Goal: Transaction & Acquisition: Purchase product/service

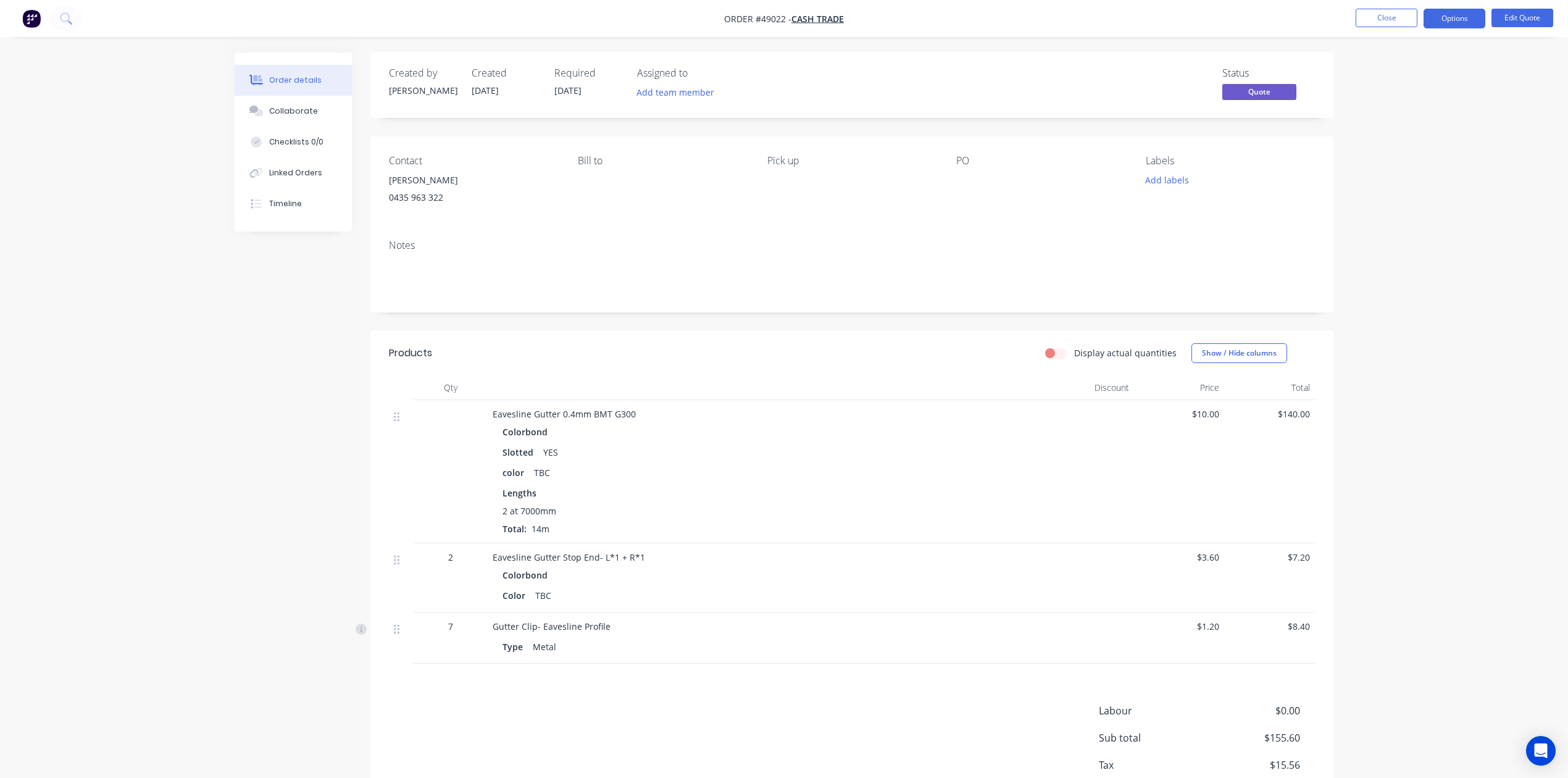
click at [1419, 216] on div "Order details Collaborate Checklists 0/0 Linked Orders Timeline Order details C…" at bounding box center [784, 428] width 1568 height 857
click at [1372, 22] on button "Close" at bounding box center [1387, 18] width 62 height 19
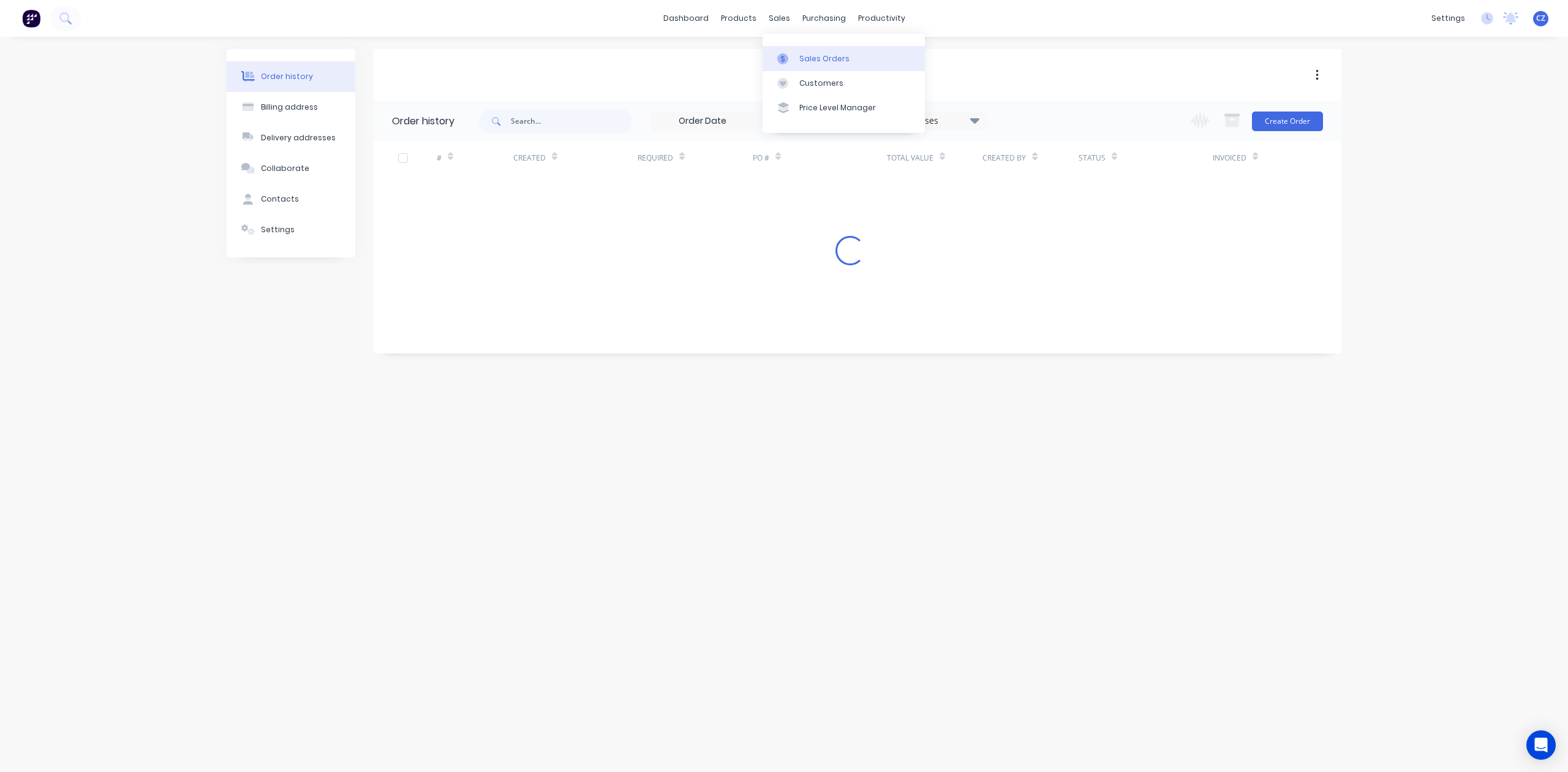
click at [810, 62] on div "Sales Orders" at bounding box center [824, 59] width 50 height 11
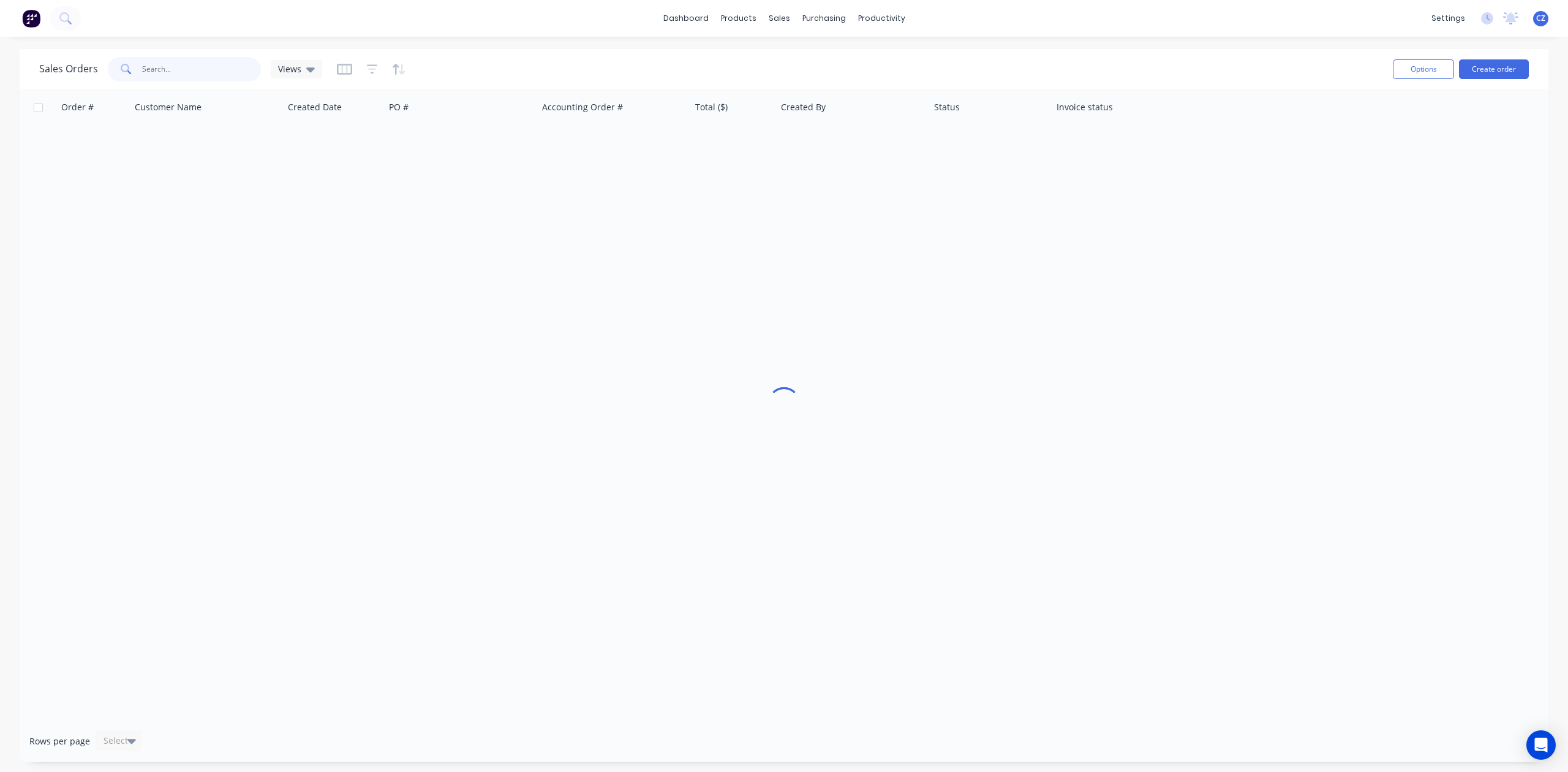
click at [172, 70] on input "text" at bounding box center [202, 70] width 120 height 25
type input "48760"
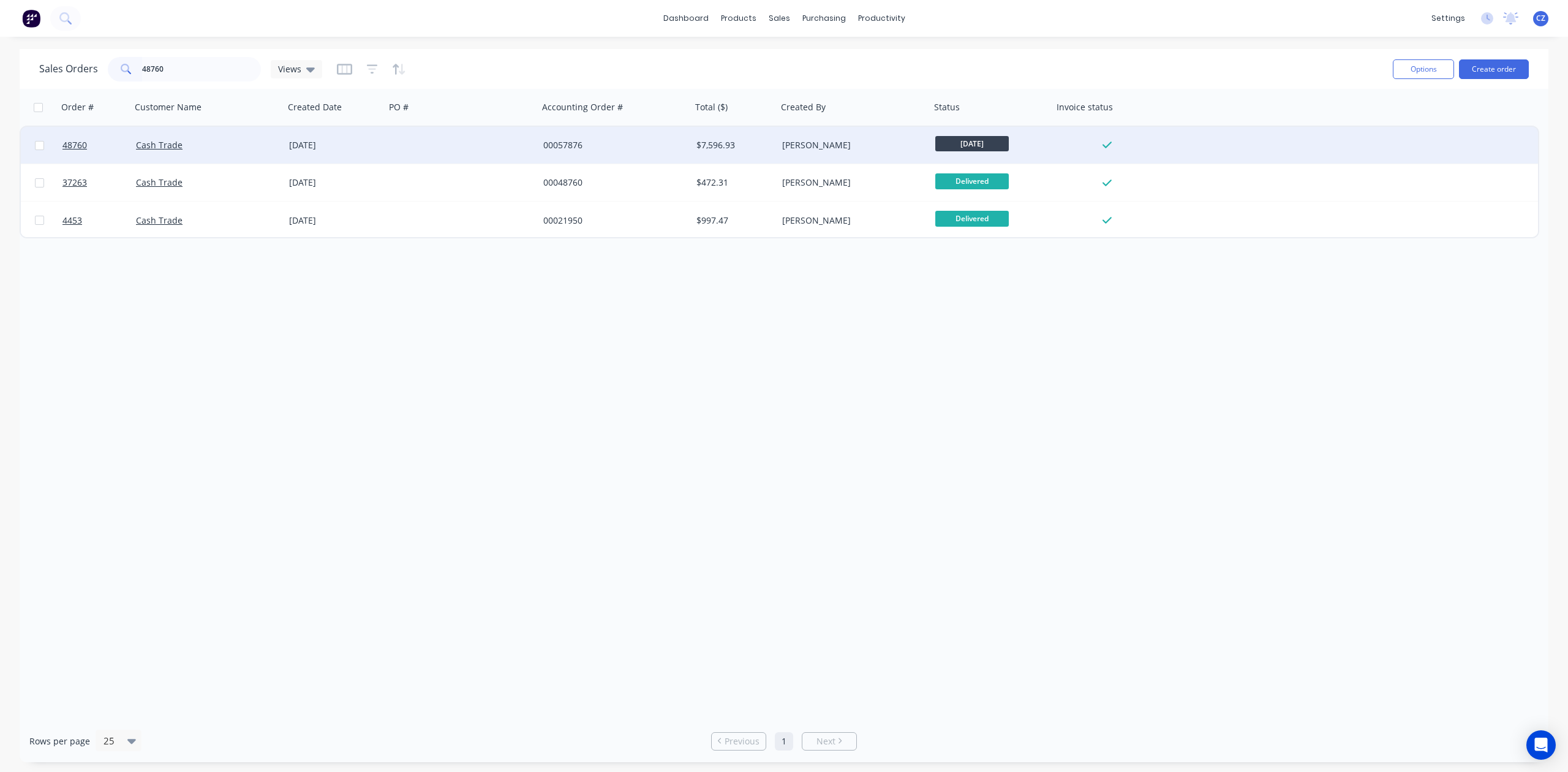
click at [212, 141] on div "Cash Trade" at bounding box center [204, 145] width 136 height 12
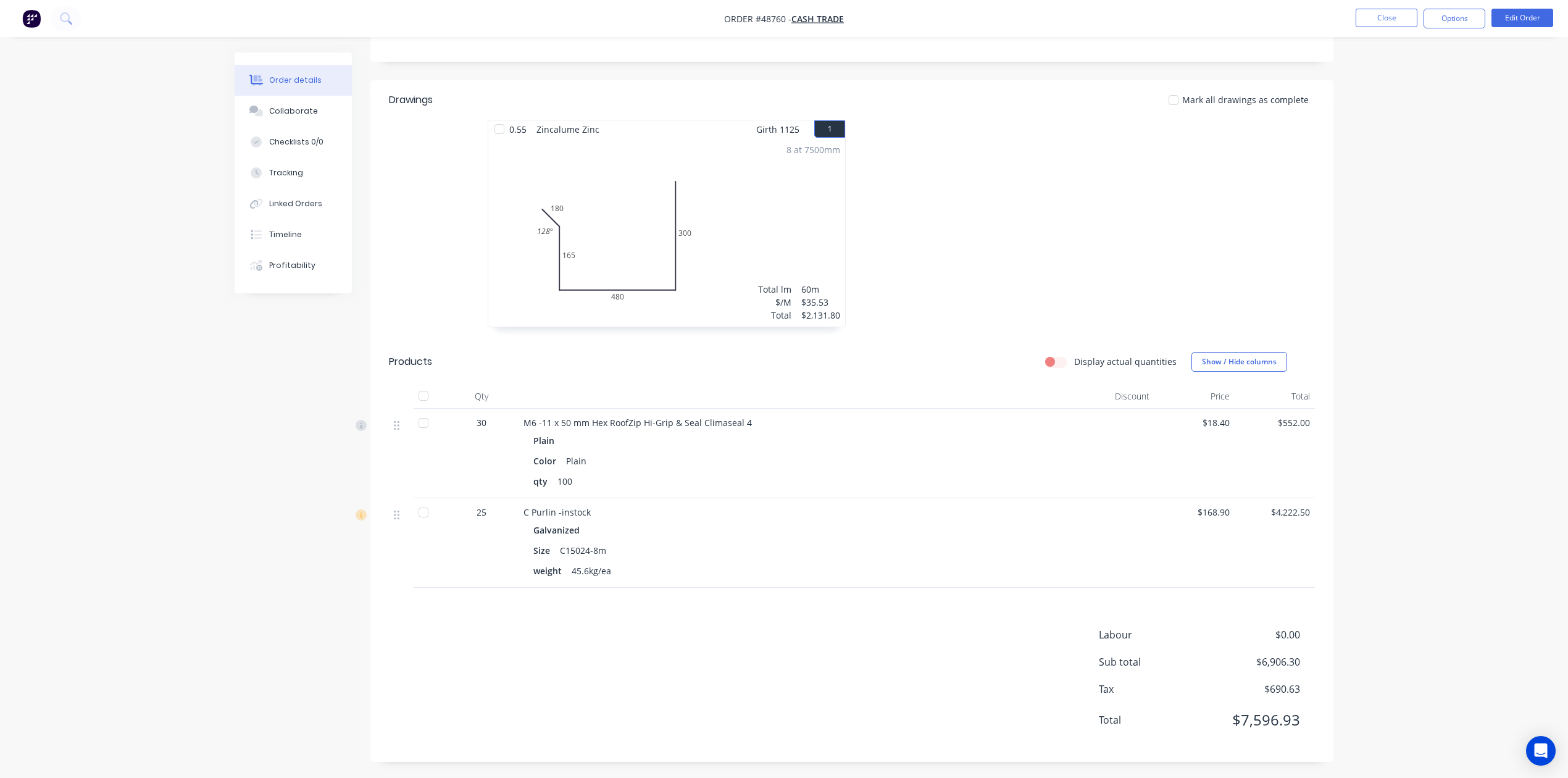
scroll to position [267, 0]
click at [1181, 218] on div at bounding box center [1038, 227] width 371 height 220
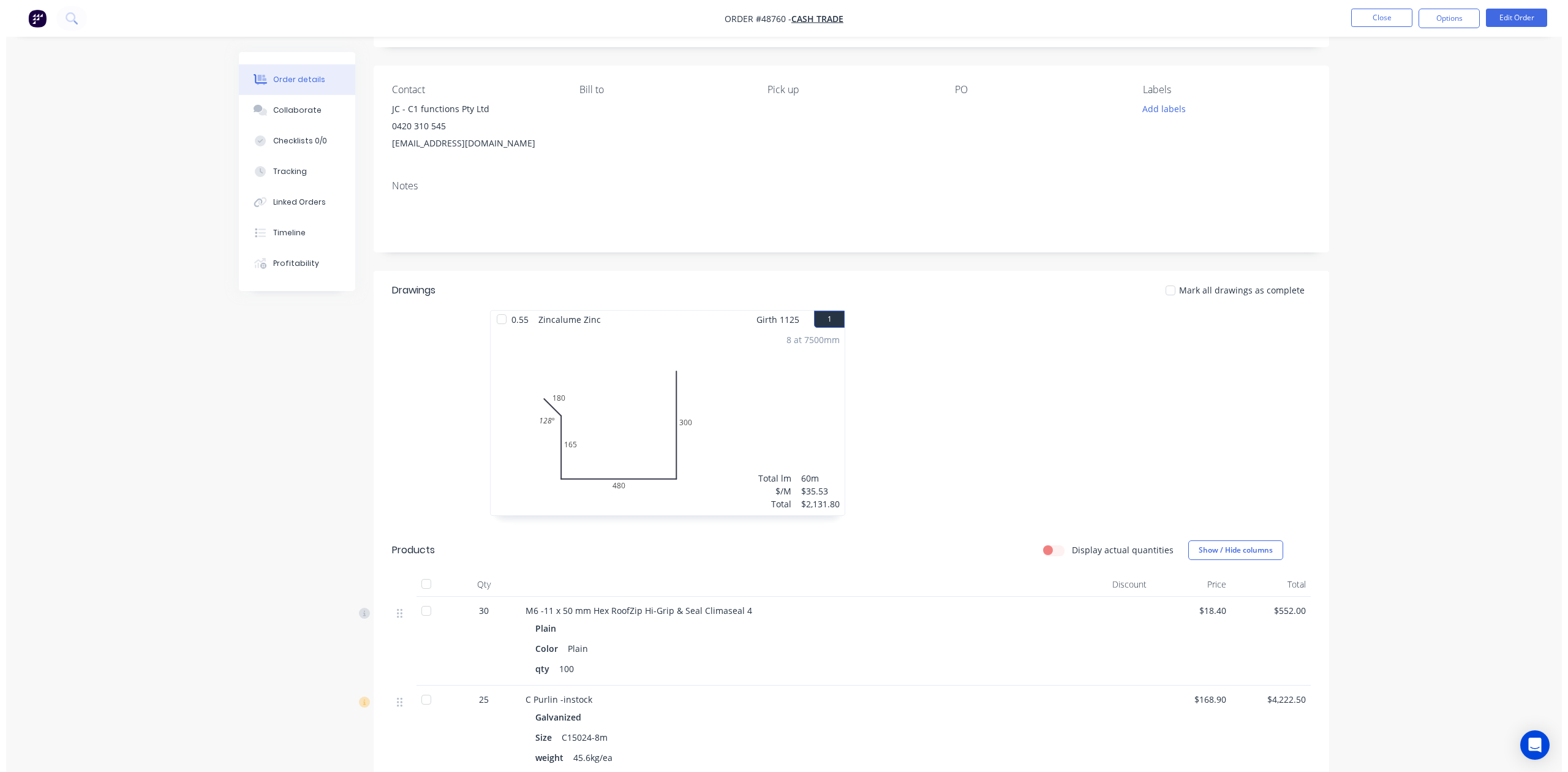
scroll to position [0, 0]
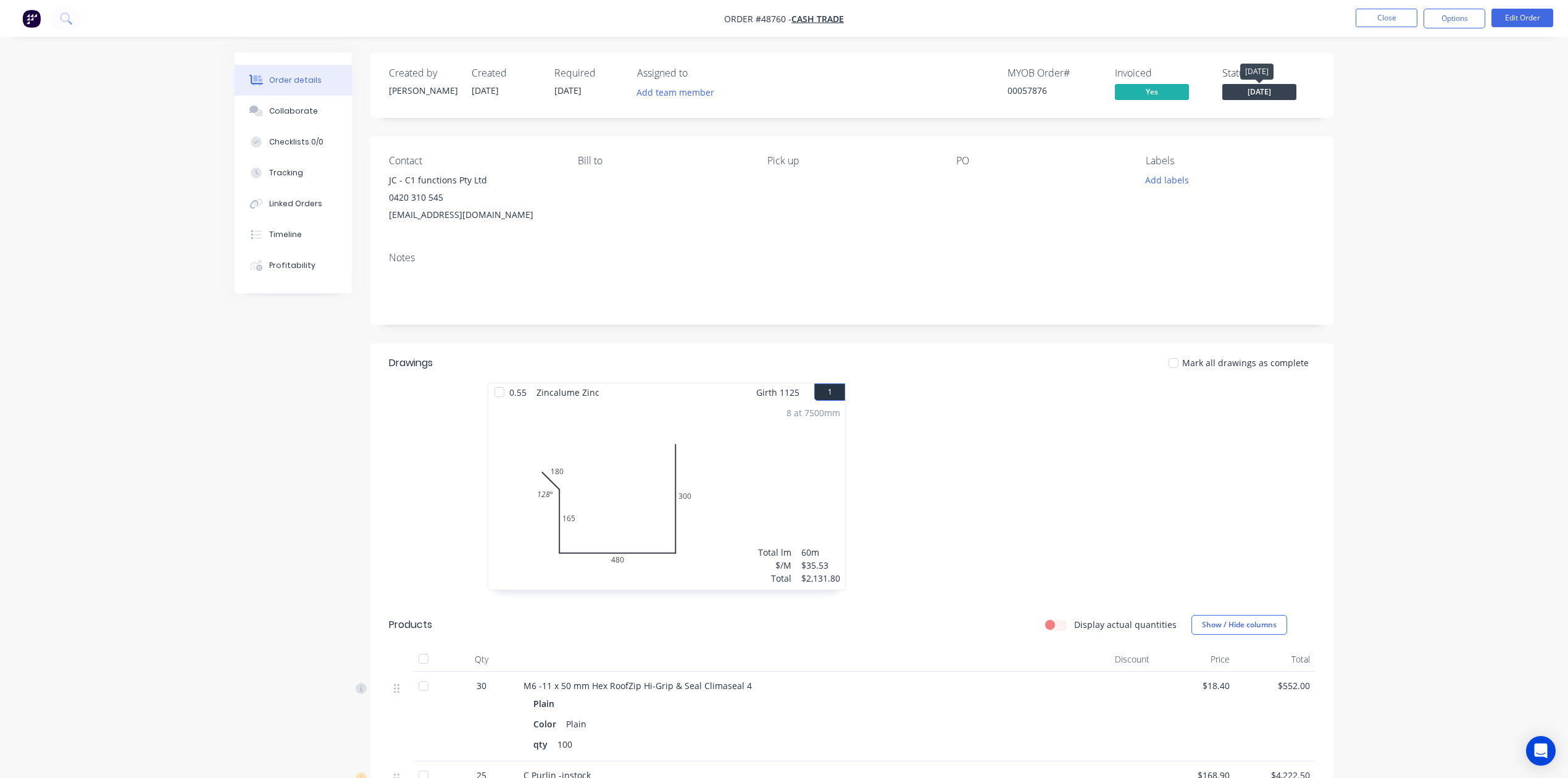
click at [1295, 87] on span "[DATE]" at bounding box center [1259, 91] width 74 height 15
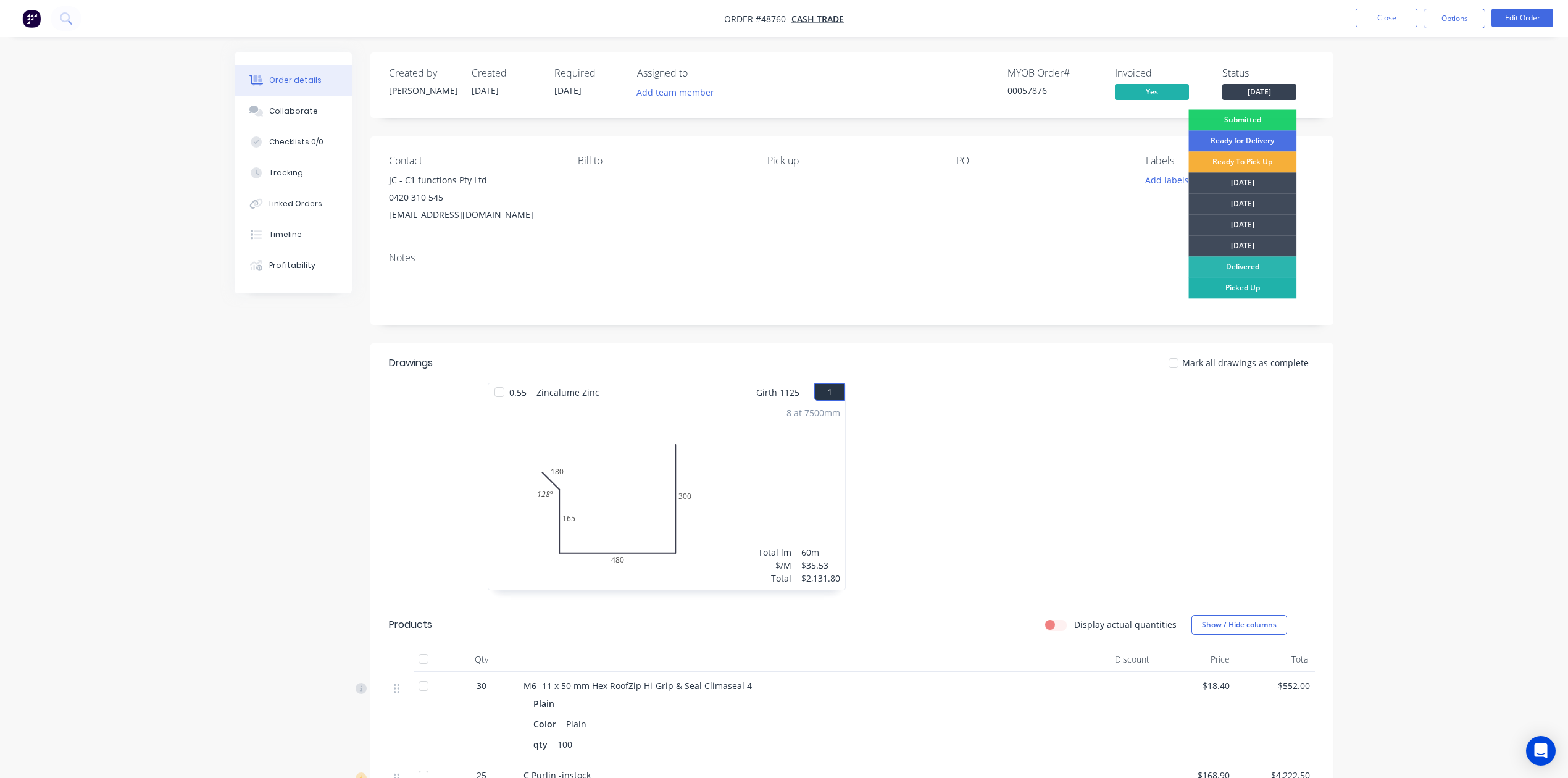
click at [1250, 289] on div "Picked Up" at bounding box center [1243, 288] width 108 height 21
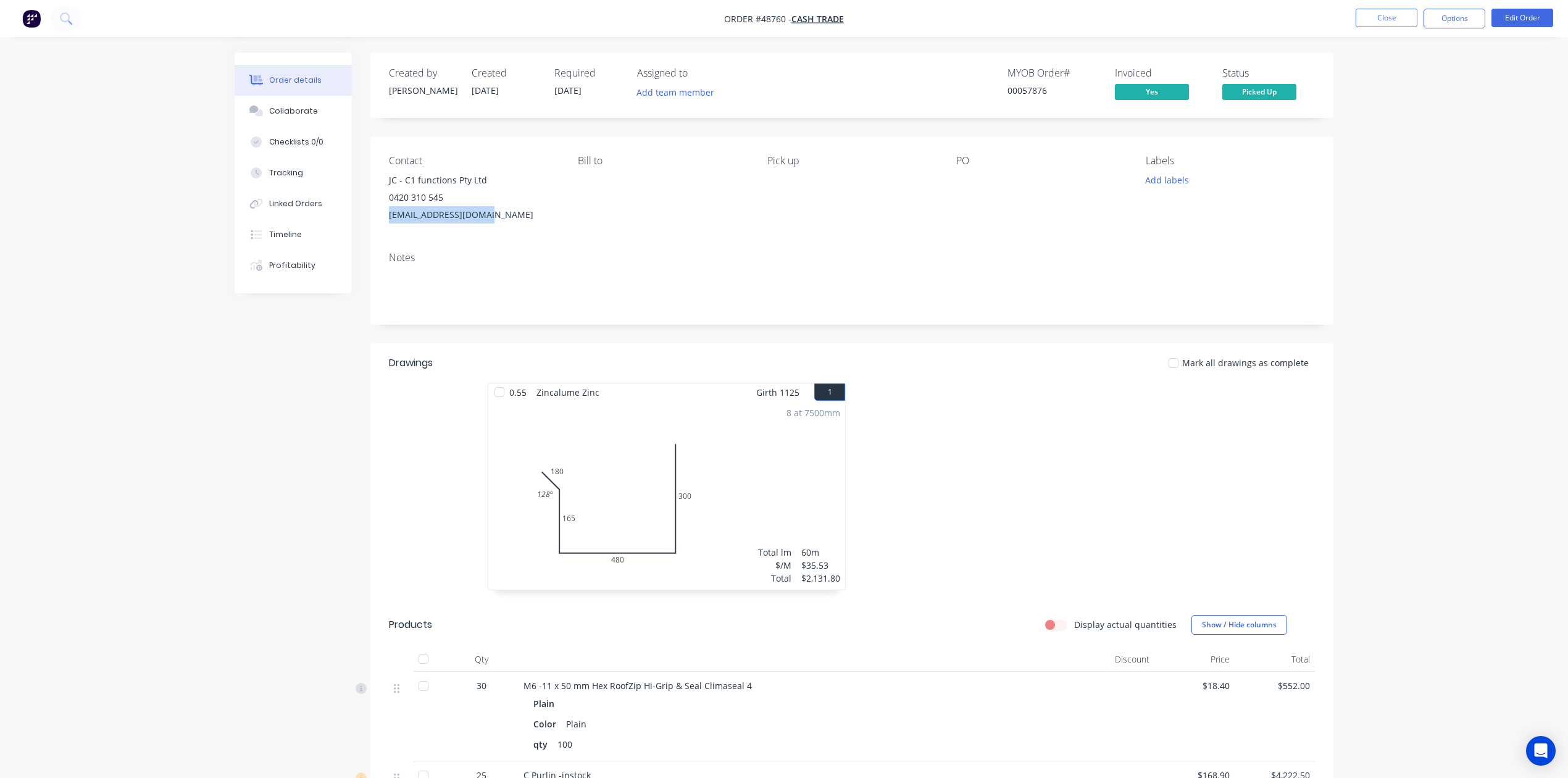
drag, startPoint x: 499, startPoint y: 210, endPoint x: 388, endPoint y: 203, distance: 111.2
click at [385, 205] on div "Contact JC - C1 functions Pty Ltd 0420 310 545 admin@c1functions.com Bill to Pi…" at bounding box center [852, 189] width 963 height 106
click at [569, 188] on div "Contact JC - C1 functions Pty Ltd 0420 310 545 admin@c1functions.com Bill to Pi…" at bounding box center [852, 189] width 963 height 106
click at [1378, 19] on button "Close" at bounding box center [1387, 18] width 62 height 19
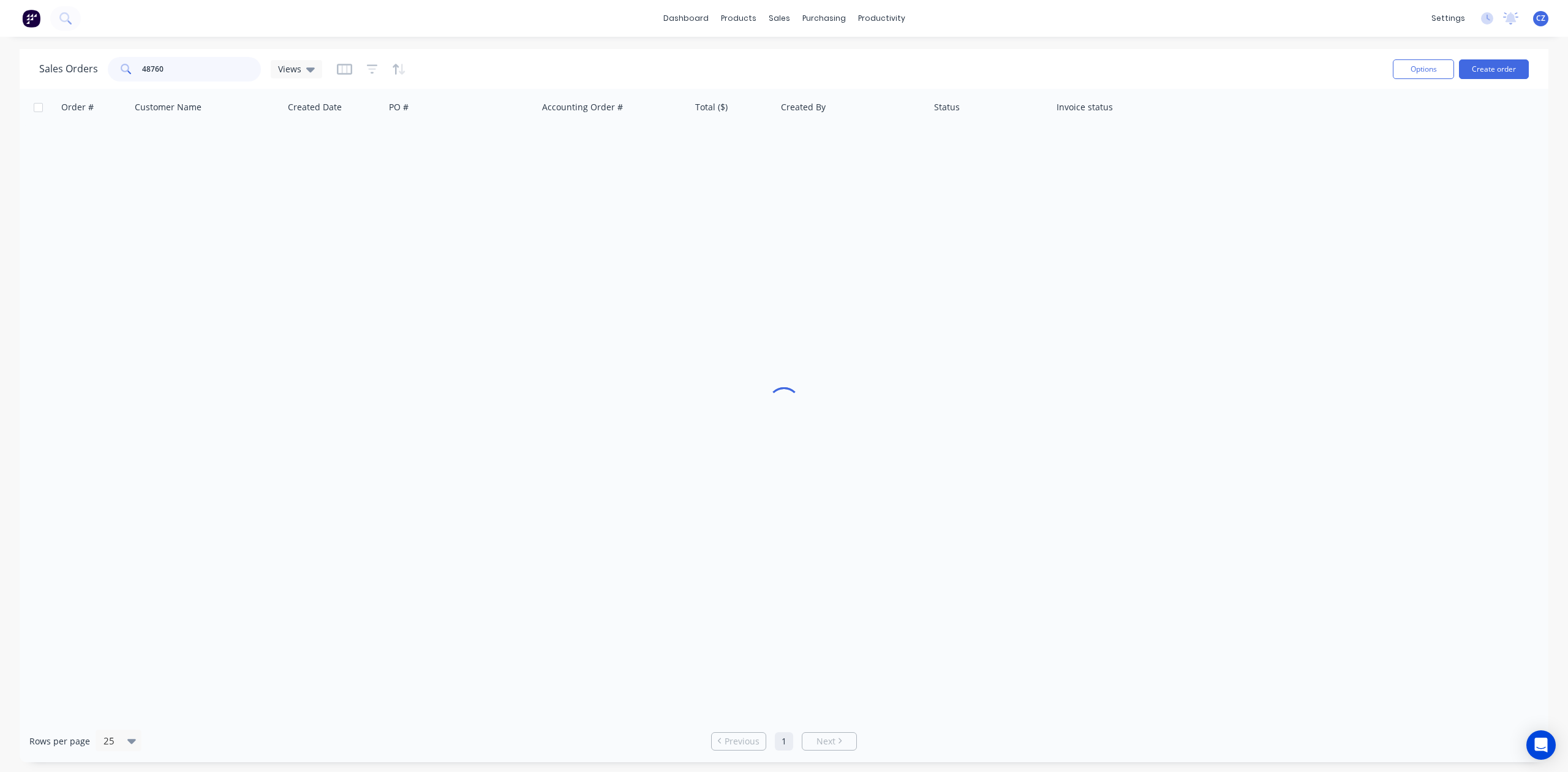
click at [206, 59] on input "48760" at bounding box center [202, 70] width 120 height 25
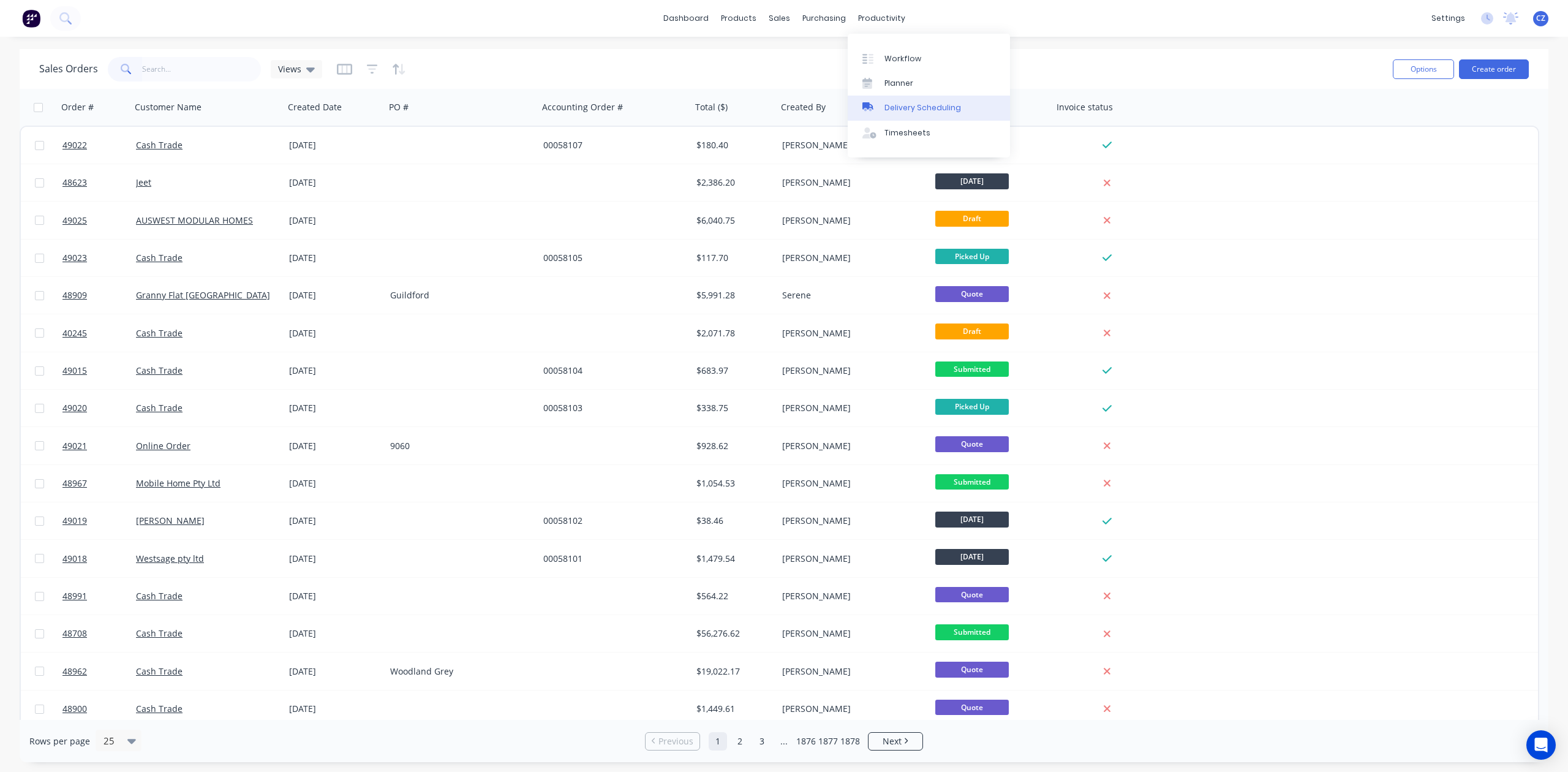
click at [903, 115] on link "Delivery Scheduling" at bounding box center [929, 108] width 162 height 25
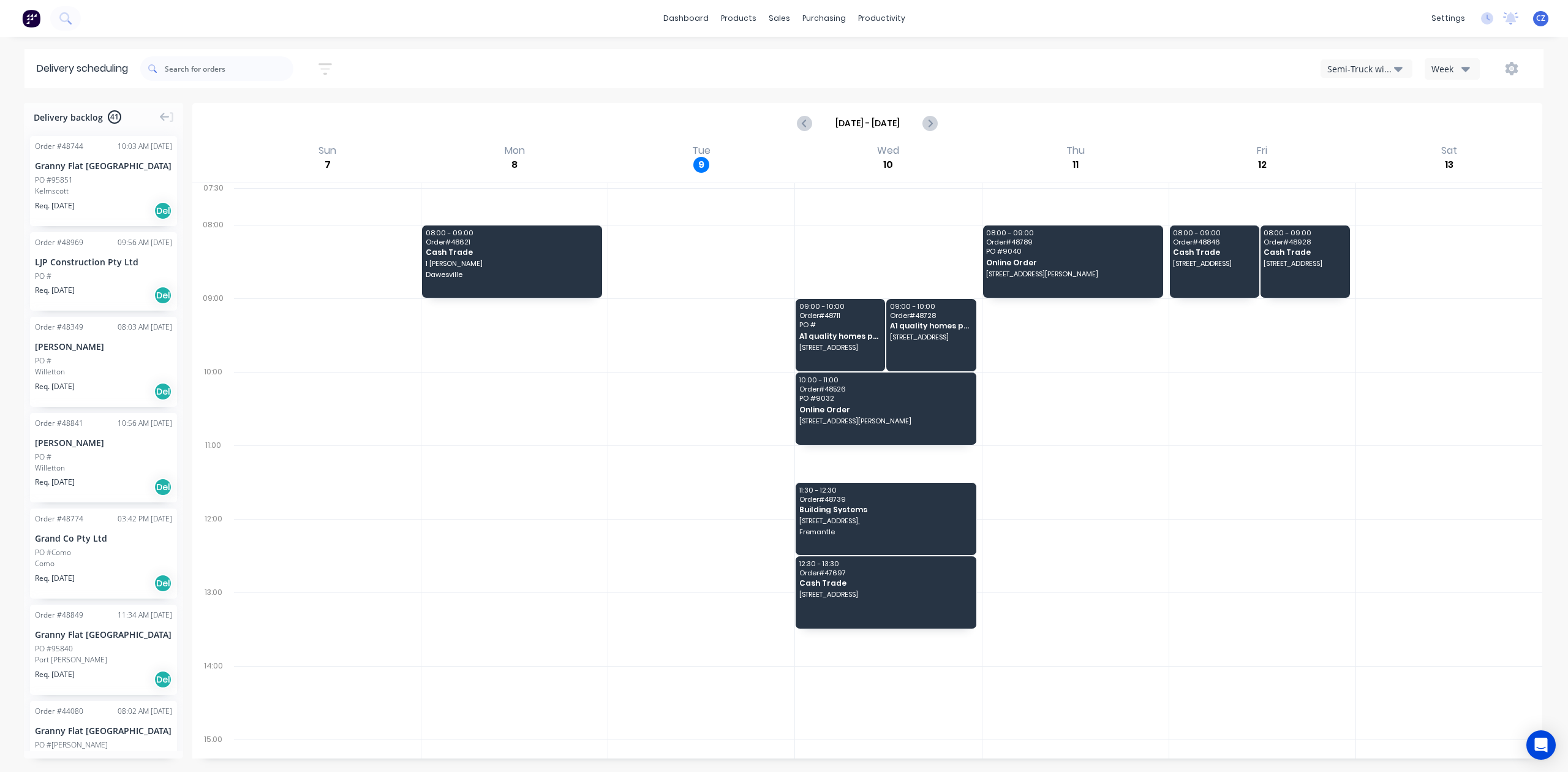
click at [1366, 68] on div "Semi-Truck with Hiab" at bounding box center [1361, 69] width 67 height 13
click at [1367, 153] on div "Utes Delivery" at bounding box center [1382, 149] width 121 height 25
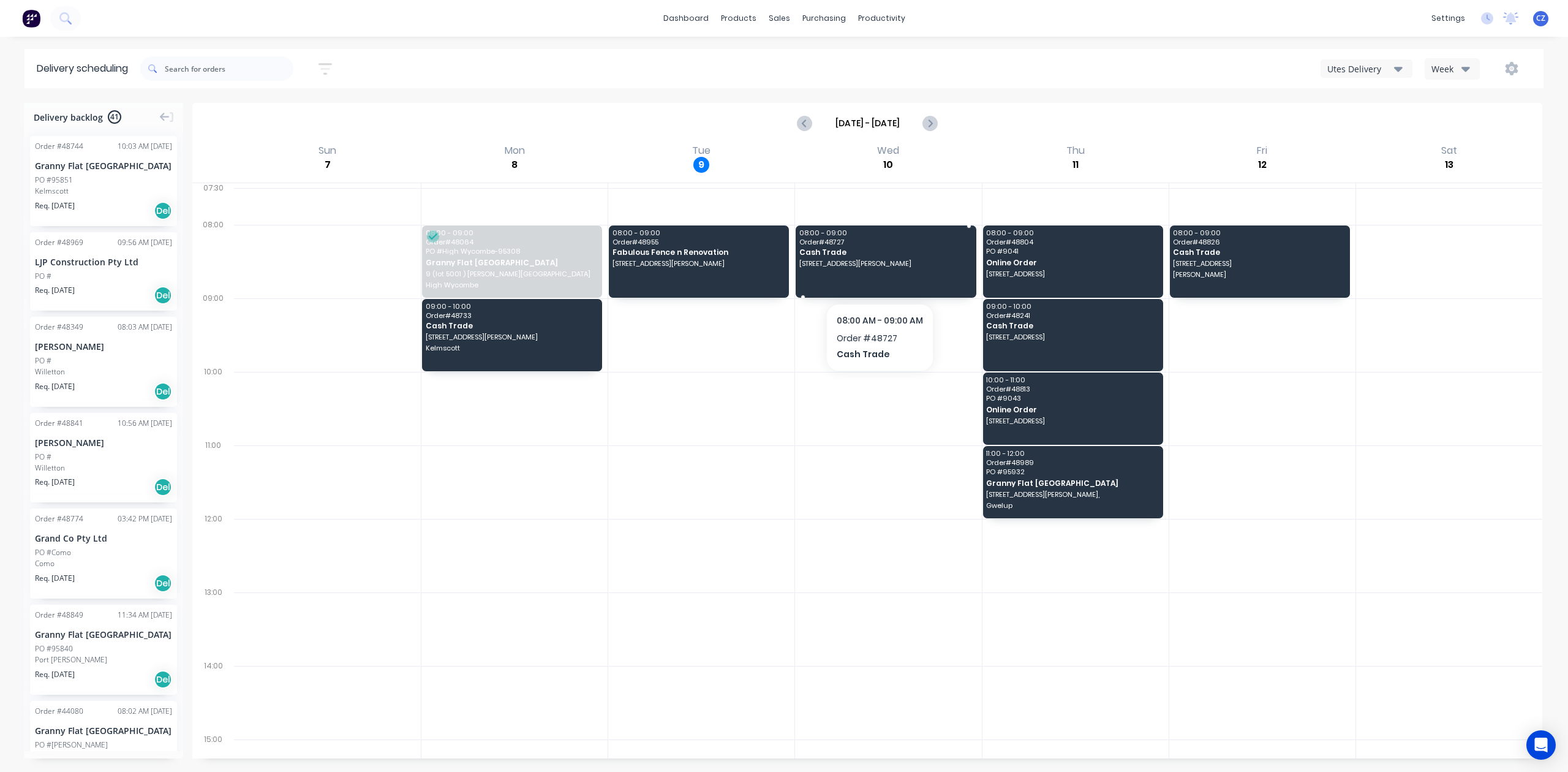
click at [932, 251] on span "Cash Trade" at bounding box center [885, 252] width 172 height 8
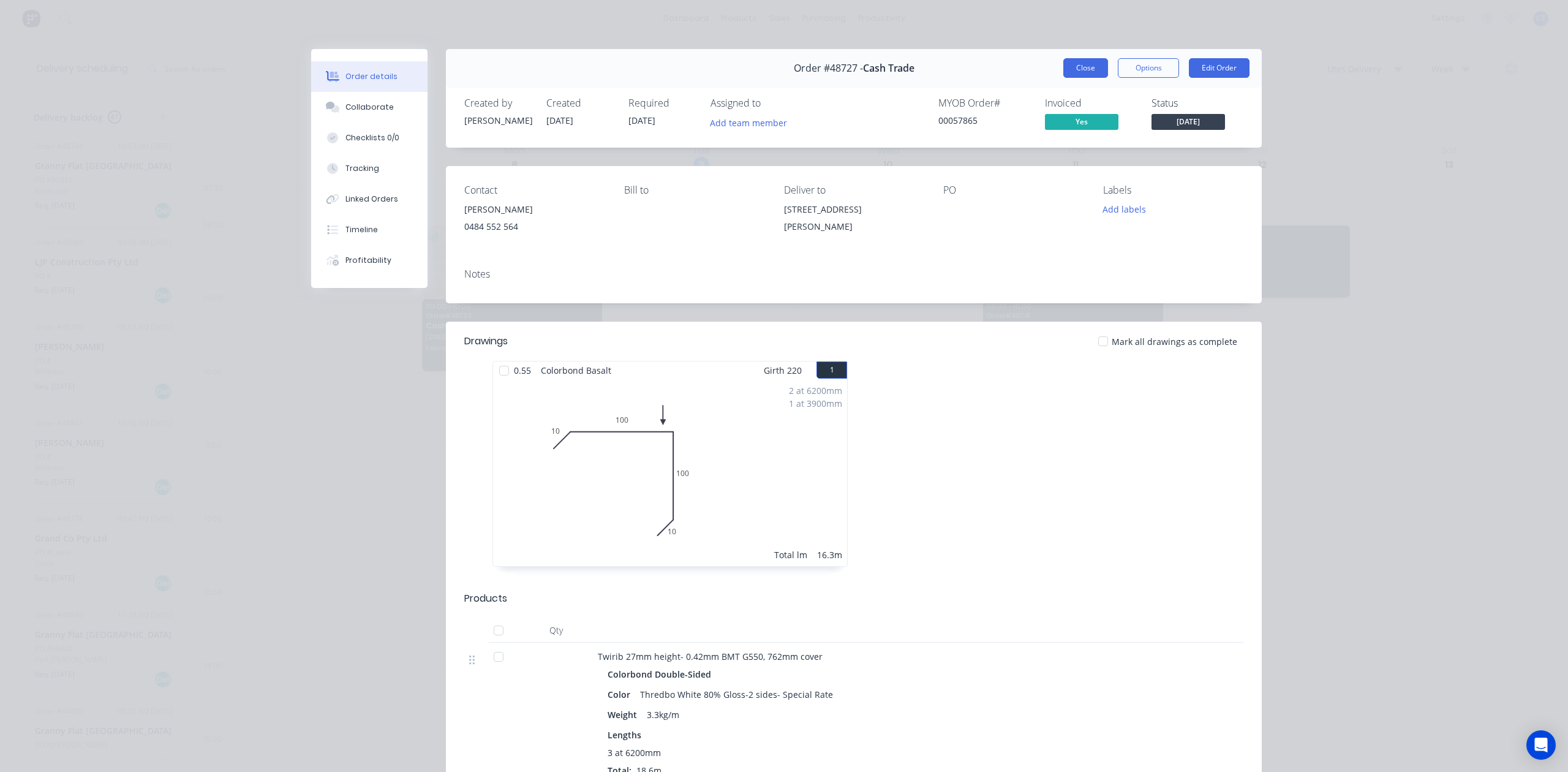
click at [1091, 74] on button "Close" at bounding box center [1086, 68] width 45 height 19
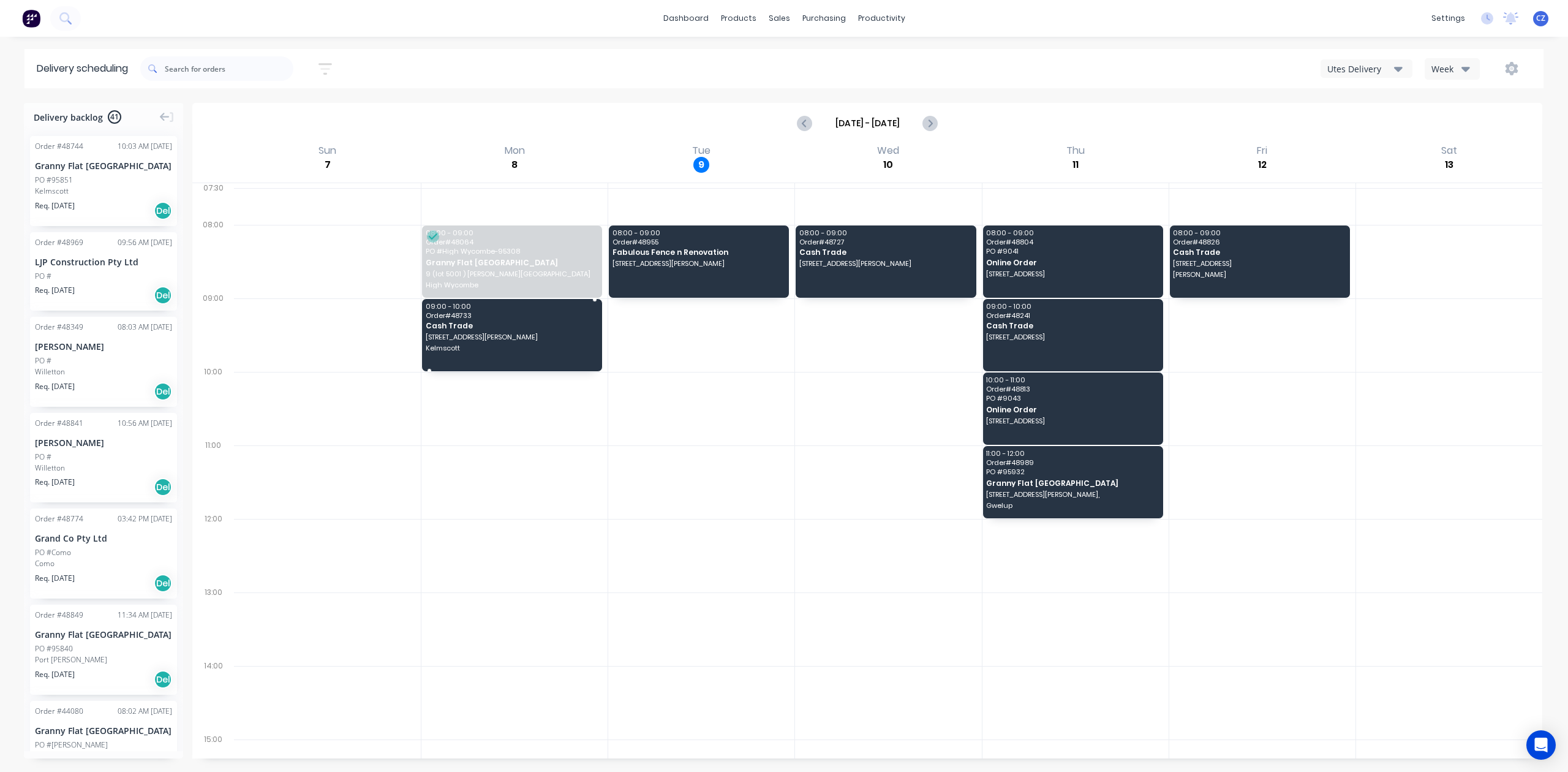
click at [506, 336] on span "5 Turner Rd" at bounding box center [511, 337] width 172 height 7
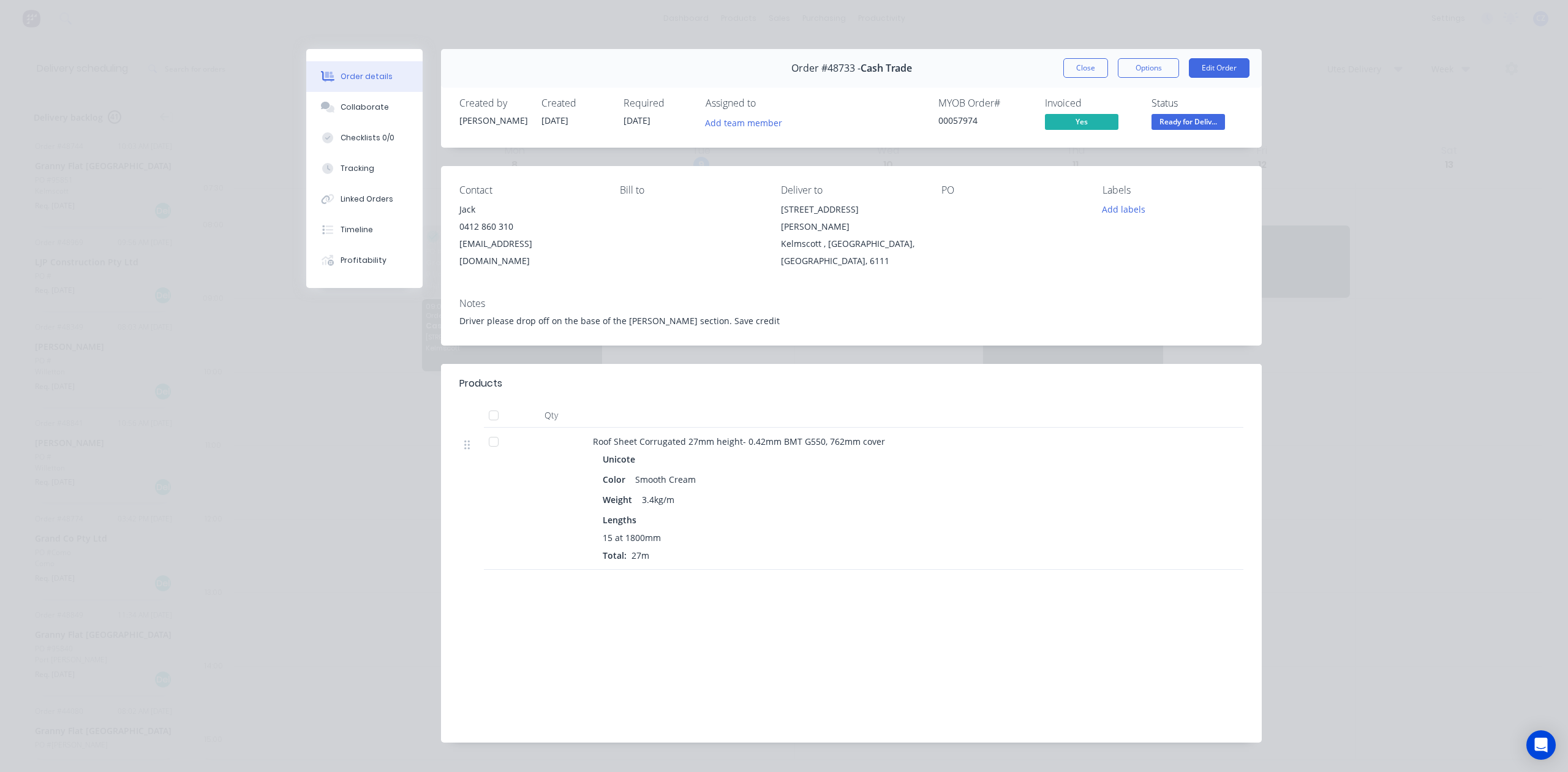
click at [1055, 74] on div "Order #48733 - Cash Trade Close Options Edit Order" at bounding box center [851, 69] width 821 height 39
click at [1064, 78] on div "Order #48733 - Cash Trade Close Options Edit Order" at bounding box center [851, 69] width 821 height 39
click at [1076, 72] on button "Close" at bounding box center [1086, 68] width 45 height 19
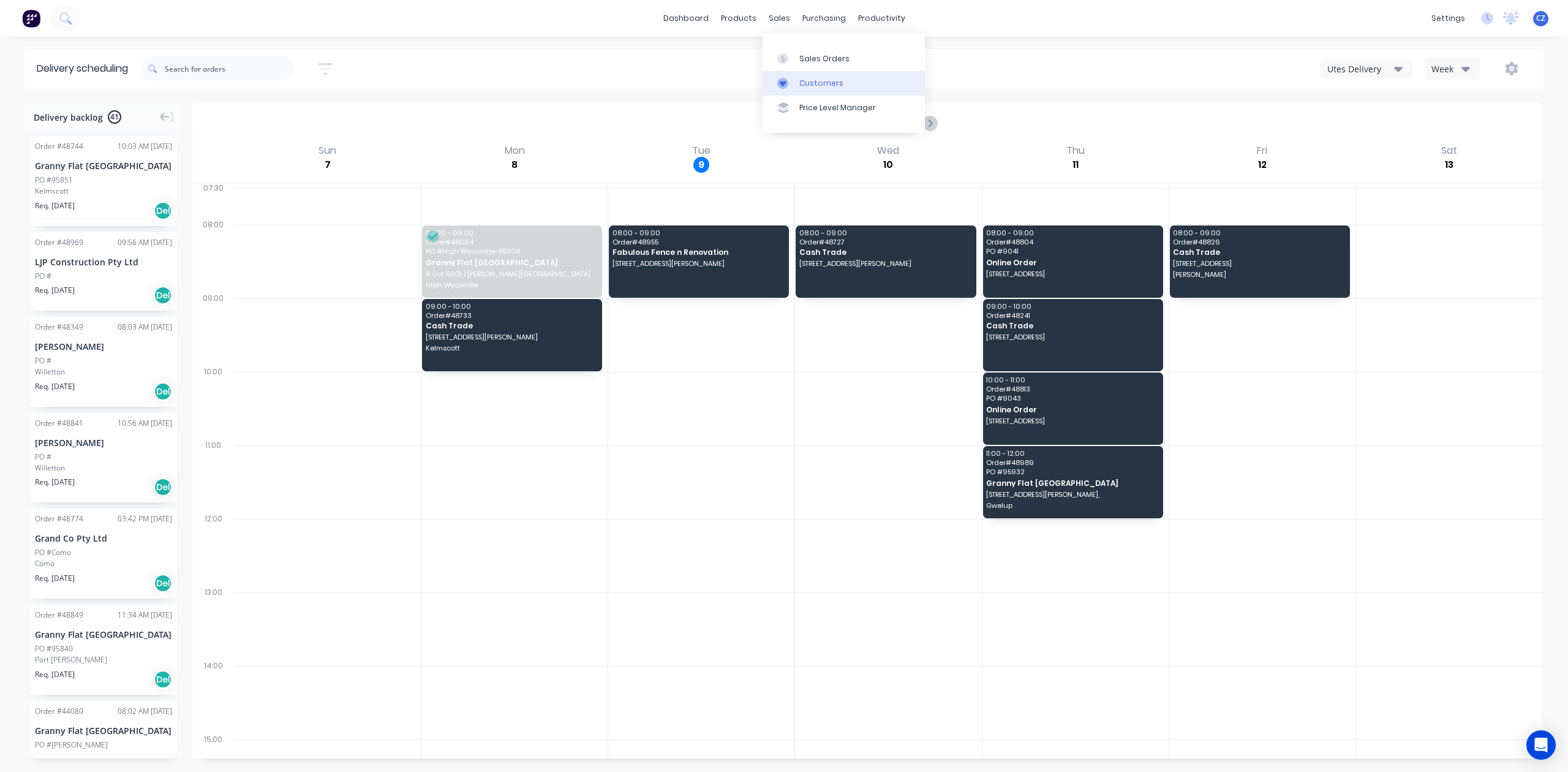
click at [822, 85] on div "Customers" at bounding box center [822, 83] width 44 height 11
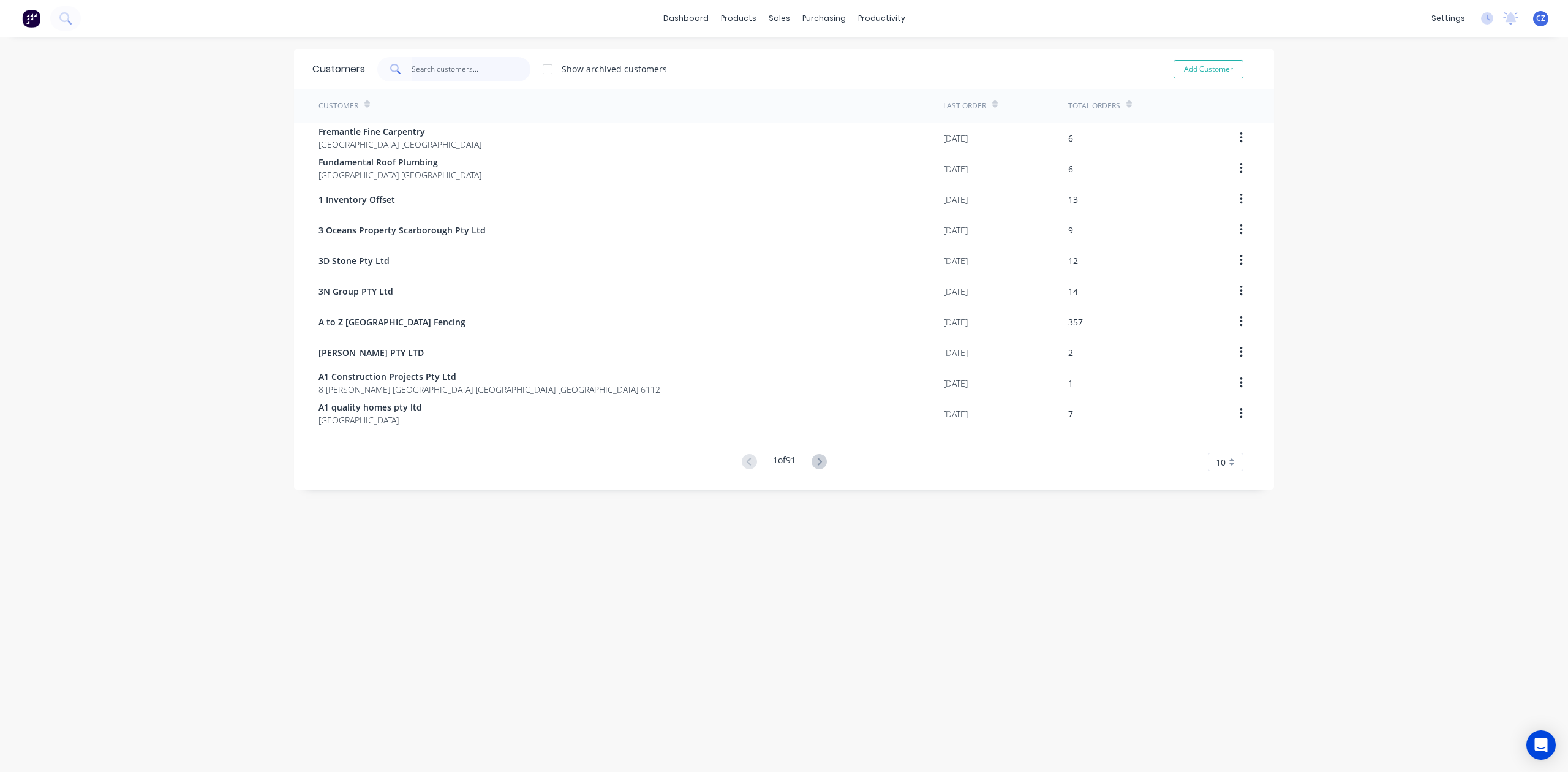
click at [488, 71] on input "text" at bounding box center [472, 70] width 120 height 25
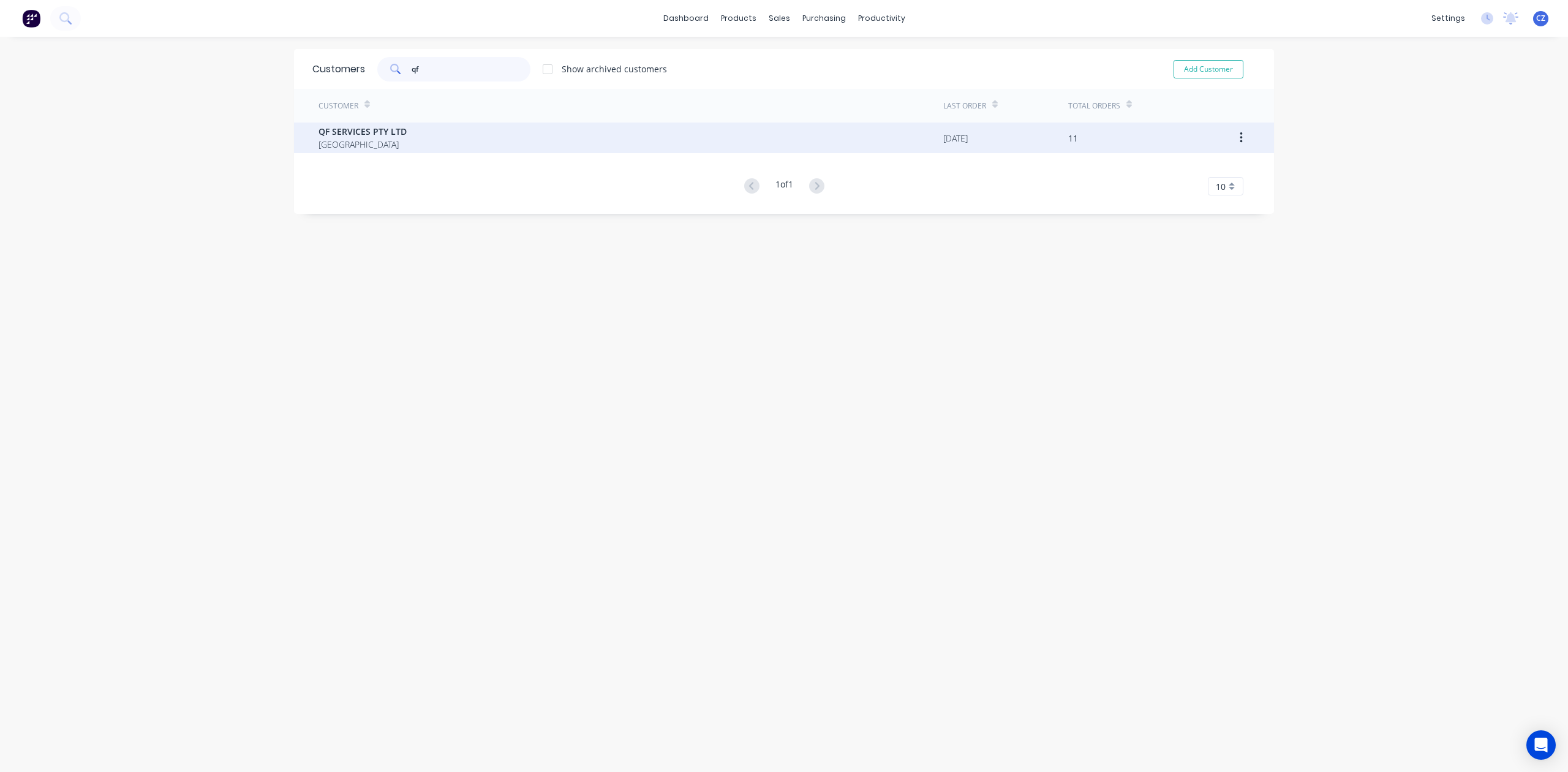
type input "qf"
click at [380, 140] on span "[GEOGRAPHIC_DATA]" at bounding box center [363, 144] width 88 height 13
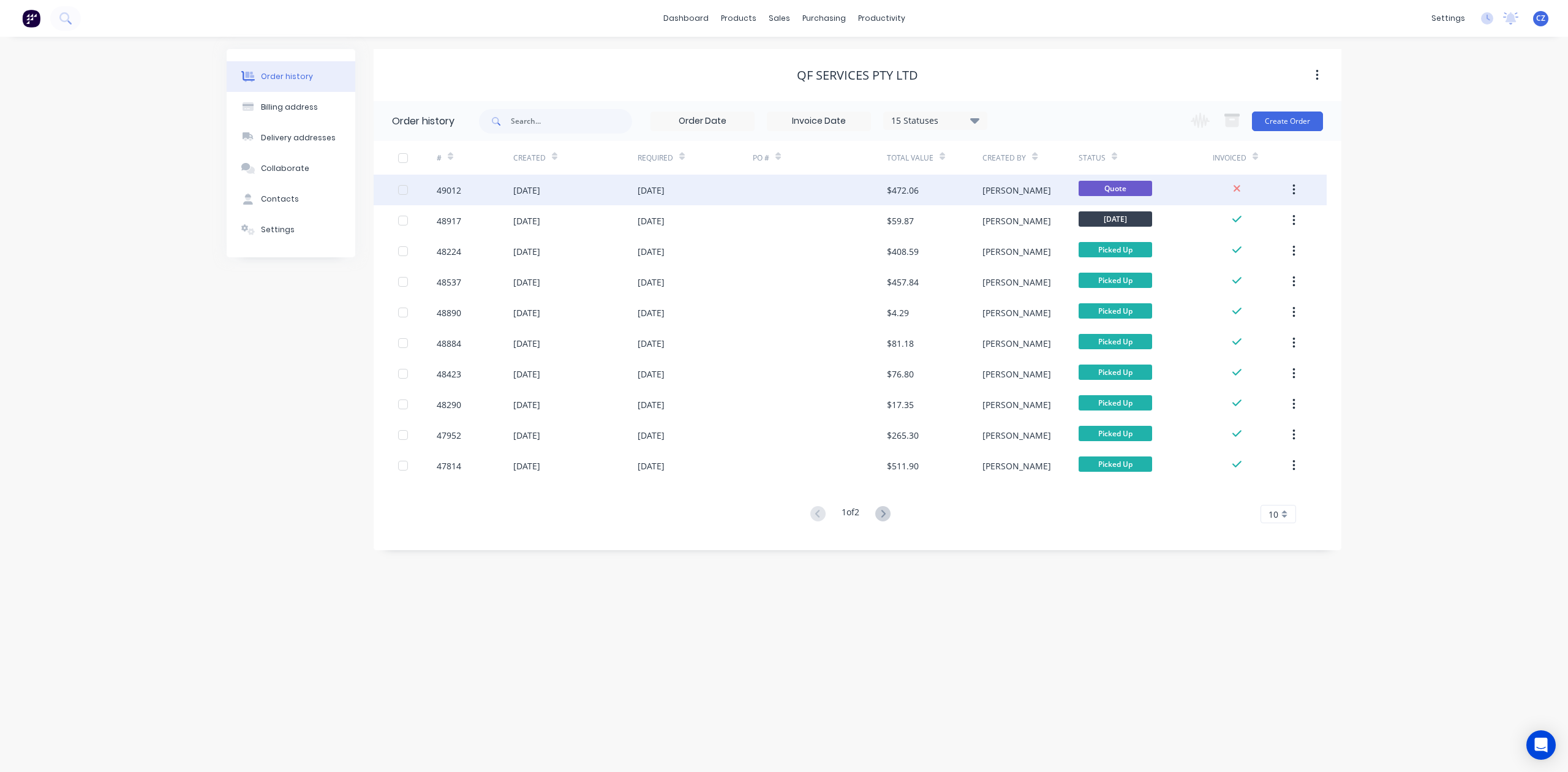
click at [739, 188] on div "[DATE]" at bounding box center [695, 189] width 115 height 31
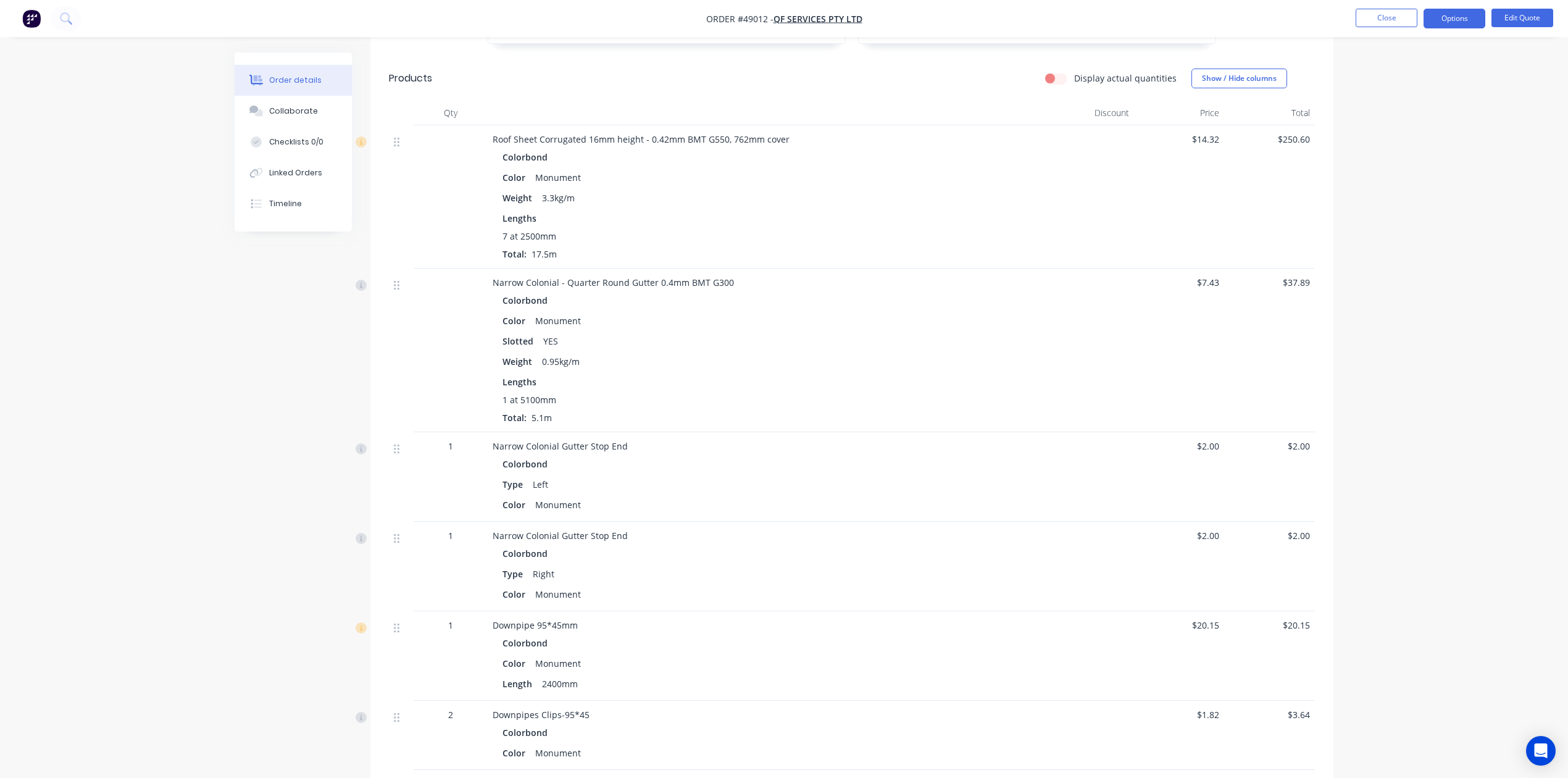
scroll to position [577, 0]
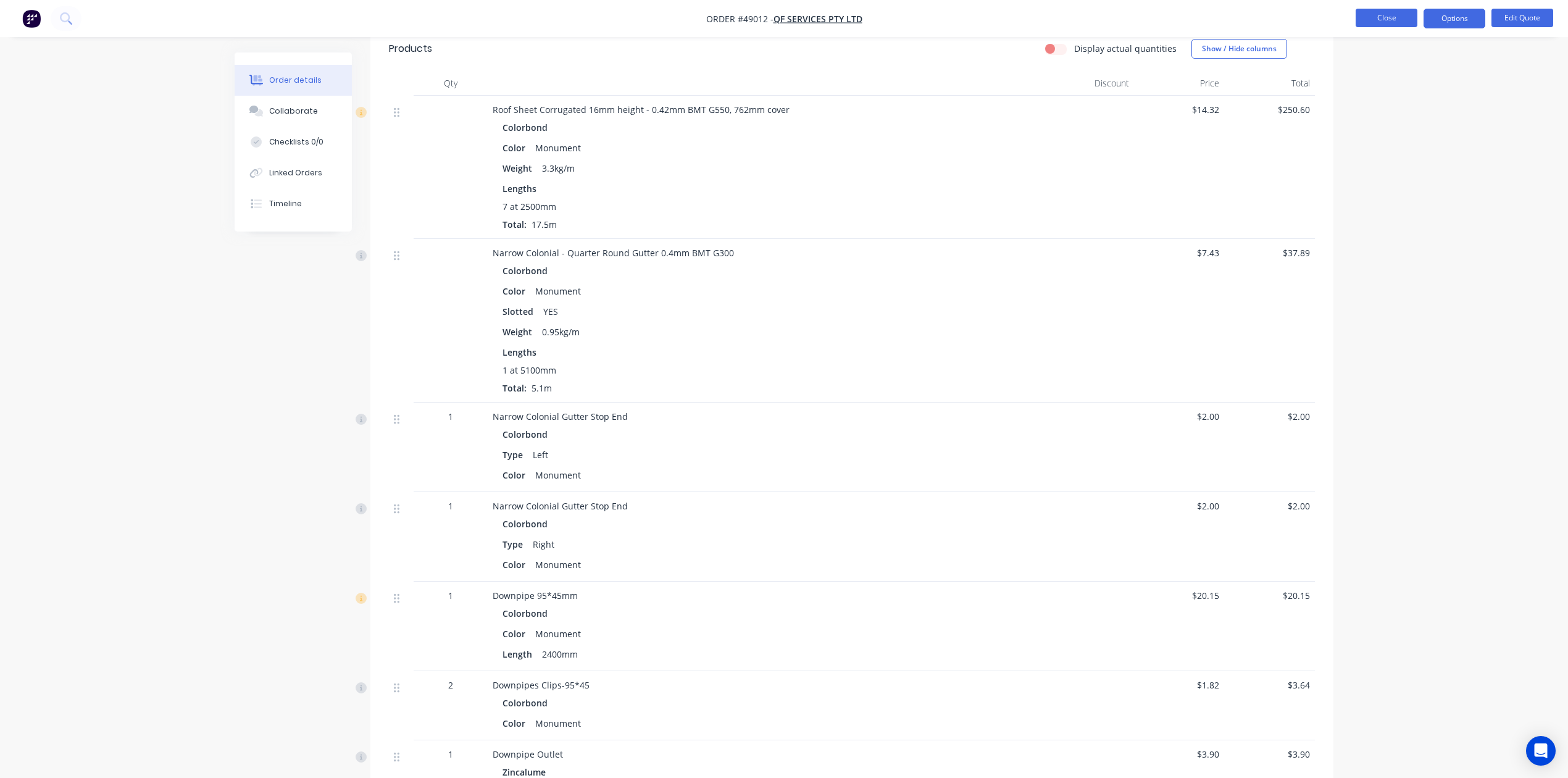
click at [1382, 15] on button "Close" at bounding box center [1387, 18] width 62 height 19
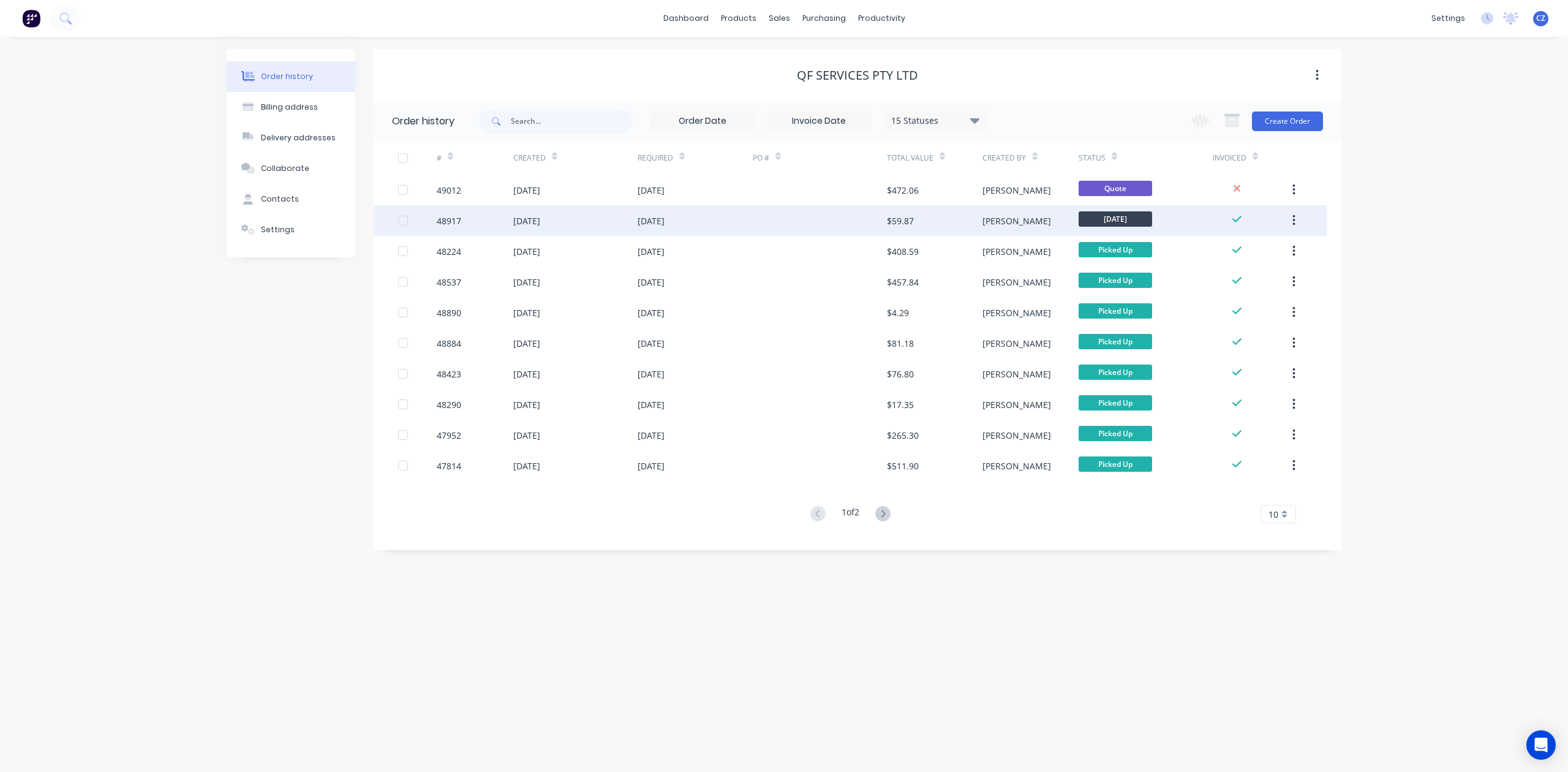
click at [606, 219] on div "06 Sep 2025" at bounding box center [575, 220] width 124 height 31
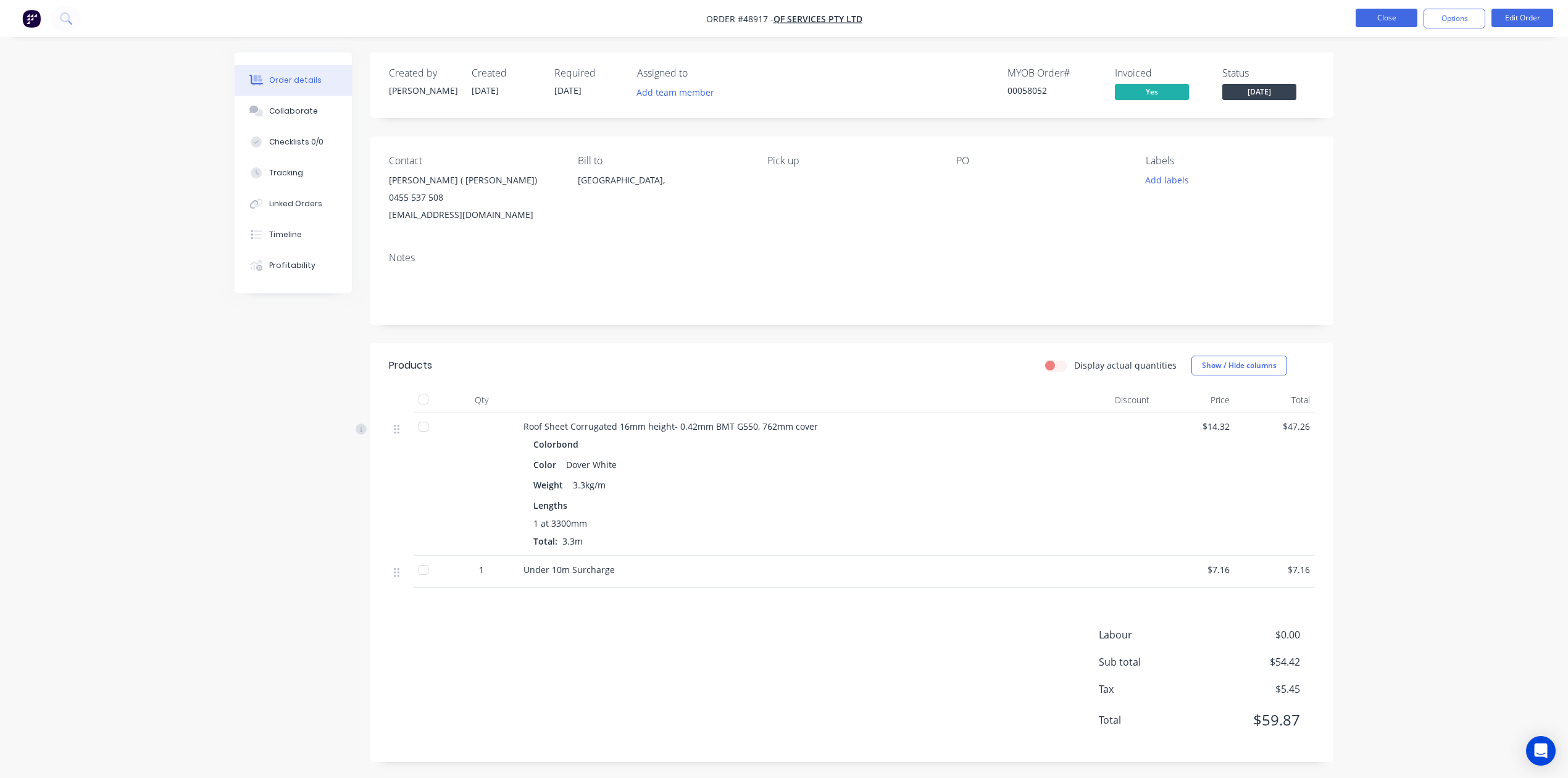
click at [1387, 15] on button "Close" at bounding box center [1387, 18] width 62 height 19
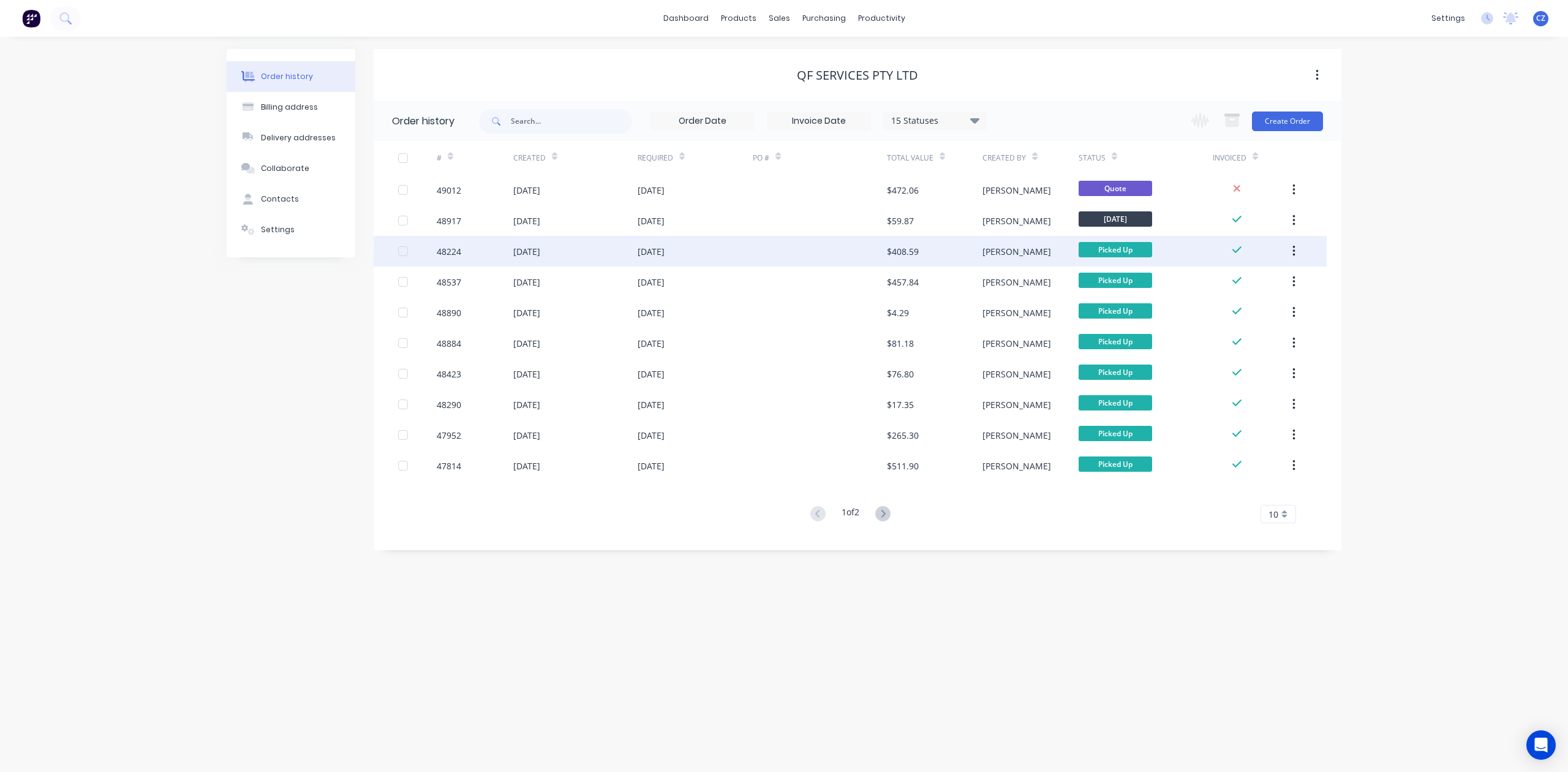
click at [846, 239] on div at bounding box center [820, 251] width 134 height 31
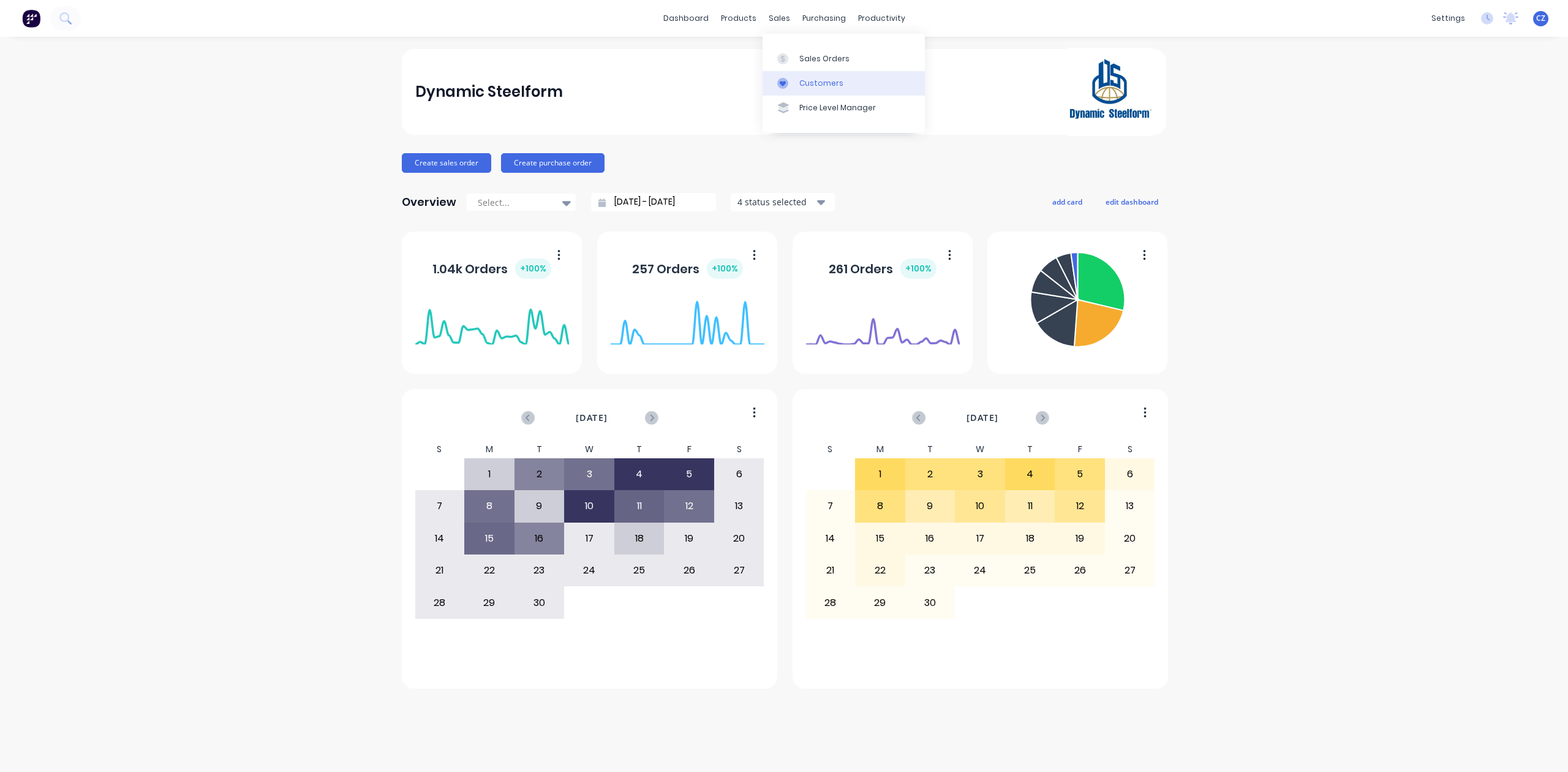
click at [811, 84] on div "Customers" at bounding box center [822, 83] width 44 height 11
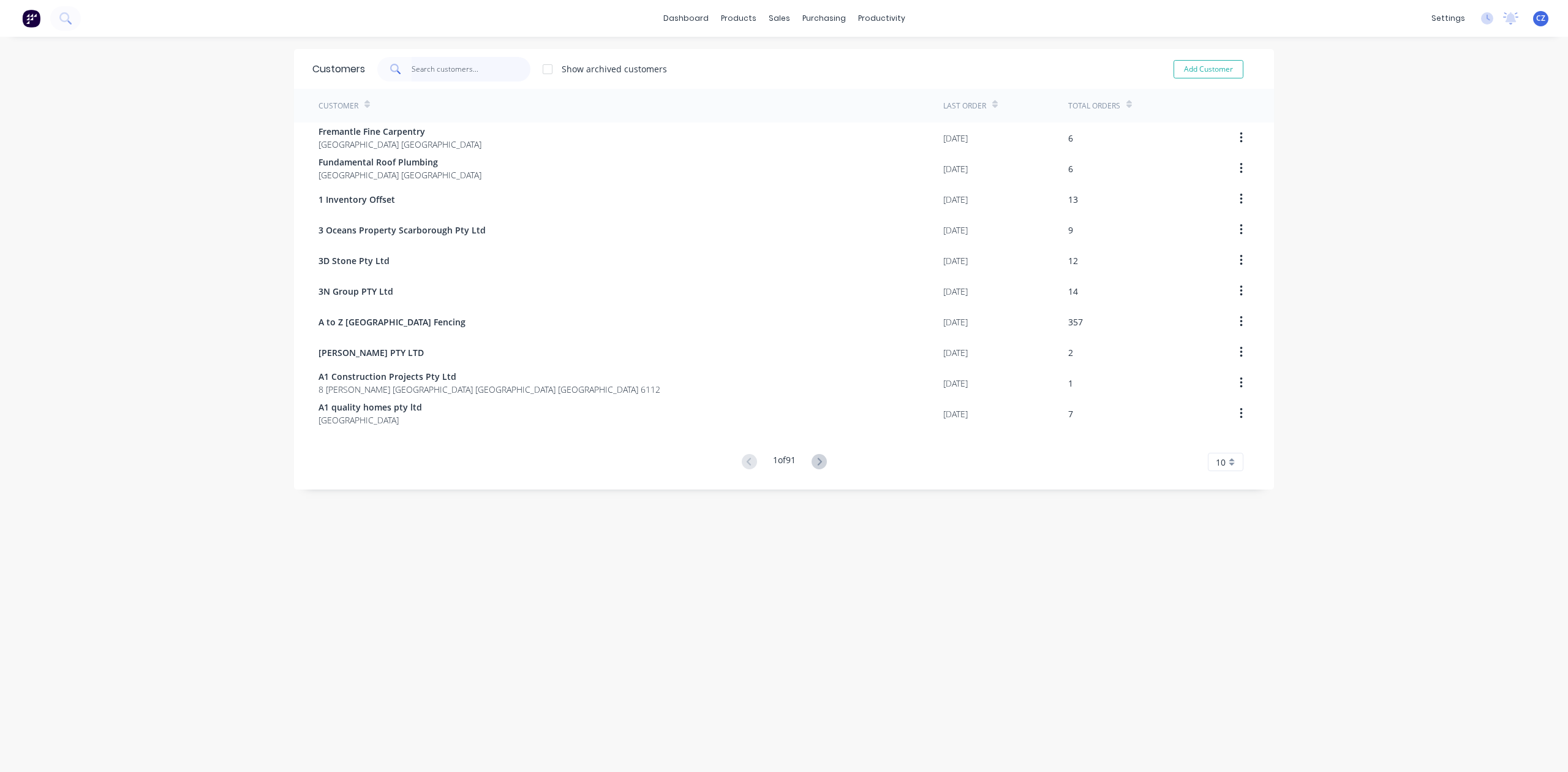
drag, startPoint x: 466, startPoint y: 72, endPoint x: 466, endPoint y: 80, distance: 8.0
click at [466, 74] on input "text" at bounding box center [472, 70] width 120 height 25
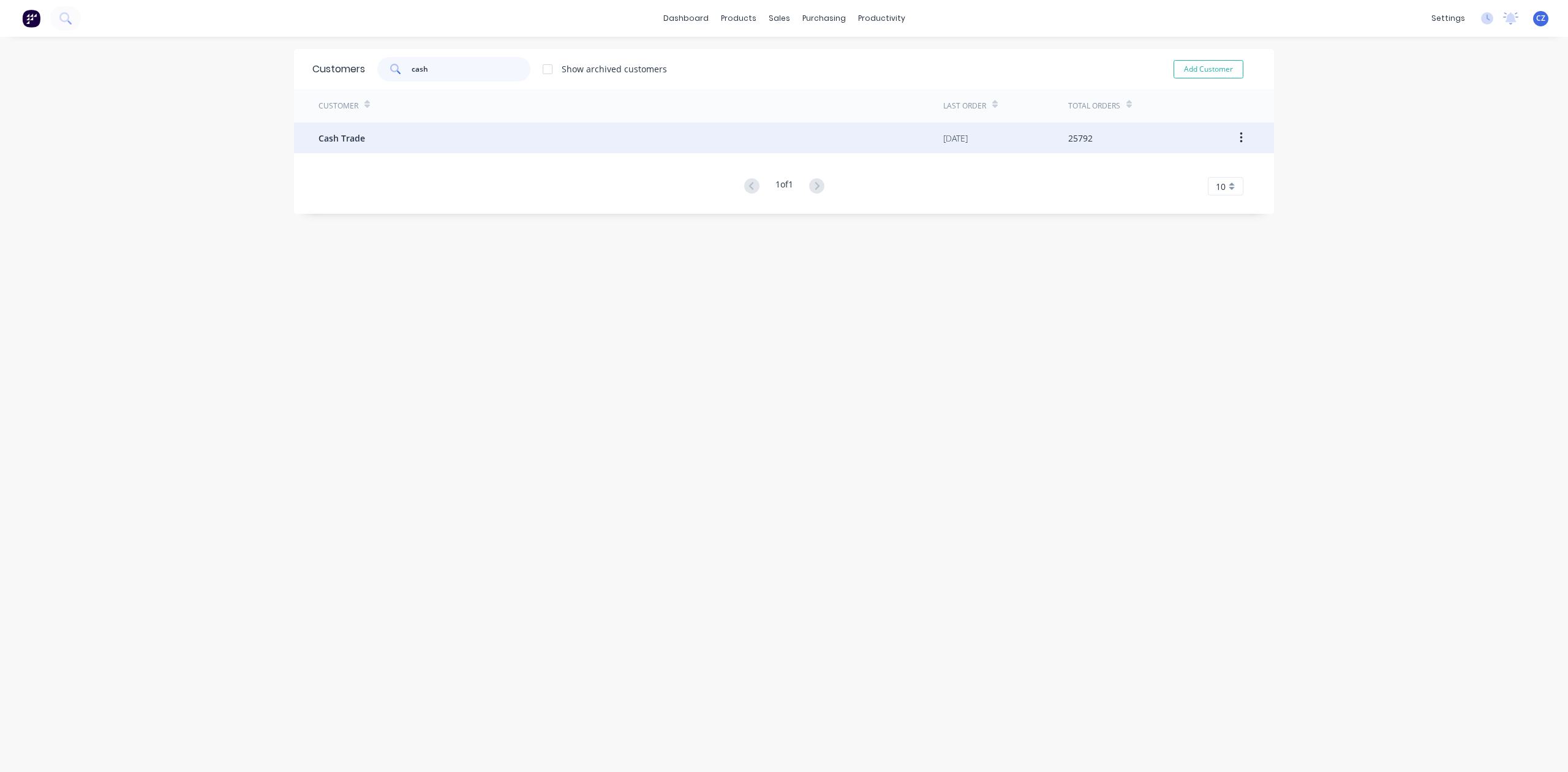
type input "cash"
click at [481, 152] on div "Cash Trade" at bounding box center [631, 137] width 625 height 31
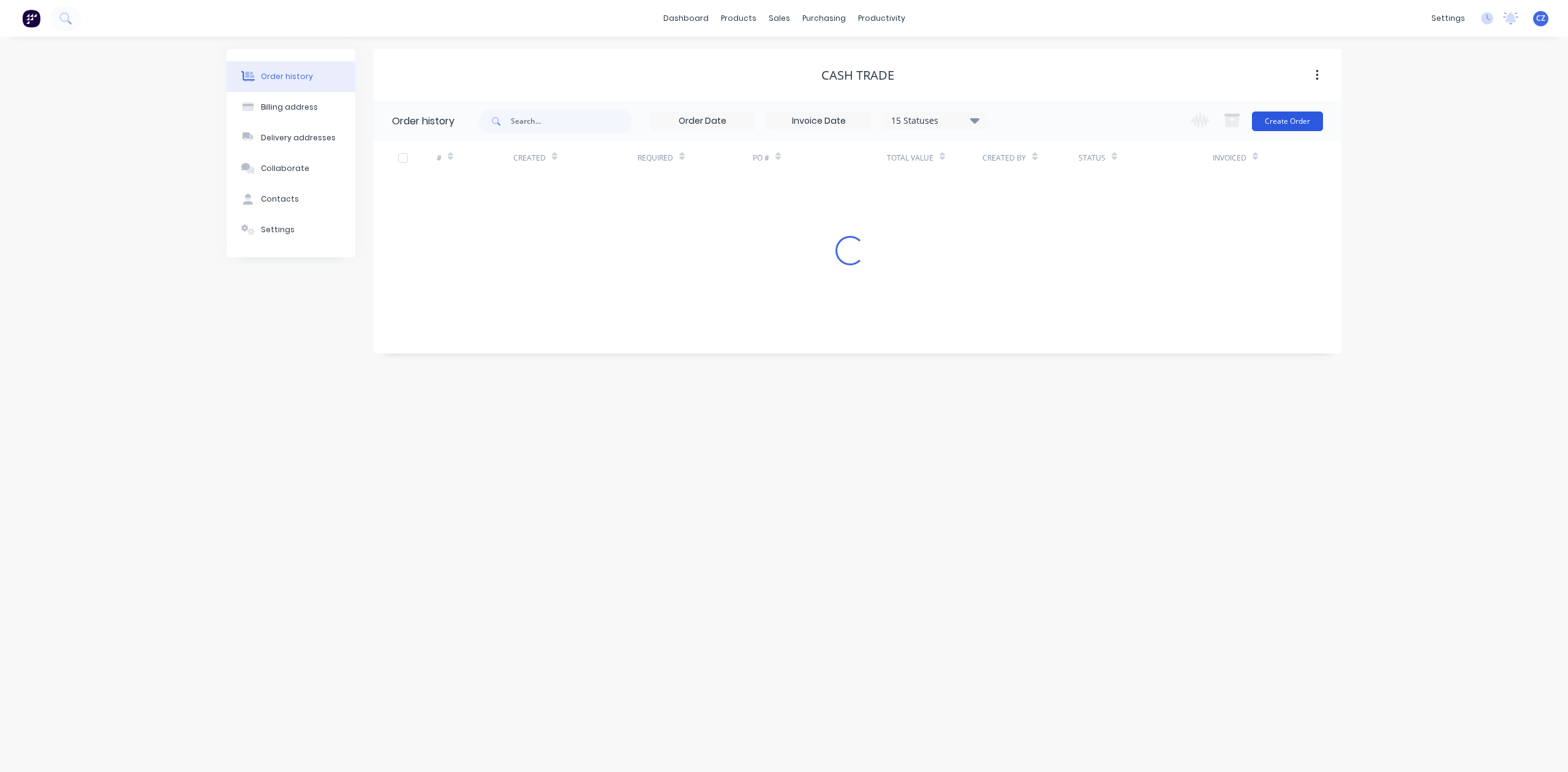
click at [1311, 119] on button "Create Order" at bounding box center [1287, 121] width 71 height 19
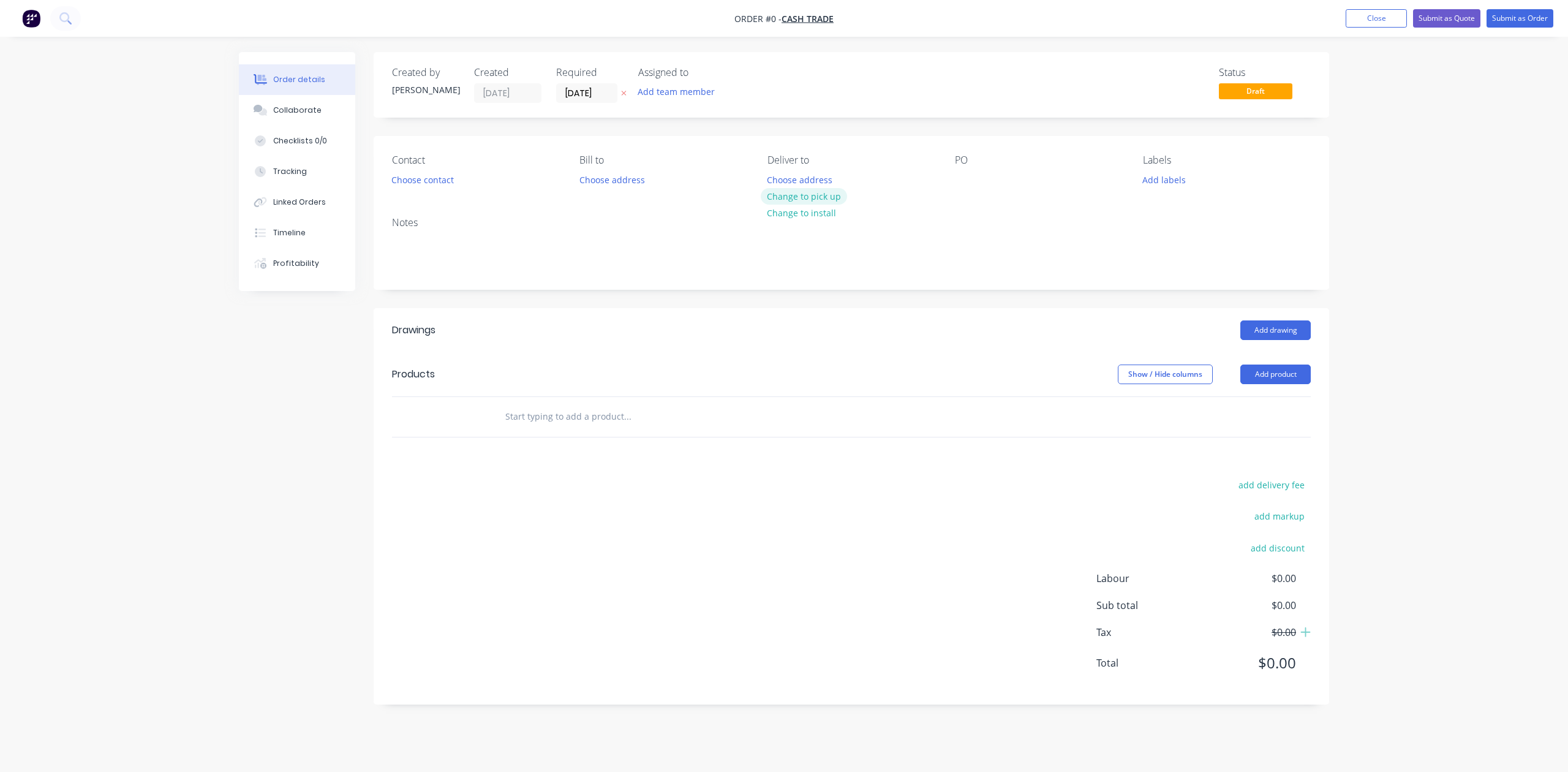
click at [832, 190] on button "Change to pick up" at bounding box center [804, 196] width 87 height 17
click at [751, 319] on div "Creating draft order... Loading..." at bounding box center [1023, 437] width 1568 height 772
click at [1285, 368] on button "Add product" at bounding box center [1276, 374] width 70 height 19
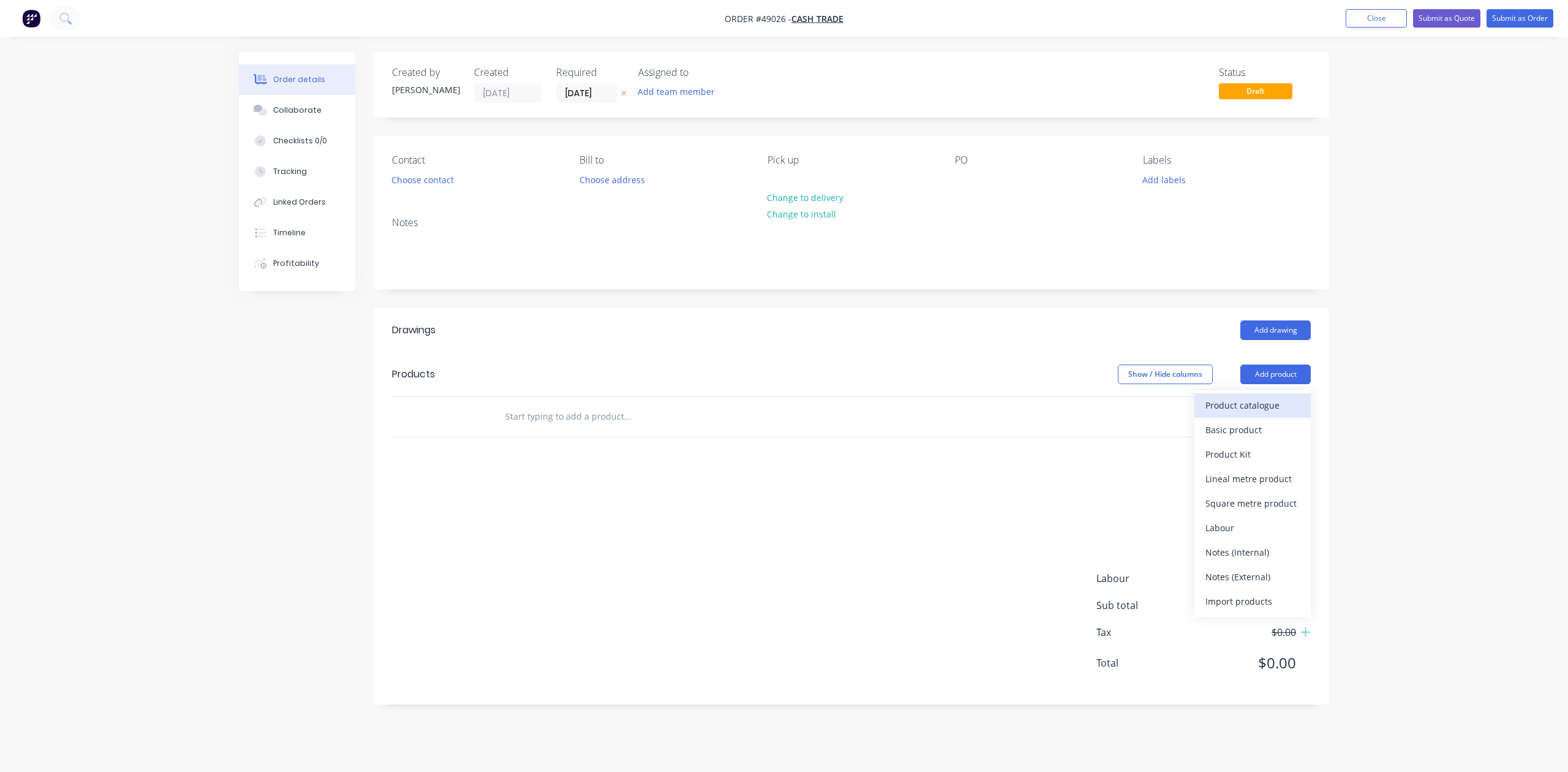
click at [1275, 407] on div "Product catalogue" at bounding box center [1252, 405] width 94 height 18
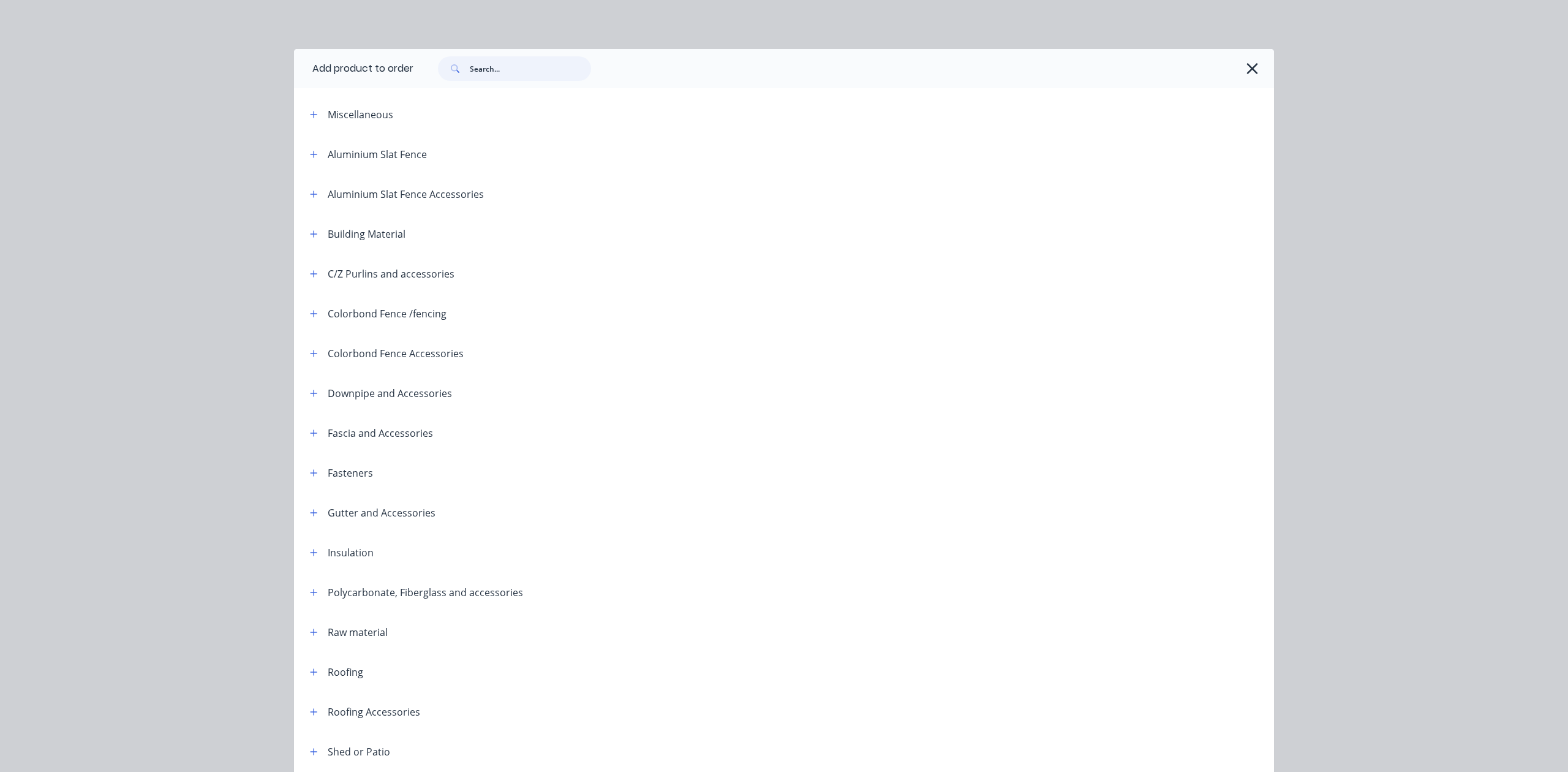
click at [511, 69] on input "text" at bounding box center [531, 69] width 121 height 25
type input "f"
type input "down"
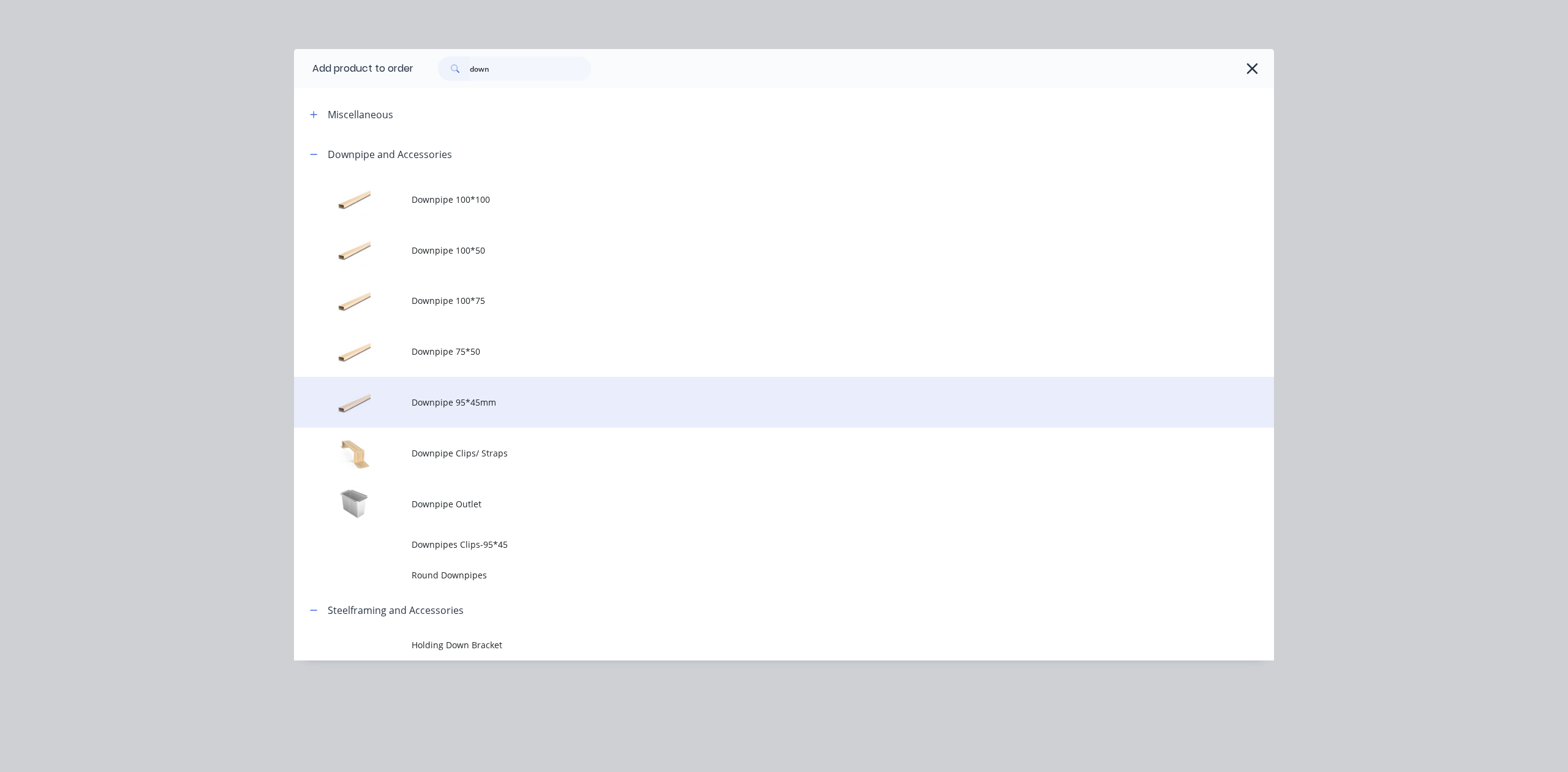
click at [415, 406] on span "Downpipe 95*45mm" at bounding box center [757, 402] width 690 height 13
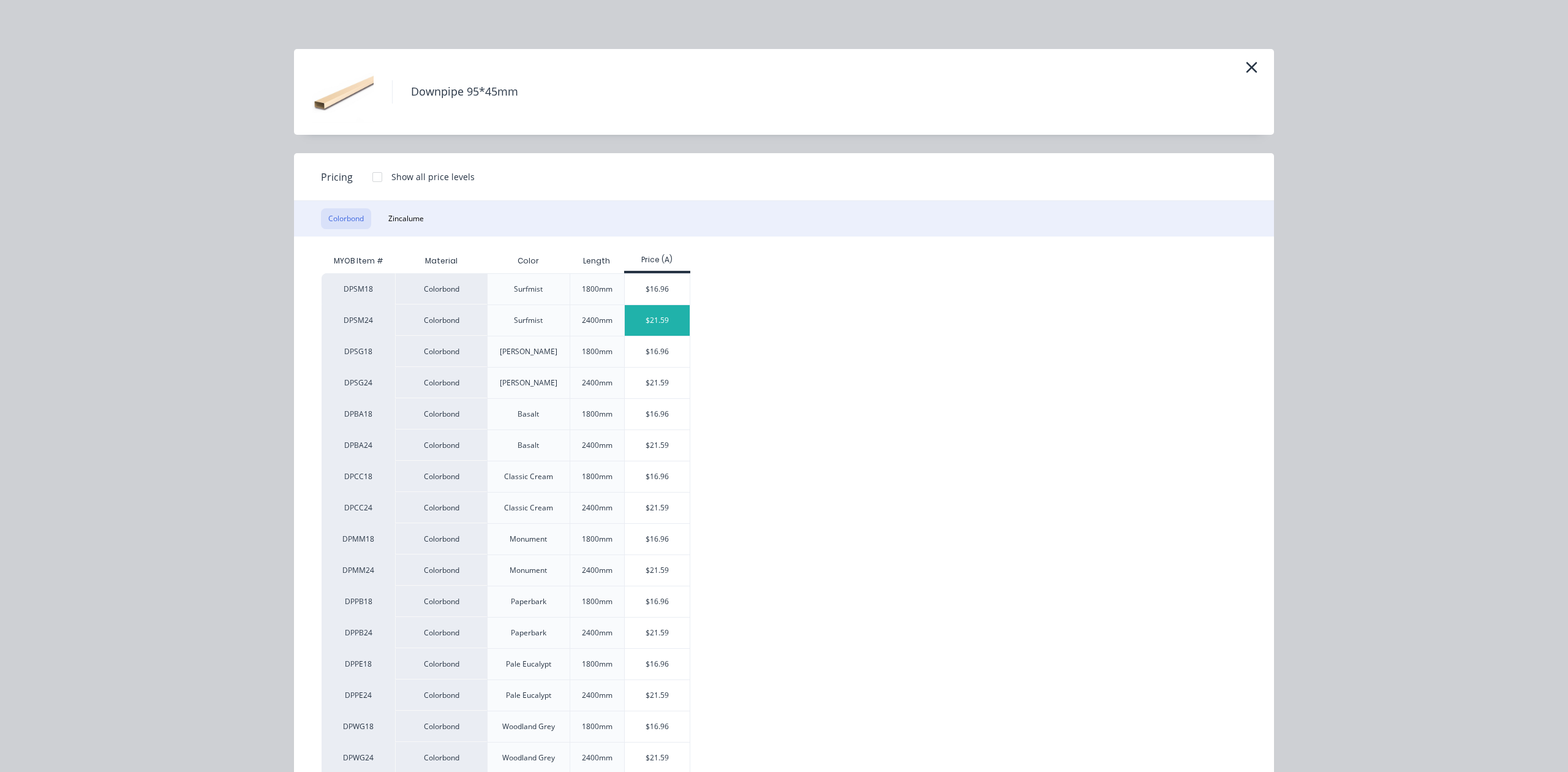
click at [660, 324] on div "$21.59" at bounding box center [657, 320] width 65 height 31
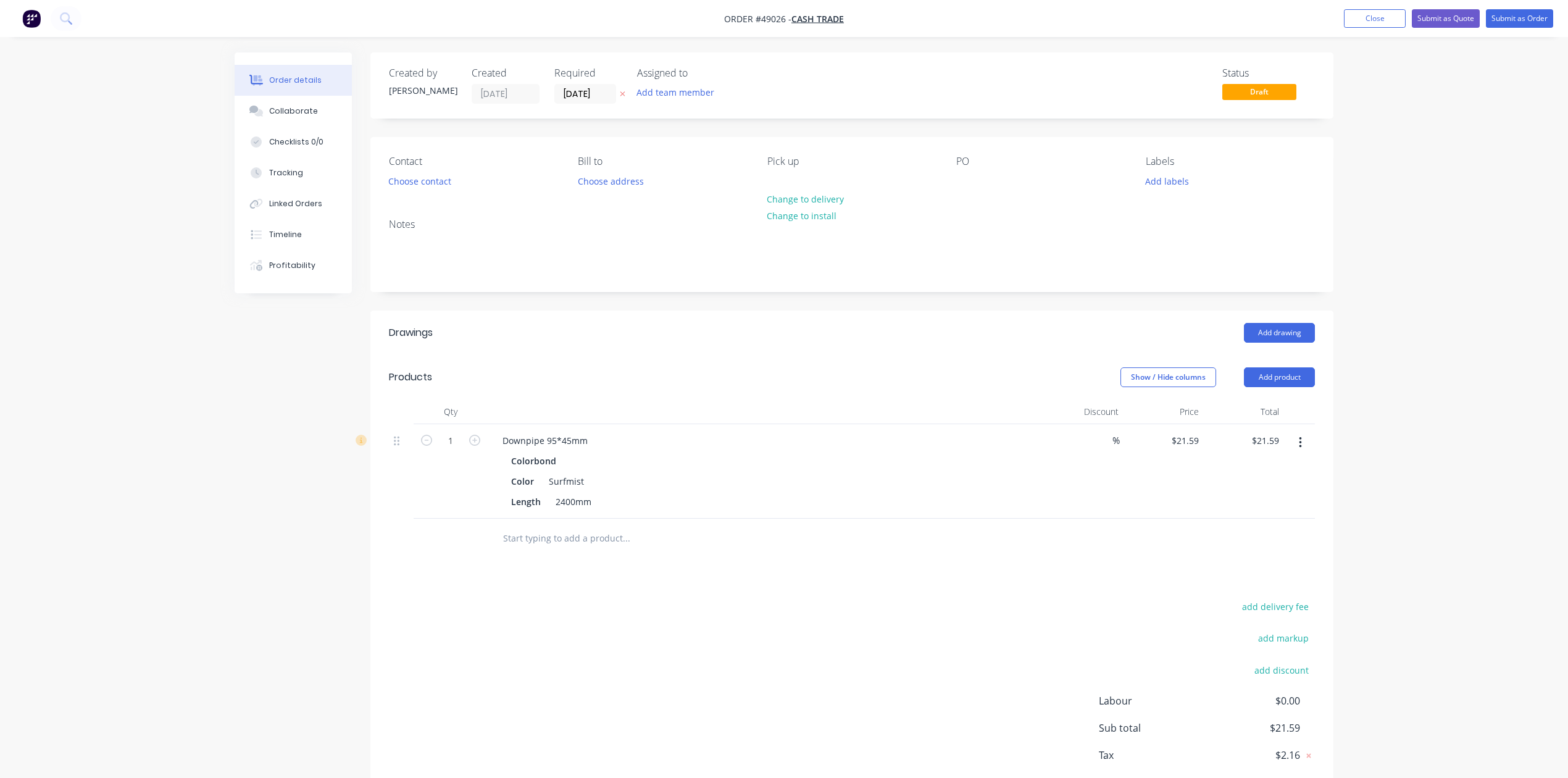
click at [482, 436] on button "button" at bounding box center [474, 439] width 16 height 13
type input "2"
type input "$43.18"
click at [482, 436] on button "button" at bounding box center [474, 439] width 16 height 13
type input "3"
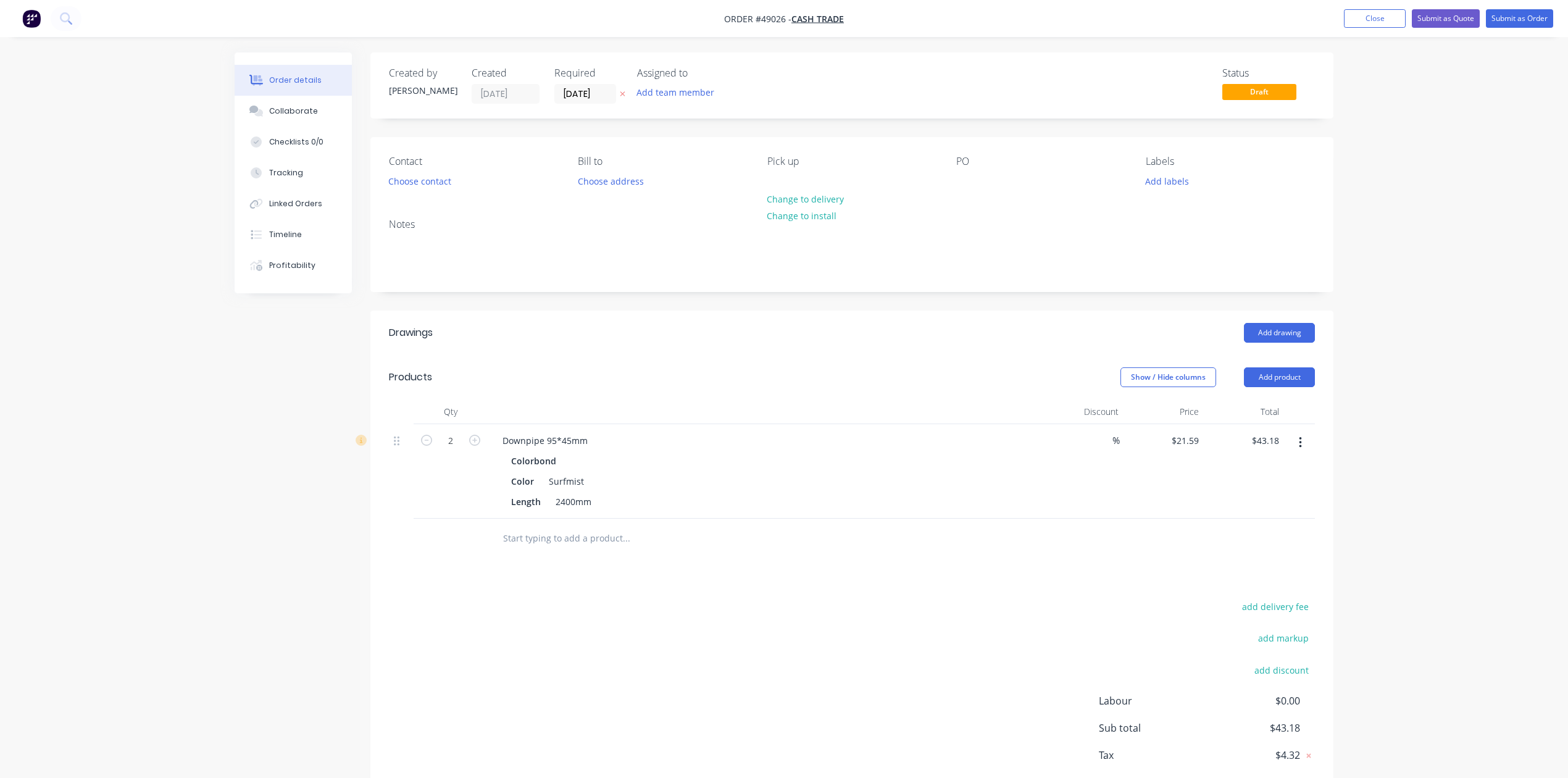
type input "$64.77"
click at [1267, 378] on button "Add product" at bounding box center [1280, 377] width 71 height 20
click at [1241, 412] on div "Product catalogue" at bounding box center [1256, 408] width 95 height 18
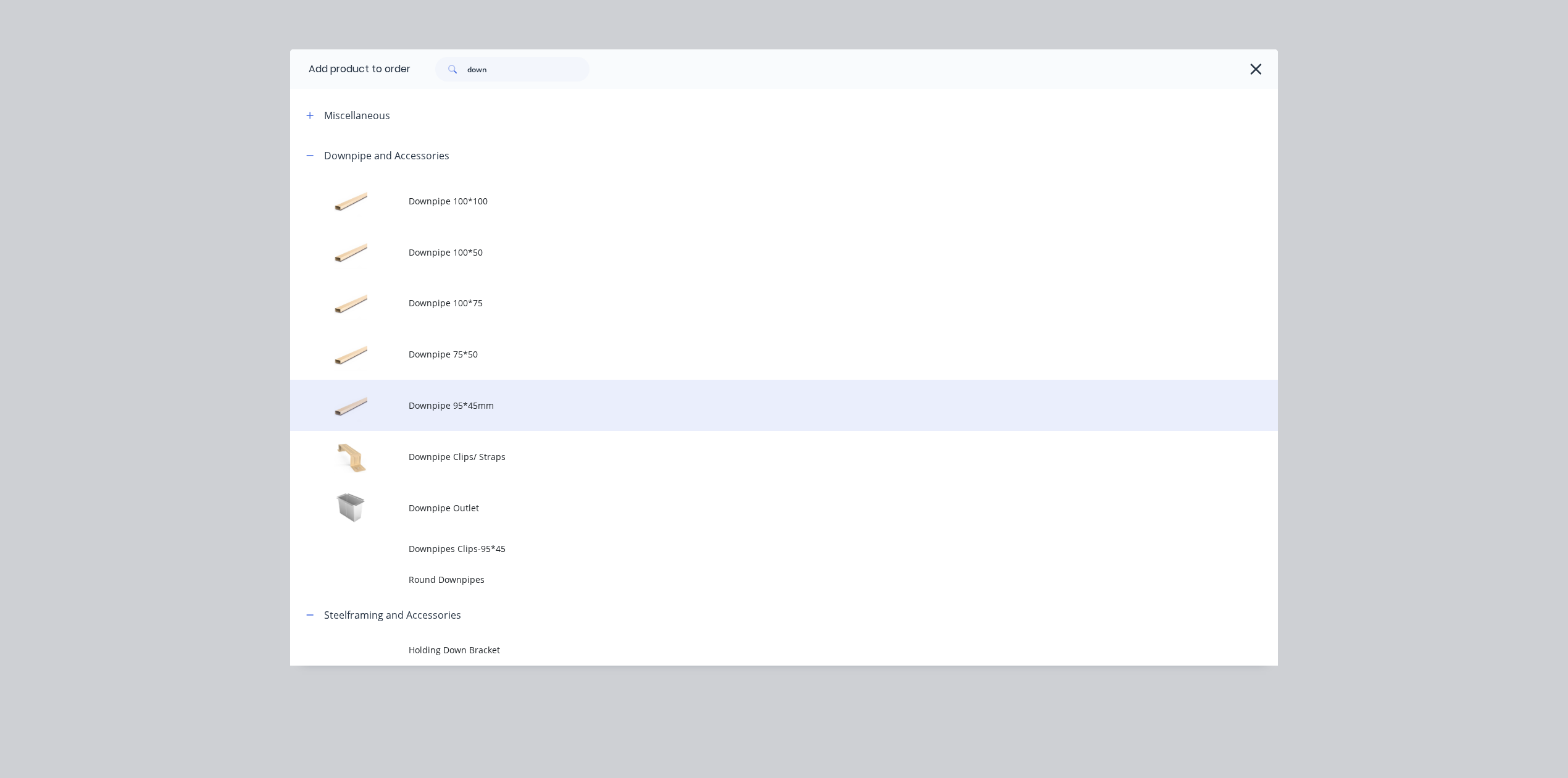
click at [467, 403] on span "Downpipe 95*45mm" at bounding box center [757, 405] width 695 height 13
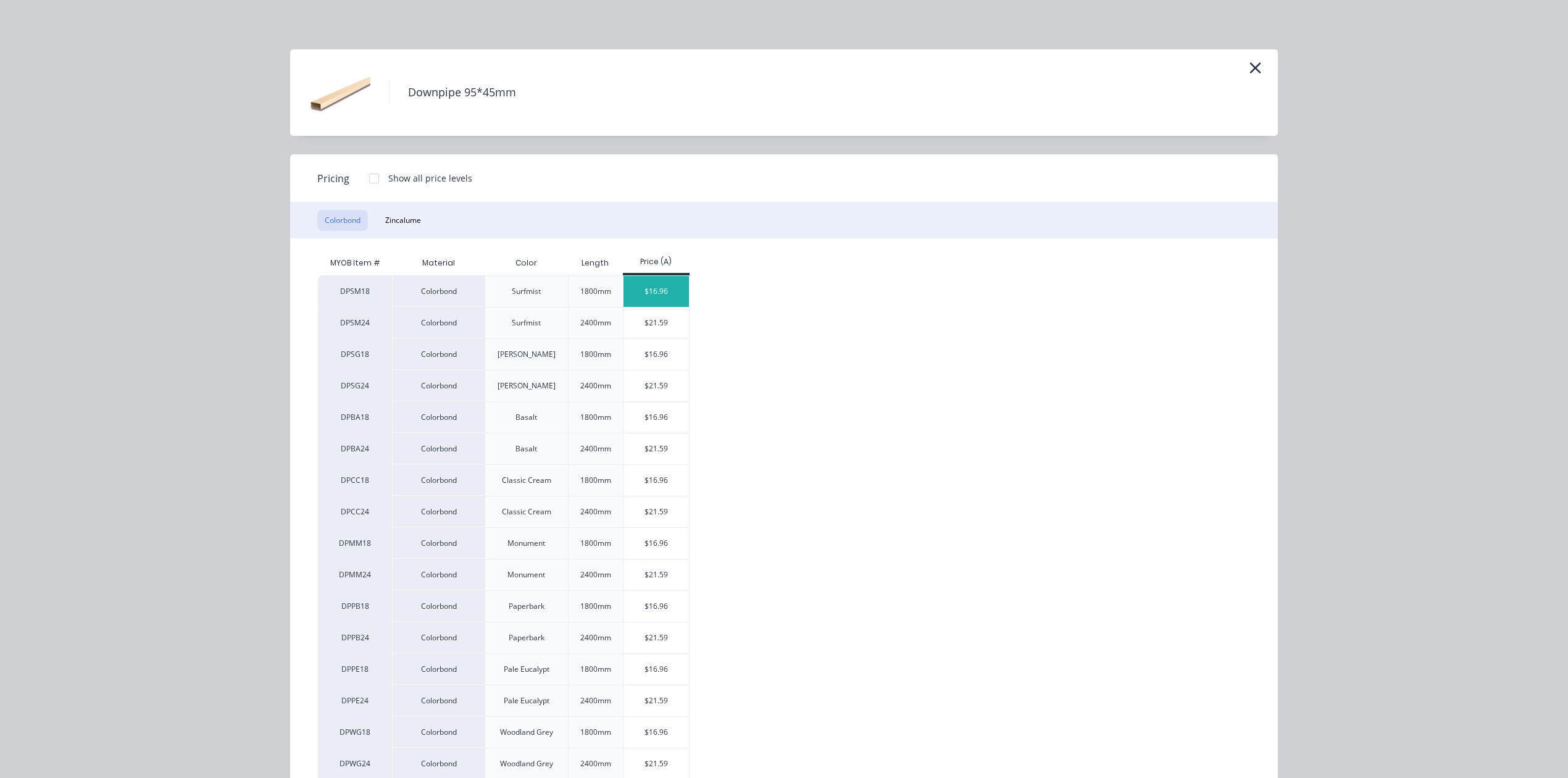
click at [635, 290] on div "$16.96" at bounding box center [656, 291] width 66 height 31
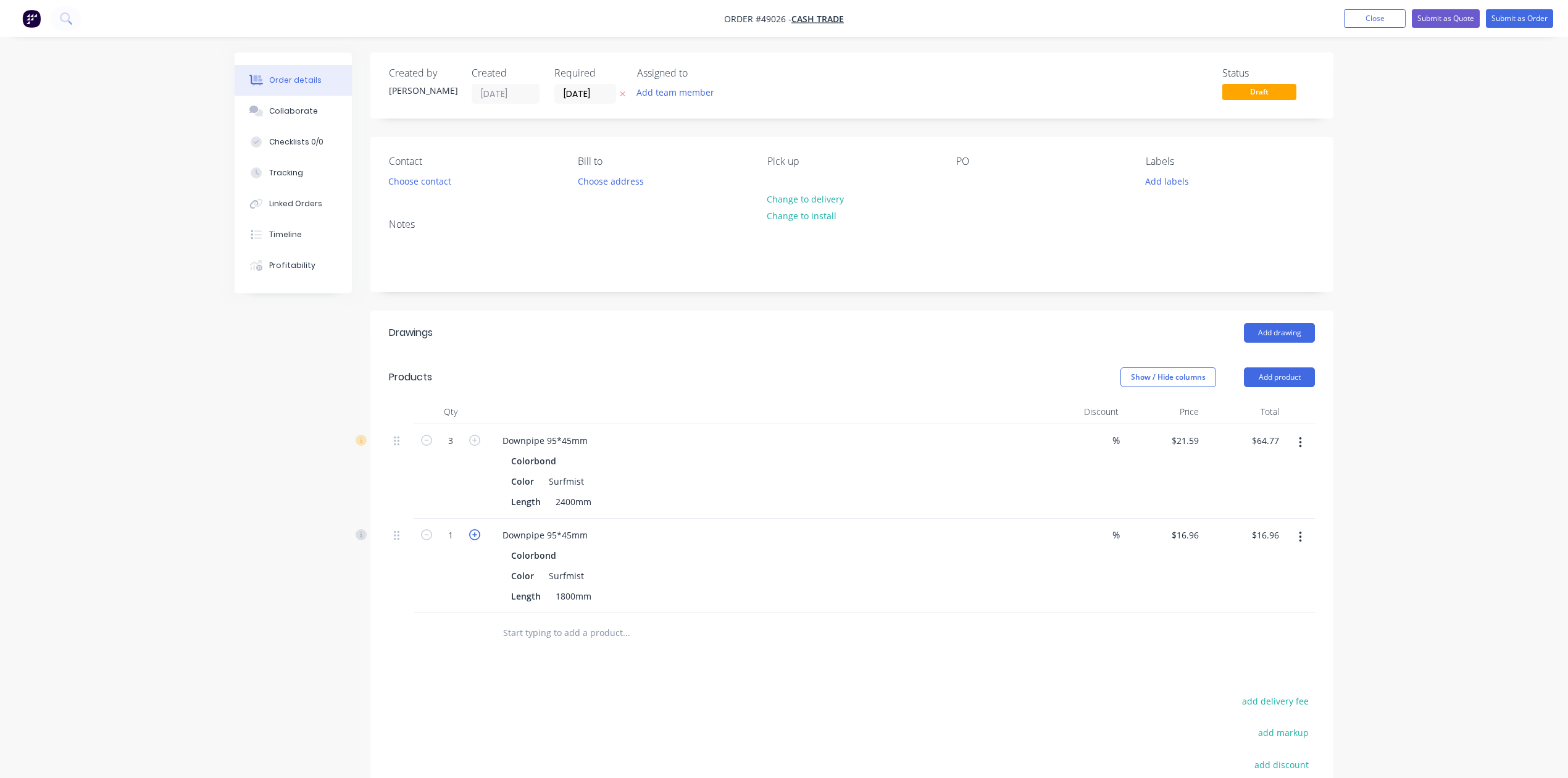
click at [479, 538] on icon "button" at bounding box center [474, 535] width 12 height 12
type input "2"
type input "$33.92"
drag, startPoint x: 833, startPoint y: 428, endPoint x: 1132, endPoint y: 349, distance: 309.3
click at [833, 428] on div "Downpipe 95*45mm Colorbond Color Surfmist Length 2400mm" at bounding box center [765, 471] width 556 height 95
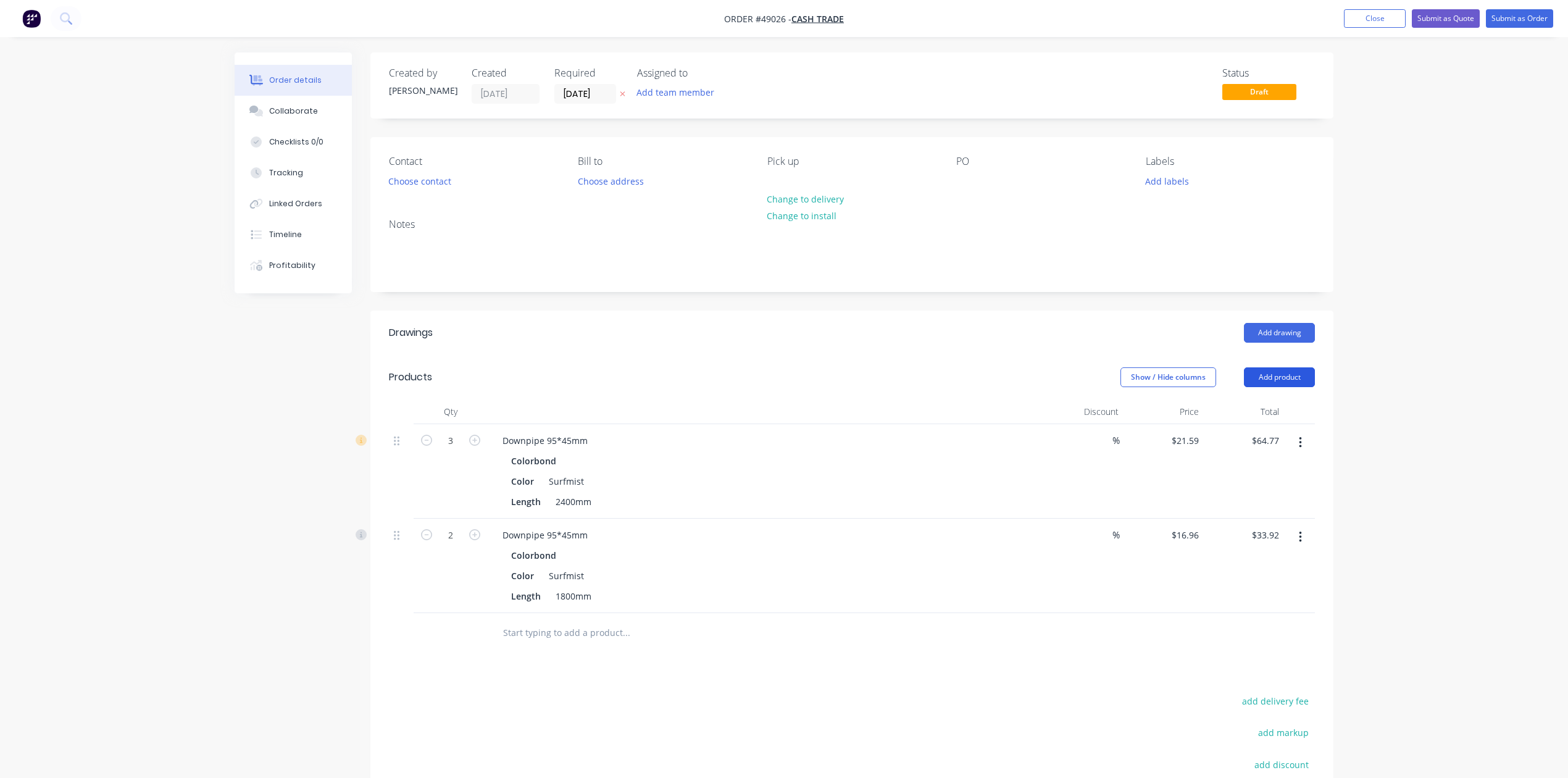
click at [1267, 377] on button "Add product" at bounding box center [1280, 377] width 71 height 20
click at [1262, 410] on div "Product catalogue" at bounding box center [1256, 408] width 95 height 18
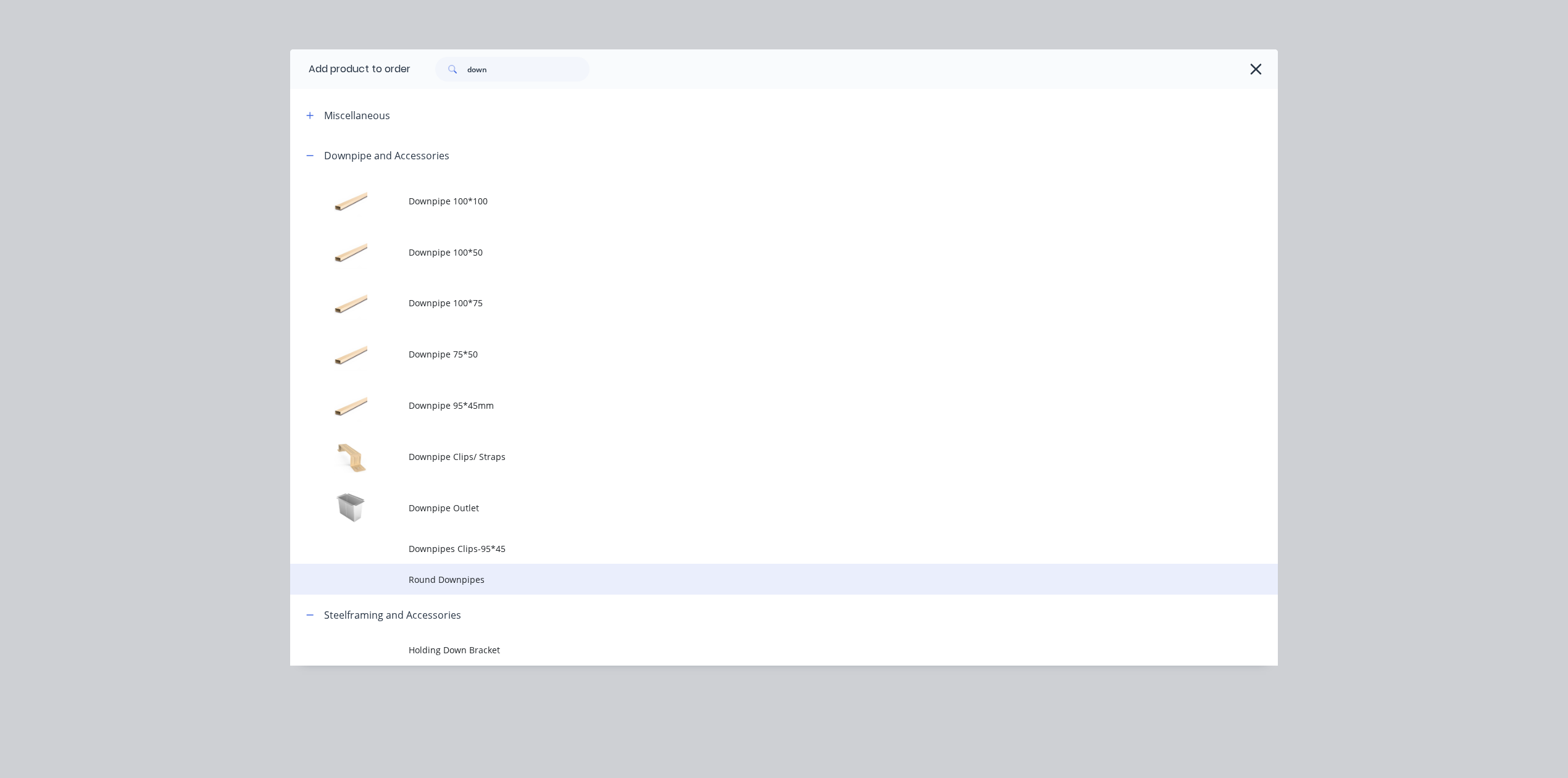
click at [487, 567] on td "Round Downpipes" at bounding box center [843, 579] width 869 height 31
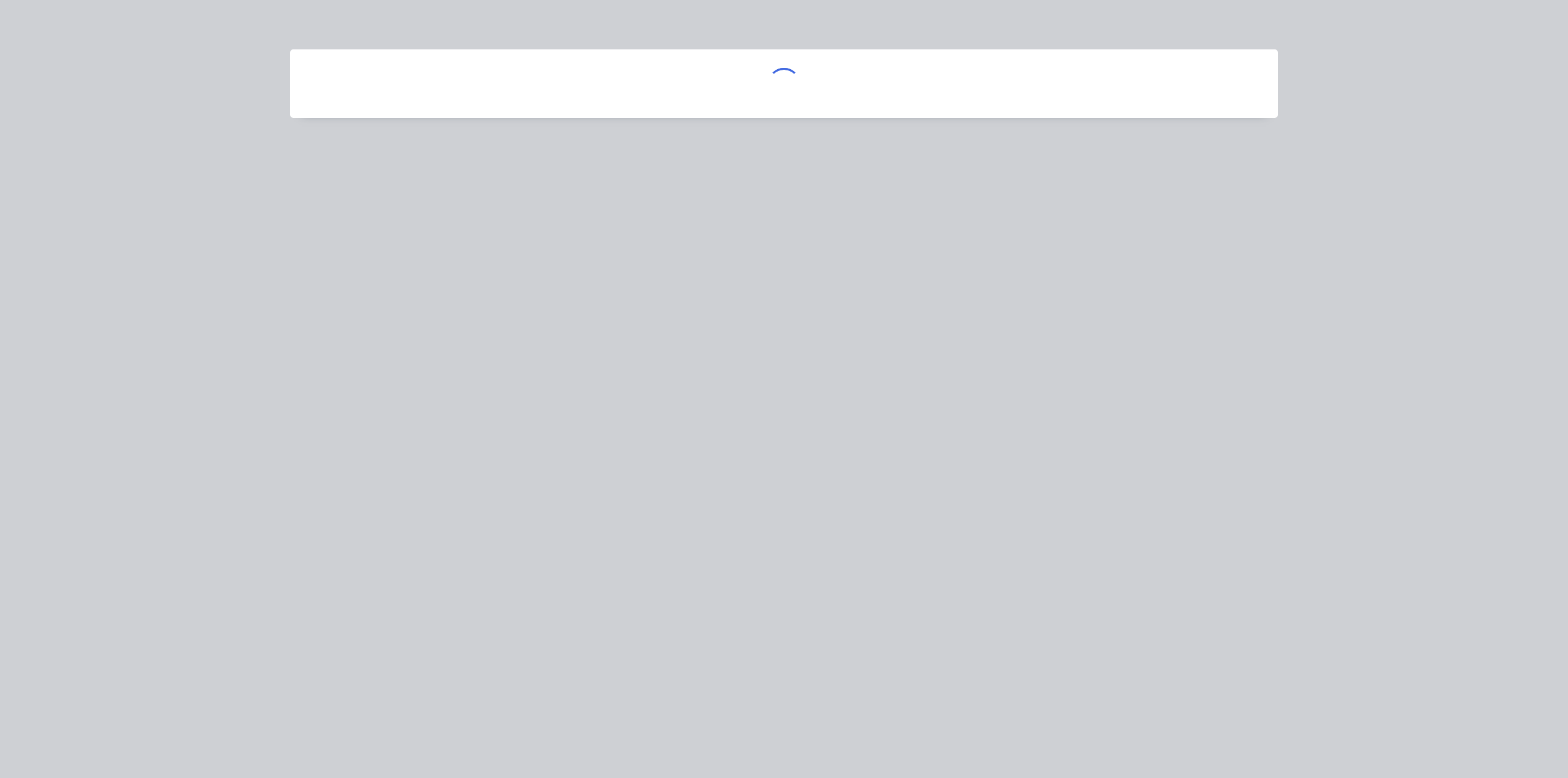
click at [986, 309] on div at bounding box center [784, 389] width 1568 height 778
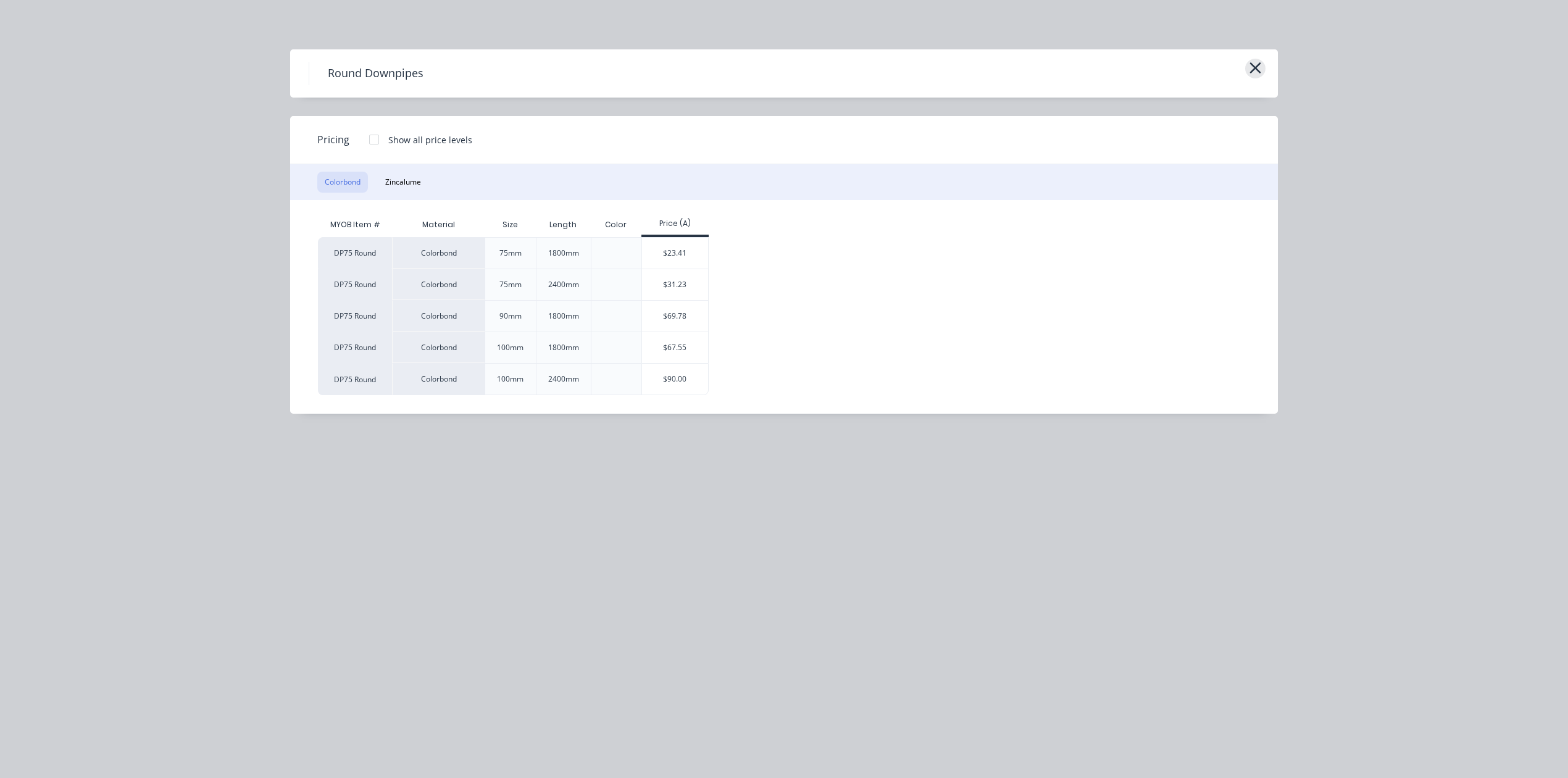
click at [1255, 68] on icon "button" at bounding box center [1256, 67] width 12 height 12
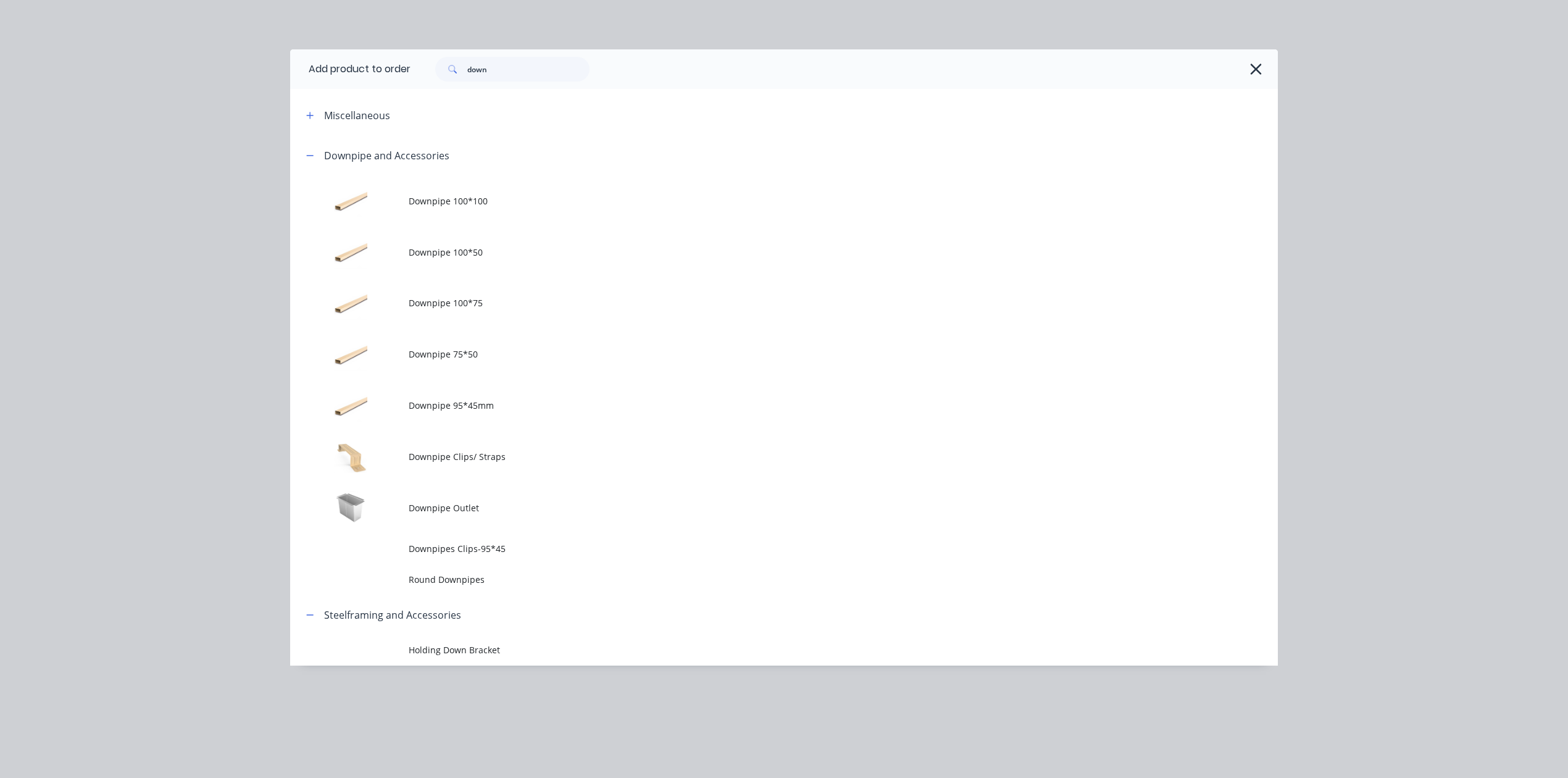
drag, startPoint x: 424, startPoint y: 566, endPoint x: 604, endPoint y: 561, distance: 180.1
click at [451, 566] on td "Round Downpipes" at bounding box center [843, 579] width 869 height 31
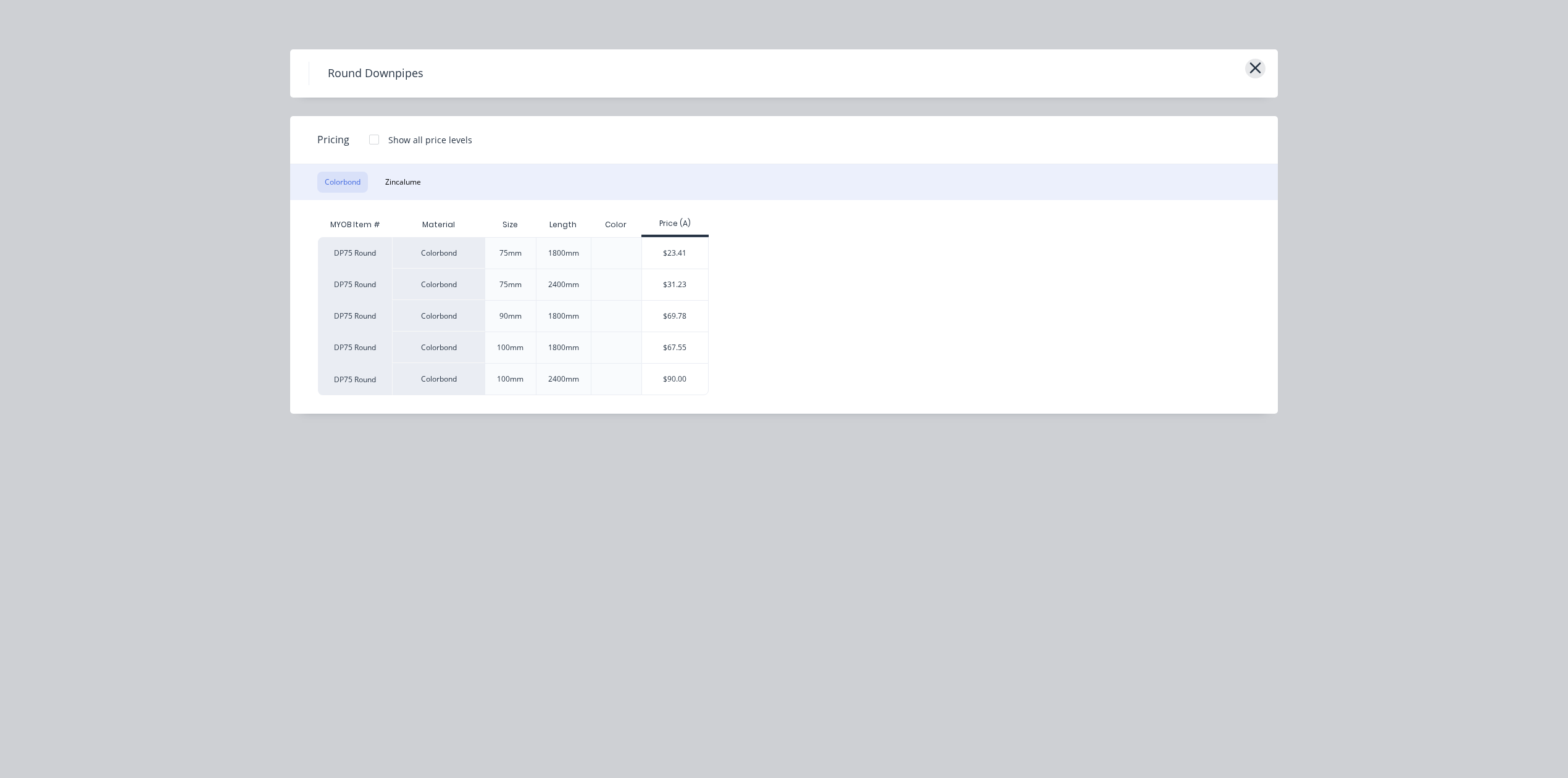
click at [1256, 68] on icon "button" at bounding box center [1256, 67] width 12 height 12
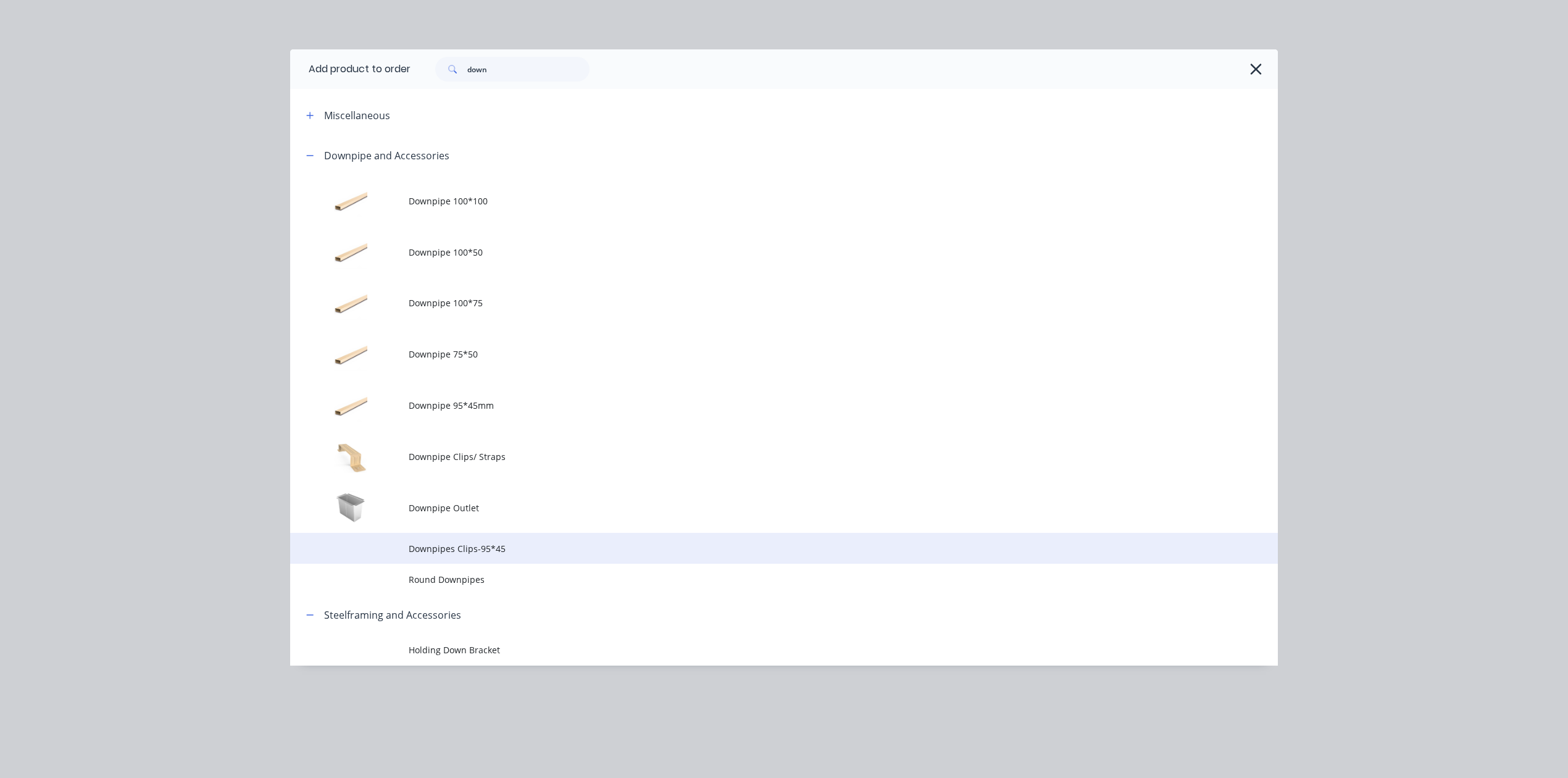
click at [526, 554] on span "Downpipes Clips-95*45" at bounding box center [757, 548] width 695 height 13
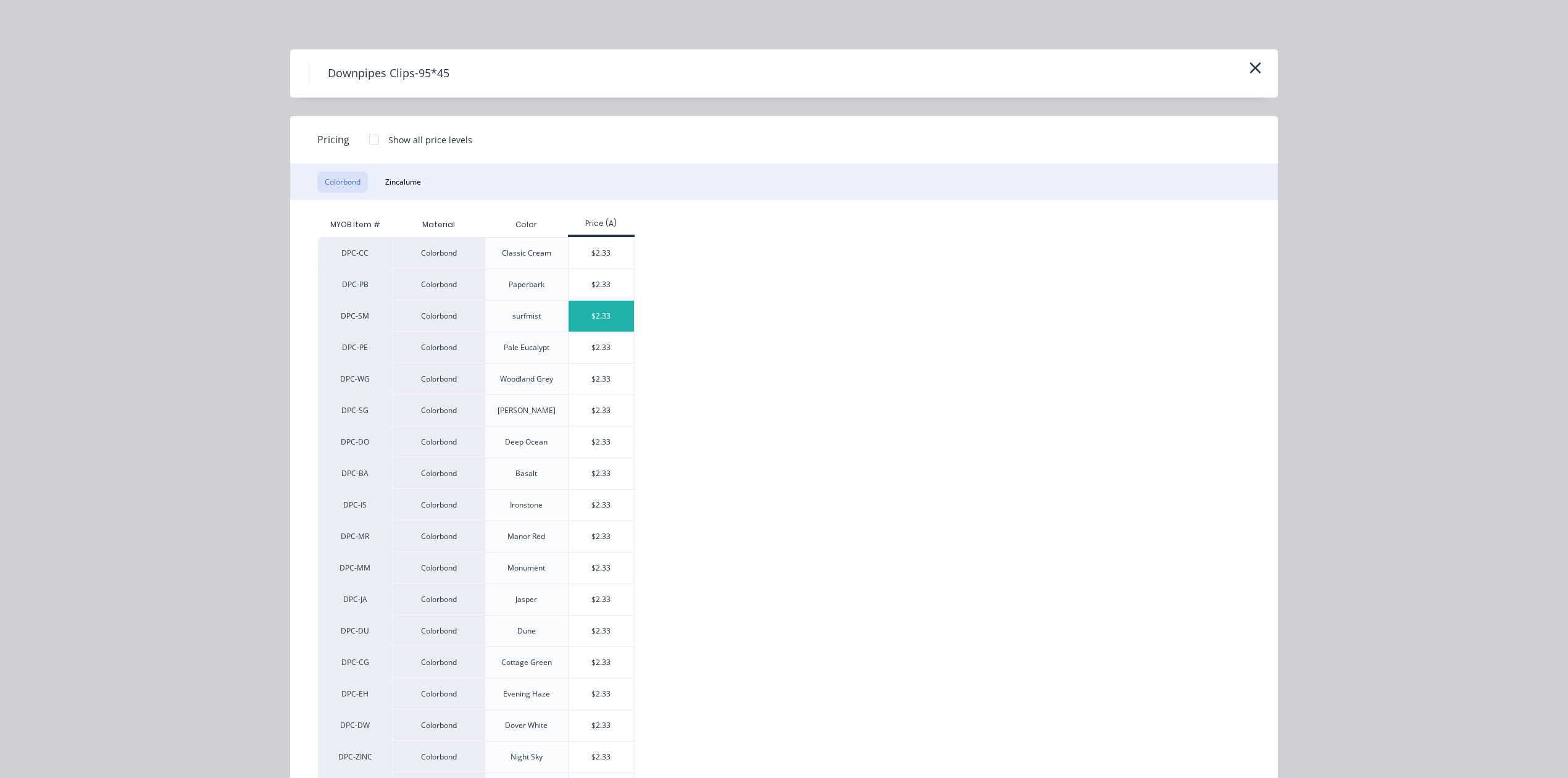
click at [616, 311] on div "$2.33" at bounding box center [601, 316] width 66 height 31
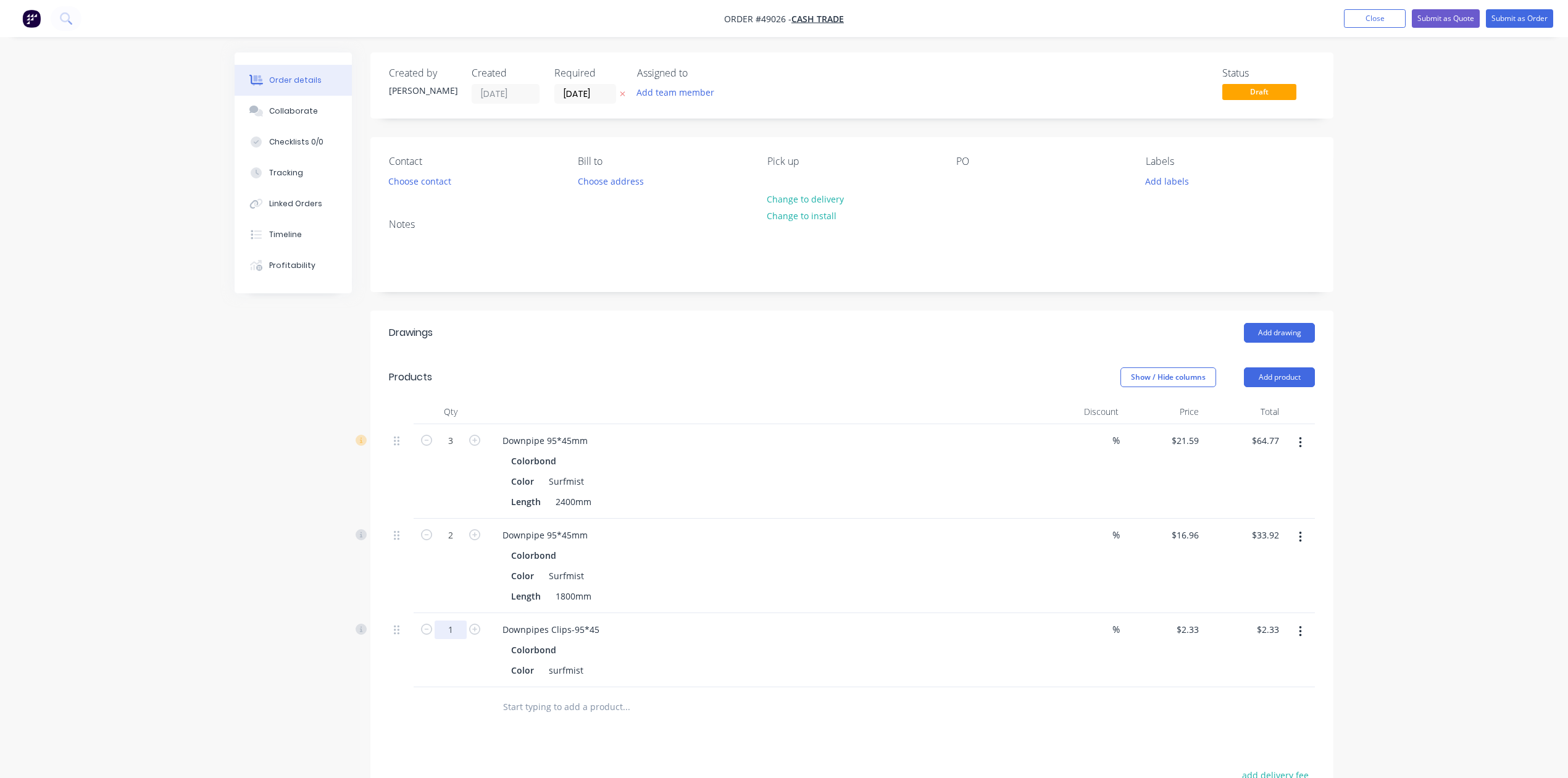
click at [454, 627] on input "1" at bounding box center [451, 630] width 32 height 19
type input "6"
type input "$13.98"
click at [733, 451] on div "Downpipe 95*45mm Colorbond Color Surfmist Length 2400mm" at bounding box center [765, 471] width 556 height 95
click at [727, 418] on div at bounding box center [765, 412] width 556 height 25
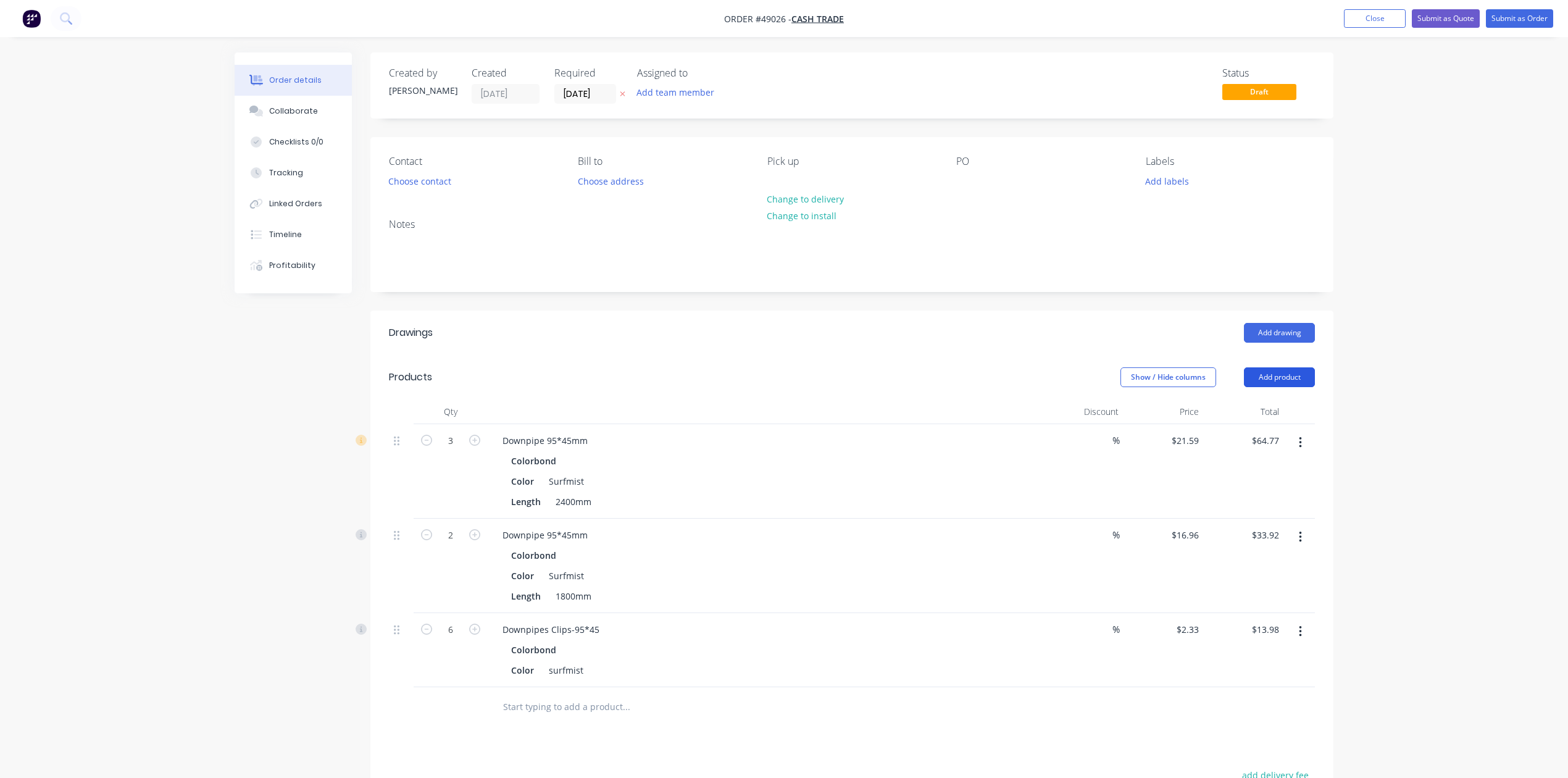
click at [1297, 381] on button "Add product" at bounding box center [1280, 377] width 71 height 20
click at [1271, 411] on div "Product catalogue" at bounding box center [1256, 408] width 95 height 18
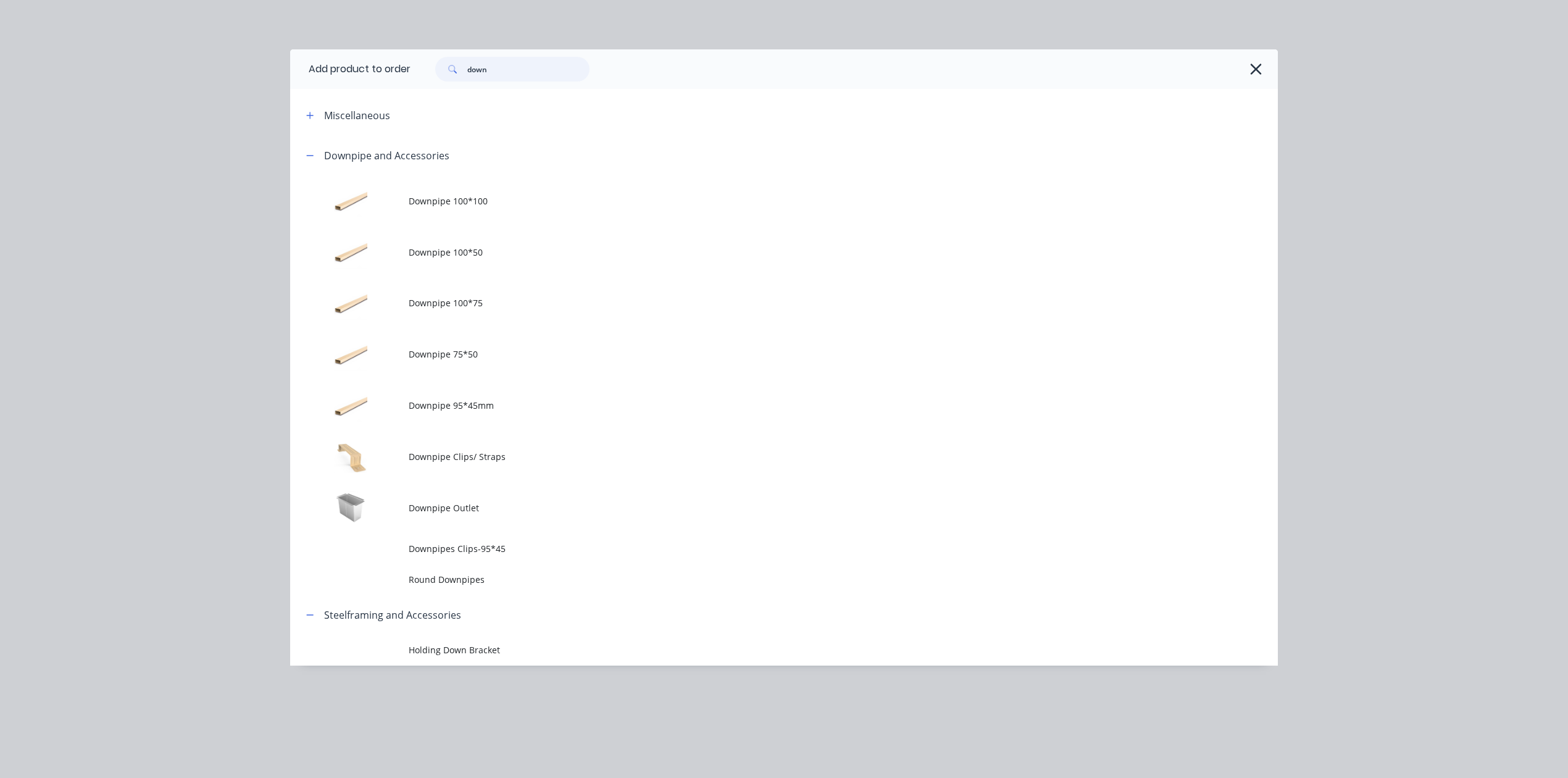
drag, startPoint x: 526, startPoint y: 66, endPoint x: 394, endPoint y: 83, distance: 133.1
click at [394, 83] on header "Add product to order down" at bounding box center [784, 69] width 988 height 40
type input "gutter"
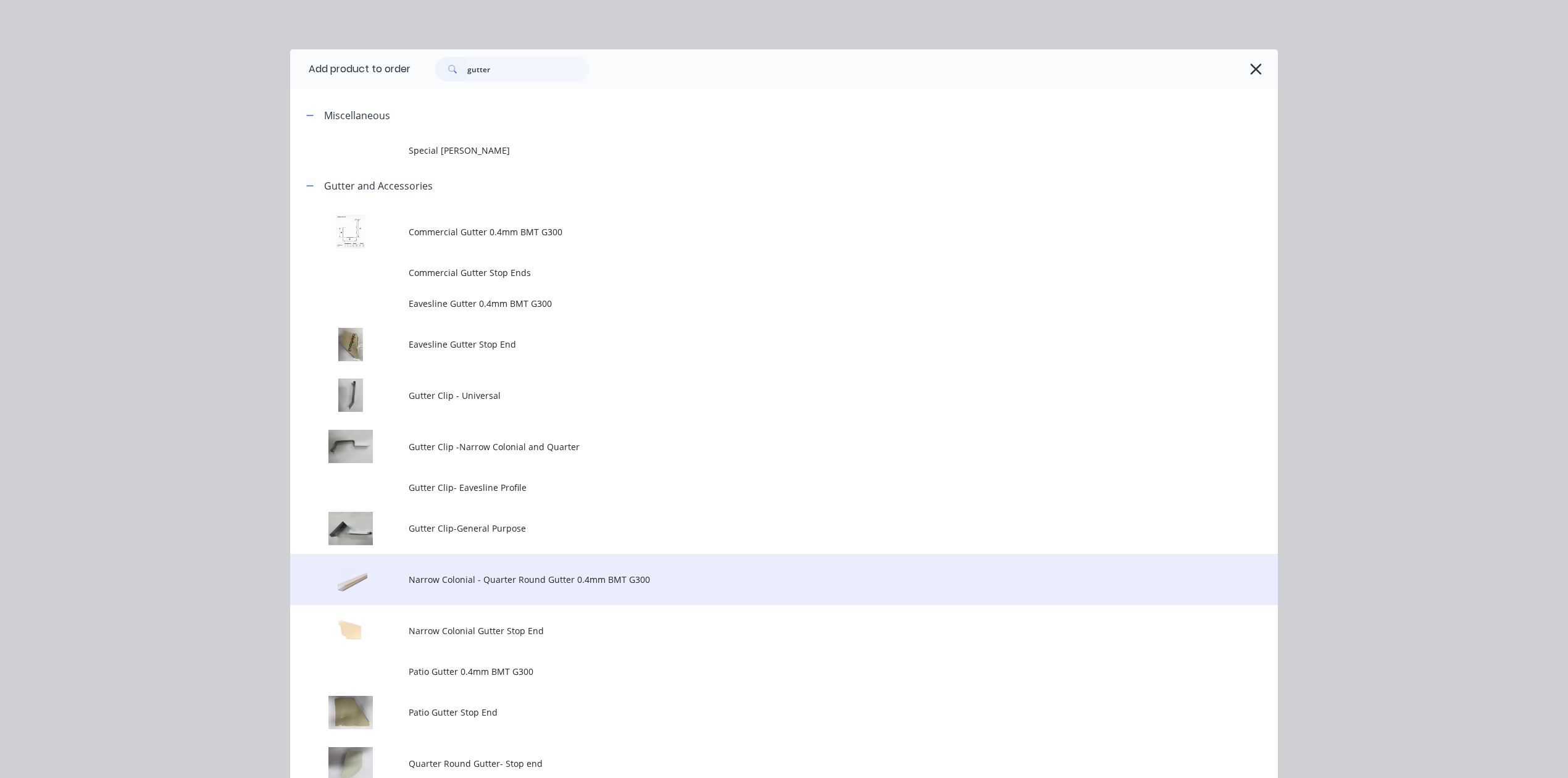
click at [531, 594] on td "Narrow Colonial - Quarter Round Gutter 0.4mm BMT G300" at bounding box center [843, 579] width 869 height 51
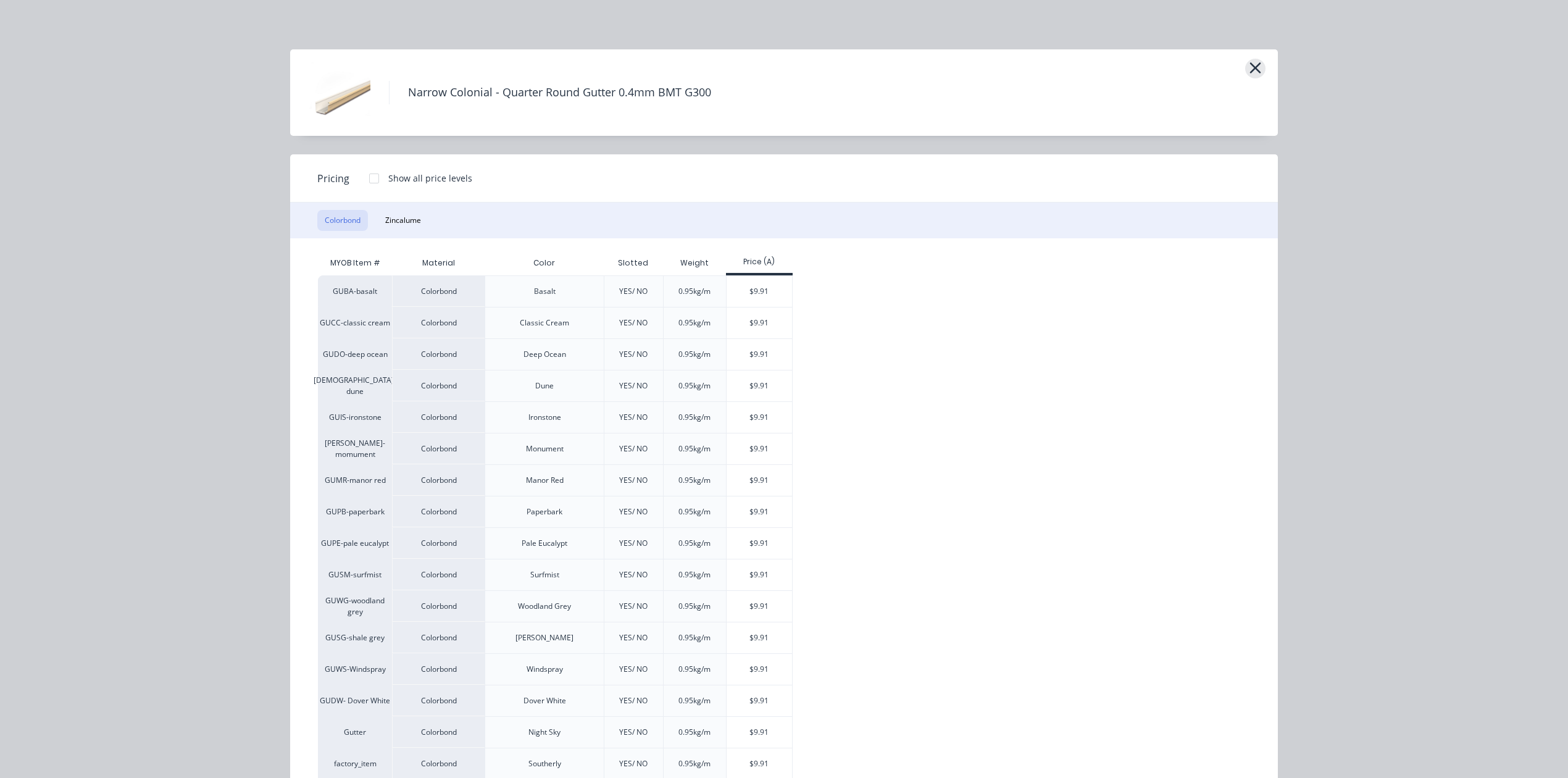
click at [1250, 66] on icon "button" at bounding box center [1256, 67] width 12 height 12
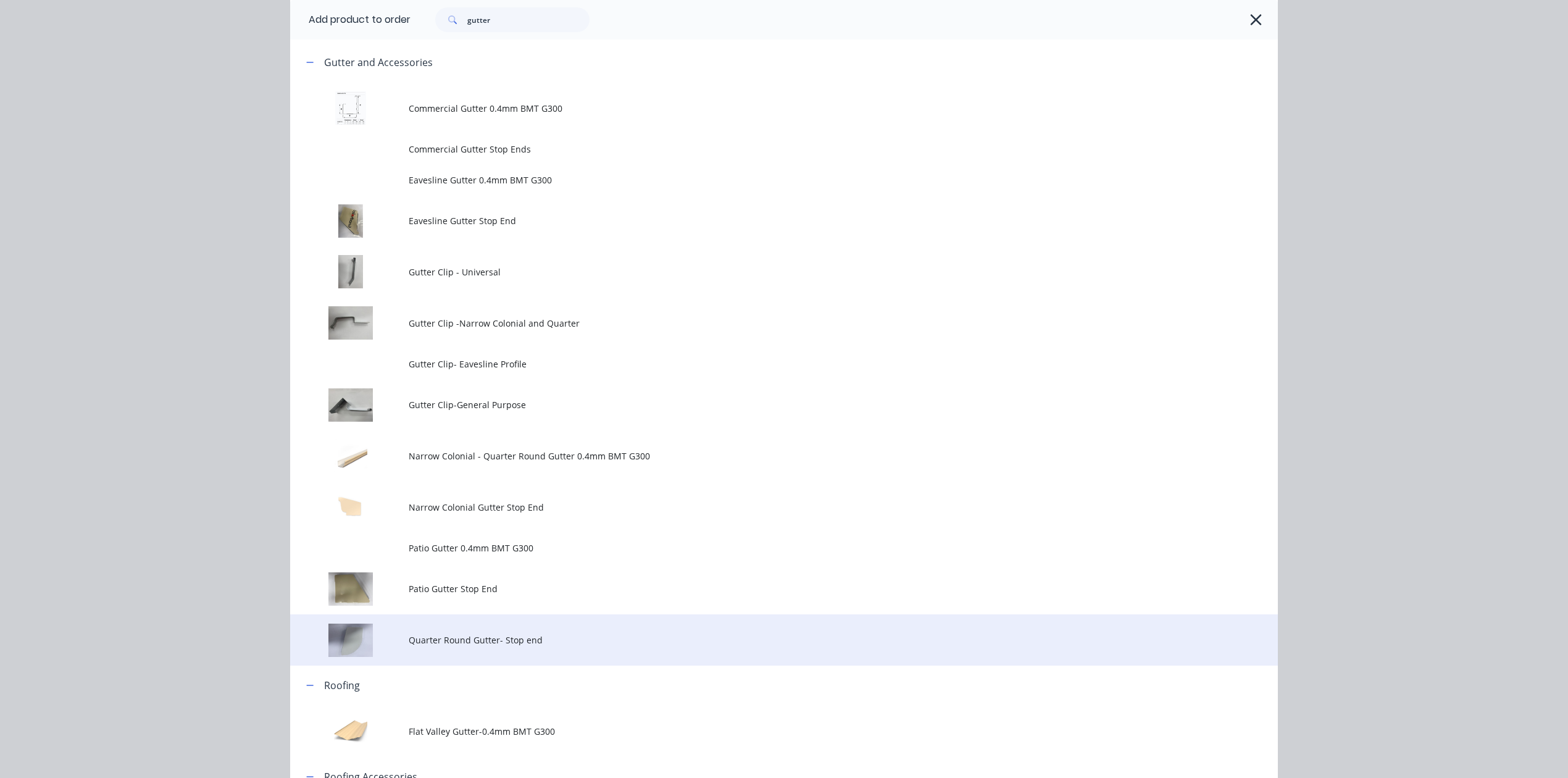
scroll to position [114, 0]
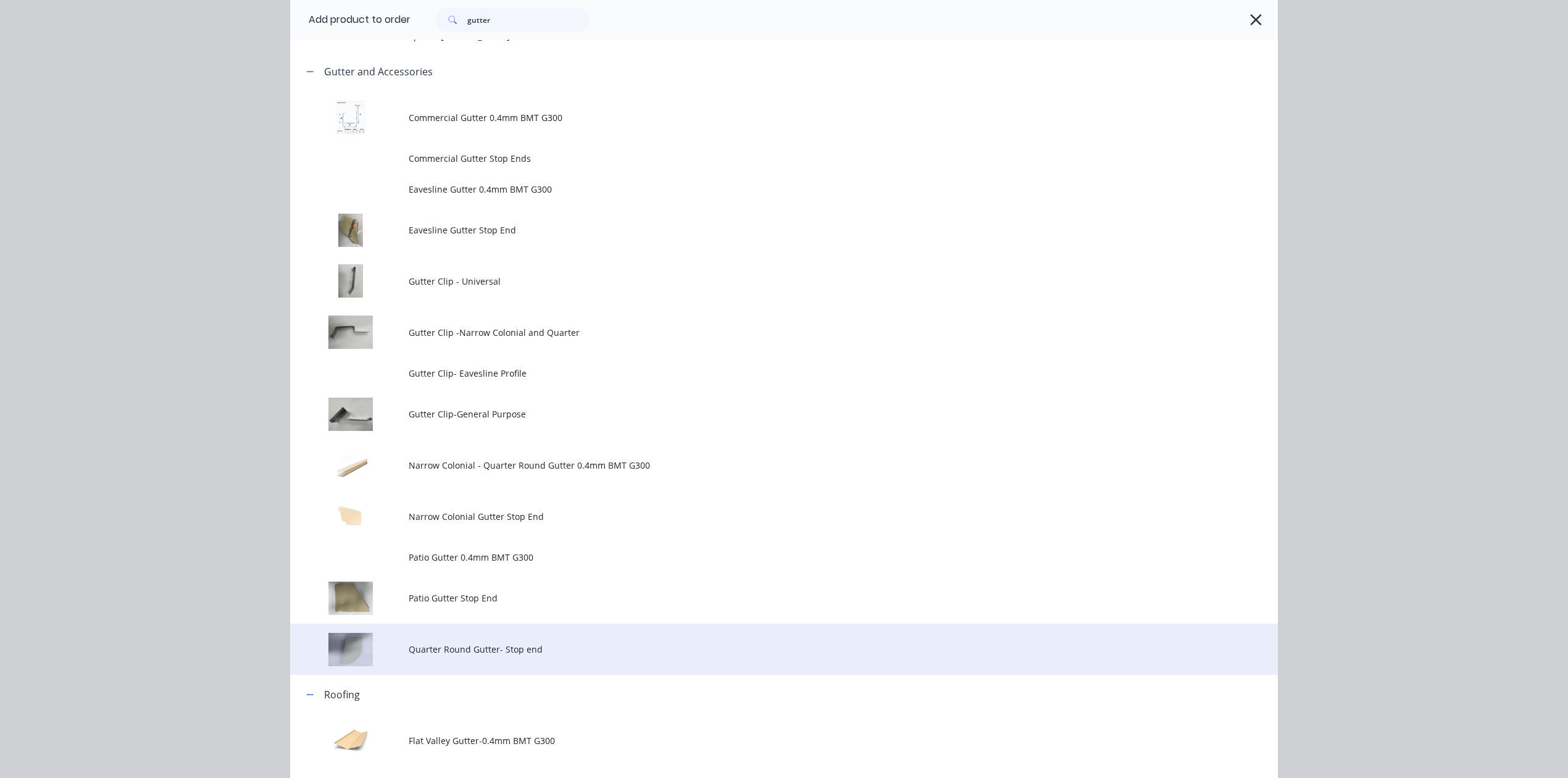
click at [539, 654] on span "Quarter Round Gutter- Stop end" at bounding box center [757, 649] width 695 height 13
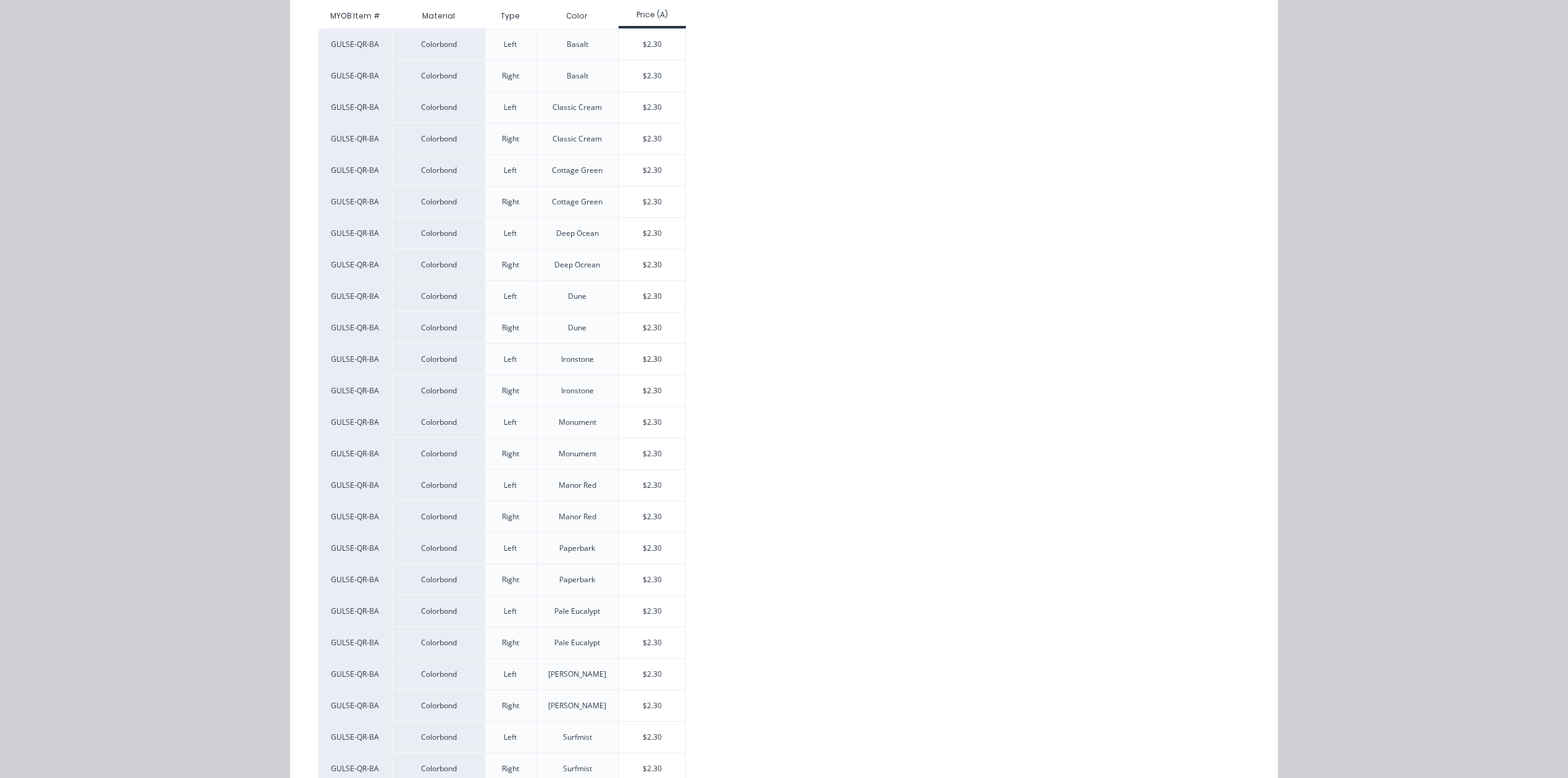
scroll to position [494, 0]
click at [637, 493] on div "$2.30" at bounding box center [652, 490] width 66 height 31
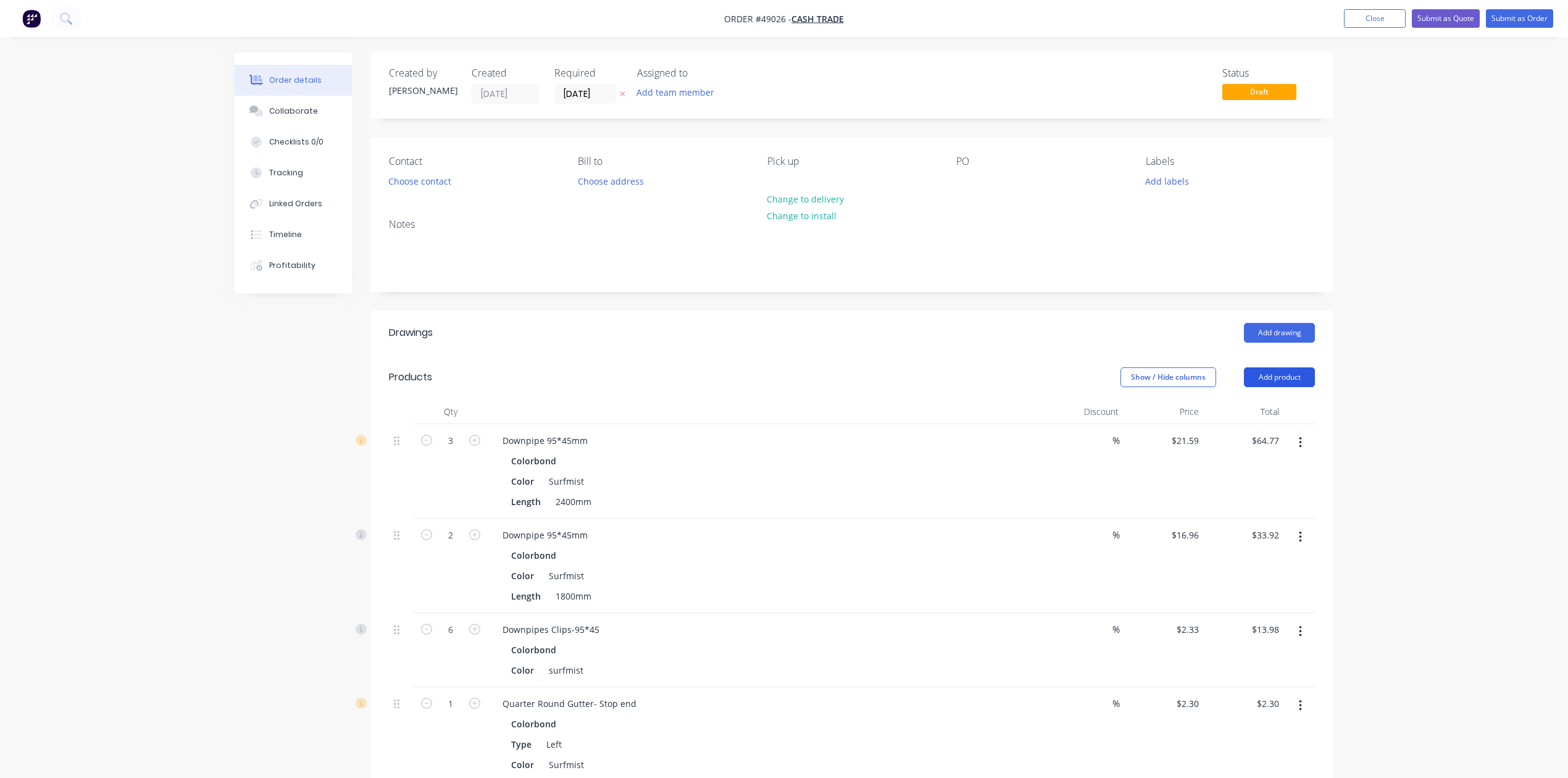
click at [1290, 373] on button "Add product" at bounding box center [1280, 377] width 71 height 20
click at [1243, 403] on div "Product catalogue" at bounding box center [1256, 408] width 95 height 18
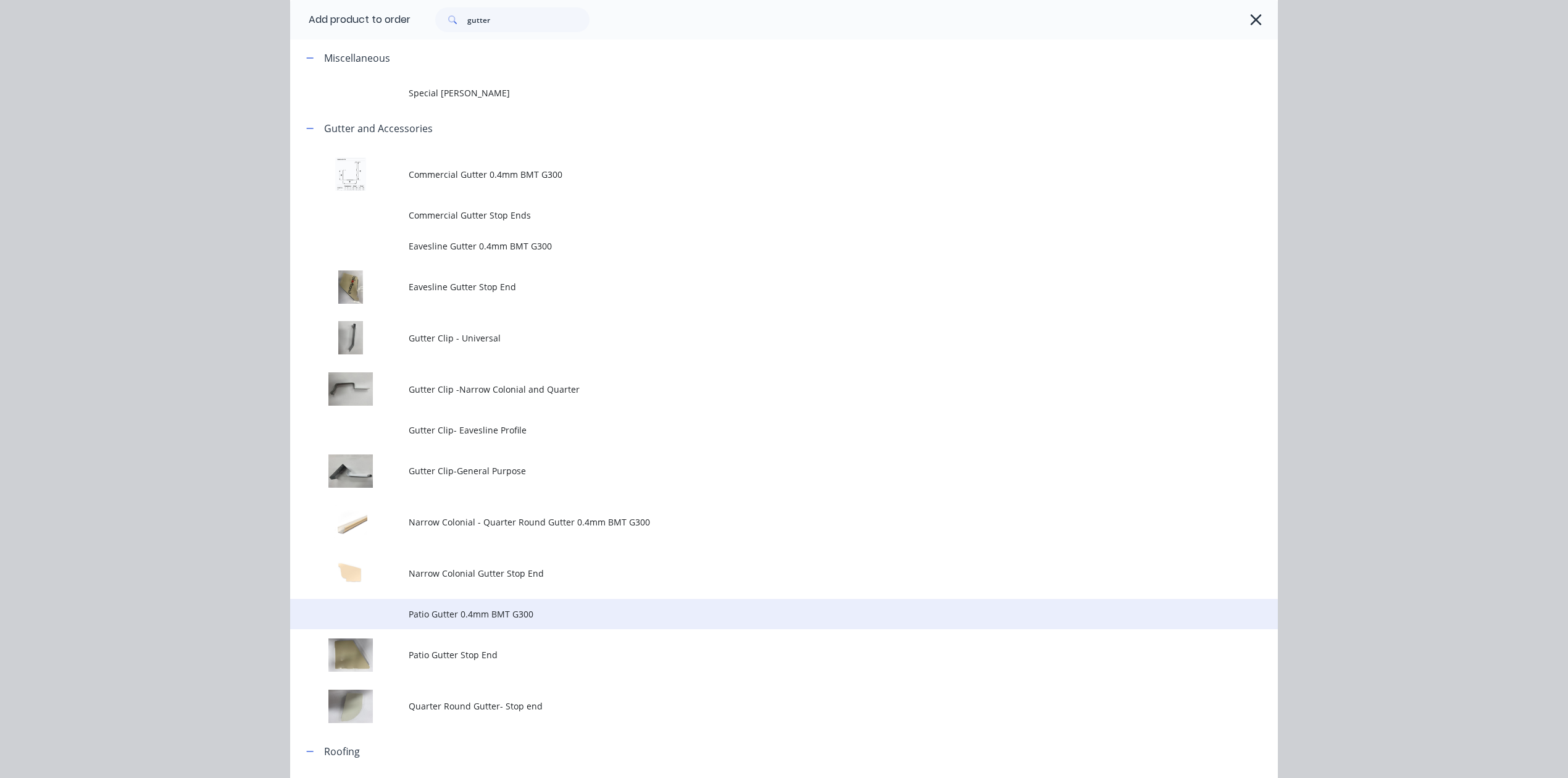
scroll to position [279, 0]
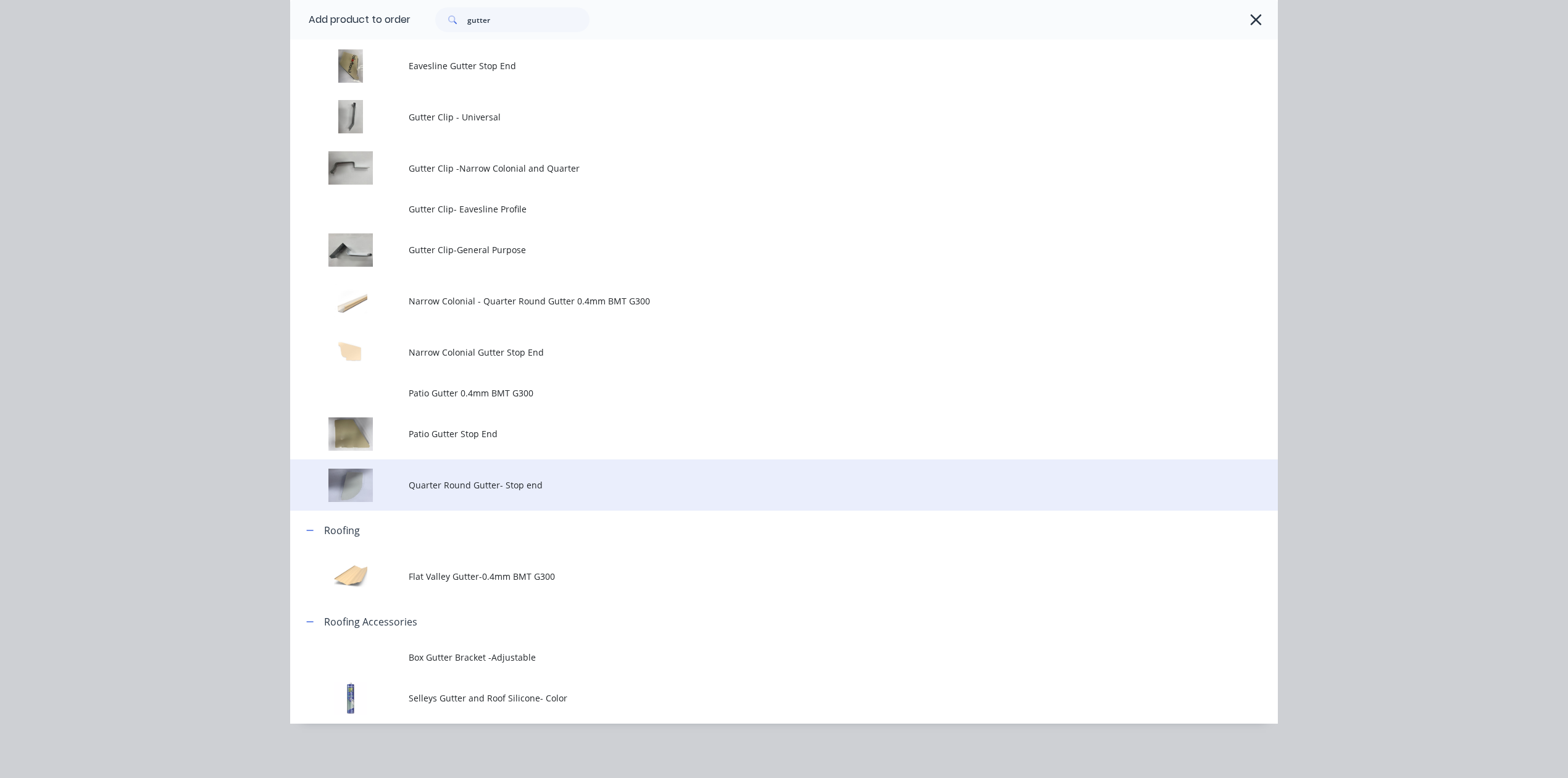
click at [549, 475] on td "Quarter Round Gutter- Stop end" at bounding box center [843, 485] width 869 height 51
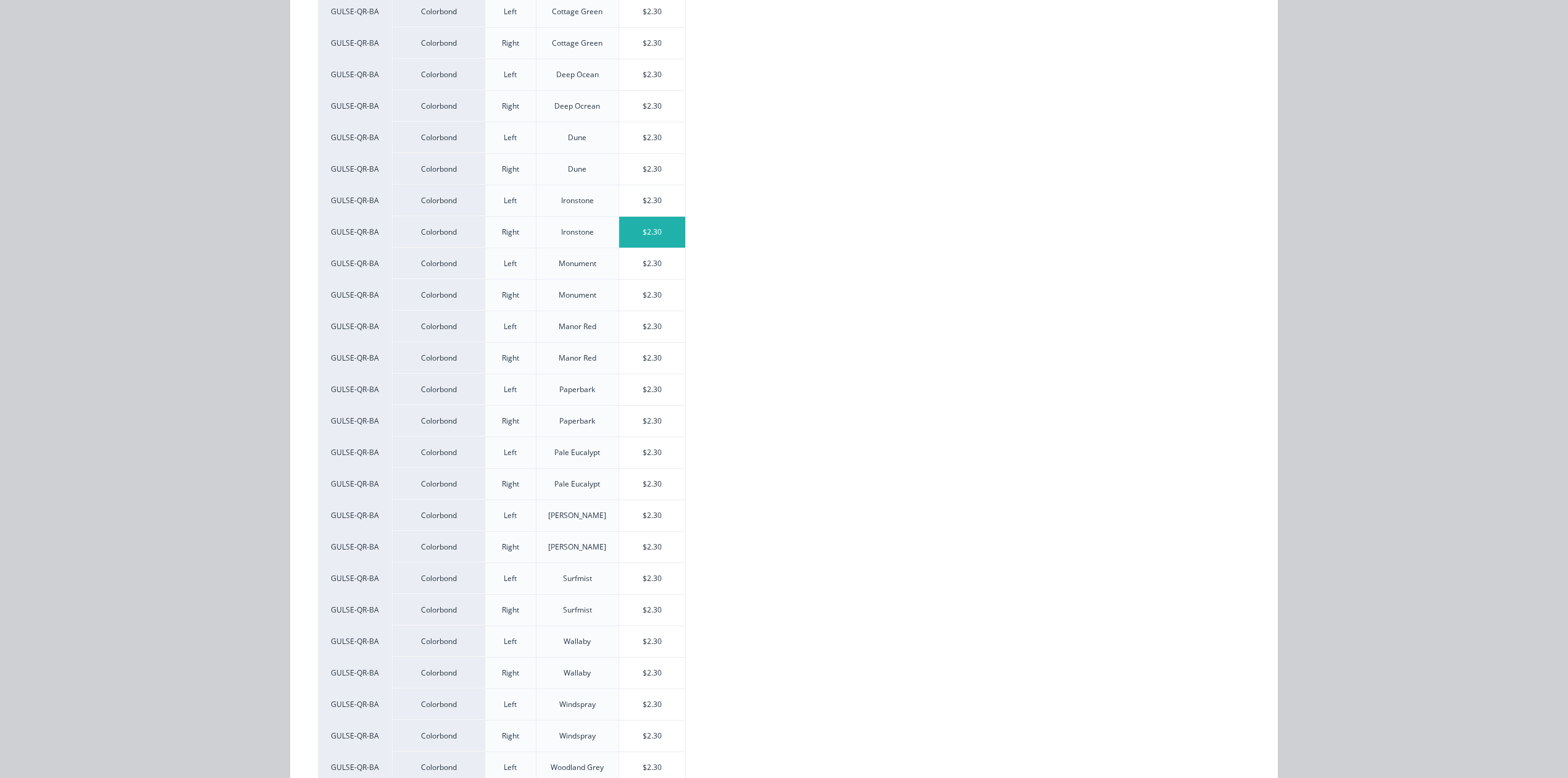
scroll to position [412, 0]
click at [655, 613] on div "$2.30" at bounding box center [652, 604] width 66 height 31
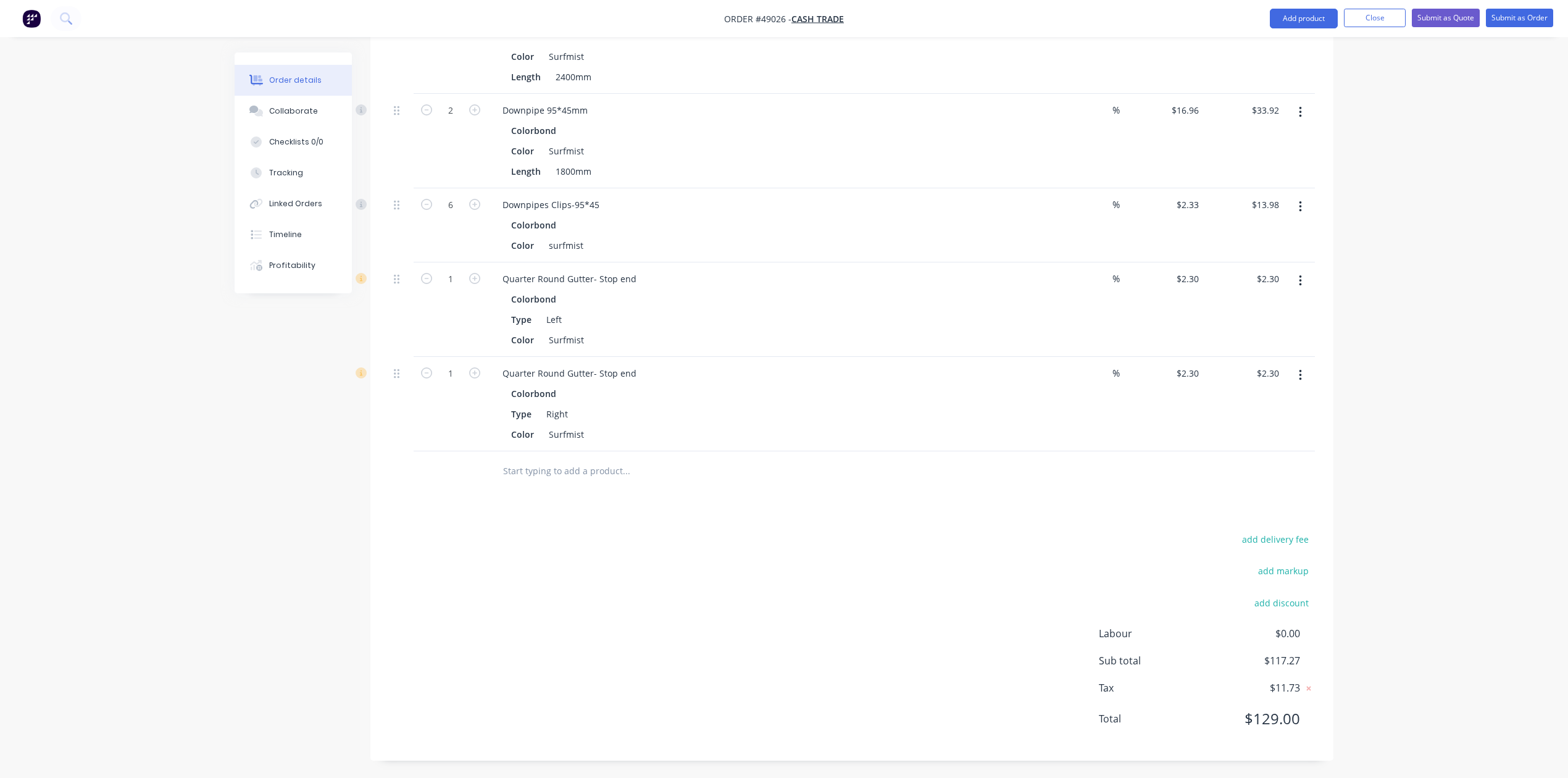
scroll to position [428, 0]
click at [469, 367] on button "button" at bounding box center [474, 371] width 16 height 13
type input "2"
type input "$4.60"
click at [454, 423] on div "2" at bounding box center [451, 403] width 74 height 95
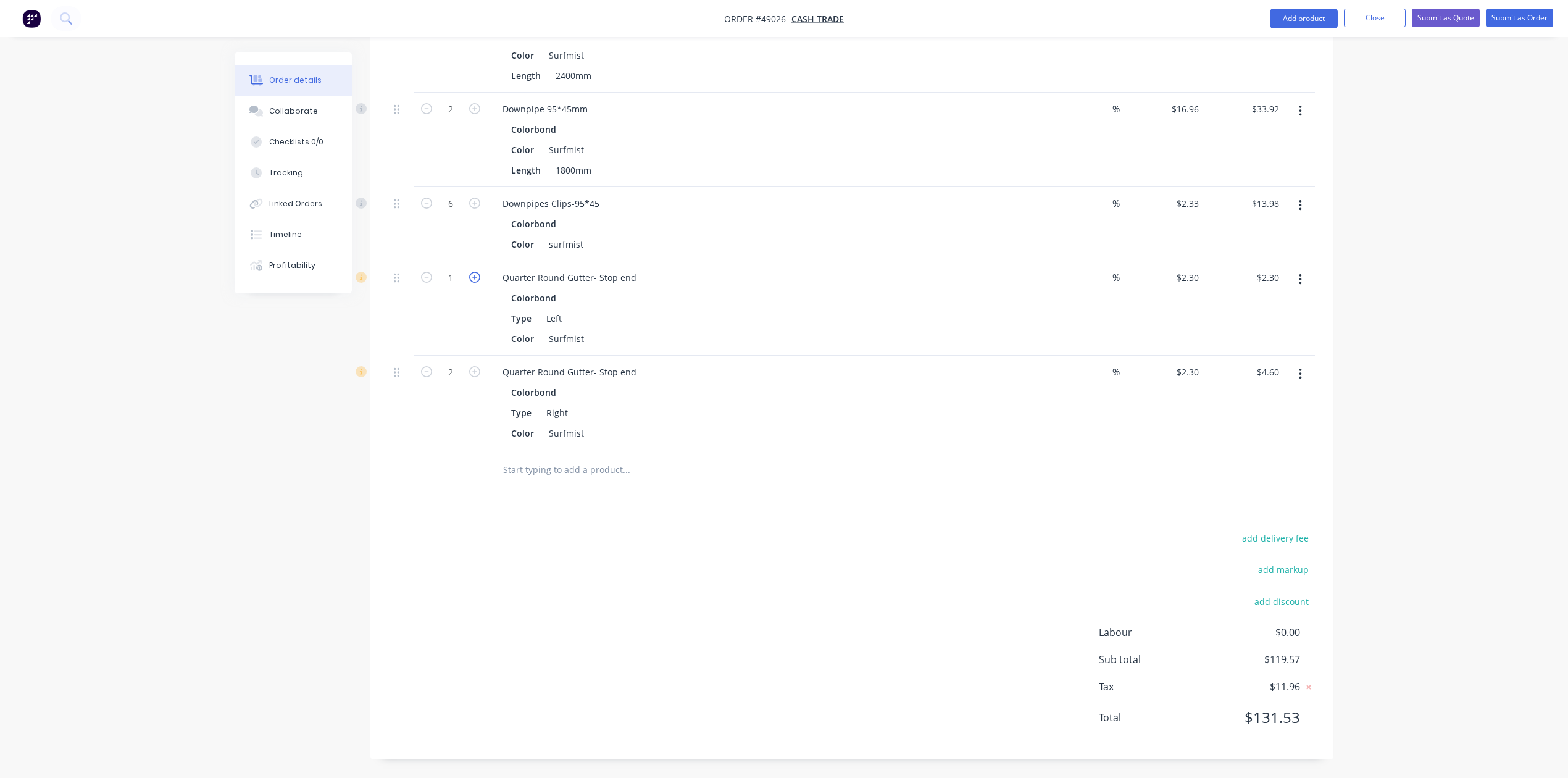
click at [479, 278] on icon "button" at bounding box center [474, 277] width 12 height 12
type input "2"
type input "$4.60"
click at [396, 574] on div "add delivery fee add markup add discount Labour $0.00 Sub total $121.87 Tax $12…" at bounding box center [852, 635] width 926 height 211
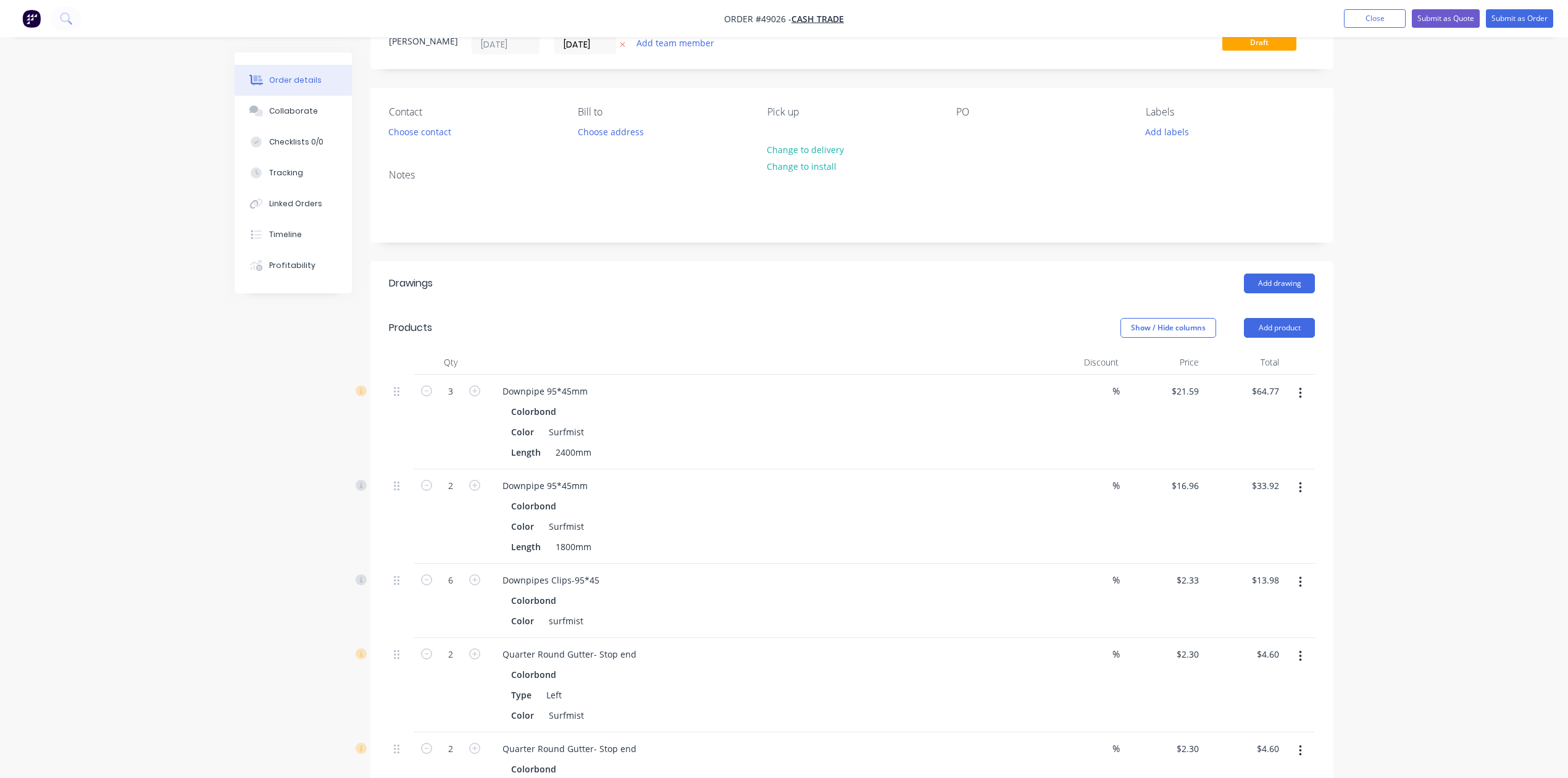
scroll to position [0, 0]
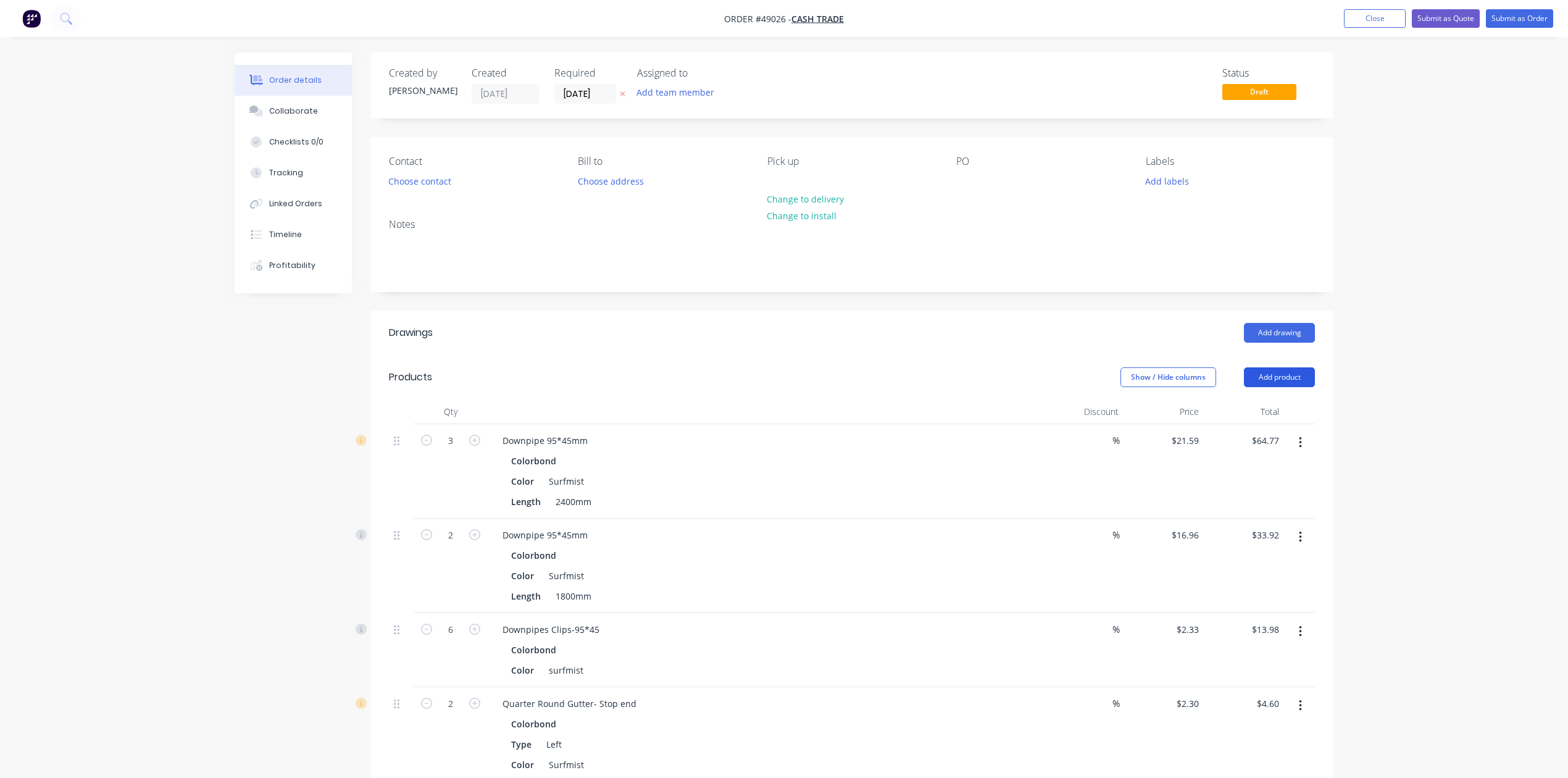
click at [1279, 369] on button "Add product" at bounding box center [1280, 377] width 71 height 20
click at [1271, 408] on div "Product catalogue" at bounding box center [1256, 408] width 95 height 18
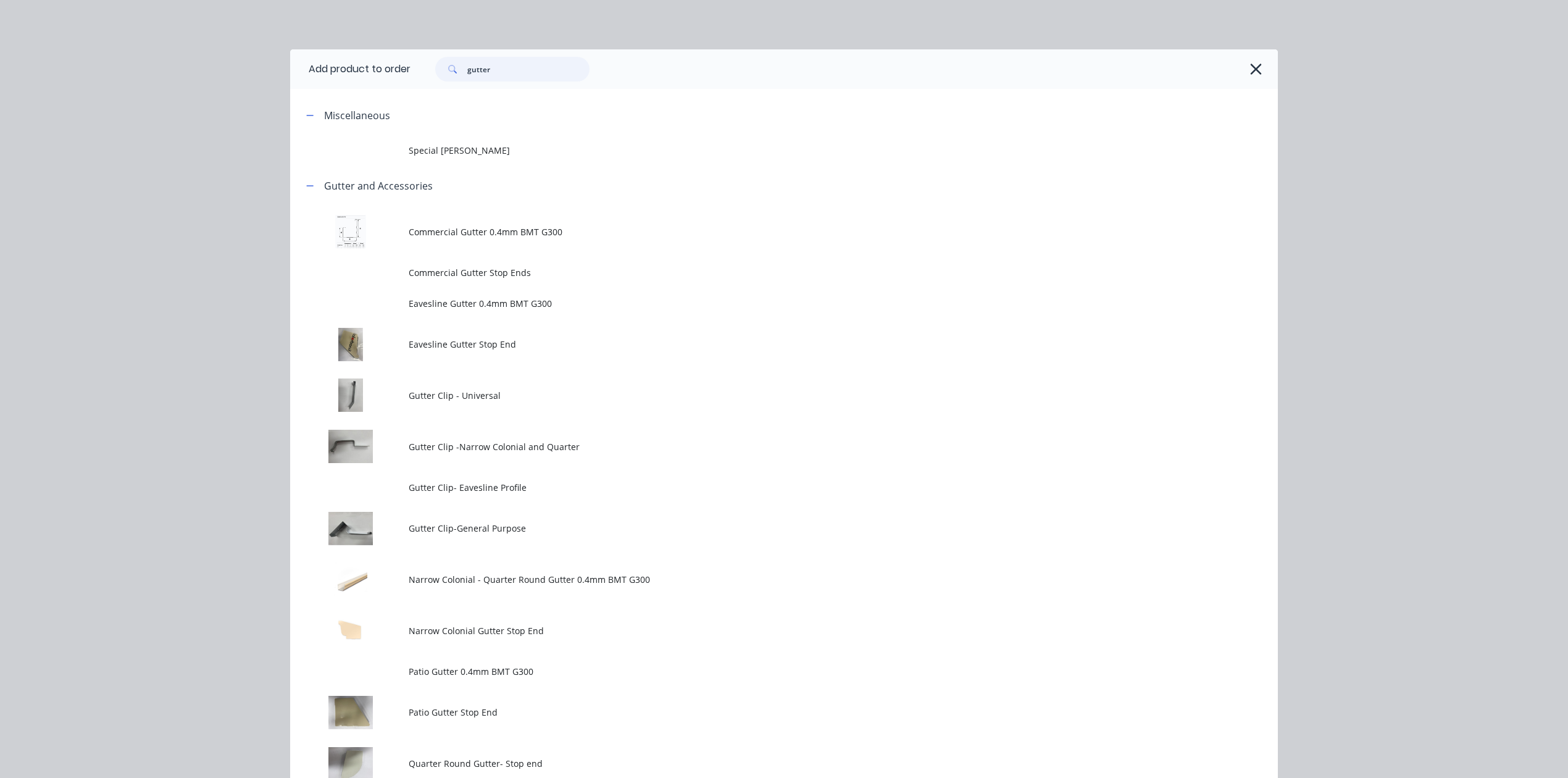
drag, startPoint x: 514, startPoint y: 64, endPoint x: 203, endPoint y: 87, distance: 311.8
click at [203, 87] on div "Add product to order gutter Miscellaneous Special Patio Gutter Gutter and Acces…" at bounding box center [784, 389] width 1568 height 778
type input "down"
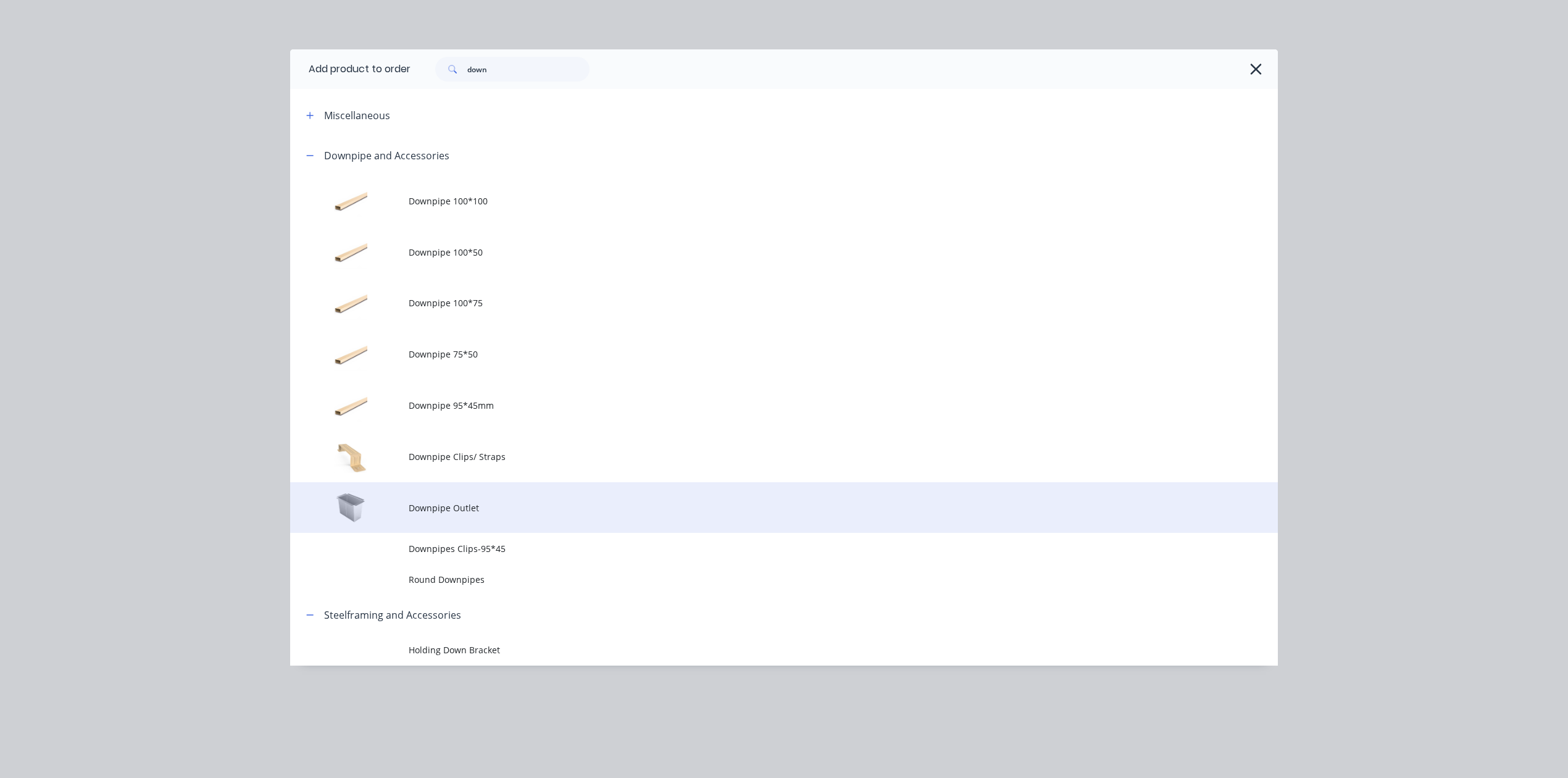
click at [497, 515] on td "Downpipe Outlet" at bounding box center [843, 508] width 869 height 51
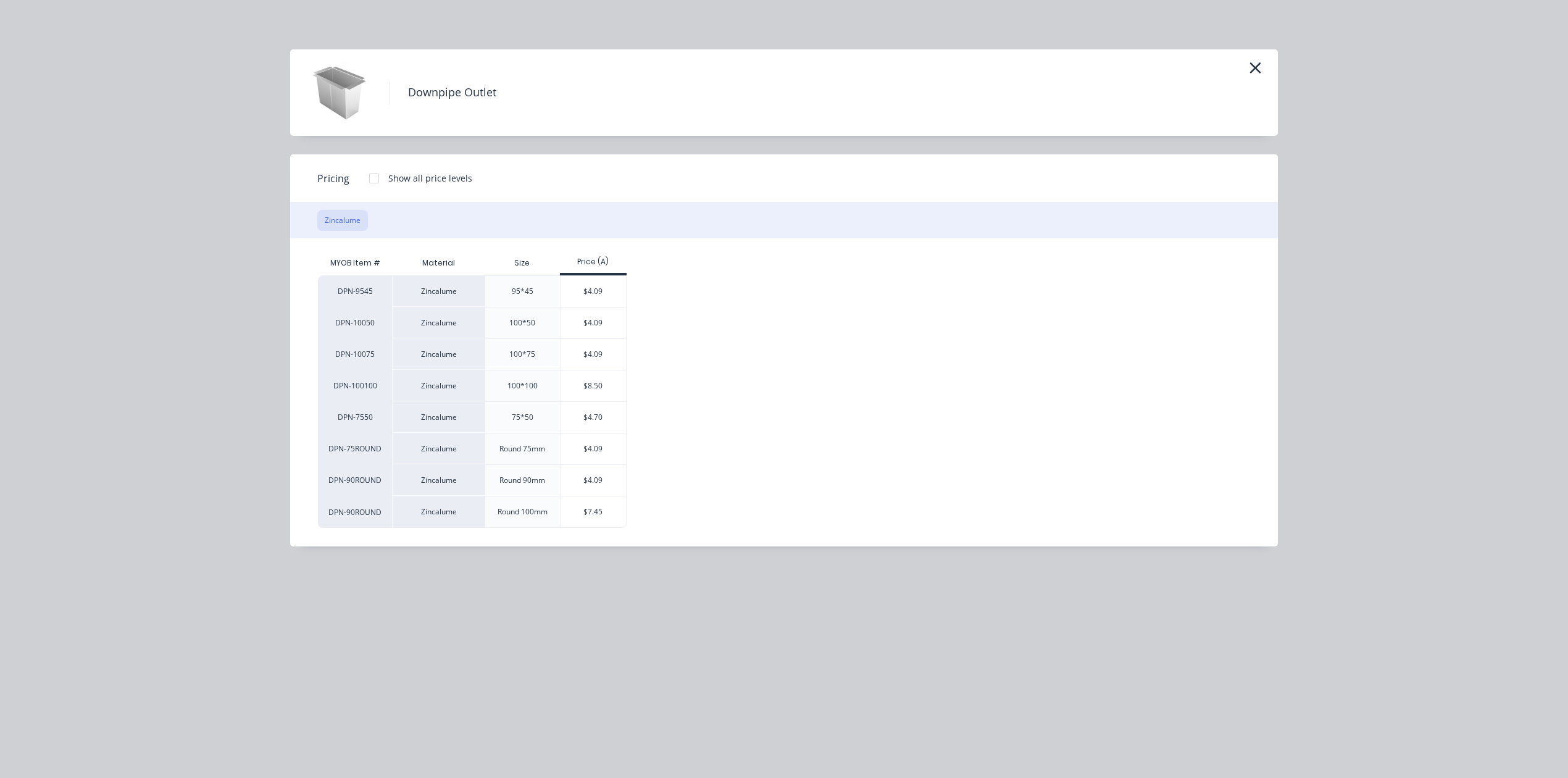
click at [558, 444] on div "Round 75mm" at bounding box center [522, 449] width 75 height 32
click at [571, 445] on div "$4.09" at bounding box center [593, 449] width 66 height 31
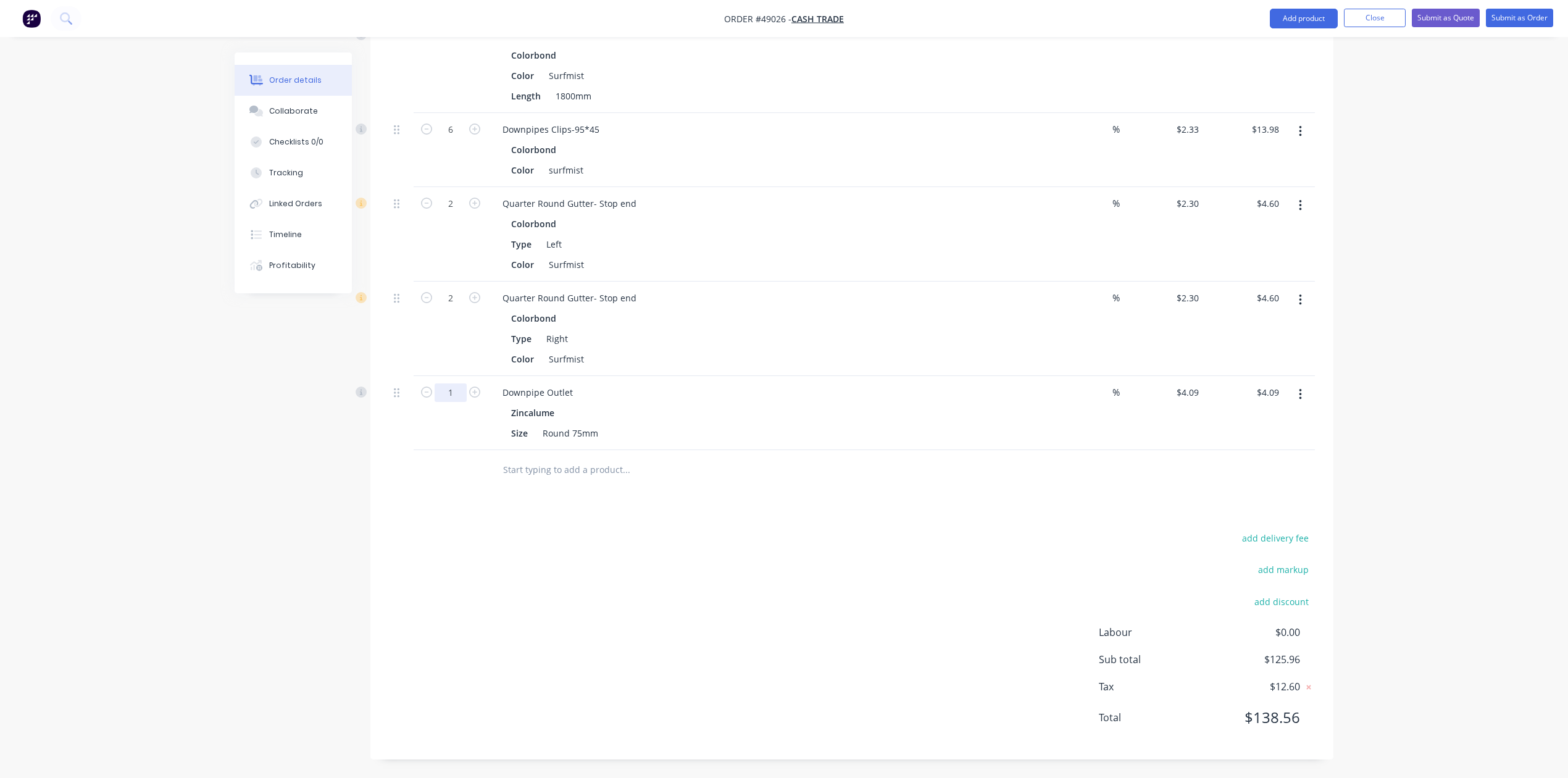
scroll to position [503, 0]
click at [472, 390] on icon "button" at bounding box center [474, 392] width 12 height 12
type input "2"
type input "$8.18"
click at [458, 473] on div at bounding box center [451, 470] width 74 height 40
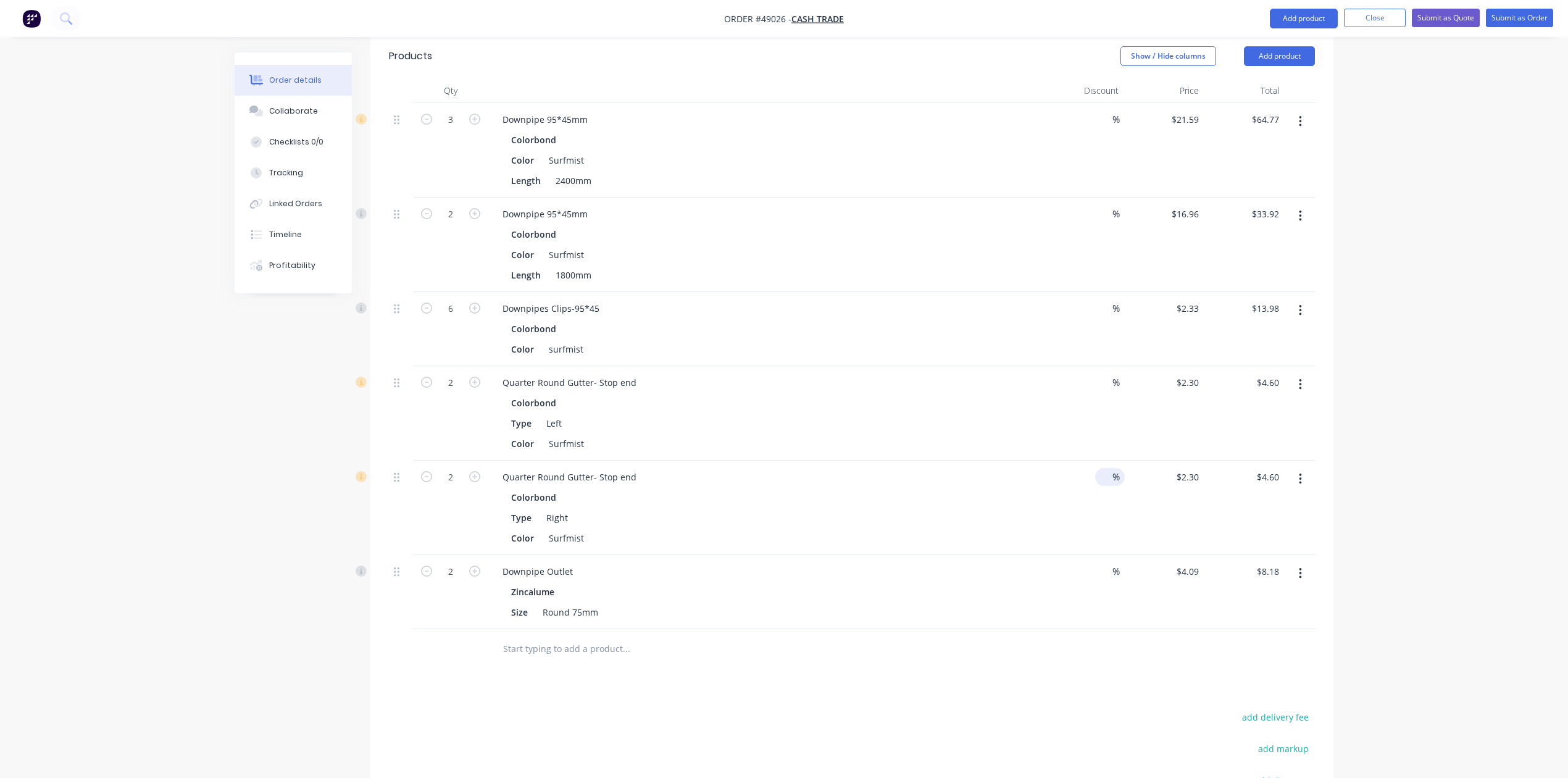
scroll to position [91, 0]
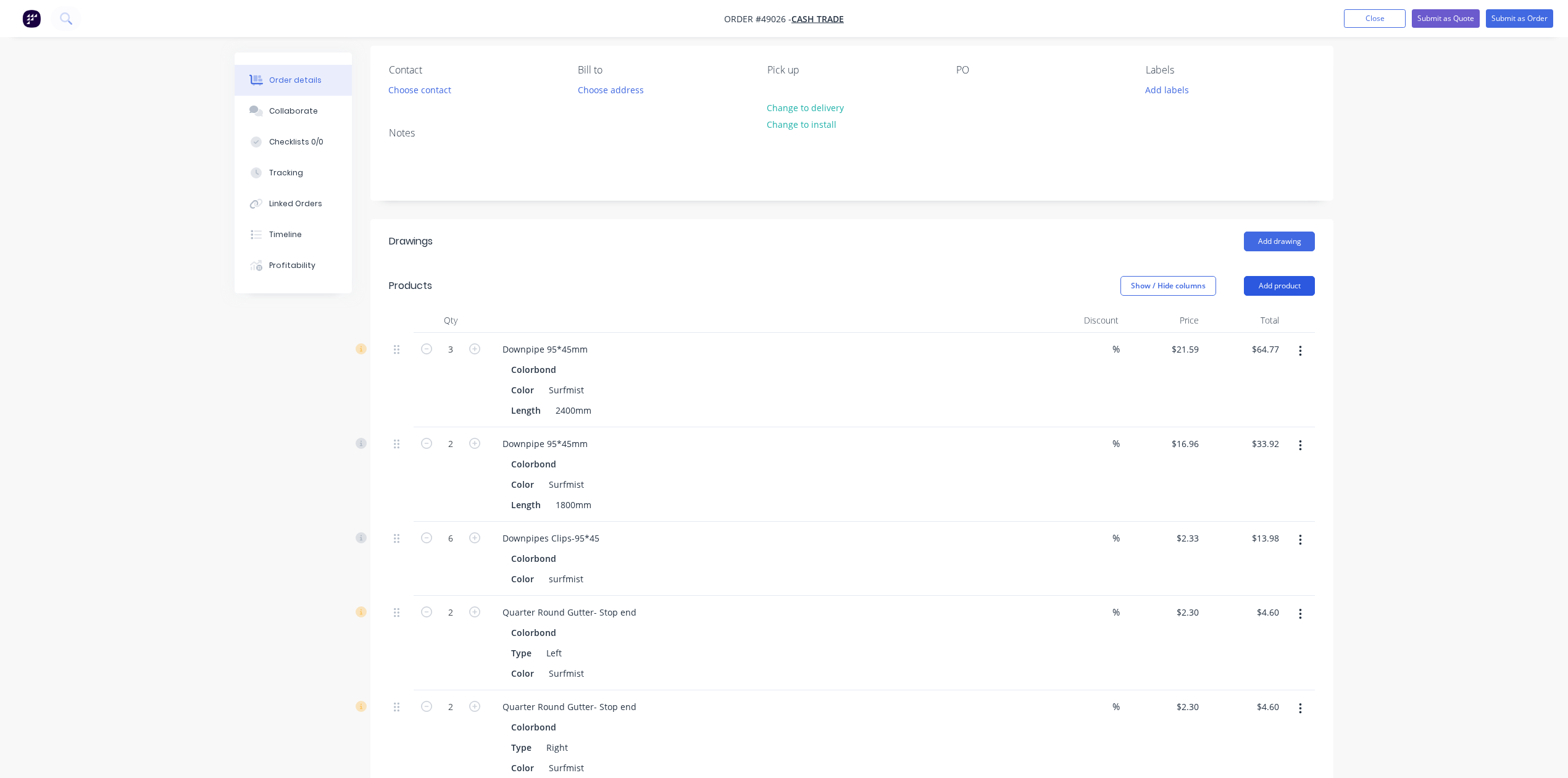
click at [1253, 290] on button "Add product" at bounding box center [1280, 286] width 71 height 20
click at [1252, 327] on button "Product catalogue" at bounding box center [1257, 318] width 117 height 25
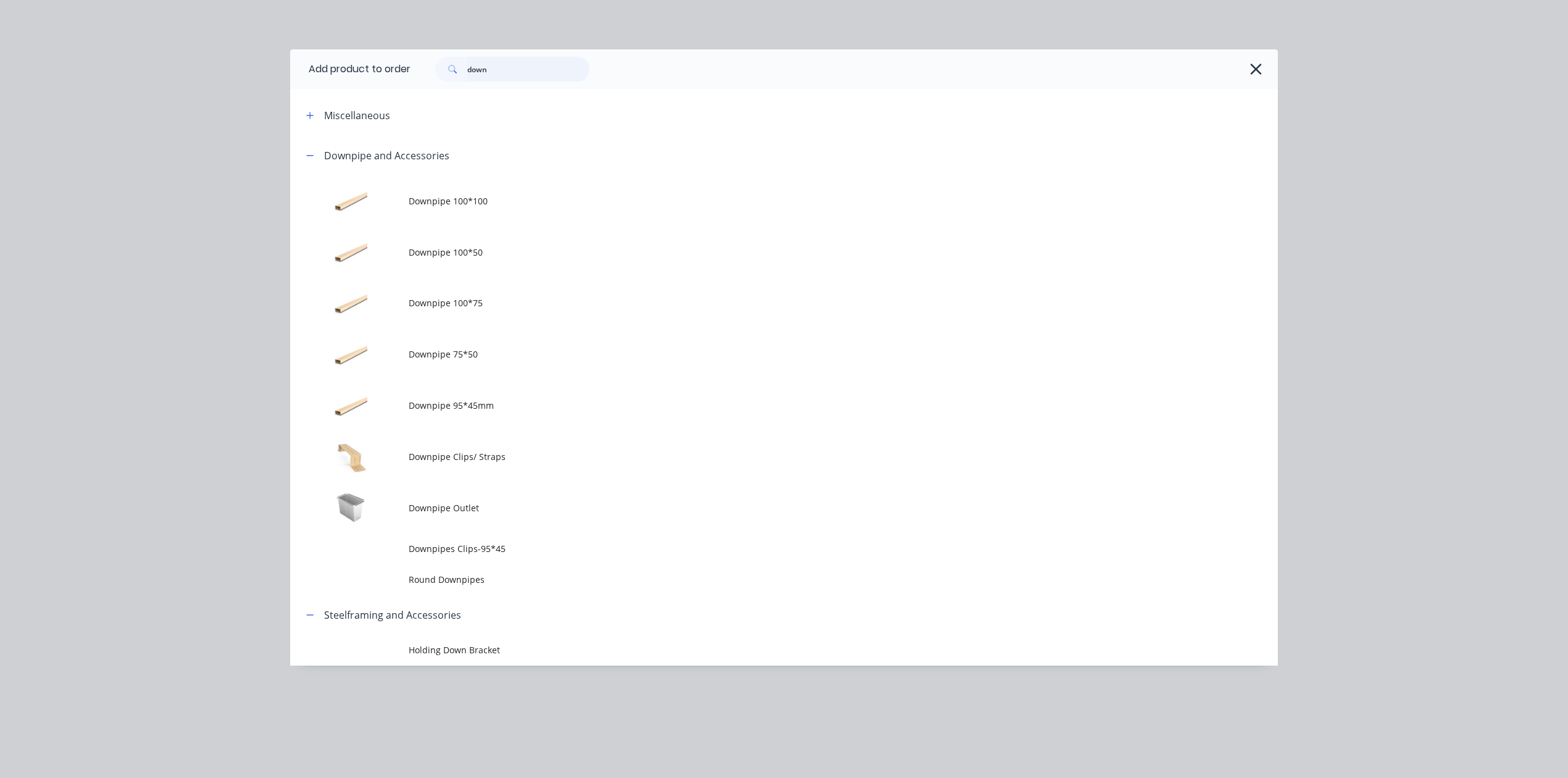
click at [223, 76] on div "Add product to order down Miscellaneous Downpipe and Accessories Downpipe 100*1…" at bounding box center [784, 389] width 1568 height 778
type input "fascia"
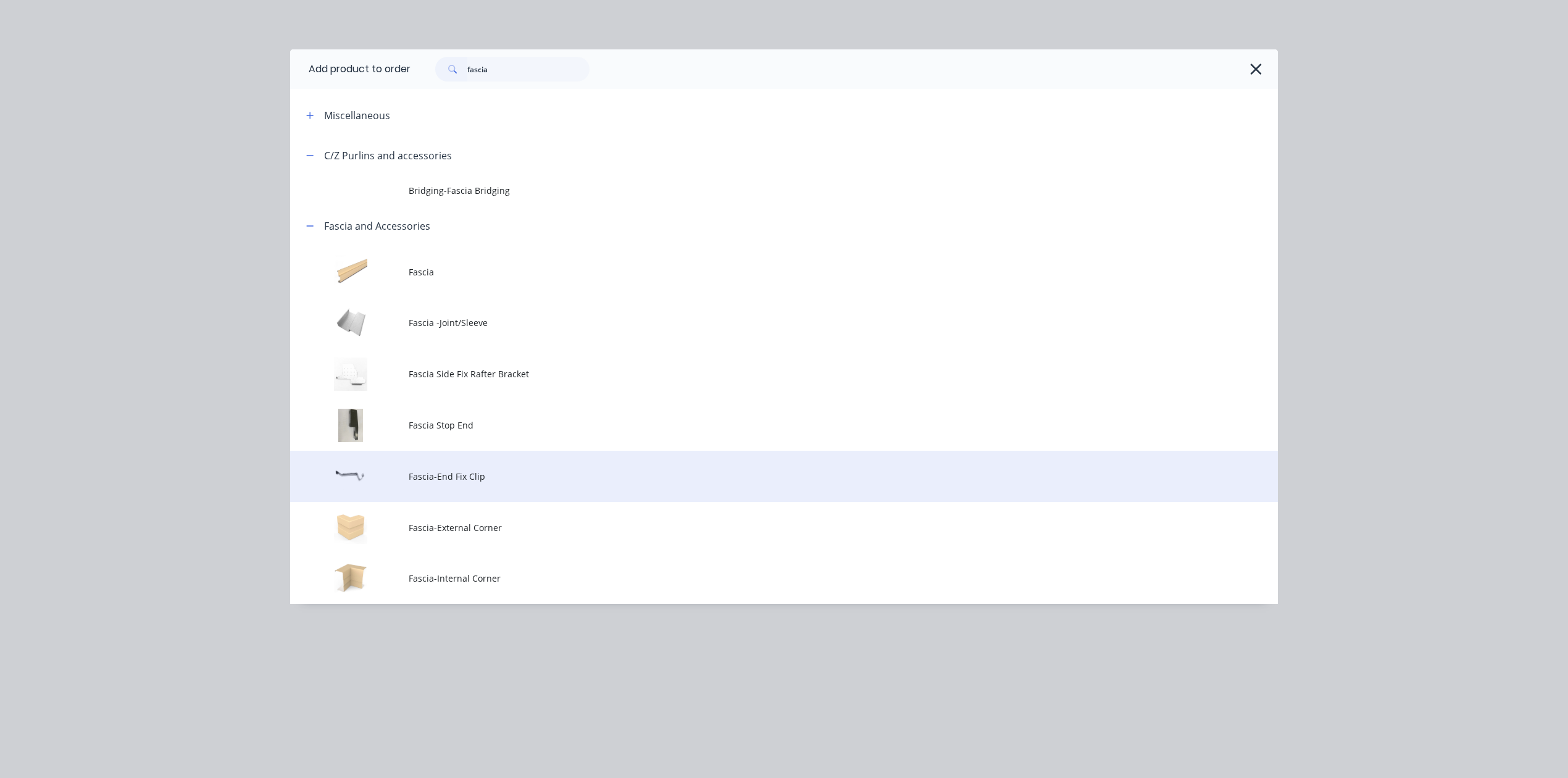
click at [466, 463] on td "Fascia-End Fix Clip" at bounding box center [843, 476] width 869 height 51
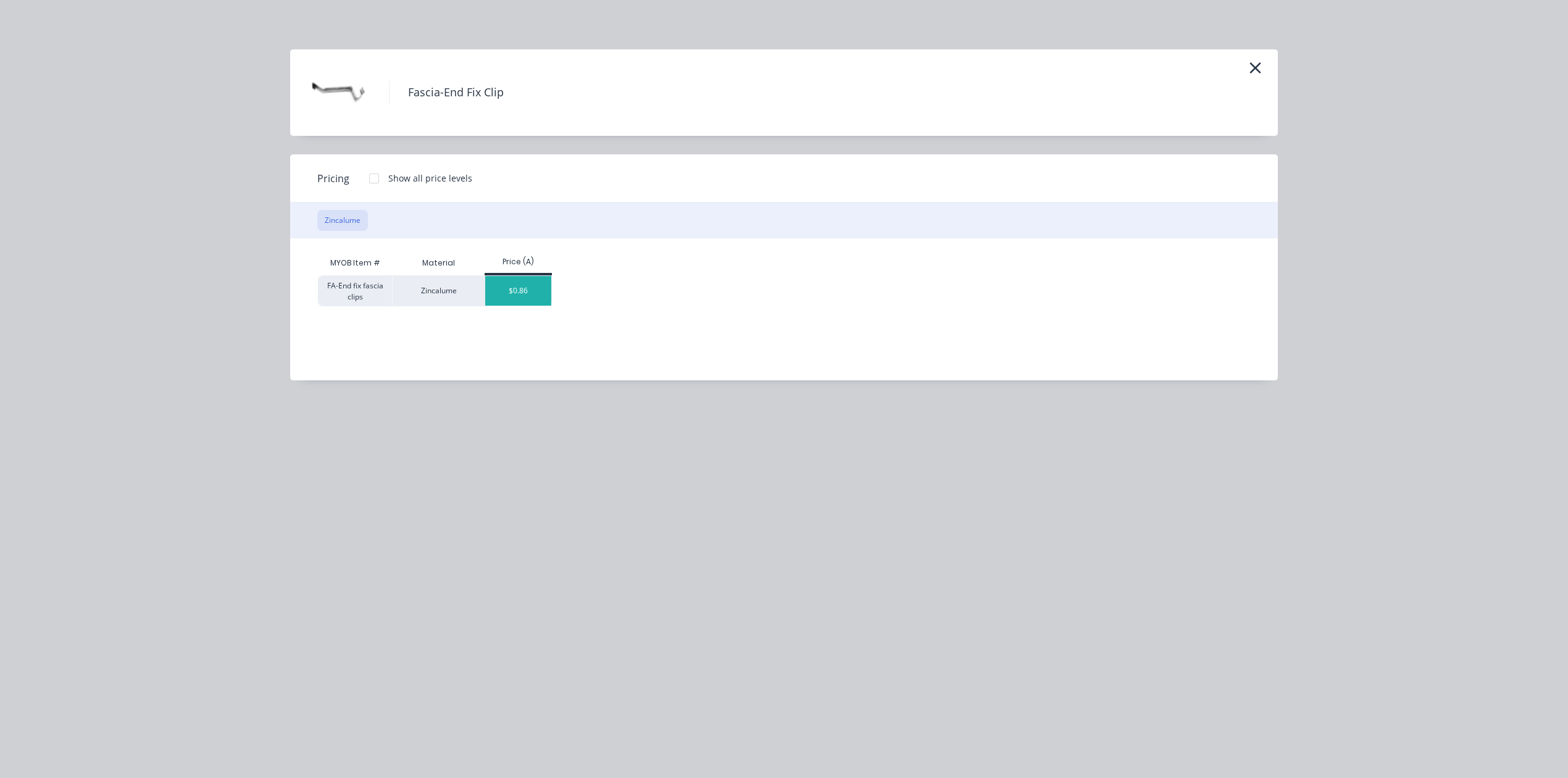
click at [493, 286] on div "$0.86" at bounding box center [518, 290] width 66 height 29
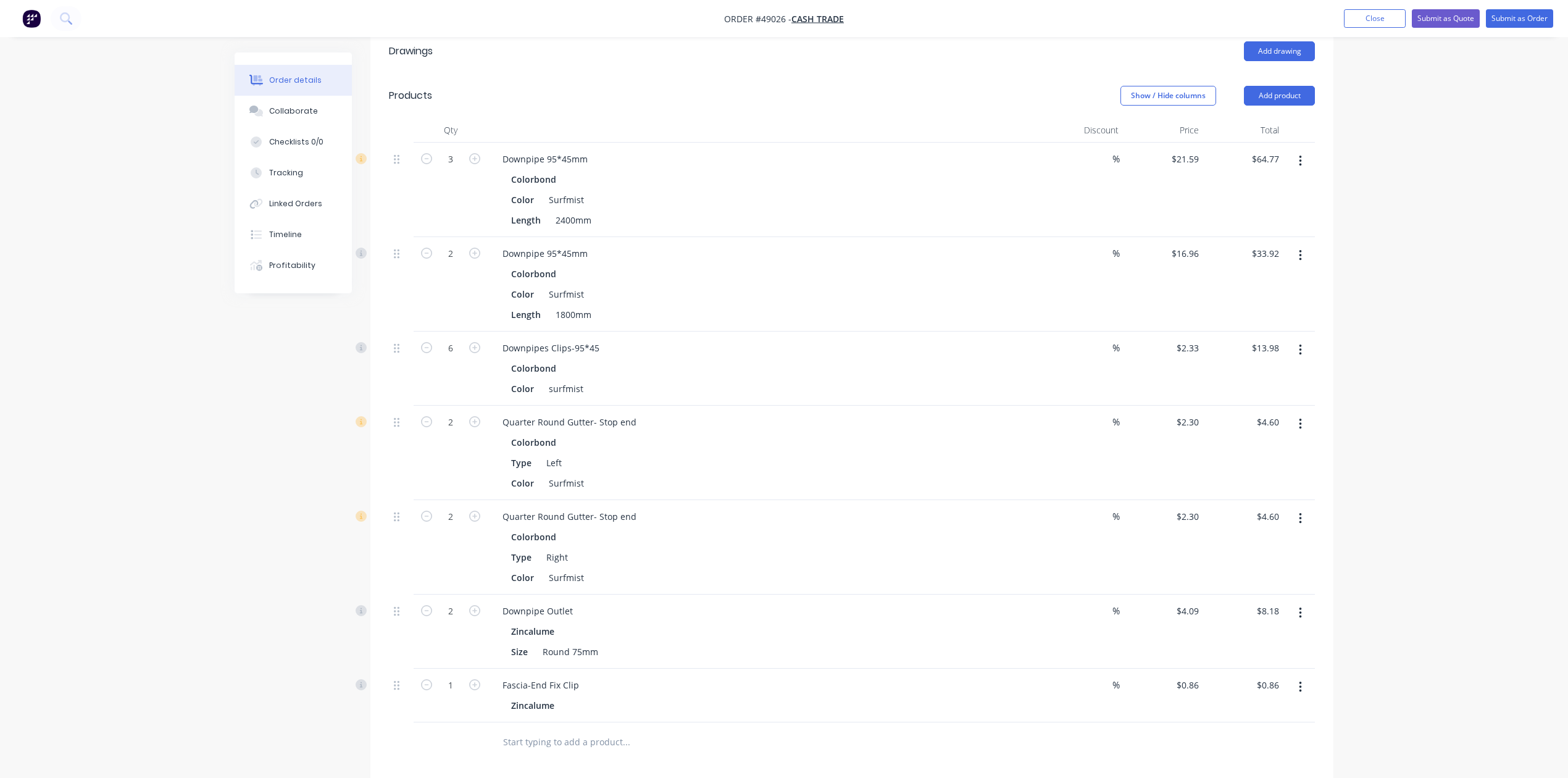
scroll to position [556, 0]
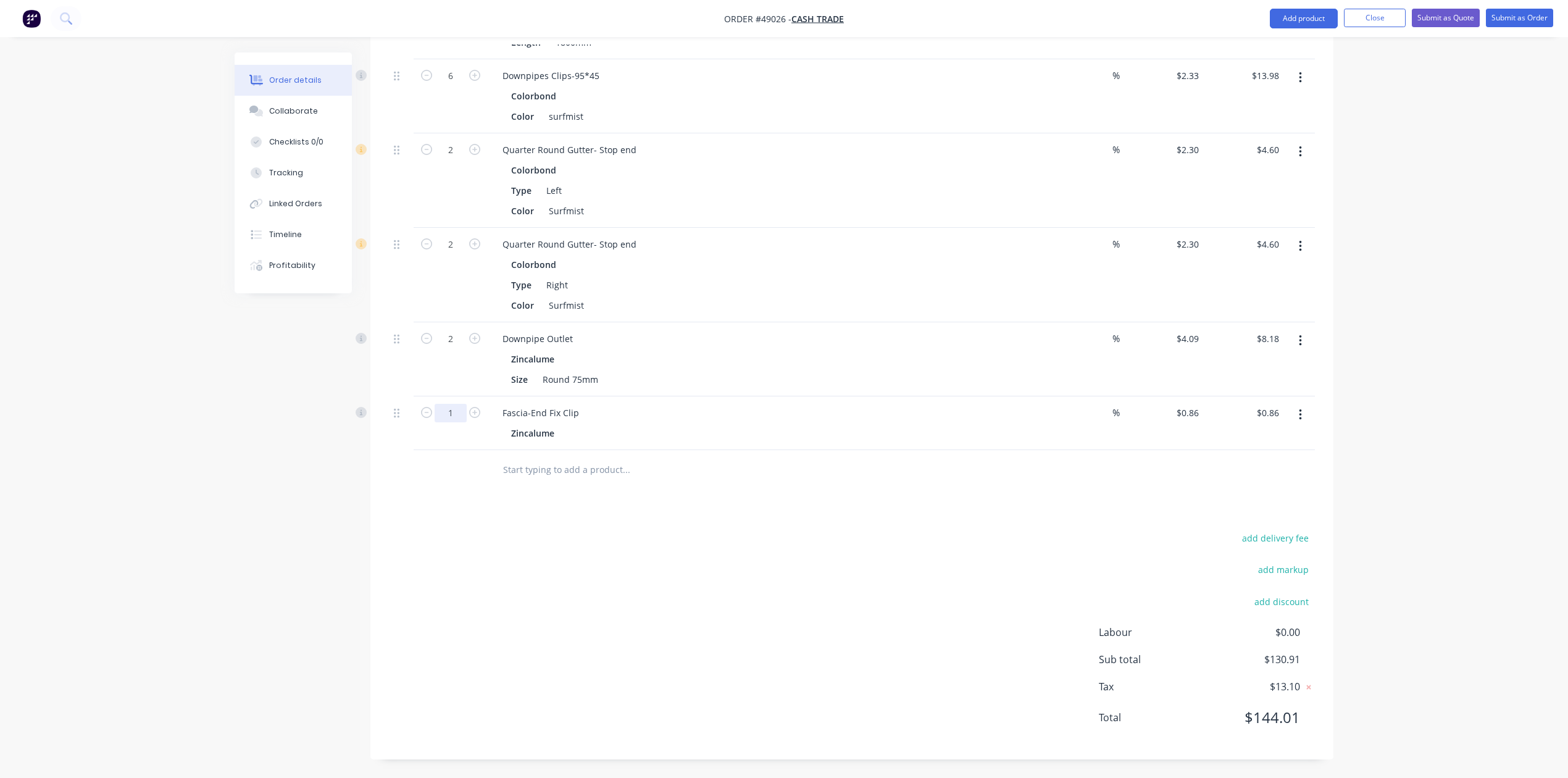
click at [452, 410] on input "1" at bounding box center [451, 413] width 32 height 19
type input "10"
type input "$8.60"
click at [850, 574] on div "add delivery fee add markup add discount Labour $0.00 Sub total $130.91 Tax $13…" at bounding box center [852, 635] width 926 height 211
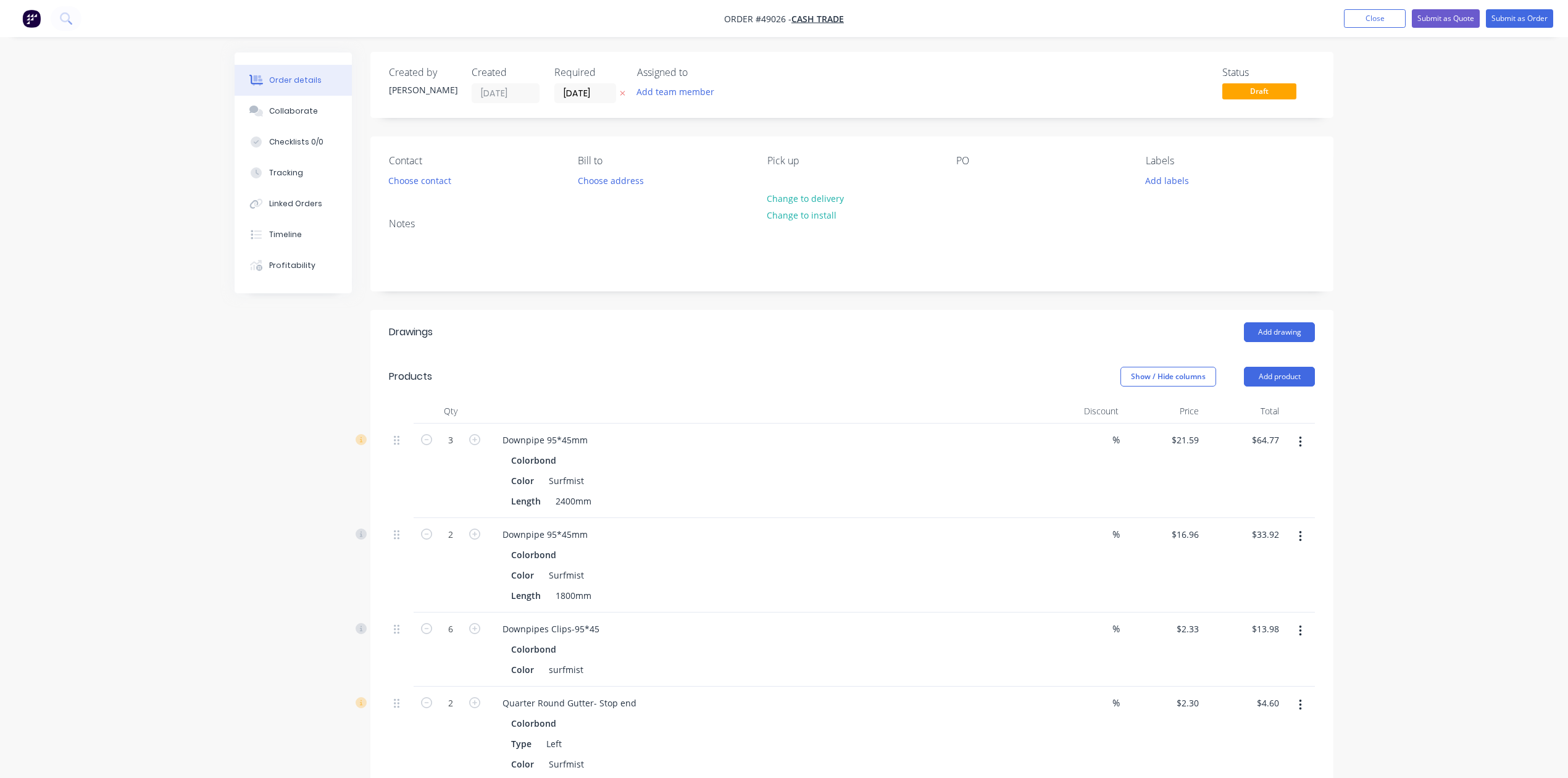
scroll to position [0, 0]
click at [1433, 23] on button "Submit as Quote" at bounding box center [1446, 18] width 68 height 19
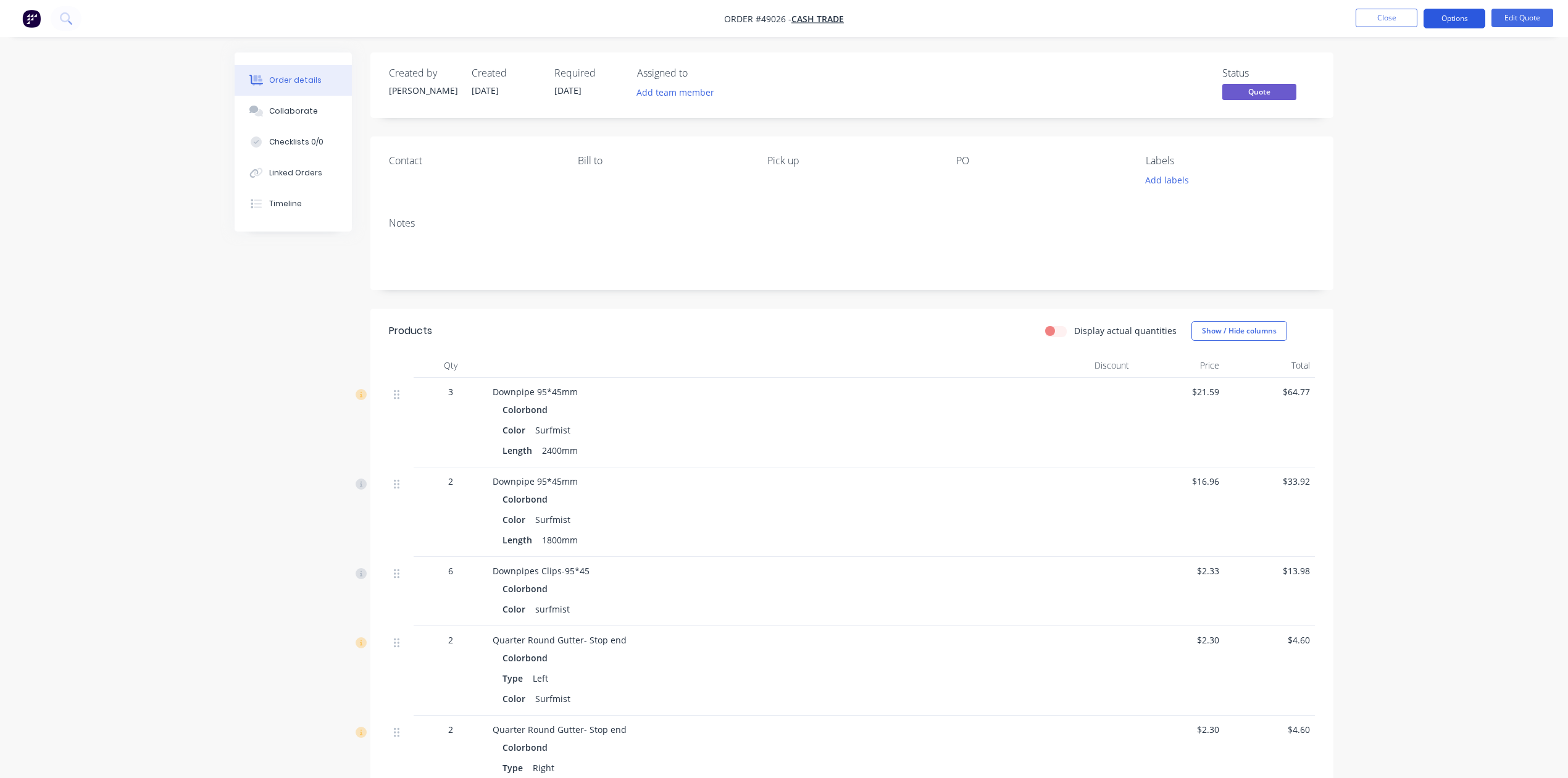
click at [1453, 13] on button "Options" at bounding box center [1454, 19] width 62 height 20
click at [1391, 190] on div "Change customer" at bounding box center [1417, 199] width 114 height 18
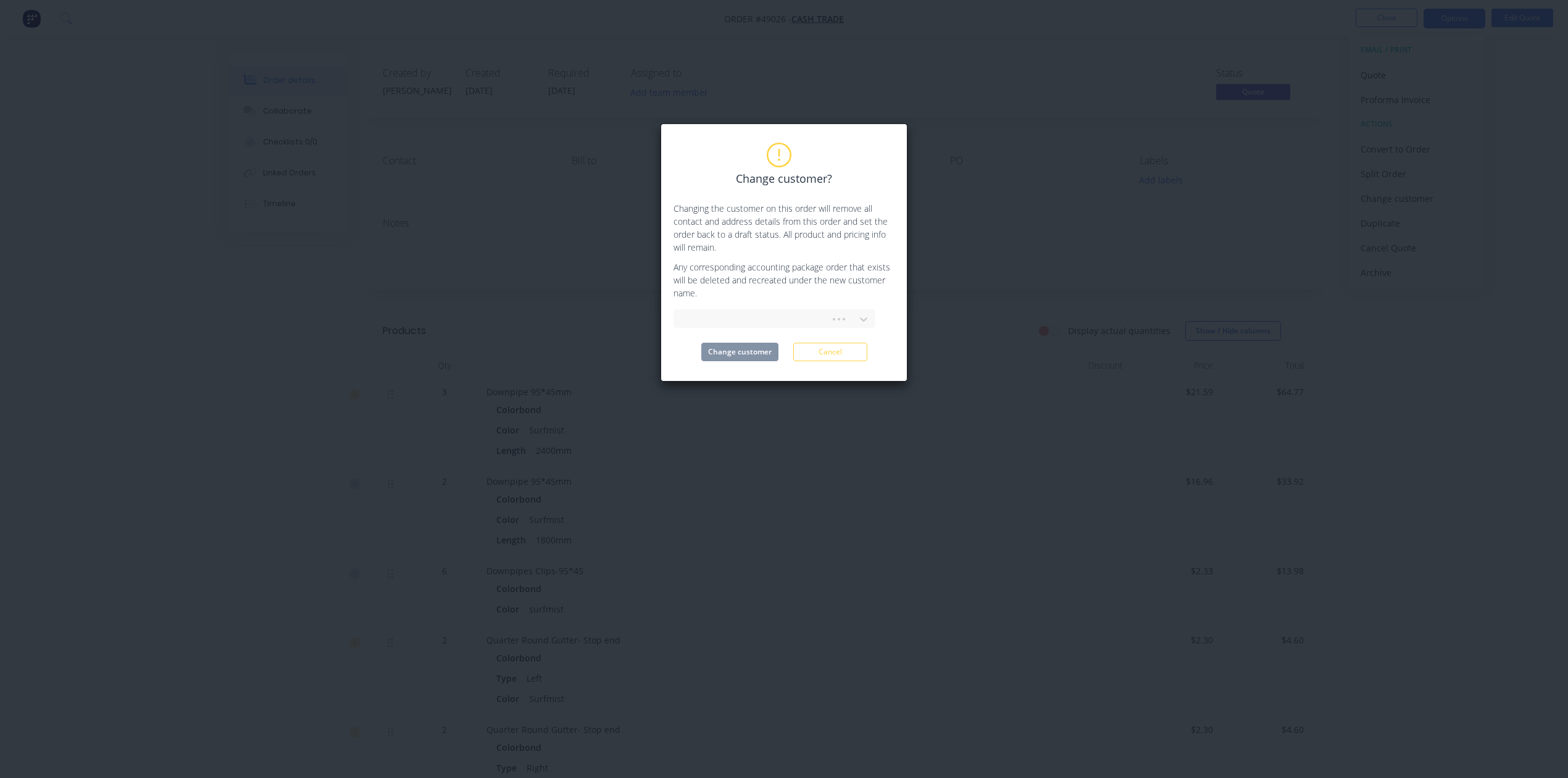
click at [820, 304] on div "Change customer? Changing the customer on this order will remove all contact an…" at bounding box center [784, 252] width 221 height 217
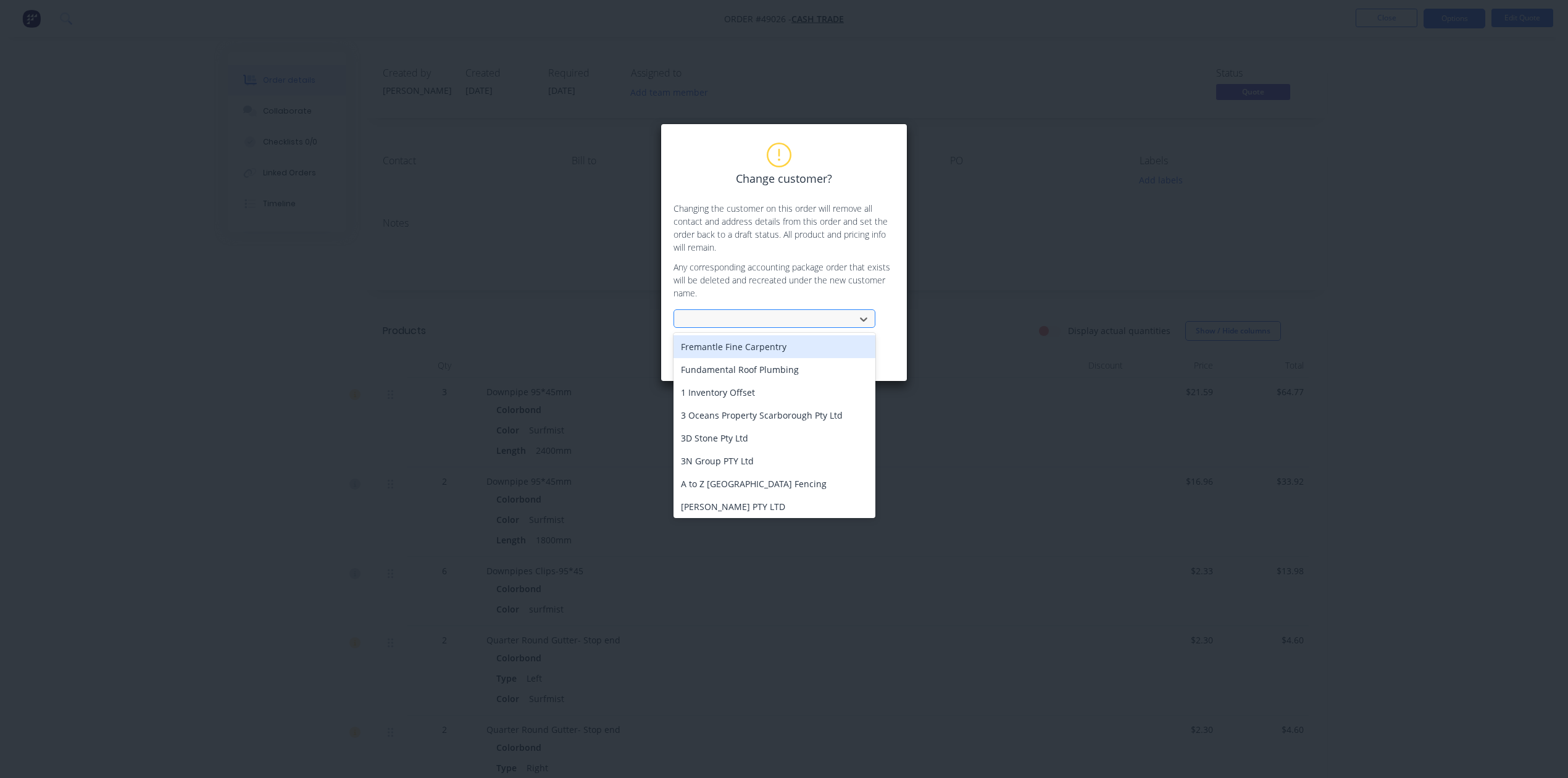
click at [816, 314] on div at bounding box center [766, 319] width 165 height 15
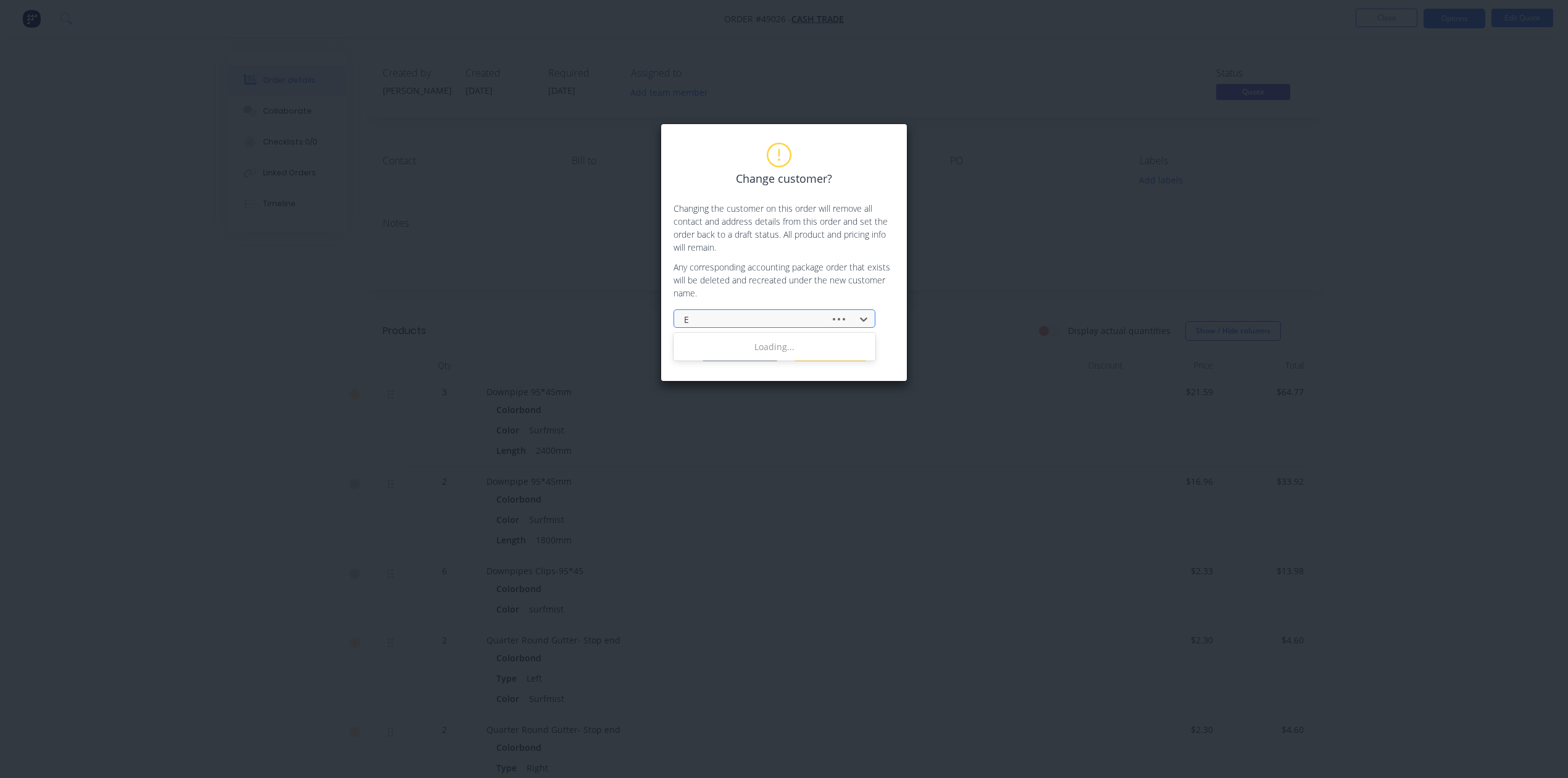
type input "Ez"
click at [792, 344] on div "Eez Carpentry" at bounding box center [775, 347] width 202 height 23
click at [743, 353] on button "Change customer" at bounding box center [740, 351] width 77 height 19
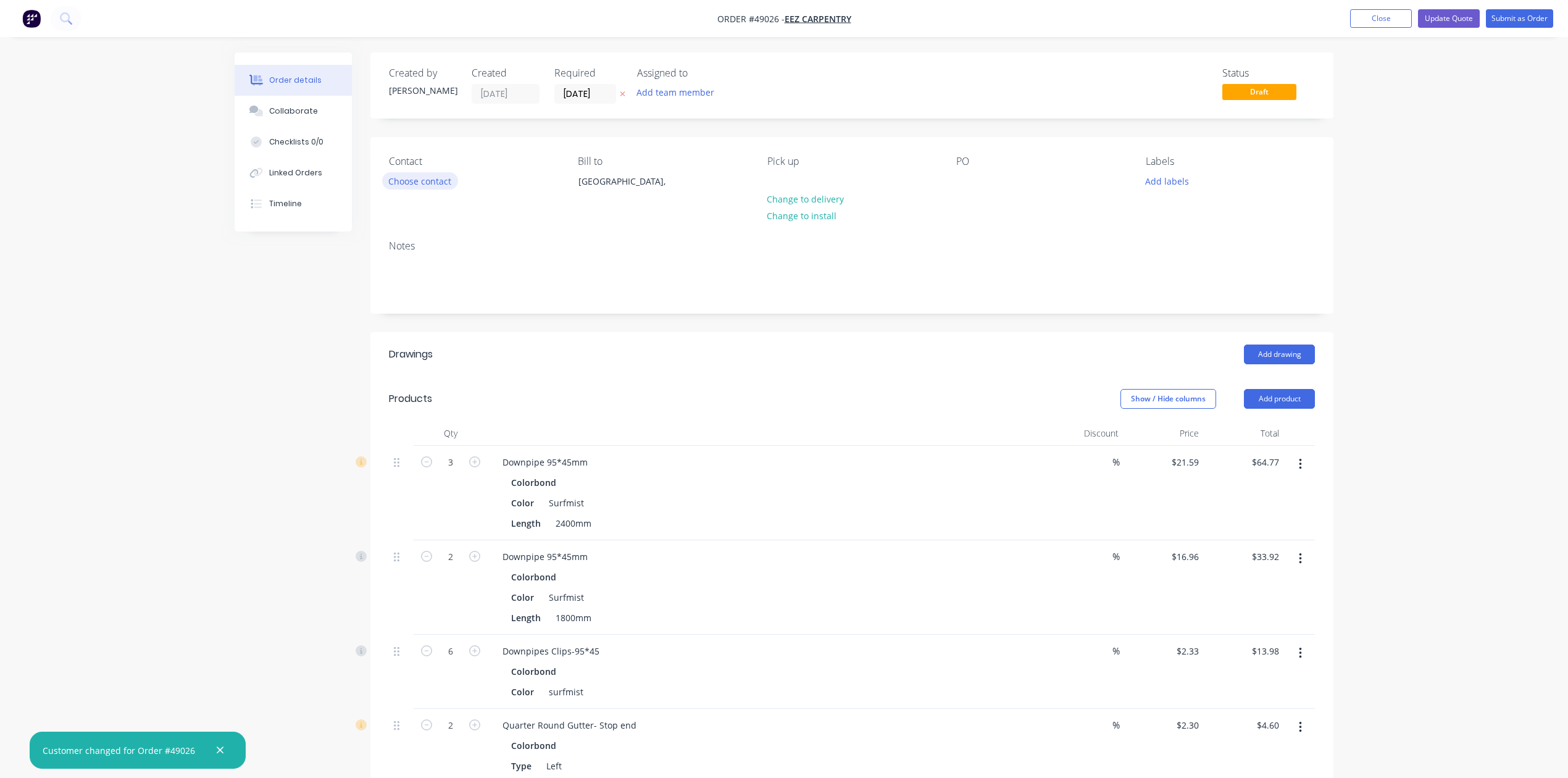
click at [408, 168] on div "Contact" at bounding box center [474, 161] width 169 height 12
click at [410, 176] on button "Choose contact" at bounding box center [420, 180] width 76 height 17
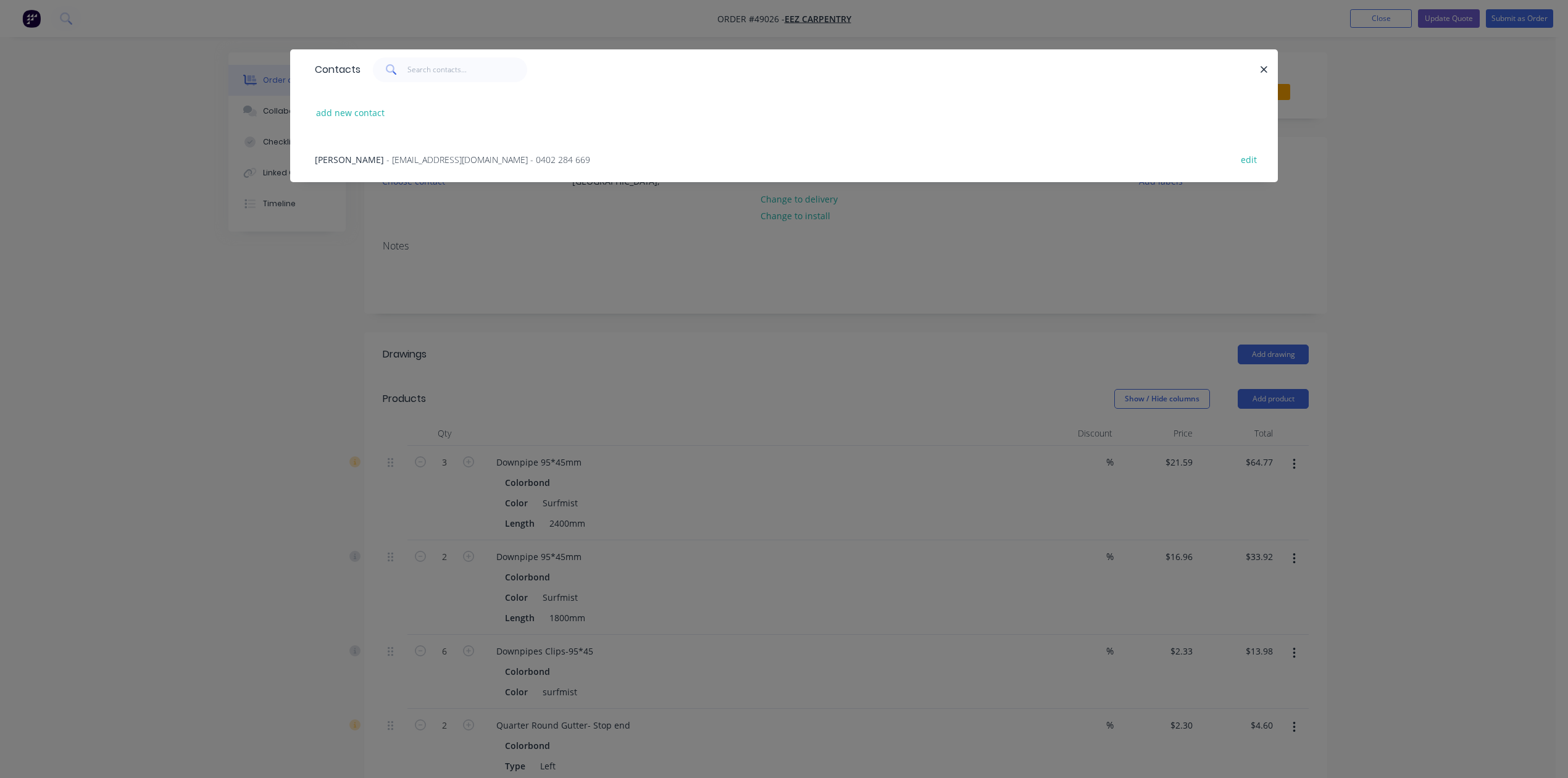
click at [365, 166] on div "Ethan - ethan.whalley1953@live.com.au - 0402 284 669 edit" at bounding box center [784, 159] width 951 height 46
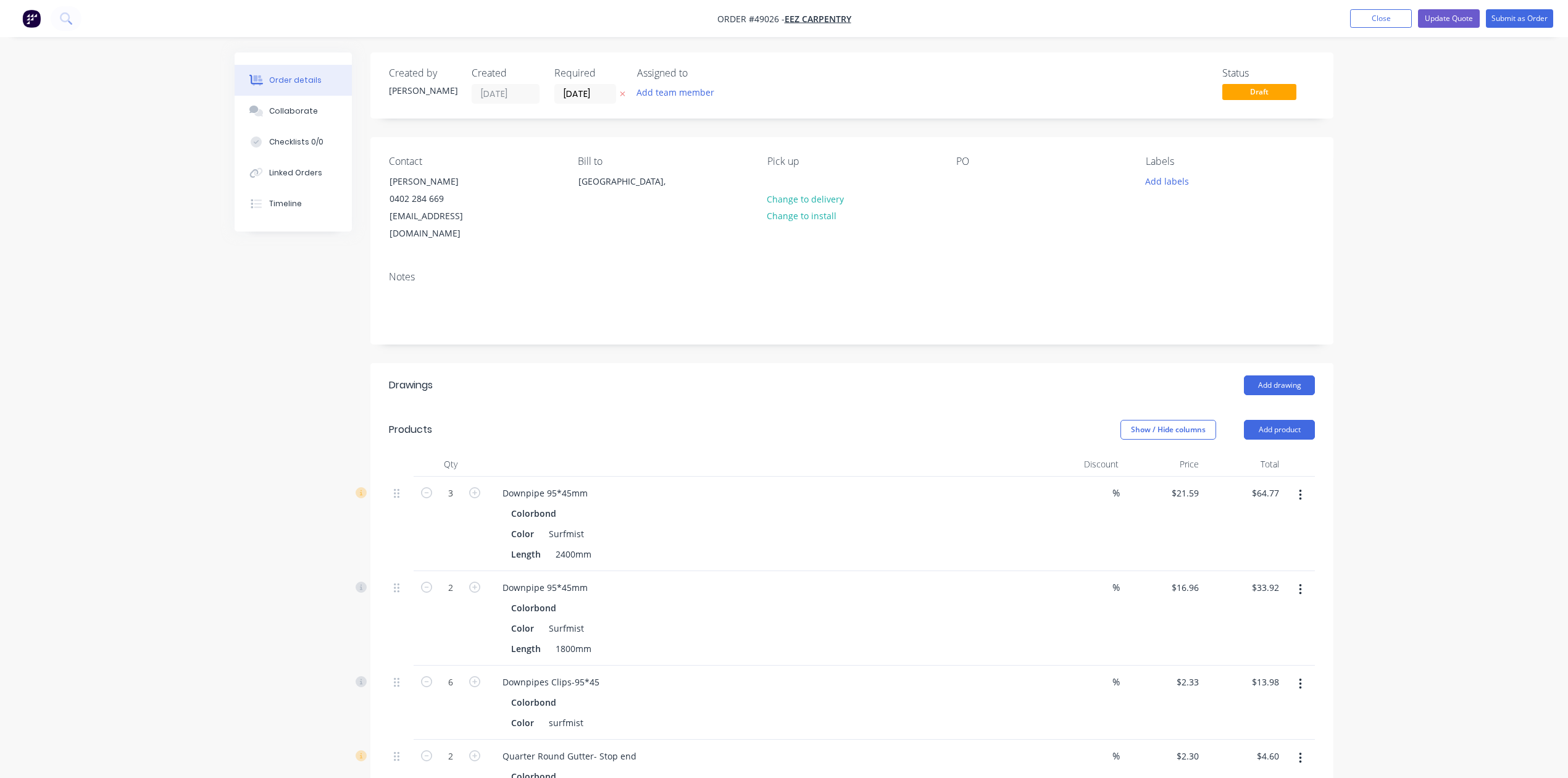
click at [863, 426] on header "Products Show / Hide columns Add product" at bounding box center [852, 429] width 963 height 44
click at [1304, 487] on button "button" at bounding box center [1300, 495] width 29 height 22
click at [1295, 512] on div "Edit Duplicate Exclude from tax Delete" at bounding box center [1257, 564] width 117 height 105
click at [1278, 519] on div "Edit" at bounding box center [1256, 528] width 95 height 18
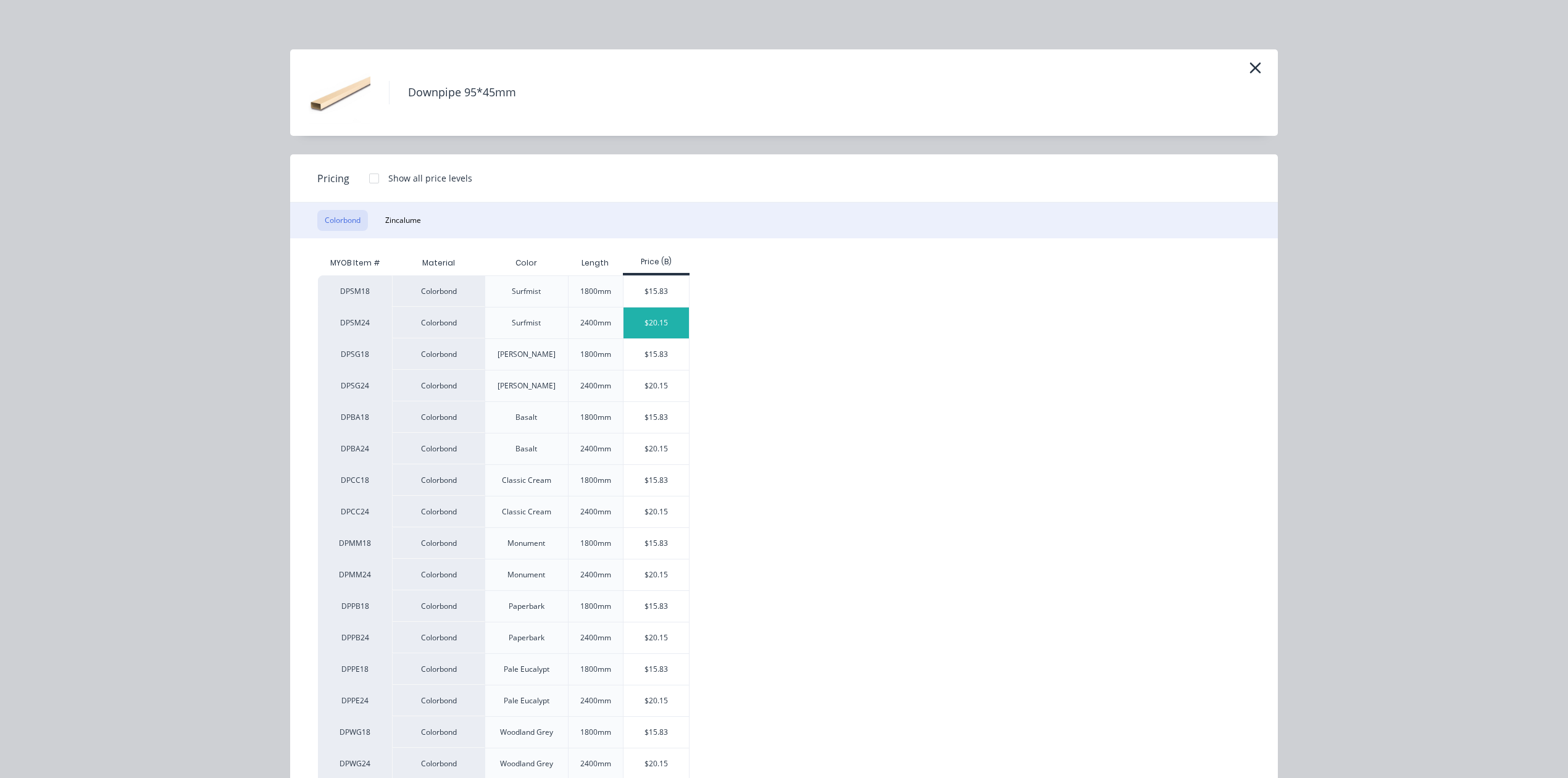
click at [670, 326] on div "$20.15" at bounding box center [656, 323] width 66 height 31
type input "$20.15"
type input "$60.45"
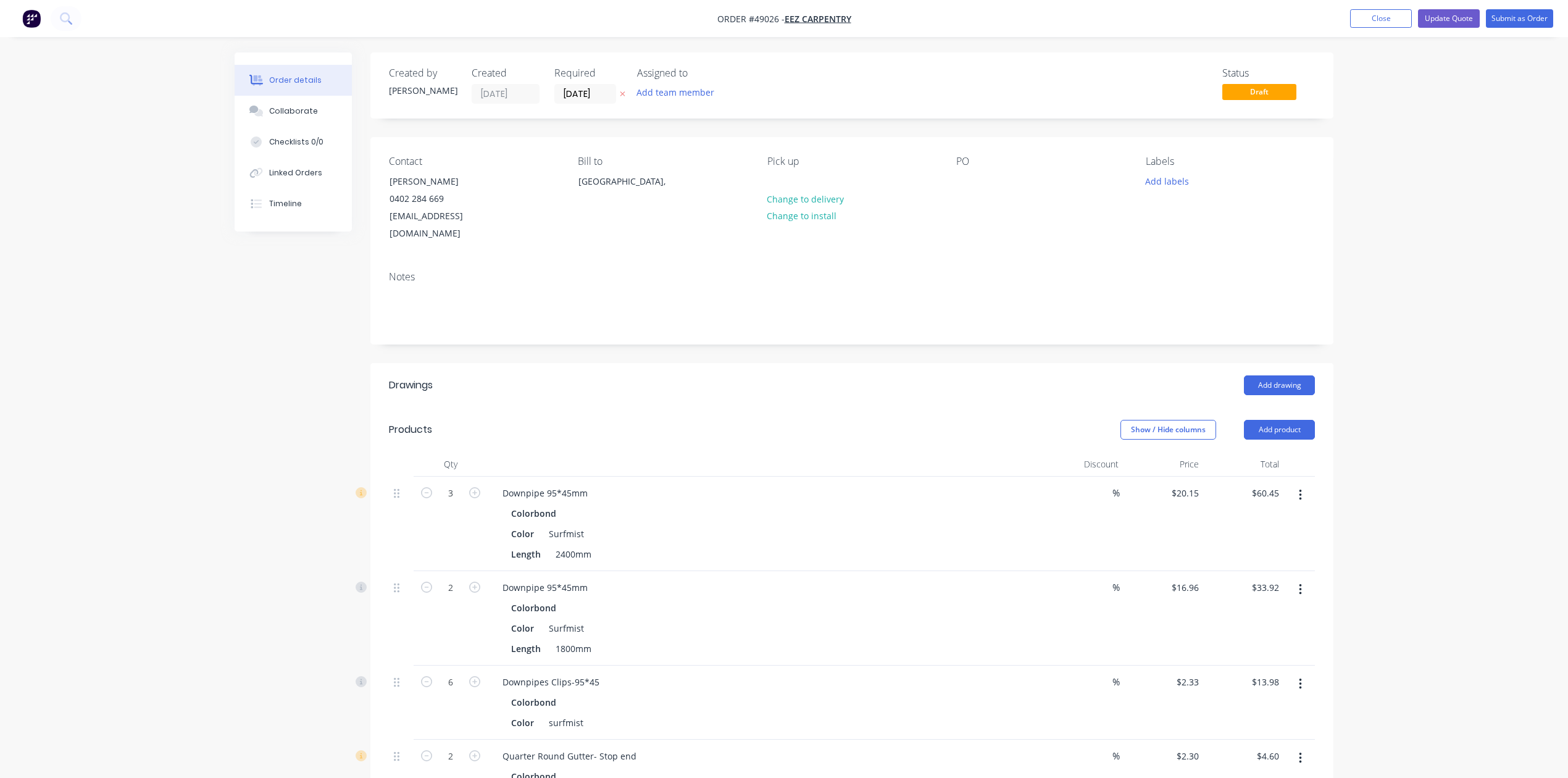
click at [1299, 583] on icon "button" at bounding box center [1300, 589] width 3 height 13
click at [1282, 613] on div "Edit" at bounding box center [1256, 622] width 95 height 18
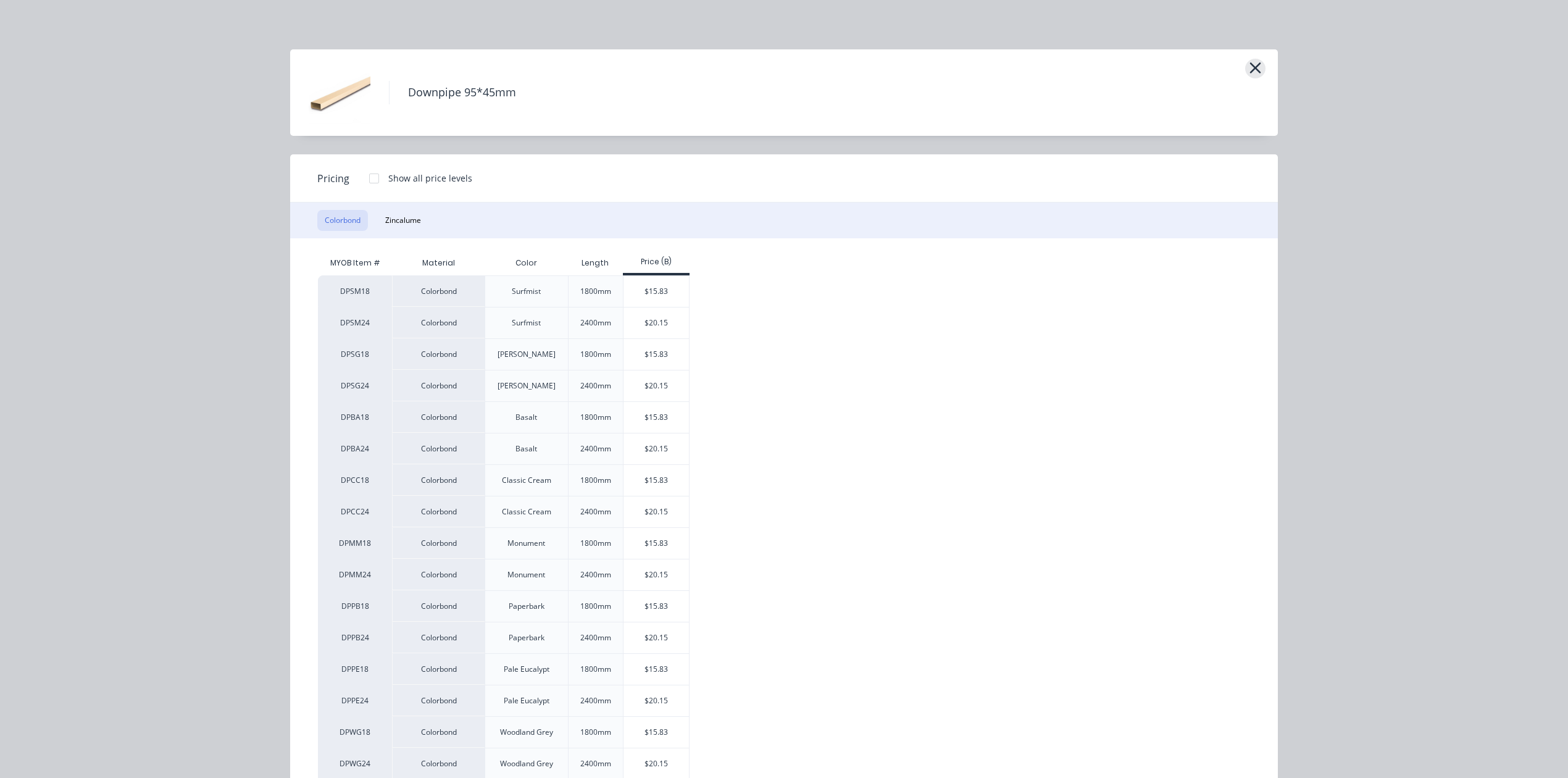
click at [1249, 65] on icon "button" at bounding box center [1255, 67] width 13 height 17
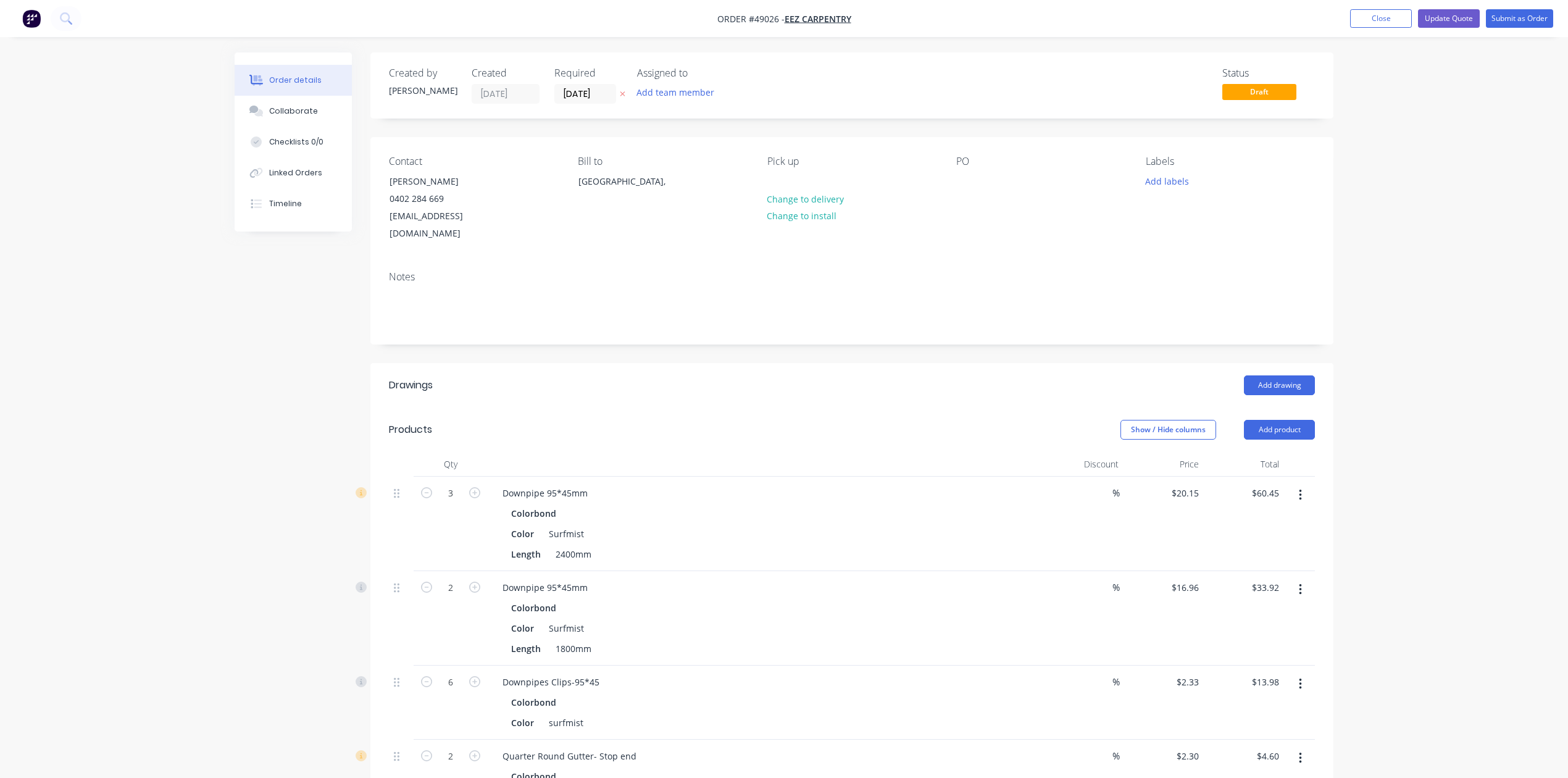
scroll to position [83, 0]
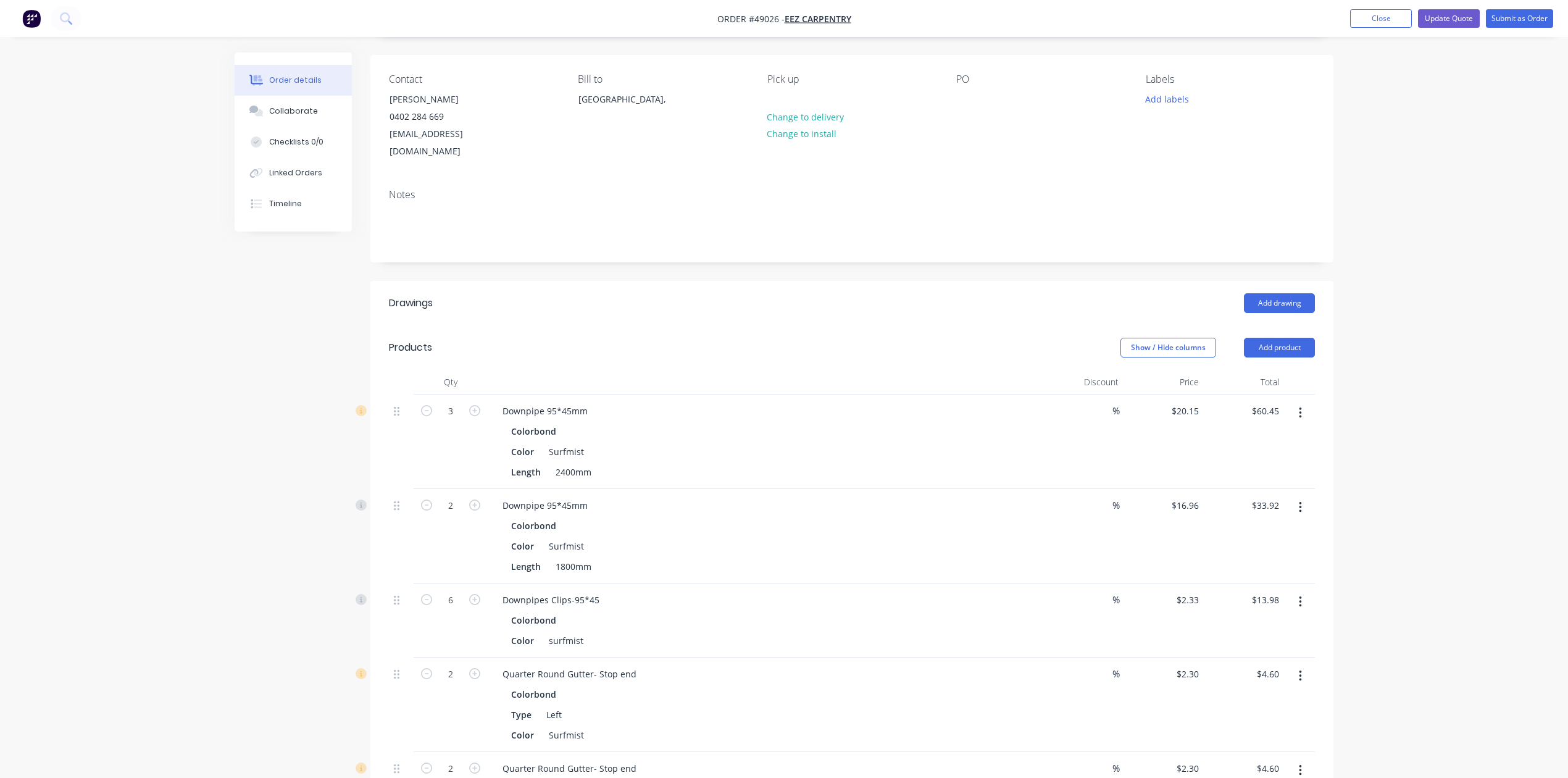
click at [1307, 497] on button "button" at bounding box center [1300, 507] width 29 height 22
click at [1287, 531] on div "Edit" at bounding box center [1256, 540] width 95 height 18
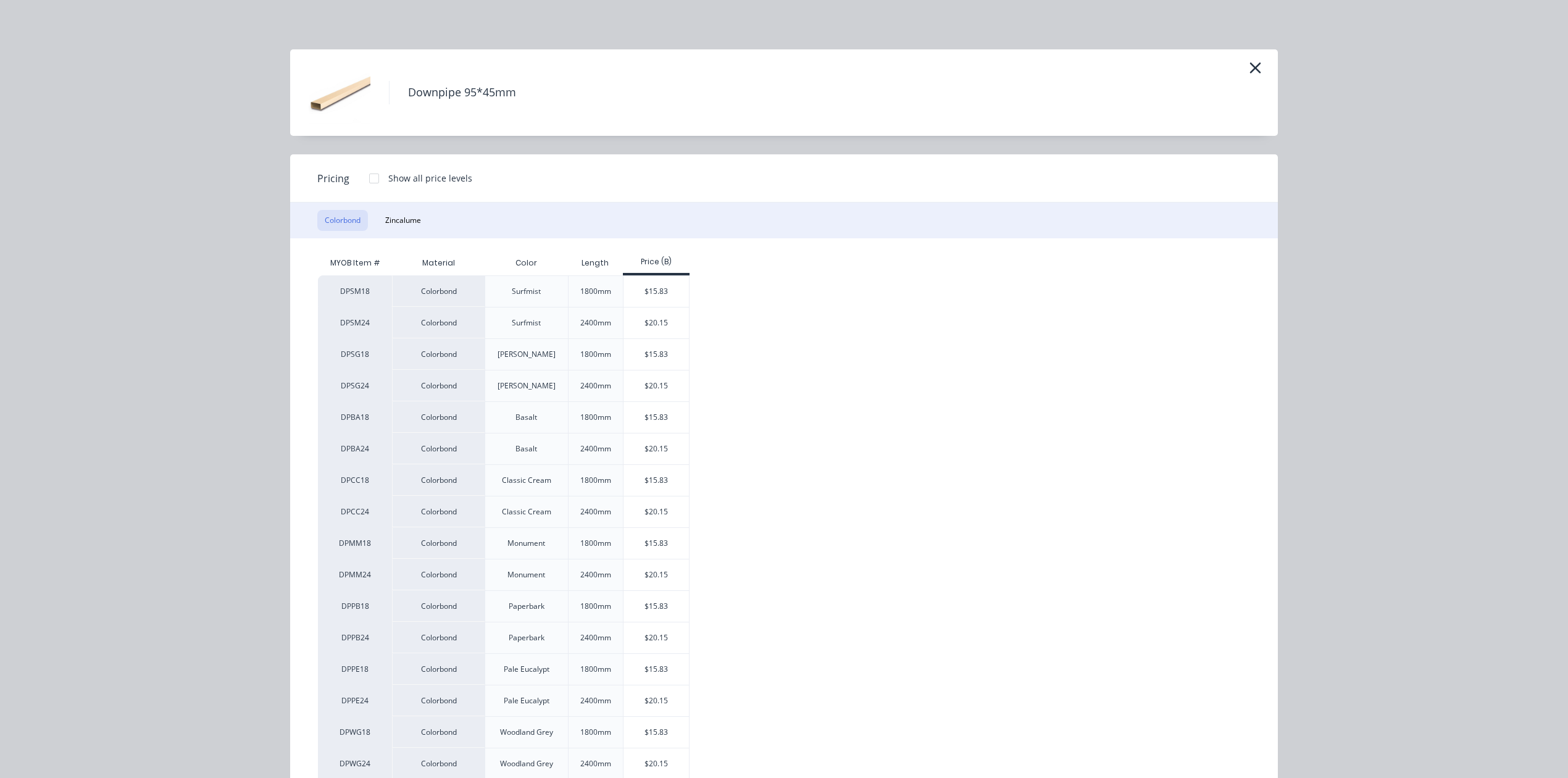
drag, startPoint x: 643, startPoint y: 289, endPoint x: 797, endPoint y: 334, distance: 160.4
click at [647, 289] on div "$15.83" at bounding box center [656, 291] width 66 height 31
type input "$15.83"
type input "$31.66"
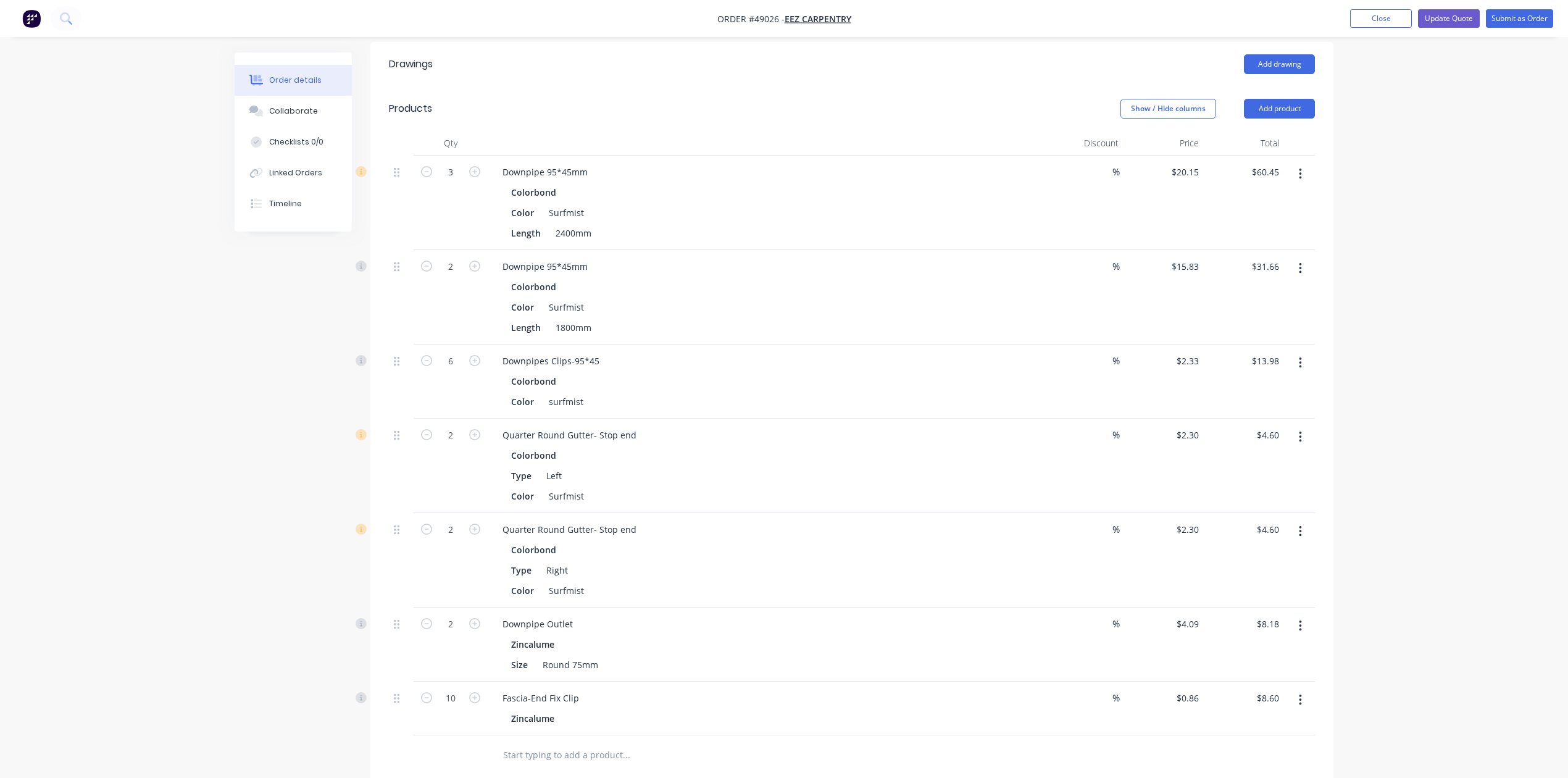
scroll to position [329, 0]
click at [1299, 349] on icon "button" at bounding box center [1300, 355] width 3 height 13
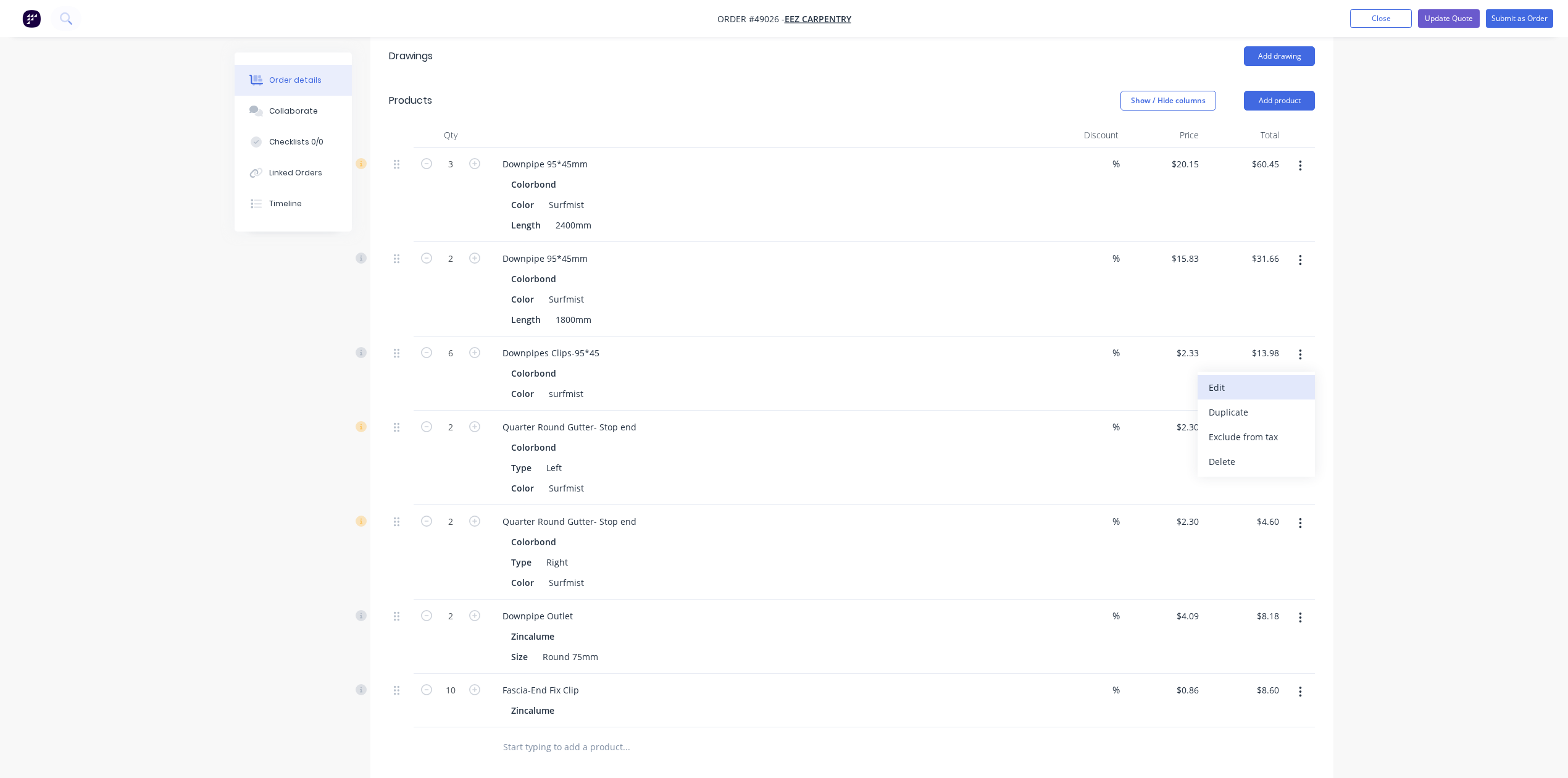
click at [1292, 379] on div "Edit" at bounding box center [1256, 388] width 95 height 18
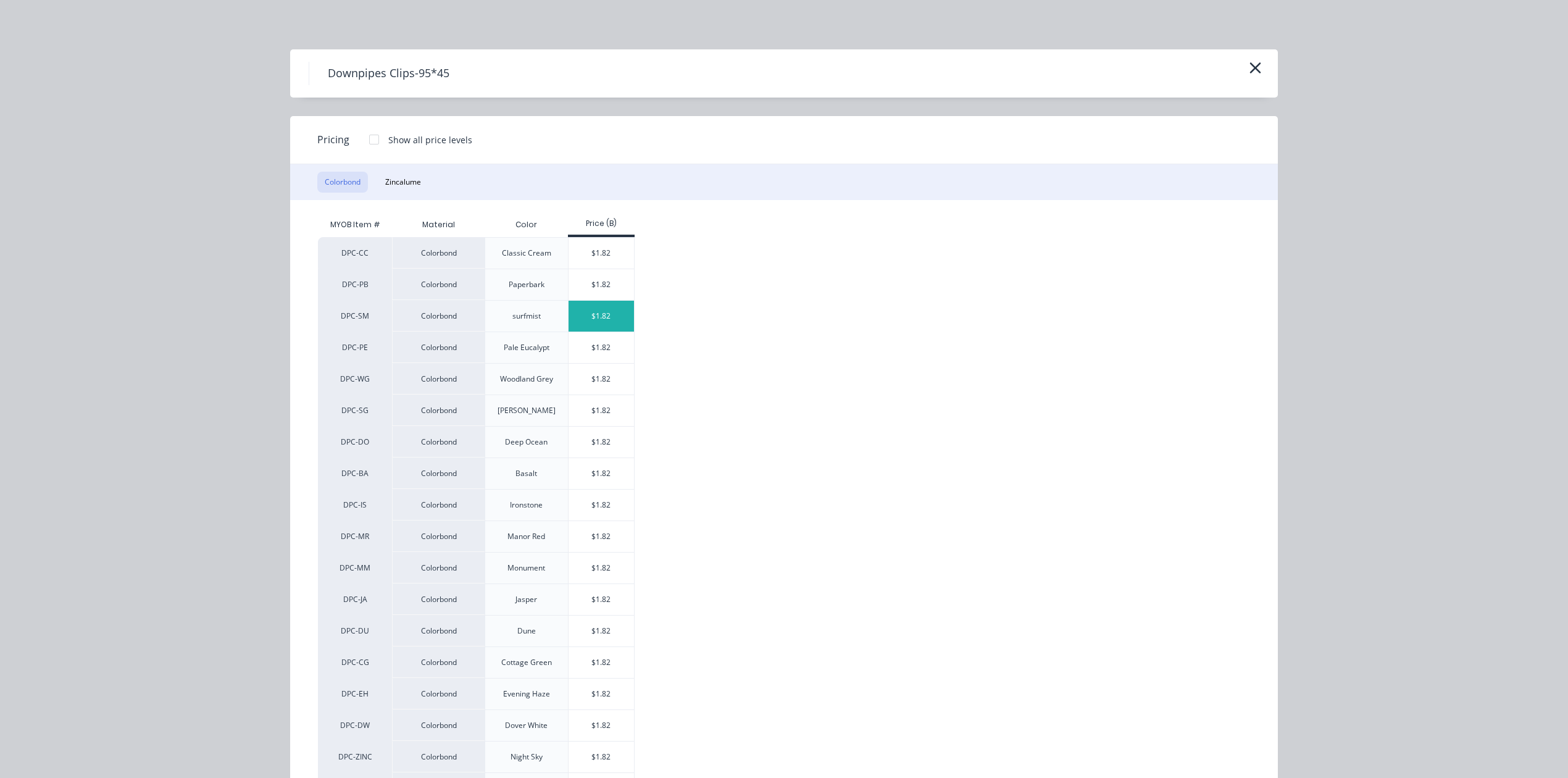
click at [621, 325] on div "$1.82" at bounding box center [601, 316] width 66 height 31
type input "$1.82"
type input "$10.92"
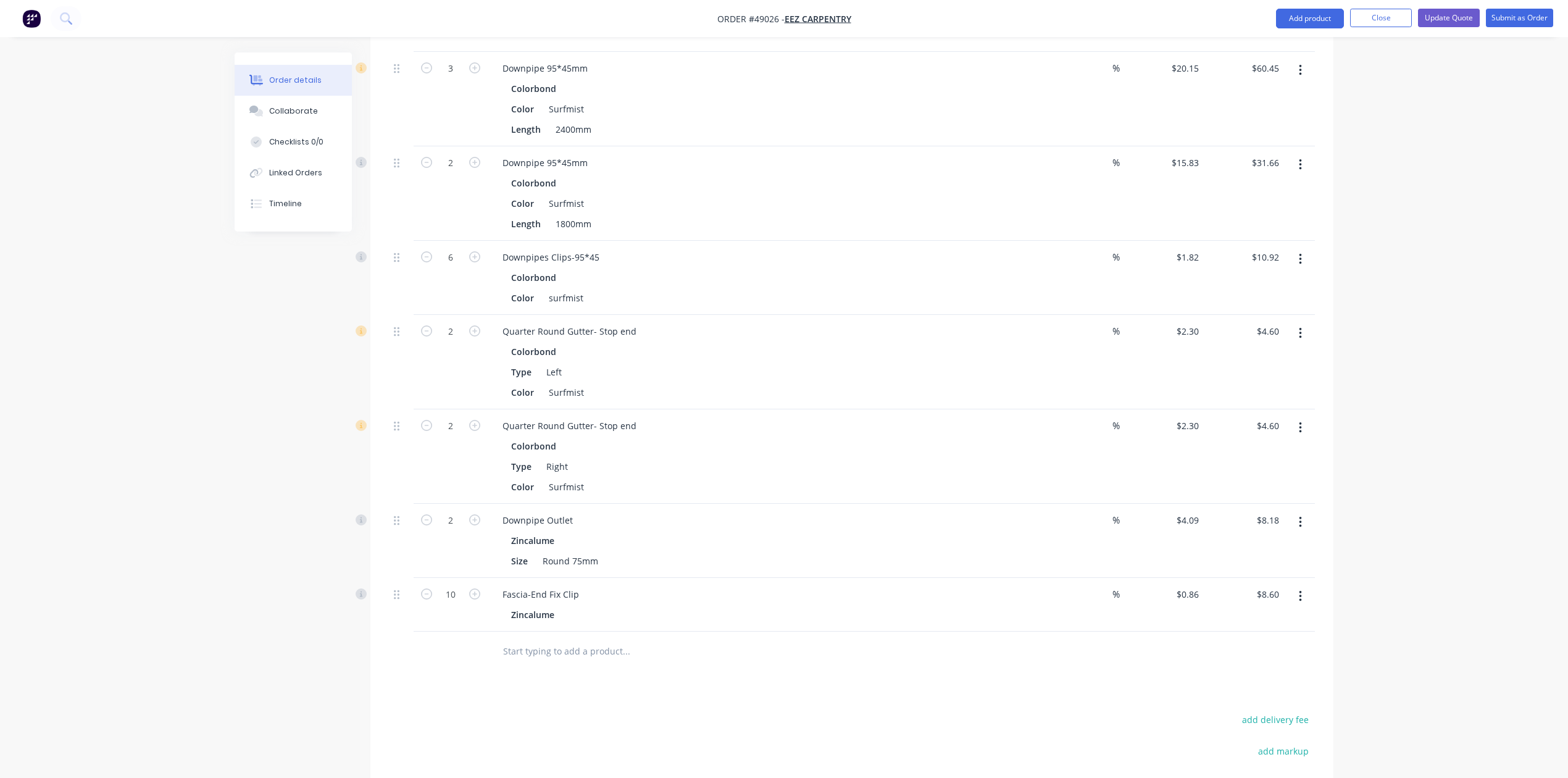
scroll to position [412, 0]
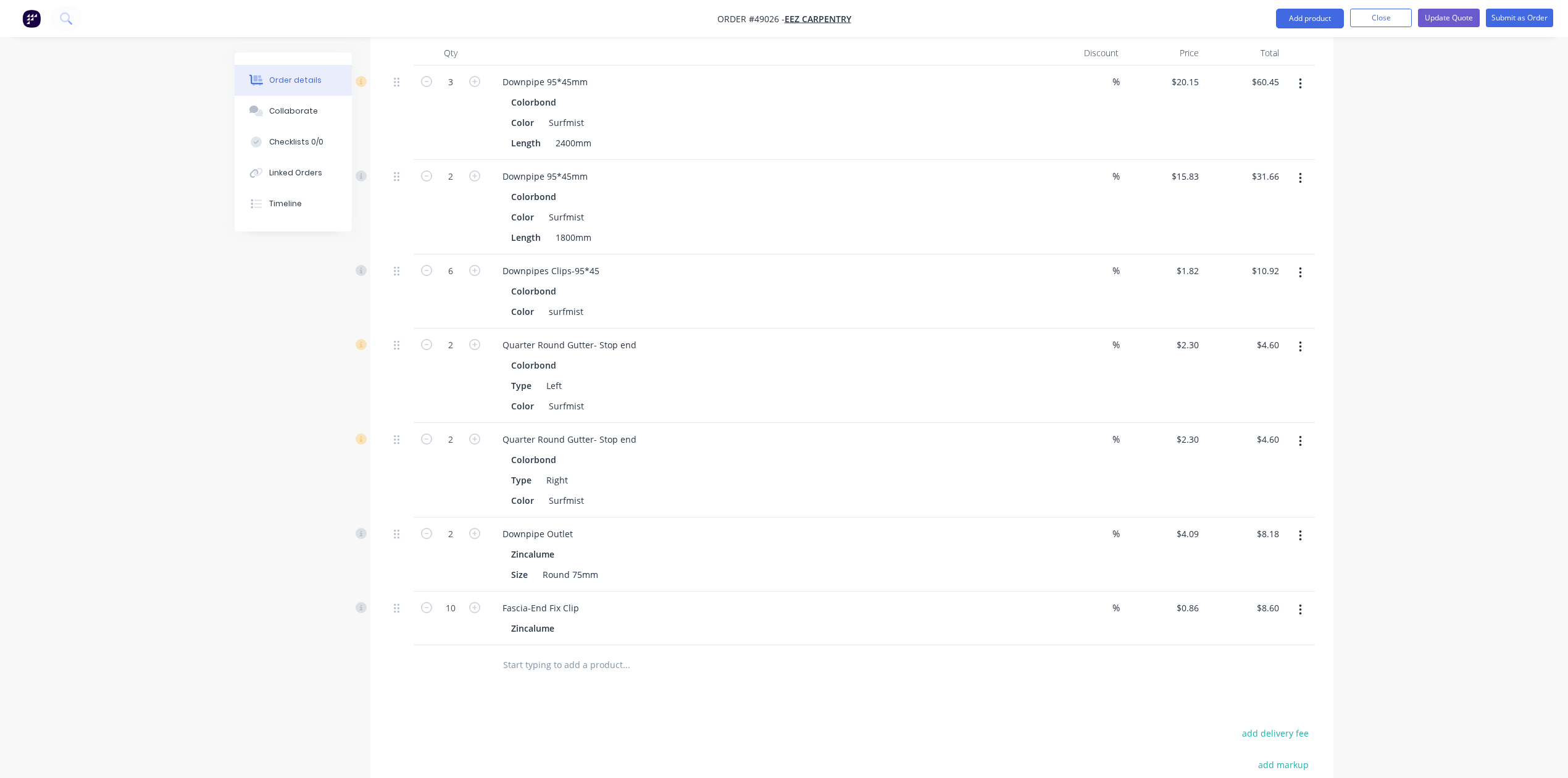
click at [1296, 262] on button "button" at bounding box center [1300, 272] width 29 height 22
click at [1291, 296] on div "Edit" at bounding box center [1256, 305] width 95 height 18
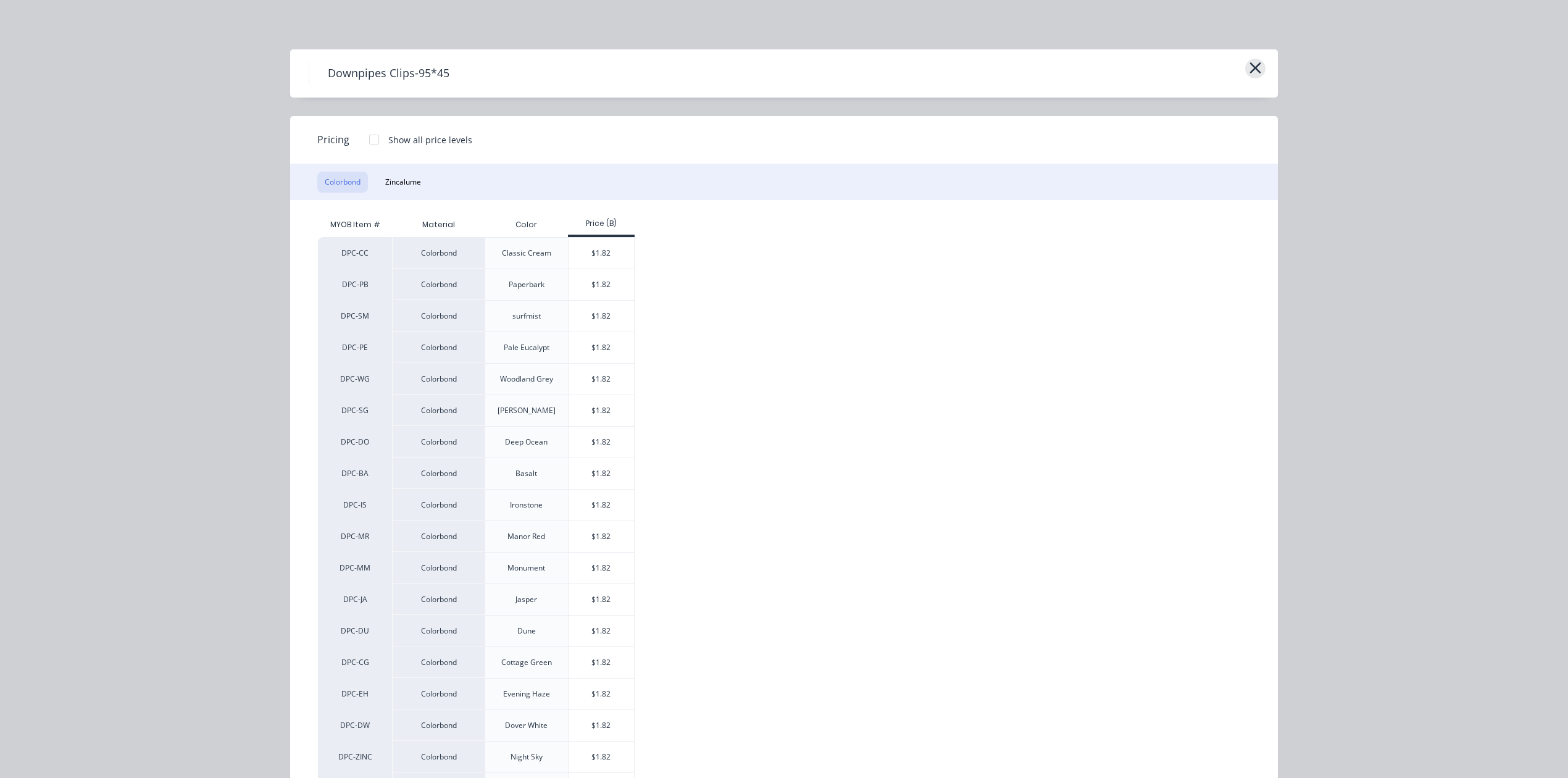
click at [1253, 69] on icon "button" at bounding box center [1255, 67] width 13 height 17
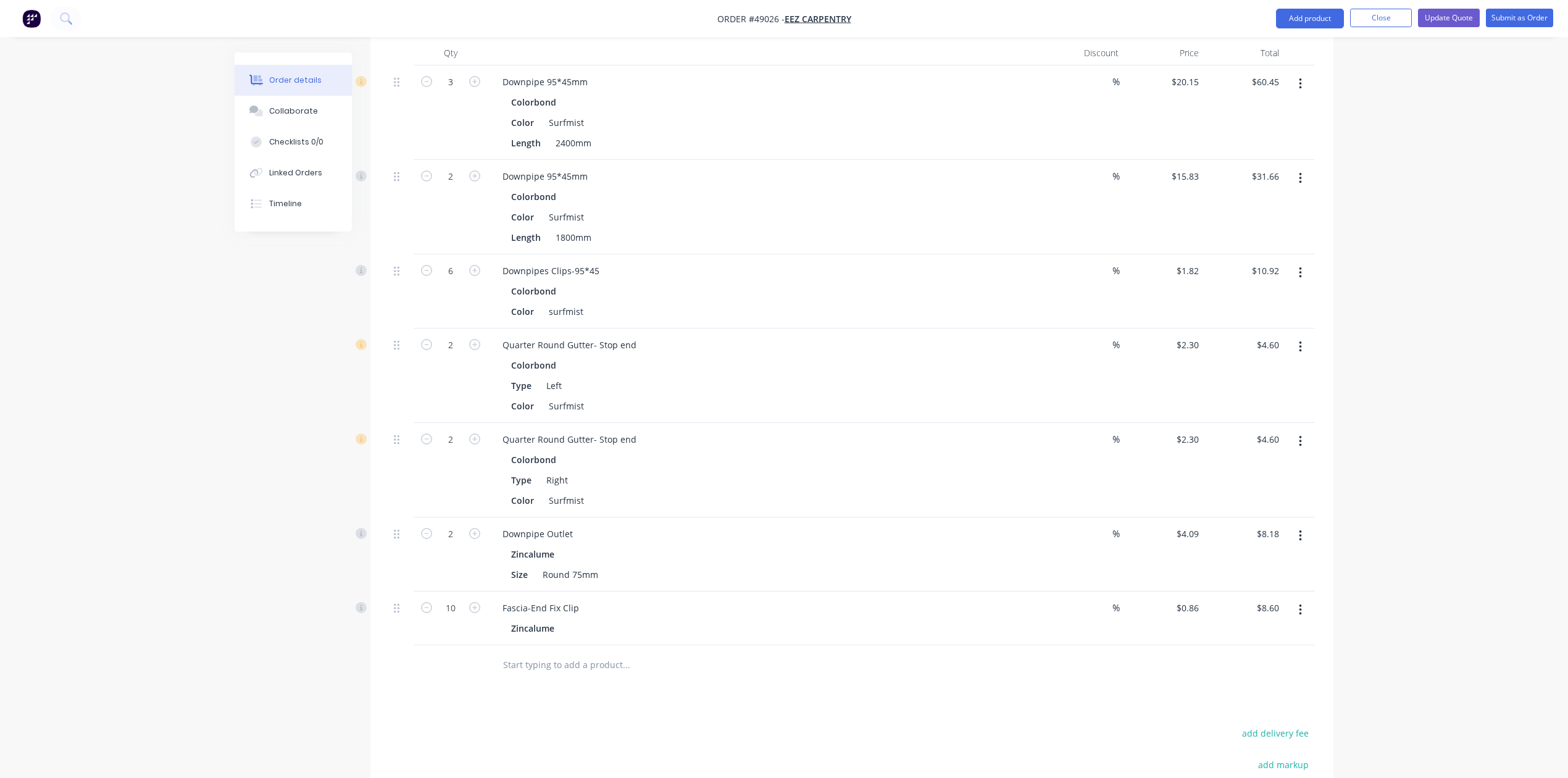
click at [1295, 336] on button "button" at bounding box center [1300, 347] width 29 height 22
click at [1284, 371] on div "Edit" at bounding box center [1256, 380] width 95 height 18
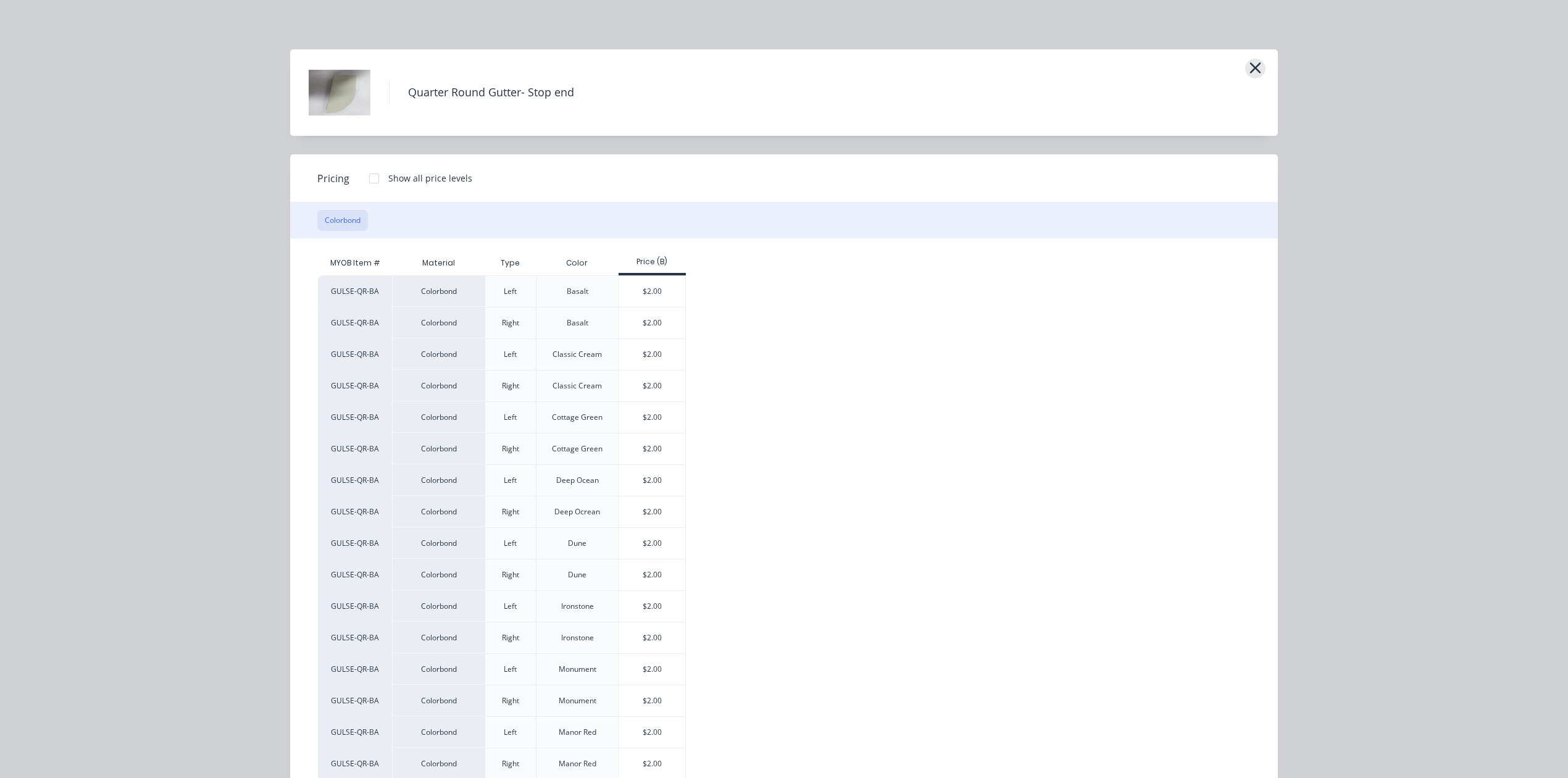
click at [1255, 68] on icon "button" at bounding box center [1255, 67] width 13 height 17
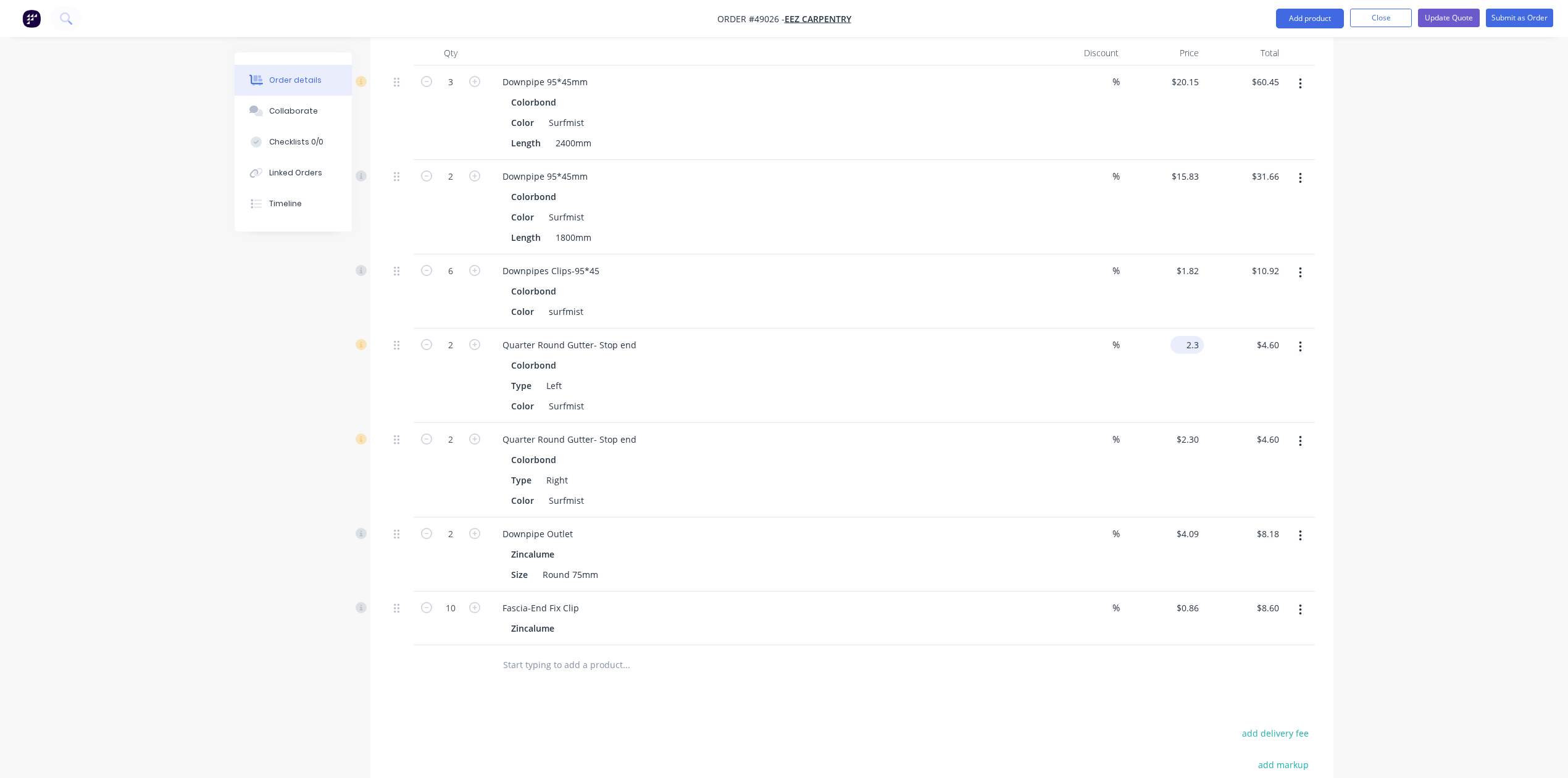
click at [1193, 336] on input "2.3" at bounding box center [1190, 345] width 28 height 18
type input "$2.00"
type input "$4.00"
click at [1194, 432] on input "2.3" at bounding box center [1195, 439] width 19 height 18
type input "$2.00"
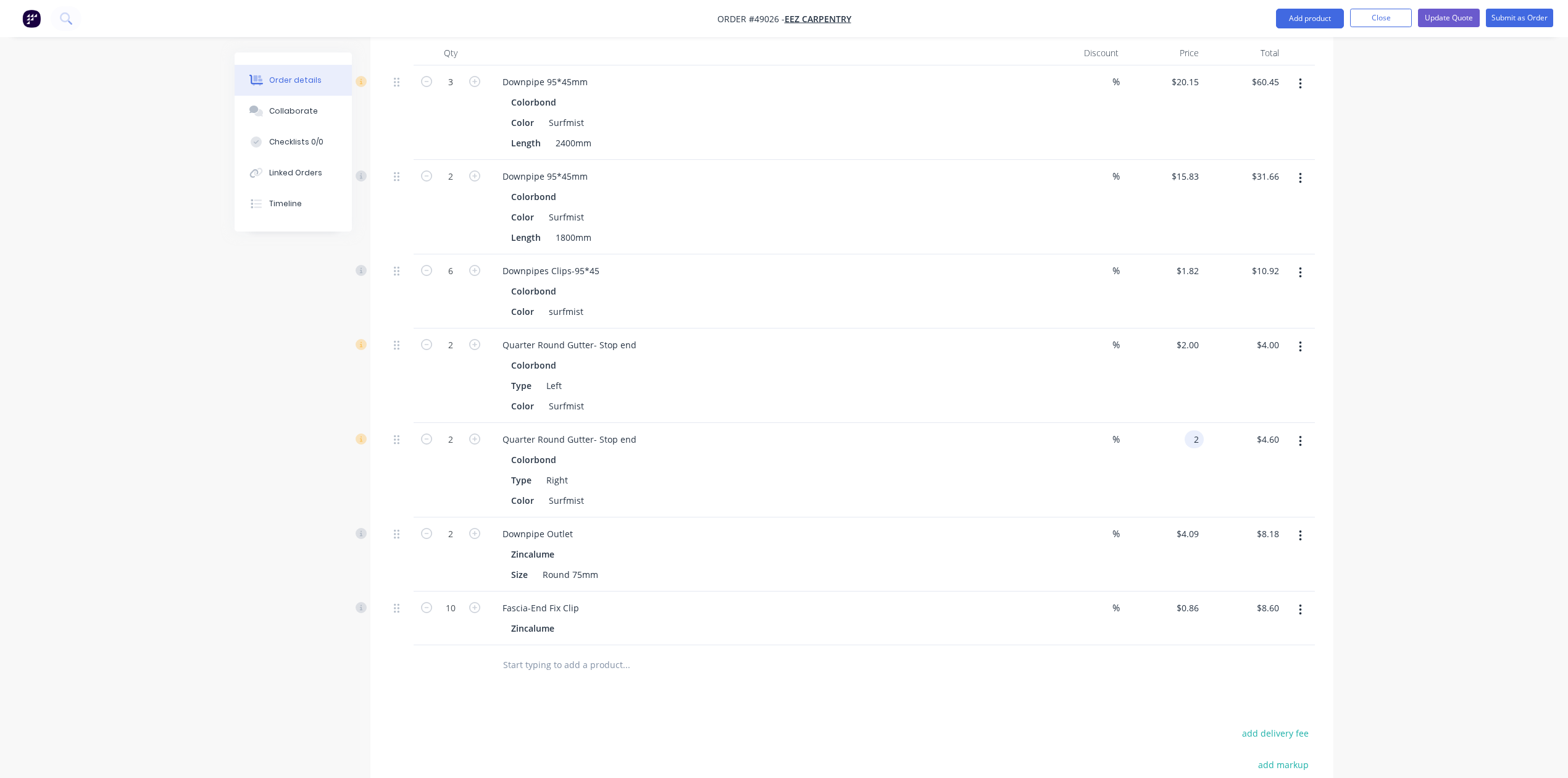
type input "$4.00"
click at [1302, 527] on button "button" at bounding box center [1300, 536] width 29 height 22
click at [1272, 560] on div "Edit" at bounding box center [1256, 569] width 95 height 18
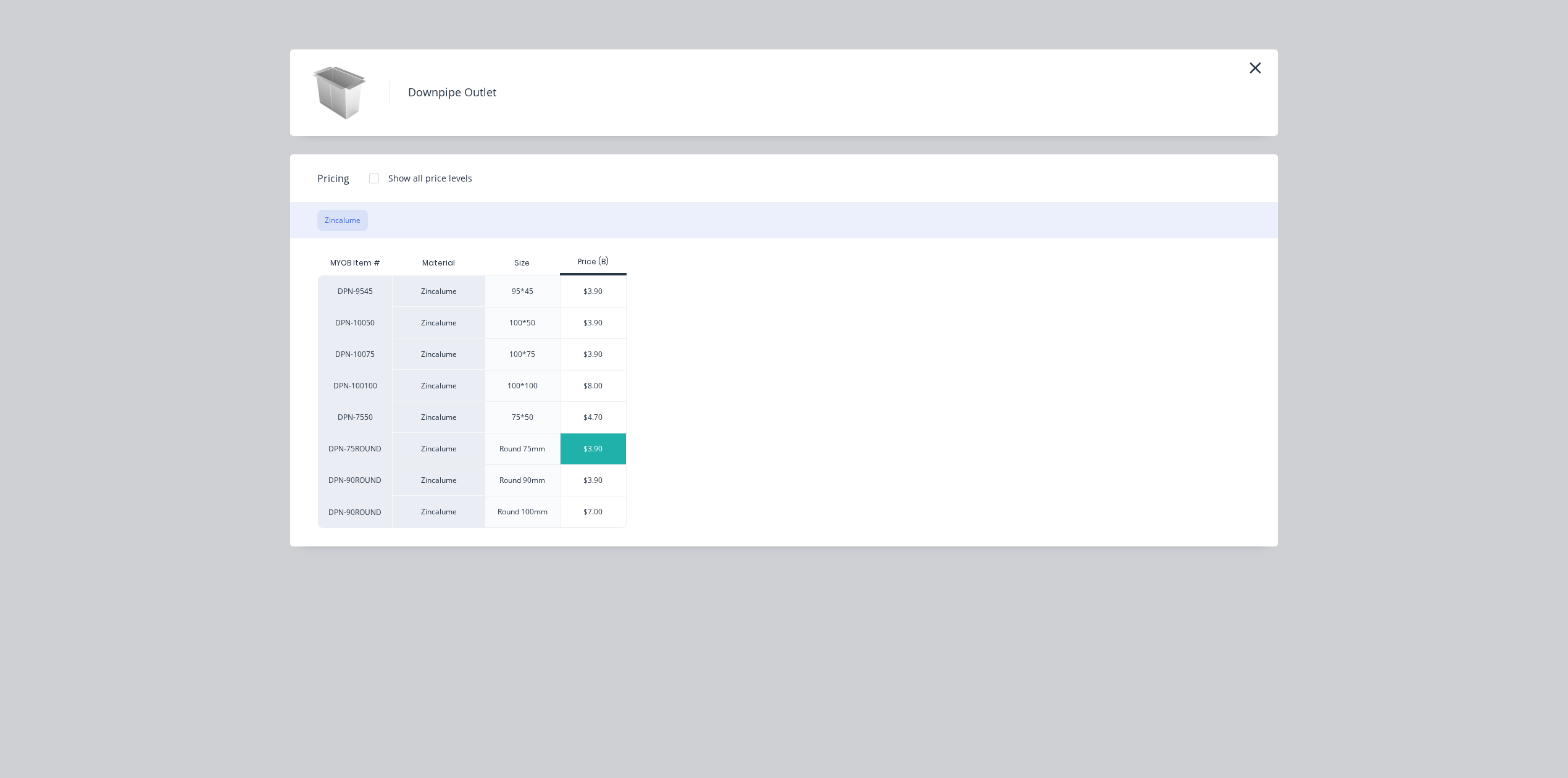
click at [599, 452] on div "$3.90" at bounding box center [593, 449] width 66 height 31
type input "$3.90"
type input "$7.80"
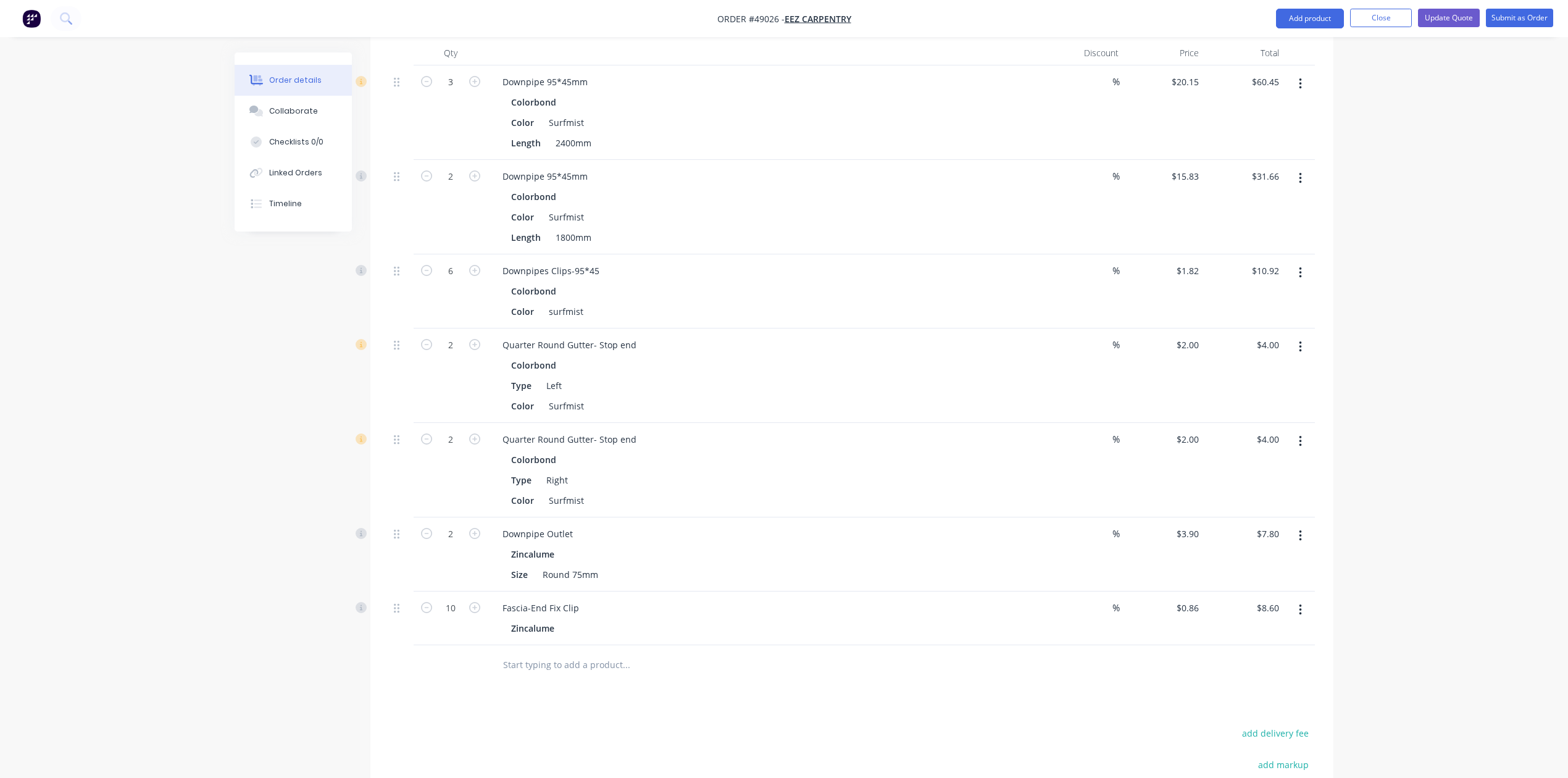
click at [1307, 599] on button "button" at bounding box center [1300, 609] width 29 height 22
click at [1263, 637] on button "Edit" at bounding box center [1257, 642] width 117 height 25
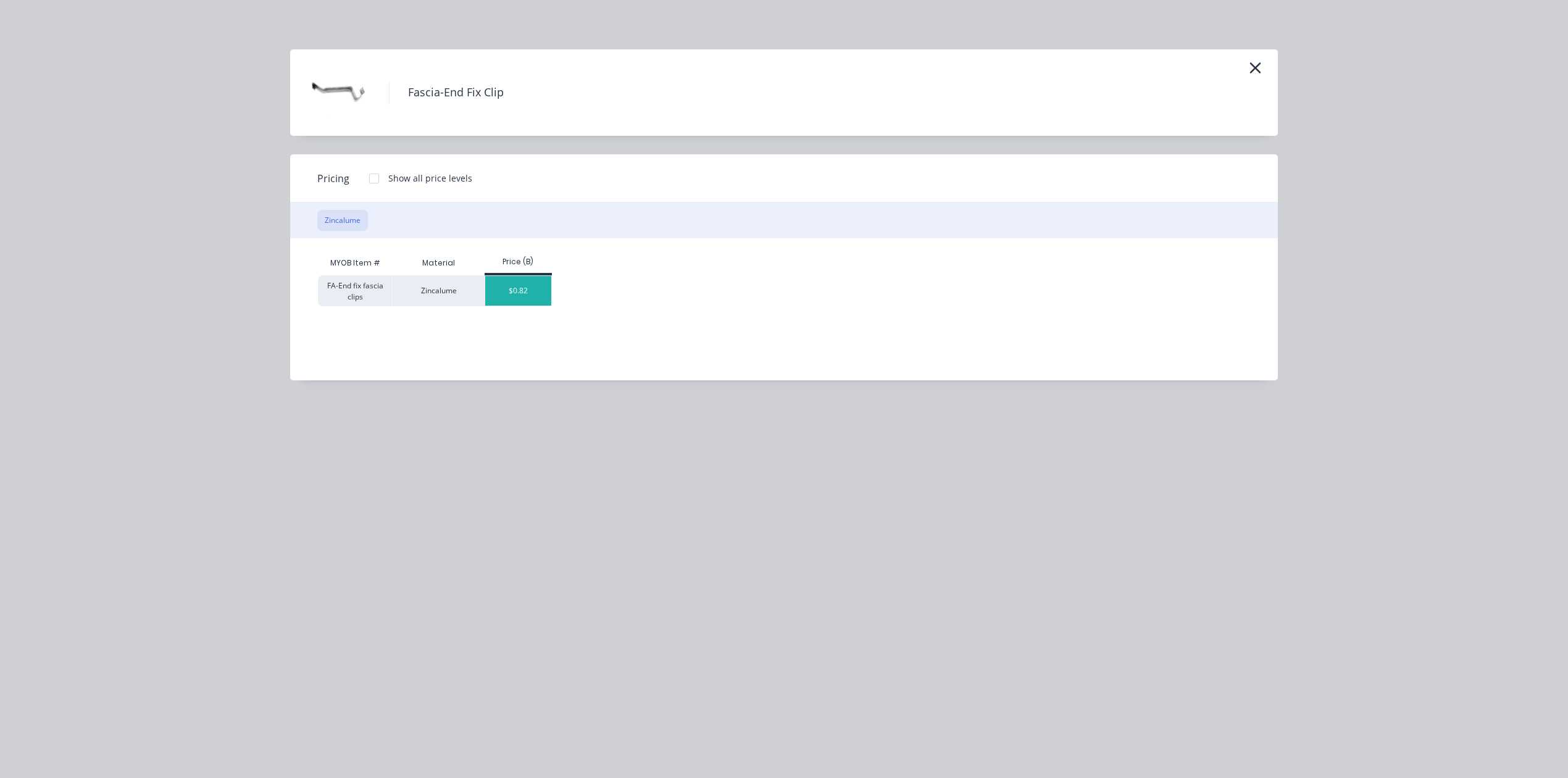
click at [511, 285] on div "$0.82" at bounding box center [518, 290] width 66 height 29
type input "$0.82"
type input "$8.20"
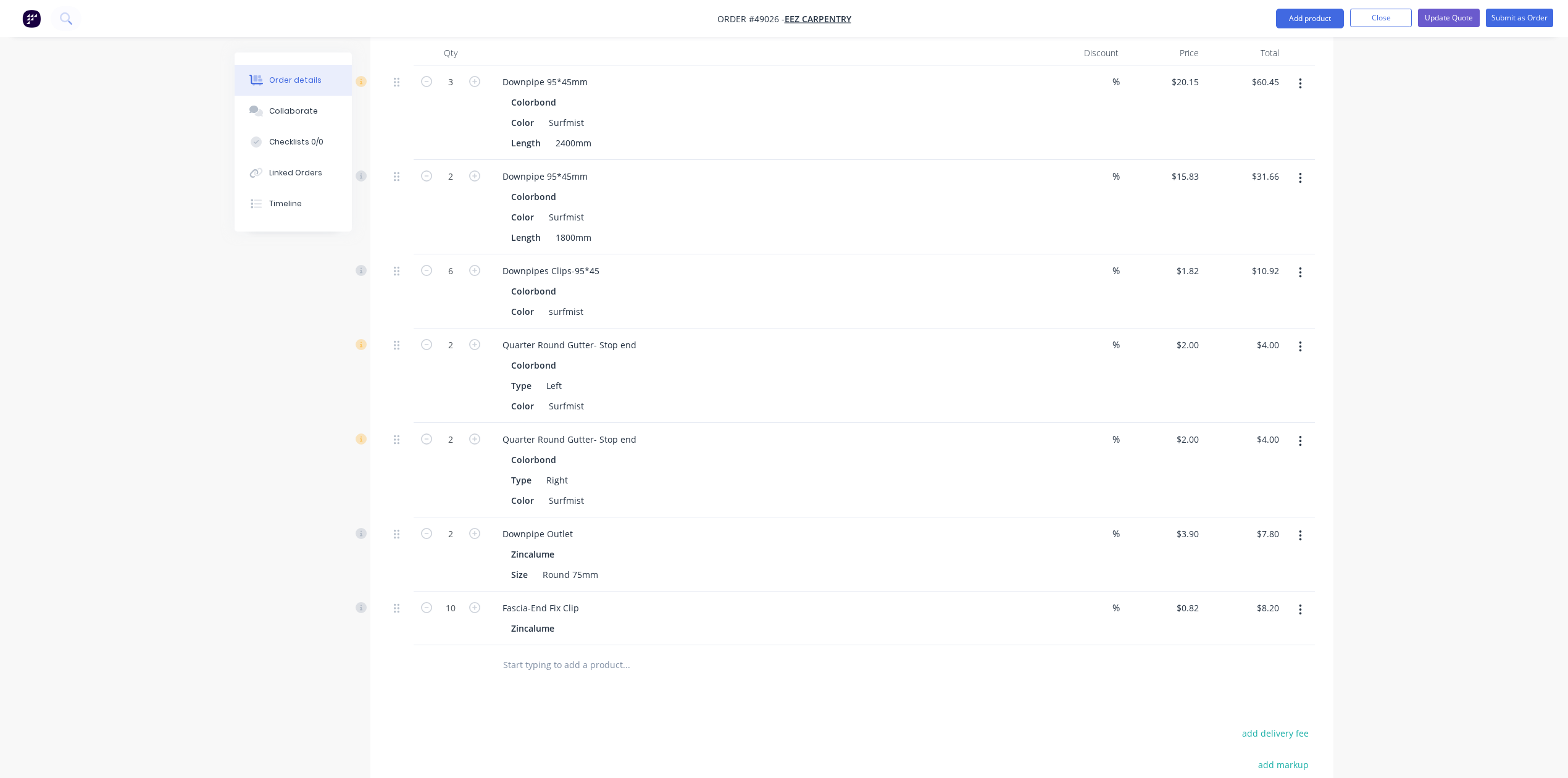
click at [841, 601] on div "Fascia-End Fix Clip" at bounding box center [765, 608] width 545 height 18
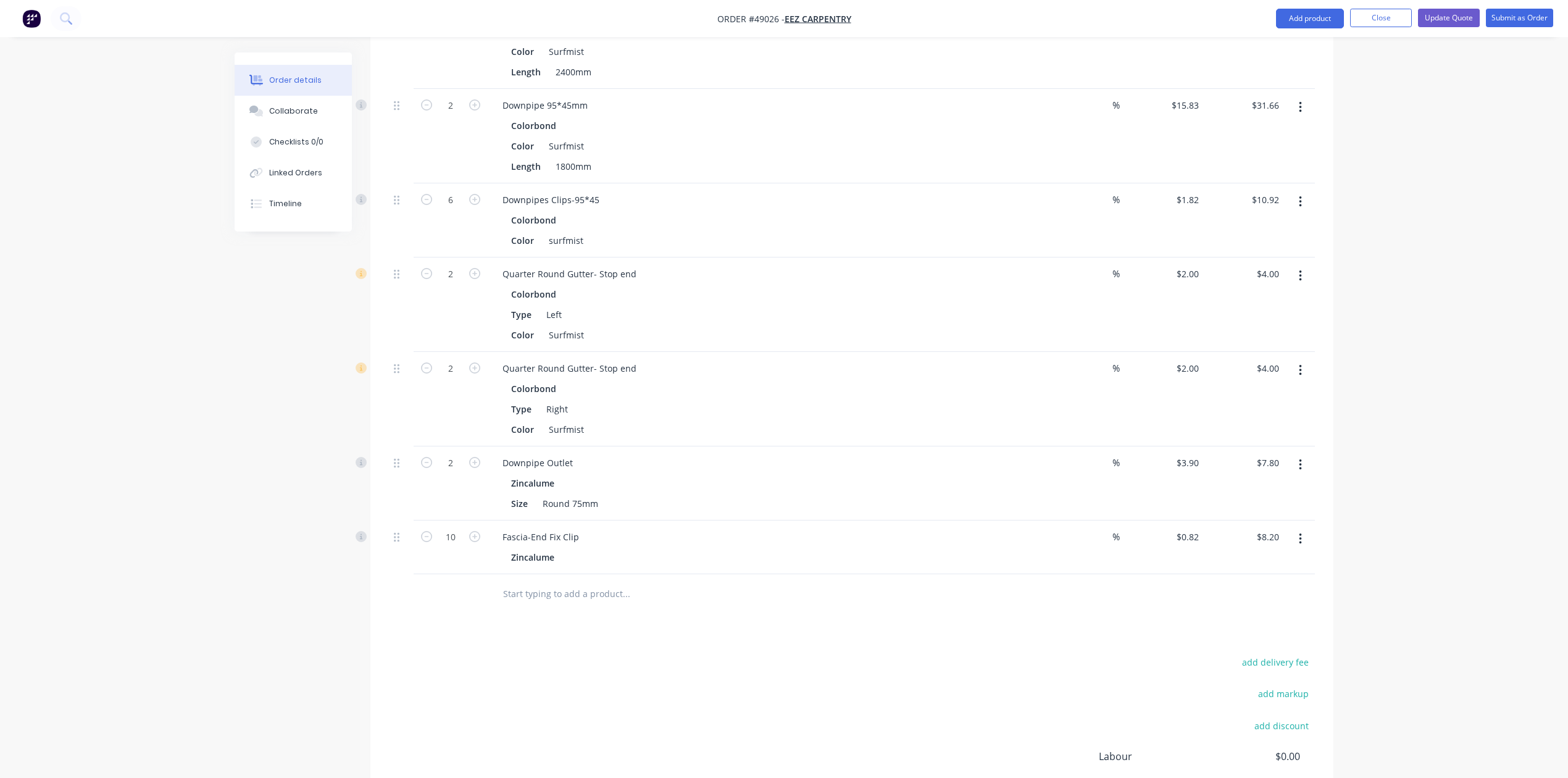
scroll to position [592, 0]
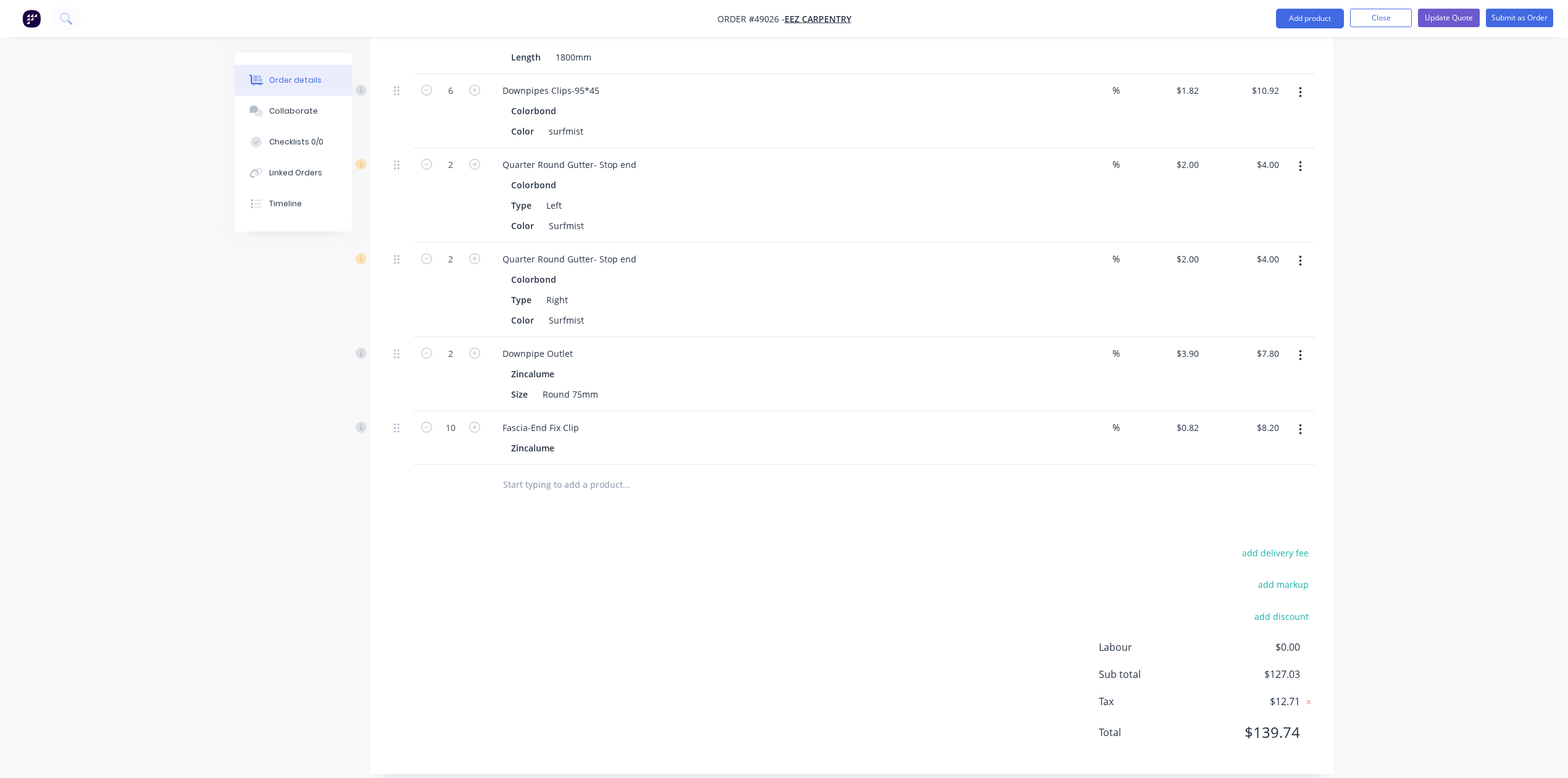
drag, startPoint x: 851, startPoint y: 594, endPoint x: 852, endPoint y: 580, distance: 14.0
click at [851, 593] on div "add delivery fee add markup add discount Labour $0.00 Sub total $127.03 Tax $12…" at bounding box center [852, 650] width 926 height 211
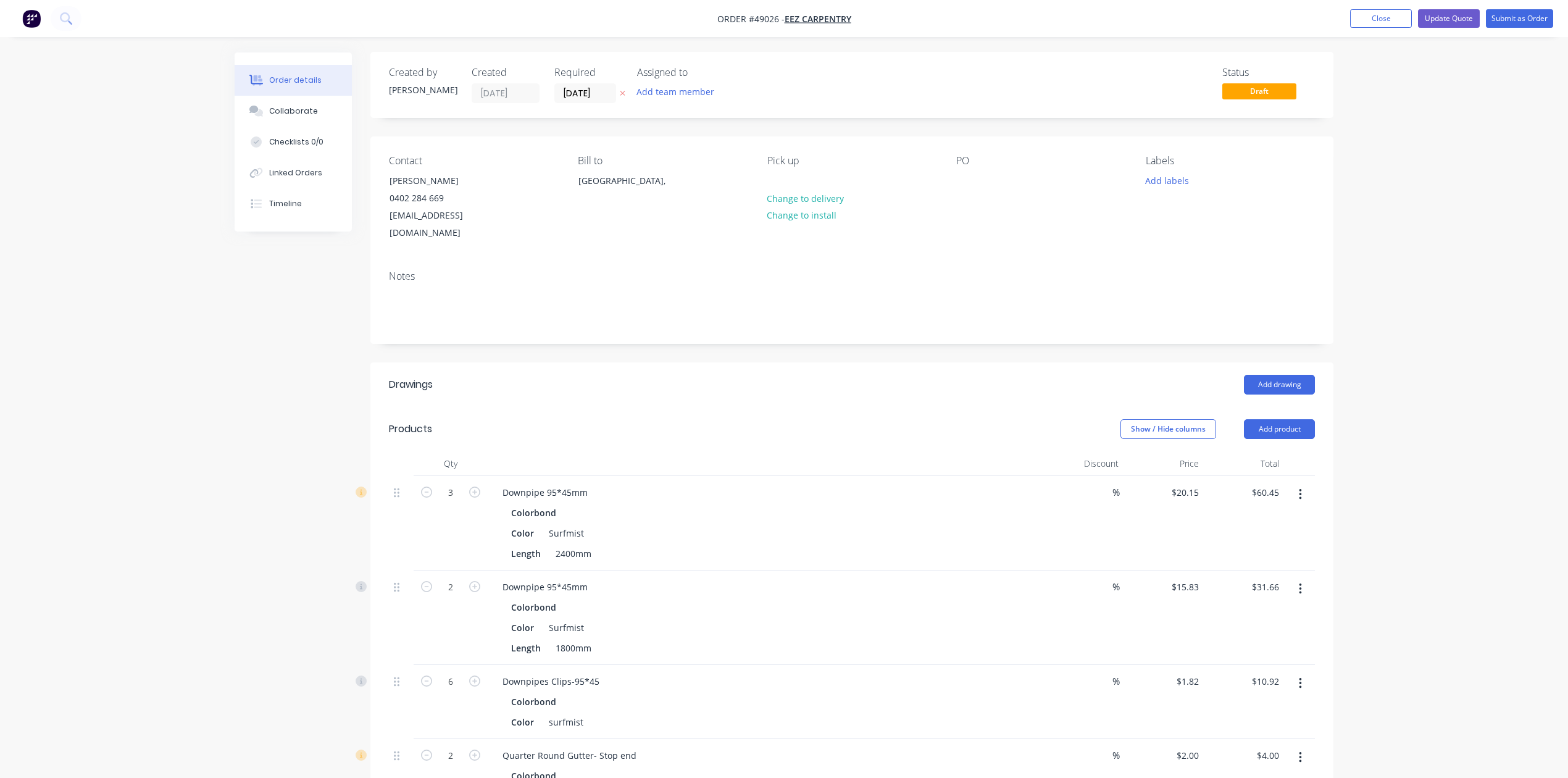
scroll to position [0, 0]
click at [1510, 33] on nav "Order #49026 - Eez Carpentry Add product Close Update Quote Submit as Order" at bounding box center [784, 19] width 1568 height 37
click at [1513, 28] on button "Submit as Order" at bounding box center [1520, 18] width 67 height 19
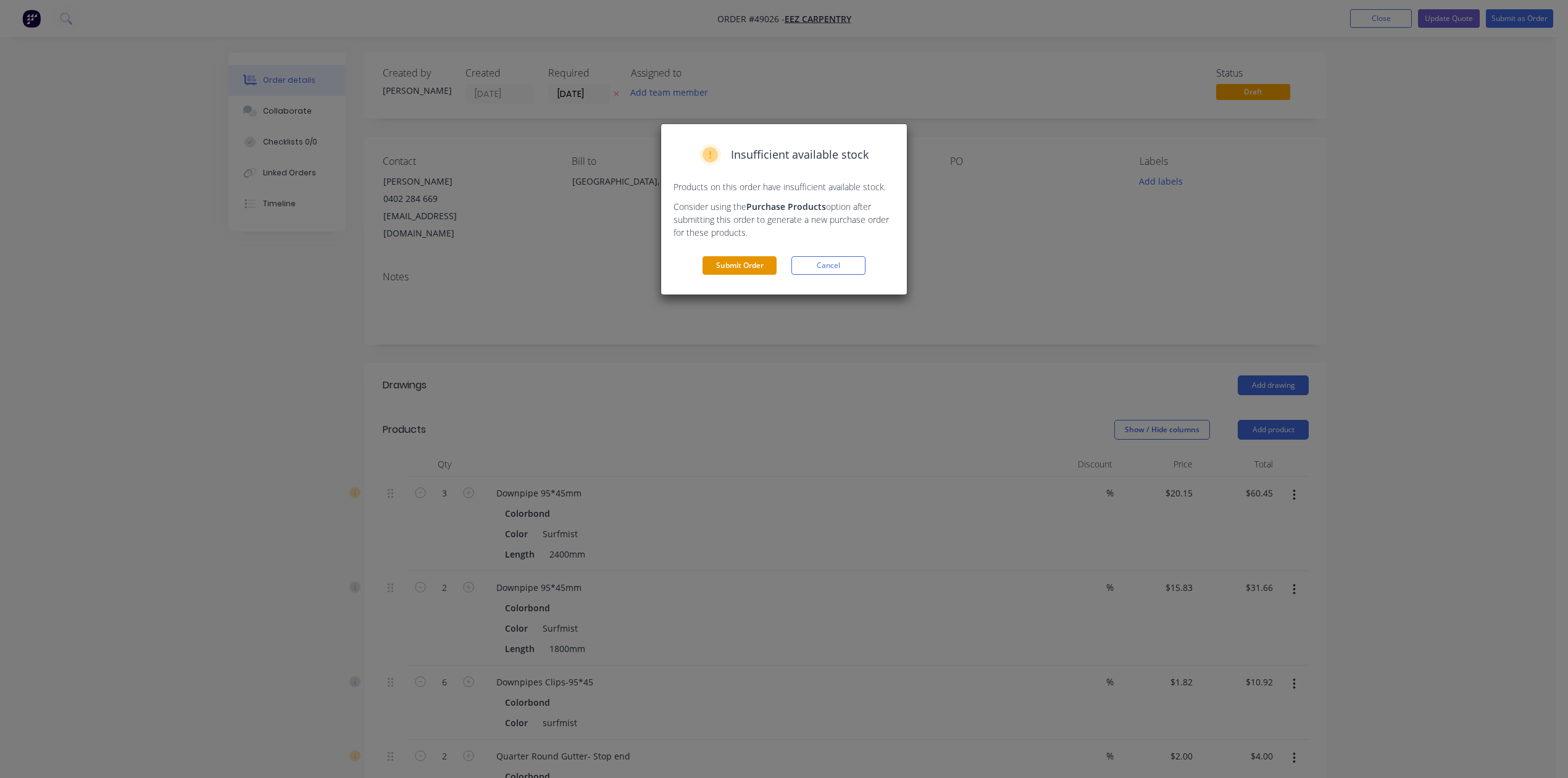
click at [747, 259] on div "Insufficient available stock Products on this order have insufficient available…" at bounding box center [784, 209] width 246 height 170
click at [747, 261] on button "Submit Order" at bounding box center [740, 265] width 74 height 19
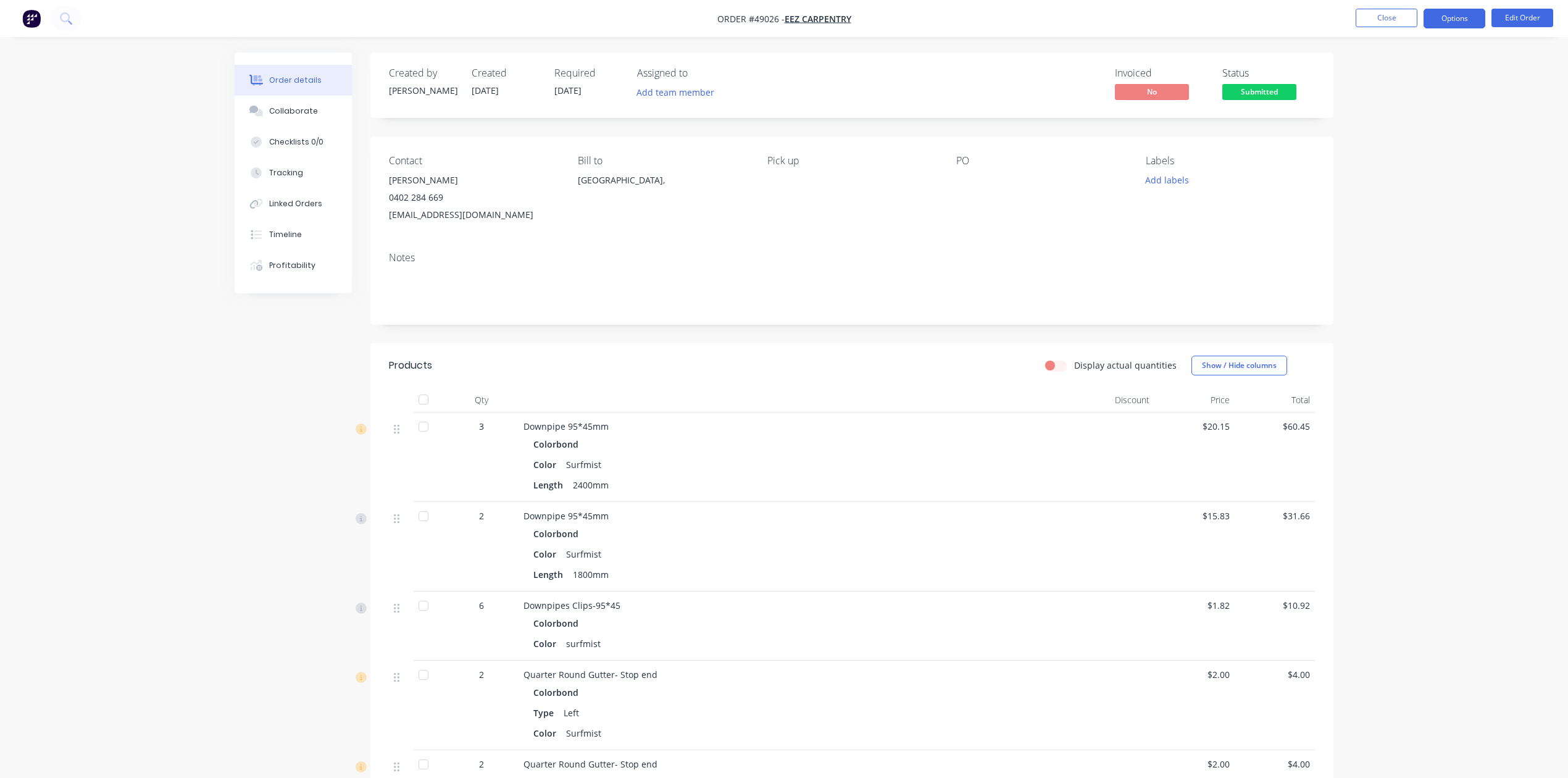
click at [1446, 22] on button "Options" at bounding box center [1454, 19] width 62 height 20
drag, startPoint x: 1391, startPoint y: 94, endPoint x: 1400, endPoint y: 78, distance: 18.4
click at [1400, 78] on div "EMAIL / PRINT Invoice Partial Invoice Order Confirmation Work Order Delivery Do…" at bounding box center [1417, 189] width 136 height 309
click at [1400, 78] on div "Invoice" at bounding box center [1417, 75] width 114 height 18
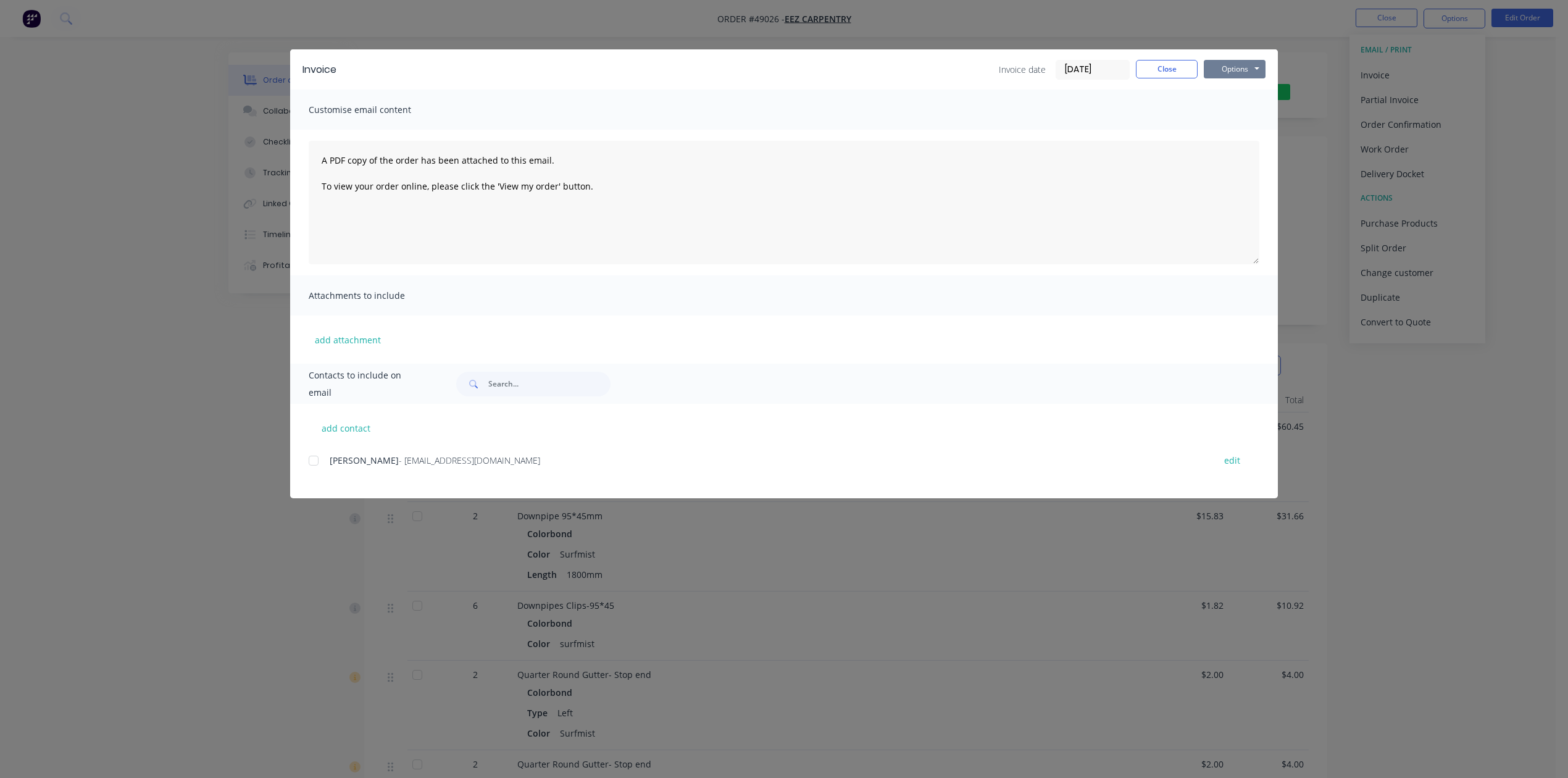
click at [1247, 75] on button "Options" at bounding box center [1235, 69] width 62 height 19
click at [1239, 109] on button "Print" at bounding box center [1243, 111] width 79 height 20
click at [1159, 68] on button "Close" at bounding box center [1167, 69] width 62 height 19
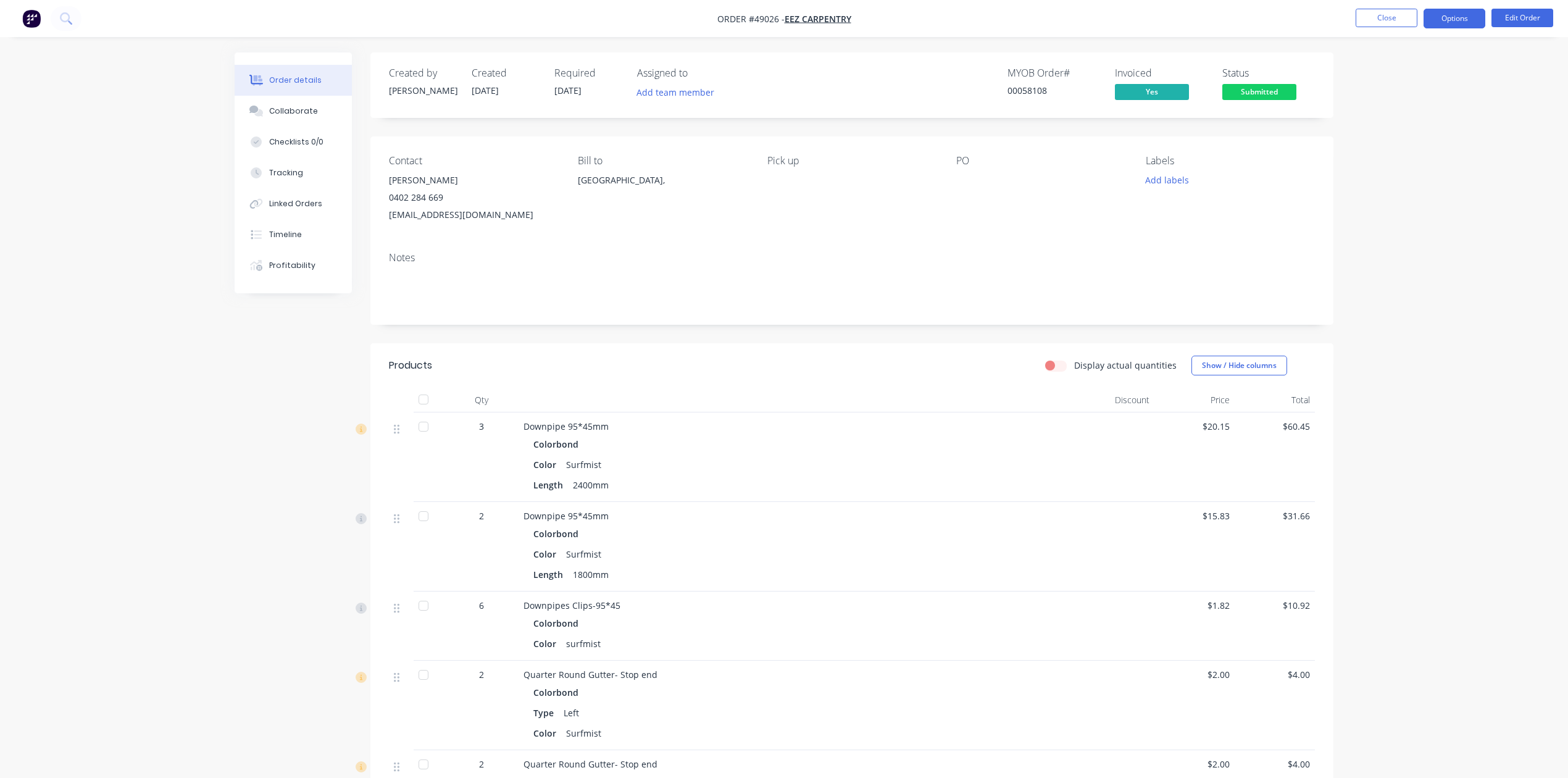
click at [1432, 22] on button "Options" at bounding box center [1454, 19] width 62 height 20
click at [1417, 177] on div "Delivery Docket" at bounding box center [1417, 174] width 114 height 18
click at [1401, 122] on div "Without pricing" at bounding box center [1417, 124] width 114 height 18
click at [1275, 97] on span "Submitted" at bounding box center [1259, 91] width 74 height 15
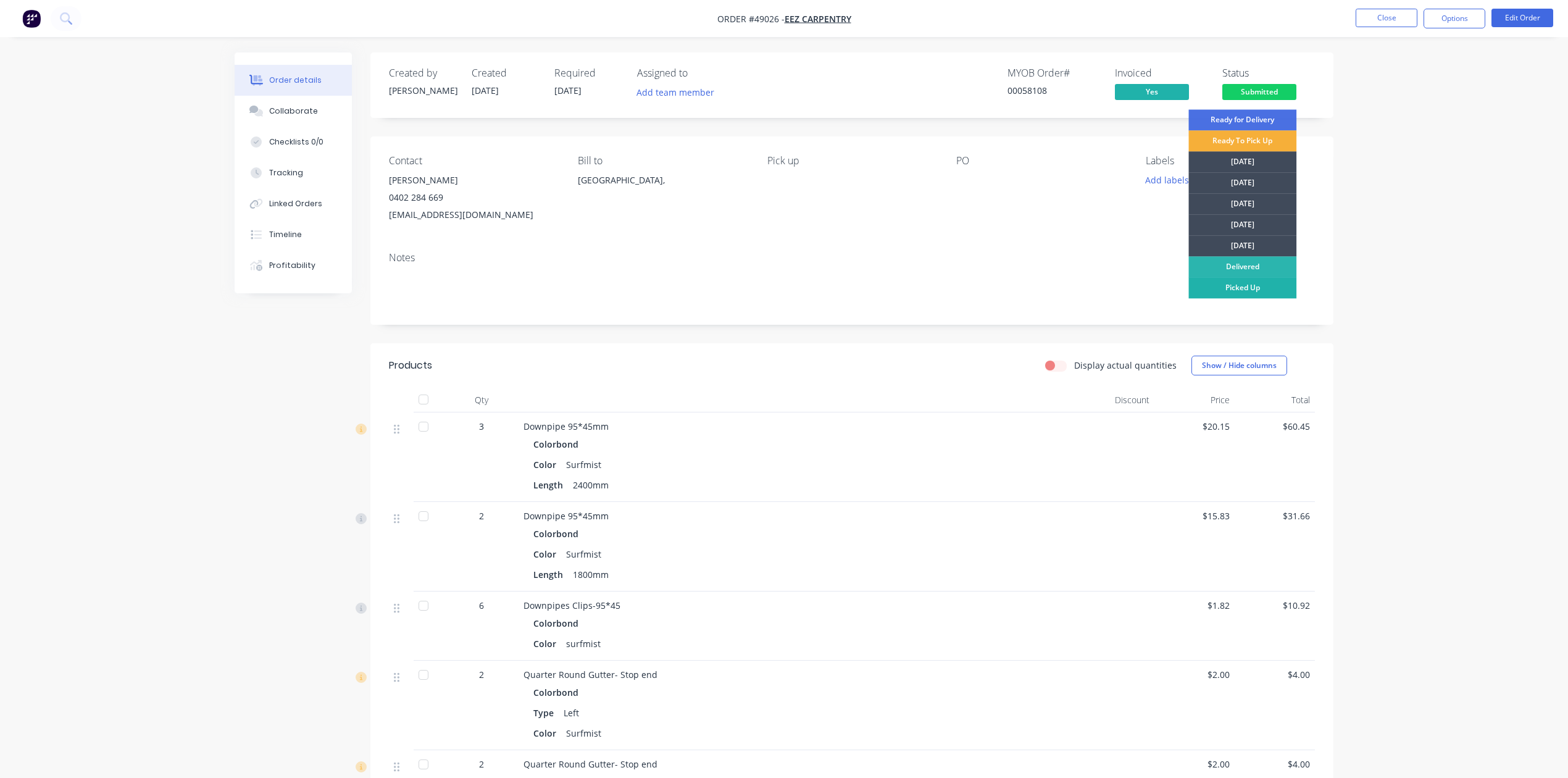
click at [1225, 289] on div "Picked Up" at bounding box center [1243, 288] width 108 height 21
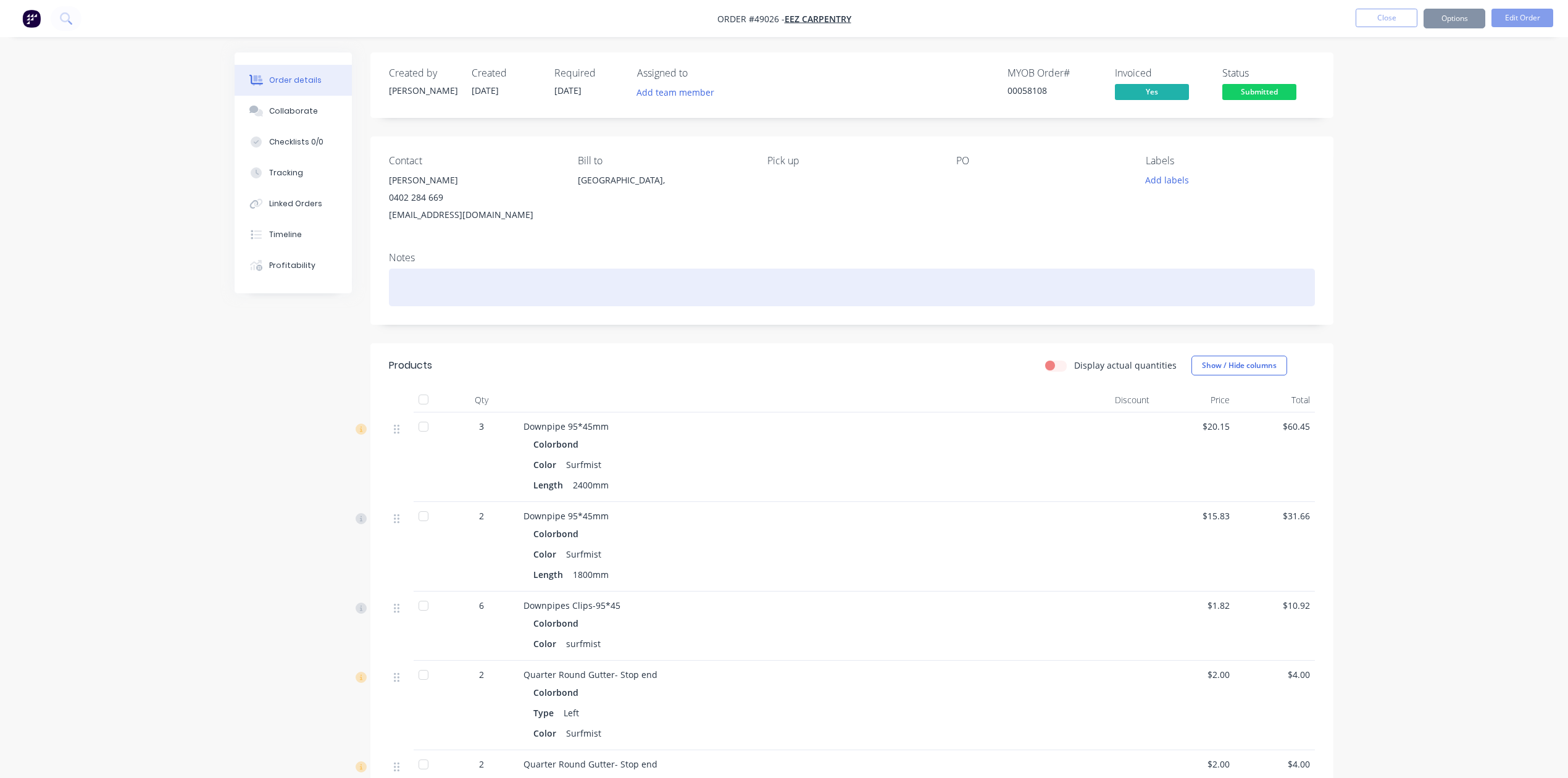
drag, startPoint x: 906, startPoint y: 279, endPoint x: 906, endPoint y: 273, distance: 6.0
click at [906, 277] on div at bounding box center [852, 287] width 926 height 37
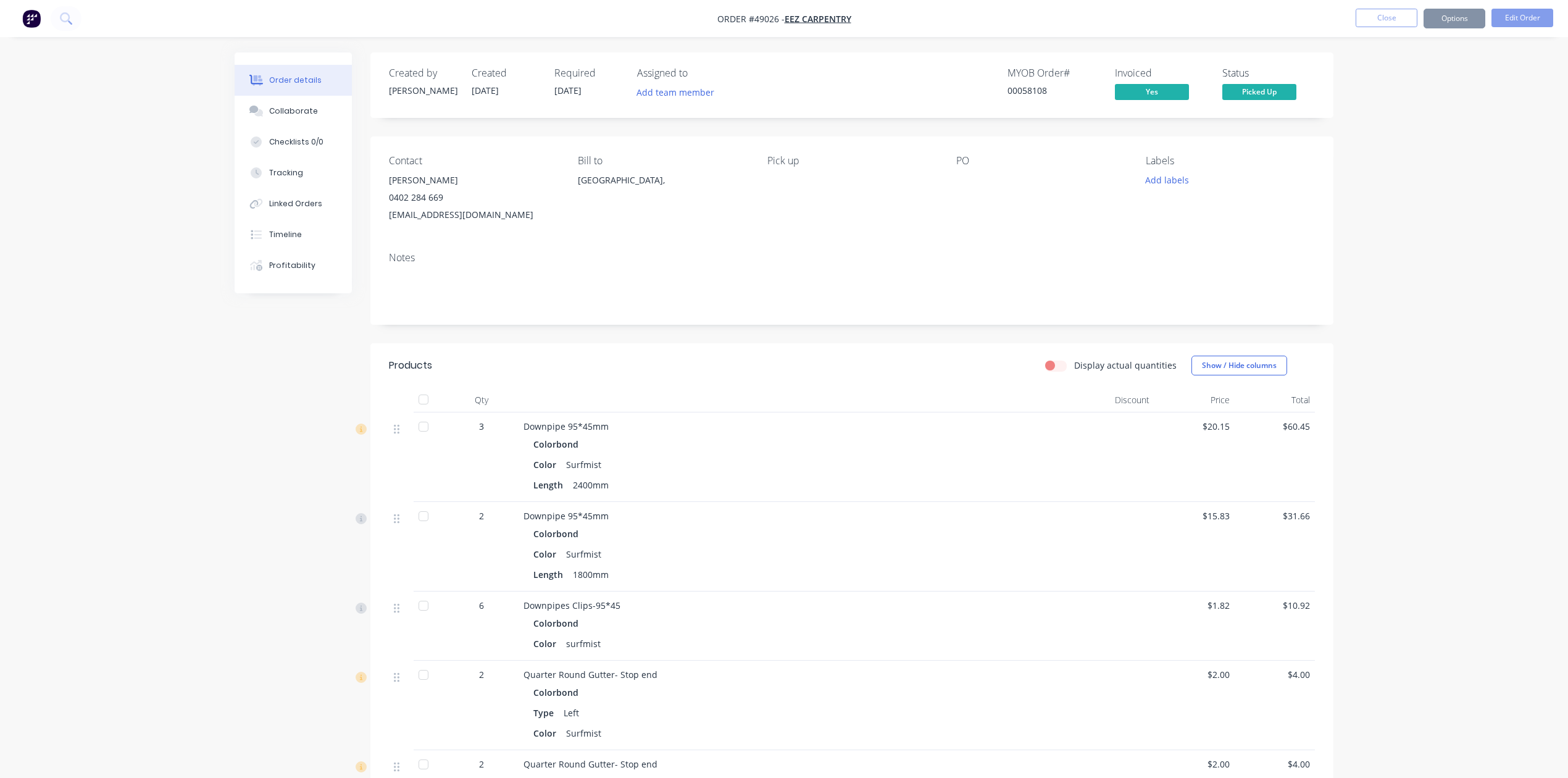
click at [841, 326] on div "Created by Cathy Created 09/09/25 Required 09/09/25 Assigned to Add team member…" at bounding box center [852, 592] width 963 height 1080
click at [1384, 21] on button "Close" at bounding box center [1387, 18] width 62 height 19
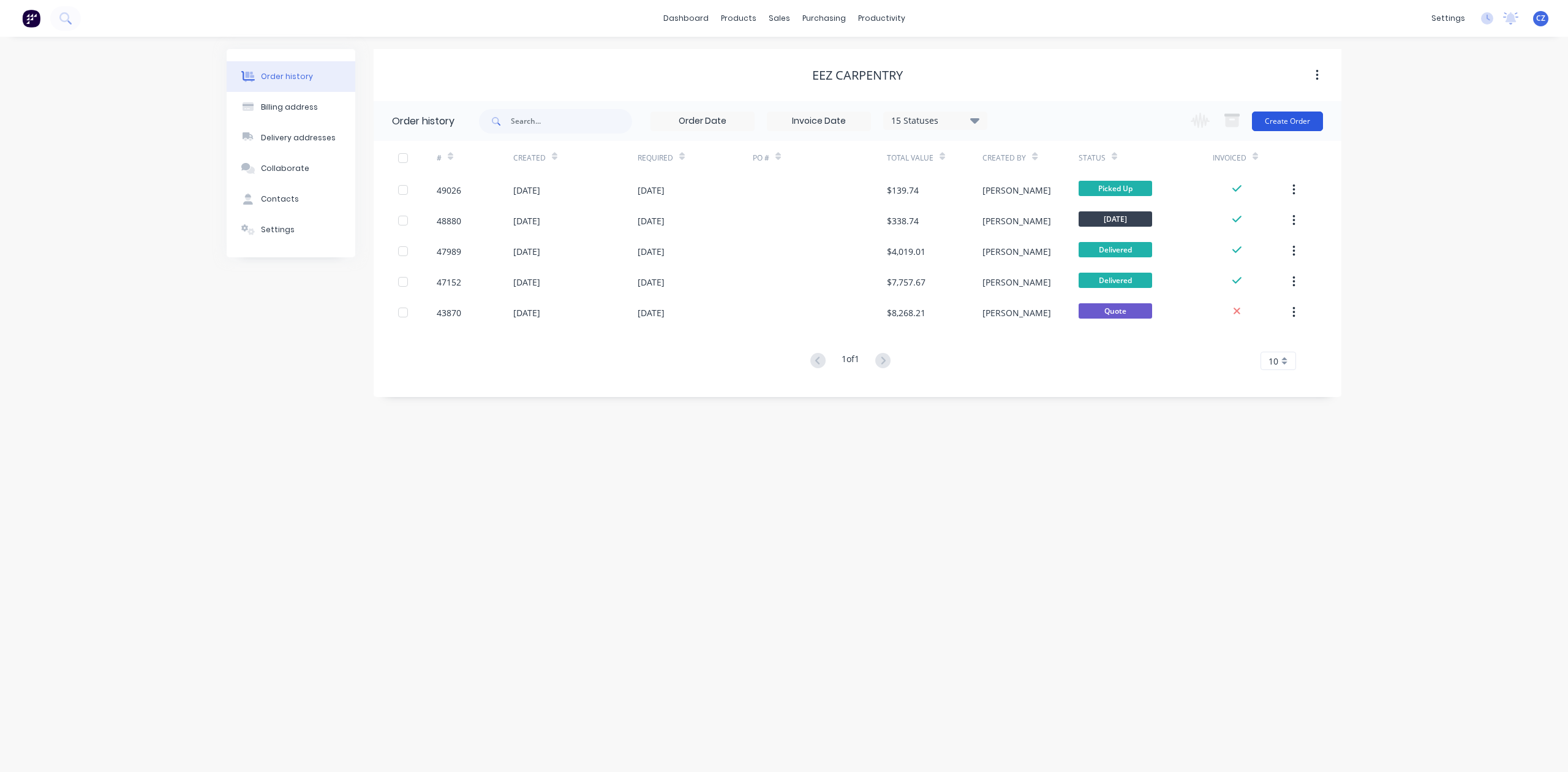
click at [1289, 118] on button "Create Order" at bounding box center [1287, 121] width 71 height 19
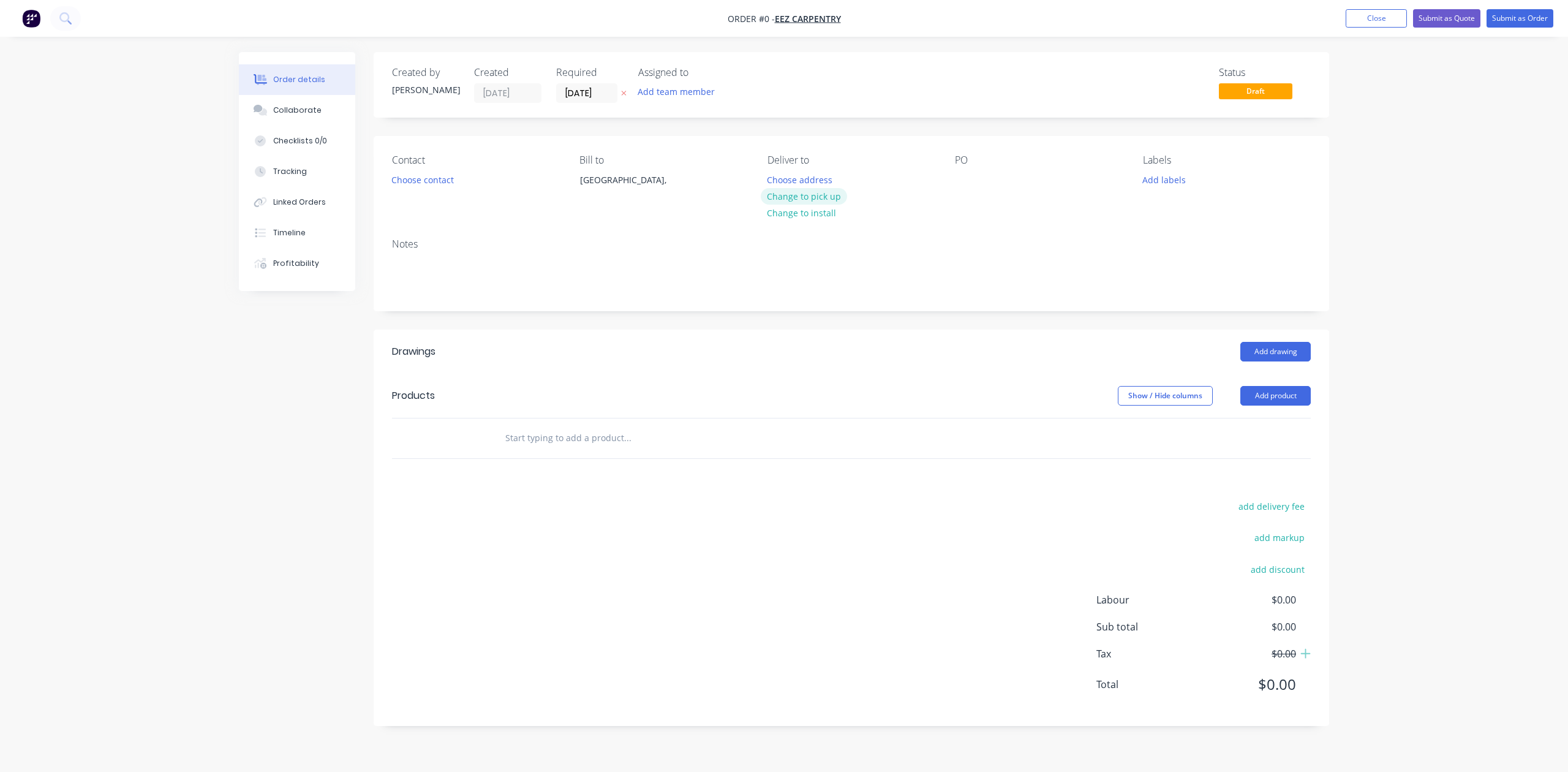
click at [824, 193] on button "Change to pick up" at bounding box center [804, 196] width 87 height 17
click at [775, 334] on div "Creating draft order... Loading..." at bounding box center [1023, 437] width 1568 height 772
click at [1267, 404] on button "Add product" at bounding box center [1276, 396] width 70 height 19
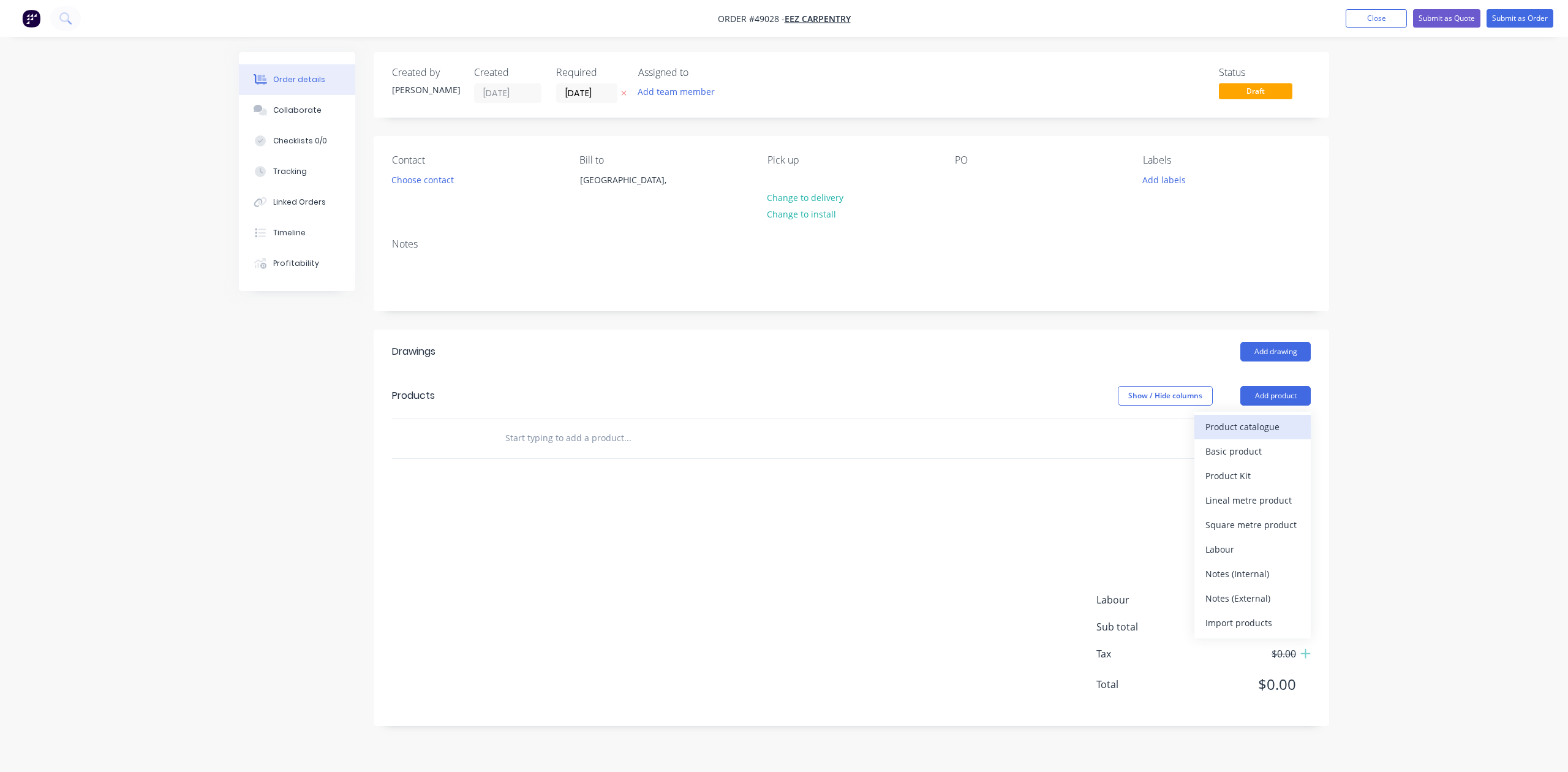
click at [1262, 428] on div "Product catalogue" at bounding box center [1252, 427] width 94 height 18
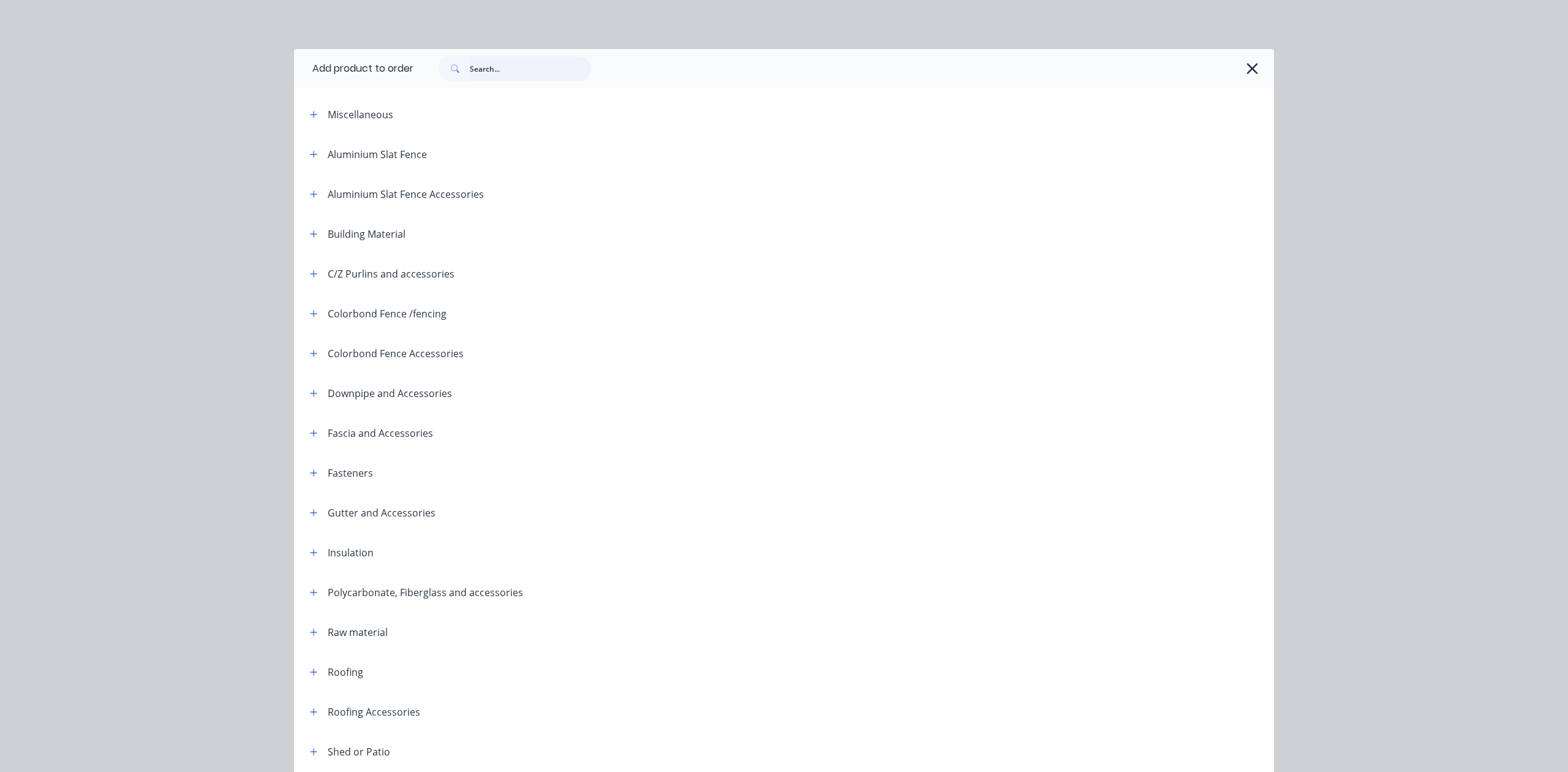
click at [517, 78] on input "text" at bounding box center [531, 69] width 121 height 25
type input "down"
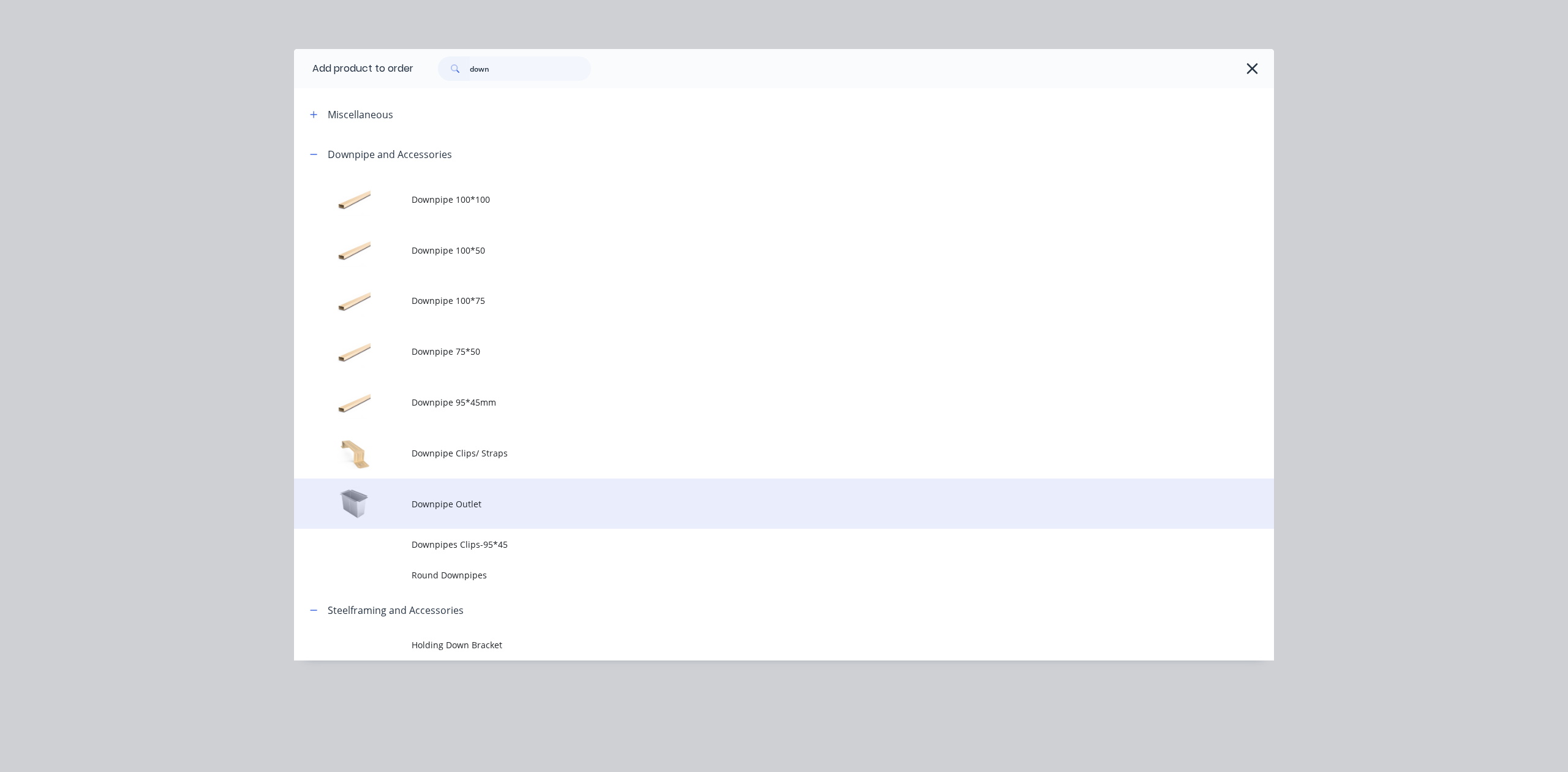
click at [538, 510] on span "Downpipe Outlet" at bounding box center [757, 504] width 690 height 13
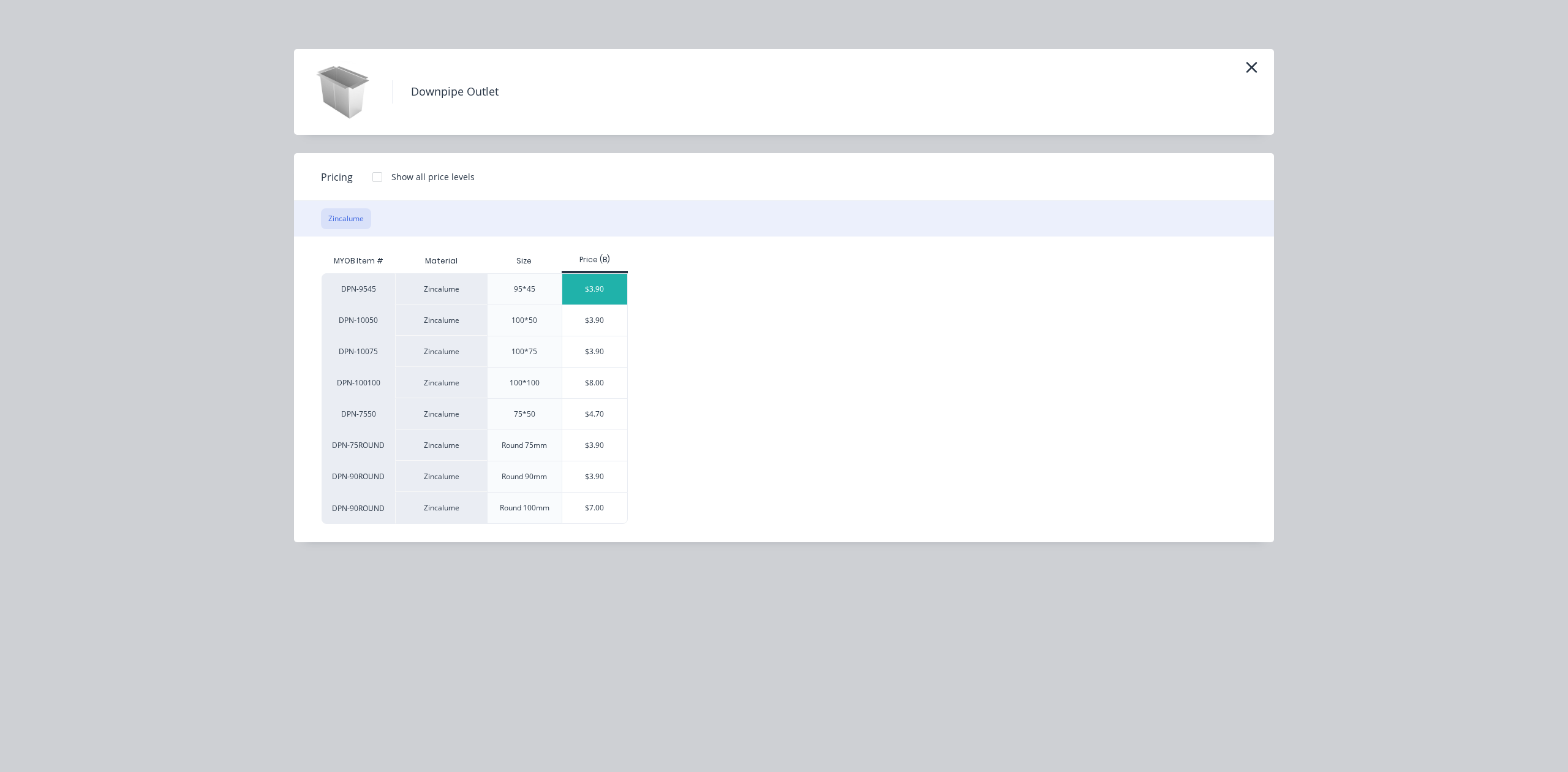
click at [601, 282] on div "$3.90" at bounding box center [595, 289] width 65 height 31
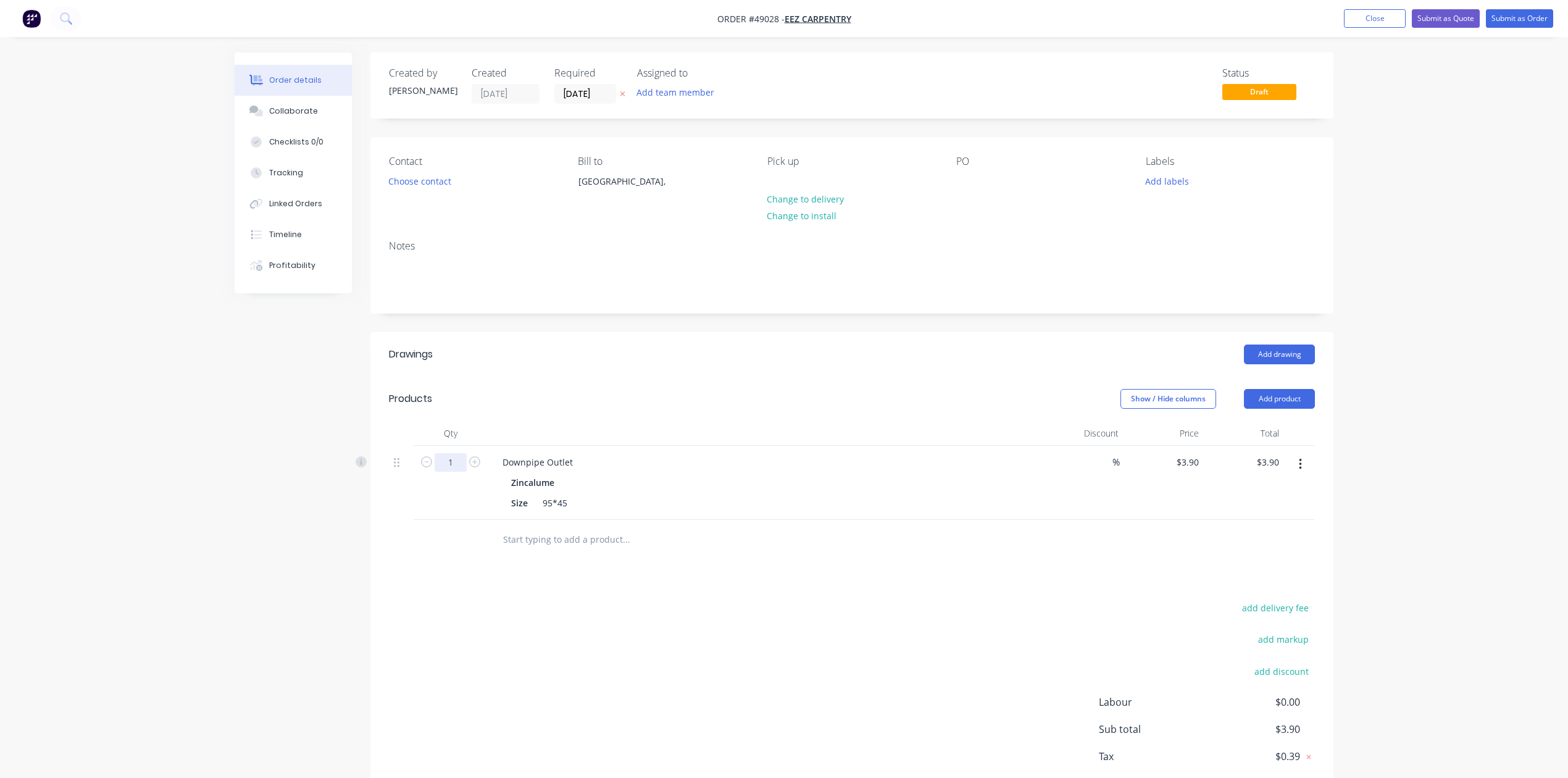
click at [460, 456] on input "1" at bounding box center [451, 462] width 32 height 19
type input "4"
type input "$15.60"
click at [991, 397] on div "Show / Hide columns Add product" at bounding box center [951, 399] width 729 height 20
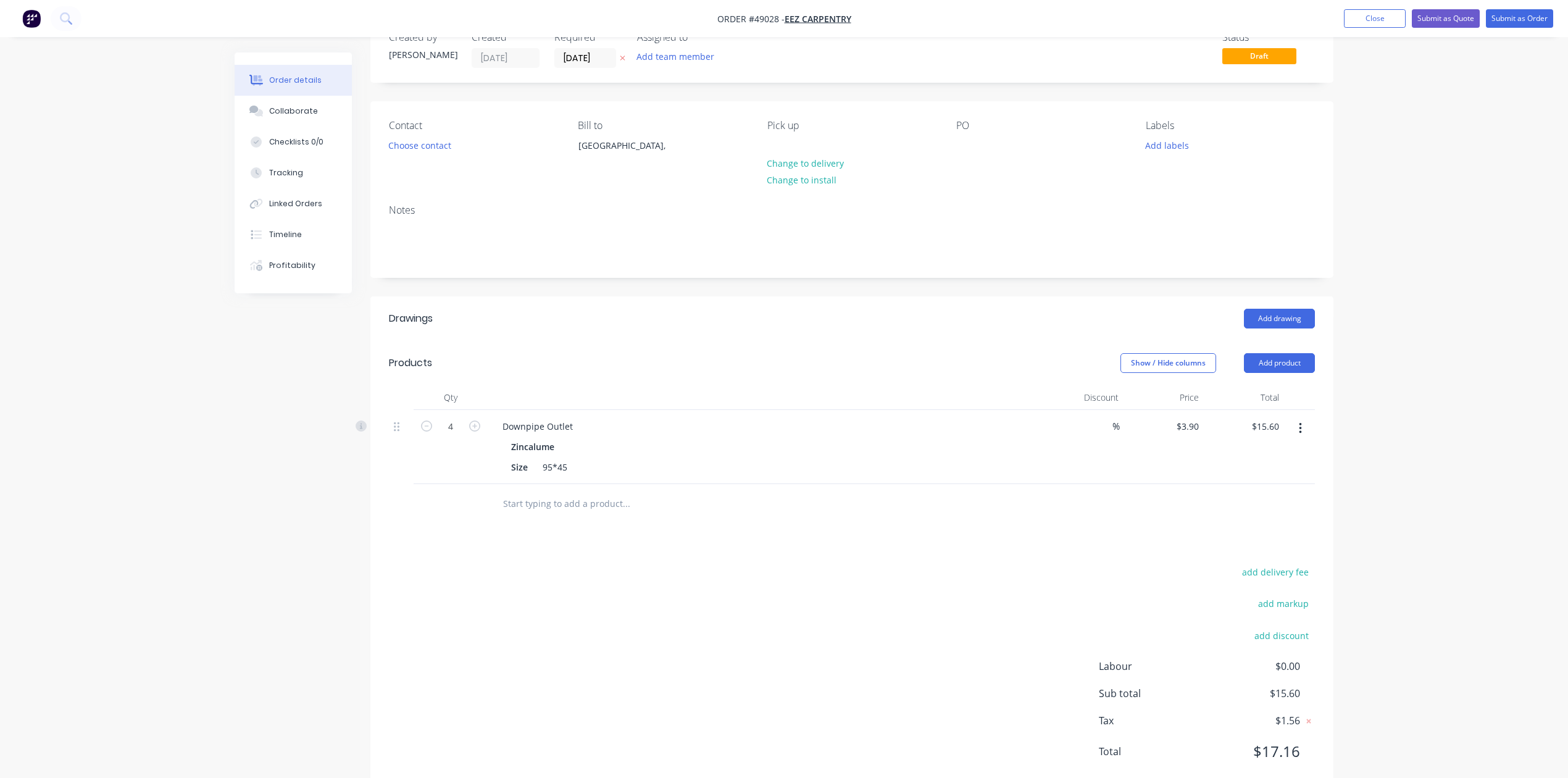
scroll to position [72, 0]
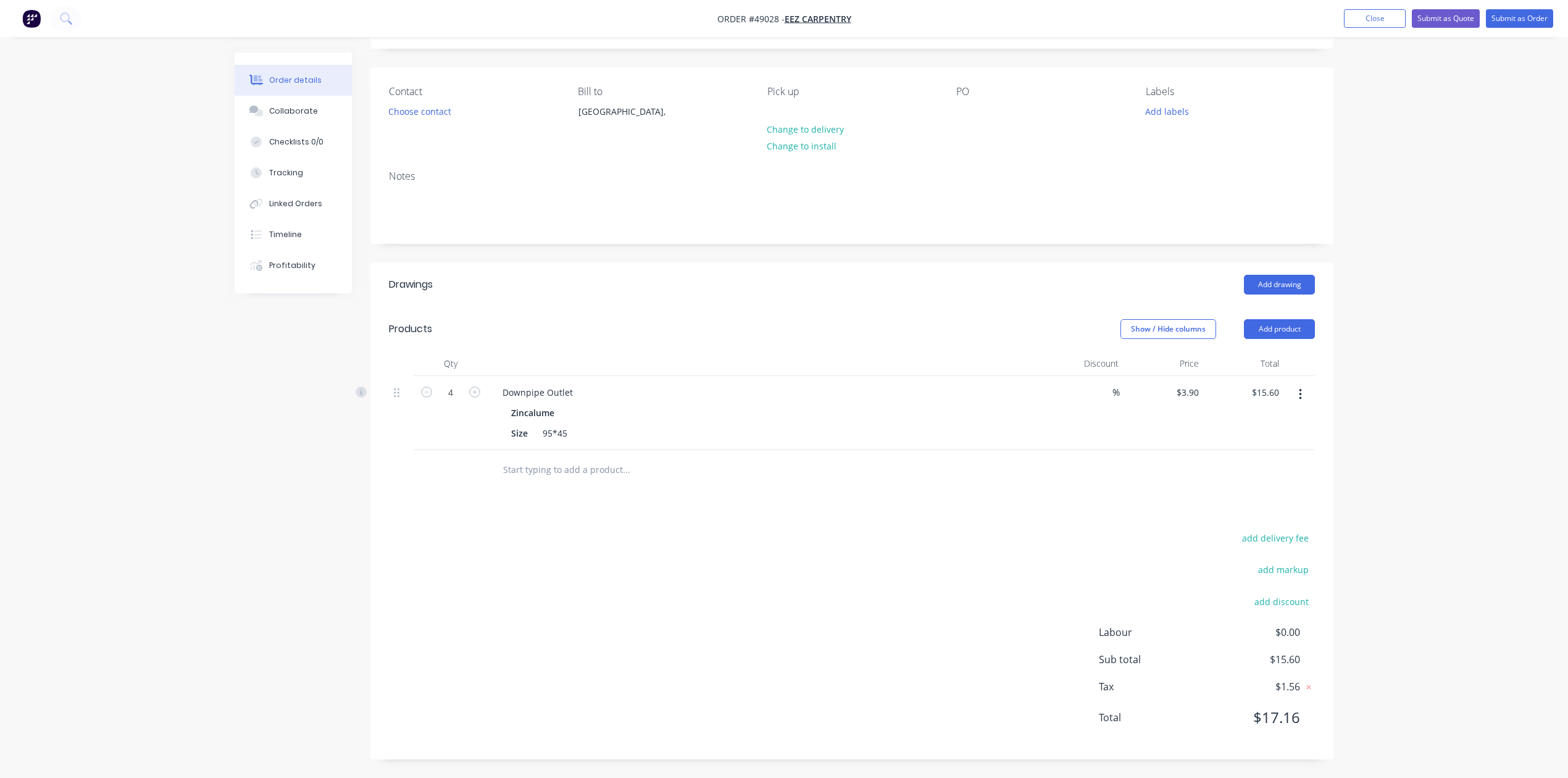
click at [929, 571] on div "add delivery fee add markup add discount Labour $0.00 Sub total $15.60 Tax $1.5…" at bounding box center [852, 635] width 926 height 211
click at [441, 103] on button "Choose contact" at bounding box center [420, 111] width 76 height 17
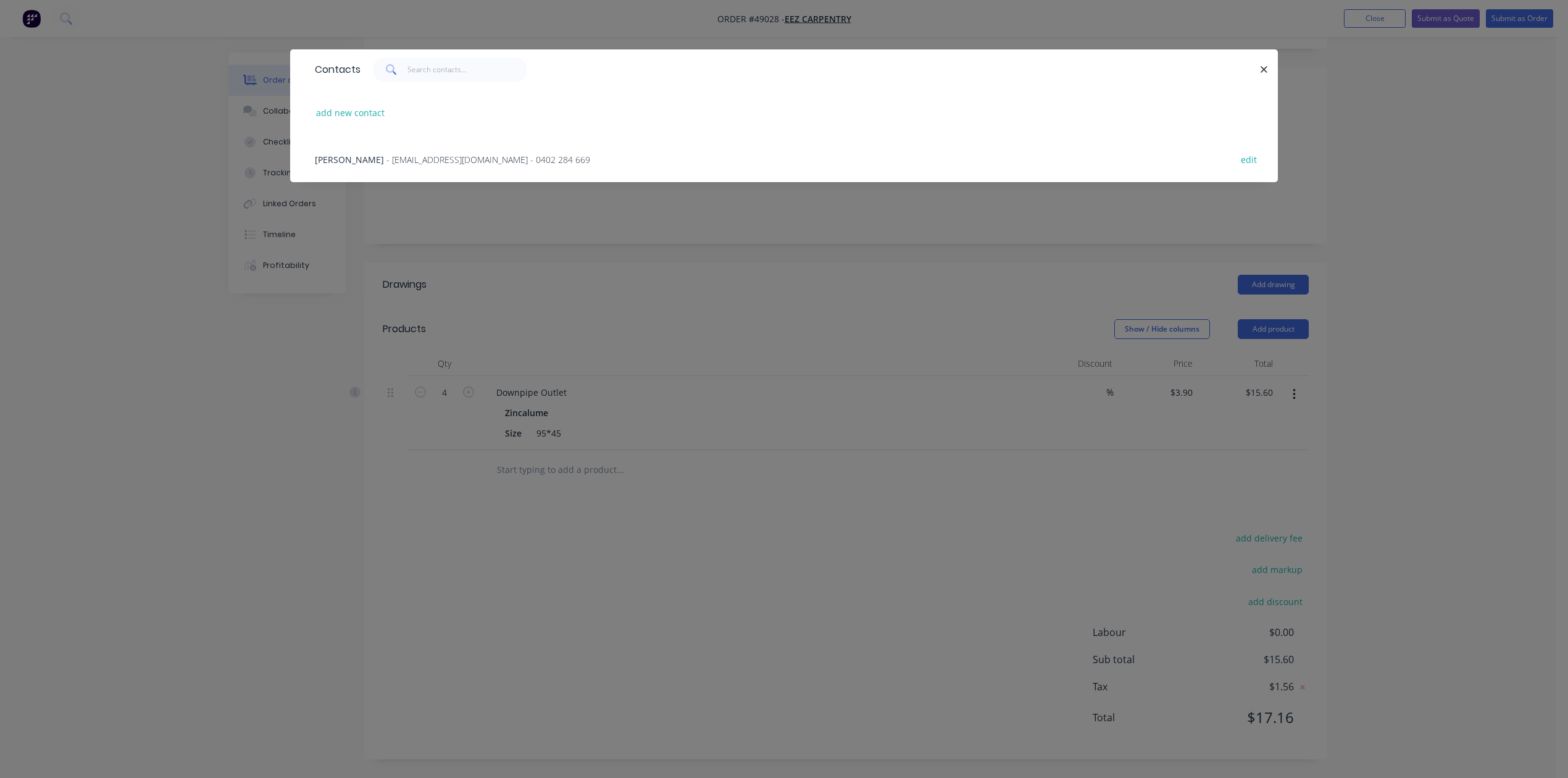
click at [393, 153] on span "- ethan.whalley1953@live.com.au - 0402 284 669" at bounding box center [489, 159] width 204 height 12
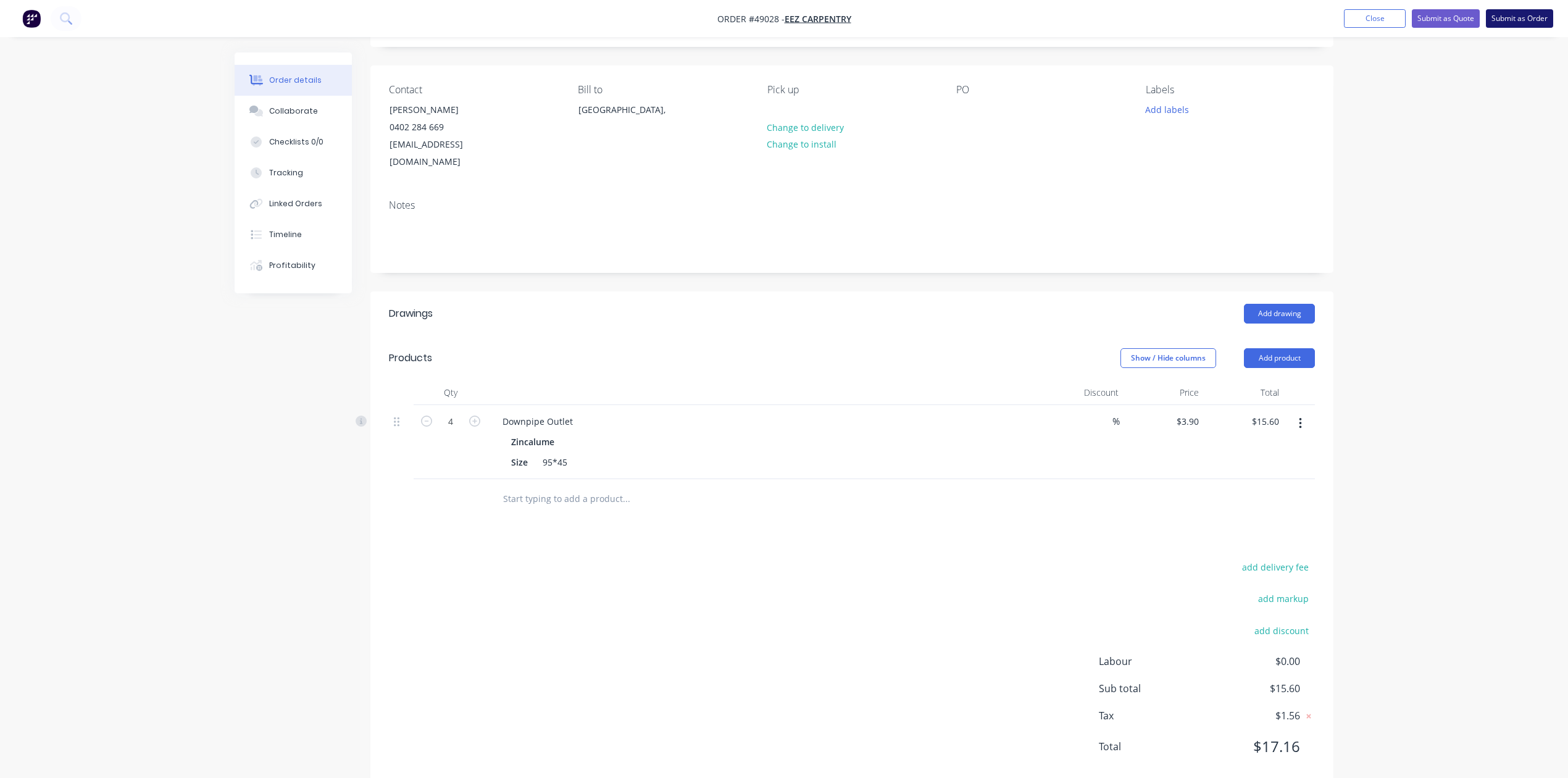
click at [1533, 17] on button "Submit as Order" at bounding box center [1520, 18] width 67 height 19
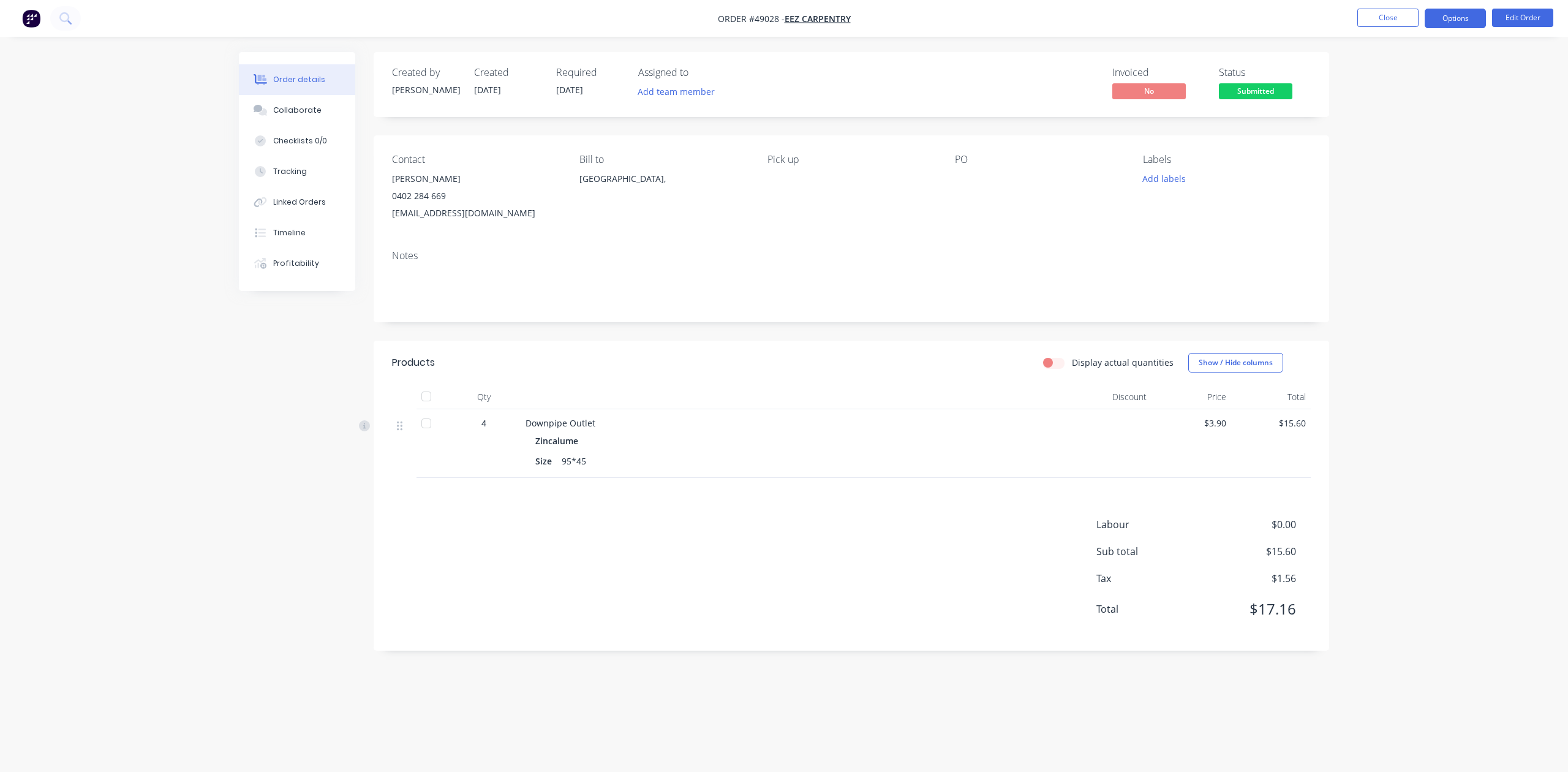
click at [1452, 15] on button "Options" at bounding box center [1455, 18] width 62 height 19
click at [1414, 75] on div "Invoice" at bounding box center [1418, 74] width 113 height 18
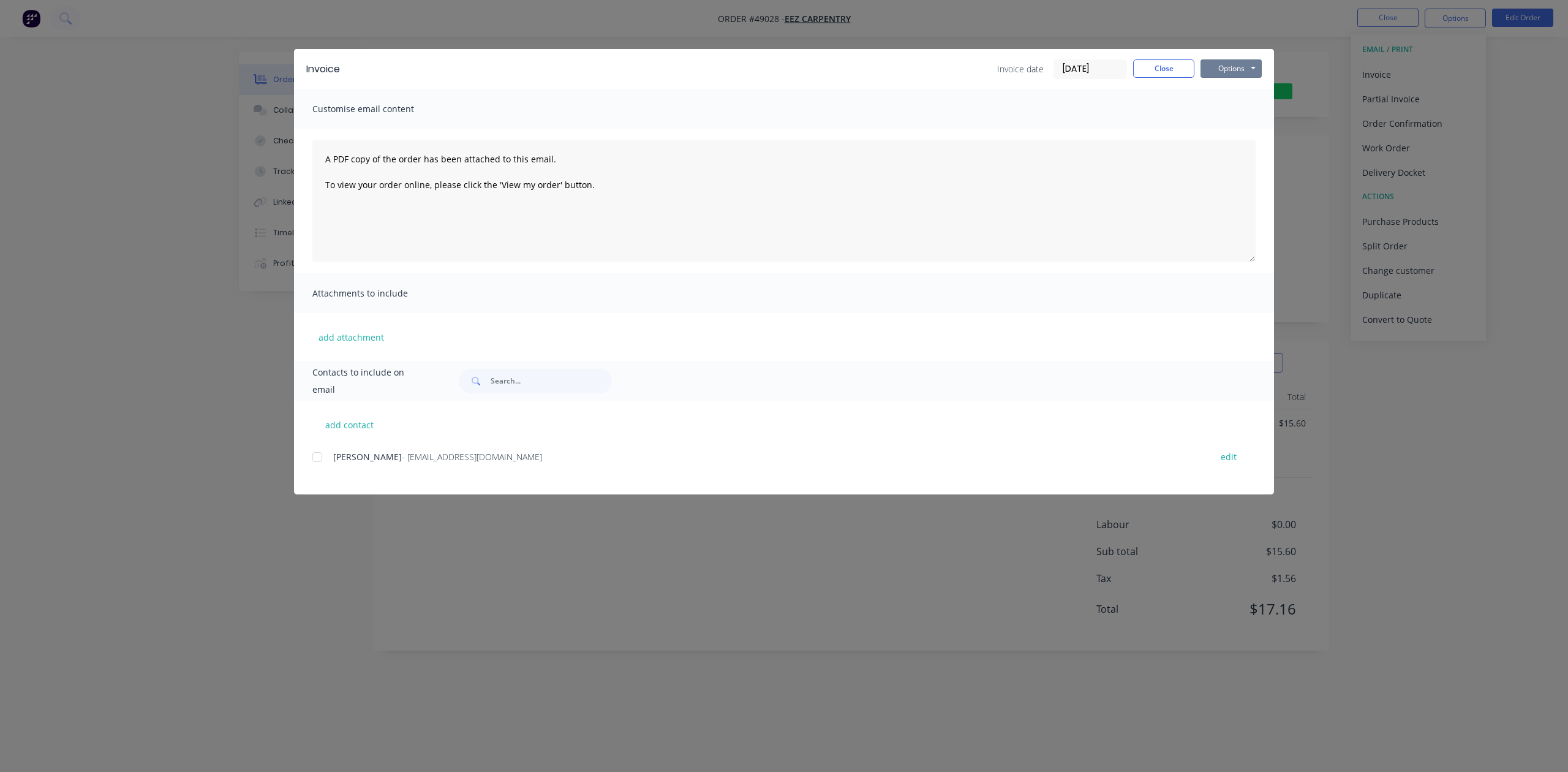
drag, startPoint x: 1240, startPoint y: 71, endPoint x: 1234, endPoint y: 79, distance: 10.0
click at [1240, 72] on button "Options" at bounding box center [1232, 69] width 62 height 18
click at [1223, 115] on button "Print" at bounding box center [1240, 110] width 78 height 20
click at [1159, 62] on button "Close" at bounding box center [1164, 69] width 62 height 18
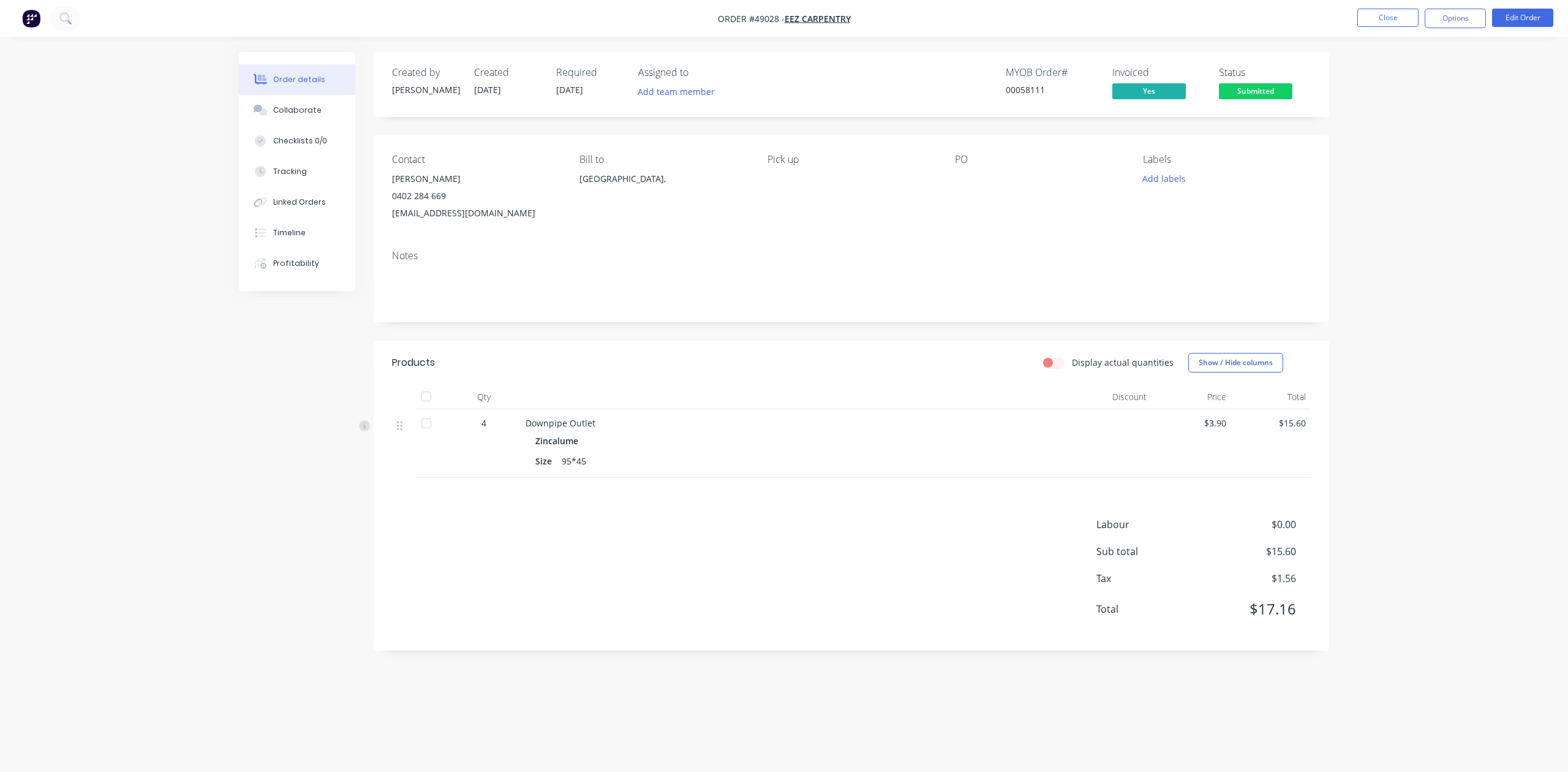
click at [1237, 93] on span "Submitted" at bounding box center [1256, 91] width 74 height 15
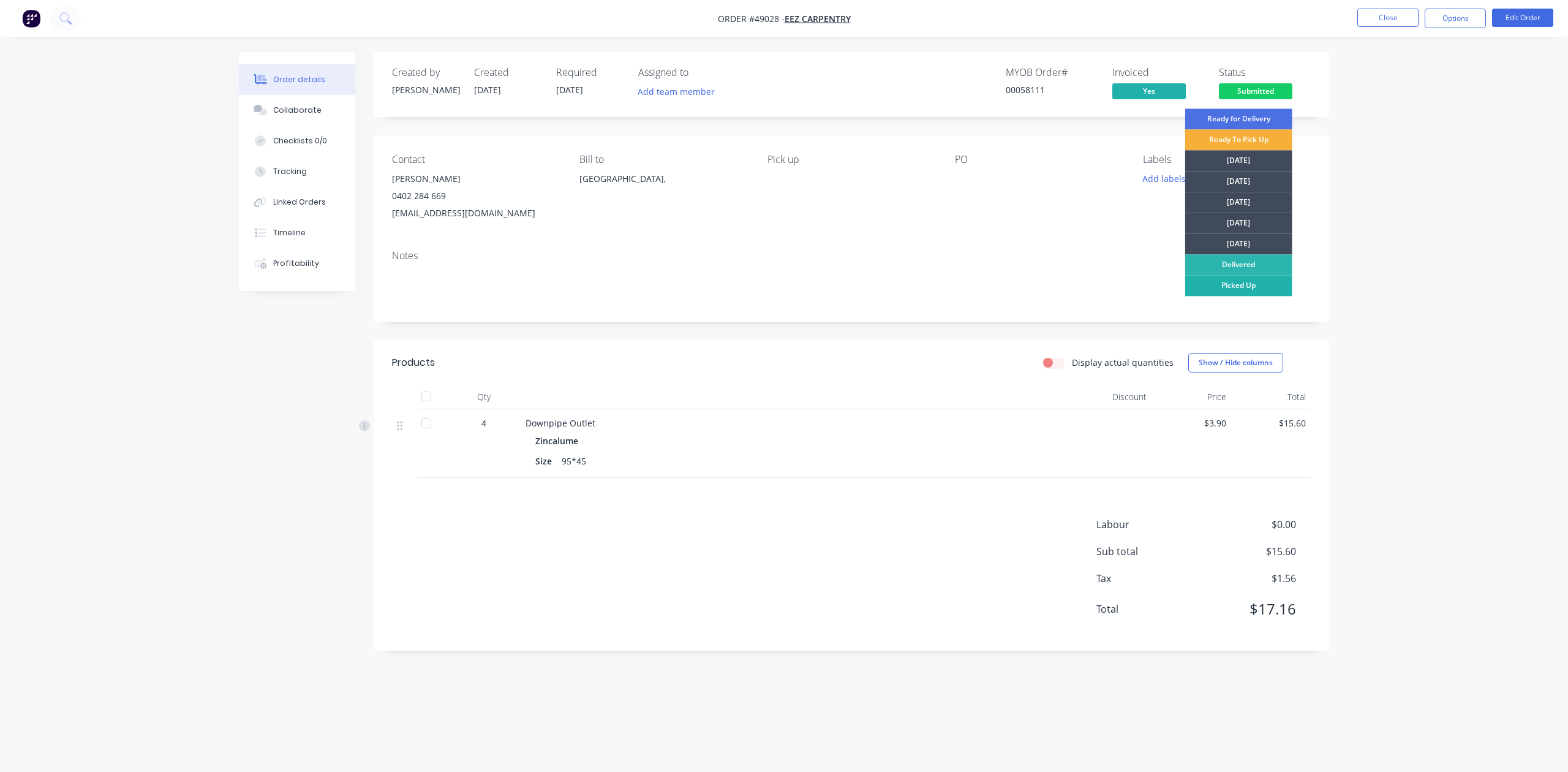
click at [1227, 288] on div "Picked Up" at bounding box center [1239, 286] width 107 height 21
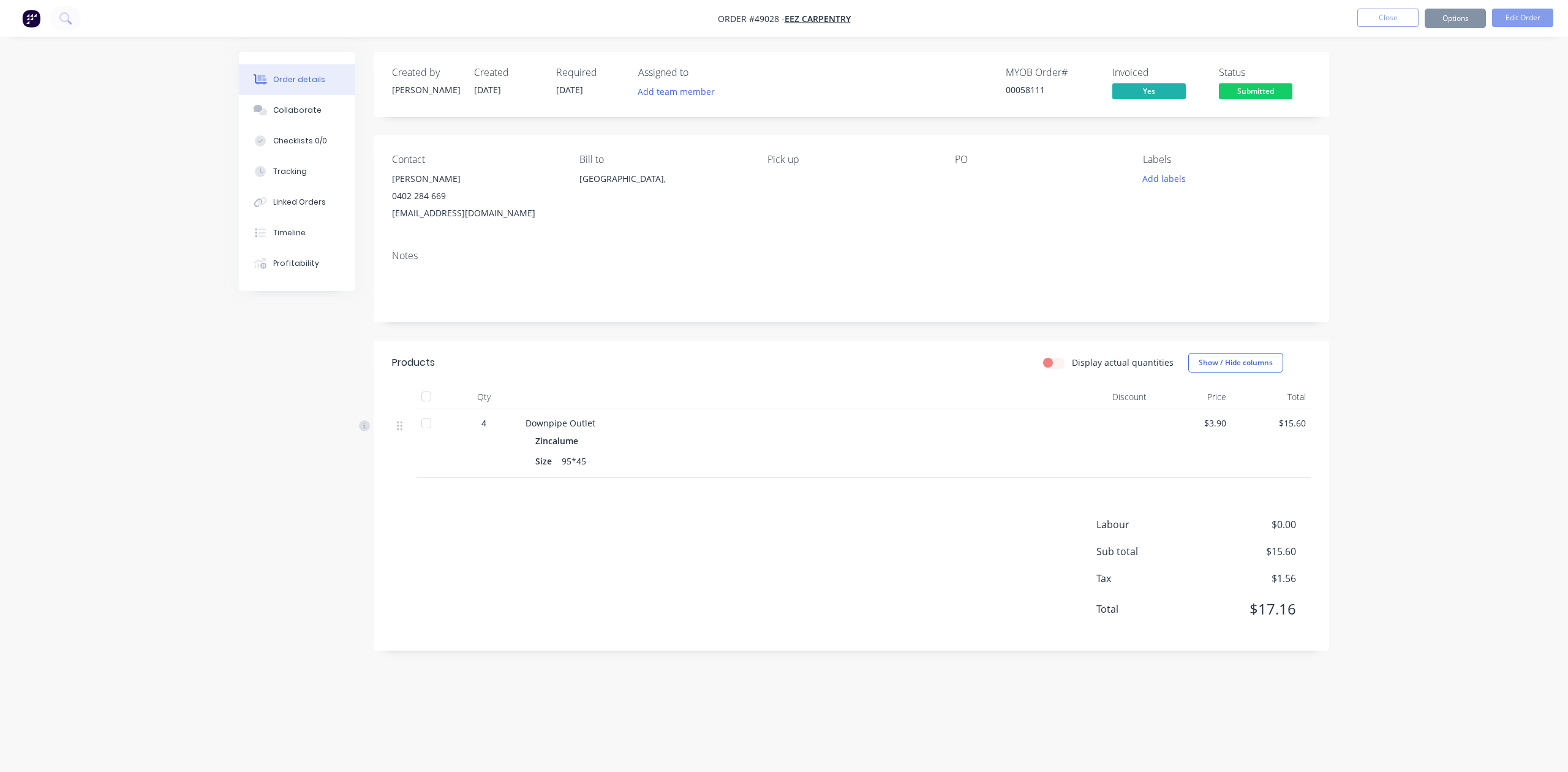
click at [1451, 28] on nav "Order #49028 - Eez Carpentry Close Options Edit Order" at bounding box center [784, 18] width 1568 height 37
click at [1456, 16] on button "Options" at bounding box center [1455, 18] width 62 height 19
click at [1400, 76] on div "Invoice" at bounding box center [1418, 74] width 113 height 18
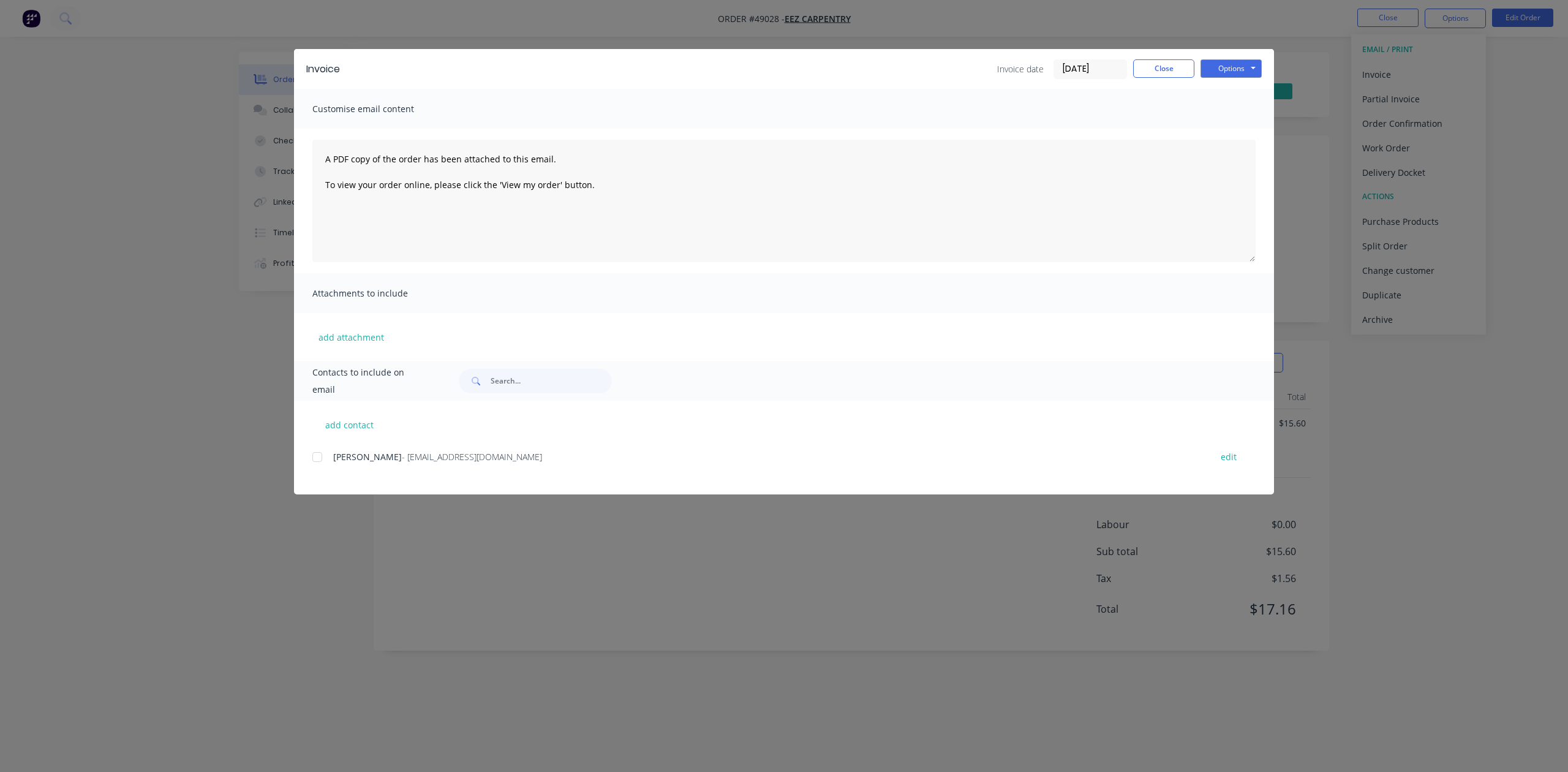
click at [307, 468] on div "add contact Ethan - ethan.whalley1953@live.com.au edit" at bounding box center [784, 447] width 980 height 94
click at [319, 449] on div at bounding box center [318, 457] width 25 height 25
click at [1226, 74] on button "Options" at bounding box center [1232, 69] width 62 height 18
click at [1216, 130] on button "Email" at bounding box center [1240, 130] width 78 height 20
click at [1164, 62] on button "Close" at bounding box center [1164, 69] width 62 height 18
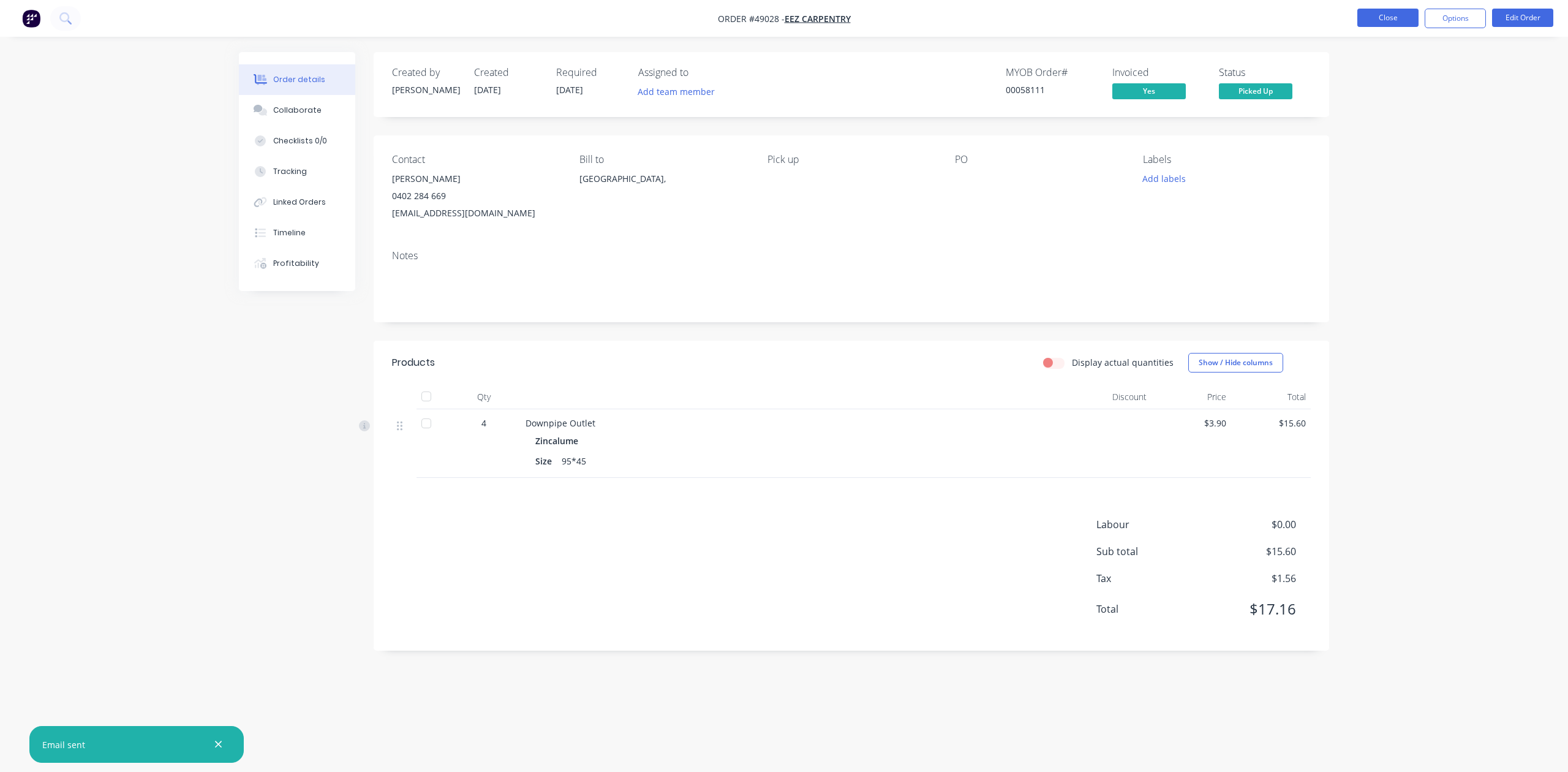
click at [1402, 23] on button "Close" at bounding box center [1388, 18] width 62 height 18
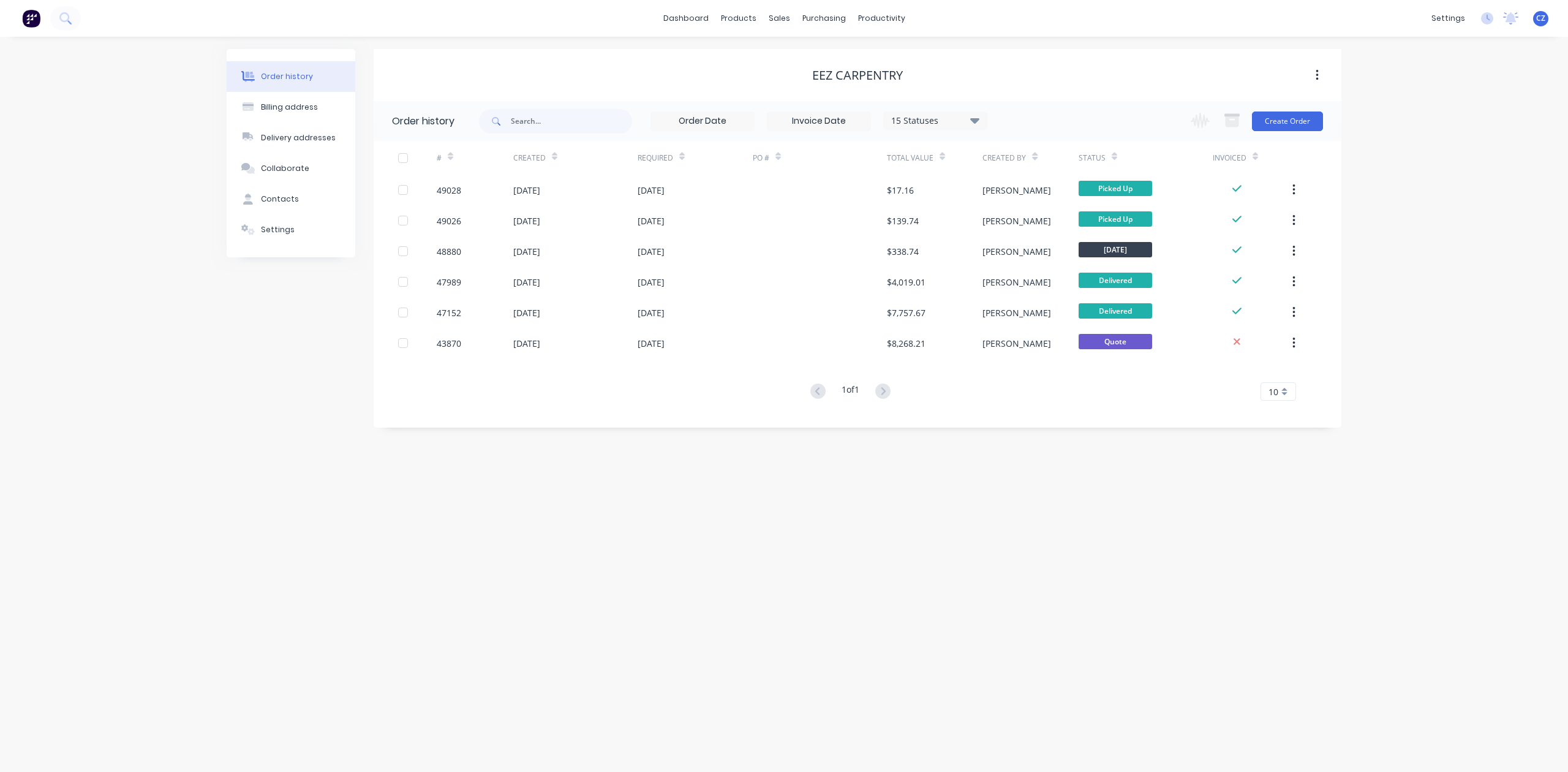
click at [162, 158] on div "Order history Billing address Delivery addresses Collaborate Contacts Settings …" at bounding box center [784, 404] width 1568 height 735
click at [800, 49] on link "Sales Orders" at bounding box center [844, 58] width 162 height 25
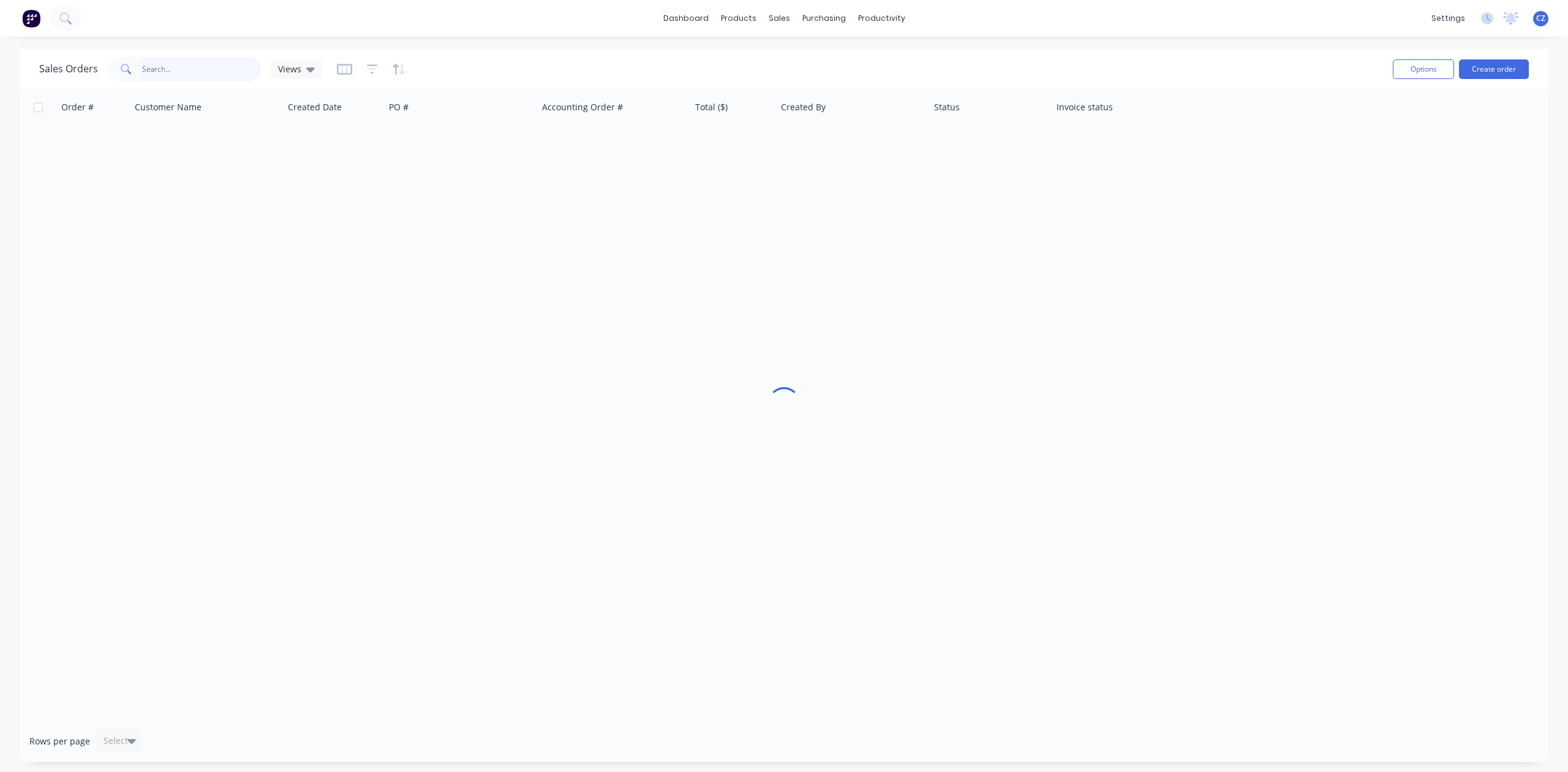
click at [184, 77] on input "text" at bounding box center [202, 70] width 120 height 25
type input "senynx"
drag, startPoint x: 184, startPoint y: 76, endPoint x: 71, endPoint y: 74, distance: 113.0
click at [71, 74] on div "Sales Orders senynx Views" at bounding box center [181, 70] width 283 height 25
click at [787, 62] on icon at bounding box center [782, 59] width 11 height 11
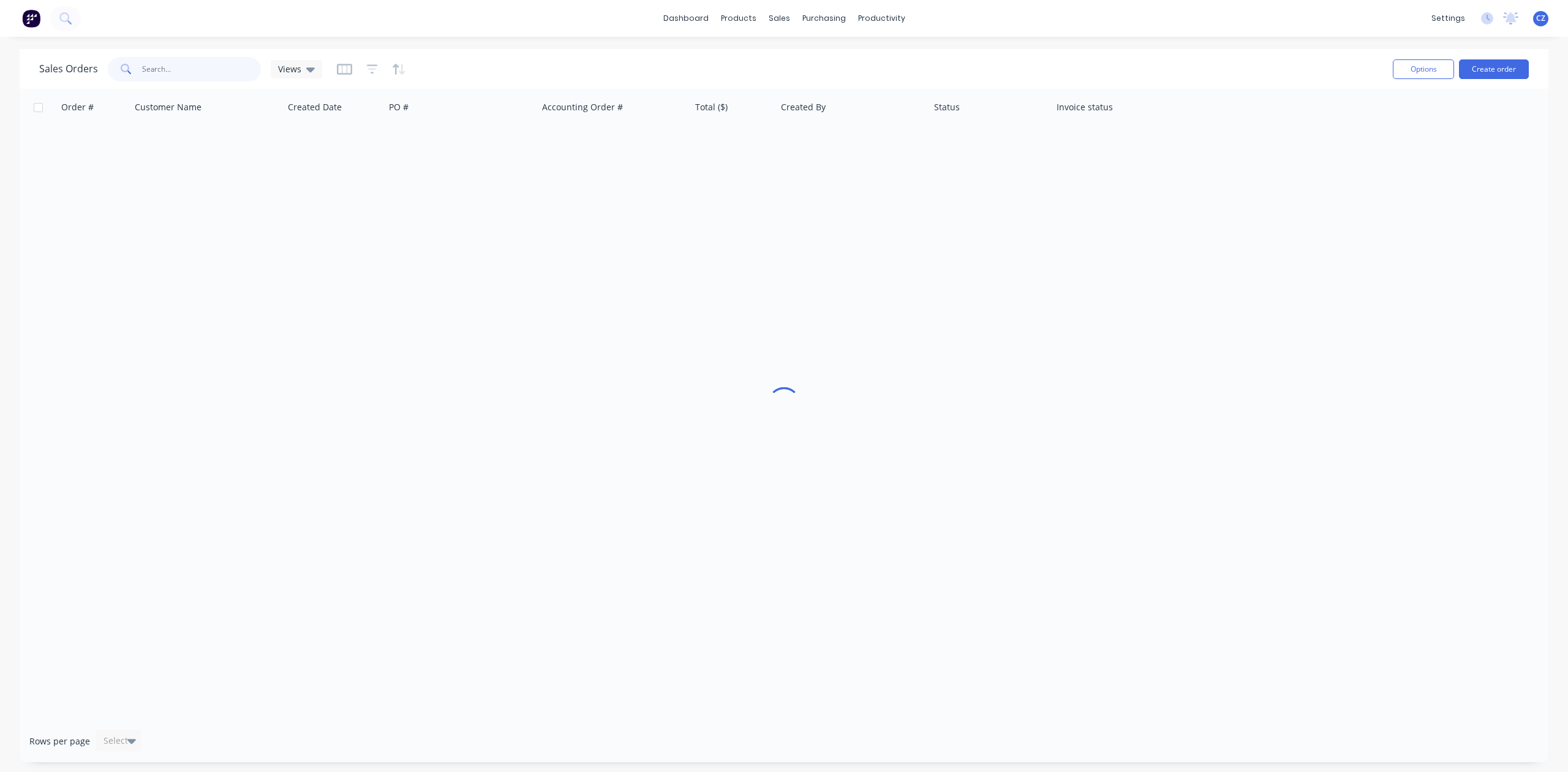
click at [200, 60] on input "text" at bounding box center [202, 70] width 120 height 25
paste input "senynx"
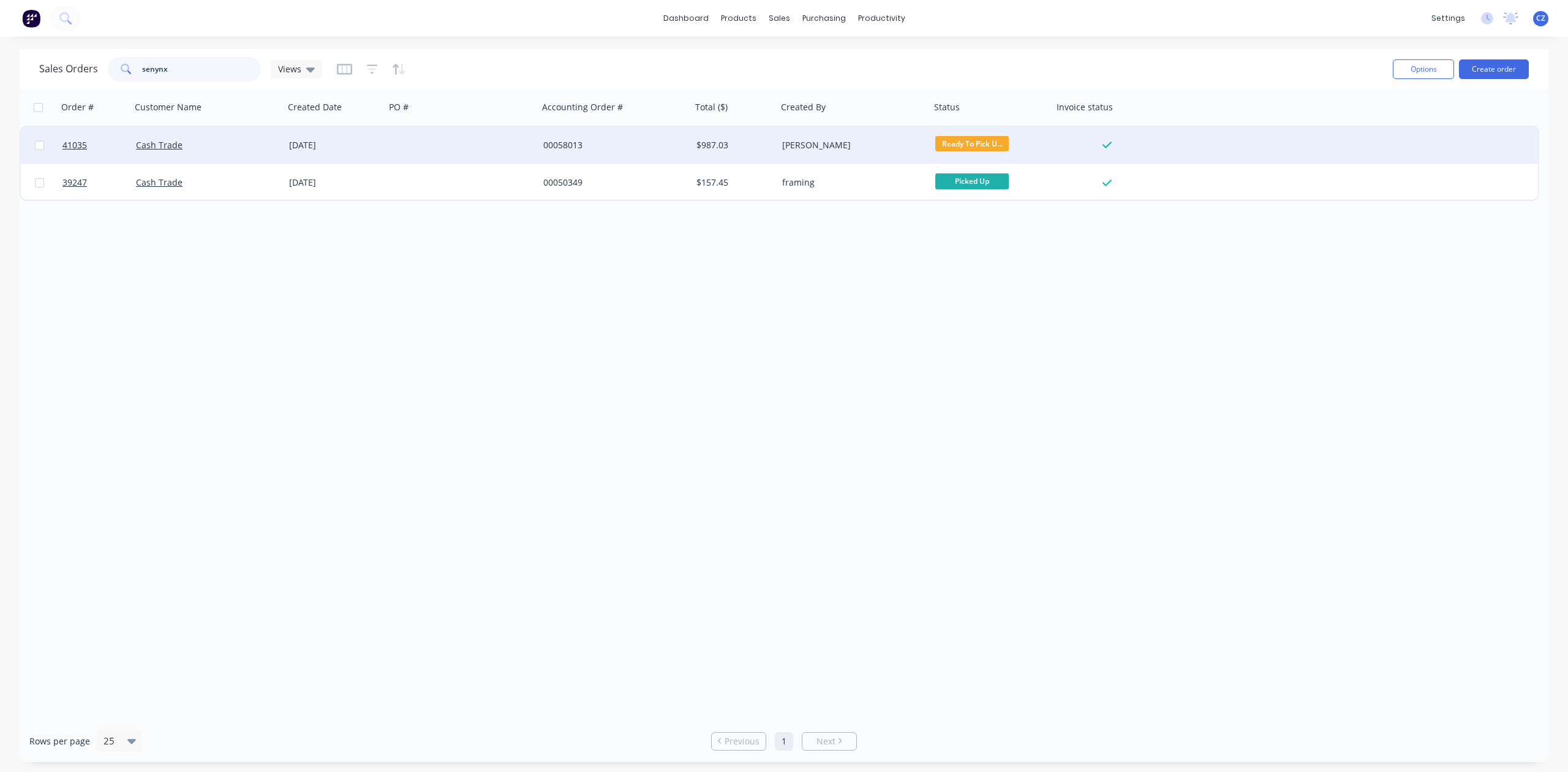
type input "senynx"
click at [671, 151] on div "00058013" at bounding box center [615, 145] width 153 height 37
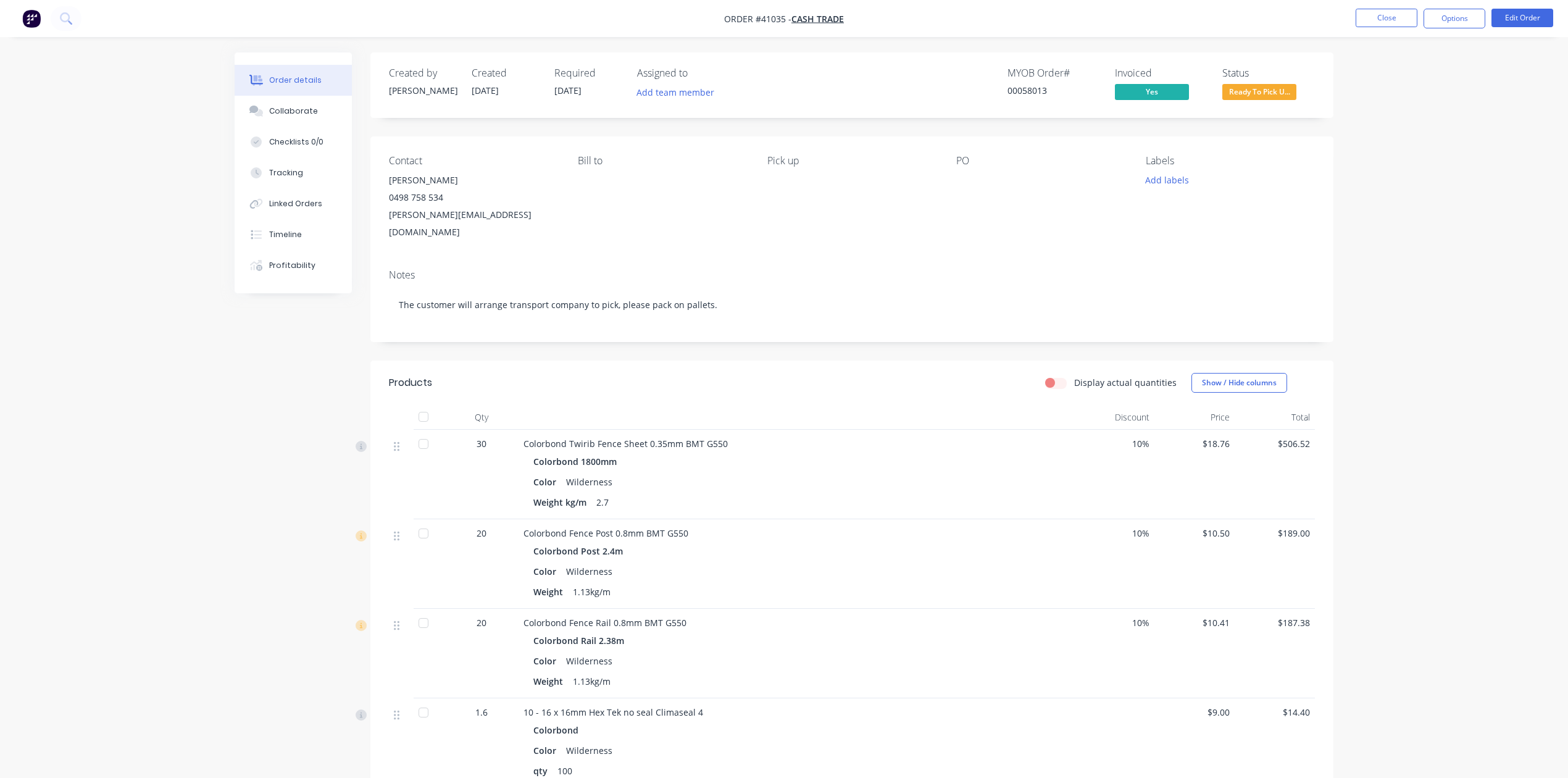
click at [1281, 92] on span "Ready To Pick U..." at bounding box center [1259, 91] width 74 height 15
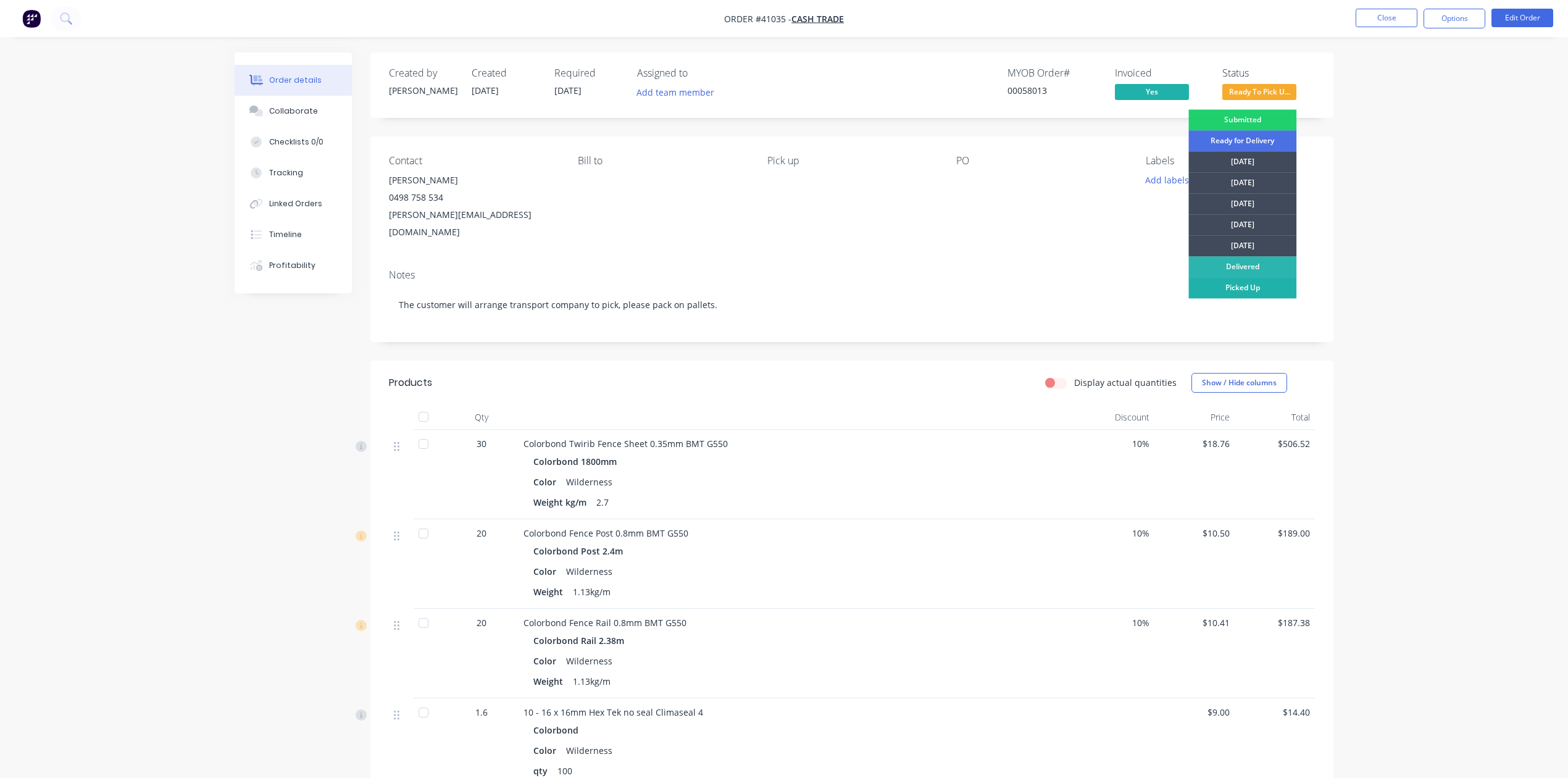
click at [1277, 286] on div "Picked Up" at bounding box center [1243, 288] width 108 height 21
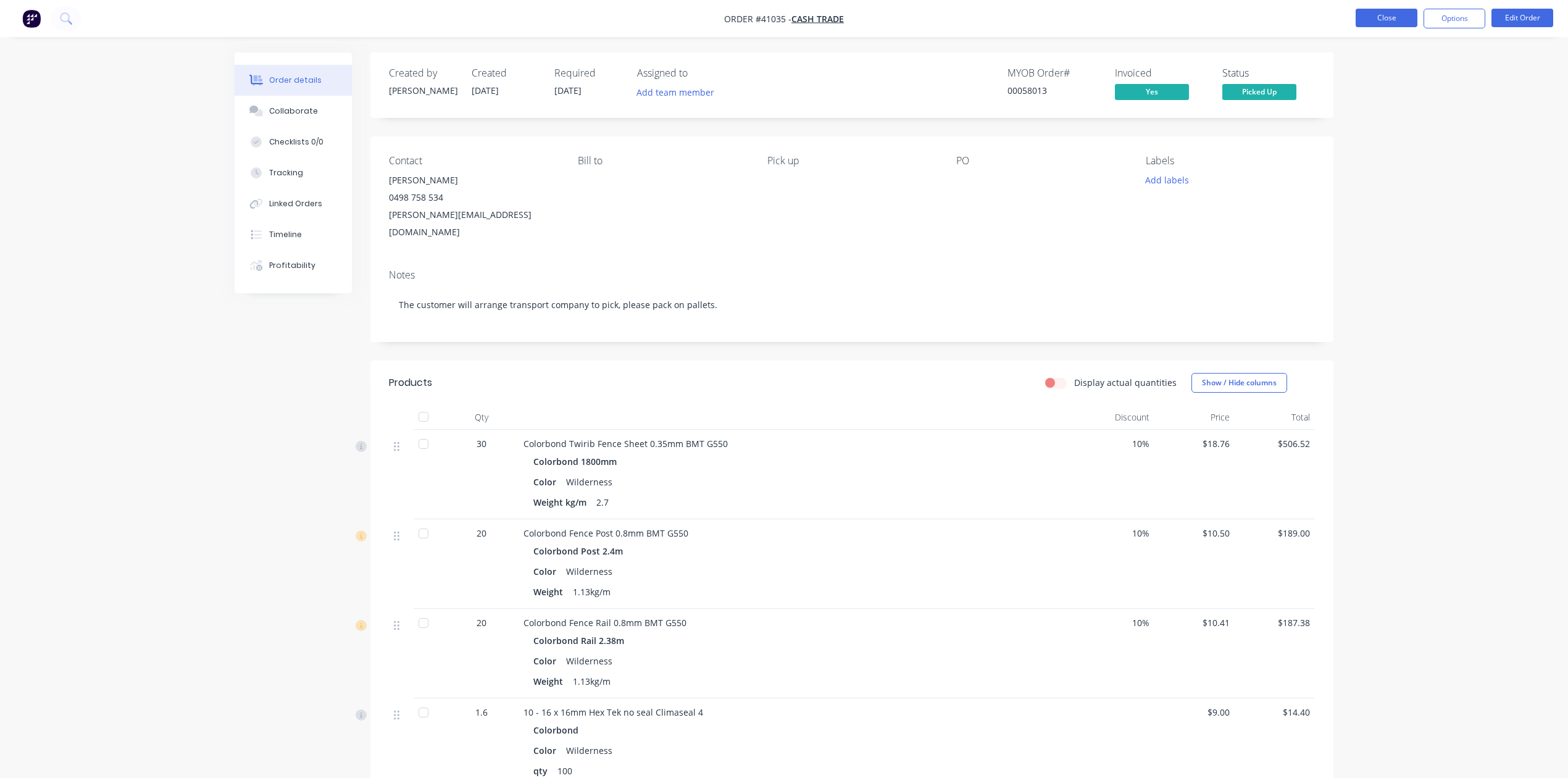
click at [1357, 12] on button "Close" at bounding box center [1387, 18] width 62 height 19
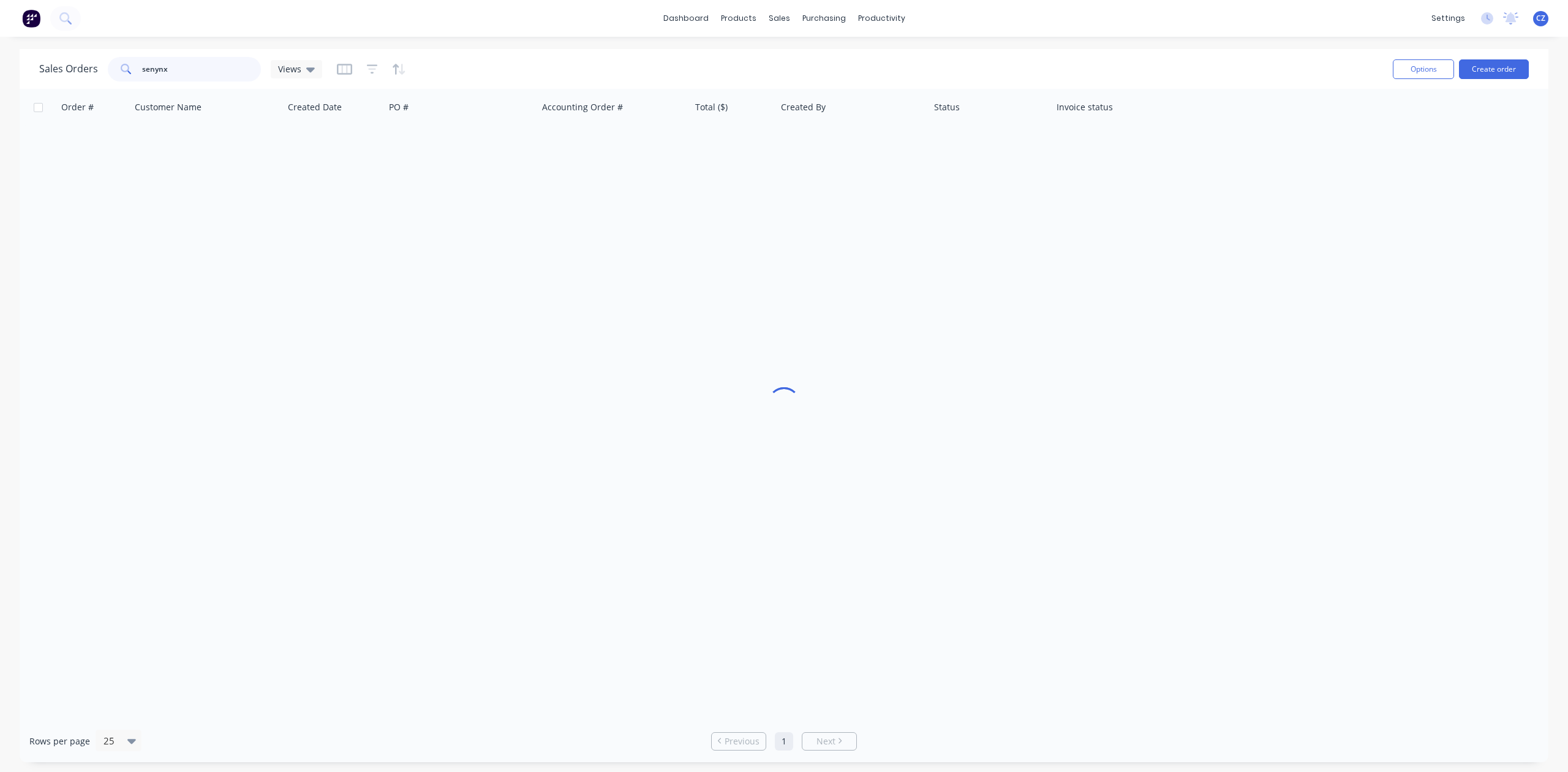
drag, startPoint x: 209, startPoint y: 60, endPoint x: 5, endPoint y: 62, distance: 204.0
click at [9, 66] on div "Sales Orders senynx Views Options Create order Order # Customer Name Created Da…" at bounding box center [784, 406] width 1568 height 713
paste input "12151."
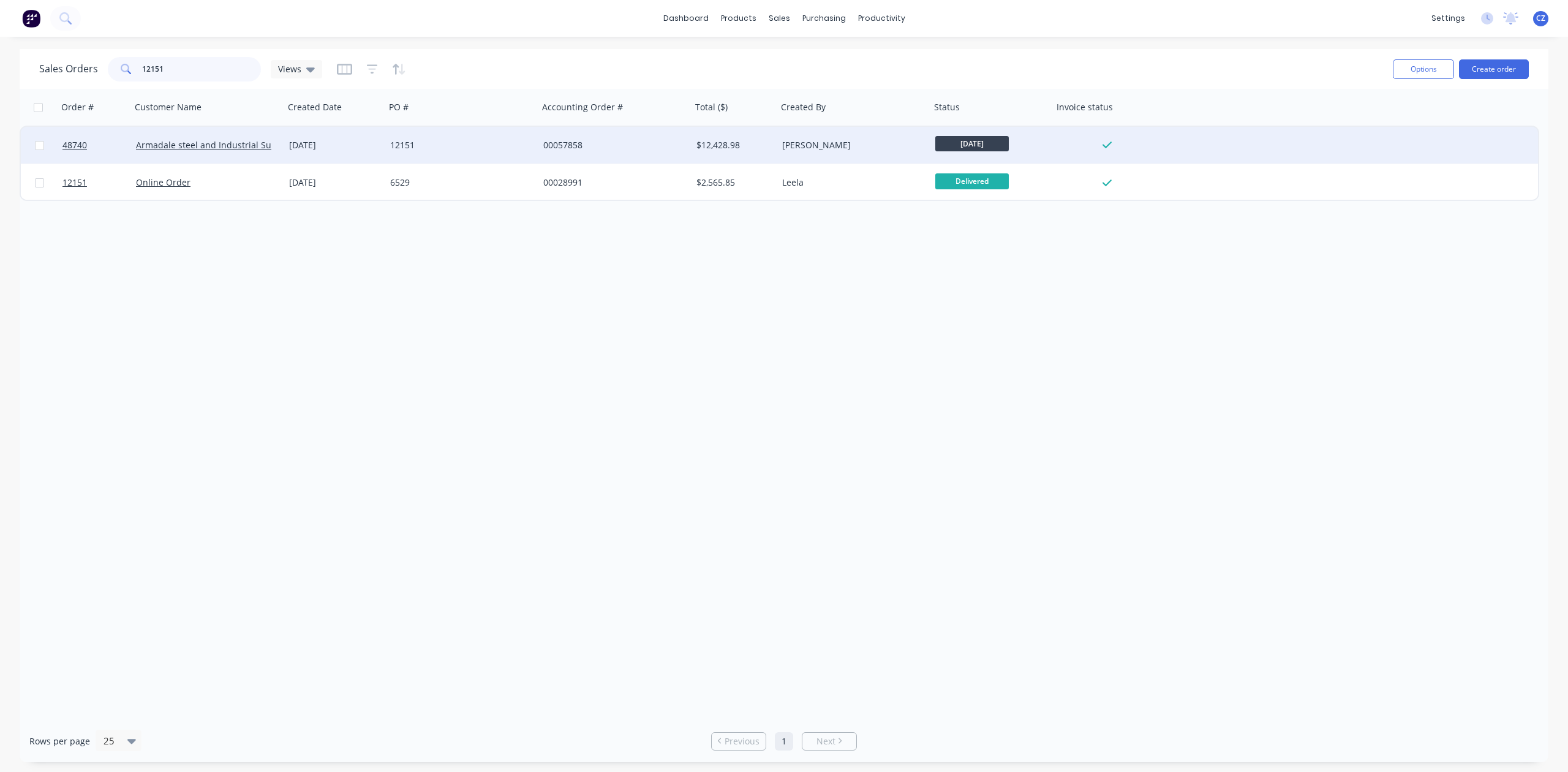
type input "12151"
click at [590, 135] on div "00057858" at bounding box center [615, 145] width 153 height 37
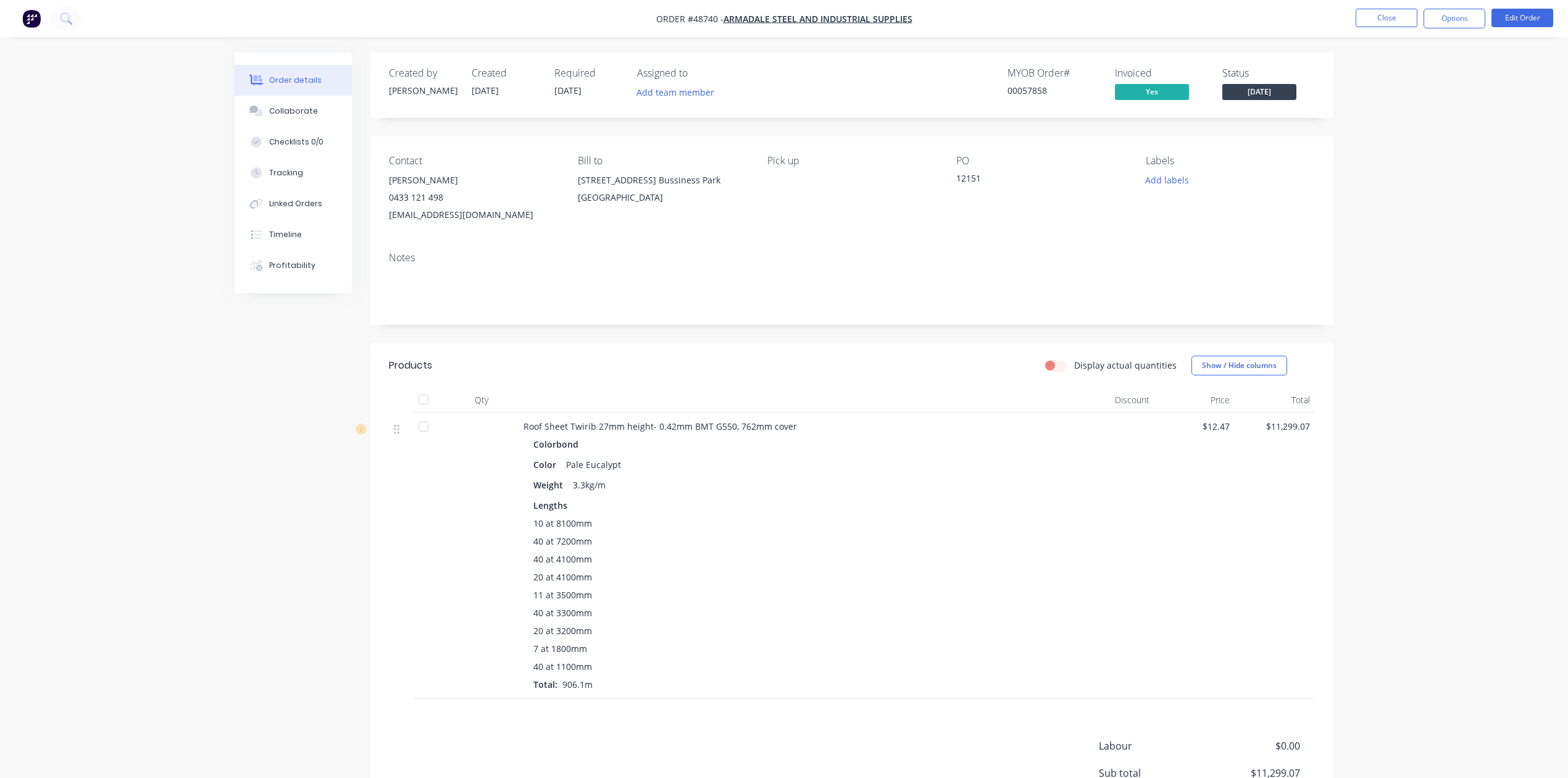
click at [880, 643] on div "7 at 1800mm" at bounding box center [796, 648] width 526 height 13
click at [295, 203] on div "Linked Orders" at bounding box center [296, 203] width 53 height 12
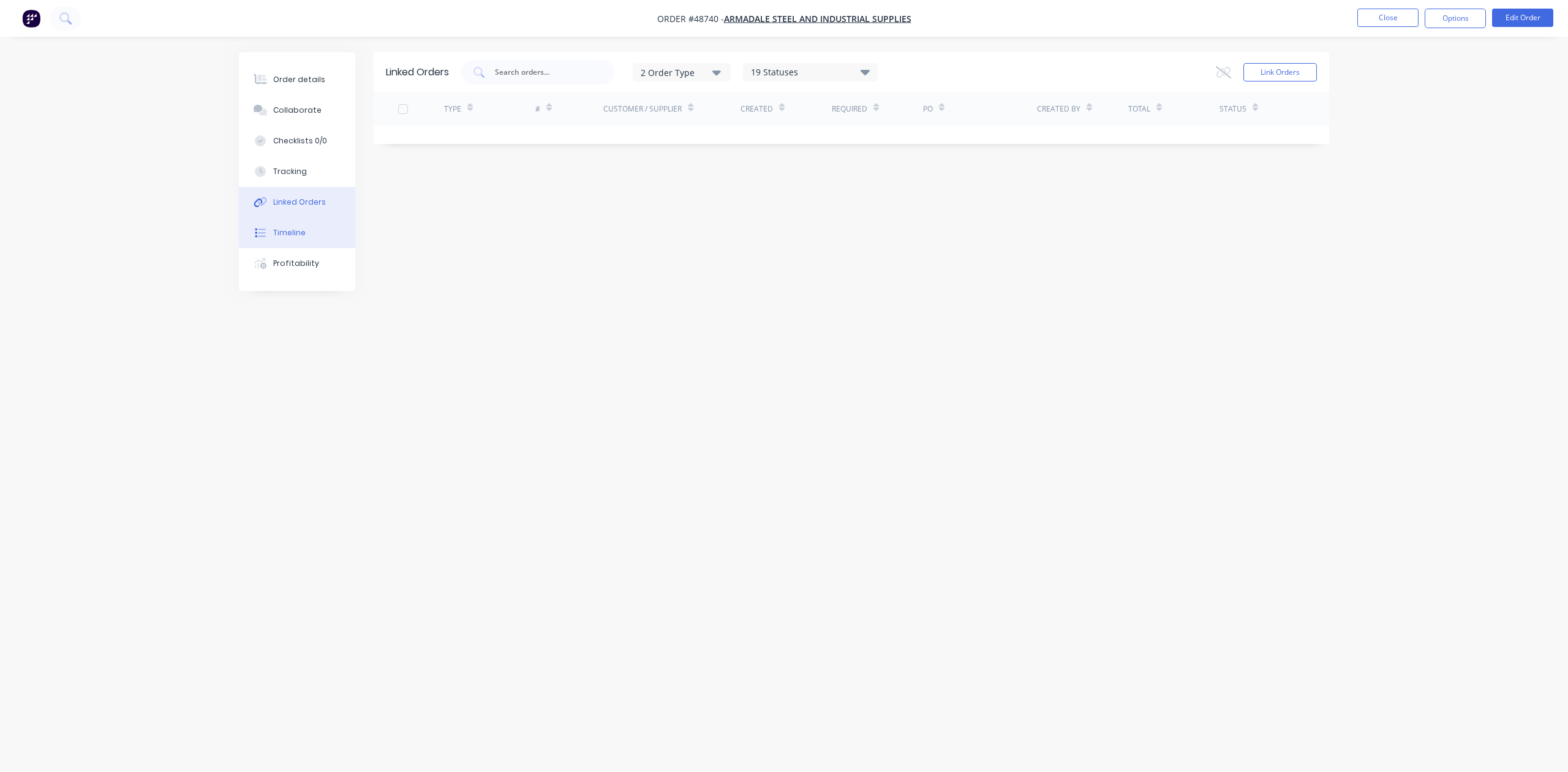
click at [289, 225] on button "Timeline" at bounding box center [297, 232] width 116 height 31
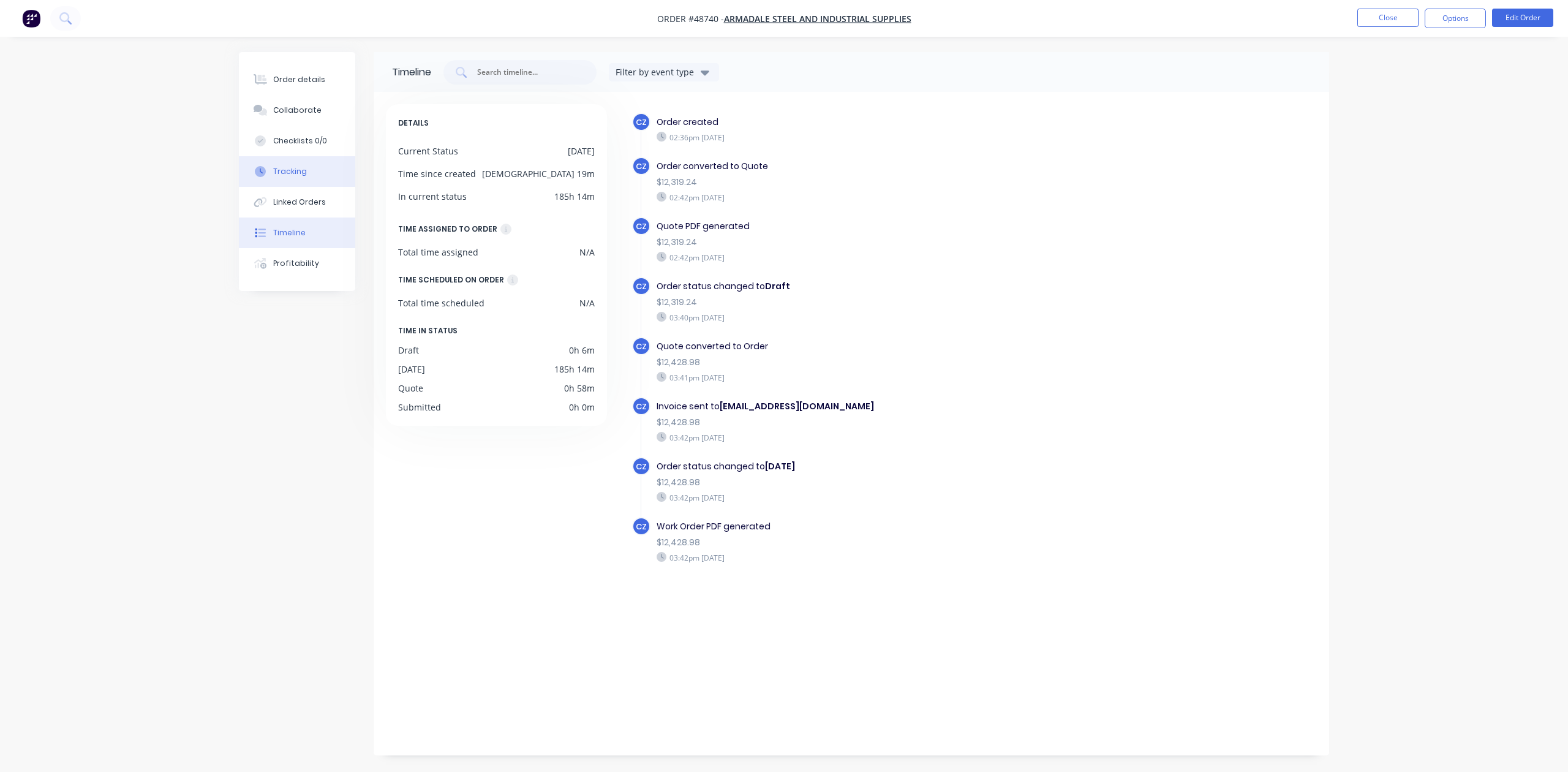
click at [283, 158] on button "Tracking" at bounding box center [297, 172] width 116 height 31
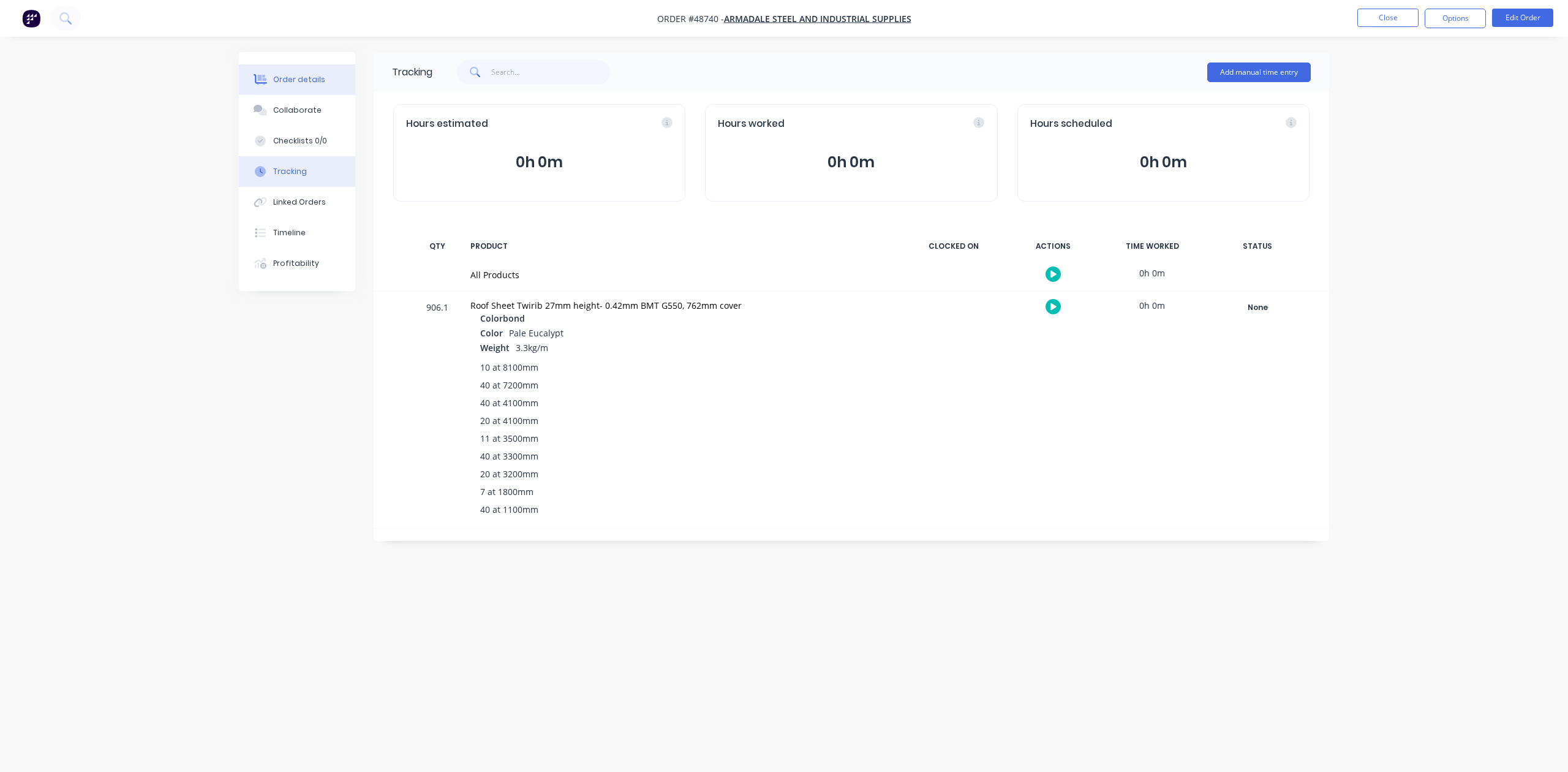
click at [290, 76] on div "Order details" at bounding box center [298, 79] width 52 height 11
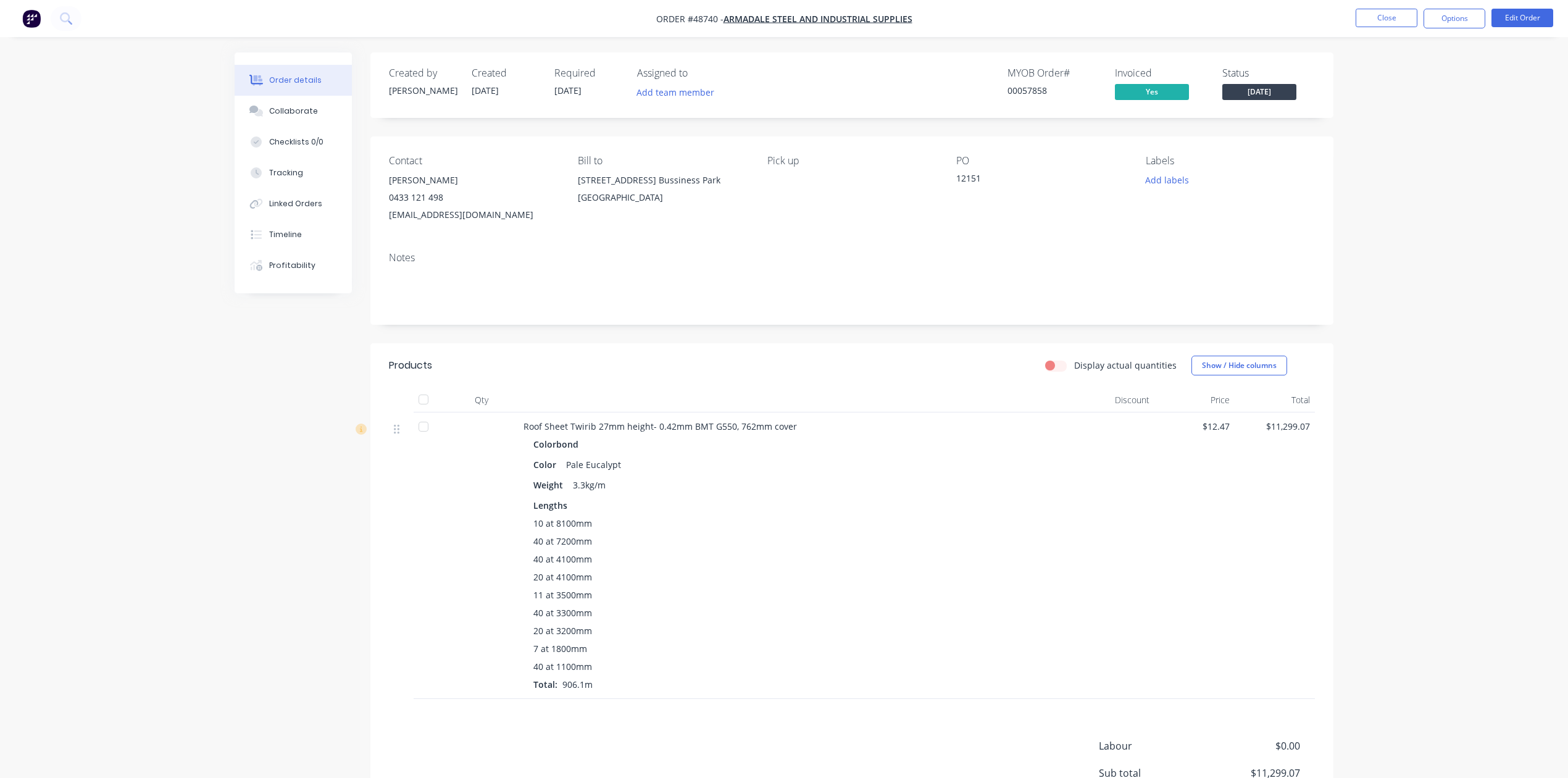
click at [790, 530] on div "10 at 8100mm" at bounding box center [796, 523] width 526 height 13
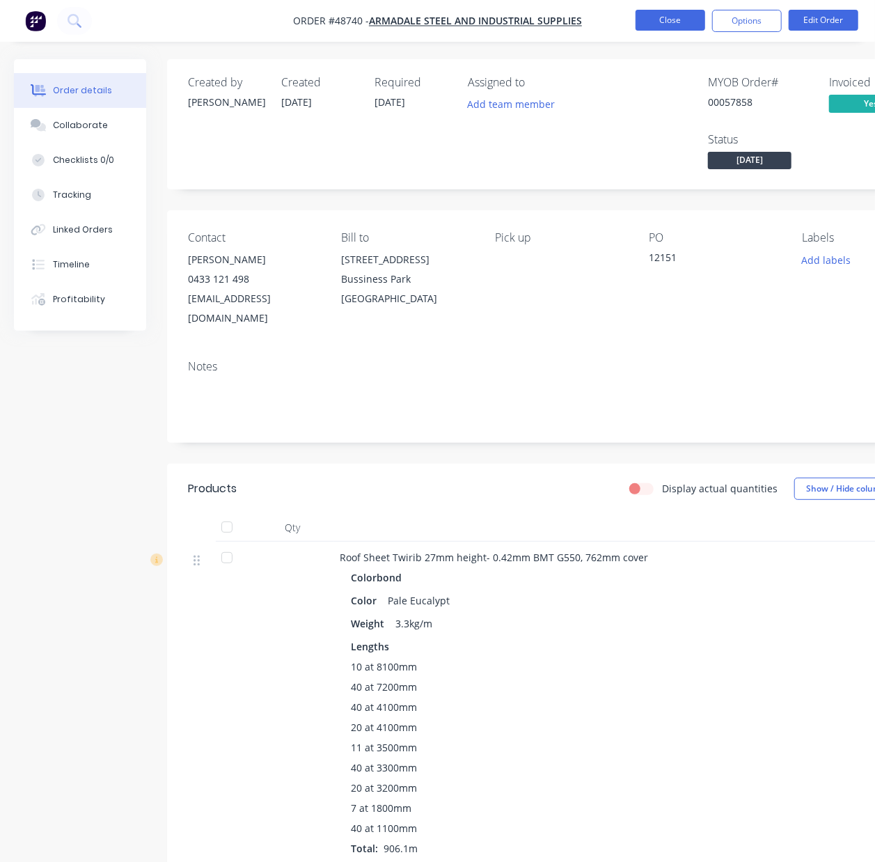
click at [653, 17] on button "Close" at bounding box center [671, 20] width 70 height 21
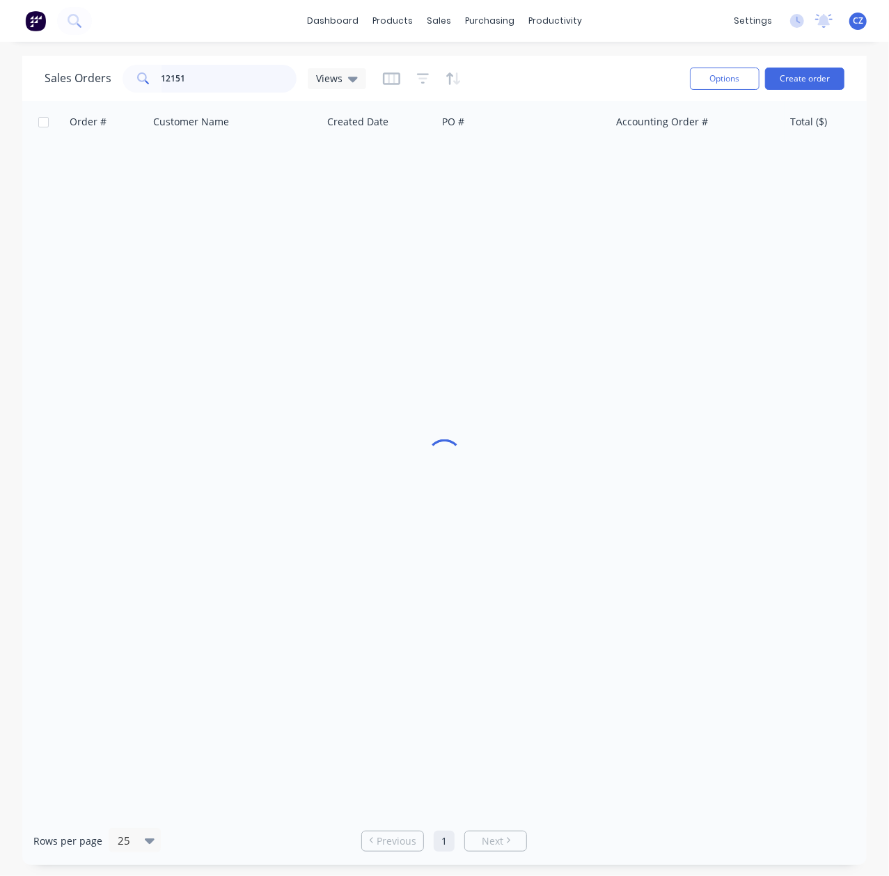
drag, startPoint x: 201, startPoint y: 77, endPoint x: -24, endPoint y: 93, distance: 224.8
click at [0, 93] on html "dashboard products sales purchasing productivity dashboard products Product Cat…" at bounding box center [444, 438] width 889 height 876
paste input "48974"
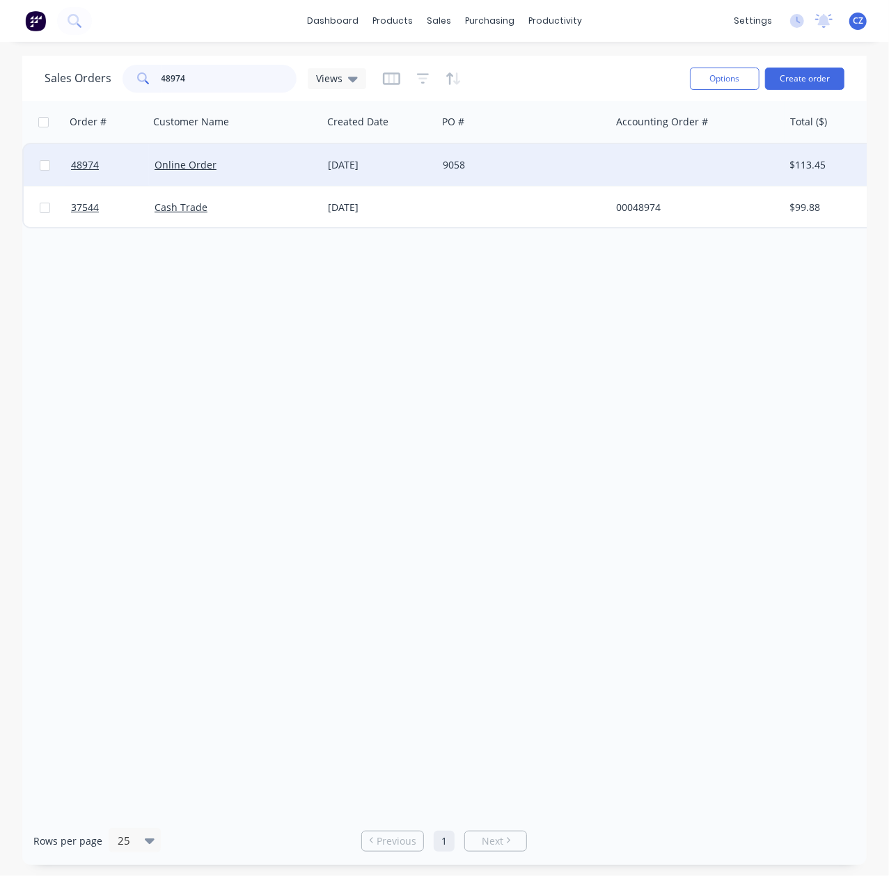
type input "48974"
click at [535, 157] on div "9058" at bounding box center [523, 165] width 173 height 42
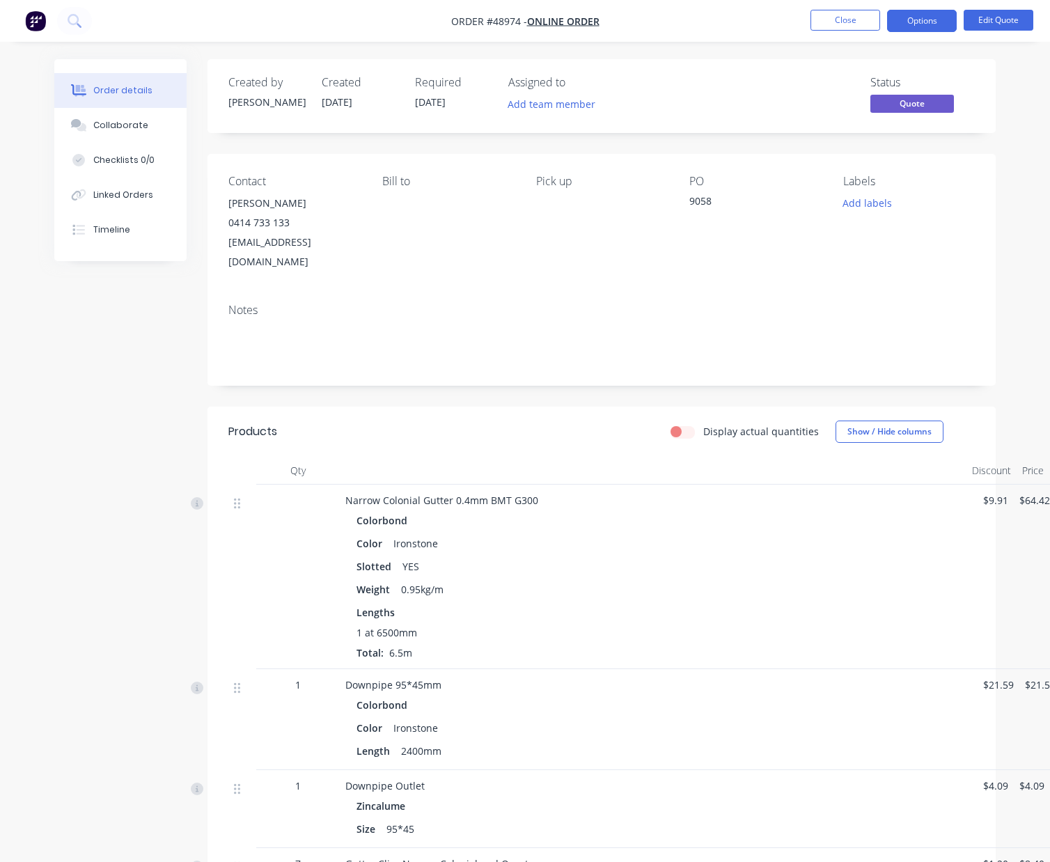
scroll to position [0, 31]
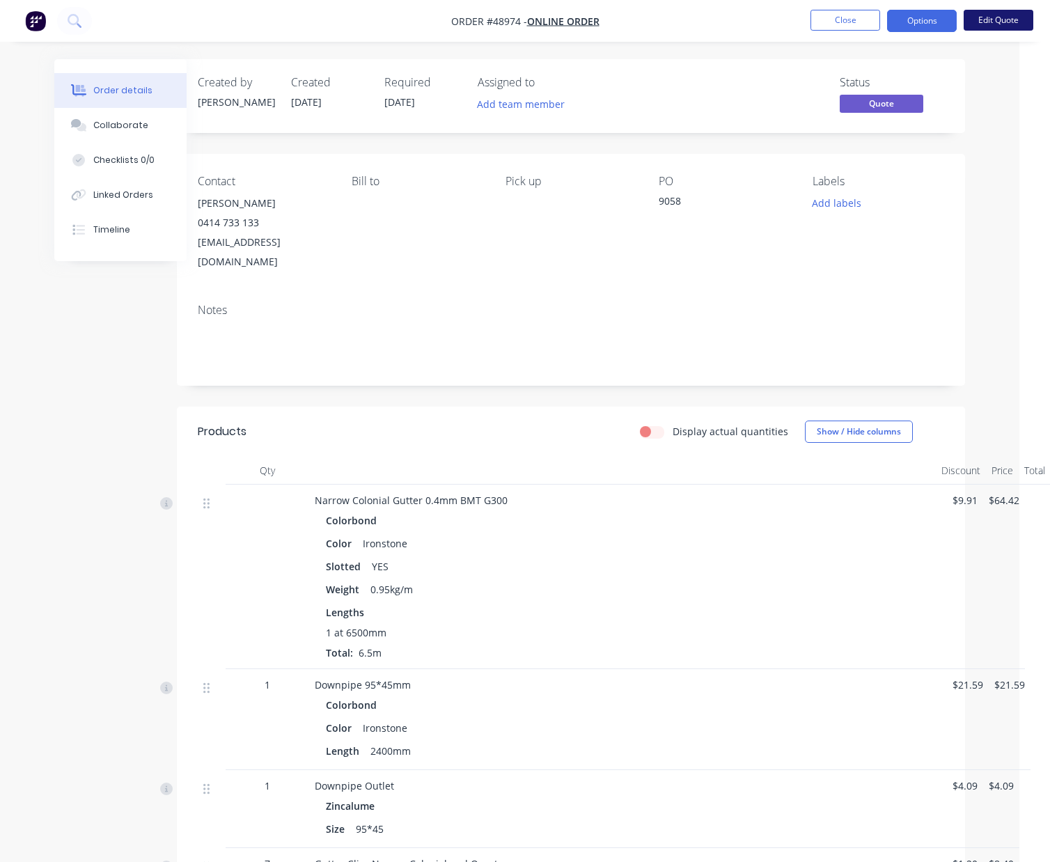
click at [1003, 24] on button "Edit Quote" at bounding box center [999, 20] width 70 height 21
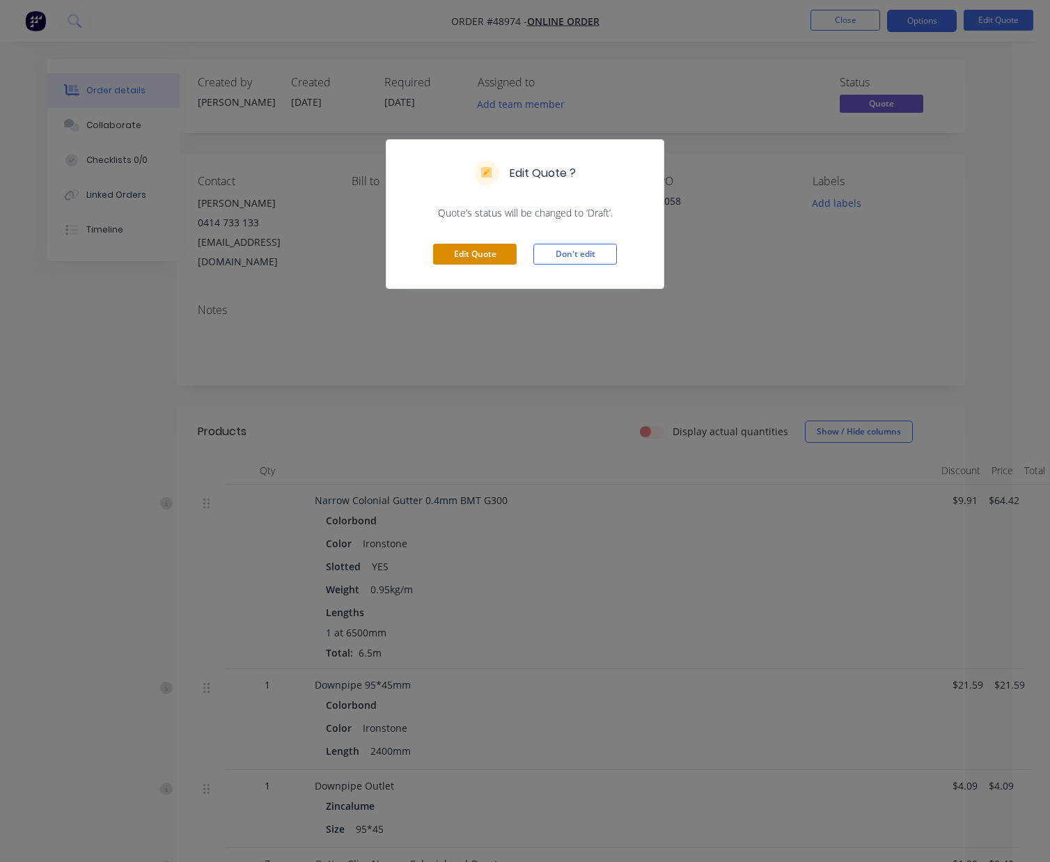
click at [455, 258] on button "Edit Quote" at bounding box center [475, 254] width 84 height 21
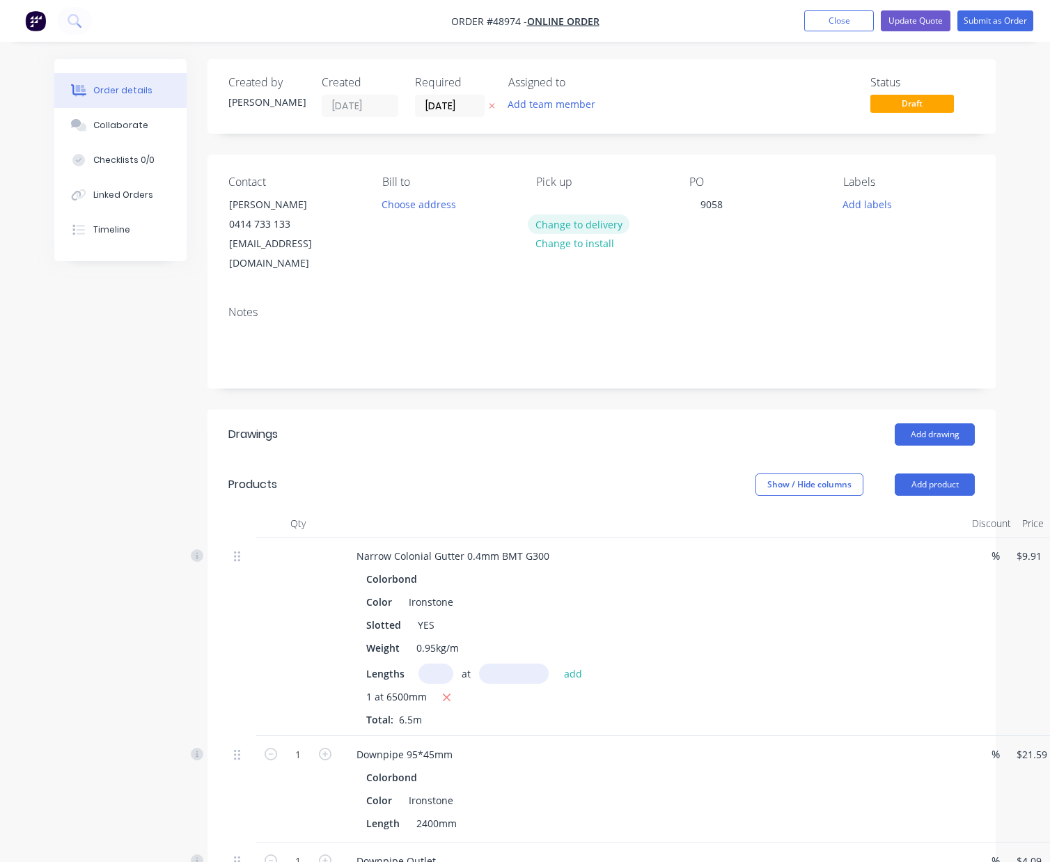
click at [564, 226] on button "Change to delivery" at bounding box center [579, 223] width 102 height 19
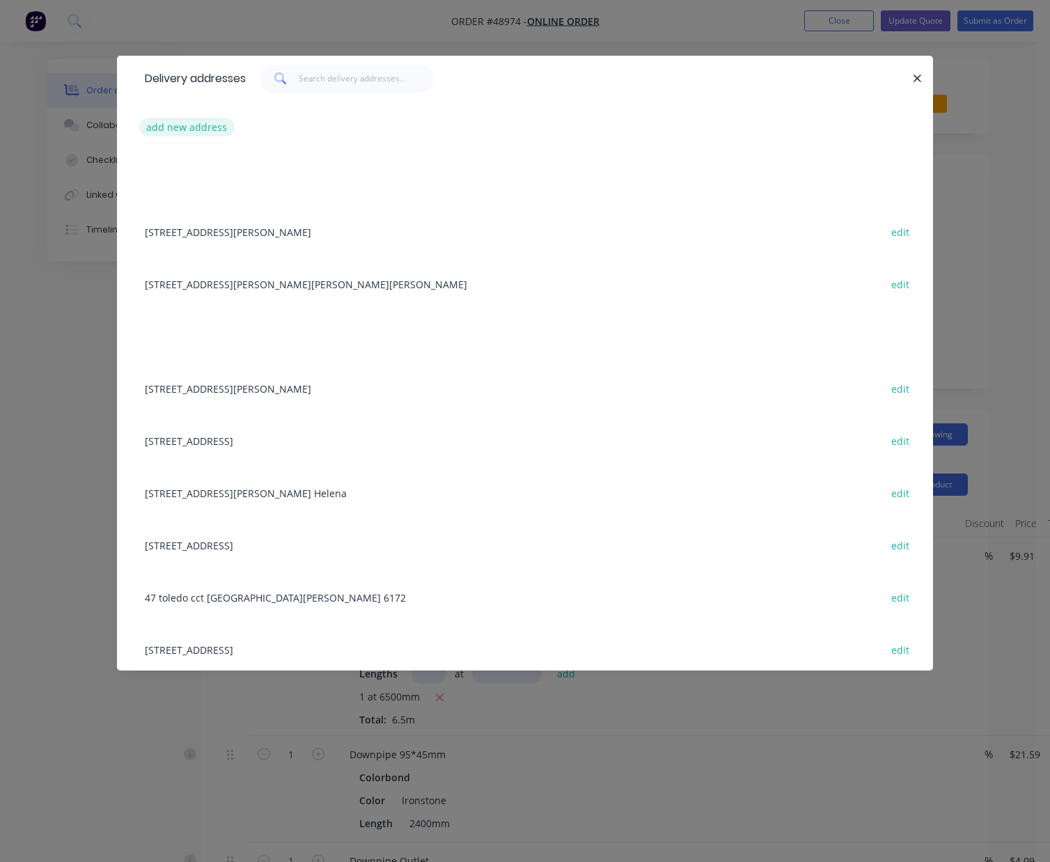
click at [190, 132] on button "add new address" at bounding box center [186, 127] width 95 height 19
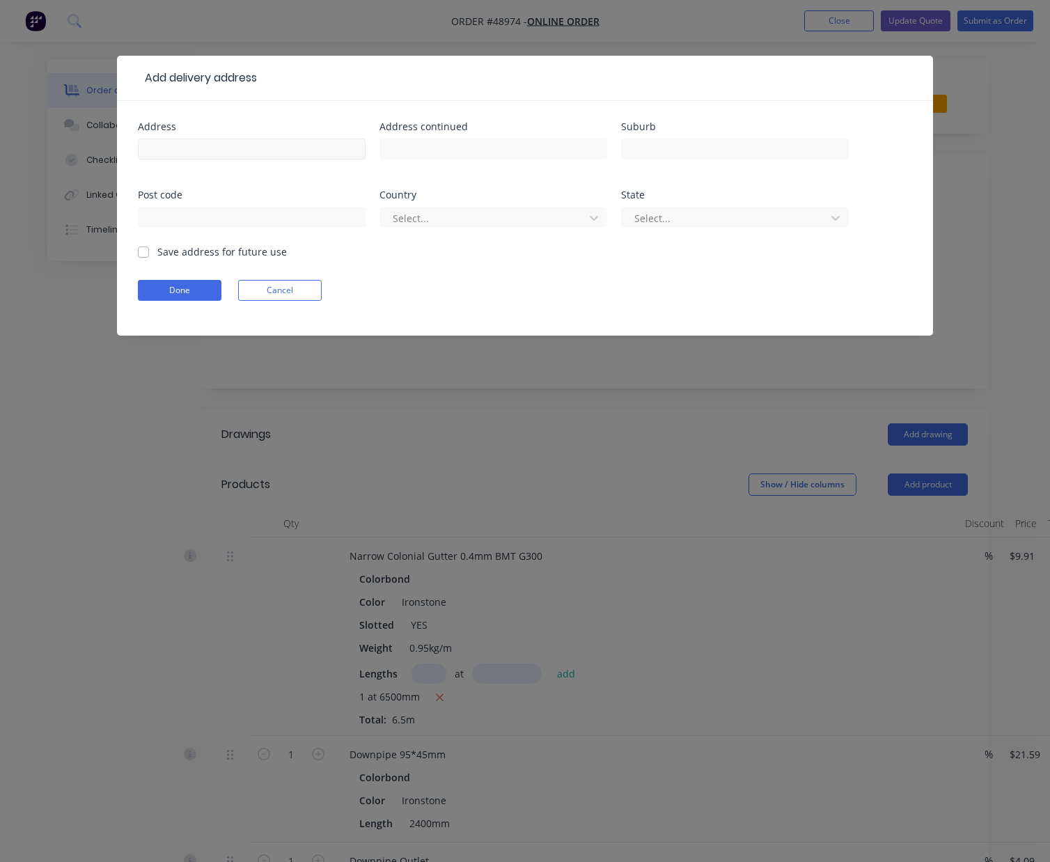
click at [180, 150] on input "text" at bounding box center [252, 149] width 228 height 21
type input "2 Malabar Crescent Craigie Western Australia 6025"
click at [173, 285] on button "Done" at bounding box center [180, 290] width 84 height 21
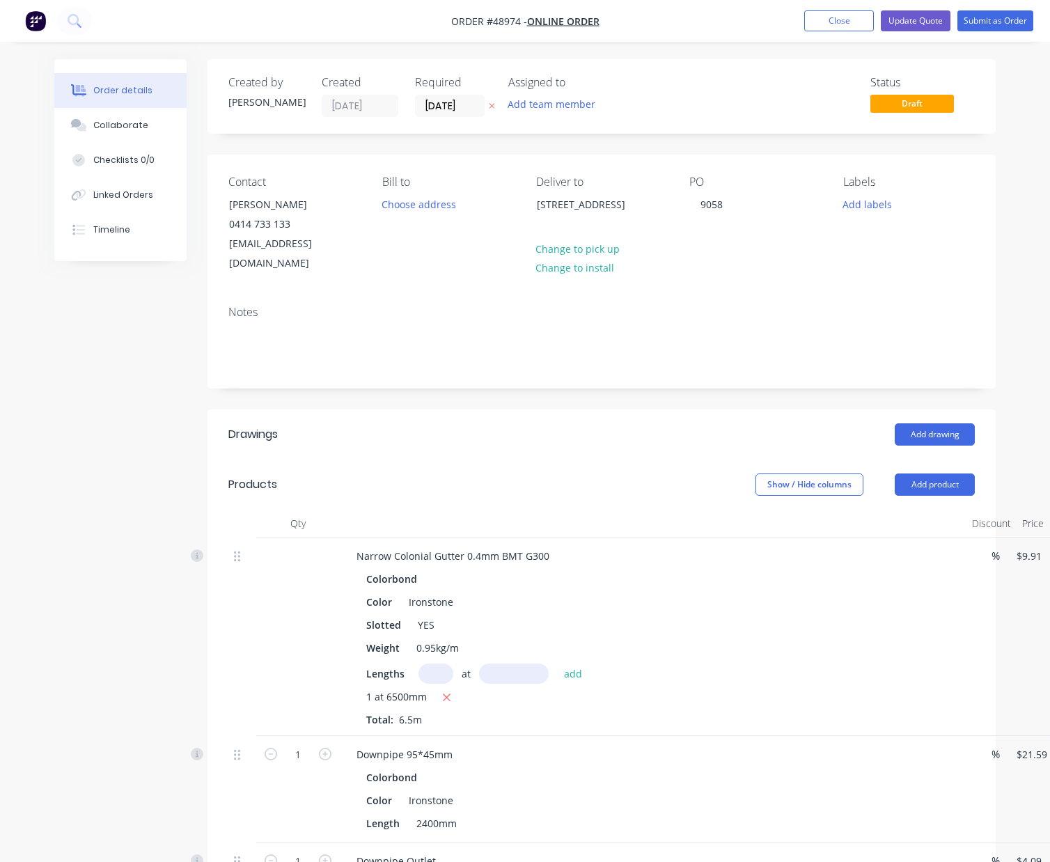
click at [650, 546] on div "Narrow Colonial Gutter 0.4mm BMT G300" at bounding box center [652, 556] width 615 height 20
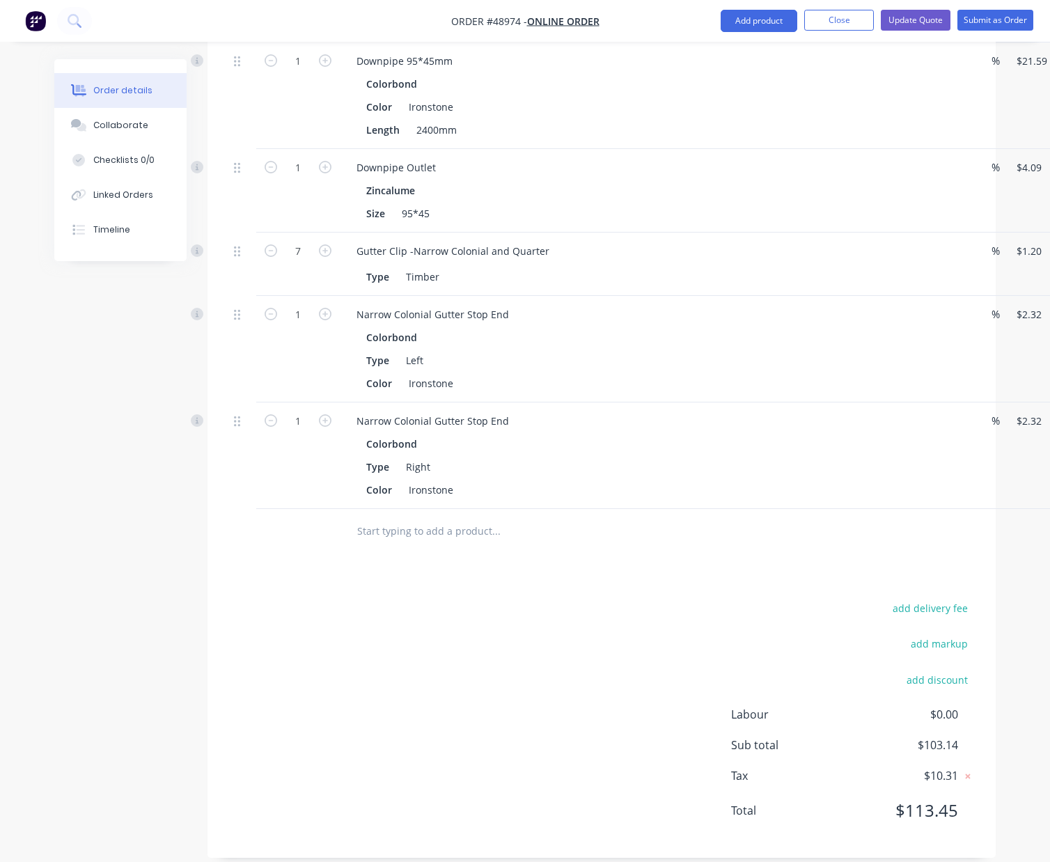
click at [937, 602] on div "add delivery fee" at bounding box center [888, 617] width 174 height 36
click at [937, 599] on button "add delivery fee" at bounding box center [930, 608] width 90 height 19
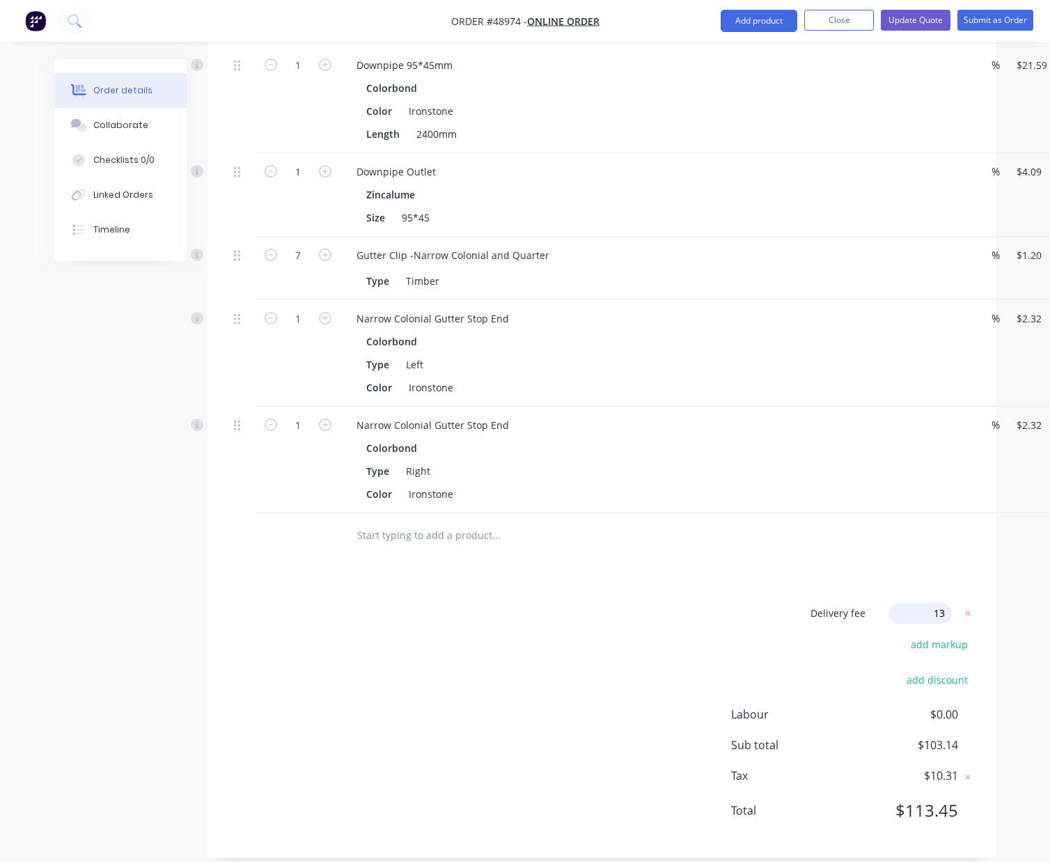
type input "130"
click input "submit" at bounding box center [0, 0] width 0 height 0
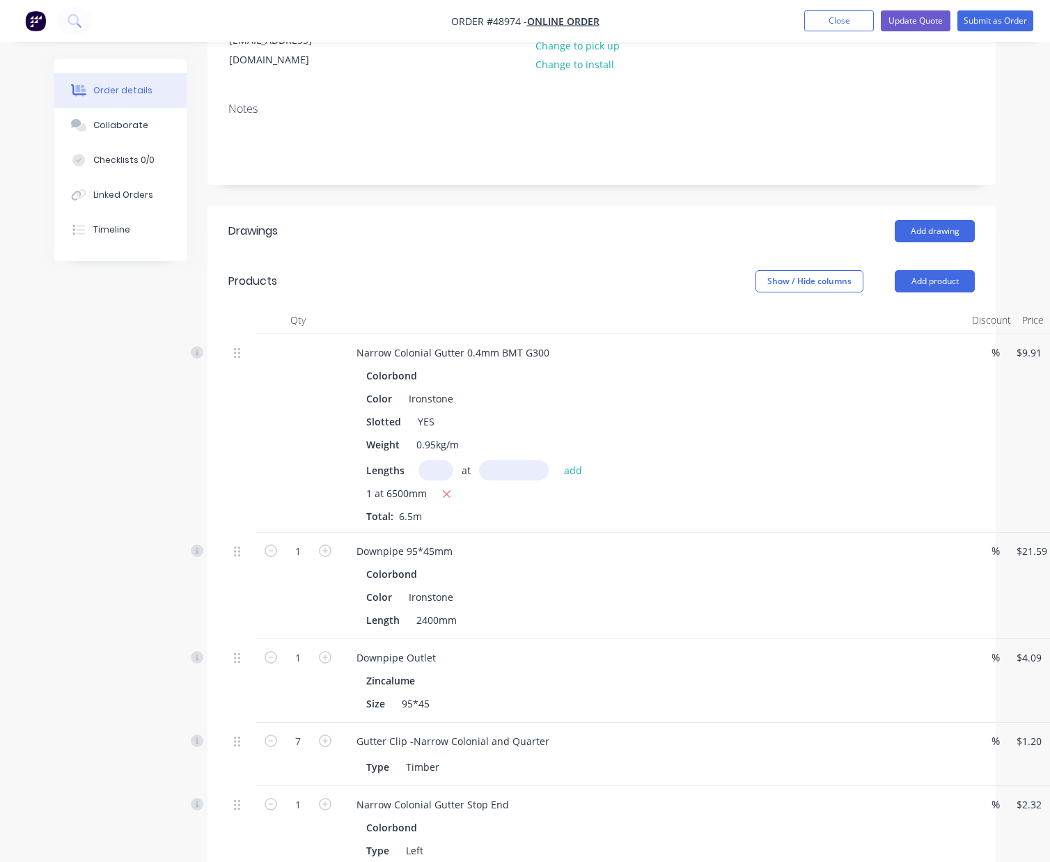
scroll to position [0, 0]
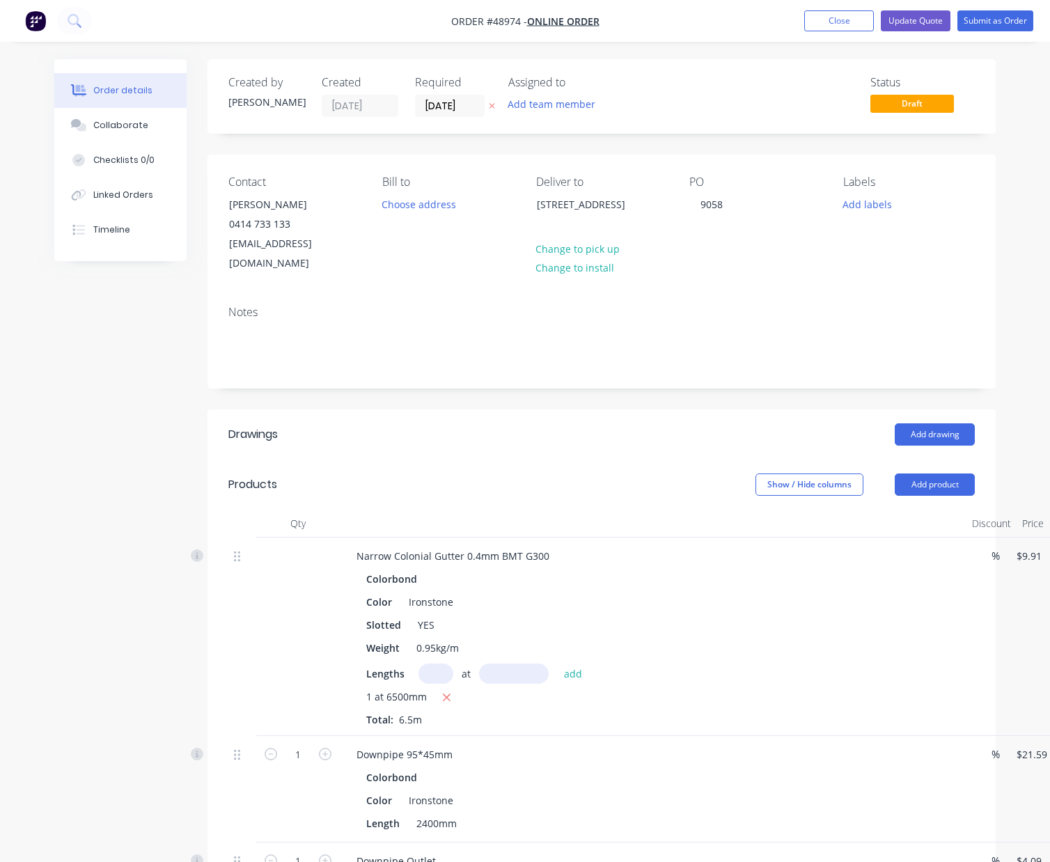
click at [901, 32] on nav "Order #48974 - Online Order Add product Close Update Quote Submit as Order" at bounding box center [525, 21] width 1050 height 42
click at [904, 19] on button "Update Quote" at bounding box center [916, 20] width 70 height 21
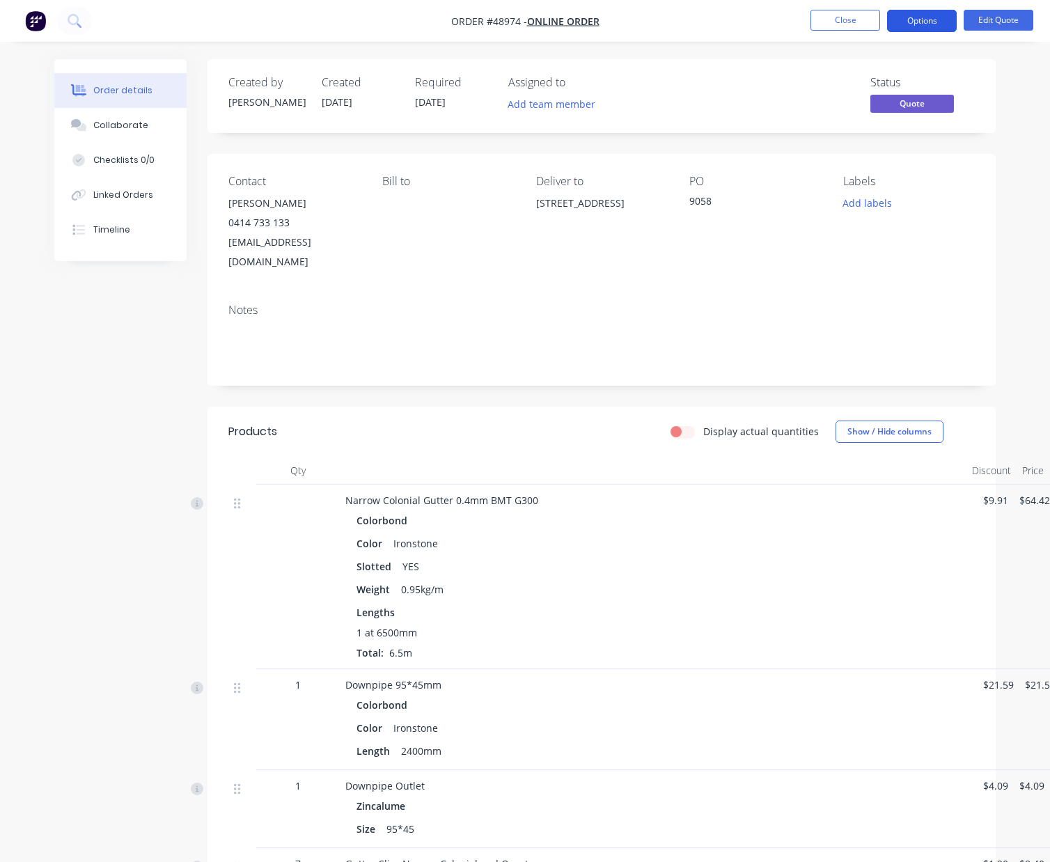
click at [914, 20] on button "Options" at bounding box center [922, 21] width 70 height 22
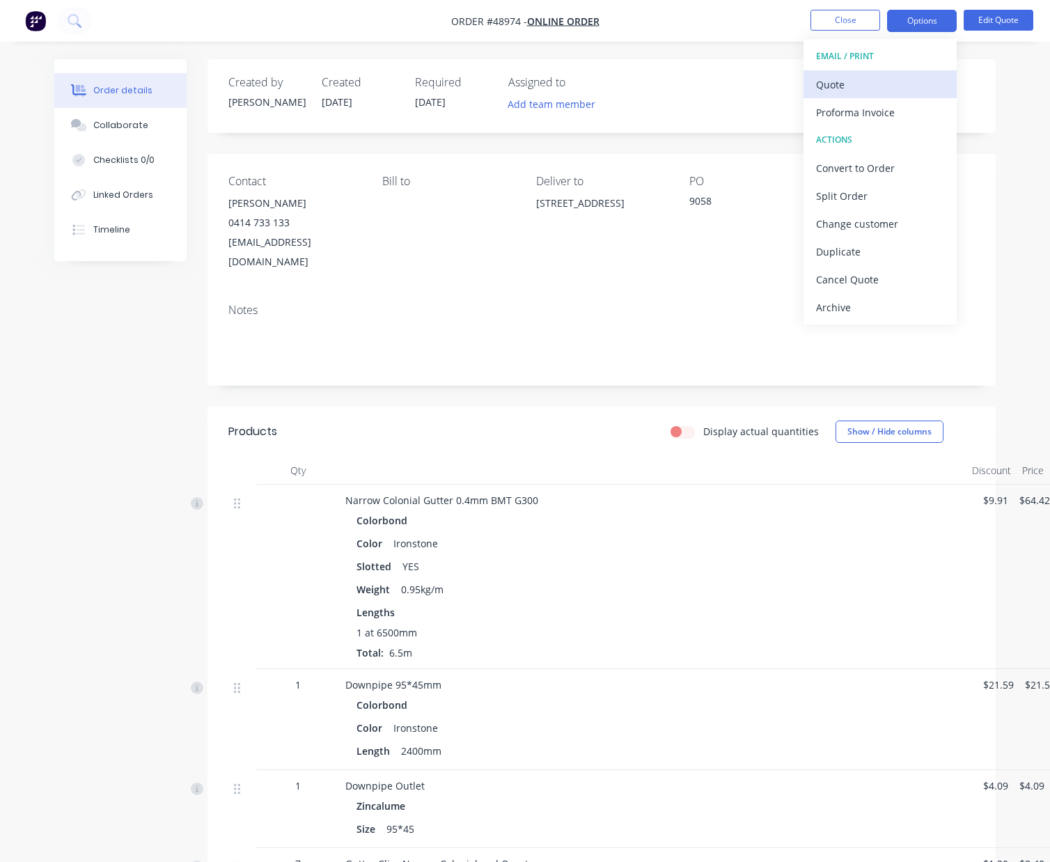
click at [838, 81] on div "Quote" at bounding box center [880, 84] width 128 height 20
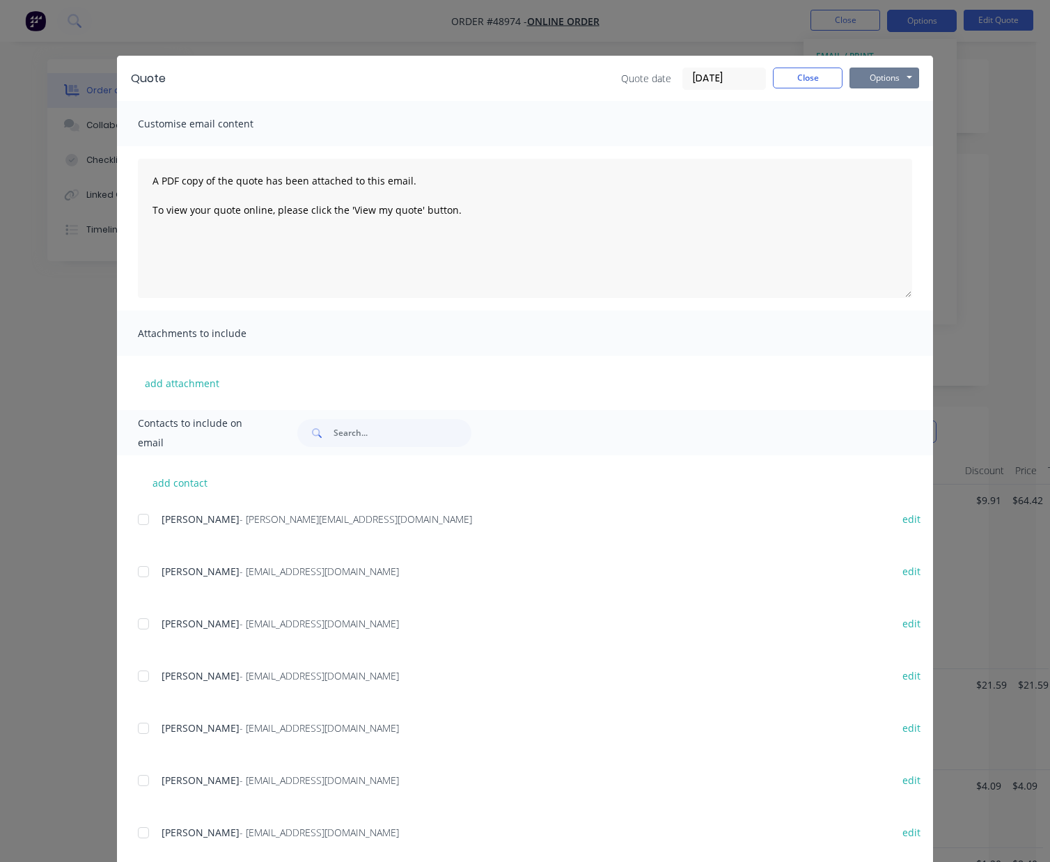
drag, startPoint x: 888, startPoint y: 73, endPoint x: 888, endPoint y: 88, distance: 14.6
click at [888, 74] on button "Options" at bounding box center [884, 78] width 70 height 21
click at [889, 104] on button "Preview" at bounding box center [893, 102] width 89 height 23
click at [808, 81] on button "Close" at bounding box center [808, 78] width 70 height 21
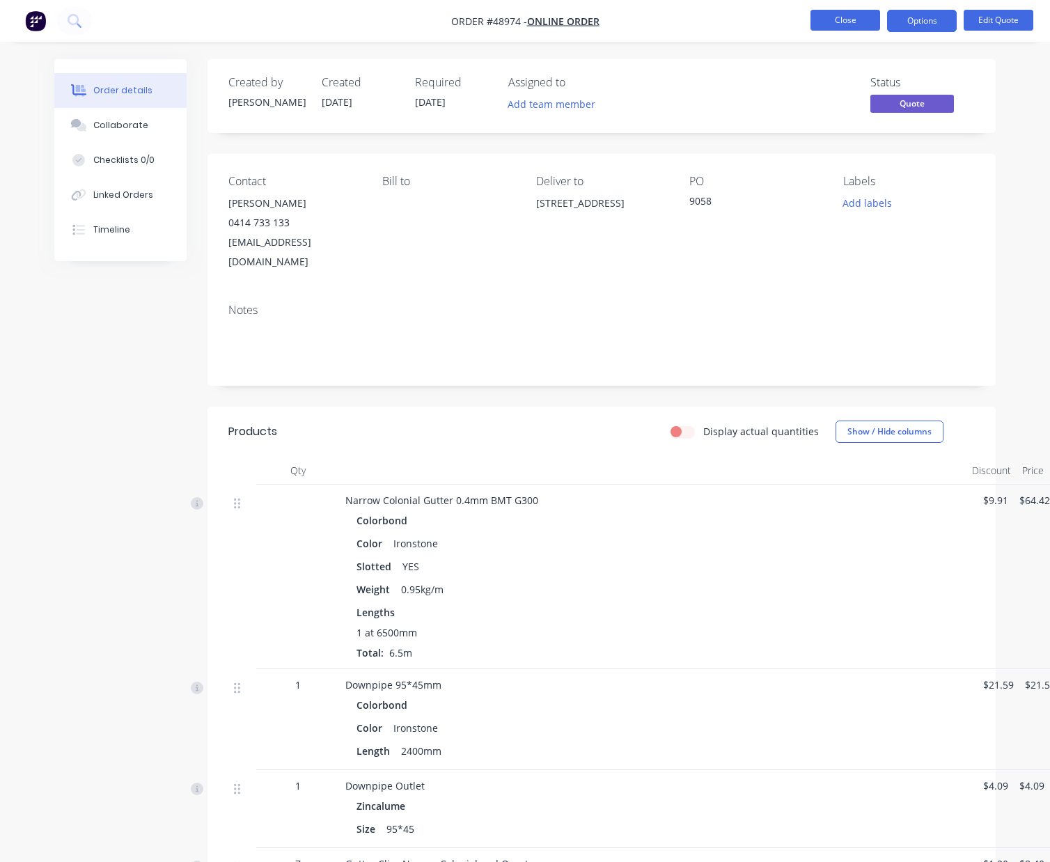
click at [853, 22] on button "Close" at bounding box center [845, 20] width 70 height 21
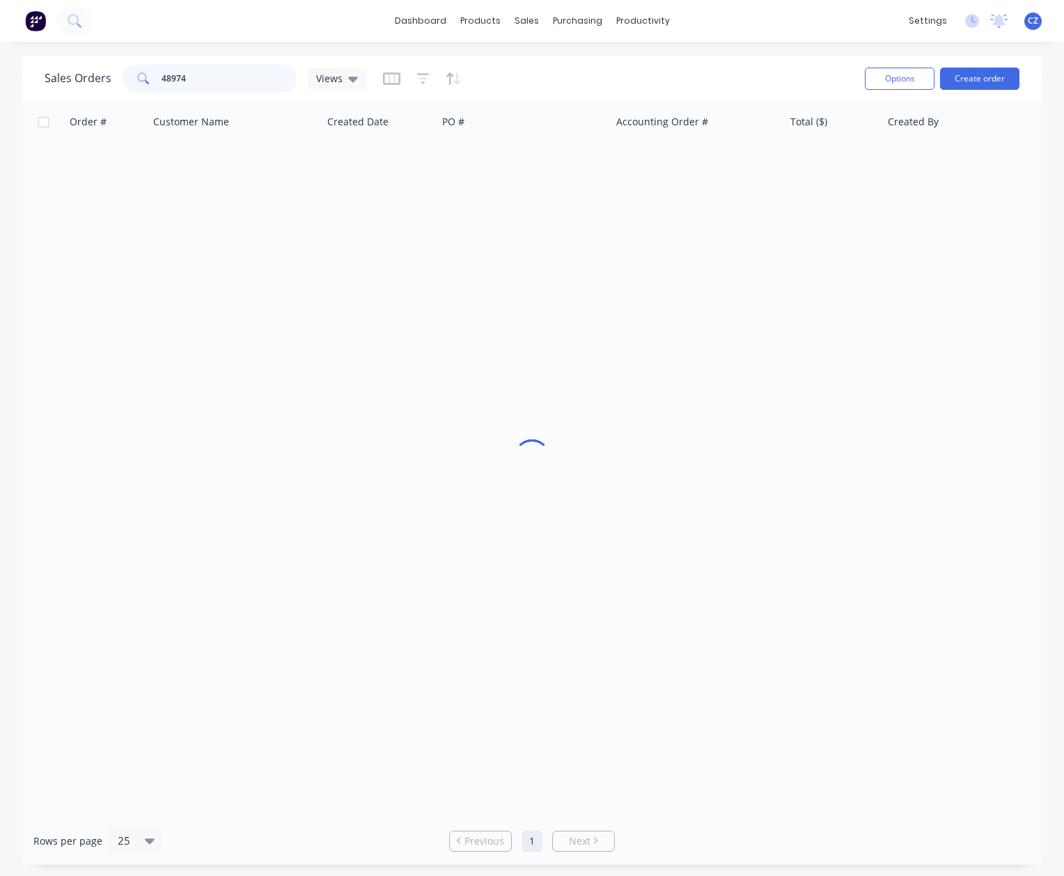
drag, startPoint x: 251, startPoint y: 82, endPoint x: -61, endPoint y: 67, distance: 312.3
click at [0, 67] on html "dashboard products sales purchasing productivity dashboard products Product Cat…" at bounding box center [532, 438] width 1064 height 876
click at [533, 65] on icon at bounding box center [530, 67] width 13 height 13
click at [254, 71] on input "text" at bounding box center [230, 79] width 136 height 28
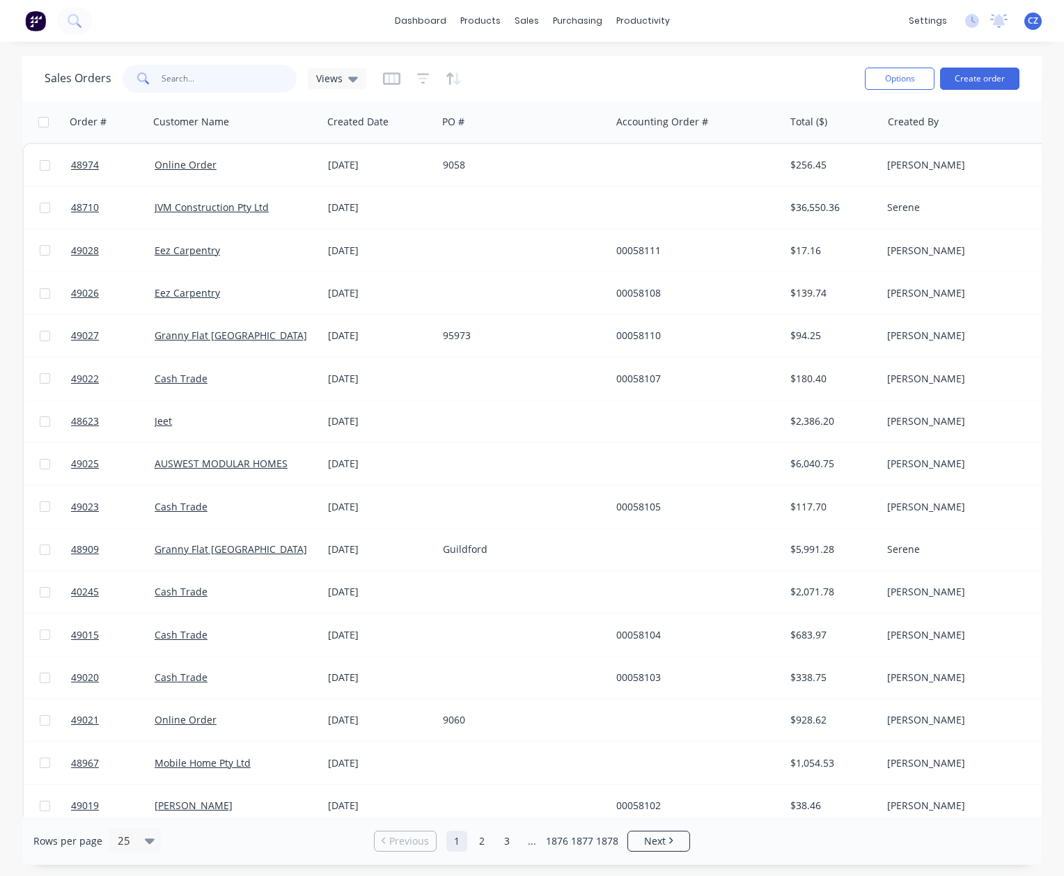
click at [206, 73] on input "text" at bounding box center [230, 79] width 136 height 28
click at [547, 86] on link "Customers" at bounding box center [600, 95] width 184 height 28
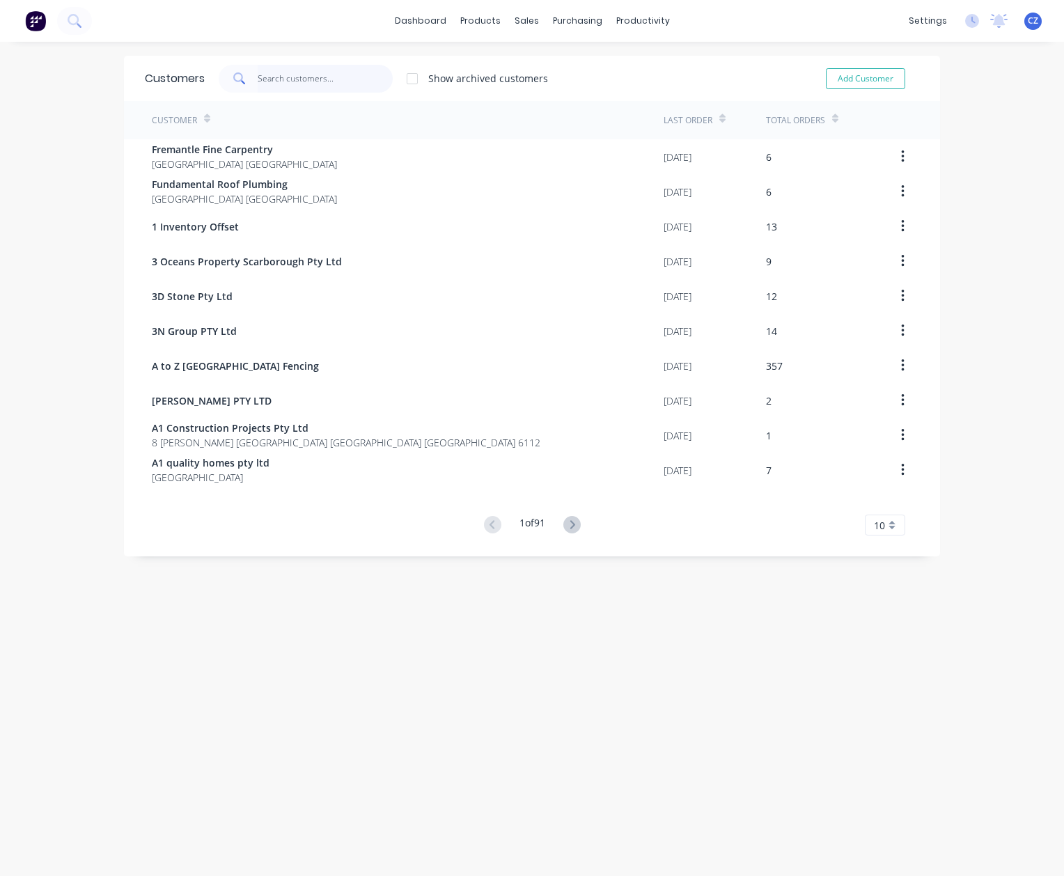
click at [290, 77] on input "text" at bounding box center [326, 79] width 136 height 28
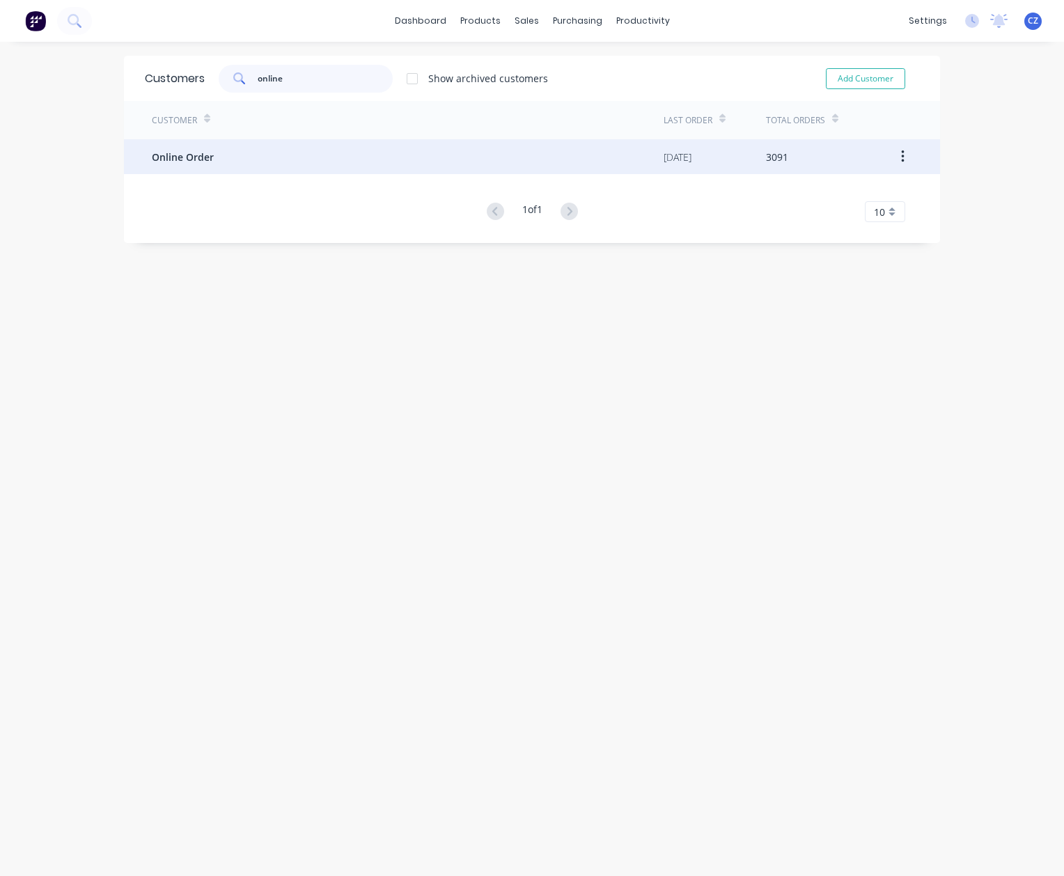
type input "online"
click at [192, 162] on span "Online Order" at bounding box center [183, 157] width 62 height 15
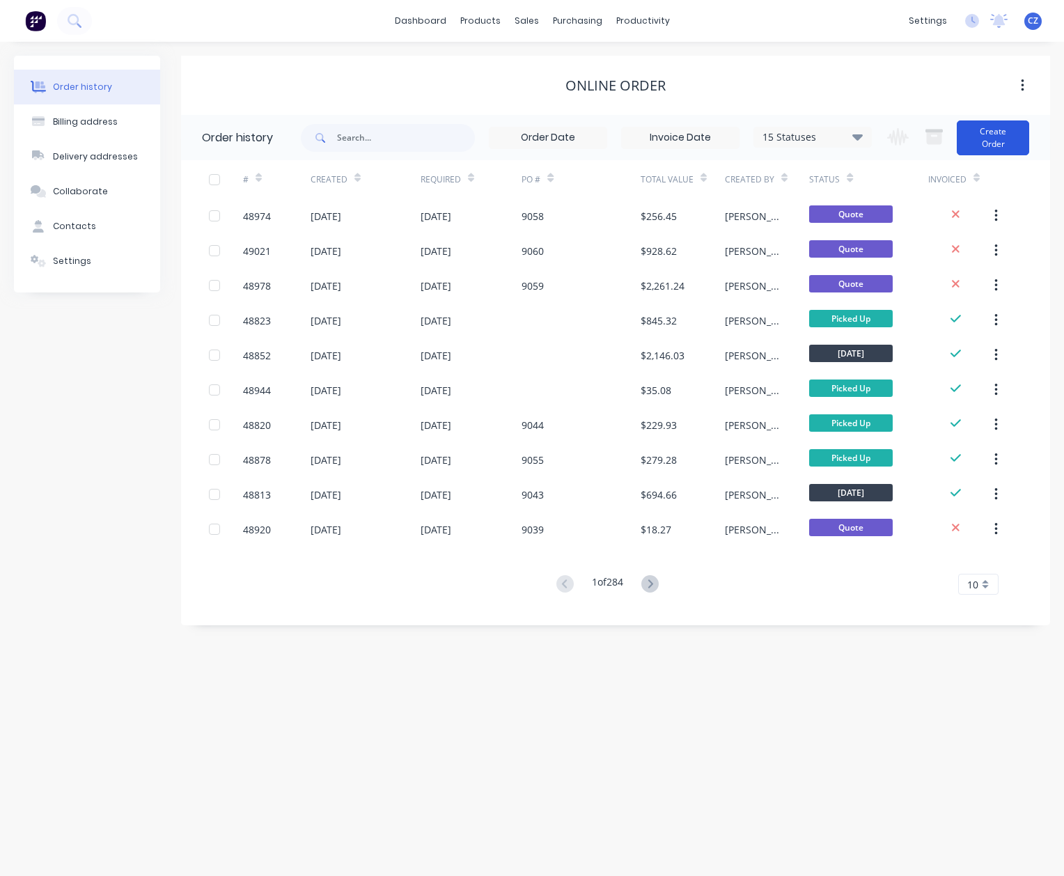
click at [991, 150] on button "Create Order" at bounding box center [993, 137] width 72 height 35
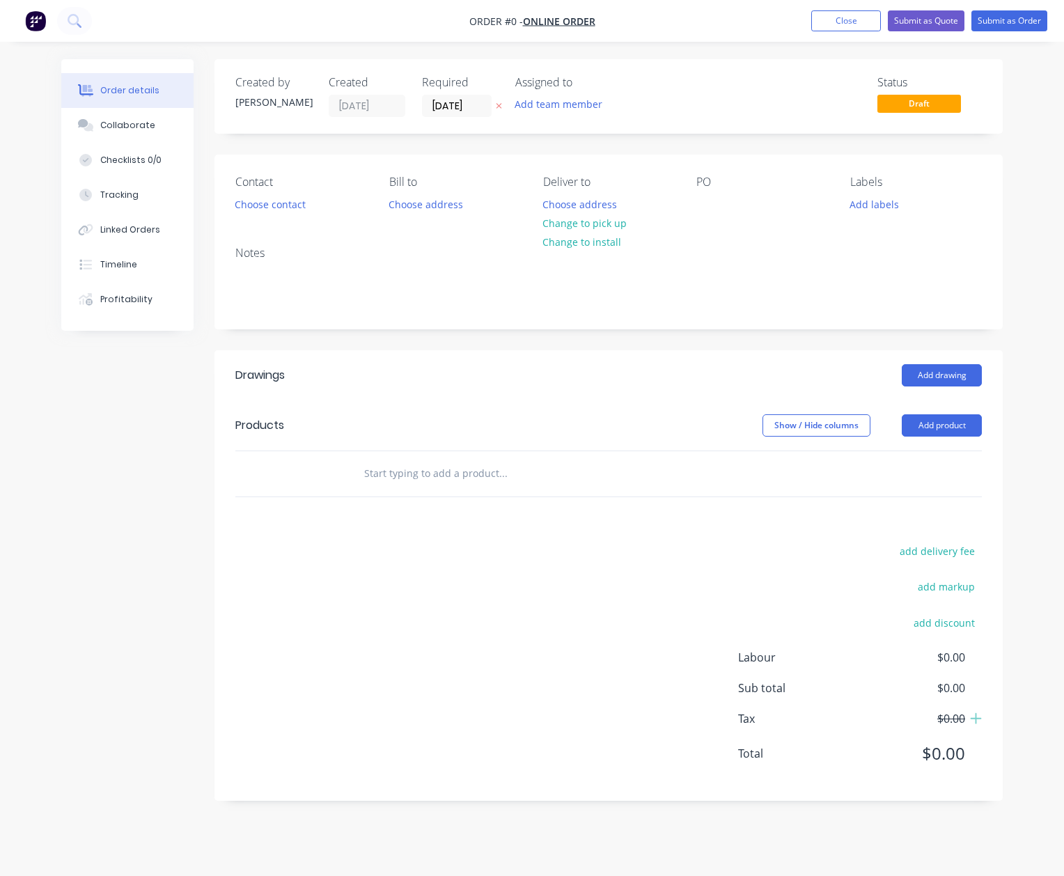
drag, startPoint x: 710, startPoint y: 187, endPoint x: 709, endPoint y: 194, distance: 7.1
click at [709, 191] on div "PO" at bounding box center [762, 194] width 132 height 39
click at [706, 202] on div at bounding box center [707, 204] width 22 height 20
paste div
click at [527, 414] on div "Order details Collaborate Checklists 0/0 Tracking Linked Orders Timeline Profit…" at bounding box center [531, 440] width 969 height 762
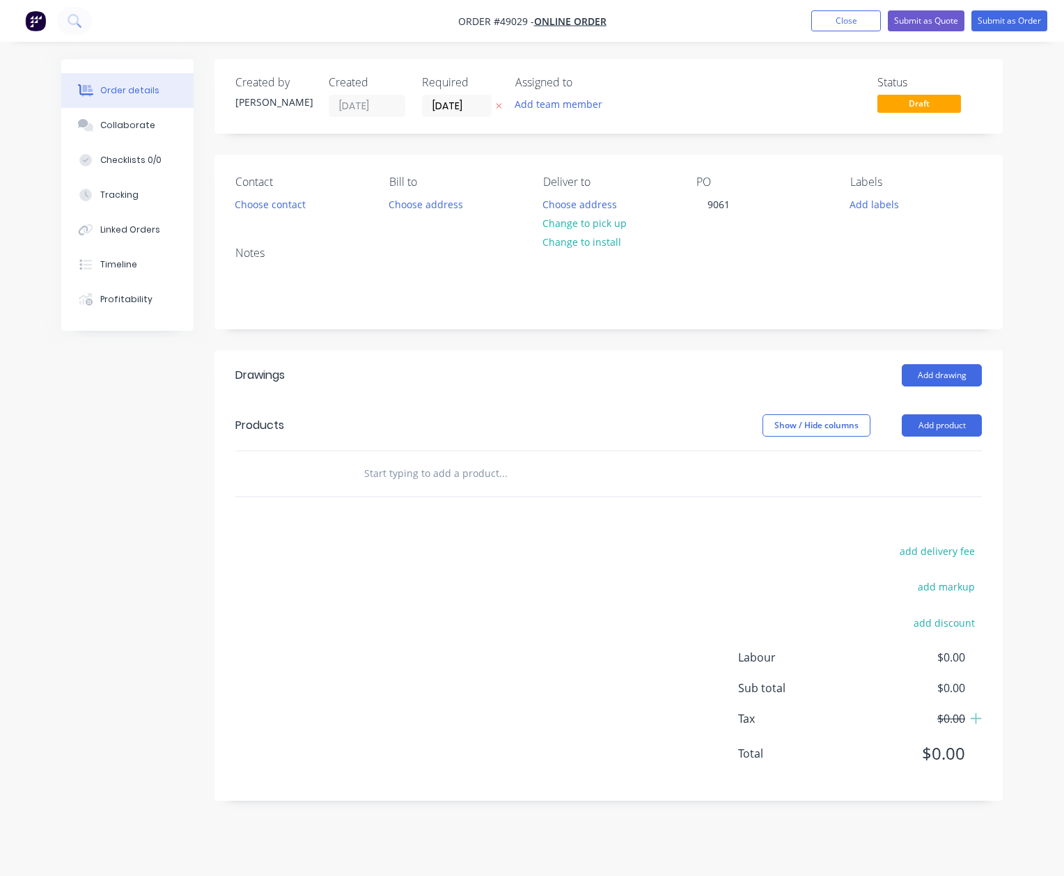
click at [578, 229] on button "Change to pick up" at bounding box center [584, 223] width 99 height 19
click at [290, 206] on button "Choose contact" at bounding box center [271, 203] width 86 height 19
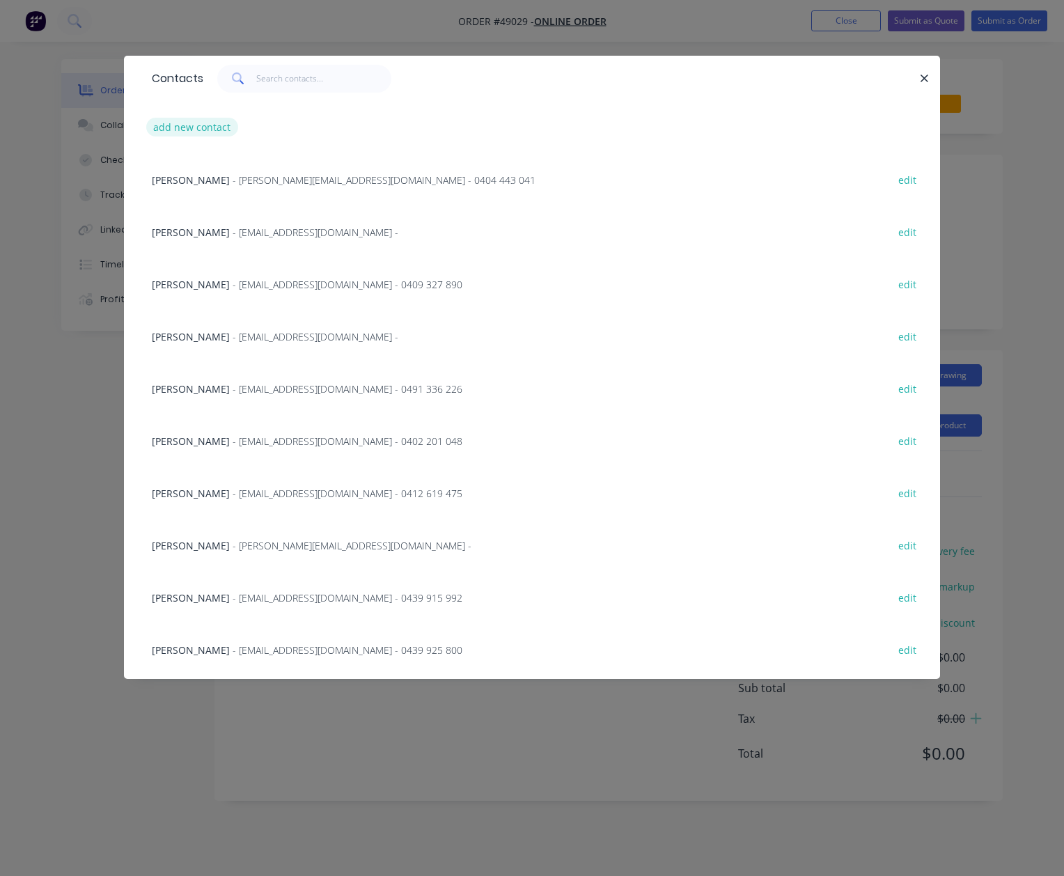
click at [207, 129] on button "add new contact" at bounding box center [192, 127] width 92 height 19
select select "AU"
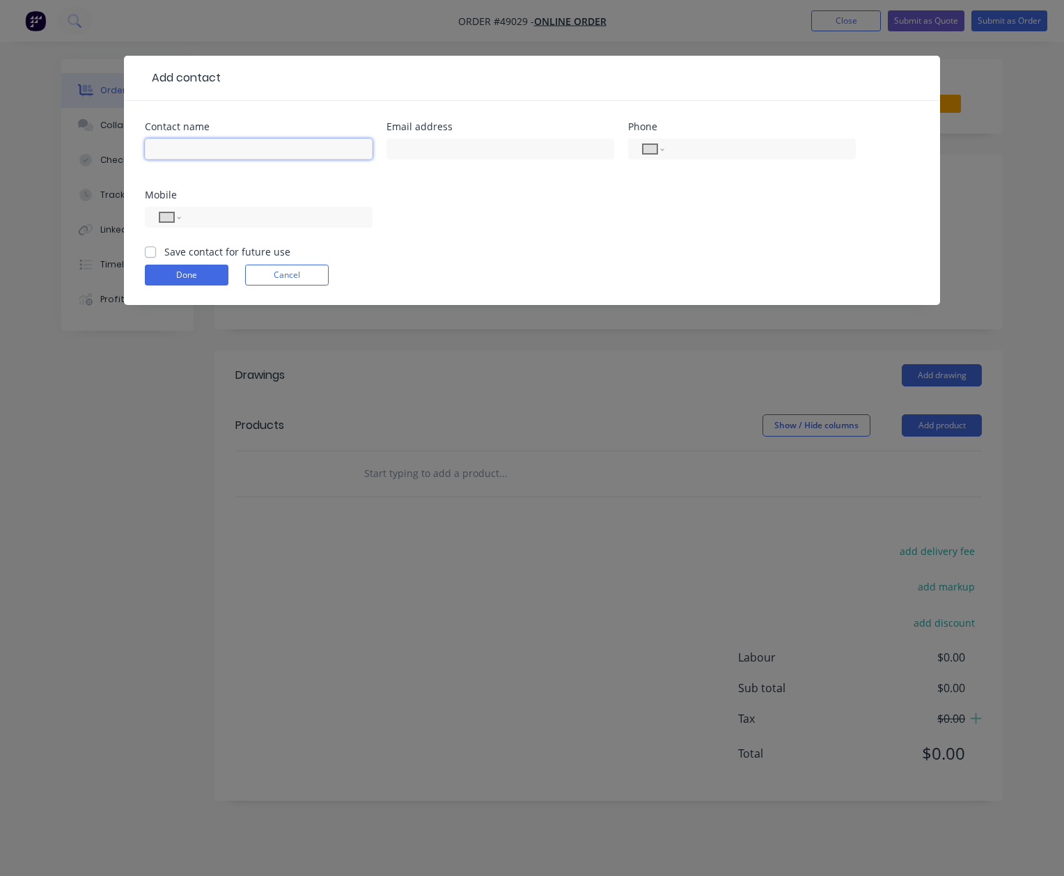
click at [203, 148] on input "text" at bounding box center [259, 149] width 228 height 21
paste input "Mark Taylor"
type input "Mark Taylor"
click at [257, 221] on input "tel" at bounding box center [274, 218] width 167 height 16
paste input "0411 269 391"
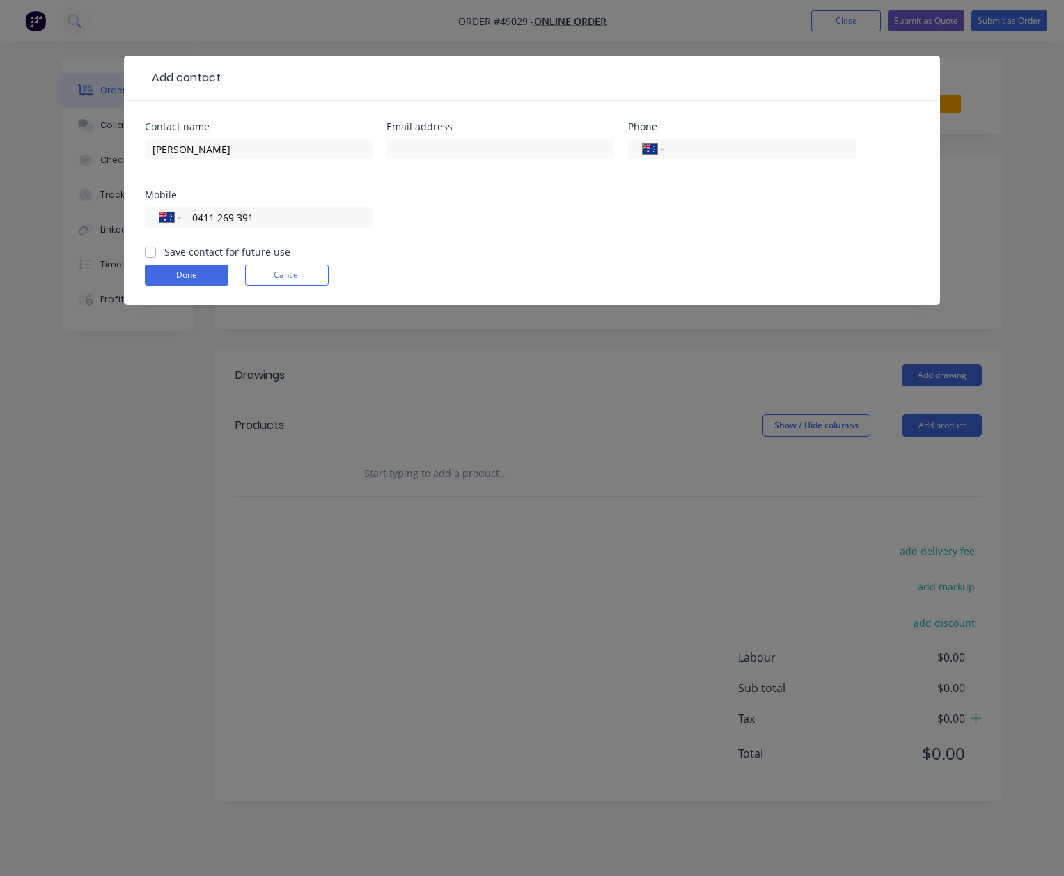
type input "0411 269 391"
click at [469, 143] on input "text" at bounding box center [500, 149] width 228 height 21
paste input "mark-66@live.com"
type input "mark-66@live.com"
click at [188, 278] on button "Done" at bounding box center [187, 275] width 84 height 21
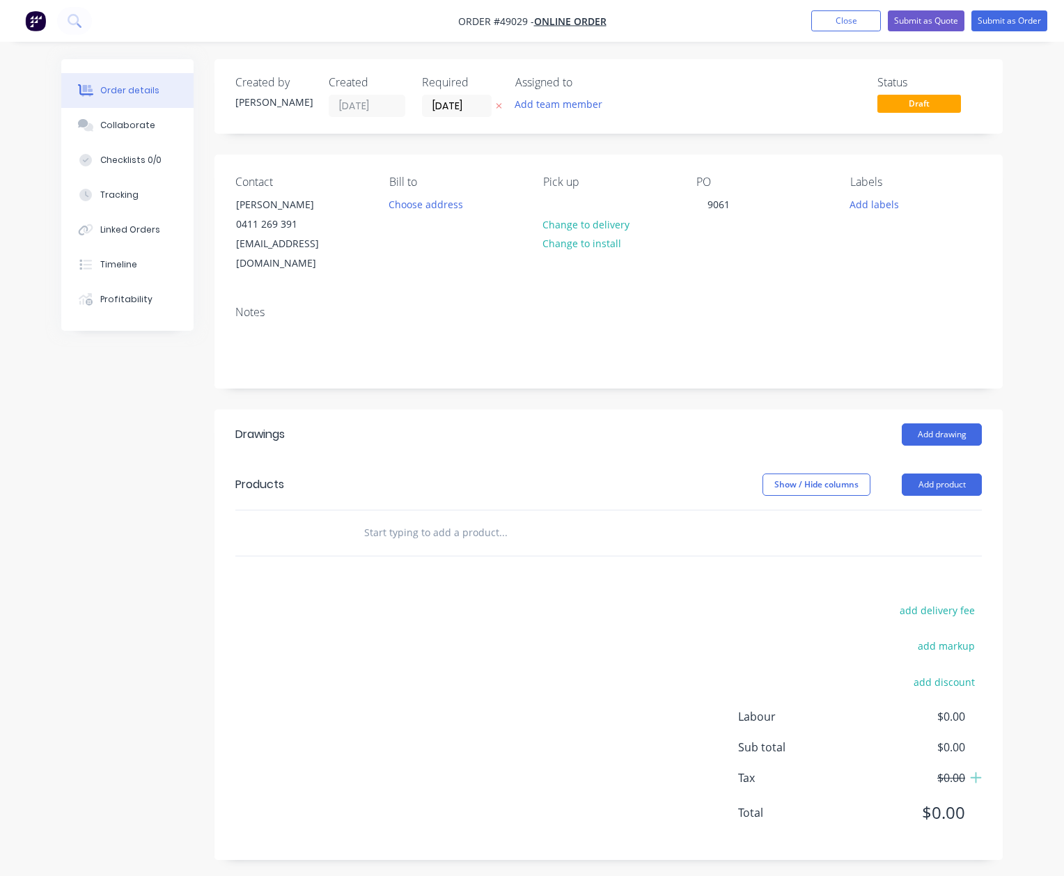
click at [411, 352] on div "Notes" at bounding box center [608, 340] width 788 height 93
drag, startPoint x: 925, startPoint y: 464, endPoint x: 930, endPoint y: 483, distance: 20.3
click at [927, 473] on button "Add product" at bounding box center [942, 484] width 80 height 22
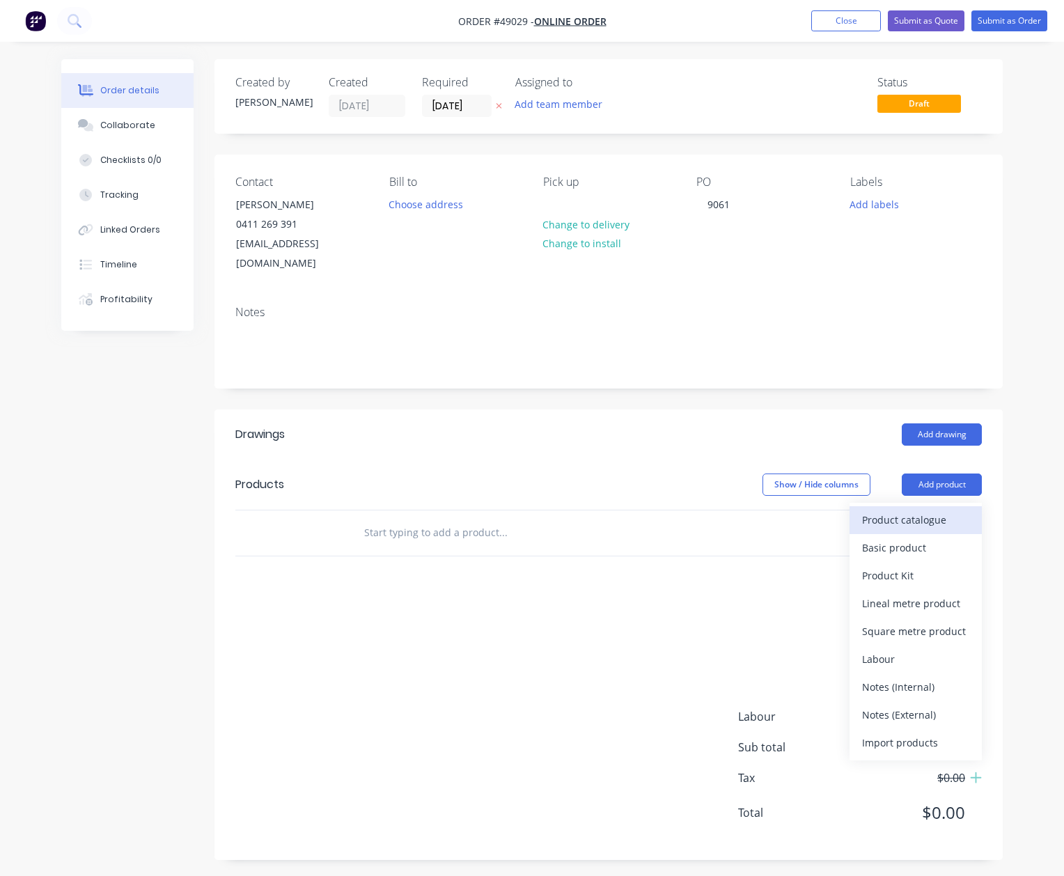
click at [929, 510] on div "Product catalogue" at bounding box center [915, 520] width 107 height 20
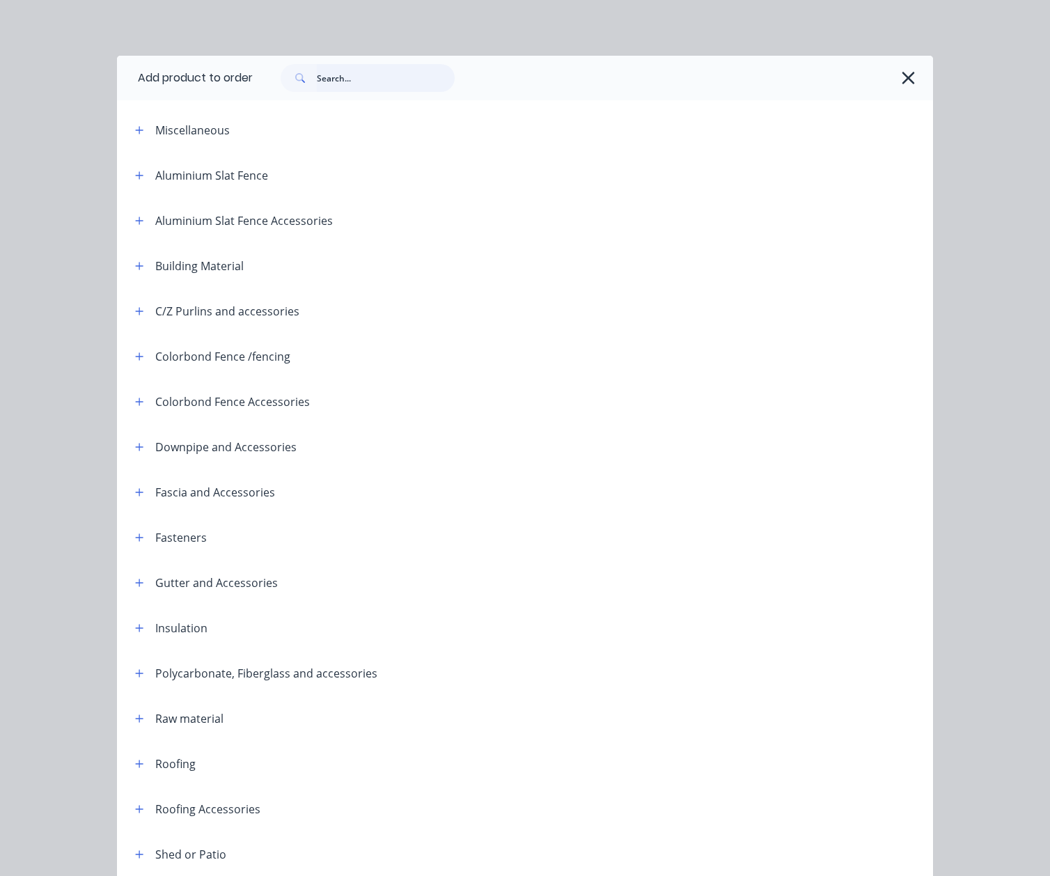
click at [370, 70] on input "text" at bounding box center [386, 78] width 138 height 28
type input "sheet"
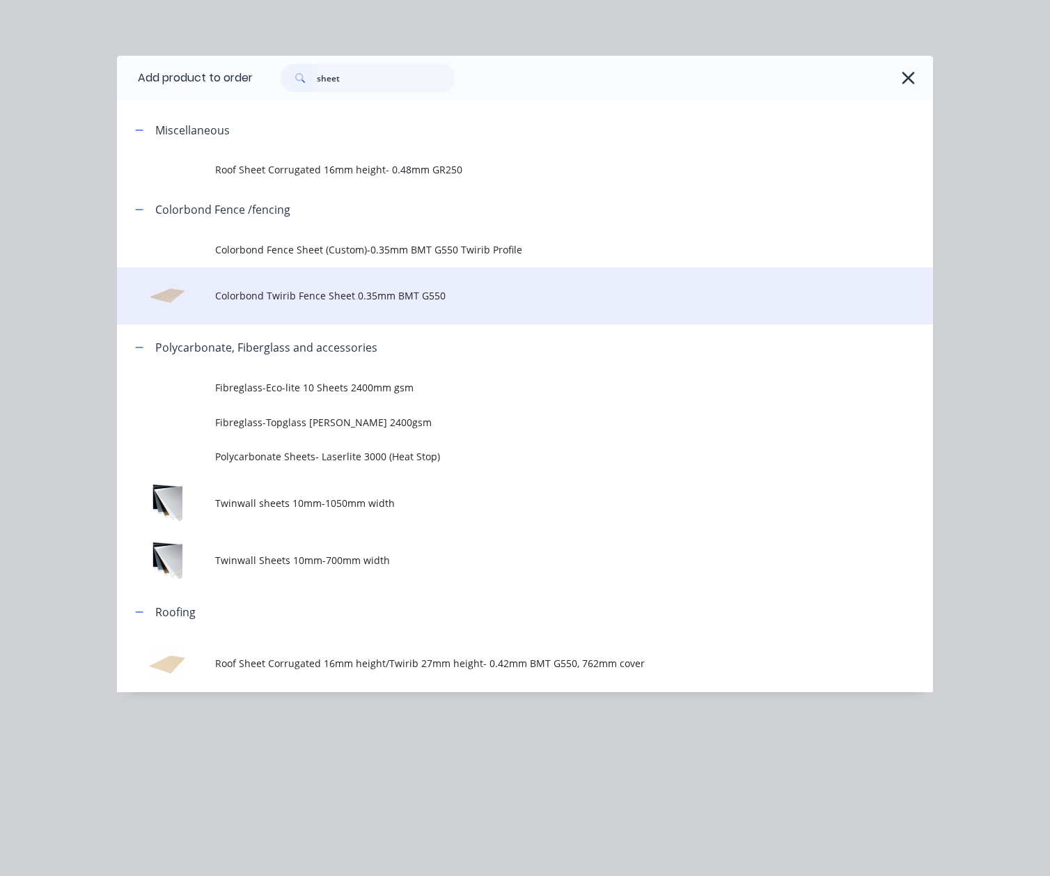
click at [365, 296] on span "Colorbond Twirib Fence Sheet 0.35mm BMT G550" at bounding box center [502, 295] width 574 height 15
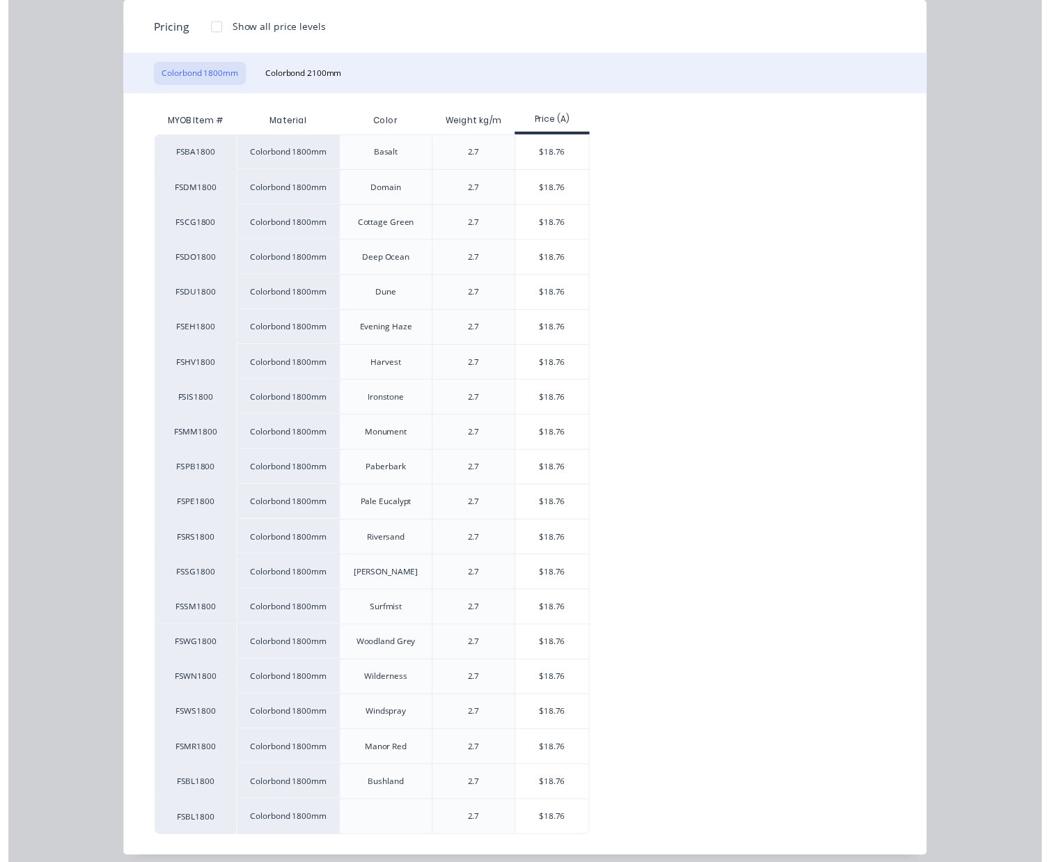
scroll to position [190, 0]
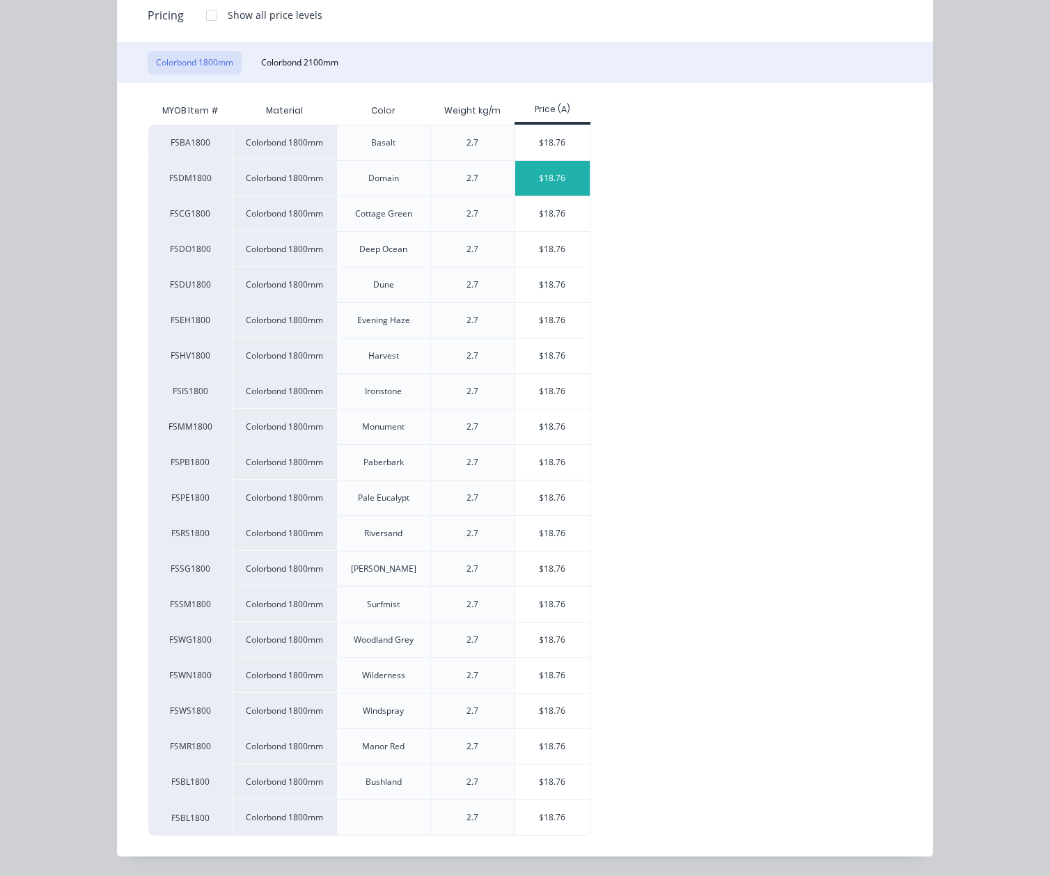
click at [561, 181] on div "$18.76" at bounding box center [552, 178] width 74 height 35
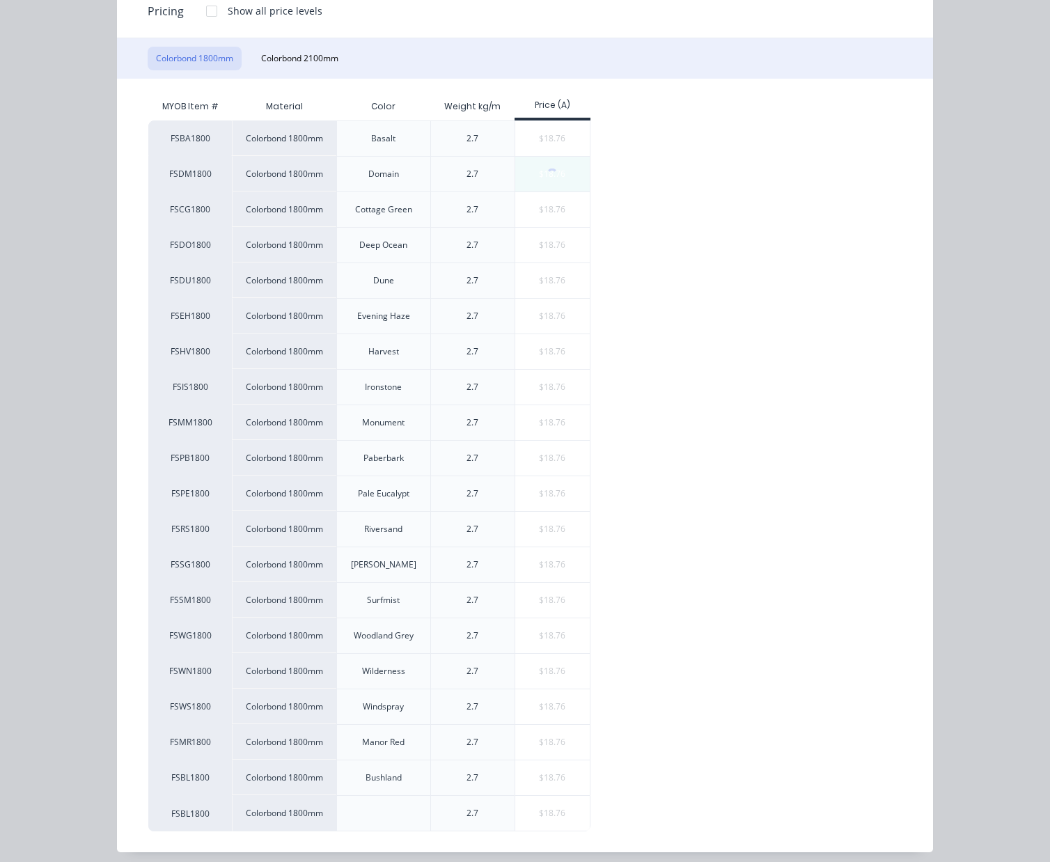
scroll to position [0, 0]
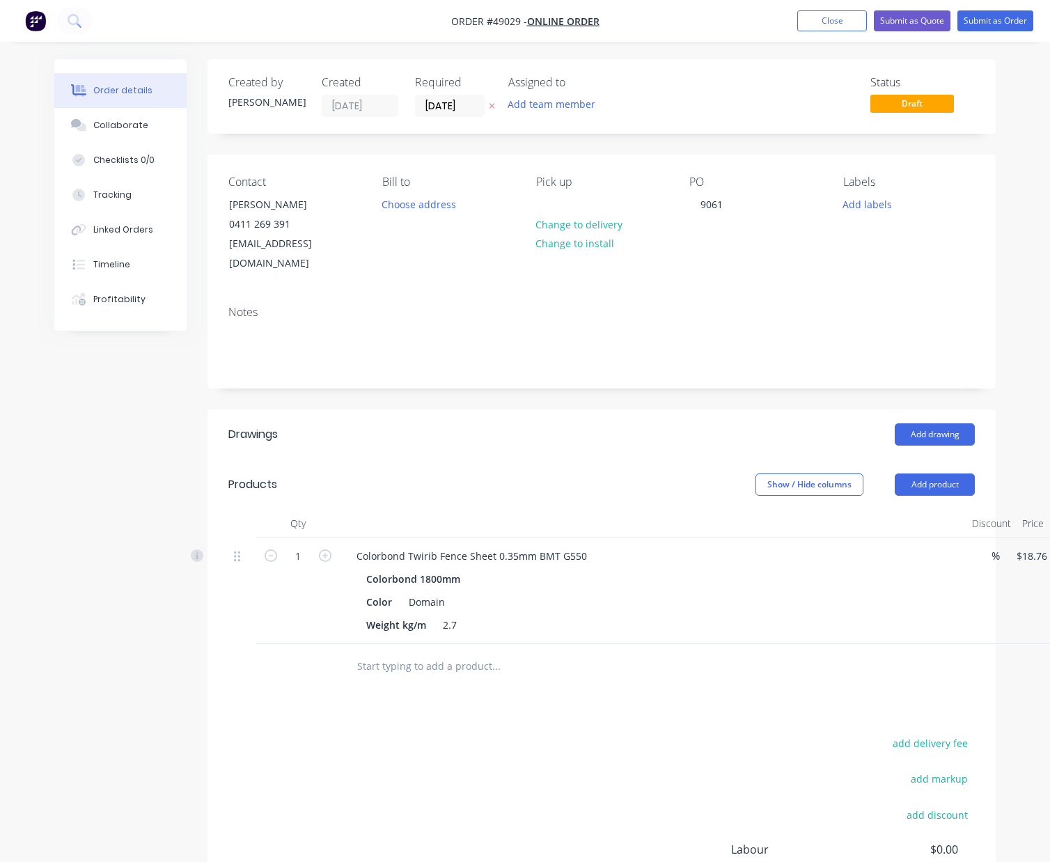
click at [404, 734] on div "add delivery fee add markup add discount Labour $0.00 Sub total $18.76 Tax $1.8…" at bounding box center [601, 853] width 746 height 238
click at [309, 546] on input "1" at bounding box center [298, 556] width 36 height 21
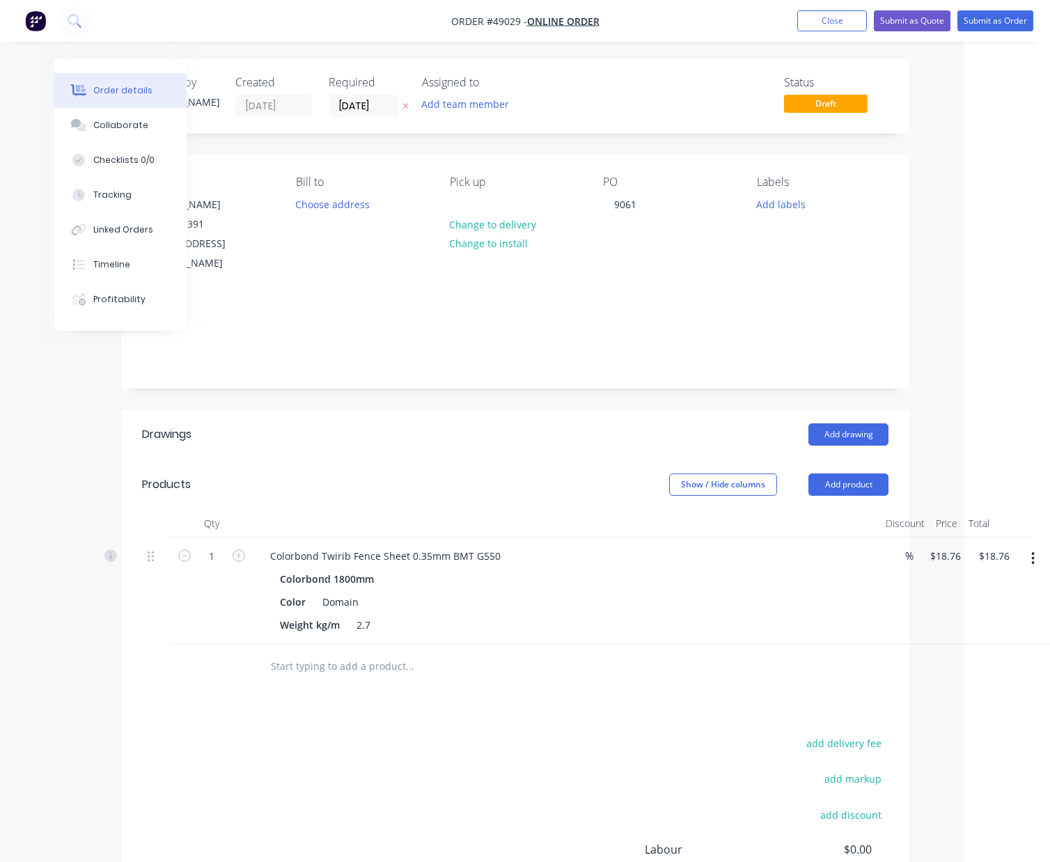
click at [1031, 551] on icon "button" at bounding box center [1032, 558] width 3 height 15
click at [984, 668] on div "Delete" at bounding box center [983, 678] width 107 height 20
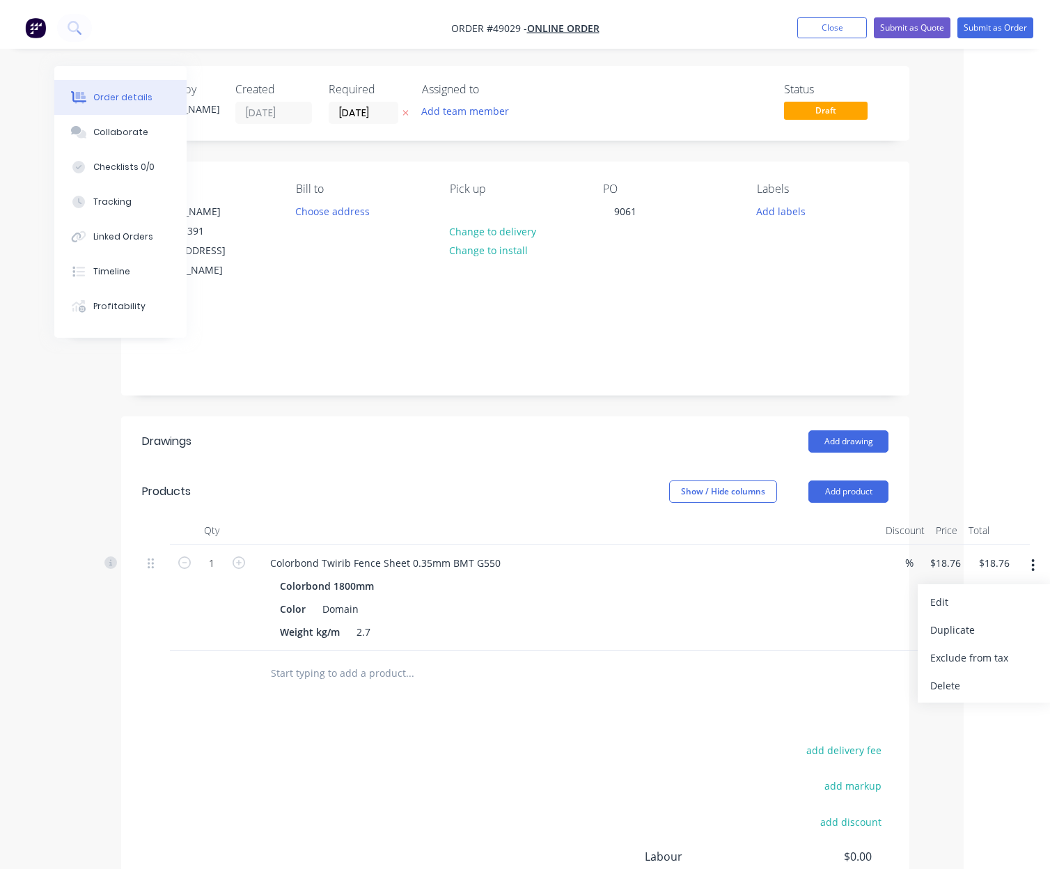
scroll to position [0, 0]
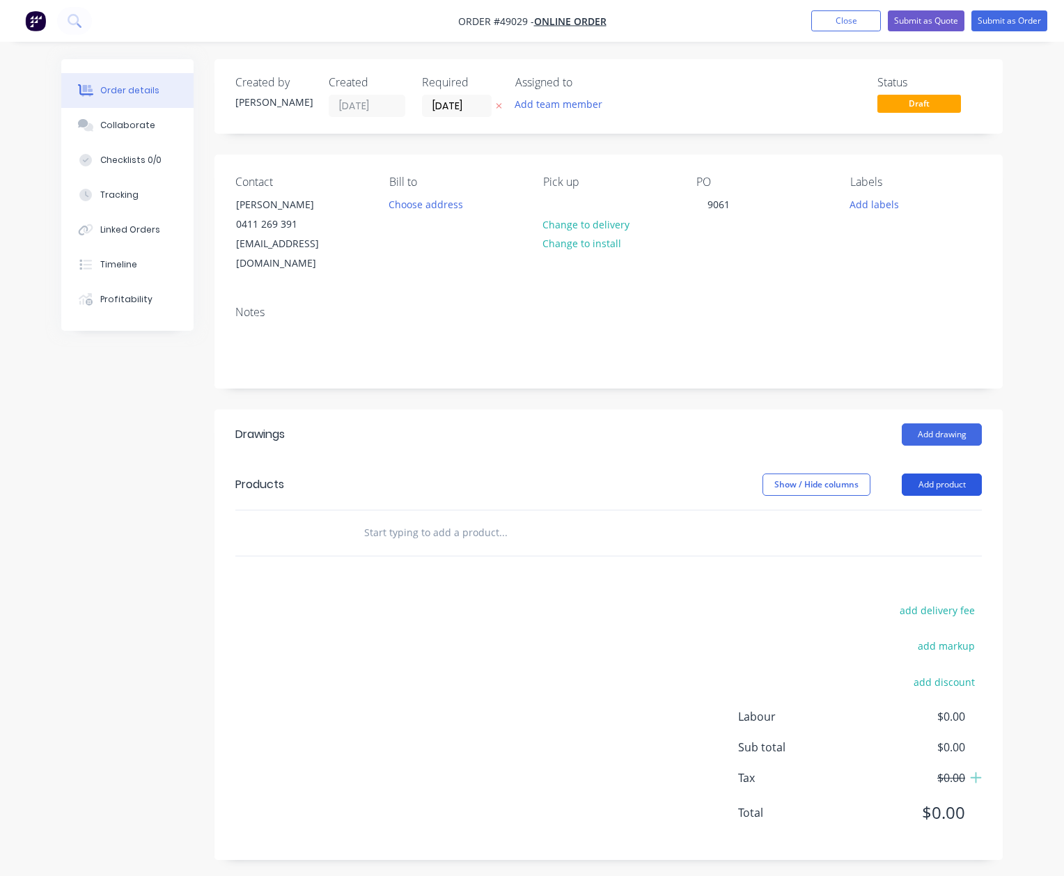
click at [923, 473] on button "Add product" at bounding box center [942, 484] width 80 height 22
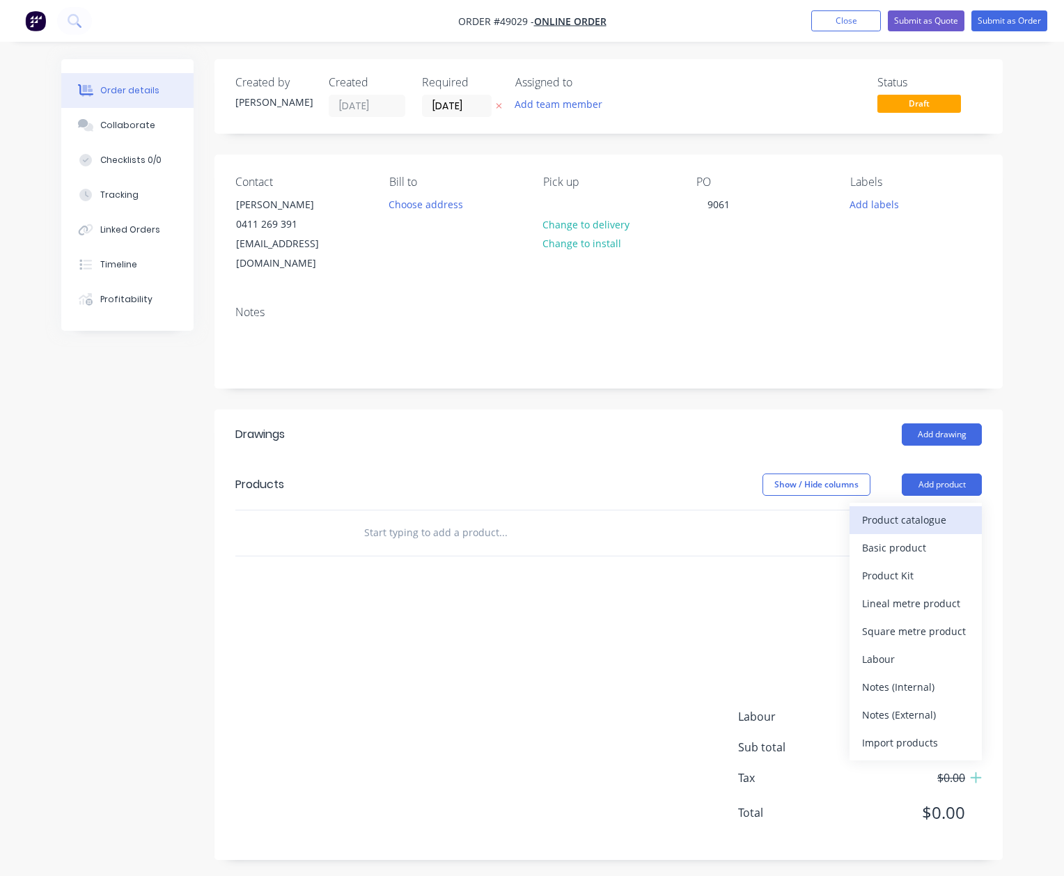
click at [920, 506] on button "Product catalogue" at bounding box center [915, 520] width 132 height 28
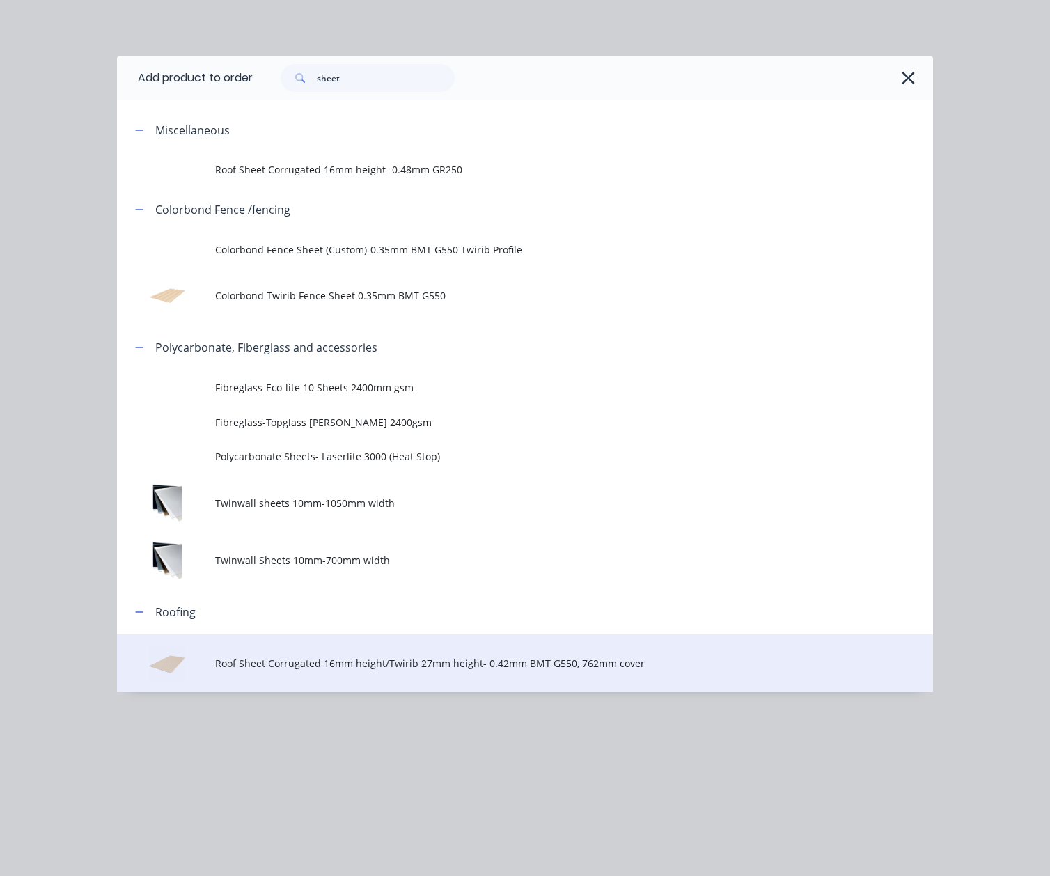
click at [291, 660] on span "Roof Sheet Corrugated 16mm height/Twirib 27mm height- 0.42mm BMT G550, 762mm co…" at bounding box center [502, 663] width 574 height 15
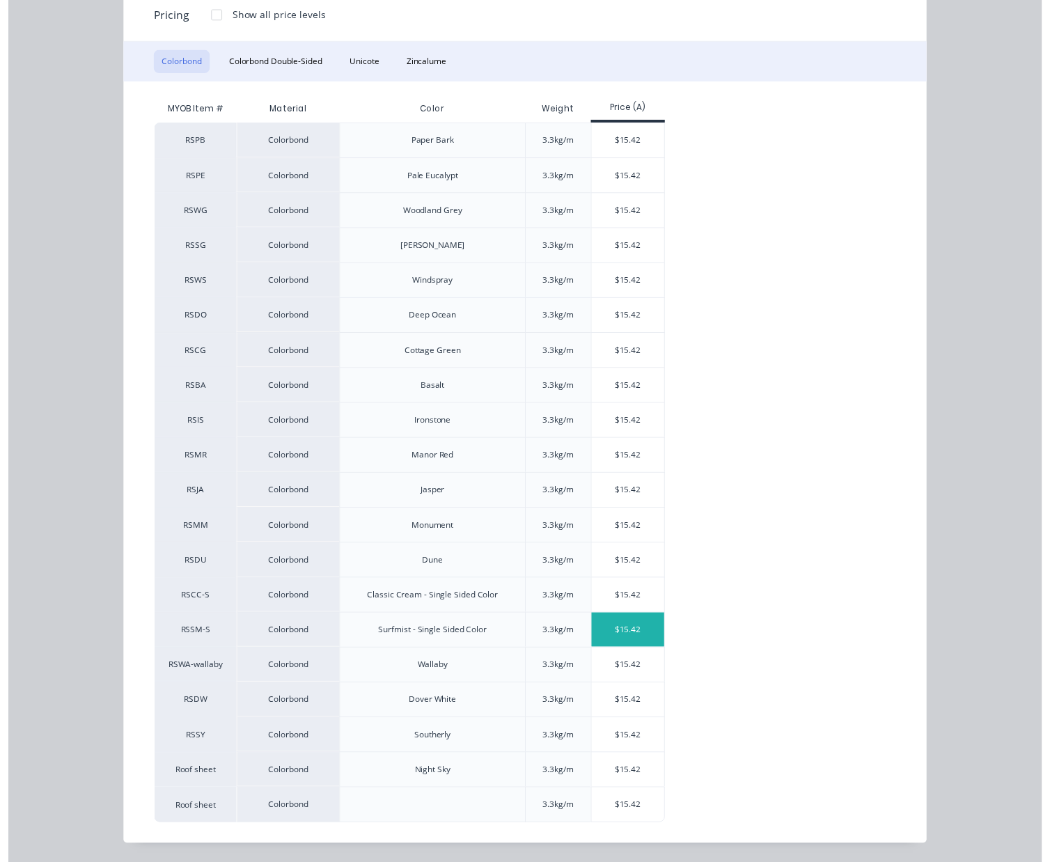
scroll to position [190, 0]
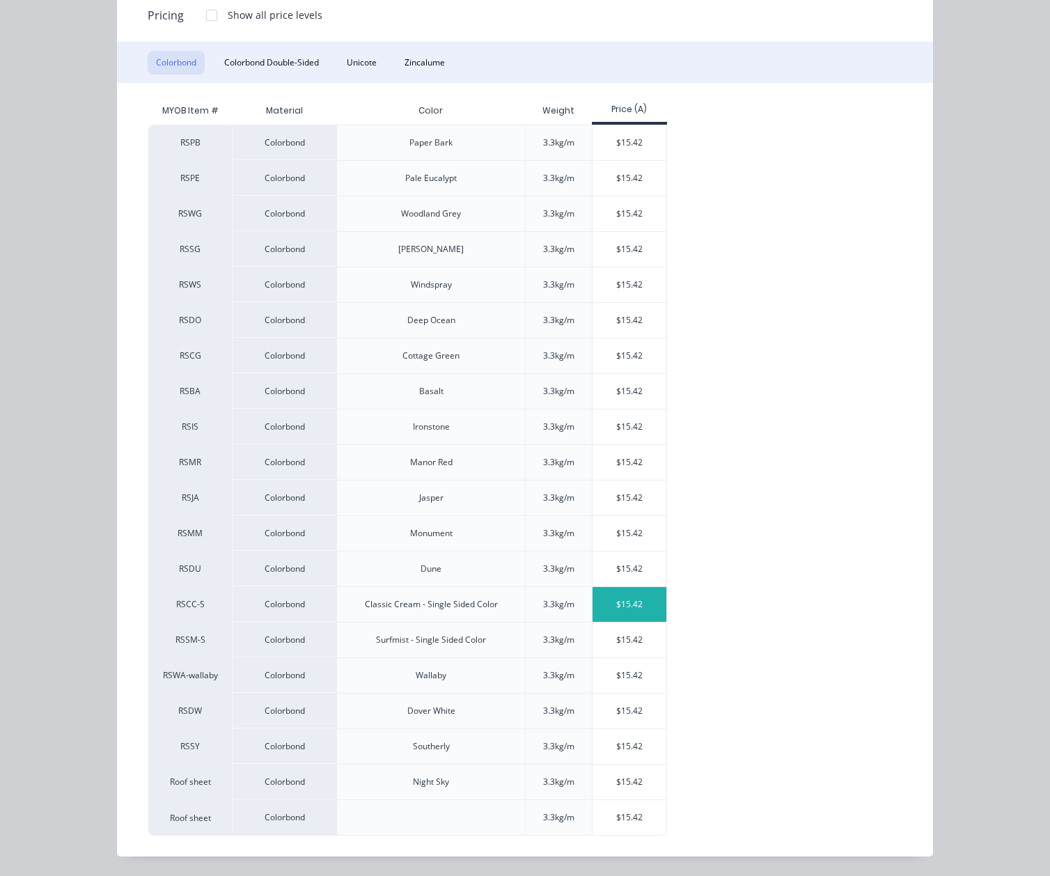
click at [647, 616] on div "$15.42" at bounding box center [629, 604] width 74 height 35
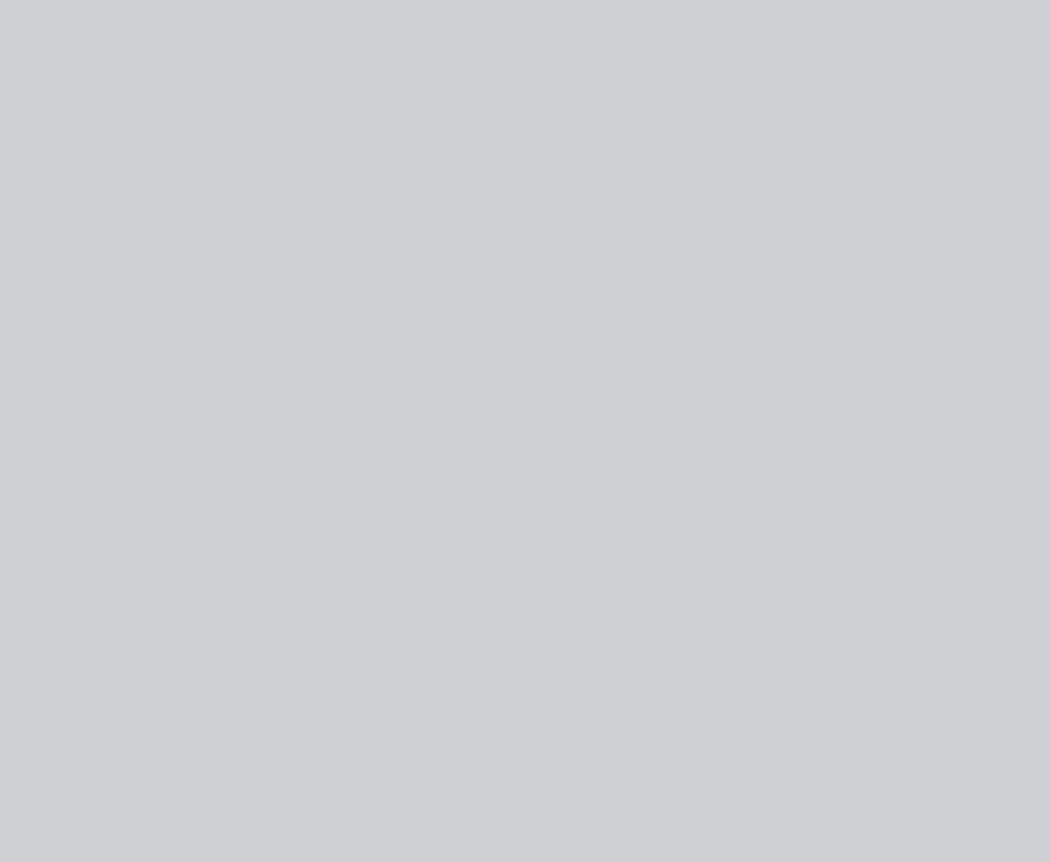
scroll to position [0, 0]
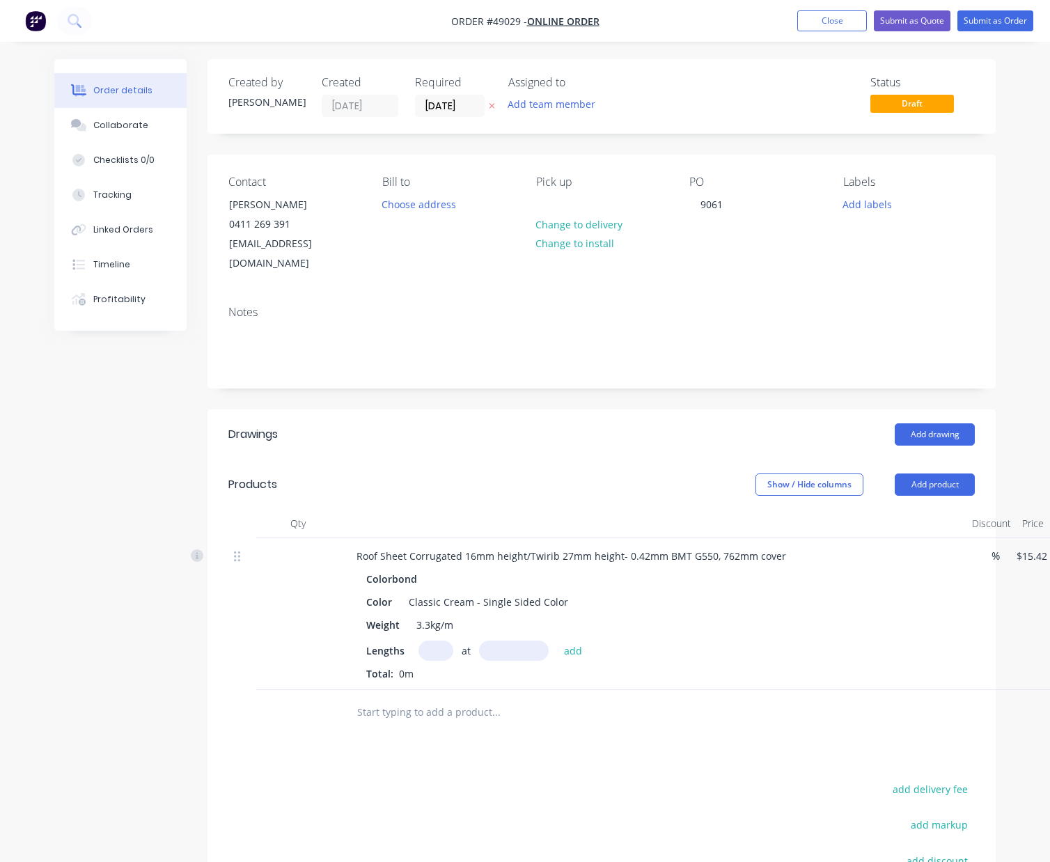
click at [435, 640] on input "text" at bounding box center [435, 650] width 35 height 20
type input "16"
type input "1600"
click at [557, 640] on button "add" at bounding box center [573, 649] width 33 height 19
type input "$394.75"
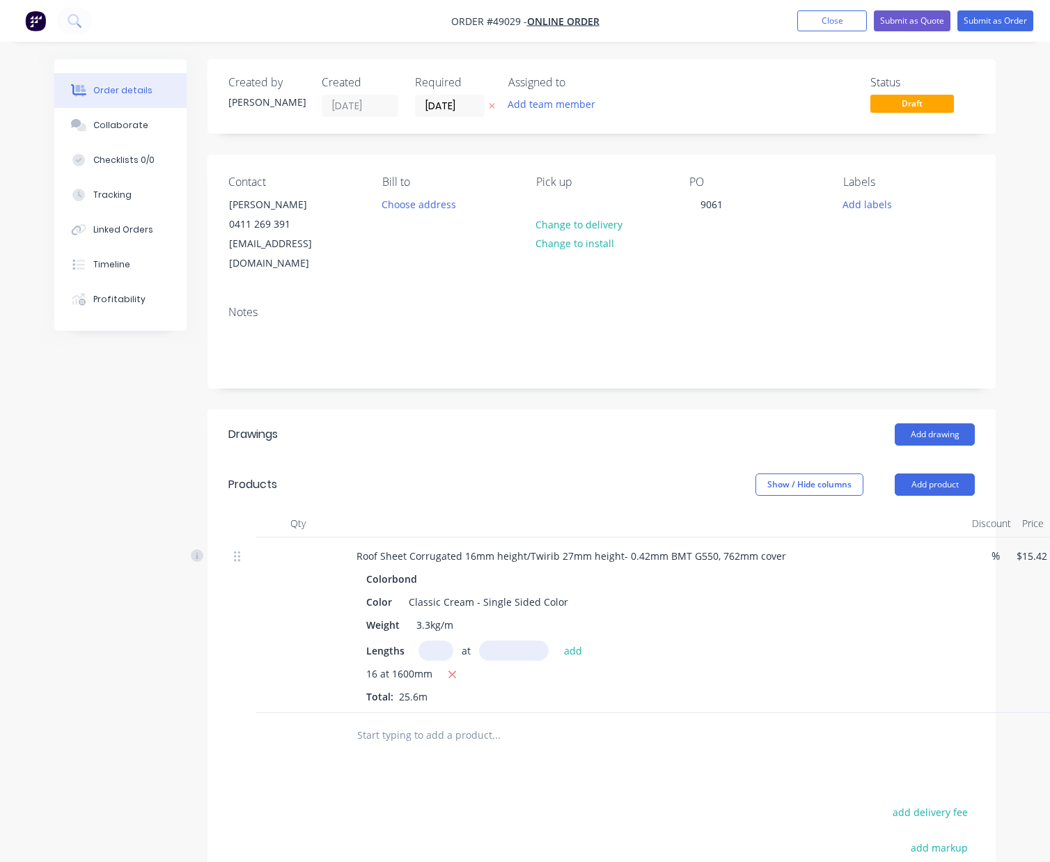
click at [716, 666] on div "16 at 1600mm" at bounding box center [653, 674] width 574 height 17
drag, startPoint x: 524, startPoint y: 536, endPoint x: 617, endPoint y: 533, distance: 92.7
click at [617, 546] on div "Roof Sheet Corrugated 16mm height/Twirib 27mm height- 0.42mm BMT G550, 762mm co…" at bounding box center [571, 556] width 452 height 20
click at [695, 683] on div "16 at 1600mm Total: 25.6m" at bounding box center [653, 685] width 574 height 38
click at [943, 473] on button "Add product" at bounding box center [935, 484] width 80 height 22
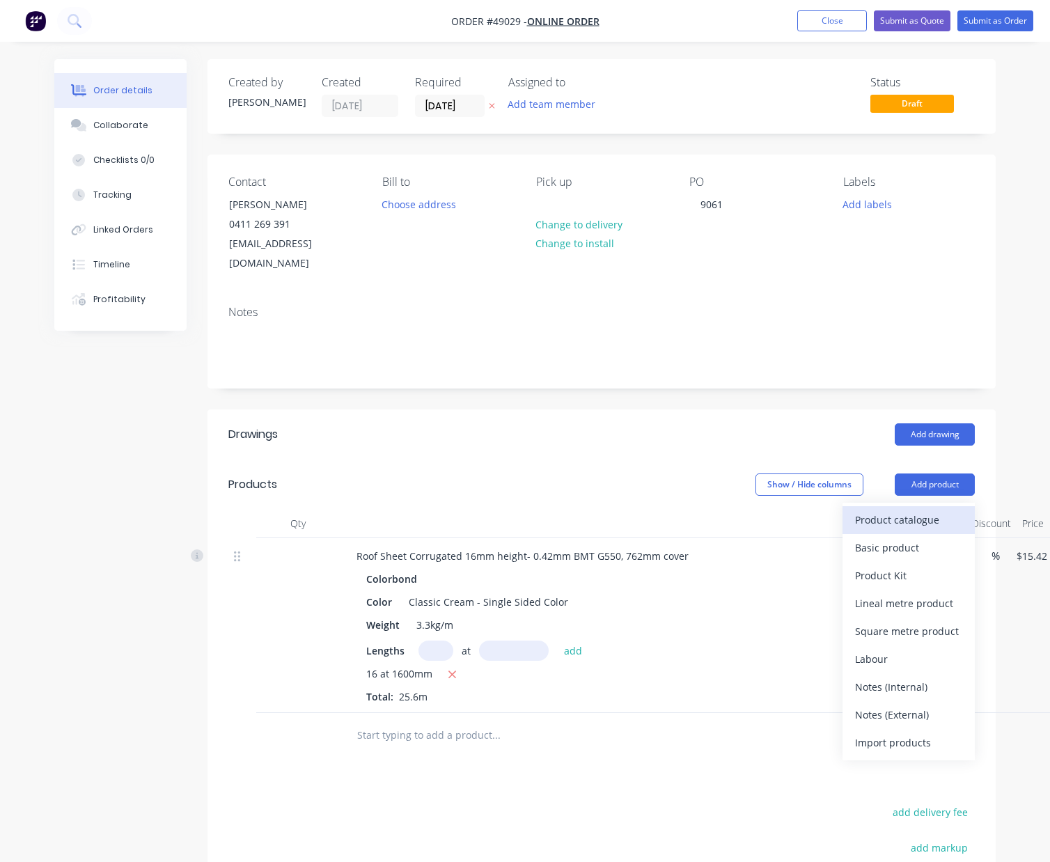
click at [903, 510] on div "Product catalogue" at bounding box center [908, 520] width 107 height 20
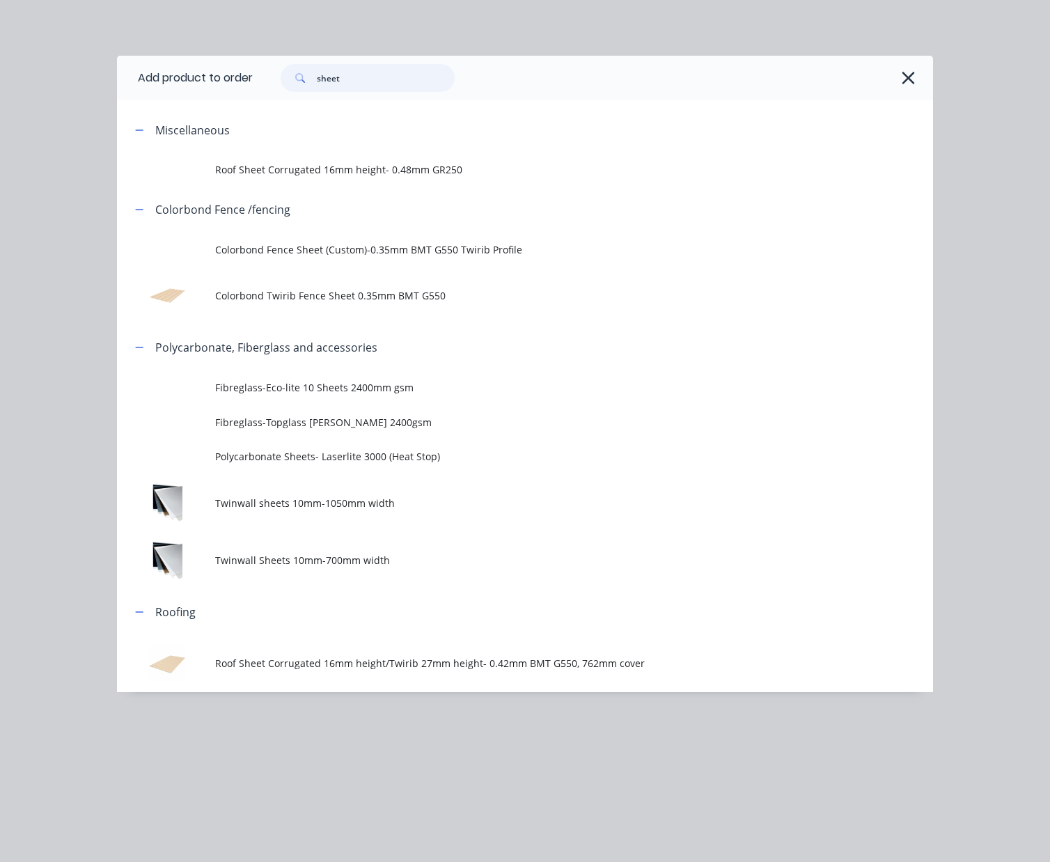
drag, startPoint x: 375, startPoint y: 77, endPoint x: 150, endPoint y: 89, distance: 224.5
click at [150, 89] on header "Add product to order sheet" at bounding box center [525, 78] width 816 height 45
type input "cap"
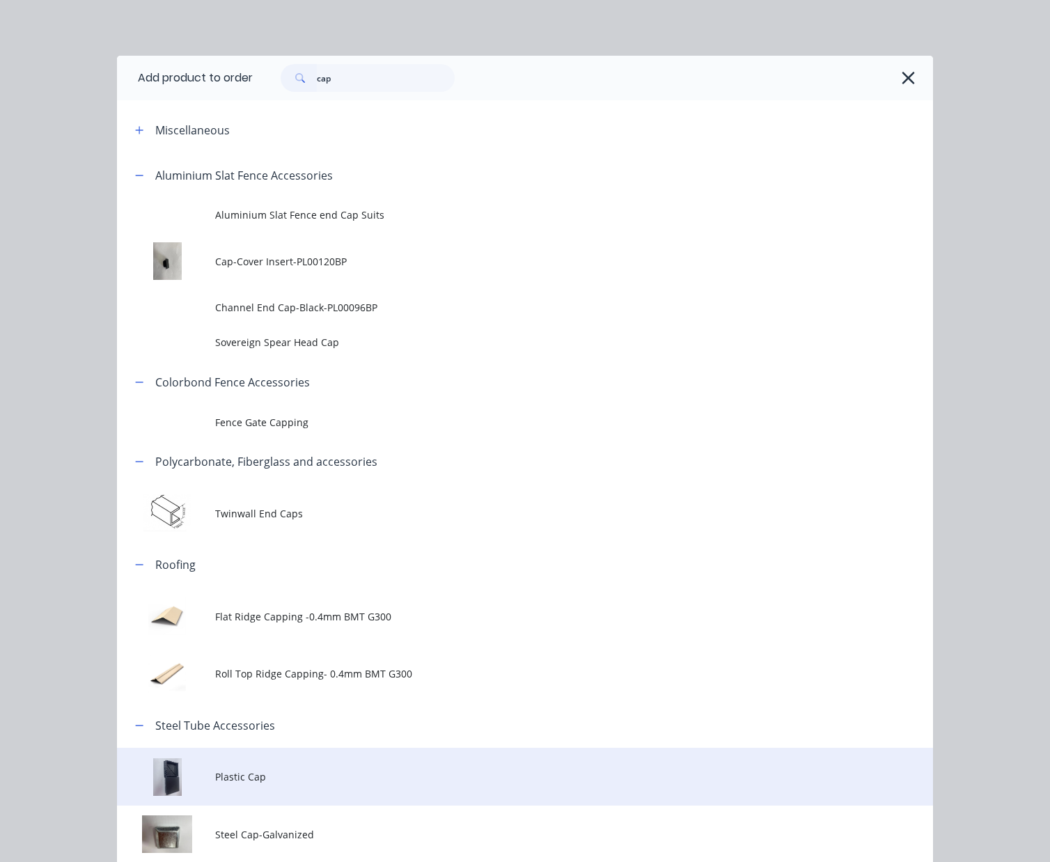
click at [308, 775] on span "Plastic Cap" at bounding box center [502, 776] width 574 height 15
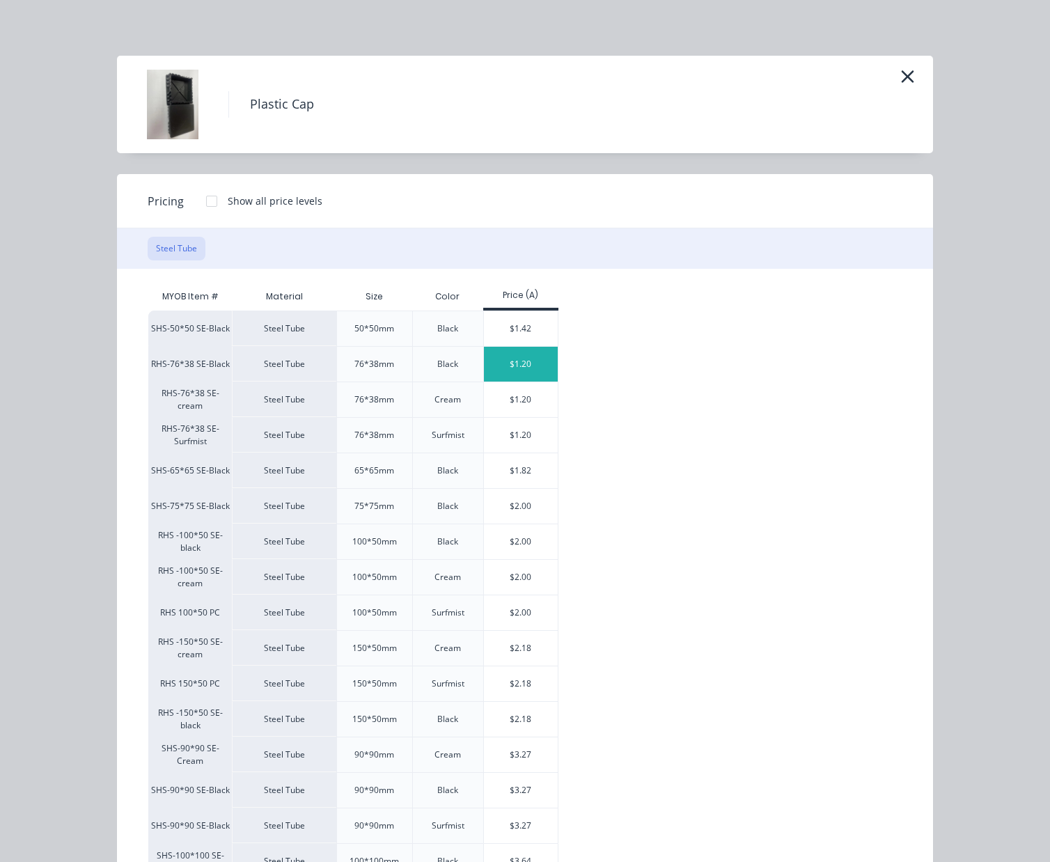
click at [515, 366] on div "$1.20" at bounding box center [521, 364] width 74 height 35
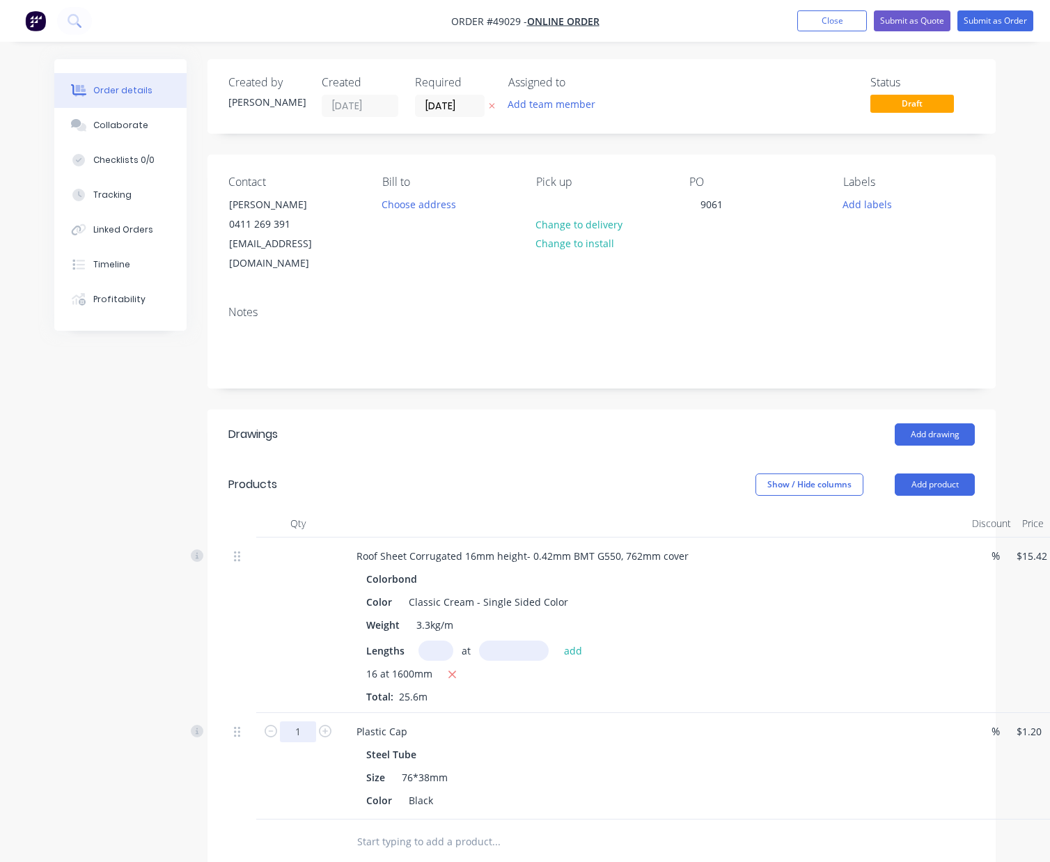
click at [304, 722] on input "1" at bounding box center [298, 731] width 36 height 21
type input "2"
type input "$2.40"
click at [634, 691] on div "Roof Sheet Corrugated 16mm height- 0.42mm BMT G550, 762mm cover Colorbond Color…" at bounding box center [653, 624] width 627 height 175
click at [922, 473] on button "Add product" at bounding box center [935, 484] width 80 height 22
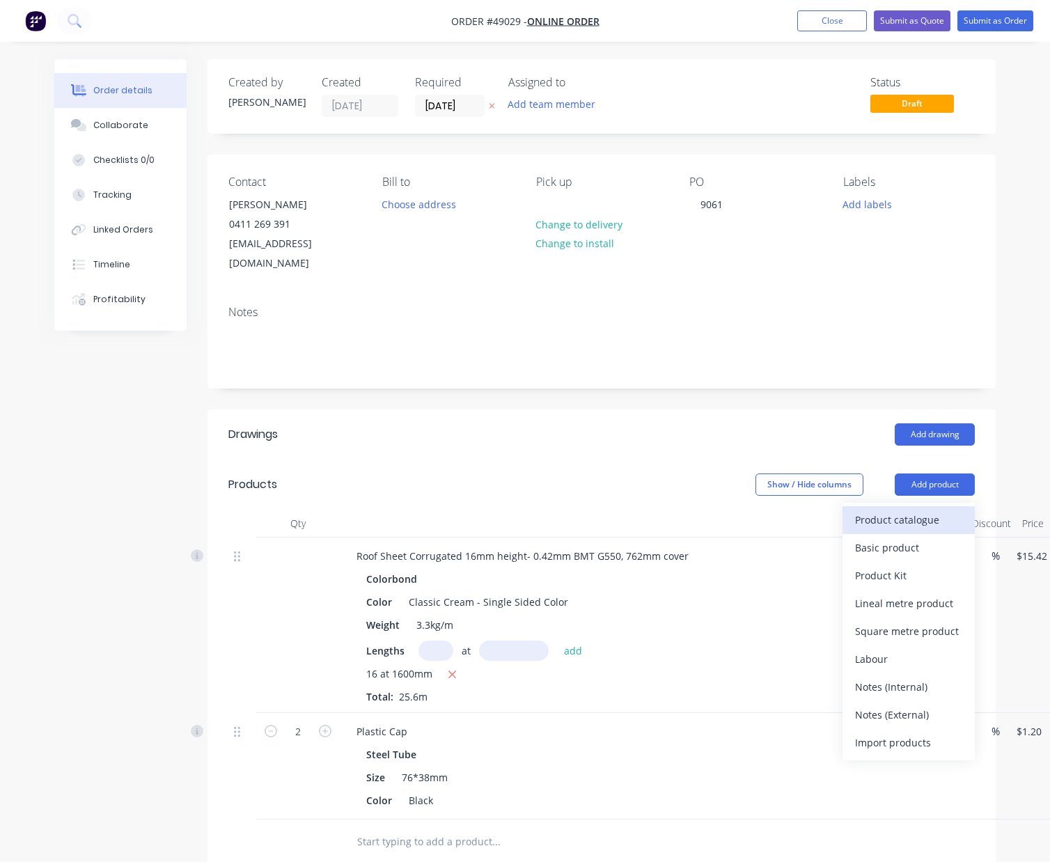
click at [920, 510] on div "Product catalogue" at bounding box center [908, 520] width 107 height 20
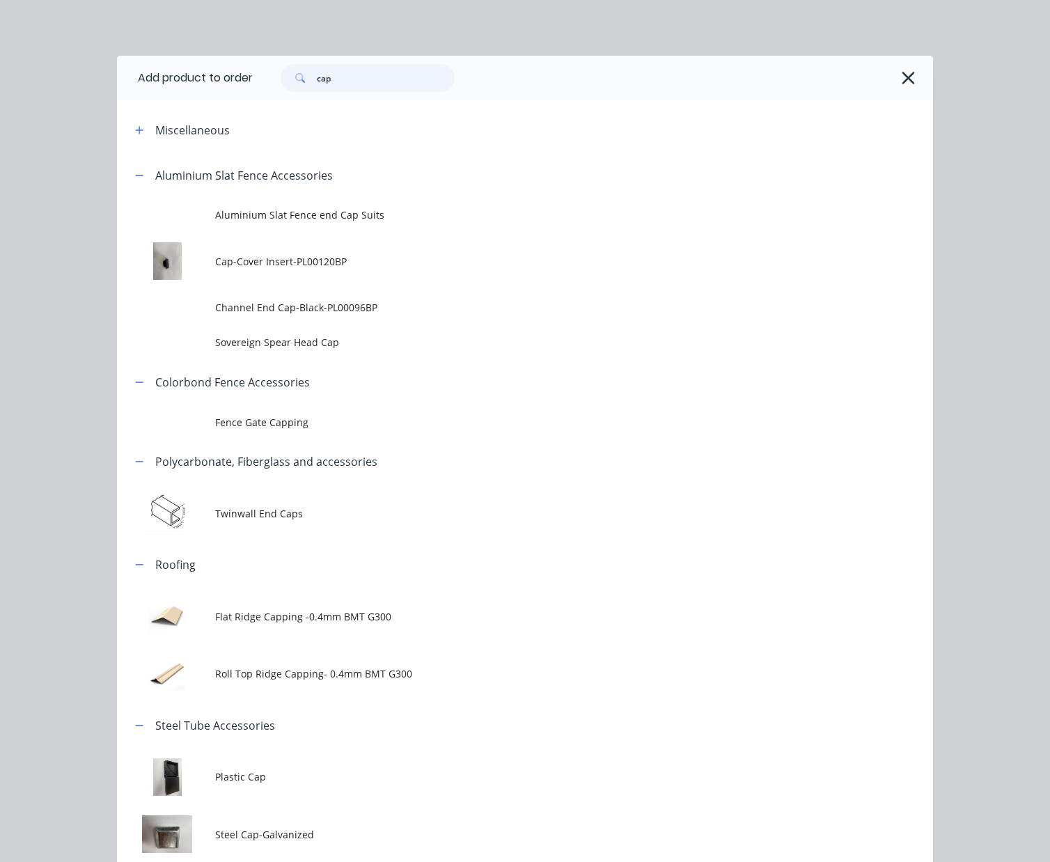
drag, startPoint x: 400, startPoint y: 81, endPoint x: 283, endPoint y: 96, distance: 117.9
click at [283, 96] on div "cap" at bounding box center [593, 78] width 680 height 45
type input "patio"
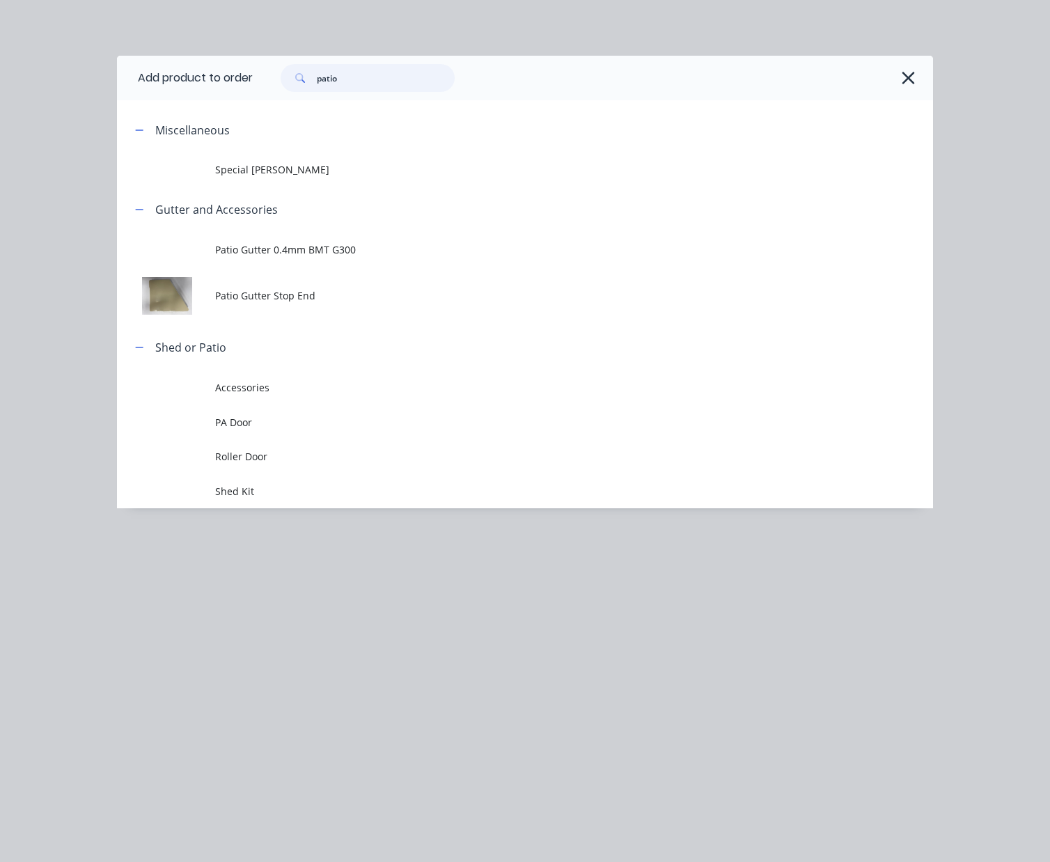
drag, startPoint x: 375, startPoint y: 81, endPoint x: 249, endPoint y: 85, distance: 126.1
click at [249, 85] on header "Add product to order patio" at bounding box center [525, 78] width 816 height 45
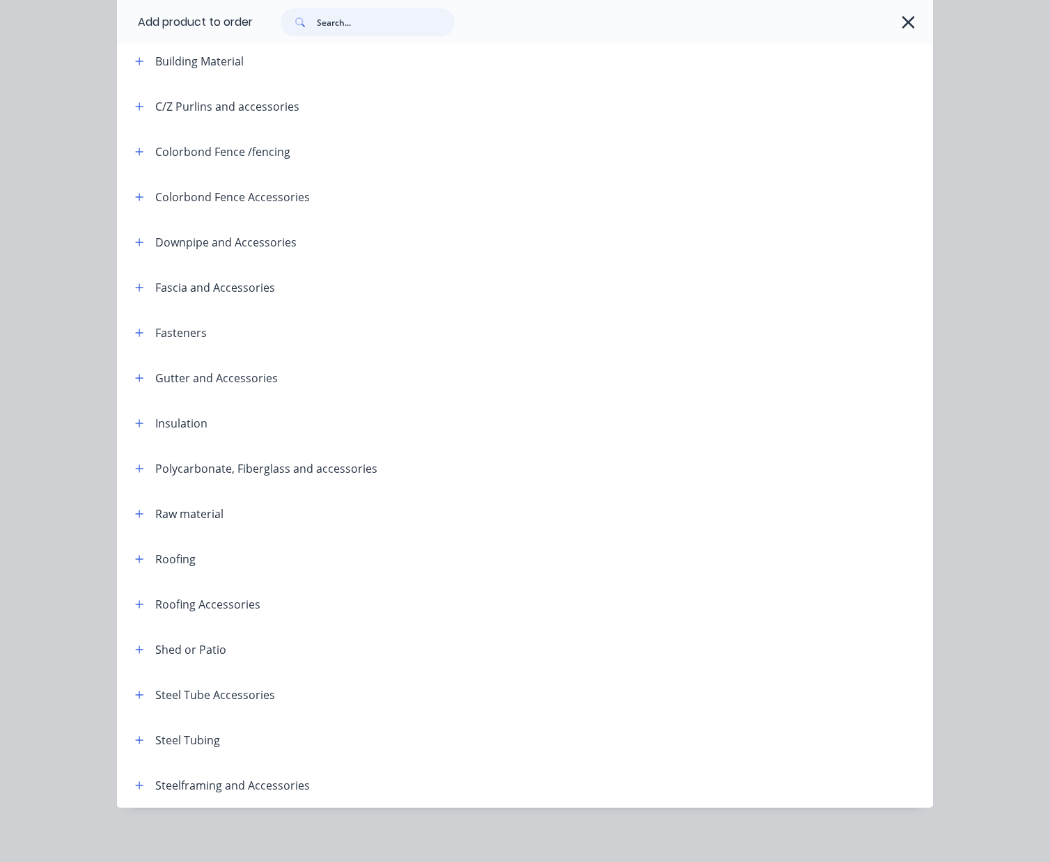
scroll to position [212, 0]
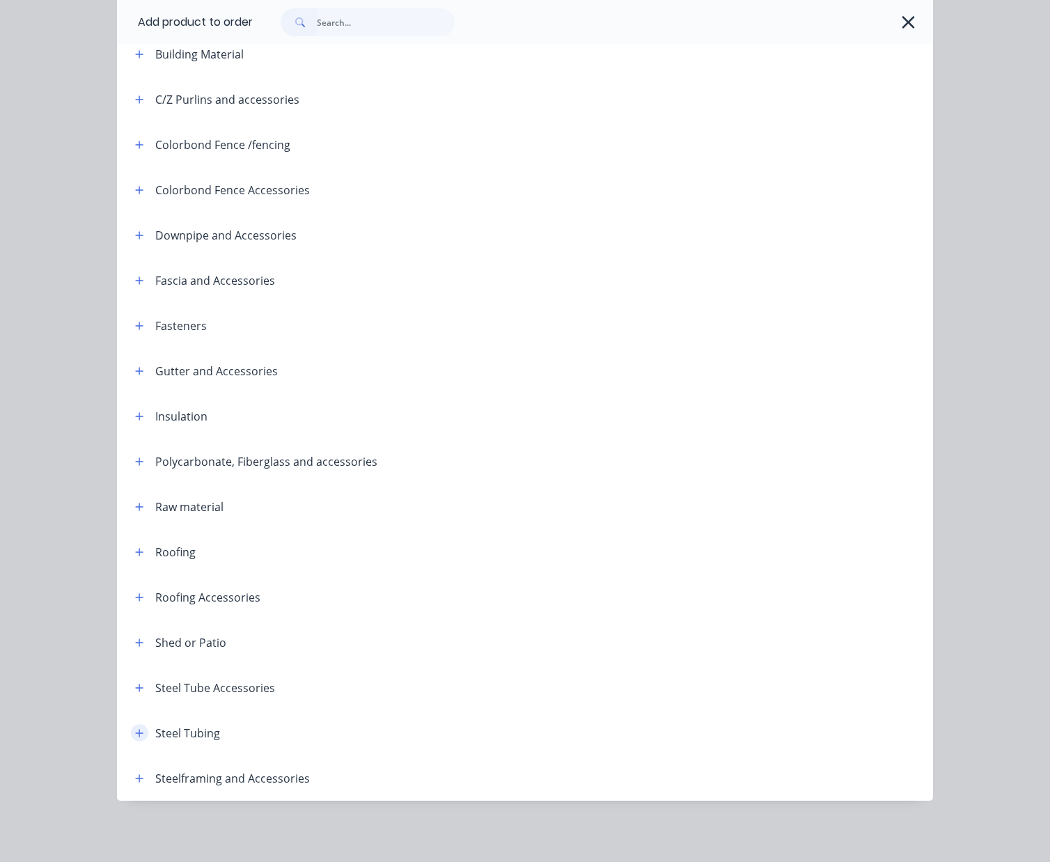
click at [131, 728] on button "button" at bounding box center [139, 732] width 17 height 17
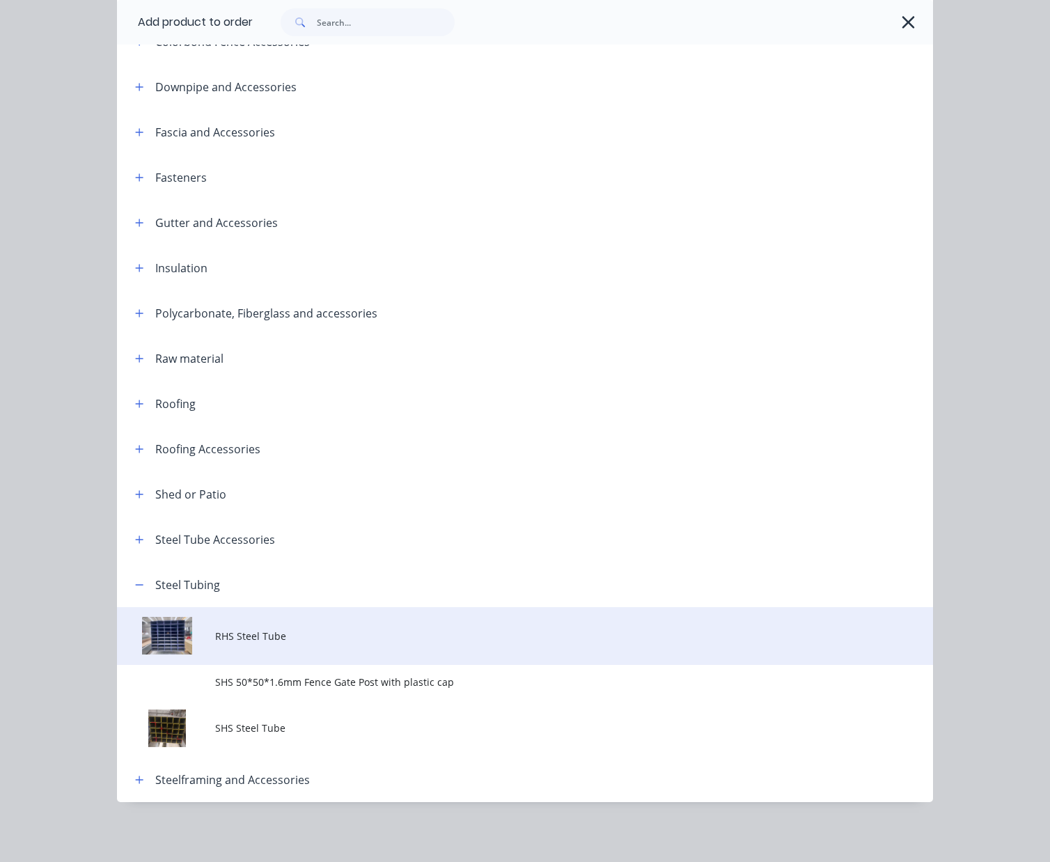
scroll to position [361, 0]
click at [317, 628] on span "RHS Steel Tube" at bounding box center [502, 635] width 574 height 15
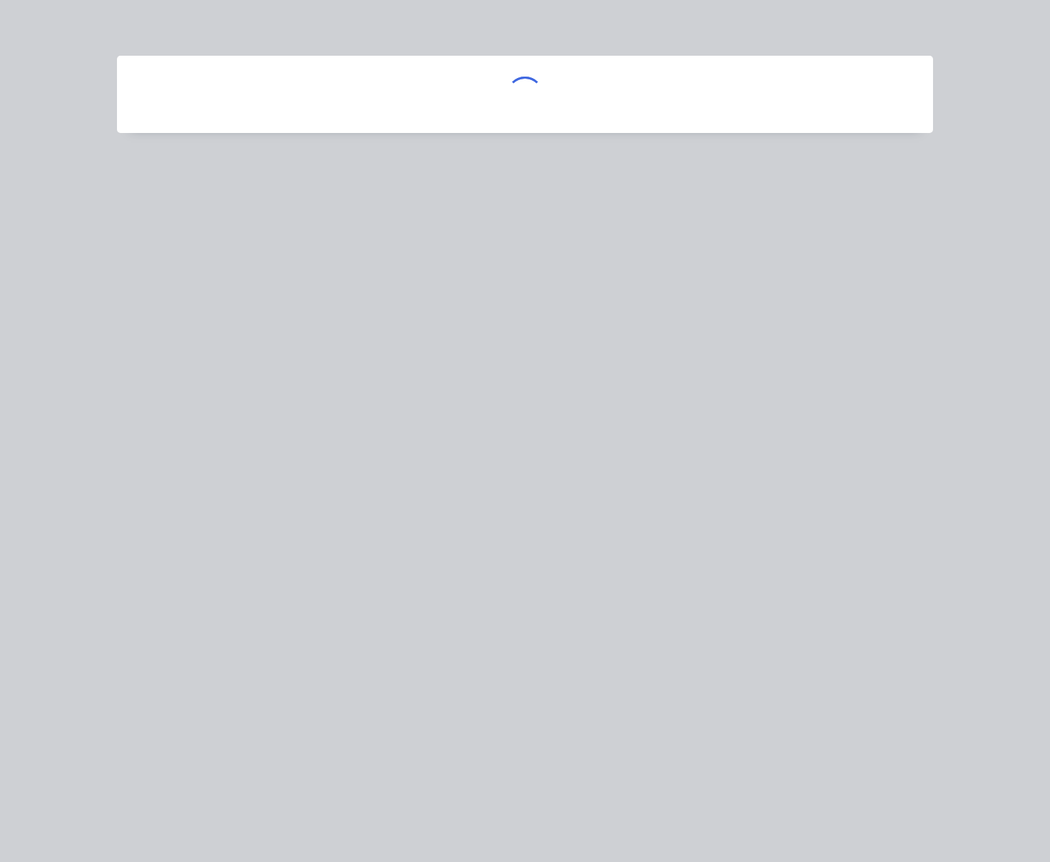
scroll to position [0, 0]
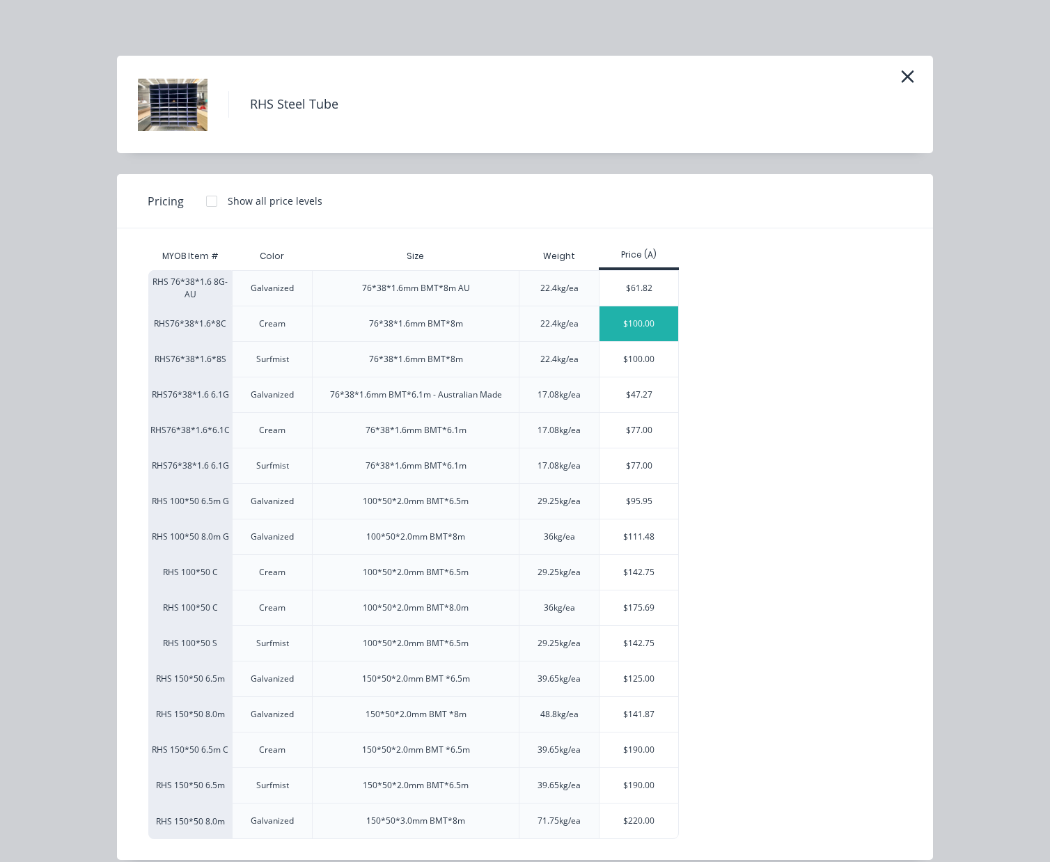
click at [632, 329] on div "$100.00" at bounding box center [638, 323] width 79 height 35
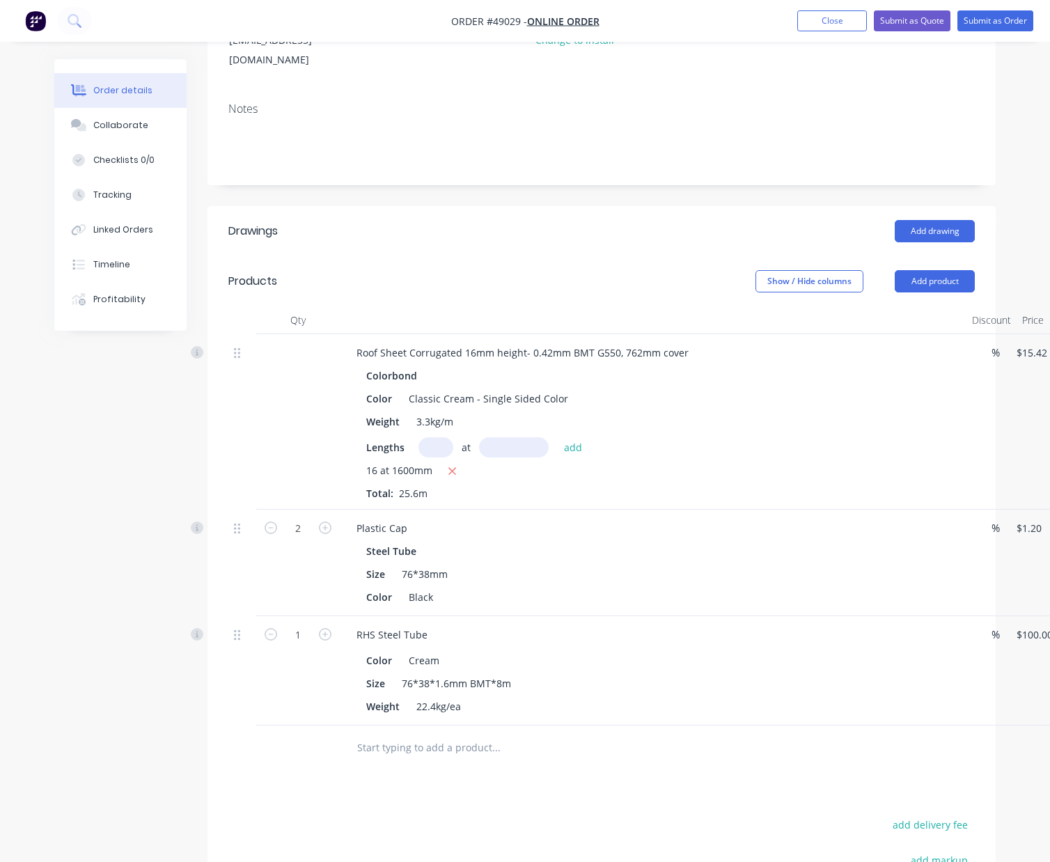
scroll to position [419, 0]
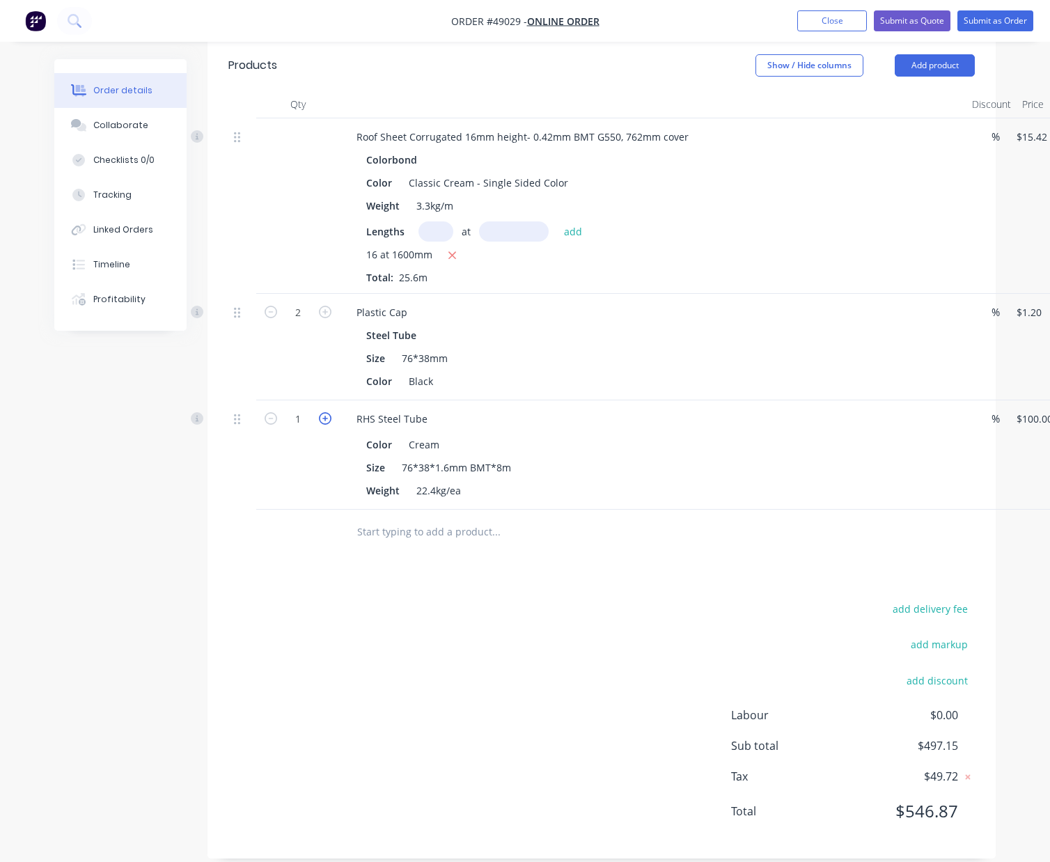
click at [324, 412] on icon "button" at bounding box center [325, 418] width 13 height 13
type input "2"
type input "$200.00"
click at [299, 483] on div "2" at bounding box center [298, 454] width 84 height 109
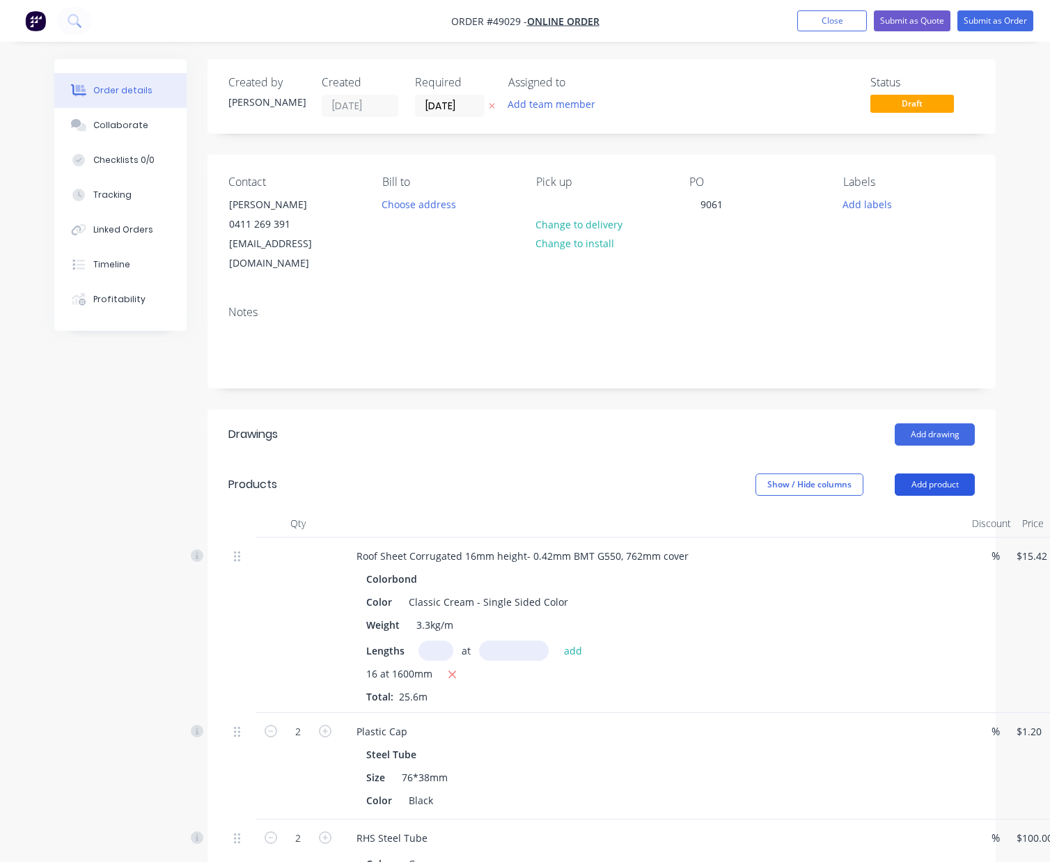
click at [959, 473] on button "Add product" at bounding box center [935, 484] width 80 height 22
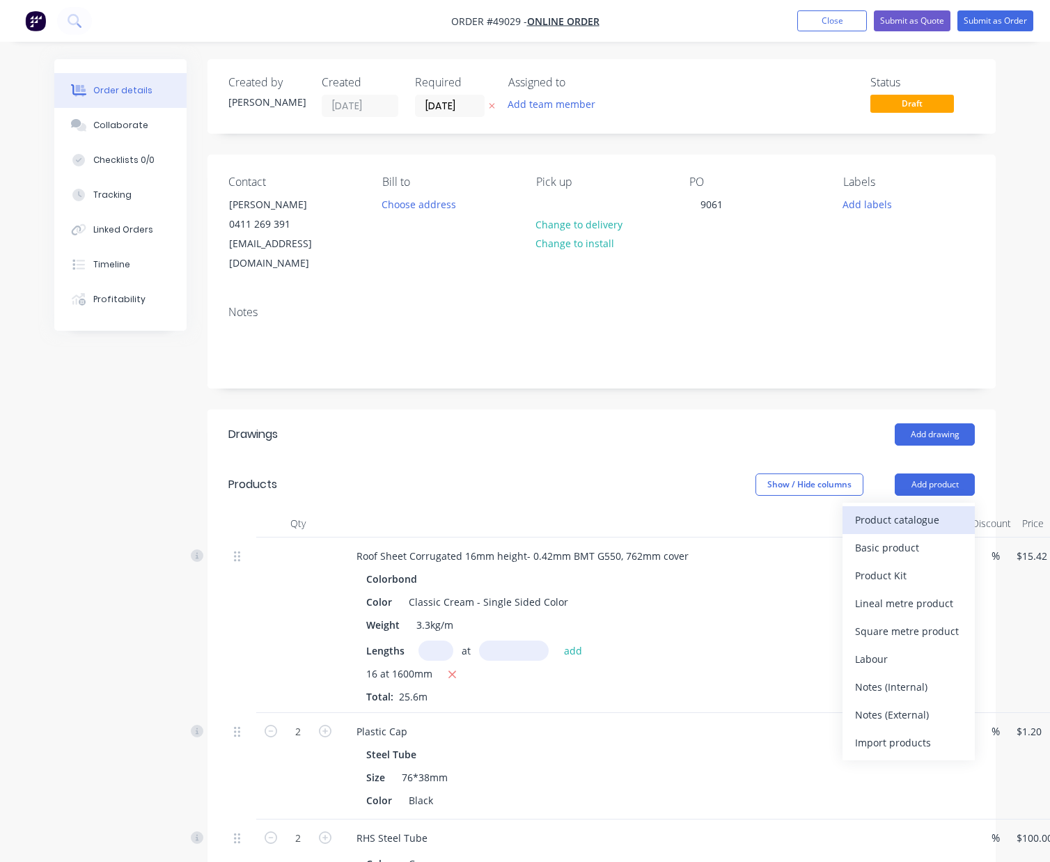
click at [887, 510] on div "Product catalogue" at bounding box center [908, 520] width 107 height 20
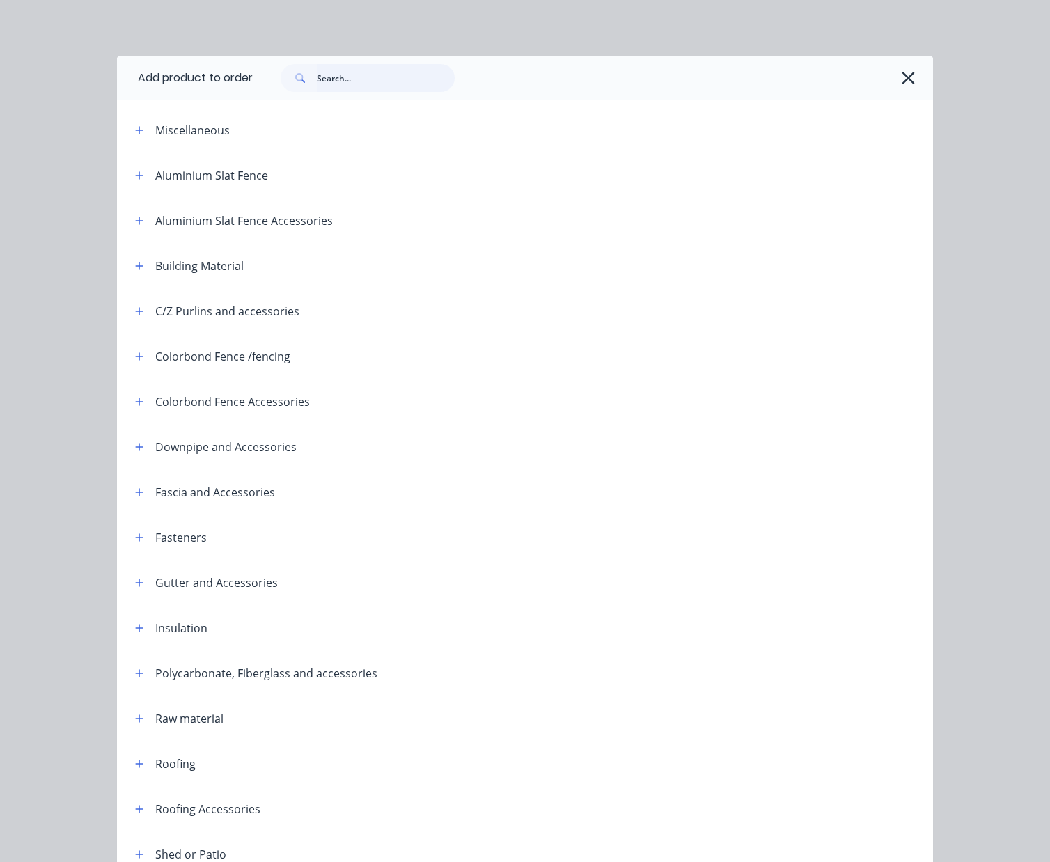
click at [349, 79] on input "text" at bounding box center [386, 78] width 138 height 28
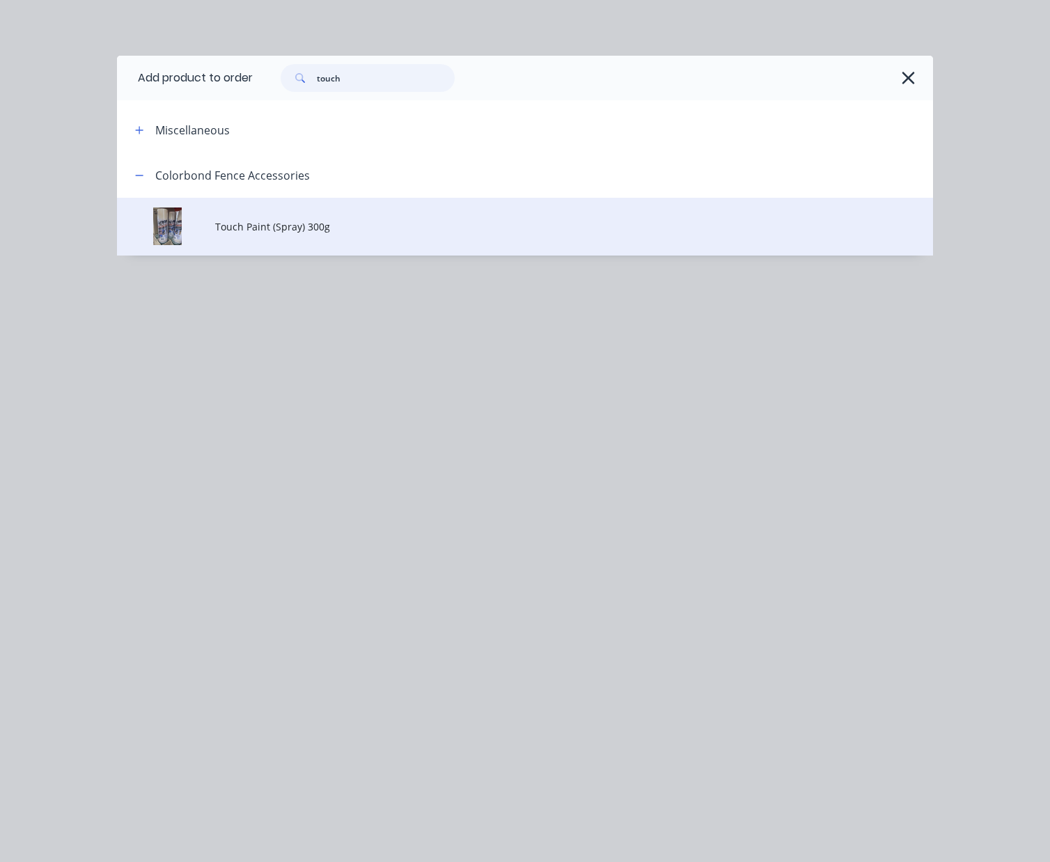
type input "touch"
click at [246, 214] on td "Touch Paint (Spray) 300g" at bounding box center [574, 227] width 718 height 58
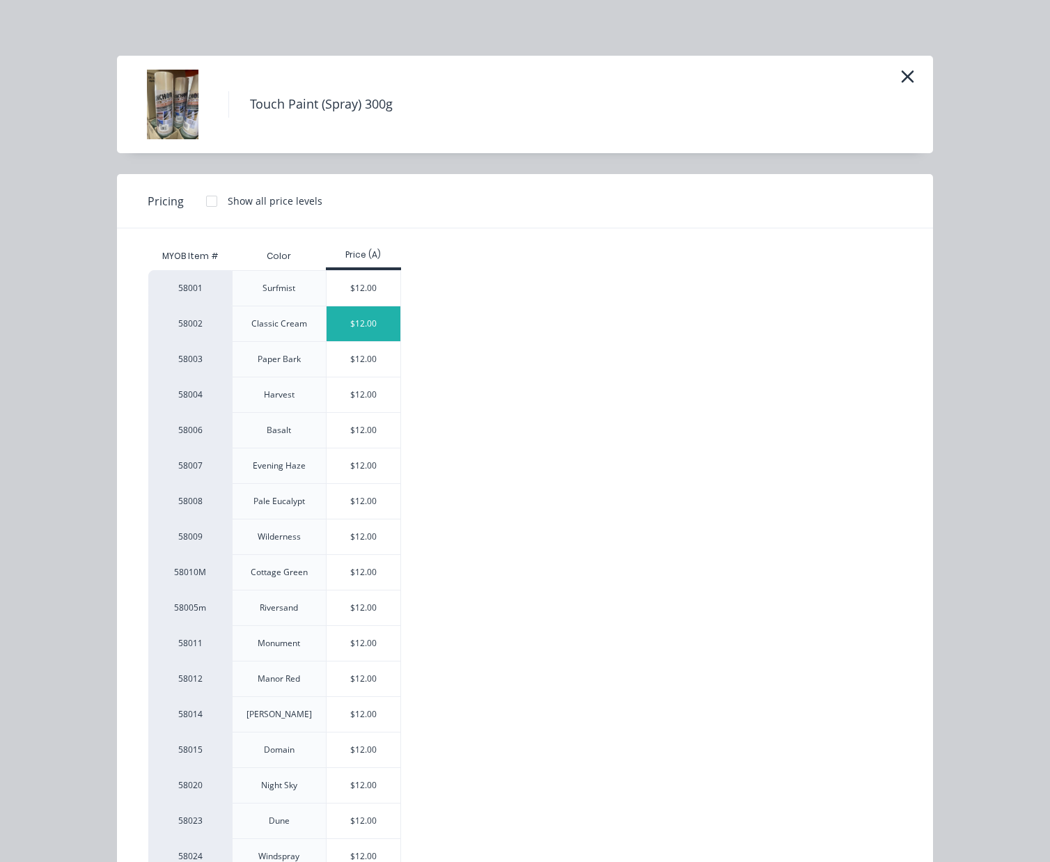
click at [365, 316] on div "$12.00" at bounding box center [364, 323] width 74 height 35
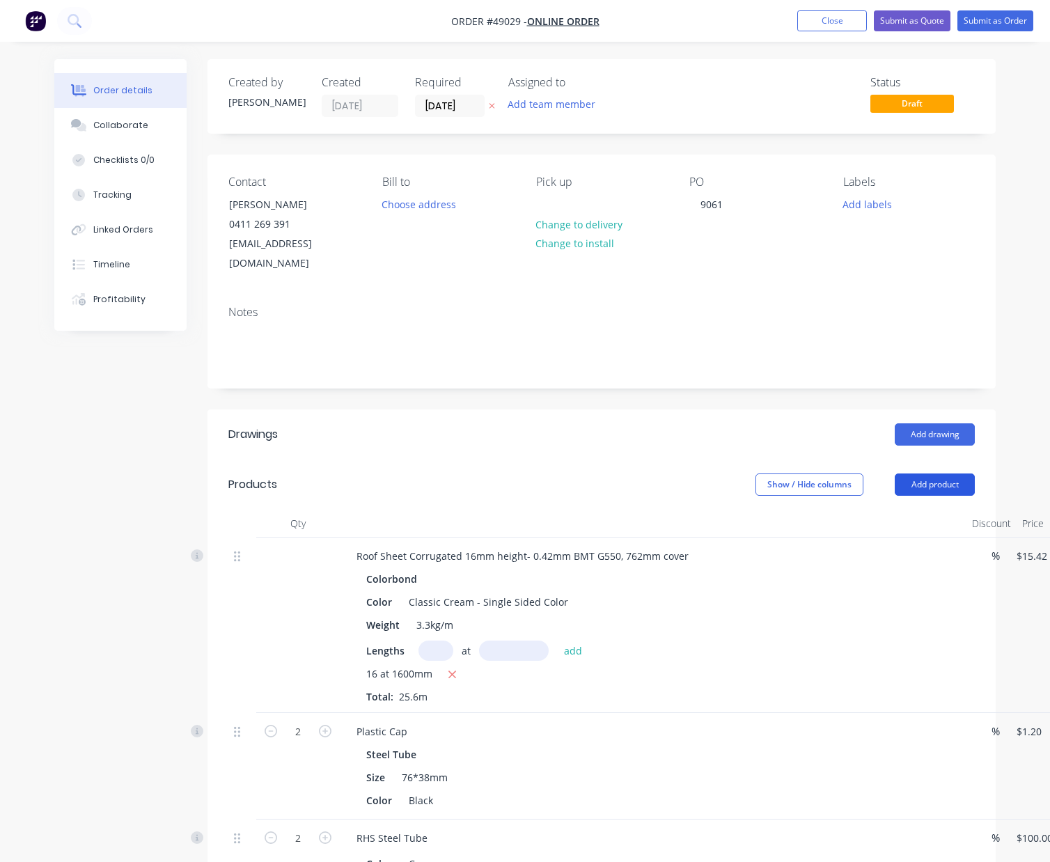
click at [942, 473] on button "Add product" at bounding box center [935, 484] width 80 height 22
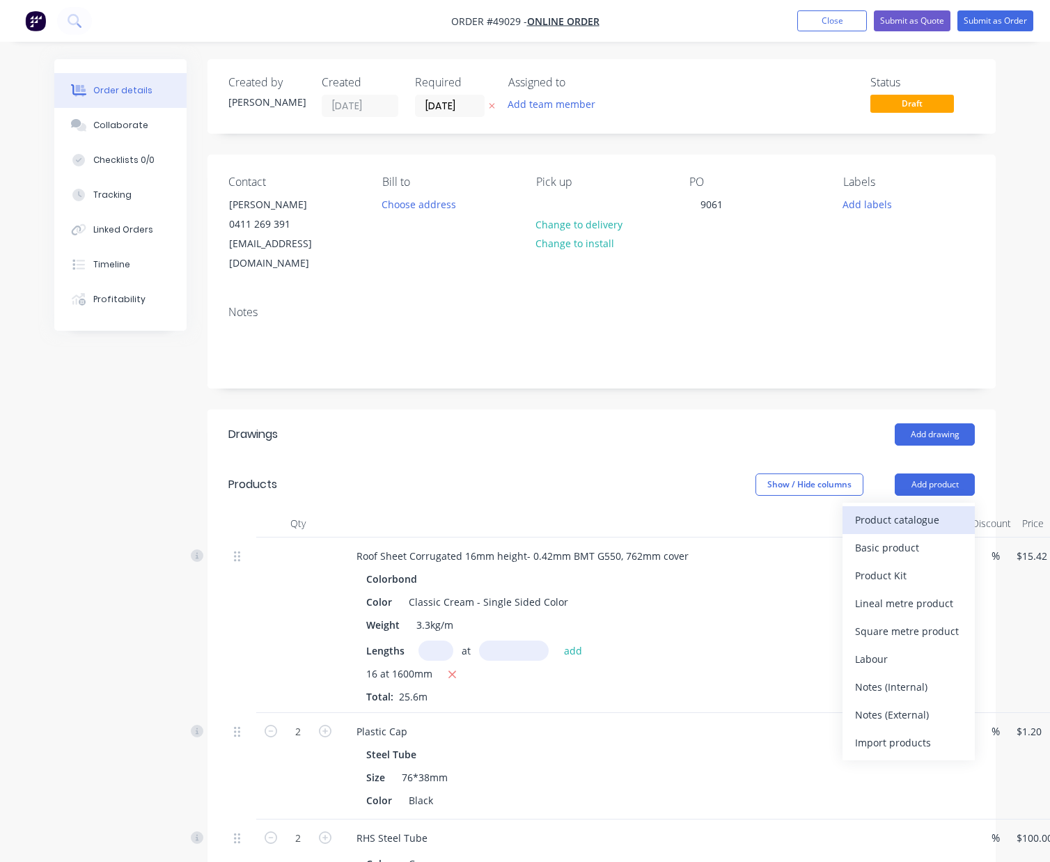
click at [927, 510] on div "Product catalogue" at bounding box center [908, 520] width 107 height 20
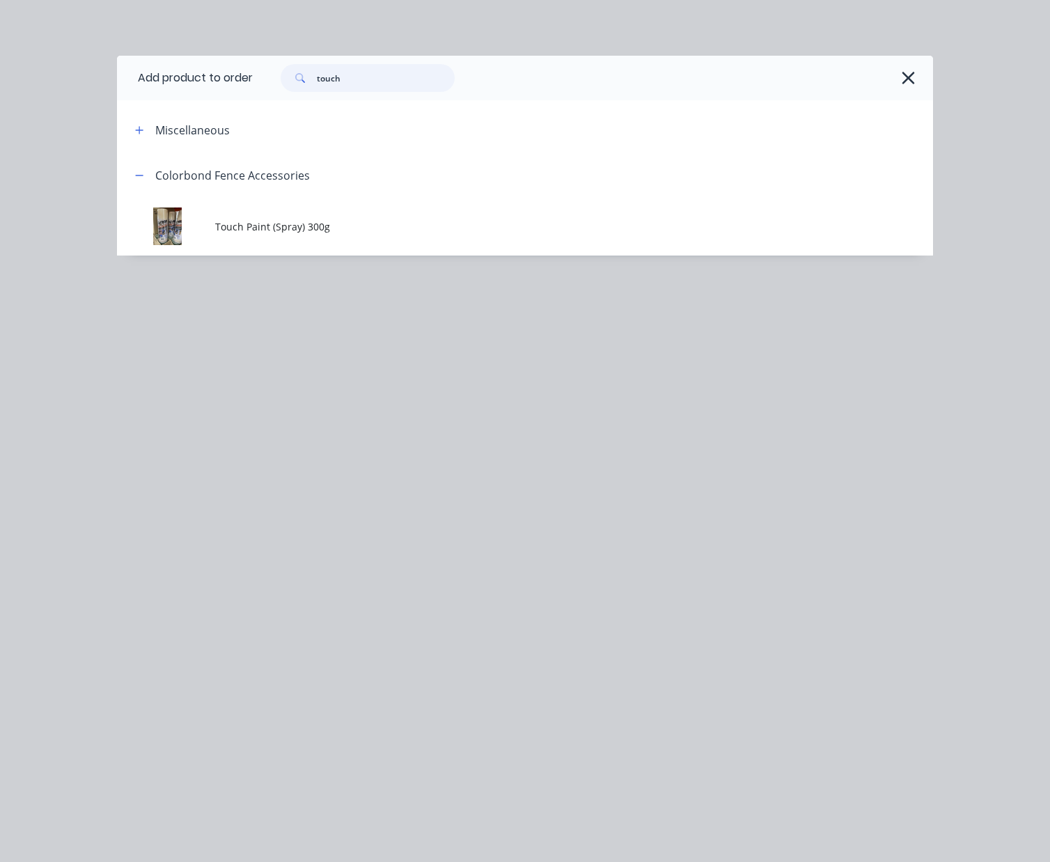
drag, startPoint x: 363, startPoint y: 88, endPoint x: 93, endPoint y: 84, distance: 269.5
click at [93, 84] on div "Add product to order touch Miscellaneous Colorbond Fence Accessories Touch Pain…" at bounding box center [525, 431] width 1050 height 862
type input "inter"
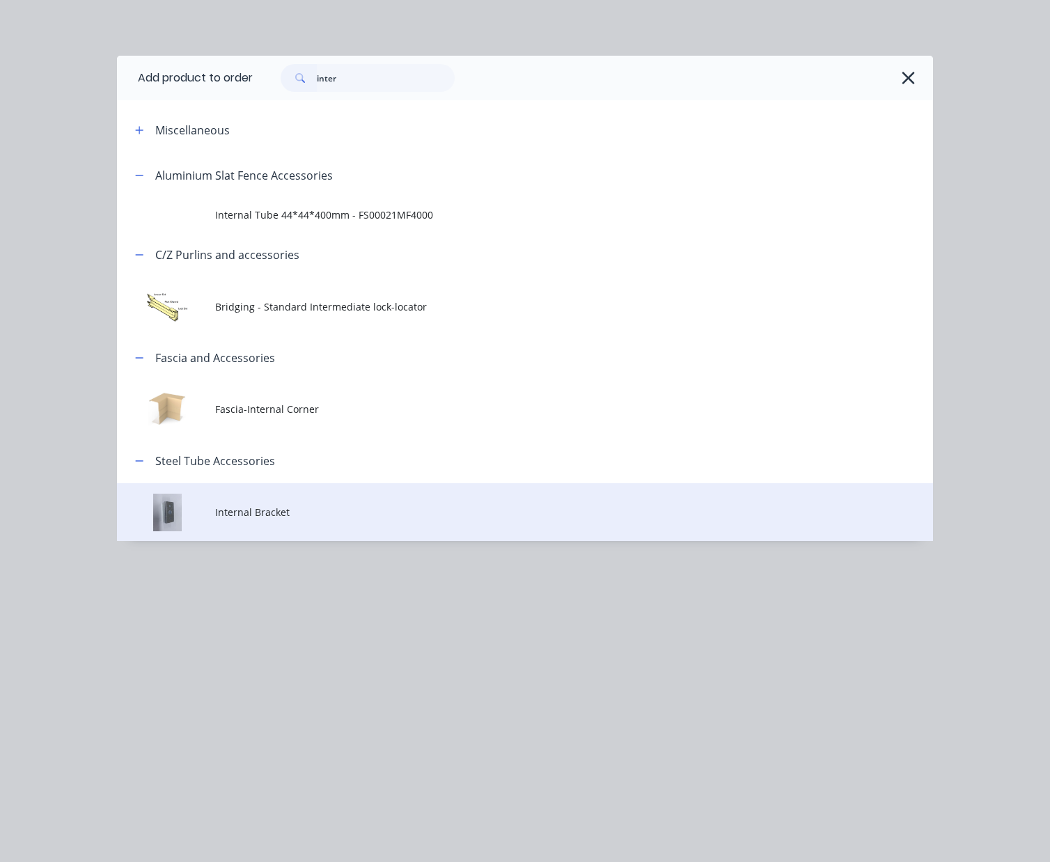
click at [290, 508] on span "Internal Bracket" at bounding box center [502, 512] width 574 height 15
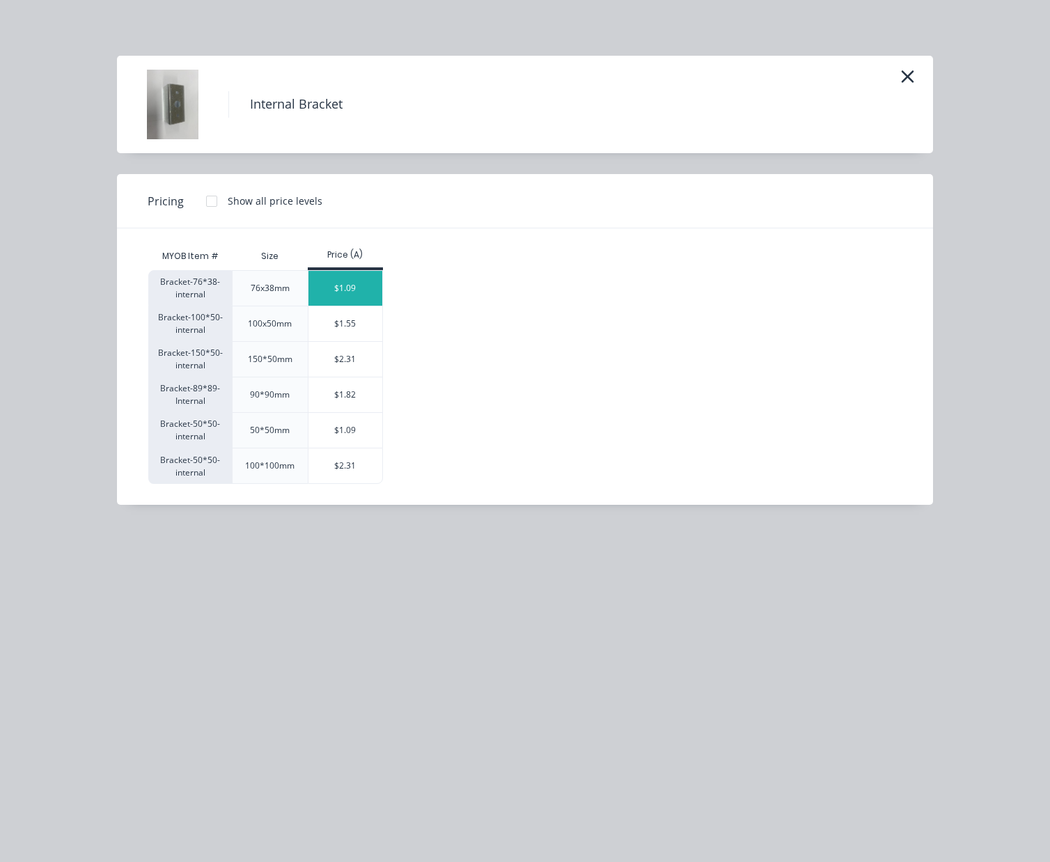
click at [365, 283] on div "$1.09" at bounding box center [345, 288] width 74 height 35
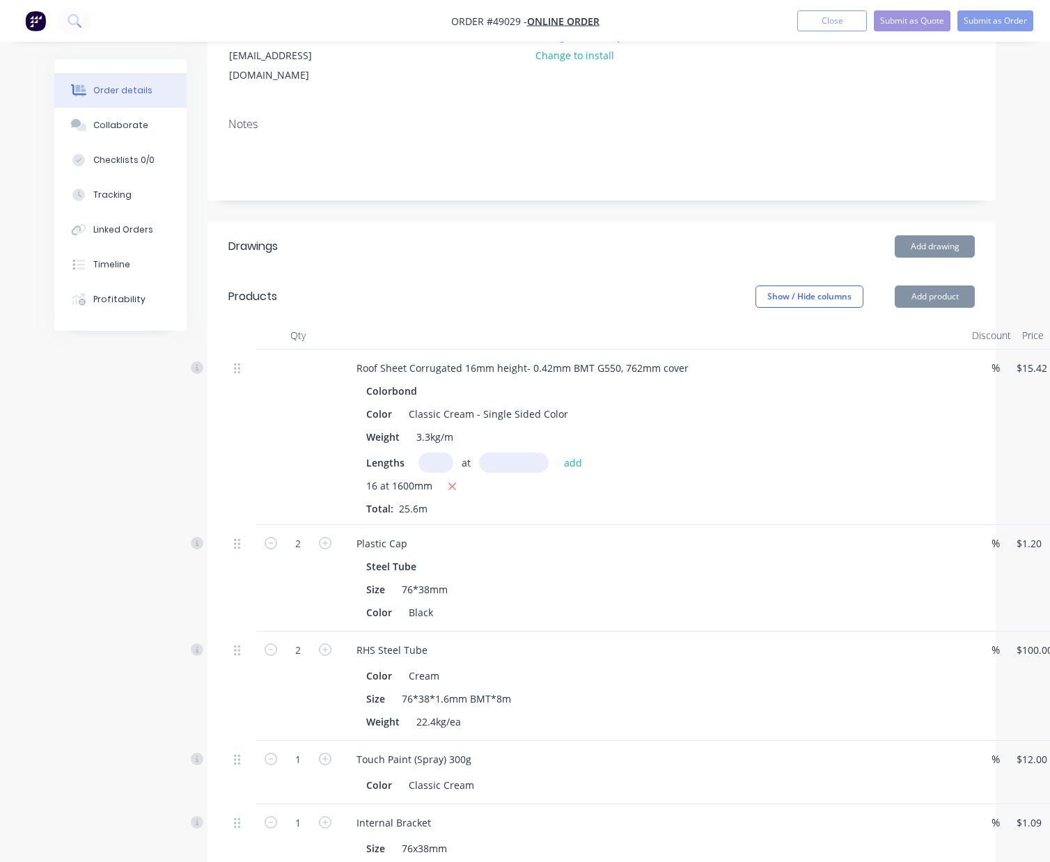
scroll to position [464, 0]
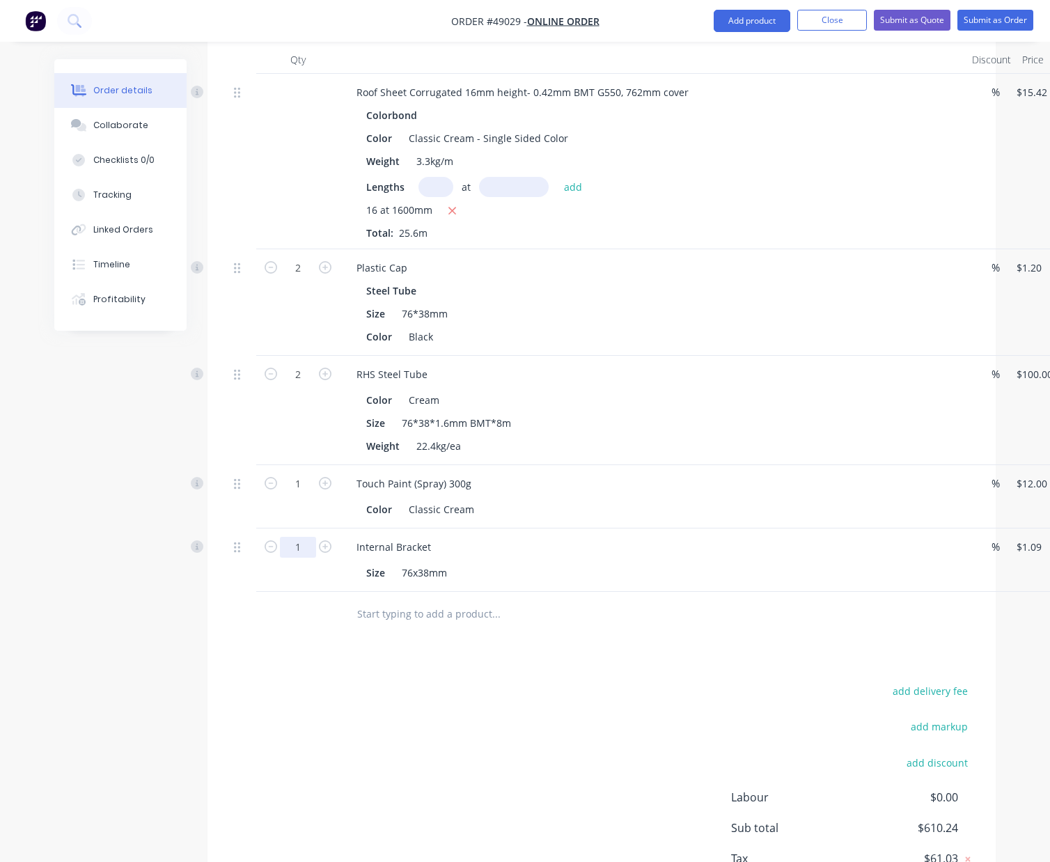
drag, startPoint x: 313, startPoint y: 533, endPoint x: 302, endPoint y: 522, distance: 15.3
click at [313, 537] on input "1" at bounding box center [298, 547] width 36 height 21
type input "8"
type input "$8.72"
click at [791, 465] on div "Touch Paint (Spray) 300g Color Classic Cream" at bounding box center [653, 496] width 627 height 63
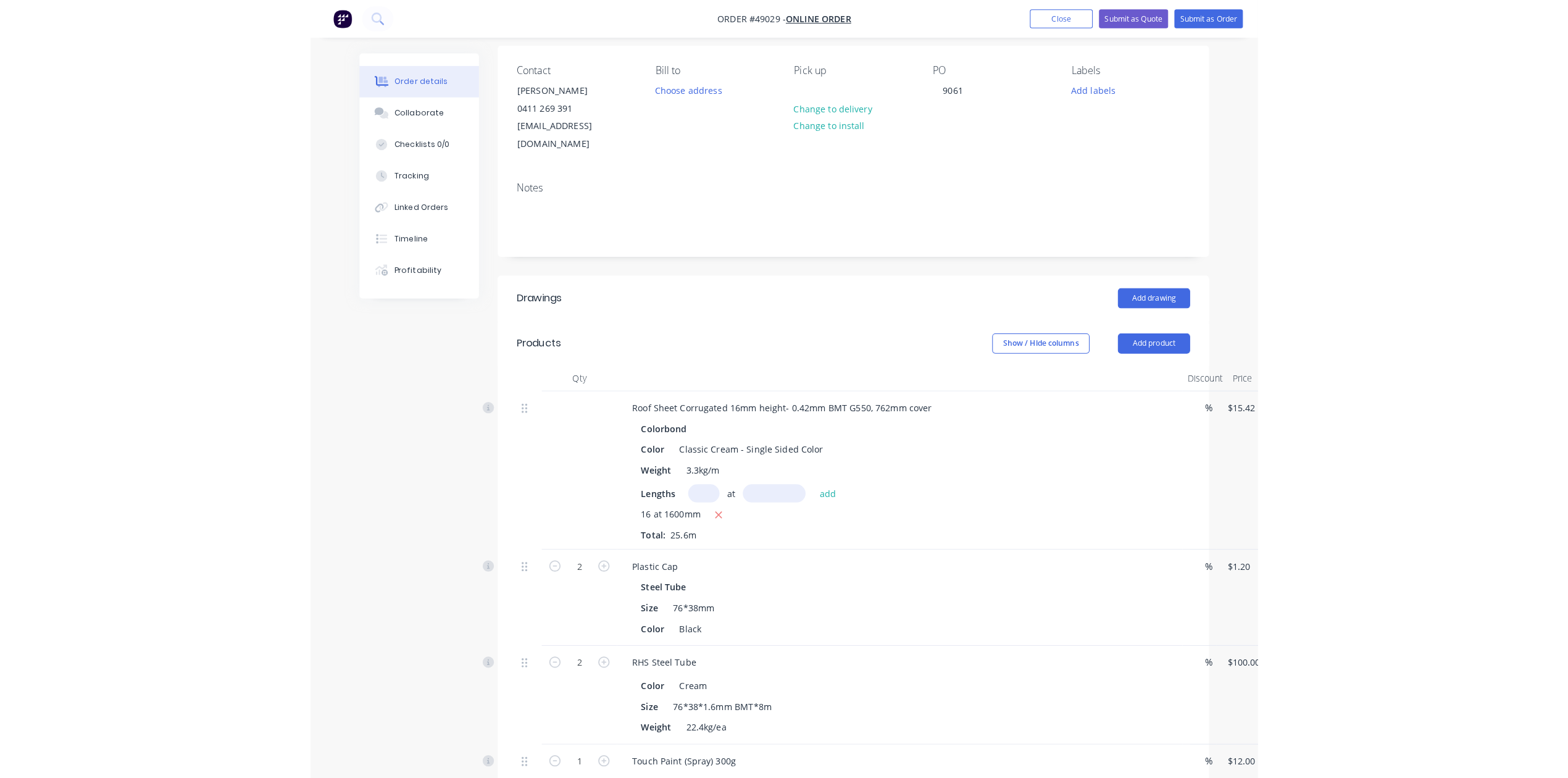
scroll to position [0, 0]
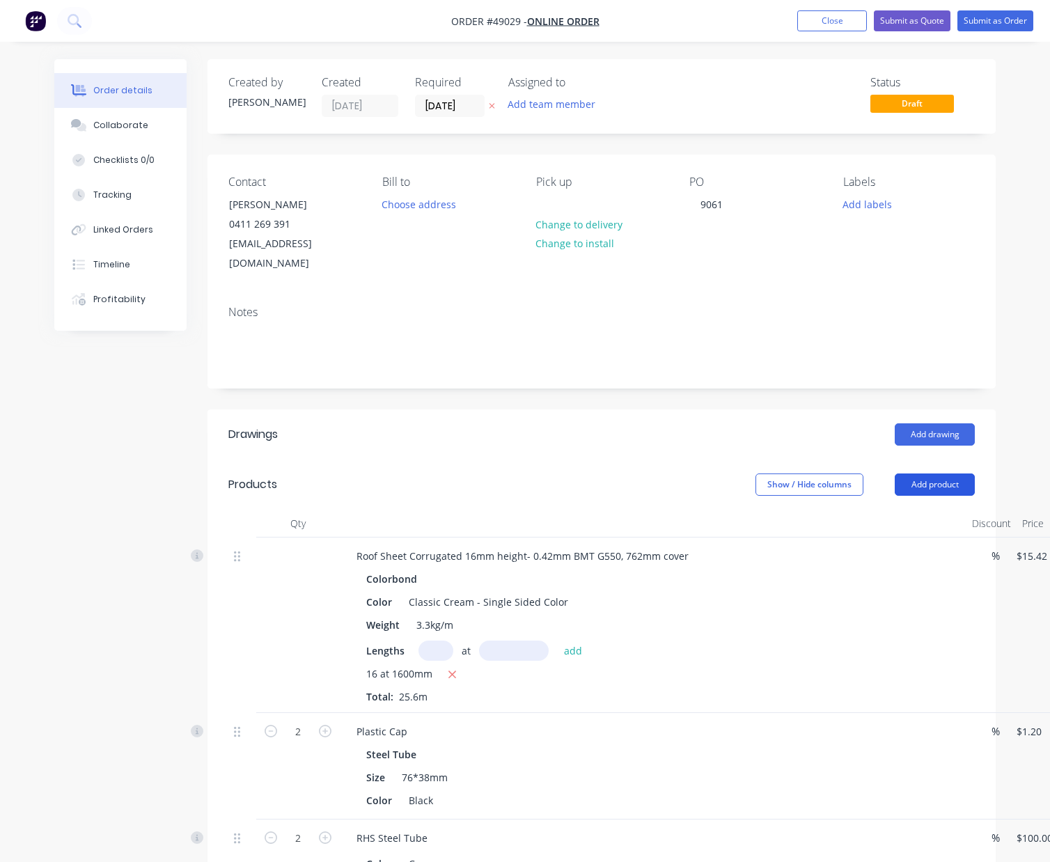
click at [909, 473] on button "Add product" at bounding box center [935, 484] width 80 height 22
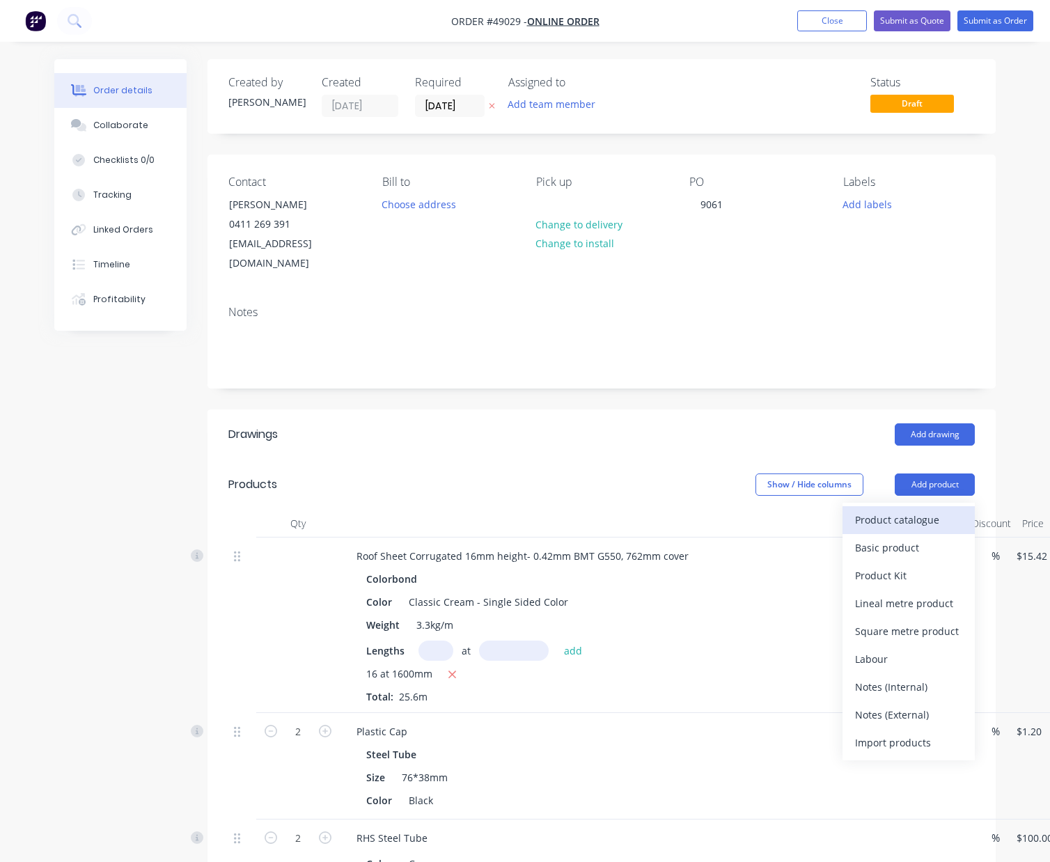
drag, startPoint x: 909, startPoint y: 483, endPoint x: 906, endPoint y: 508, distance: 25.1
click at [906, 510] on div "Product catalogue" at bounding box center [908, 520] width 107 height 20
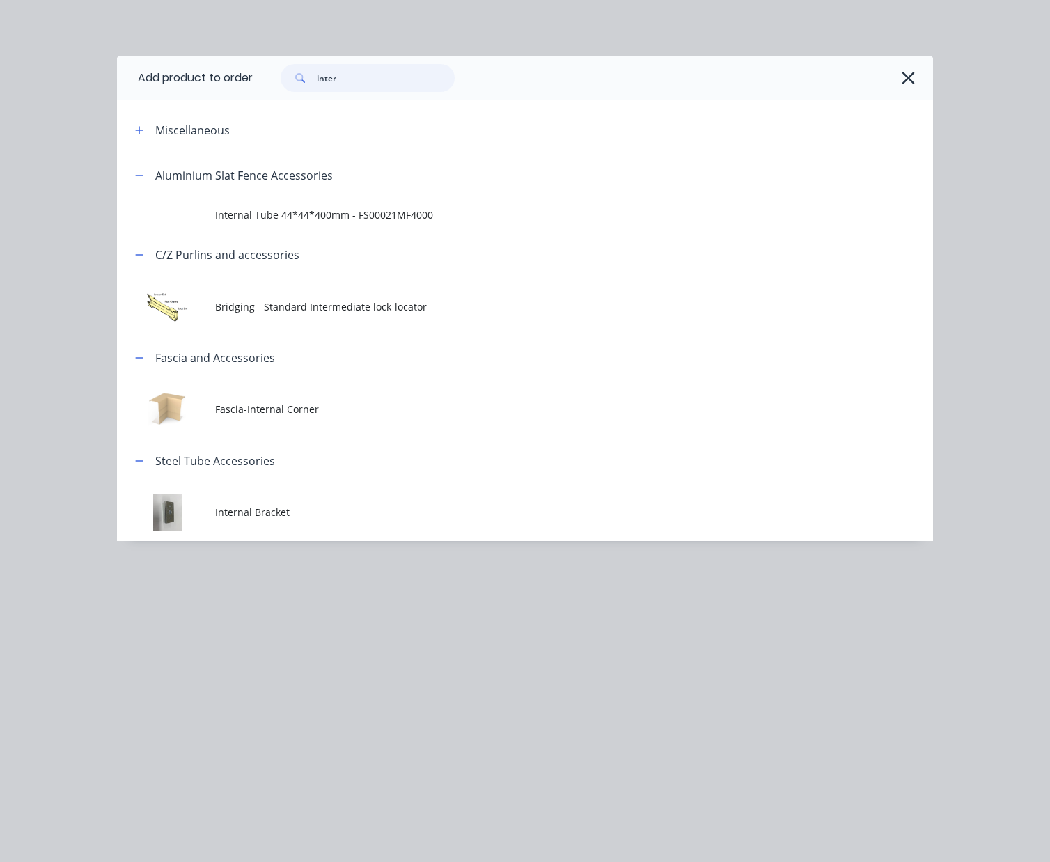
drag, startPoint x: 399, startPoint y: 76, endPoint x: 32, endPoint y: 87, distance: 367.1
click at [32, 87] on div "Add product to order inter Miscellaneous Aluminium Slat Fence Accessories Inter…" at bounding box center [525, 431] width 1050 height 862
type input "16"
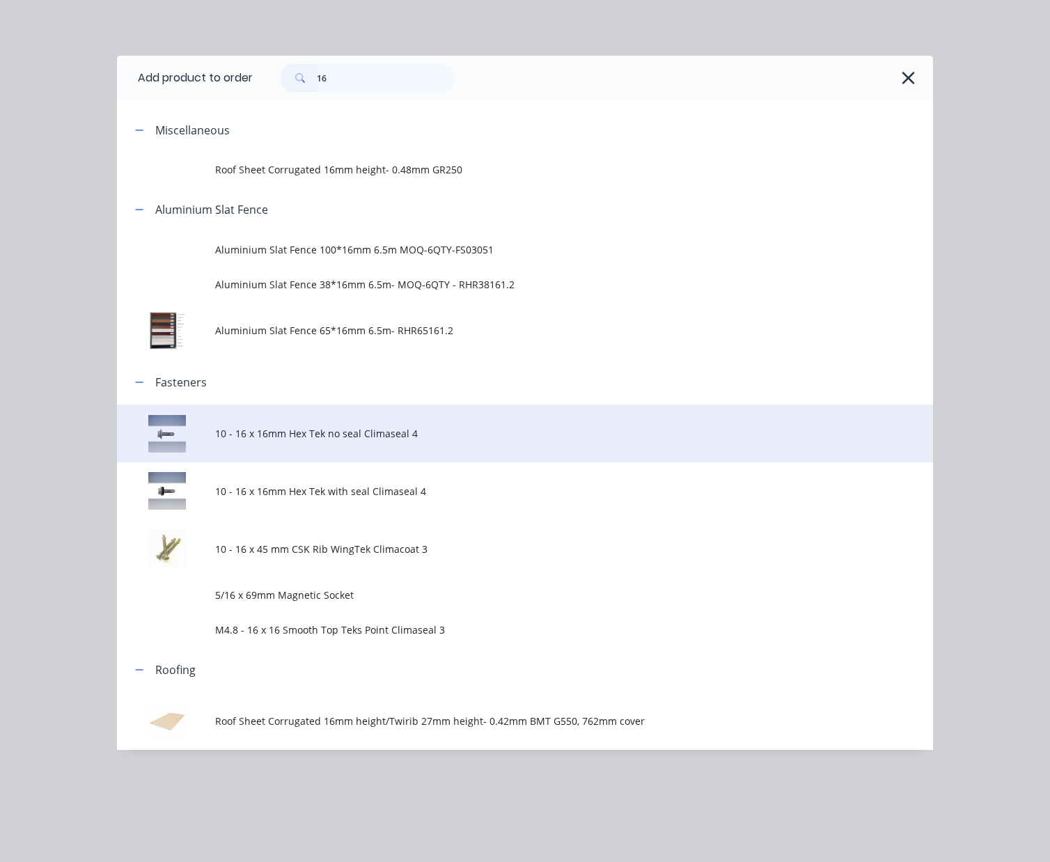
click at [407, 448] on td "10 - 16 x 16mm Hex Tek no seal Climaseal 4" at bounding box center [574, 433] width 718 height 58
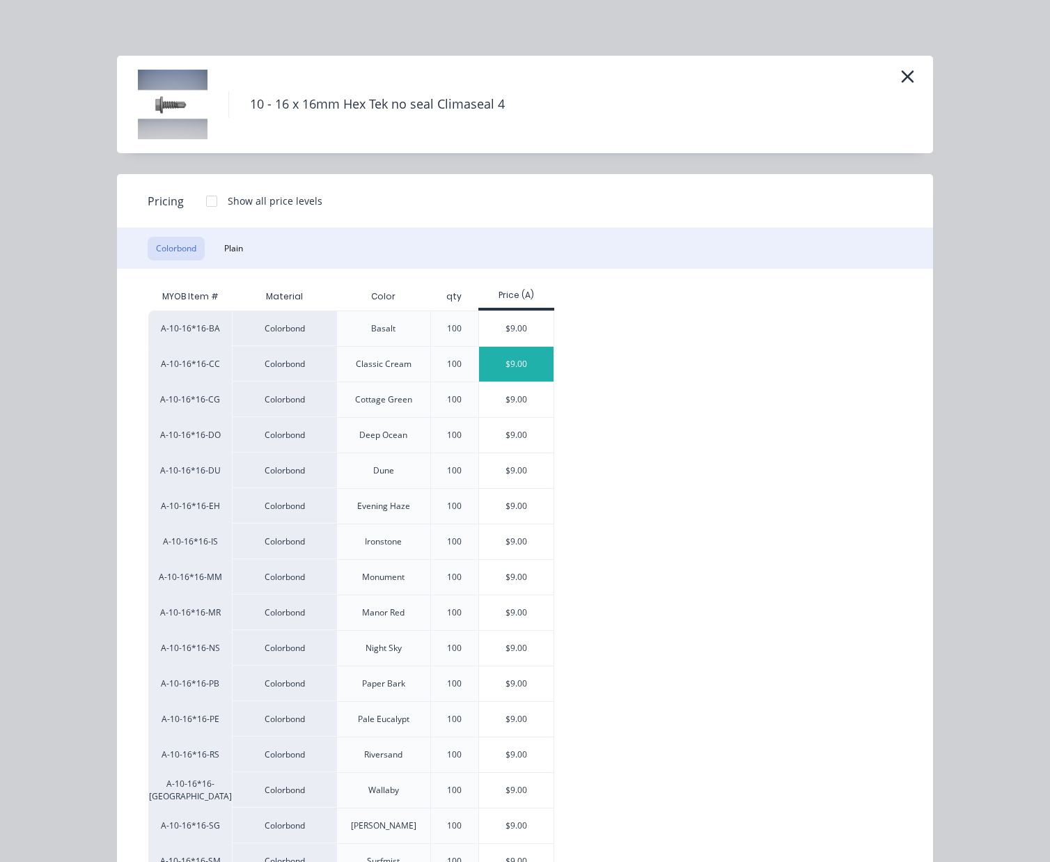
click at [513, 362] on div "$9.00" at bounding box center [516, 364] width 74 height 35
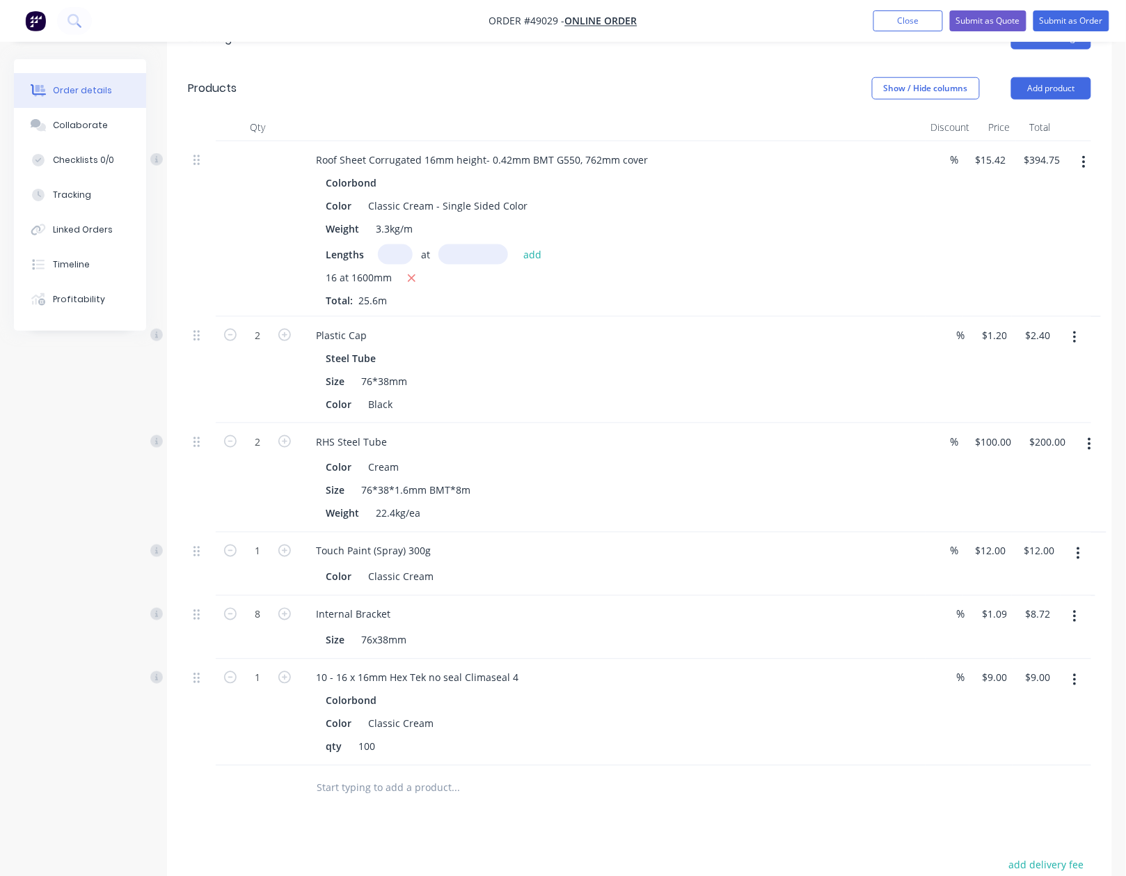
scroll to position [81, 0]
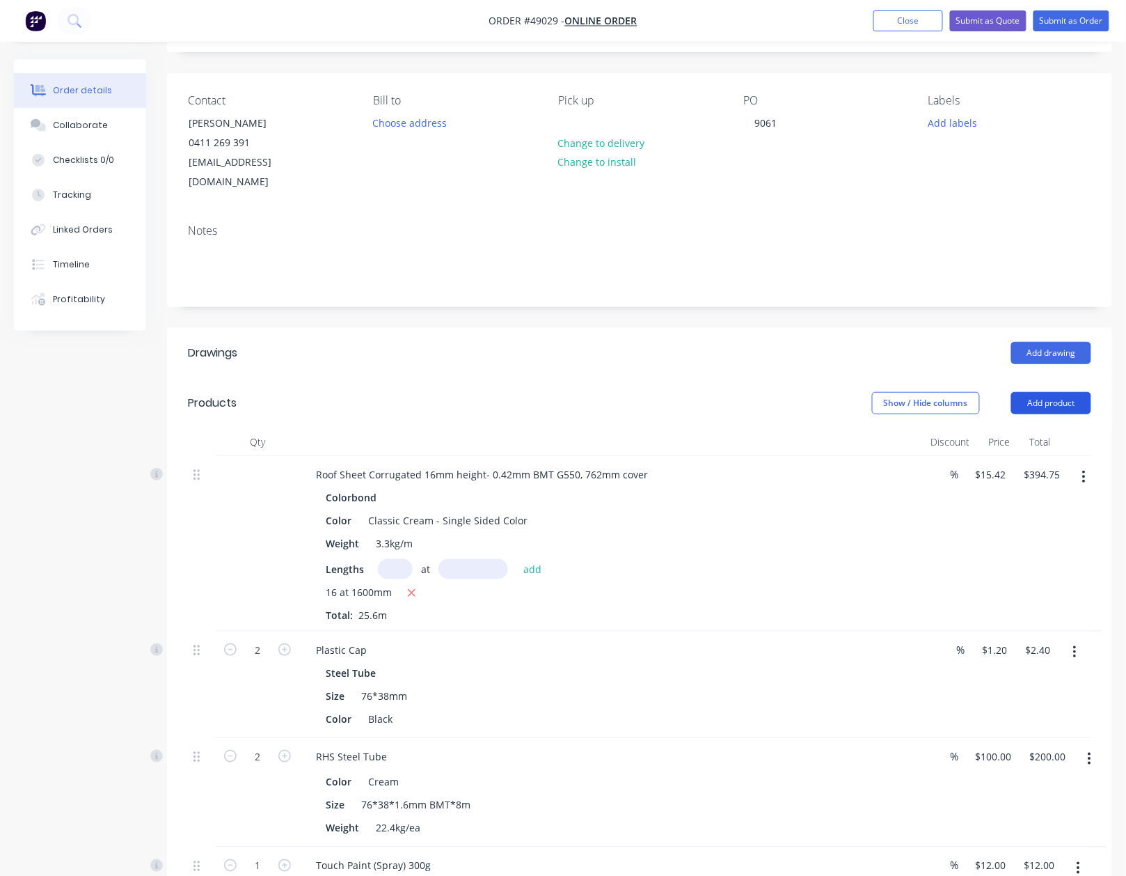
click at [1046, 392] on button "Add product" at bounding box center [1052, 403] width 80 height 22
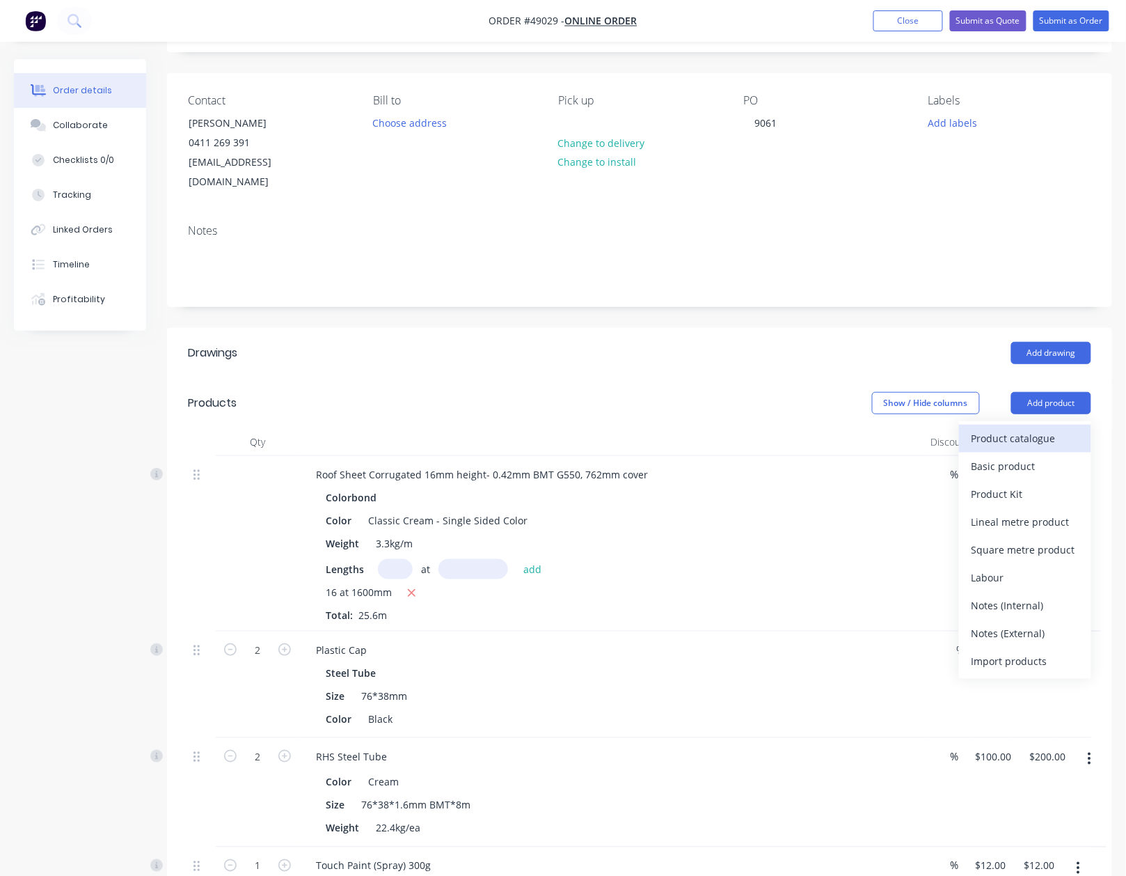
click at [1029, 428] on div "Product catalogue" at bounding box center [1025, 438] width 107 height 20
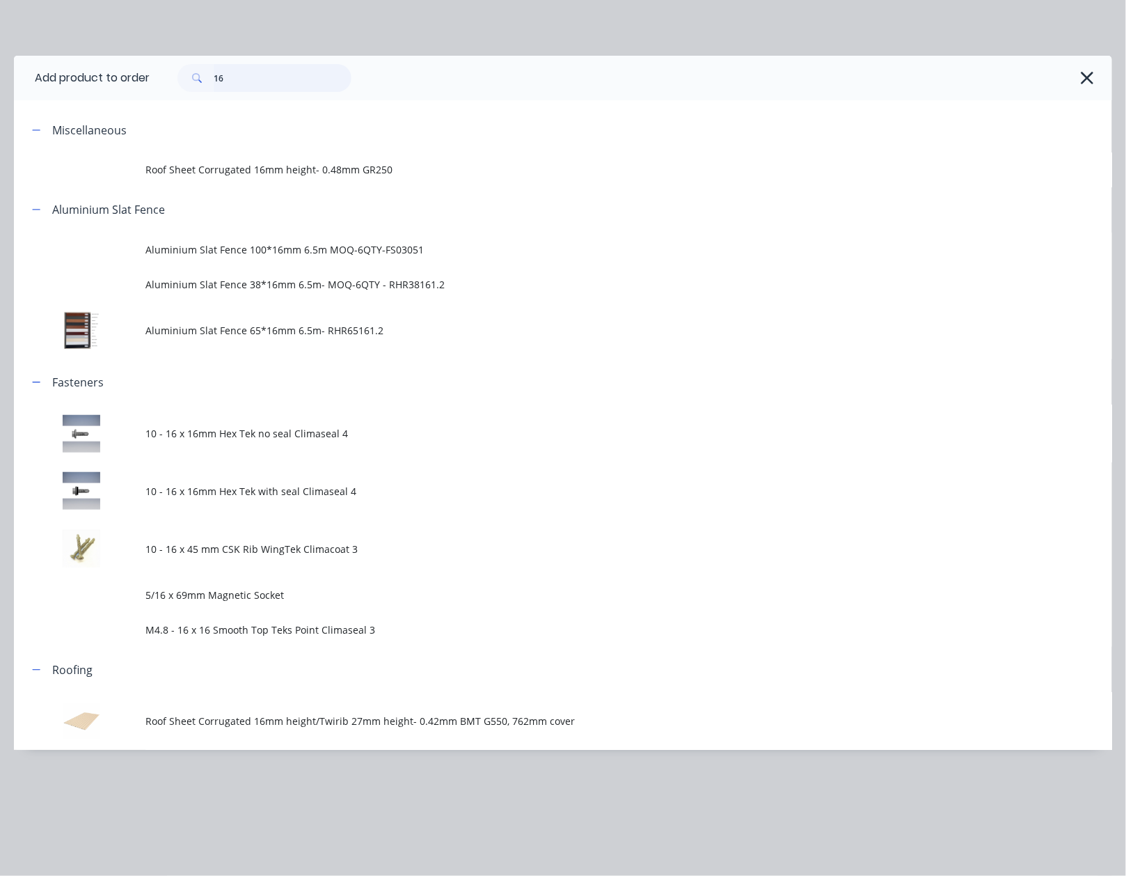
drag, startPoint x: 280, startPoint y: 84, endPoint x: 115, endPoint y: 90, distance: 165.1
click at [115, 90] on header "Add product to order 16" at bounding box center [563, 78] width 1099 height 45
type input "39"
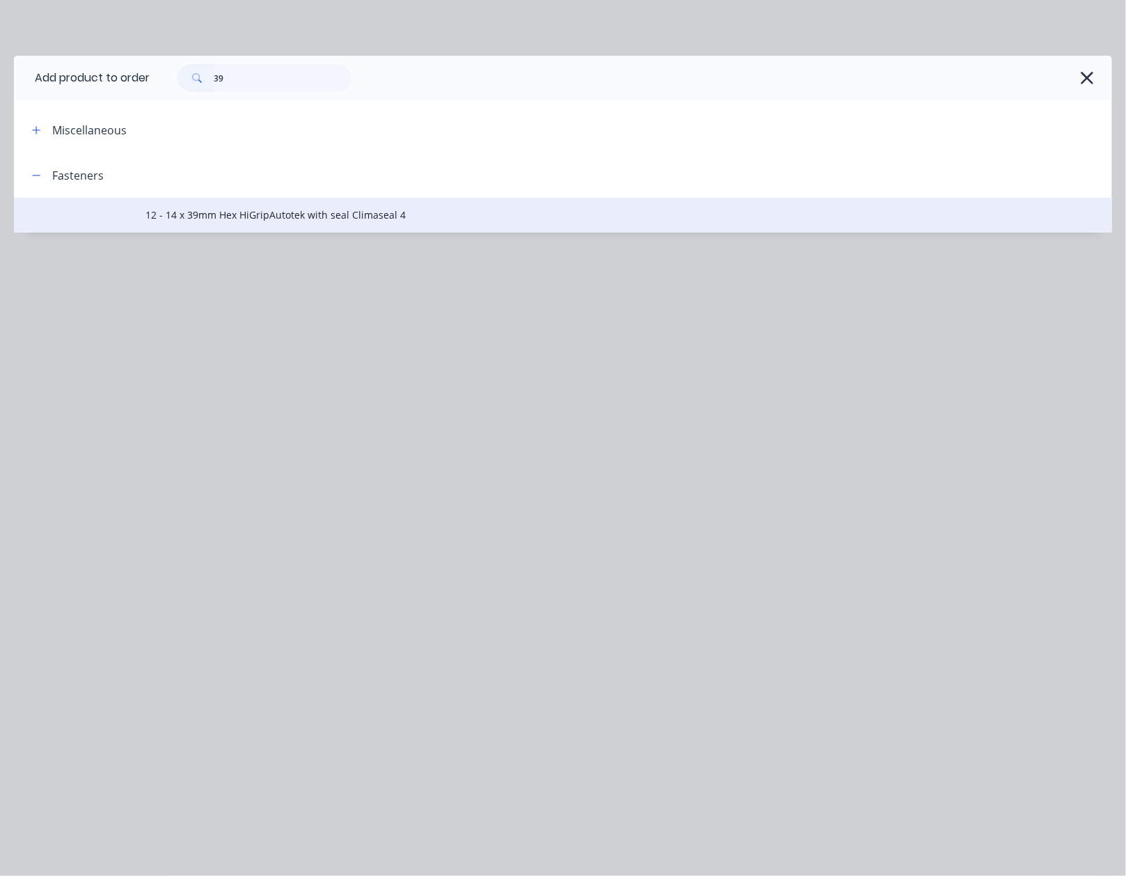
click at [411, 207] on span "12 - 14 x 39mm Hex HiGripAutotek with seal Climaseal 4" at bounding box center [532, 214] width 773 height 15
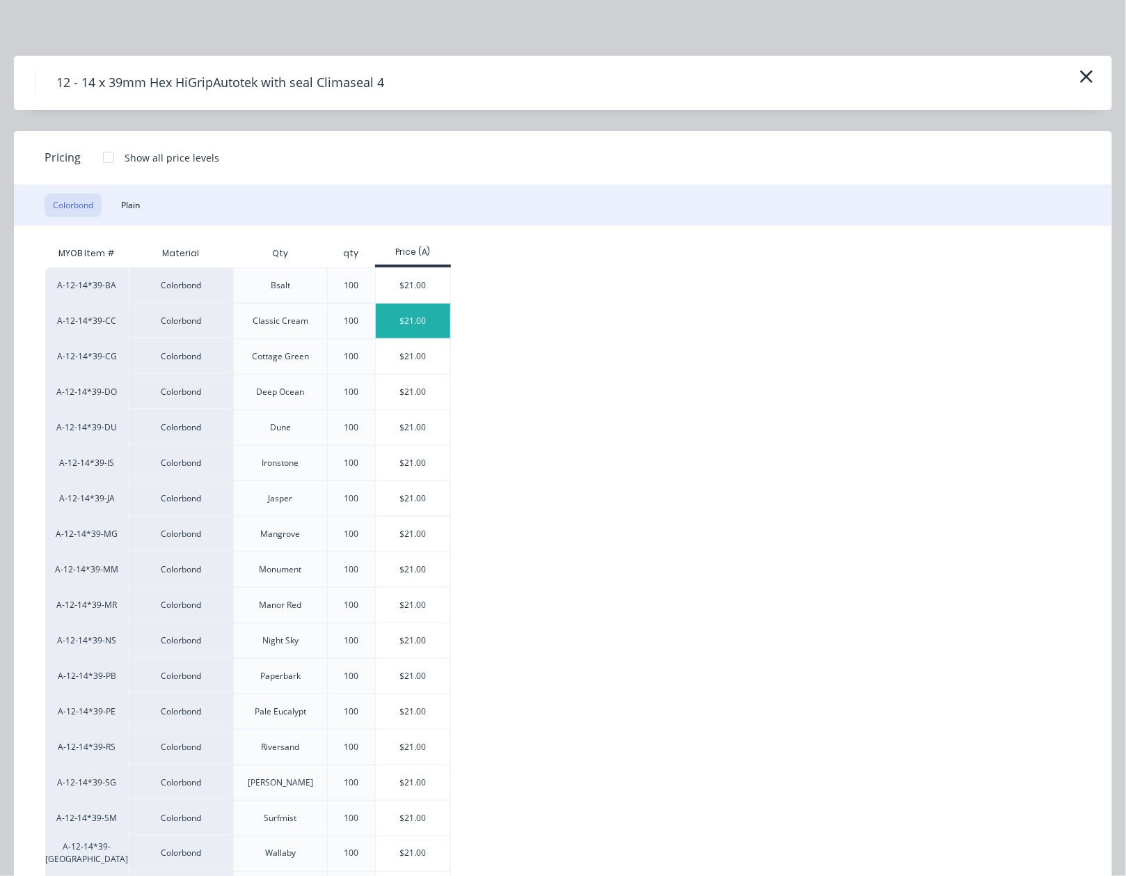
click at [404, 330] on div "$21.00" at bounding box center [413, 321] width 74 height 35
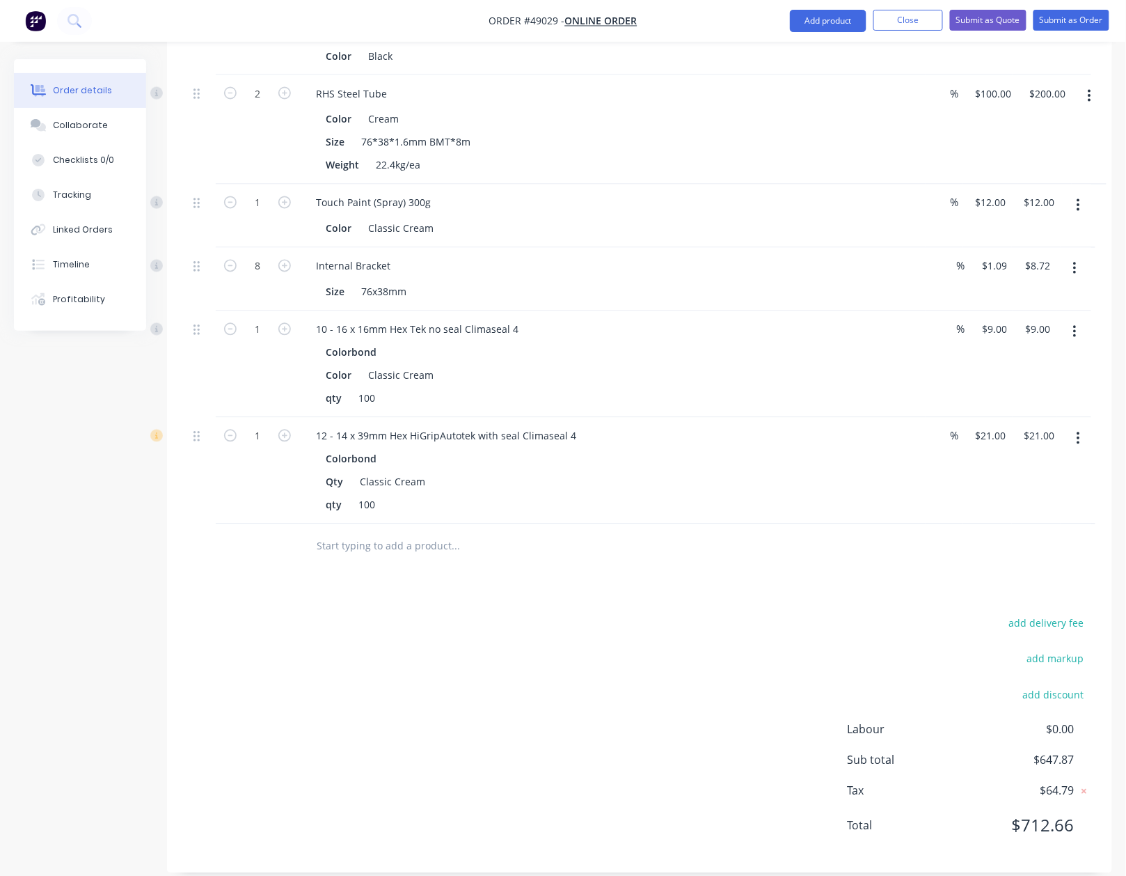
scroll to position [746, 0]
click at [266, 424] on input "1" at bounding box center [257, 434] width 36 height 21
click at [774, 686] on div "add delivery fee add markup add discount Labour $0.00 Sub total $647.87 Tax $64…" at bounding box center [640, 731] width 904 height 238
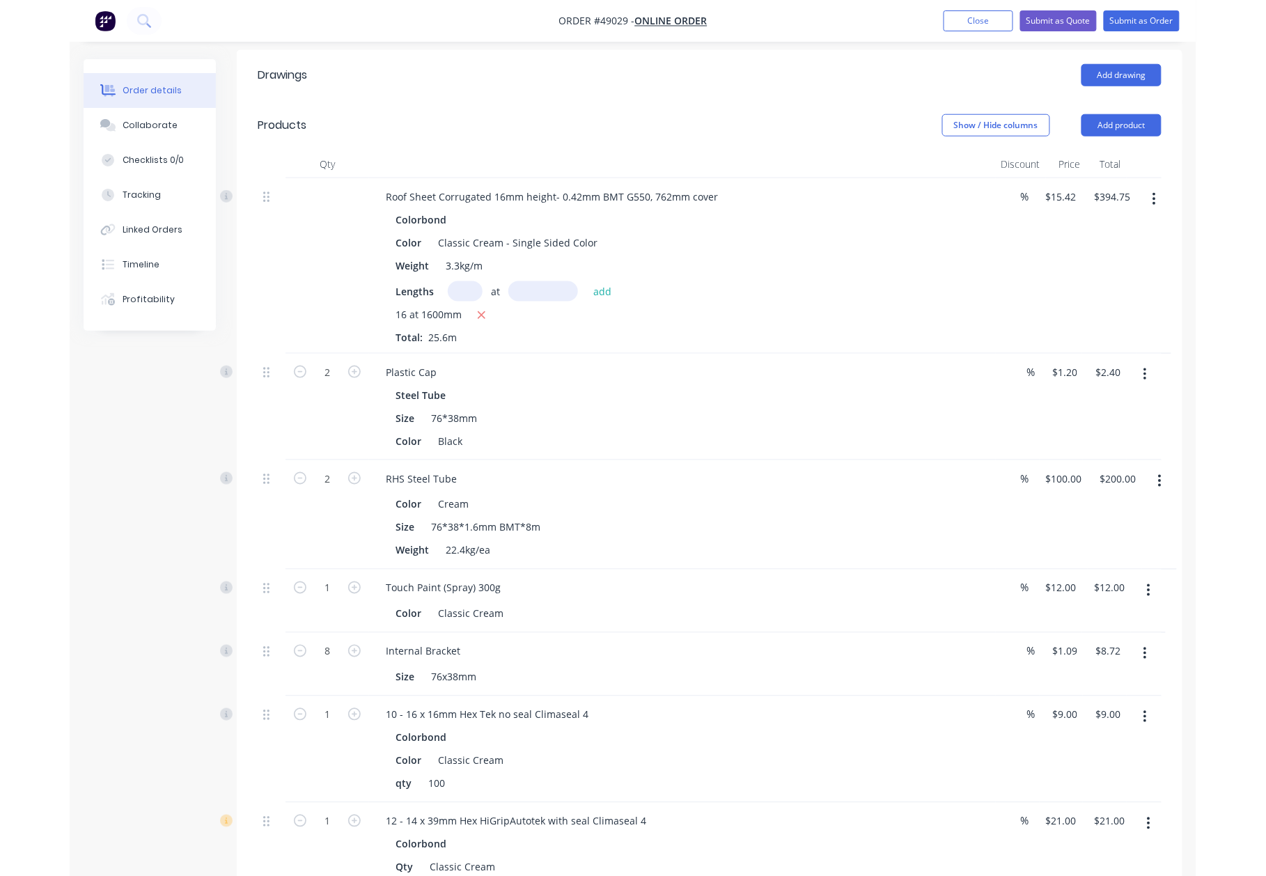
scroll to position [375, 0]
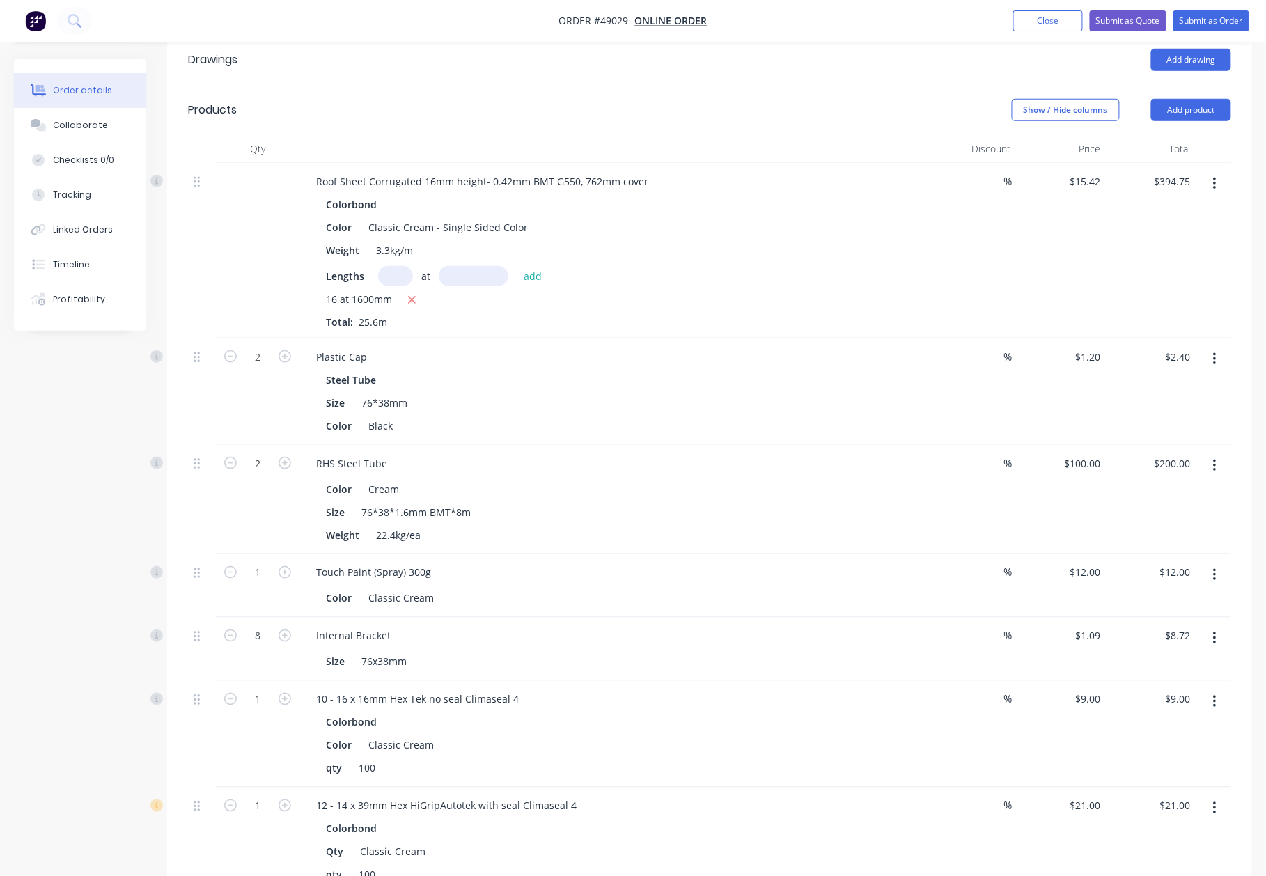
click at [1220, 347] on button "button" at bounding box center [1214, 359] width 33 height 25
click at [1189, 386] on div "Edit" at bounding box center [1164, 396] width 107 height 20
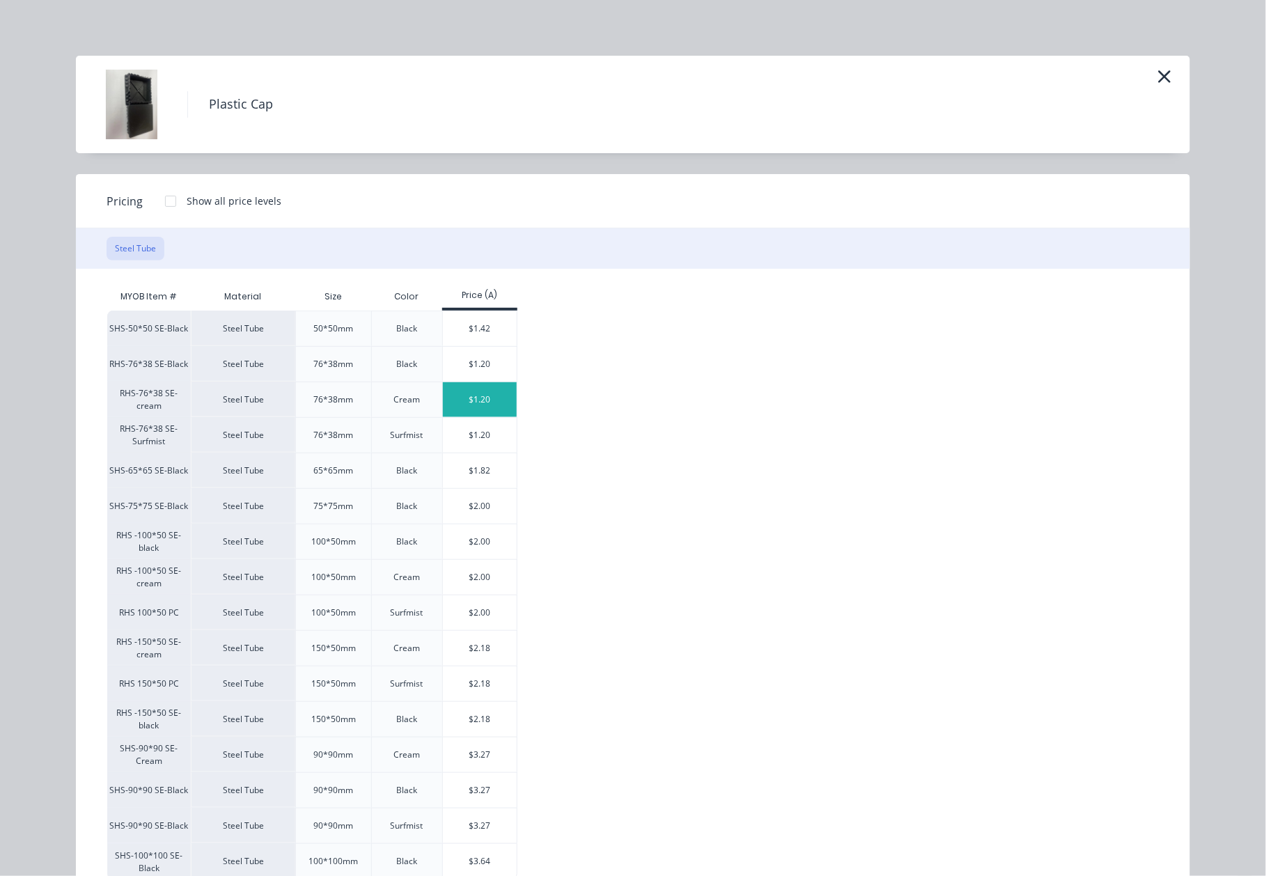
click at [488, 388] on div "$1.20" at bounding box center [480, 399] width 74 height 35
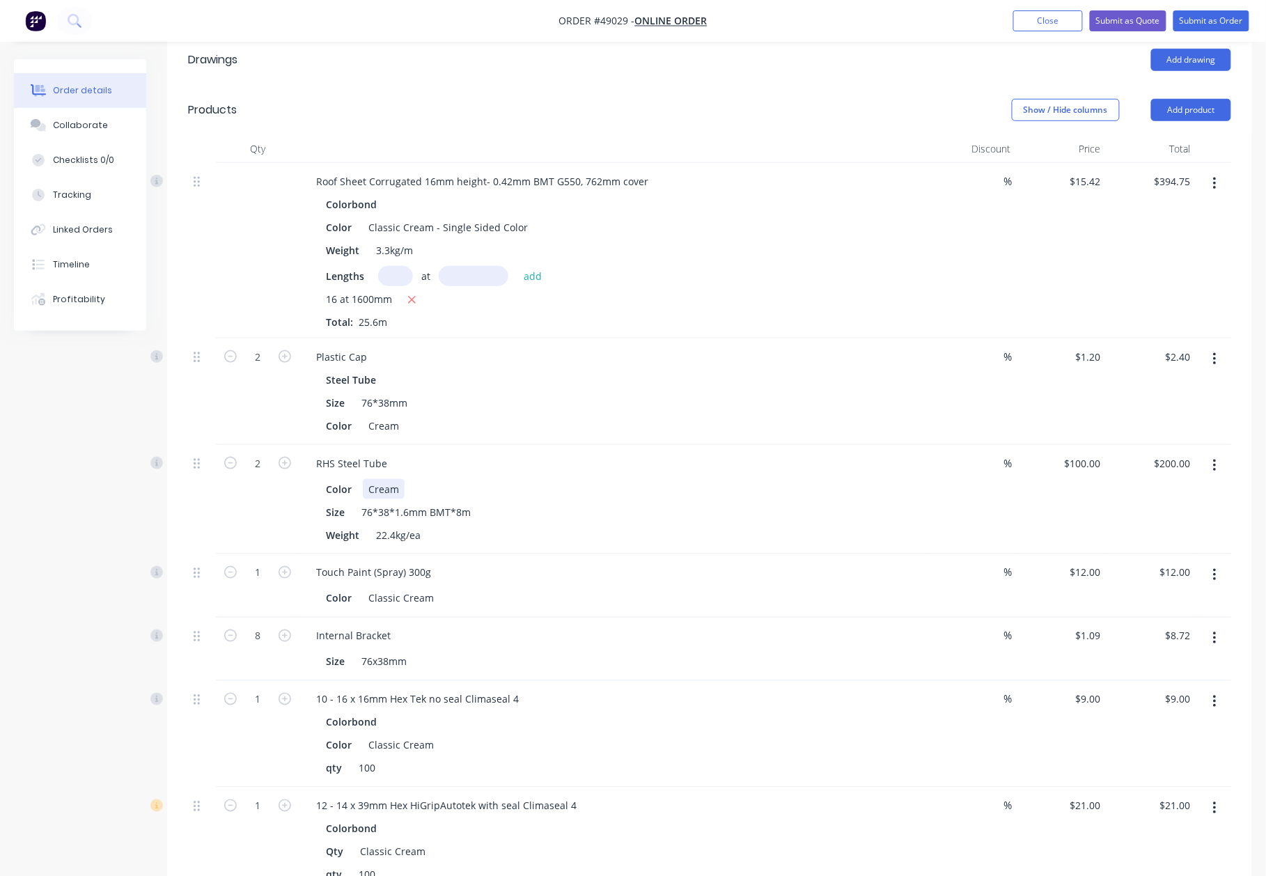
click at [574, 479] on div "Color Cream" at bounding box center [609, 489] width 579 height 20
click at [1216, 458] on icon "button" at bounding box center [1214, 465] width 3 height 15
click at [1204, 492] on div "Edit" at bounding box center [1164, 502] width 107 height 20
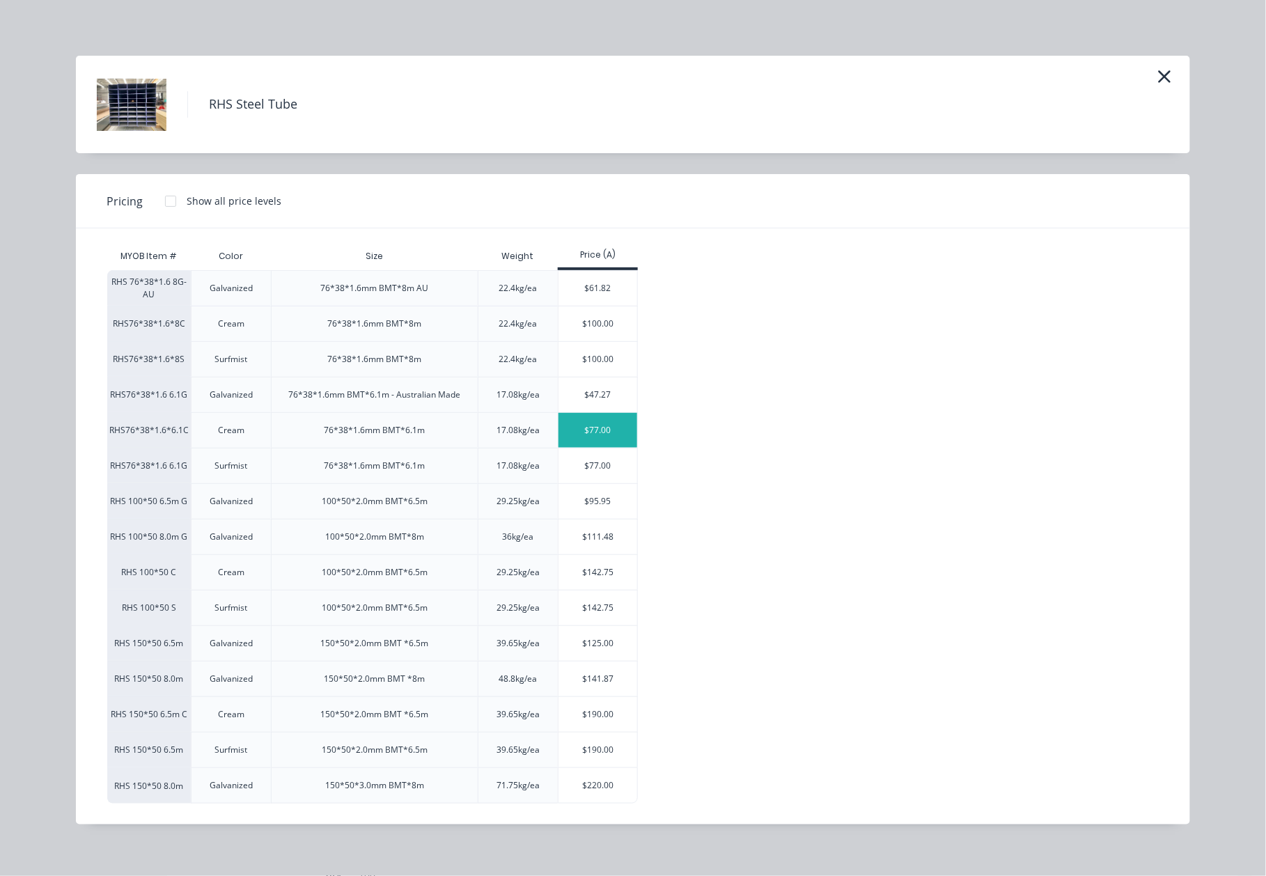
click at [592, 426] on div "$77.00" at bounding box center [597, 430] width 79 height 35
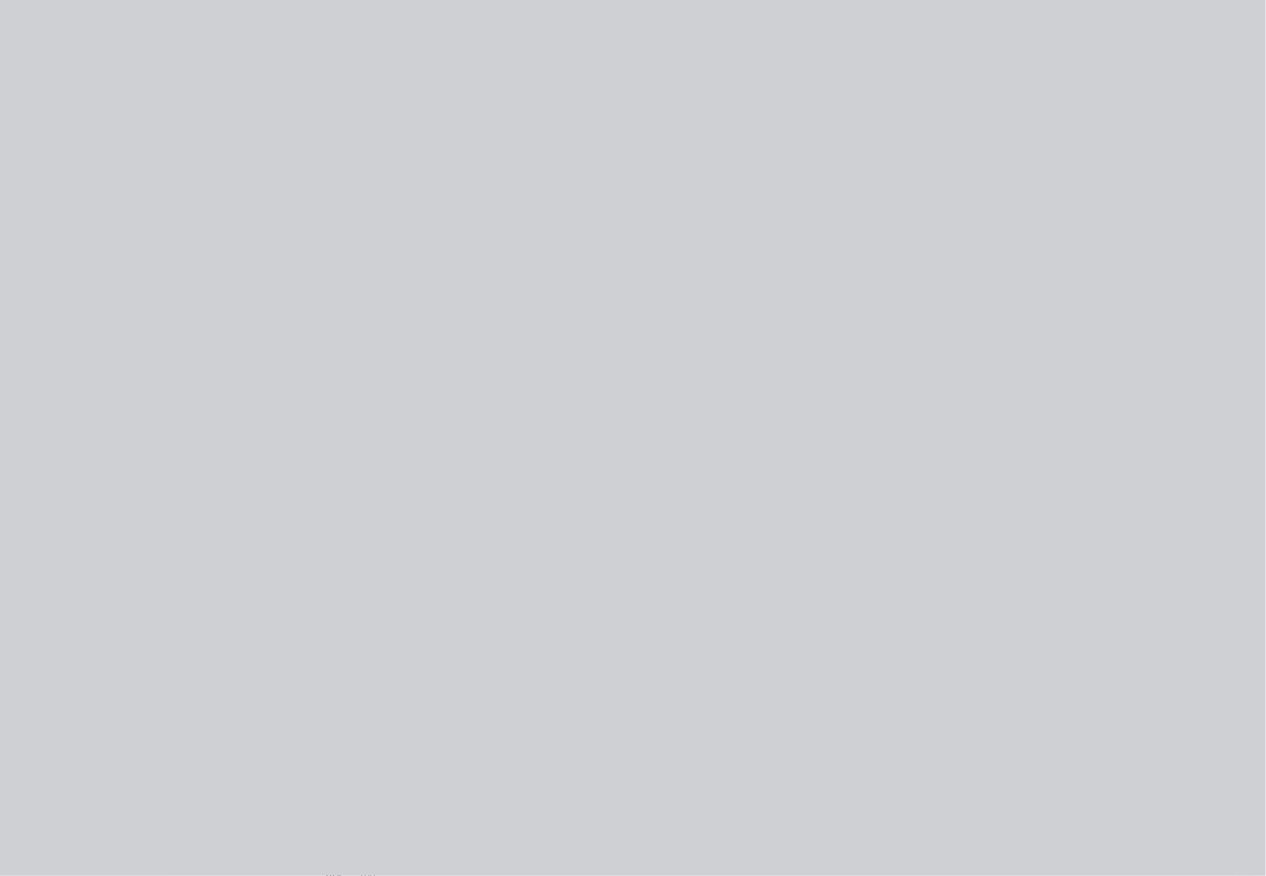
type input "$77.00"
type input "$154.00"
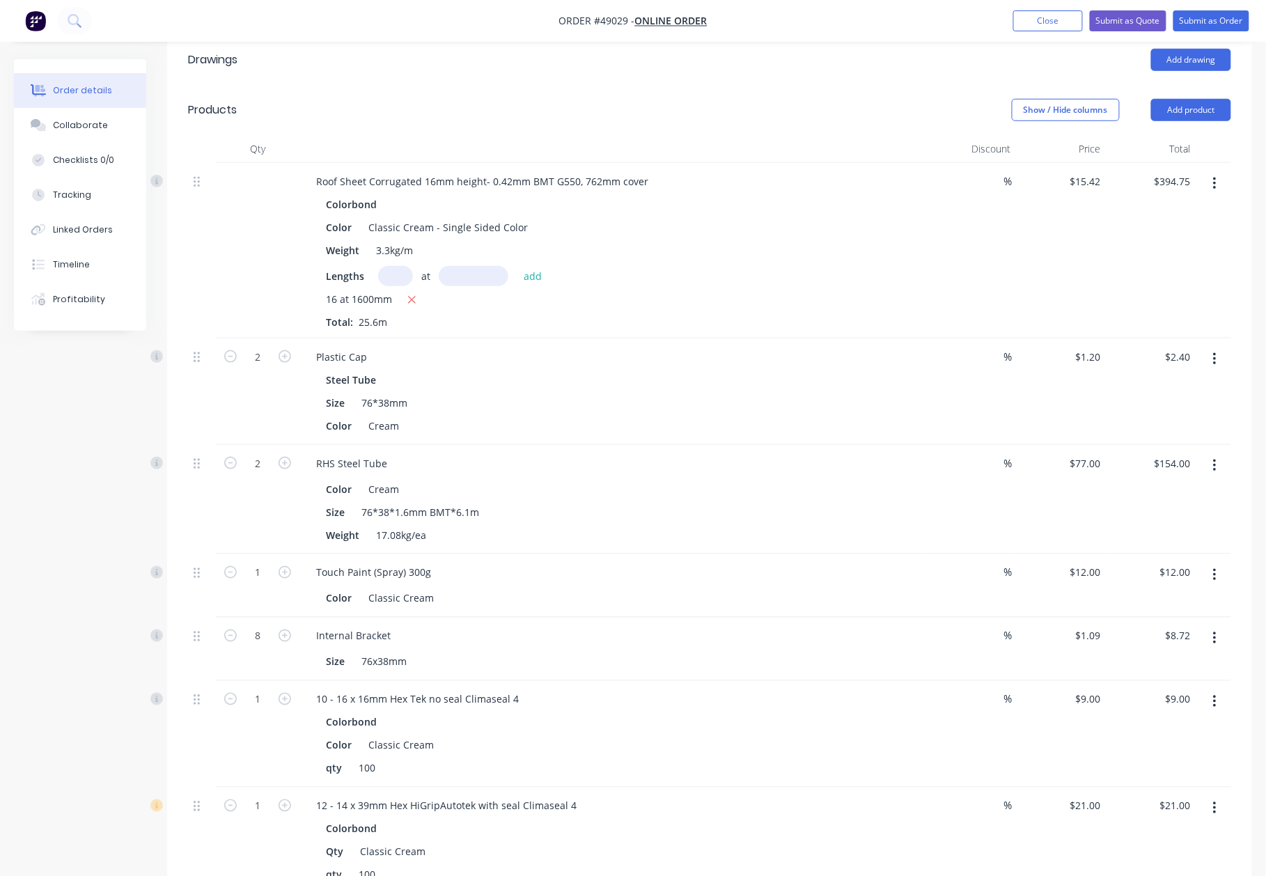
click at [788, 626] on div "Internal Bracket" at bounding box center [612, 636] width 615 height 20
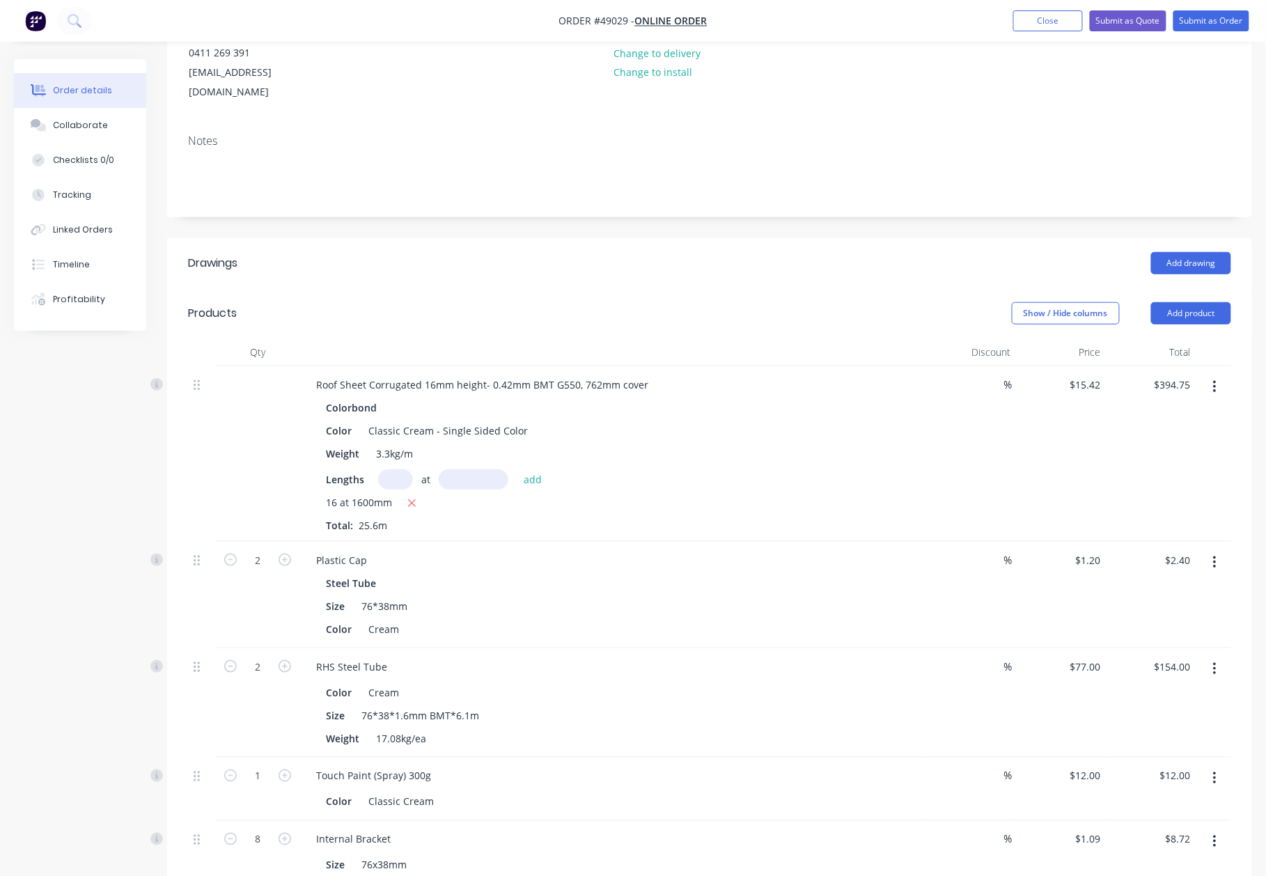
scroll to position [282, 0]
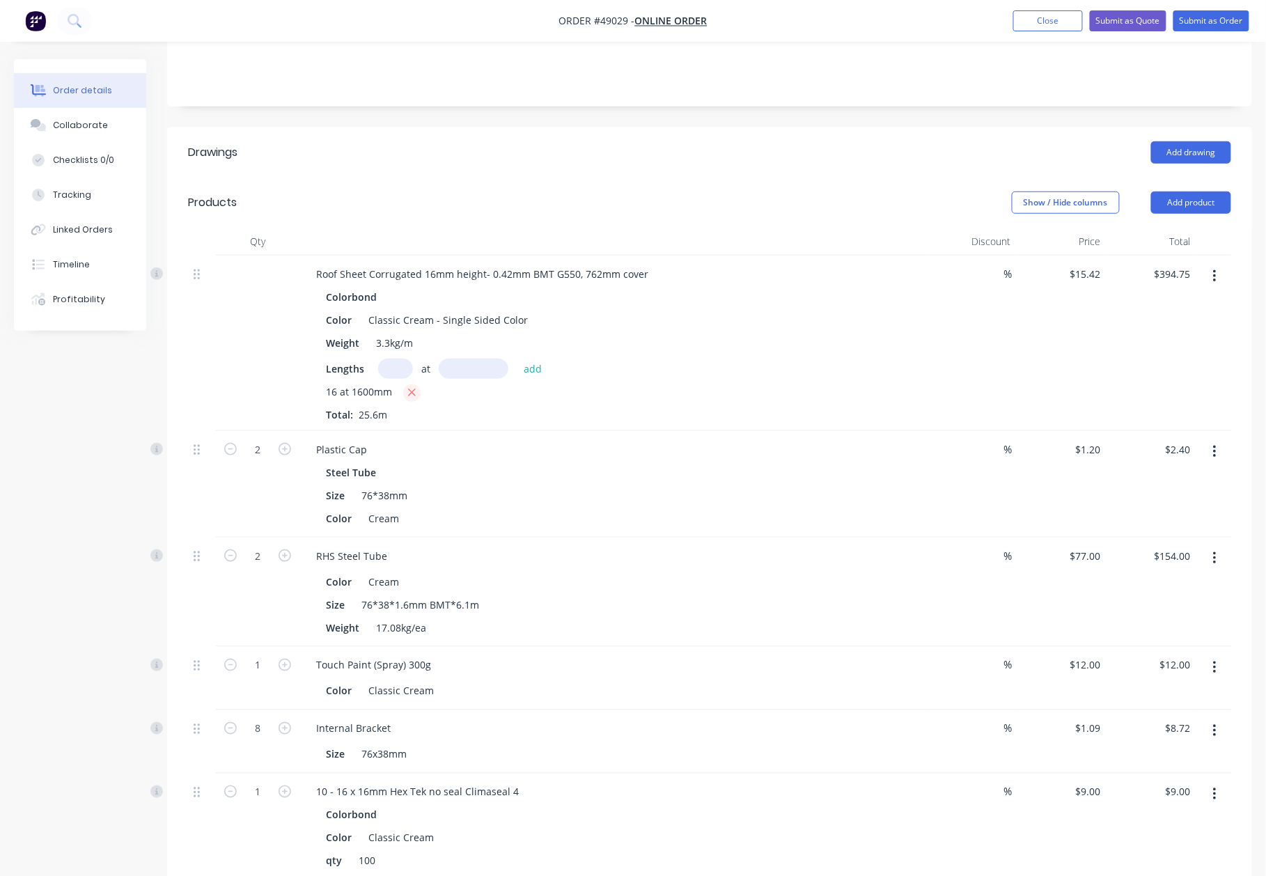
click at [413, 386] on icon "button" at bounding box center [411, 392] width 9 height 13
type input "$0.00"
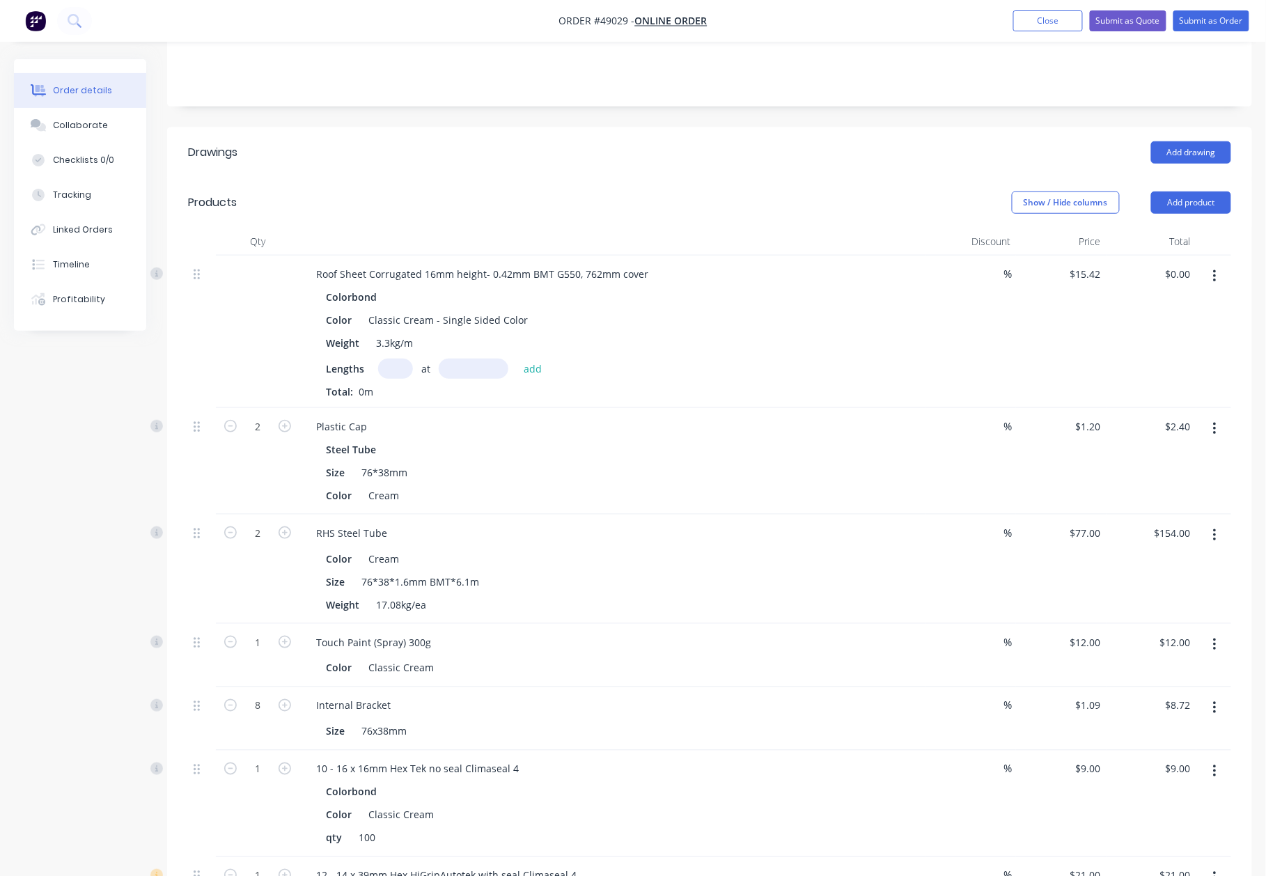
click at [400, 360] on input "text" at bounding box center [395, 369] width 35 height 20
type input "6"
type input "1600"
click at [517, 359] on button "add" at bounding box center [533, 368] width 33 height 19
type input "$148.03"
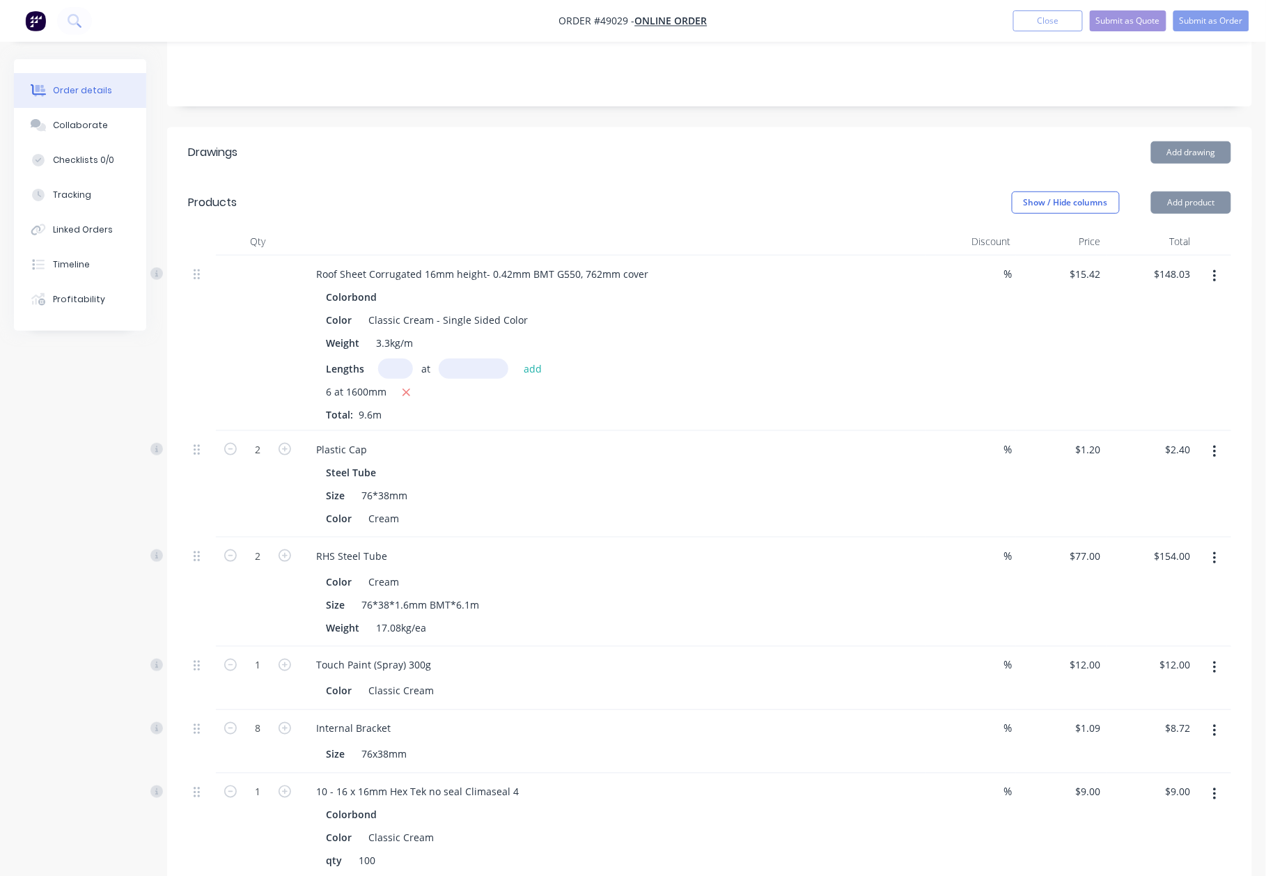
drag, startPoint x: 482, startPoint y: 416, endPoint x: 502, endPoint y: 409, distance: 20.5
click at [496, 411] on div "Roof Sheet Corrugated 16mm height- 0.42mm BMT G550, 762mm cover Colorbond Color…" at bounding box center [709, 620] width 1043 height 731
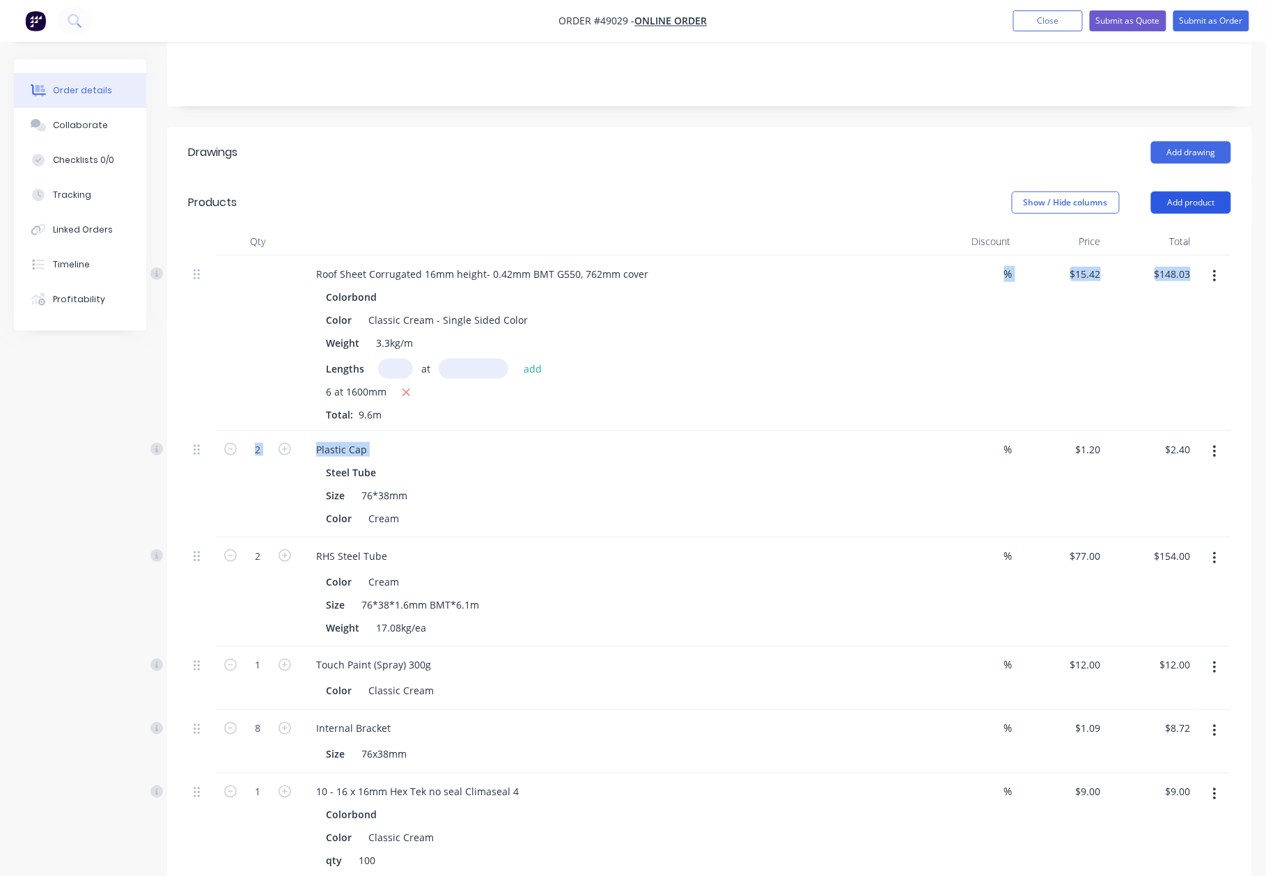
click at [1213, 191] on button "Add product" at bounding box center [1191, 202] width 80 height 22
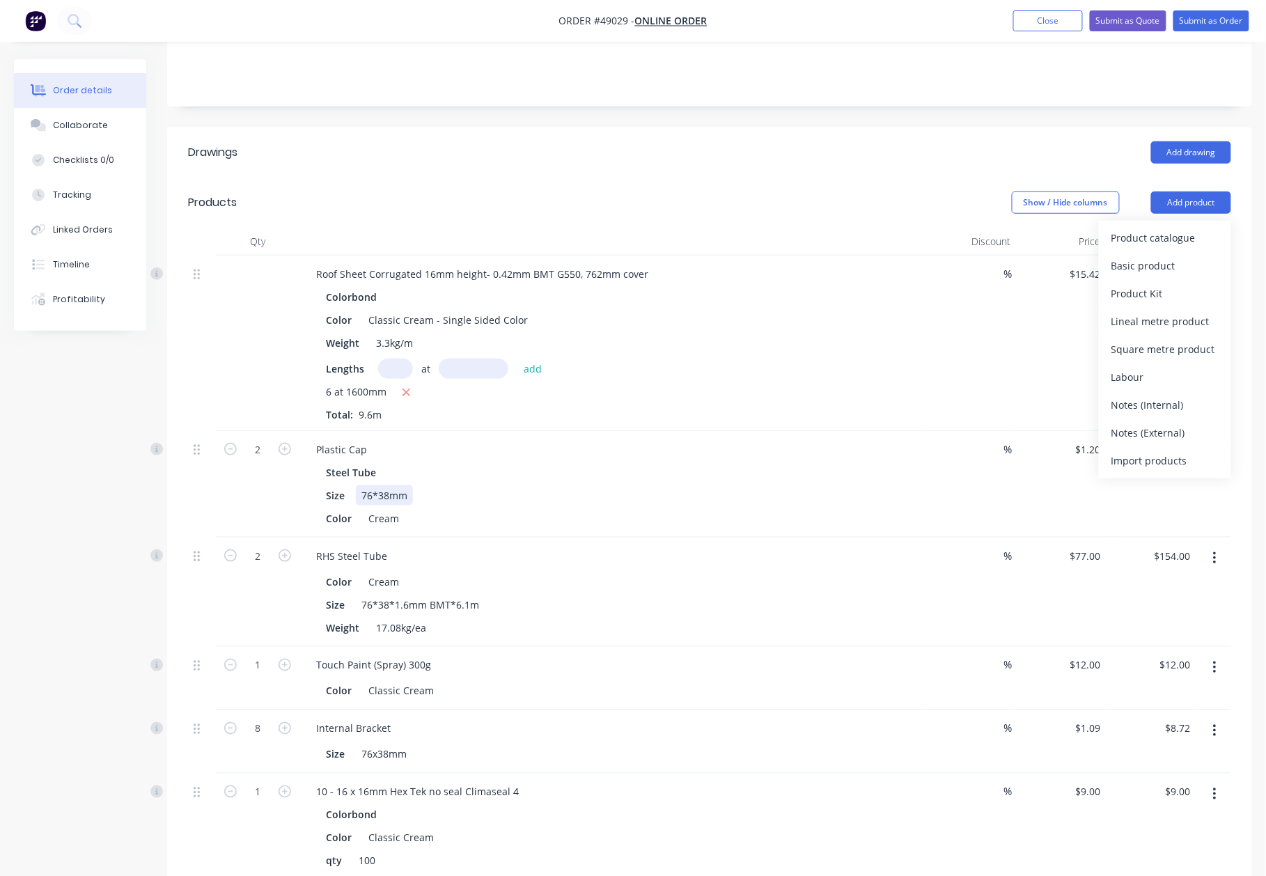
click at [892, 485] on div "Size 76*38mm" at bounding box center [609, 495] width 579 height 20
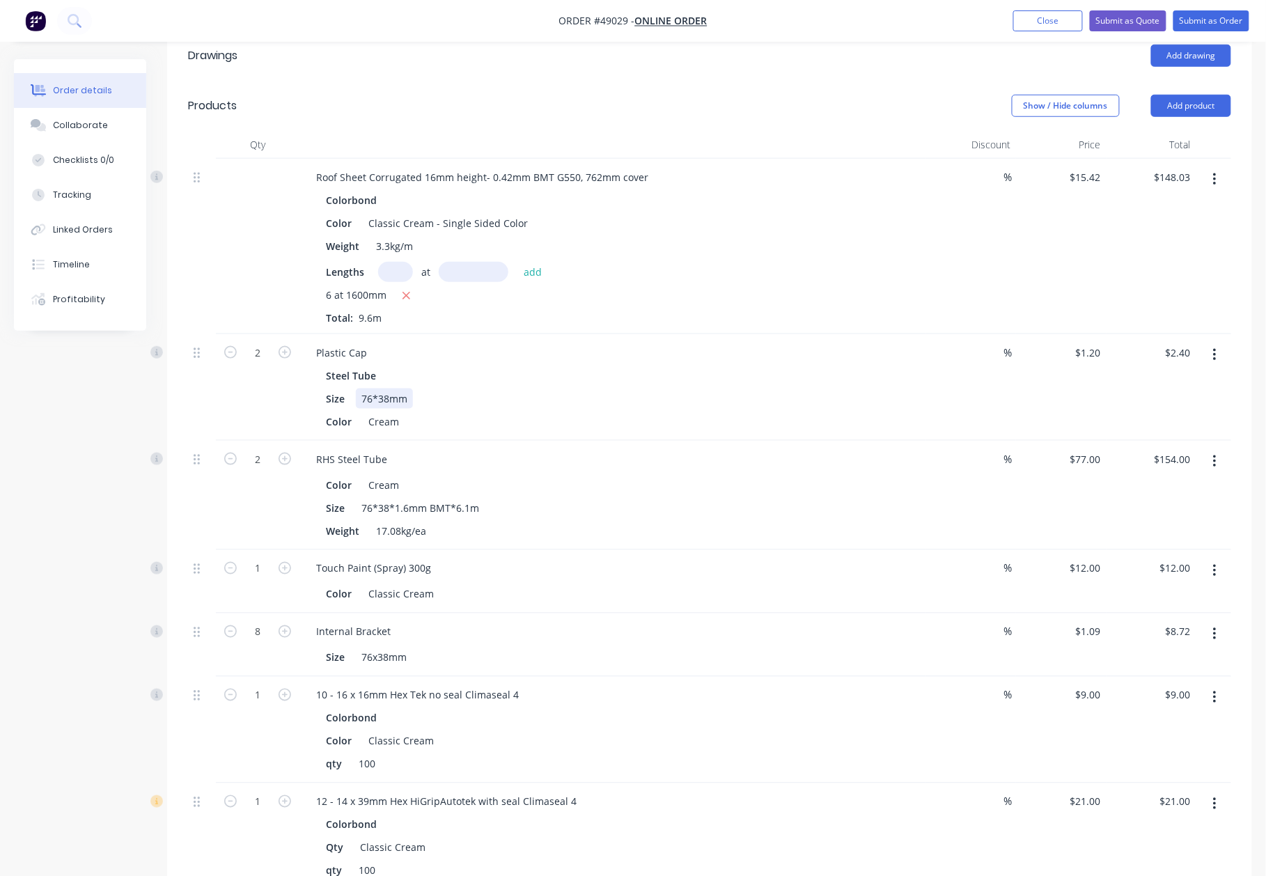
scroll to position [189, 0]
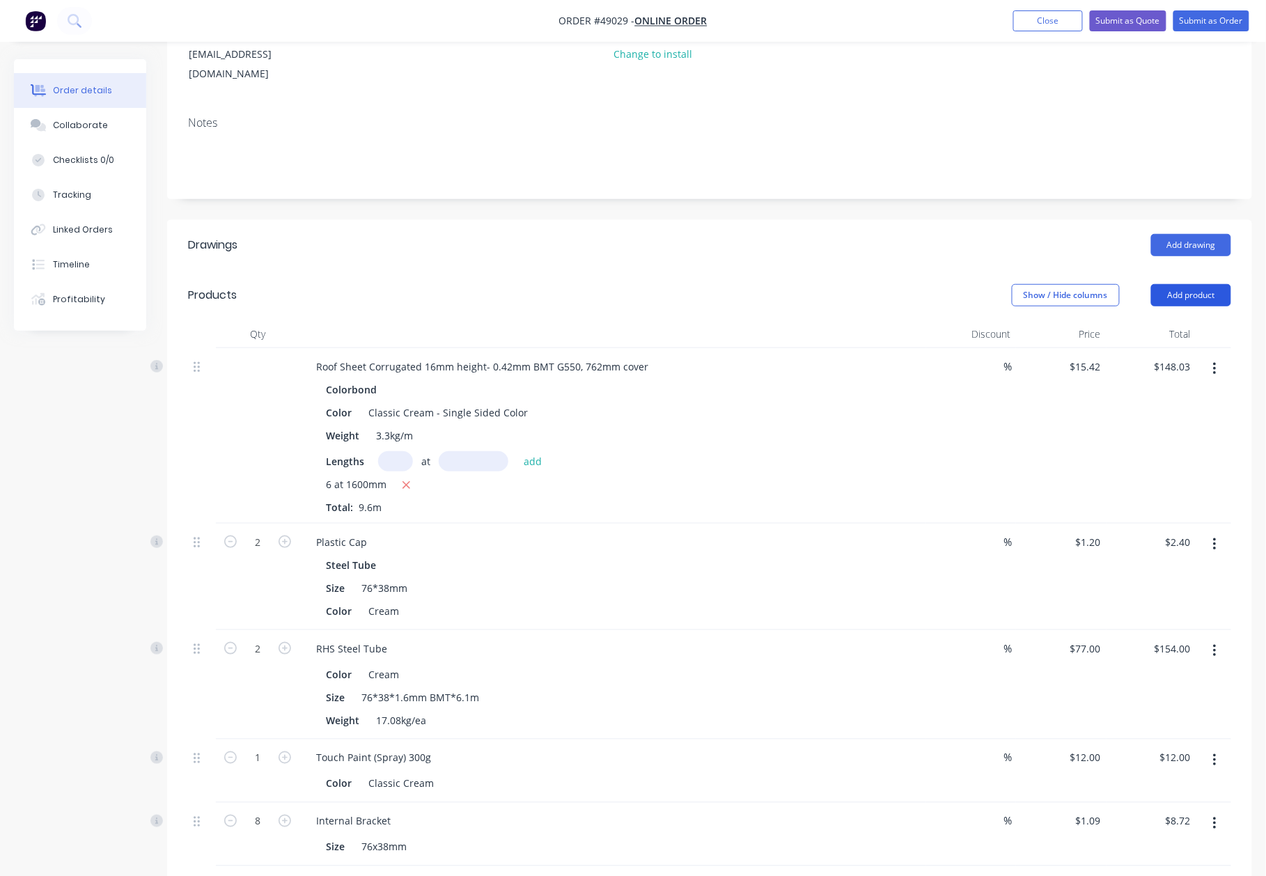
click at [1195, 285] on button "Add product" at bounding box center [1191, 295] width 80 height 22
click at [1138, 320] on div "Product catalogue" at bounding box center [1164, 330] width 107 height 20
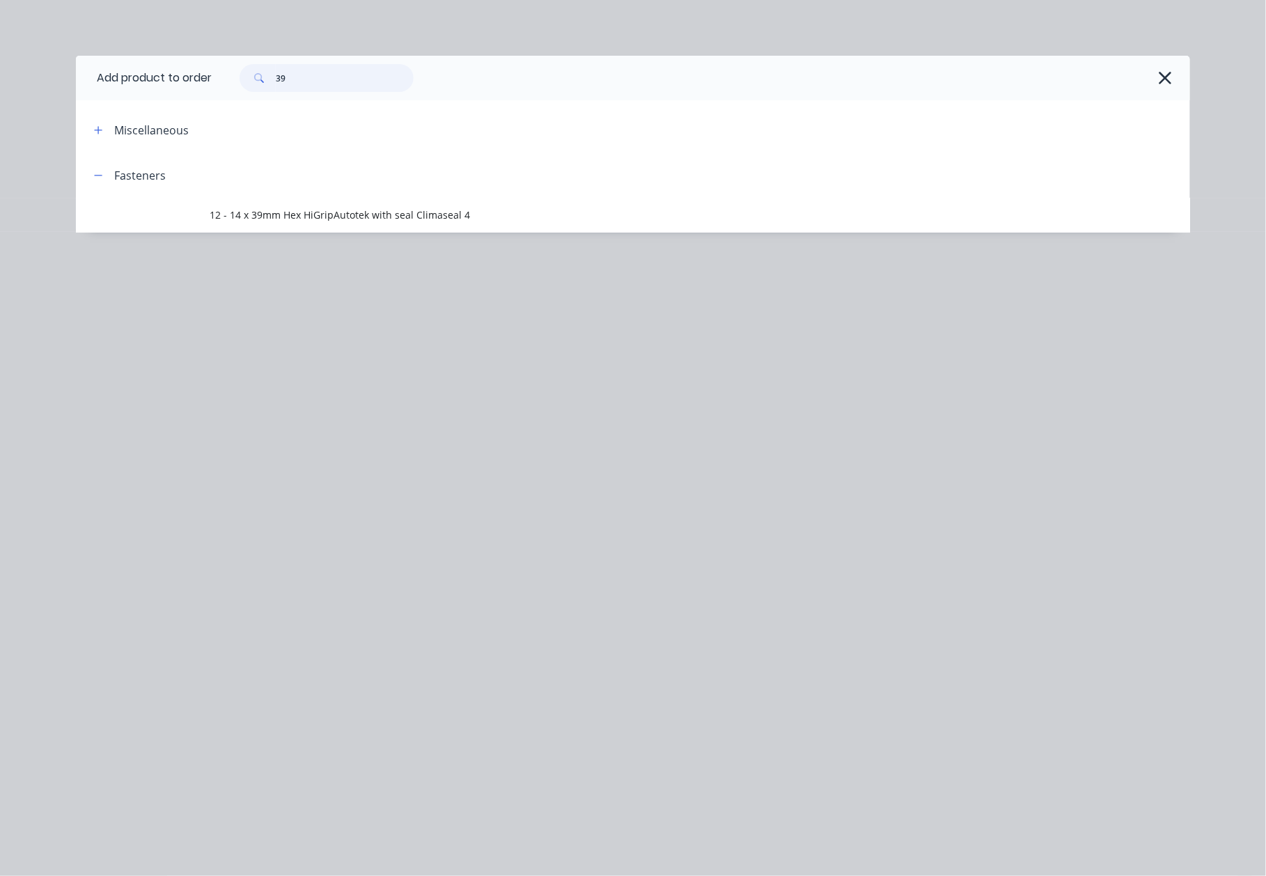
drag, startPoint x: 352, startPoint y: 79, endPoint x: 157, endPoint y: 70, distance: 195.8
click at [162, 72] on header "Add product to order 39" at bounding box center [633, 78] width 1114 height 45
click at [1175, 84] on div at bounding box center [701, 78] width 978 height 45
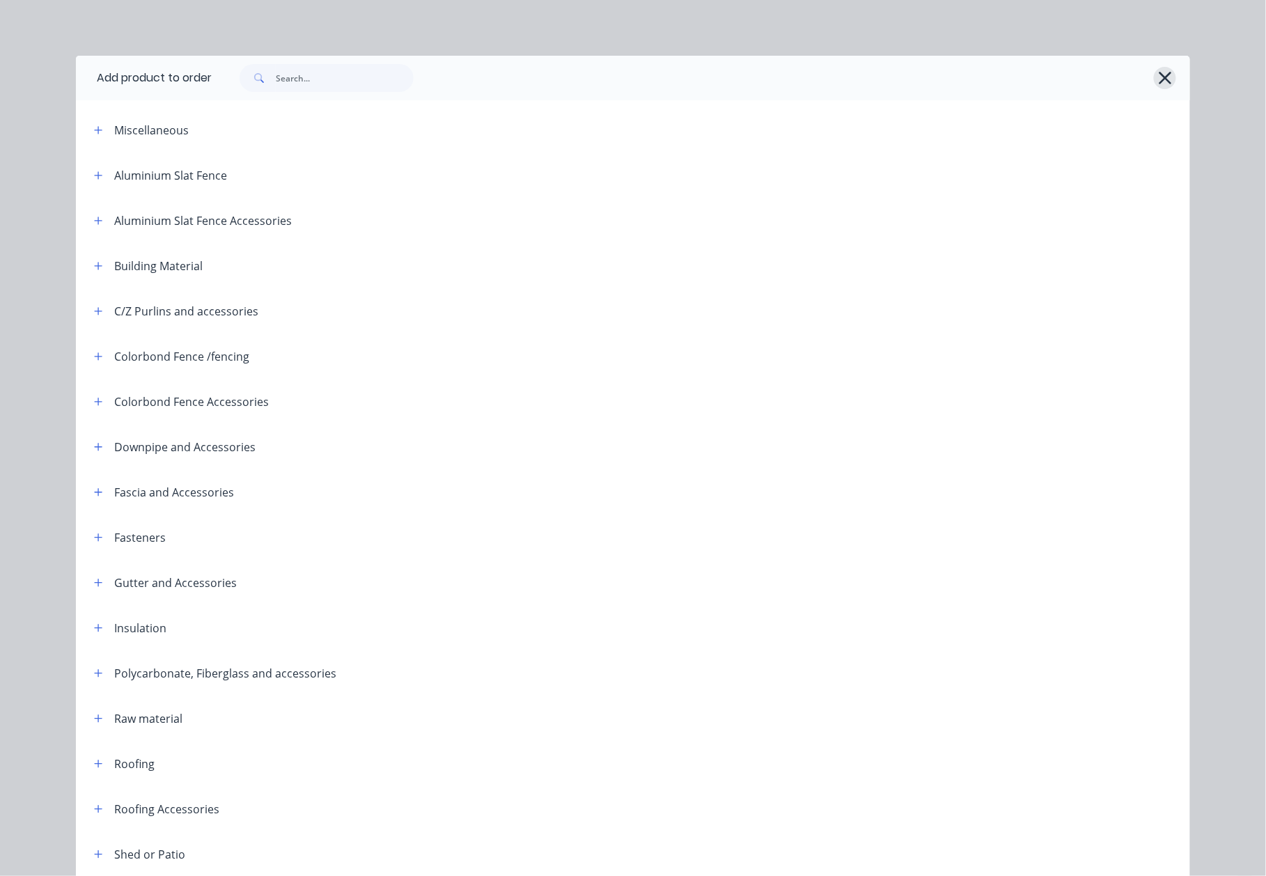
click at [1167, 79] on button "button" at bounding box center [1165, 78] width 22 height 22
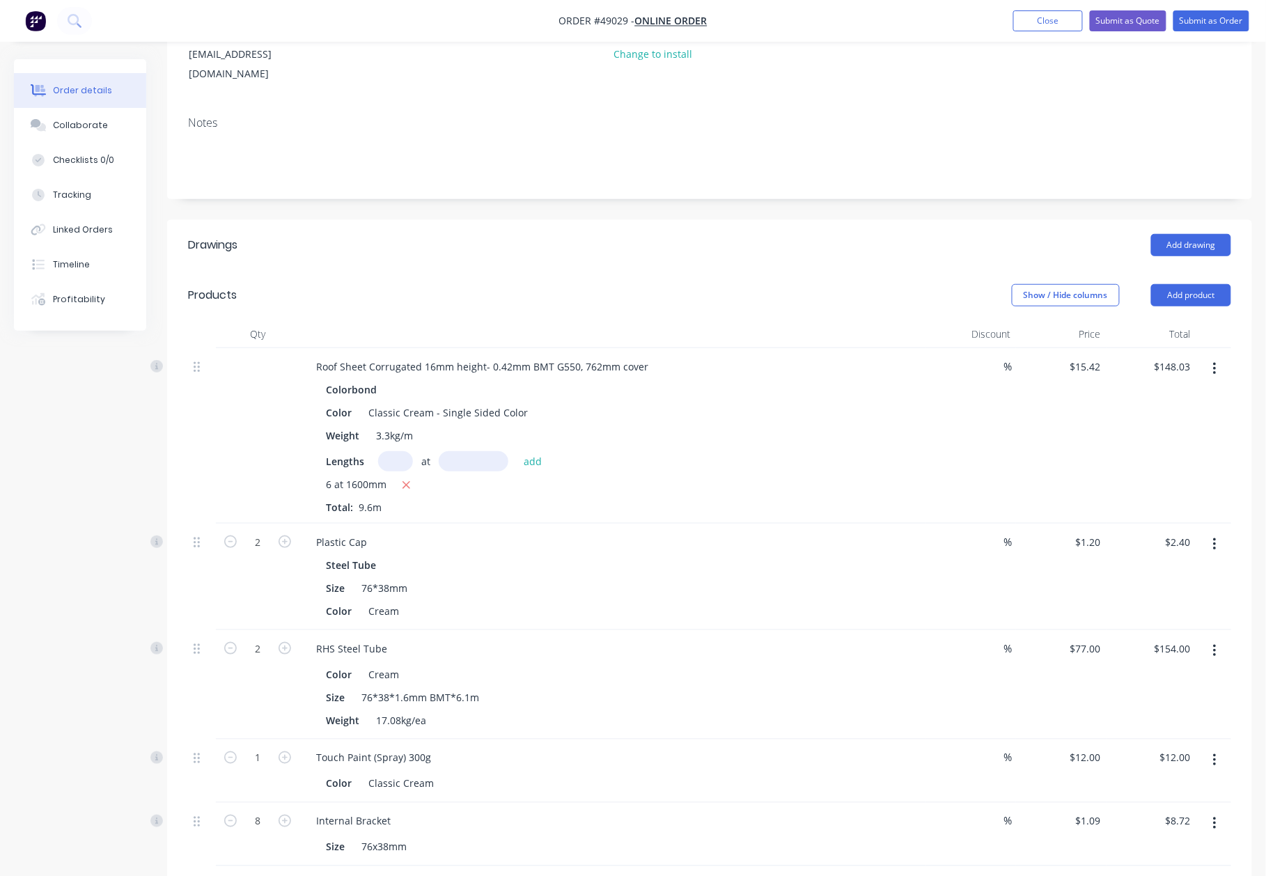
click at [1197, 288] on header "Products Show / Hide columns Add product" at bounding box center [709, 295] width 1085 height 50
click at [1178, 270] on header "Products Show / Hide columns Add product" at bounding box center [709, 295] width 1085 height 50
drag, startPoint x: 1178, startPoint y: 278, endPoint x: 1176, endPoint y: 292, distance: 14.1
click at [1178, 284] on button "Add product" at bounding box center [1191, 295] width 80 height 22
click at [1174, 348] on div "Basic product" at bounding box center [1164, 358] width 107 height 20
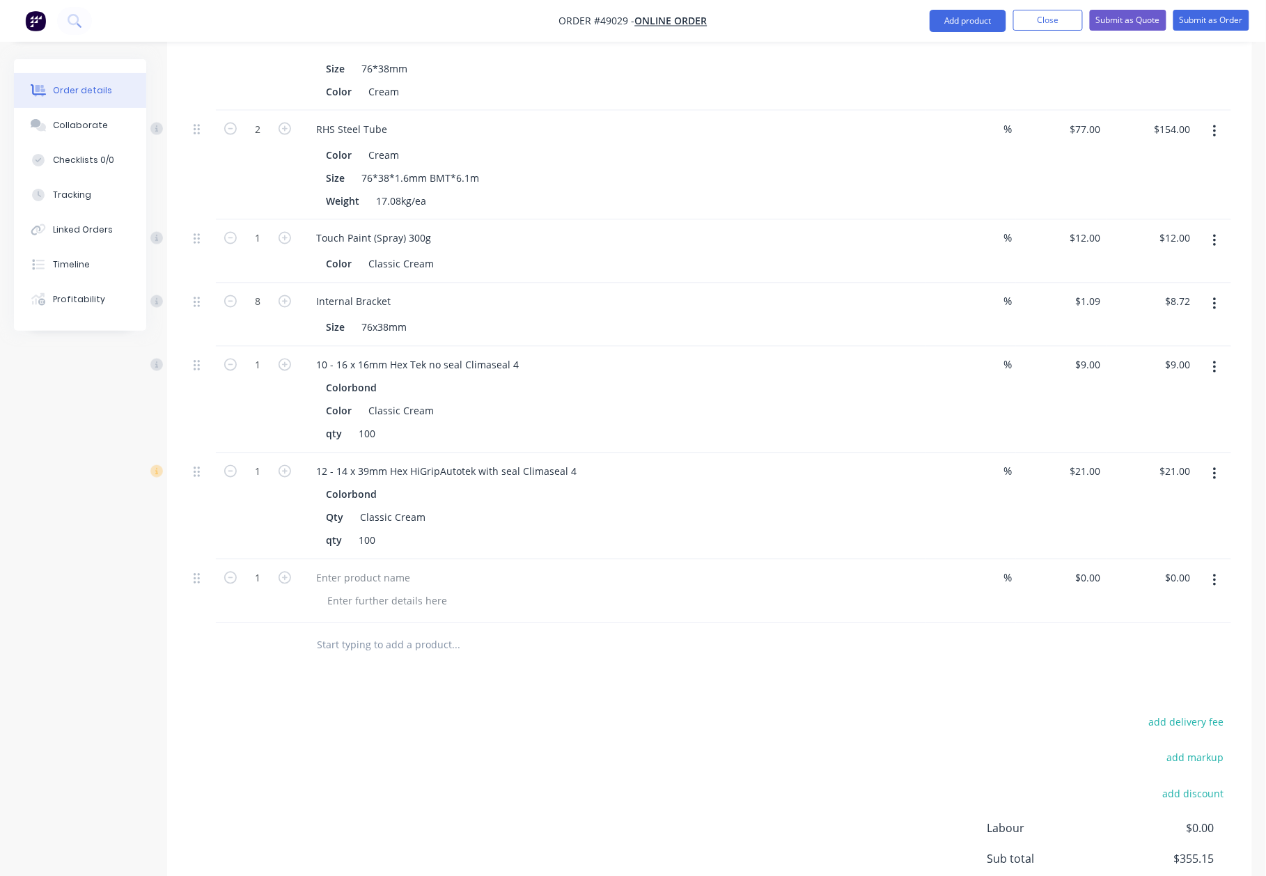
scroll to position [809, 0]
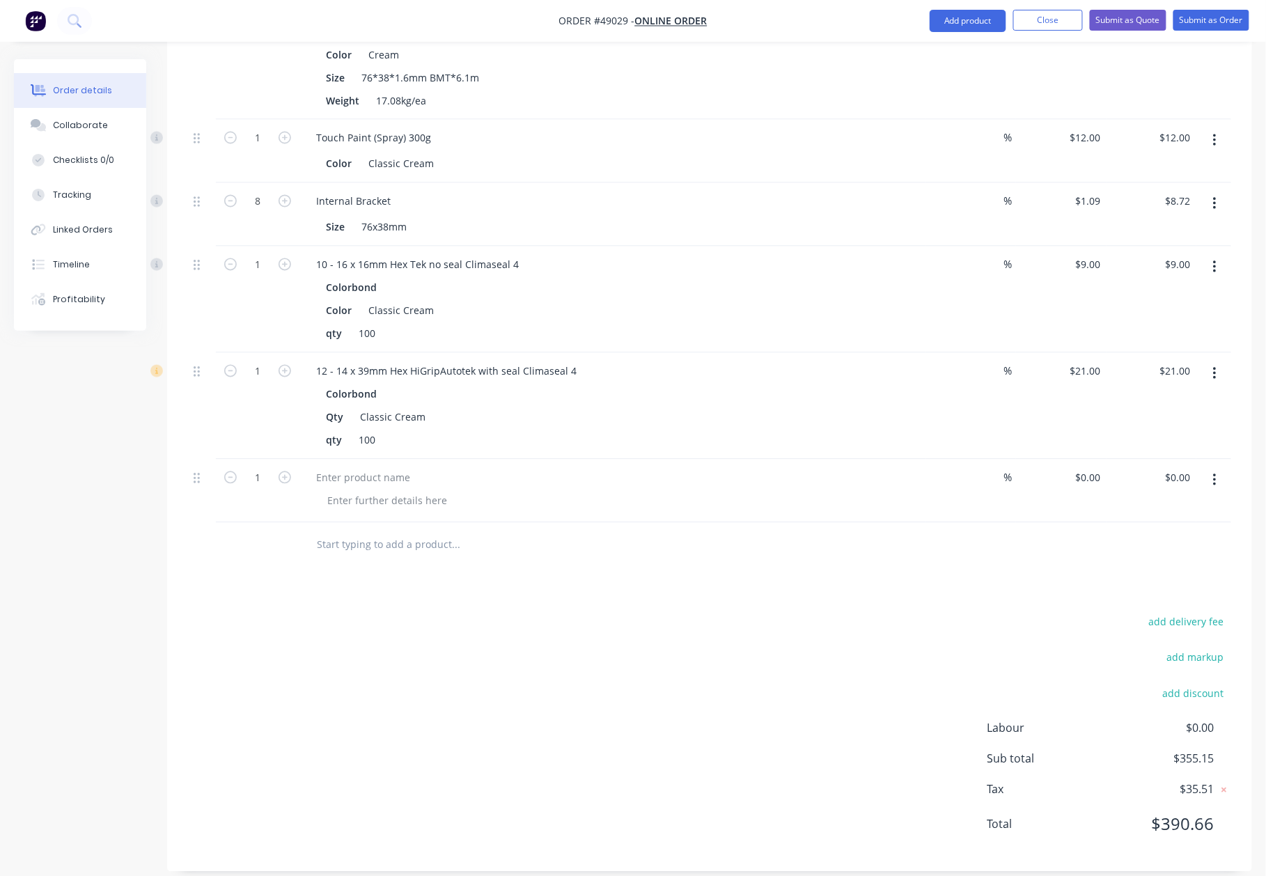
click at [386, 472] on div at bounding box center [612, 490] width 627 height 63
click at [386, 469] on div at bounding box center [363, 478] width 116 height 20
click at [1005, 546] on div at bounding box center [709, 545] width 1043 height 45
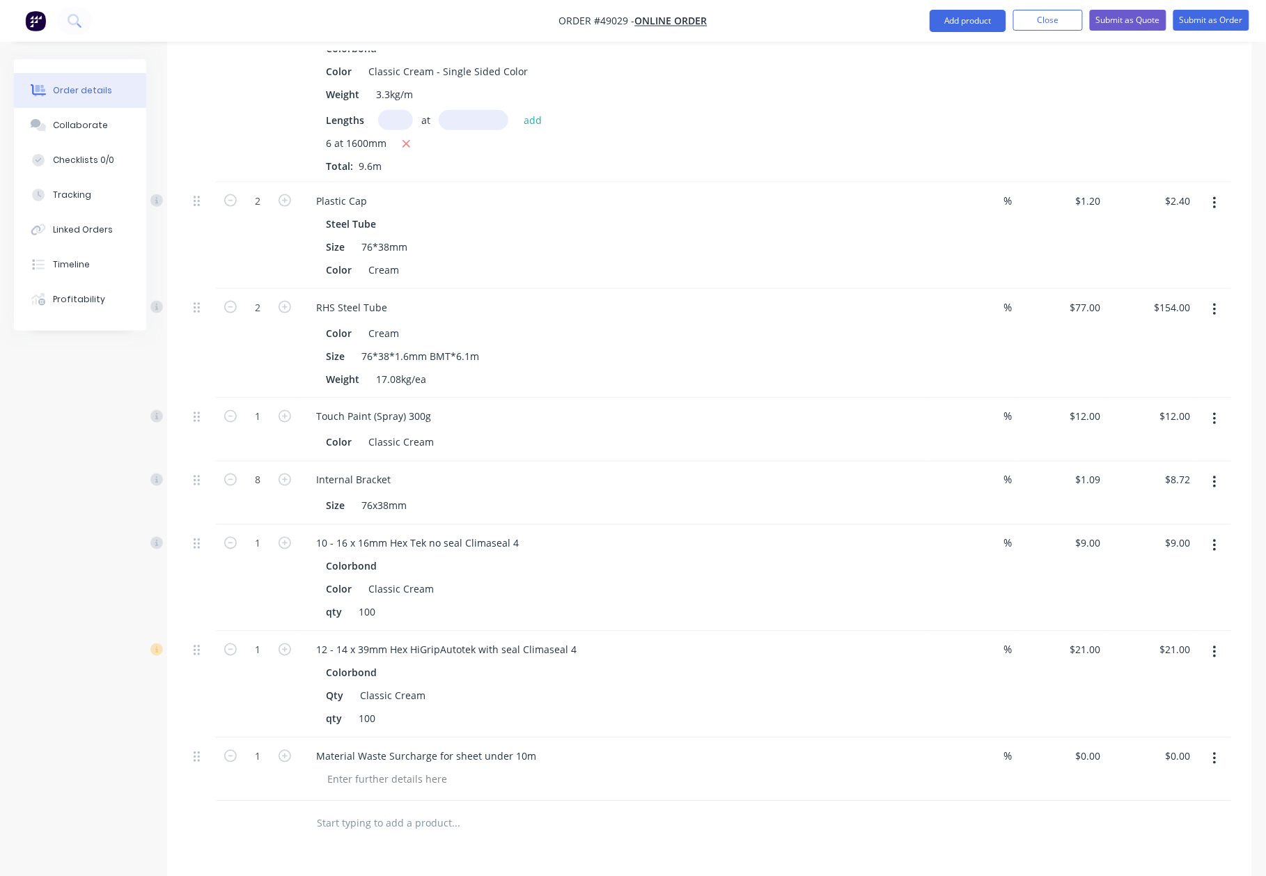
click at [652, 746] on div "Material Waste Surcharge for sheet under 10m" at bounding box center [612, 756] width 615 height 20
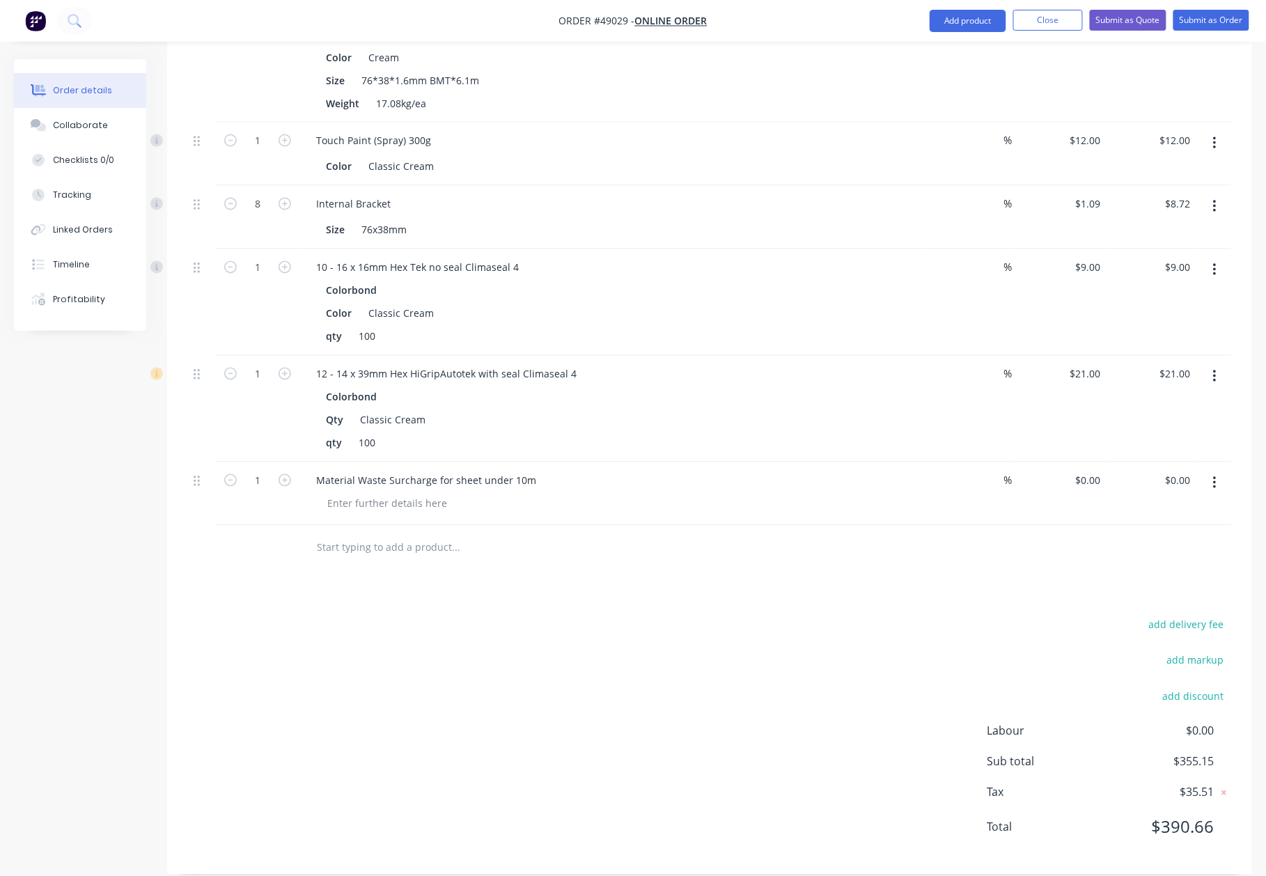
scroll to position [809, 0]
click at [1076, 459] on div "0 $0.00" at bounding box center [1061, 490] width 90 height 63
type input "$7.71"
click at [874, 568] on div "Drawings Add drawing Products Show / Hide columns Add product Qty Discount Pric…" at bounding box center [709, 235] width 1085 height 1271
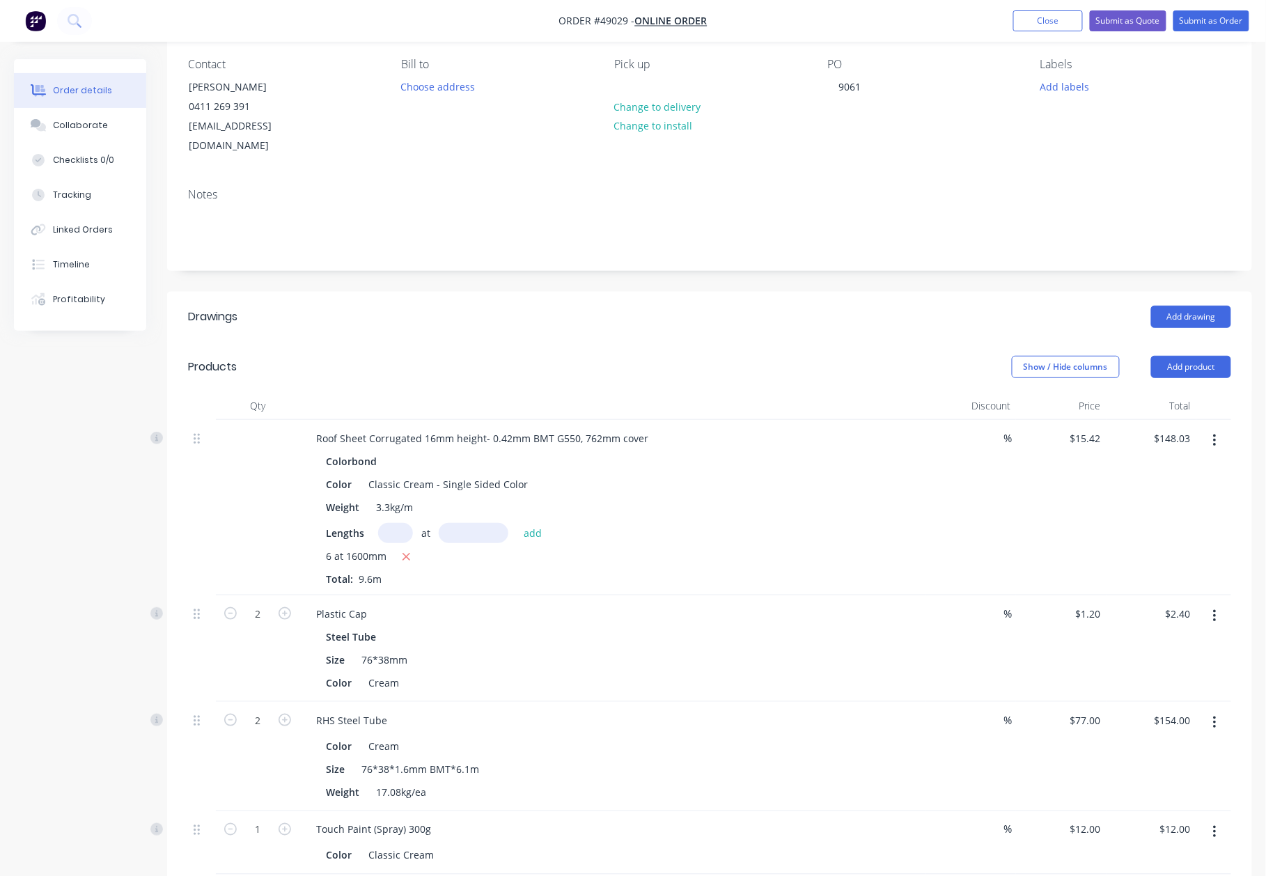
scroll to position [0, 0]
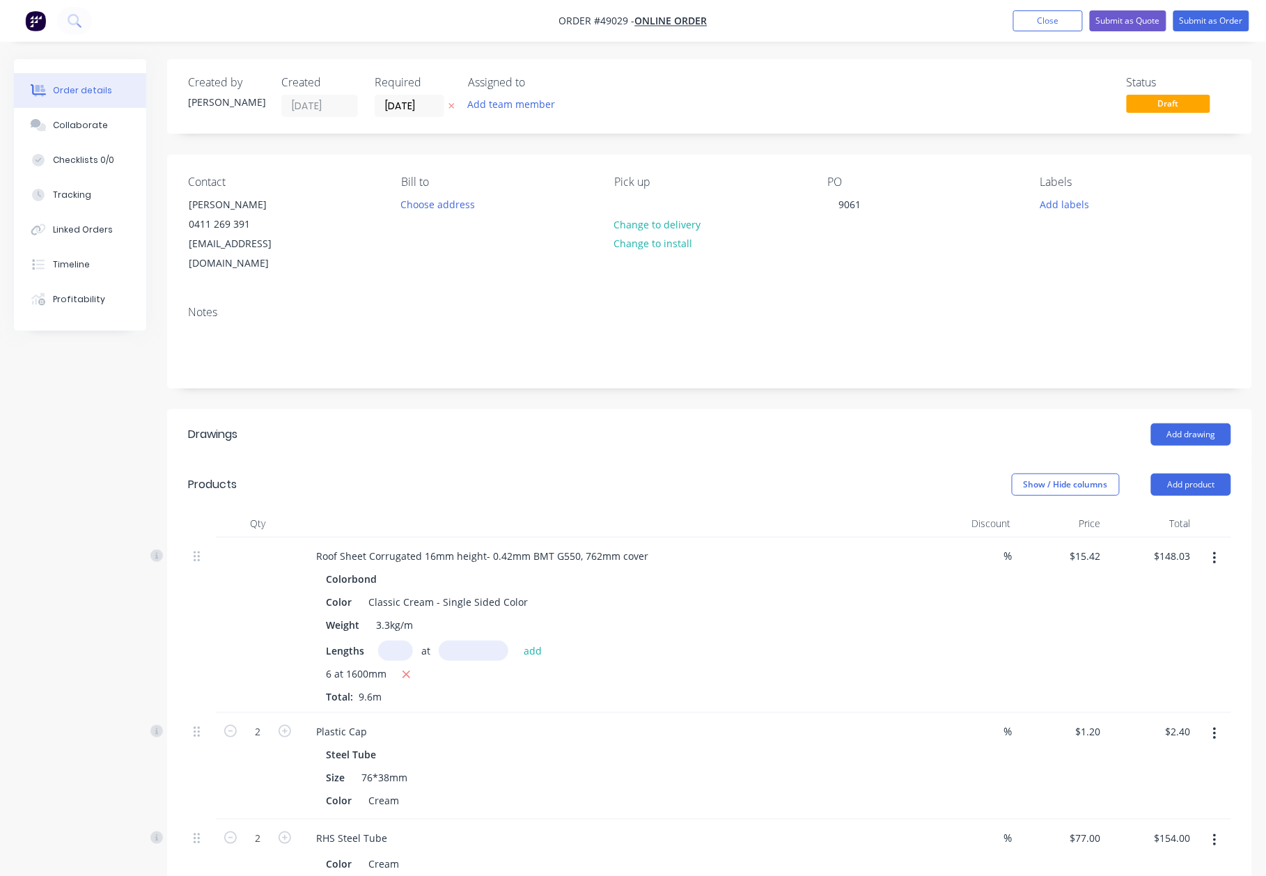
click at [1112, 32] on nav "Order #49029 - Online Order Add product Close Submit as Quote Submit as Order" at bounding box center [633, 21] width 1266 height 42
drag, startPoint x: 1142, startPoint y: 23, endPoint x: 1075, endPoint y: 56, distance: 74.4
click at [1140, 23] on button "Submit as Quote" at bounding box center [1128, 20] width 77 height 21
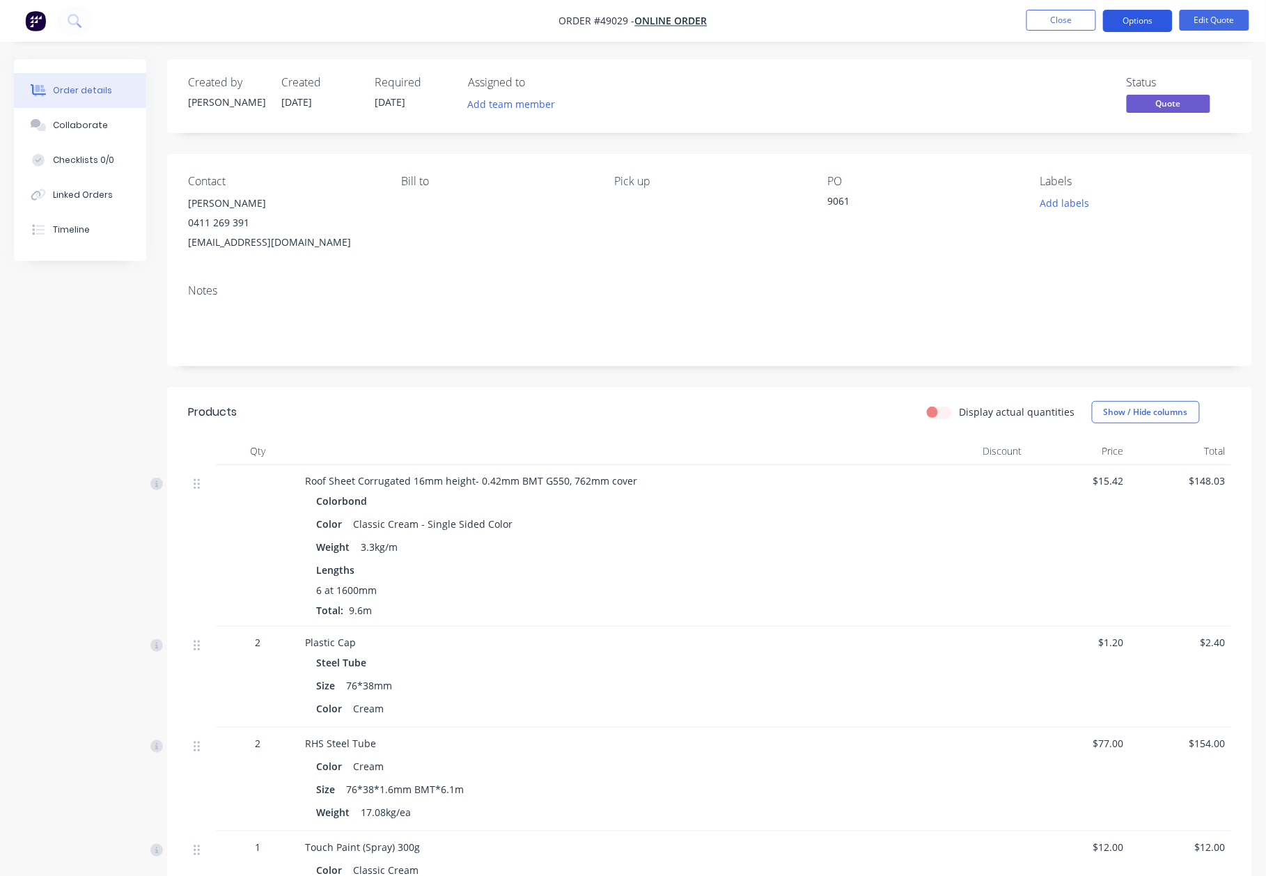
click at [1145, 29] on button "Options" at bounding box center [1138, 21] width 70 height 22
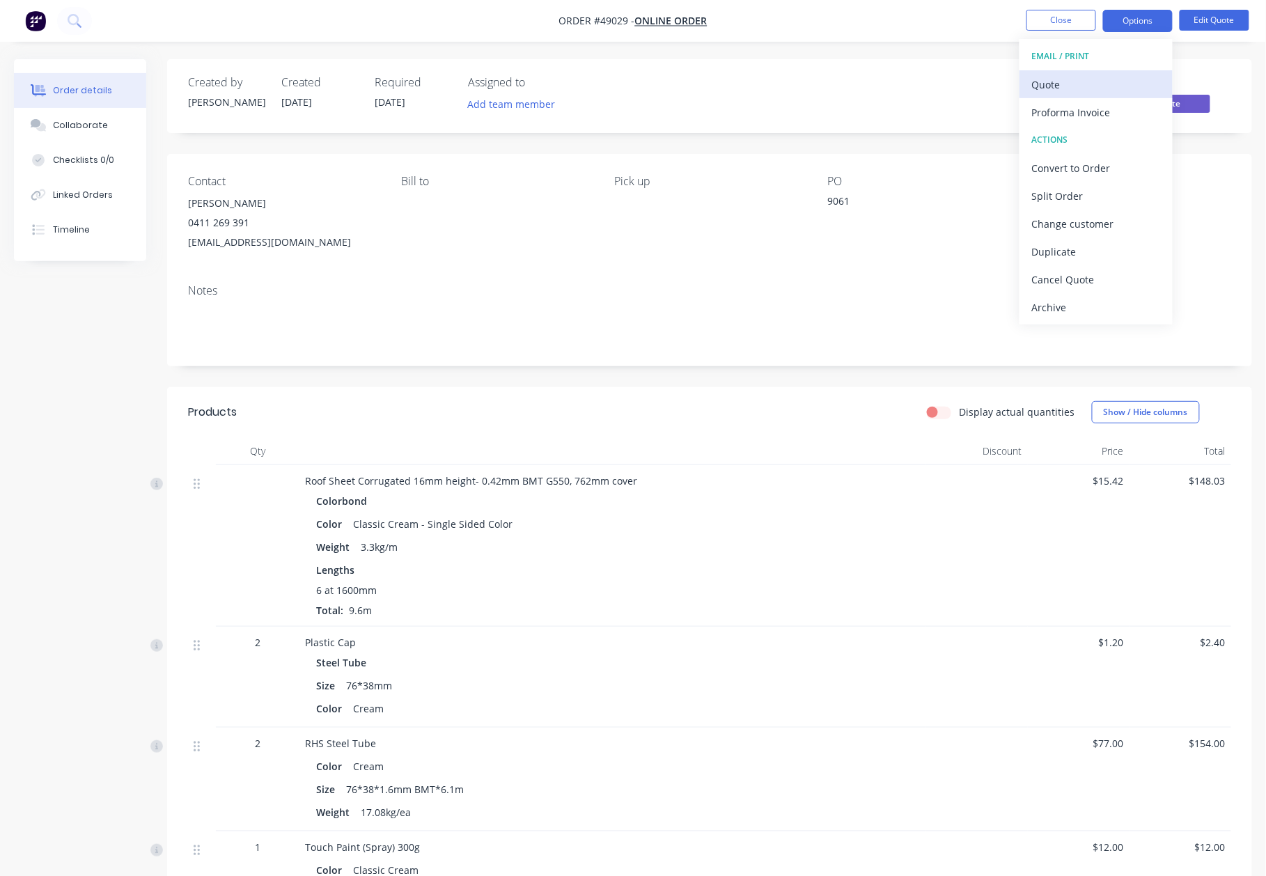
click at [1079, 85] on div "Quote" at bounding box center [1096, 84] width 128 height 20
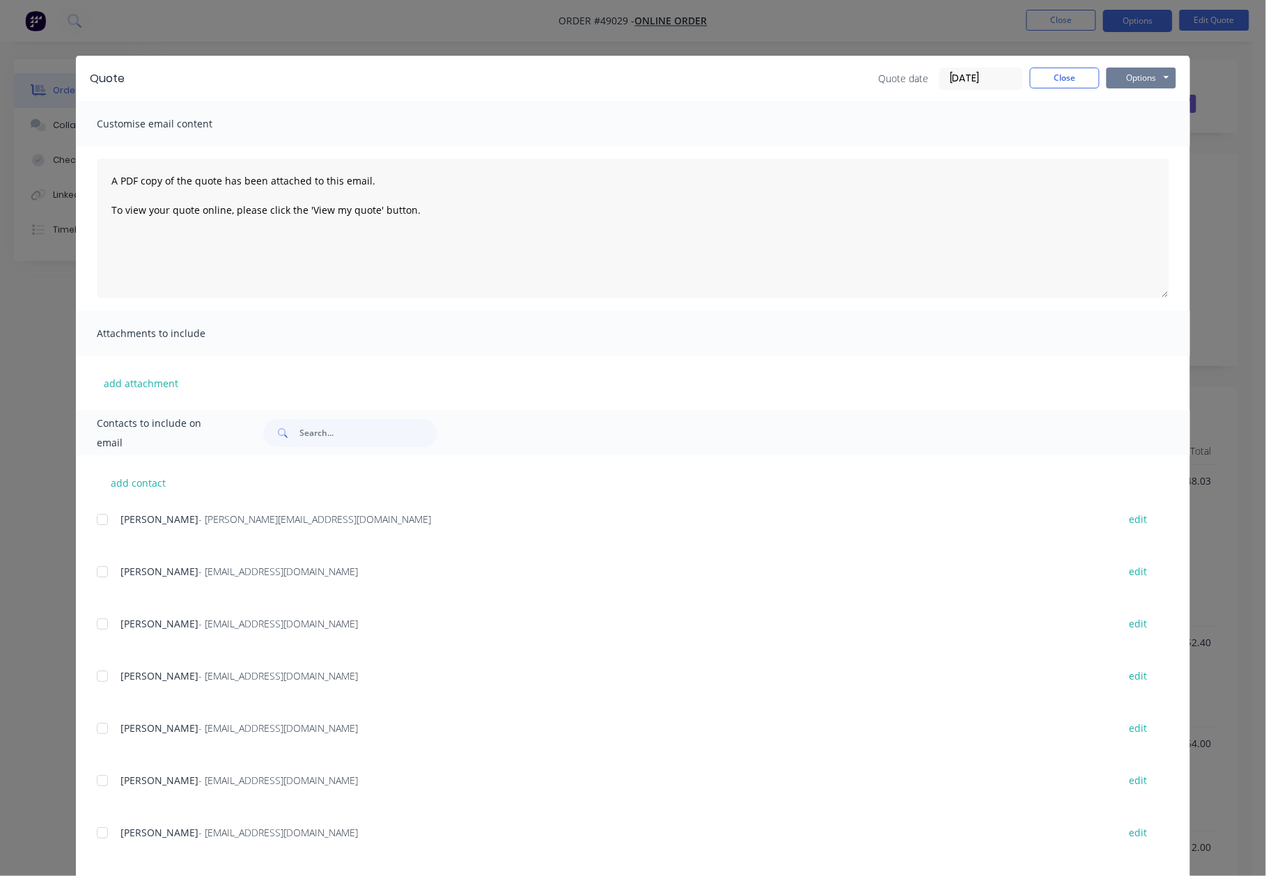
click at [1143, 70] on button "Options" at bounding box center [1141, 78] width 70 height 21
click at [1129, 107] on button "Preview" at bounding box center [1150, 102] width 89 height 23
click at [1060, 79] on button "Close" at bounding box center [1065, 78] width 70 height 21
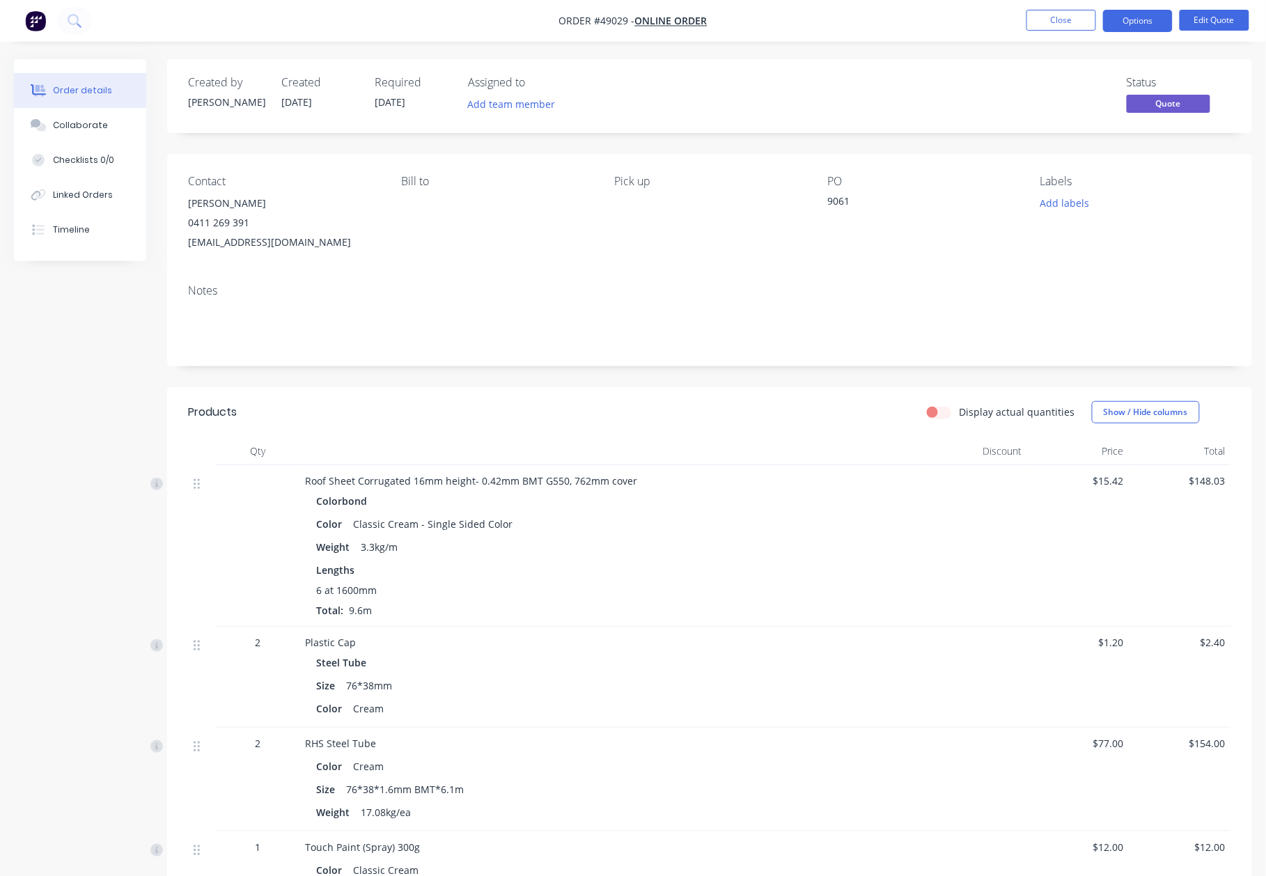
click at [852, 478] on div "Roof Sheet Corrugated 16mm height- 0.42mm BMT G550, 762mm cover" at bounding box center [612, 480] width 615 height 15
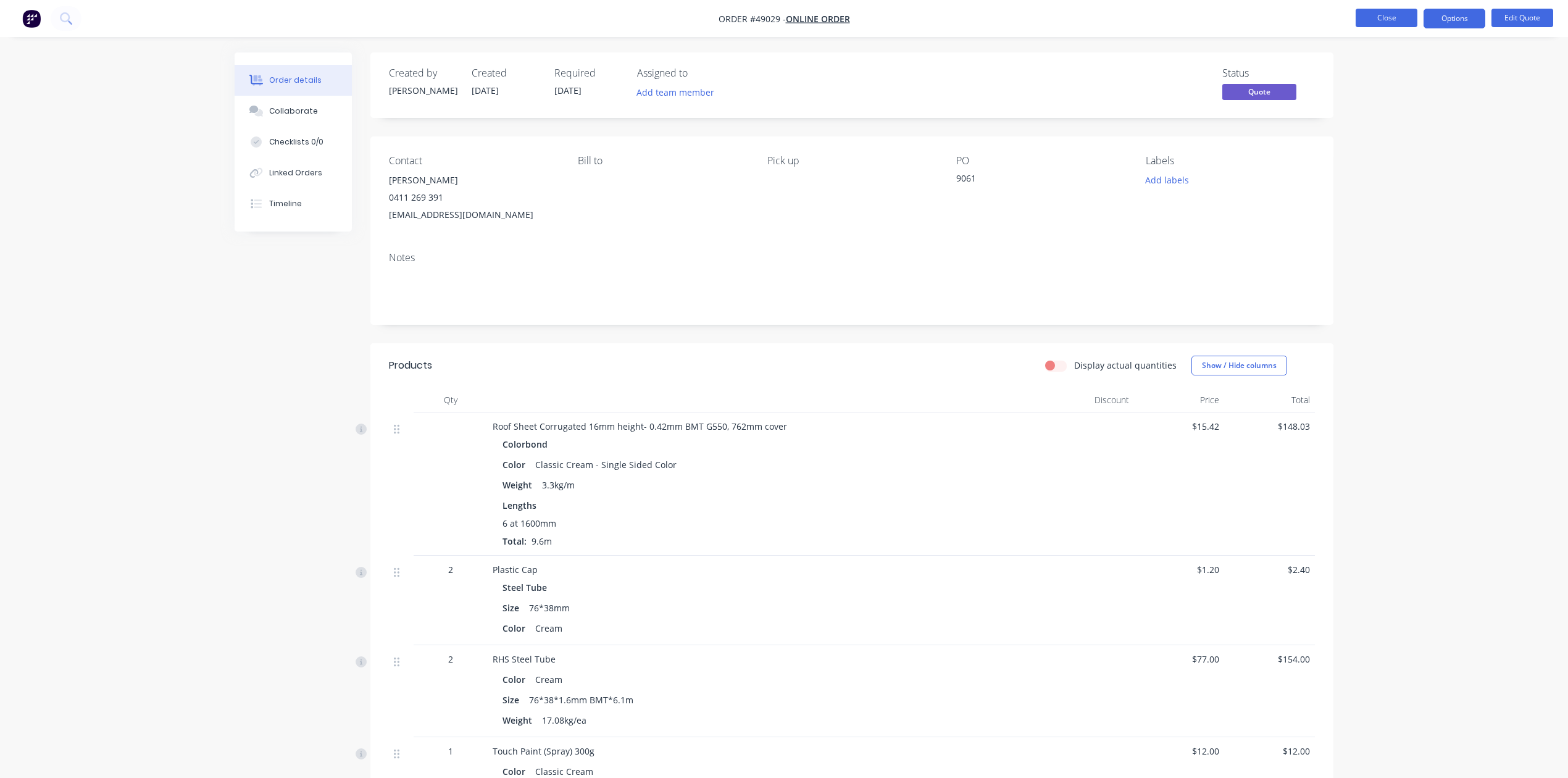
click at [1376, 12] on button "Close" at bounding box center [1387, 18] width 62 height 19
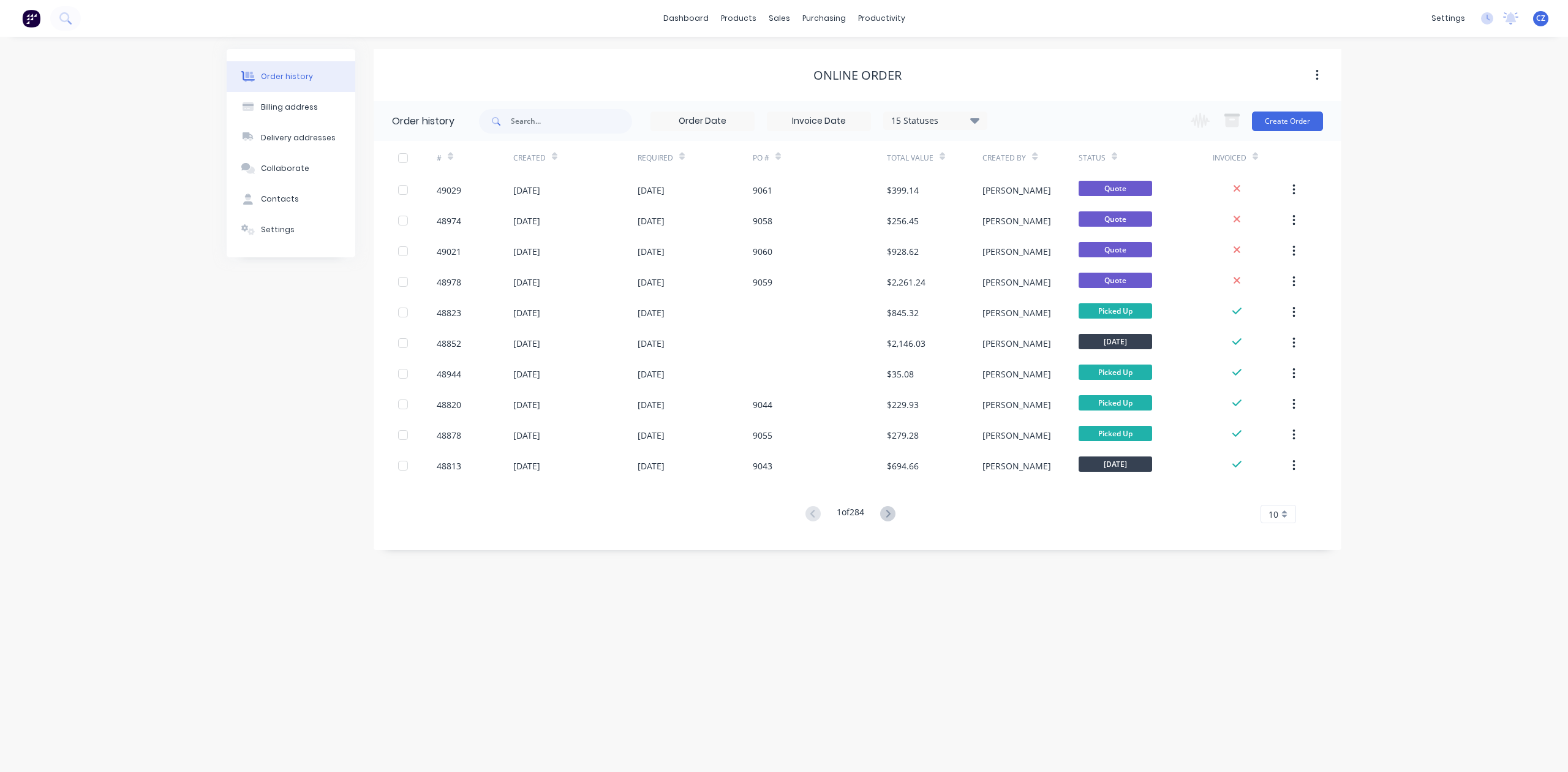
click at [65, 371] on div "Order history Billing address Delivery addresses Collaborate Contacts Settings …" at bounding box center [784, 404] width 1568 height 735
click at [793, 67] on link "Sales Orders" at bounding box center [844, 58] width 162 height 25
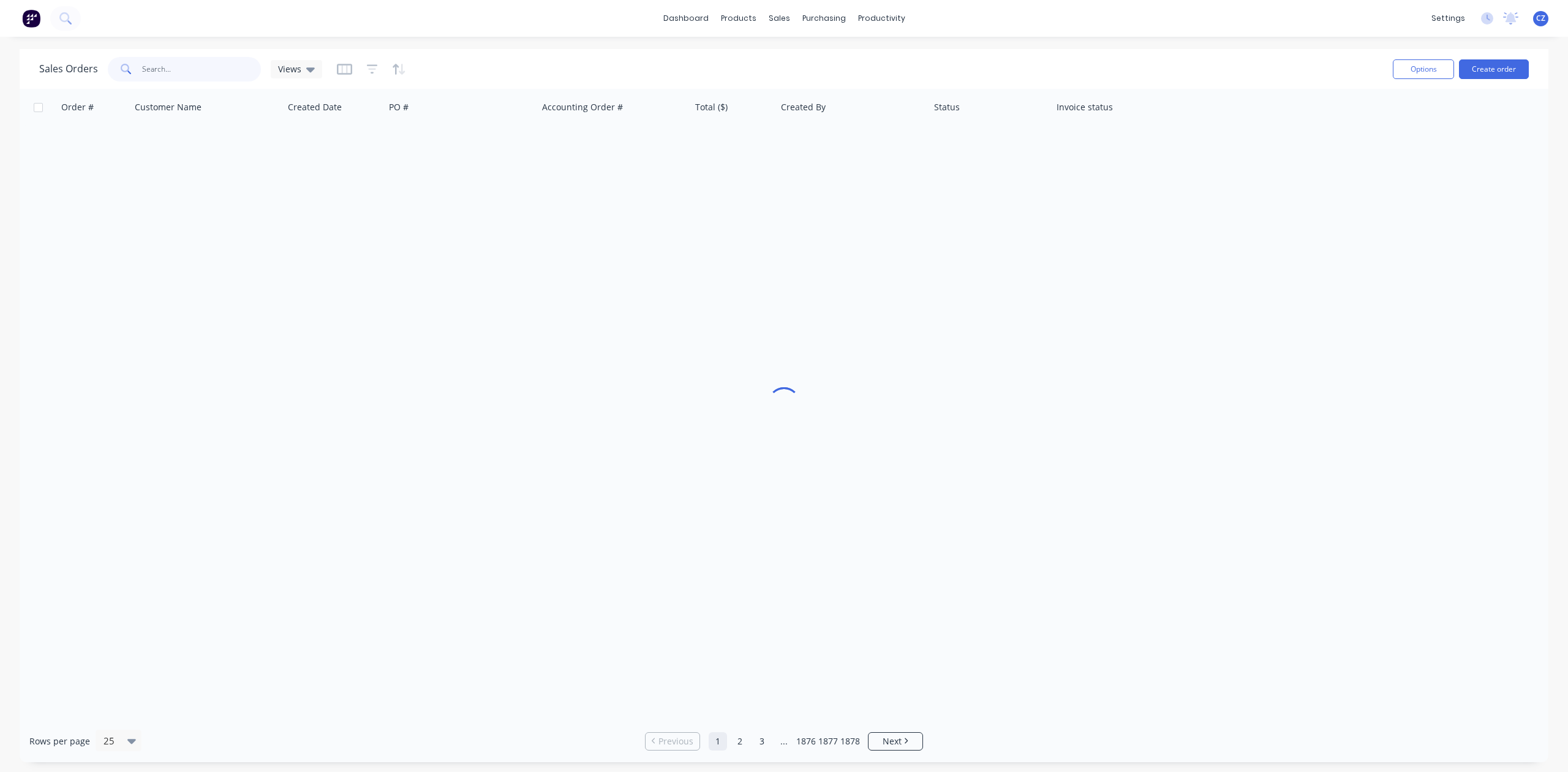
click at [196, 62] on input "text" at bounding box center [202, 70] width 120 height 25
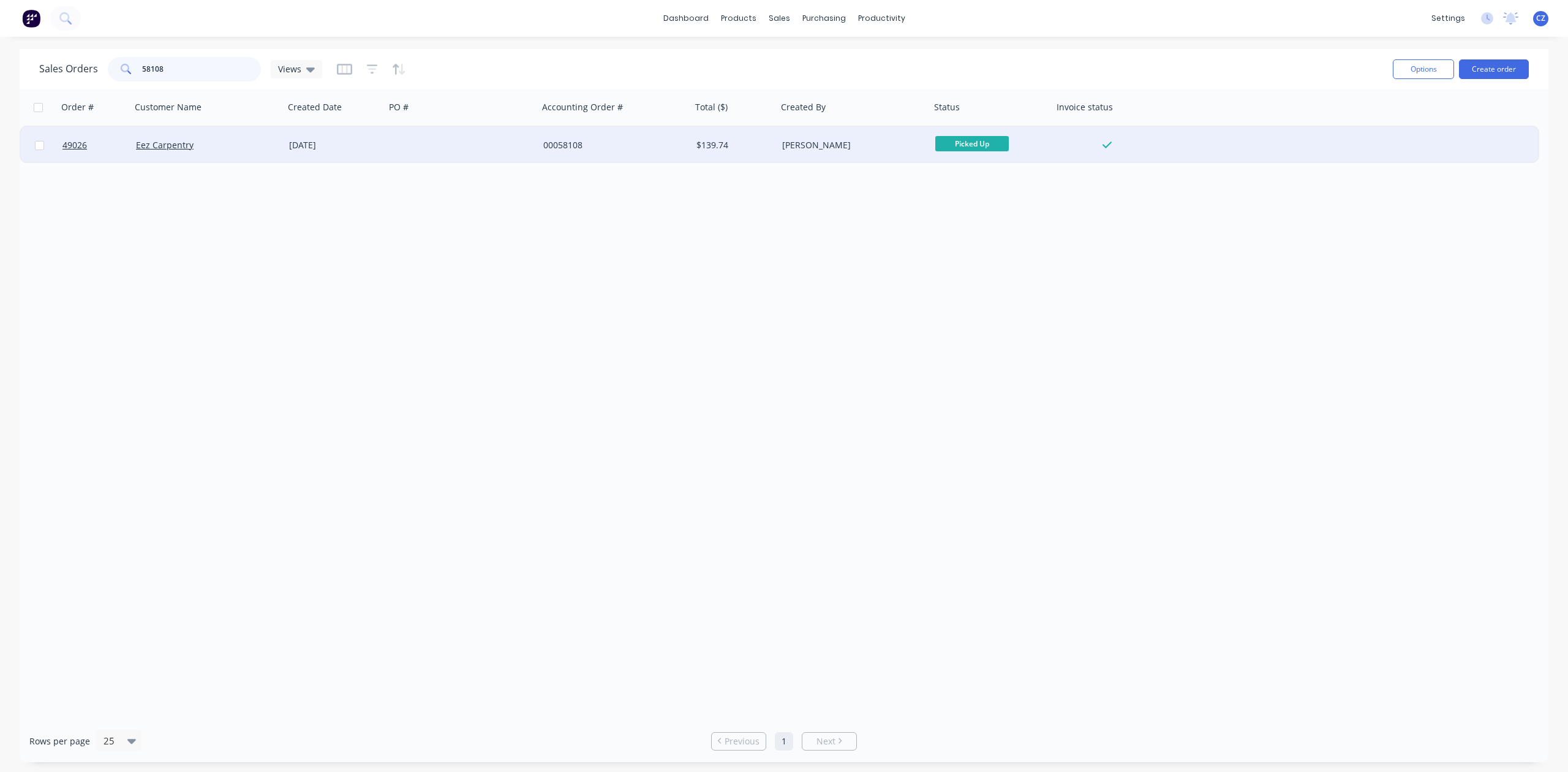
type input "58108"
click at [708, 151] on div "$139.74" at bounding box center [734, 145] width 85 height 37
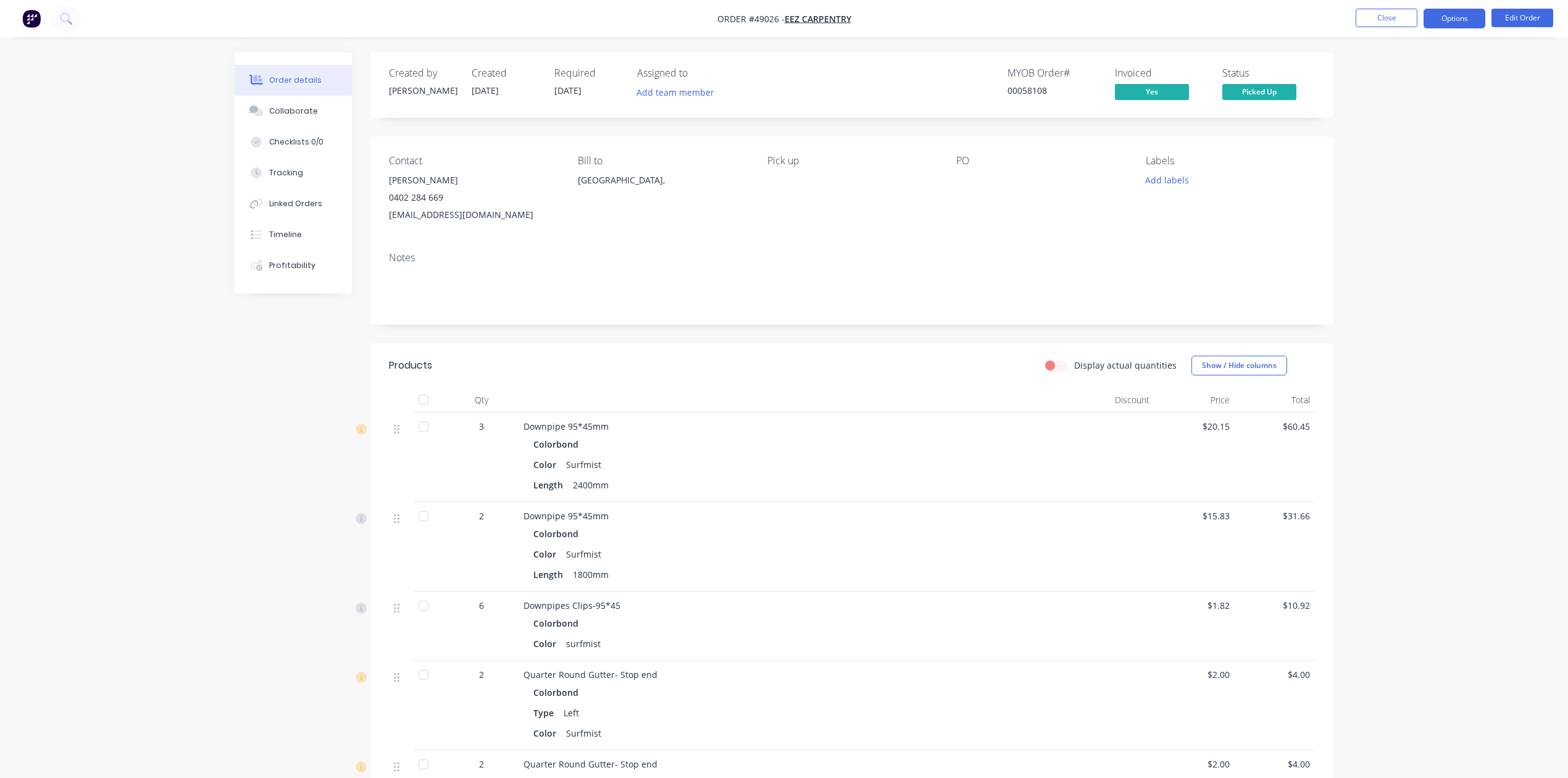
click at [1451, 21] on button "Options" at bounding box center [1454, 19] width 62 height 20
click at [1428, 70] on div "Invoice" at bounding box center [1417, 75] width 114 height 18
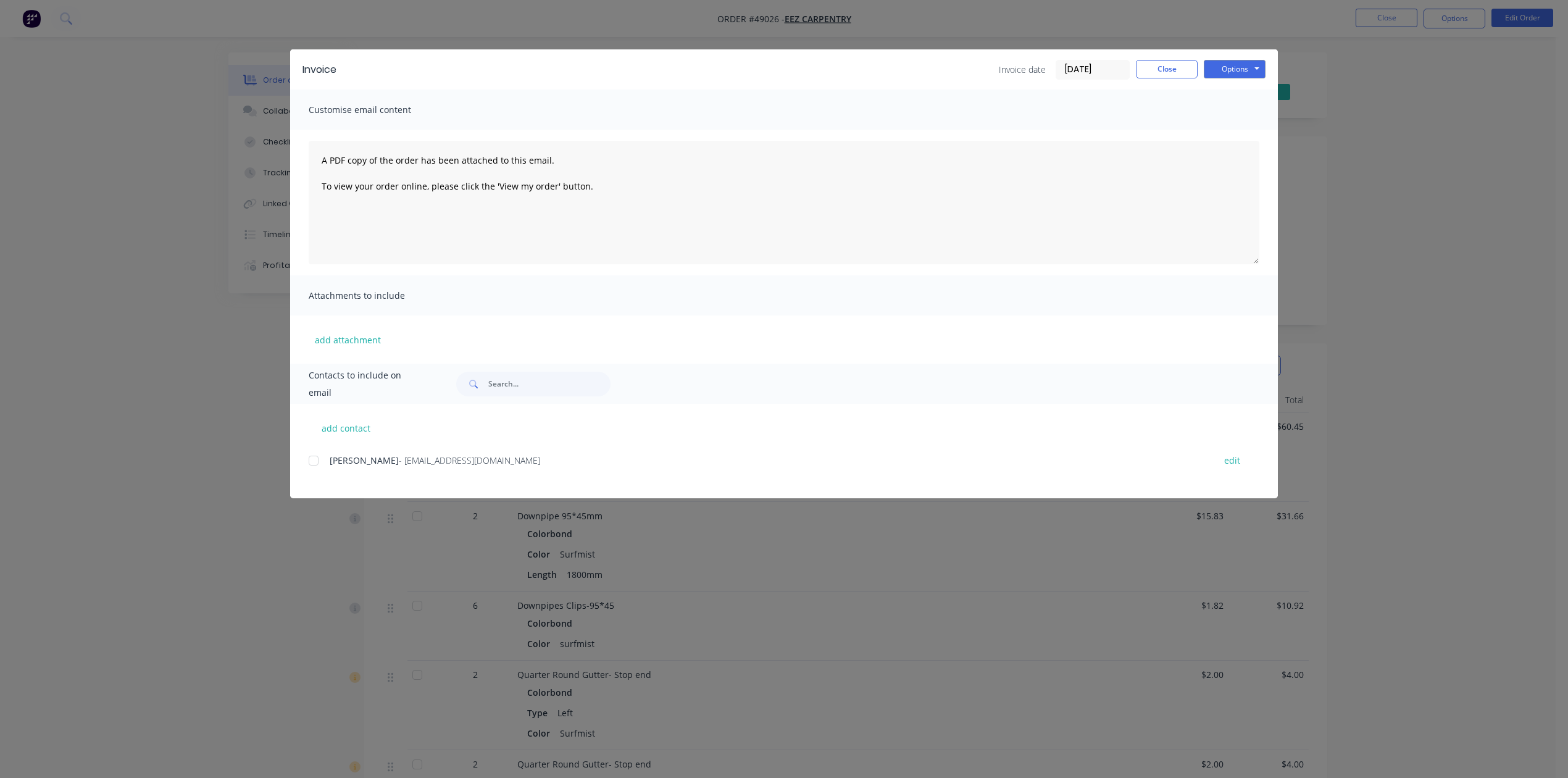
click at [311, 452] on div at bounding box center [314, 460] width 25 height 25
click at [1235, 62] on button "Options" at bounding box center [1235, 69] width 62 height 19
click at [1243, 131] on button "Email" at bounding box center [1243, 131] width 79 height 20
click at [1183, 72] on button "Close" at bounding box center [1167, 69] width 62 height 19
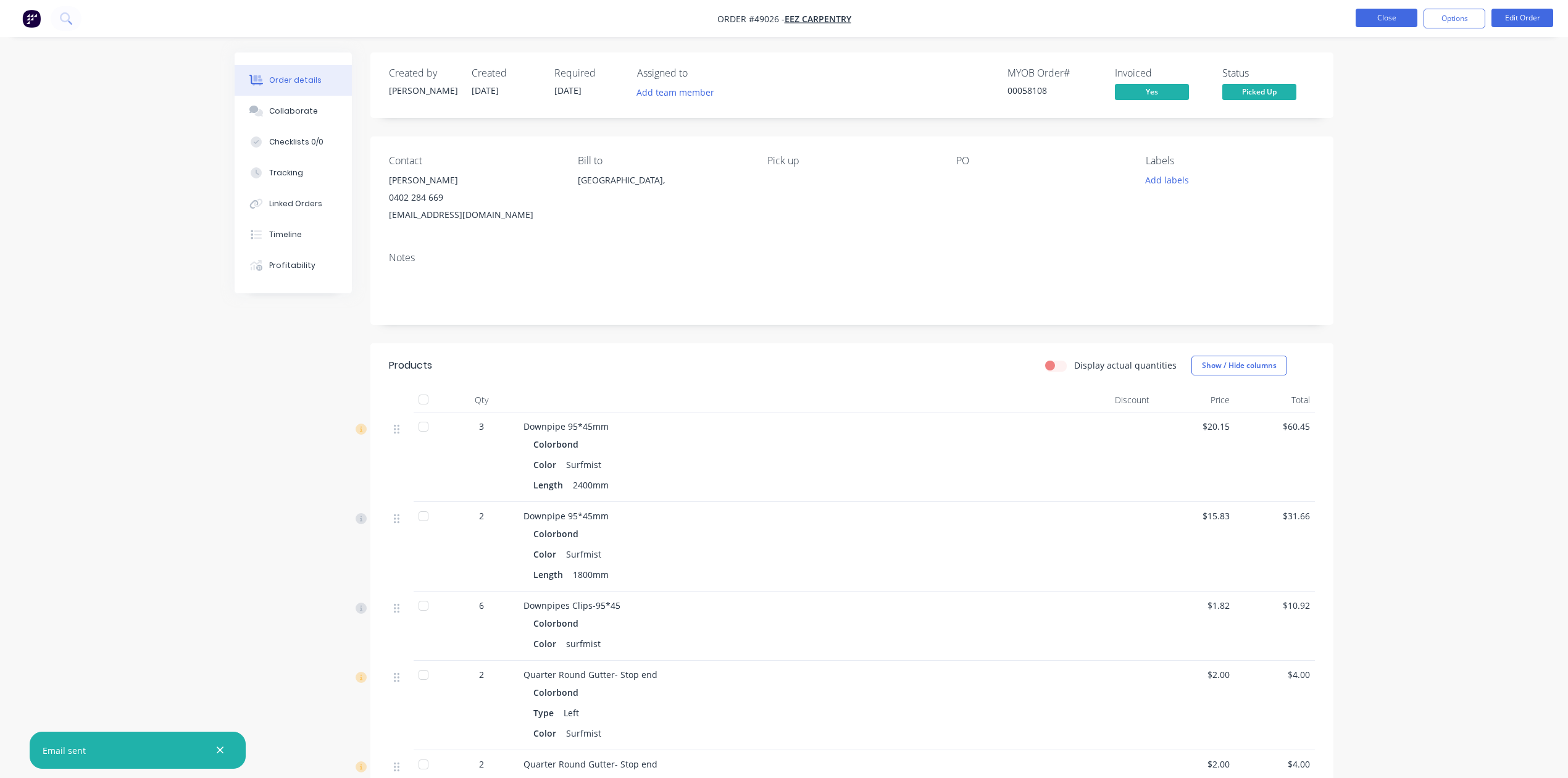
click at [1404, 12] on button "Close" at bounding box center [1387, 18] width 62 height 19
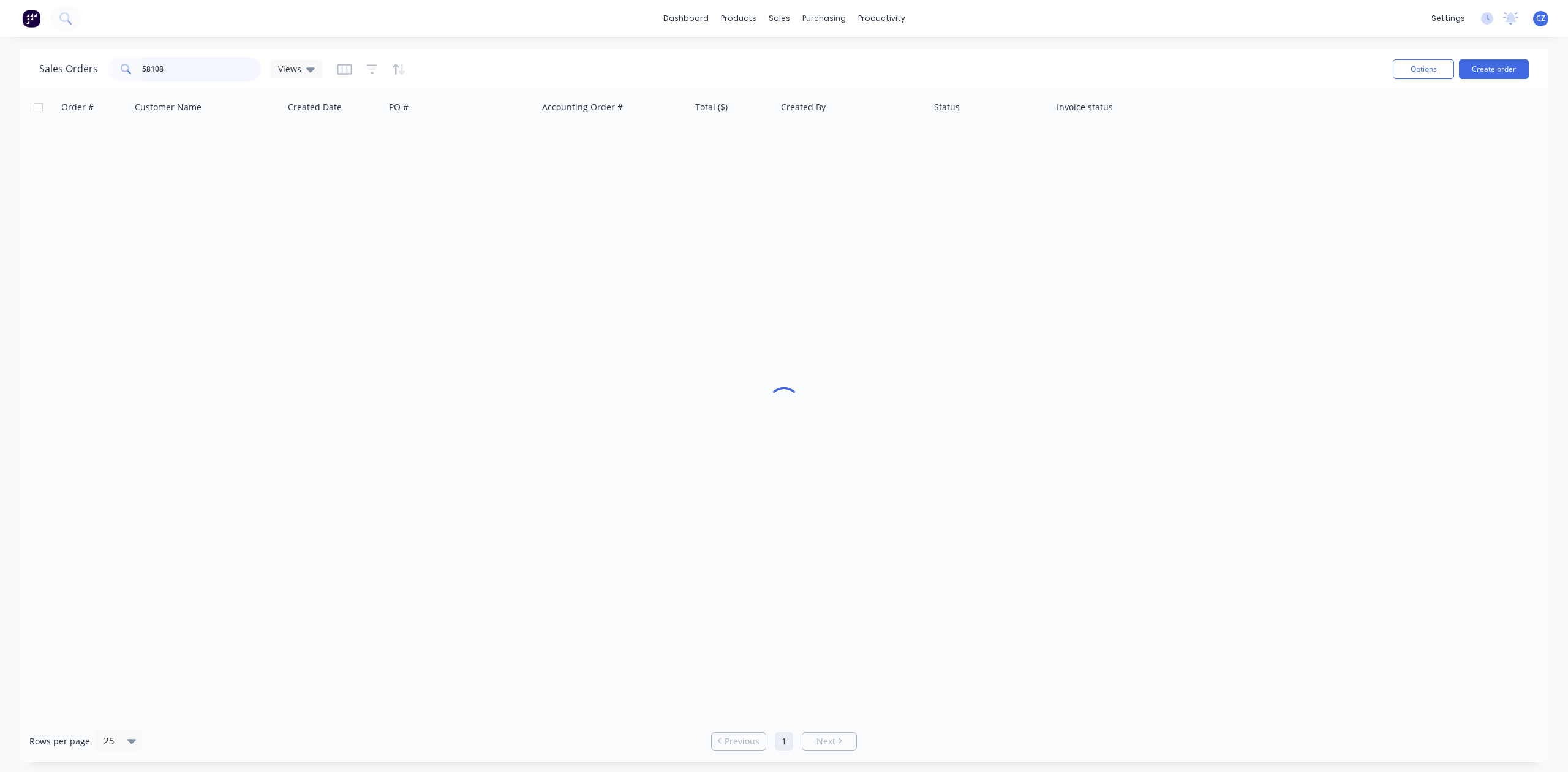
drag, startPoint x: 167, startPoint y: 70, endPoint x: 0, endPoint y: 79, distance: 167.2
click at [0, 79] on div "Sales Orders 58108 Views Options Create order Order # Customer Name Created Dat…" at bounding box center [784, 406] width 1568 height 713
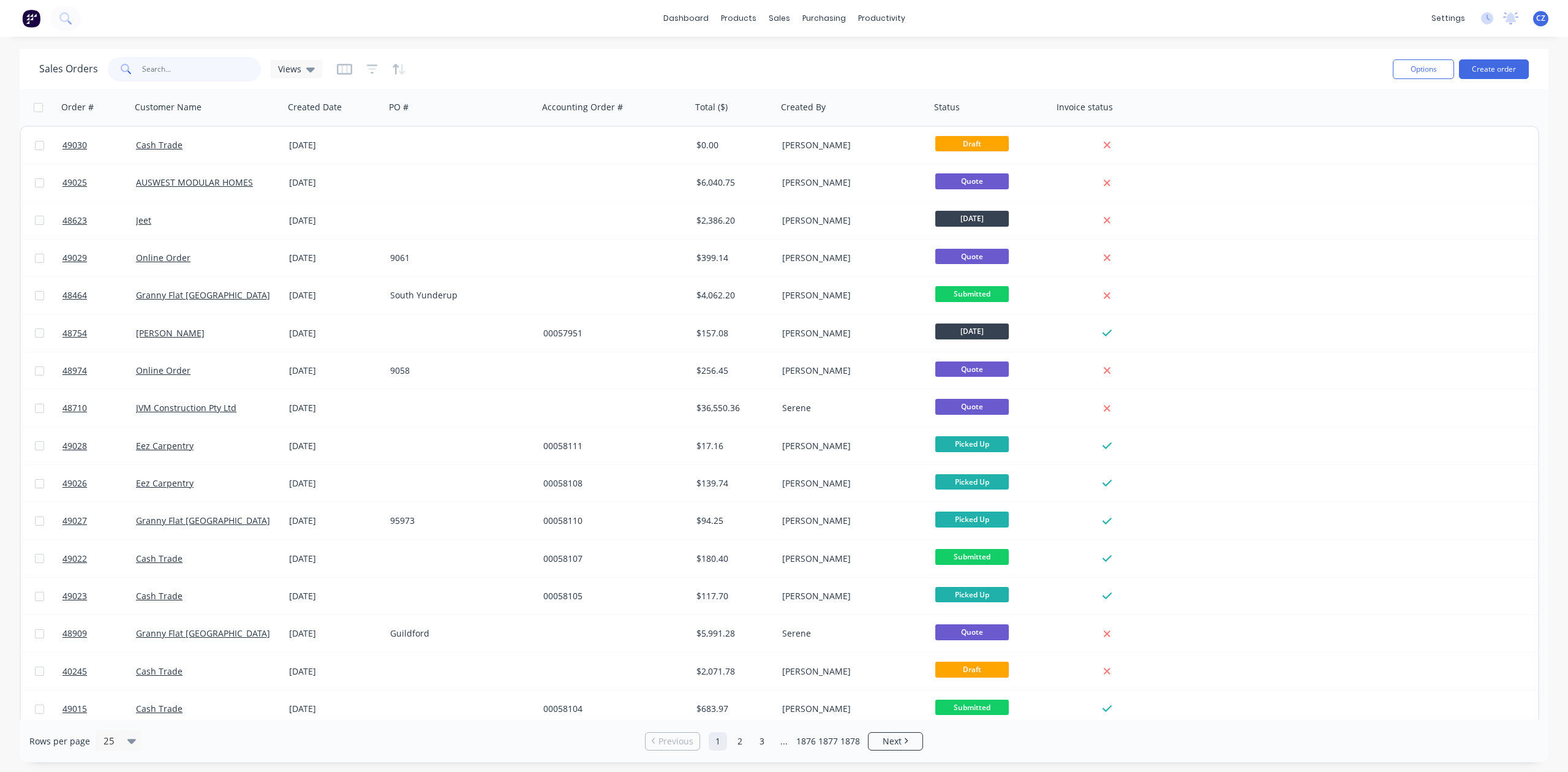
paste input "416 015 100"
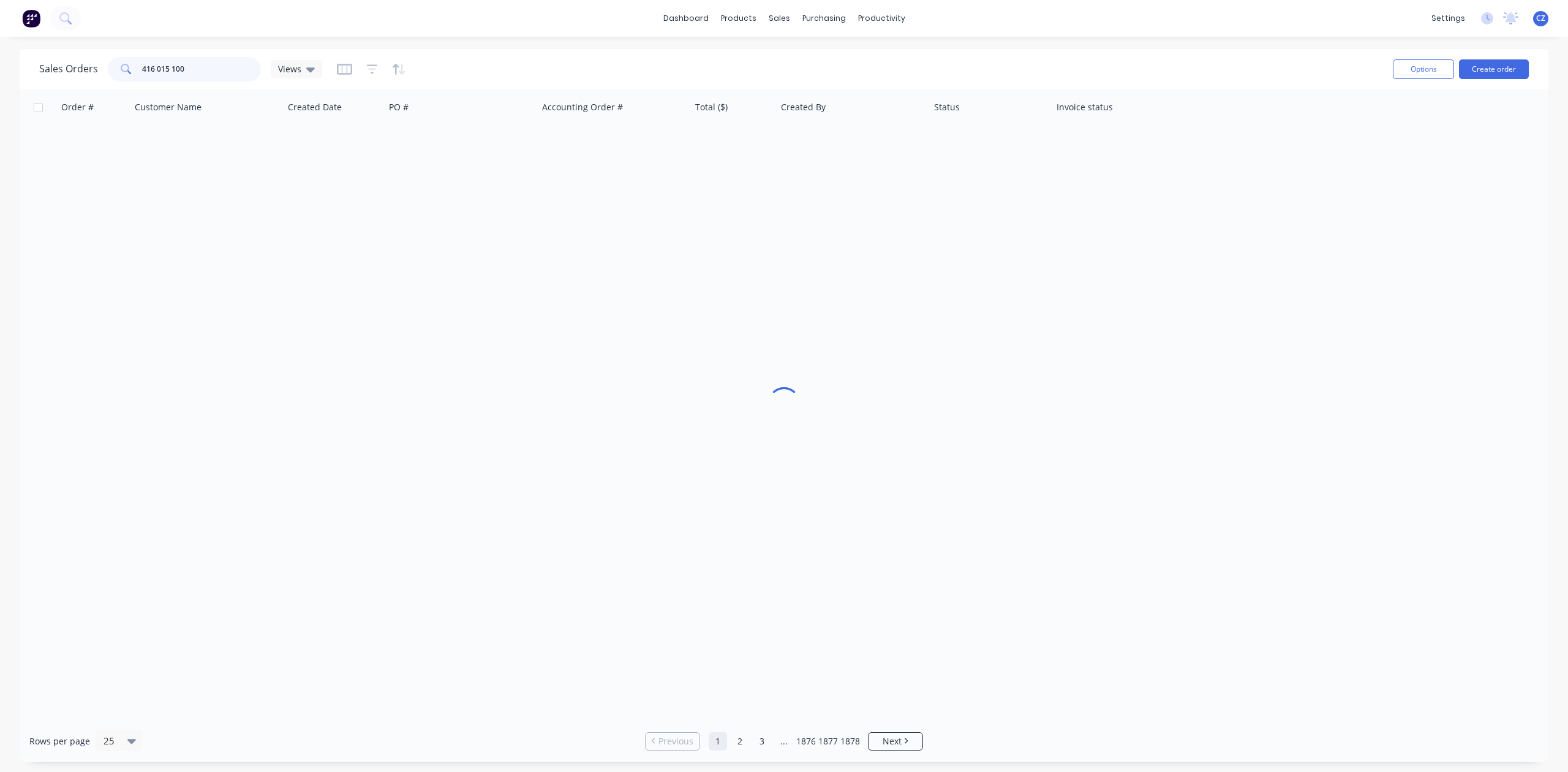
type input "416 015 100"
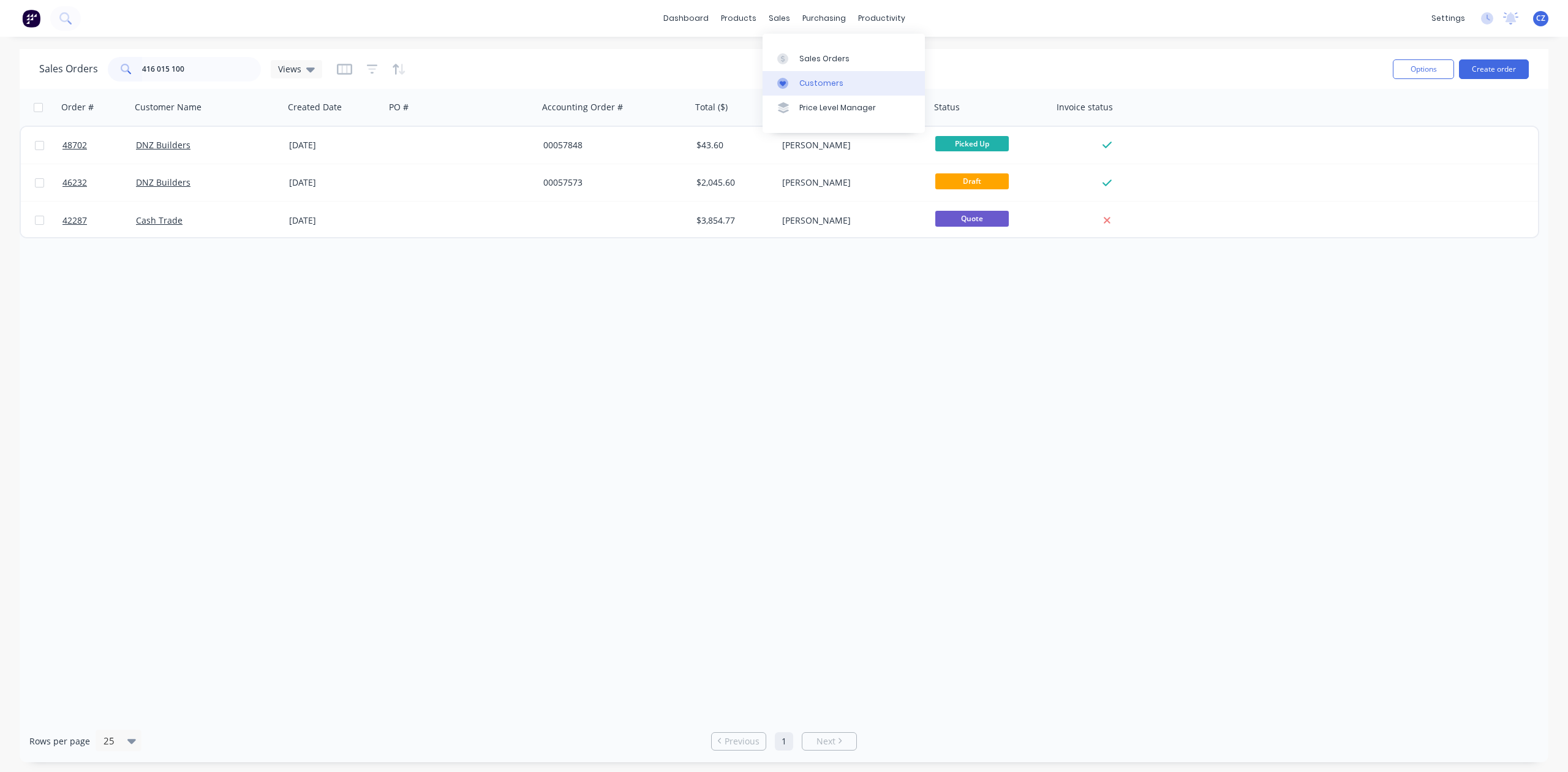
click at [789, 84] on div at bounding box center [786, 83] width 18 height 11
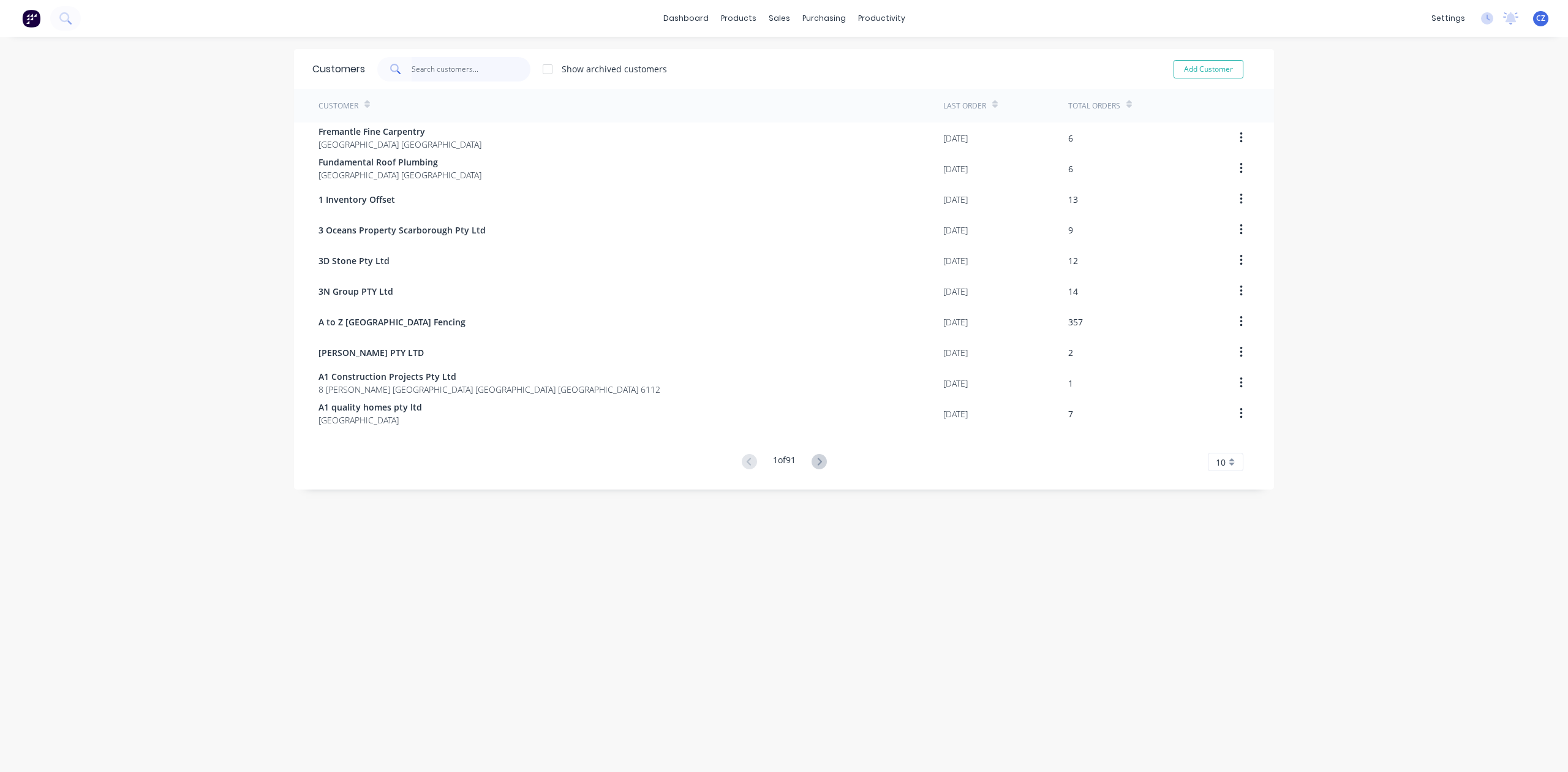
click at [438, 77] on input "text" at bounding box center [472, 70] width 120 height 25
click at [438, 75] on input "text" at bounding box center [472, 70] width 120 height 25
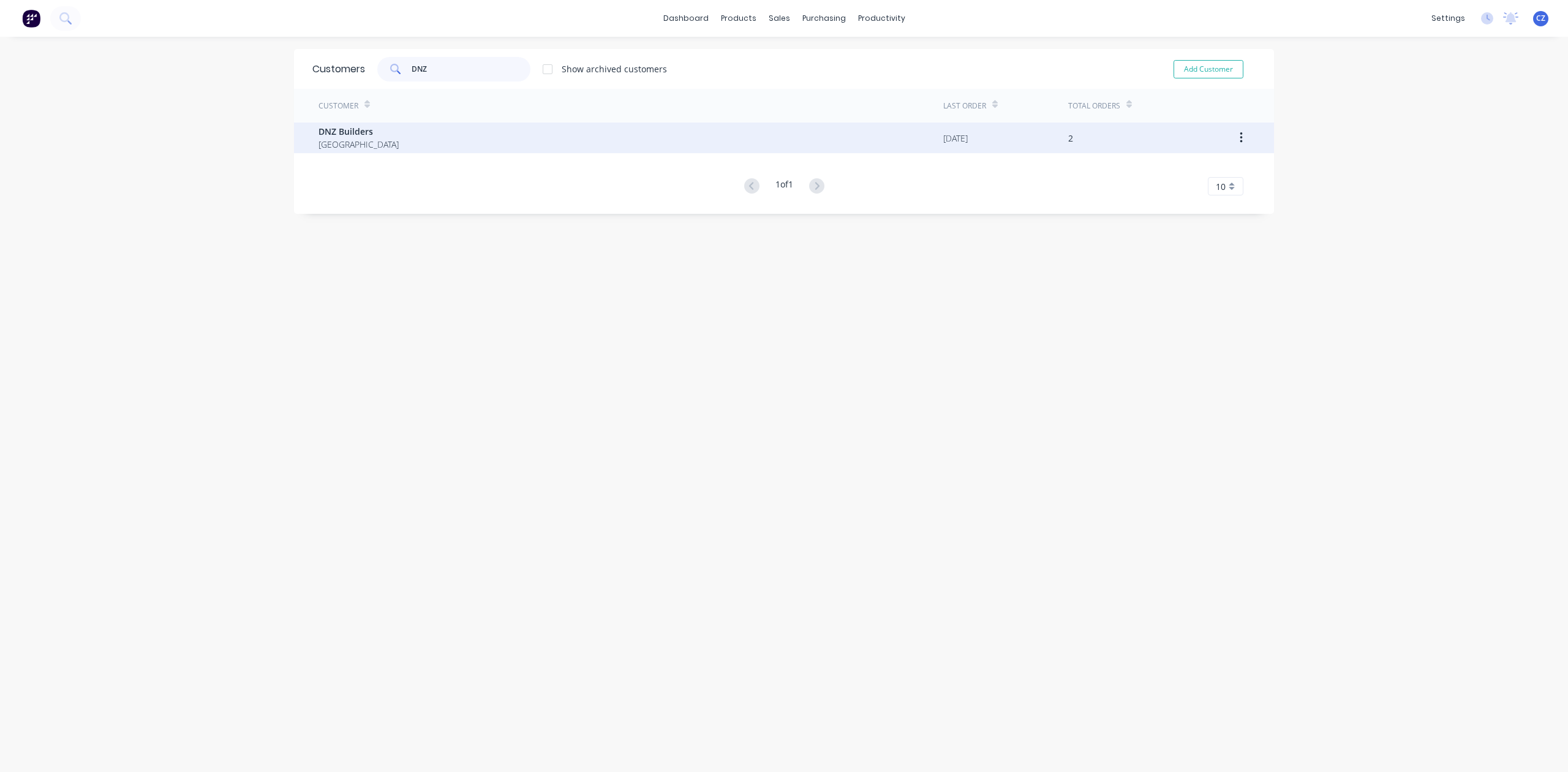
type input "DNZ"
click at [424, 137] on div "DNZ Builders Australia" at bounding box center [631, 137] width 625 height 31
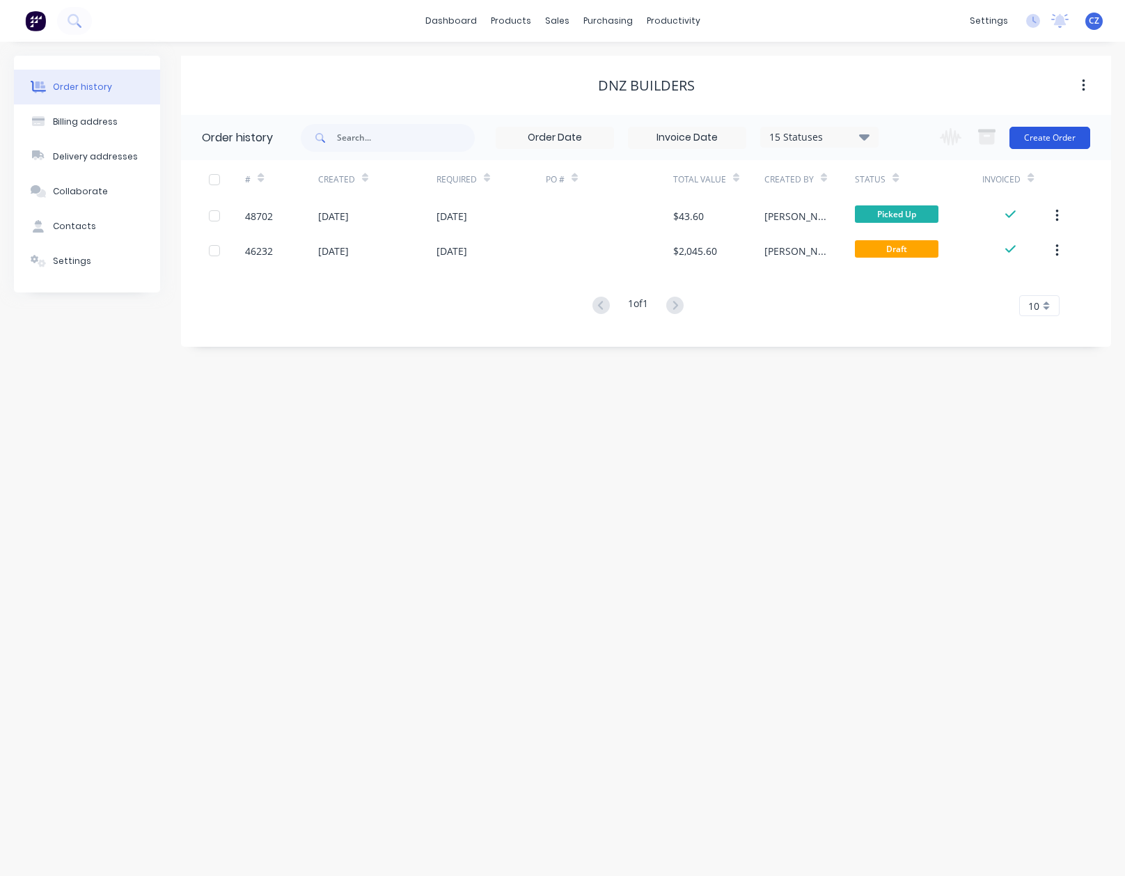
click at [1075, 142] on button "Create Order" at bounding box center [1049, 138] width 81 height 22
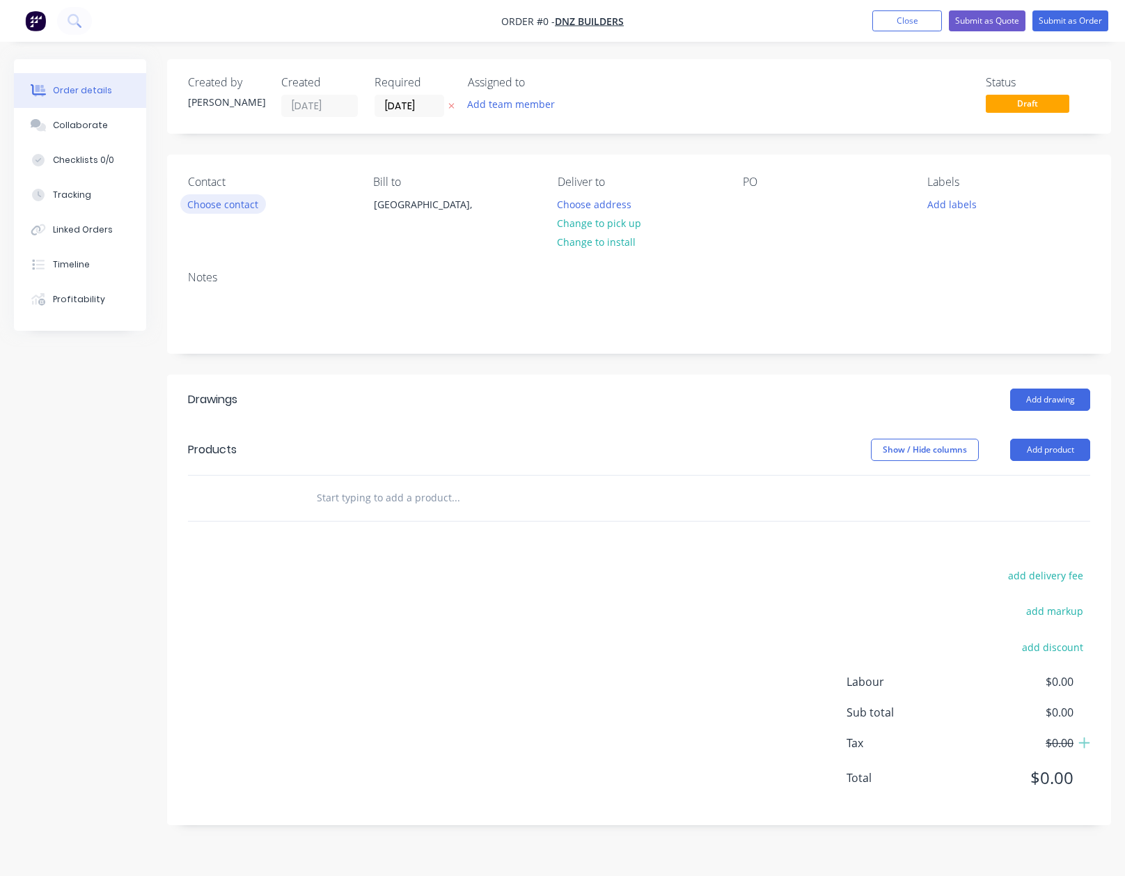
click at [227, 202] on button "Choose contact" at bounding box center [223, 203] width 86 height 19
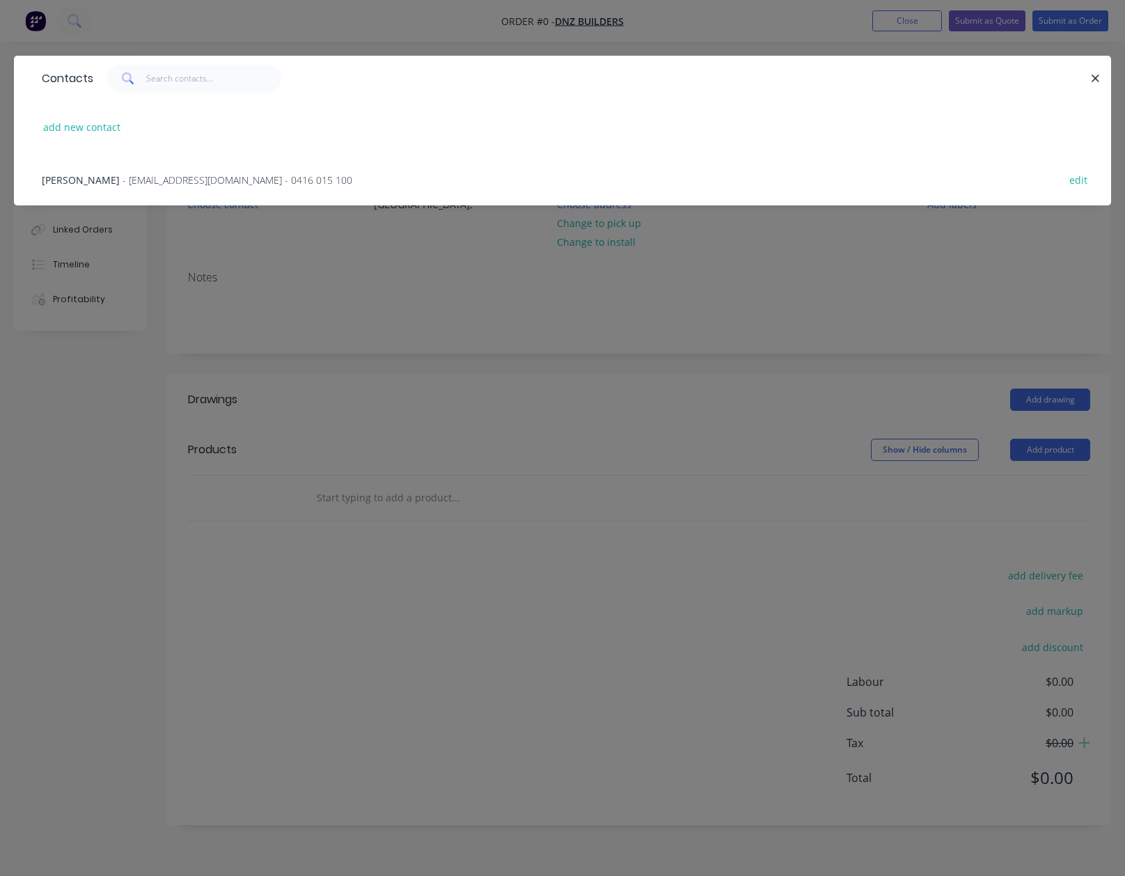
click at [171, 184] on span "- dnzbuilders@live.com.au - 0416 015 100" at bounding box center [238, 179] width 230 height 13
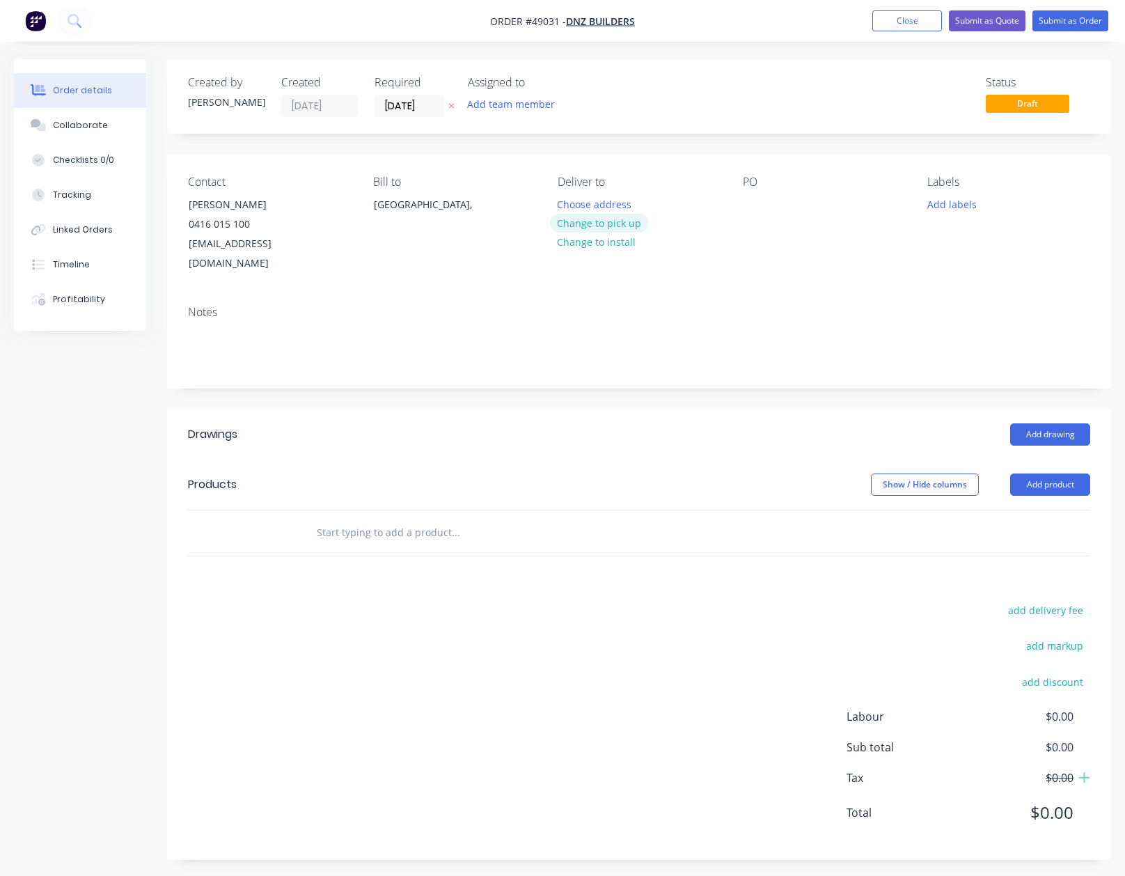
click at [613, 221] on button "Change to pick up" at bounding box center [599, 223] width 99 height 19
click at [1045, 473] on button "Add product" at bounding box center [1050, 484] width 80 height 22
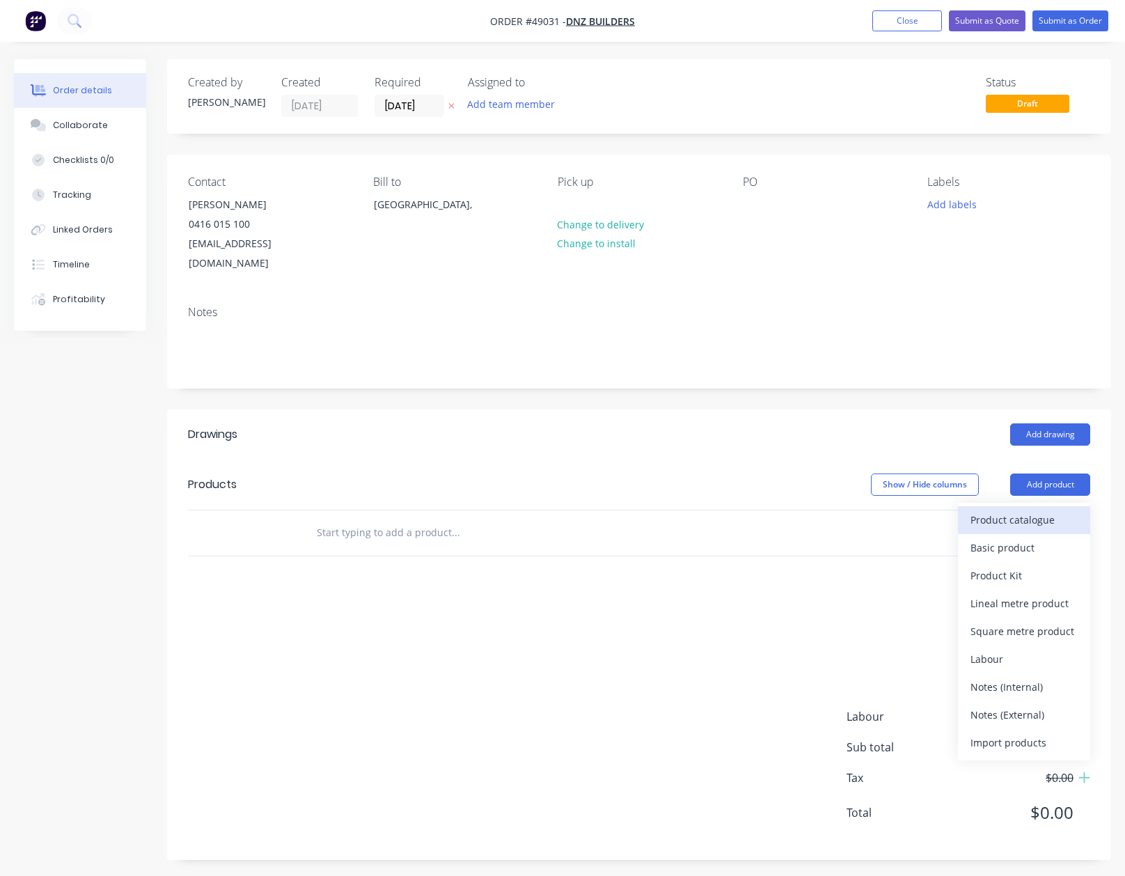
click at [1042, 510] on div "Product catalogue" at bounding box center [1023, 520] width 107 height 20
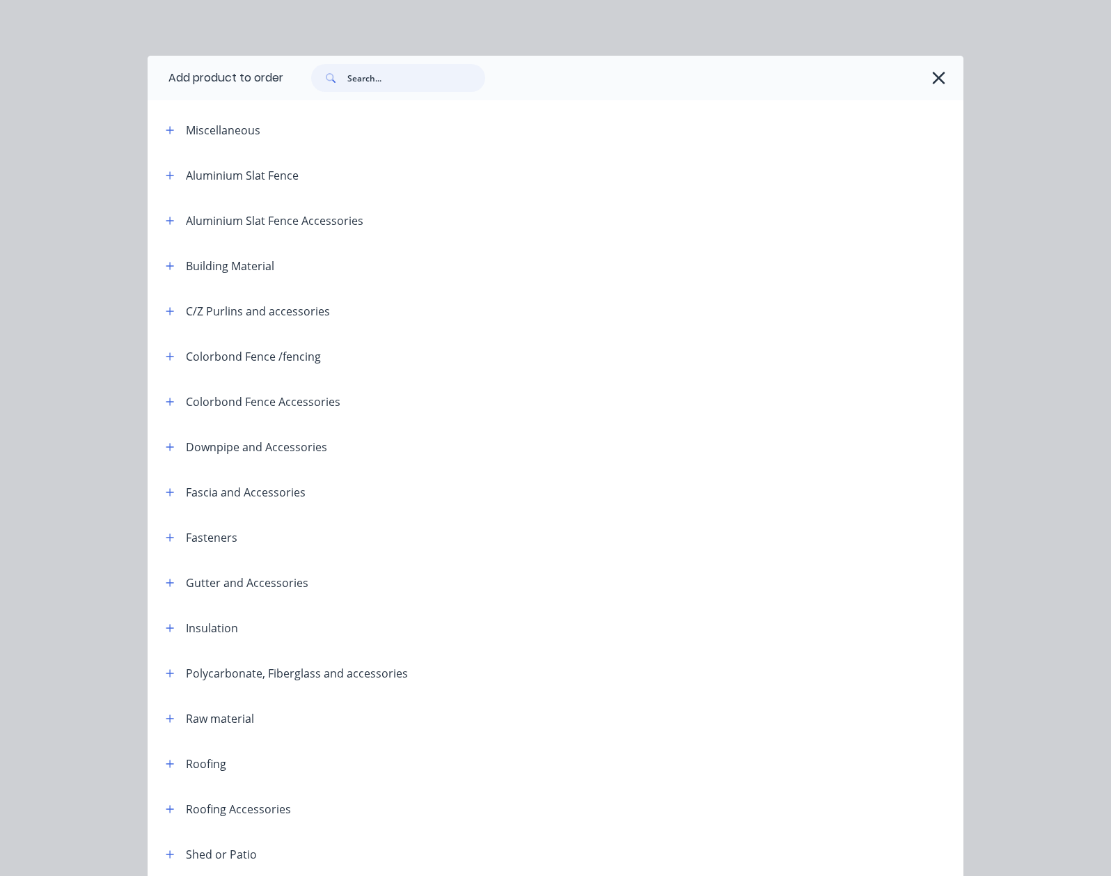
click at [347, 85] on input "text" at bounding box center [416, 78] width 138 height 28
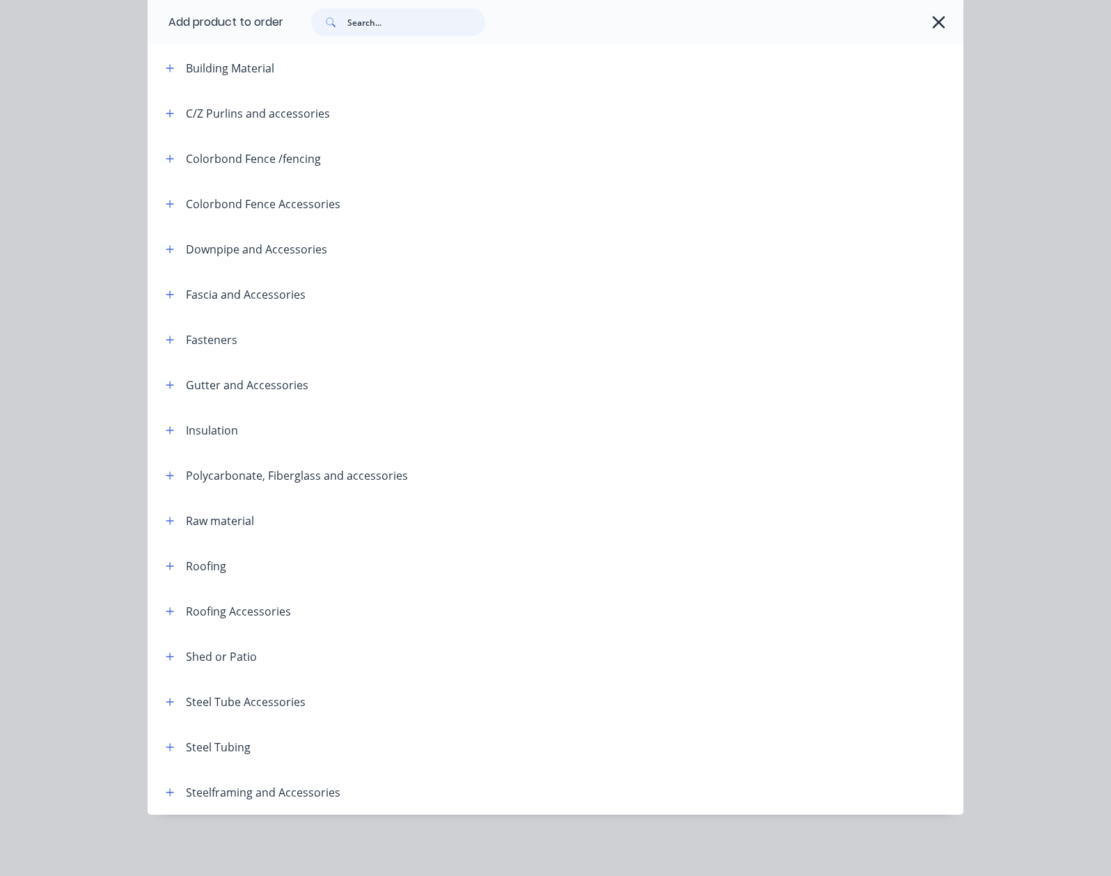
scroll to position [7, 0]
click at [162, 753] on button "button" at bounding box center [170, 746] width 17 height 17
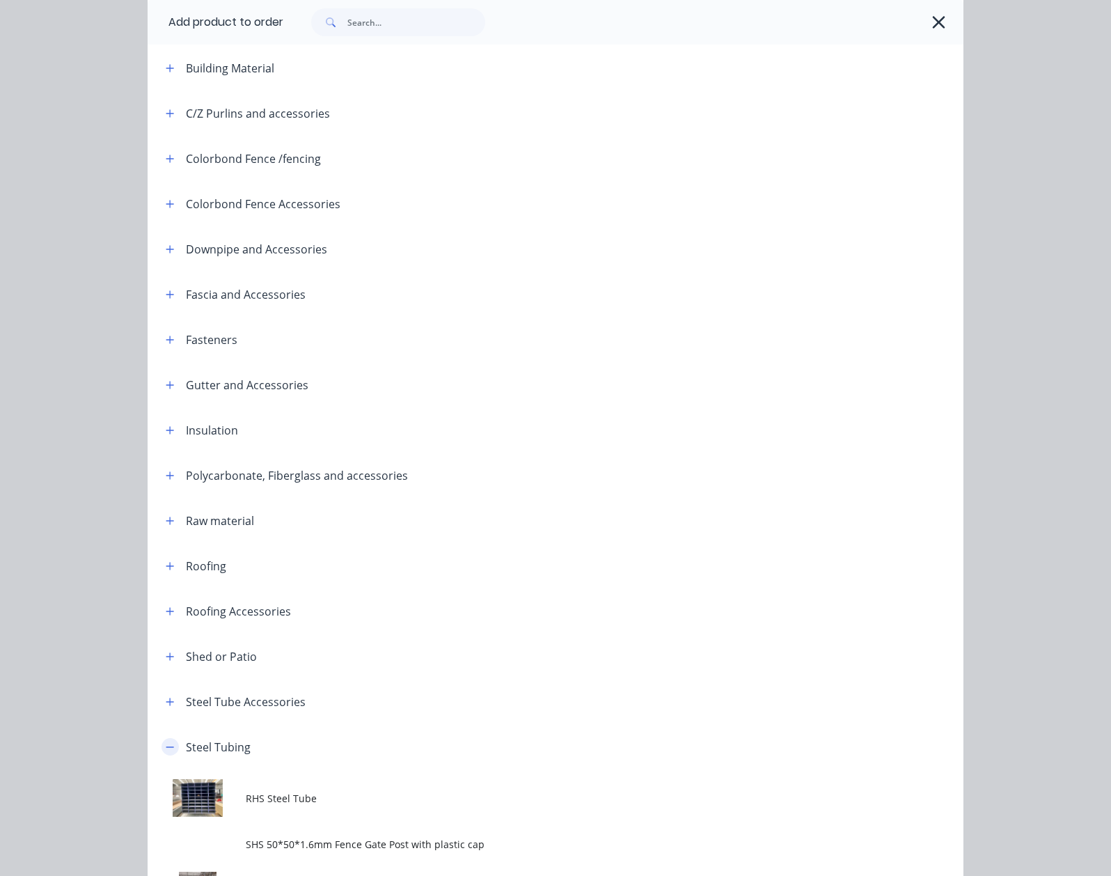
scroll to position [347, 0]
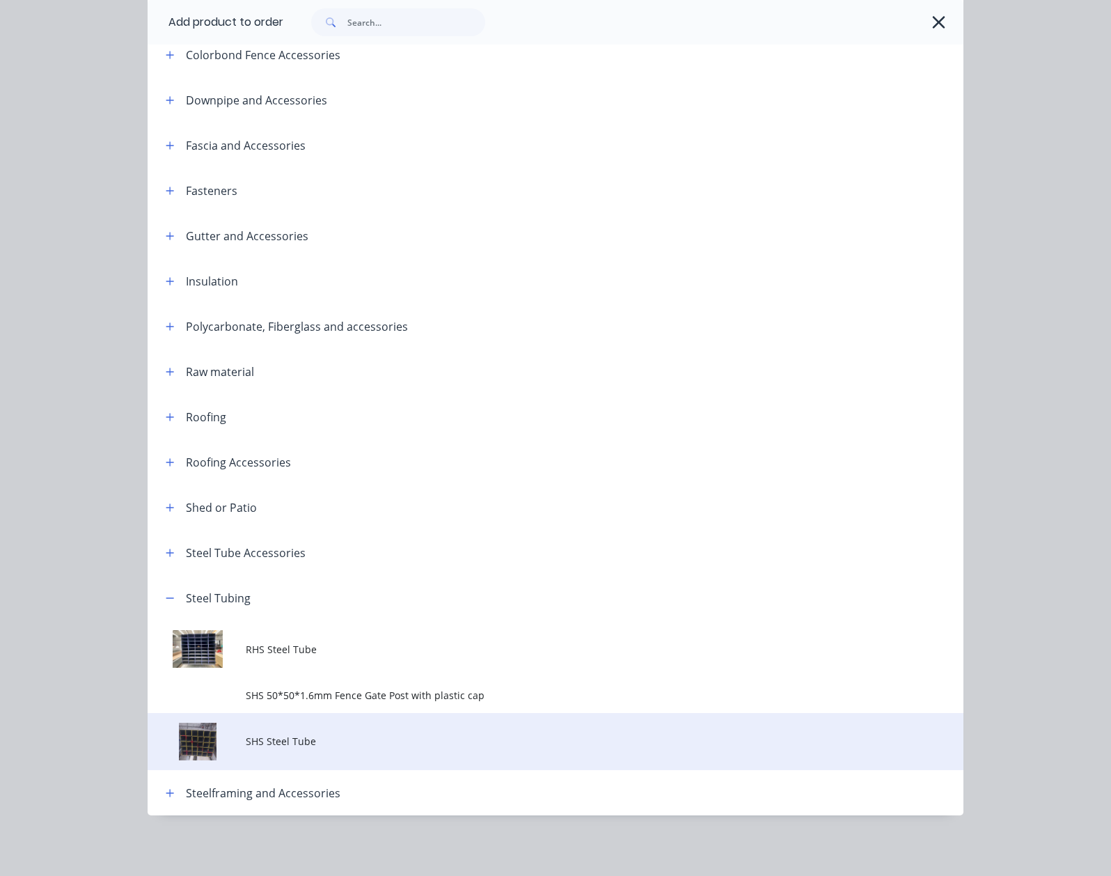
click at [246, 762] on td "SHS Steel Tube" at bounding box center [605, 742] width 718 height 58
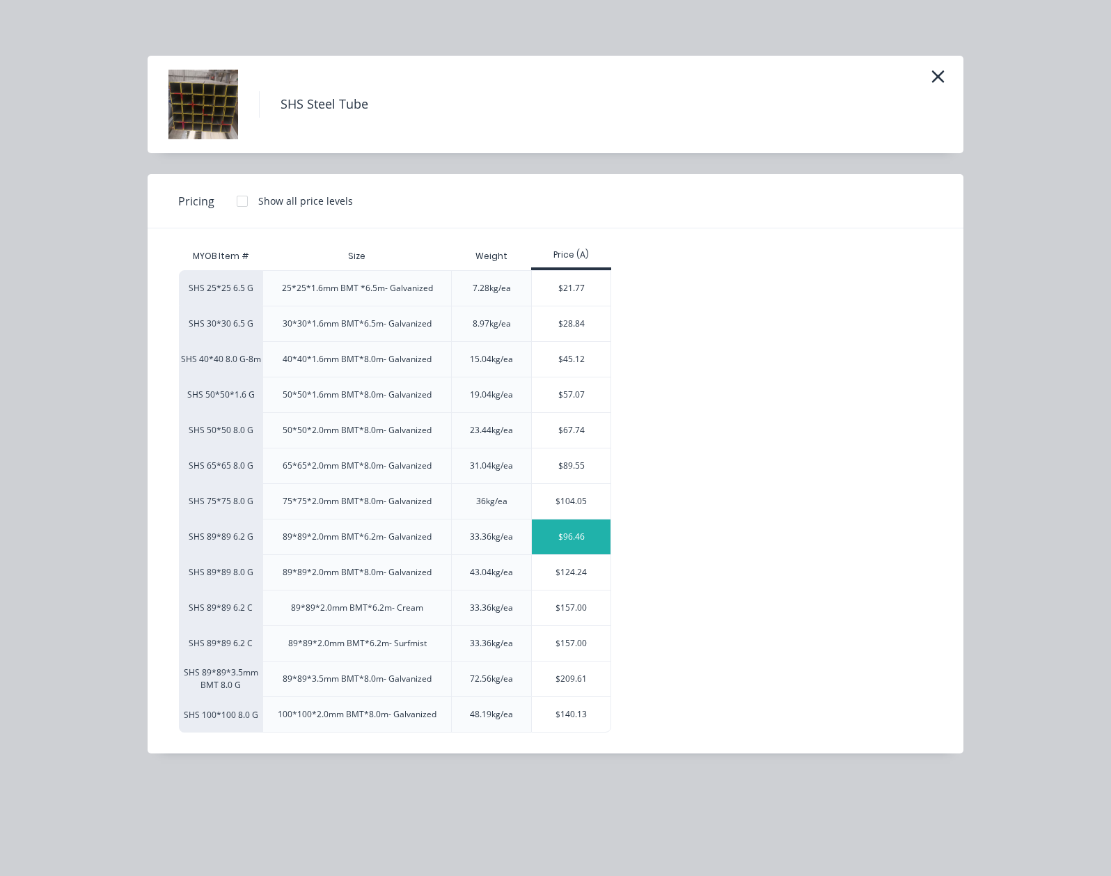
click at [532, 533] on div "$96.46" at bounding box center [571, 536] width 79 height 35
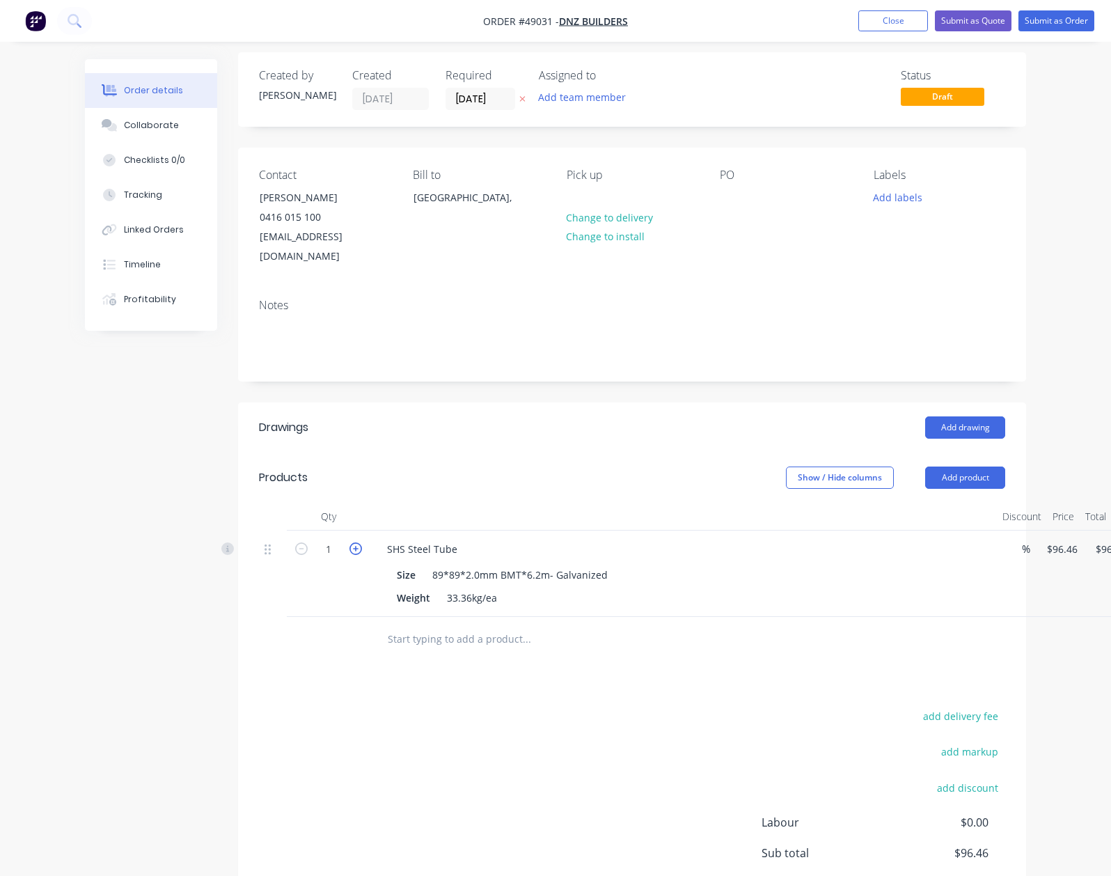
click at [349, 542] on icon "button" at bounding box center [355, 548] width 13 height 13
type input "2"
type input "$192.92"
drag, startPoint x: 335, startPoint y: 461, endPoint x: 583, endPoint y: 451, distance: 248.0
click at [347, 466] on div "Products" at bounding box center [338, 477] width 159 height 22
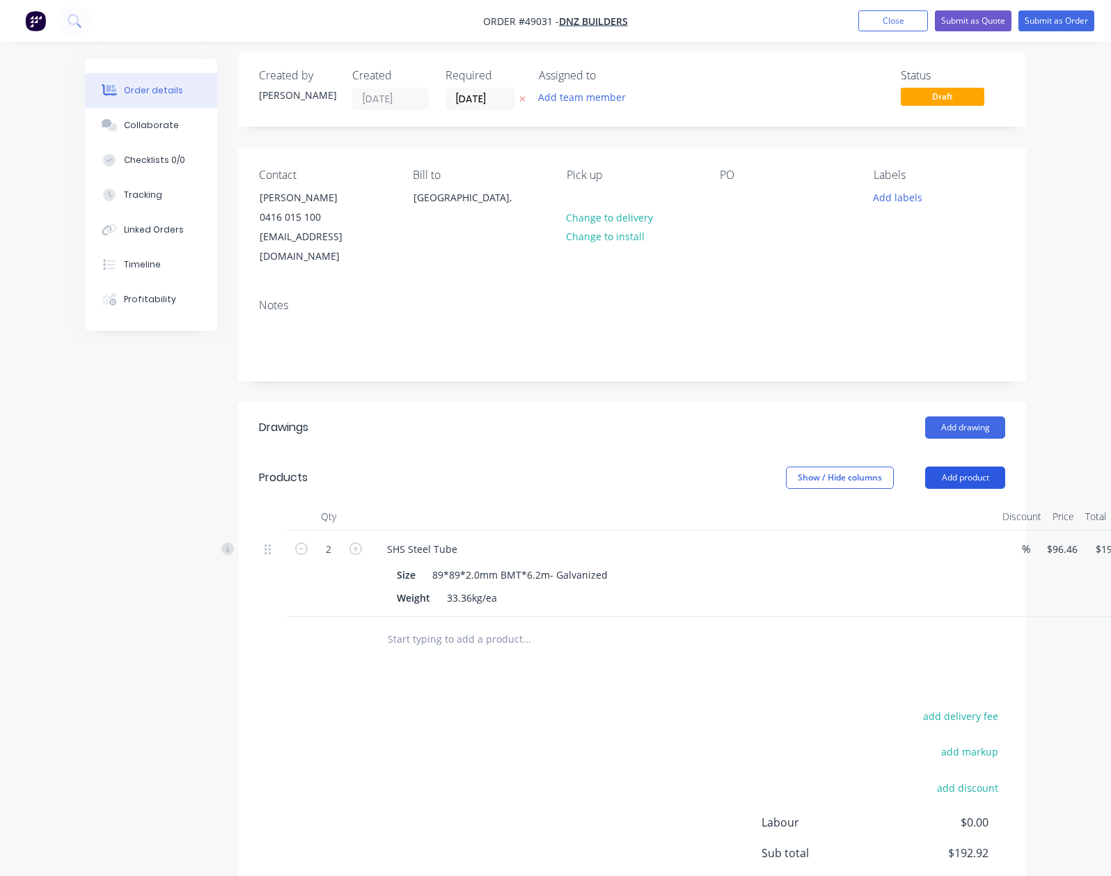
click at [1005, 466] on button "Add product" at bounding box center [965, 477] width 80 height 22
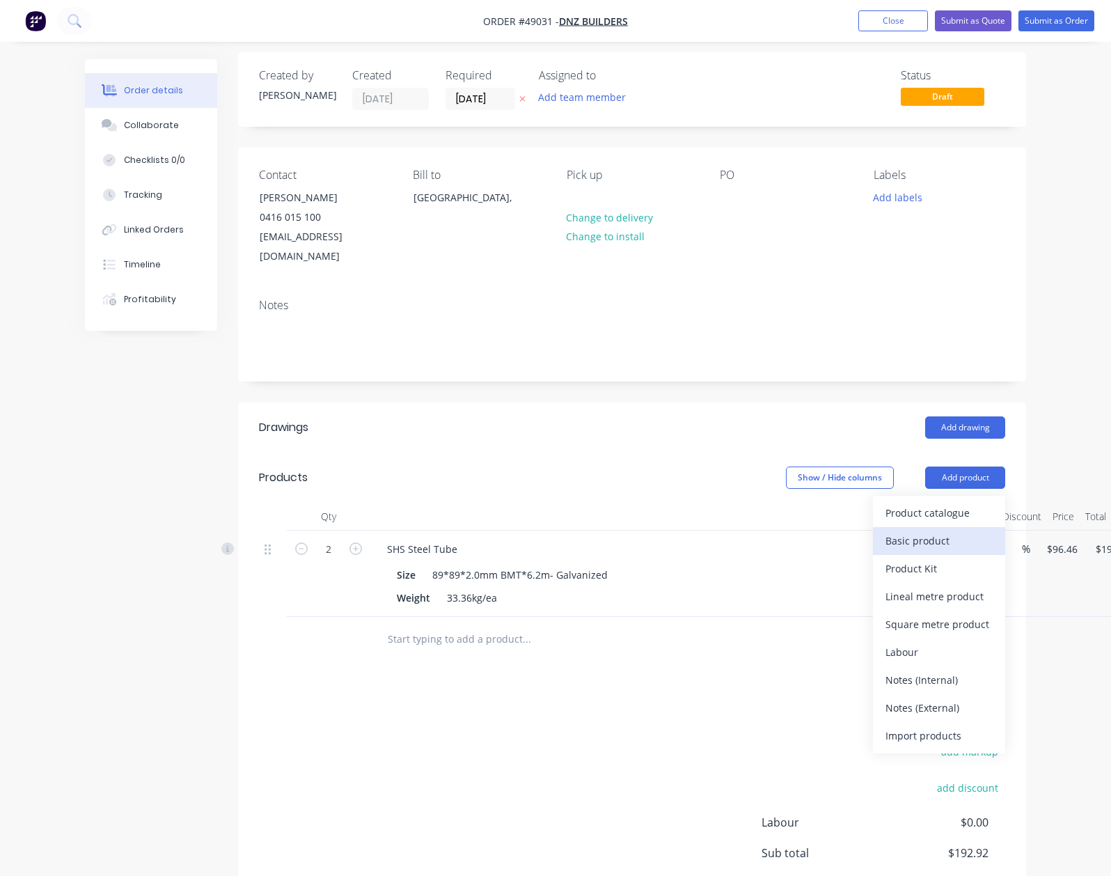
click at [991, 527] on button "Basic product" at bounding box center [939, 541] width 132 height 28
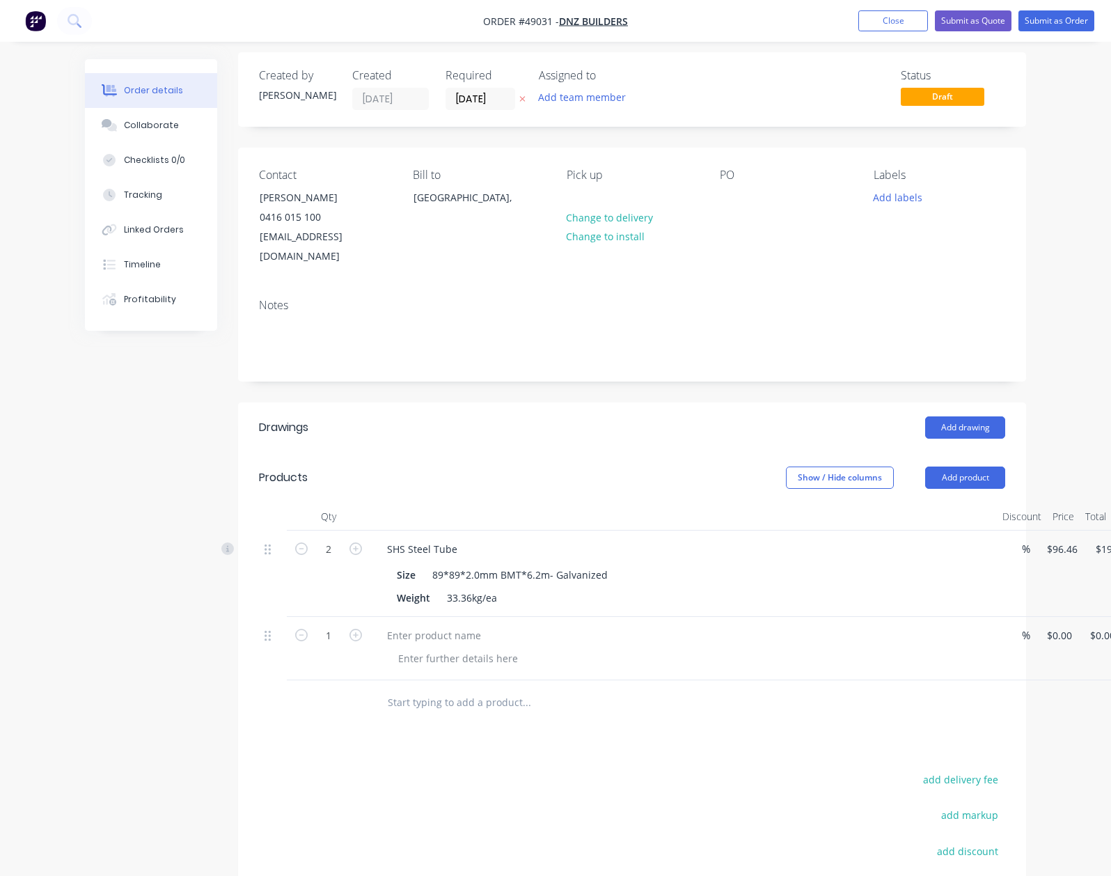
click at [1036, 693] on div "Duplicate" at bounding box center [1089, 702] width 107 height 20
click at [1005, 744] on div at bounding box center [632, 766] width 746 height 45
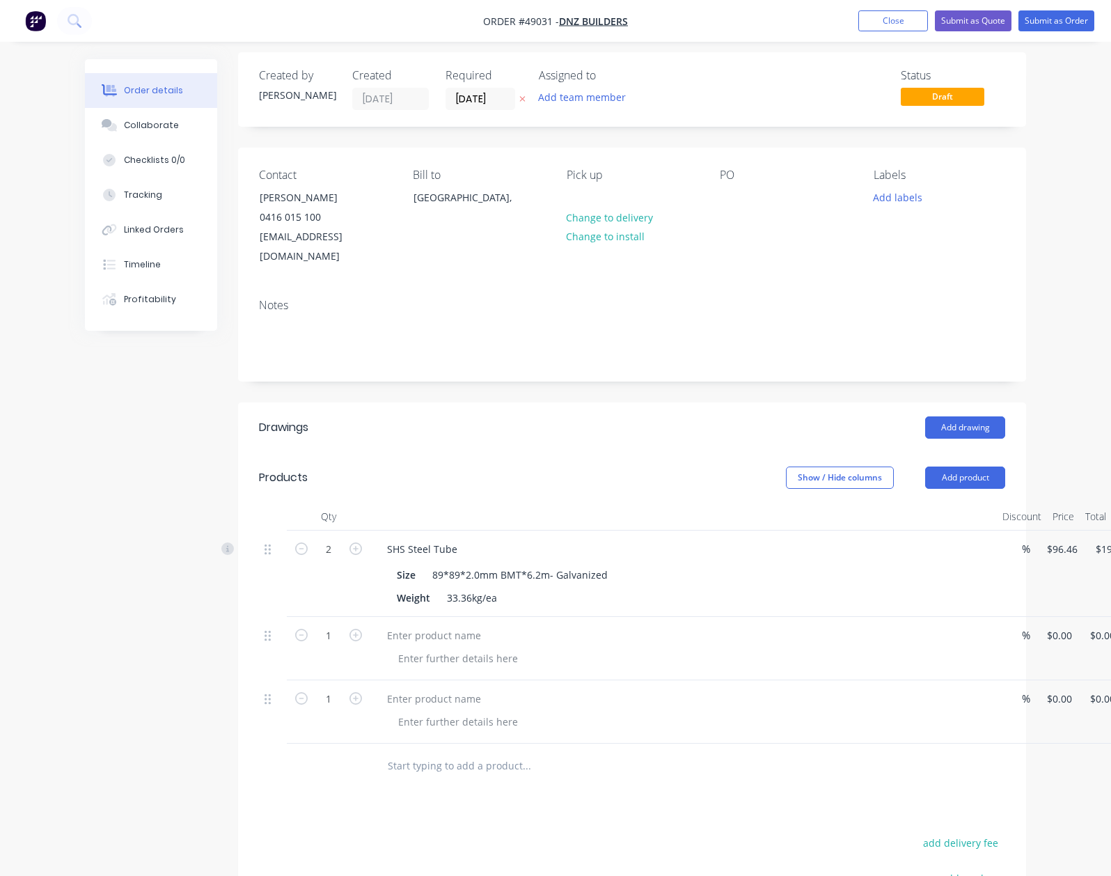
drag, startPoint x: 1065, startPoint y: 679, endPoint x: 1065, endPoint y: 692, distance: 12.5
click at [1034, 807] on button "Delete" at bounding box center [1089, 821] width 132 height 28
drag, startPoint x: 1067, startPoint y: 624, endPoint x: 1032, endPoint y: 753, distance: 132.7
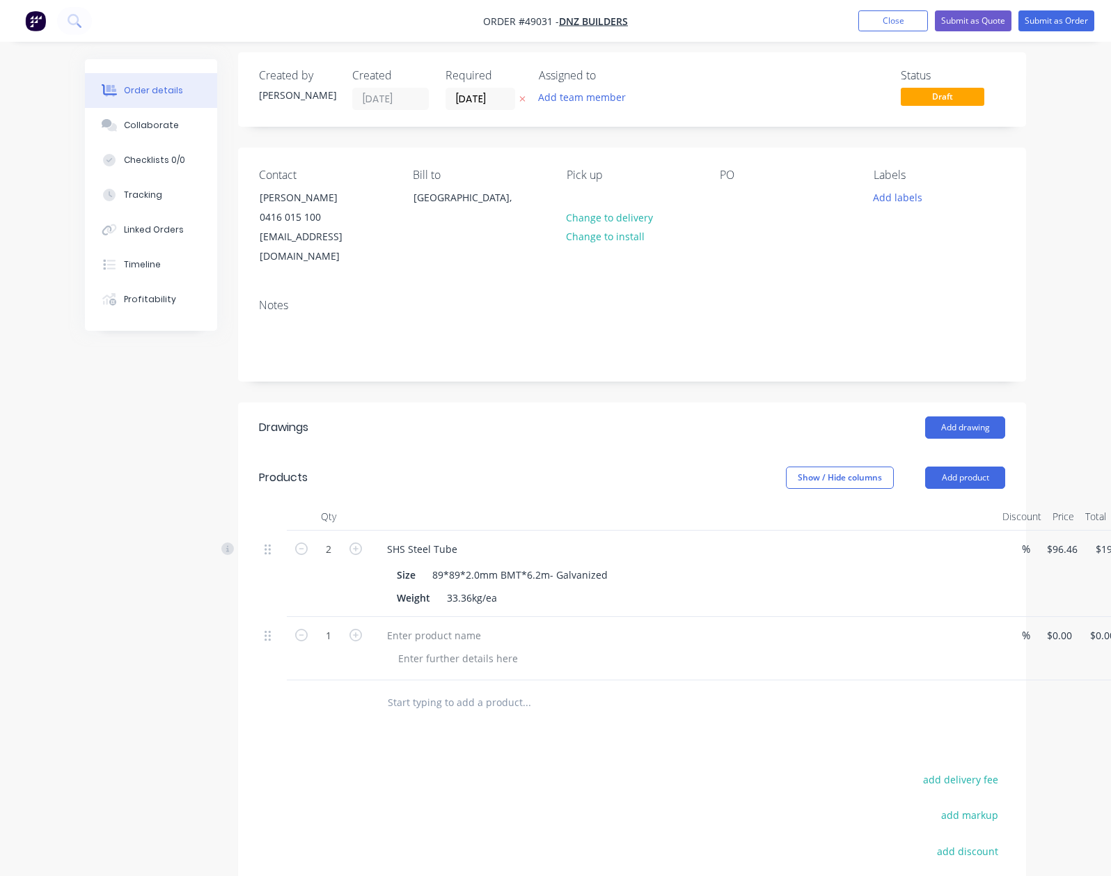
drag, startPoint x: 1031, startPoint y: 752, endPoint x: 1039, endPoint y: 564, distance: 188.1
click at [1029, 750] on button "Delete" at bounding box center [1089, 758] width 132 height 28
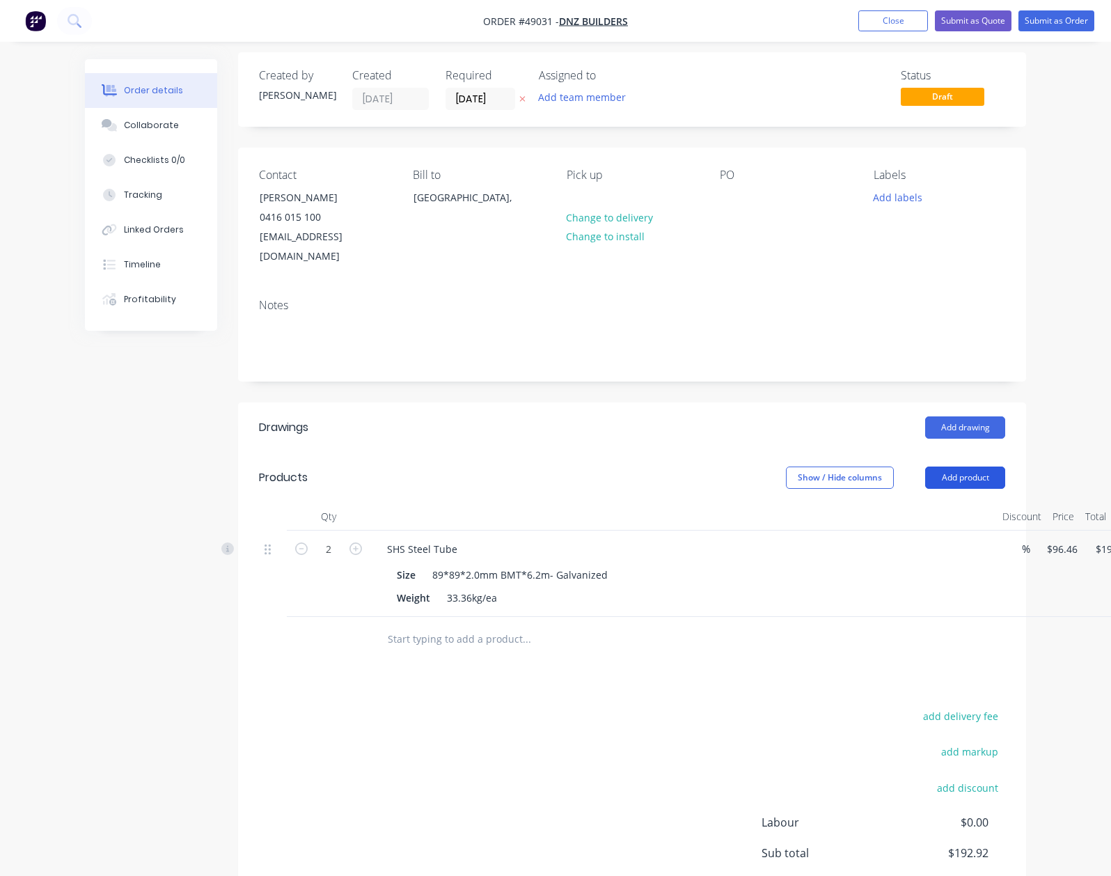
click at [1005, 466] on button "Add product" at bounding box center [965, 477] width 80 height 22
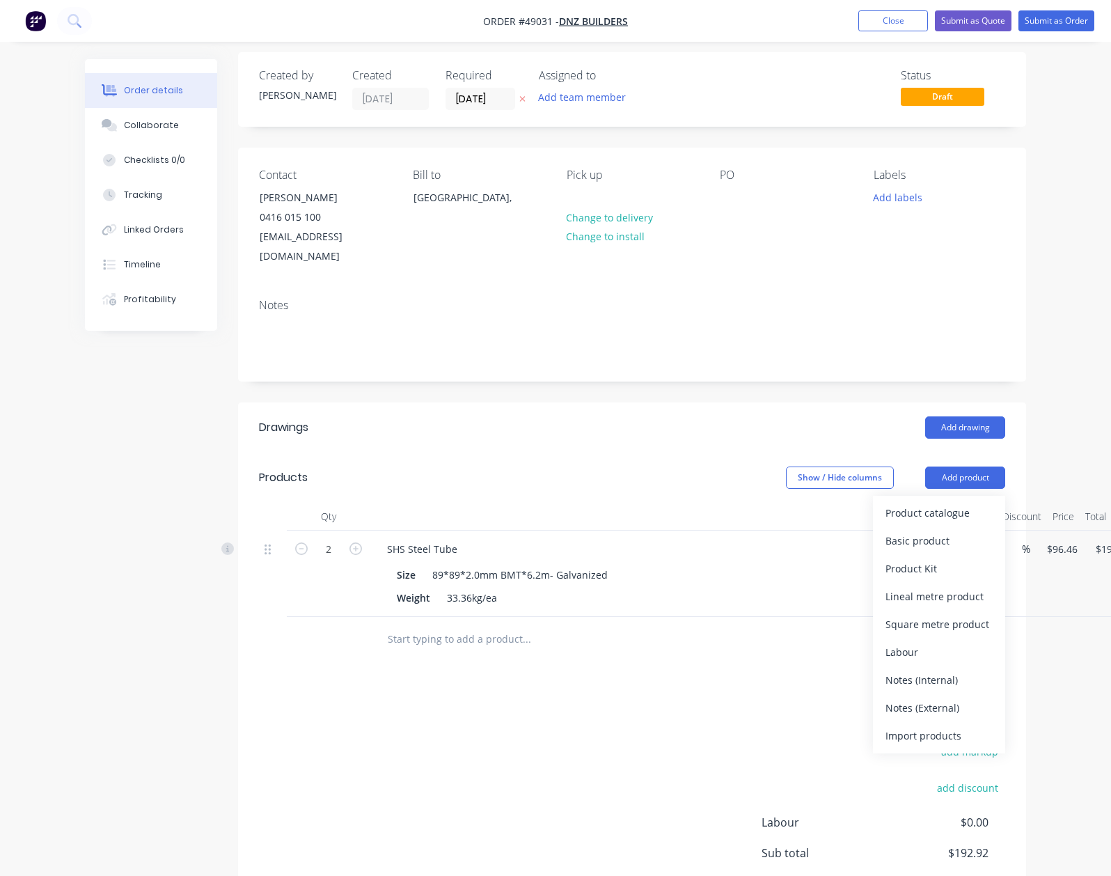
click at [993, 503] on div "Product catalogue" at bounding box center [939, 513] width 107 height 20
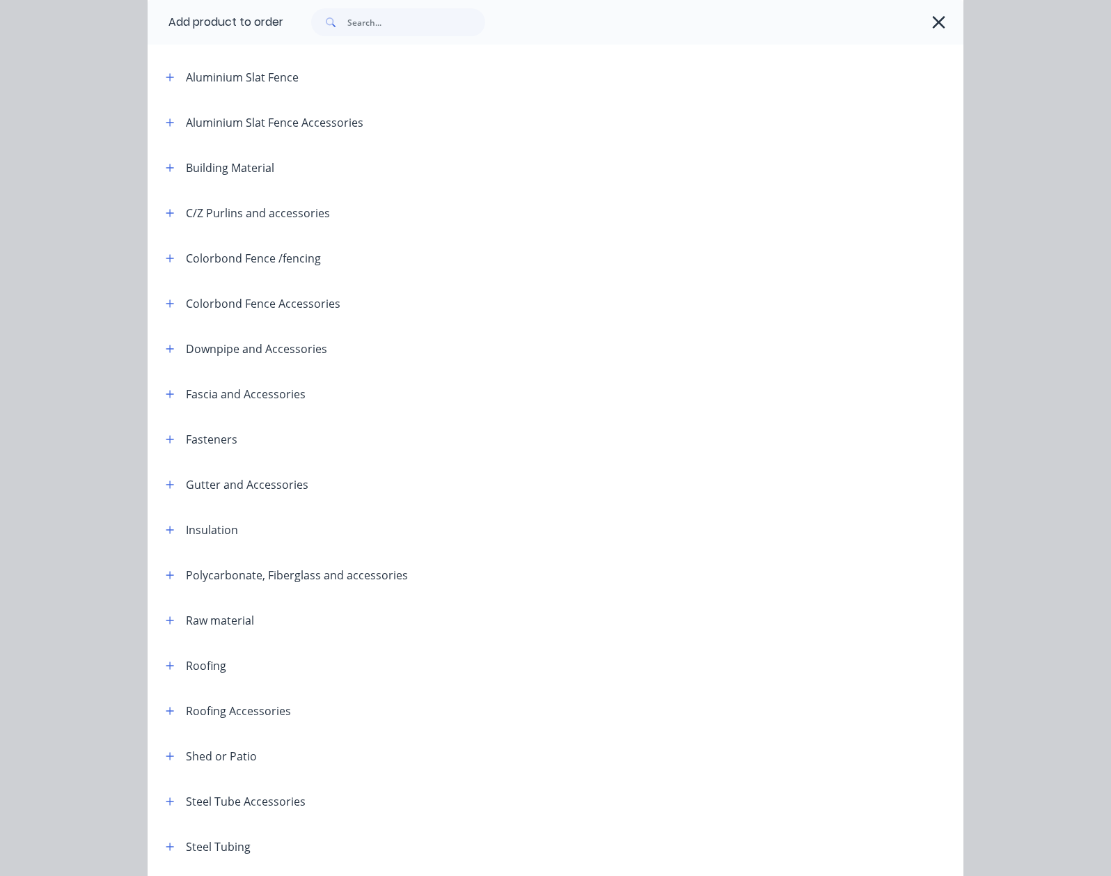
scroll to position [198, 0]
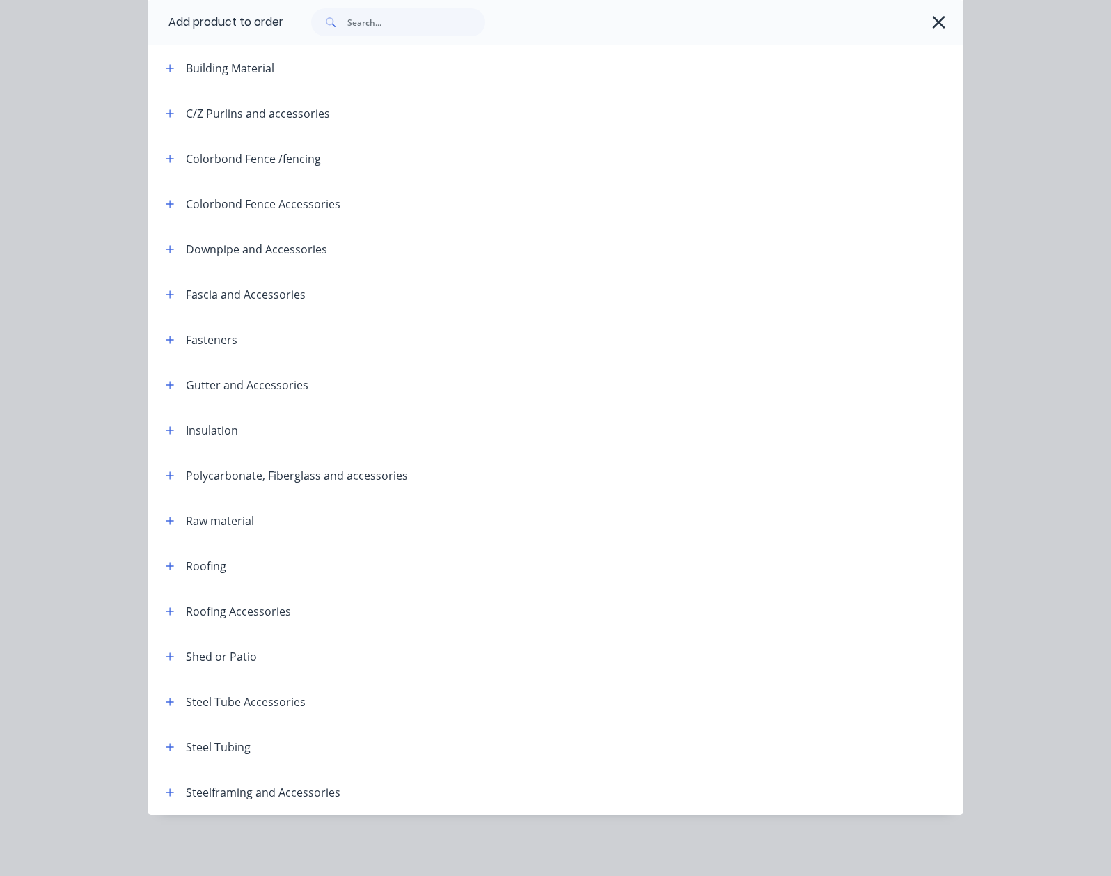
click at [155, 747] on div "Steel Tubing" at bounding box center [203, 746] width 96 height 17
click at [166, 749] on icon "button" at bounding box center [170, 747] width 8 height 10
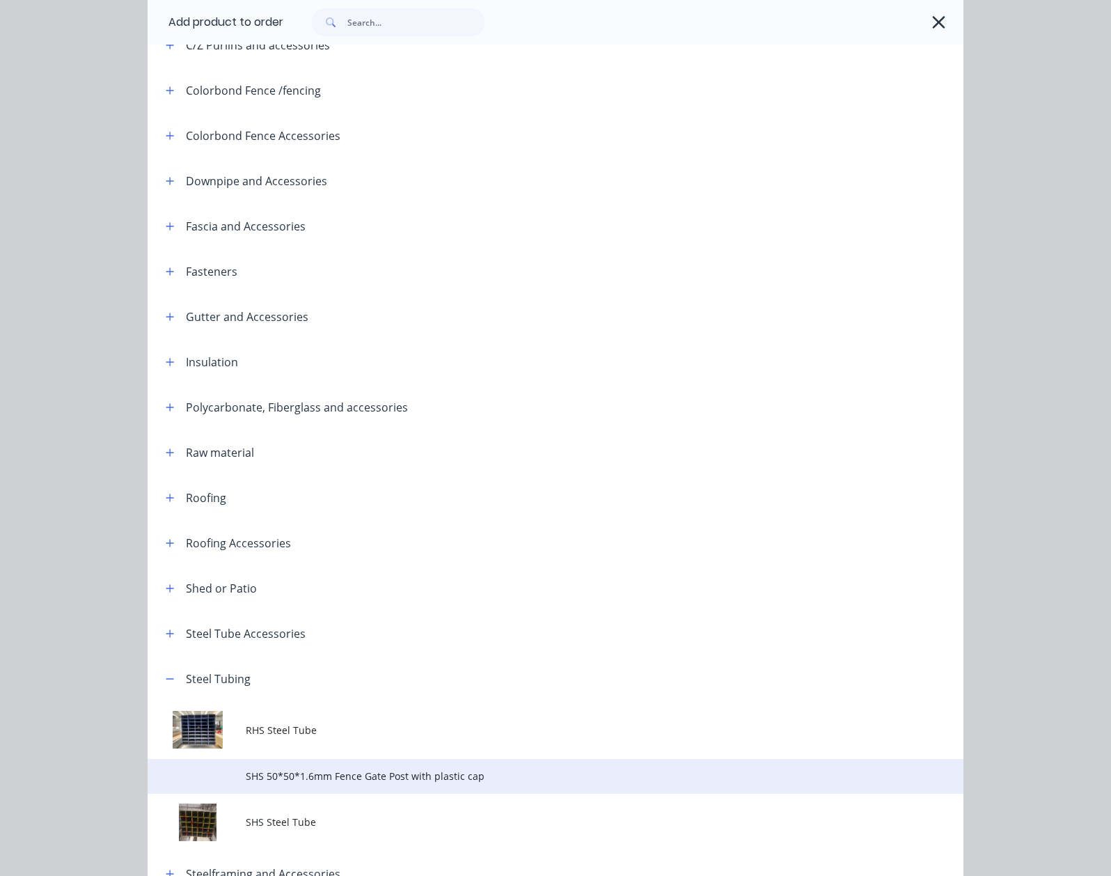
scroll to position [347, 0]
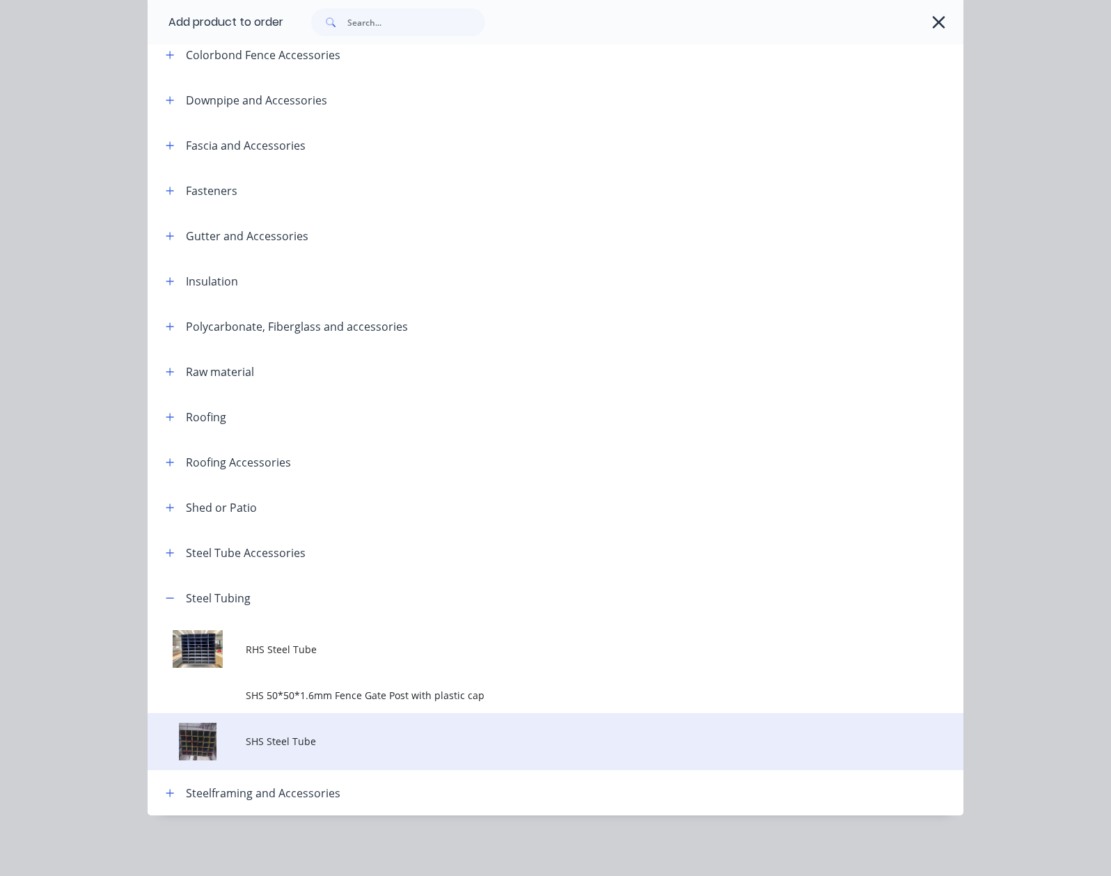
click at [246, 746] on span "SHS Steel Tube" at bounding box center [533, 741] width 574 height 15
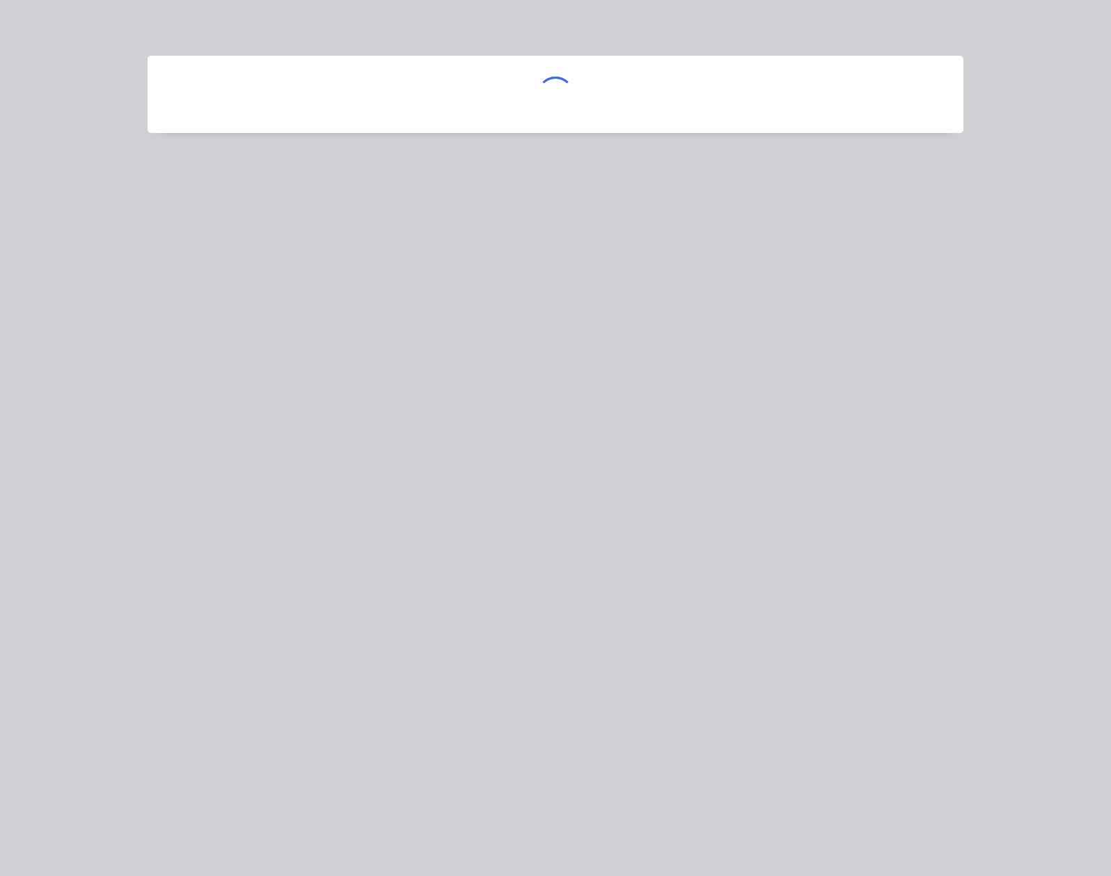
scroll to position [0, 0]
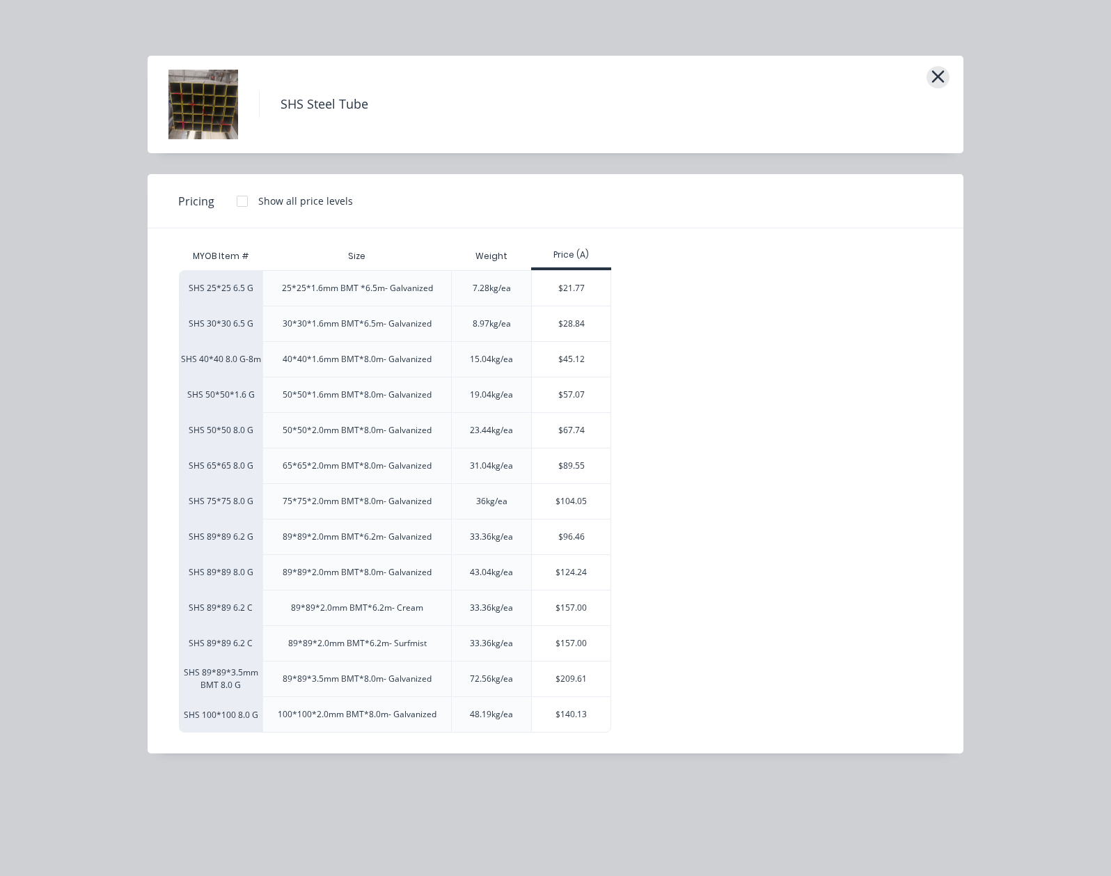
click at [945, 81] on icon "button" at bounding box center [938, 76] width 15 height 19
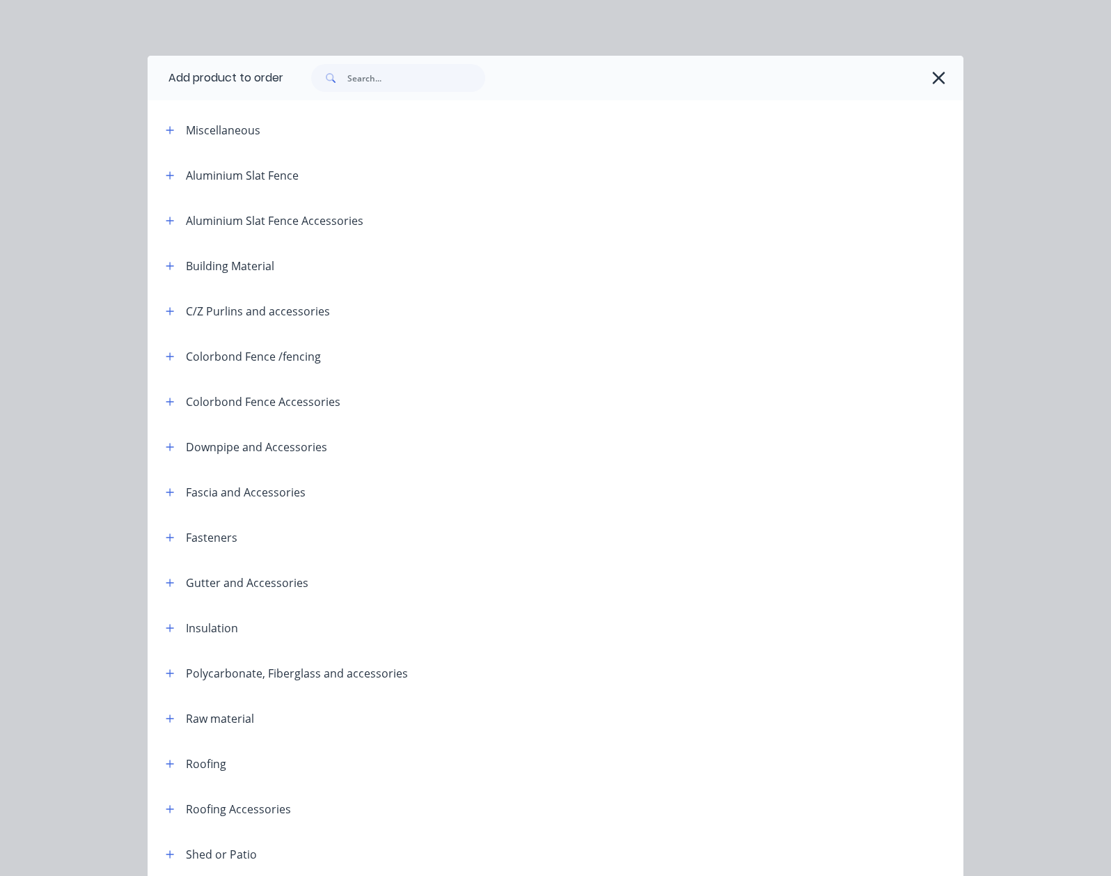
scroll to position [347, 0]
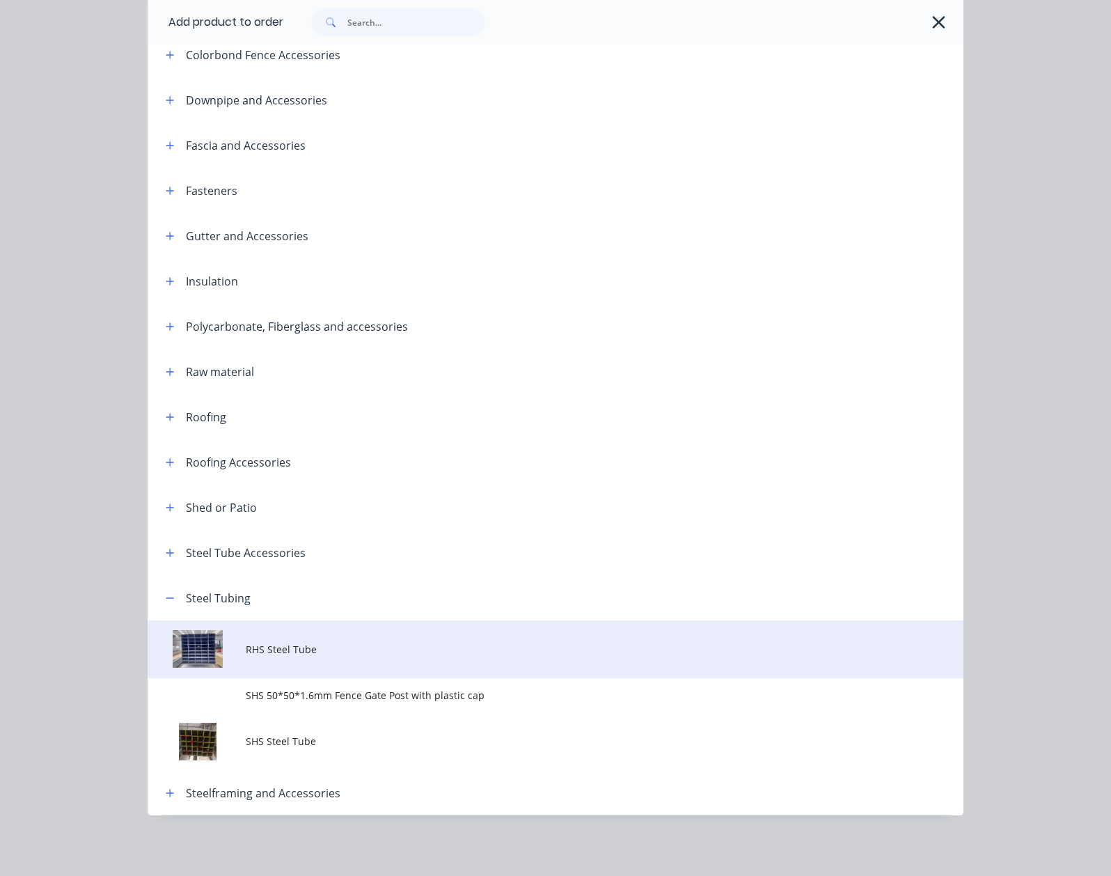
click at [148, 636] on td at bounding box center [197, 649] width 98 height 58
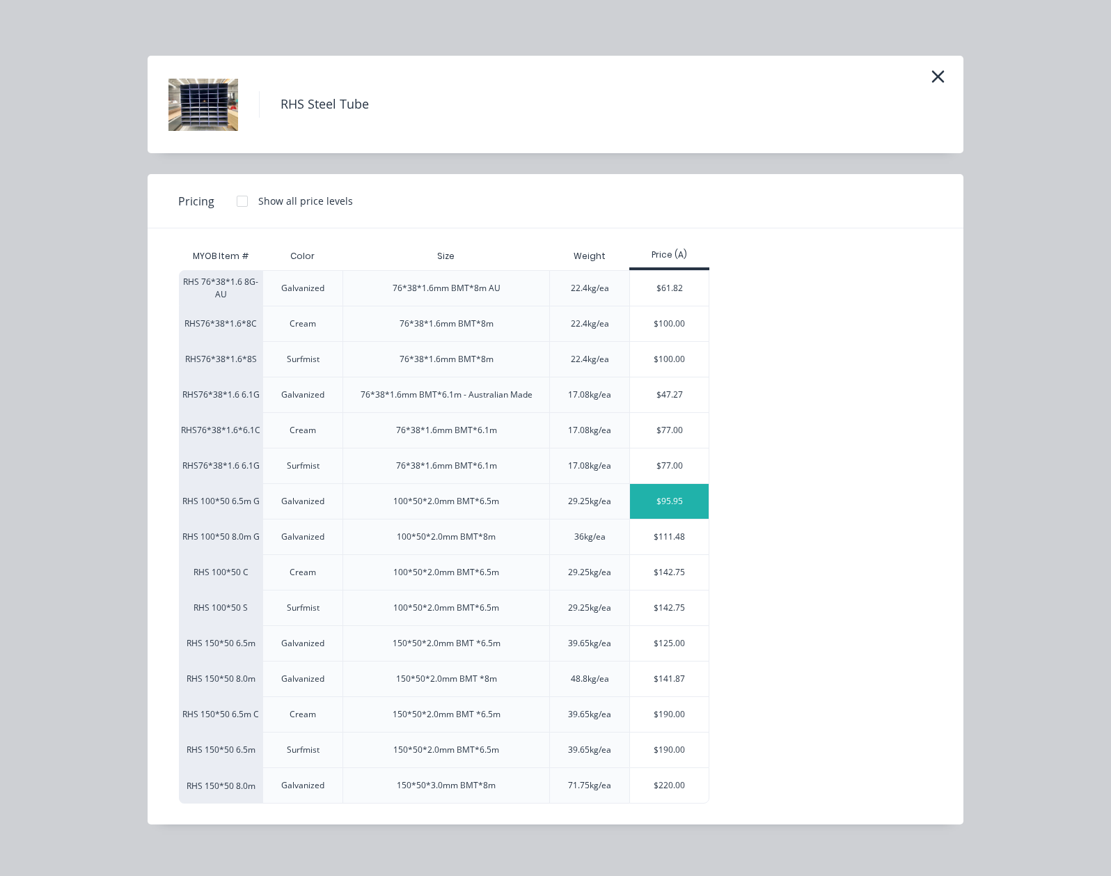
click at [630, 501] on div "$95.95" at bounding box center [669, 501] width 79 height 35
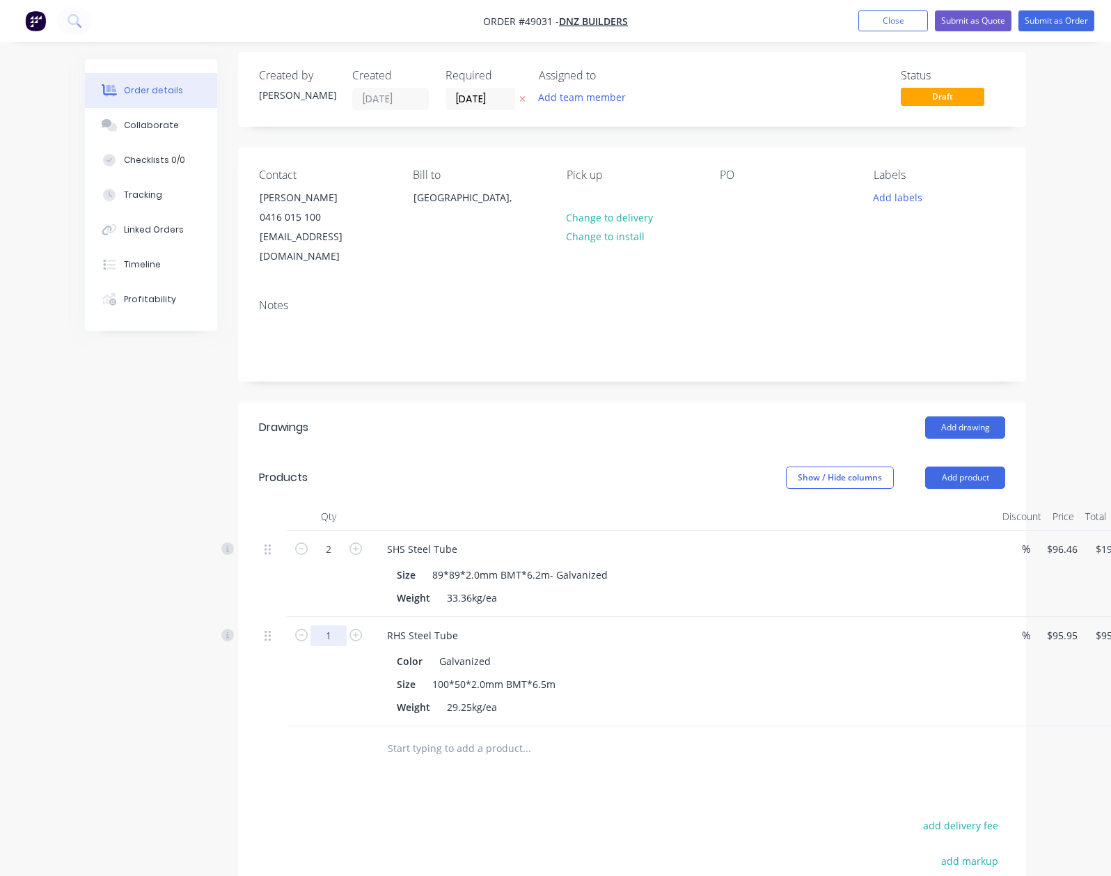
click at [310, 625] on input "1" at bounding box center [328, 635] width 36 height 21
type input "8"
type input "$767.60"
click at [568, 652] on div "Color Galvanized" at bounding box center [680, 661] width 579 height 20
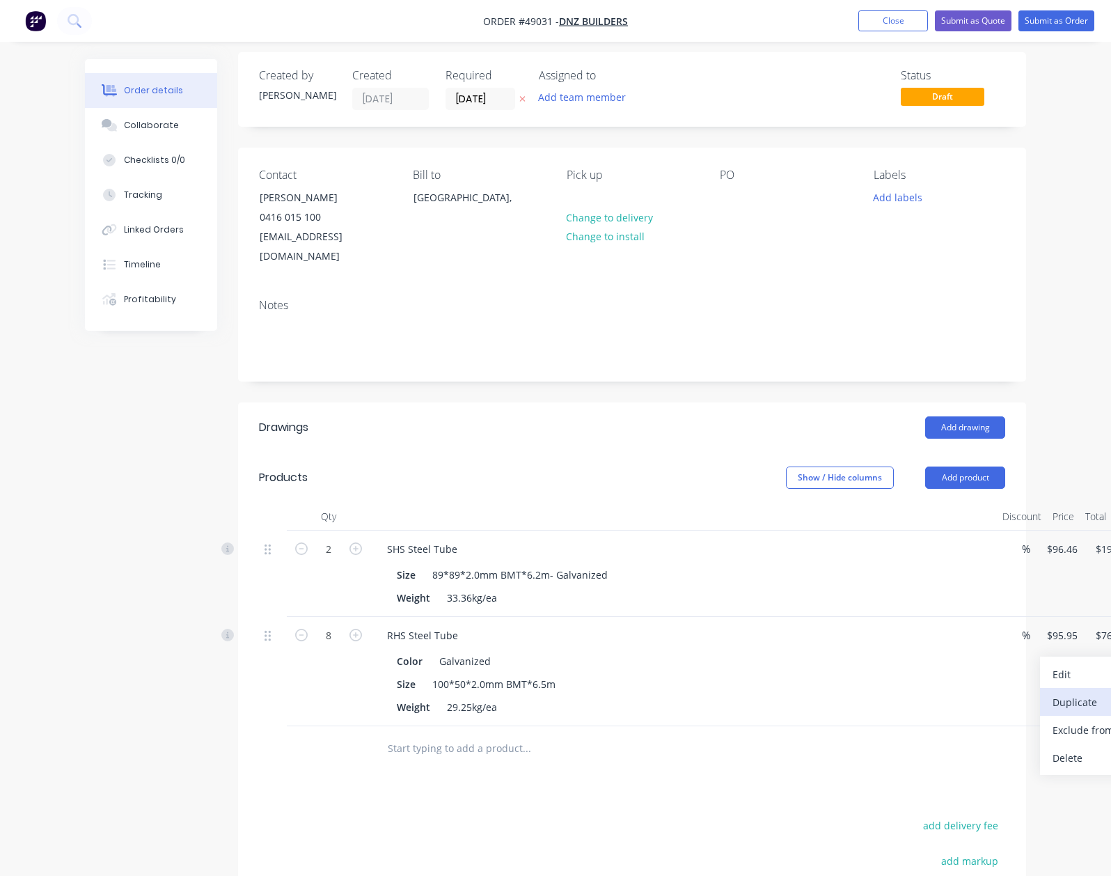
click at [1061, 692] on div "Duplicate" at bounding box center [1106, 702] width 107 height 20
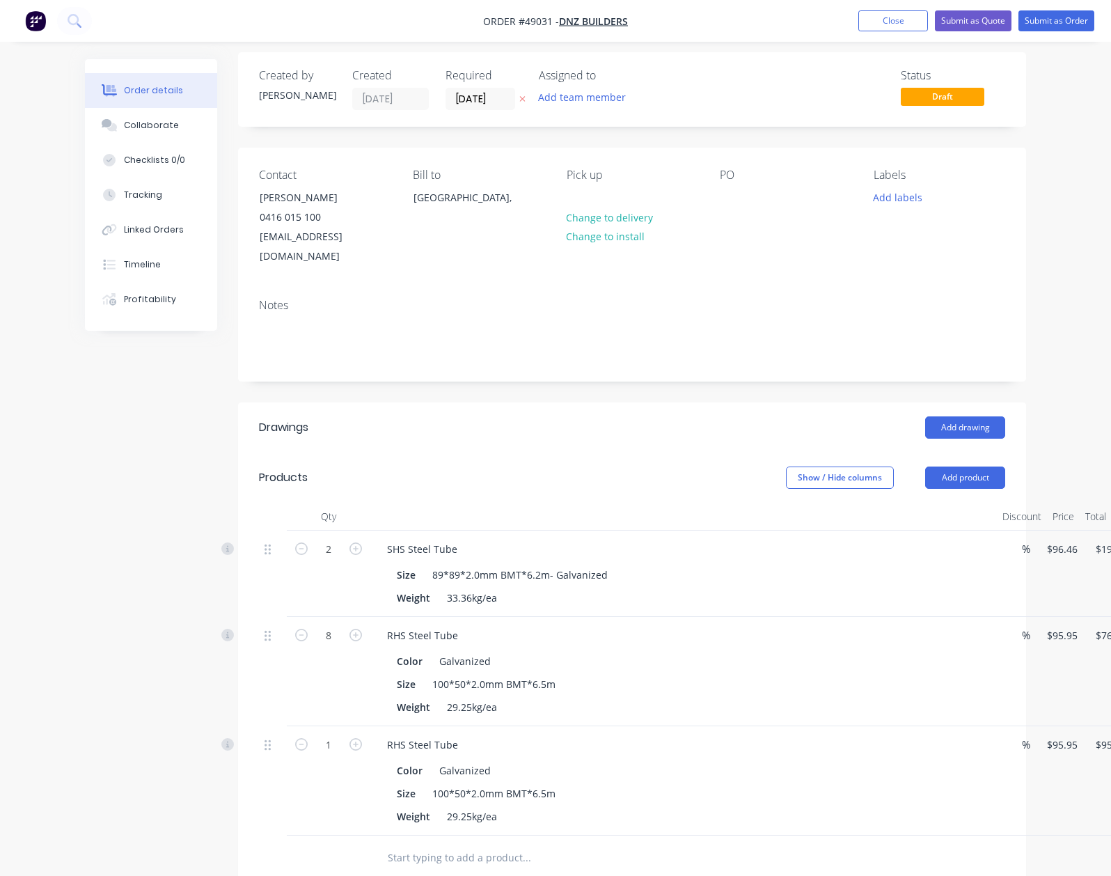
drag, startPoint x: 1087, startPoint y: 737, endPoint x: 1079, endPoint y: 732, distance: 8.7
click at [1057, 773] on div "Edit" at bounding box center [1100, 783] width 107 height 20
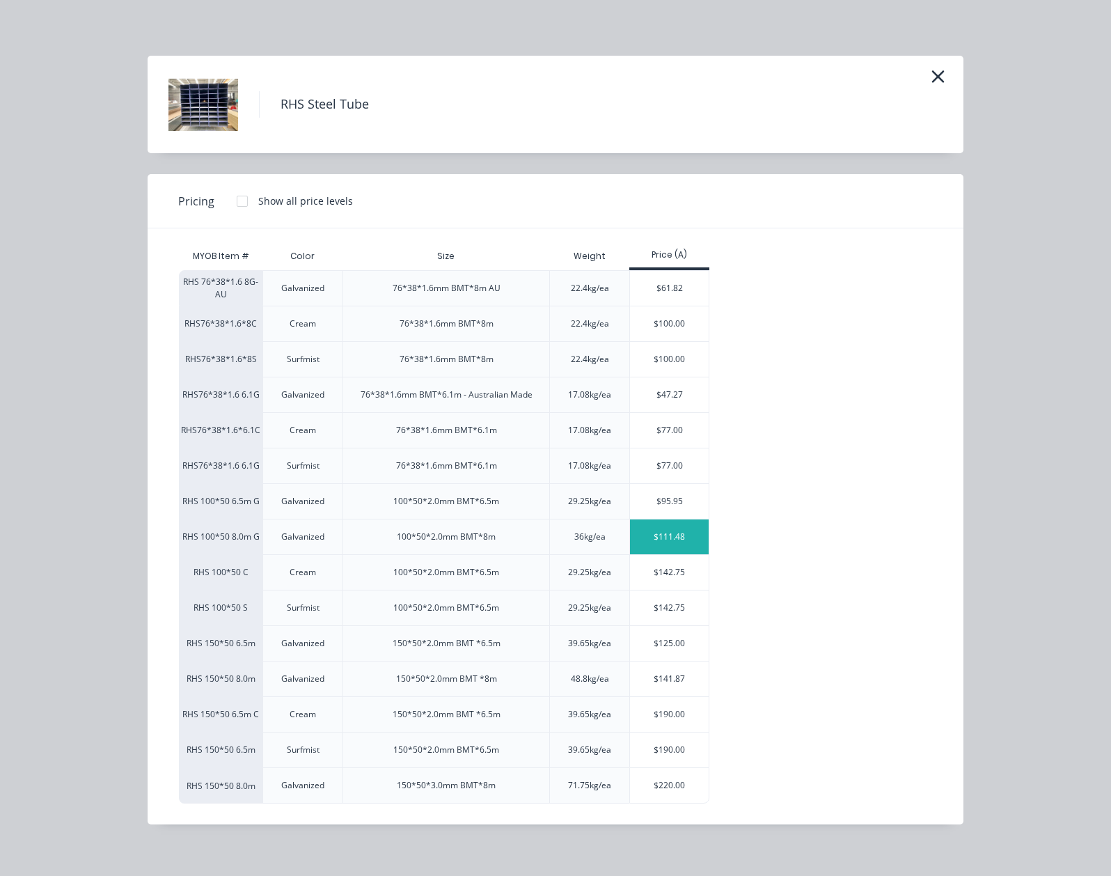
click at [630, 535] on div "$111.48" at bounding box center [669, 536] width 79 height 35
type input "$111.48"
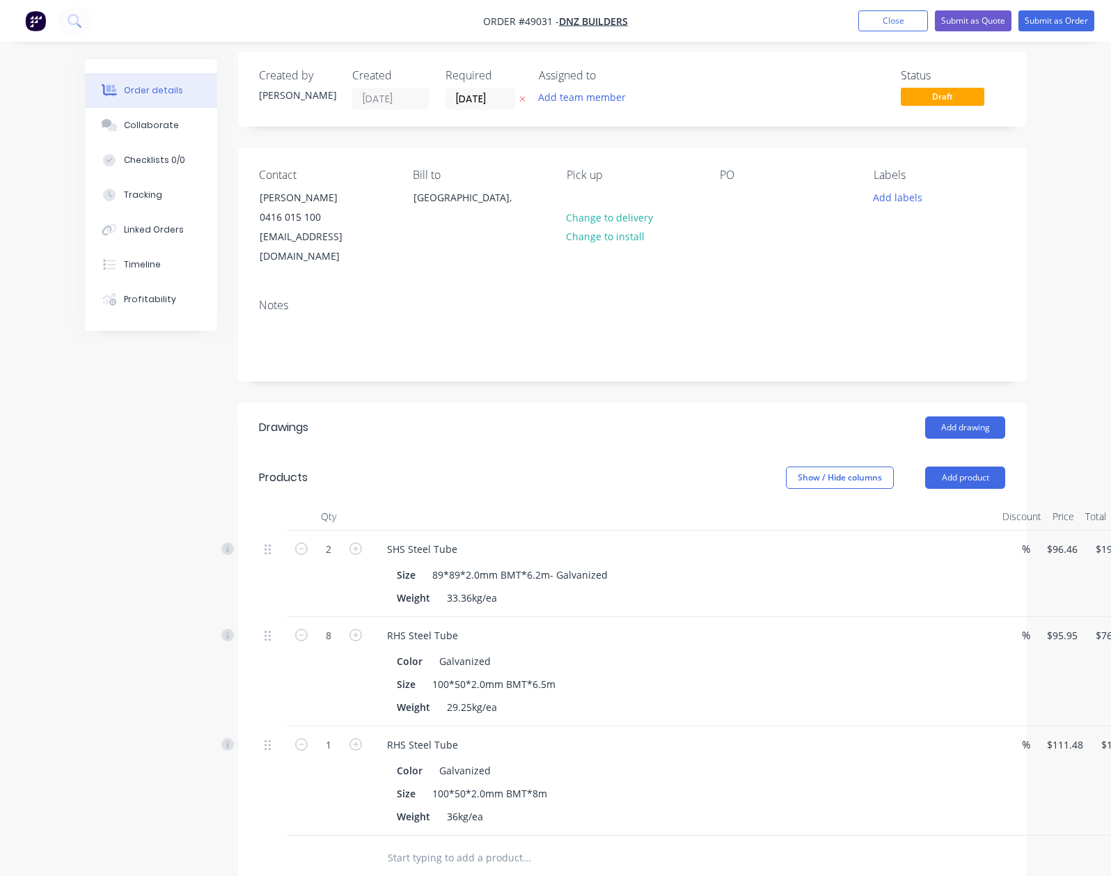
drag, startPoint x: 288, startPoint y: 727, endPoint x: 478, endPoint y: 709, distance: 190.9
click at [349, 738] on icon "button" at bounding box center [355, 744] width 13 height 13
type input "2"
type input "$222.96"
click at [681, 699] on div "RHS Steel Tube Color Galvanized Size 100*50*2.0mm BMT*6.5m Weight 29.25kg/ea" at bounding box center [683, 671] width 627 height 109
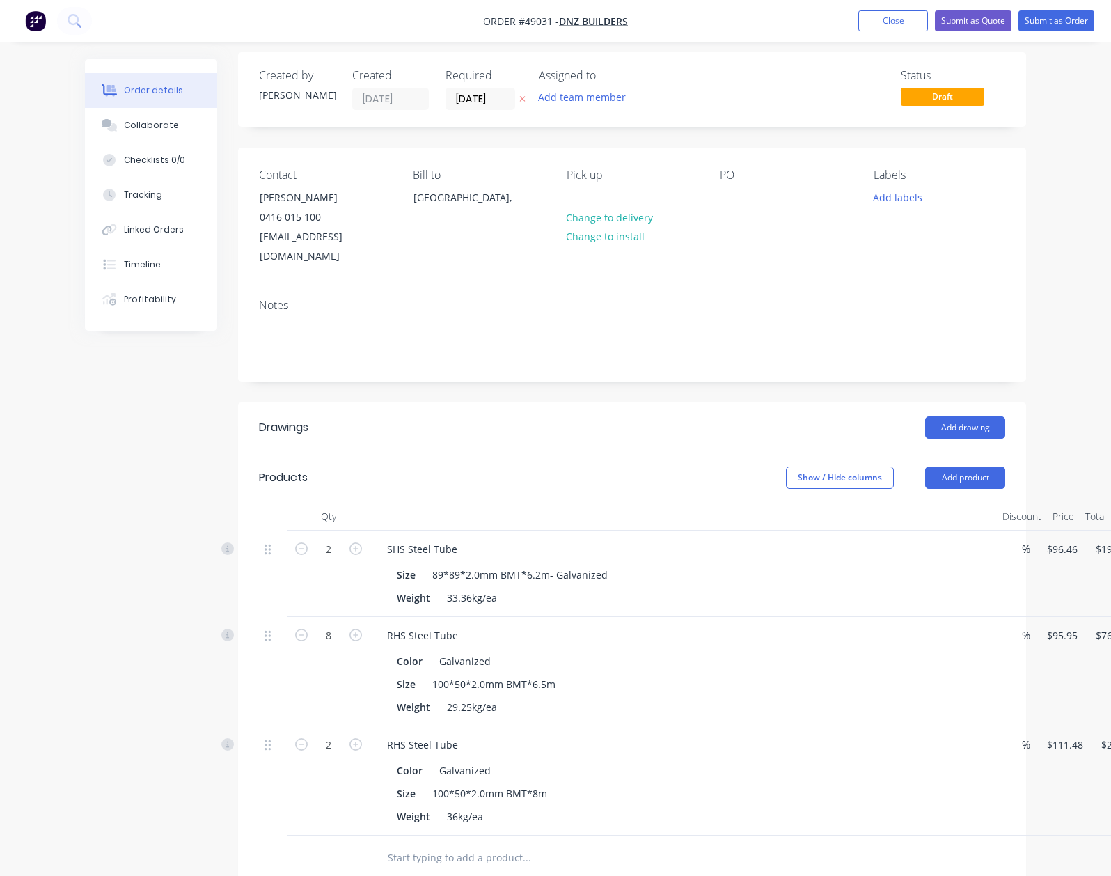
click at [1023, 471] on header "Products Show / Hide columns Add product" at bounding box center [632, 478] width 788 height 50
click at [1080, 503] on div "Total" at bounding box center [1096, 517] width 32 height 28
click at [1005, 466] on button "Add product" at bounding box center [965, 477] width 80 height 22
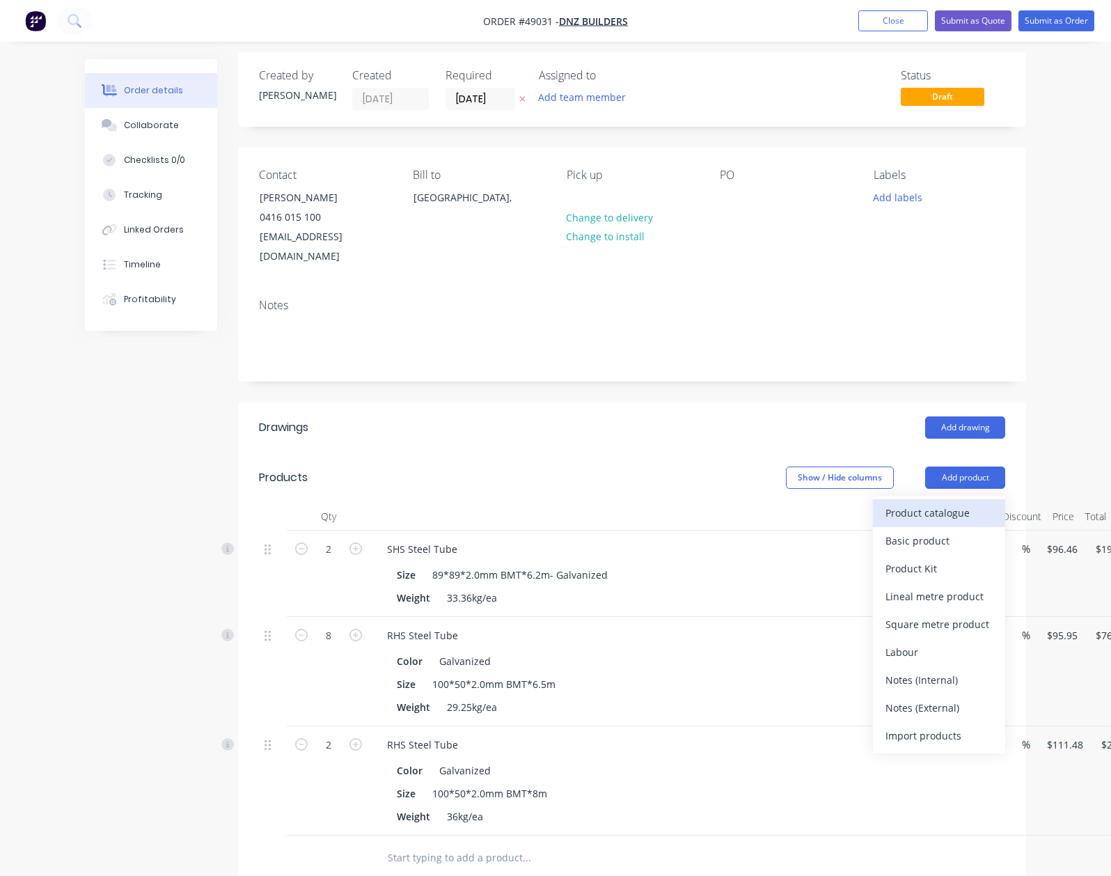
click at [993, 503] on div "Product catalogue" at bounding box center [939, 513] width 107 height 20
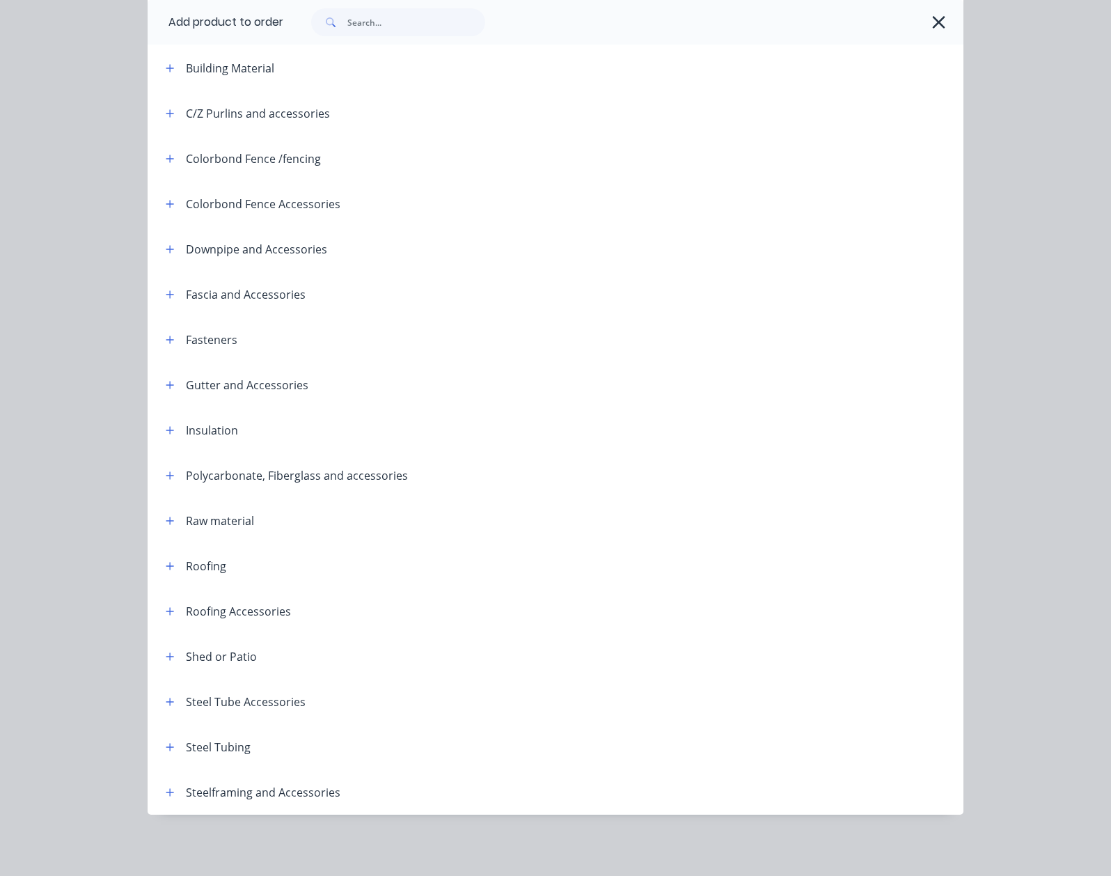
scroll to position [338, 0]
click at [162, 753] on button "button" at bounding box center [170, 746] width 17 height 17
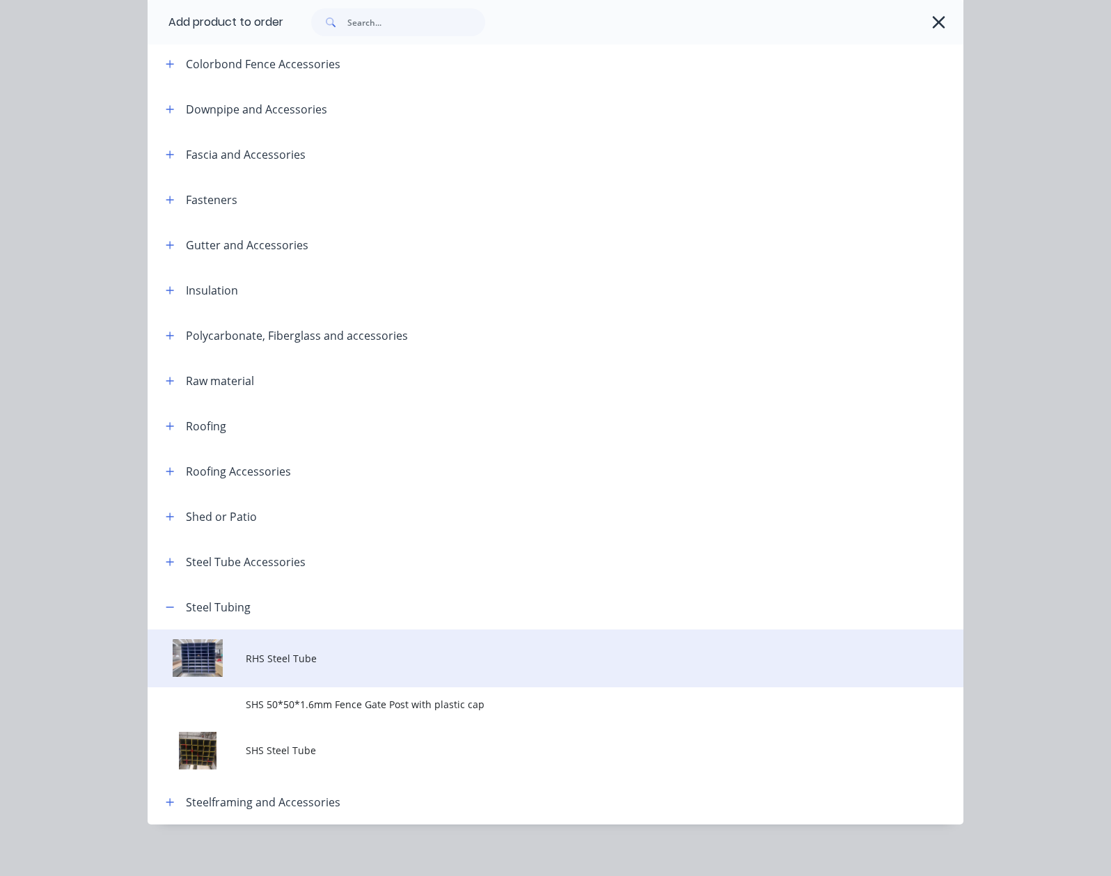
scroll to position [347, 0]
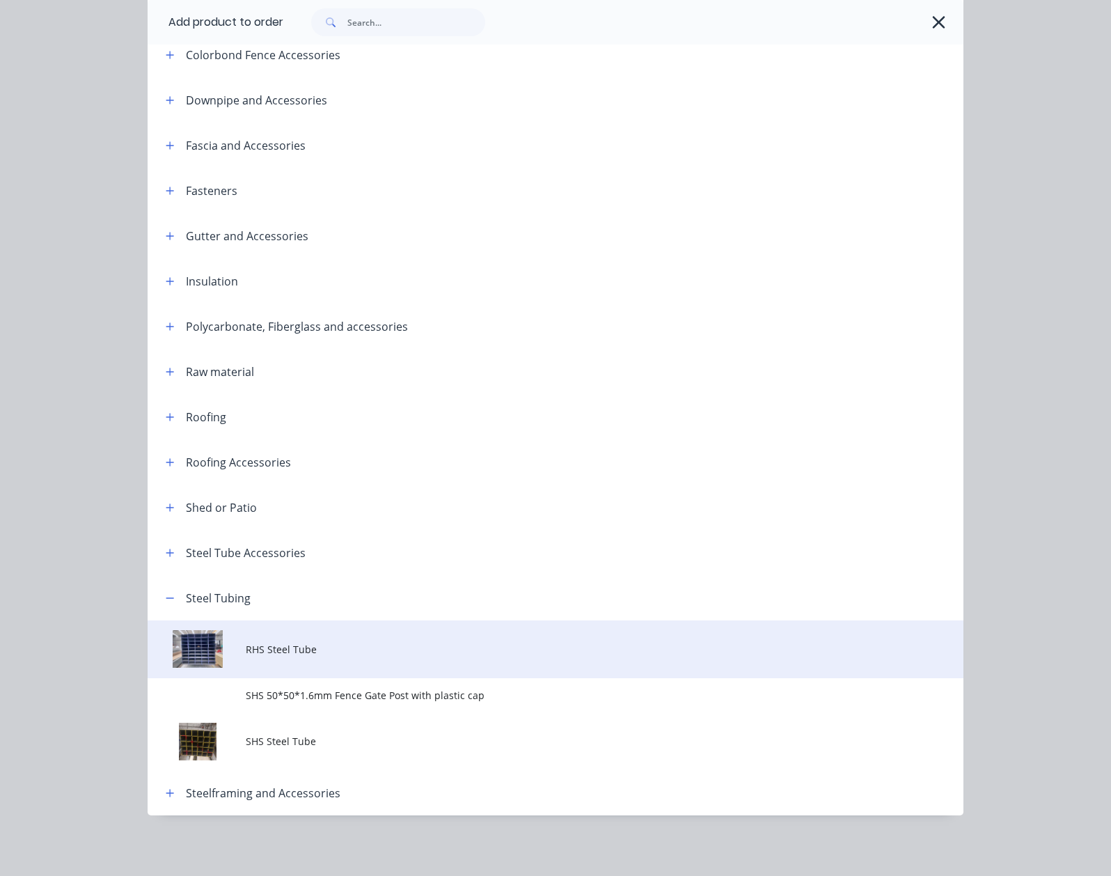
click at [246, 664] on td "RHS Steel Tube" at bounding box center [605, 649] width 718 height 58
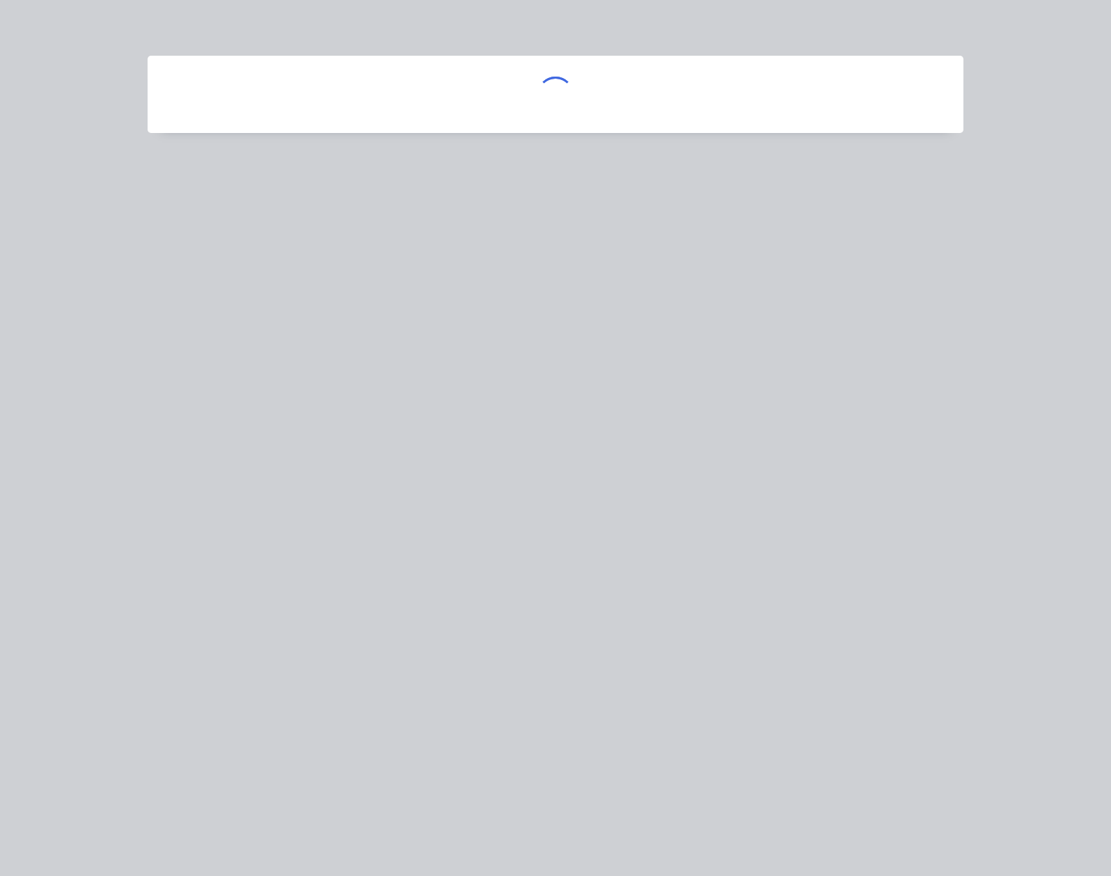
scroll to position [0, 0]
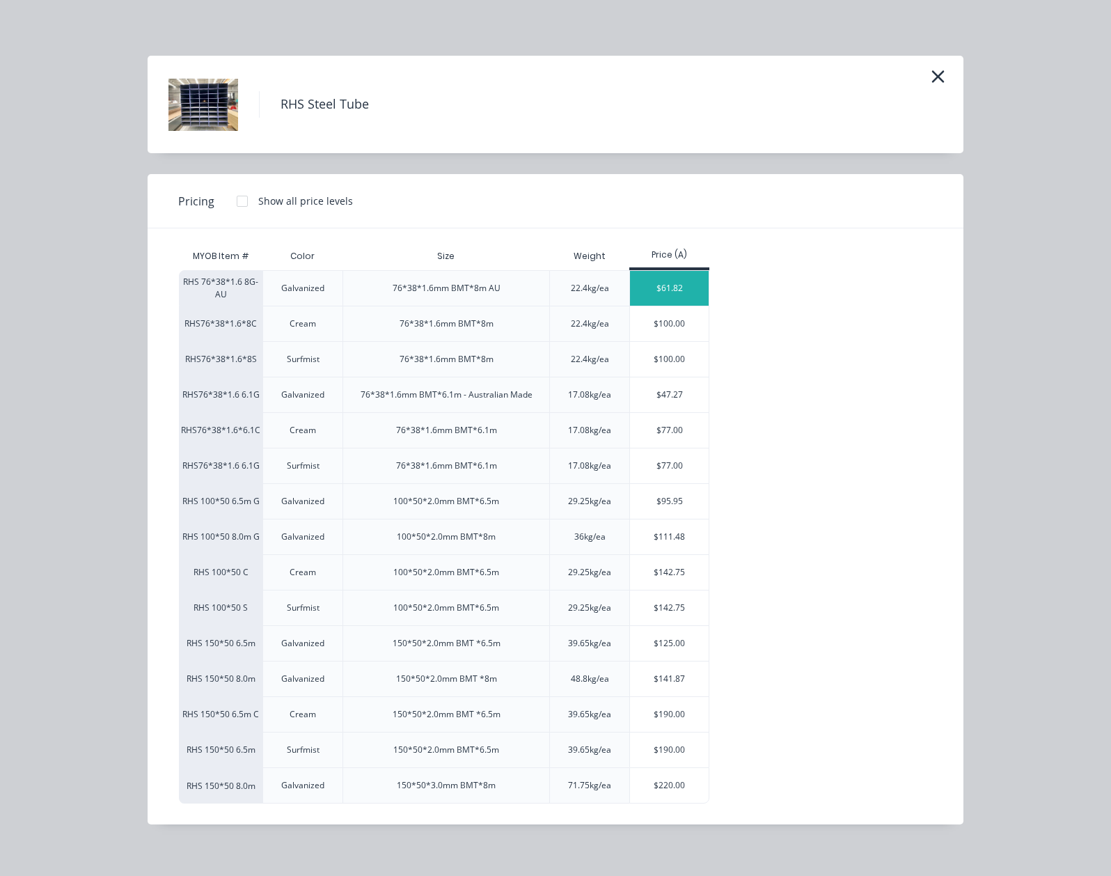
click at [630, 284] on div "$61.82" at bounding box center [669, 288] width 79 height 35
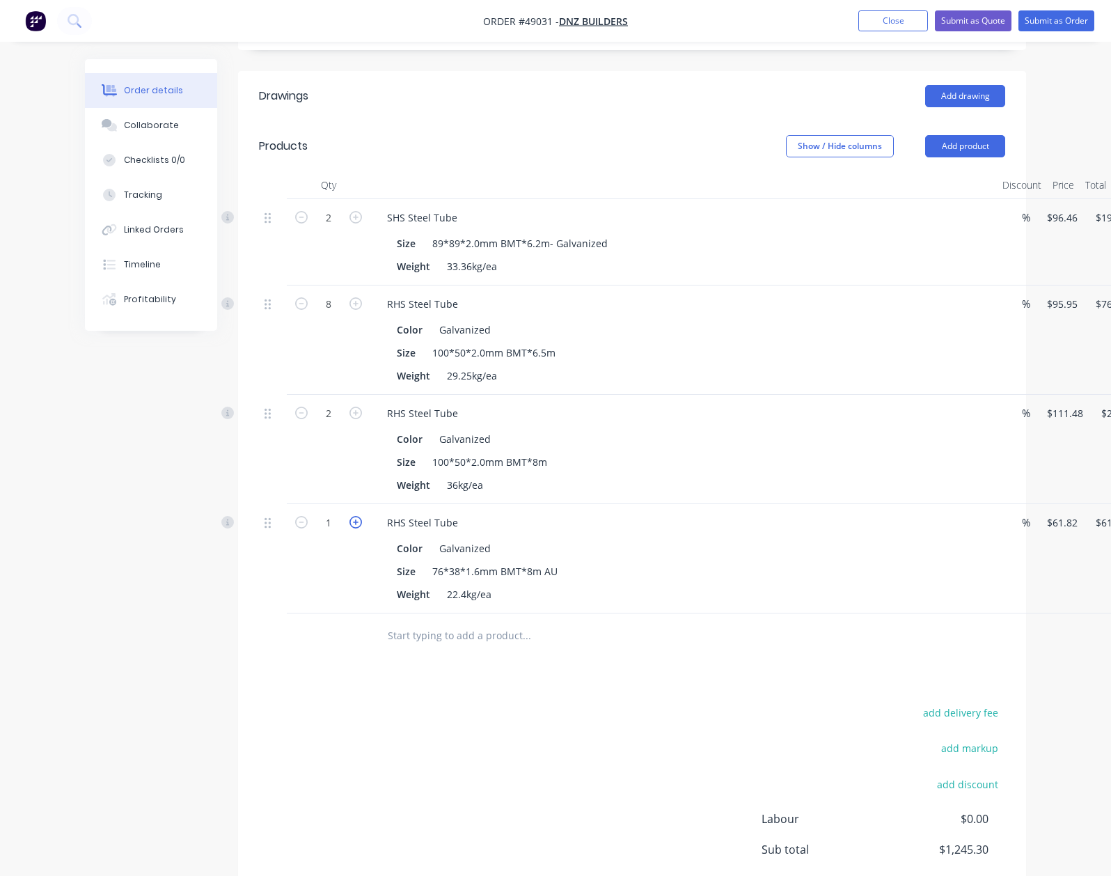
click at [349, 516] on icon "button" at bounding box center [355, 522] width 13 height 13
type input "2"
type input "$123.64"
click at [1053, 581] on div "Duplicate" at bounding box center [1106, 589] width 107 height 20
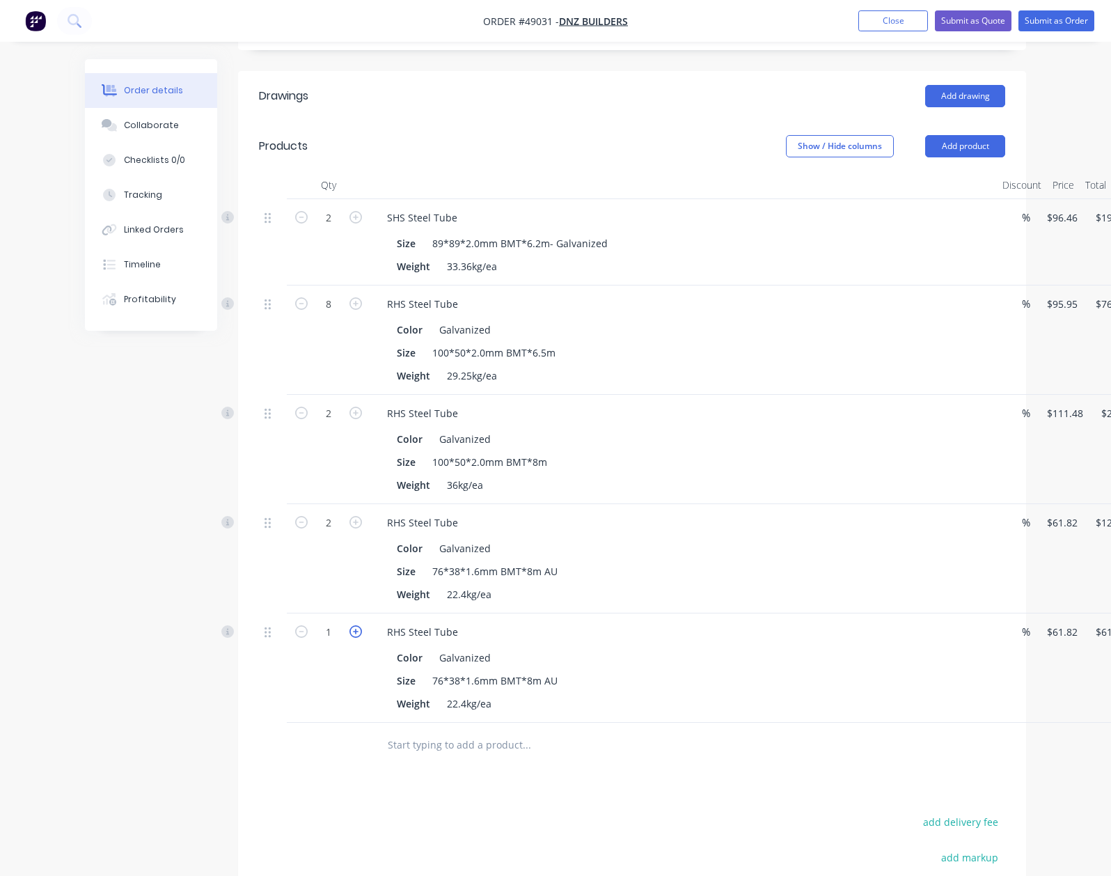
click at [349, 625] on icon "button" at bounding box center [355, 631] width 13 height 13
type input "2"
type input "$123.64"
click at [385, 622] on div "RHS Steel Tube" at bounding box center [422, 632] width 93 height 20
click at [1005, 135] on button "Add product" at bounding box center [965, 146] width 80 height 22
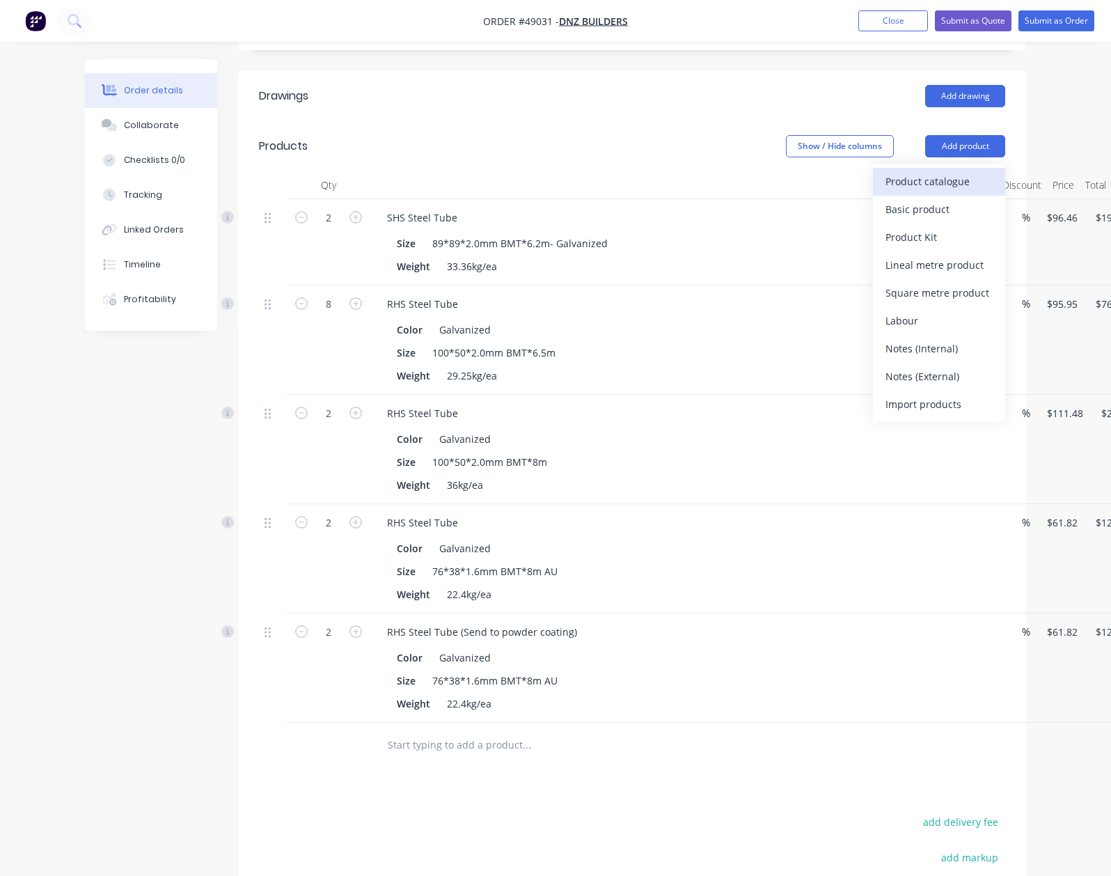
click at [993, 171] on div "Product catalogue" at bounding box center [939, 181] width 107 height 20
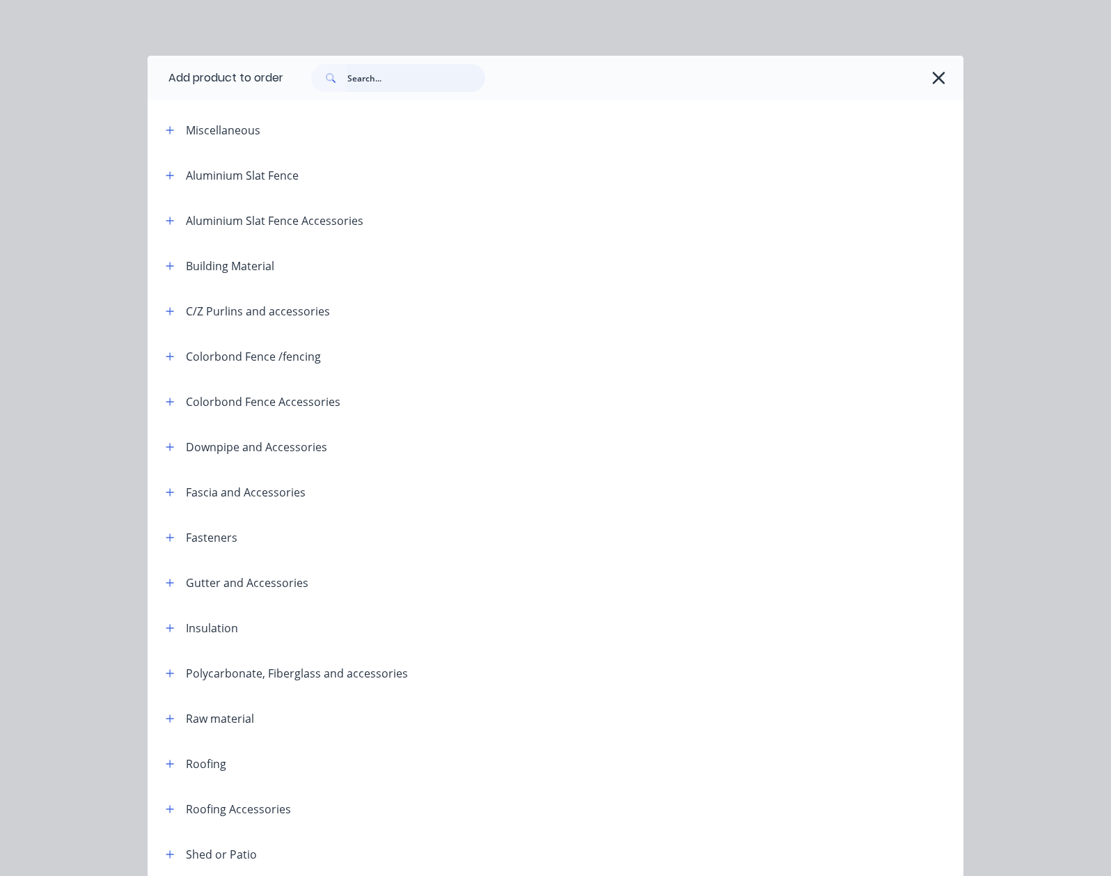
click at [347, 82] on input "text" at bounding box center [416, 78] width 138 height 28
type input "gutter"
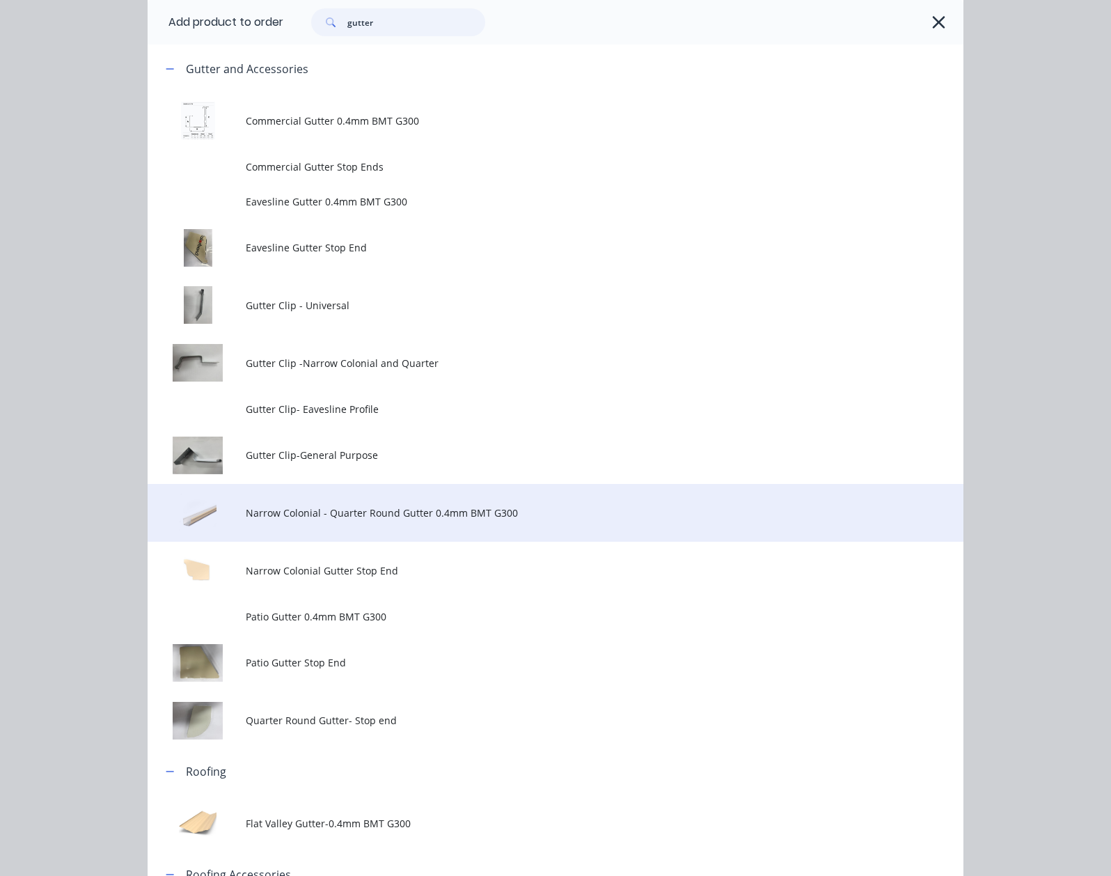
scroll to position [129, 0]
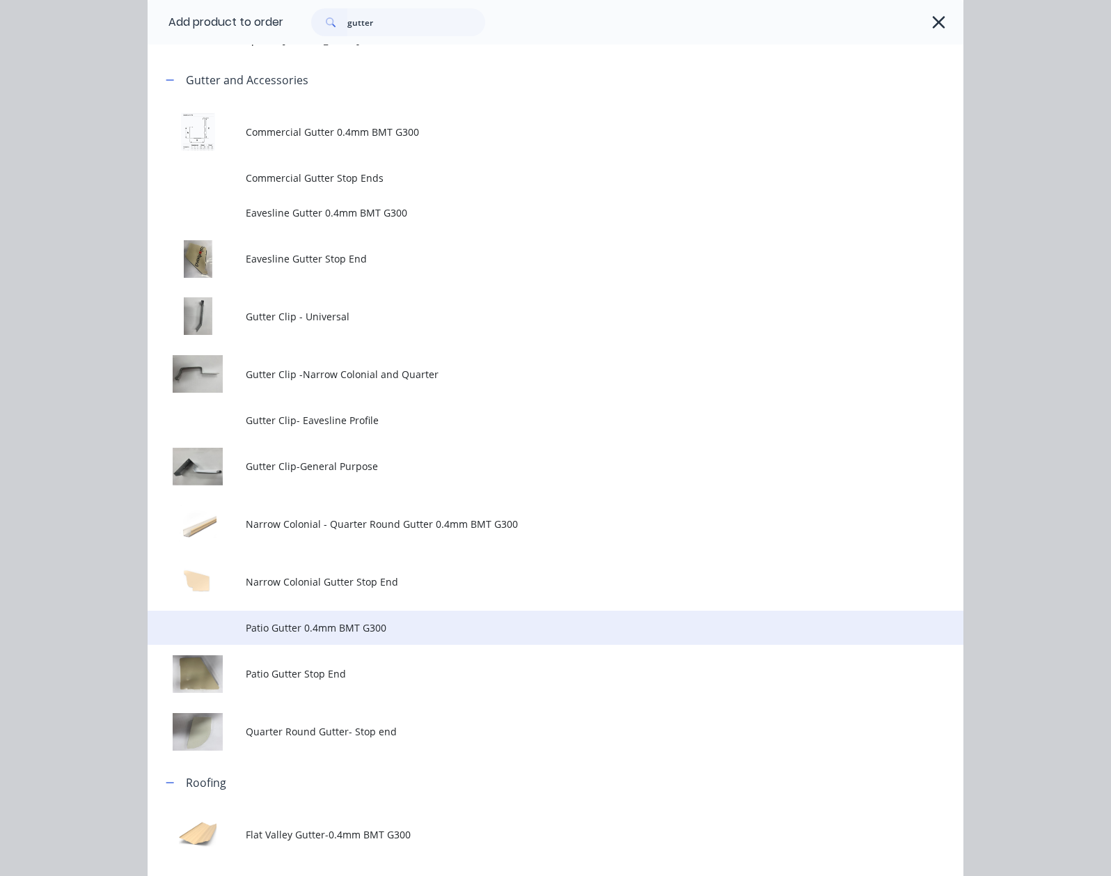
click at [246, 631] on span "Patio Gutter 0.4mm BMT G300" at bounding box center [533, 627] width 574 height 15
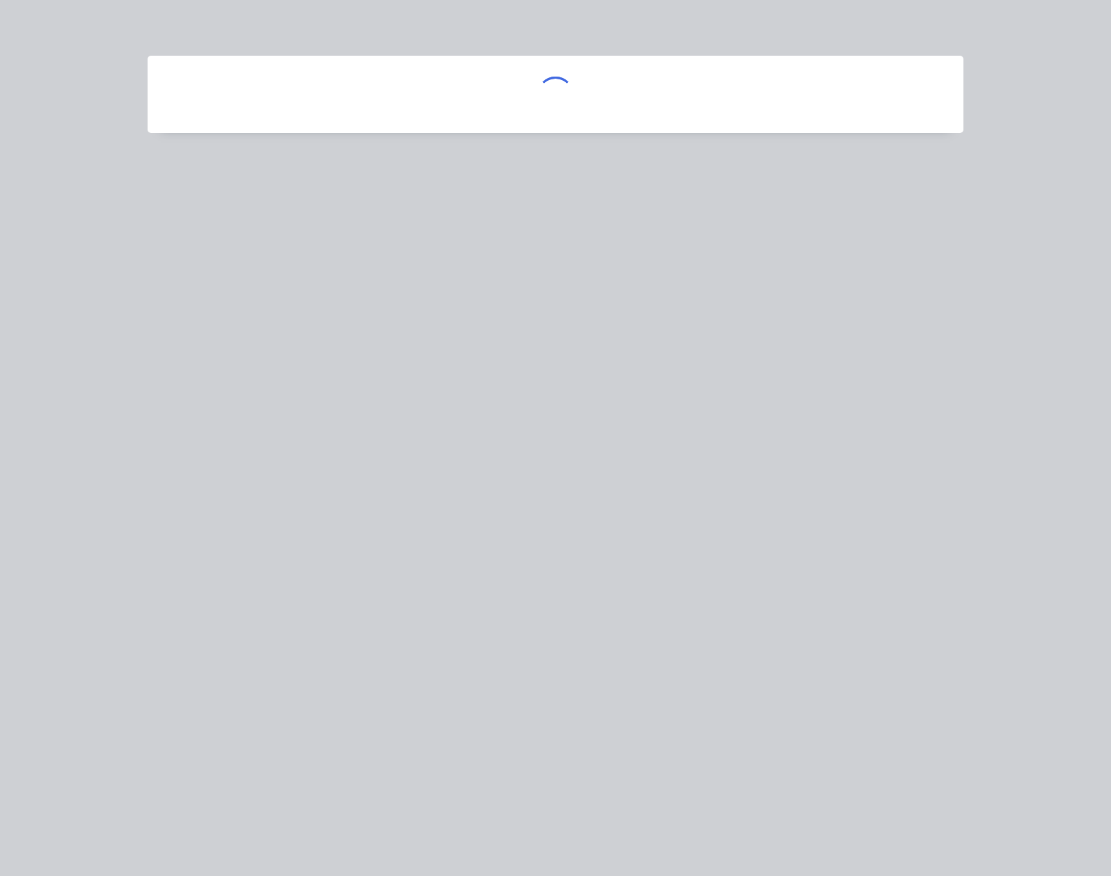
scroll to position [0, 0]
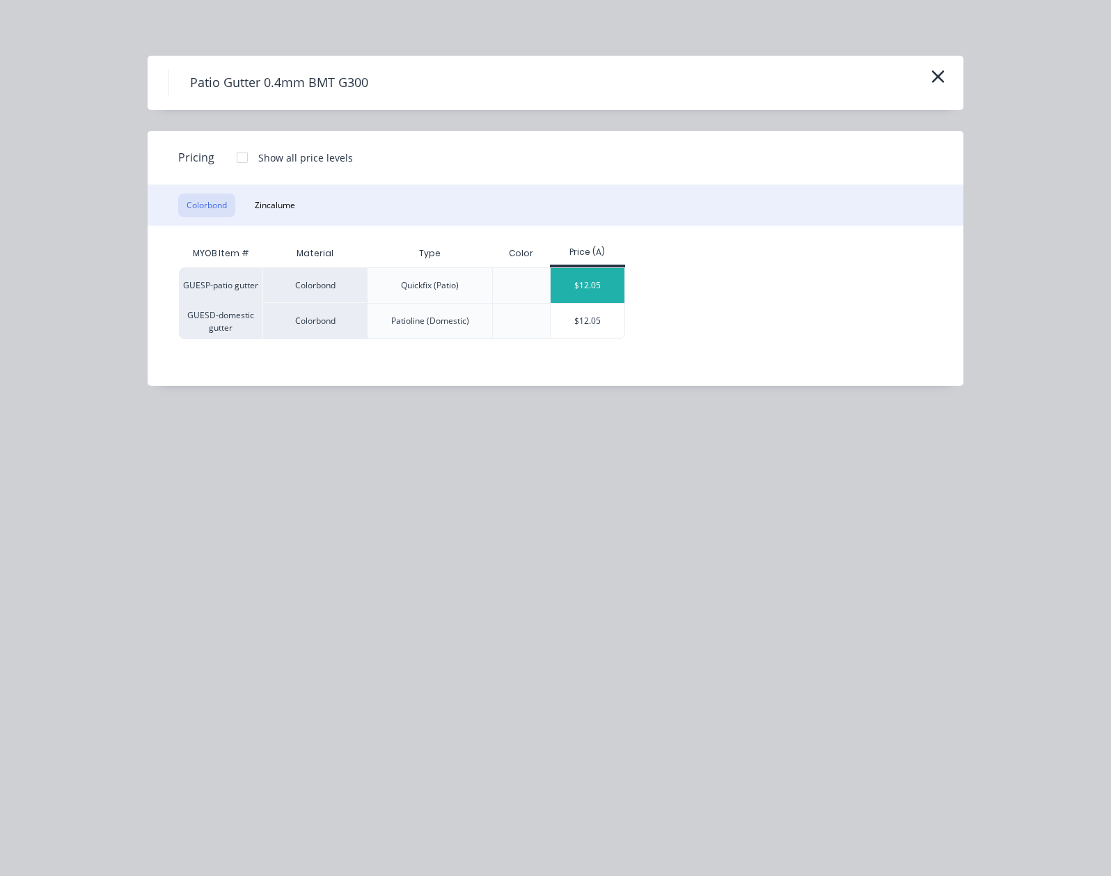
click at [551, 296] on div "$12.05" at bounding box center [588, 285] width 74 height 35
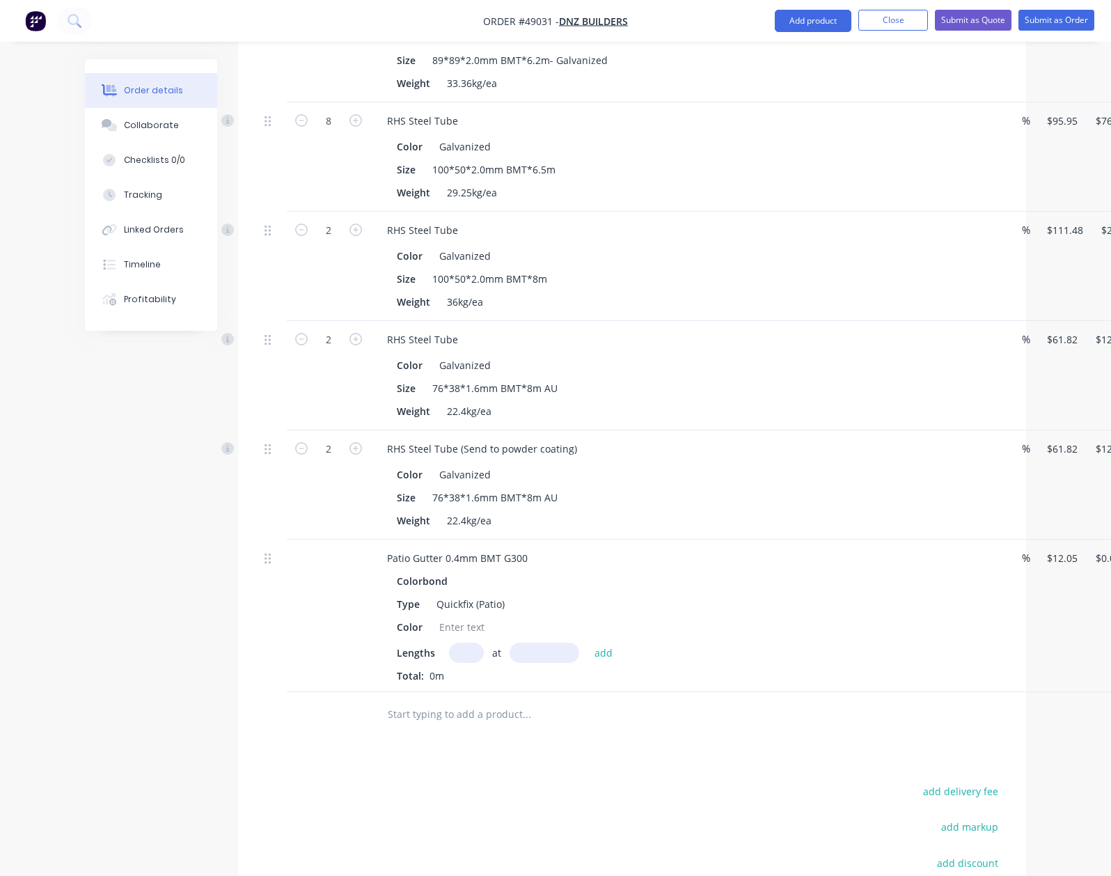
scroll to position [691, 0]
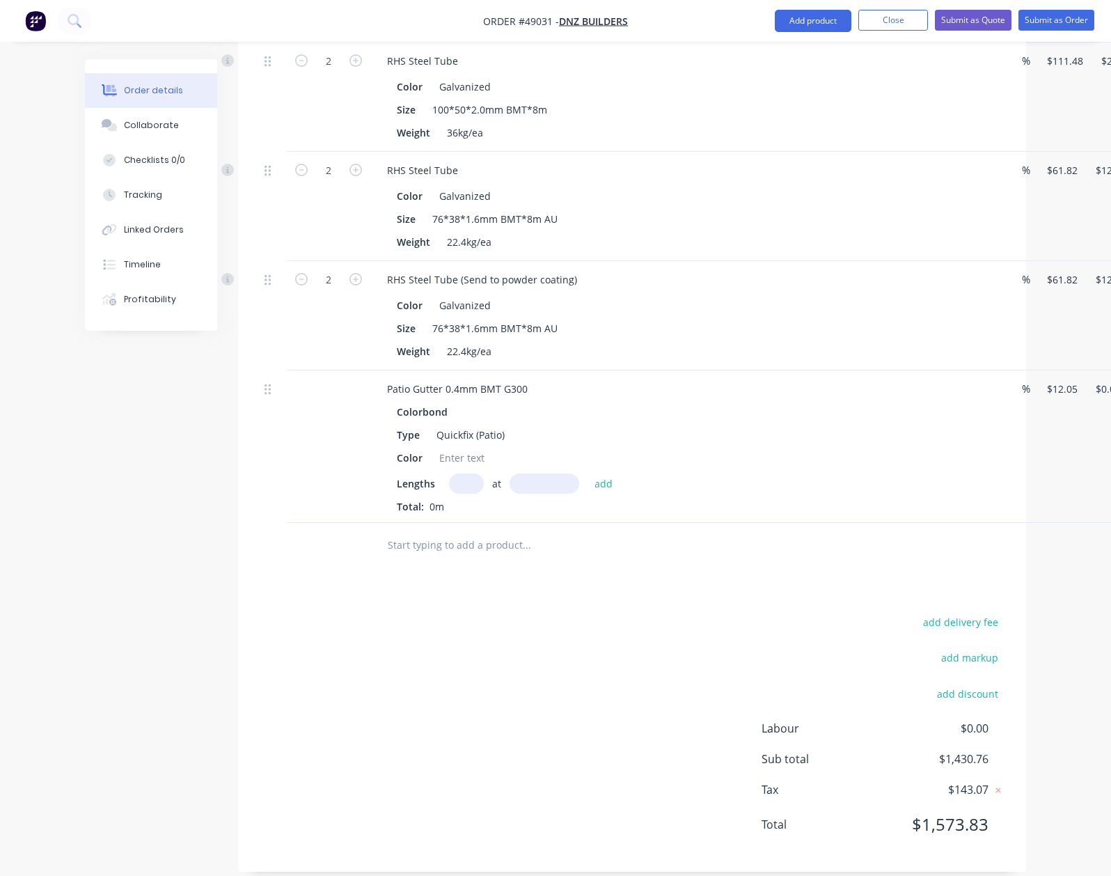
click at [449, 473] on input "text" at bounding box center [466, 483] width 35 height 20
click at [434, 448] on div at bounding box center [462, 458] width 56 height 20
click at [449, 473] on input "text" at bounding box center [466, 483] width 35 height 20
type input "1"
type input "7200"
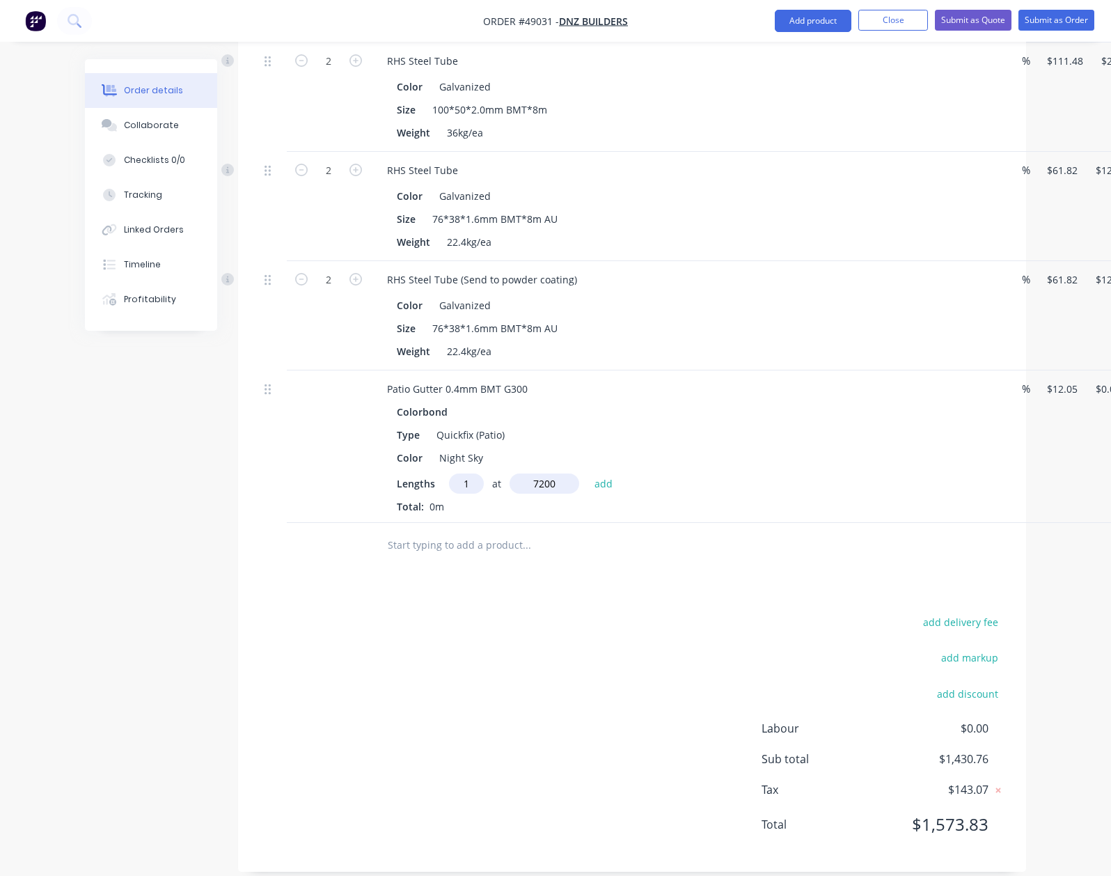
click at [588, 473] on button "add" at bounding box center [604, 482] width 33 height 19
type input "$86.76"
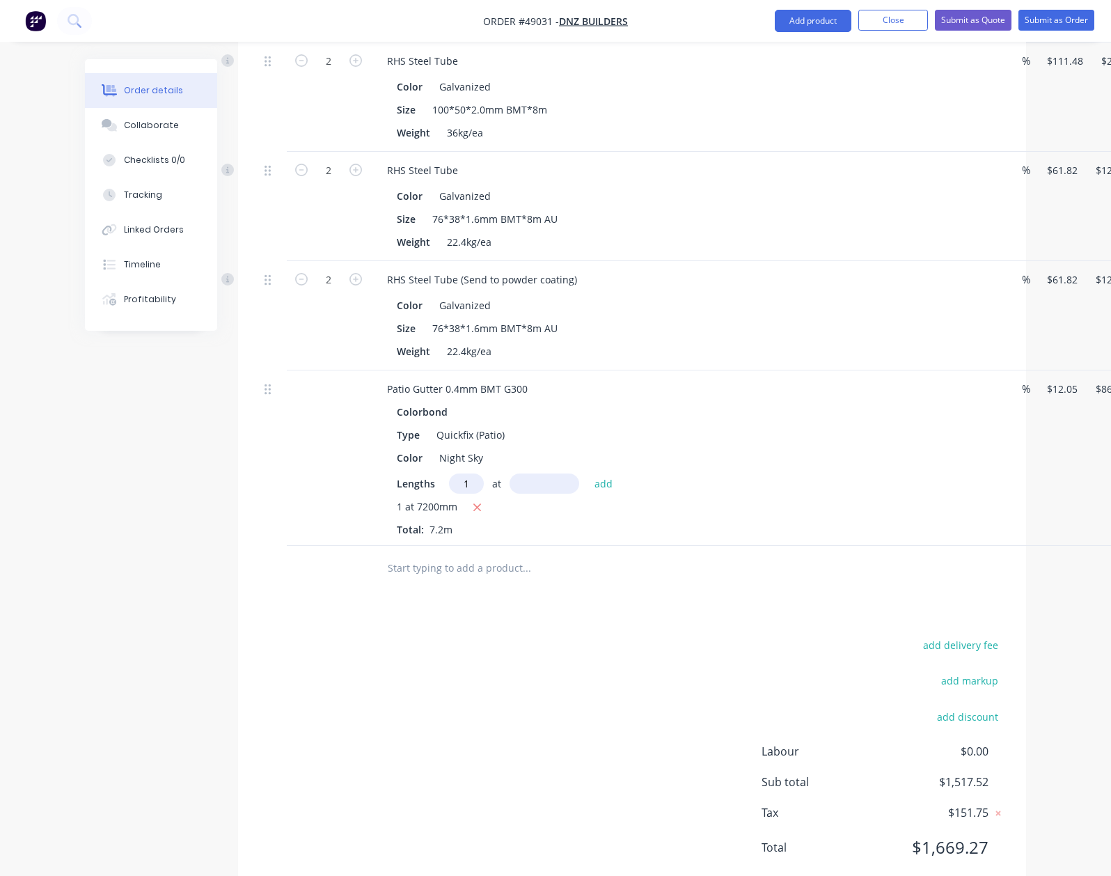
type input "1"
type input "5500"
click at [588, 473] on button "add" at bounding box center [604, 482] width 33 height 19
type input "$153.04"
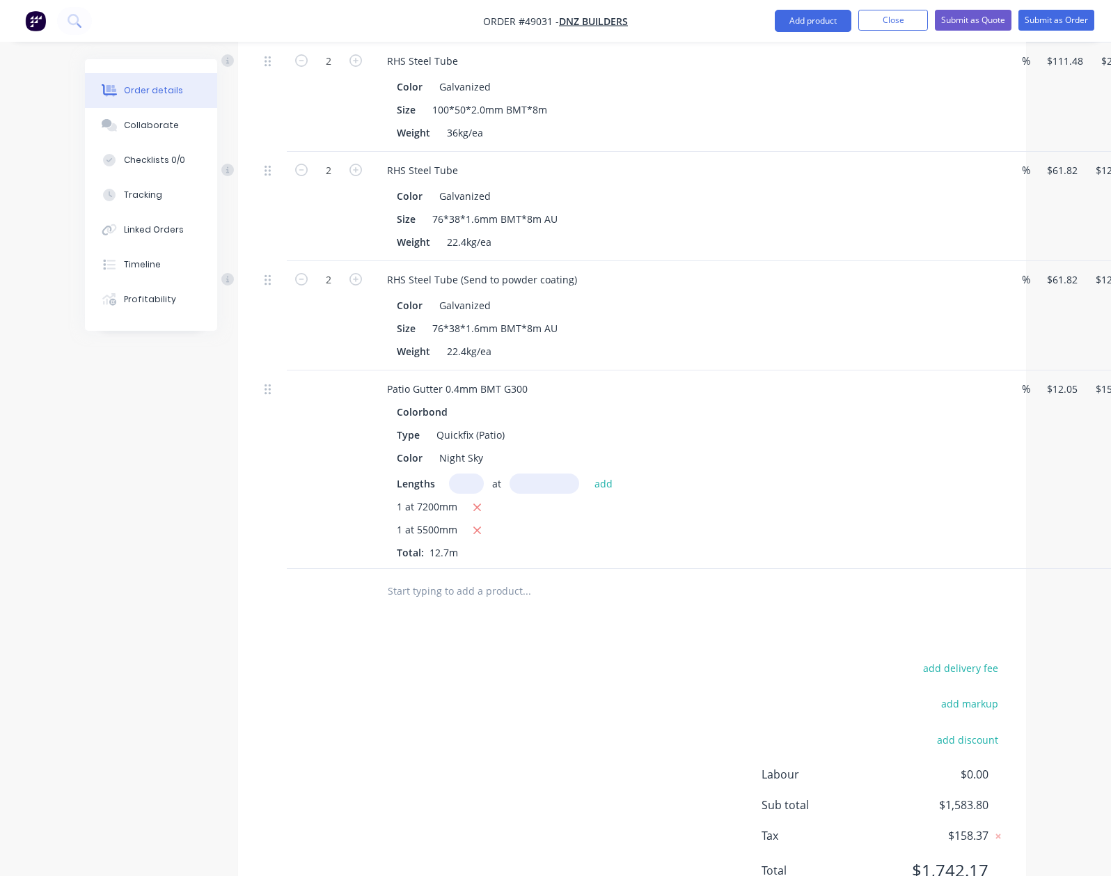
click at [798, 608] on div "Drawings Add drawing Products Show / Hide columns Add product Qty Discount Pric…" at bounding box center [632, 318] width 788 height 1199
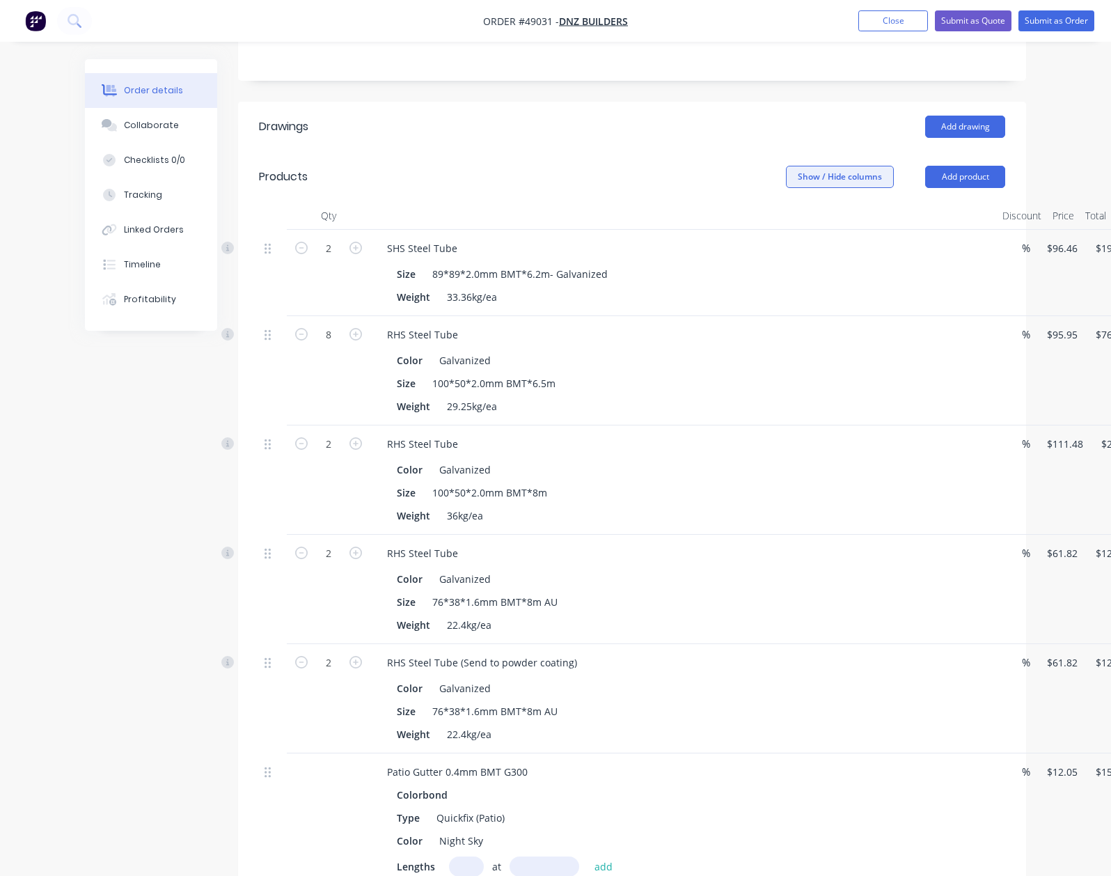
scroll to position [226, 0]
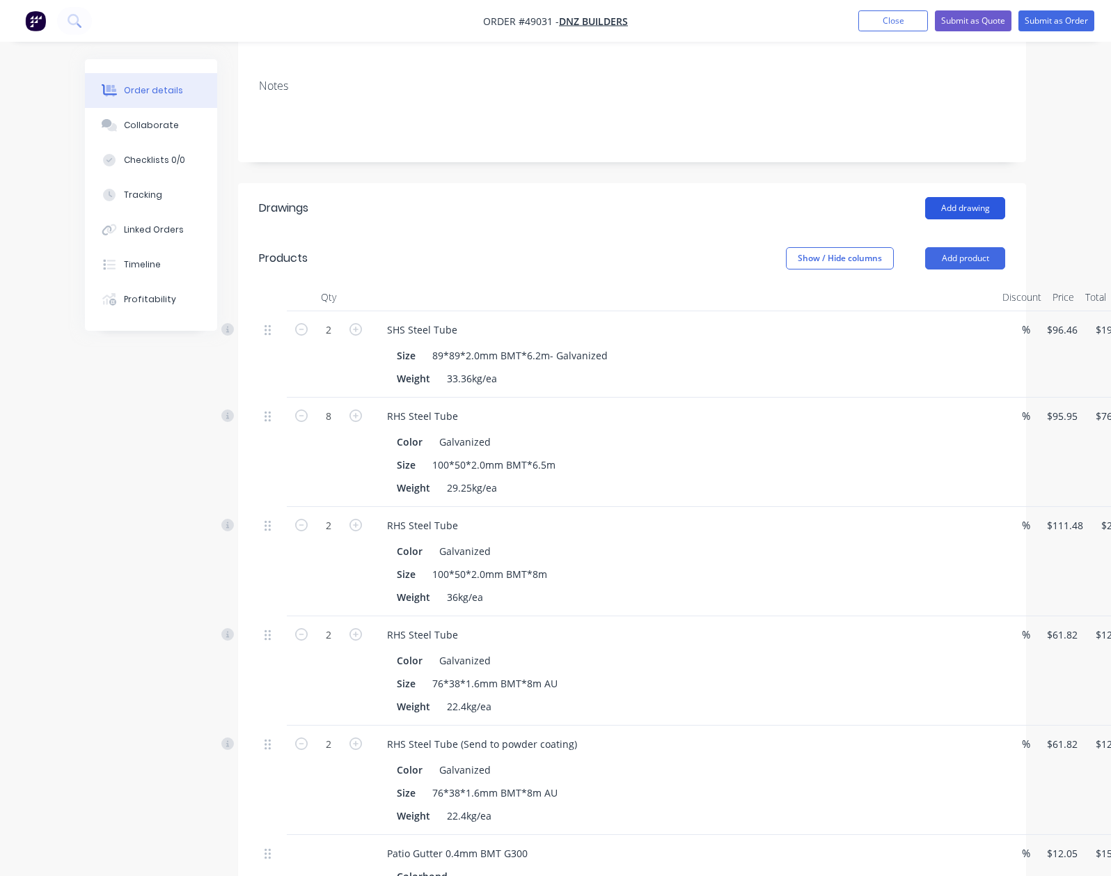
click at [1005, 197] on button "Add drawing" at bounding box center [965, 208] width 80 height 22
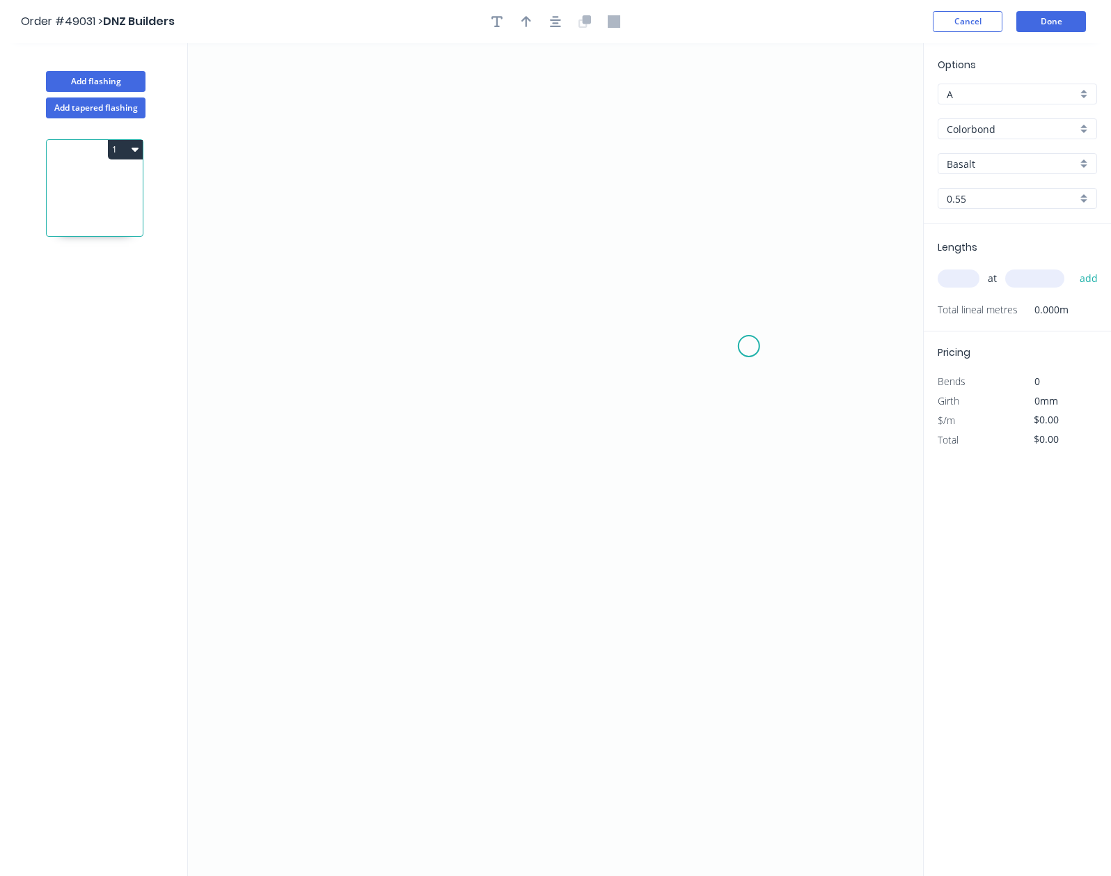
click at [749, 347] on icon "0" at bounding box center [555, 459] width 735 height 833
click at [725, 309] on icon "0" at bounding box center [555, 459] width 735 height 833
click at [365, 307] on icon "0 ?" at bounding box center [555, 459] width 735 height 833
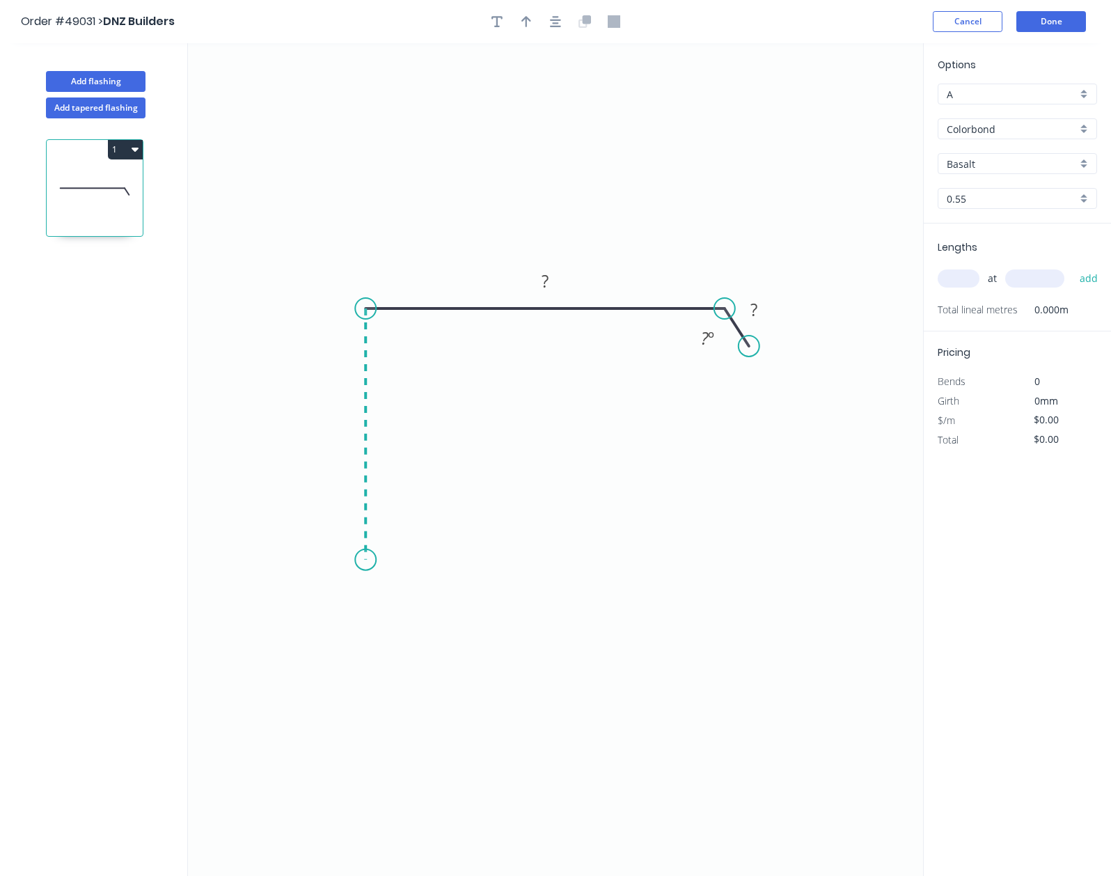
click at [352, 560] on icon "0 ? ? ? º" at bounding box center [555, 459] width 735 height 833
click at [394, 604] on icon "0 ? ? ? ? º" at bounding box center [555, 459] width 735 height 833
click at [373, 577] on rect at bounding box center [362, 586] width 45 height 28
click at [372, 578] on rect at bounding box center [363, 587] width 28 height 19
click at [563, 625] on icon "0 10 100 200 30 165 º 165 º" at bounding box center [555, 459] width 735 height 833
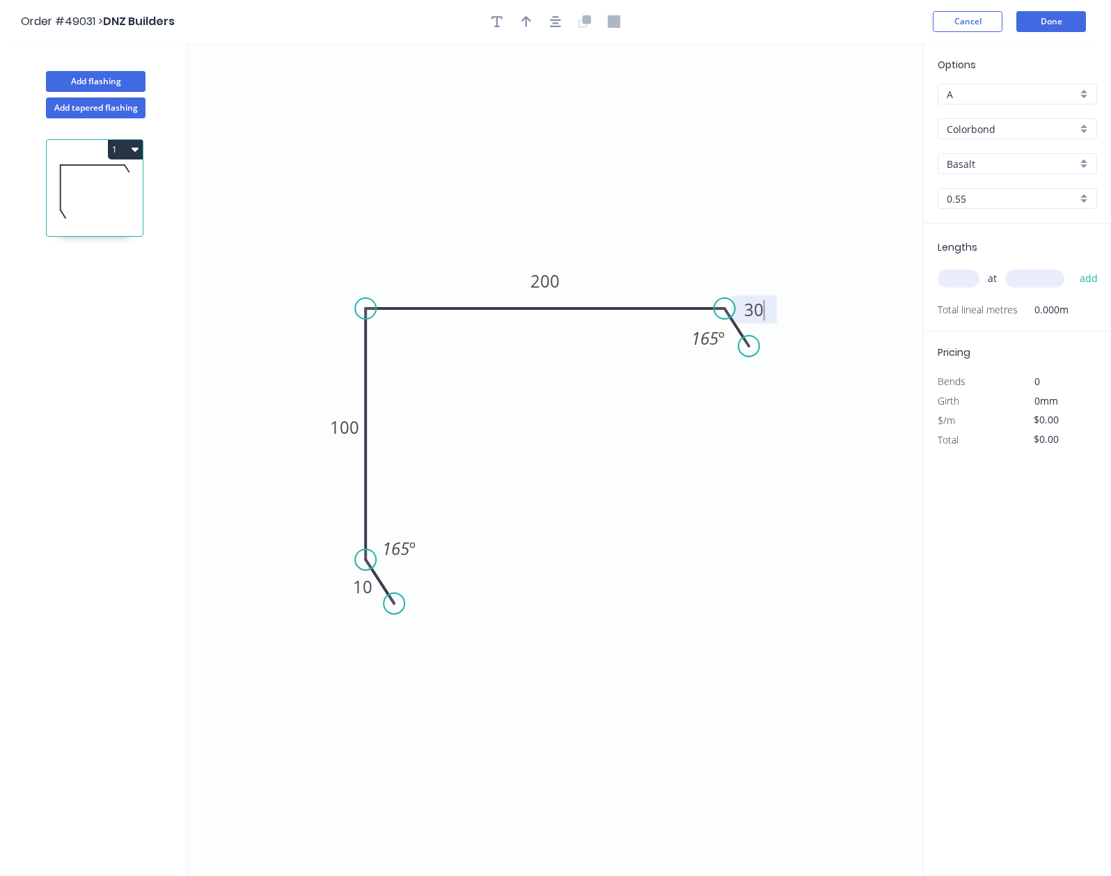
type input "$15.53"
drag, startPoint x: 957, startPoint y: 287, endPoint x: 987, endPoint y: 171, distance: 119.6
click at [957, 285] on input "text" at bounding box center [959, 278] width 42 height 18
click at [987, 168] on input "Basalt" at bounding box center [1012, 164] width 130 height 15
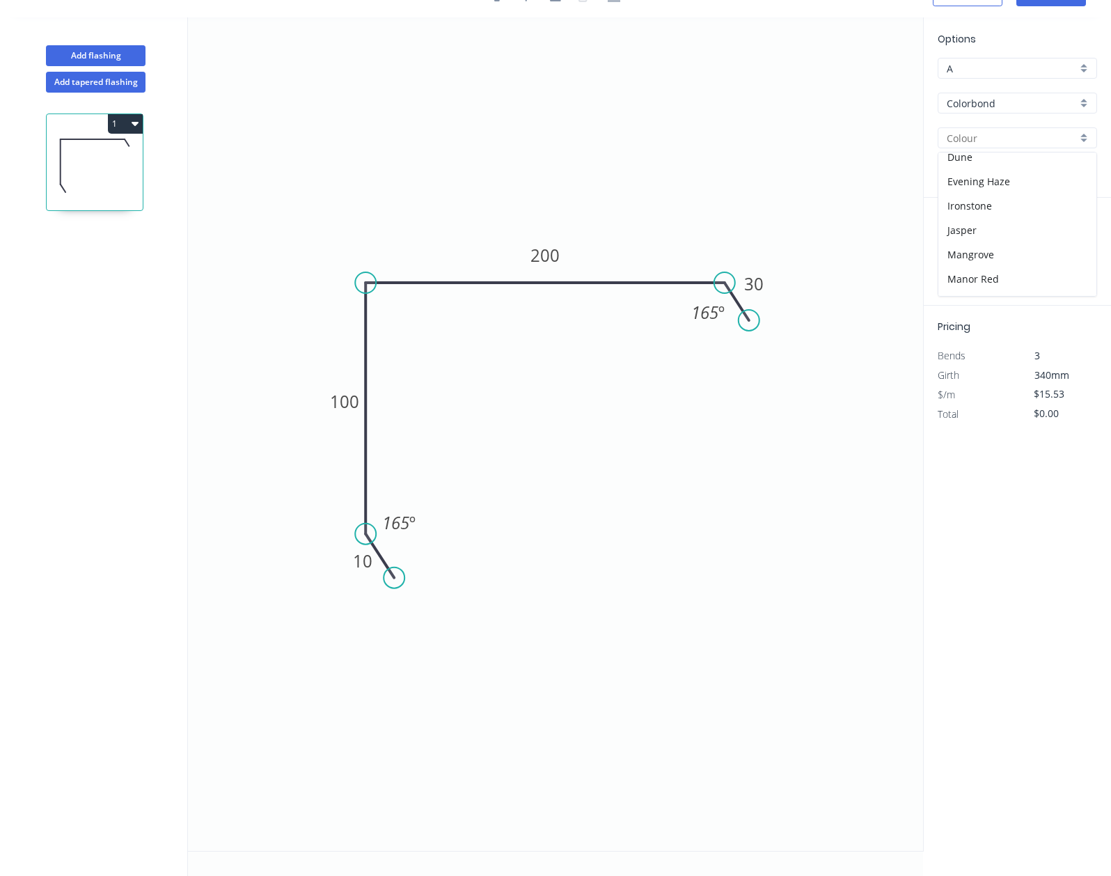
scroll to position [125, 0]
click at [1032, 187] on div "Evening Haze" at bounding box center [1017, 185] width 158 height 24
type input "Evening Haze"
drag, startPoint x: 959, startPoint y: 256, endPoint x: 959, endPoint y: 246, distance: 10.5
click at [959, 251] on input "text" at bounding box center [959, 253] width 42 height 18
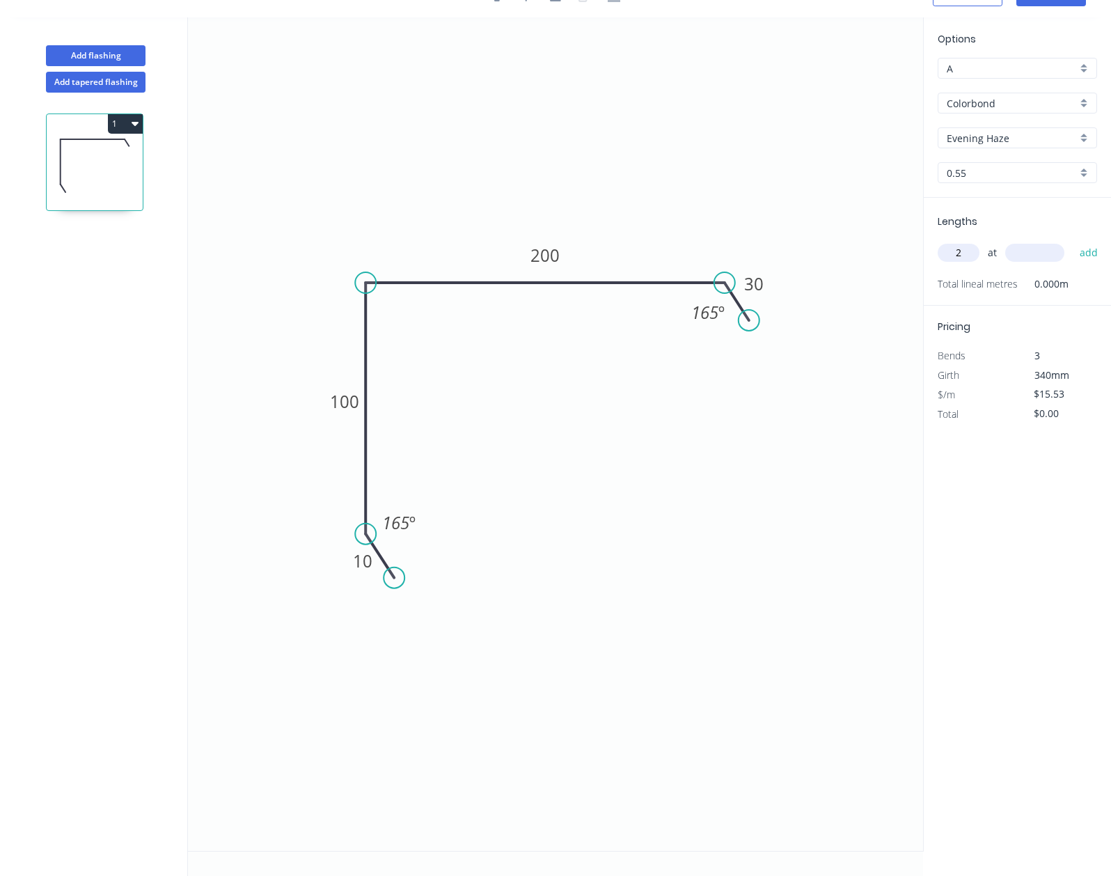
type input "2"
type input "4300"
click at [1073, 241] on button "add" at bounding box center [1089, 253] width 33 height 24
type input "$133.56"
type input "2"
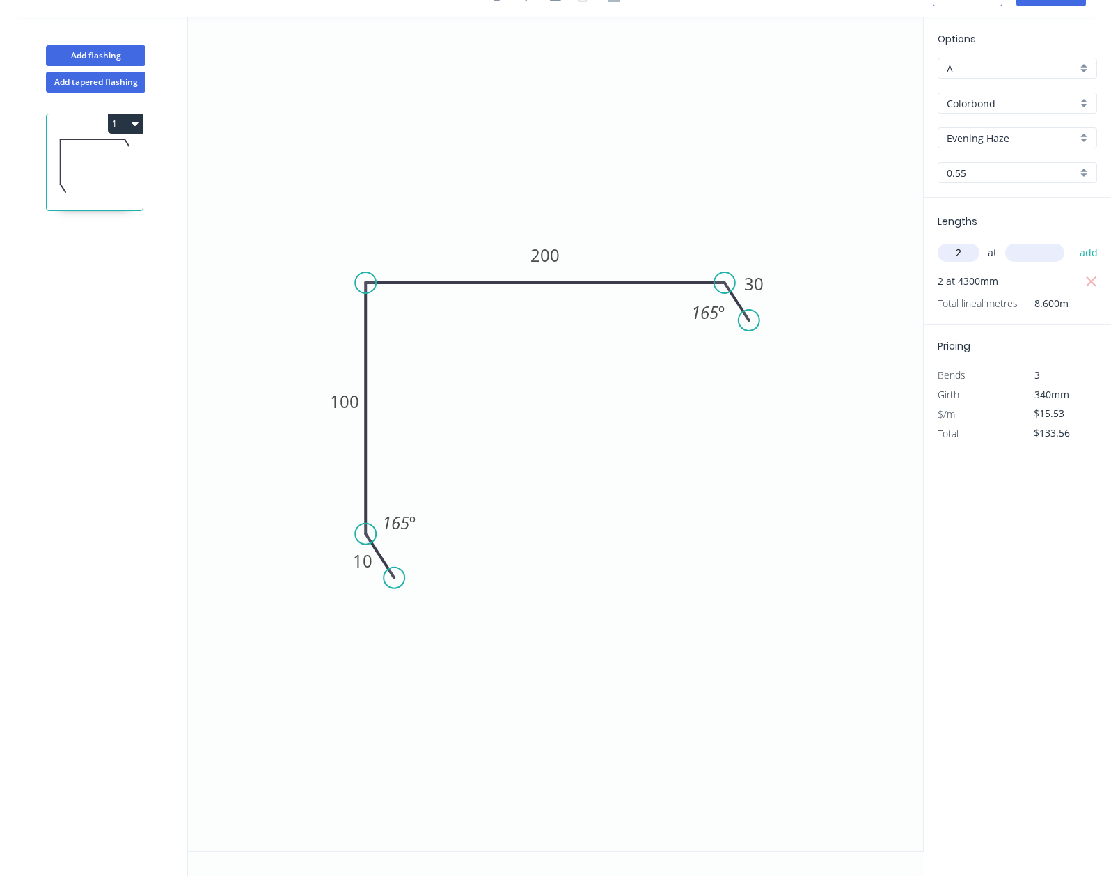
type input "4"
type input "2400"
click at [1073, 241] on button "add" at bounding box center [1089, 253] width 33 height 24
type input "$208.10"
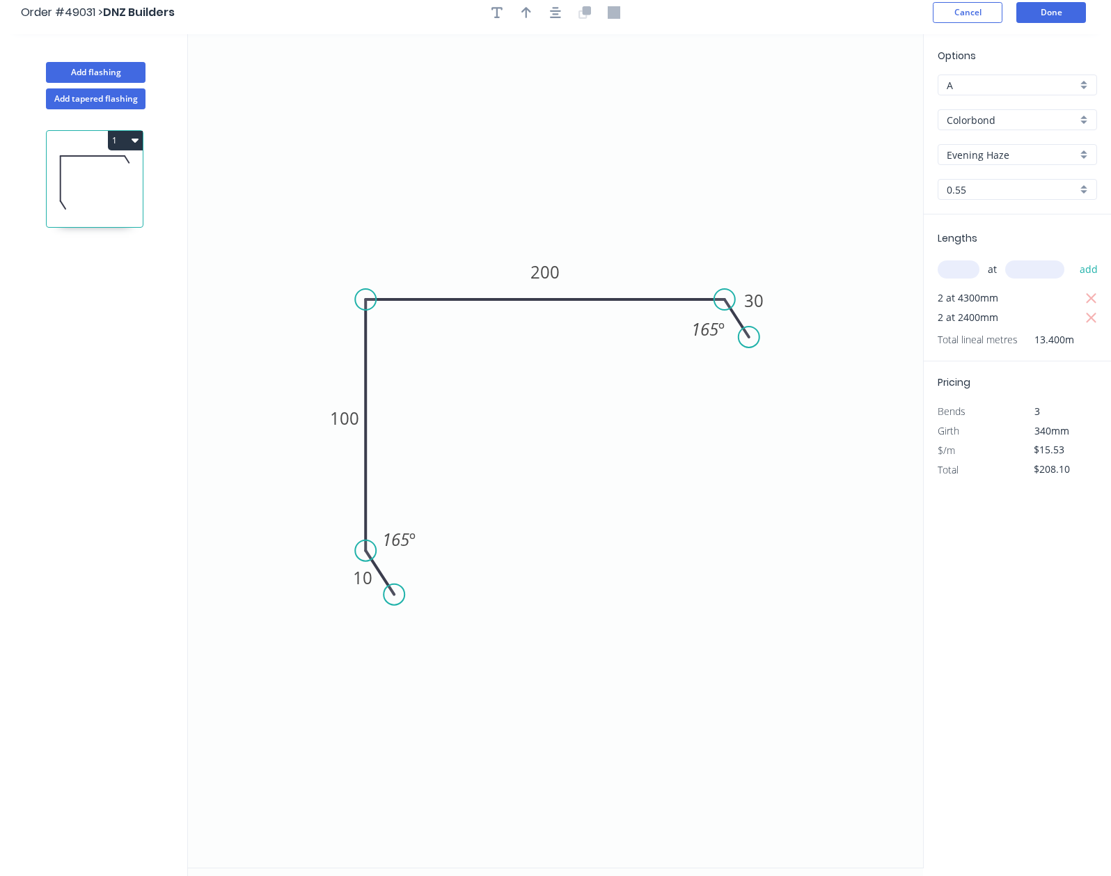
scroll to position [0, 0]
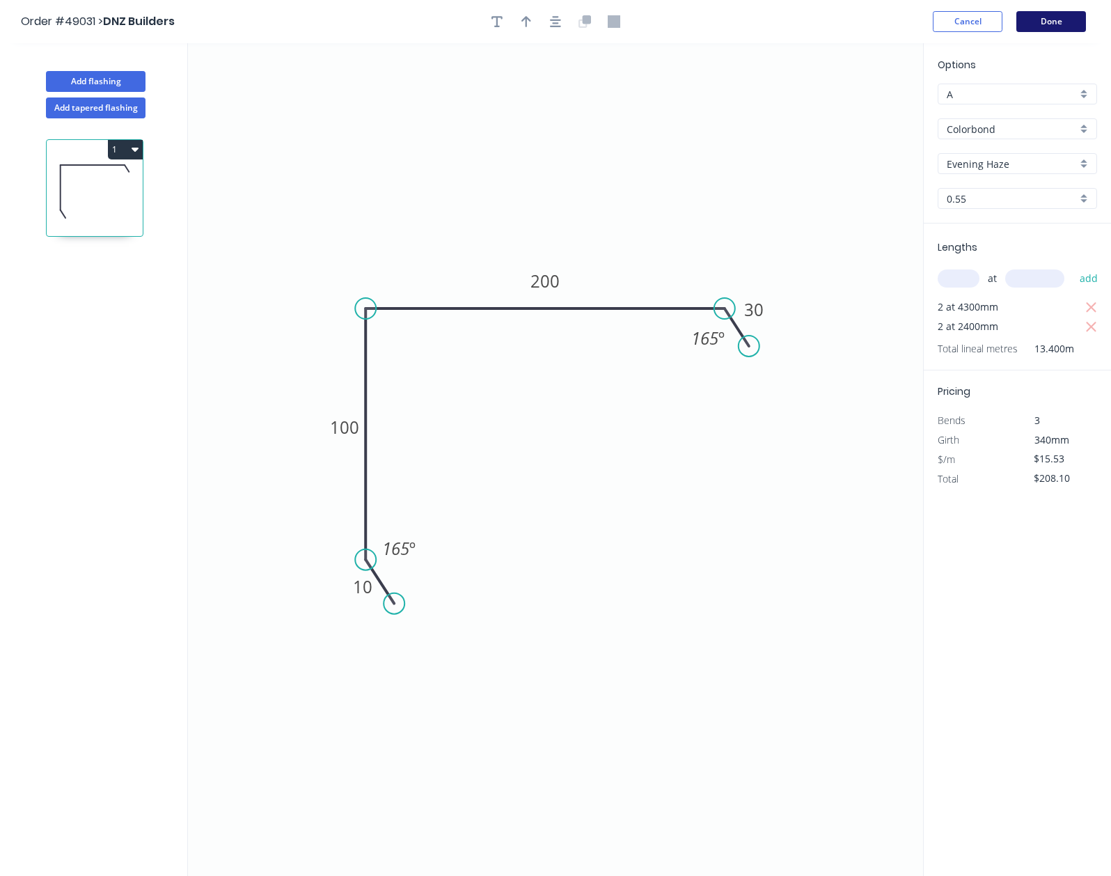
click at [1057, 29] on button "Done" at bounding box center [1051, 21] width 70 height 21
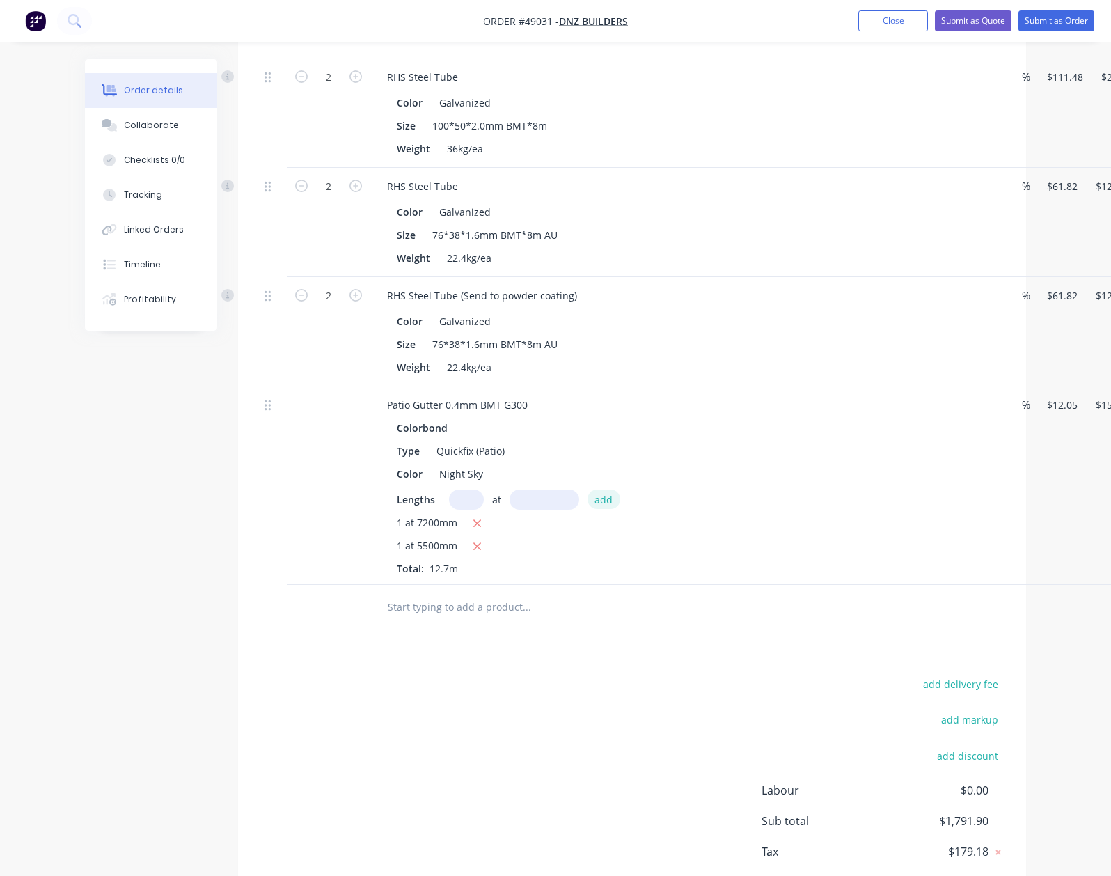
scroll to position [928, 0]
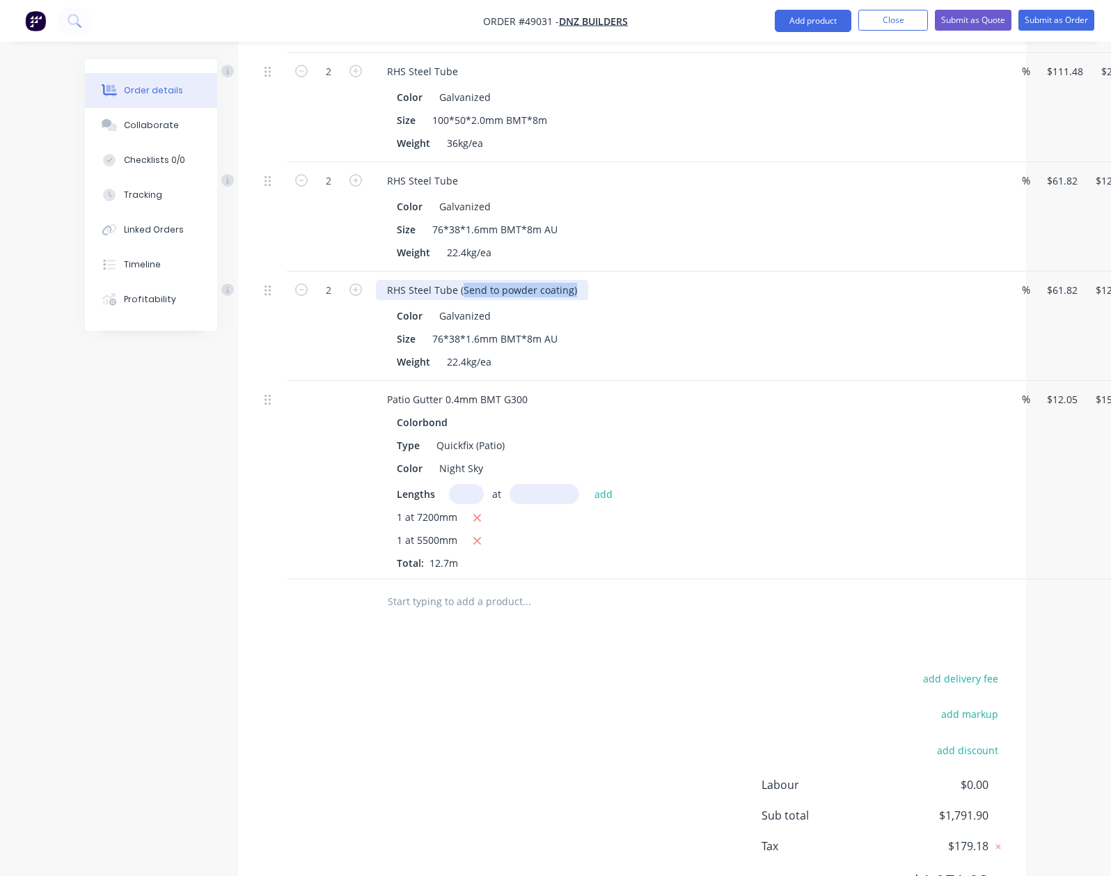
drag, startPoint x: 551, startPoint y: 285, endPoint x: 616, endPoint y: 290, distance: 65.0
click at [616, 290] on div "RHS Steel Tube (Send to powder coating) Color Galvanized Size 76*38*1.6mm BMT*8…" at bounding box center [683, 326] width 627 height 109
drag, startPoint x: 640, startPoint y: 349, endPoint x: 686, endPoint y: 352, distance: 46.0
click at [641, 352] on div "Weight 22.4kg/ea" at bounding box center [680, 362] width 579 height 20
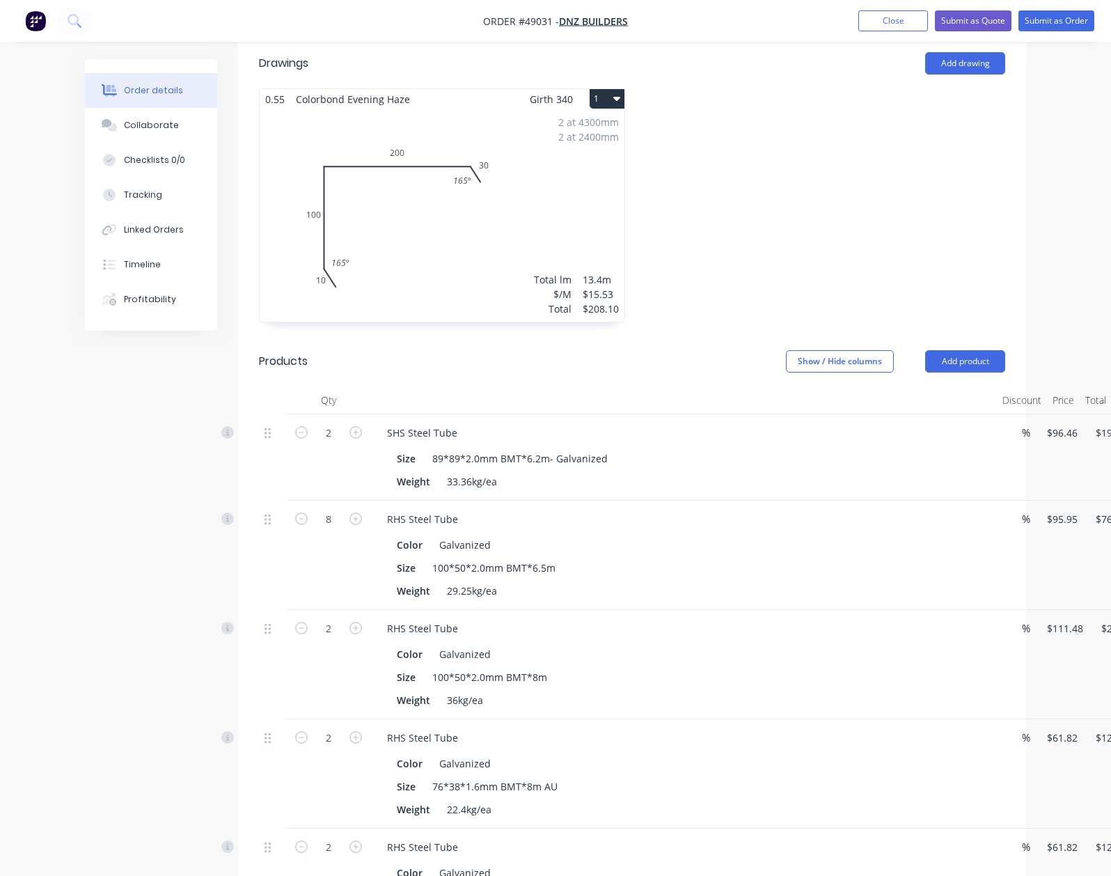
click at [510, 199] on div "2 at 4300mm 2 at 2400mm Total lm $/M Total 13.4m $15.53 $208.10" at bounding box center [442, 215] width 365 height 212
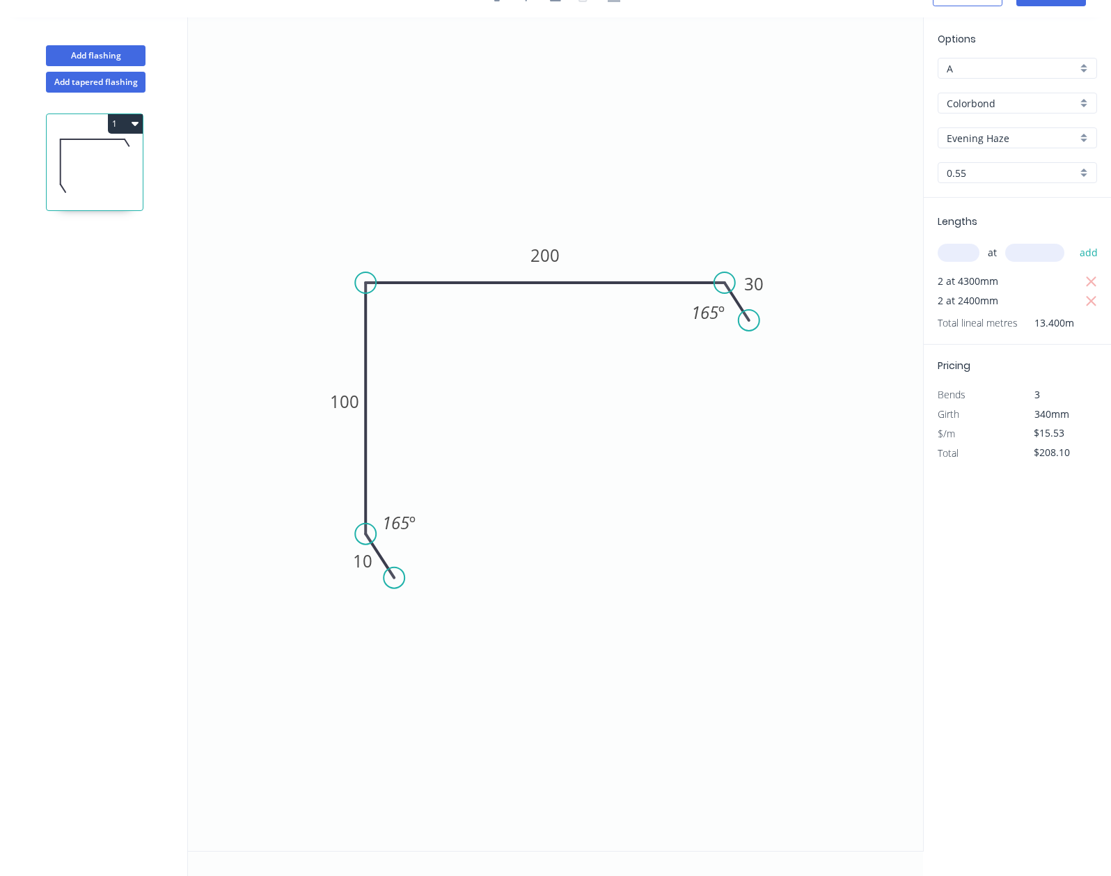
scroll to position [26, 0]
click at [109, 54] on button "Add flashing" at bounding box center [96, 55] width 100 height 21
type input "$0.00"
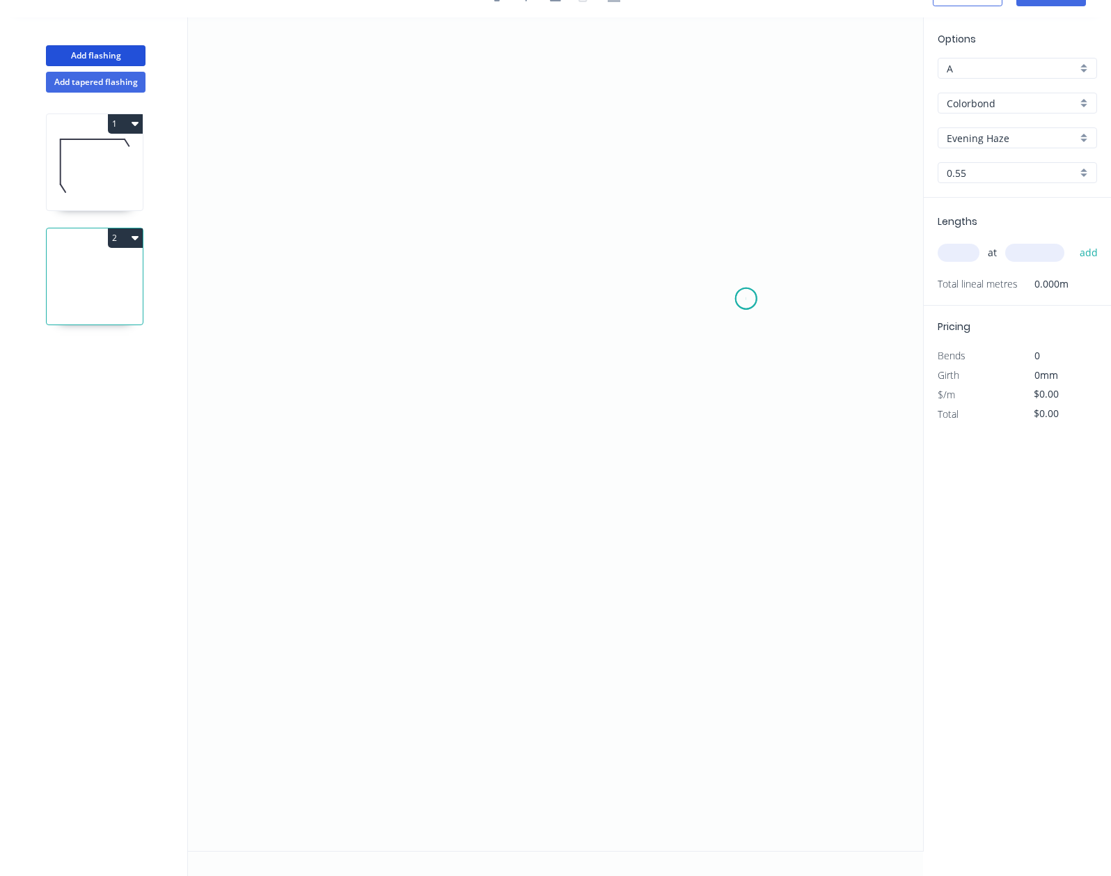
drag, startPoint x: 746, startPoint y: 298, endPoint x: 713, endPoint y: 265, distance: 47.3
click at [744, 298] on icon "0" at bounding box center [555, 433] width 735 height 833
click at [706, 260] on icon "0" at bounding box center [555, 433] width 735 height 833
click at [288, 271] on icon "0 ?" at bounding box center [555, 433] width 735 height 833
click at [349, 505] on icon "0 ? ?" at bounding box center [555, 433] width 735 height 833
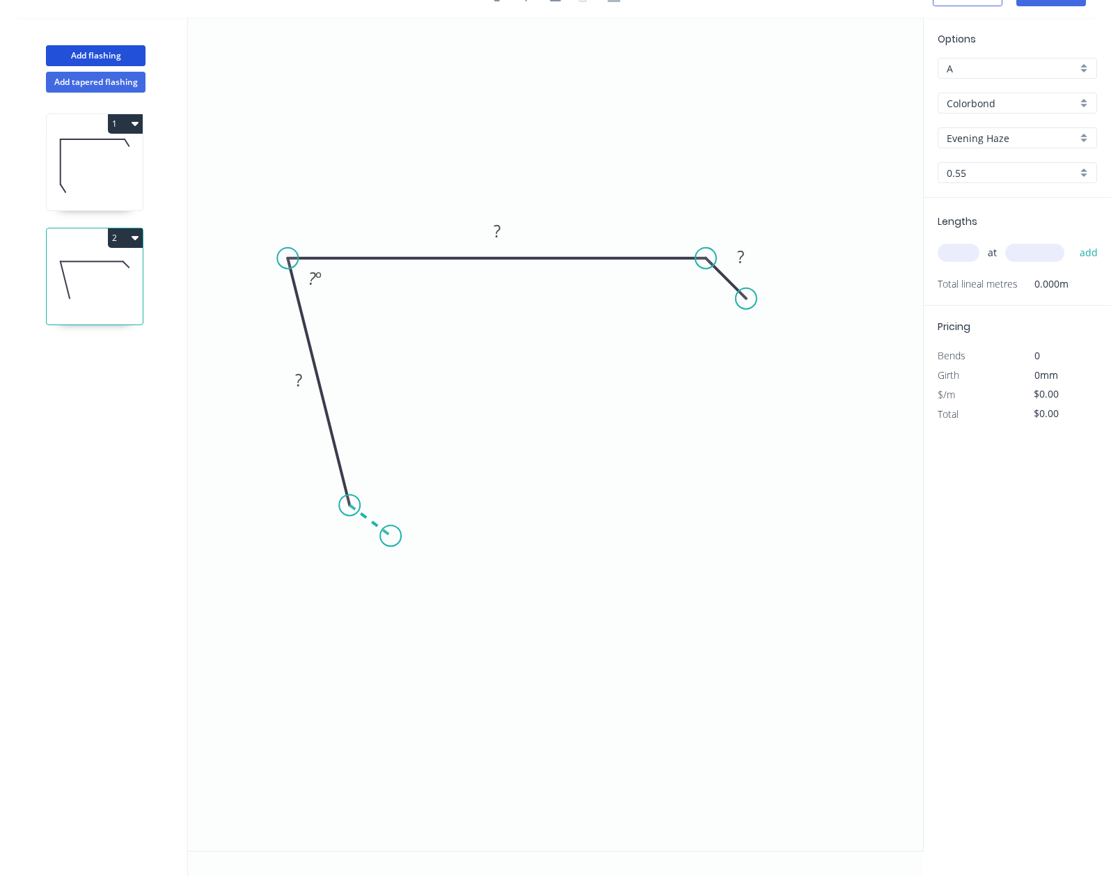
click at [391, 535] on icon "0 ? ? ? ? º" at bounding box center [555, 433] width 735 height 833
click at [363, 533] on rect at bounding box center [358, 530] width 28 height 19
drag, startPoint x: 752, startPoint y: 293, endPoint x: 760, endPoint y: 277, distance: 18.1
click at [760, 277] on circle at bounding box center [756, 282] width 21 height 21
type input "$15.53"
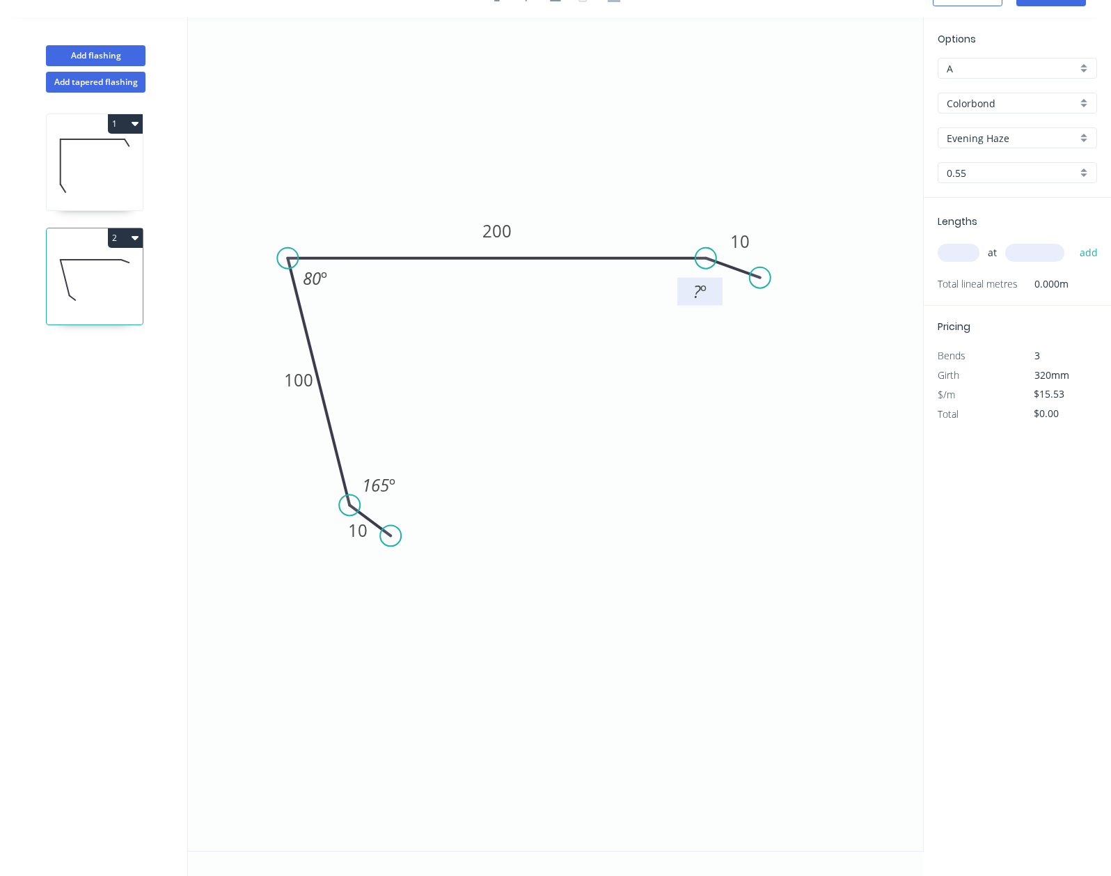
click at [702, 297] on tspan "º" at bounding box center [703, 291] width 6 height 23
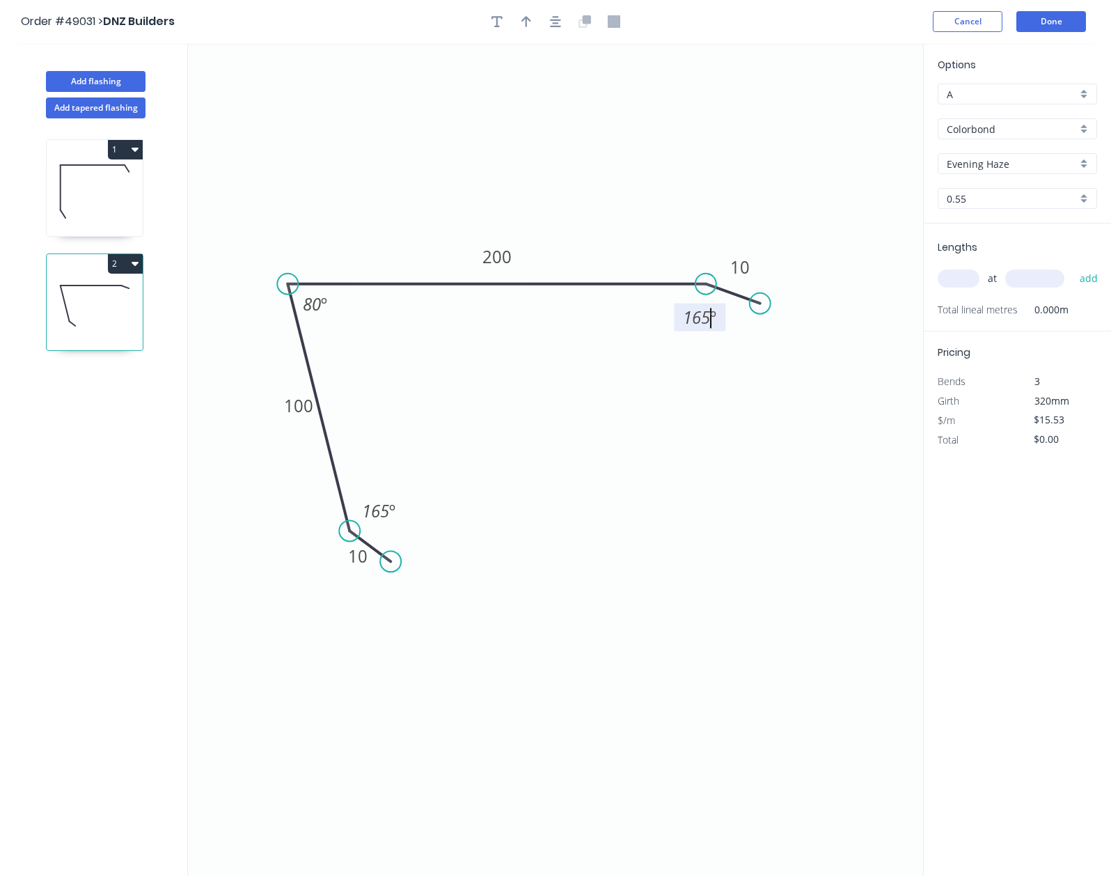
click at [608, 443] on icon "0 10 100 200 10 165 º 80 º 165 º" at bounding box center [555, 459] width 735 height 833
click at [530, 34] on header "Order #49031 > DNZ Builders Cancel Done" at bounding box center [555, 21] width 1111 height 43
click at [530, 31] on button "button" at bounding box center [526, 21] width 21 height 21
drag, startPoint x: 858, startPoint y: 109, endPoint x: 594, endPoint y: 214, distance: 284.0
click at [594, 214] on icon at bounding box center [594, 197] width 13 height 45
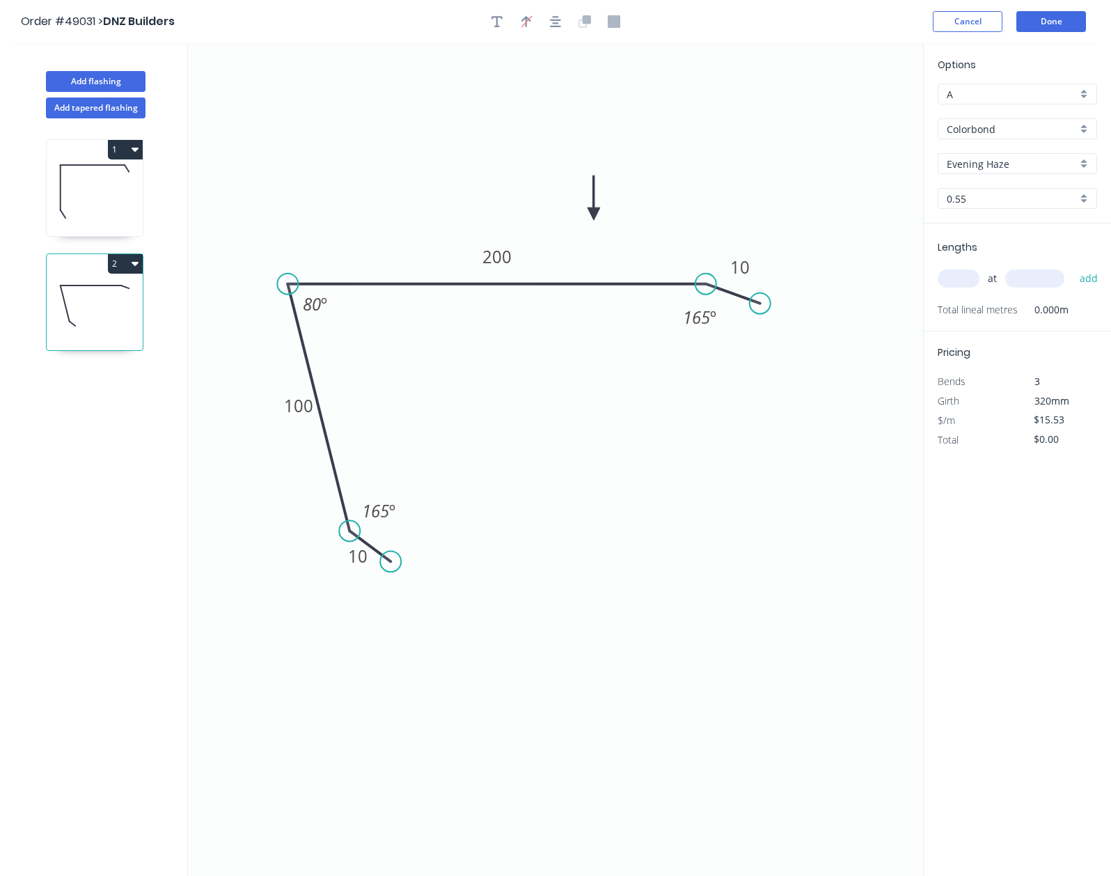
click at [964, 269] on input "text" at bounding box center [959, 278] width 42 height 18
type input "3"
type input "3500"
click at [964, 269] on input "3" at bounding box center [959, 278] width 42 height 18
type input "2"
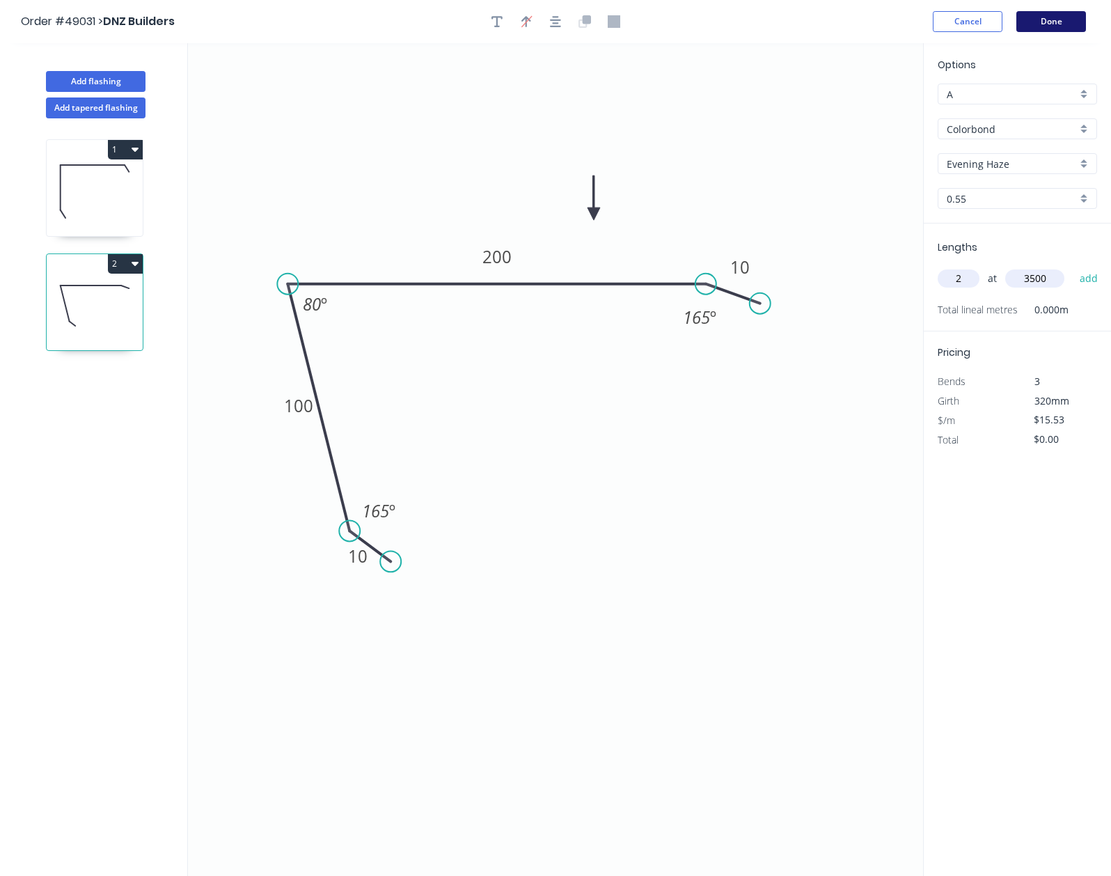
click at [1055, 24] on button "Done" at bounding box center [1051, 21] width 70 height 21
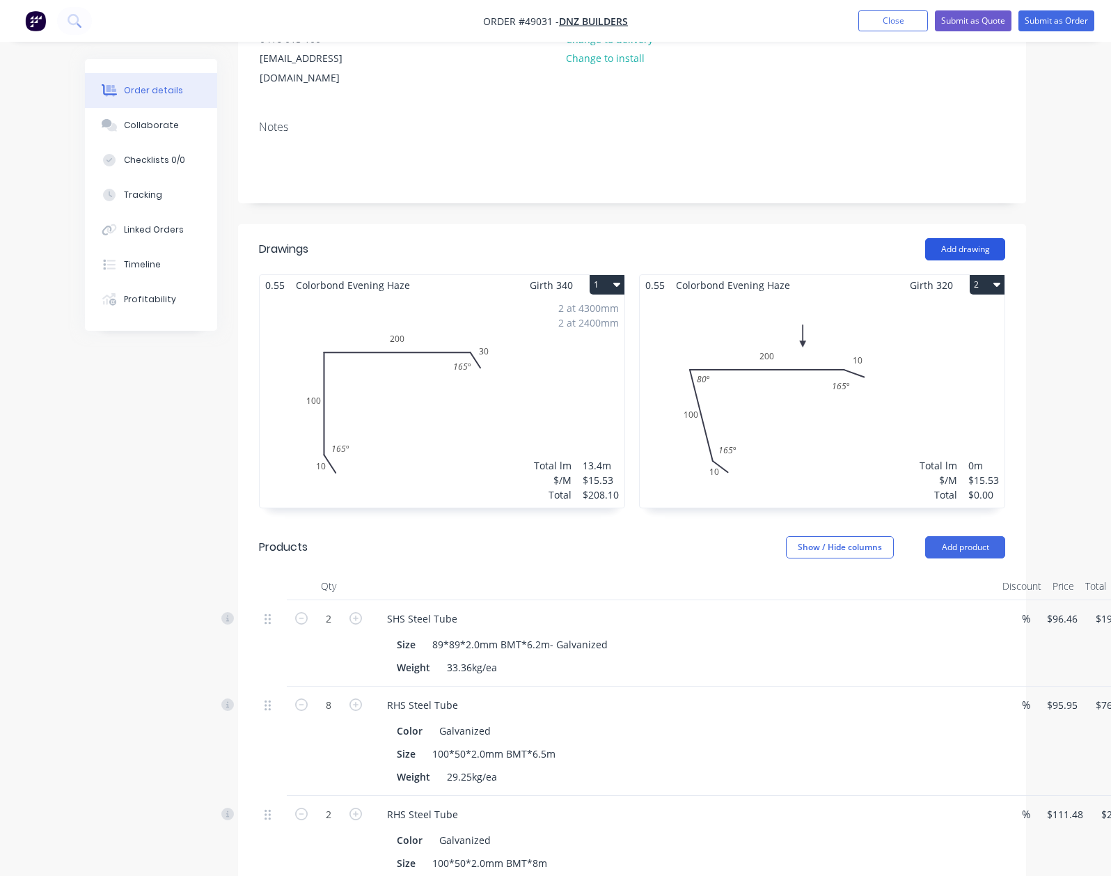
click at [1005, 238] on button "Add drawing" at bounding box center [965, 249] width 80 height 22
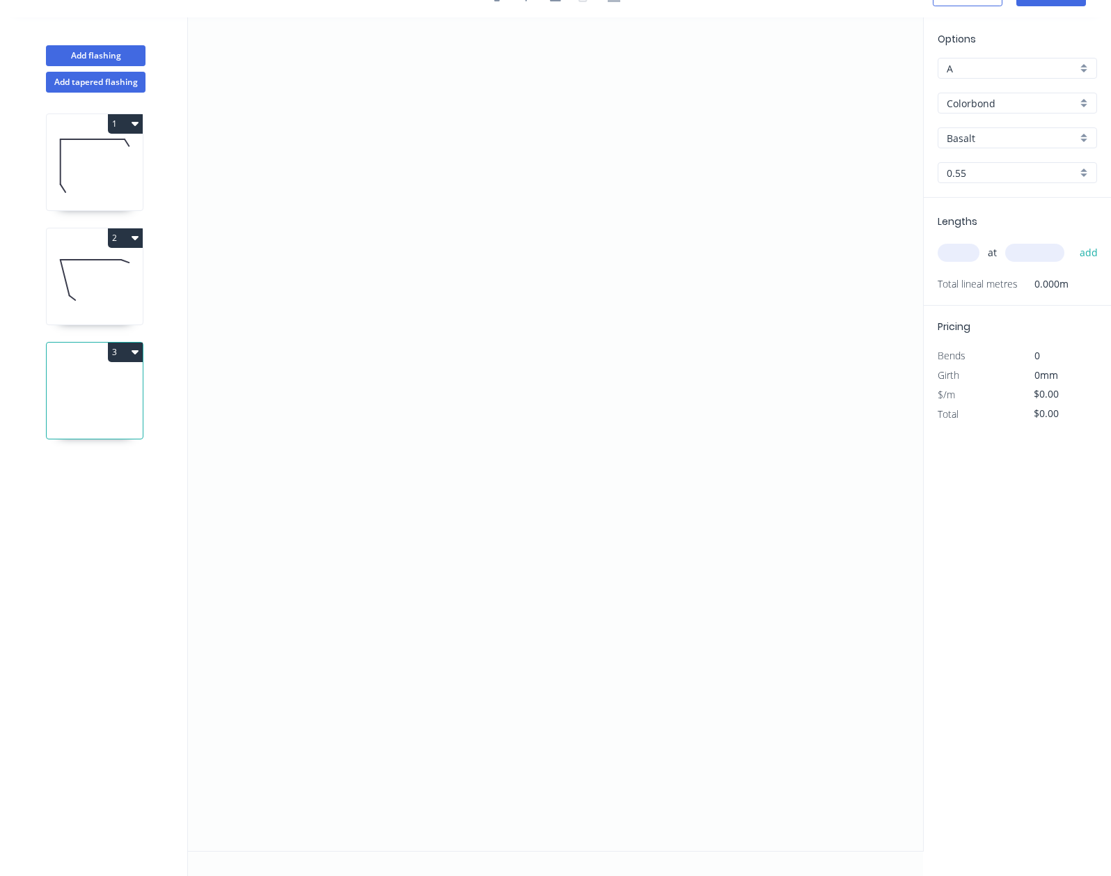
scroll to position [26, 0]
click at [753, 182] on icon "0" at bounding box center [555, 433] width 735 height 833
click at [723, 232] on icon "0" at bounding box center [555, 433] width 735 height 833
click at [711, 425] on icon "0 ?" at bounding box center [555, 433] width 735 height 833
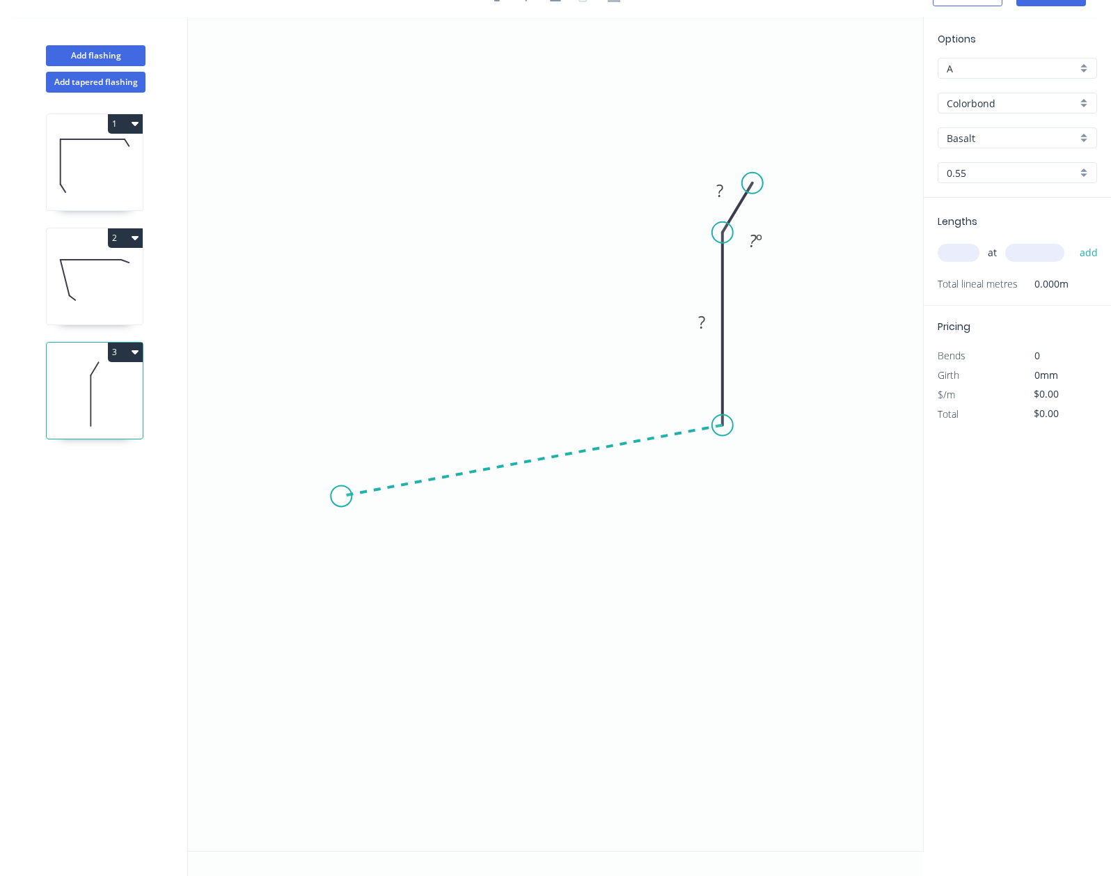
click at [341, 496] on icon "0 ? ? ? º" at bounding box center [555, 433] width 735 height 833
click at [326, 538] on icon "0 ? ? ? ? º ? º" at bounding box center [555, 433] width 735 height 833
click at [326, 538] on circle at bounding box center [325, 538] width 21 height 21
click at [315, 499] on tspan "?" at bounding box center [313, 503] width 7 height 23
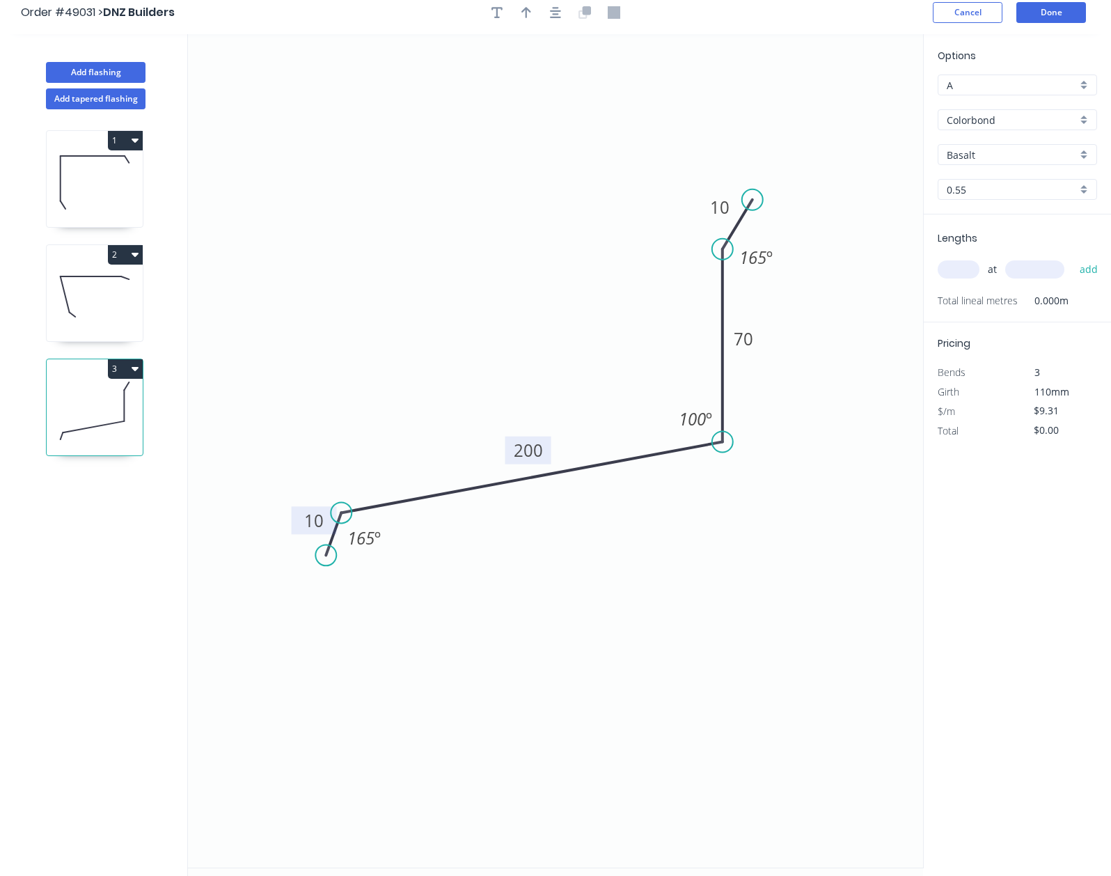
scroll to position [0, 0]
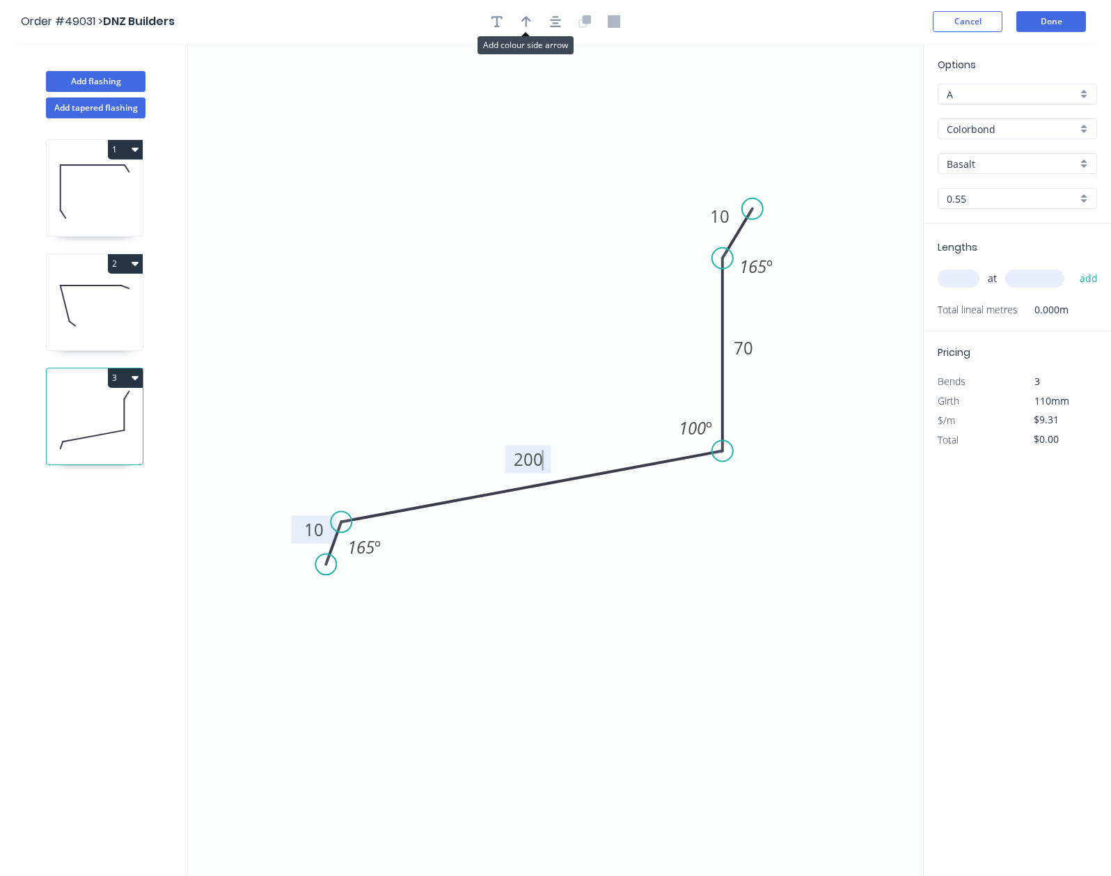
drag, startPoint x: 526, startPoint y: 21, endPoint x: 620, endPoint y: 65, distance: 103.4
click at [526, 22] on icon "button" at bounding box center [526, 21] width 10 height 11
type input "$11.84"
drag, startPoint x: 852, startPoint y: 109, endPoint x: 603, endPoint y: 281, distance: 302.8
click at [603, 281] on icon at bounding box center [603, 264] width 13 height 45
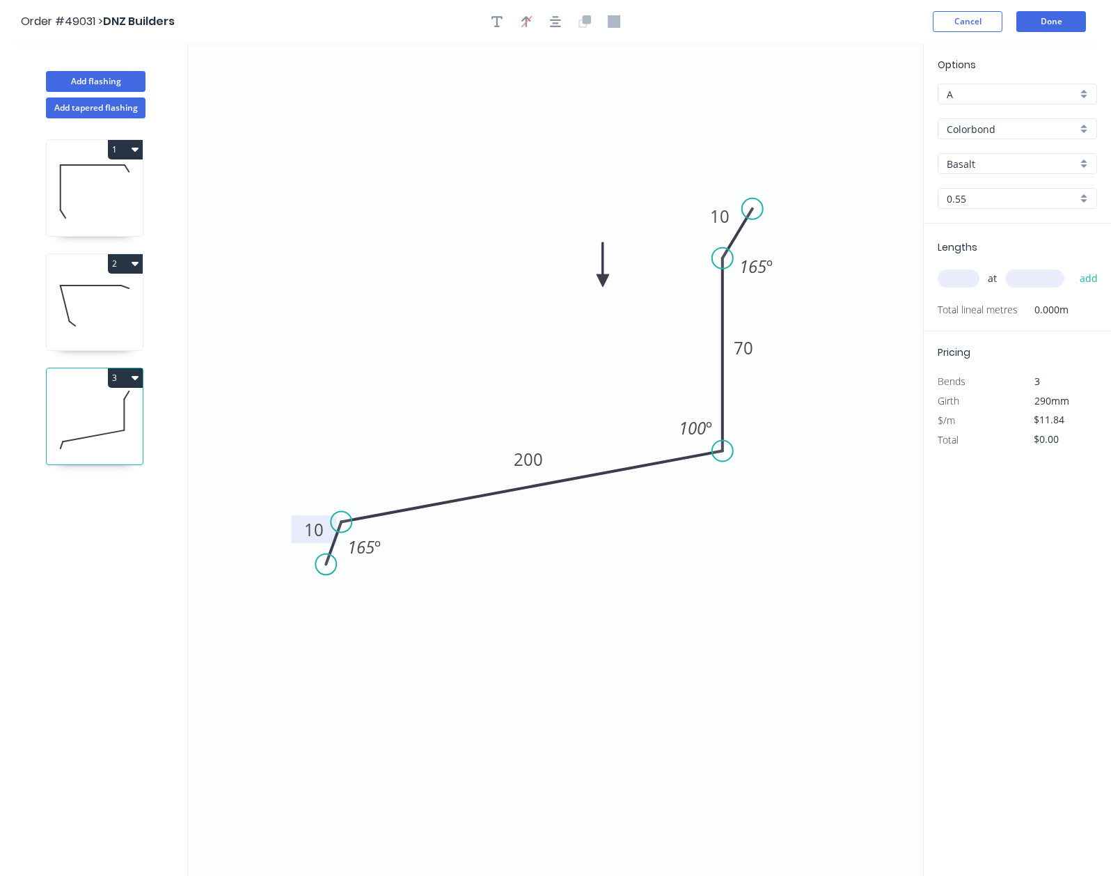
click at [973, 277] on input "text" at bounding box center [959, 278] width 42 height 18
type input "2"
type input "5000"
click at [1073, 267] on button "add" at bounding box center [1089, 279] width 33 height 24
type input "$118.40"
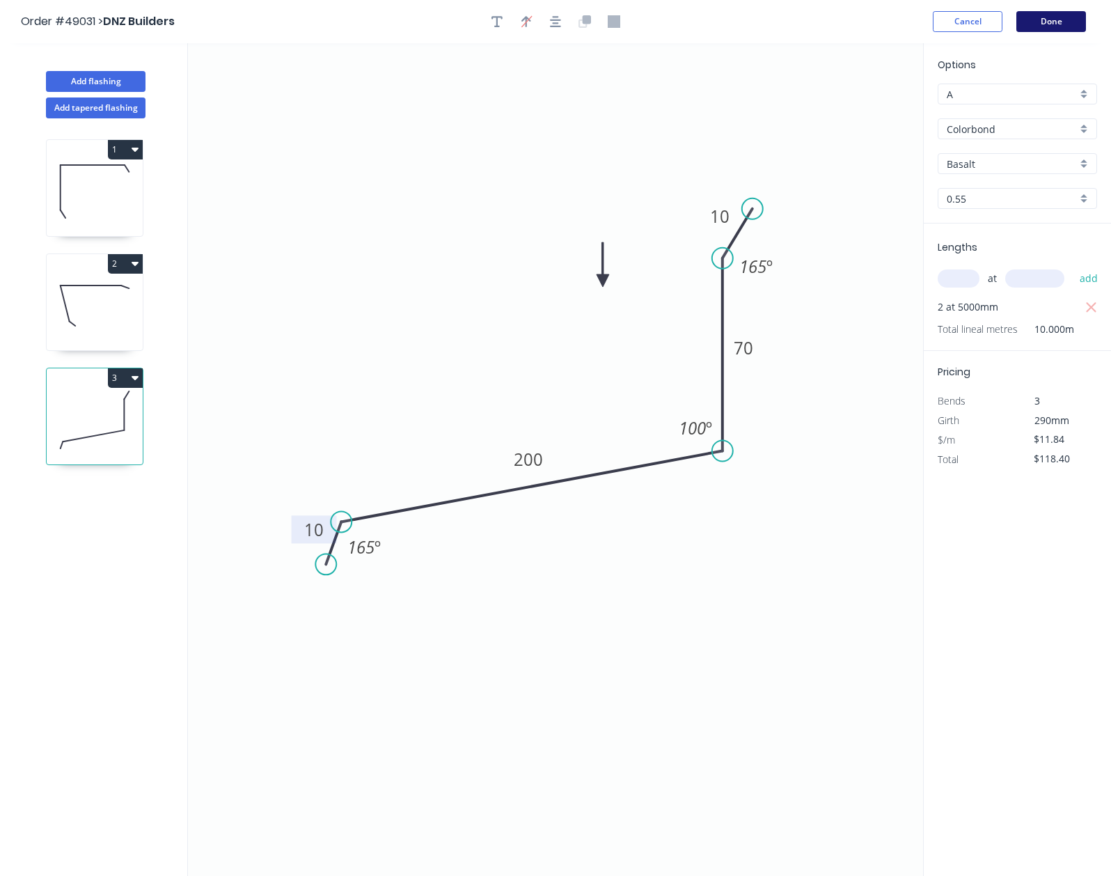
click at [1051, 22] on button "Done" at bounding box center [1051, 21] width 70 height 21
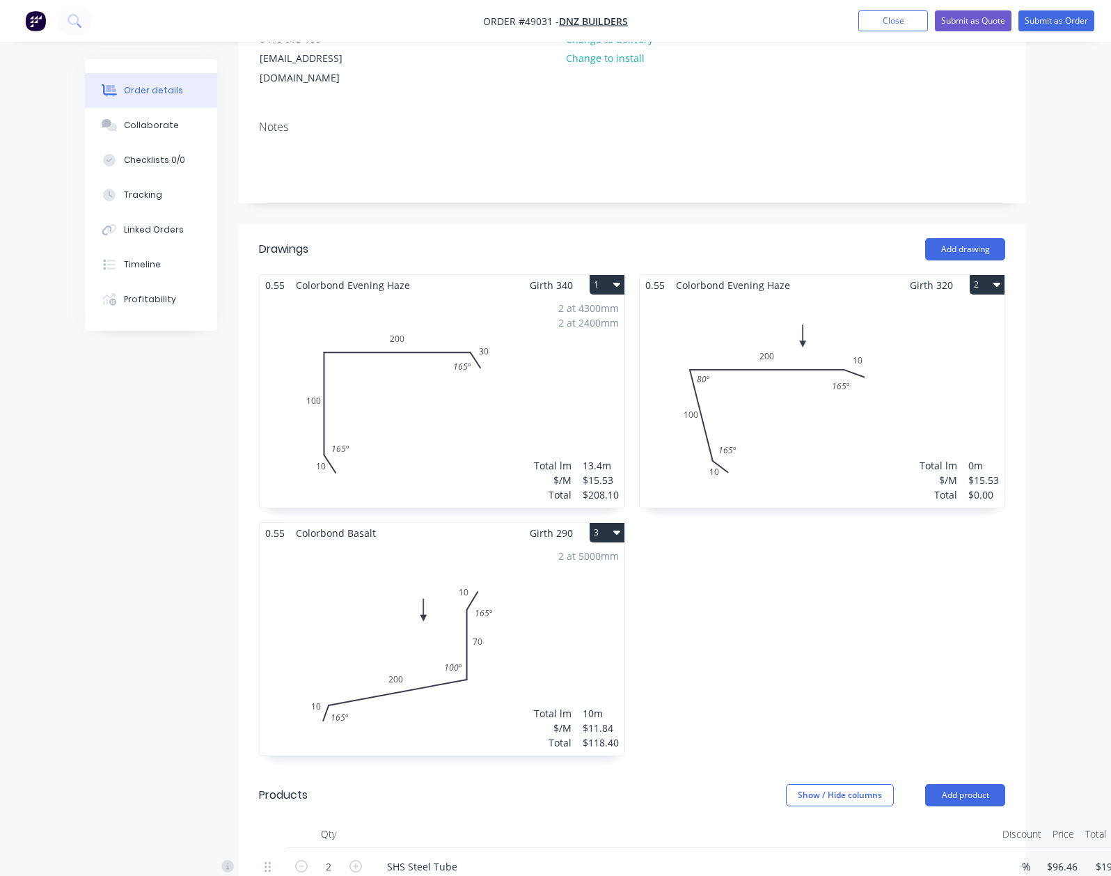
click at [466, 583] on div "2 at 5000mm Total lm $/M Total 10m $11.84 $118.40" at bounding box center [442, 649] width 365 height 212
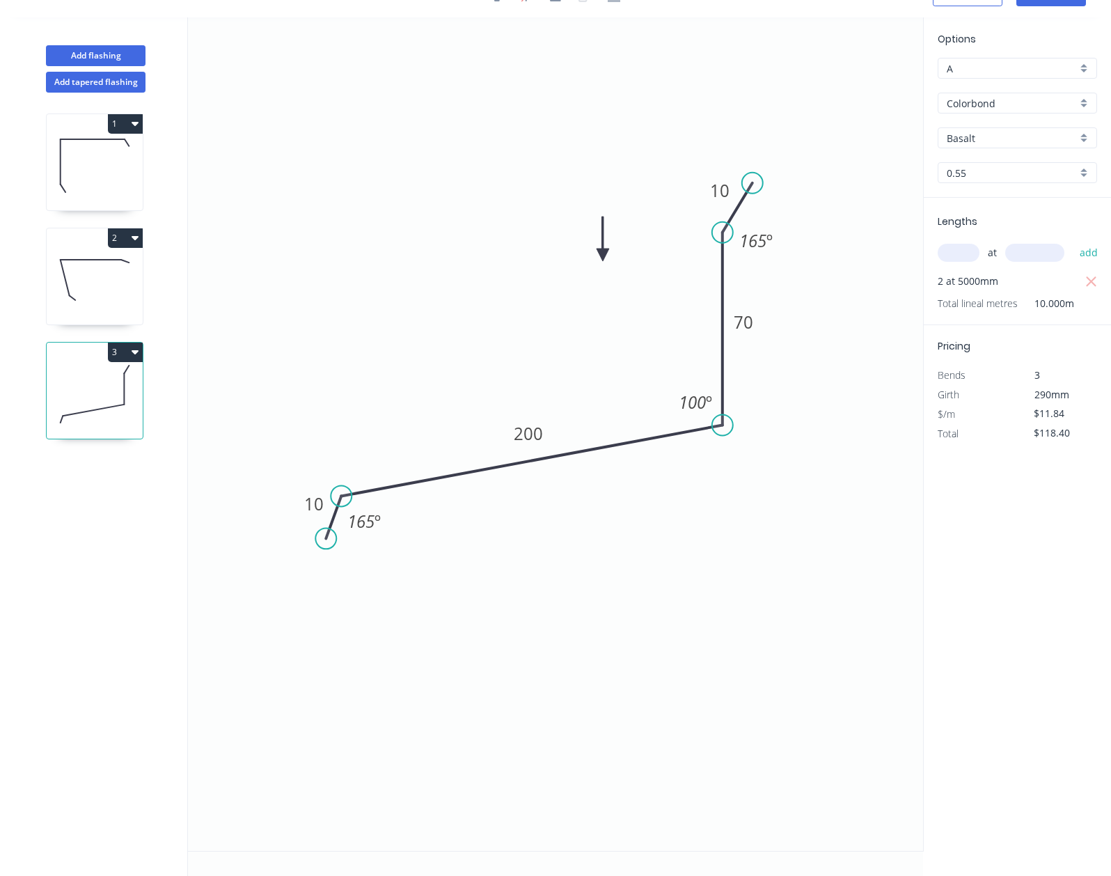
scroll to position [26, 0]
click at [1020, 106] on input "Colorbond" at bounding box center [1012, 103] width 130 height 15
click at [1005, 109] on div at bounding box center [1017, 103] width 159 height 21
click at [1001, 140] on input "Basalt" at bounding box center [1012, 138] width 130 height 15
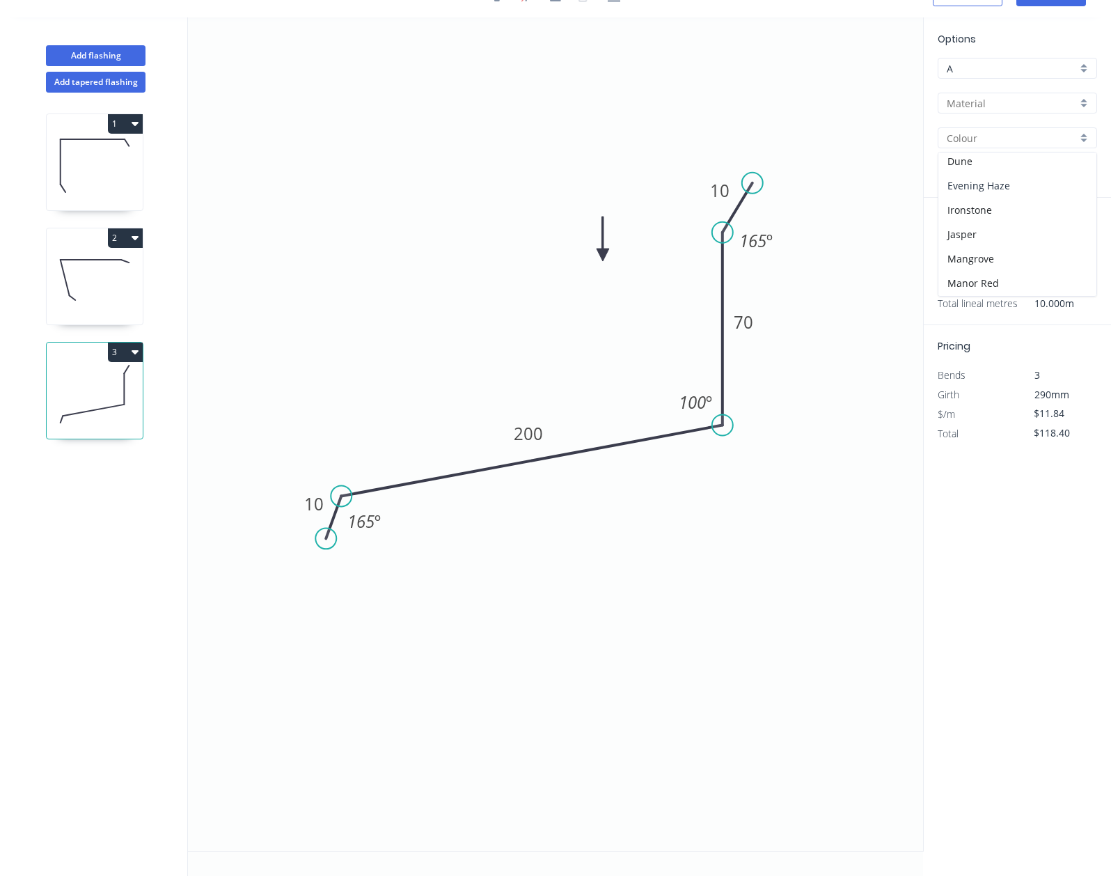
click at [1011, 188] on div "Evening Haze" at bounding box center [1017, 185] width 158 height 24
type input "Evening Haze"
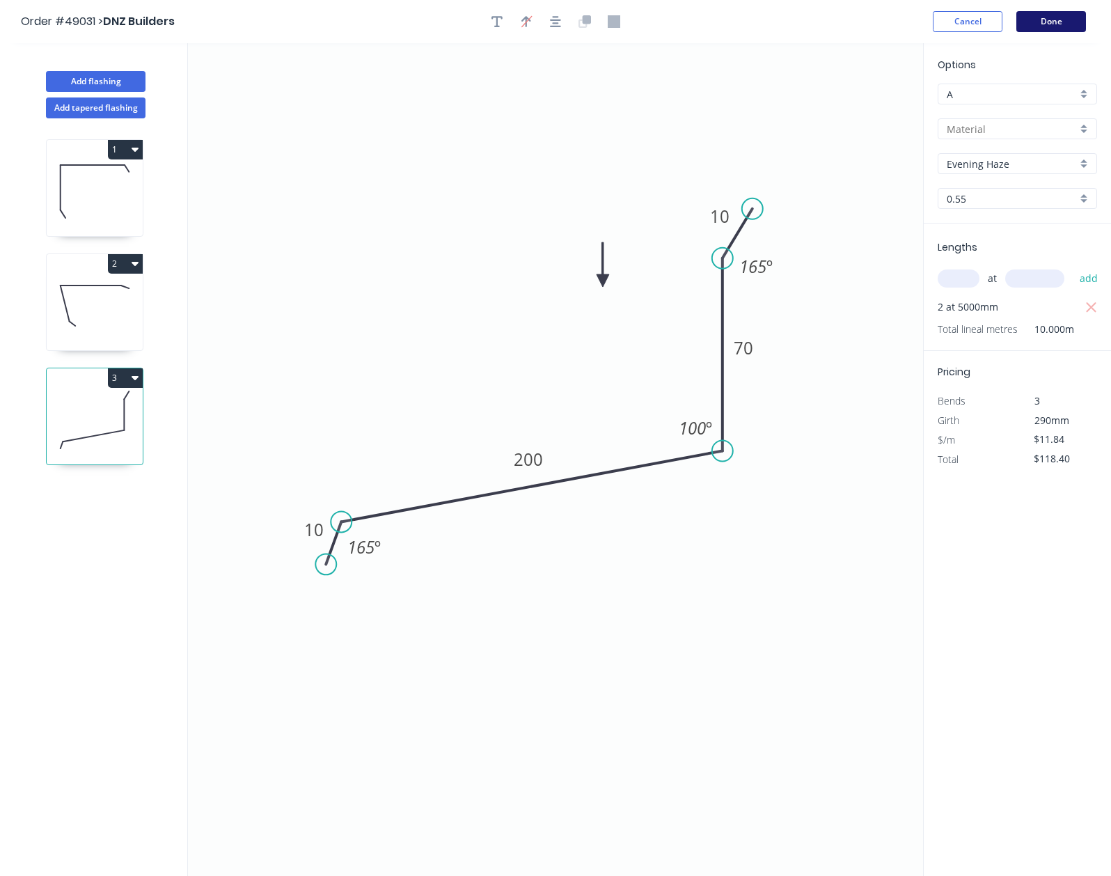
click at [1055, 20] on button "Done" at bounding box center [1051, 21] width 70 height 21
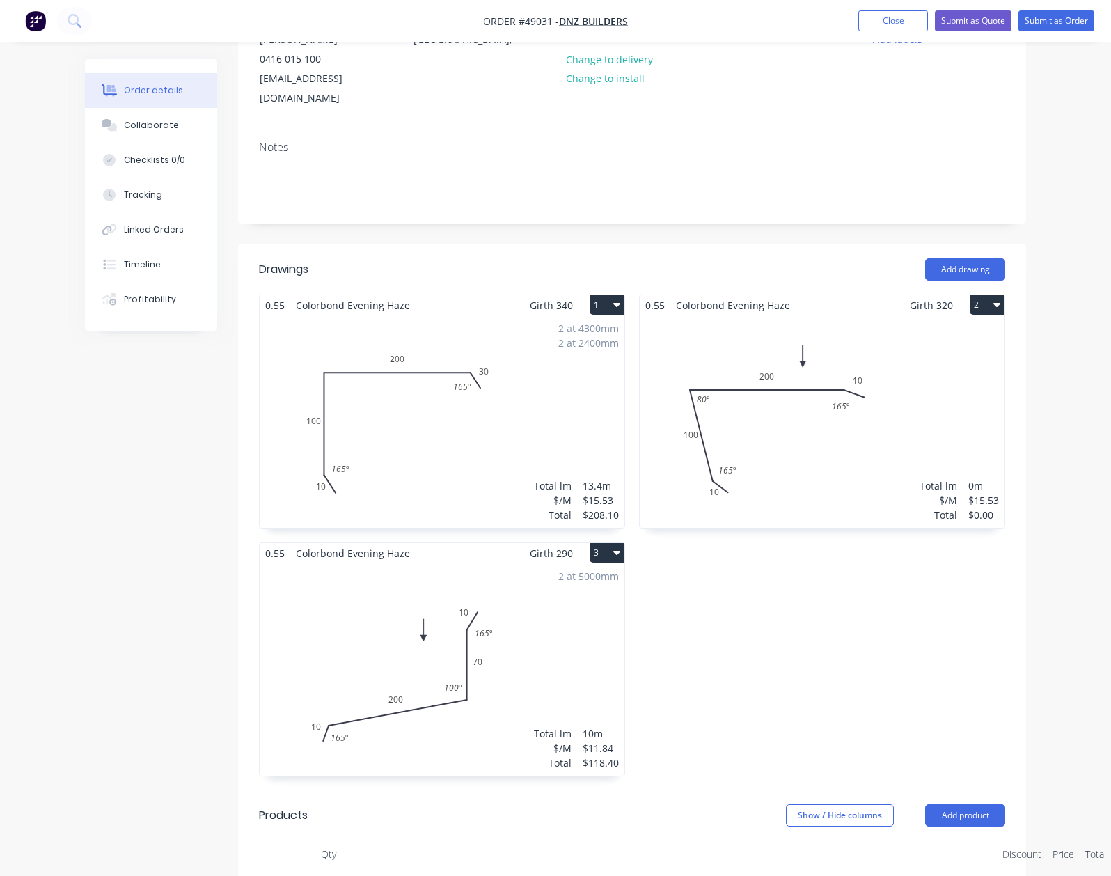
scroll to position [371, 0]
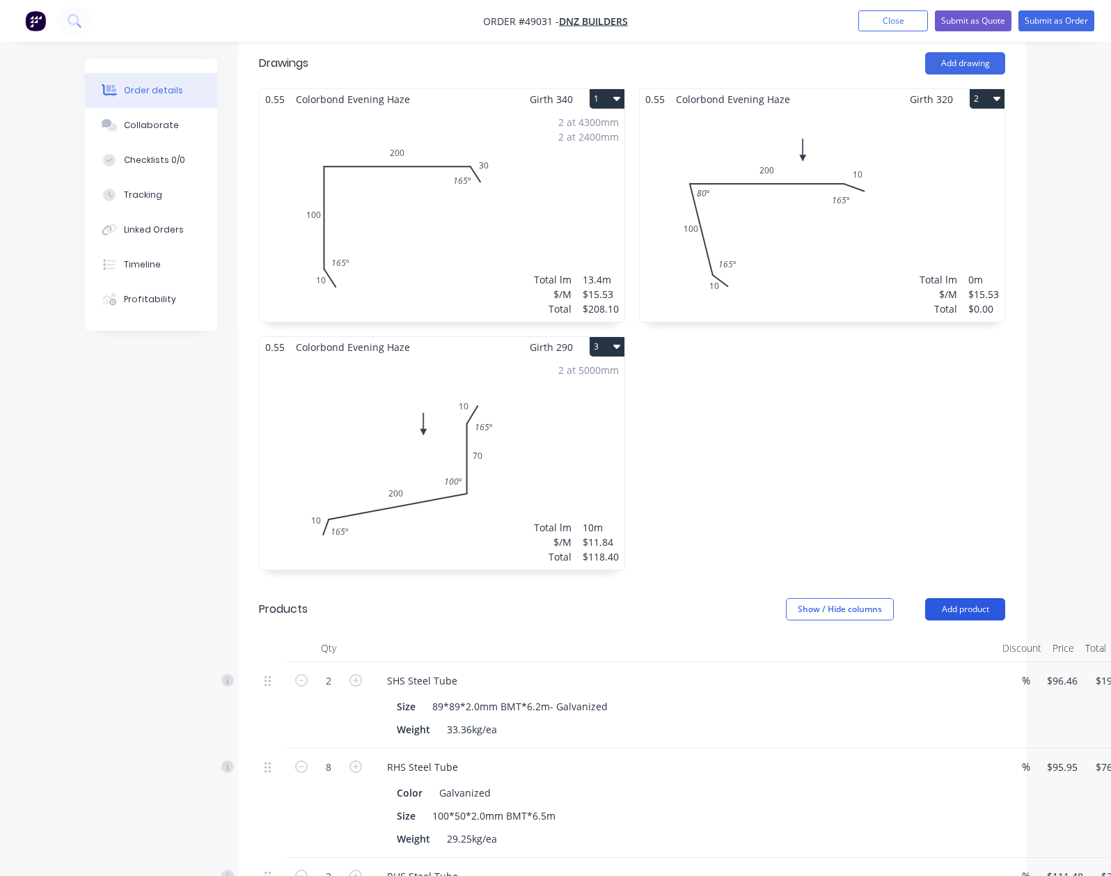
click at [1005, 598] on button "Add product" at bounding box center [965, 609] width 80 height 22
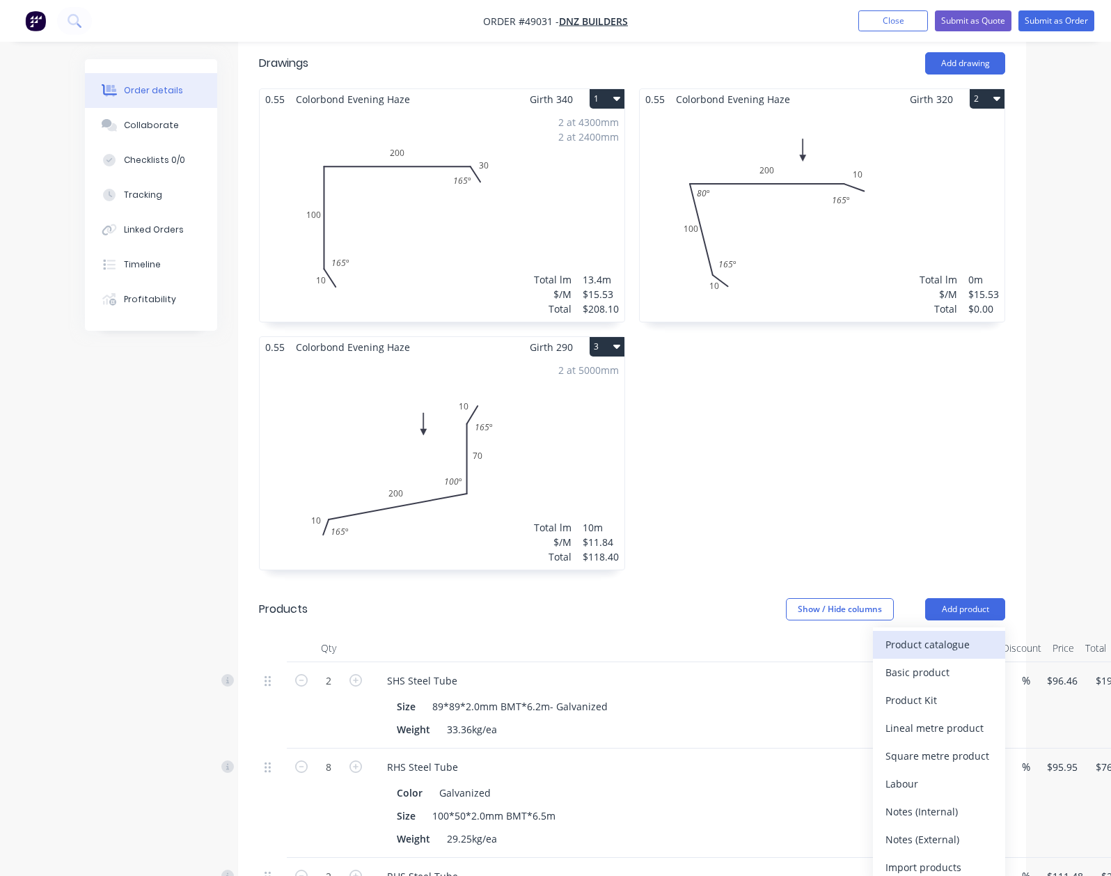
click at [1005, 631] on button "Product catalogue" at bounding box center [939, 645] width 132 height 28
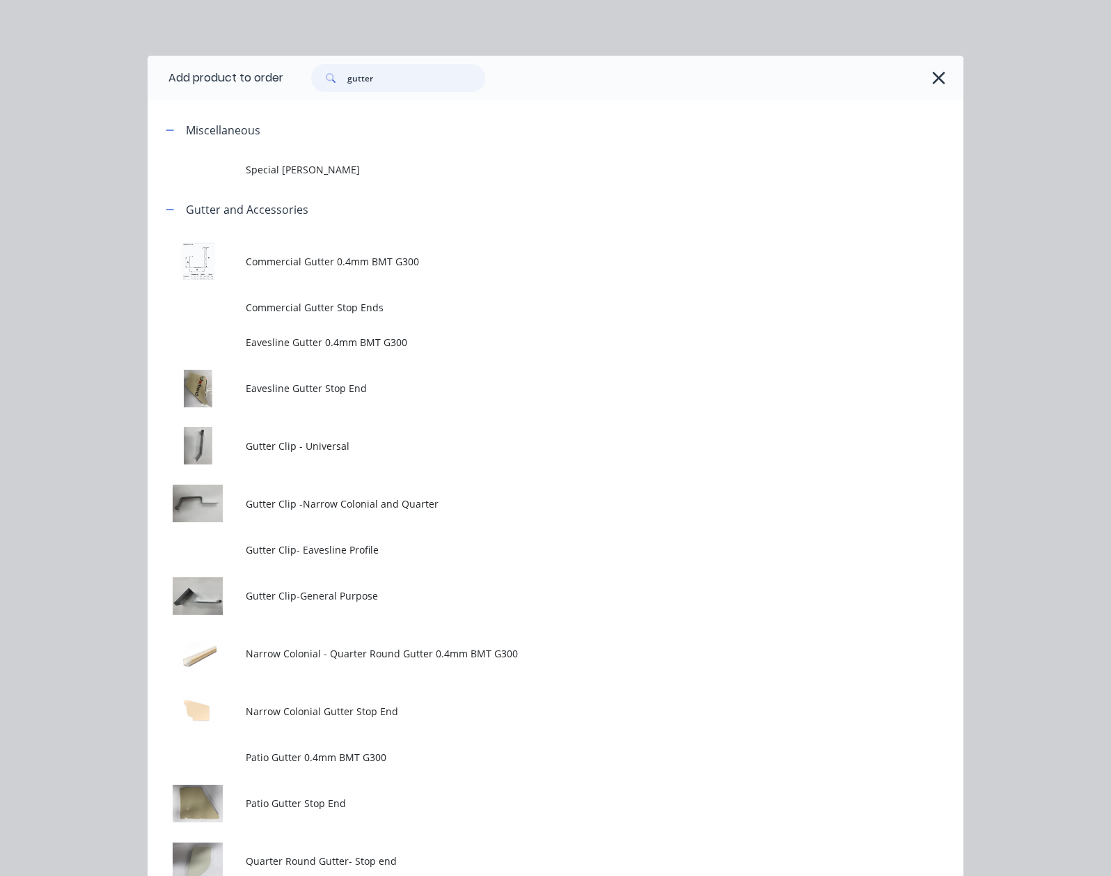
drag, startPoint x: 81, startPoint y: 76, endPoint x: 29, endPoint y: 81, distance: 51.8
click at [148, 81] on header "Add product to order gutter" at bounding box center [556, 78] width 816 height 45
type input "down"
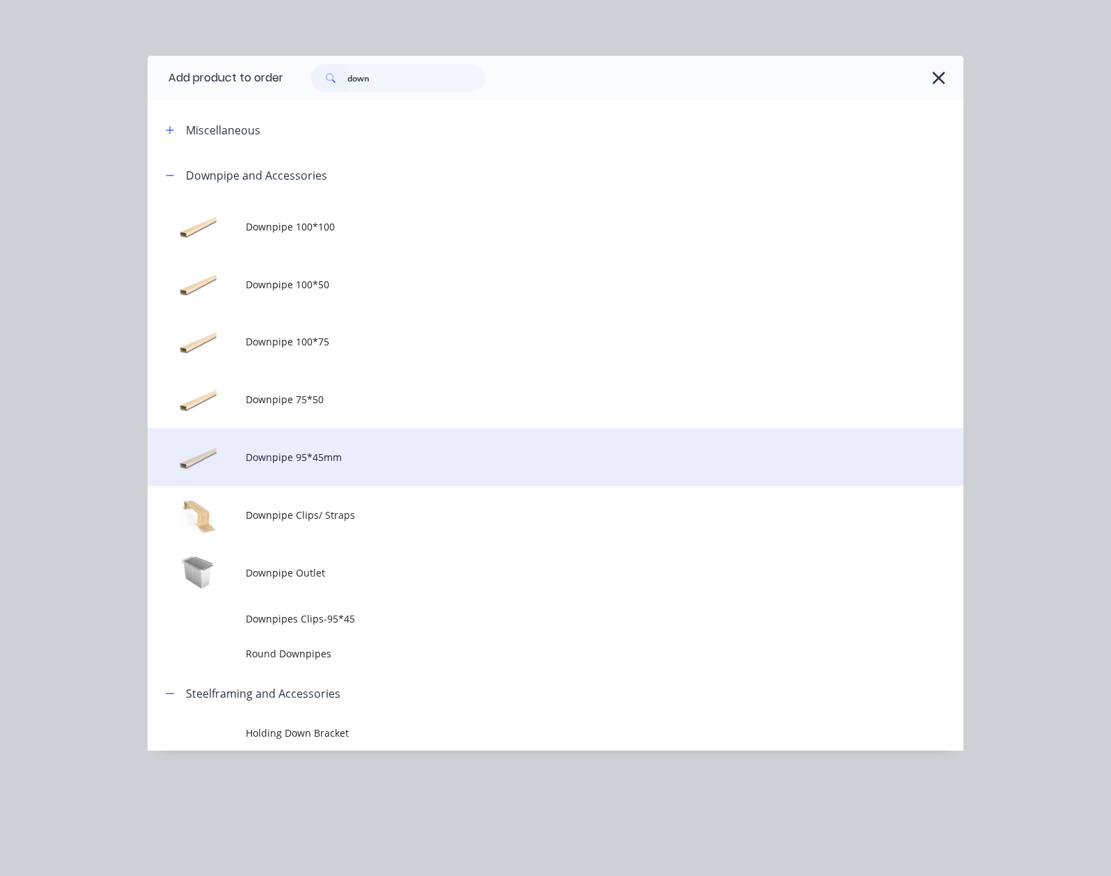
click at [246, 457] on span "Downpipe 95*45mm" at bounding box center [533, 457] width 574 height 15
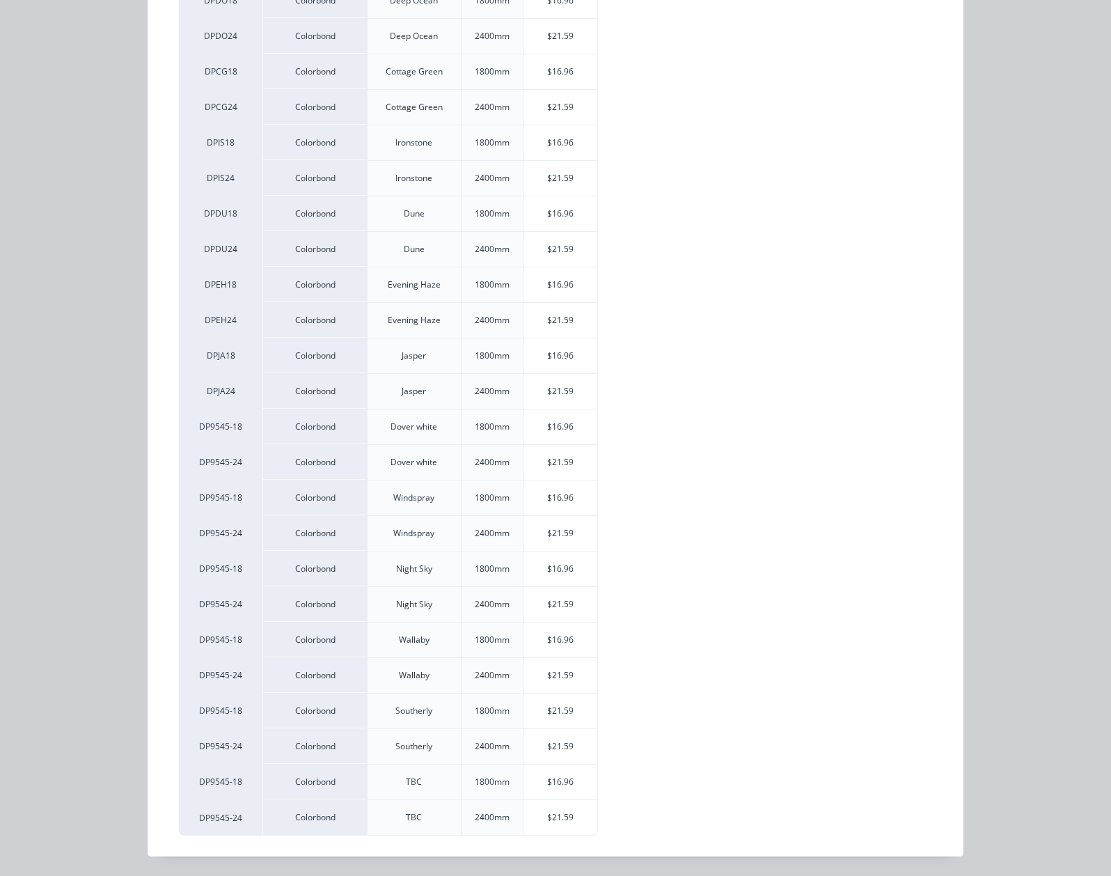
scroll to position [976, 0]
click at [524, 600] on div "$21.59" at bounding box center [561, 604] width 74 height 35
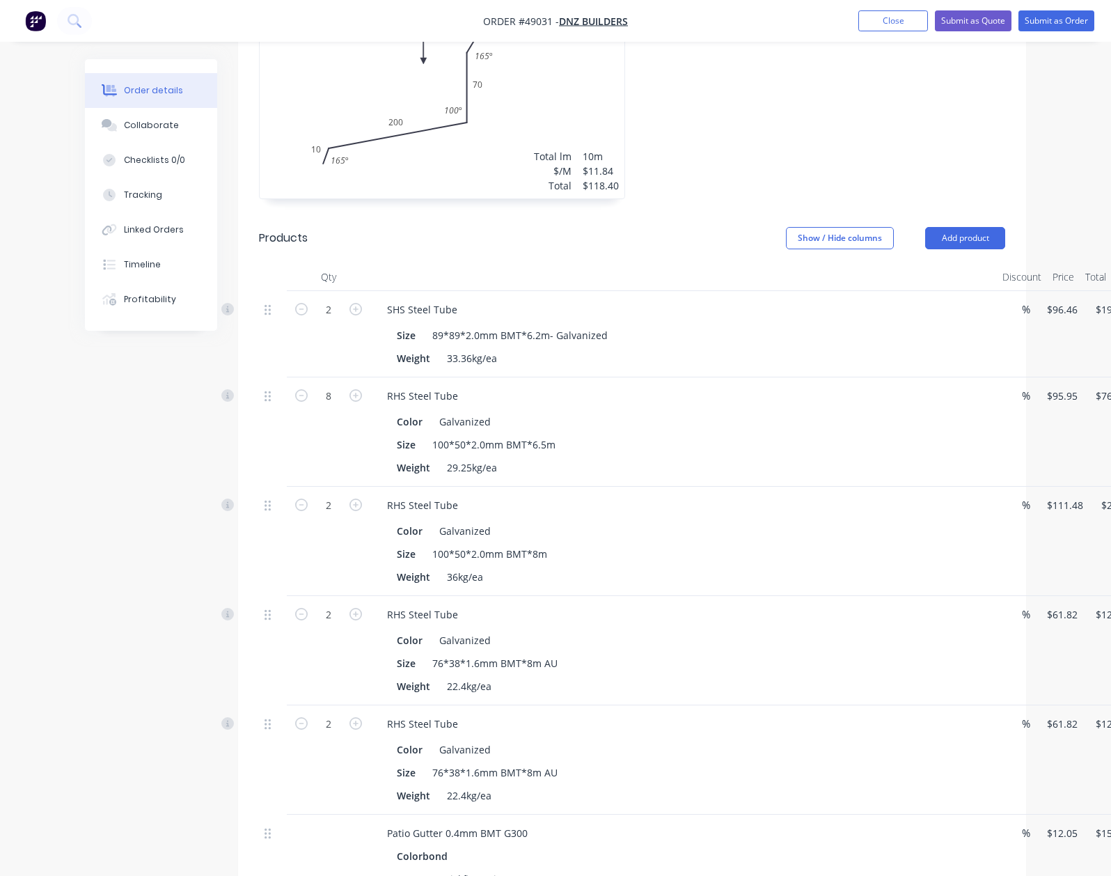
scroll to position [1340, 0]
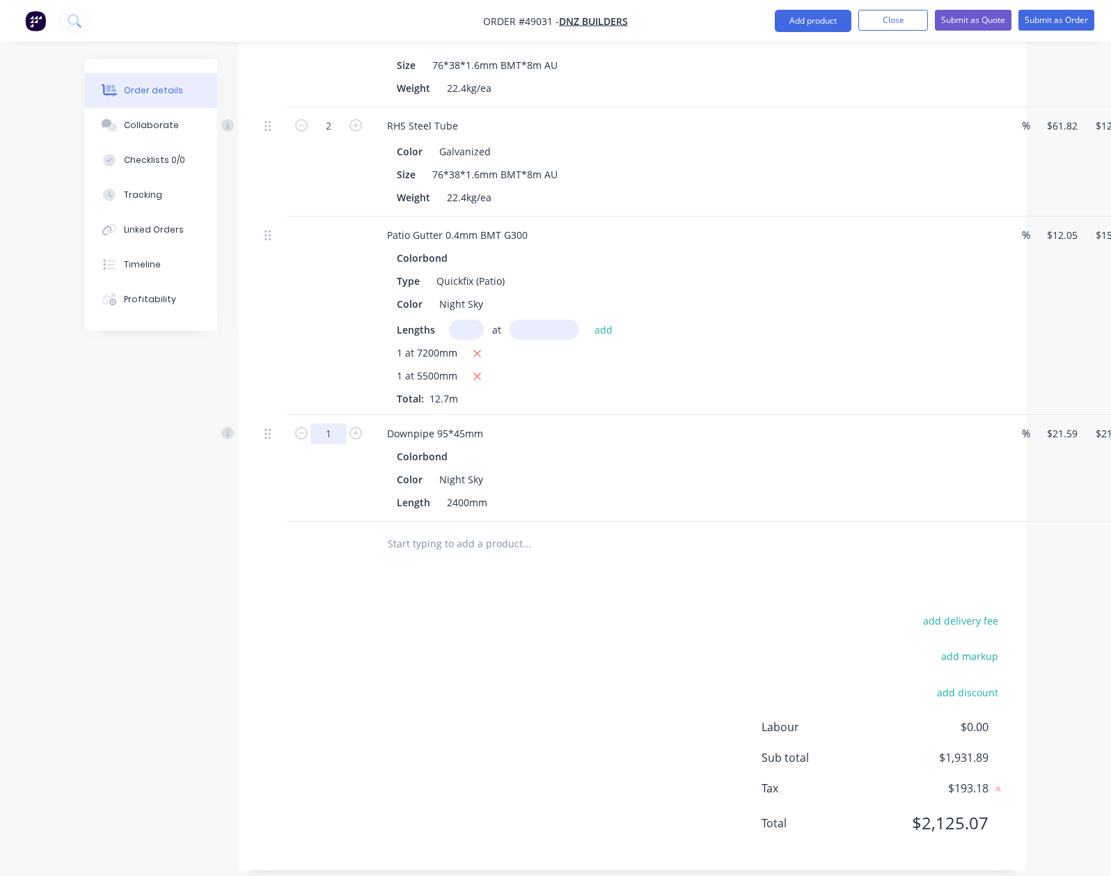
click at [310, 423] on input "1" at bounding box center [328, 433] width 36 height 21
type input "2"
type input "3"
type input "$64.77"
click at [762, 385] on div "1 at 7200mm 1 at 5500mm Total: 12.7m" at bounding box center [684, 375] width 574 height 61
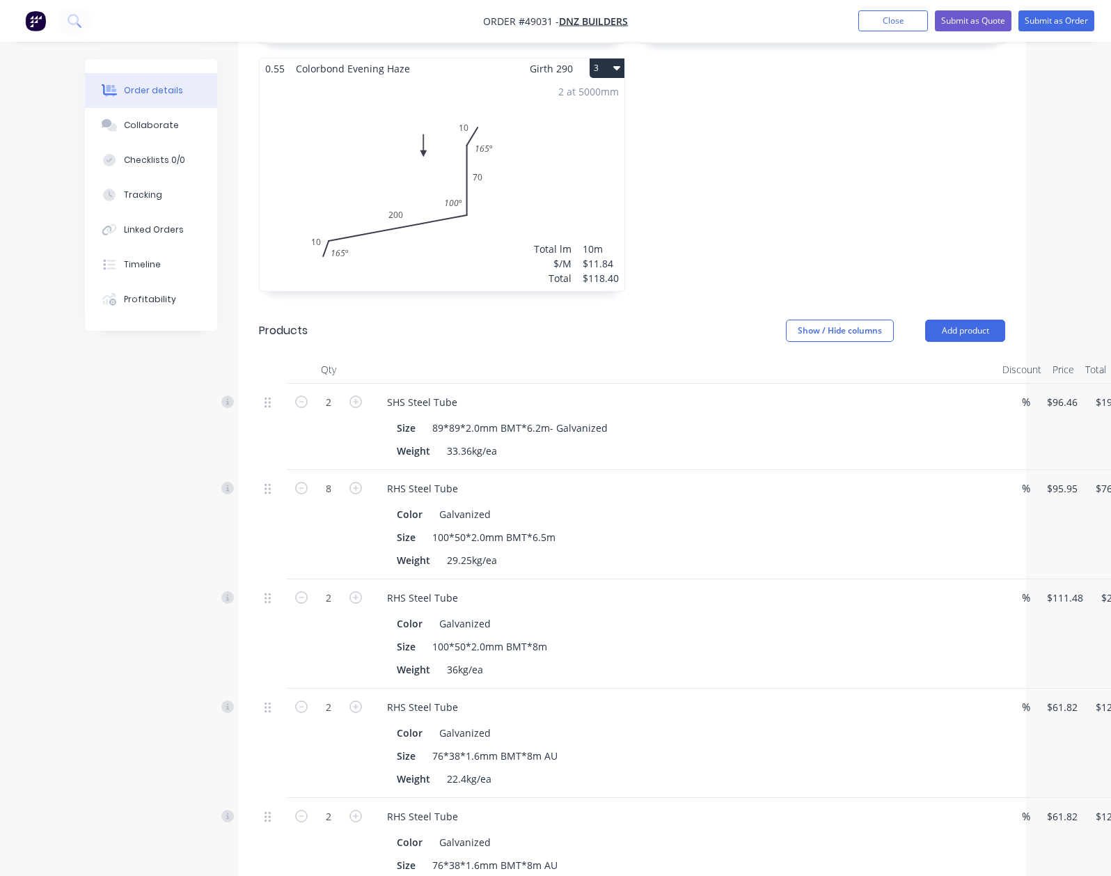
scroll to position [185, 0]
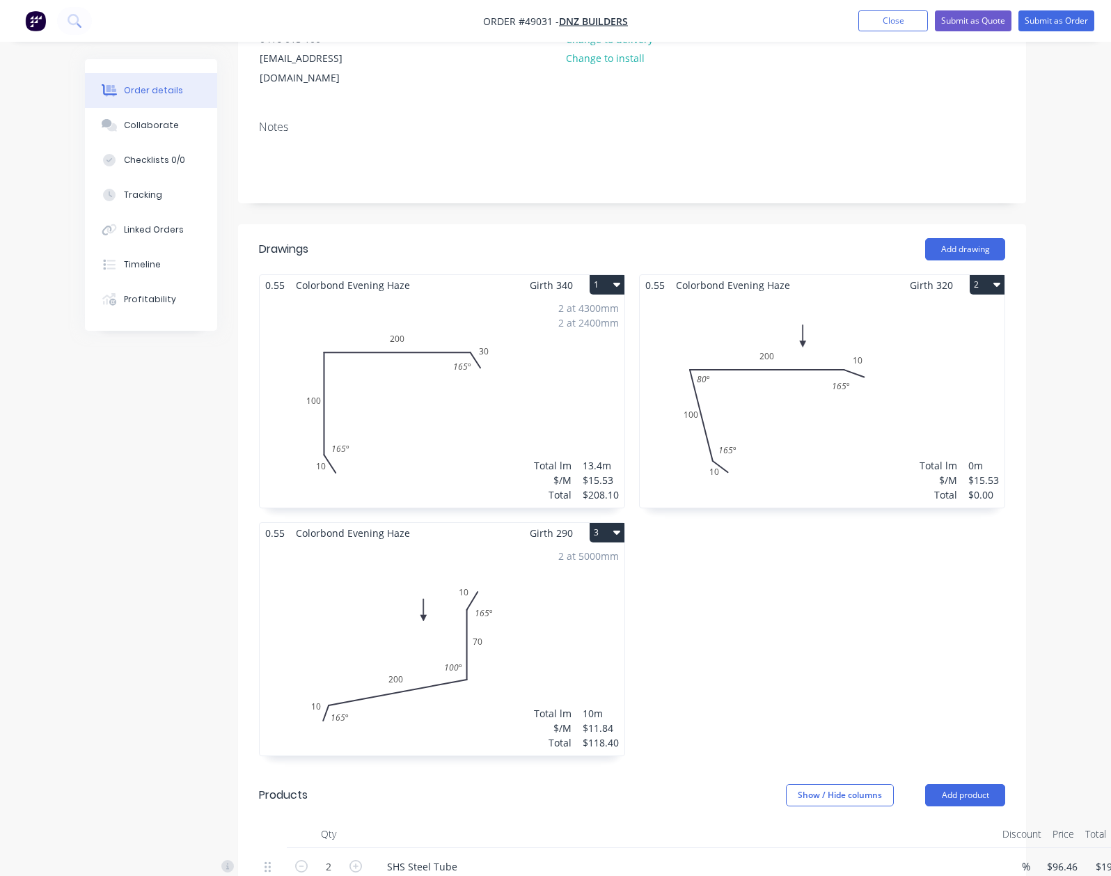
click at [901, 420] on div "Total lm $/M Total 0m $15.53 $0.00" at bounding box center [822, 401] width 365 height 212
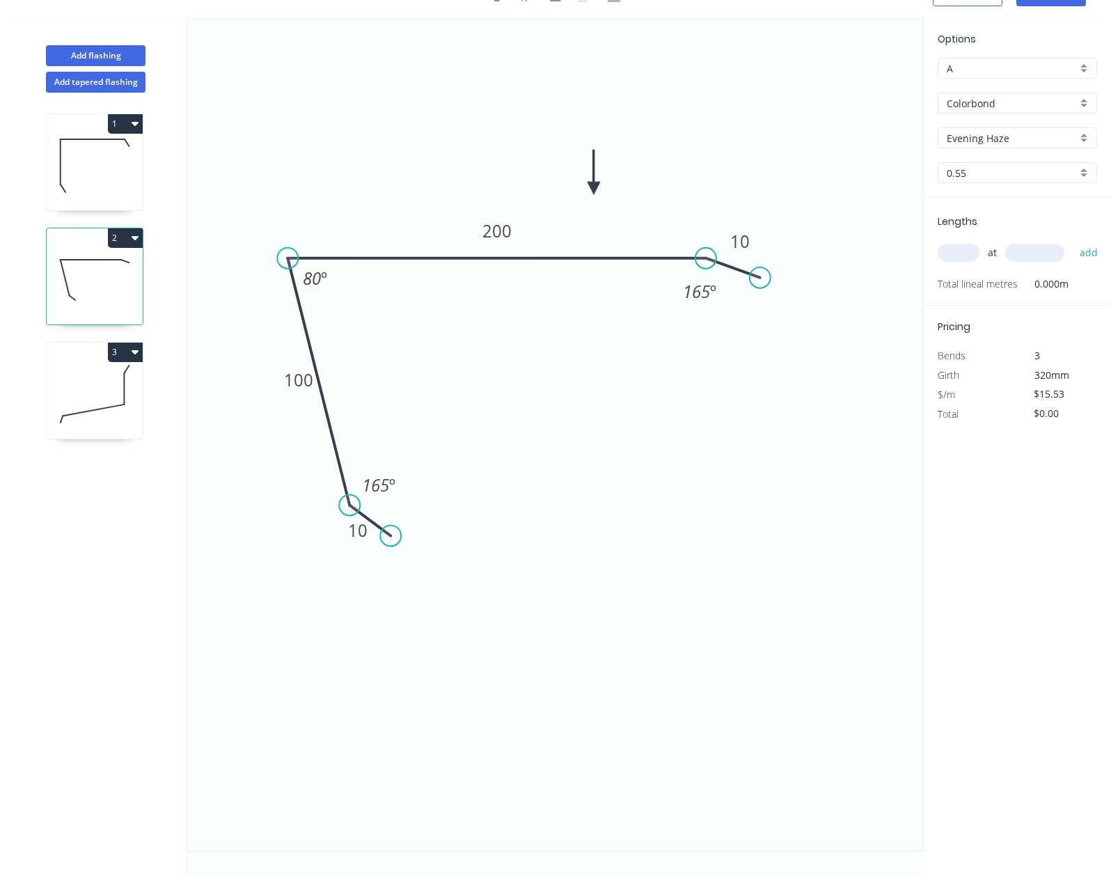
scroll to position [26, 0]
click at [964, 246] on input "text" at bounding box center [959, 253] width 42 height 18
type input "2"
type input "3500"
click at [1073, 241] on button "add" at bounding box center [1089, 253] width 33 height 24
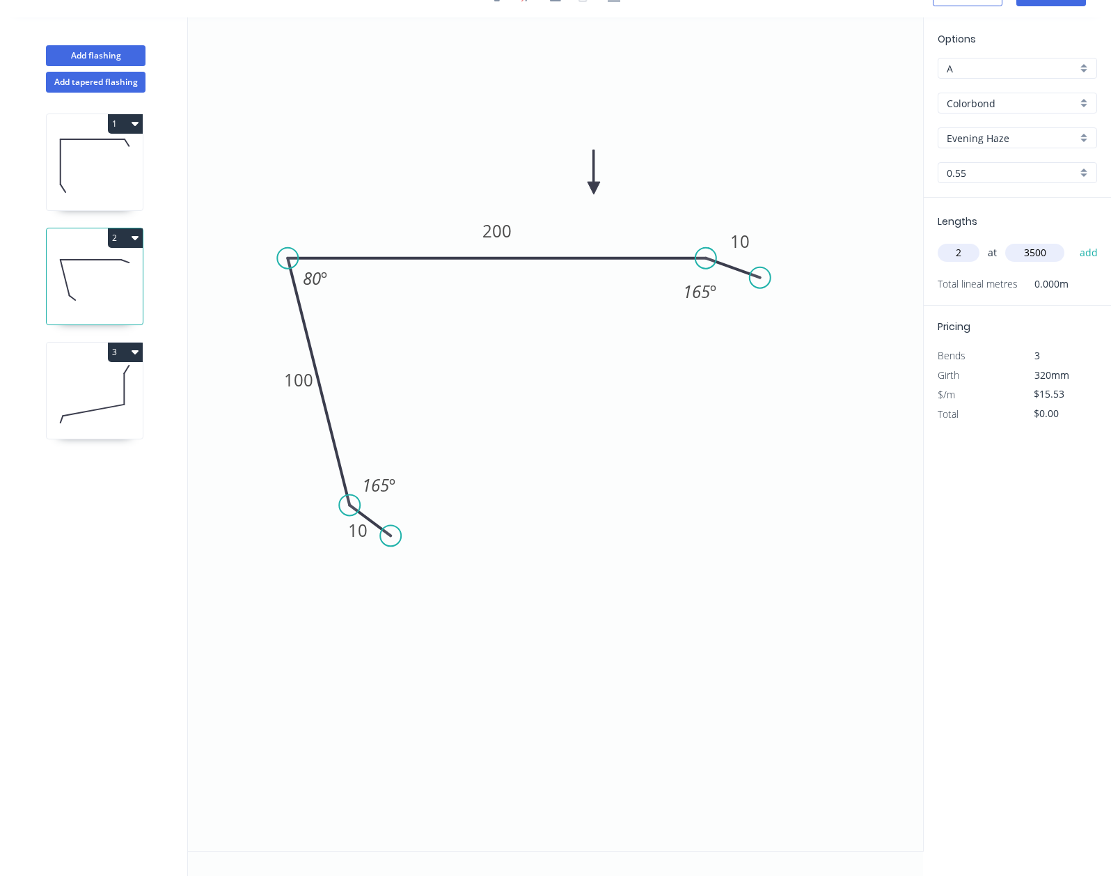
type input "$108.71"
click at [54, 405] on icon at bounding box center [95, 393] width 96 height 89
type input "$11.84"
type input "$118.40"
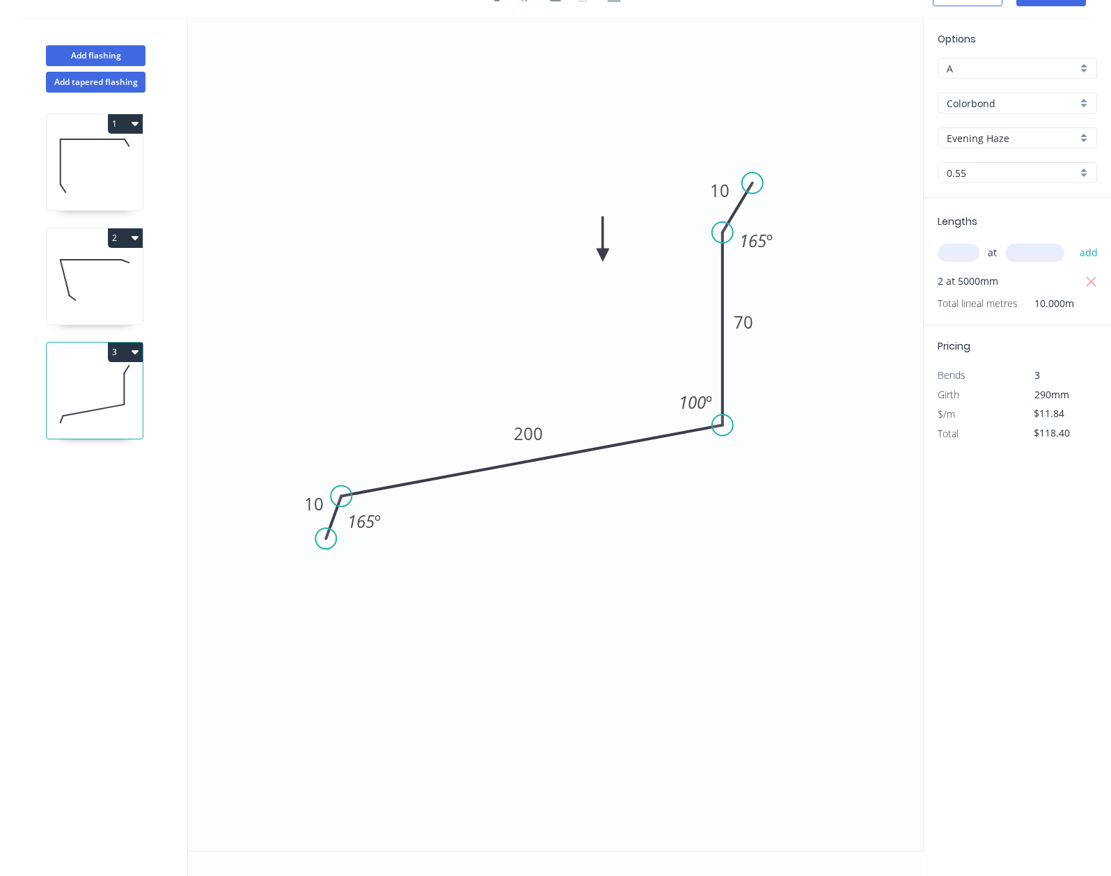
scroll to position [0, 0]
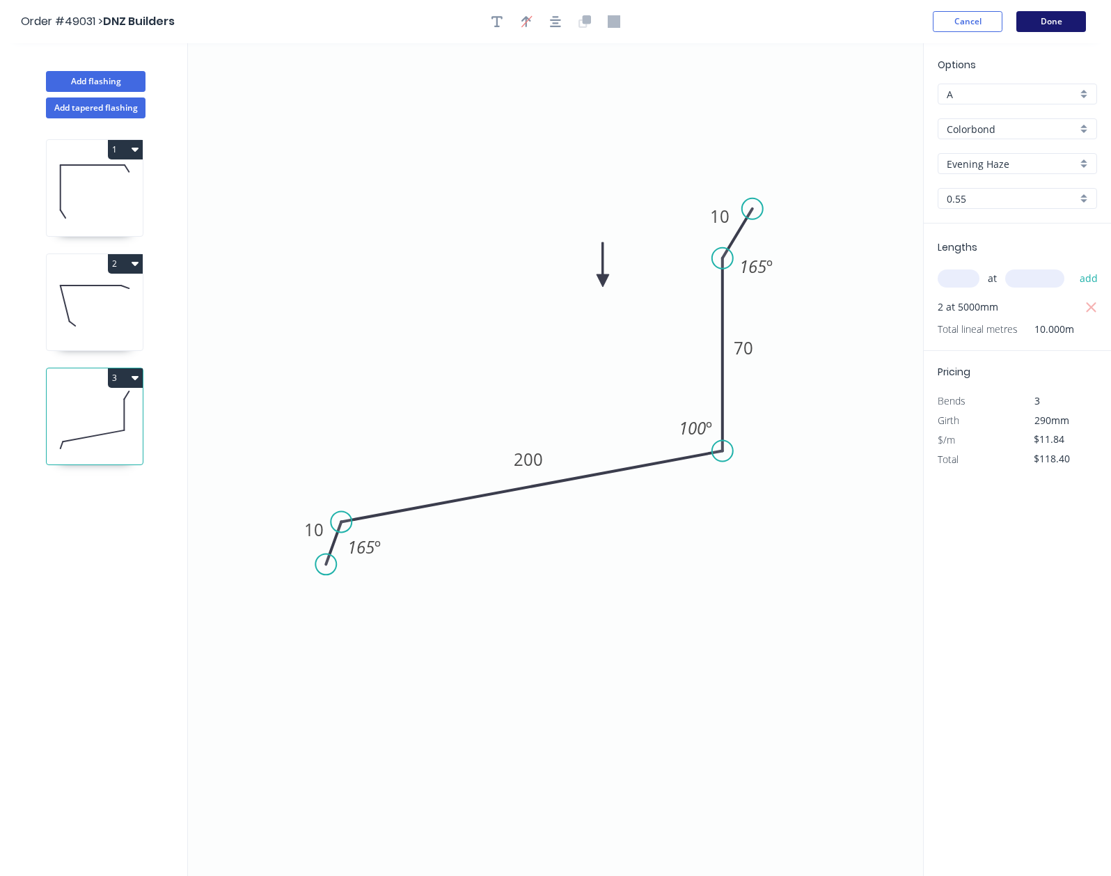
click at [1059, 18] on button "Done" at bounding box center [1051, 21] width 70 height 21
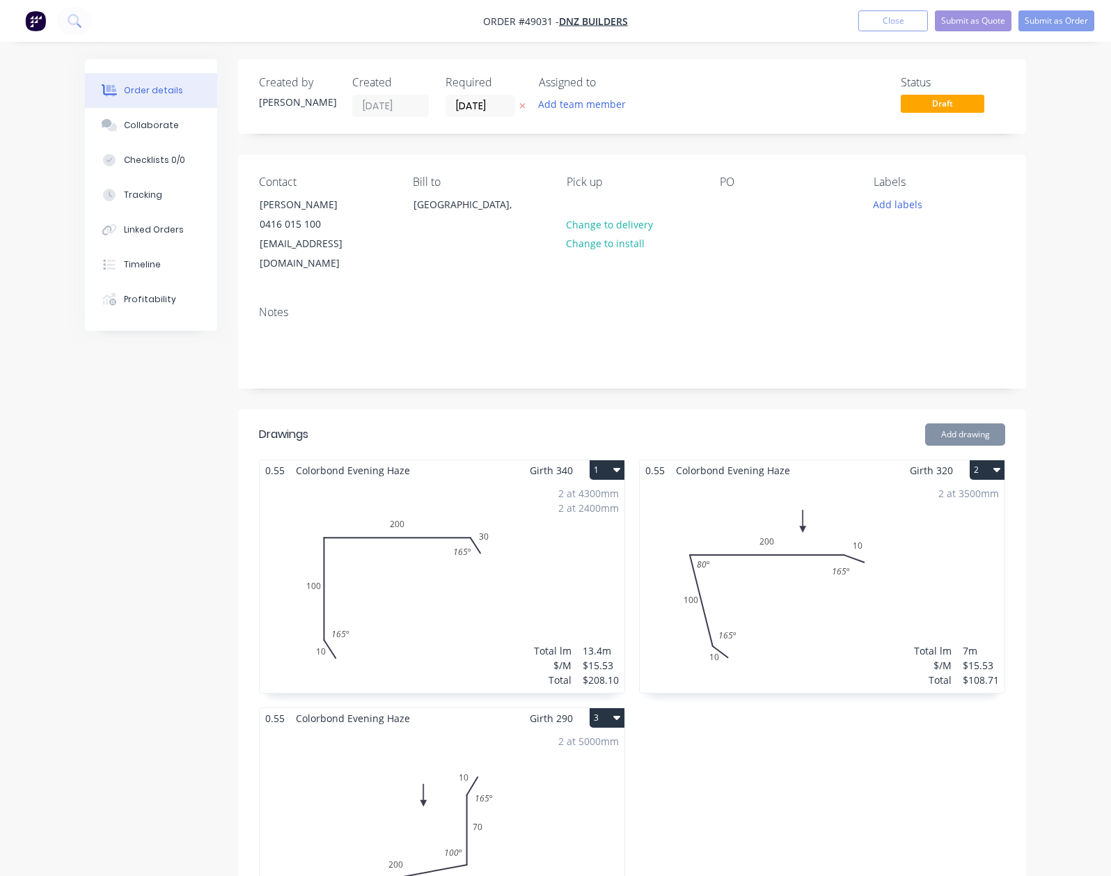
type input "$96.46"
type input "$192.92"
type input "$95.95"
type input "$767.60"
type input "$111.48"
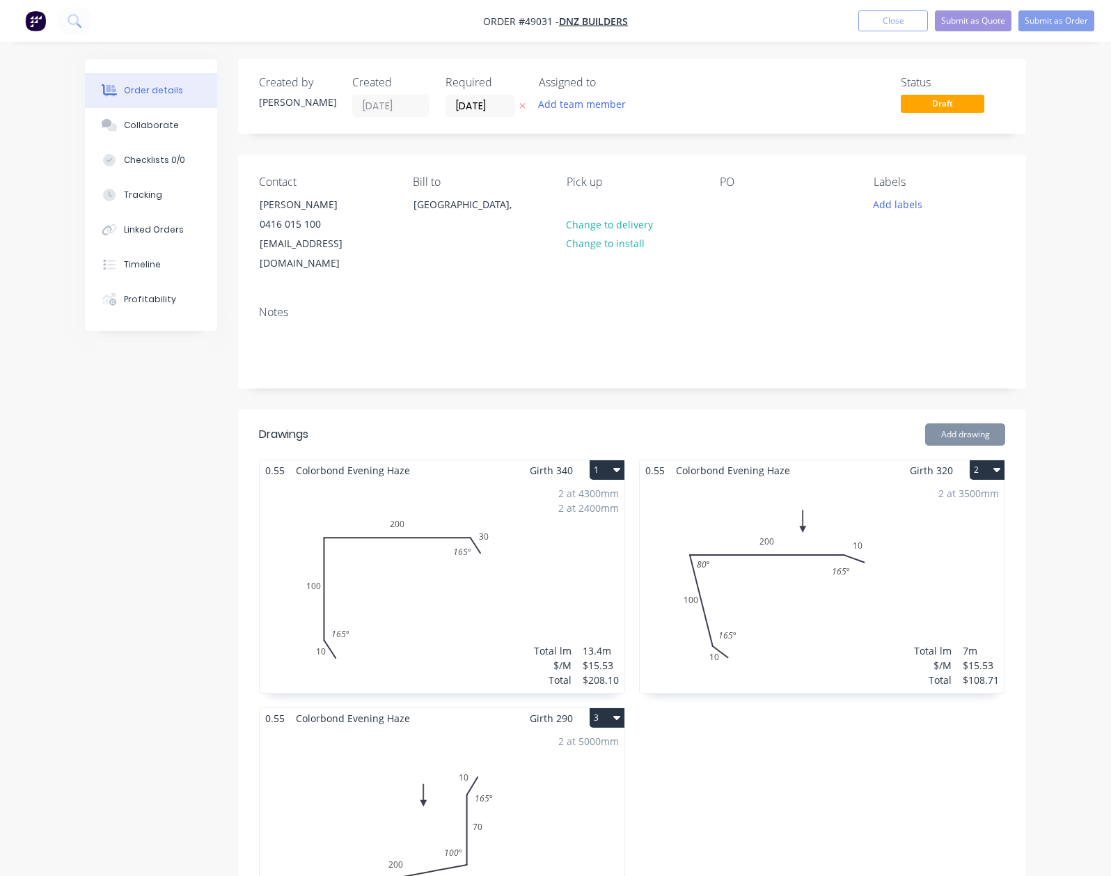
type input "$222.96"
type input "$61.82"
type input "$123.64"
type input "$61.82"
type input "$123.64"
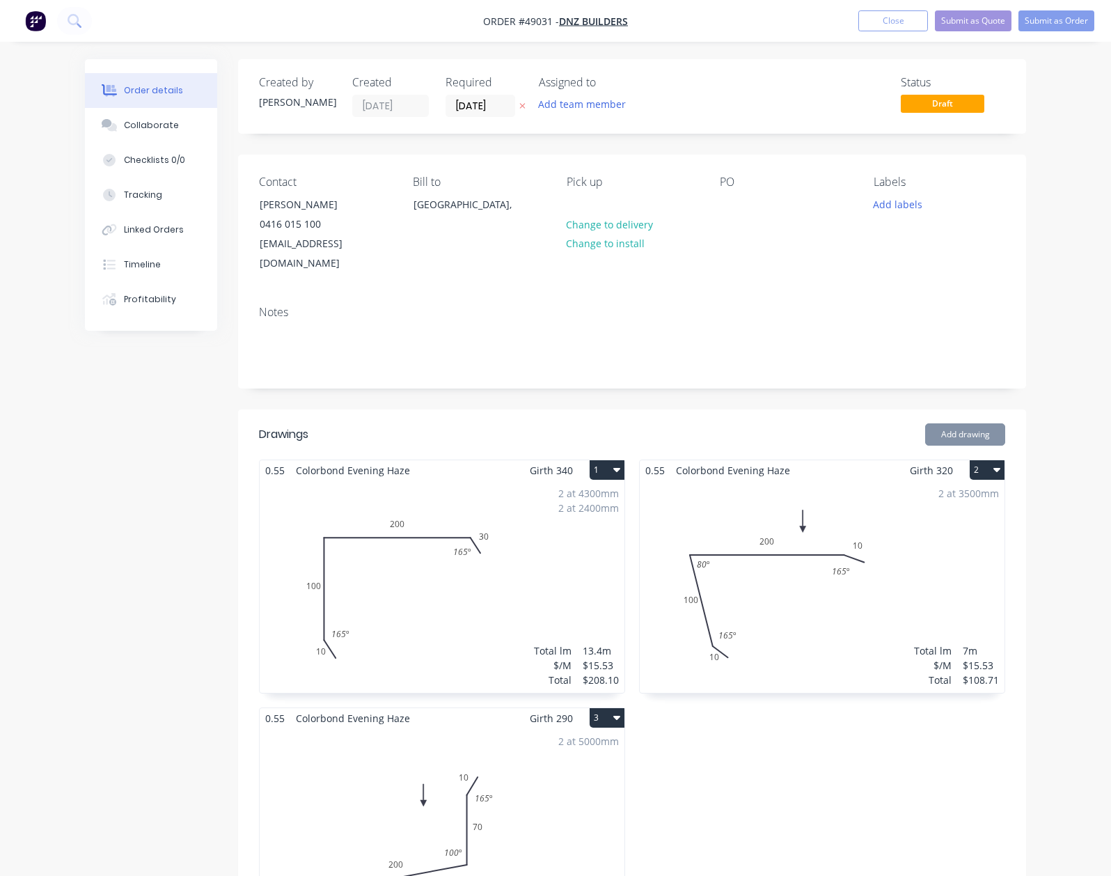
type input "$12.05"
type input "$153.04"
type input "$21.59"
type input "$64.77"
click at [498, 480] on div "2 at 4300mm 2 at 2400mm Total lm $/M Total 13.4m $15.53 $208.10" at bounding box center [442, 586] width 365 height 212
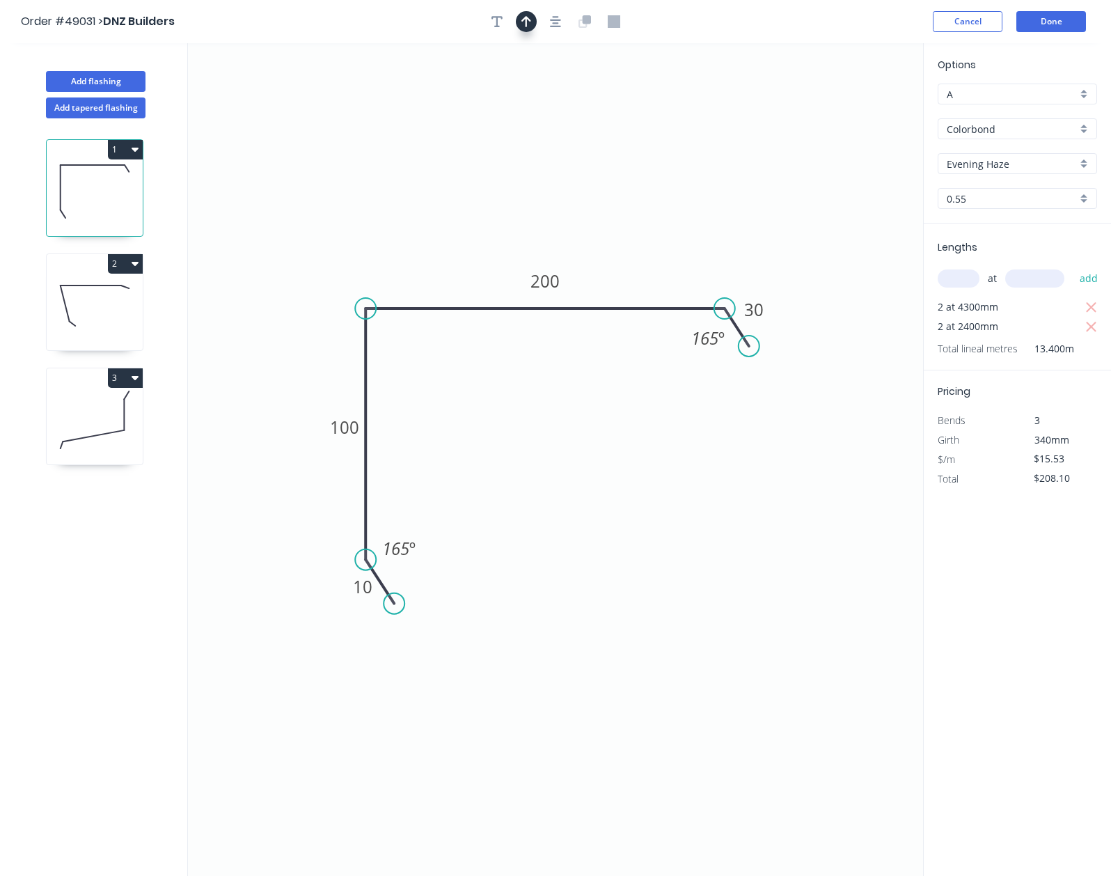
click at [536, 25] on button "button" at bounding box center [526, 21] width 21 height 21
drag, startPoint x: 847, startPoint y: 107, endPoint x: 616, endPoint y: 146, distance: 233.7
click at [572, 171] on icon at bounding box center [573, 156] width 13 height 45
click at [1042, 24] on button "Done" at bounding box center [1051, 21] width 70 height 21
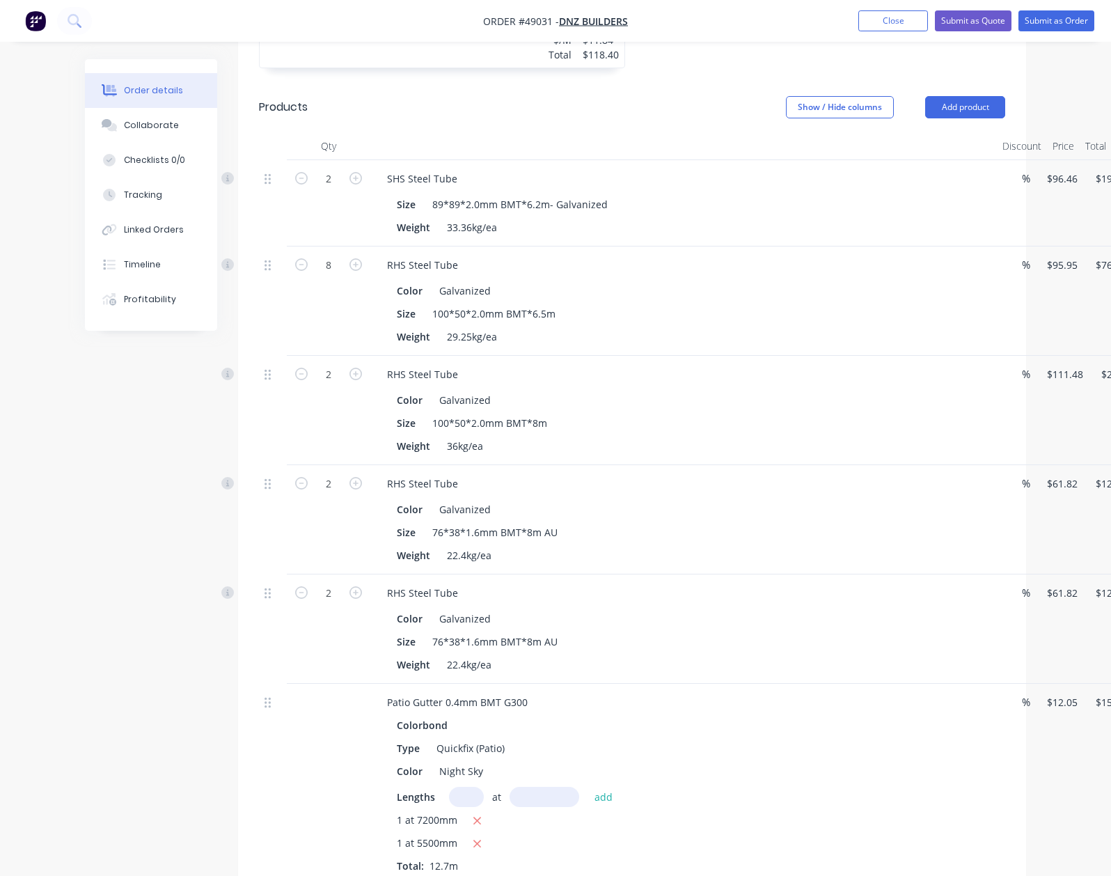
scroll to position [835, 0]
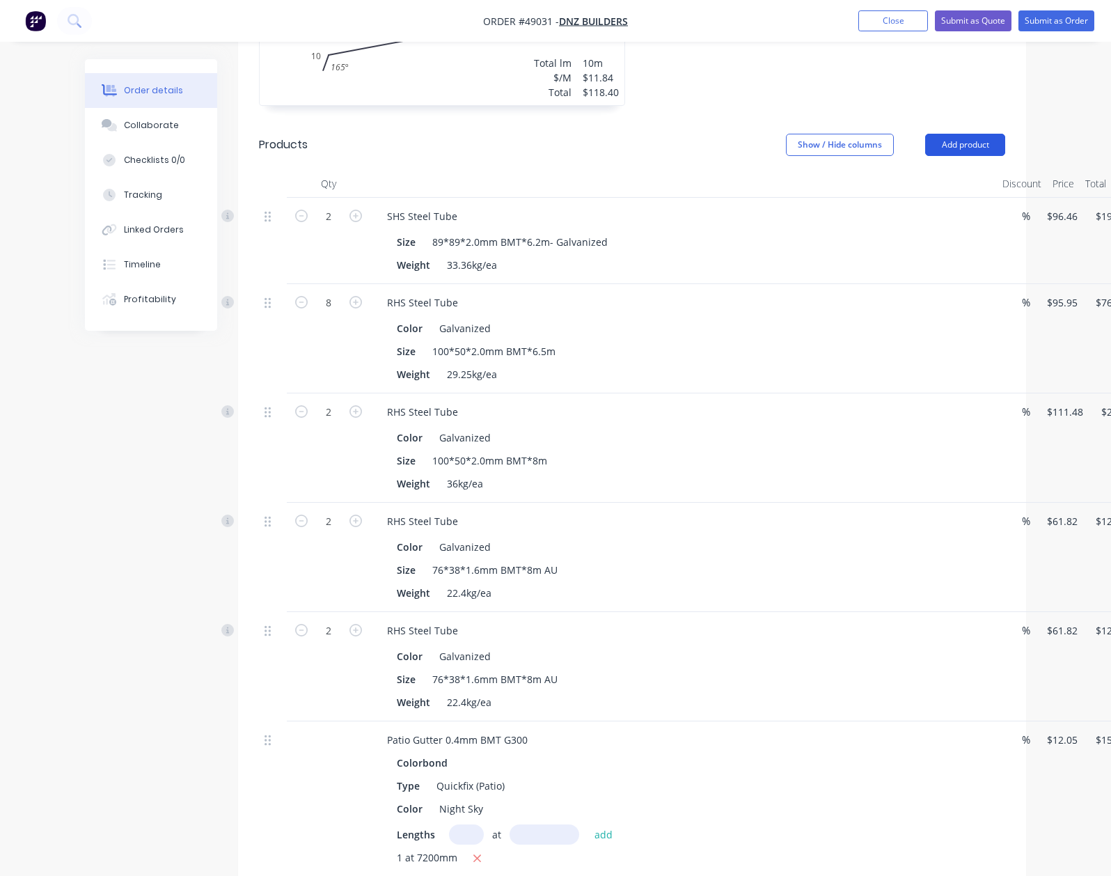
click at [1005, 134] on button "Add product" at bounding box center [965, 145] width 80 height 22
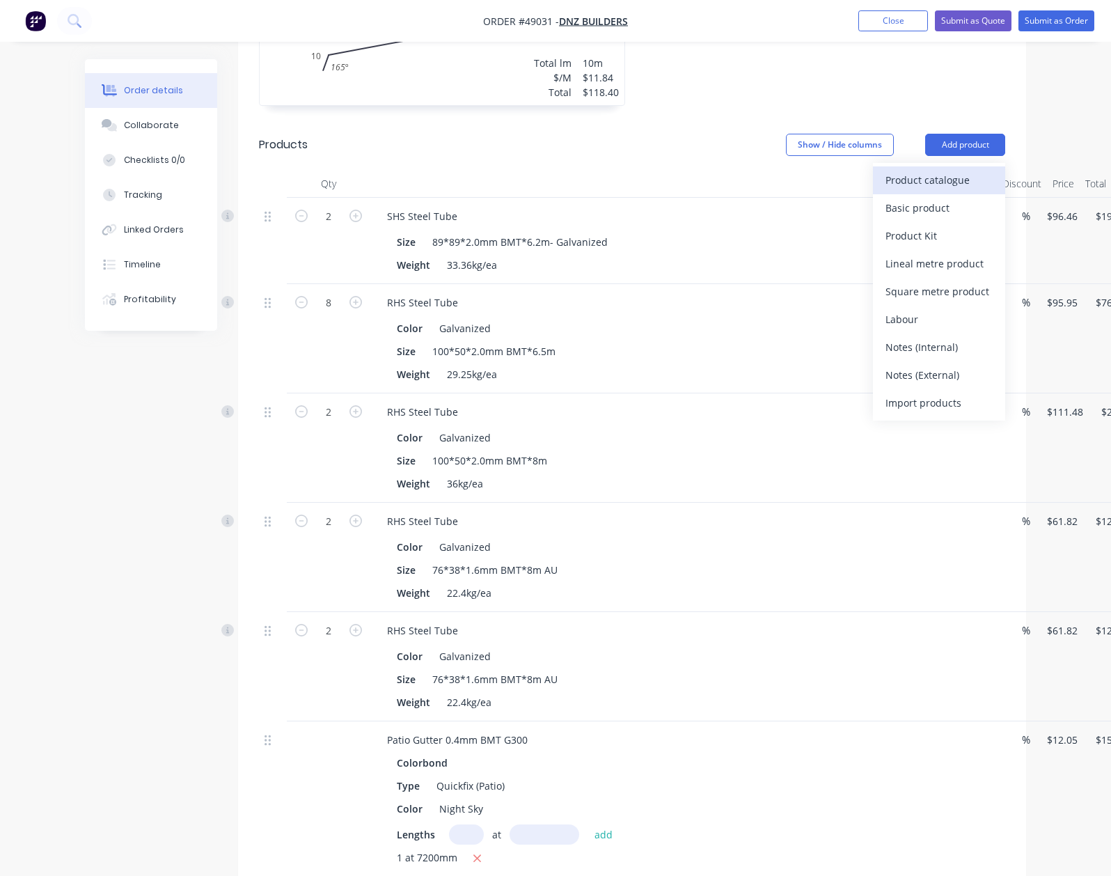
click at [1005, 166] on button "Product catalogue" at bounding box center [939, 180] width 132 height 28
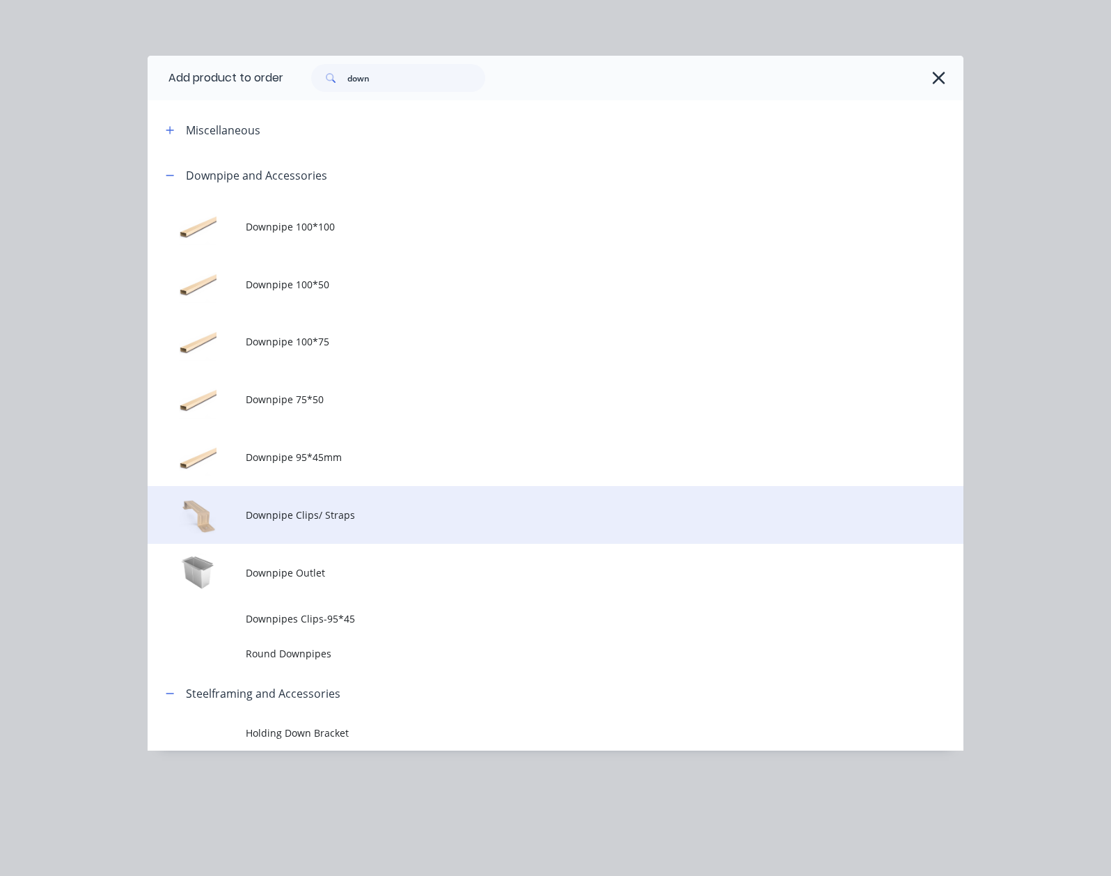
click at [246, 518] on span "Downpipe Clips/ Straps" at bounding box center [533, 515] width 574 height 15
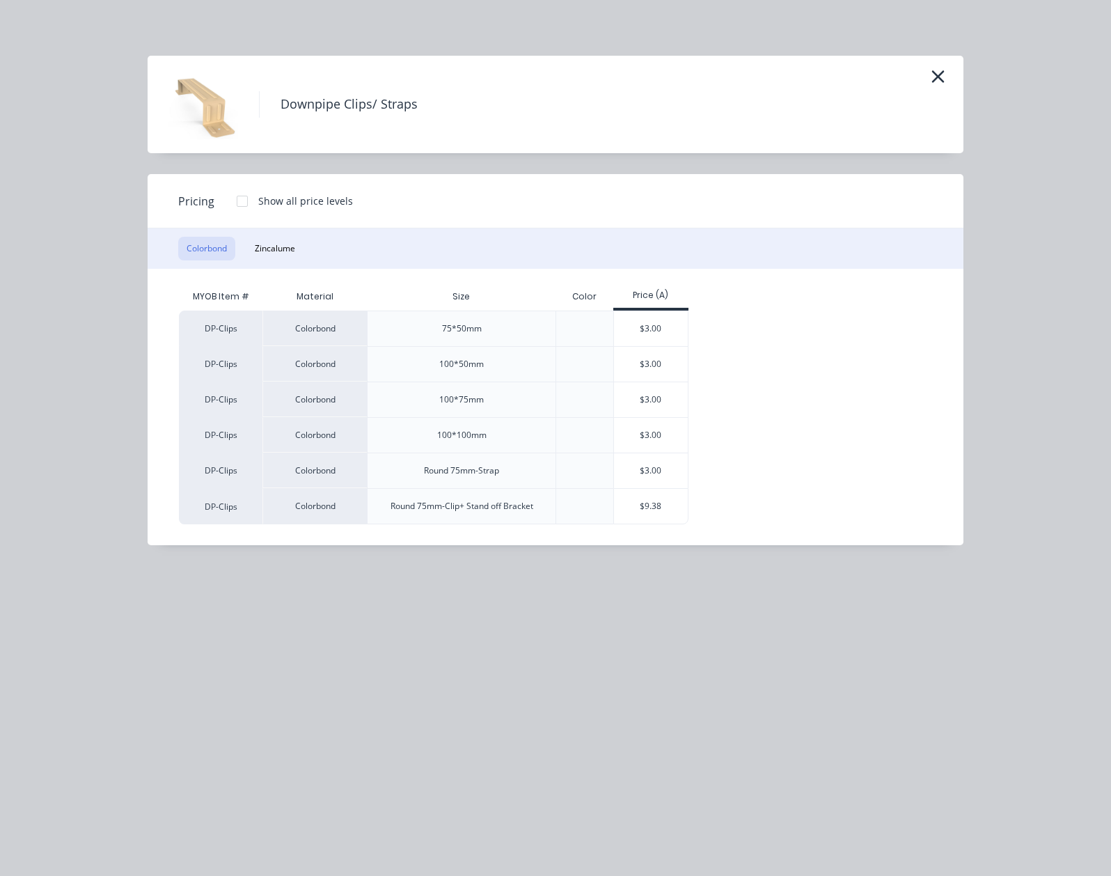
click at [943, 79] on div "Downpipe Clips/ Straps" at bounding box center [555, 105] width 774 height 70
click at [945, 79] on icon "button" at bounding box center [938, 76] width 15 height 19
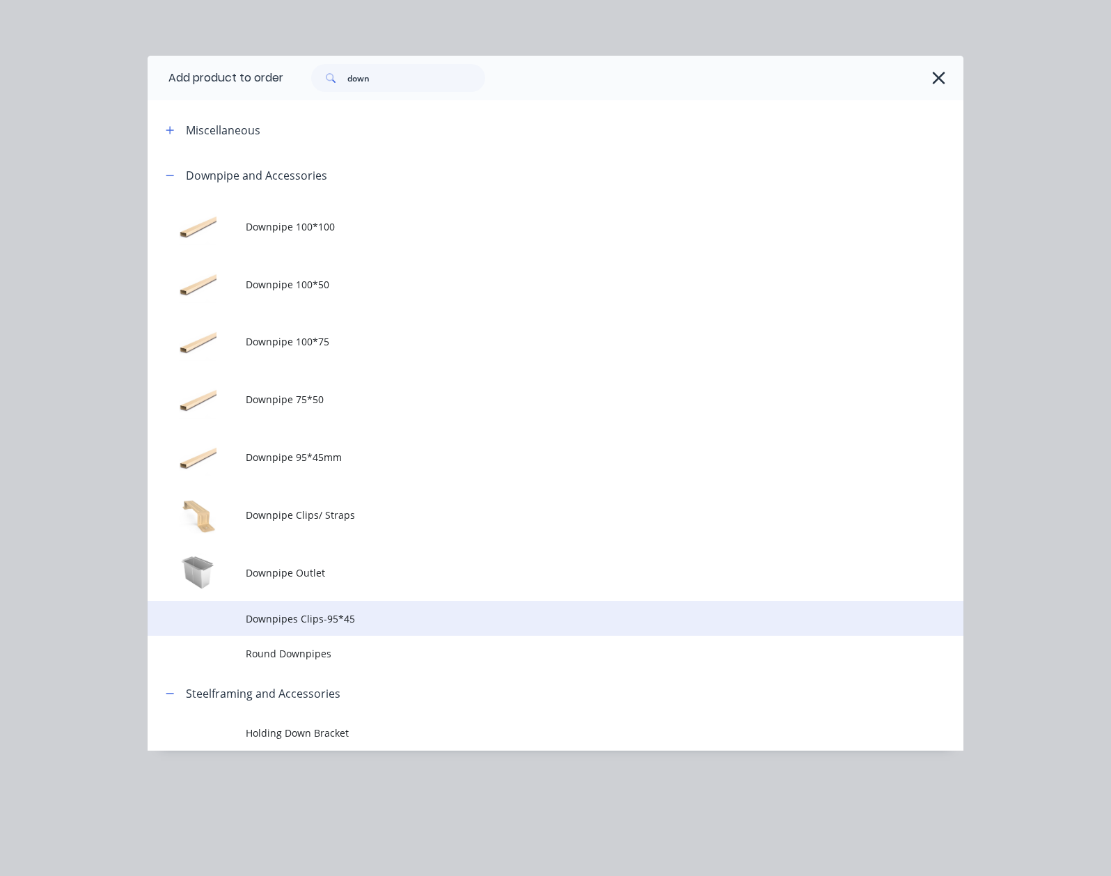
click at [315, 621] on span "Downpipes Clips-95*45" at bounding box center [533, 618] width 574 height 15
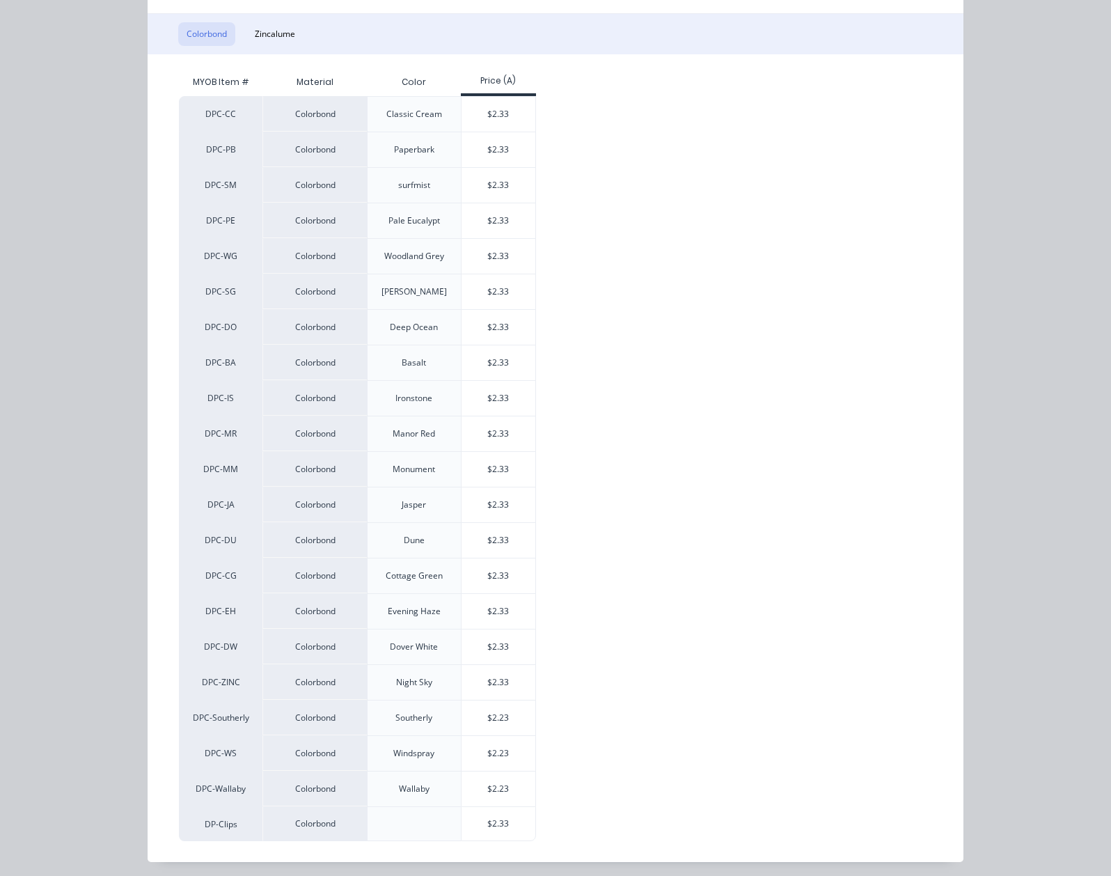
scroll to position [180, 0]
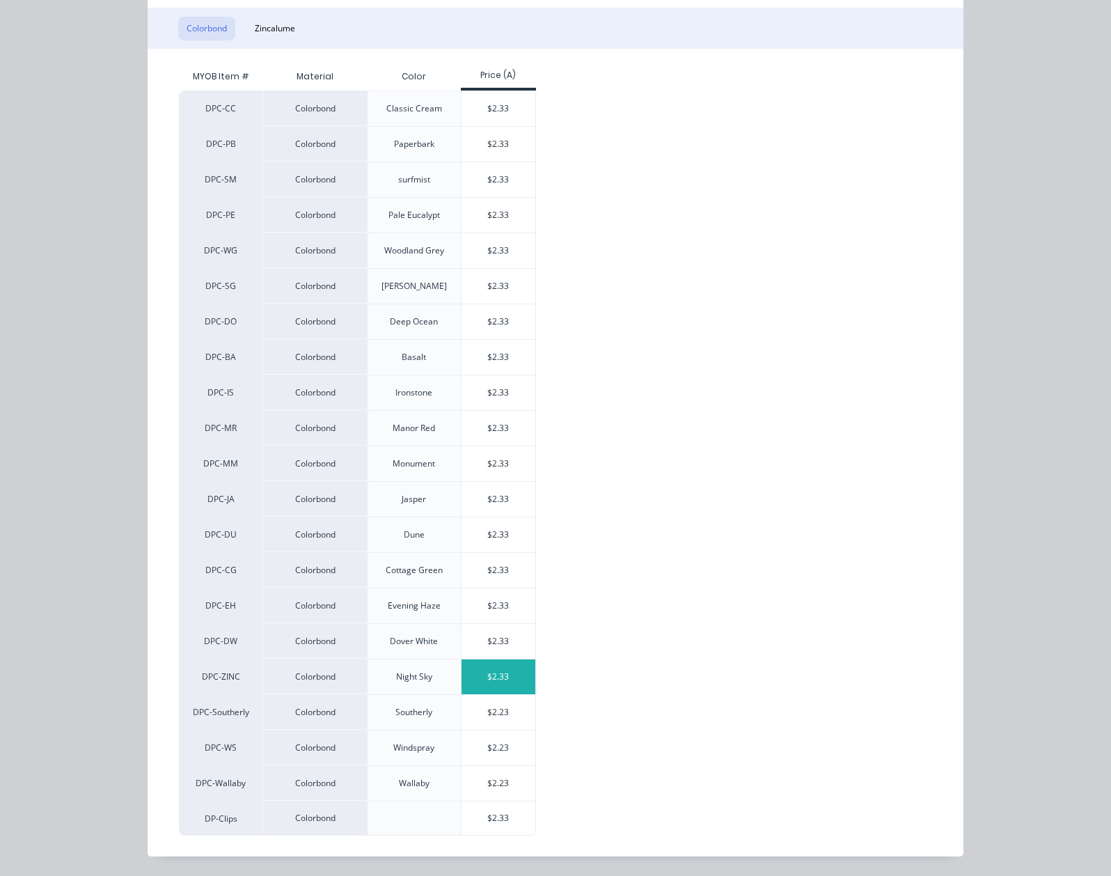
click at [462, 677] on div "$2.33" at bounding box center [499, 676] width 74 height 35
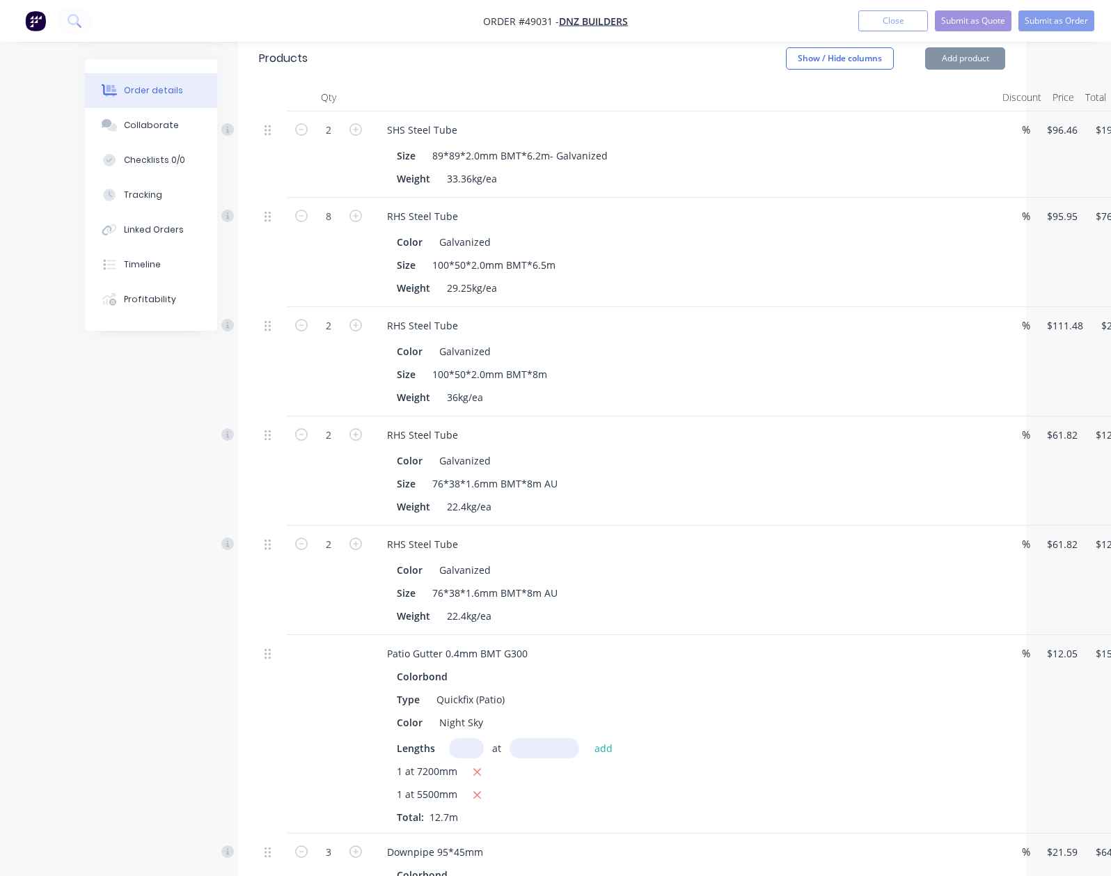
scroll to position [1299, 0]
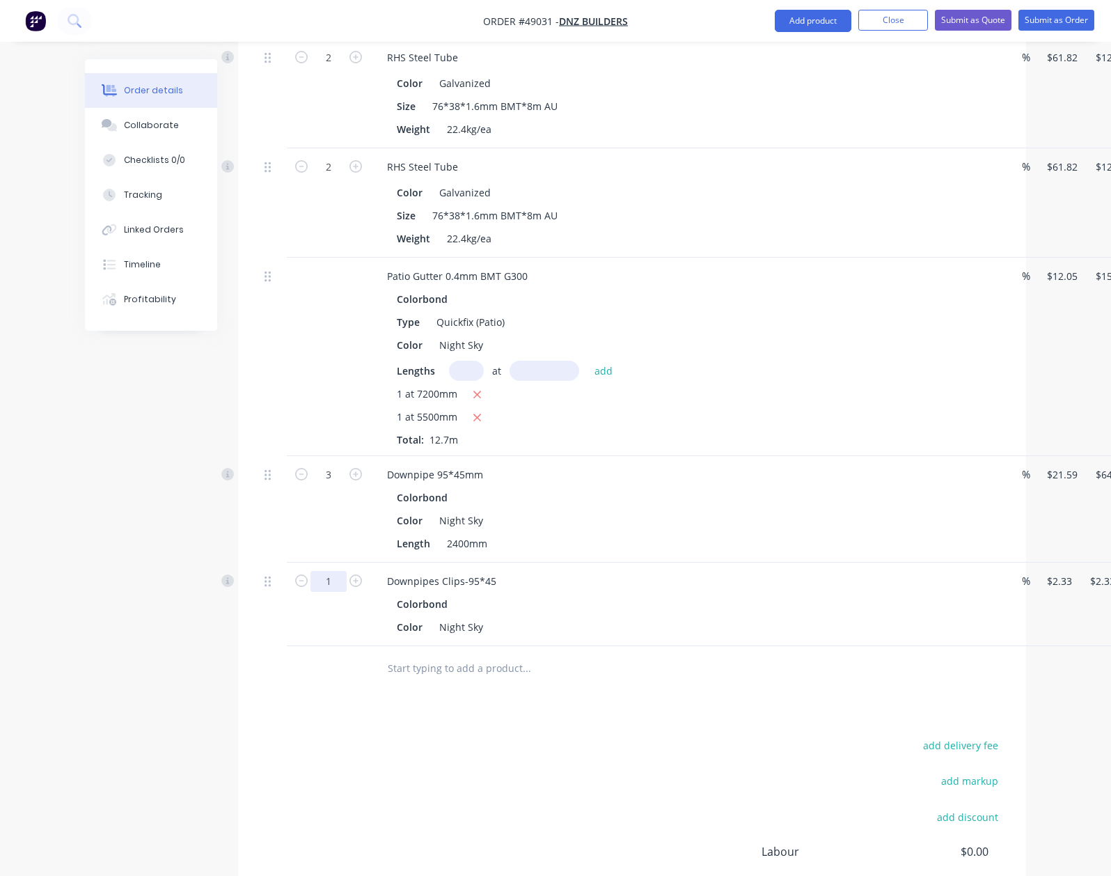
click at [310, 571] on input "1" at bounding box center [328, 581] width 36 height 21
type input "6"
type input "$13.98"
click at [636, 703] on div "Drawings Add drawing 0.55 Colorbond Evening Haze Girth 340 1 0 10 100 200 30 16…" at bounding box center [632, 52] width 788 height 1885
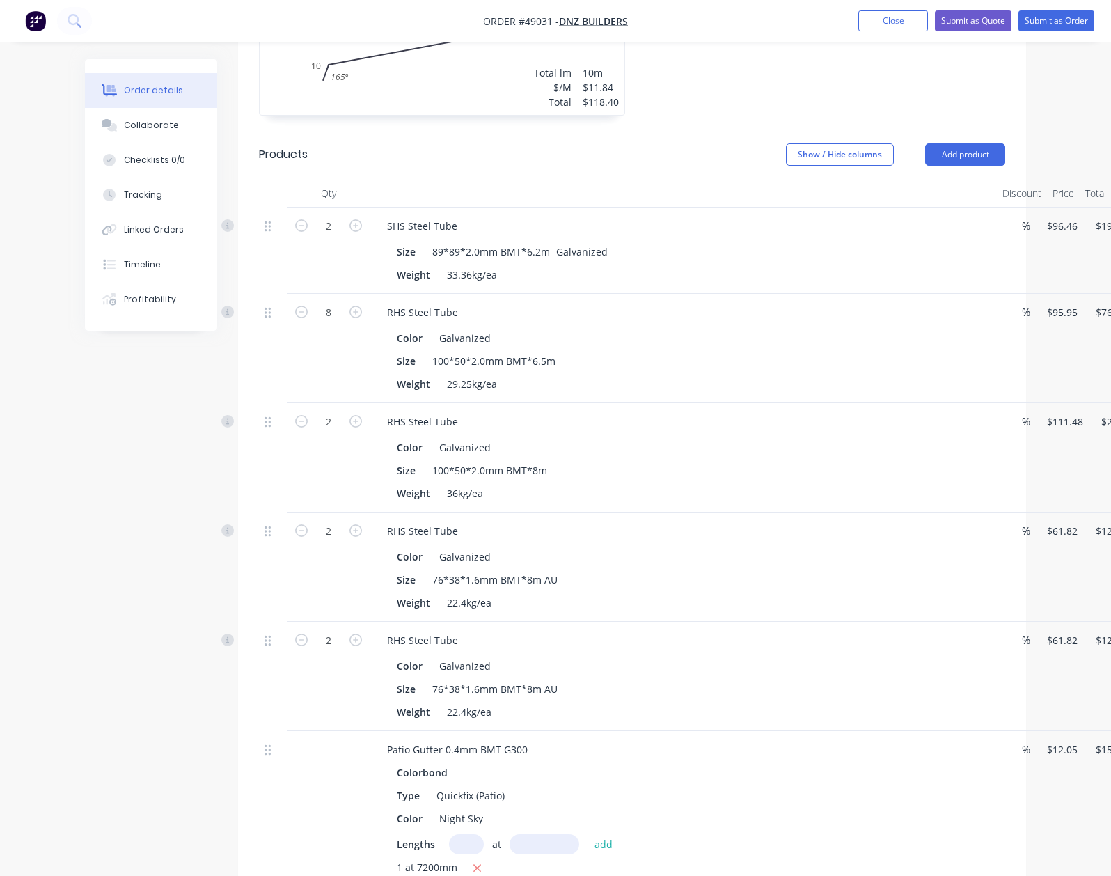
scroll to position [650, 0]
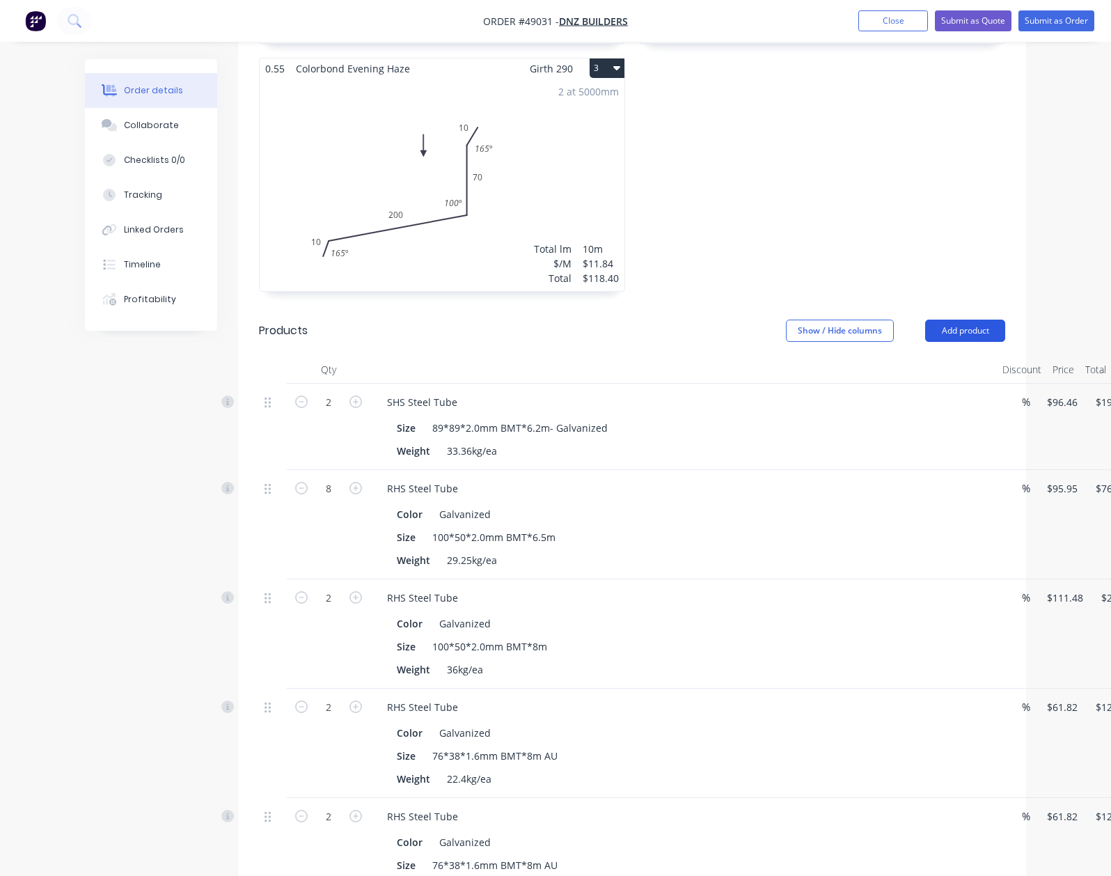
click at [1005, 320] on button "Add product" at bounding box center [965, 331] width 80 height 22
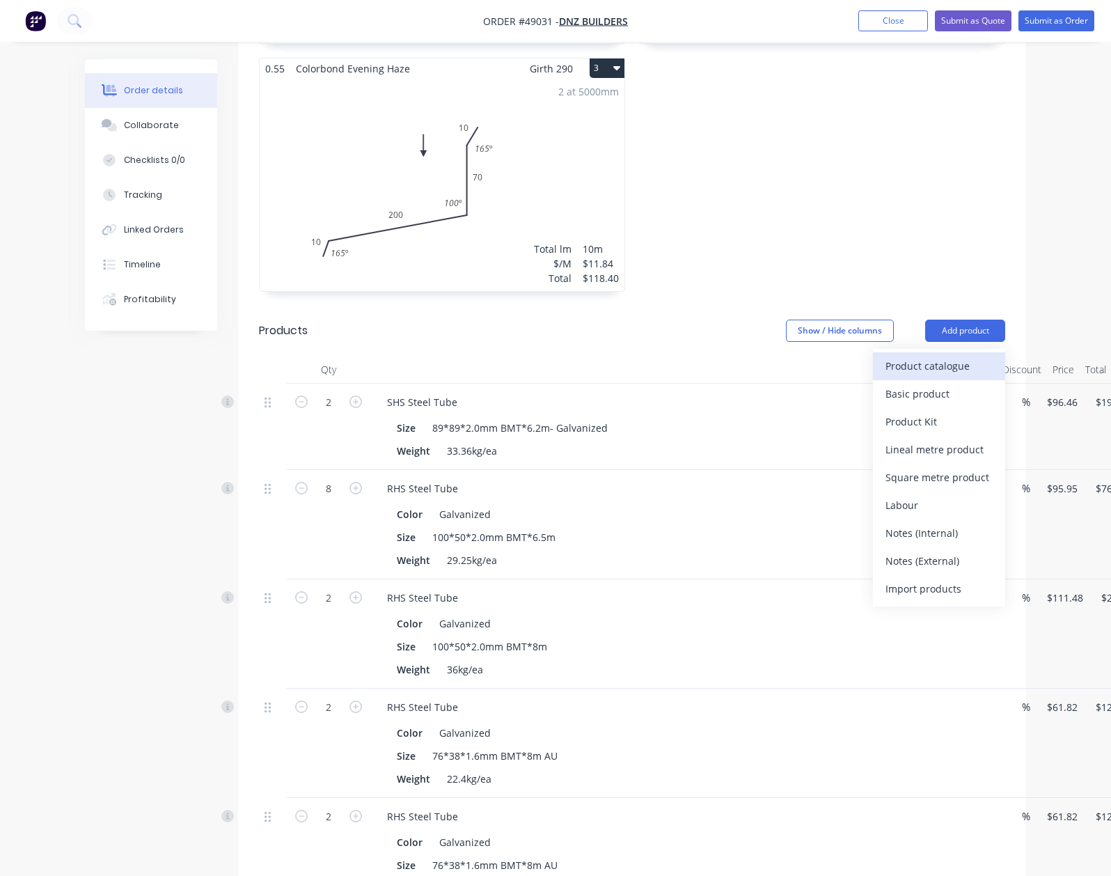
click at [993, 356] on div "Product catalogue" at bounding box center [939, 366] width 107 height 20
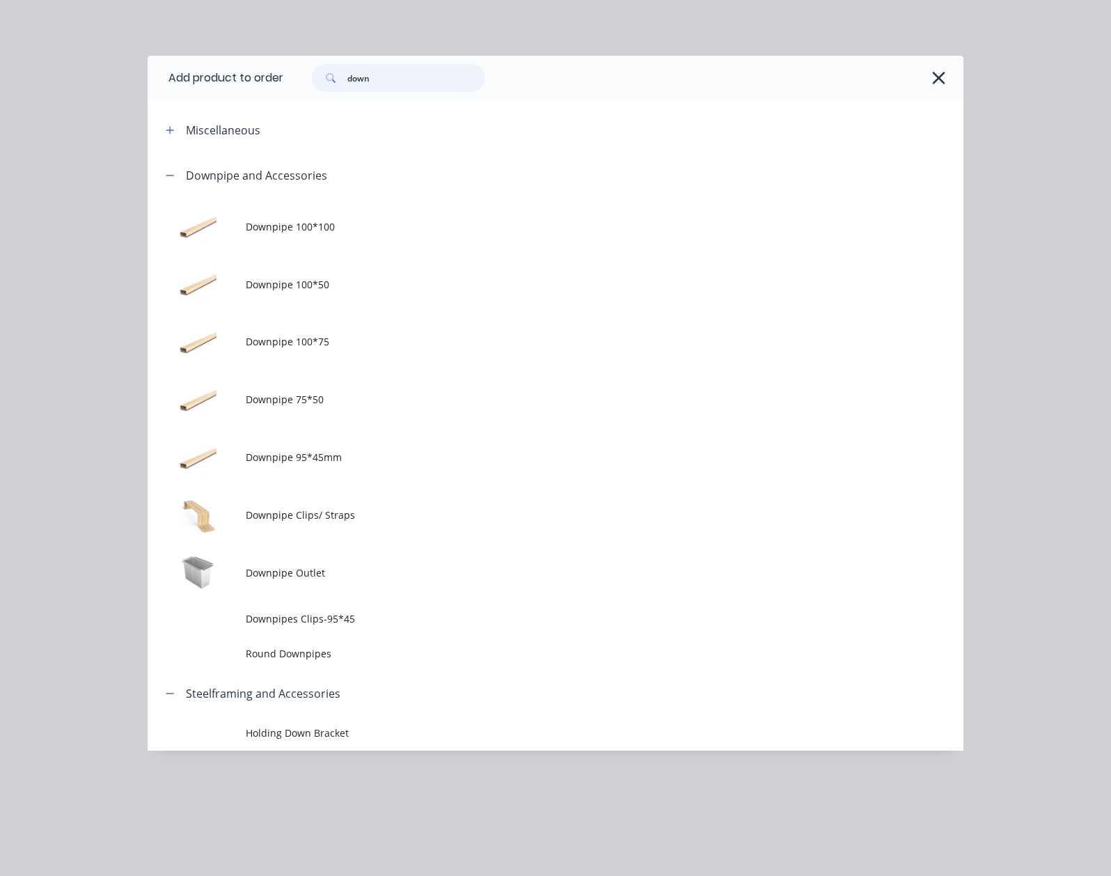
drag, startPoint x: 293, startPoint y: 67, endPoint x: 107, endPoint y: 87, distance: 187.7
click at [148, 86] on header "Add product to order down" at bounding box center [556, 78] width 816 height 45
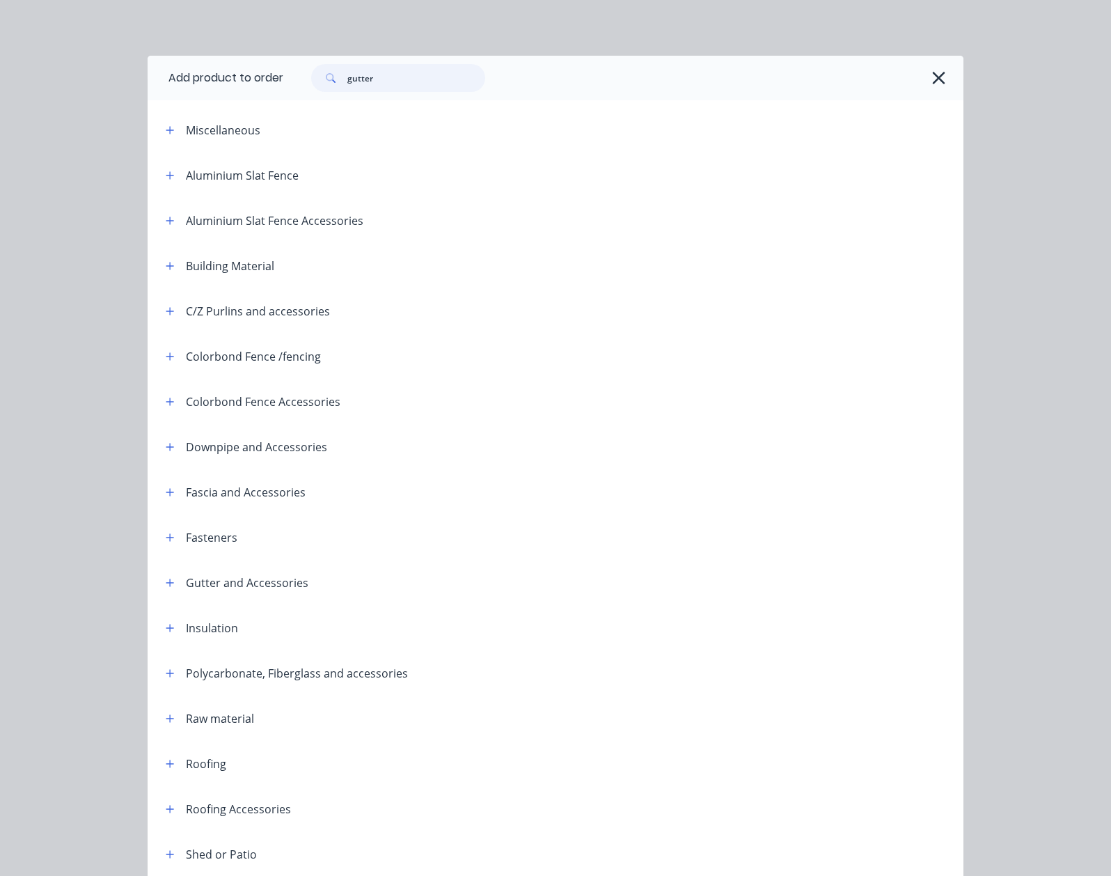
type input "gutter"
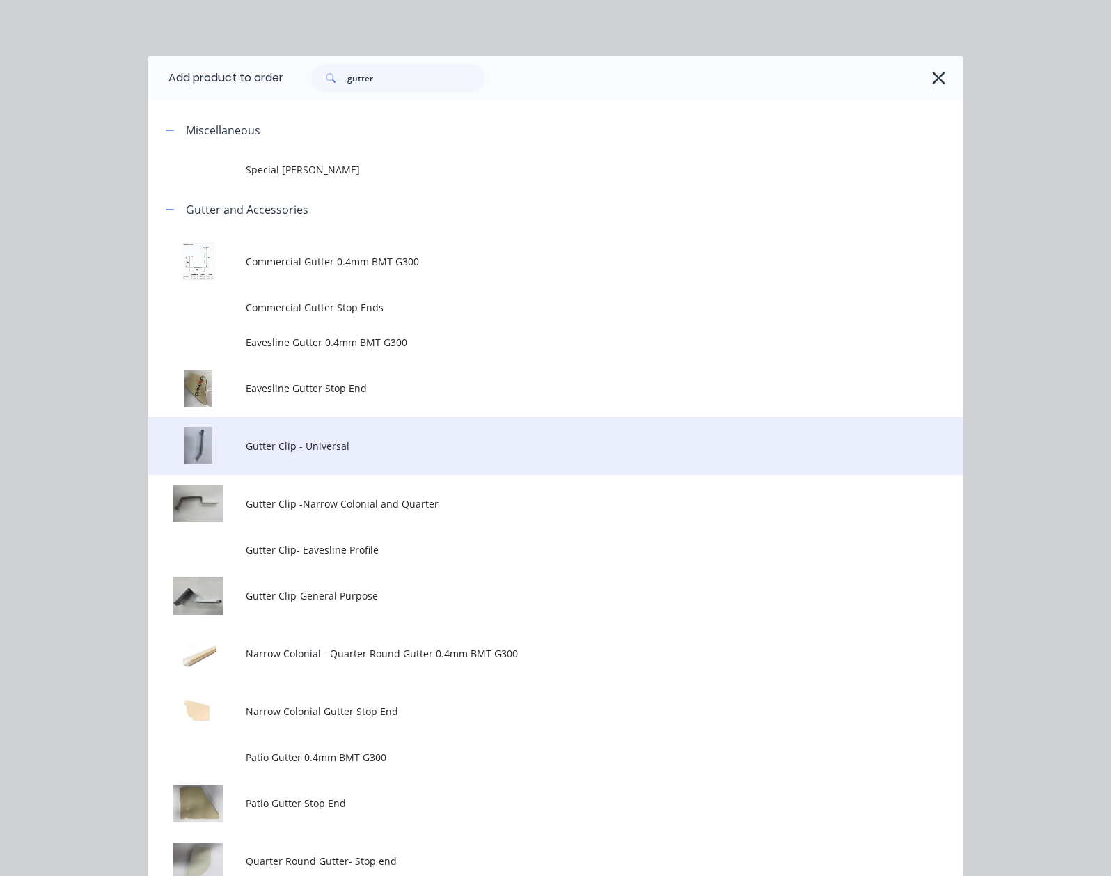
click at [246, 444] on span "Gutter Clip - Universal" at bounding box center [533, 446] width 574 height 15
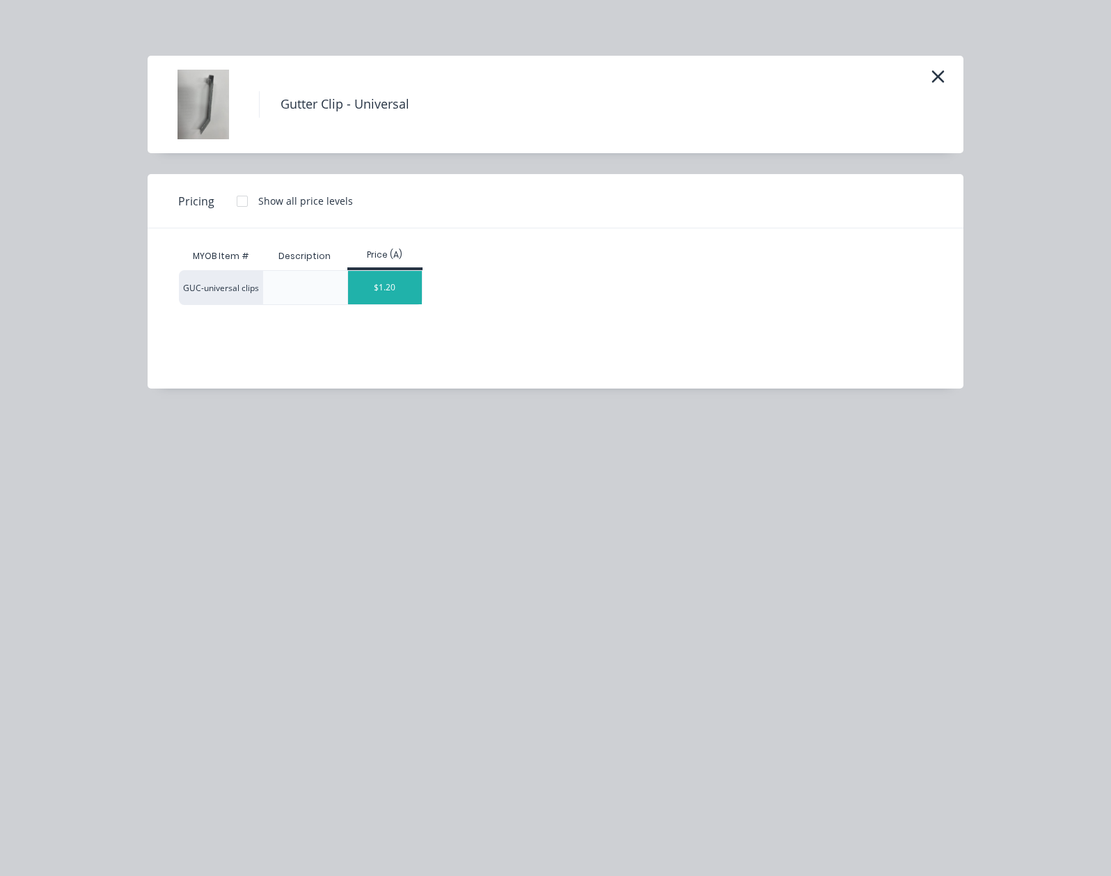
click at [348, 283] on div "$1.20" at bounding box center [385, 287] width 74 height 33
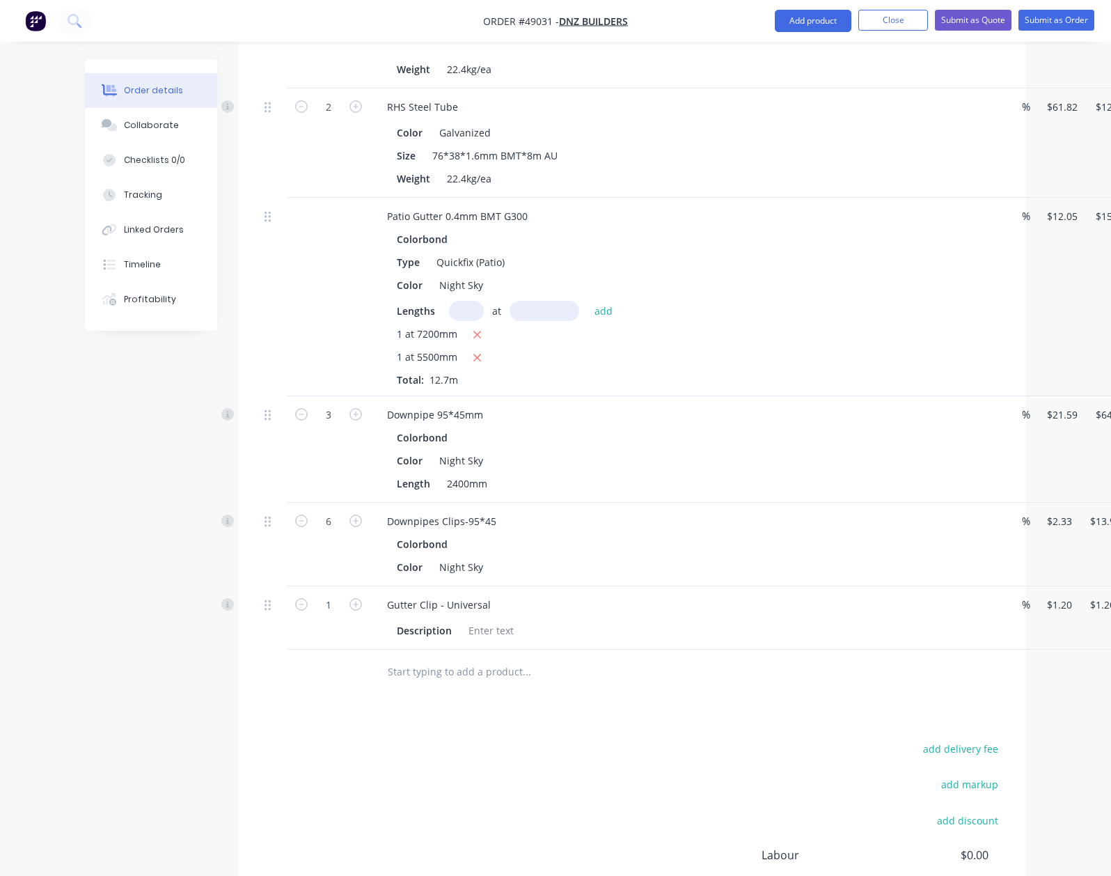
scroll to position [1487, 0]
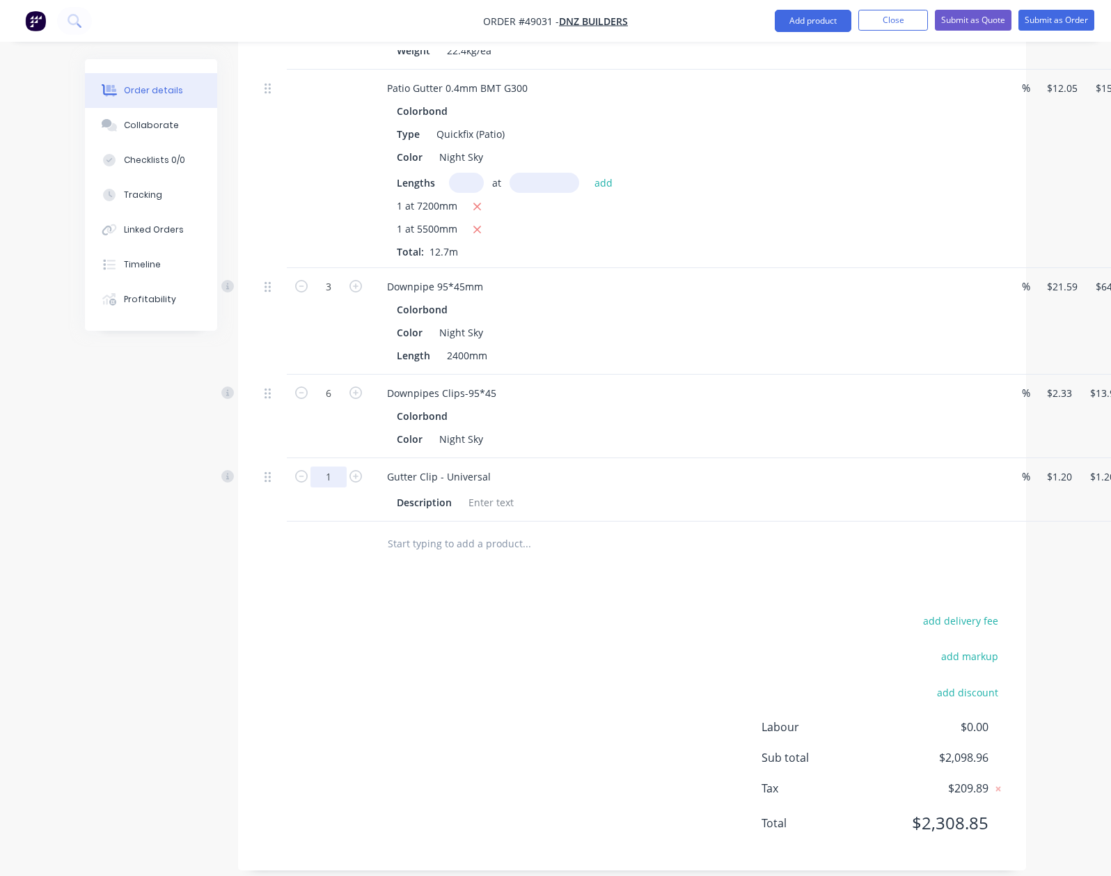
click at [310, 466] on input "1" at bounding box center [328, 476] width 36 height 21
type input "15"
type input "$18.00"
click at [794, 670] on div "add delivery fee add markup add discount Labour $0.00 Sub total $2,098.96 Tax $…" at bounding box center [632, 730] width 746 height 238
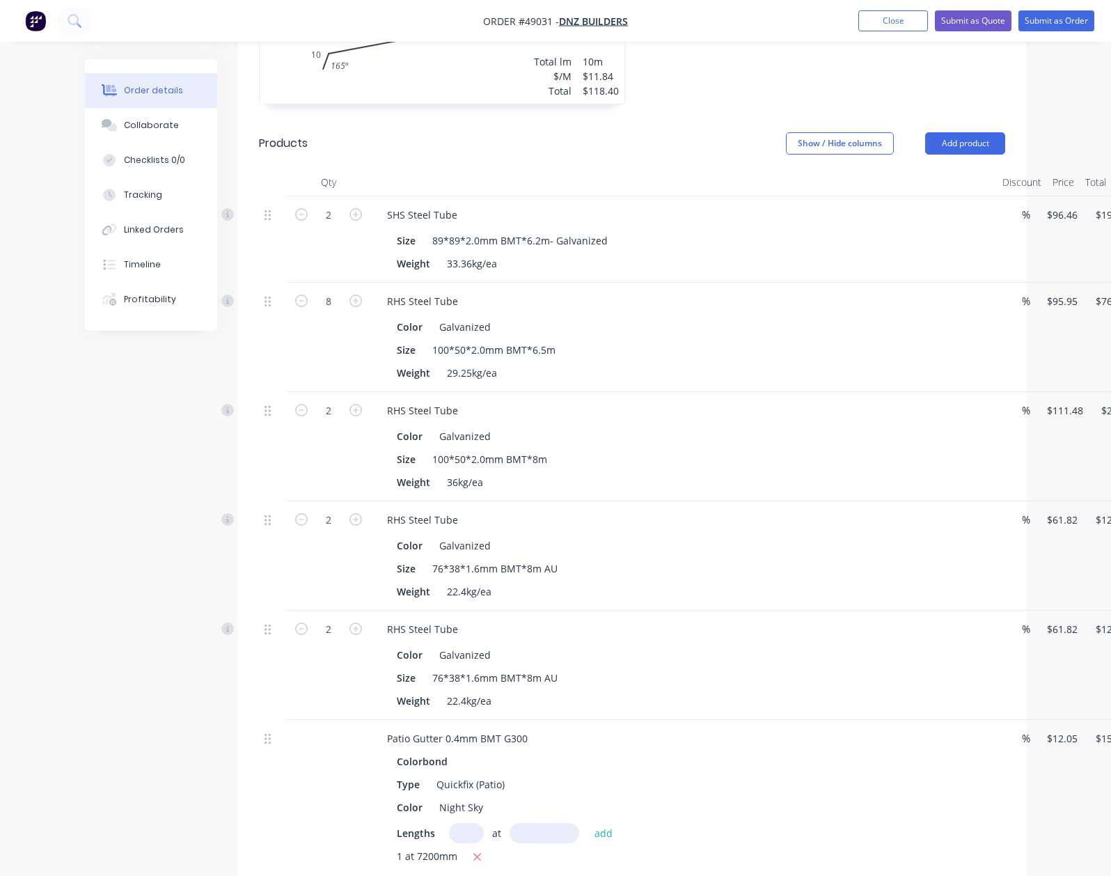
scroll to position [930, 0]
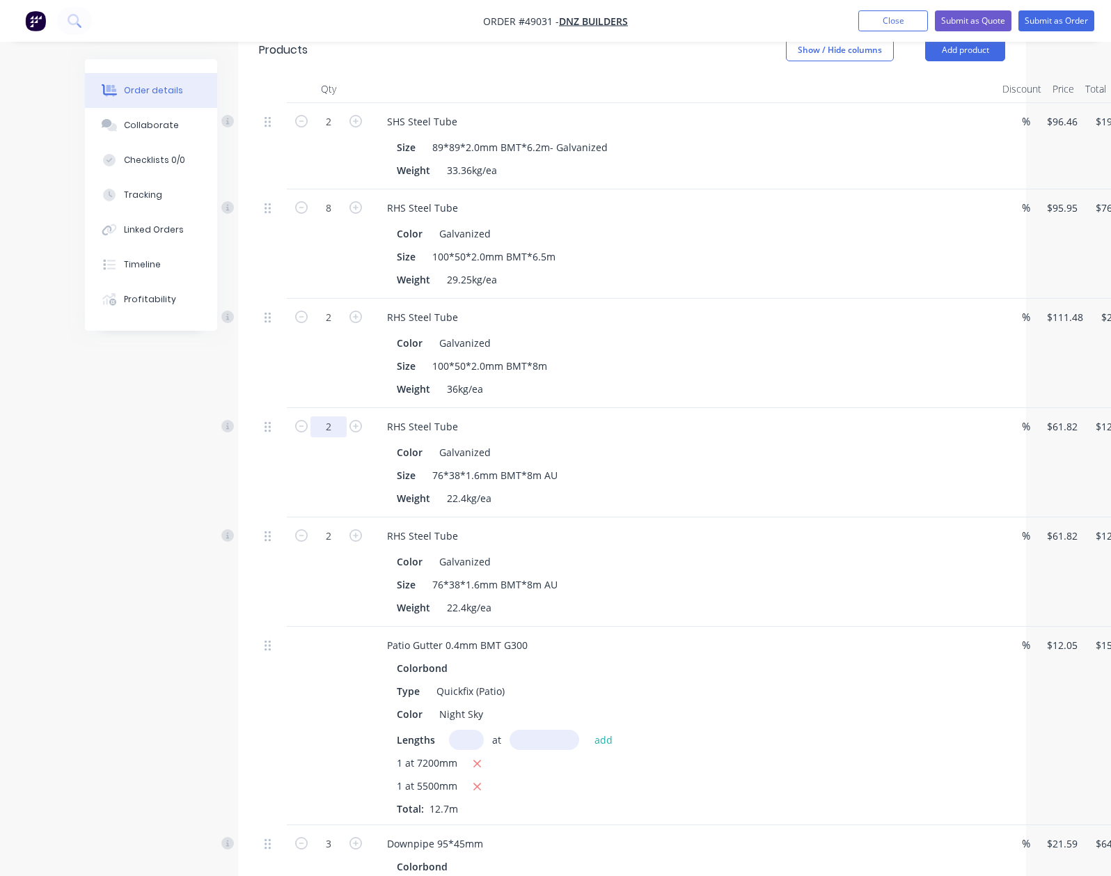
click at [310, 416] on input "2" at bounding box center [328, 426] width 36 height 21
type input "4"
type input "$247.28"
click at [919, 517] on div "RHS Steel Tube Color Galvanized Size 76*38*1.6mm BMT*8m AU Weight 22.4kg/ea" at bounding box center [683, 571] width 627 height 109
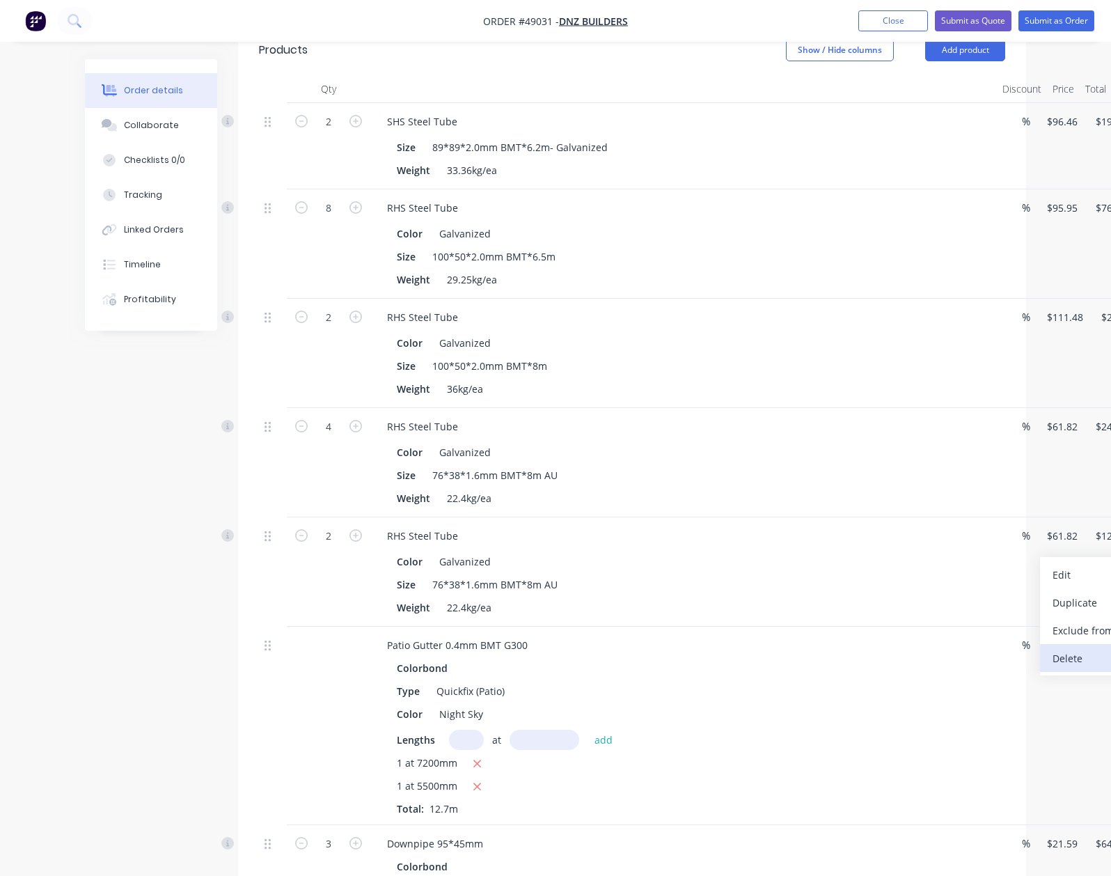
click at [1053, 648] on div "Delete" at bounding box center [1106, 658] width 107 height 20
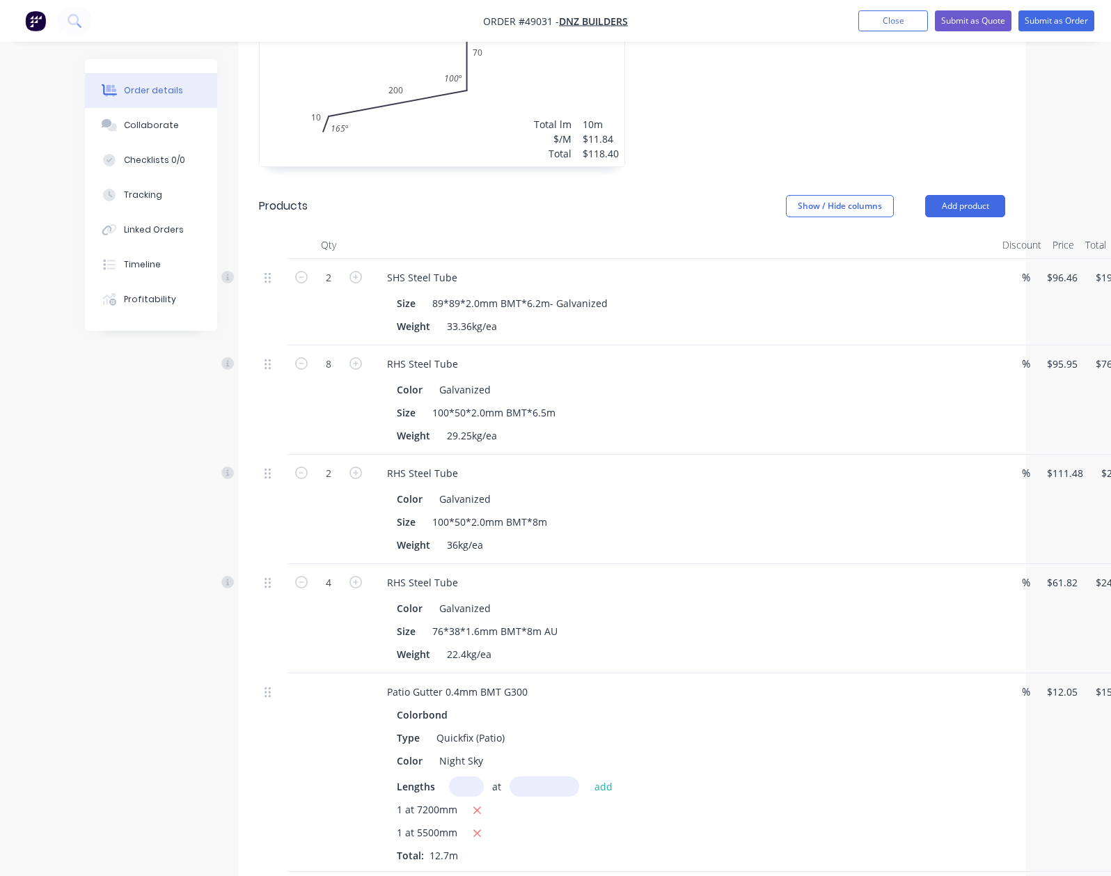
scroll to position [652, 0]
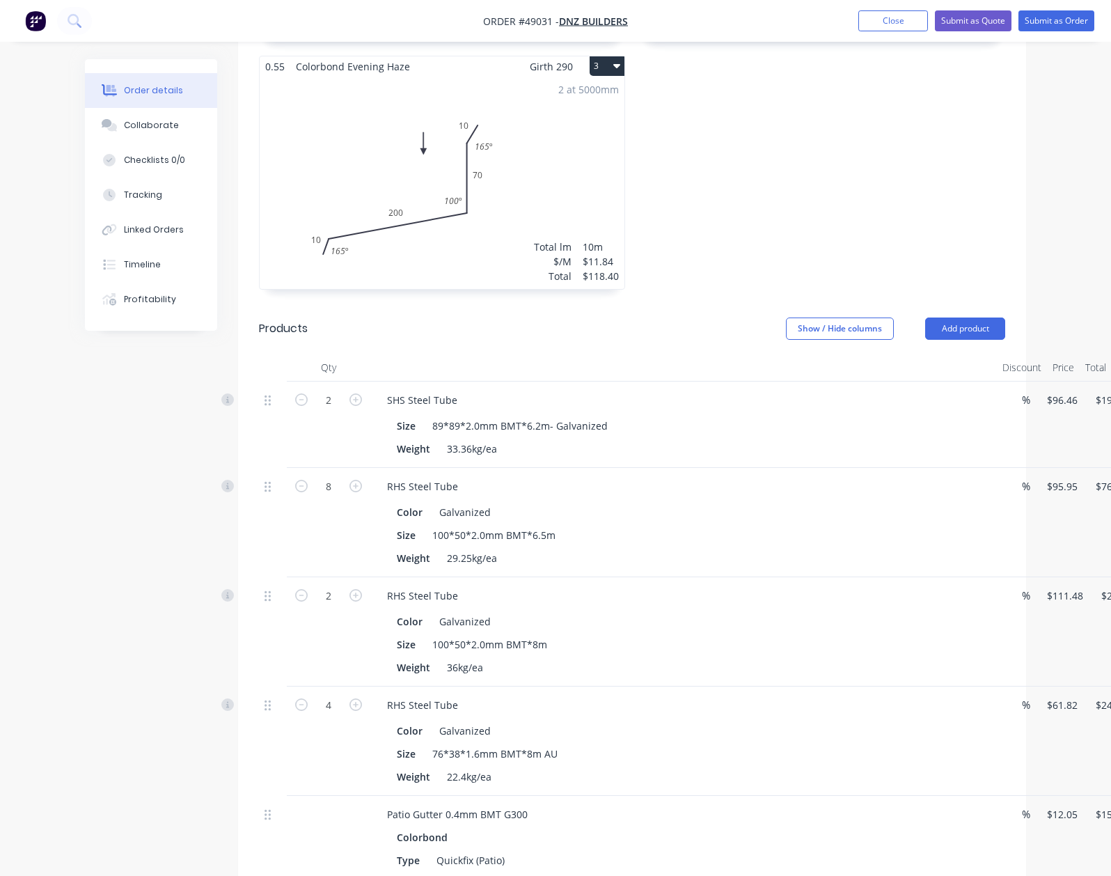
drag, startPoint x: 1053, startPoint y: 327, endPoint x: 1048, endPoint y: 321, distance: 7.4
click at [1026, 326] on header "Products Show / Hide columns Add product" at bounding box center [632, 329] width 788 height 50
click at [1005, 317] on button "Add product" at bounding box center [965, 328] width 80 height 22
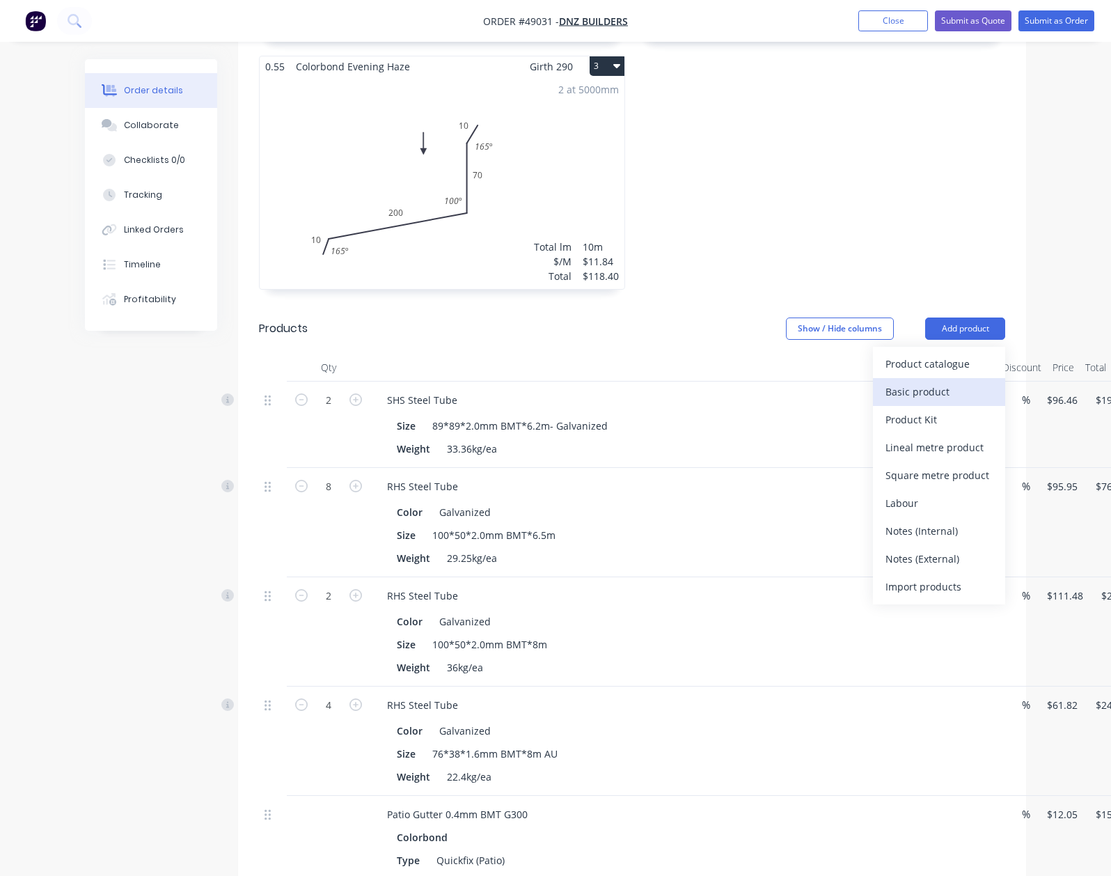
click at [993, 382] on div "Basic product" at bounding box center [939, 392] width 107 height 20
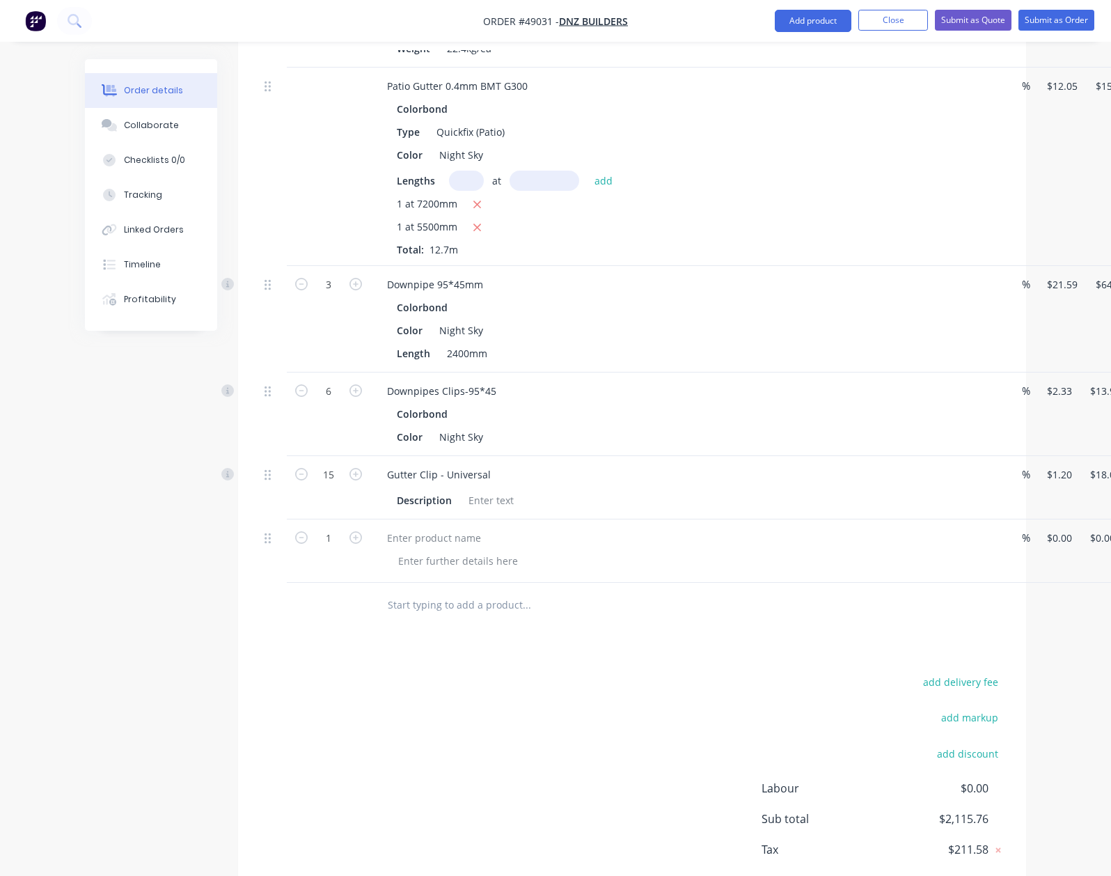
scroll to position [1441, 0]
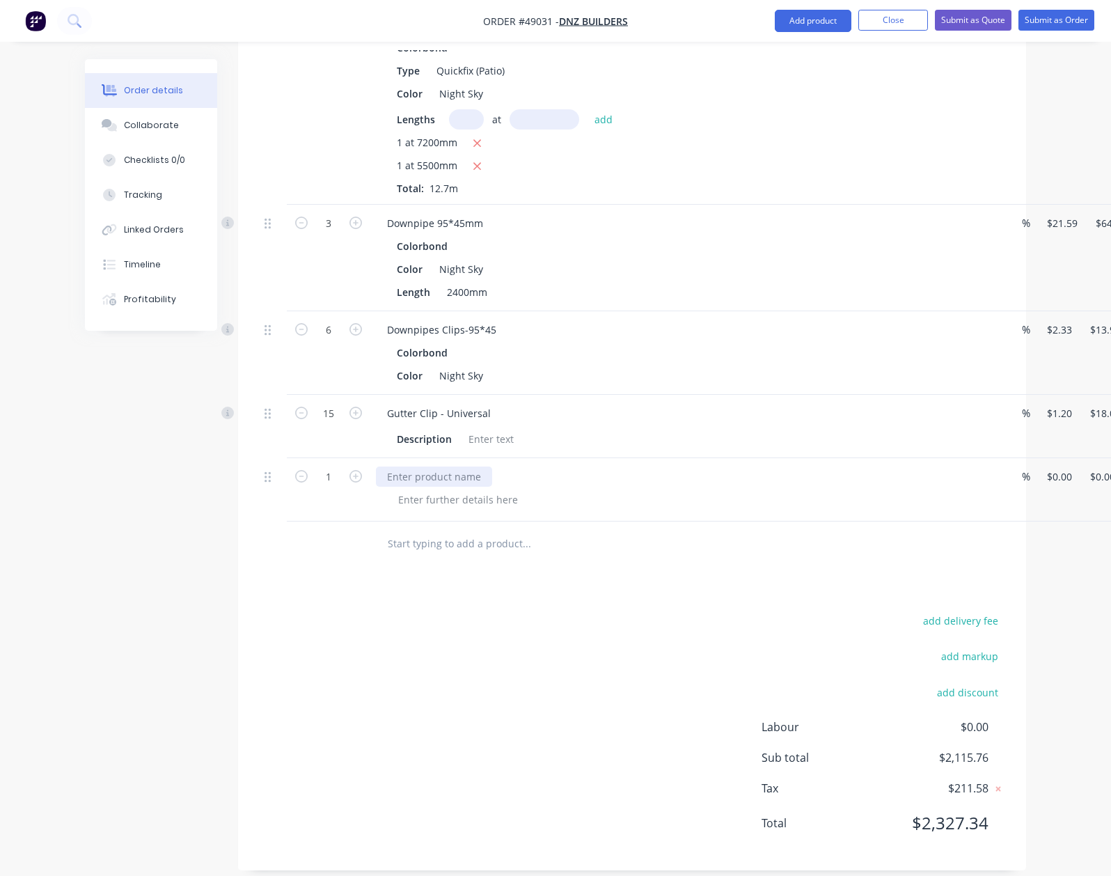
click at [376, 466] on div at bounding box center [434, 476] width 116 height 20
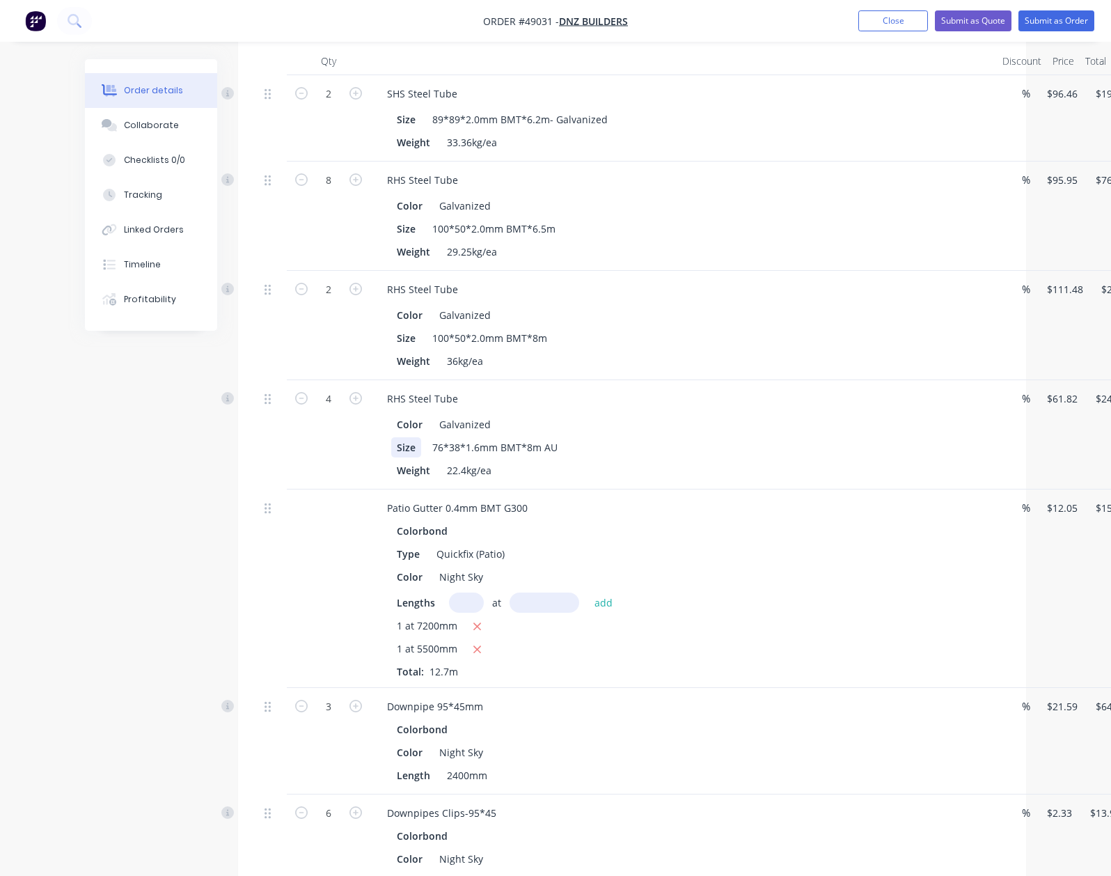
scroll to position [977, 0]
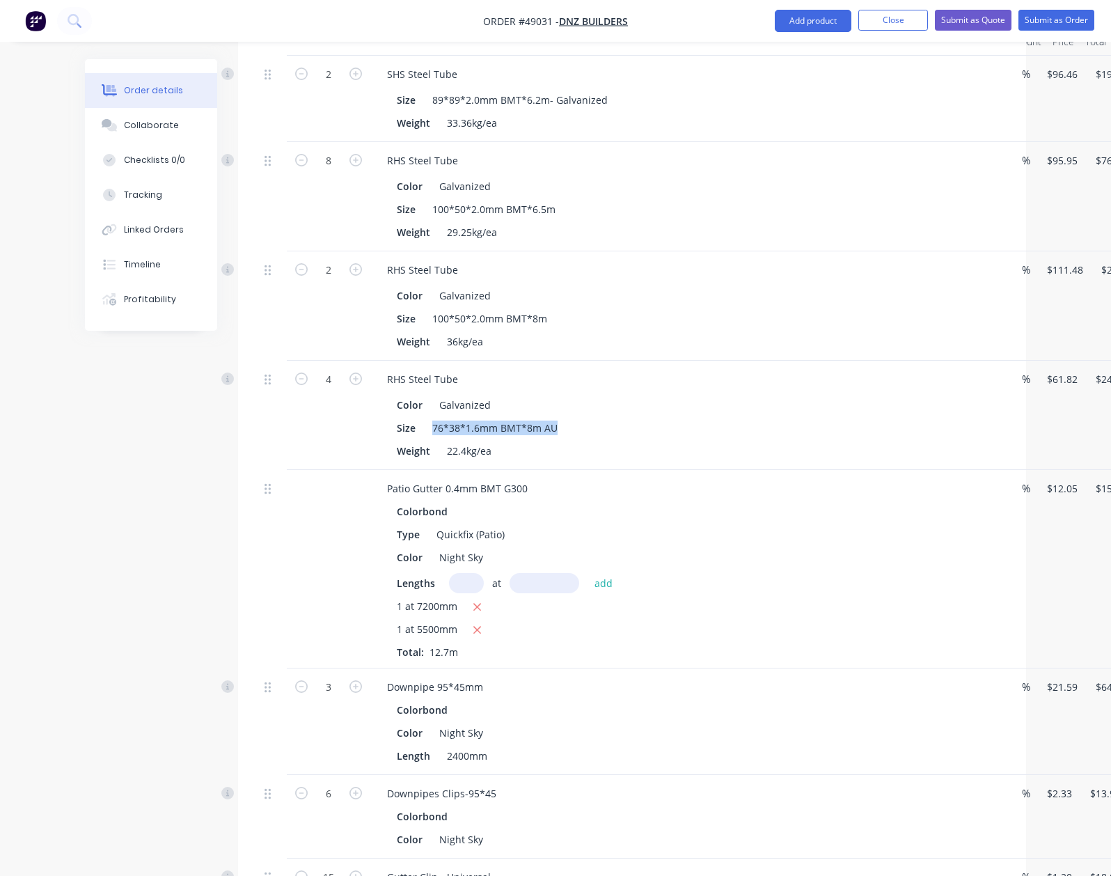
drag, startPoint x: 362, startPoint y: 402, endPoint x: 556, endPoint y: 412, distance: 193.8
click at [556, 418] on div "Size 76*38*1.6mm BMT*8m AU" at bounding box center [680, 428] width 579 height 20
copy div "76*38*1.6mm BMT*8m AU"
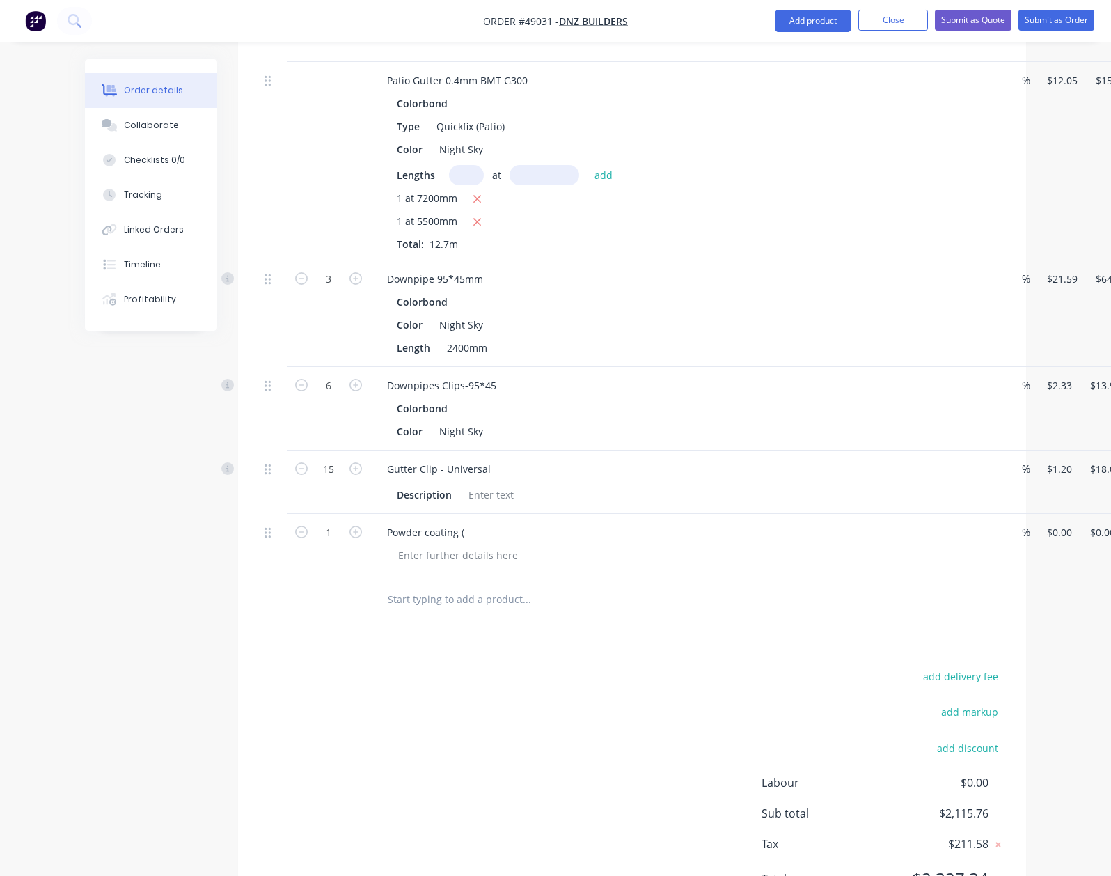
scroll to position [1441, 0]
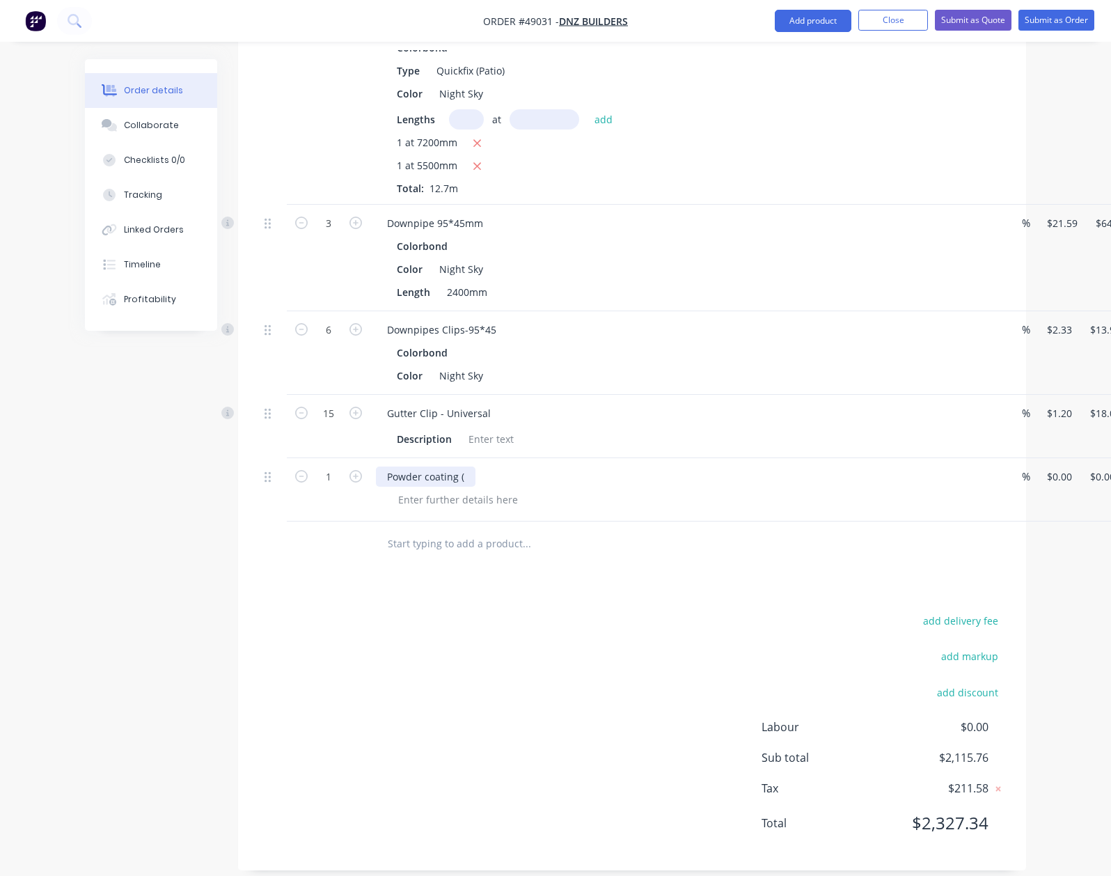
click at [399, 466] on div "Powder coating (" at bounding box center [426, 476] width 100 height 20
click at [400, 503] on div "Powder coating (76*38*1.6mm BMT*8m)*2" at bounding box center [683, 489] width 627 height 63
click at [402, 489] on div at bounding box center [458, 499] width 142 height 20
click at [401, 489] on div at bounding box center [458, 499] width 142 height 20
click at [1046, 466] on input "0" at bounding box center [1062, 476] width 32 height 20
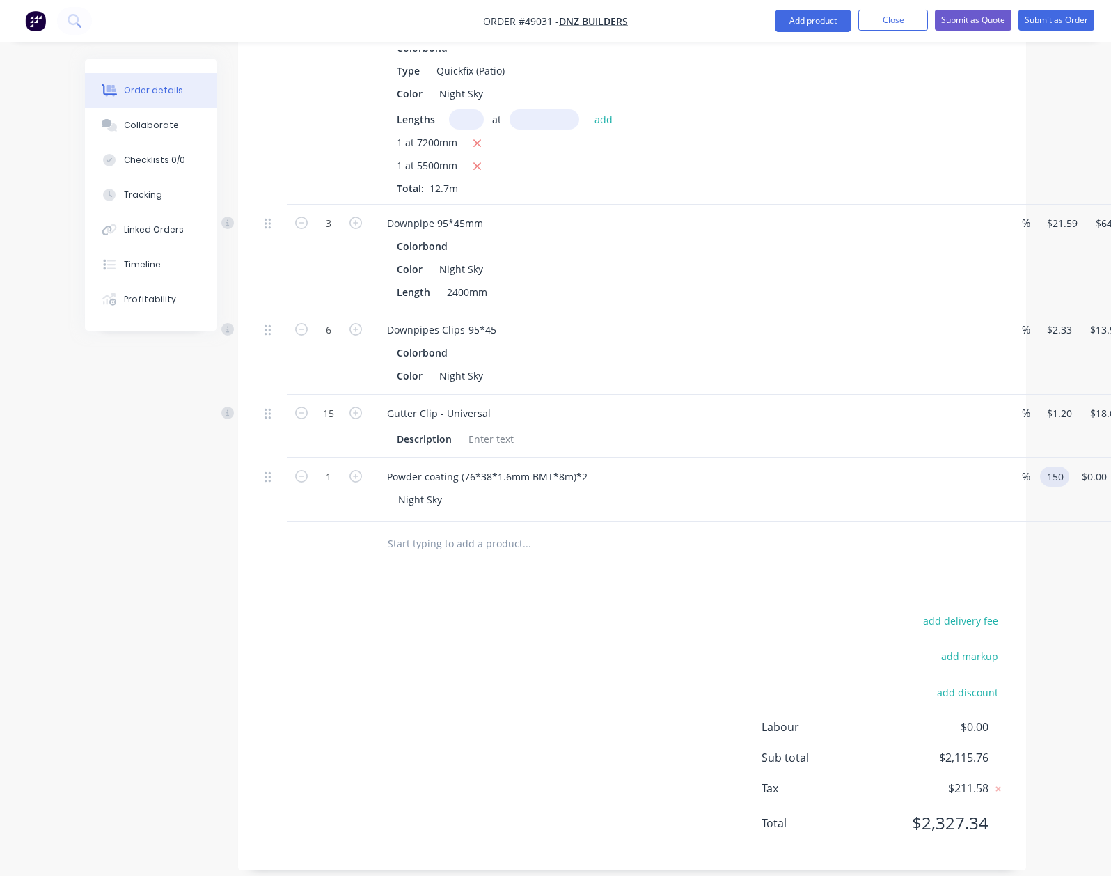
type input "$150.00"
click at [370, 496] on div "Powder coating (76*38*1.6mm BMT*8m)*2 Night Sky" at bounding box center [683, 489] width 627 height 63
click at [387, 489] on div "Night Sky" at bounding box center [420, 499] width 66 height 20
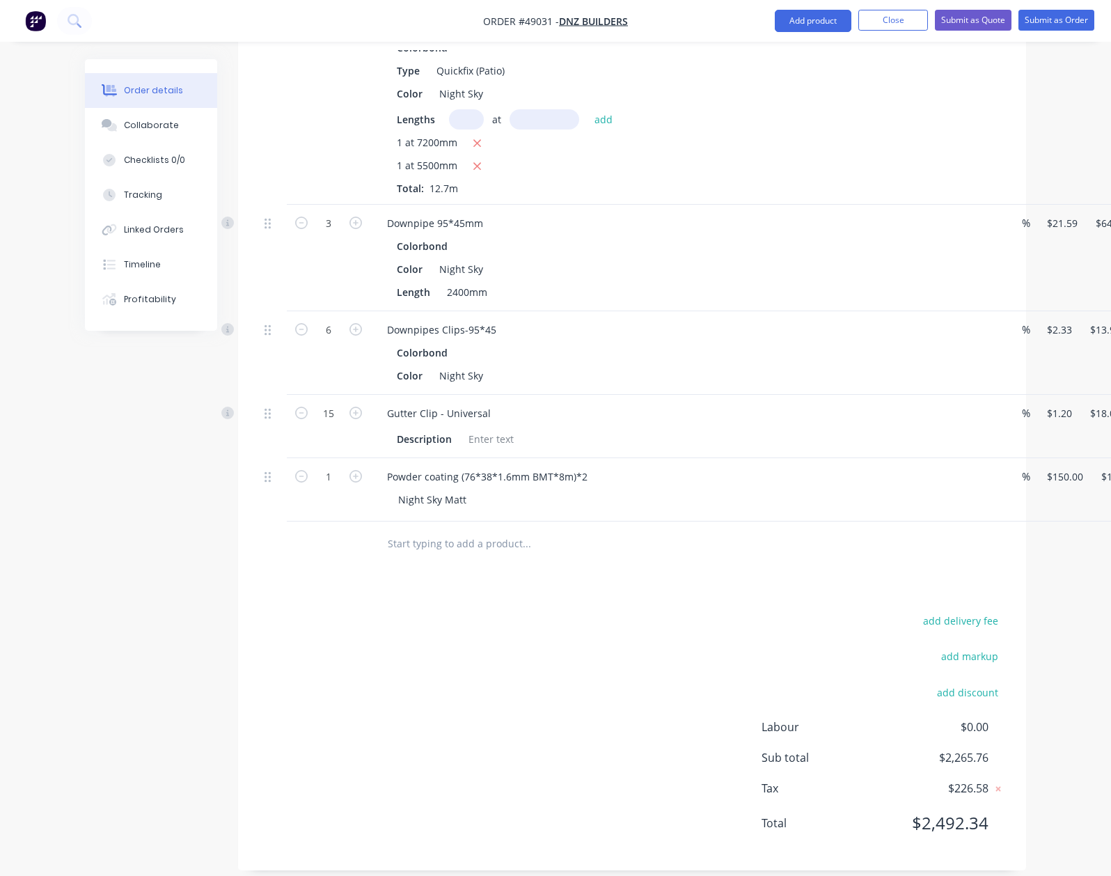
drag, startPoint x: 556, startPoint y: 563, endPoint x: 1098, endPoint y: 457, distance: 552.6
click at [1065, 533] on div "Duplicate" at bounding box center [1111, 543] width 107 height 20
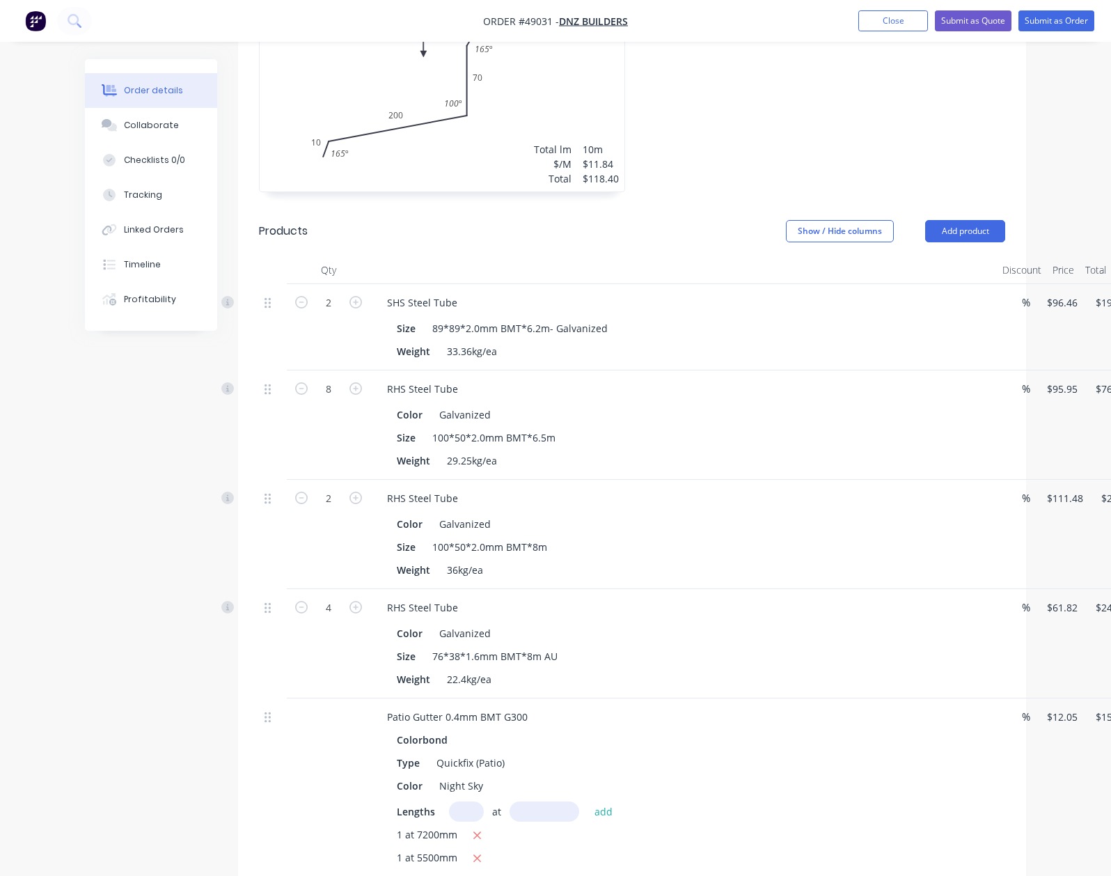
scroll to position [699, 0]
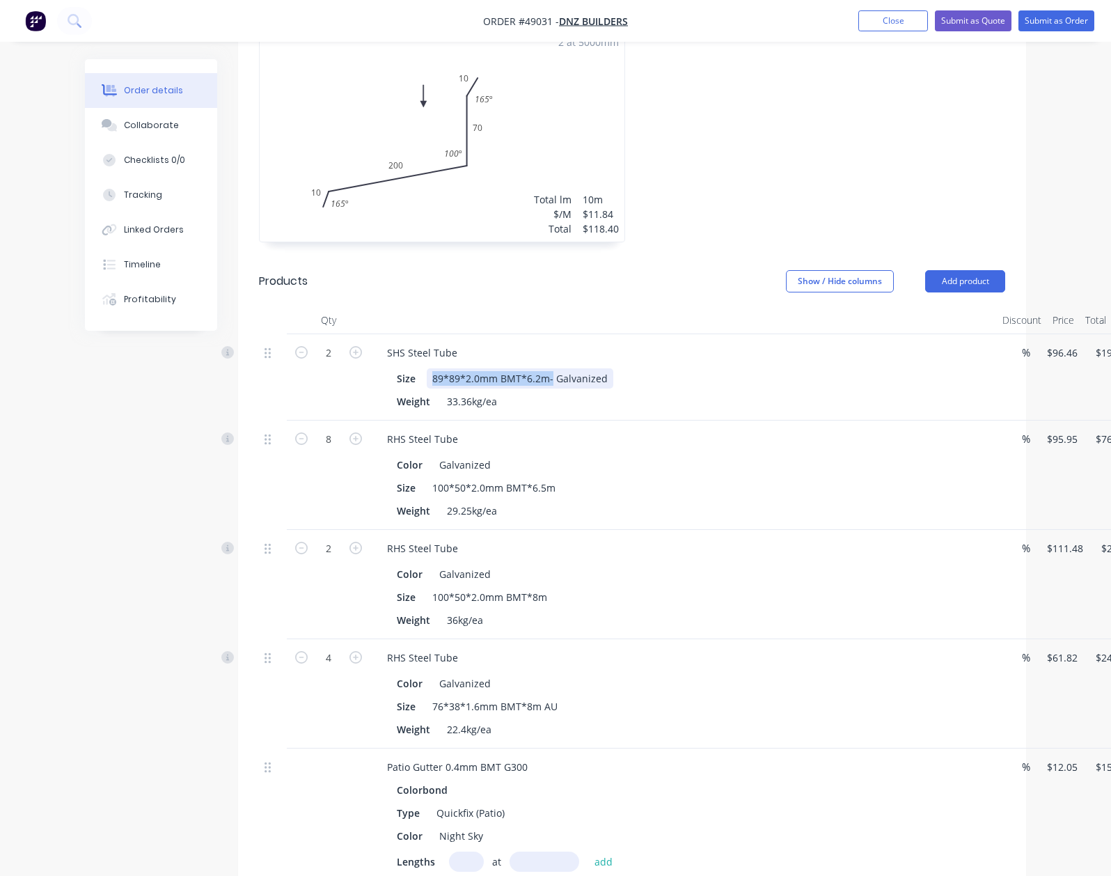
drag, startPoint x: 358, startPoint y: 363, endPoint x: 479, endPoint y: 361, distance: 121.2
click at [479, 368] on div "89*89*2.0mm BMT*6.2m- Galvanized" at bounding box center [520, 378] width 187 height 20
copy div "89*89*2.0mm BMT*6.2m-"
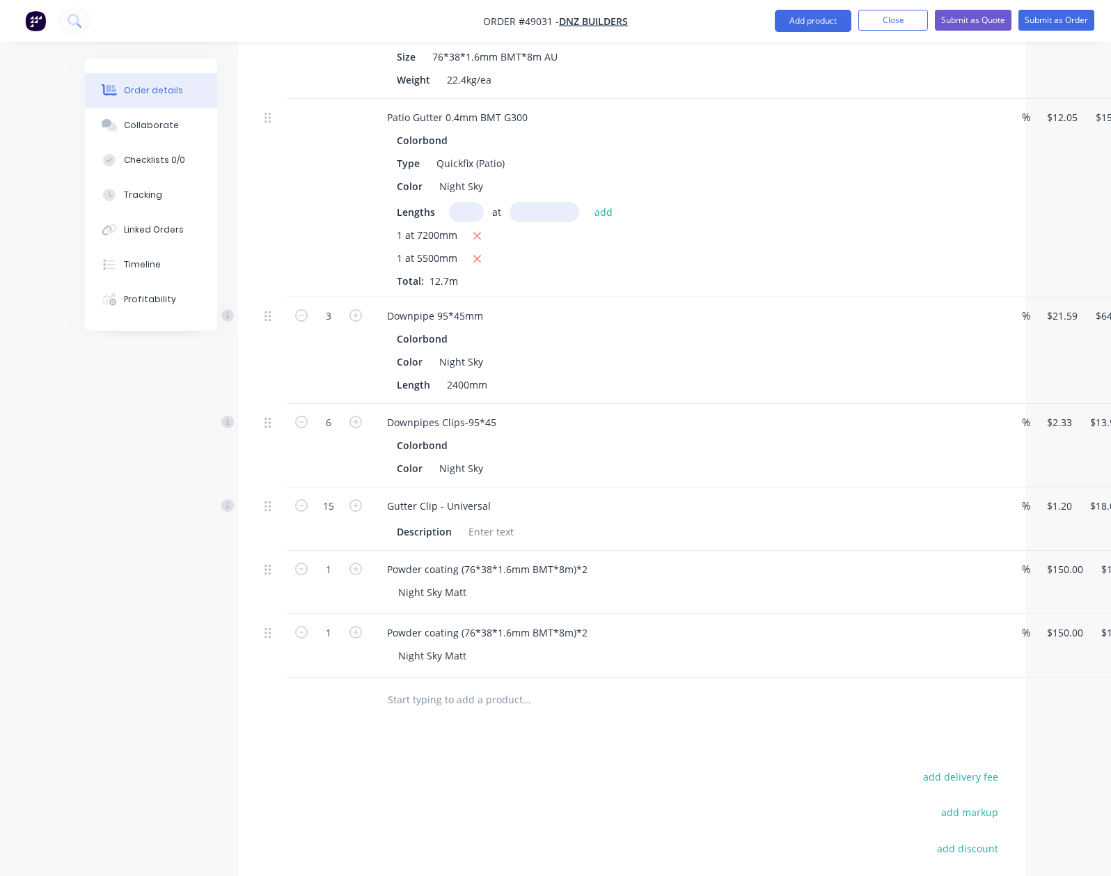
scroll to position [1504, 0]
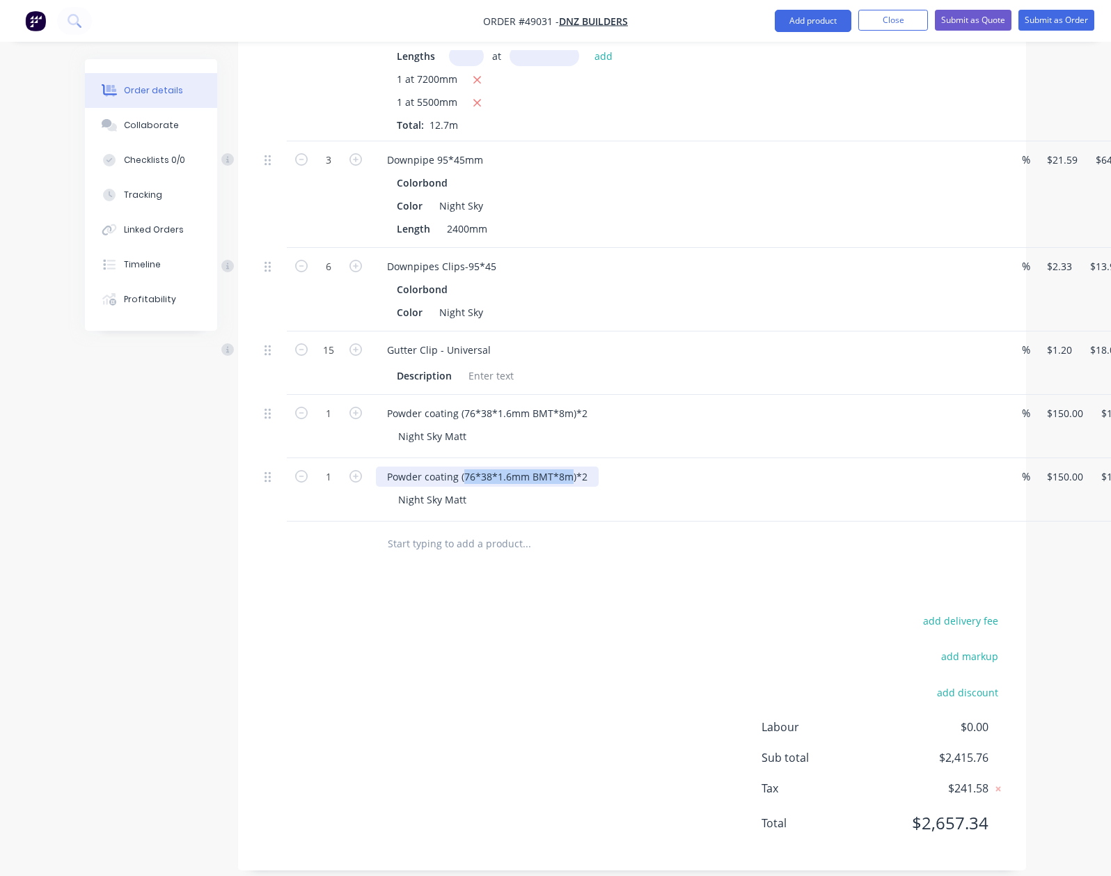
drag, startPoint x: 393, startPoint y: 457, endPoint x: 499, endPoint y: 459, distance: 106.6
click at [499, 466] on div "Powder coating (76*38*1.6mm BMT*8m)*2" at bounding box center [487, 476] width 223 height 20
paste div
click at [533, 466] on div "Powder coating (89*89*2.0mm BMT*6.2m)*2" at bounding box center [683, 476] width 615 height 20
click at [525, 466] on div "Powder coating (89*89*2.0mm BMT*6.2m)*2" at bounding box center [491, 476] width 231 height 20
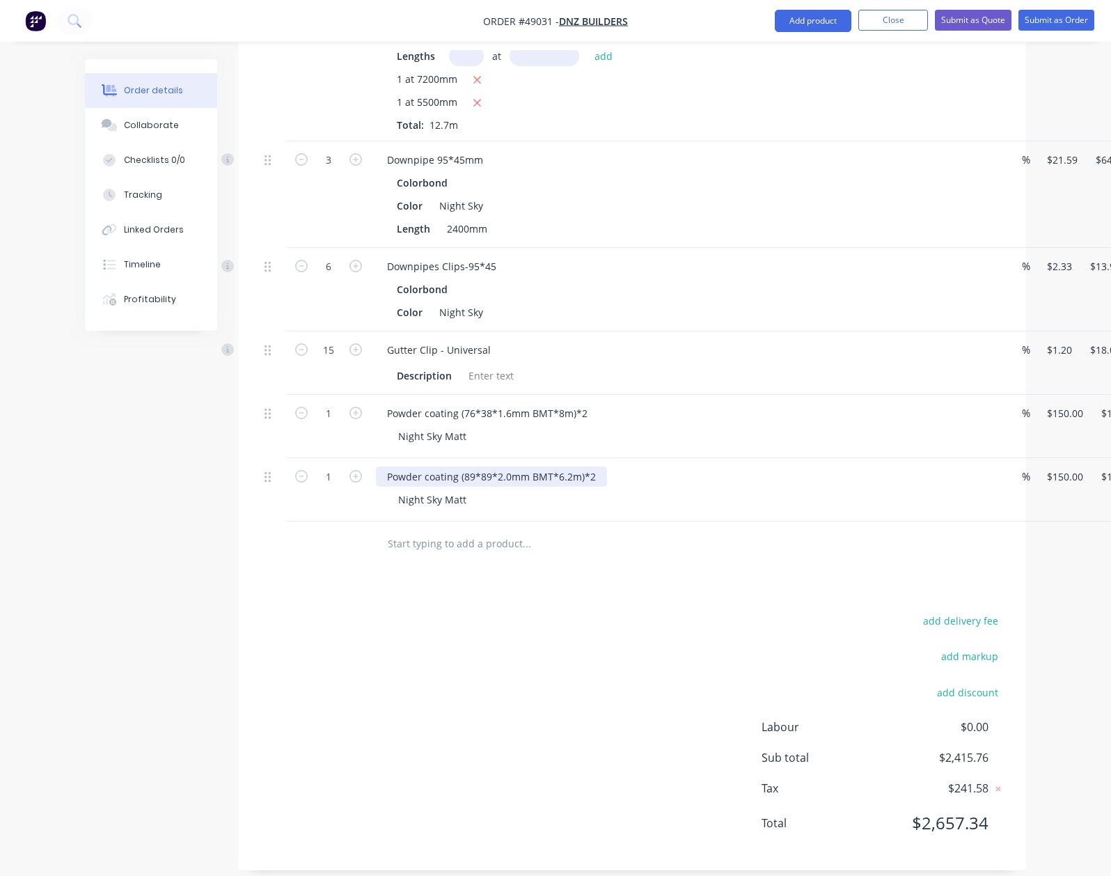
click at [524, 466] on div "Powder coating (89*89*2.0mm BMT*6.2m)*2" at bounding box center [491, 476] width 231 height 20
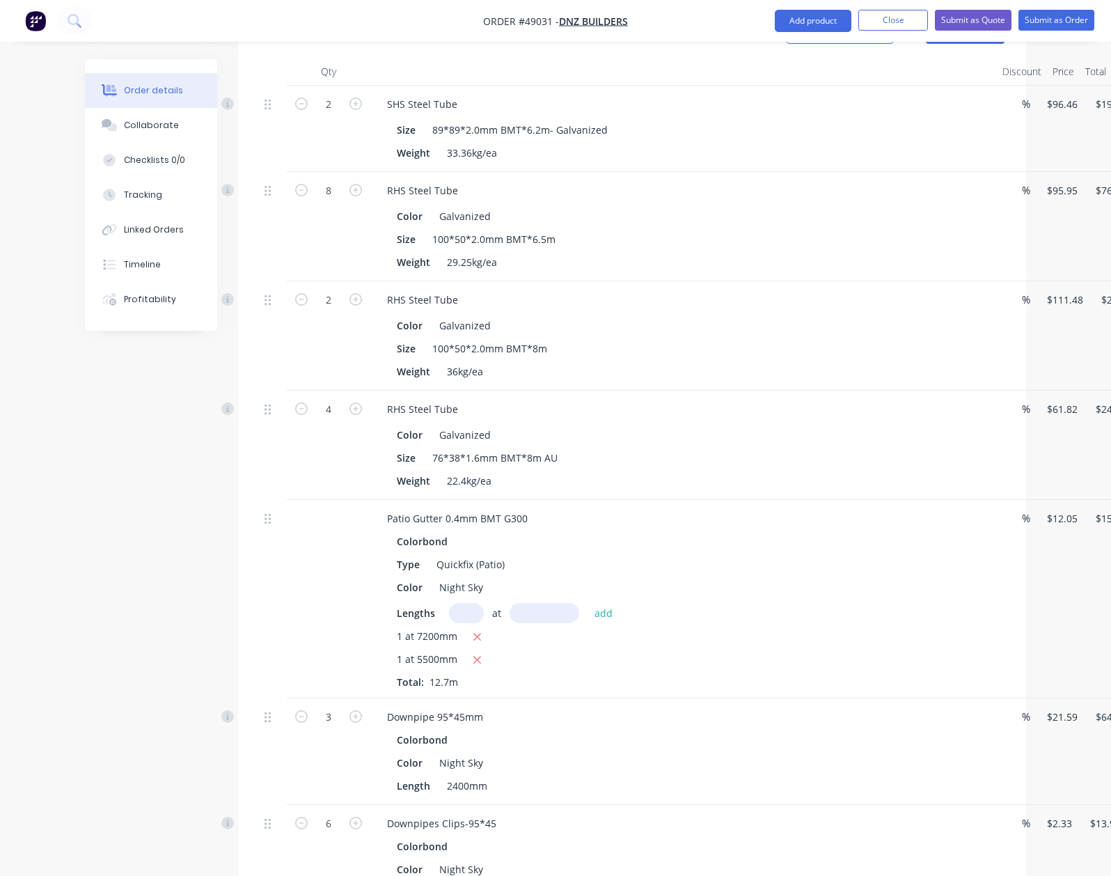
scroll to position [576, 0]
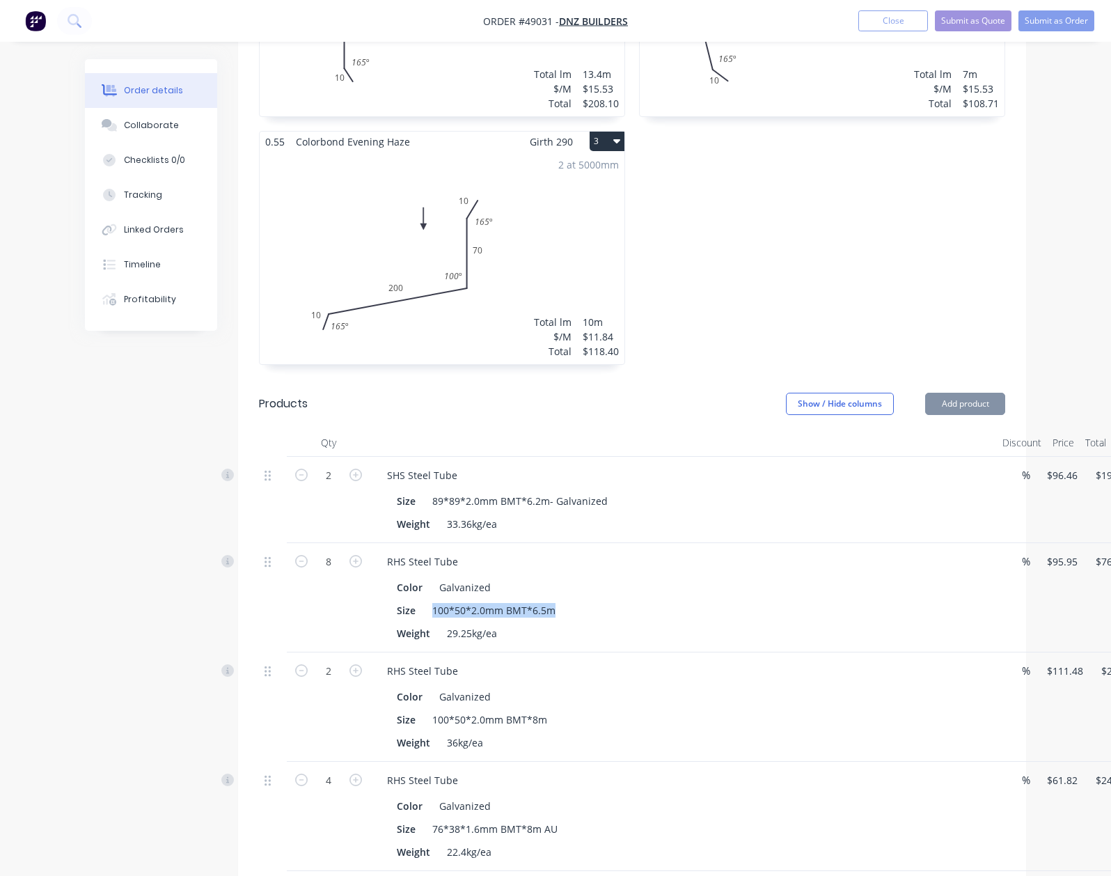
drag, startPoint x: 361, startPoint y: 592, endPoint x: 511, endPoint y: 597, distance: 150.5
click at [511, 600] on div "Size 100*50*2.0mm BMT*6.5m" at bounding box center [680, 610] width 579 height 20
copy div "100*50*2.0mm BMT*6.5m"
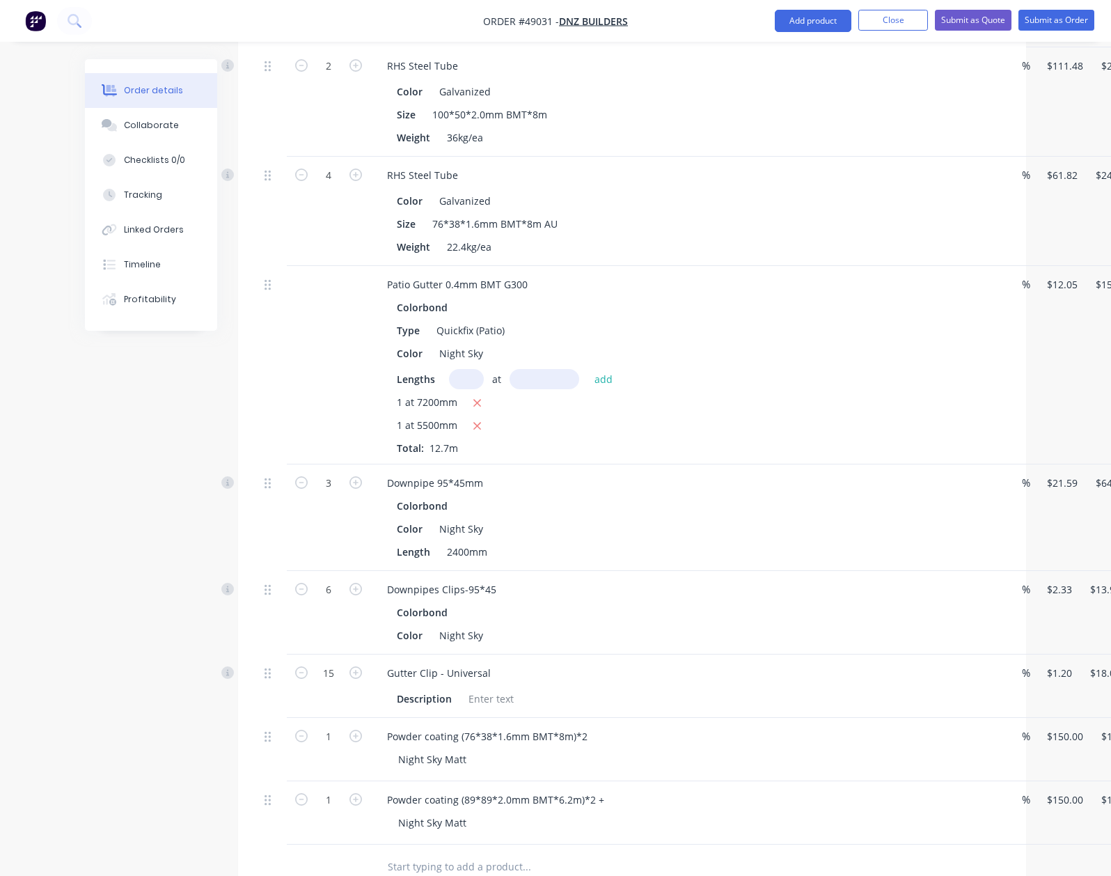
scroll to position [1412, 0]
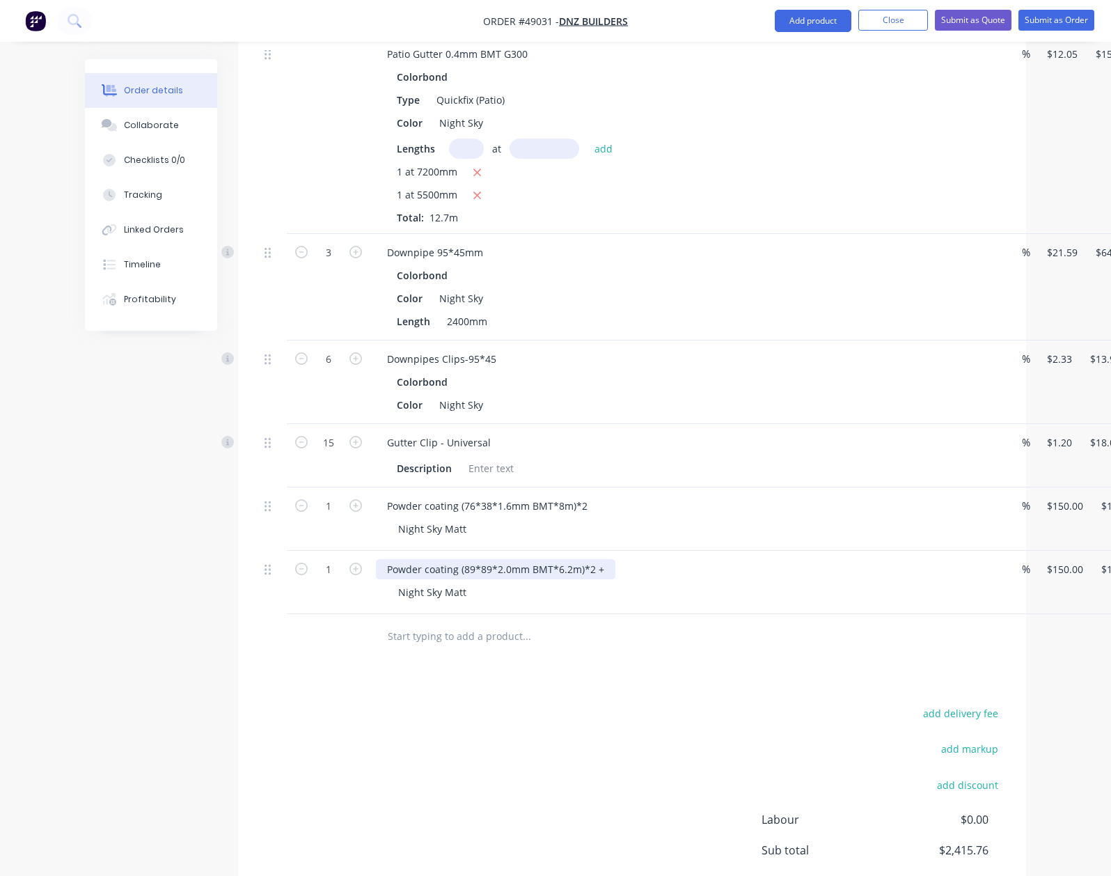
click at [538, 559] on div "Powder coating (89*89*2.0mm BMT*6.2m)*2 +" at bounding box center [495, 569] width 239 height 20
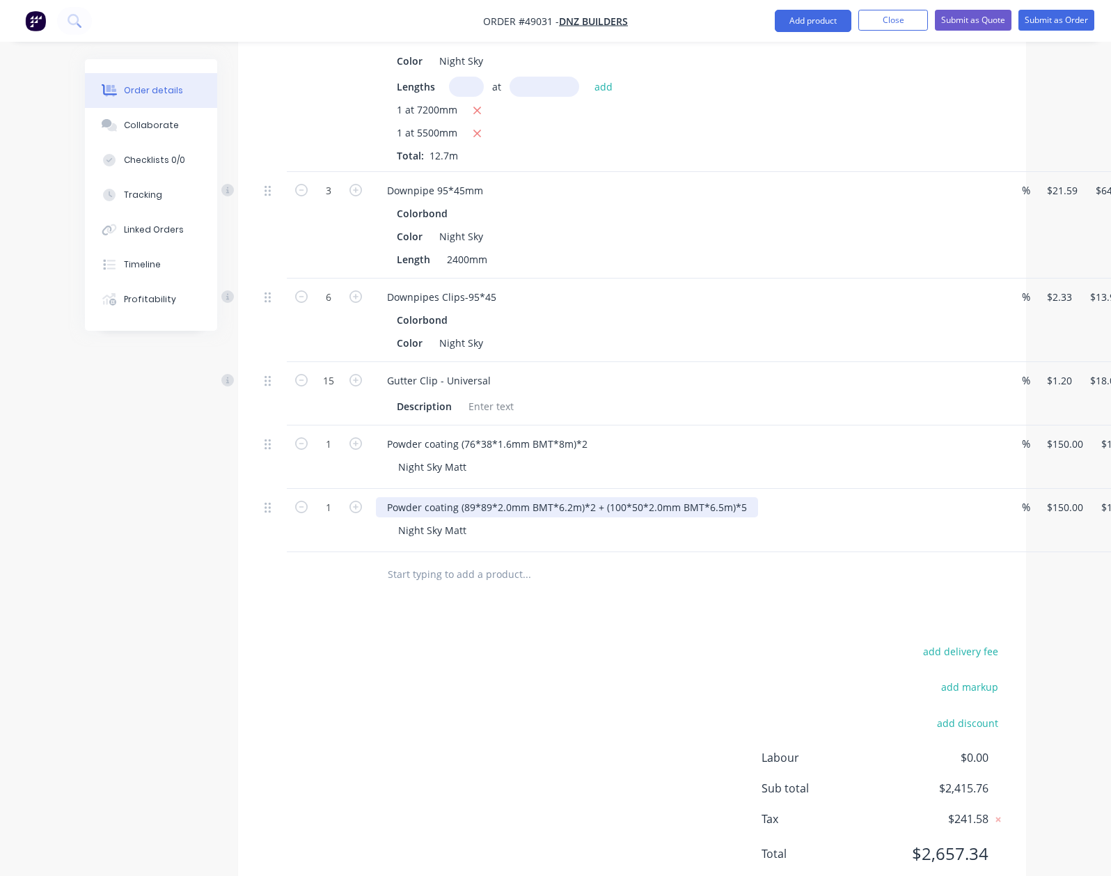
scroll to position [1504, 0]
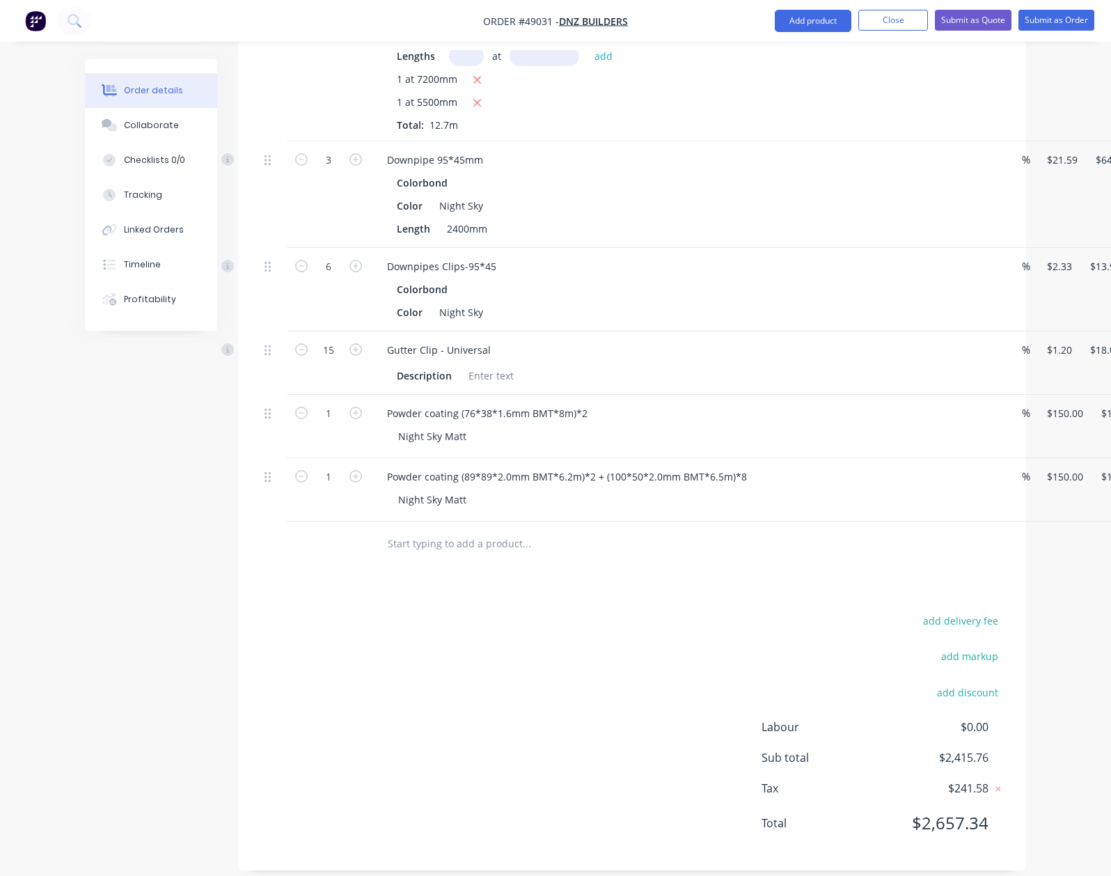
click at [633, 502] on div "Powder coating (89*89*2.0mm BMT*6.2m)*2 + (100*50*2.0mm BMT*6.5m)*8 Night Sky M…" at bounding box center [683, 489] width 627 height 63
drag, startPoint x: 372, startPoint y: 480, endPoint x: 270, endPoint y: 480, distance: 101.6
click at [270, 480] on div "1 Powder coating (89*89*2.0mm BMT*6.2m)*2 + (100*50*2.0mm BMT*6.5m)*8 Night Sky…" at bounding box center [632, 489] width 746 height 63
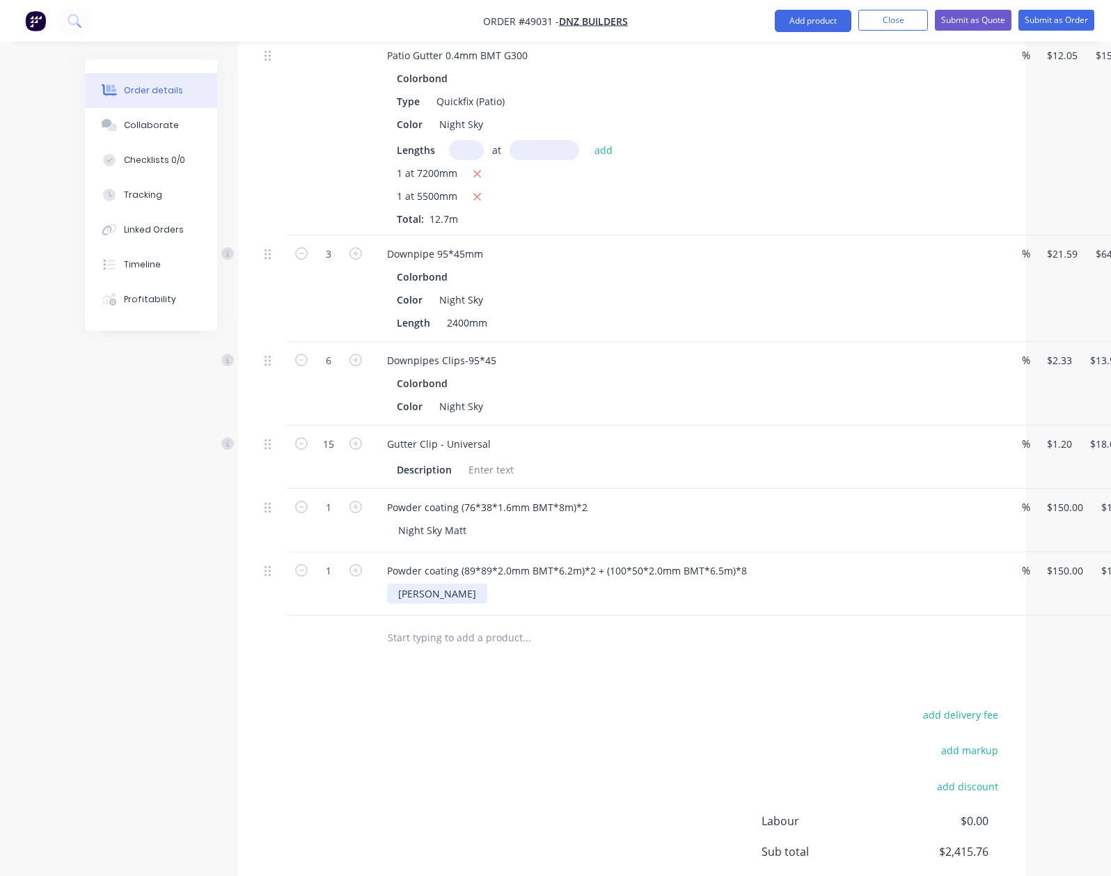
scroll to position [1412, 0]
click at [633, 634] on div at bounding box center [585, 636] width 418 height 28
click at [387, 582] on div "Evening Haz Matt" at bounding box center [439, 592] width 104 height 20
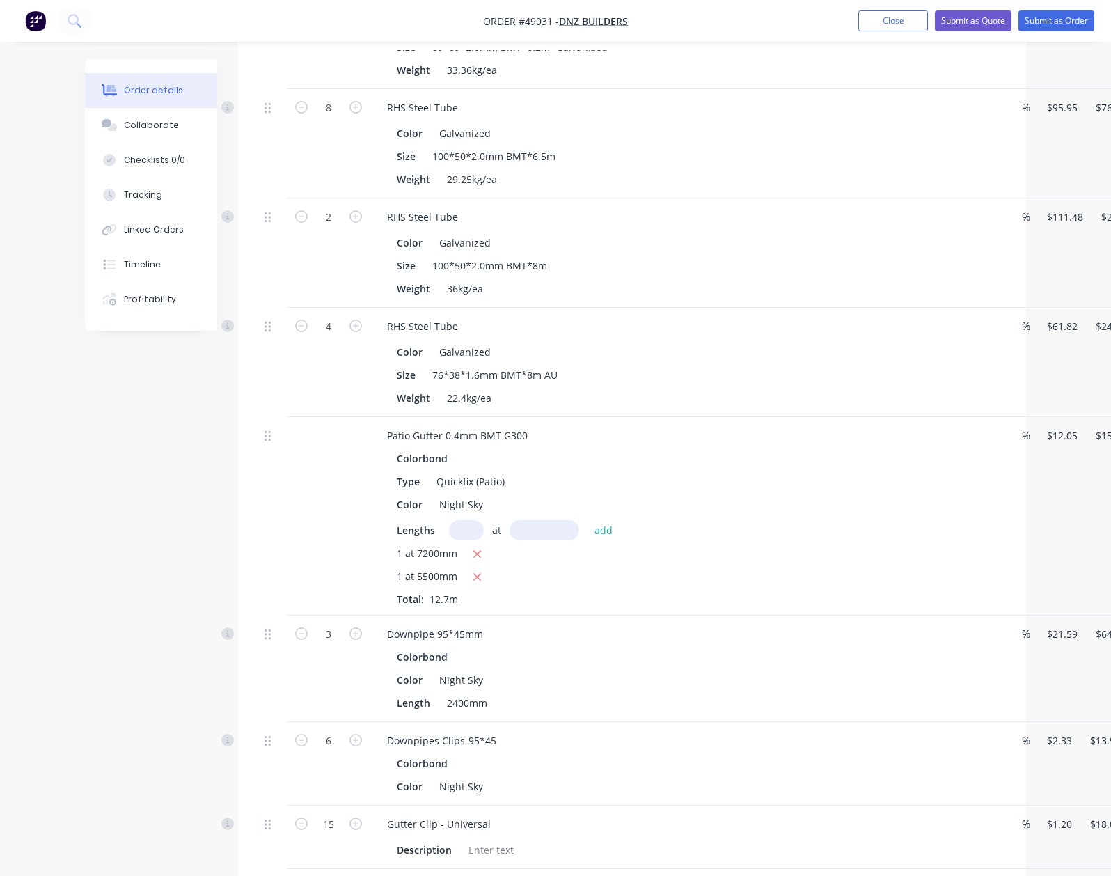
scroll to position [855, 0]
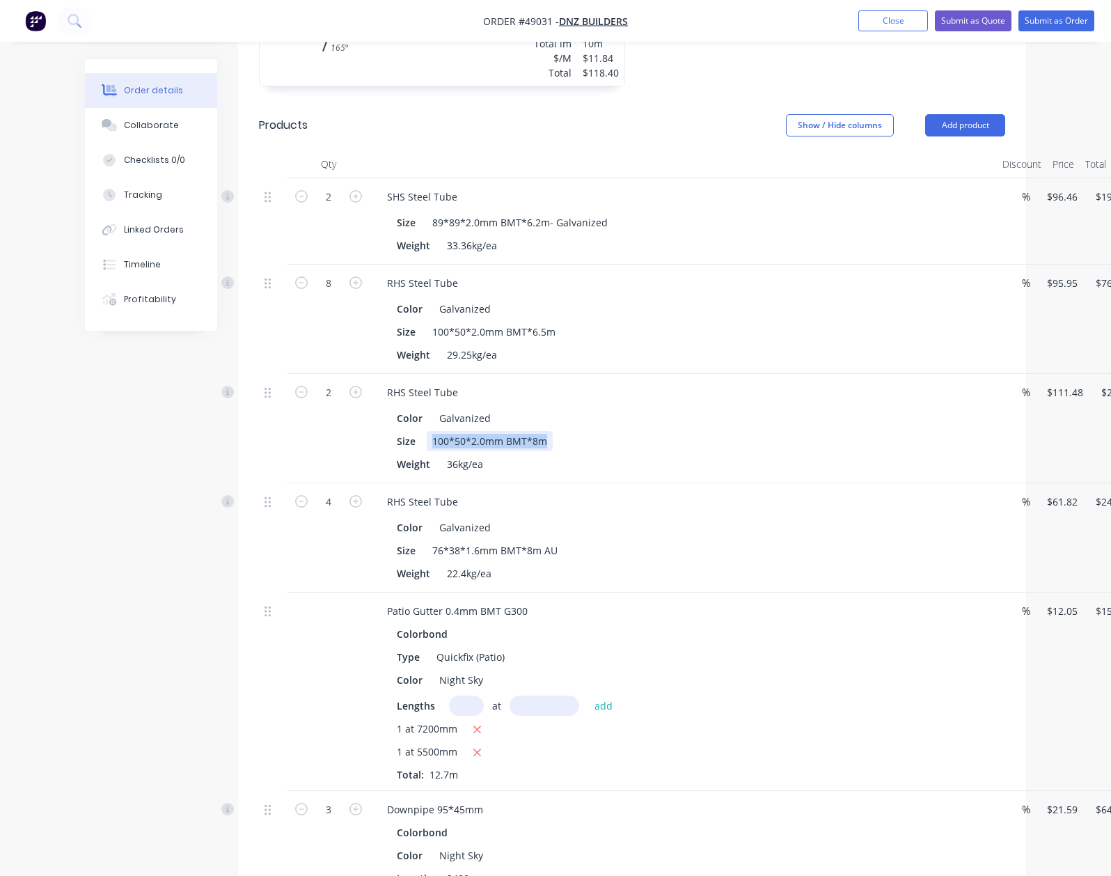
drag, startPoint x: 363, startPoint y: 426, endPoint x: 505, endPoint y: 440, distance: 142.7
click at [505, 440] on div "Color Galvanized Size 100*50*2.0mm BMT*8m Weight 36kg/ea" at bounding box center [683, 439] width 615 height 69
copy div "100*50*2.0mm BMT*8m"
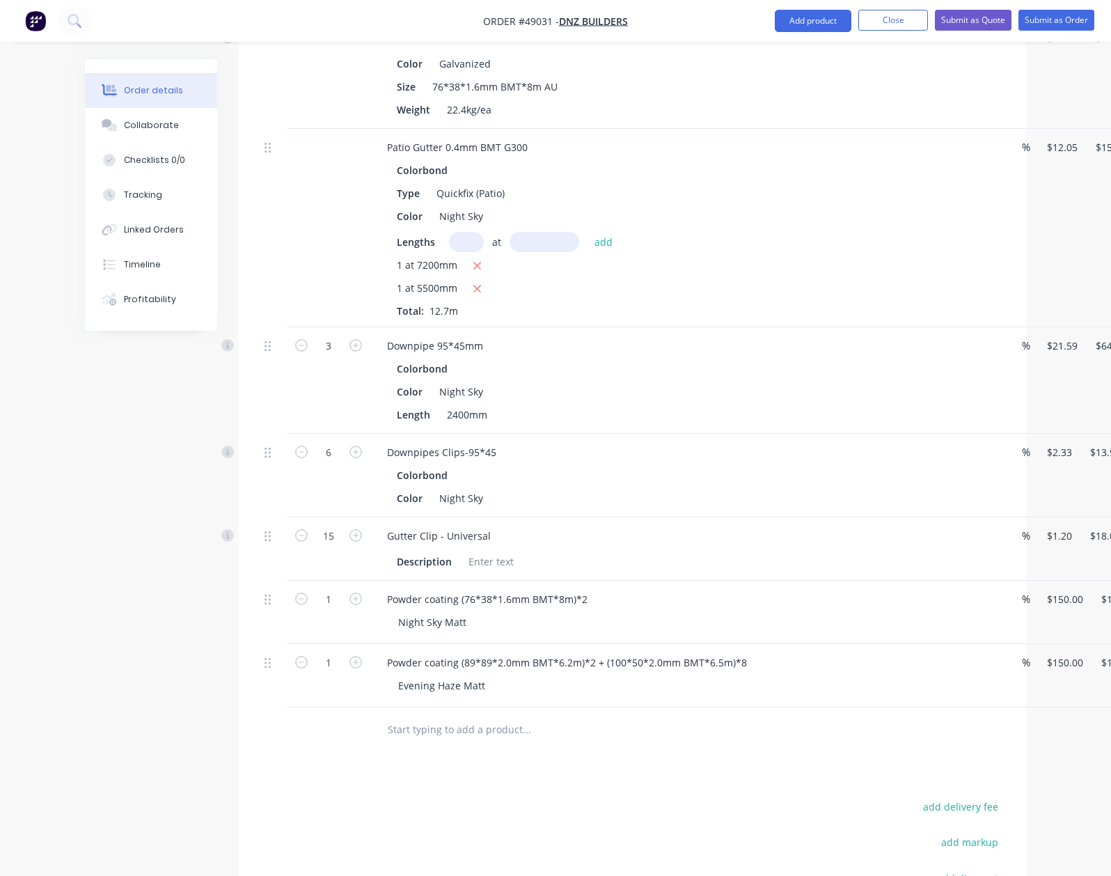
scroll to position [1504, 0]
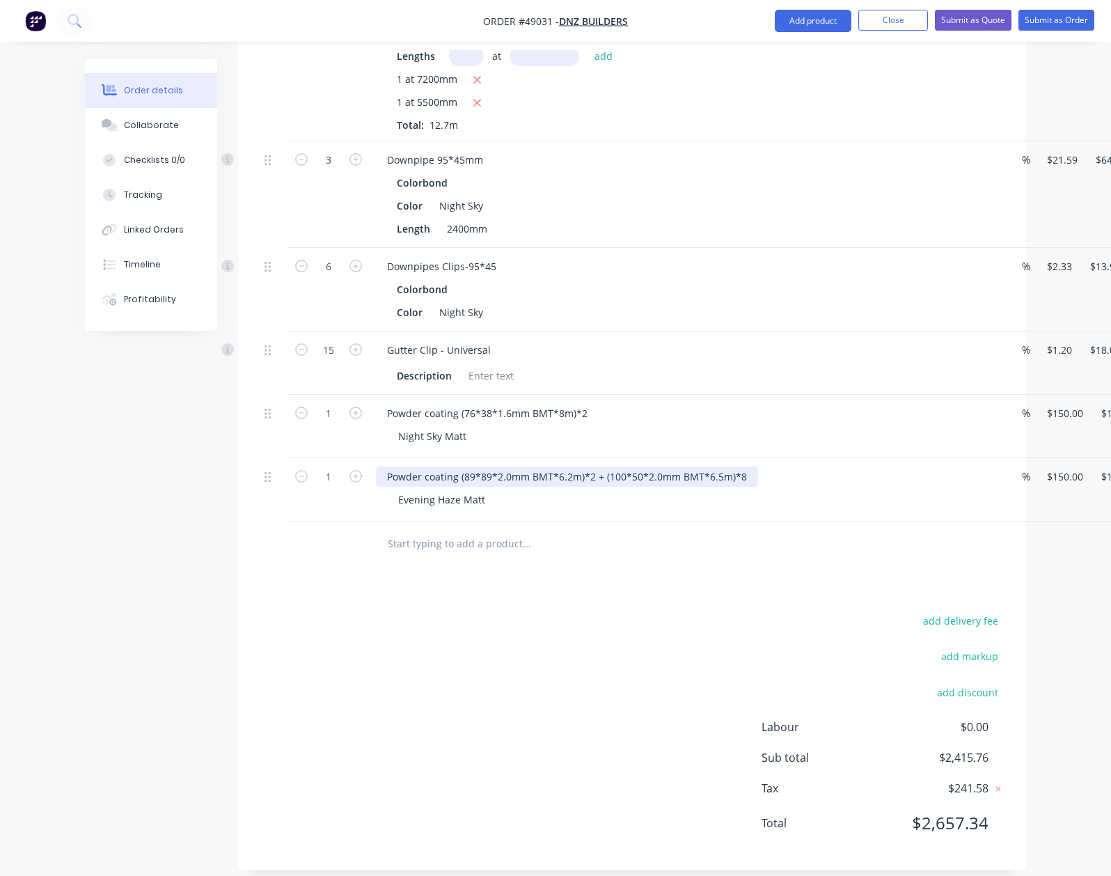
click at [677, 466] on div "Powder coating (89*89*2.0mm BMT*6.2m)*2 + (100*50*2.0mm BMT*6.5m)*8" at bounding box center [567, 476] width 382 height 20
click at [535, 466] on div "Powder coating (89*89*2.0mm BMT*6.2m)*2 + (100*50*2.0mm BMT*6.5m)*8 + (100*50*2…" at bounding box center [638, 476] width 525 height 20
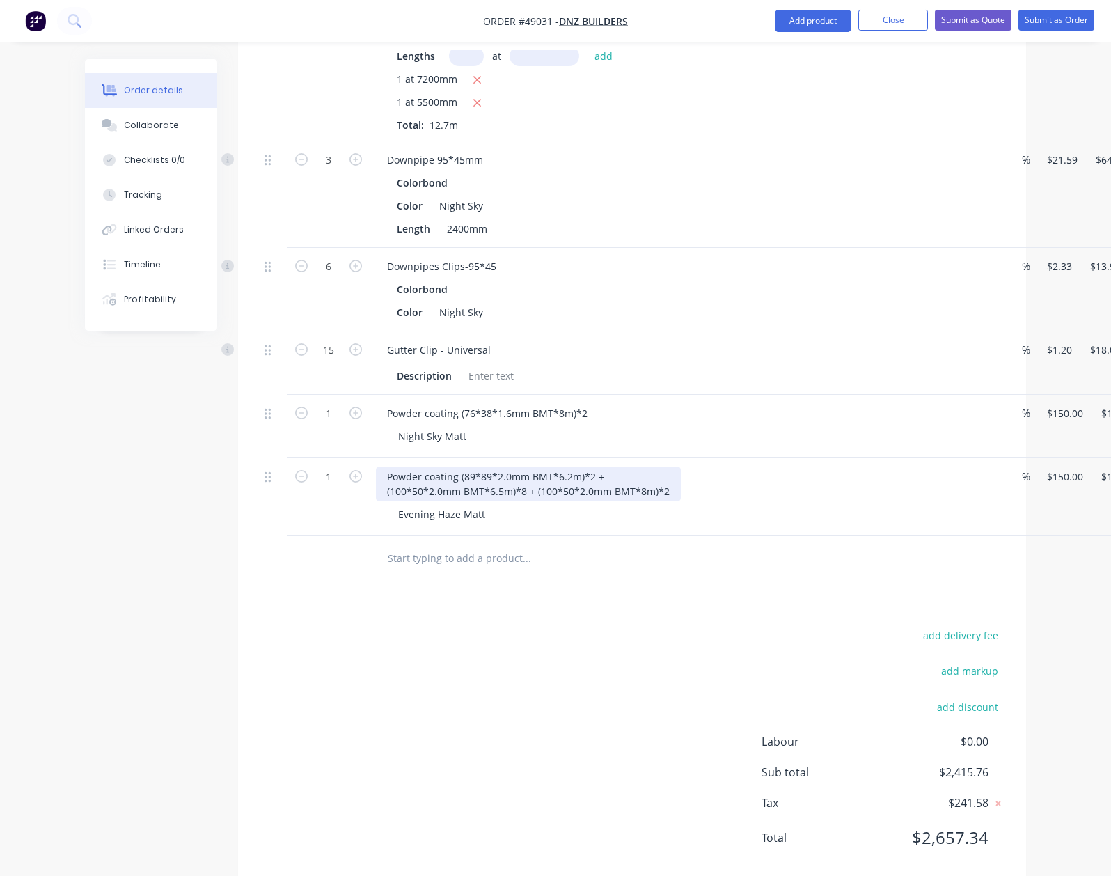
click at [464, 478] on div "Powder coating (89*89*2.0mm BMT*6.2m)*2 + (100*50*2.0mm BMT*6.5m)*8 + (100*50*2…" at bounding box center [528, 483] width 305 height 35
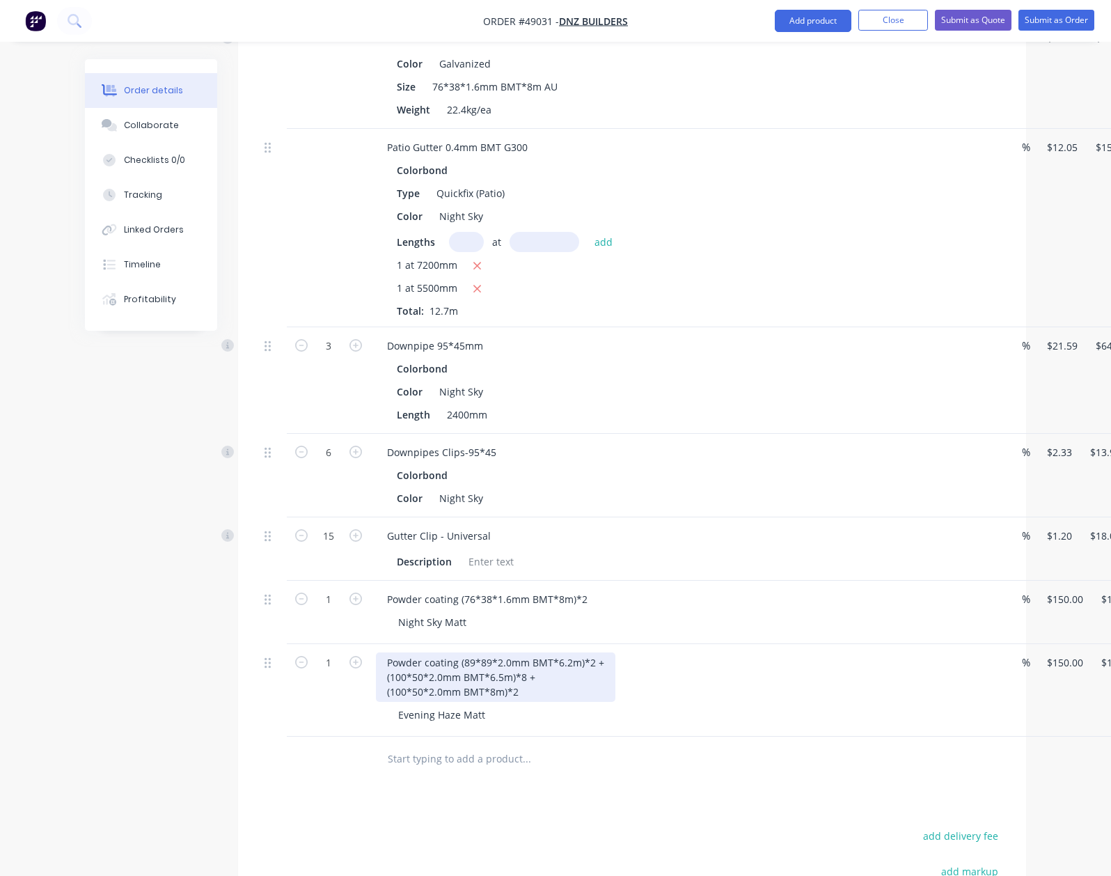
scroll to position [1412, 0]
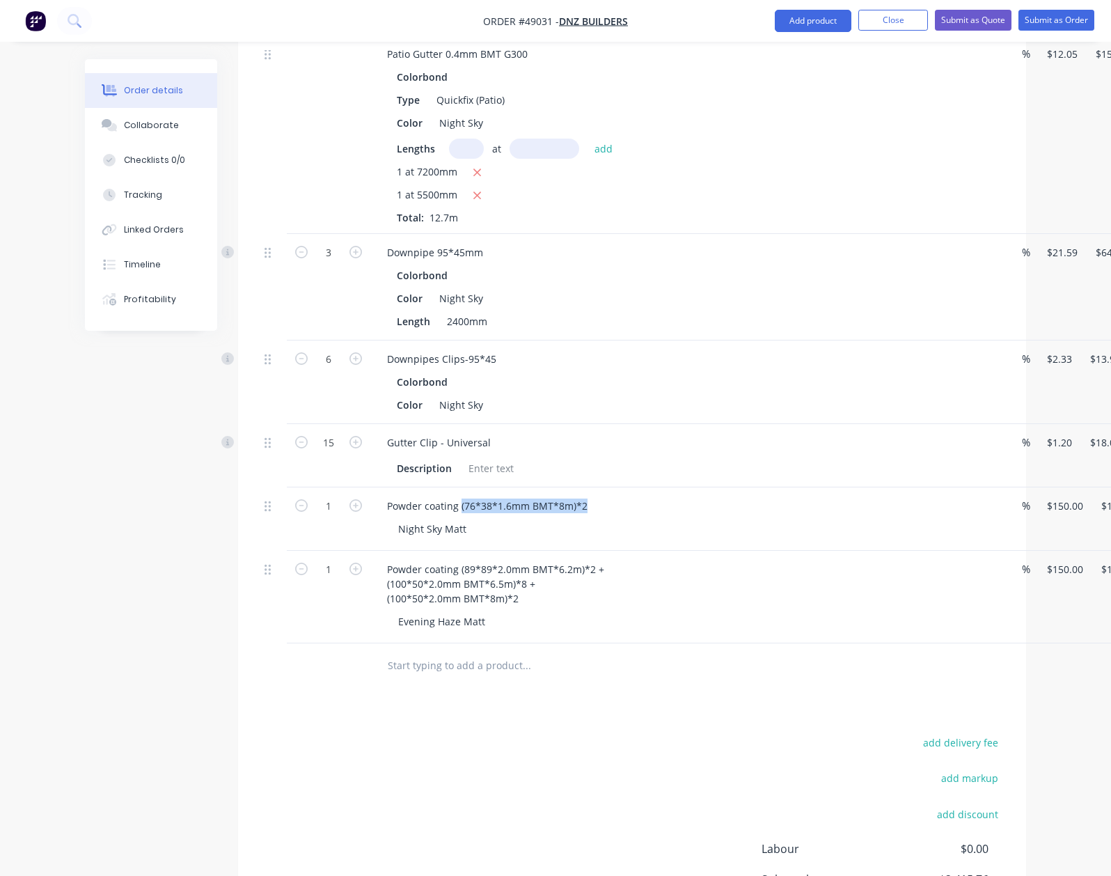
drag, startPoint x: 388, startPoint y: 485, endPoint x: 576, endPoint y: 494, distance: 188.9
click at [576, 496] on div "Powder coating (76*38*1.6mm BMT*8m)*2" at bounding box center [683, 506] width 615 height 20
copy div "(76*38*1.6mm BMT*8m)*2"
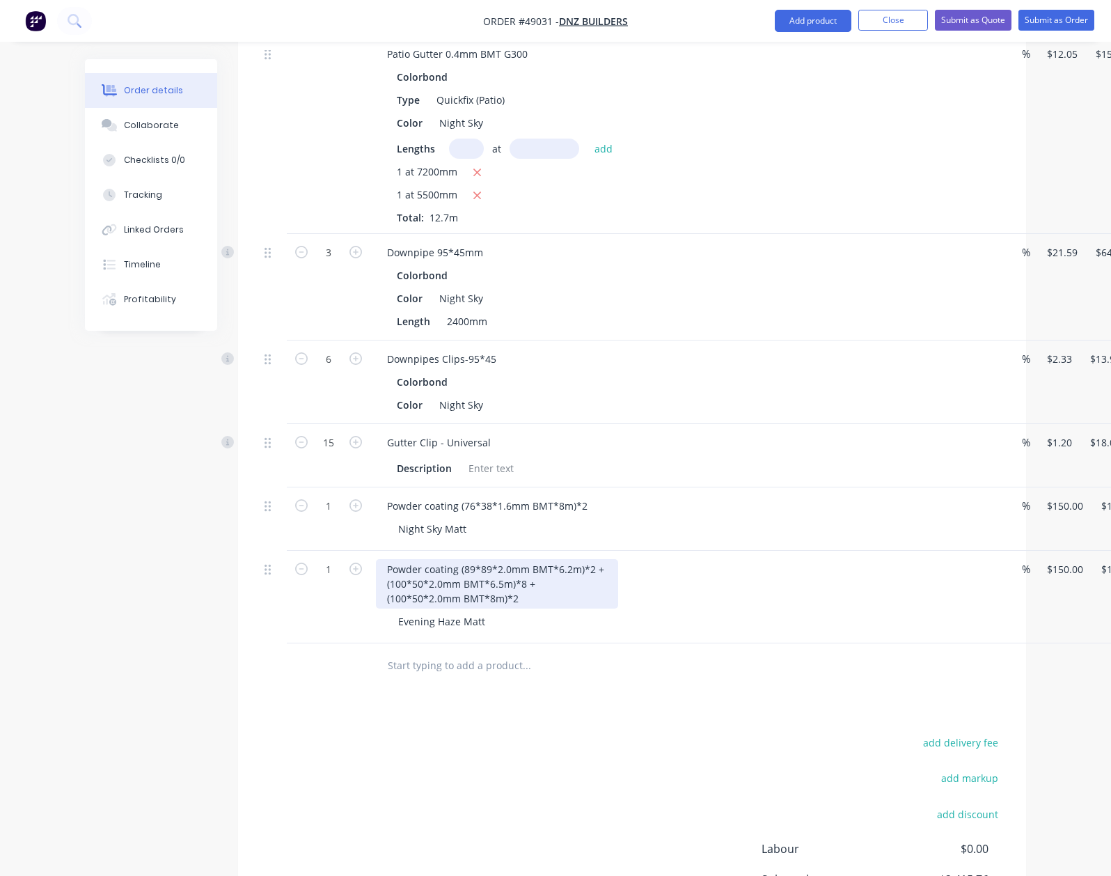
click at [466, 582] on div "Powder coating (89*89*2.0mm BMT*6.2m)*2 + (100*50*2.0mm BMT*6.5m)*8 + (100*50*2…" at bounding box center [497, 583] width 242 height 49
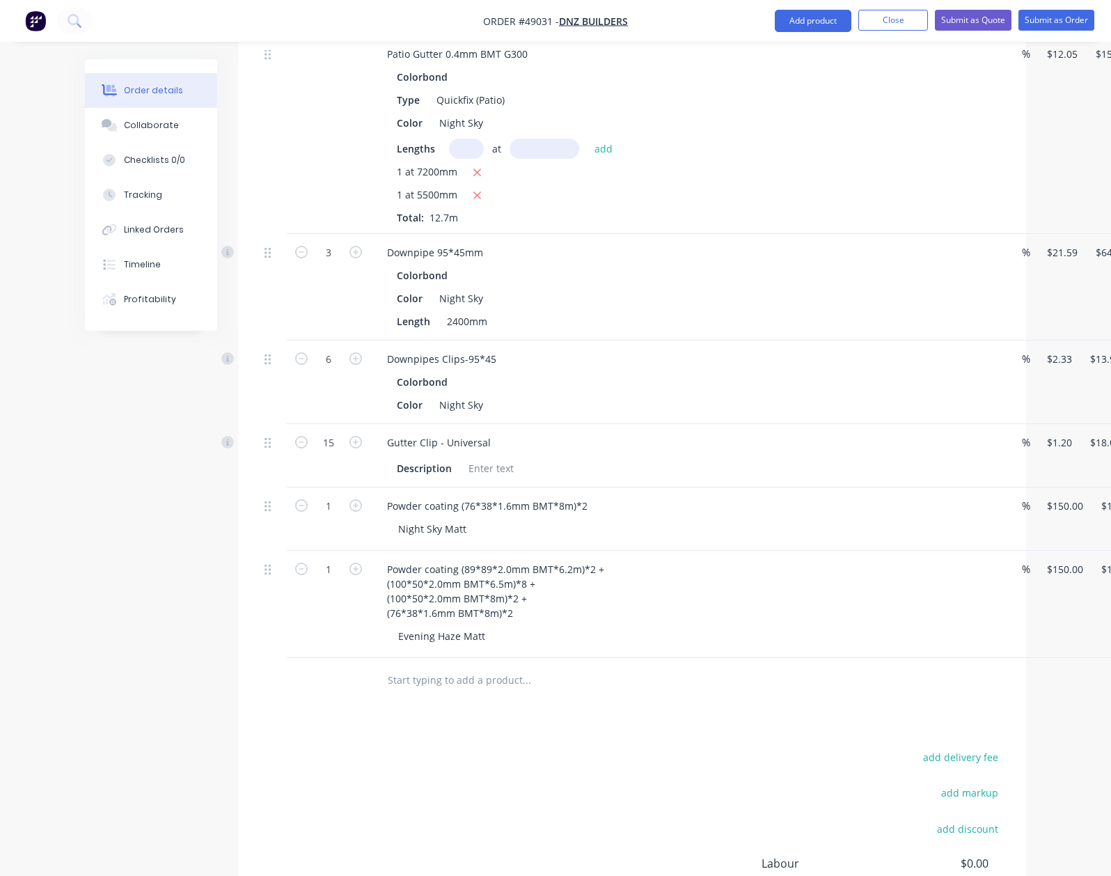
click at [706, 689] on div "Drawings Add drawing 0.55 Colorbond Evening Haze Girth 340 1 0 10 100 200 30 16…" at bounding box center [632, 1] width 788 height 2009
click at [553, 559] on div "Powder coating (89*89*2.0mm BMT*6.2m)*2 + (100*50*2.0mm BMT*6.5m)*8 + (100*50*2…" at bounding box center [683, 591] width 615 height 64
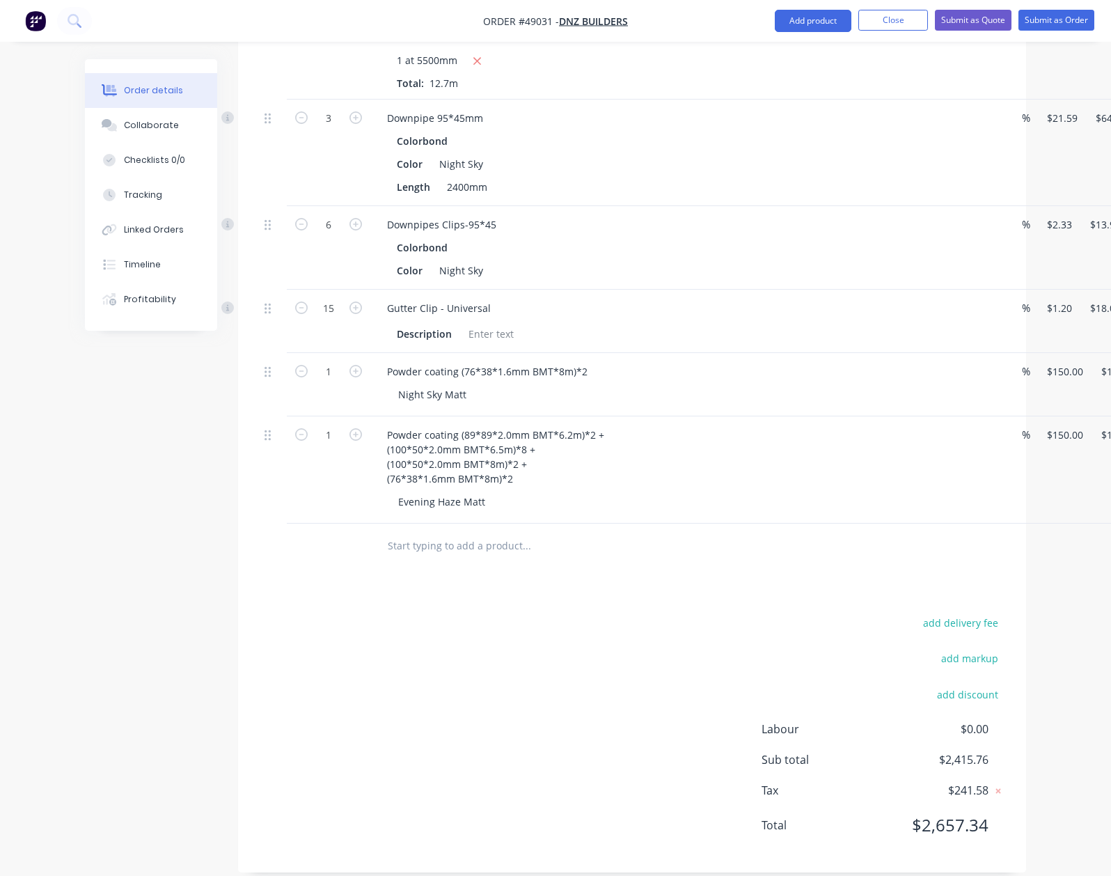
scroll to position [1549, 0]
click at [688, 611] on div "add delivery fee add markup add discount Labour $0.00 Sub total $2,415.76 Tax $…" at bounding box center [632, 730] width 746 height 238
type input "150"
click at [1046, 422] on input "150" at bounding box center [1058, 432] width 24 height 20
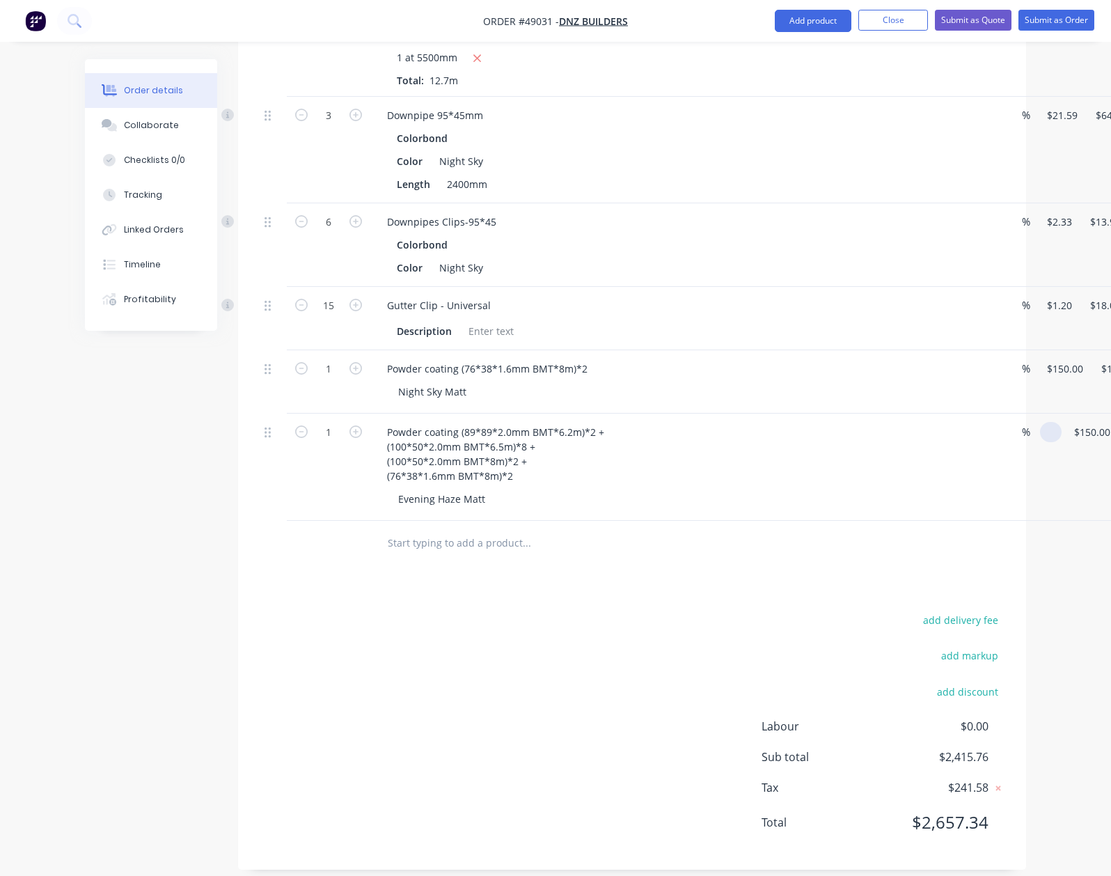
type input "$0.00"
click at [402, 611] on div "add delivery fee add markup add discount Labour $0.00 Sub total $2,265.76 Tax $…" at bounding box center [632, 730] width 746 height 238
click at [1035, 414] on div "$0.00 $0.00" at bounding box center [1056, 467] width 43 height 107
click at [1046, 422] on input "0" at bounding box center [1062, 432] width 32 height 20
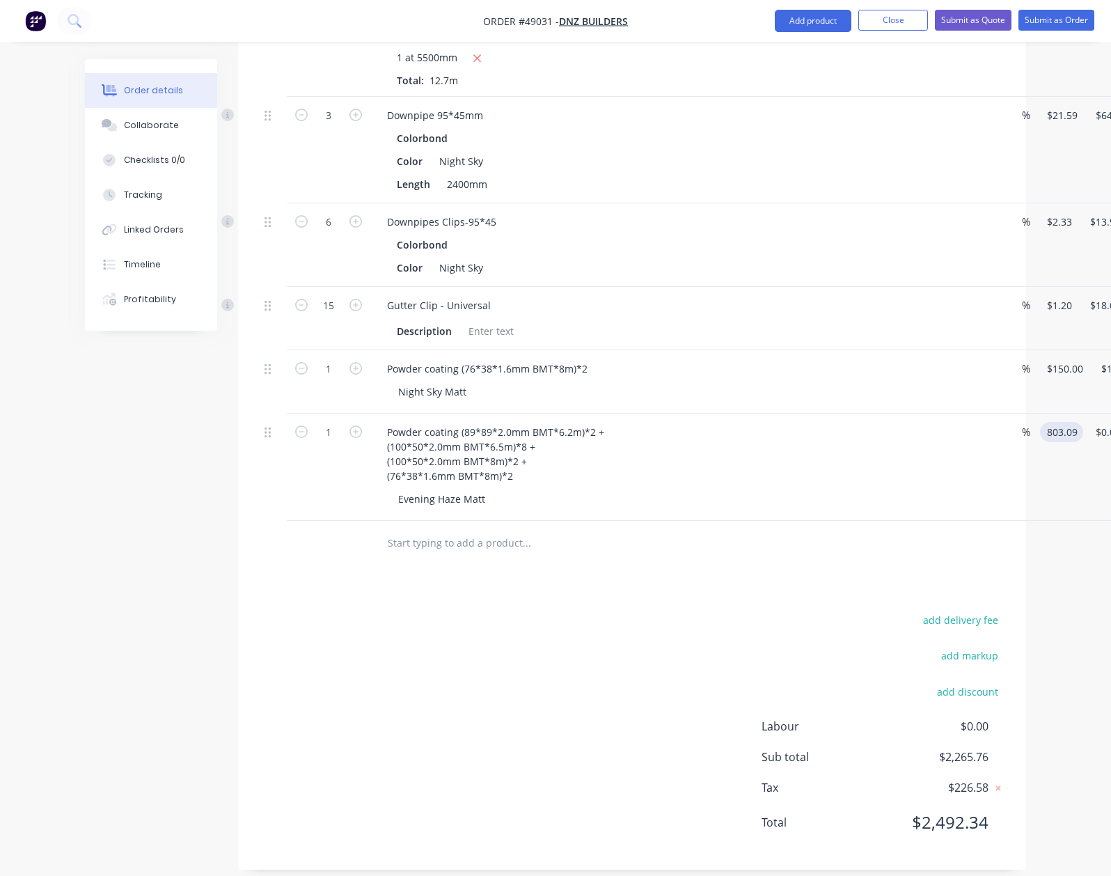
type input "$803.09"
drag, startPoint x: 937, startPoint y: 693, endPoint x: 819, endPoint y: 628, distance: 134.6
click at [936, 694] on div "add discount" at bounding box center [918, 700] width 174 height 36
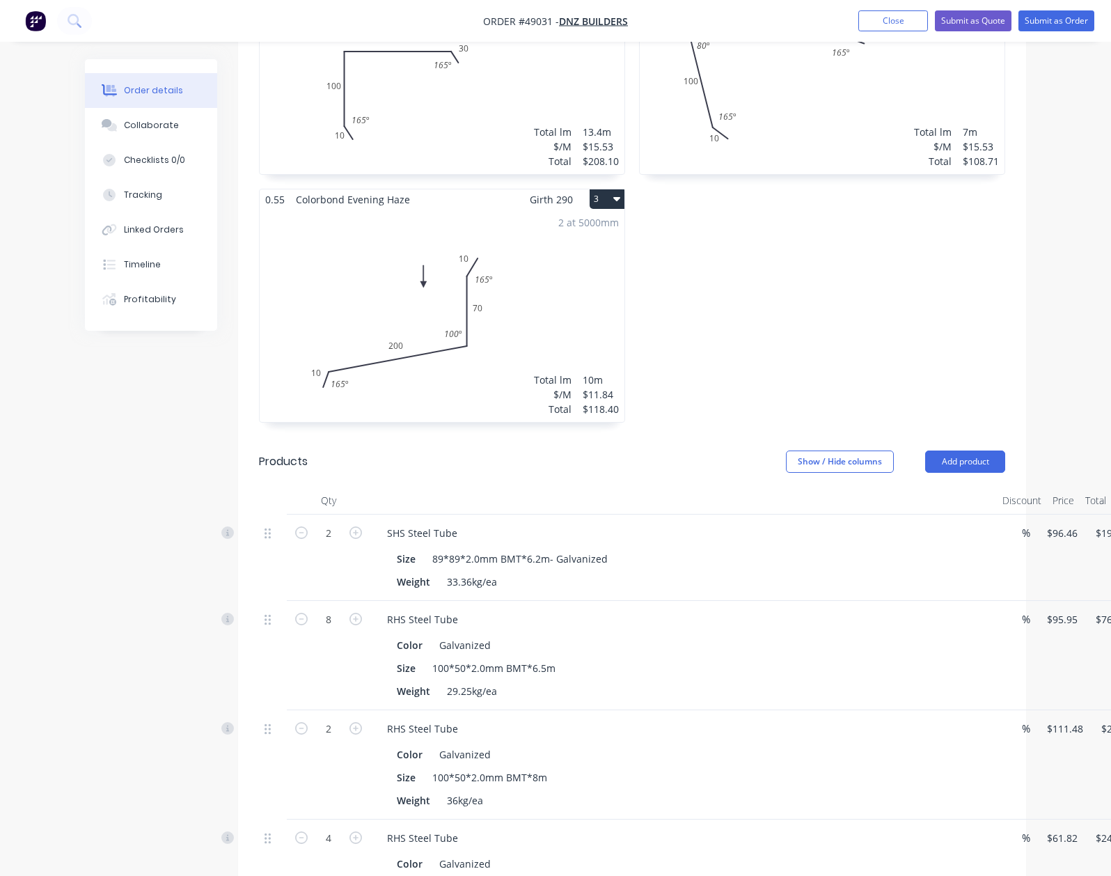
scroll to position [528, 0]
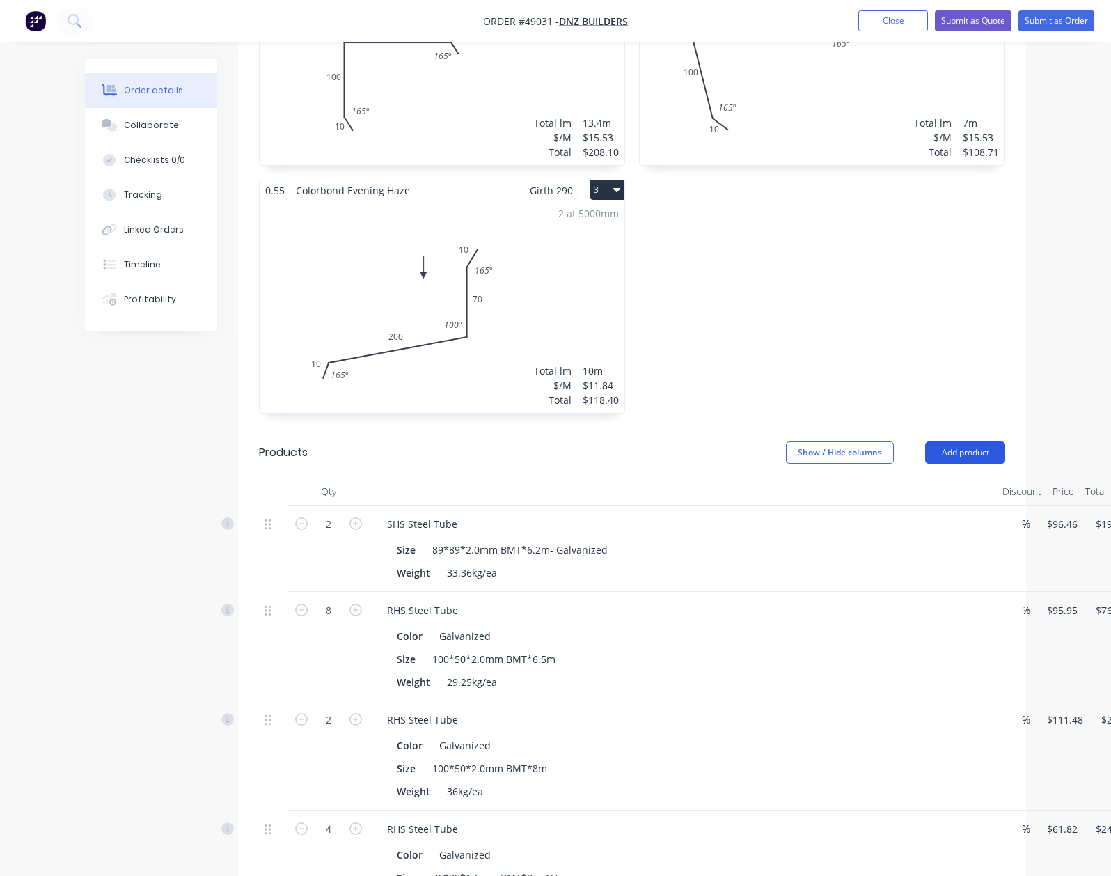
drag, startPoint x: 1042, startPoint y: 438, endPoint x: 1033, endPoint y: 446, distance: 11.9
click at [1005, 441] on button "Add product" at bounding box center [965, 452] width 80 height 22
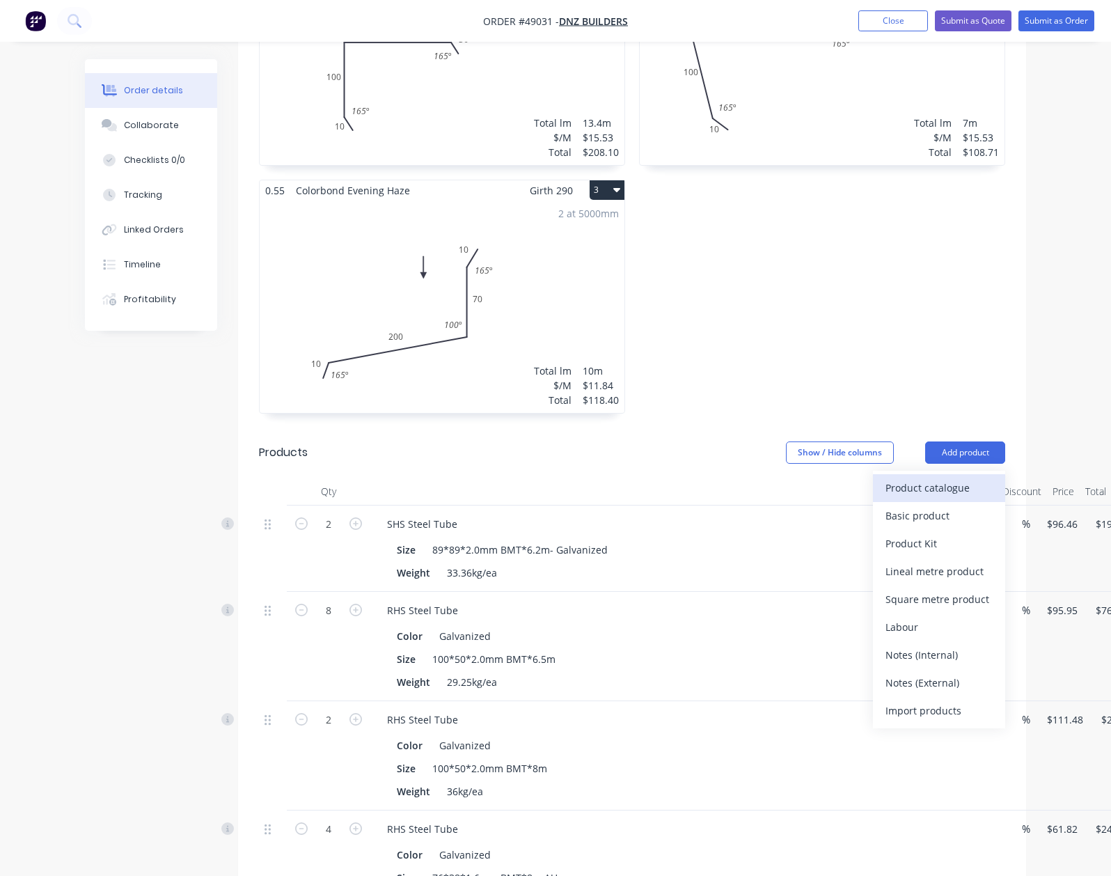
click at [984, 478] on div "Product catalogue" at bounding box center [939, 488] width 107 height 20
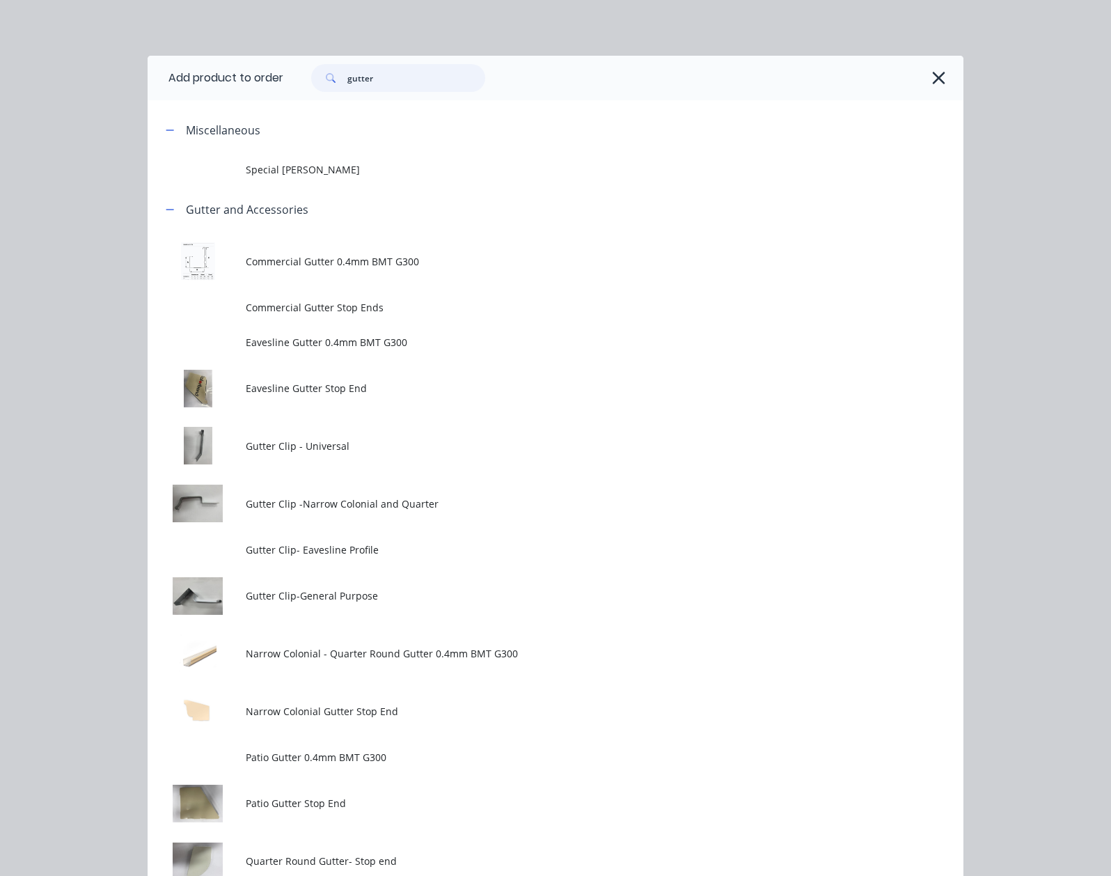
drag, startPoint x: 269, startPoint y: 81, endPoint x: 90, endPoint y: 95, distance: 179.5
click at [148, 95] on header "Add product to order gutter" at bounding box center [556, 78] width 816 height 45
type input "25"
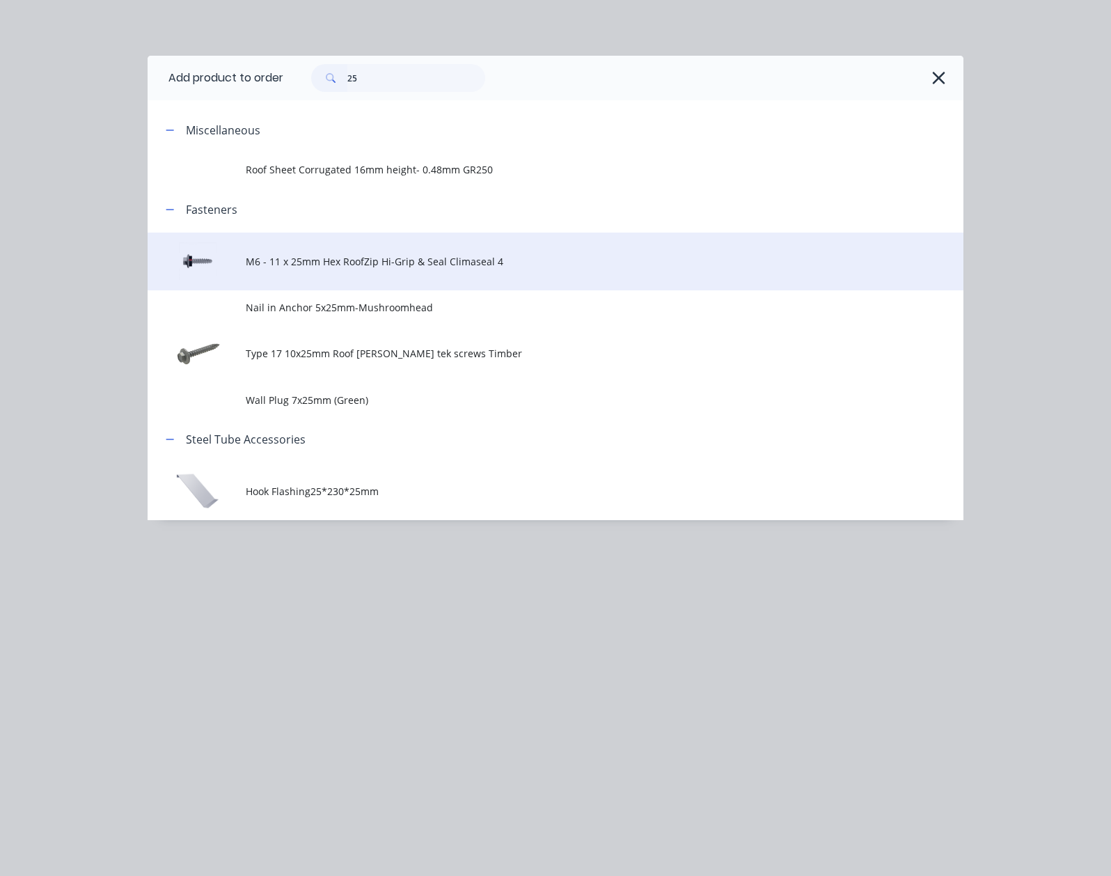
click at [251, 255] on span "M6 - 11 x 25mm Hex RoofZip Hi-Grip & Seal Climaseal 4" at bounding box center [533, 261] width 574 height 15
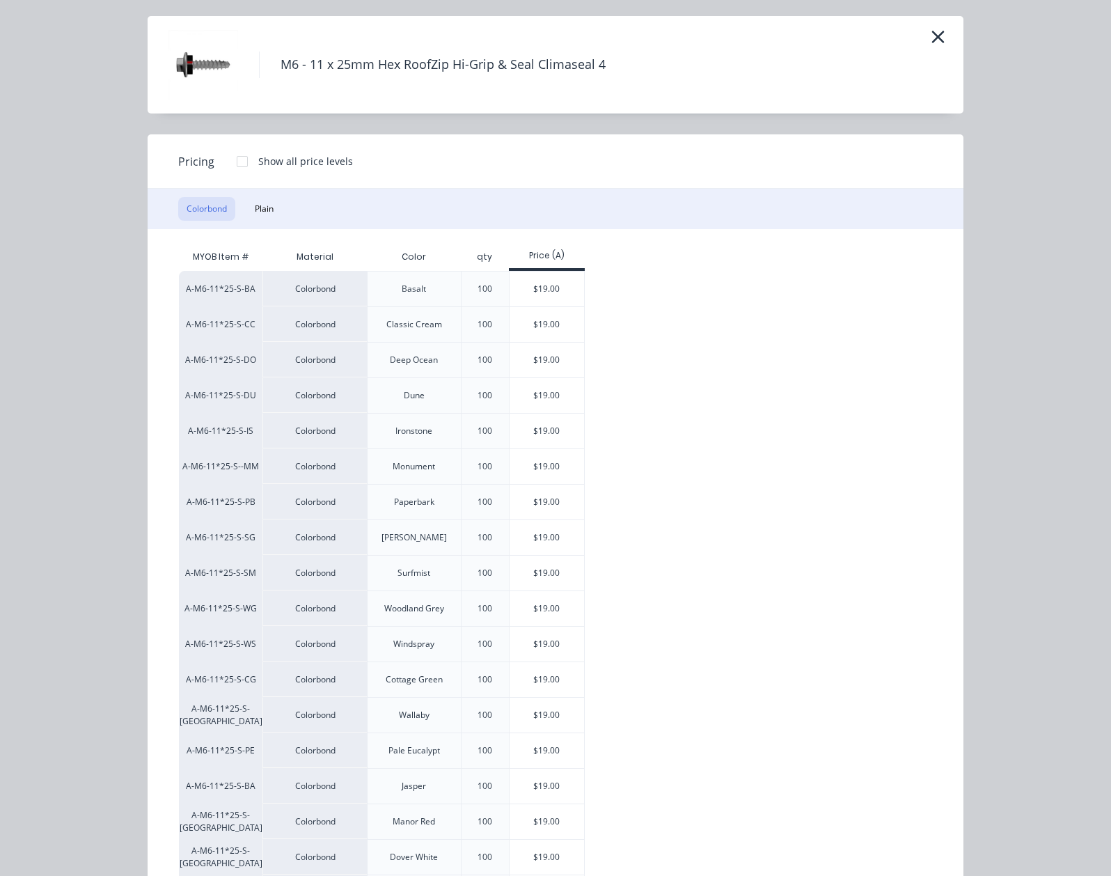
scroll to position [0, 0]
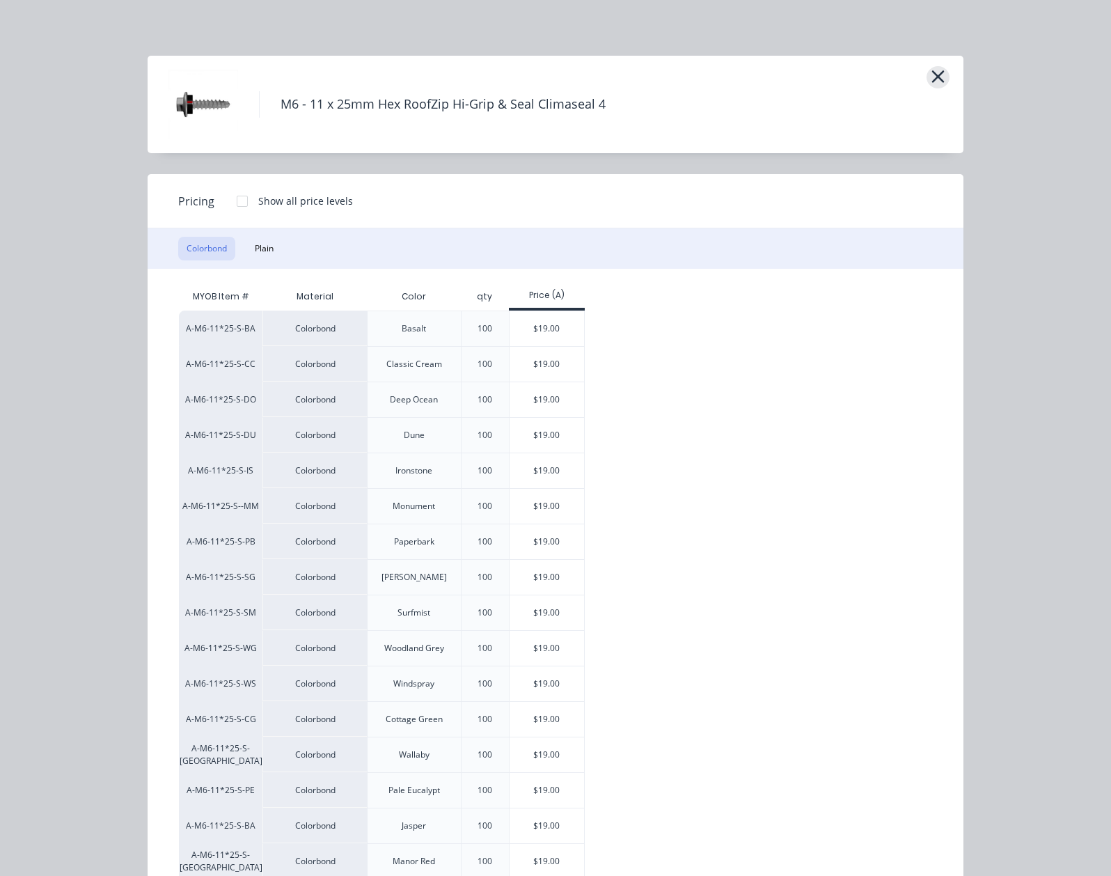
click at [945, 82] on icon "button" at bounding box center [938, 76] width 15 height 19
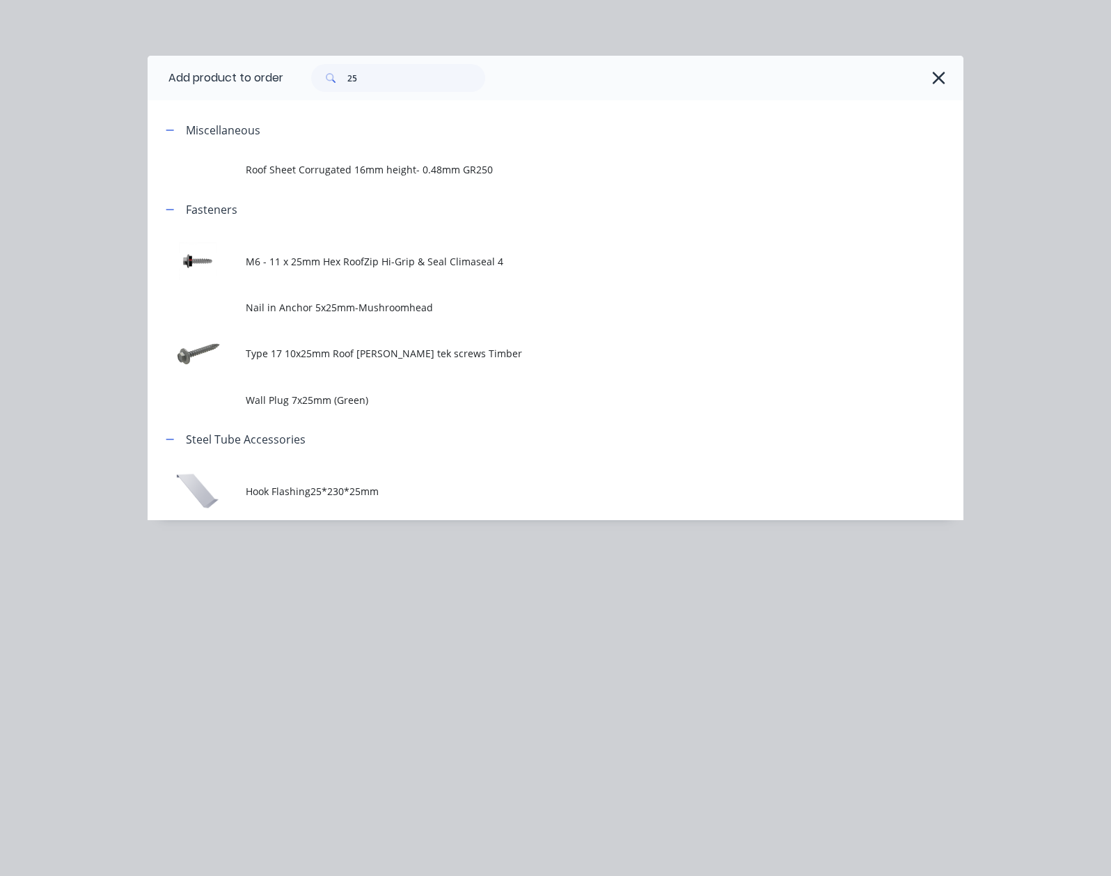
drag, startPoint x: 267, startPoint y: 58, endPoint x: 56, endPoint y: 81, distance: 212.2
click at [148, 81] on header "Add product to order 25" at bounding box center [556, 78] width 816 height 45
drag, startPoint x: 248, startPoint y: 79, endPoint x: 32, endPoint y: 76, distance: 215.8
click at [148, 76] on header "Add product to order 25" at bounding box center [556, 78] width 816 height 45
type input "rivet"
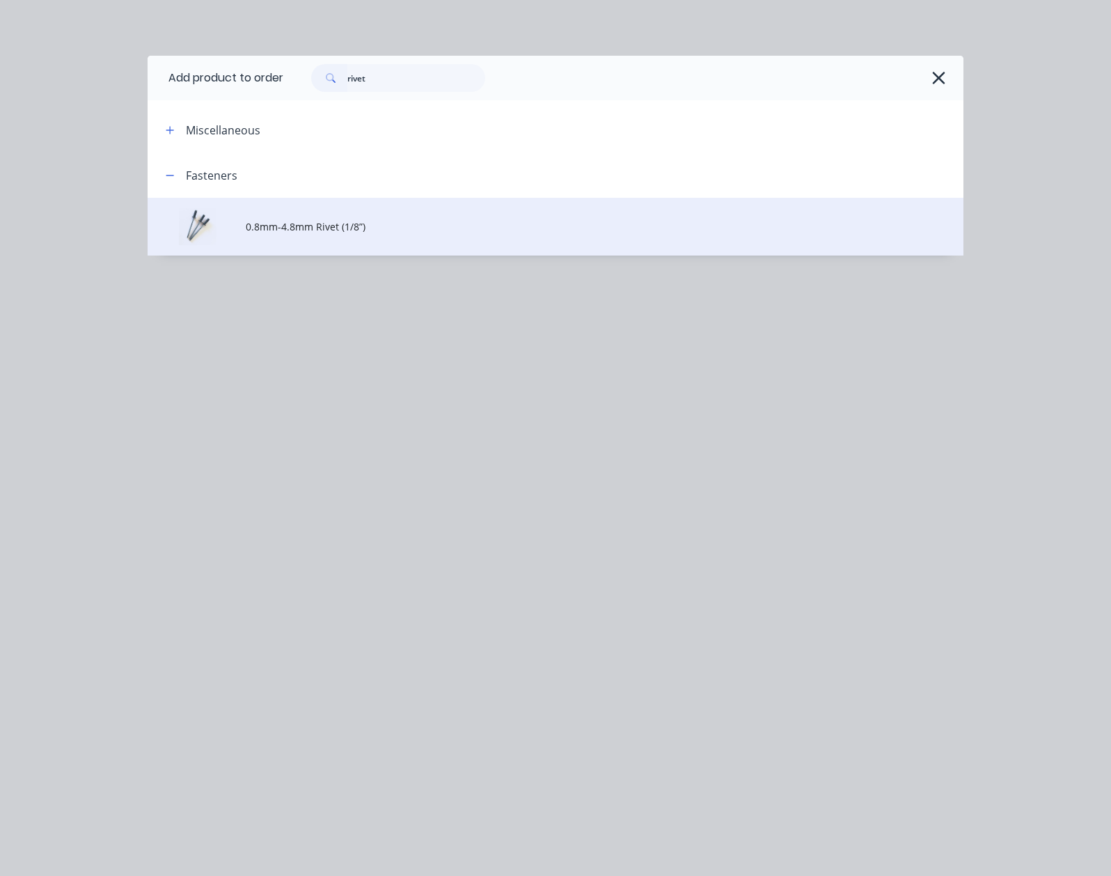
click at [246, 203] on td "0.8mm-4.8mm Rivet (1/8”)" at bounding box center [605, 227] width 718 height 58
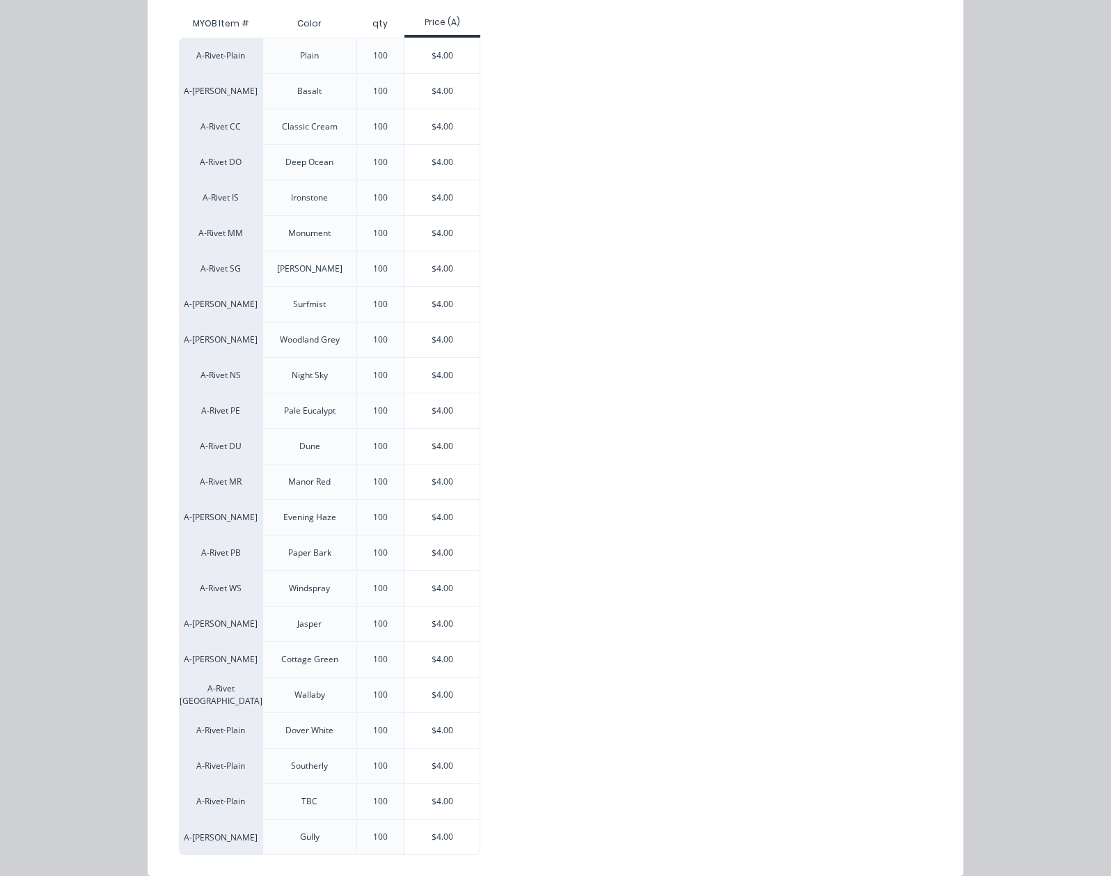
scroll to position [257, 0]
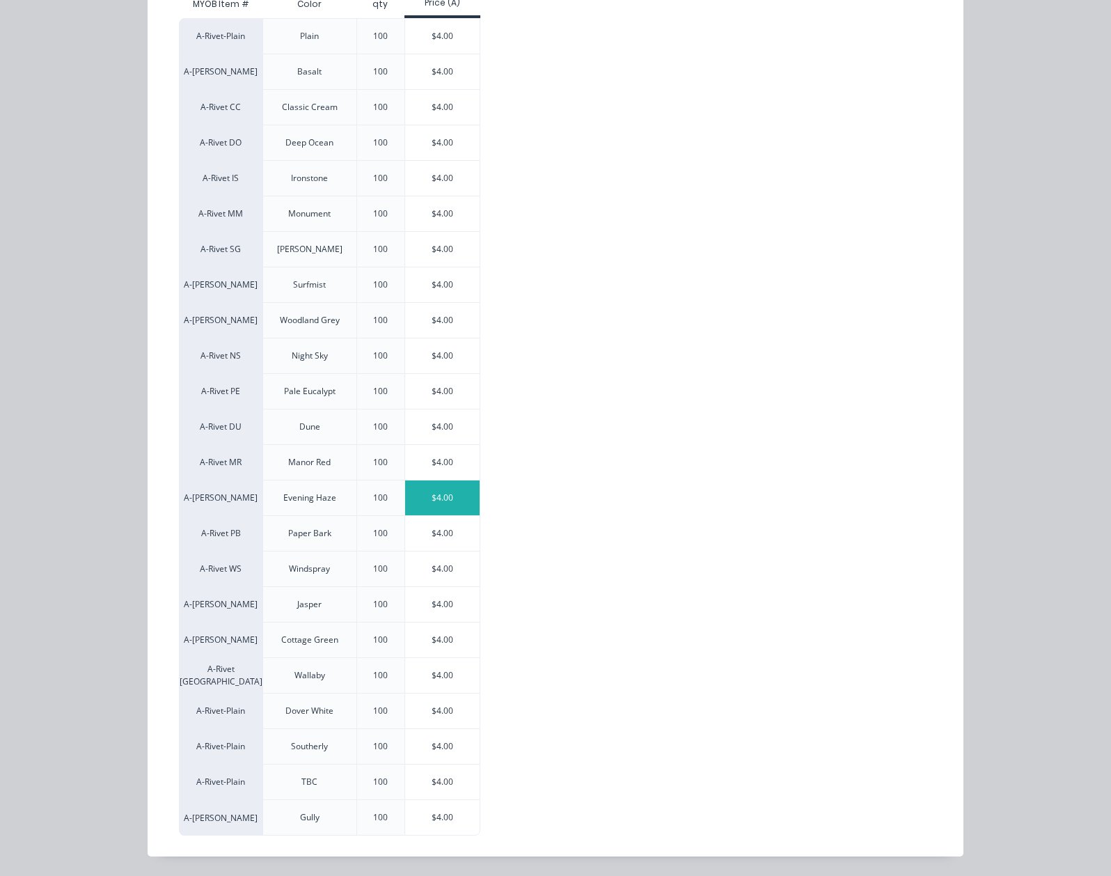
click at [405, 500] on div "$4.00" at bounding box center [442, 497] width 74 height 35
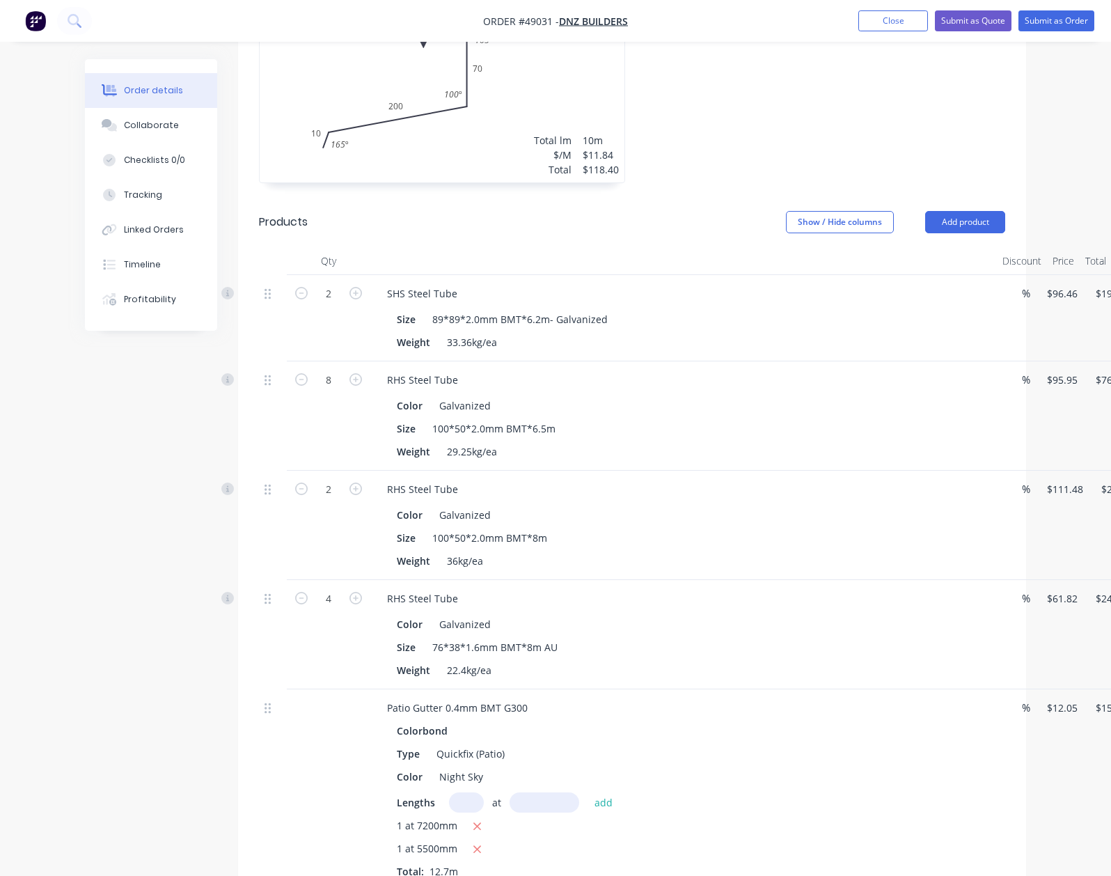
scroll to position [714, 0]
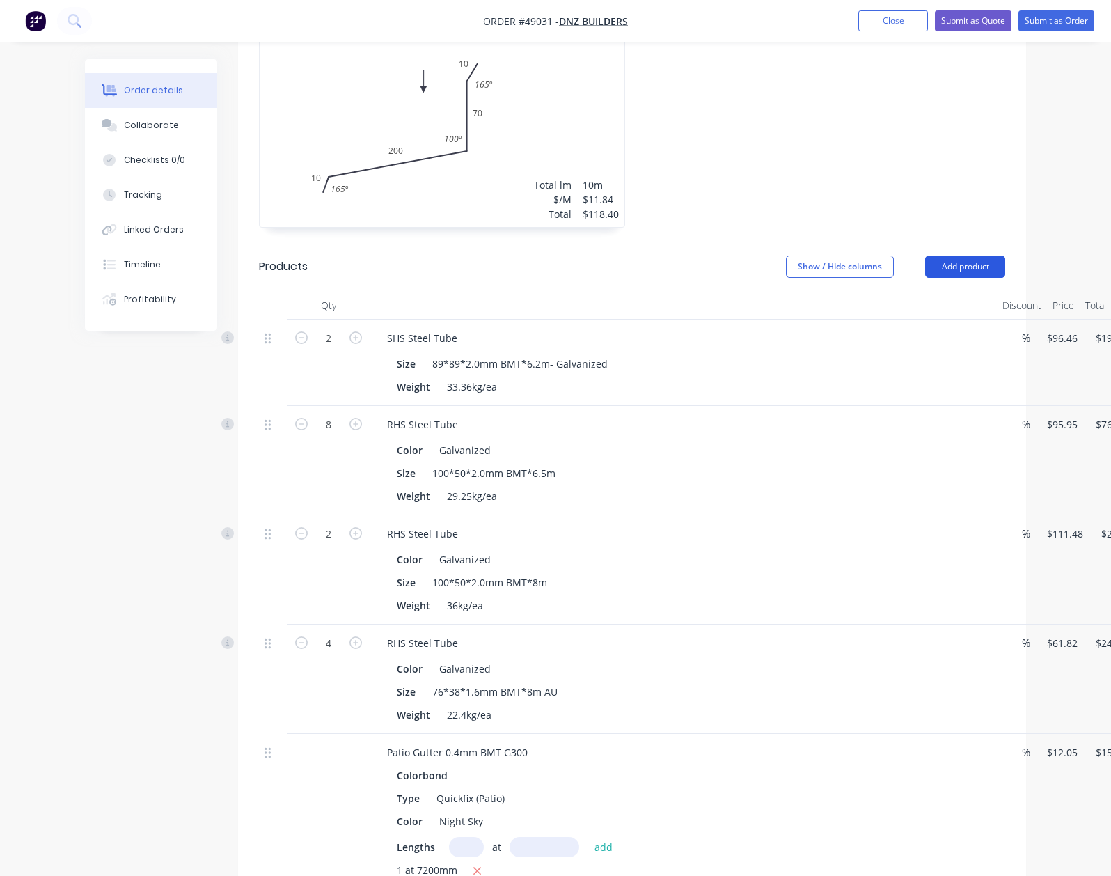
click at [1005, 255] on button "Add product" at bounding box center [965, 266] width 80 height 22
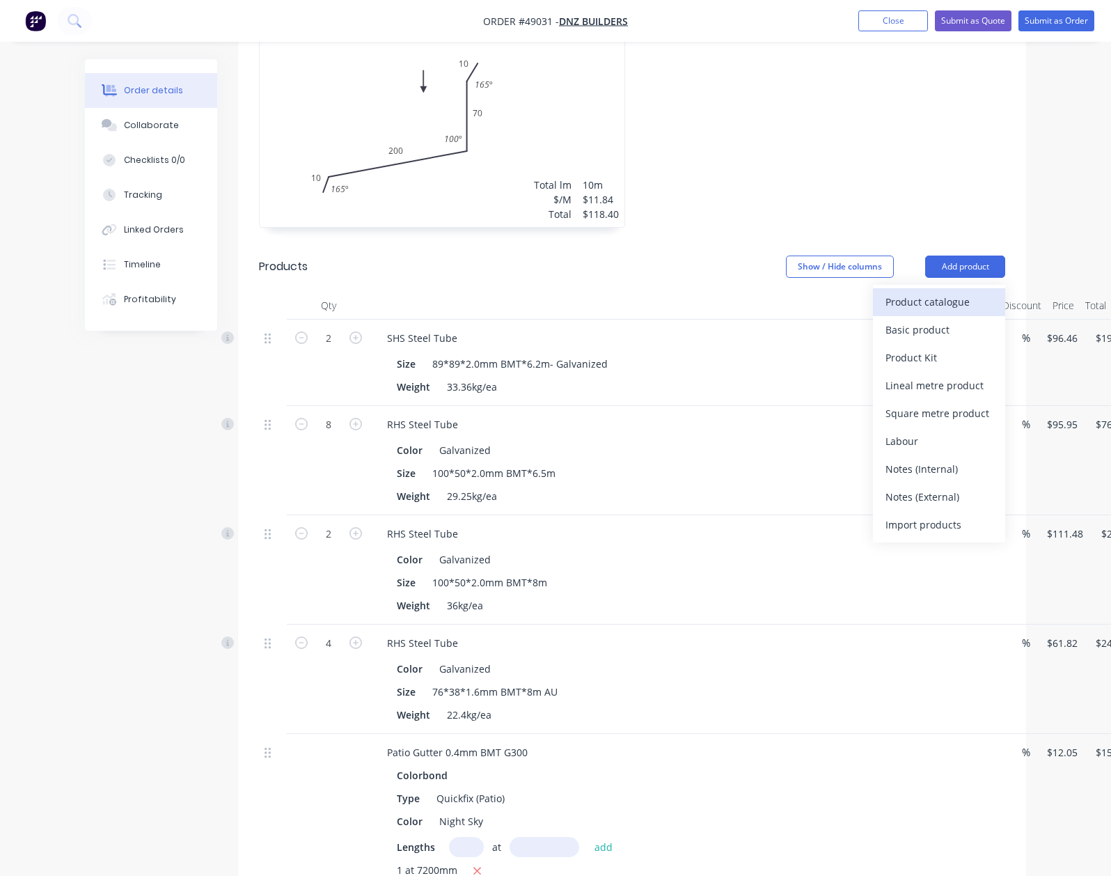
click at [993, 292] on div "Product catalogue" at bounding box center [939, 302] width 107 height 20
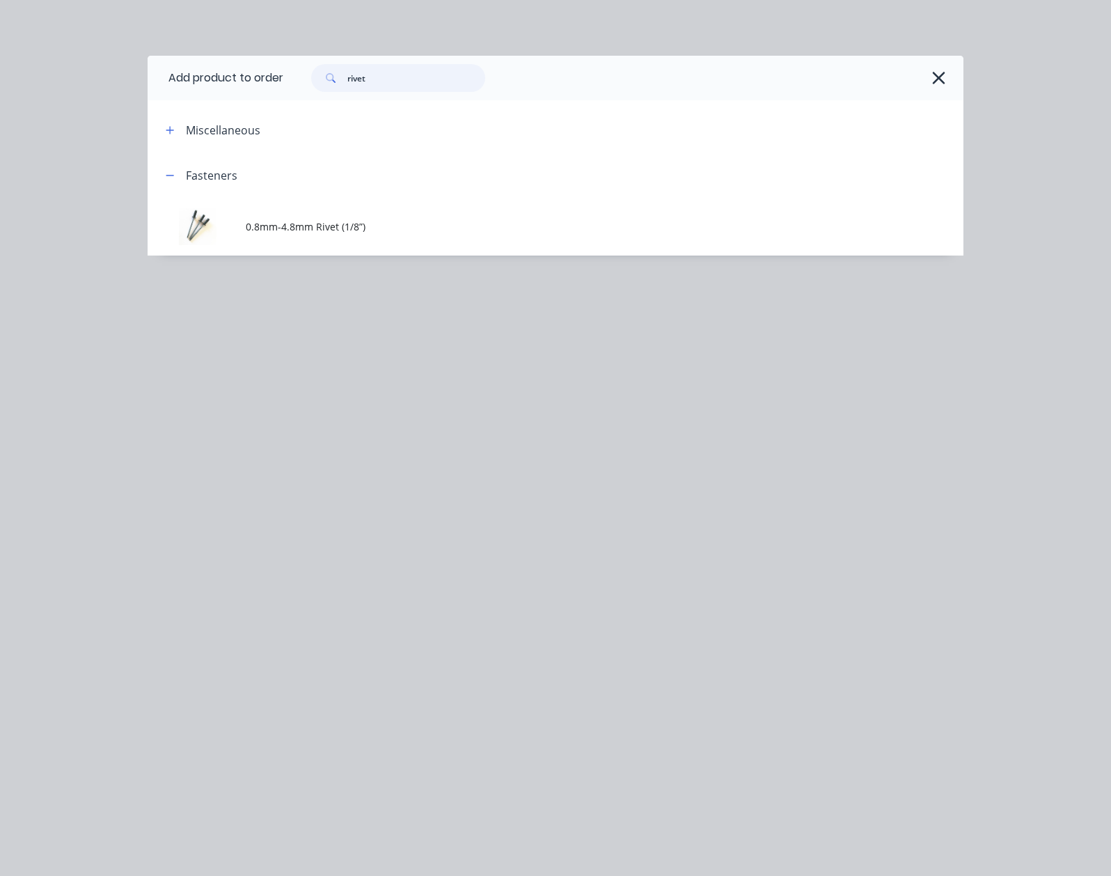
drag, startPoint x: 288, startPoint y: 79, endPoint x: -7, endPoint y: 87, distance: 294.6
click at [0, 87] on html "Order #49031 - DNZ Builders Add product Close Submit as Quote Submit as Order O…" at bounding box center [555, 558] width 1111 height 2545
type input "25"
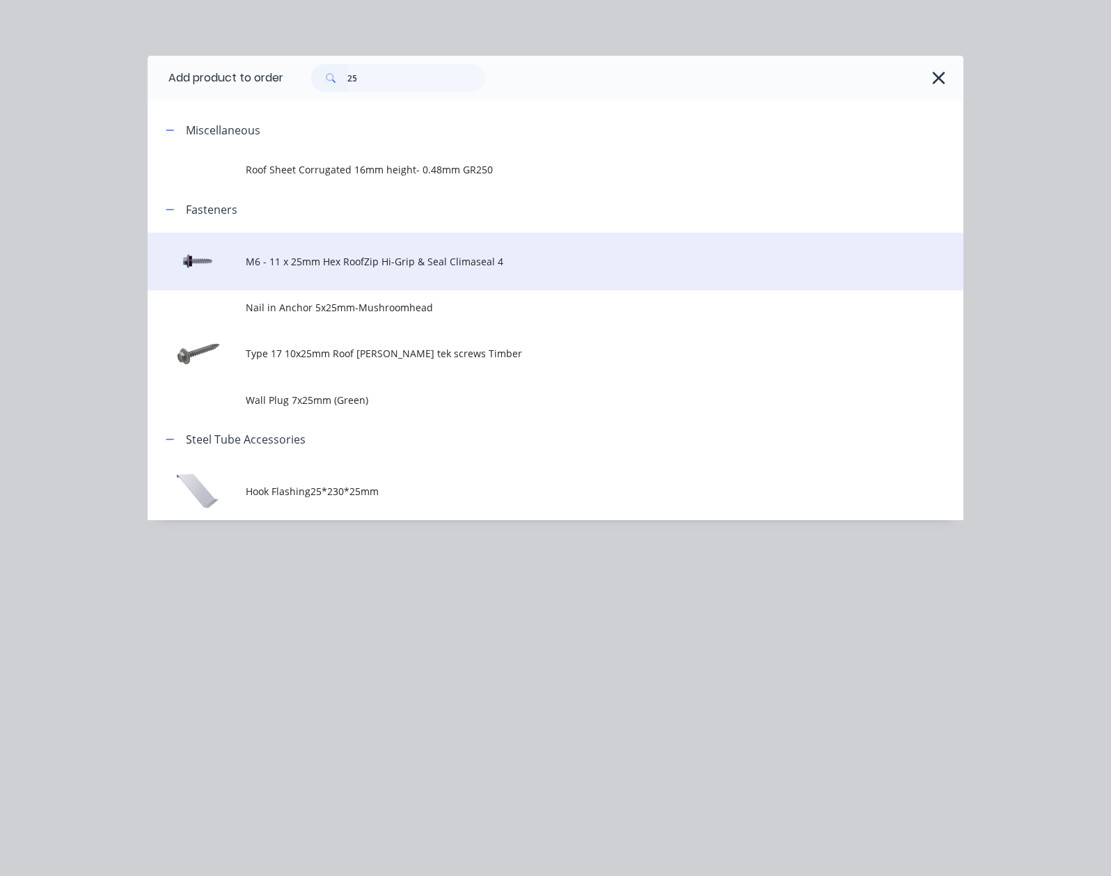
click at [370, 249] on td "M6 - 11 x 25mm Hex RoofZip Hi-Grip & Seal Climaseal 4" at bounding box center [605, 262] width 718 height 58
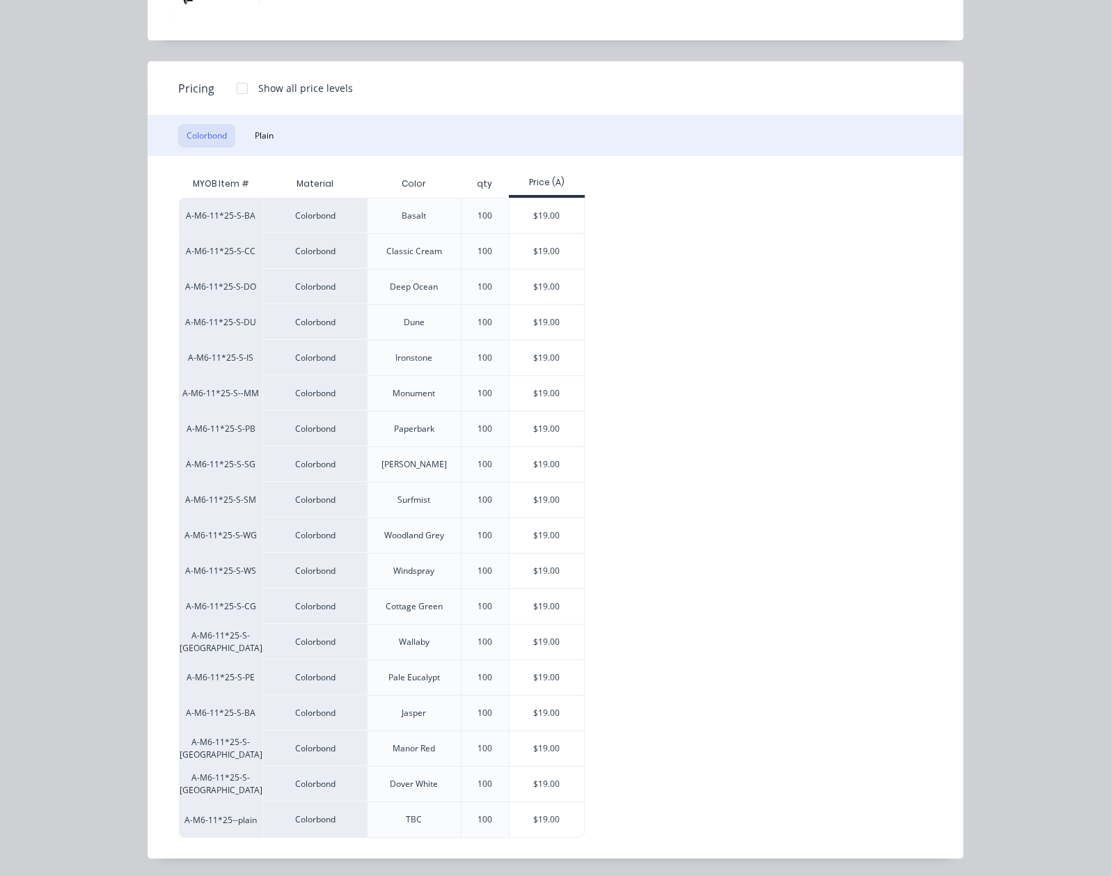
scroll to position [118, 0]
click at [510, 801] on div "$19.00" at bounding box center [547, 817] width 74 height 35
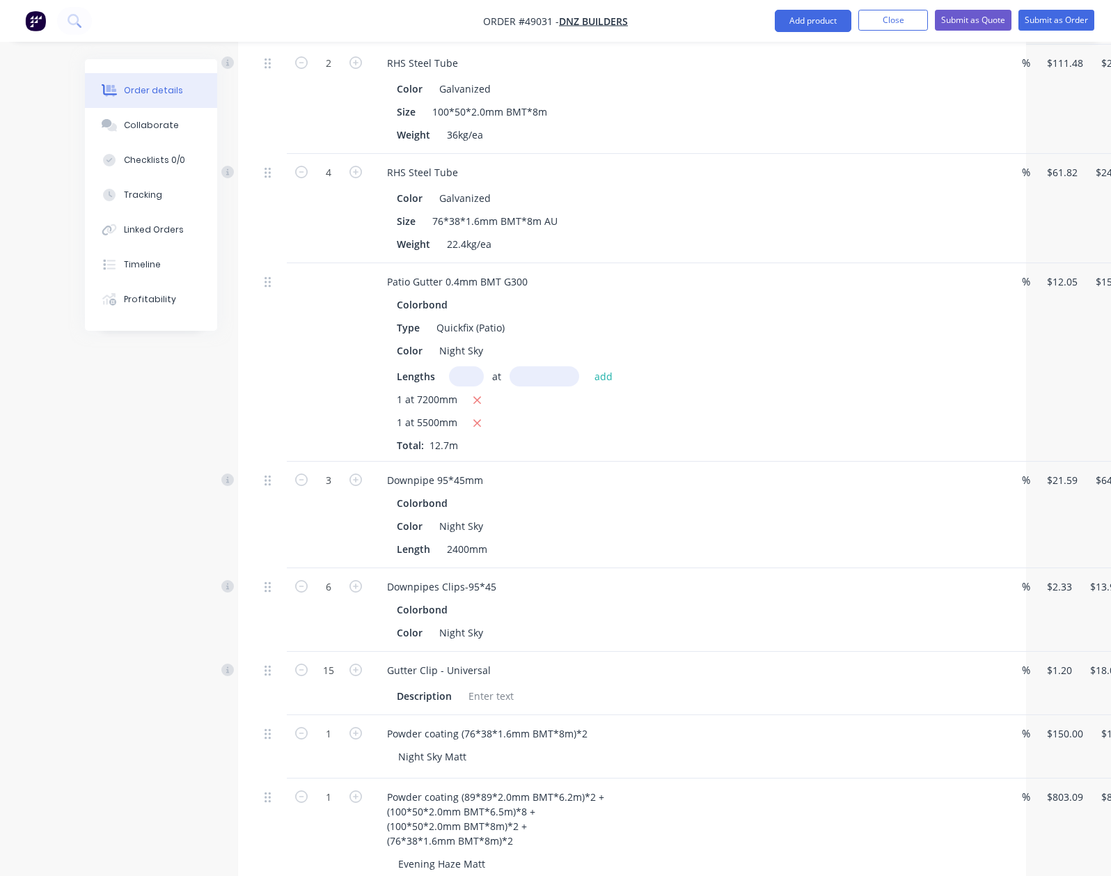
scroll to position [1456, 0]
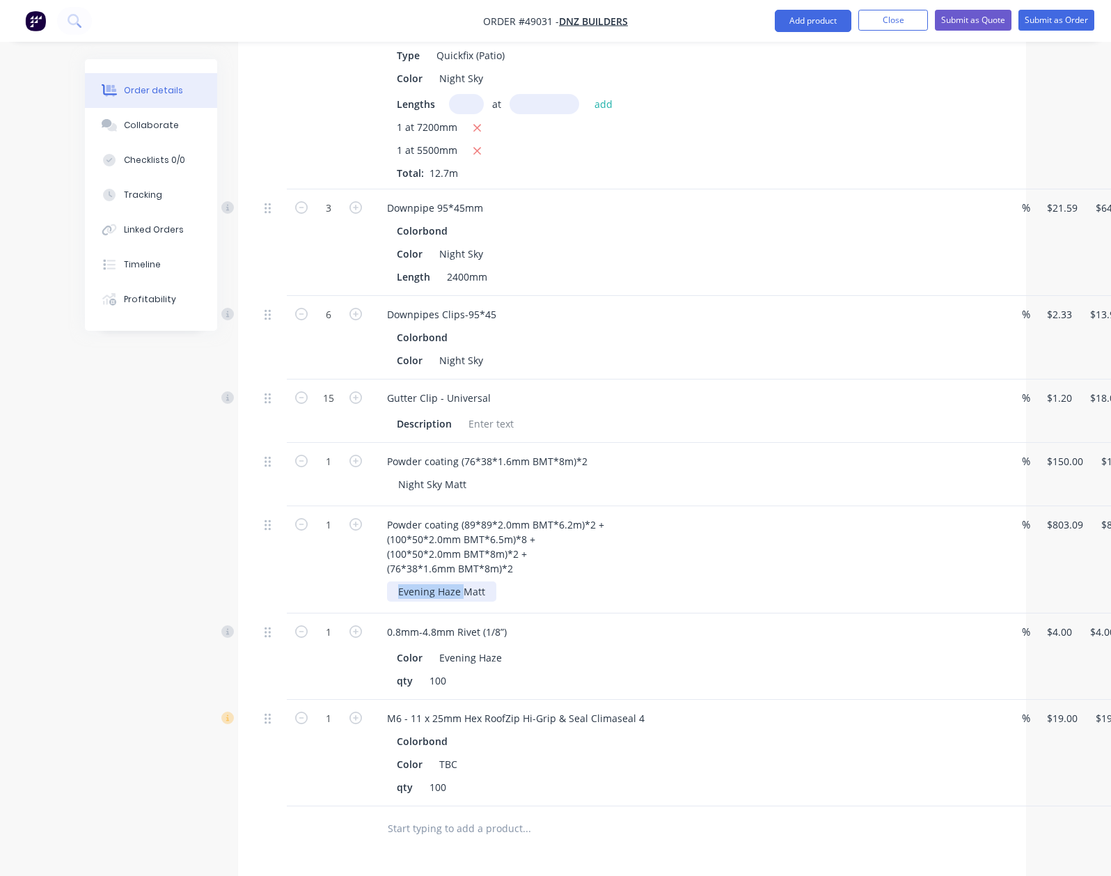
drag, startPoint x: 391, startPoint y: 576, endPoint x: 297, endPoint y: 574, distance: 94.0
click at [297, 574] on div "1 Powder coating (89*89*2.0mm BMT*6.2m)*2 + (100*50*2.0mm BMT*6.5m)*8 + (100*50…" at bounding box center [632, 559] width 746 height 107
copy div "Evening Haze"
click at [434, 754] on div "TBC" at bounding box center [448, 764] width 29 height 20
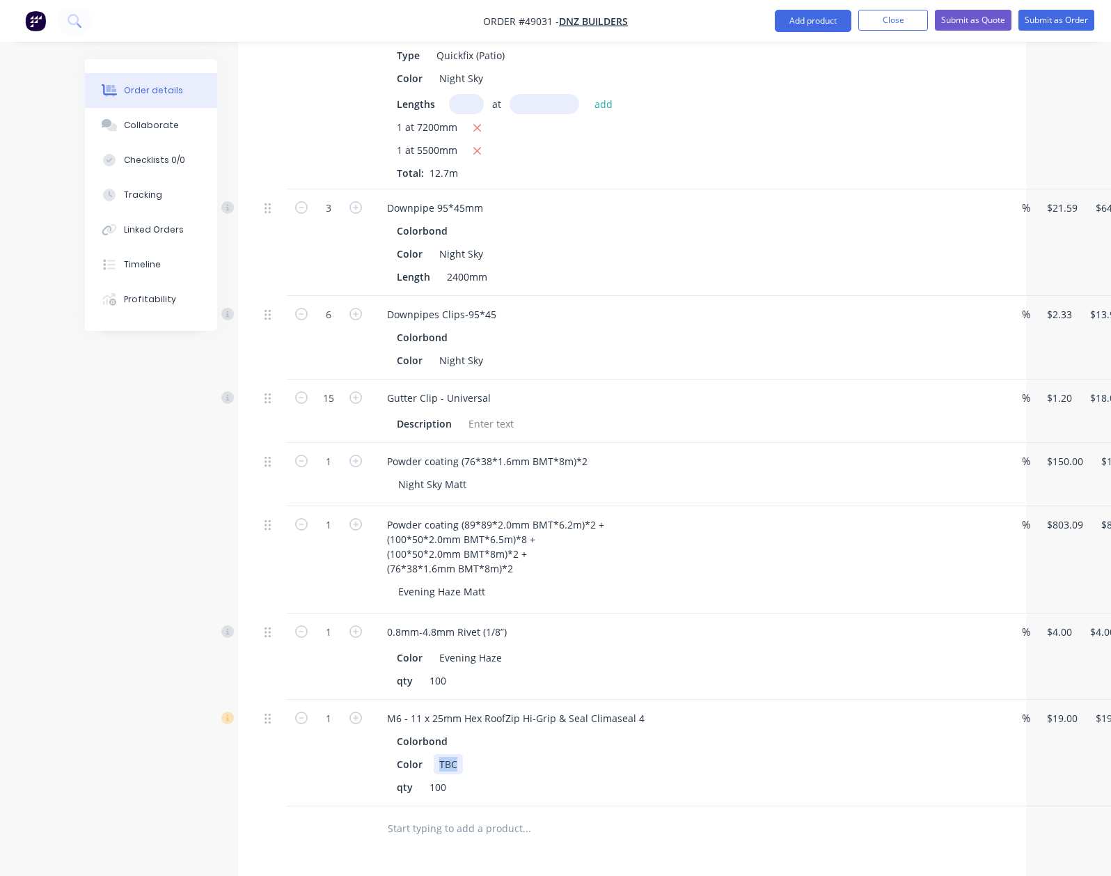
paste div
click at [524, 754] on div "Color Evening Haze" at bounding box center [680, 764] width 579 height 20
click at [310, 708] on input "1" at bounding box center [328, 718] width 36 height 21
type input "5"
type input "$95.00"
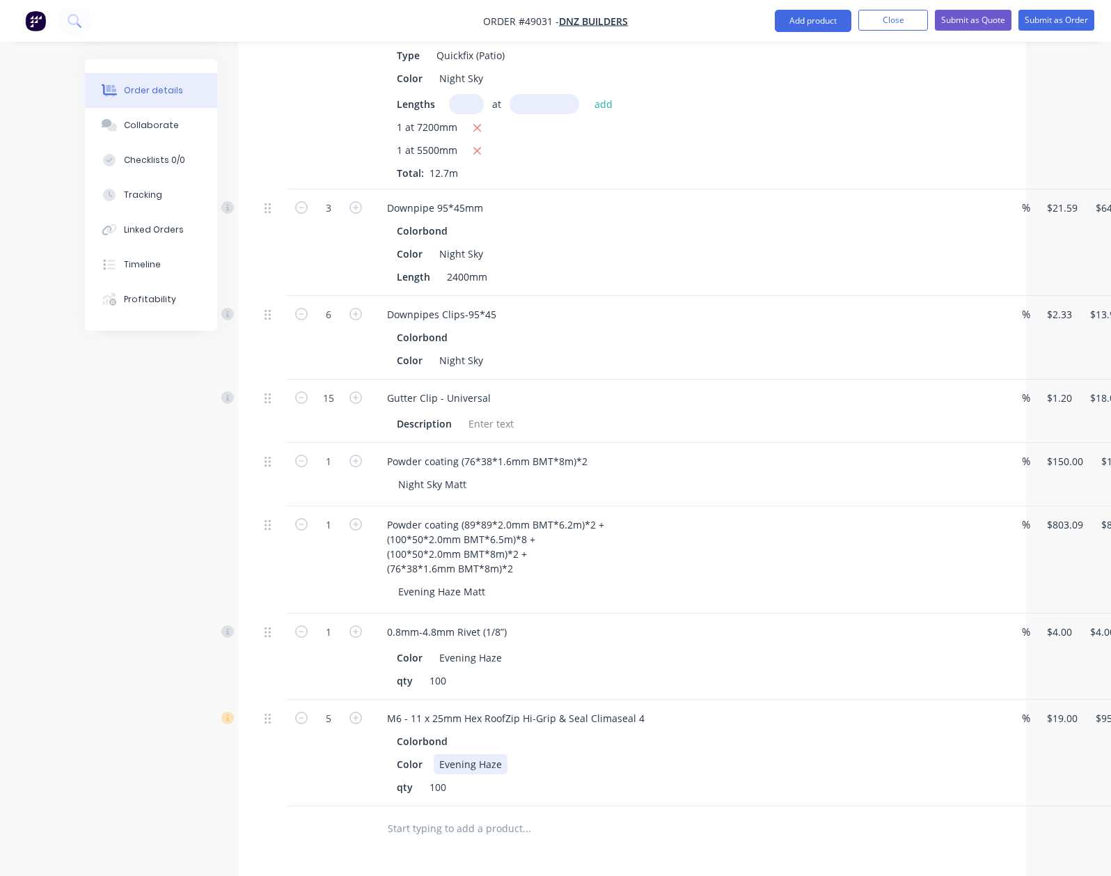
click at [480, 786] on div "M6 - 11 x 25mm Hex RoofZip Hi-Grip & Seal Climaseal 4 Colorbond Color Evening H…" at bounding box center [683, 753] width 627 height 107
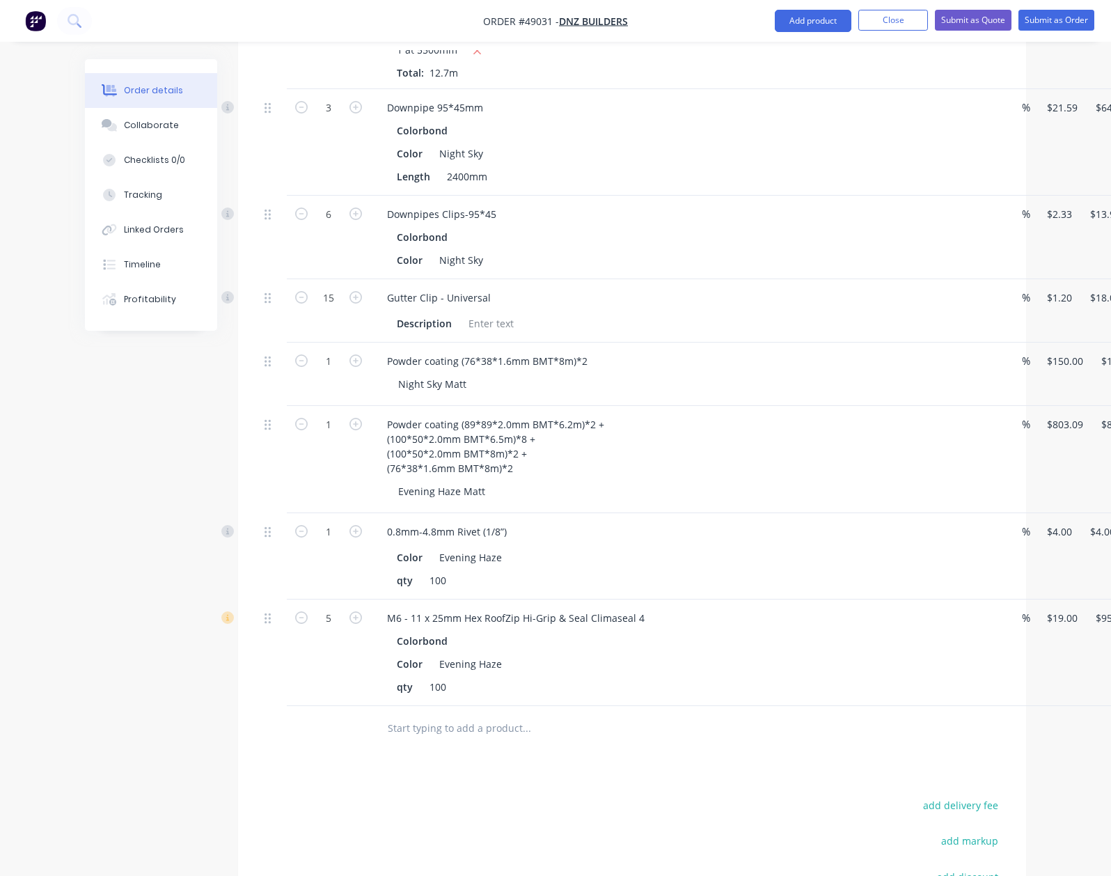
scroll to position [1742, 0]
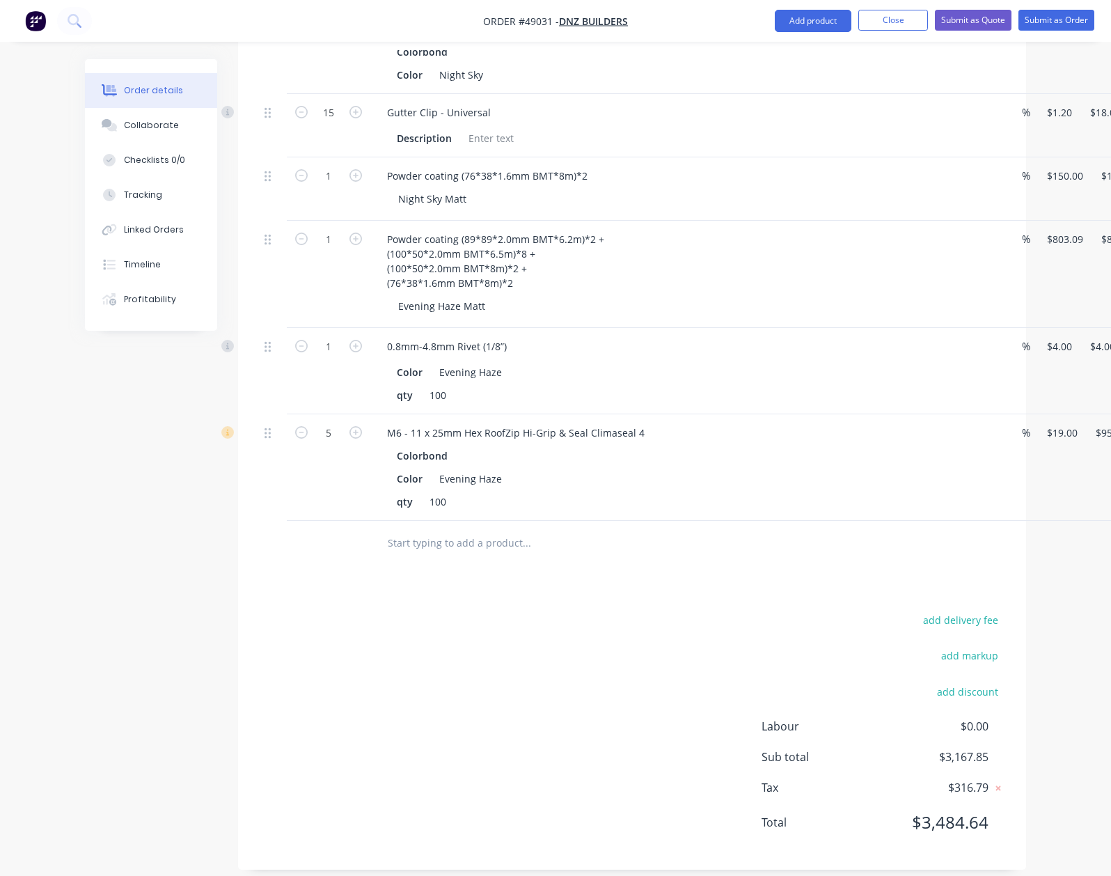
drag, startPoint x: 864, startPoint y: 661, endPoint x: 878, endPoint y: 603, distance: 59.4
click at [865, 654] on div "add delivery fee add markup add discount Labour $0.00 Sub total $3,167.85 Tax $…" at bounding box center [632, 730] width 746 height 238
click at [1053, 462] on div "Edit" at bounding box center [1100, 472] width 107 height 20
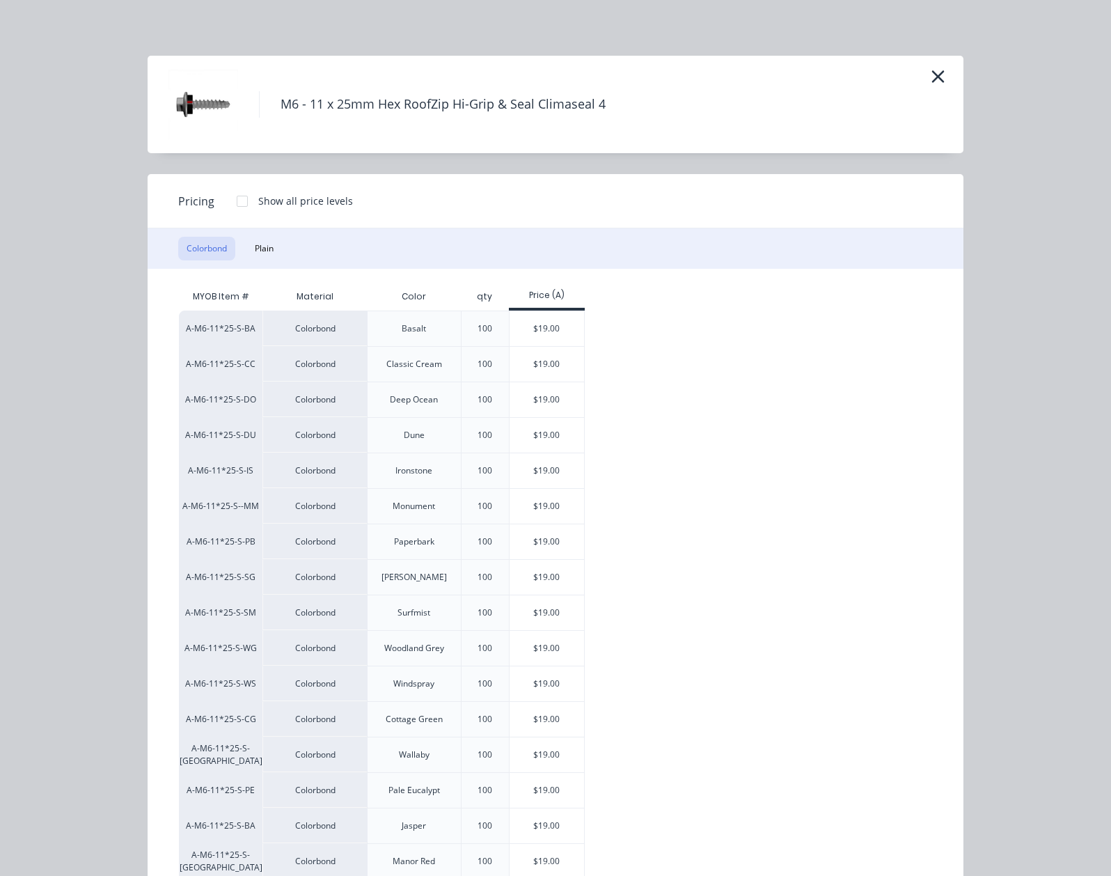
drag, startPoint x: 100, startPoint y: 207, endPoint x: 117, endPoint y: 202, distance: 17.6
click at [228, 207] on div at bounding box center [242, 201] width 28 height 28
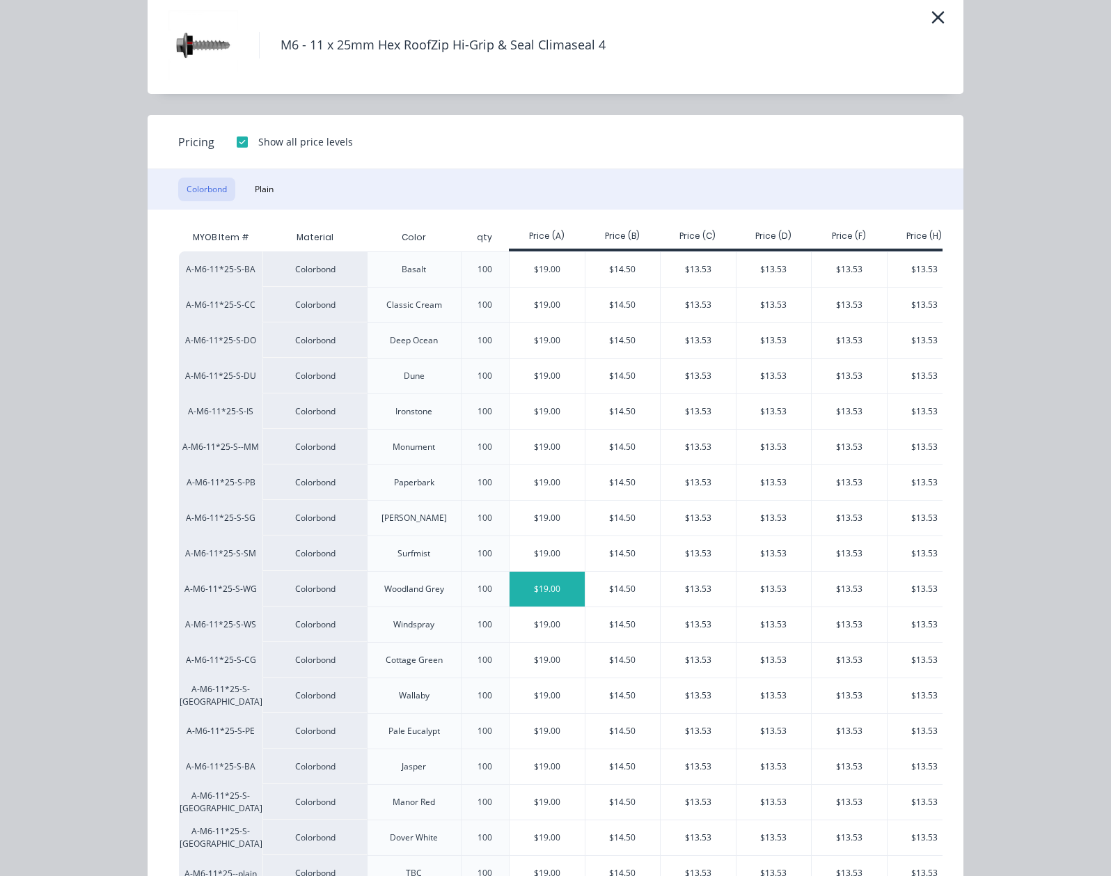
scroll to position [118, 0]
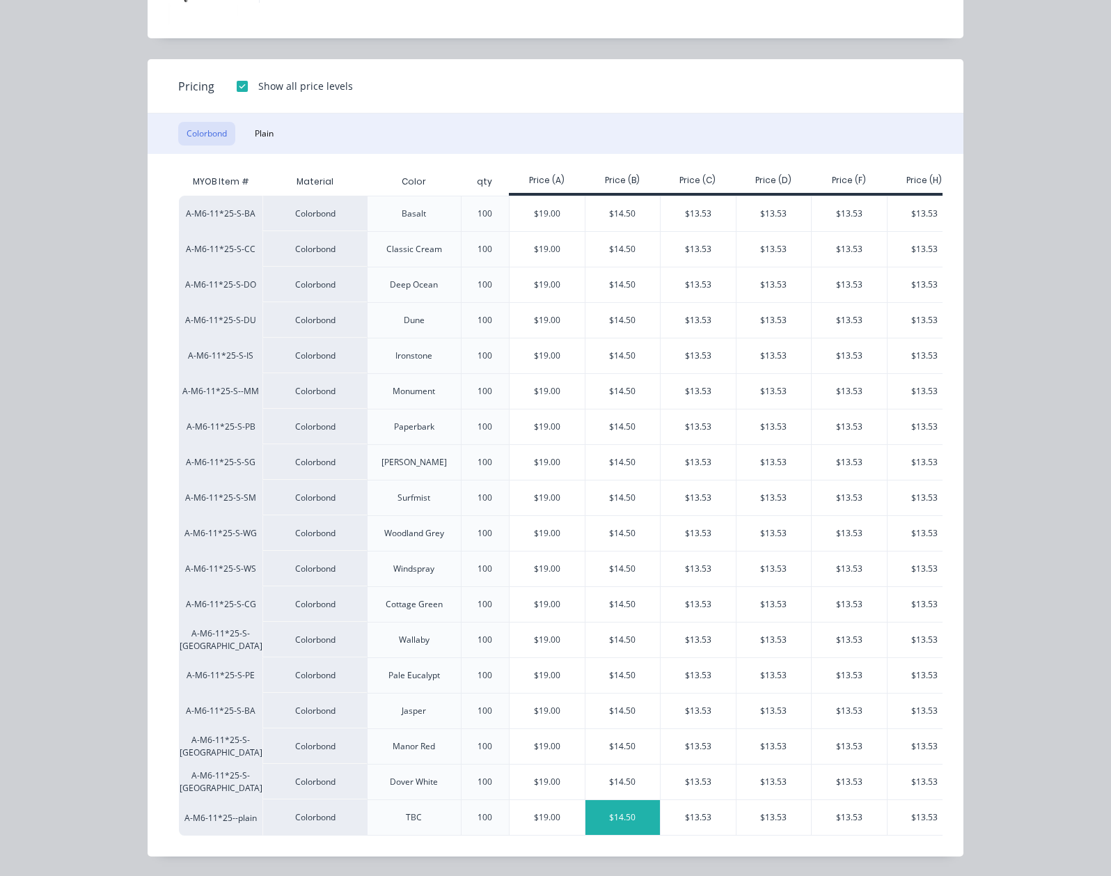
click at [585, 809] on div "$14.50" at bounding box center [622, 817] width 75 height 35
type input "$14.50"
type input "$72.50"
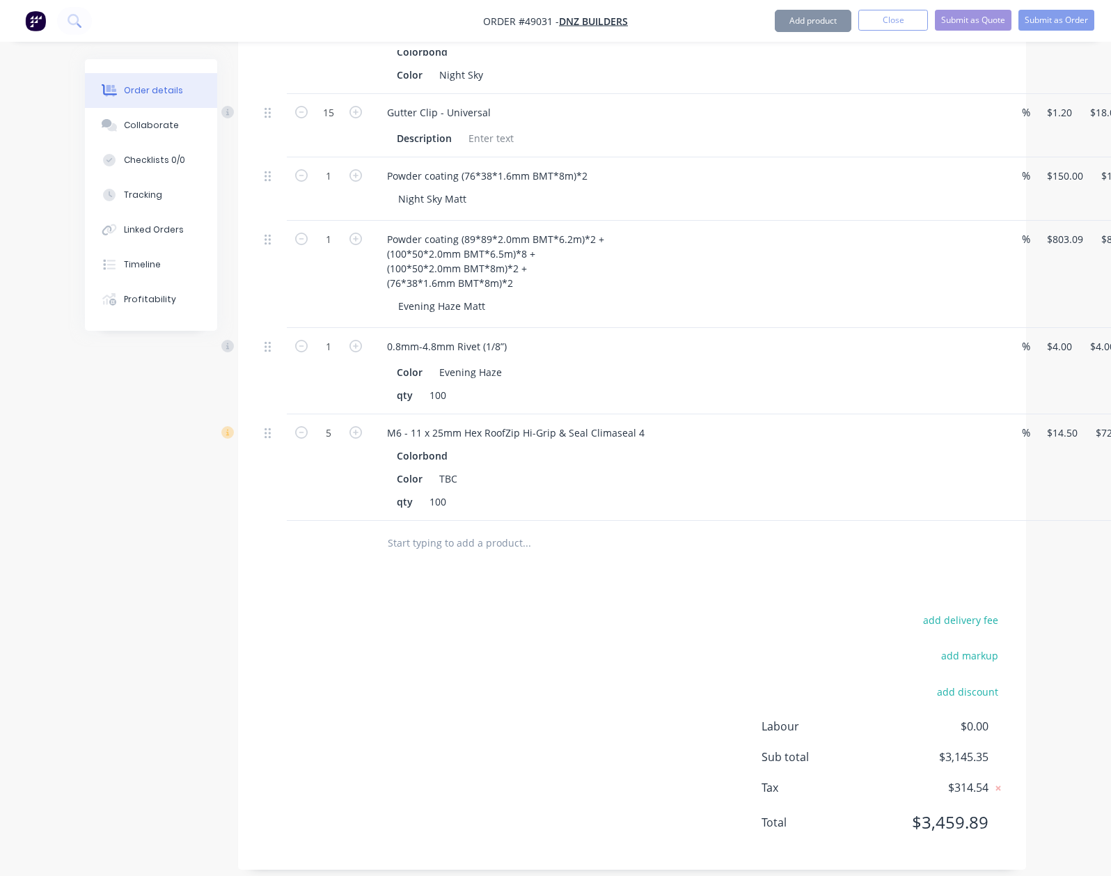
click at [524, 716] on div "add delivery fee add markup add discount Labour $0.00 Sub total $3,145.35 Tax $…" at bounding box center [632, 730] width 746 height 238
click at [978, 21] on button "Submit as Quote" at bounding box center [973, 20] width 77 height 21
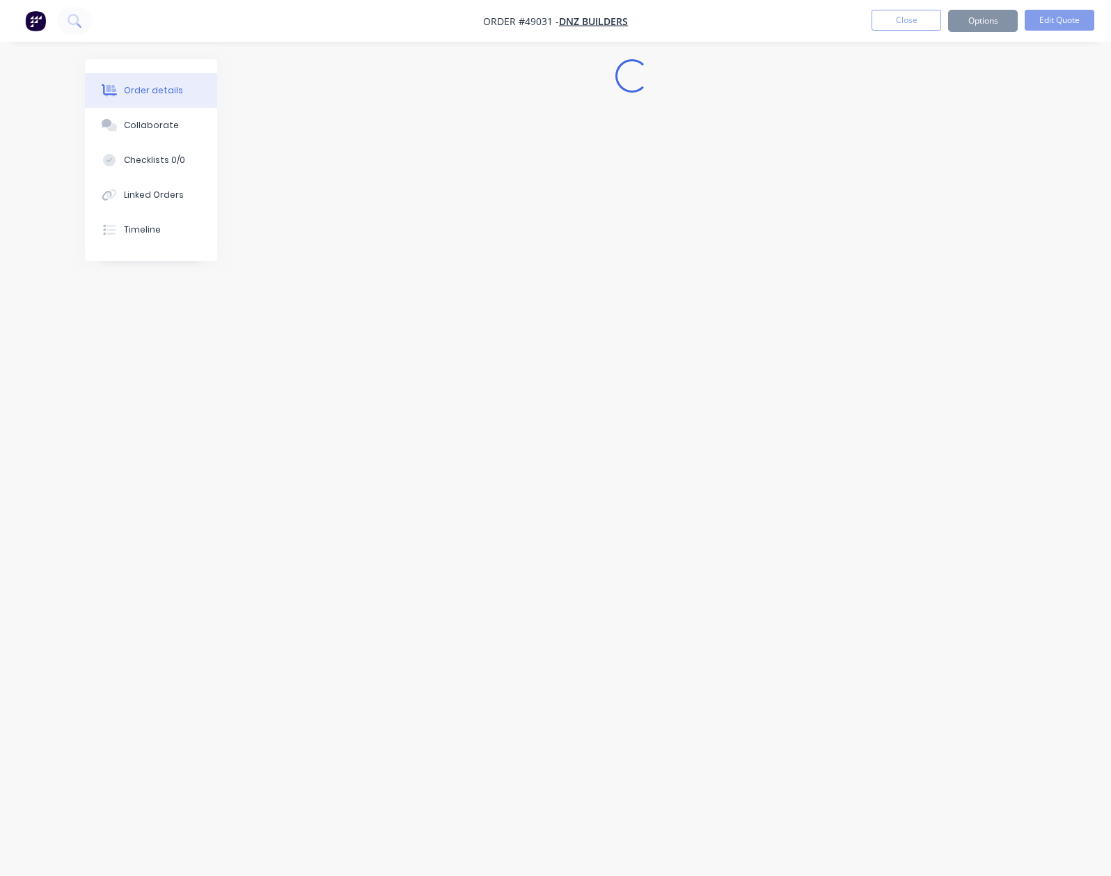
scroll to position [0, 0]
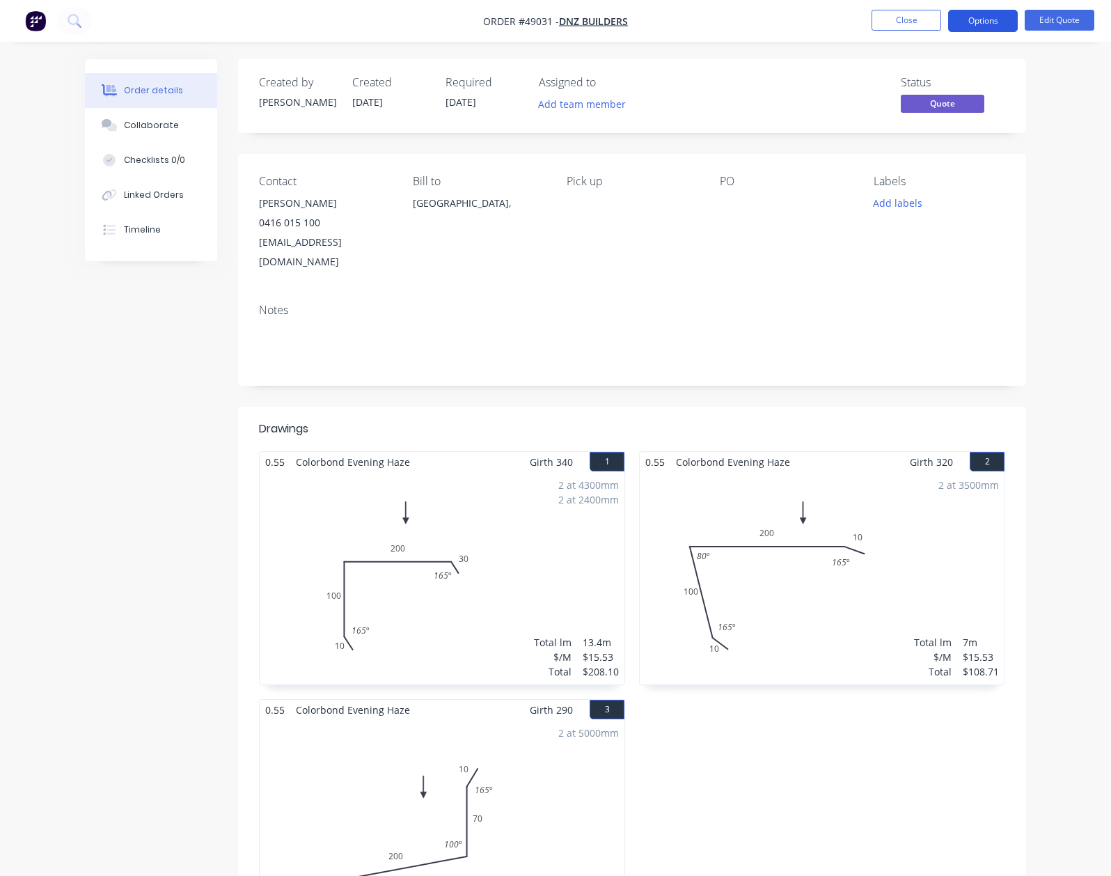
click at [996, 18] on button "Options" at bounding box center [983, 21] width 70 height 22
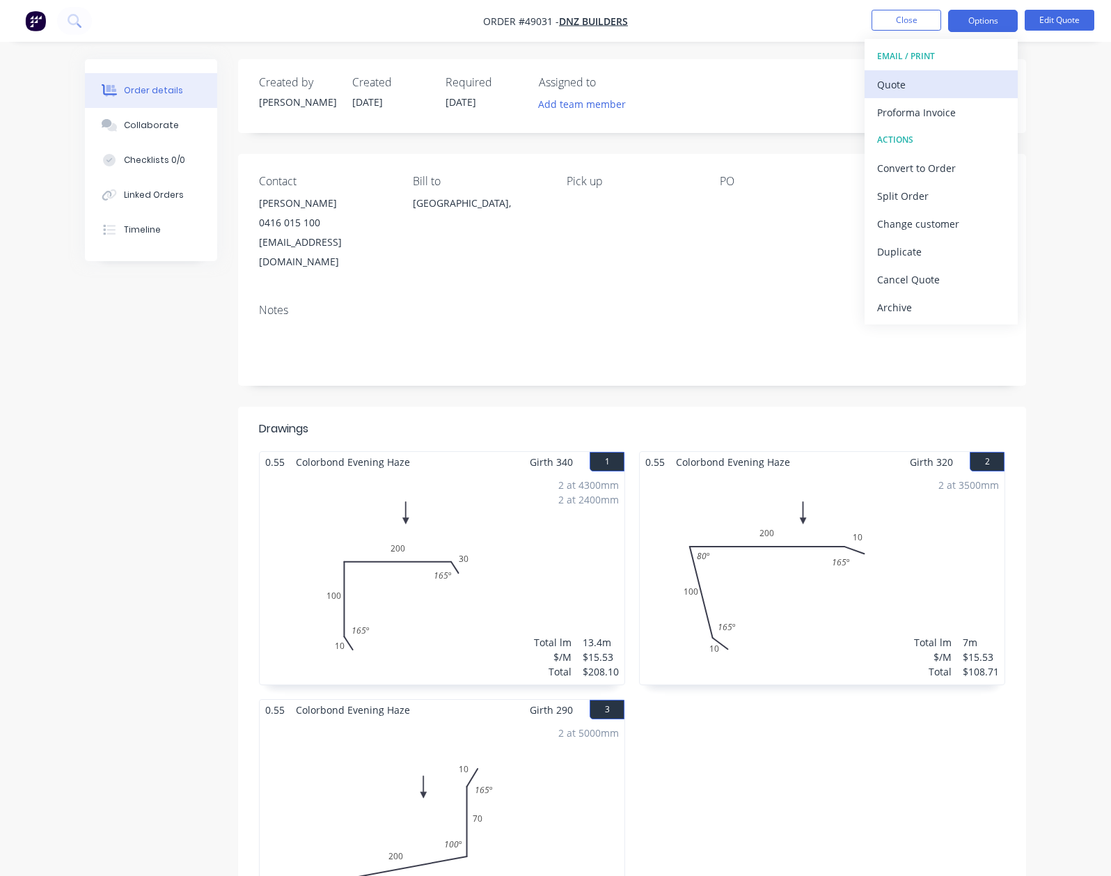
click at [965, 74] on div "EMAIL / PRINT Quote Proforma Invoice ACTIONS Convert to Order Split Order Chang…" at bounding box center [941, 181] width 153 height 285
click at [967, 74] on div "Quote" at bounding box center [941, 84] width 128 height 20
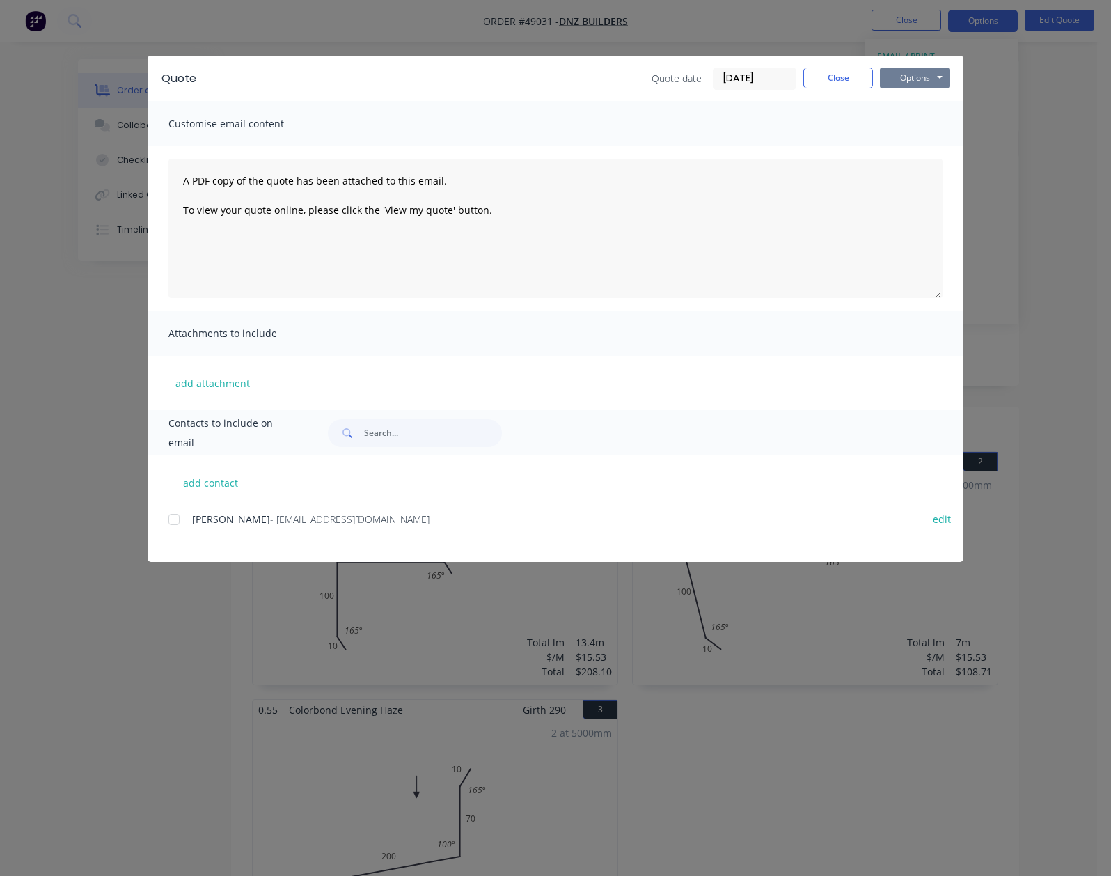
click at [950, 71] on button "Options" at bounding box center [915, 78] width 70 height 21
click at [969, 107] on button "Preview" at bounding box center [924, 102] width 89 height 23
click at [873, 79] on button "Close" at bounding box center [838, 78] width 70 height 21
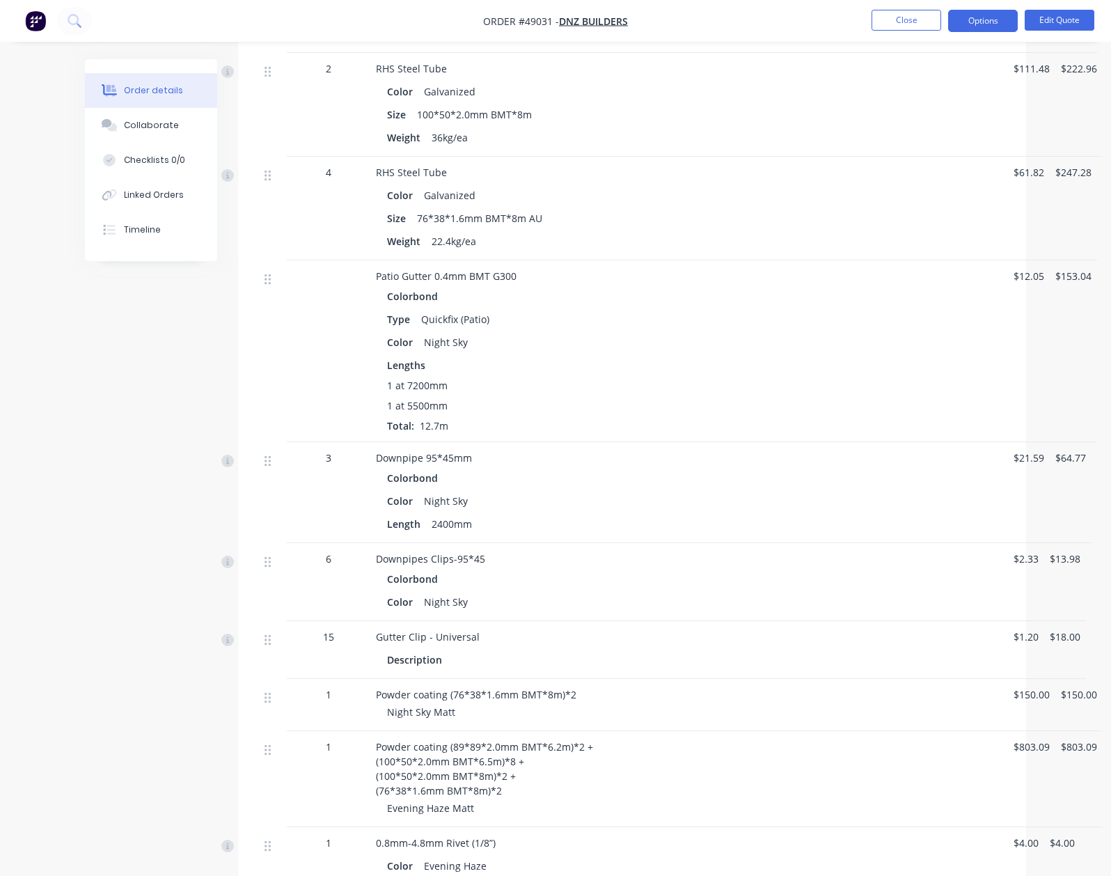
scroll to position [1485, 0]
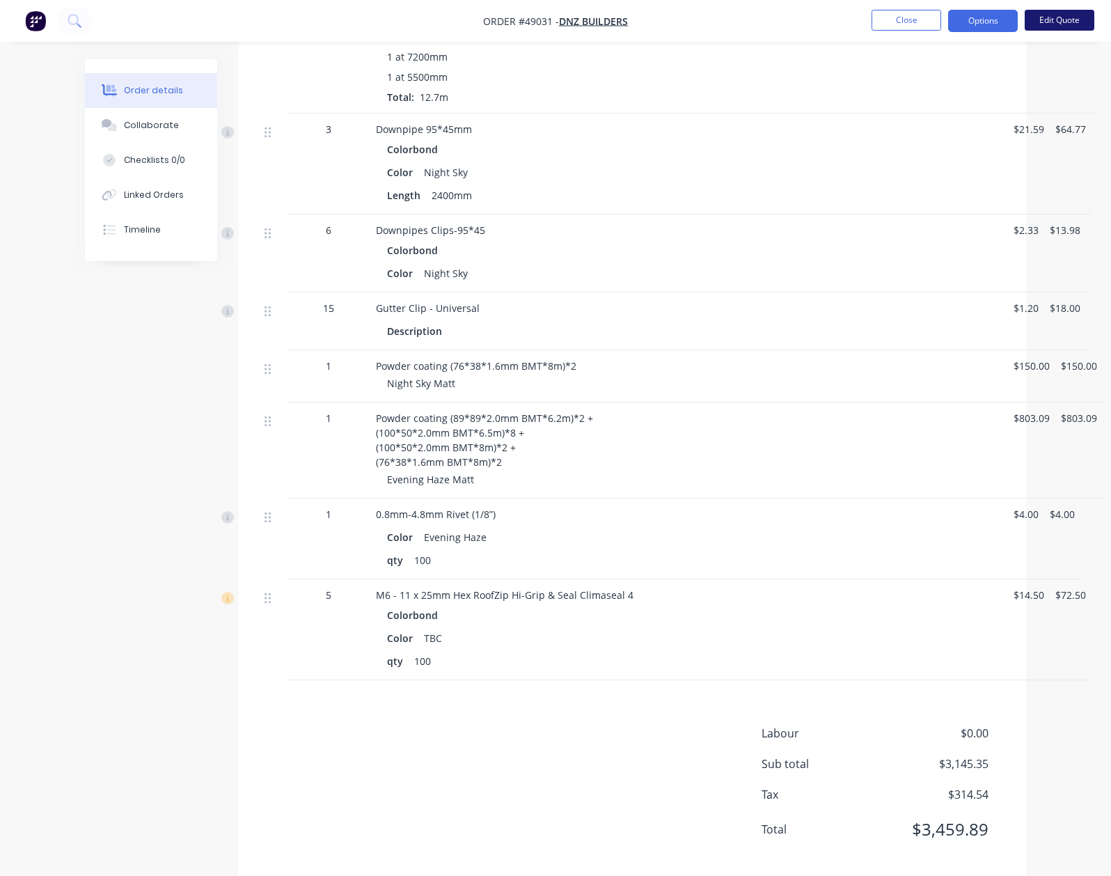
click at [1085, 19] on button "Edit Quote" at bounding box center [1060, 20] width 70 height 21
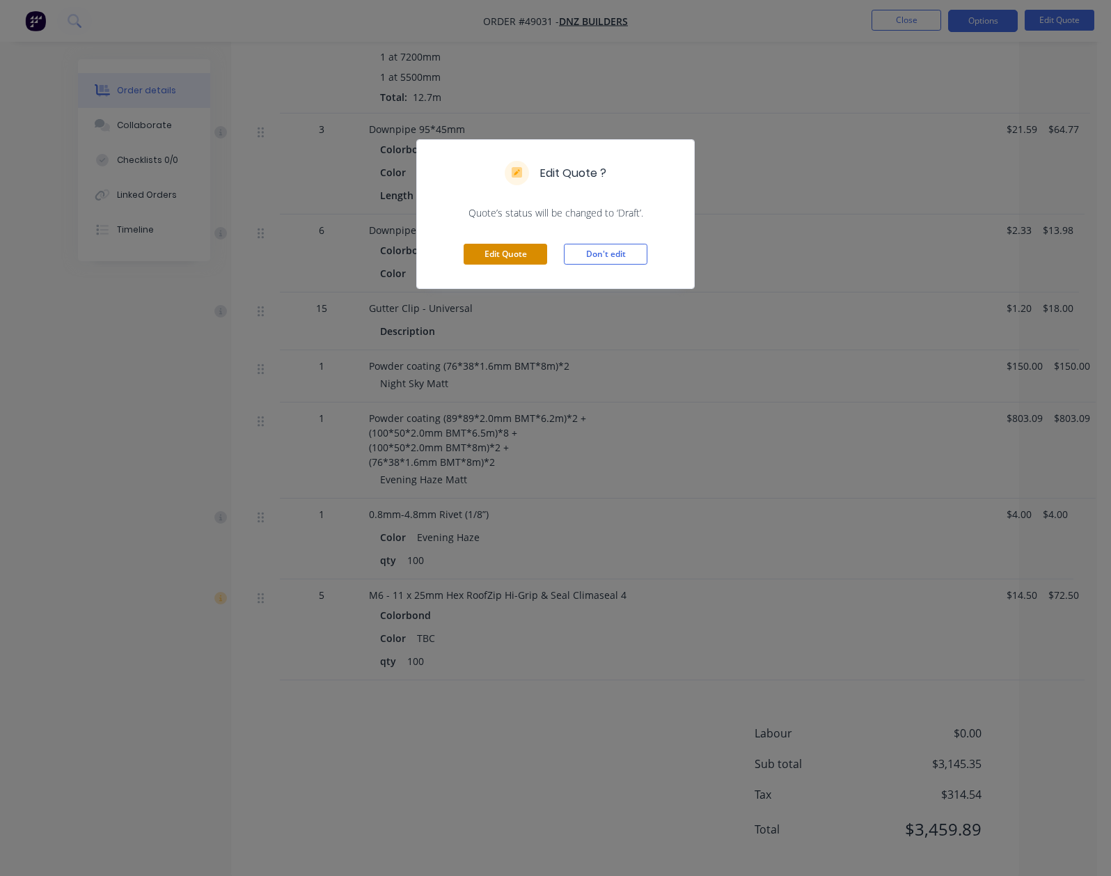
click at [490, 265] on button "Edit Quote" at bounding box center [506, 254] width 84 height 21
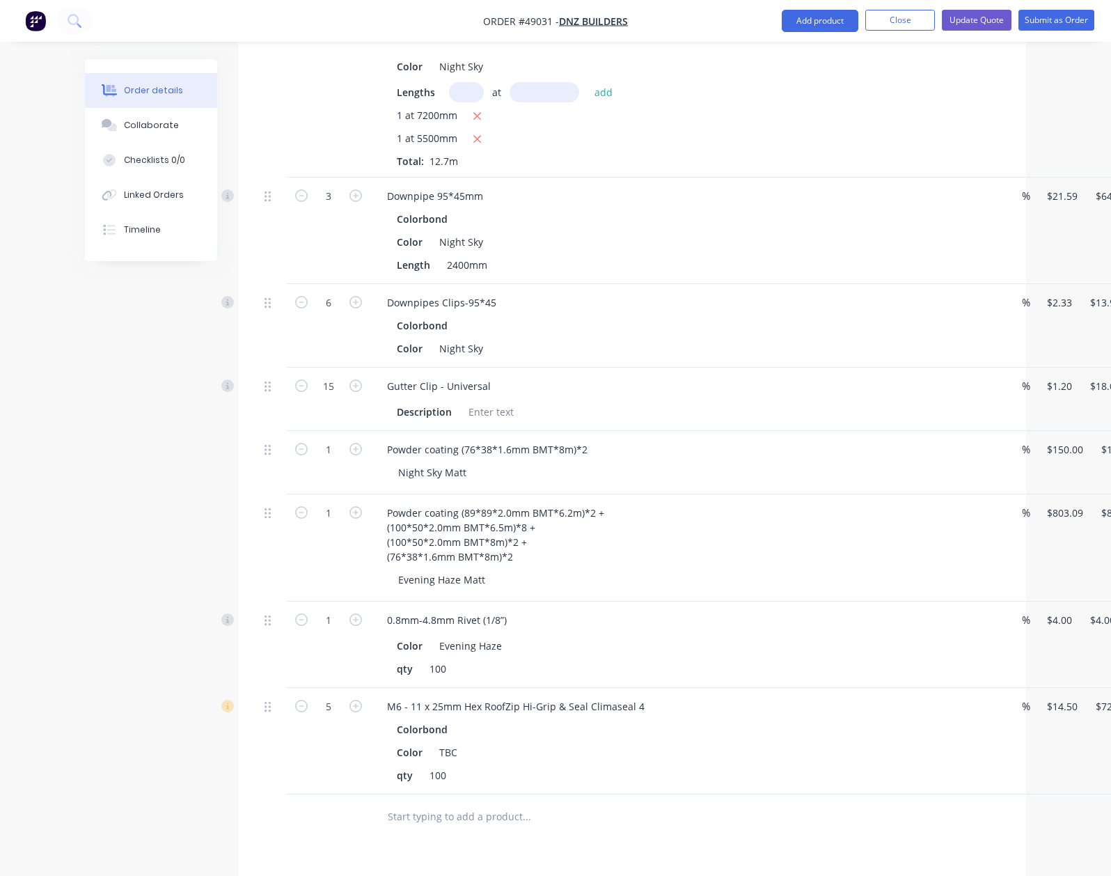
scroll to position [1742, 0]
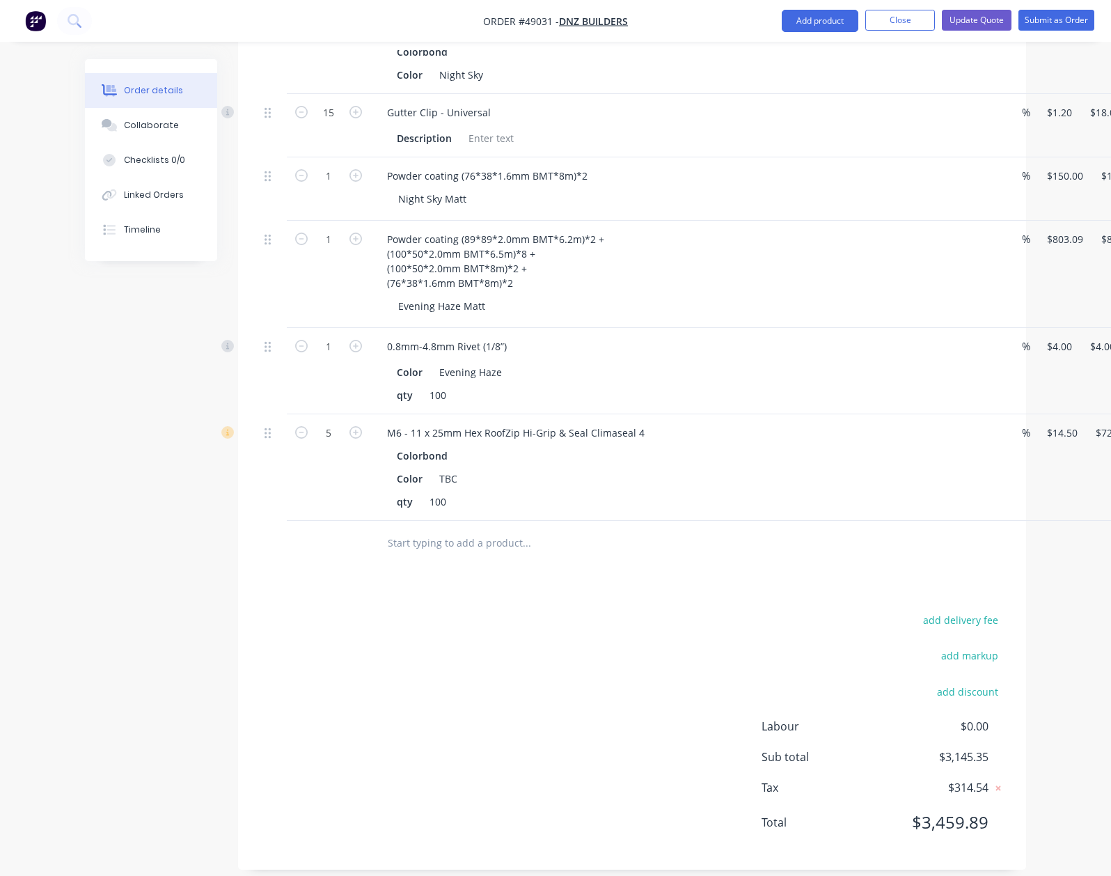
click at [1047, 462] on div "Edit" at bounding box center [1100, 472] width 107 height 20
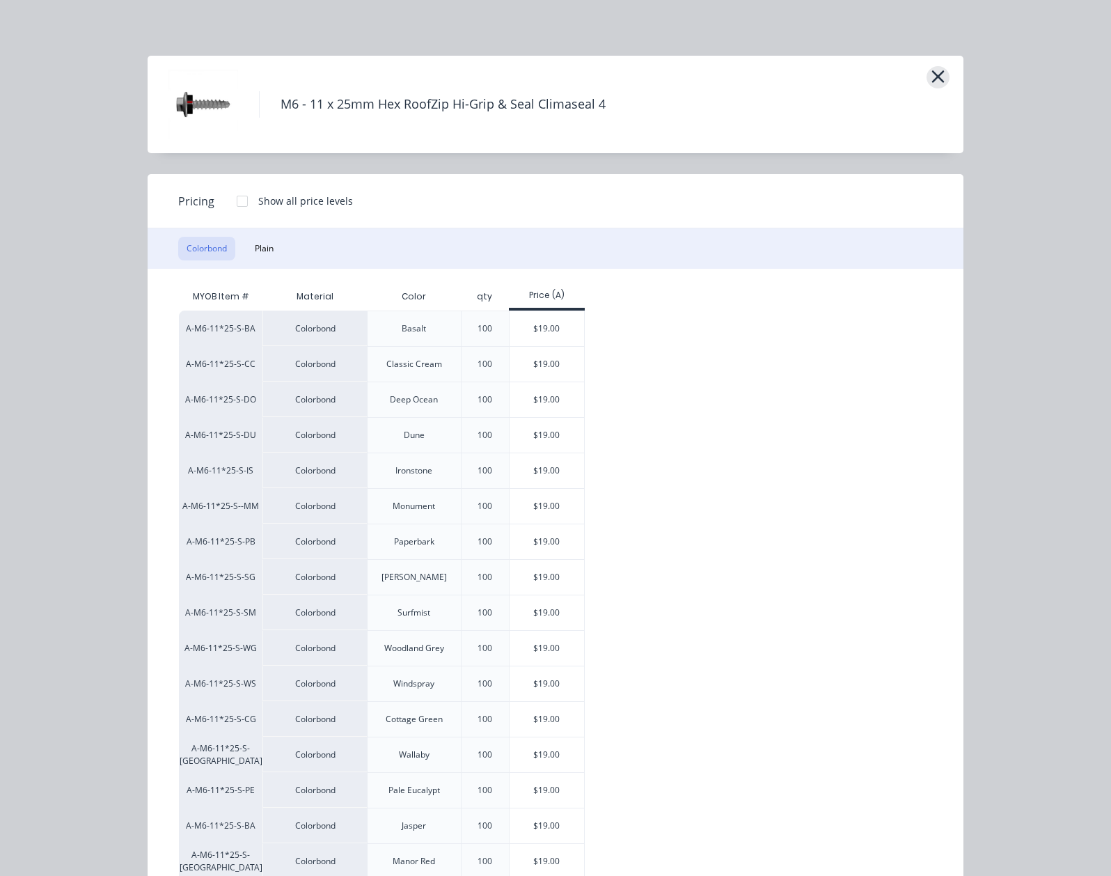
click at [950, 85] on button "button" at bounding box center [938, 77] width 23 height 22
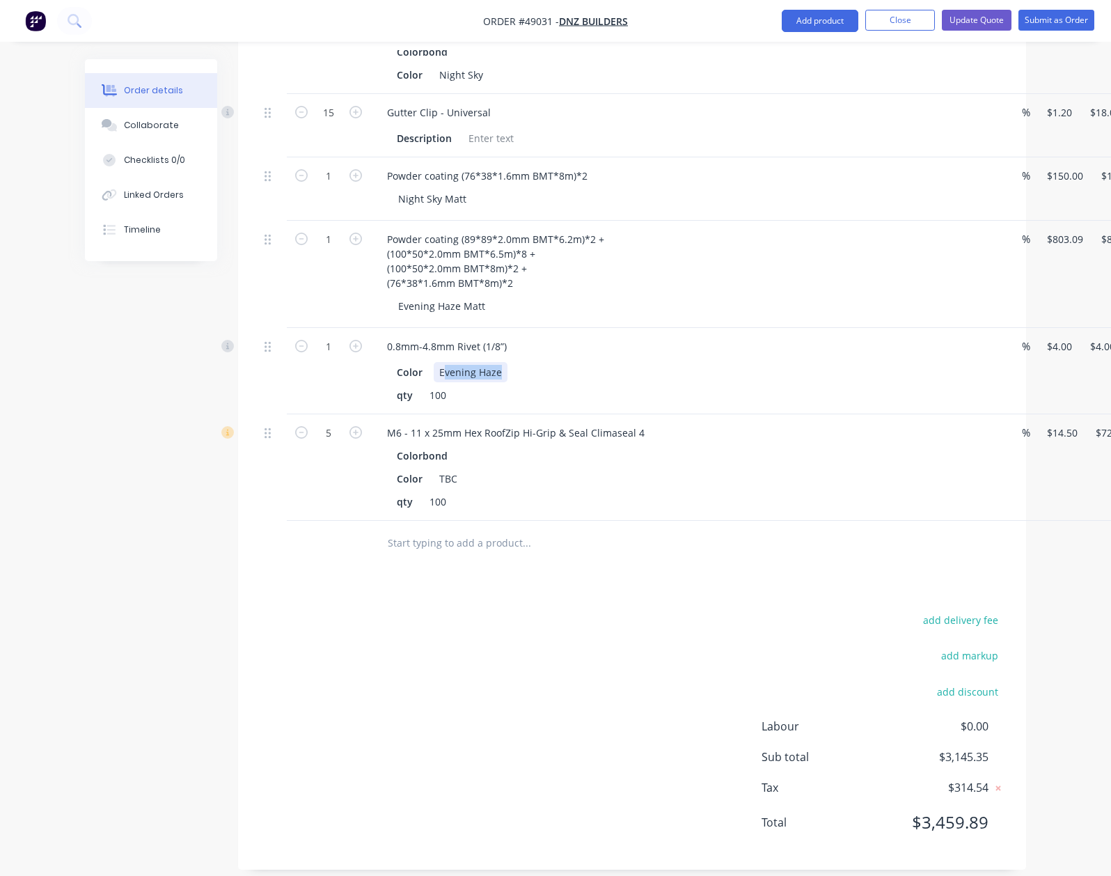
drag, startPoint x: 370, startPoint y: 351, endPoint x: 492, endPoint y: 358, distance: 121.3
click at [492, 362] on div "Color Evening Haze" at bounding box center [680, 372] width 579 height 20
click at [434, 362] on div "Evening Haze" at bounding box center [471, 372] width 74 height 20
drag, startPoint x: 363, startPoint y: 355, endPoint x: 504, endPoint y: 365, distance: 141.0
click at [504, 365] on div "Color Evening Haze" at bounding box center [680, 372] width 579 height 20
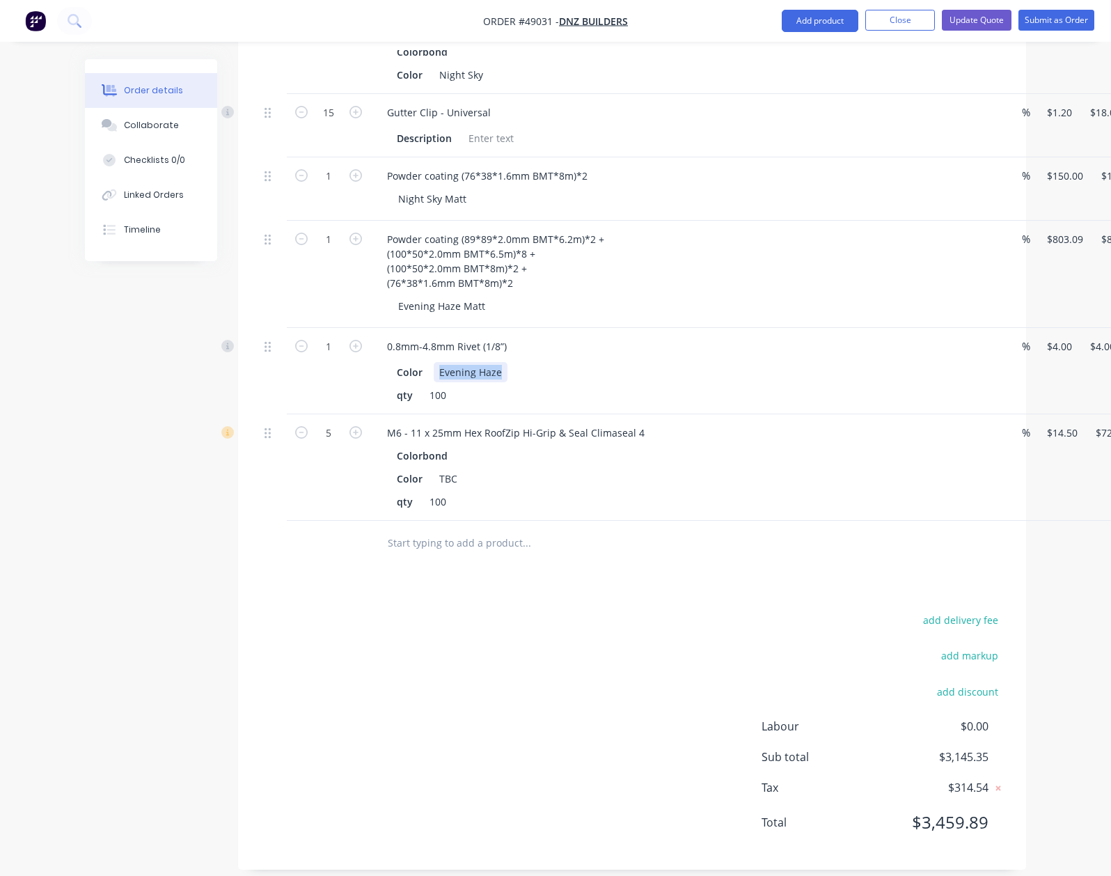
copy div "Evening Haze"
click at [434, 469] on div "TBC" at bounding box center [448, 479] width 29 height 20
paste div
click at [557, 539] on input "text" at bounding box center [526, 543] width 278 height 28
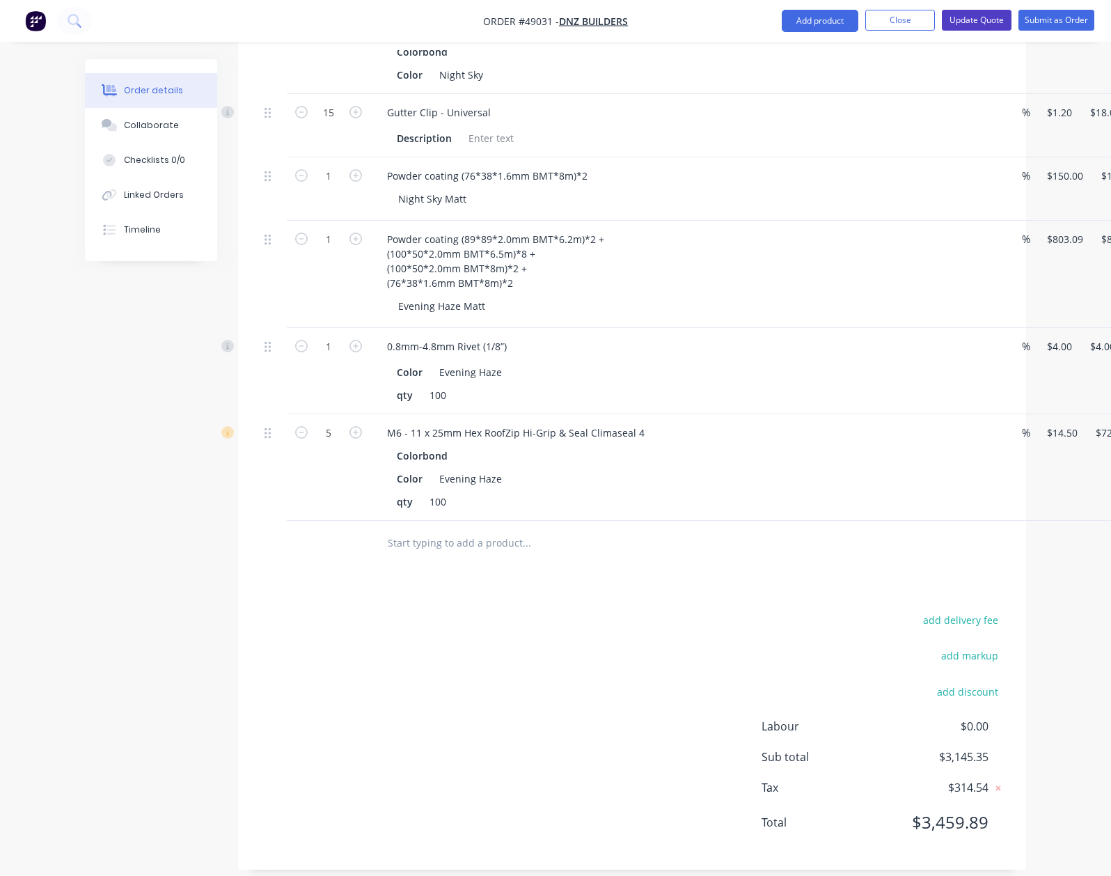
click at [986, 17] on button "Update Quote" at bounding box center [977, 20] width 70 height 21
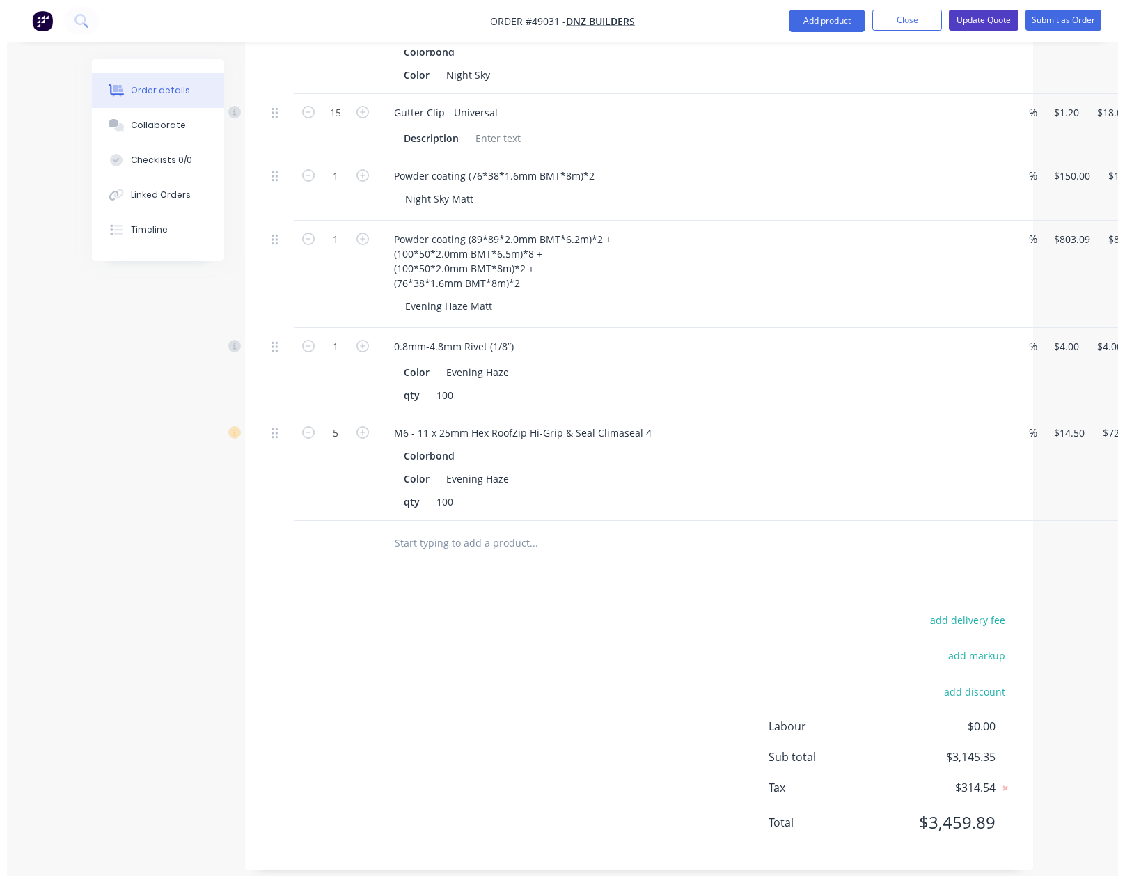
scroll to position [0, 0]
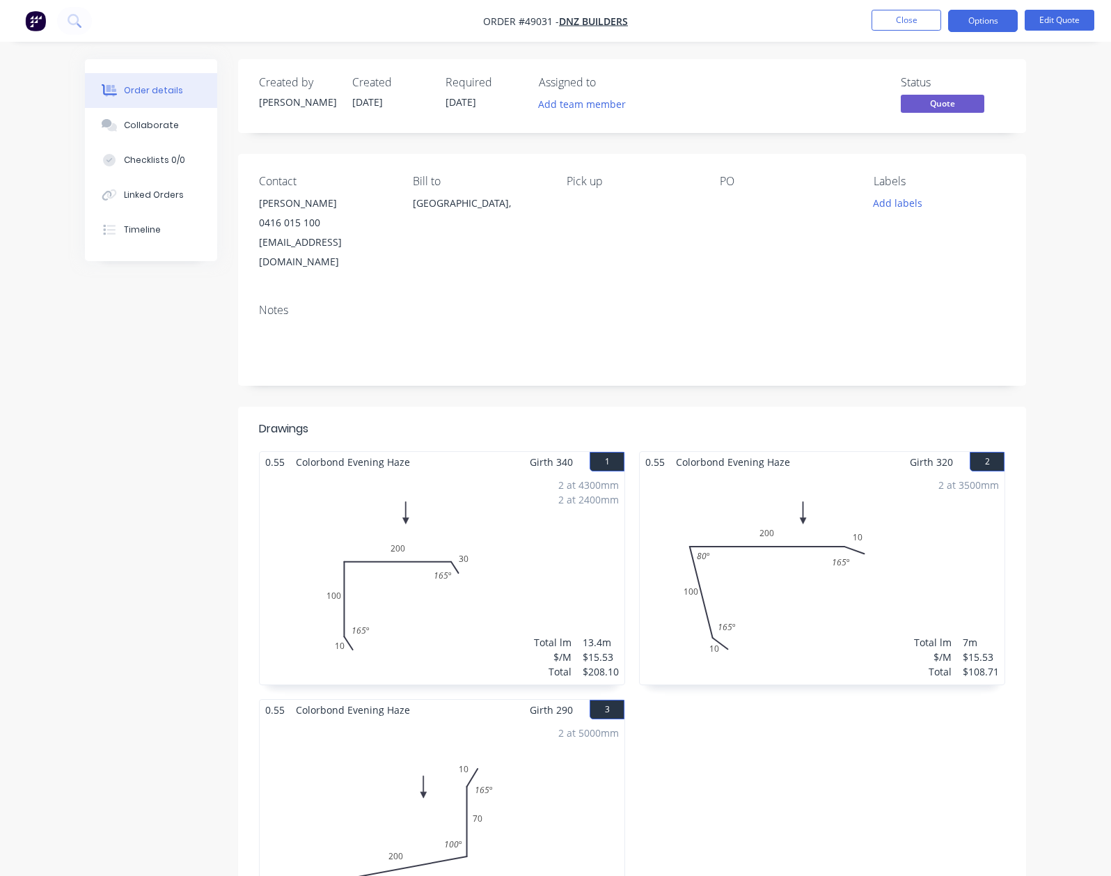
click at [997, 33] on nav "Order #49031 - DNZ Builders Close Options Edit Quote" at bounding box center [555, 21] width 1111 height 42
click at [986, 21] on button "Options" at bounding box center [983, 21] width 70 height 22
click at [920, 87] on div "Quote" at bounding box center [941, 84] width 128 height 20
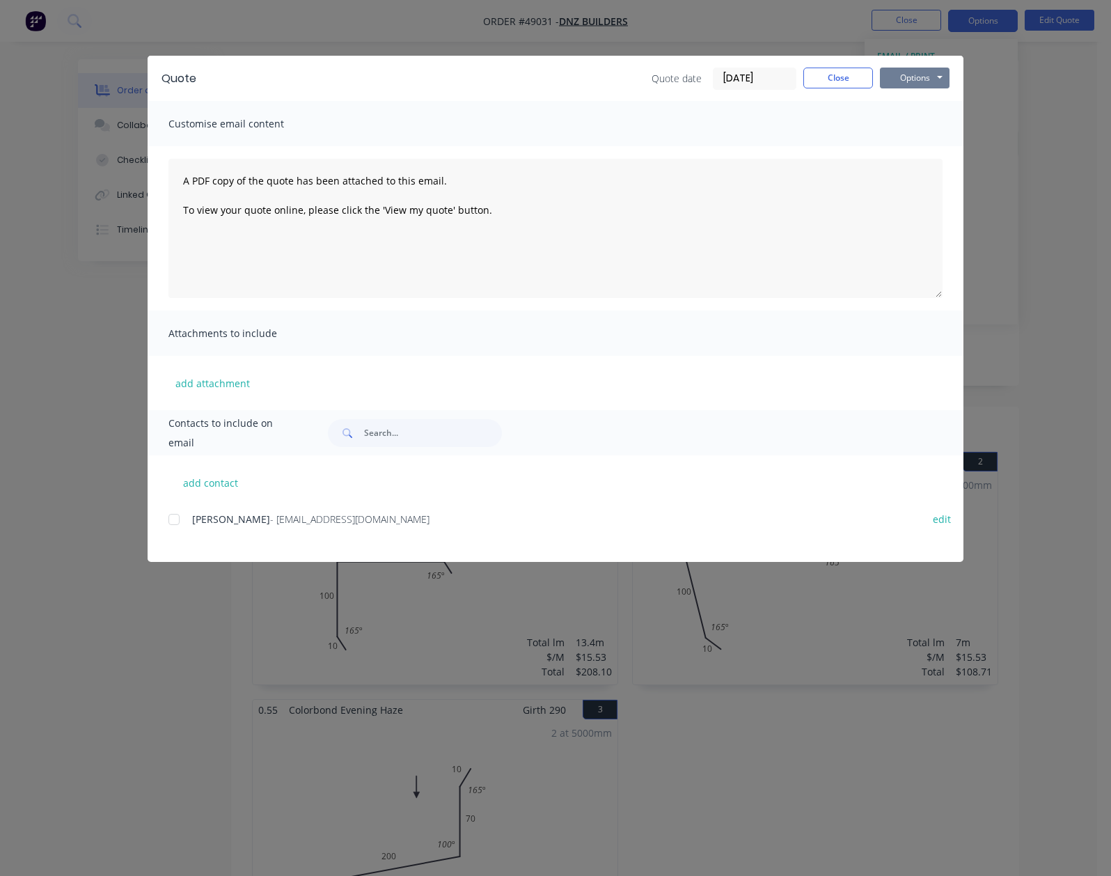
drag, startPoint x: 1035, startPoint y: 77, endPoint x: 1035, endPoint y: 85, distance: 8.4
click at [950, 78] on button "Options" at bounding box center [915, 78] width 70 height 21
click at [969, 102] on button "Preview" at bounding box center [924, 102] width 89 height 23
click at [873, 79] on button "Close" at bounding box center [838, 78] width 70 height 21
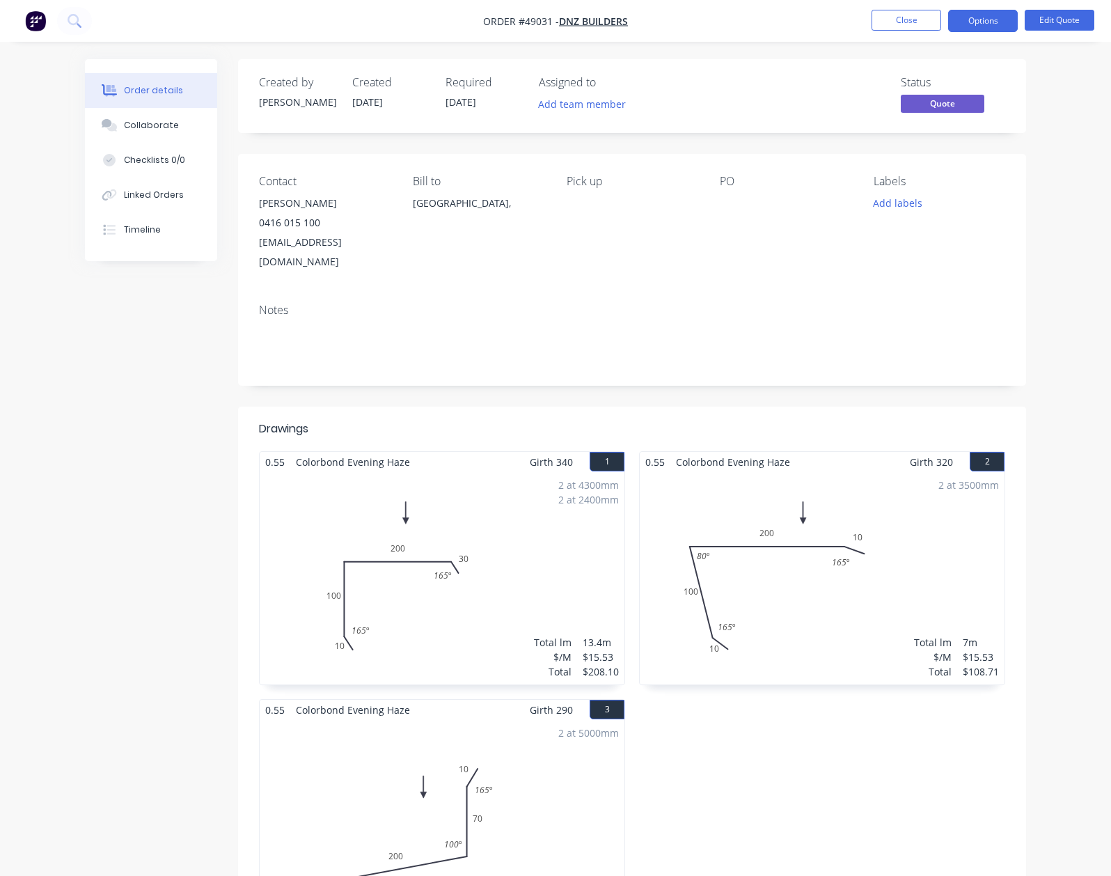
click at [700, 267] on div "Contact Nick 0416 015 100 dnzbuilders@live.com.au Bill to Australia, Pick up PO…" at bounding box center [632, 223] width 788 height 139
click at [911, 23] on button "Close" at bounding box center [907, 20] width 70 height 21
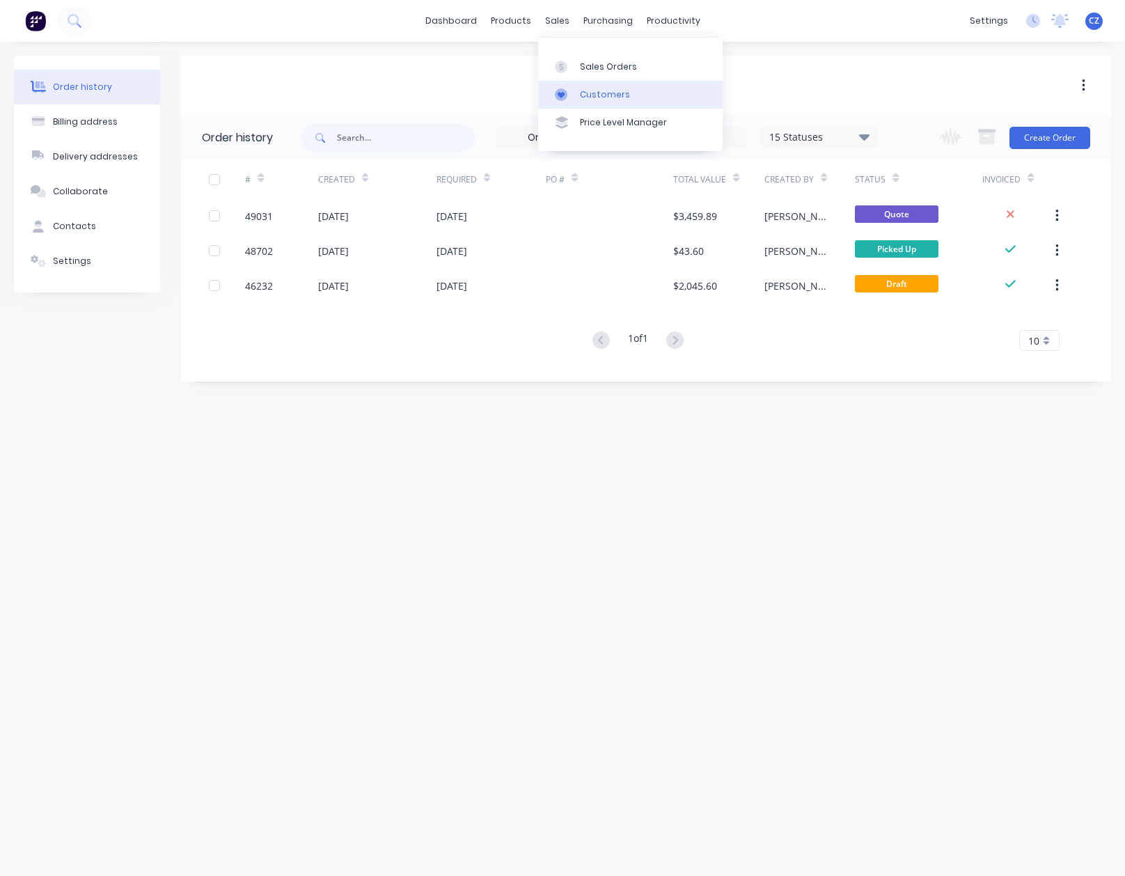
click at [585, 95] on div "Customers" at bounding box center [605, 94] width 50 height 13
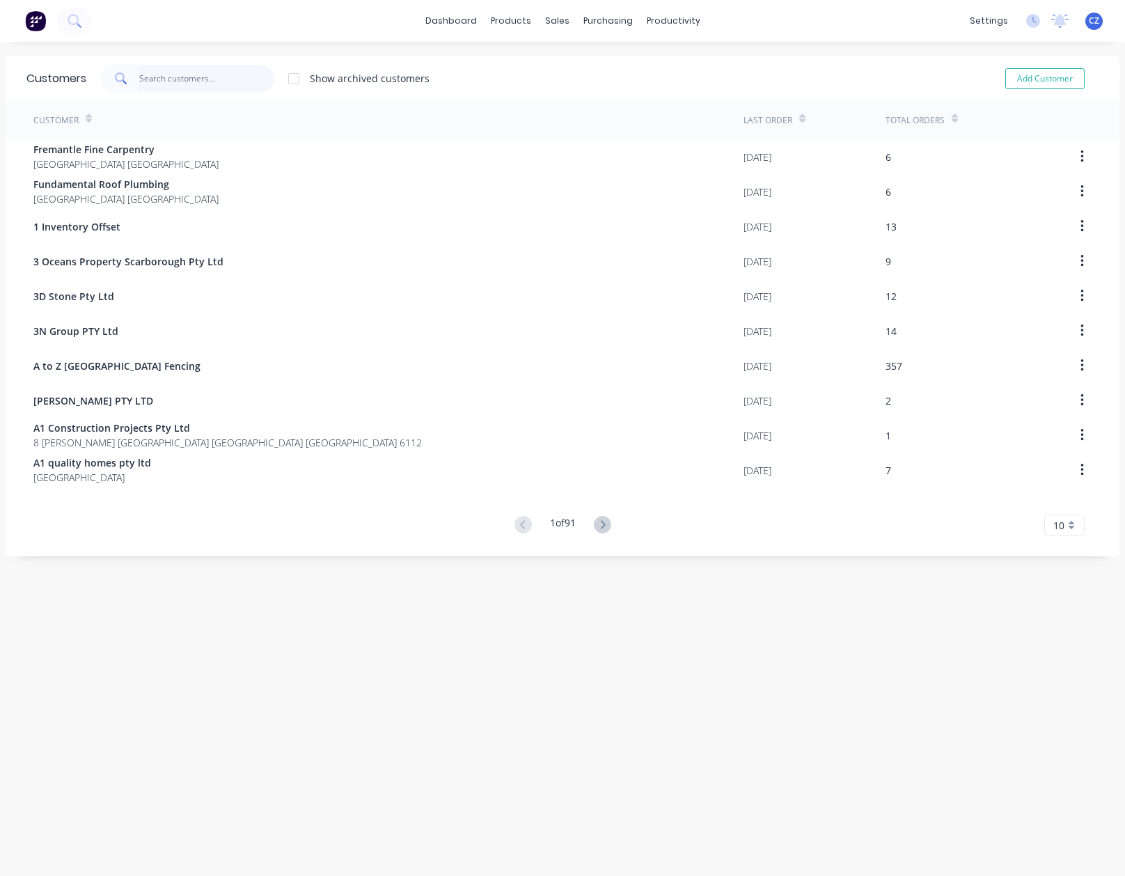
click at [198, 73] on input "text" at bounding box center [207, 79] width 136 height 28
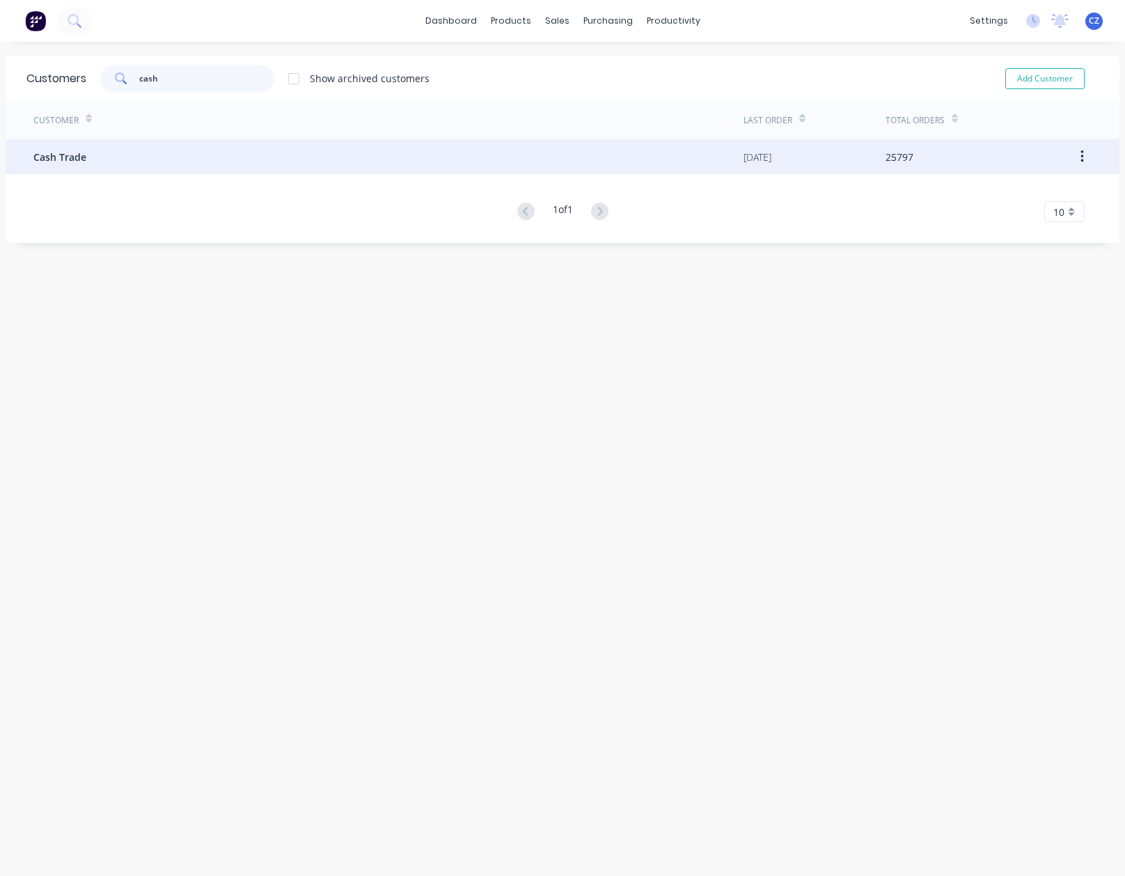
type input "cash"
click at [242, 157] on div "Cash Trade" at bounding box center [388, 156] width 710 height 35
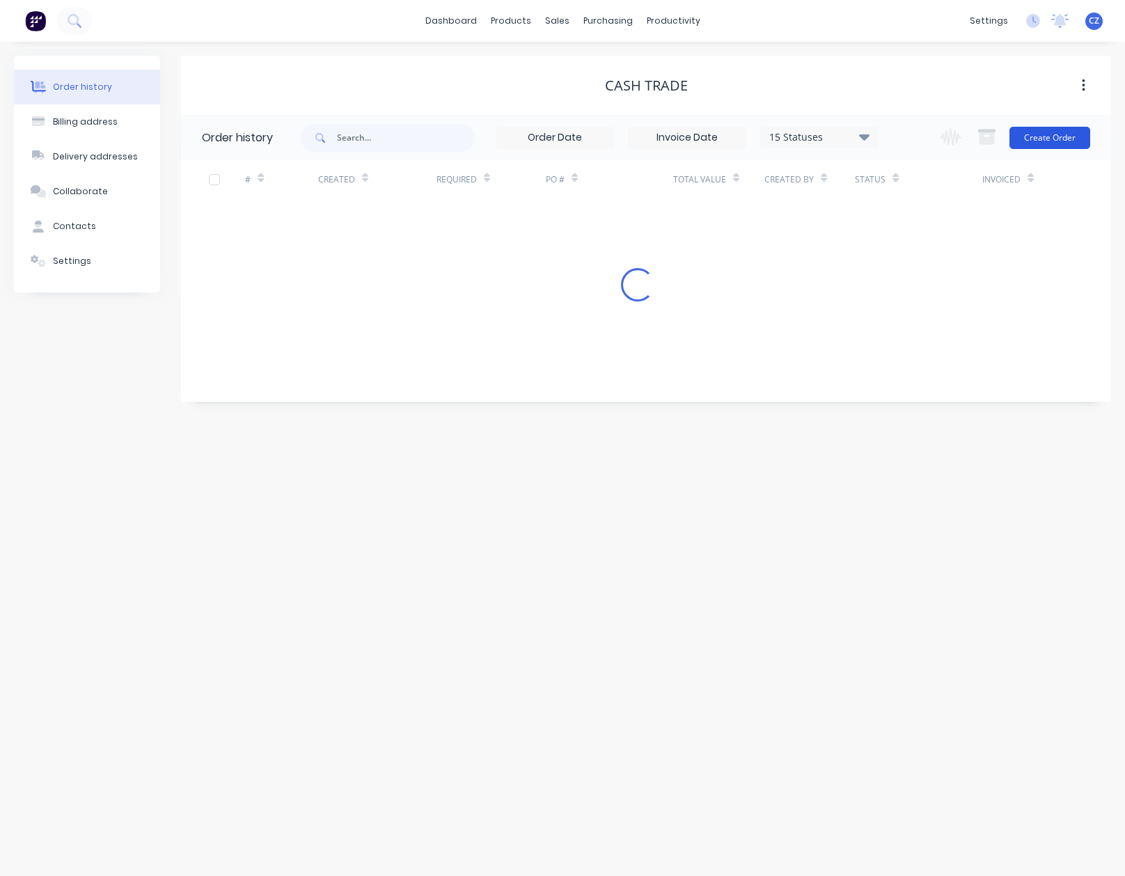
click at [1047, 135] on button "Create Order" at bounding box center [1049, 138] width 81 height 22
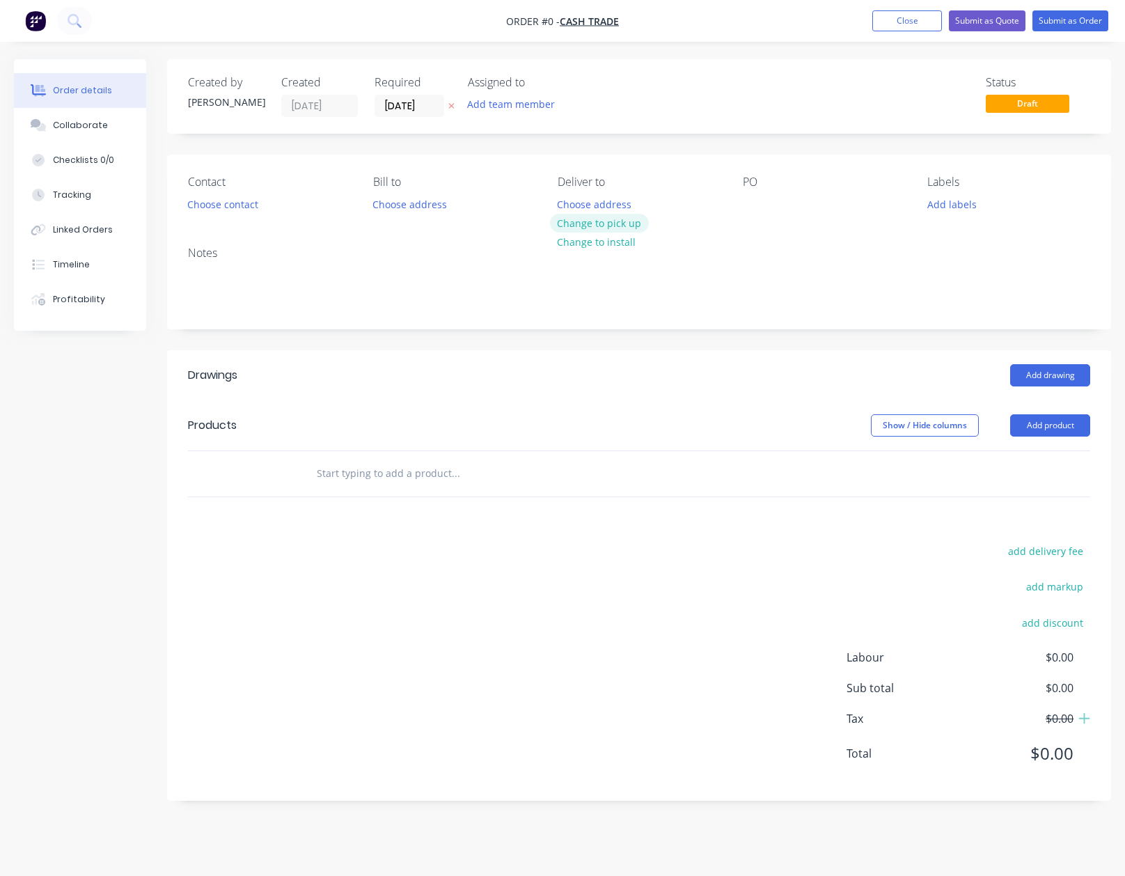
click at [628, 221] on button "Change to pick up" at bounding box center [599, 223] width 99 height 19
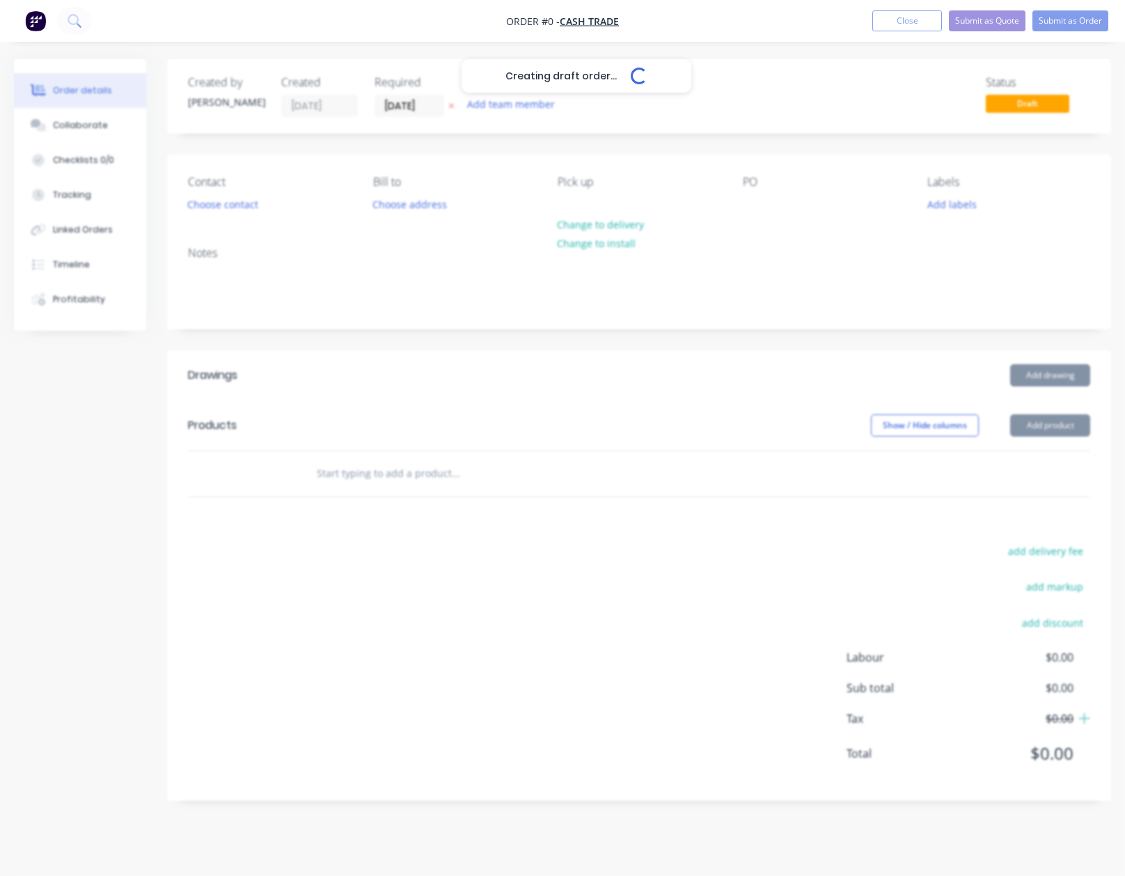
drag, startPoint x: 628, startPoint y: 221, endPoint x: 986, endPoint y: 414, distance: 407.1
click at [564, 349] on div "Creating draft order... Loading..." at bounding box center [576, 497] width 1125 height 876
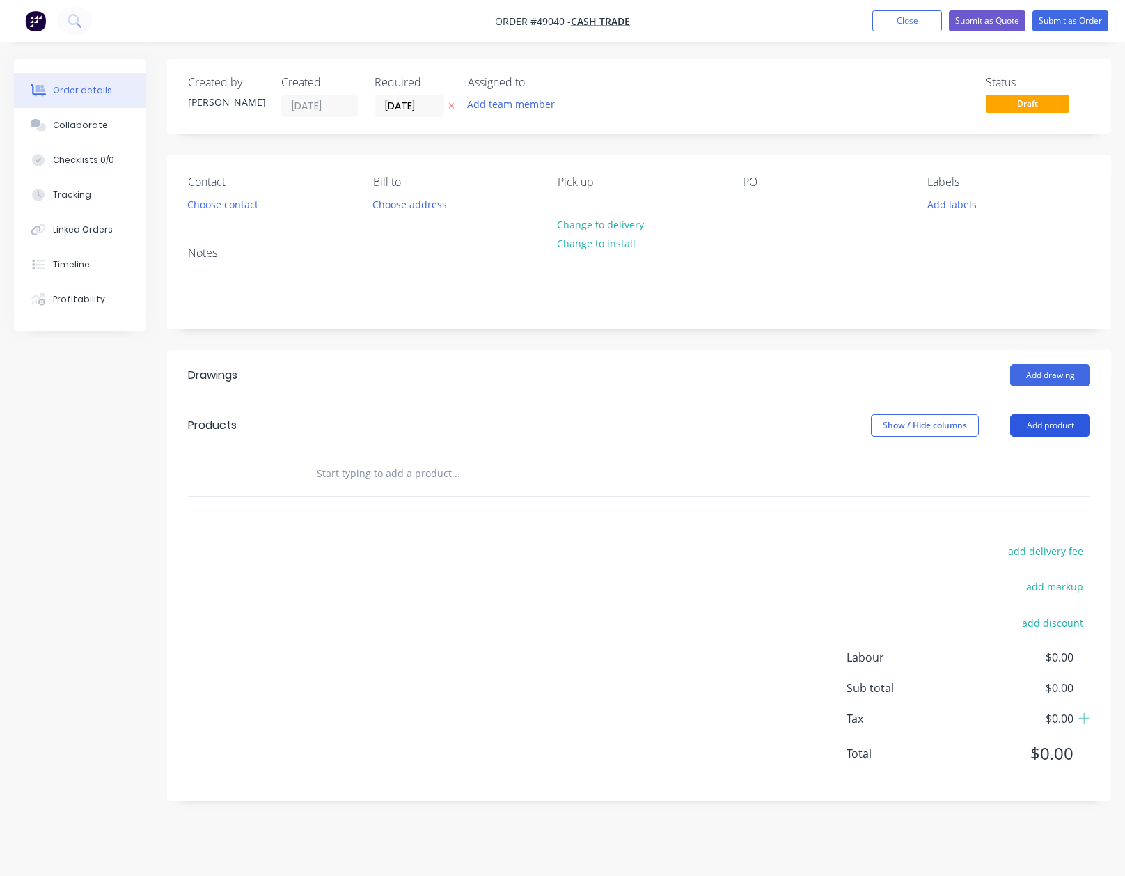
click at [1059, 426] on button "Add product" at bounding box center [1050, 425] width 80 height 22
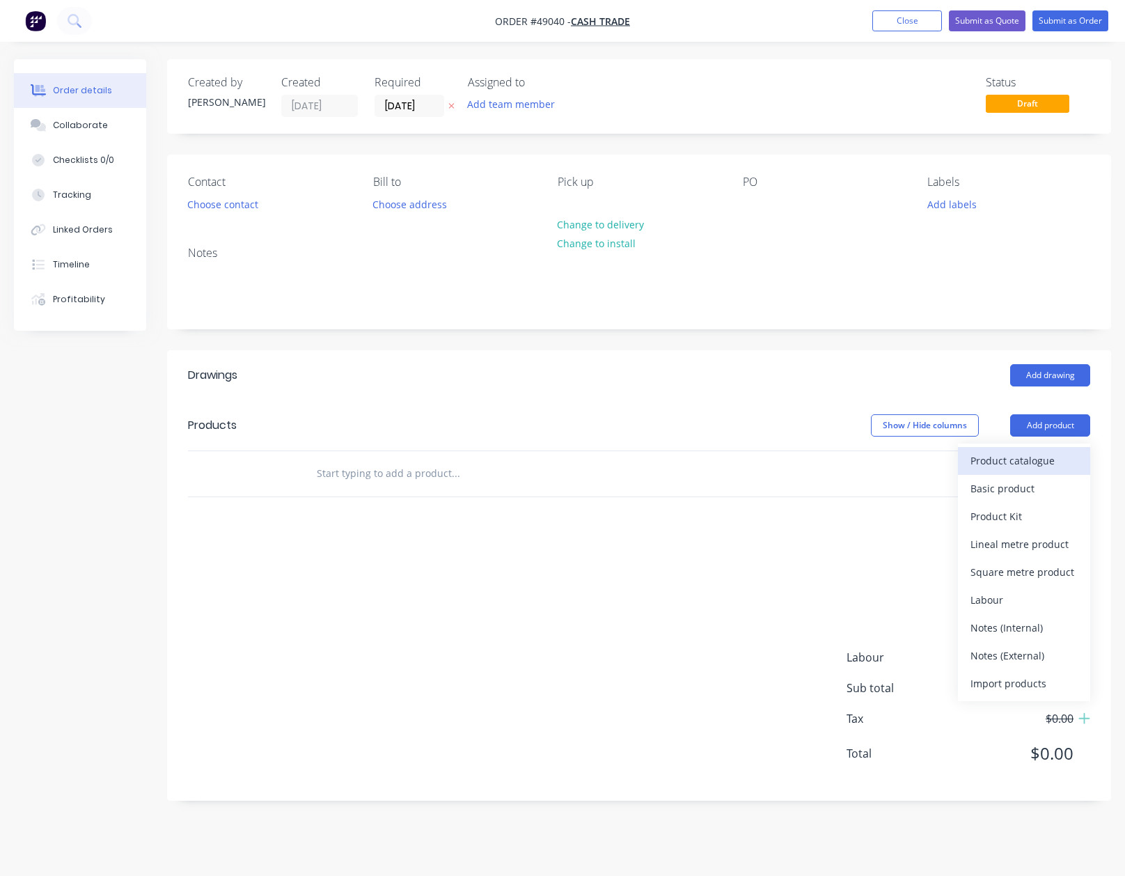
click at [1016, 457] on div "Product catalogue" at bounding box center [1023, 460] width 107 height 20
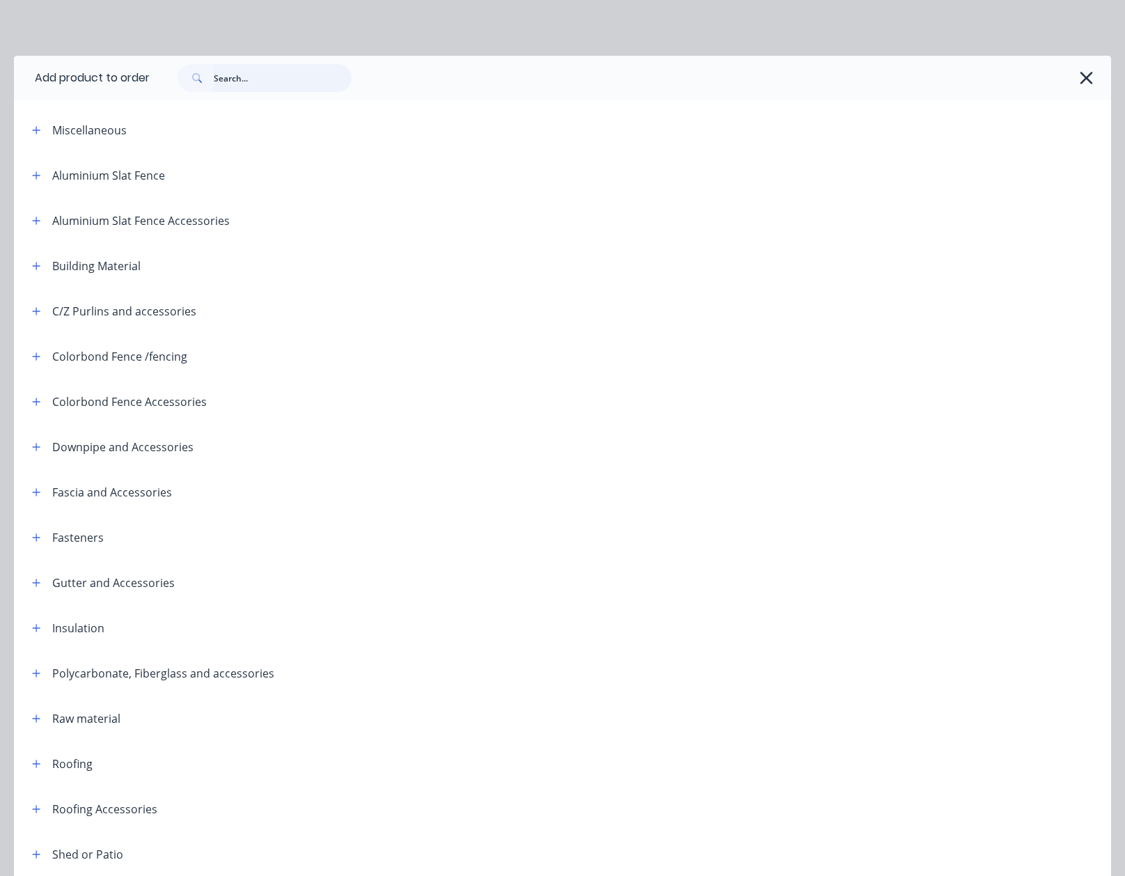
drag, startPoint x: 280, startPoint y: 70, endPoint x: 277, endPoint y: 79, distance: 8.8
click at [277, 77] on input "text" at bounding box center [283, 78] width 138 height 28
type input "top"
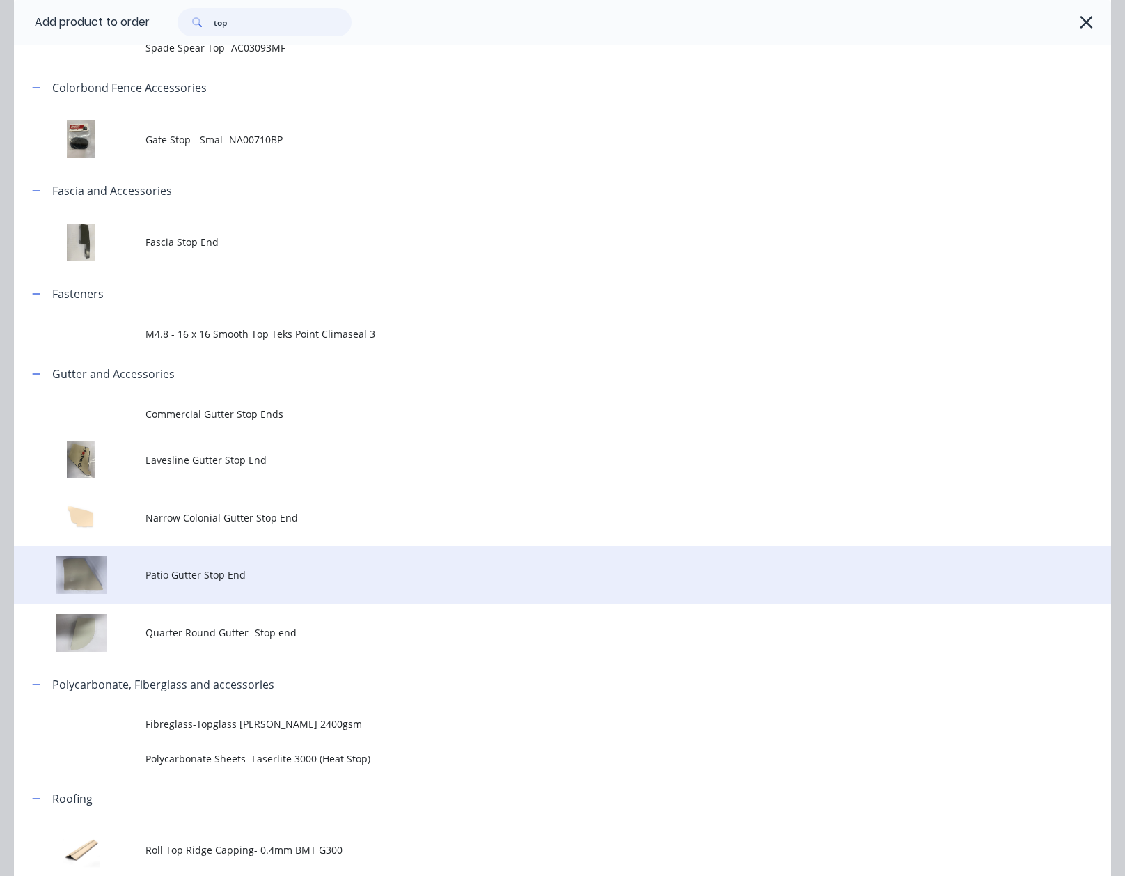
scroll to position [346, 0]
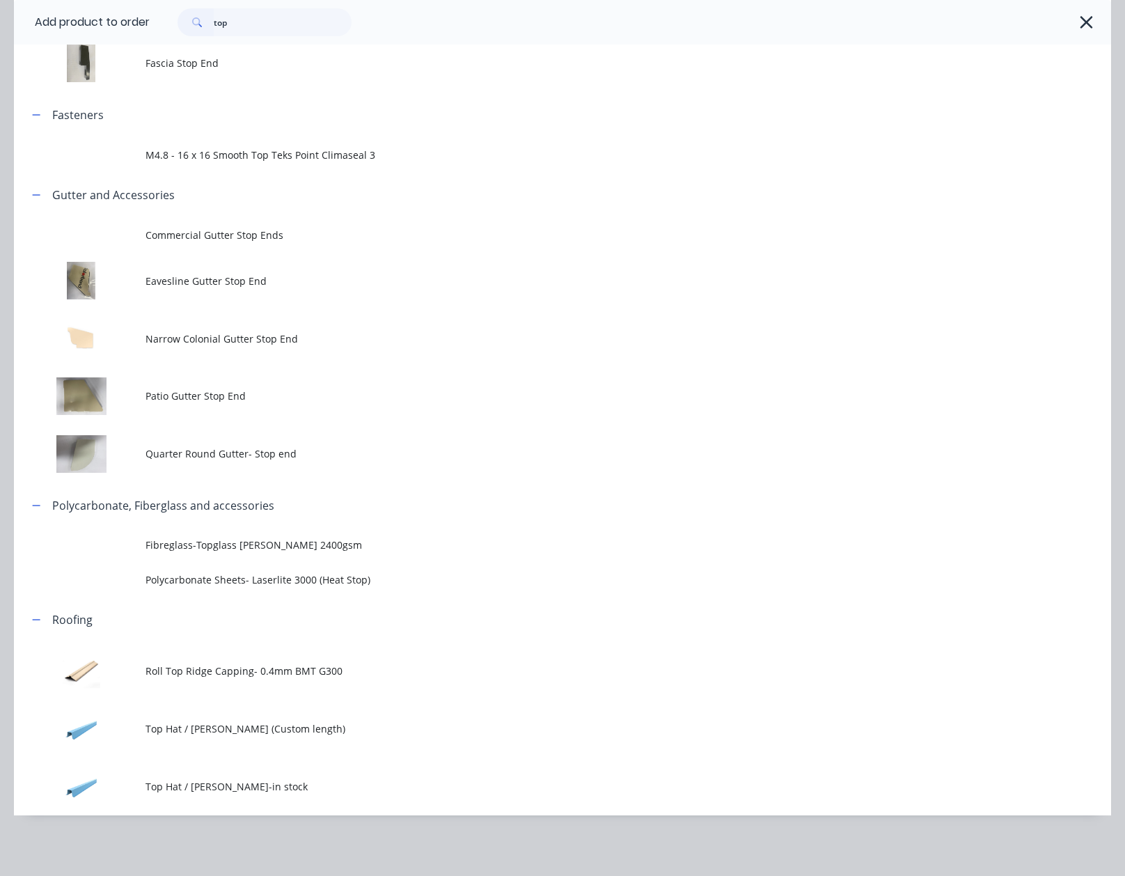
click at [184, 780] on td "Top Hat / Batten-in stock" at bounding box center [629, 786] width 966 height 58
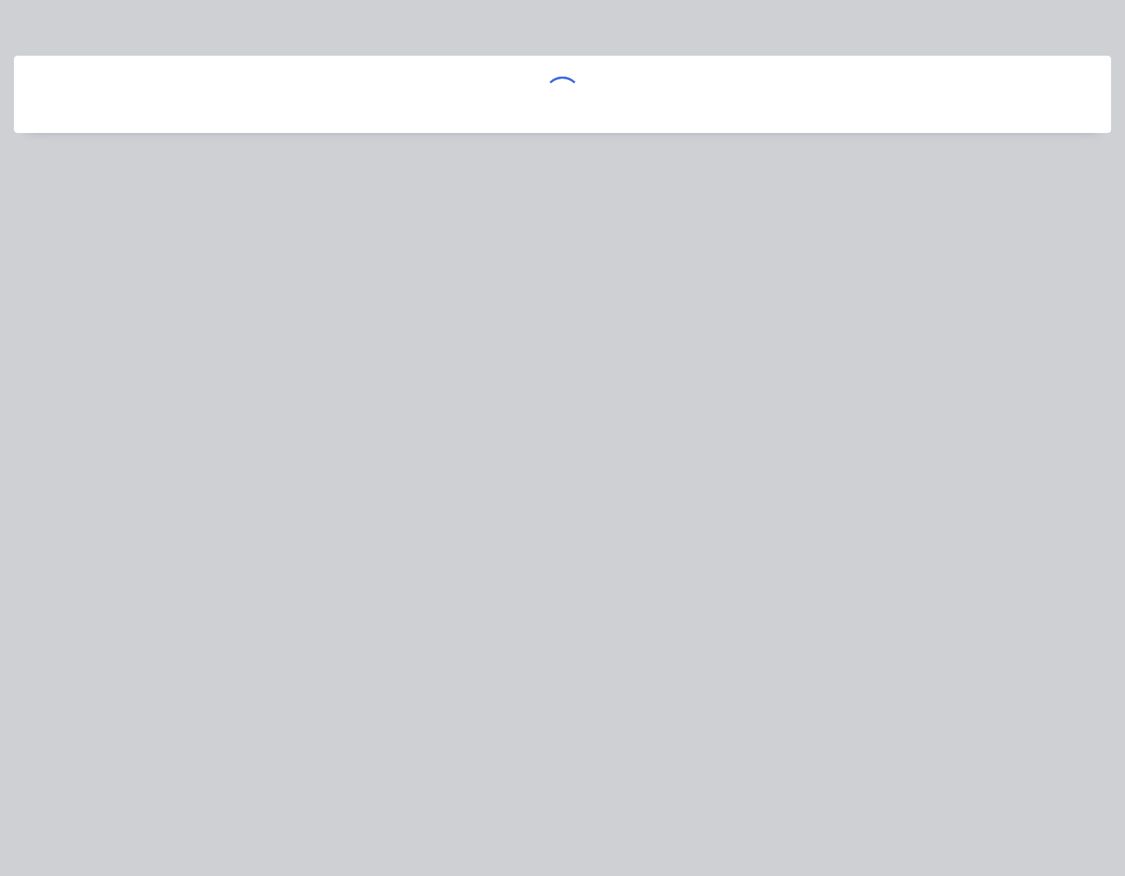
scroll to position [0, 0]
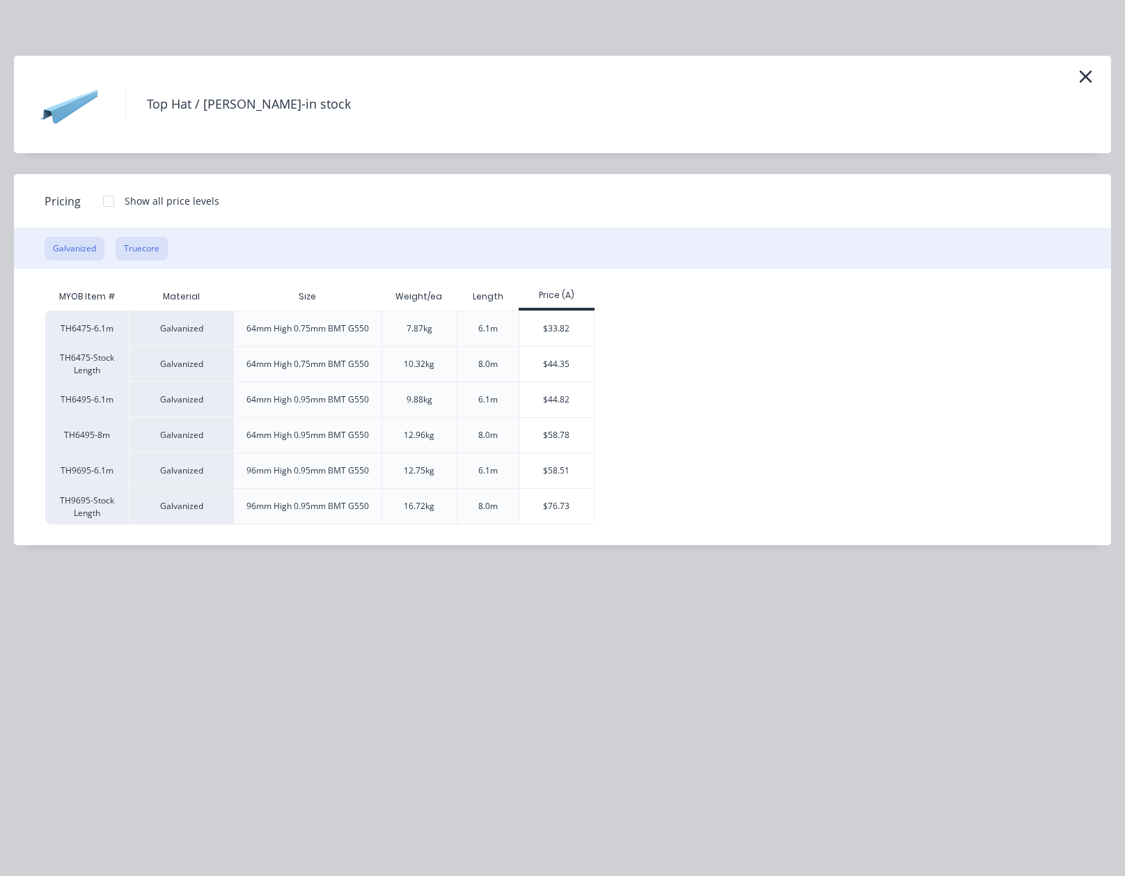
click at [120, 246] on button "Truecore" at bounding box center [142, 249] width 52 height 24
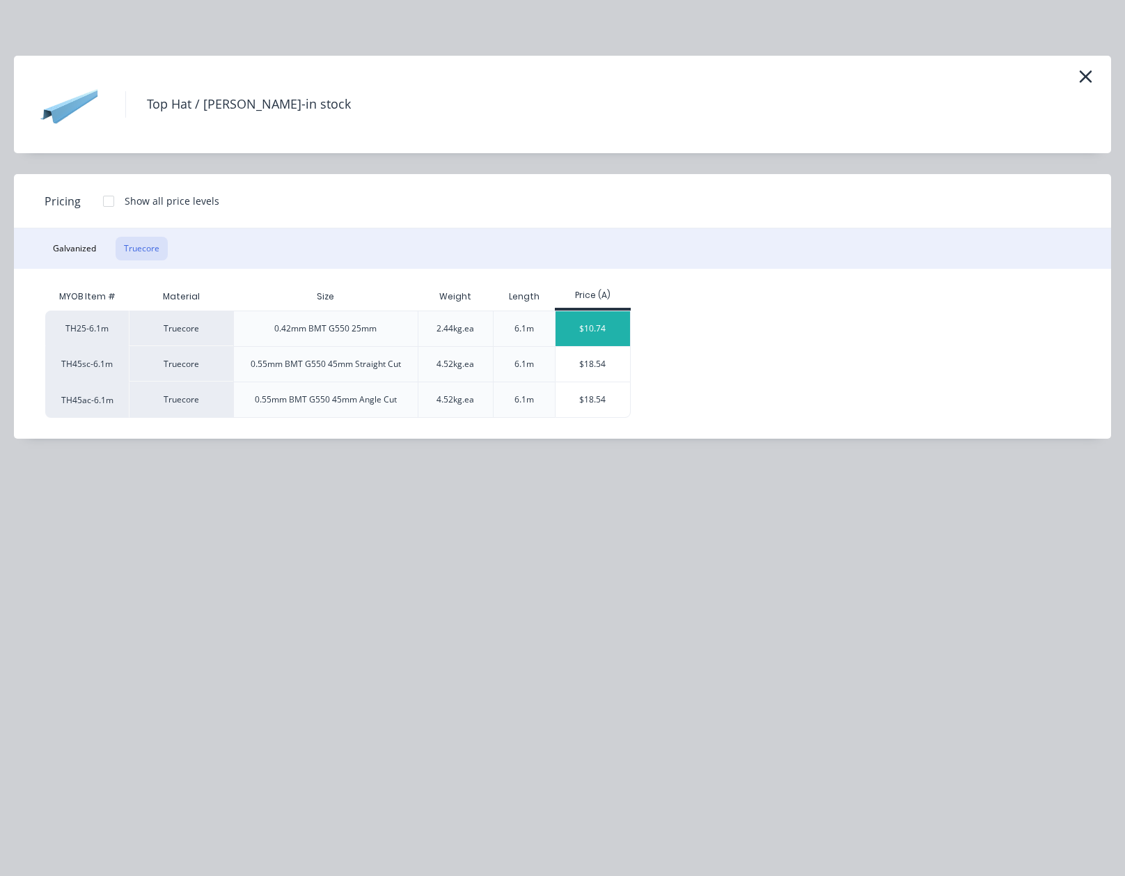
drag, startPoint x: 634, startPoint y: 322, endPoint x: 627, endPoint y: 324, distance: 7.3
click at [627, 324] on div "TH25-6.1m Truecore 0.42mm BMT G550 25mm 2.44kg.ea 6.1m $10.74 TH45sc-6.1m Truec…" at bounding box center [552, 363] width 1014 height 107
click at [615, 324] on div "$10.74" at bounding box center [593, 328] width 74 height 35
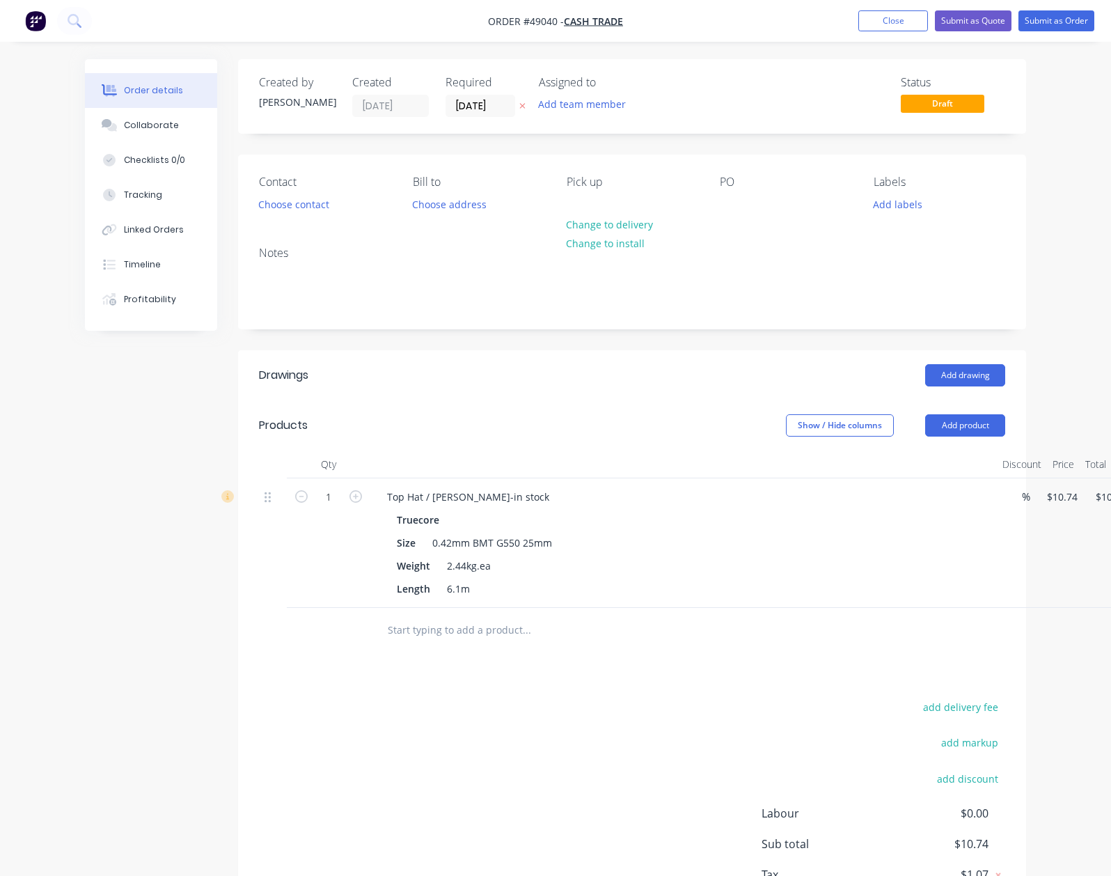
drag, startPoint x: 271, startPoint y: 485, endPoint x: 259, endPoint y: 496, distance: 15.8
click at [287, 486] on div "1" at bounding box center [329, 542] width 84 height 129
click at [310, 496] on input "1" at bounding box center [328, 497] width 36 height 21
click at [490, 334] on div "Created by Cathy Created 09/09/25 Required 09/09/25 Assigned to Add team member…" at bounding box center [632, 507] width 788 height 897
drag, startPoint x: 1081, startPoint y: 498, endPoint x: 1073, endPoint y: 508, distance: 12.8
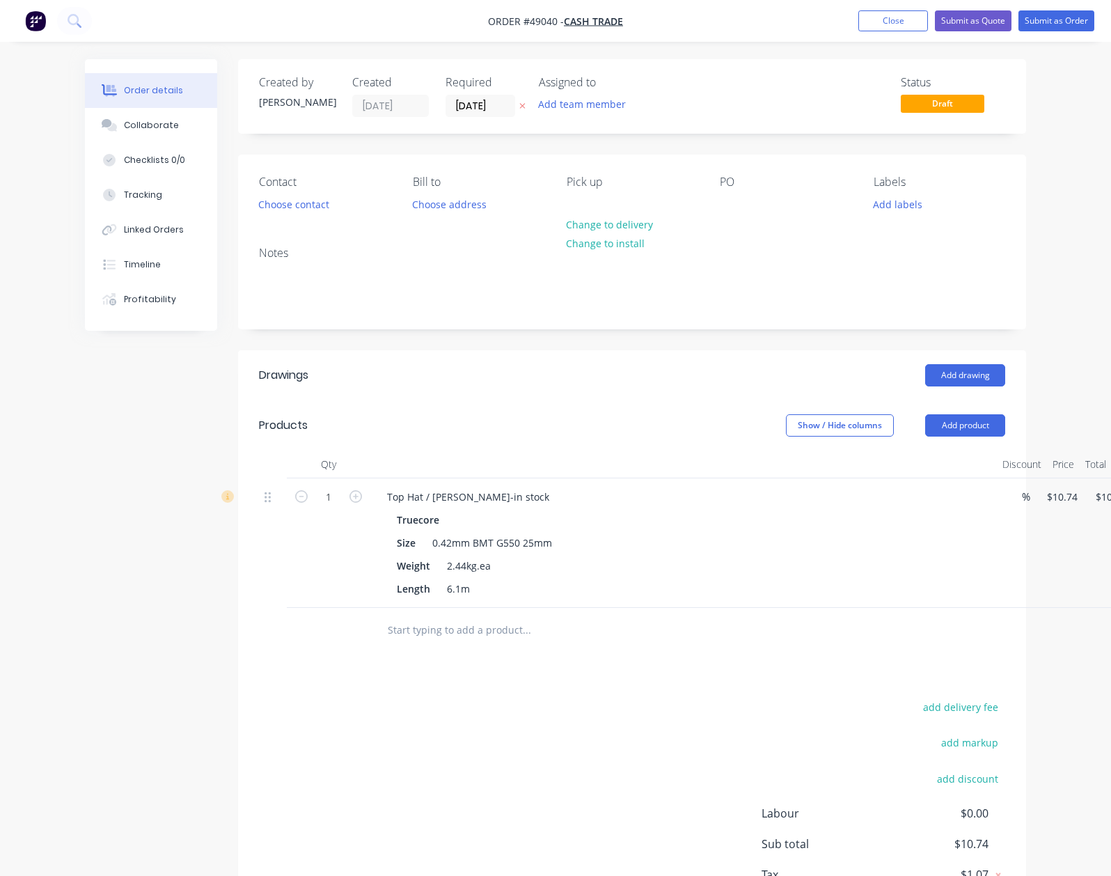
click at [1047, 617] on div "Delete" at bounding box center [1100, 619] width 107 height 20
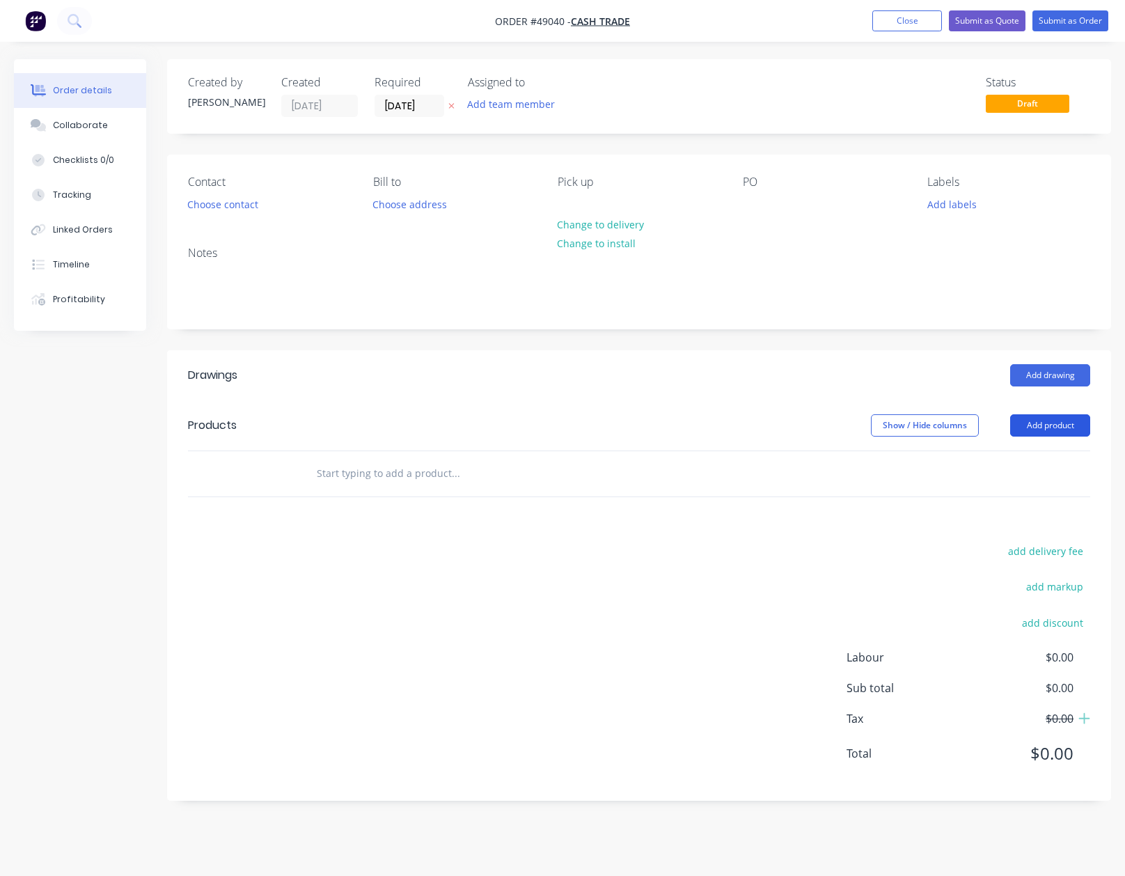
click at [1054, 425] on button "Add product" at bounding box center [1050, 425] width 80 height 22
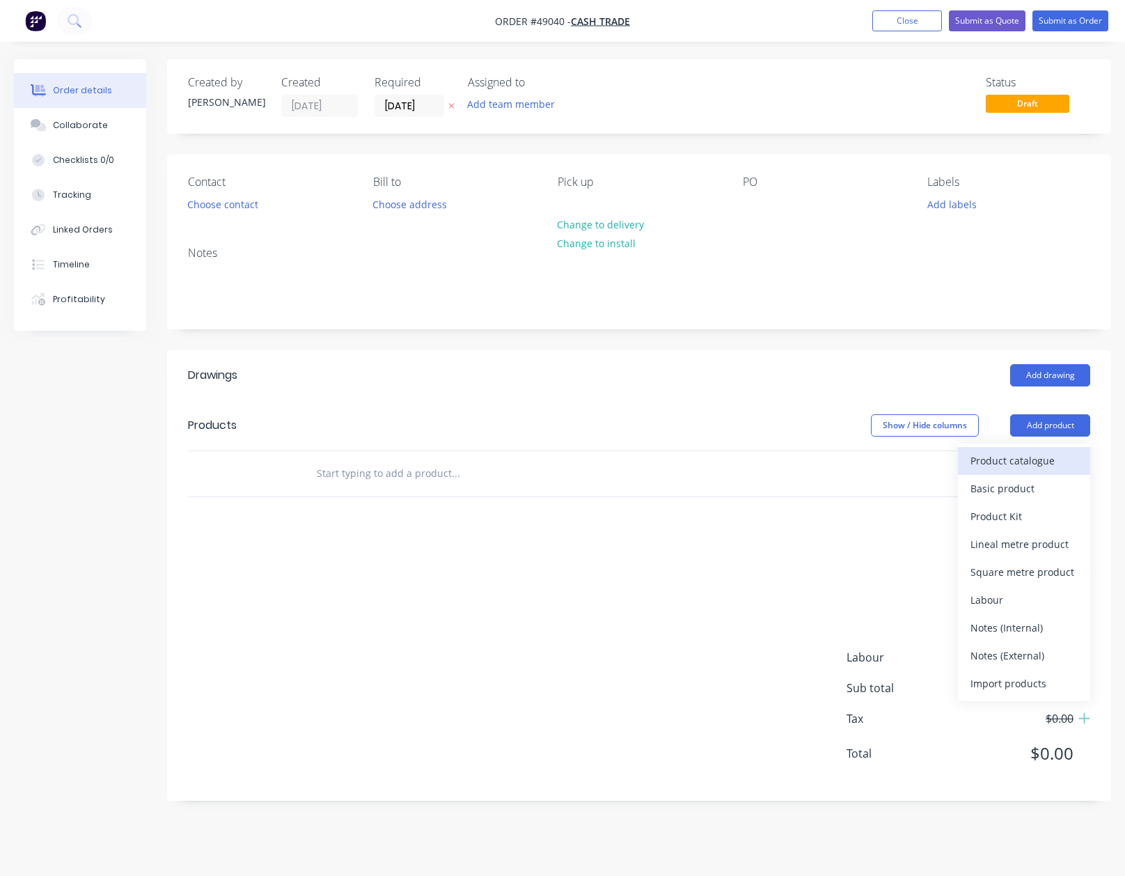
click at [1041, 457] on div "Product catalogue" at bounding box center [1023, 460] width 107 height 20
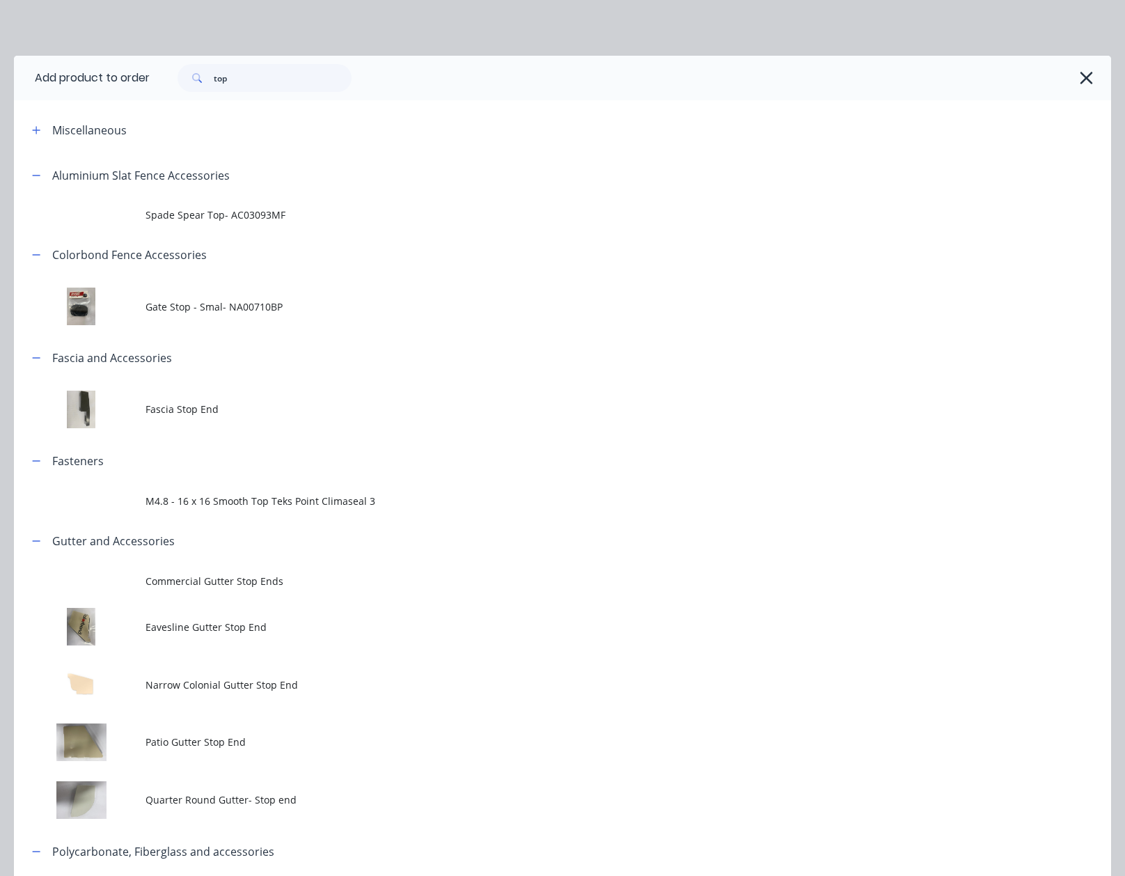
scroll to position [346, 0]
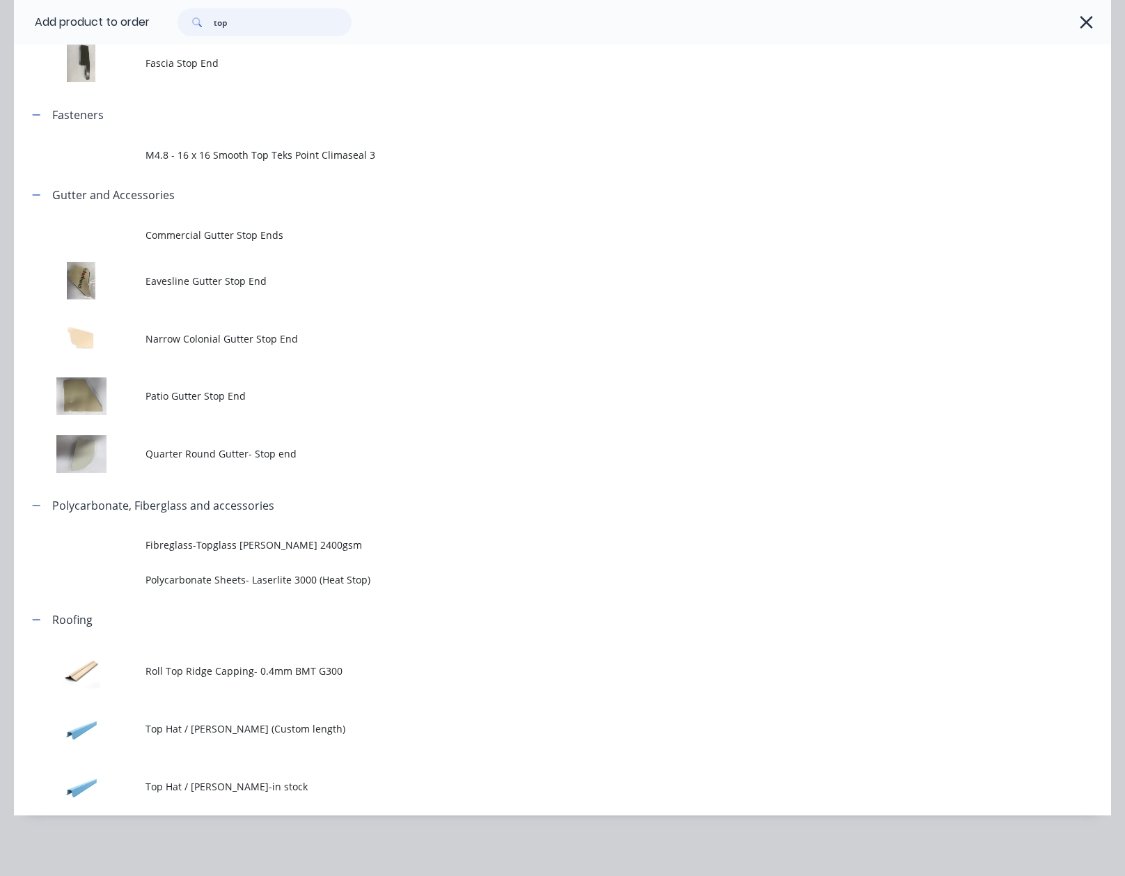
click at [299, 17] on input "top" at bounding box center [283, 22] width 138 height 28
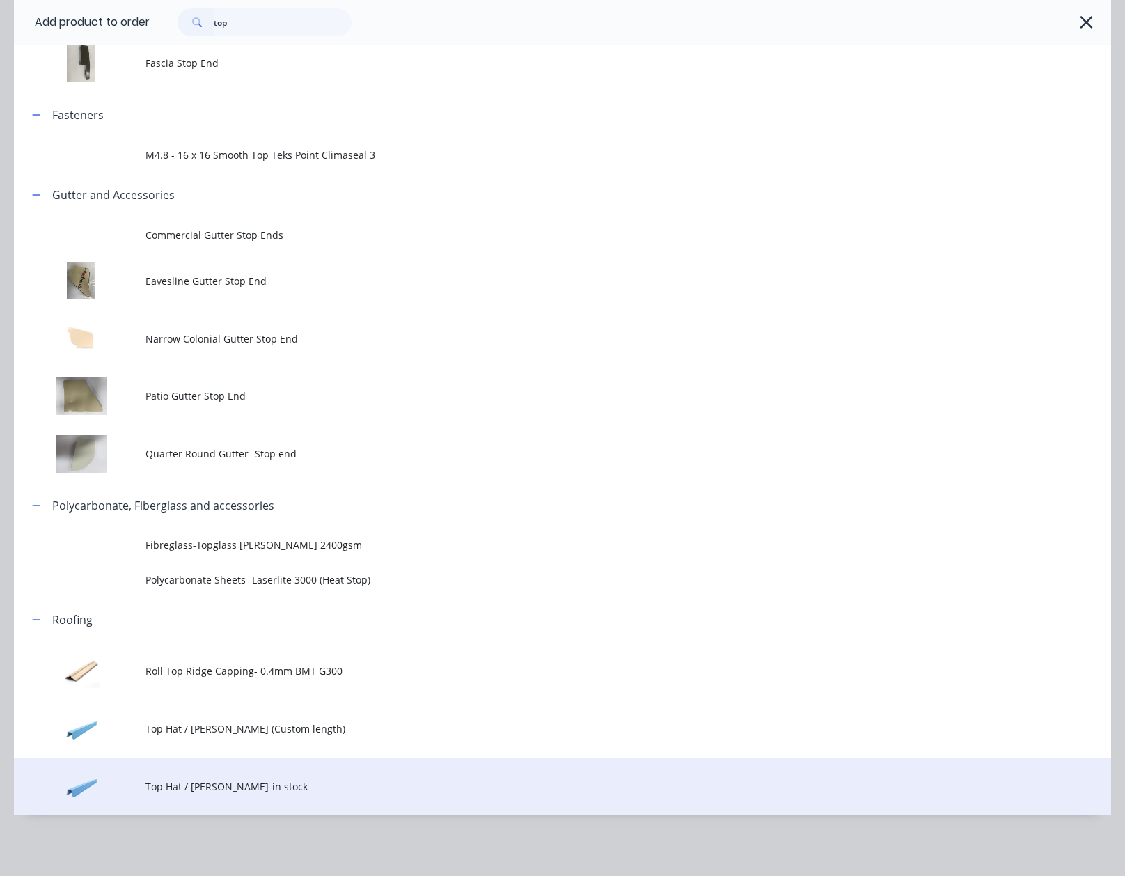
click at [278, 775] on td "Top Hat / Batten-in stock" at bounding box center [629, 786] width 966 height 58
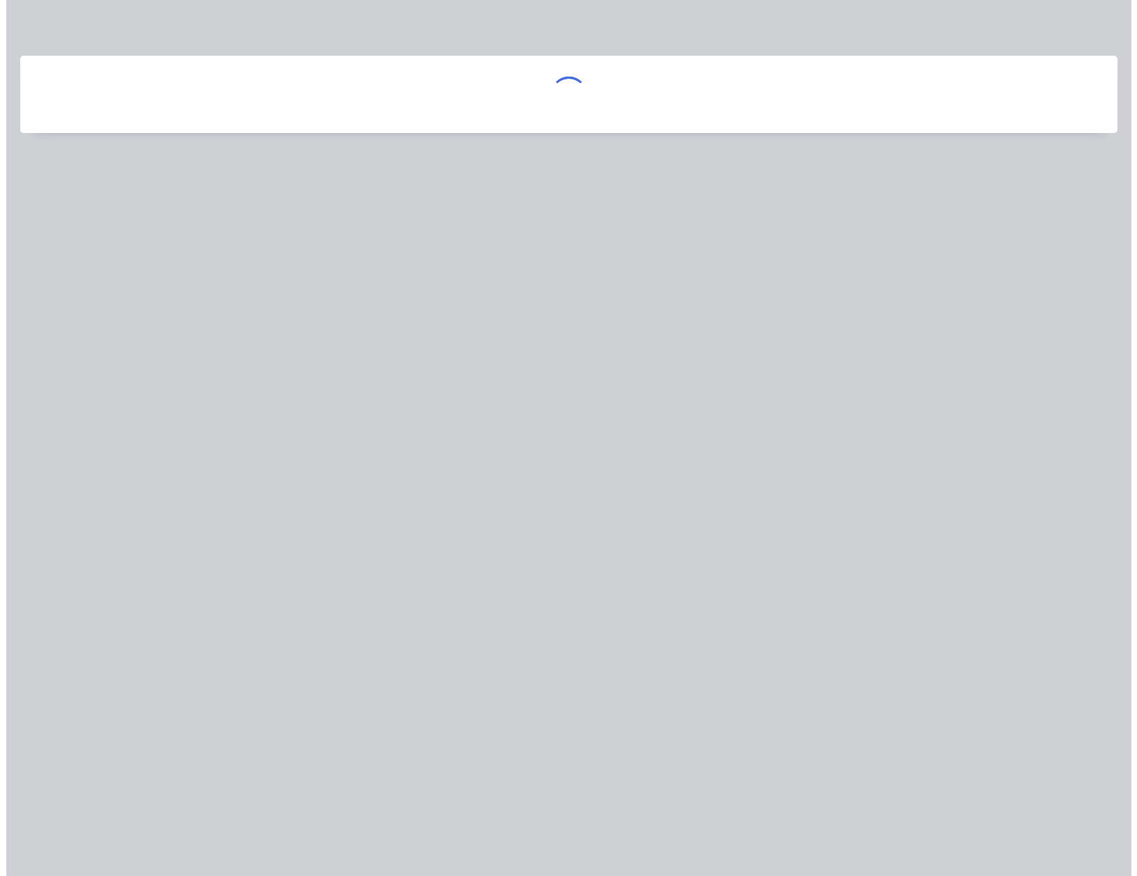
scroll to position [0, 0]
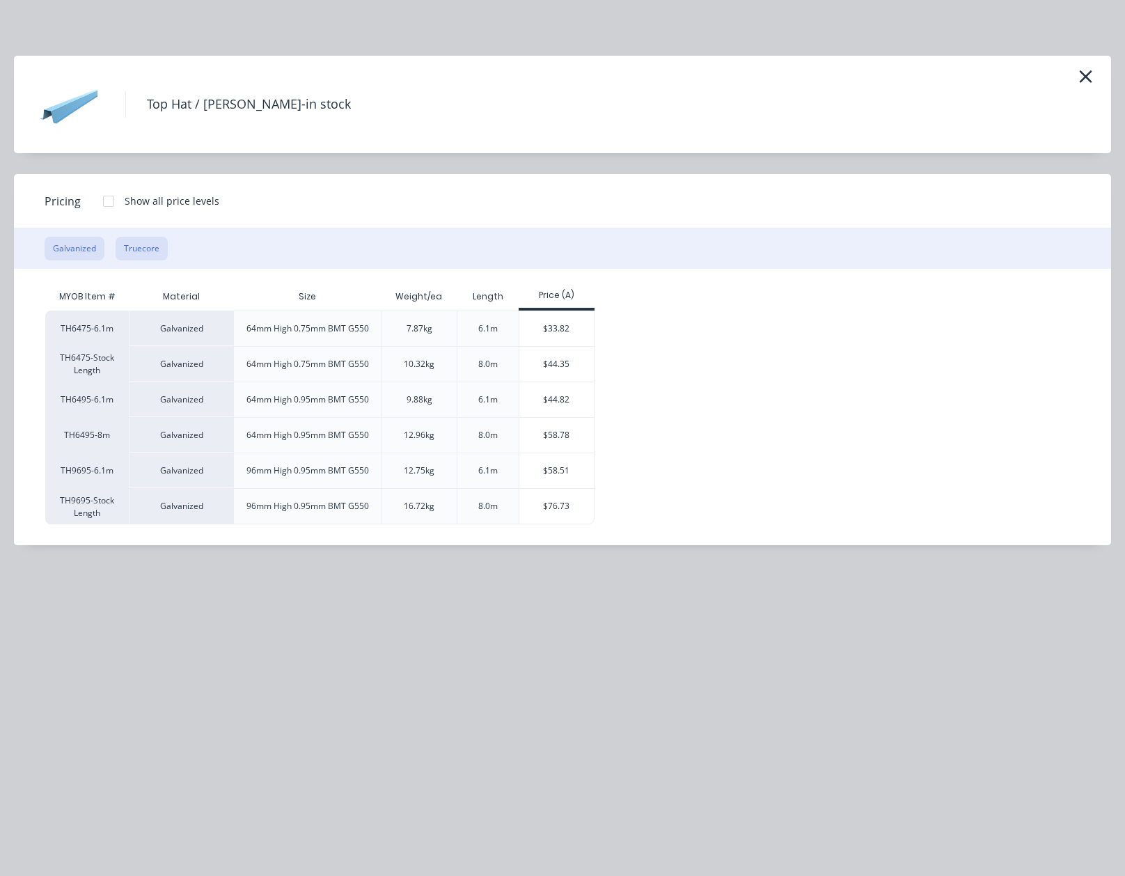
click at [129, 251] on button "Truecore" at bounding box center [142, 249] width 52 height 24
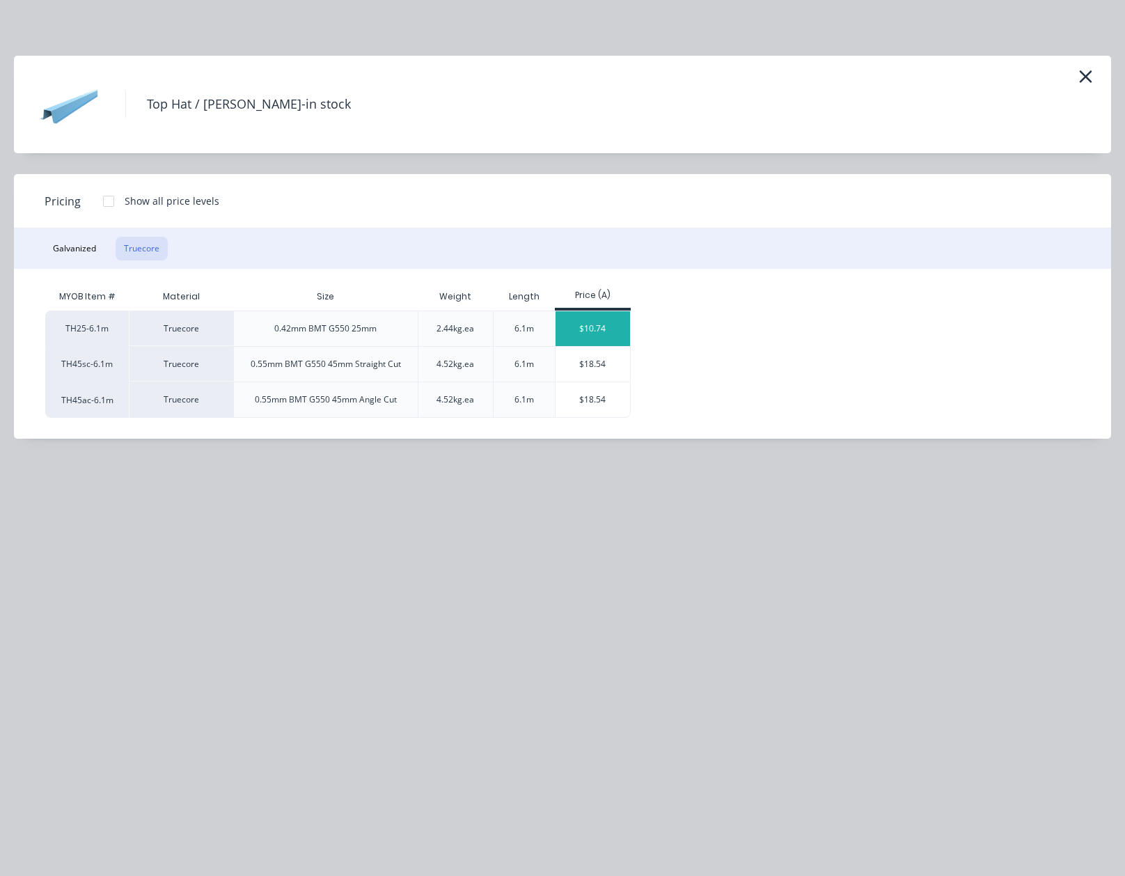
click at [597, 327] on div "$10.74" at bounding box center [593, 328] width 74 height 35
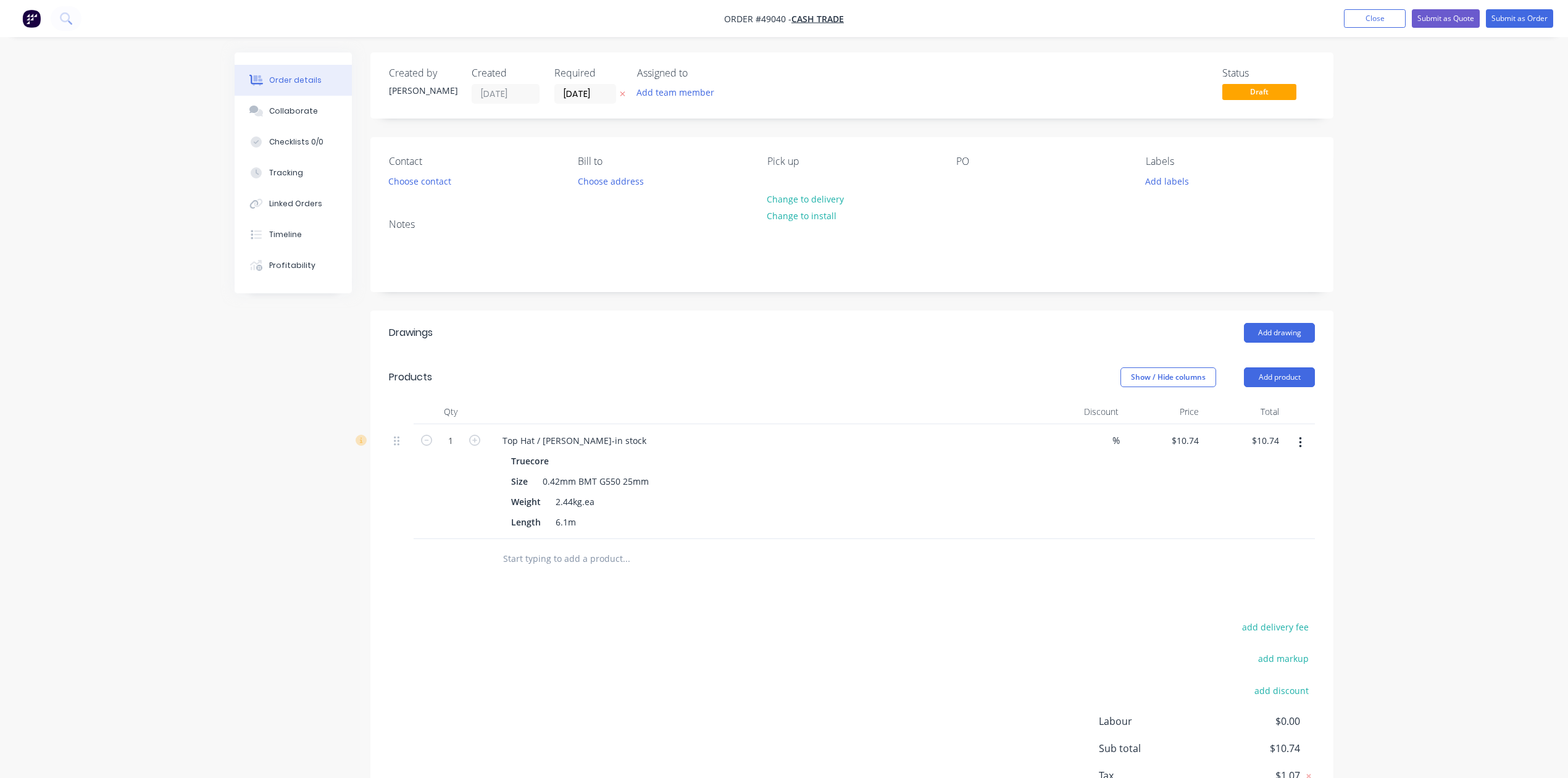
drag, startPoint x: 878, startPoint y: 403, endPoint x: 877, endPoint y: 389, distance: 14.0
click at [881, 402] on div at bounding box center [765, 412] width 556 height 25
click at [1305, 448] on button "button" at bounding box center [1300, 443] width 29 height 22
click at [1288, 538] on div "Edit Duplicate Exclude from tax Delete" at bounding box center [1257, 512] width 117 height 105
click at [1290, 542] on div "Delete" at bounding box center [1256, 549] width 95 height 18
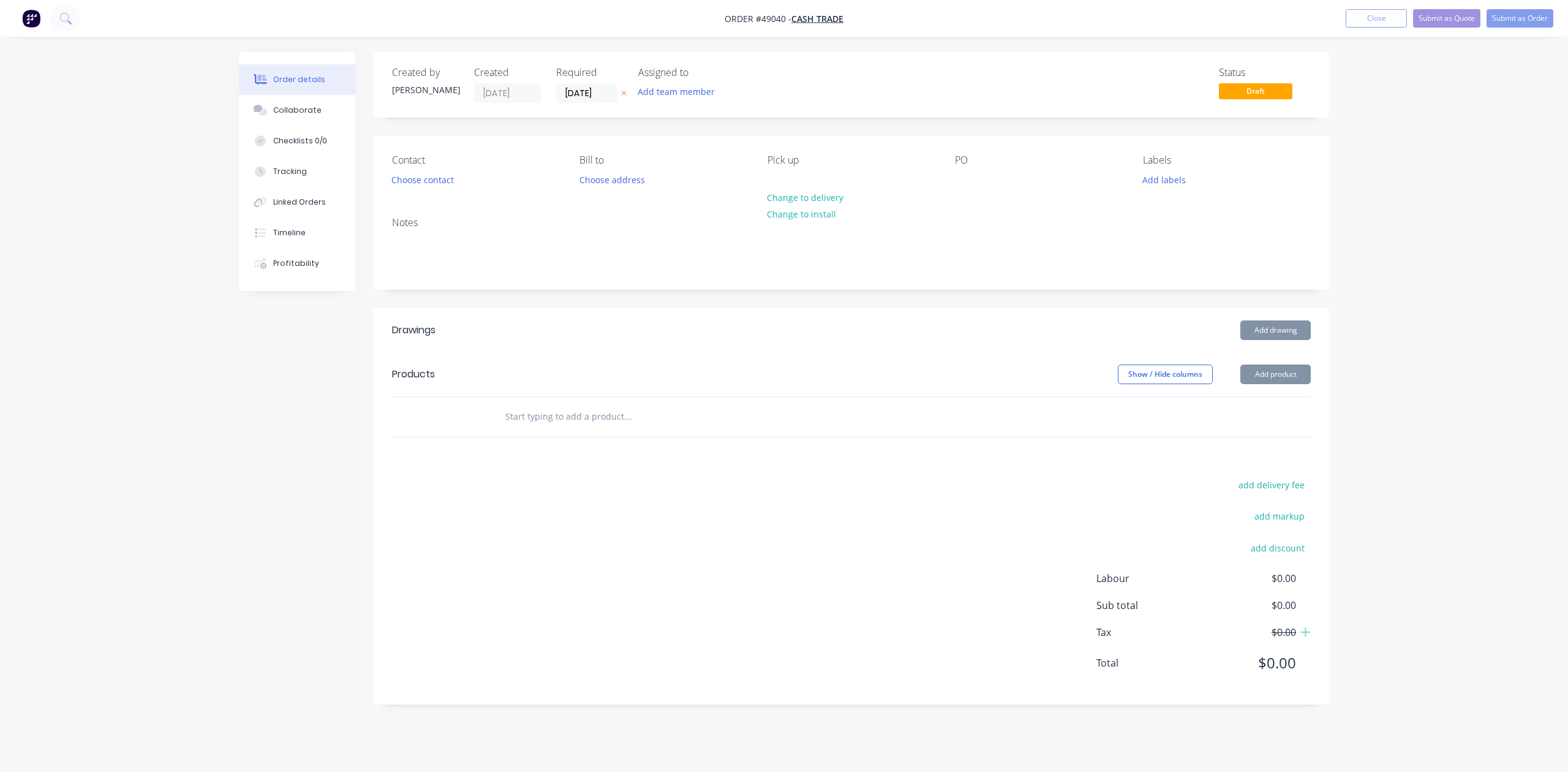
drag, startPoint x: 1467, startPoint y: 524, endPoint x: 1384, endPoint y: 93, distance: 438.9
click at [1469, 510] on div "Order details Collaborate Checklists 0/0 Tracking Linked Orders Timeline Profit…" at bounding box center [784, 386] width 1568 height 772
click at [1374, 22] on button "Close" at bounding box center [1377, 18] width 62 height 18
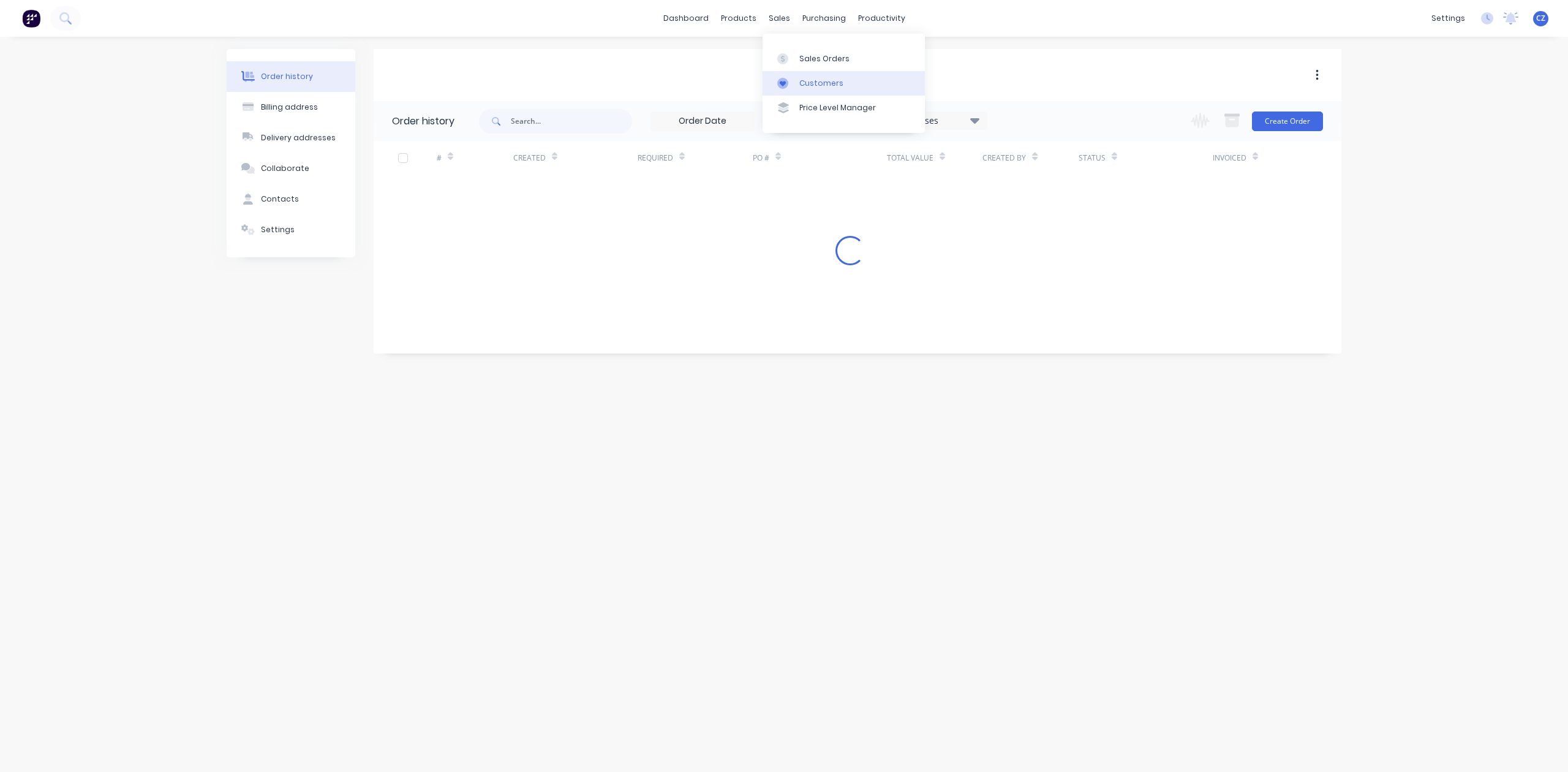
click at [814, 84] on div "Customers" at bounding box center [822, 83] width 44 height 11
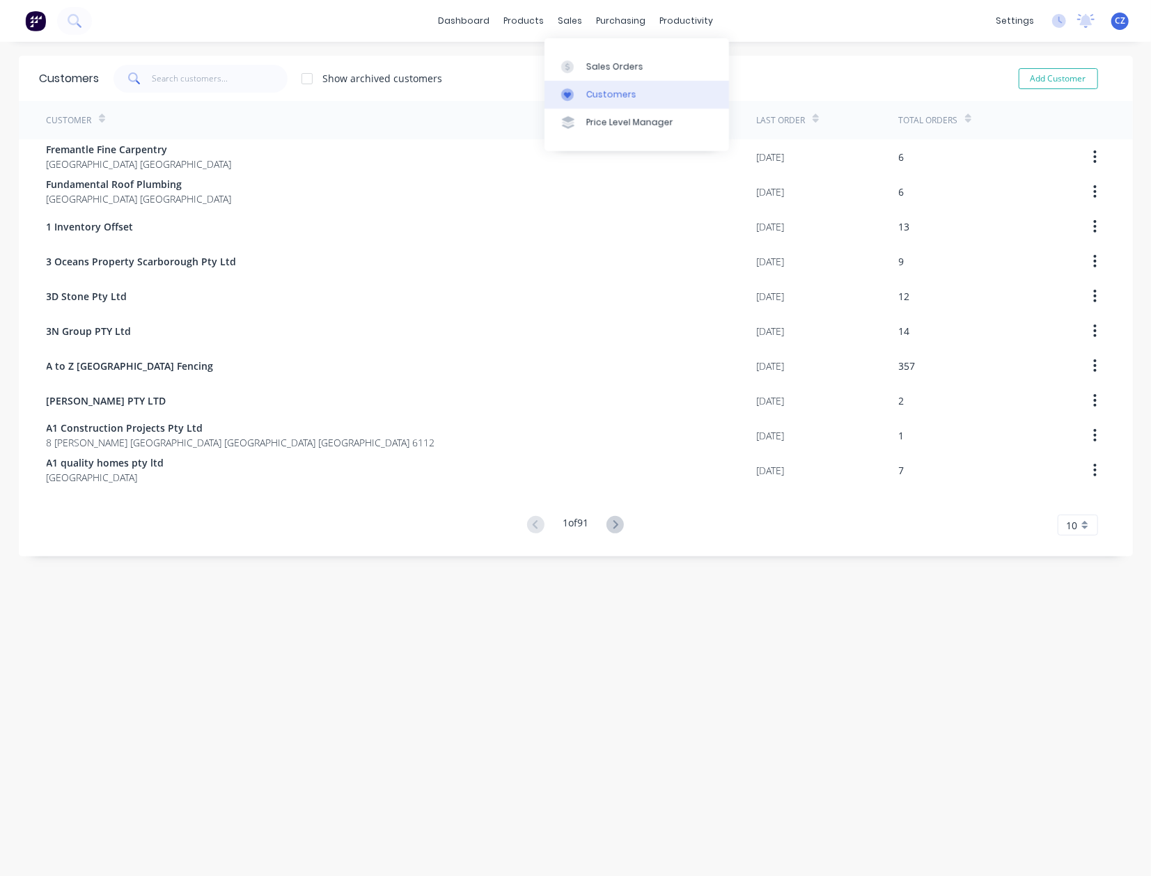
click at [596, 88] on div "Customers" at bounding box center [611, 94] width 50 height 13
click at [235, 78] on input "text" at bounding box center [220, 79] width 136 height 28
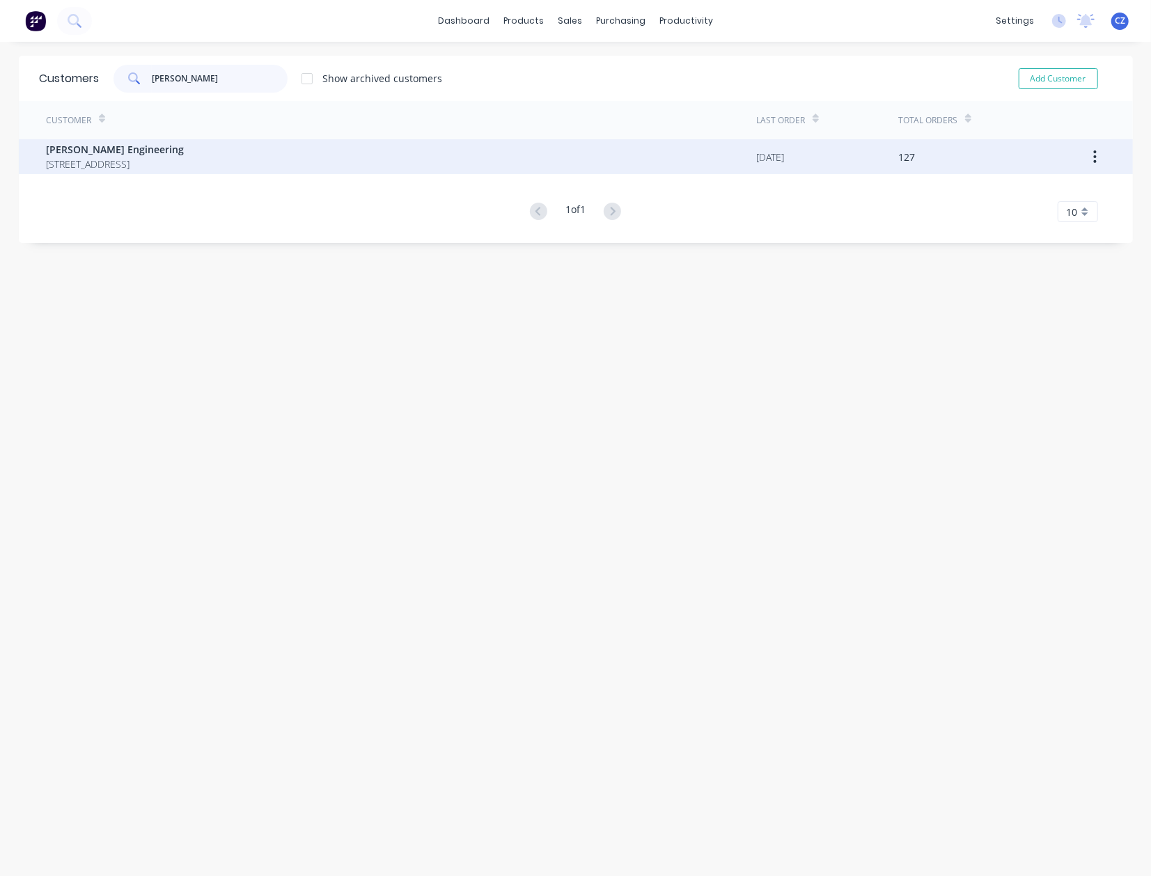
type input "perna"
click at [184, 157] on span "47 Cocos Drive Bibra Lake Western Australia Australia" at bounding box center [116, 164] width 138 height 15
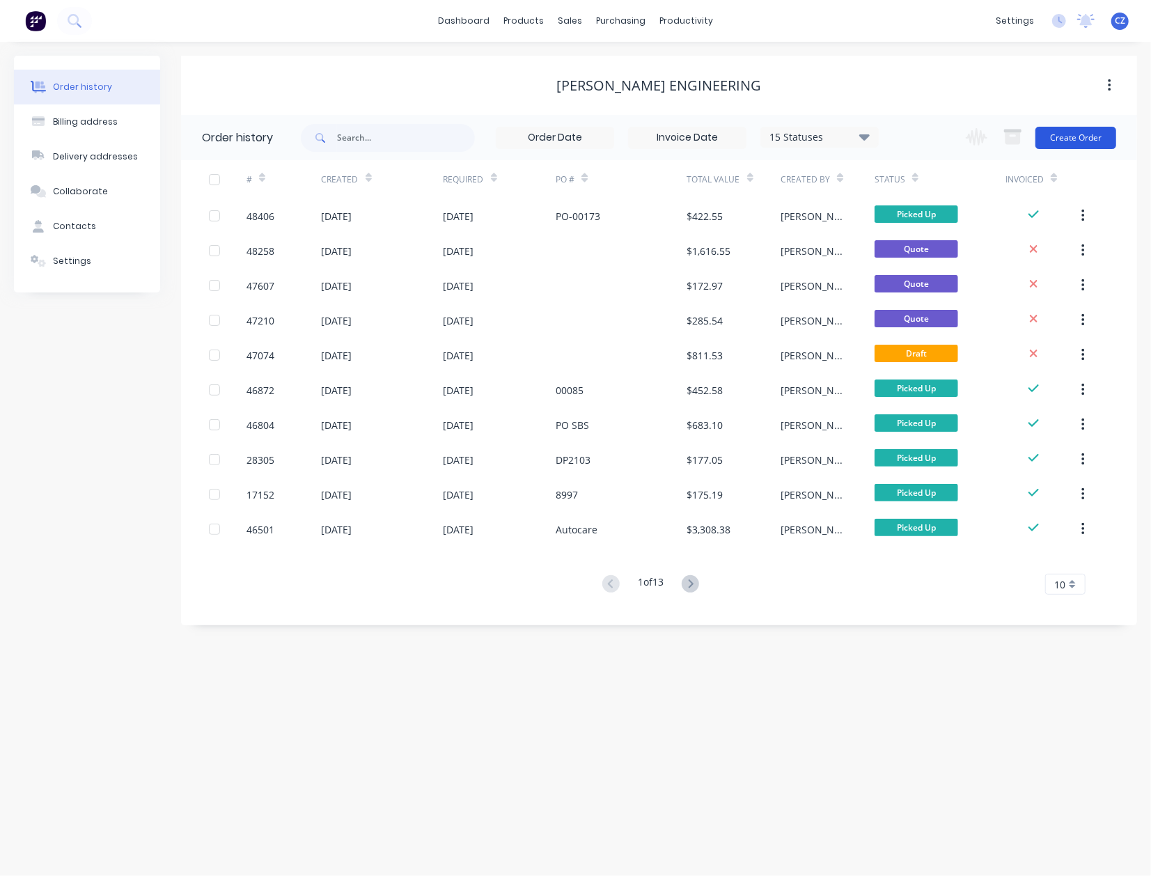
click at [1062, 138] on button "Create Order" at bounding box center [1075, 138] width 81 height 22
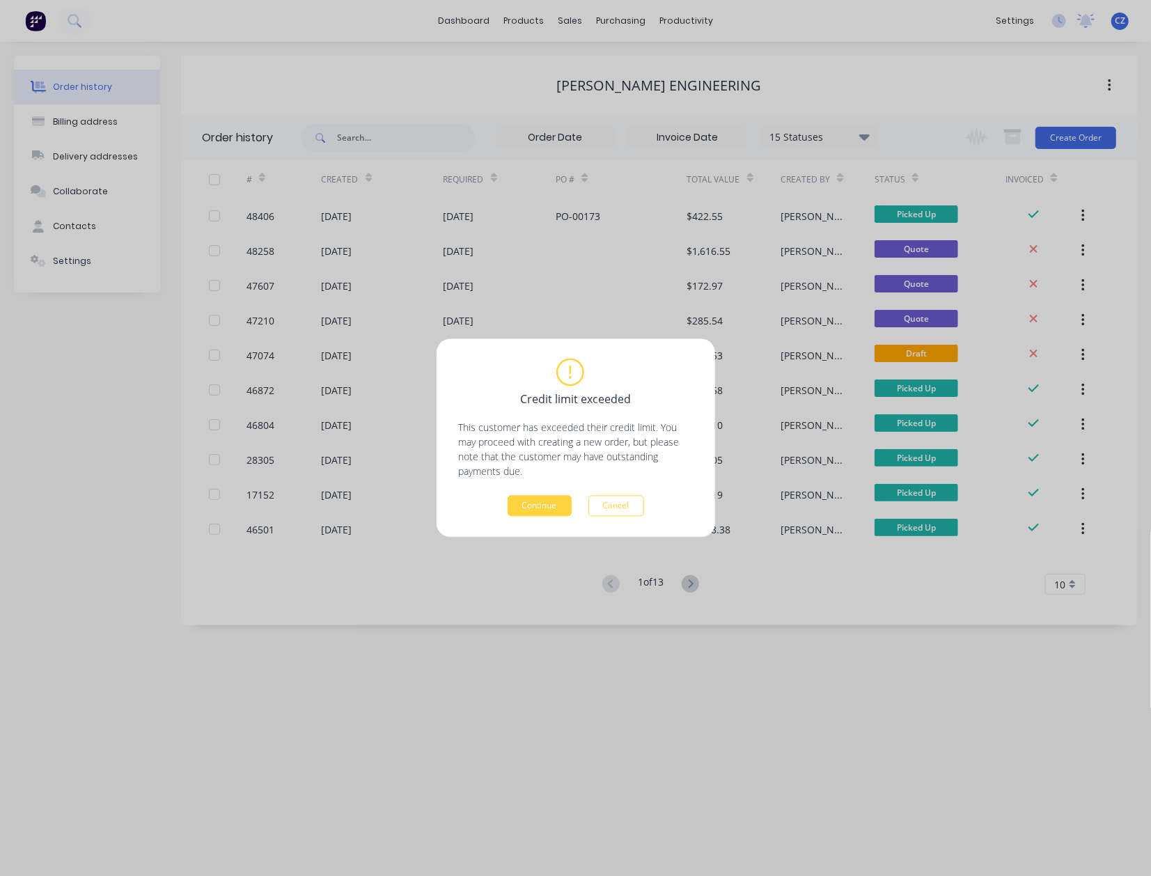
click at [515, 494] on div "Credit limit exceeded This customer has exceeded their credit limit. You may pr…" at bounding box center [576, 438] width 234 height 157
click at [515, 498] on button "Continue" at bounding box center [540, 506] width 64 height 21
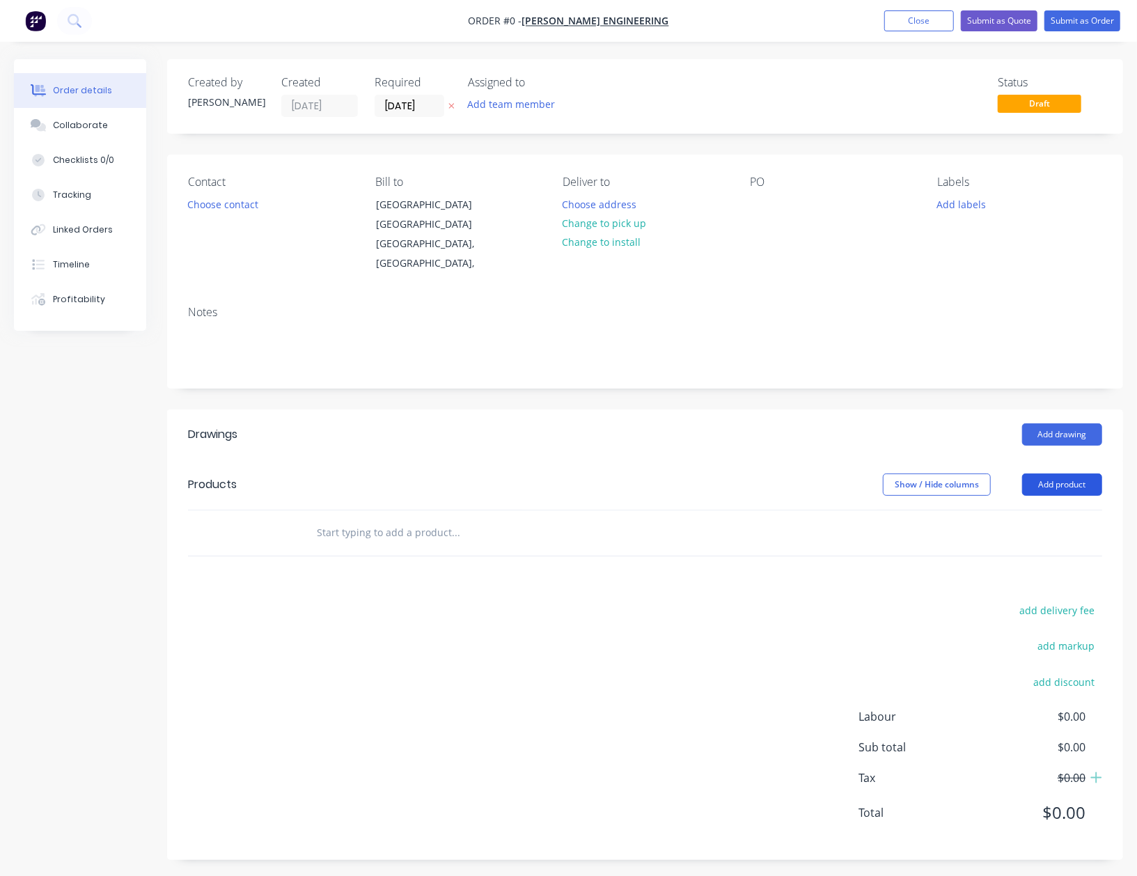
click at [1074, 483] on button "Add product" at bounding box center [1062, 484] width 80 height 22
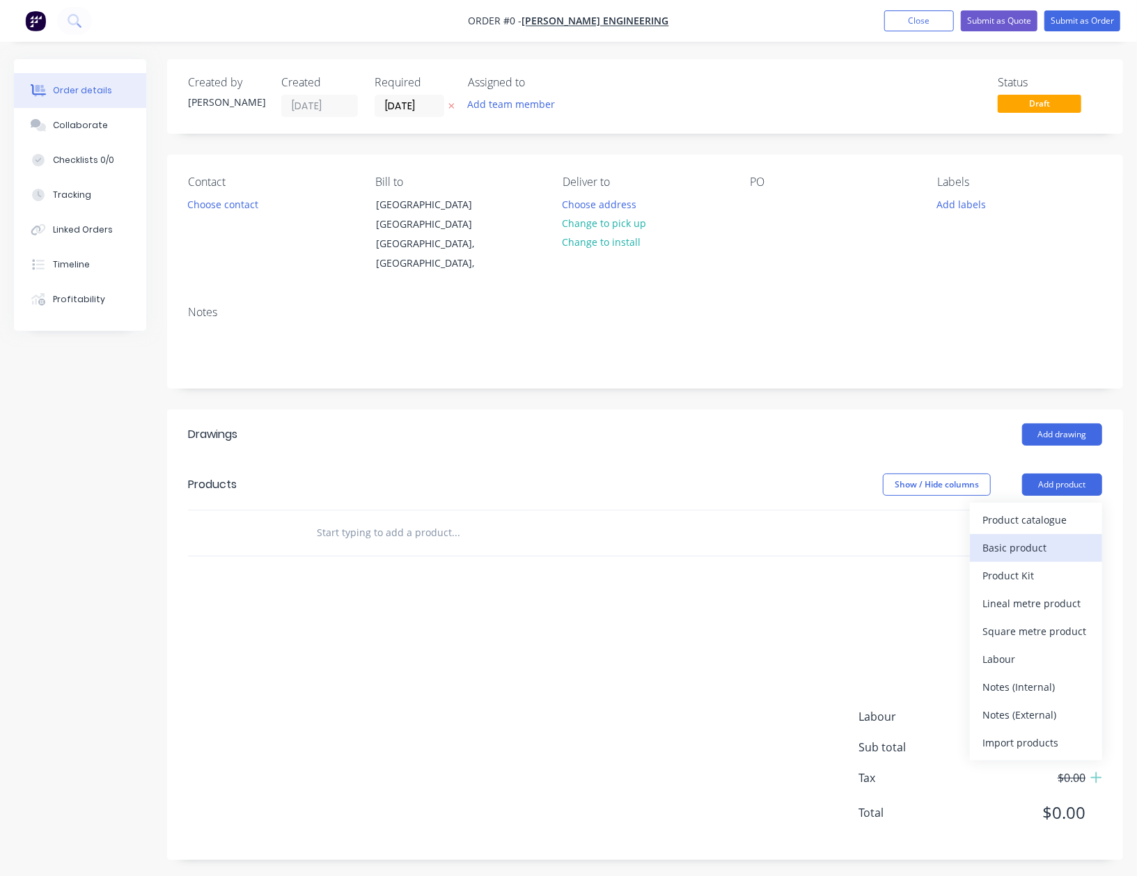
click at [1064, 536] on button "Basic product" at bounding box center [1036, 548] width 132 height 28
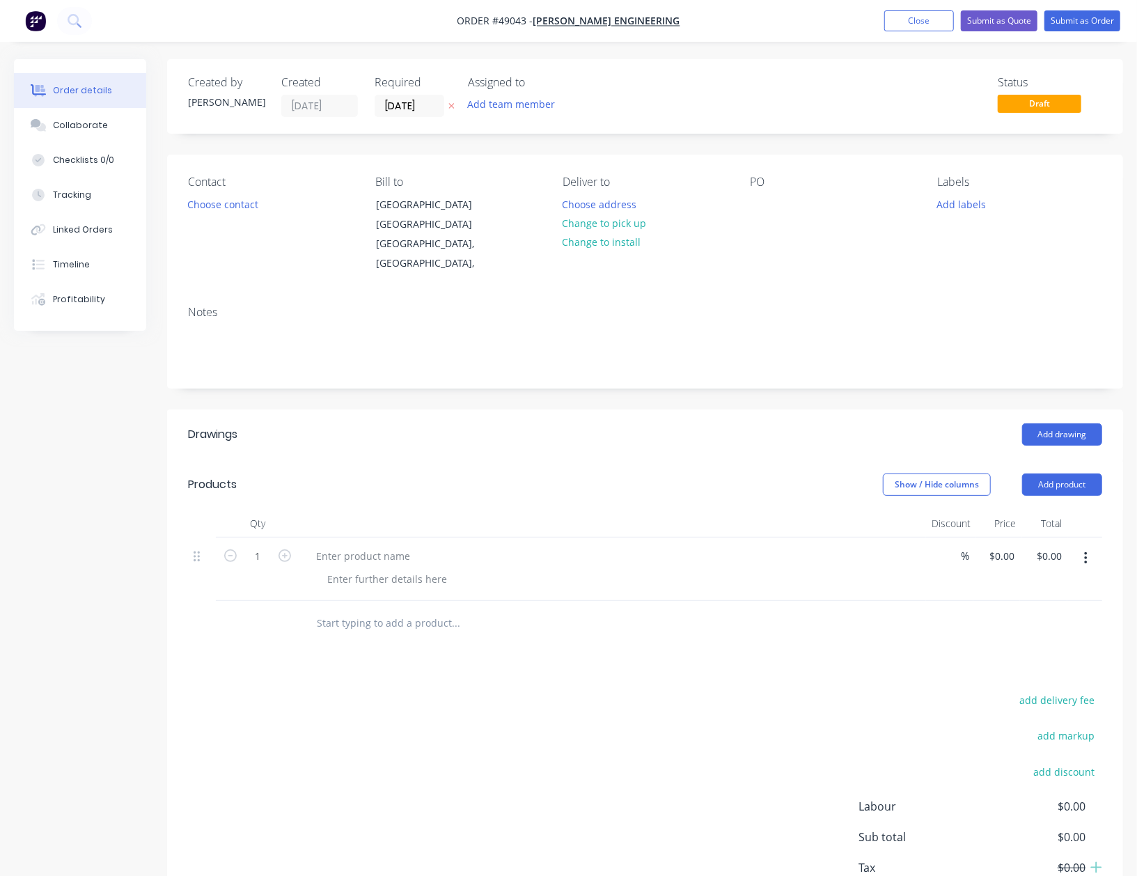
click at [1084, 563] on icon "button" at bounding box center [1085, 558] width 3 height 15
click at [1039, 684] on div "Delete" at bounding box center [1035, 678] width 107 height 20
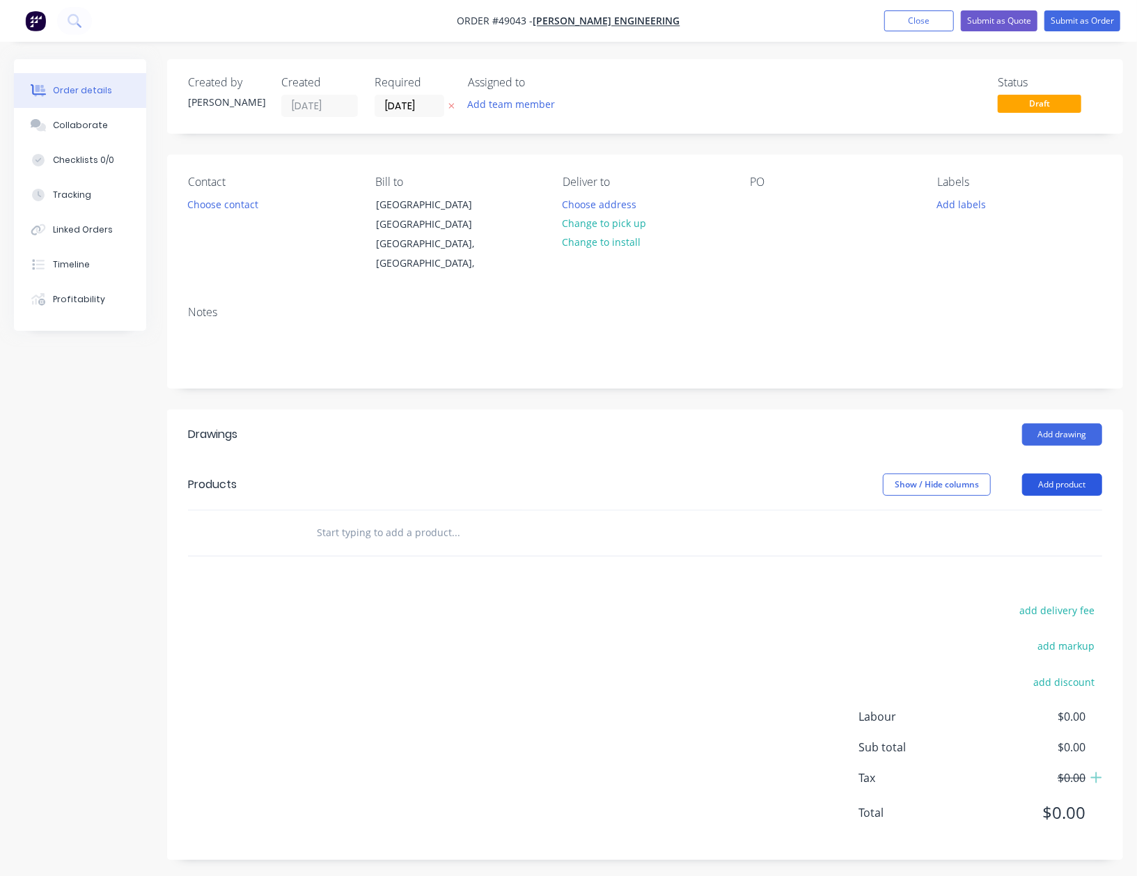
click at [1058, 485] on button "Add product" at bounding box center [1062, 484] width 80 height 22
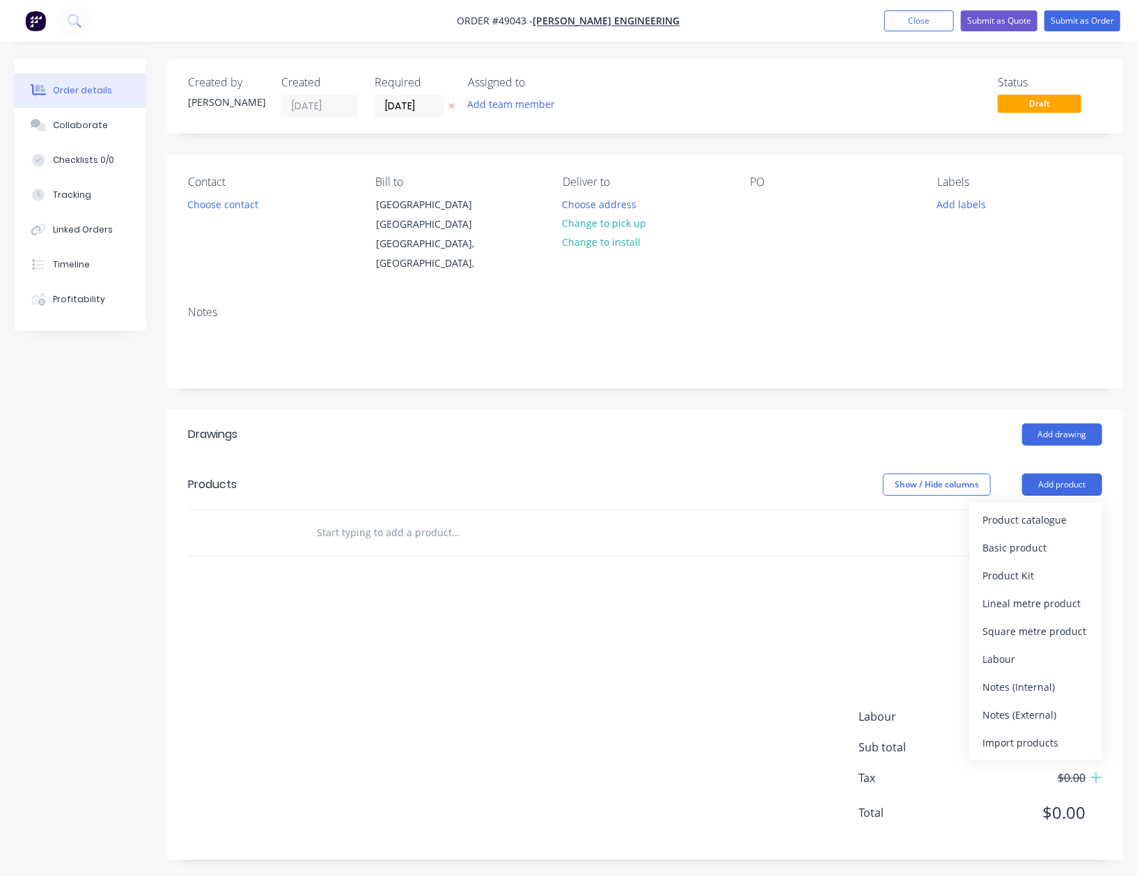
click at [1056, 530] on div "Product catalogue" at bounding box center [1035, 520] width 107 height 20
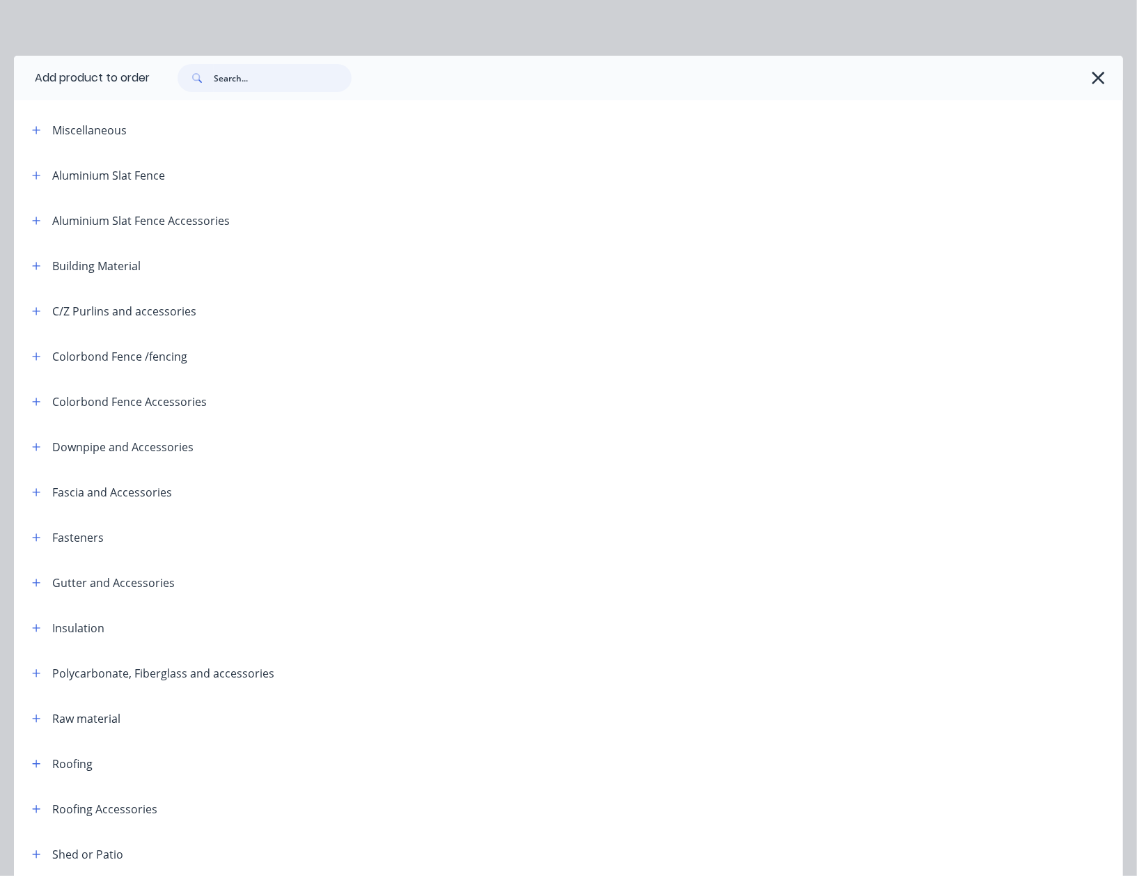
click at [290, 82] on input "text" at bounding box center [283, 78] width 138 height 28
type input "purlin"
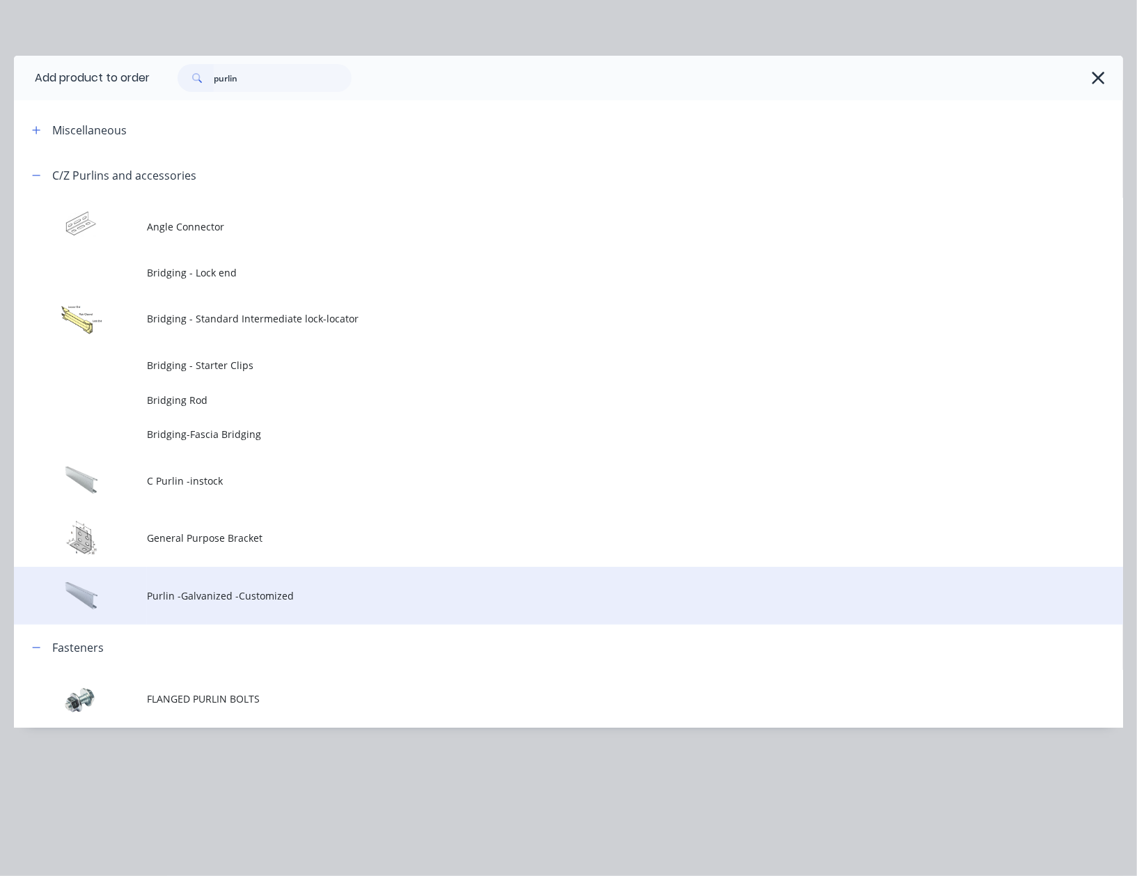
click at [190, 599] on span "Purlin -Galvanized -Customized" at bounding box center [537, 595] width 780 height 15
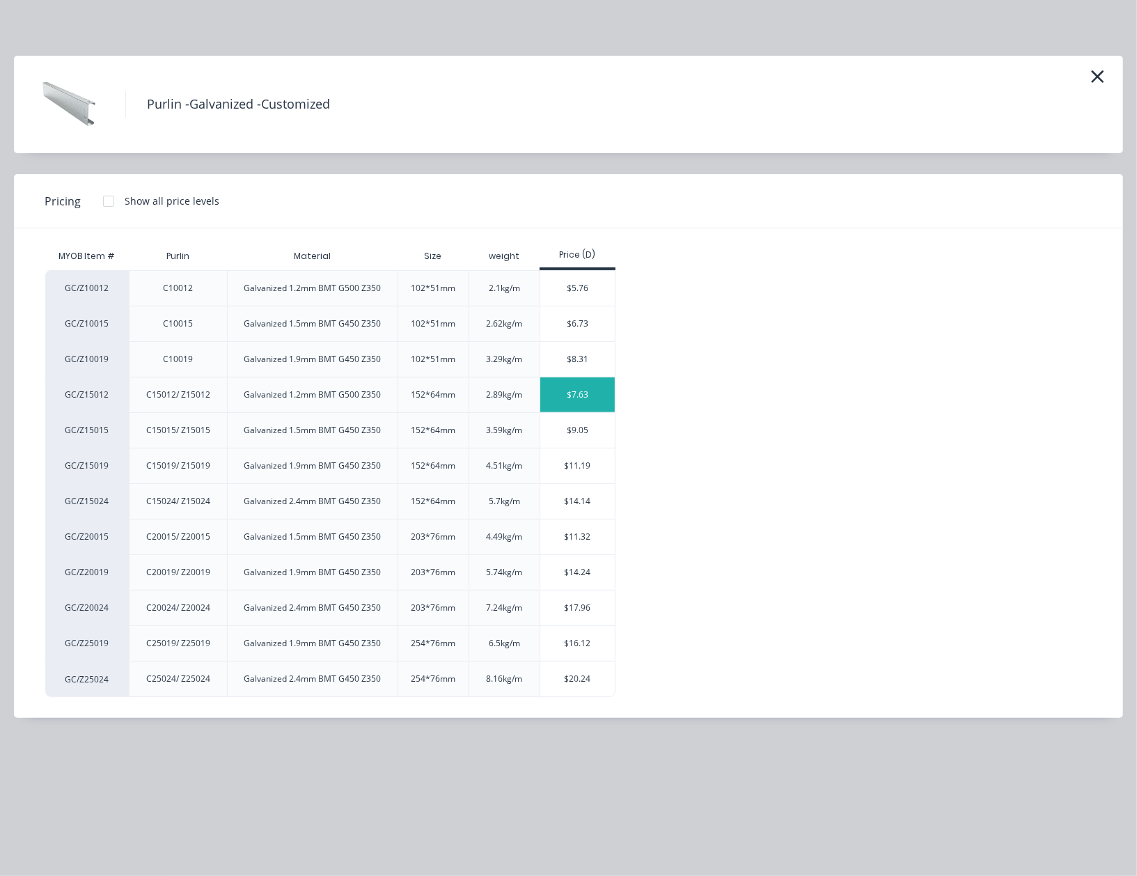
click at [577, 385] on div "$7.63" at bounding box center [577, 394] width 74 height 35
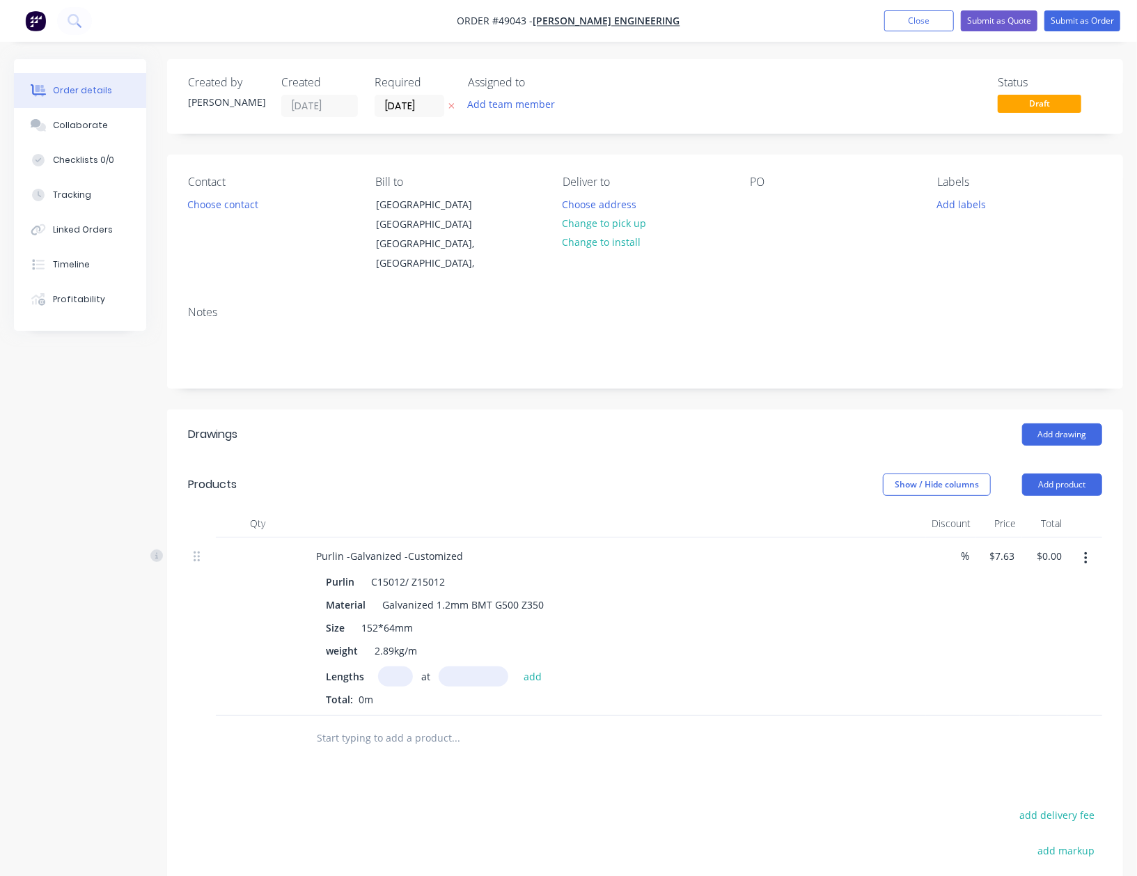
click at [384, 678] on input "text" at bounding box center [395, 676] width 35 height 20
drag, startPoint x: 416, startPoint y: 577, endPoint x: 354, endPoint y: 581, distance: 62.8
click at [354, 581] on div "Purlin C15012/ Z15012" at bounding box center [609, 582] width 579 height 20
click at [396, 677] on input "text" at bounding box center [395, 676] width 35 height 20
click at [517, 666] on button "add" at bounding box center [533, 675] width 33 height 19
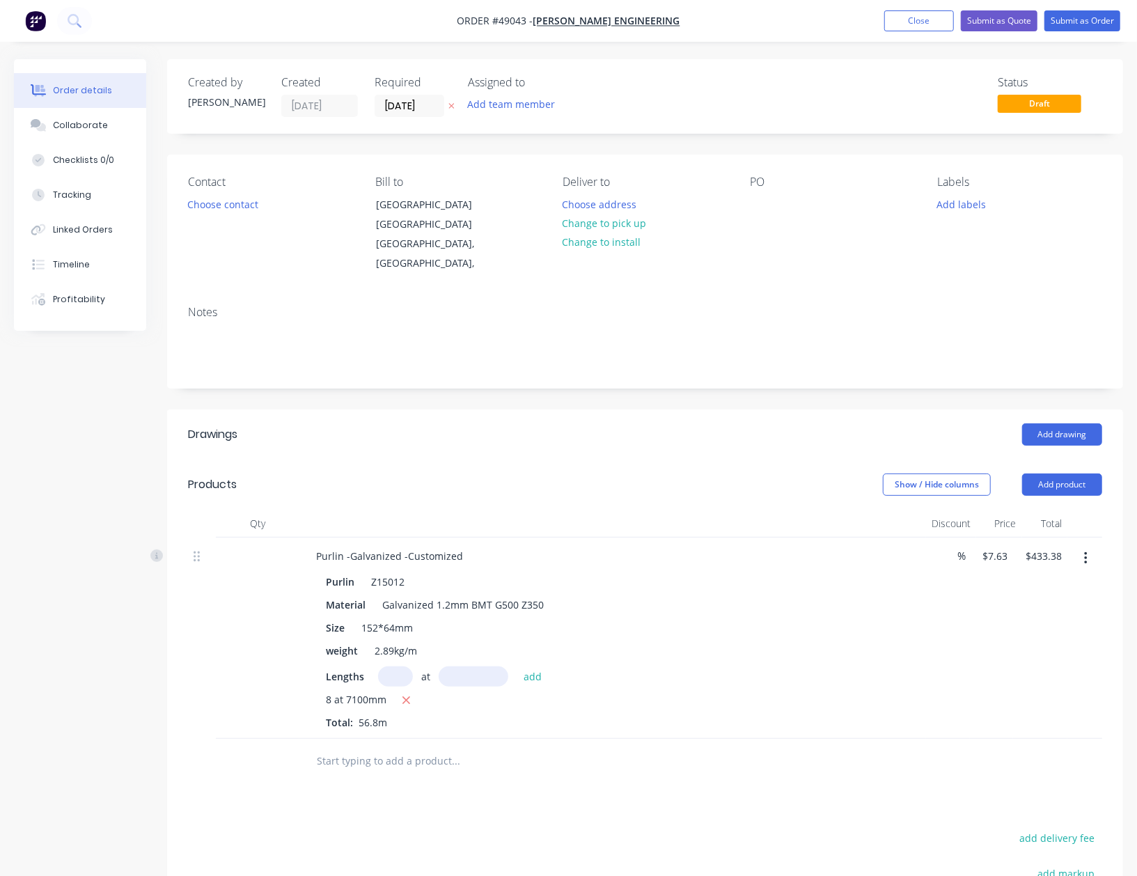
click at [455, 745] on div at bounding box center [549, 761] width 501 height 45
click at [1060, 485] on button "Add product" at bounding box center [1062, 484] width 80 height 22
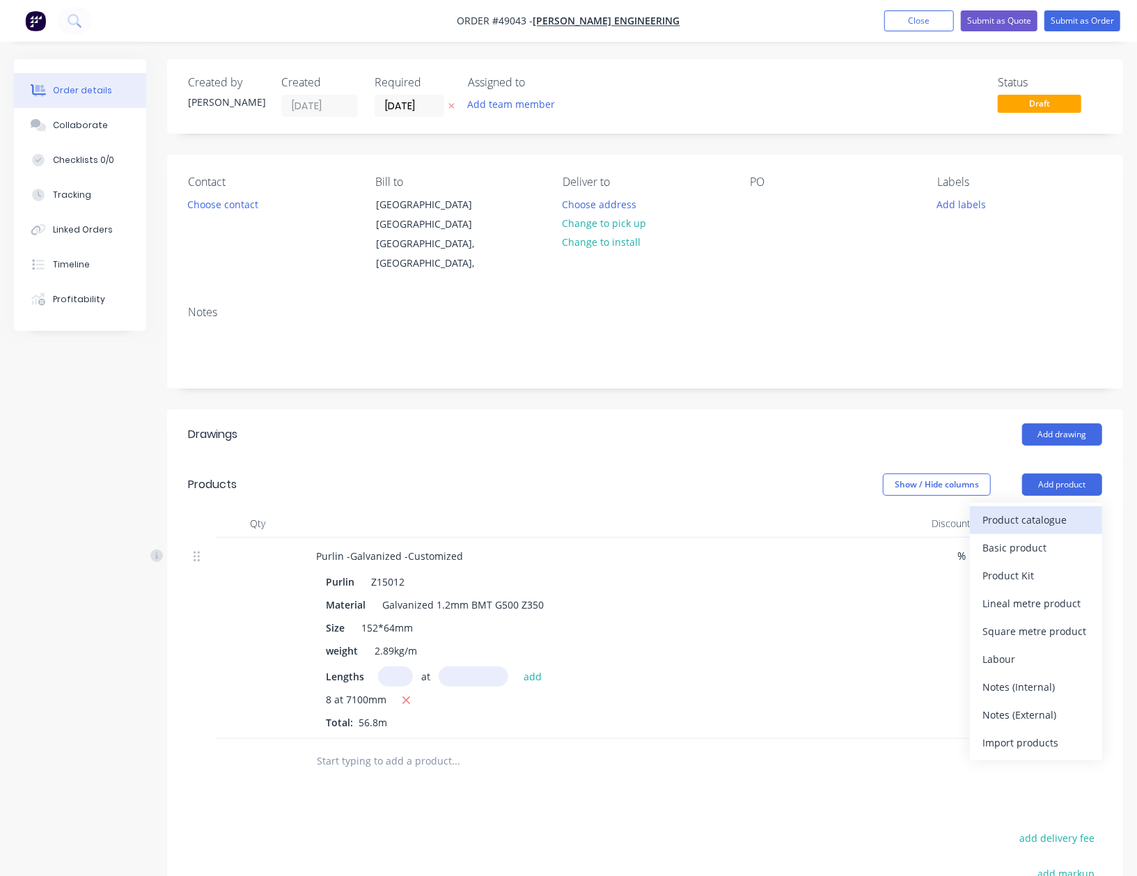
click at [1039, 533] on button "Product catalogue" at bounding box center [1036, 520] width 132 height 28
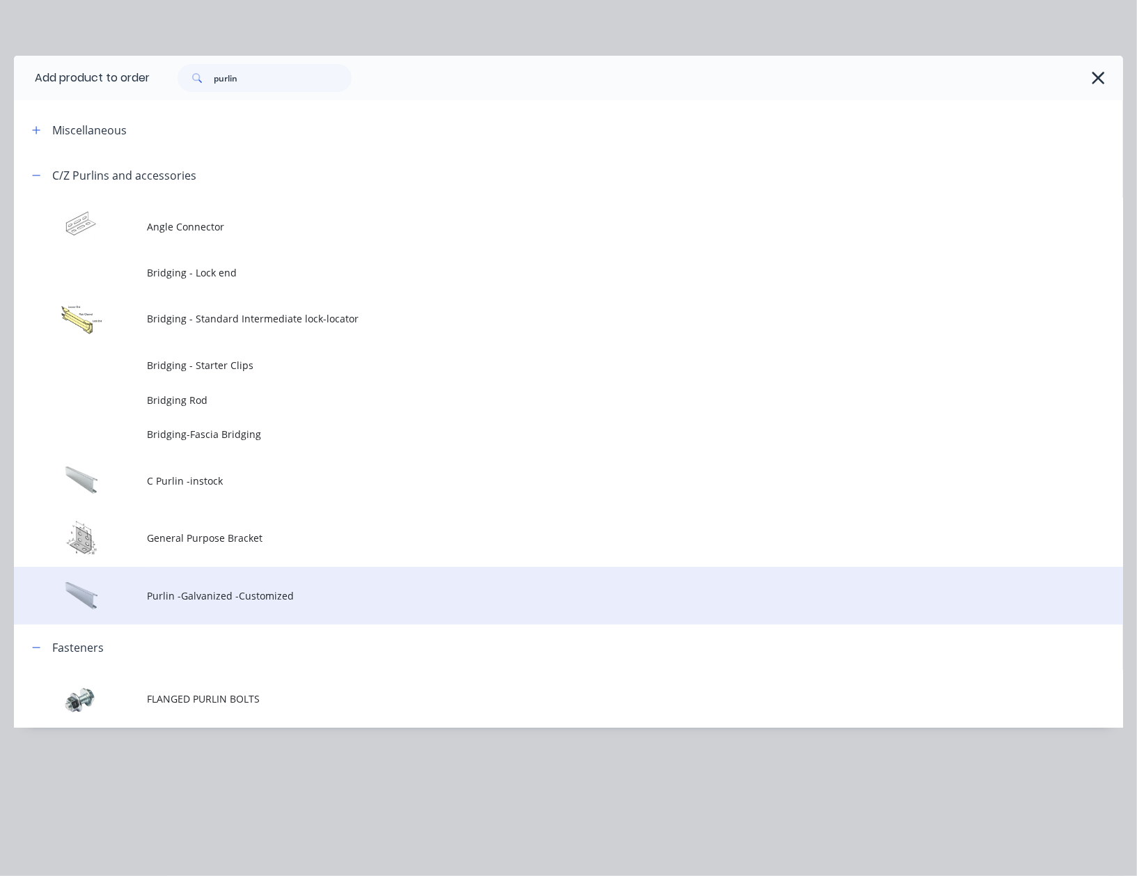
click at [220, 607] on td "Purlin -Galvanized -Customized" at bounding box center [635, 596] width 976 height 58
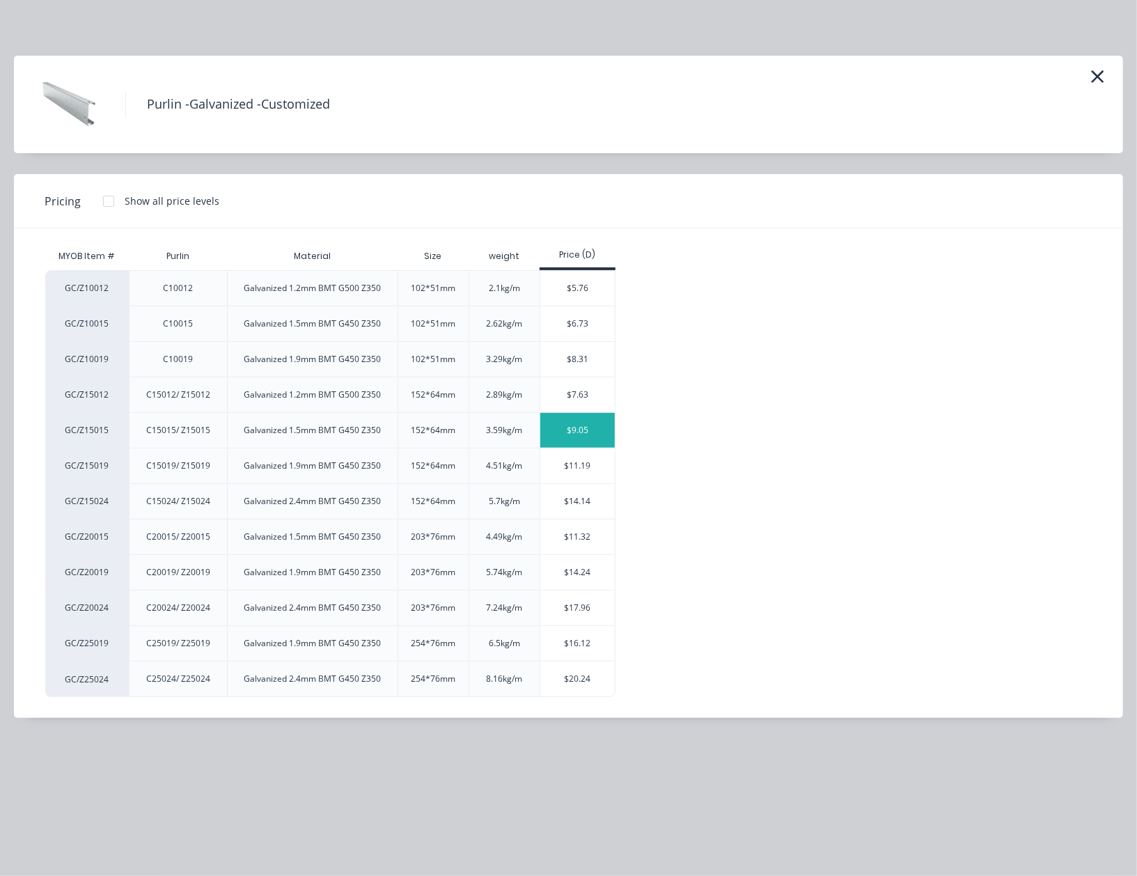
click at [563, 432] on div "$9.05" at bounding box center [577, 430] width 74 height 35
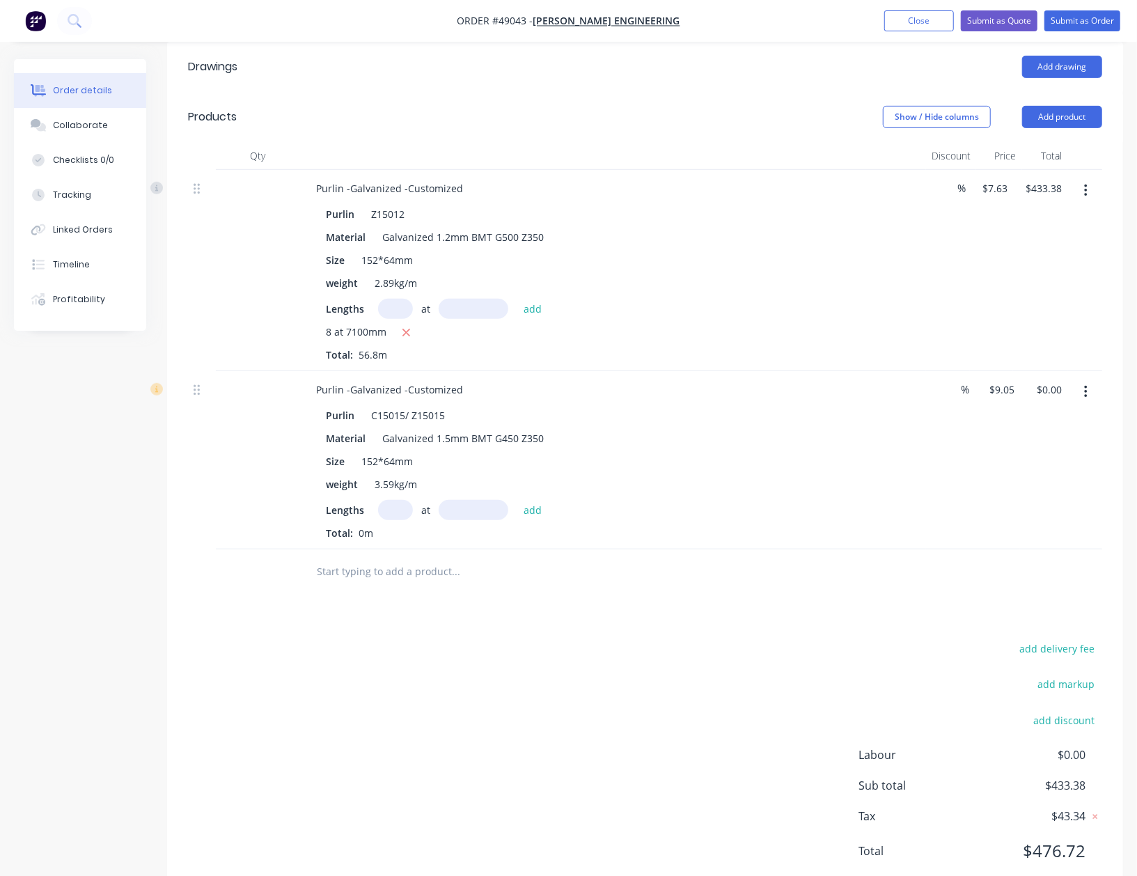
scroll to position [371, 0]
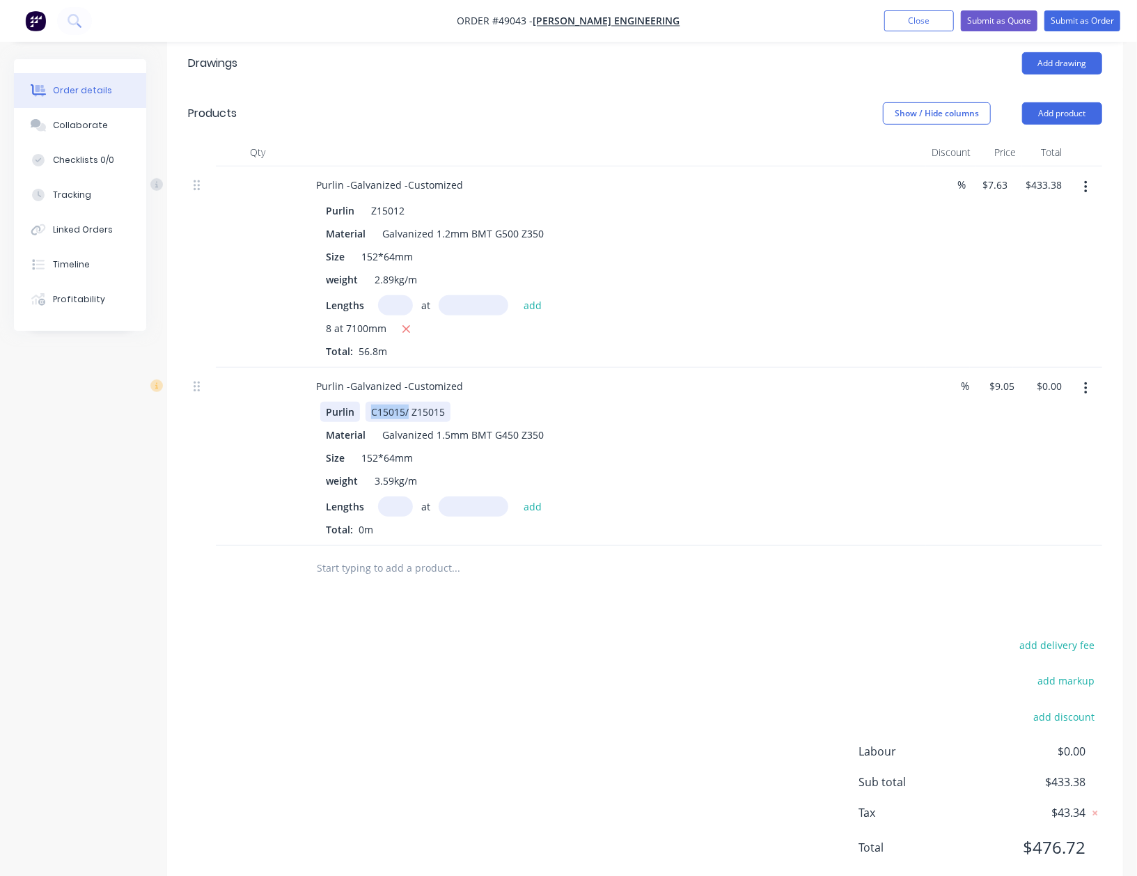
drag, startPoint x: 409, startPoint y: 412, endPoint x: 331, endPoint y: 416, distance: 78.1
click at [331, 416] on div "Purlin C15015/ Z15015" at bounding box center [609, 412] width 579 height 20
click at [395, 511] on input "text" at bounding box center [395, 506] width 35 height 20
click at [517, 496] on button "add" at bounding box center [533, 505] width 33 height 19
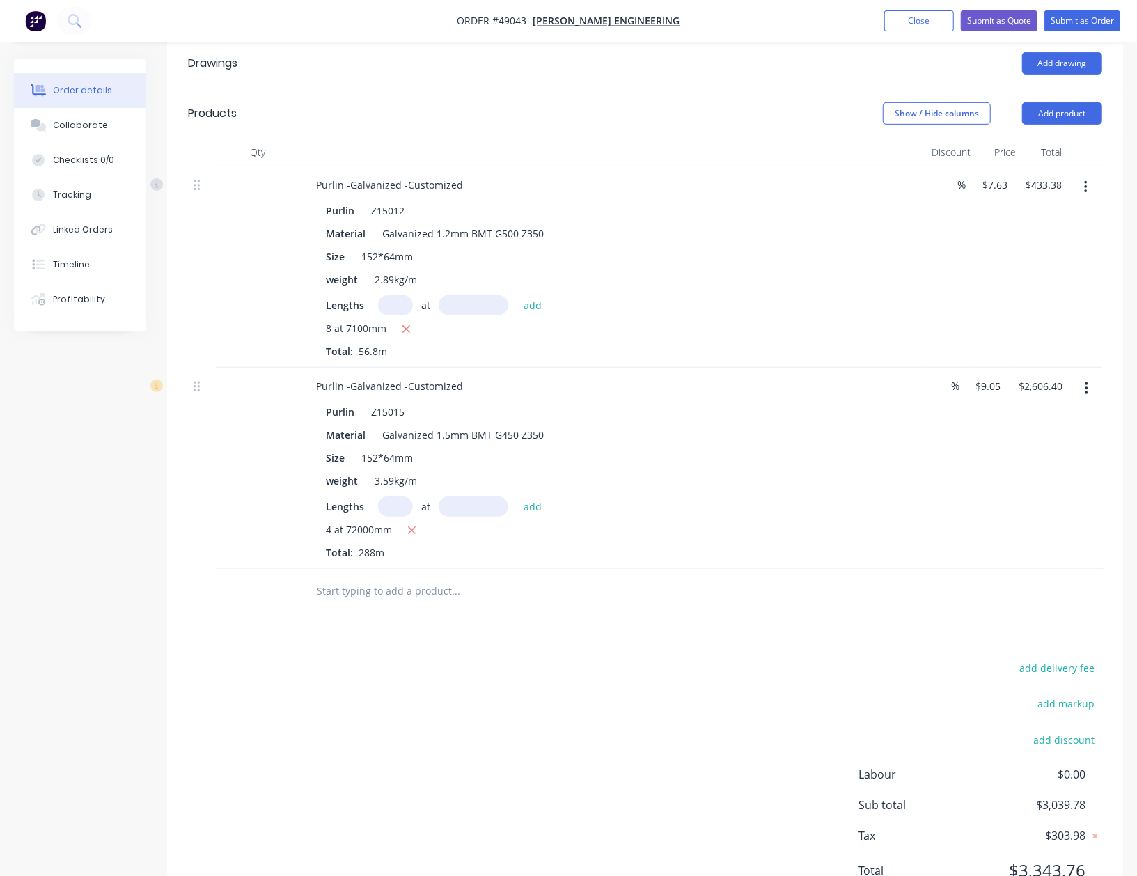
click at [408, 529] on icon "button" at bounding box center [411, 530] width 9 height 13
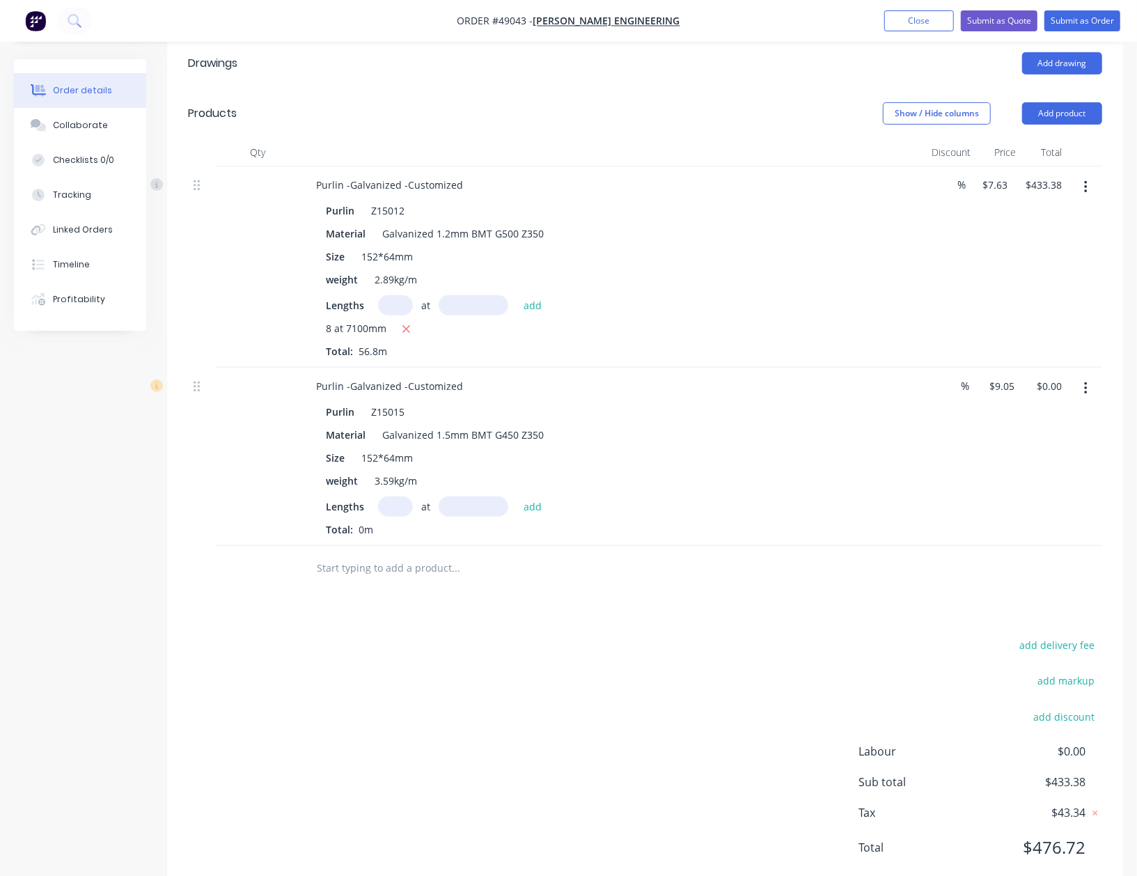
click at [408, 529] on div "Total: 0m" at bounding box center [613, 529] width 574 height 15
click at [399, 504] on input "text" at bounding box center [395, 506] width 35 height 20
click at [517, 496] on button "add" at bounding box center [533, 505] width 33 height 19
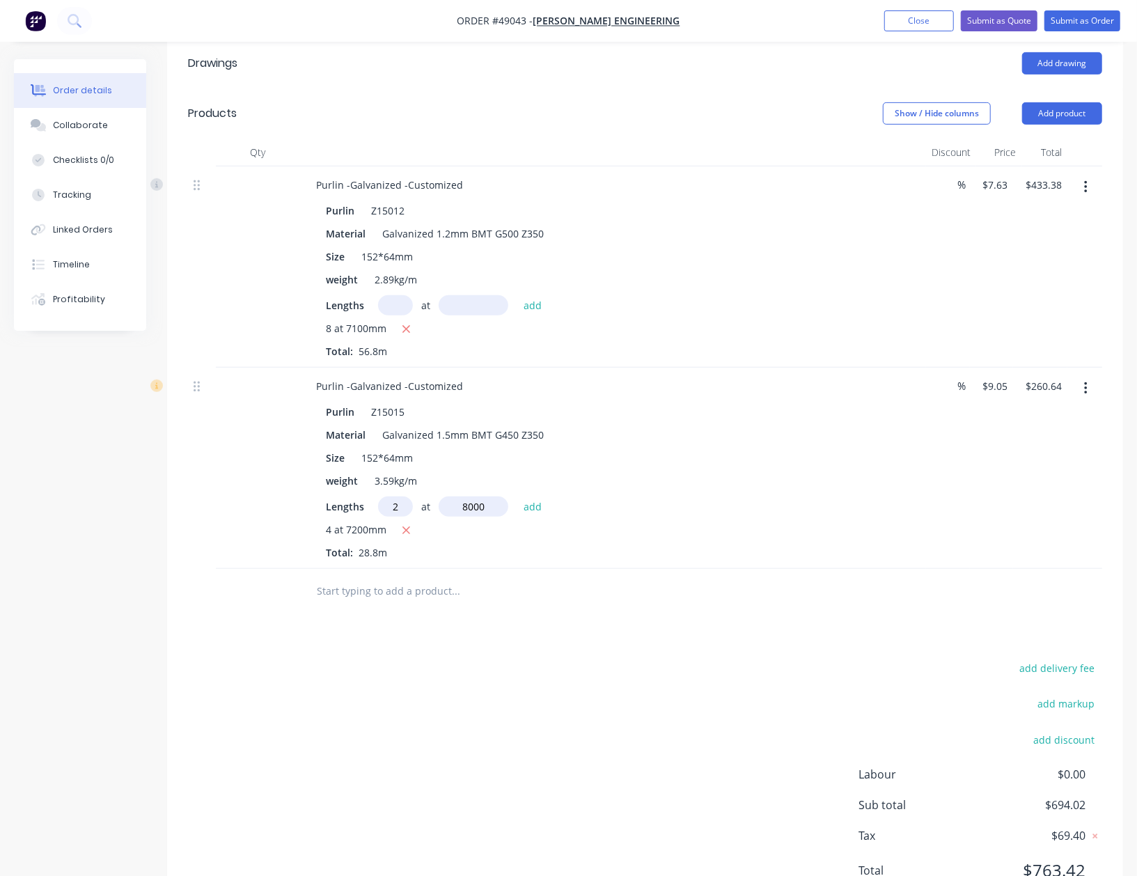
click at [517, 496] on button "add" at bounding box center [533, 505] width 33 height 19
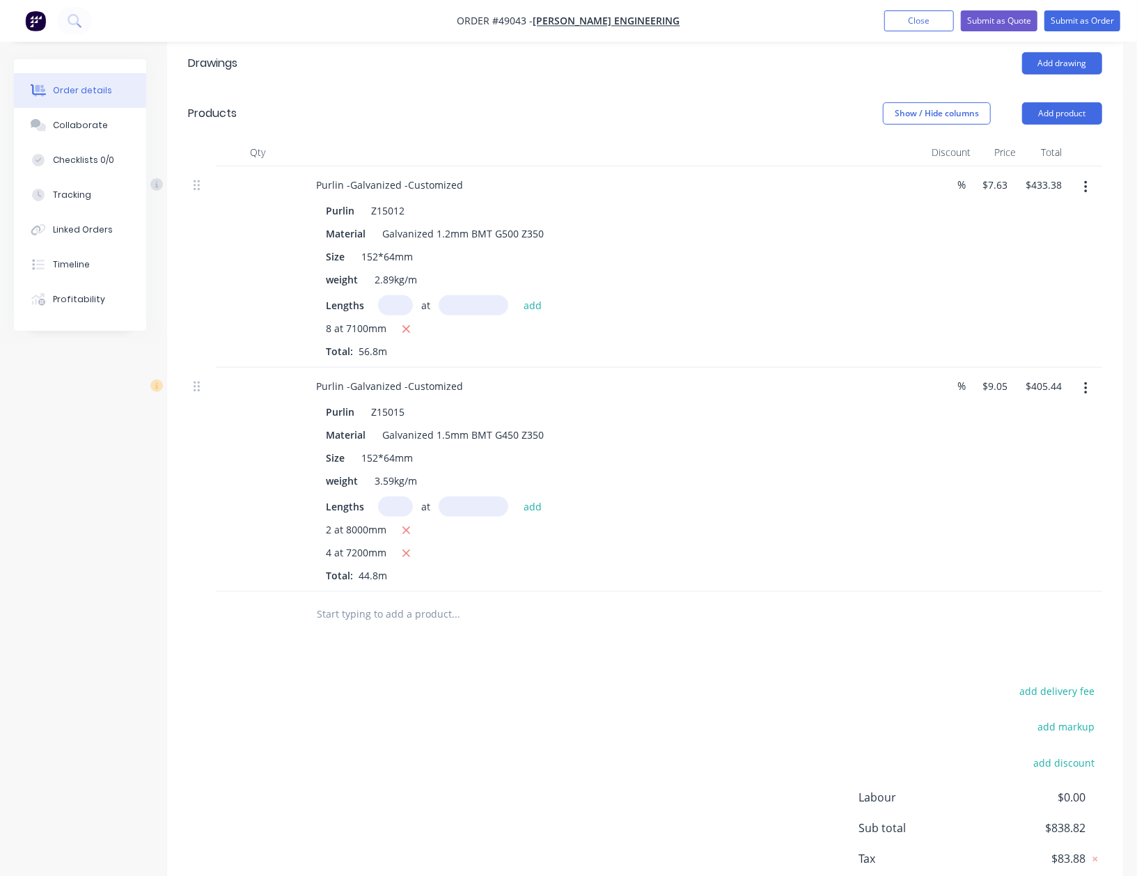
click at [685, 652] on div "Drawings Add drawing Products Show / Hide columns Add product Qty Discount Pric…" at bounding box center [645, 489] width 956 height 902
click at [888, 636] on div at bounding box center [645, 614] width 914 height 45
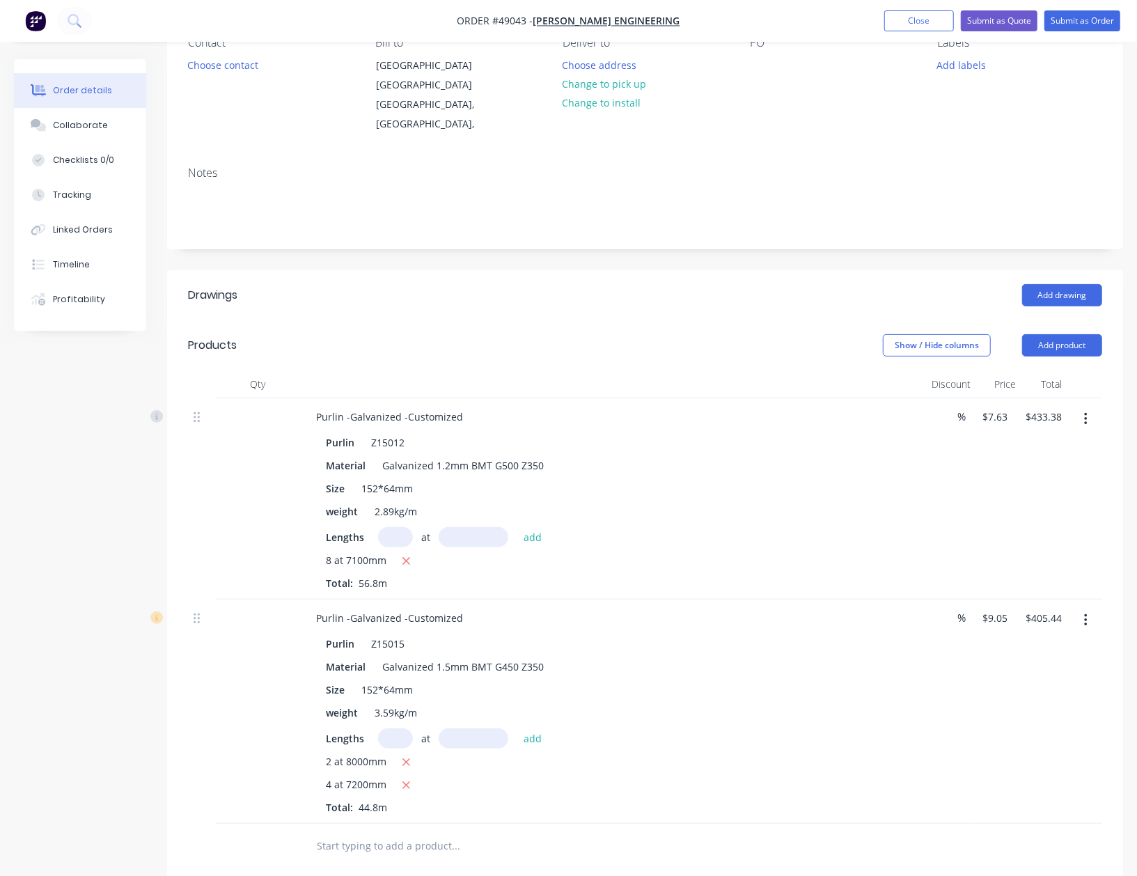
scroll to position [93, 0]
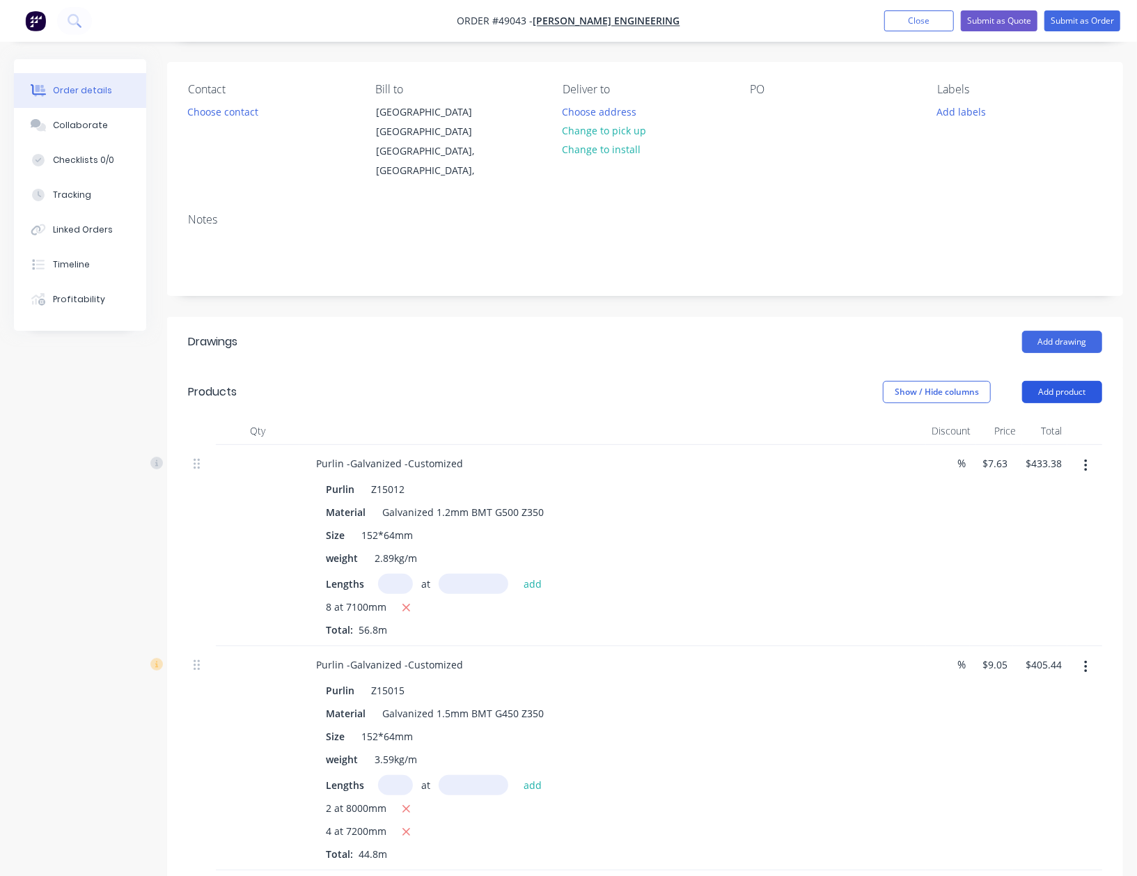
click at [1050, 390] on button "Add product" at bounding box center [1062, 392] width 80 height 22
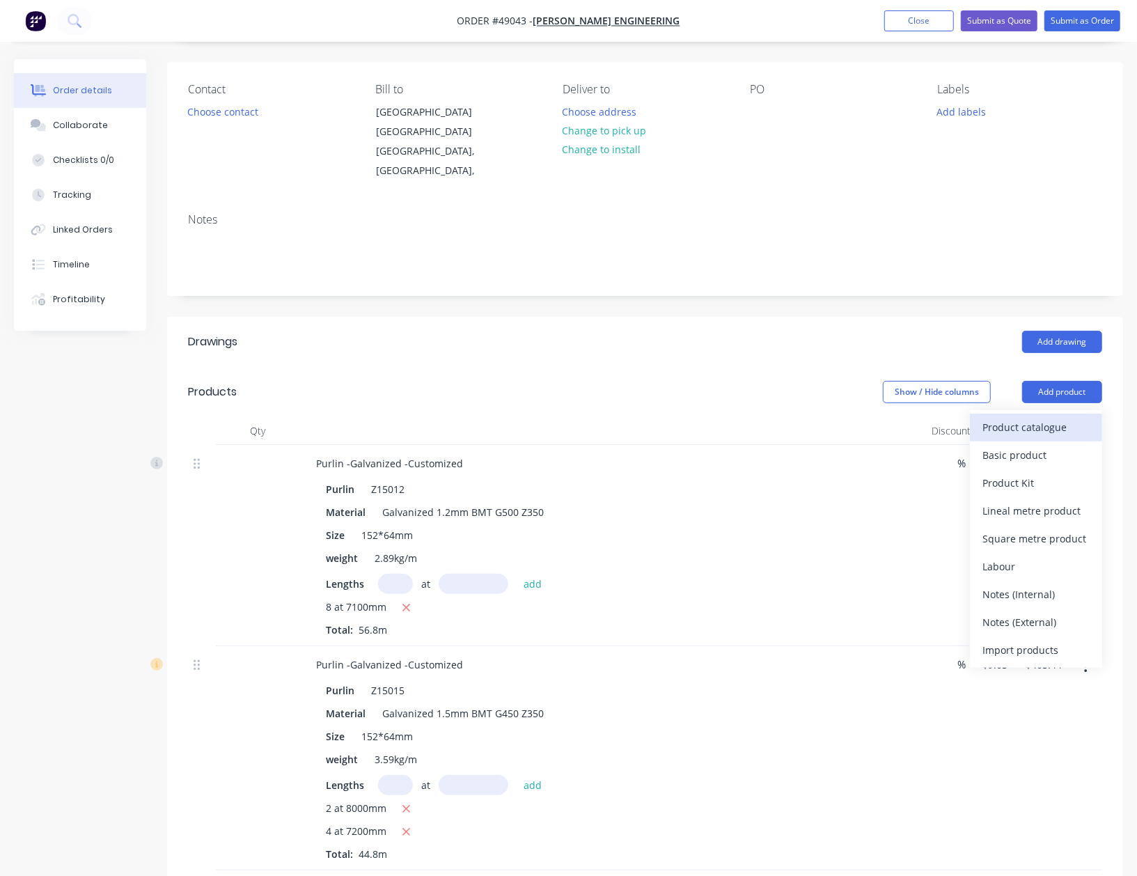
click at [1056, 423] on div "Product catalogue" at bounding box center [1035, 427] width 107 height 20
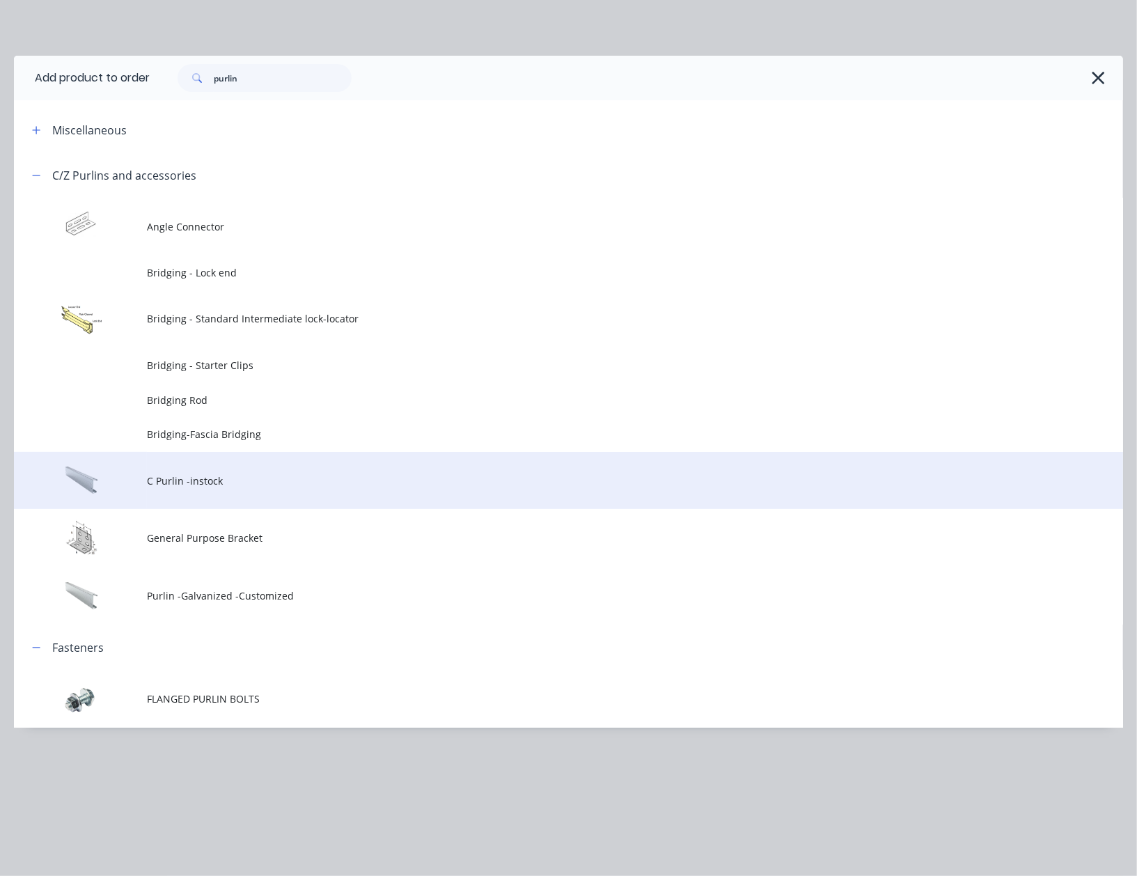
click at [301, 466] on td "C Purlin -instock" at bounding box center [635, 481] width 976 height 58
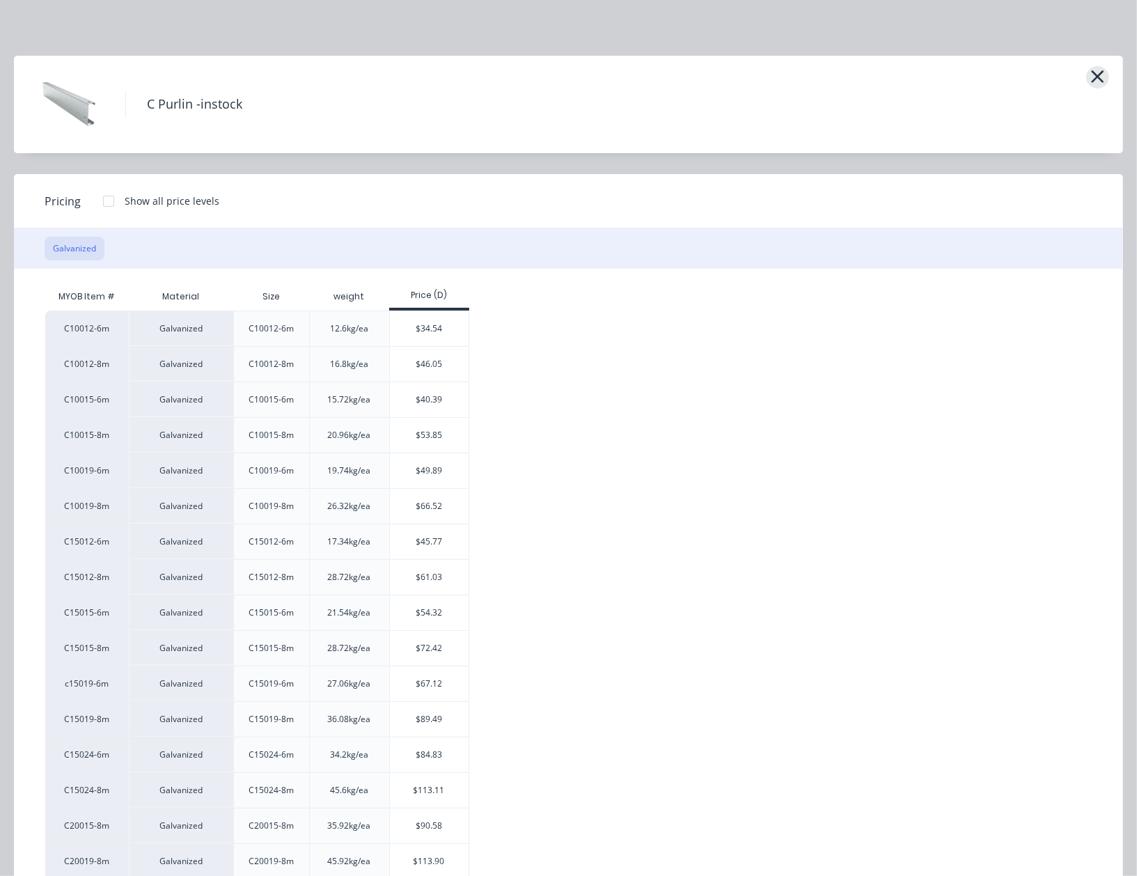
click at [1090, 81] on icon "button" at bounding box center [1097, 76] width 15 height 19
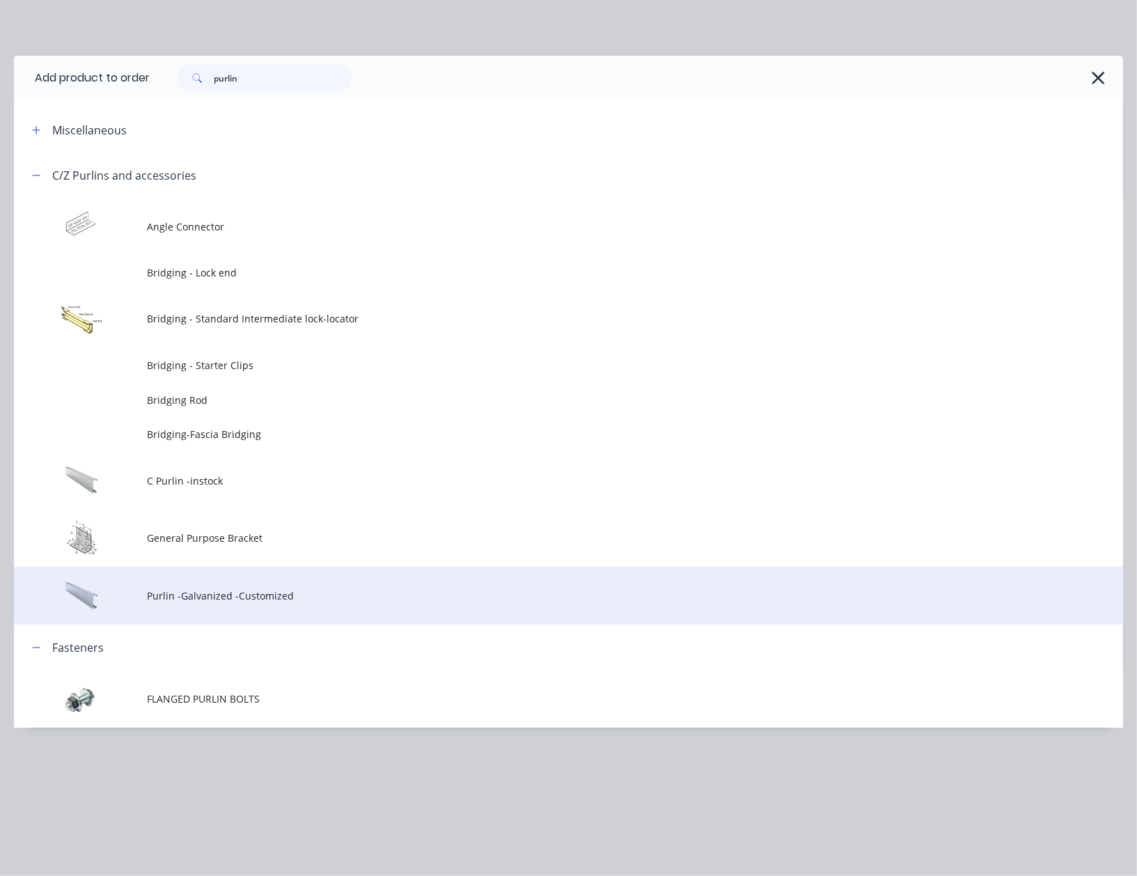
click at [223, 578] on td "Purlin -Galvanized -Customized" at bounding box center [635, 596] width 976 height 58
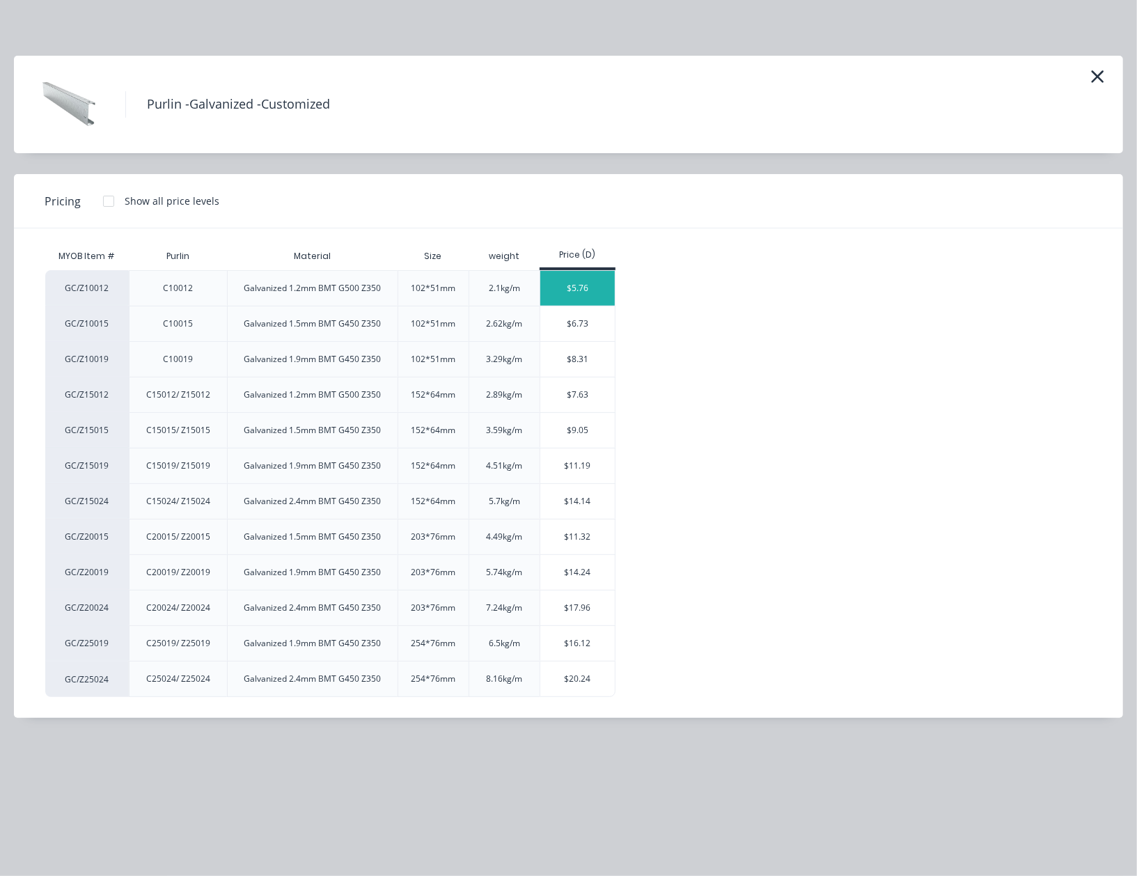
click at [593, 280] on div "$5.76" at bounding box center [577, 288] width 74 height 35
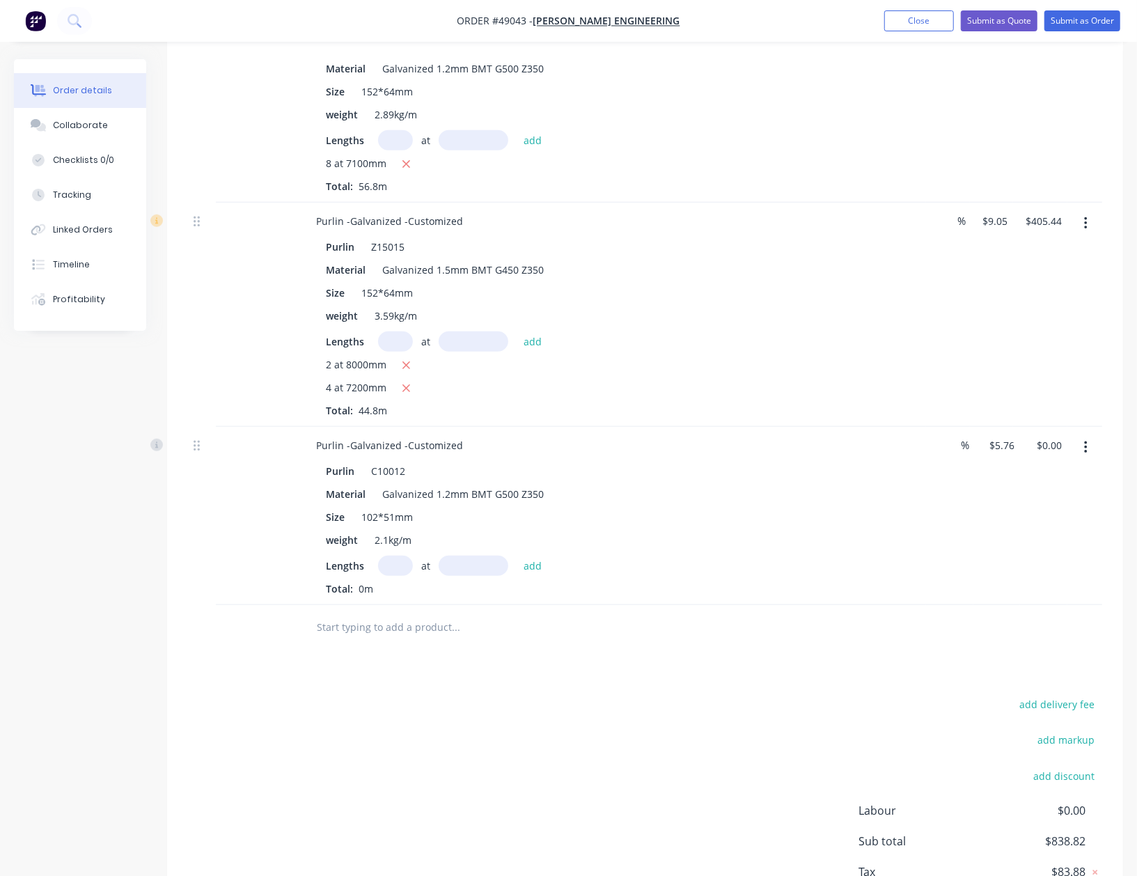
scroll to position [557, 0]
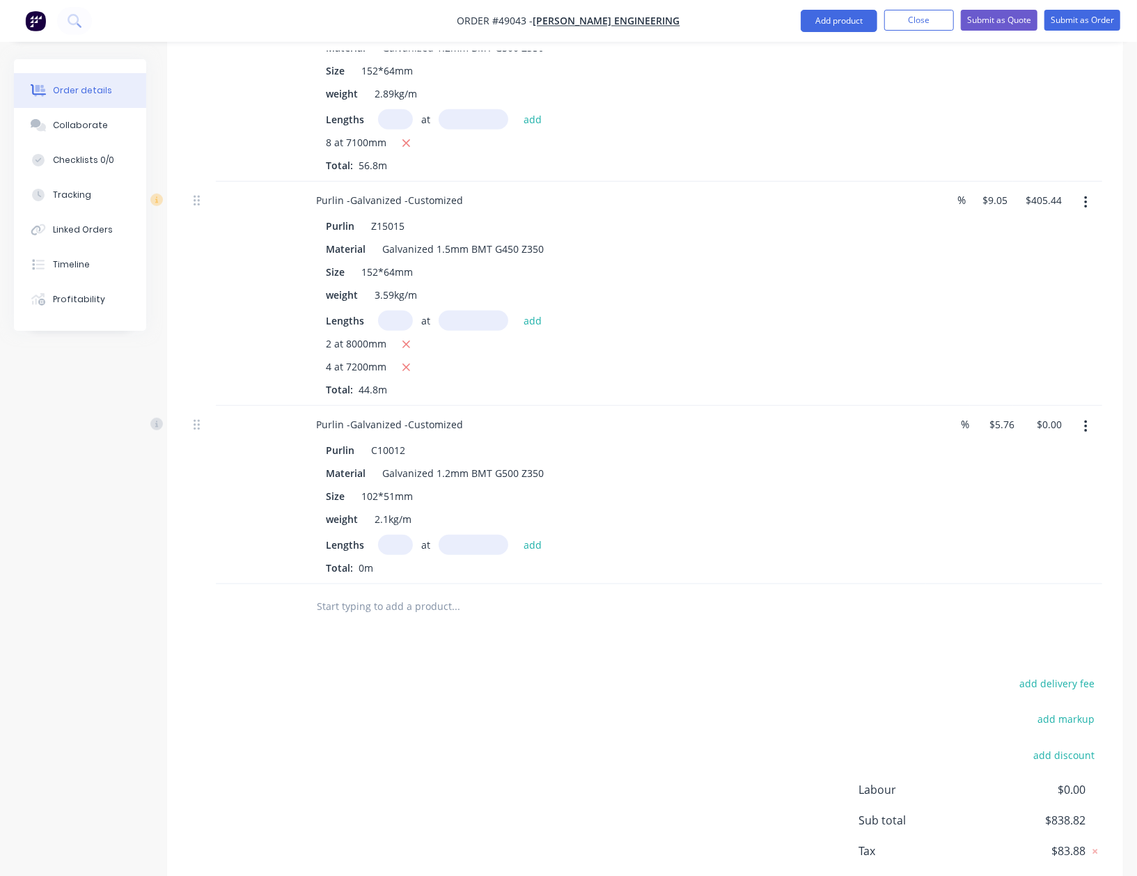
click at [388, 537] on input "text" at bounding box center [395, 545] width 35 height 20
click at [517, 535] on button "add" at bounding box center [533, 544] width 33 height 19
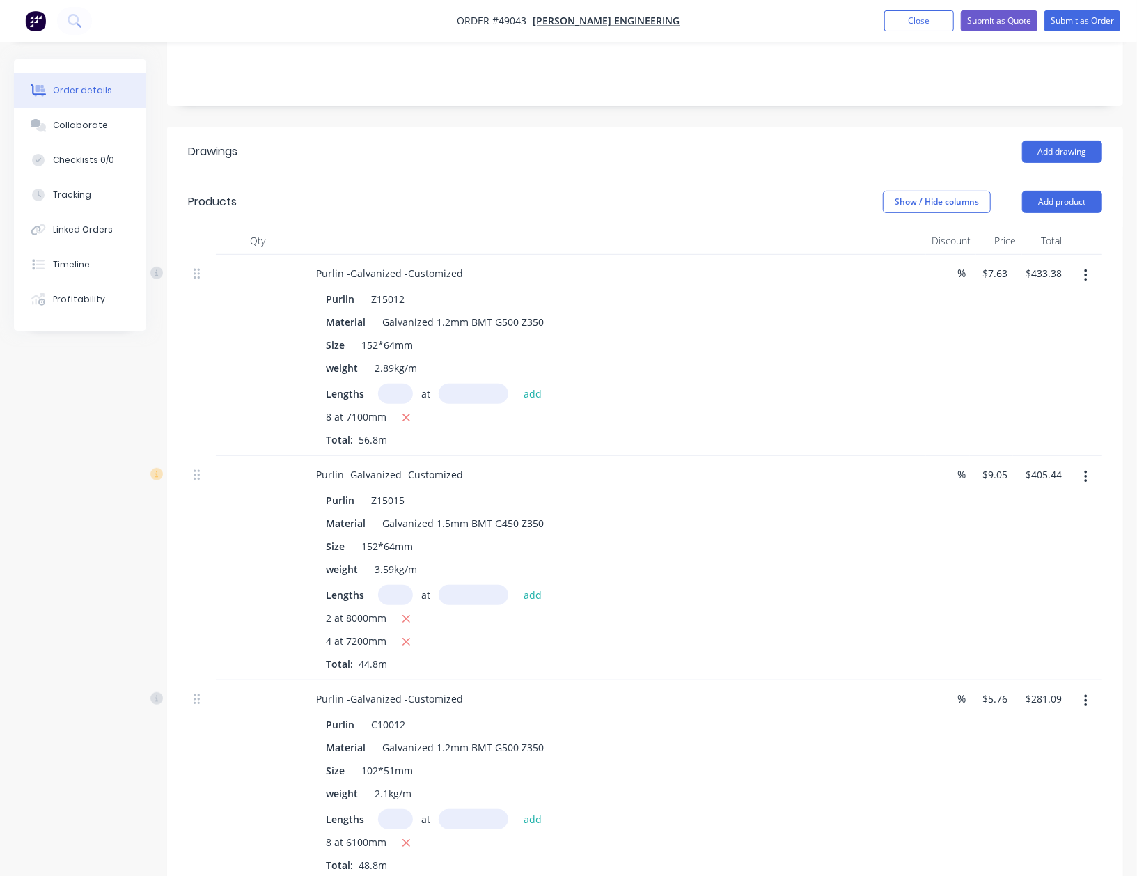
scroll to position [278, 0]
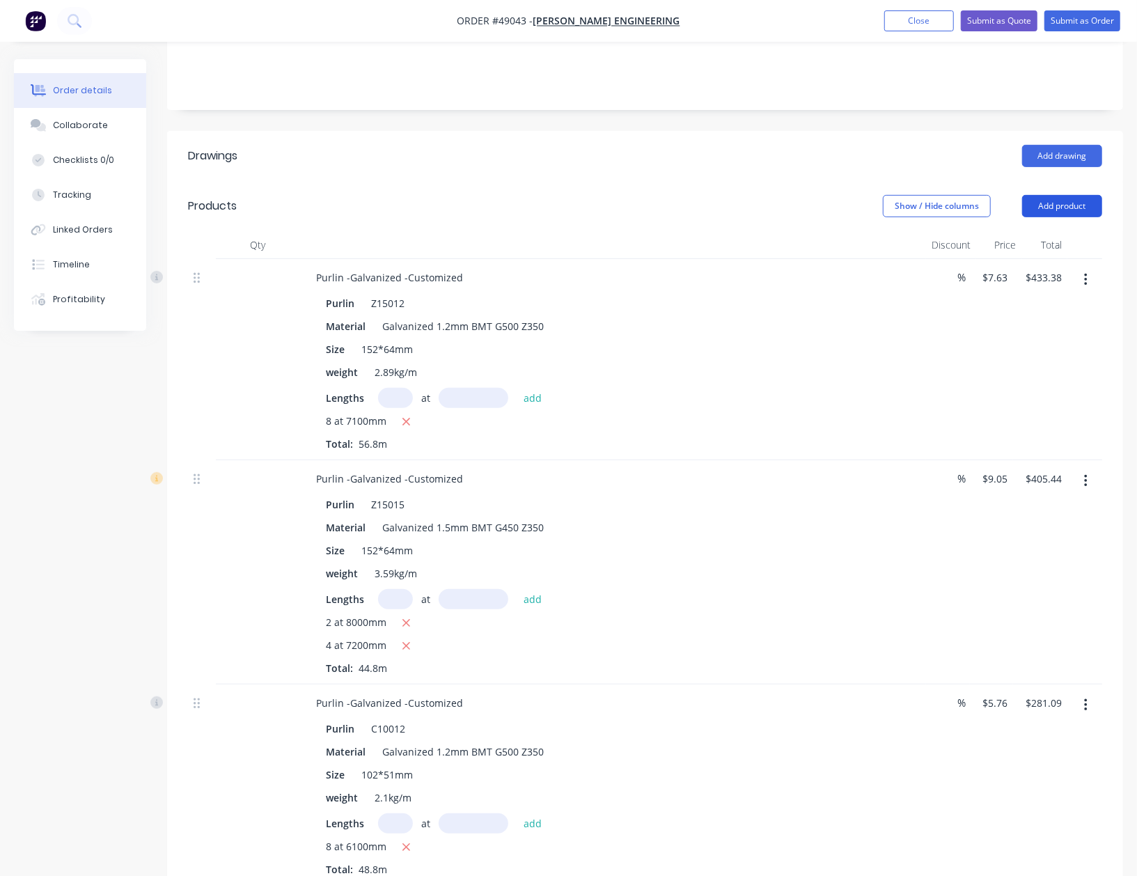
click at [1048, 212] on button "Add product" at bounding box center [1062, 206] width 80 height 22
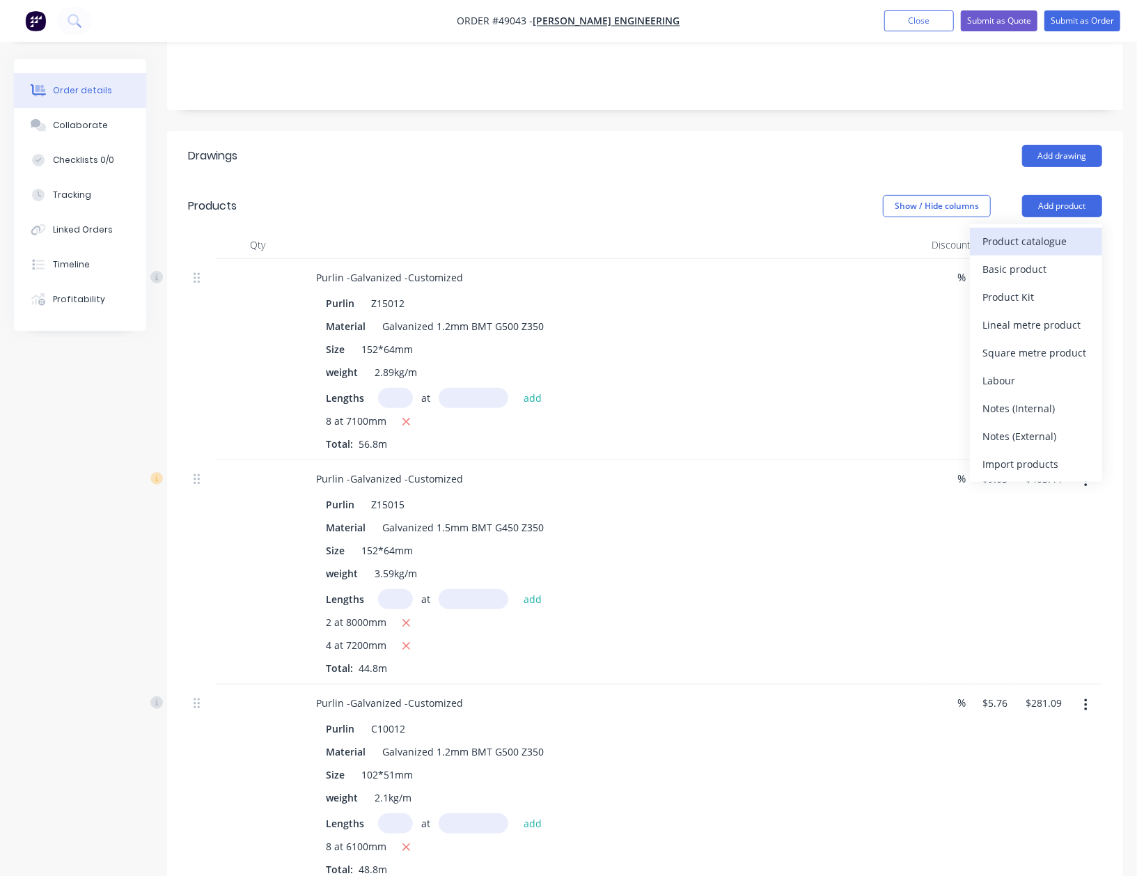
click at [1041, 233] on div "Product catalogue" at bounding box center [1035, 241] width 107 height 20
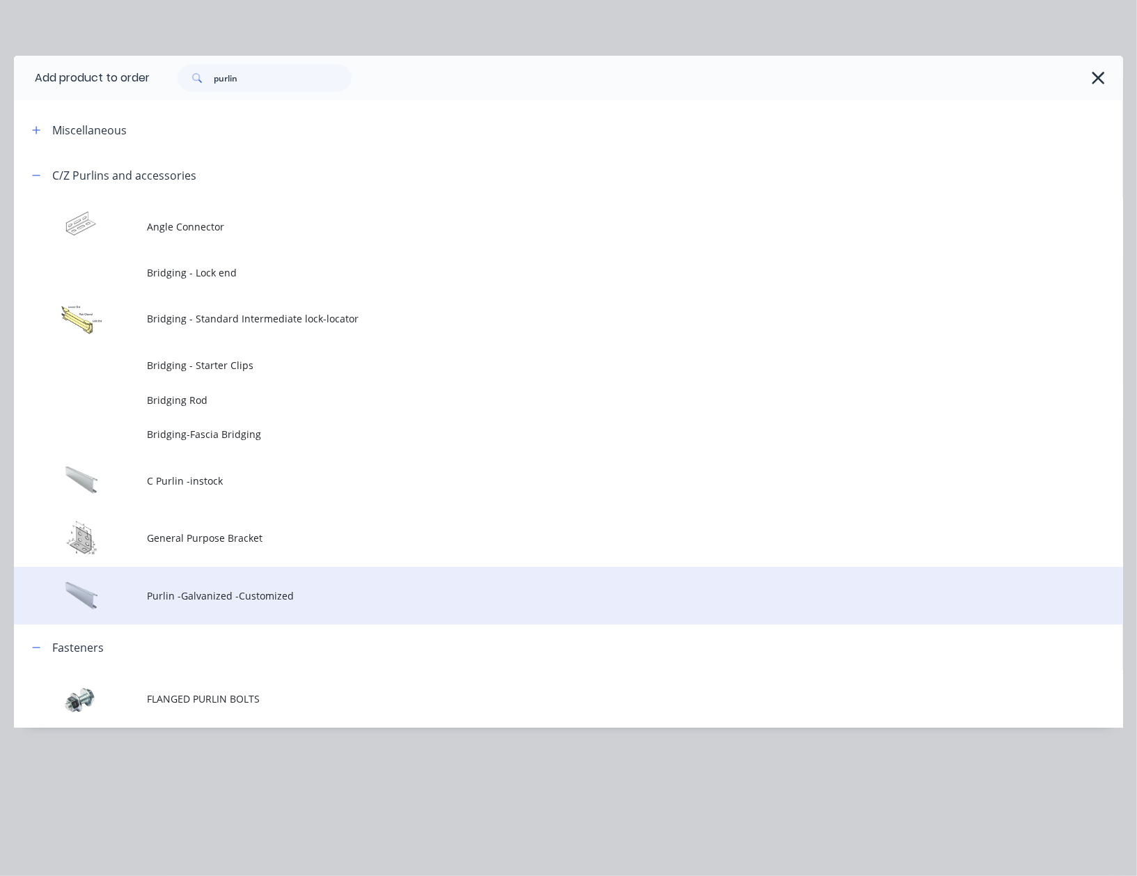
click at [185, 597] on span "Purlin -Galvanized -Customized" at bounding box center [537, 595] width 780 height 15
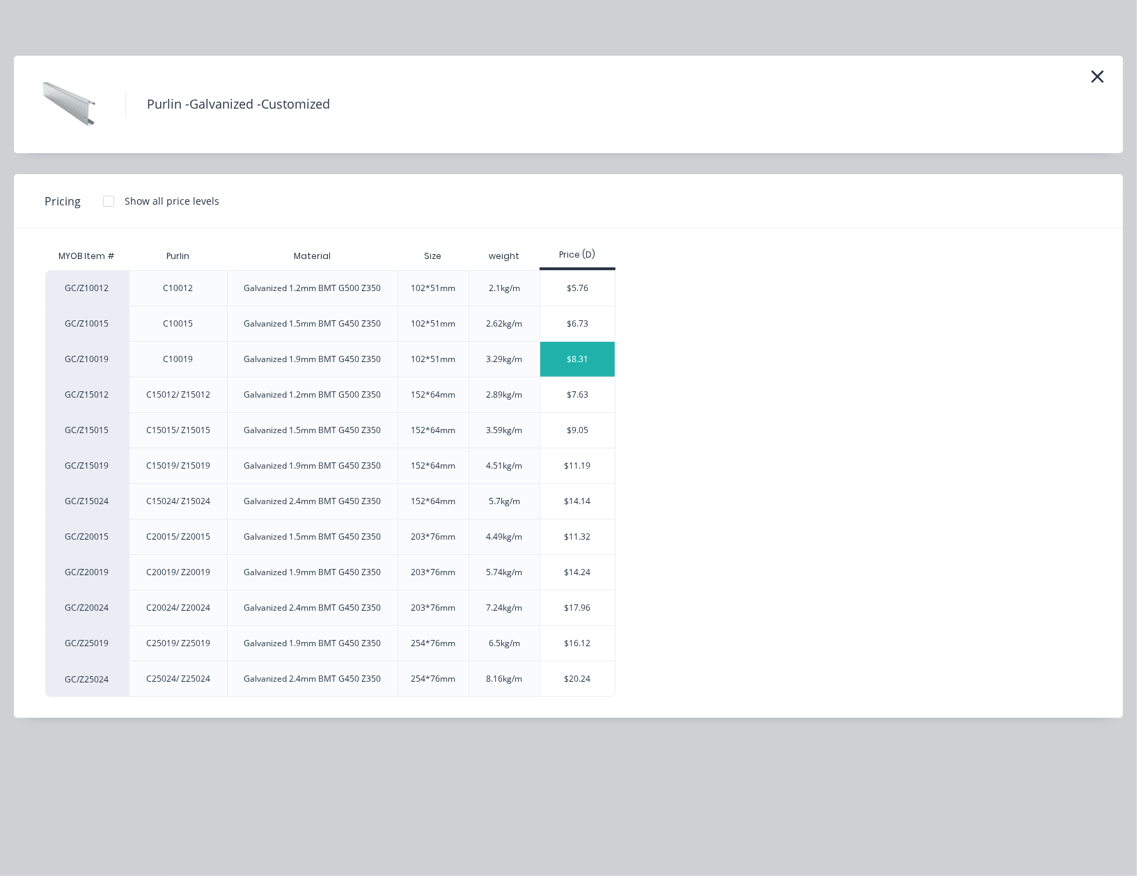
click at [602, 359] on div "$8.31" at bounding box center [577, 359] width 74 height 35
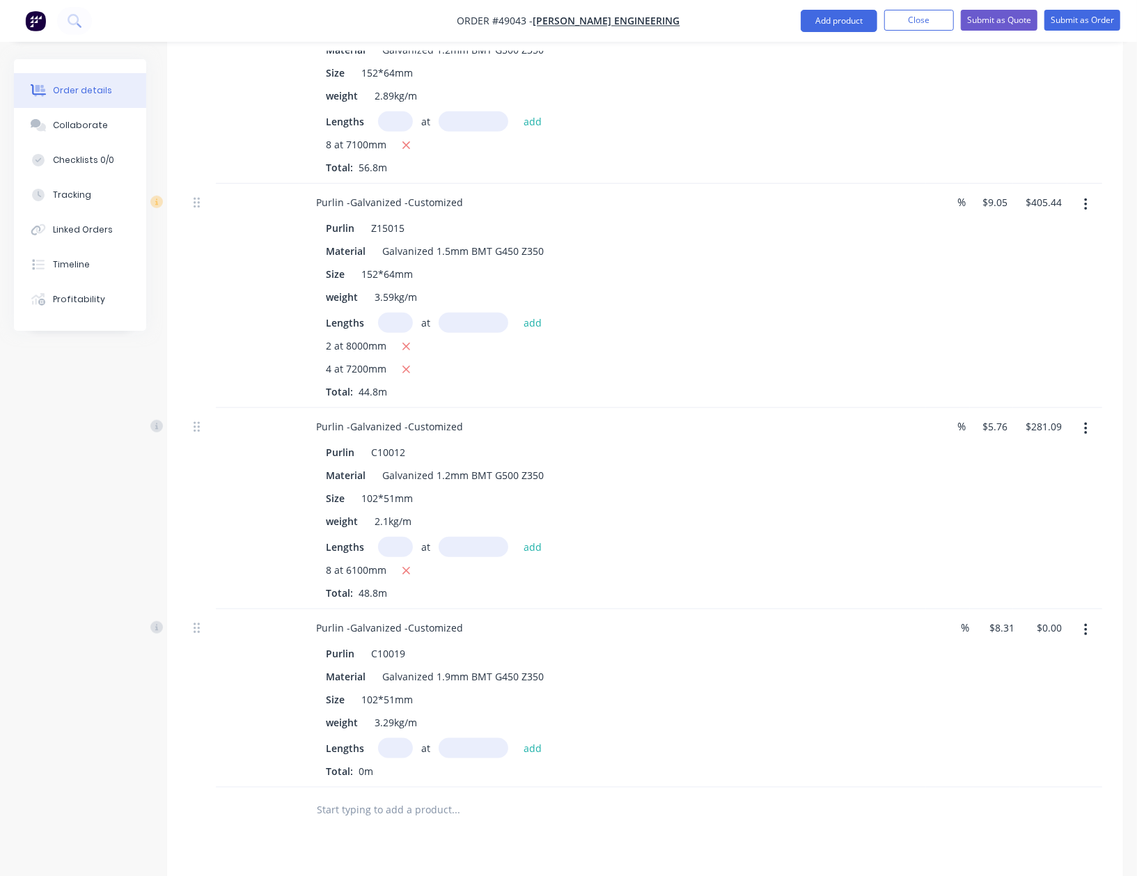
scroll to position [742, 0]
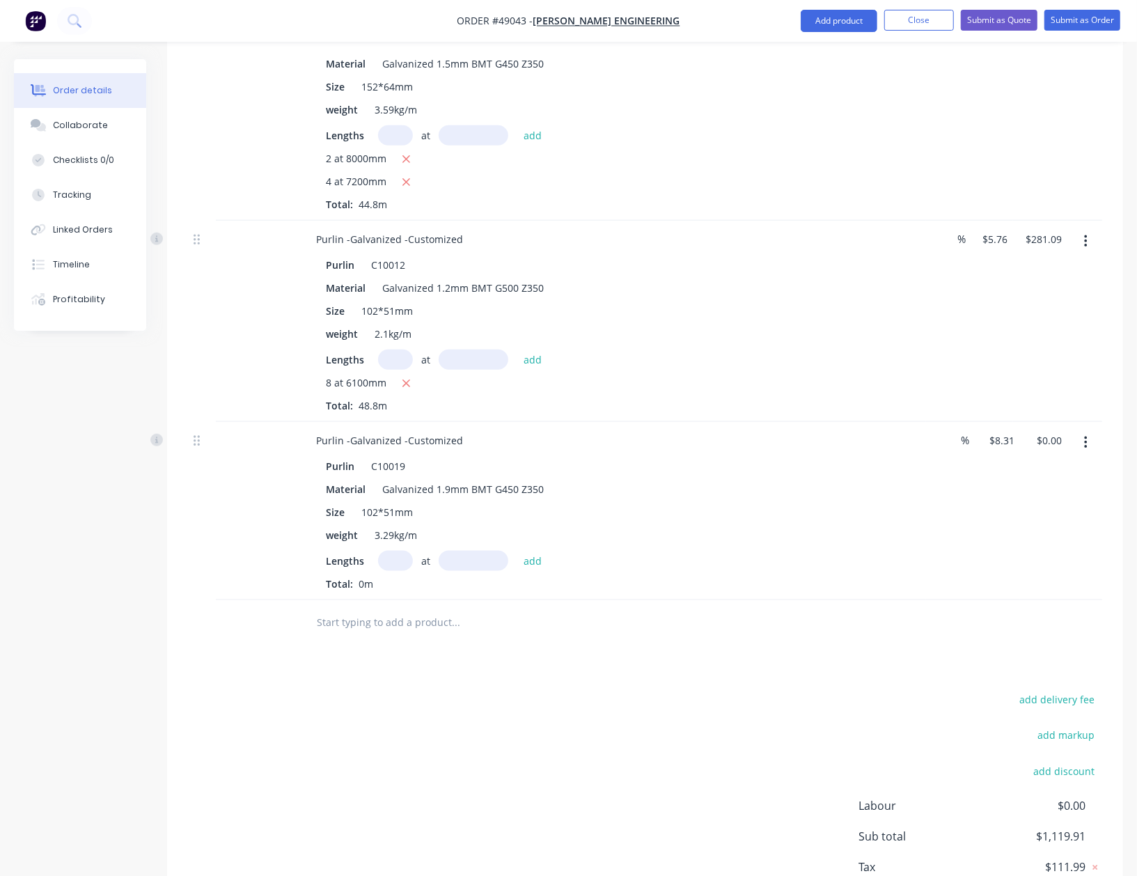
click at [395, 563] on input "text" at bounding box center [395, 561] width 35 height 20
click at [517, 551] on button "add" at bounding box center [533, 560] width 33 height 19
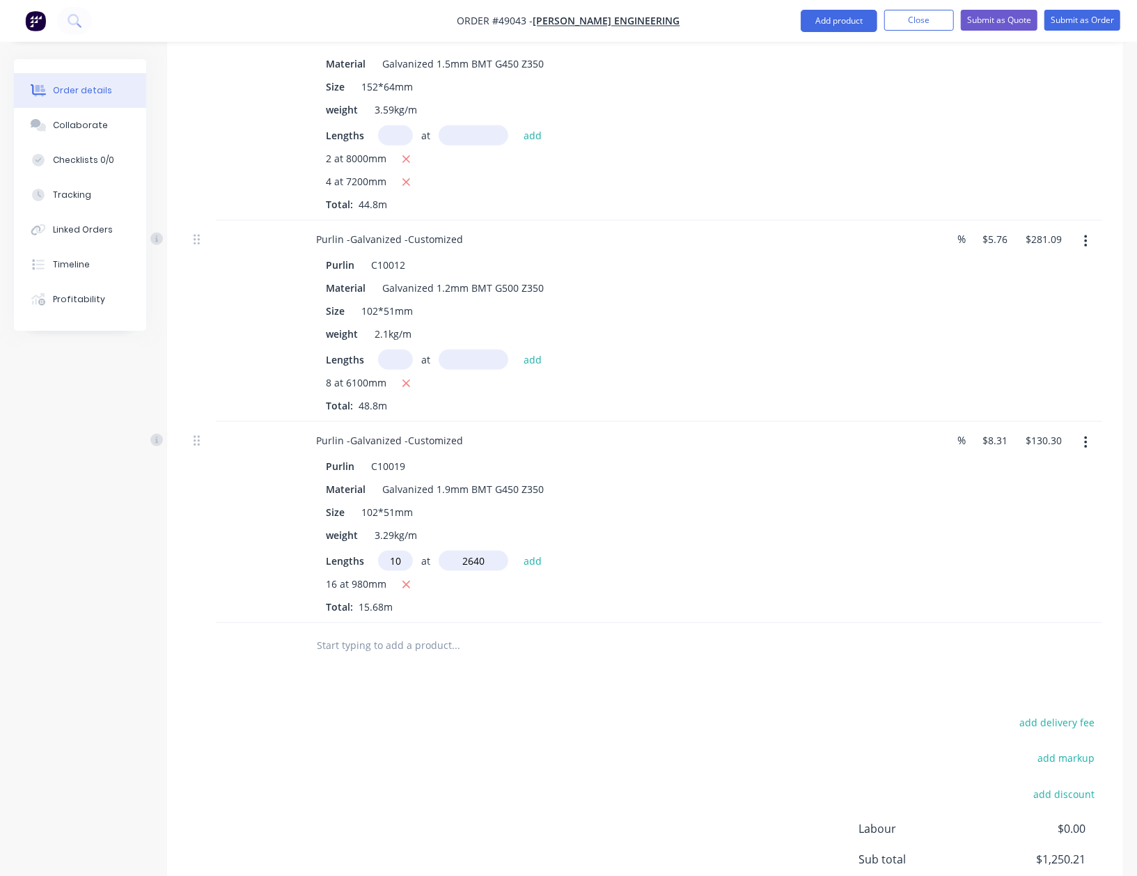
click at [517, 551] on button "add" at bounding box center [533, 560] width 33 height 19
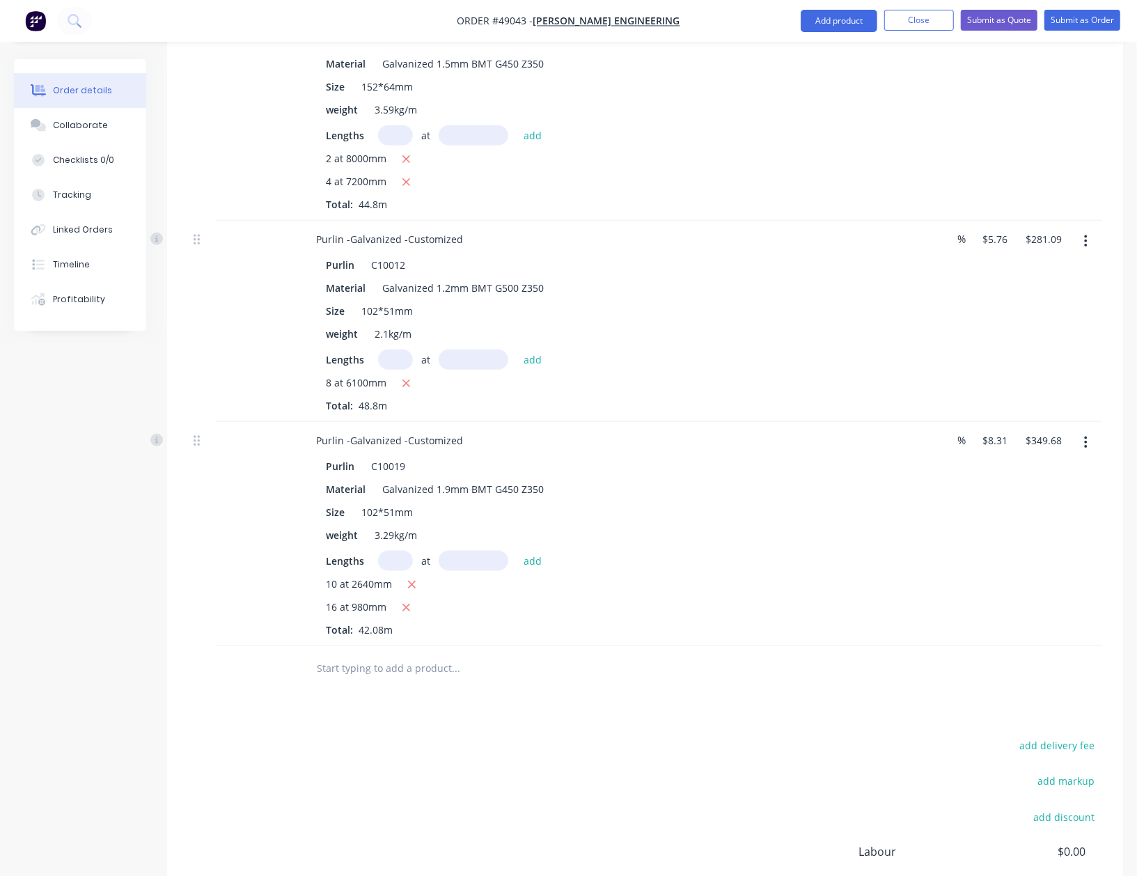
click at [792, 714] on div "Drawings Add drawing Products Show / Hide columns Add product Qty Discount Pric…" at bounding box center [645, 331] width 956 height 1328
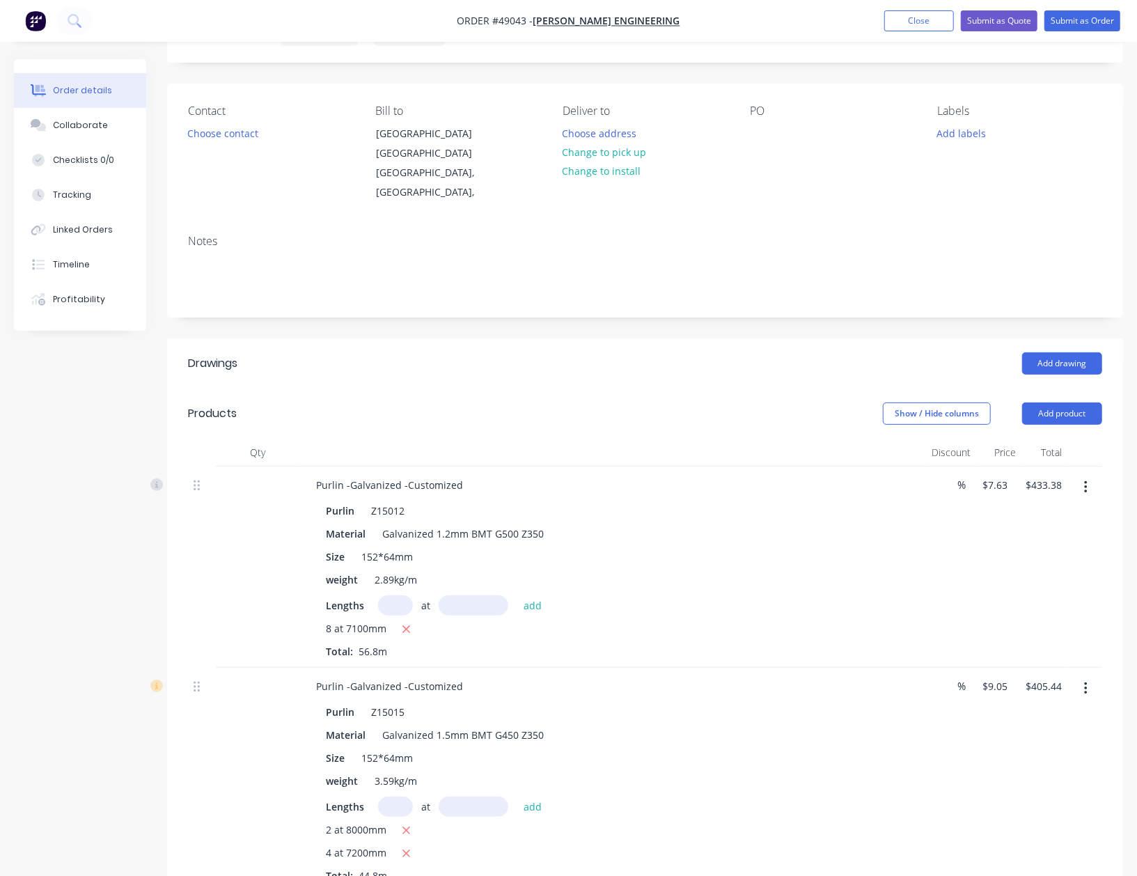
scroll to position [0, 0]
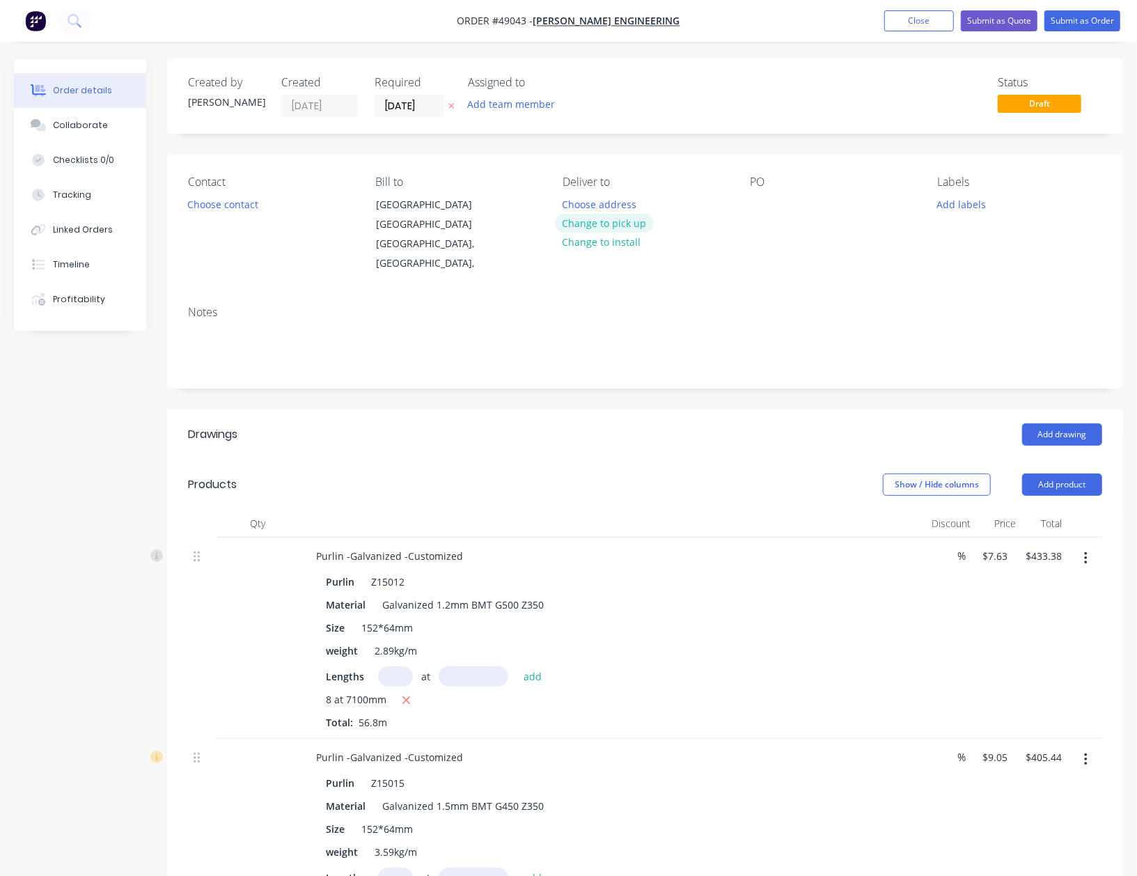
click at [604, 216] on button "Change to pick up" at bounding box center [604, 223] width 99 height 19
click at [231, 203] on button "Choose contact" at bounding box center [223, 203] width 86 height 19
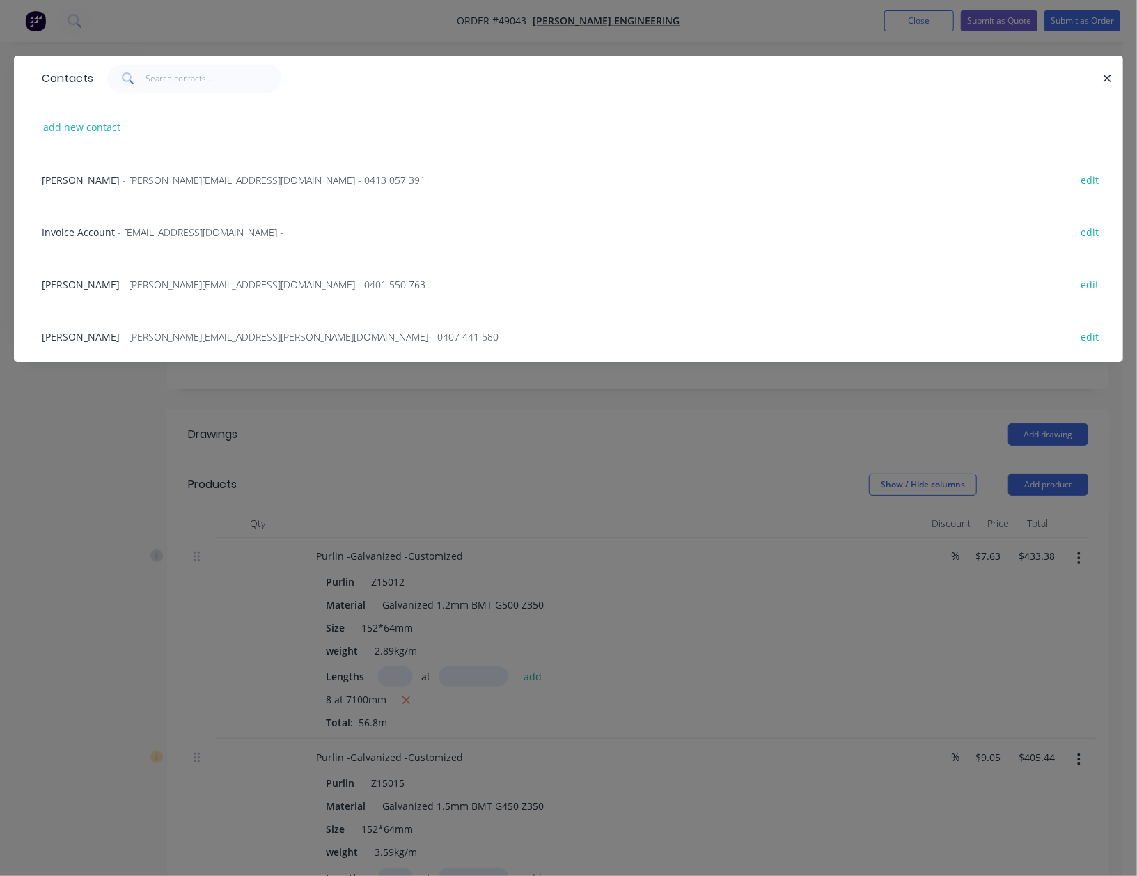
drag, startPoint x: 123, startPoint y: 284, endPoint x: 129, endPoint y: 283, distance: 7.1
click at [120, 284] on span "Dennis Villahermosa" at bounding box center [81, 284] width 78 height 13
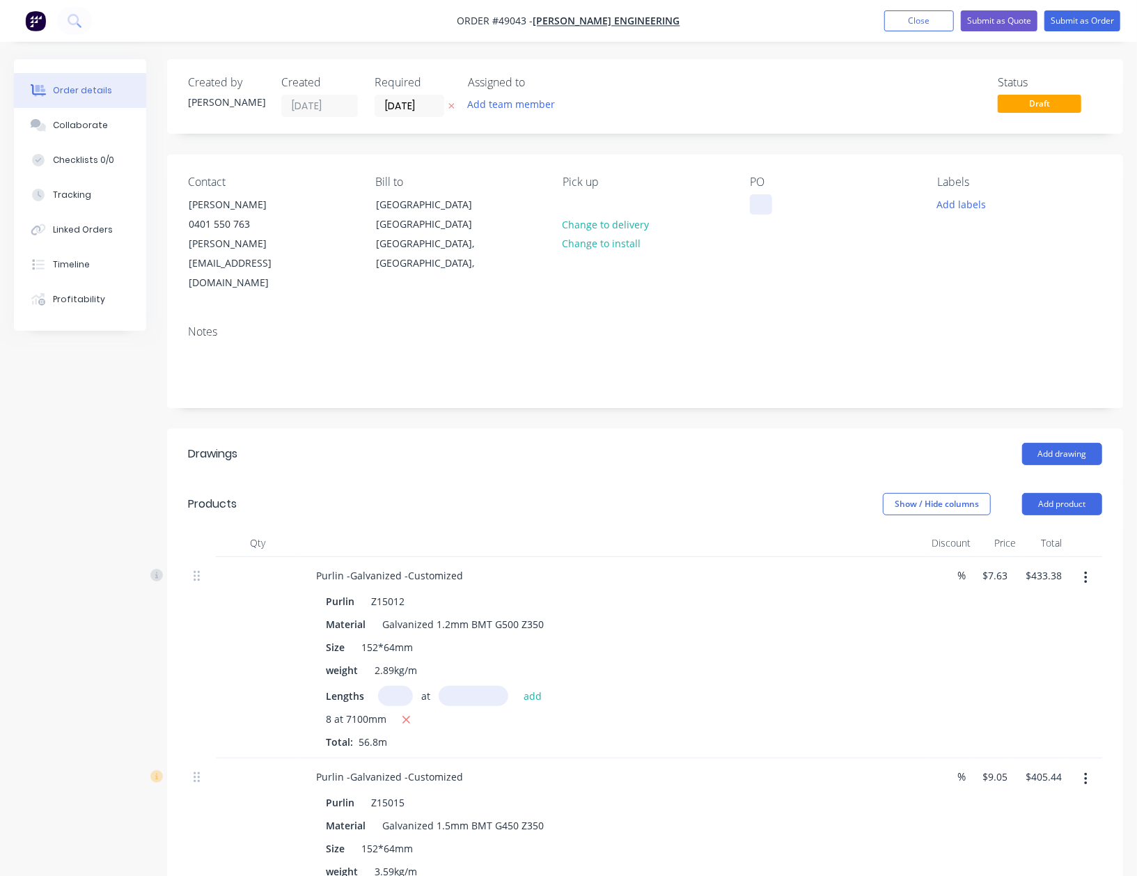
click at [750, 209] on div at bounding box center [761, 204] width 22 height 20
click at [460, 565] on div "Purlin -Galvanized -Customized" at bounding box center [389, 575] width 169 height 20
click at [461, 766] on div "Purlin -Galvanized -Customized" at bounding box center [389, 776] width 169 height 20
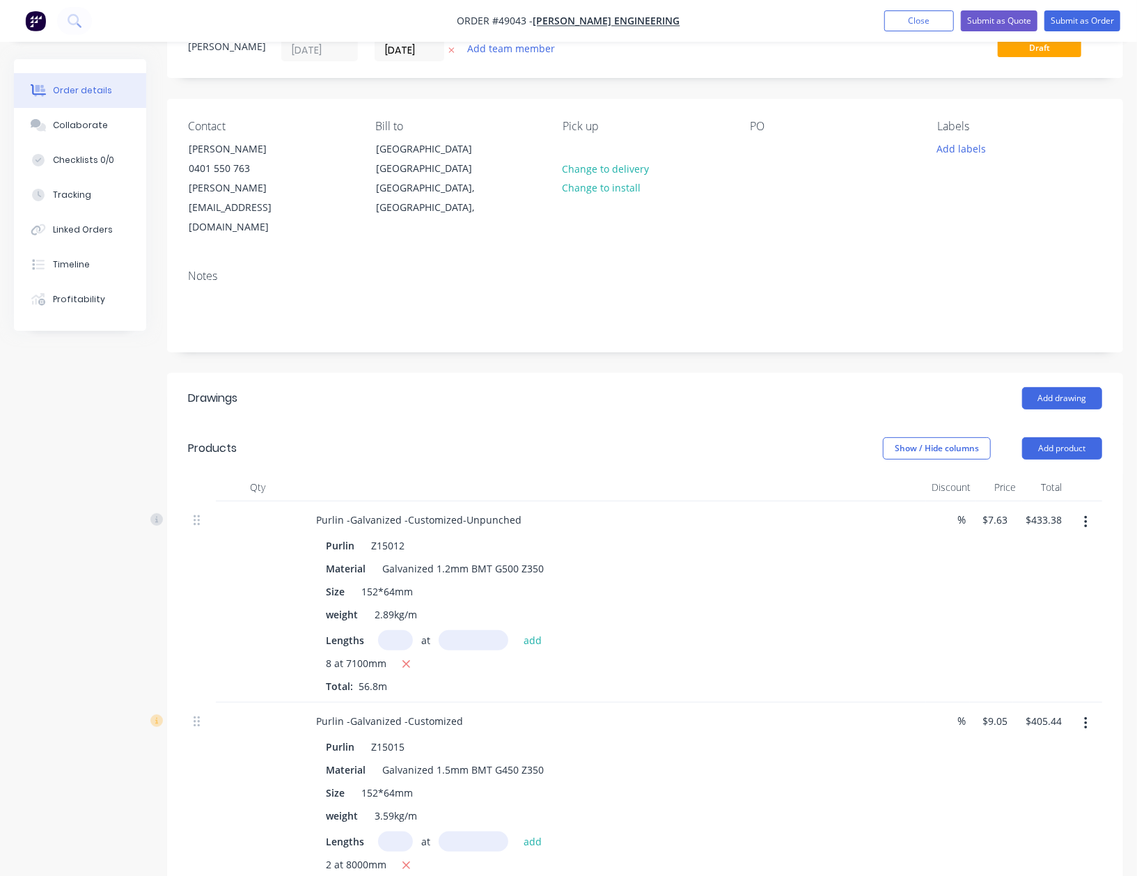
scroll to position [278, 0]
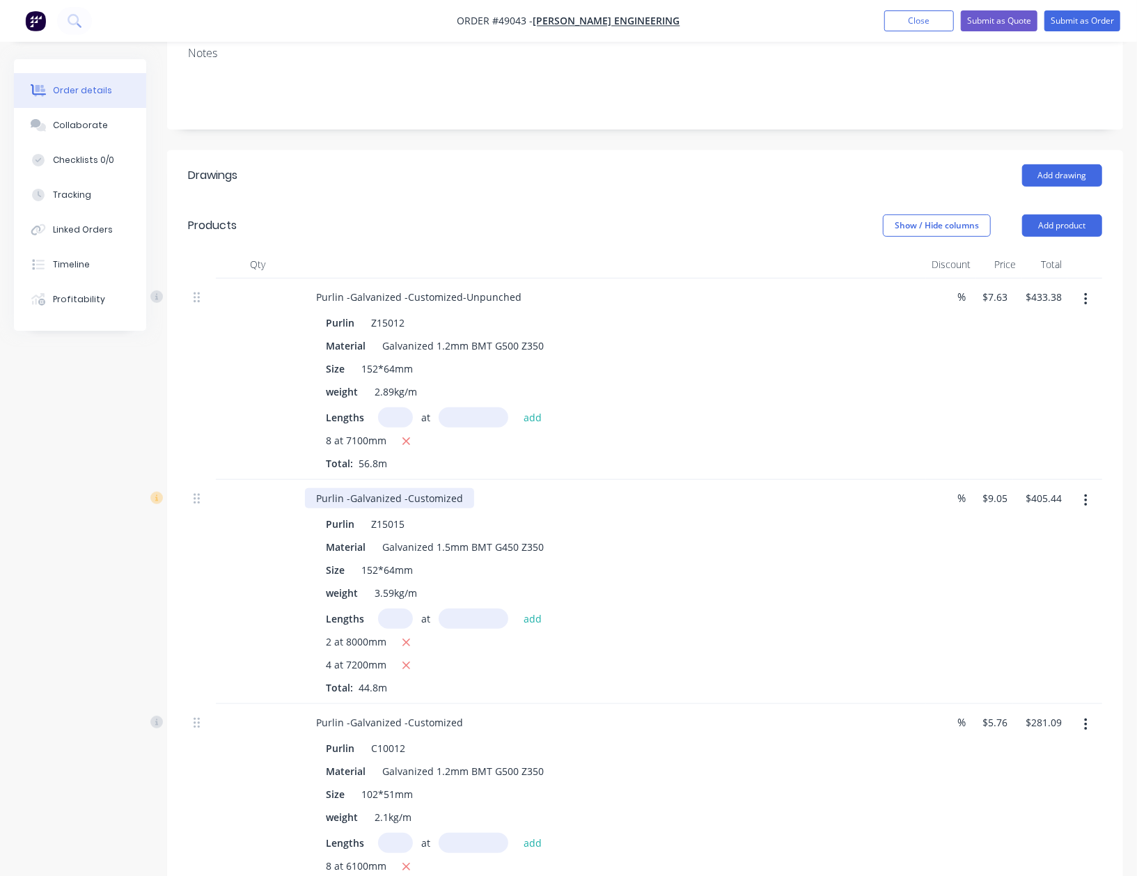
click at [462, 488] on div "Purlin -Galvanized -Customized" at bounding box center [389, 498] width 169 height 20
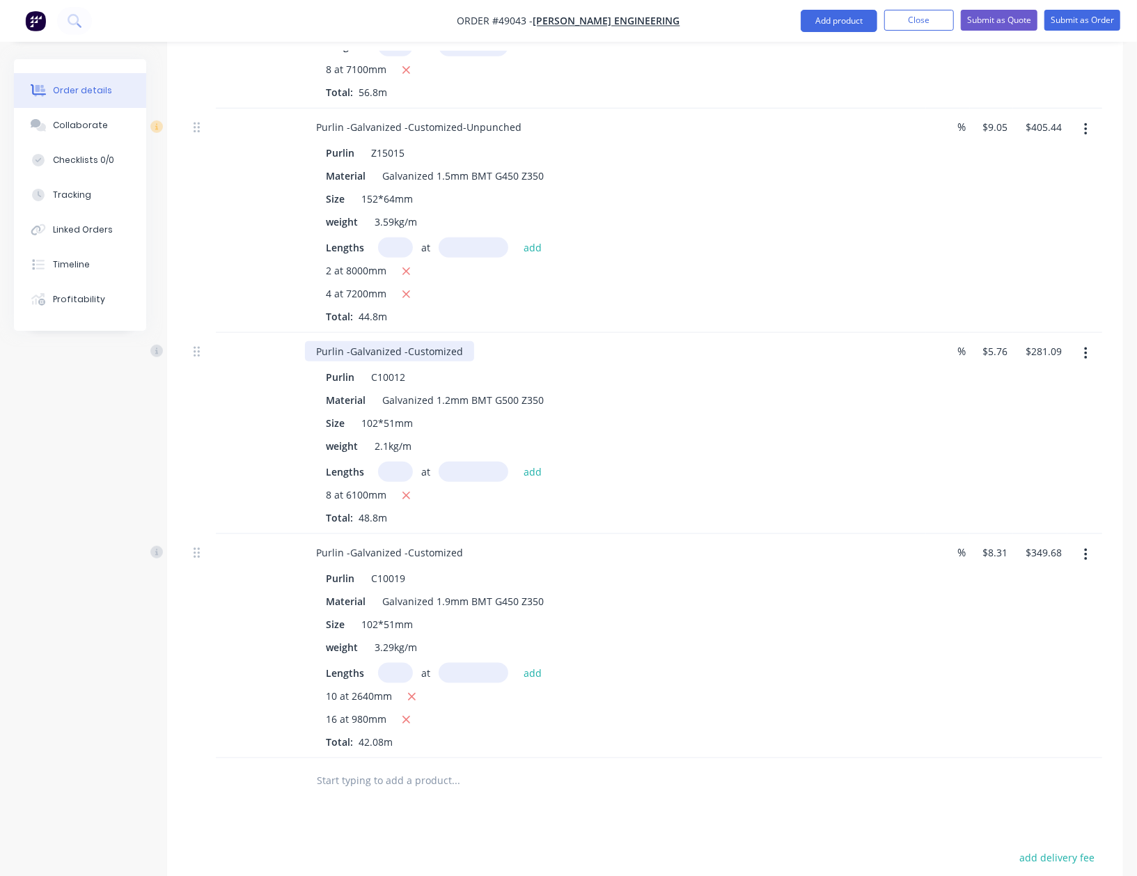
click at [460, 341] on div "Purlin -Galvanized -Customized" at bounding box center [389, 351] width 169 height 20
click at [458, 542] on div "Purlin -Galvanized -Customized" at bounding box center [389, 552] width 169 height 20
click at [466, 542] on div "Purlin -Galvanized -Customized" at bounding box center [389, 552] width 169 height 20
click at [596, 591] on div "Material Galvanized 1.9mm BMT G450 Z350" at bounding box center [609, 601] width 579 height 20
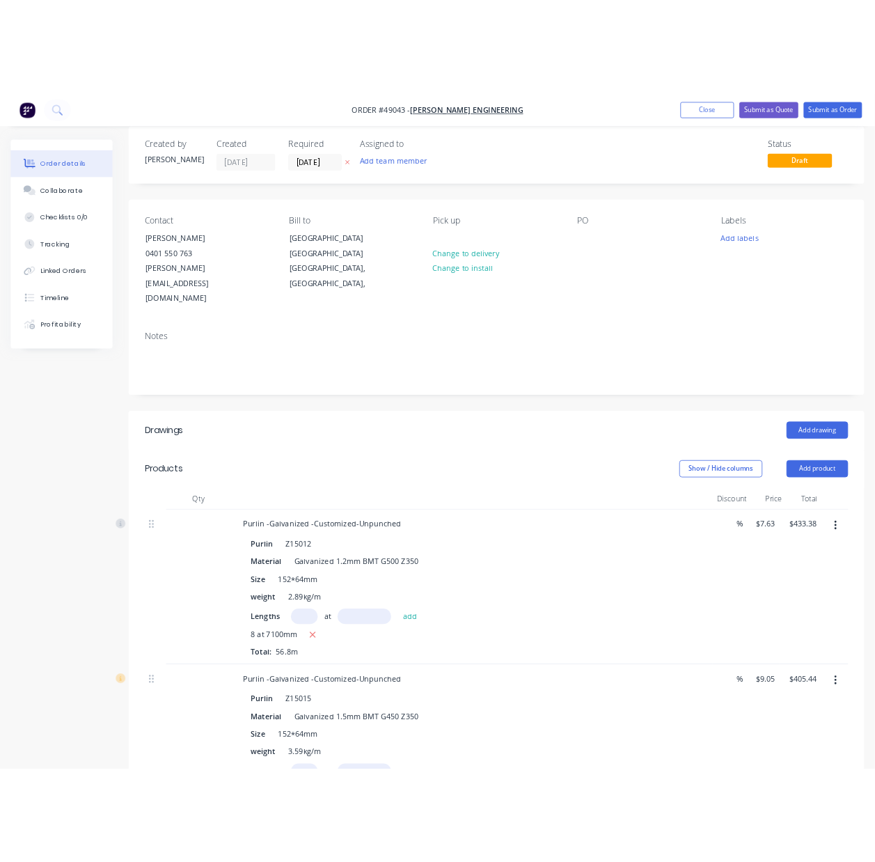
scroll to position [0, 0]
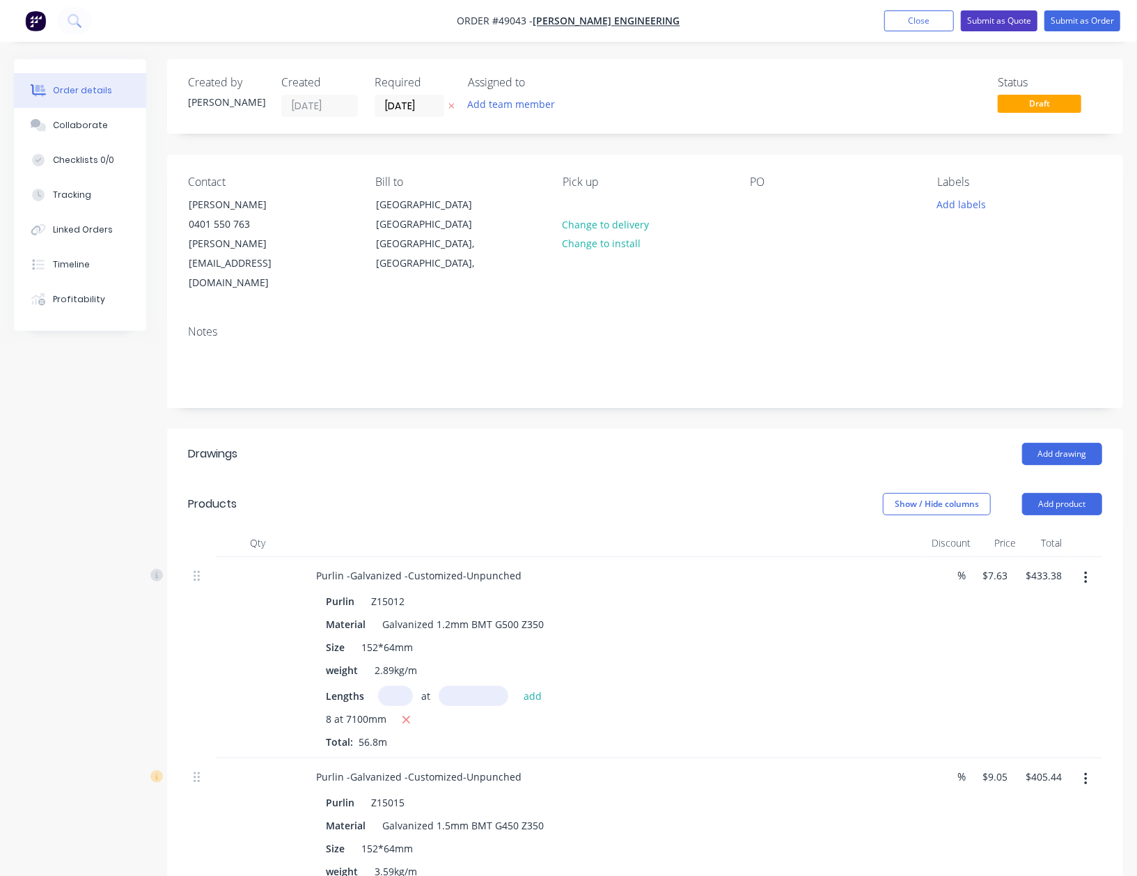
click at [989, 28] on button "Submit as Quote" at bounding box center [999, 20] width 77 height 21
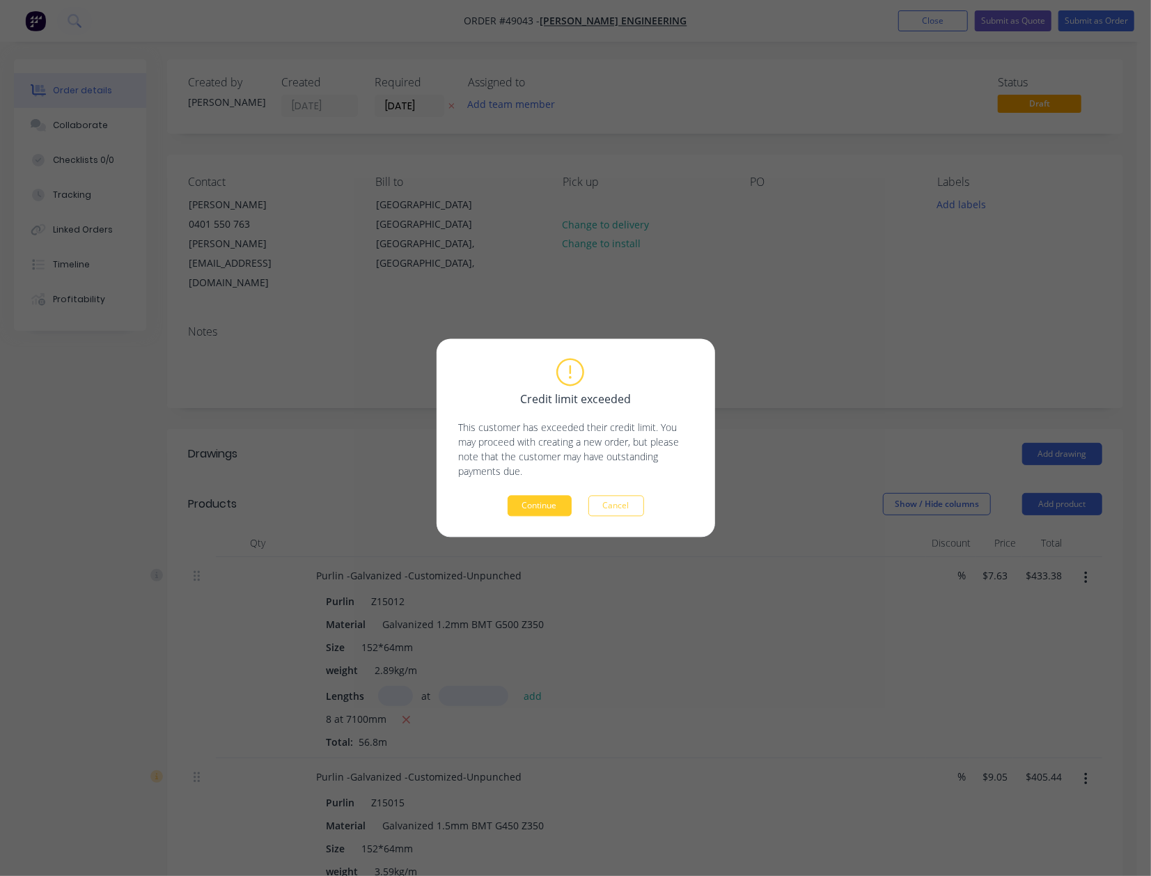
click at [544, 510] on button "Continue" at bounding box center [540, 506] width 64 height 21
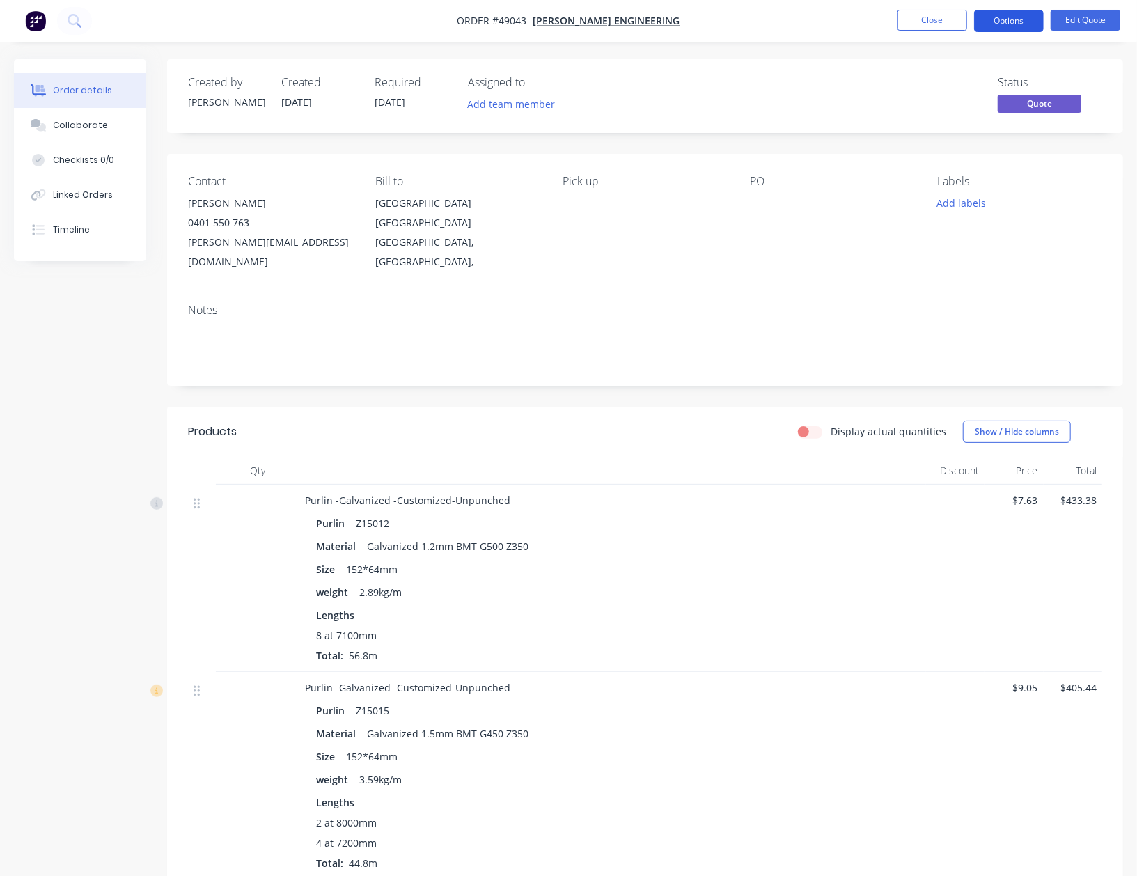
click at [976, 17] on button "Options" at bounding box center [1009, 21] width 70 height 22
click at [991, 31] on button "Options" at bounding box center [1009, 21] width 70 height 22
click at [1014, 14] on button "Options" at bounding box center [1009, 21] width 70 height 22
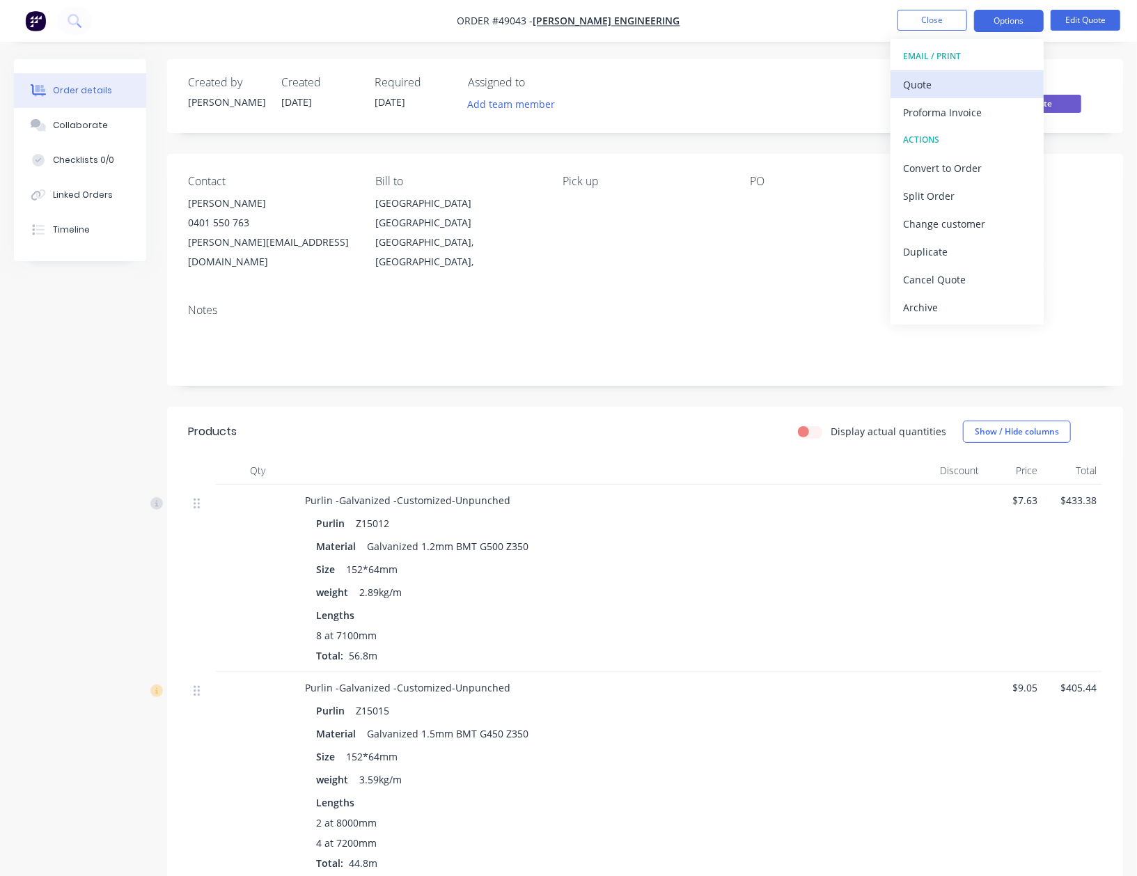
click at [980, 84] on div "Quote" at bounding box center [967, 84] width 128 height 20
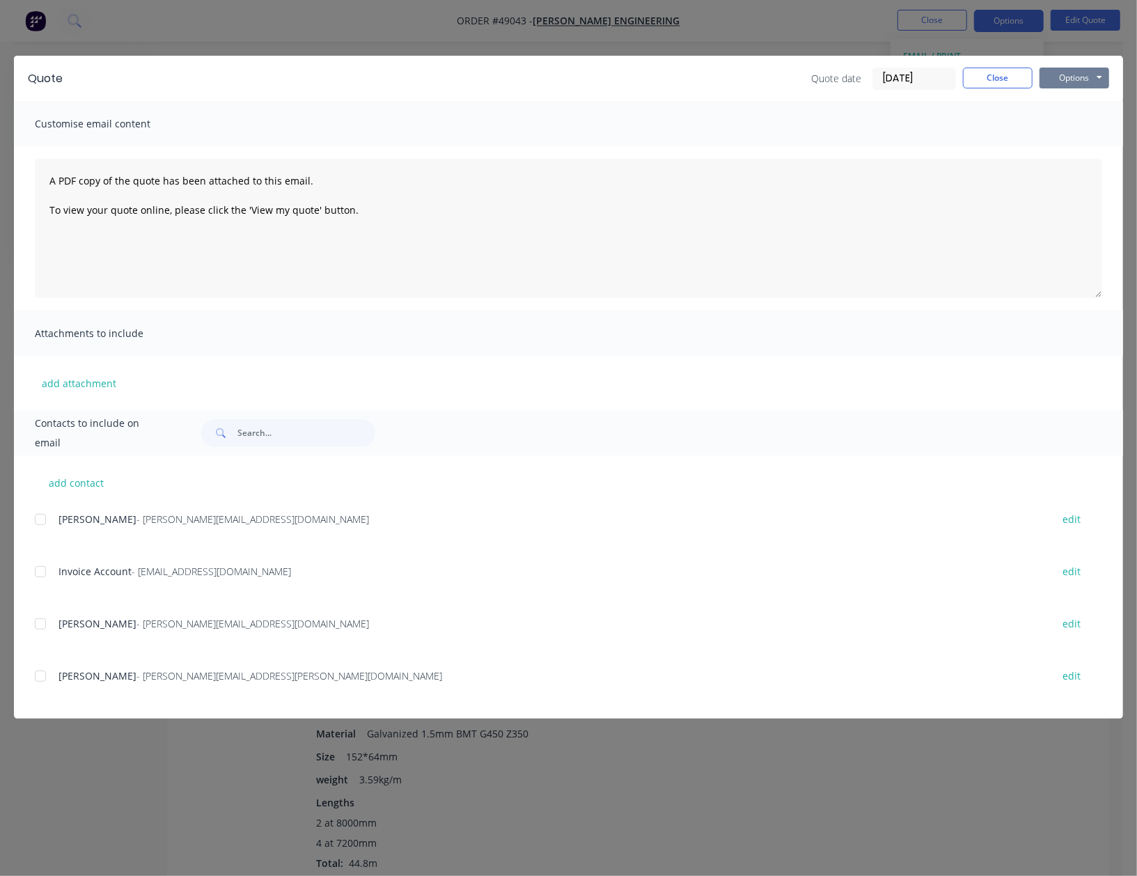
click at [1046, 68] on button "Options" at bounding box center [1074, 78] width 70 height 21
click at [1068, 107] on button "Preview" at bounding box center [1083, 102] width 89 height 23
click at [998, 87] on button "Close" at bounding box center [998, 78] width 70 height 21
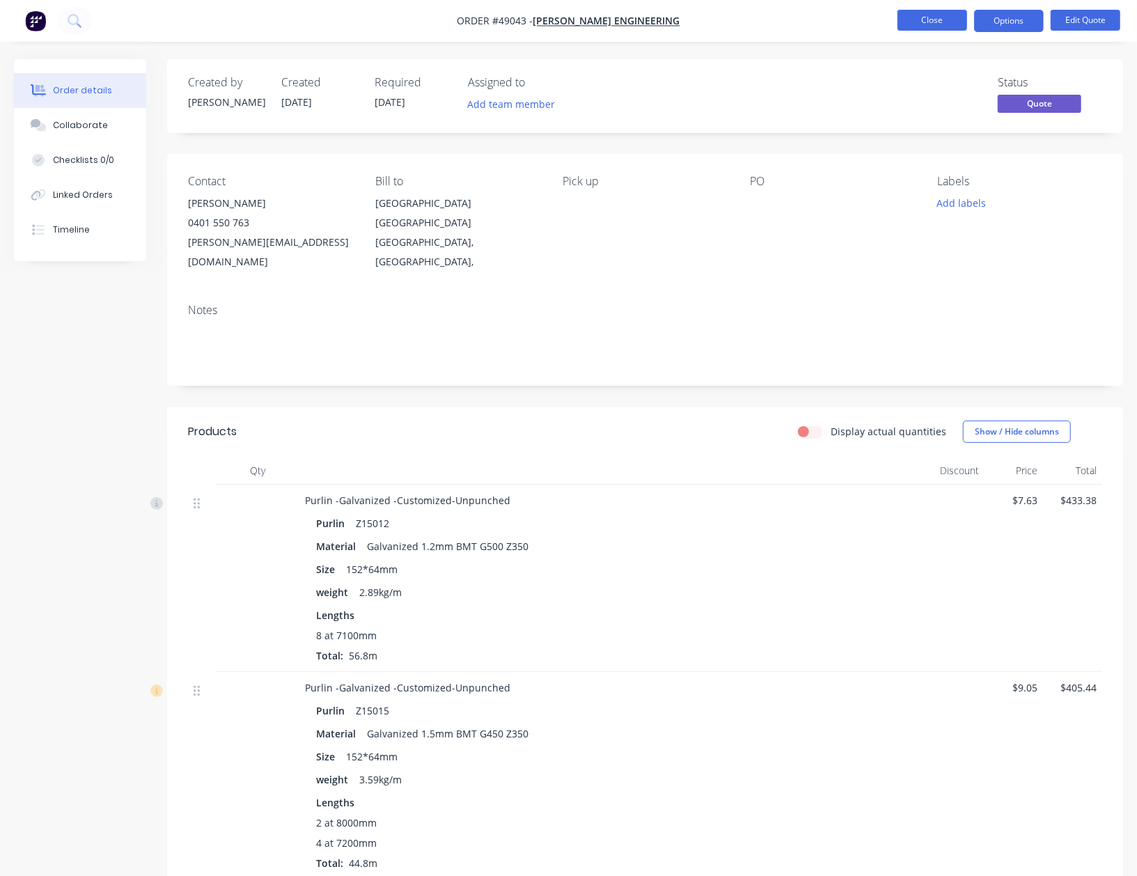
click at [933, 23] on button "Close" at bounding box center [932, 20] width 70 height 21
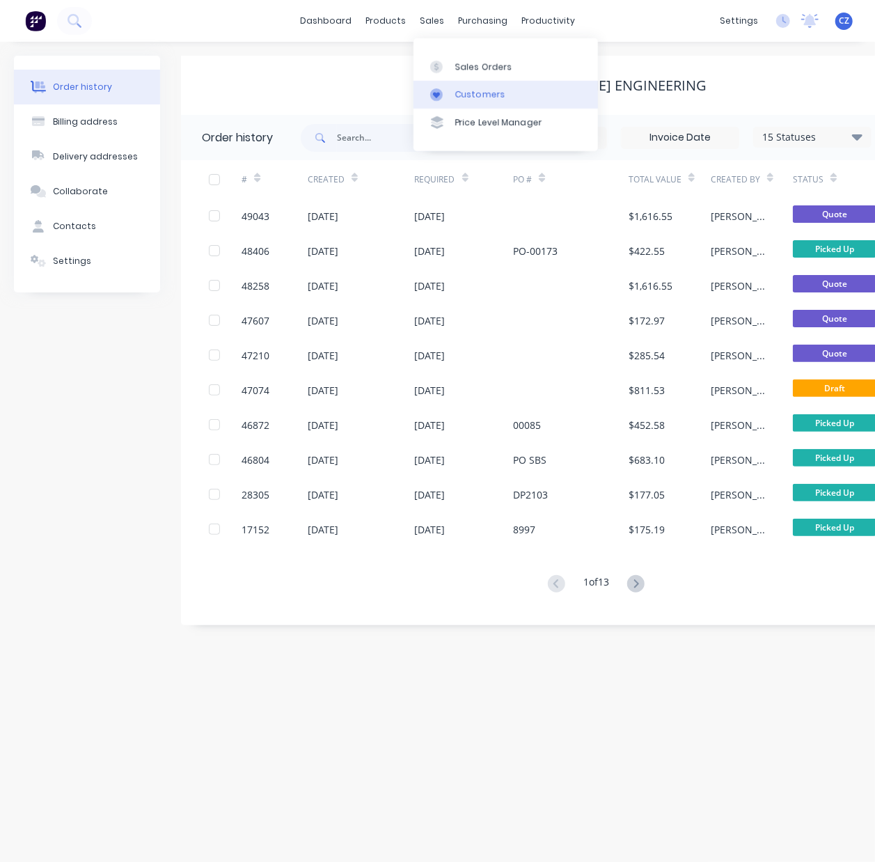
click at [454, 107] on div "Sales Orders Customers Price Level Manager" at bounding box center [506, 94] width 184 height 112
click at [453, 96] on link "Customers" at bounding box center [506, 95] width 184 height 28
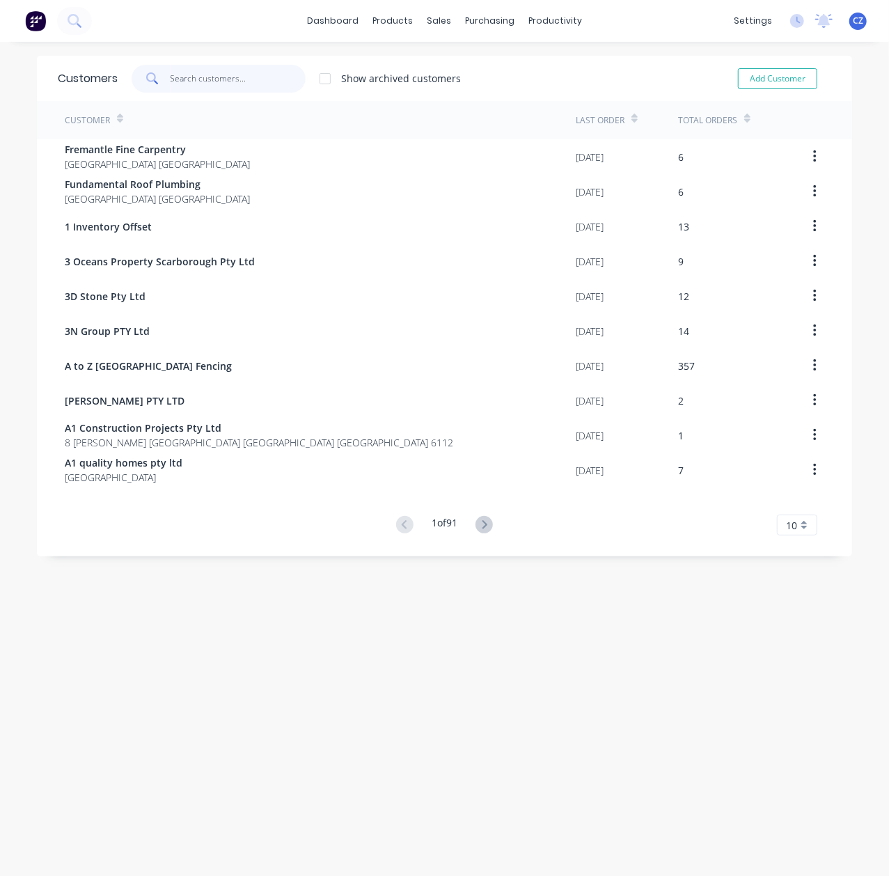
click at [190, 84] on input "text" at bounding box center [239, 79] width 136 height 28
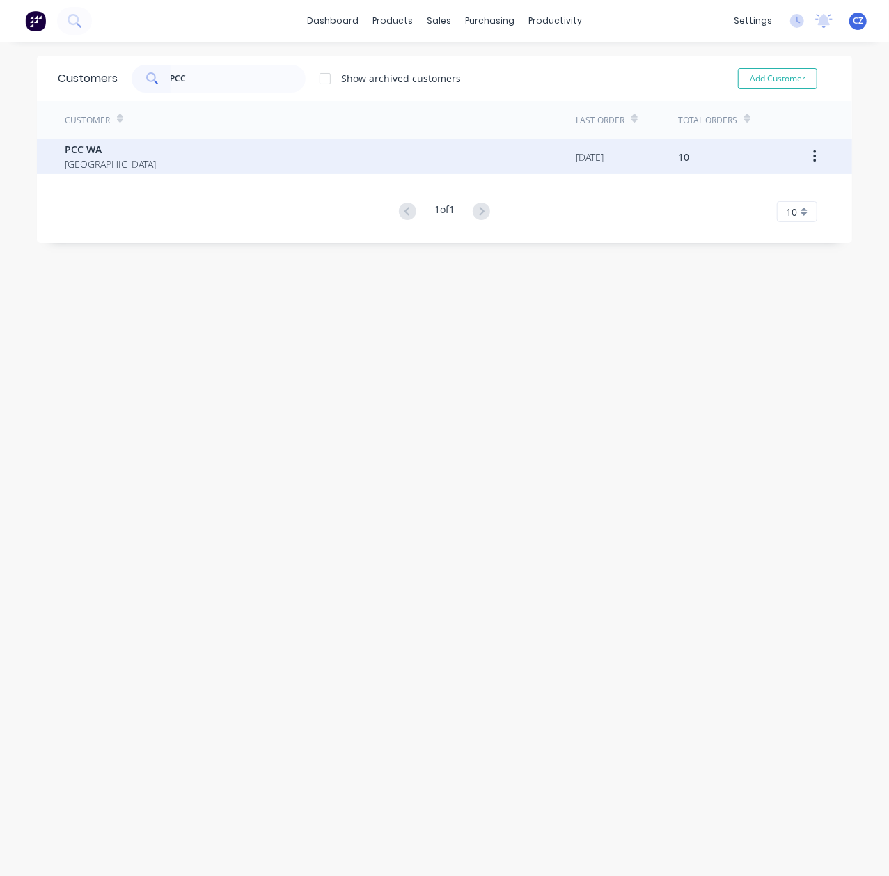
click at [177, 171] on div "PCC WA Australia" at bounding box center [320, 156] width 511 height 35
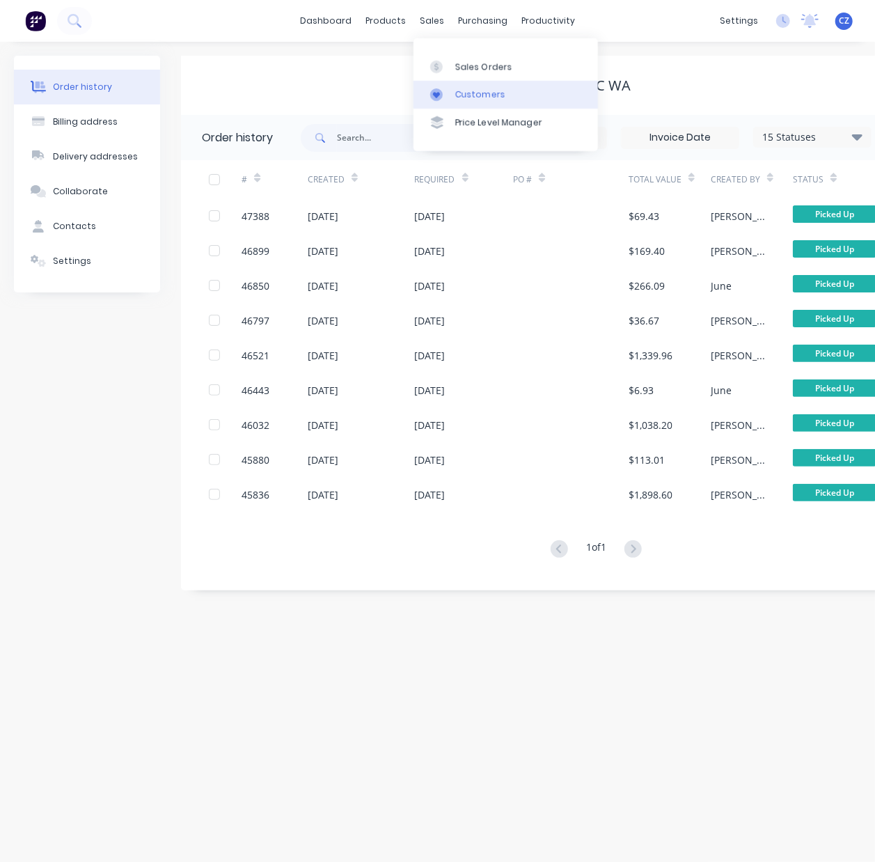
click at [457, 91] on div "Customers" at bounding box center [480, 94] width 50 height 13
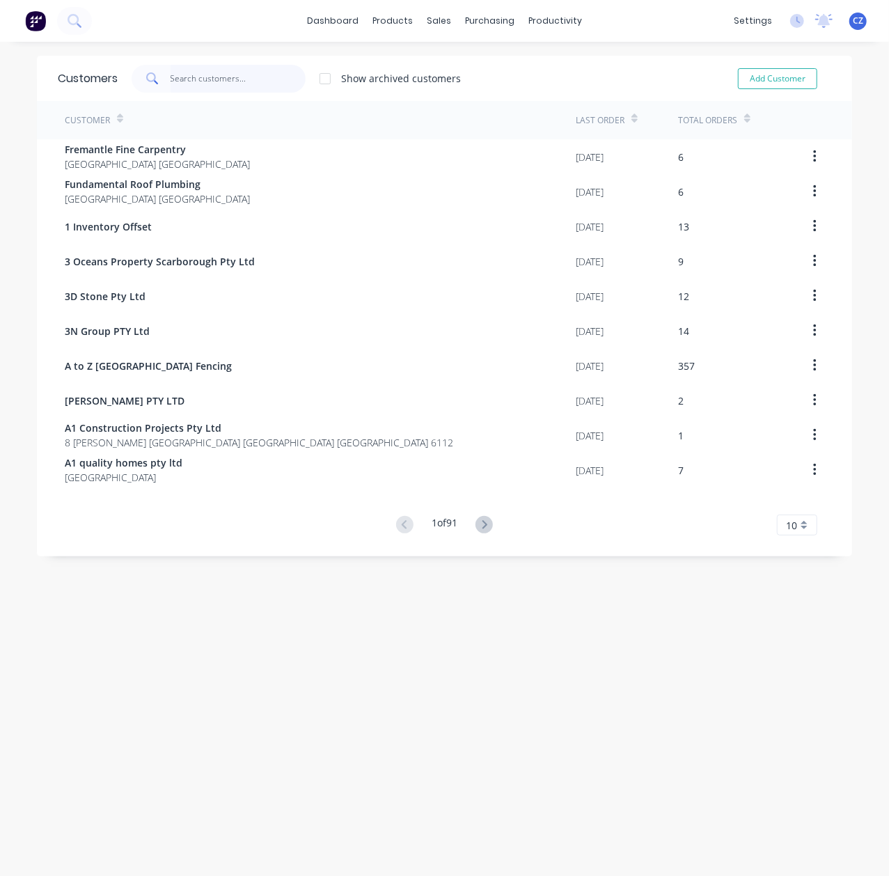
click at [216, 74] on input "text" at bounding box center [239, 79] width 136 height 28
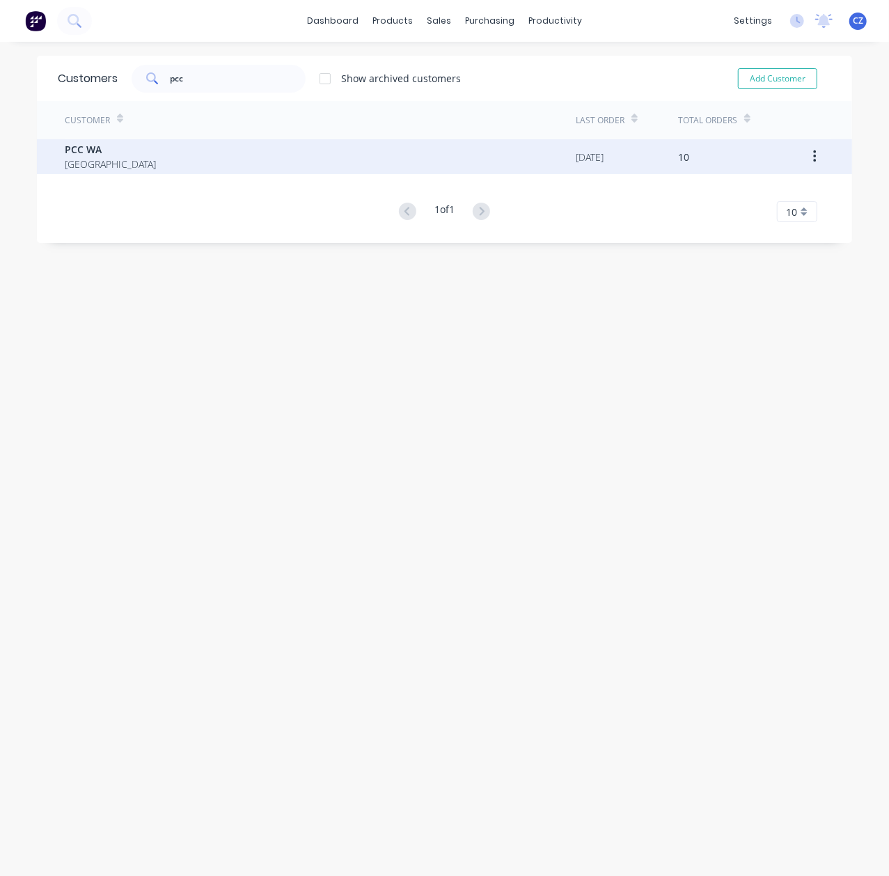
click at [206, 140] on div "PCC WA Australia" at bounding box center [320, 156] width 511 height 35
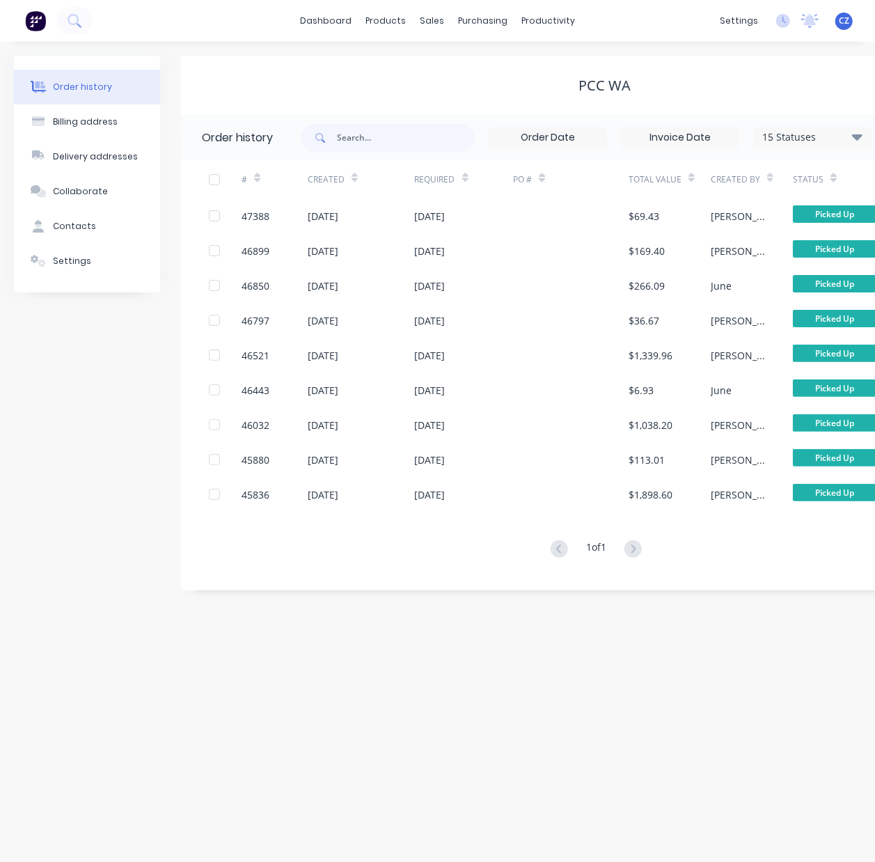
scroll to position [0, 159]
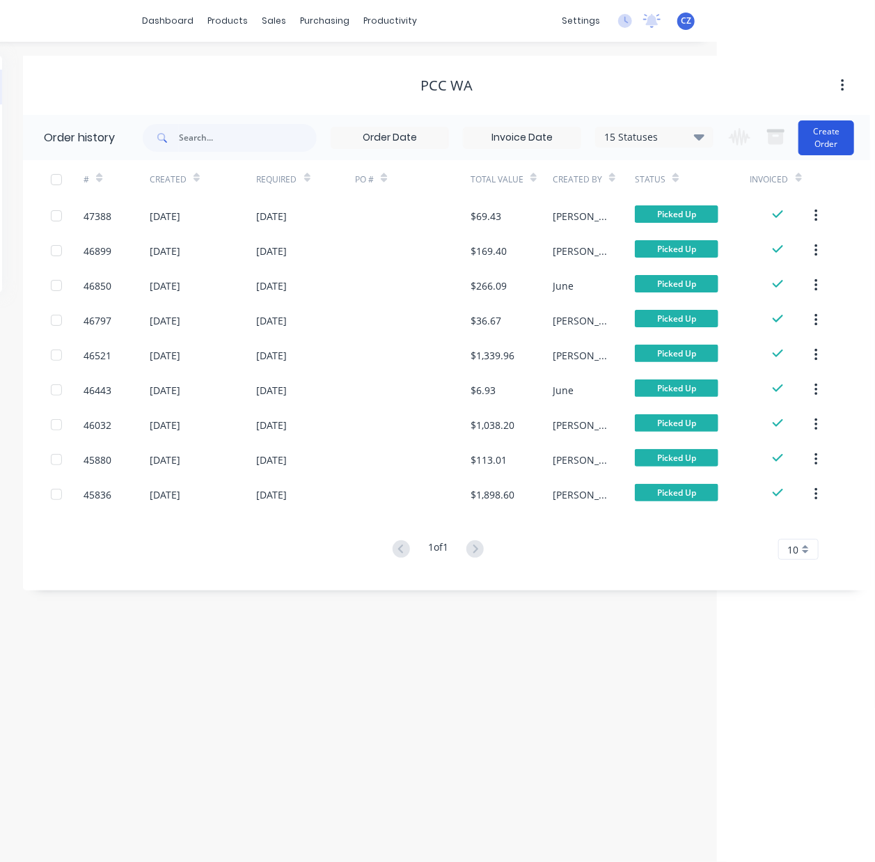
click at [842, 134] on button "Create Order" at bounding box center [827, 137] width 56 height 35
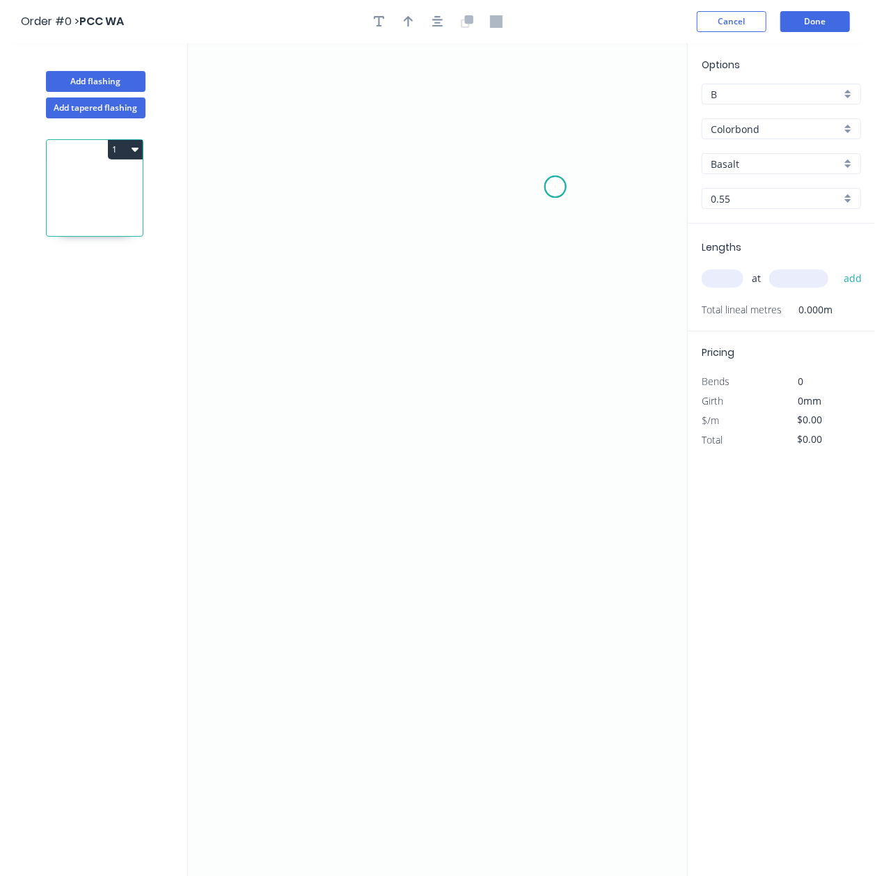
click at [556, 187] on icon "0" at bounding box center [437, 459] width 499 height 833
click at [502, 276] on icon "0" at bounding box center [437, 459] width 499 height 833
click at [297, 281] on icon "0 ?" at bounding box center [437, 459] width 499 height 833
click at [299, 361] on icon "0 ? ? ? º" at bounding box center [437, 459] width 499 height 833
click at [282, 299] on rect at bounding box center [275, 311] width 45 height 28
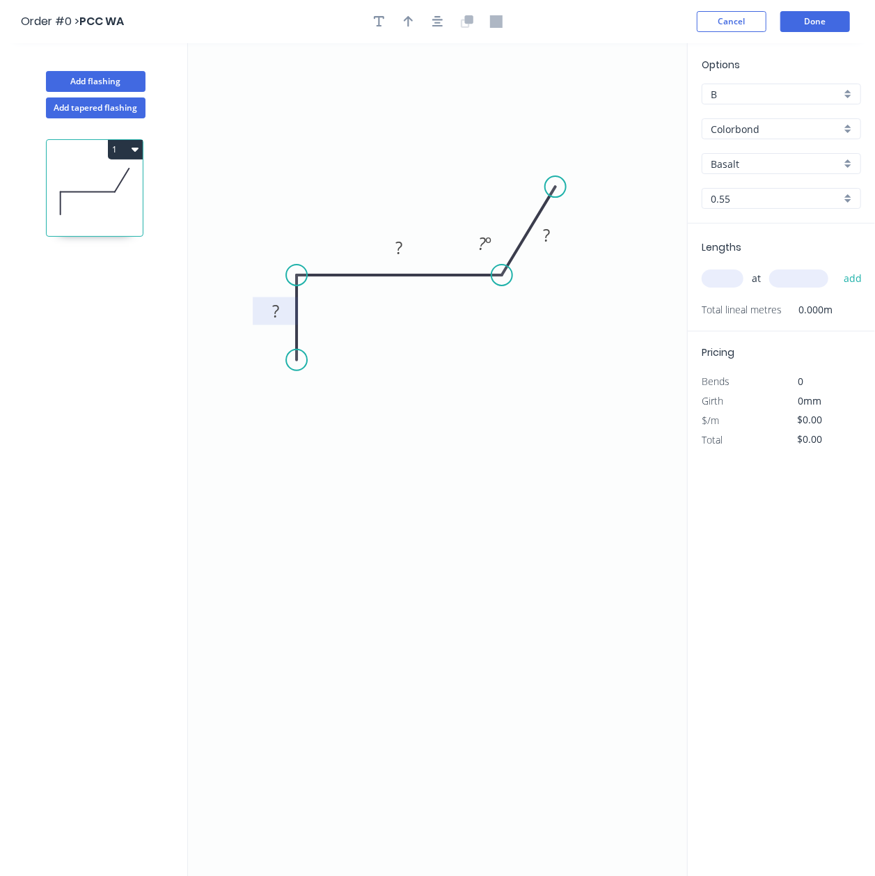
click at [282, 302] on rect at bounding box center [276, 311] width 28 height 19
drag, startPoint x: 547, startPoint y: 188, endPoint x: 515, endPoint y: 135, distance: 61.5
click at [515, 135] on circle at bounding box center [515, 134] width 21 height 21
click at [760, 165] on input "Basalt" at bounding box center [776, 164] width 130 height 15
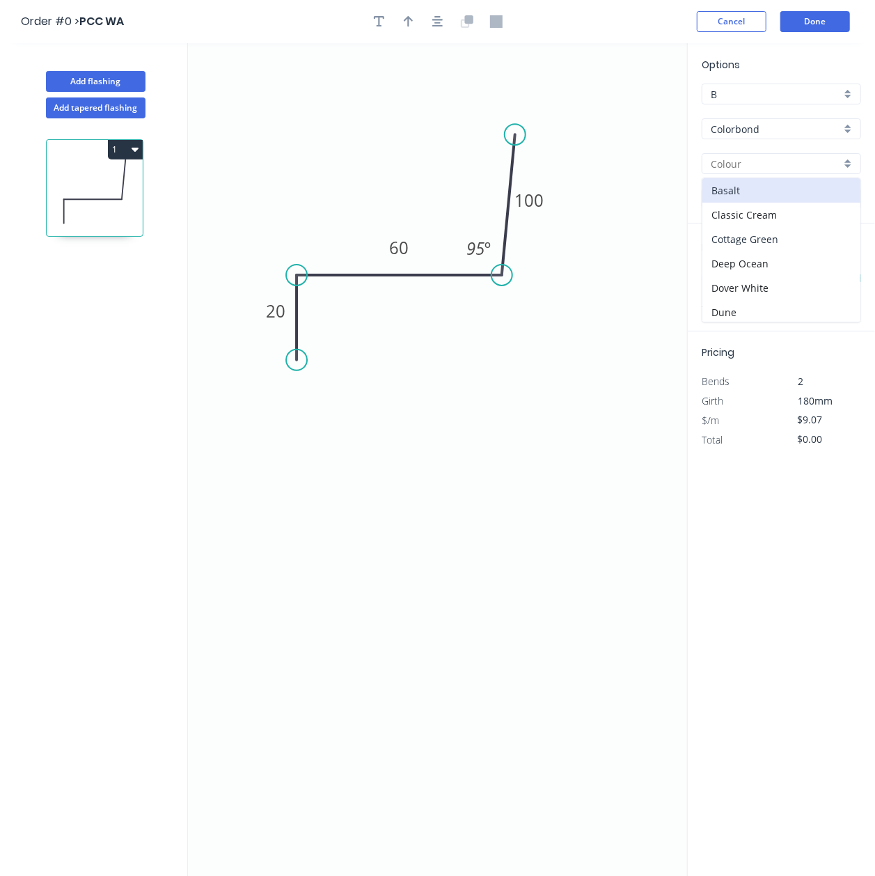
click at [759, 238] on div "Cottage Green" at bounding box center [781, 239] width 158 height 24
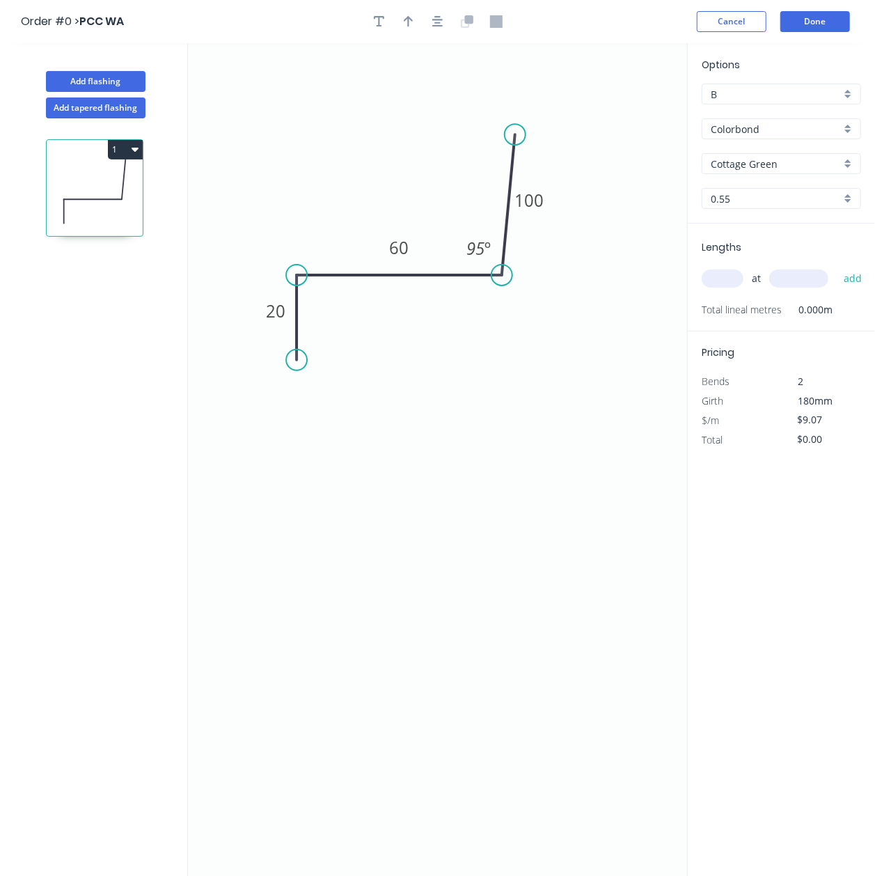
click at [728, 279] on input "text" at bounding box center [723, 278] width 42 height 18
click at [837, 267] on button "add" at bounding box center [853, 279] width 33 height 24
click at [823, 4] on header "Order #0 > PCC WA Cancel Done" at bounding box center [437, 21] width 875 height 43
click at [113, 77] on button "Add flashing" at bounding box center [96, 81] width 100 height 21
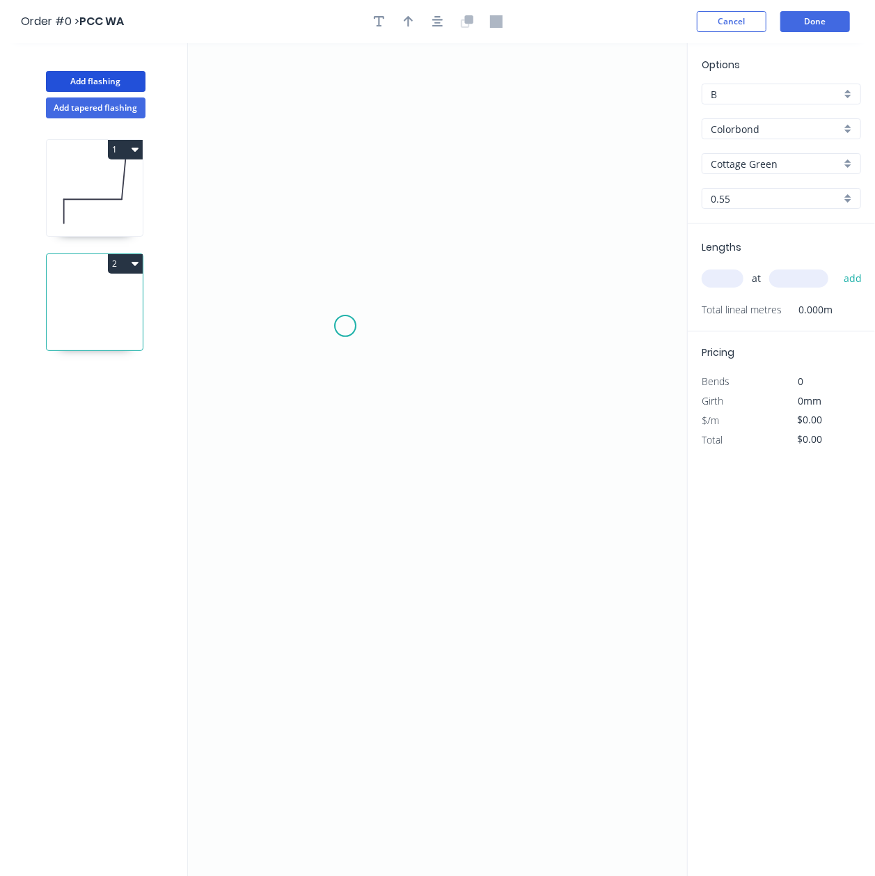
click at [345, 327] on icon "0" at bounding box center [437, 459] width 499 height 833
click at [356, 496] on icon "0" at bounding box center [437, 459] width 499 height 833
click at [527, 491] on icon "0 ?" at bounding box center [437, 459] width 499 height 833
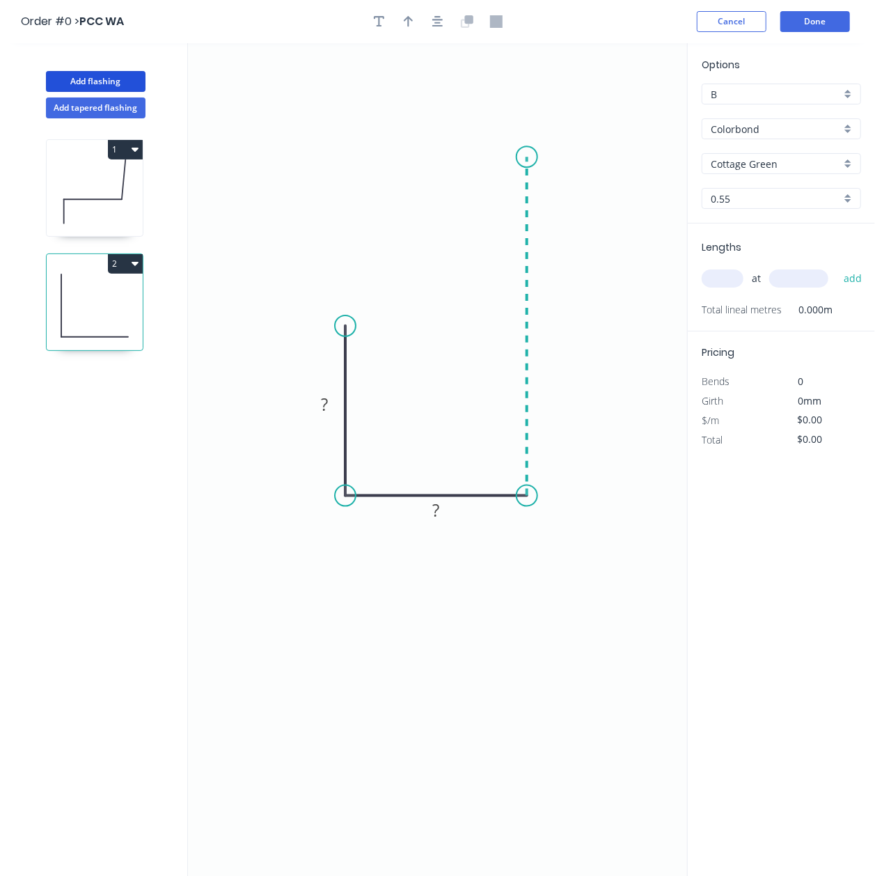
click at [518, 159] on icon "0 ? ?" at bounding box center [437, 459] width 499 height 833
click at [518, 159] on circle at bounding box center [527, 158] width 21 height 21
click at [555, 319] on rect at bounding box center [548, 321] width 28 height 19
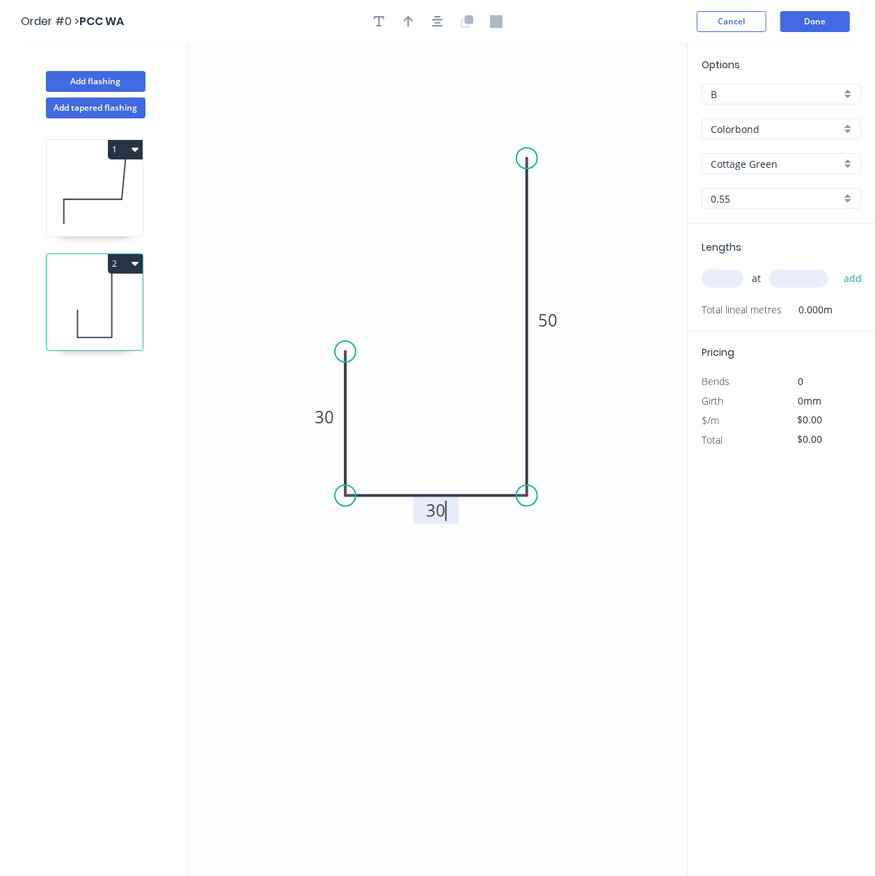
drag, startPoint x: 348, startPoint y: 337, endPoint x: 349, endPoint y: 352, distance: 15.3
click at [349, 352] on circle at bounding box center [345, 351] width 21 height 21
drag, startPoint x: 426, startPoint y: 397, endPoint x: 611, endPoint y: 312, distance: 203.1
click at [427, 397] on icon "0 30 30 50" at bounding box center [437, 459] width 499 height 833
click at [733, 269] on input "text" at bounding box center [723, 278] width 42 height 18
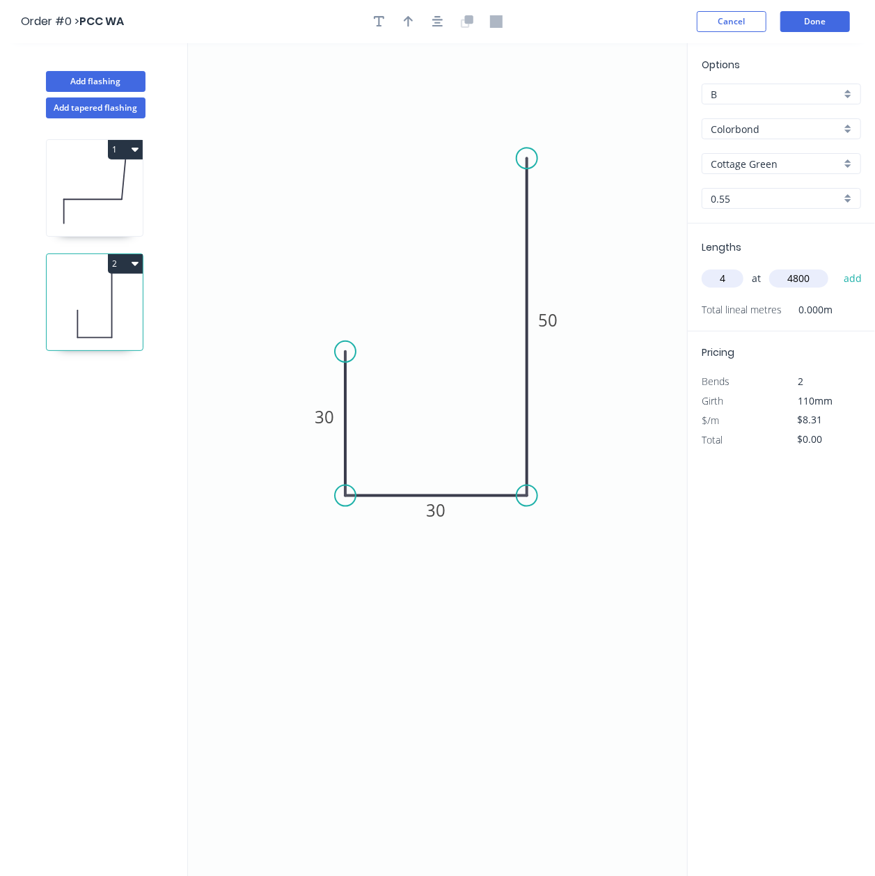
click at [837, 267] on button "add" at bounding box center [853, 279] width 33 height 24
click at [412, 20] on icon "button" at bounding box center [409, 21] width 10 height 11
click at [622, 111] on icon "0 30 30 50" at bounding box center [437, 459] width 499 height 833
drag, startPoint x: 616, startPoint y: 109, endPoint x: 574, endPoint y: 413, distance: 307.1
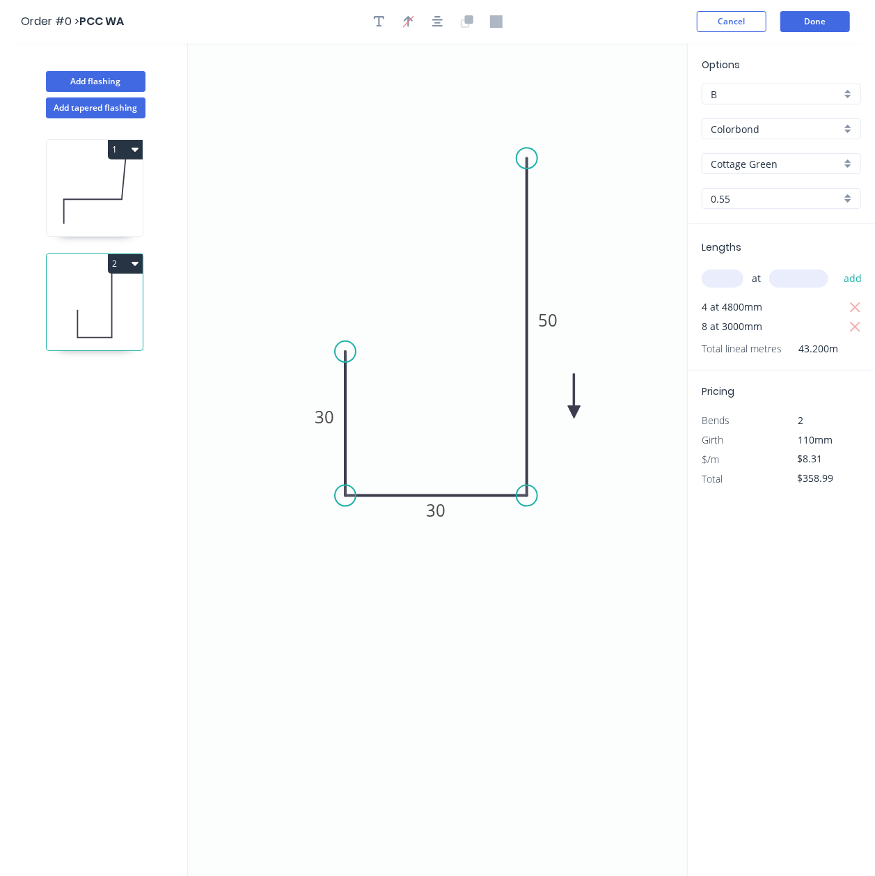
click at [574, 413] on icon at bounding box center [574, 396] width 13 height 45
click at [827, 20] on button "Done" at bounding box center [815, 21] width 70 height 21
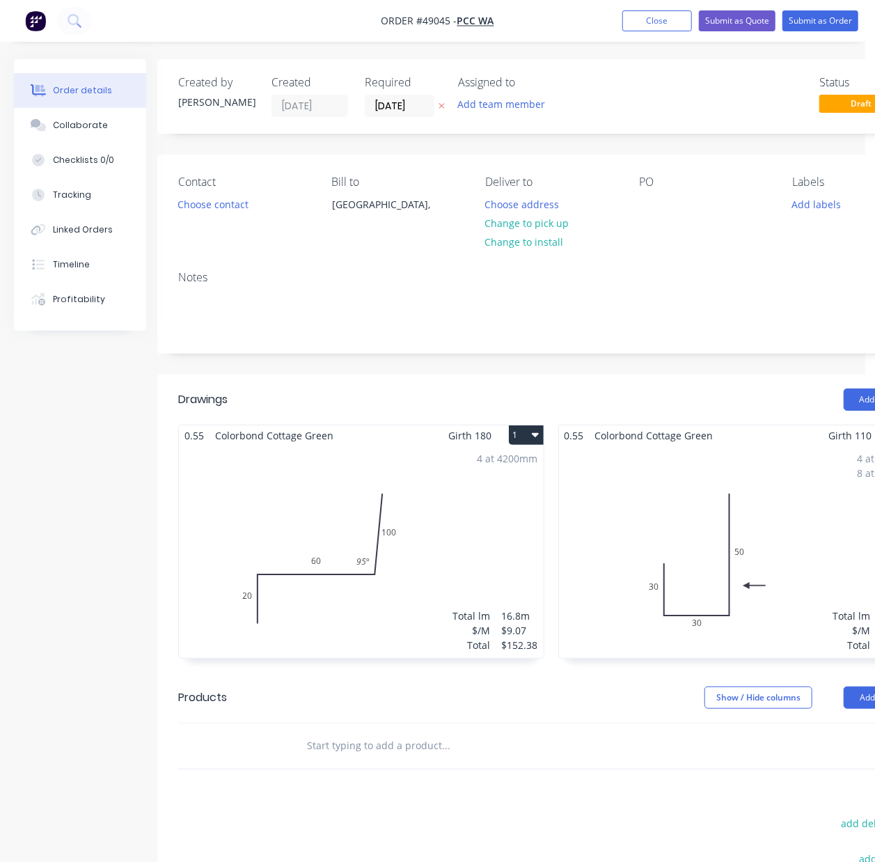
scroll to position [0, 93]
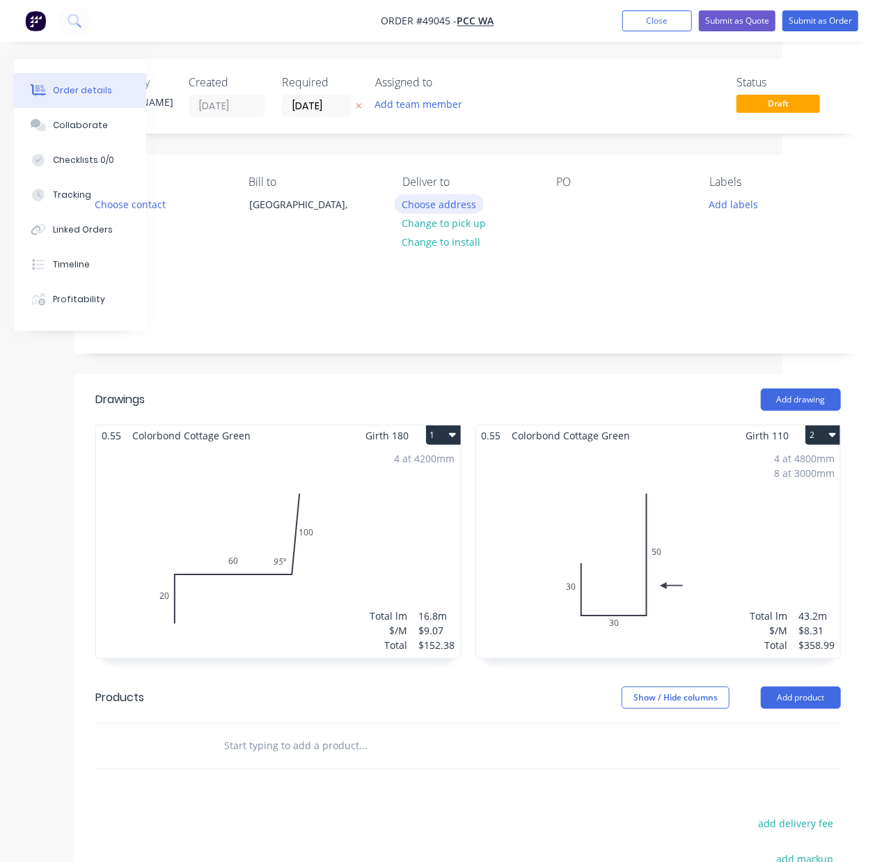
click at [453, 207] on button "Choose address" at bounding box center [439, 203] width 89 height 19
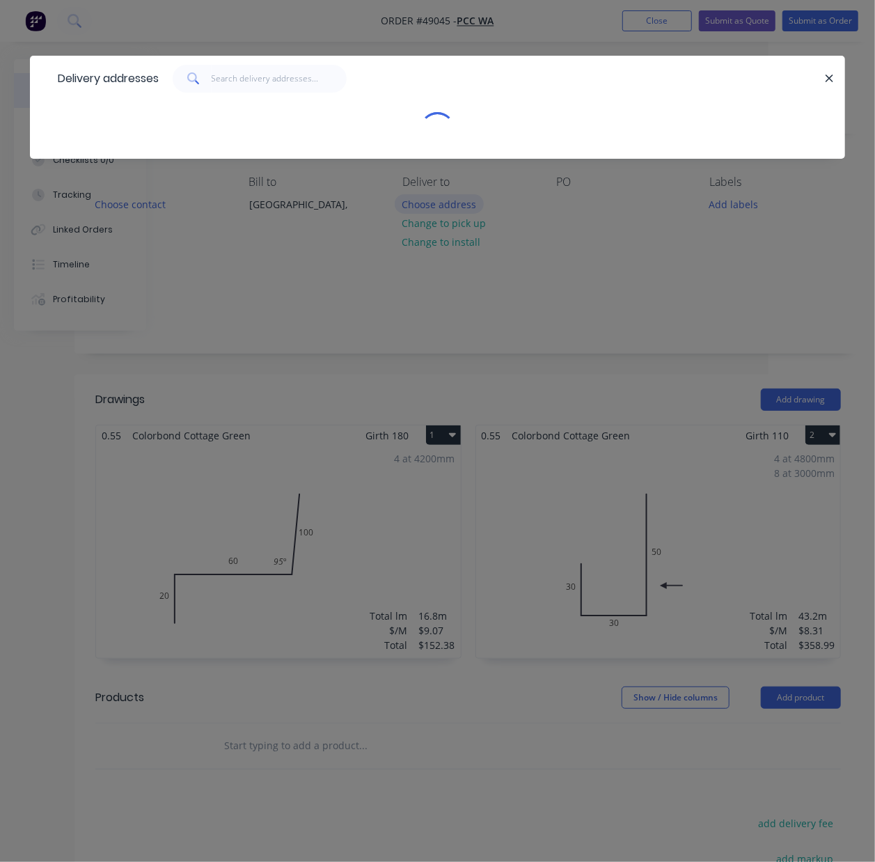
click at [453, 207] on div "Delivery addresses" at bounding box center [437, 431] width 875 height 862
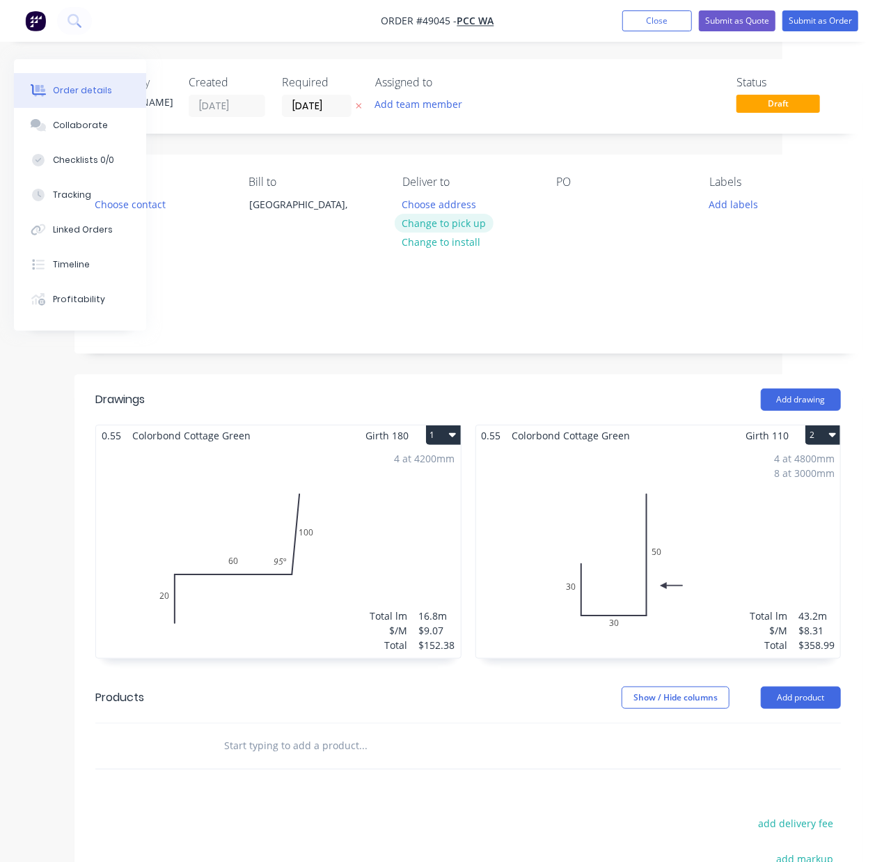
click at [429, 221] on button "Change to pick up" at bounding box center [444, 223] width 99 height 19
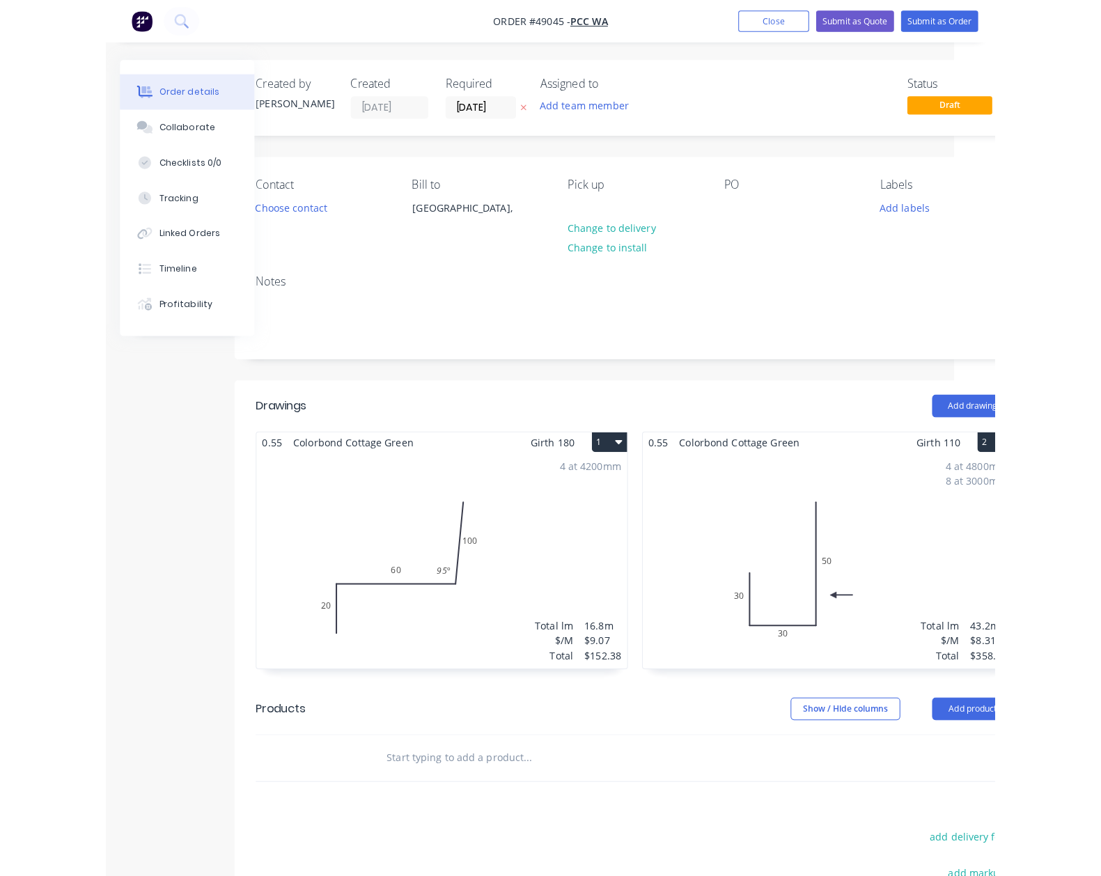
scroll to position [0, 0]
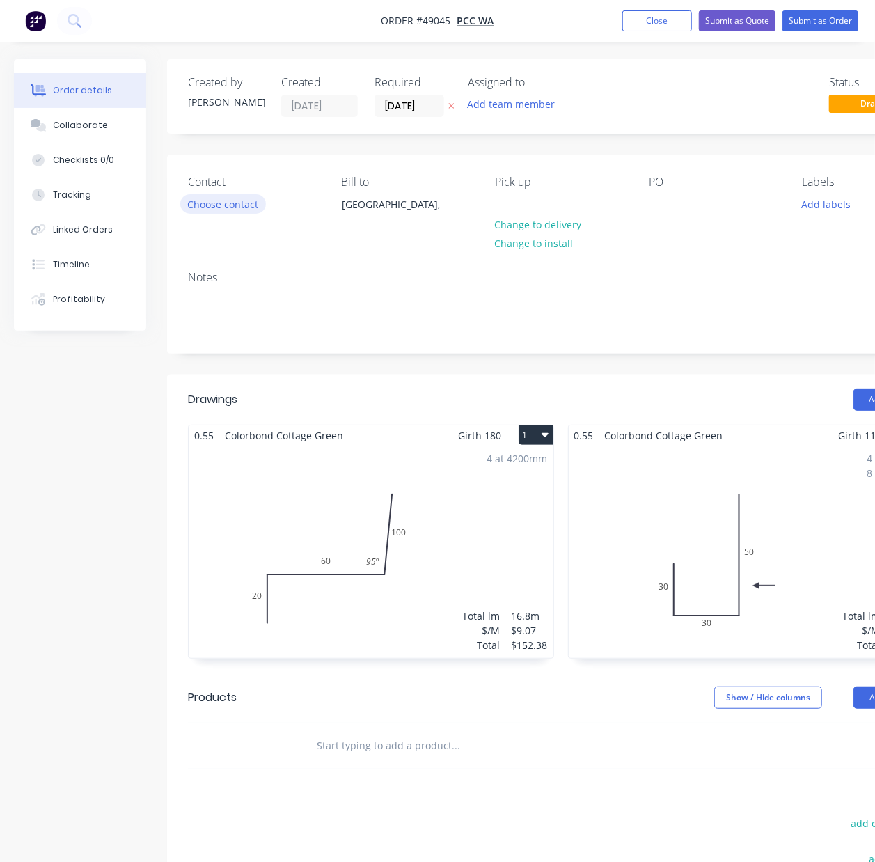
click at [235, 199] on button "Choose contact" at bounding box center [223, 203] width 86 height 19
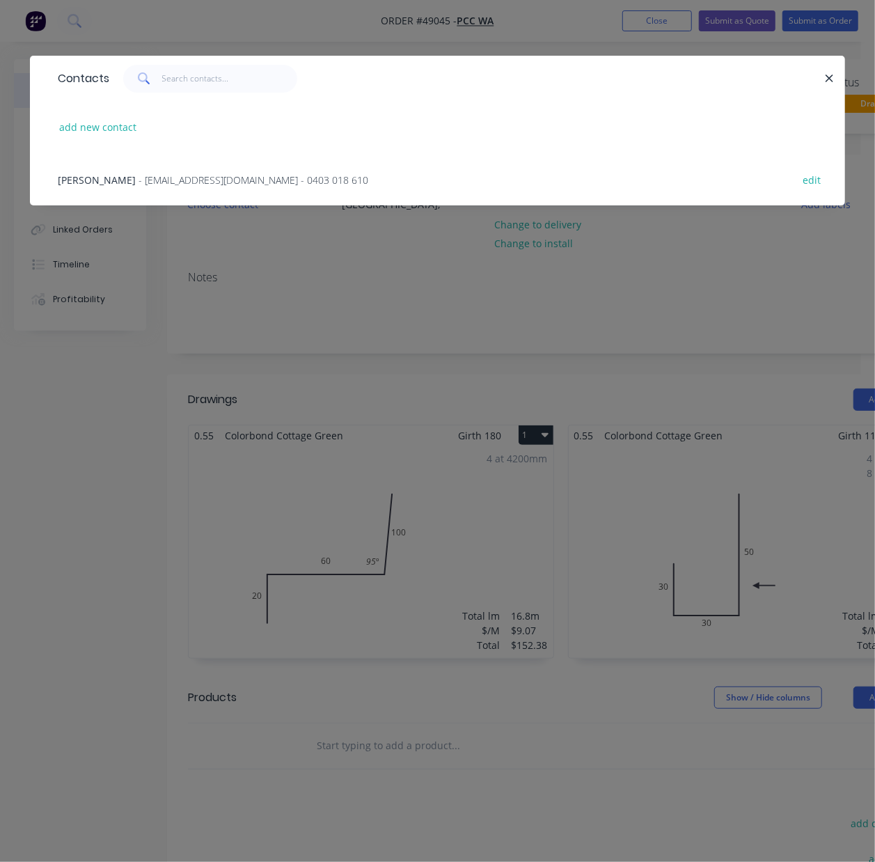
click at [239, 170] on div "Tom Gunther - office@coastal-constructions.com - 0403 018 610 edit" at bounding box center [437, 179] width 773 height 52
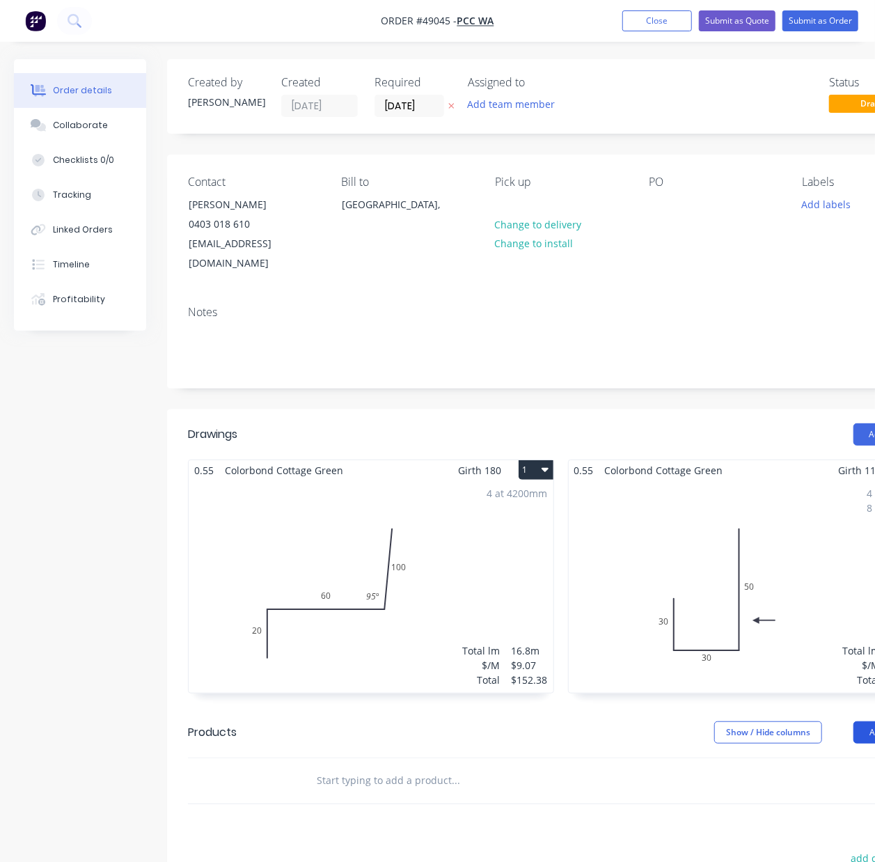
click at [863, 764] on div "Product catalogue" at bounding box center [867, 767] width 107 height 20
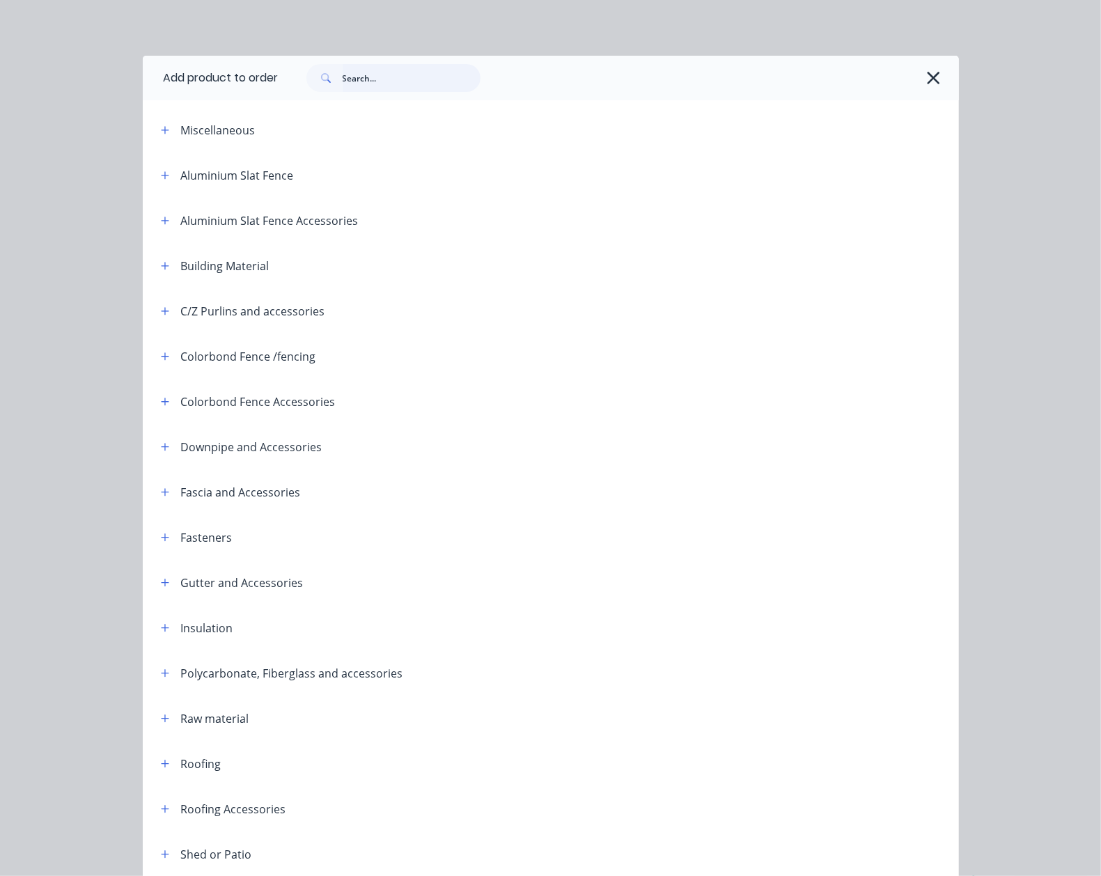
click at [343, 72] on input "text" at bounding box center [412, 78] width 138 height 28
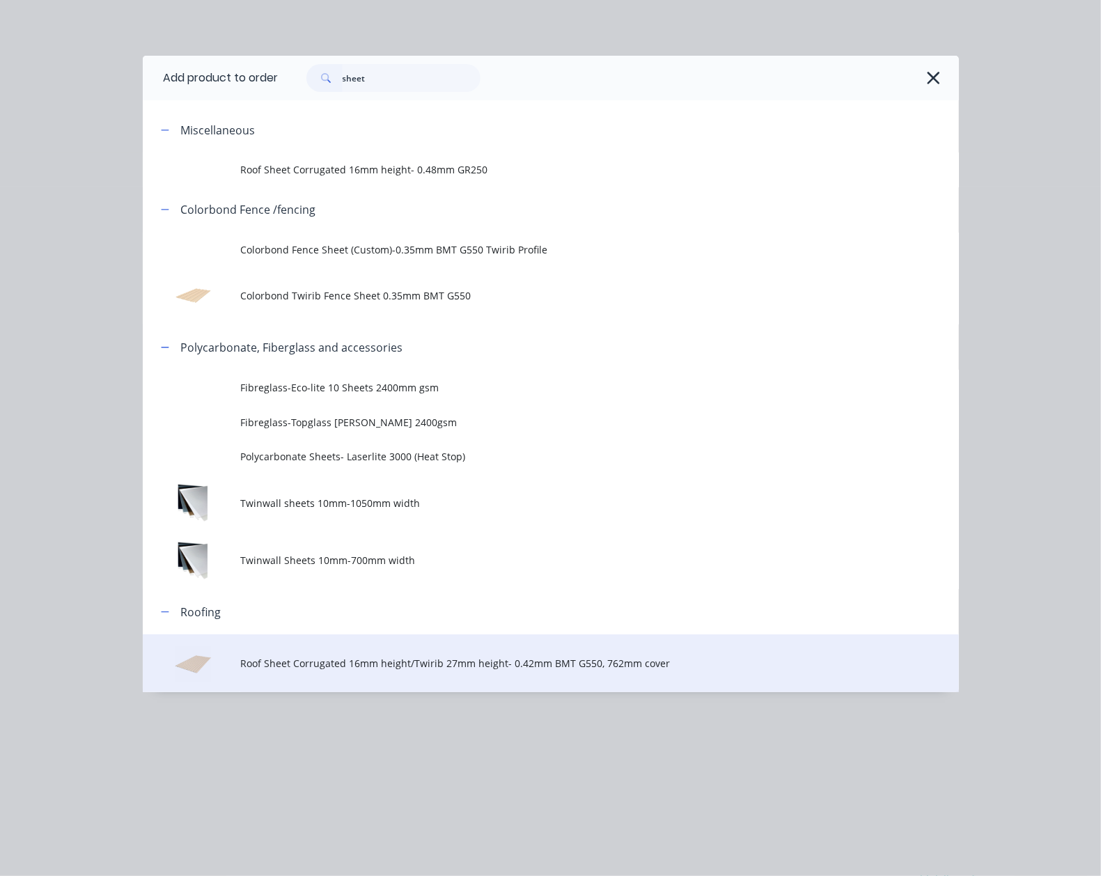
click at [301, 675] on td "Roof Sheet Corrugated 16mm height/Twirib 27mm height- 0.42mm BMT G550, 762mm co…" at bounding box center [599, 663] width 718 height 58
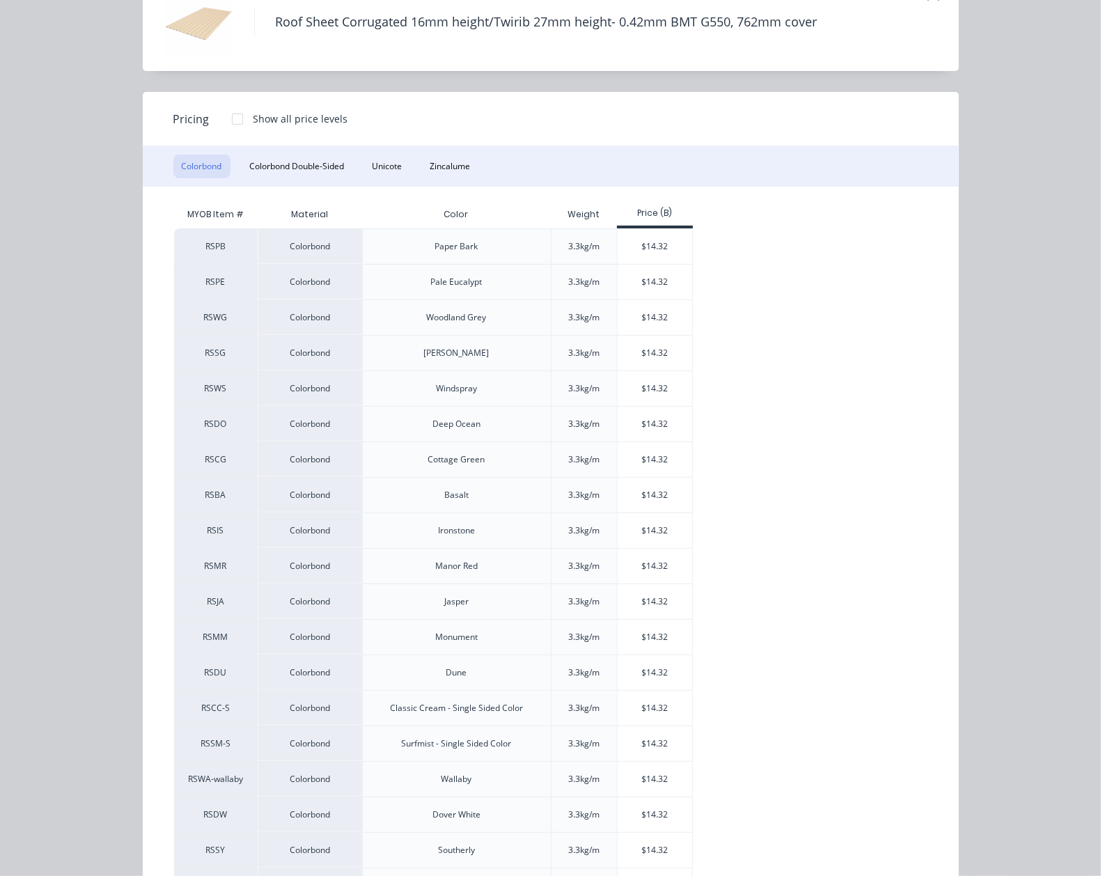
scroll to position [190, 0]
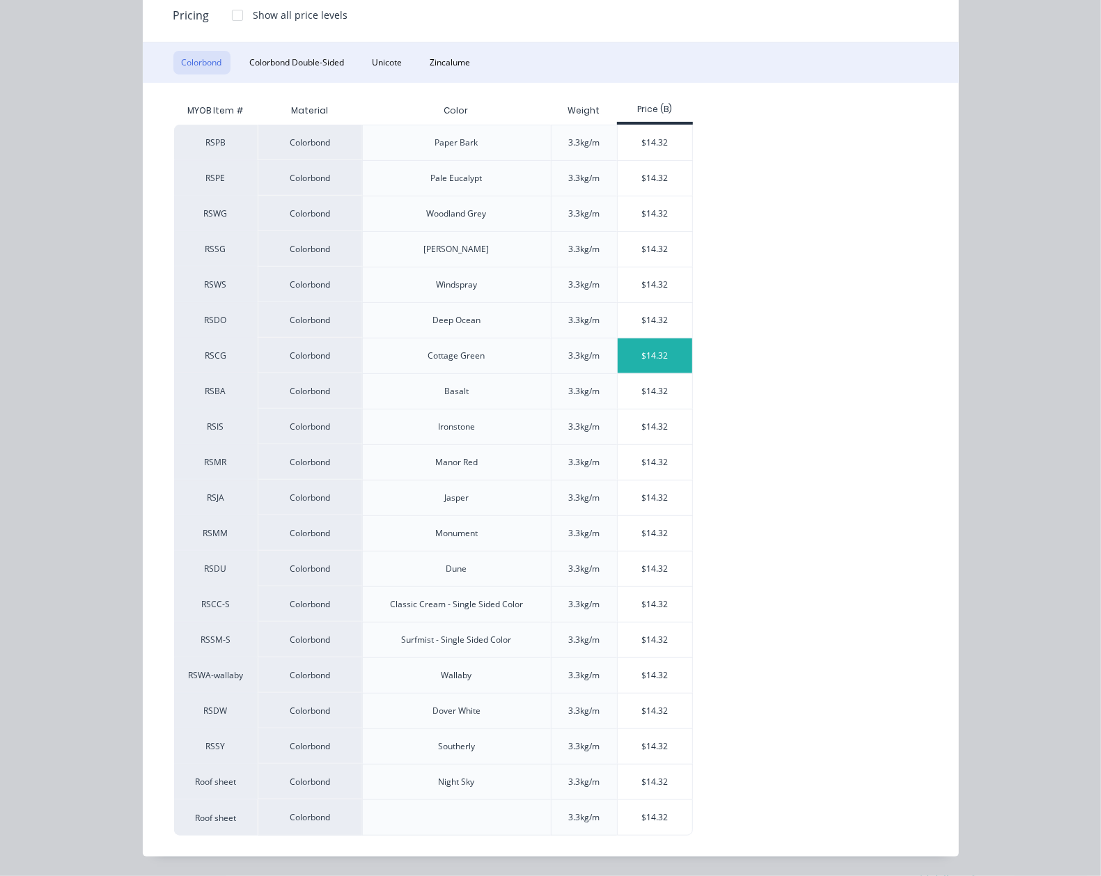
click at [618, 354] on div "$14.32" at bounding box center [655, 355] width 74 height 35
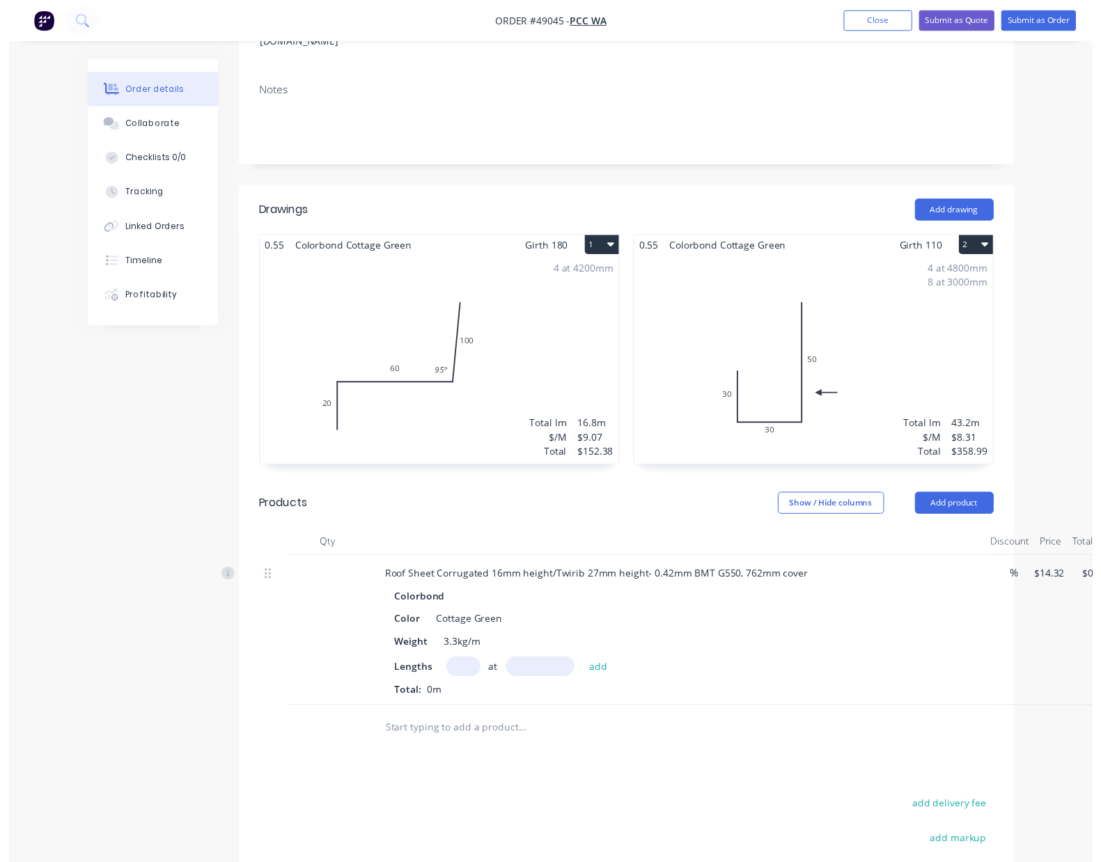
scroll to position [371, 0]
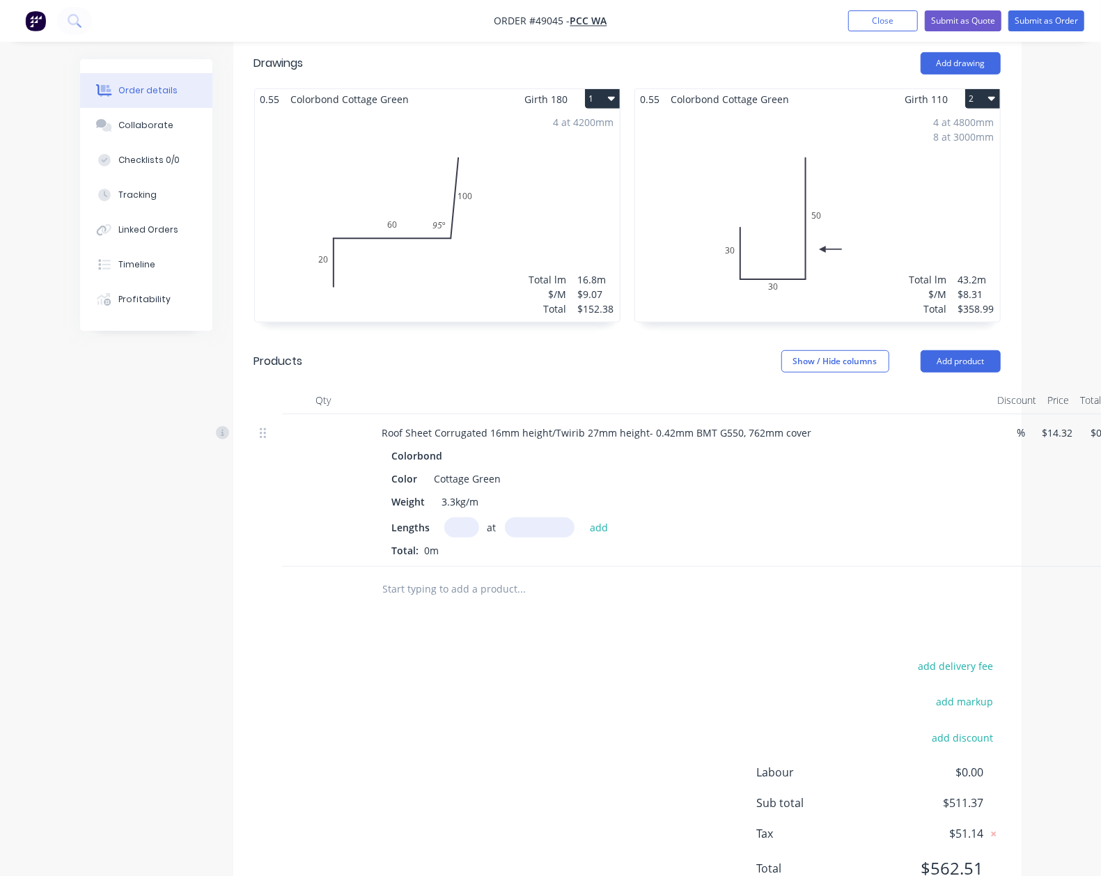
click at [444, 530] on input "text" at bounding box center [461, 527] width 35 height 20
click at [583, 517] on button "add" at bounding box center [599, 526] width 33 height 19
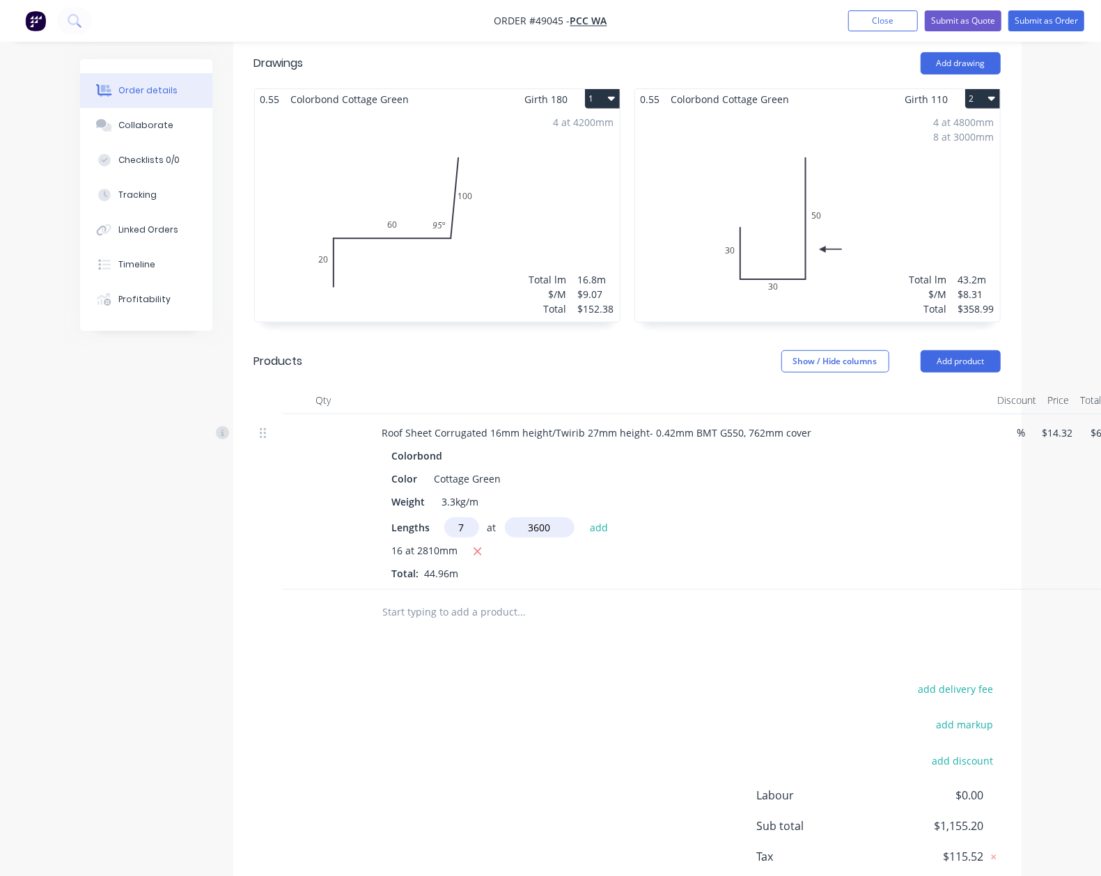
click at [583, 517] on button "add" at bounding box center [599, 526] width 33 height 19
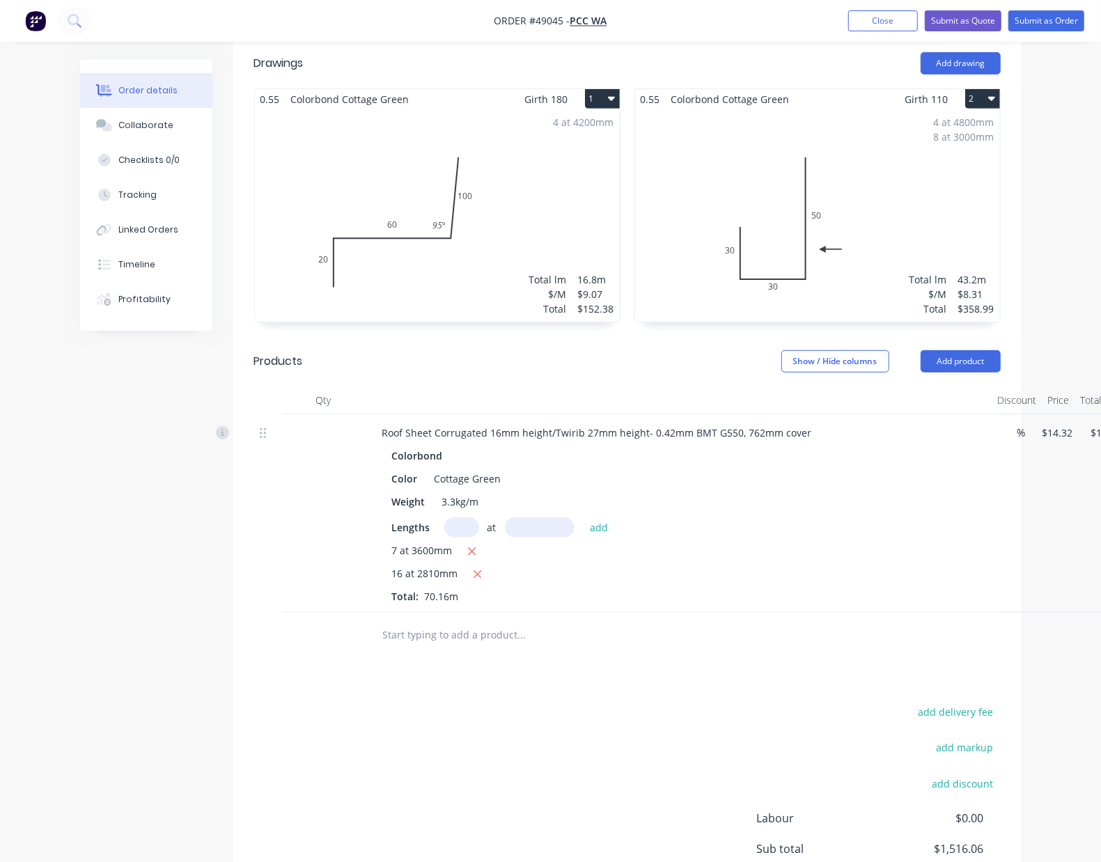
click at [614, 722] on div "add delivery fee add markup add discount Labour $0.00 Sub total $1,516.06 Tax $…" at bounding box center [627, 821] width 746 height 238
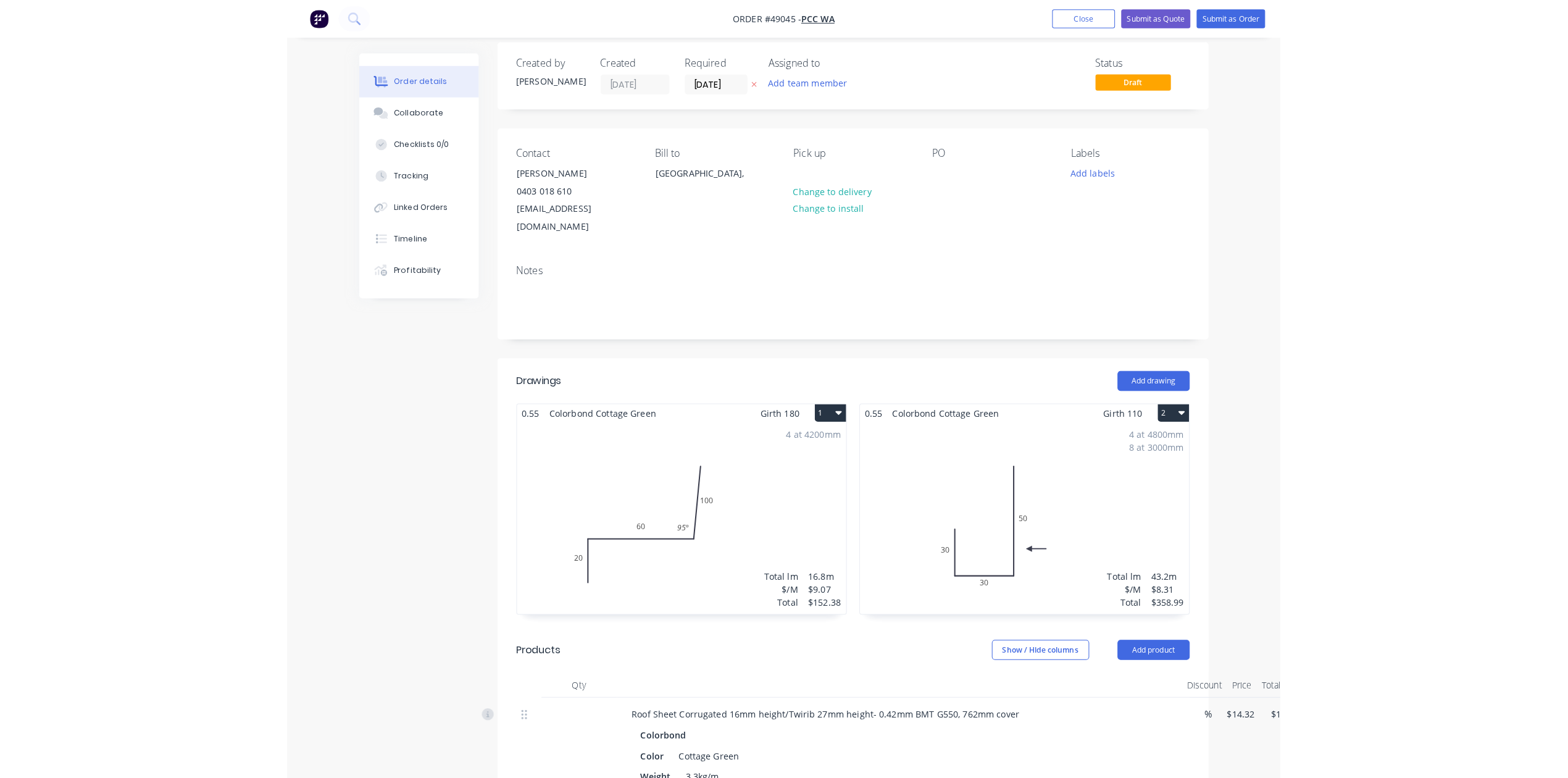
scroll to position [0, 0]
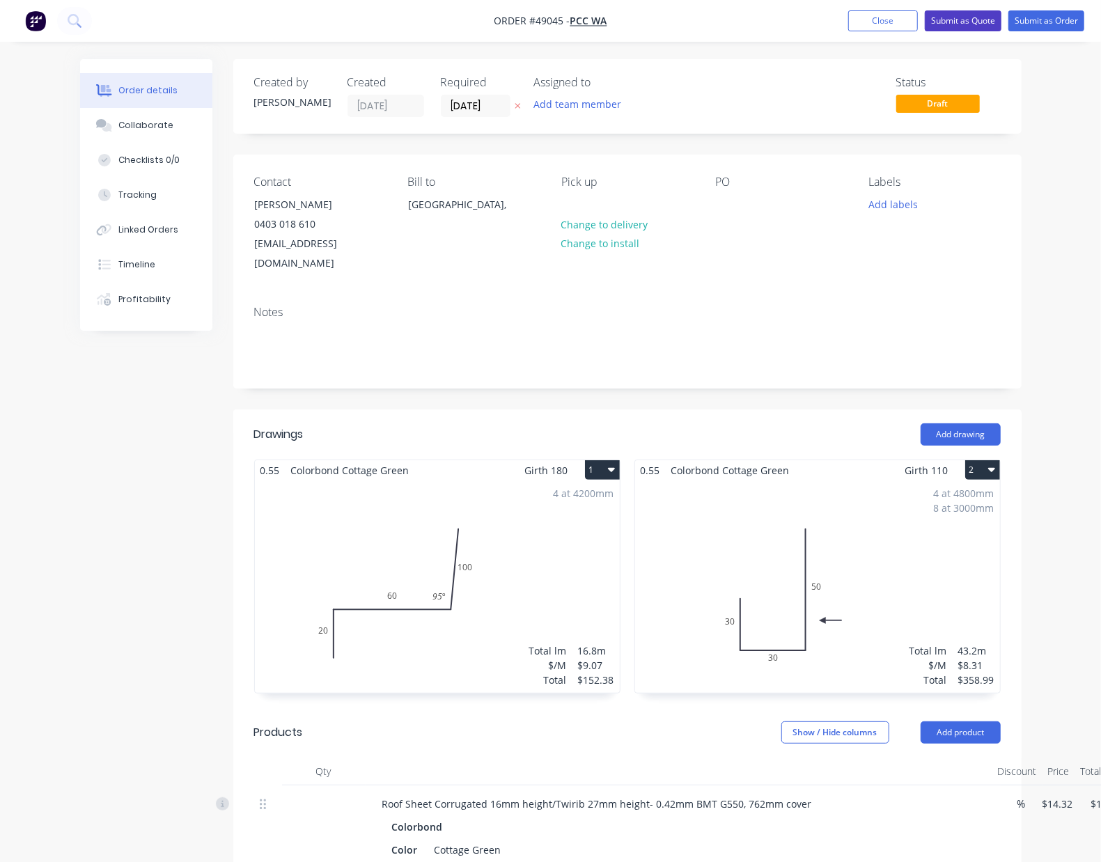
click at [970, 22] on button "Submit as Quote" at bounding box center [963, 20] width 77 height 21
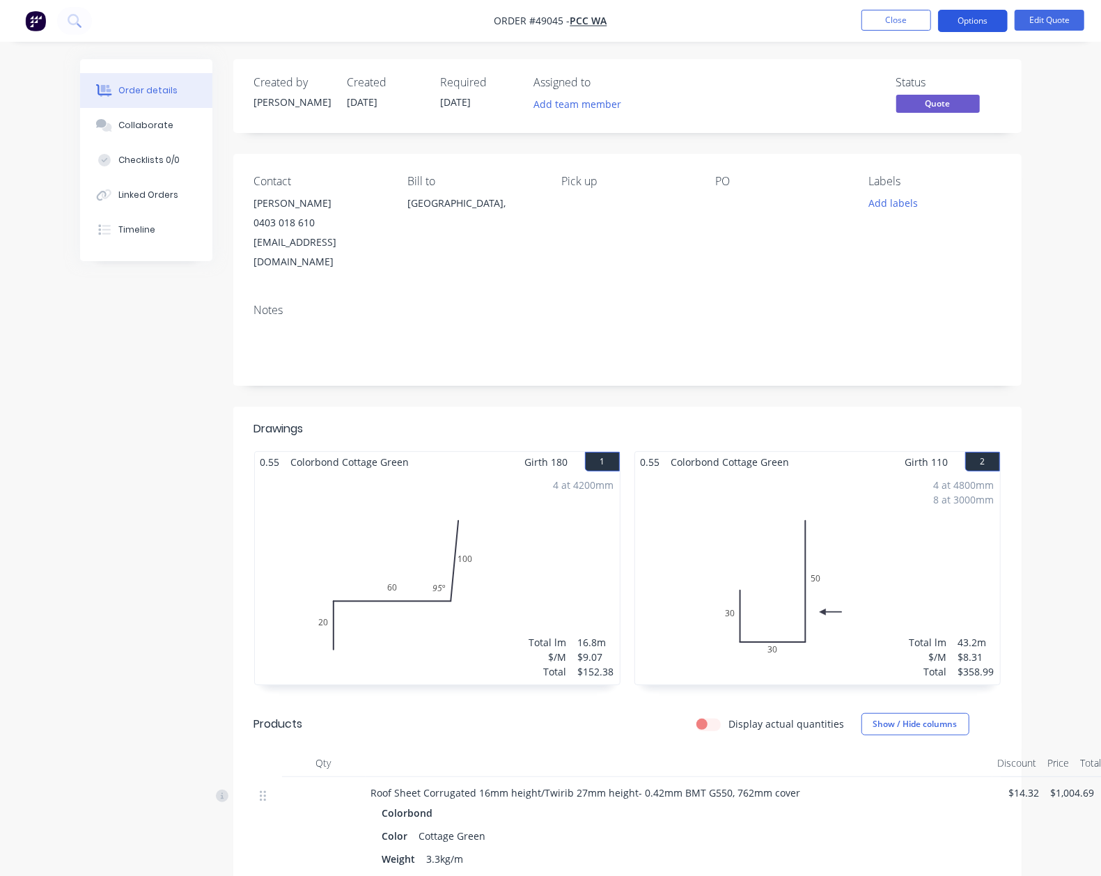
click at [967, 18] on button "Options" at bounding box center [973, 21] width 70 height 22
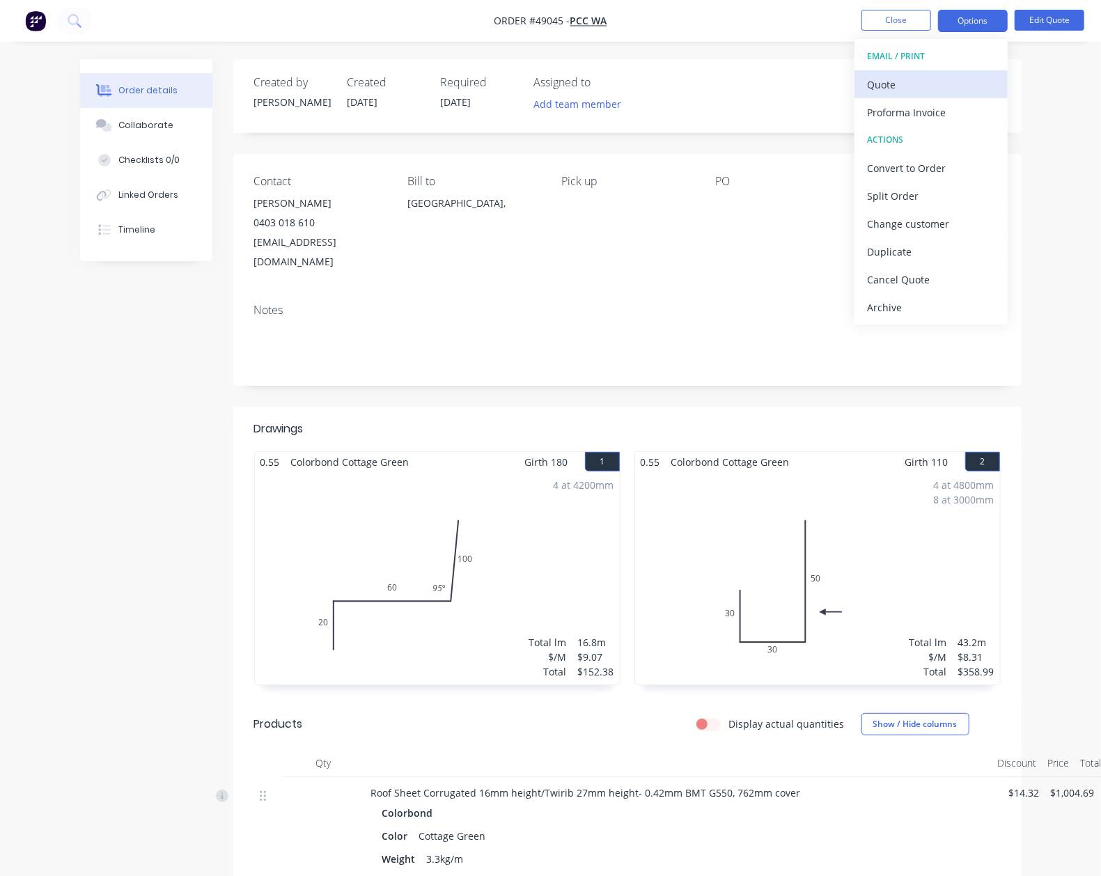
click at [930, 74] on div "Quote" at bounding box center [931, 84] width 128 height 20
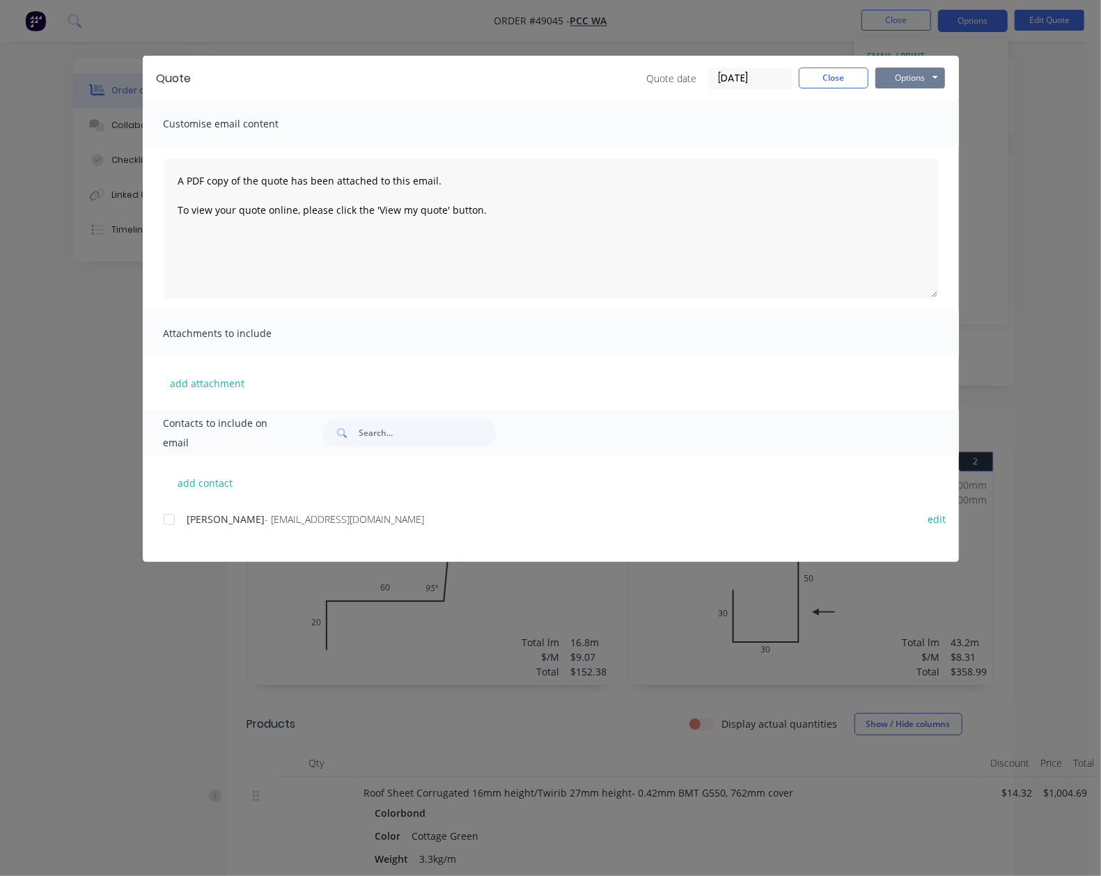
click at [945, 78] on button "Options" at bounding box center [910, 78] width 70 height 21
click at [964, 104] on button "Preview" at bounding box center [919, 102] width 89 height 23
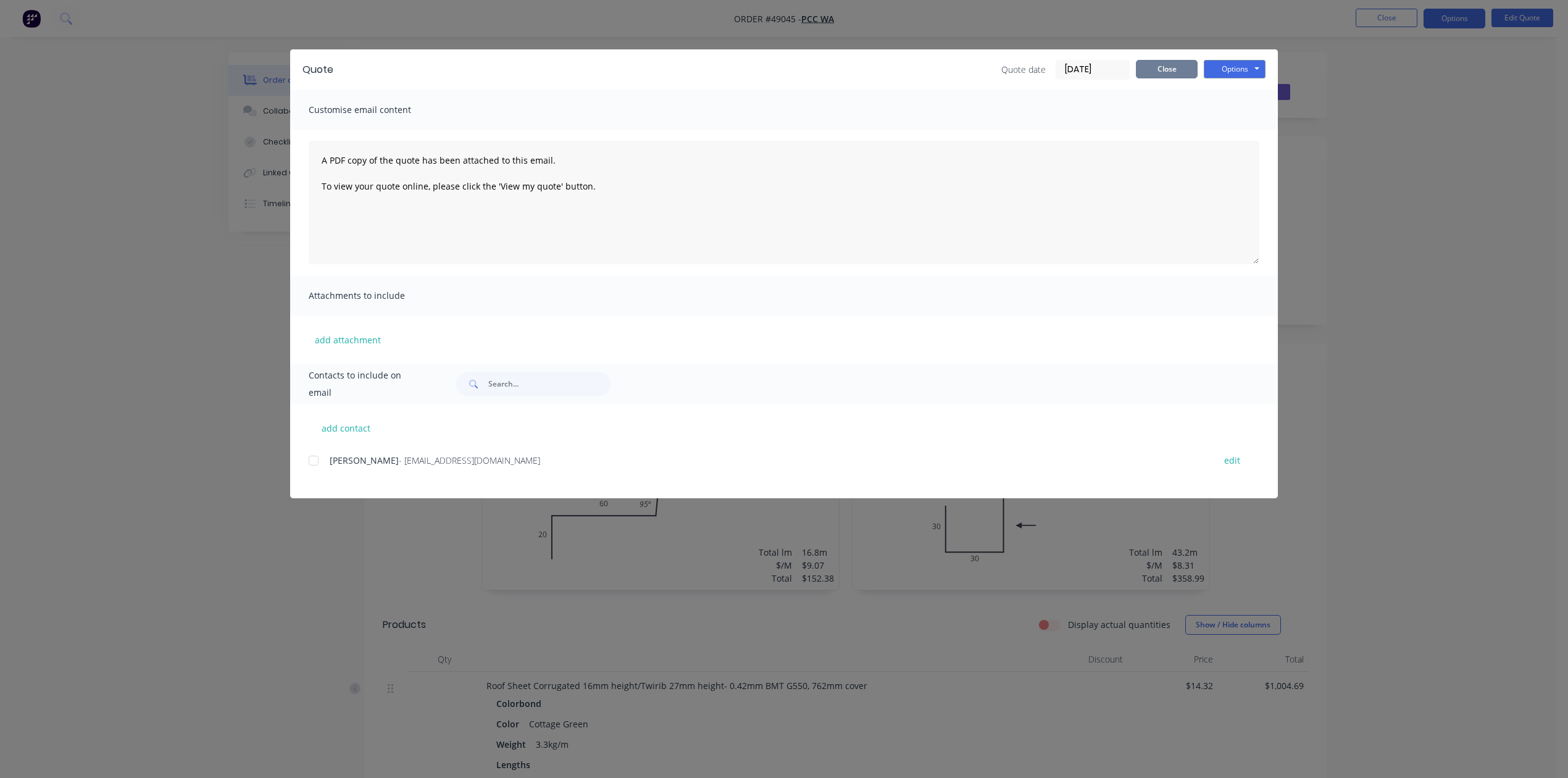
click at [1168, 66] on button "Close" at bounding box center [1167, 69] width 62 height 19
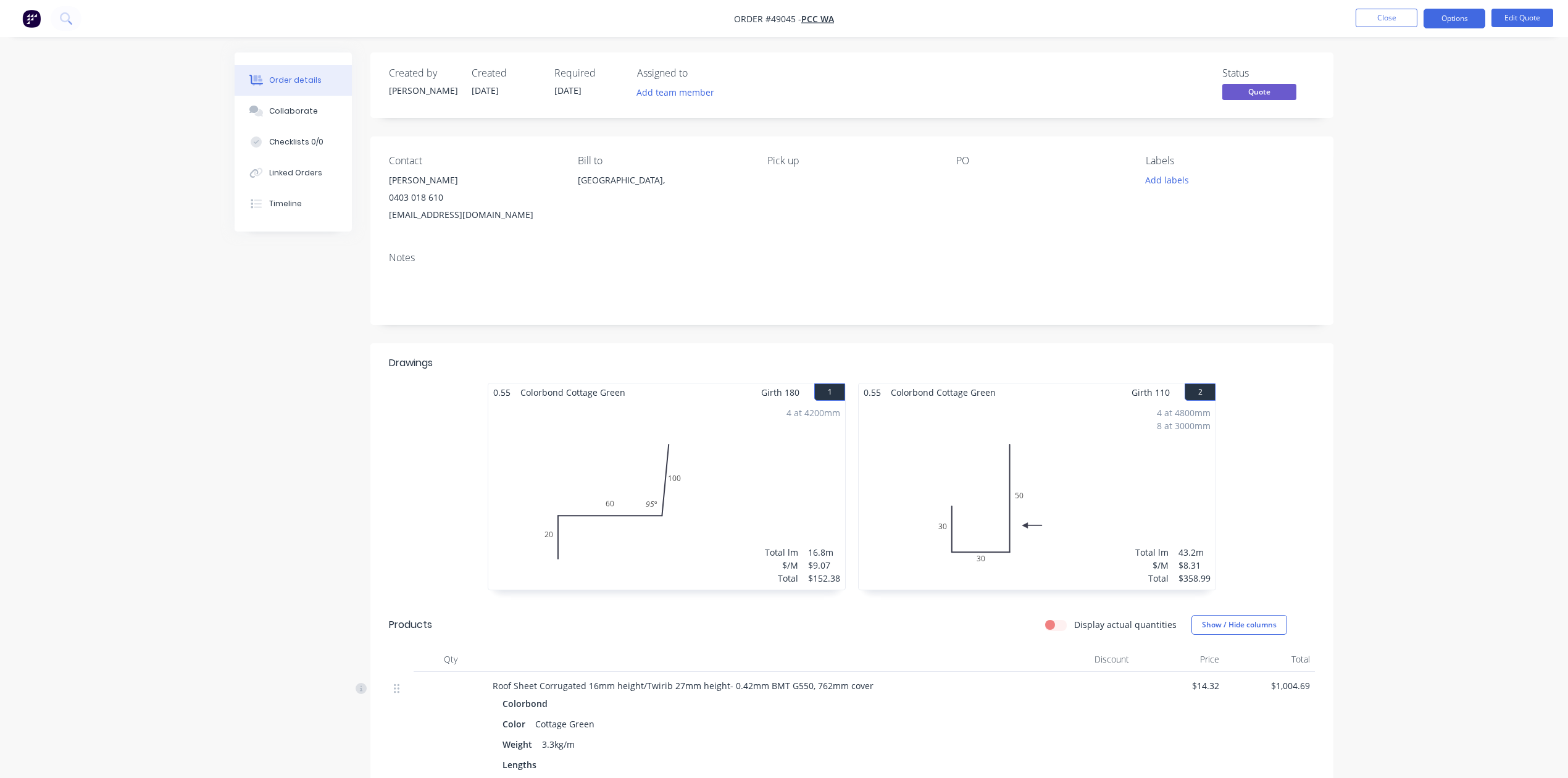
click at [720, 257] on div "Notes" at bounding box center [852, 257] width 926 height 12
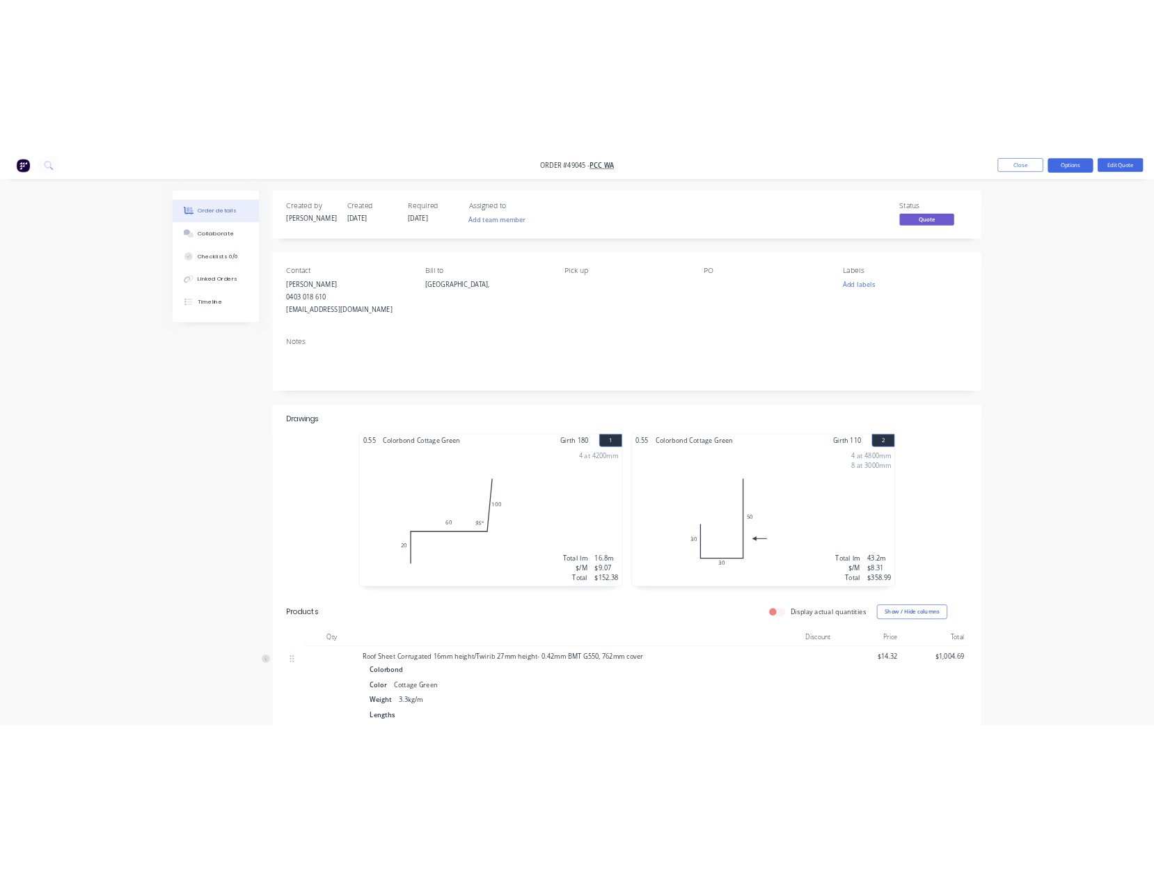
scroll to position [280, 0]
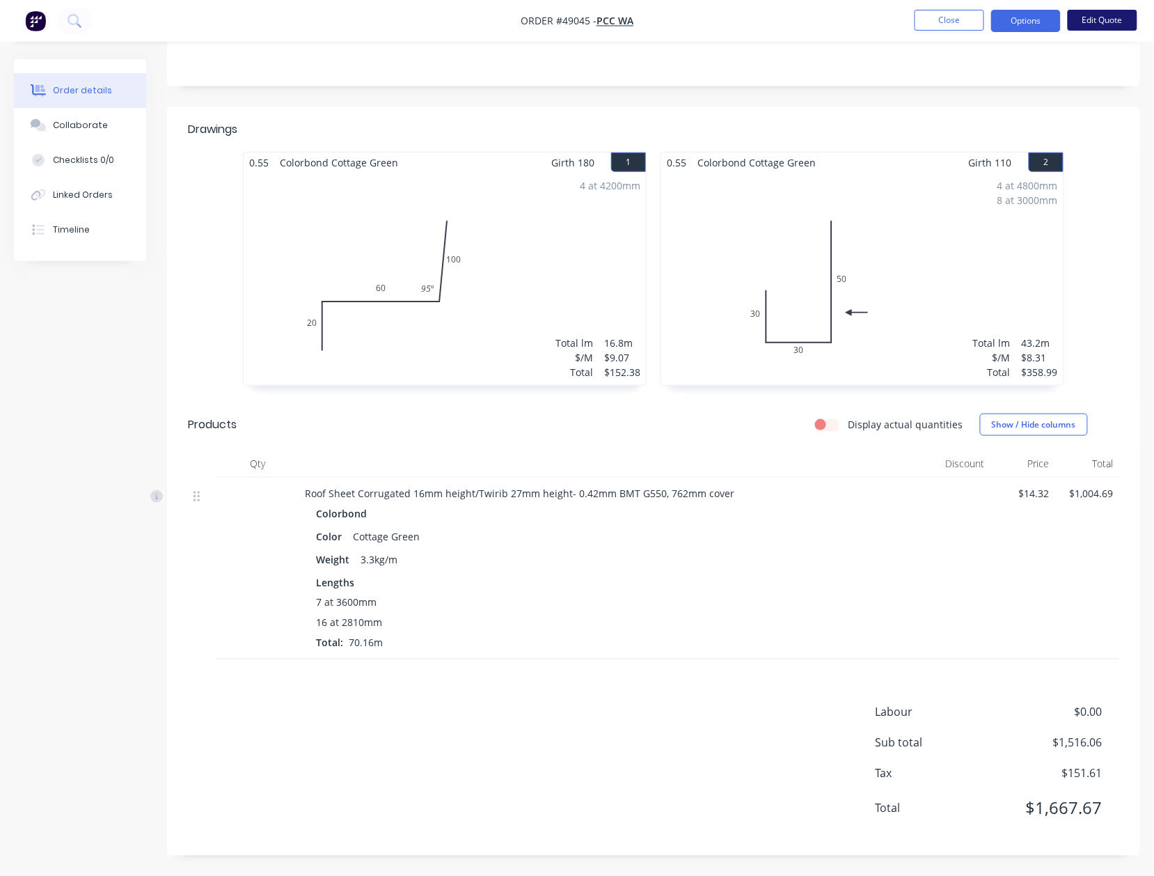
click at [1098, 15] on button "Edit Quote" at bounding box center [1103, 20] width 70 height 21
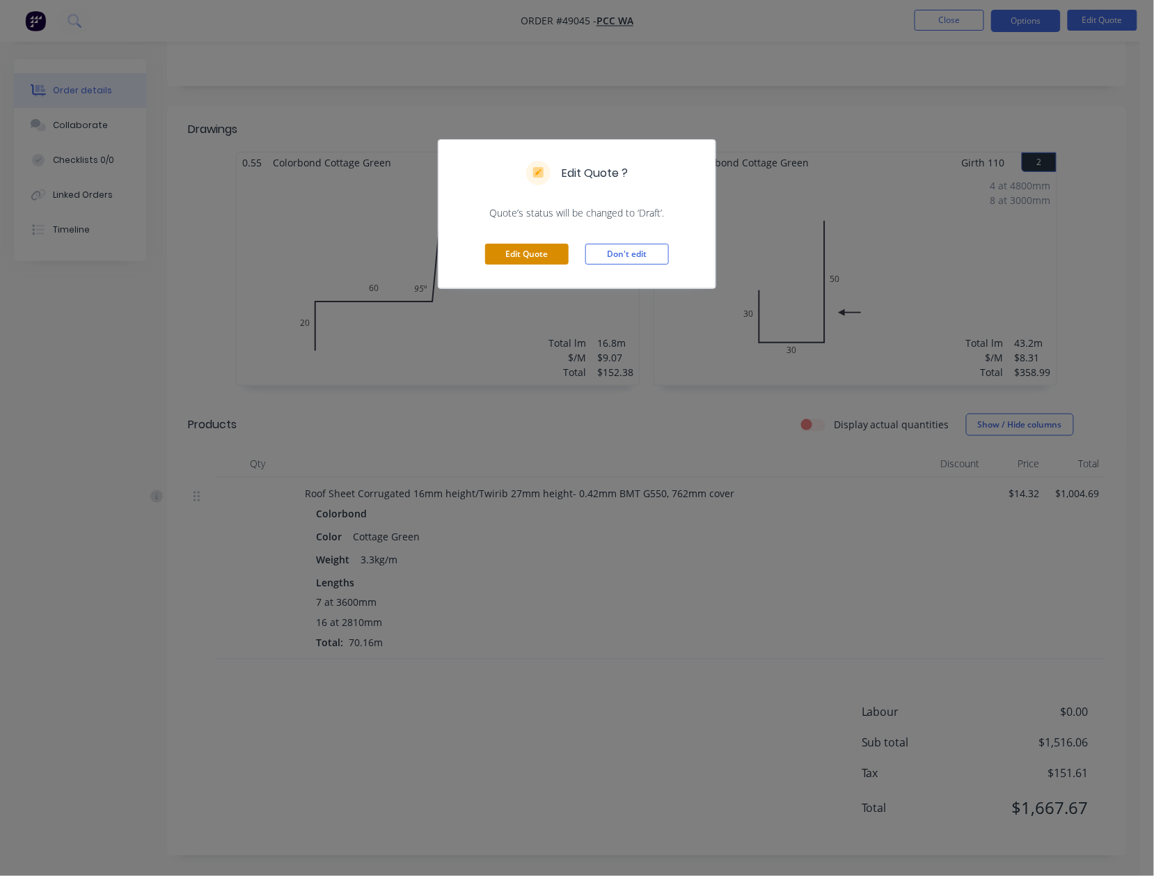
click at [524, 246] on button "Edit Quote" at bounding box center [527, 254] width 84 height 21
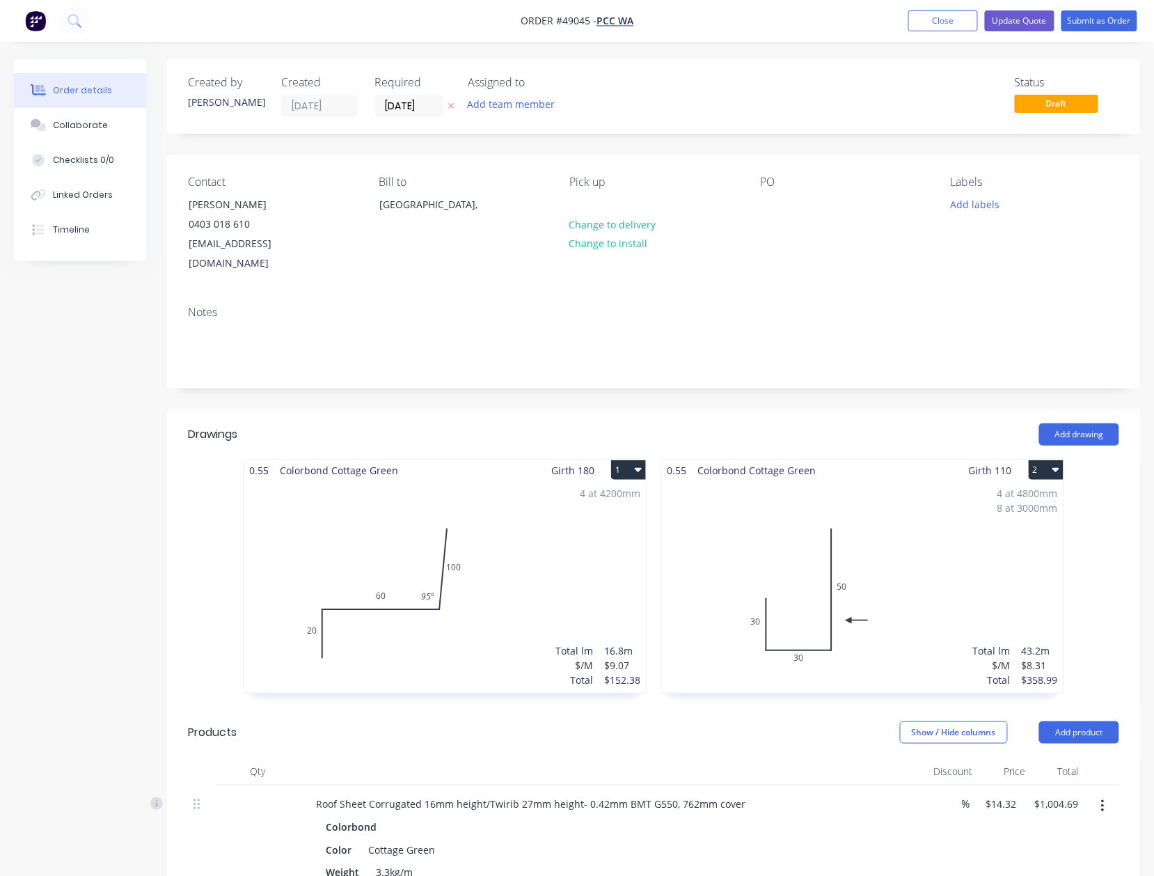
click at [473, 577] on div "4 at 4200mm Total lm $/M Total 16.8m $9.07 $152.38" at bounding box center [445, 586] width 402 height 212
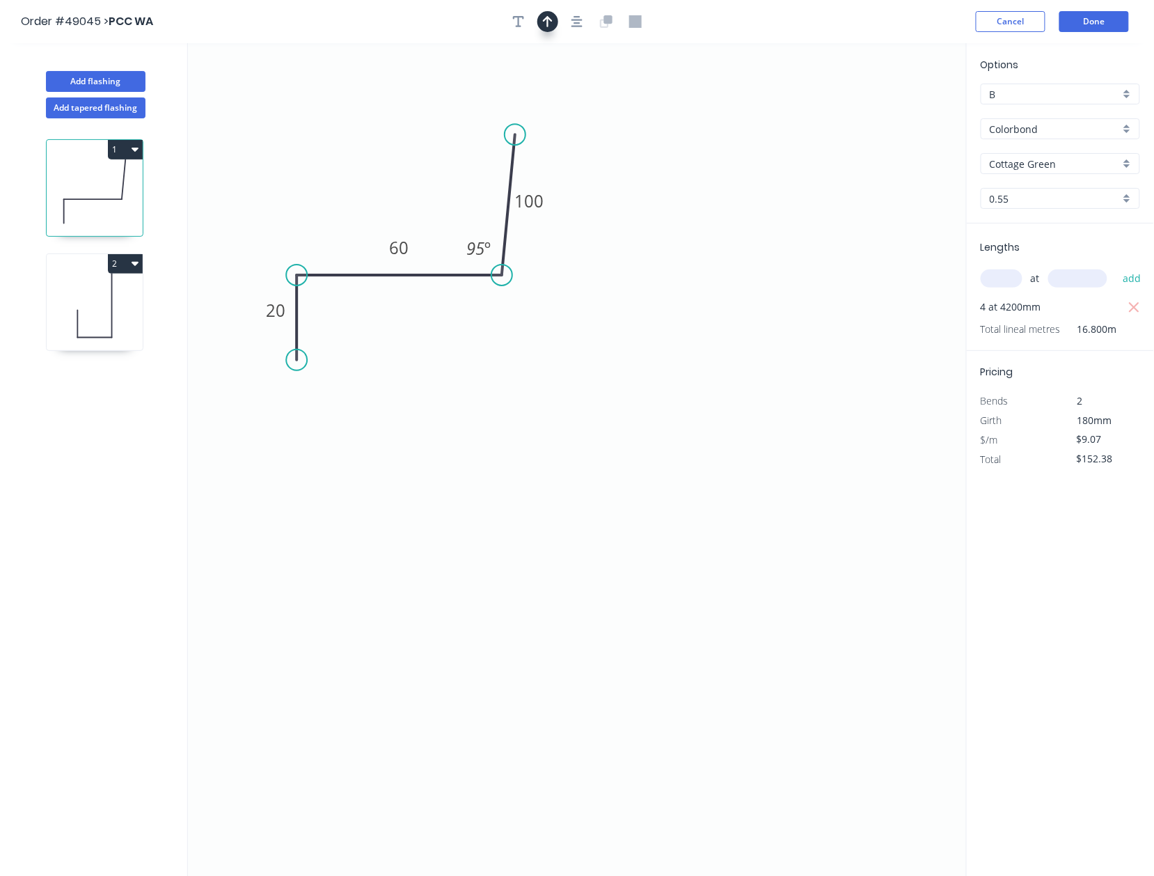
click at [544, 26] on icon "button" at bounding box center [548, 21] width 10 height 13
drag, startPoint x: 893, startPoint y: 107, endPoint x: 394, endPoint y: 180, distance: 503.7
click at [394, 180] on icon at bounding box center [394, 163] width 13 height 45
click at [1106, 31] on button "Done" at bounding box center [1095, 21] width 70 height 21
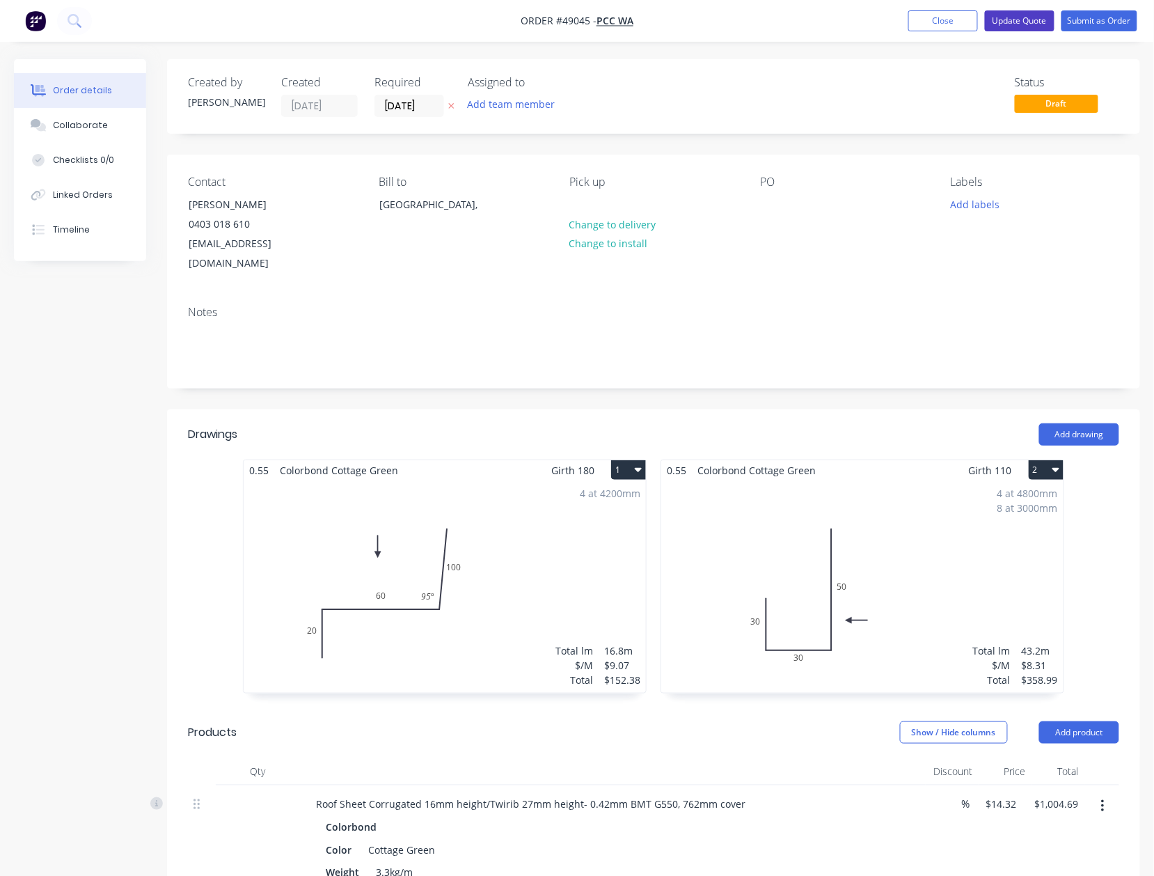
click at [1025, 13] on button "Update Quote" at bounding box center [1020, 20] width 70 height 21
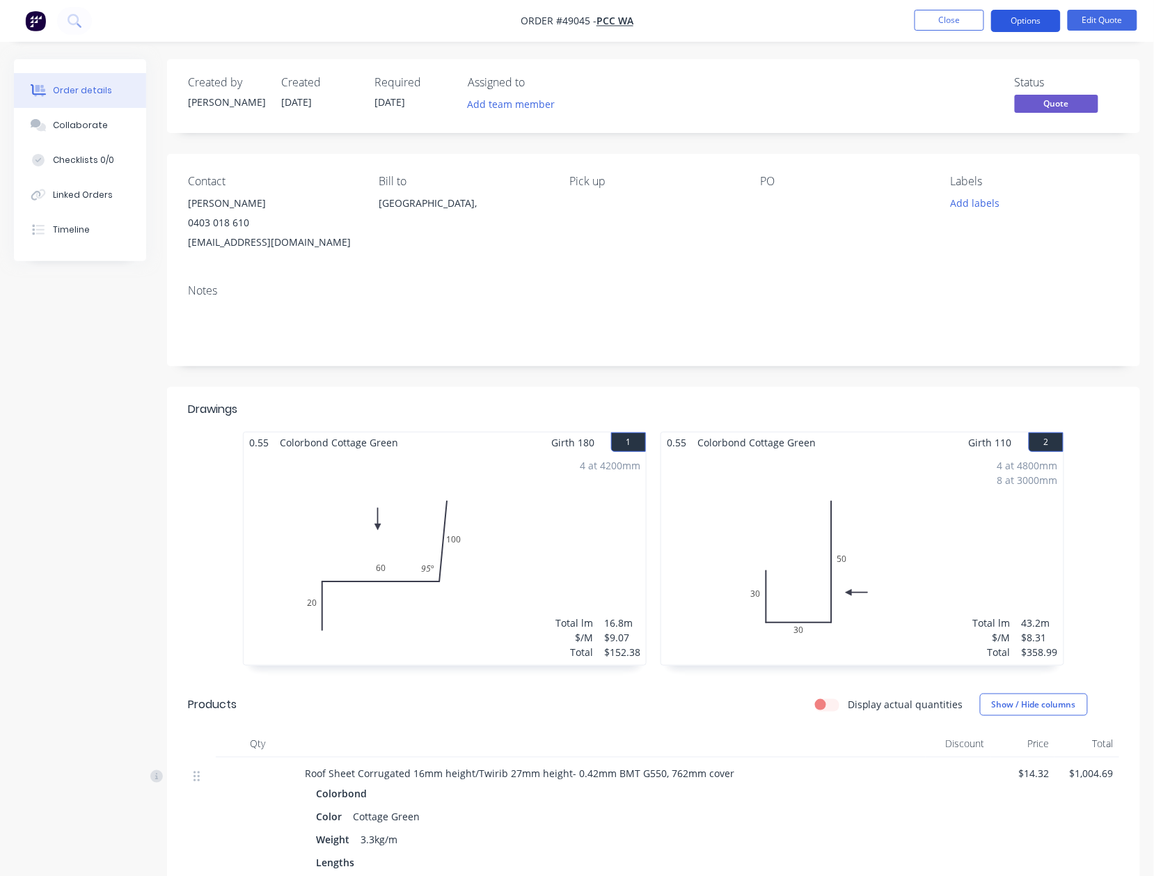
click at [1012, 17] on button "Options" at bounding box center [1026, 21] width 70 height 22
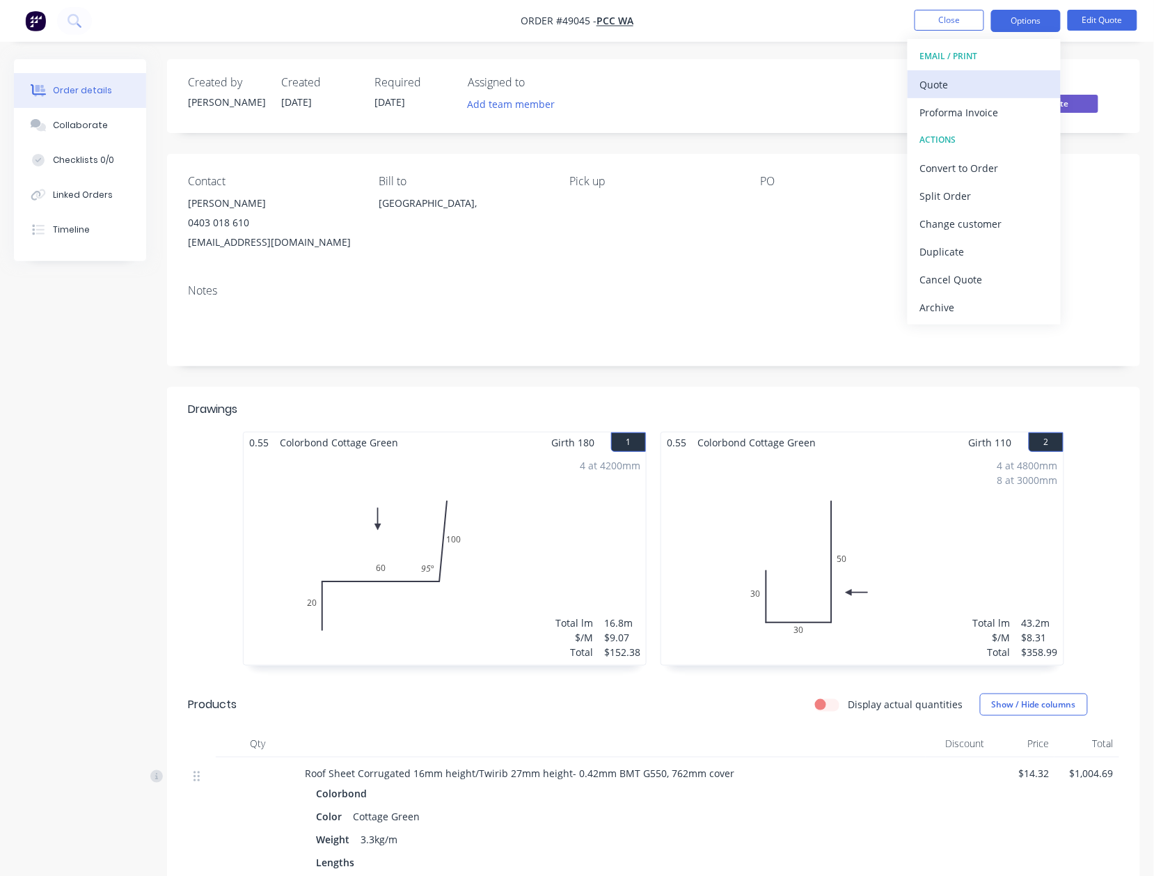
click at [1014, 82] on div "Quote" at bounding box center [984, 84] width 128 height 20
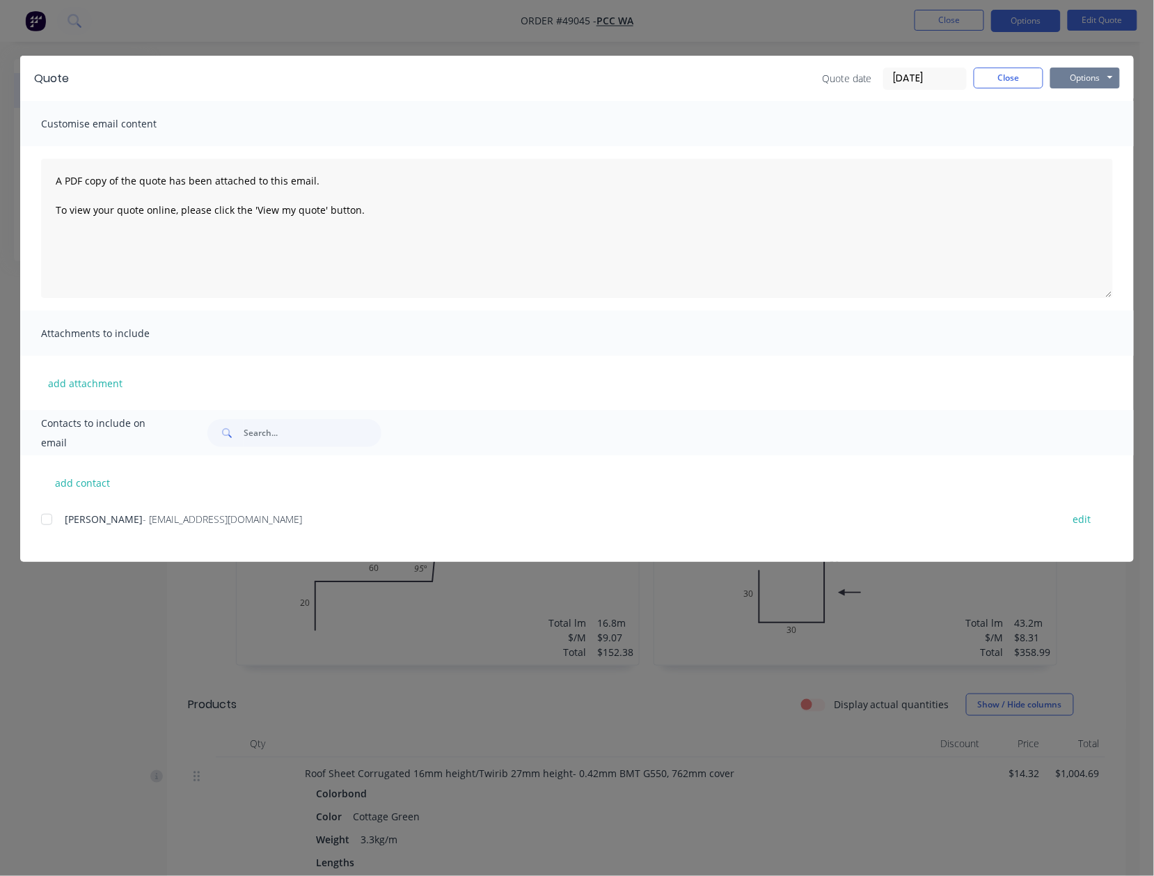
click at [1068, 77] on button "Options" at bounding box center [1086, 78] width 70 height 21
click at [1093, 107] on button "Preview" at bounding box center [1095, 102] width 89 height 23
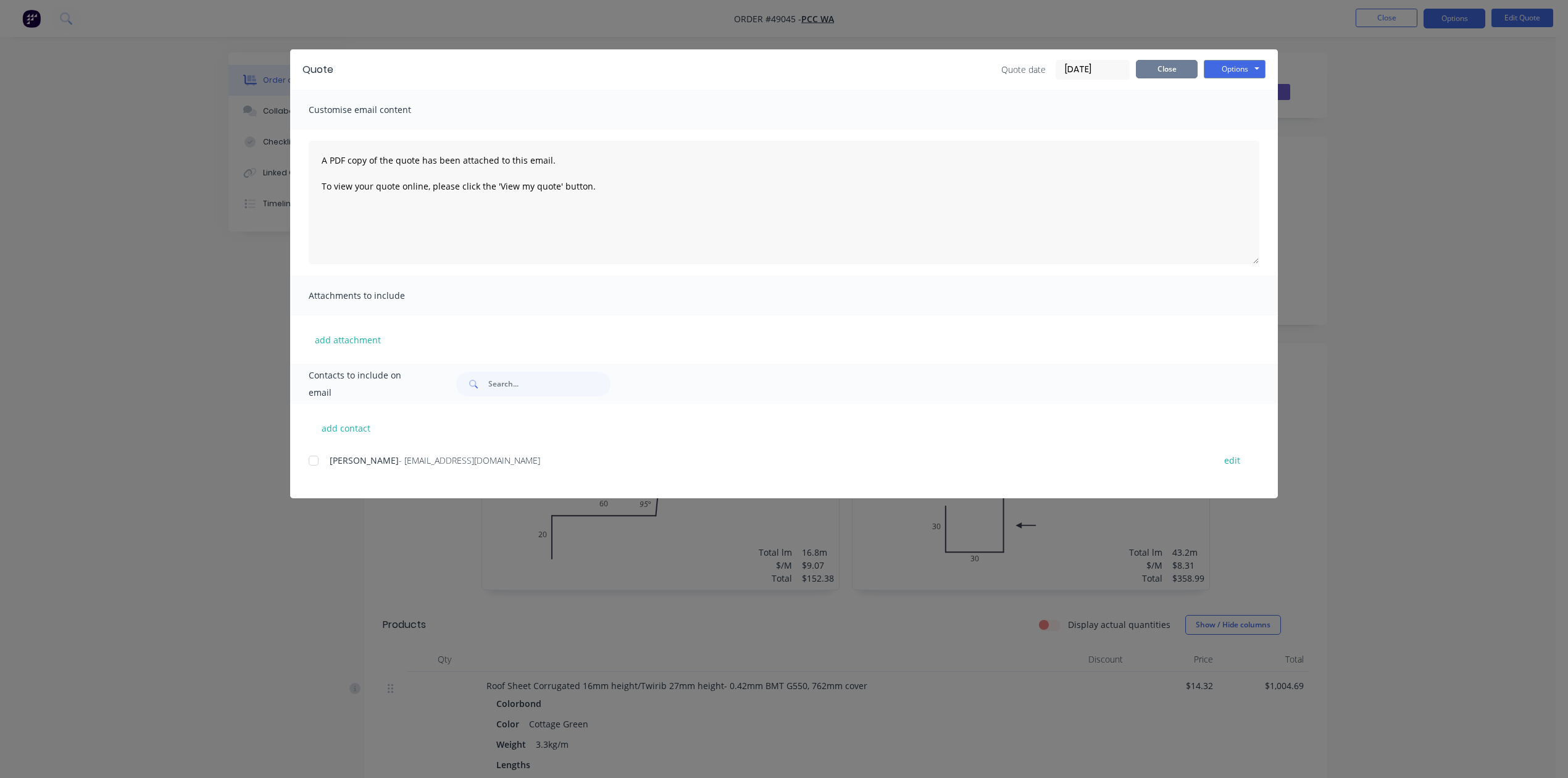
click at [1192, 64] on button "Close" at bounding box center [1167, 69] width 62 height 19
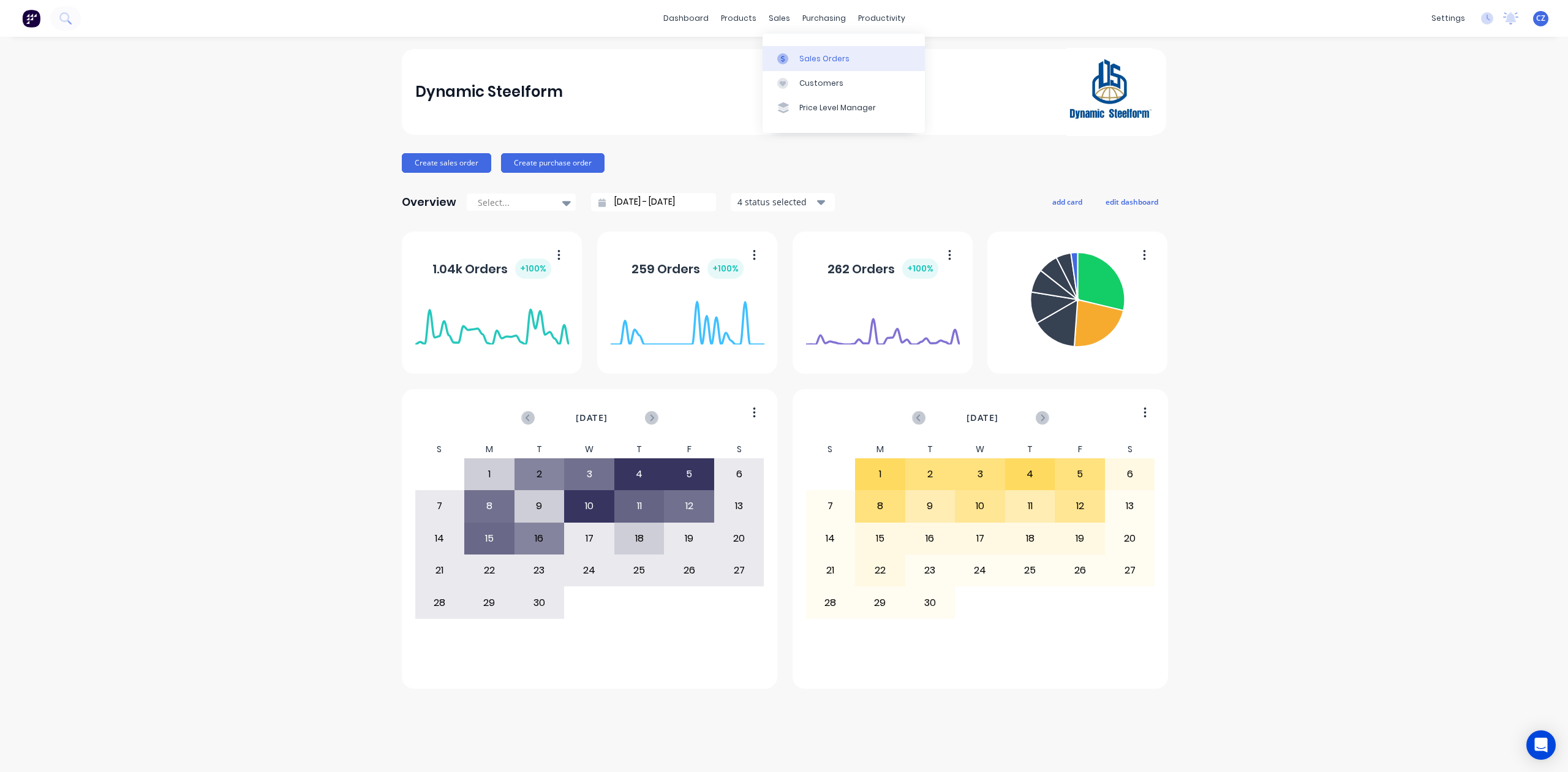
click at [784, 55] on icon at bounding box center [782, 59] width 11 height 11
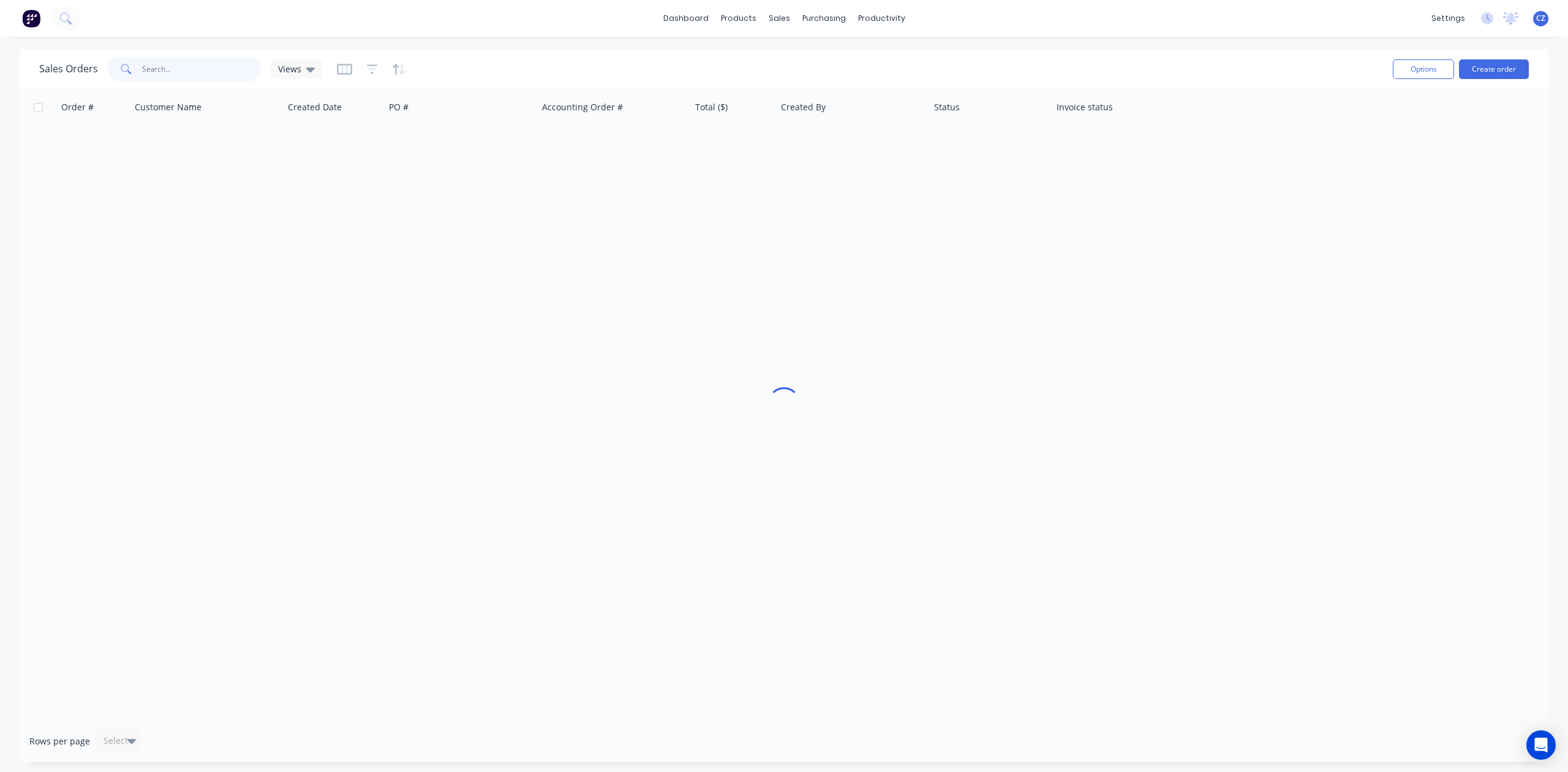
click at [213, 71] on input "text" at bounding box center [202, 70] width 120 height 25
drag, startPoint x: 199, startPoint y: 71, endPoint x: 62, endPoint y: 70, distance: 137.0
click at [62, 70] on div "Sales Orders 401314149 Views" at bounding box center [181, 70] width 283 height 25
click at [795, 62] on div at bounding box center [786, 59] width 18 height 11
click at [216, 71] on input "401314149" at bounding box center [202, 70] width 120 height 25
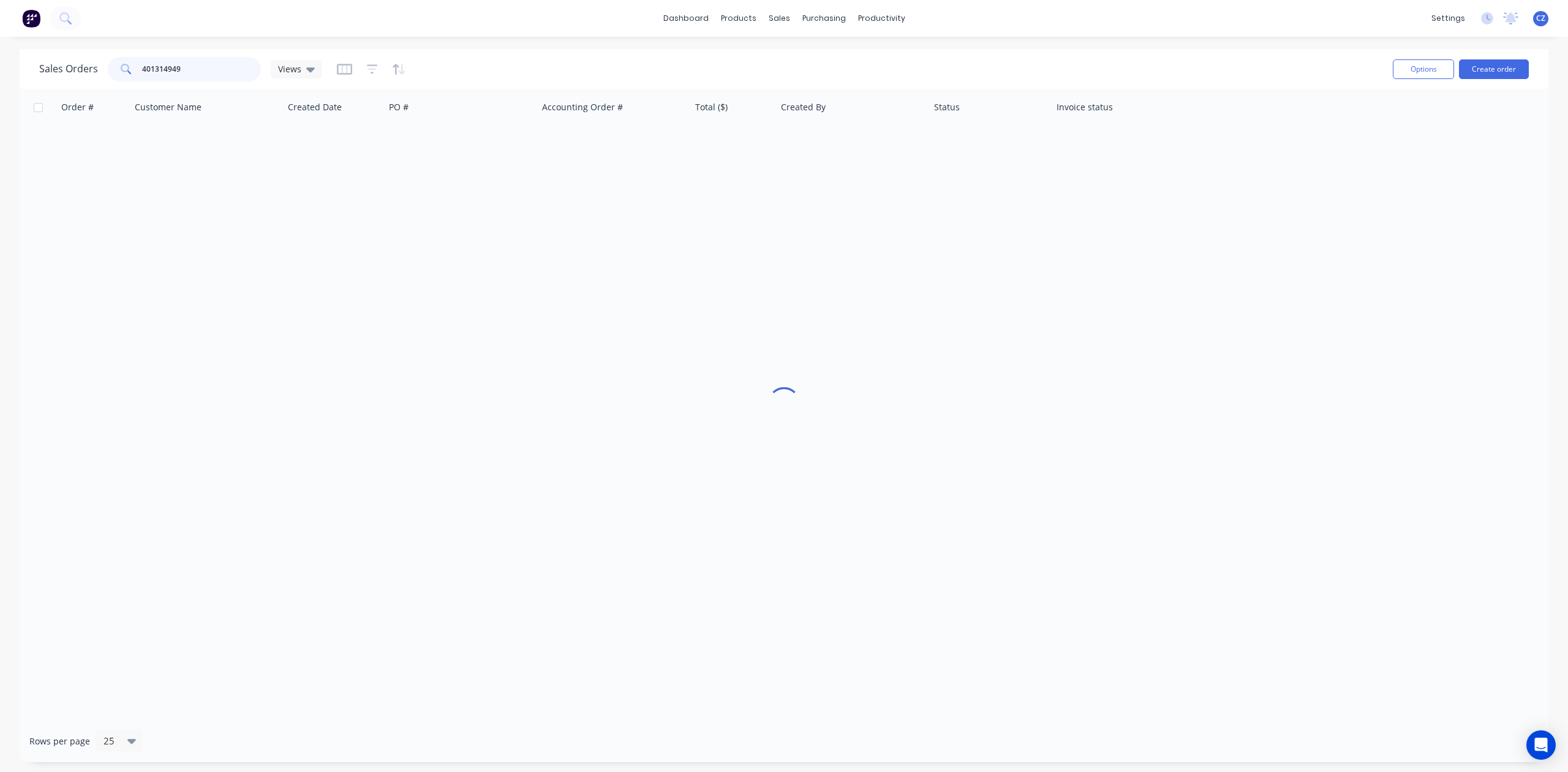
type input "401314949"
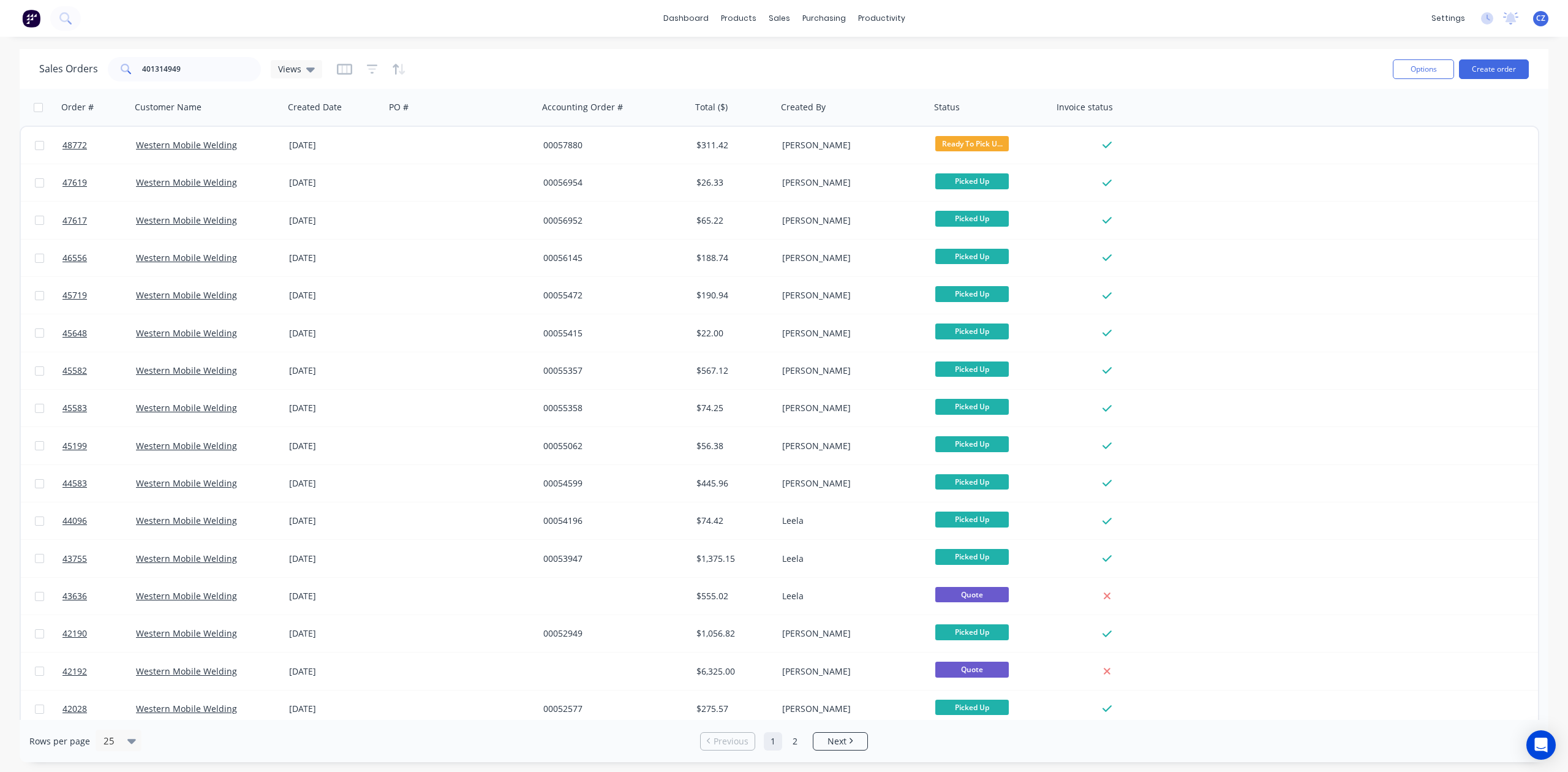
drag, startPoint x: 1, startPoint y: 79, endPoint x: 0, endPoint y: 85, distance: 6.1
click at [0, 84] on div "Sales Orders 401314949 Views Options Create order Order # Customer Name Created…" at bounding box center [784, 406] width 1568 height 713
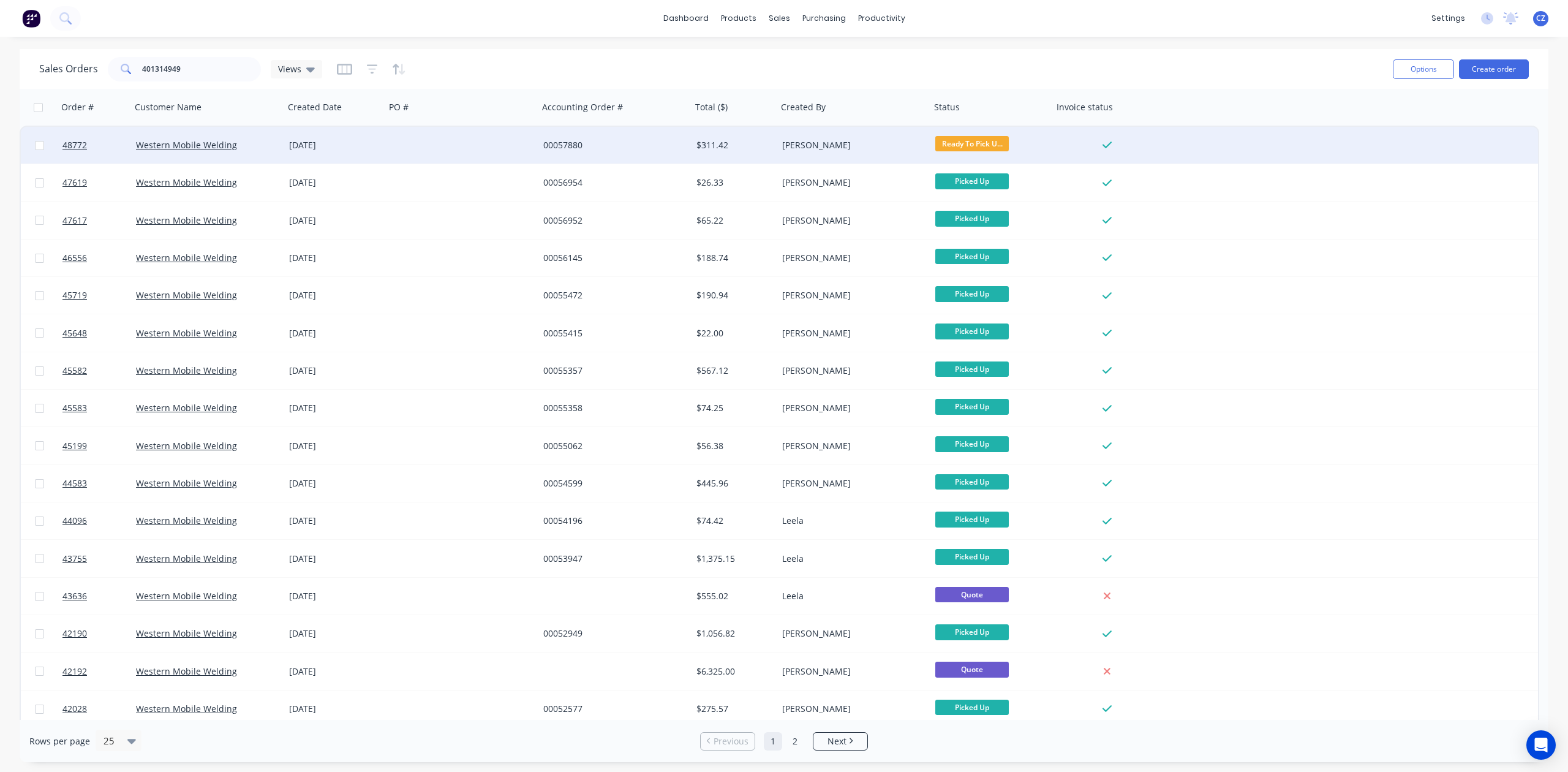
click at [808, 138] on div "[PERSON_NAME]" at bounding box center [854, 145] width 153 height 37
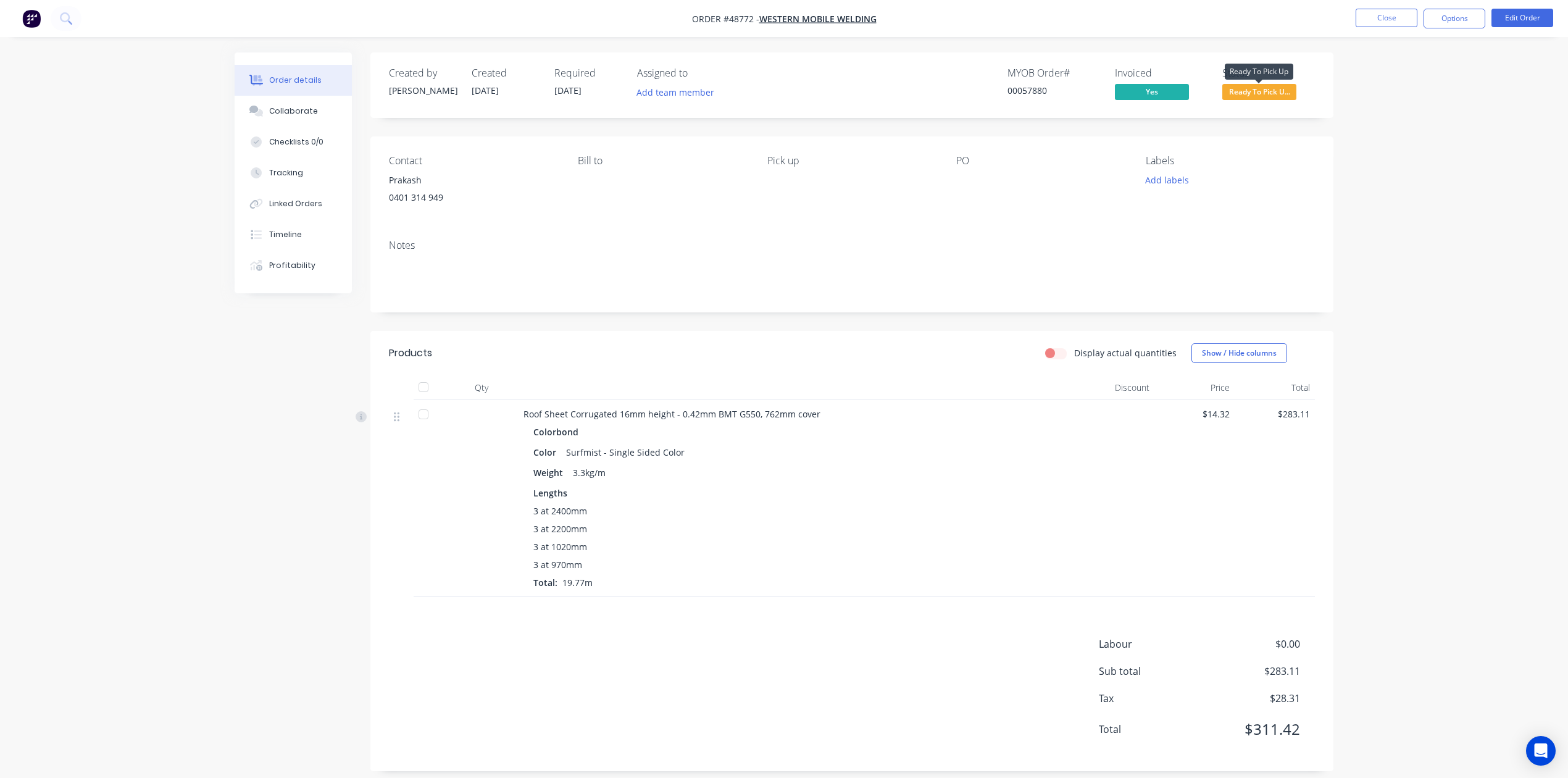
click at [1243, 90] on span "Ready To Pick U..." at bounding box center [1259, 91] width 74 height 15
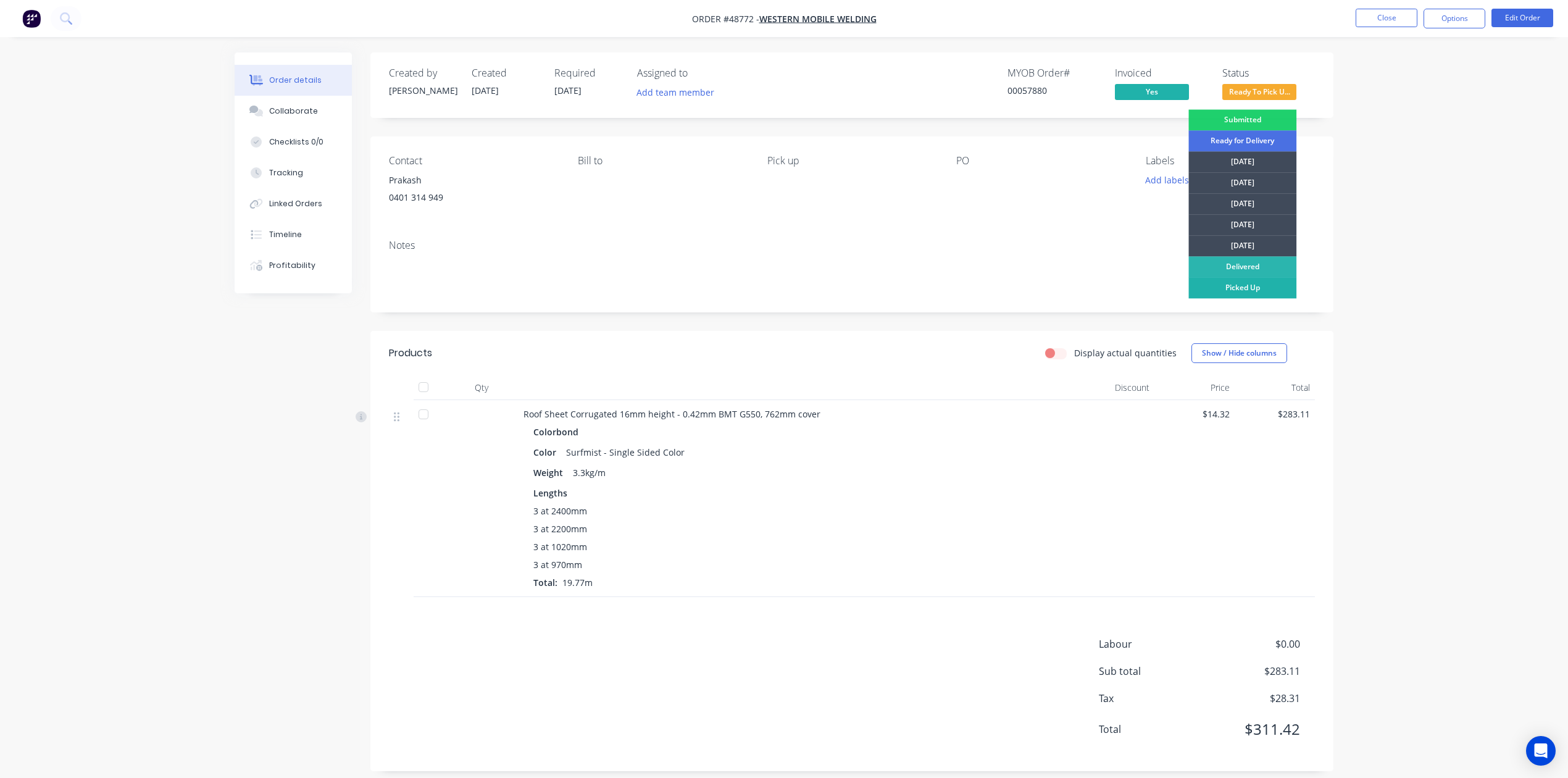
click at [1250, 287] on div "Picked Up" at bounding box center [1243, 288] width 108 height 21
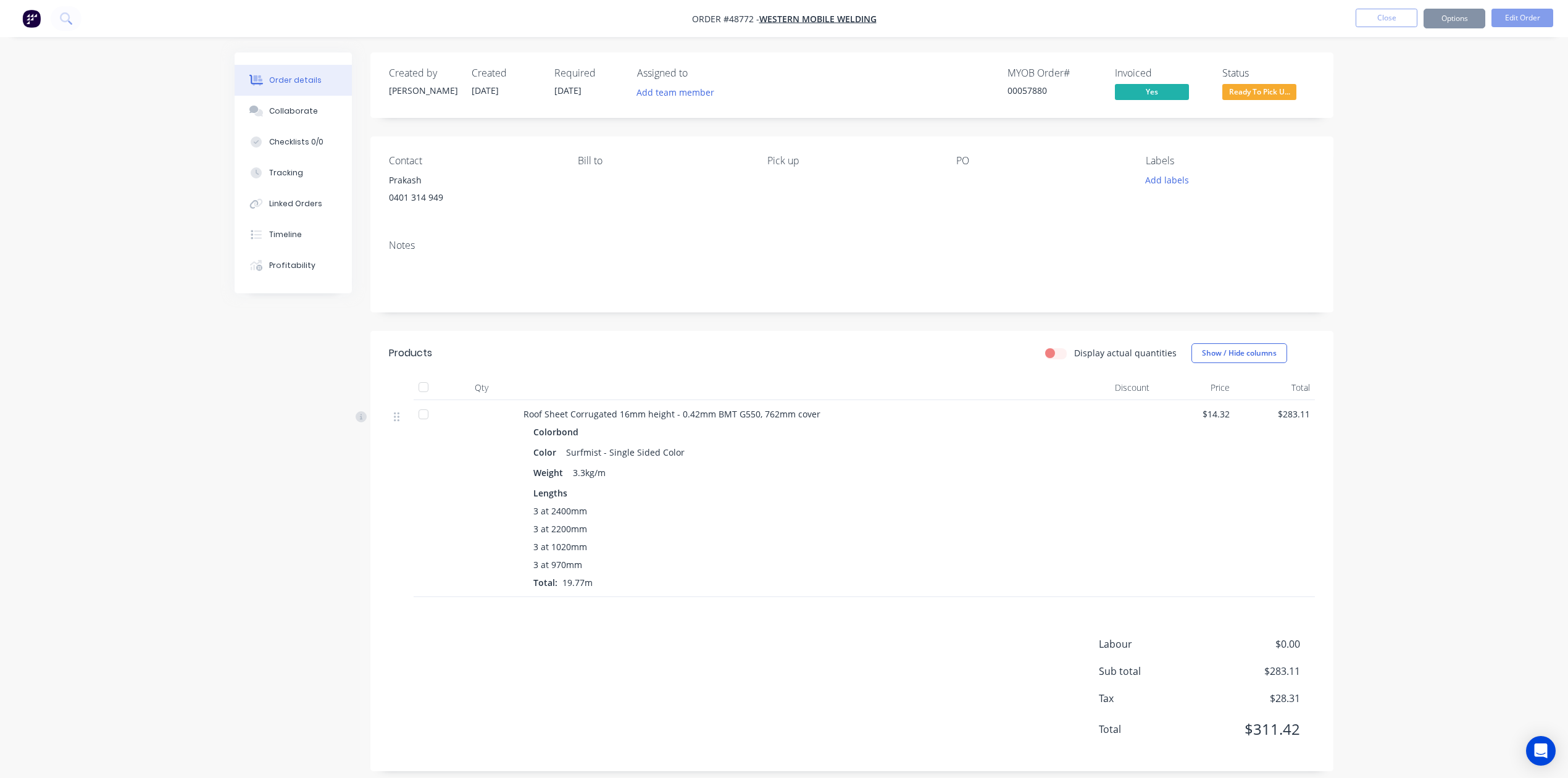
drag, startPoint x: 728, startPoint y: 373, endPoint x: 734, endPoint y: 371, distance: 6.3
click at [734, 371] on header "Products Display actual quantities Show / Hide columns" at bounding box center [852, 353] width 963 height 44
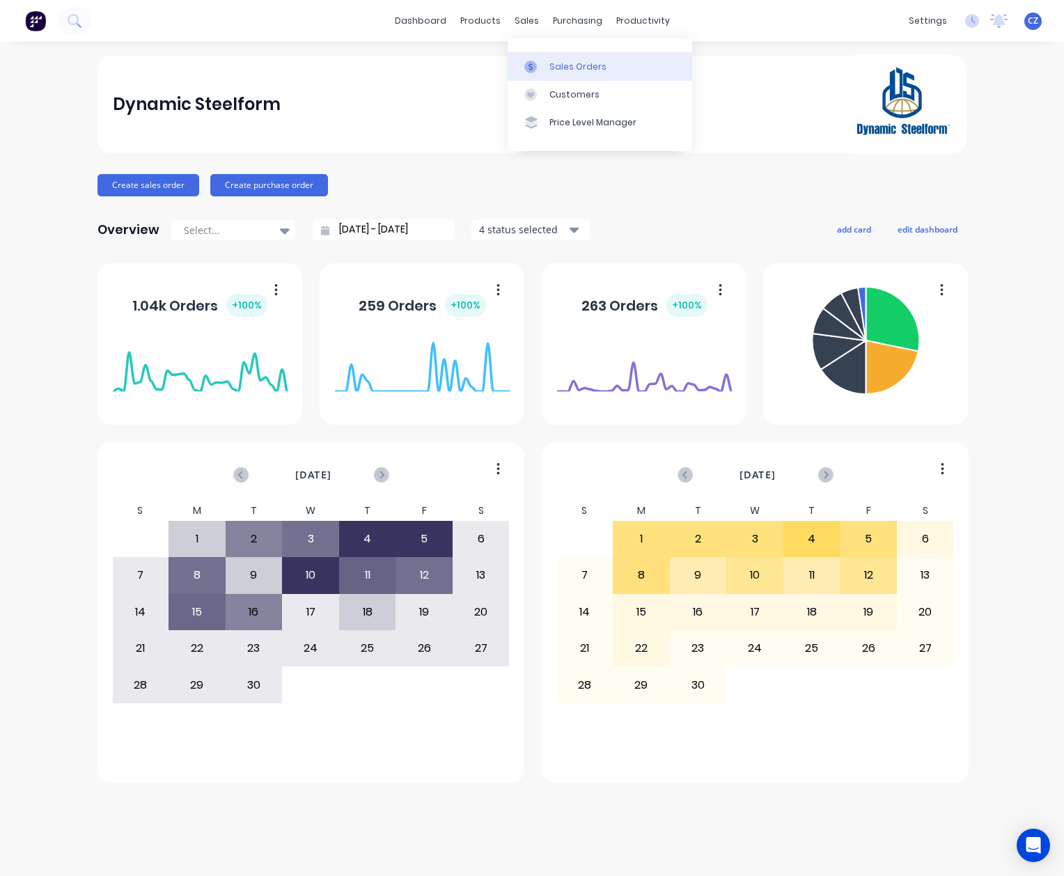
click at [540, 68] on div at bounding box center [534, 67] width 21 height 13
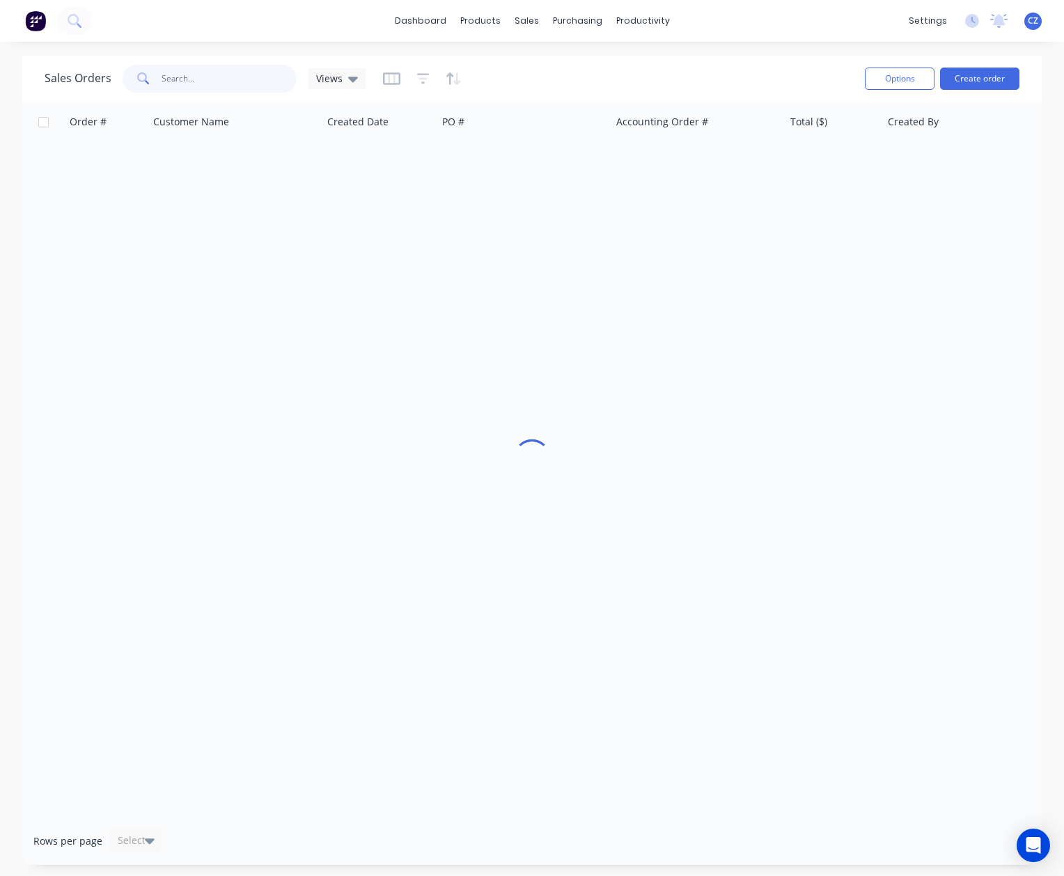
click at [212, 78] on input "text" at bounding box center [230, 79] width 136 height 28
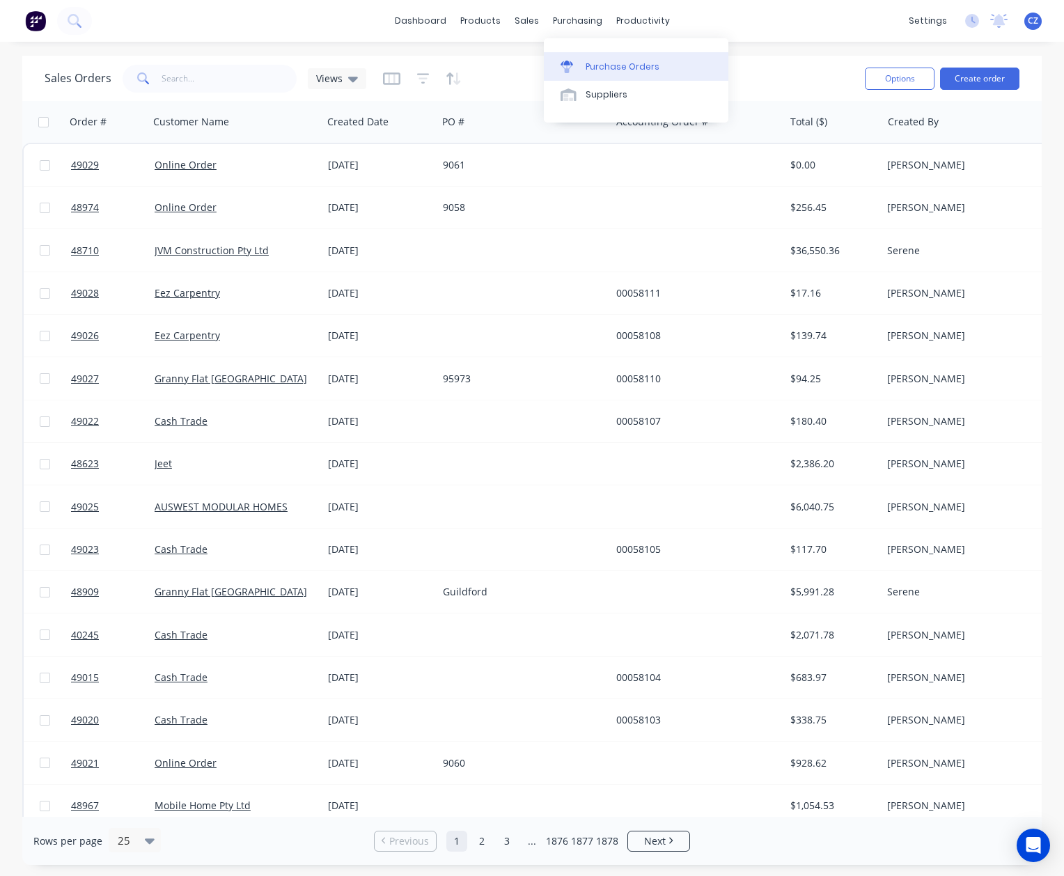
click at [588, 64] on div "Purchase Orders" at bounding box center [622, 67] width 74 height 13
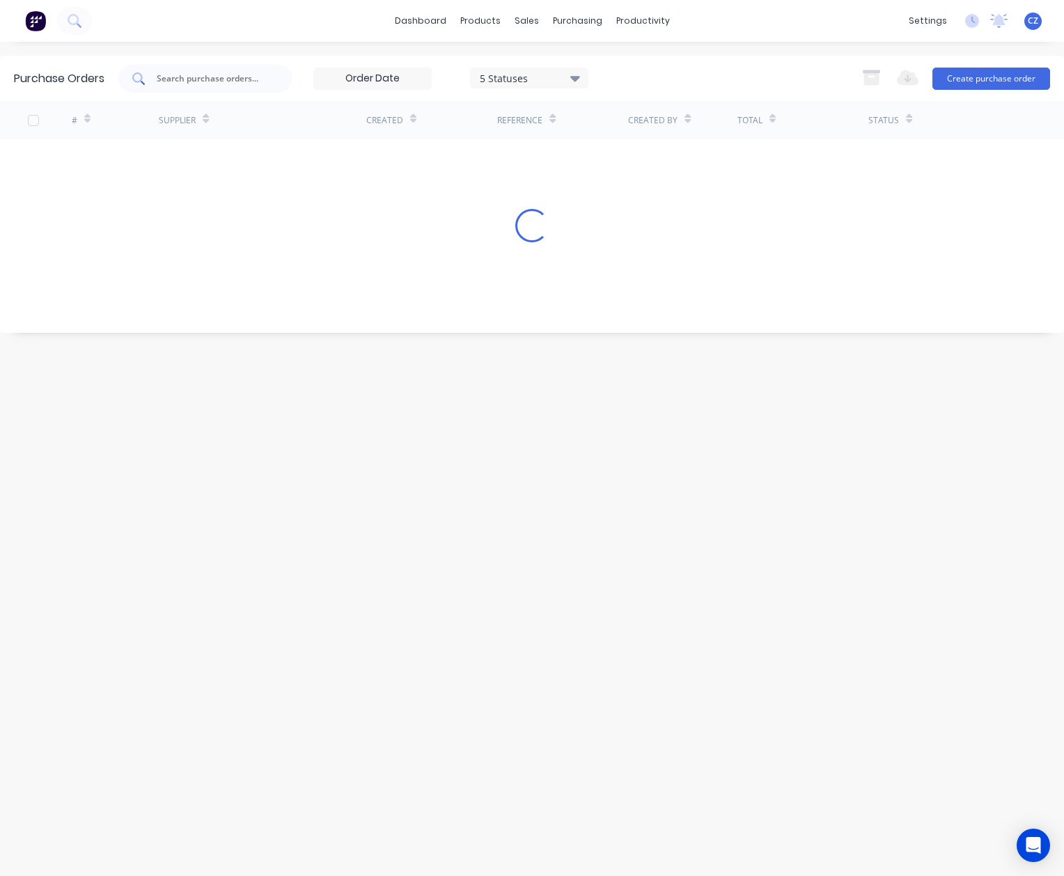
click at [171, 84] on input "text" at bounding box center [213, 79] width 116 height 14
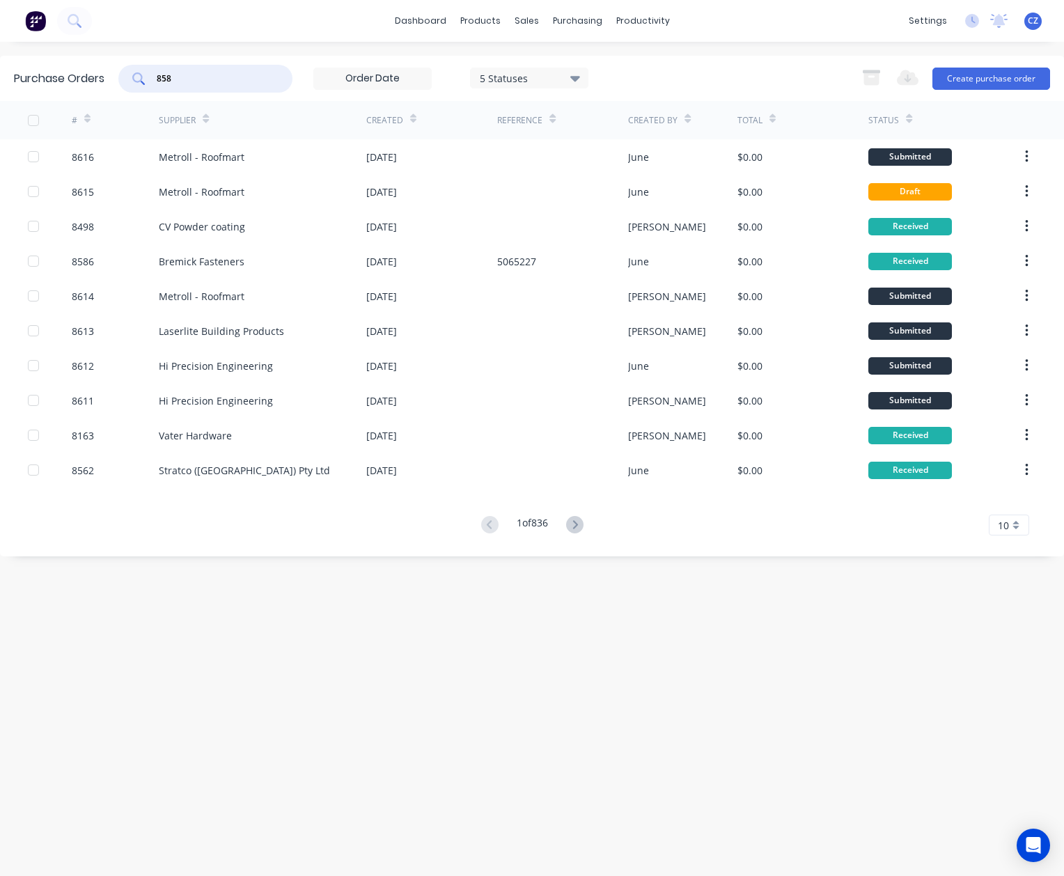
type input "8583"
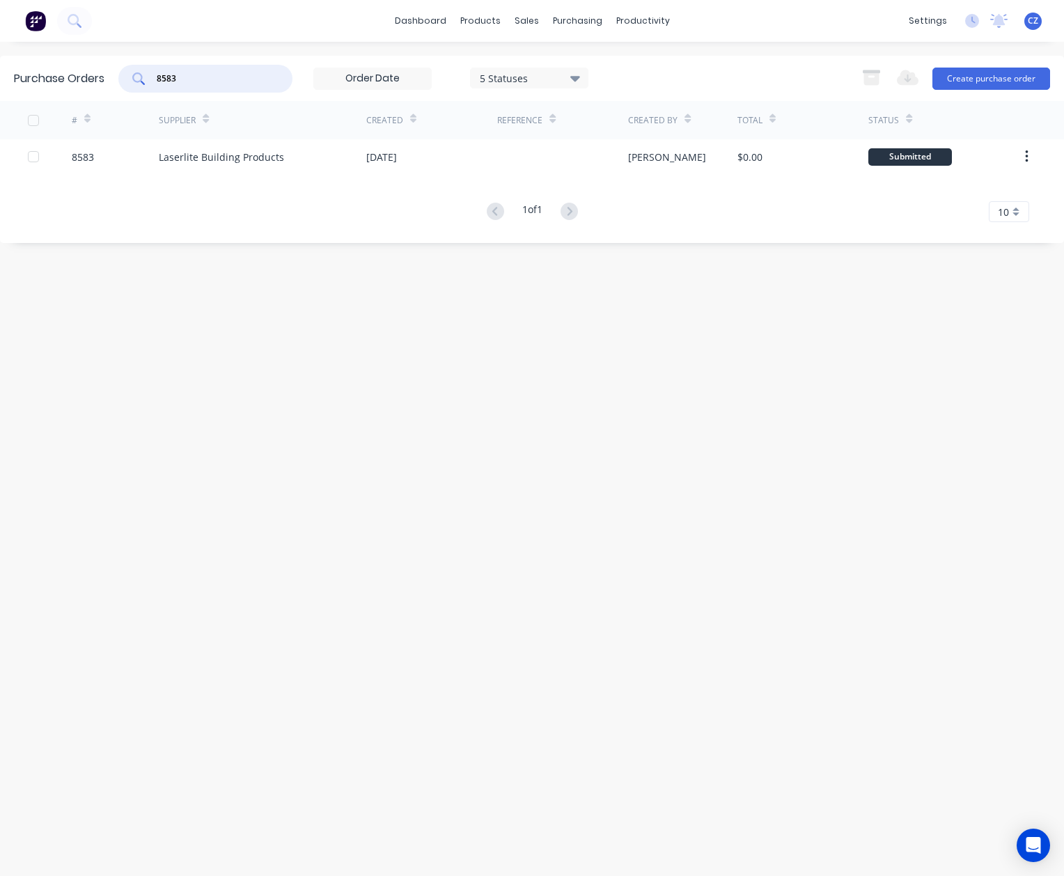
click at [521, 166] on div at bounding box center [562, 156] width 131 height 35
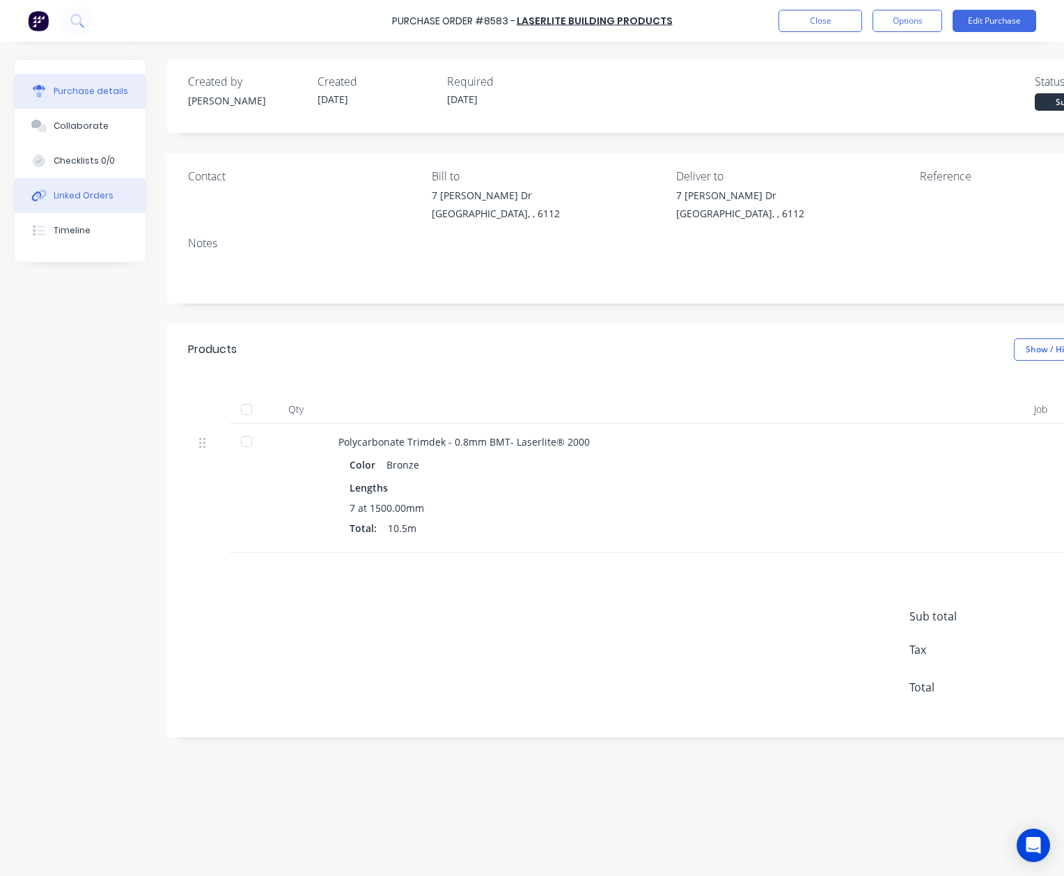
click at [79, 198] on div "Linked Orders" at bounding box center [84, 195] width 60 height 13
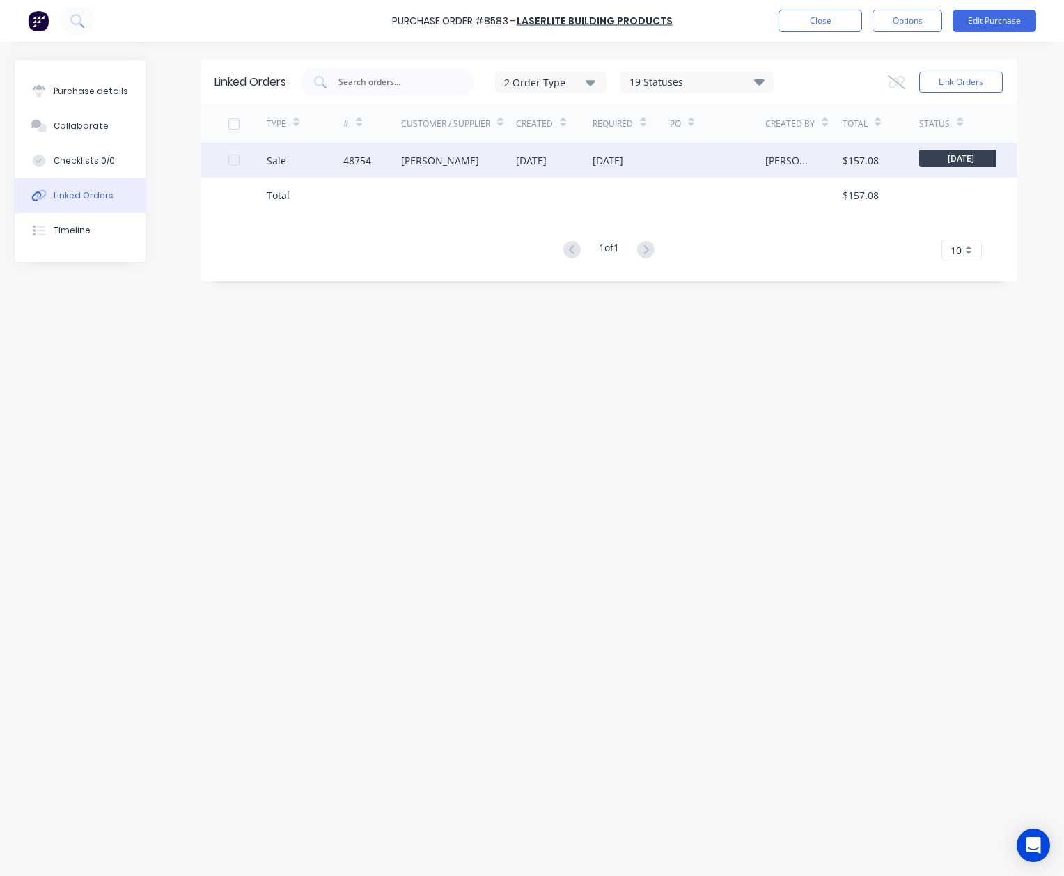
click at [491, 168] on div "[PERSON_NAME]" at bounding box center [458, 160] width 115 height 35
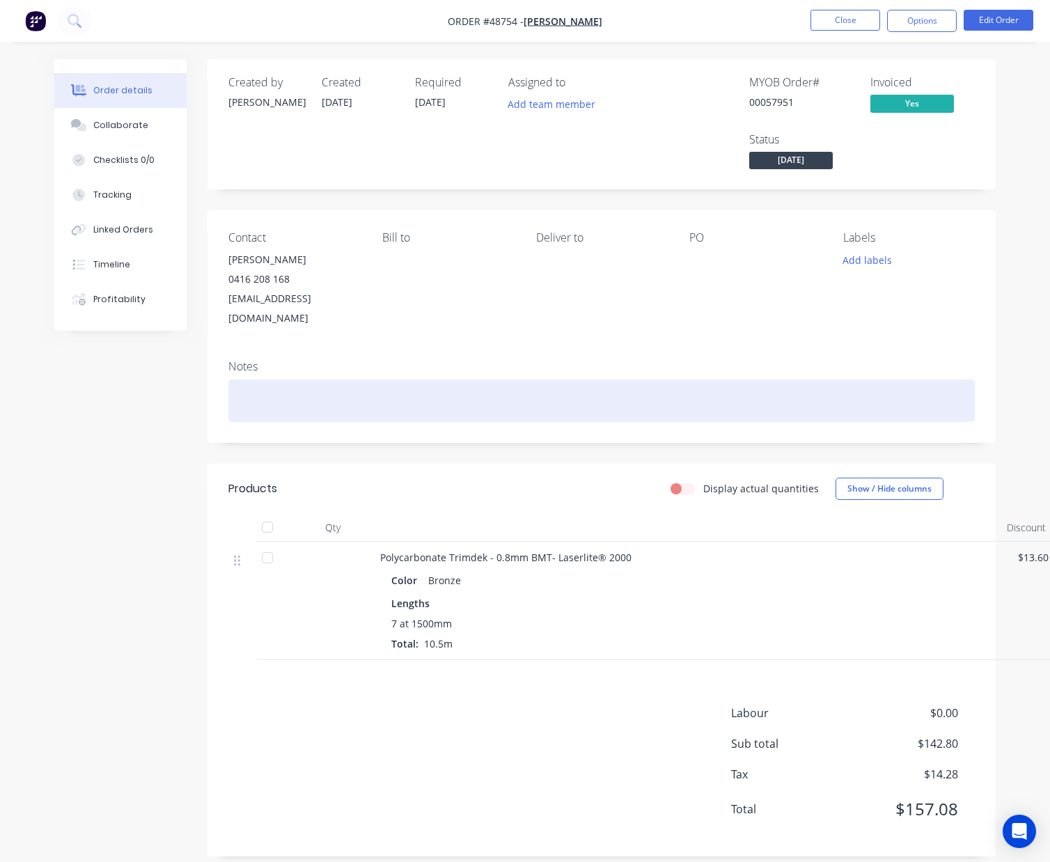
click at [482, 393] on div at bounding box center [601, 400] width 746 height 42
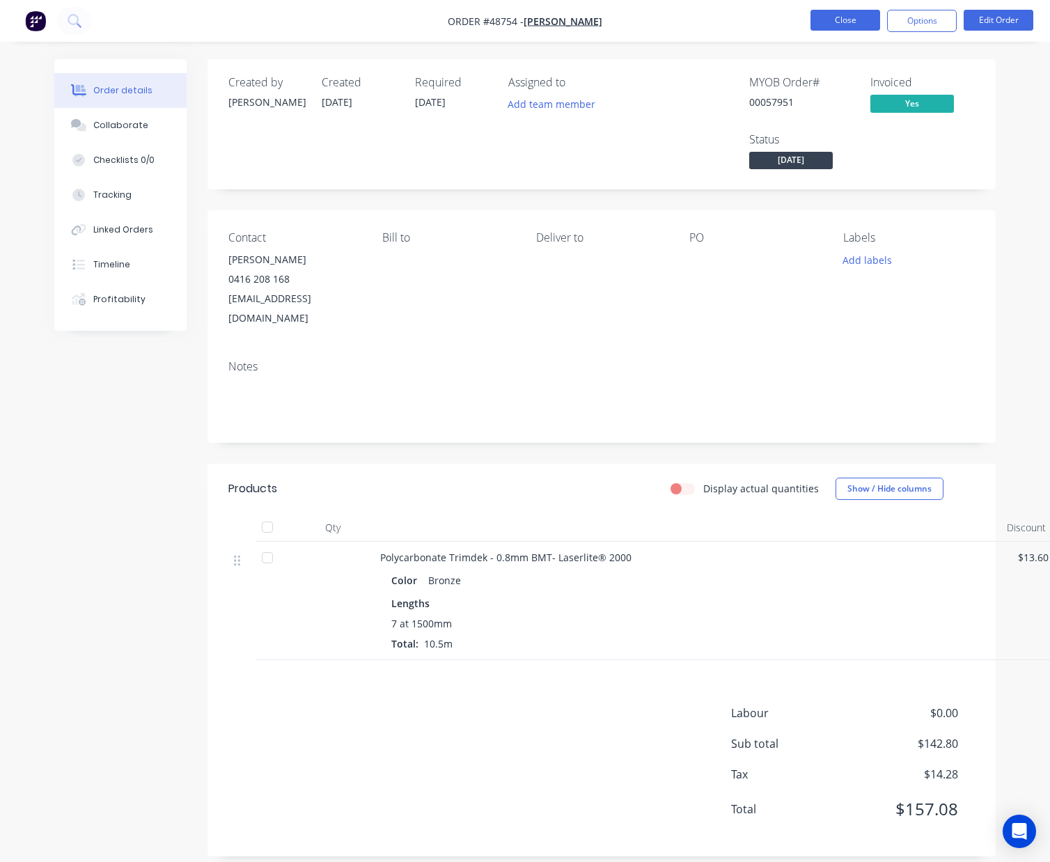
click at [855, 19] on button "Close" at bounding box center [845, 20] width 70 height 21
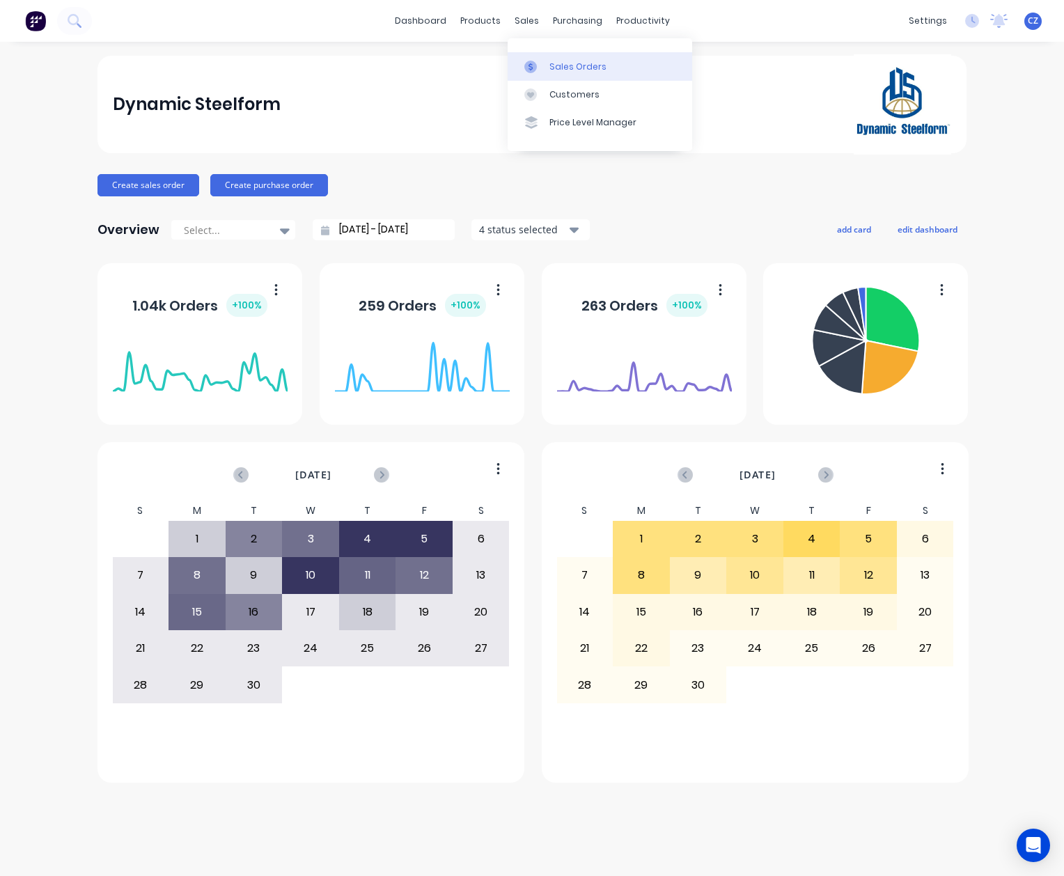
click at [549, 75] on link "Sales Orders" at bounding box center [600, 66] width 184 height 28
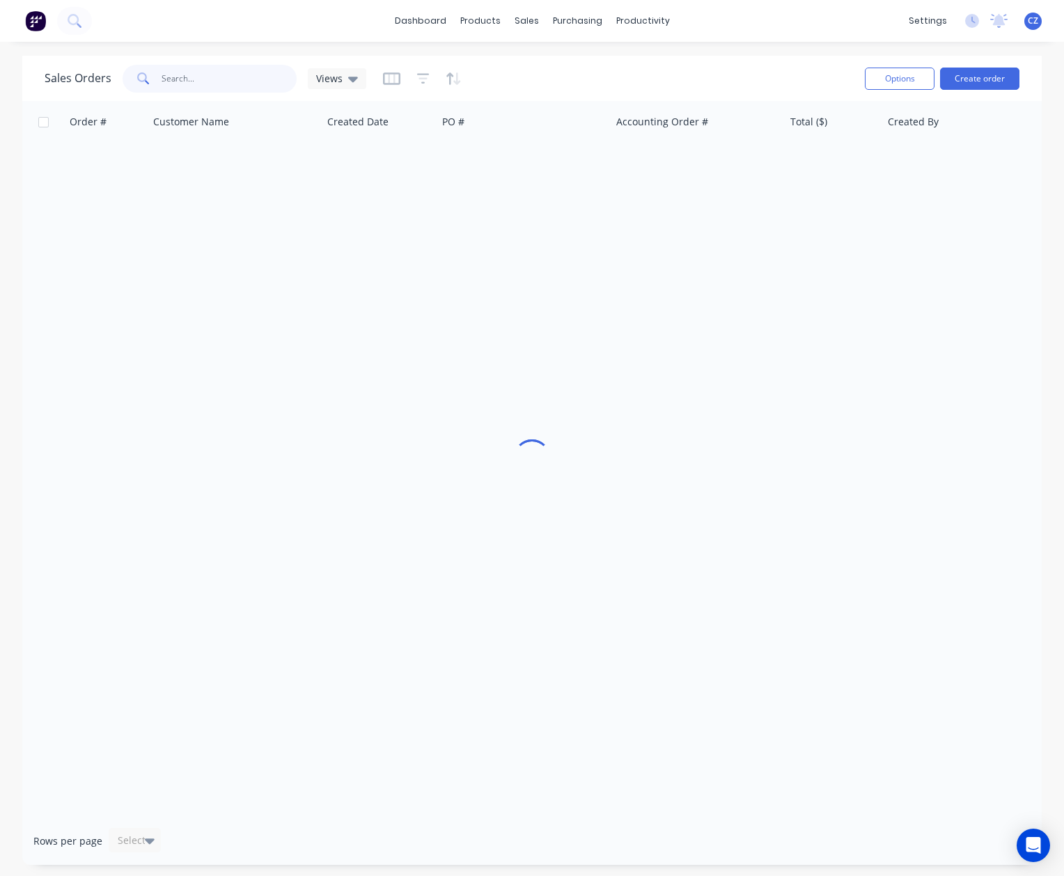
click at [231, 76] on input "text" at bounding box center [230, 79] width 136 height 28
type input "57181"
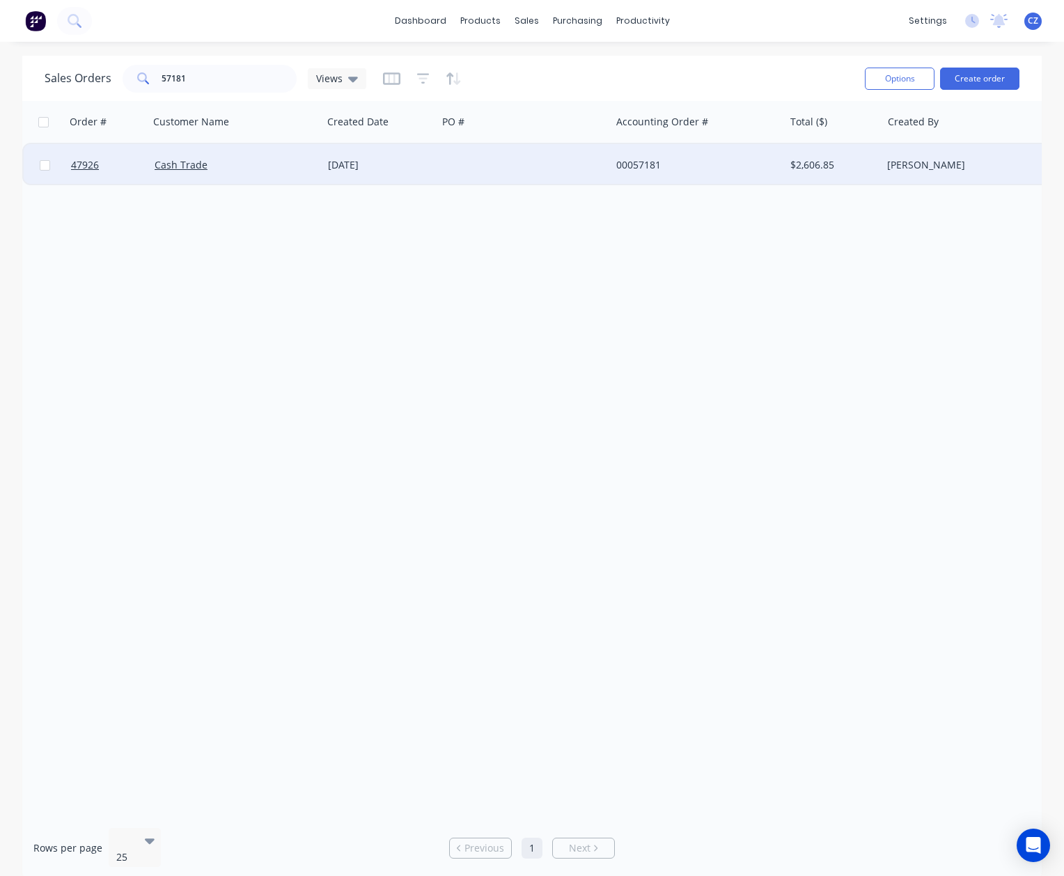
click at [292, 166] on div "Cash Trade" at bounding box center [232, 165] width 155 height 14
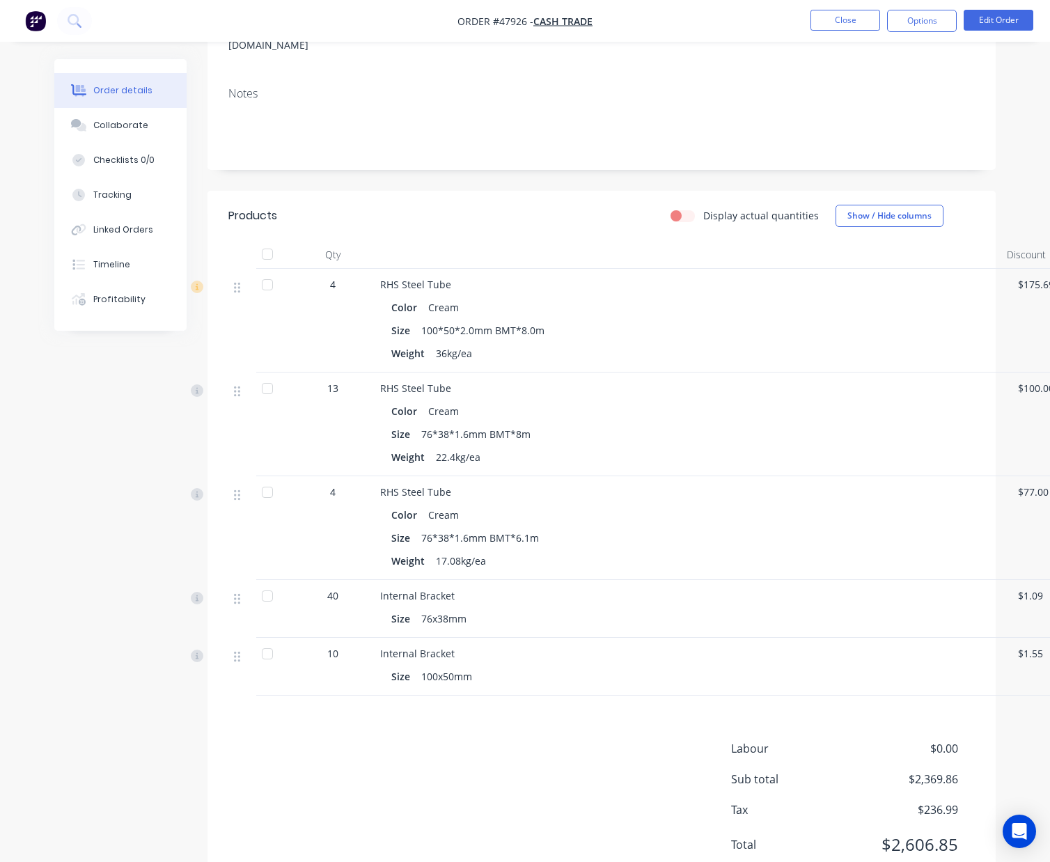
scroll to position [278, 0]
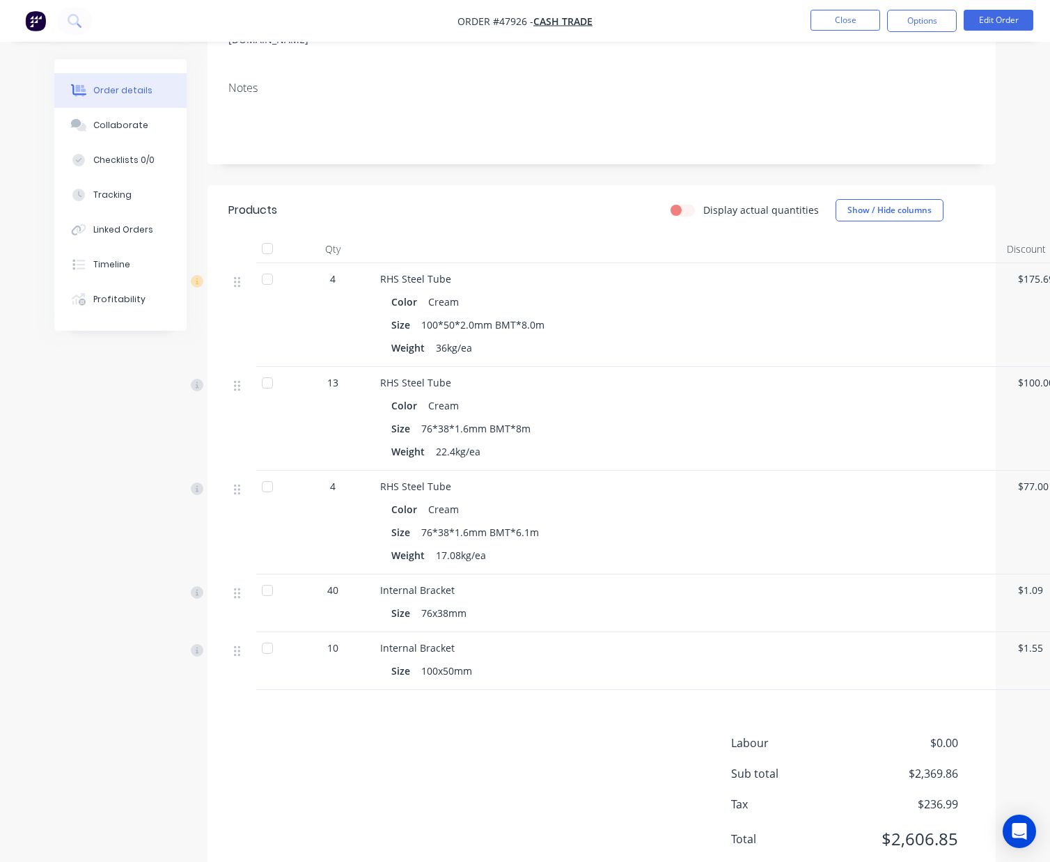
click at [961, 447] on div "RHS Steel Tube Color Cream Size 76*38*1.6mm BMT*8m Weight 22.4kg/ea" at bounding box center [688, 419] width 627 height 104
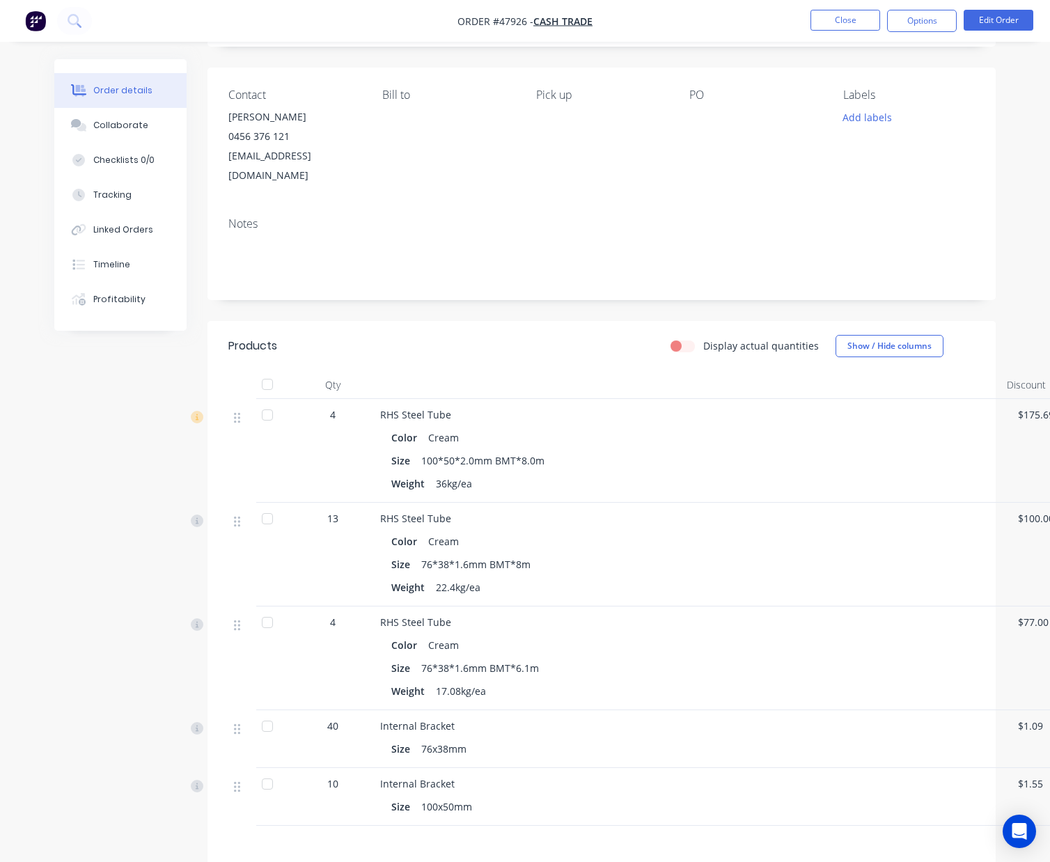
scroll to position [185, 0]
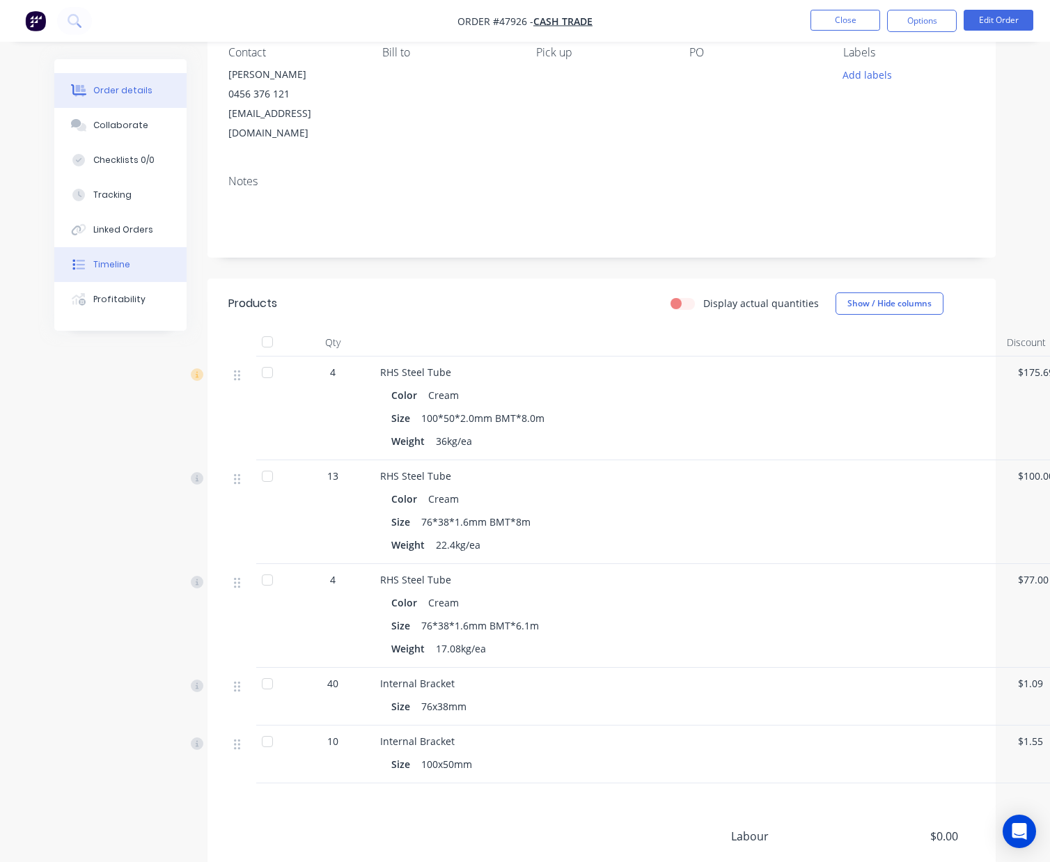
click at [129, 260] on button "Timeline" at bounding box center [120, 264] width 132 height 35
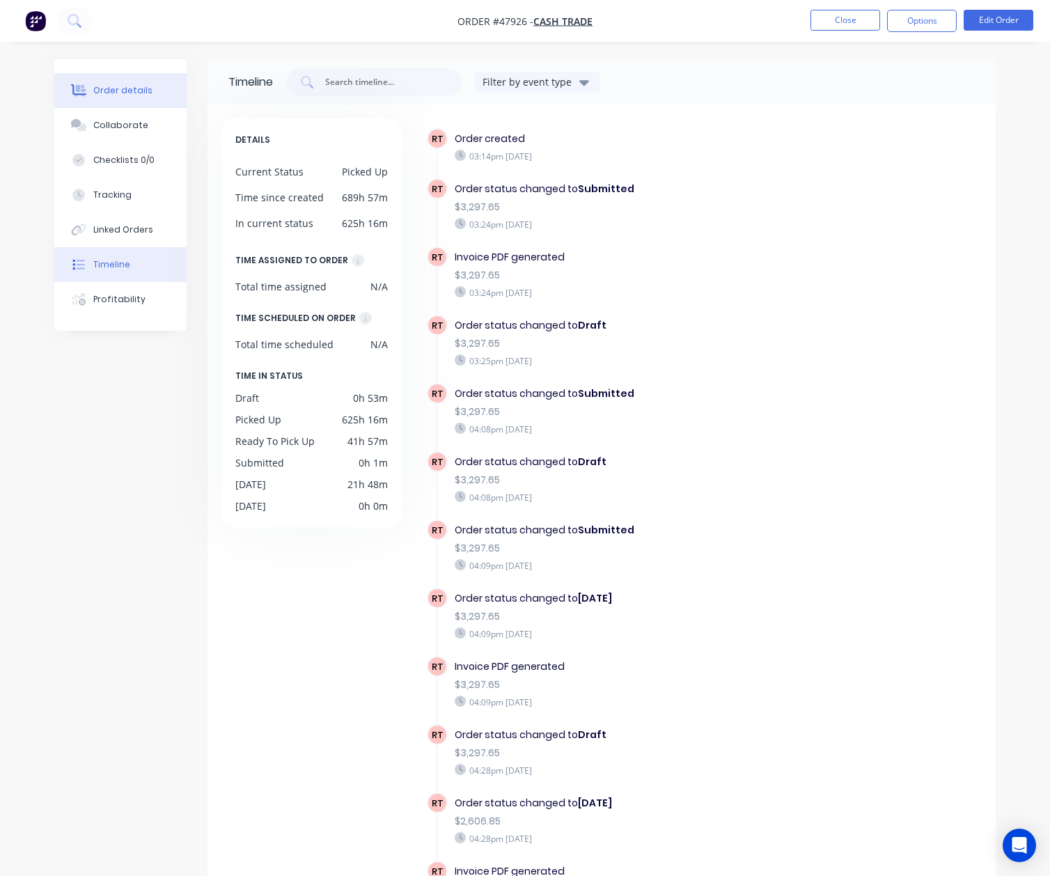
click at [134, 95] on div "Order details" at bounding box center [122, 90] width 59 height 13
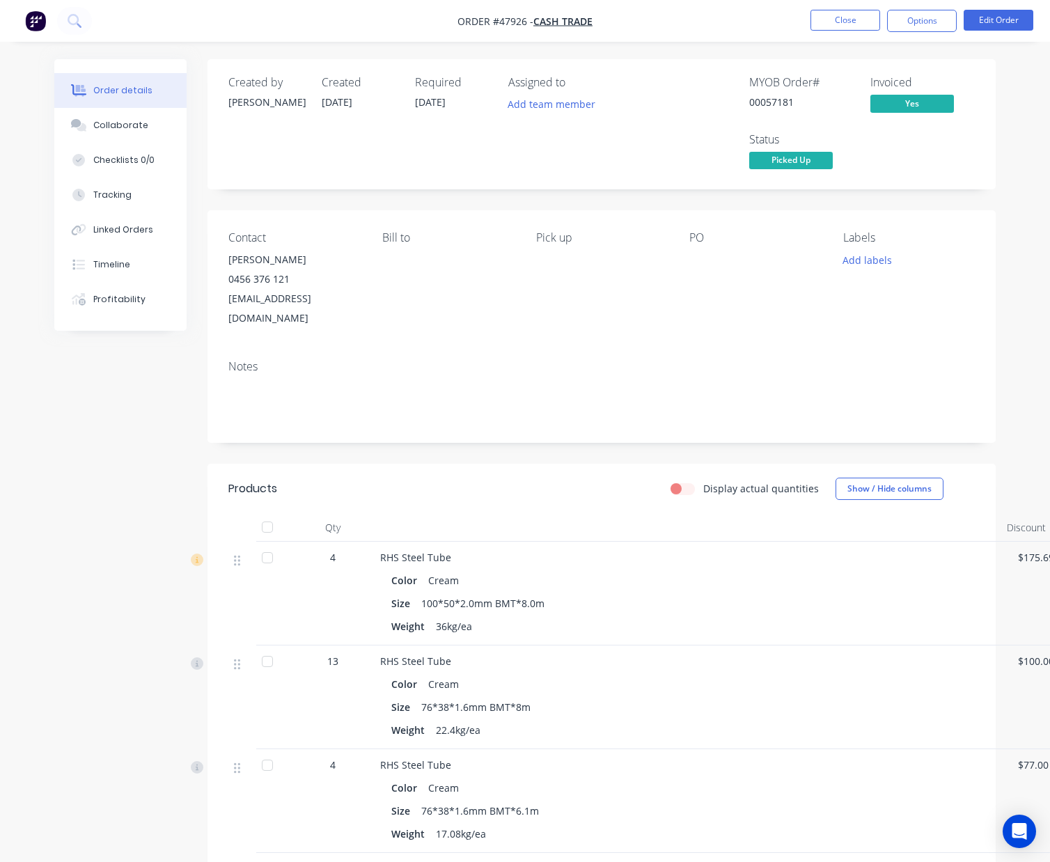
click at [886, 654] on div "RHS Steel Tube" at bounding box center [687, 661] width 615 height 15
click at [145, 226] on div "Linked Orders" at bounding box center [123, 229] width 60 height 13
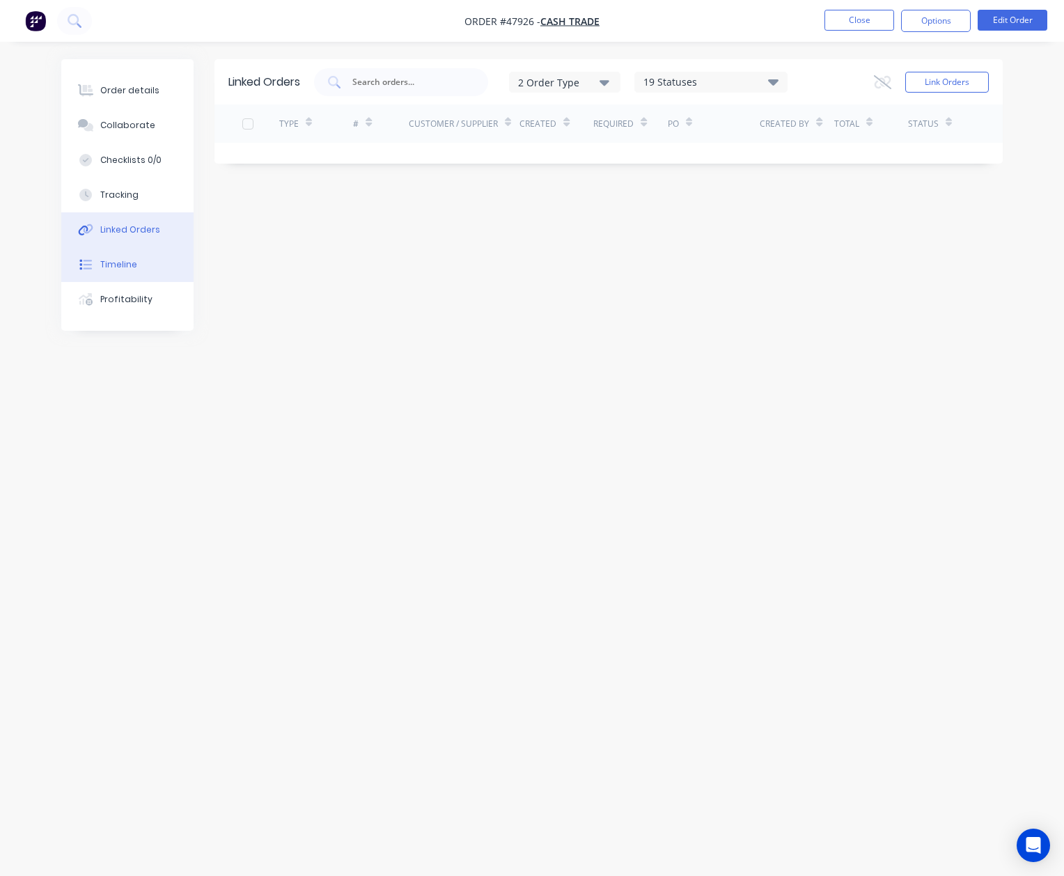
click at [139, 256] on button "Timeline" at bounding box center [127, 264] width 132 height 35
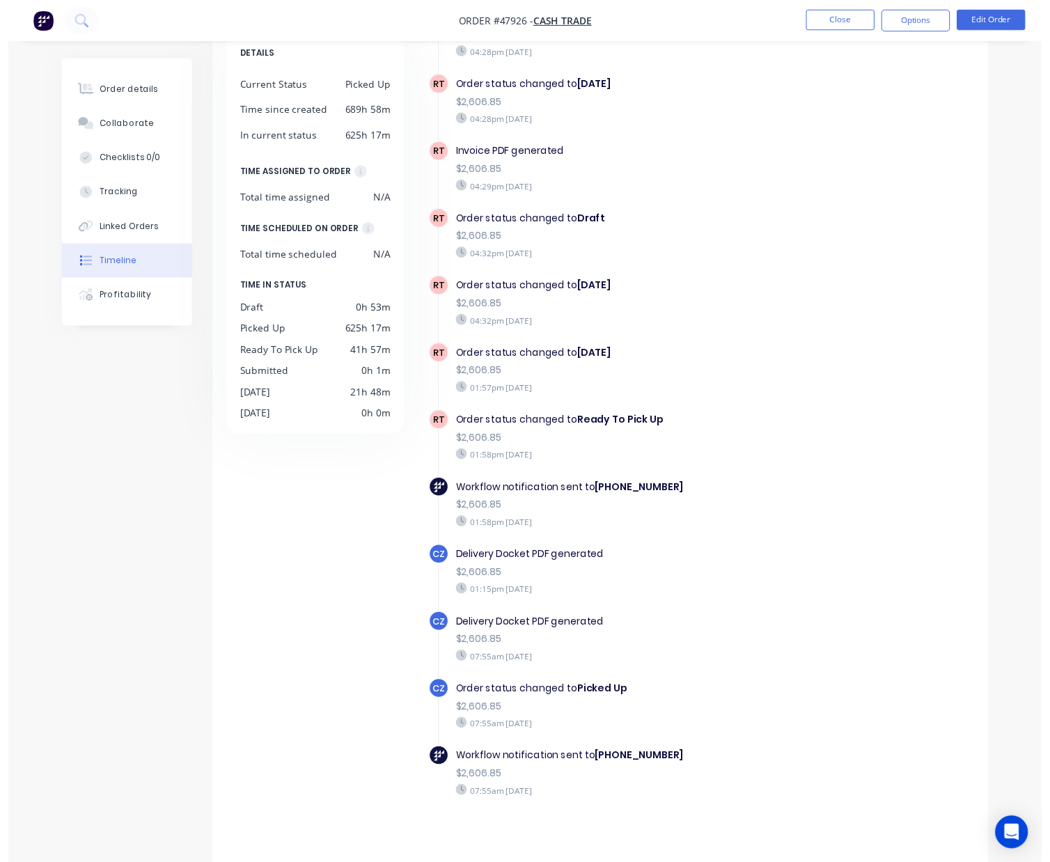
scroll to position [95, 0]
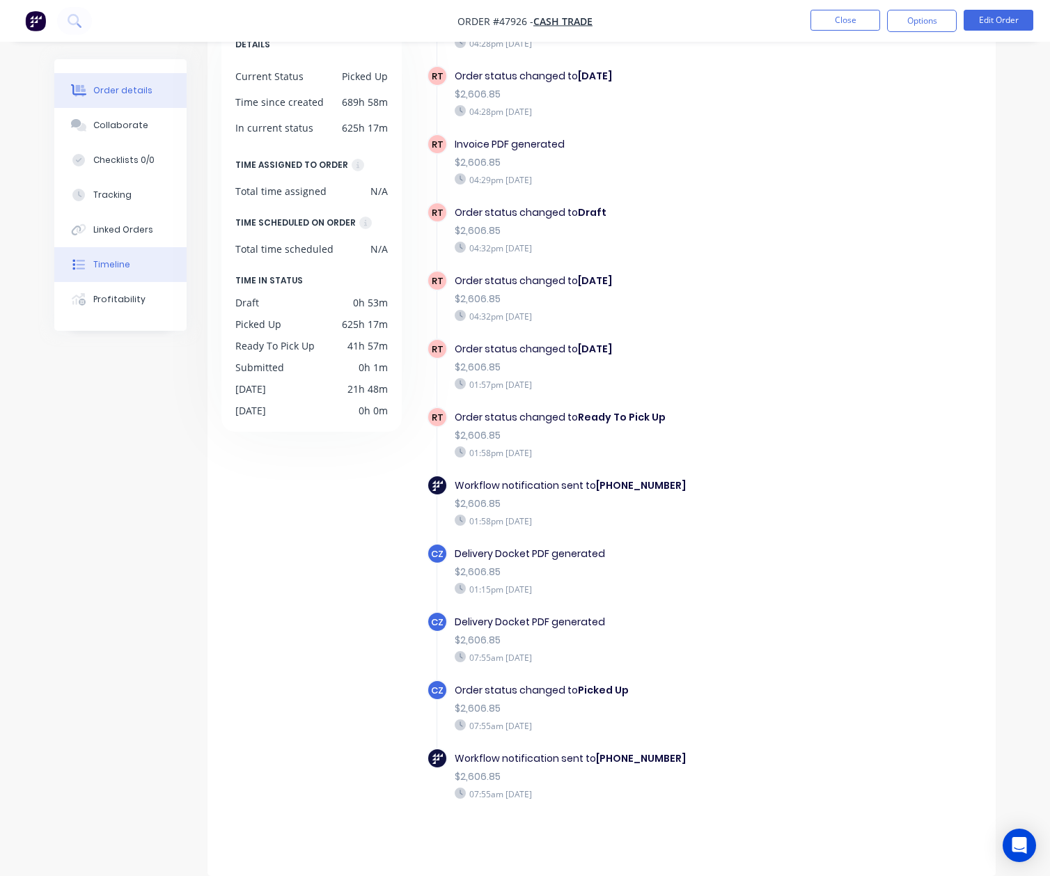
click at [142, 95] on div "Order details" at bounding box center [122, 90] width 59 height 13
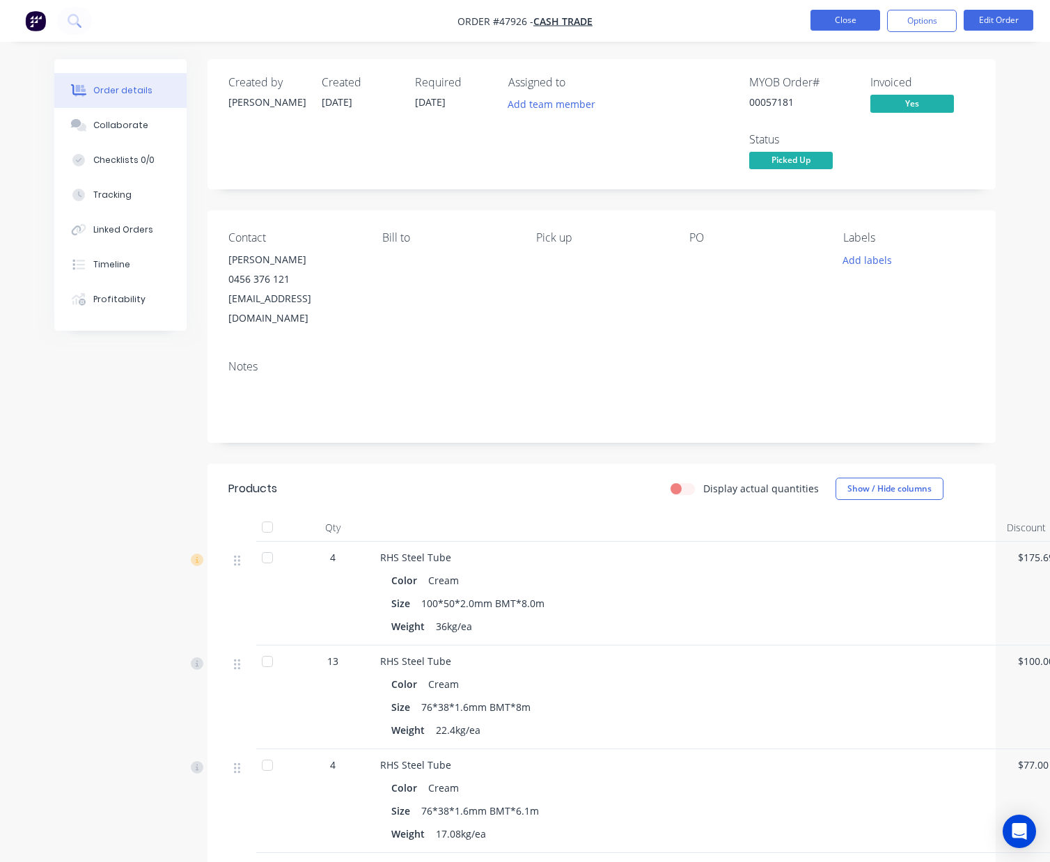
click at [835, 23] on button "Close" at bounding box center [845, 20] width 70 height 21
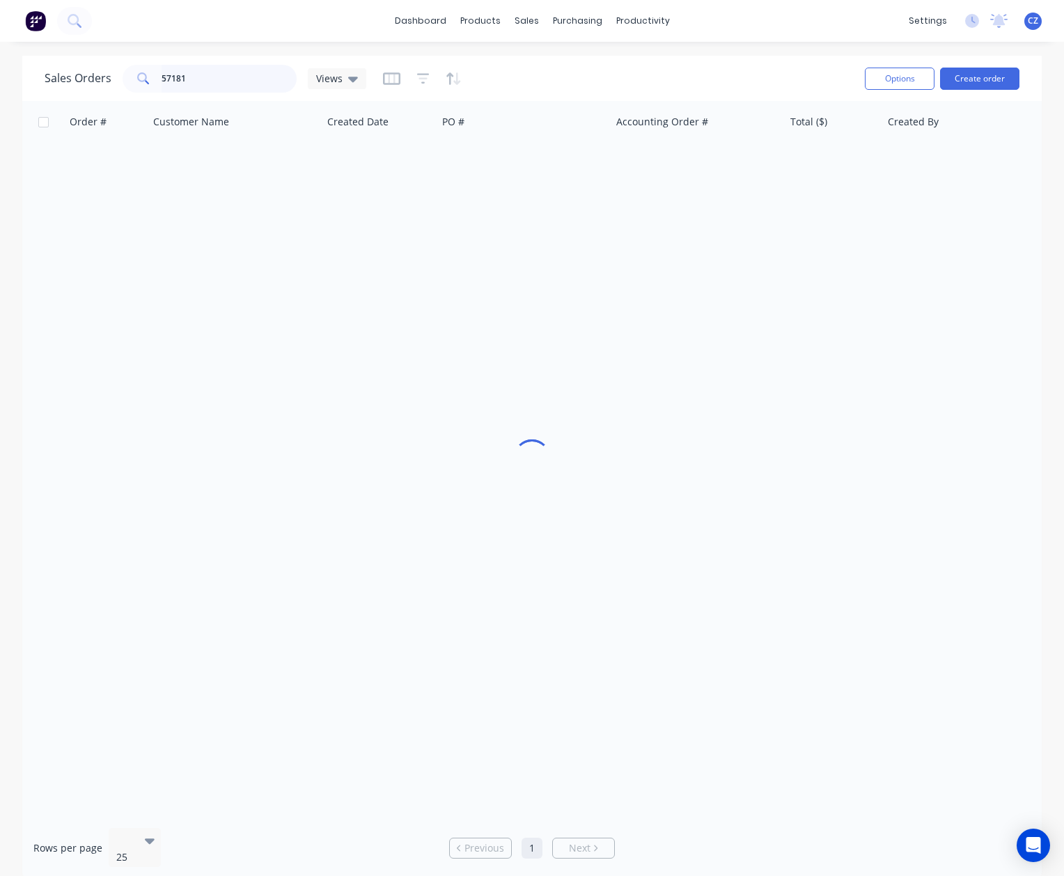
drag, startPoint x: 257, startPoint y: 85, endPoint x: 11, endPoint y: 58, distance: 247.2
click at [11, 58] on div "Sales Orders 57181 Views Options Create order Order # Customer Name Created Dat…" at bounding box center [532, 468] width 1064 height 824
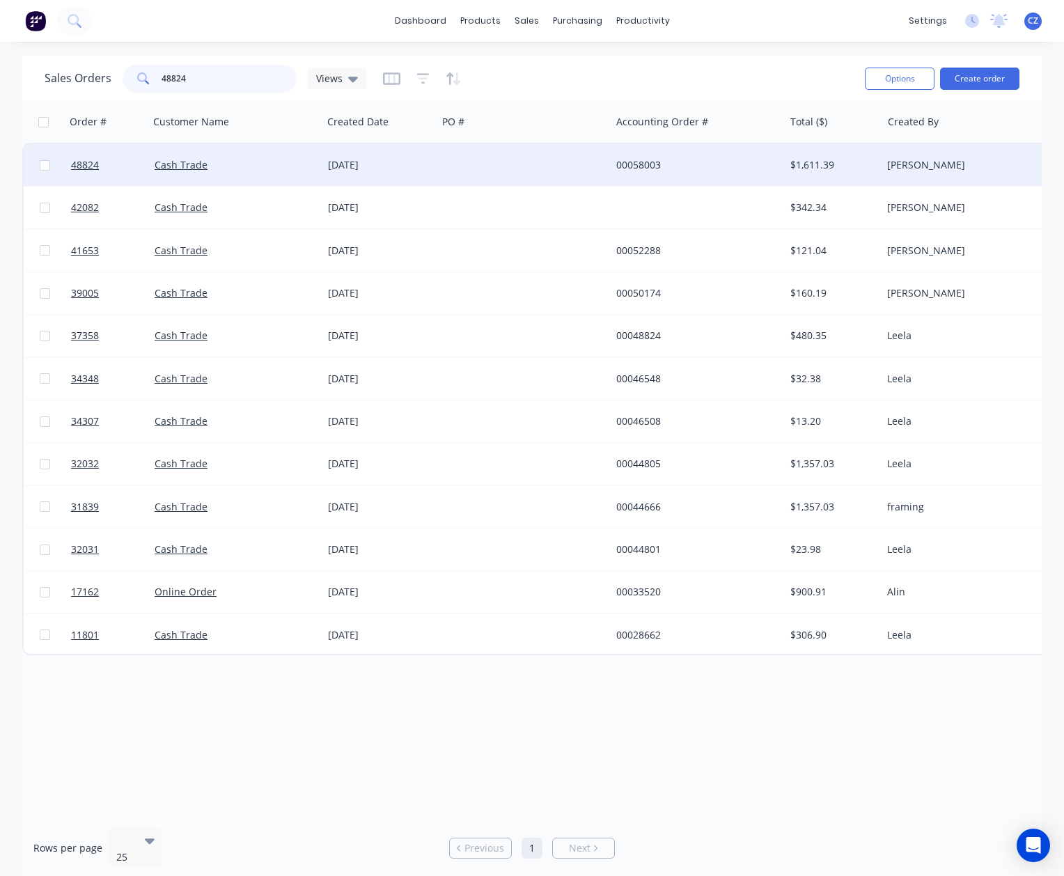
type input "48824"
click at [533, 180] on div at bounding box center [523, 165] width 173 height 42
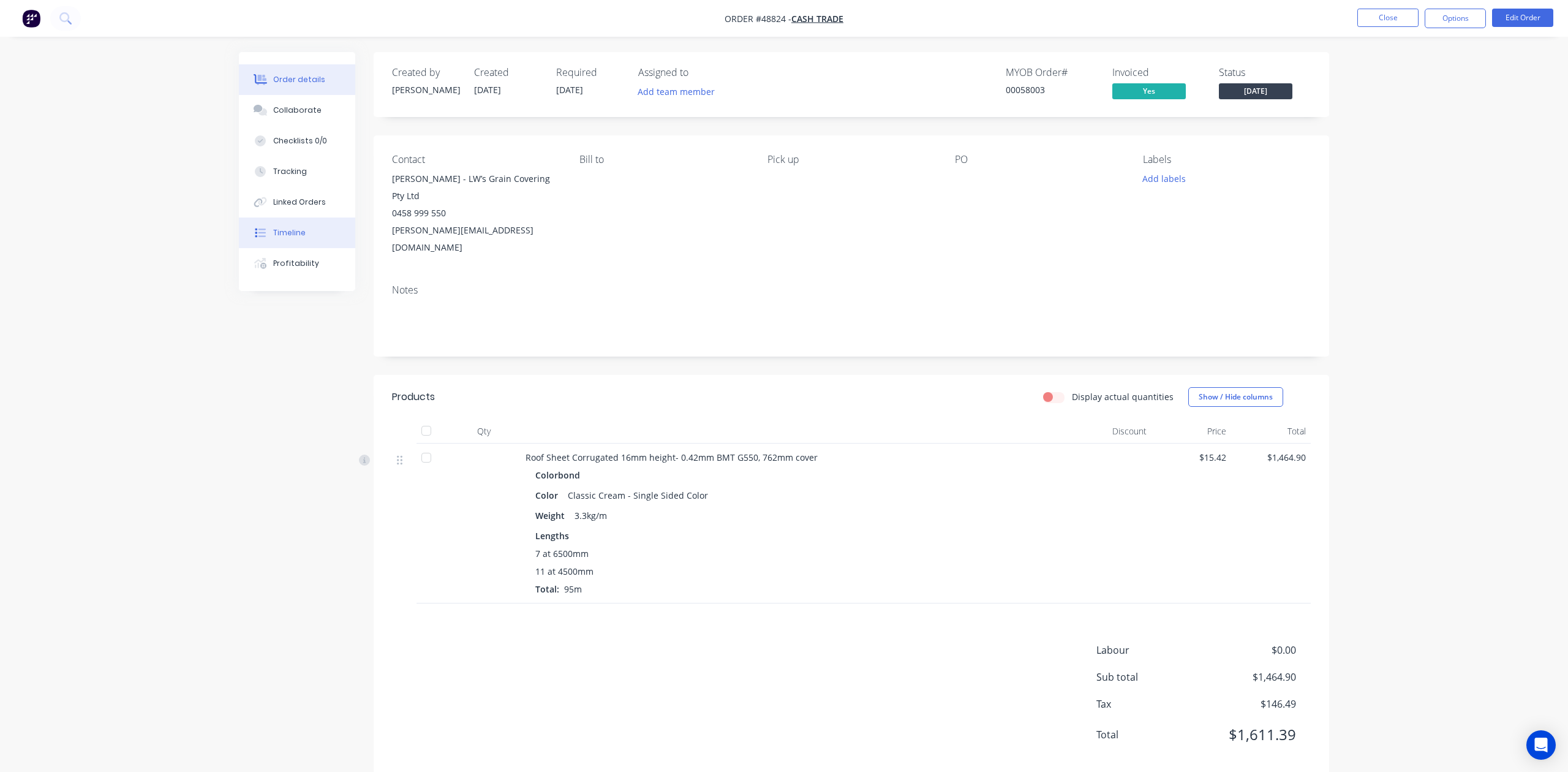
click at [290, 237] on div "Timeline" at bounding box center [289, 232] width 33 height 11
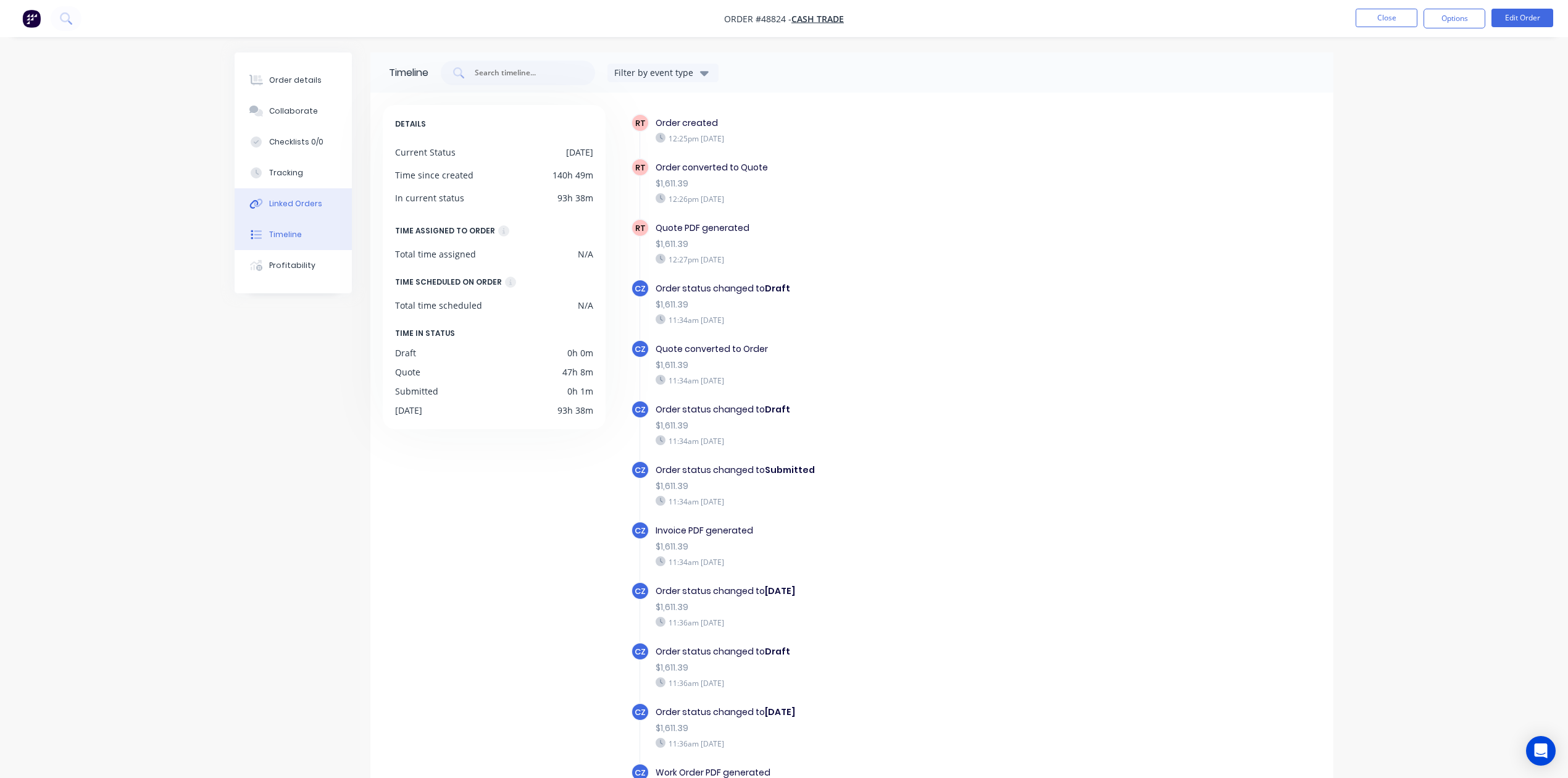
click at [298, 212] on button "Linked Orders" at bounding box center [294, 203] width 117 height 31
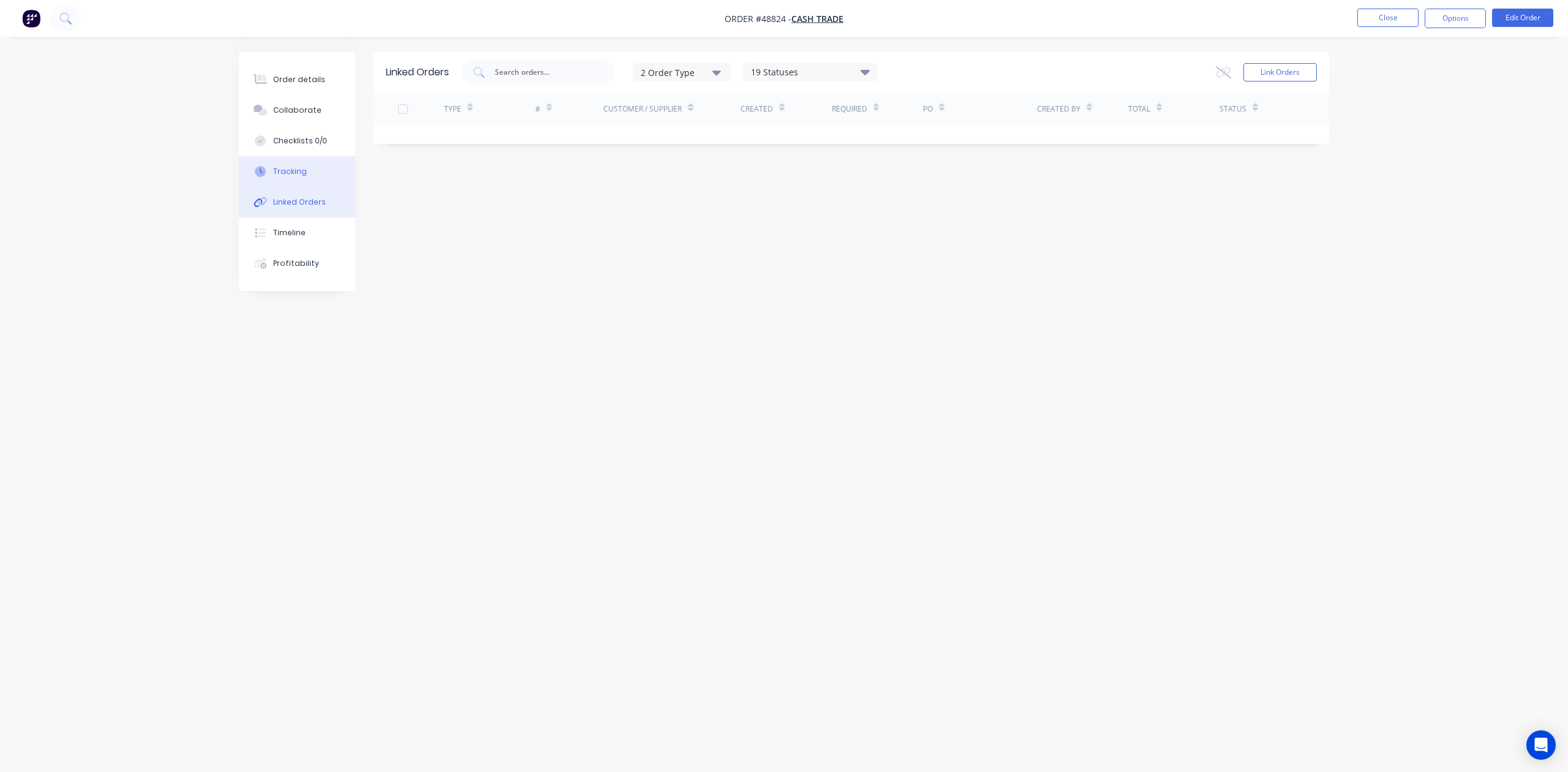
click at [272, 162] on button "Tracking" at bounding box center [297, 172] width 116 height 31
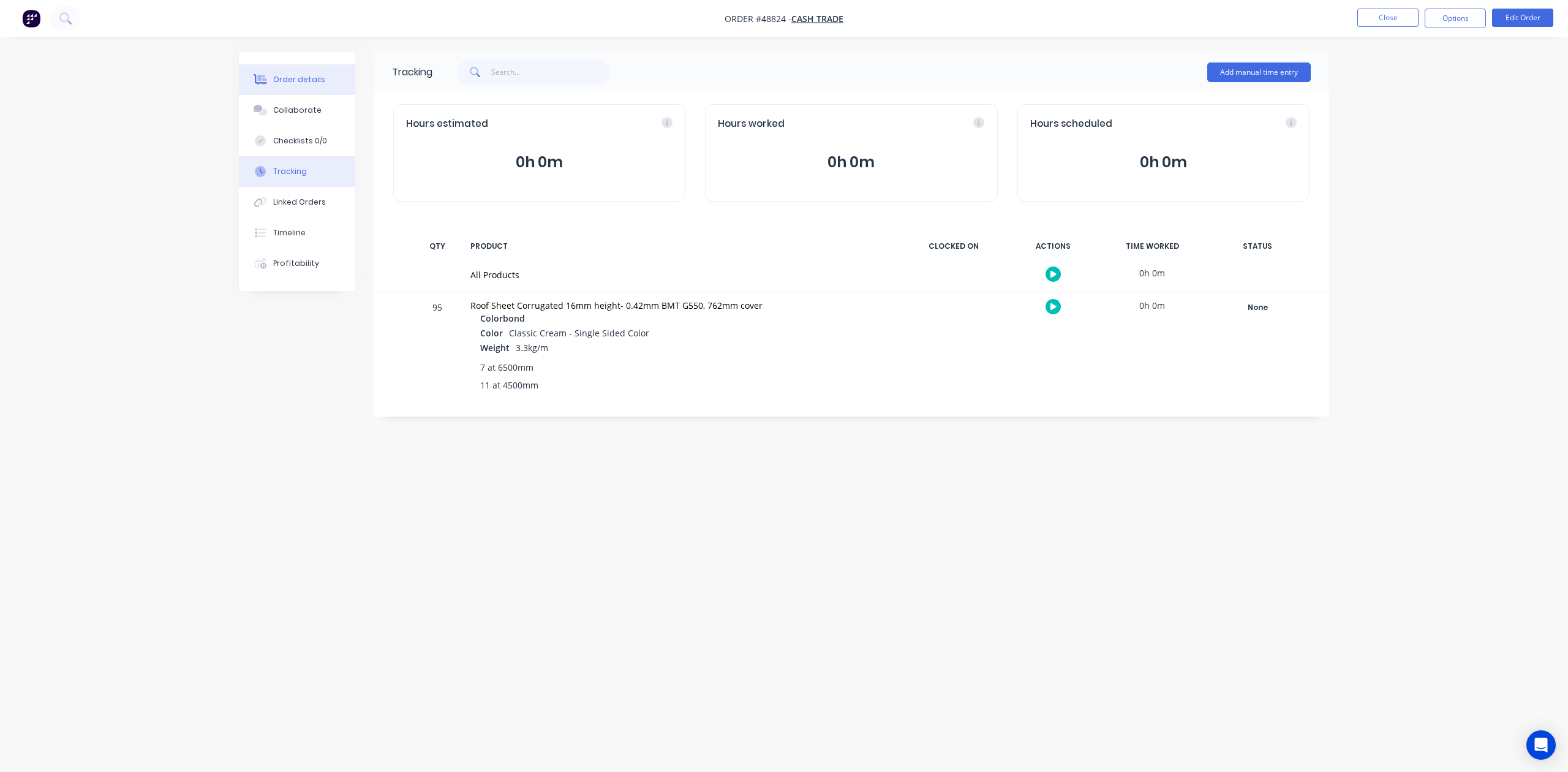
click at [283, 71] on button "Order details" at bounding box center [297, 79] width 116 height 31
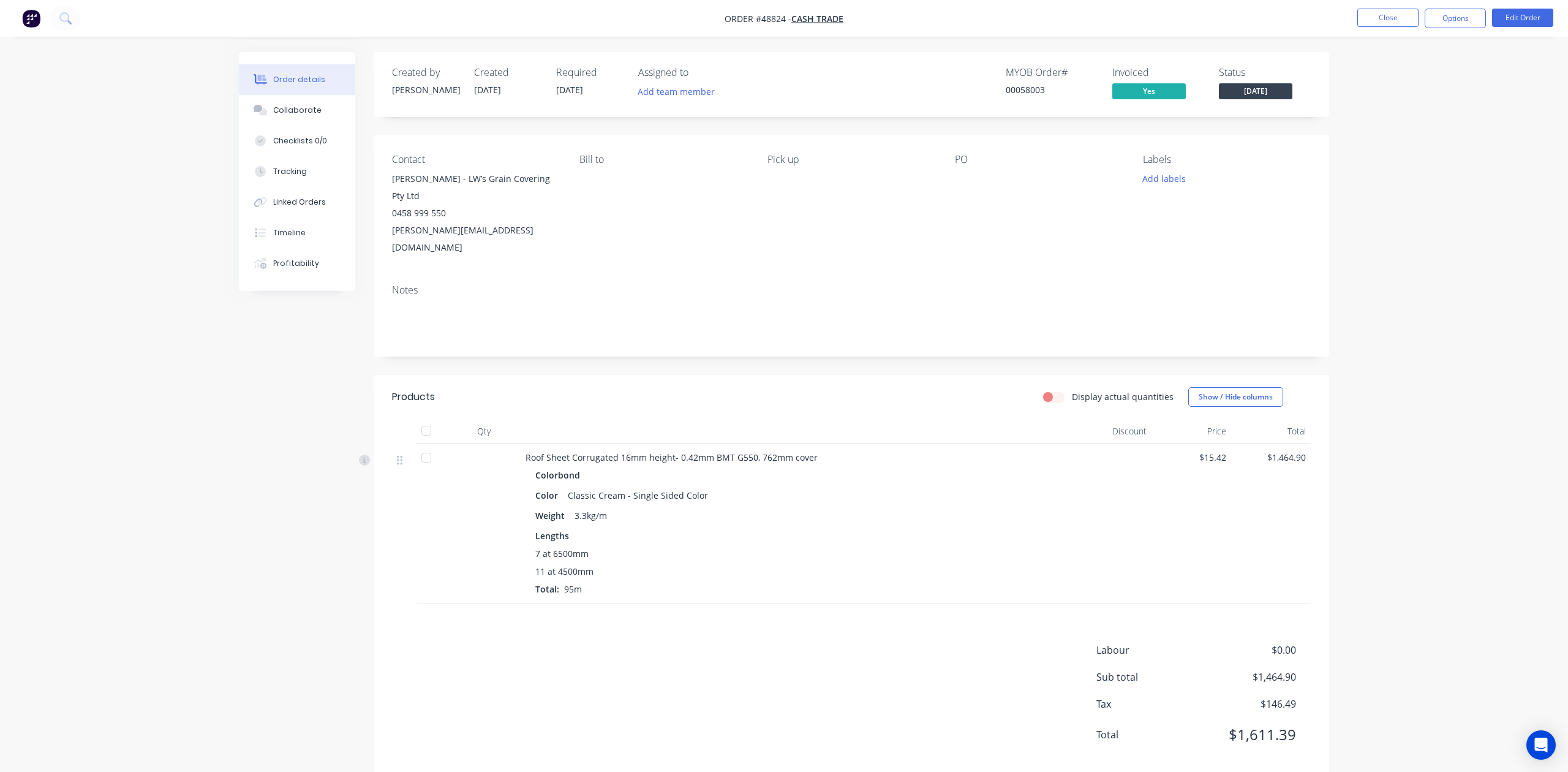
click at [814, 643] on div "Labour $0.00 Sub total $1,464.90 Tax $146.49 Total $1,611.39" at bounding box center [852, 700] width 919 height 115
click at [841, 507] on div "Weight 3.3kg/m" at bounding box center [795, 516] width 522 height 18
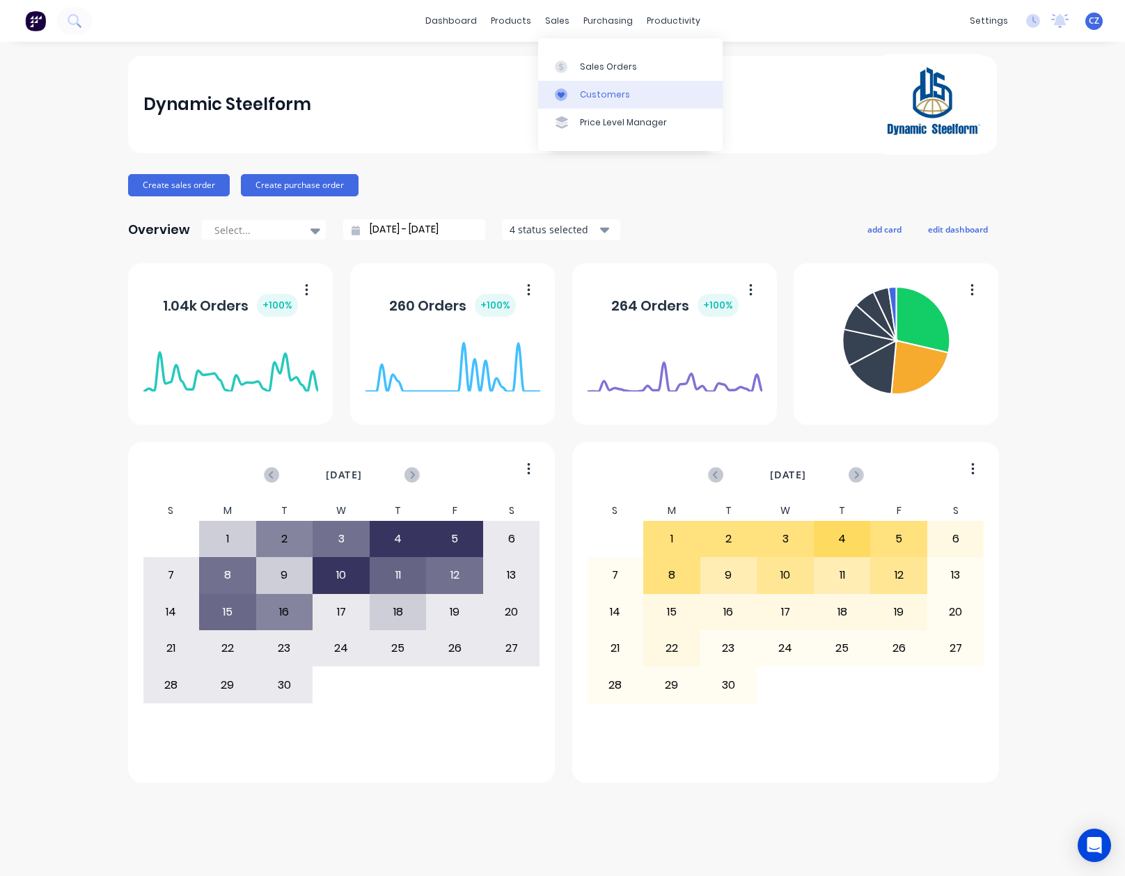
click at [591, 99] on div "Customers" at bounding box center [605, 94] width 50 height 13
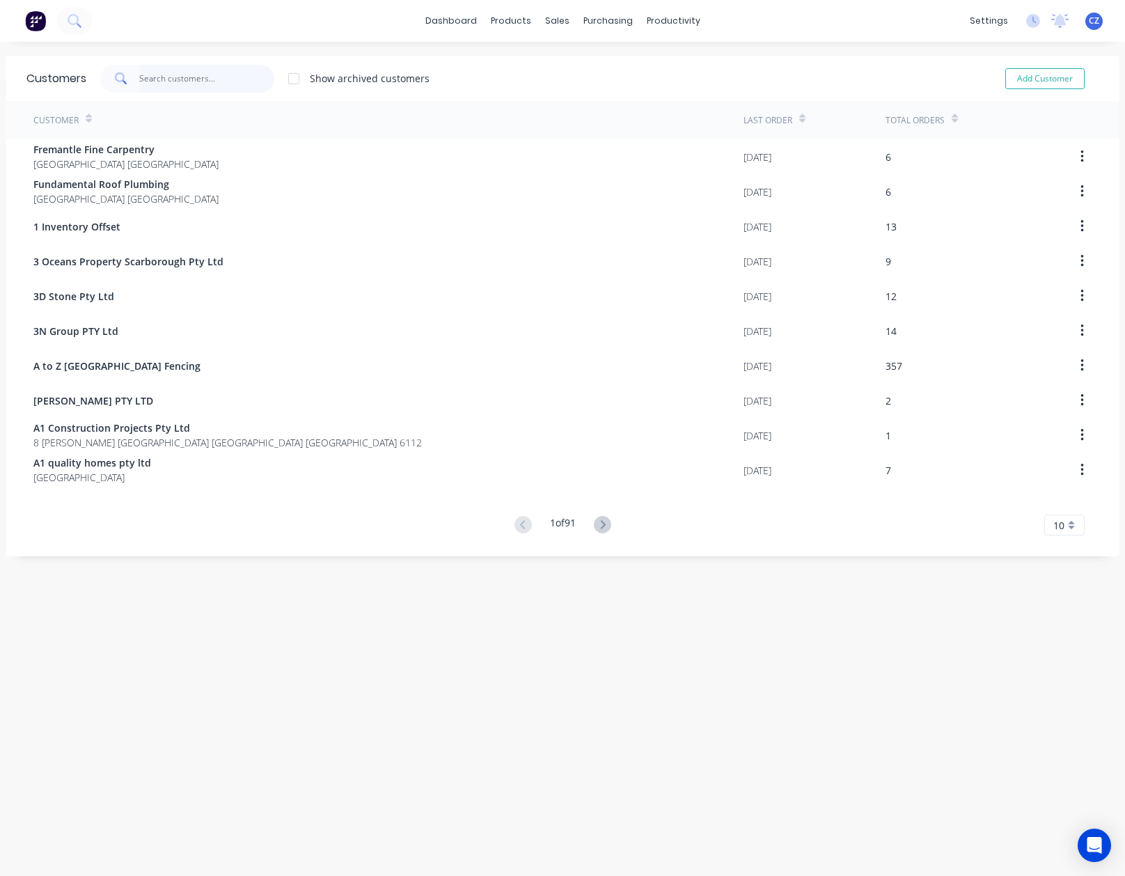
click at [229, 70] on input "text" at bounding box center [207, 79] width 136 height 28
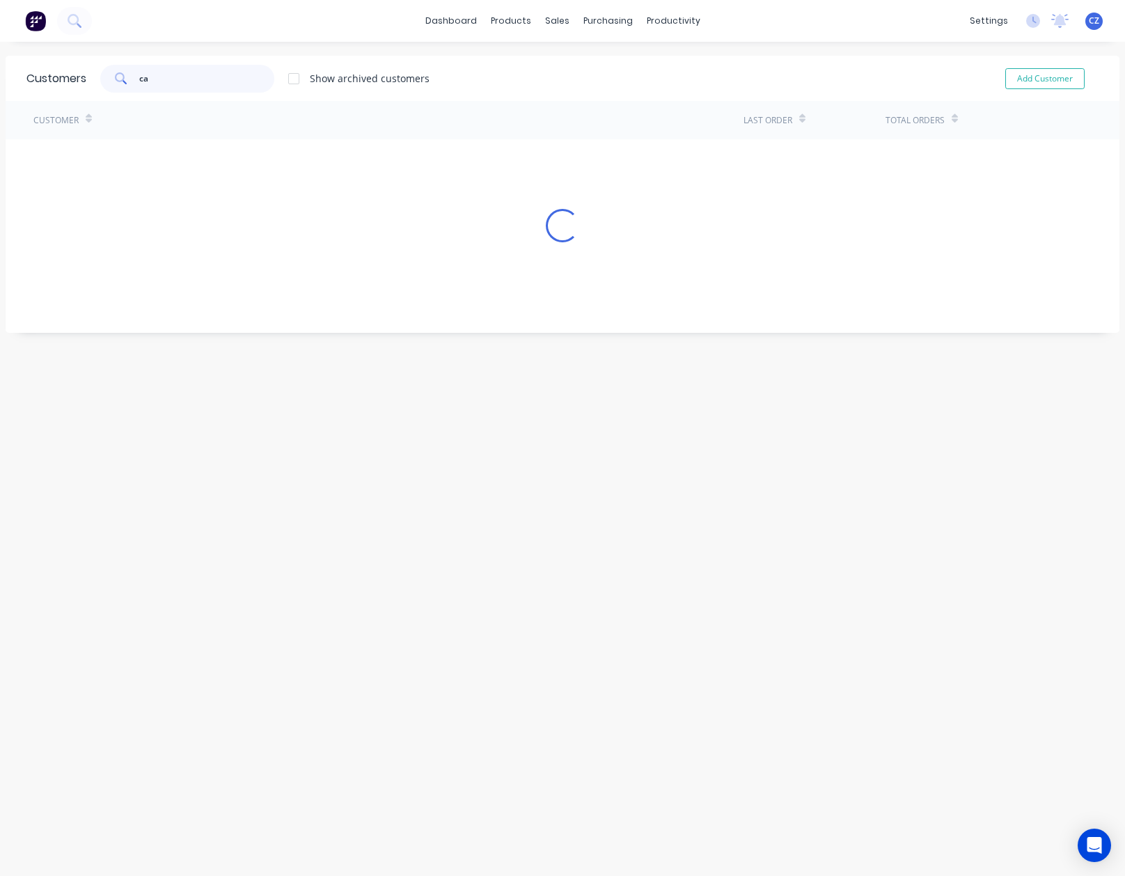
type input "c"
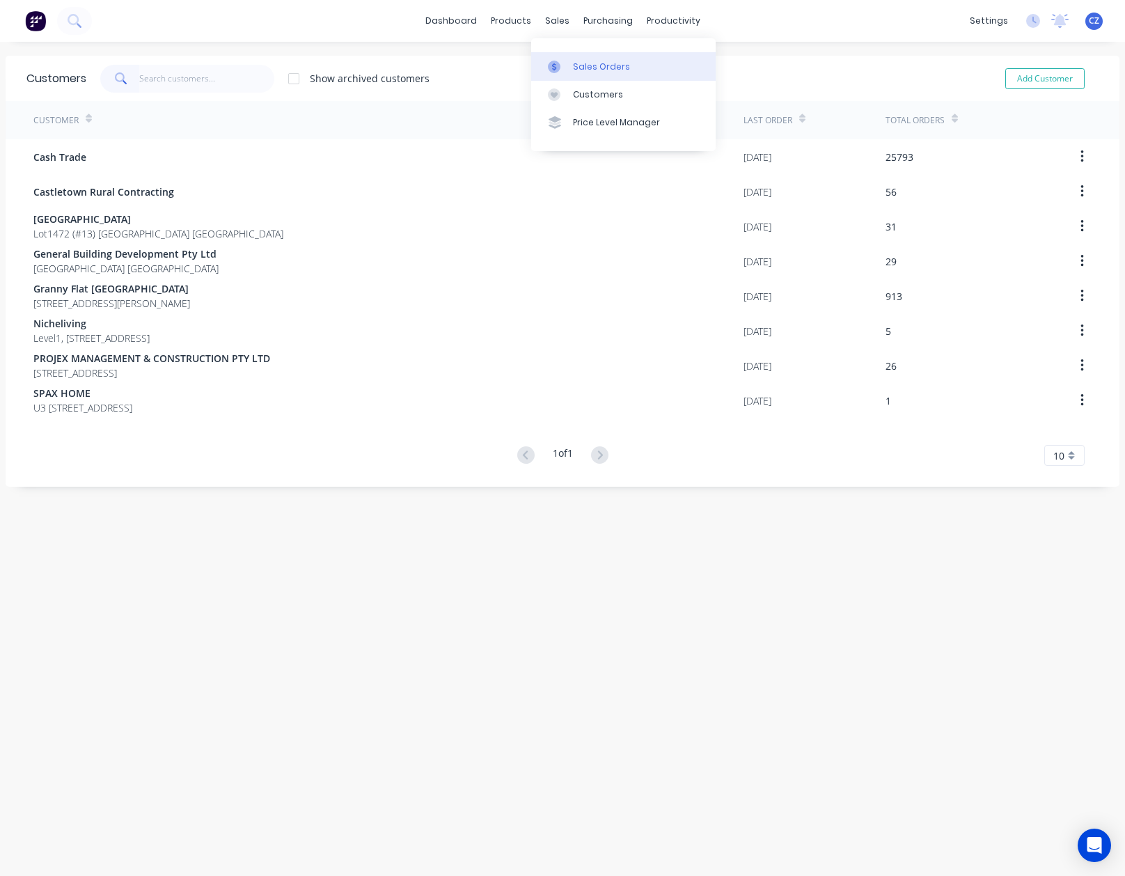
click at [555, 54] on link "Sales Orders" at bounding box center [623, 66] width 184 height 28
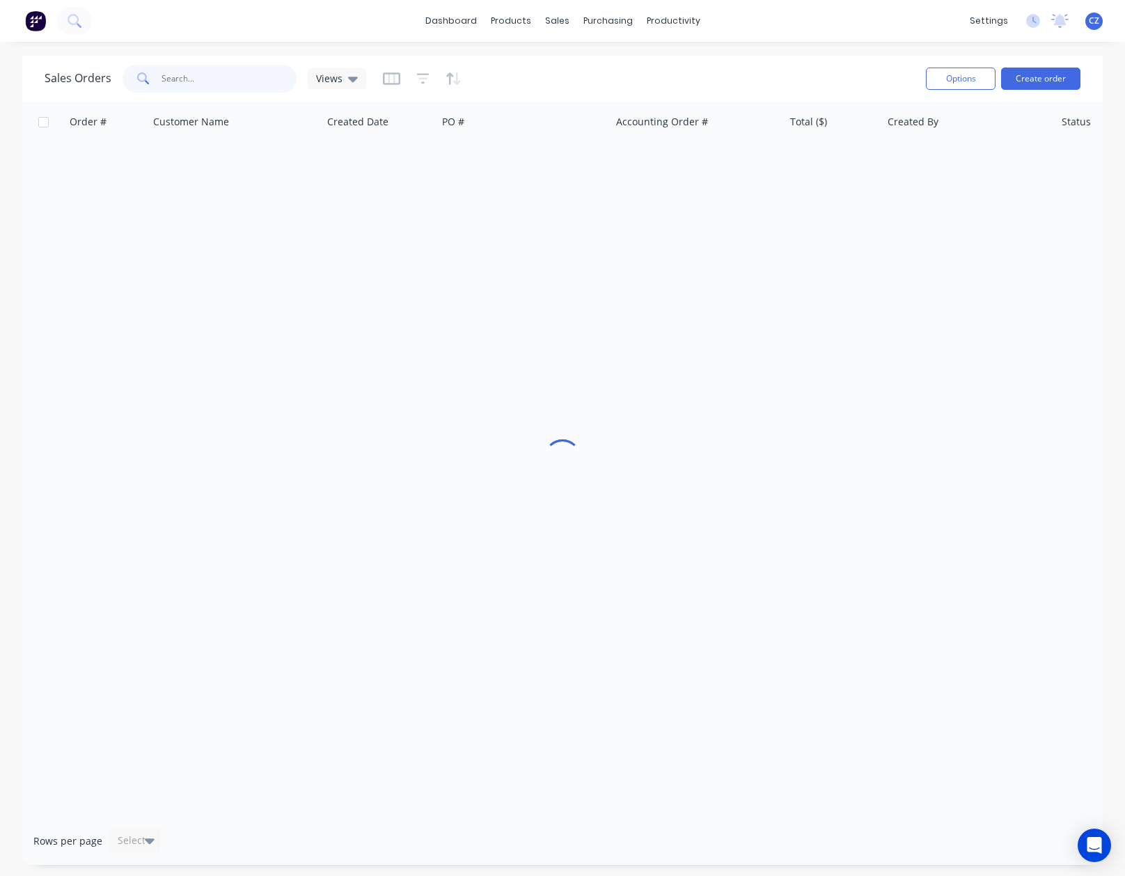
click at [245, 70] on input "text" at bounding box center [230, 79] width 136 height 28
type input "403286973"
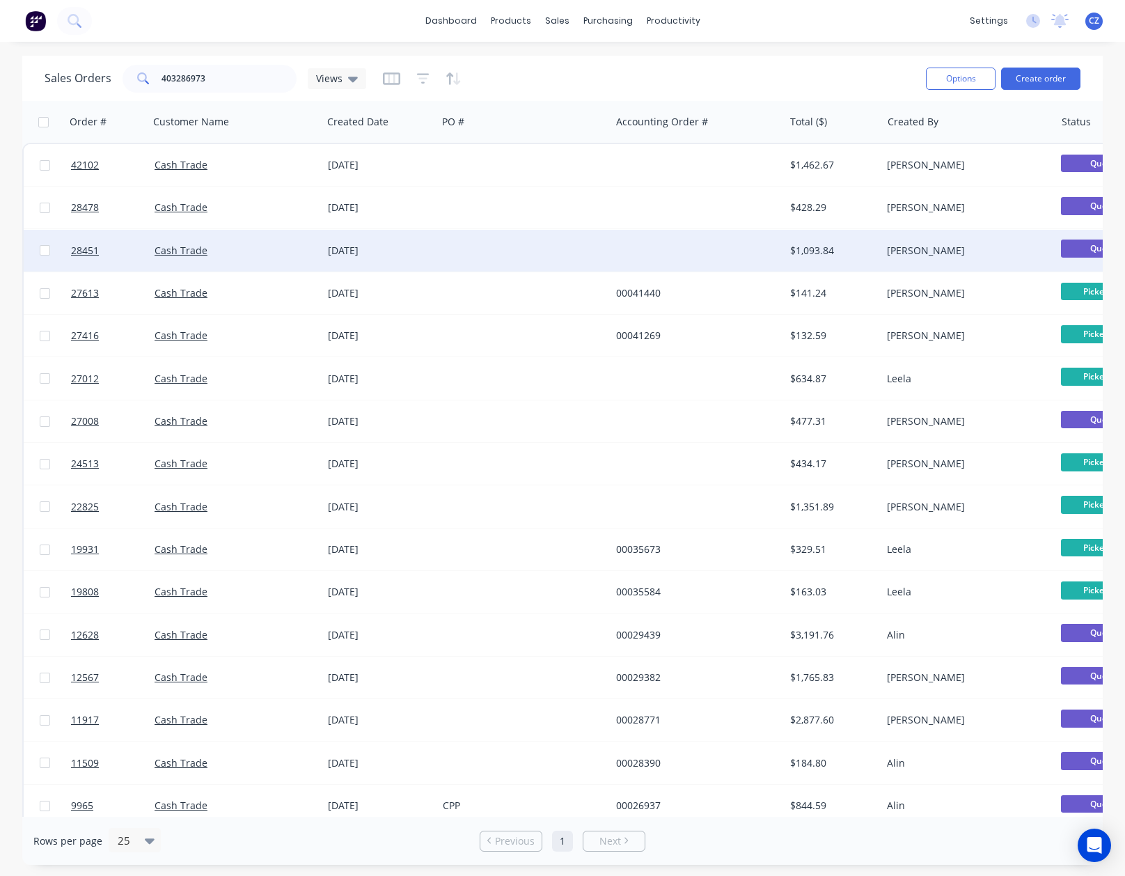
click at [465, 260] on div at bounding box center [523, 251] width 173 height 42
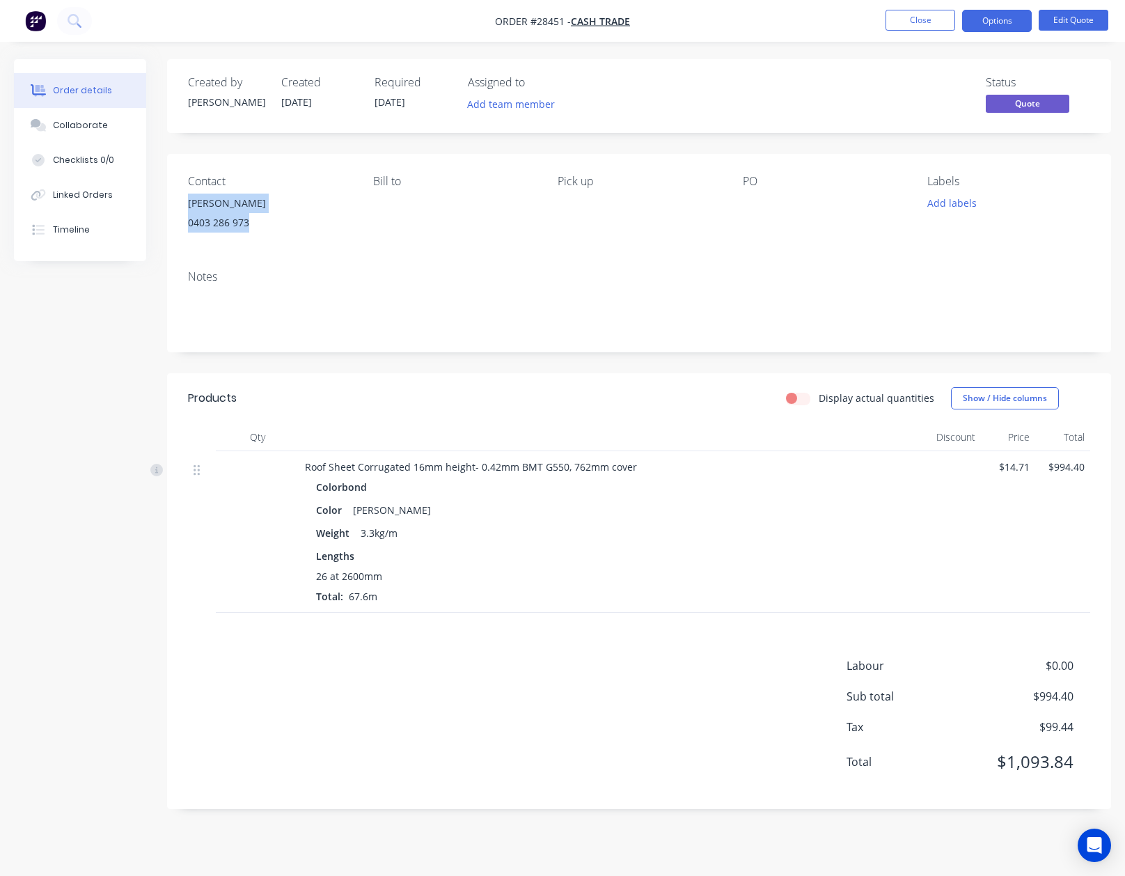
drag, startPoint x: 278, startPoint y: 228, endPoint x: 181, endPoint y: 210, distance: 99.3
click at [181, 210] on div "Contact [PERSON_NAME] [PHONE_NUMBER] Bill to Pick up PO Labels Add labels" at bounding box center [639, 206] width 944 height 105
copy div "[PERSON_NAME] 0403 286 973"
click at [940, 13] on button "Close" at bounding box center [921, 20] width 70 height 21
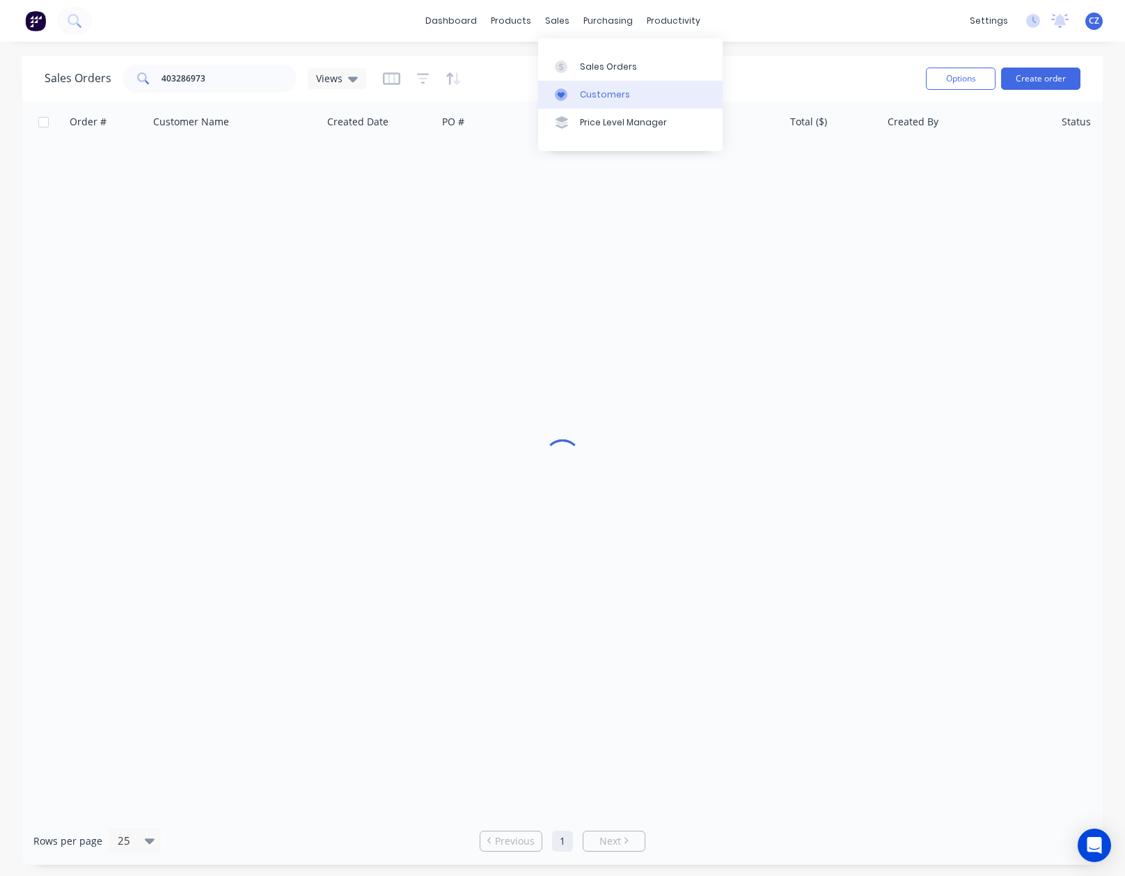
click at [586, 89] on div "Customers" at bounding box center [605, 94] width 50 height 13
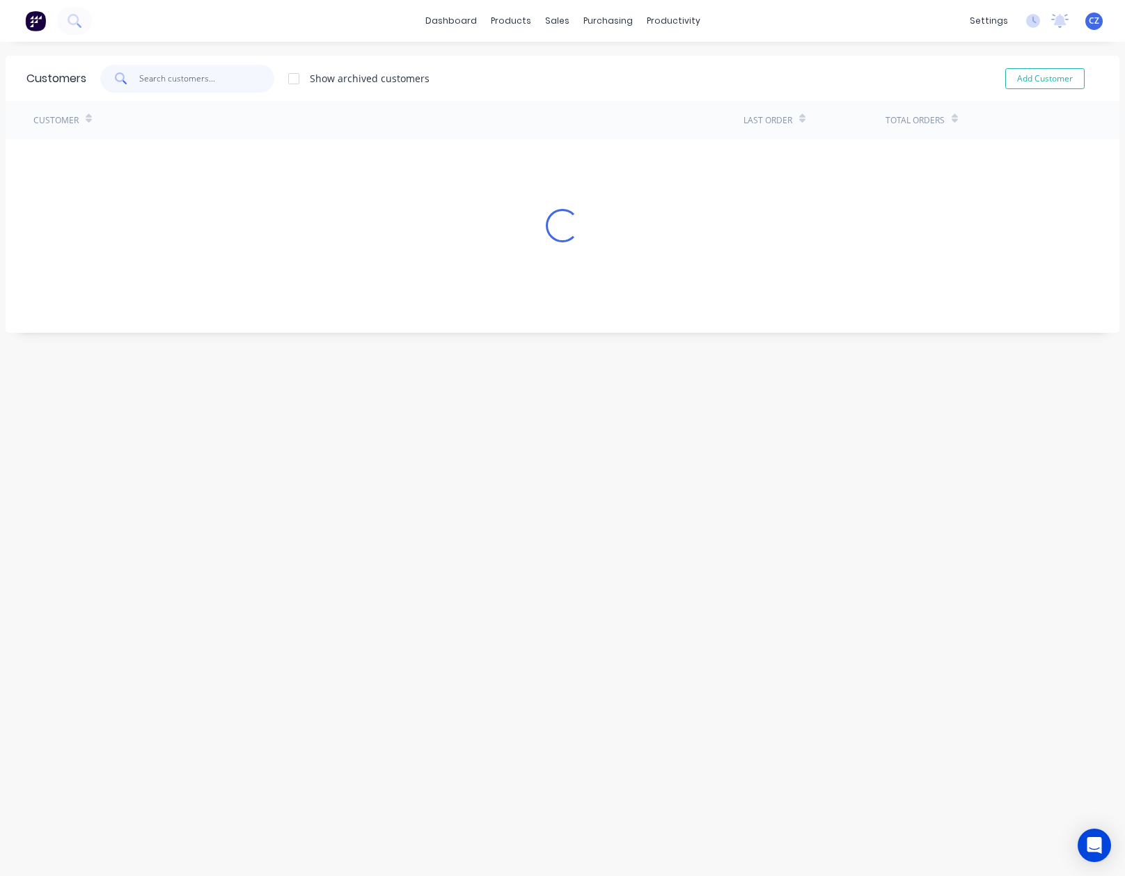
click at [228, 79] on input "text" at bounding box center [207, 79] width 136 height 28
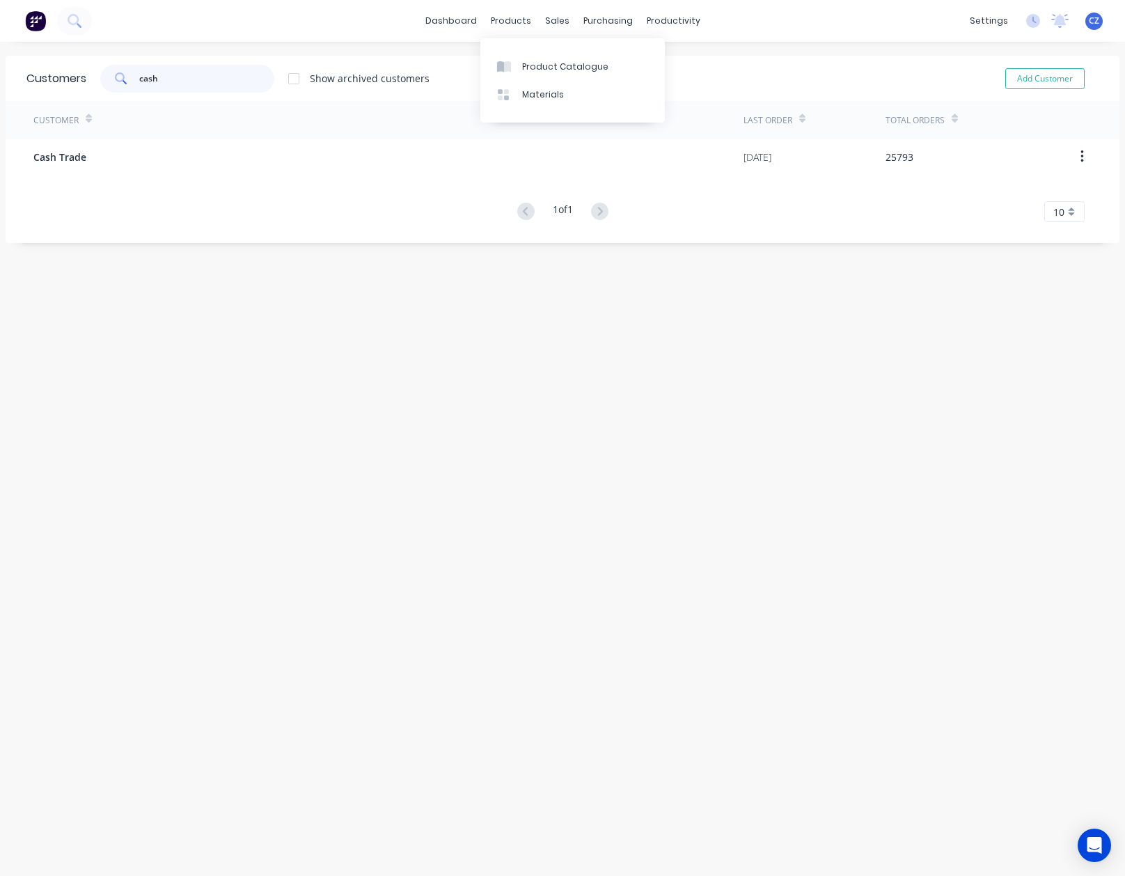
type input "cash"
click at [82, 178] on div "Customer Last Order Total Orders Cash Trade [DATE] 25793 1 of 1 10 5 10 15 20 2…" at bounding box center [563, 161] width 1114 height 121
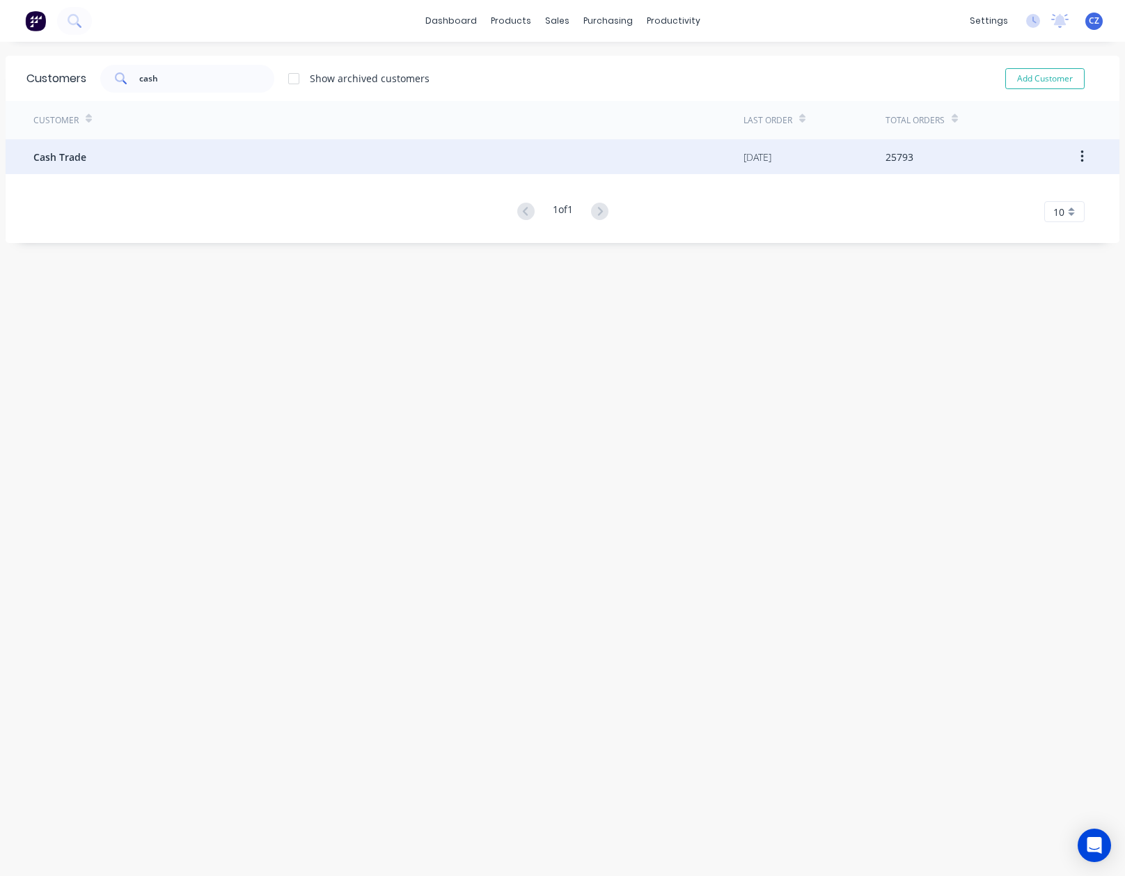
click at [101, 162] on div "Cash Trade" at bounding box center [388, 156] width 710 height 35
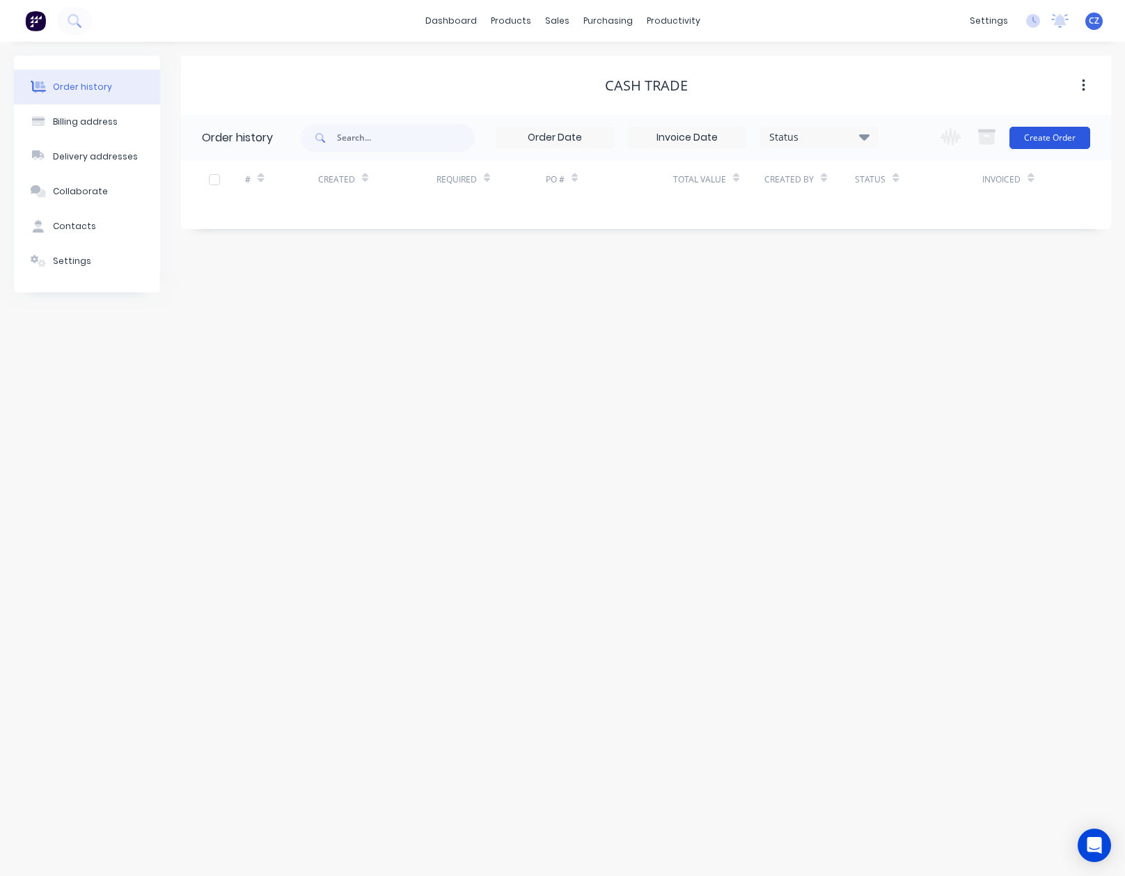
click at [1051, 134] on button "Create Order" at bounding box center [1049, 138] width 81 height 22
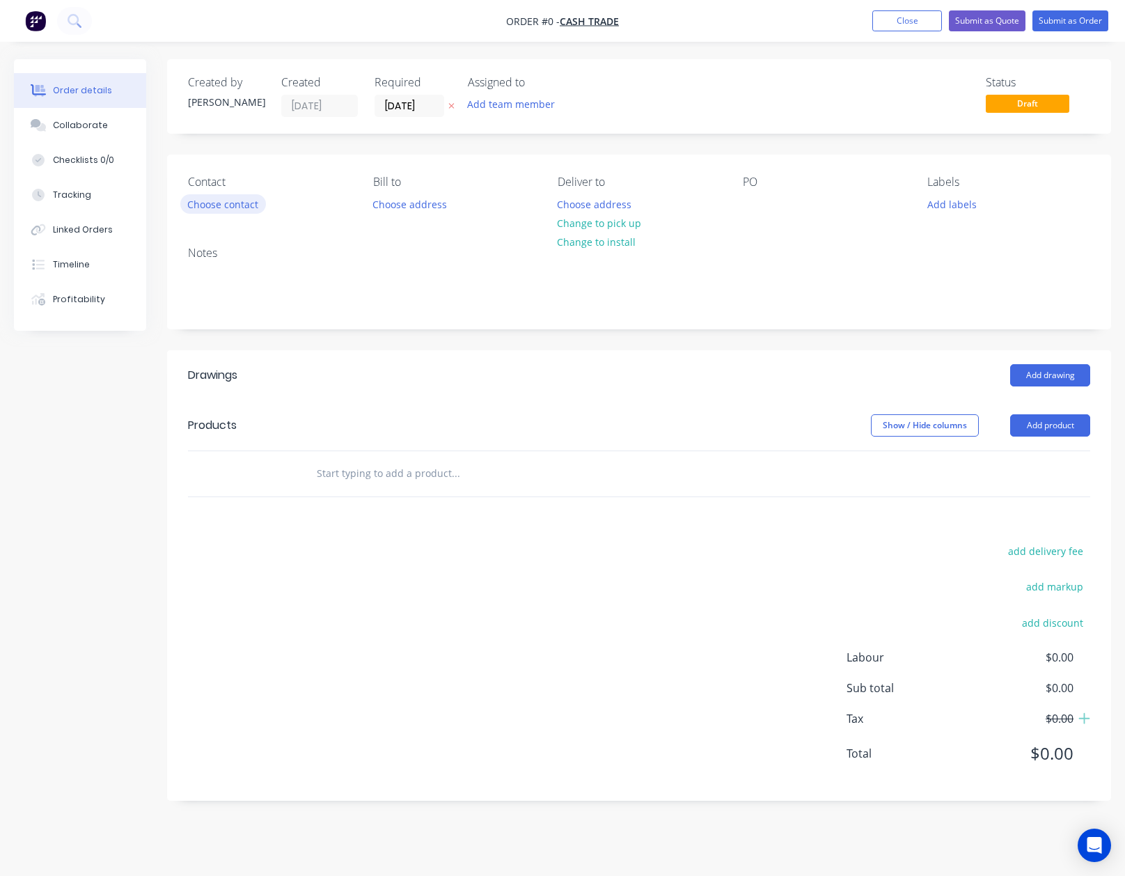
click at [245, 198] on button "Choose contact" at bounding box center [223, 203] width 86 height 19
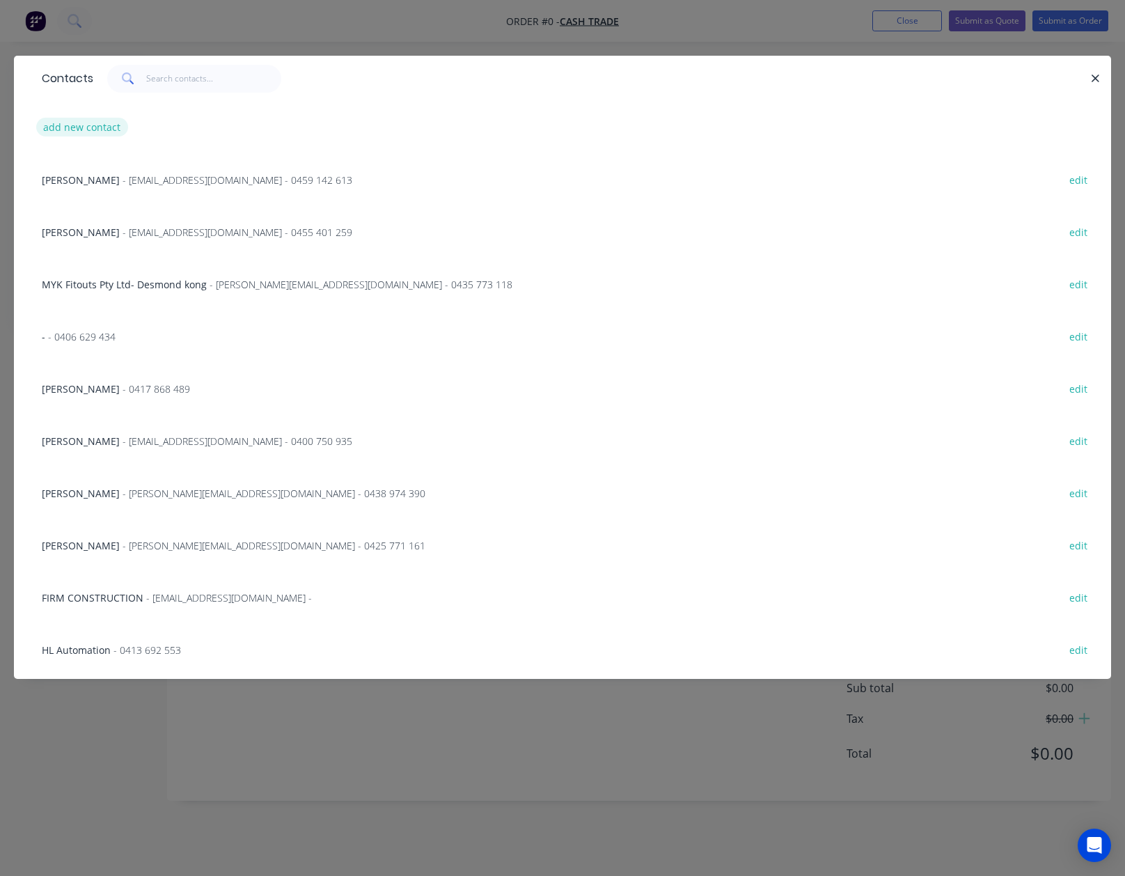
click at [87, 125] on button "add new contact" at bounding box center [82, 127] width 92 height 19
select select "AU"
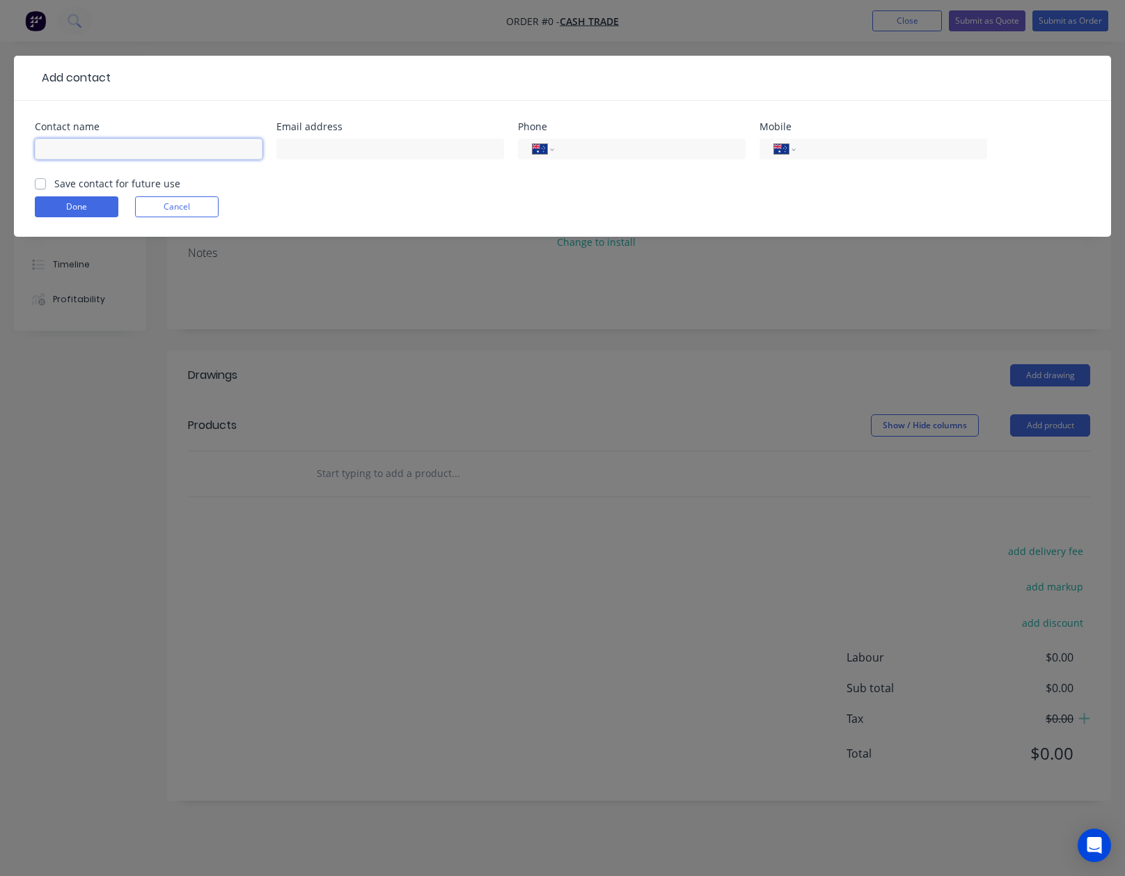
click at [77, 141] on input "text" at bounding box center [149, 149] width 228 height 21
paste input "[PERSON_NAME] 0403 286 973"
drag, startPoint x: 71, startPoint y: 145, endPoint x: 237, endPoint y: 150, distance: 165.8
click at [237, 150] on input "[PERSON_NAME] 0403 286 973" at bounding box center [149, 149] width 228 height 21
type input "[PERSON_NAME]"
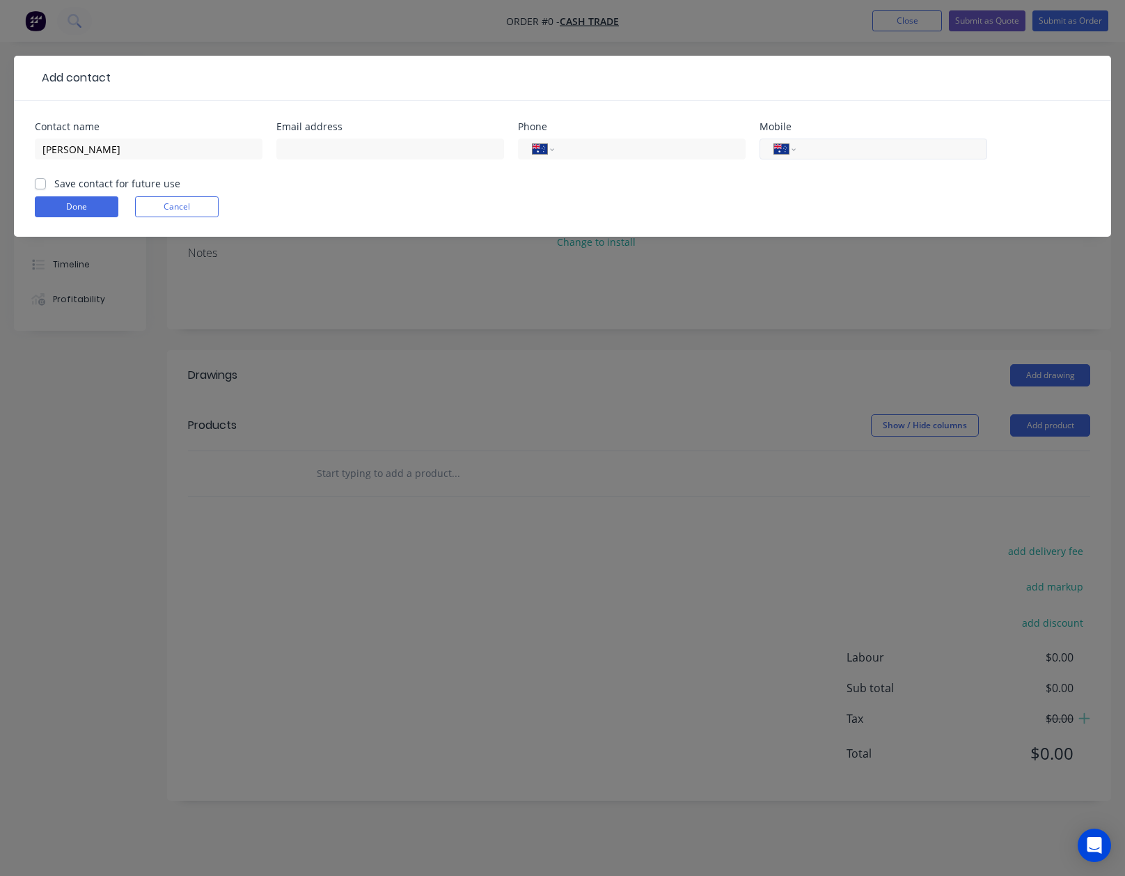
click at [848, 148] on input "tel" at bounding box center [888, 149] width 167 height 16
paste input "0403 286 973"
type input "0403 286 973"
click at [81, 207] on button "Done" at bounding box center [77, 206] width 84 height 21
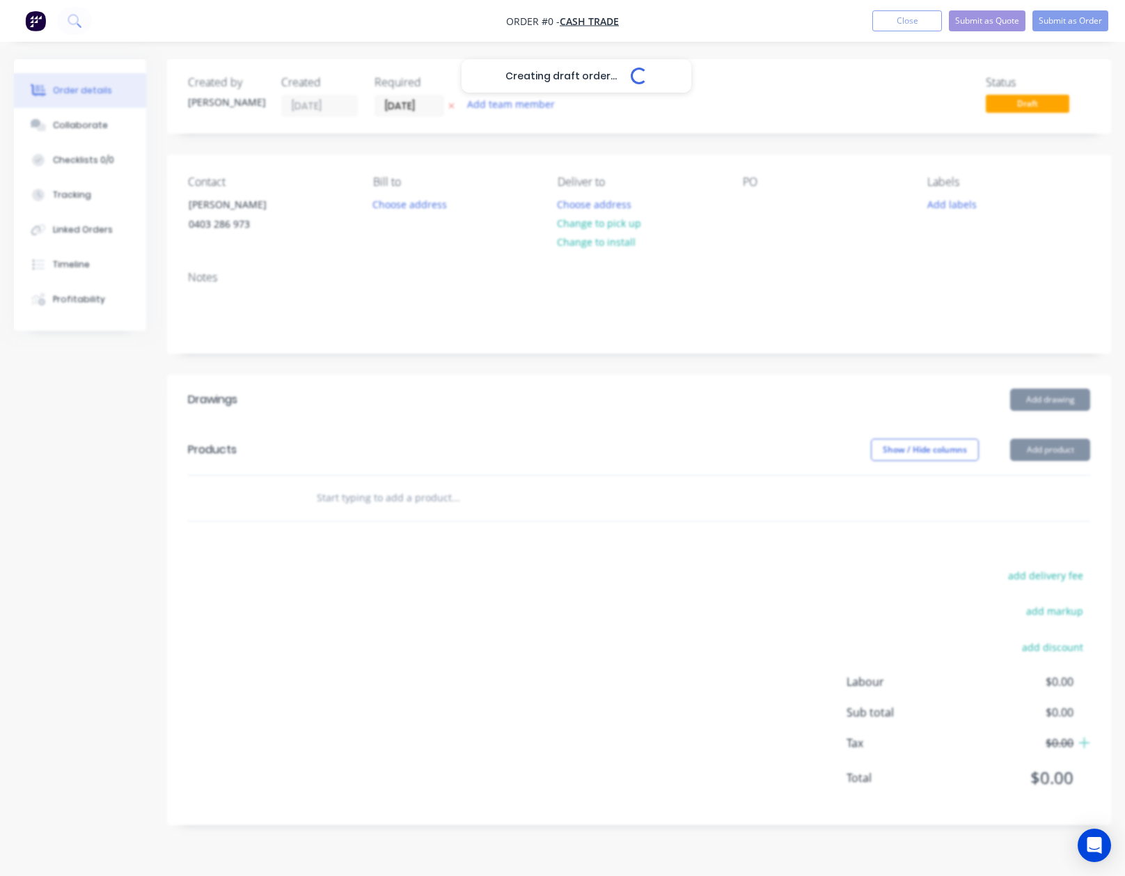
click at [678, 512] on div "Creating draft order... Loading..." at bounding box center [576, 497] width 1125 height 876
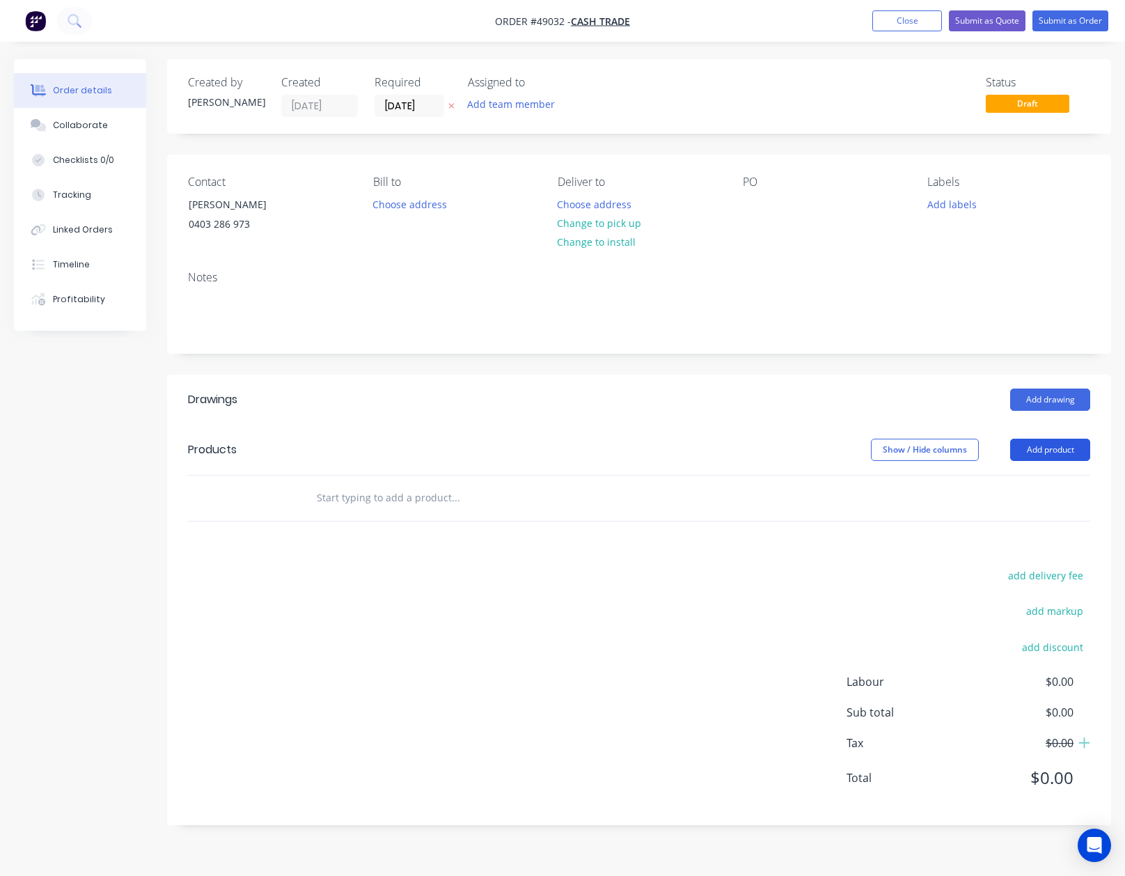
click at [1046, 446] on button "Add product" at bounding box center [1050, 450] width 80 height 22
click at [1025, 473] on button "Product catalogue" at bounding box center [1024, 485] width 132 height 28
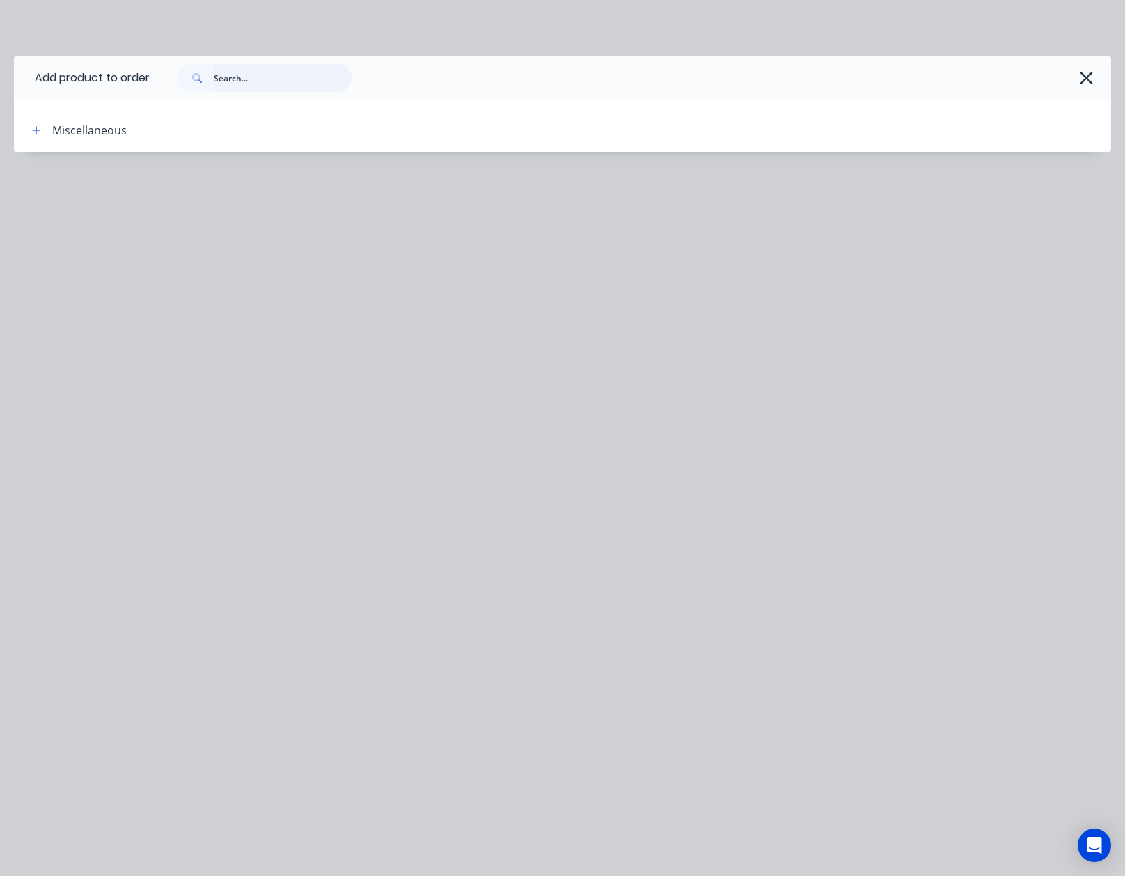
click at [267, 86] on input "text" at bounding box center [283, 78] width 138 height 28
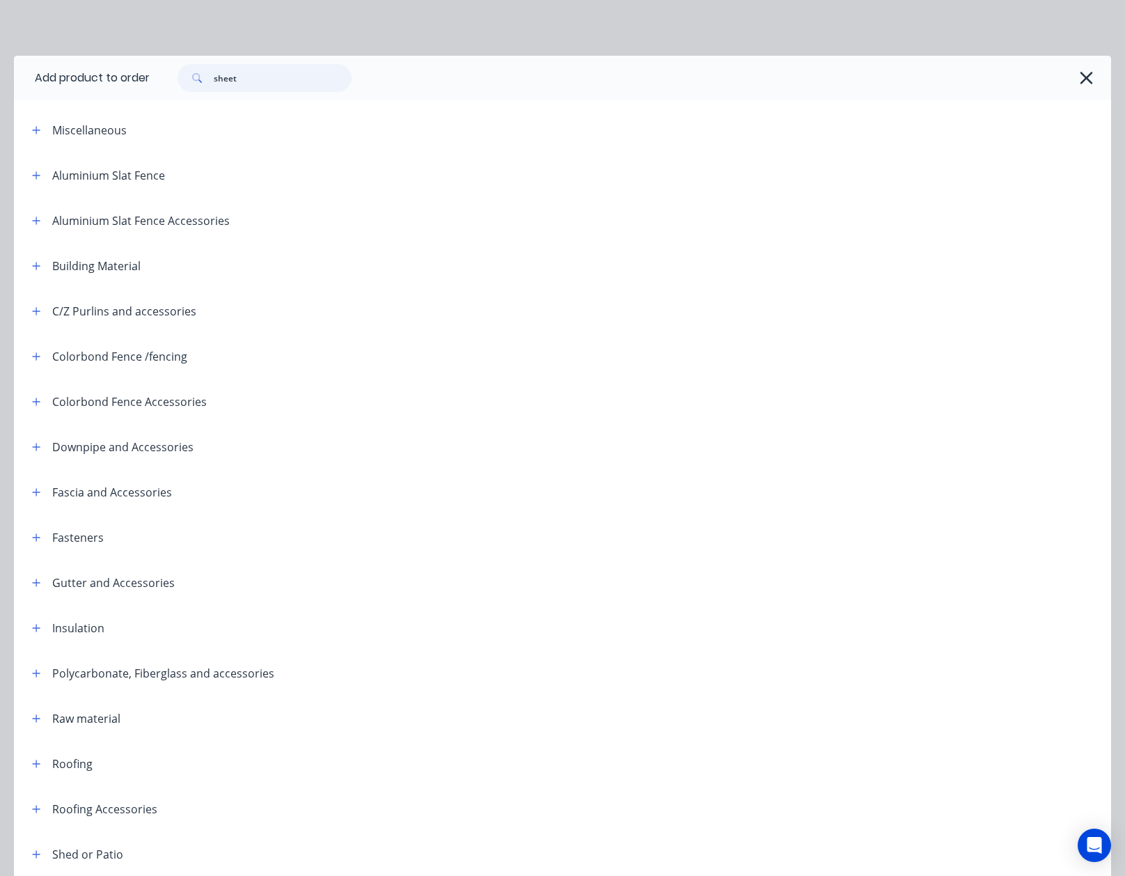
type input "sheet"
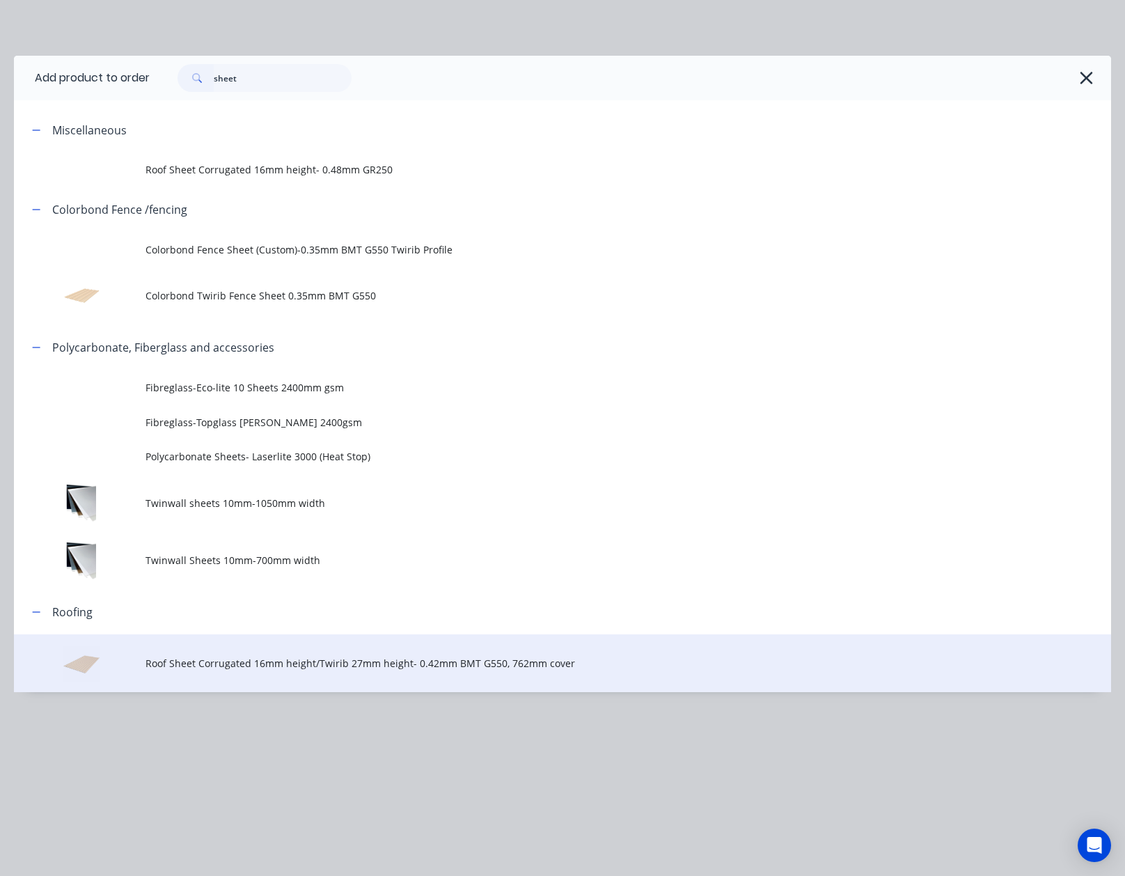
click at [249, 663] on span "Roof Sheet Corrugated 16mm height/Twirib 27mm height- 0.42mm BMT G550, 762mm co…" at bounding box center [532, 663] width 773 height 15
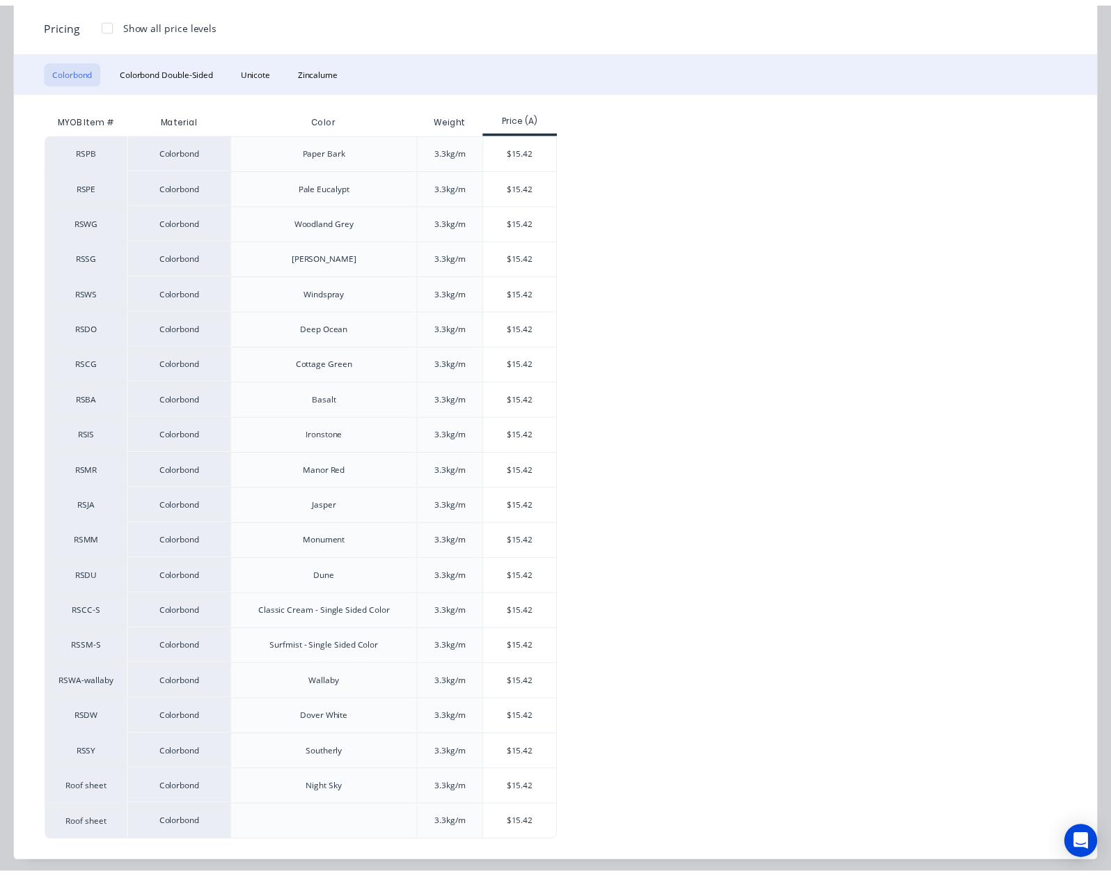
scroll to position [190, 0]
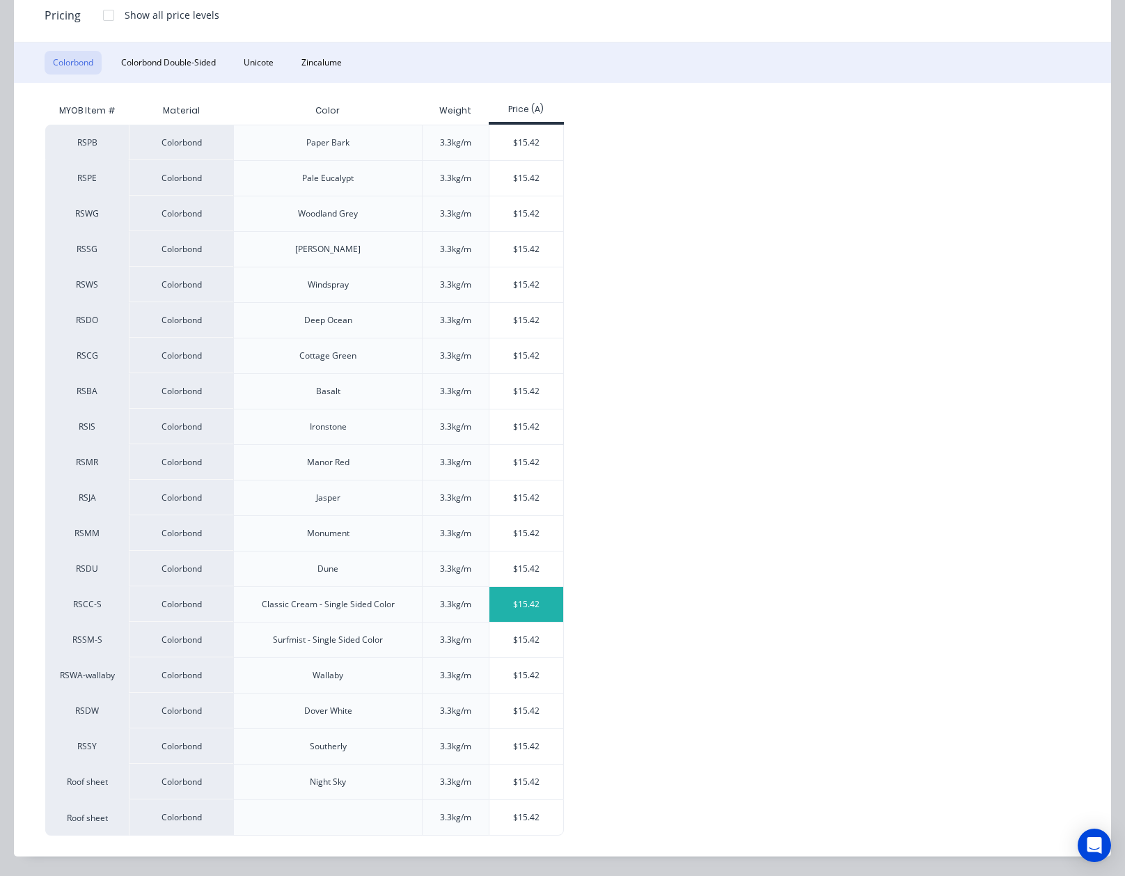
click at [522, 608] on div "$15.42" at bounding box center [526, 604] width 74 height 35
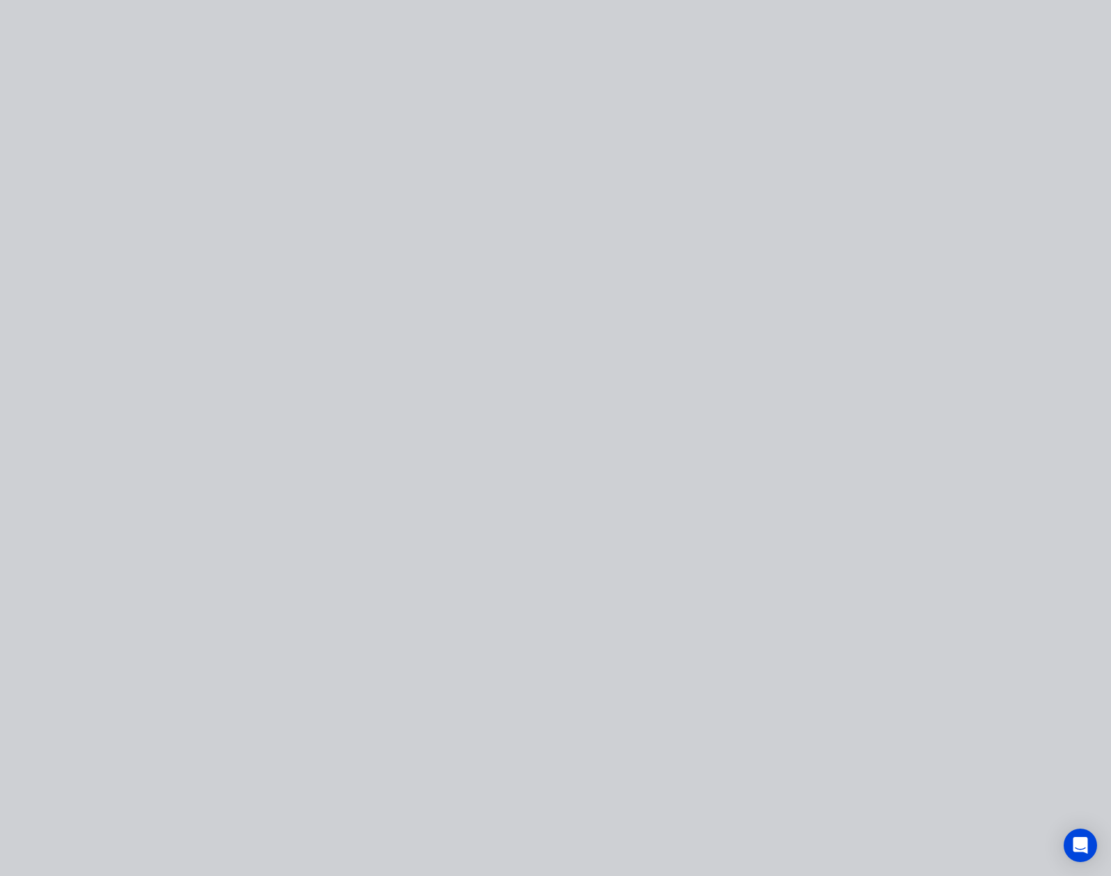
scroll to position [0, 0]
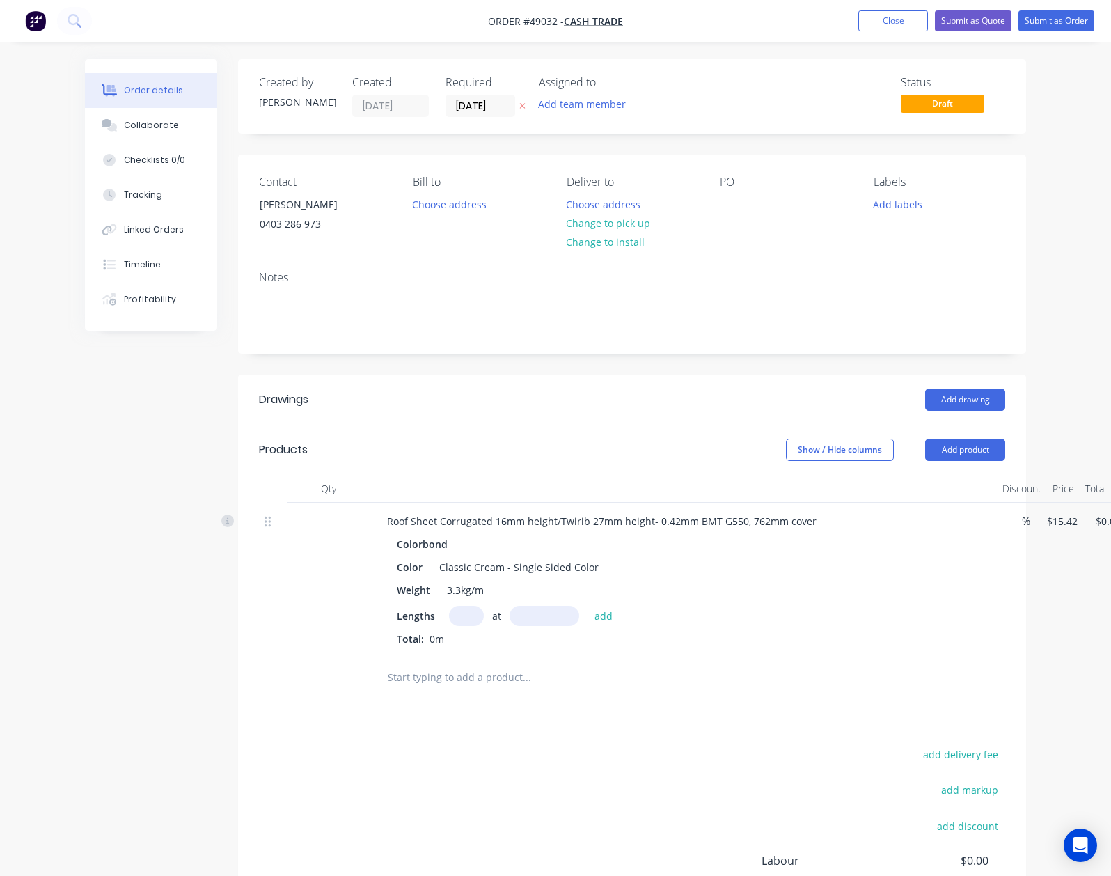
click at [597, 795] on div "add delivery fee add markup add discount Labour $0.00 Sub total $0.00 Tax $0.00…" at bounding box center [632, 864] width 746 height 238
drag, startPoint x: 482, startPoint y: 513, endPoint x: 457, endPoint y: 536, distance: 33.5
click at [577, 515] on div "Roof Sheet Corrugated 16mm height/Twirib 27mm height- 0.42mm BMT G550, 762mm co…" at bounding box center [602, 521] width 452 height 20
click at [457, 536] on div "Colorbond" at bounding box center [684, 544] width 574 height 20
drag, startPoint x: 369, startPoint y: 517, endPoint x: 487, endPoint y: 519, distance: 118.4
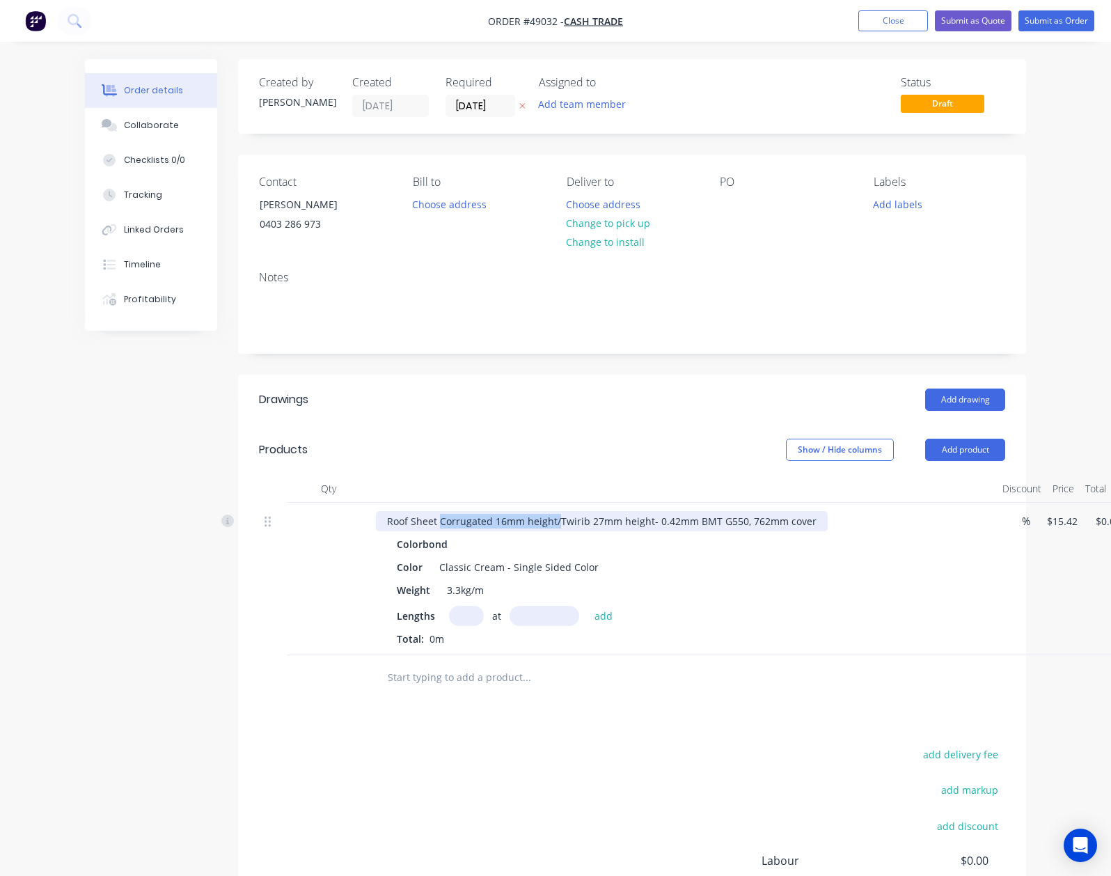
click at [487, 519] on div "Roof Sheet Corrugated 16mm height/Twirib 27mm height- 0.42mm BMT G550, 762mm co…" at bounding box center [602, 521] width 452 height 20
drag, startPoint x: 487, startPoint y: 519, endPoint x: 368, endPoint y: 519, distance: 119.7
click at [376, 519] on div "Roof Sheet Corrugated 16mm height/Twirib 27mm height- 0.42mm BMT G550, 762mm co…" at bounding box center [602, 521] width 452 height 20
click at [449, 610] on input "text" at bounding box center [466, 616] width 35 height 20
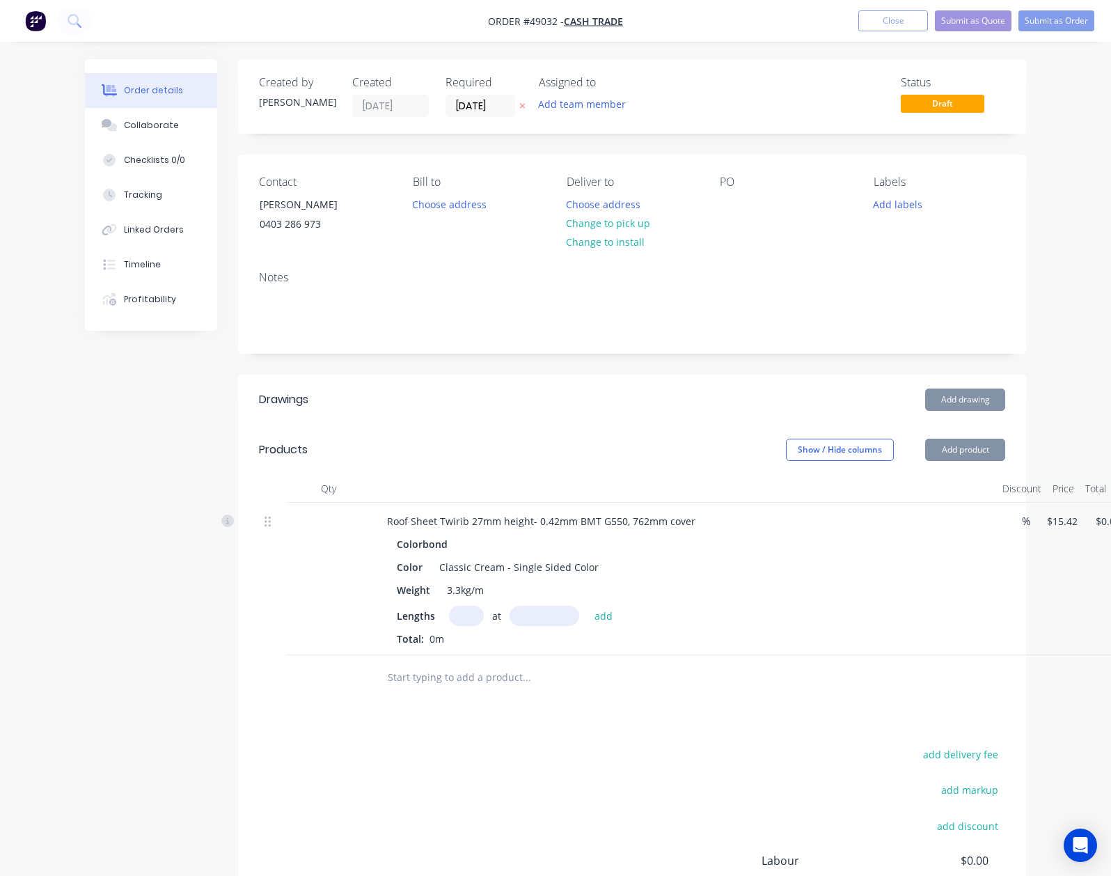
click at [449, 613] on input "text" at bounding box center [466, 616] width 35 height 20
click at [627, 218] on button "Change to pick up" at bounding box center [607, 223] width 99 height 19
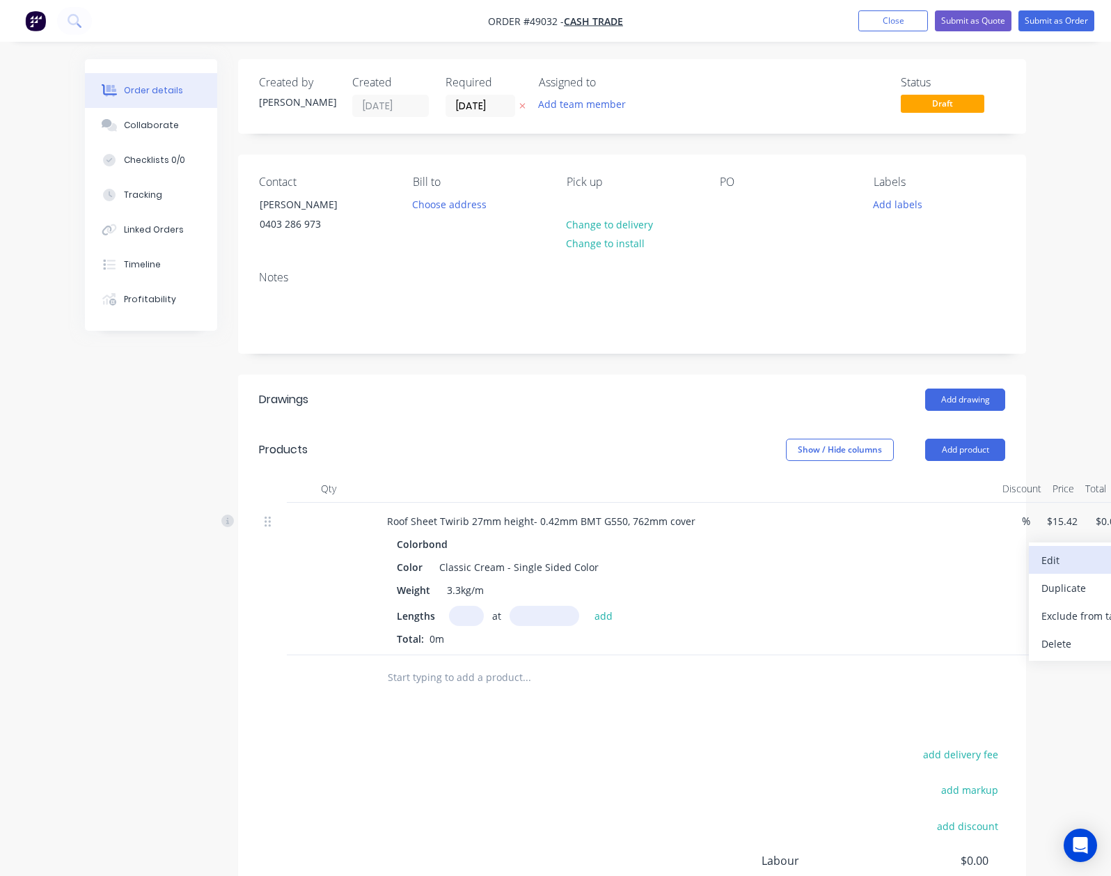
click at [1046, 563] on div "Edit" at bounding box center [1094, 560] width 107 height 20
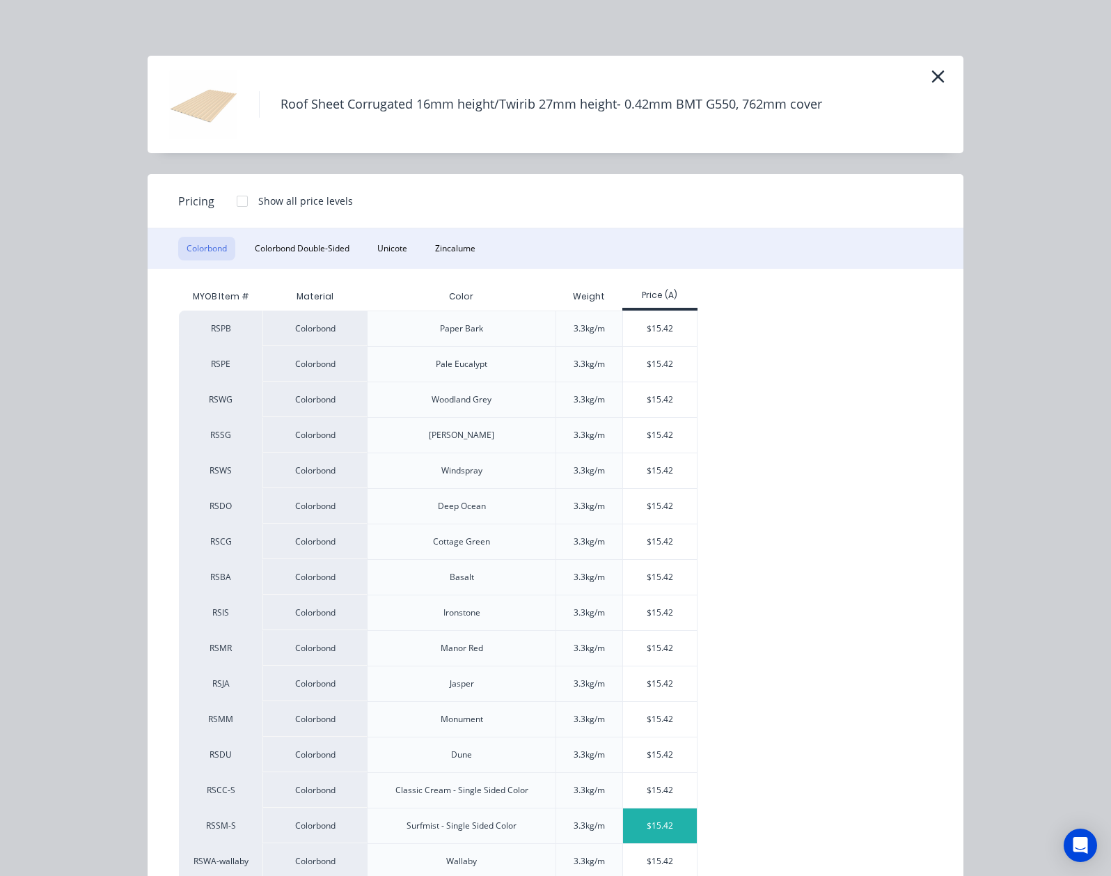
click at [623, 828] on div "$15.42" at bounding box center [660, 825] width 74 height 35
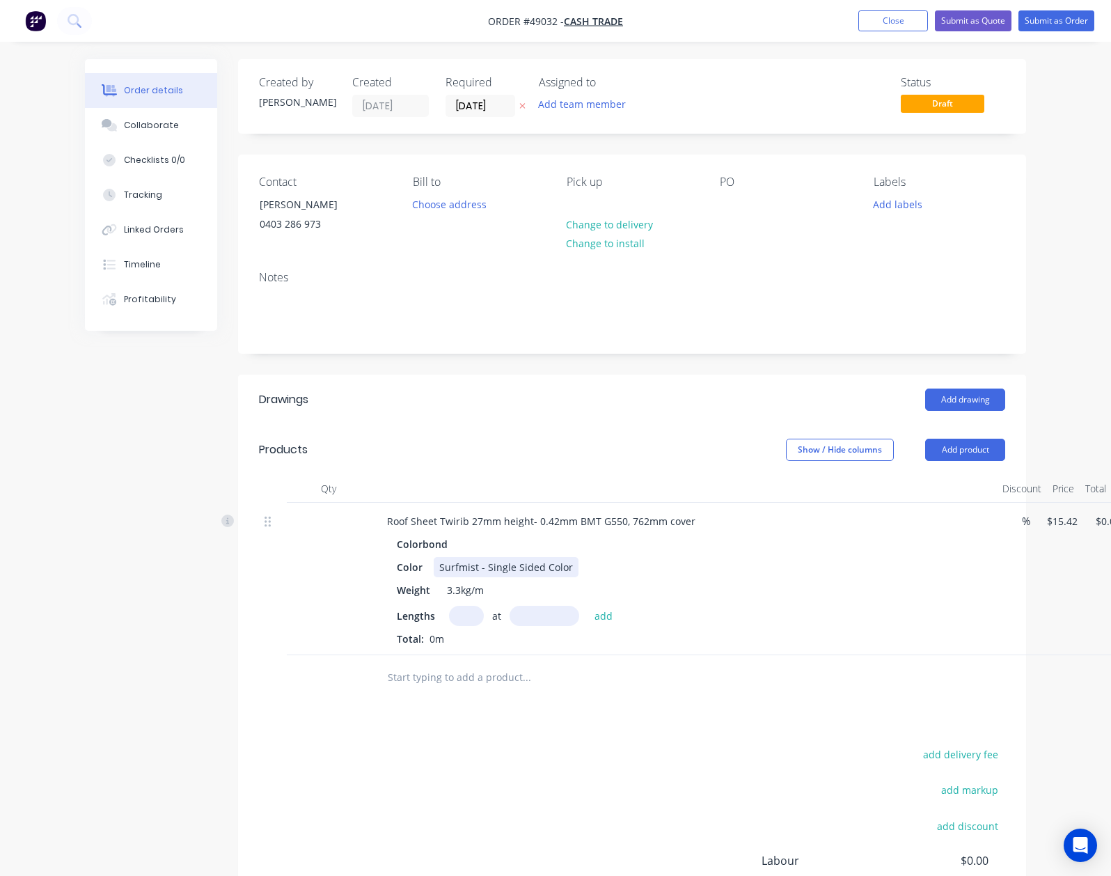
click at [700, 569] on div "Color Surfmist - Single Sided Color" at bounding box center [680, 567] width 579 height 20
click at [644, 447] on div "Show / Hide columns Add product" at bounding box center [712, 450] width 588 height 22
click at [602, 422] on header "Drawings Add drawing" at bounding box center [632, 400] width 788 height 50
click at [621, 655] on div "Roof Sheet Twirib 27mm height- 0.42mm BMT G550, 762mm cover Colorbond Color Sur…" at bounding box center [683, 579] width 627 height 152
click at [443, 388] on div "Add drawing" at bounding box center [712, 399] width 588 height 22
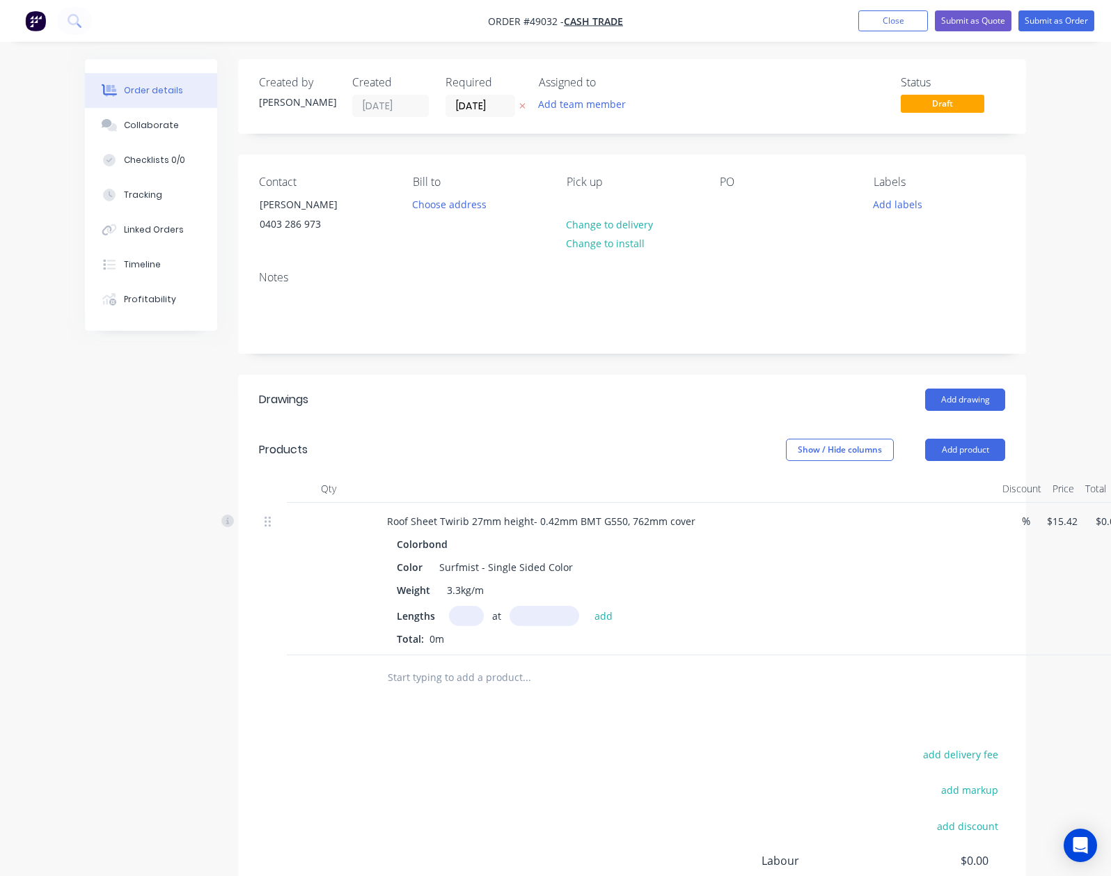
click at [449, 613] on input "text" at bounding box center [466, 616] width 35 height 20
type input "3"
type input "8000"
click at [588, 606] on button "add" at bounding box center [604, 615] width 33 height 19
type input "$370.08"
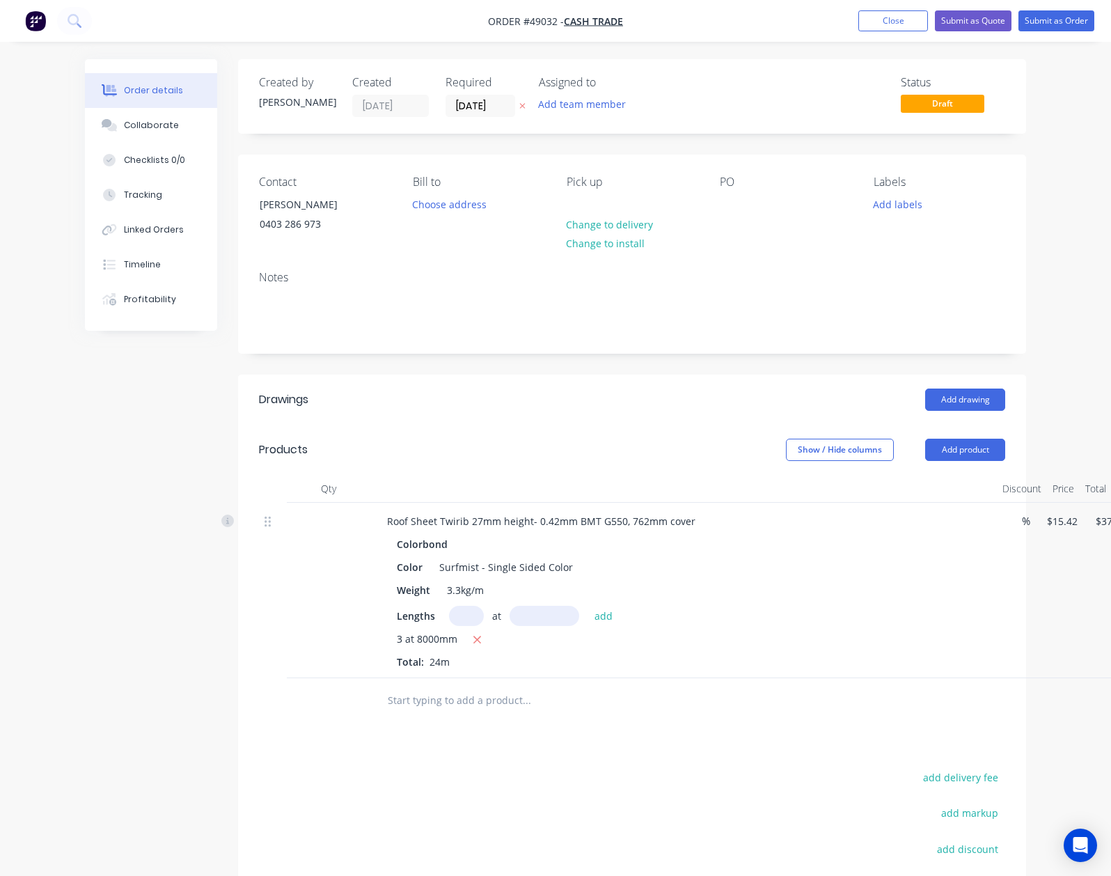
click at [744, 711] on div at bounding box center [621, 700] width 490 height 28
click at [720, 382] on header "Drawings Add drawing" at bounding box center [632, 400] width 788 height 50
click at [508, 421] on header "Drawings Add drawing" at bounding box center [632, 400] width 788 height 50
click at [661, 656] on div "3 at 8000mm Total: 24m" at bounding box center [684, 650] width 574 height 38
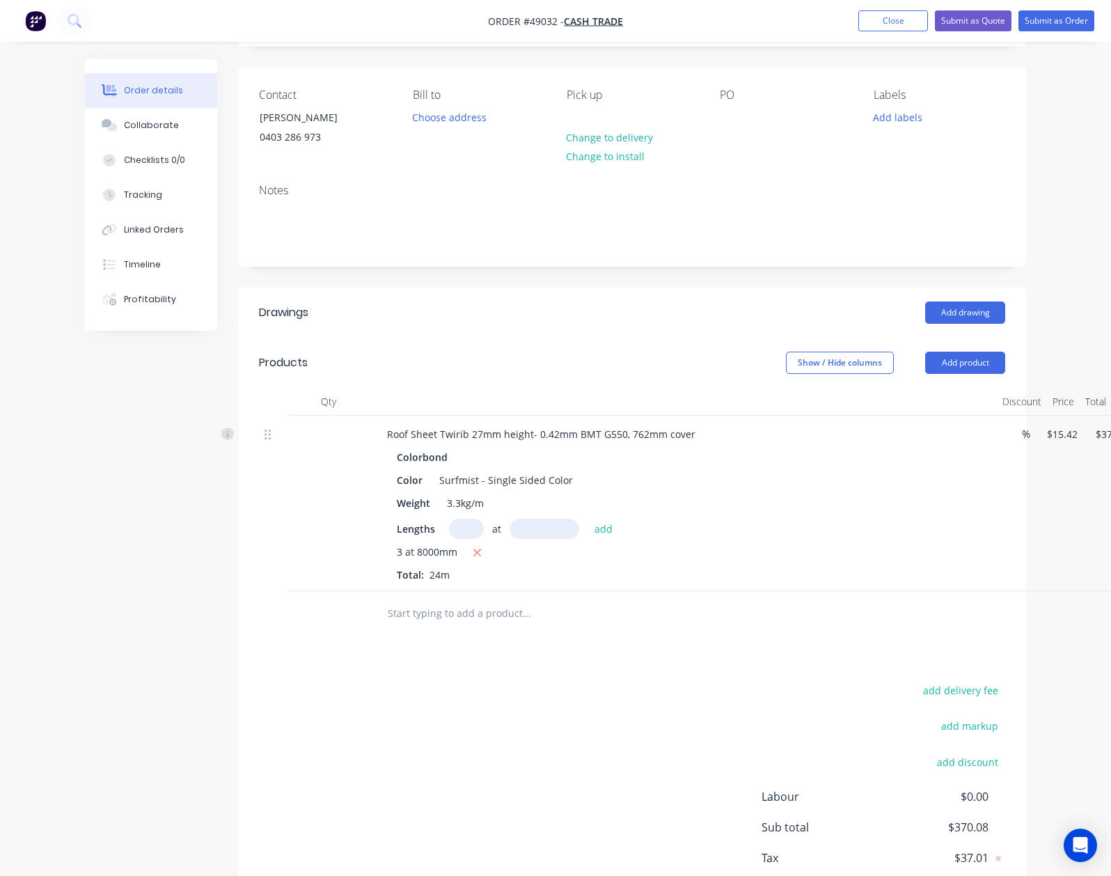
scroll to position [173, 0]
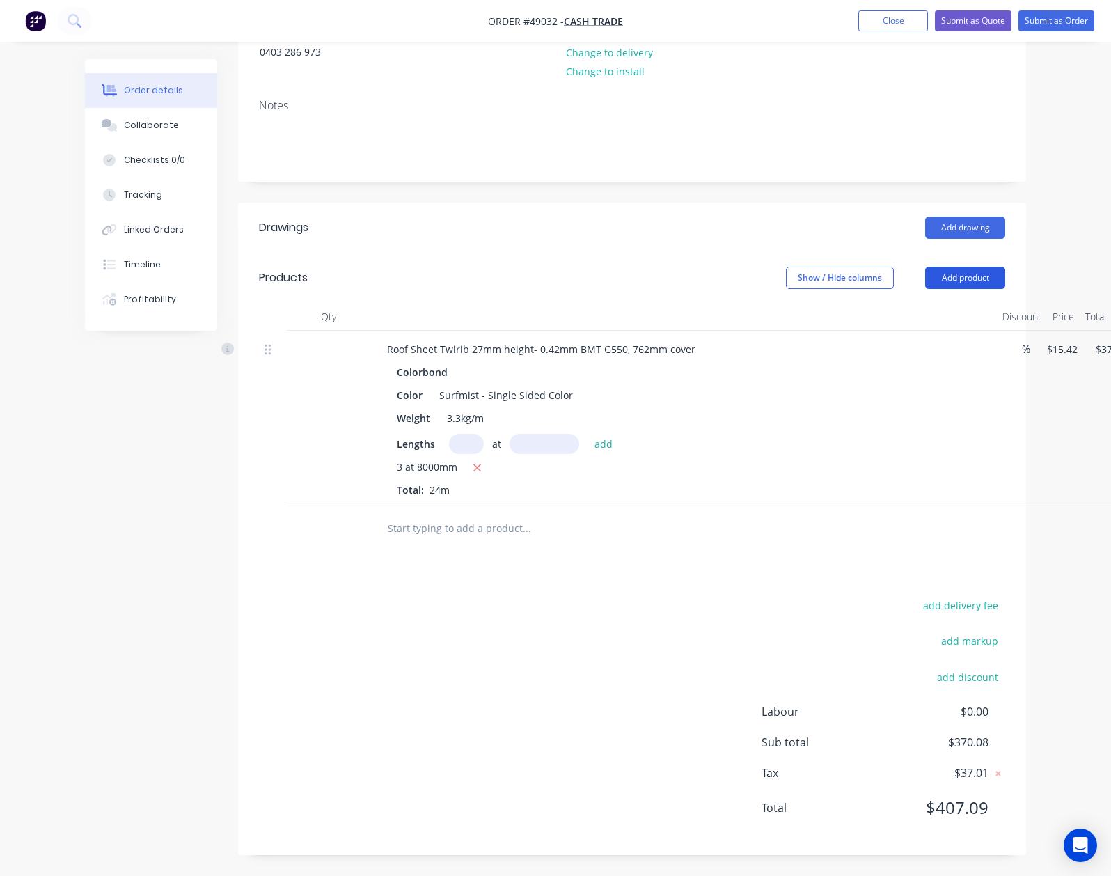
click at [1005, 273] on button "Add product" at bounding box center [965, 278] width 80 height 22
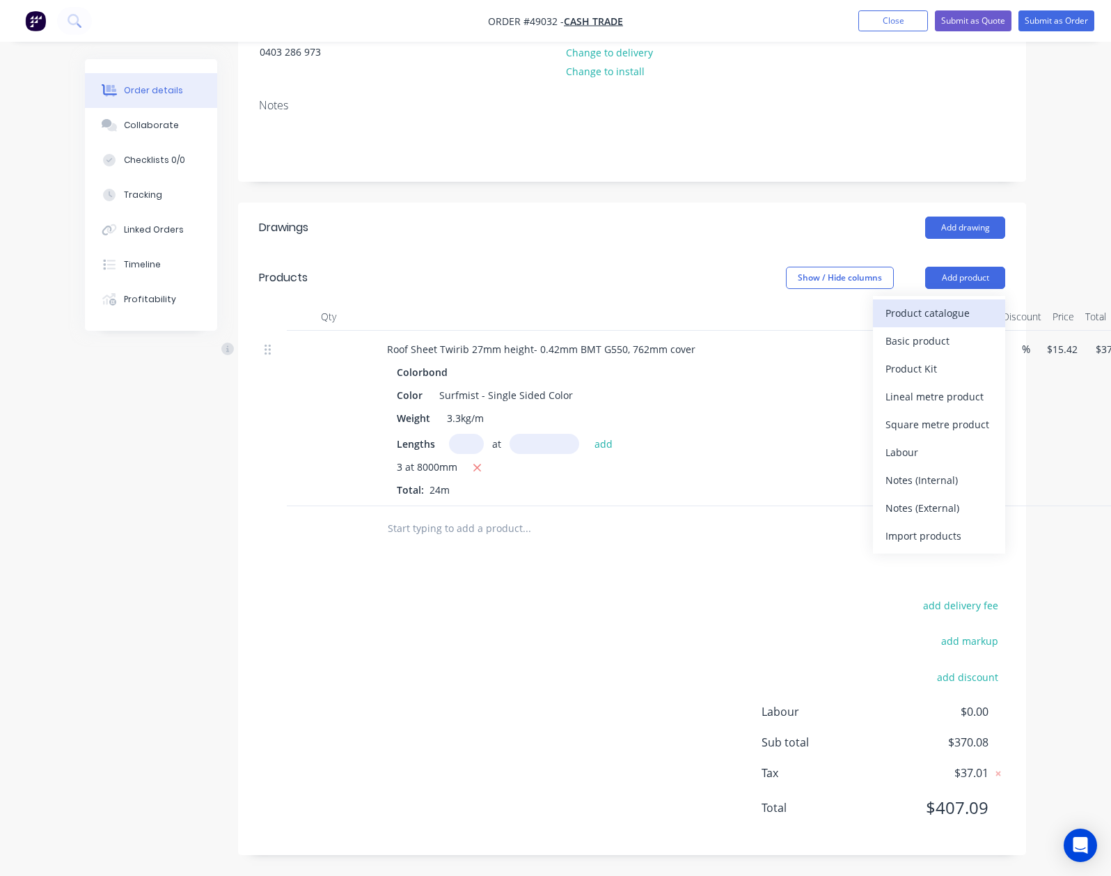
click at [989, 309] on div "Product catalogue" at bounding box center [939, 313] width 107 height 20
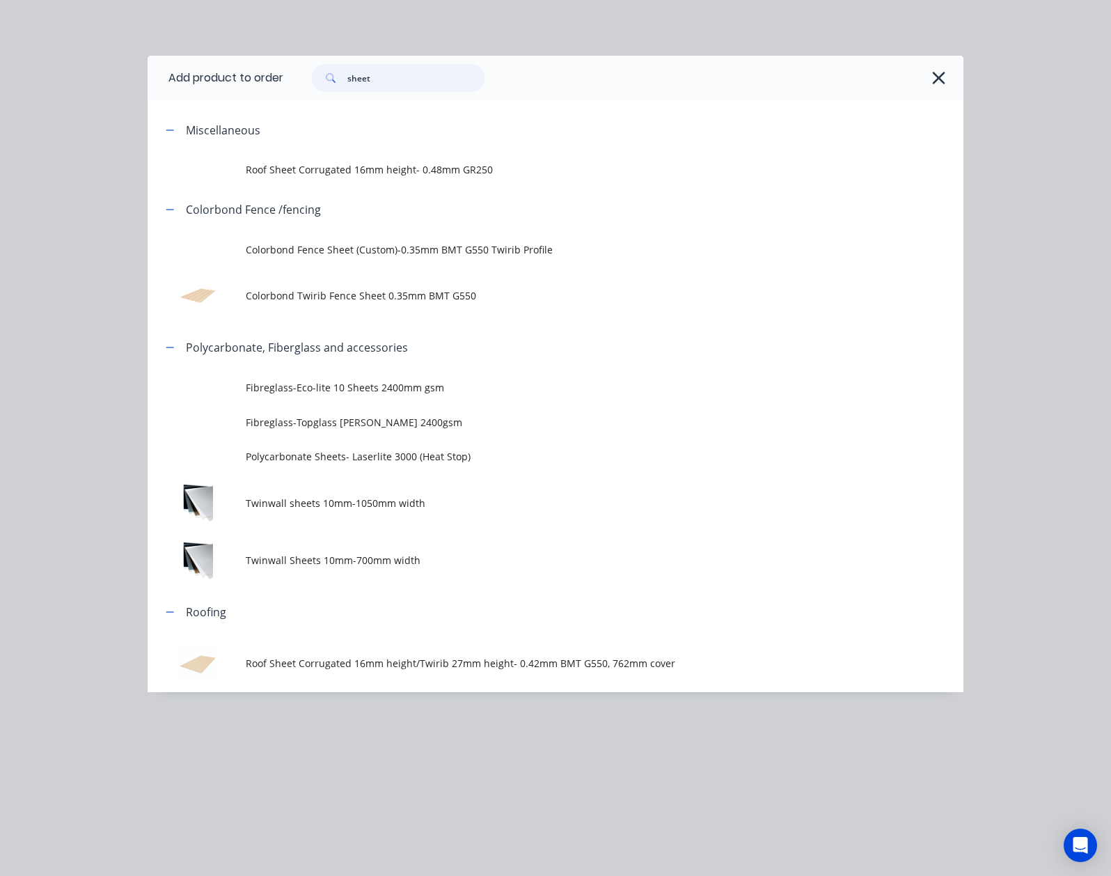
drag, startPoint x: 268, startPoint y: 71, endPoint x: -17, endPoint y: 78, distance: 284.8
click at [0, 78] on html "Order #49032 - Cash Trade Add product Close Submit as Quote Submit as Order Ord…" at bounding box center [555, 360] width 1111 height 1067
type input "down"
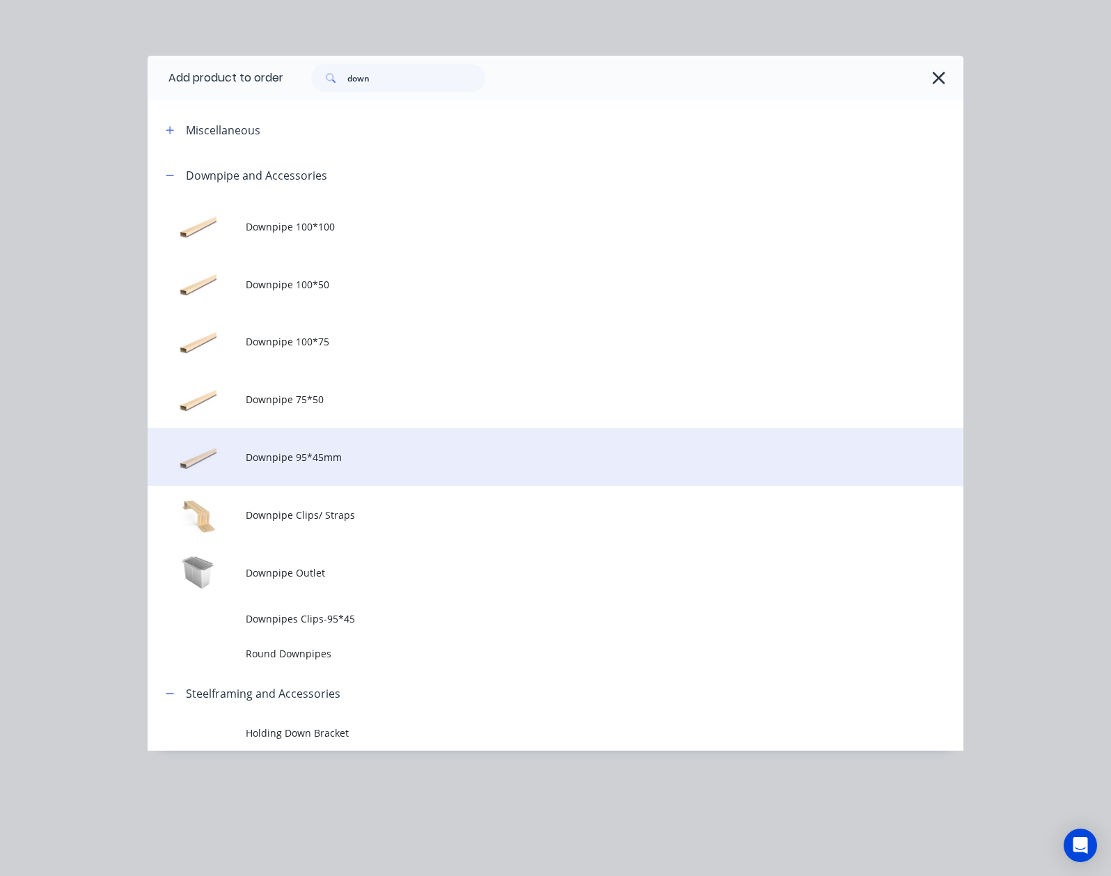
click at [246, 441] on td "Downpipe 95*45mm" at bounding box center [605, 457] width 718 height 58
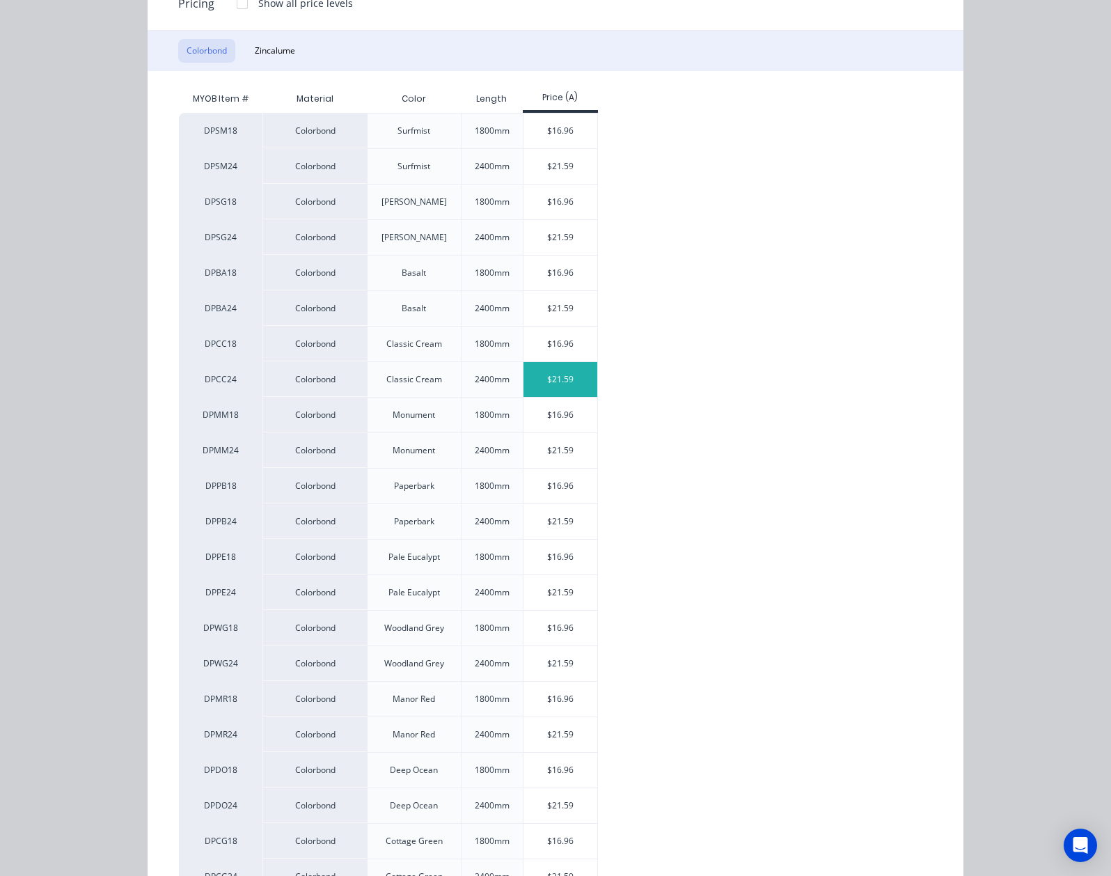
scroll to position [278, 0]
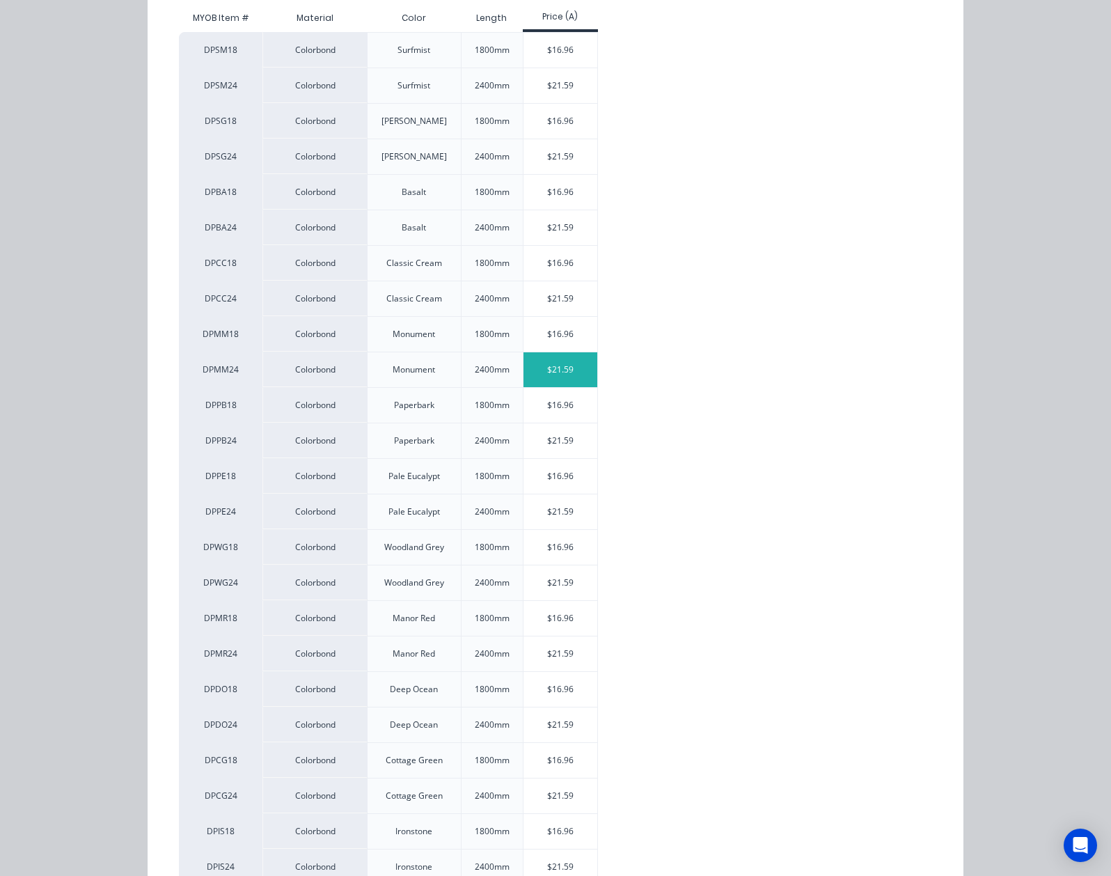
click at [524, 376] on div "$21.59" at bounding box center [561, 369] width 74 height 35
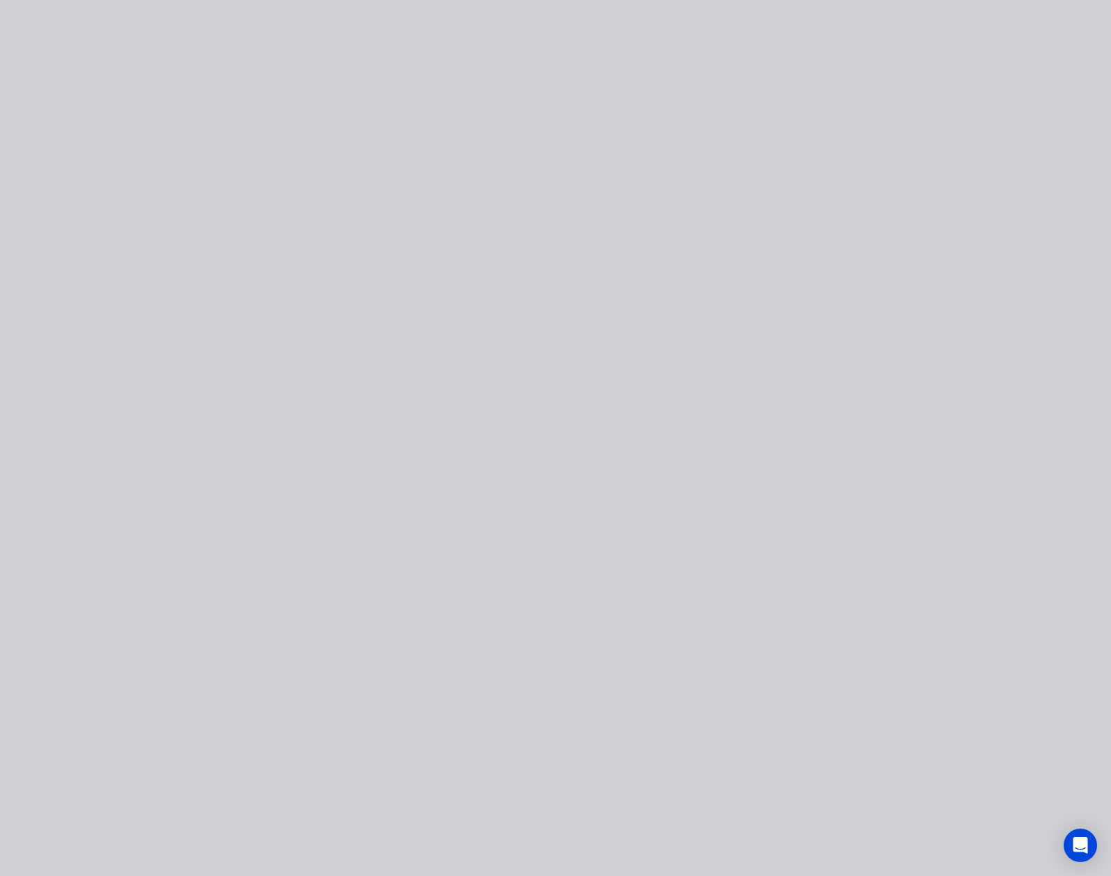
scroll to position [0, 0]
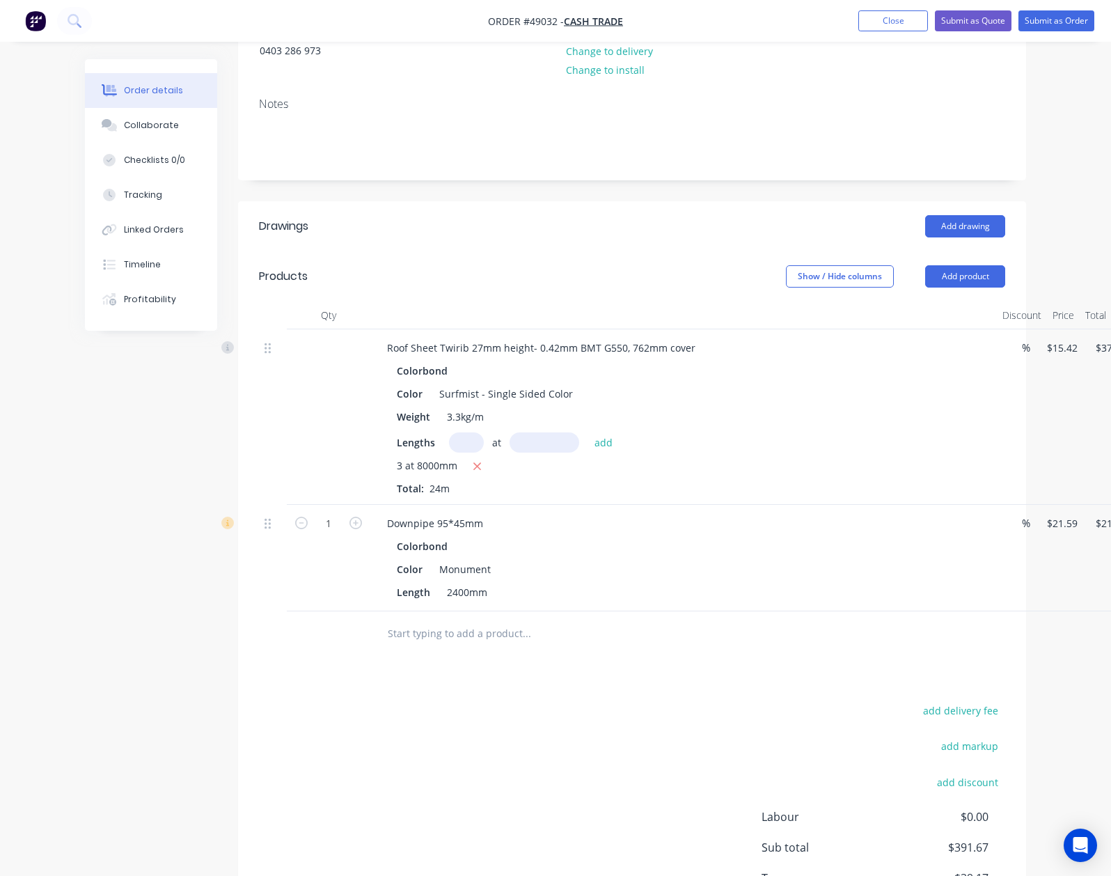
click at [613, 689] on div "Drawings Add drawing Products Show / Hide columns Add product Qty Discount Pric…" at bounding box center [632, 580] width 788 height 759
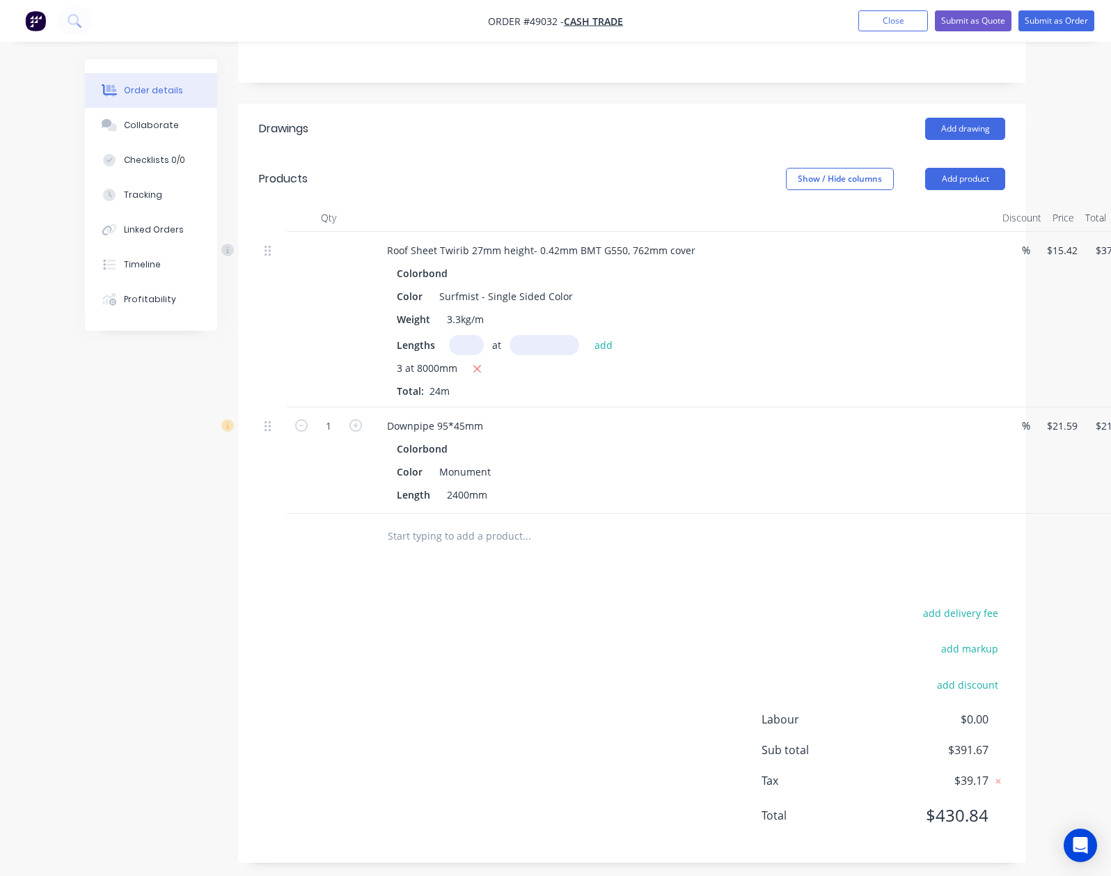
scroll to position [280, 0]
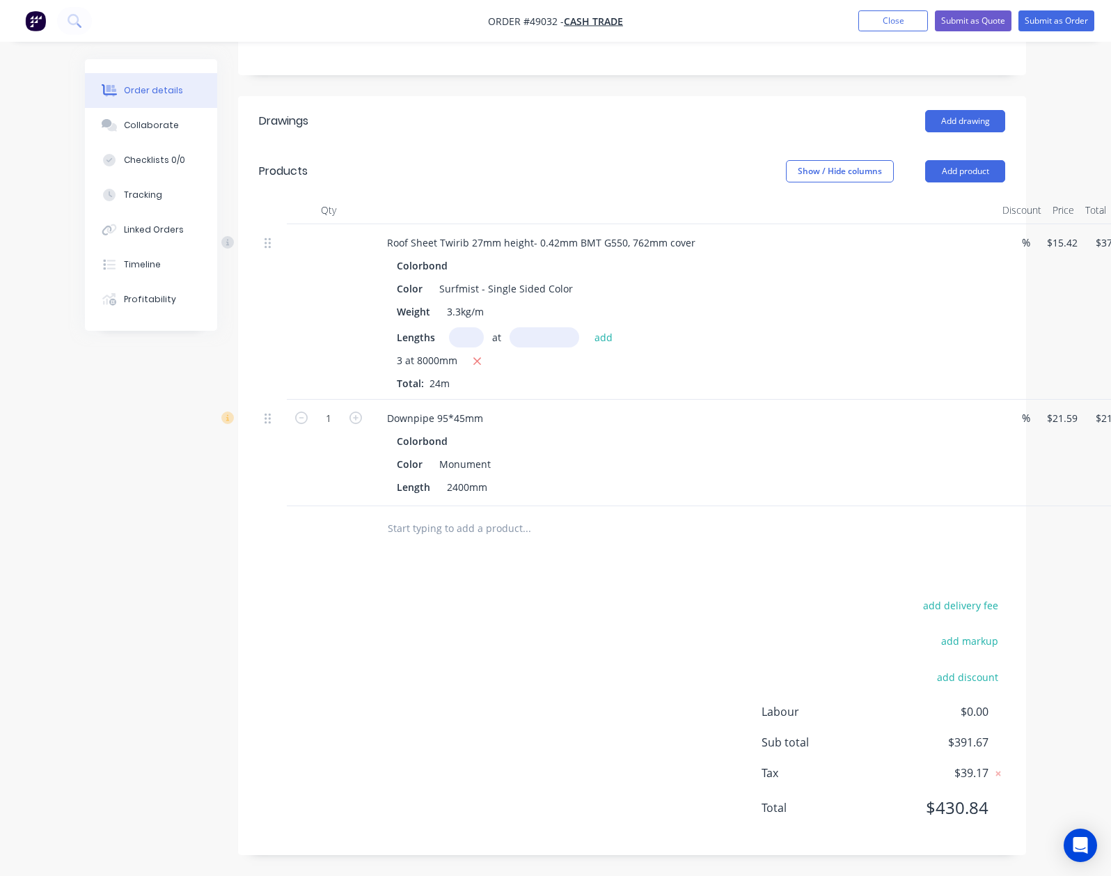
click at [682, 681] on div "add delivery fee add markup add discount Labour $0.00 Sub total $391.67 Tax $39…" at bounding box center [632, 715] width 746 height 238
click at [881, 25] on button "Close" at bounding box center [893, 20] width 70 height 21
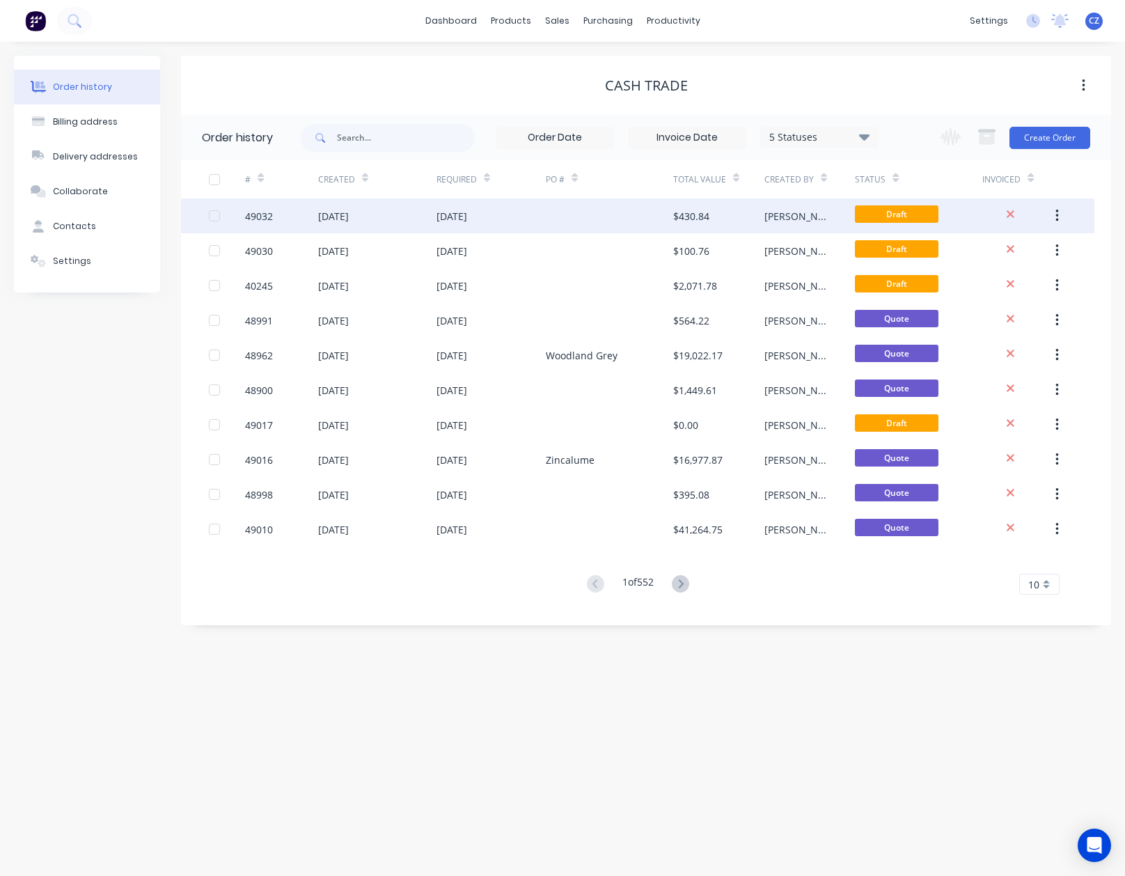
click at [589, 217] on div at bounding box center [609, 215] width 127 height 35
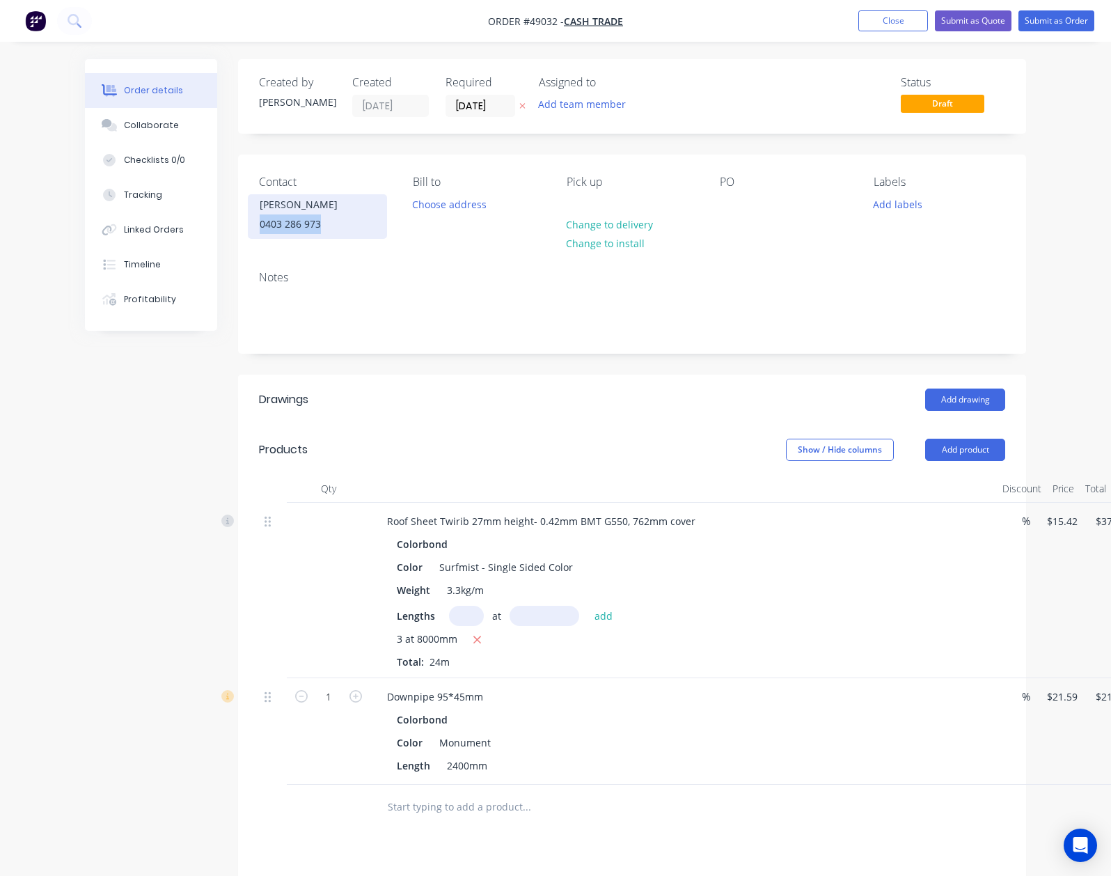
drag, startPoint x: 263, startPoint y: 223, endPoint x: 184, endPoint y: 226, distance: 79.4
click at [248, 226] on div "Sam 0403 286 973" at bounding box center [317, 216] width 139 height 45
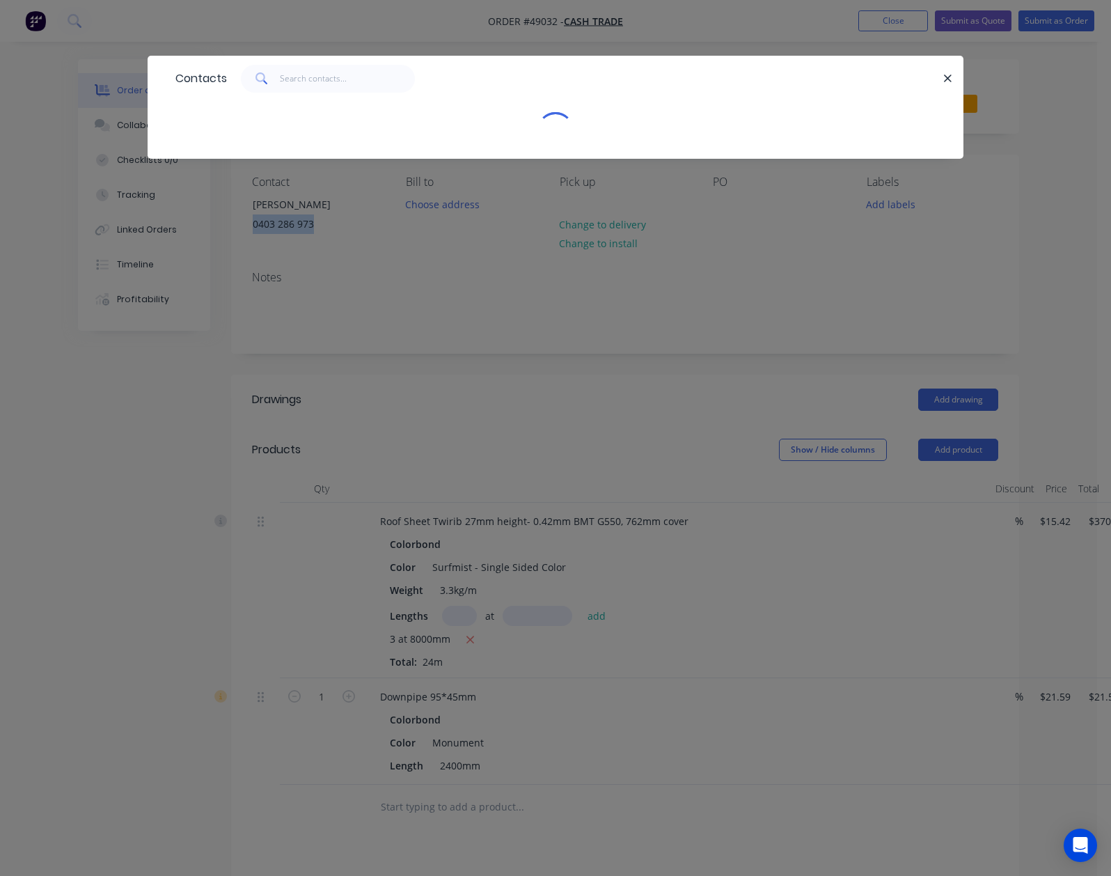
copy div "0403 286 973"
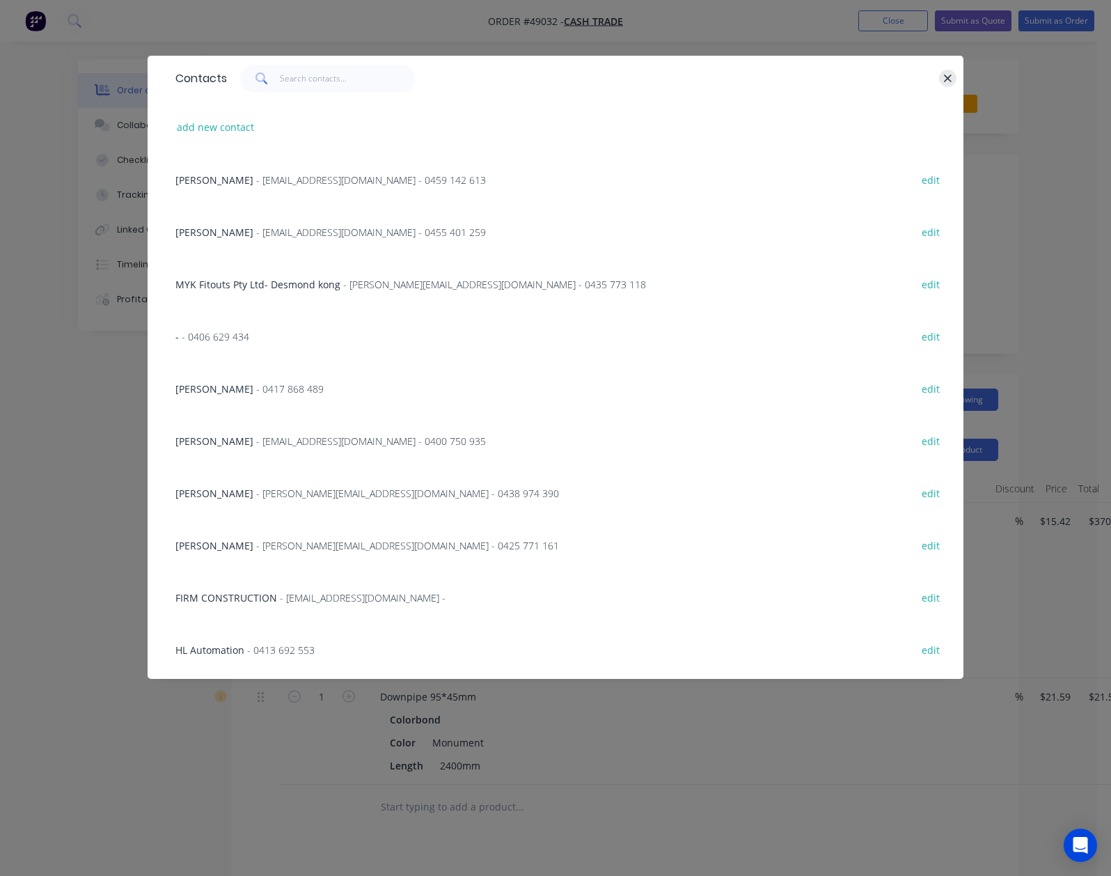
click at [957, 81] on button "button" at bounding box center [947, 78] width 17 height 17
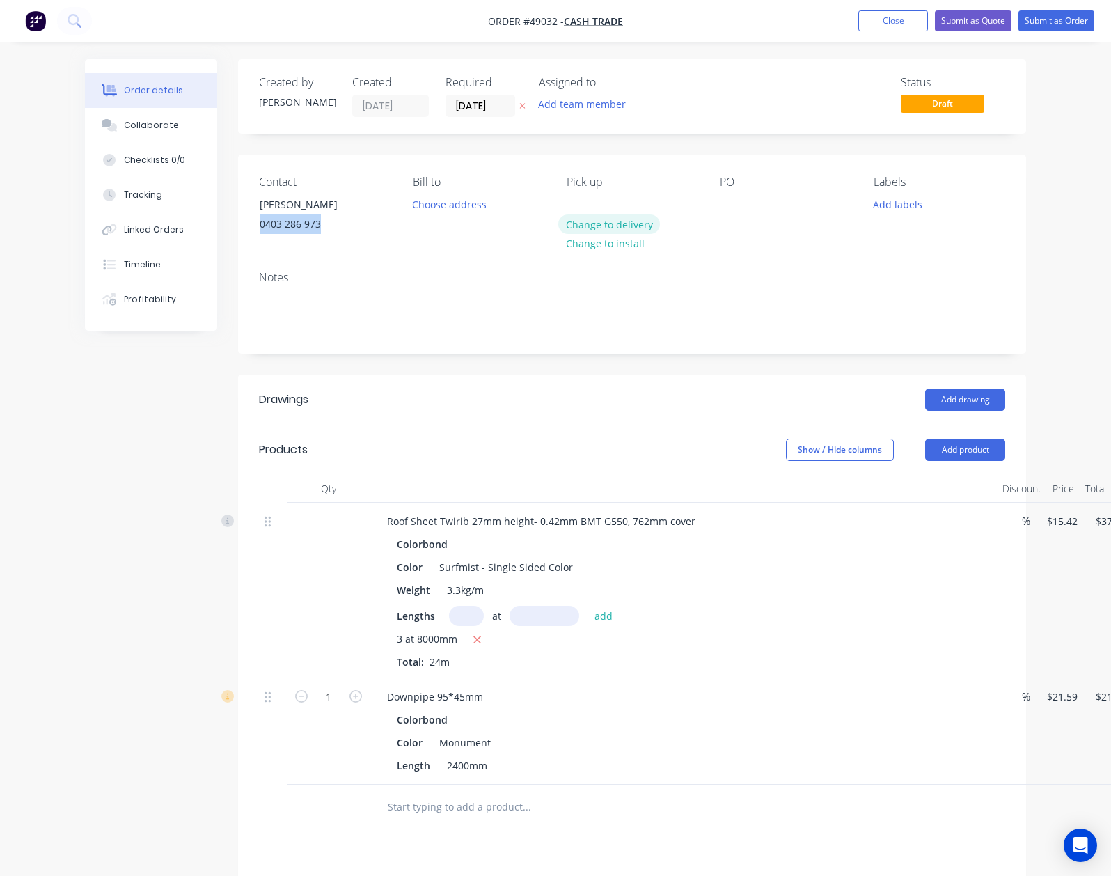
click at [568, 231] on button "Change to delivery" at bounding box center [609, 223] width 102 height 19
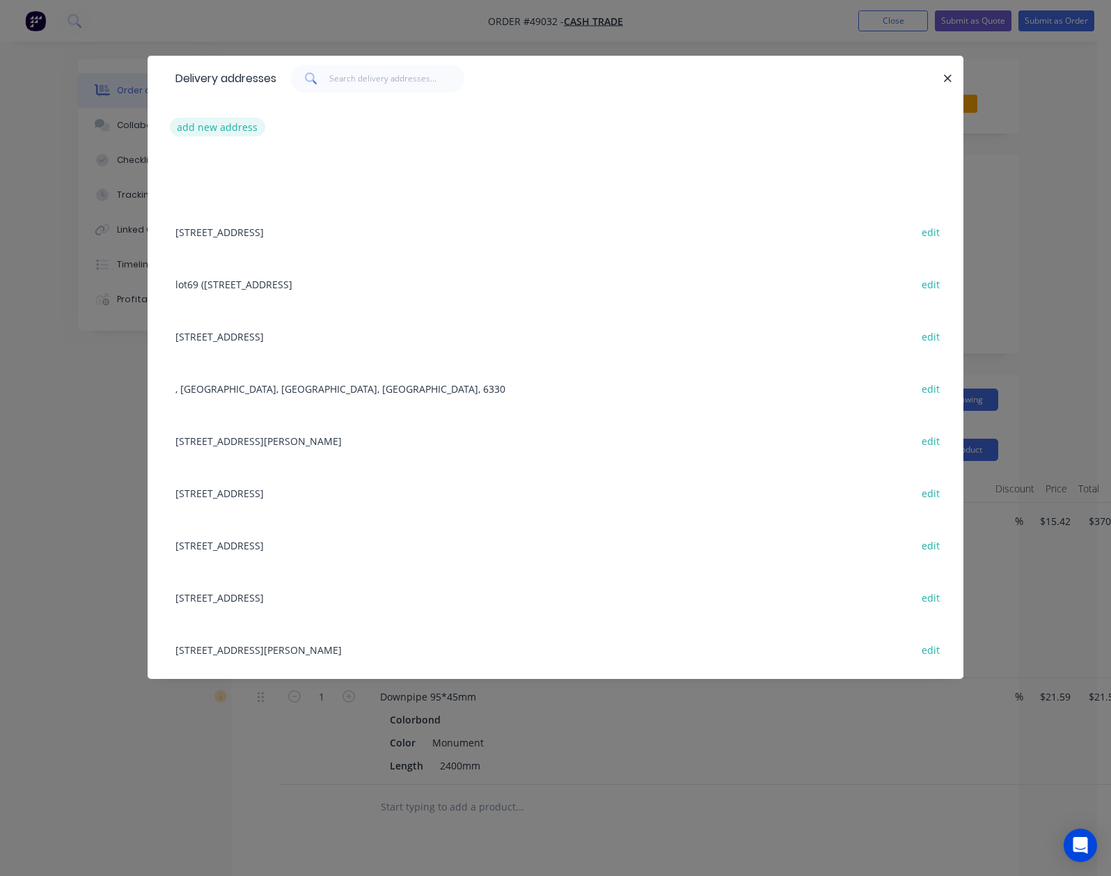
click at [170, 132] on button "add new address" at bounding box center [217, 127] width 95 height 19
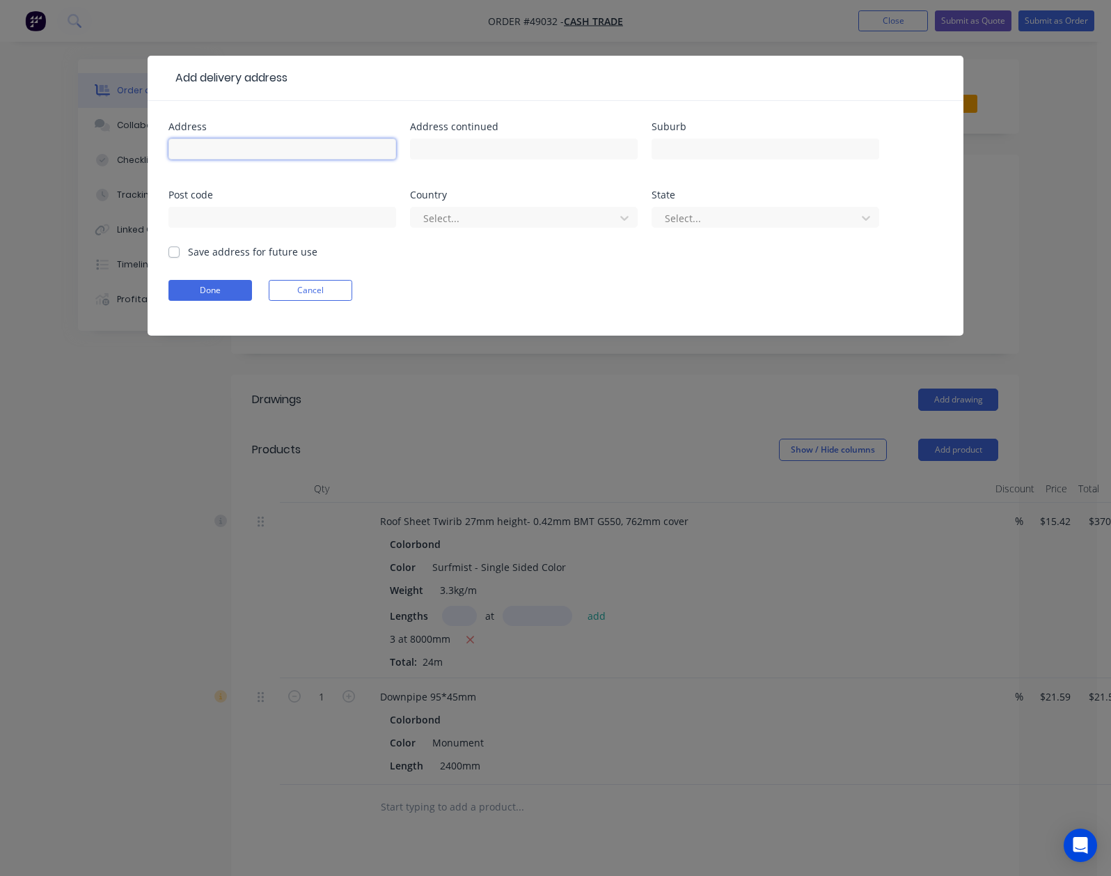
click at [168, 146] on input "text" at bounding box center [282, 149] width 228 height 21
paste input "464 Campersic Rd, Millendon WA 6056"
type input "464 Campersic Rd, Millendon WA 6056"
click at [168, 277] on form "Address 464 Campersic Rd, Millendon WA 6056 Address continued Suburb Post code …" at bounding box center [555, 229] width 774 height 214
drag, startPoint x: 86, startPoint y: 284, endPoint x: 93, endPoint y: 285, distance: 7.1
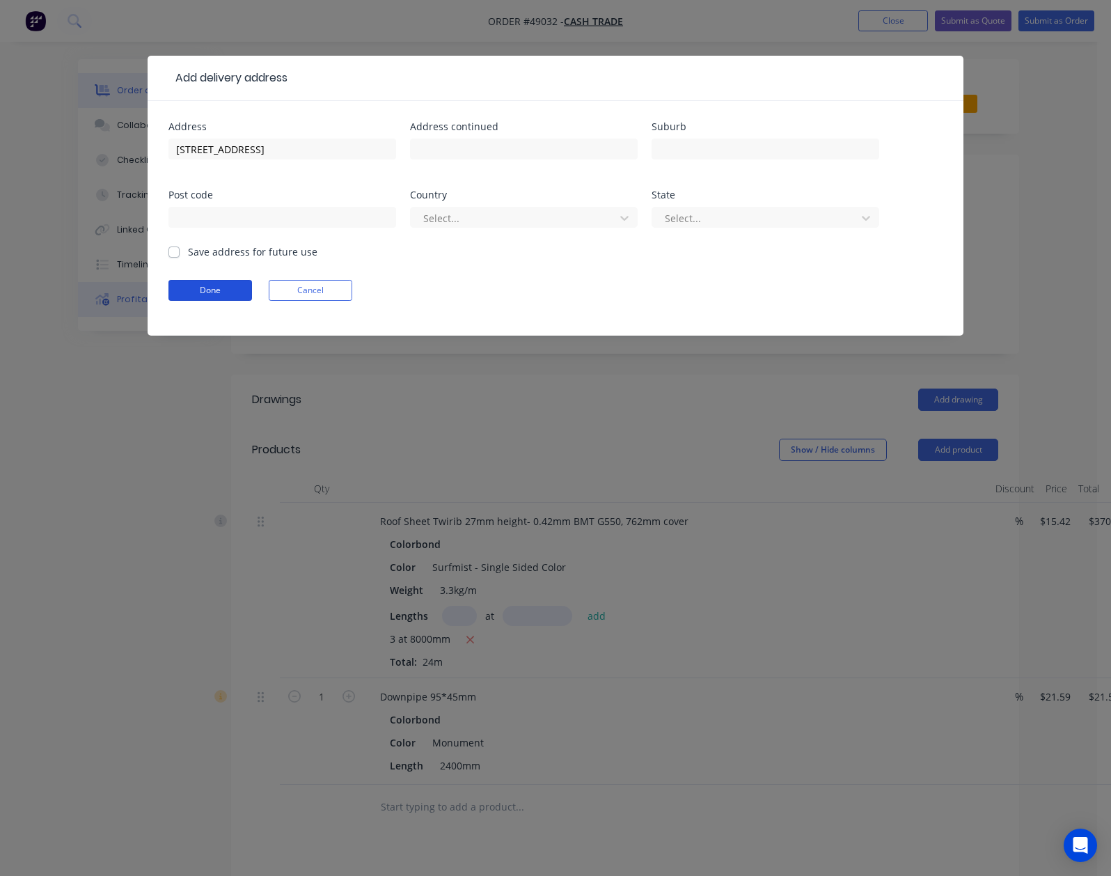
click at [168, 285] on button "Done" at bounding box center [210, 290] width 84 height 21
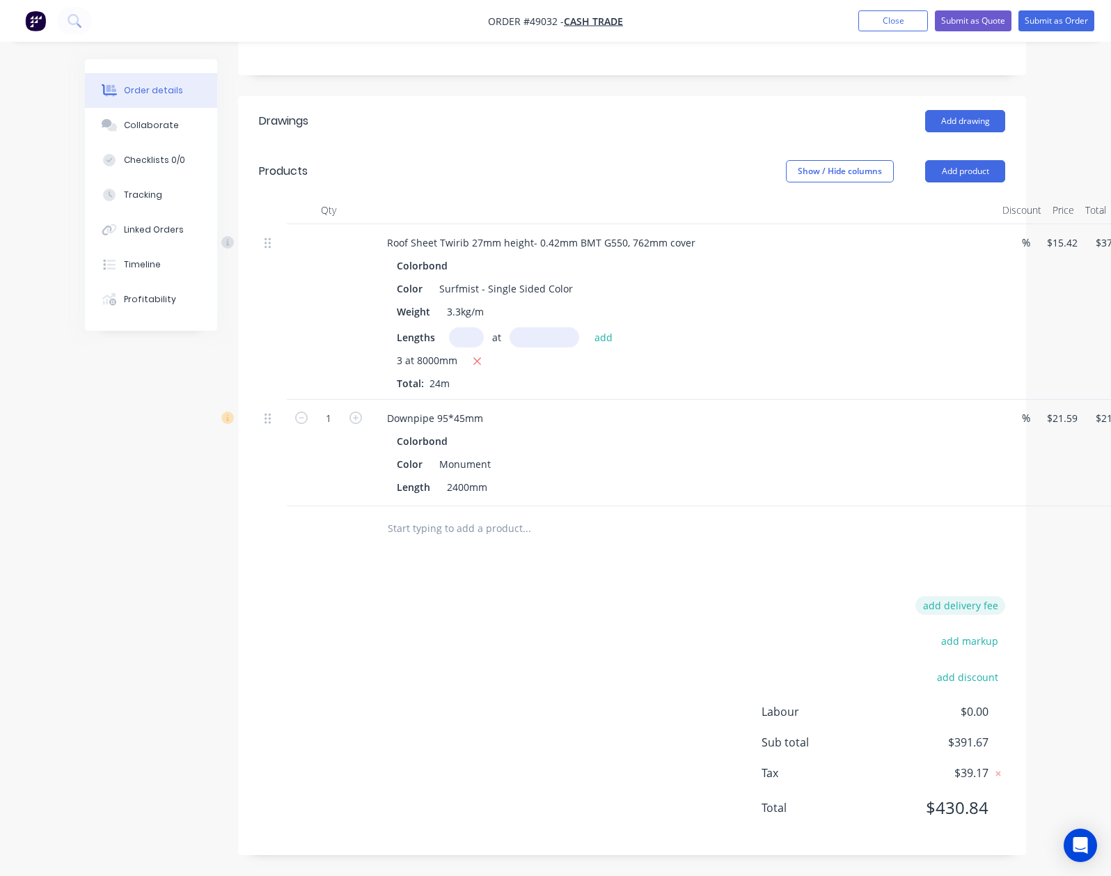
click at [1000, 608] on button "add delivery fee" at bounding box center [960, 605] width 90 height 19
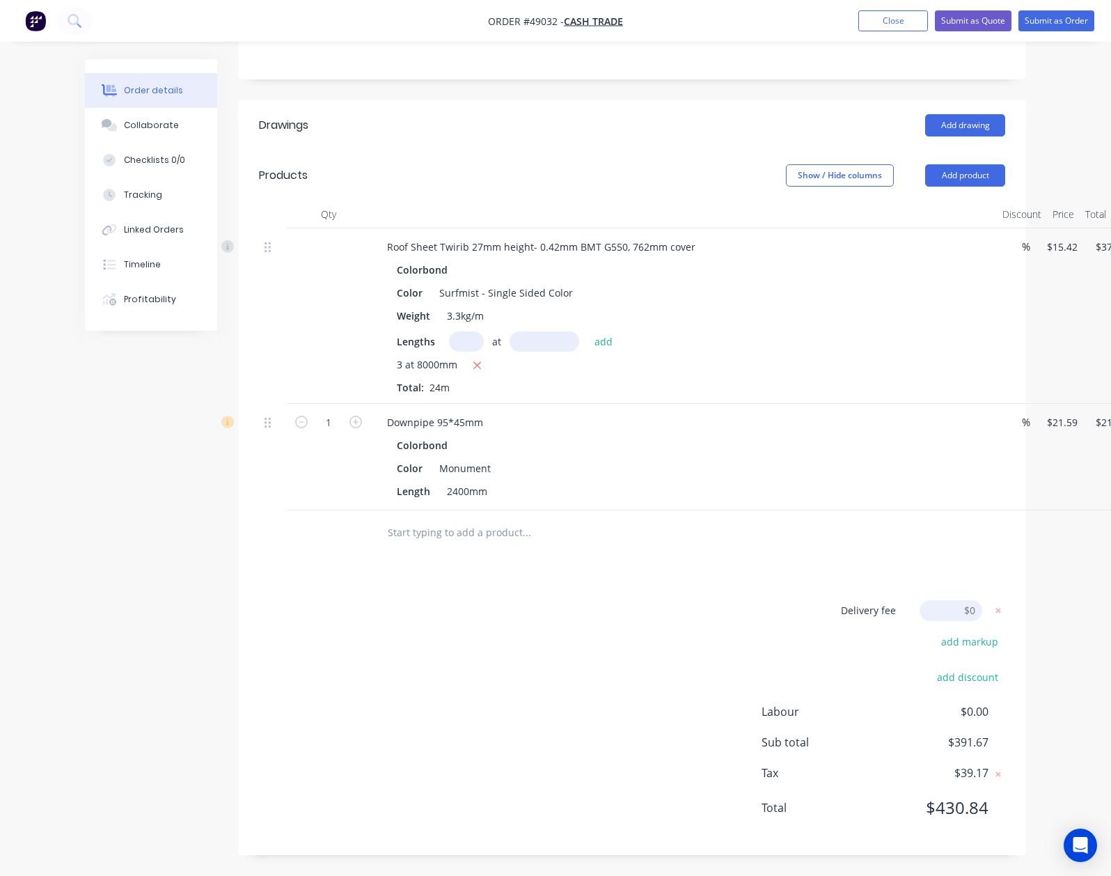
scroll to position [276, 0]
type input "10"
click input "submit" at bounding box center [0, 0] width 0 height 0
click at [1001, 611] on icon at bounding box center [998, 611] width 5 height 5
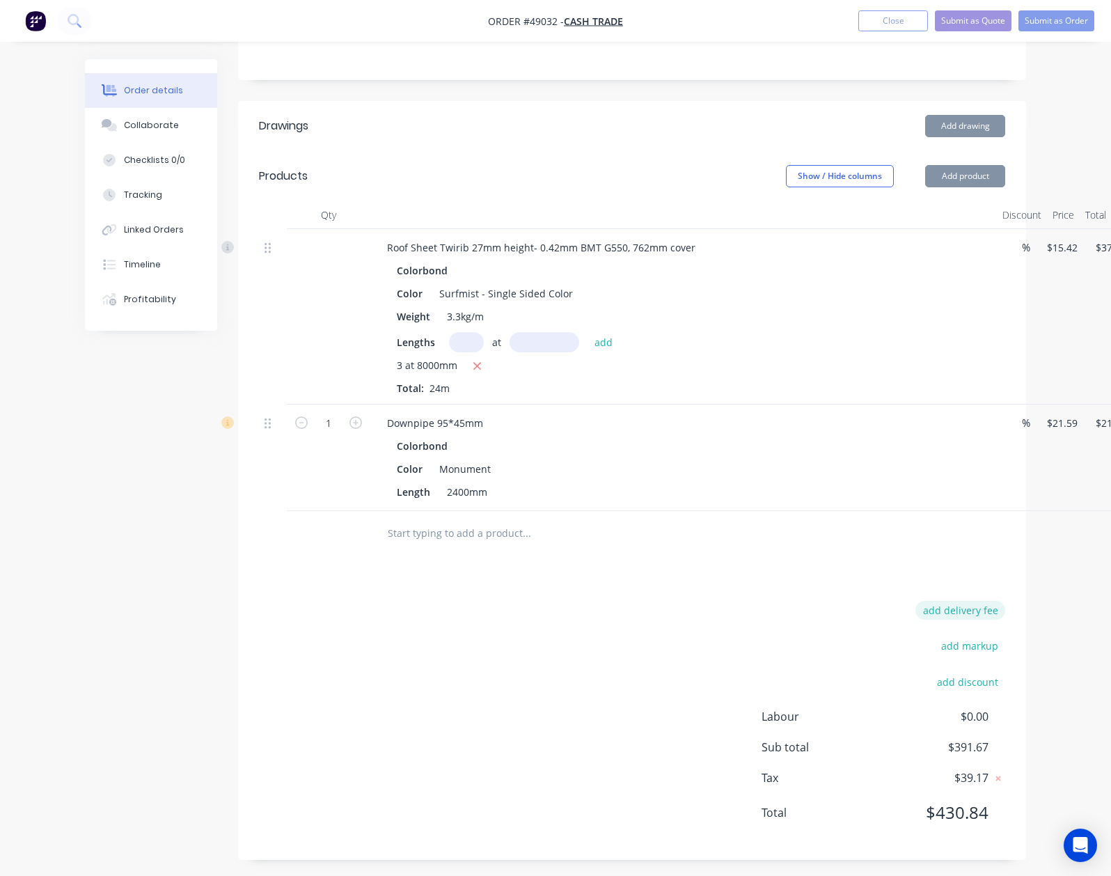
scroll to position [276, 0]
click at [1005, 613] on button "add delivery fee" at bounding box center [960, 608] width 90 height 19
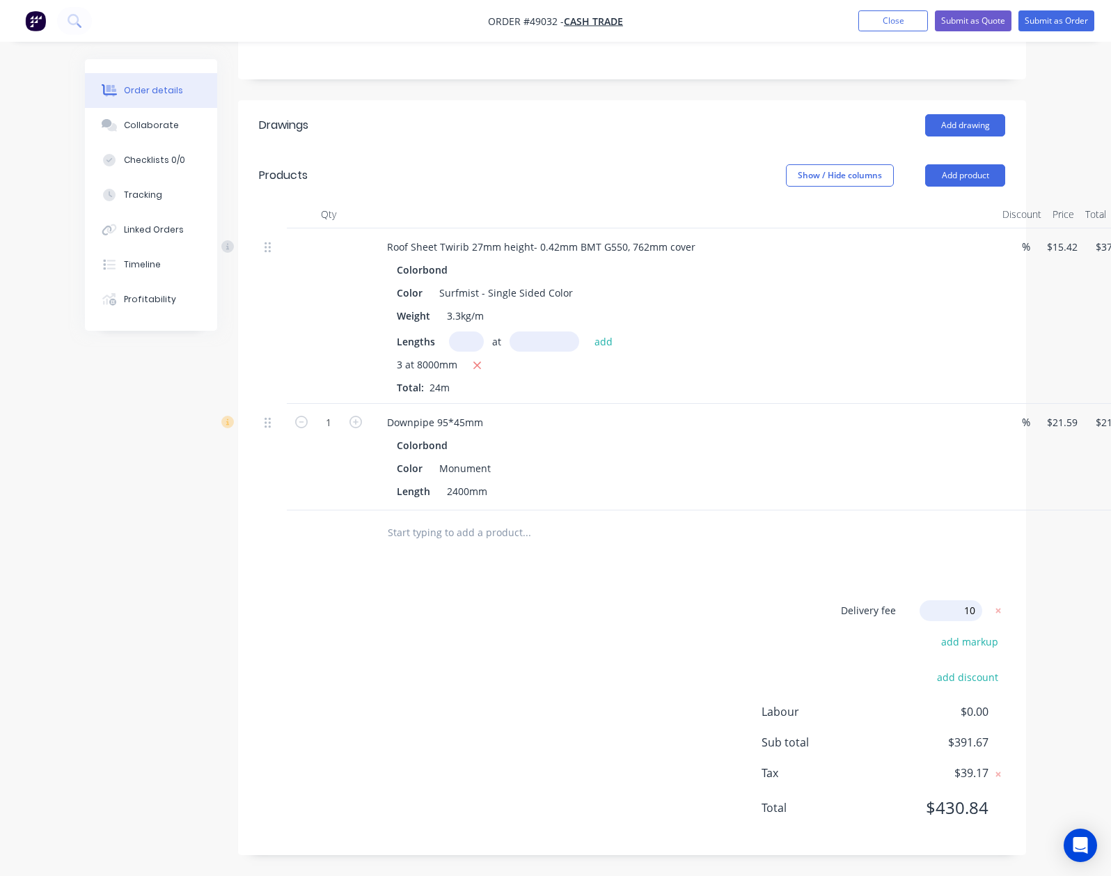
type input "100"
click input "submit" at bounding box center [0, 0] width 0 height 0
click at [746, 600] on div "Drawings Add drawing Products Show / Hide columns Add product Qty Discount Pric…" at bounding box center [632, 479] width 788 height 752
click at [572, 674] on div "Delivery fee $100.00 add markup add discount Labour $0.00 Sub total $491.67 Tax…" at bounding box center [632, 718] width 746 height 231
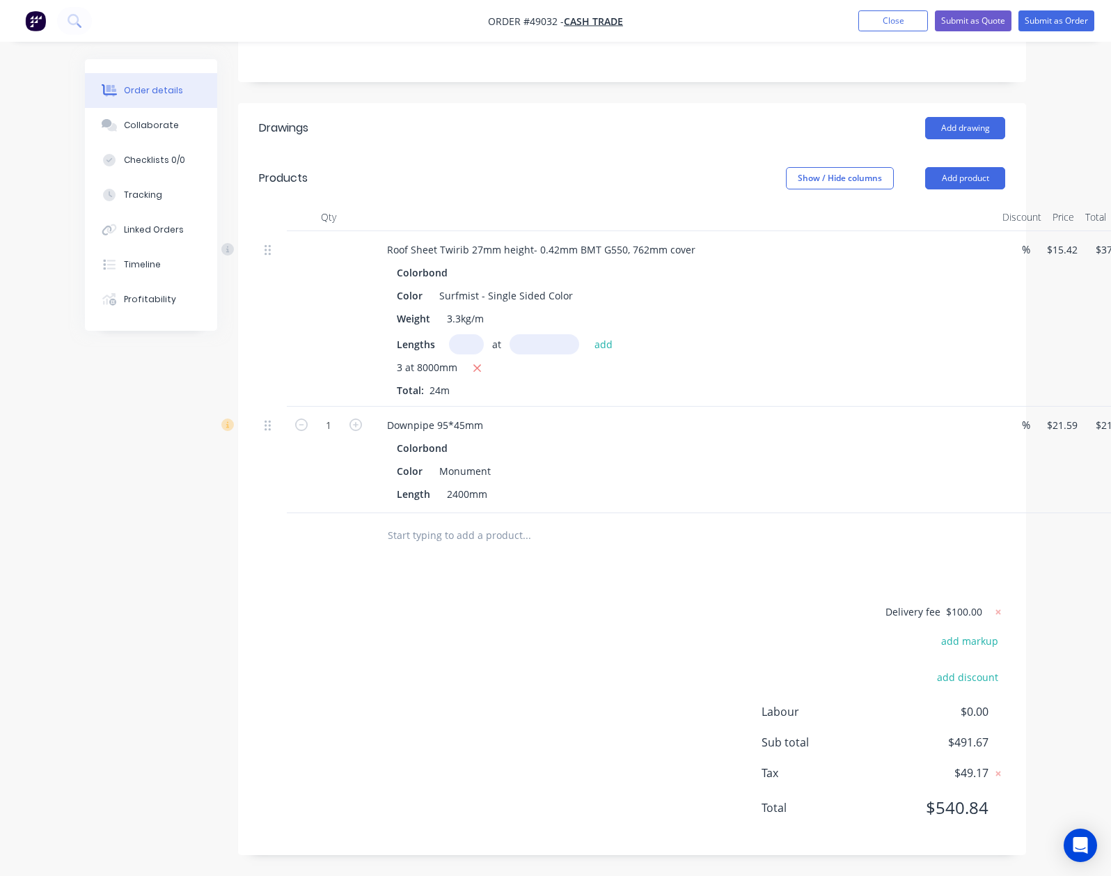
click at [624, 677] on div "Delivery fee $100.00 add markup add discount Labour $0.00 Sub total $491.67 Tax…" at bounding box center [632, 718] width 746 height 231
click at [650, 720] on div "Delivery fee $100.00 add markup add discount Labour $0.00 Sub total $491.67 Tax…" at bounding box center [632, 718] width 746 height 231
click at [1005, 611] on icon at bounding box center [998, 612] width 14 height 14
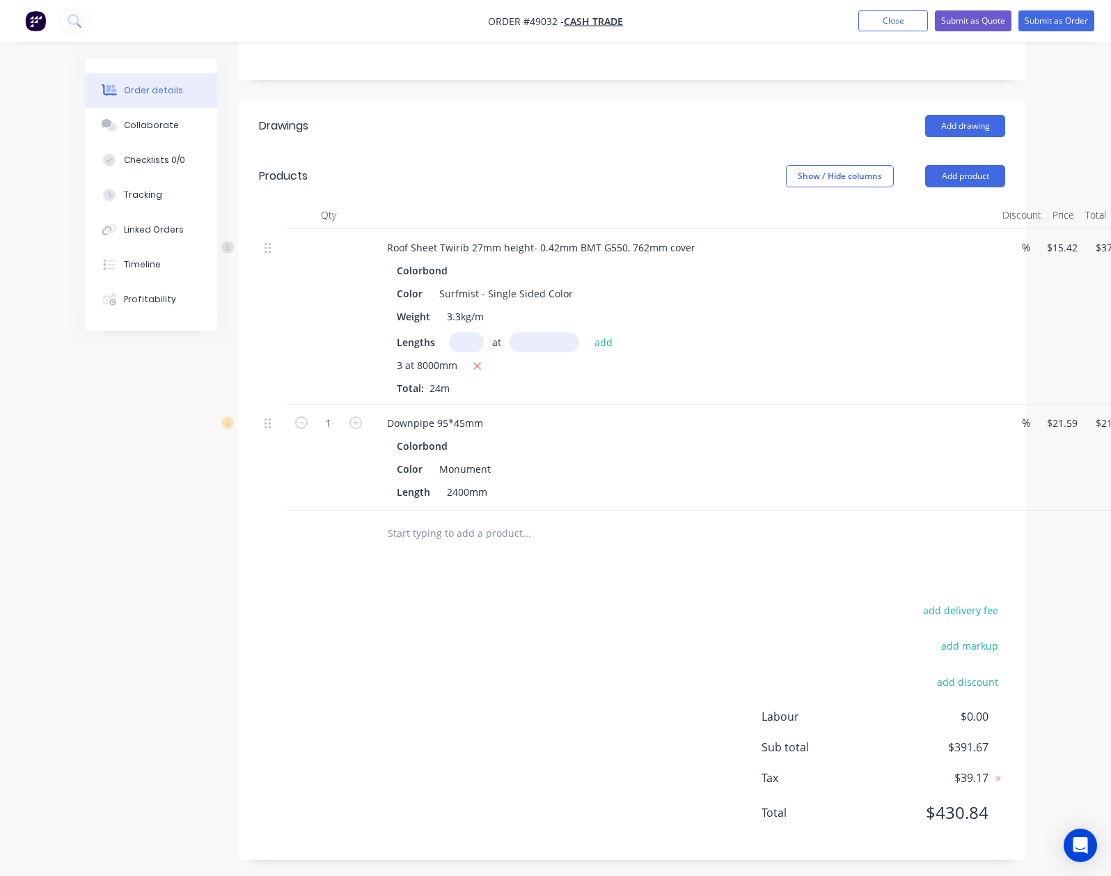
scroll to position [0, 0]
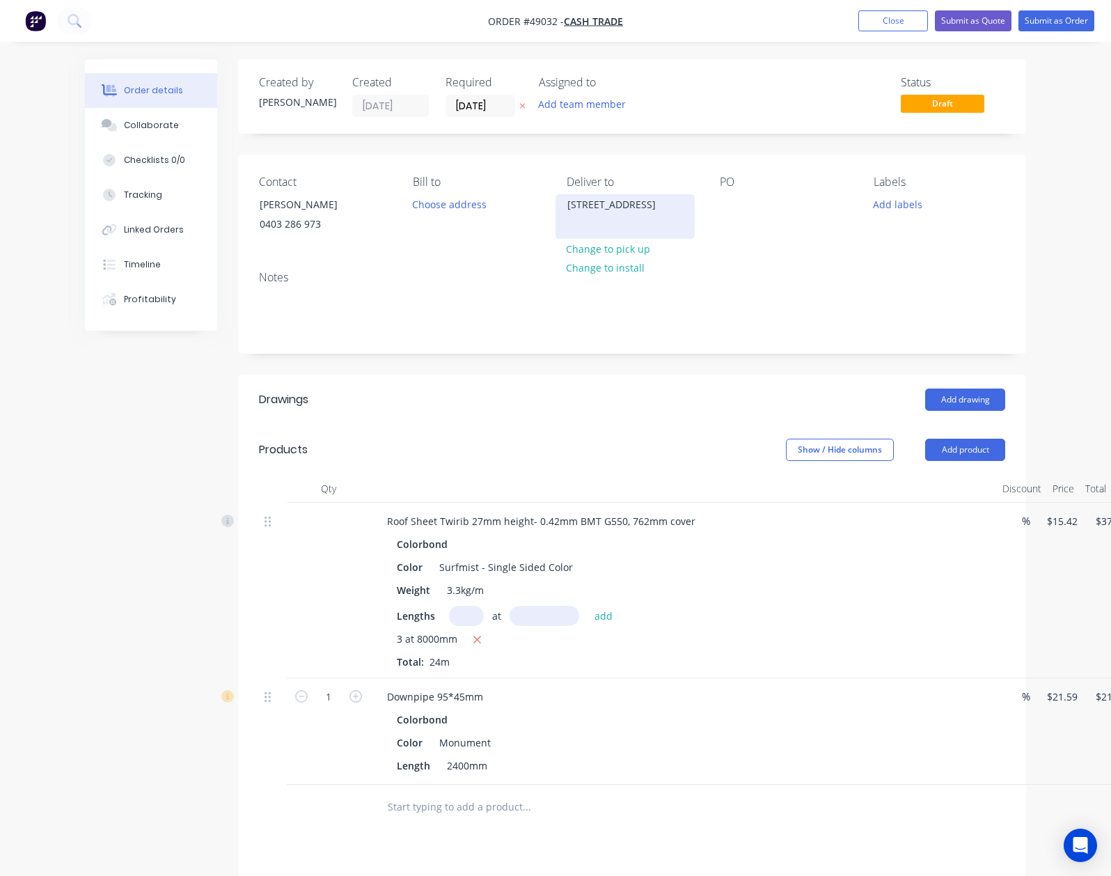
copy div "464 Campersic Rd, Millendon WA 6056"
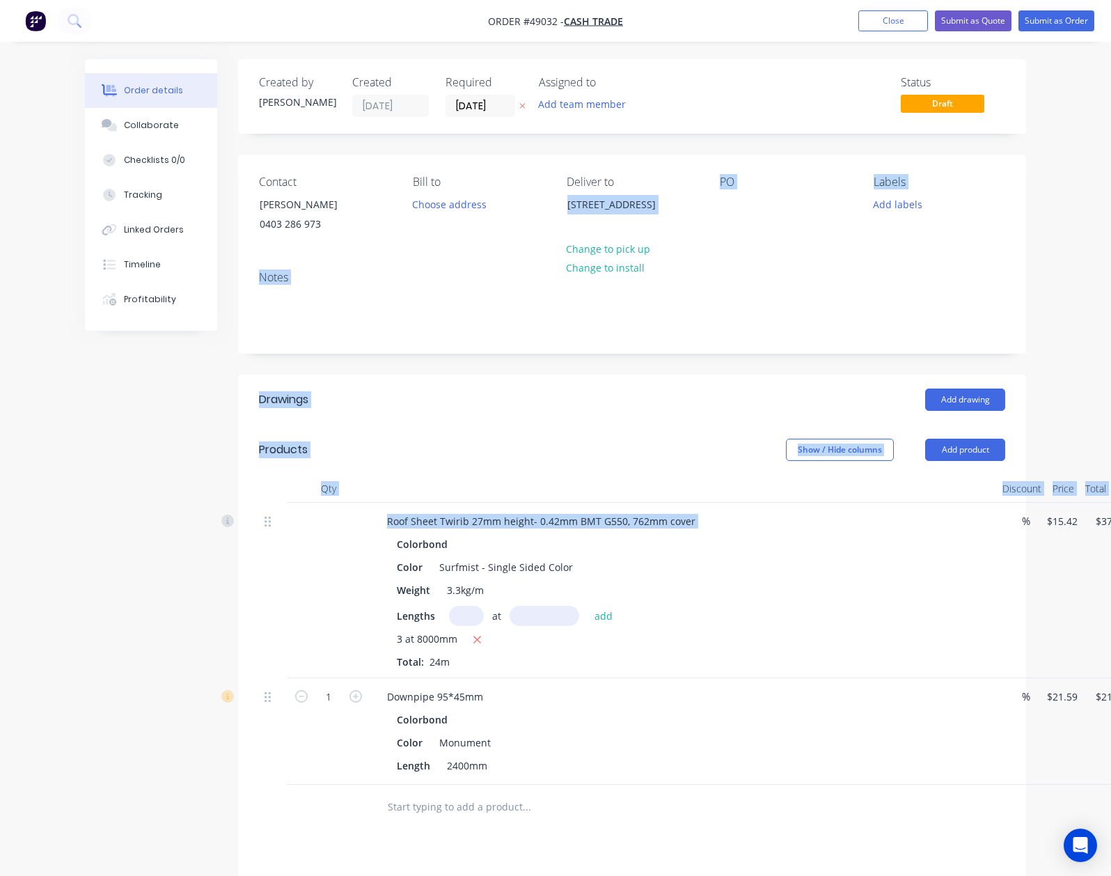
drag, startPoint x: 552, startPoint y: 207, endPoint x: 677, endPoint y: 552, distance: 367.3
click at [675, 550] on div "Created by Cathy Created 09/09/25 Required 09/09/25 Assigned to Add team member…" at bounding box center [632, 596] width 788 height 1074
drag, startPoint x: 677, startPoint y: 552, endPoint x: 707, endPoint y: 469, distance: 88.1
click at [678, 552] on div "Colorbond" at bounding box center [684, 544] width 574 height 20
click at [772, 373] on div "Created by Cathy Created 09/09/25 Required 09/09/25 Assigned to Add team member…" at bounding box center [632, 596] width 788 height 1074
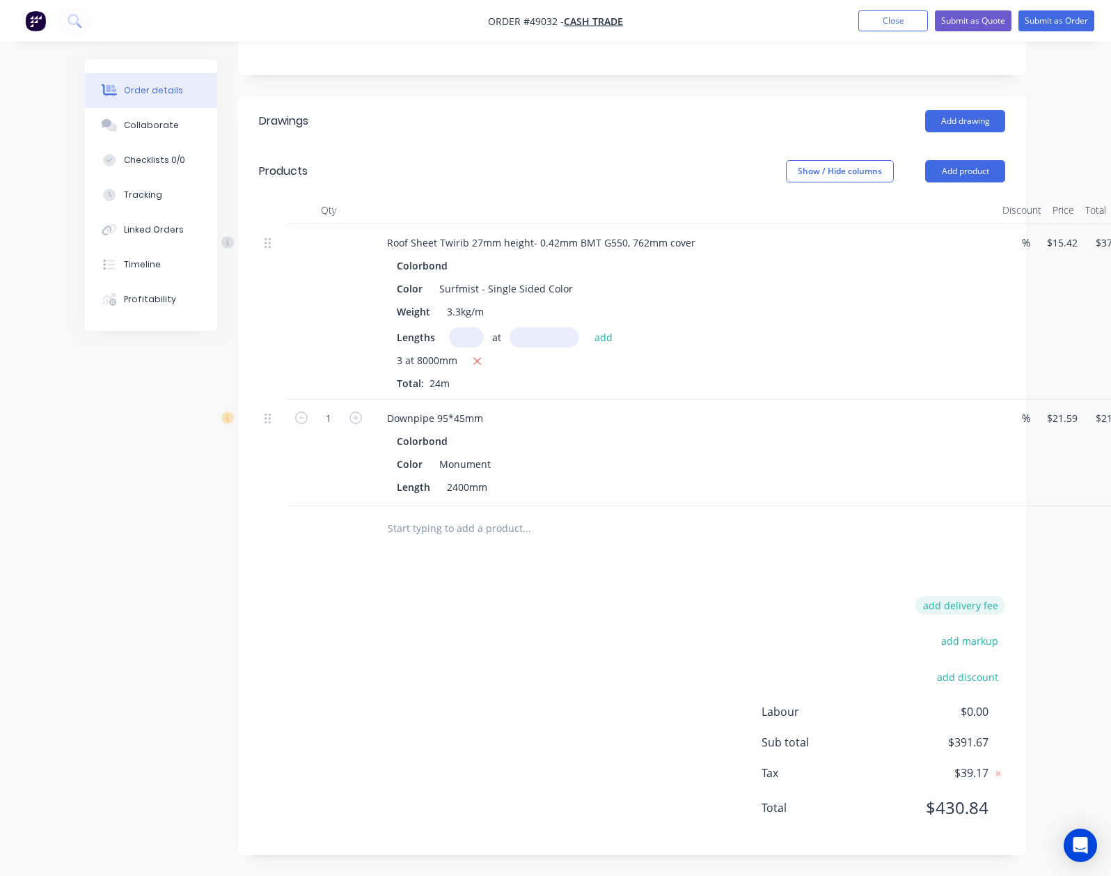
click at [1005, 614] on button "add delivery fee" at bounding box center [960, 605] width 90 height 19
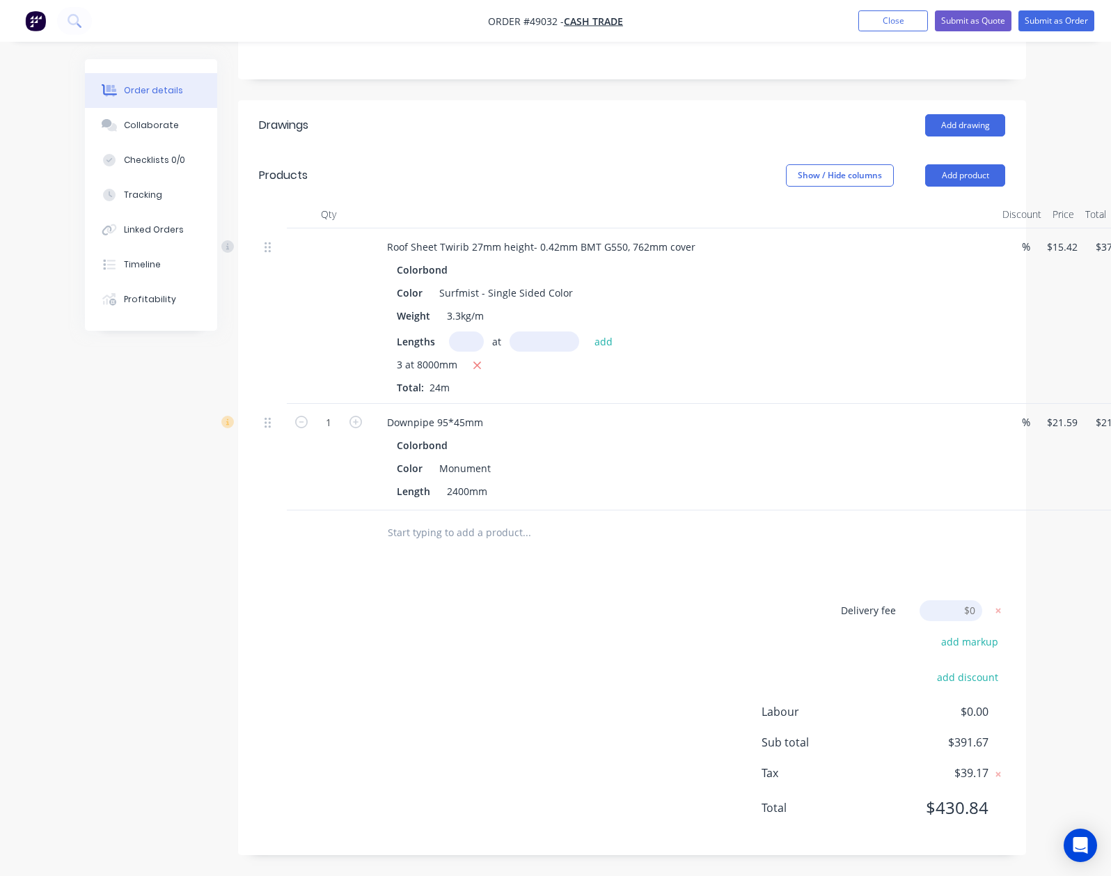
scroll to position [276, 0]
type input "280"
click input "submit" at bounding box center [0, 0] width 0 height 0
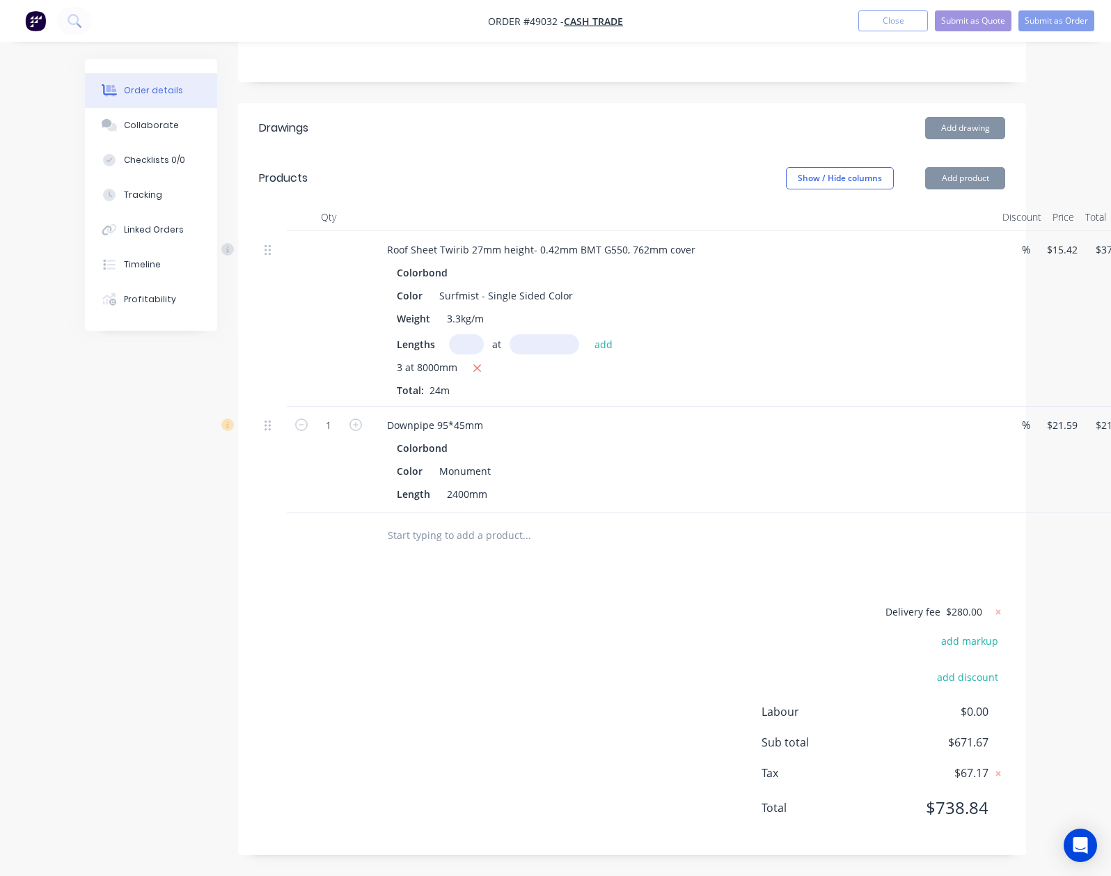
scroll to position [274, 0]
click at [557, 621] on div "Delivery fee $280.00 add markup add discount Labour $0.00 Sub total $671.67 Tax…" at bounding box center [632, 718] width 746 height 231
click at [580, 642] on div "Delivery fee $280.00 add markup add discount Labour $0.00 Sub total $671.67 Tax…" at bounding box center [632, 718] width 746 height 231
click at [1005, 608] on icon at bounding box center [998, 612] width 14 height 14
click at [588, 608] on div "add delivery fee add markup add discount Labour $0.00 Sub total $391.67 Tax $39…" at bounding box center [632, 720] width 746 height 238
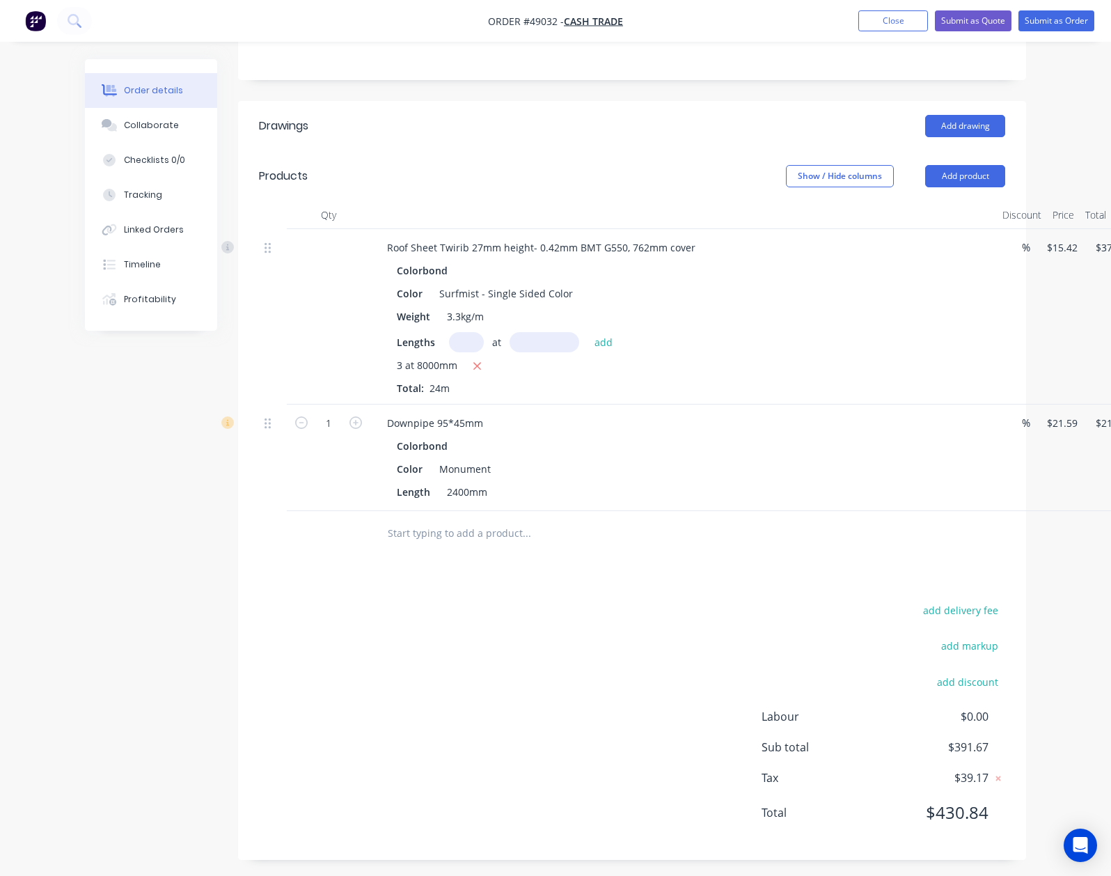
scroll to position [0, 0]
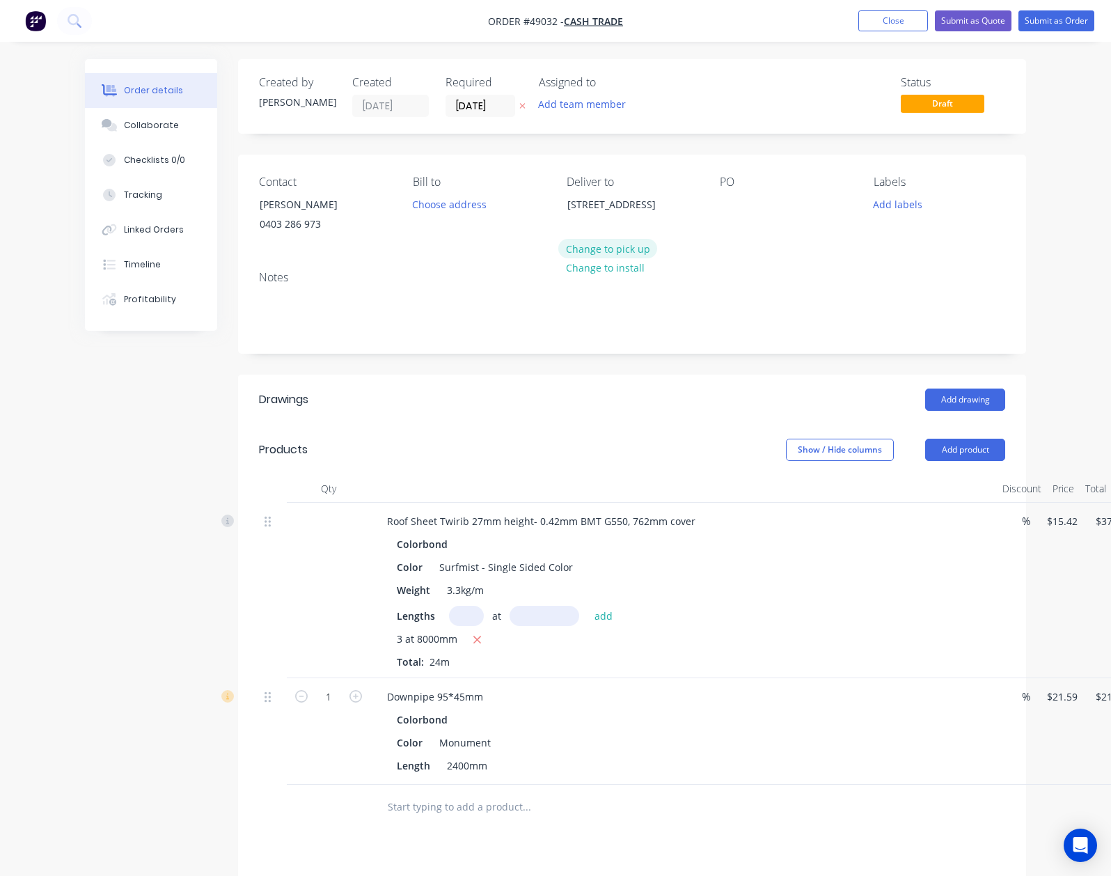
click at [581, 240] on button "Change to pick up" at bounding box center [607, 248] width 99 height 19
drag, startPoint x: 645, startPoint y: 511, endPoint x: 700, endPoint y: 574, distance: 83.4
click at [646, 511] on div "Roof Sheet Twirib 27mm height- 0.42mm BMT G550, 762mm cover" at bounding box center [683, 521] width 615 height 20
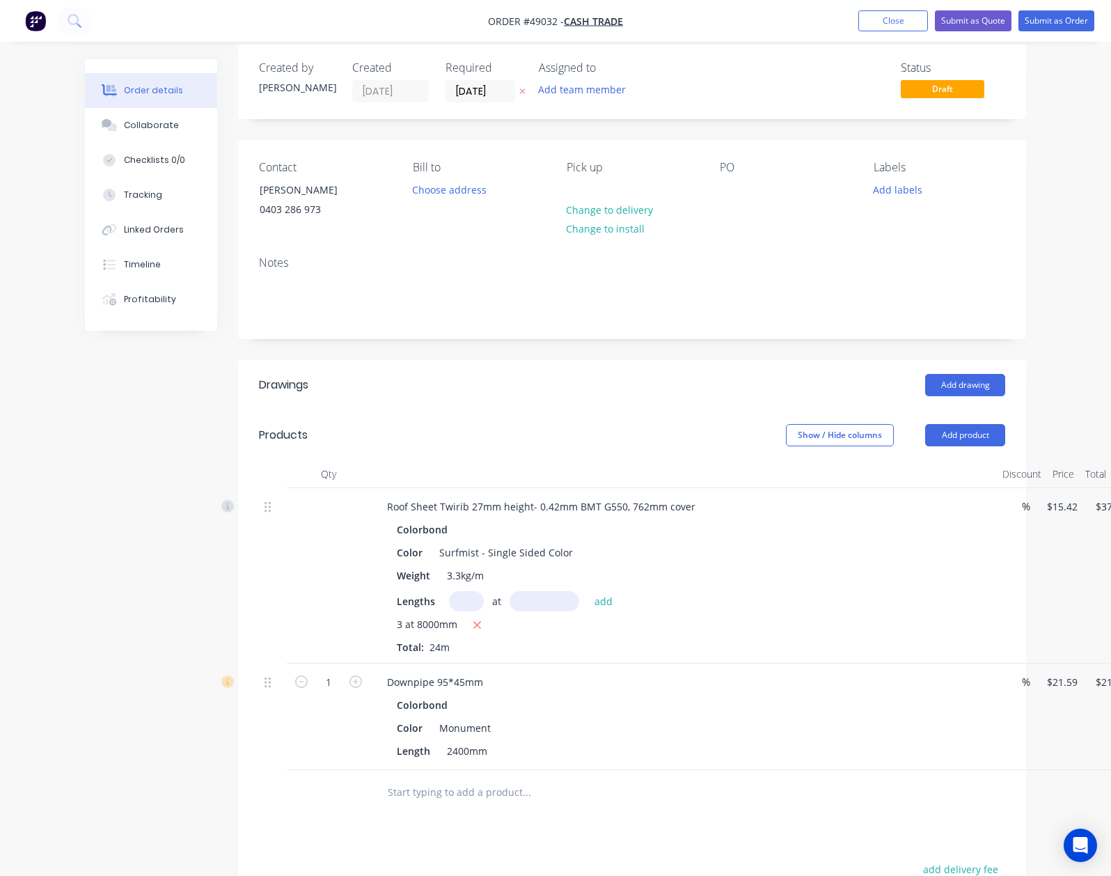
scroll to position [280, 0]
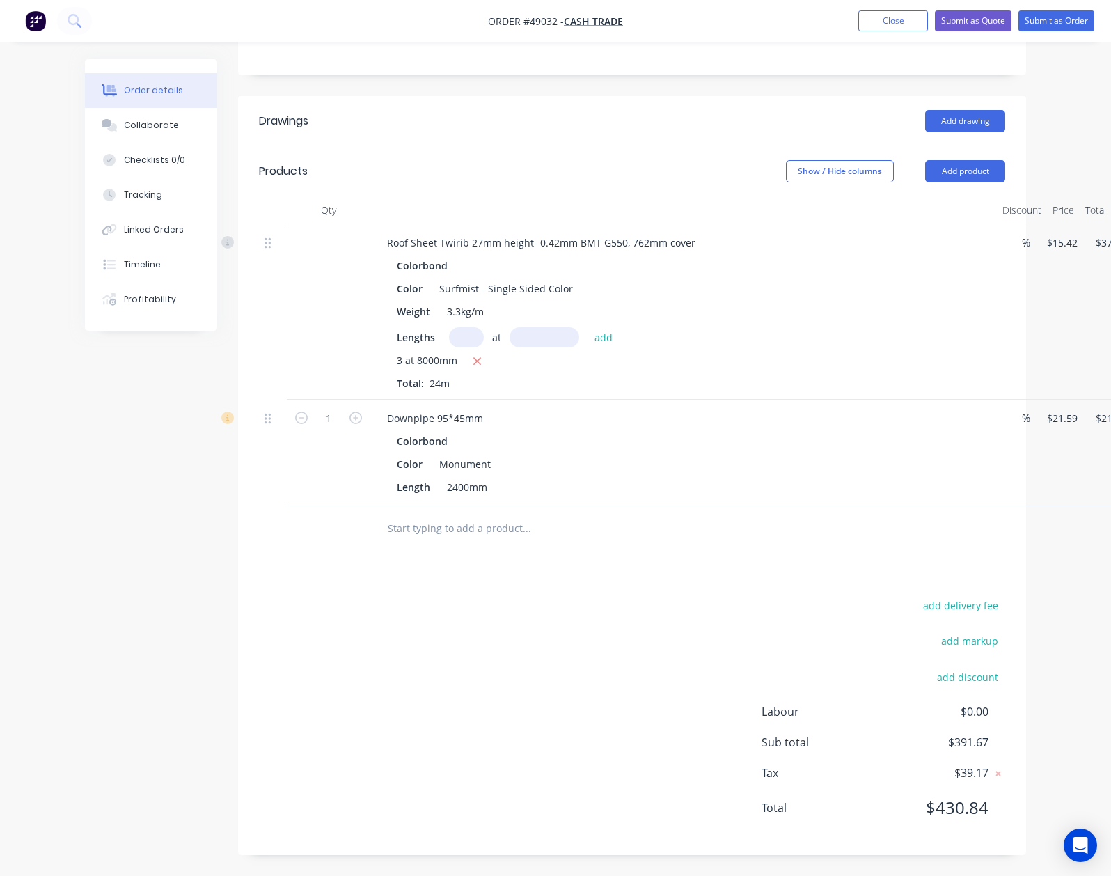
click at [711, 602] on div "add delivery fee add markup add discount Labour $0.00 Sub total $391.67 Tax $39…" at bounding box center [632, 715] width 746 height 238
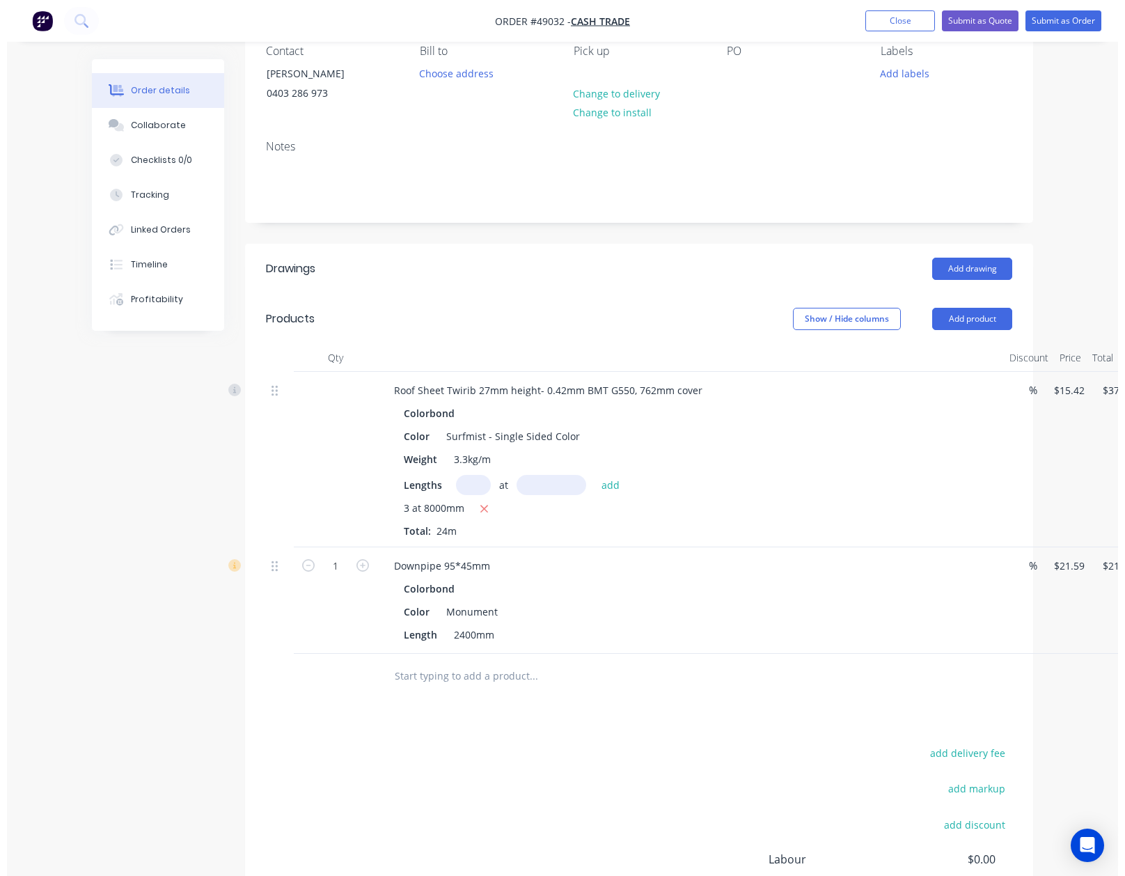
scroll to position [0, 0]
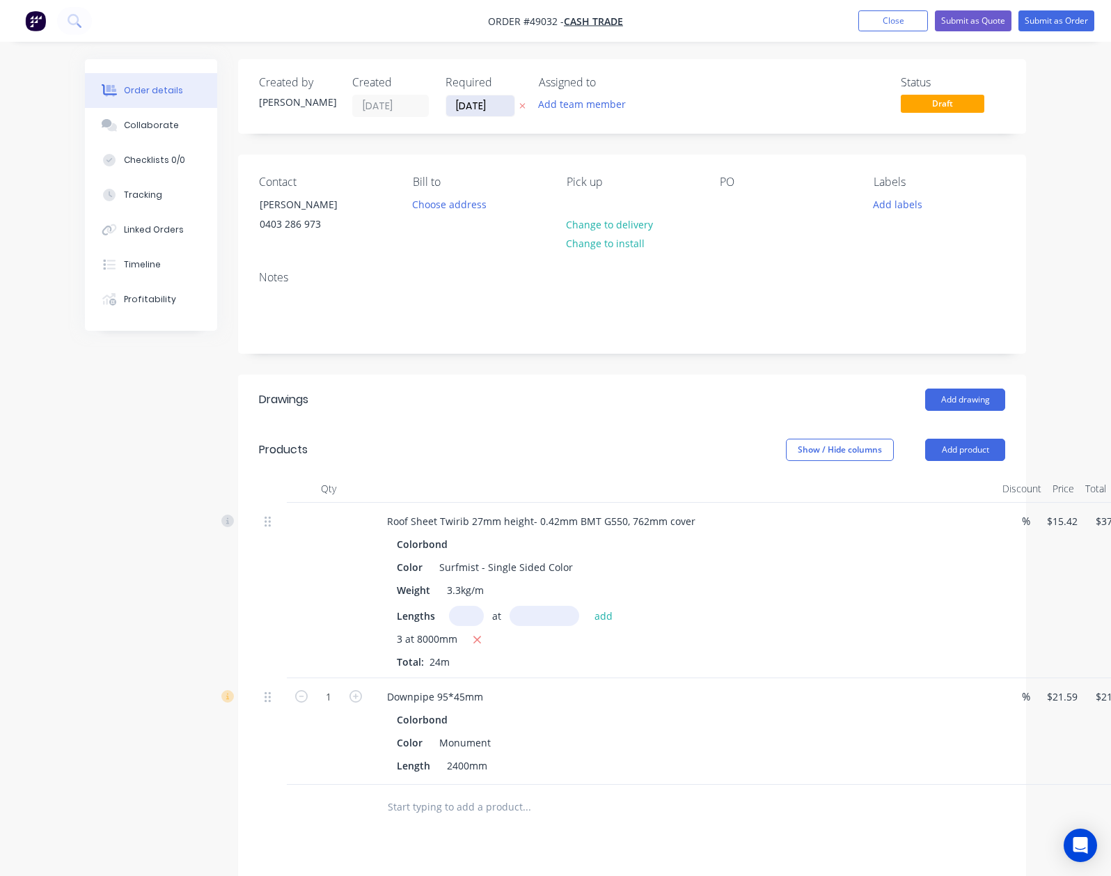
click at [446, 106] on input "[DATE]" at bounding box center [480, 105] width 68 height 21
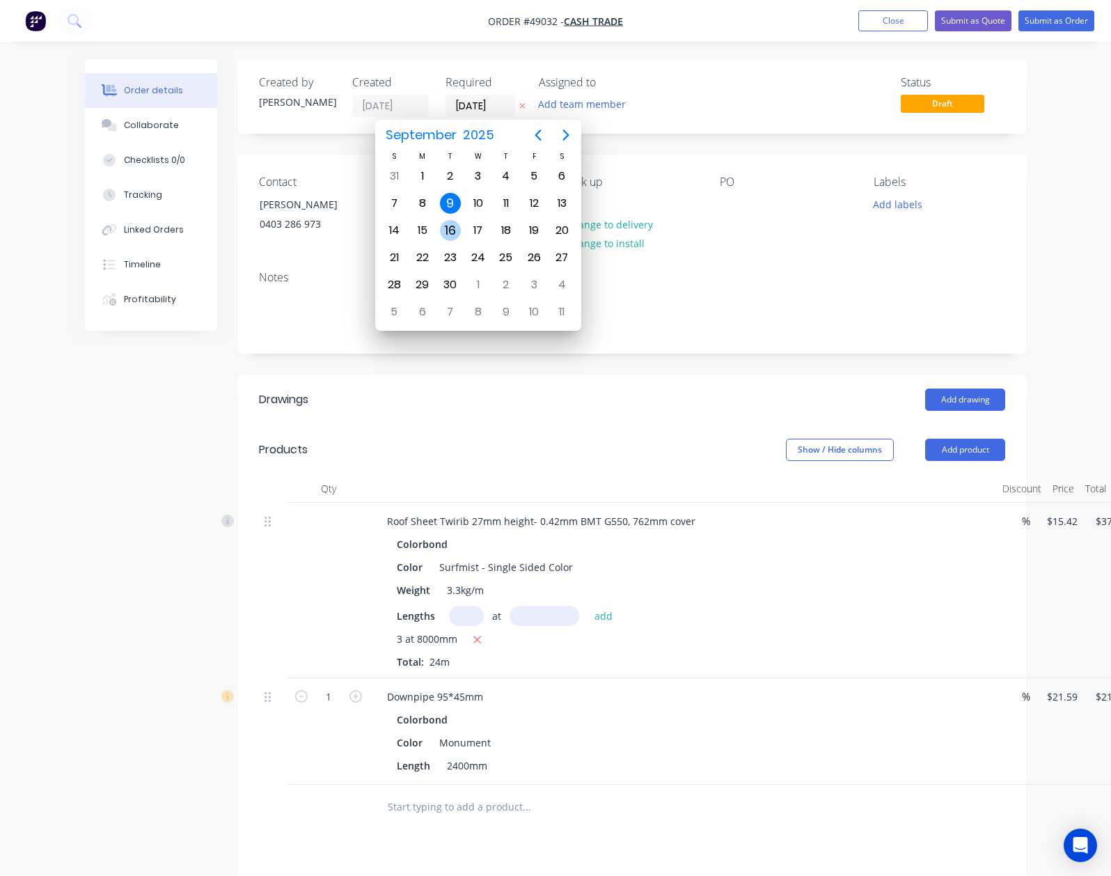
click at [450, 232] on div "16" at bounding box center [450, 230] width 21 height 21
type input "16/09/25"
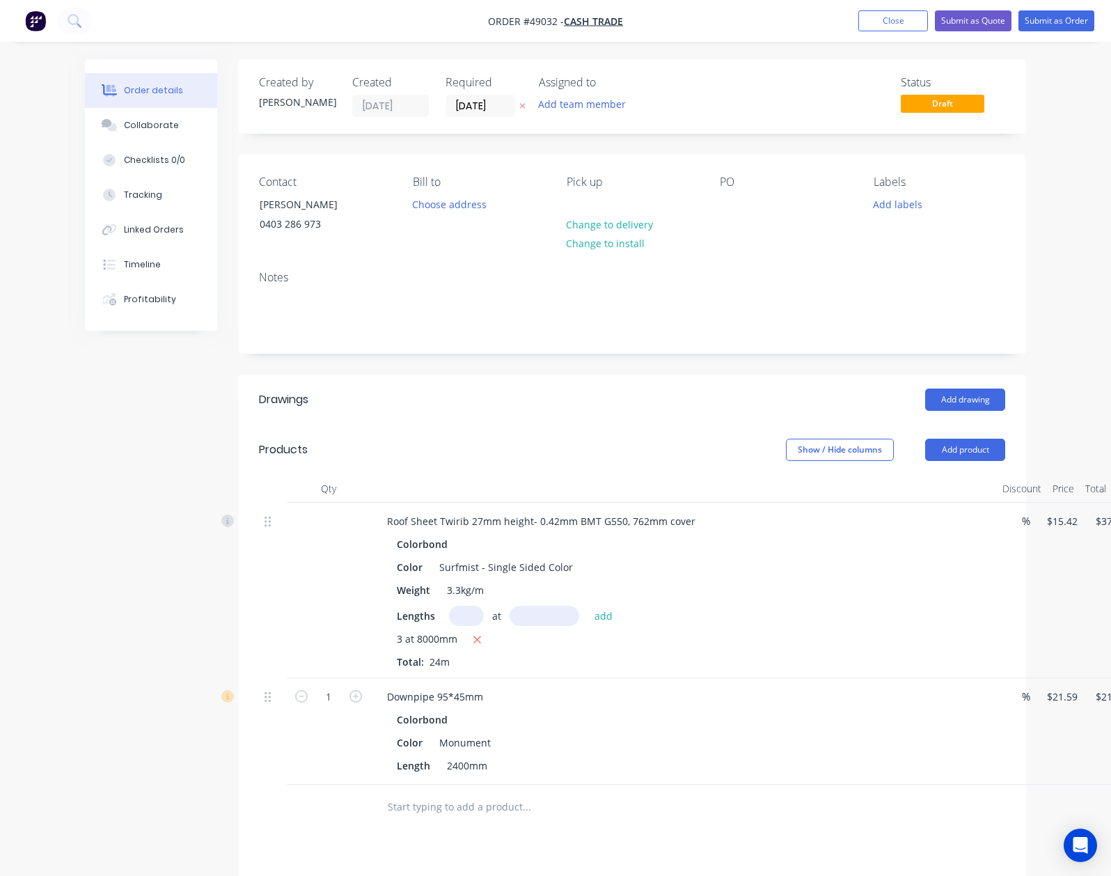
click at [597, 471] on header "Products Show / Hide columns Add product" at bounding box center [632, 450] width 788 height 50
click at [1061, 17] on button "Submit as Order" at bounding box center [1057, 20] width 76 height 21
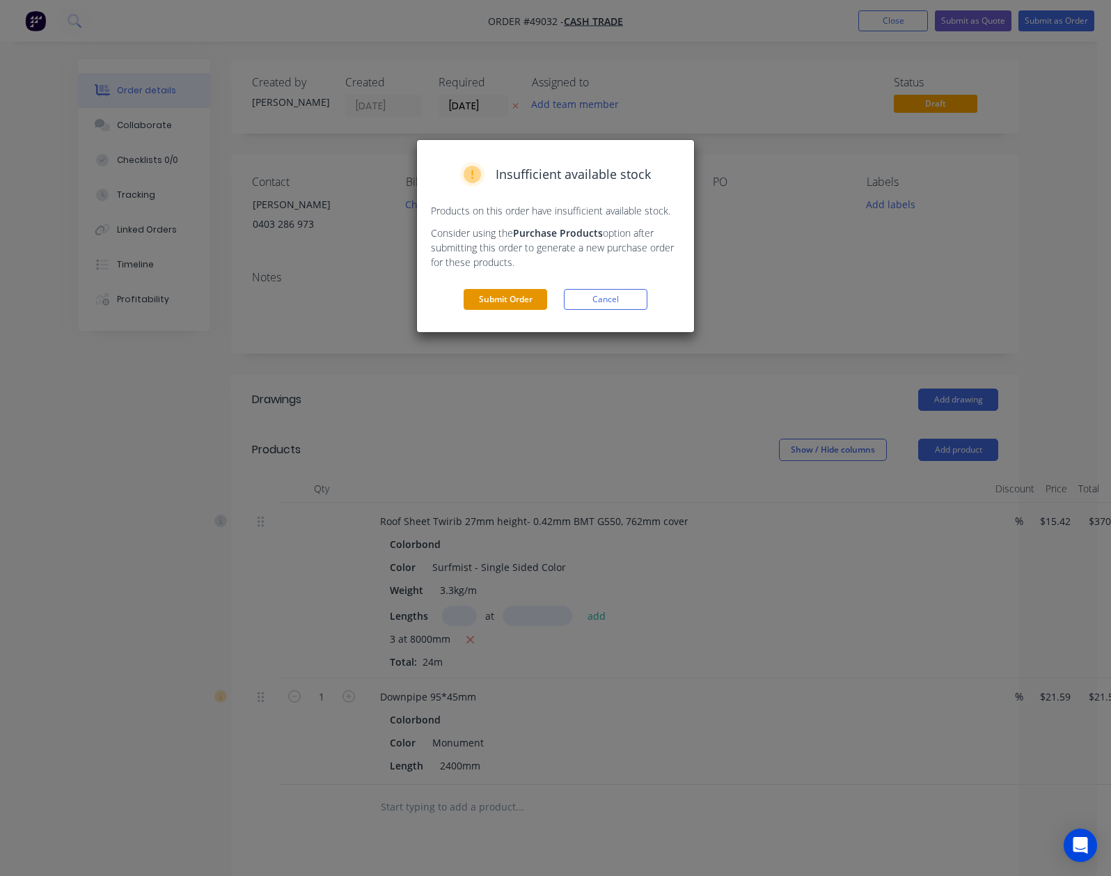
click at [494, 298] on button "Submit Order" at bounding box center [506, 299] width 84 height 21
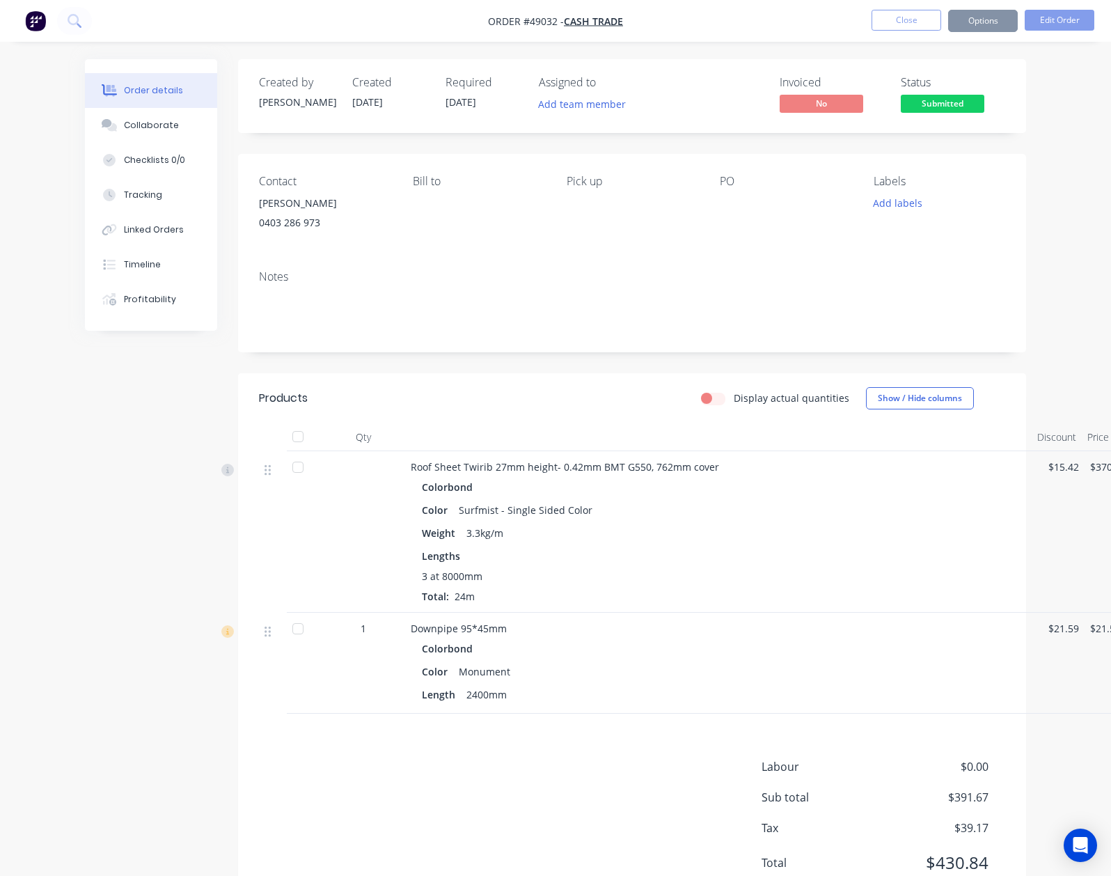
click at [1008, 22] on button "Options" at bounding box center [983, 21] width 70 height 22
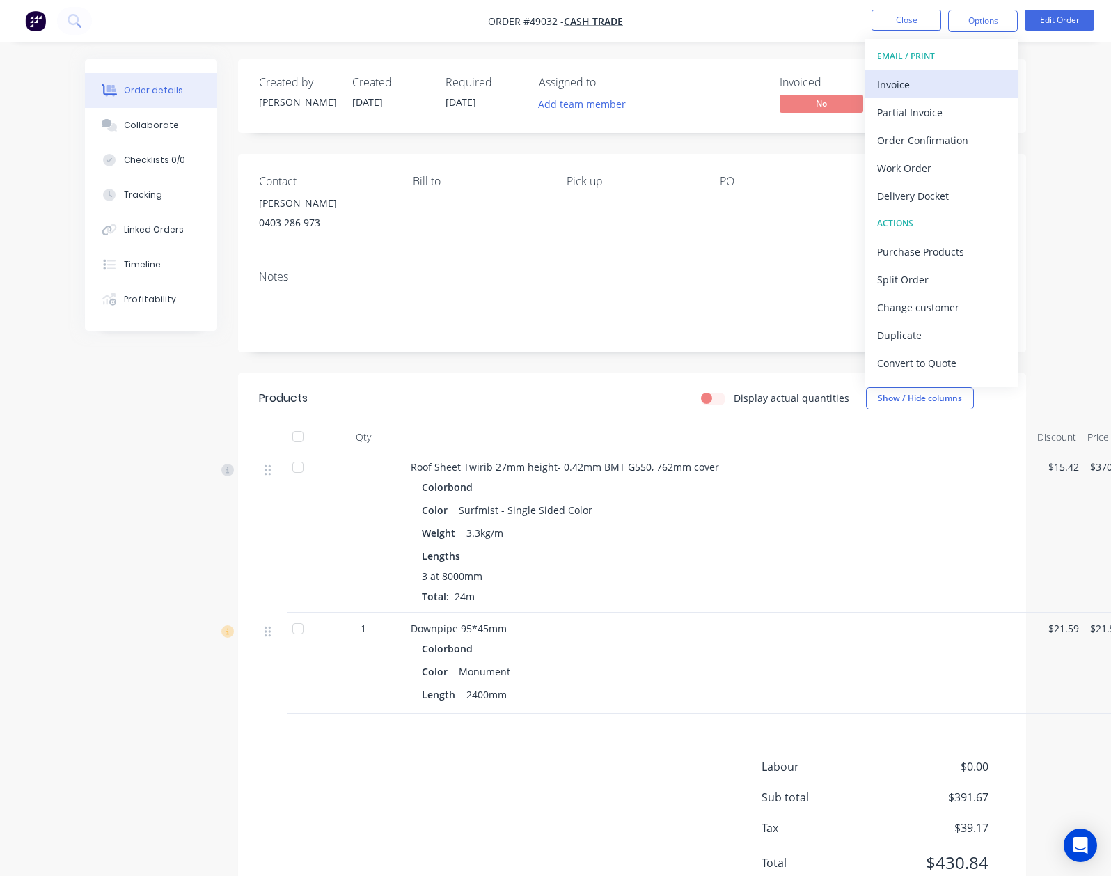
click at [970, 71] on button "Invoice" at bounding box center [941, 84] width 153 height 28
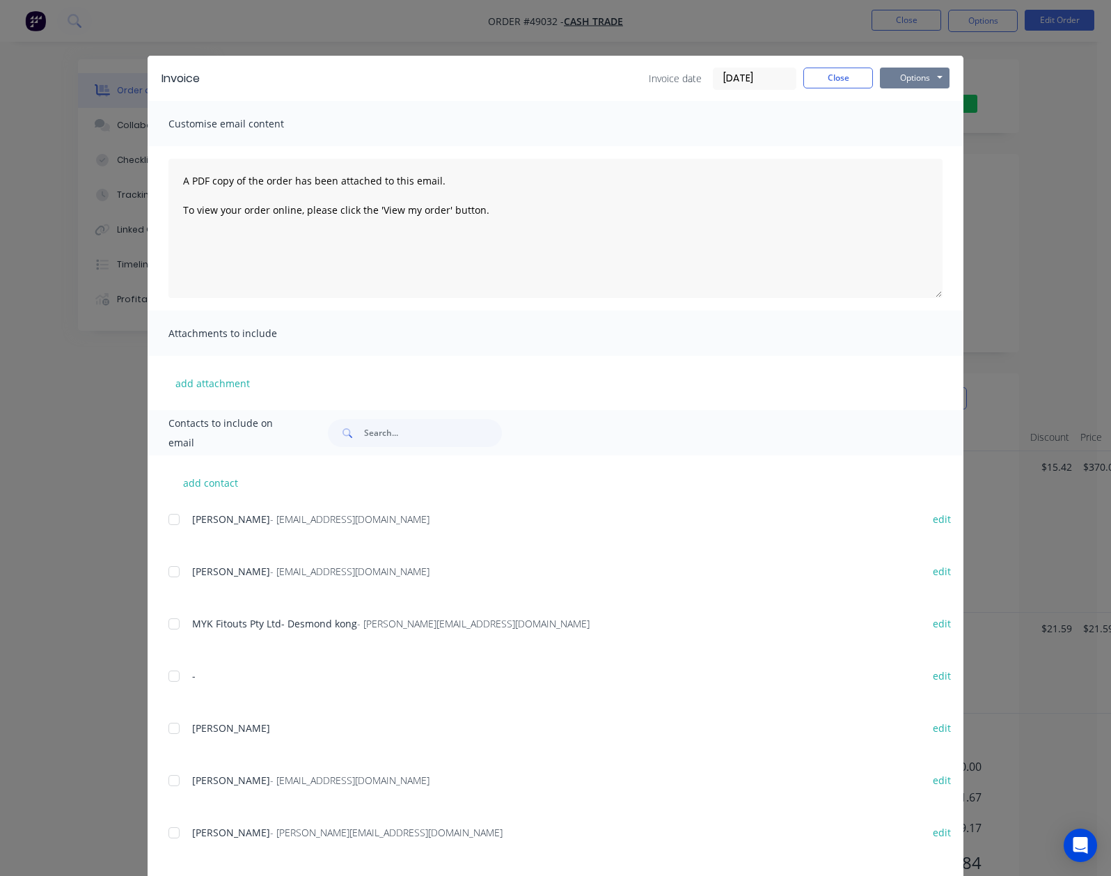
click at [950, 82] on button "Options" at bounding box center [915, 78] width 70 height 21
click at [969, 120] on button "Print" at bounding box center [924, 125] width 89 height 23
click at [873, 86] on button "Close" at bounding box center [838, 78] width 70 height 21
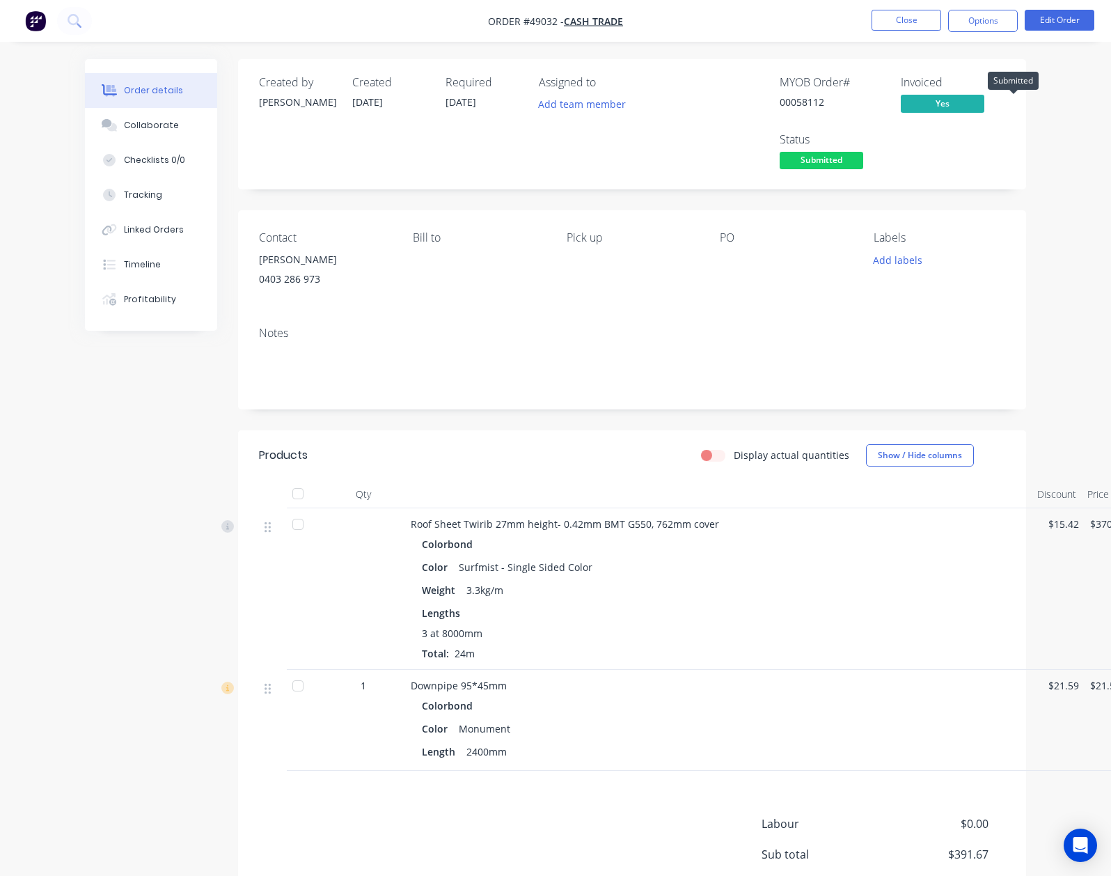
click at [863, 152] on span "Submitted" at bounding box center [822, 160] width 84 height 17
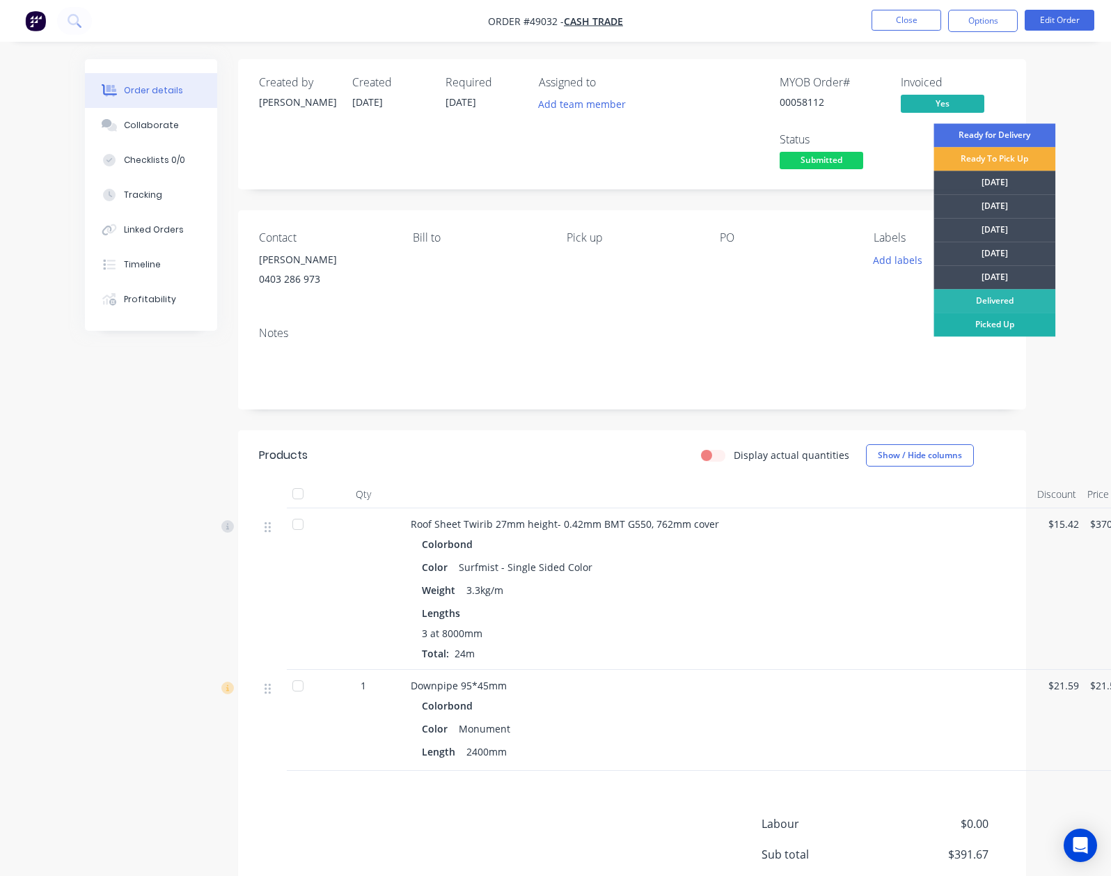
click at [1003, 320] on div "Picked Up" at bounding box center [995, 325] width 122 height 24
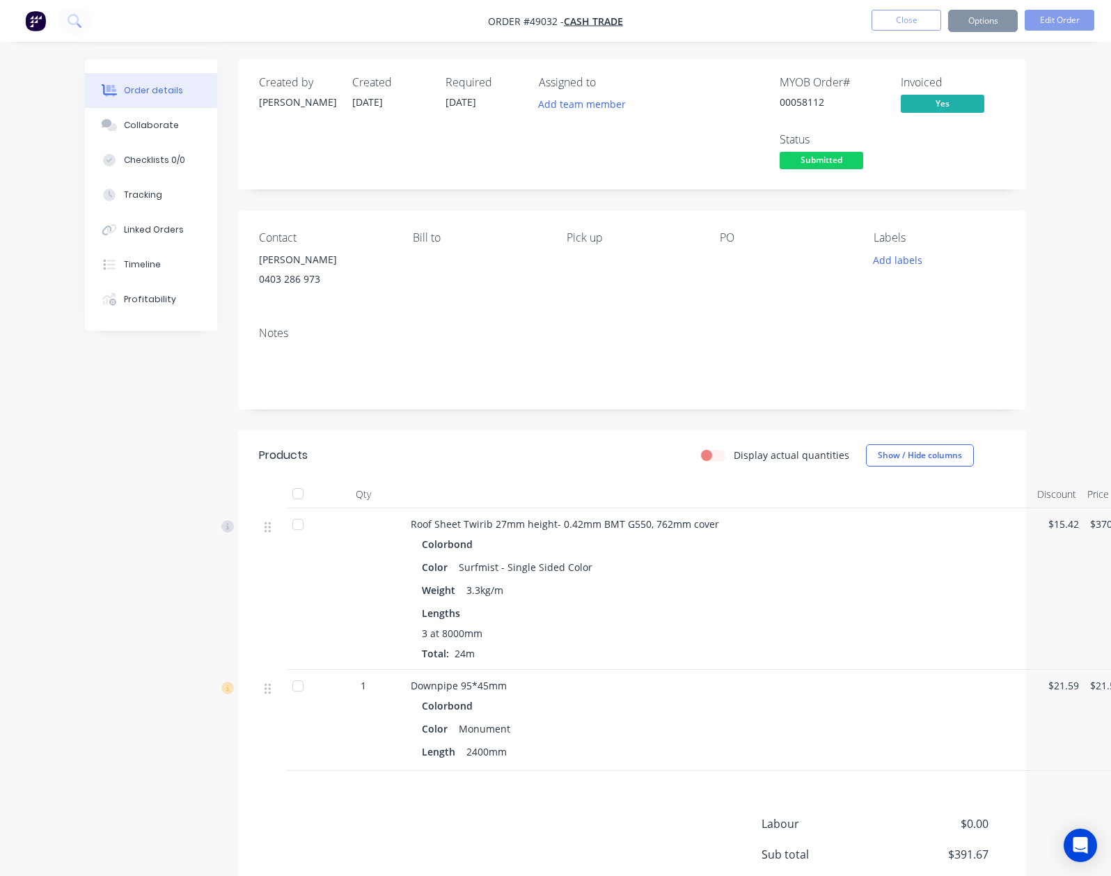
click at [627, 349] on div "Notes" at bounding box center [632, 361] width 788 height 93
click at [284, 672] on div at bounding box center [298, 686] width 28 height 28
click at [863, 152] on span "Picked Up" at bounding box center [822, 160] width 84 height 17
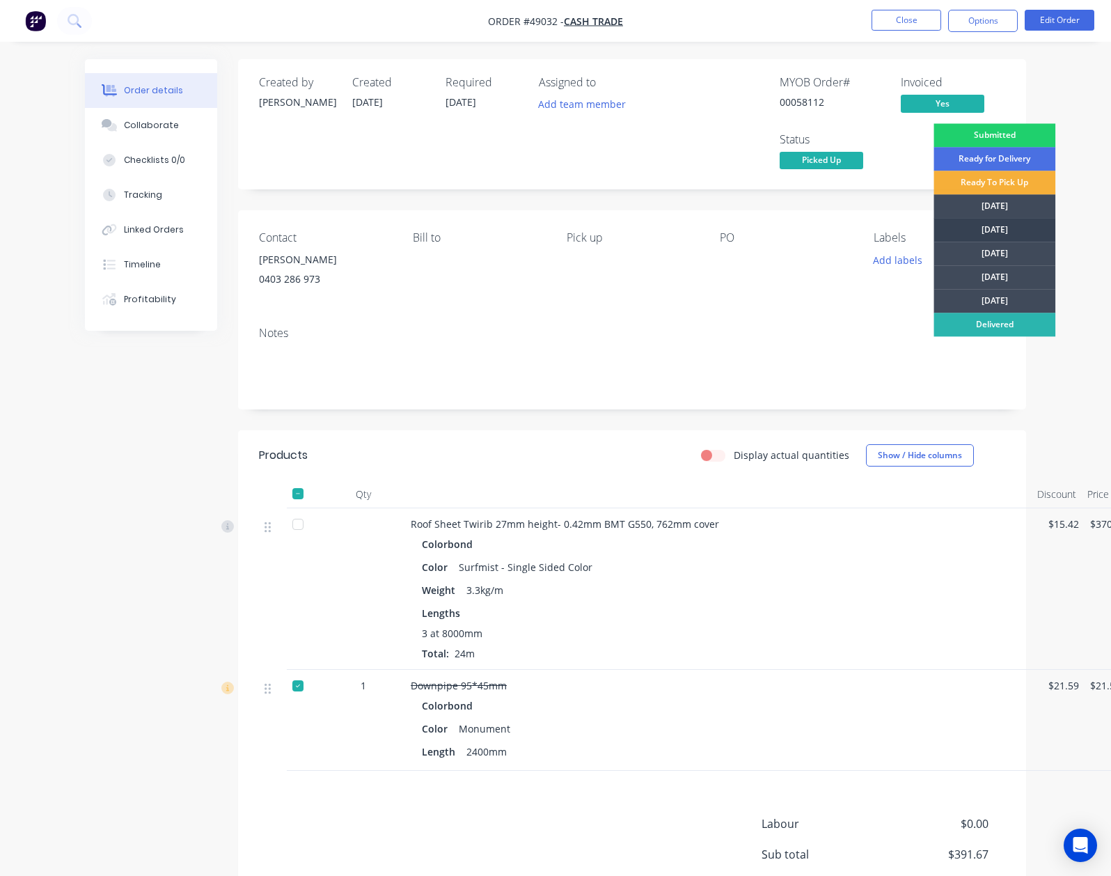
click at [990, 230] on div "[DATE]" at bounding box center [995, 230] width 122 height 24
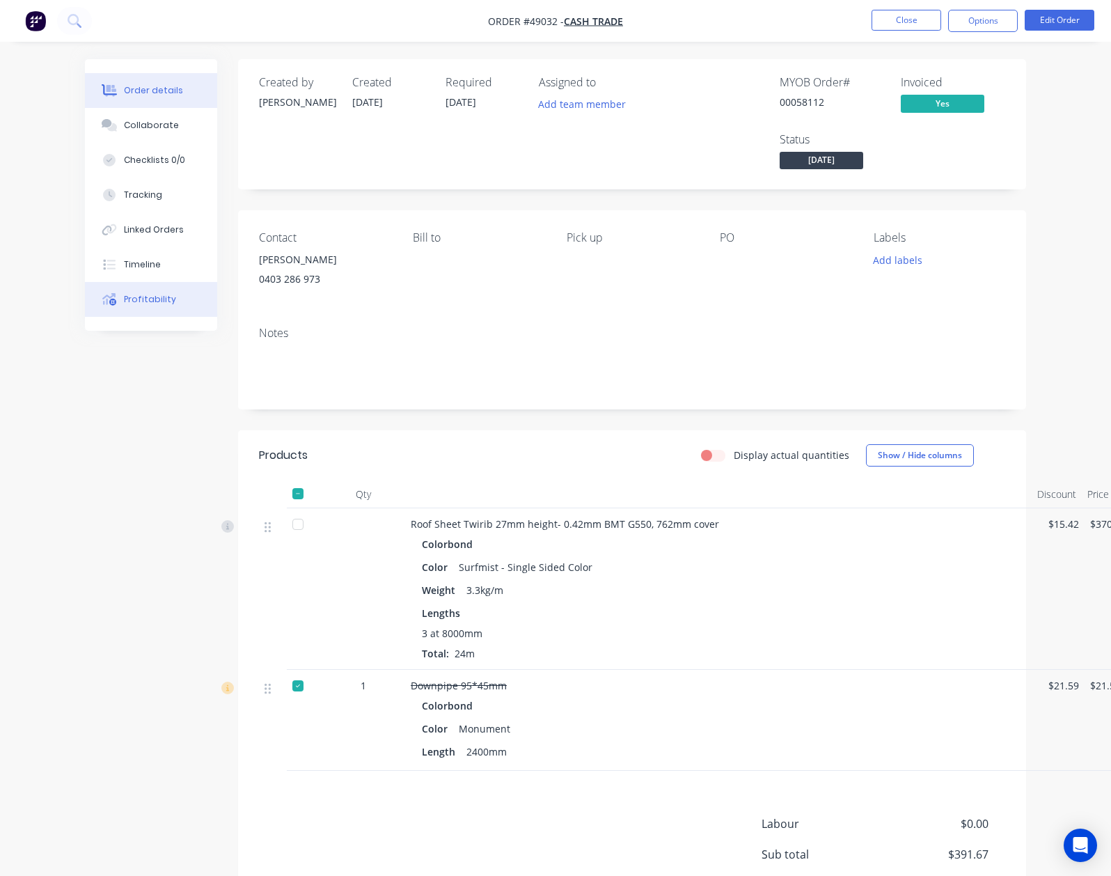
click at [124, 296] on div "Profitability" at bounding box center [150, 299] width 52 height 13
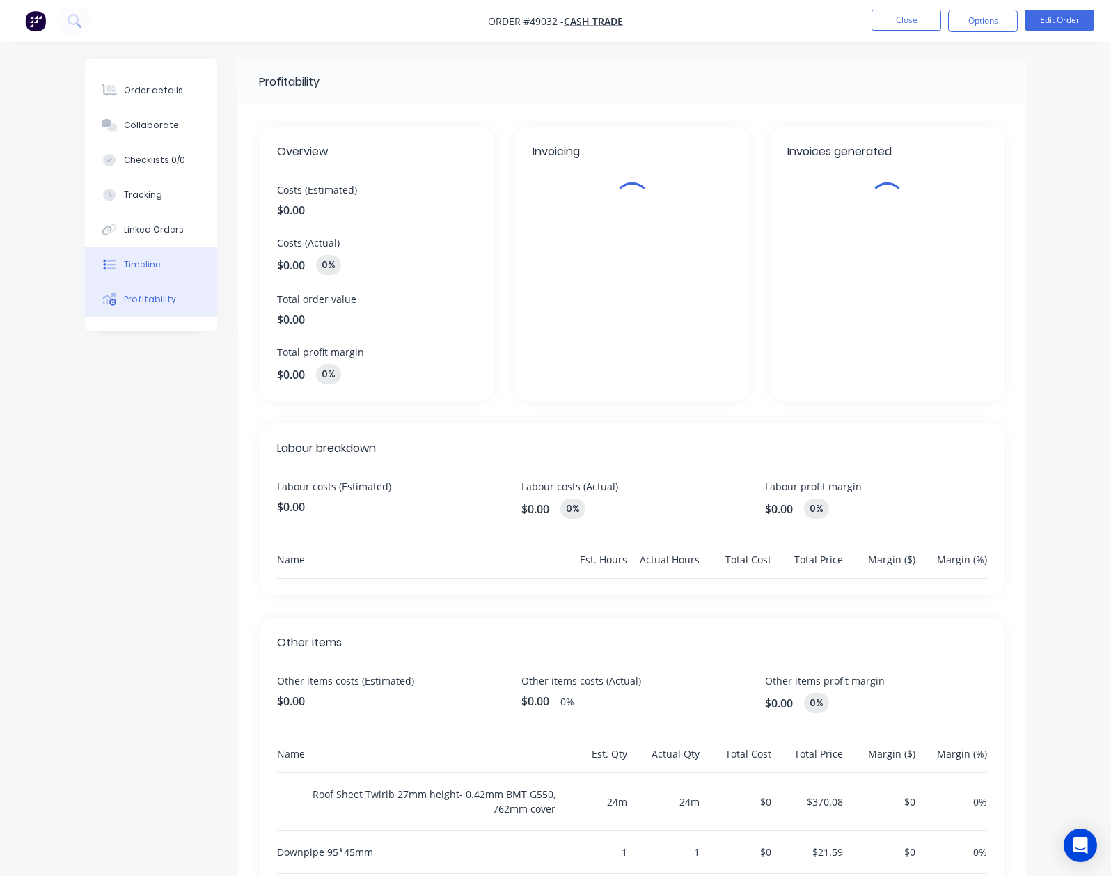
click at [124, 263] on div "Timeline" at bounding box center [142, 264] width 37 height 13
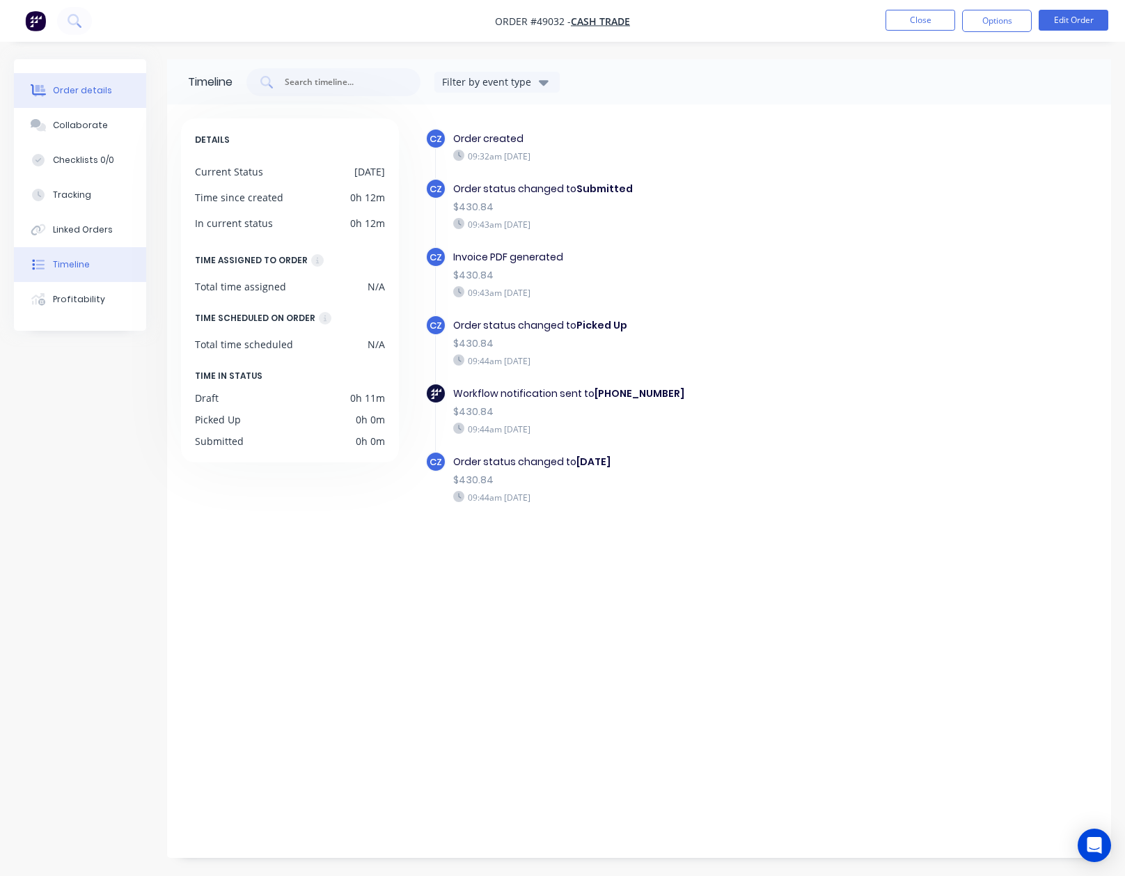
click at [42, 91] on icon at bounding box center [39, 91] width 11 height 12
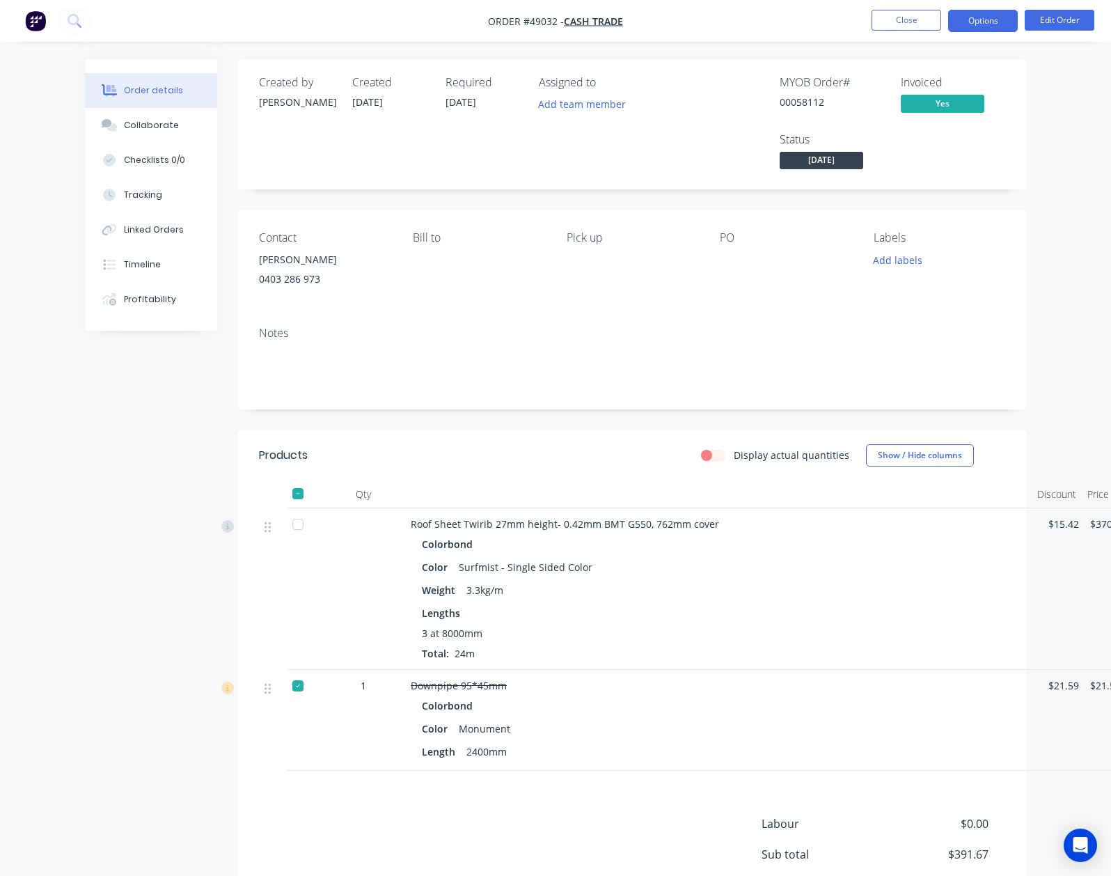
click at [996, 15] on button "Options" at bounding box center [983, 21] width 70 height 22
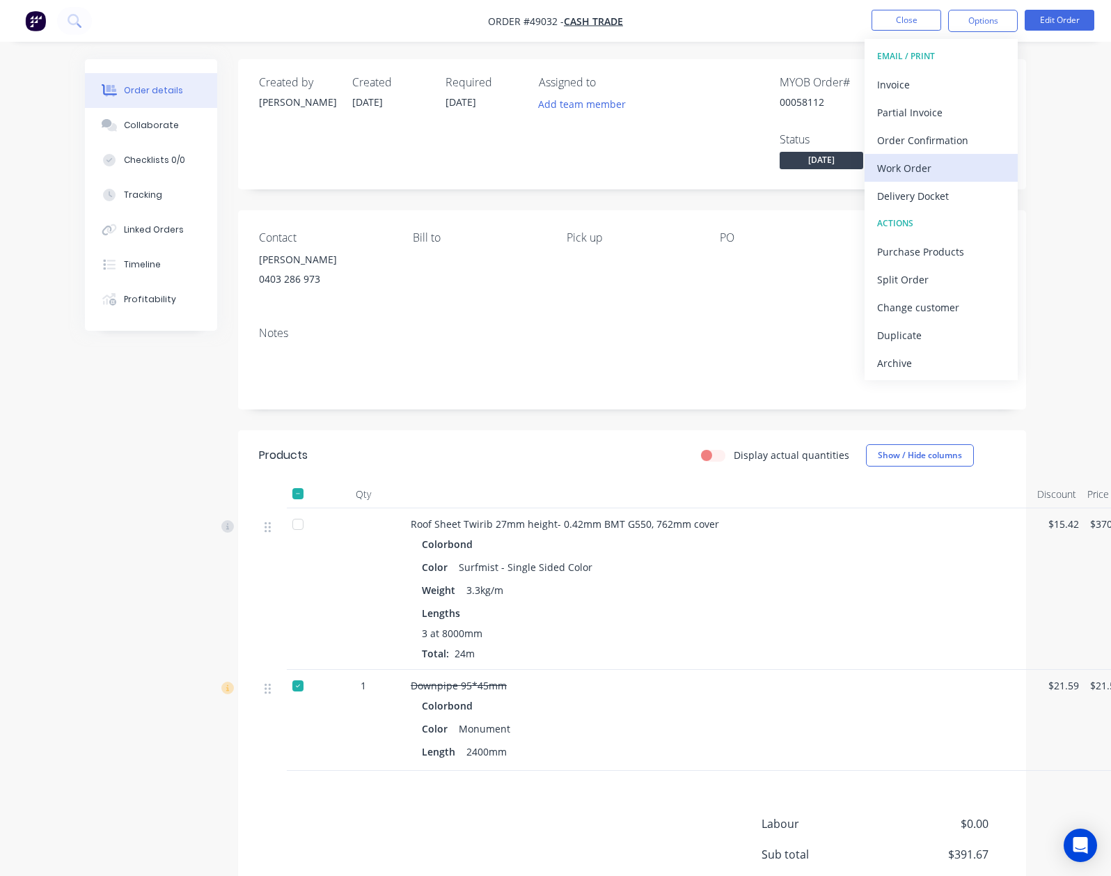
click at [948, 167] on div "Work Order" at bounding box center [941, 168] width 128 height 20
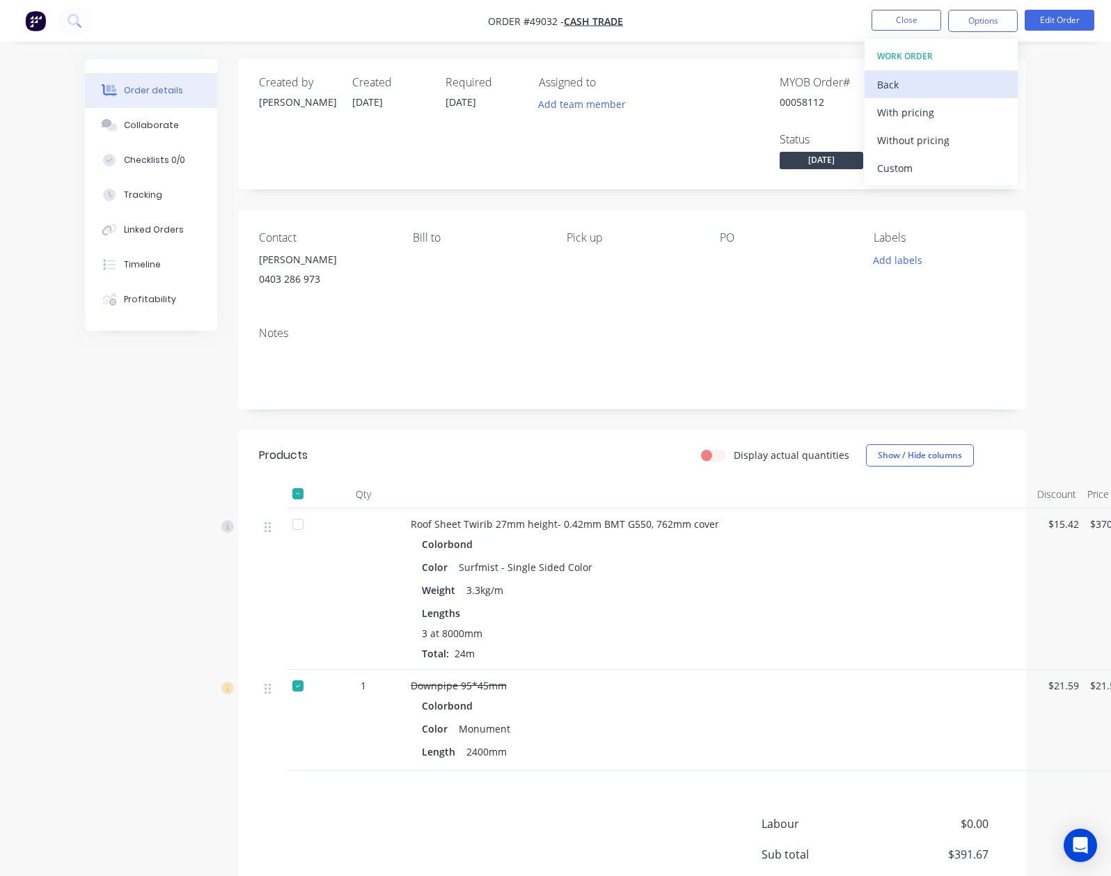
click at [922, 88] on div "Back" at bounding box center [941, 84] width 128 height 20
click at [595, 101] on div "Add team member" at bounding box center [608, 105] width 139 height 21
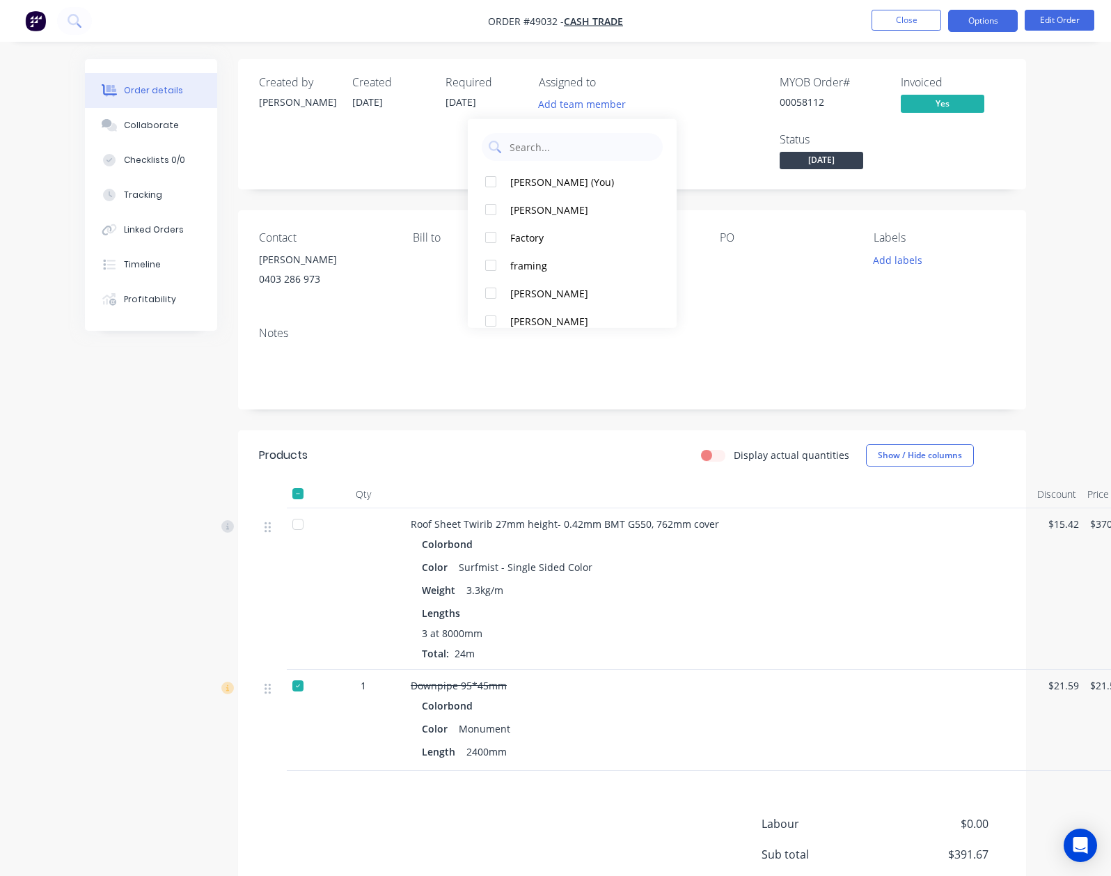
click at [980, 24] on button "Options" at bounding box center [983, 21] width 70 height 22
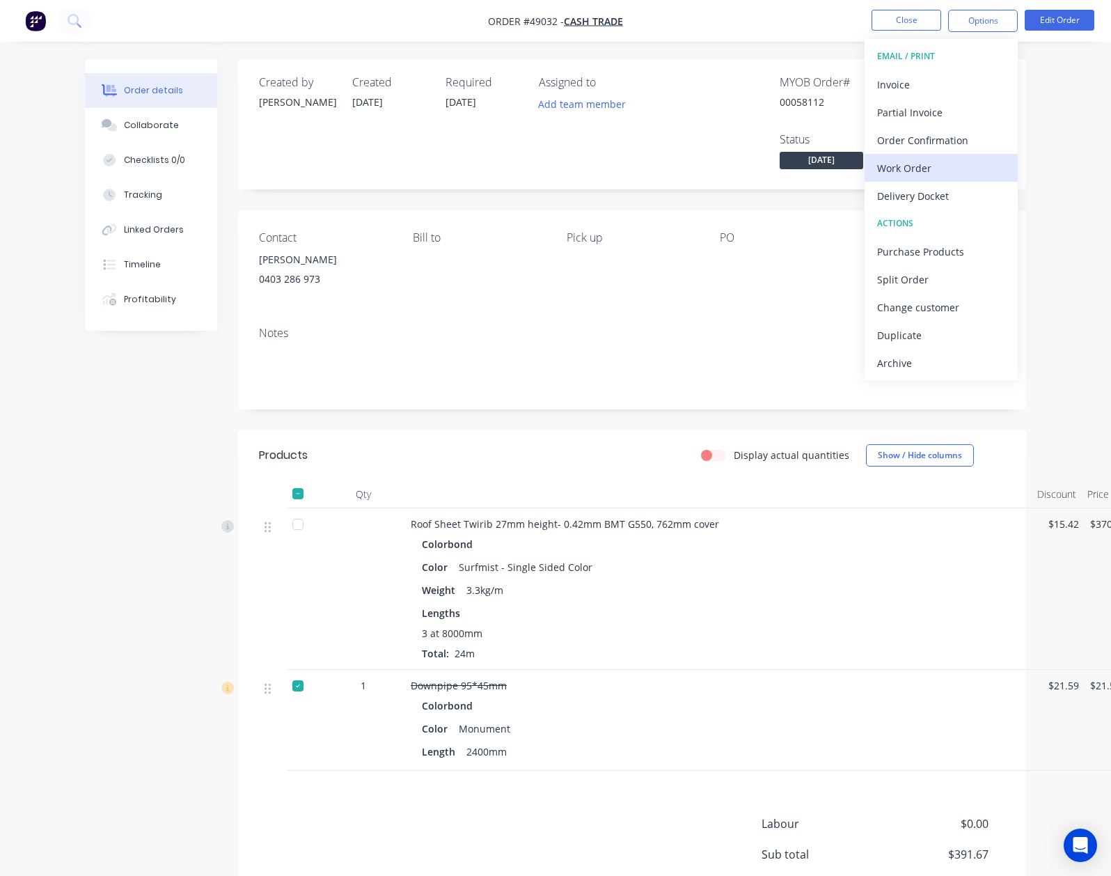
click at [934, 162] on div "Work Order" at bounding box center [941, 168] width 128 height 20
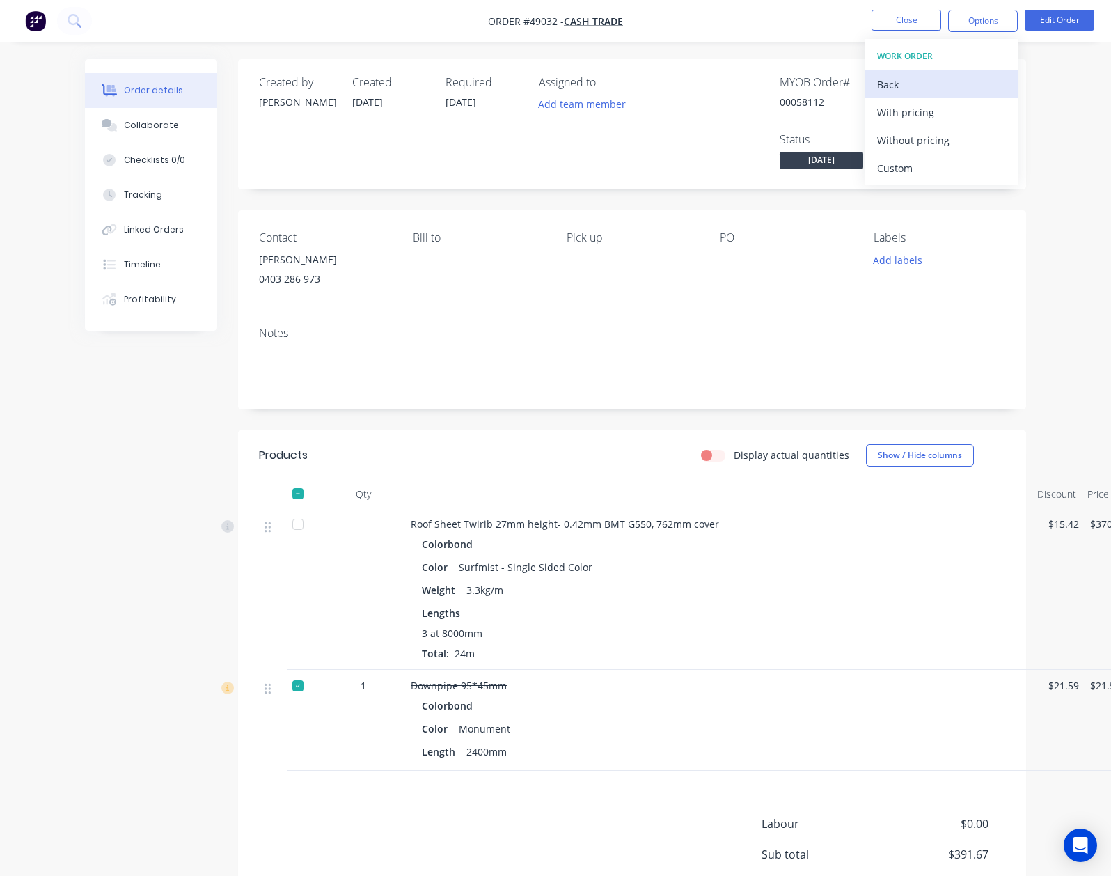
click at [878, 70] on button "Back" at bounding box center [941, 84] width 153 height 28
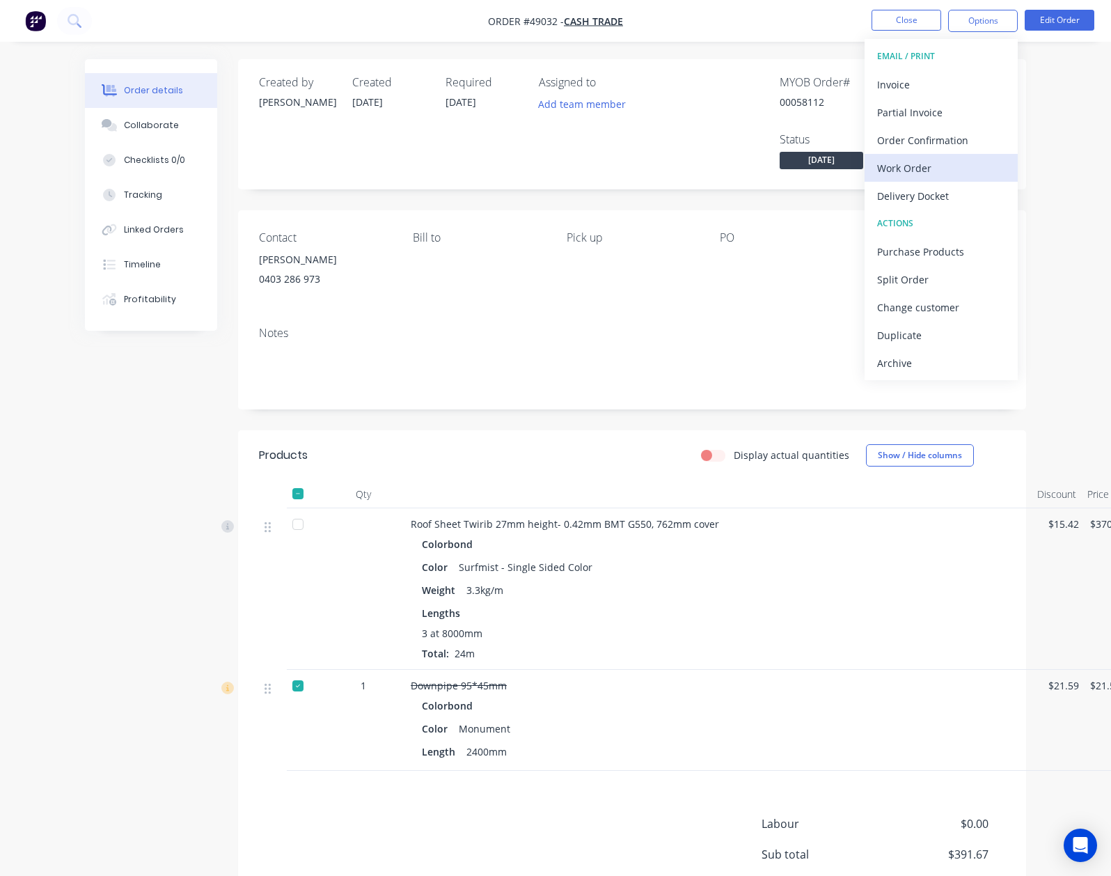
click at [917, 168] on div "Work Order" at bounding box center [941, 168] width 128 height 20
click at [917, 174] on div "Custom" at bounding box center [941, 168] width 128 height 20
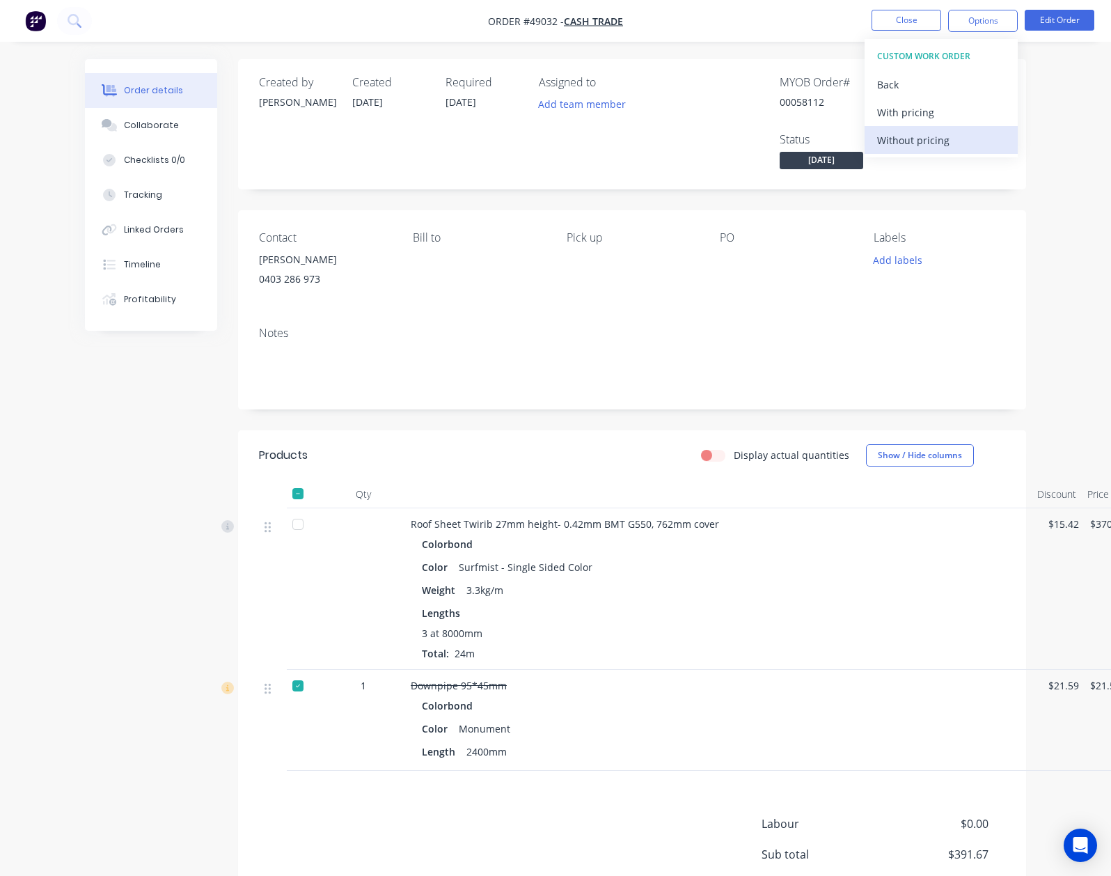
click at [923, 148] on div "Without pricing" at bounding box center [941, 140] width 128 height 20
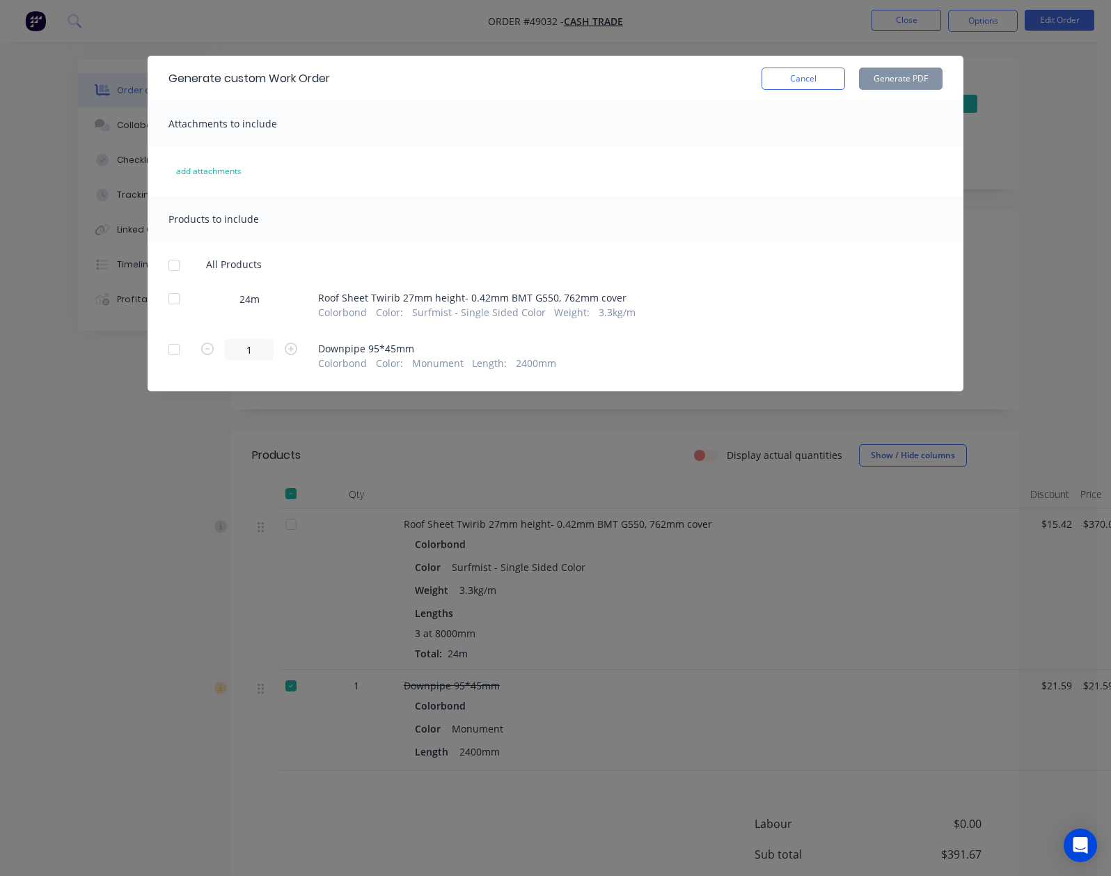
click at [160, 297] on div at bounding box center [174, 299] width 28 height 28
click at [943, 79] on button "Generate PDF" at bounding box center [901, 79] width 84 height 22
click at [845, 72] on button "Cancel" at bounding box center [804, 79] width 84 height 22
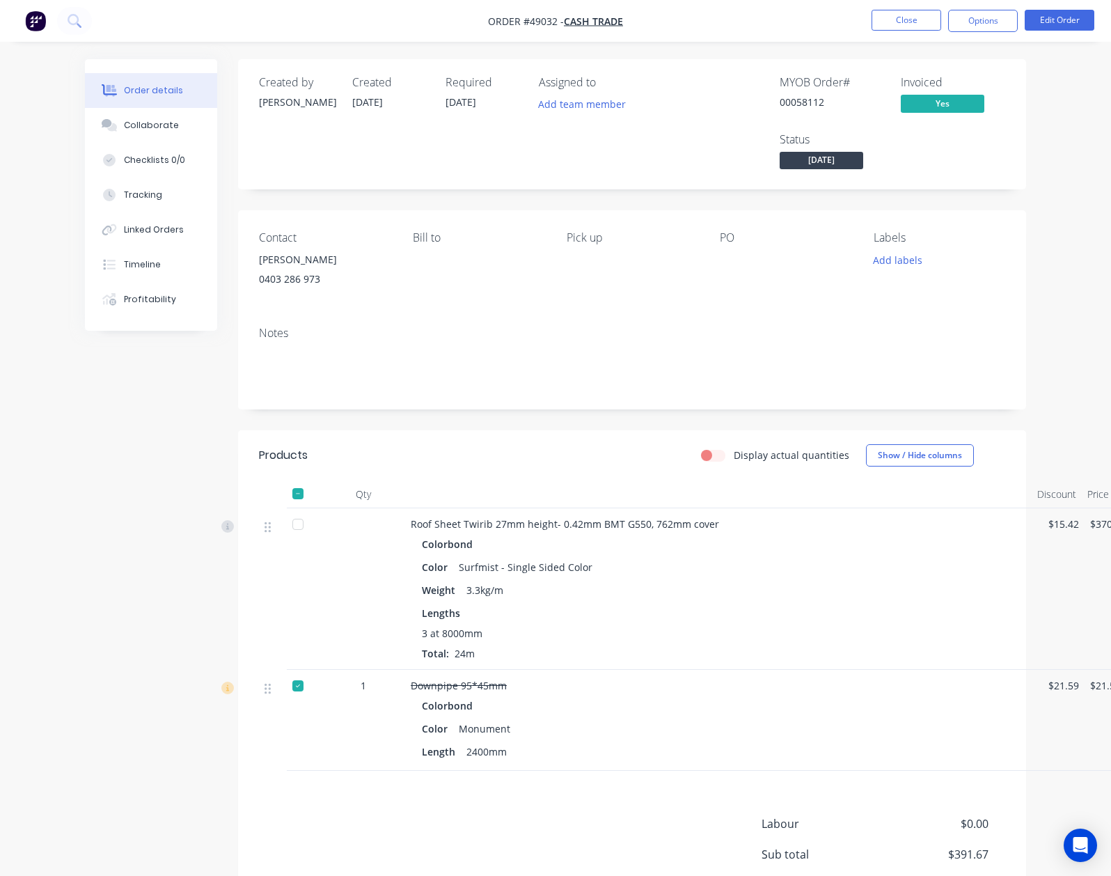
click at [962, 32] on nav "Order #49032 - Cash Trade Close Options Edit Order" at bounding box center [555, 21] width 1111 height 42
click at [967, 29] on button "Options" at bounding box center [983, 21] width 70 height 22
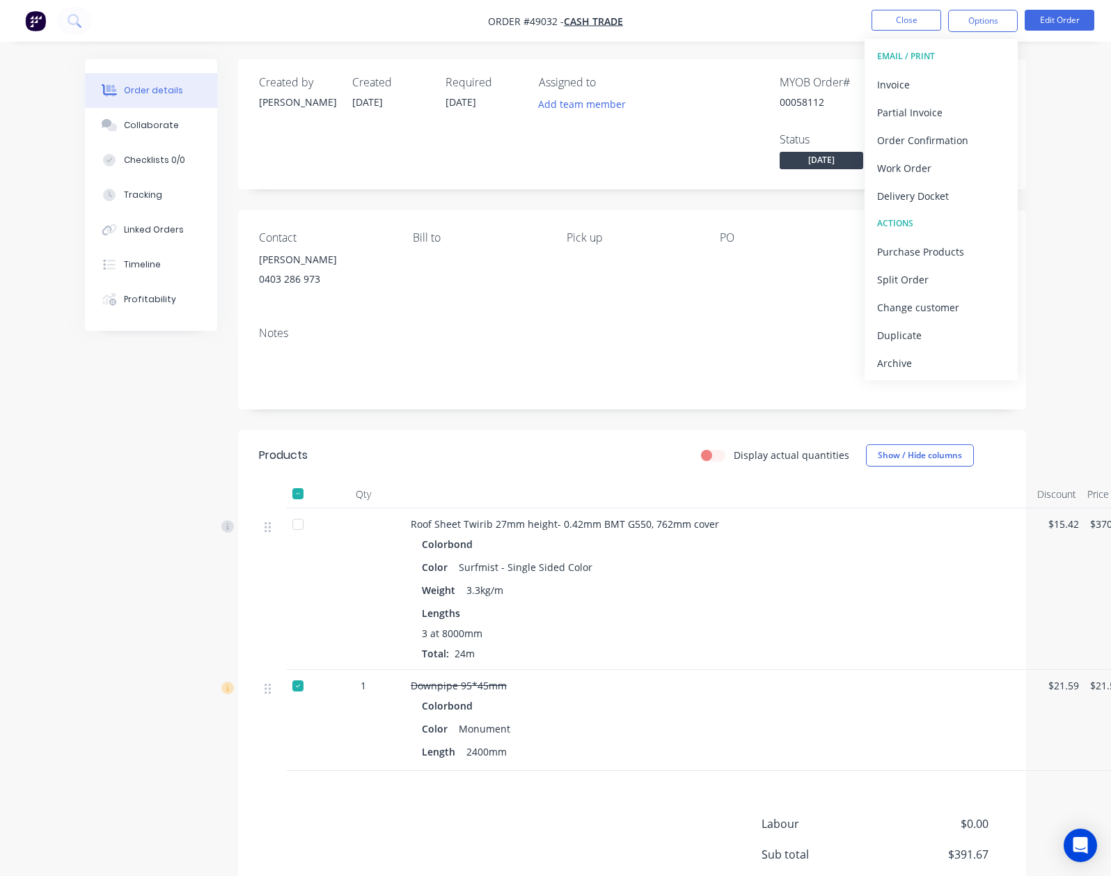
click at [923, 196] on div "Delivery Docket" at bounding box center [941, 196] width 128 height 20
click at [926, 174] on div "Custom" at bounding box center [941, 168] width 128 height 20
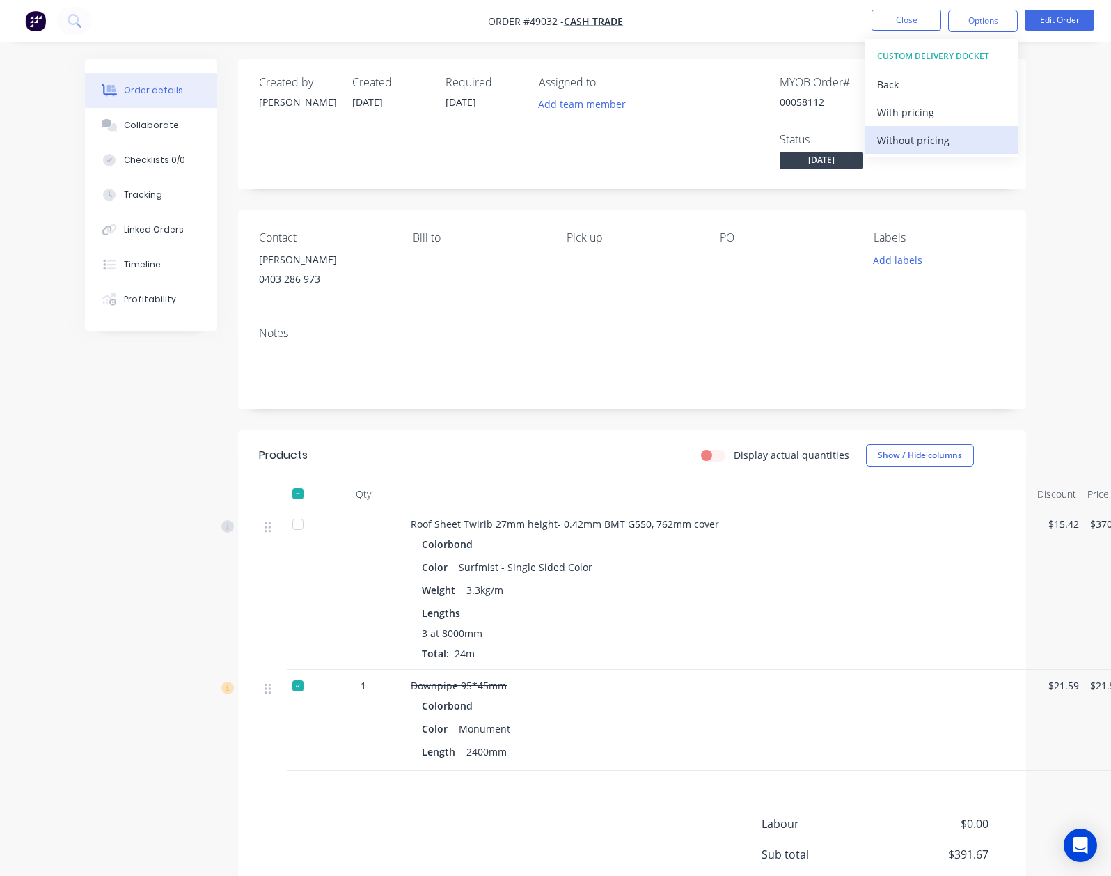
click at [940, 127] on button "Without pricing" at bounding box center [941, 140] width 153 height 28
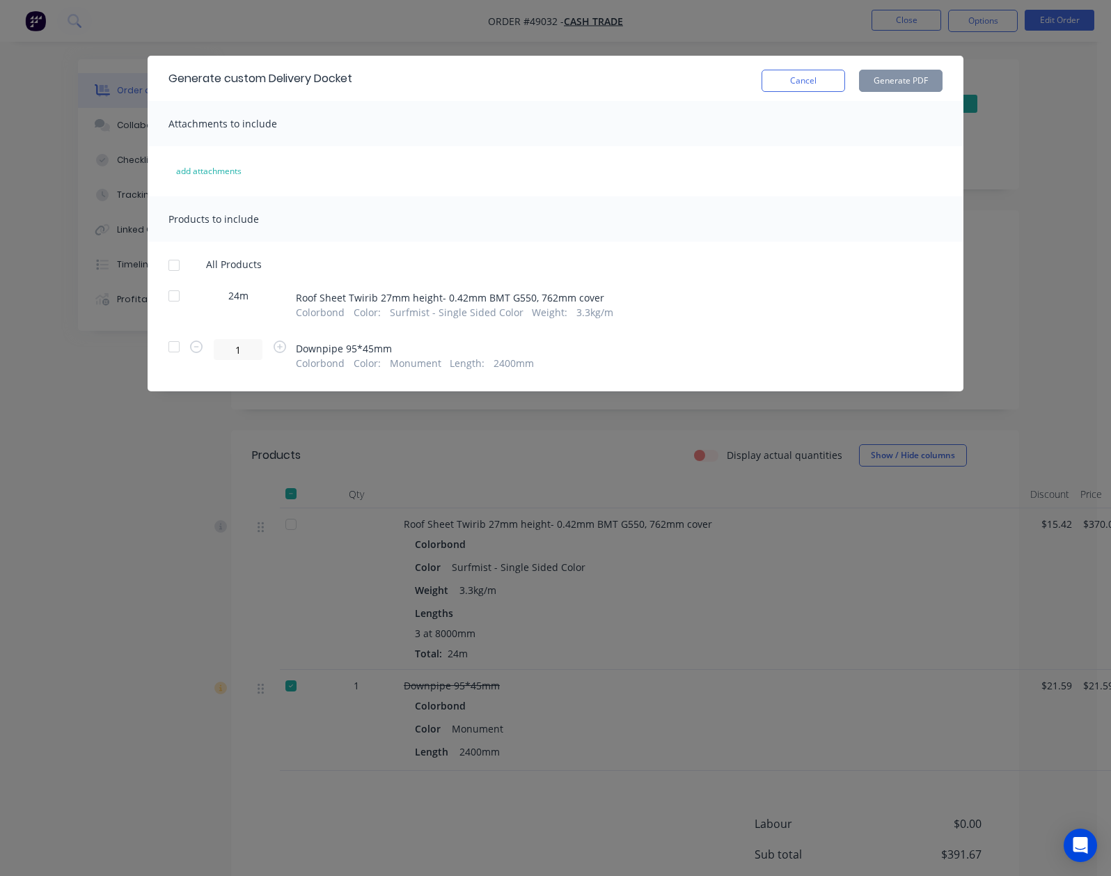
drag, startPoint x: 43, startPoint y: 293, endPoint x: 249, endPoint y: 214, distance: 219.9
click at [160, 292] on div at bounding box center [174, 296] width 28 height 28
click at [964, 93] on div "Generate custom Delivery Docket Cancel Generate PDF" at bounding box center [556, 78] width 816 height 45
click at [943, 81] on button "Generate PDF" at bounding box center [901, 81] width 84 height 22
click at [845, 78] on button "Cancel" at bounding box center [804, 81] width 84 height 22
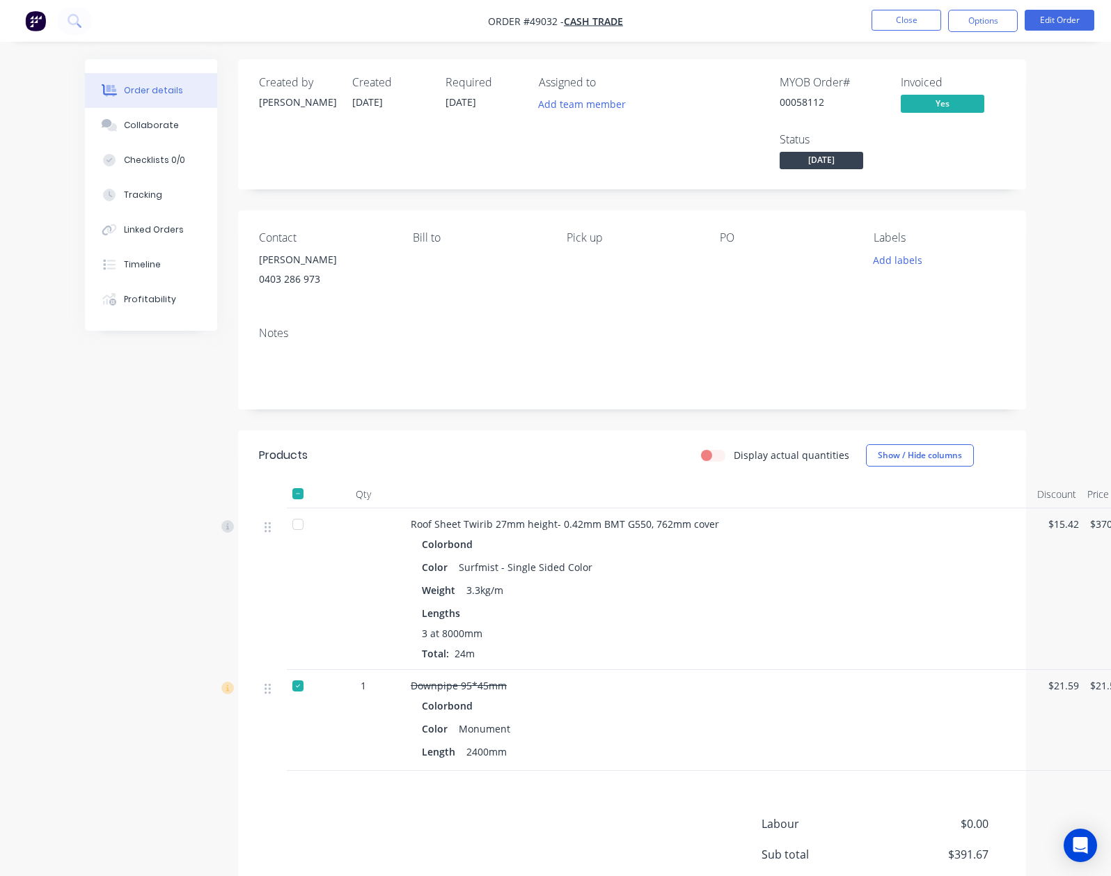
click at [1043, 533] on div "$15.42" at bounding box center [1064, 589] width 42 height 162
click at [85, 266] on button "Timeline" at bounding box center [151, 264] width 132 height 35
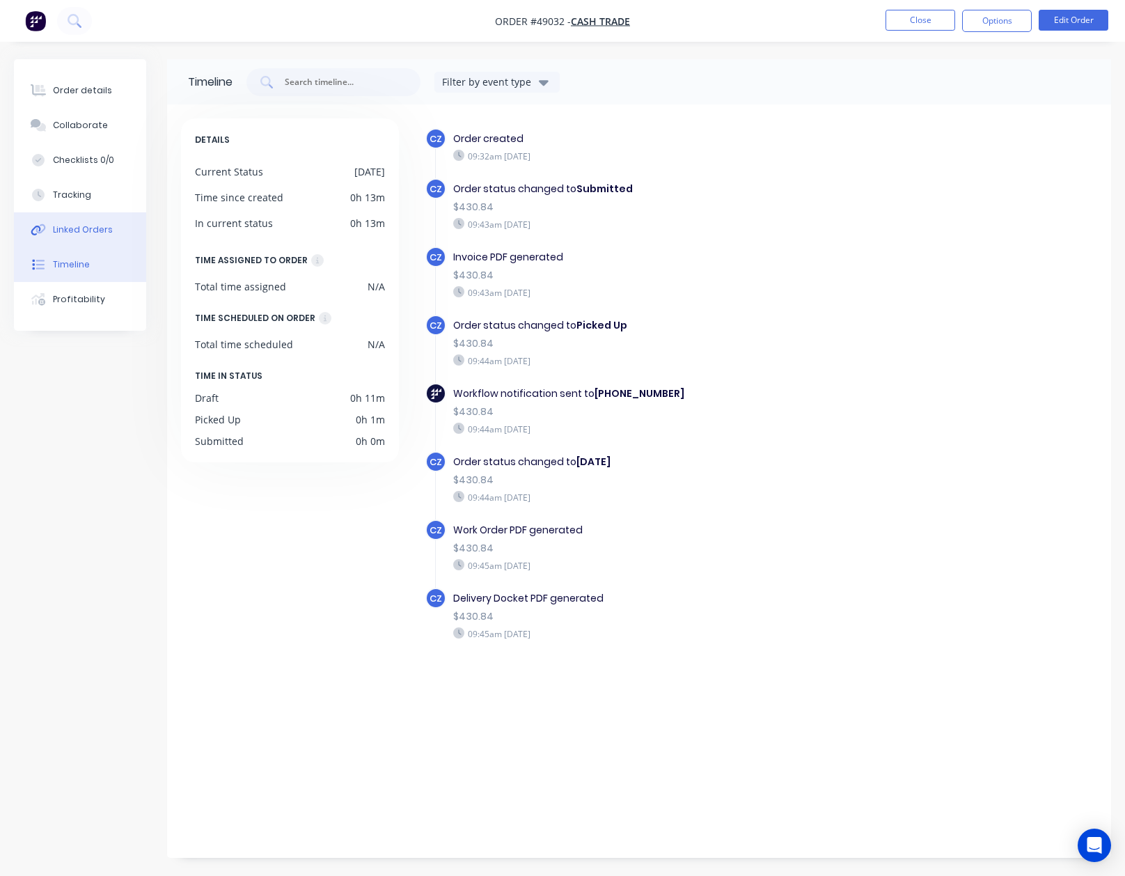
click at [68, 240] on button "Linked Orders" at bounding box center [80, 229] width 132 height 35
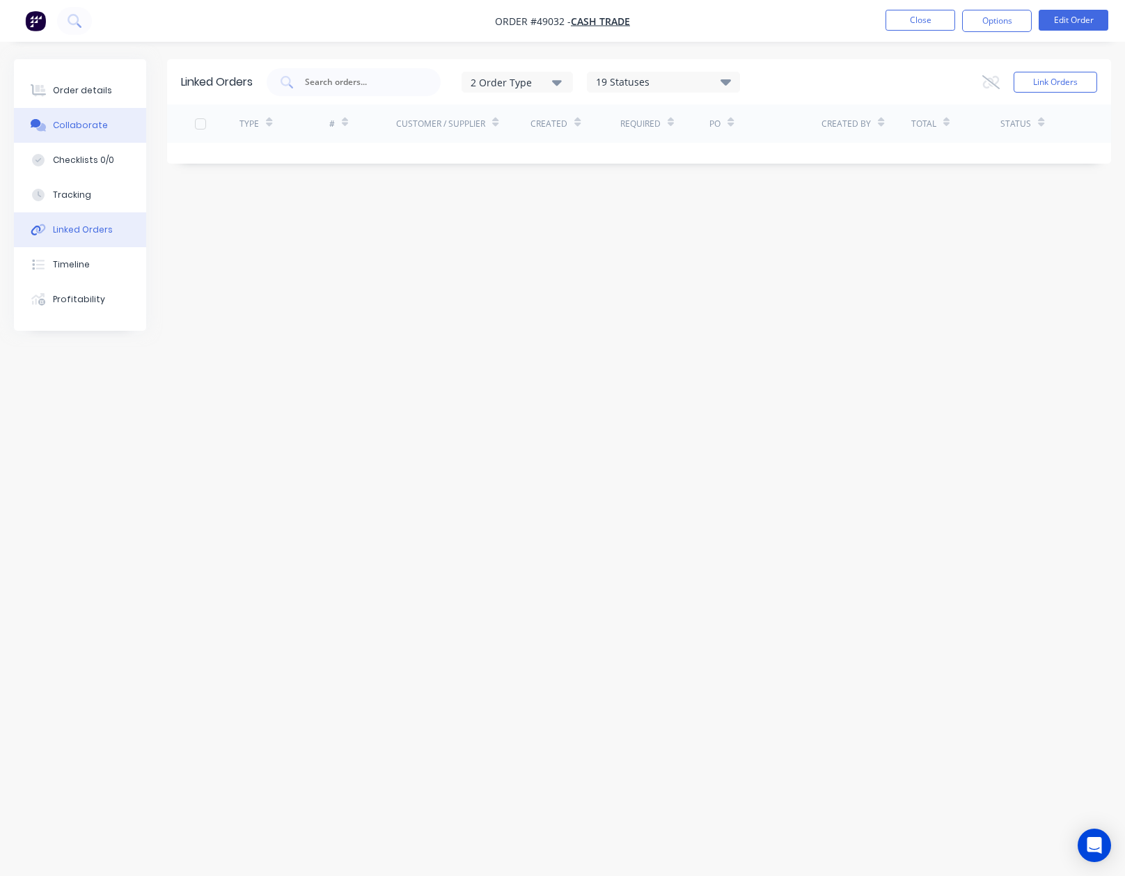
click at [81, 112] on button "Collaborate" at bounding box center [80, 125] width 132 height 35
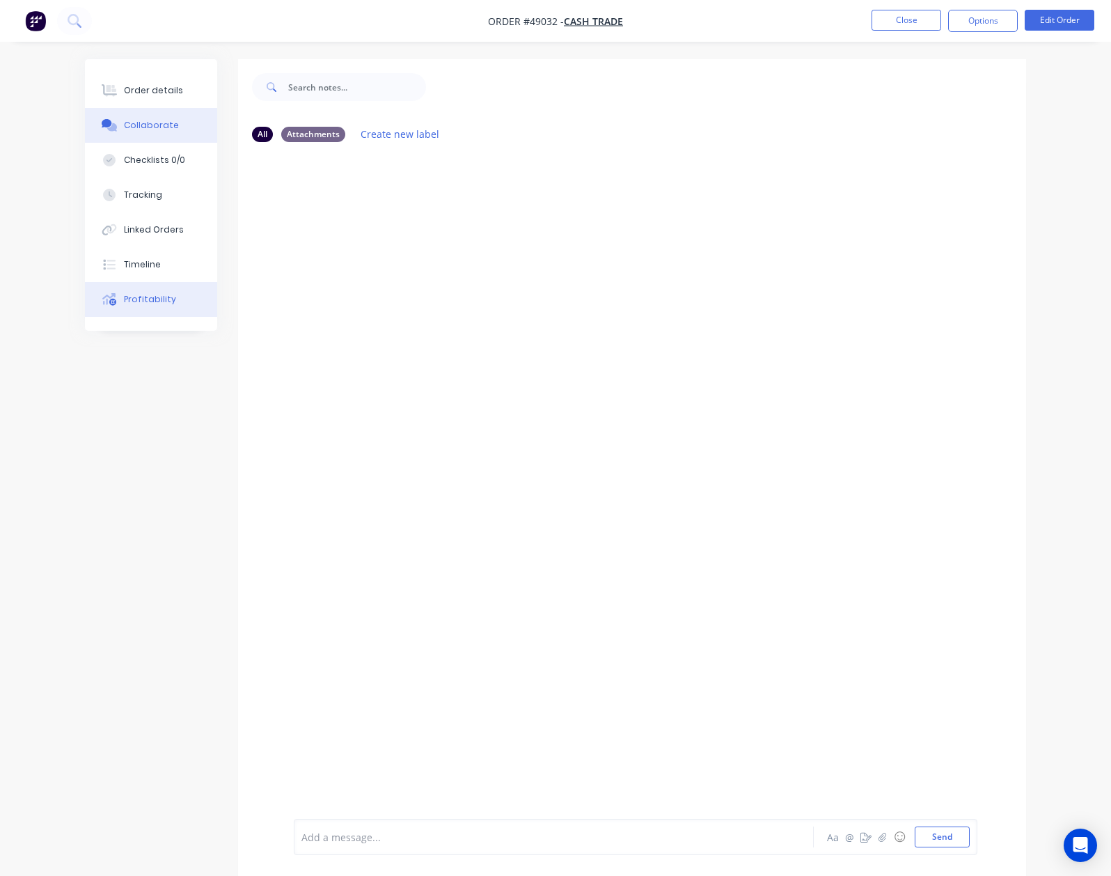
click at [85, 284] on button "Profitability" at bounding box center [151, 299] width 132 height 35
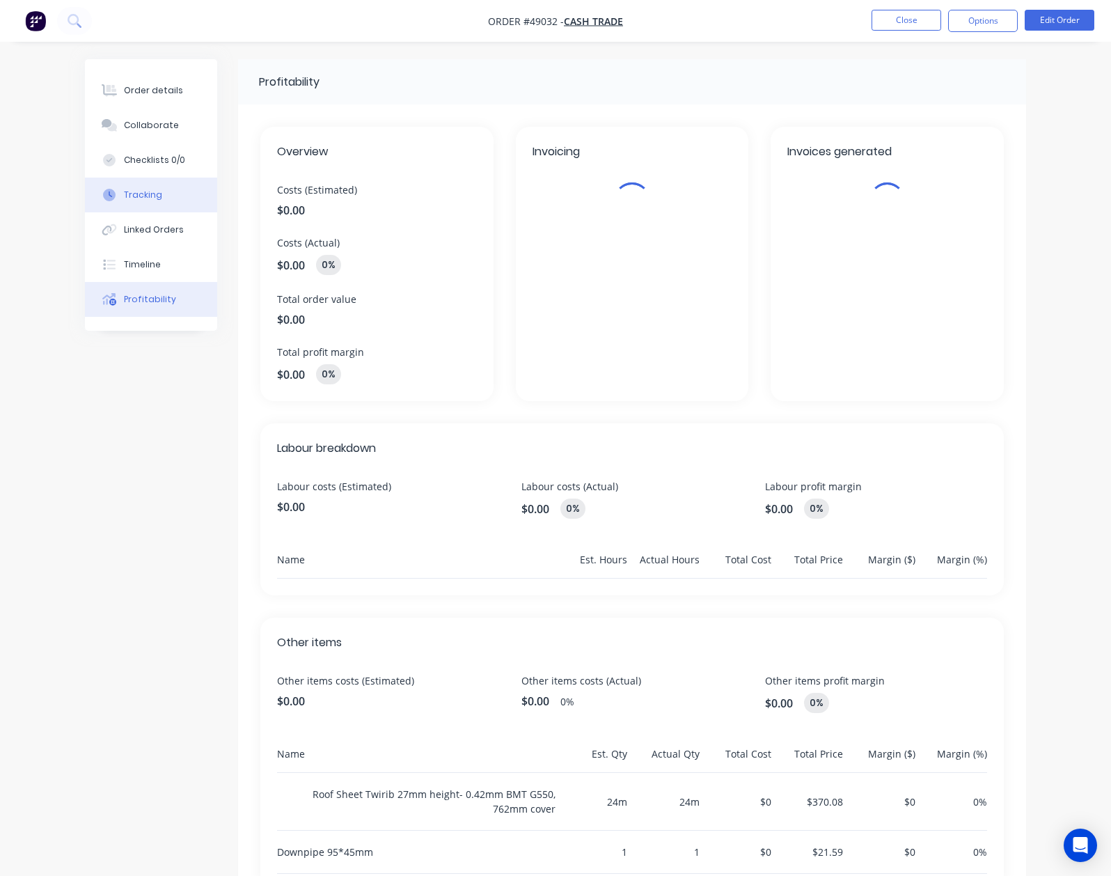
click at [124, 195] on div "Tracking" at bounding box center [143, 195] width 38 height 13
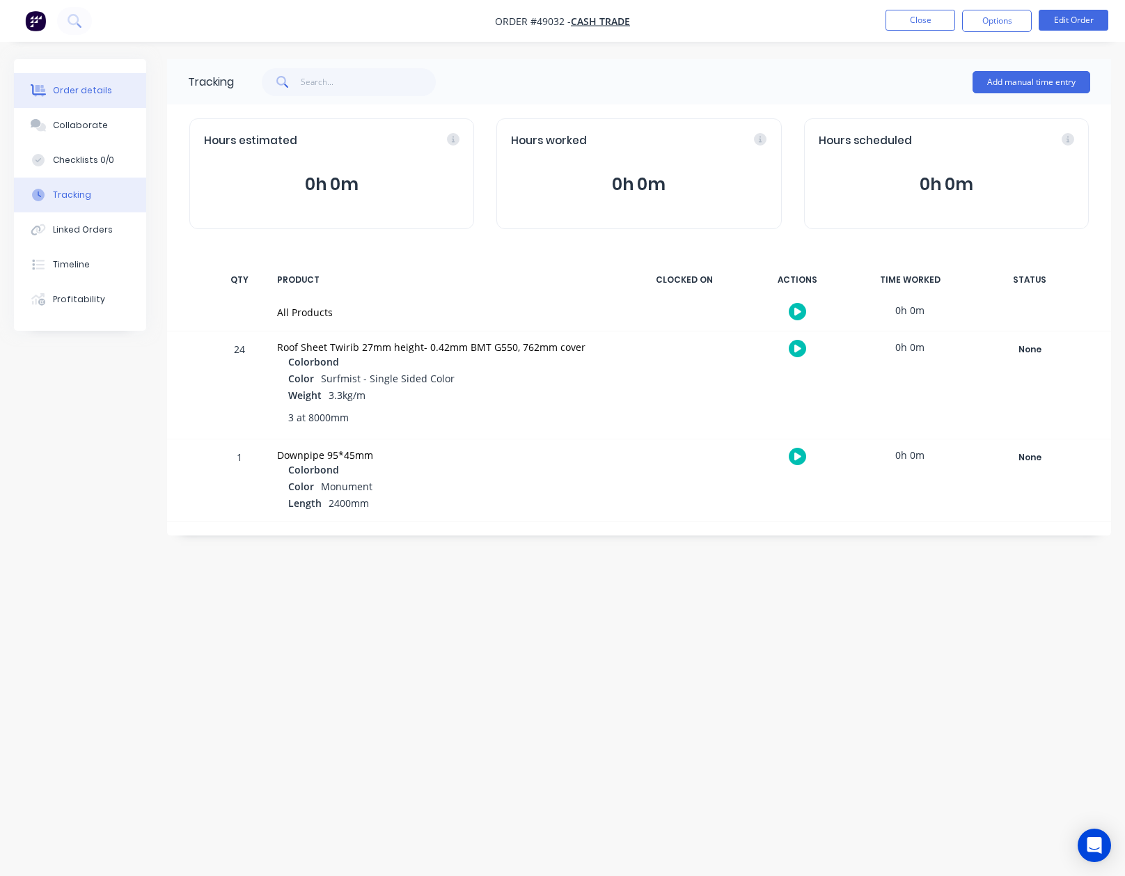
click at [87, 81] on button "Order details" at bounding box center [80, 90] width 132 height 35
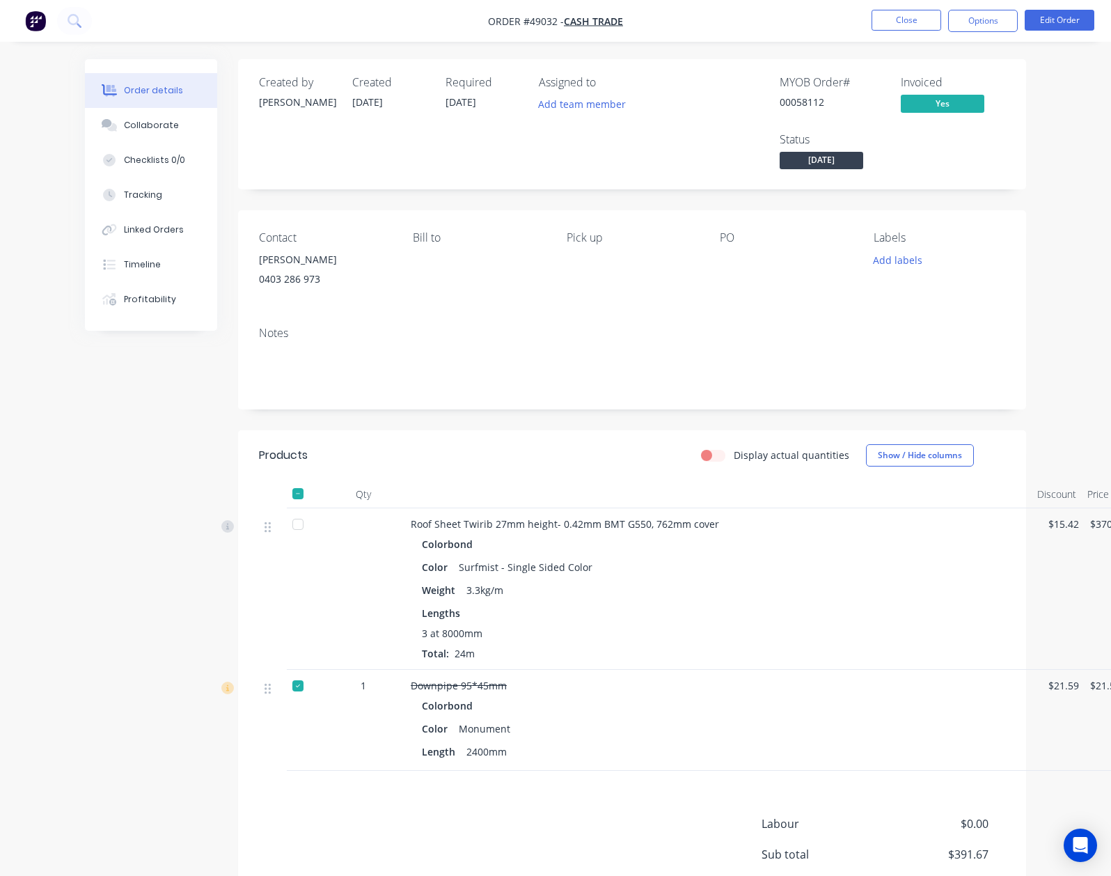
click at [747, 430] on header "Products Display actual quantities Show / Hide columns" at bounding box center [632, 455] width 788 height 50
click at [894, 24] on button "Close" at bounding box center [907, 20] width 70 height 21
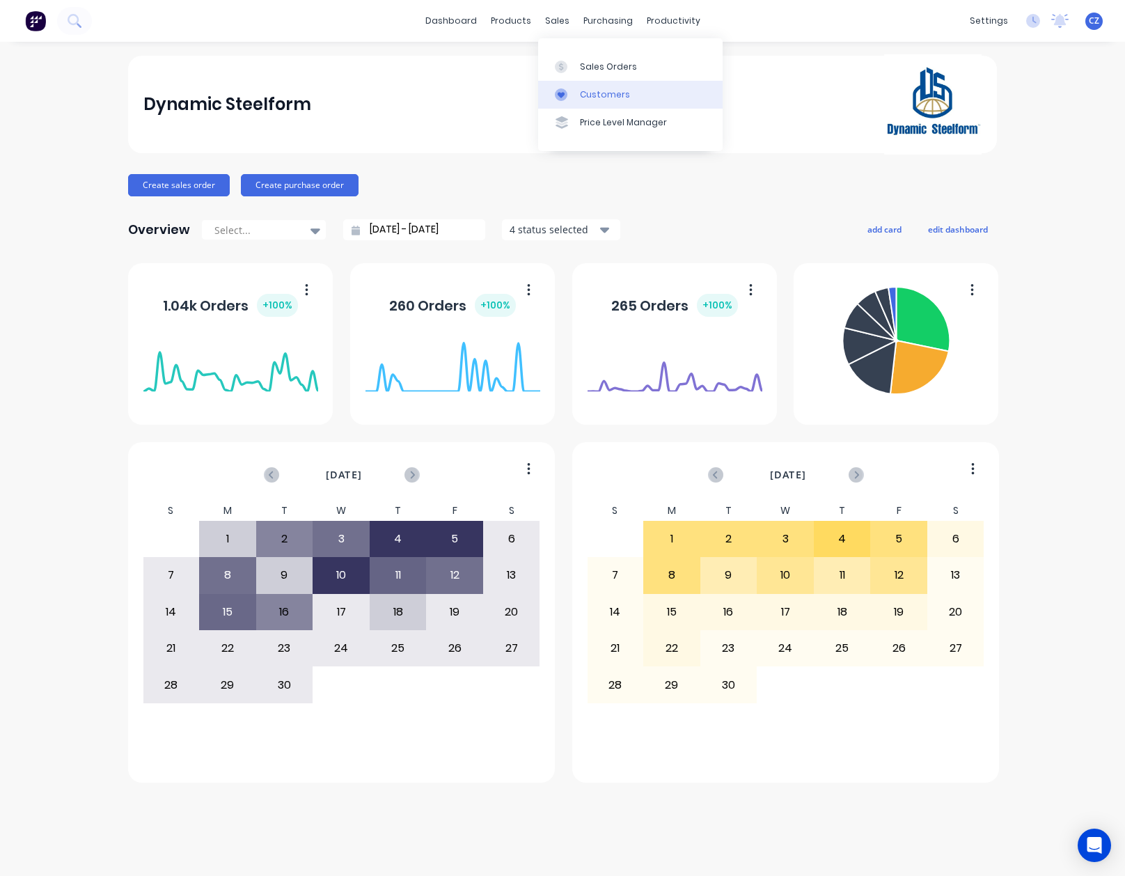
click at [564, 88] on icon at bounding box center [561, 94] width 13 height 13
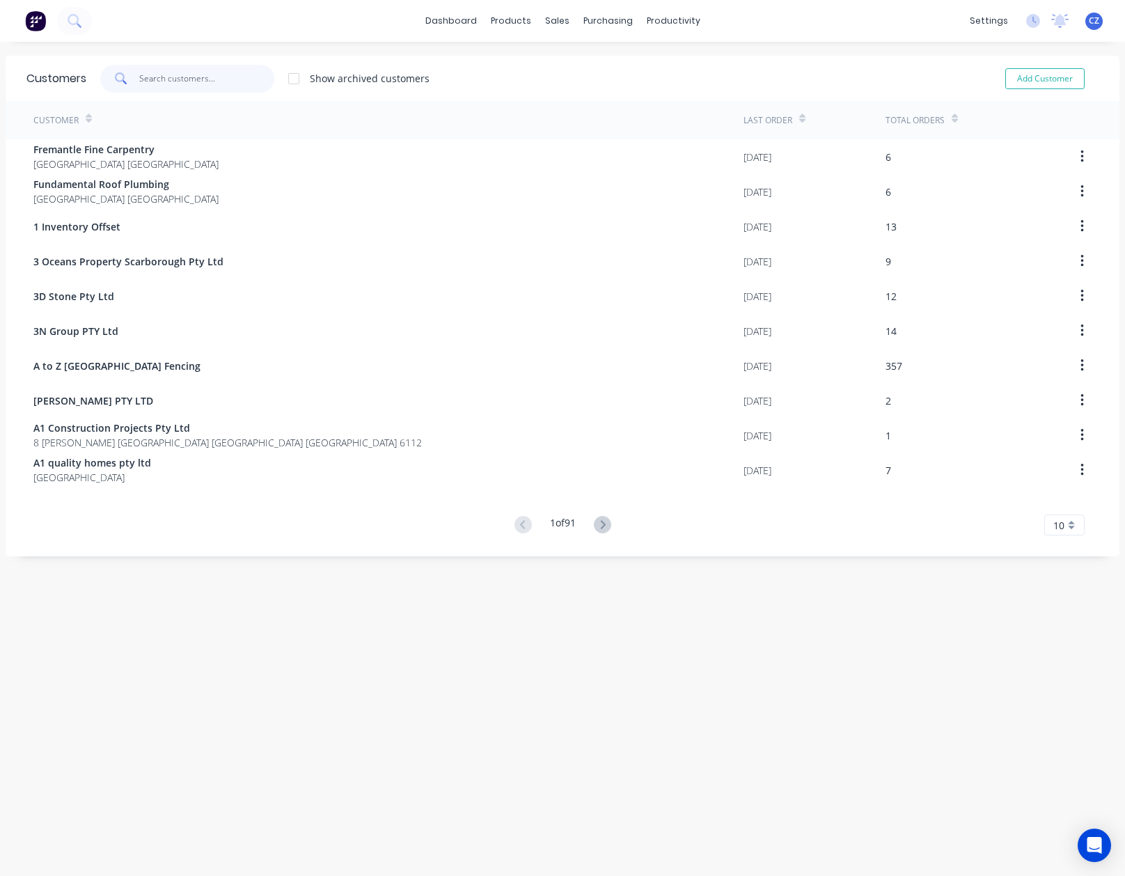
click at [201, 81] on input "text" at bounding box center [207, 79] width 136 height 28
click at [560, 107] on link "Customers" at bounding box center [623, 95] width 184 height 28
click at [577, 109] on link "Price Level Manager" at bounding box center [623, 123] width 184 height 28
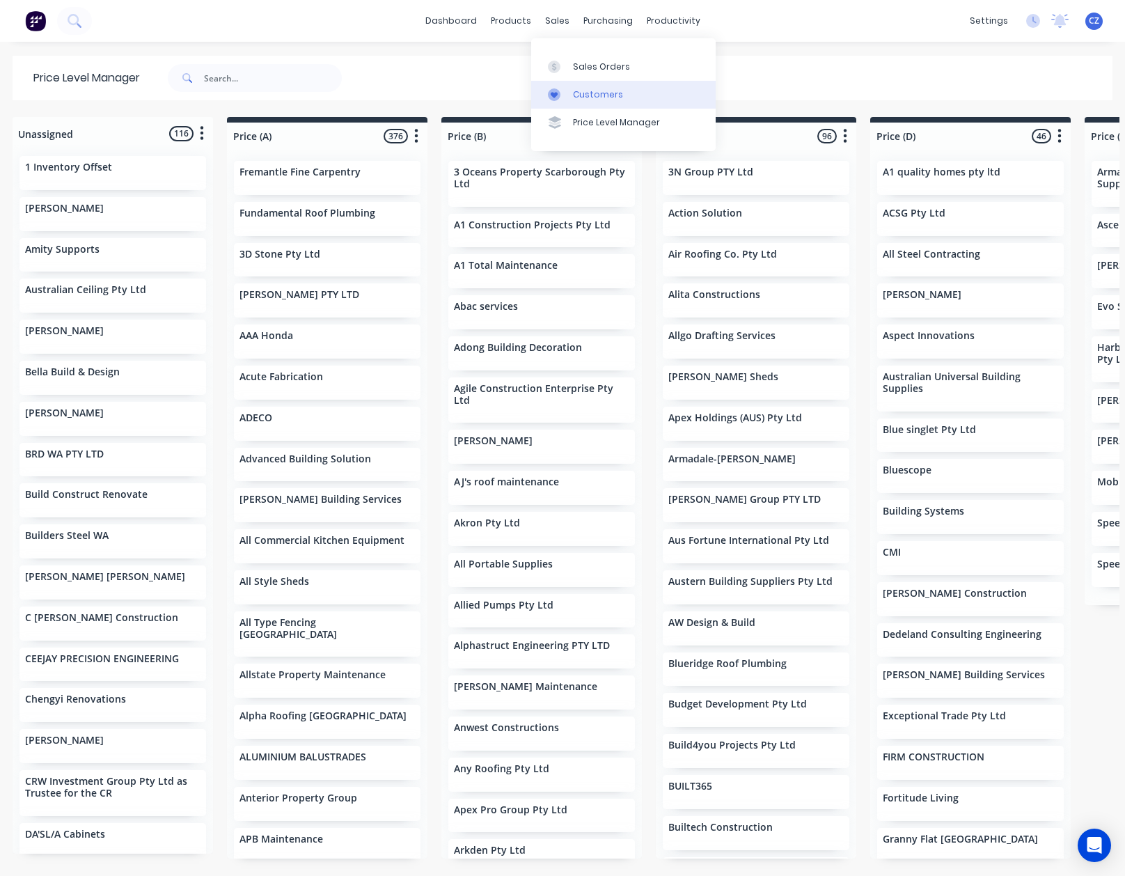
click at [578, 91] on div "Customers" at bounding box center [598, 94] width 50 height 13
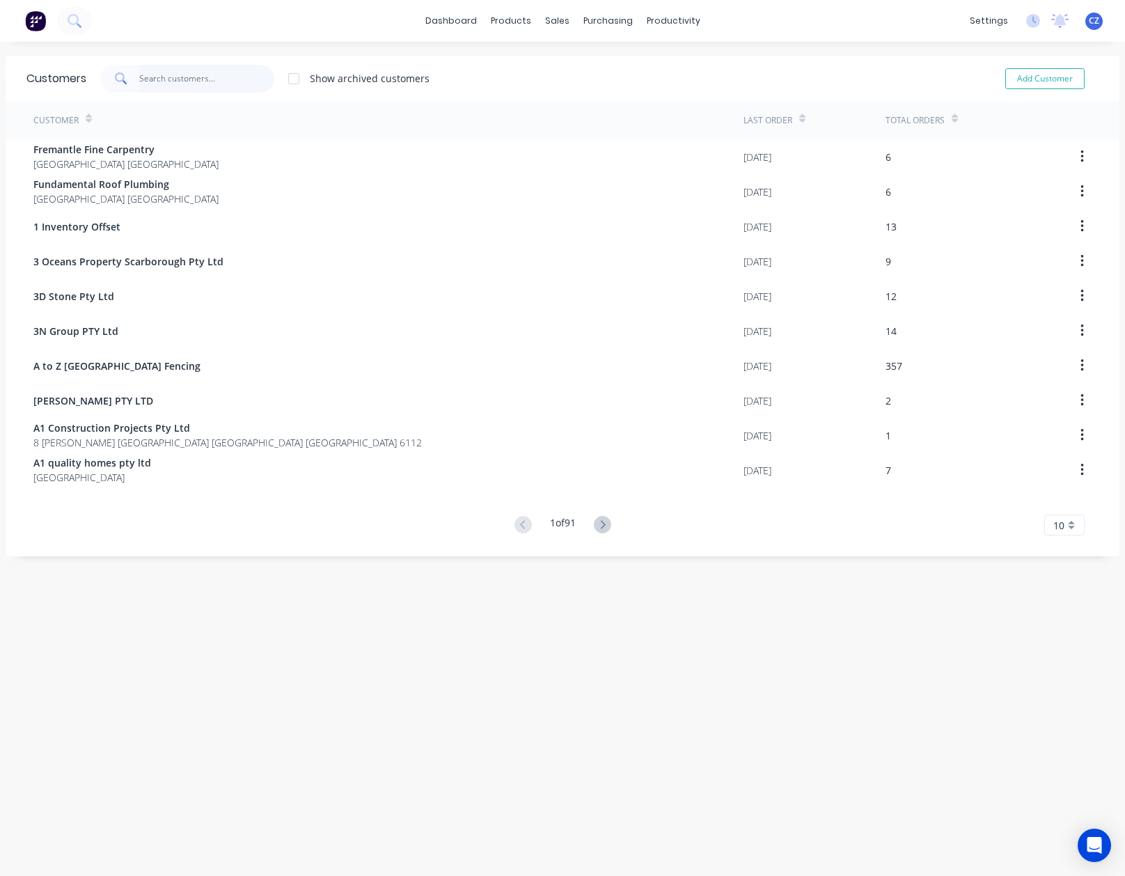
click at [181, 79] on input "text" at bounding box center [207, 79] width 136 height 28
click at [170, 73] on input "text" at bounding box center [207, 79] width 136 height 28
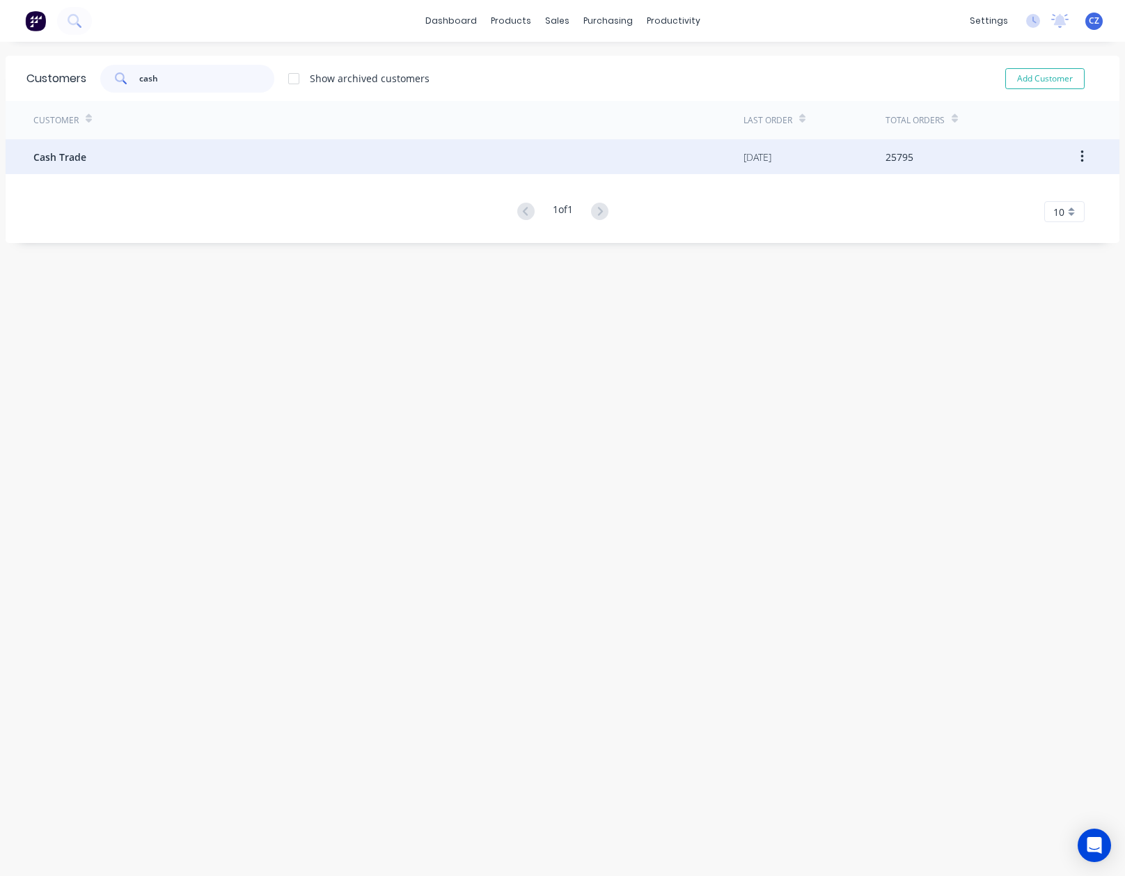
type input "cash"
click at [168, 157] on div "Cash Trade" at bounding box center [388, 156] width 710 height 35
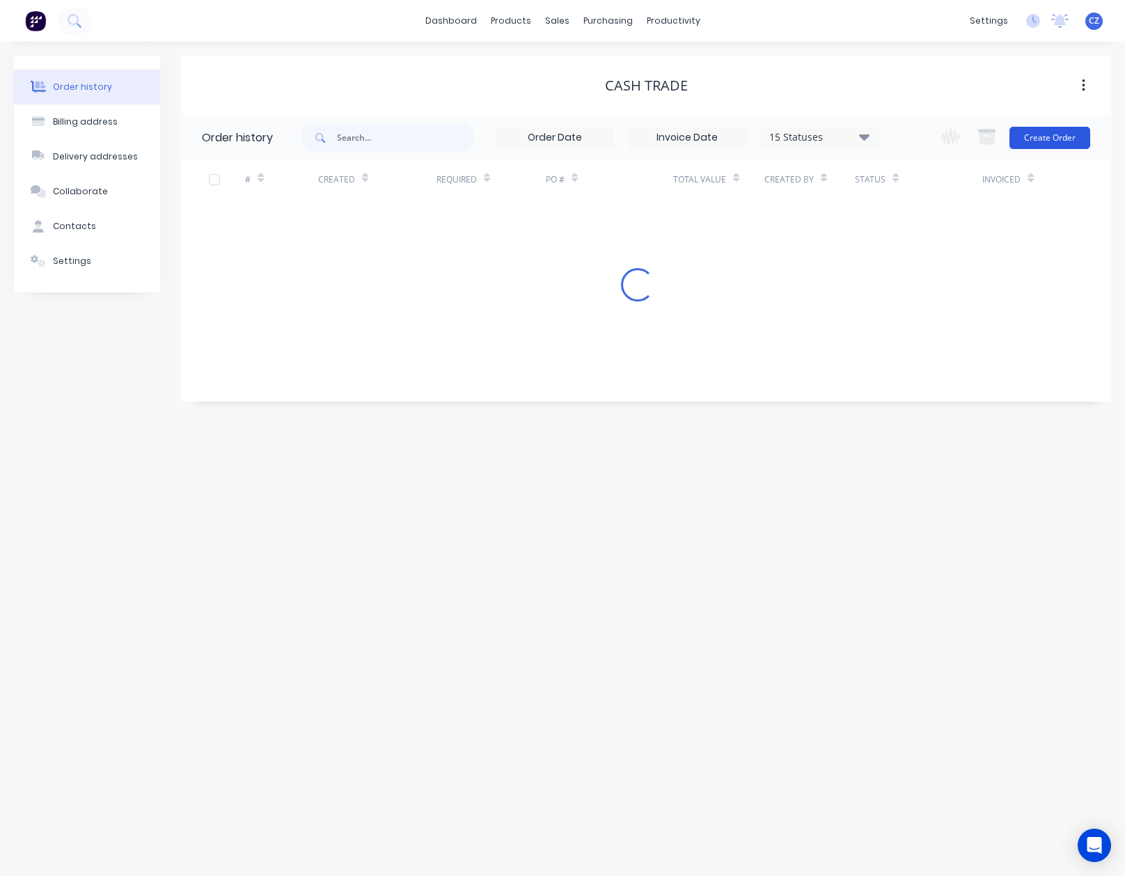
click at [1045, 137] on button "Create Order" at bounding box center [1049, 138] width 81 height 22
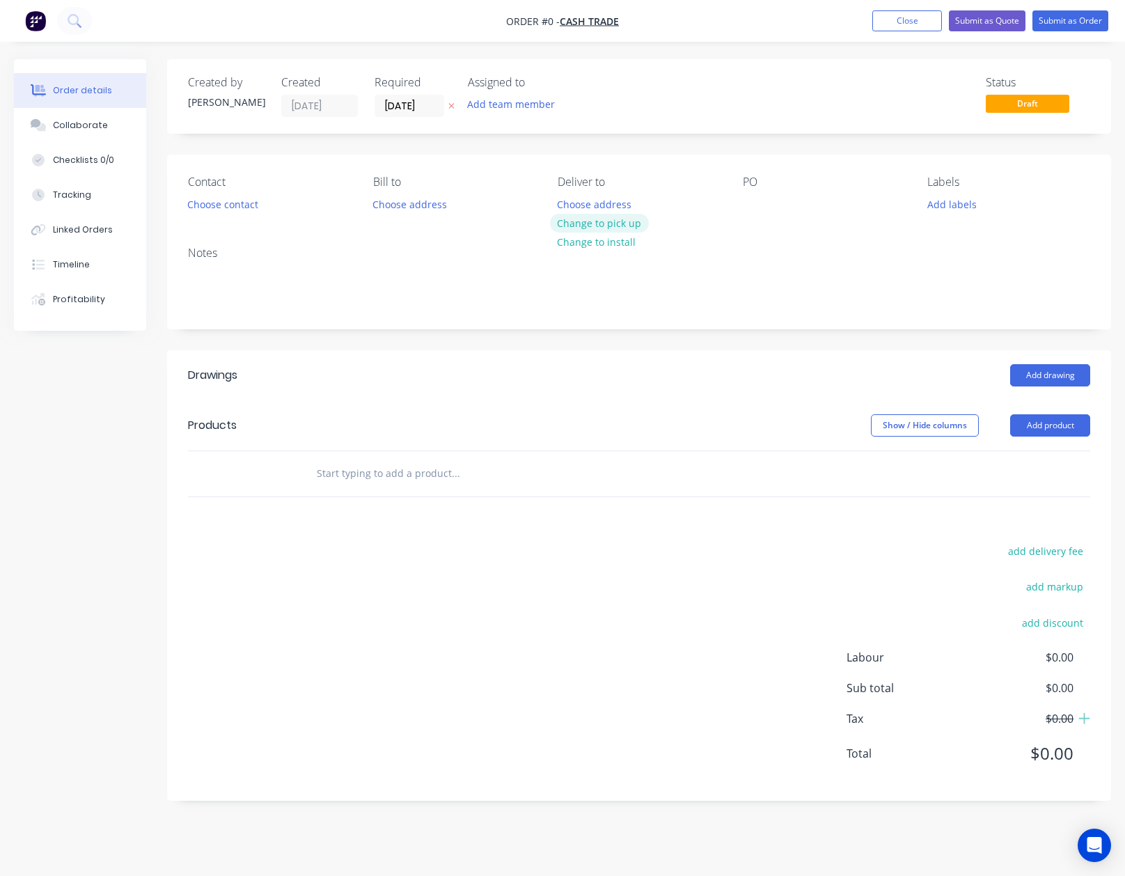
click at [644, 220] on button "Change to pick up" at bounding box center [599, 223] width 99 height 19
click at [1048, 427] on button "Add product" at bounding box center [1050, 425] width 80 height 22
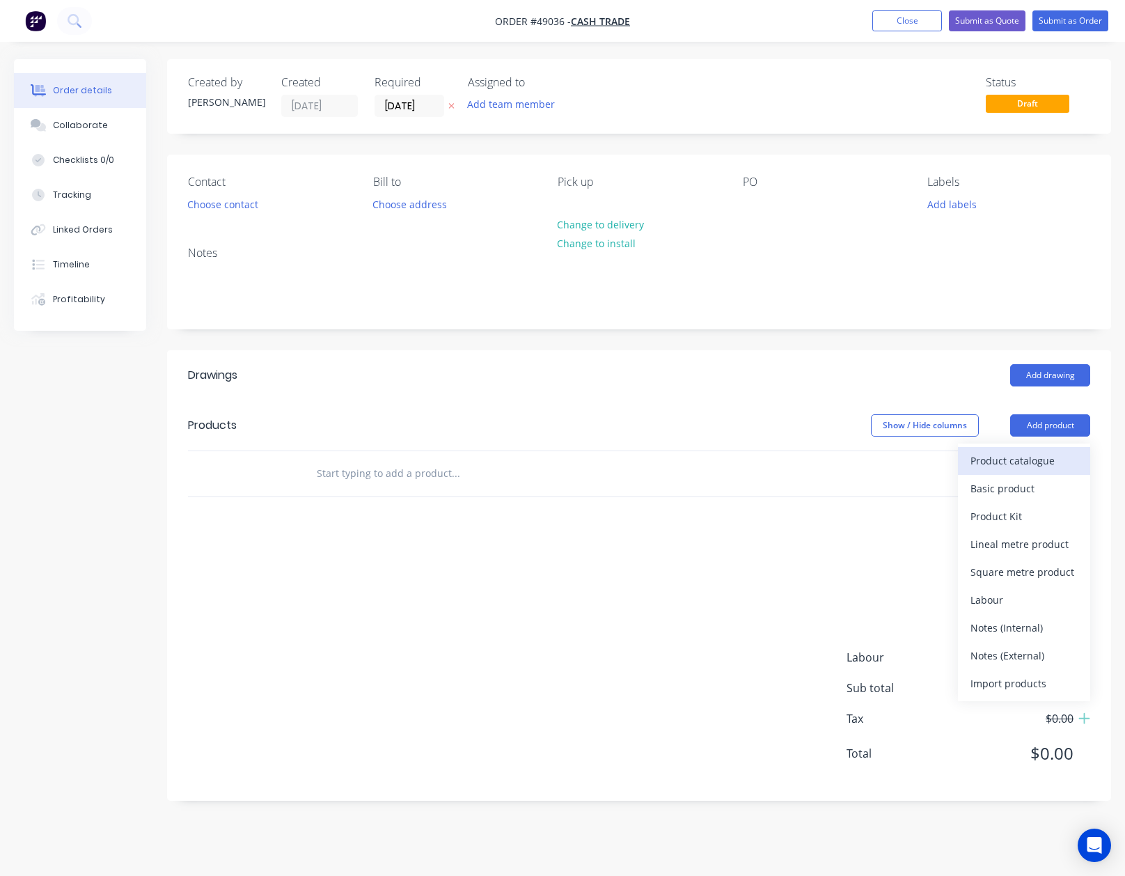
click at [1041, 469] on div "Product catalogue" at bounding box center [1023, 460] width 107 height 20
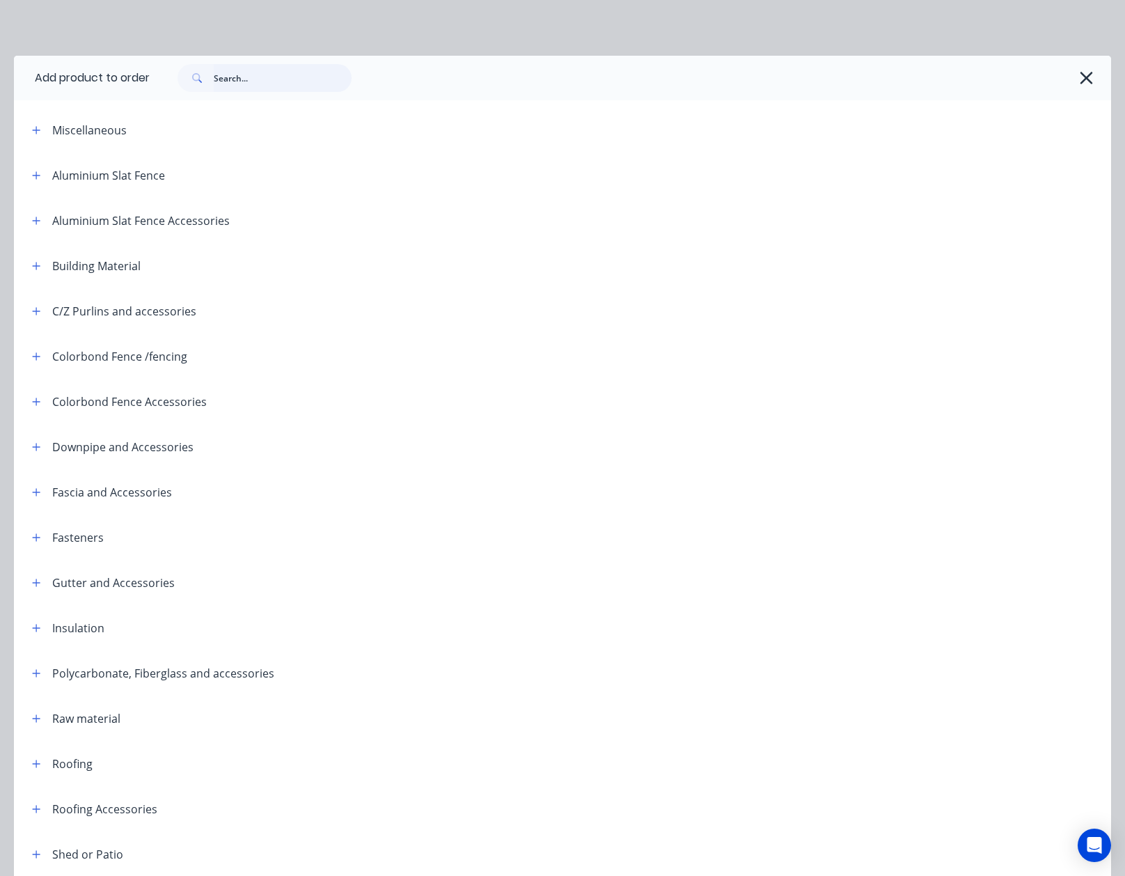
click at [269, 81] on input "text" at bounding box center [283, 78] width 138 height 28
type input "sheet"
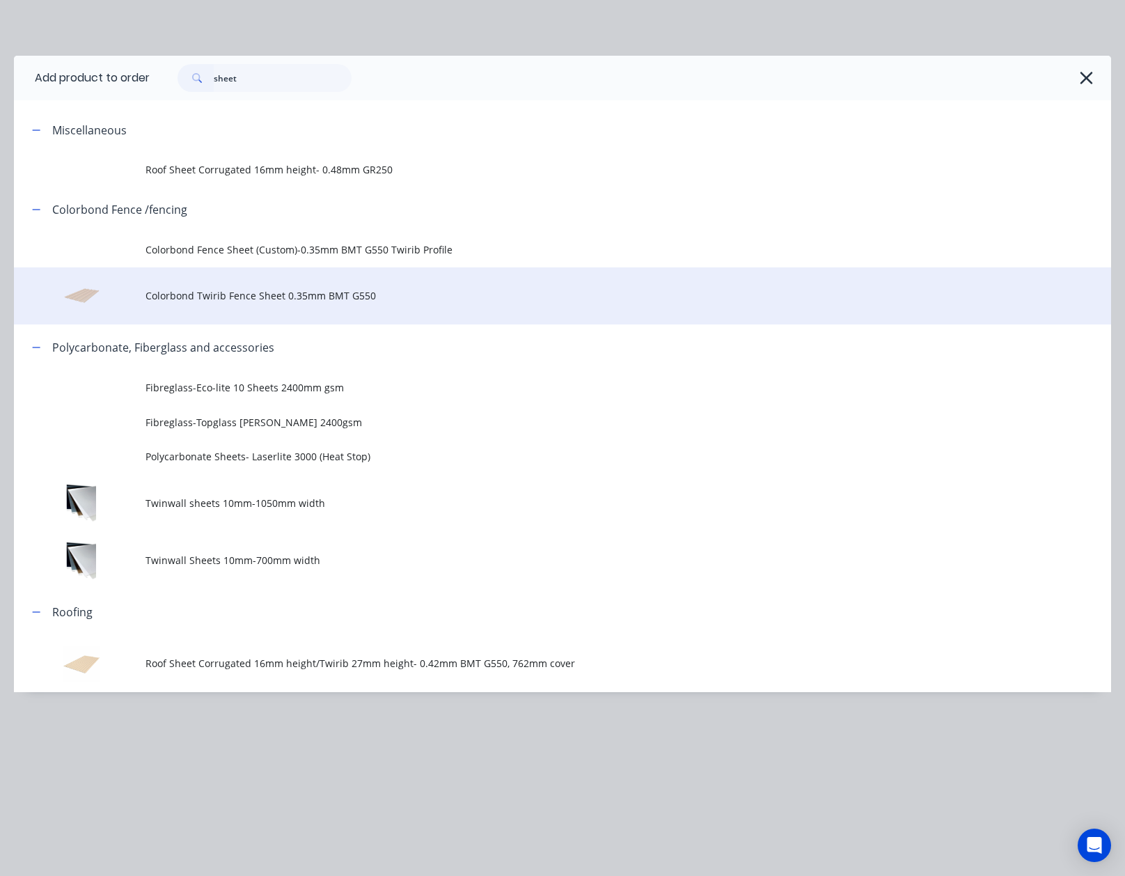
click at [221, 281] on td "Colorbond Twirib Fence Sheet 0.35mm BMT G550" at bounding box center [629, 296] width 966 height 58
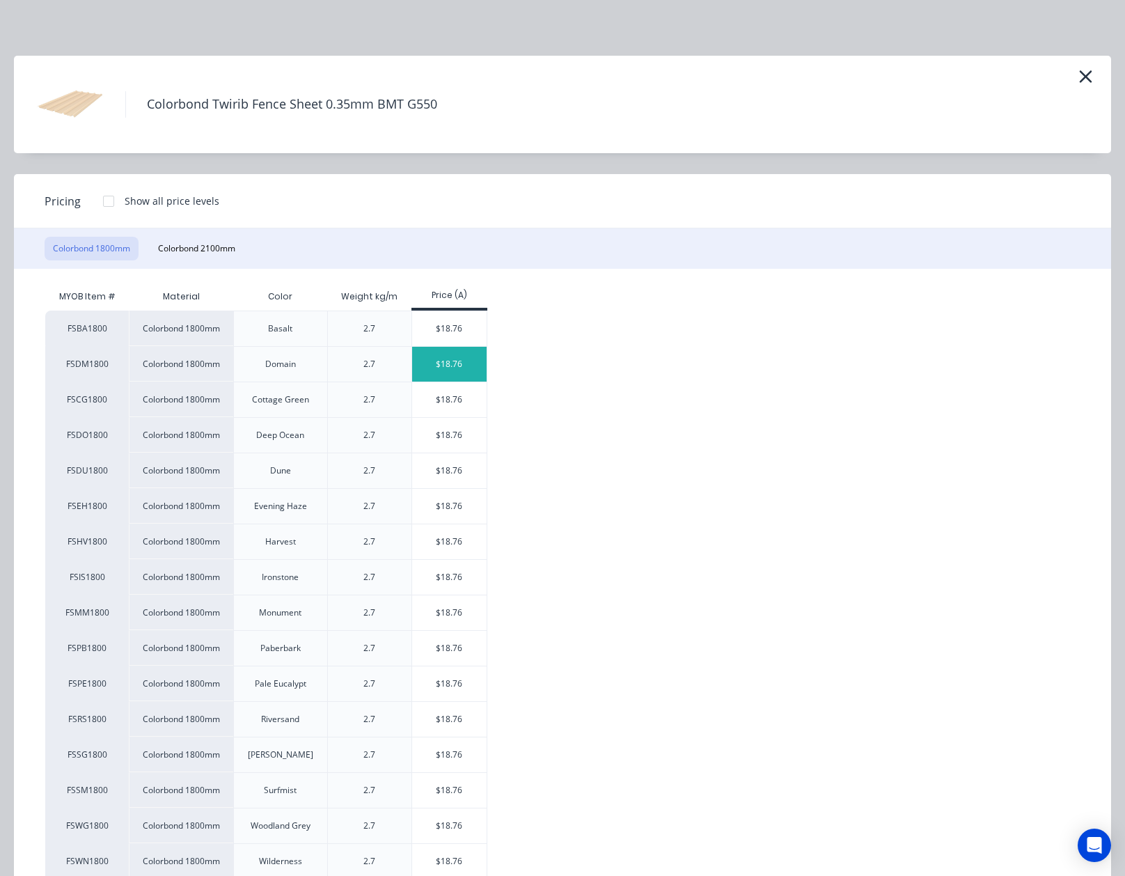
click at [446, 360] on div "$18.76" at bounding box center [449, 364] width 74 height 35
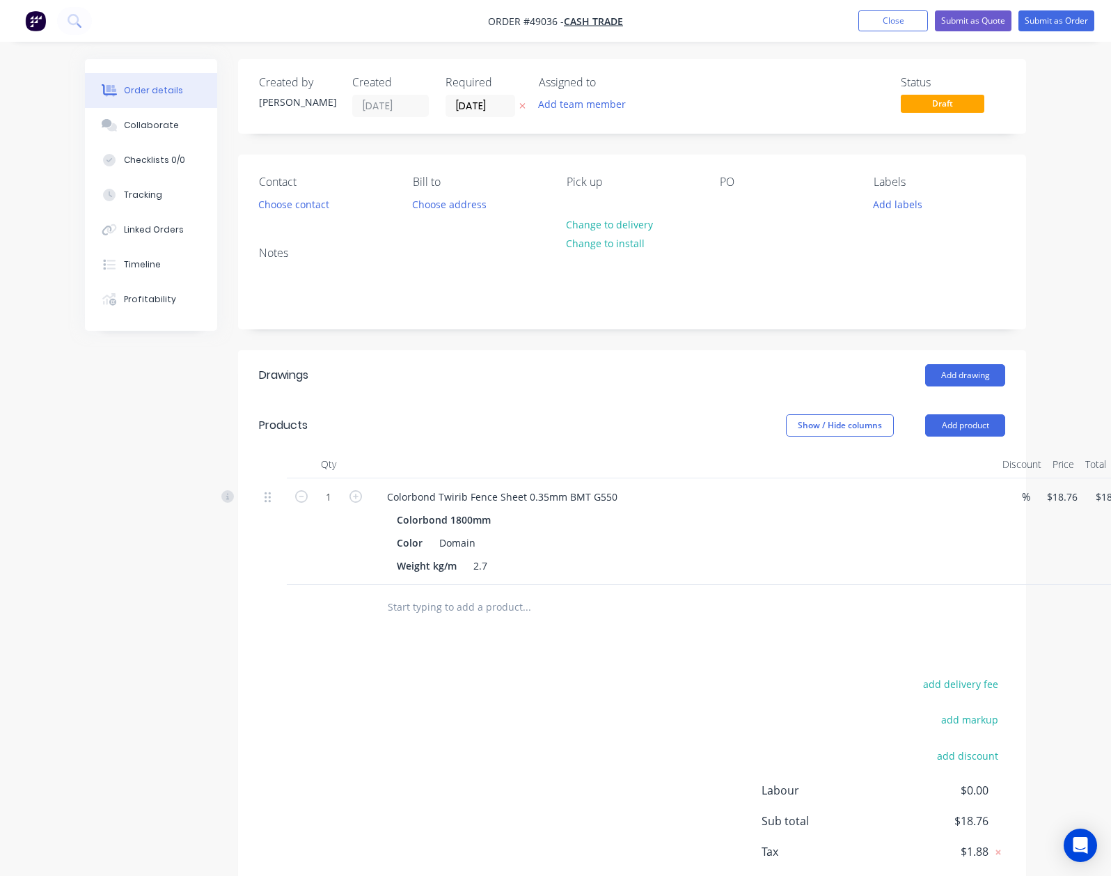
click at [347, 499] on button "button" at bounding box center [356, 495] width 18 height 15
type input "2"
type input "$37.52"
click at [347, 499] on button "button" at bounding box center [356, 495] width 18 height 15
type input "3"
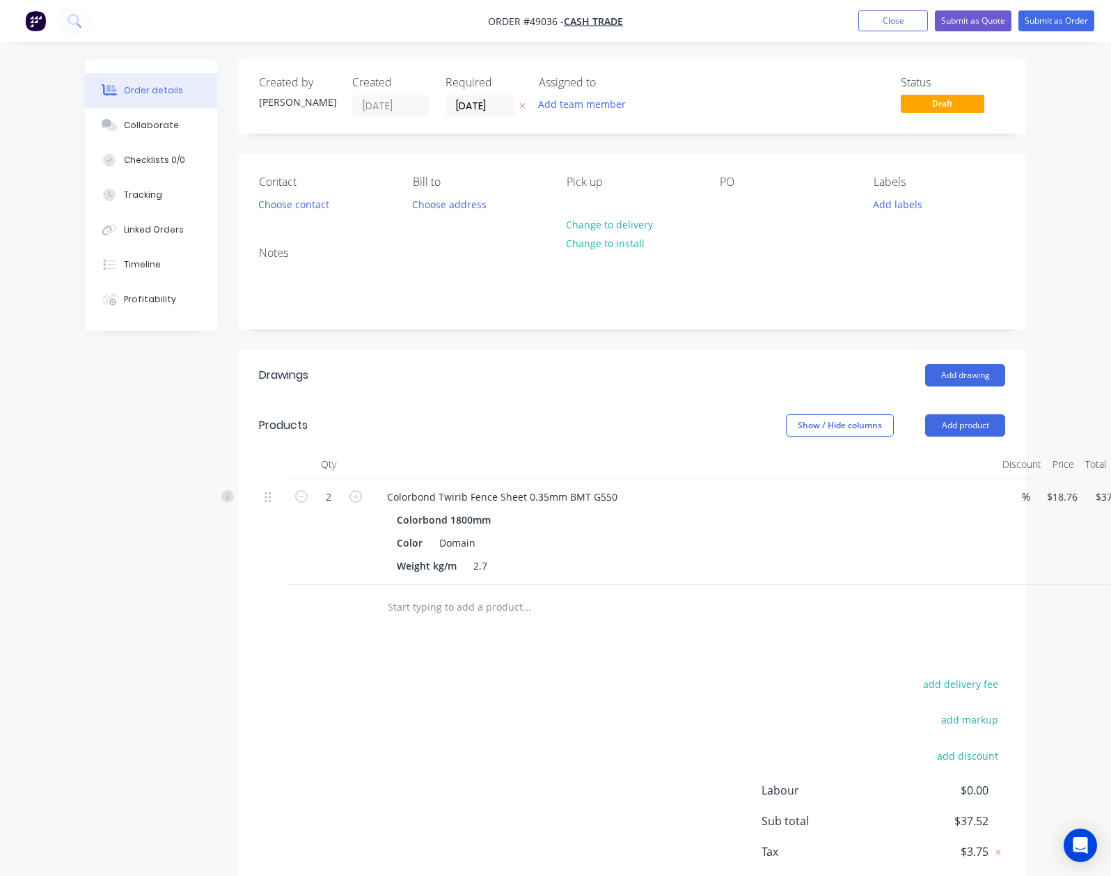
type input "$56.28"
click at [396, 411] on header "Products Show / Hide columns Add product" at bounding box center [632, 425] width 788 height 50
drag, startPoint x: 1005, startPoint y: 425, endPoint x: 1014, endPoint y: 435, distance: 13.4
click at [1005, 426] on button "Add product" at bounding box center [965, 425] width 80 height 22
click at [993, 455] on div "Product catalogue" at bounding box center [939, 460] width 107 height 20
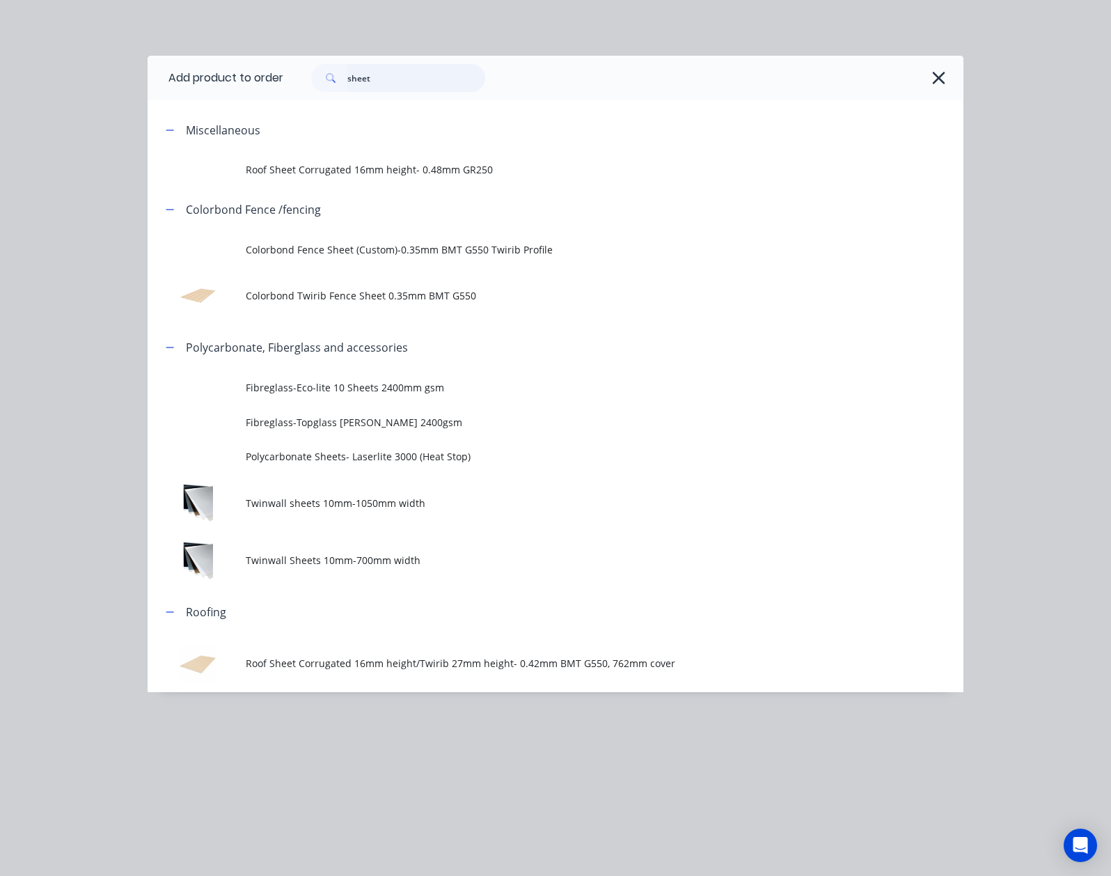
drag, startPoint x: 315, startPoint y: 73, endPoint x: 128, endPoint y: 76, distance: 186.6
click at [148, 77] on header "Add product to order sheet" at bounding box center [556, 78] width 816 height 45
type input "post"
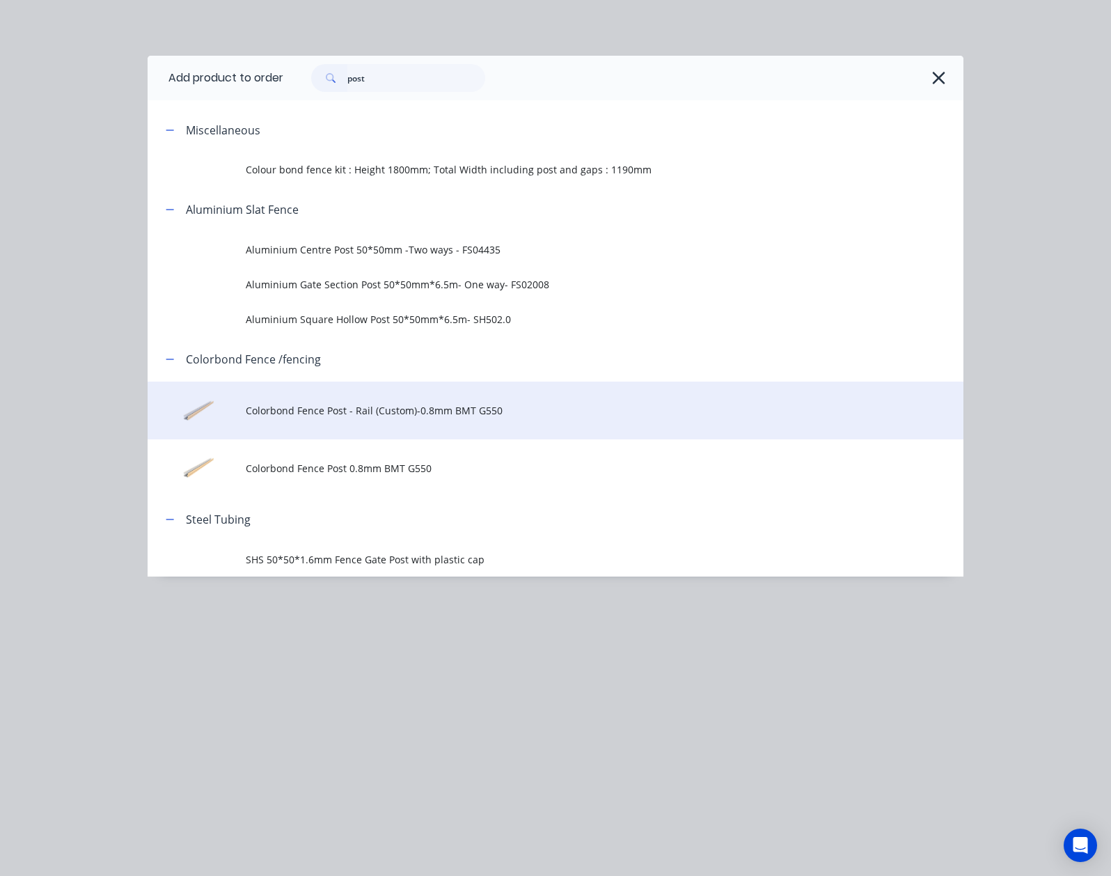
click at [246, 415] on span "Colorbond Fence Post - Rail (Custom)-0.8mm BMT G550" at bounding box center [533, 410] width 574 height 15
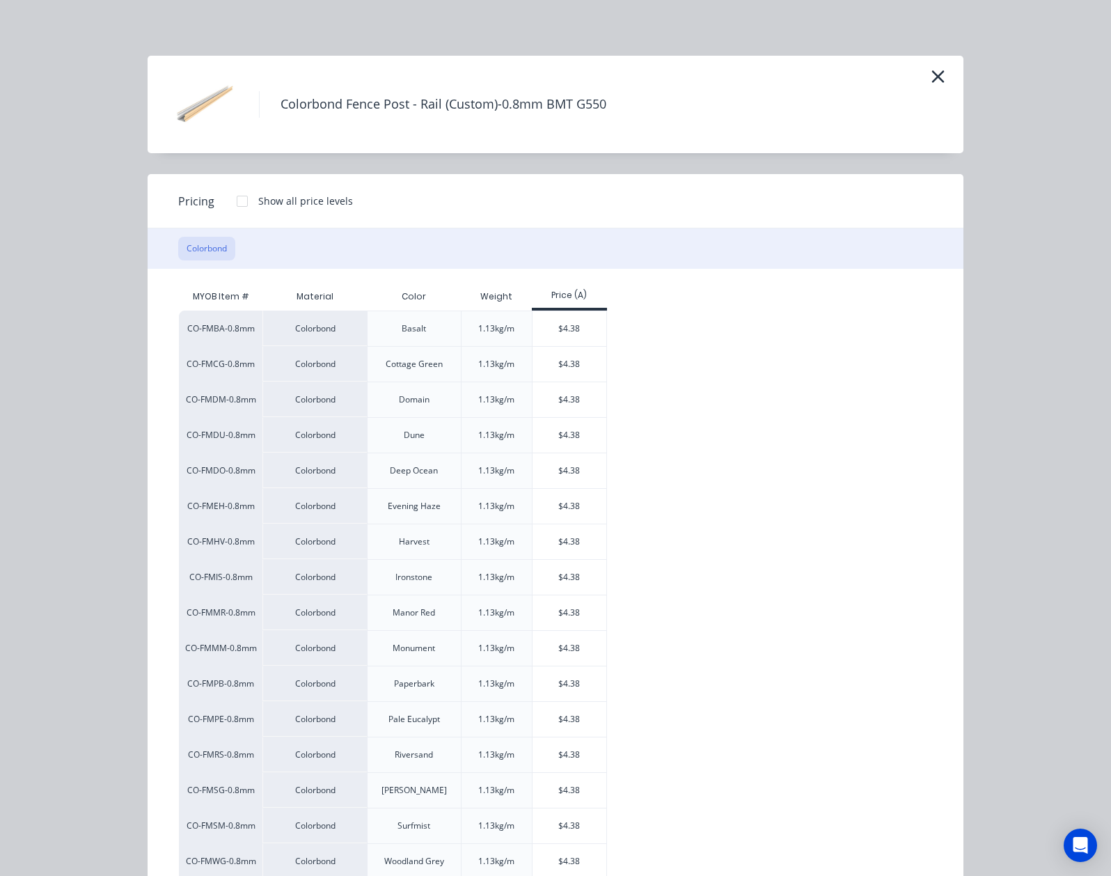
click at [964, 77] on div "Colorbond Fence Post - Rail (Custom)-0.8mm BMT G550" at bounding box center [556, 104] width 816 height 97
click at [950, 76] on button "button" at bounding box center [938, 77] width 23 height 22
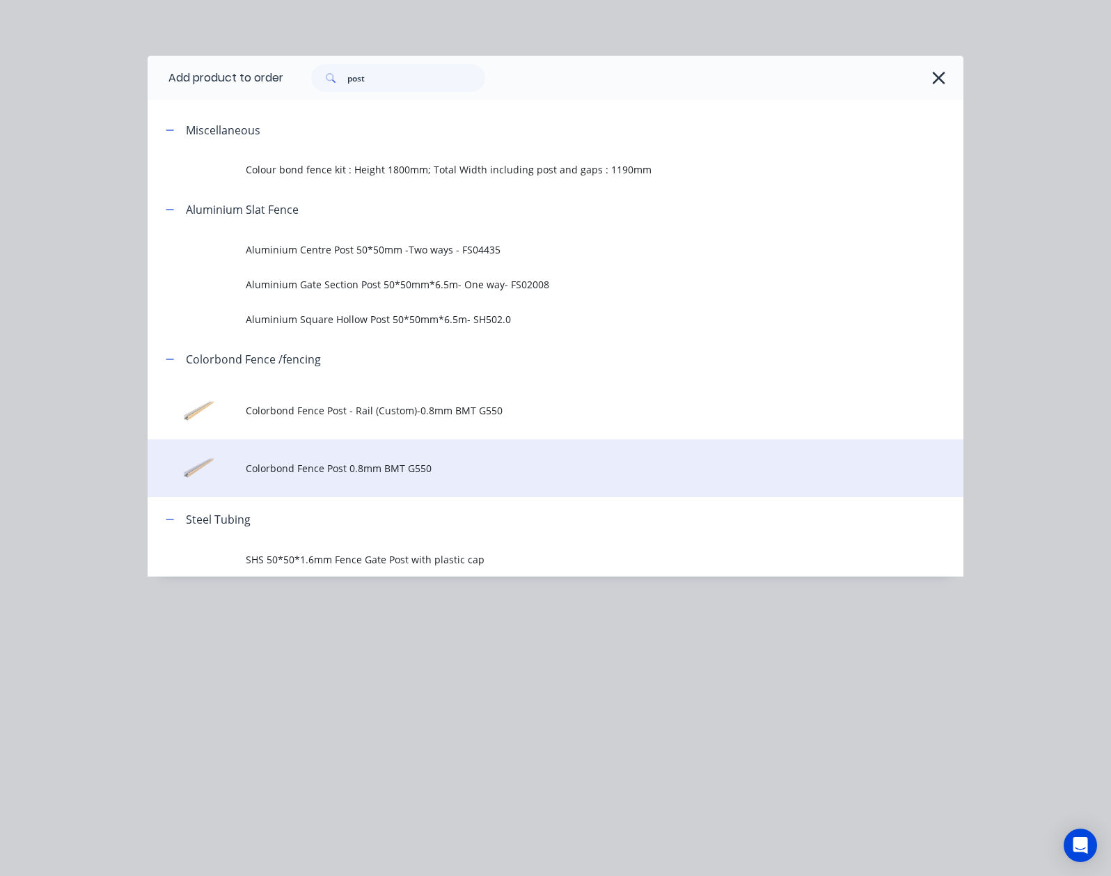
click at [324, 480] on td "Colorbond Fence Post 0.8mm BMT G550" at bounding box center [605, 468] width 718 height 58
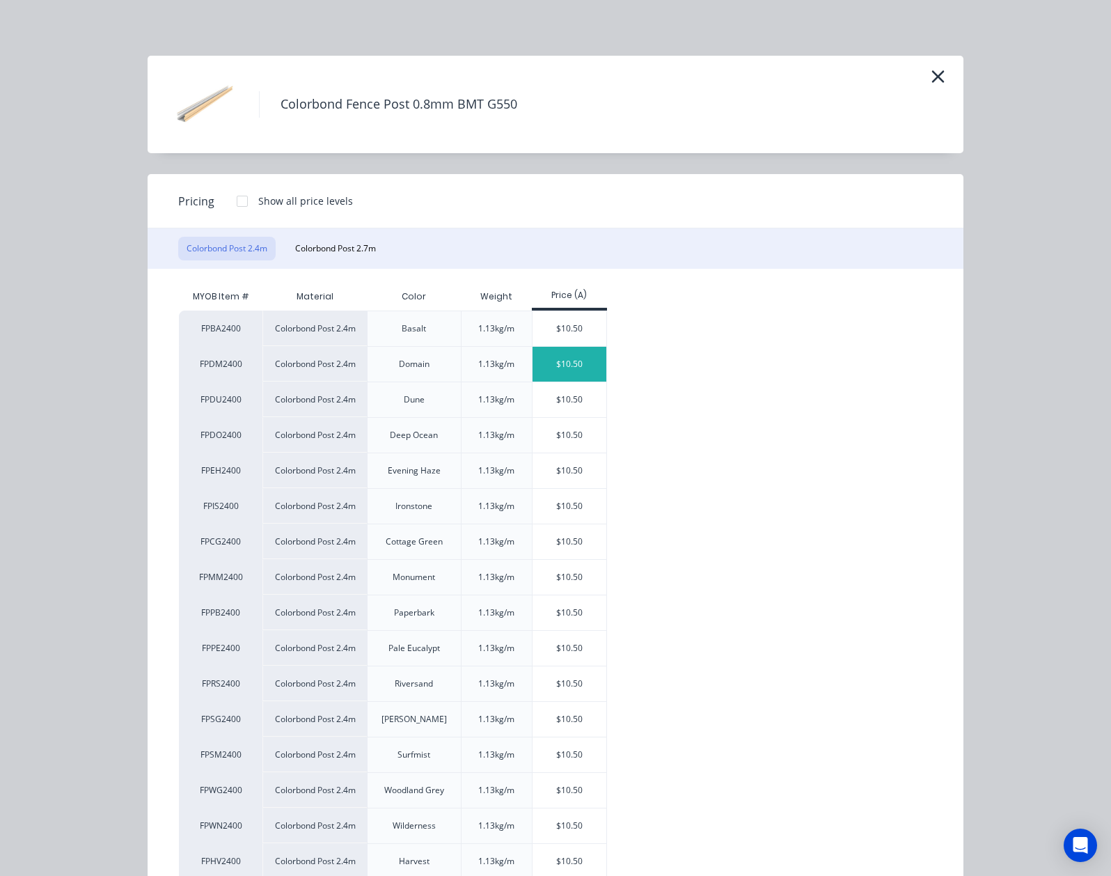
click at [533, 366] on div "$10.50" at bounding box center [570, 364] width 74 height 35
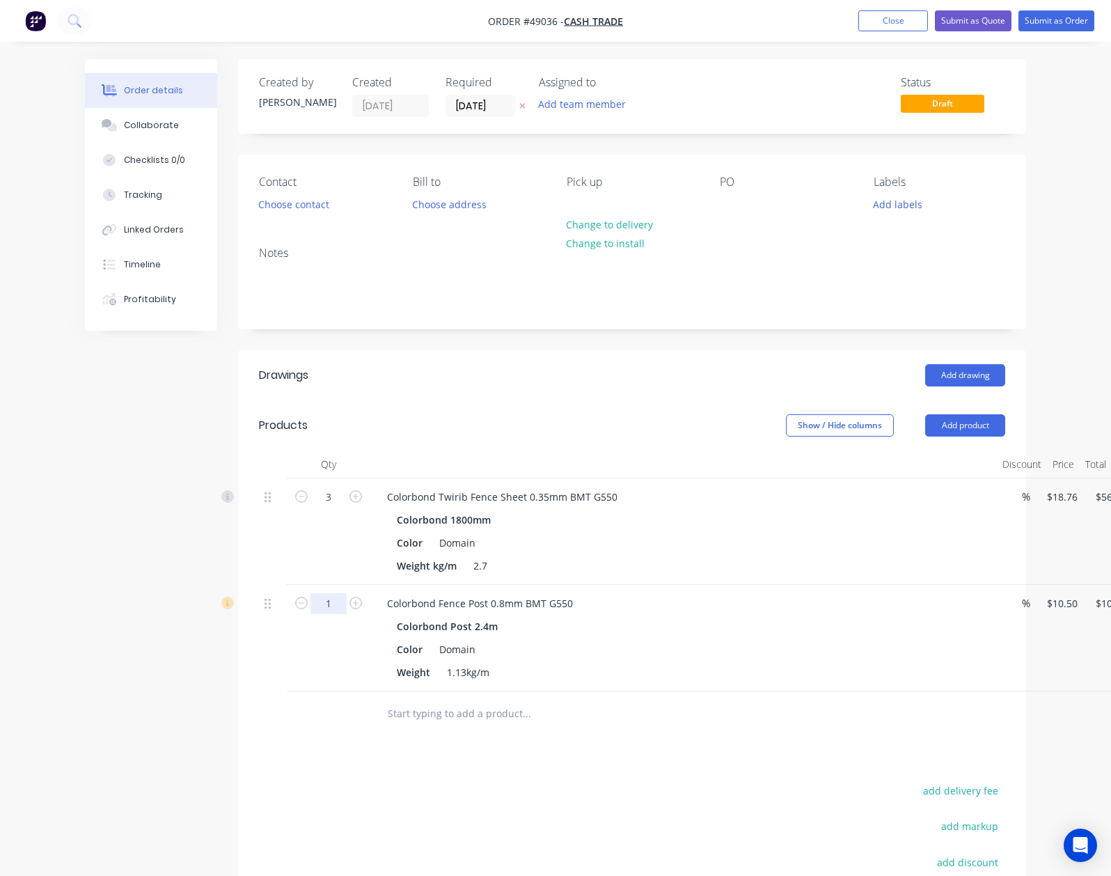
click at [310, 600] on input "1" at bounding box center [328, 603] width 36 height 21
click at [292, 596] on form "1" at bounding box center [328, 602] width 72 height 21
click at [349, 605] on icon "button" at bounding box center [355, 603] width 13 height 13
type input "2"
type input "$21.00"
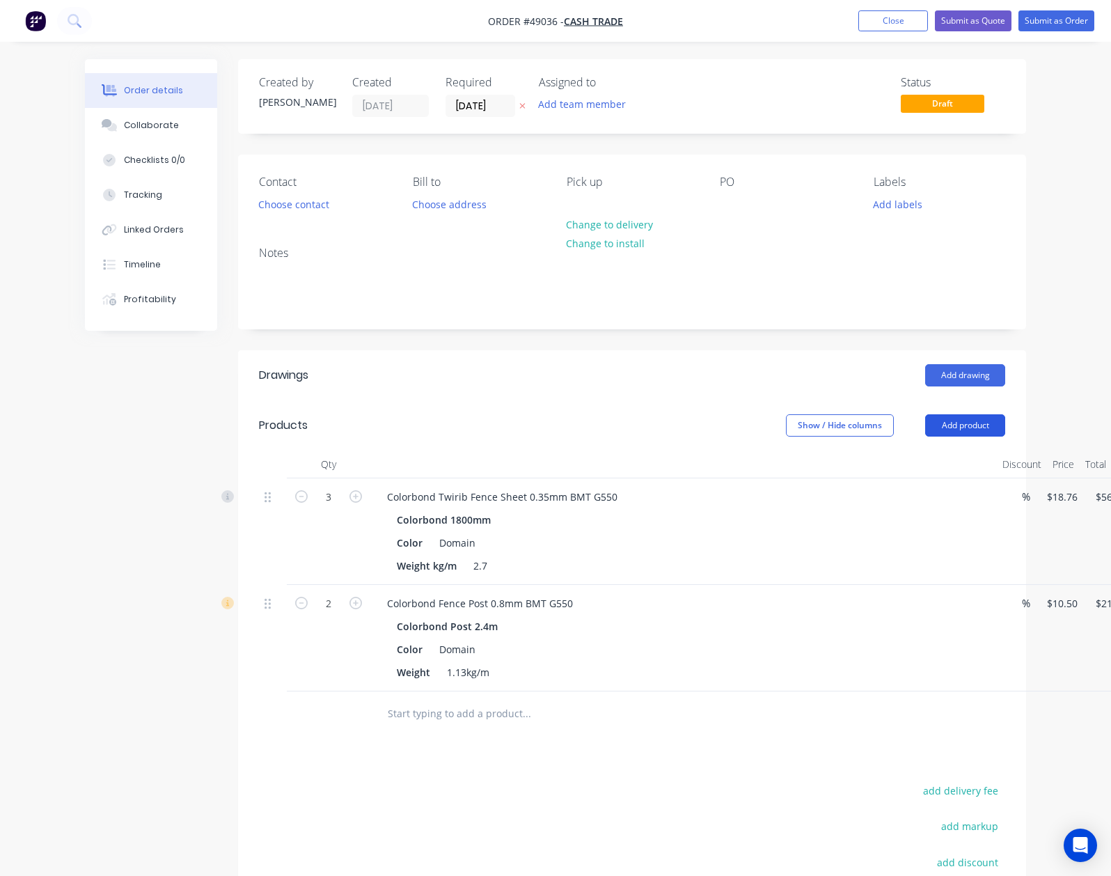
click at [1005, 430] on button "Add product" at bounding box center [965, 425] width 80 height 22
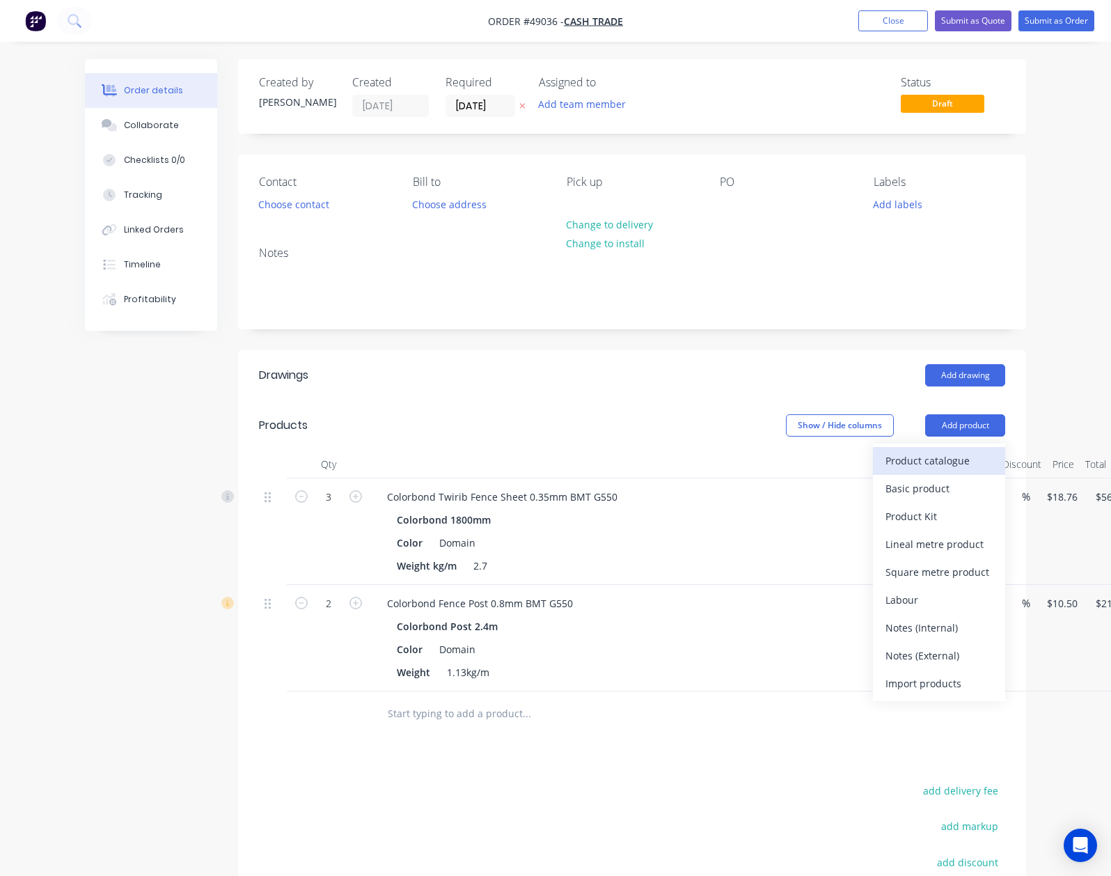
click at [993, 459] on div "Product catalogue" at bounding box center [939, 460] width 107 height 20
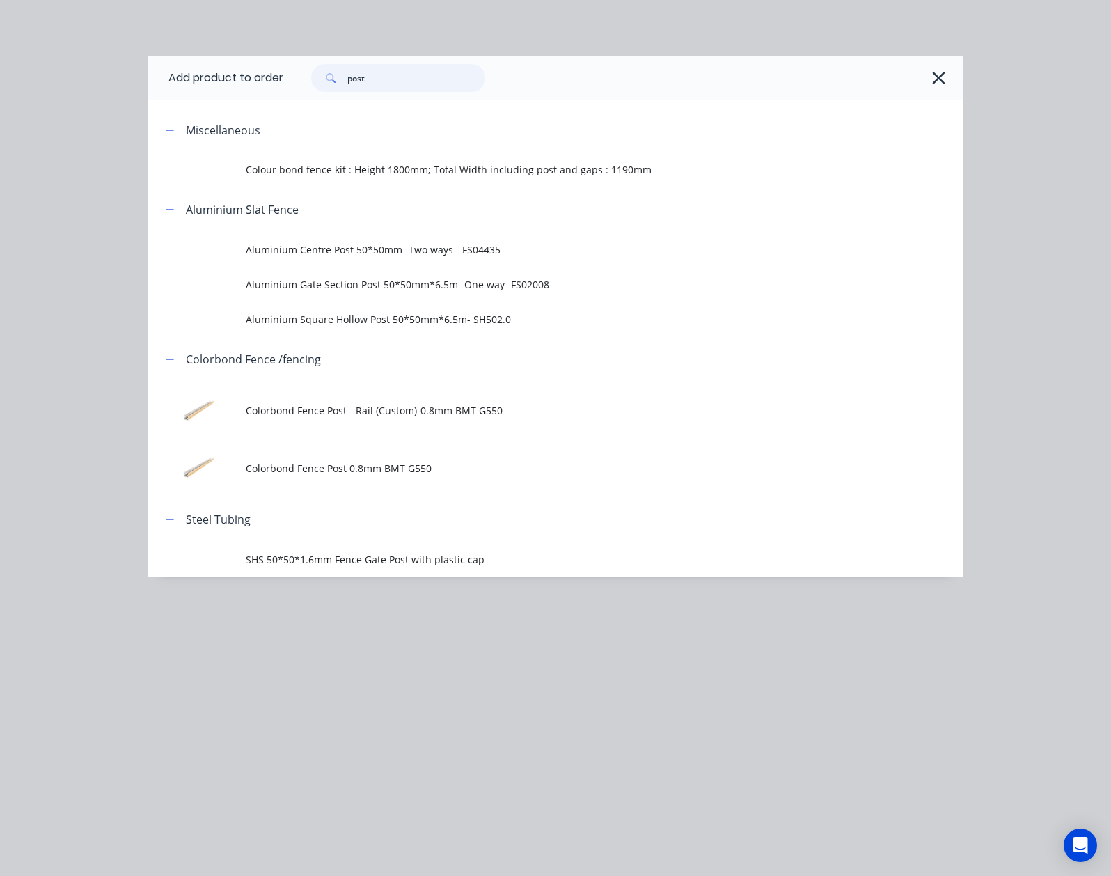
drag, startPoint x: 282, startPoint y: 75, endPoint x: -108, endPoint y: 102, distance: 390.8
click at [0, 102] on html "Order #49036 - Cash Trade Add product Close Submit as Quote Submit as Order Ord…" at bounding box center [555, 540] width 1111 height 1080
type input "rail"
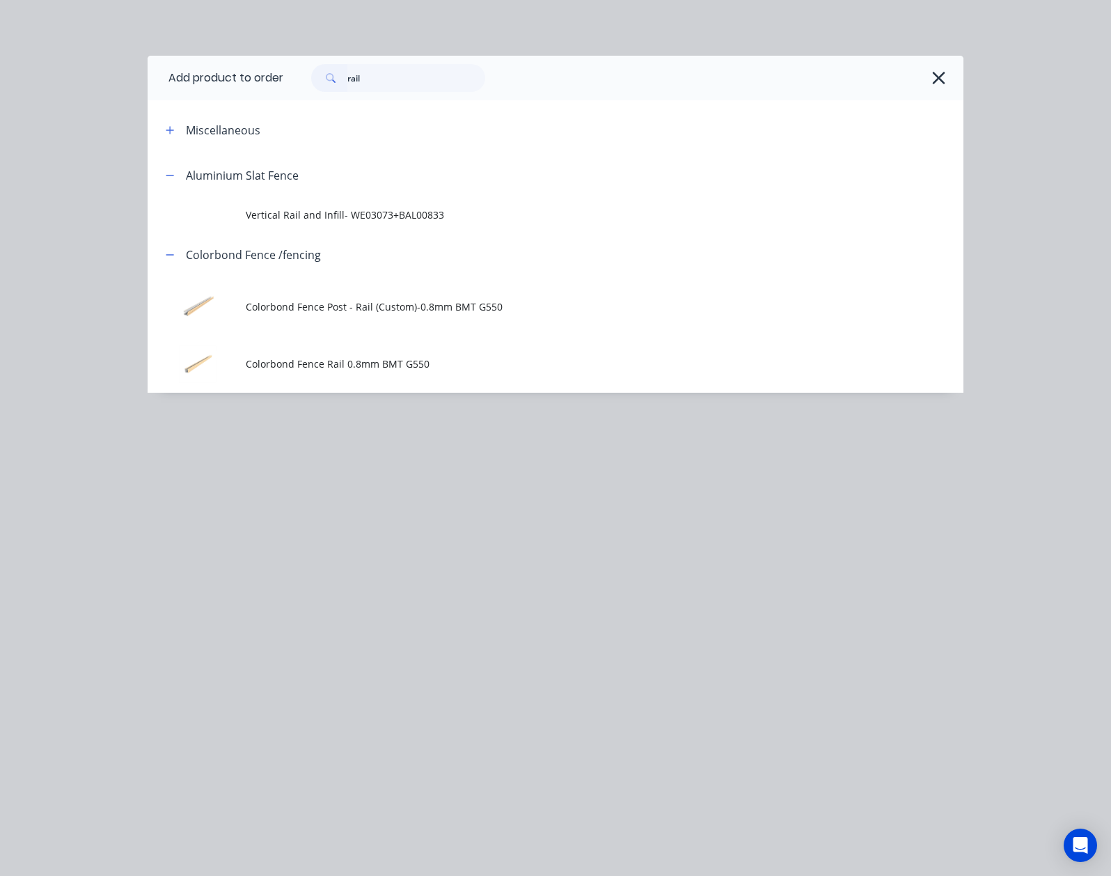
drag, startPoint x: 310, startPoint y: 379, endPoint x: 307, endPoint y: 349, distance: 29.4
click at [310, 377] on td "Colorbond Fence Rail 0.8mm BMT G550" at bounding box center [605, 365] width 718 height 58
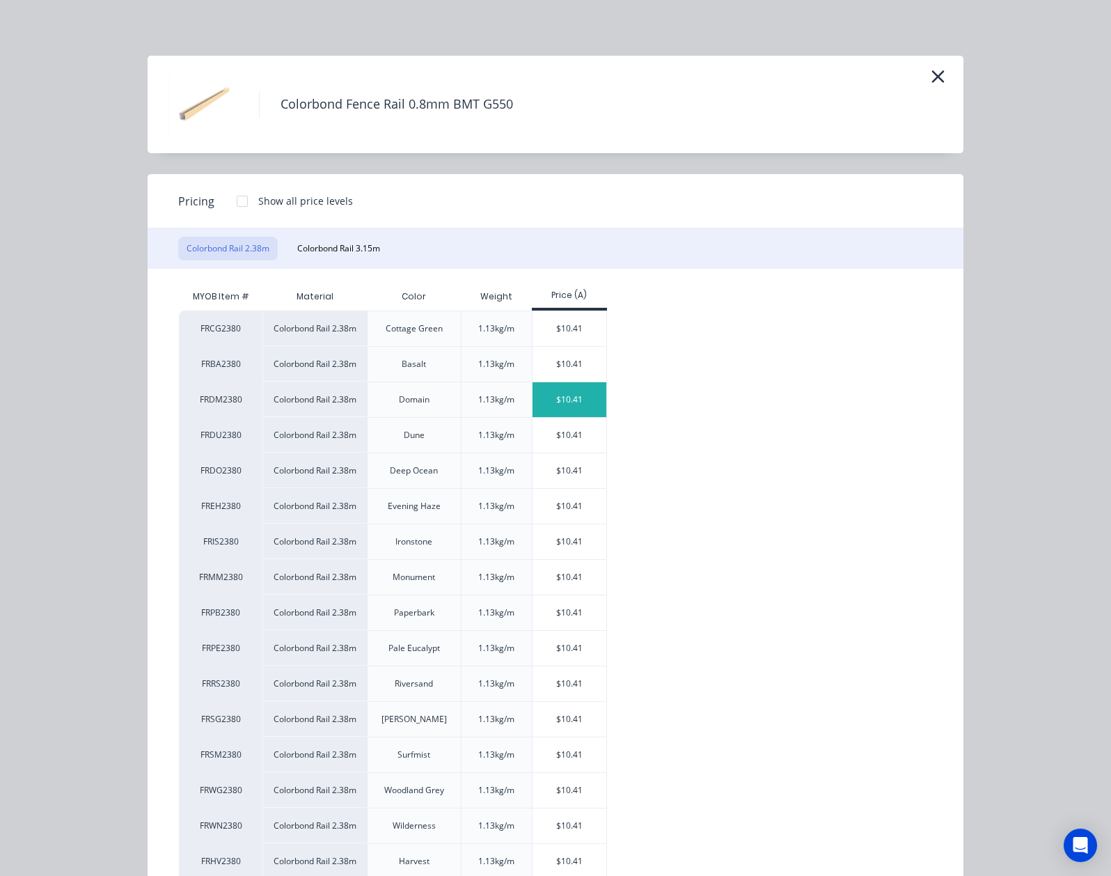
click at [533, 397] on div "$10.41" at bounding box center [570, 399] width 74 height 35
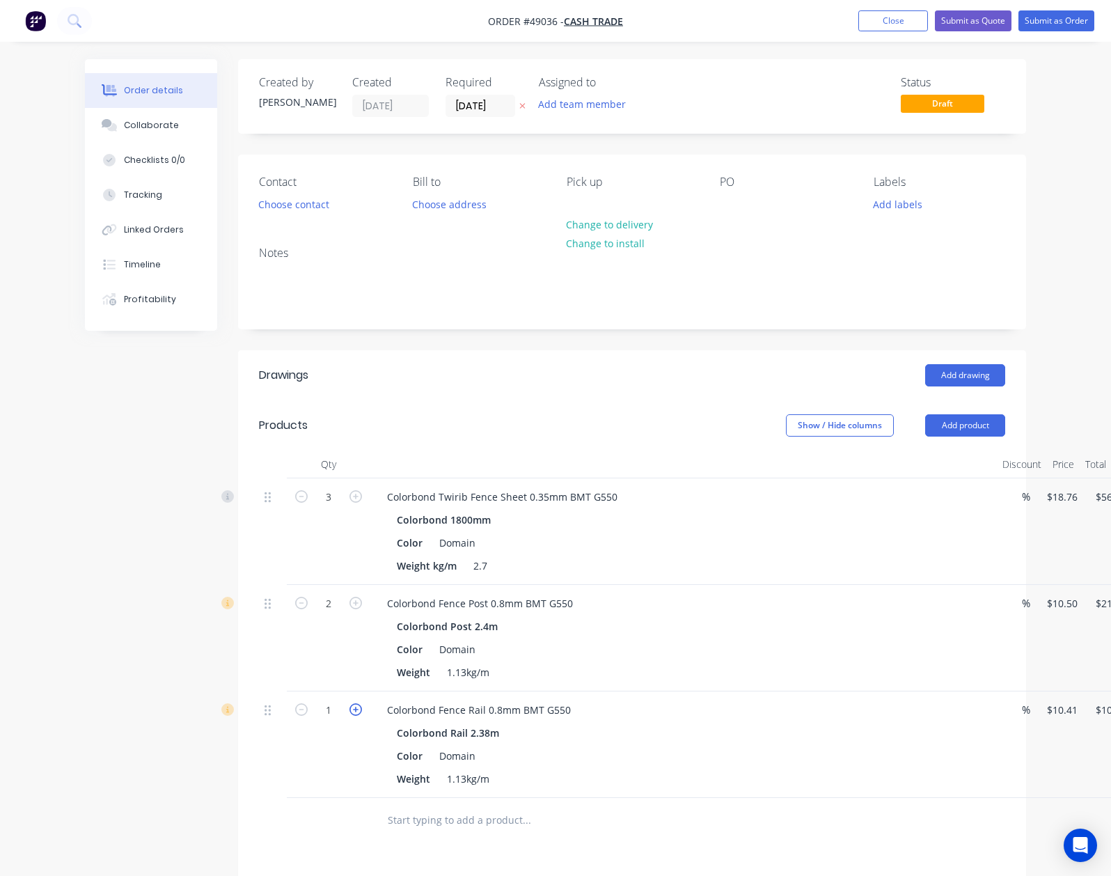
click at [349, 711] on icon "button" at bounding box center [355, 709] width 13 height 13
type input "2"
type input "$20.82"
click at [911, 670] on div "Colorbond Post 2.4m Color Domain Weight 1.13kg/m" at bounding box center [683, 649] width 615 height 66
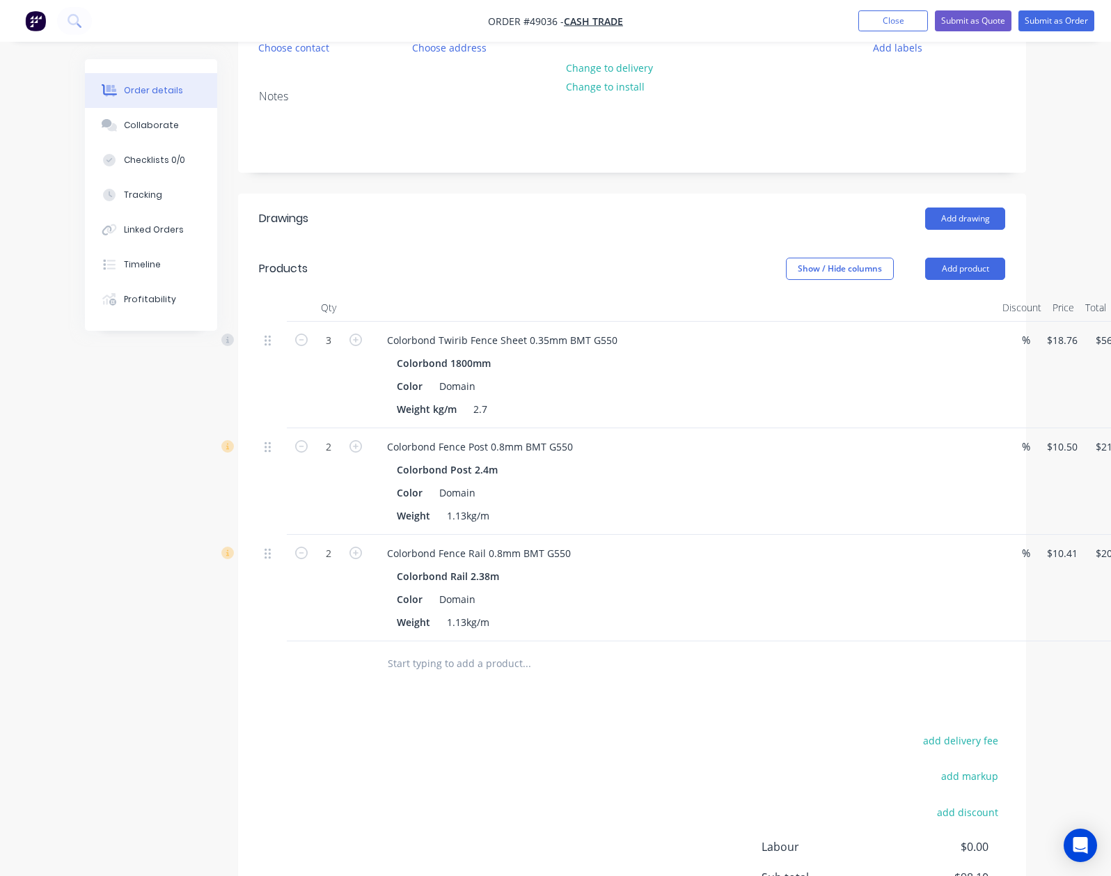
scroll to position [293, 0]
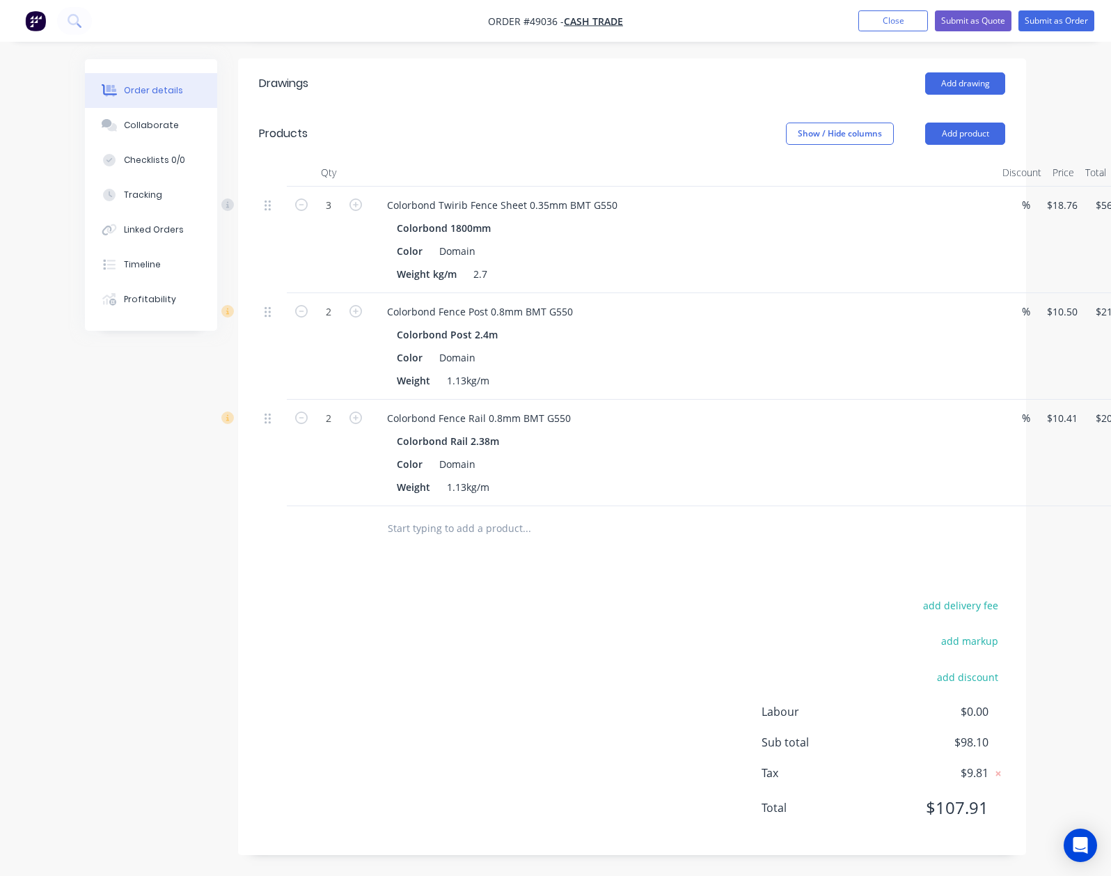
click at [666, 739] on div "add delivery fee add markup add discount Labour $0.00 Sub total $98.10 Tax $9.8…" at bounding box center [632, 715] width 746 height 238
click at [650, 634] on div "add delivery fee add markup add discount Labour $0.00 Sub total $98.10 Tax $9.8…" at bounding box center [632, 715] width 746 height 238
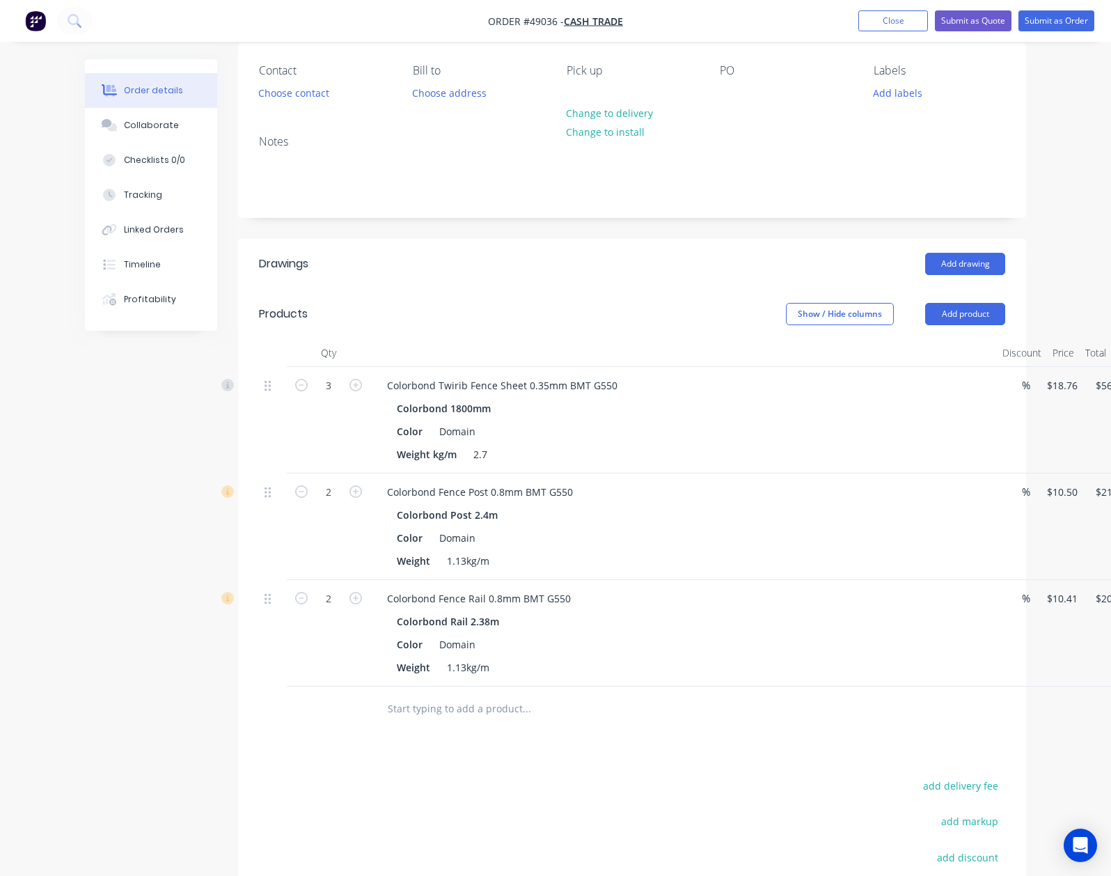
scroll to position [0, 0]
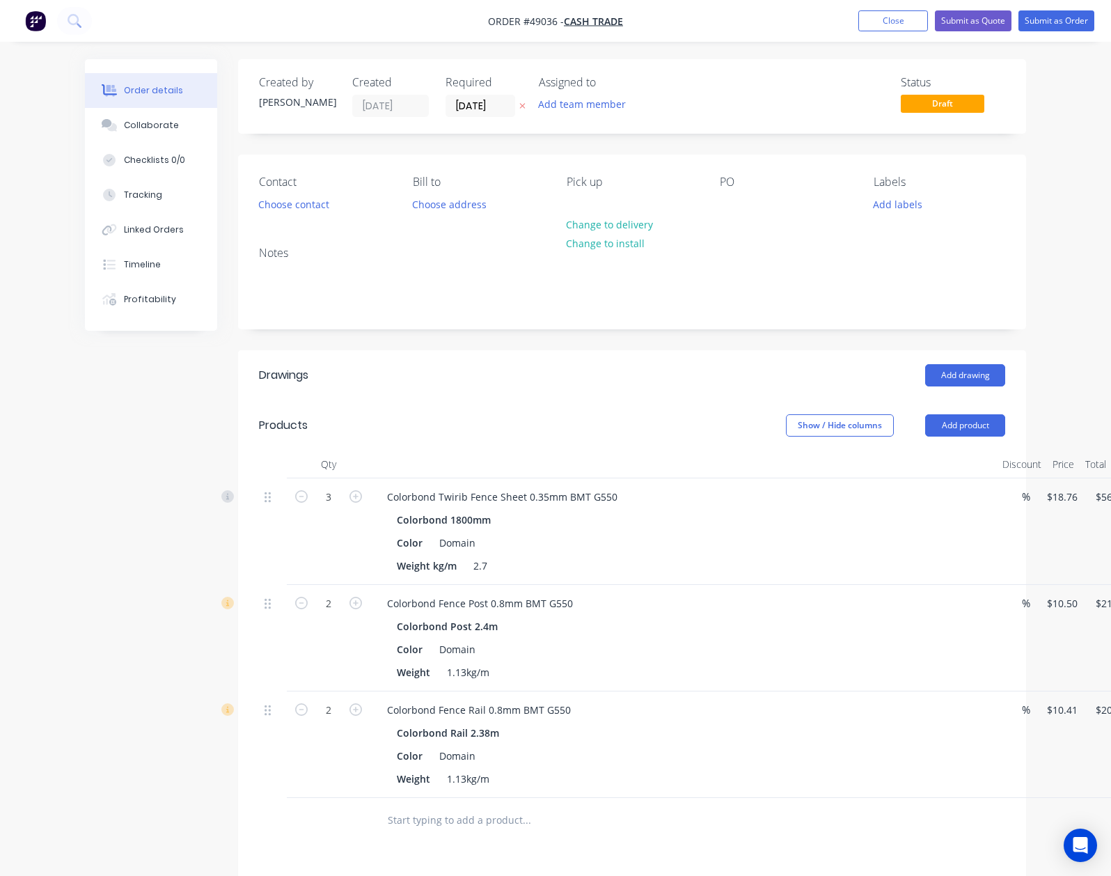
click at [1065, 529] on div "Edit" at bounding box center [1100, 536] width 107 height 20
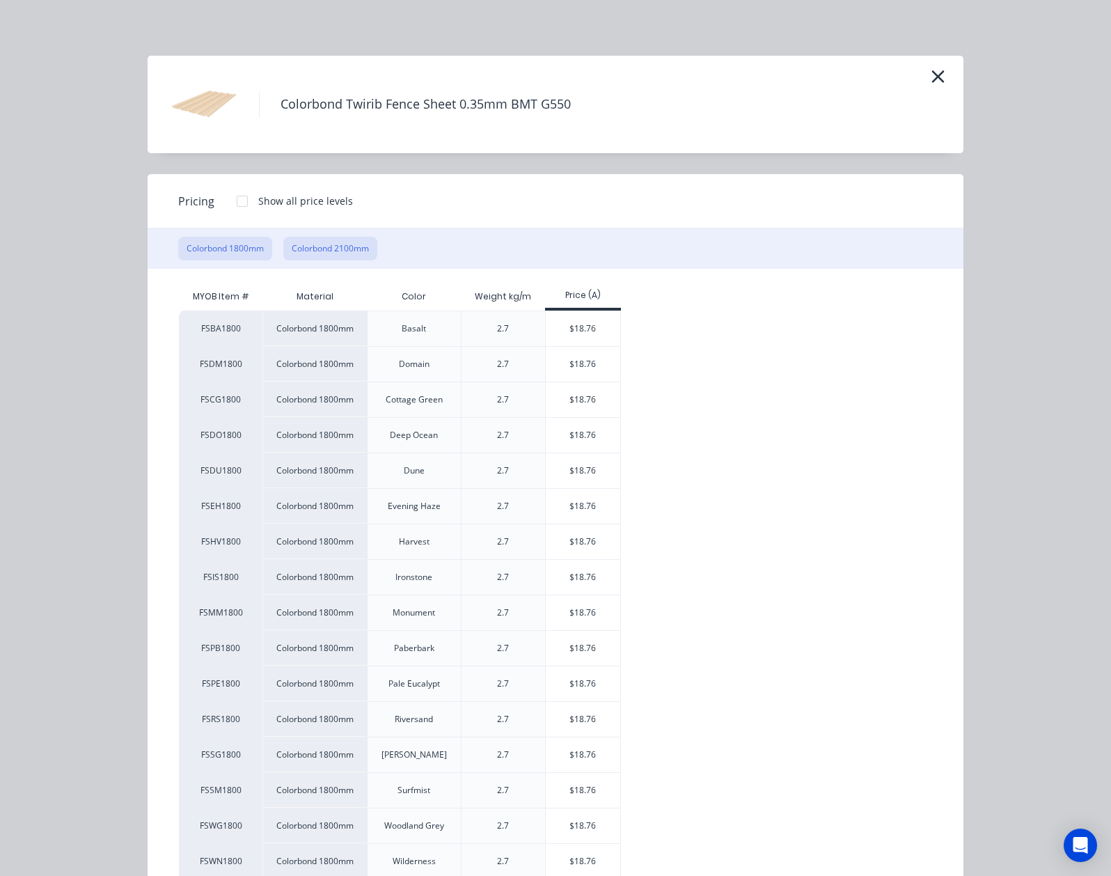
click at [283, 245] on button "Colorbond 2100mm" at bounding box center [330, 249] width 94 height 24
click at [546, 324] on div "$21.90" at bounding box center [583, 328] width 74 height 35
type input "$21.90"
type input "$65.70"
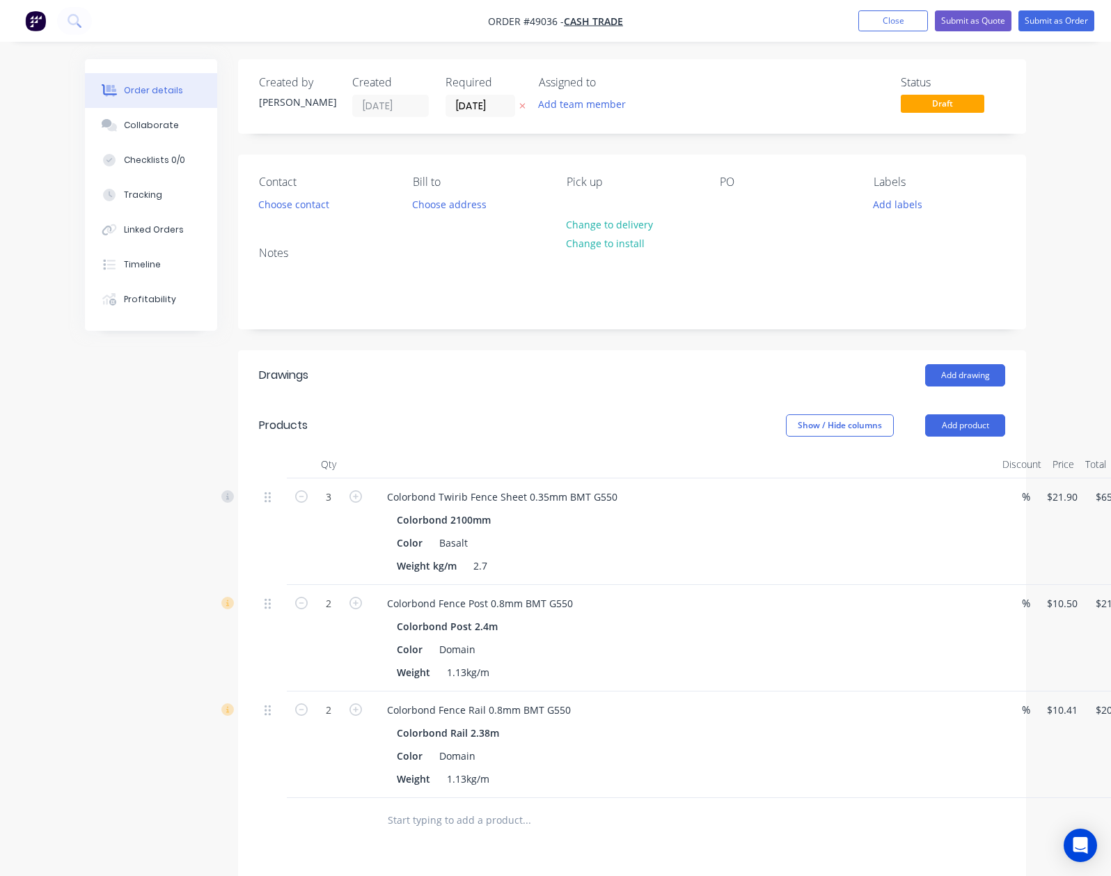
click at [1047, 640] on div "Edit" at bounding box center [1100, 642] width 107 height 20
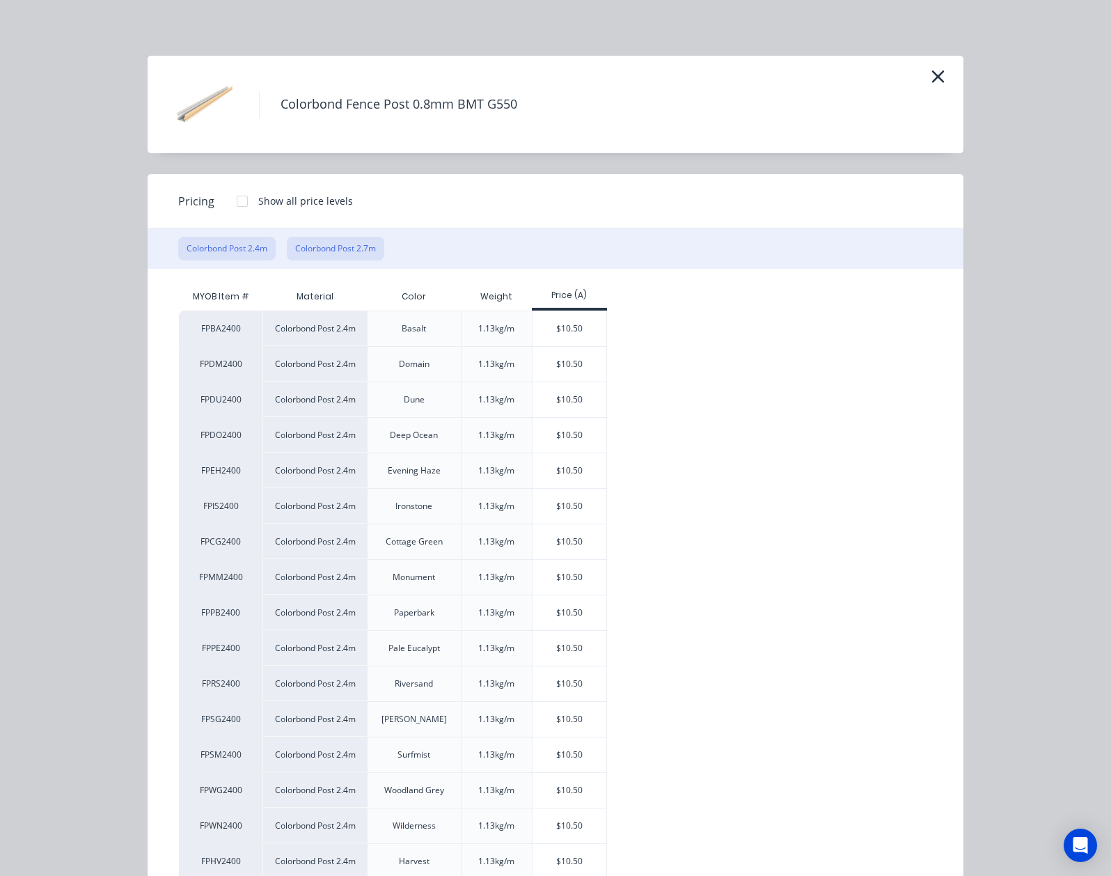
click at [287, 251] on button "Colorbond Post 2.7m" at bounding box center [335, 249] width 97 height 24
click at [533, 327] on div "$11.81" at bounding box center [570, 328] width 74 height 35
type input "$11.81"
type input "$23.62"
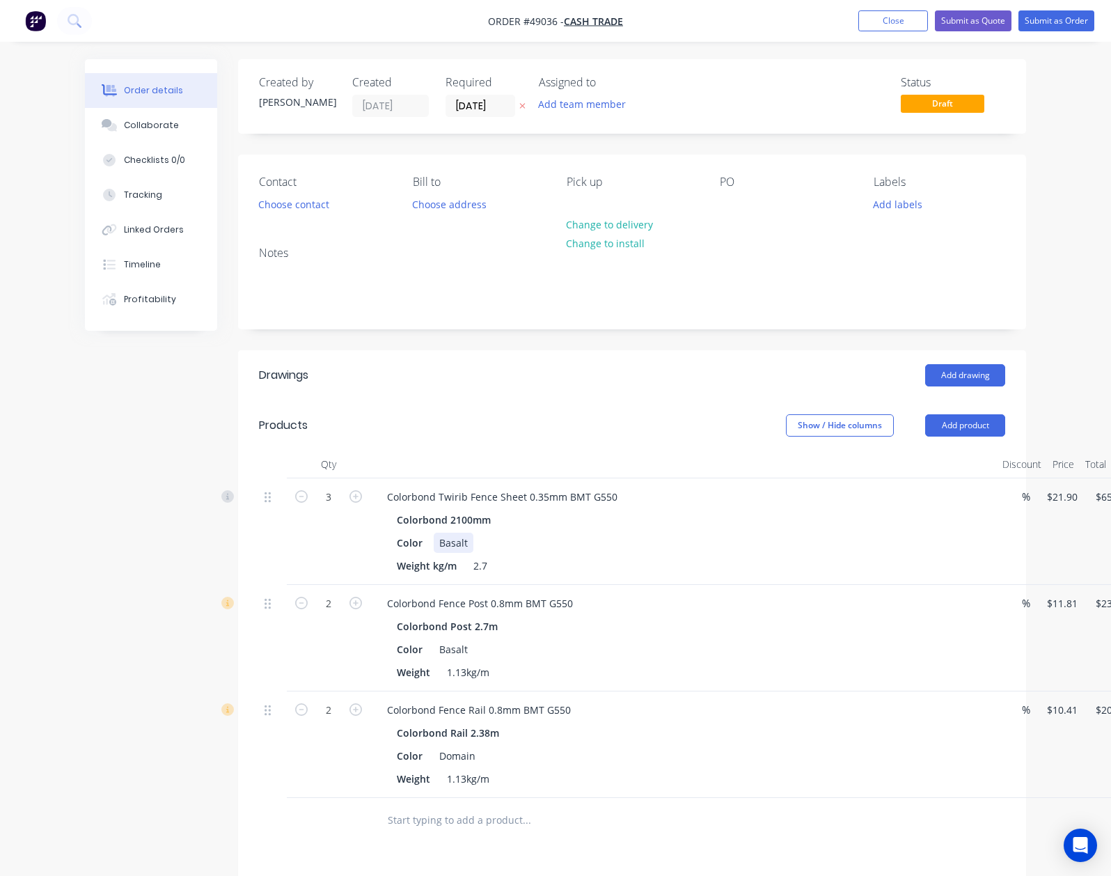
click at [689, 543] on div "Color Basalt" at bounding box center [680, 543] width 579 height 20
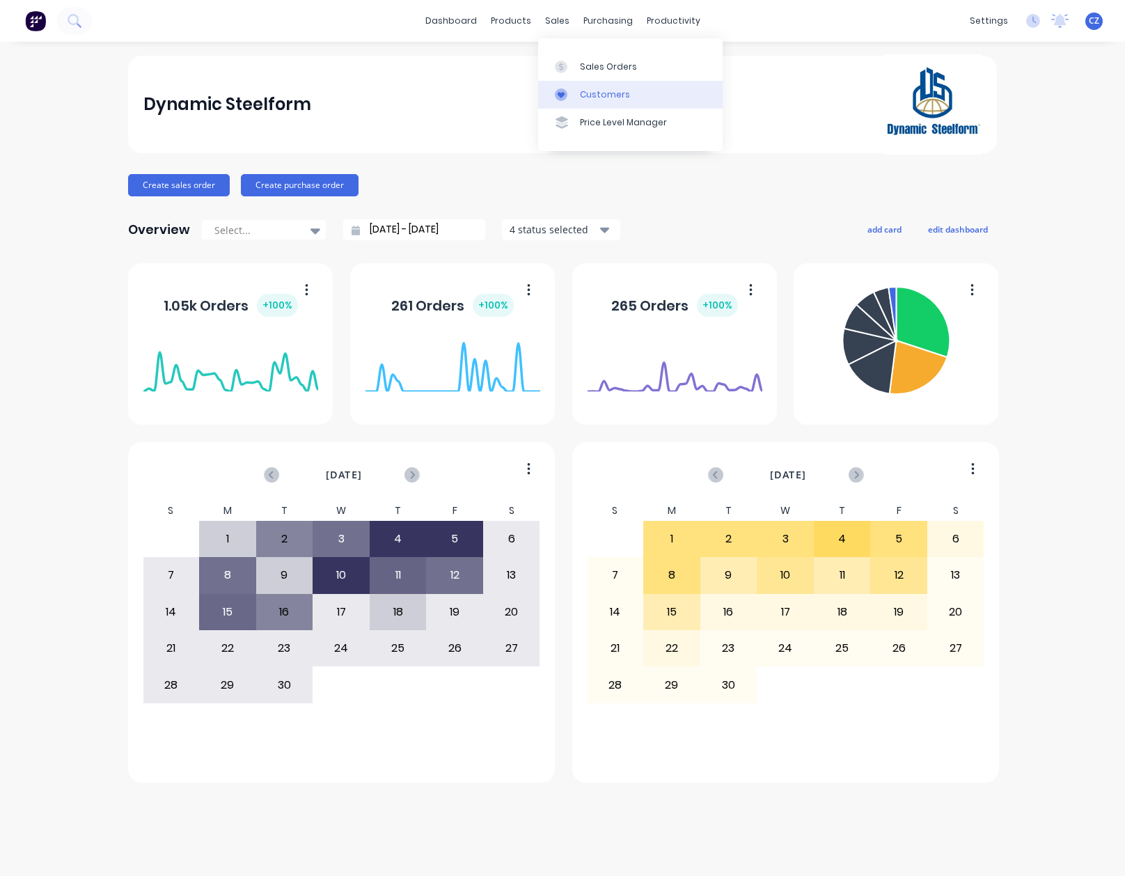
click at [607, 98] on div "Customers" at bounding box center [605, 94] width 50 height 13
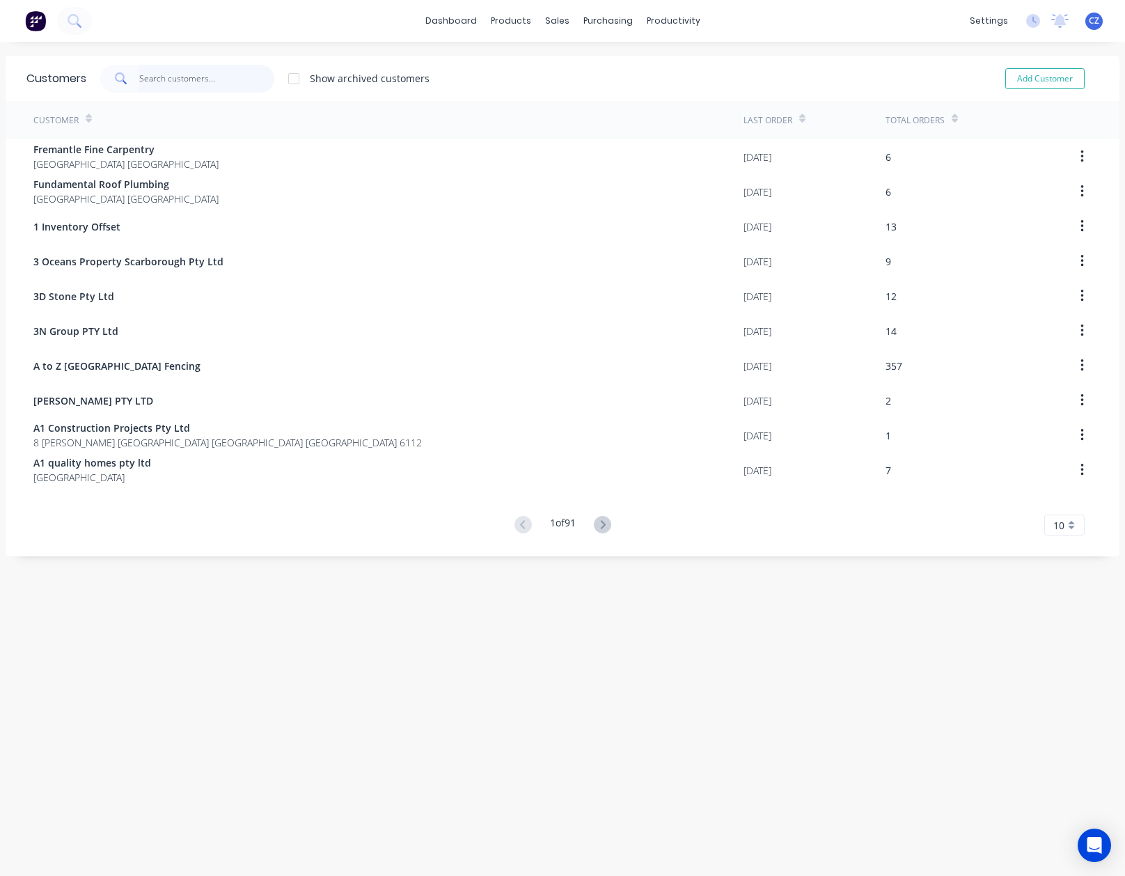
click at [212, 74] on input "text" at bounding box center [207, 79] width 136 height 28
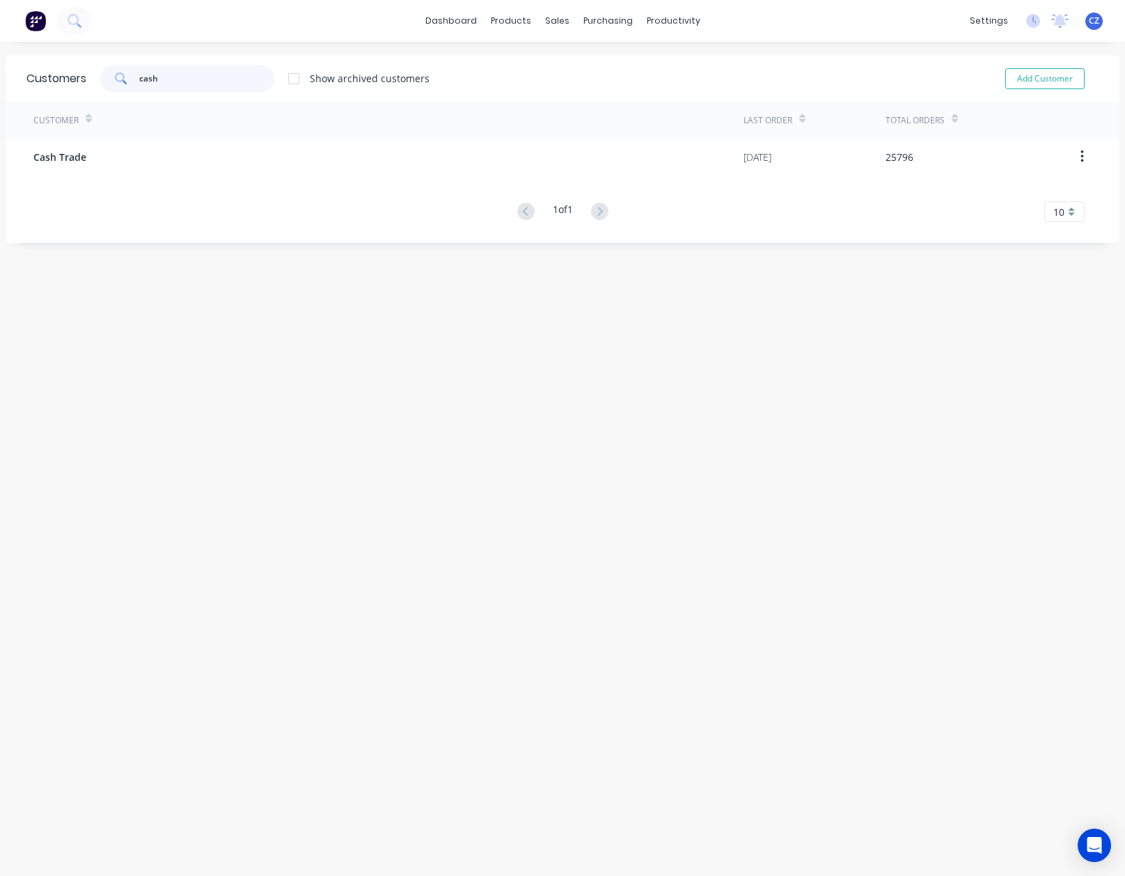
type input "cash"
click at [235, 180] on div "Customer Last Order Total Orders Cash Trade [DATE] 25796 1 of 1 10 5 10 15 20 2…" at bounding box center [563, 161] width 1114 height 121
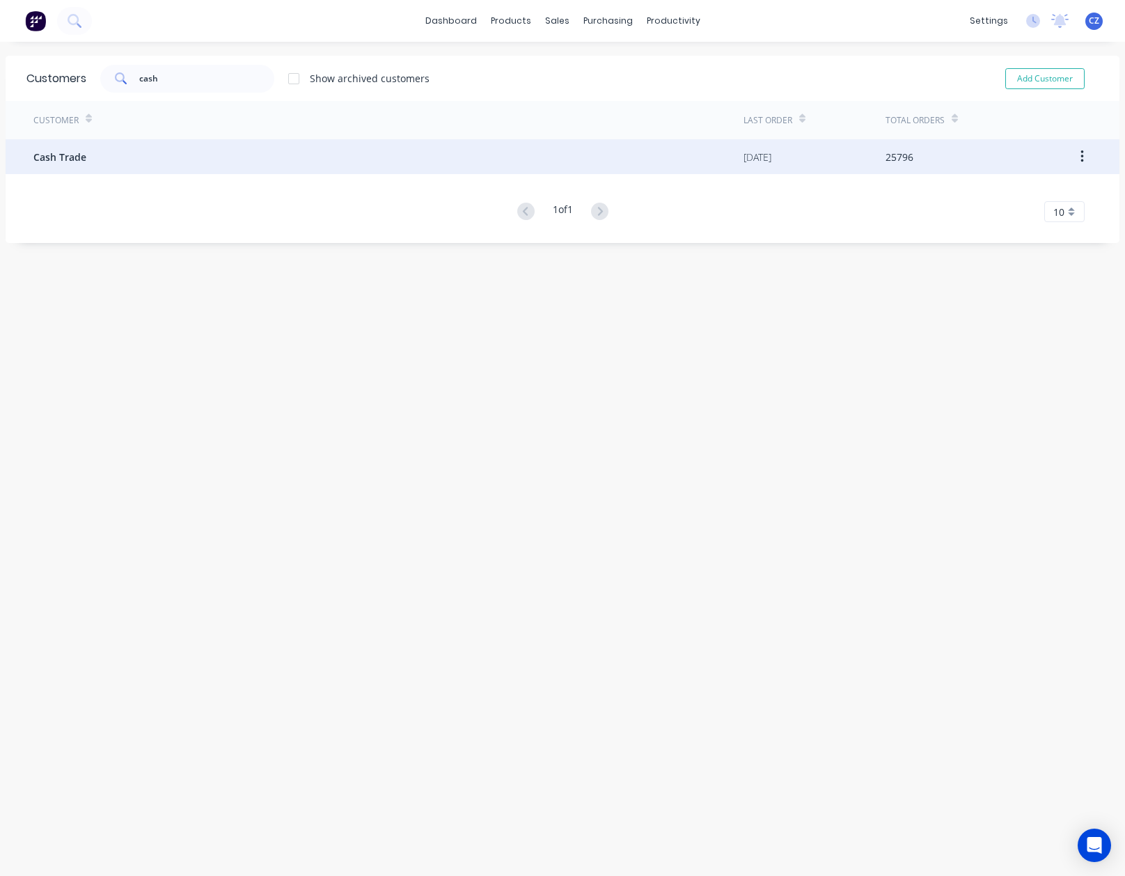
click at [234, 159] on div "Cash Trade" at bounding box center [388, 156] width 710 height 35
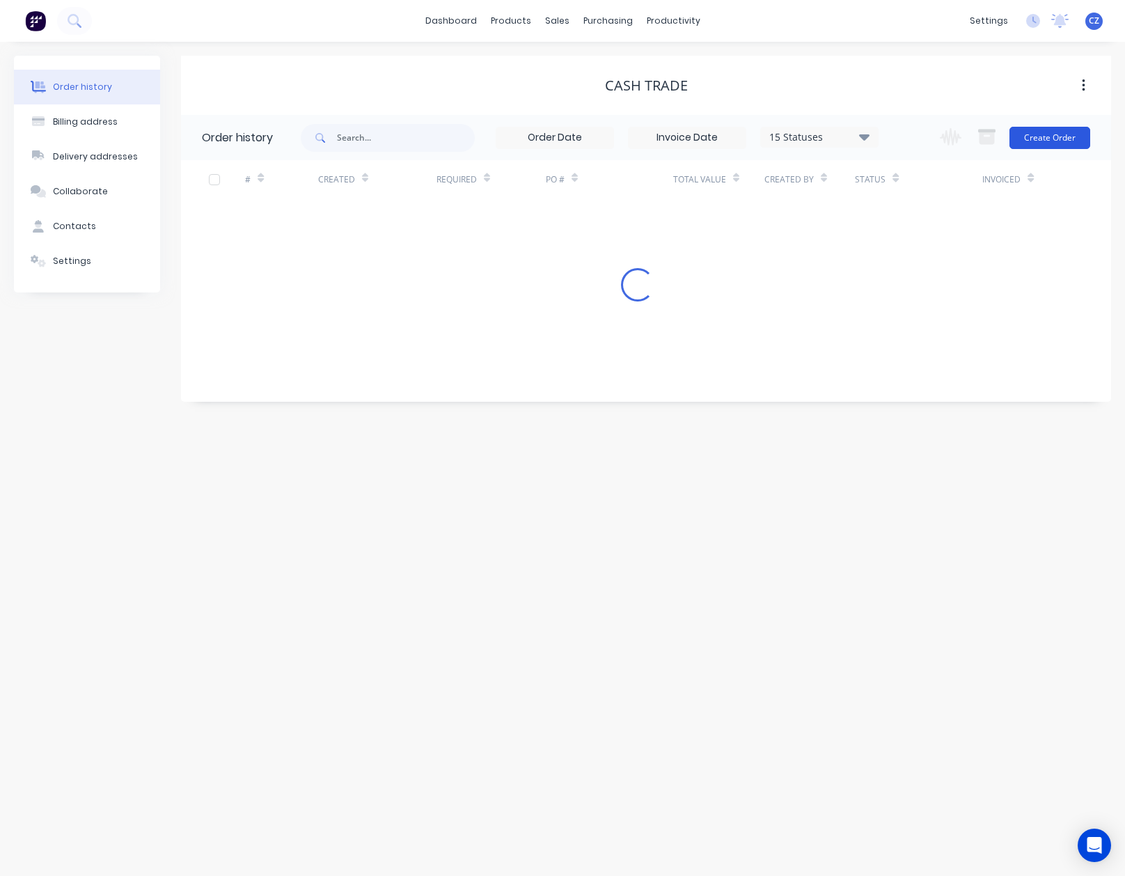
click at [1031, 128] on button "Create Order" at bounding box center [1049, 138] width 81 height 22
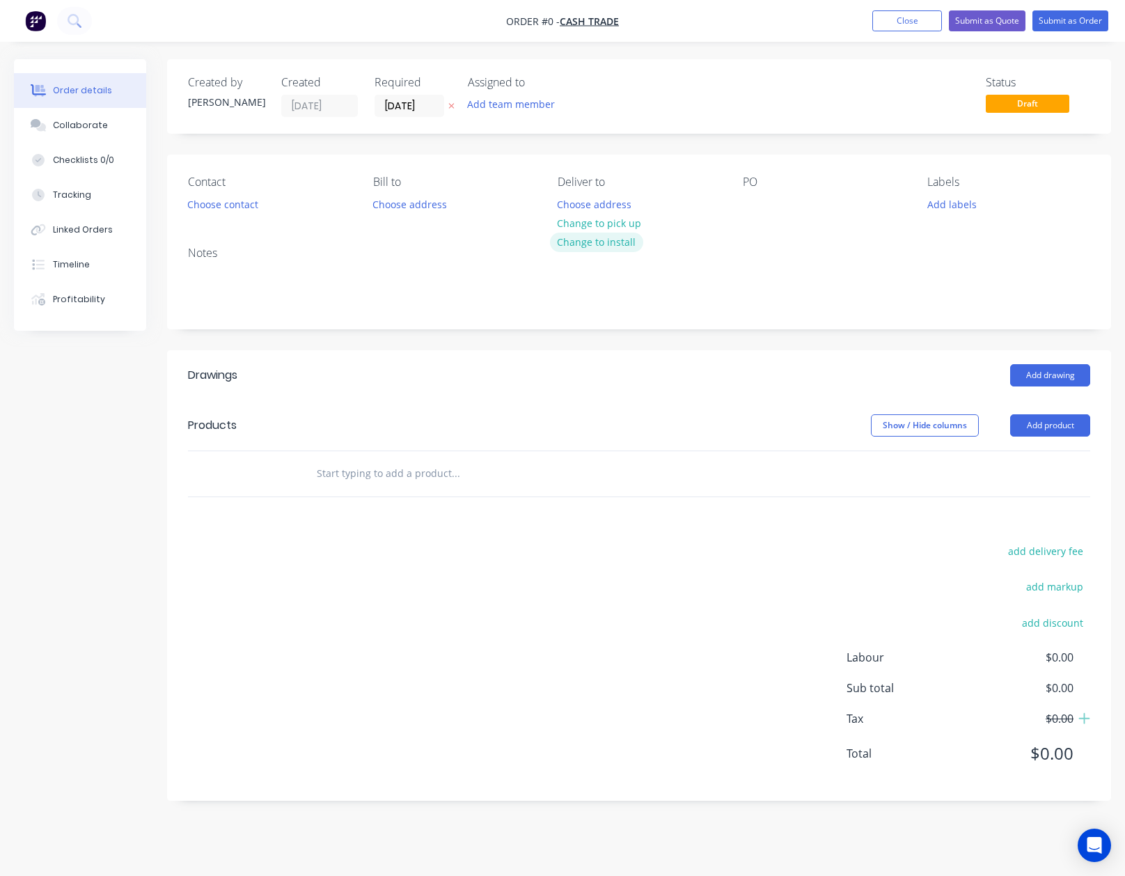
click at [585, 234] on button "Change to install" at bounding box center [596, 242] width 93 height 19
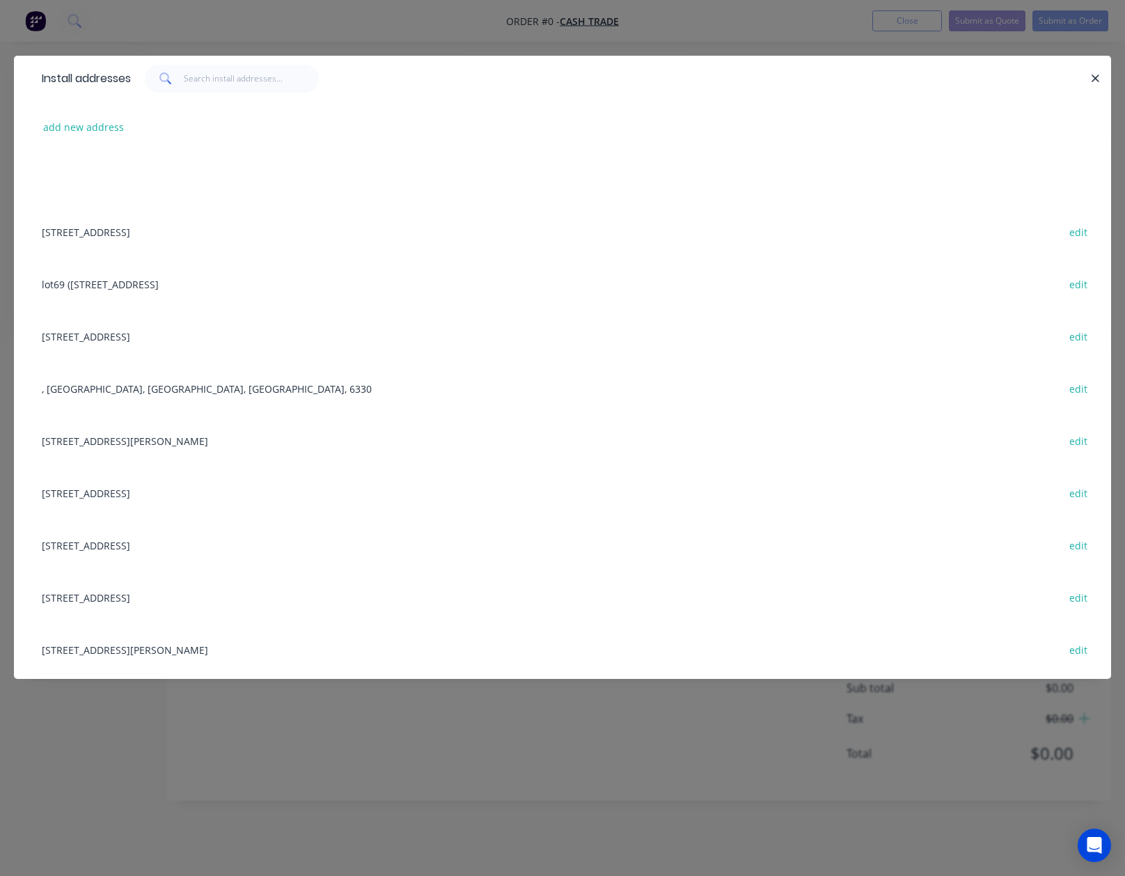
click at [1093, 81] on button "button" at bounding box center [1095, 78] width 17 height 17
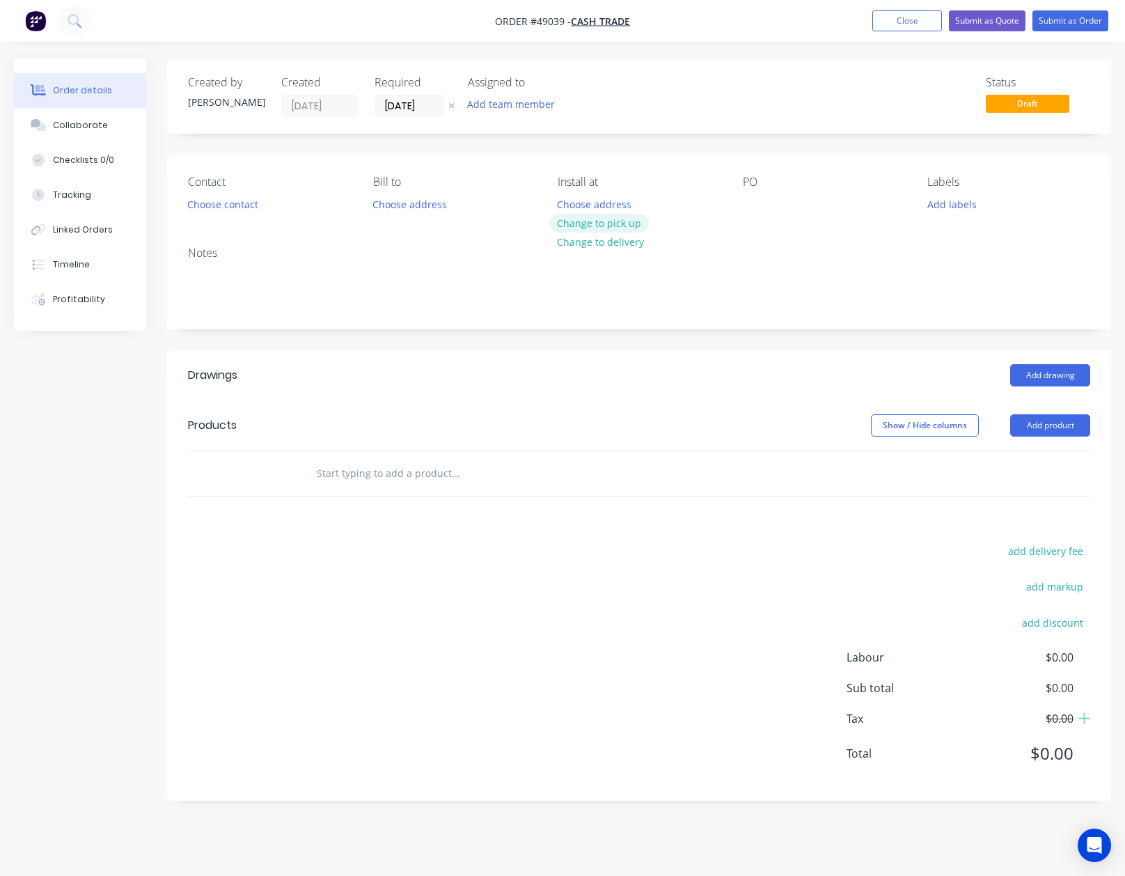
click at [608, 223] on button "Change to pick up" at bounding box center [599, 223] width 99 height 19
click at [245, 198] on button "Choose contact" at bounding box center [223, 203] width 86 height 19
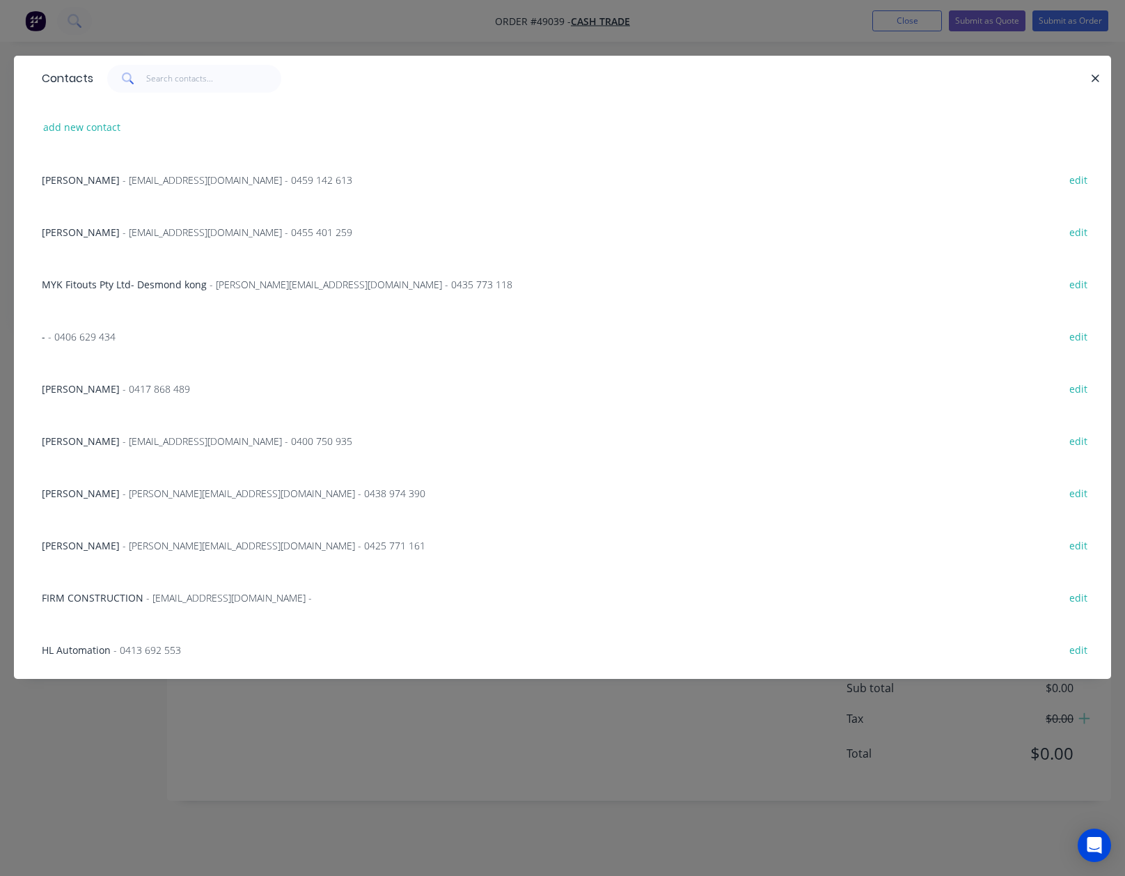
click at [1092, 73] on icon "button" at bounding box center [1095, 78] width 9 height 13
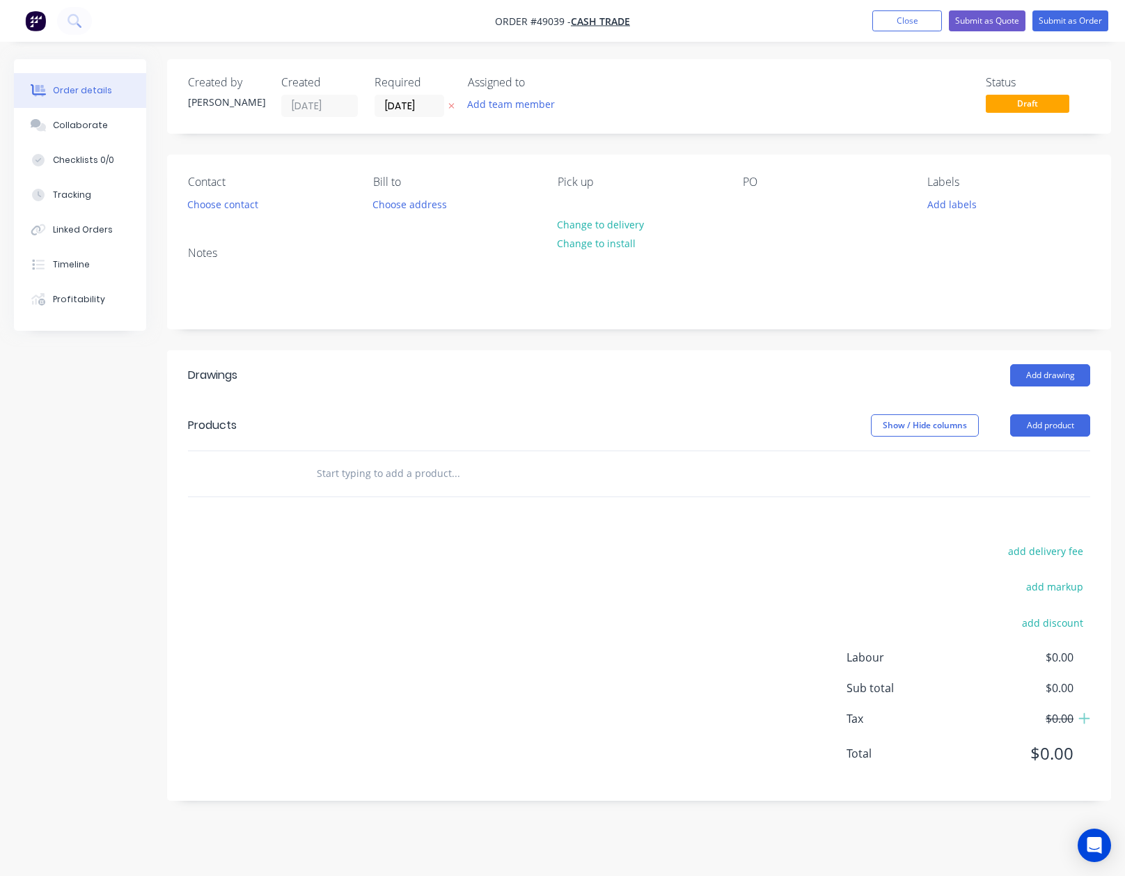
click at [649, 356] on header "Drawings Add drawing" at bounding box center [639, 375] width 944 height 50
click at [1064, 424] on button "Add product" at bounding box center [1050, 425] width 80 height 22
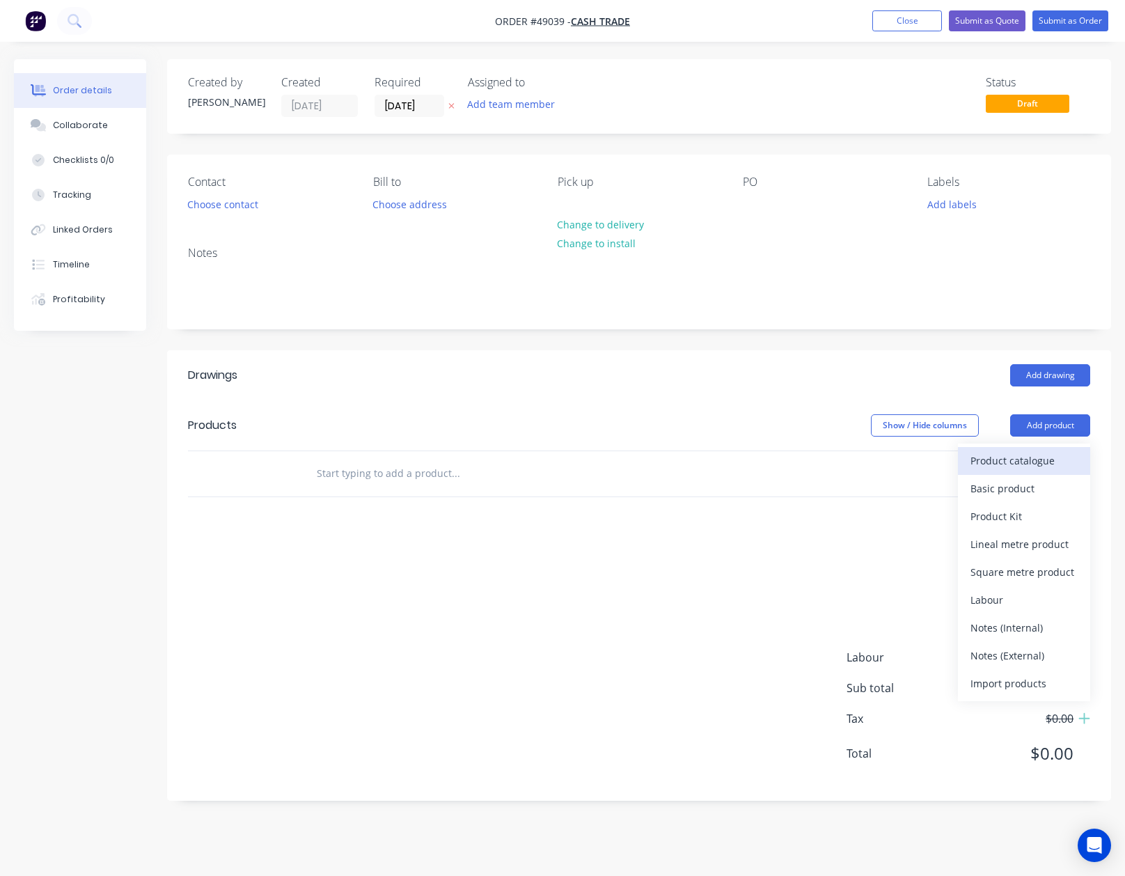
click at [1053, 463] on div "Product catalogue" at bounding box center [1023, 460] width 107 height 20
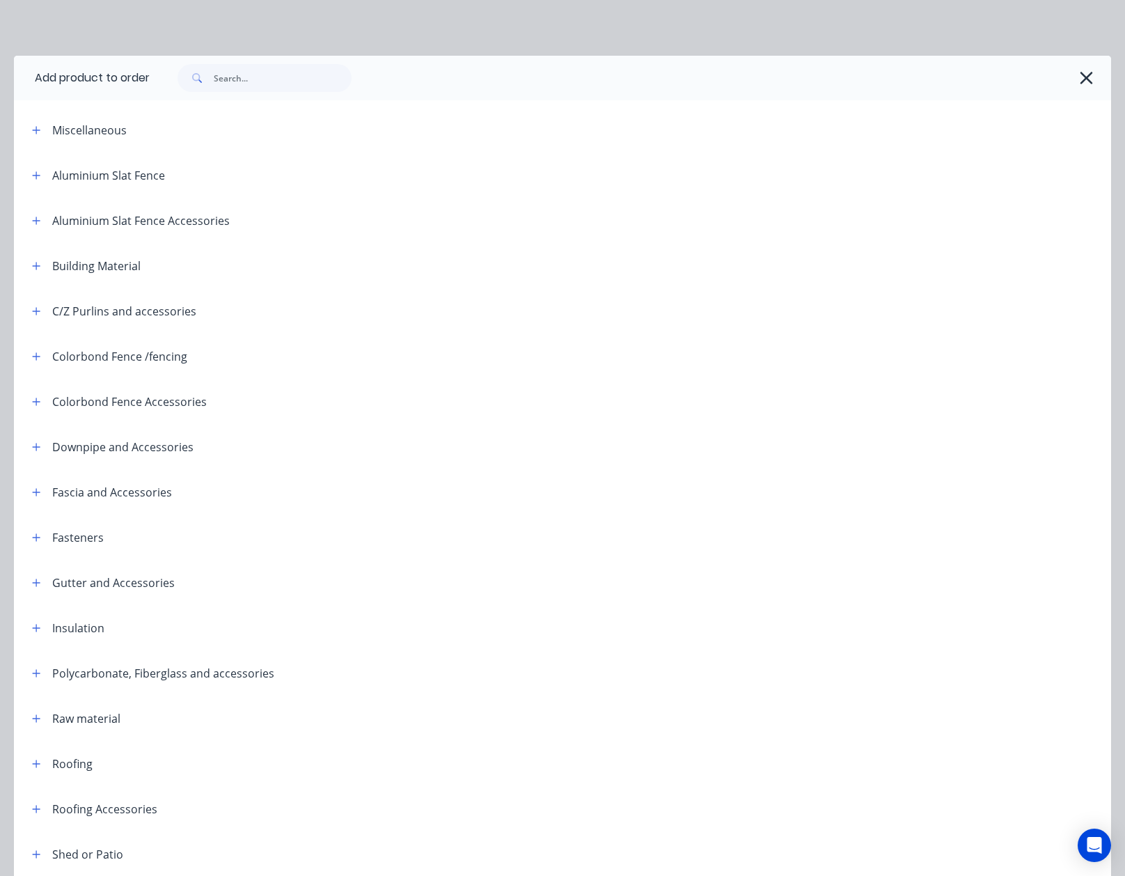
click at [283, 95] on div at bounding box center [630, 78] width 961 height 45
click at [285, 79] on input "text" at bounding box center [283, 78] width 138 height 28
type input "h"
type input "sheet"
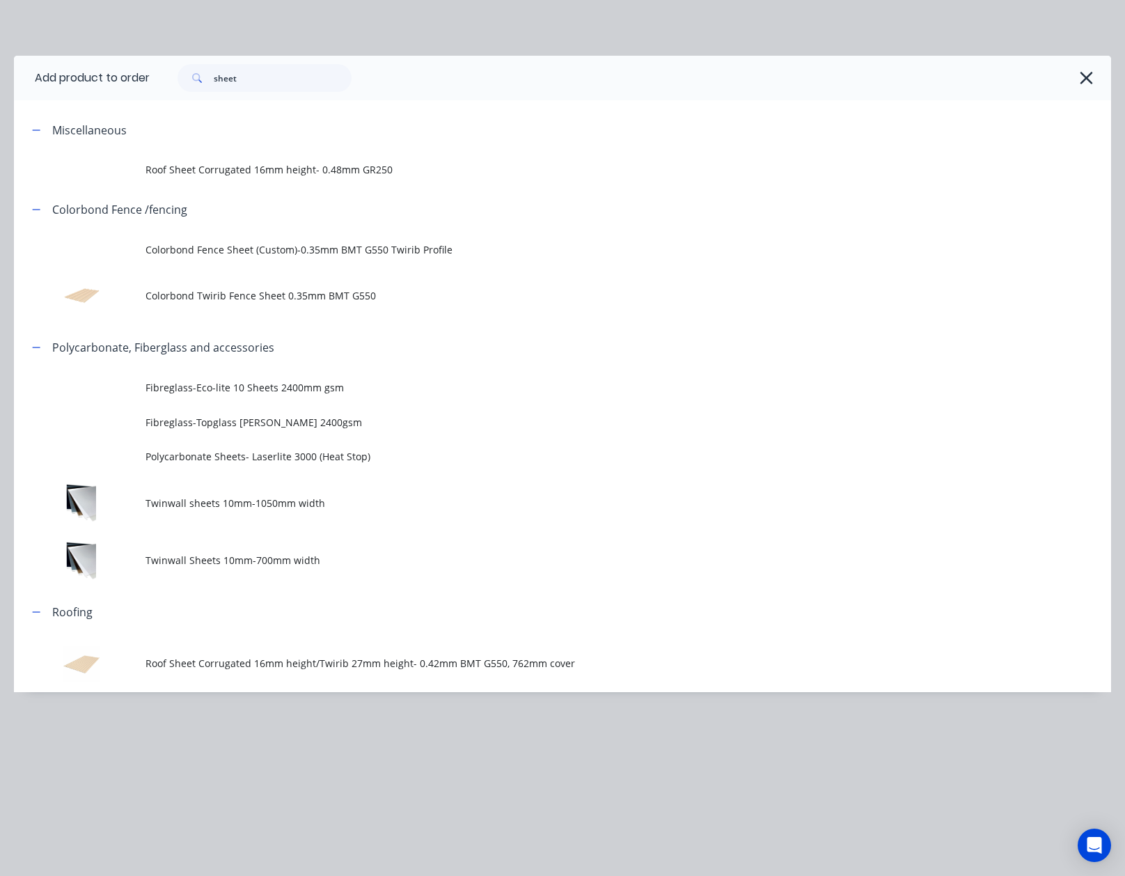
drag, startPoint x: 201, startPoint y: 298, endPoint x: 201, endPoint y: 288, distance: 9.8
click at [201, 297] on span "Colorbond Twirib Fence Sheet 0.35mm BMT G550" at bounding box center [532, 295] width 773 height 15
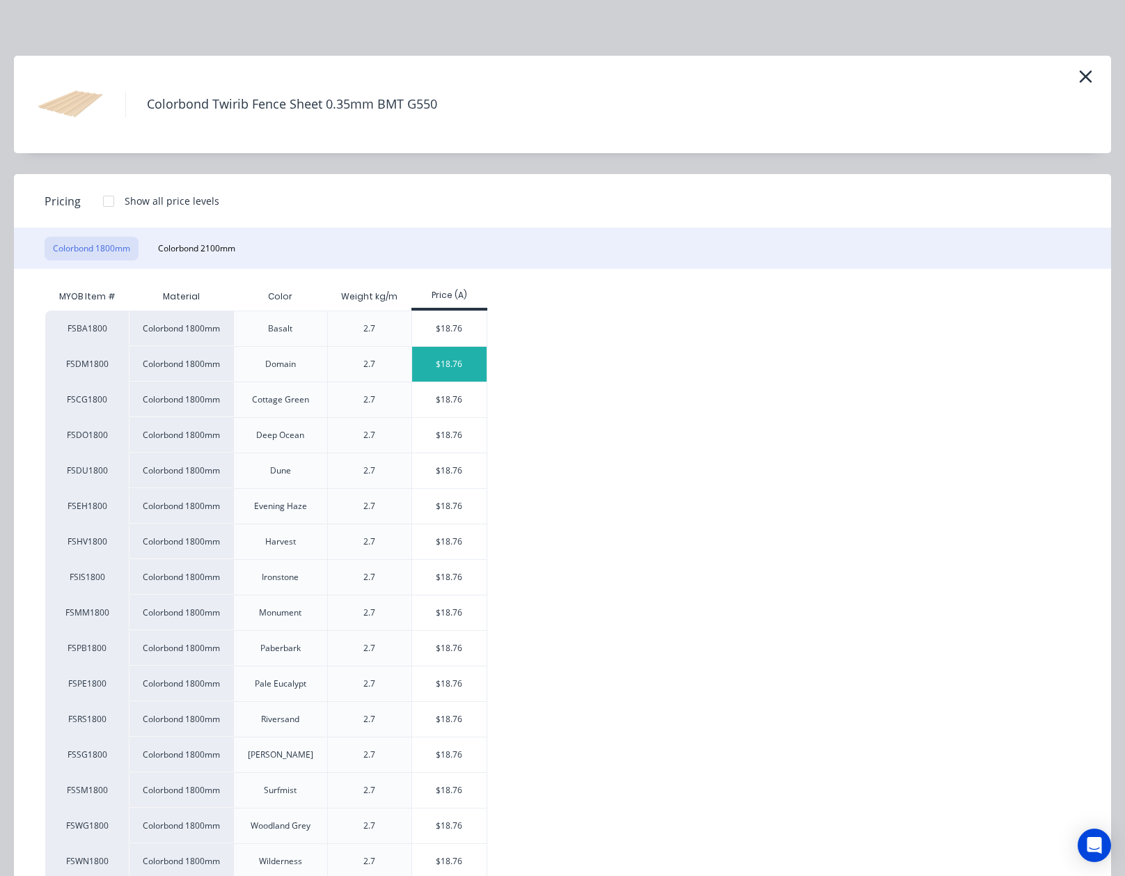
click at [453, 362] on div "$18.76" at bounding box center [449, 364] width 74 height 35
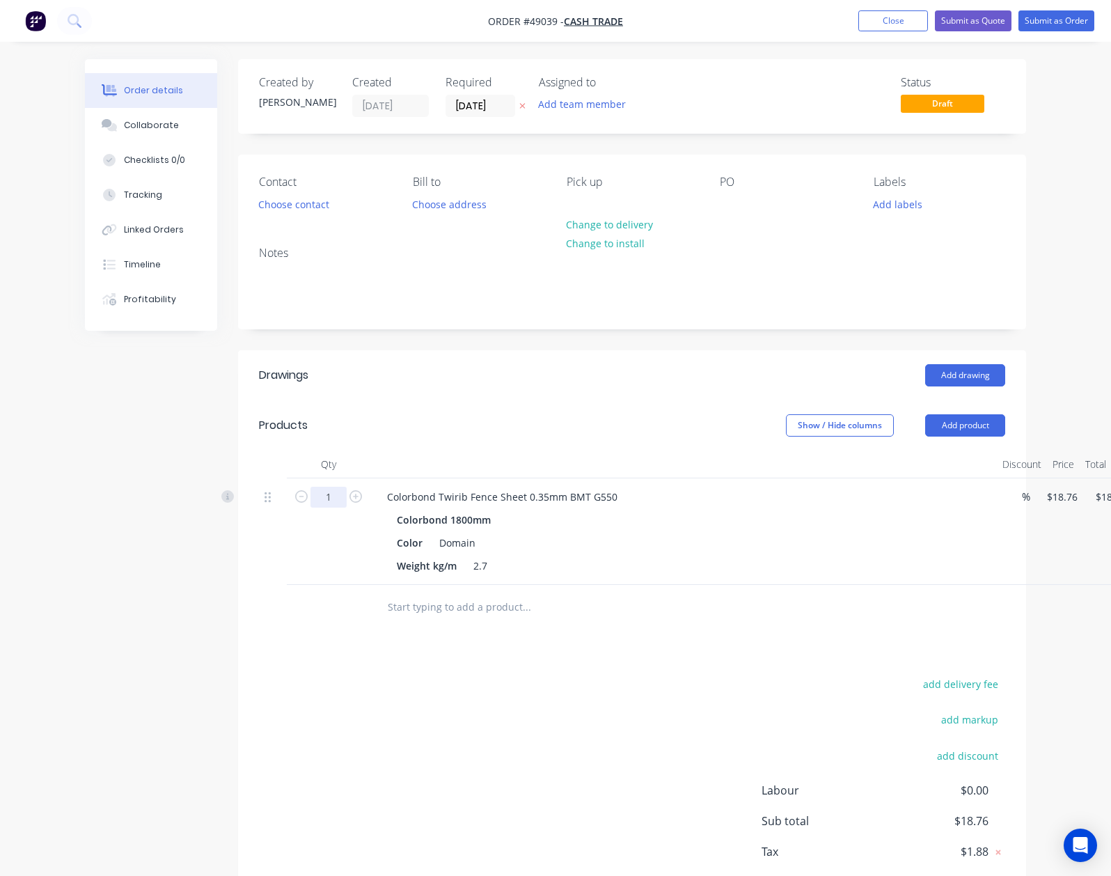
click at [310, 496] on input "1" at bounding box center [328, 497] width 36 height 21
type input "21"
type input "$393.96"
click at [505, 414] on div "Show / Hide columns Add product" at bounding box center [712, 425] width 588 height 22
click at [1005, 421] on button "Add product" at bounding box center [965, 425] width 80 height 22
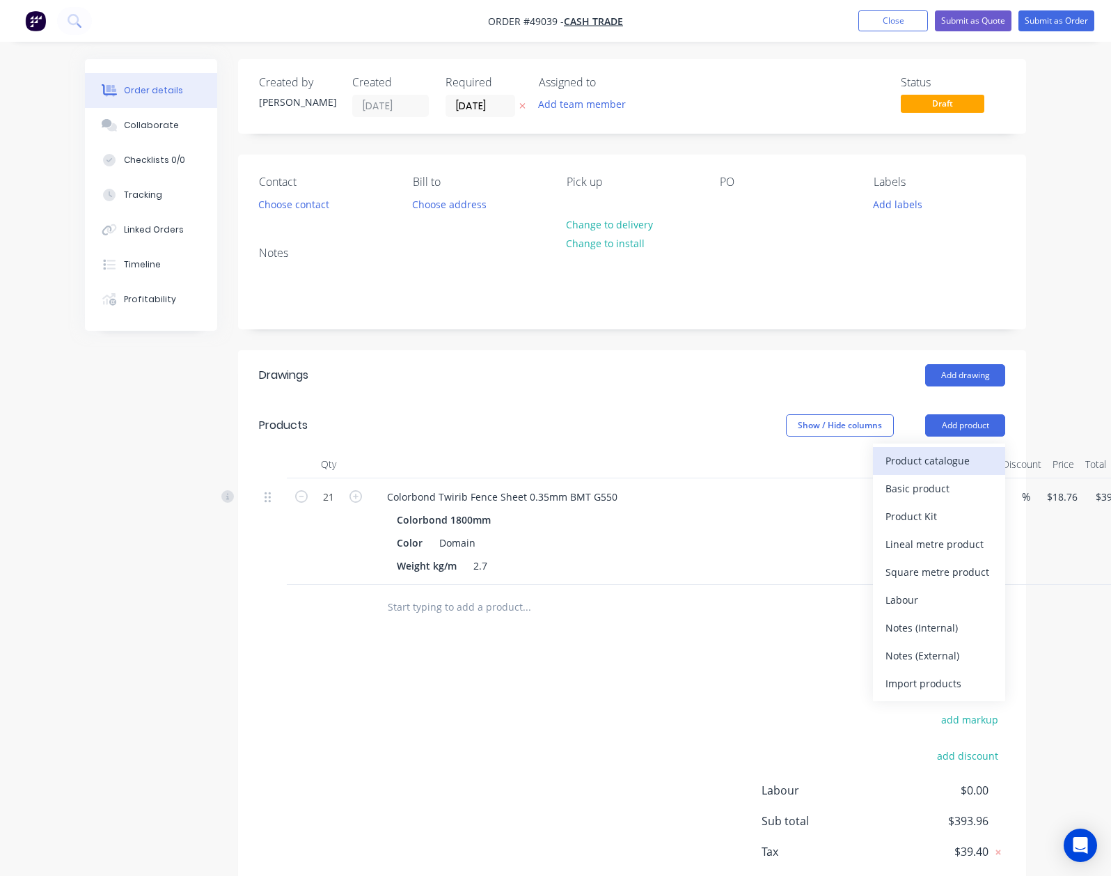
click at [993, 469] on div "Product catalogue" at bounding box center [939, 460] width 107 height 20
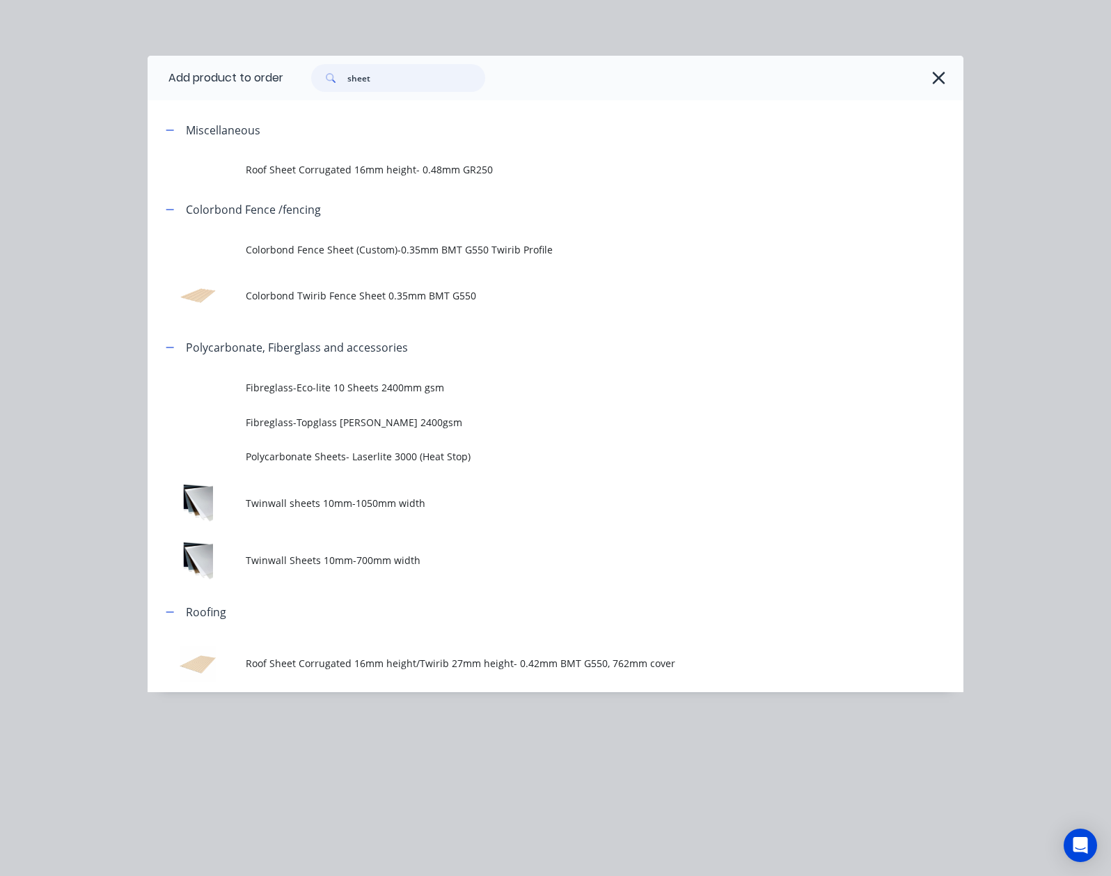
drag, startPoint x: 284, startPoint y: 74, endPoint x: 106, endPoint y: 71, distance: 178.2
click at [148, 73] on header "Add product to order sheet" at bounding box center [556, 78] width 816 height 45
type input "p"
type input "rail"
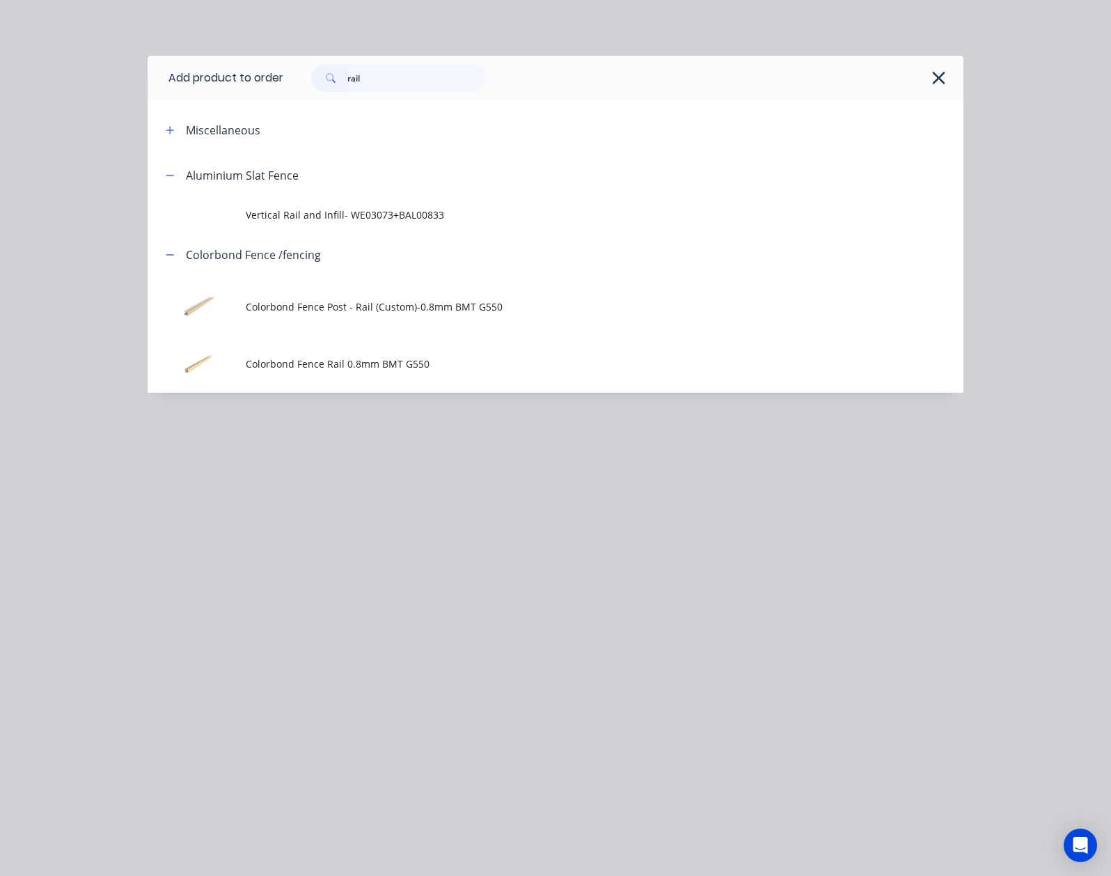
drag, startPoint x: 244, startPoint y: 365, endPoint x: 227, endPoint y: 324, distance: 44.3
click at [246, 363] on span "Colorbond Fence Rail 0.8mm BMT G550" at bounding box center [533, 363] width 574 height 15
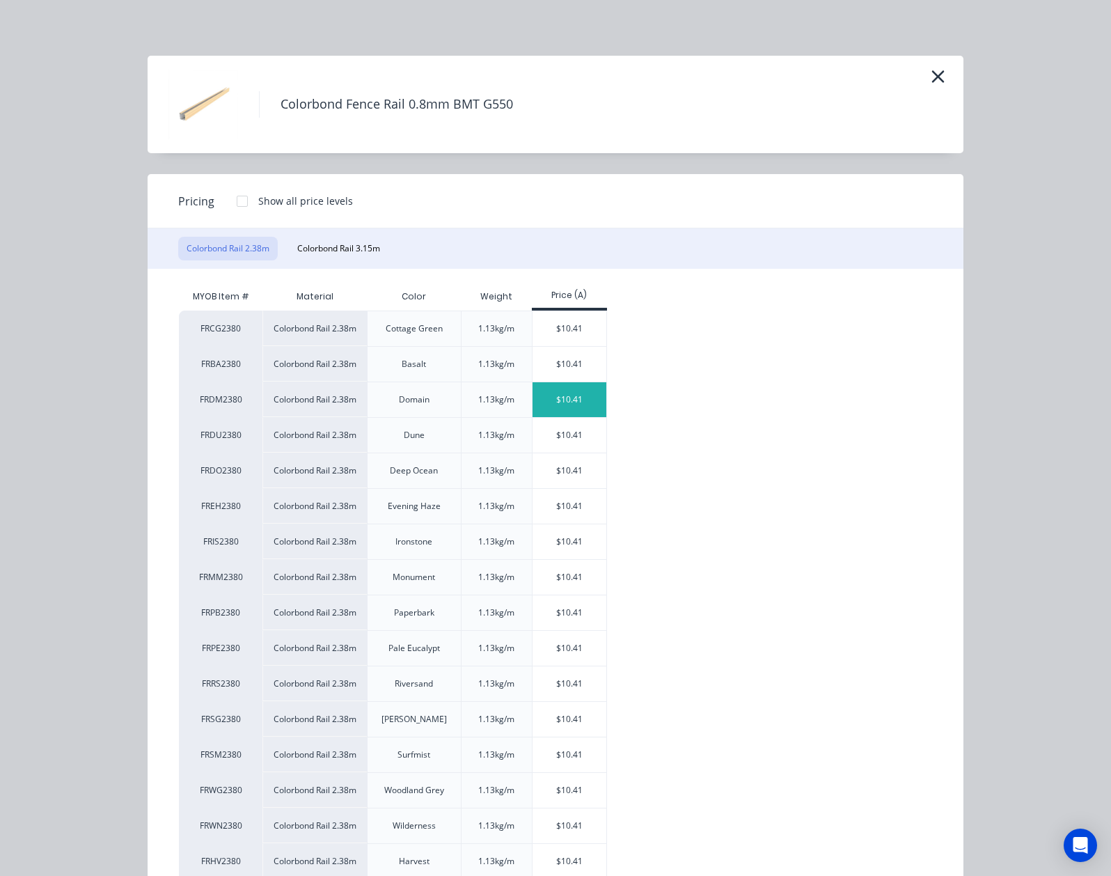
click at [533, 409] on div "$10.41" at bounding box center [570, 399] width 74 height 35
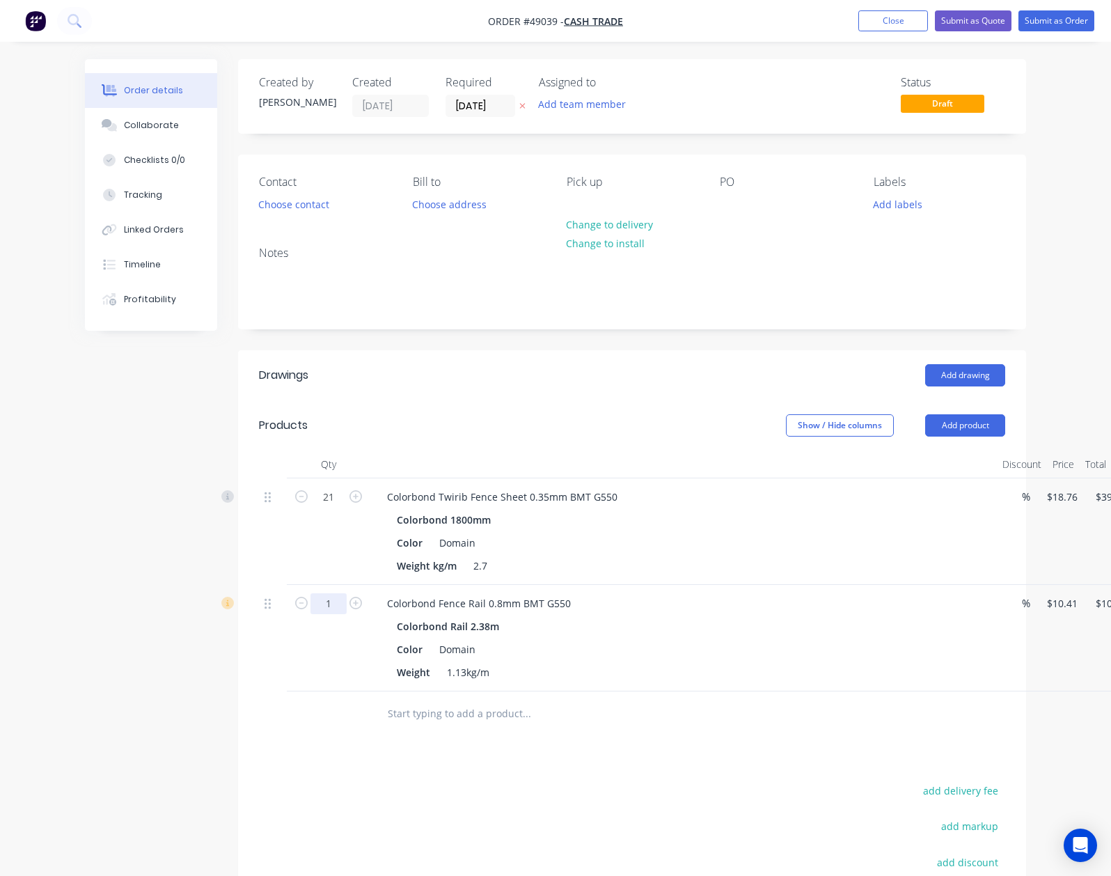
click at [310, 602] on input "1" at bounding box center [328, 603] width 36 height 21
type input "14"
type input "$145.74"
click at [660, 476] on div at bounding box center [683, 464] width 627 height 28
click at [1005, 424] on button "Add product" at bounding box center [965, 425] width 80 height 22
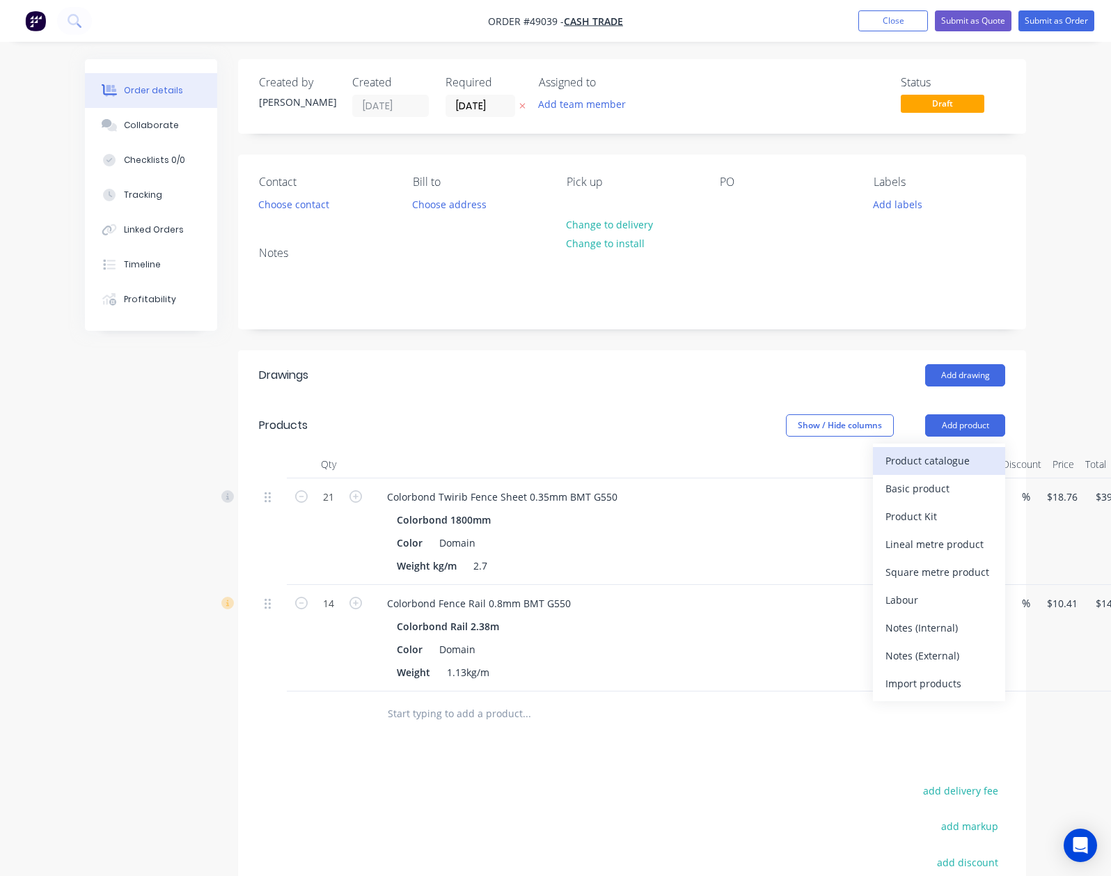
click at [993, 461] on div "Product catalogue" at bounding box center [939, 460] width 107 height 20
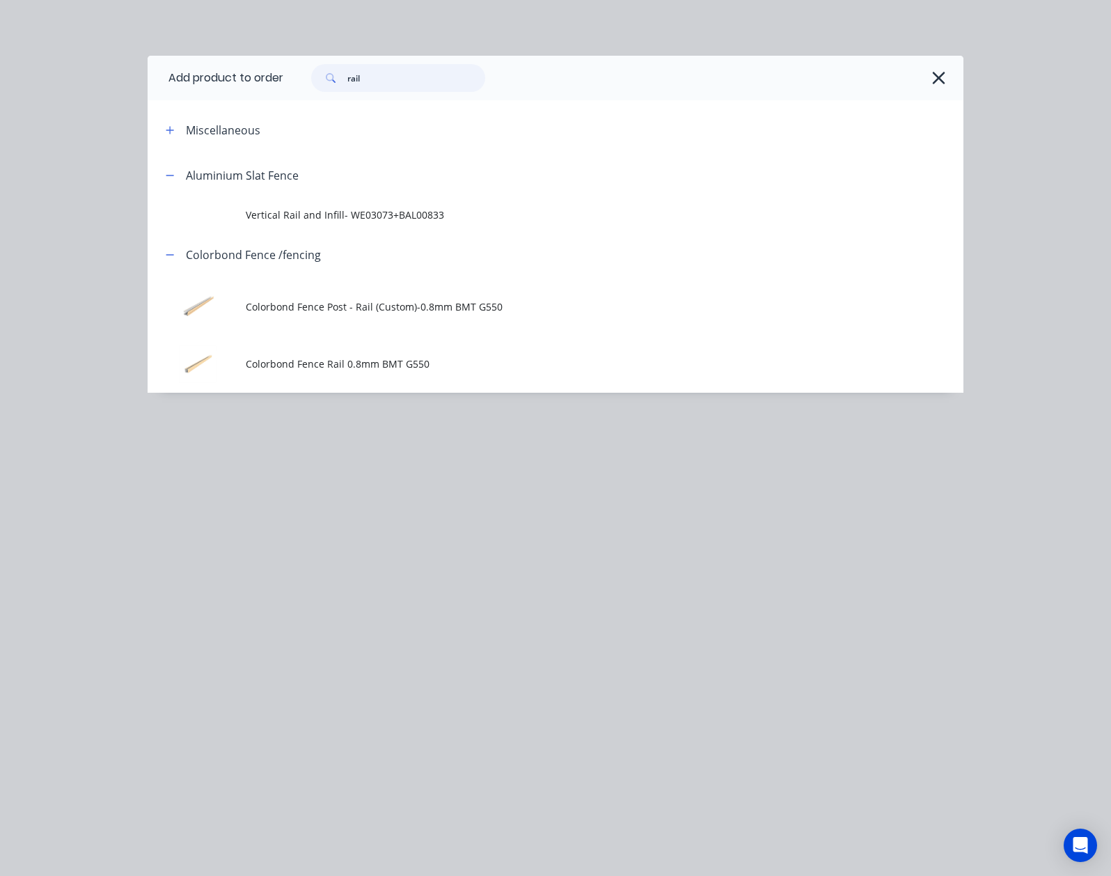
drag, startPoint x: 280, startPoint y: 65, endPoint x: 34, endPoint y: 115, distance: 250.7
click at [148, 115] on div "Add product to order rail Miscellaneous Aluminium Slat Fence Vertical Rail and …" at bounding box center [556, 224] width 816 height 337
type input "["
type input "post"
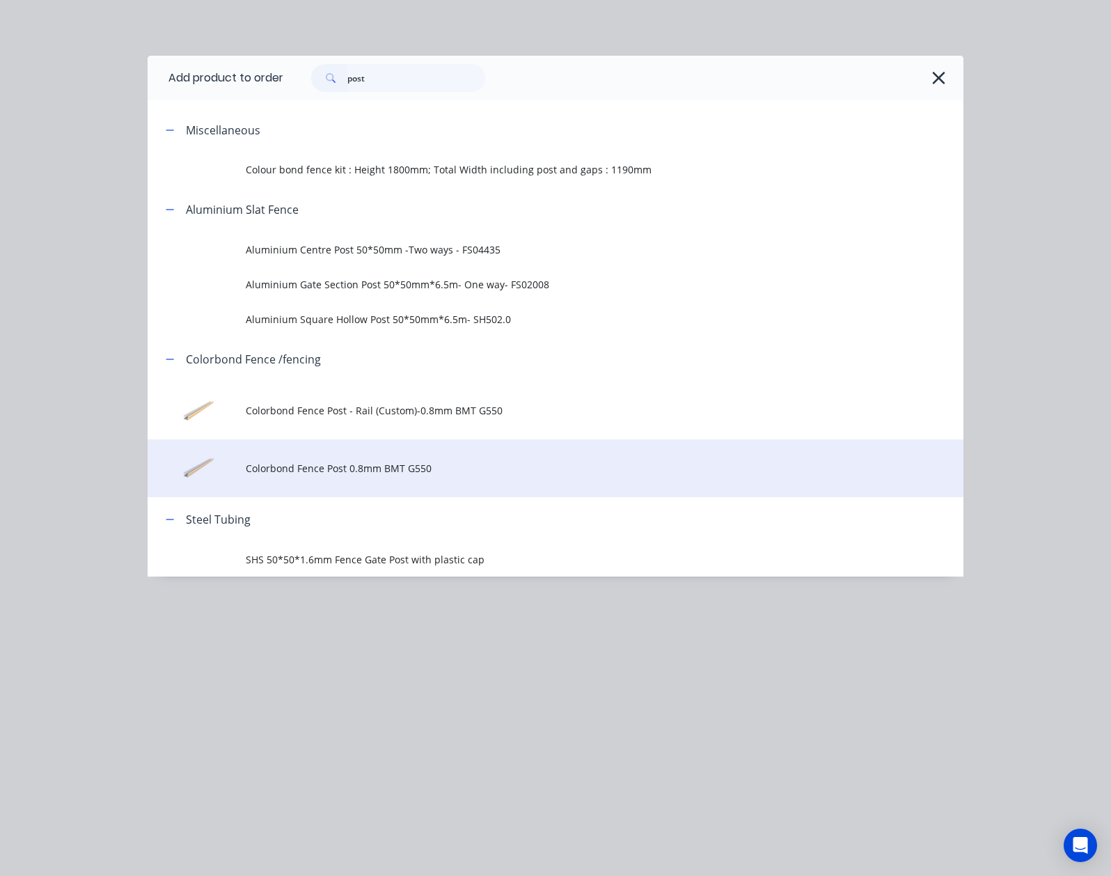
click at [246, 466] on span "Colorbond Fence Post 0.8mm BMT G550" at bounding box center [533, 468] width 574 height 15
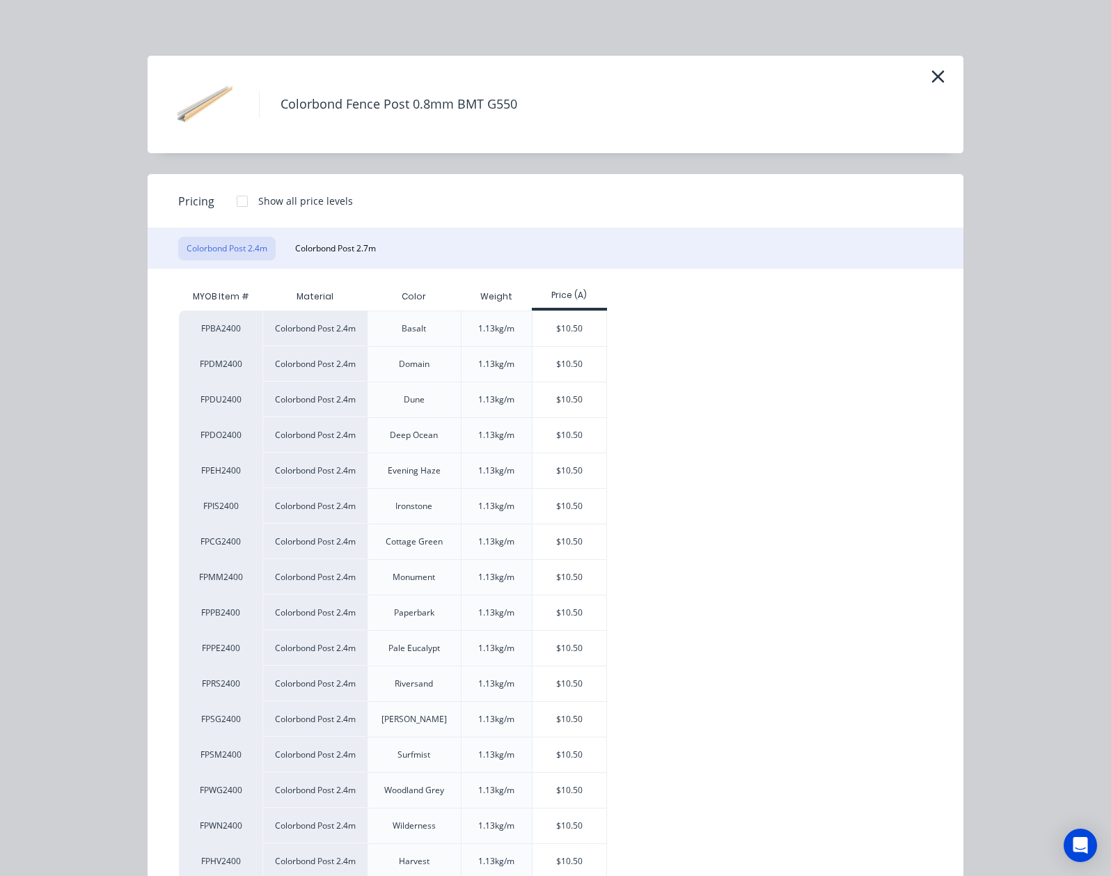
click at [210, 233] on div "Colorbond Post 2.4m Colorbond Post 2.7m" at bounding box center [556, 248] width 816 height 40
click at [287, 243] on button "Colorbond Post 2.7m" at bounding box center [335, 249] width 97 height 24
click at [533, 411] on div "$11.81" at bounding box center [570, 399] width 74 height 35
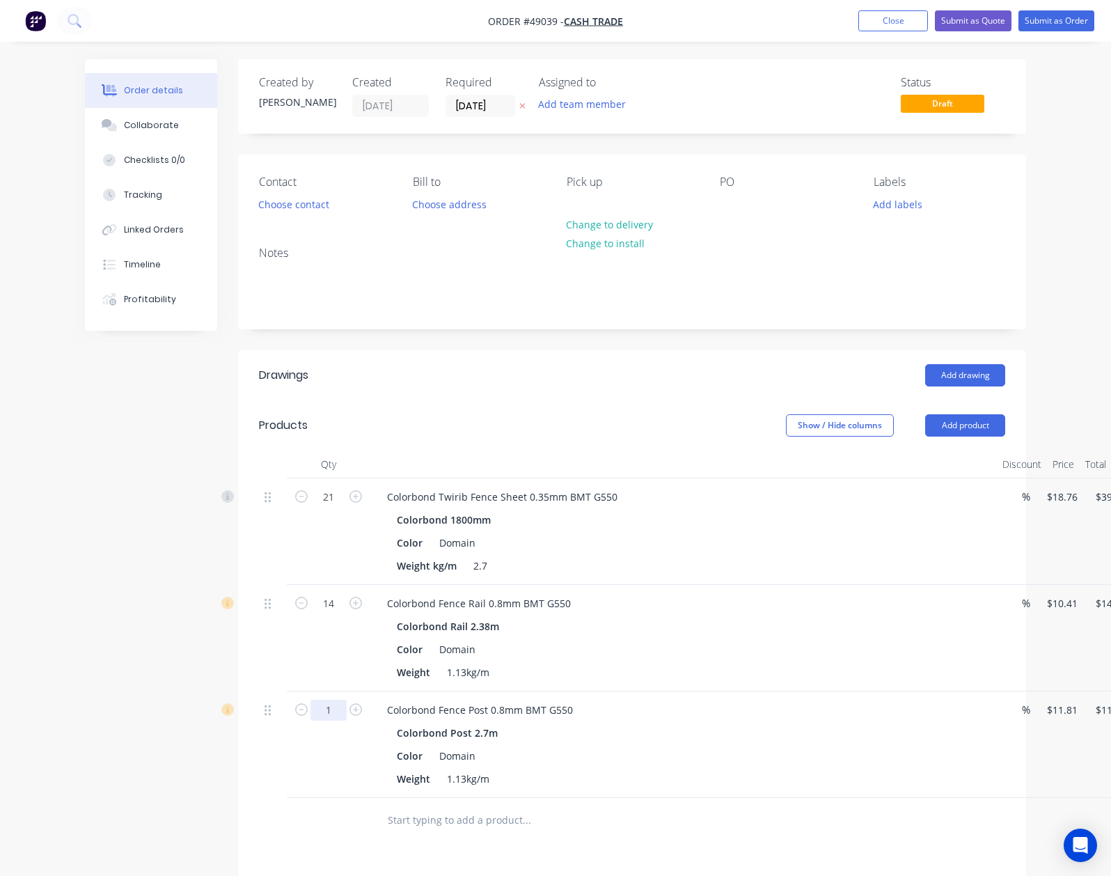
drag, startPoint x: 237, startPoint y: 721, endPoint x: 253, endPoint y: 716, distance: 17.6
click at [287, 721] on div "1" at bounding box center [329, 744] width 84 height 107
click at [310, 713] on input "1" at bounding box center [328, 710] width 36 height 21
type input "14"
type input "$165.34"
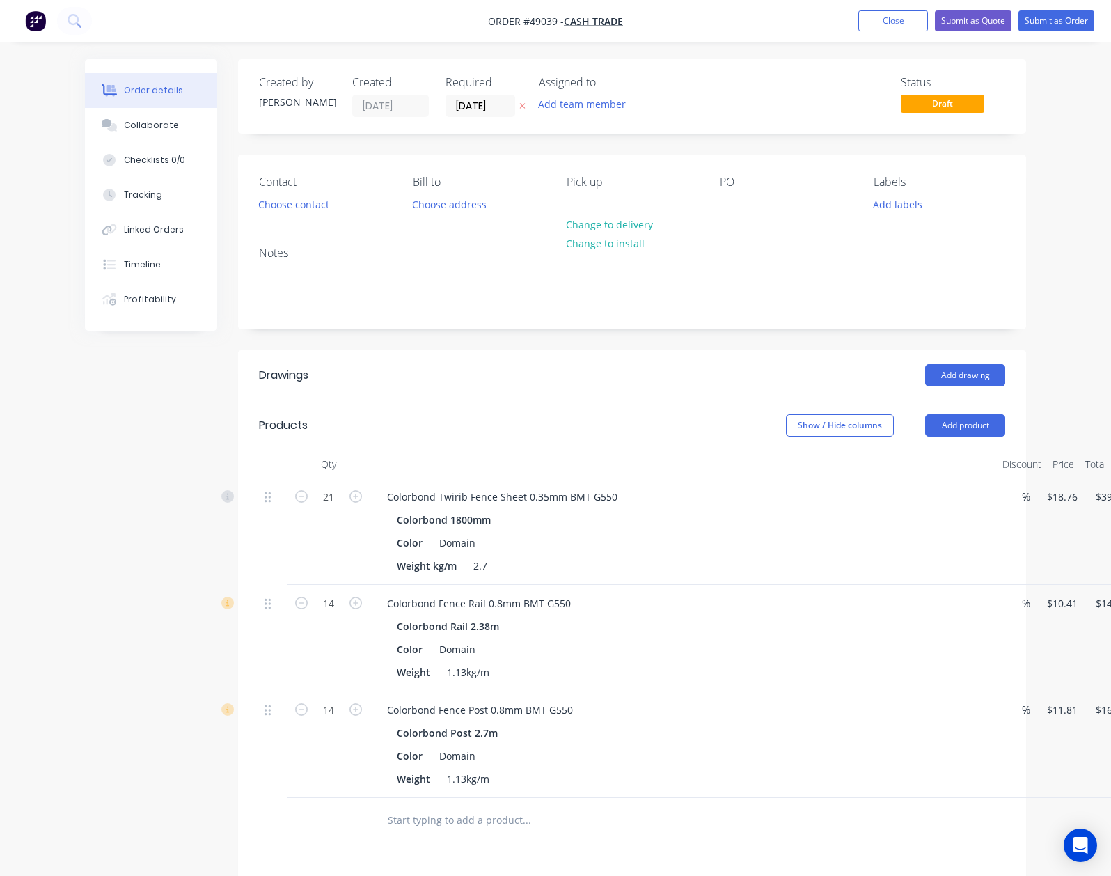
click at [742, 608] on div "Colorbond Fence Rail 0.8mm BMT G550" at bounding box center [683, 603] width 615 height 20
click at [577, 565] on div "Weight kg/m 2.7" at bounding box center [680, 566] width 579 height 20
click at [547, 409] on header "Products Show / Hide columns Add product" at bounding box center [632, 425] width 788 height 50
click at [1005, 424] on button "Add product" at bounding box center [965, 425] width 80 height 22
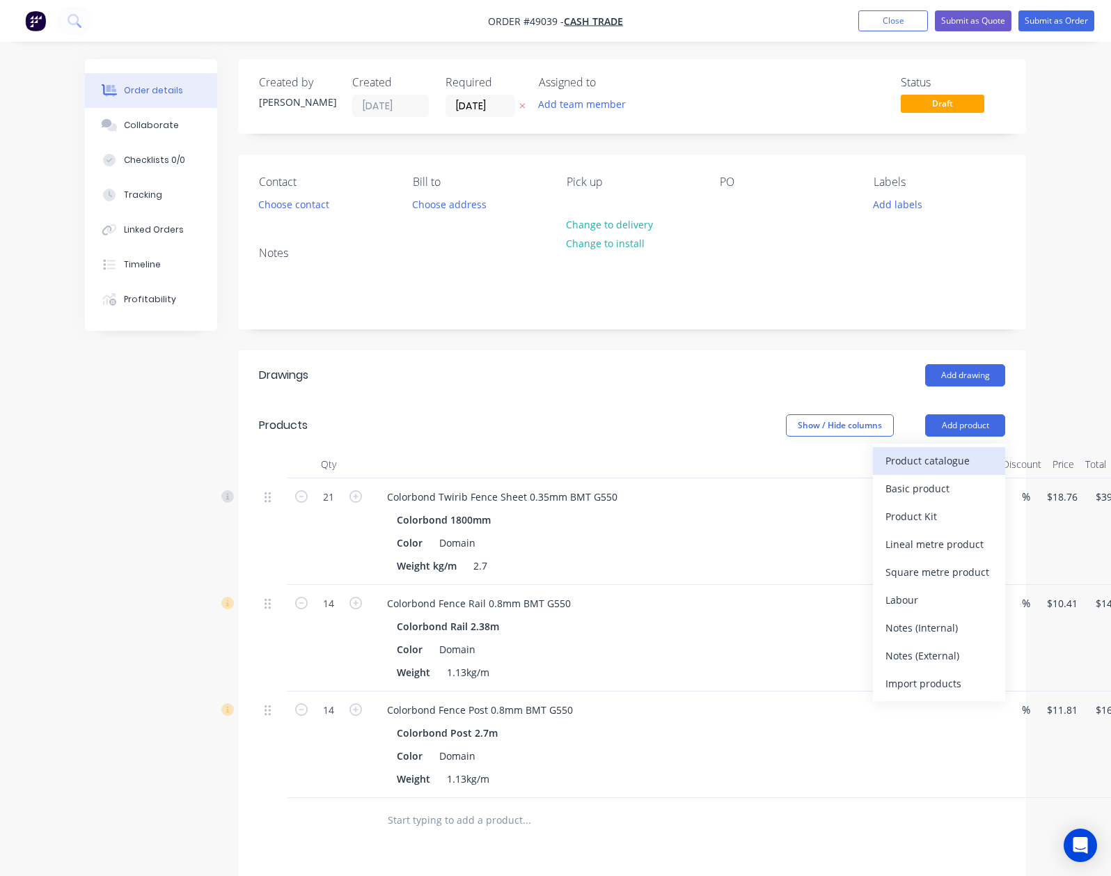
click at [993, 460] on div "Product catalogue" at bounding box center [939, 460] width 107 height 20
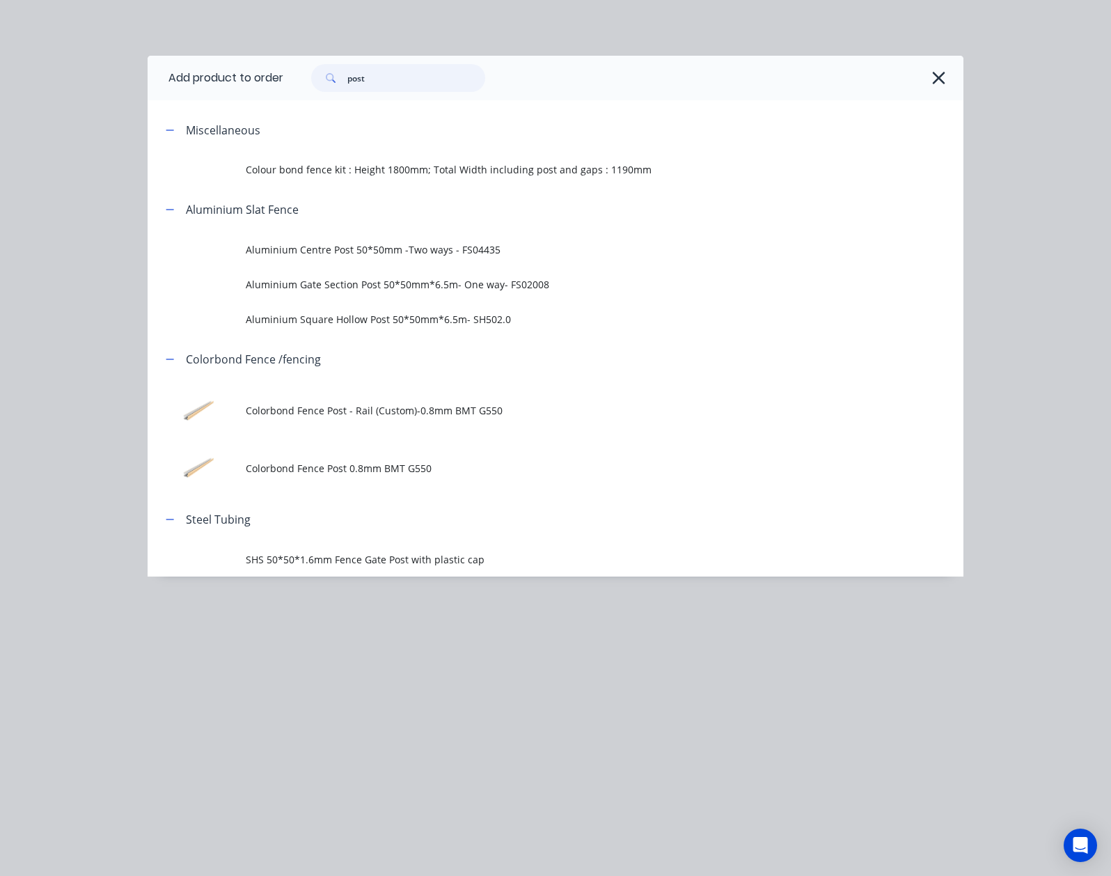
drag, startPoint x: 272, startPoint y: 88, endPoint x: 65, endPoint y: 81, distance: 206.9
click at [148, 81] on header "Add product to order post" at bounding box center [556, 78] width 816 height 45
type input "wall"
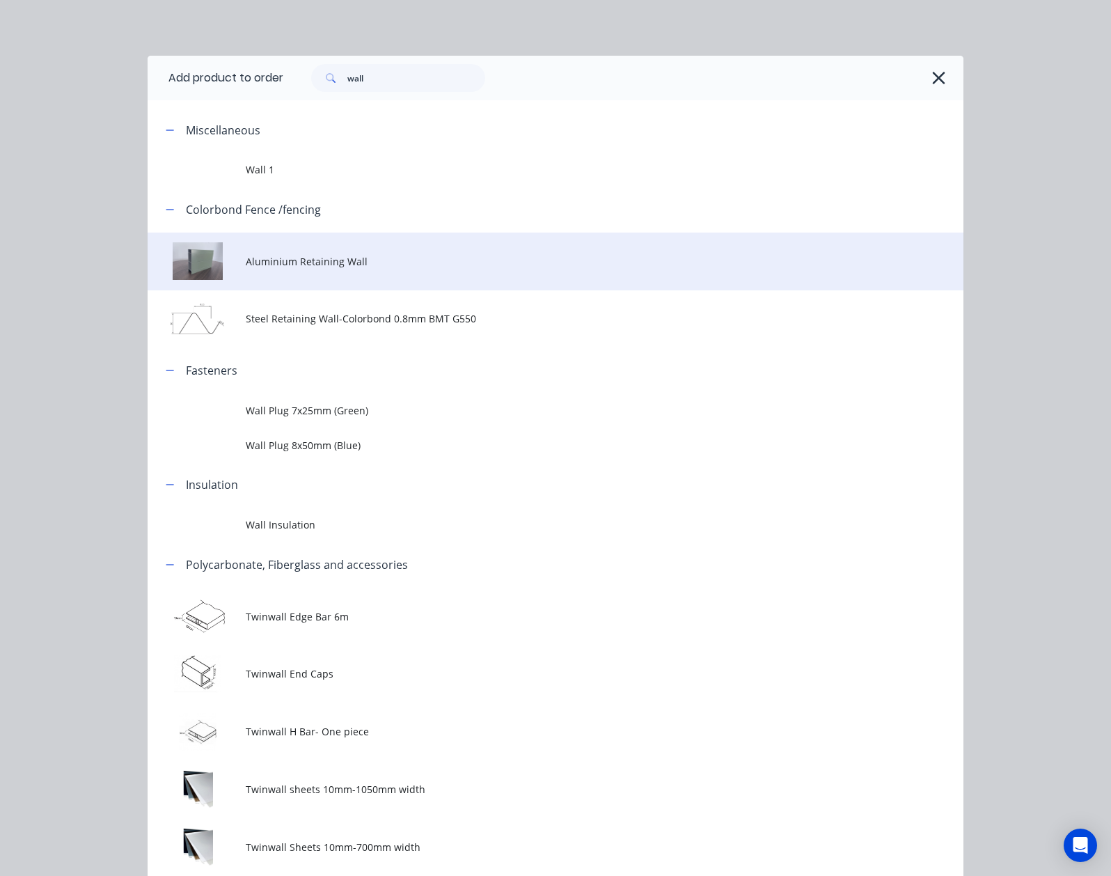
click at [335, 267] on span "Aluminium Retaining Wall" at bounding box center [533, 261] width 574 height 15
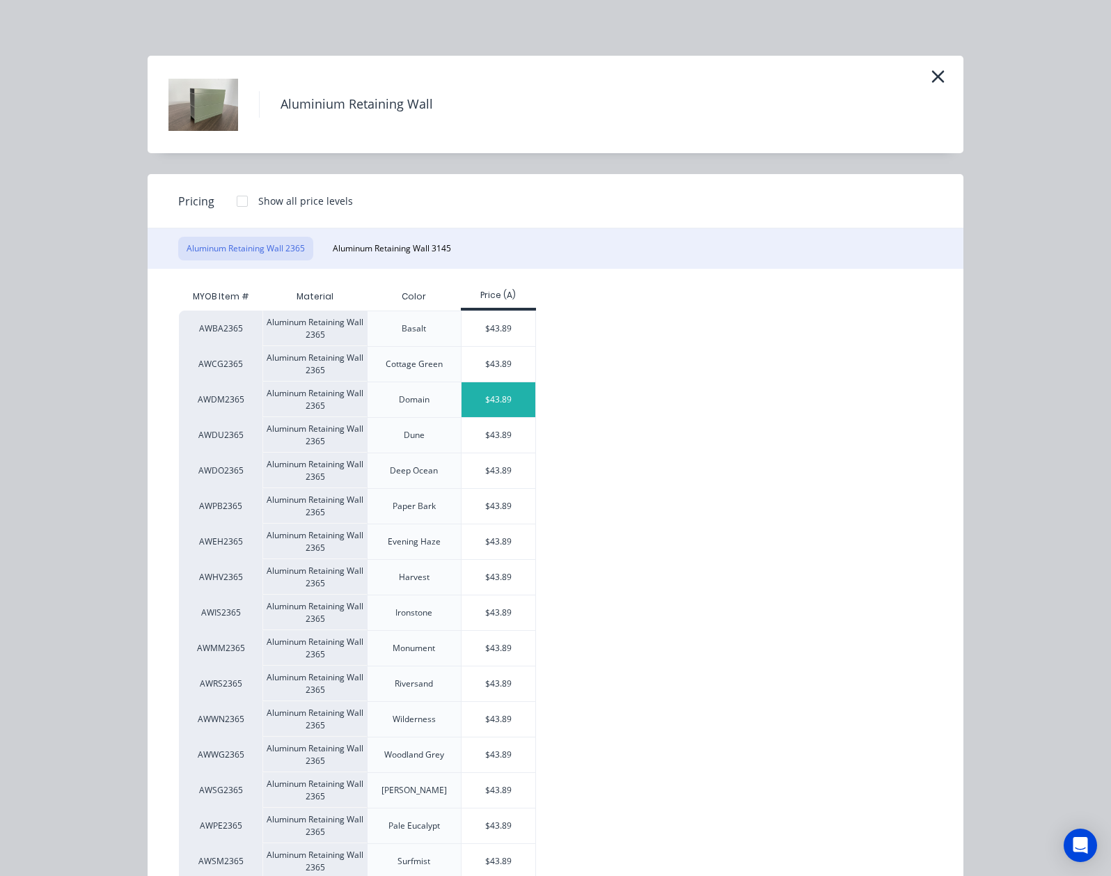
click at [462, 393] on div "$43.89" at bounding box center [499, 399] width 74 height 35
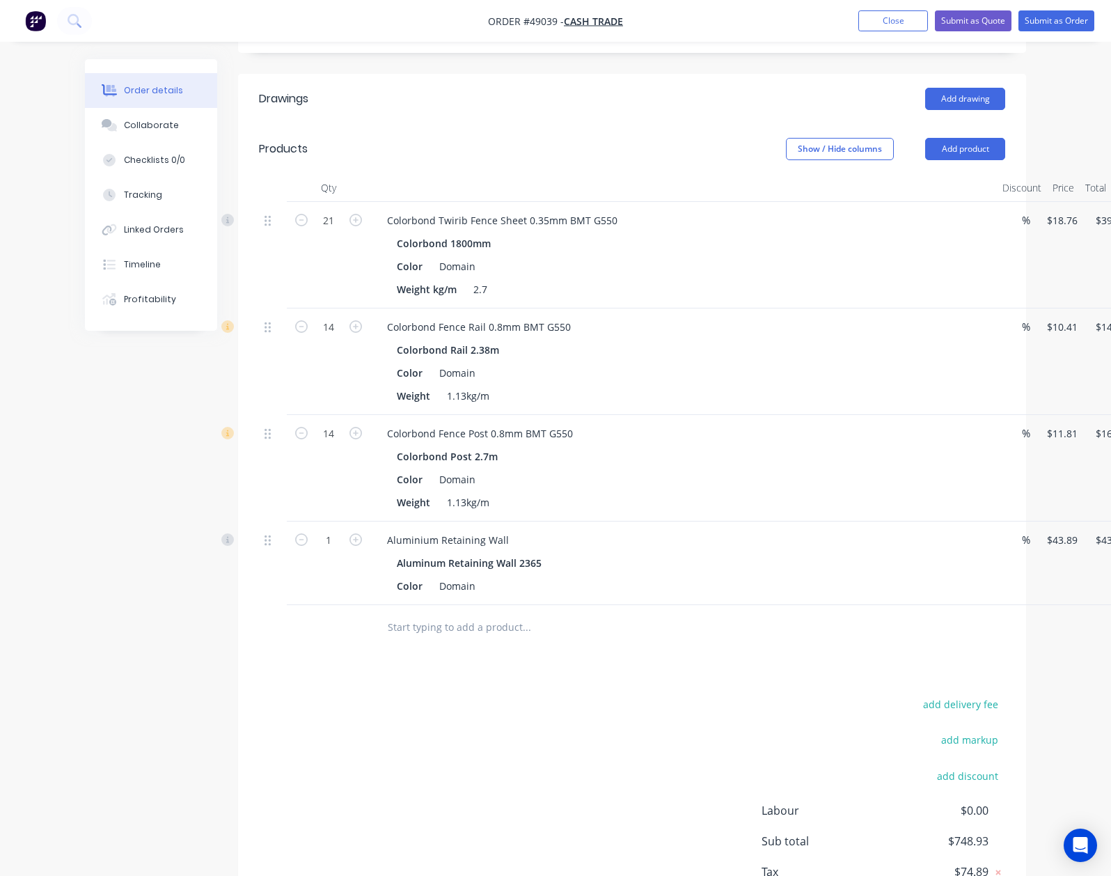
scroll to position [278, 0]
click at [310, 549] on input "1" at bounding box center [328, 538] width 36 height 21
type input "7"
type input "$307.23"
click at [652, 628] on div at bounding box center [585, 625] width 418 height 28
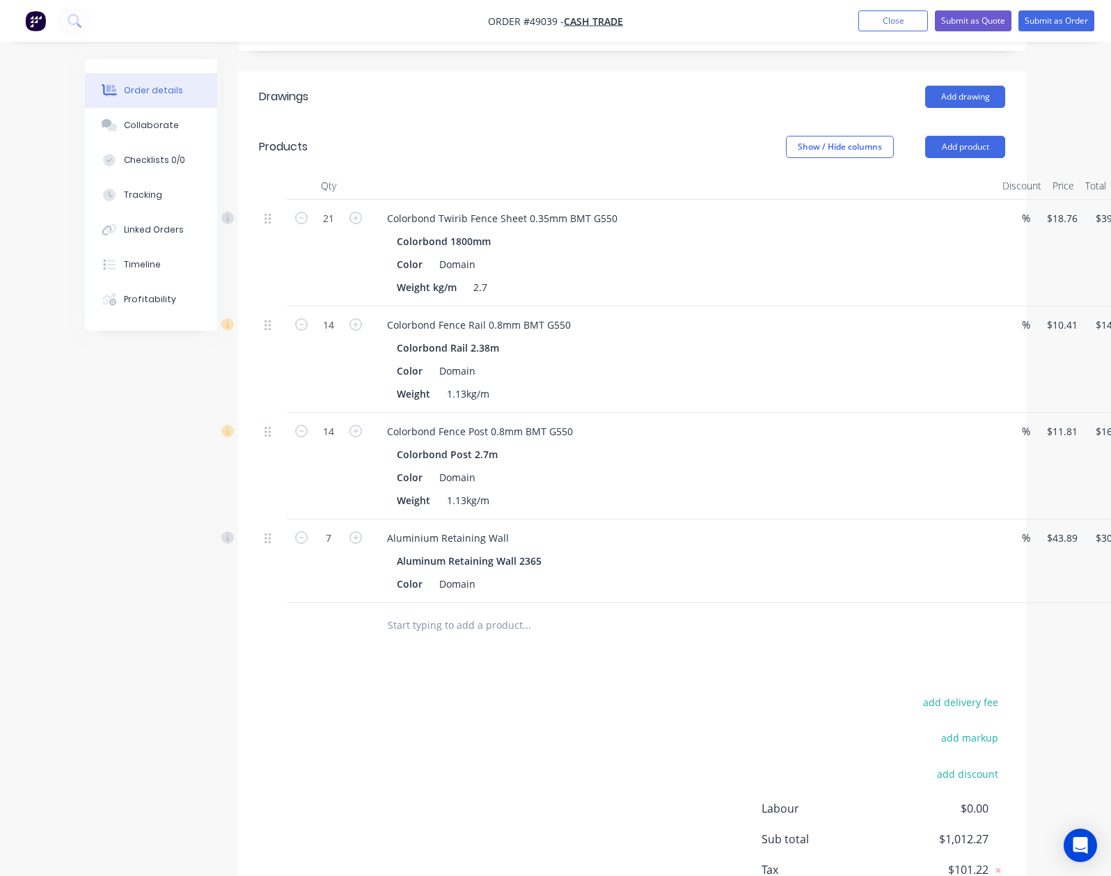
click at [652, 628] on div at bounding box center [585, 625] width 418 height 28
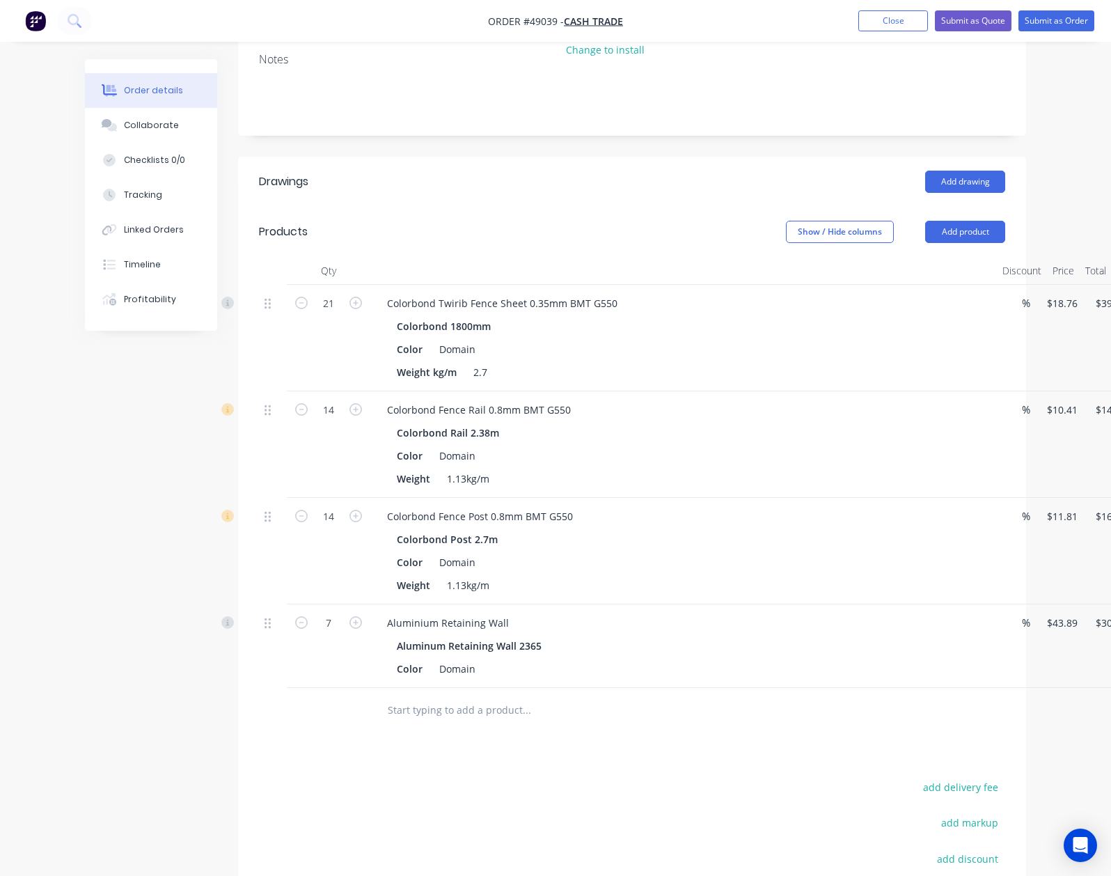
scroll to position [377, 0]
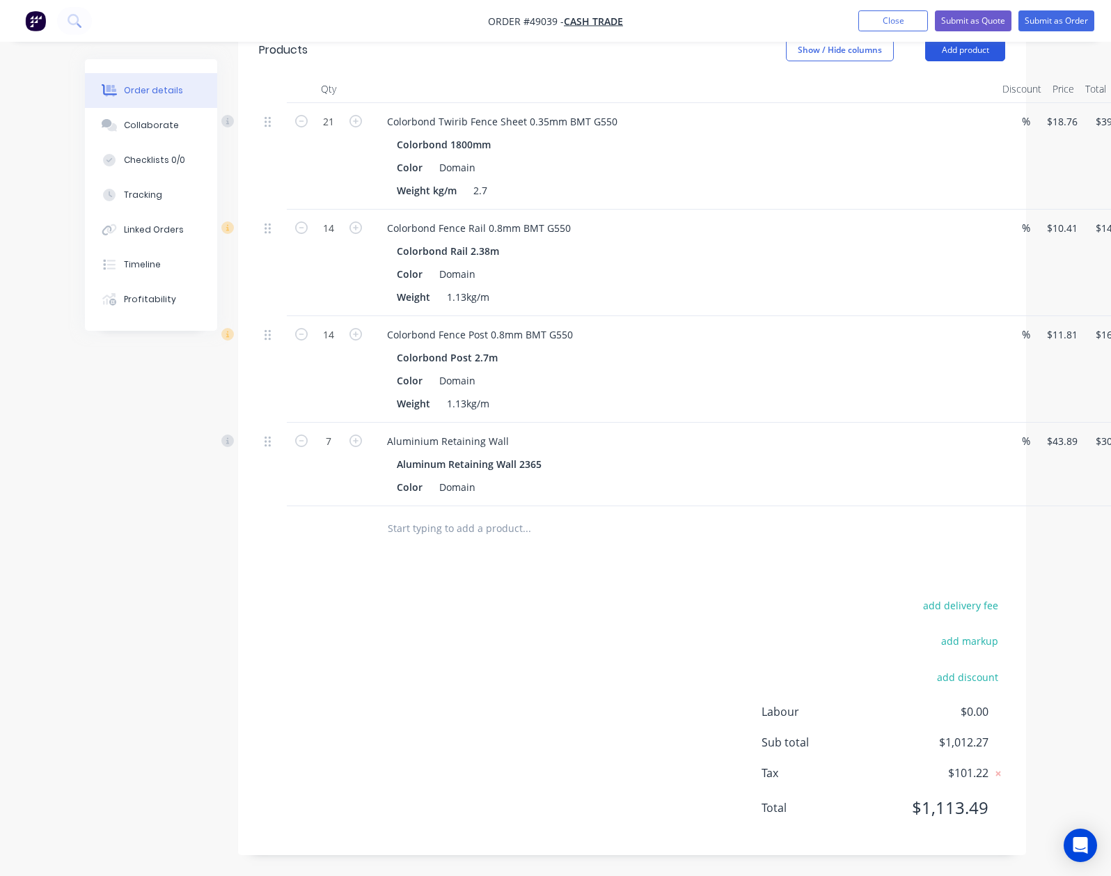
click at [1005, 50] on button "Add product" at bounding box center [965, 50] width 80 height 22
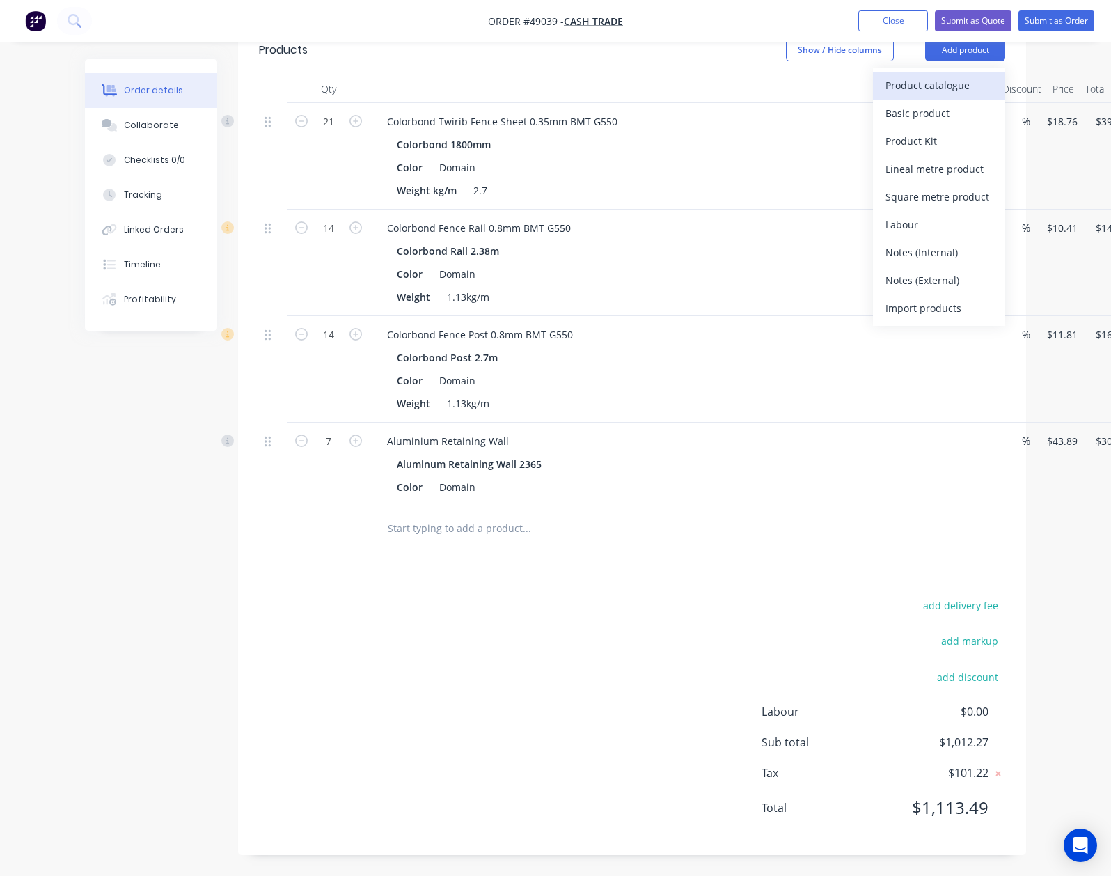
click at [993, 92] on div "Product catalogue" at bounding box center [939, 85] width 107 height 20
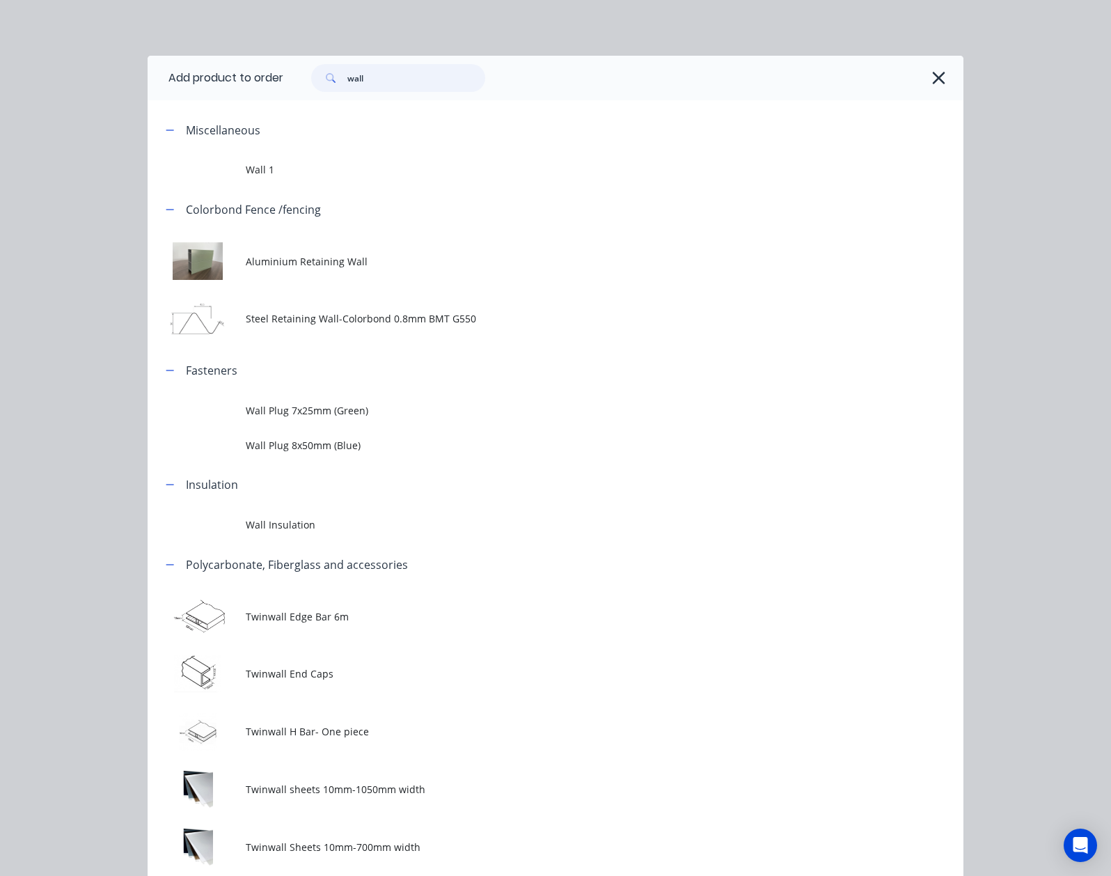
drag, startPoint x: 297, startPoint y: 73, endPoint x: 26, endPoint y: 52, distance: 271.0
click at [148, 57] on header "Add product to order wall" at bounding box center [556, 78] width 816 height 45
type input "16"
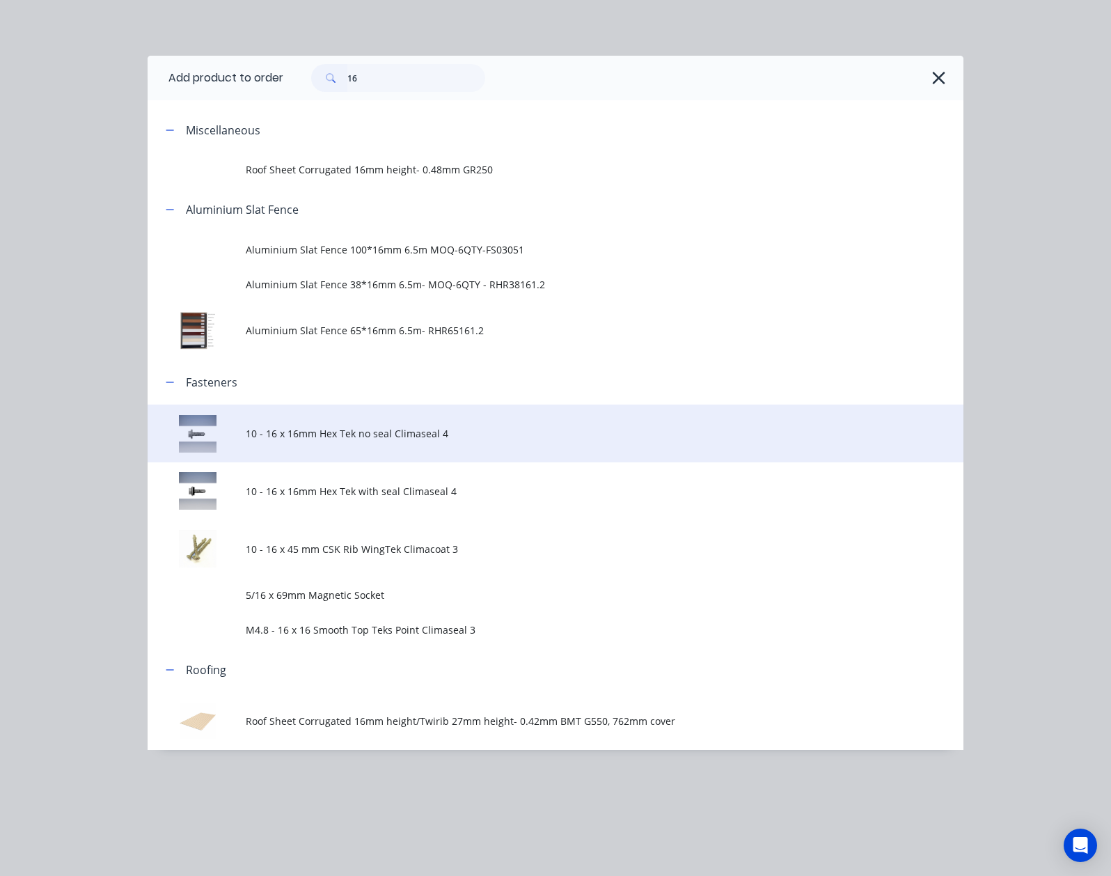
click at [246, 432] on span "10 - 16 x 16mm Hex Tek no seal Climaseal 4" at bounding box center [533, 433] width 574 height 15
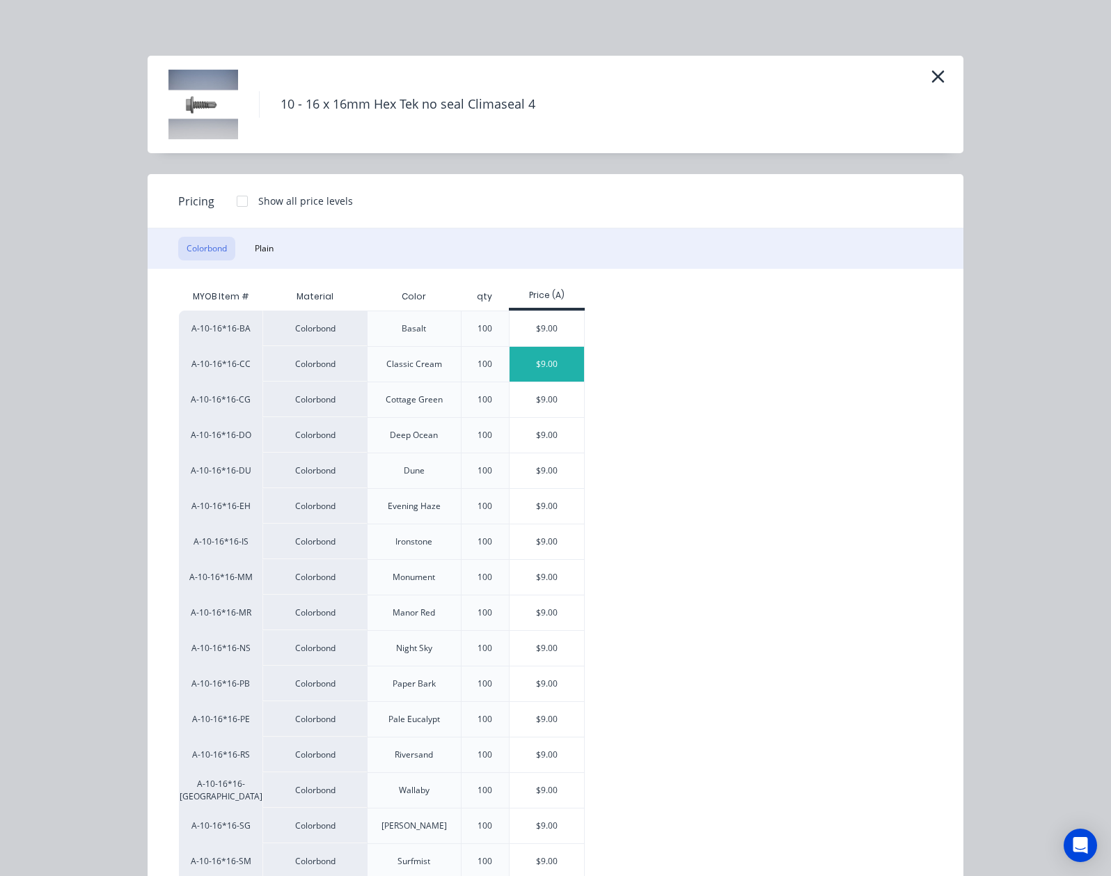
click at [510, 365] on div "$9.00" at bounding box center [547, 364] width 74 height 35
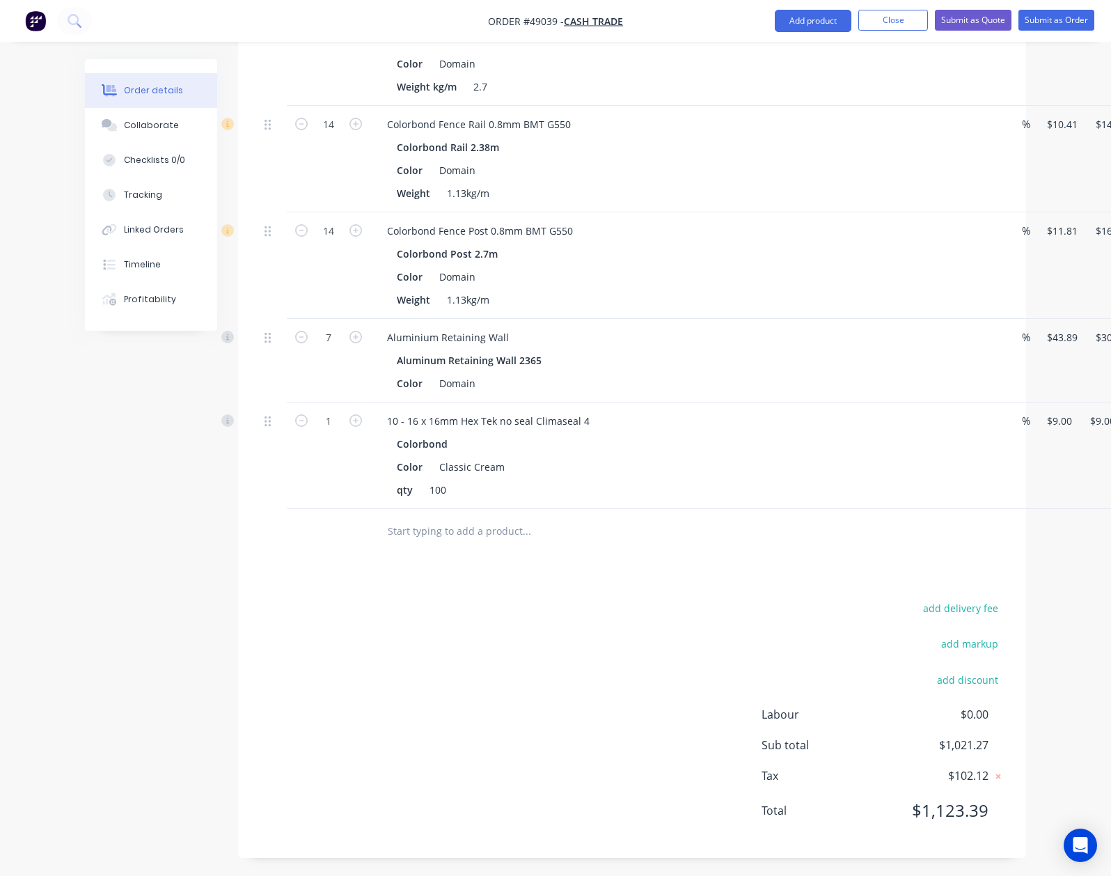
scroll to position [483, 0]
click at [998, 425] on div "1 10 - 16 x 16mm Hex Tek no seal Climaseal 4 Colorbond Color Classic Cream qty …" at bounding box center [632, 453] width 746 height 107
type input "$0.00"
click at [851, 507] on div at bounding box center [632, 528] width 746 height 45
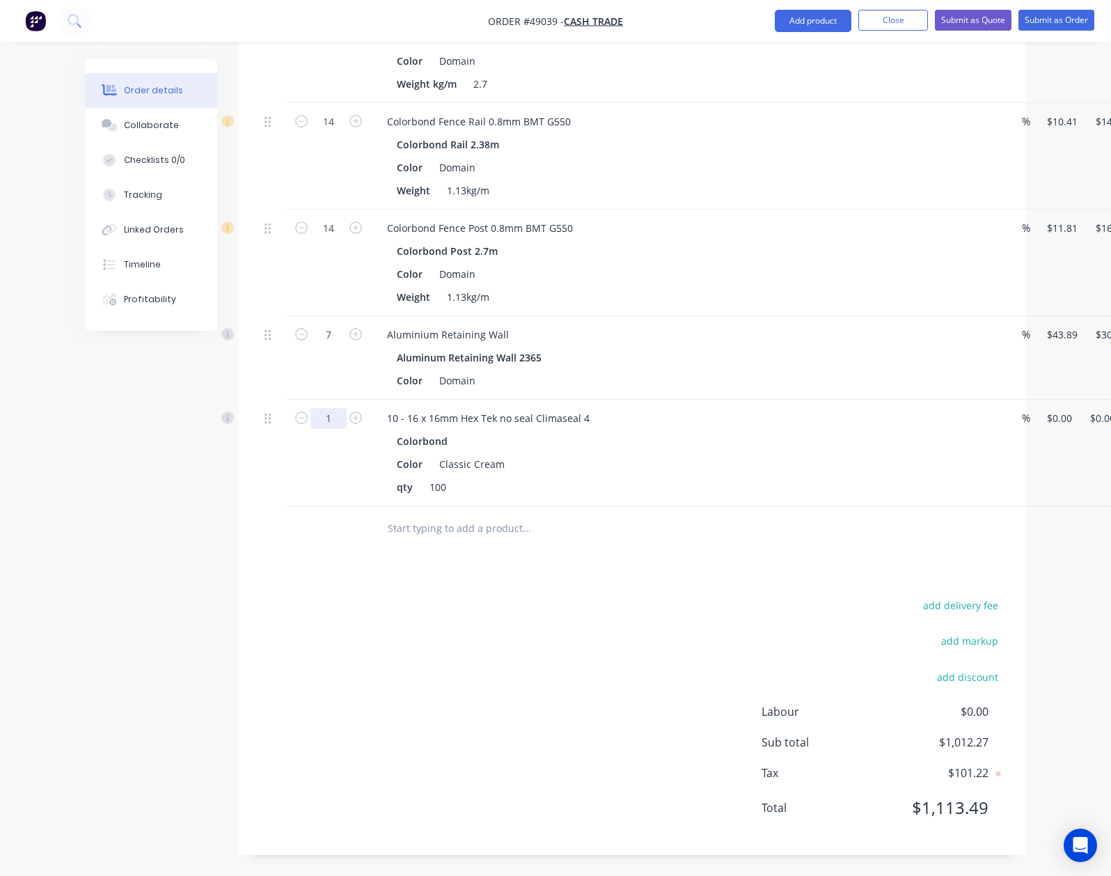
click at [310, 418] on input "1" at bounding box center [328, 418] width 36 height 21
type input "1.4"
click at [541, 569] on div "Drawings Add drawing Products Show / Hide columns Add product Qty Discount Pric…" at bounding box center [632, 361] width 788 height 986
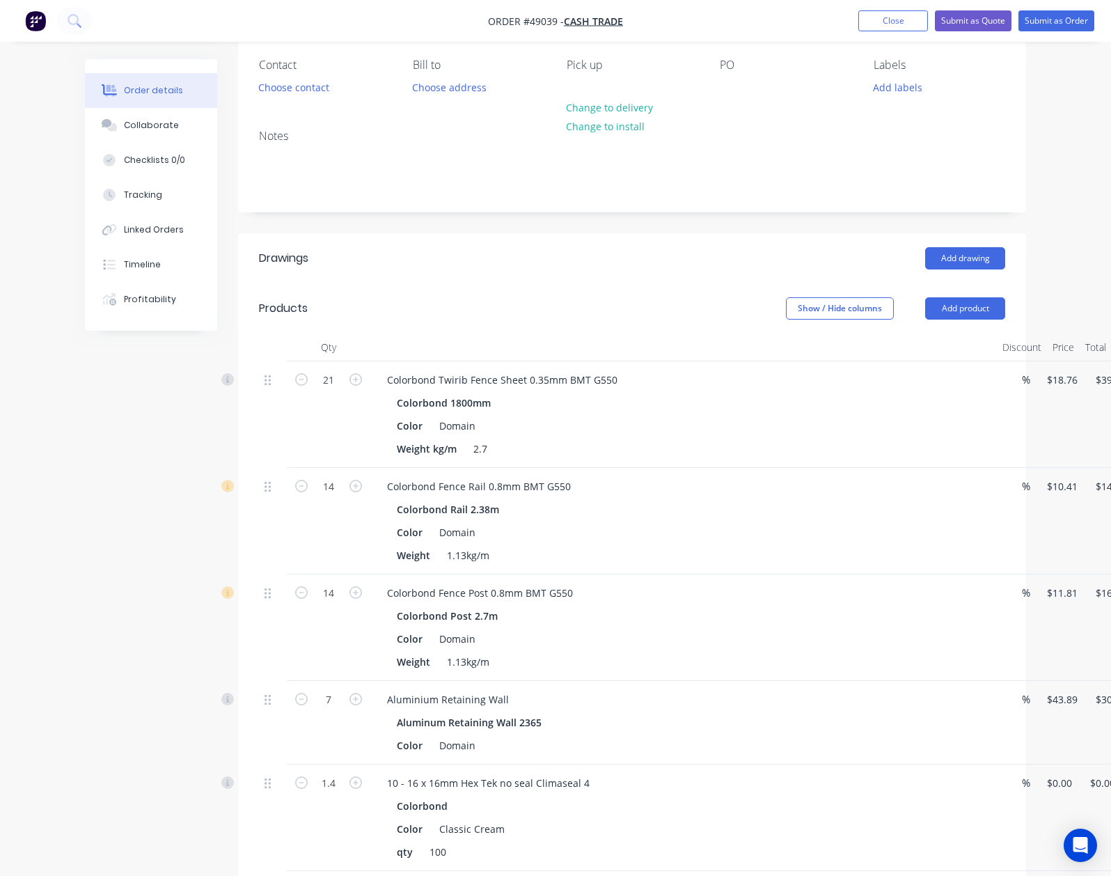
scroll to position [0, 0]
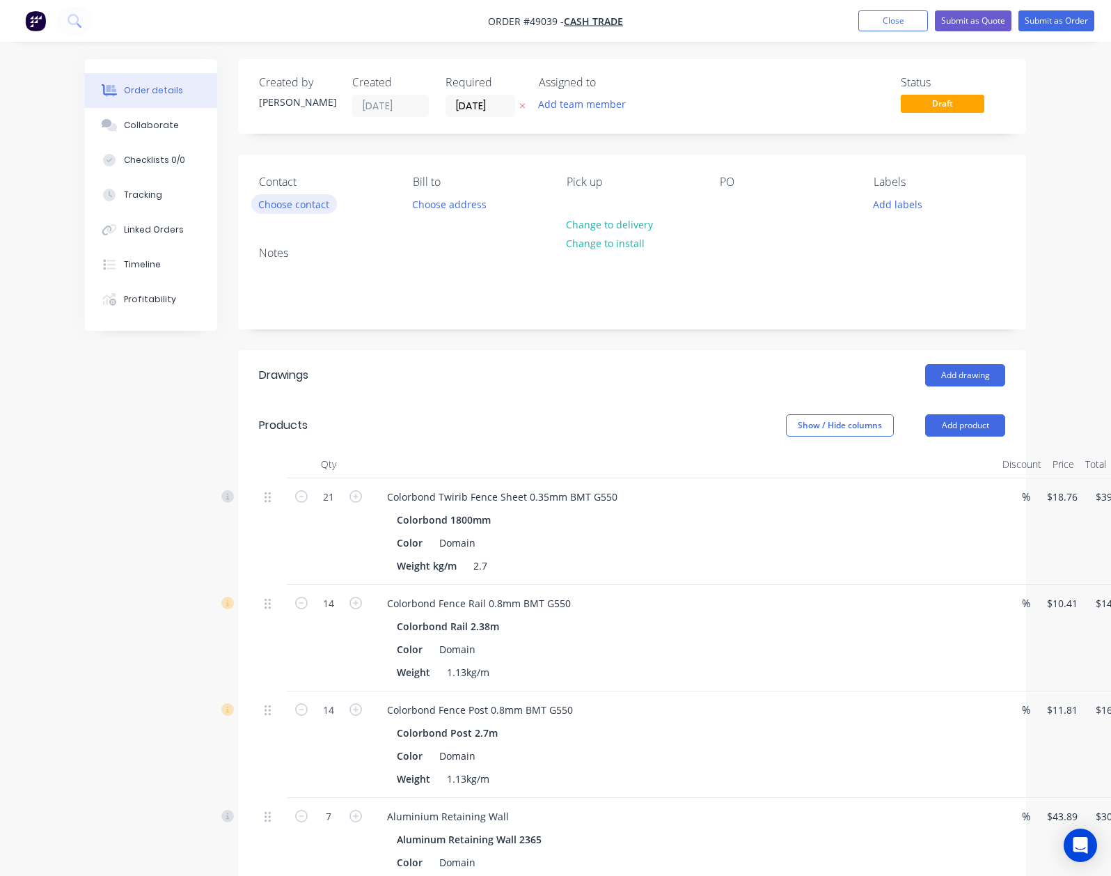
click at [251, 207] on button "Choose contact" at bounding box center [294, 203] width 86 height 19
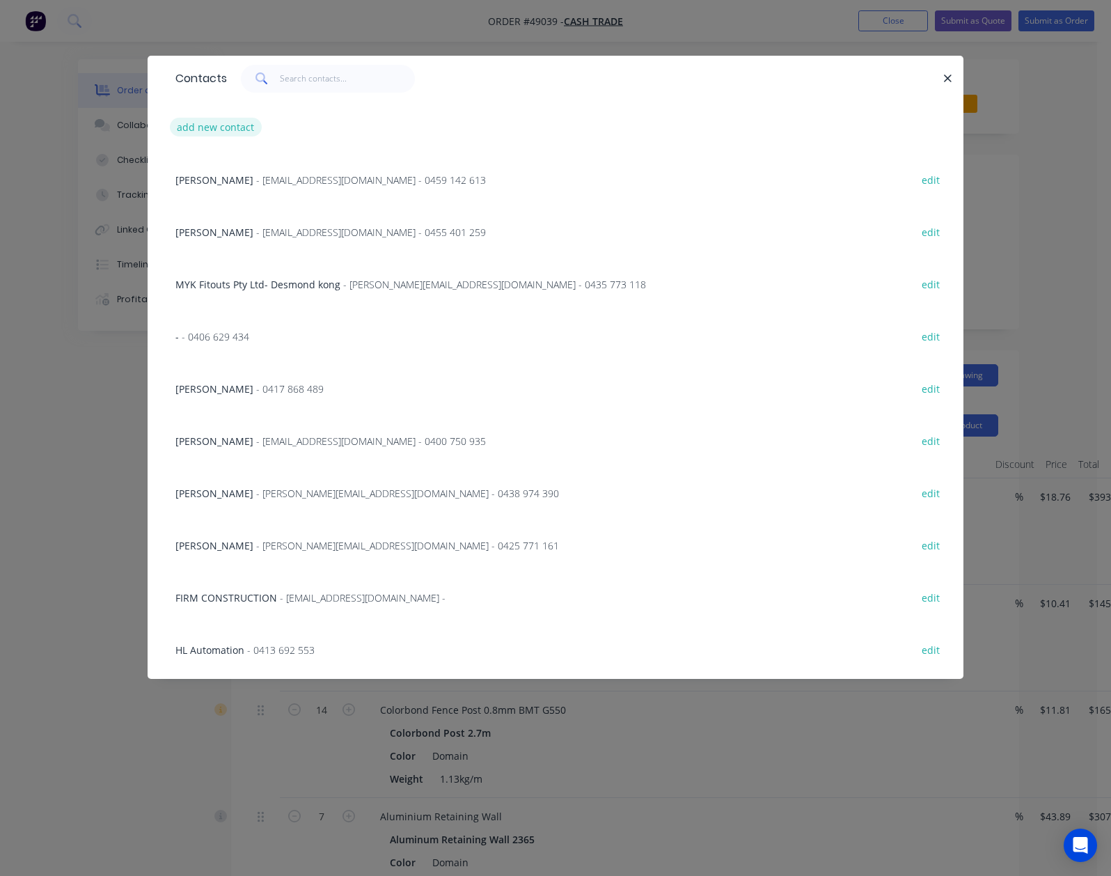
drag, startPoint x: 84, startPoint y: 118, endPoint x: 91, endPoint y: 126, distance: 10.9
click at [170, 126] on button "add new contact" at bounding box center [216, 127] width 92 height 19
select select "AU"
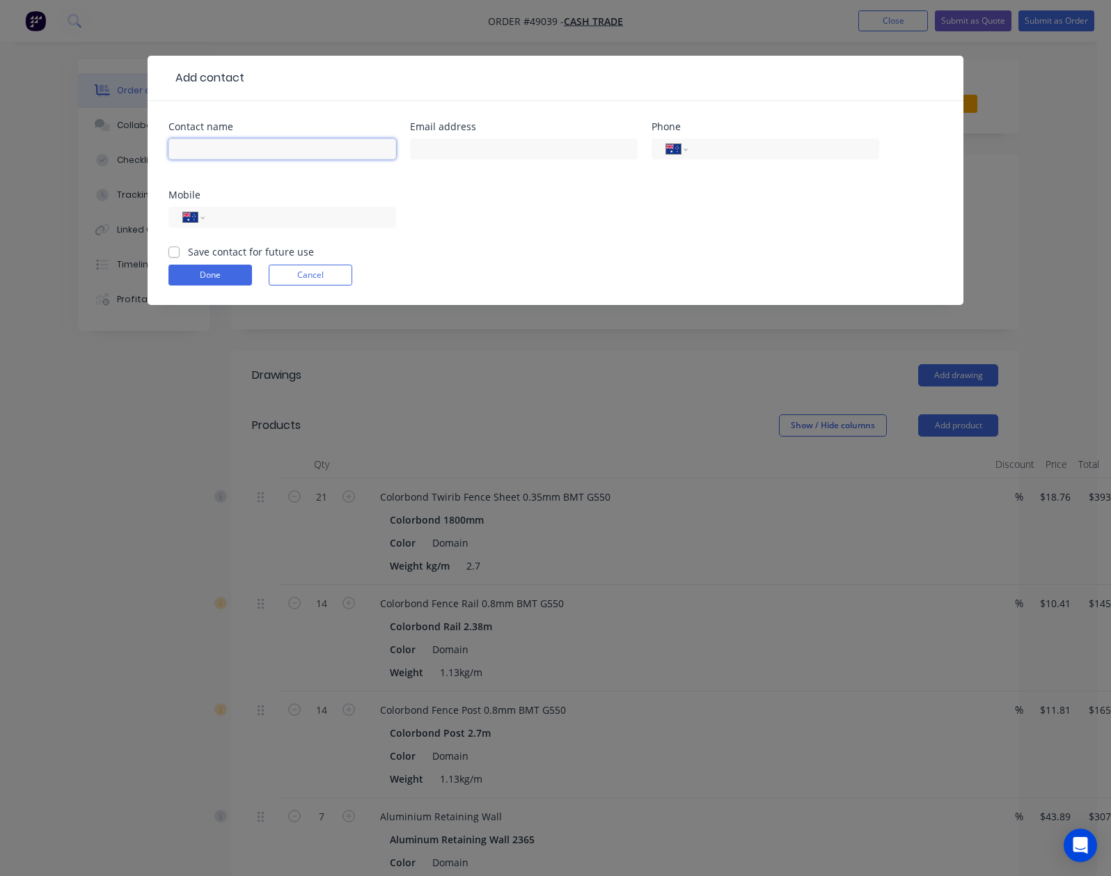
drag, startPoint x: 91, startPoint y: 126, endPoint x: 81, endPoint y: 152, distance: 27.5
click at [168, 151] on input "text" at bounding box center [282, 149] width 228 height 21
type input "[PERSON_NAME]"
click at [382, 210] on input "tel" at bounding box center [297, 218] width 167 height 16
type input "0477 000 410"
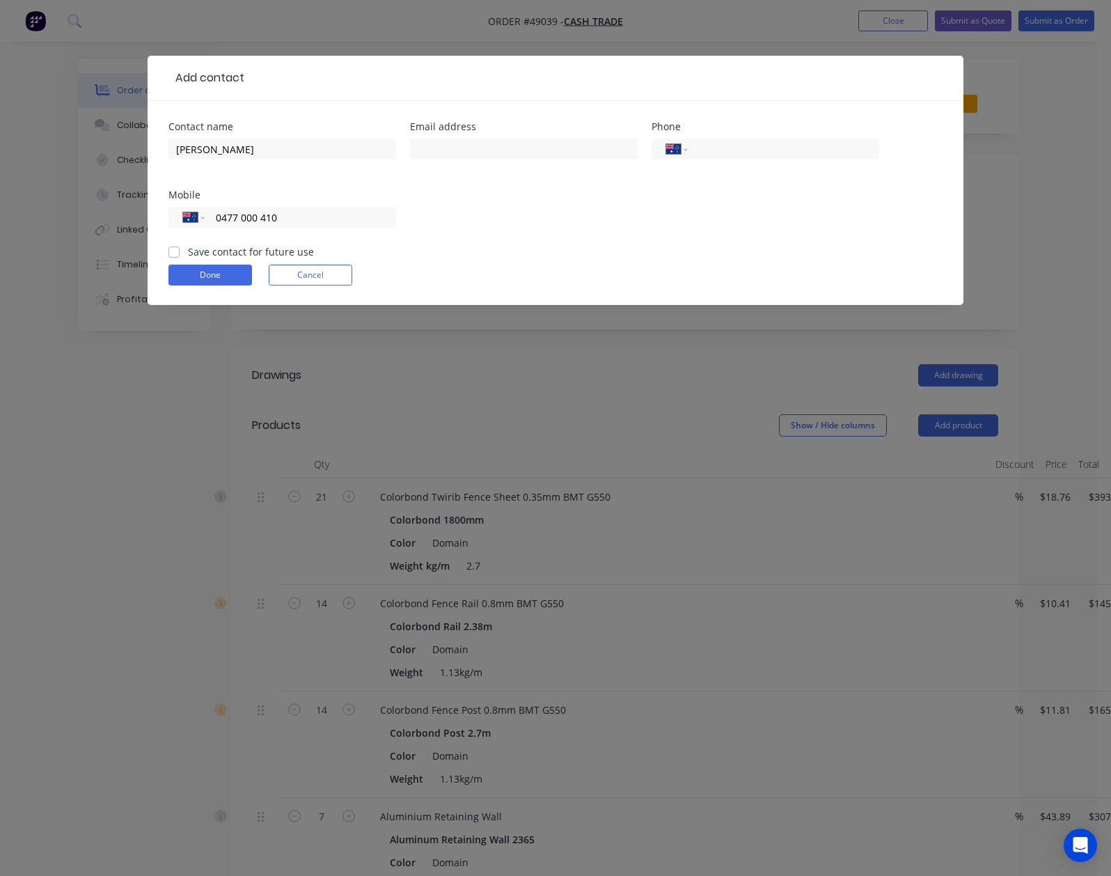
click at [168, 221] on form "Contact name [PERSON_NAME] Email address Phone International [GEOGRAPHIC_DATA] …" at bounding box center [555, 213] width 774 height 183
click at [168, 265] on button "Done" at bounding box center [210, 275] width 84 height 21
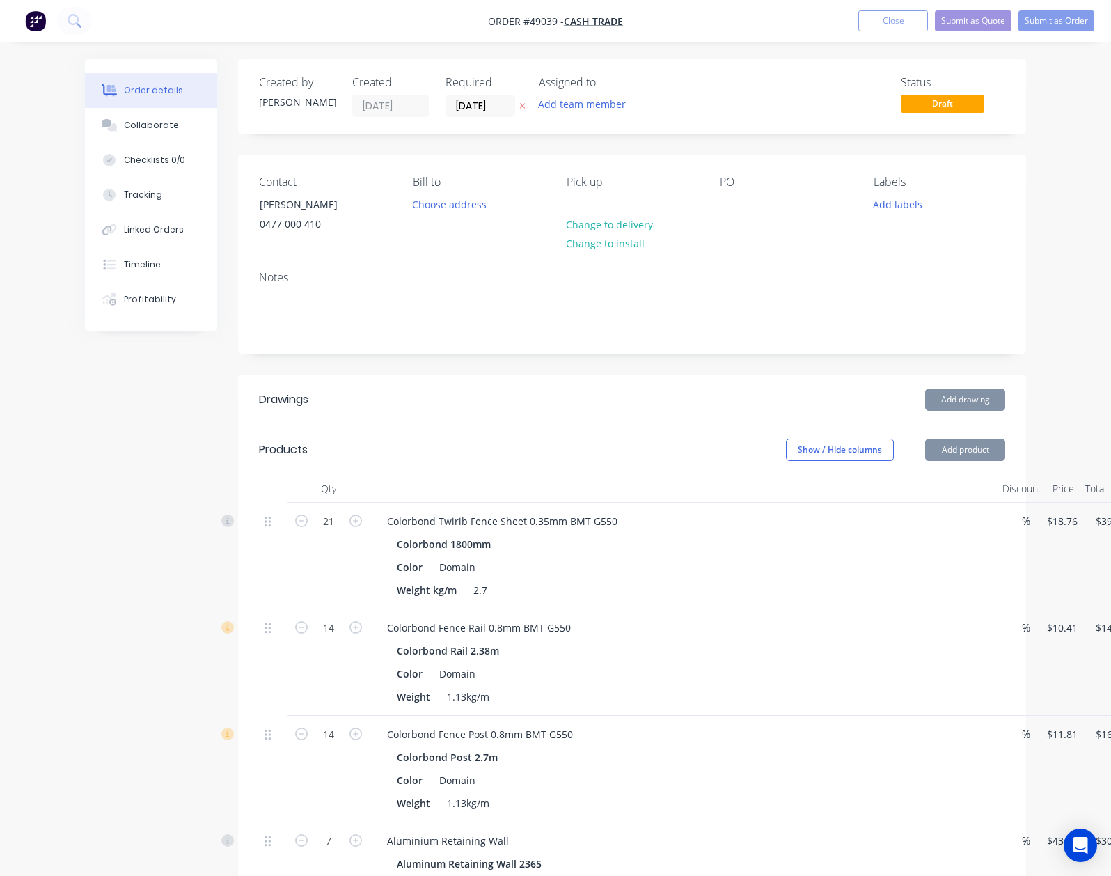
drag, startPoint x: 700, startPoint y: 404, endPoint x: 847, endPoint y: 128, distance: 313.0
click at [700, 404] on div "Add drawing" at bounding box center [712, 399] width 588 height 22
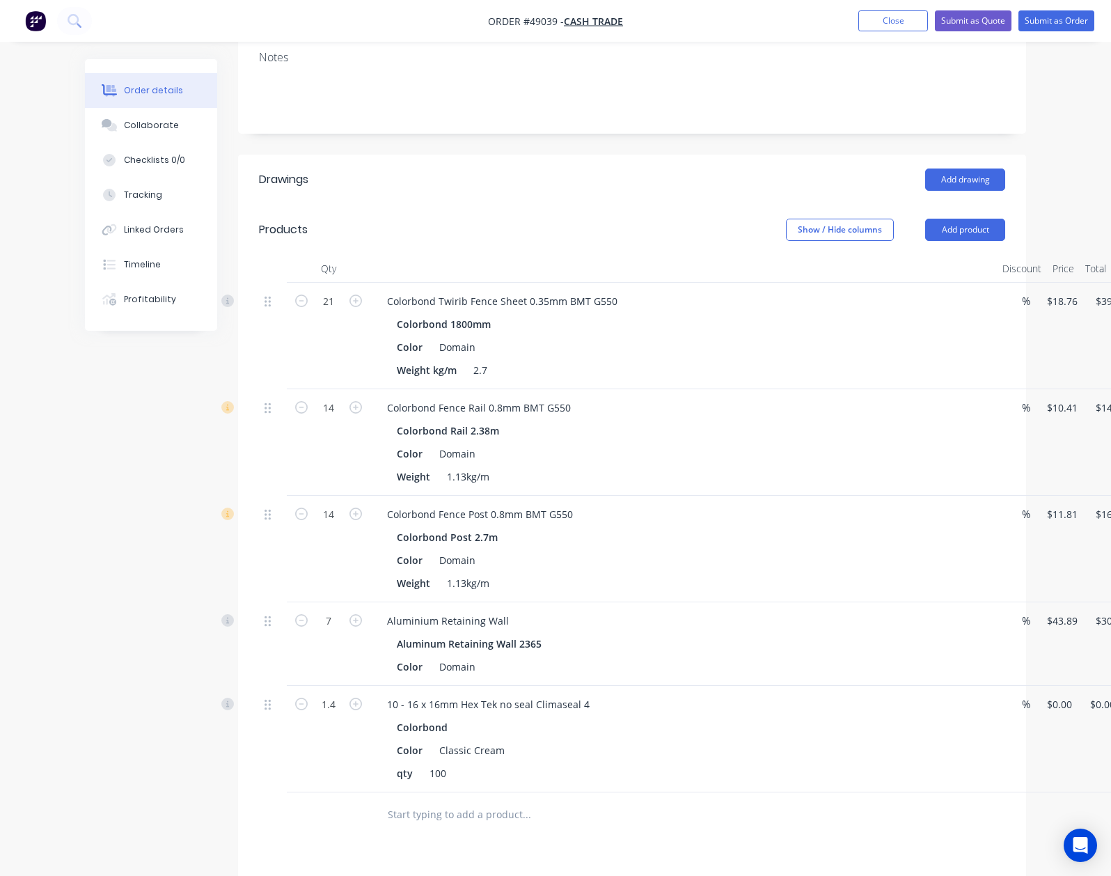
scroll to position [464, 0]
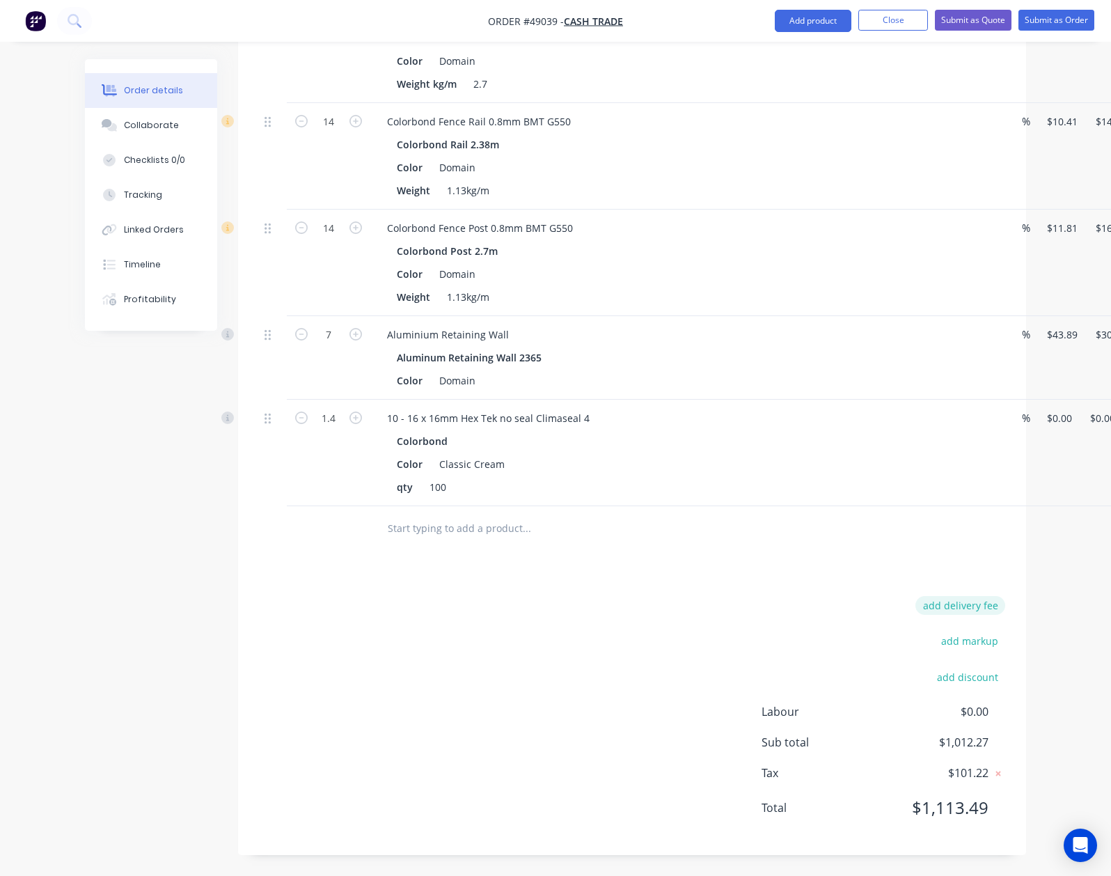
click at [1005, 606] on button "add delivery fee" at bounding box center [960, 605] width 90 height 19
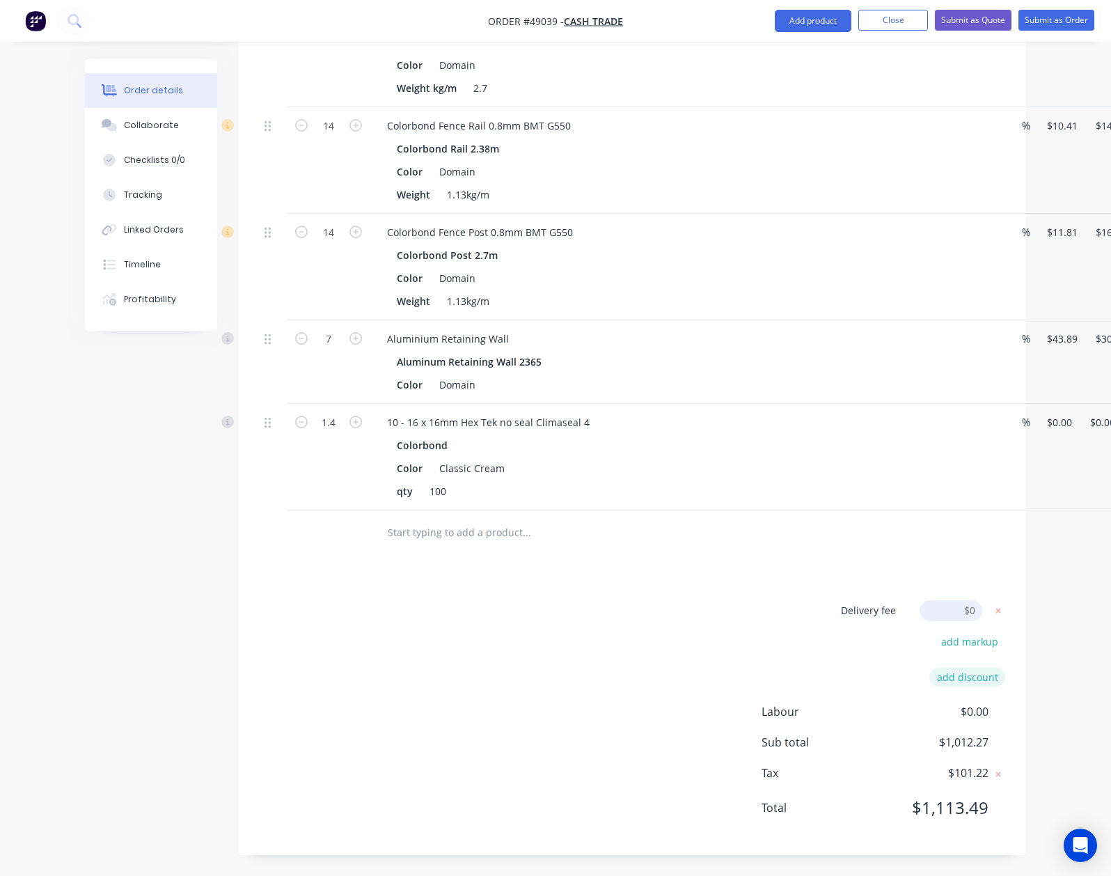
click at [1005, 677] on button "add discount" at bounding box center [967, 677] width 76 height 19
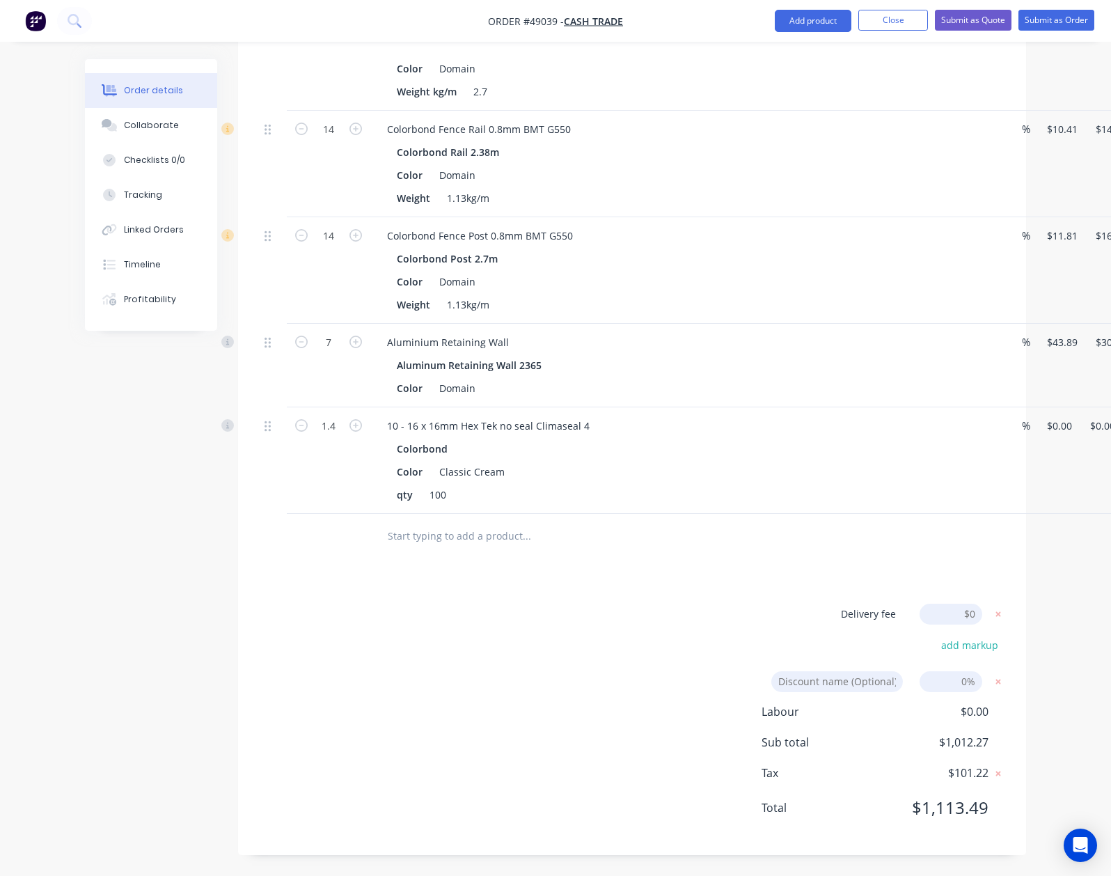
click at [982, 684] on input at bounding box center [951, 681] width 63 height 21
type input "5"
click input "submit" at bounding box center [0, 0] width 0 height 0
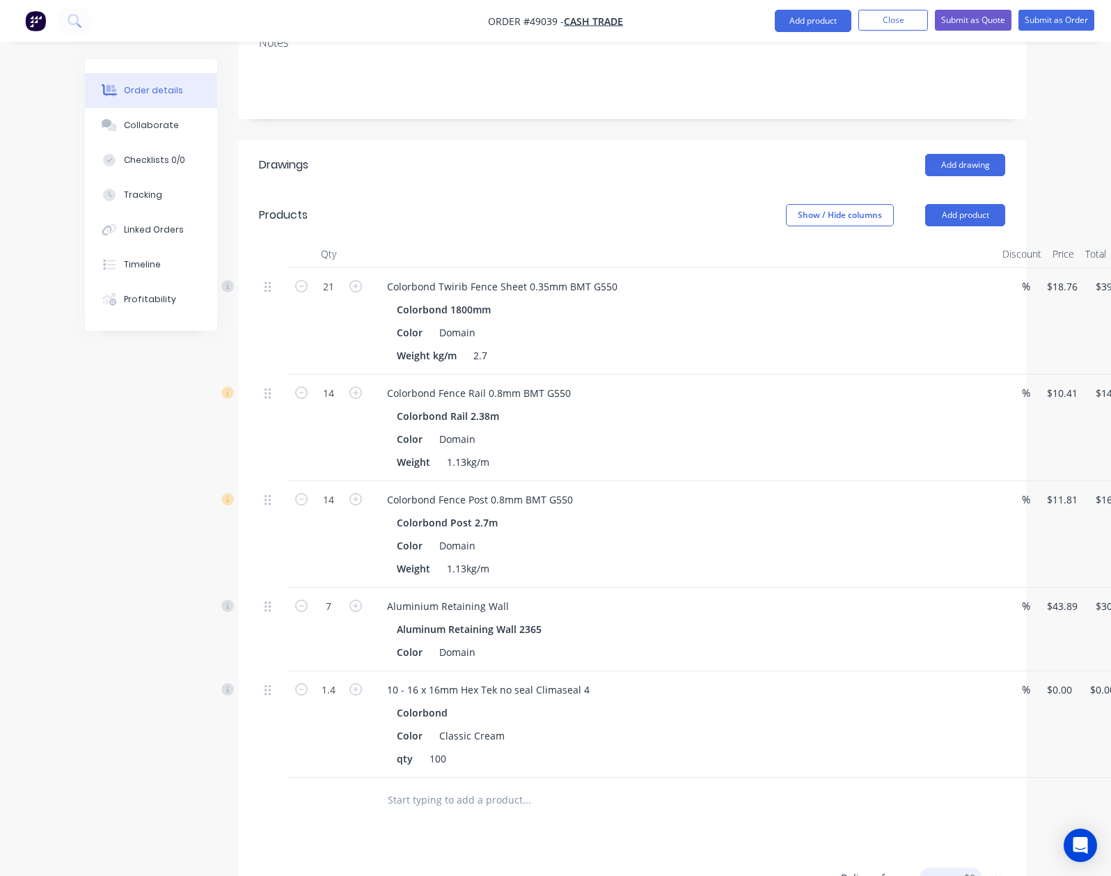
scroll to position [0, 0]
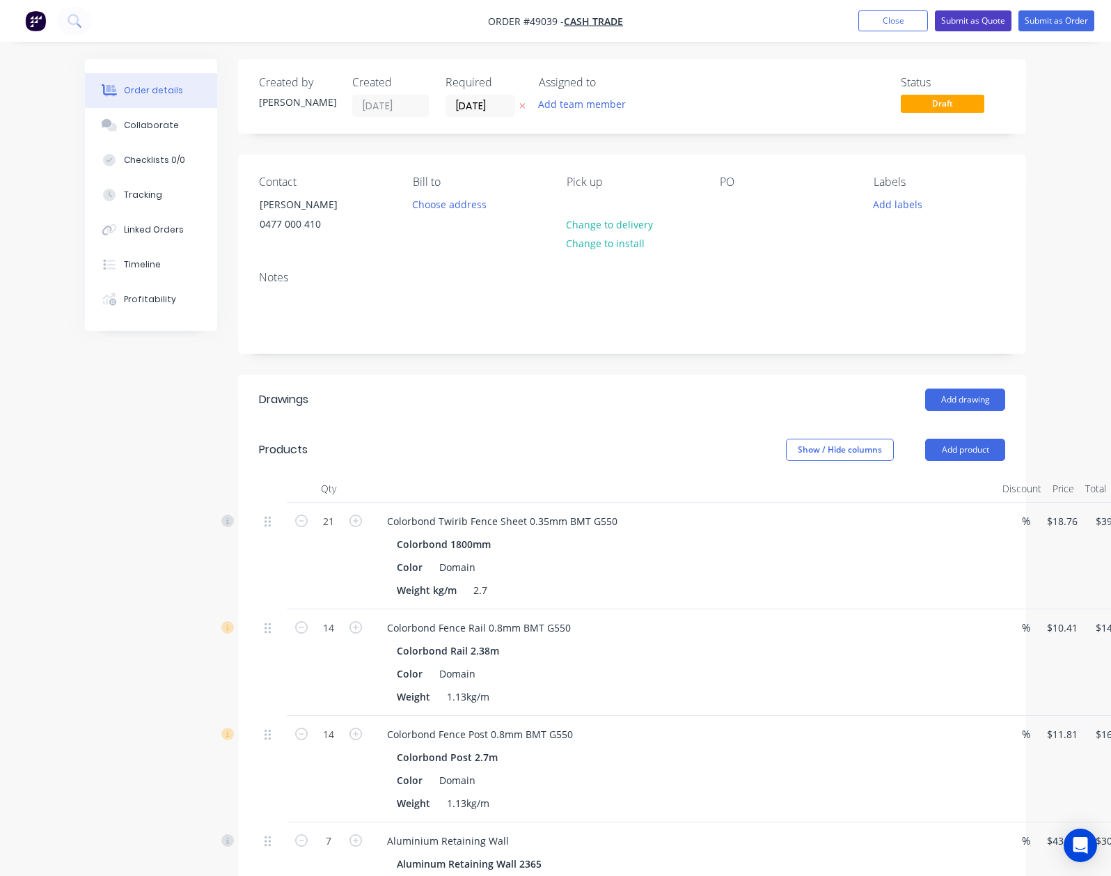
click at [961, 29] on button "Submit as Quote" at bounding box center [973, 20] width 77 height 21
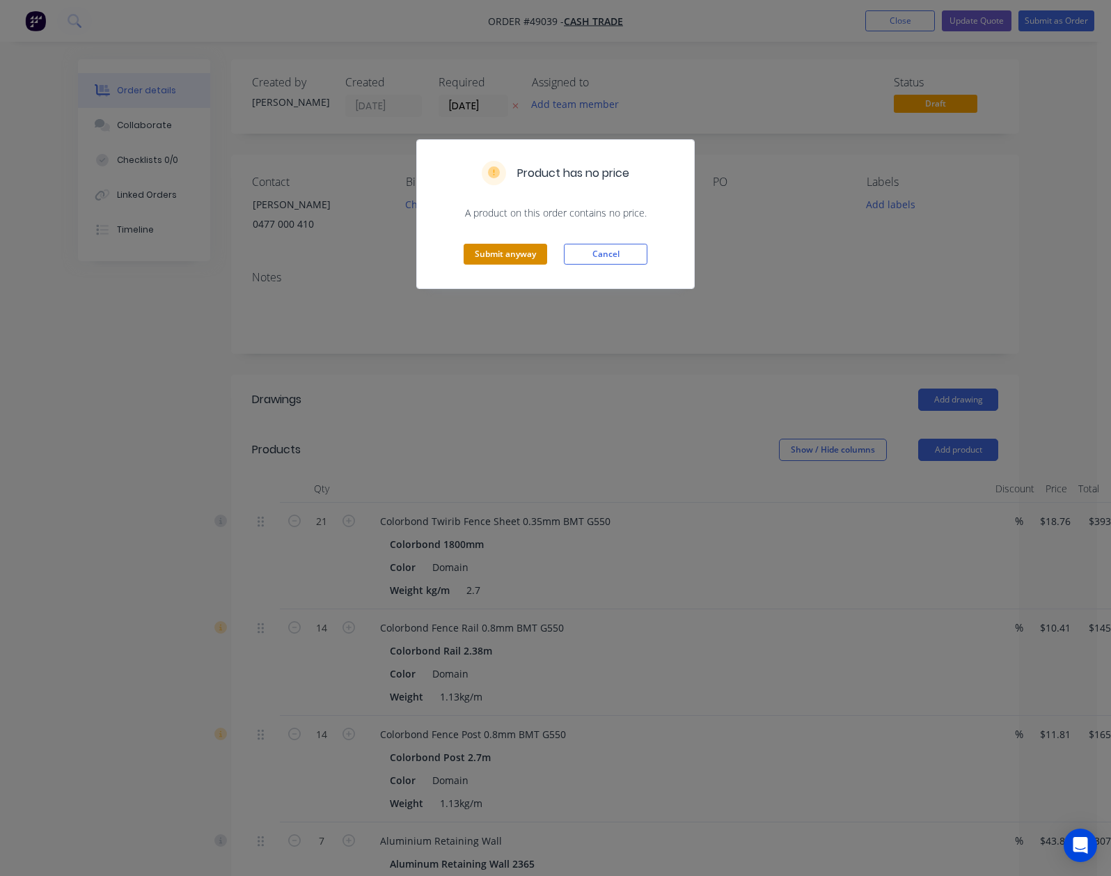
click at [510, 258] on button "Submit anyway" at bounding box center [506, 254] width 84 height 21
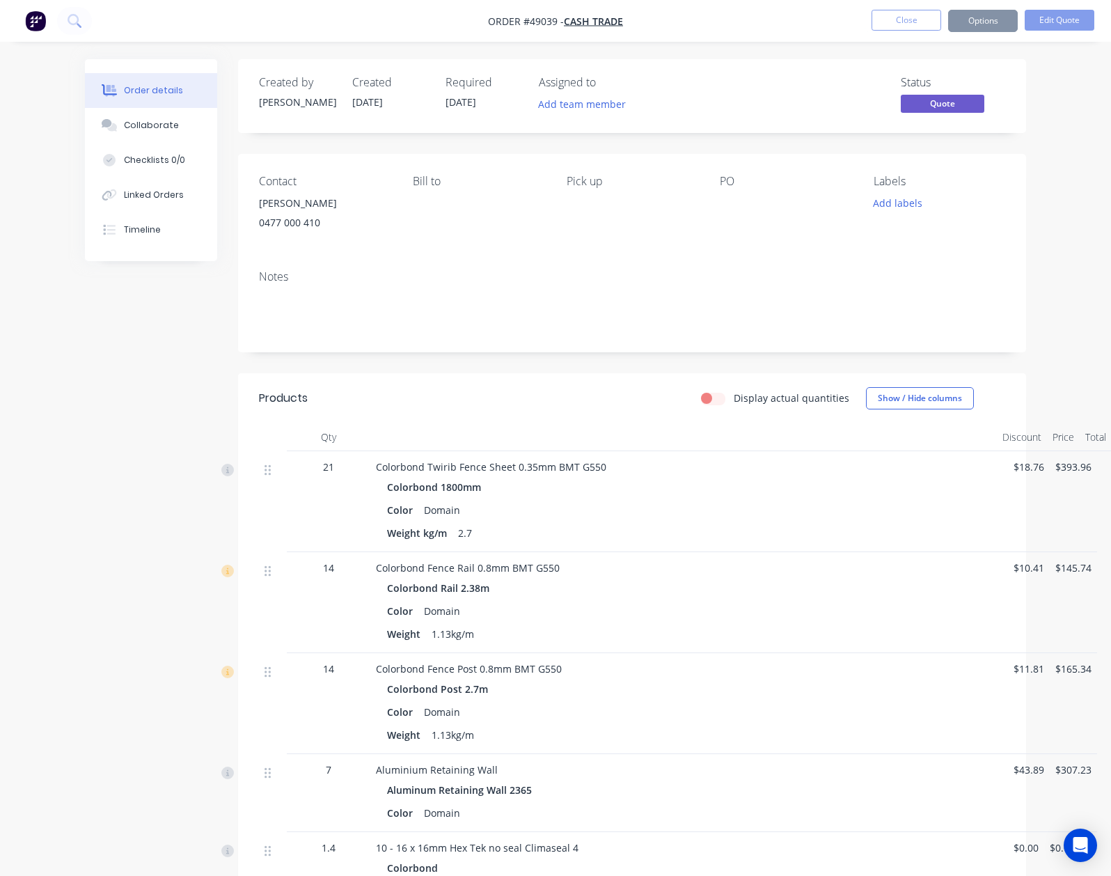
click at [982, 22] on button "Options" at bounding box center [983, 21] width 70 height 22
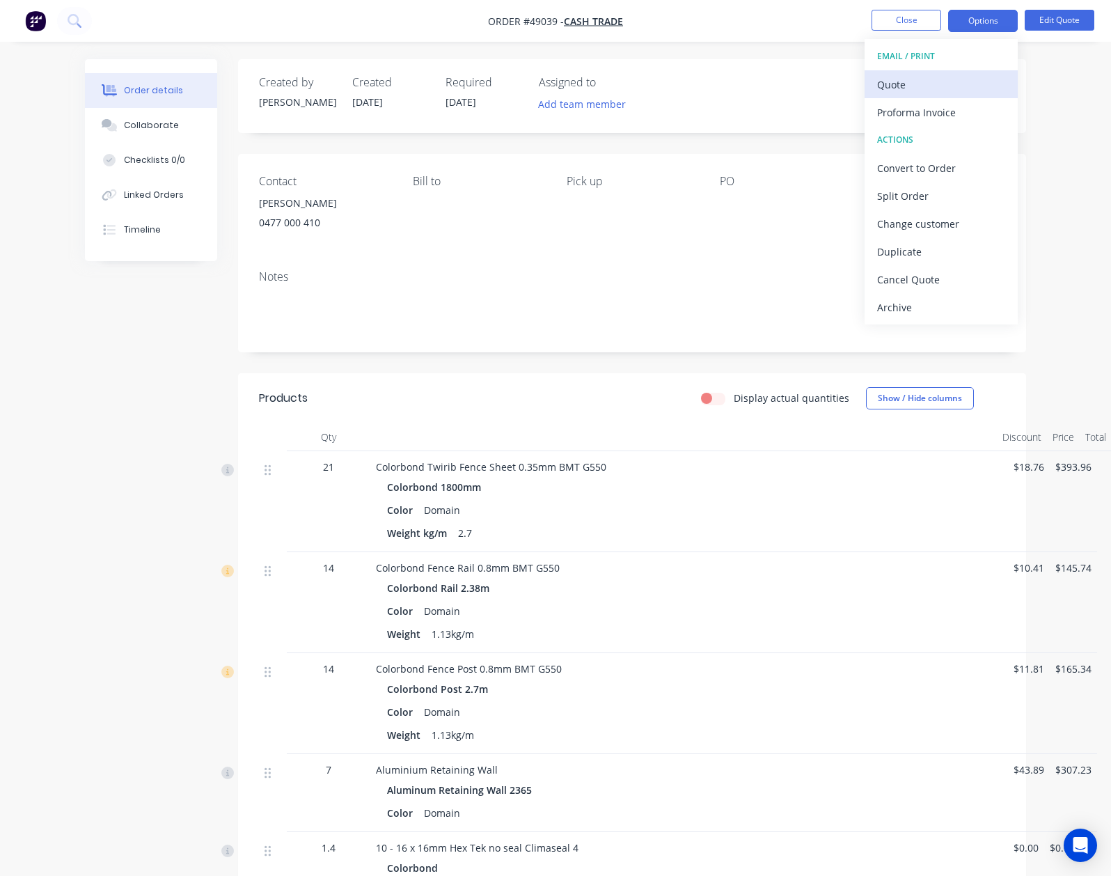
click at [964, 84] on div "Quote" at bounding box center [941, 84] width 128 height 20
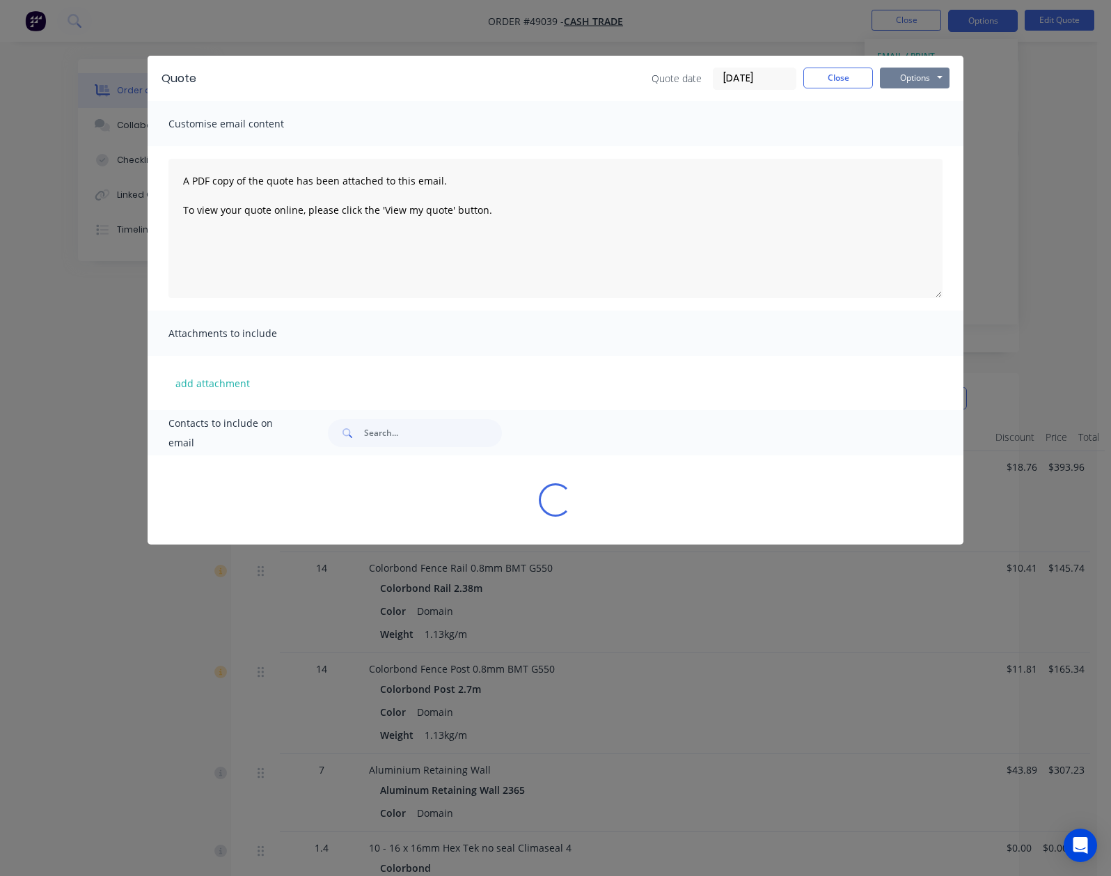
click at [950, 78] on button "Options" at bounding box center [915, 78] width 70 height 21
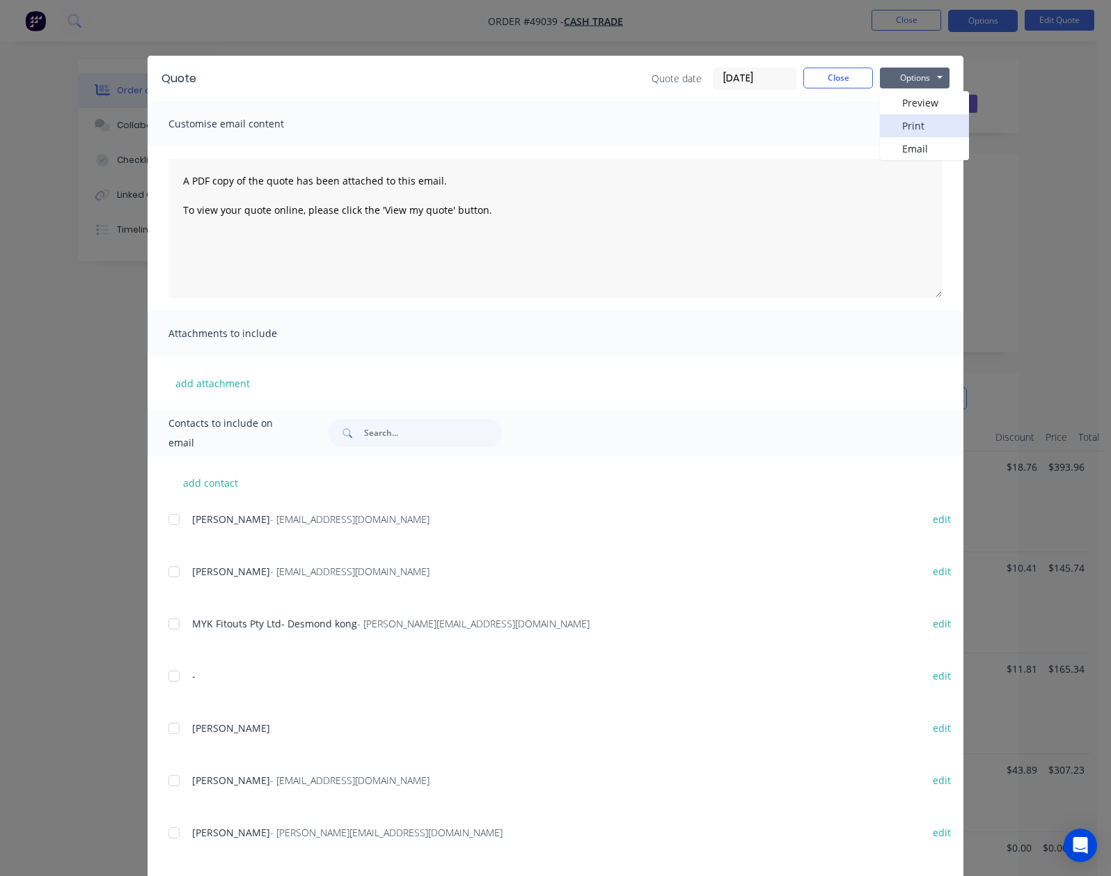
click at [969, 123] on button "Print" at bounding box center [924, 125] width 89 height 23
click at [873, 81] on button "Close" at bounding box center [838, 78] width 70 height 21
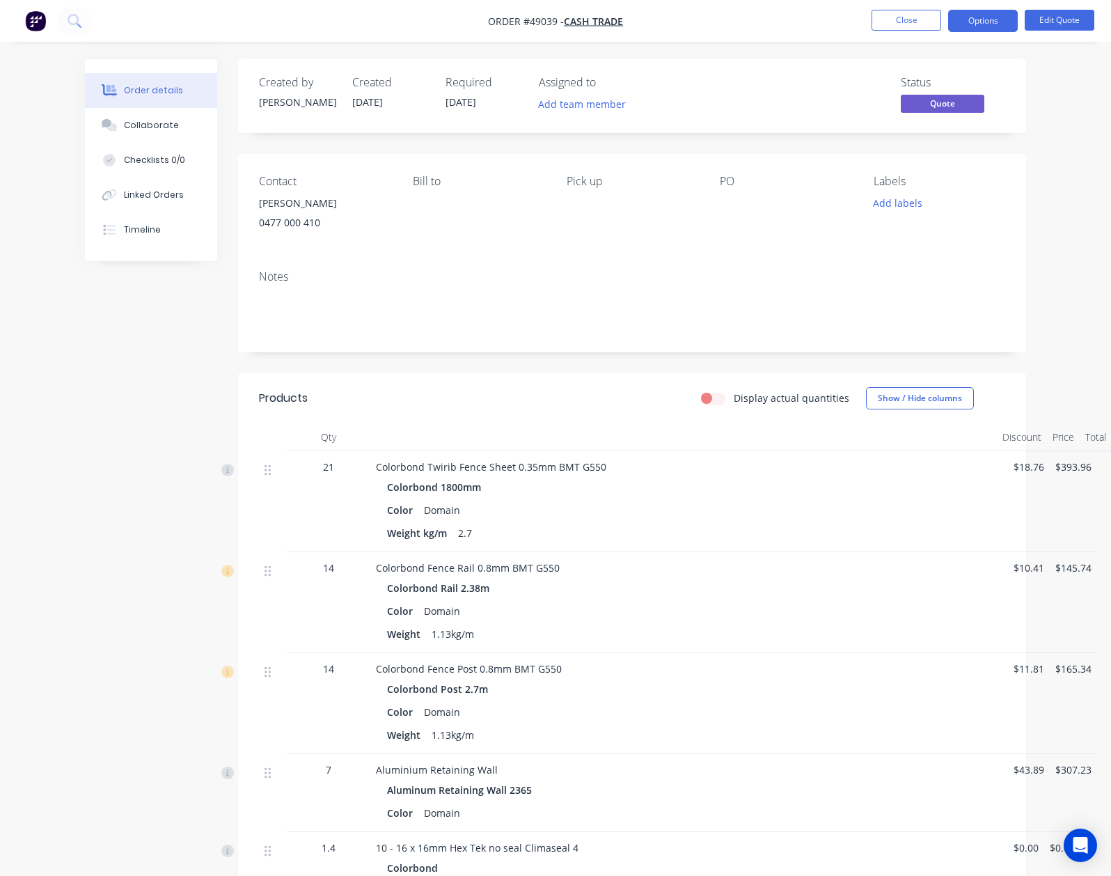
click at [717, 257] on div "Contact [PERSON_NAME] [PHONE_NUMBER] Bill to Pick up PO Labels Add labels" at bounding box center [632, 206] width 788 height 105
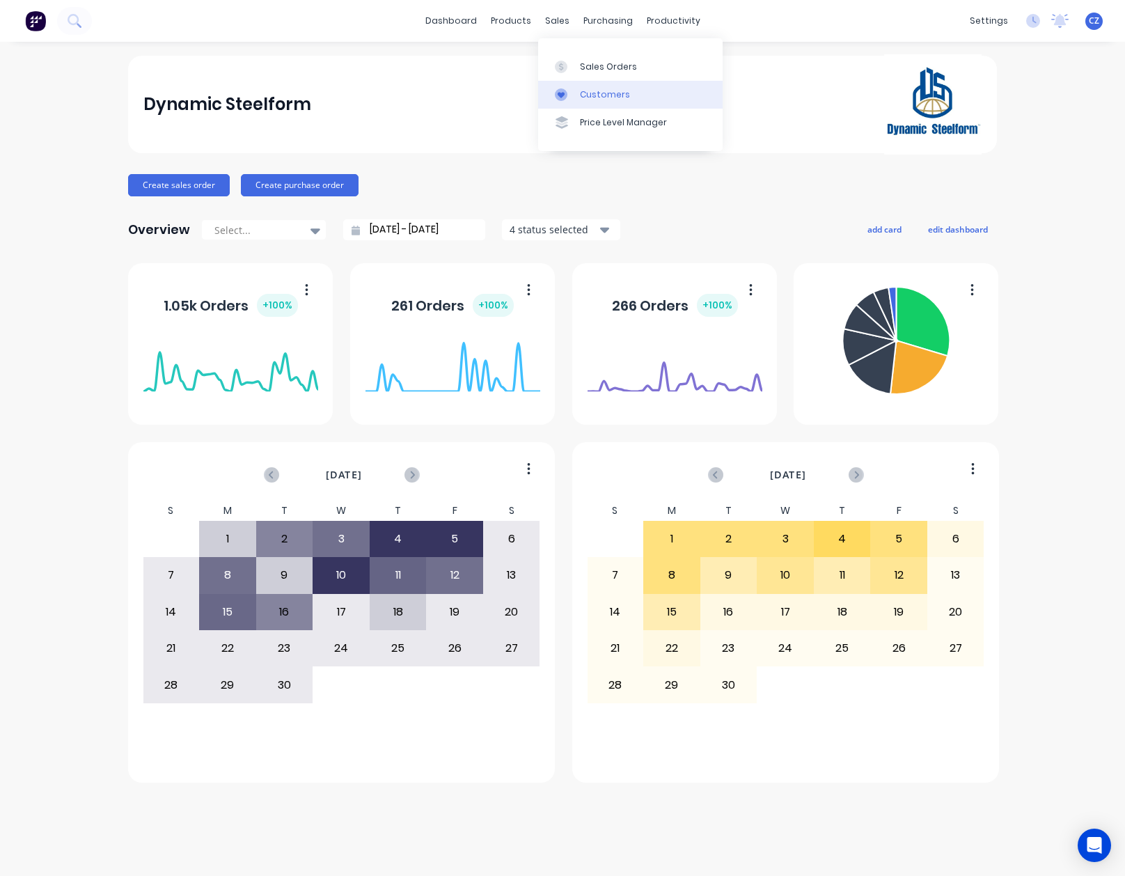
click at [574, 81] on link "Customers" at bounding box center [630, 95] width 184 height 28
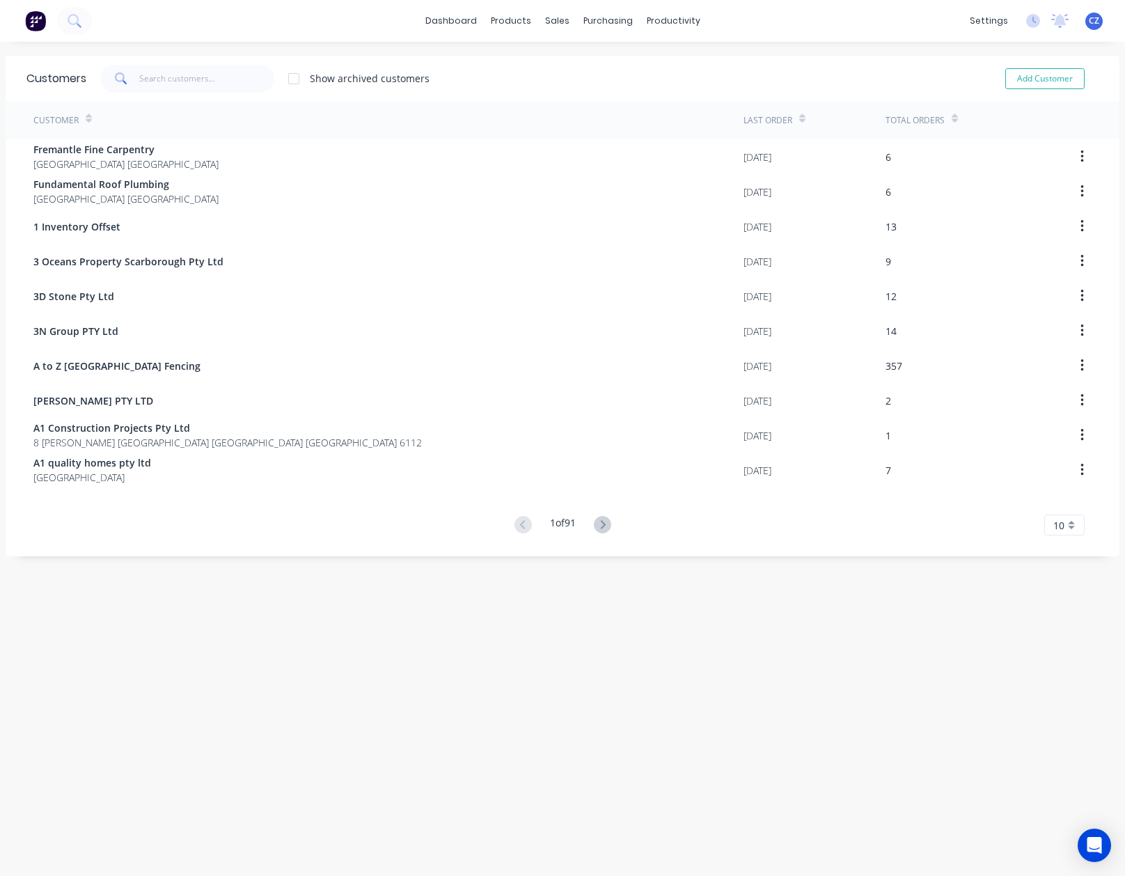
click at [207, 98] on div "Customers Show archived customers Add Customer" at bounding box center [563, 78] width 1114 height 45
click at [206, 88] on input "text" at bounding box center [207, 79] width 136 height 28
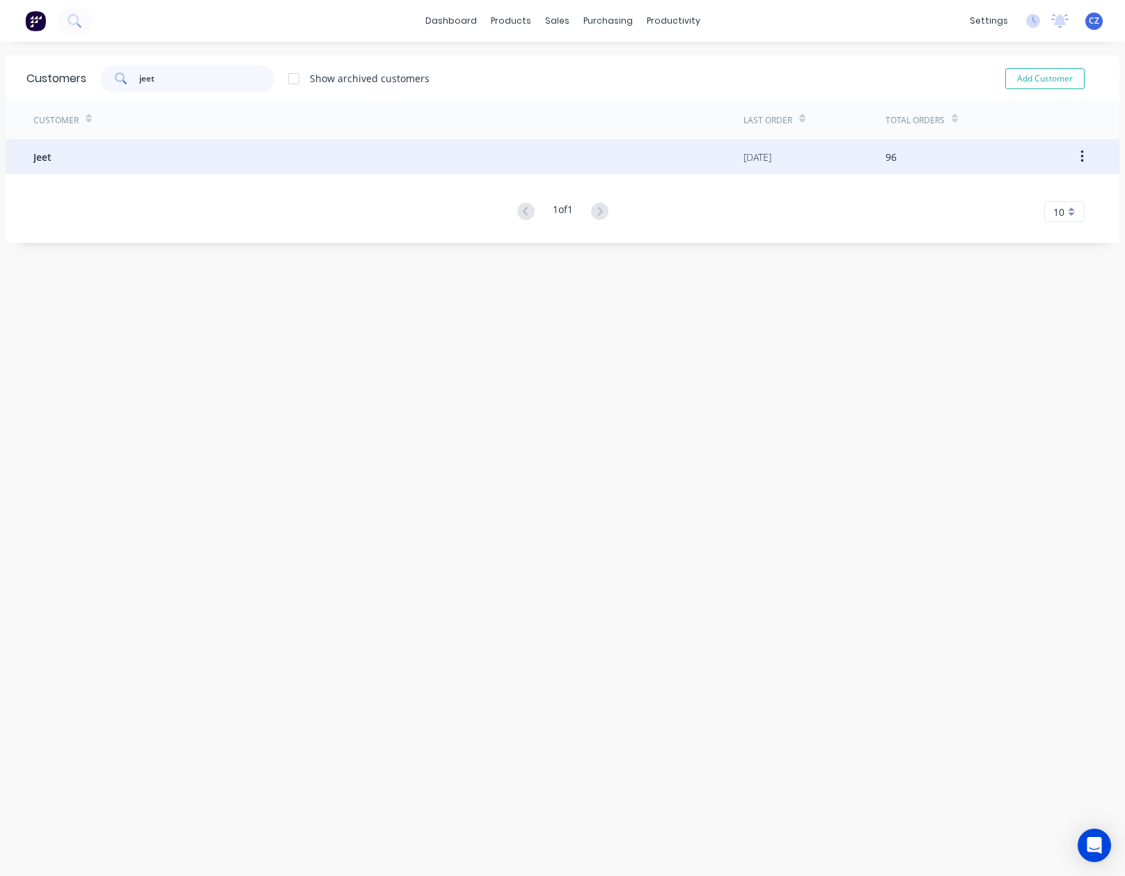
type input "jeet"
click at [203, 155] on div "Jeet" at bounding box center [388, 156] width 710 height 35
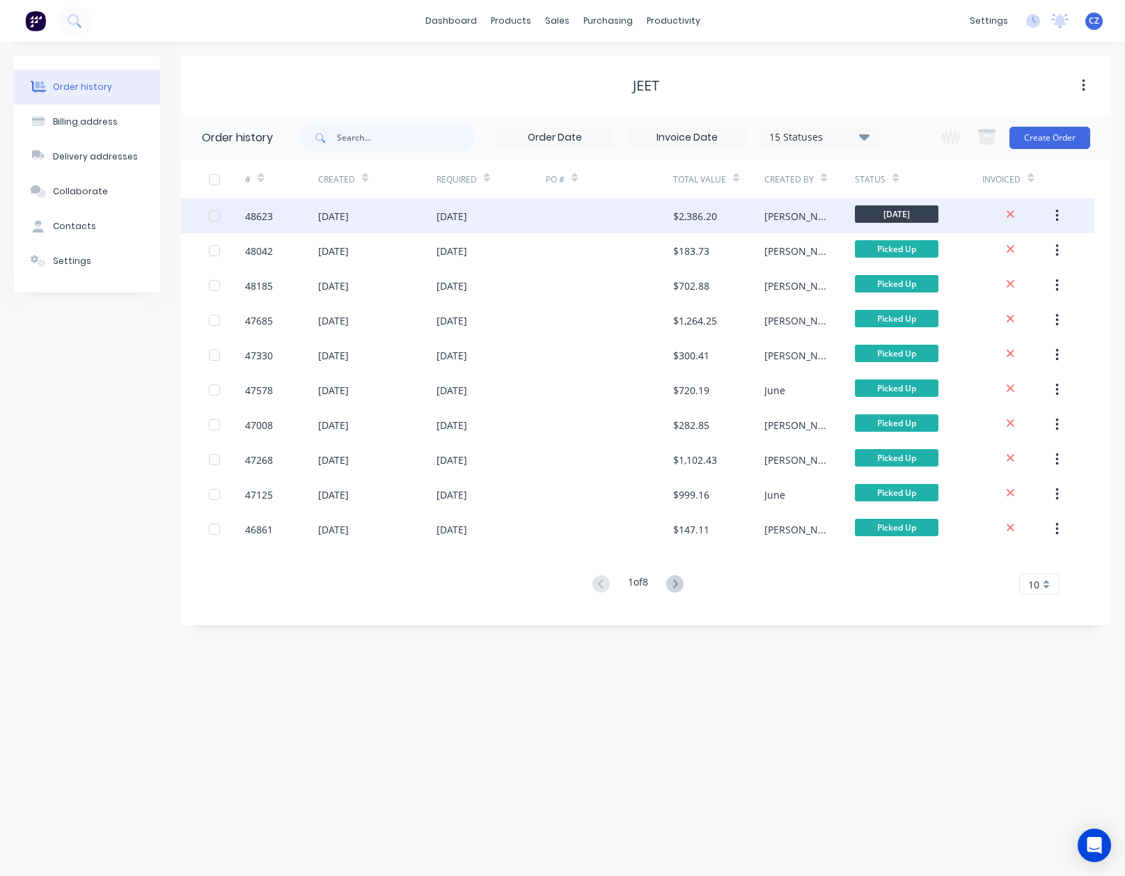
click at [564, 226] on div at bounding box center [609, 215] width 127 height 35
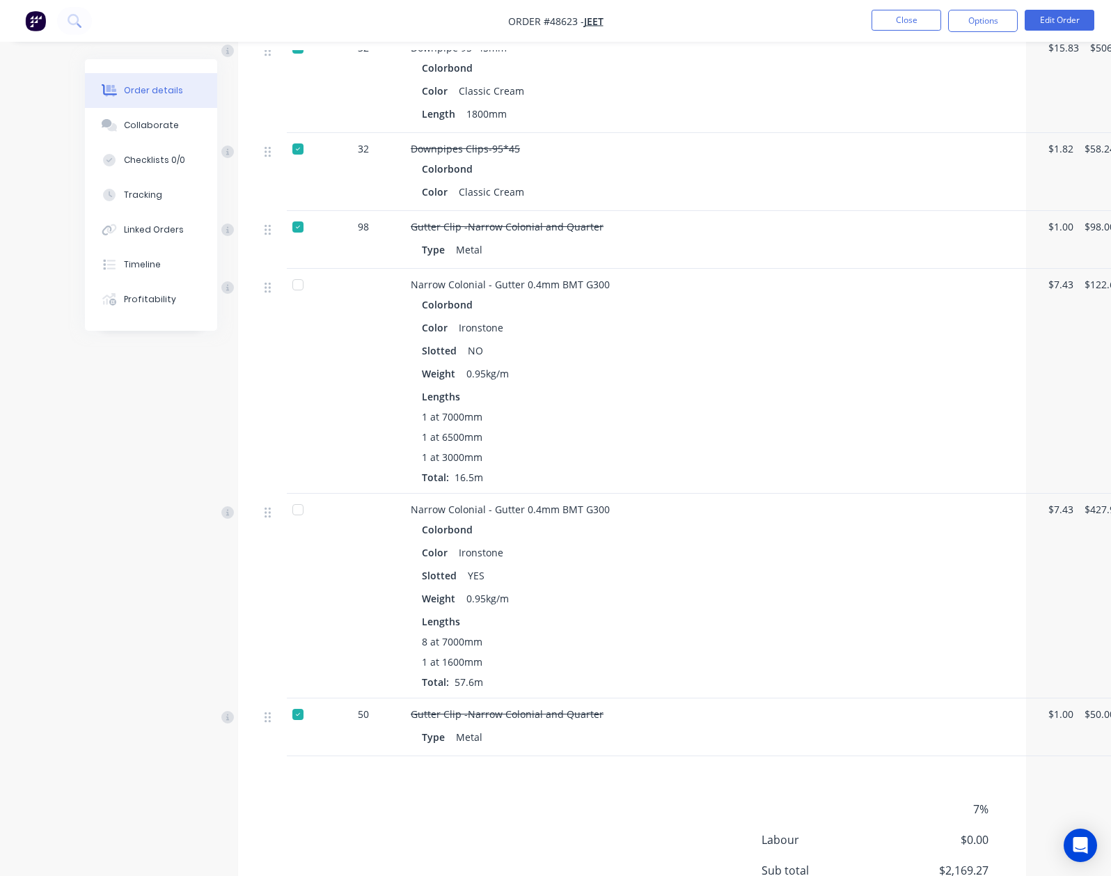
scroll to position [650, 0]
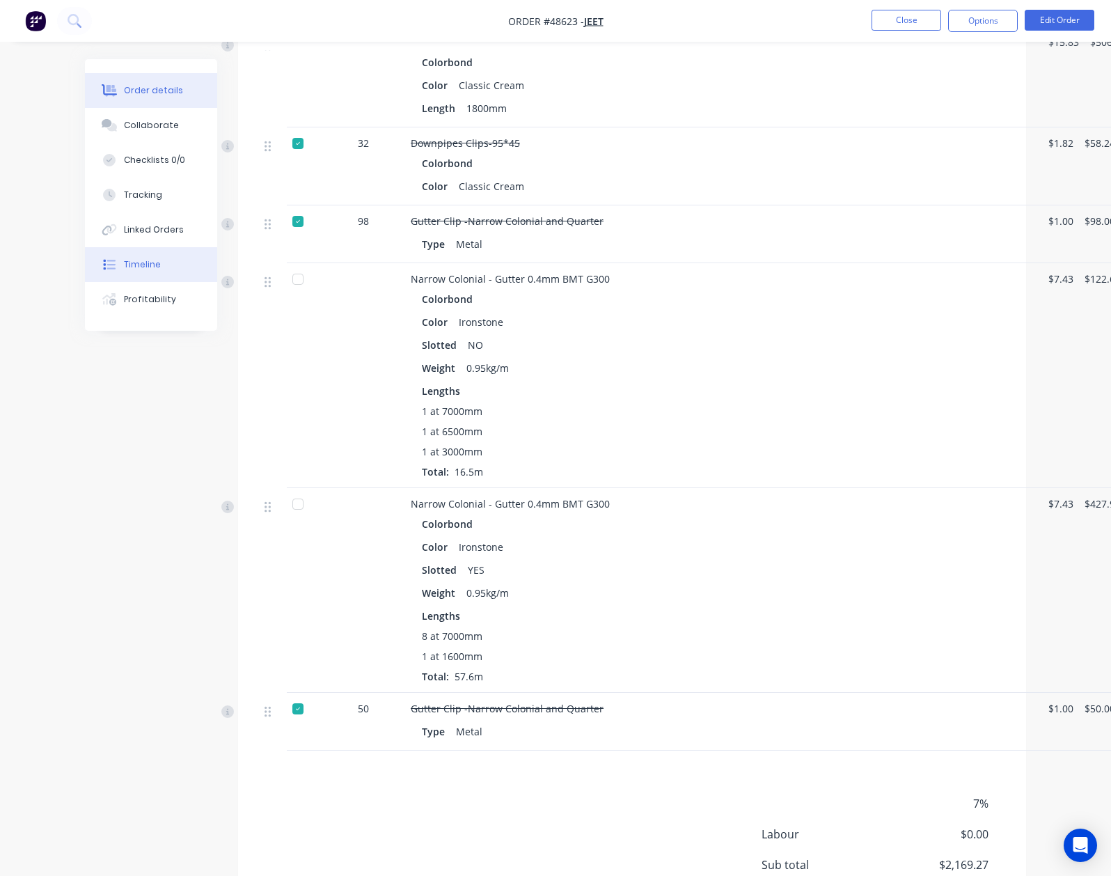
click at [124, 269] on div "Timeline" at bounding box center [142, 264] width 37 height 13
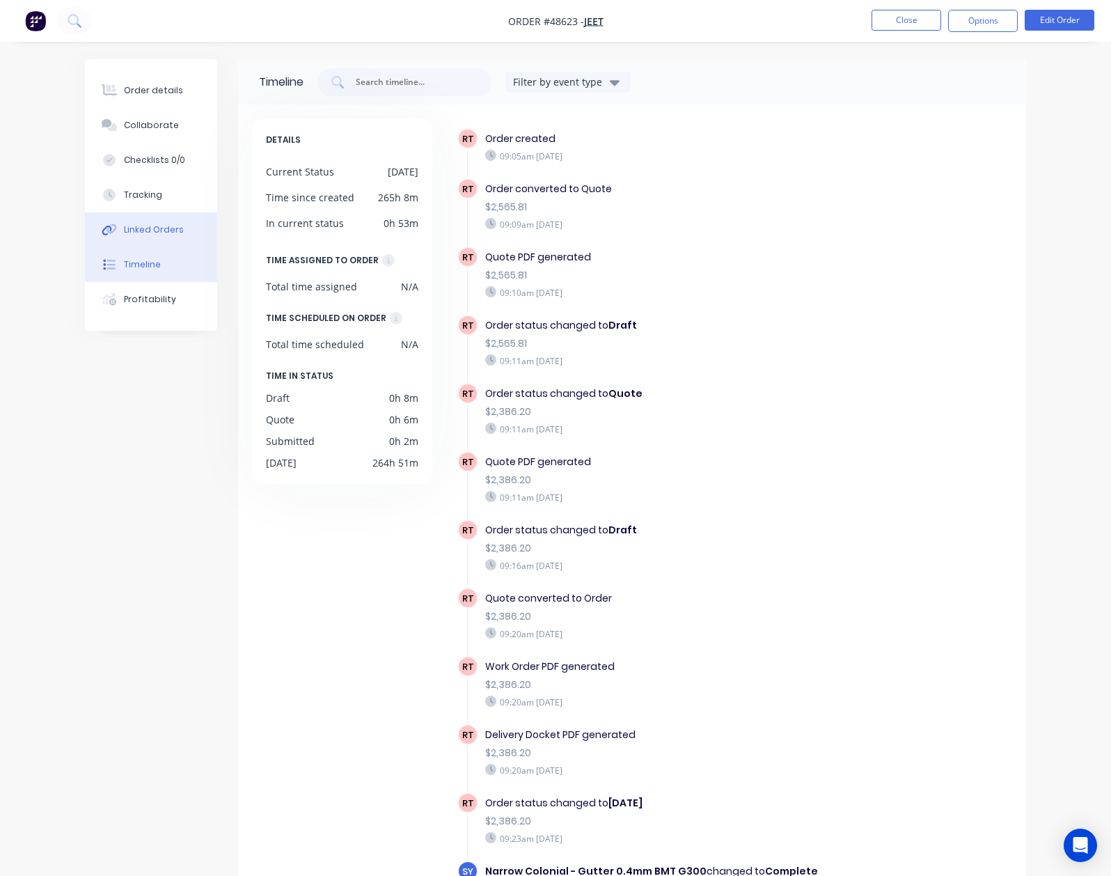
click at [85, 242] on button "Linked Orders" at bounding box center [151, 229] width 132 height 35
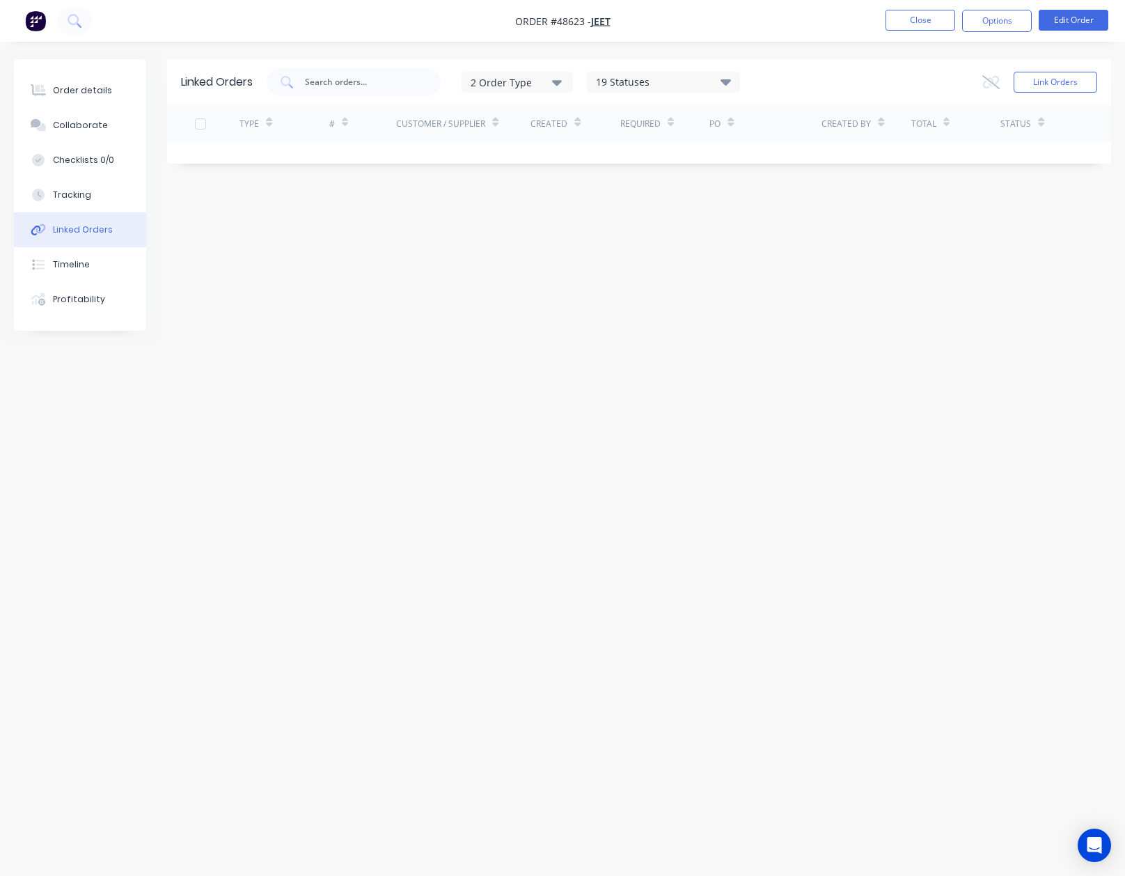
click at [73, 212] on div "Order details Collaborate Checklists 0/0 Tracking Linked Orders Timeline Profit…" at bounding box center [80, 195] width 132 height 272
click at [103, 198] on button "Tracking" at bounding box center [80, 195] width 132 height 35
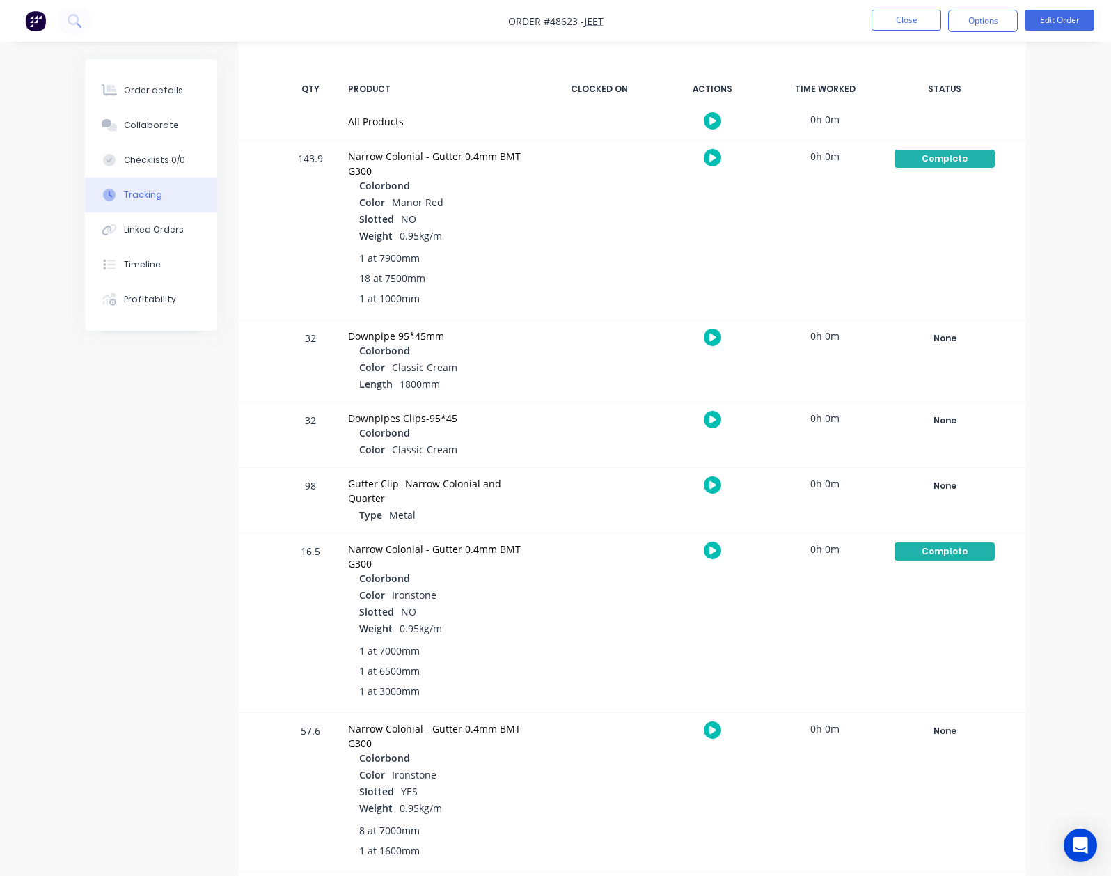
scroll to position [193, 0]
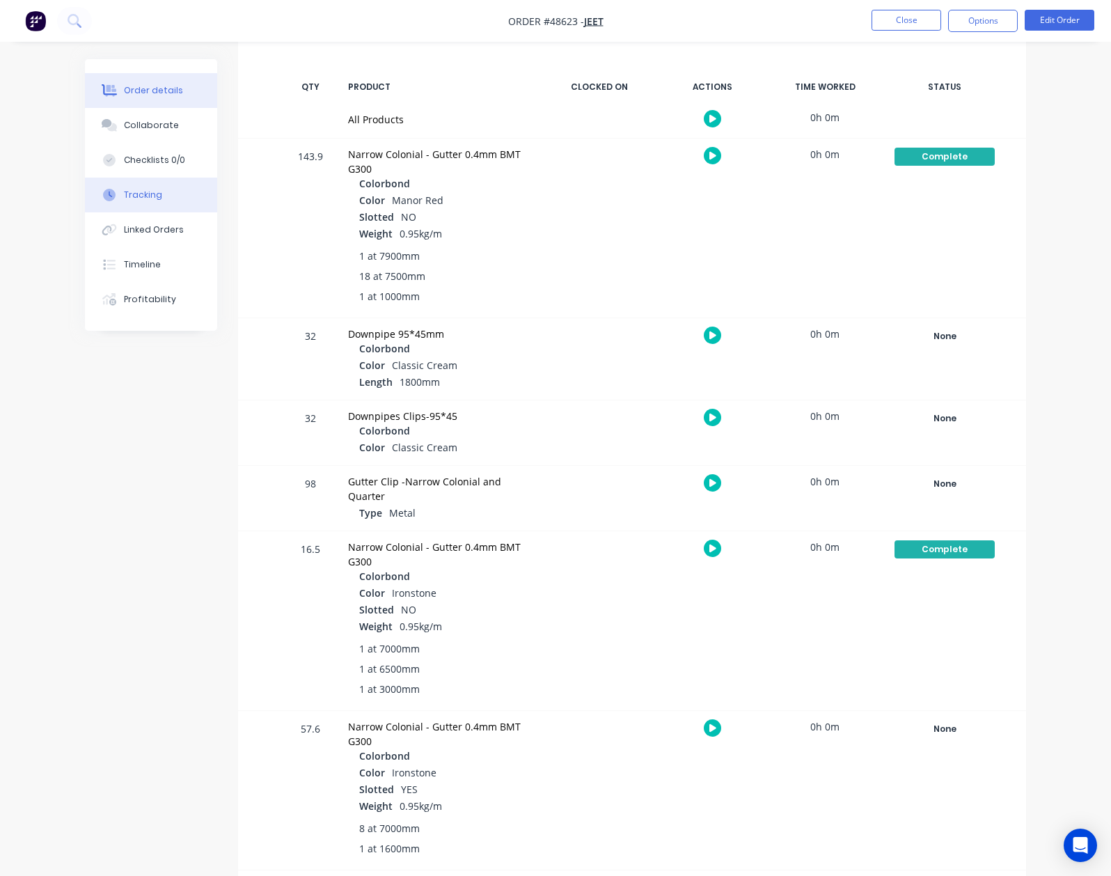
click at [124, 93] on div "Order details" at bounding box center [153, 90] width 59 height 13
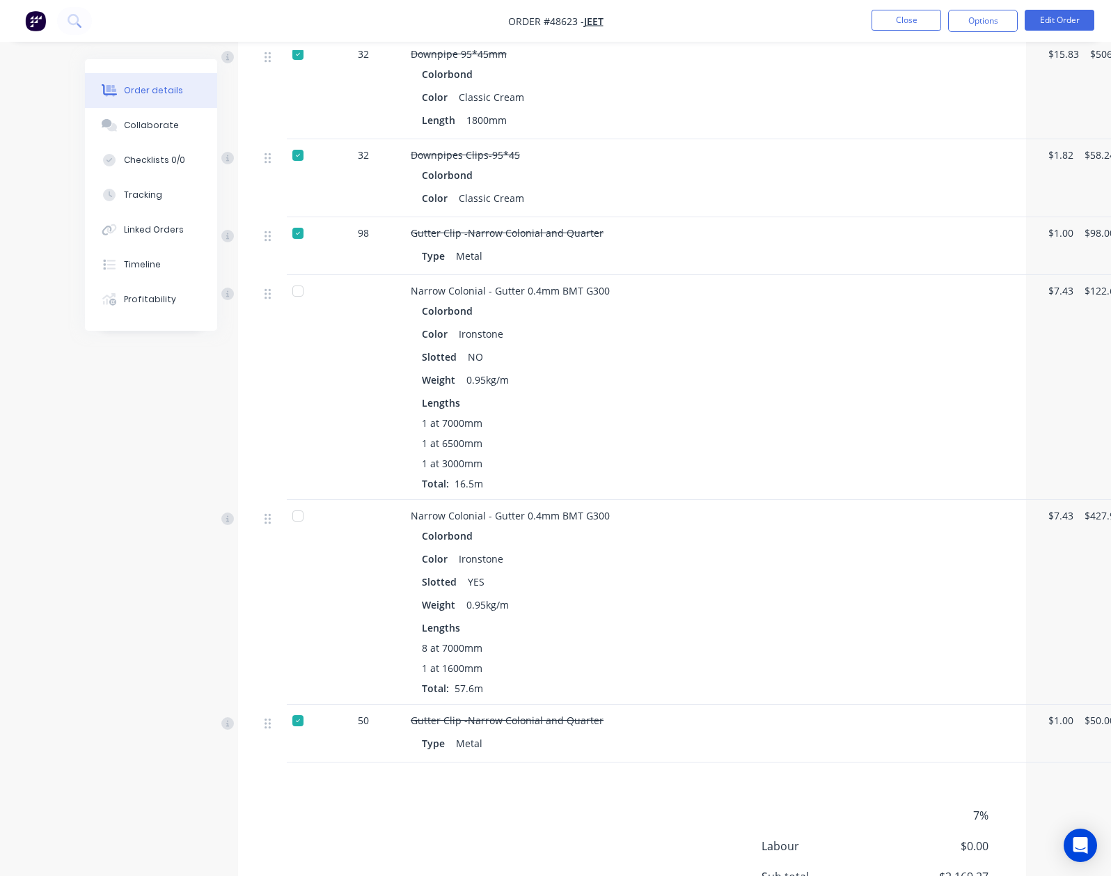
scroll to position [588, 0]
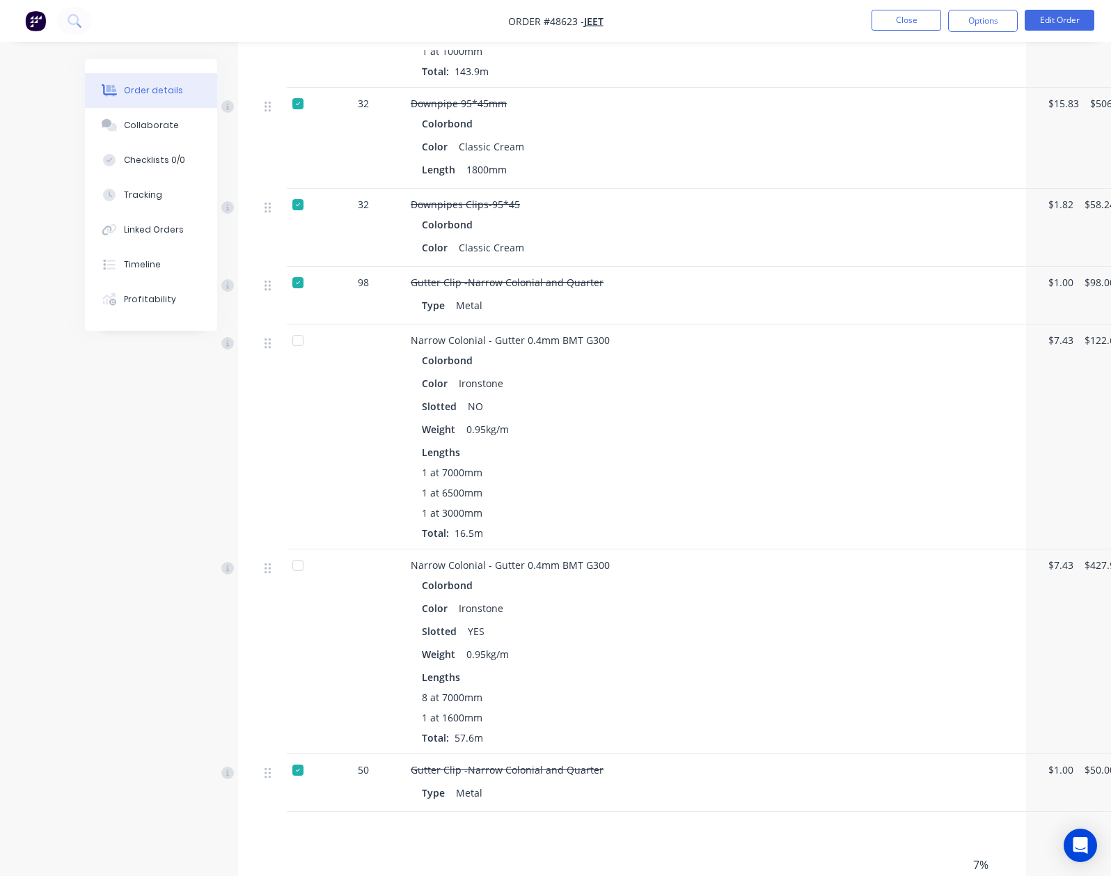
click at [574, 694] on div "8 at 7000mm" at bounding box center [718, 697] width 593 height 15
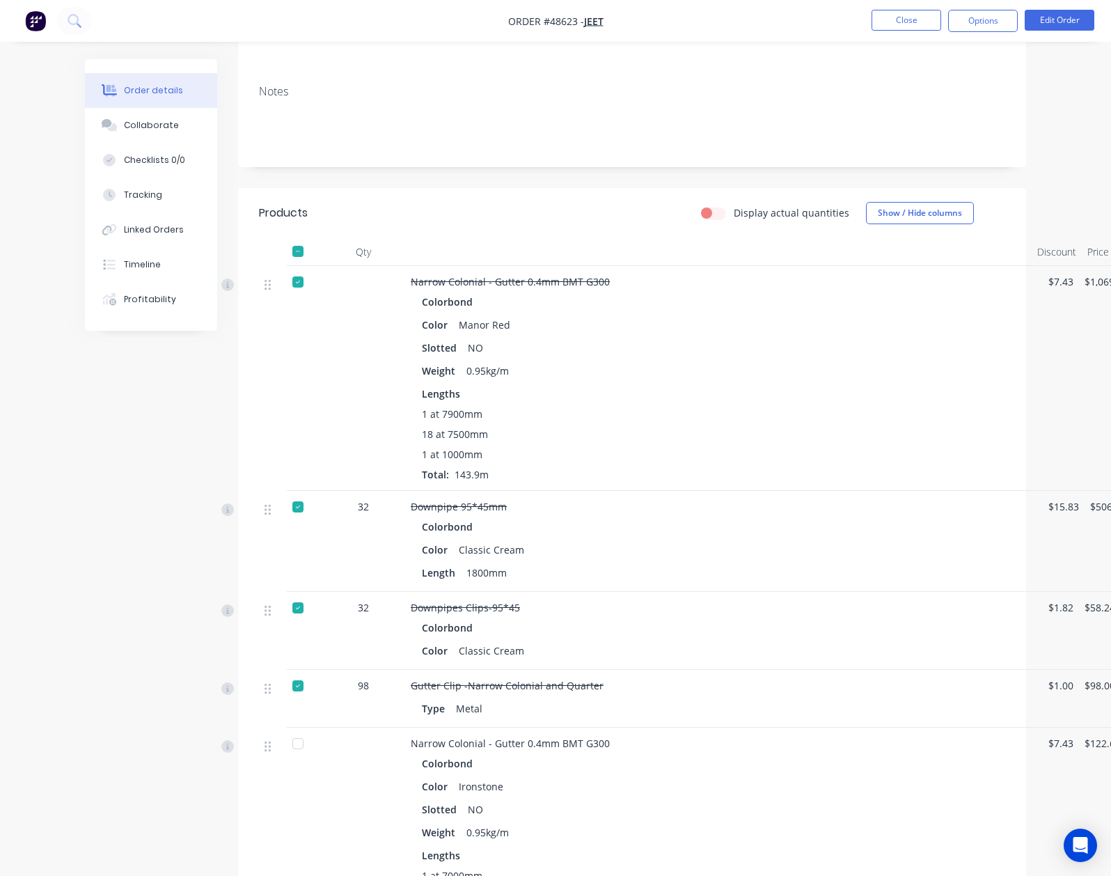
scroll to position [0, 0]
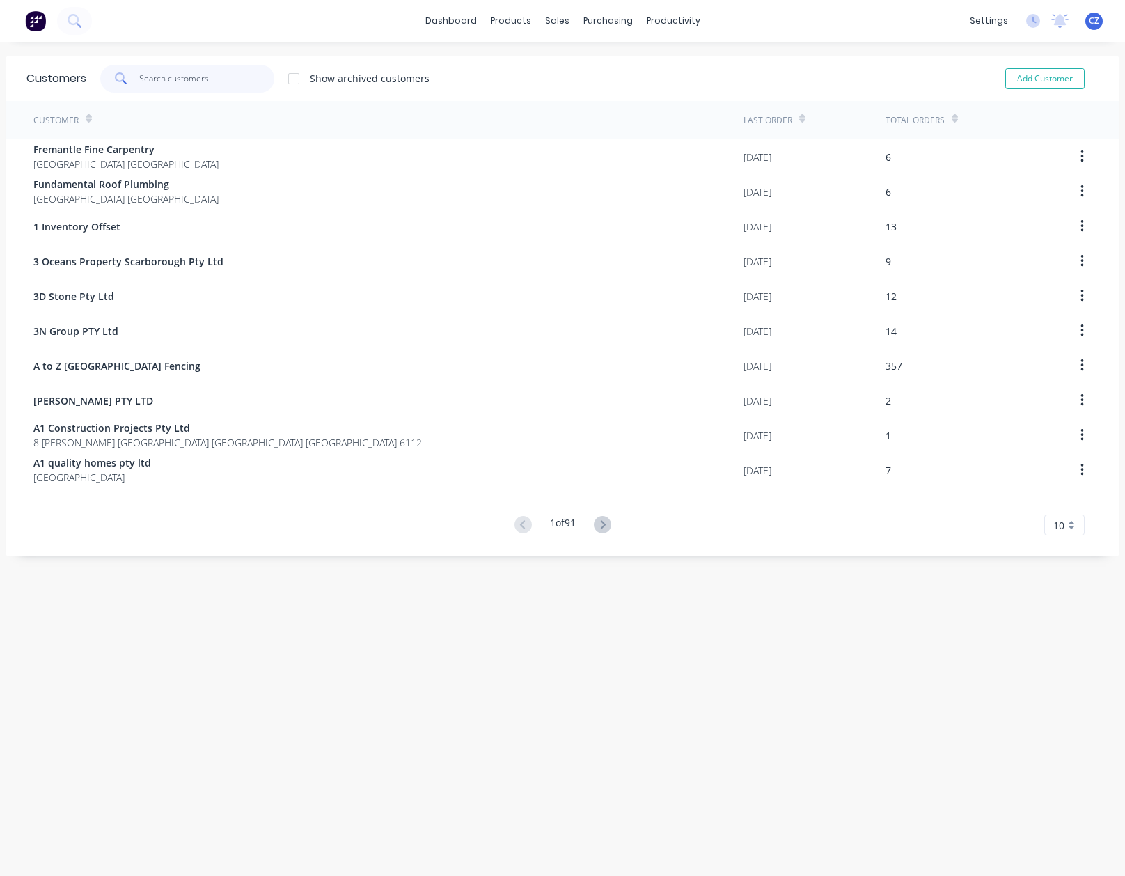
click at [206, 85] on input "text" at bounding box center [207, 79] width 136 height 28
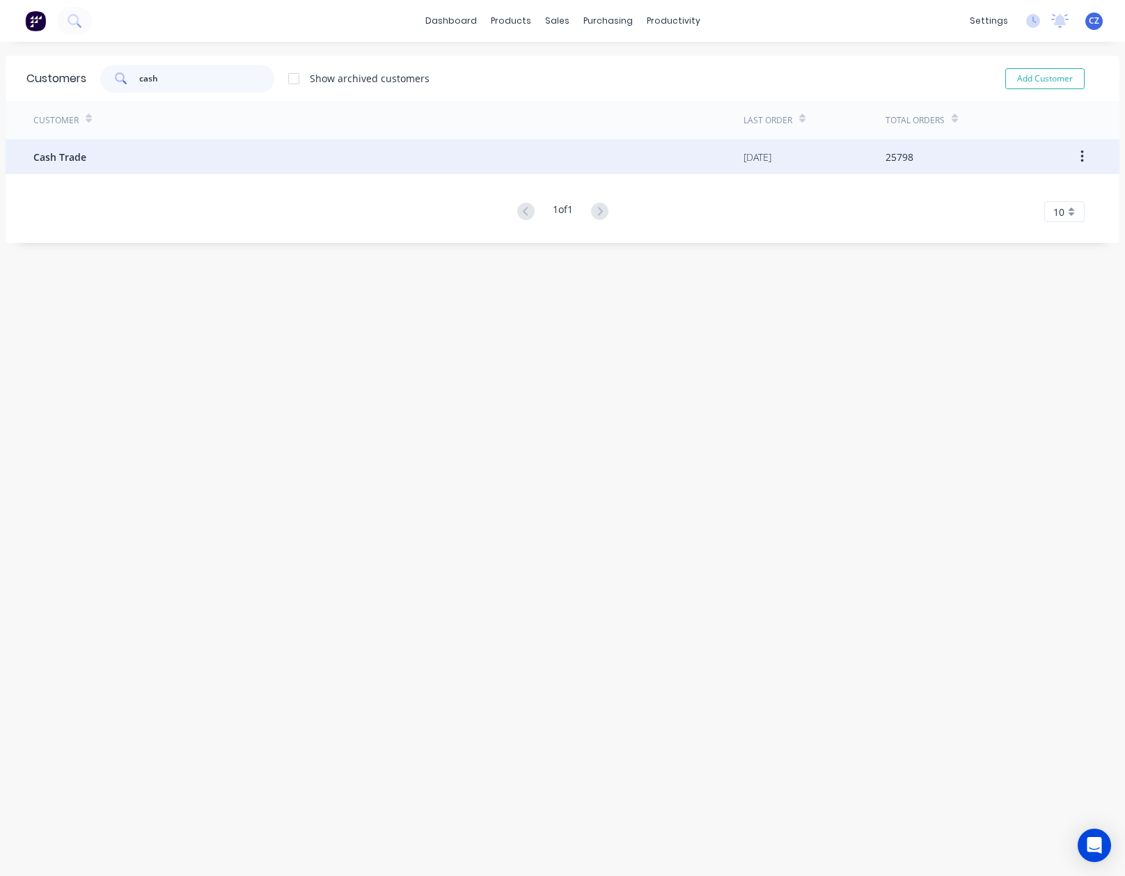
type input "cash"
click at [202, 157] on div "Cash Trade" at bounding box center [388, 156] width 710 height 35
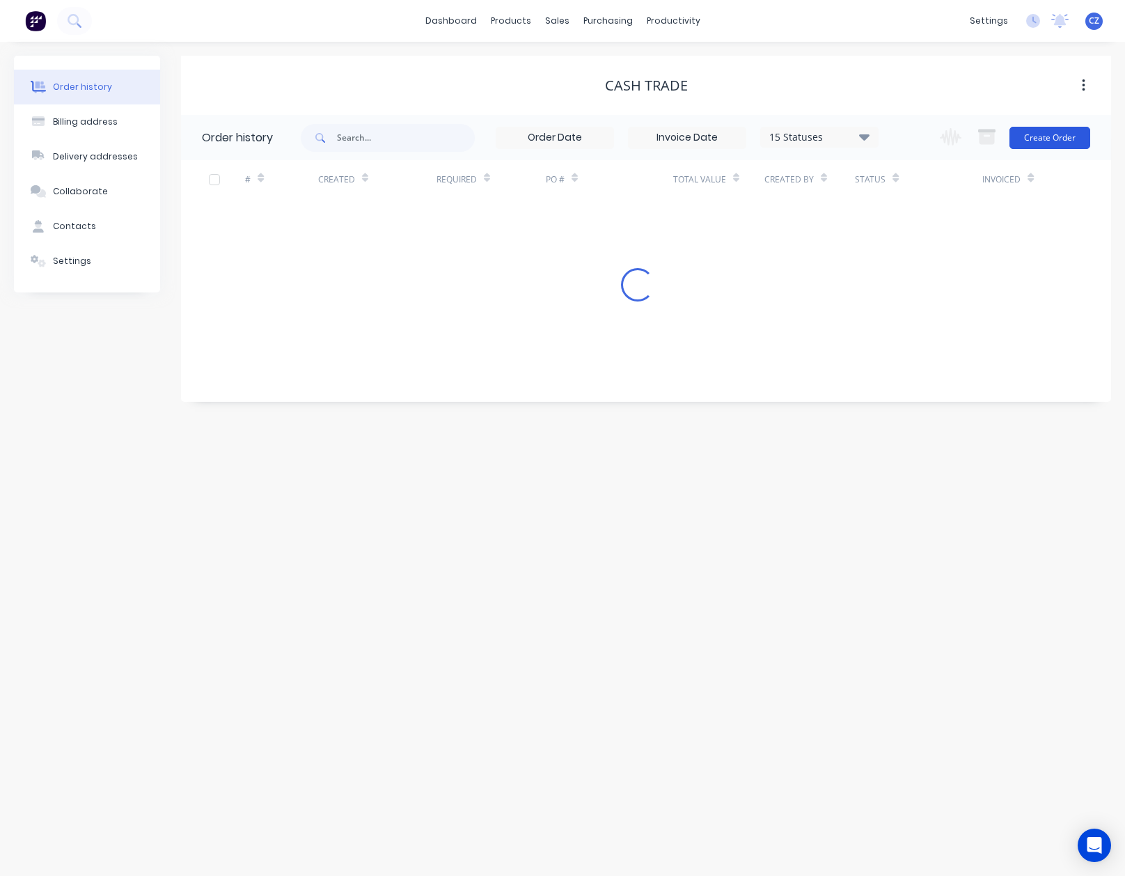
click at [1071, 127] on button "Create Order" at bounding box center [1049, 138] width 81 height 22
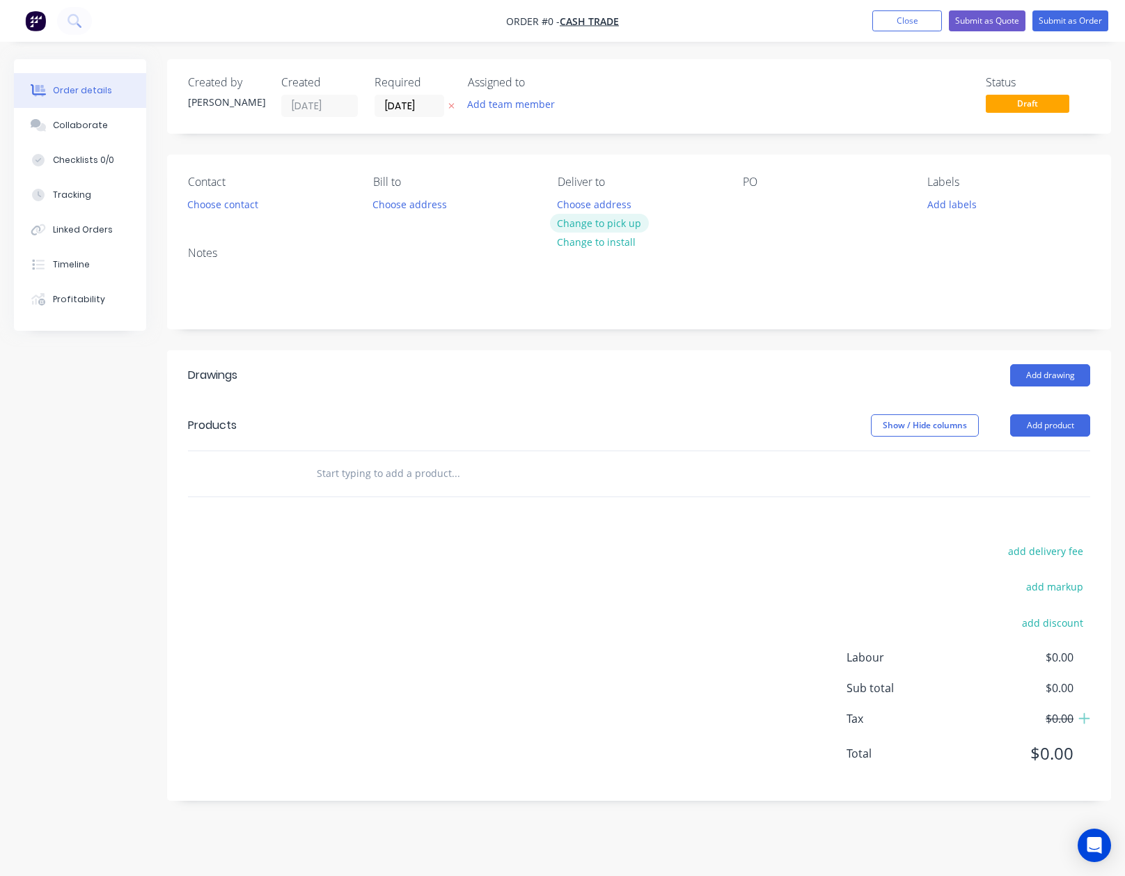
click at [613, 223] on button "Change to pick up" at bounding box center [599, 223] width 99 height 19
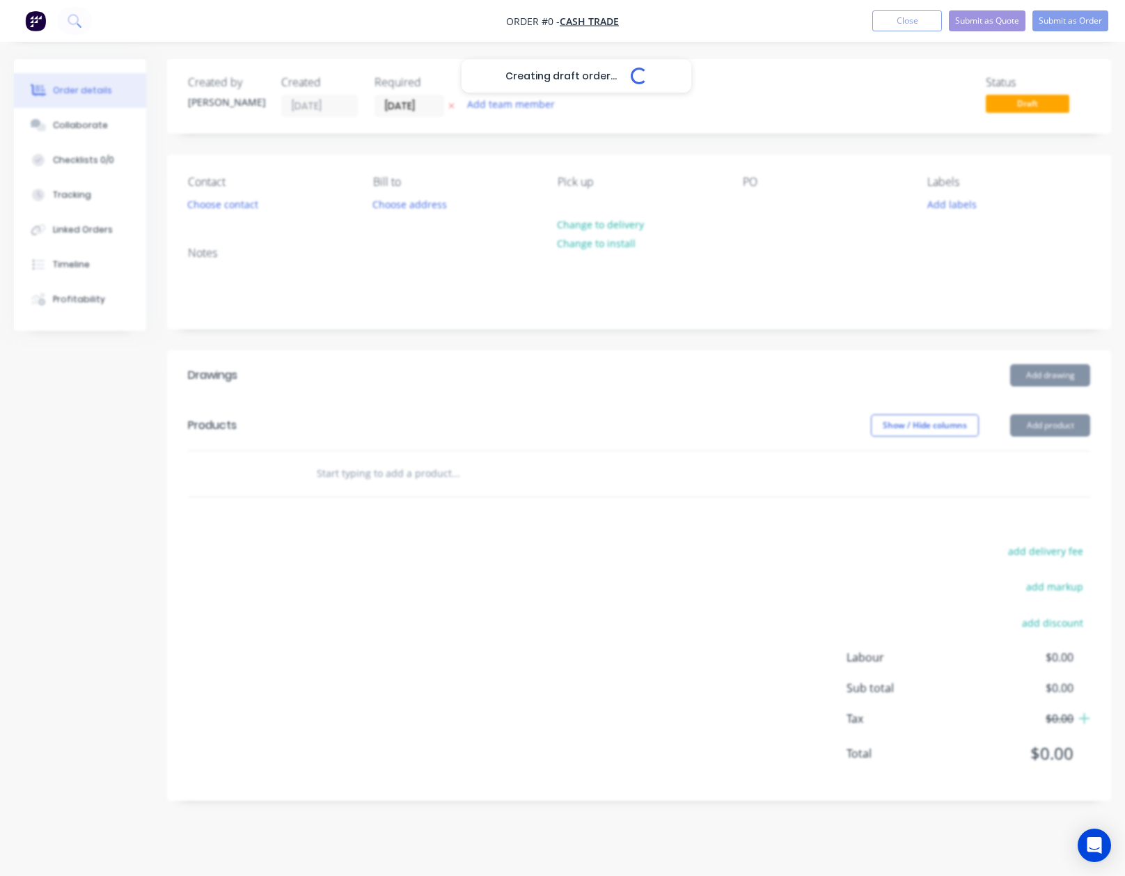
click at [388, 409] on div "Creating draft order... Loading..." at bounding box center [576, 497] width 1125 height 876
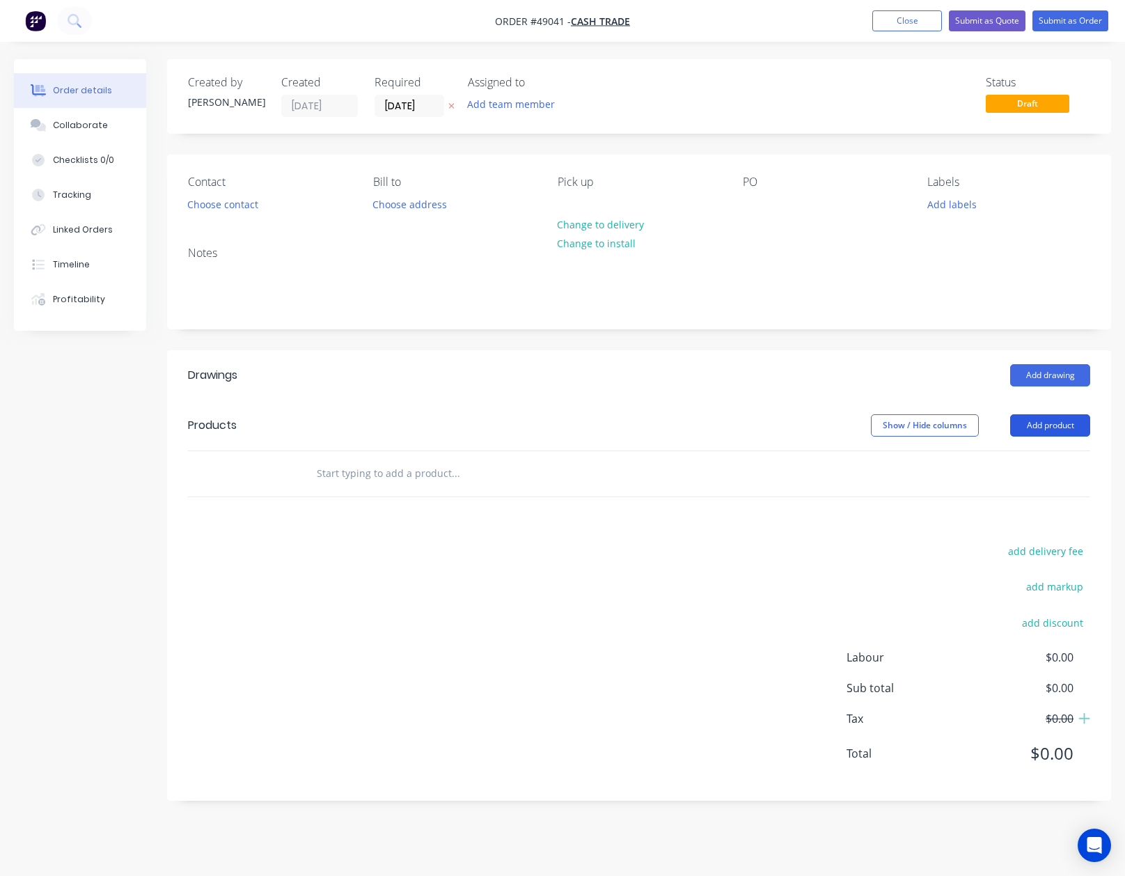
click at [1040, 436] on button "Add product" at bounding box center [1050, 425] width 80 height 22
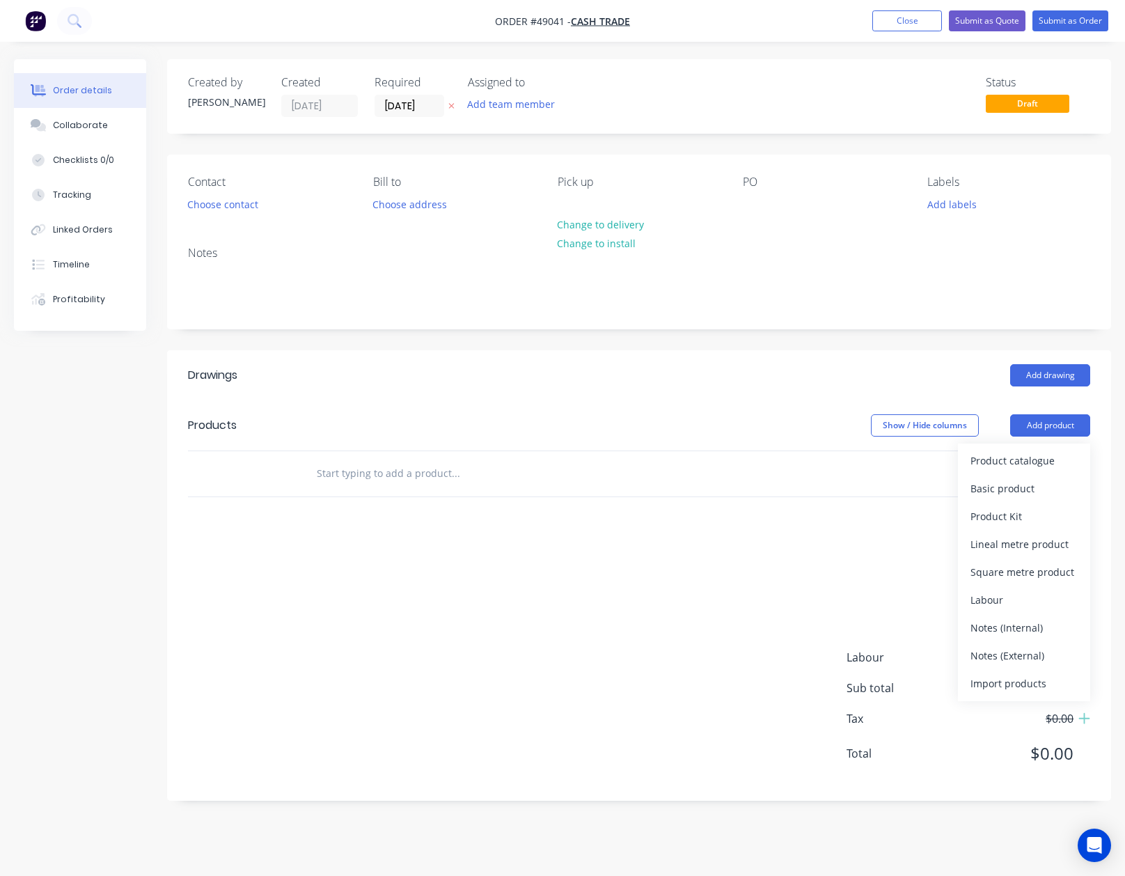
click at [1028, 468] on div "Product catalogue" at bounding box center [1023, 460] width 107 height 20
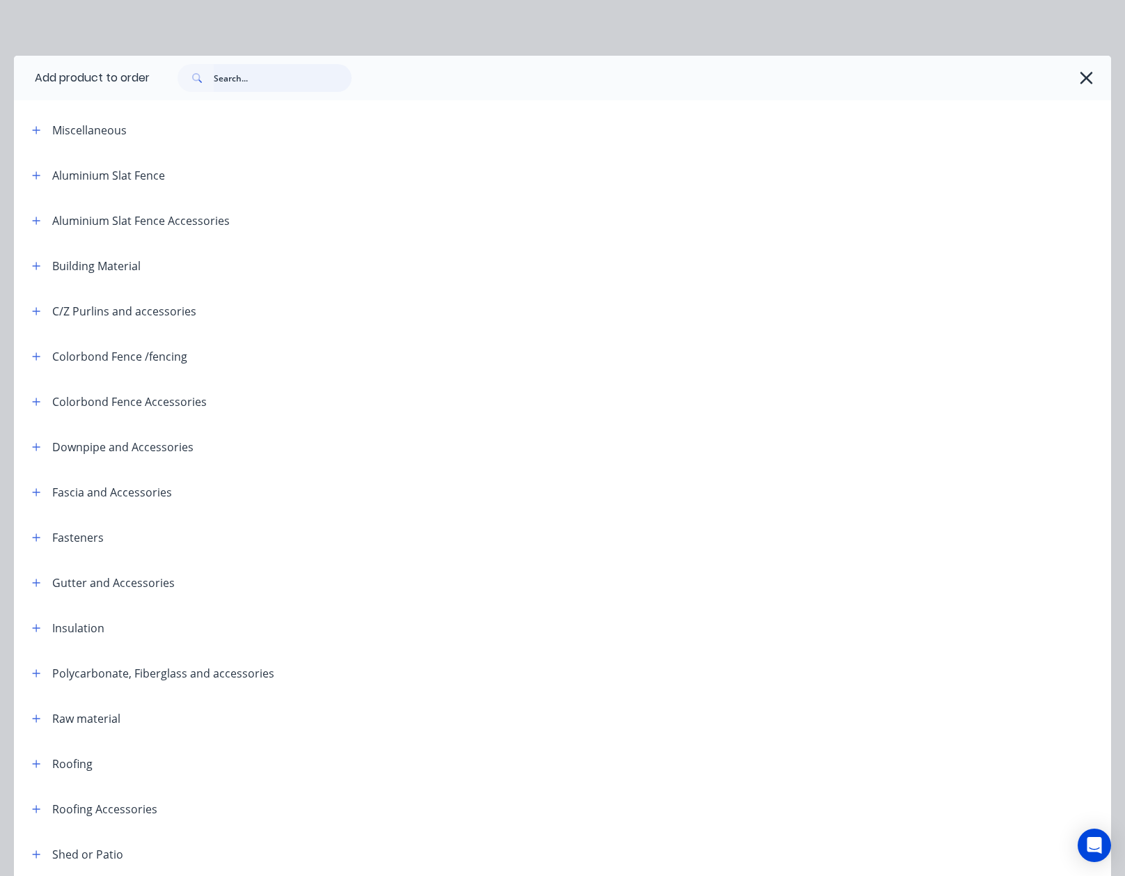
click at [288, 73] on input "text" at bounding box center [283, 78] width 138 height 28
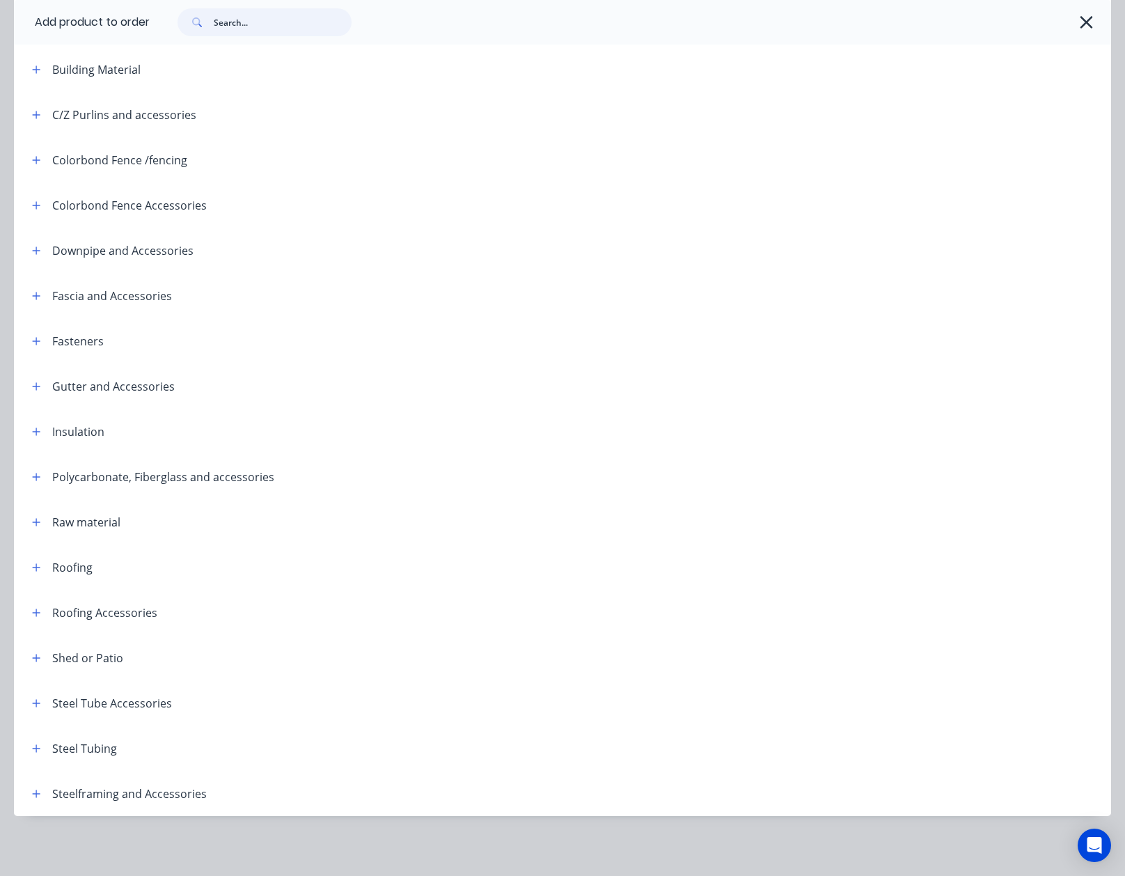
scroll to position [198, 0]
click at [38, 749] on icon "button" at bounding box center [36, 747] width 8 height 10
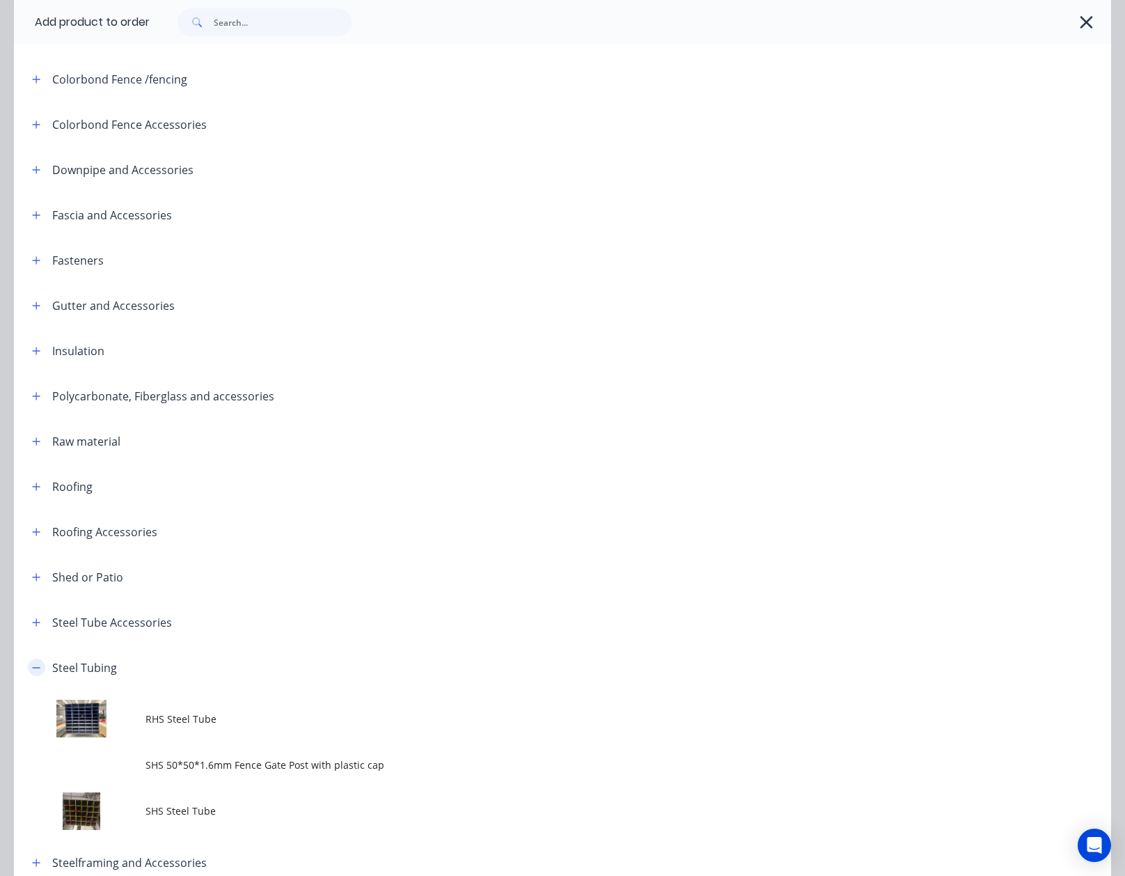
scroll to position [347, 0]
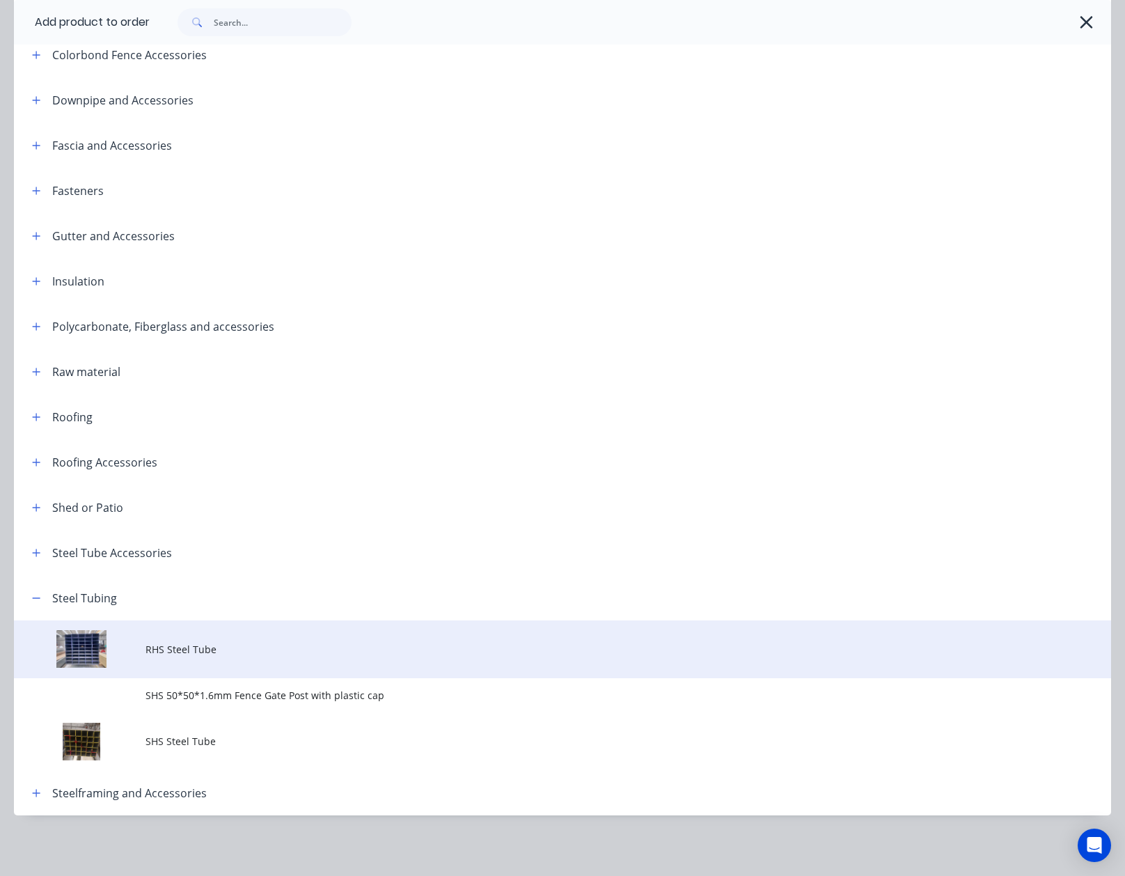
click at [193, 661] on td "RHS Steel Tube" at bounding box center [629, 649] width 966 height 58
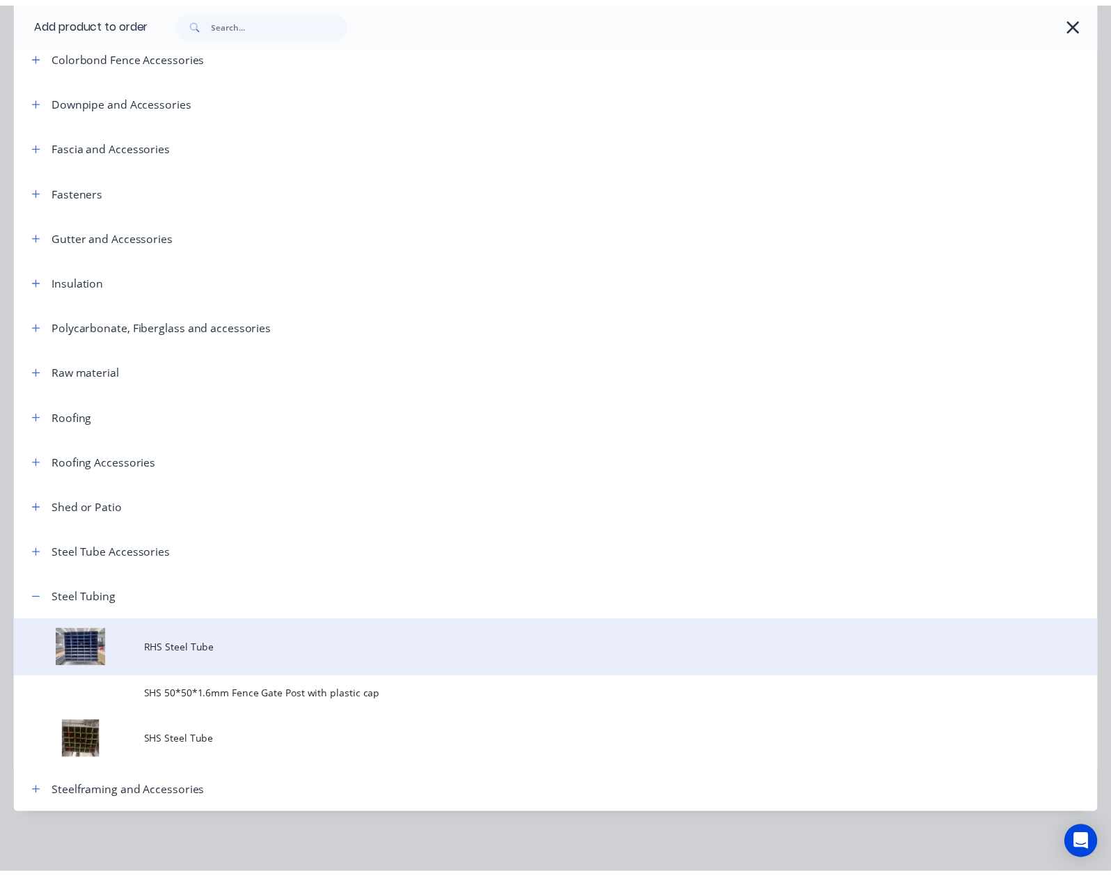
scroll to position [0, 0]
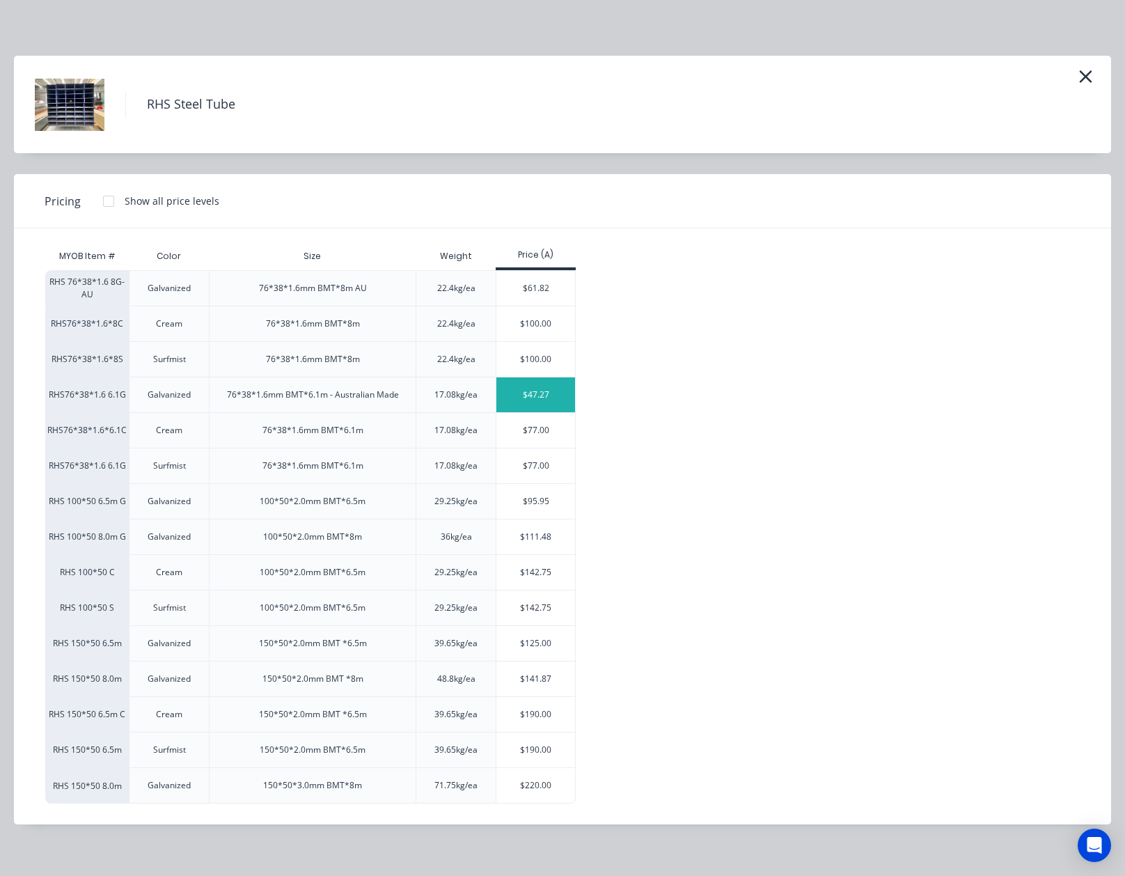
click at [554, 407] on div "$47.27" at bounding box center [535, 394] width 79 height 35
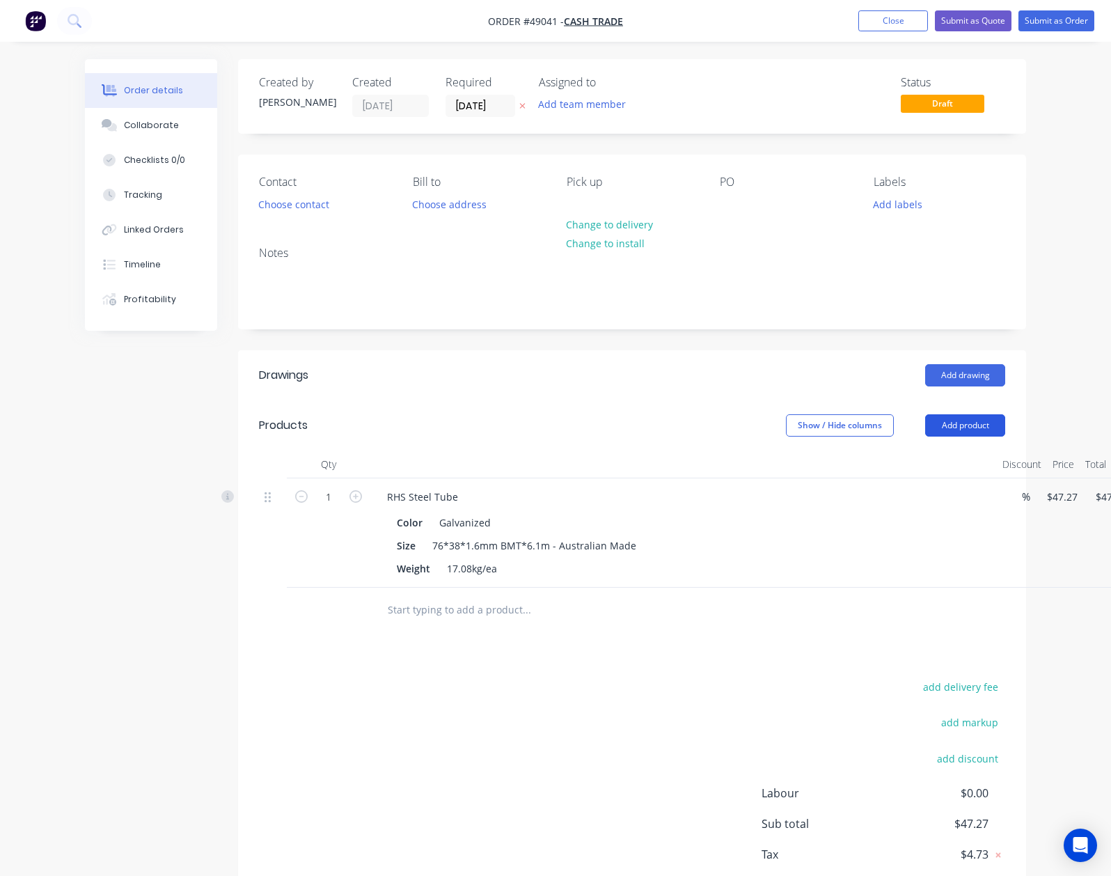
click at [1005, 427] on button "Add product" at bounding box center [965, 425] width 80 height 22
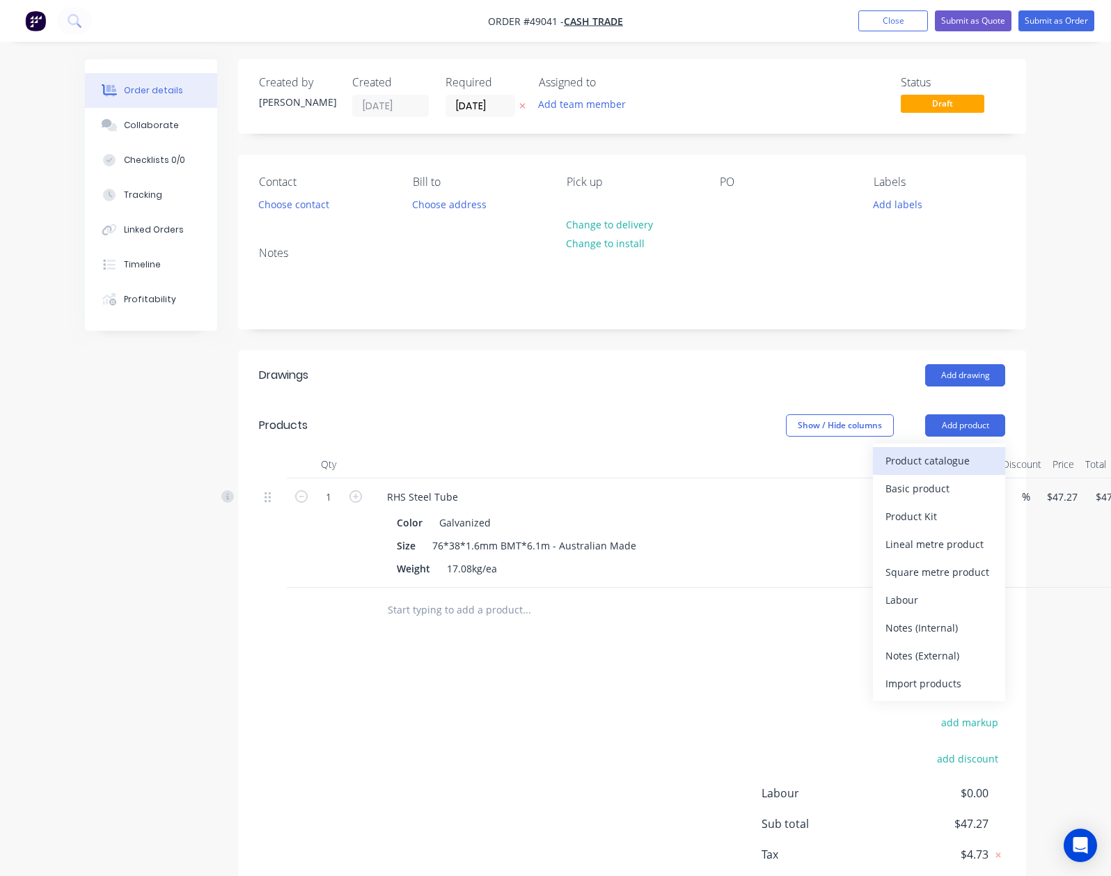
click at [1005, 449] on button "Product catalogue" at bounding box center [939, 461] width 132 height 28
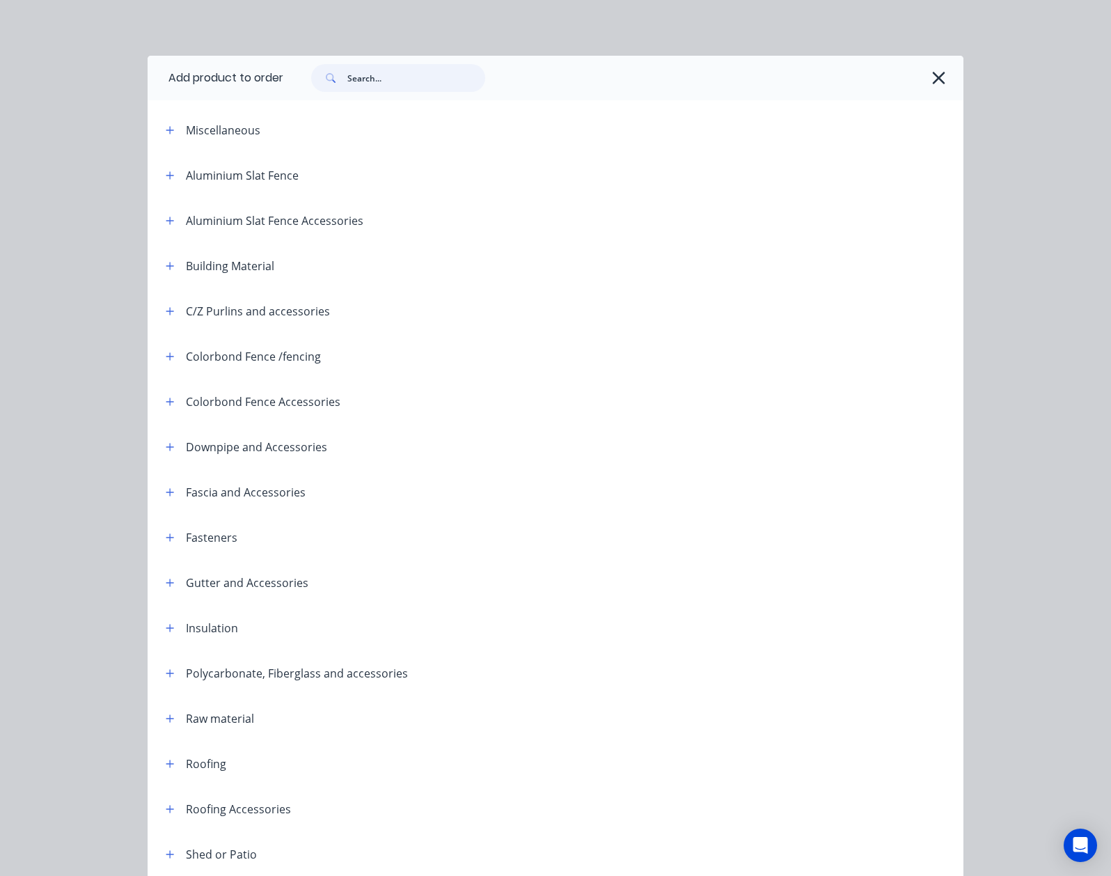
click at [347, 75] on input "text" at bounding box center [416, 78] width 138 height 28
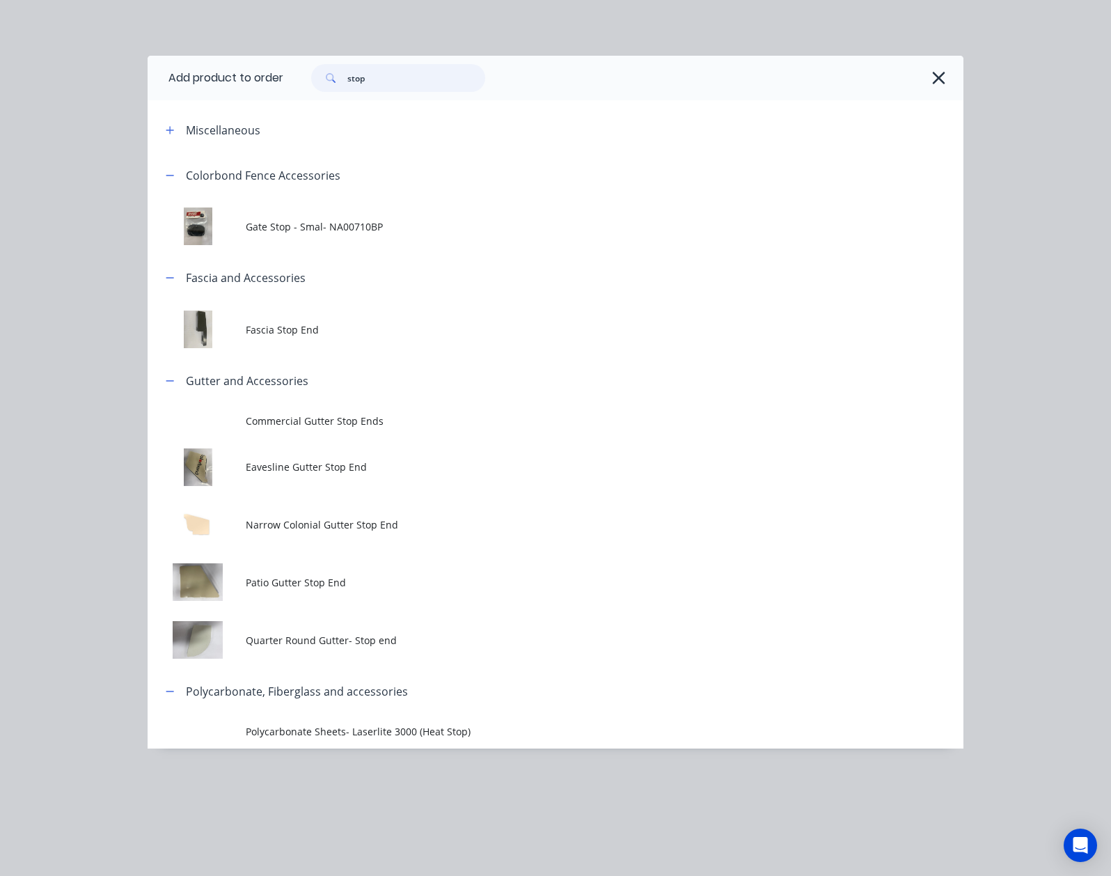
drag, startPoint x: 282, startPoint y: 74, endPoint x: 22, endPoint y: 89, distance: 260.1
click at [148, 89] on header "Add product to order stop" at bounding box center [556, 78] width 816 height 45
type input "cap"
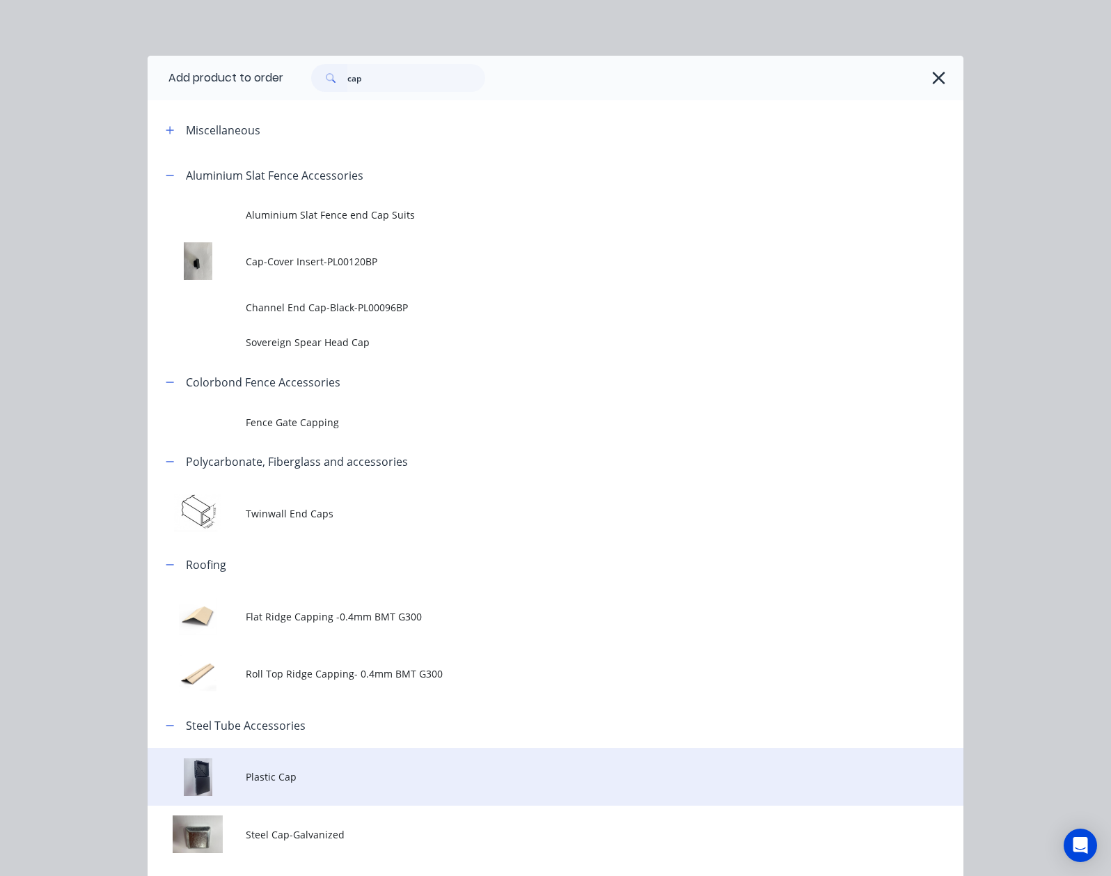
click at [246, 780] on span "Plastic Cap" at bounding box center [533, 776] width 574 height 15
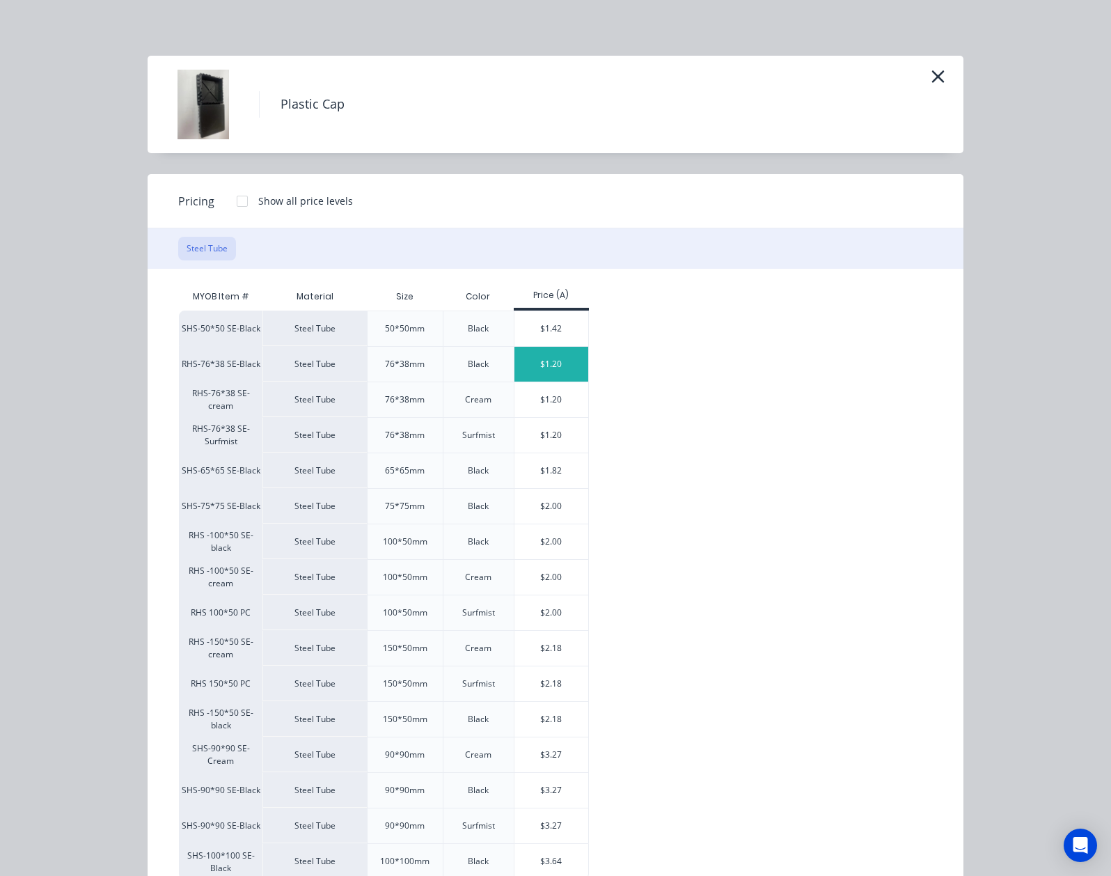
click at [514, 372] on div "$1.20" at bounding box center [551, 364] width 74 height 35
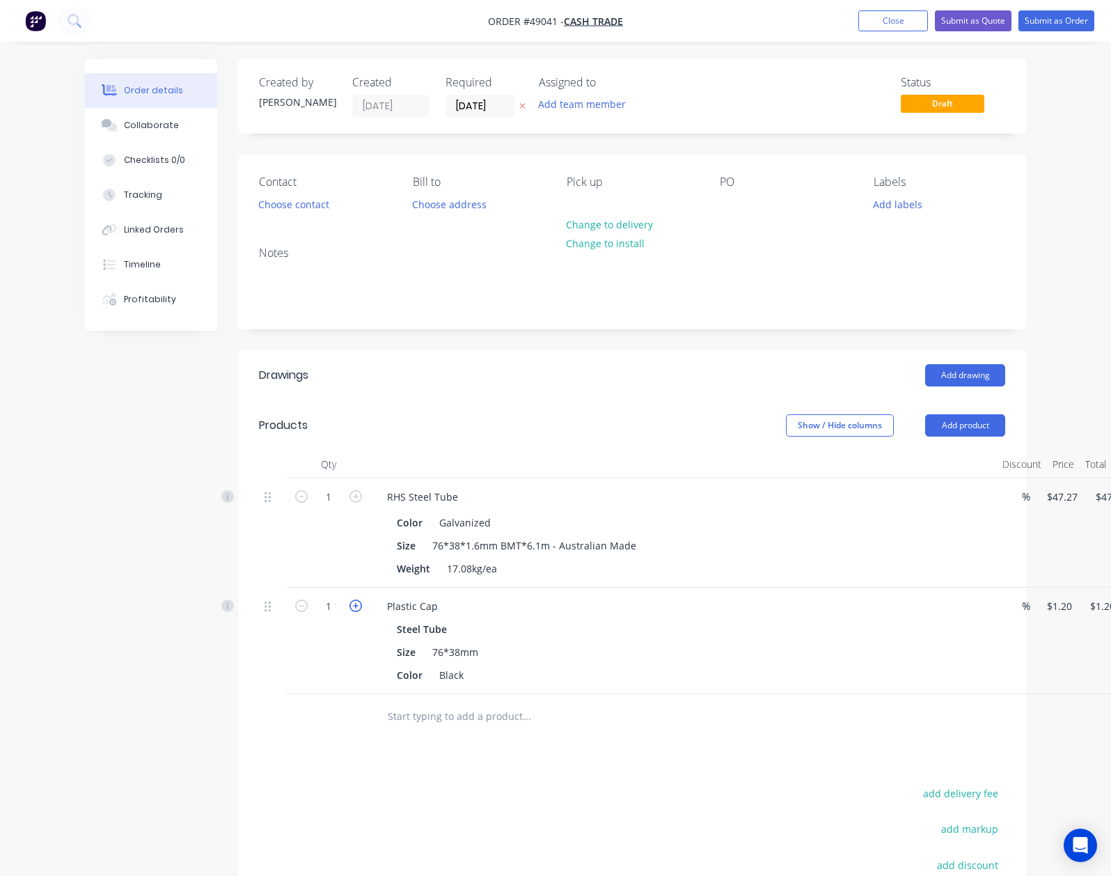
click at [349, 605] on icon "button" at bounding box center [355, 605] width 13 height 13
type input "2"
type input "$2.40"
drag, startPoint x: 753, startPoint y: 615, endPoint x: 767, endPoint y: 579, distance: 38.8
click at [753, 613] on div "Plastic Cap" at bounding box center [683, 606] width 615 height 20
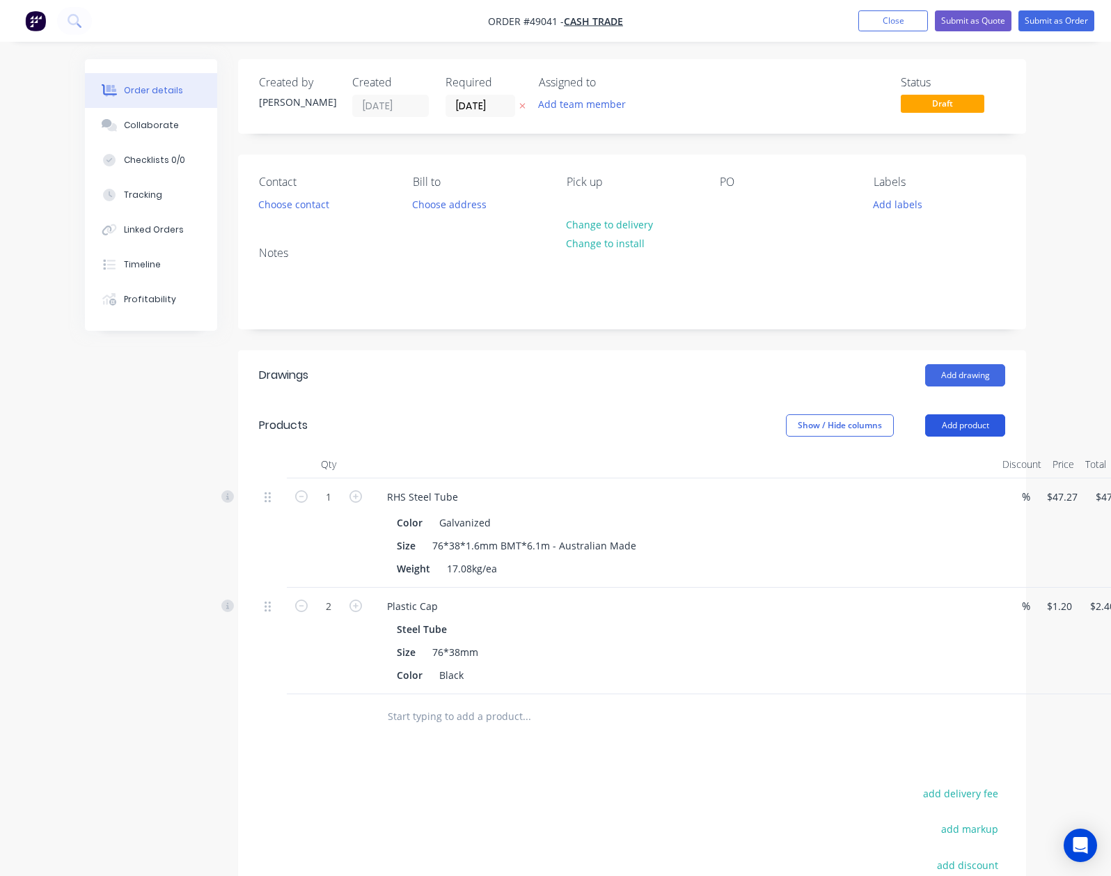
click at [1005, 426] on button "Add product" at bounding box center [965, 425] width 80 height 22
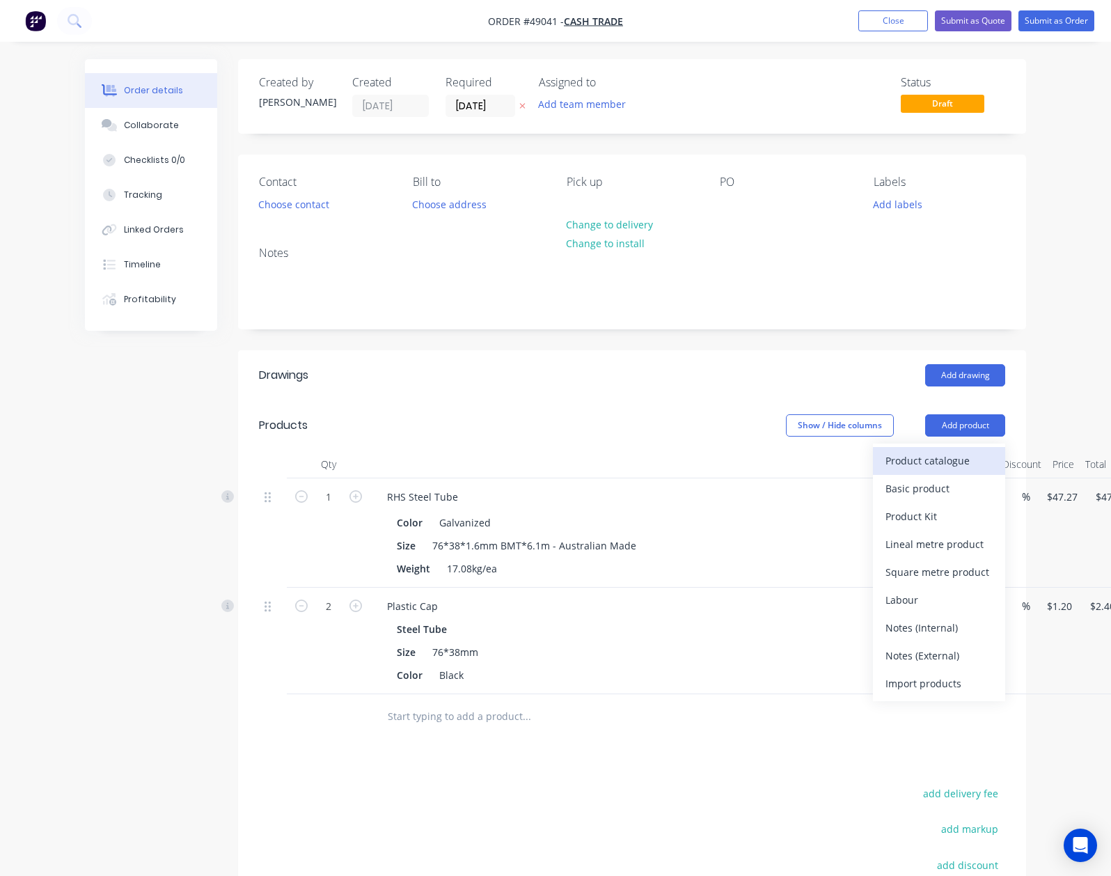
click at [993, 459] on div "Product catalogue" at bounding box center [939, 460] width 107 height 20
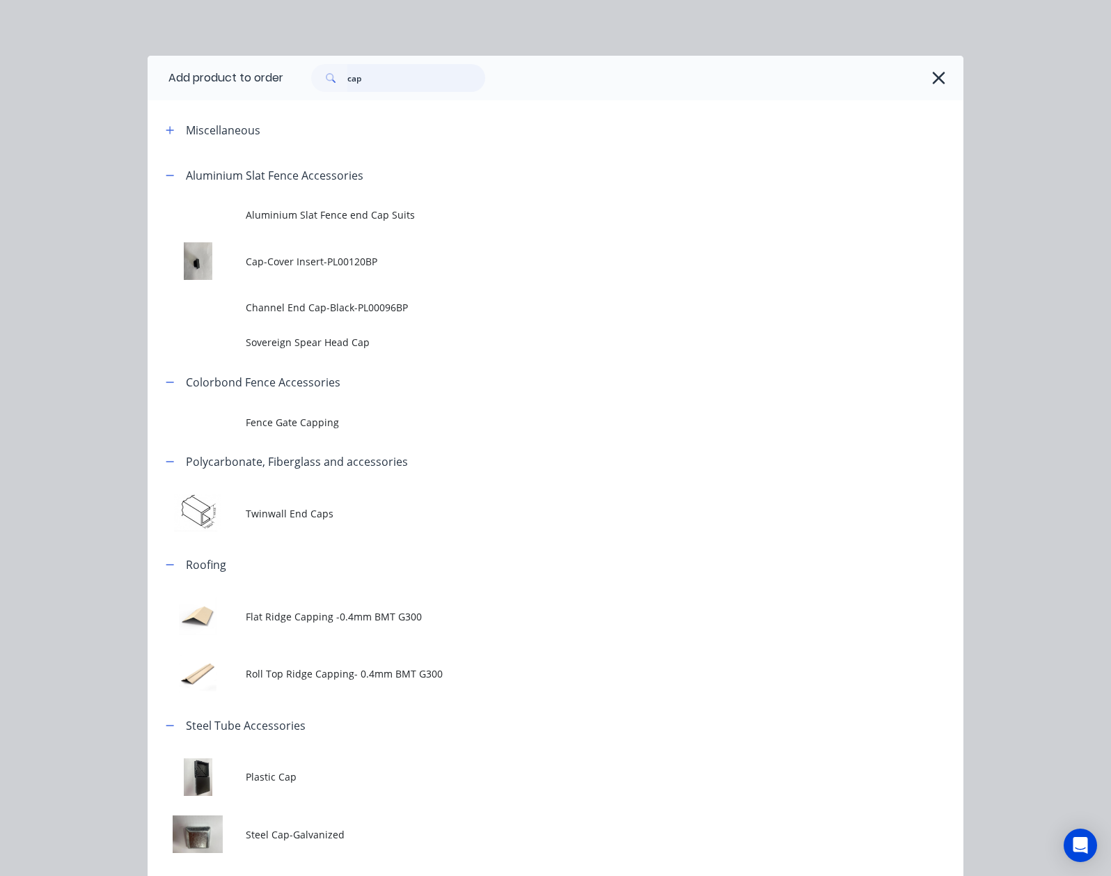
drag, startPoint x: 134, startPoint y: 89, endPoint x: 15, endPoint y: 109, distance: 120.7
click at [148, 106] on div "Add product to order cap Miscellaneous Aluminium Slat Fence Accessories Alumini…" at bounding box center [556, 500] width 816 height 888
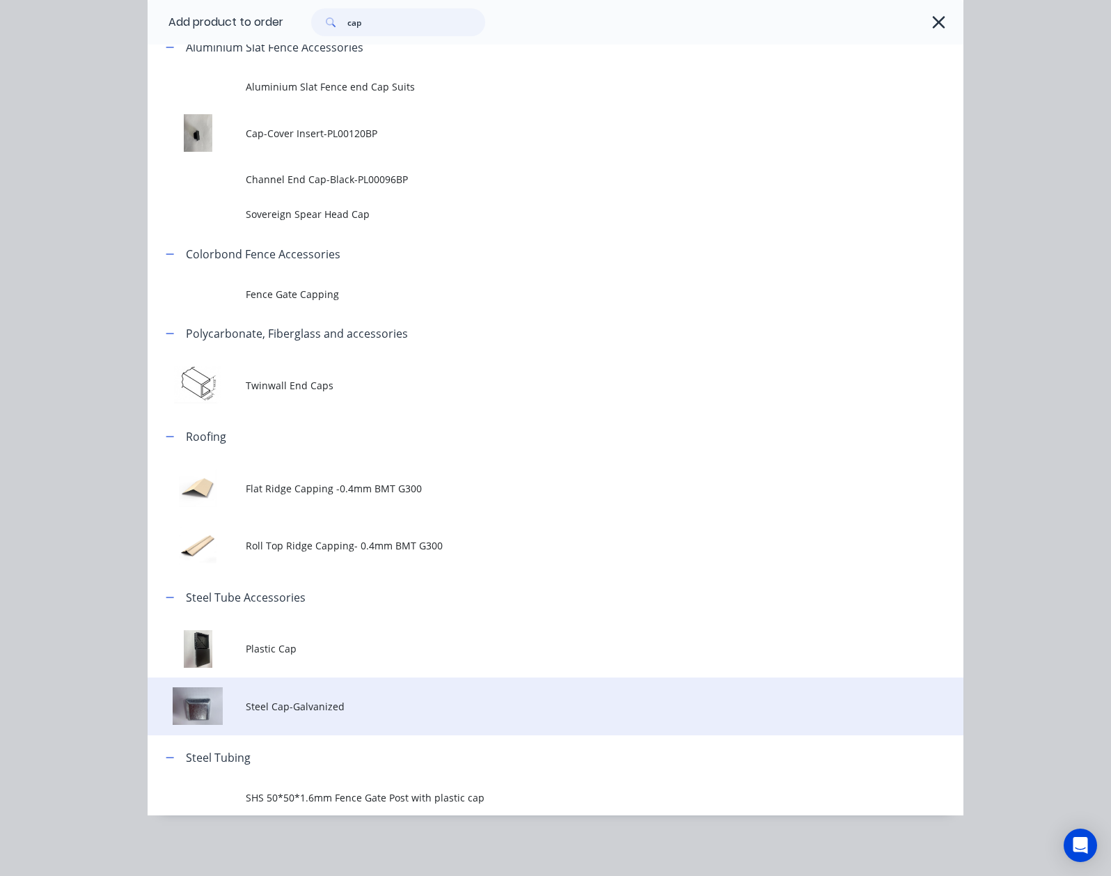
scroll to position [210, 0]
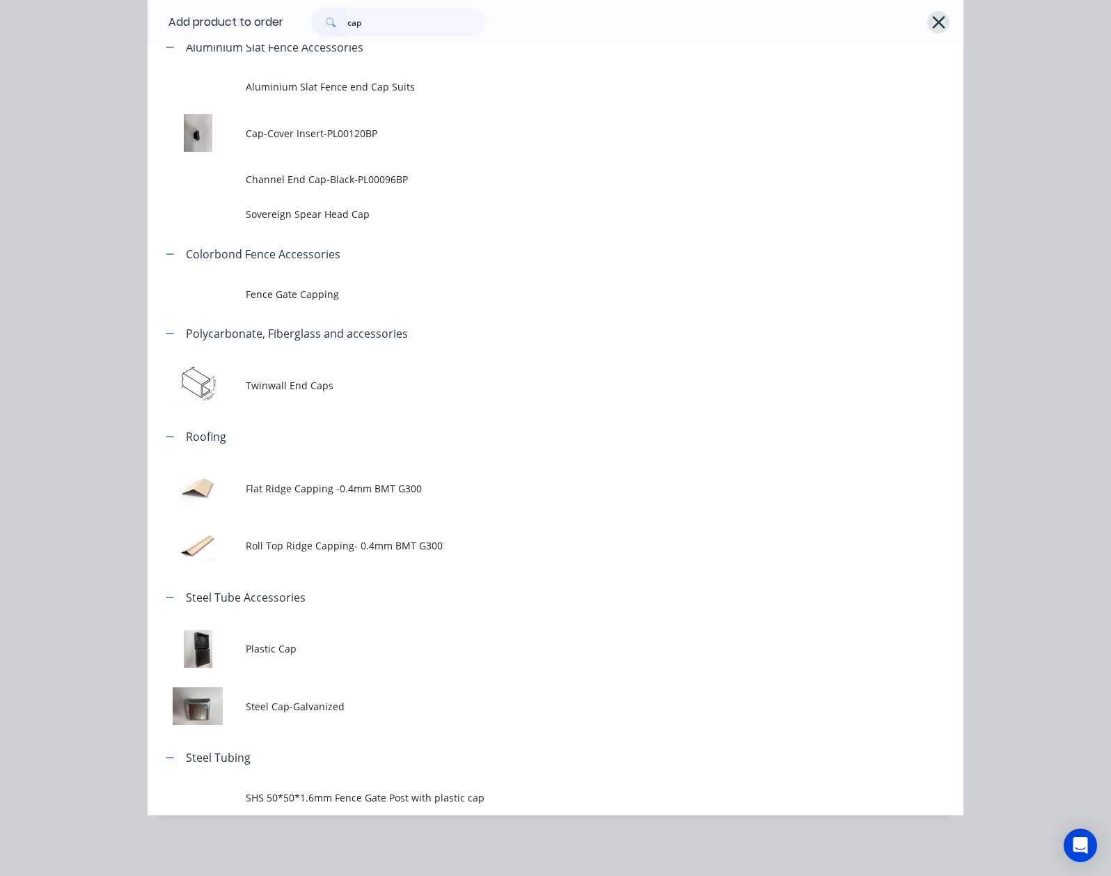
click at [946, 22] on icon "button" at bounding box center [938, 22] width 15 height 19
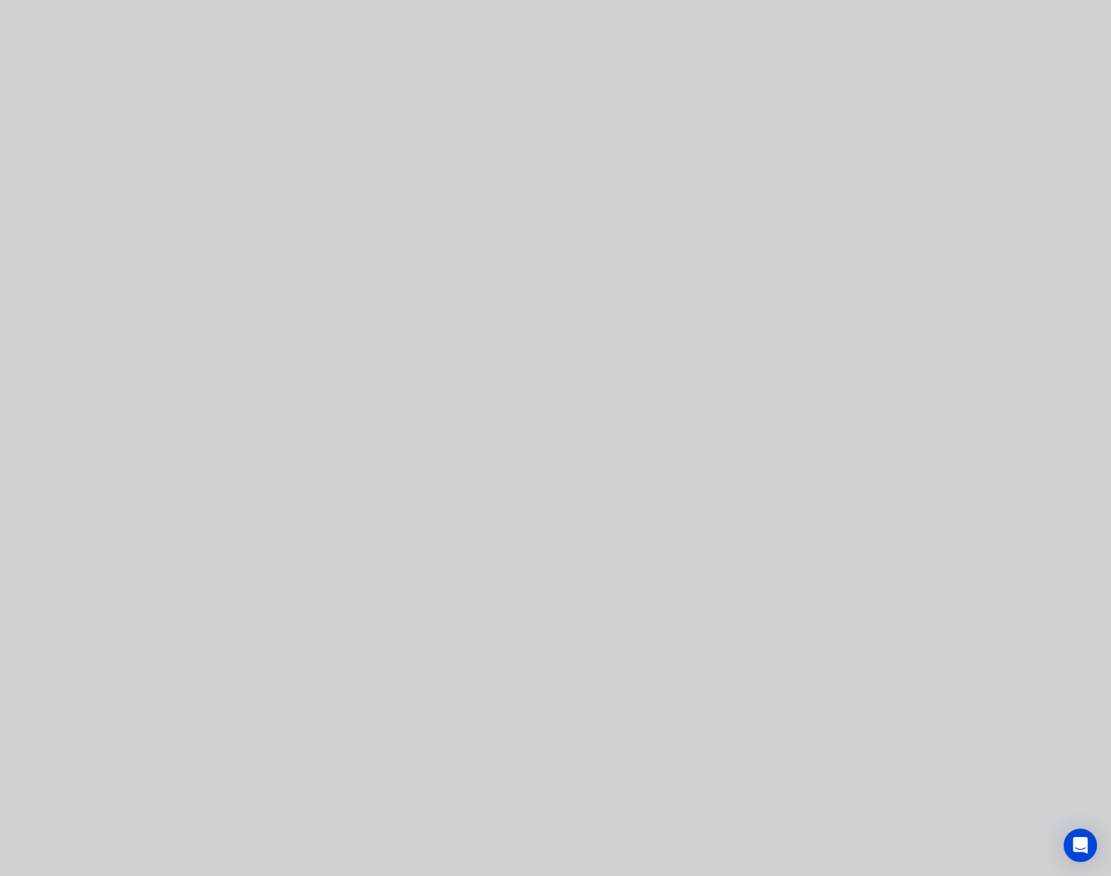
scroll to position [0, 0]
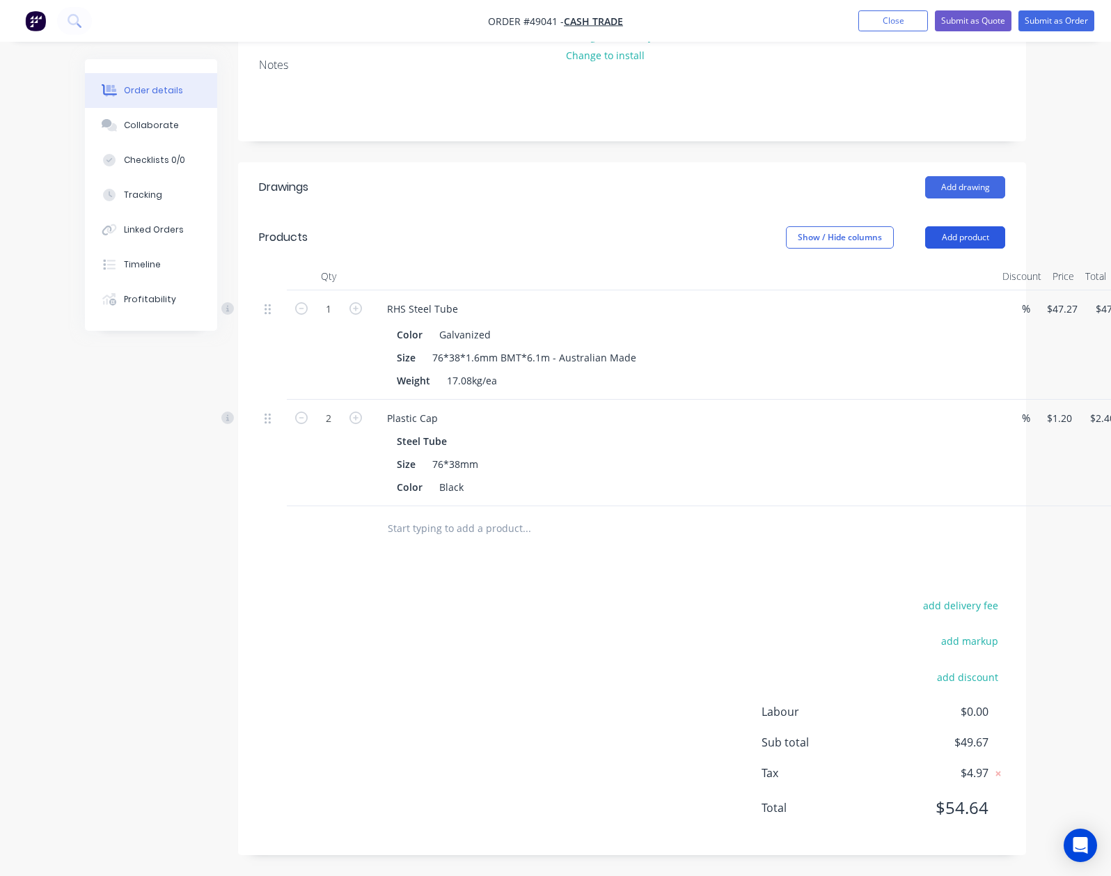
drag, startPoint x: 1056, startPoint y: 255, endPoint x: 1053, endPoint y: 235, distance: 19.8
click at [1026, 253] on header "Products Show / Hide columns Add product" at bounding box center [632, 237] width 788 height 50
click at [1005, 235] on button "Add product" at bounding box center [965, 237] width 80 height 22
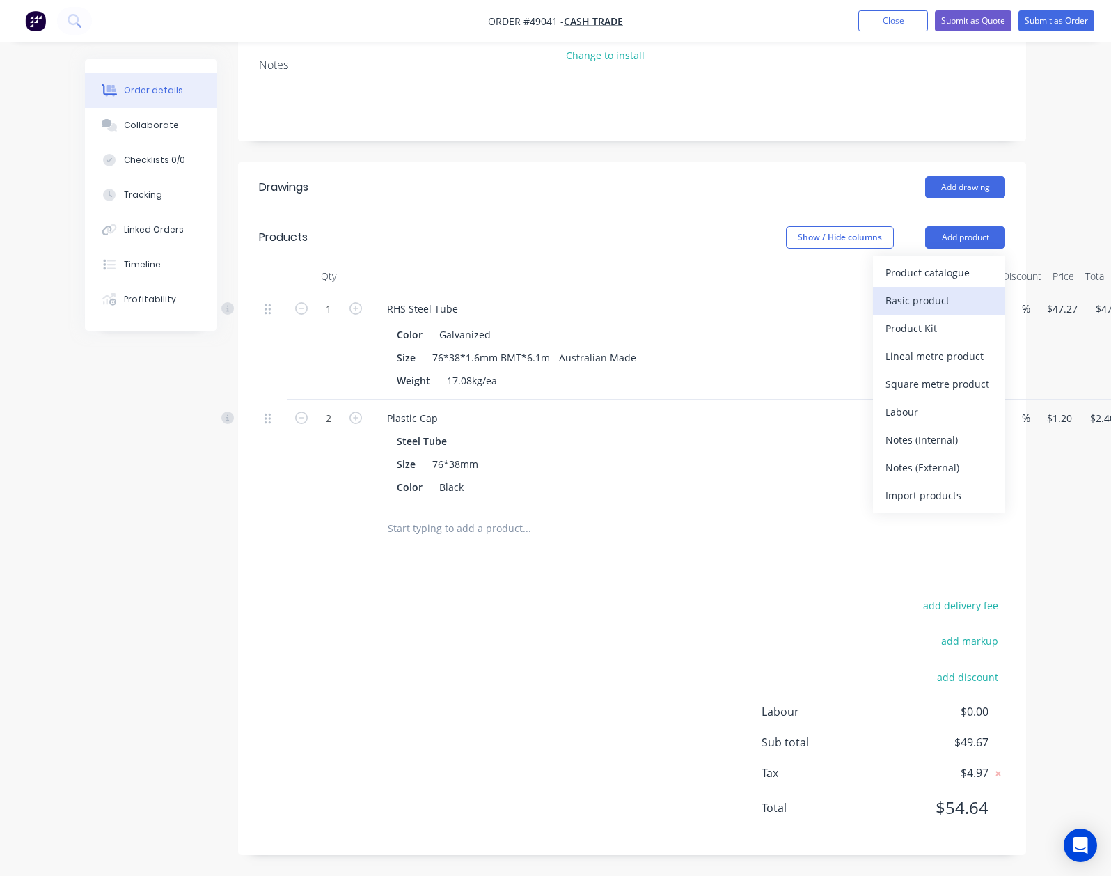
click at [993, 304] on div "Basic product" at bounding box center [939, 300] width 107 height 20
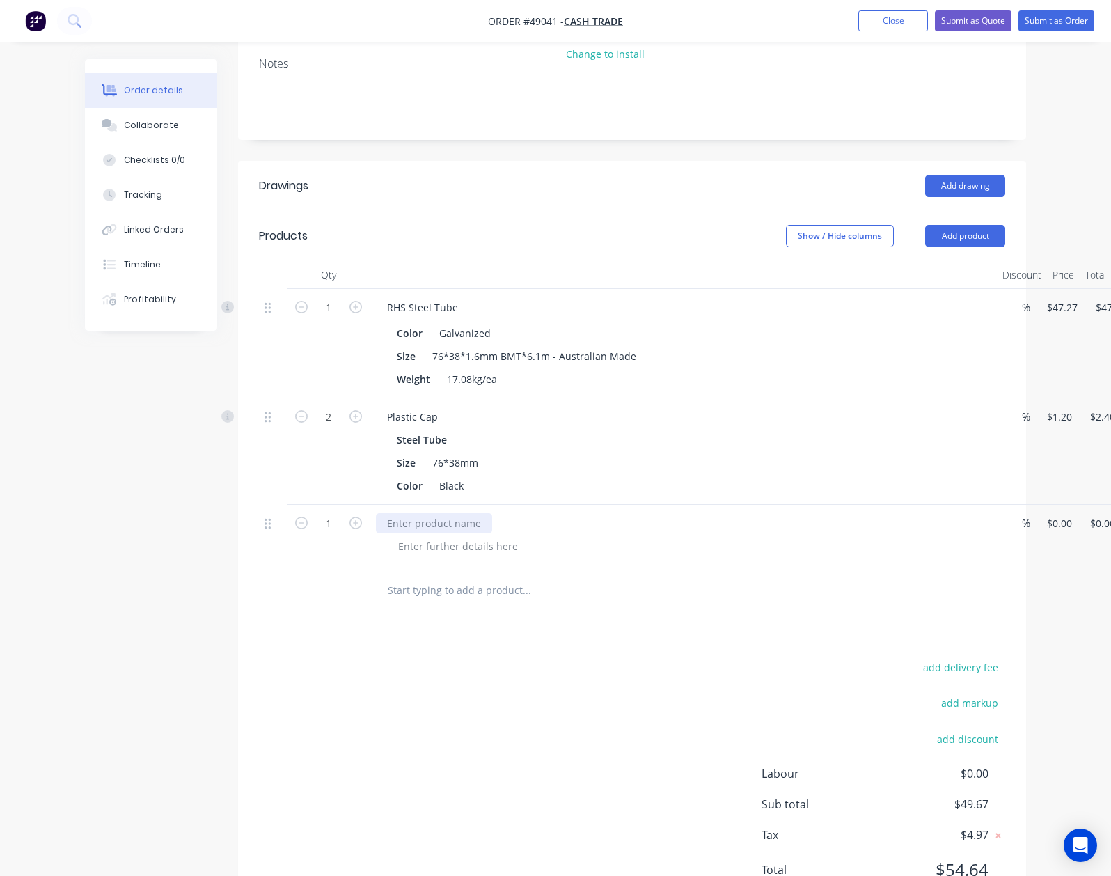
click at [377, 516] on div at bounding box center [434, 523] width 116 height 20
drag, startPoint x: 475, startPoint y: 352, endPoint x: 349, endPoint y: 361, distance: 126.3
click at [391, 361] on div "Size 76*38*1.6mm BMT*6.1m - Australian Made" at bounding box center [680, 356] width 579 height 20
copy div "6*38*1.6mm BMT*6.1m"
click at [427, 365] on div "76*38*1.6mm BMT*6.1m - Australian Made" at bounding box center [534, 356] width 215 height 20
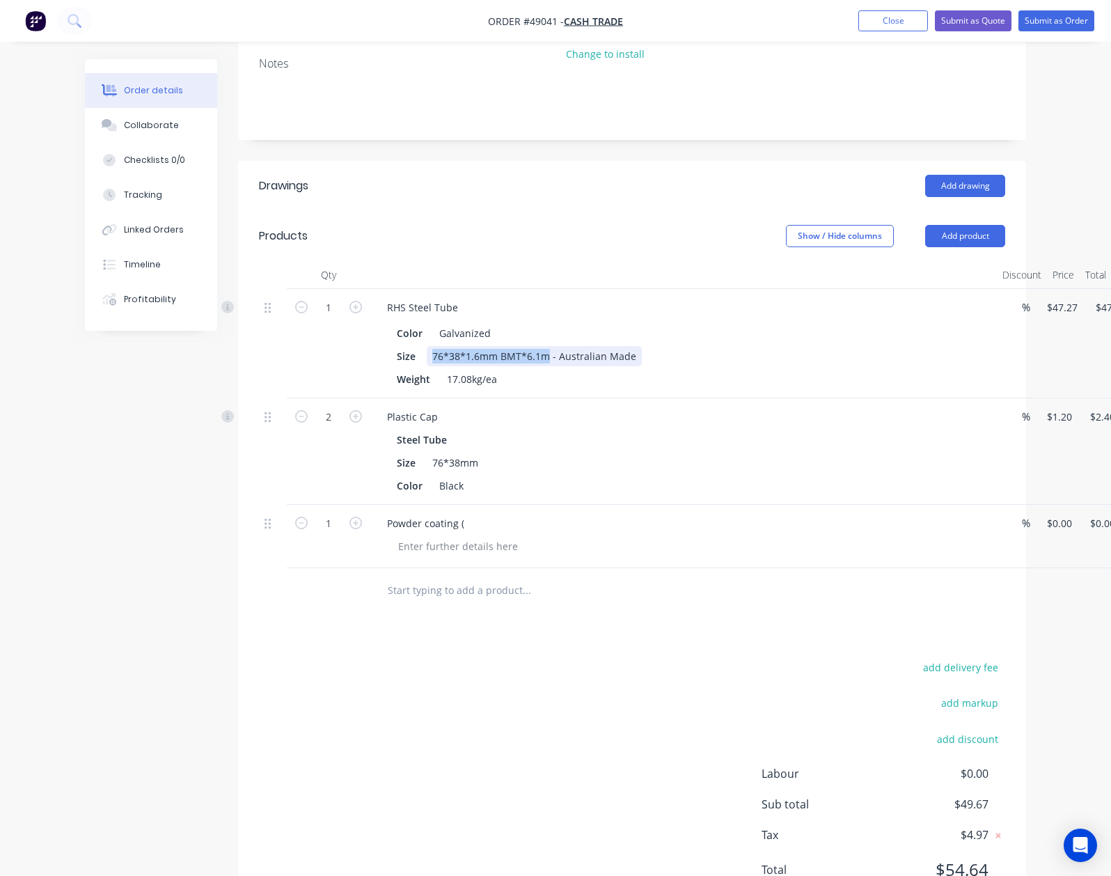
drag, startPoint x: 477, startPoint y: 359, endPoint x: 355, endPoint y: 359, distance: 121.8
click at [427, 359] on div "76*38*1.6mm BMT*6.1m - Australian Made" at bounding box center [534, 356] width 215 height 20
copy div "76*38*1.6mm BMT*6.1m"
click at [391, 524] on div "Powder coating (" at bounding box center [426, 523] width 100 height 20
click at [420, 551] on div at bounding box center [458, 546] width 142 height 20
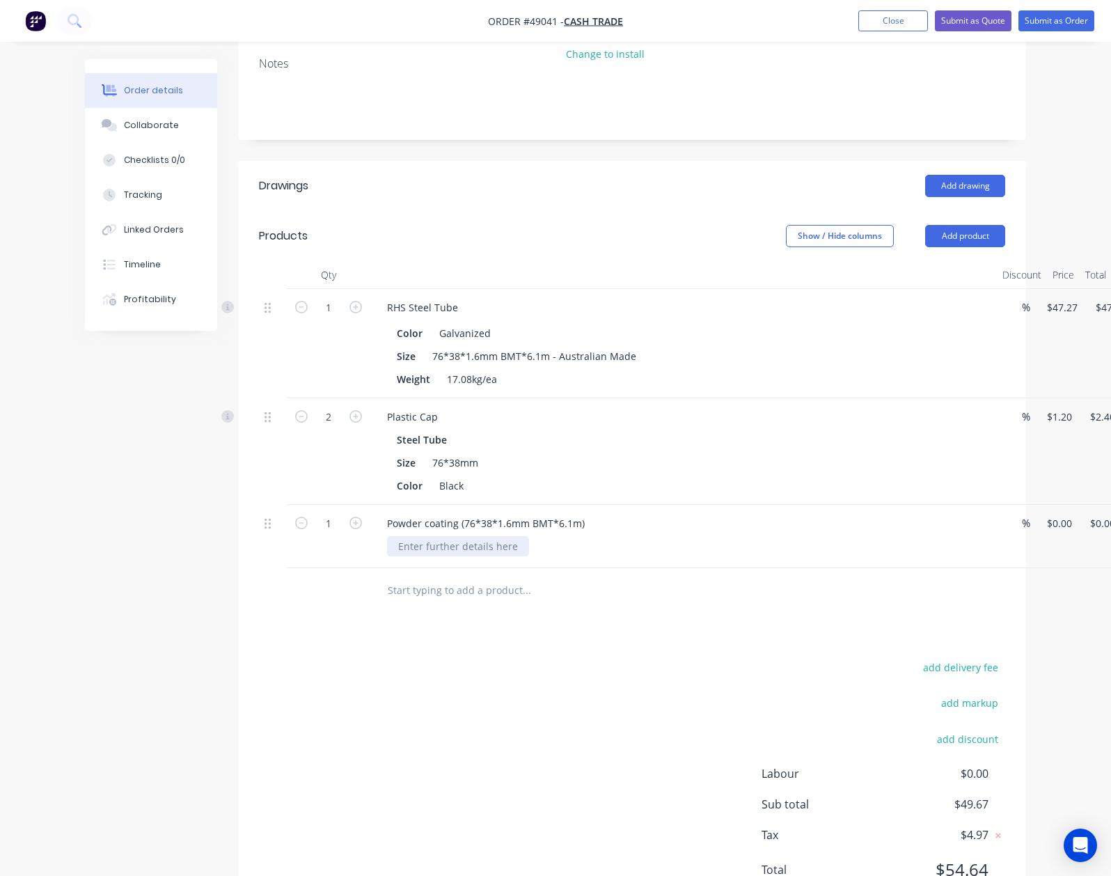
click at [418, 546] on div at bounding box center [458, 546] width 142 height 20
click at [1046, 524] on input "0" at bounding box center [1062, 523] width 32 height 20
type input "1"
type input "$270.00"
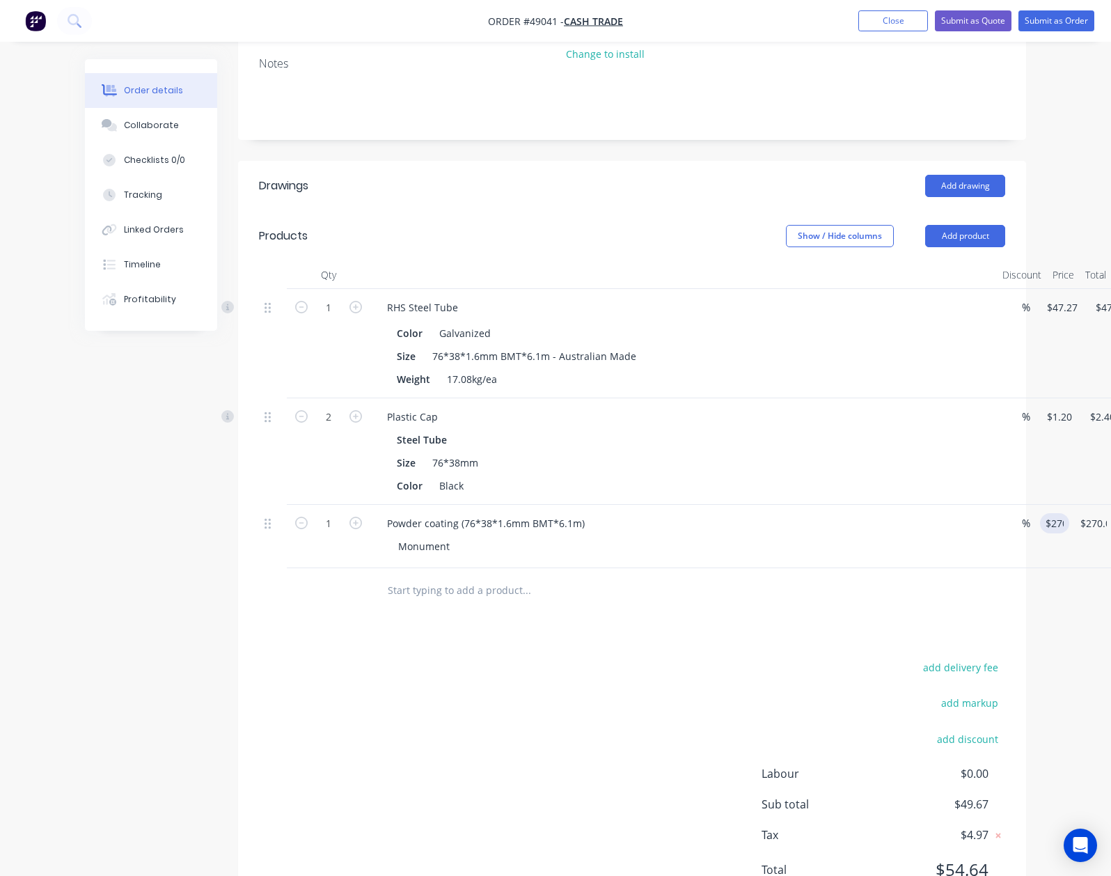
click at [886, 615] on div "Drawings Add drawing Products Show / Hide columns Add product Qty Discount Pric…" at bounding box center [632, 539] width 788 height 756
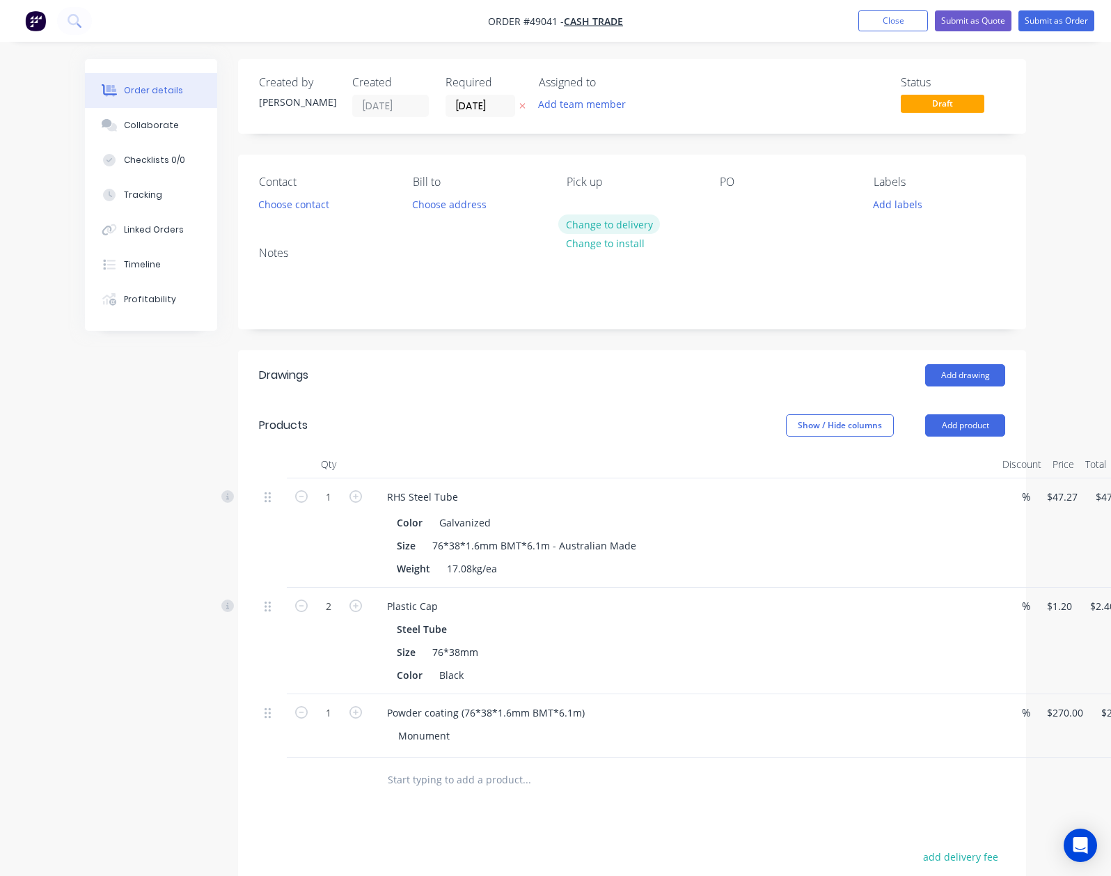
click at [600, 219] on button "Change to delivery" at bounding box center [609, 223] width 102 height 19
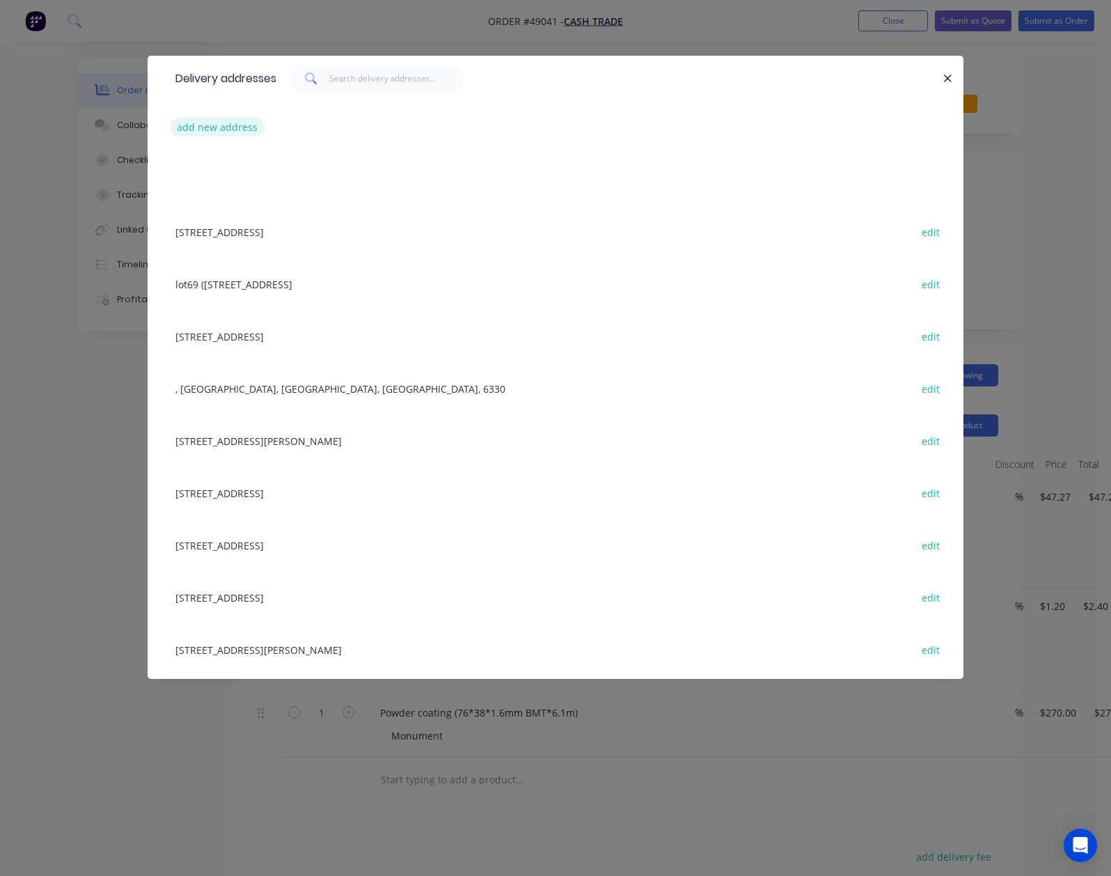
click at [170, 127] on button "add new address" at bounding box center [217, 127] width 95 height 19
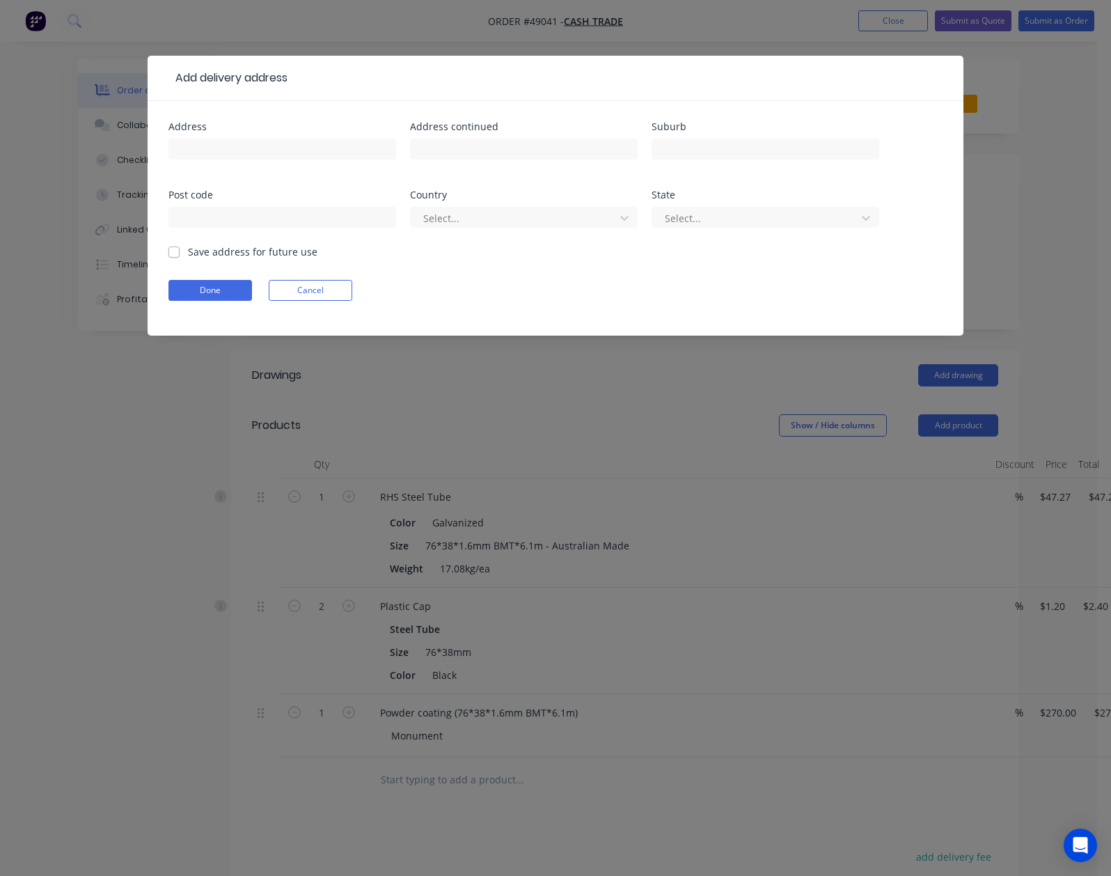
click at [168, 162] on div at bounding box center [282, 155] width 228 height 41
click at [168, 154] on input "text" at bounding box center [282, 149] width 228 height 21
paste input "Kelmscott, Western Australia 6111"
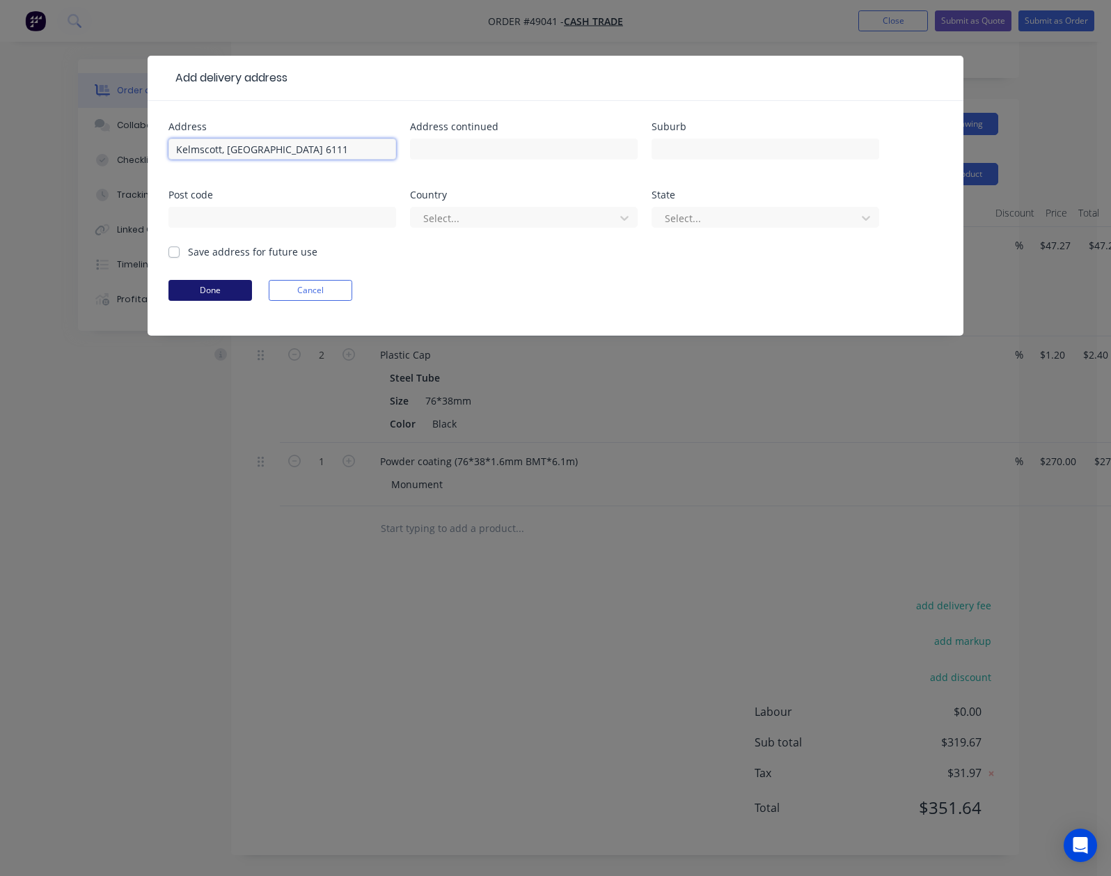
type input "Kelmscott, Western Australia 6111"
click at [168, 295] on button "Done" at bounding box center [210, 290] width 84 height 21
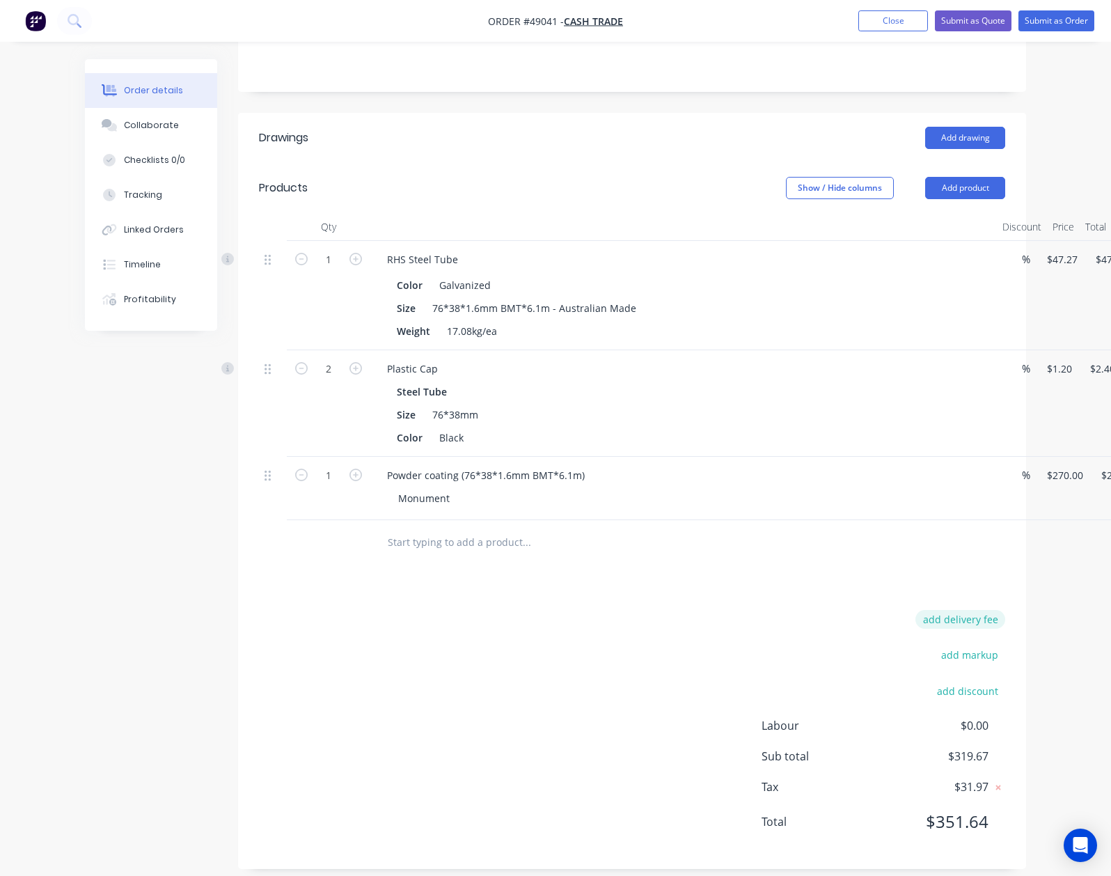
click at [1005, 610] on button "add delivery fee" at bounding box center [960, 619] width 90 height 19
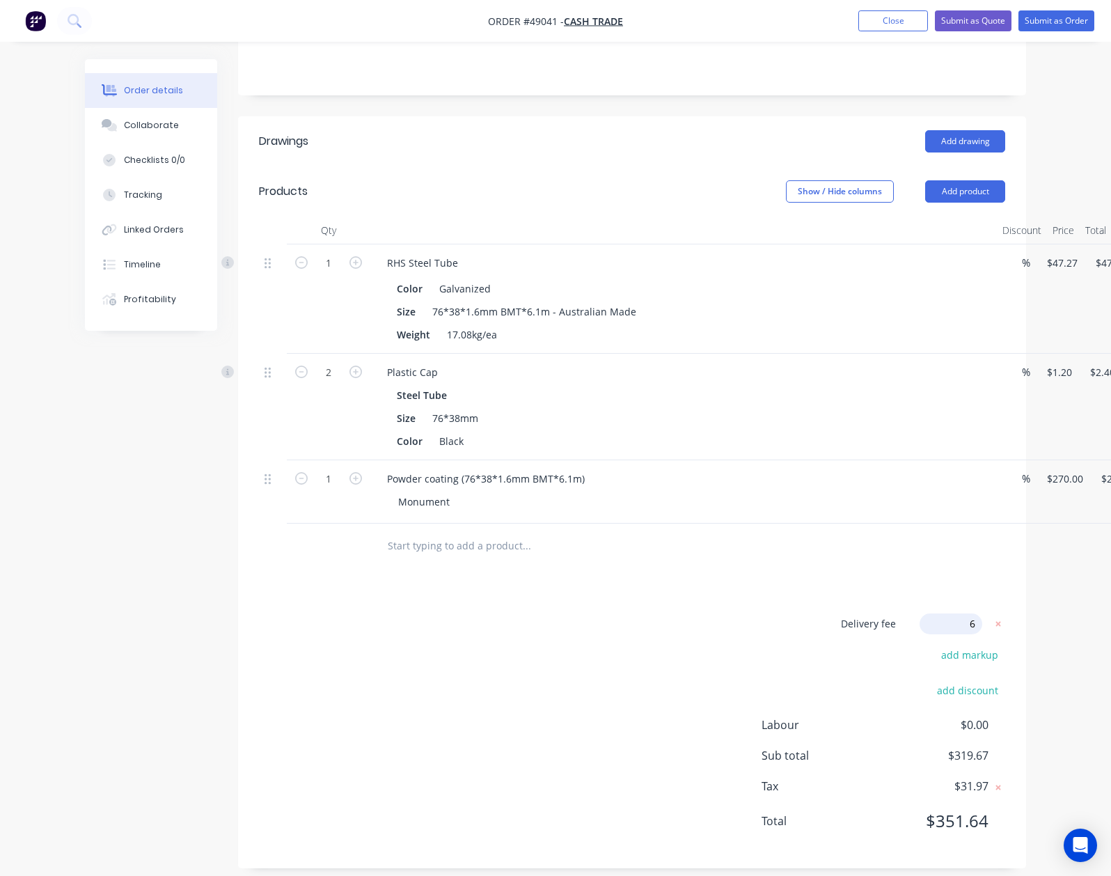
type input "65"
click input "submit" at bounding box center [0, 0] width 0 height 0
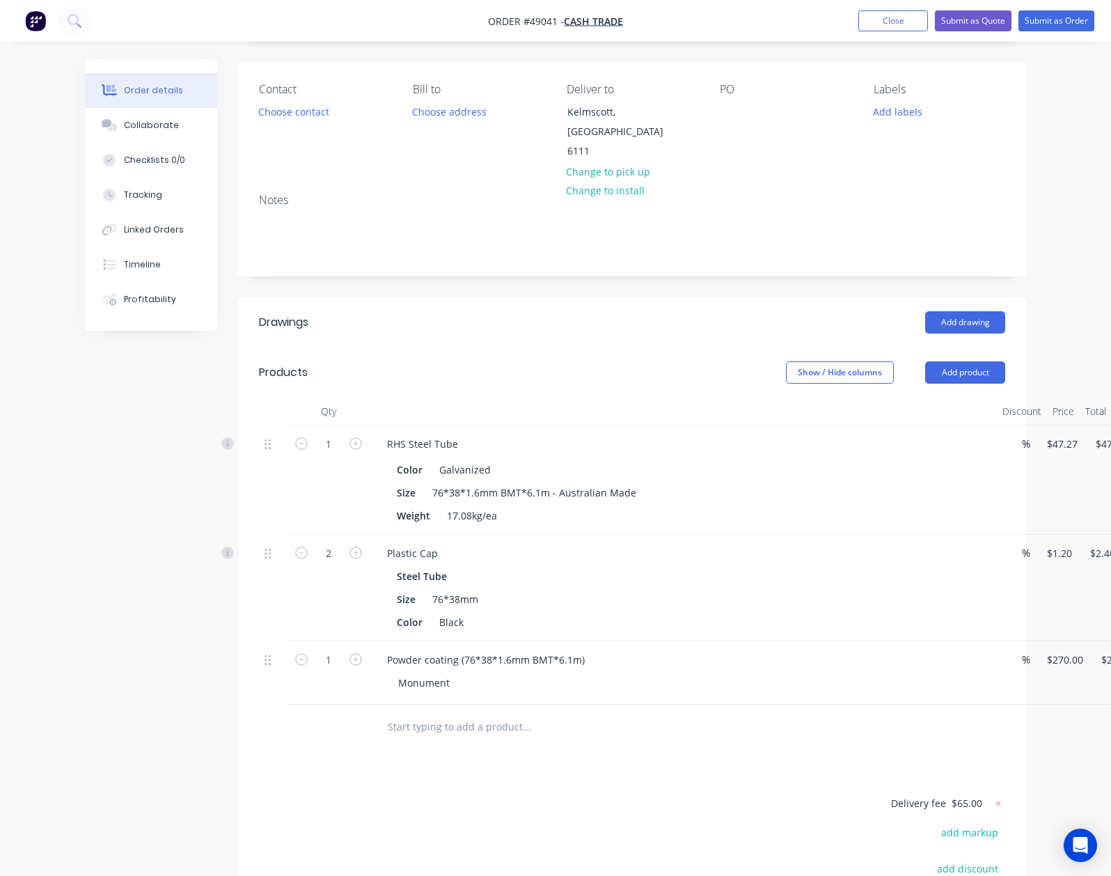
scroll to position [0, 0]
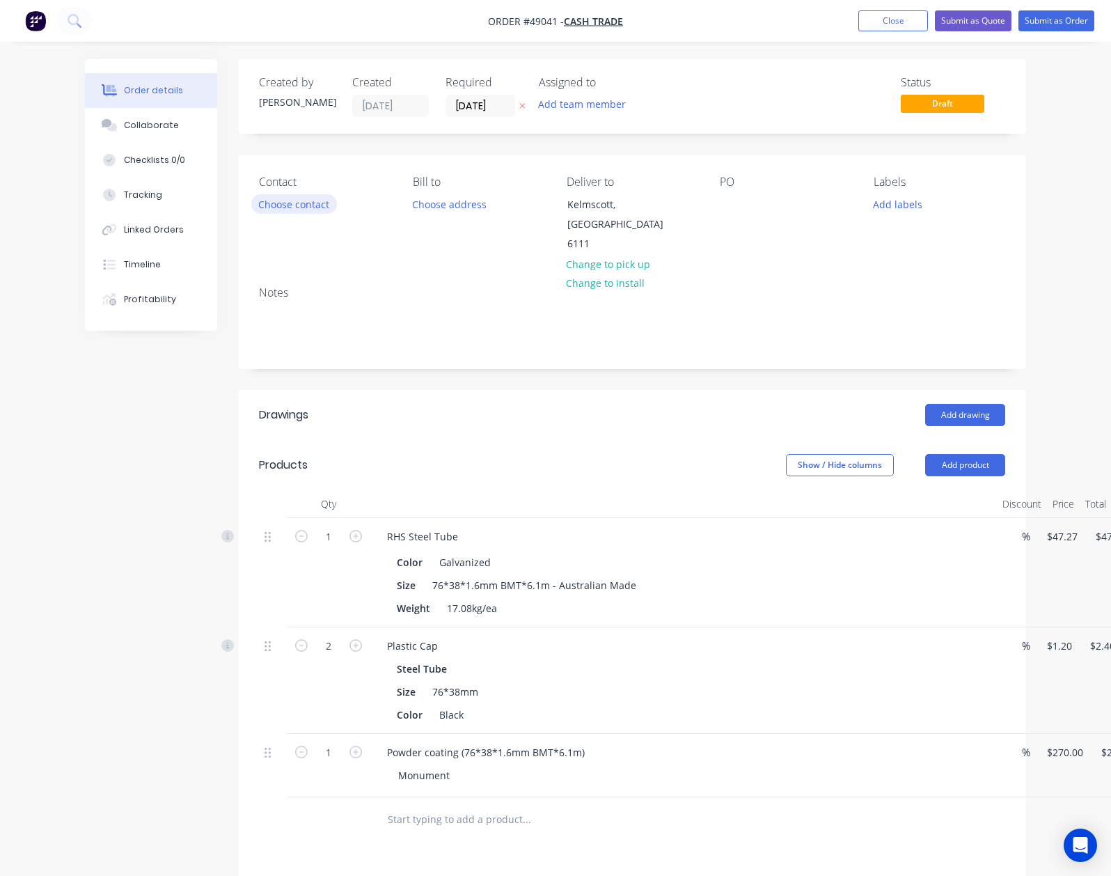
click at [251, 196] on button "Choose contact" at bounding box center [294, 203] width 86 height 19
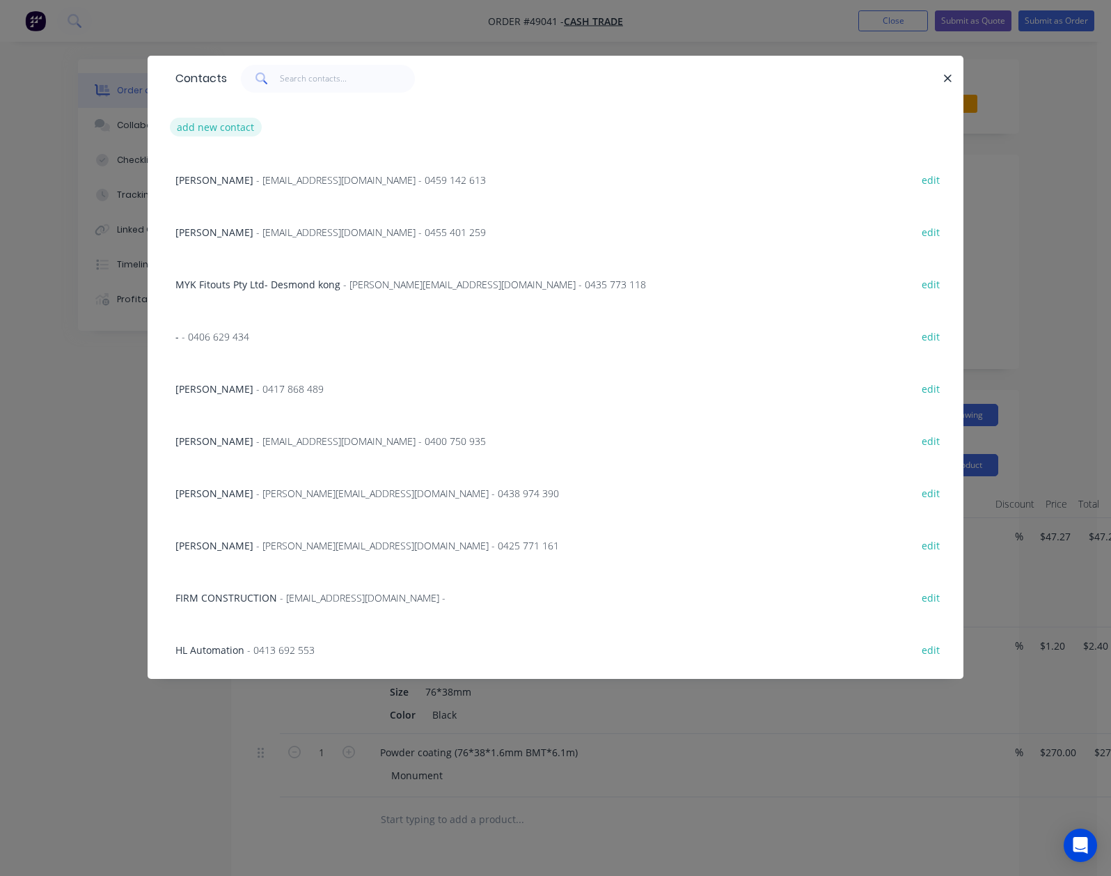
click at [170, 131] on button "add new contact" at bounding box center [216, 127] width 92 height 19
select select "AU"
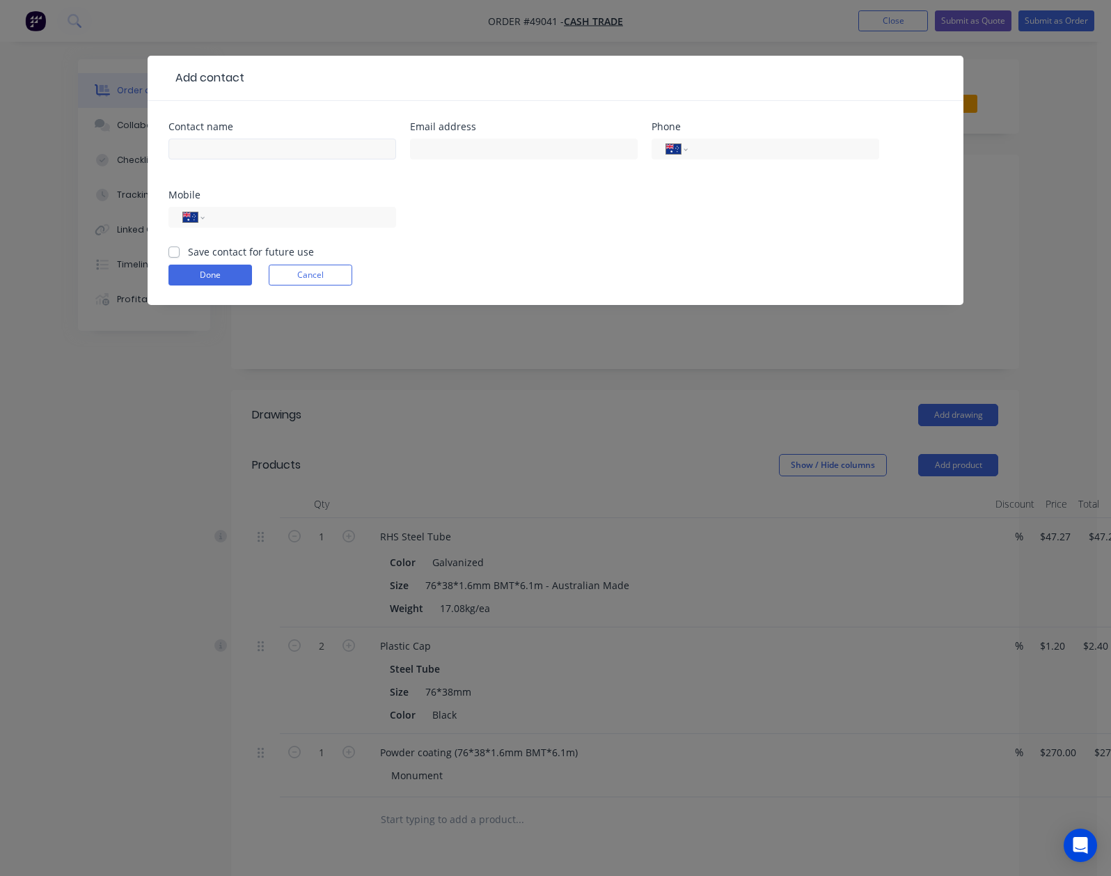
click at [168, 145] on input "text" at bounding box center [282, 149] width 228 height 21
click at [199, 162] on div "Jye" at bounding box center [282, 155] width 228 height 41
click at [168, 140] on input "Jye" at bounding box center [282, 149] width 228 height 21
click at [168, 151] on input "Jye" at bounding box center [282, 149] width 228 height 21
paste input "Warren"
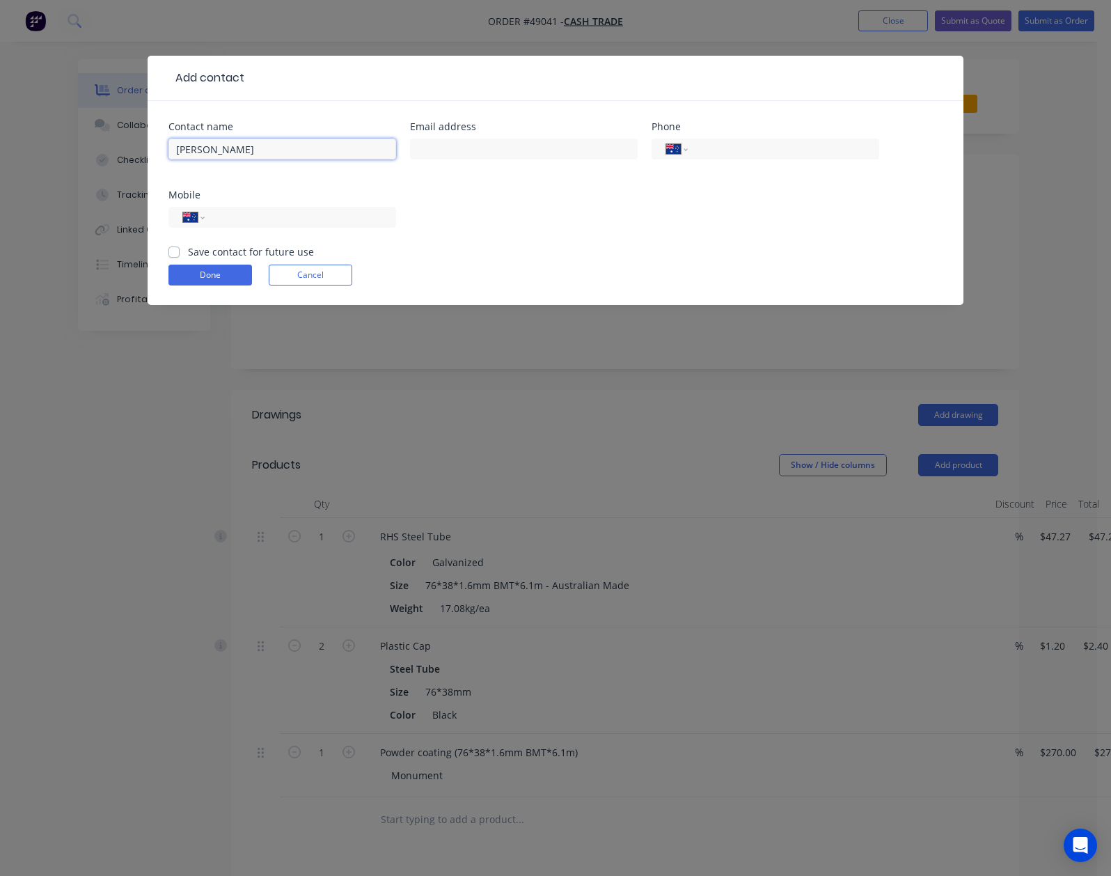
type input "Jye Warren"
click at [382, 210] on input "tel" at bounding box center [297, 218] width 167 height 16
paste input "0457 949 498"
type input "0457 949 498"
click at [410, 165] on div at bounding box center [524, 155] width 228 height 41
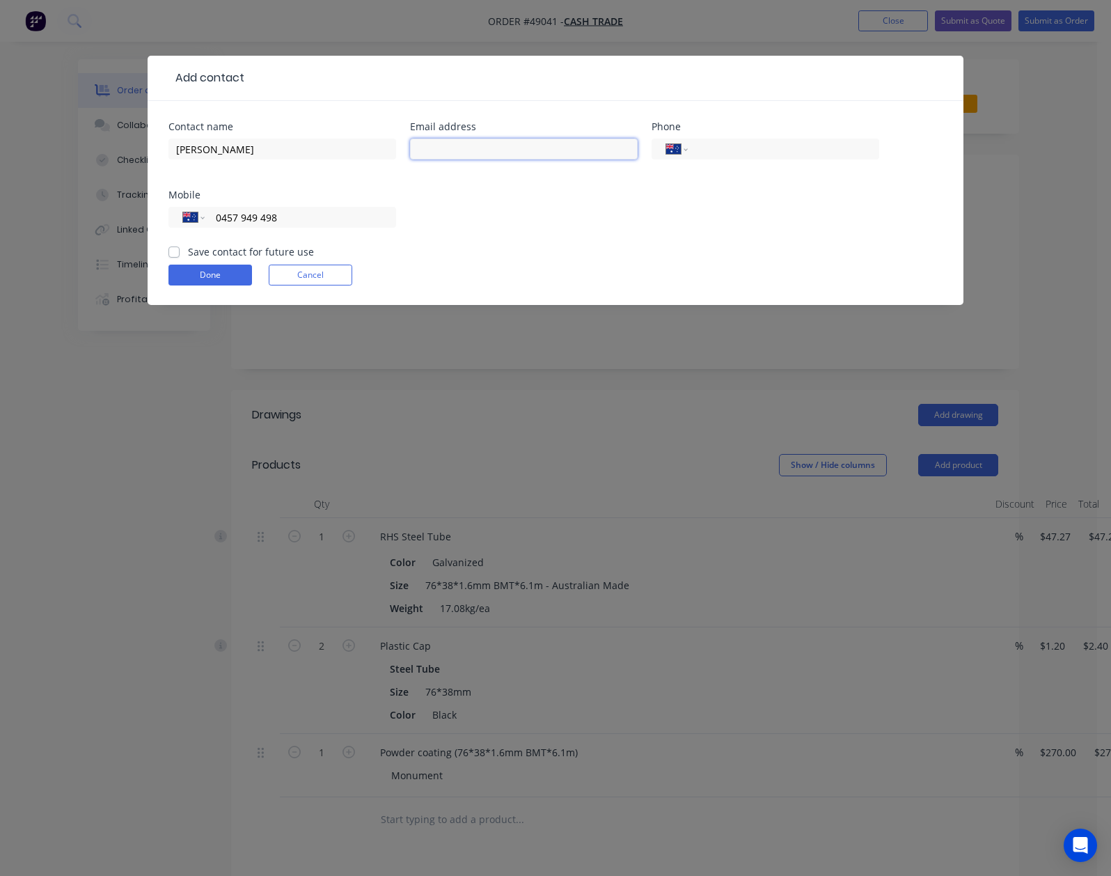
paste input "russiansmurf@gmail.com"
type input "russiansmurf@gmail.com"
click at [168, 265] on button "Done" at bounding box center [210, 275] width 84 height 21
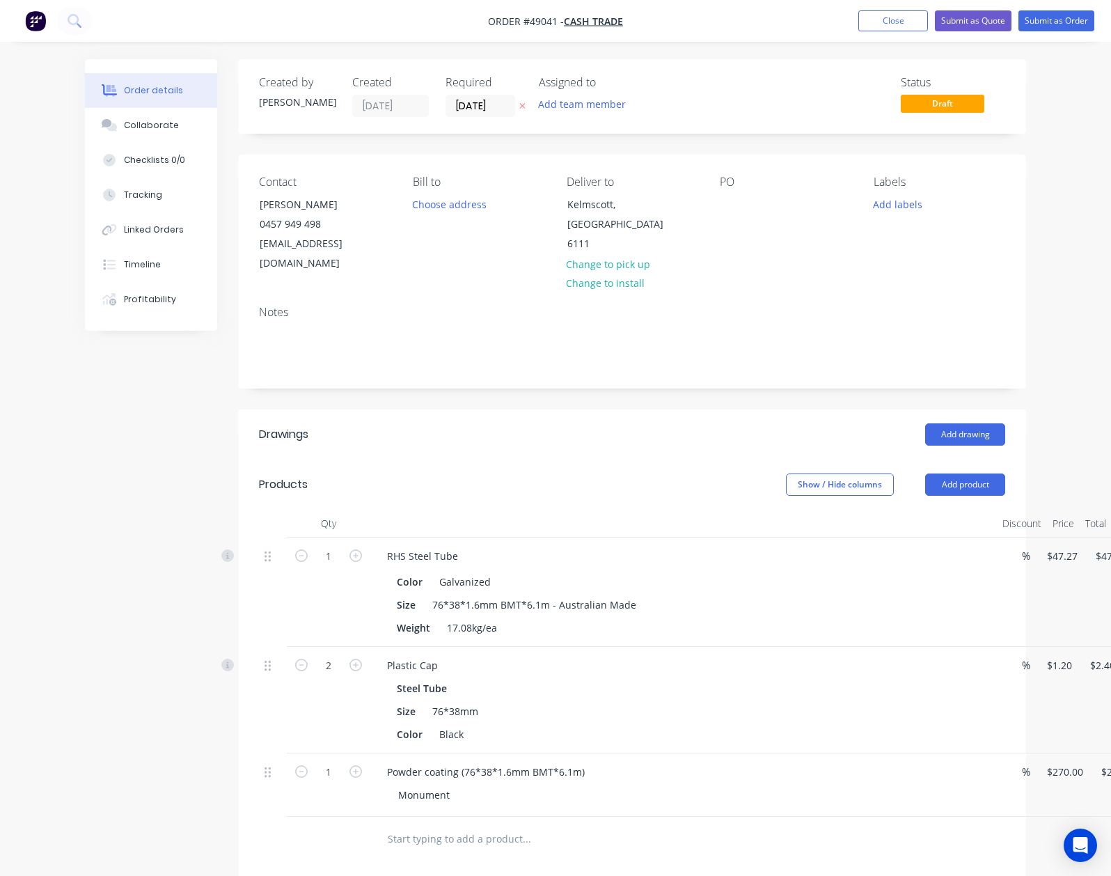
click at [969, 9] on nav "Order #49041 - Cash Trade Add product Close Submit as Quote Submit as Order" at bounding box center [555, 21] width 1111 height 42
click at [966, 21] on button "Submit as Quote" at bounding box center [973, 20] width 77 height 21
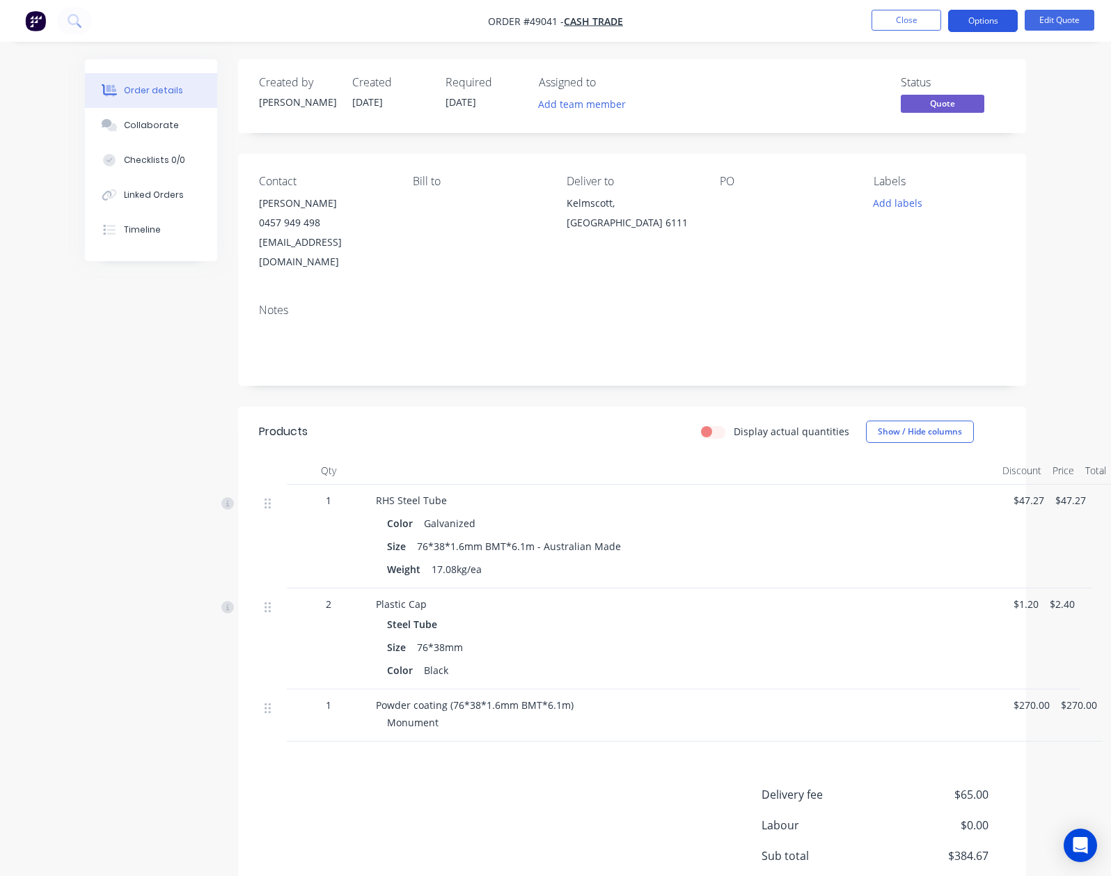
click at [970, 20] on button "Options" at bounding box center [983, 21] width 70 height 22
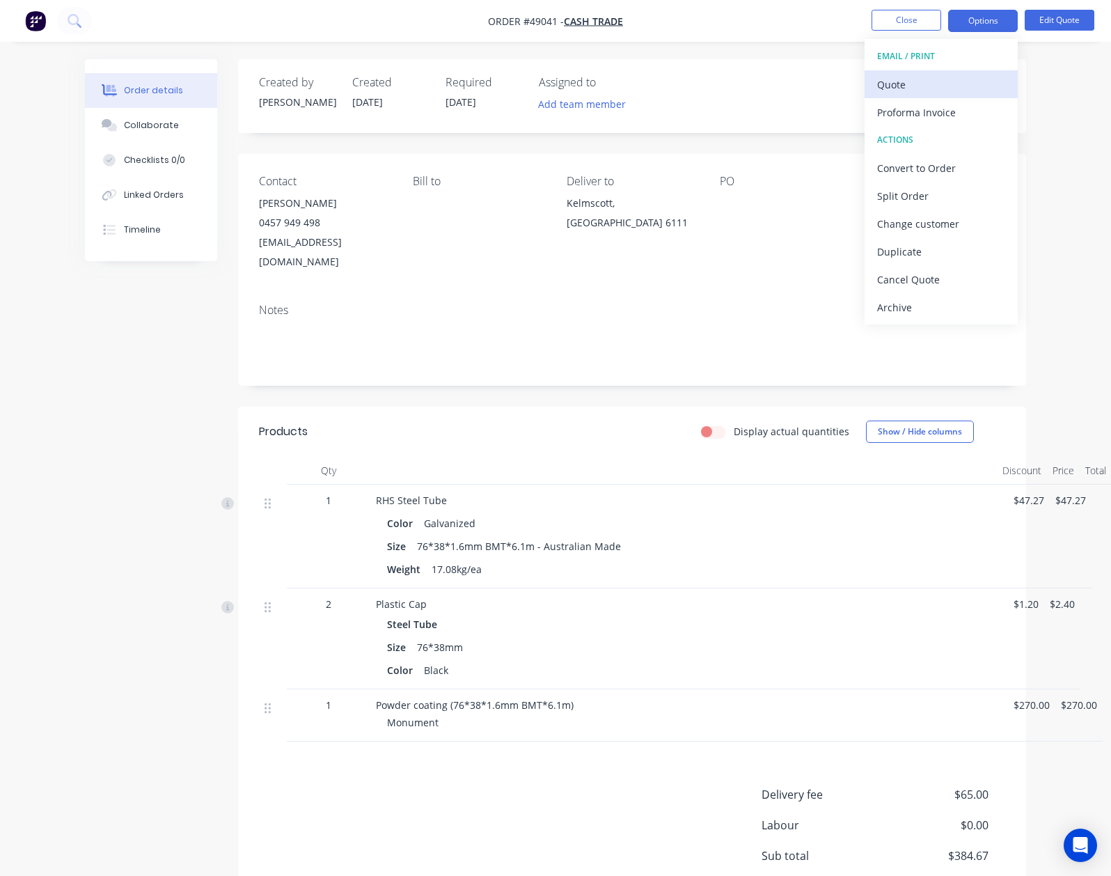
click at [939, 84] on div "Quote" at bounding box center [941, 84] width 128 height 20
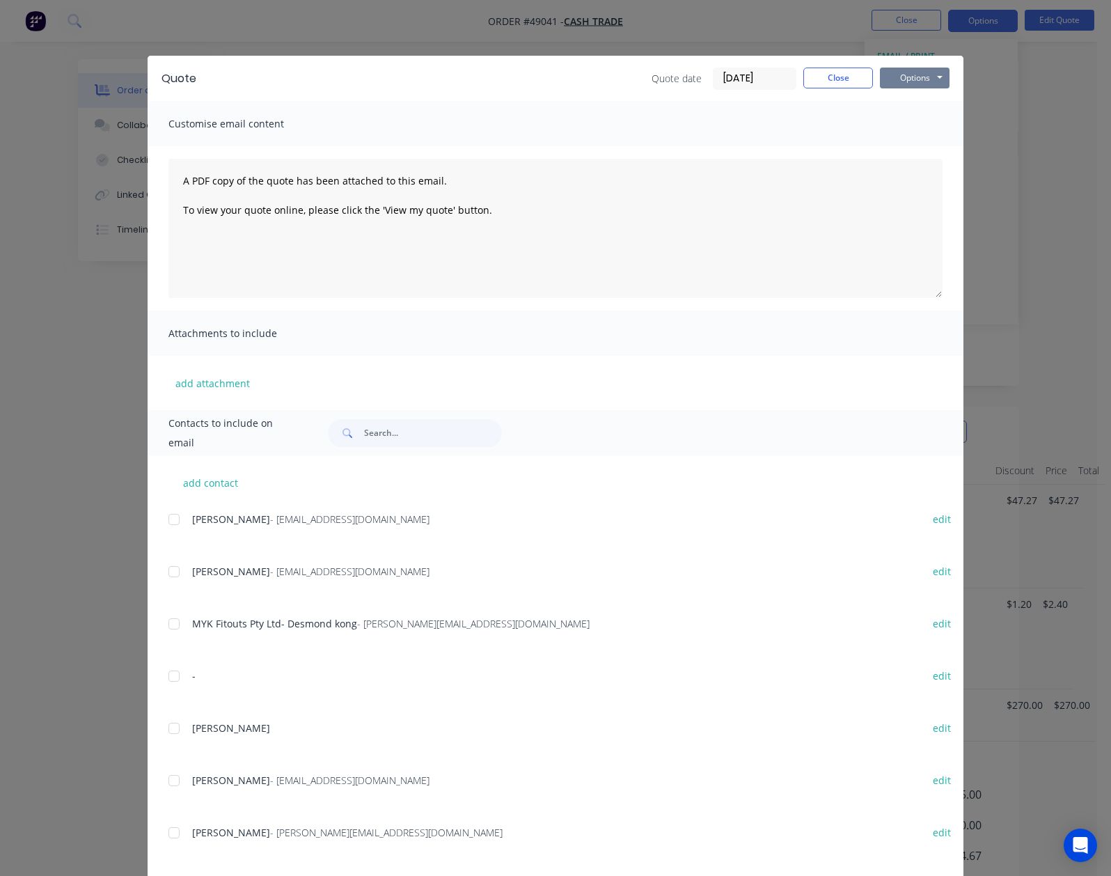
click at [950, 77] on button "Options" at bounding box center [915, 78] width 70 height 21
click at [969, 103] on button "Preview" at bounding box center [924, 102] width 89 height 23
click at [873, 70] on button "Close" at bounding box center [838, 78] width 70 height 21
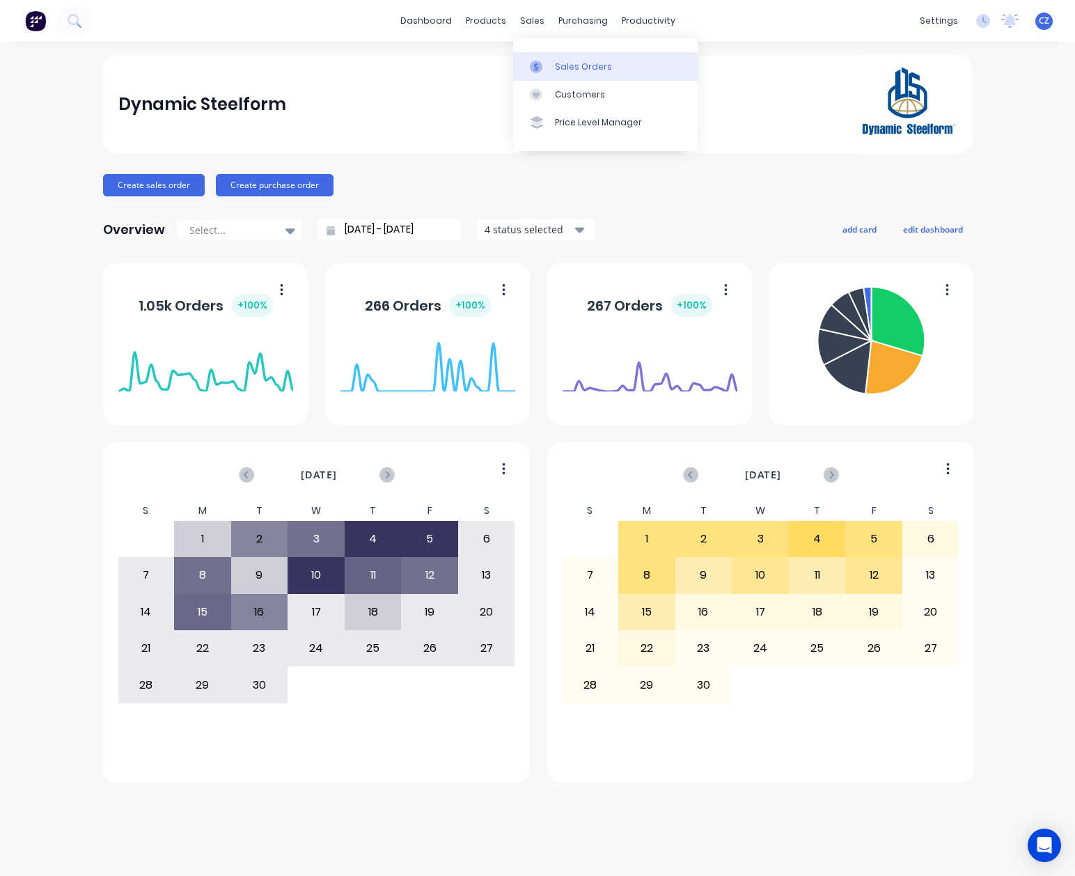
click at [537, 52] on link "Sales Orders" at bounding box center [605, 66] width 184 height 28
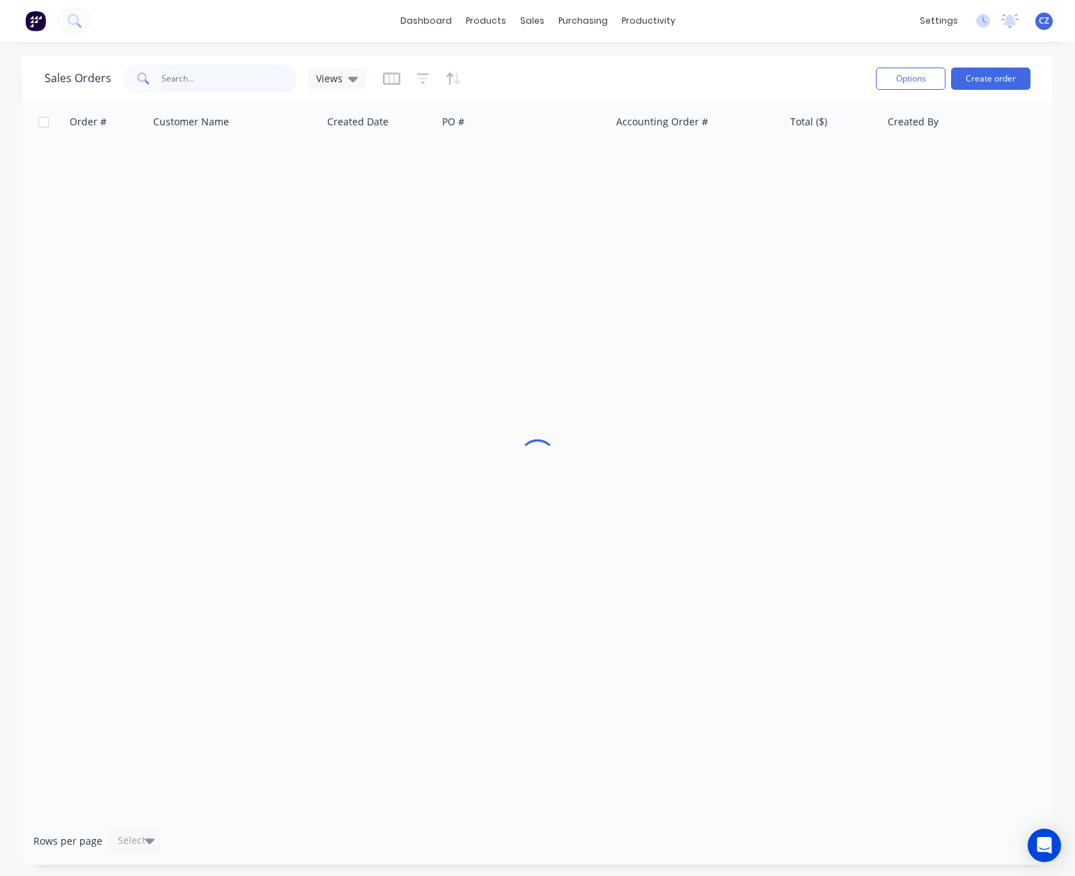
click at [187, 70] on input "text" at bounding box center [230, 79] width 136 height 28
paste input "48990"
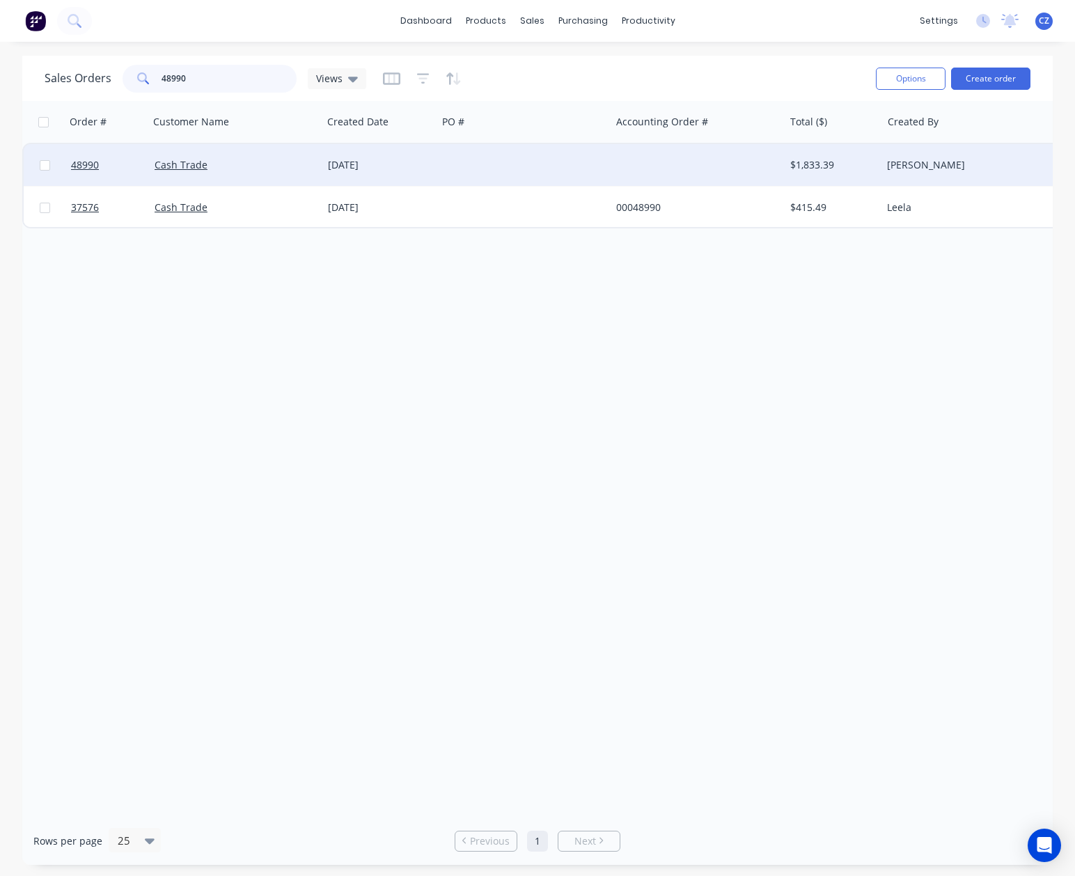
type input "48990"
click at [618, 162] on div at bounding box center [697, 165] width 173 height 42
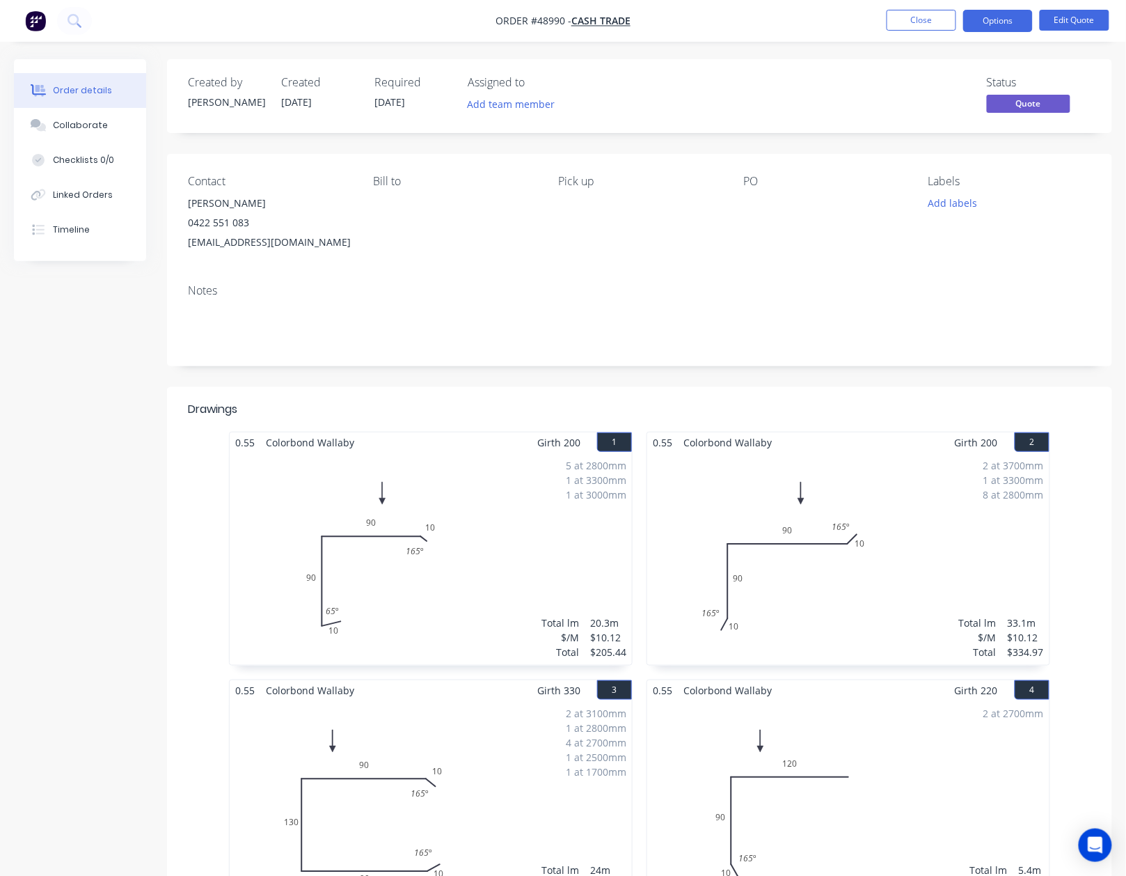
click at [558, 613] on div "5 at 2800mm 1 at 3300mm 1 at 3000mm Total lm $/M Total 20.3m $10.12 $205.44" at bounding box center [431, 559] width 402 height 212
click at [1074, 15] on button "Edit Quote" at bounding box center [1075, 20] width 70 height 21
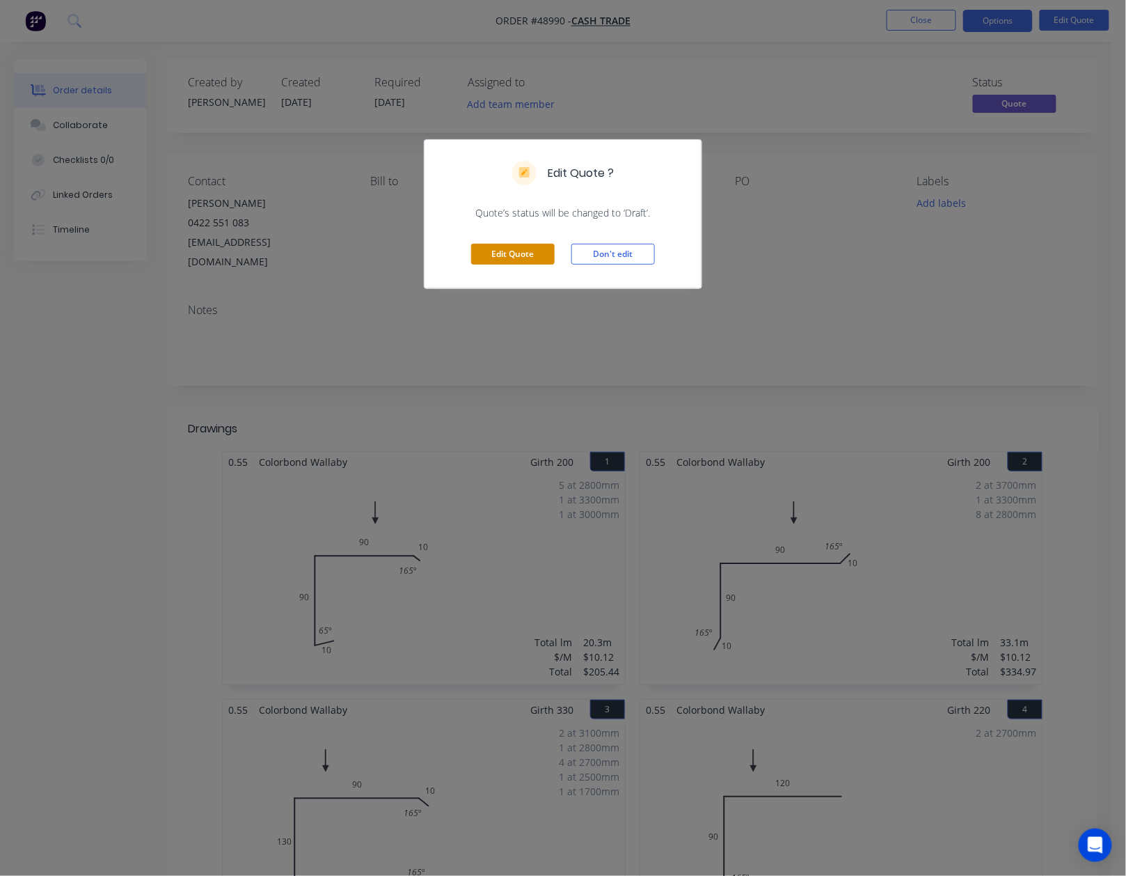
click at [510, 254] on button "Edit Quote" at bounding box center [513, 254] width 84 height 21
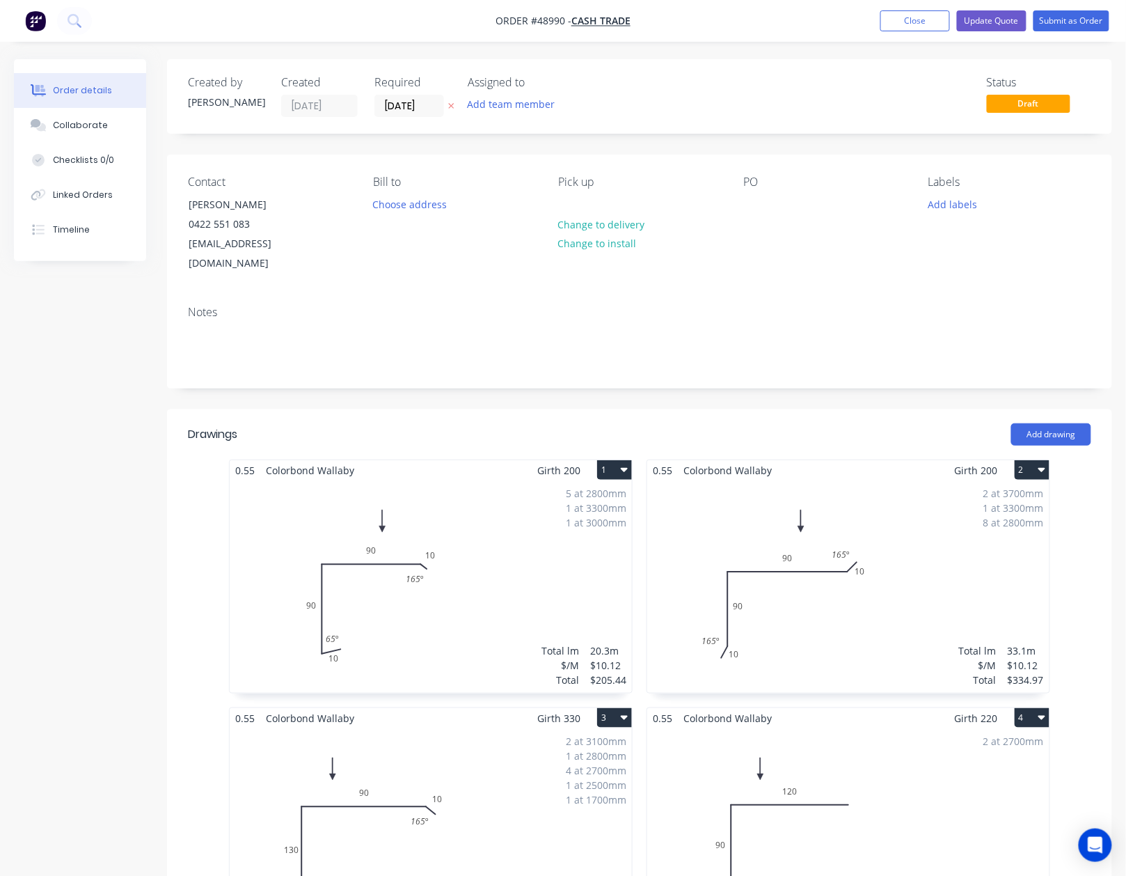
click at [483, 618] on div "5 at 2800mm 1 at 3300mm 1 at 3000mm Total lm $/M Total 20.3m $10.12 $205.44" at bounding box center [431, 586] width 402 height 212
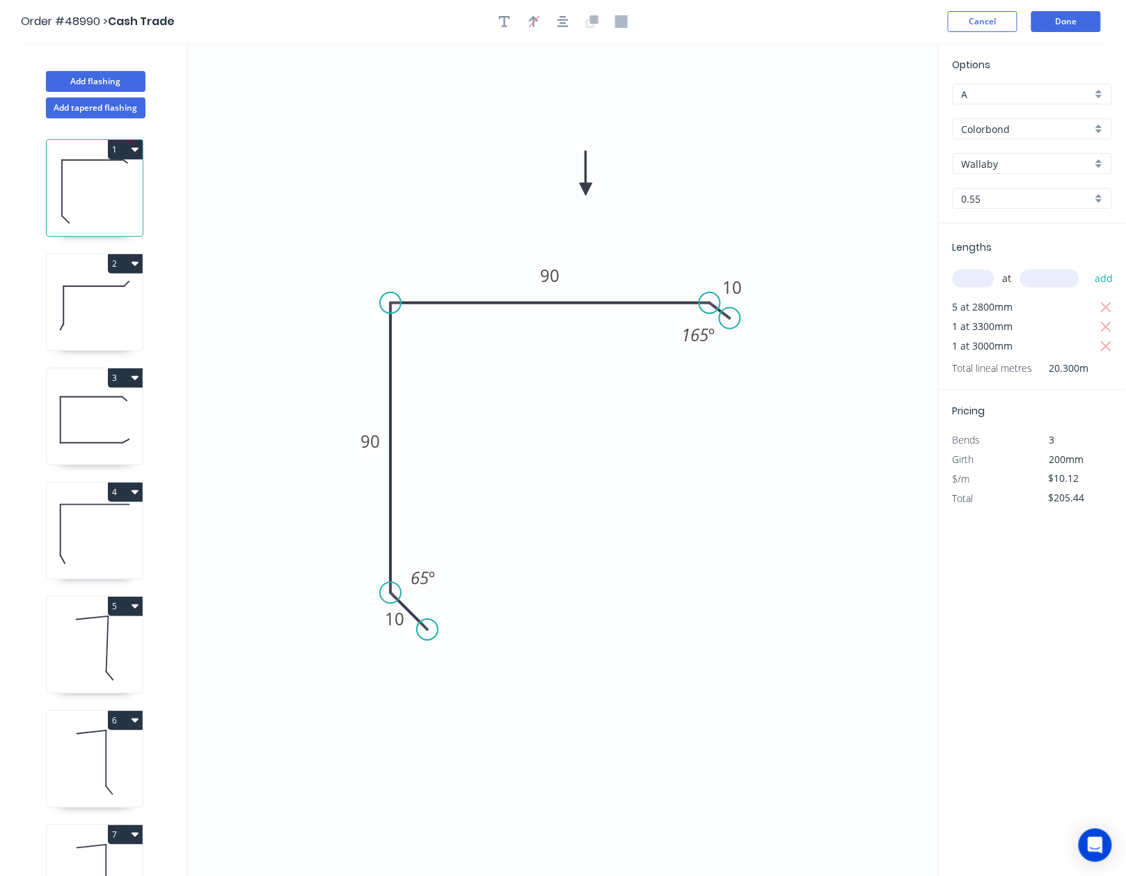
drag, startPoint x: 457, startPoint y: 627, endPoint x: 427, endPoint y: 636, distance: 30.8
click at [427, 636] on circle at bounding box center [427, 629] width 21 height 21
click at [418, 579] on tspan "65" at bounding box center [420, 578] width 18 height 23
drag, startPoint x: 433, startPoint y: 627, endPoint x: 418, endPoint y: 631, distance: 15.0
click at [418, 631] on circle at bounding box center [418, 630] width 21 height 21
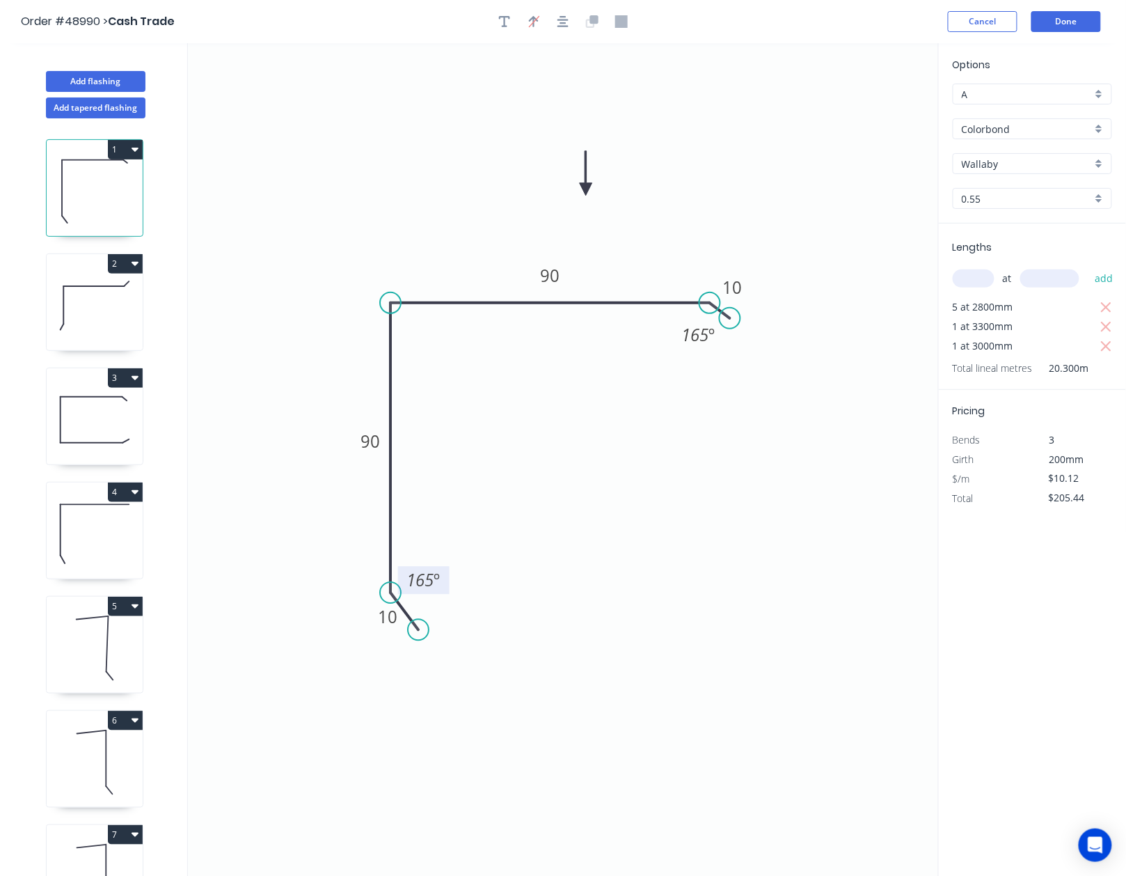
click at [377, 795] on icon "0 10 90 90 10 165 º 165 º" at bounding box center [563, 459] width 751 height 833
click at [1074, 22] on button "Done" at bounding box center [1067, 21] width 70 height 21
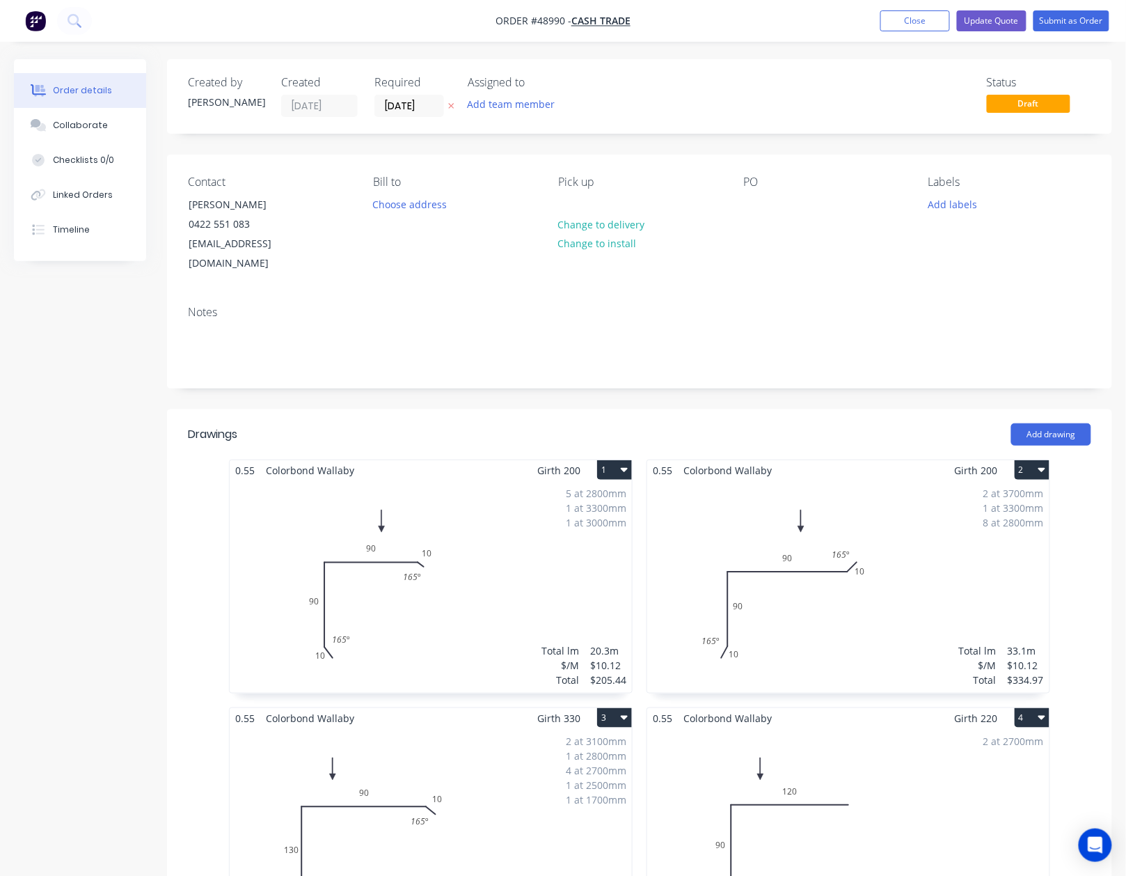
click at [995, 35] on nav "Order #48990 - Cash Trade Add product Close Update Quote Submit as Order" at bounding box center [563, 21] width 1126 height 42
click at [994, 22] on button "Update Quote" at bounding box center [992, 20] width 70 height 21
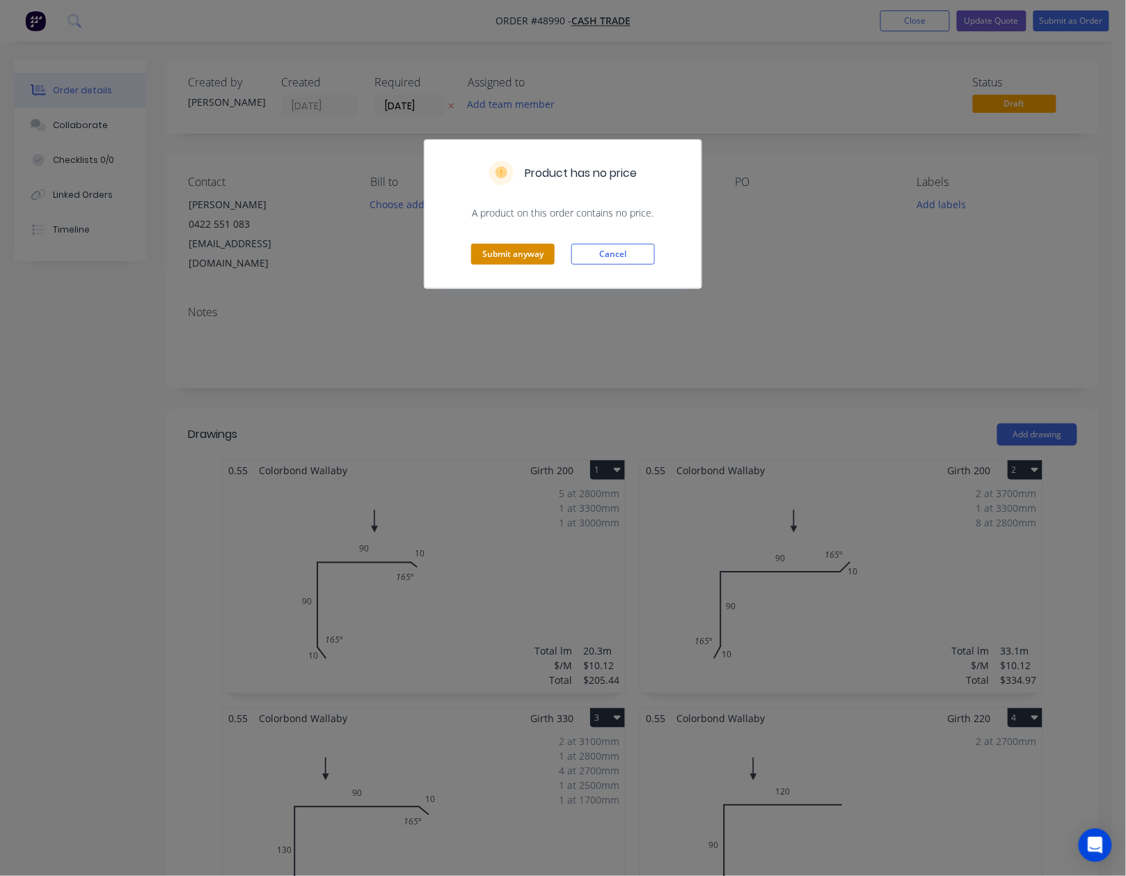
click at [513, 254] on button "Submit anyway" at bounding box center [513, 254] width 84 height 21
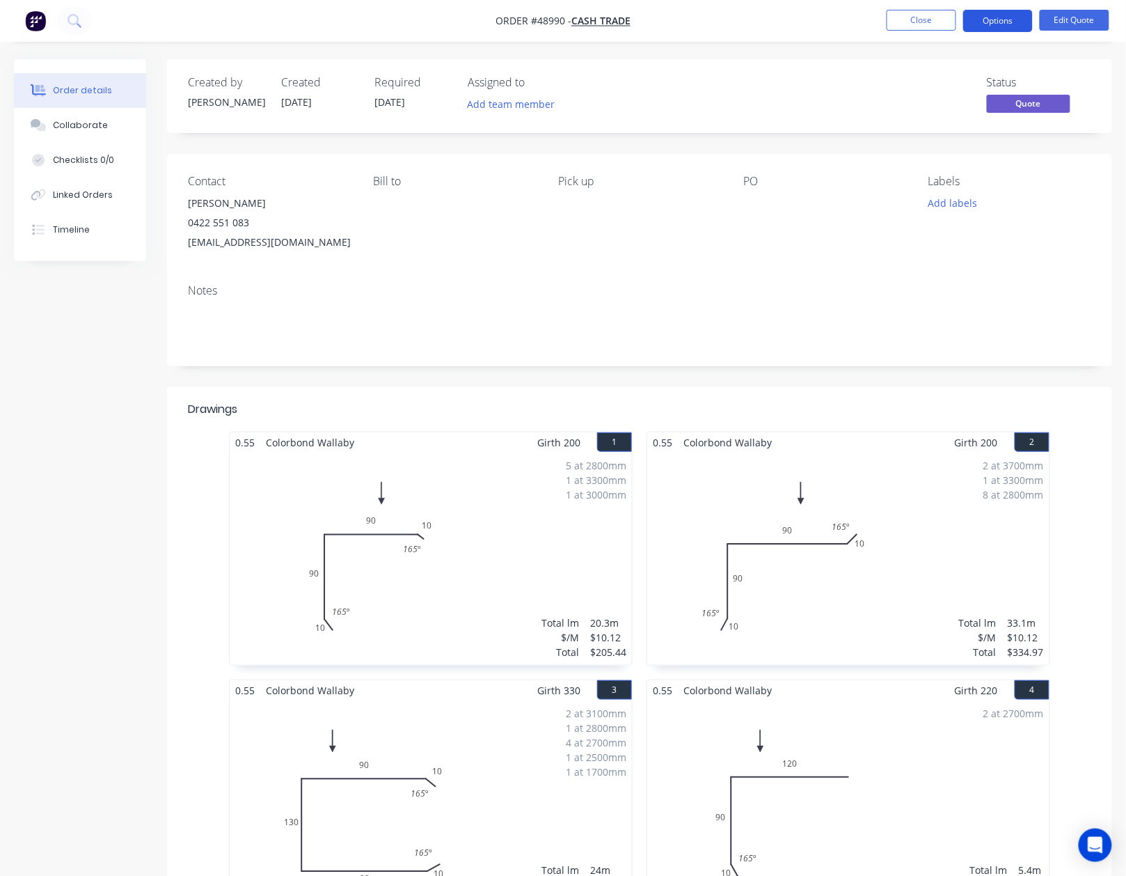
click at [989, 22] on button "Options" at bounding box center [999, 21] width 70 height 22
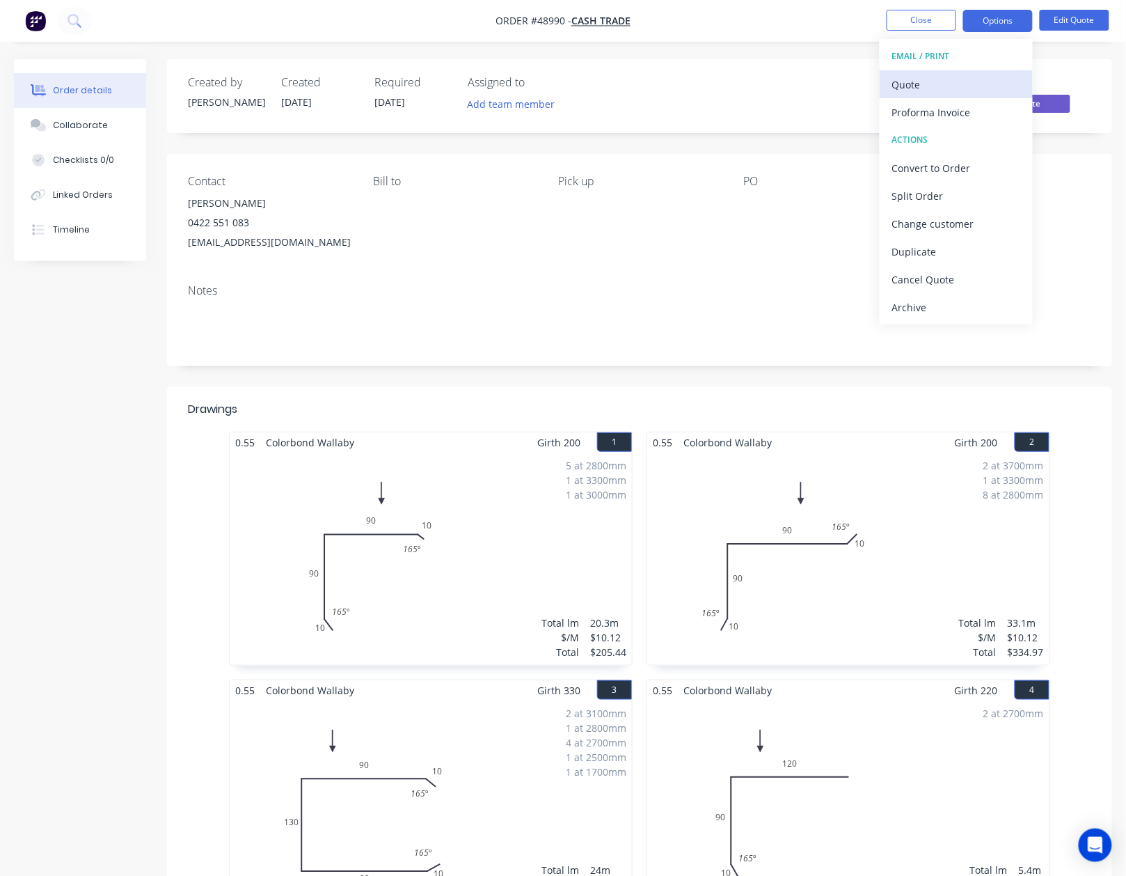
click at [965, 75] on div "Quote" at bounding box center [957, 84] width 128 height 20
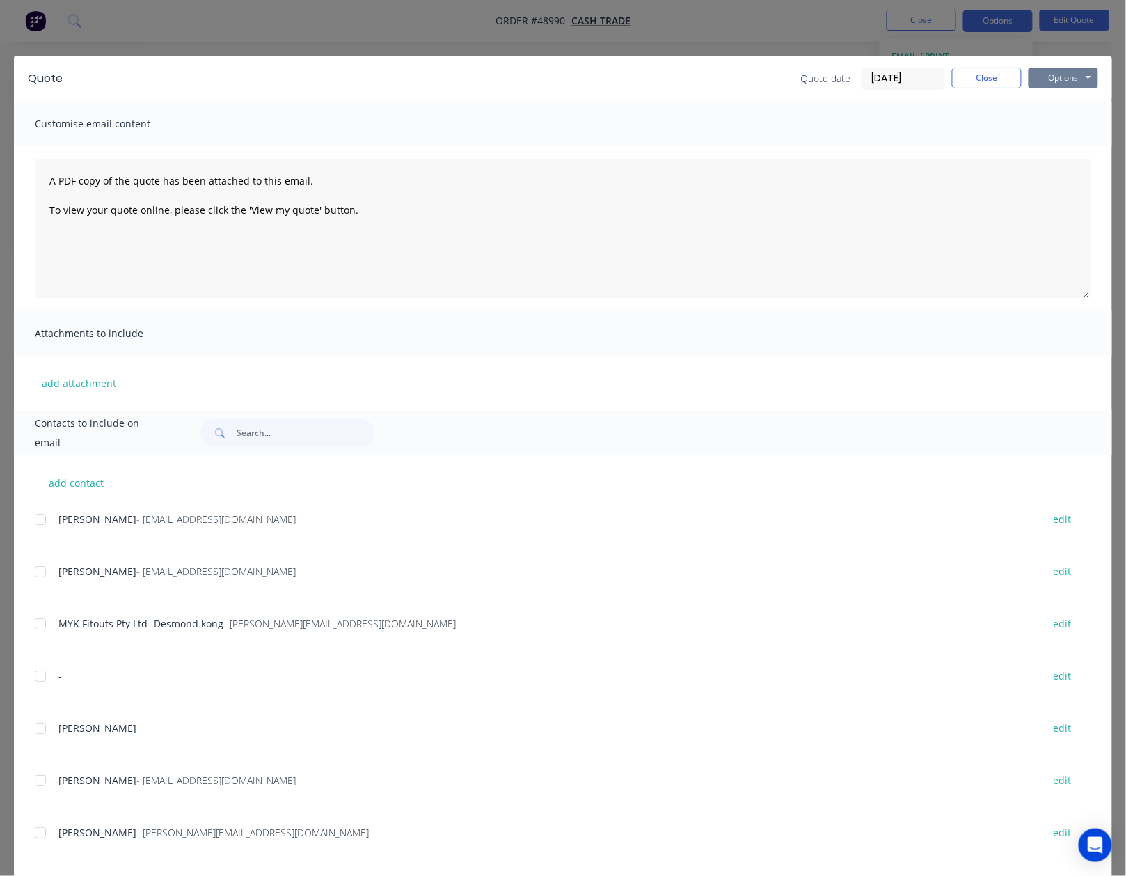
click at [1056, 78] on button "Options" at bounding box center [1064, 78] width 70 height 21
click at [1055, 96] on button "Preview" at bounding box center [1073, 102] width 89 height 23
click at [984, 77] on button "Close" at bounding box center [987, 78] width 70 height 21
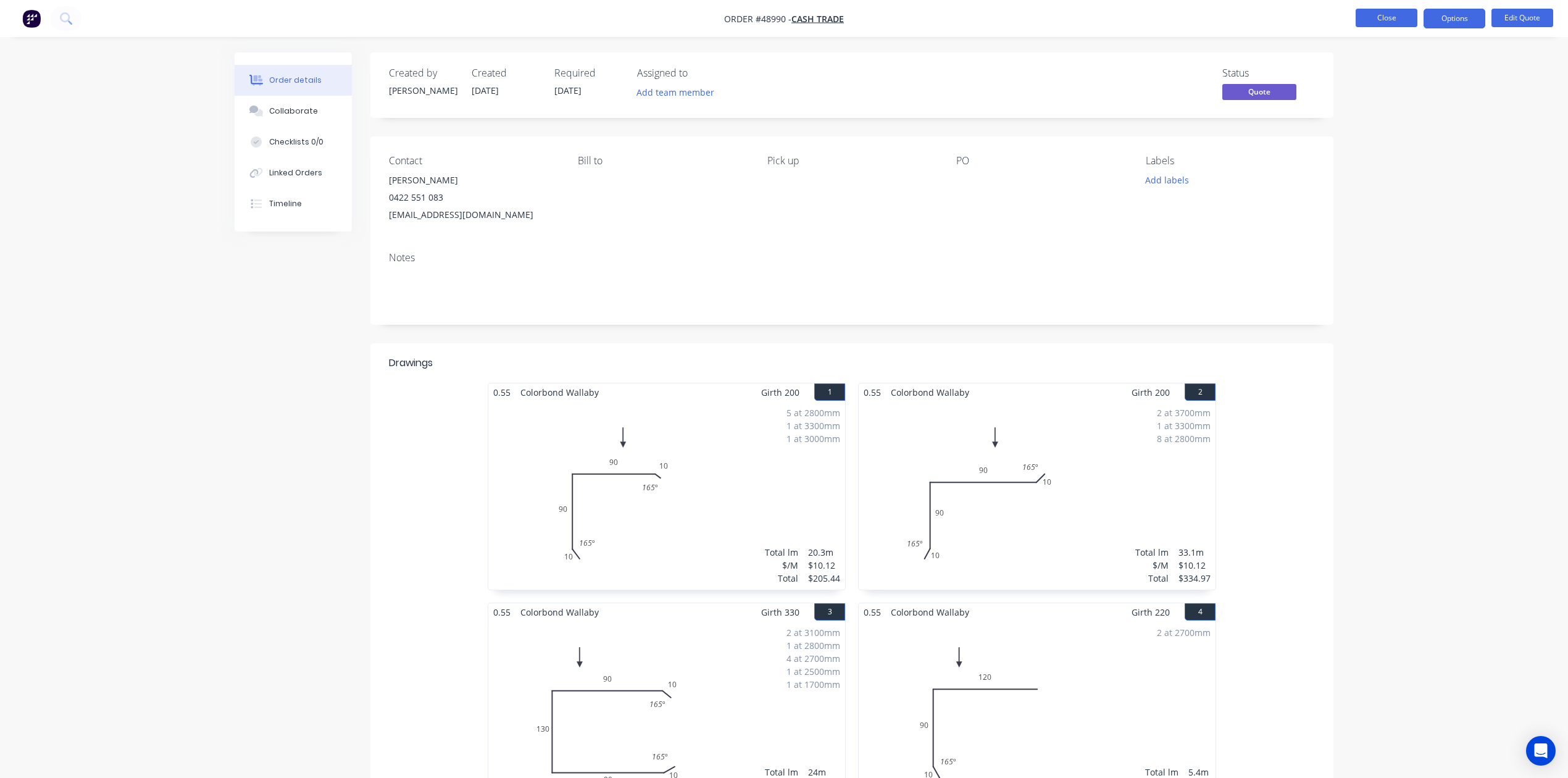
click at [953, 18] on button "Close" at bounding box center [1387, 18] width 62 height 19
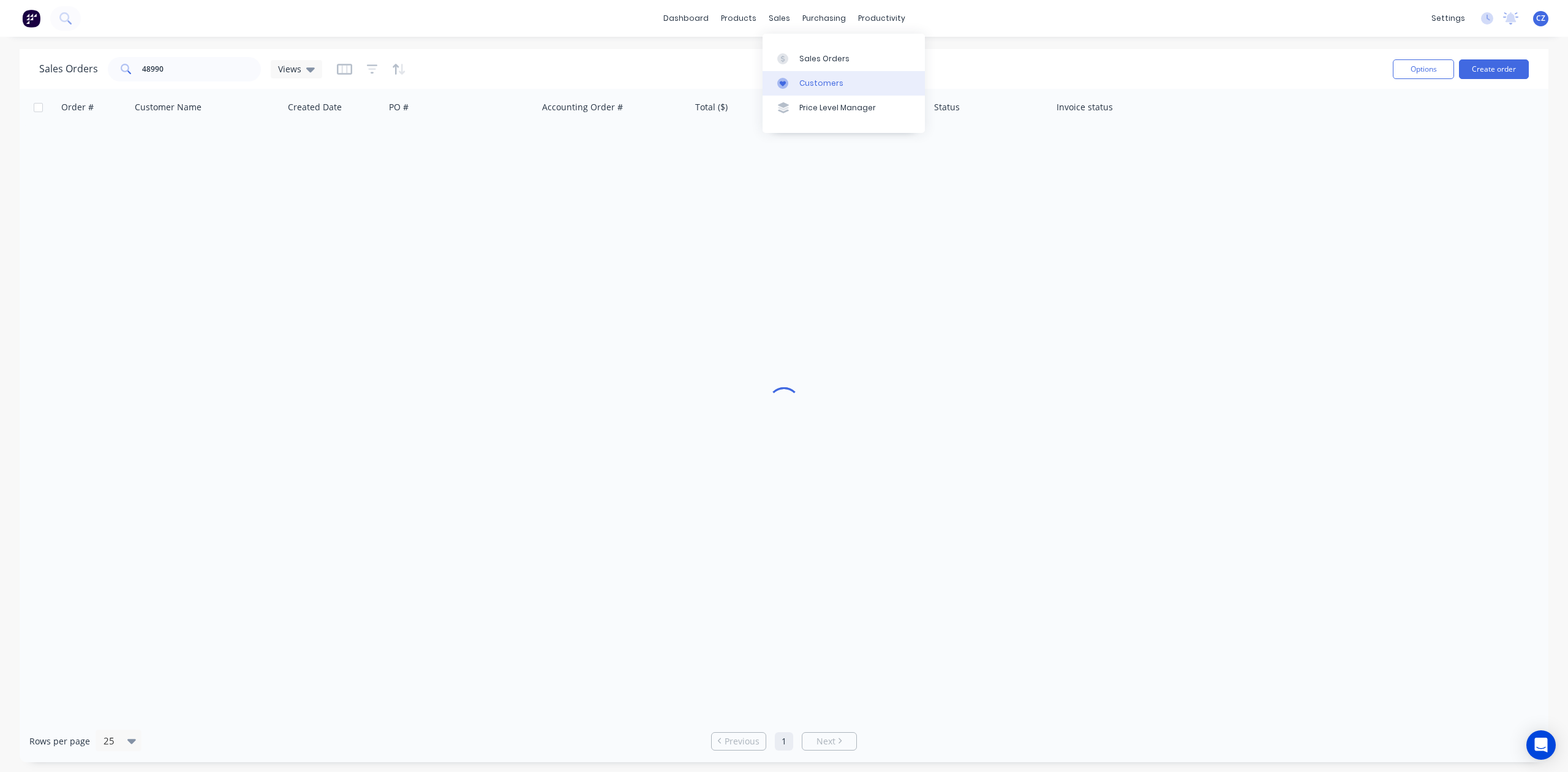
drag, startPoint x: 810, startPoint y: 80, endPoint x: 788, endPoint y: 84, distance: 22.4
click at [810, 81] on div "Customers" at bounding box center [822, 83] width 44 height 11
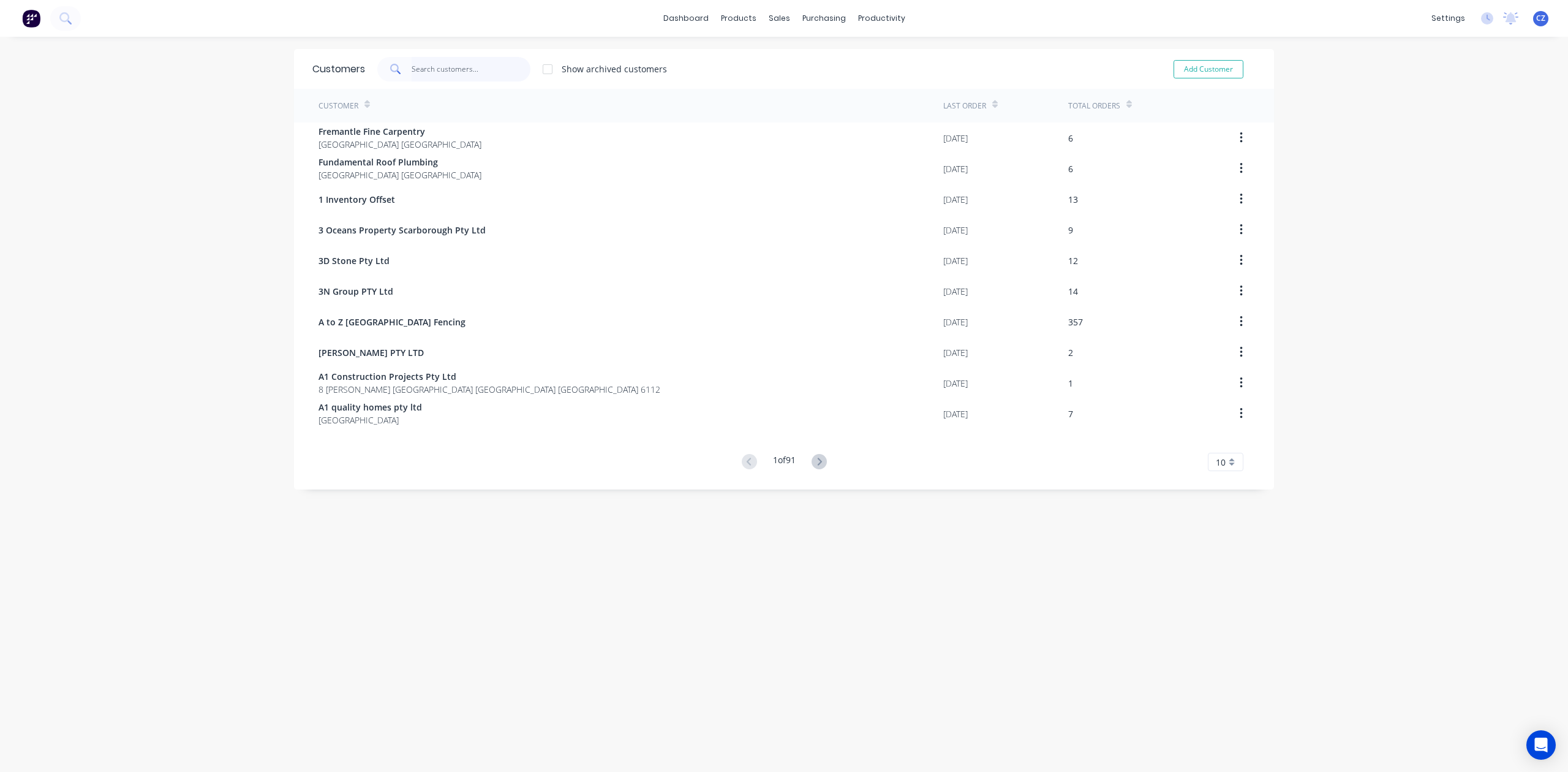
click at [428, 65] on input "text" at bounding box center [472, 70] width 120 height 25
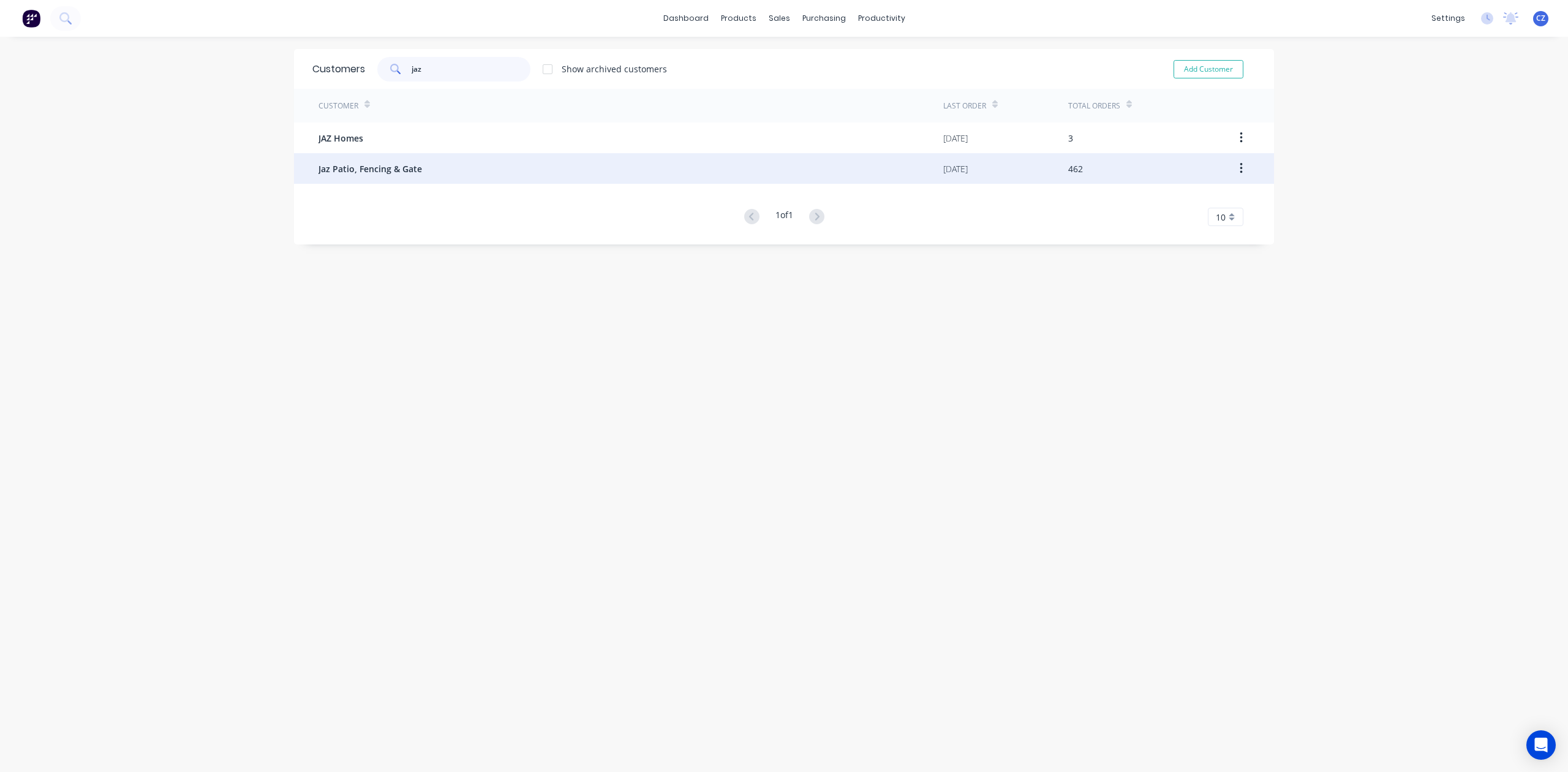
type input "jaz"
click at [340, 170] on span "Jaz Patio, Fencing & Gate" at bounding box center [370, 168] width 104 height 13
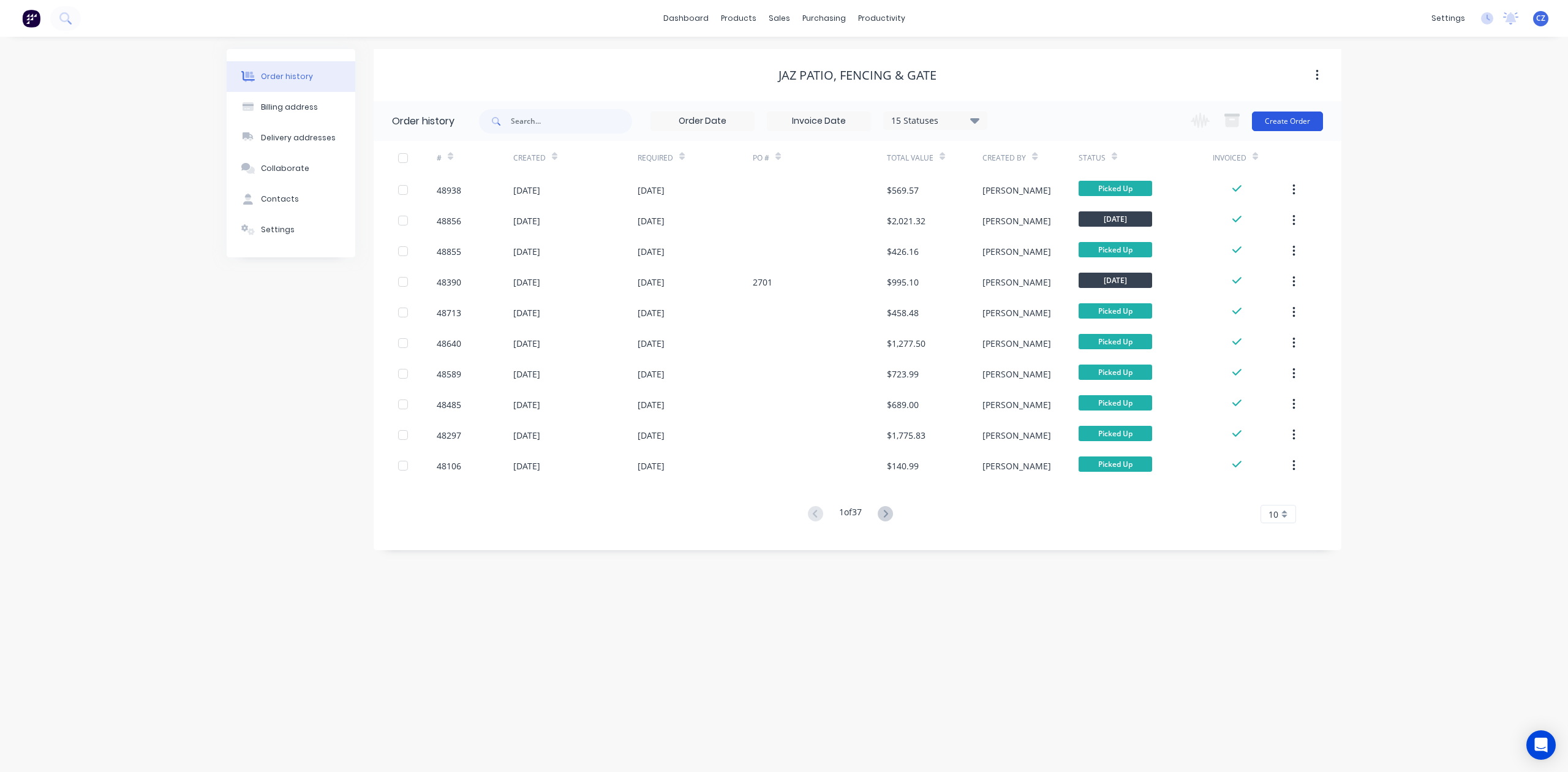
click at [945, 114] on button "Create Order" at bounding box center [1287, 121] width 71 height 19
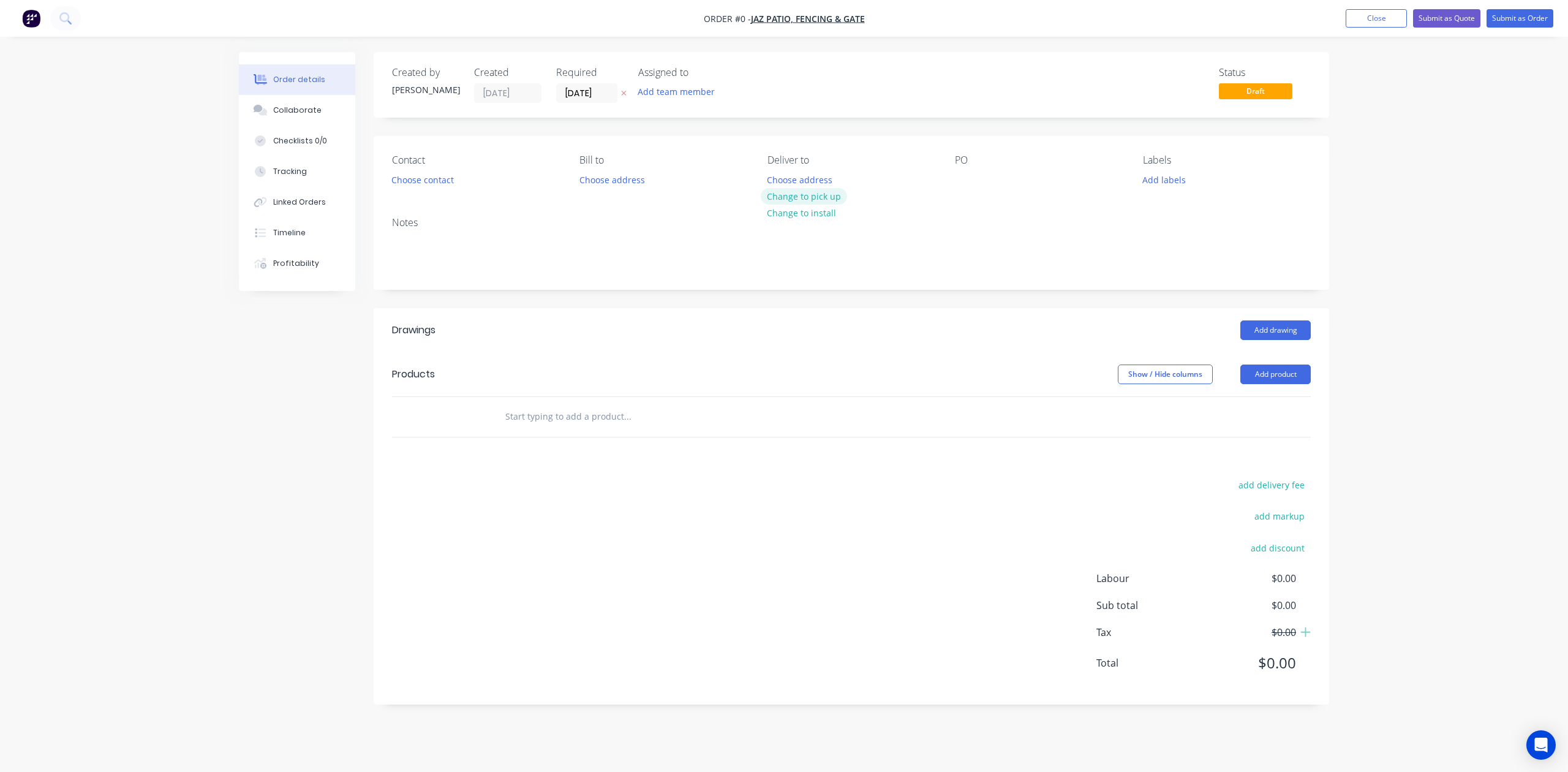
drag, startPoint x: 788, startPoint y: 206, endPoint x: 789, endPoint y: 194, distance: 12.0
click at [789, 194] on div "Choose address Change to pick up Change to install" at bounding box center [804, 195] width 87 height 50
click at [789, 194] on button "Change to pick up" at bounding box center [804, 196] width 87 height 17
click at [945, 384] on button "Add product" at bounding box center [1276, 374] width 70 height 19
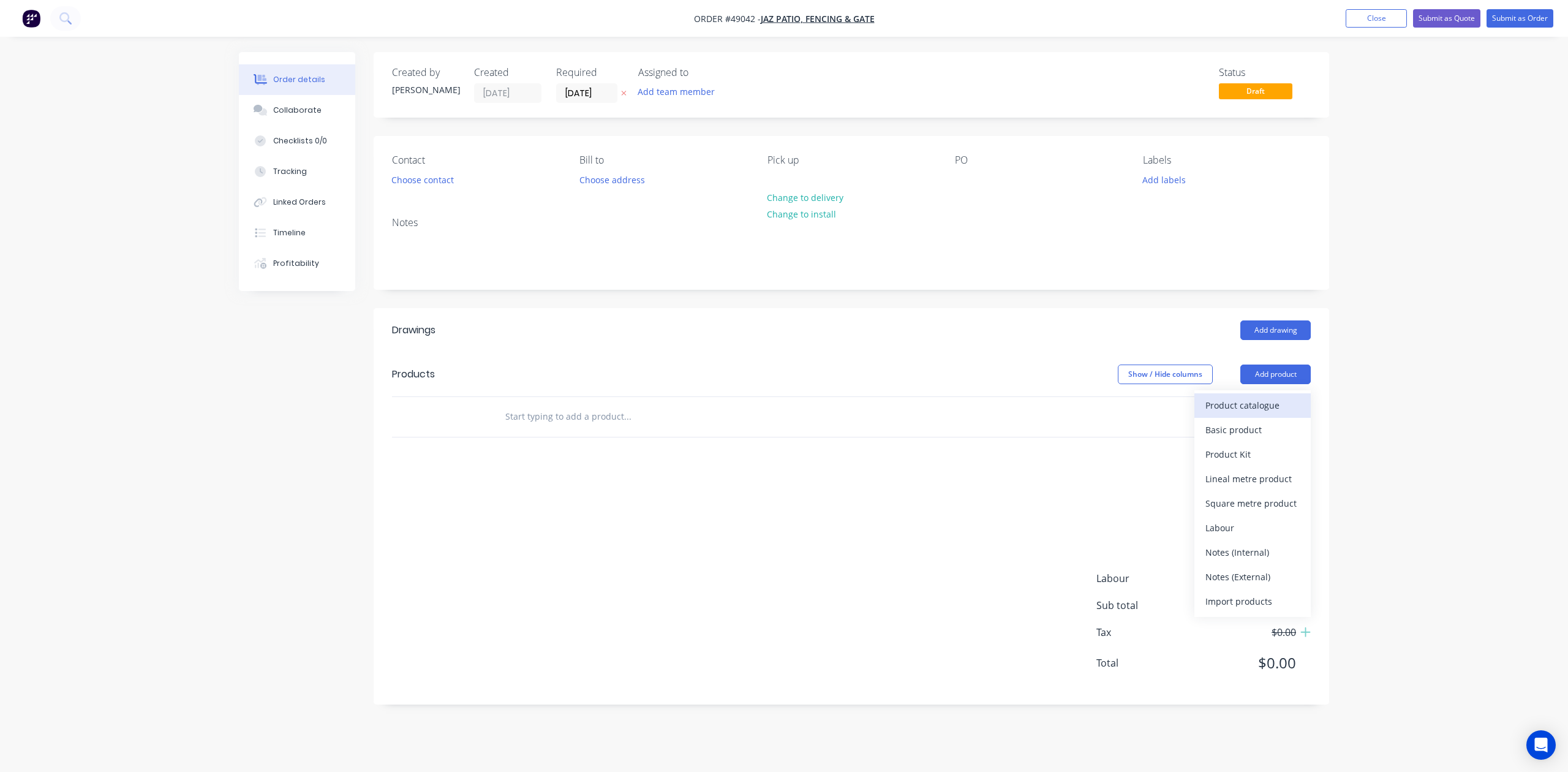
click at [945, 402] on div "Product catalogue" at bounding box center [1252, 405] width 94 height 18
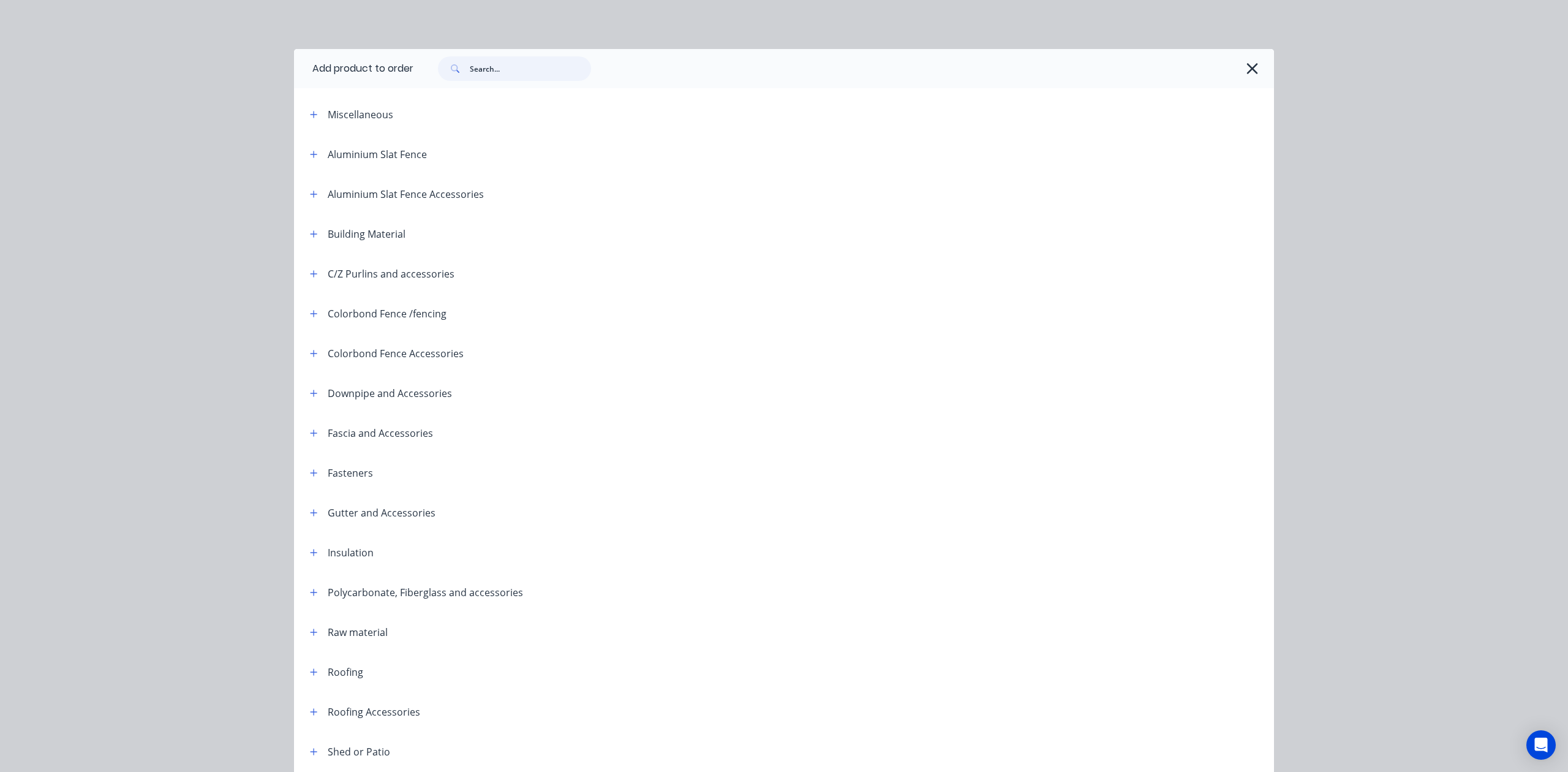
click at [554, 60] on input "text" at bounding box center [531, 69] width 121 height 25
type input "post"
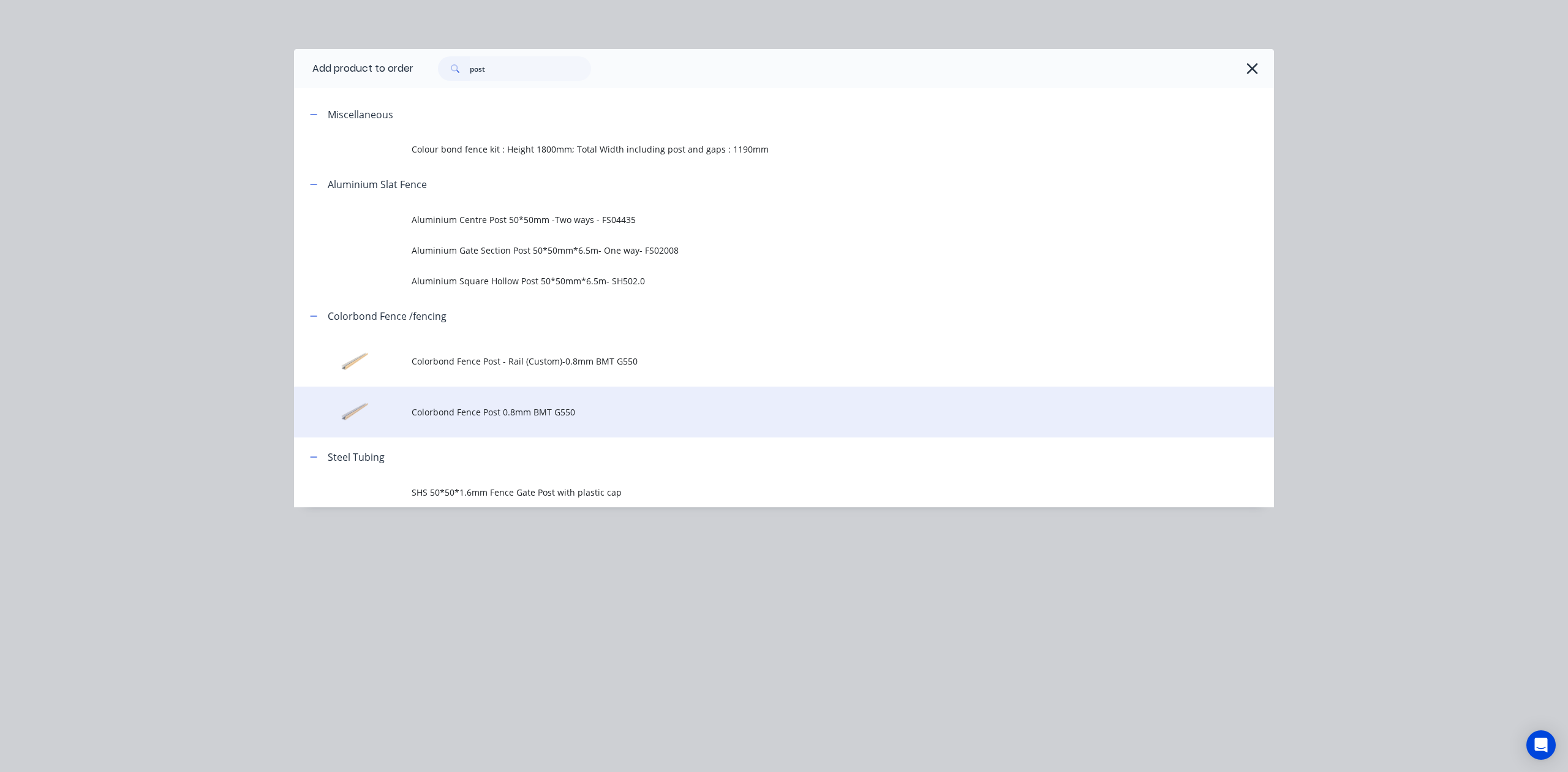
click at [562, 415] on span "Colorbond Fence Post 0.8mm BMT G550" at bounding box center [757, 412] width 690 height 13
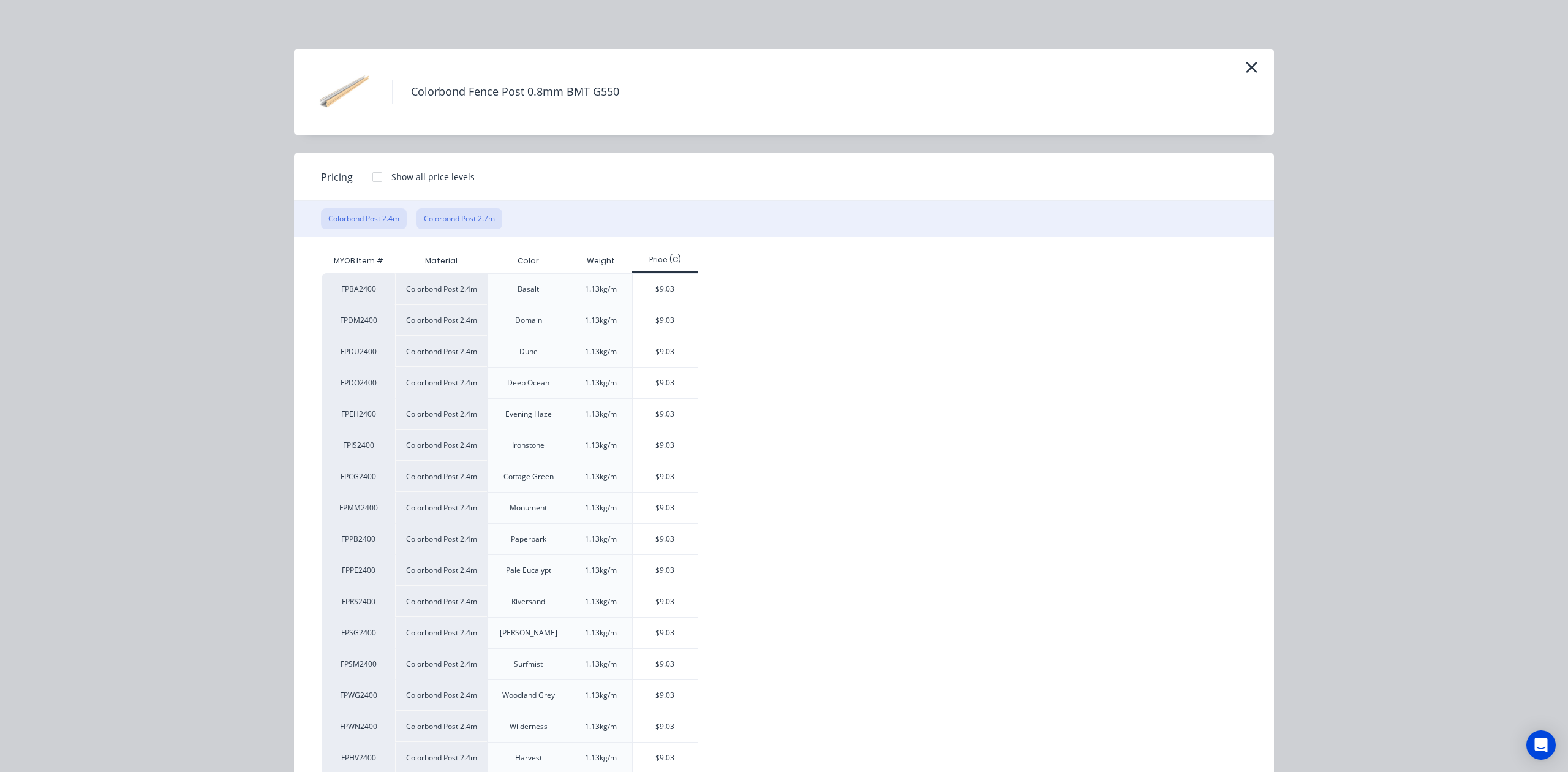
click at [465, 215] on button "Colorbond Post 2.7m" at bounding box center [458, 219] width 85 height 21
click at [665, 331] on div "$10.16" at bounding box center [665, 320] width 65 height 31
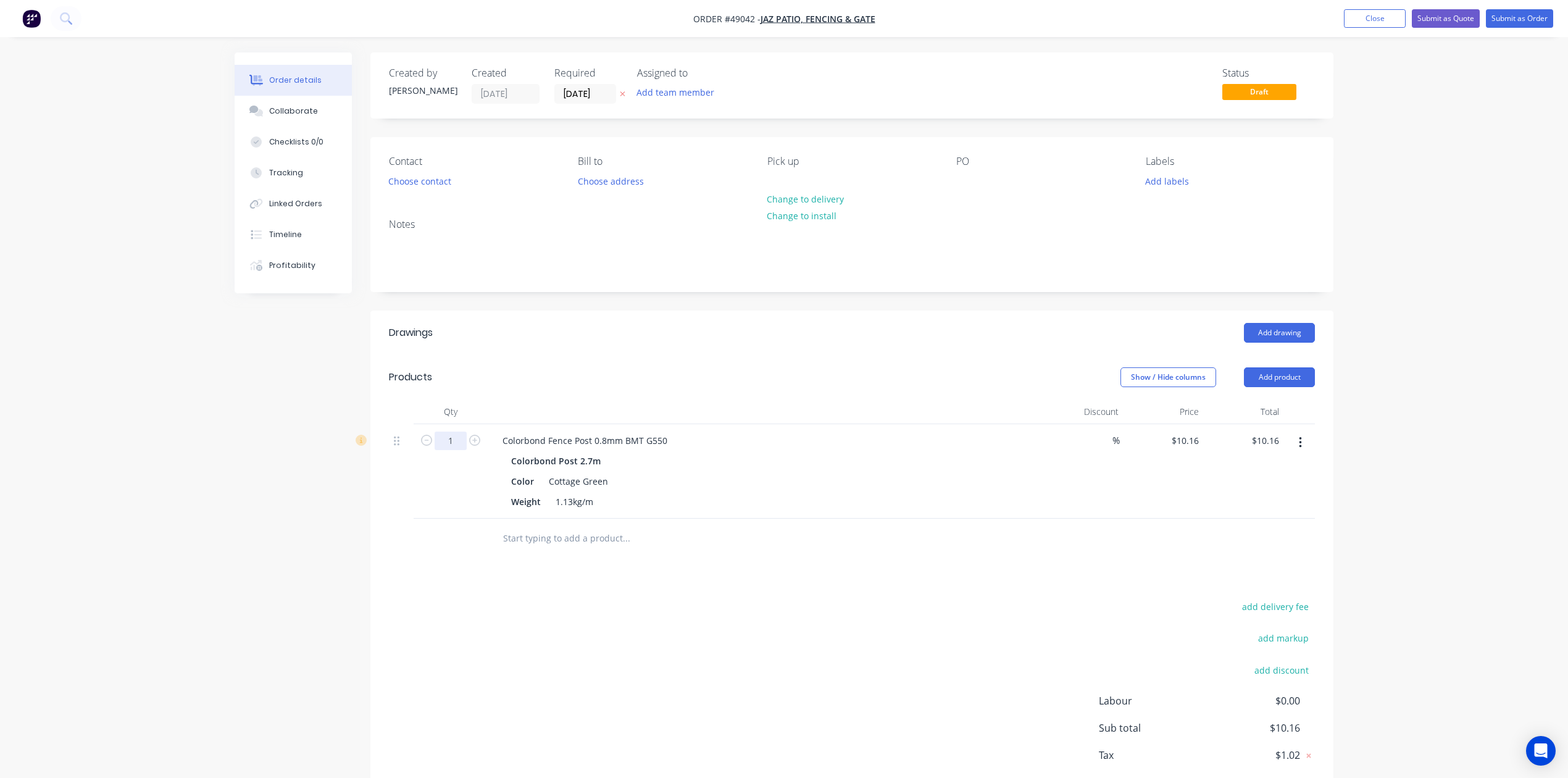
click at [459, 442] on input "1" at bounding box center [451, 441] width 32 height 19
type input "6"
type input "$60.96"
drag, startPoint x: 826, startPoint y: 418, endPoint x: 877, endPoint y: 404, distance: 52.9
click at [832, 416] on div at bounding box center [765, 412] width 556 height 25
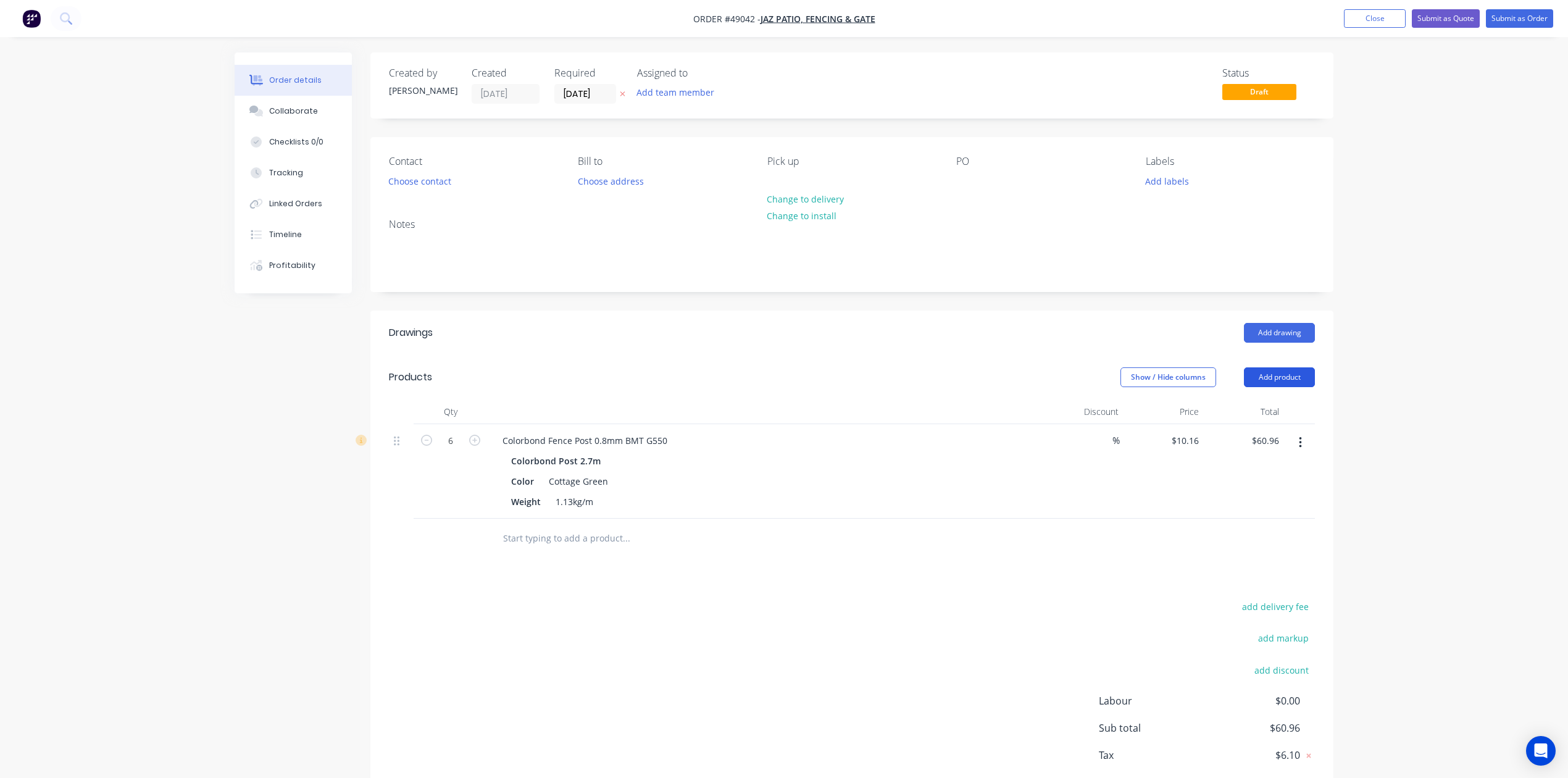
click at [953, 377] on button "Add product" at bounding box center [1280, 377] width 71 height 20
click at [953, 401] on div "Product catalogue" at bounding box center [1256, 408] width 95 height 18
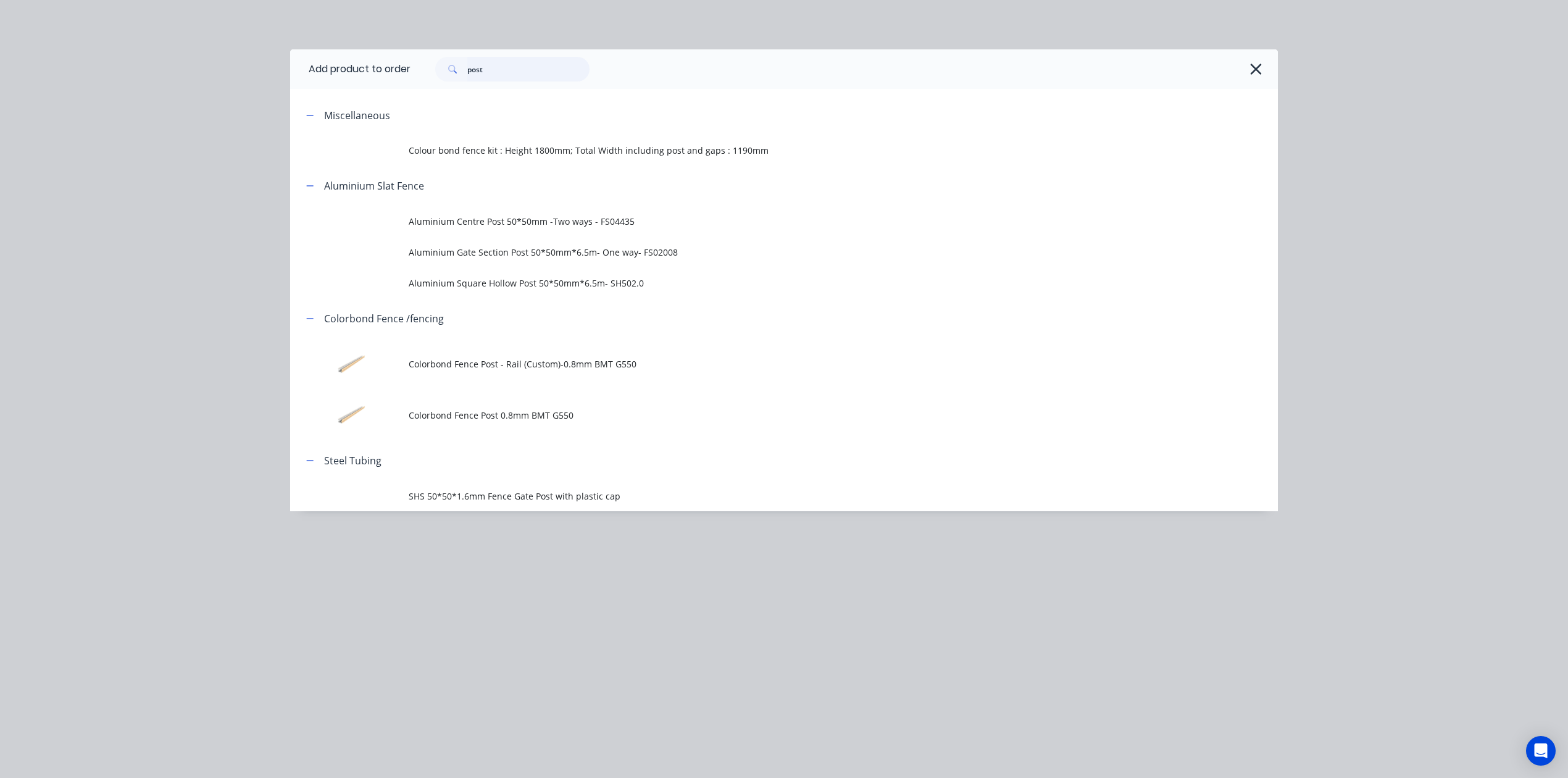
drag, startPoint x: 517, startPoint y: 70, endPoint x: 320, endPoint y: 53, distance: 197.7
click at [320, 53] on header "Add product to order post" at bounding box center [784, 69] width 988 height 40
type input "rail"
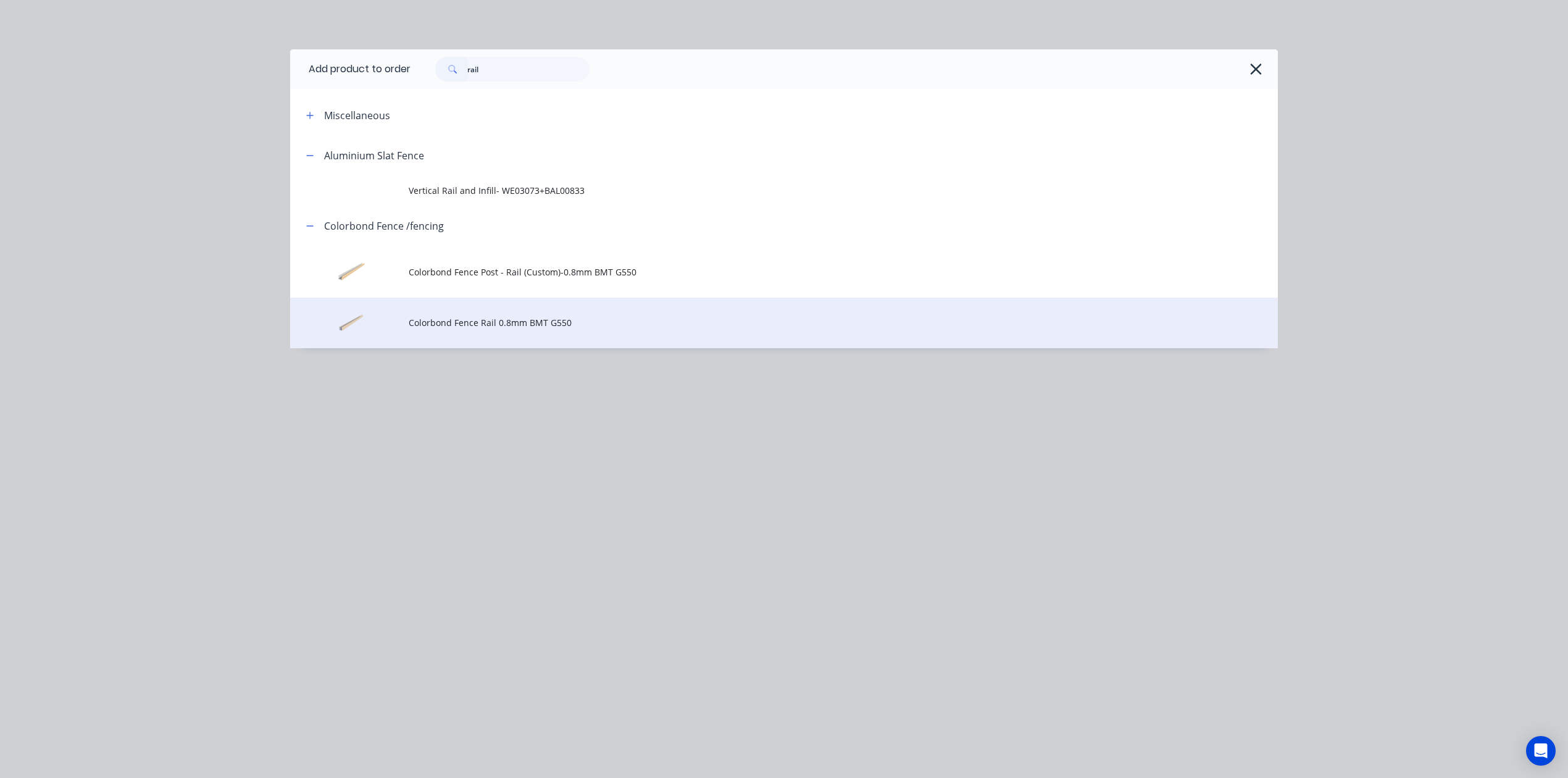
click at [670, 308] on td "Colorbond Fence Rail 0.8mm BMT G550" at bounding box center [843, 324] width 869 height 51
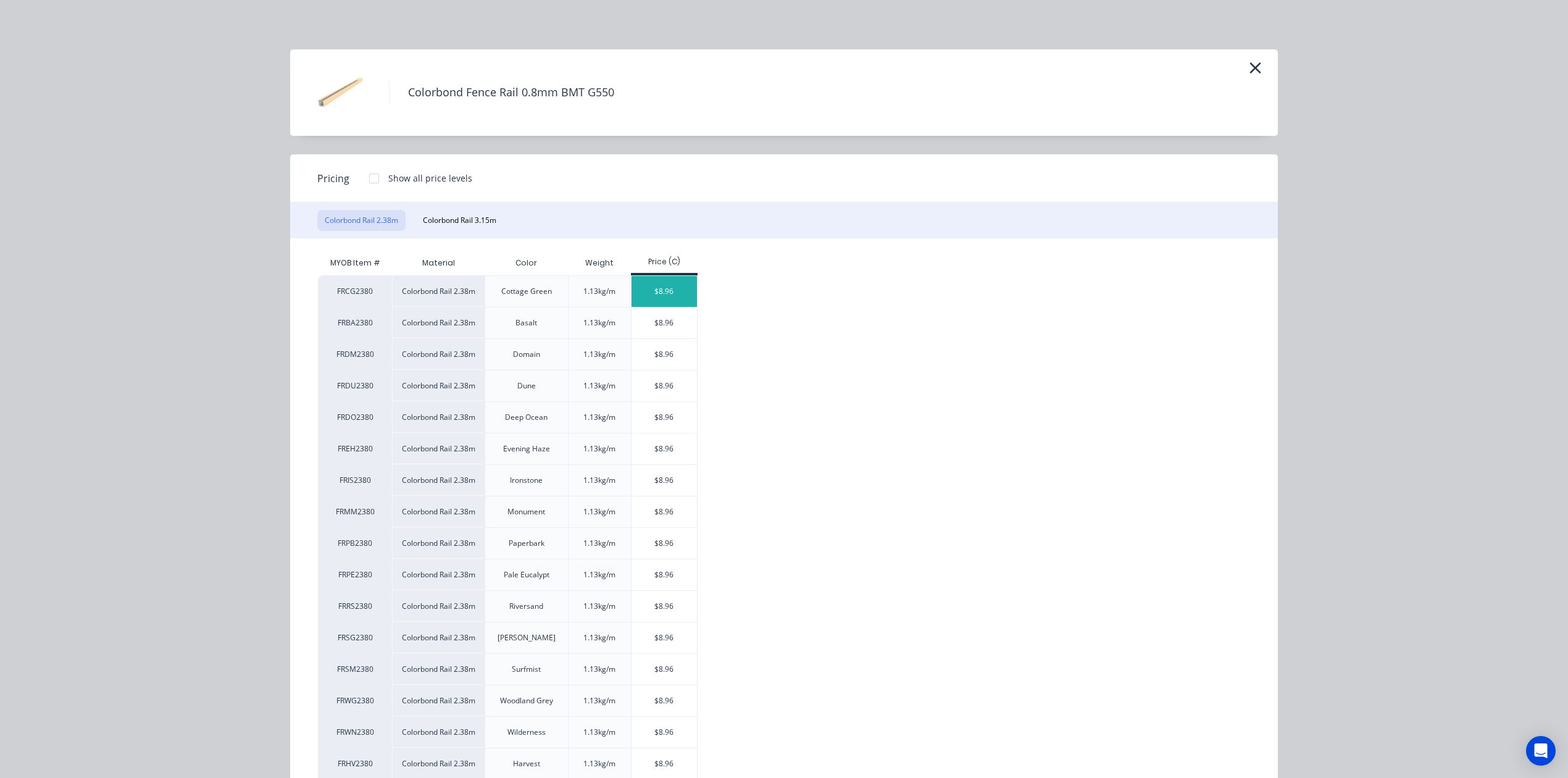
click at [663, 282] on div "$8.96" at bounding box center [664, 291] width 66 height 31
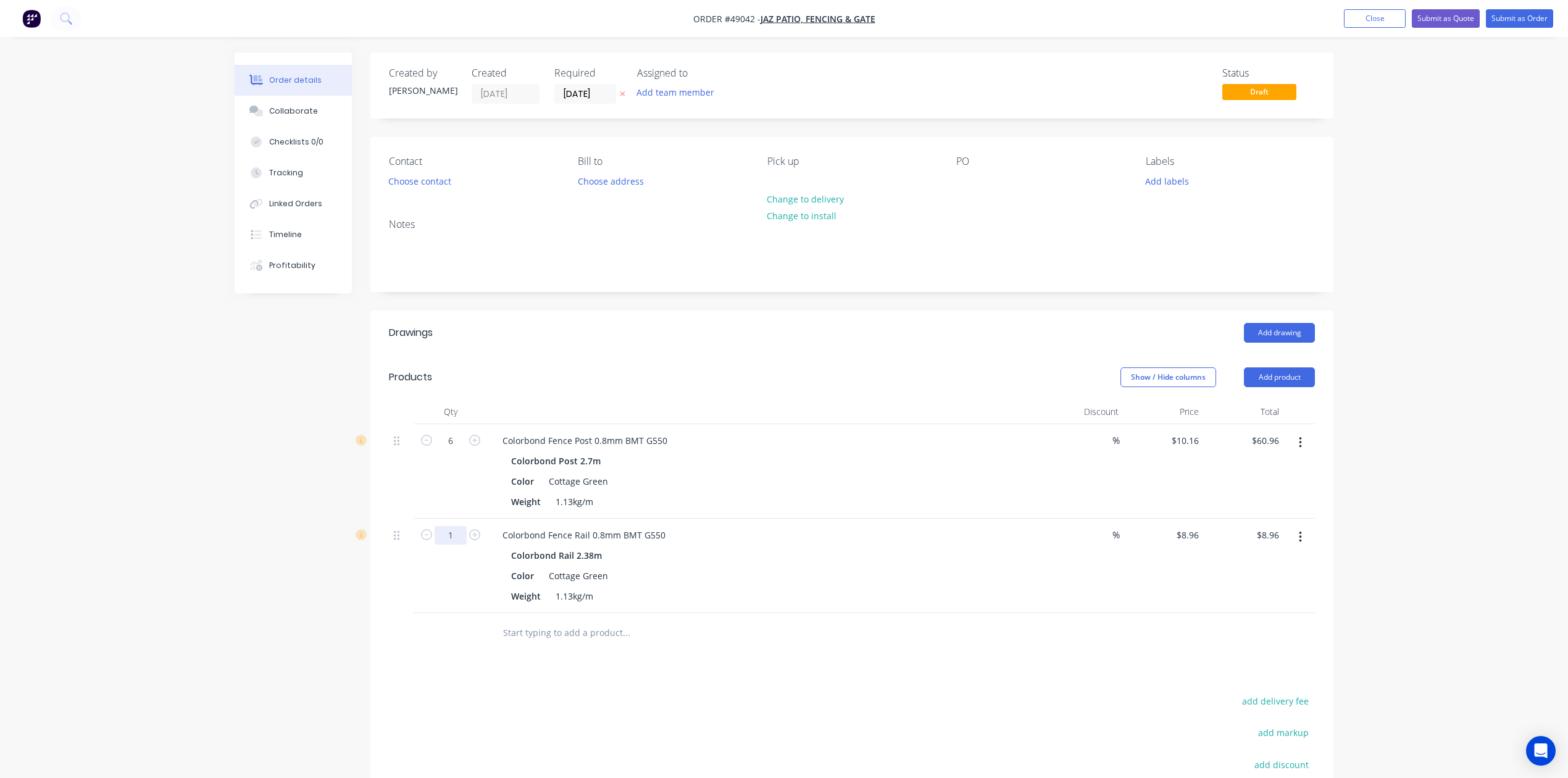
click at [459, 539] on input "1" at bounding box center [451, 535] width 32 height 19
type input "6"
type input "$53.76"
click at [904, 422] on div at bounding box center [765, 412] width 556 height 25
click at [953, 383] on button "Add product" at bounding box center [1280, 377] width 71 height 20
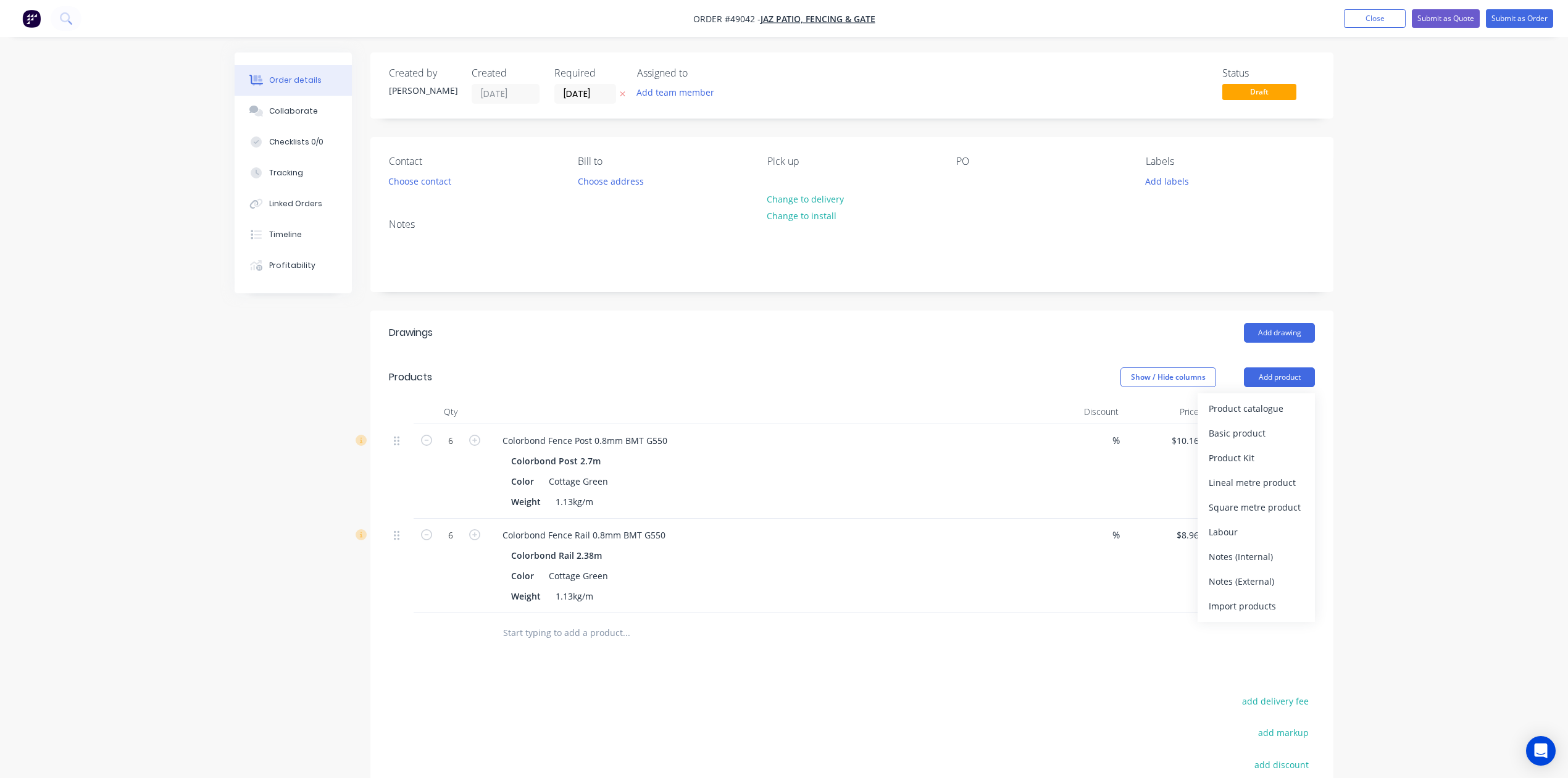
click at [953, 403] on div "Product catalogue" at bounding box center [1256, 408] width 95 height 18
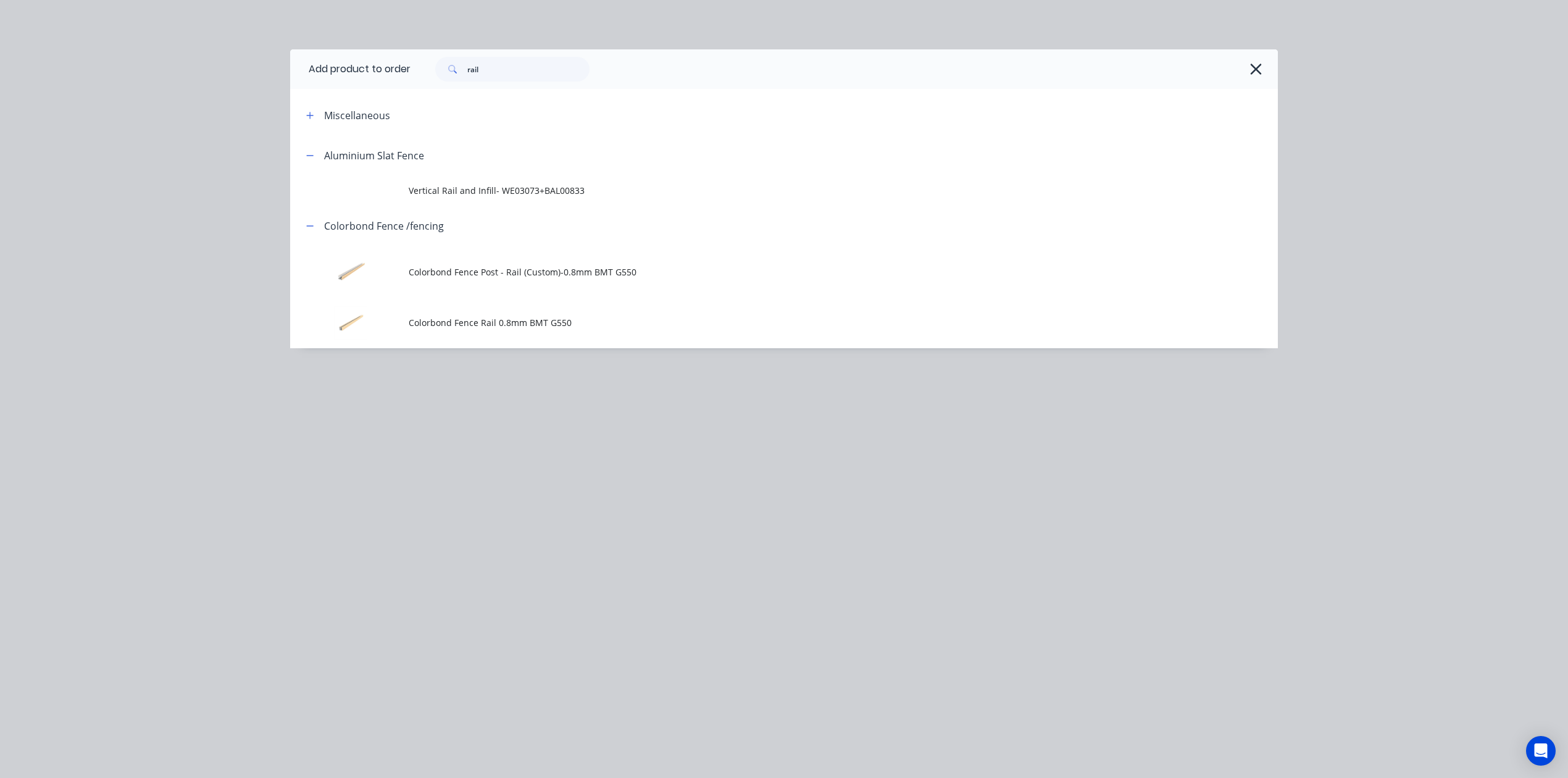
drag, startPoint x: 523, startPoint y: 53, endPoint x: 390, endPoint y: 79, distance: 135.5
click at [390, 79] on header "Add product to order rail" at bounding box center [784, 69] width 988 height 40
drag, startPoint x: 544, startPoint y: 68, endPoint x: 416, endPoint y: 75, distance: 128.2
click at [416, 75] on div "rail" at bounding box center [838, 69] width 855 height 25
type input "sheet"
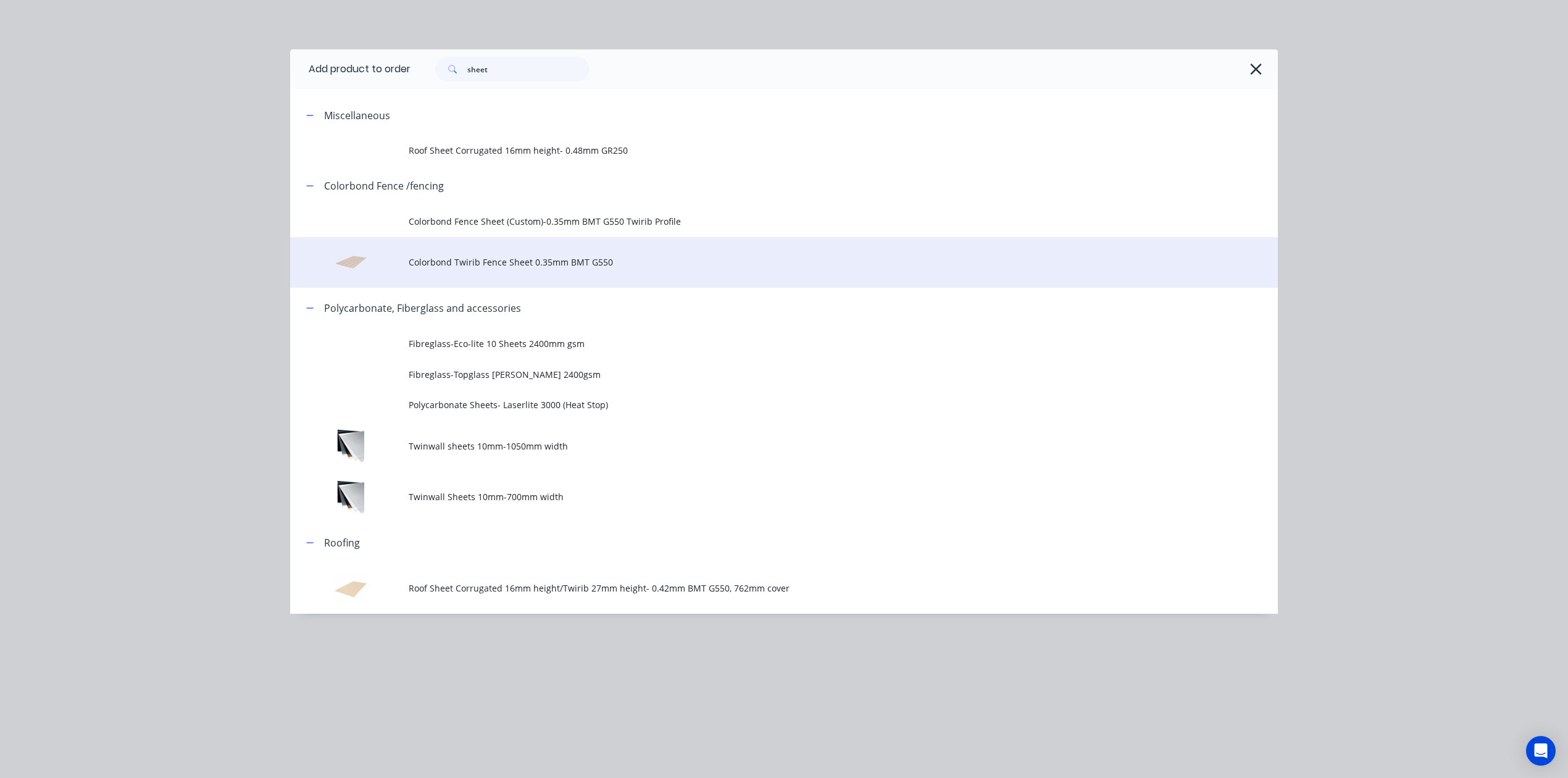
click at [539, 279] on td "Colorbond Twirib Fence Sheet 0.35mm BMT G550" at bounding box center [843, 263] width 869 height 51
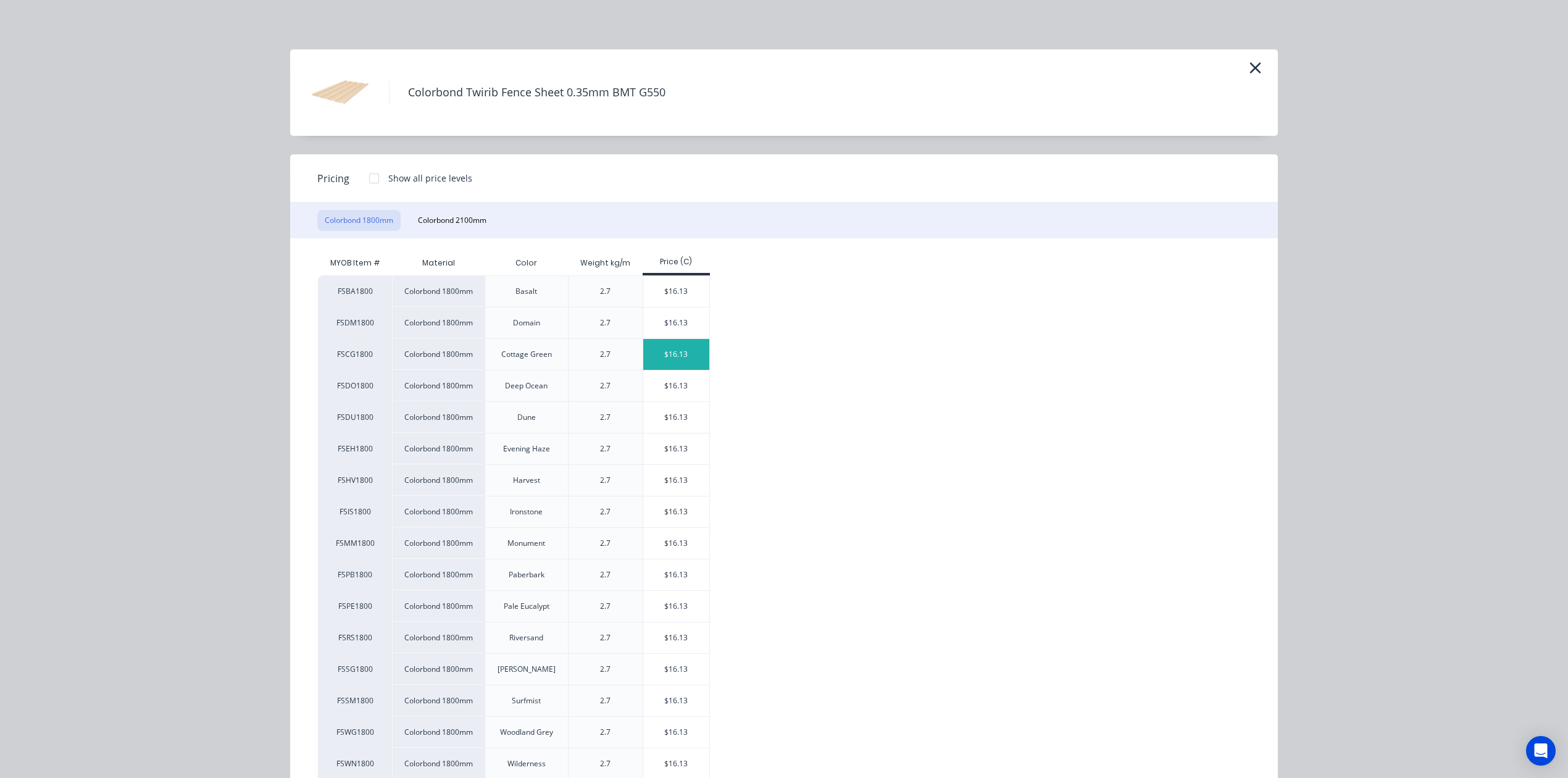
click at [677, 344] on div "$16.13" at bounding box center [676, 354] width 66 height 31
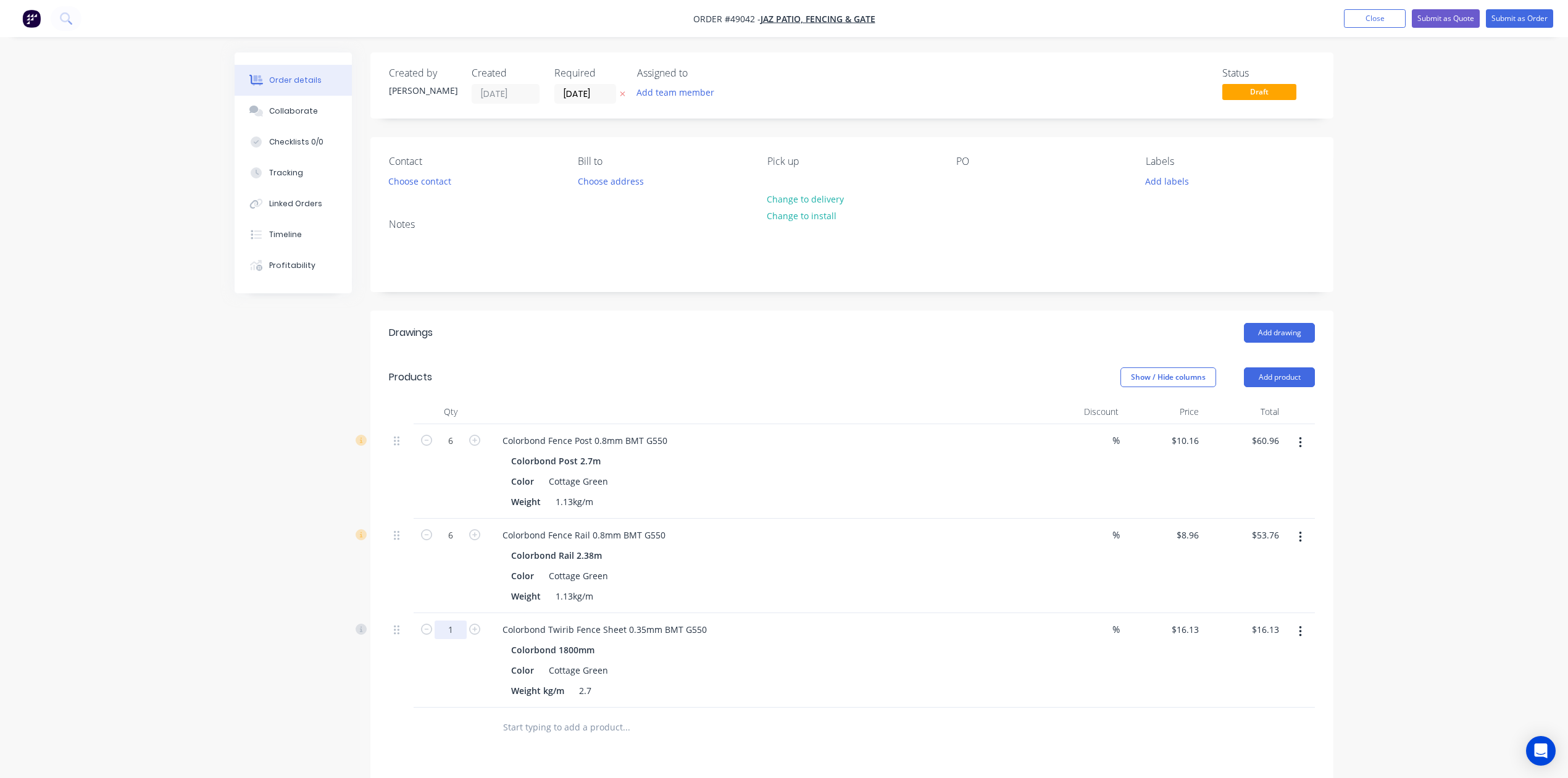
click at [465, 635] on input "1" at bounding box center [451, 630] width 32 height 19
type input "9"
type input "$145.17"
click at [826, 548] on div "Colorbond Rail 2.38m" at bounding box center [765, 555] width 509 height 18
click at [953, 373] on button "Add product" at bounding box center [1280, 377] width 71 height 20
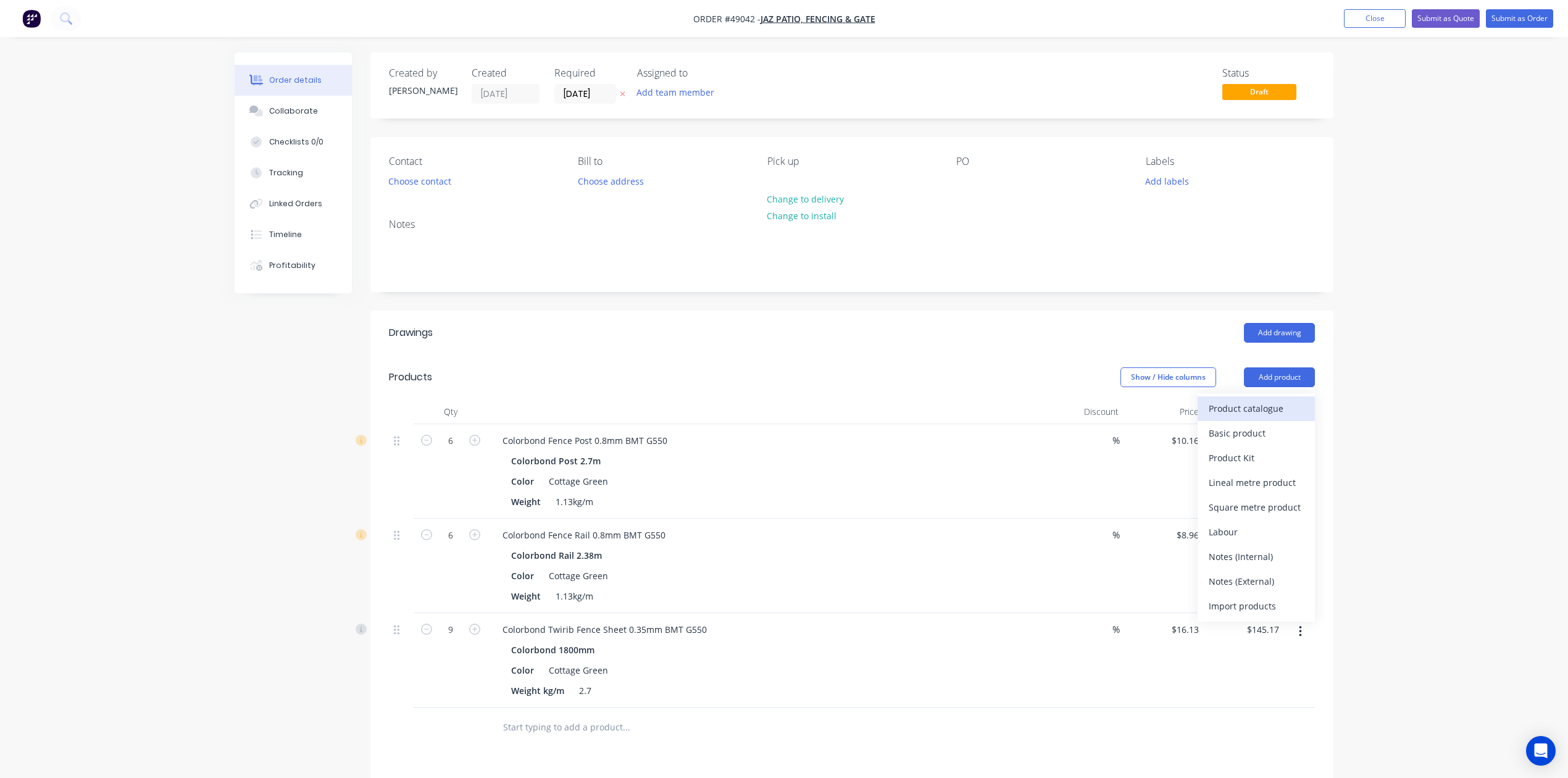
click at [953, 411] on div "Product catalogue" at bounding box center [1256, 408] width 95 height 18
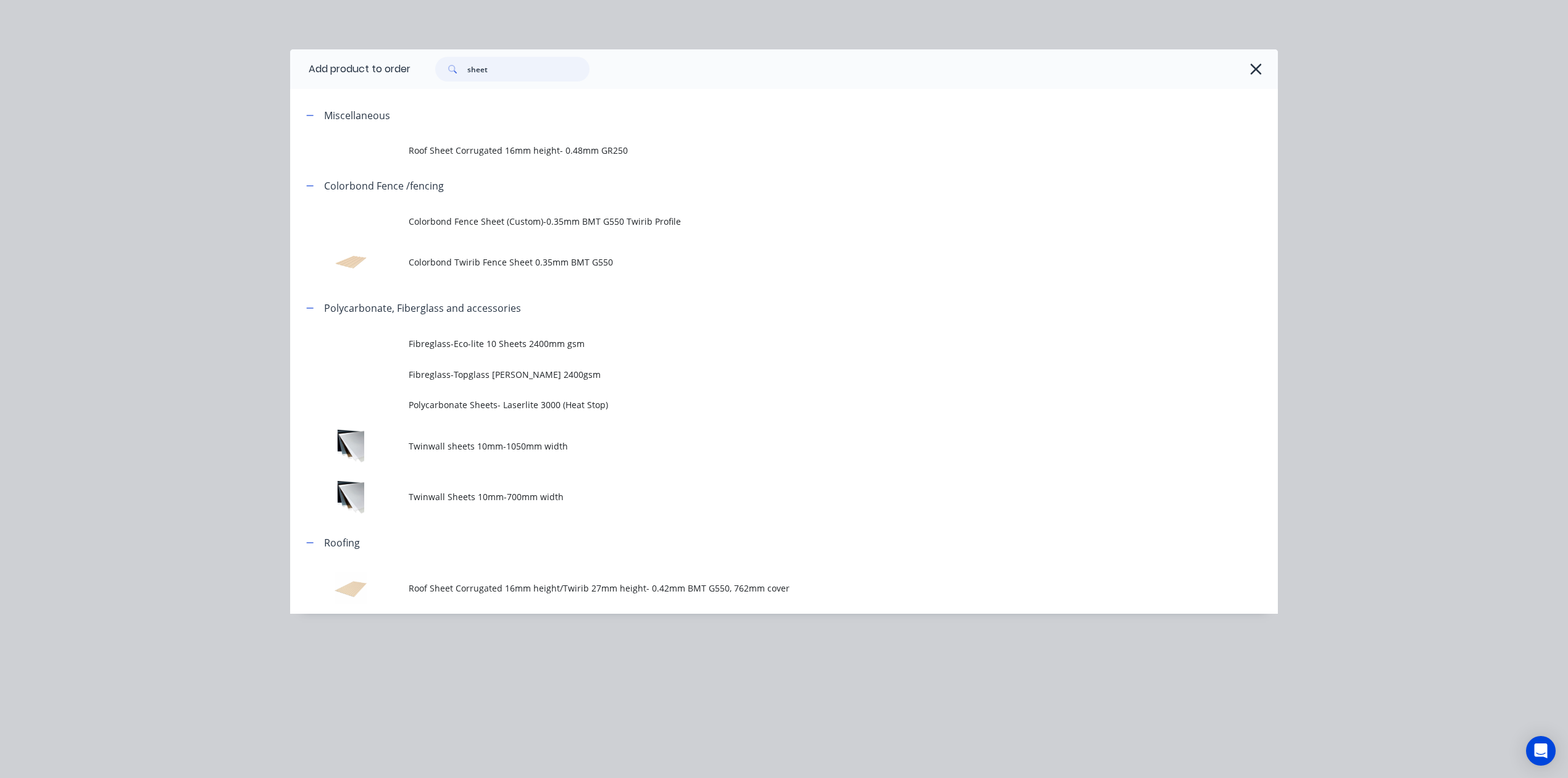
drag, startPoint x: 322, startPoint y: 87, endPoint x: 267, endPoint y: 97, distance: 55.9
click at [277, 95] on div "Add product to order sheet Miscellaneous Roof Sheet Corrugated 16mm height- 0.4…" at bounding box center [784, 389] width 1568 height 778
type input "wall"
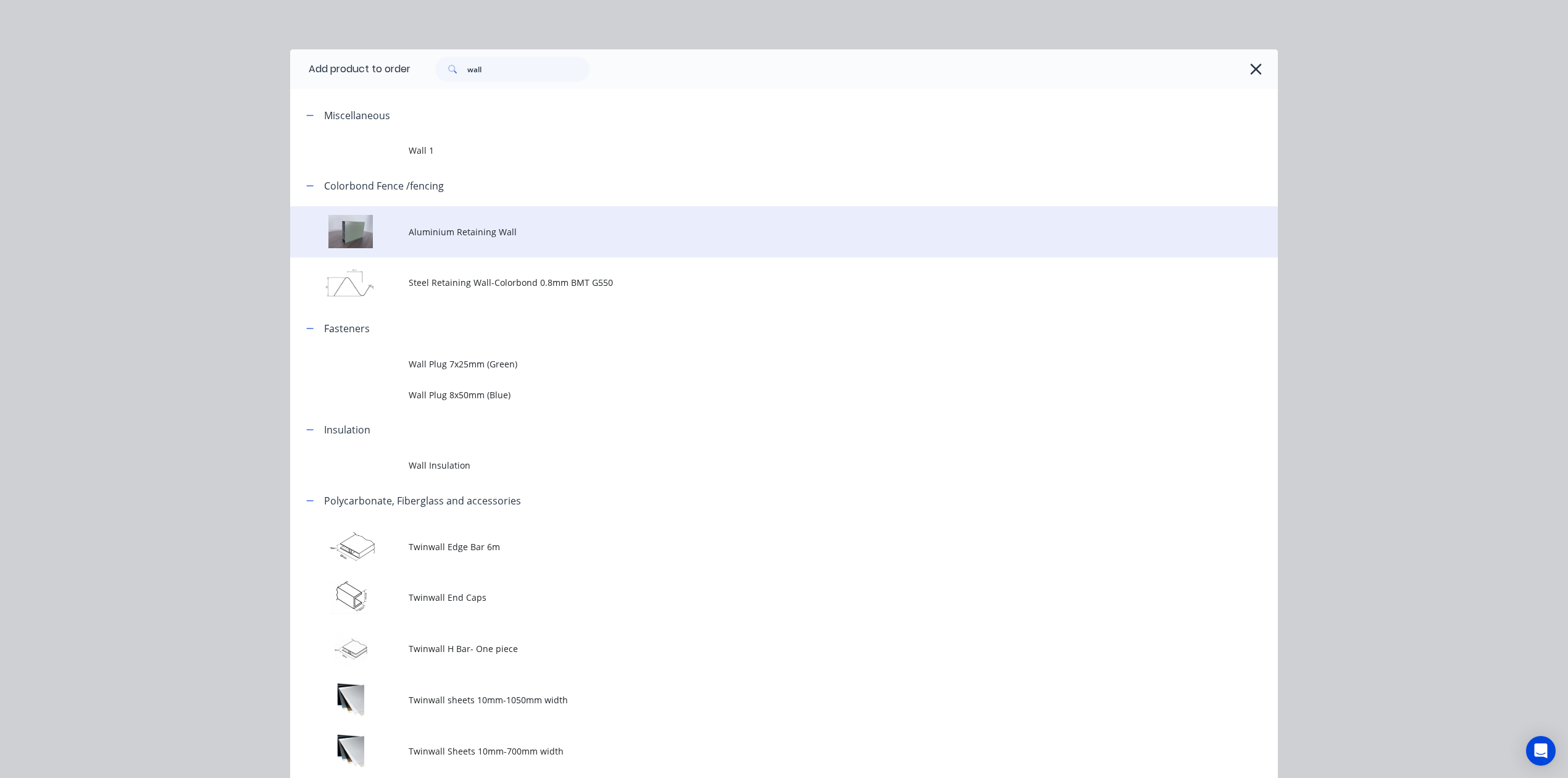
click at [554, 229] on span "Aluminium Retaining Wall" at bounding box center [757, 232] width 695 height 13
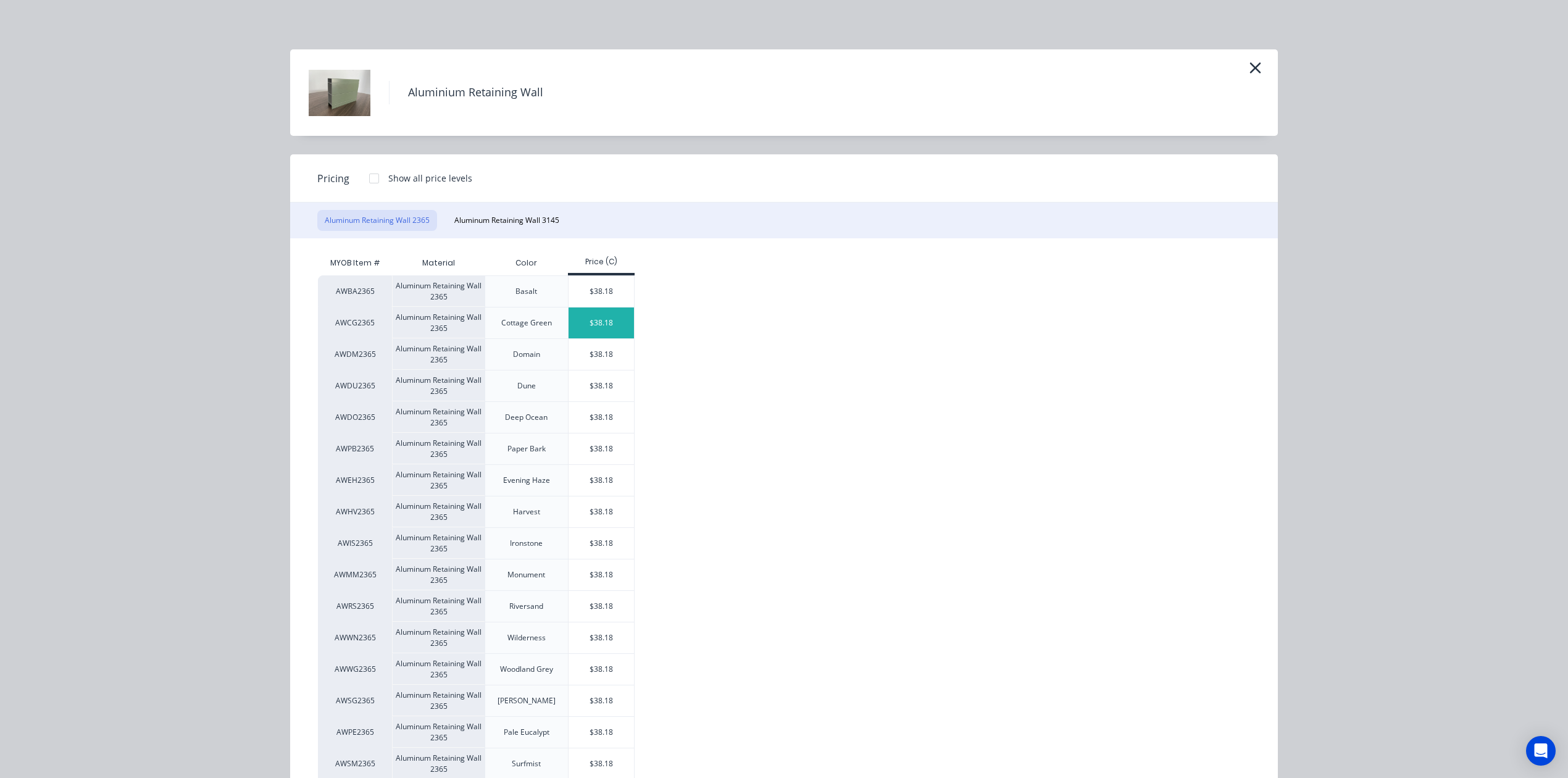
click at [610, 329] on div "$38.18" at bounding box center [601, 323] width 66 height 31
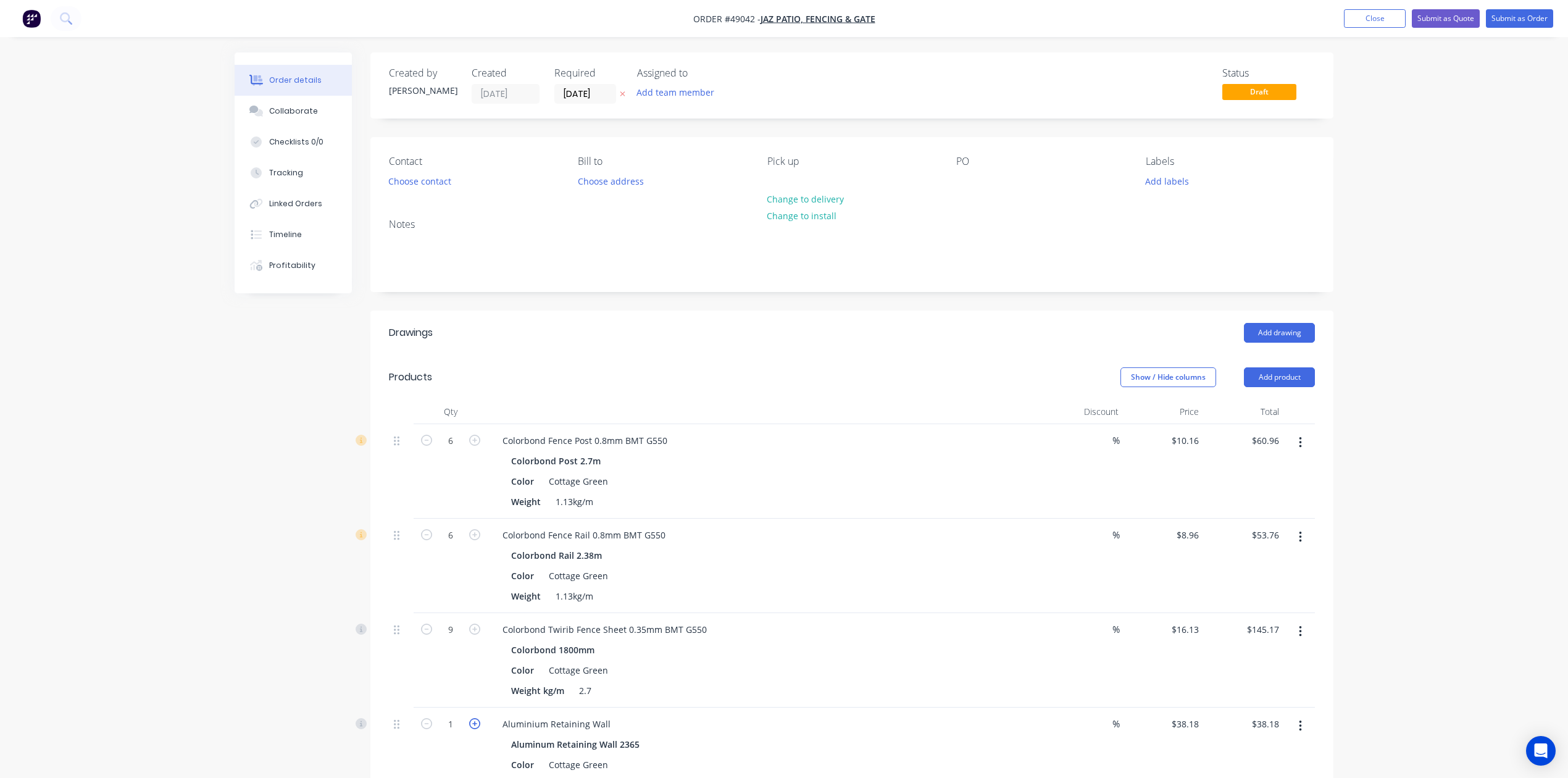
click at [479, 725] on icon "button" at bounding box center [474, 724] width 12 height 12
type input "2"
type input "$76.36"
click at [479, 725] on icon "button" at bounding box center [474, 724] width 12 height 12
type input "3"
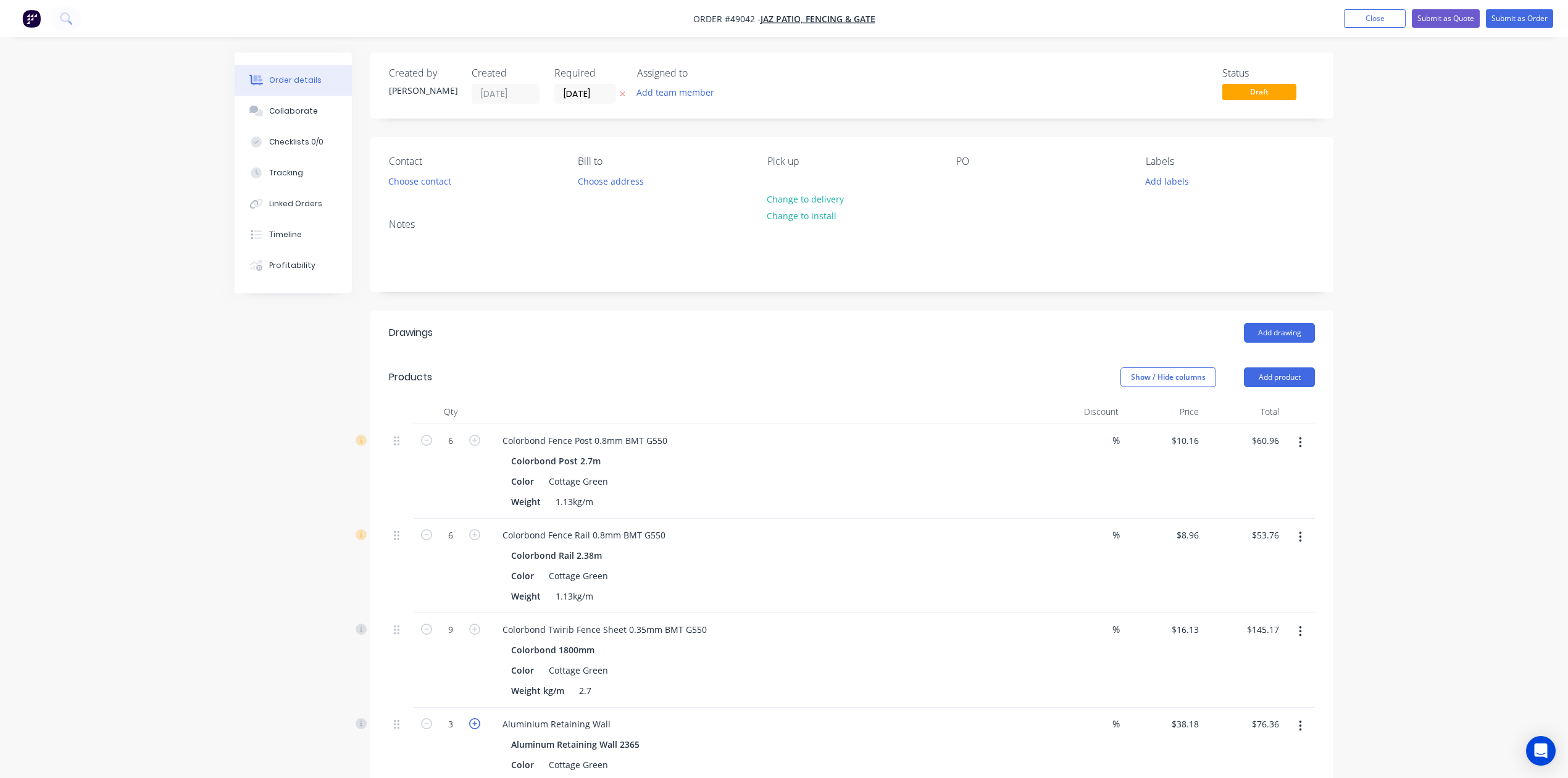
type input "$114.54"
click at [917, 497] on div "Weight 1.13kg/m" at bounding box center [763, 502] width 514 height 18
click at [953, 381] on header "Products Show / Hide columns Add product" at bounding box center [852, 377] width 963 height 44
drag, startPoint x: 1296, startPoint y: 379, endPoint x: 1290, endPoint y: 385, distance: 8.5
click at [953, 379] on button "Add product" at bounding box center [1280, 377] width 71 height 20
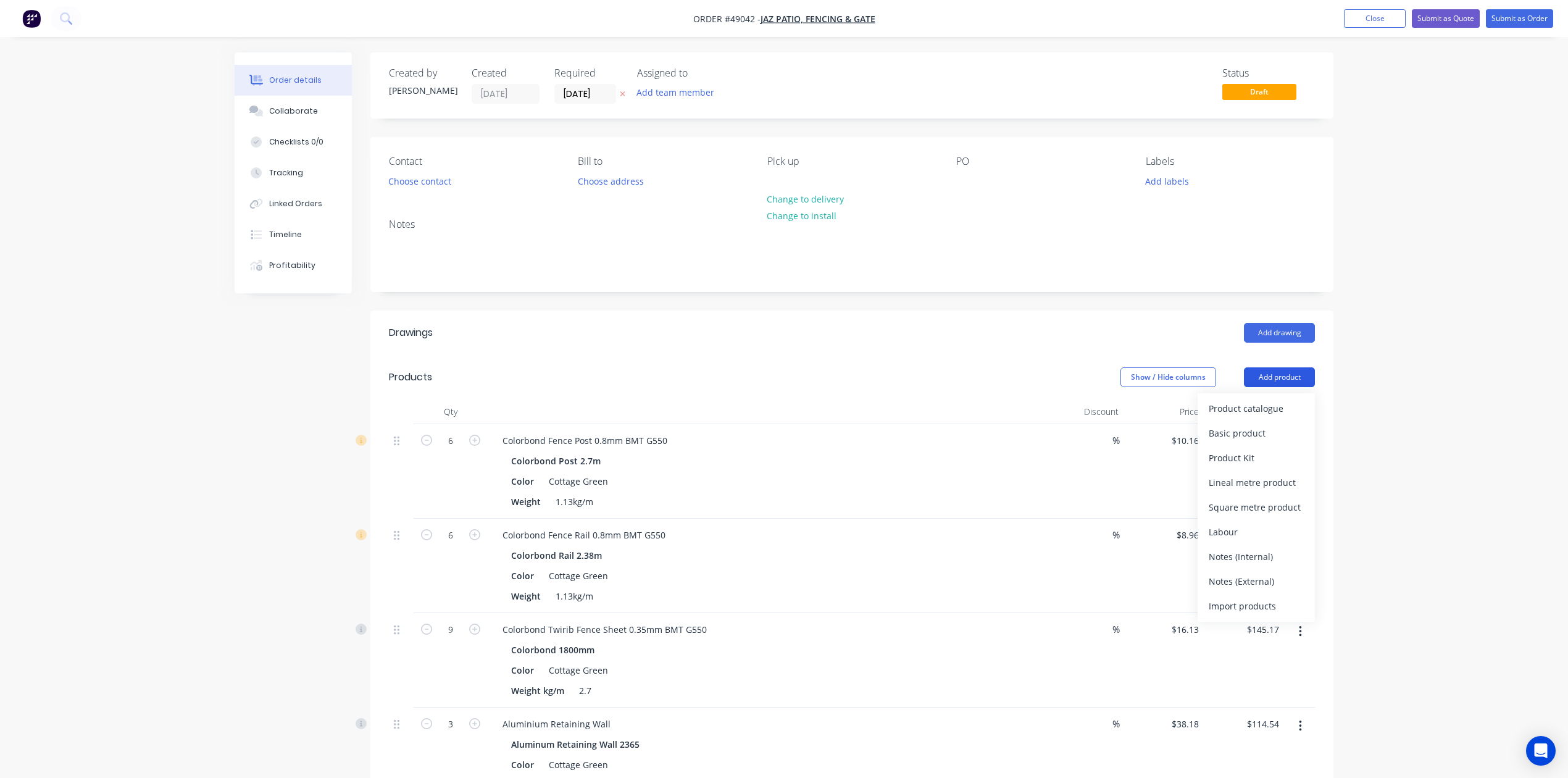
click at [953, 407] on div "Product catalogue" at bounding box center [1256, 408] width 95 height 18
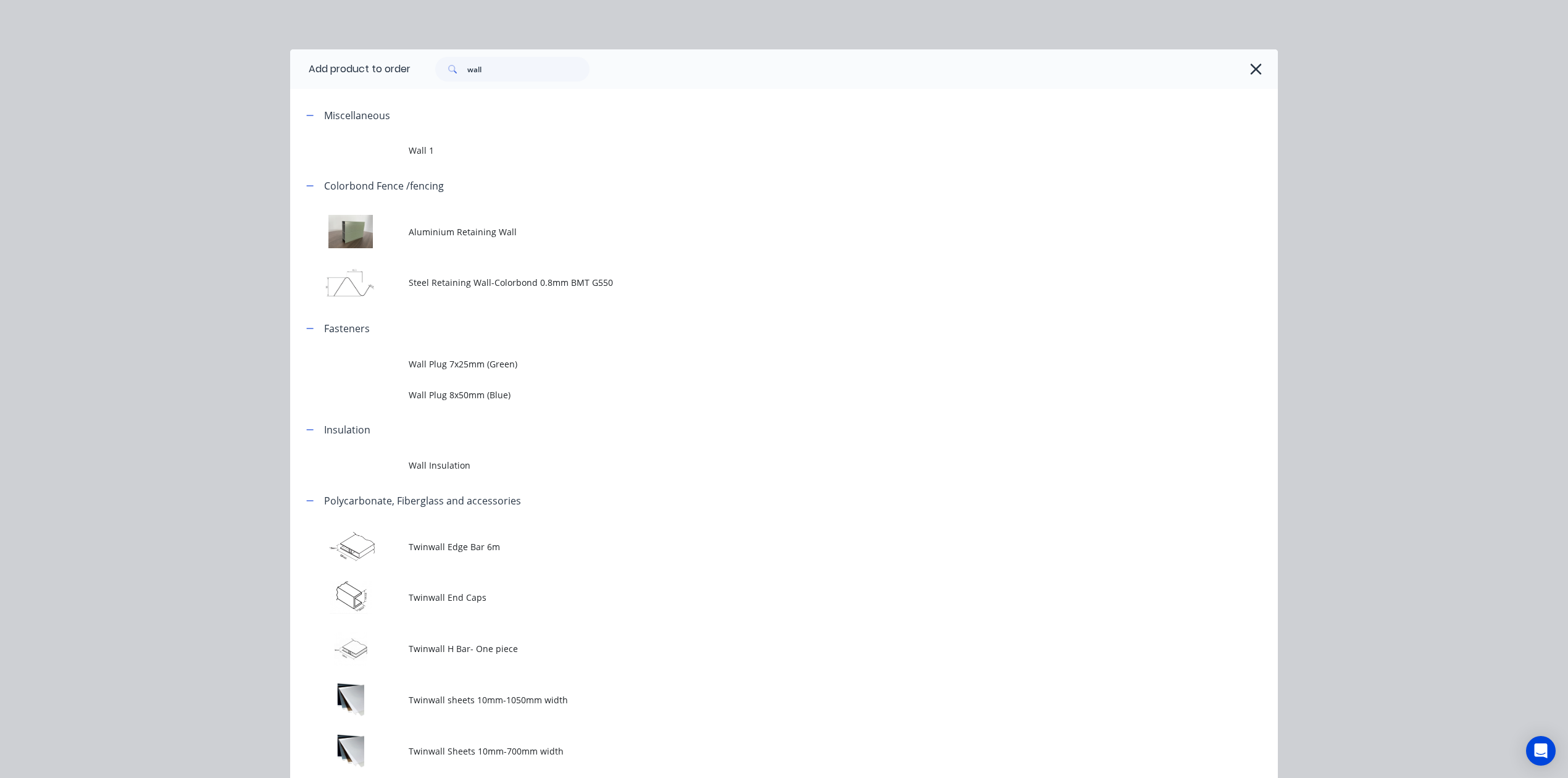
drag, startPoint x: 292, startPoint y: 75, endPoint x: 262, endPoint y: 68, distance: 30.8
click at [275, 70] on div "Add product to order wall Miscellaneous Wall 1 Colorbond Fence /fencing Alumini…" at bounding box center [784, 389] width 1568 height 778
drag, startPoint x: 536, startPoint y: 77, endPoint x: 270, endPoint y: 67, distance: 266.2
click at [270, 73] on div "Add product to order wall Miscellaneous Wall 1 Colorbond Fence /fencing Alumini…" at bounding box center [784, 389] width 1568 height 778
type input "con"
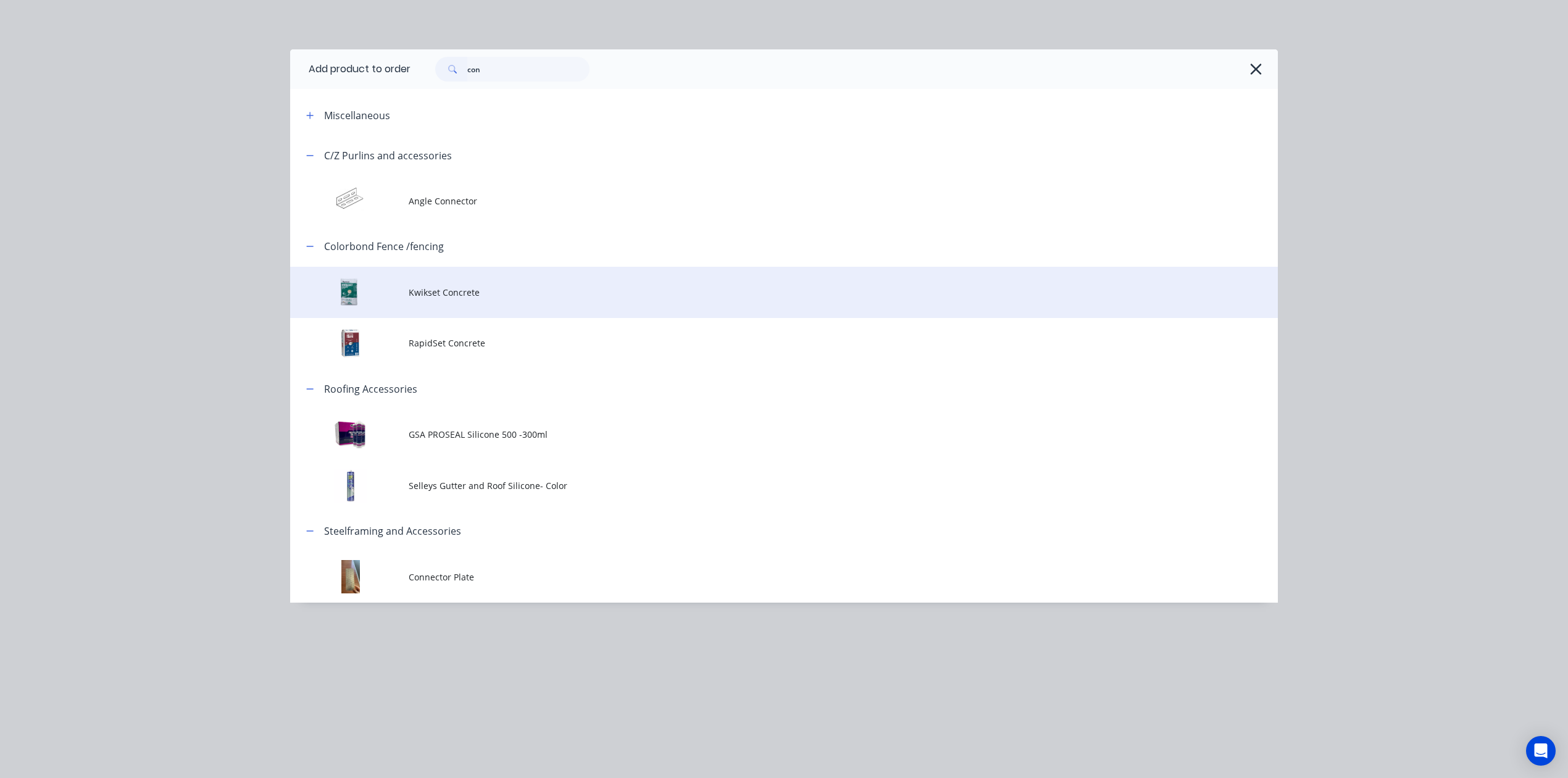
click at [481, 287] on span "Kwikset Concrete" at bounding box center [757, 292] width 695 height 13
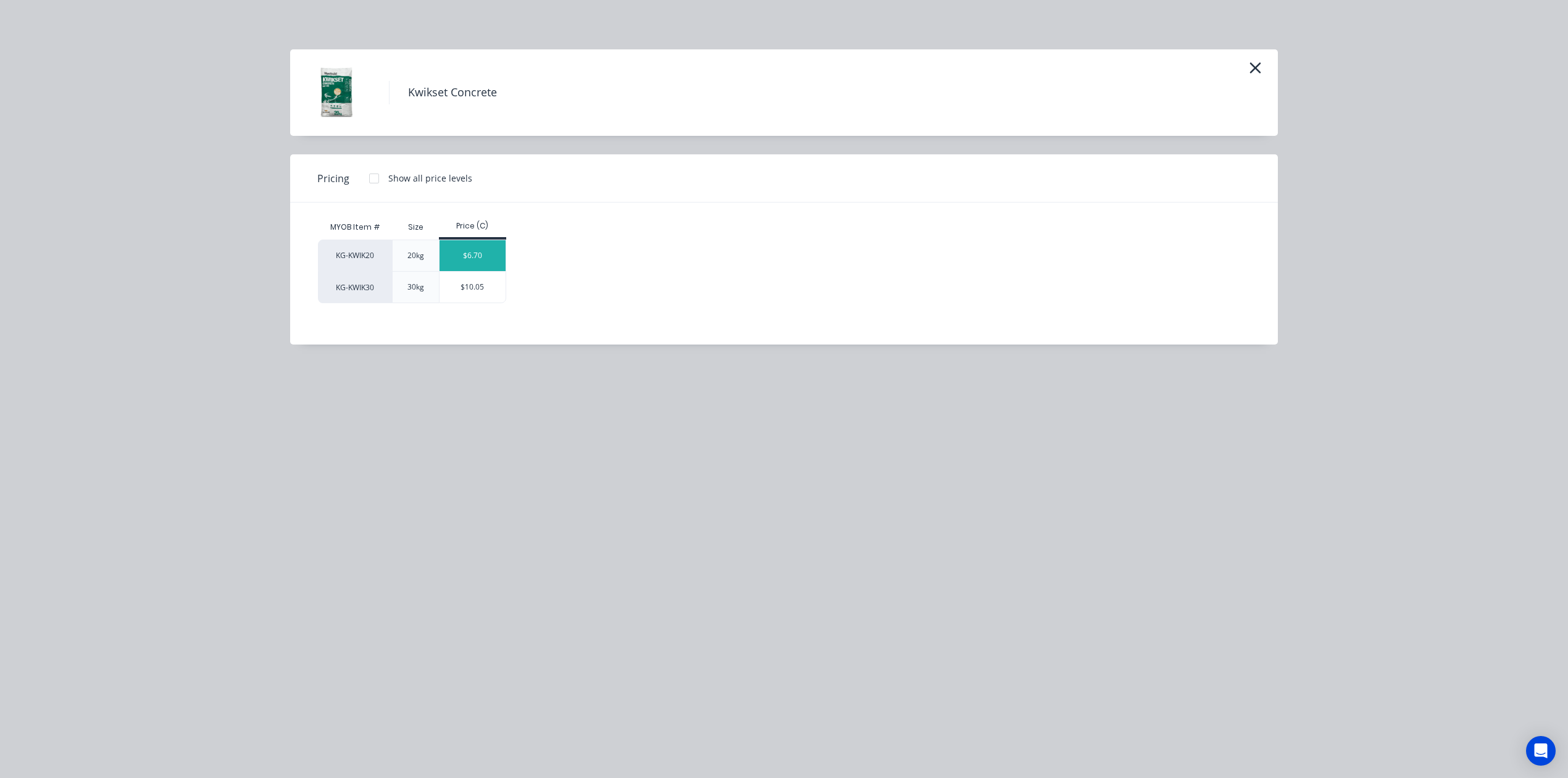
click at [485, 245] on div "$6.70" at bounding box center [473, 255] width 66 height 31
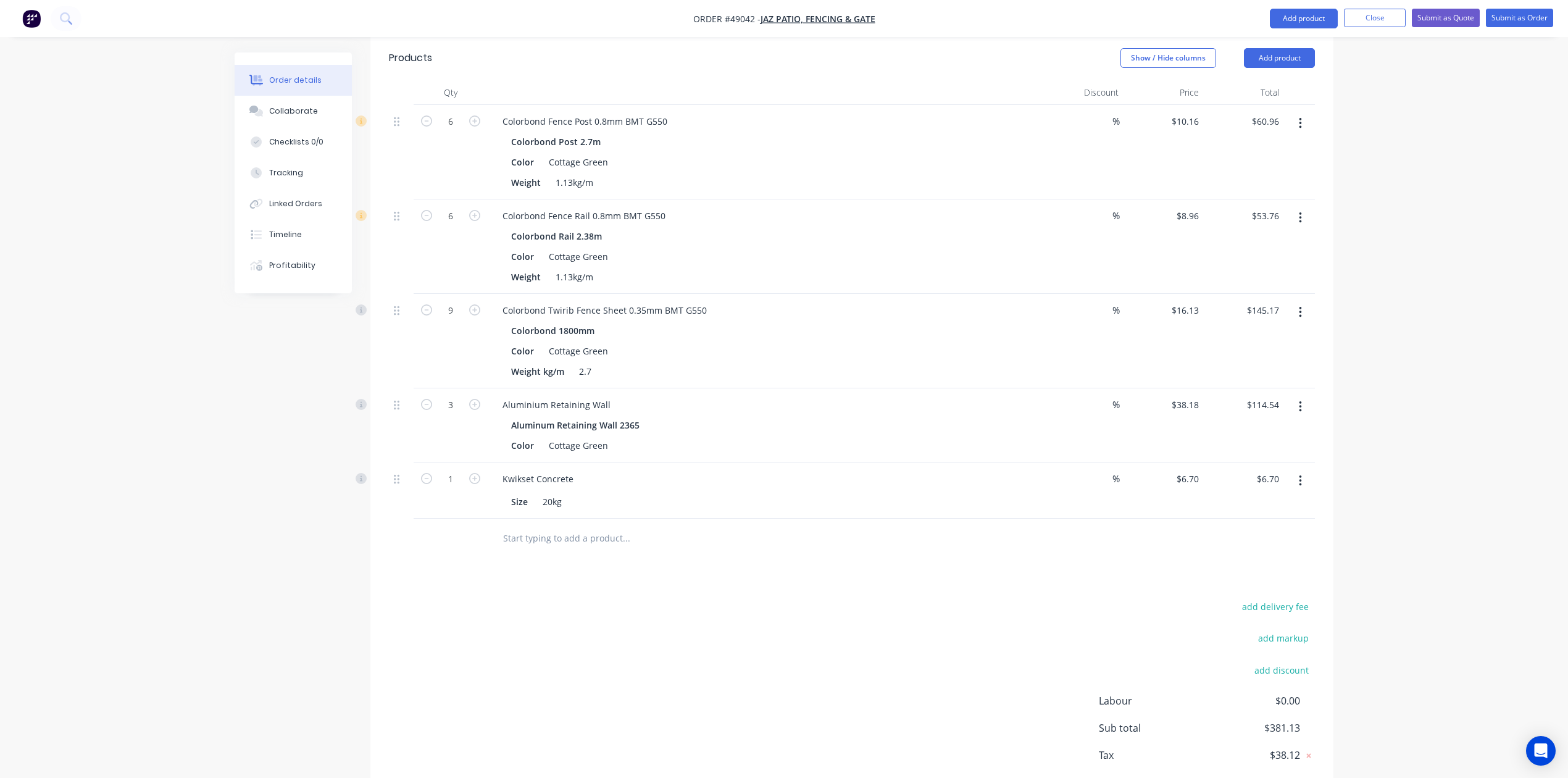
scroll to position [390, 0]
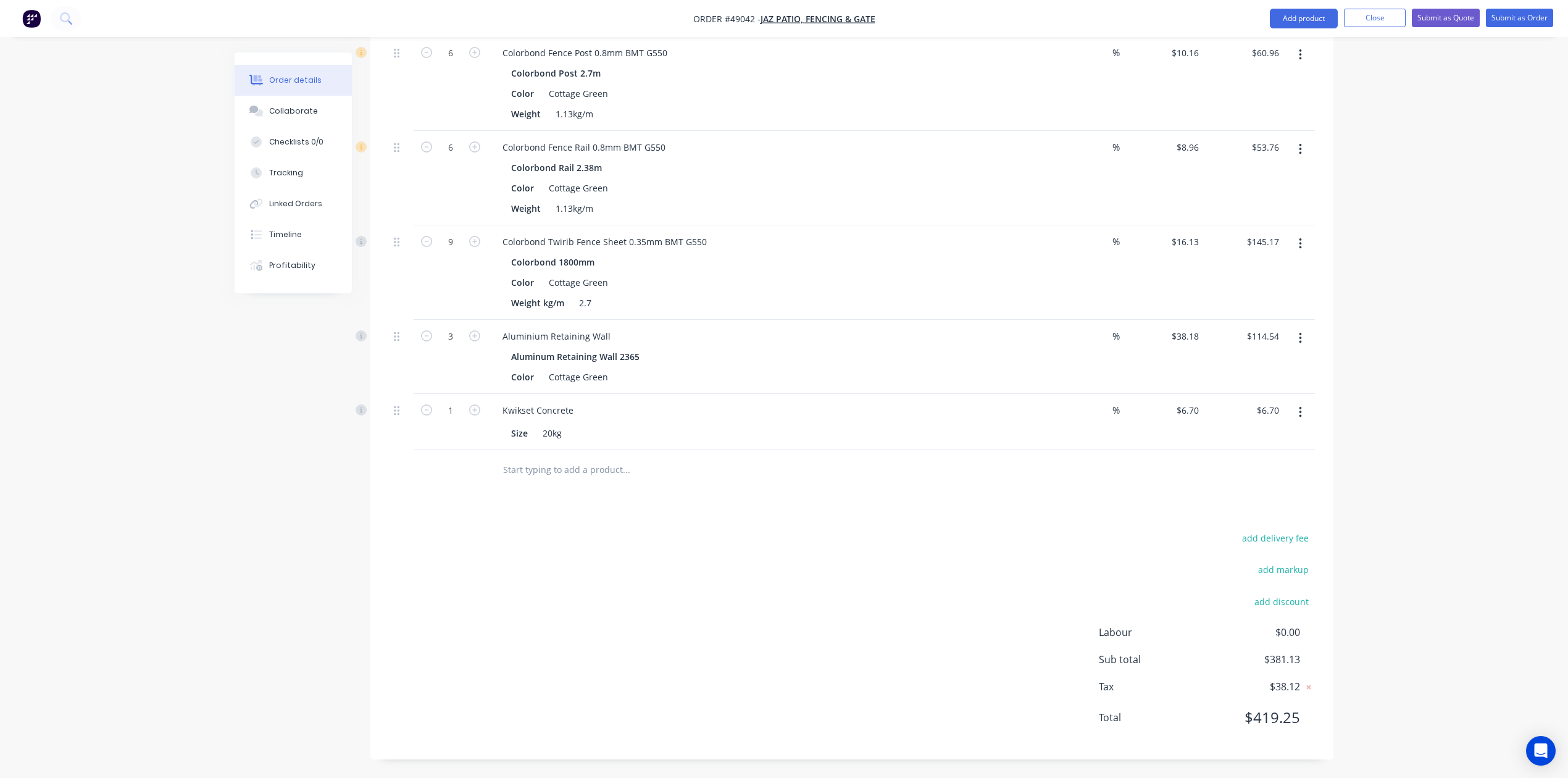
click at [488, 415] on div "Kwikset Concrete Size 20kg" at bounding box center [765, 421] width 556 height 56
click at [481, 413] on button "button" at bounding box center [474, 409] width 16 height 13
type input "2"
type input "$13.40"
click at [480, 413] on icon "button" at bounding box center [474, 410] width 12 height 12
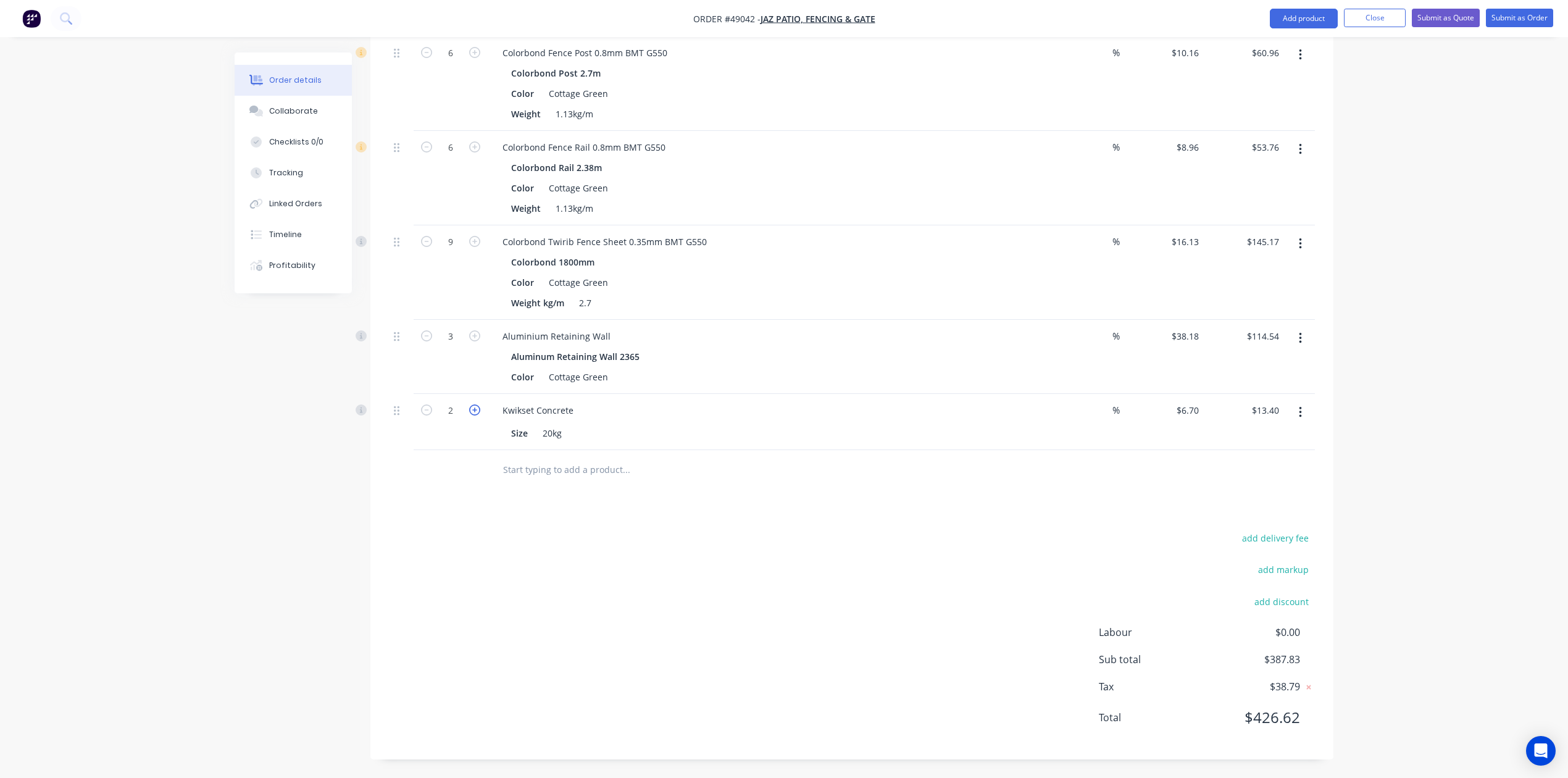
type input "3"
type input "$20.10"
click at [458, 444] on div "3" at bounding box center [451, 421] width 74 height 56
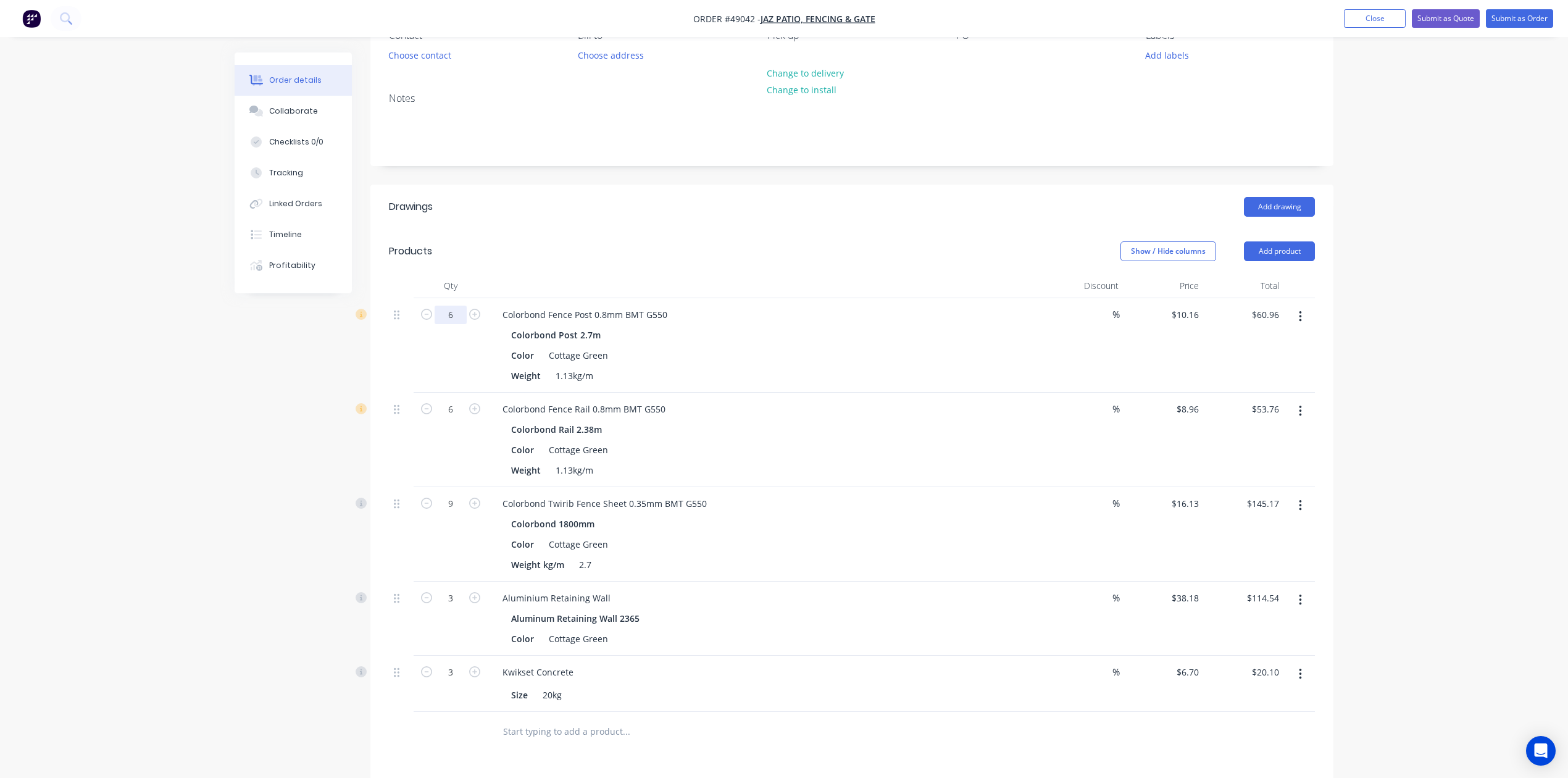
scroll to position [0, 0]
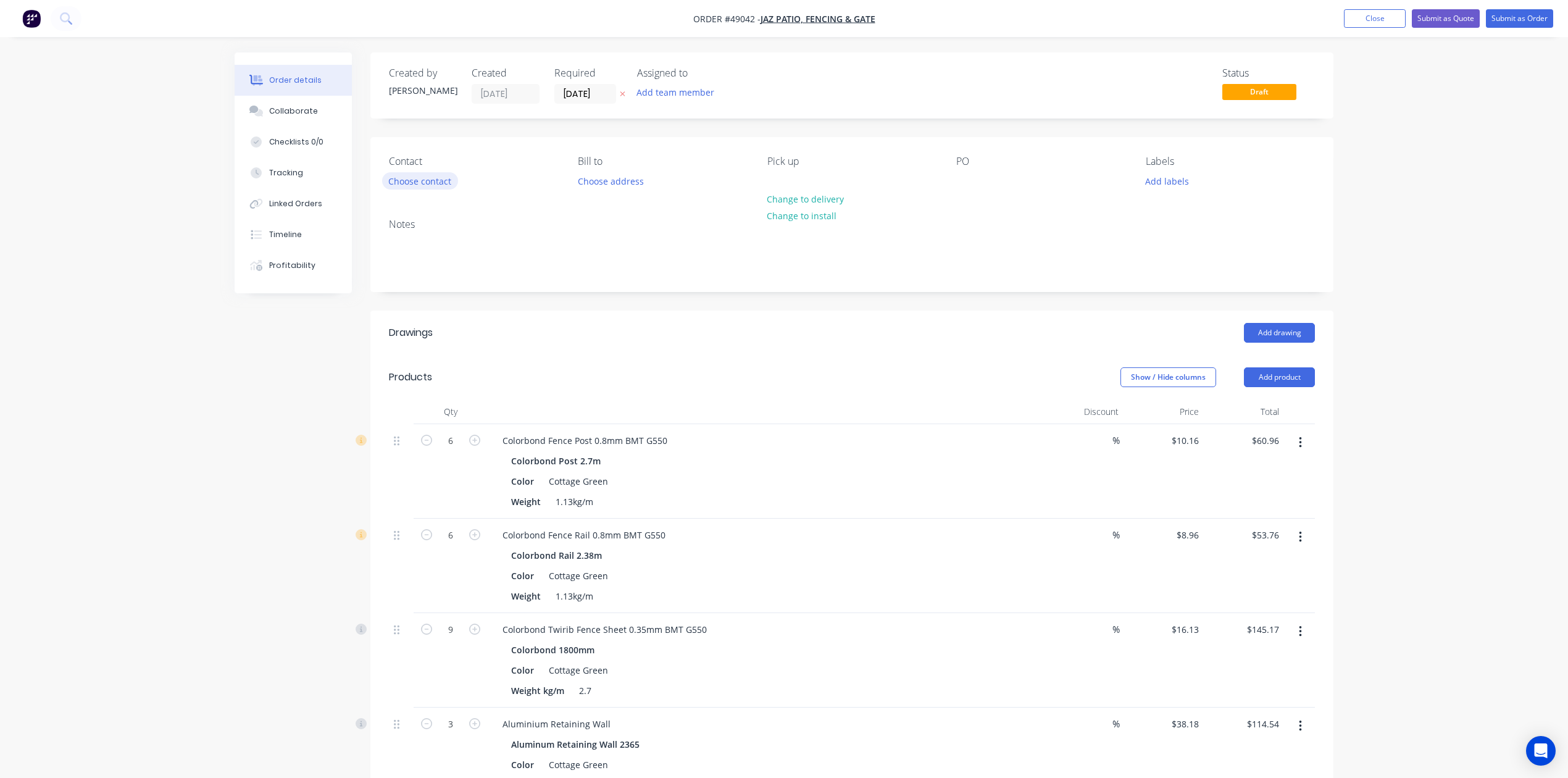
click at [451, 176] on button "Choose contact" at bounding box center [420, 180] width 76 height 17
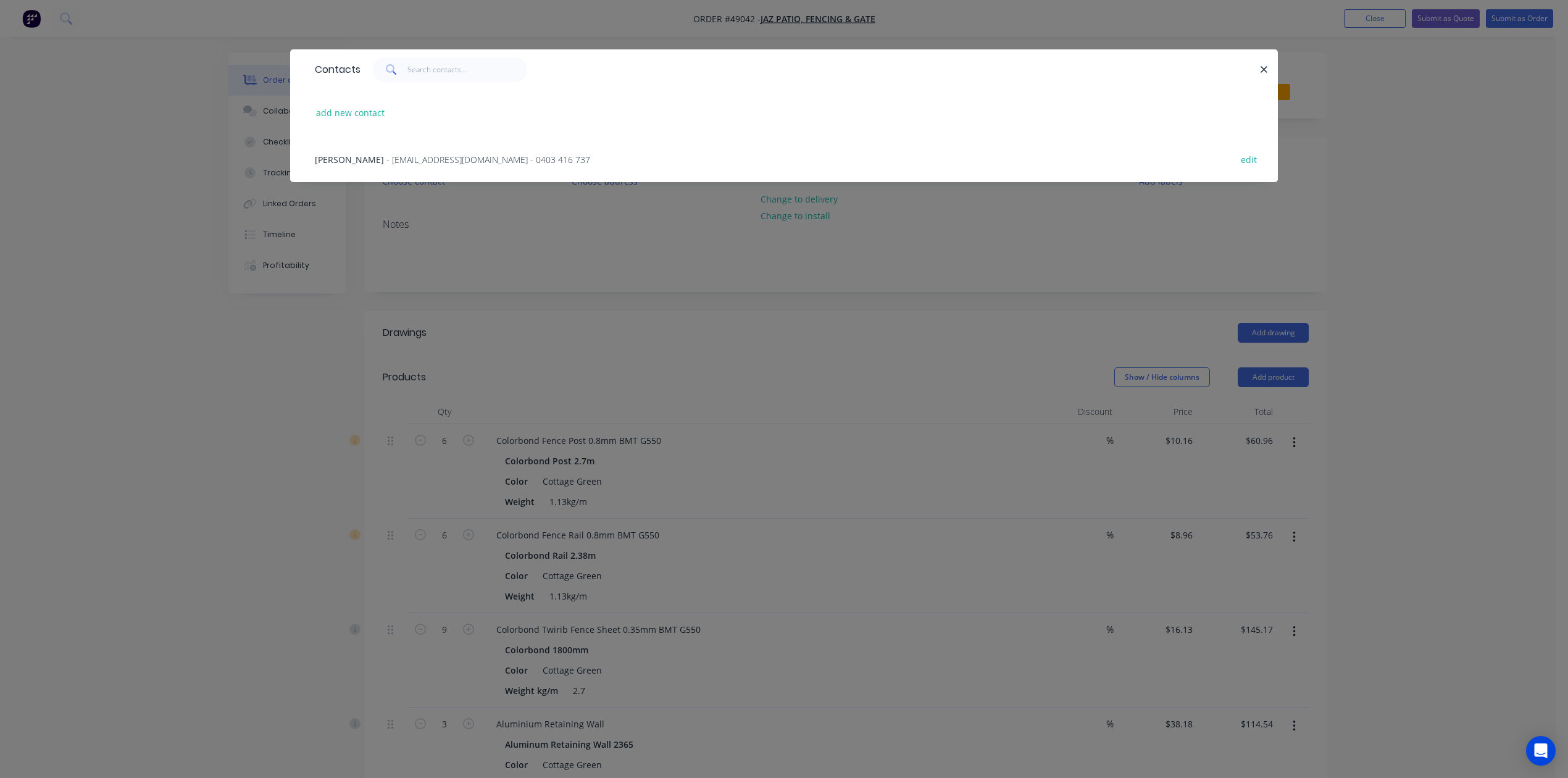
click at [396, 174] on div "Cliff Zhen - jazhomes@hotmail.com - 0403 416 737 edit" at bounding box center [784, 159] width 951 height 46
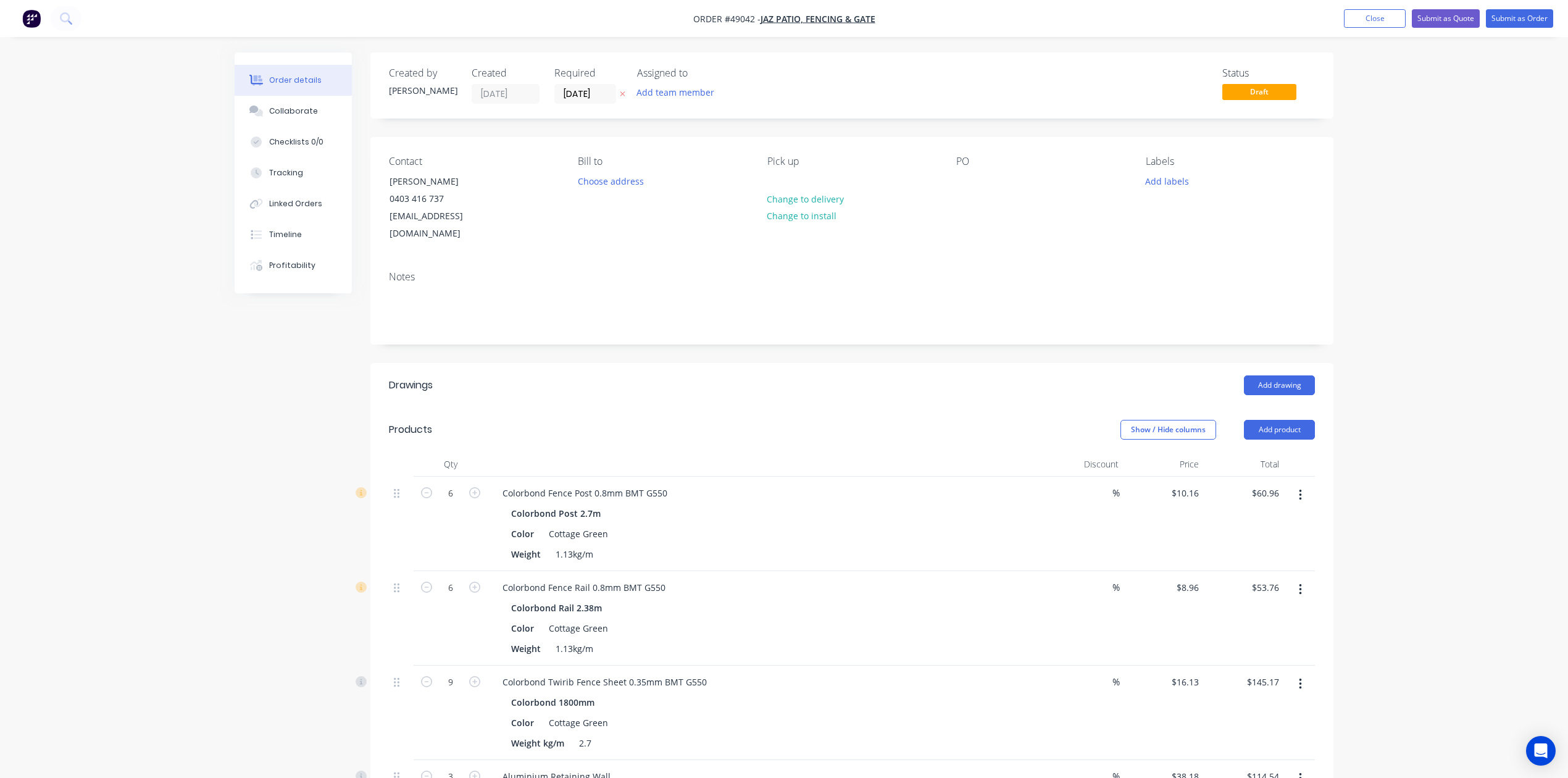
drag, startPoint x: 670, startPoint y: 371, endPoint x: 1159, endPoint y: 336, distance: 490.3
click at [673, 375] on div "Add drawing" at bounding box center [951, 385] width 729 height 20
click at [953, 13] on button "Submit as Order" at bounding box center [1520, 18] width 67 height 19
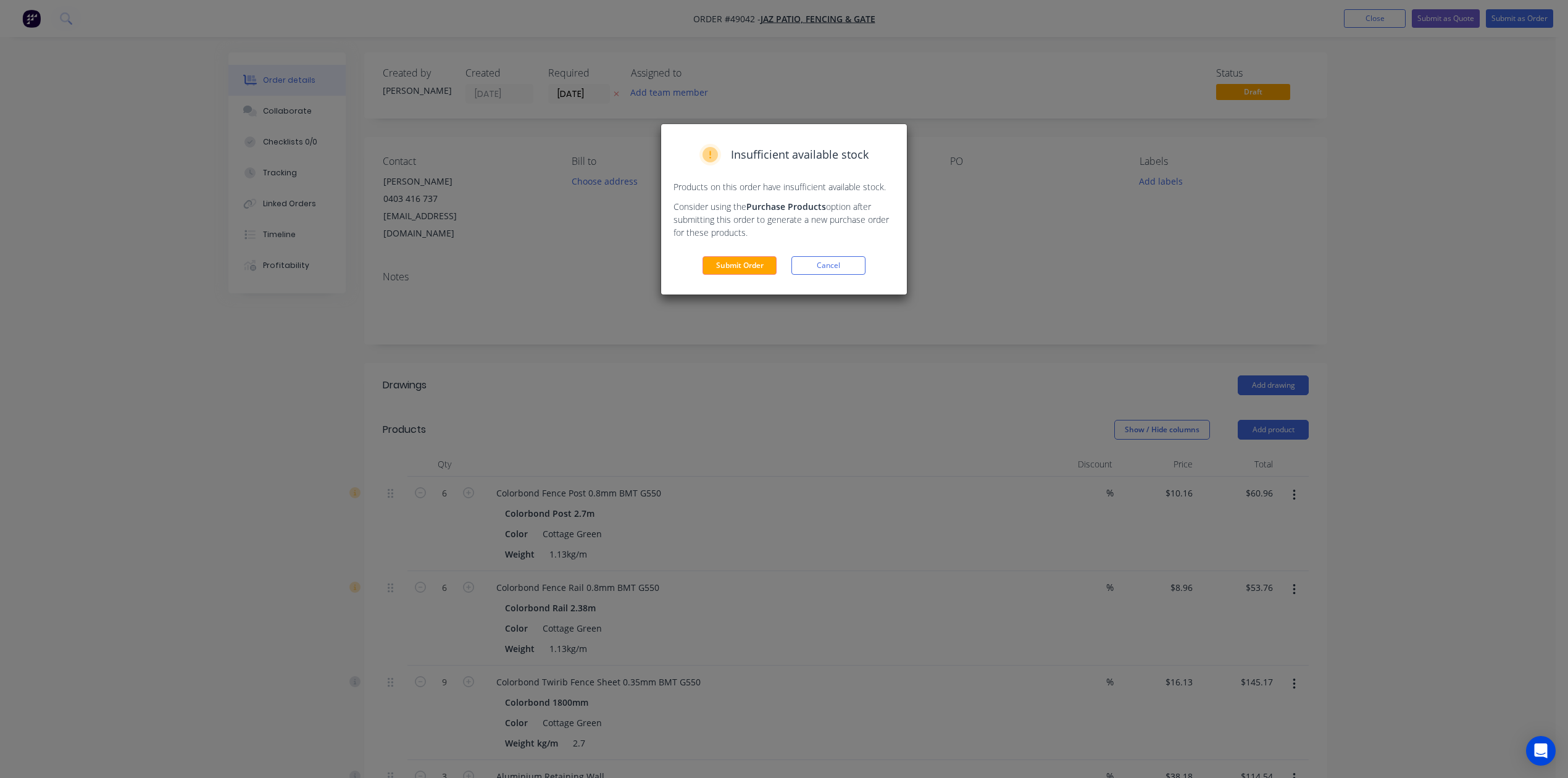
click at [694, 267] on div "Submit Order Cancel" at bounding box center [784, 265] width 221 height 19
click at [737, 264] on button "Submit Order" at bounding box center [740, 265] width 74 height 19
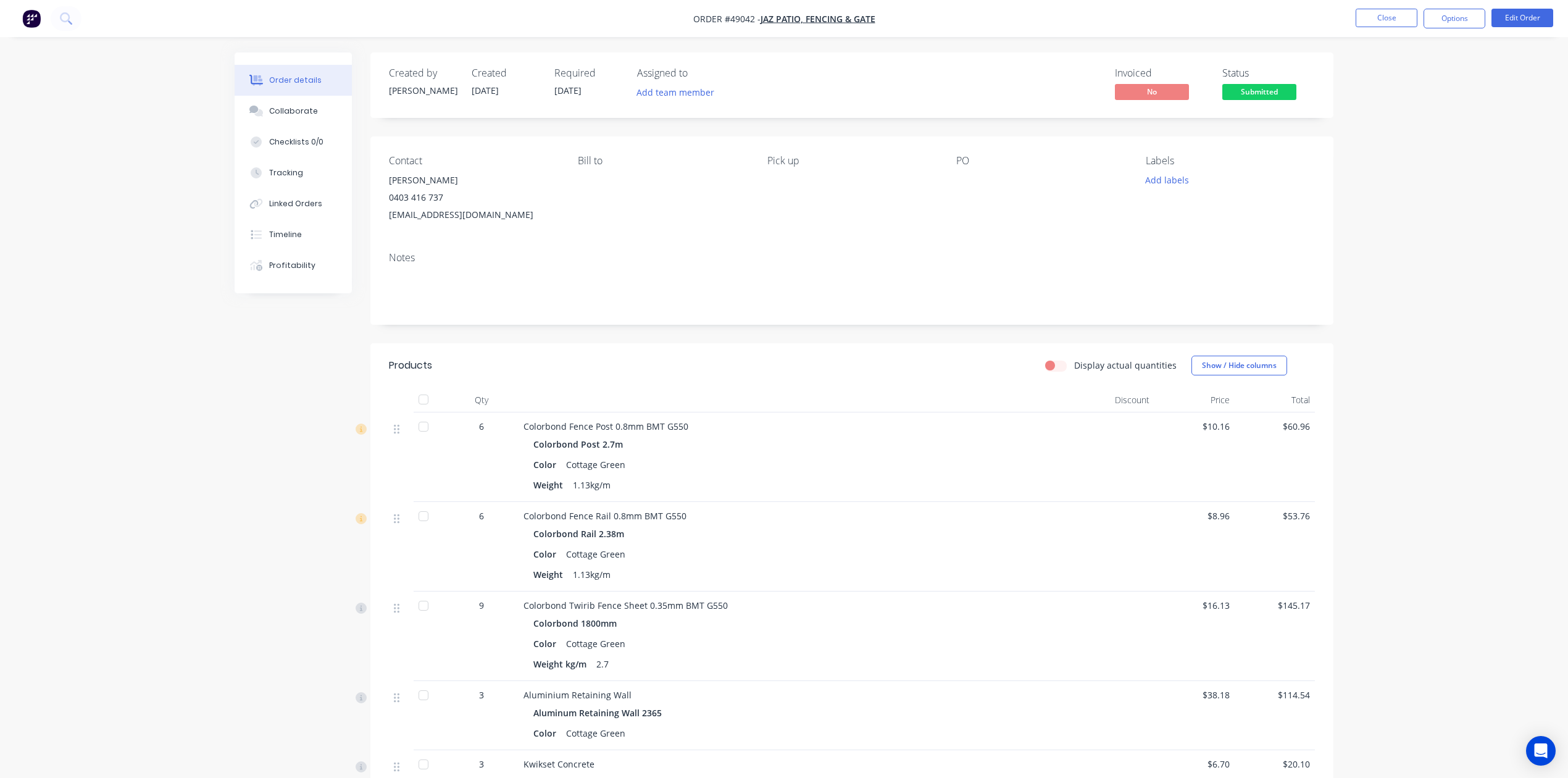
click at [953, 32] on nav "Order #49042 - Jaz Patio, Fencing & Gate Close Options Edit Order" at bounding box center [784, 19] width 1568 height 37
click at [953, 22] on button "Options" at bounding box center [1454, 19] width 62 height 20
click at [953, 69] on div "Invoice" at bounding box center [1417, 75] width 114 height 18
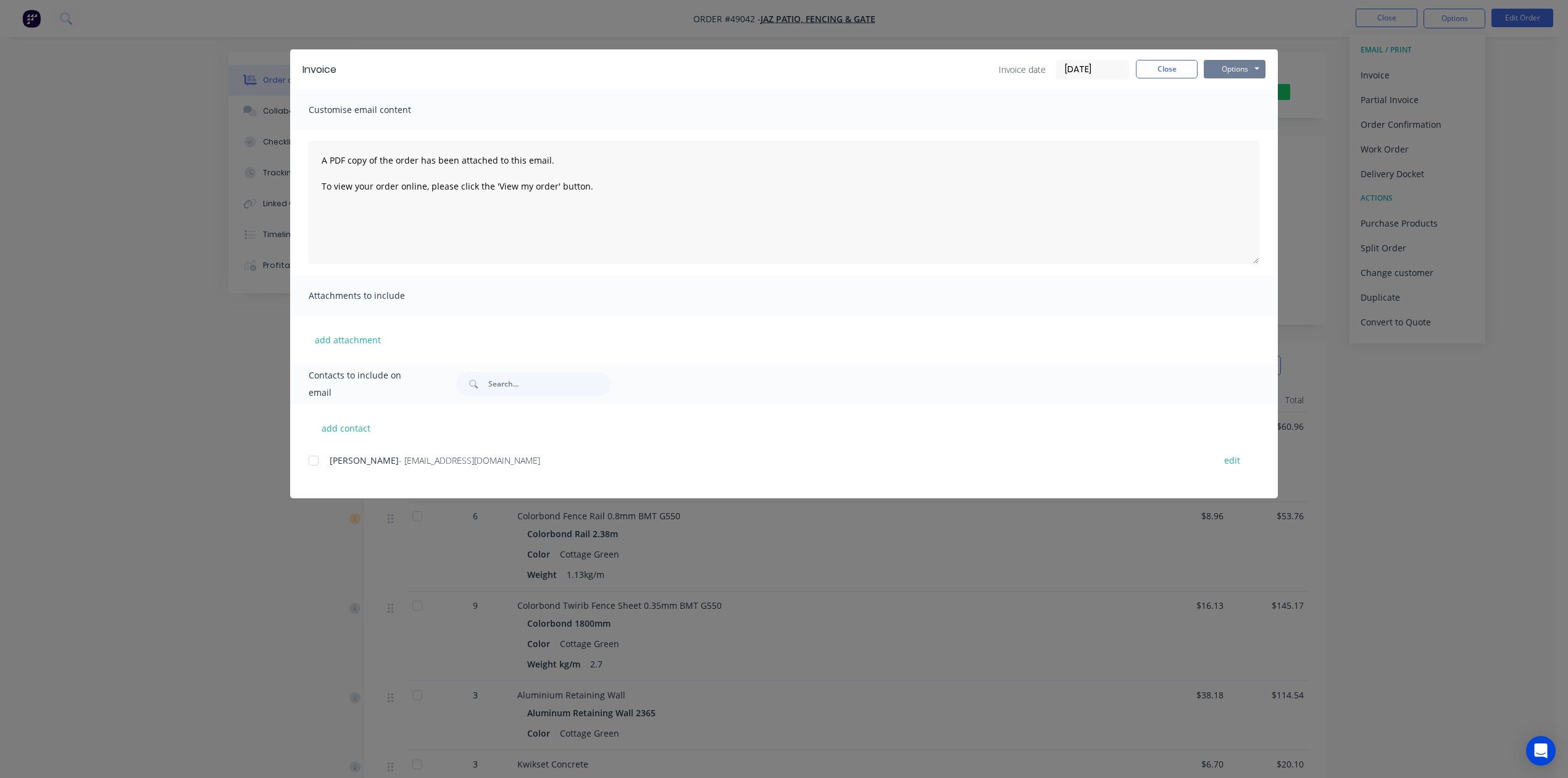
click at [953, 68] on button "Options" at bounding box center [1235, 69] width 62 height 19
click at [953, 114] on button "Print" at bounding box center [1243, 111] width 79 height 20
click at [327, 459] on div "Cliff Zhen - jazhomes@hotmail.com edit" at bounding box center [793, 460] width 969 height 17
click at [320, 462] on div at bounding box center [314, 460] width 25 height 25
click at [953, 66] on button "Options" at bounding box center [1235, 69] width 62 height 19
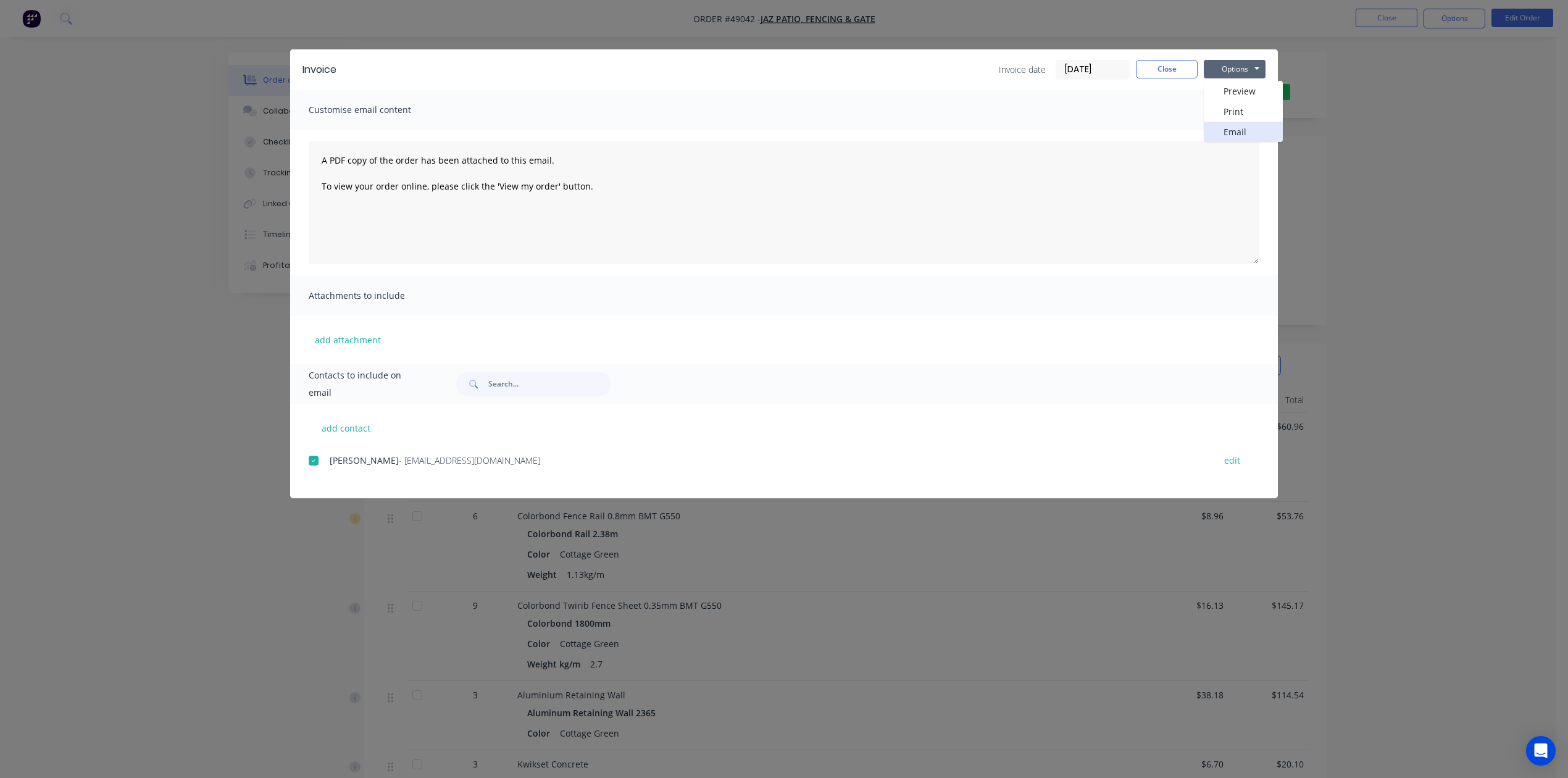
click at [953, 138] on button "Email" at bounding box center [1243, 131] width 79 height 20
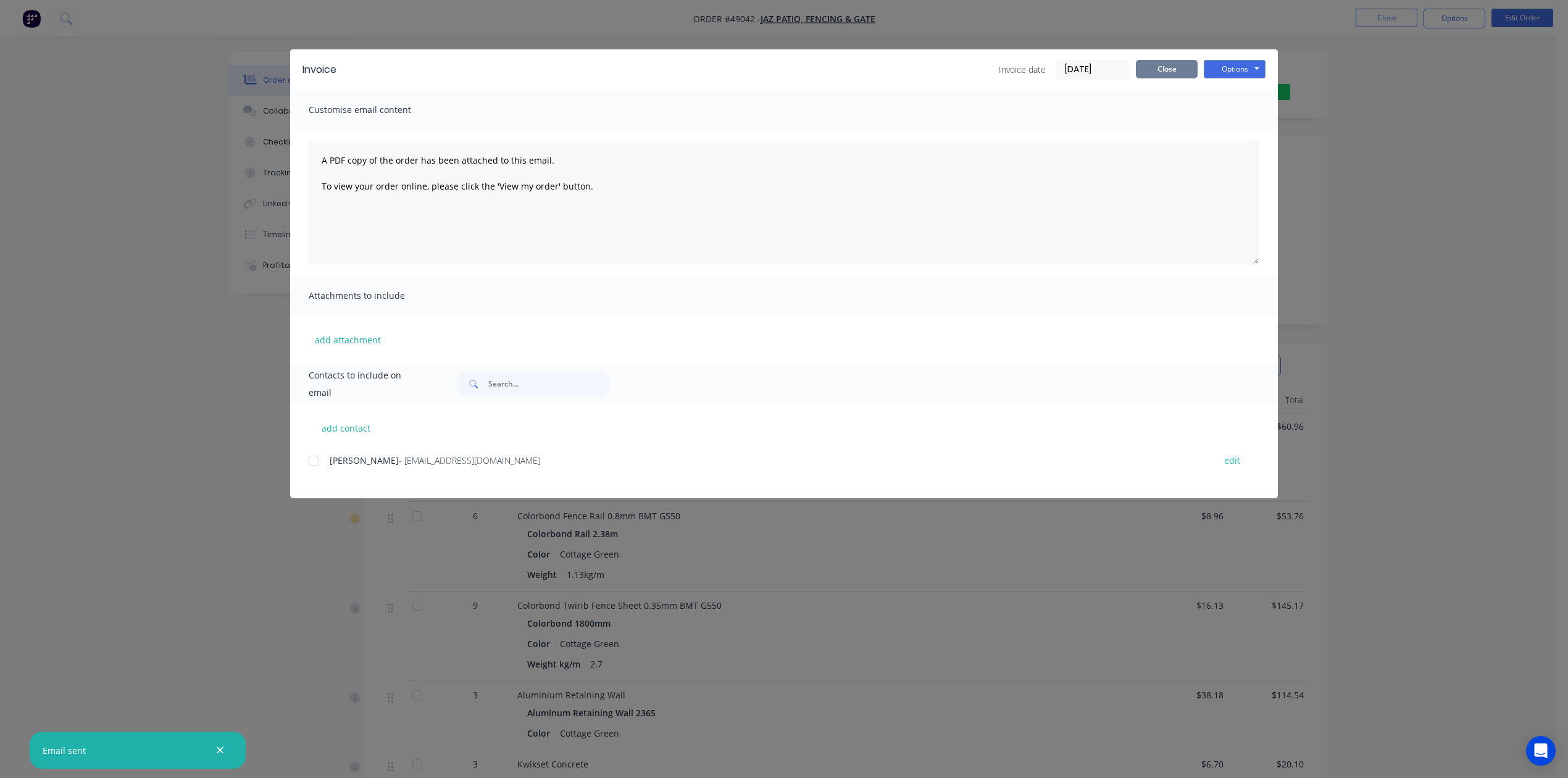
click at [953, 65] on button "Close" at bounding box center [1167, 69] width 62 height 19
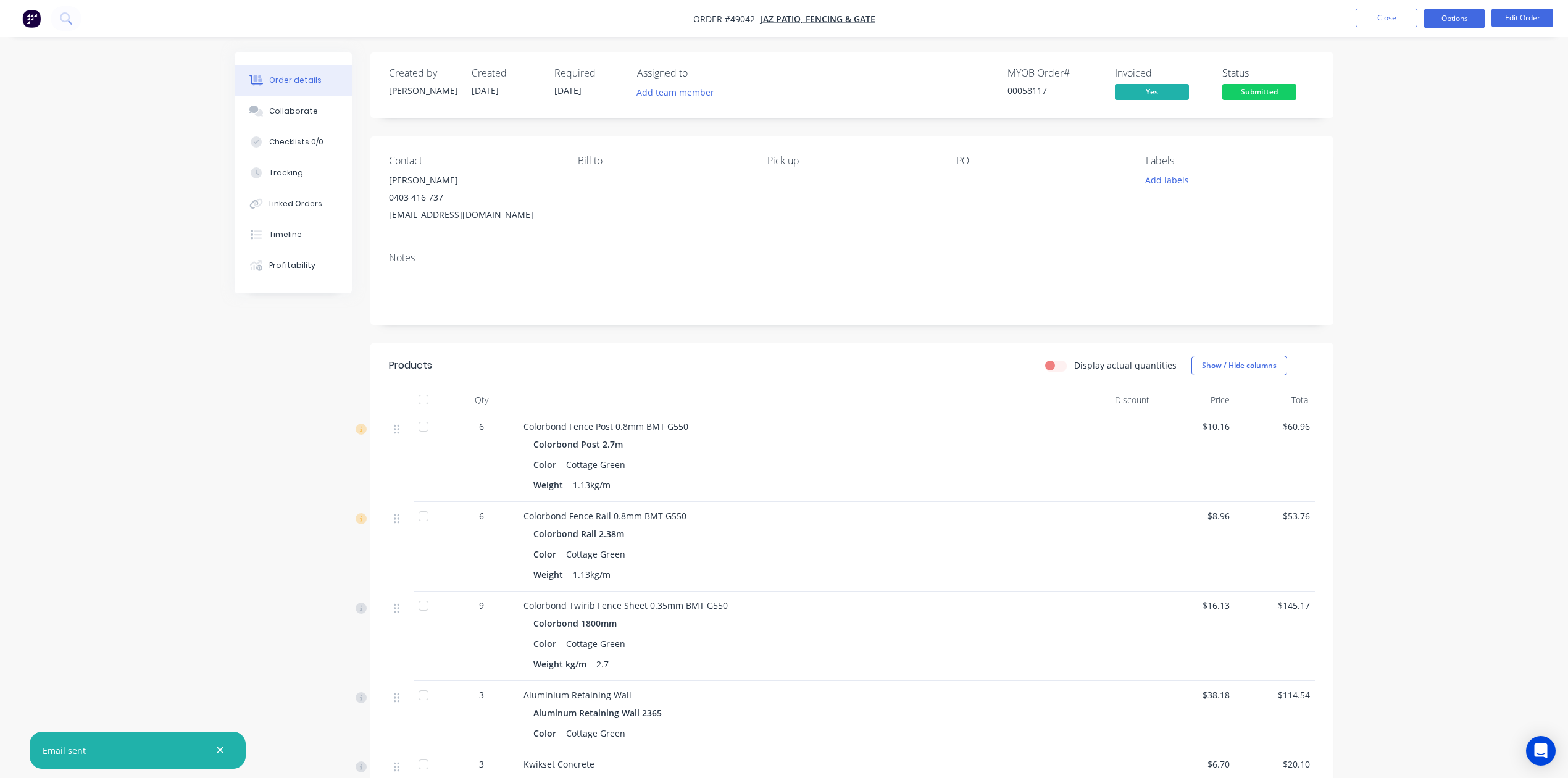
click at [953, 20] on button "Options" at bounding box center [1454, 19] width 62 height 20
drag, startPoint x: 1410, startPoint y: 172, endPoint x: 1410, endPoint y: 163, distance: 9.0
click at [953, 170] on div "Delivery Docket" at bounding box center [1417, 174] width 114 height 18
click at [953, 131] on div "Without pricing" at bounding box center [1417, 124] width 114 height 18
click at [953, 90] on span "Submitted" at bounding box center [1259, 91] width 74 height 15
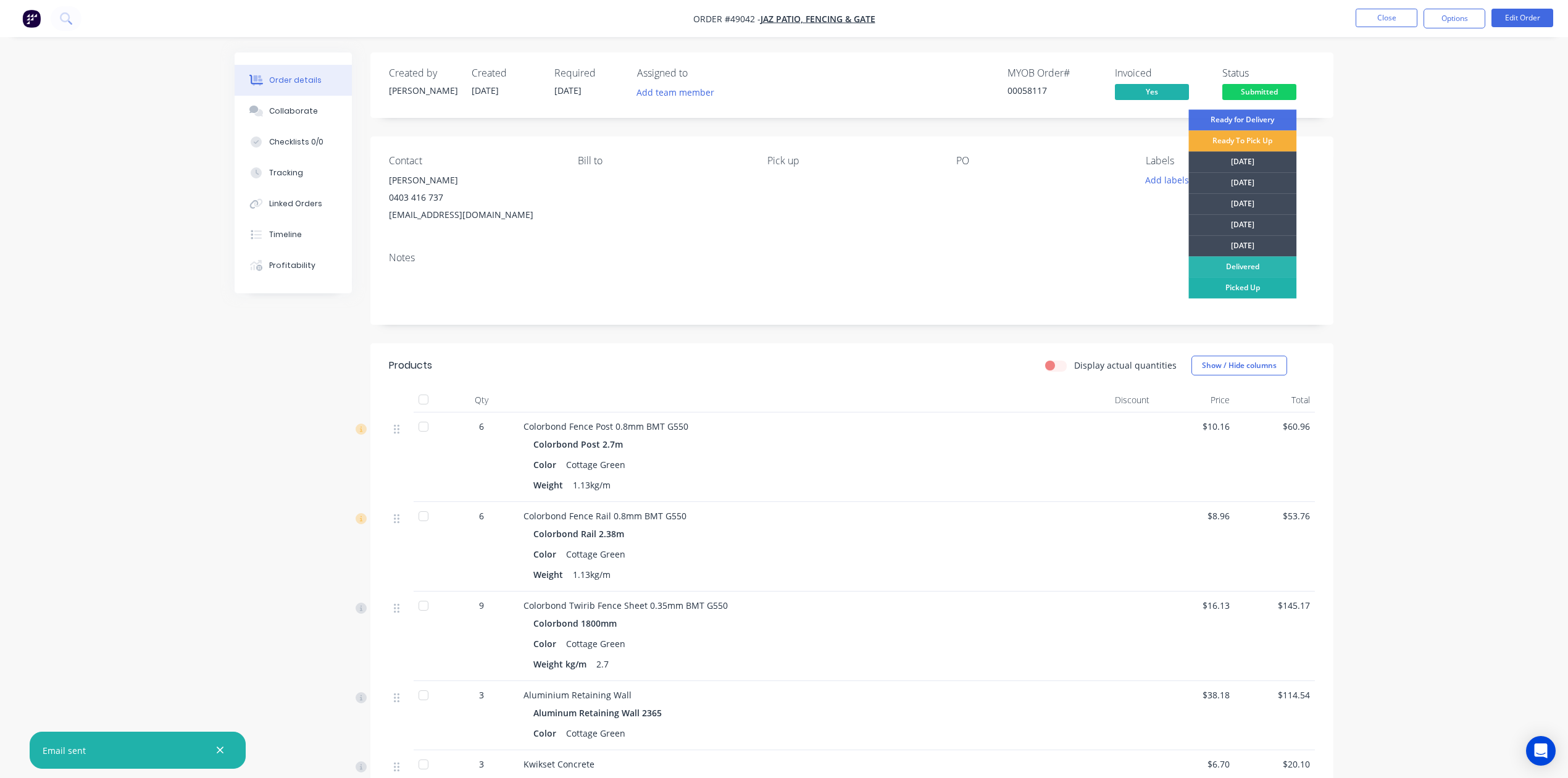
click at [953, 286] on div "Picked Up" at bounding box center [1243, 288] width 108 height 21
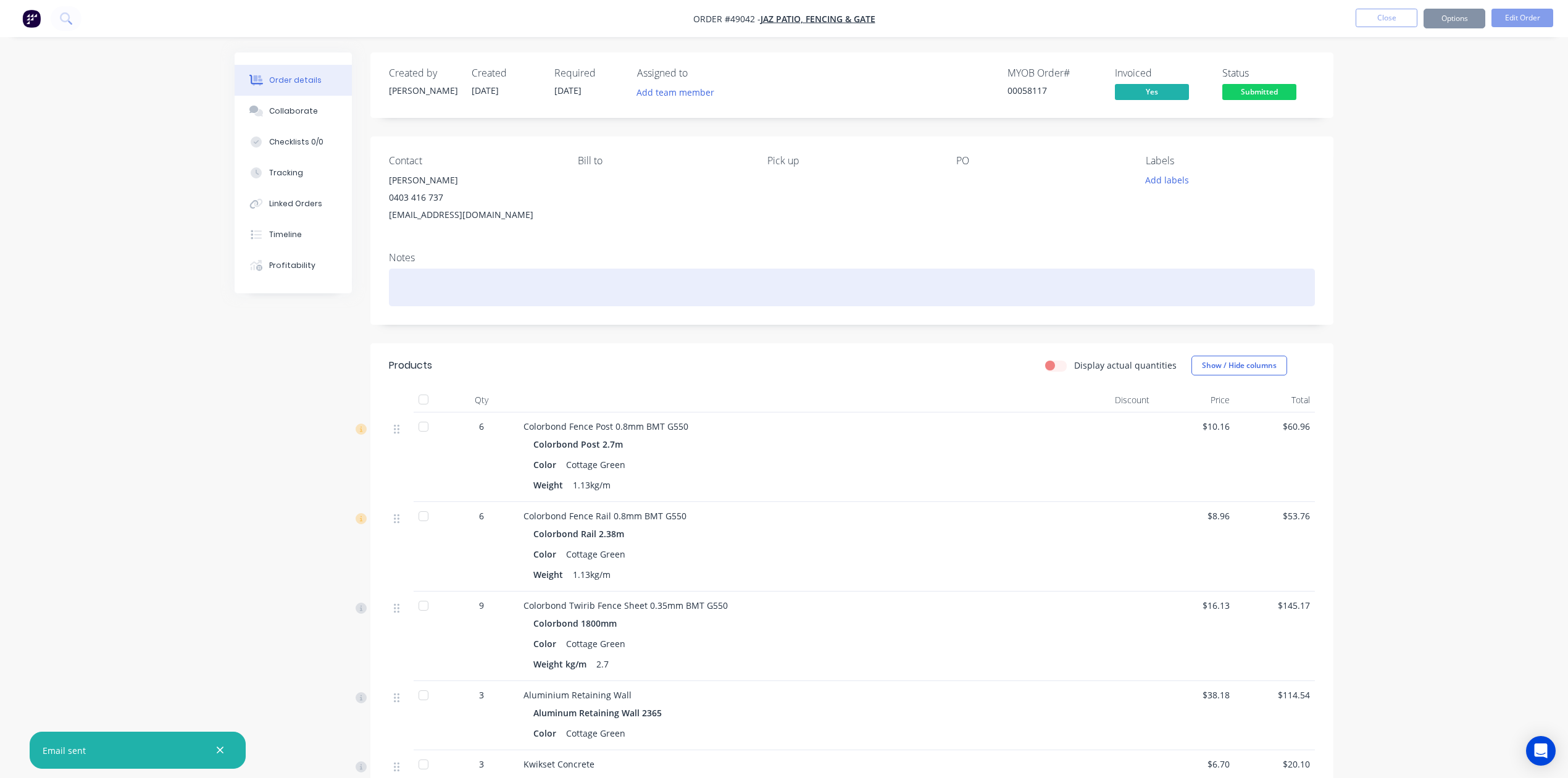
click at [866, 302] on div at bounding box center [852, 287] width 926 height 37
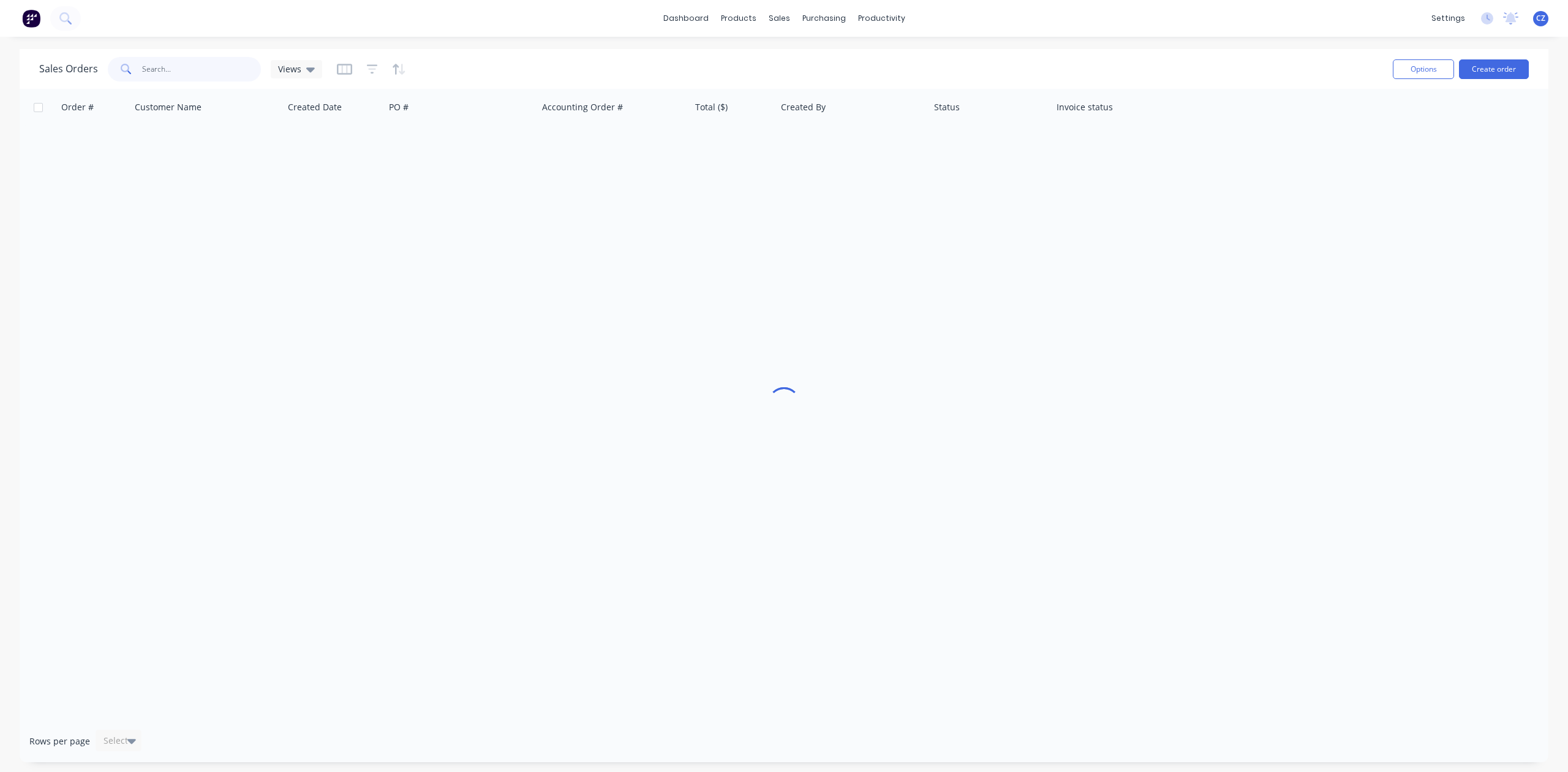
click at [215, 62] on input "text" at bounding box center [202, 70] width 120 height 25
type input "48739"
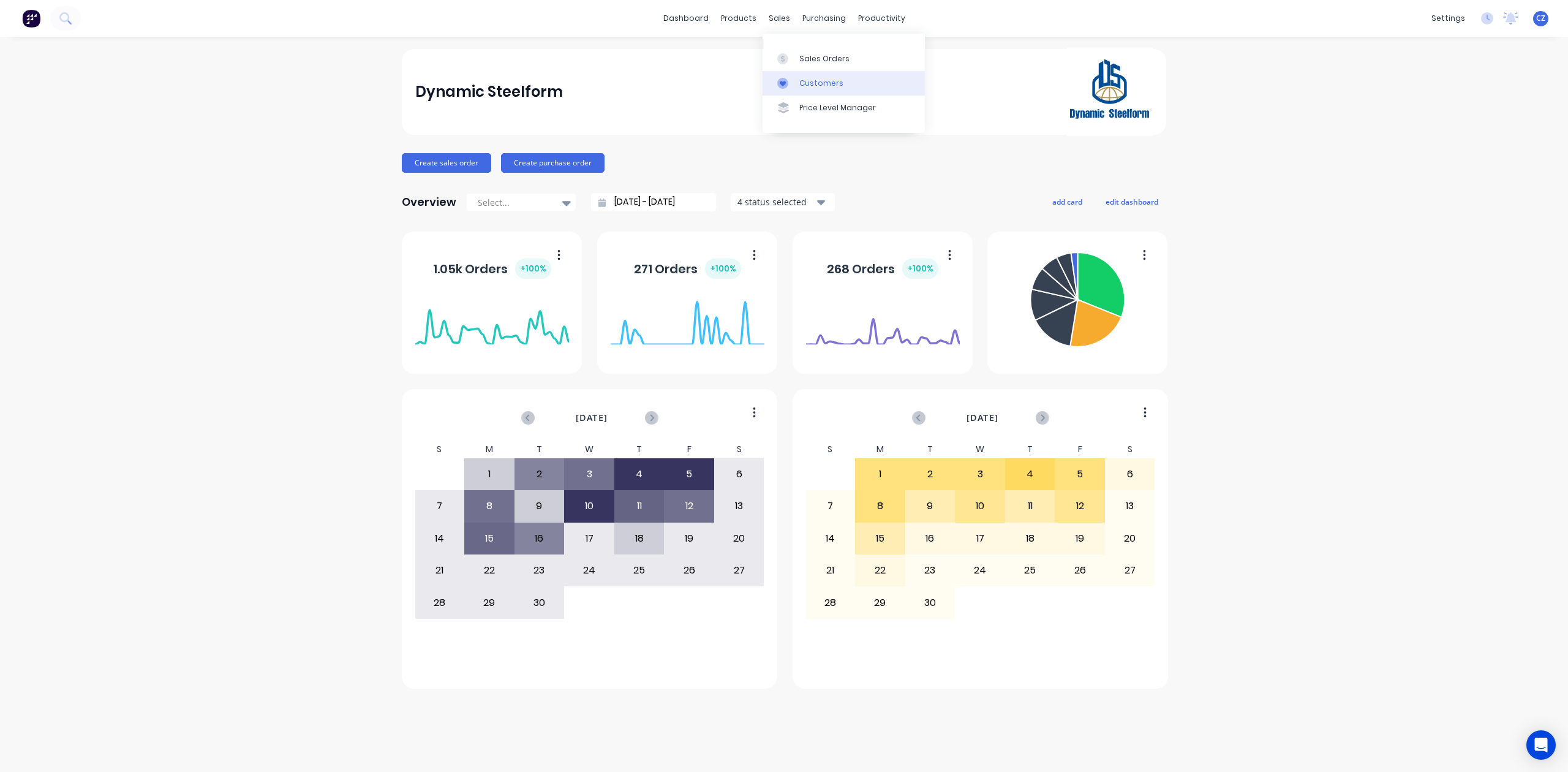
drag, startPoint x: 787, startPoint y: 82, endPoint x: 772, endPoint y: 82, distance: 15.0
click at [787, 82] on icon at bounding box center [782, 83] width 11 height 11
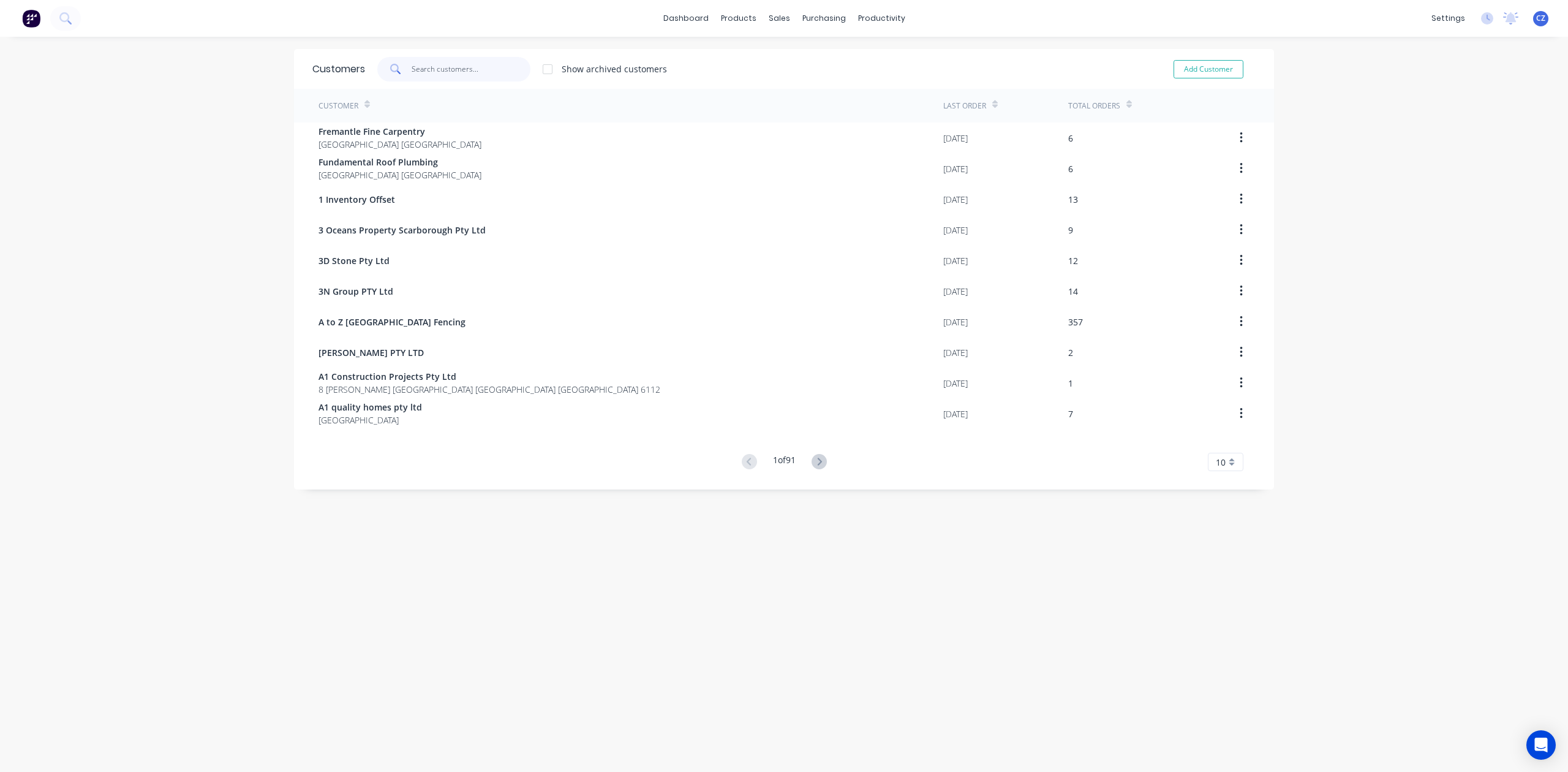
click at [418, 62] on input "text" at bounding box center [472, 70] width 120 height 25
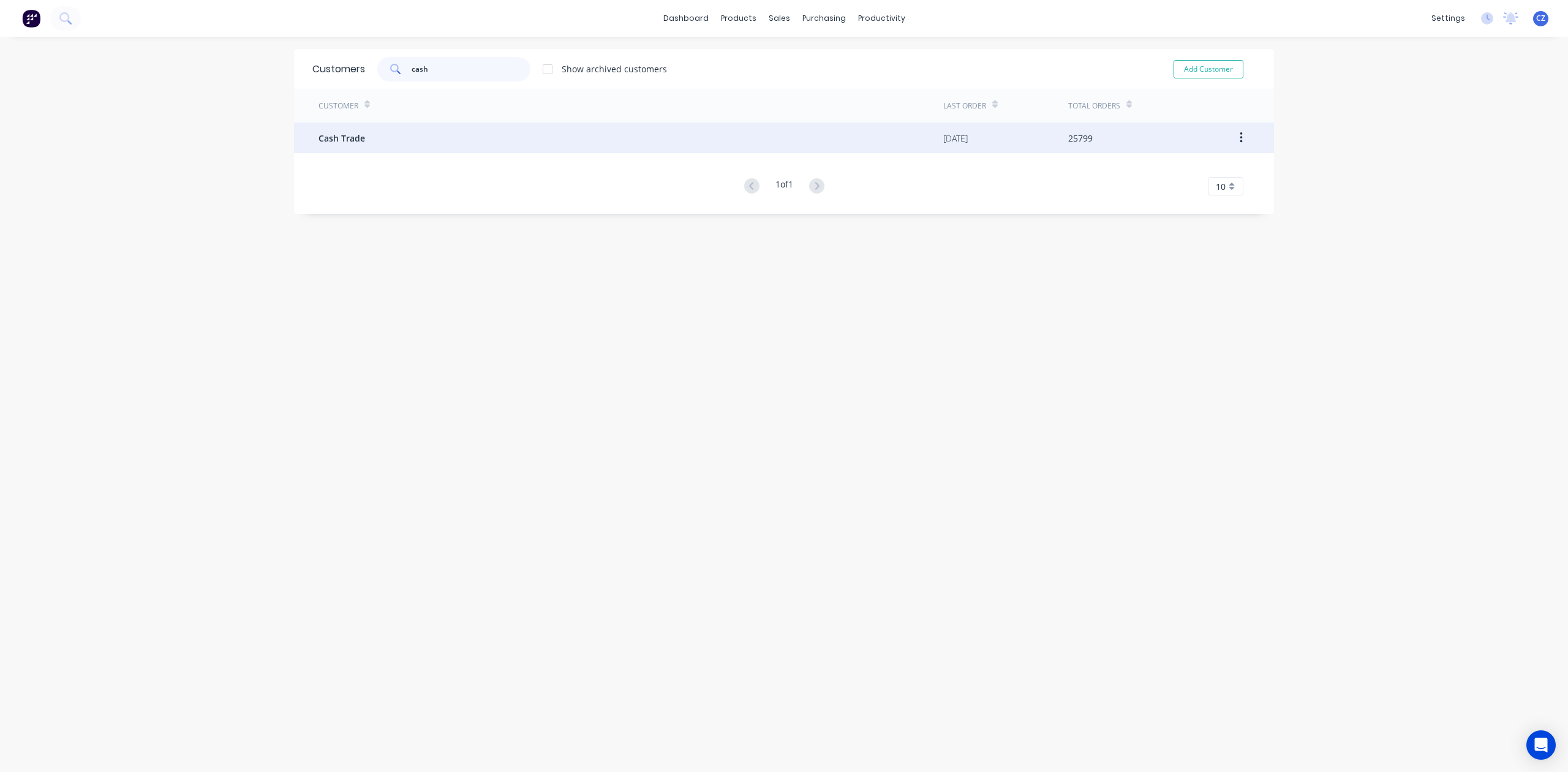
type input "cash"
click at [399, 130] on div "Cash Trade" at bounding box center [631, 137] width 625 height 31
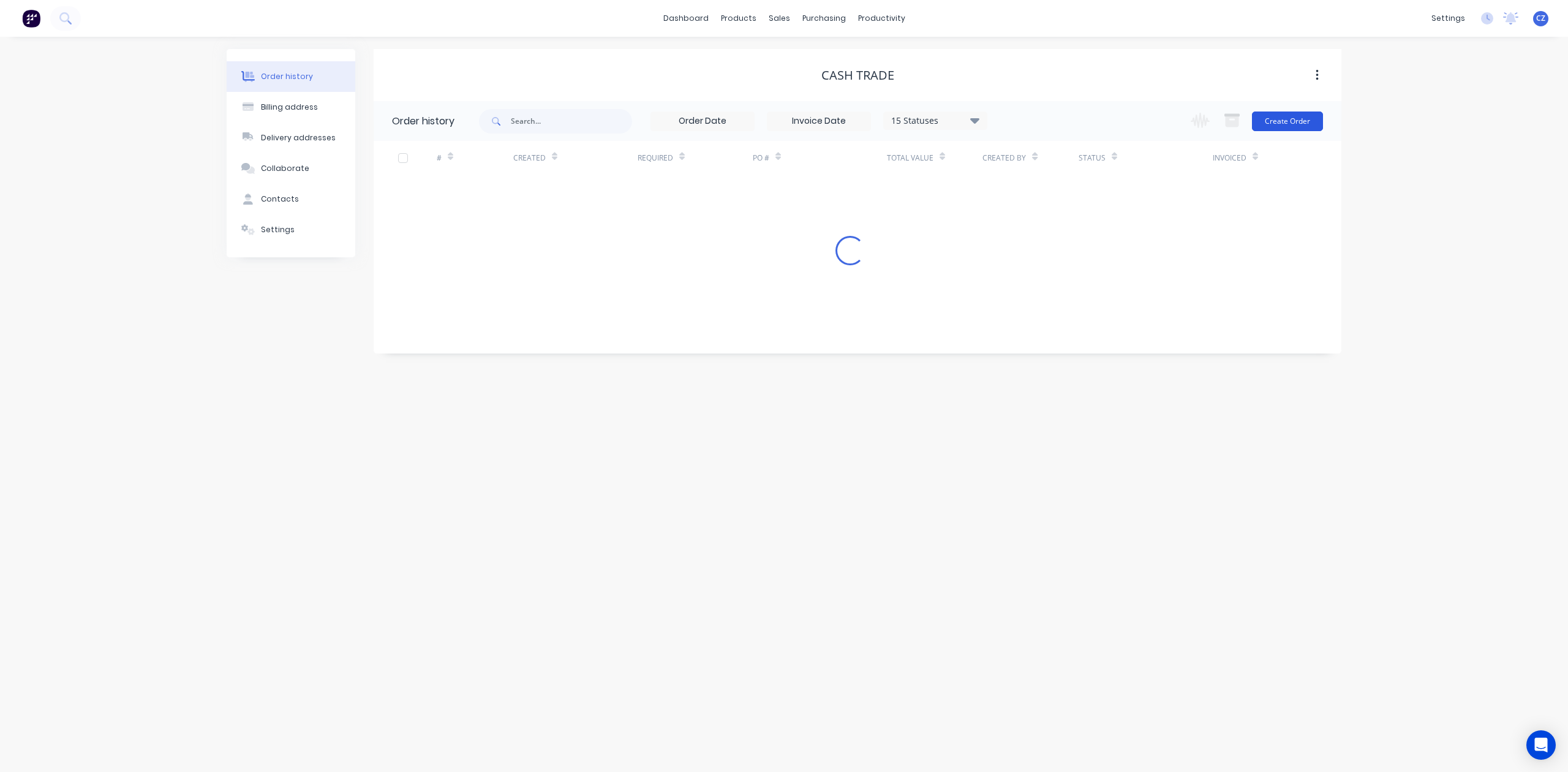
click at [1285, 122] on button "Create Order" at bounding box center [1287, 121] width 71 height 19
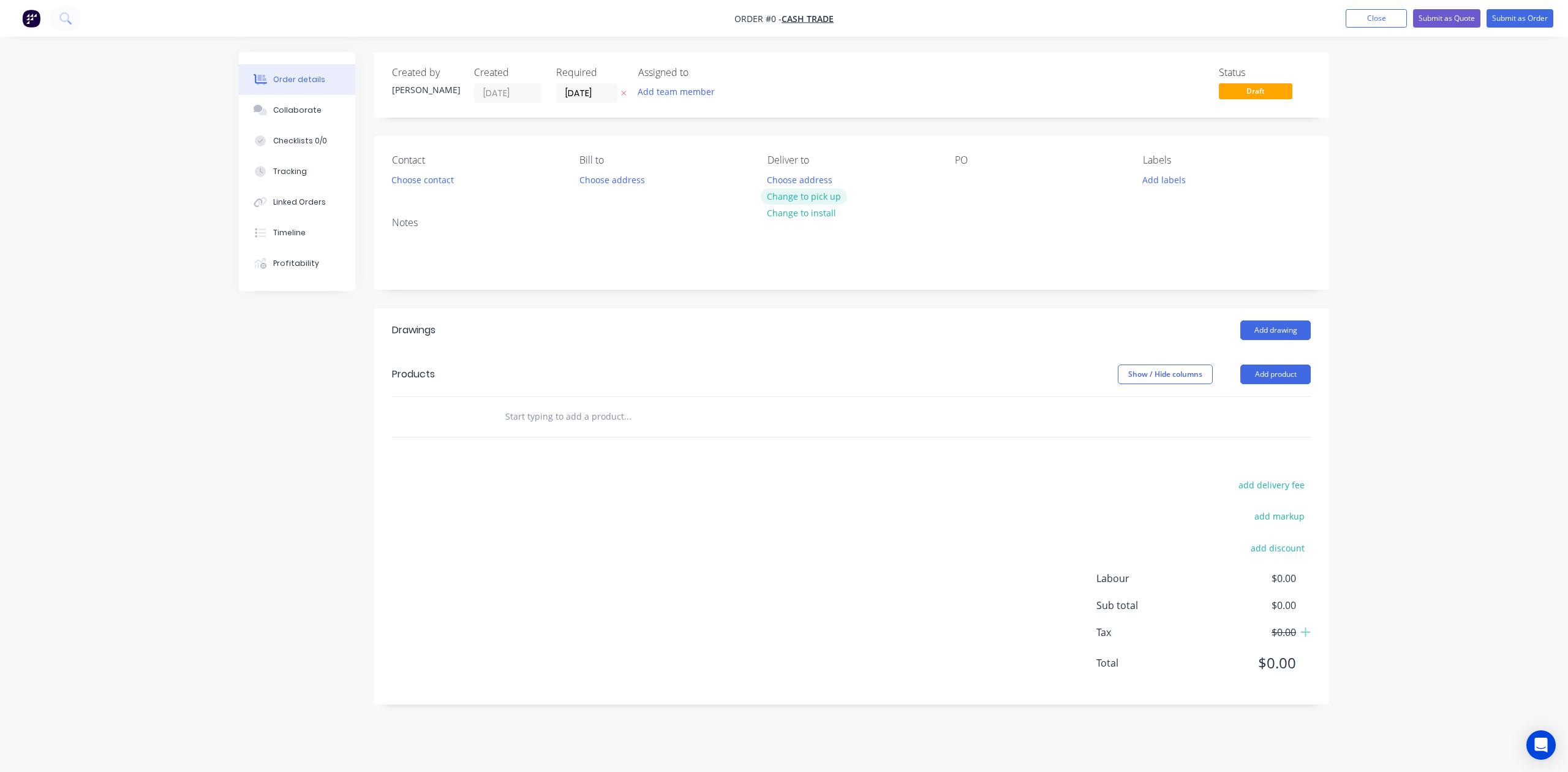
click at [802, 194] on button "Change to pick up" at bounding box center [804, 196] width 87 height 17
drag, startPoint x: 802, startPoint y: 194, endPoint x: 1169, endPoint y: 373, distance: 408.3
click at [751, 315] on div "Creating draft order... Loading..." at bounding box center [1023, 437] width 1568 height 772
click at [1269, 378] on button "Add product" at bounding box center [1276, 374] width 70 height 19
click at [1265, 399] on div "Product catalogue" at bounding box center [1252, 405] width 94 height 18
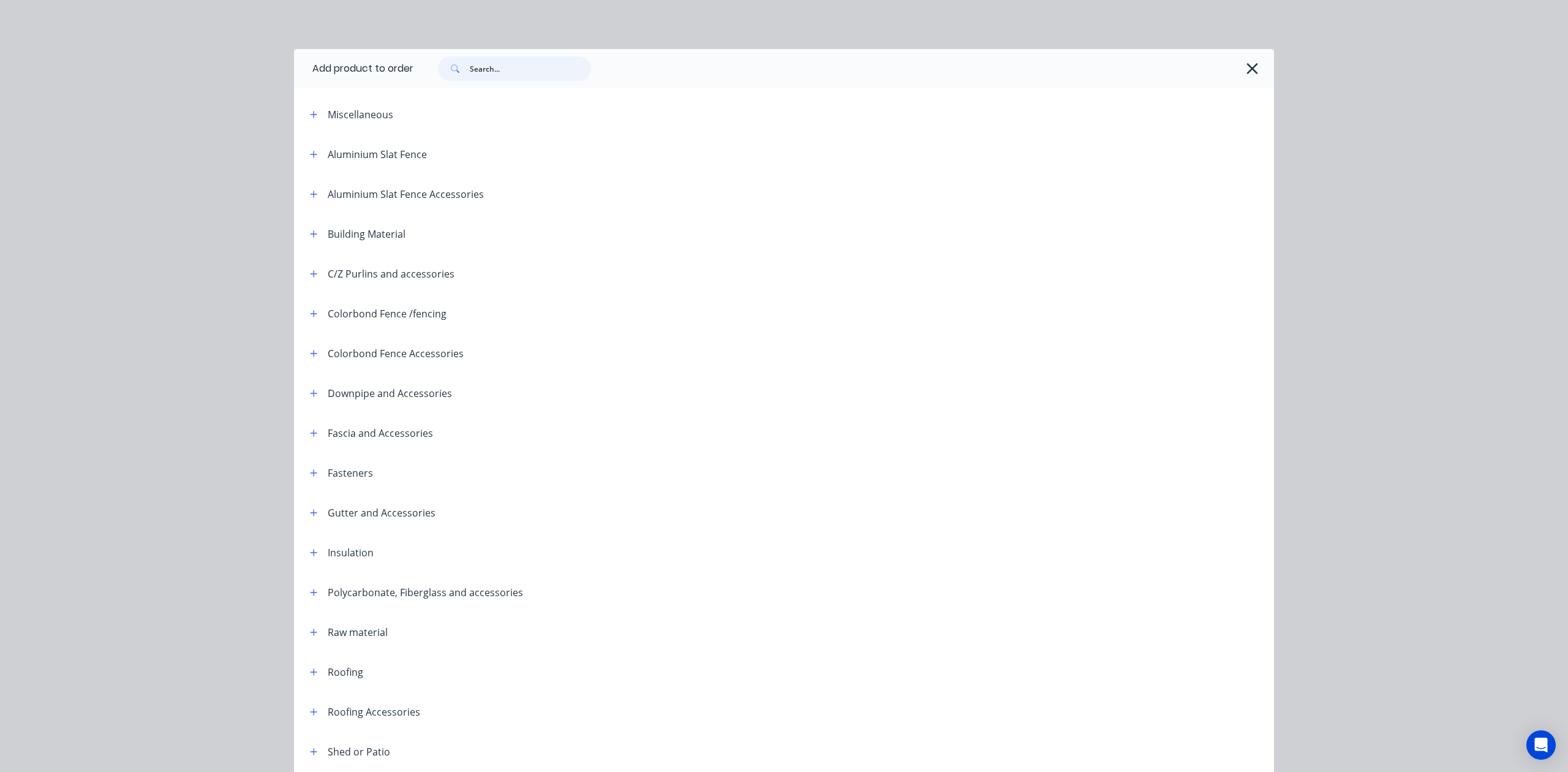
click at [522, 72] on input "text" at bounding box center [531, 69] width 121 height 25
type input "sheet"
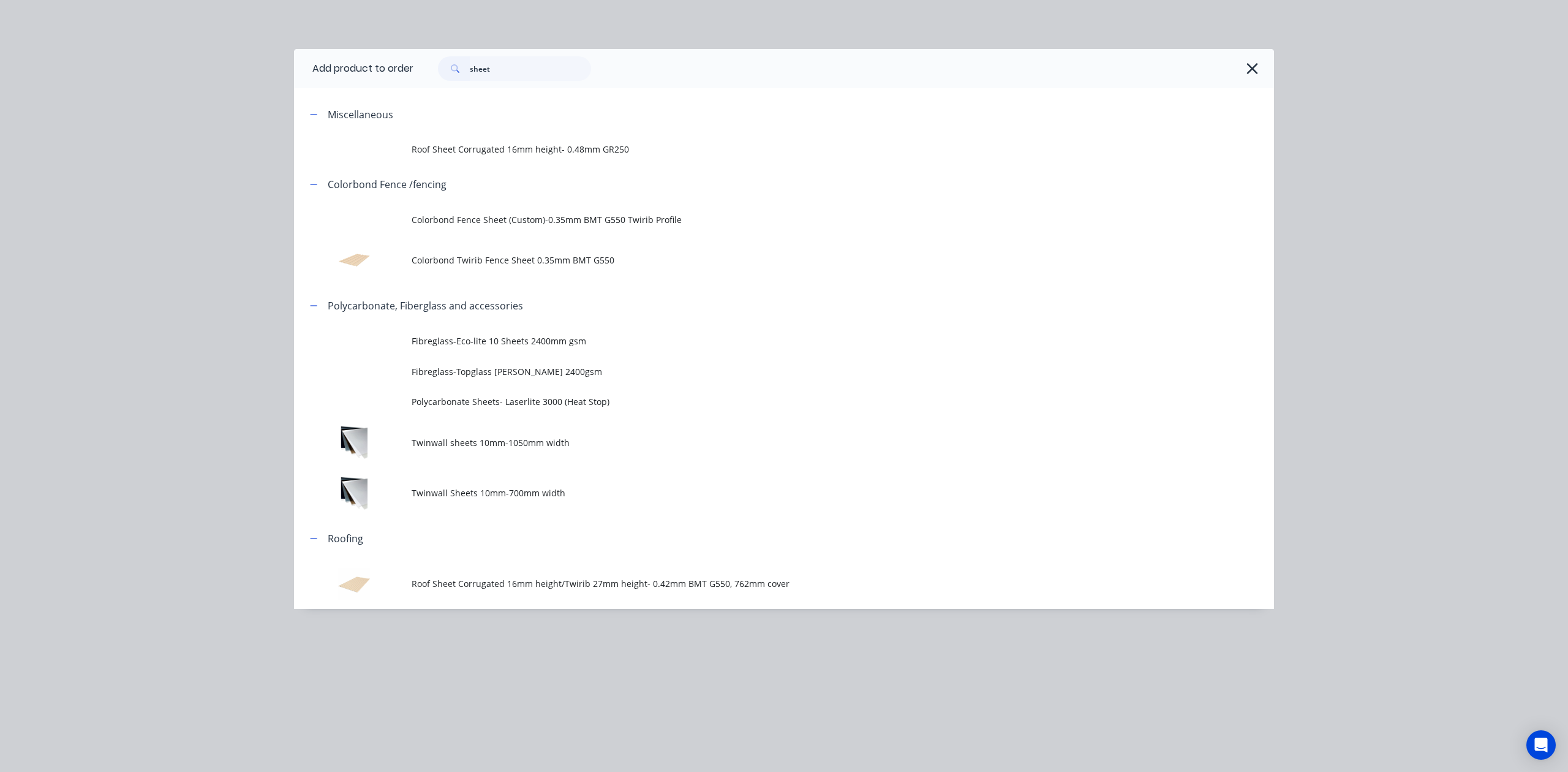
click at [546, 596] on td "Roof Sheet Corrugated 16mm height/Twirib 27mm height- 0.42mm BMT G550, 762mm co…" at bounding box center [843, 584] width 862 height 51
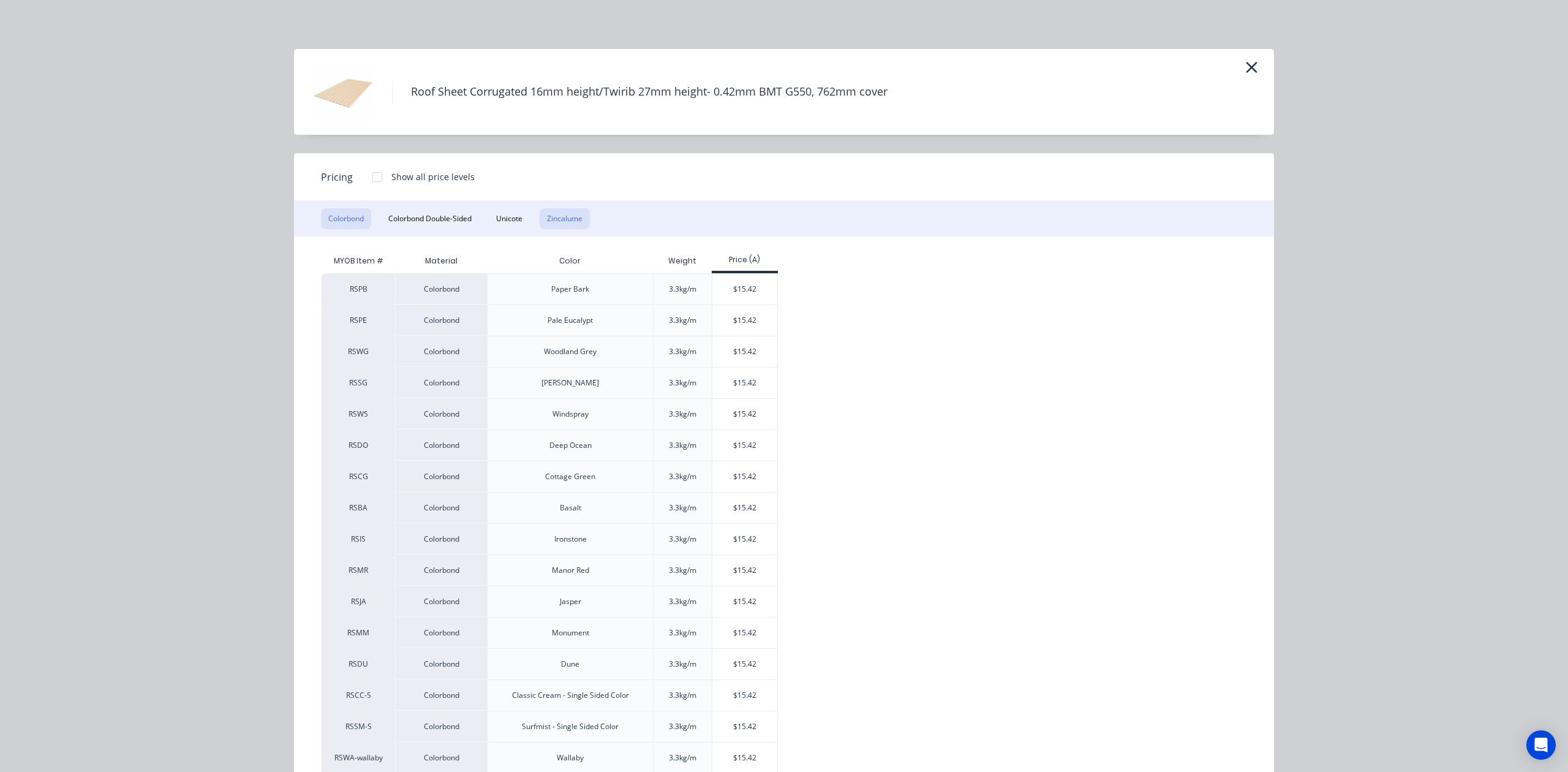
click at [553, 218] on button "Zincalume" at bounding box center [564, 219] width 50 height 21
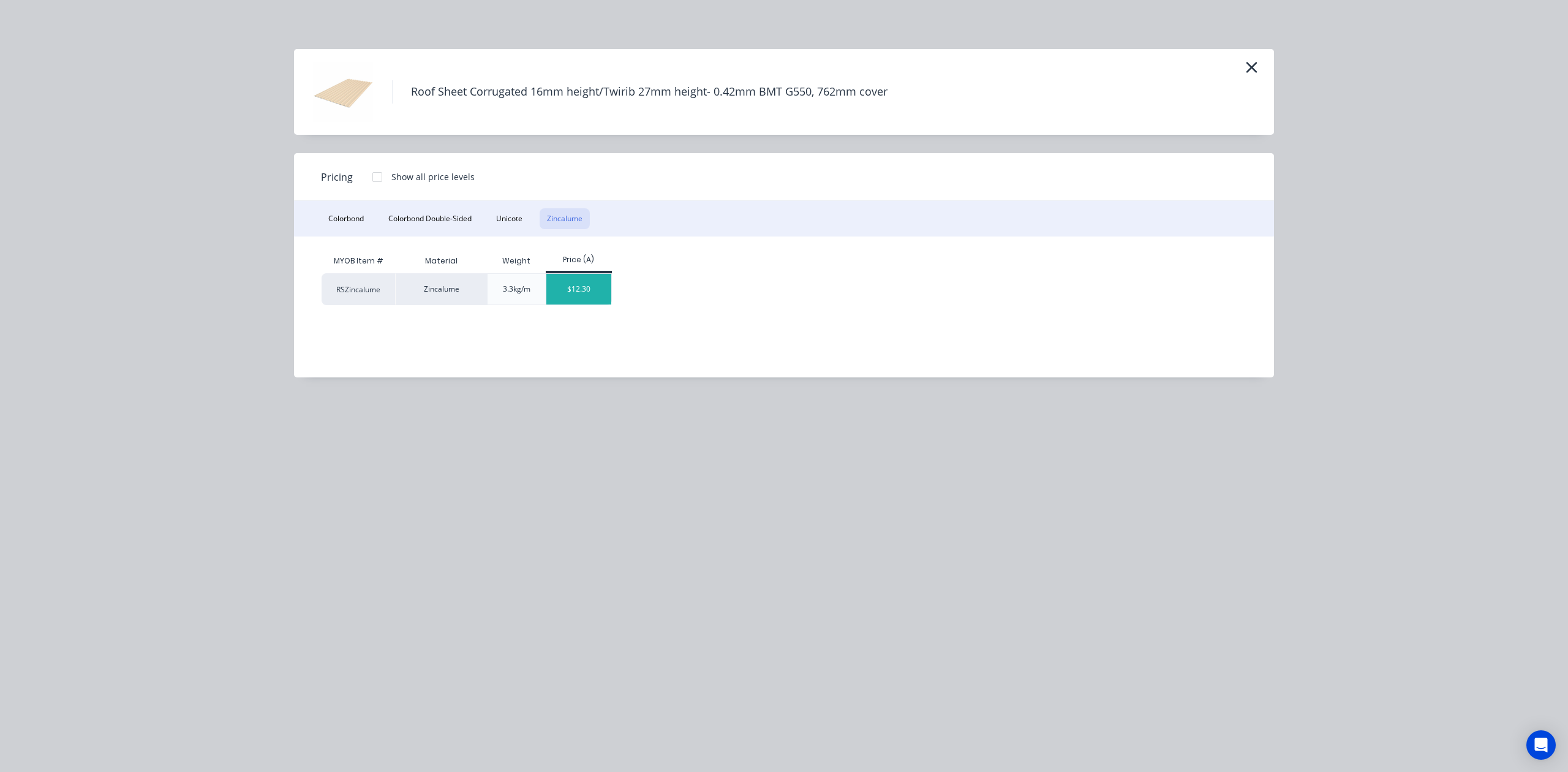
drag, startPoint x: 555, startPoint y: 285, endPoint x: 586, endPoint y: 271, distance: 34.0
click at [558, 285] on div "$12.30" at bounding box center [579, 289] width 65 height 31
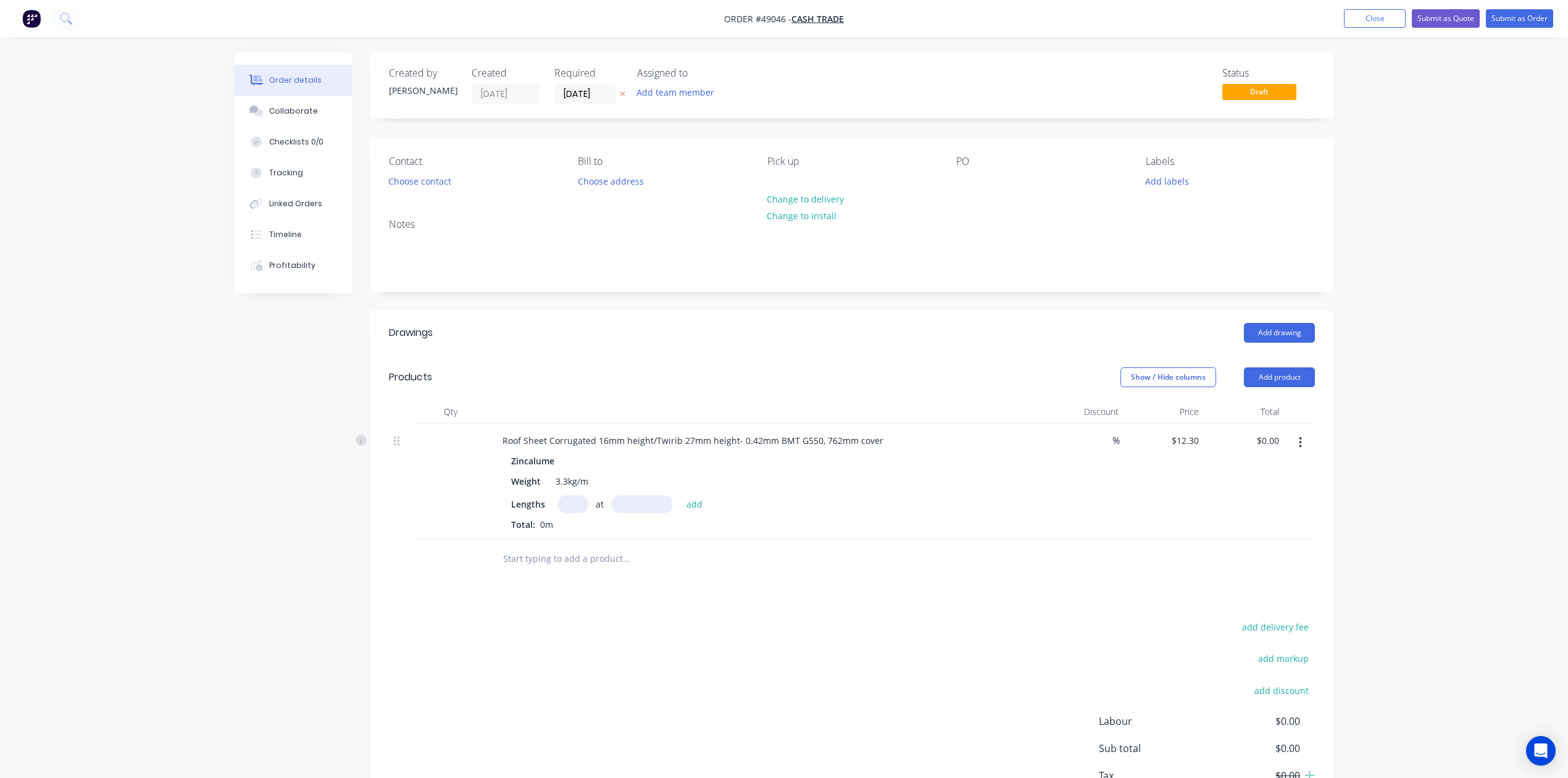
click at [572, 495] on div "Zincalume Weight 3.3kg/m Lengths at add Total: 0m" at bounding box center [765, 491] width 545 height 79
click at [564, 503] on input "text" at bounding box center [573, 504] width 31 height 18
type input "1"
type input "3000"
click at [680, 495] on button "add" at bounding box center [694, 503] width 29 height 17
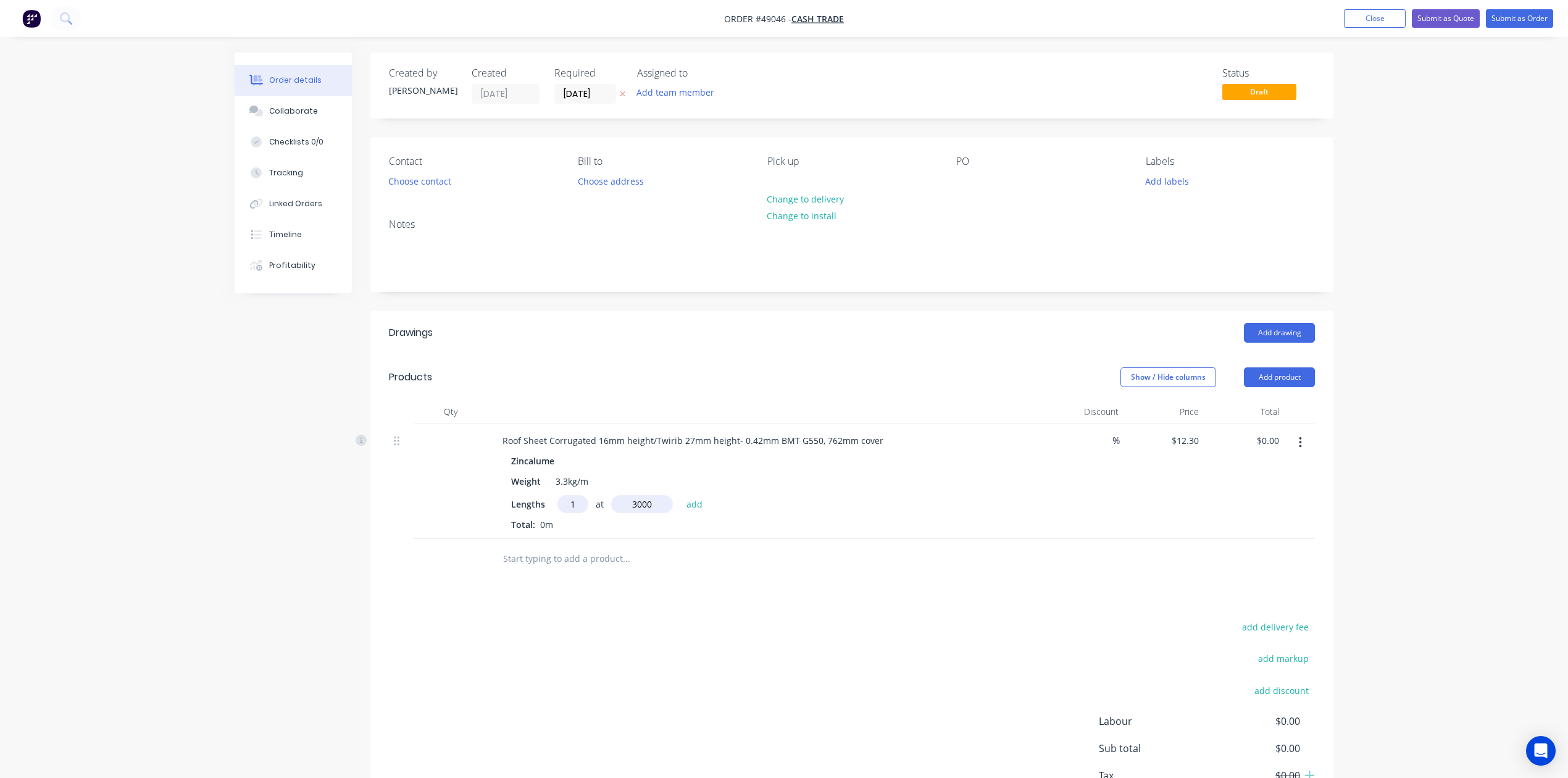
type input "$36.90"
click at [929, 733] on div "add delivery fee add markup add discount Labour $0.00 Sub total $36.90 Tax $3.6…" at bounding box center [852, 745] width 926 height 211
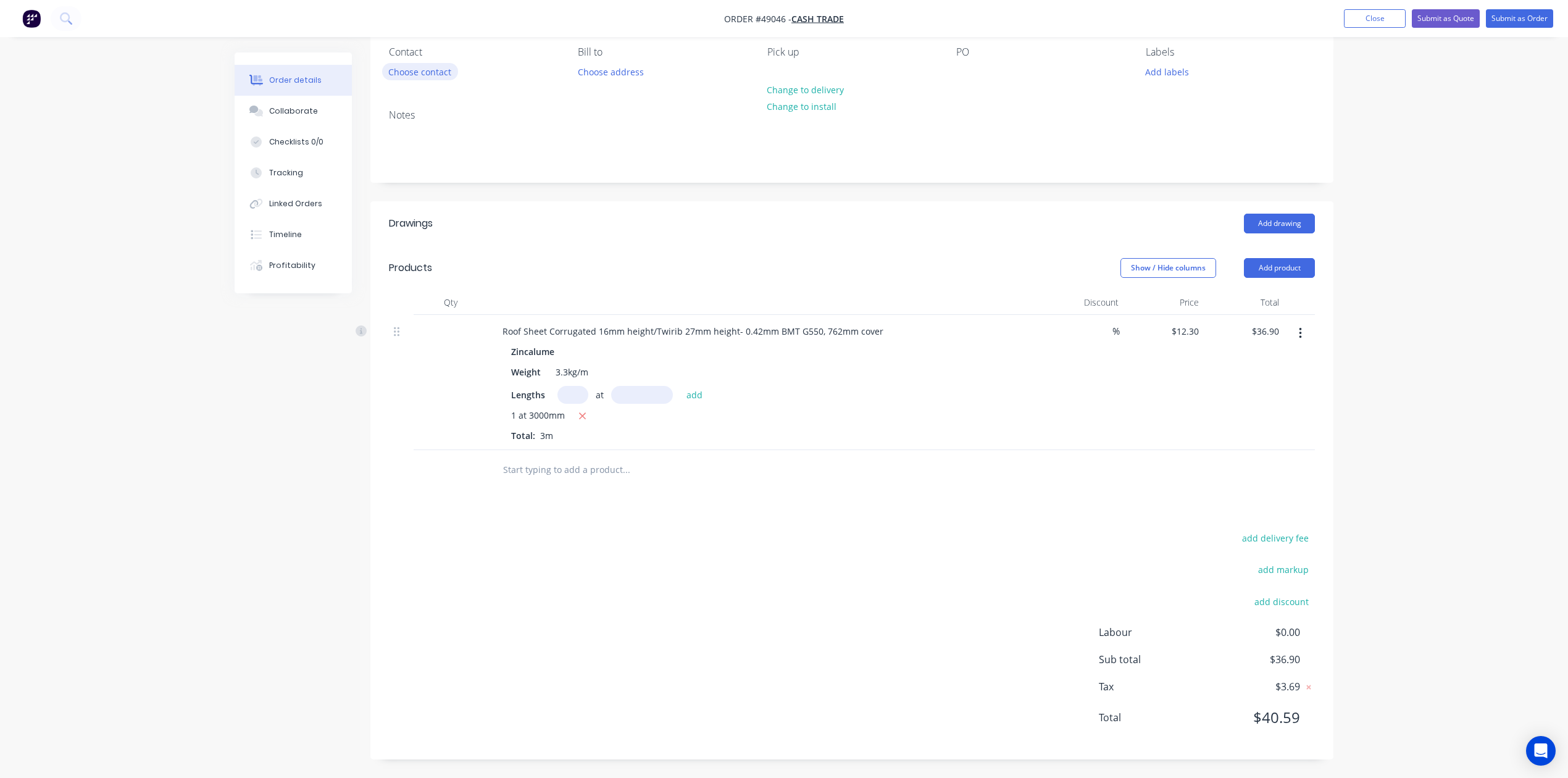
click at [432, 72] on button "Choose contact" at bounding box center [420, 71] width 76 height 17
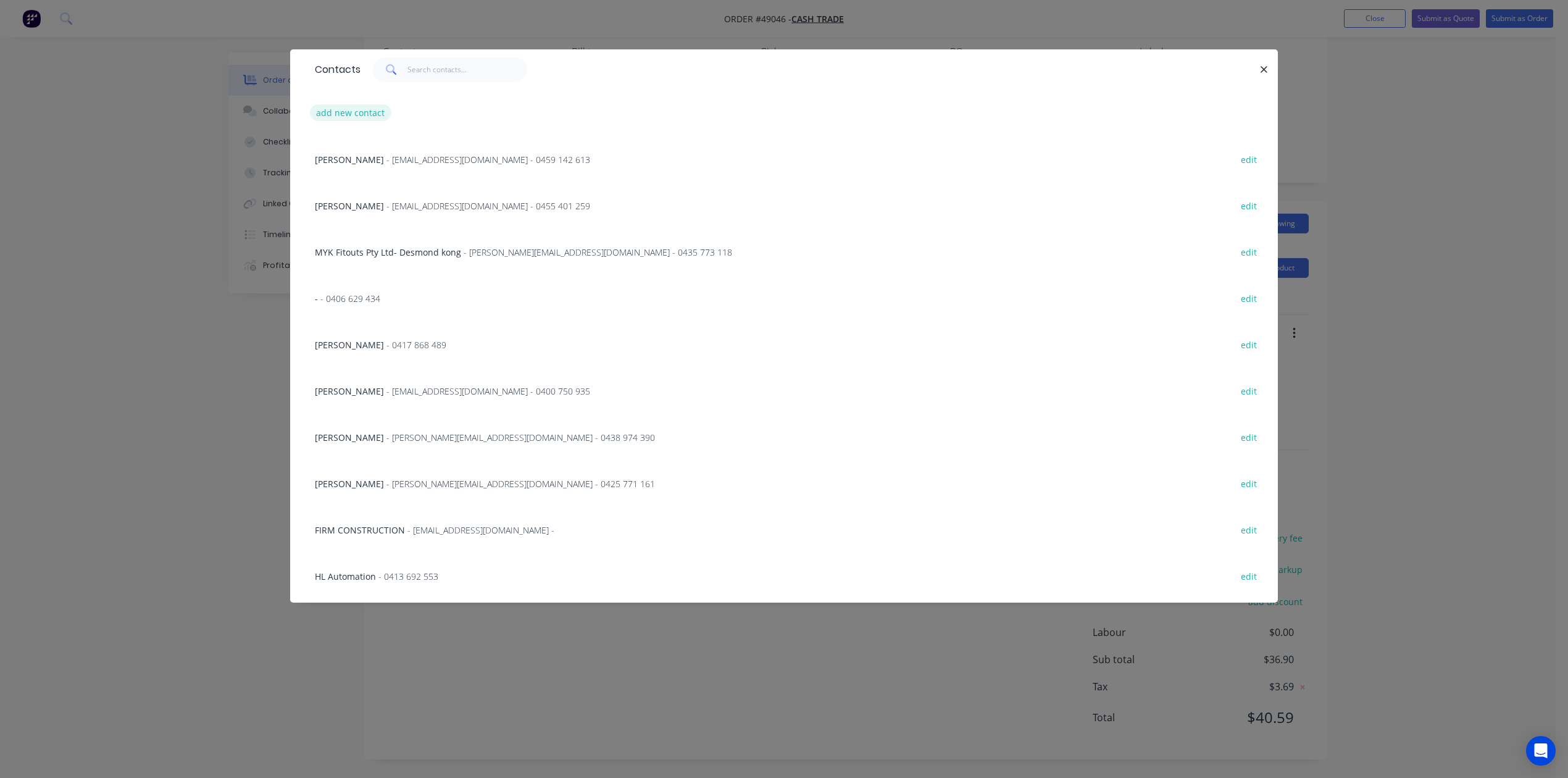
click at [372, 107] on button "add new contact" at bounding box center [350, 113] width 82 height 17
select select "AU"
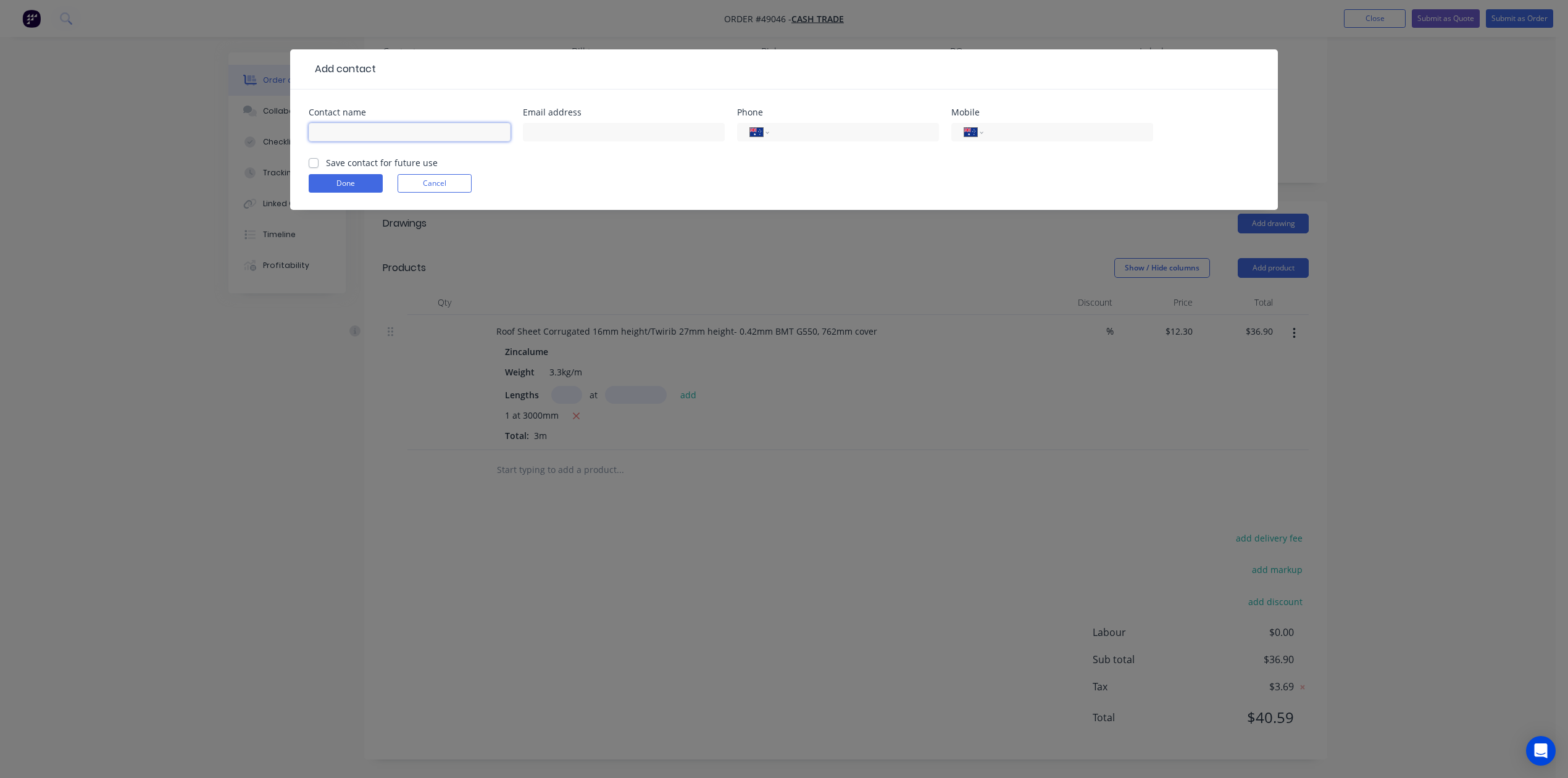
click at [367, 132] on input "text" at bounding box center [410, 132] width 202 height 19
type input "Steven"
click at [1088, 129] on input "tel" at bounding box center [1066, 132] width 148 height 14
type input "0436 855 672"
click at [331, 186] on button "Done" at bounding box center [346, 183] width 74 height 19
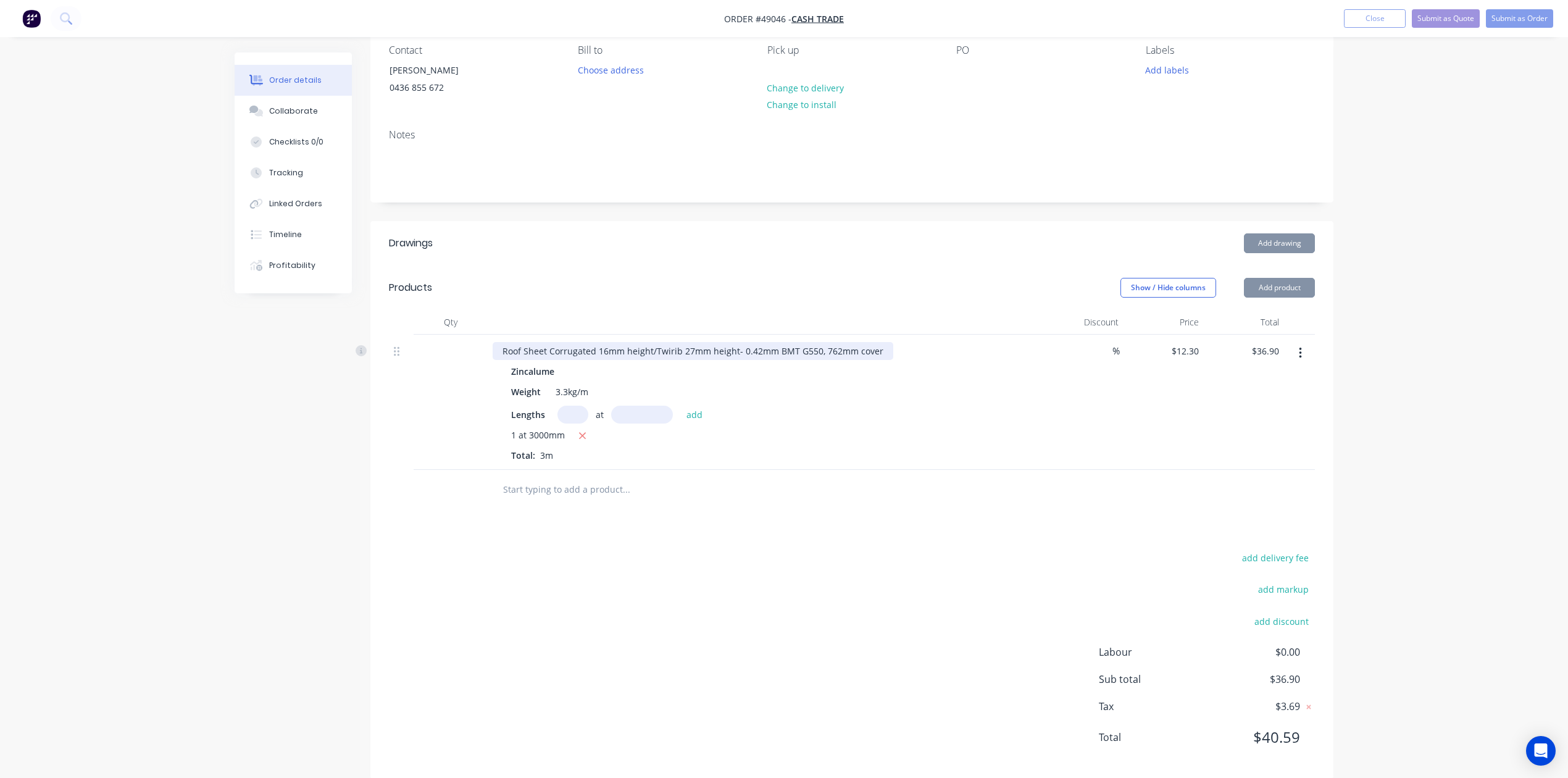
click at [878, 357] on div "Roof Sheet Corrugated 16mm height/Twirib 27mm height- 0.42mm BMT G550, 762mm co…" at bounding box center [694, 351] width 401 height 18
click at [643, 371] on div "Zincalume" at bounding box center [765, 372] width 509 height 18
click at [654, 353] on div "Roof Sheet Corrugated 16mm height/Twirib 27mm height- 0.42mm BMT G550, 762mm co…" at bounding box center [694, 351] width 401 height 18
drag, startPoint x: 652, startPoint y: 350, endPoint x: 734, endPoint y: 344, distance: 82.2
click at [734, 346] on div "Roof Sheet Corrugated 16mm height/Twirib 27mm height- 0.42mm BMT G550, 762mm co…" at bounding box center [694, 351] width 401 height 18
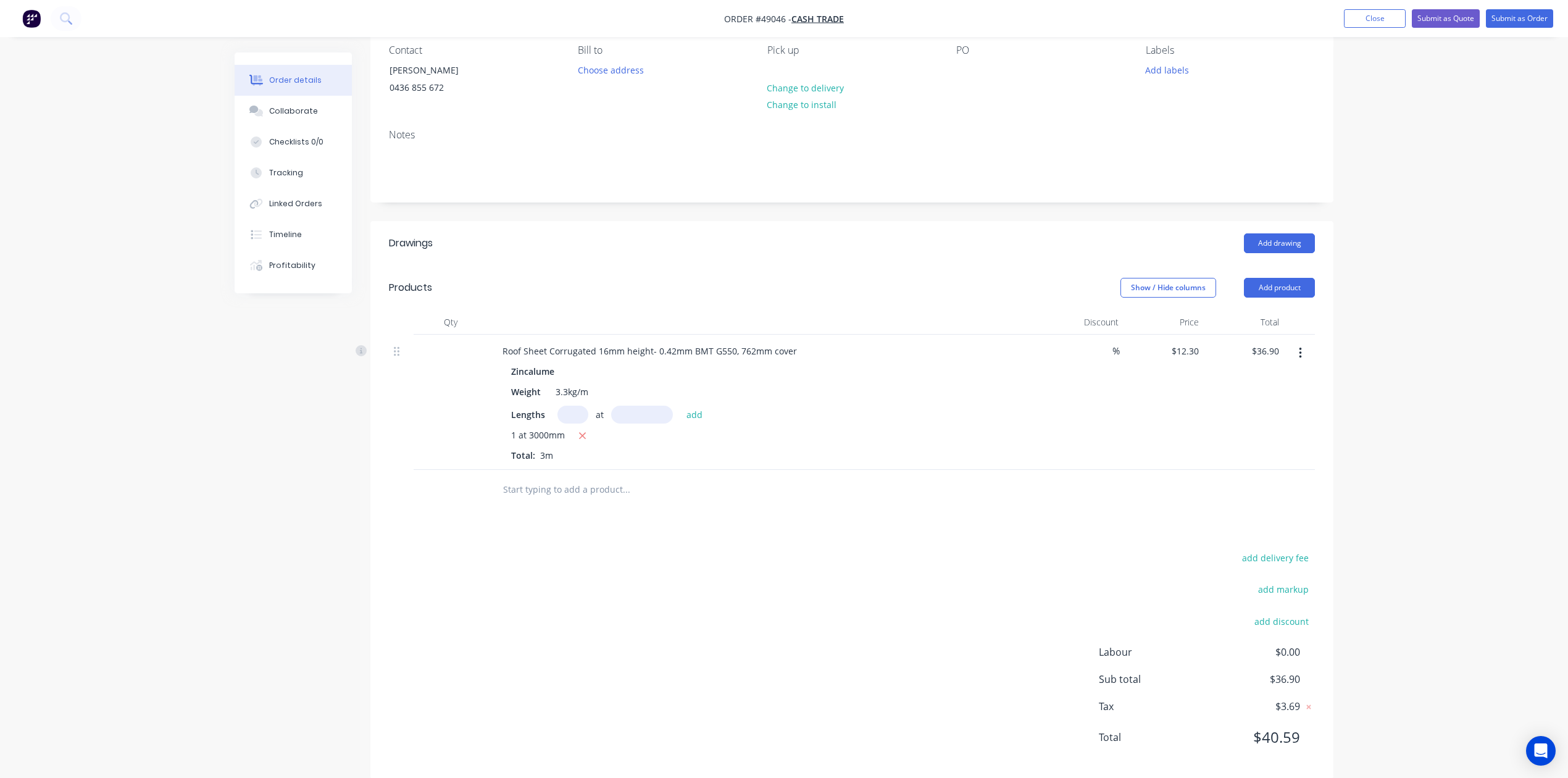
click at [768, 292] on div "Show / Hide columns Add product" at bounding box center [951, 287] width 729 height 20
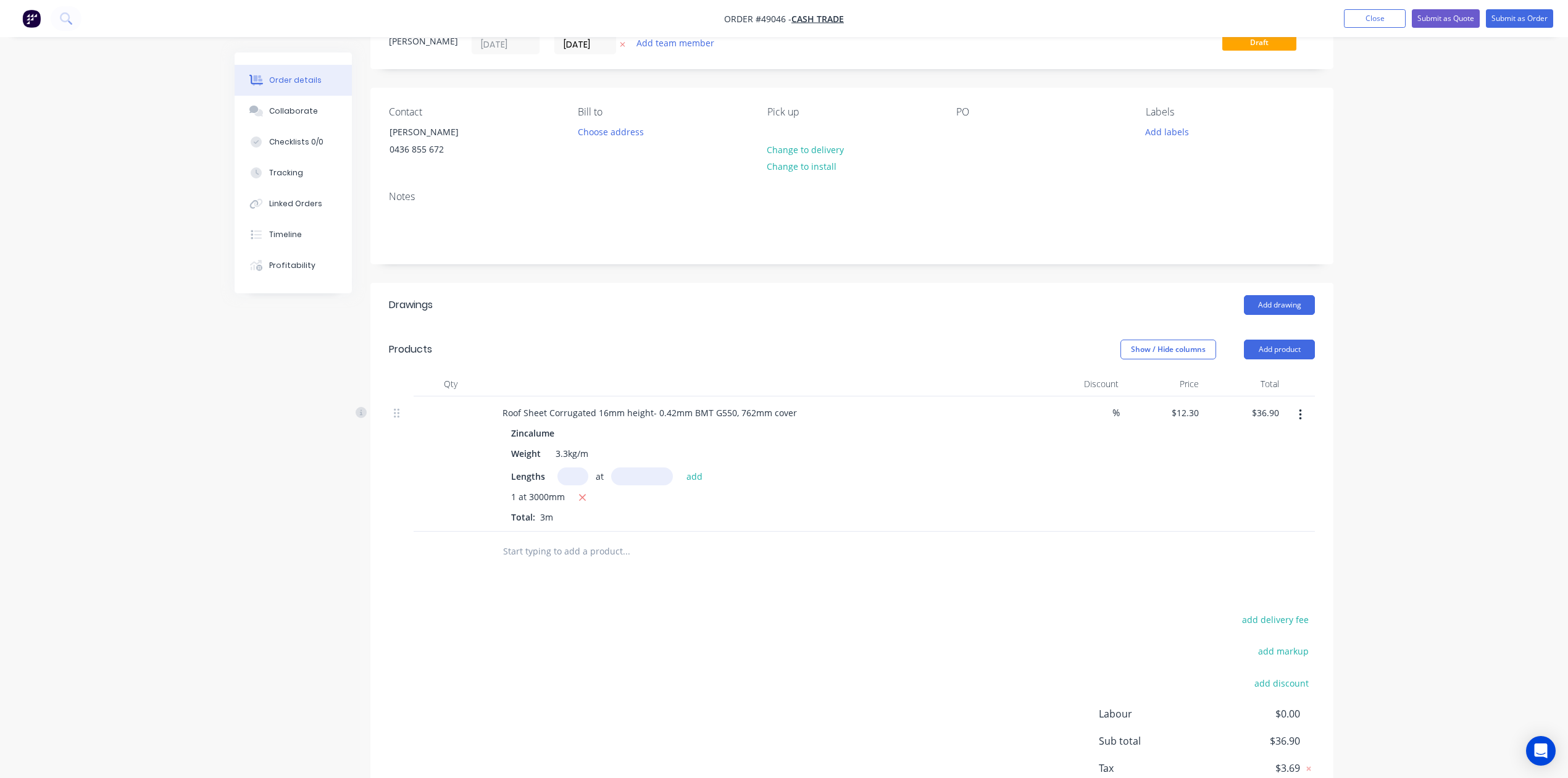
scroll to position [0, 0]
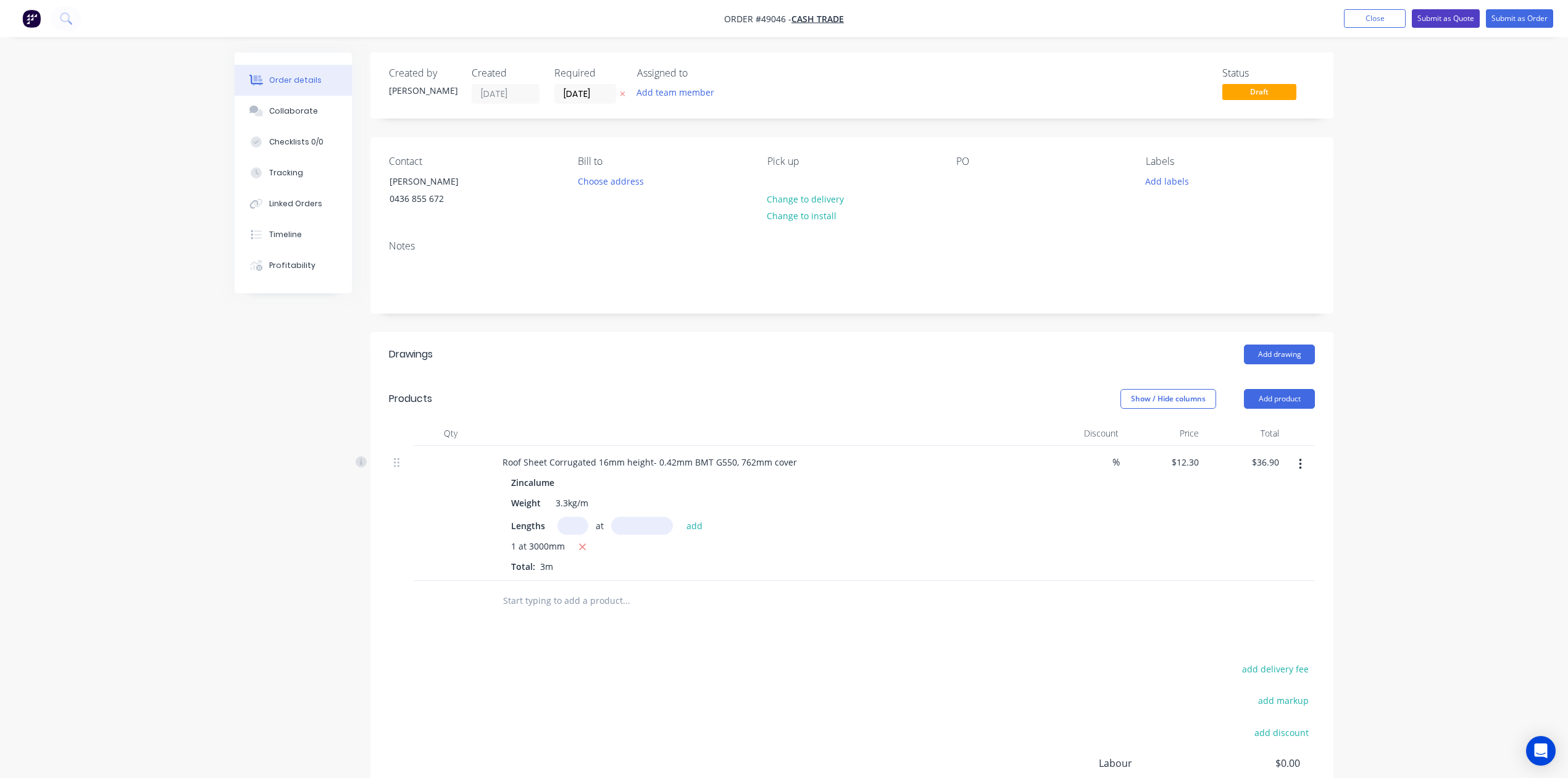
click at [1463, 20] on button "Submit as Quote" at bounding box center [1446, 18] width 68 height 19
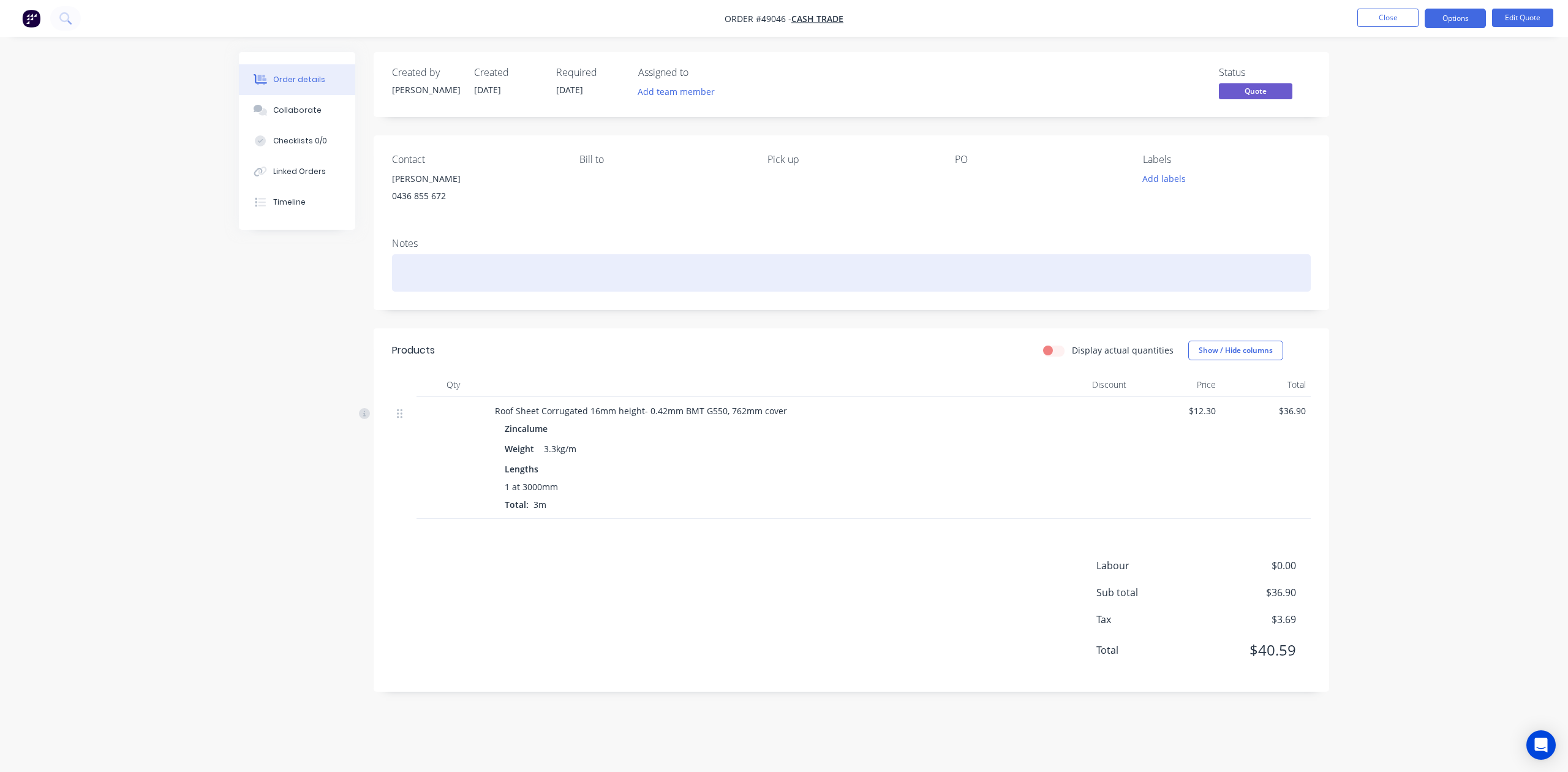
click at [790, 281] on div at bounding box center [852, 273] width 919 height 37
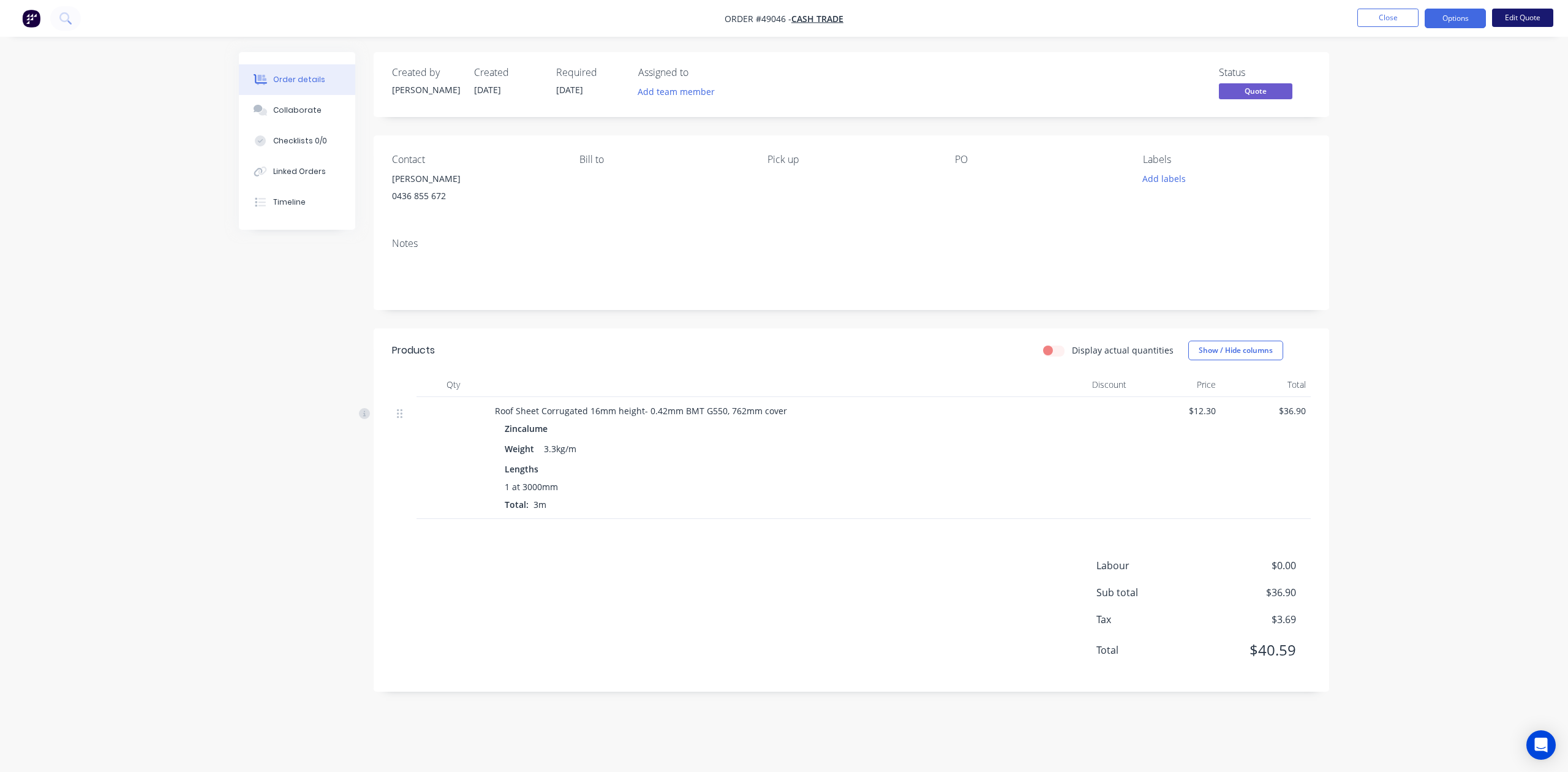
click at [1529, 12] on button "Edit Quote" at bounding box center [1523, 18] width 62 height 18
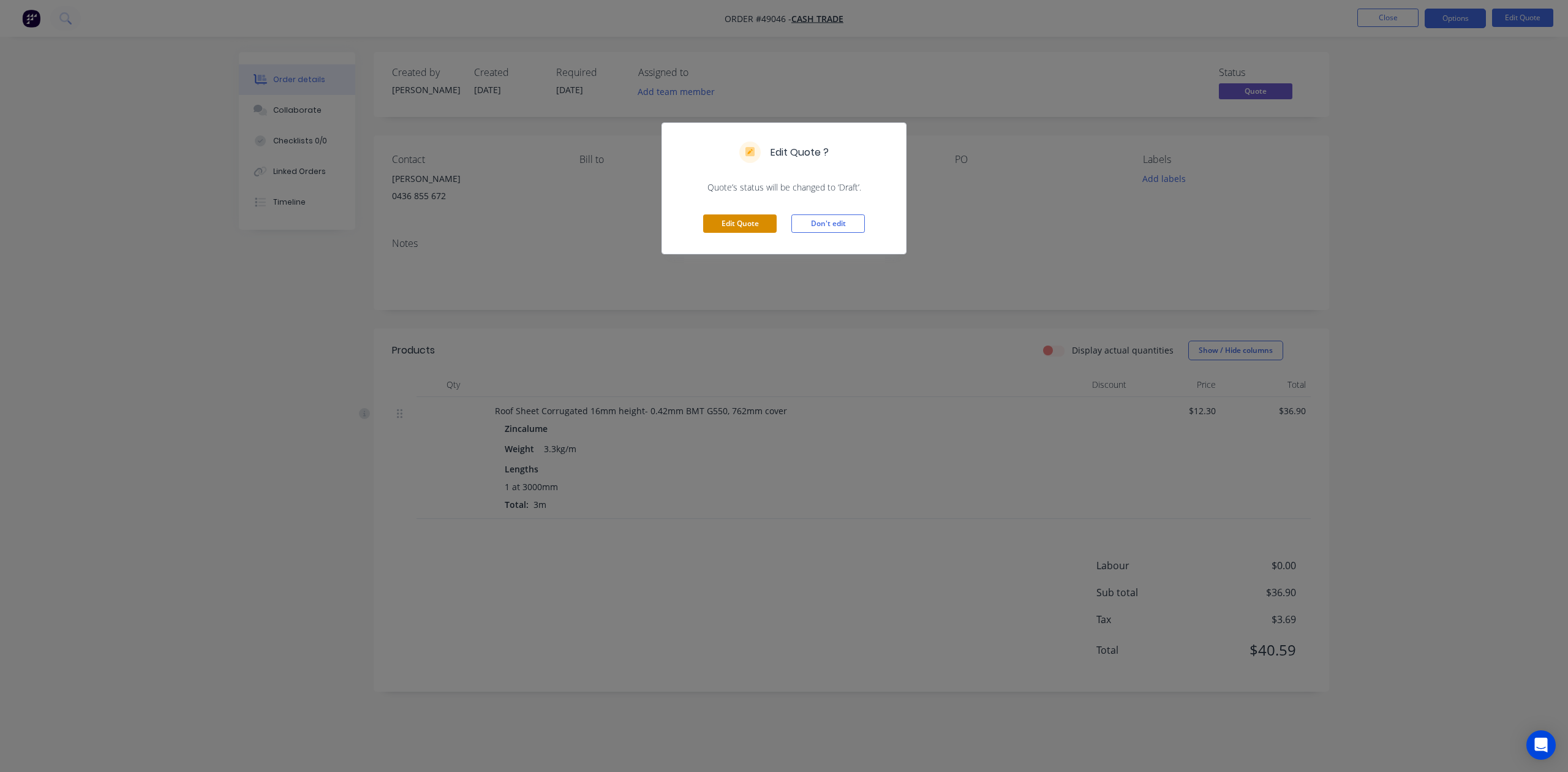
click at [733, 219] on button "Edit Quote" at bounding box center [740, 224] width 74 height 18
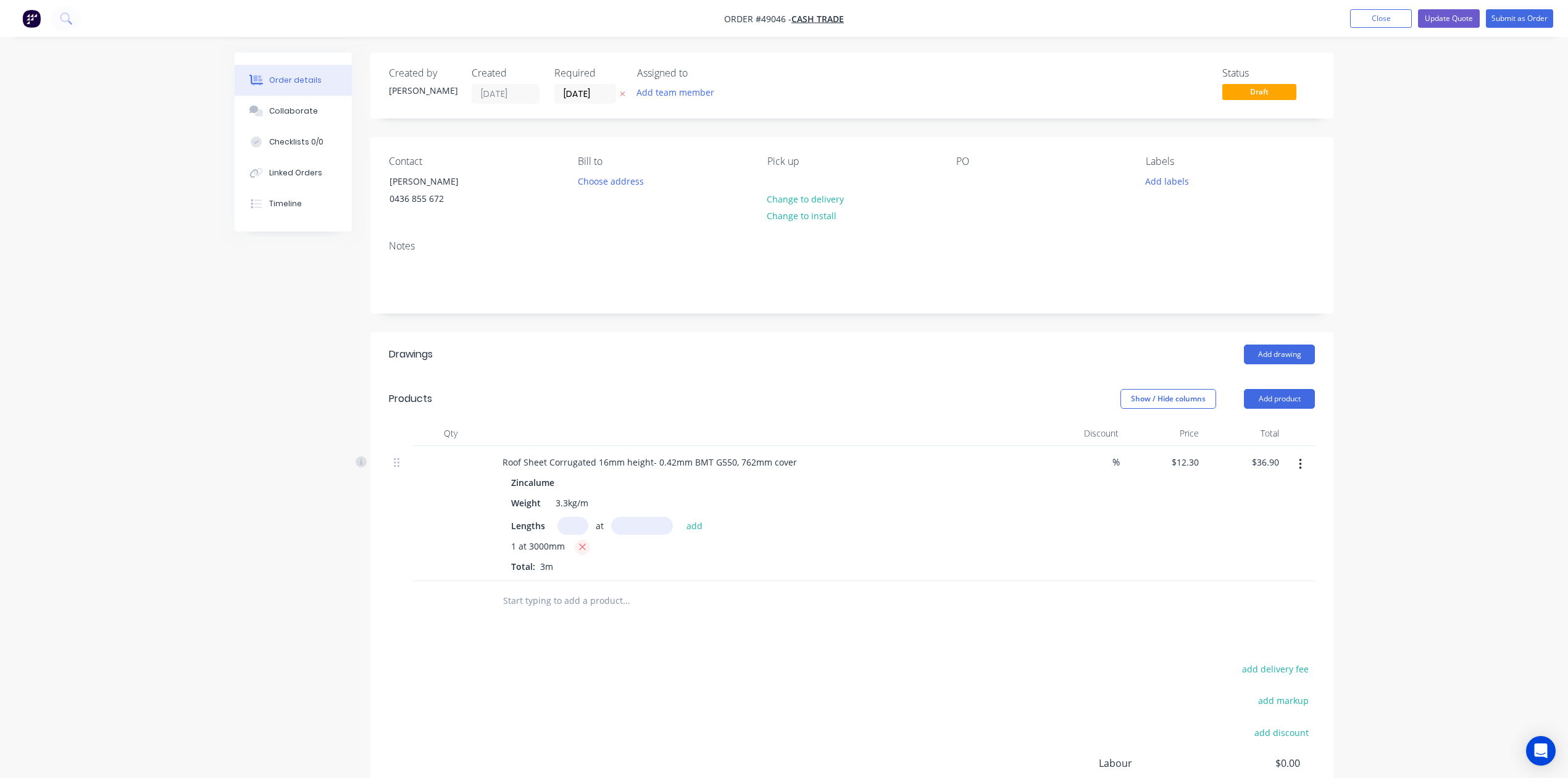
drag, startPoint x: 583, startPoint y: 544, endPoint x: 576, endPoint y: 528, distance: 17.5
click at [581, 542] on icon "button" at bounding box center [582, 547] width 8 height 12
type input "$0.00"
click at [576, 528] on input "text" at bounding box center [573, 526] width 31 height 18
type input "16"
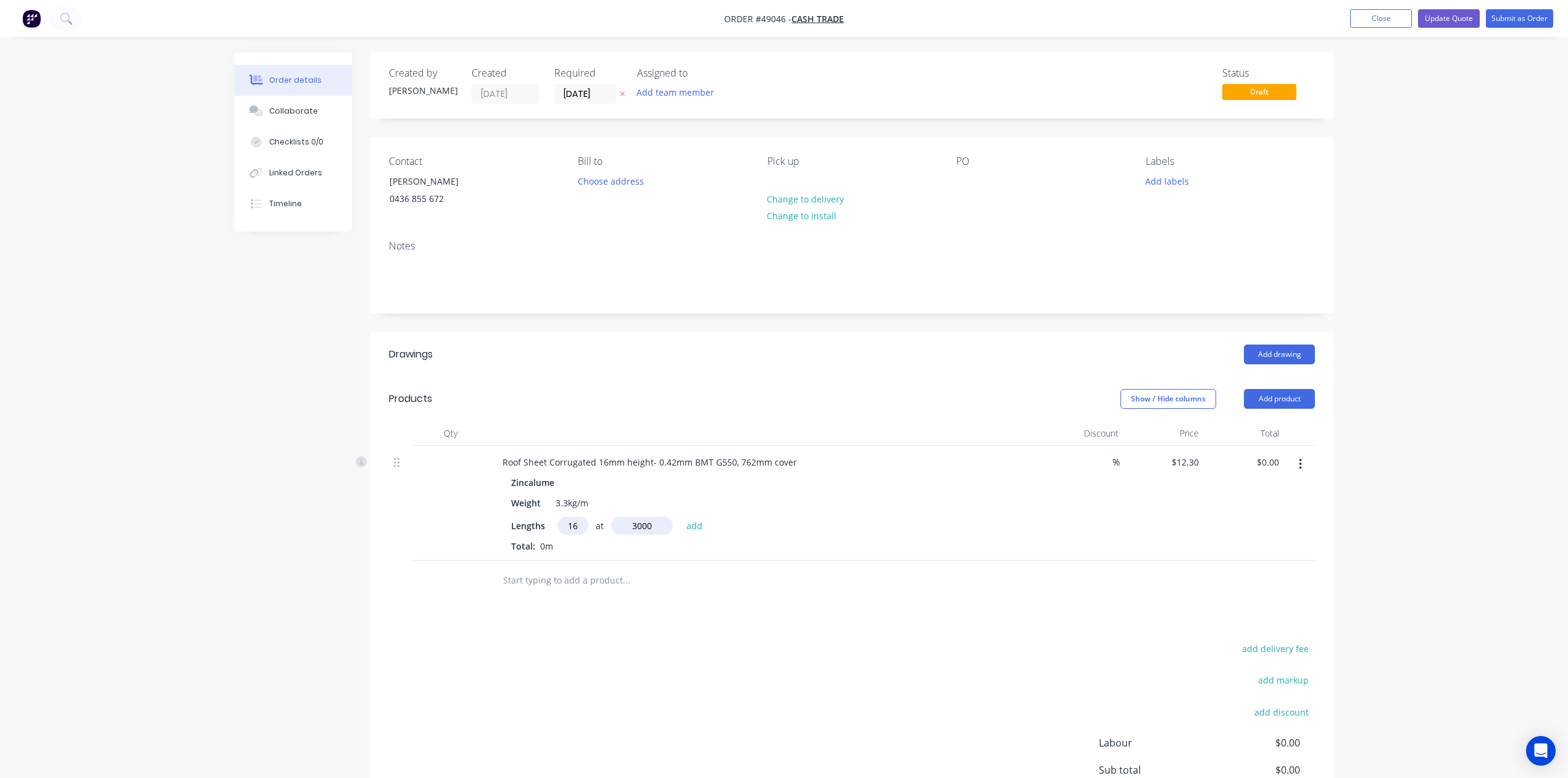
type input "3000"
click at [680, 517] on button "add" at bounding box center [694, 525] width 29 height 17
type input "$590.40"
click at [843, 664] on div "add delivery fee add markup add discount Labour $0.00 Sub total $590.40 Tax $59…" at bounding box center [852, 766] width 926 height 211
click at [1456, 20] on button "Update Quote" at bounding box center [1449, 18] width 62 height 19
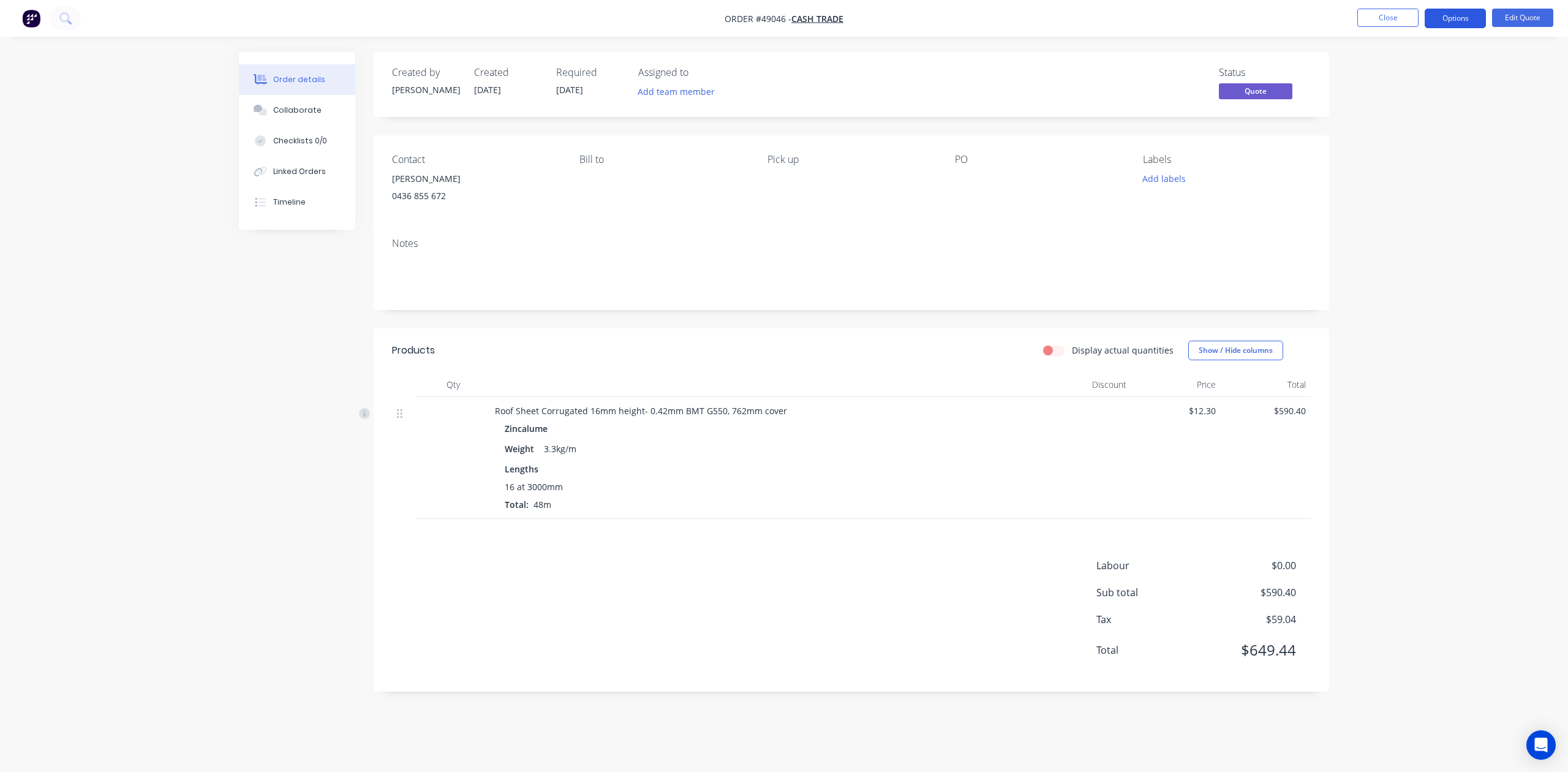
click at [1464, 19] on button "Options" at bounding box center [1455, 18] width 62 height 19
click at [1384, 74] on div "Quote" at bounding box center [1418, 74] width 113 height 18
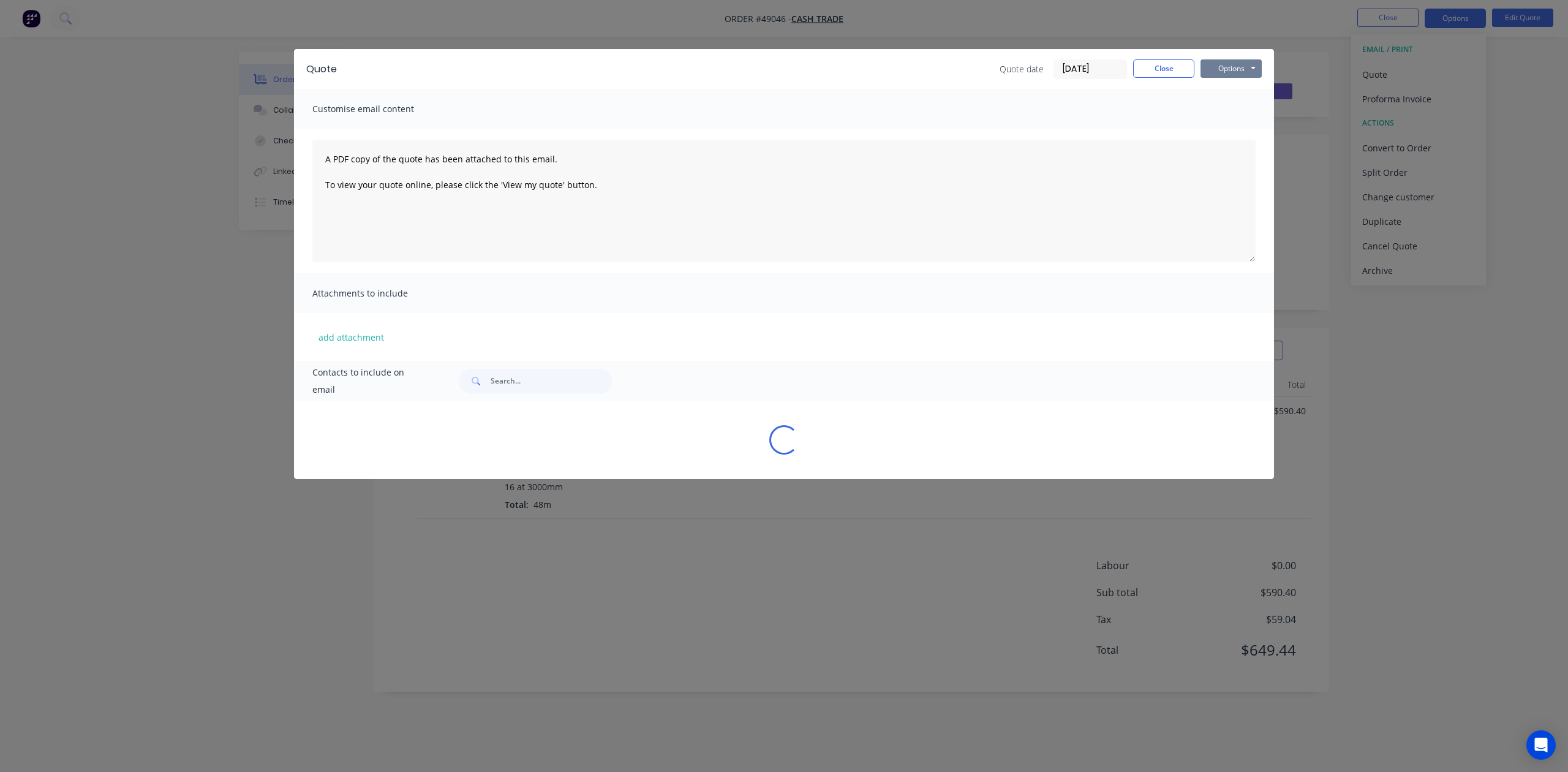
click at [1233, 60] on button "Options" at bounding box center [1232, 69] width 62 height 18
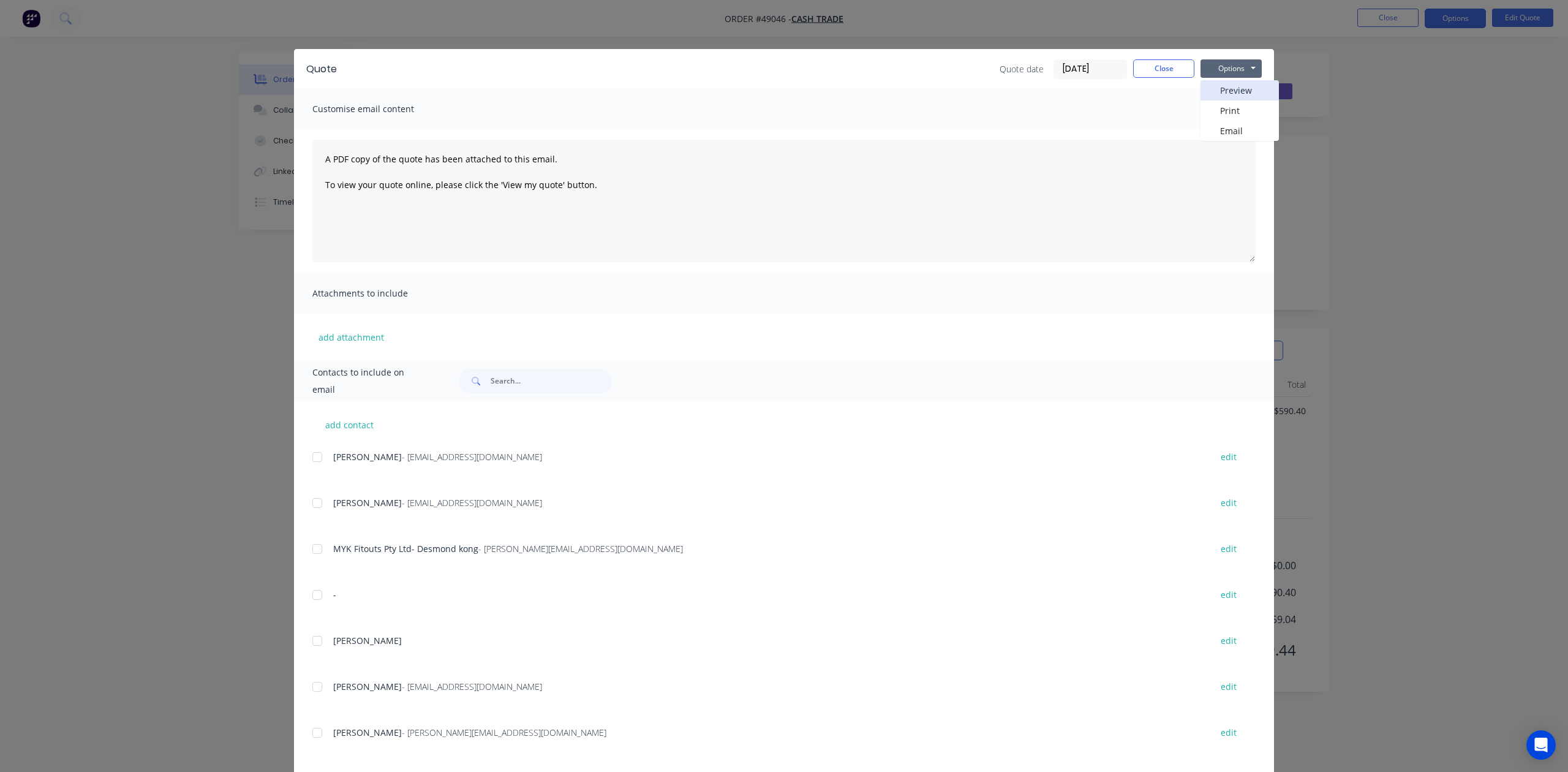
click at [1229, 90] on button "Preview" at bounding box center [1240, 90] width 78 height 20
click at [1159, 59] on div "Quote Quote date 09/09/25 Close Options Preview Print Email" at bounding box center [784, 69] width 980 height 40
click at [1146, 62] on button "Close" at bounding box center [1164, 69] width 62 height 18
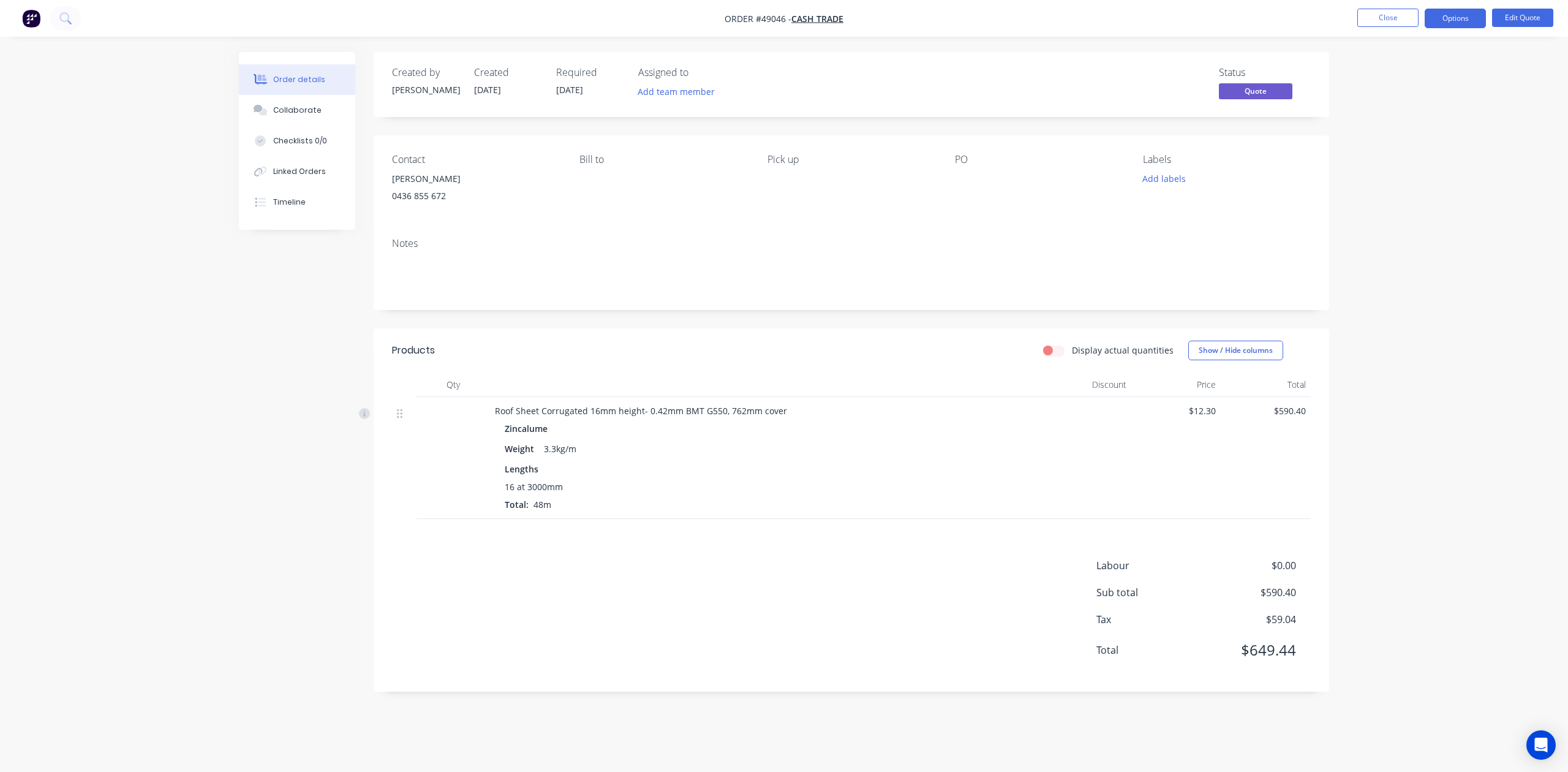
click at [827, 187] on div "Pick up" at bounding box center [851, 181] width 168 height 55
click at [1404, 18] on button "Close" at bounding box center [1388, 18] width 62 height 18
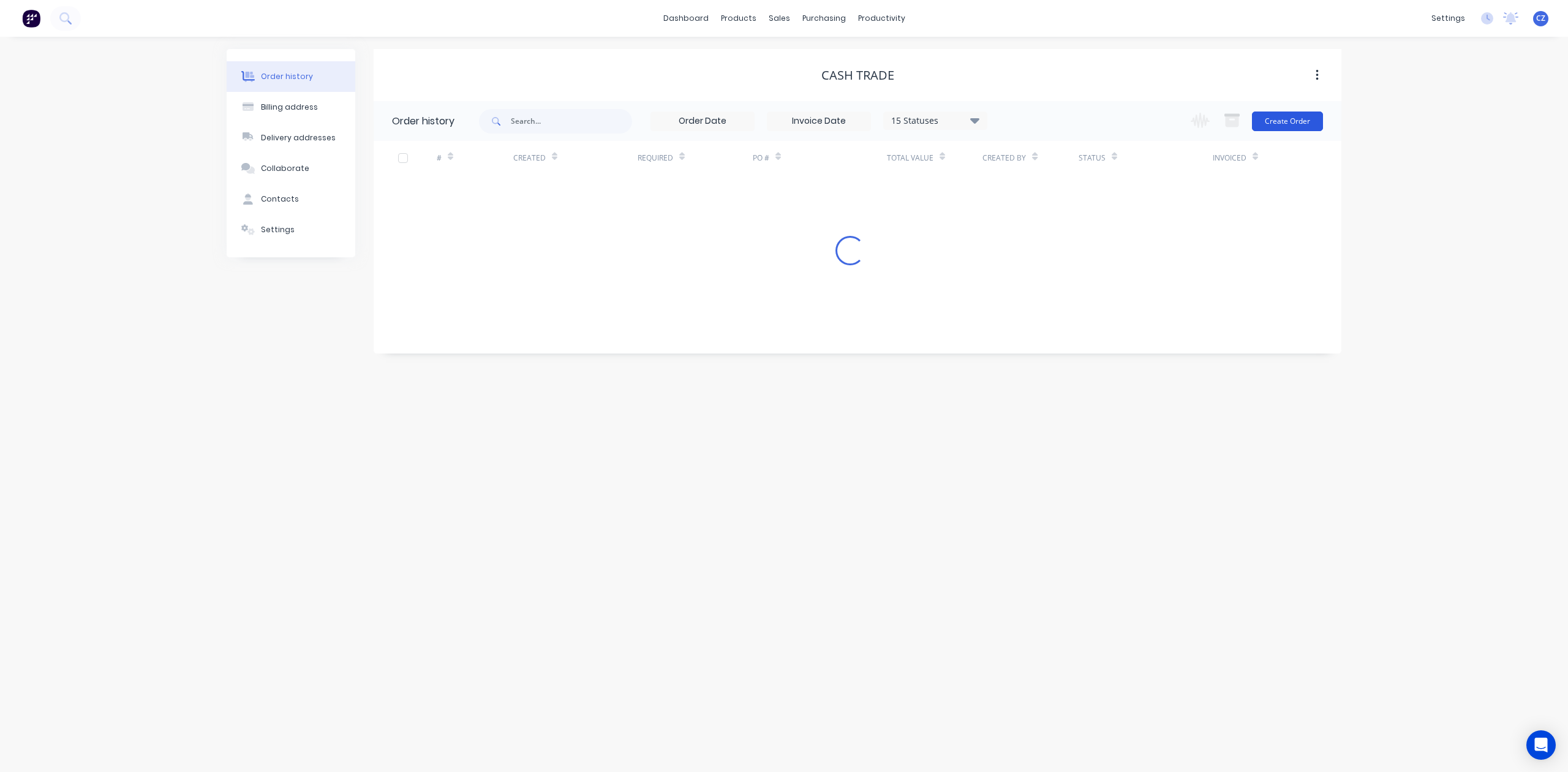
click at [1290, 123] on button "Create Order" at bounding box center [1287, 121] width 71 height 19
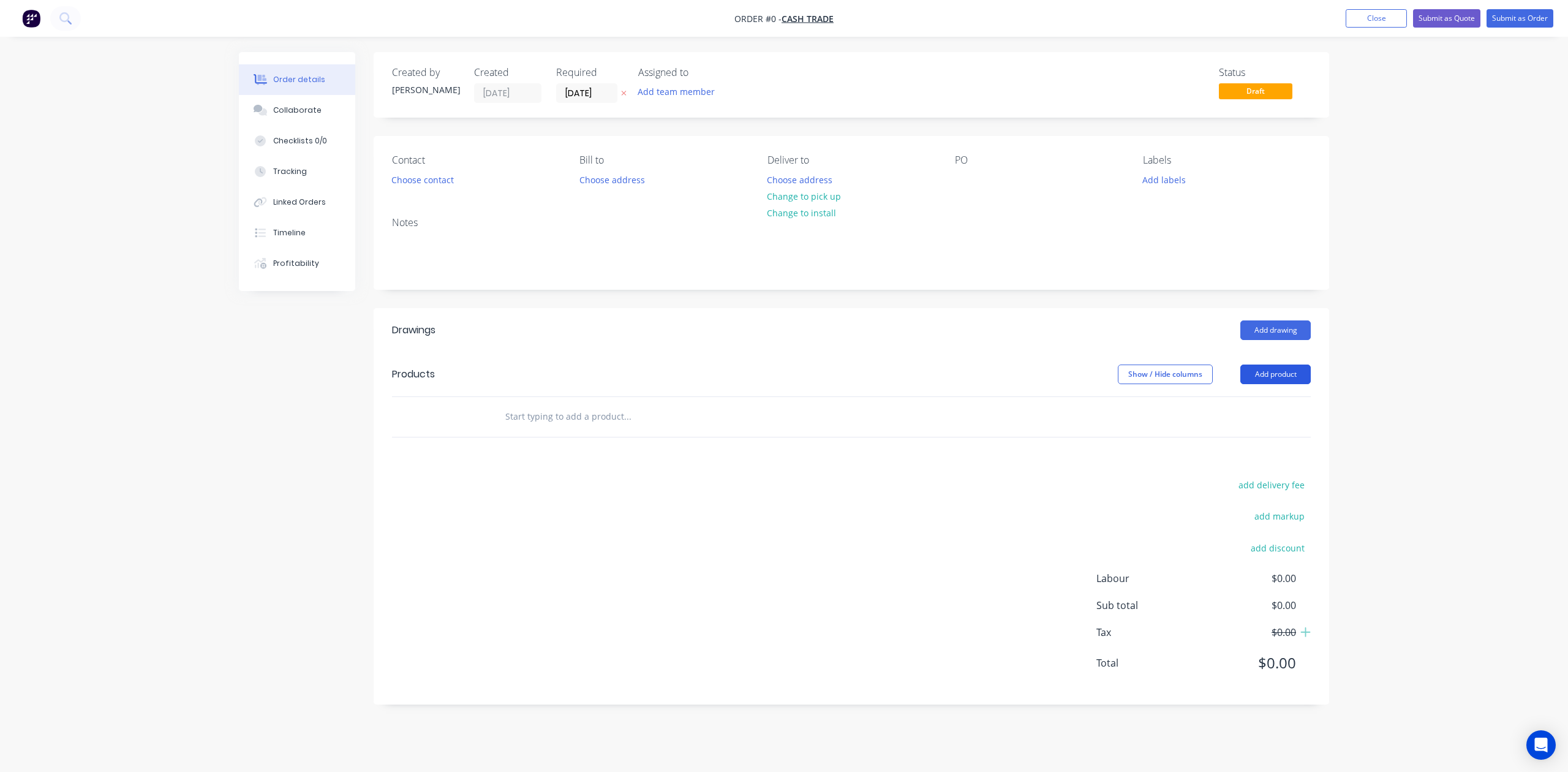
click at [1301, 364] on button "Add product" at bounding box center [1276, 374] width 70 height 19
click at [1271, 400] on div "Product catalogue" at bounding box center [1252, 405] width 94 height 18
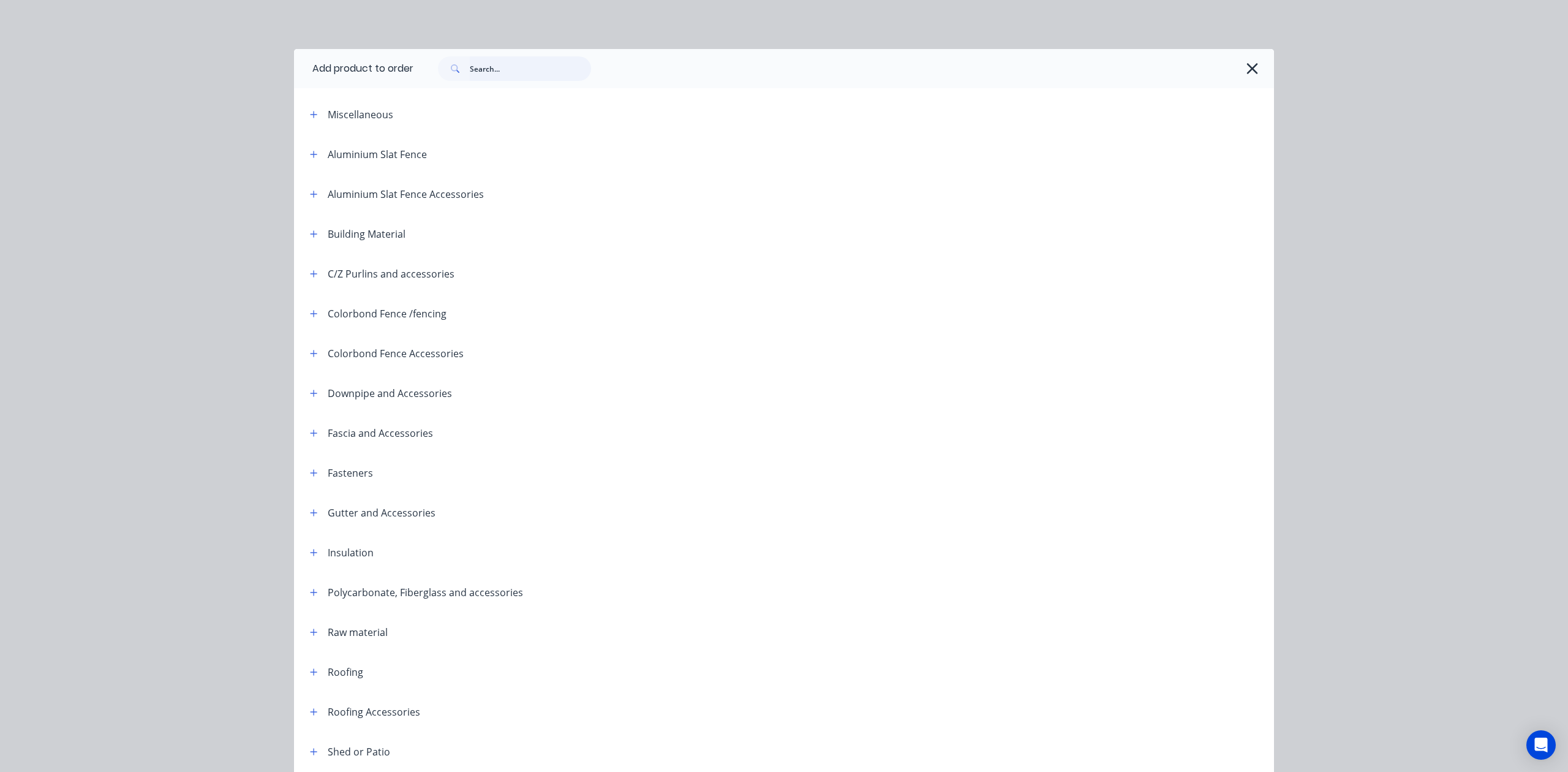
click at [495, 78] on input "text" at bounding box center [531, 69] width 121 height 25
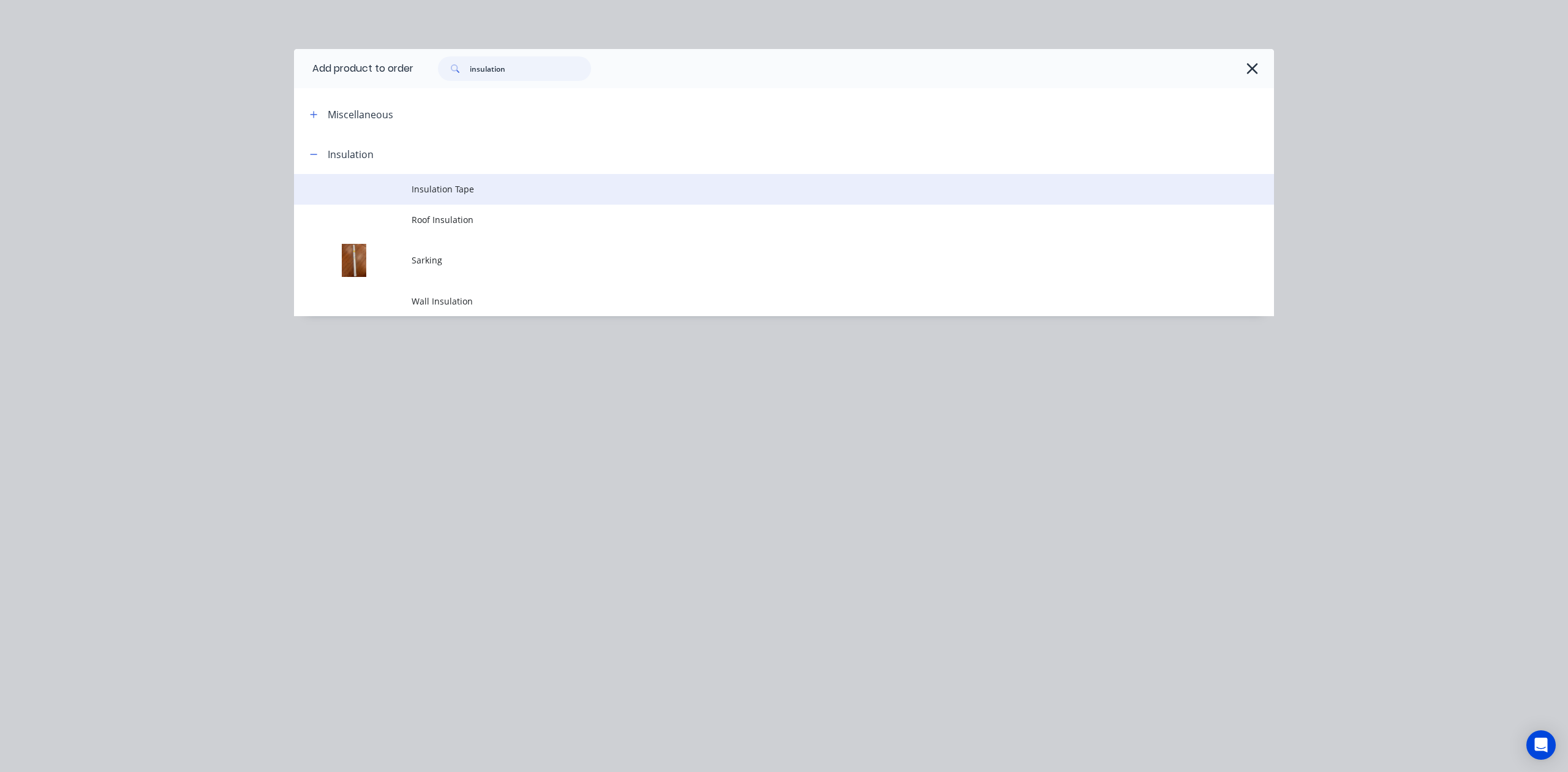
type input "insulation"
click at [459, 185] on span "Insulation Tape" at bounding box center [757, 188] width 690 height 13
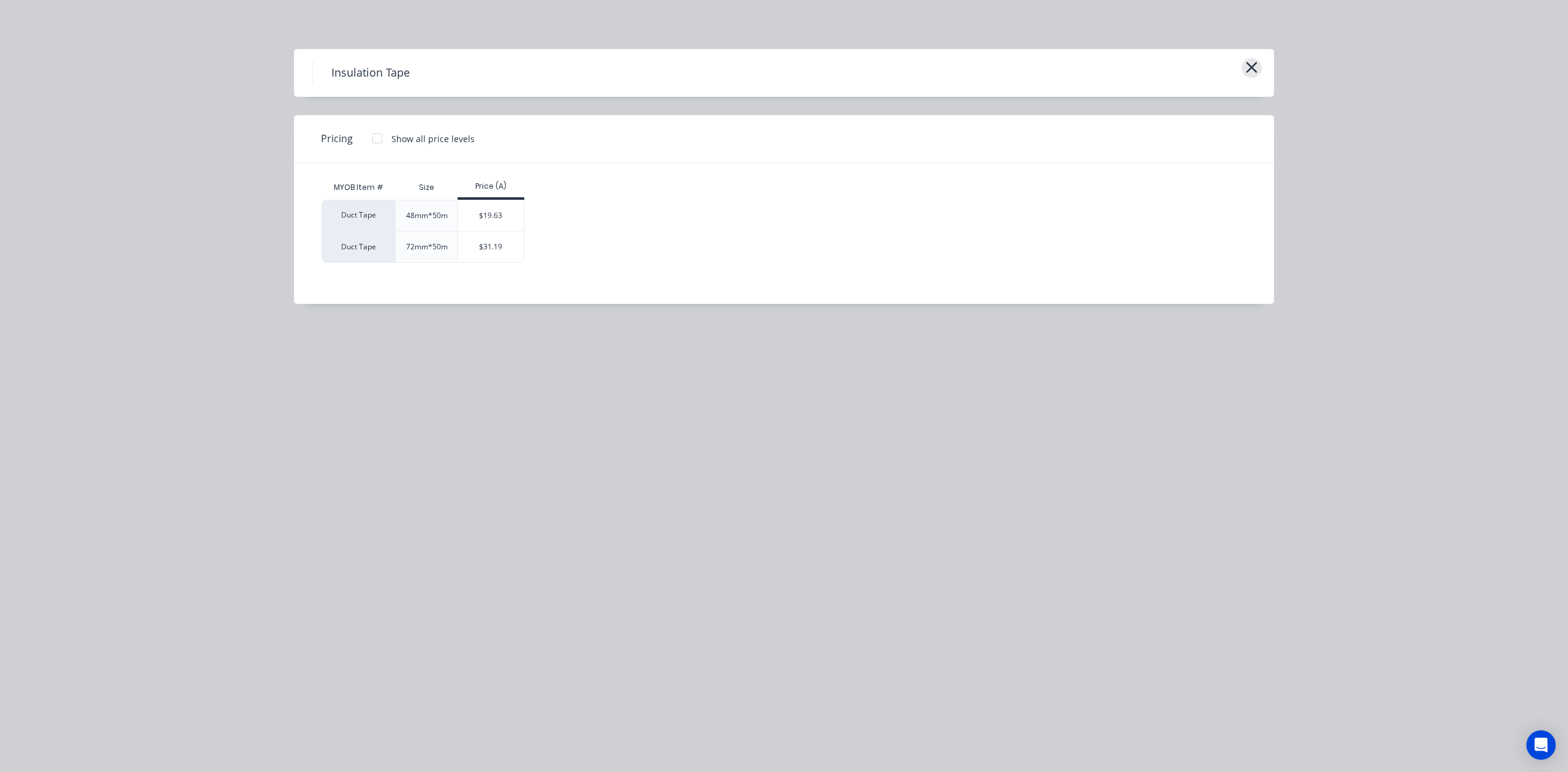
click at [1241, 62] on div "Insulation Tape" at bounding box center [784, 73] width 943 height 23
click at [1243, 62] on button "button" at bounding box center [1251, 68] width 20 height 19
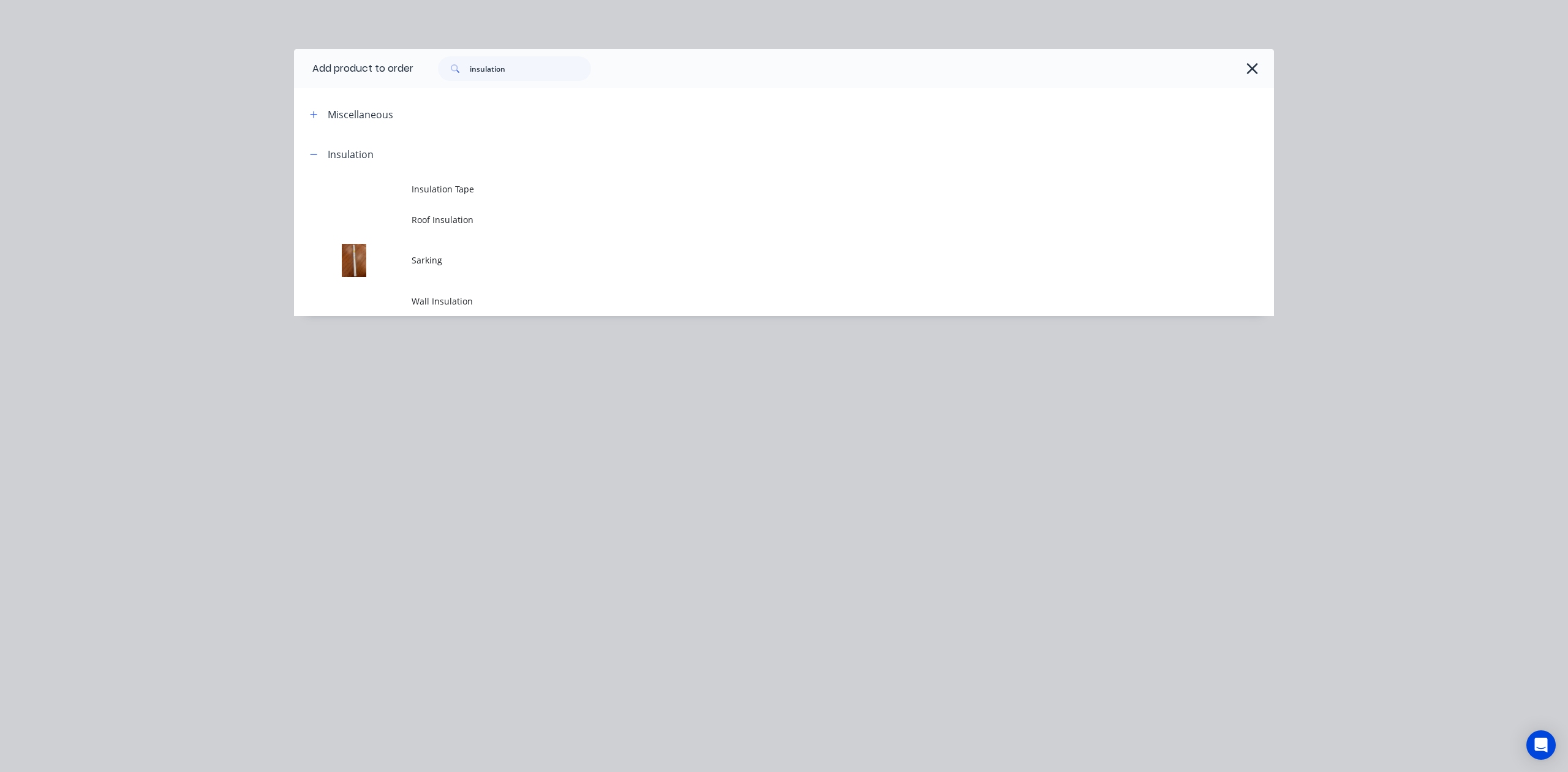
drag, startPoint x: 481, startPoint y: 217, endPoint x: 488, endPoint y: 189, distance: 28.9
click at [486, 213] on span "Roof Insulation" at bounding box center [757, 219] width 690 height 13
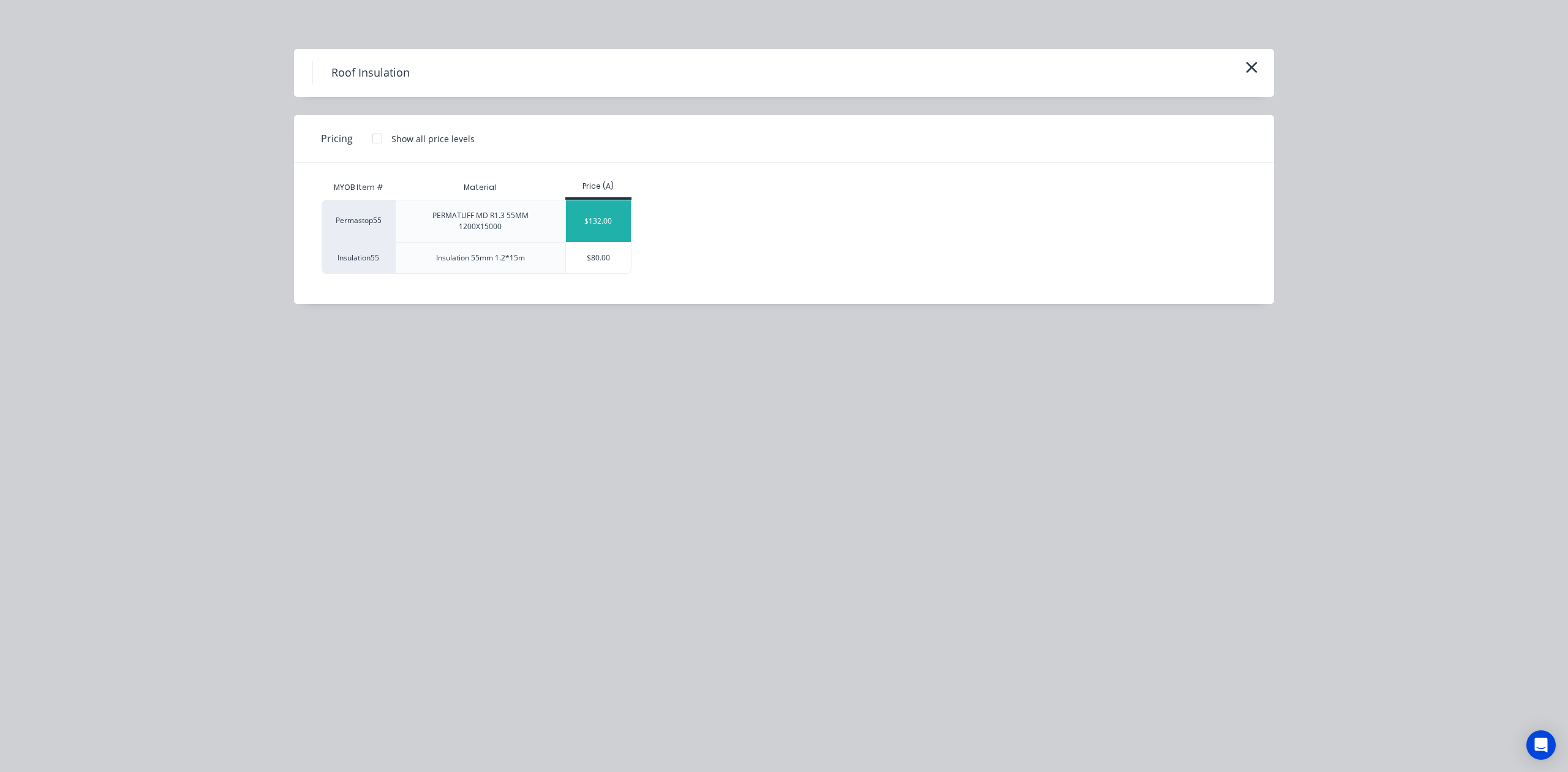
click at [602, 227] on div "$132.00" at bounding box center [598, 221] width 65 height 41
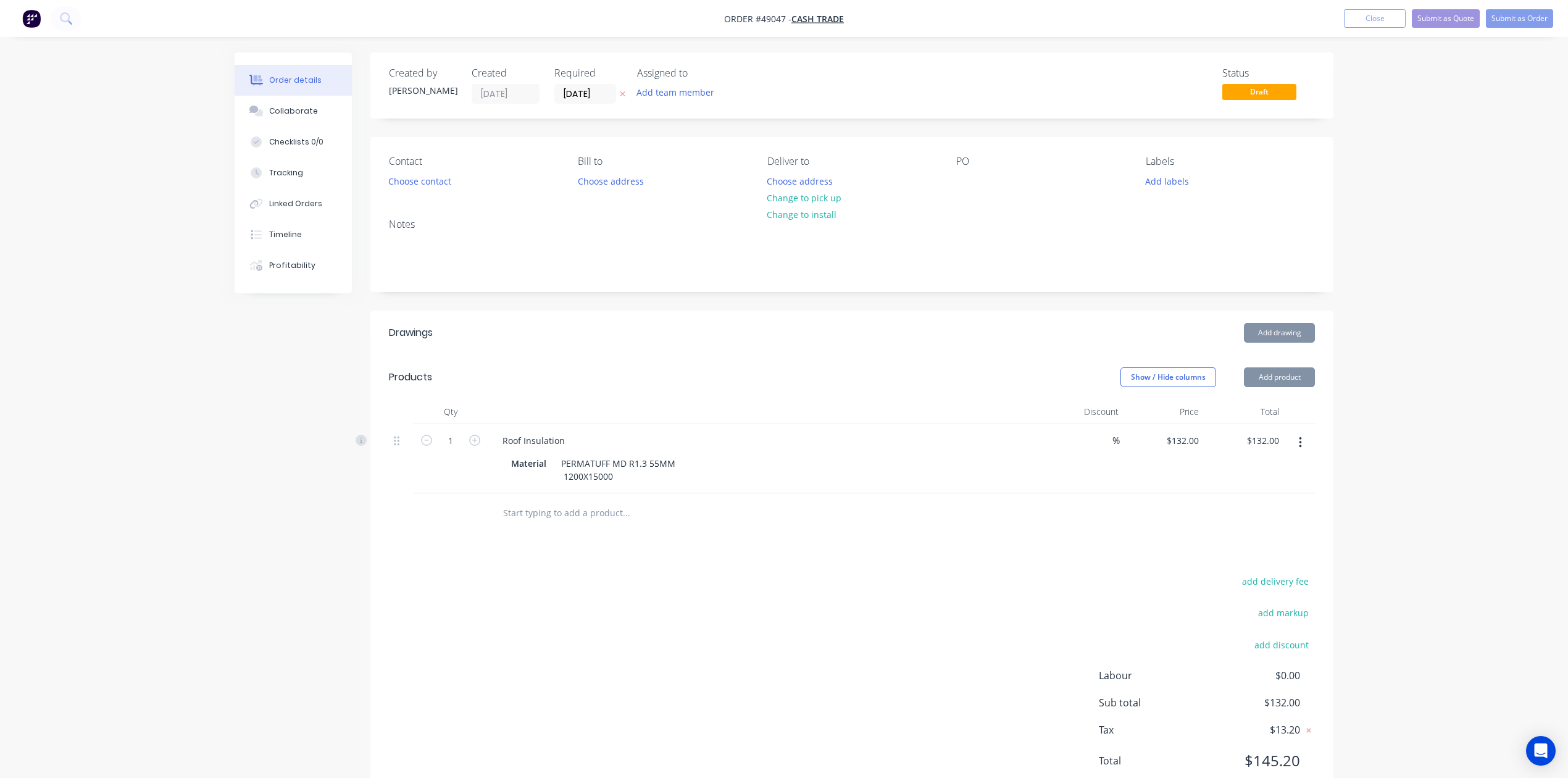
click at [757, 562] on div "Drawings Add drawing Products Show / Hide columns Add product Qty Discount Pric…" at bounding box center [852, 556] width 963 height 492
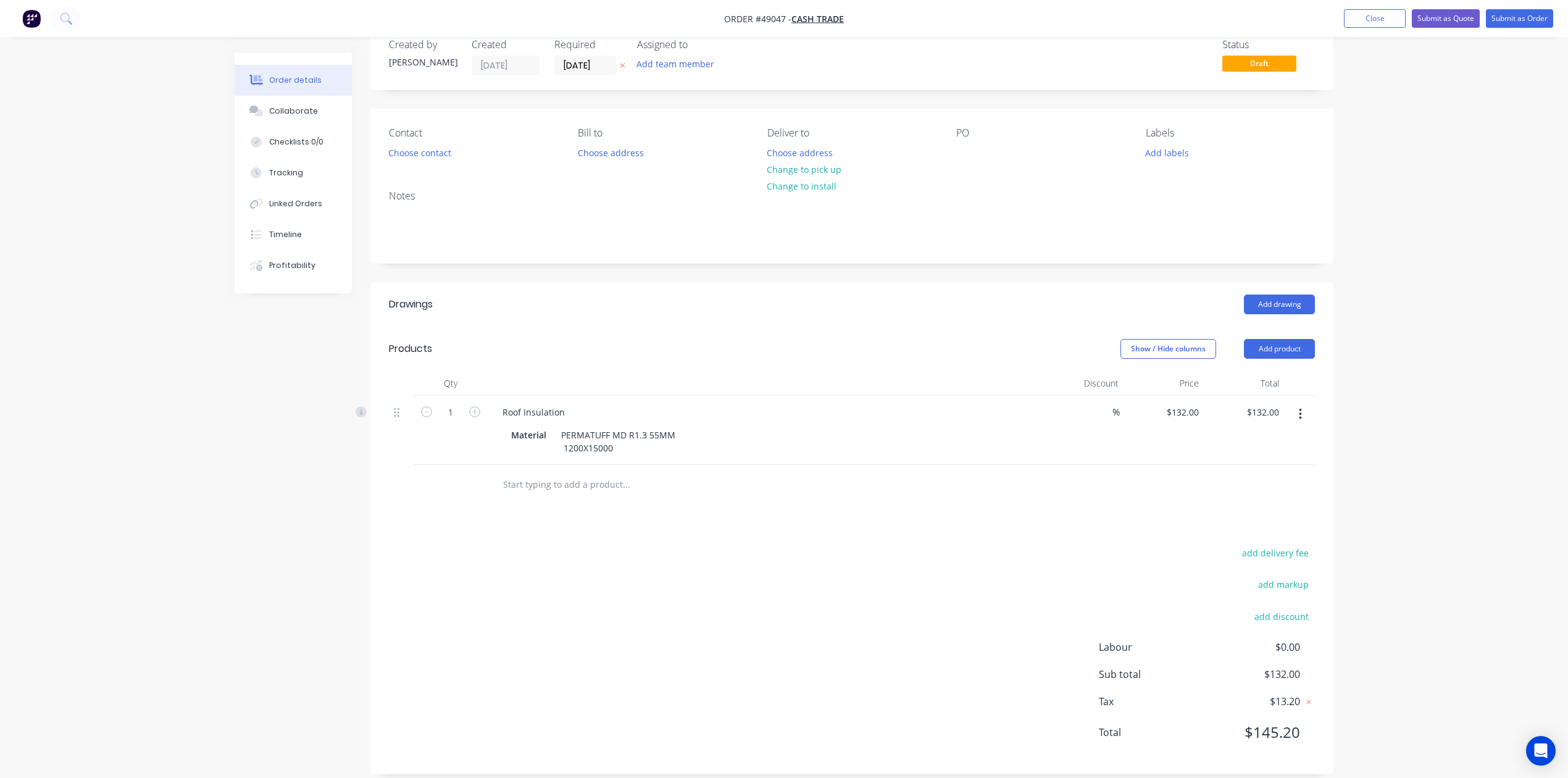
scroll to position [44, 0]
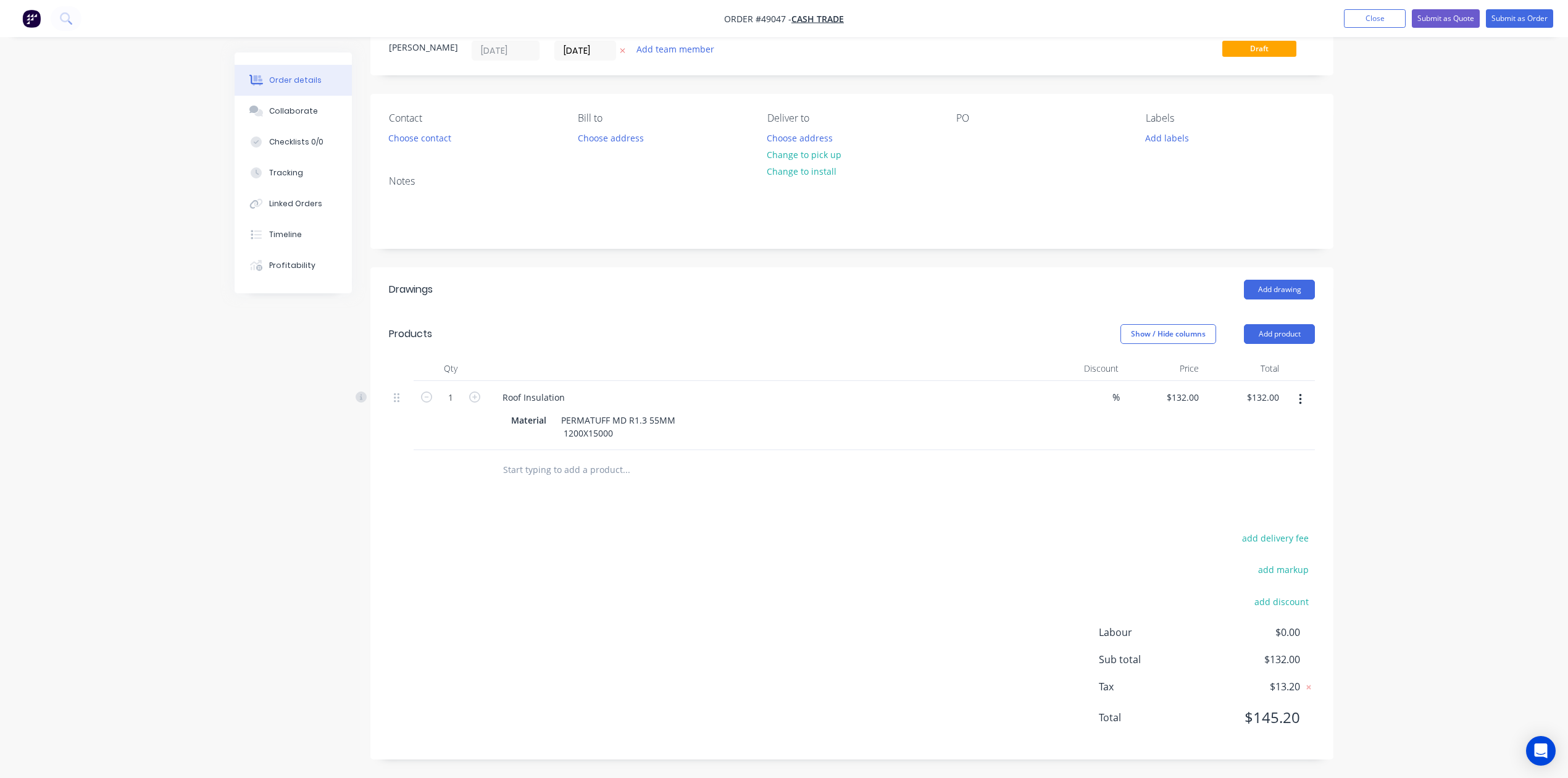
click at [1302, 397] on button "button" at bounding box center [1300, 399] width 29 height 22
click at [1223, 499] on div "Delete" at bounding box center [1256, 506] width 95 height 18
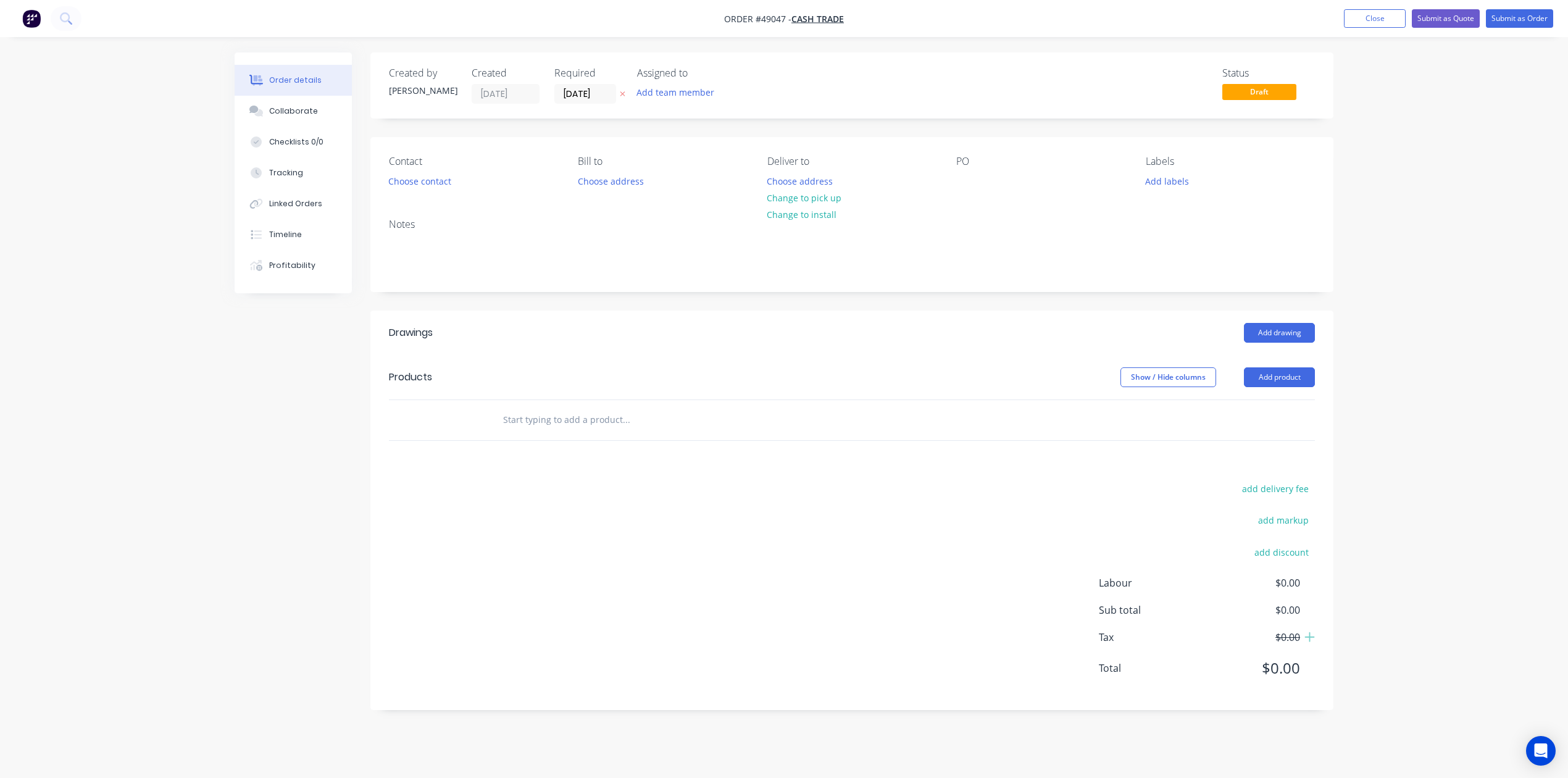
scroll to position [0, 0]
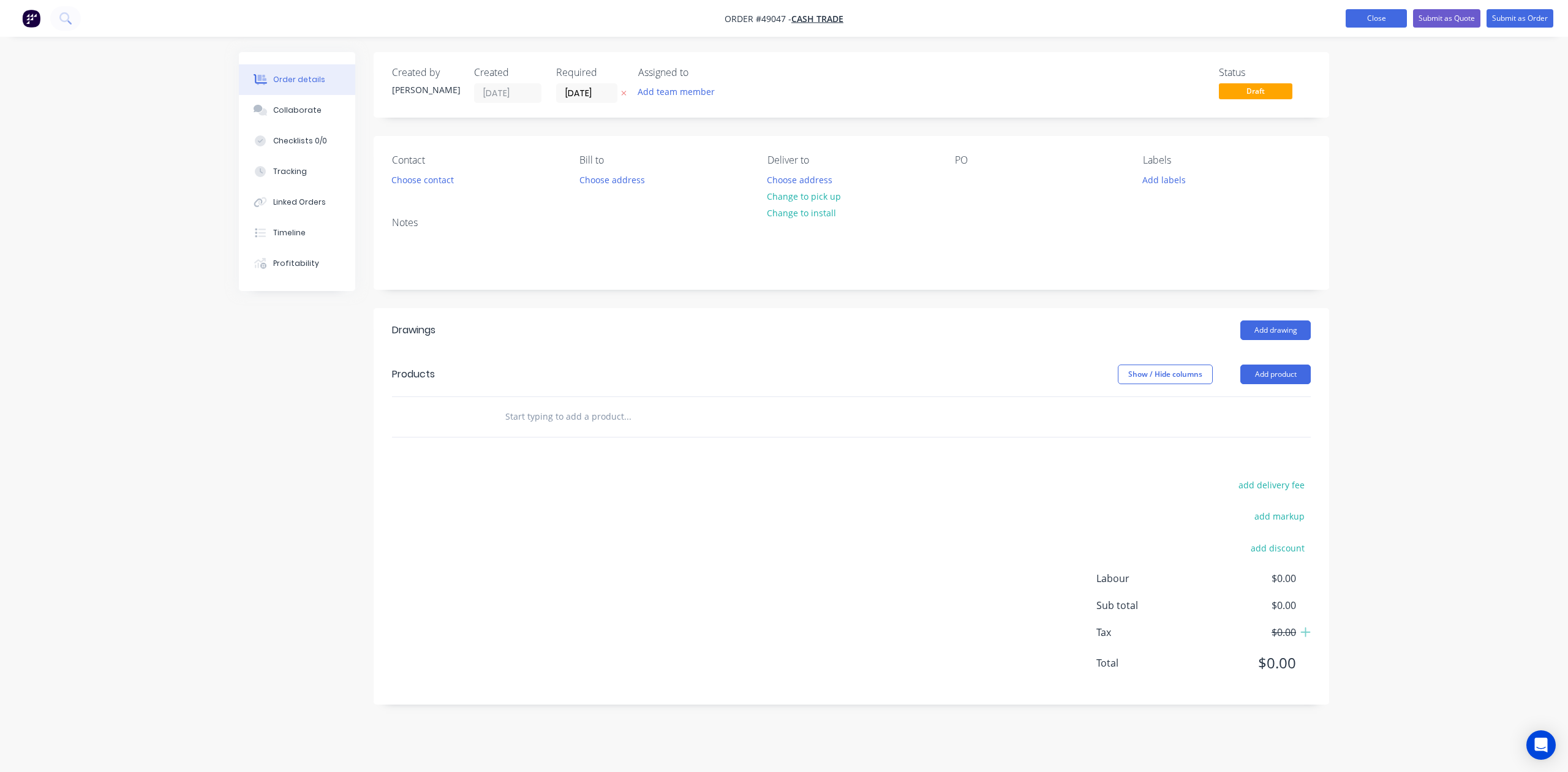
click at [1387, 11] on button "Close" at bounding box center [1377, 18] width 62 height 18
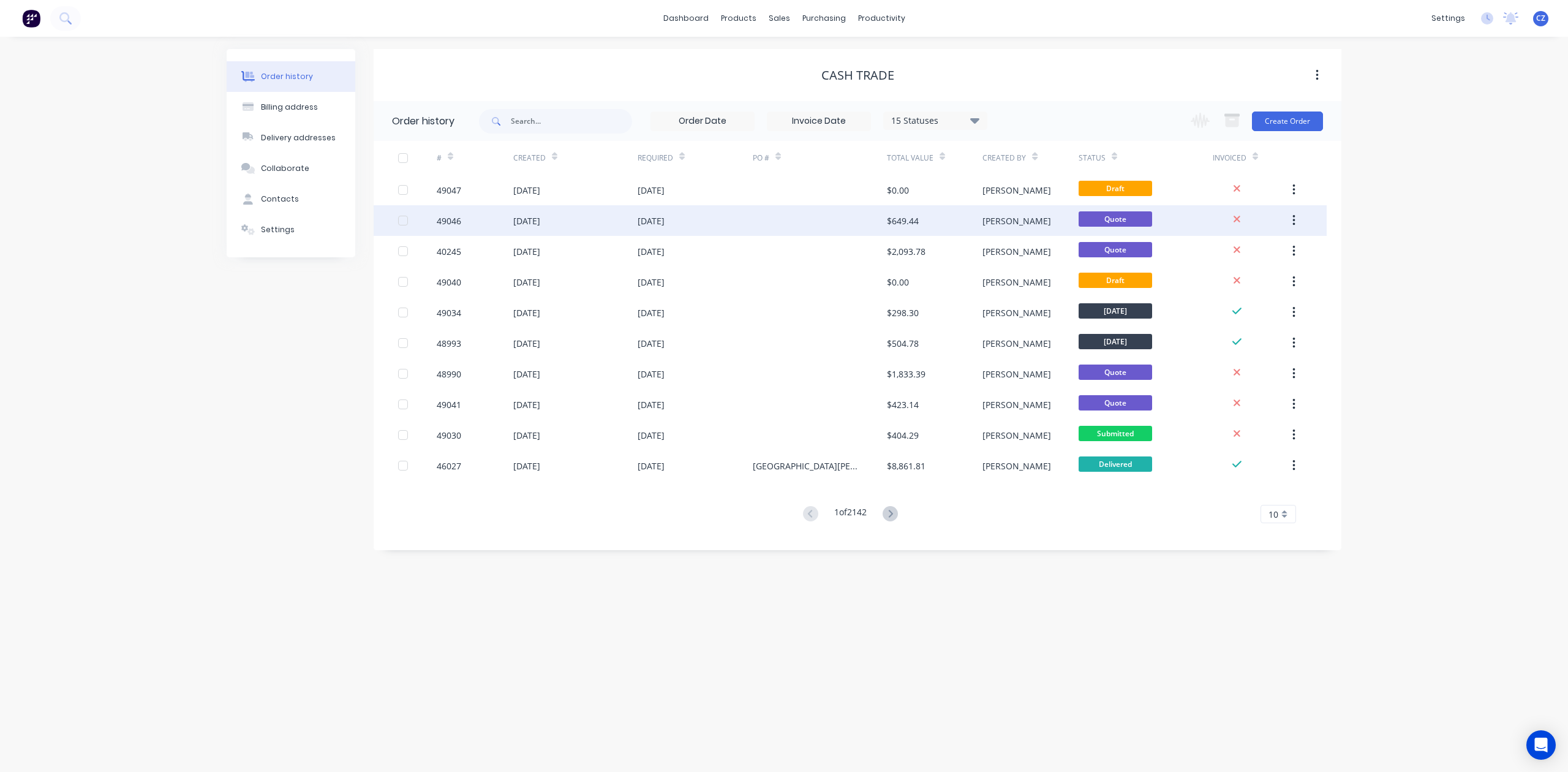
click at [858, 225] on div at bounding box center [820, 220] width 134 height 31
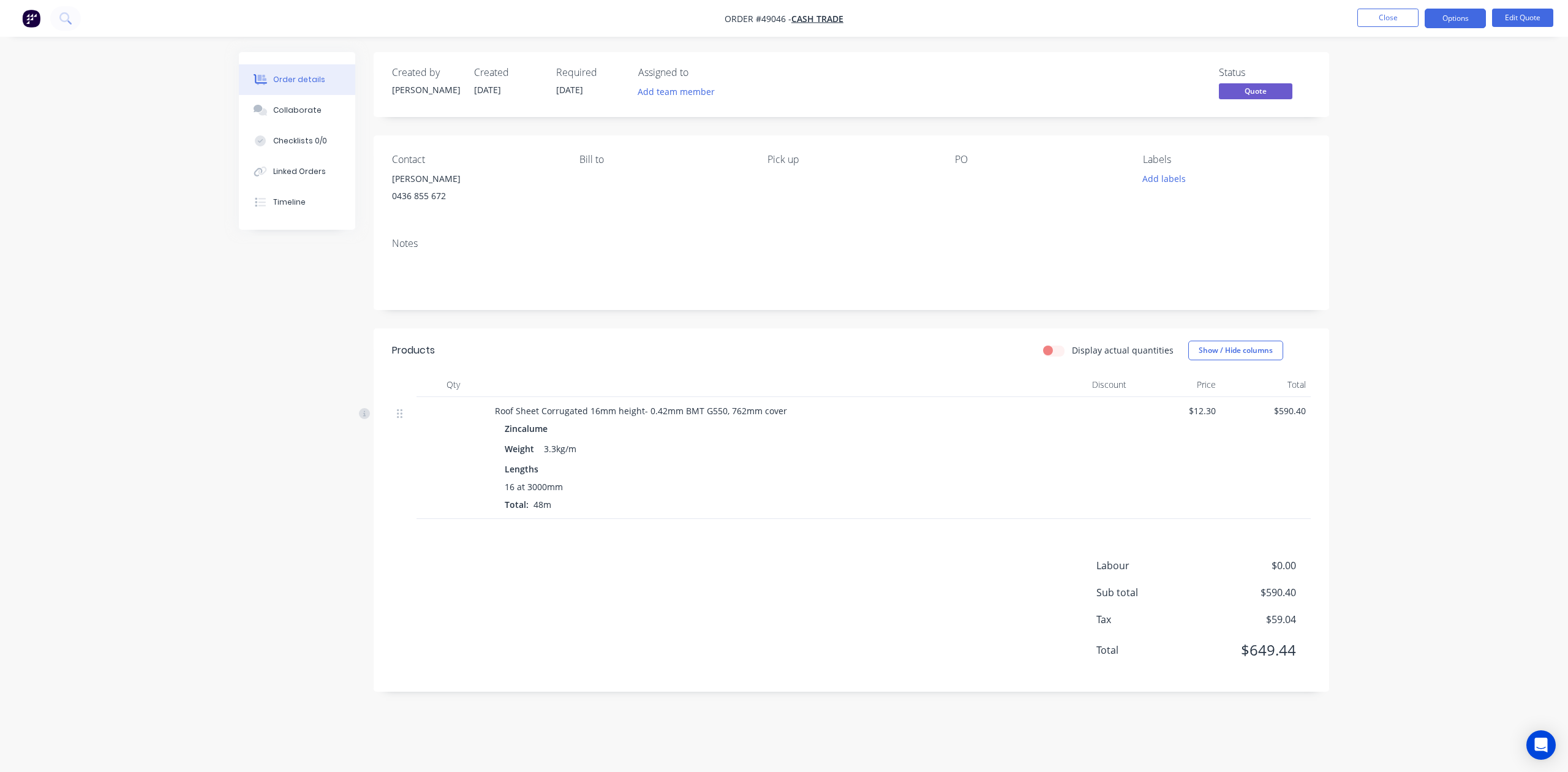
click at [892, 438] on div "Zincalume Weight 3.3kg/m Lengths 16 at 3000mm Total: 48m" at bounding box center [766, 466] width 541 height 92
click at [1393, 13] on button "Close" at bounding box center [1388, 18] width 62 height 18
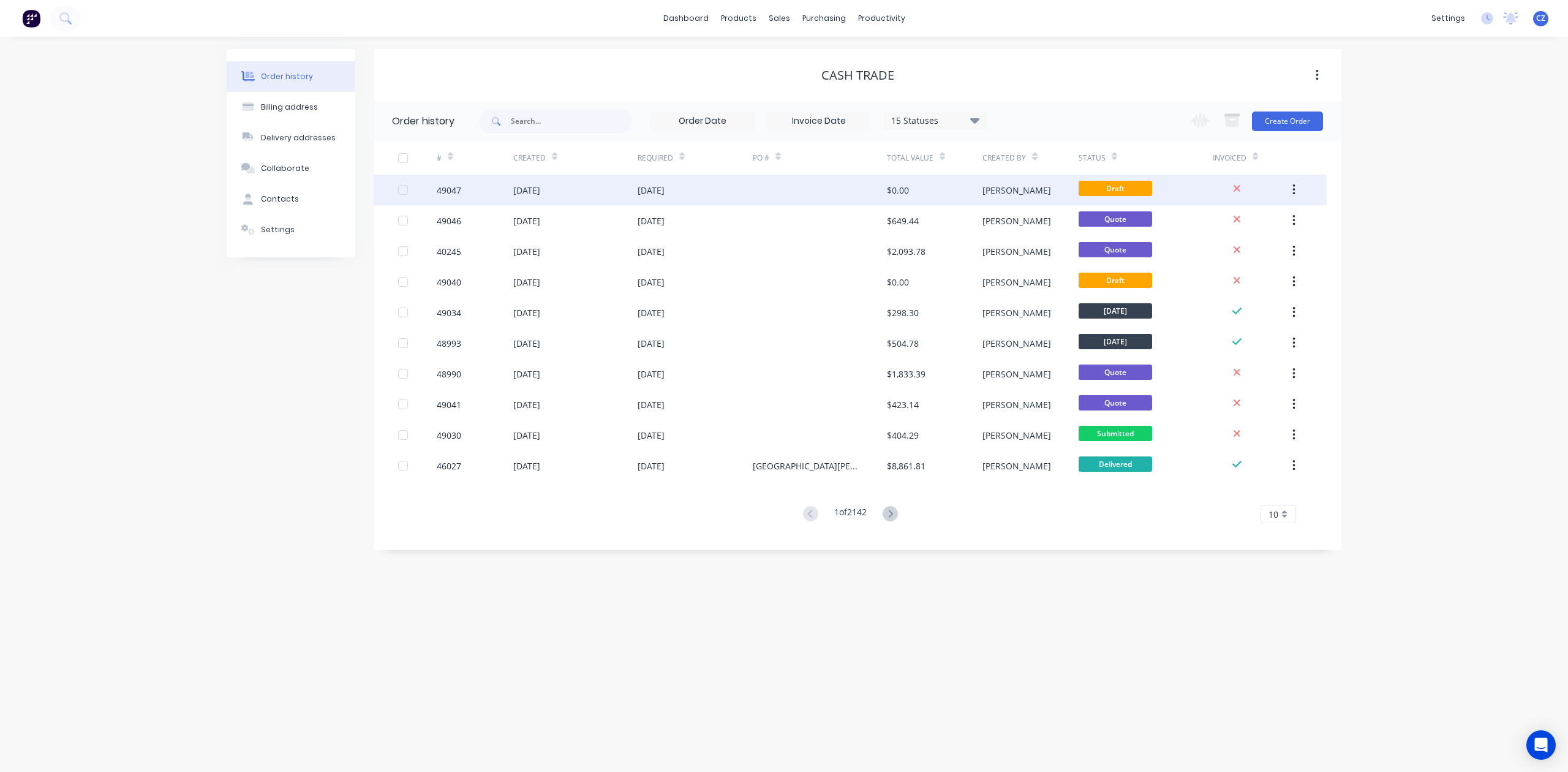
click at [893, 193] on div "$0.00" at bounding box center [898, 190] width 22 height 13
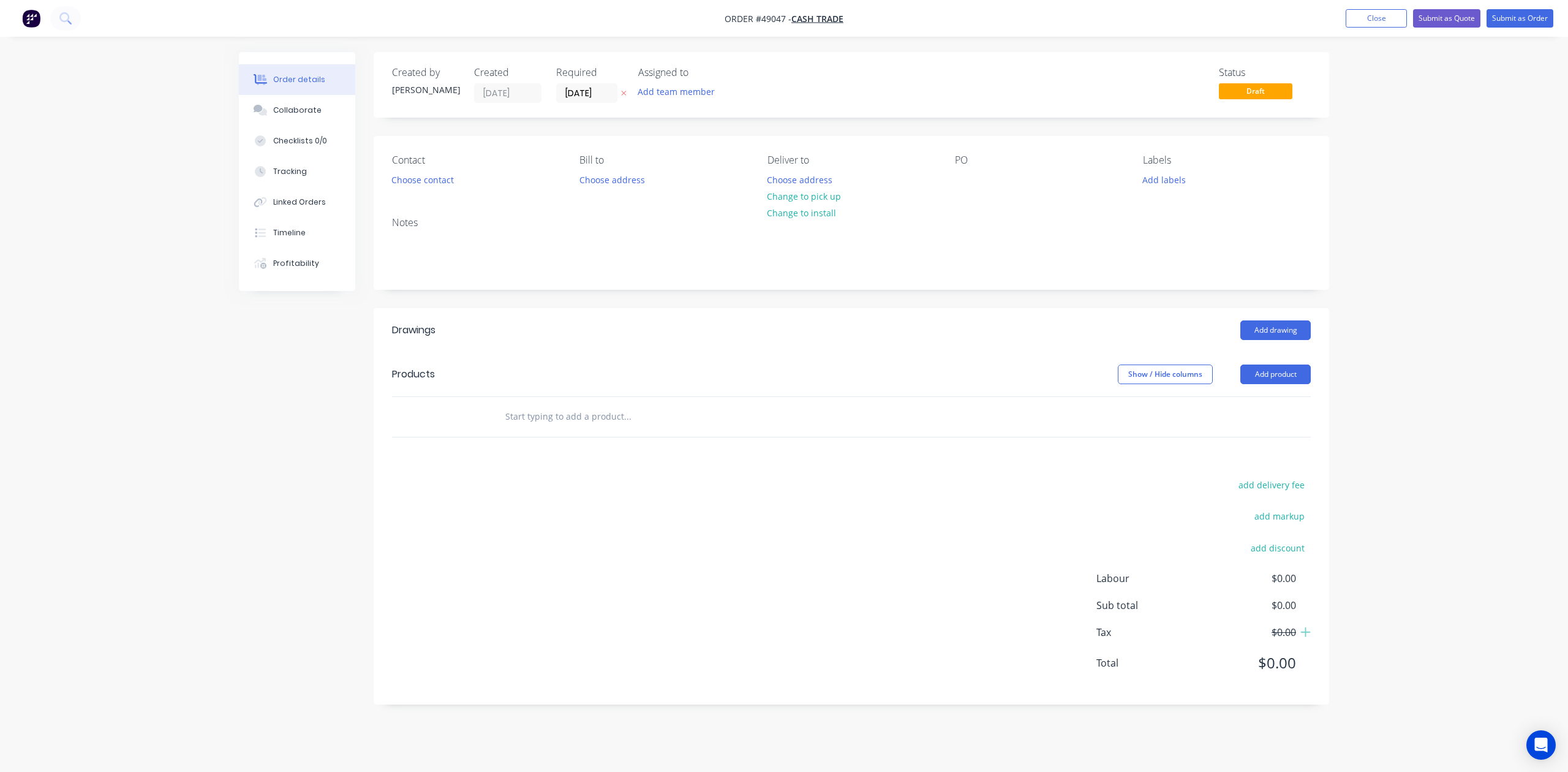
click at [902, 339] on div "Add drawing" at bounding box center [949, 330] width 723 height 19
click at [1365, 23] on button "Close" at bounding box center [1377, 18] width 62 height 18
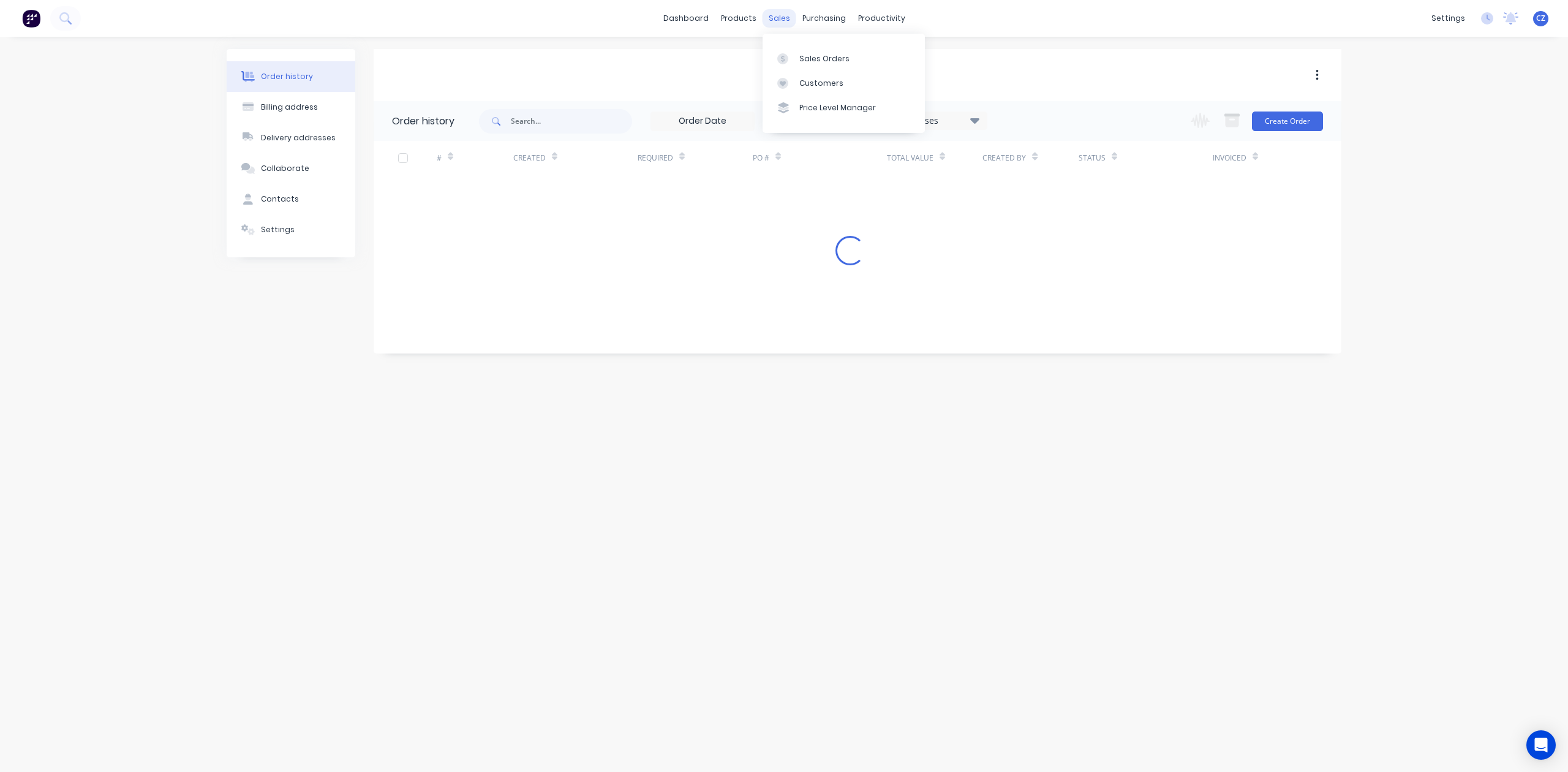
click at [777, 21] on div "sales" at bounding box center [780, 18] width 33 height 18
click at [791, 57] on div at bounding box center [786, 59] width 18 height 11
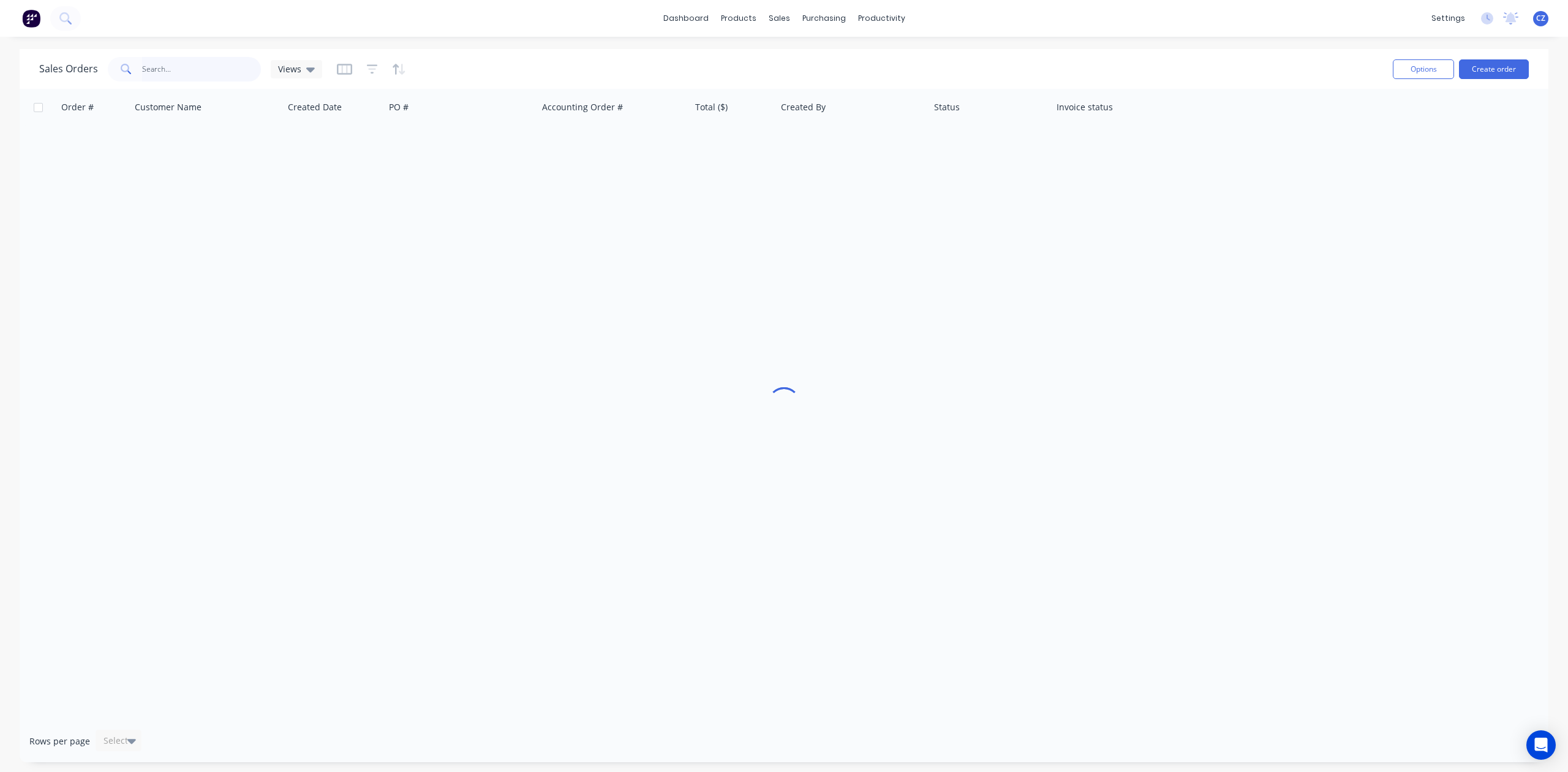
click at [216, 62] on input "text" at bounding box center [202, 70] width 120 height 25
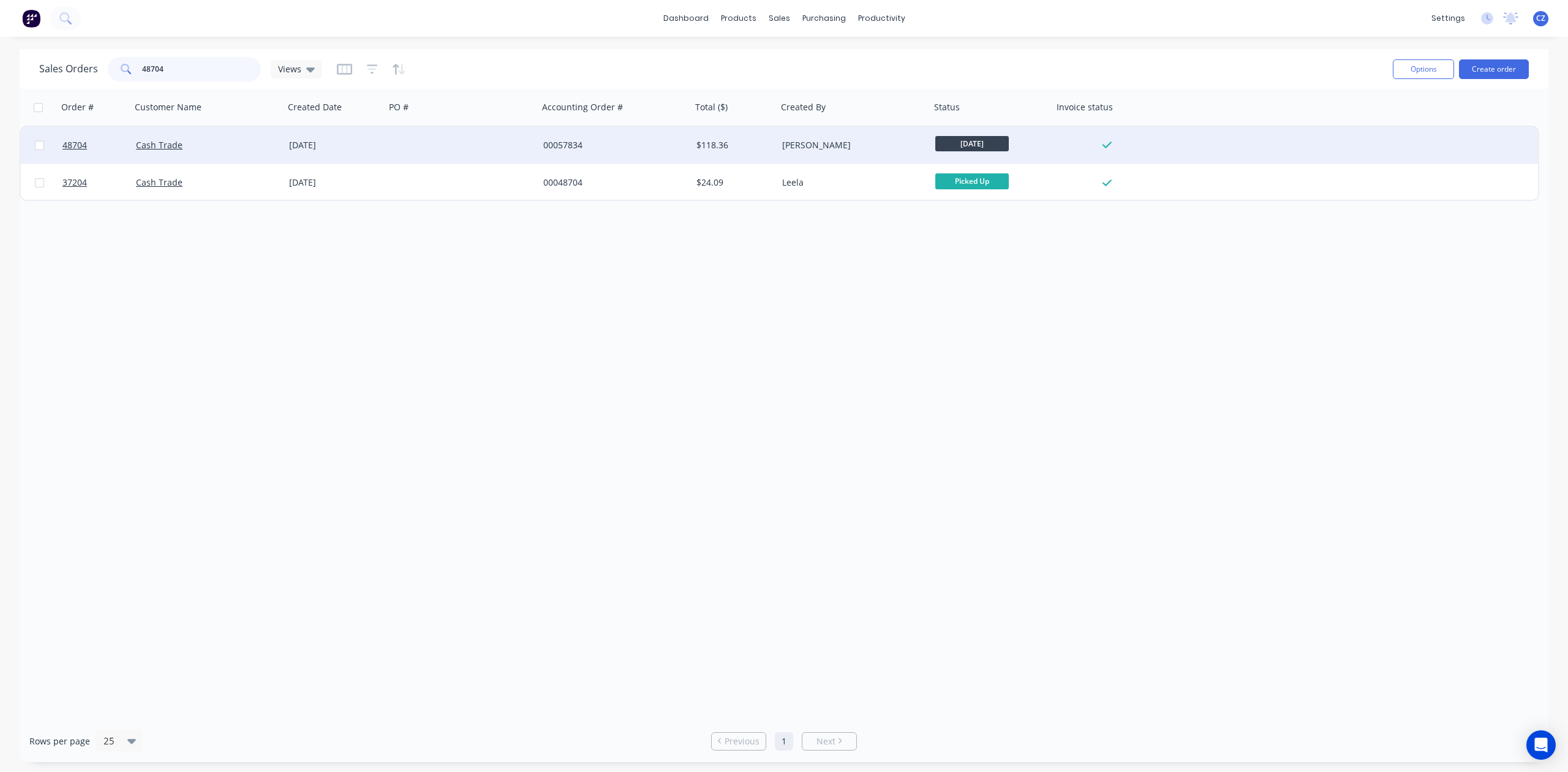
type input "48704"
click at [540, 138] on div "00057834" at bounding box center [615, 145] width 153 height 37
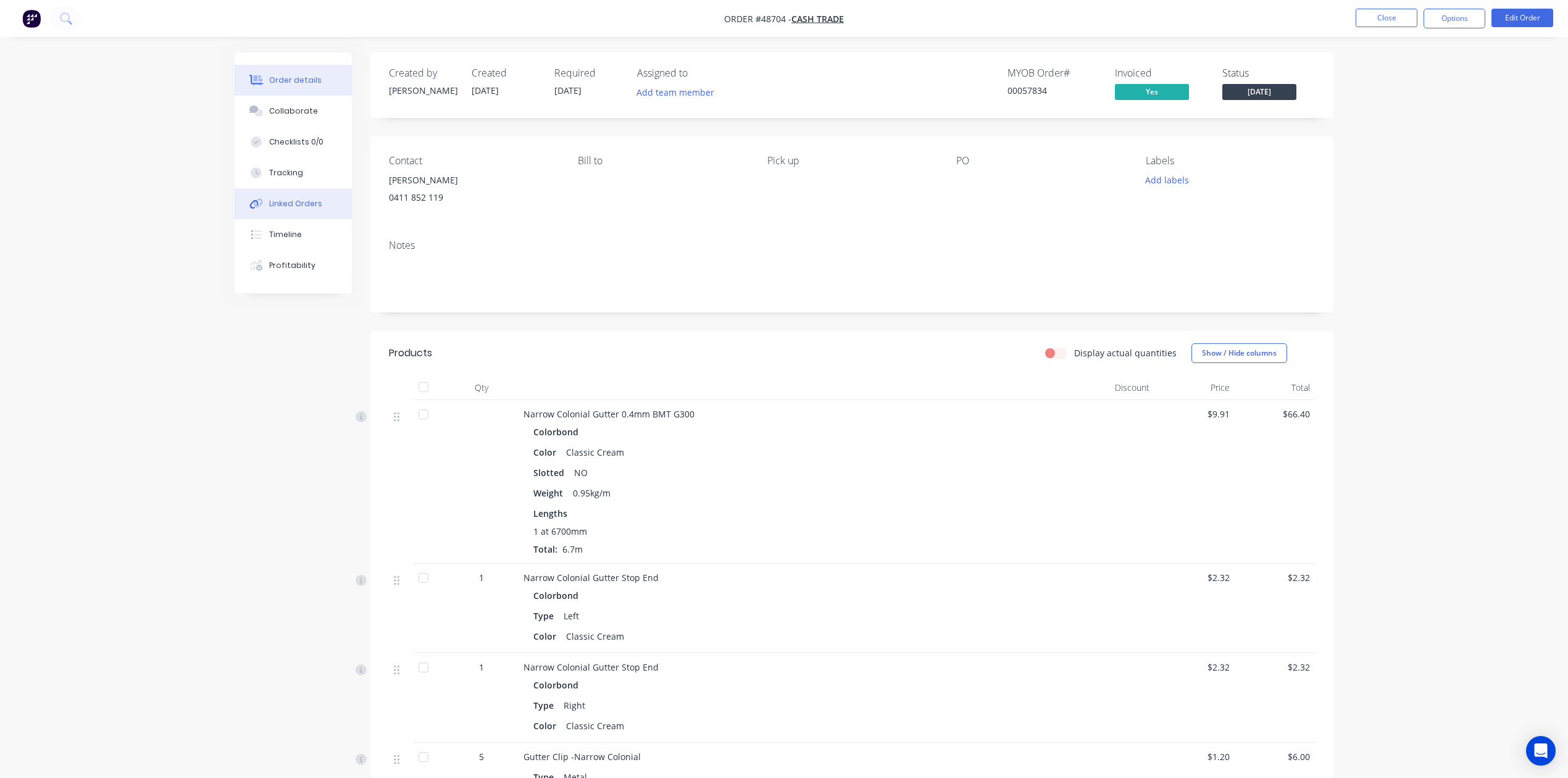
click at [302, 207] on div "Linked Orders" at bounding box center [296, 203] width 53 height 12
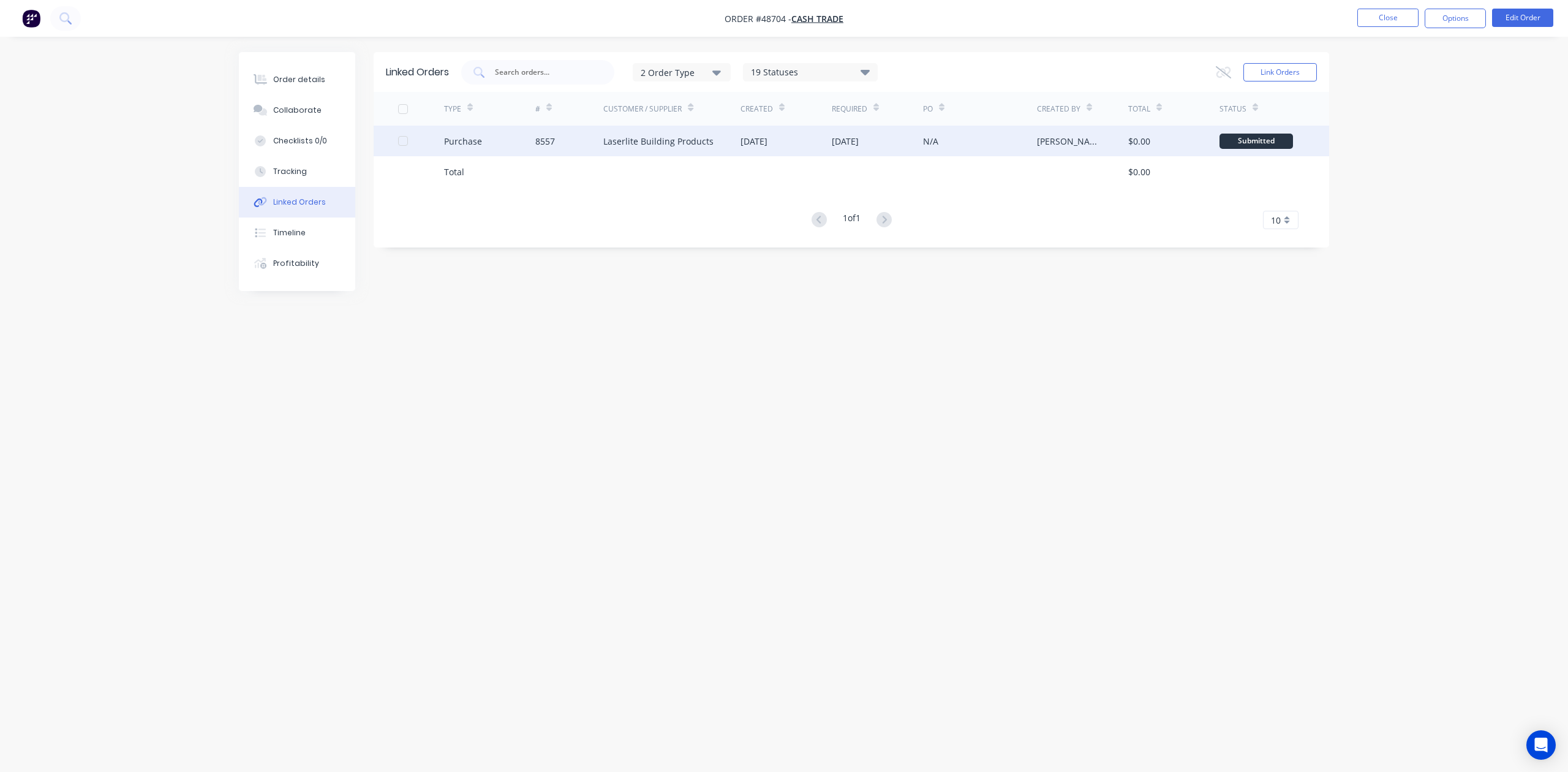
click at [646, 143] on div "Laserlite Building Products" at bounding box center [658, 141] width 110 height 13
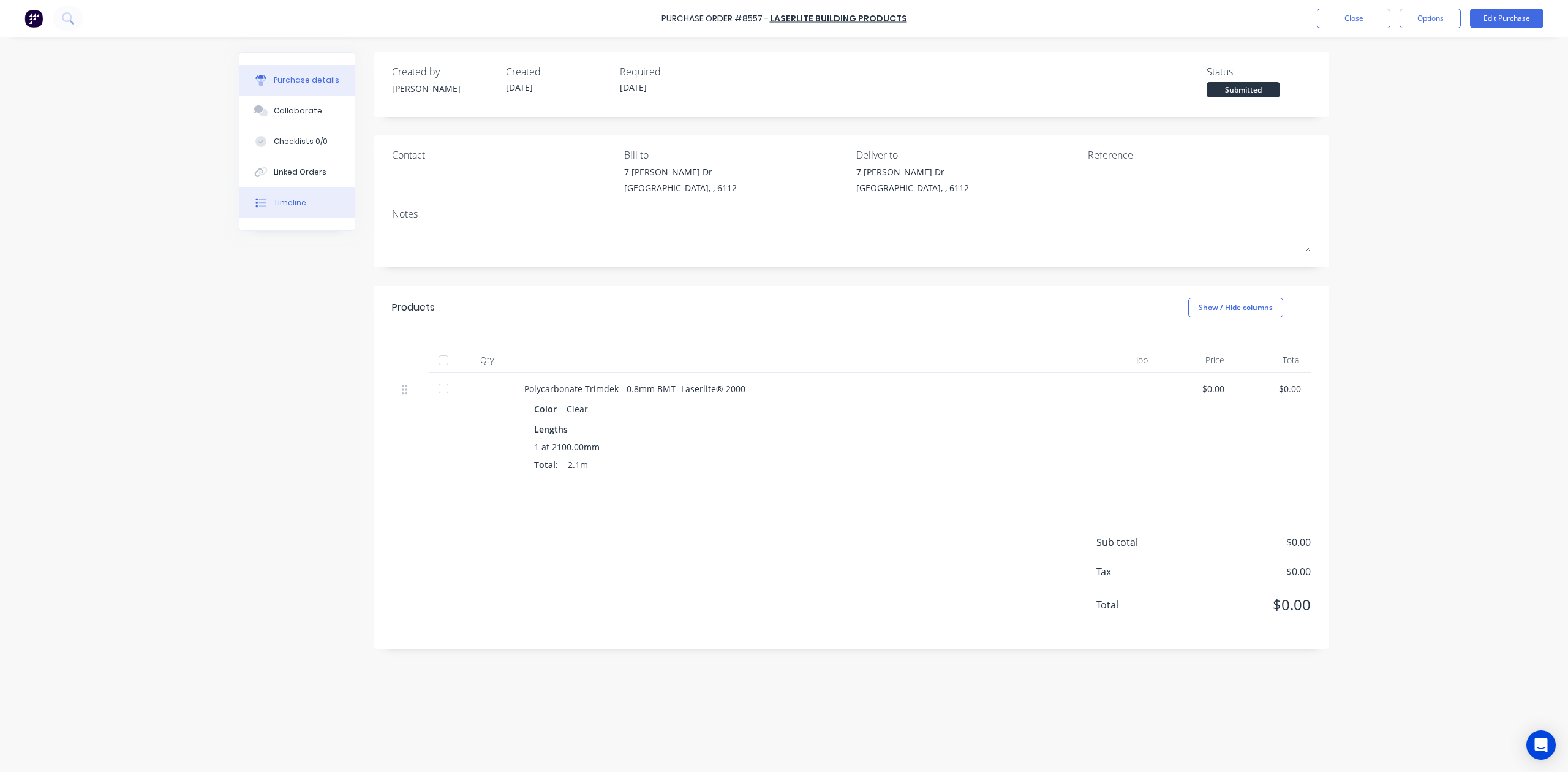
click at [292, 190] on button "Timeline" at bounding box center [297, 202] width 115 height 31
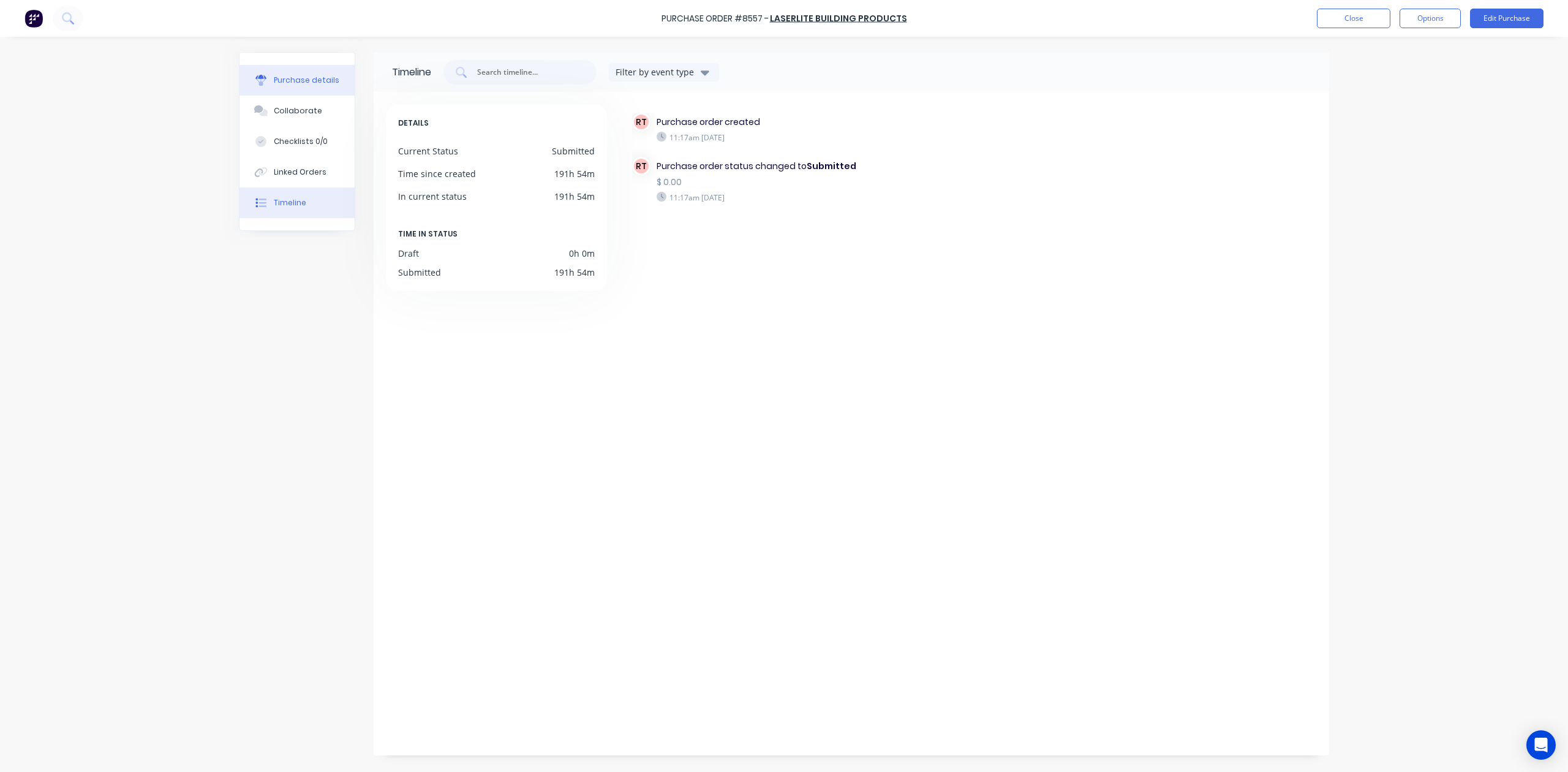
click at [312, 74] on button "Purchase details" at bounding box center [297, 80] width 115 height 31
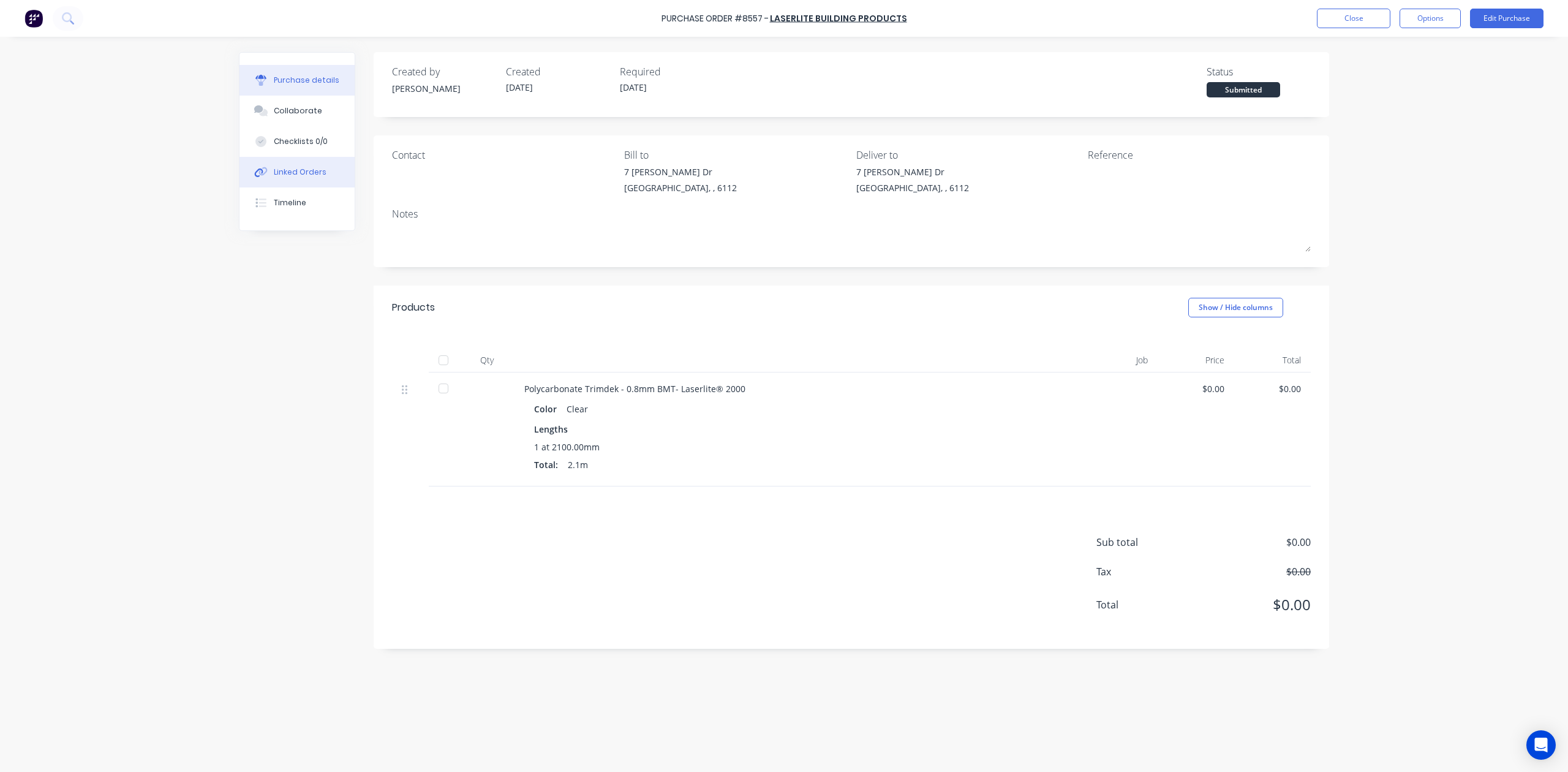
click at [307, 180] on button "Linked Orders" at bounding box center [297, 172] width 115 height 31
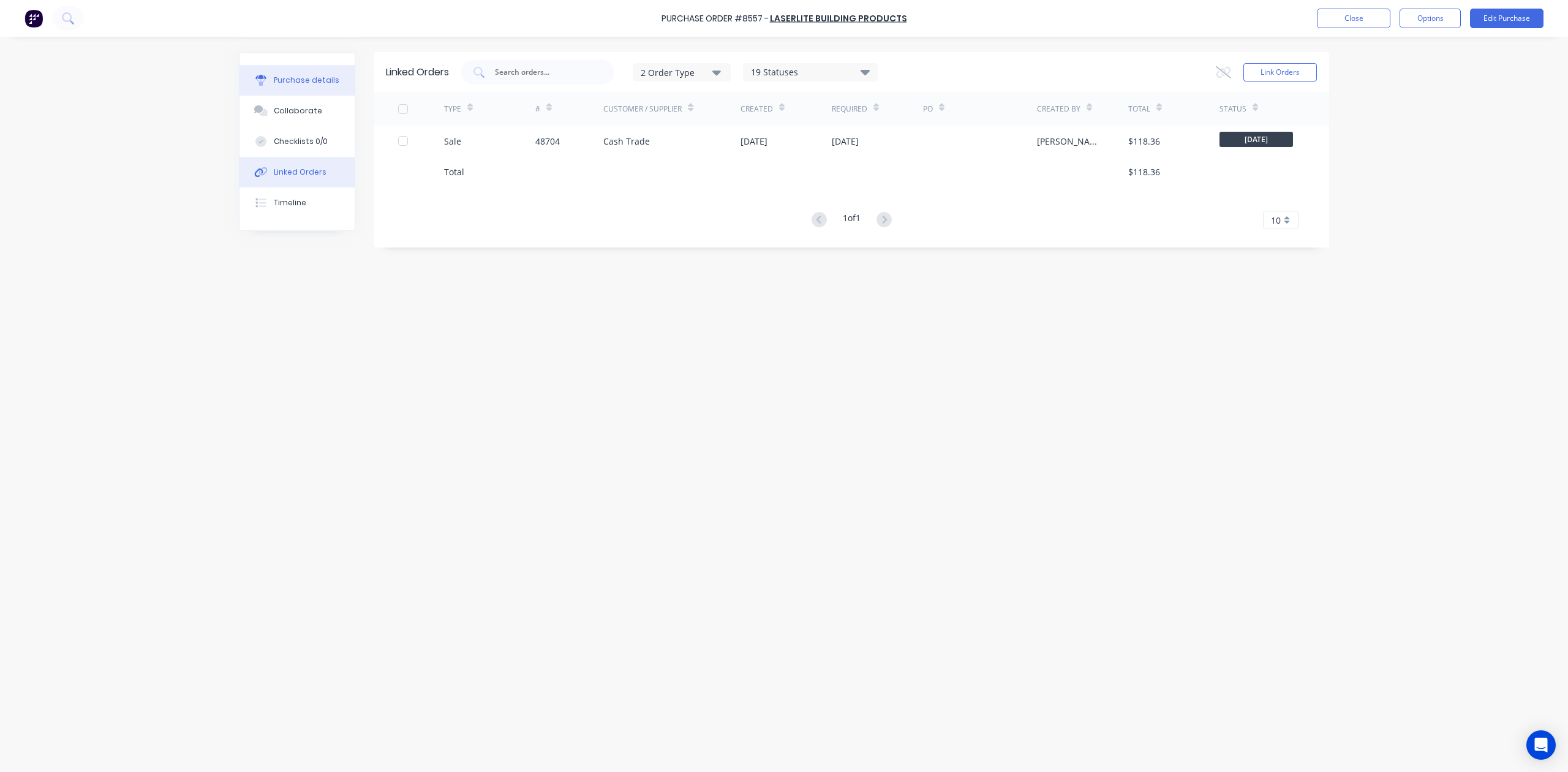
click at [302, 85] on div "Purchase details" at bounding box center [306, 80] width 65 height 11
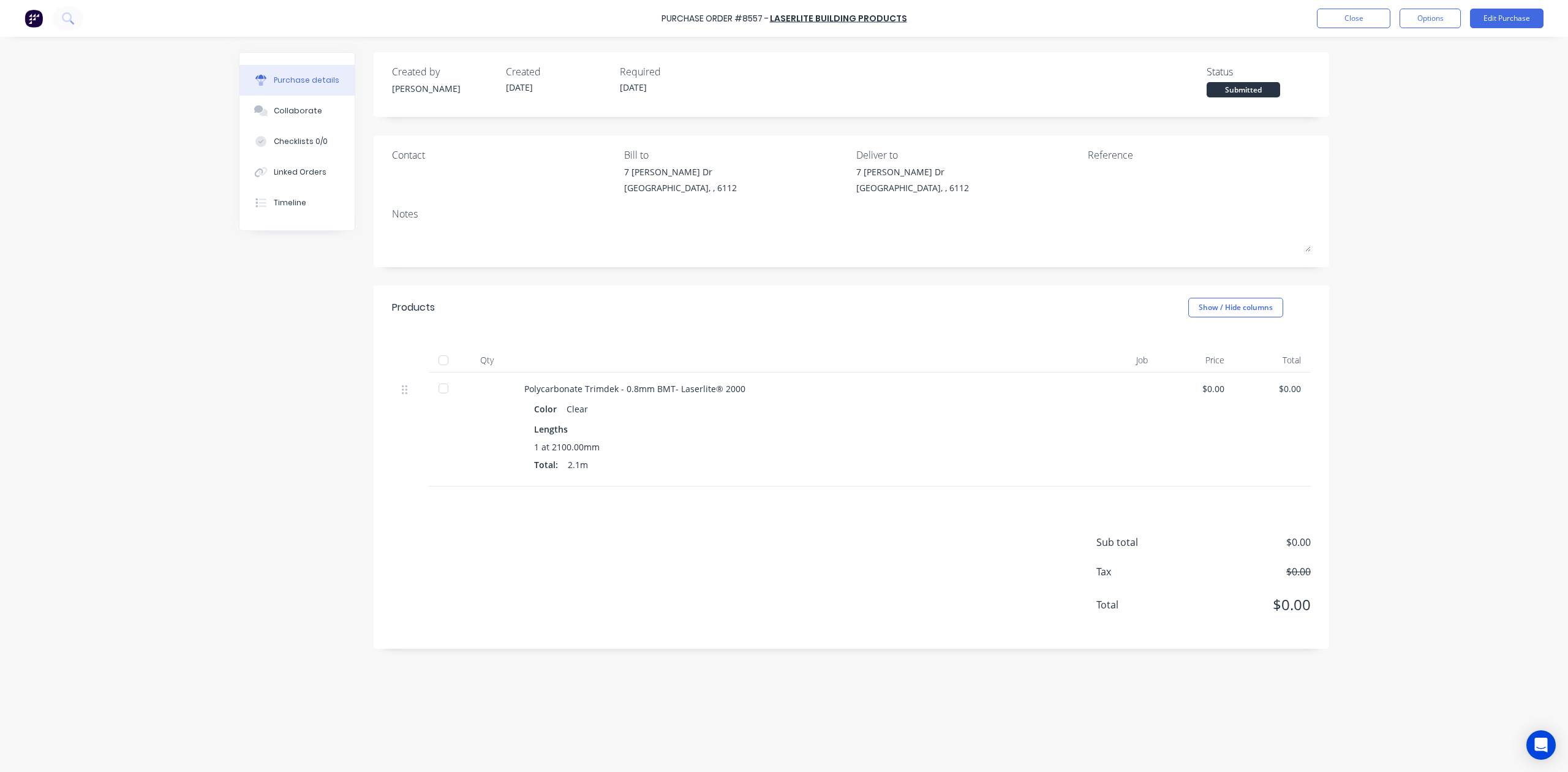
click at [959, 456] on div "1 at 2100.00mm Total: 2.1m" at bounding box center [790, 459] width 512 height 35
click at [306, 182] on button "Linked Orders" at bounding box center [297, 172] width 115 height 31
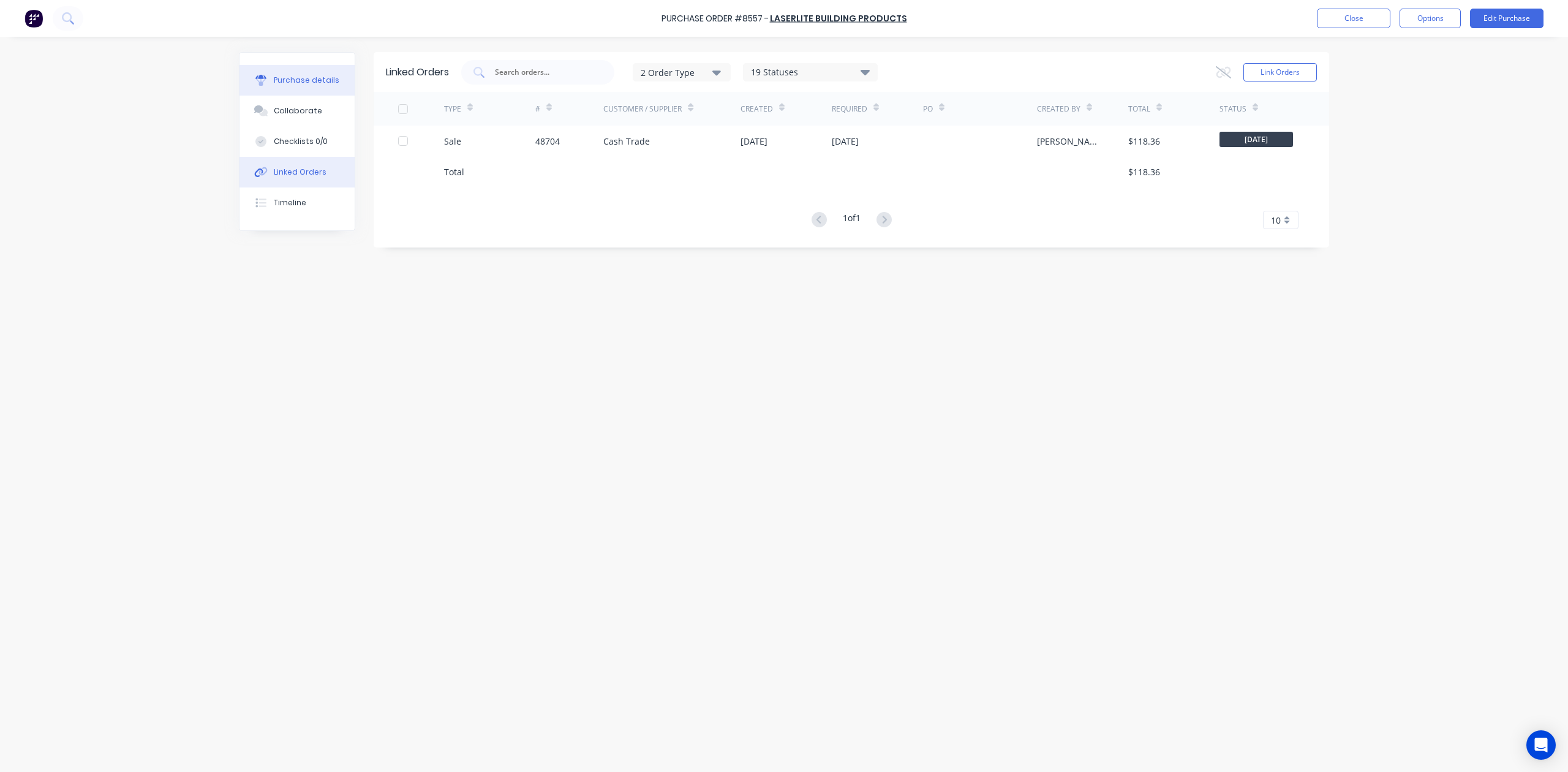
click at [334, 84] on button "Purchase details" at bounding box center [297, 80] width 115 height 31
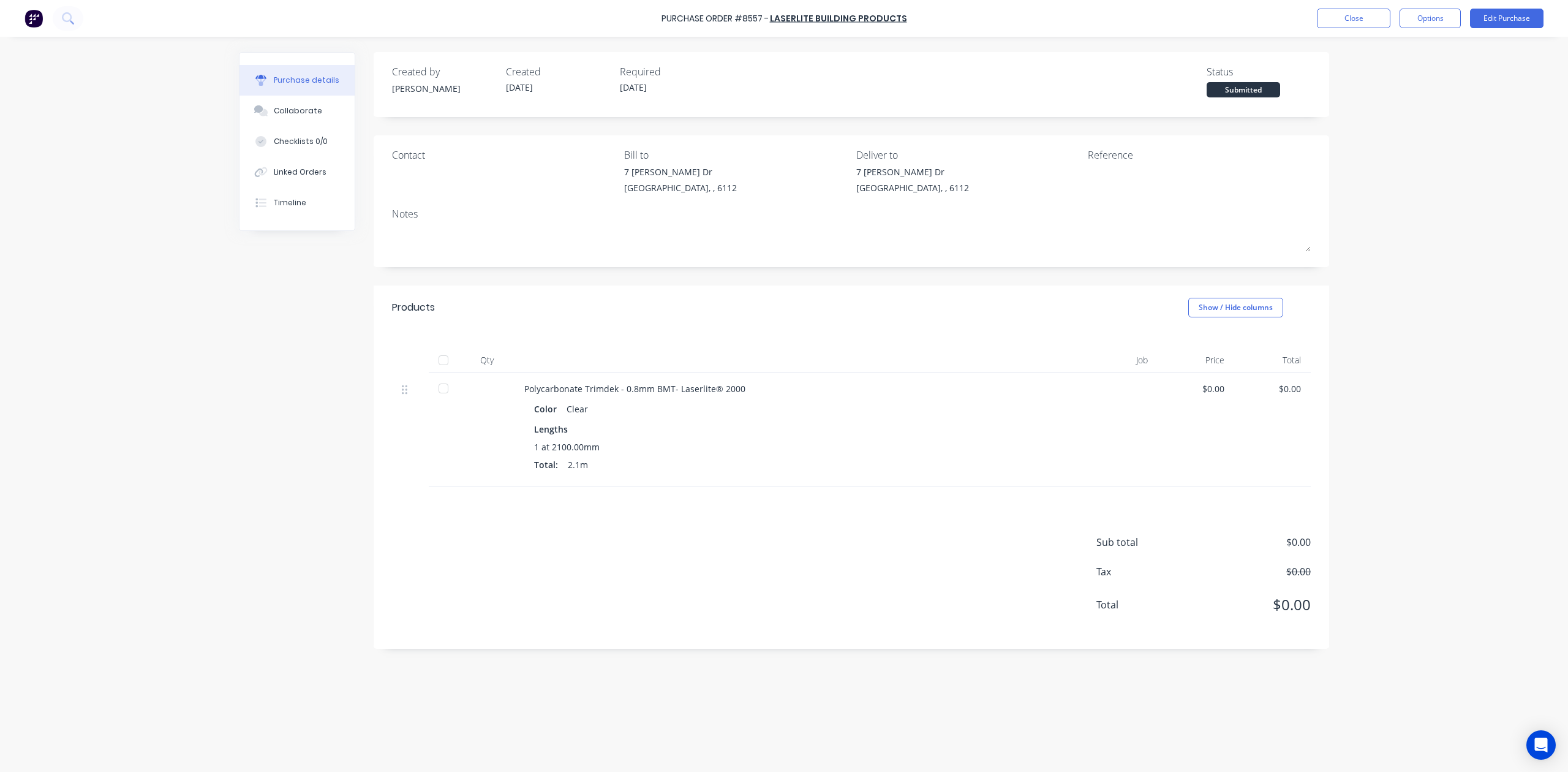
click at [897, 463] on div "Total: 2.1m" at bounding box center [790, 465] width 512 height 13
click at [281, 178] on button "Linked Orders" at bounding box center [297, 172] width 115 height 31
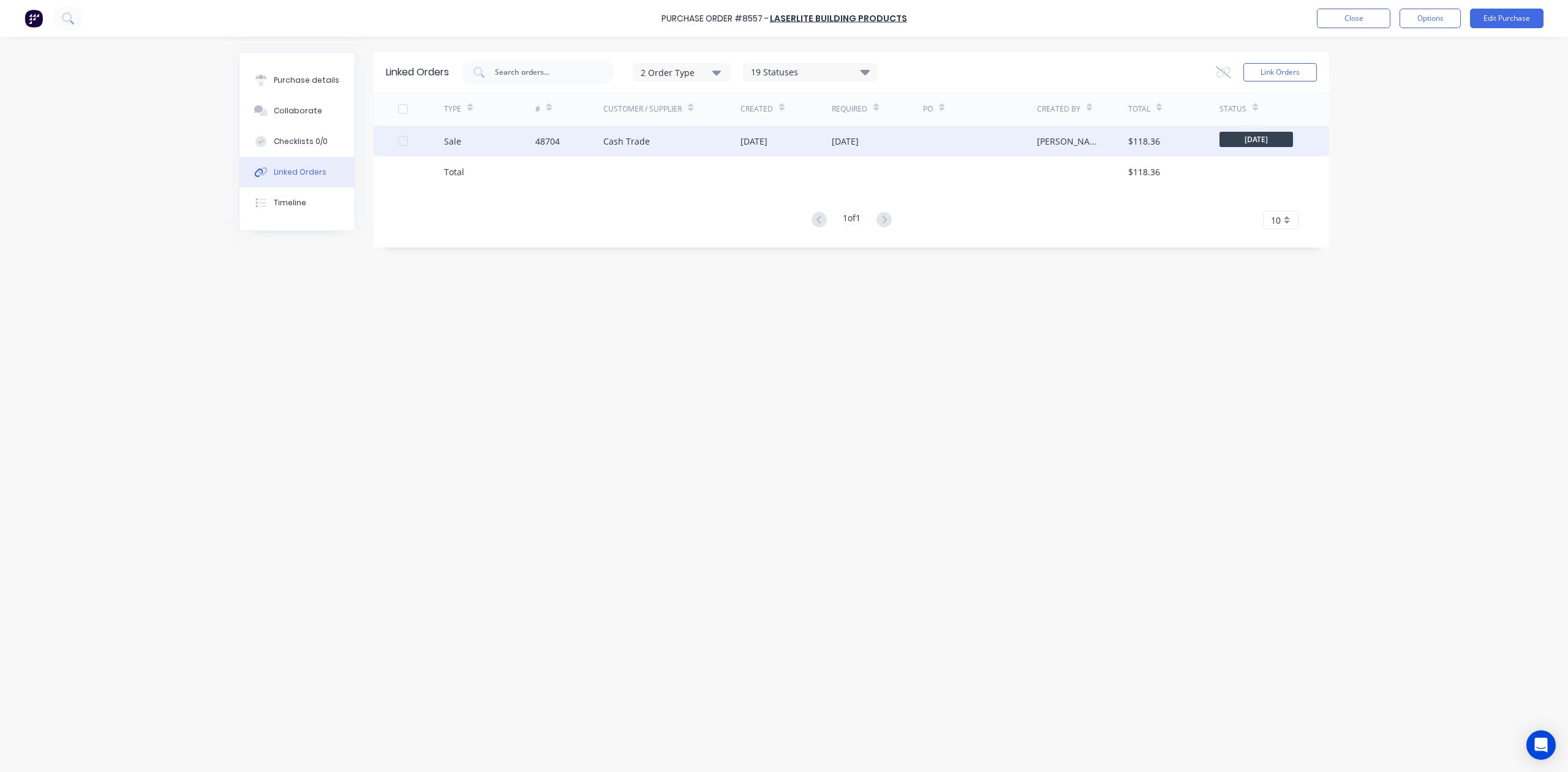
click at [588, 145] on div "48704" at bounding box center [569, 141] width 69 height 31
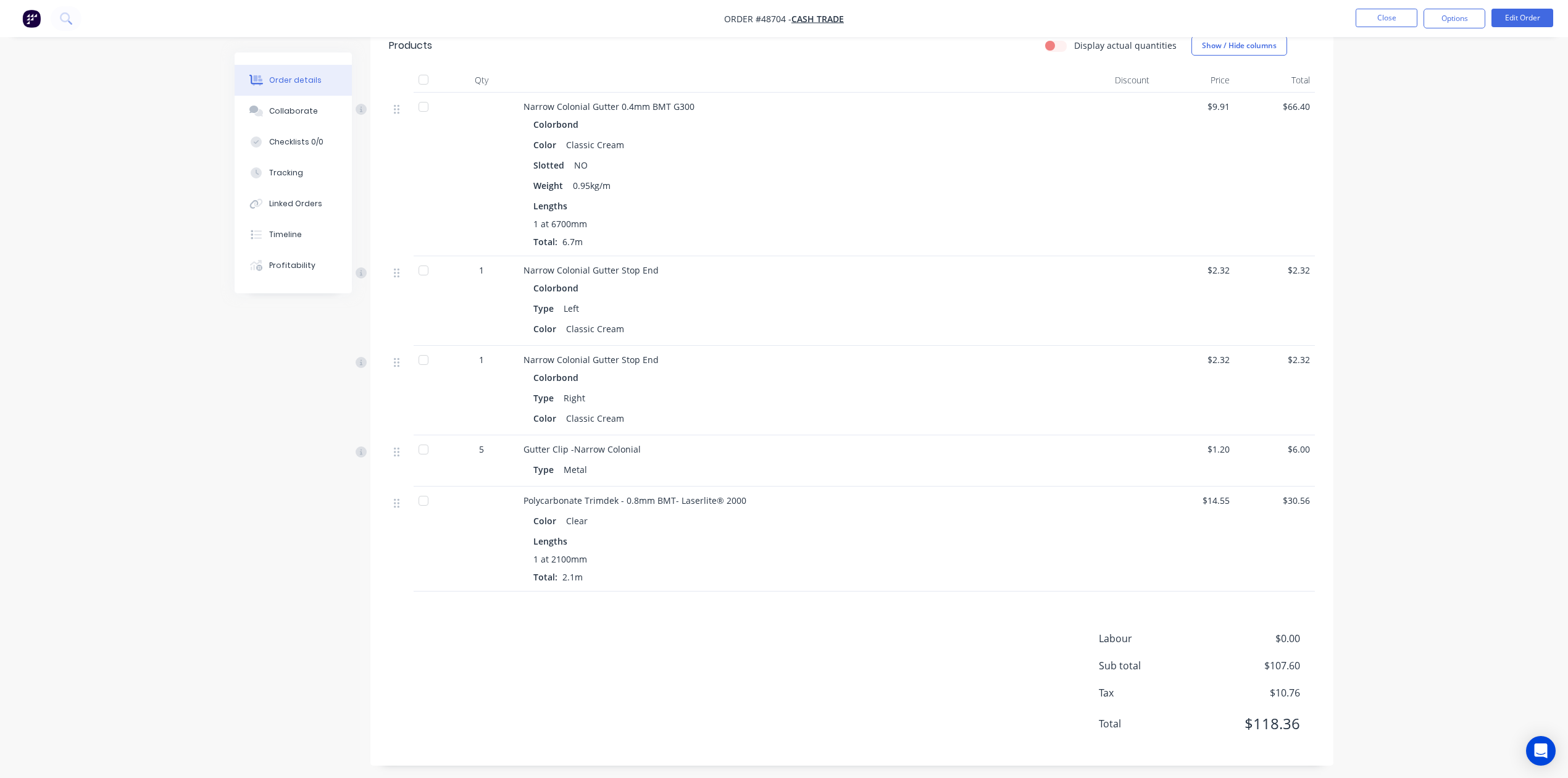
scroll to position [315, 0]
click at [1442, 28] on nav "Order #48704 - Cash Trade Close Options Edit Order" at bounding box center [784, 19] width 1568 height 37
click at [1447, 21] on button "Options" at bounding box center [1454, 19] width 62 height 20
click at [1399, 217] on div "Purchase Products" at bounding box center [1417, 224] width 114 height 18
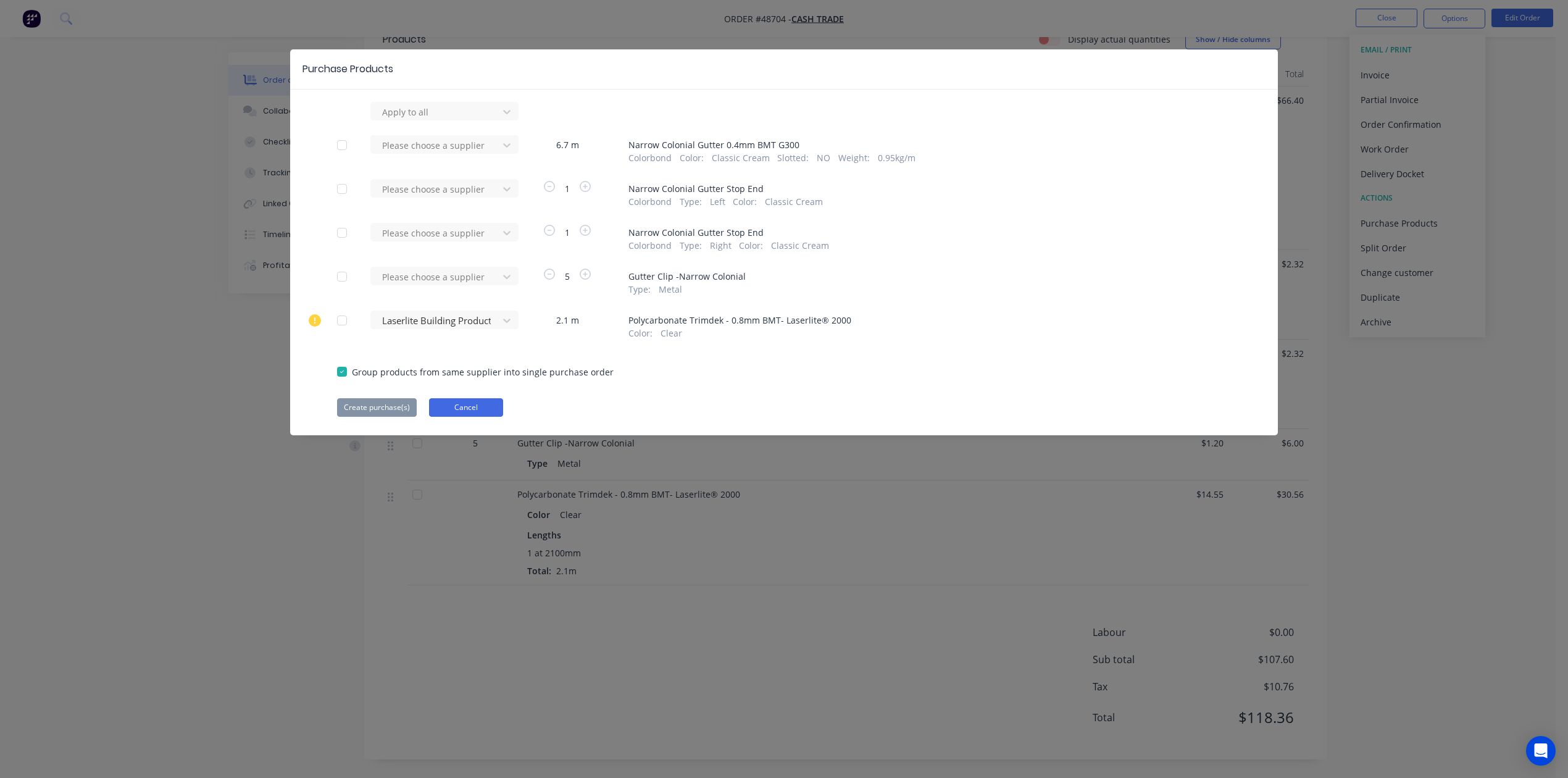
click at [490, 402] on button "Cancel" at bounding box center [466, 407] width 74 height 19
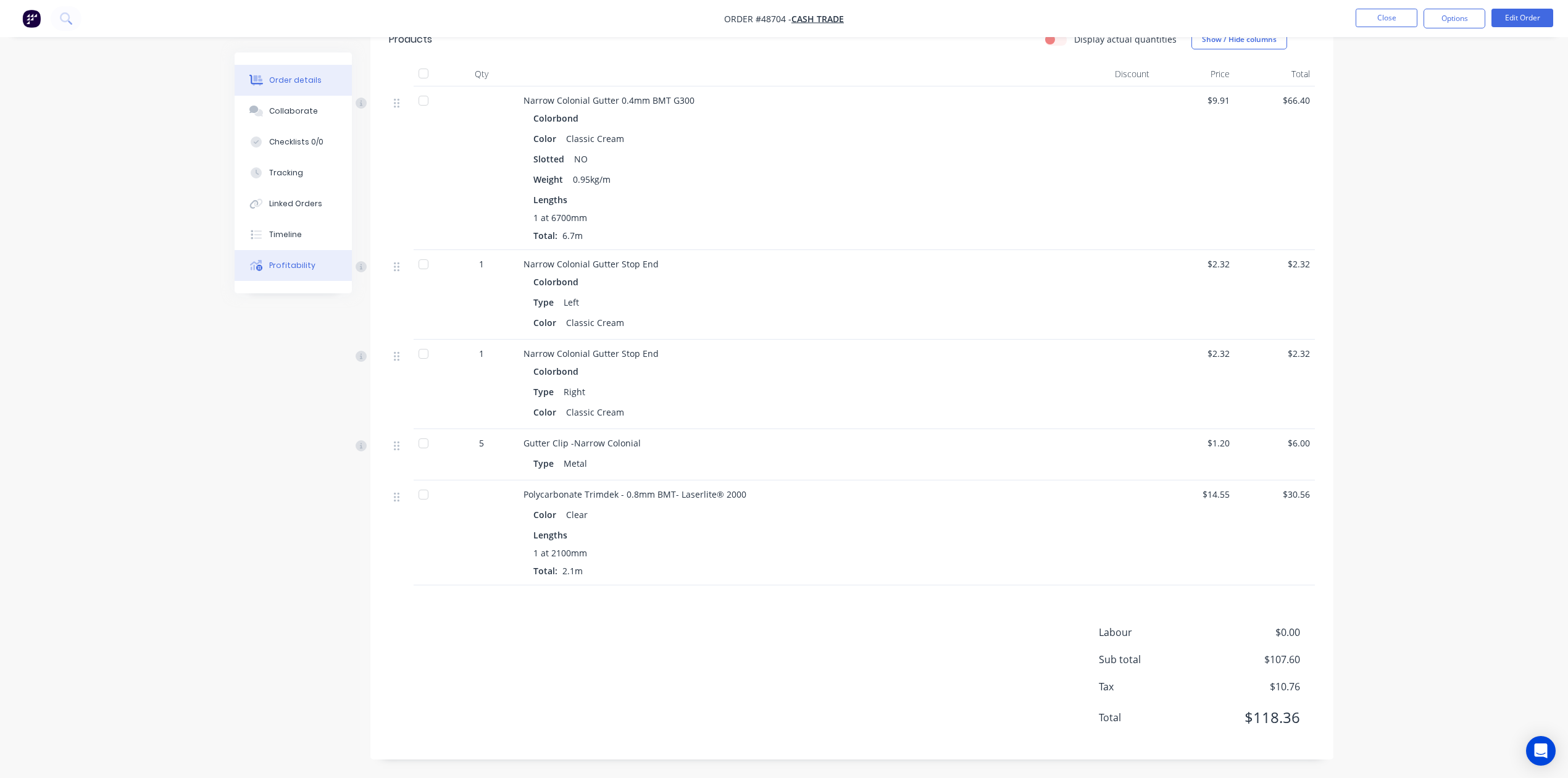
click at [326, 250] on button "Profitability" at bounding box center [294, 265] width 117 height 31
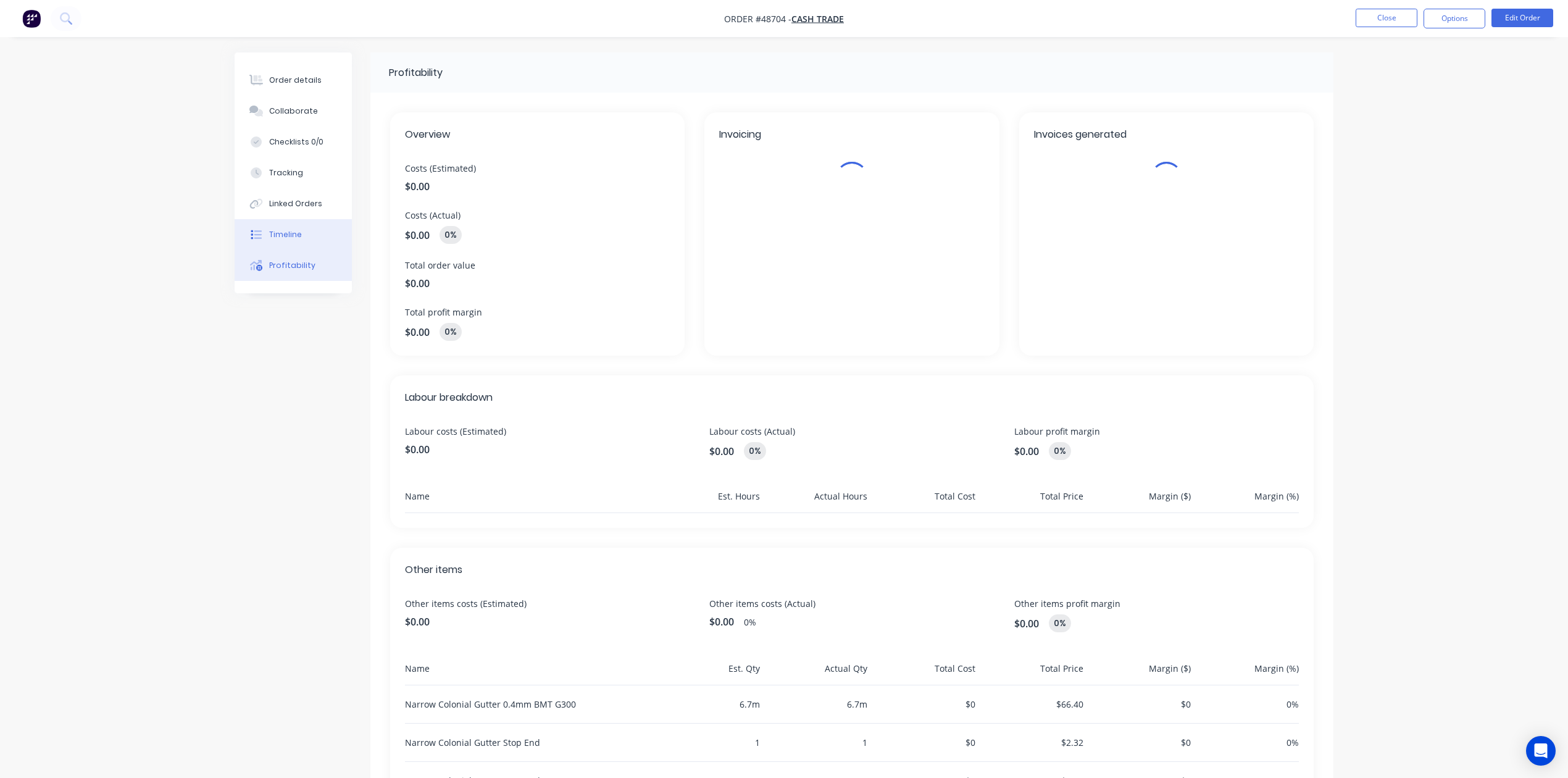
click at [325, 223] on button "Timeline" at bounding box center [294, 234] width 117 height 31
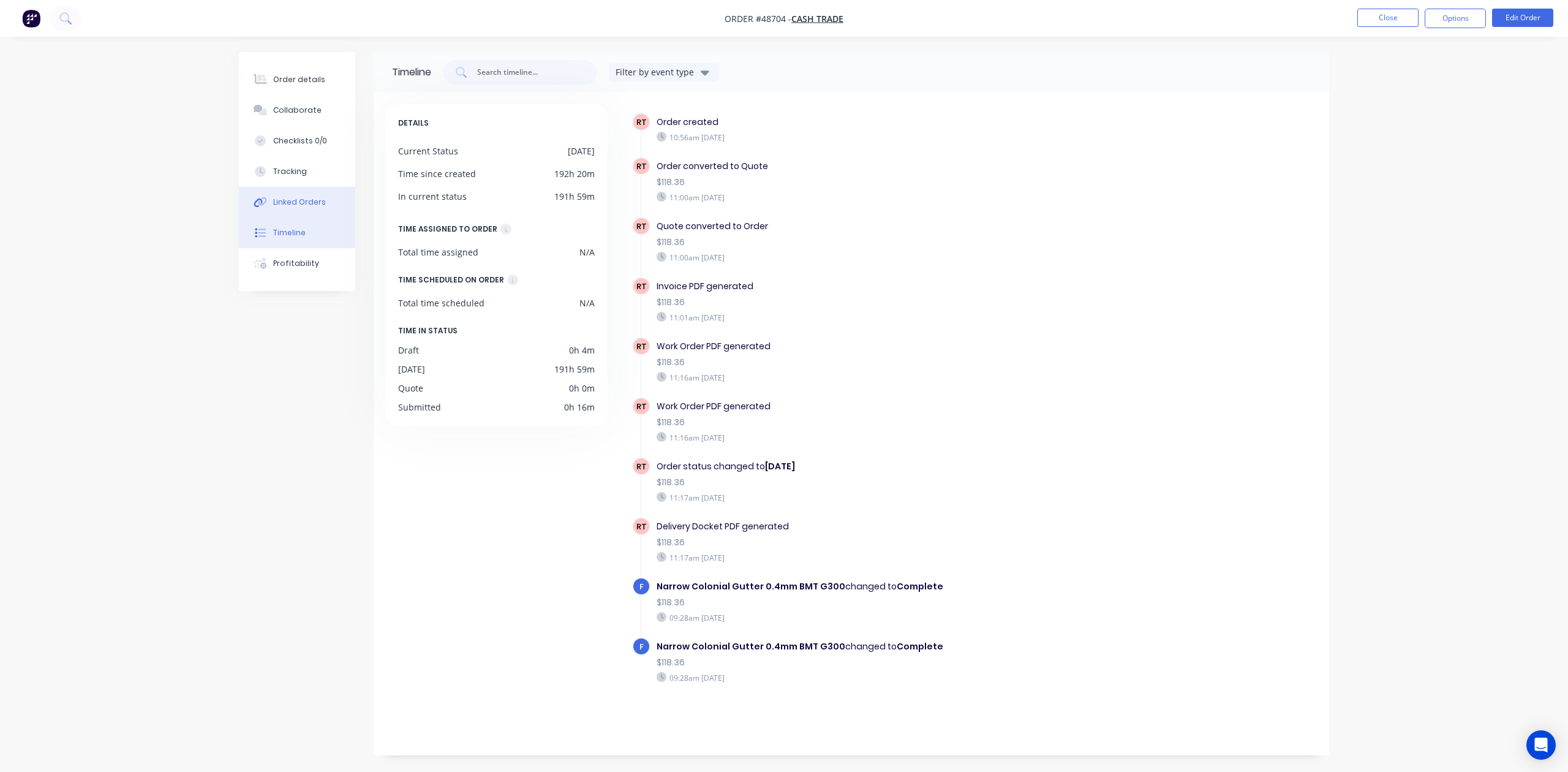
click at [313, 199] on div "Linked Orders" at bounding box center [299, 202] width 53 height 11
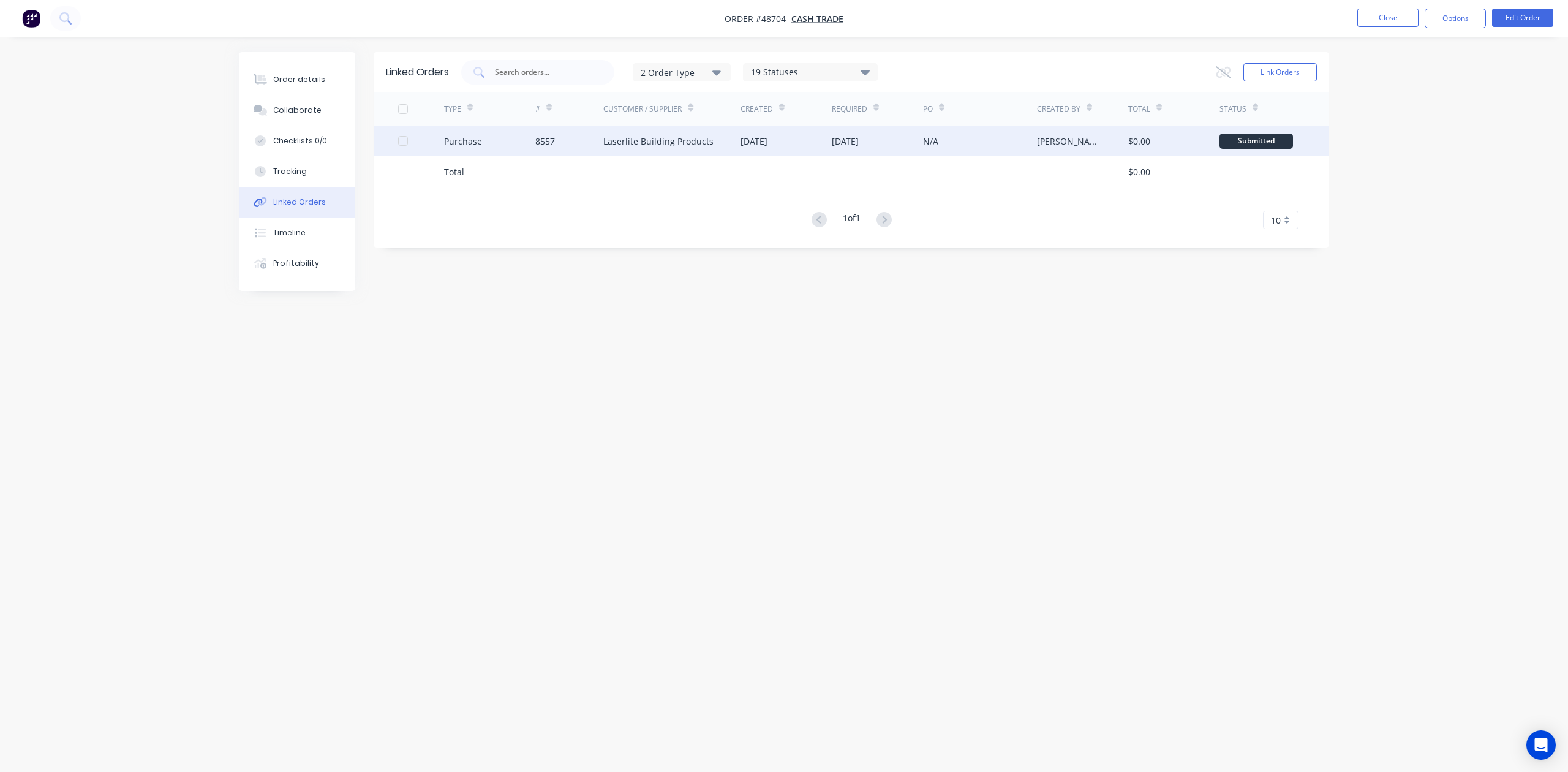
click at [836, 133] on div "04 Sep 2025" at bounding box center [877, 141] width 92 height 31
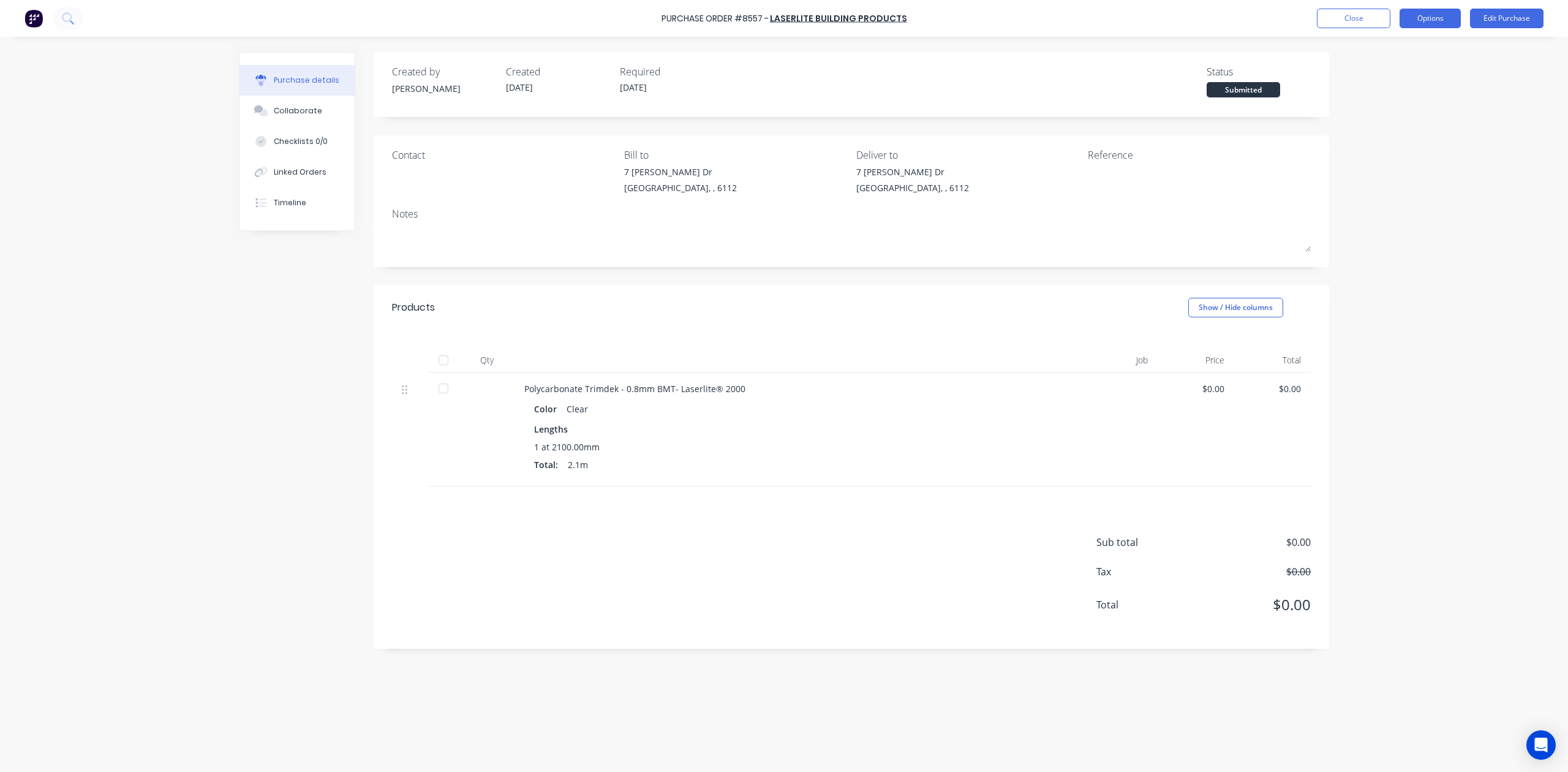
click at [1423, 17] on button "Options" at bounding box center [1431, 18] width 62 height 19
click at [1397, 45] on div "Print / Email" at bounding box center [1403, 50] width 94 height 18
drag, startPoint x: 932, startPoint y: 234, endPoint x: 989, endPoint y: 193, distance: 70.2
click at [934, 233] on textarea at bounding box center [852, 238] width 919 height 27
click at [1507, 18] on button "Edit Purchase" at bounding box center [1507, 18] width 74 height 19
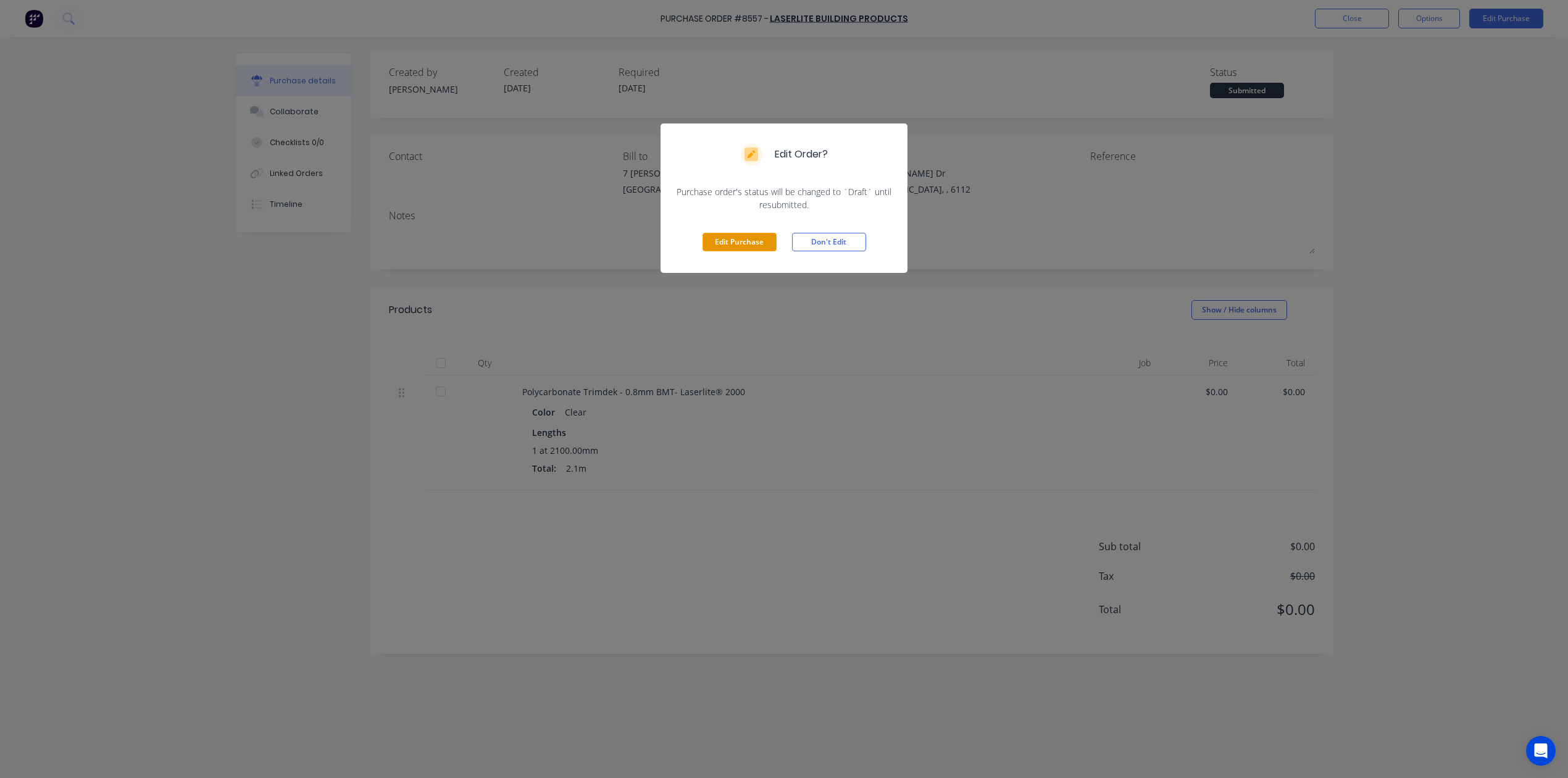
click at [746, 238] on button "Edit Purchase" at bounding box center [740, 241] width 74 height 19
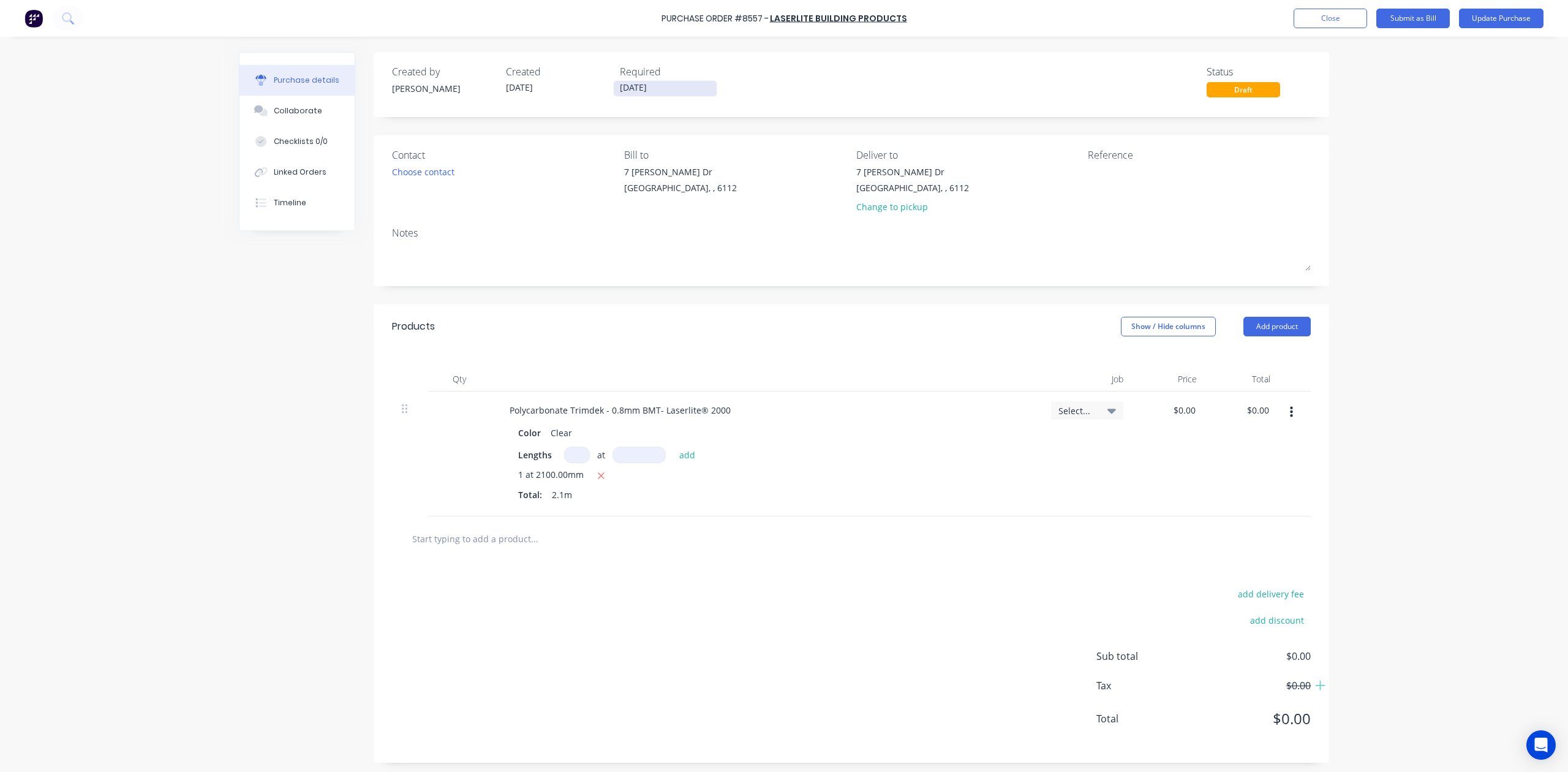
click at [614, 87] on input "04/09/25" at bounding box center [665, 88] width 103 height 15
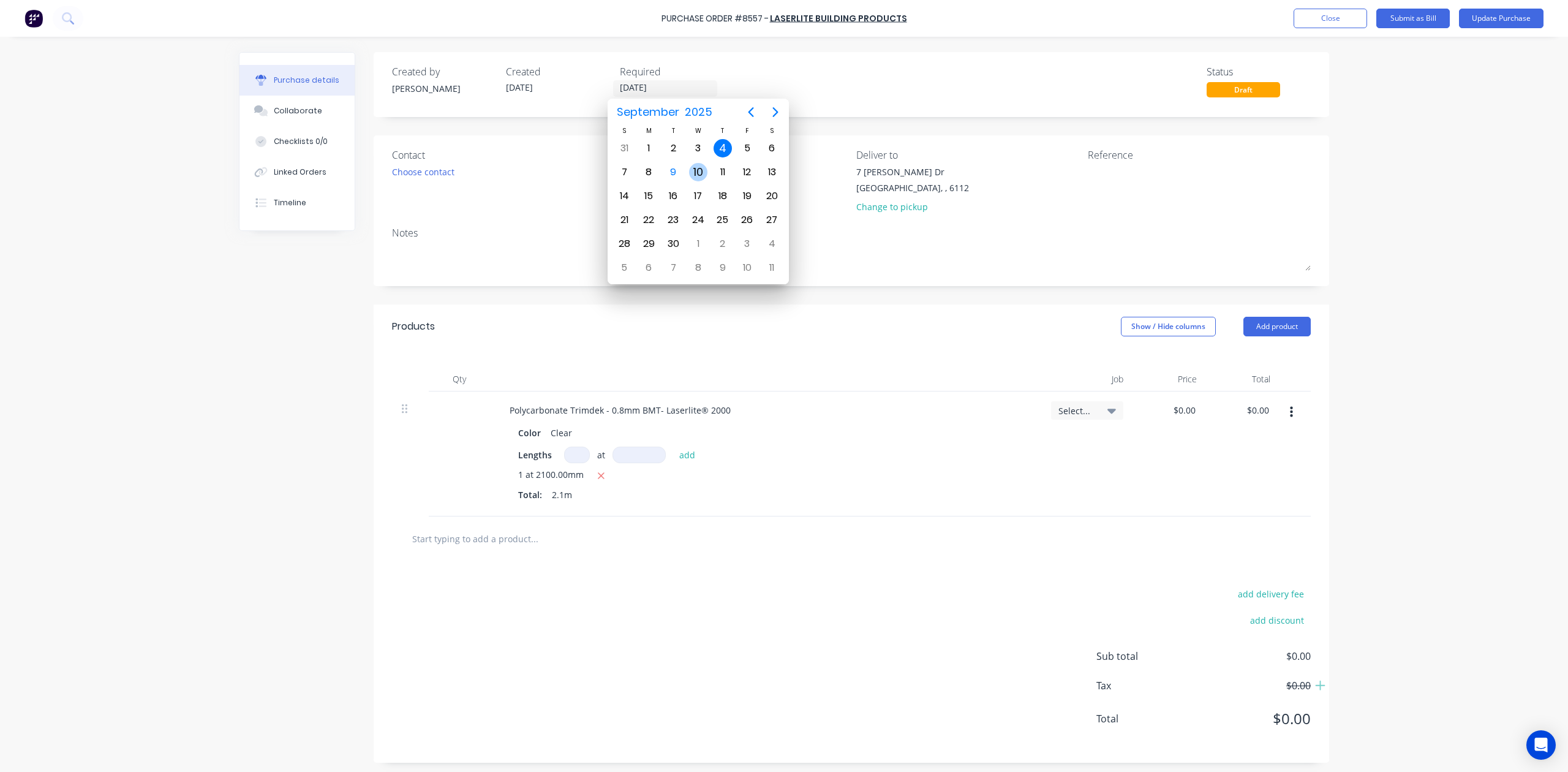
click at [700, 163] on div "10" at bounding box center [698, 172] width 18 height 18
type input "10/09/25"
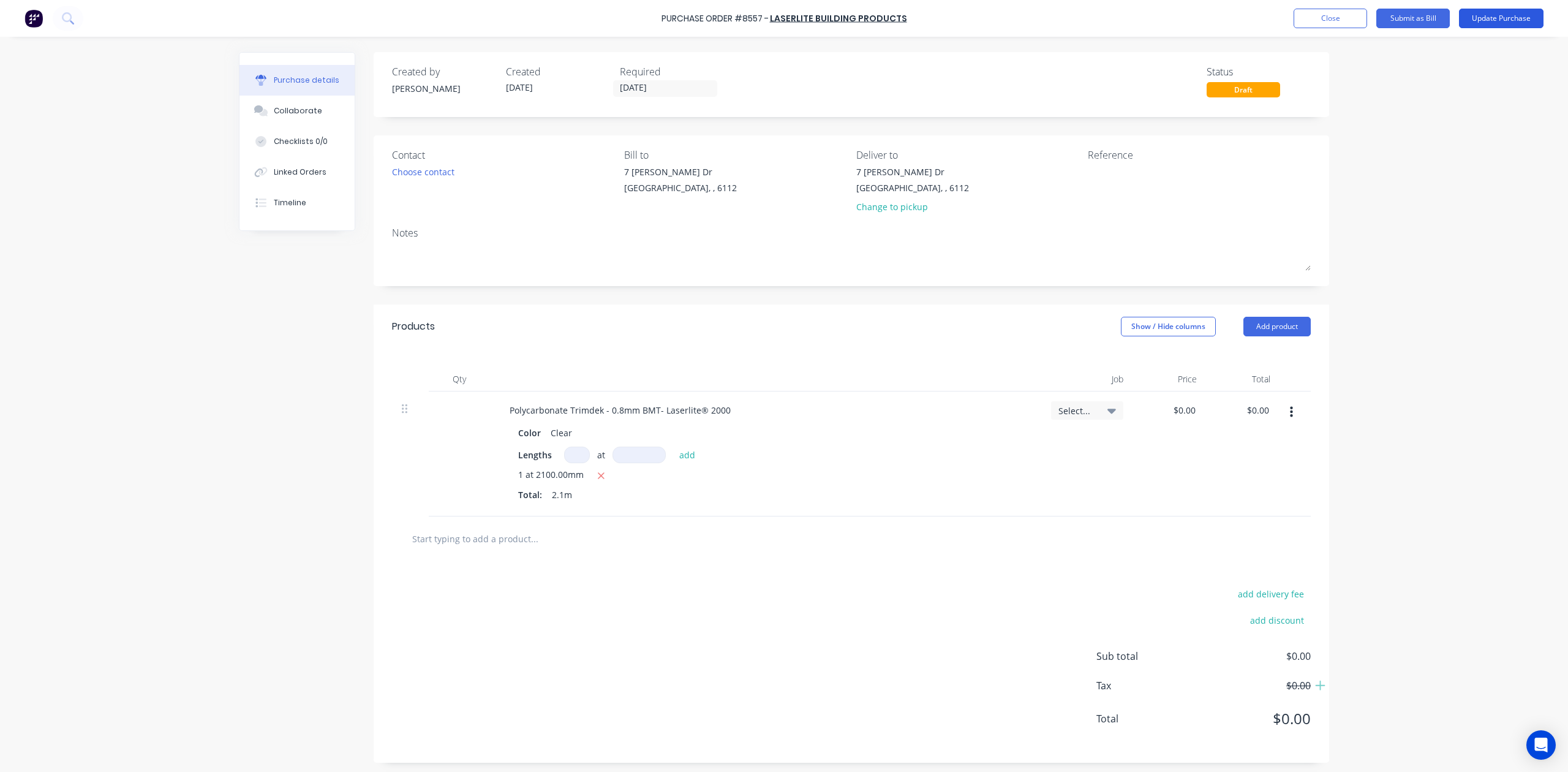
click at [1506, 16] on button "Update Purchase" at bounding box center [1501, 18] width 84 height 19
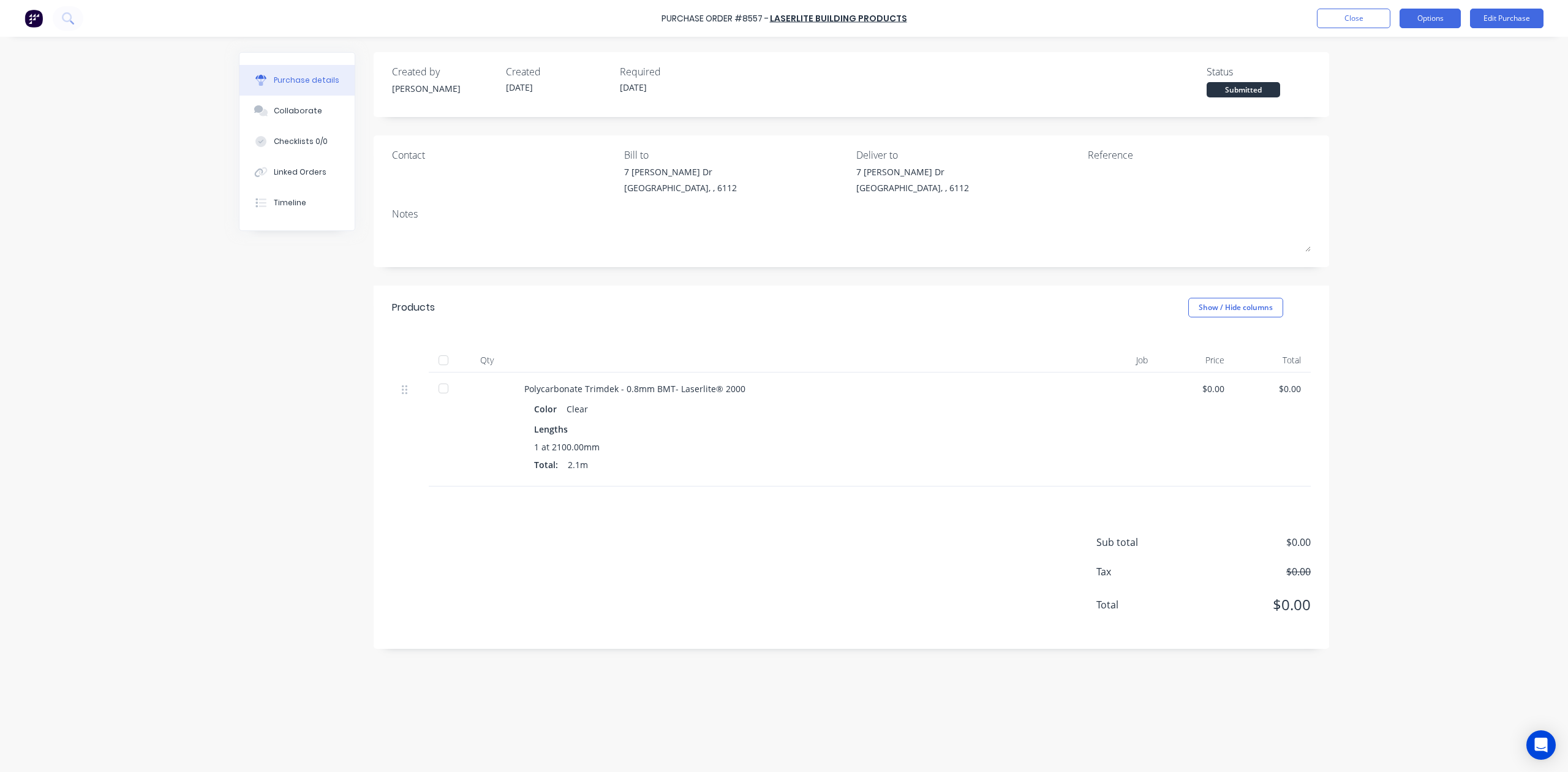
click at [1432, 18] on button "Options" at bounding box center [1431, 18] width 62 height 19
click at [1382, 43] on div "Back" at bounding box center [1403, 50] width 94 height 18
click at [1396, 46] on div "Print / Email" at bounding box center [1403, 50] width 94 height 18
click at [1414, 99] on div "Without pricing" at bounding box center [1403, 99] width 94 height 18
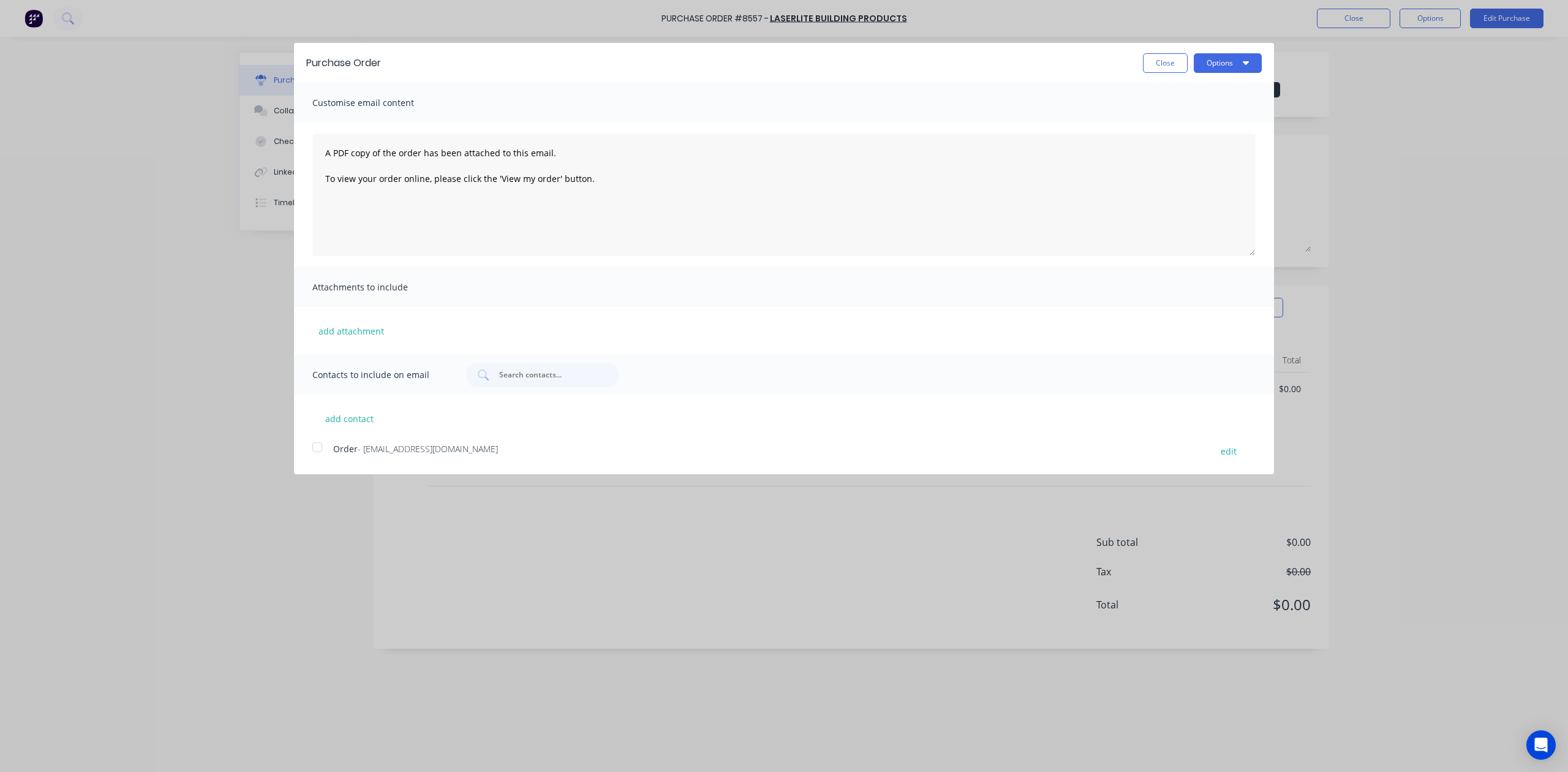
click at [315, 456] on div at bounding box center [318, 447] width 25 height 25
click at [1233, 56] on button "Options" at bounding box center [1227, 63] width 68 height 19
click at [1219, 114] on div "Email" at bounding box center [1203, 119] width 94 height 18
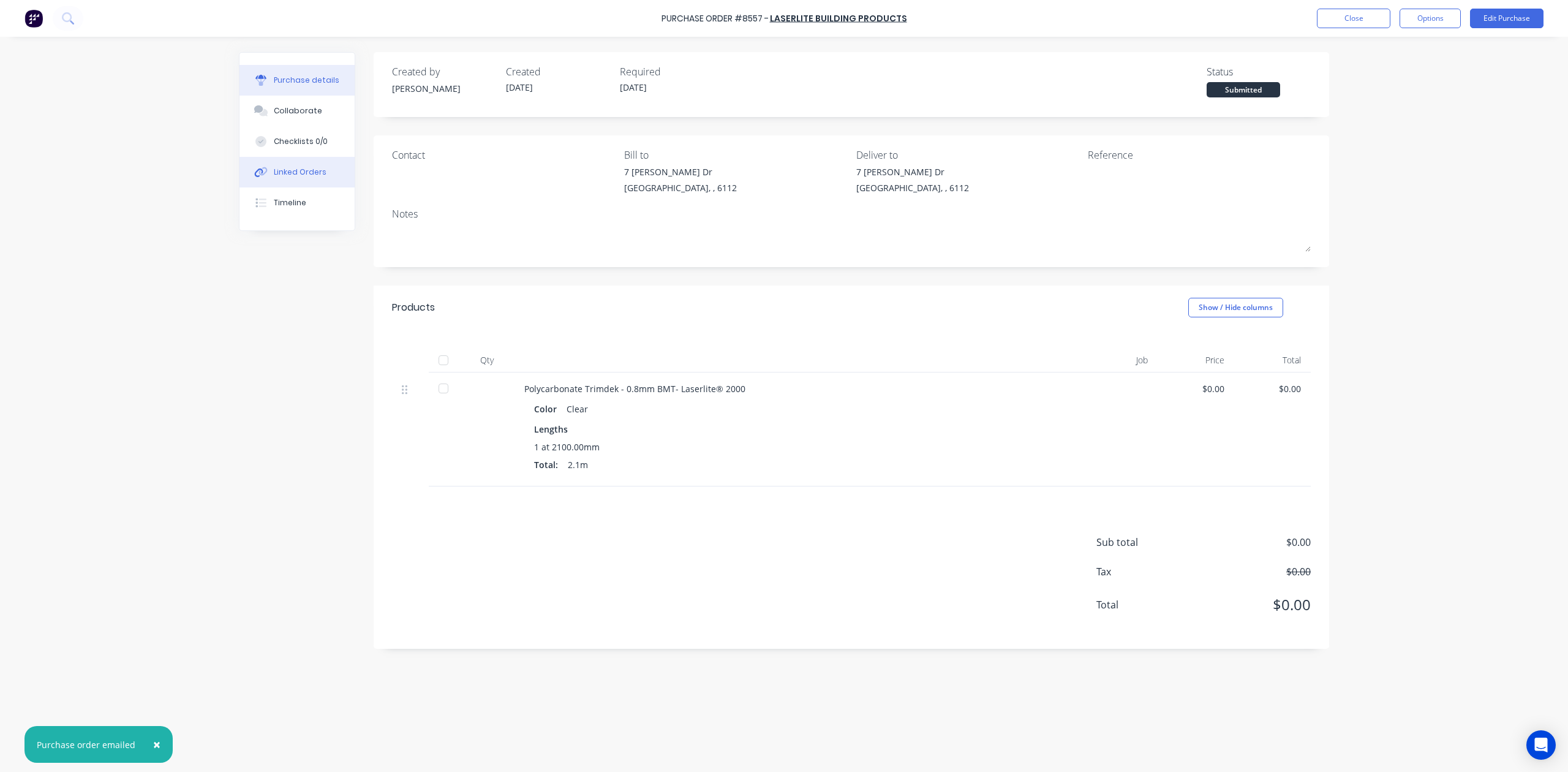
click at [330, 174] on button "Linked Orders" at bounding box center [297, 172] width 115 height 31
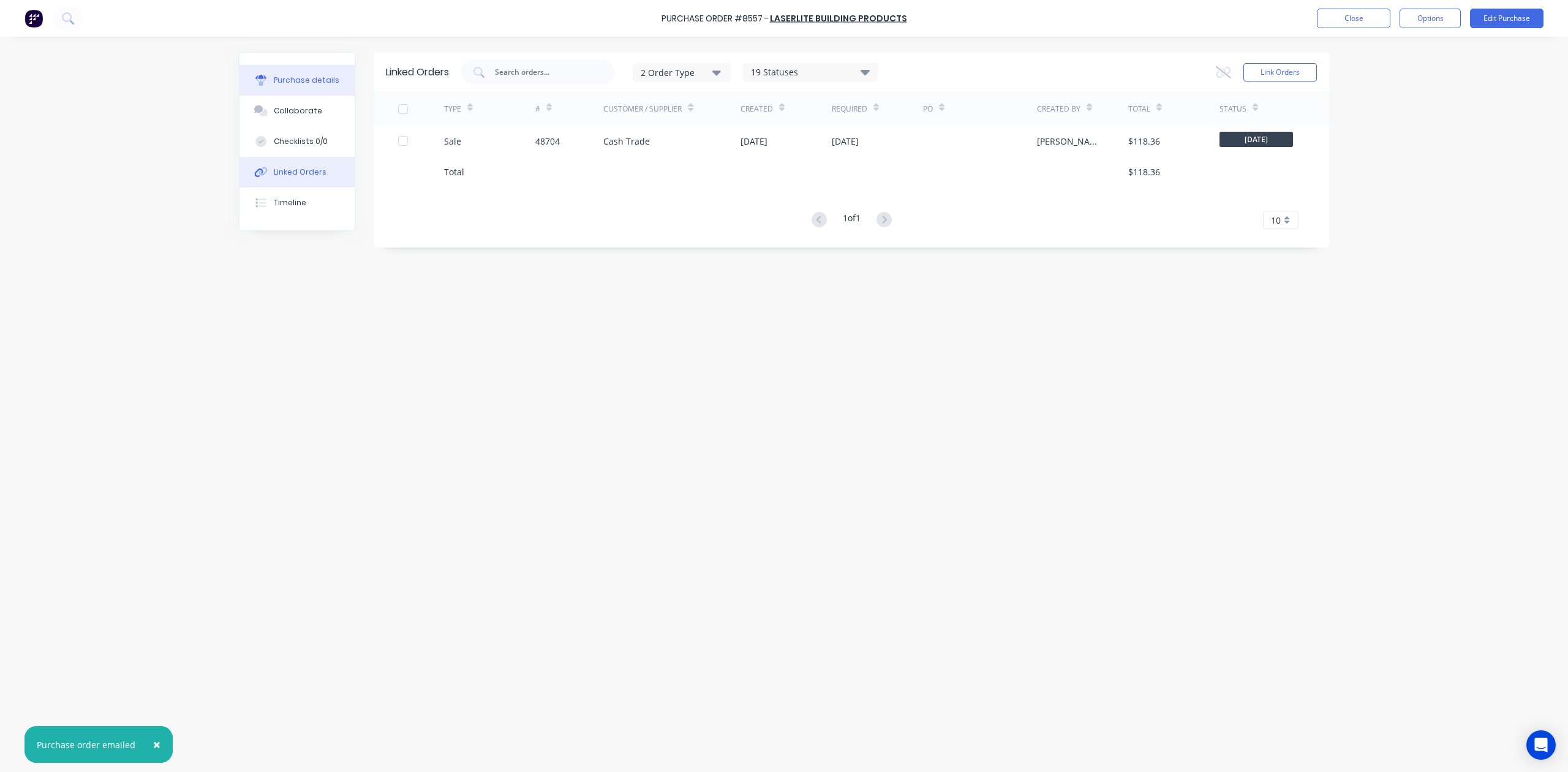
click at [306, 84] on div "Purchase details" at bounding box center [306, 80] width 65 height 11
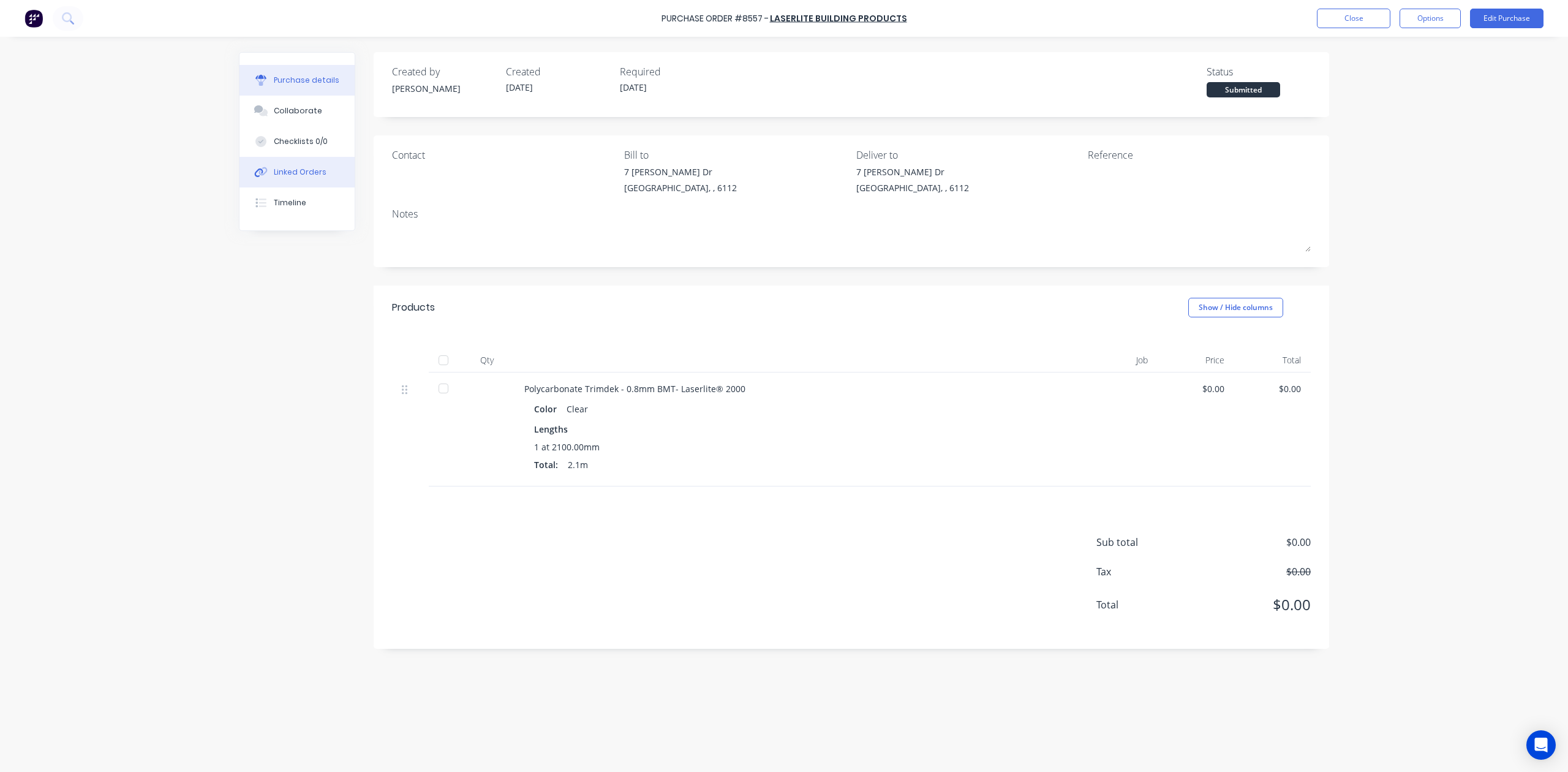
click at [291, 170] on div "Linked Orders" at bounding box center [300, 172] width 53 height 11
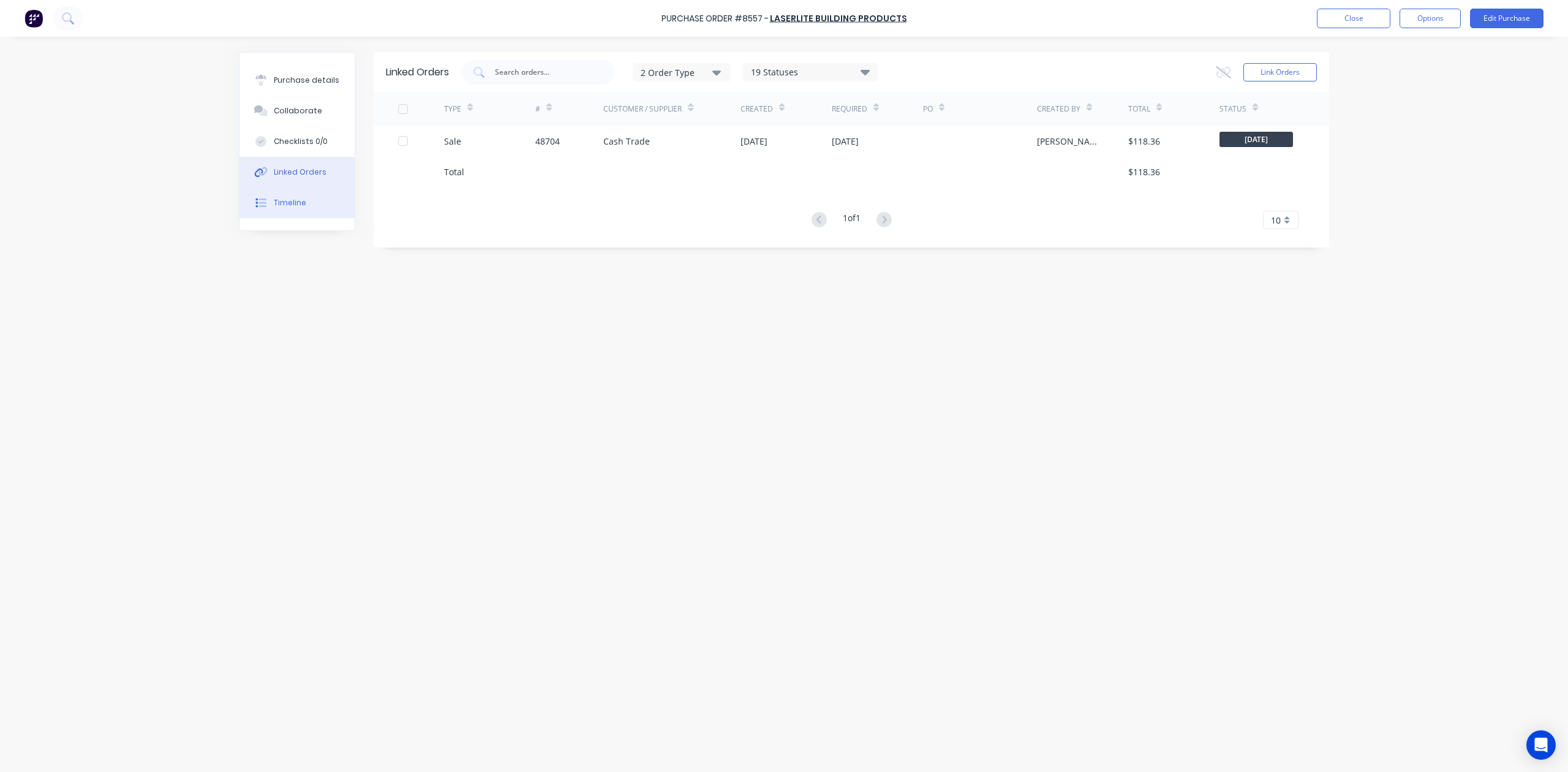
click at [302, 212] on button "Timeline" at bounding box center [297, 202] width 115 height 31
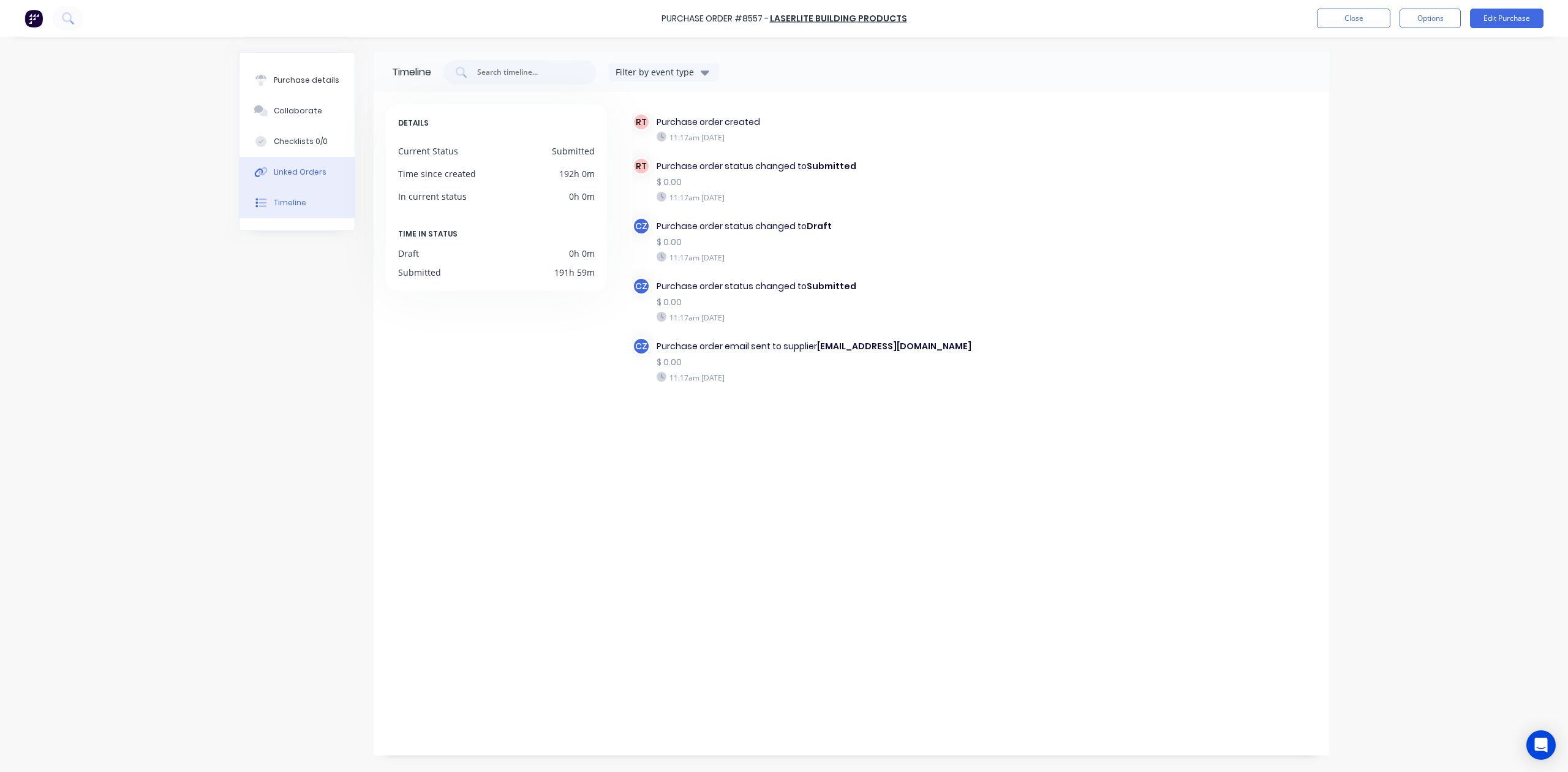
click at [306, 180] on button "Linked Orders" at bounding box center [297, 172] width 115 height 31
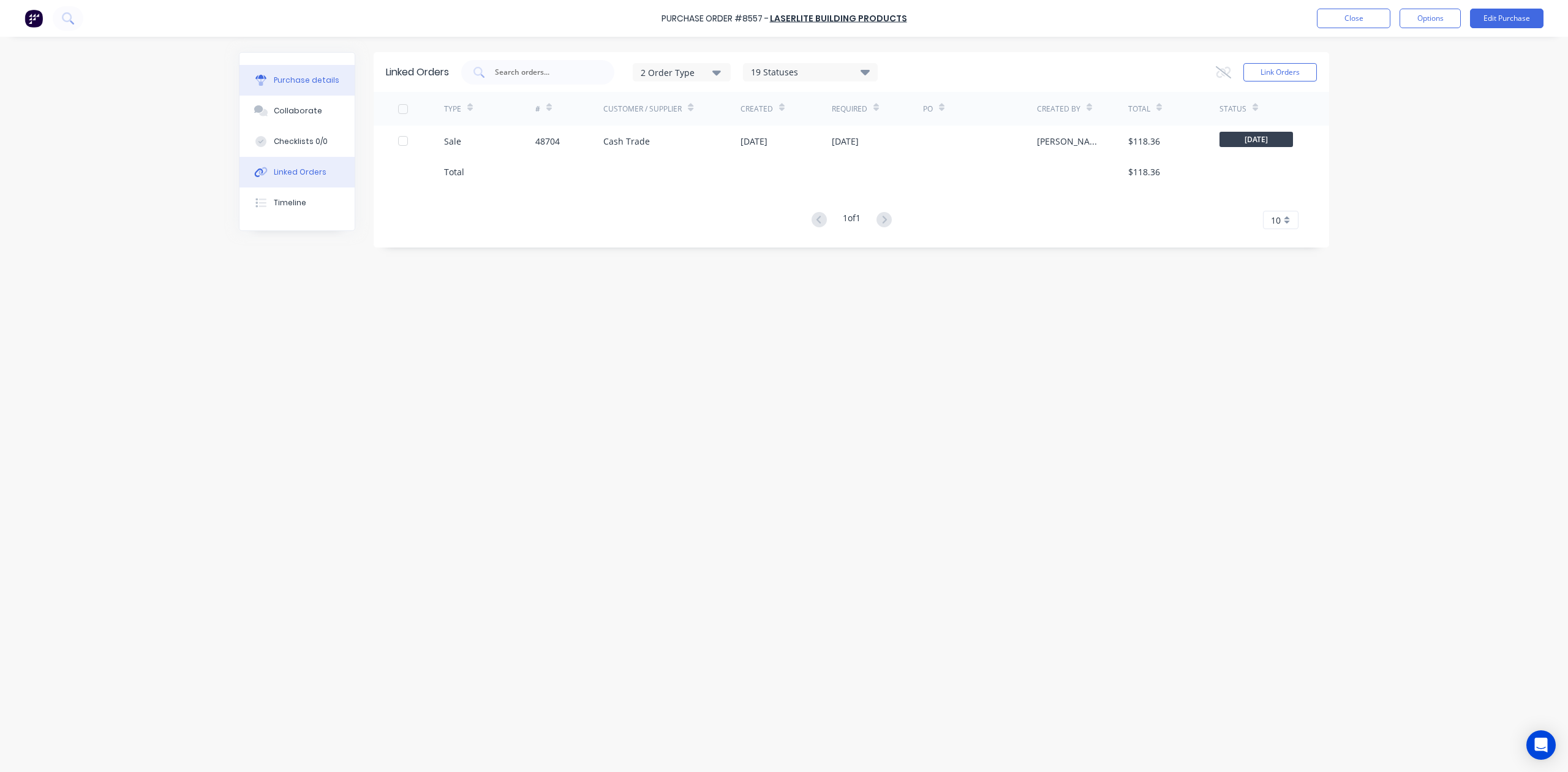
click at [307, 75] on div "Purchase details" at bounding box center [306, 80] width 65 height 11
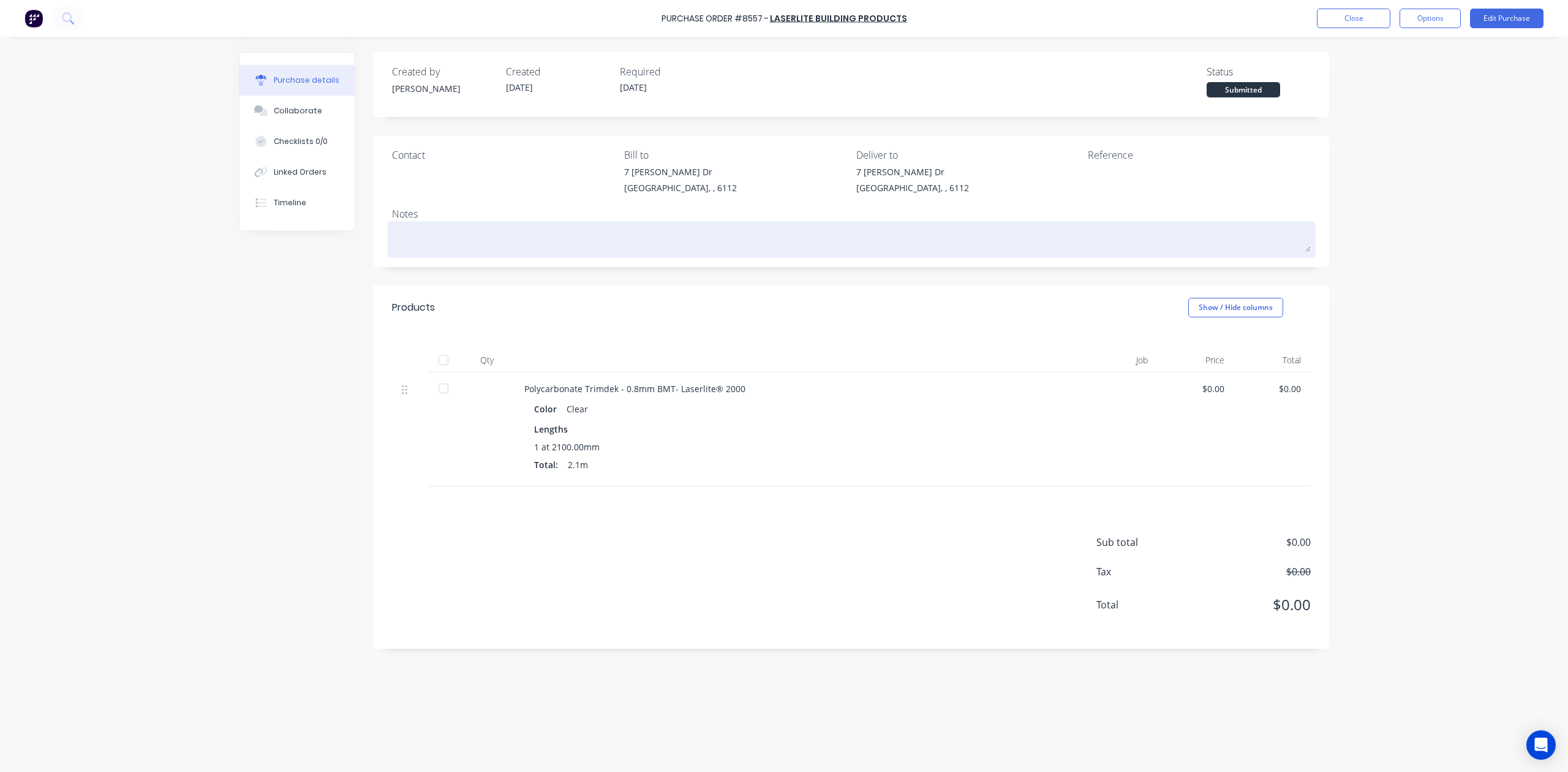
click at [719, 246] on textarea at bounding box center [852, 238] width 919 height 27
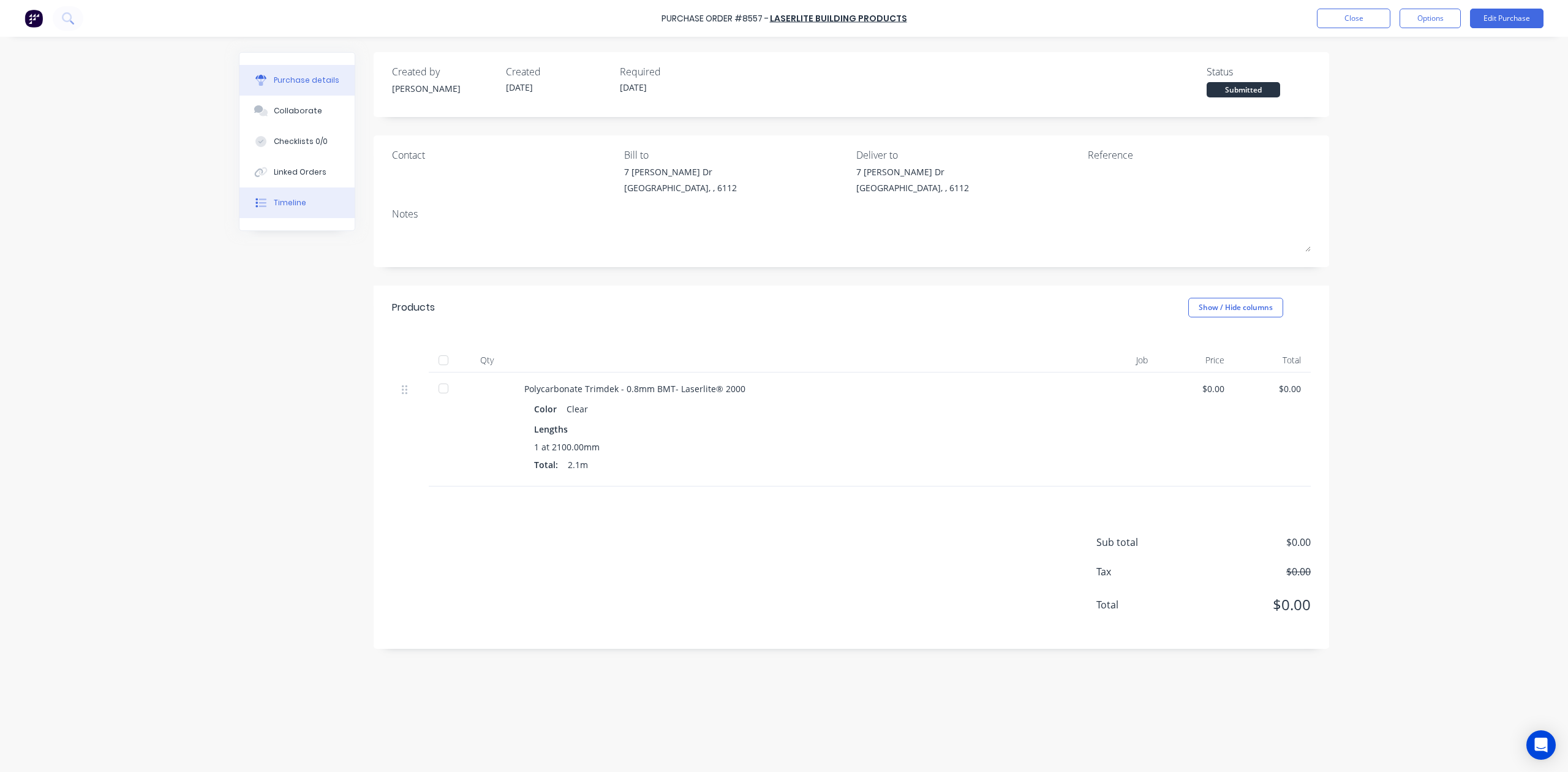
click at [277, 204] on div "Timeline" at bounding box center [289, 202] width 33 height 11
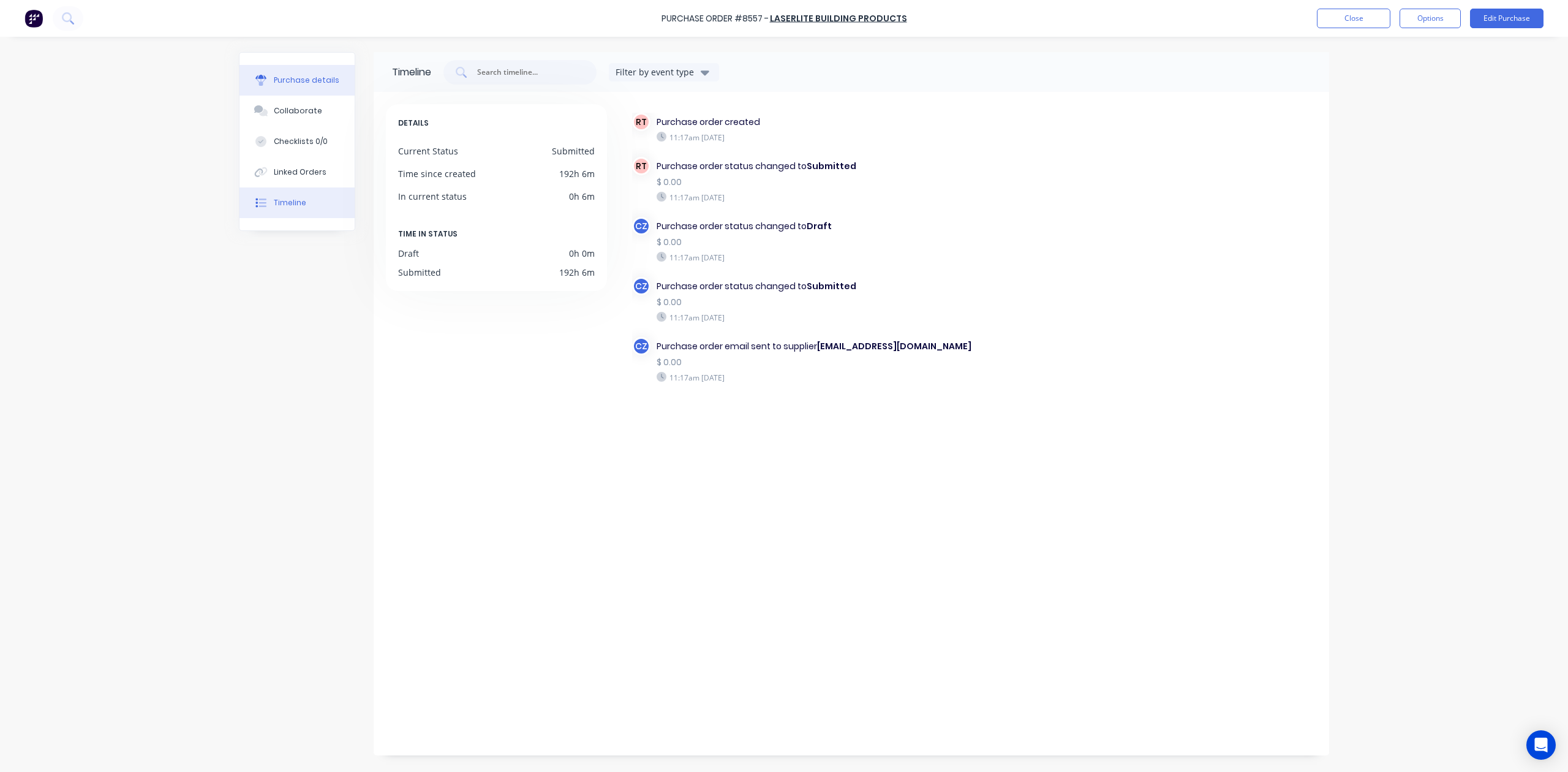
click at [332, 81] on div "Purchase details" at bounding box center [306, 80] width 65 height 11
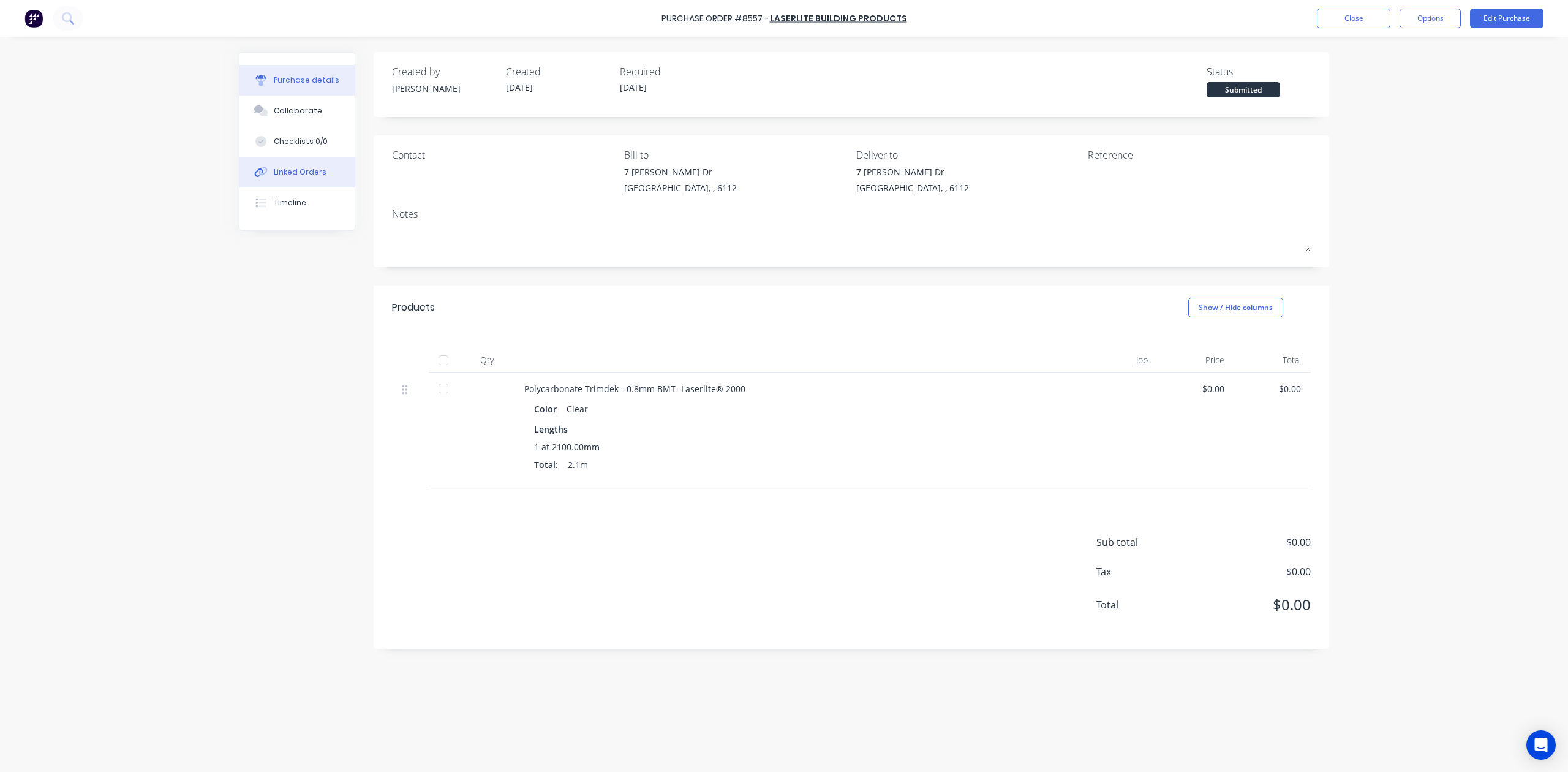
click at [309, 165] on button "Linked Orders" at bounding box center [297, 172] width 115 height 31
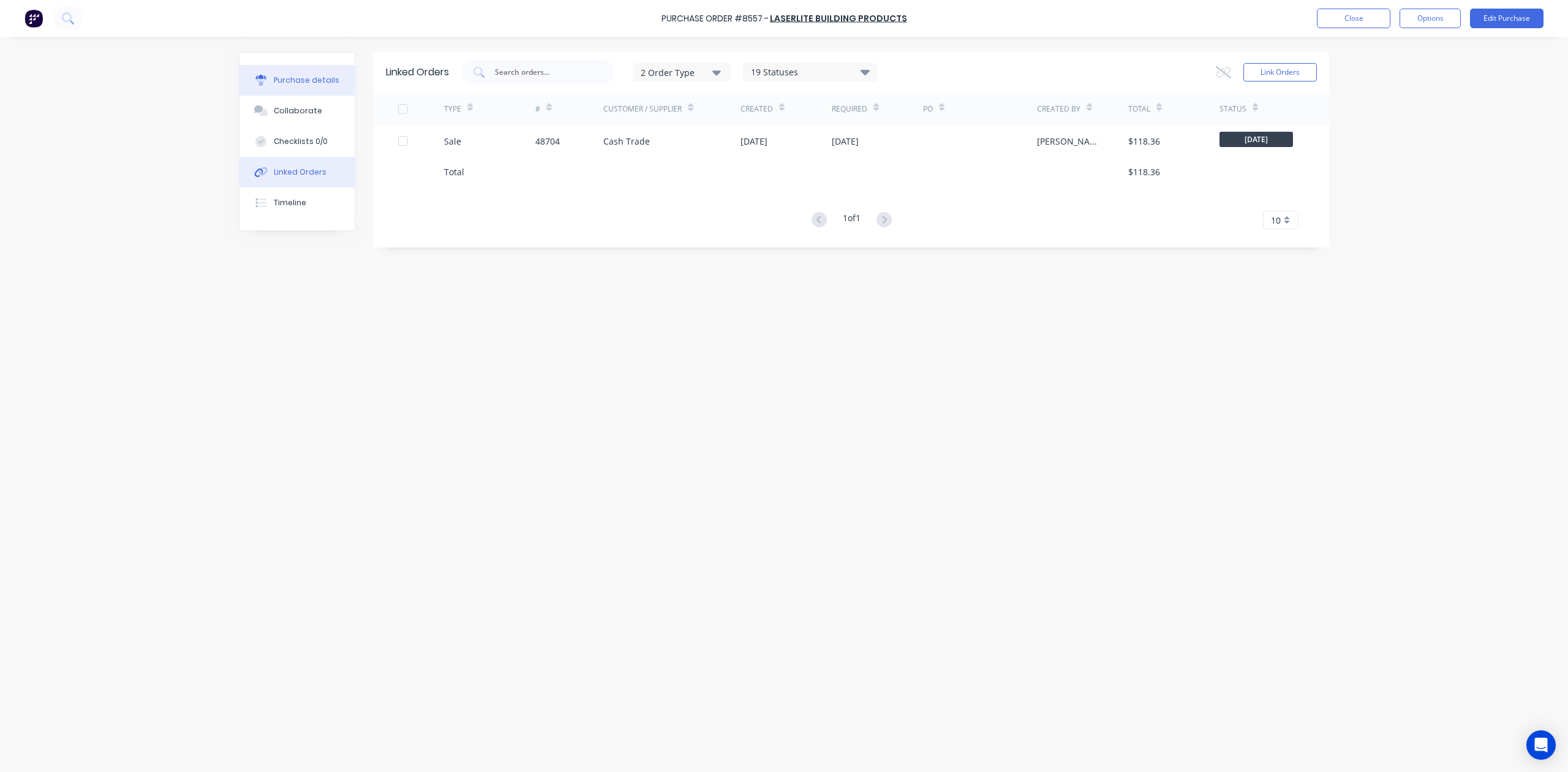
click at [325, 77] on div "Purchase details" at bounding box center [306, 80] width 65 height 11
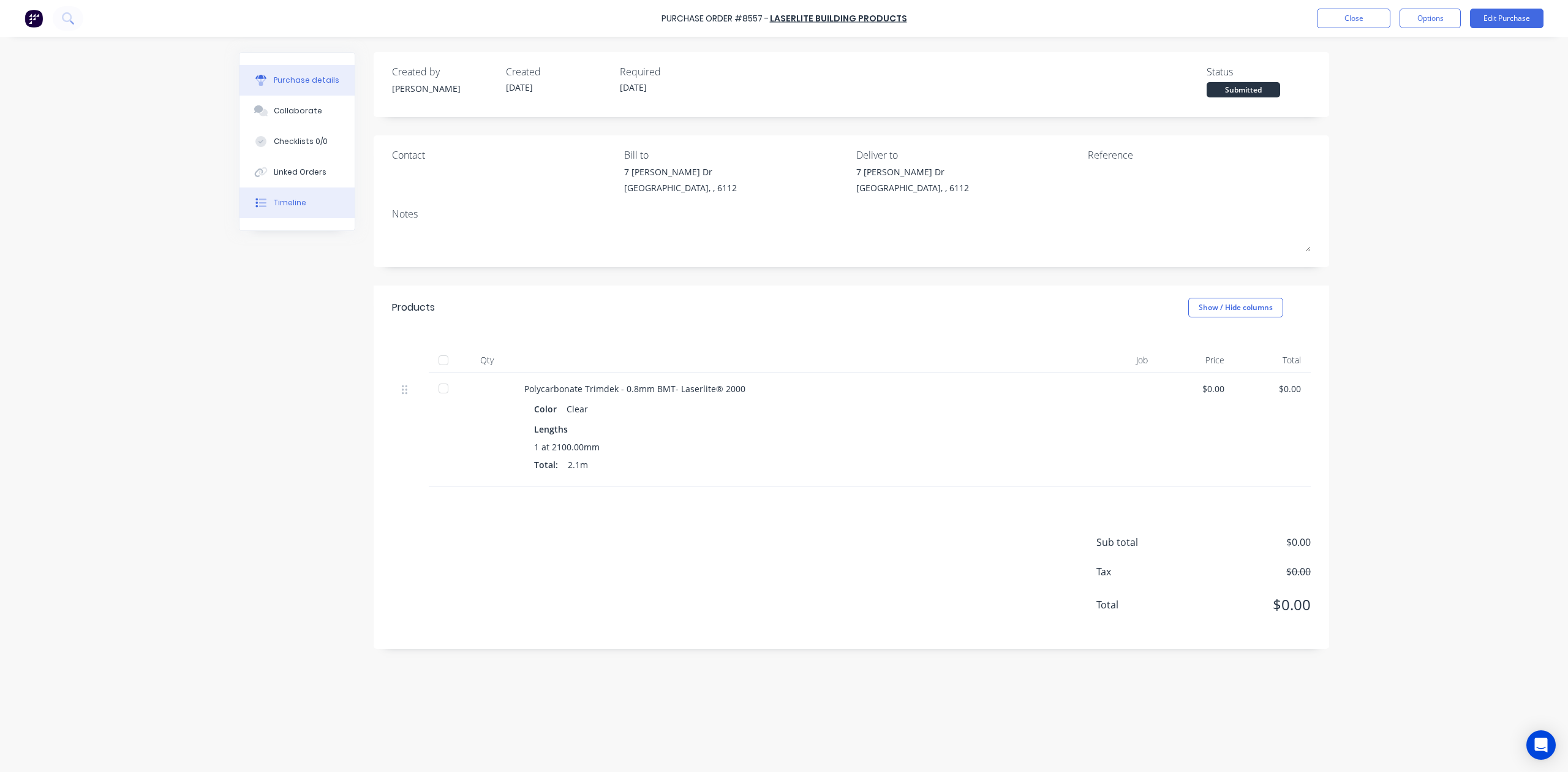
click at [312, 194] on button "Timeline" at bounding box center [297, 202] width 115 height 31
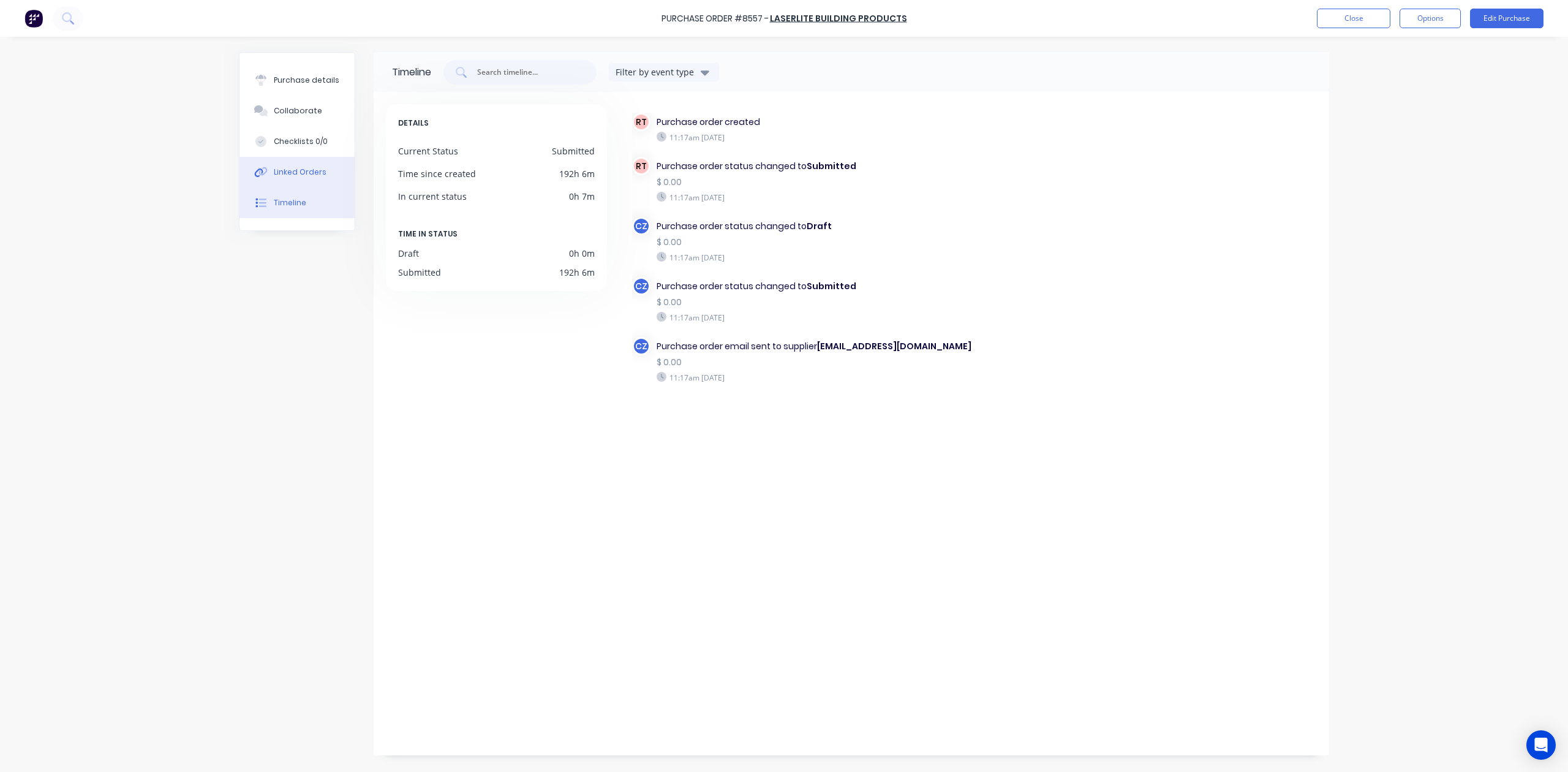
click at [306, 174] on div "Linked Orders" at bounding box center [300, 172] width 53 height 11
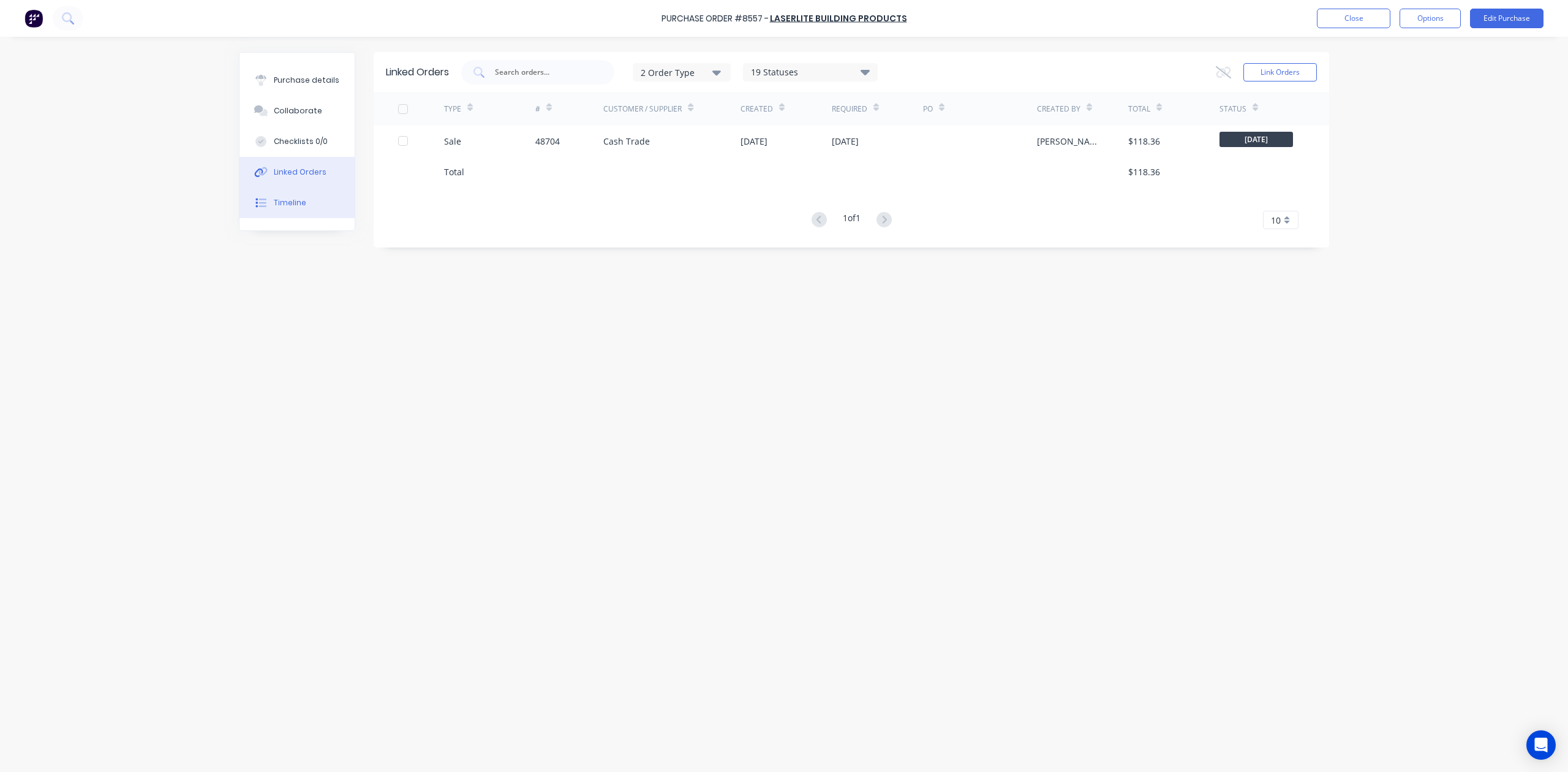
click at [279, 195] on button "Timeline" at bounding box center [297, 202] width 115 height 31
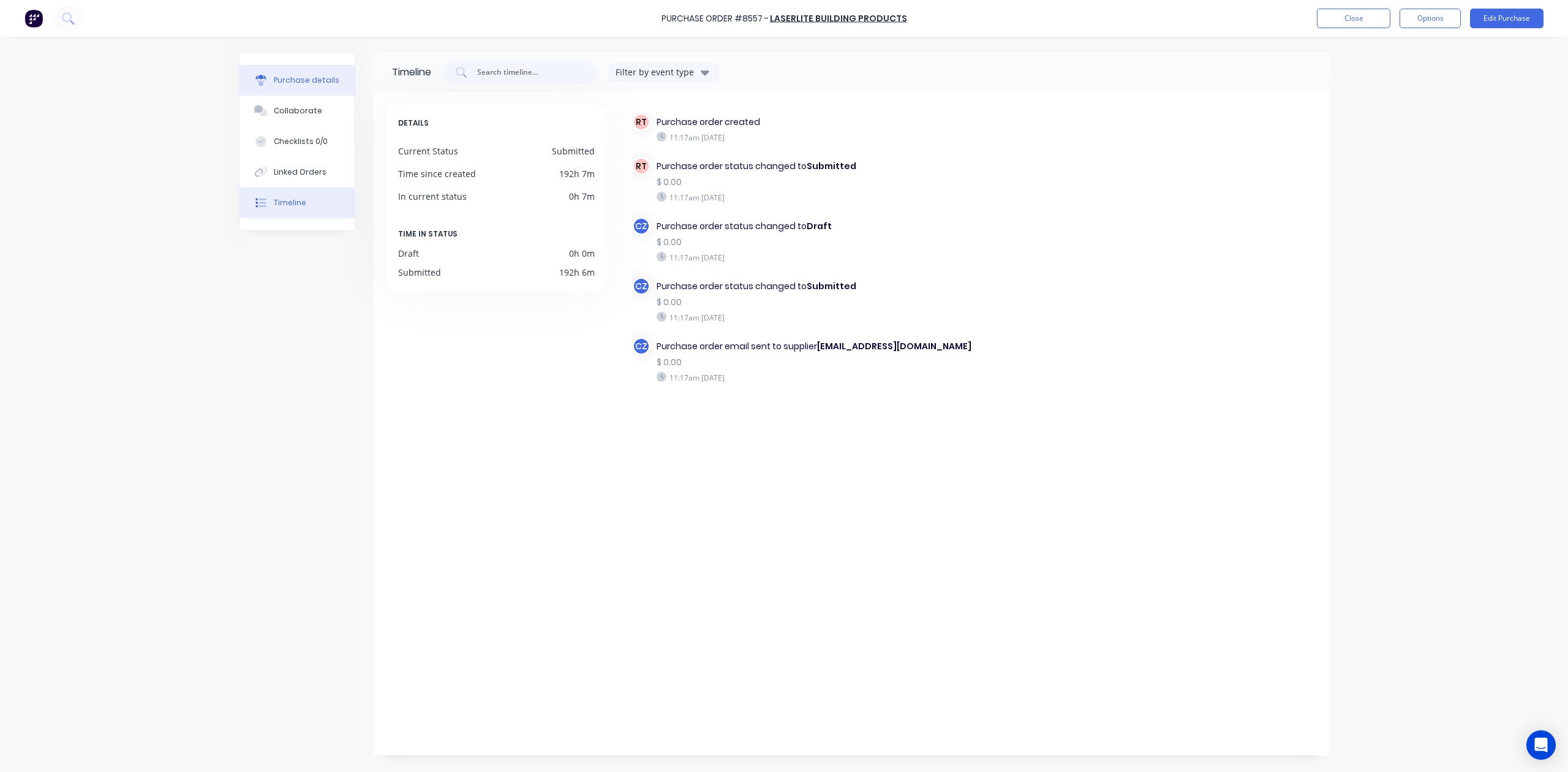
click at [302, 85] on div "Purchase details" at bounding box center [306, 80] width 65 height 11
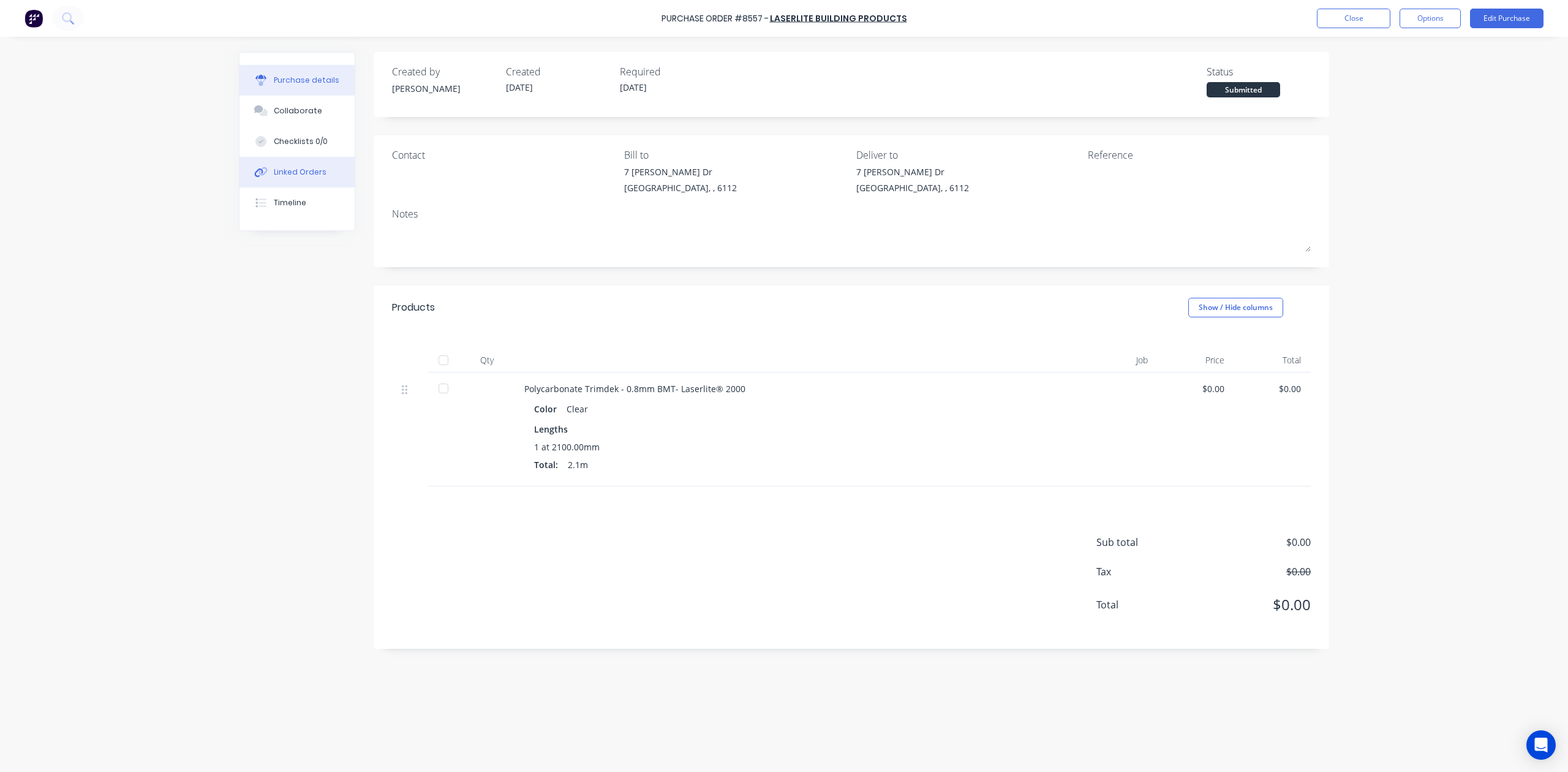
click at [261, 177] on icon at bounding box center [261, 172] width 14 height 11
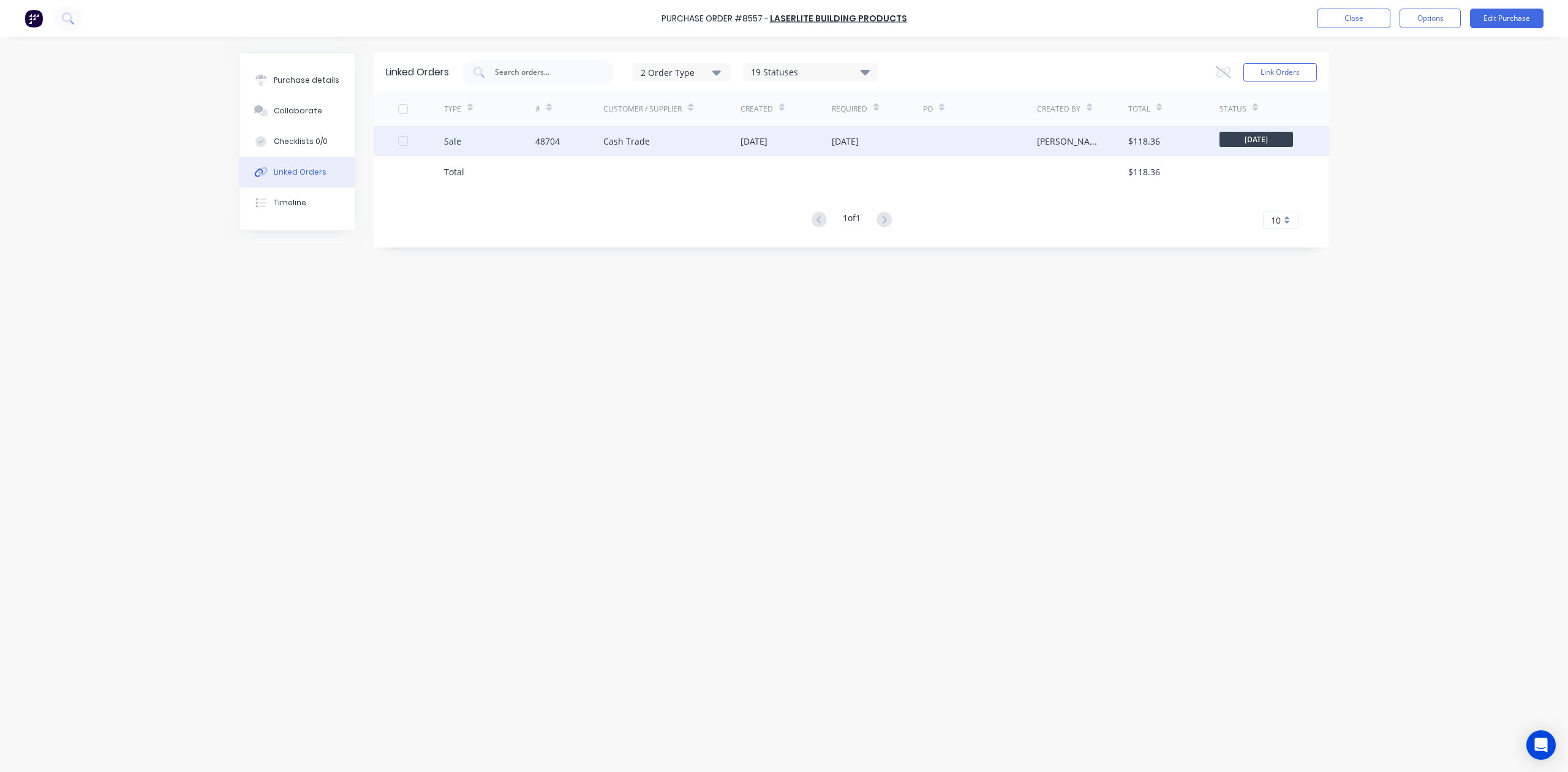
click at [633, 150] on div "Cash Trade" at bounding box center [672, 141] width 137 height 31
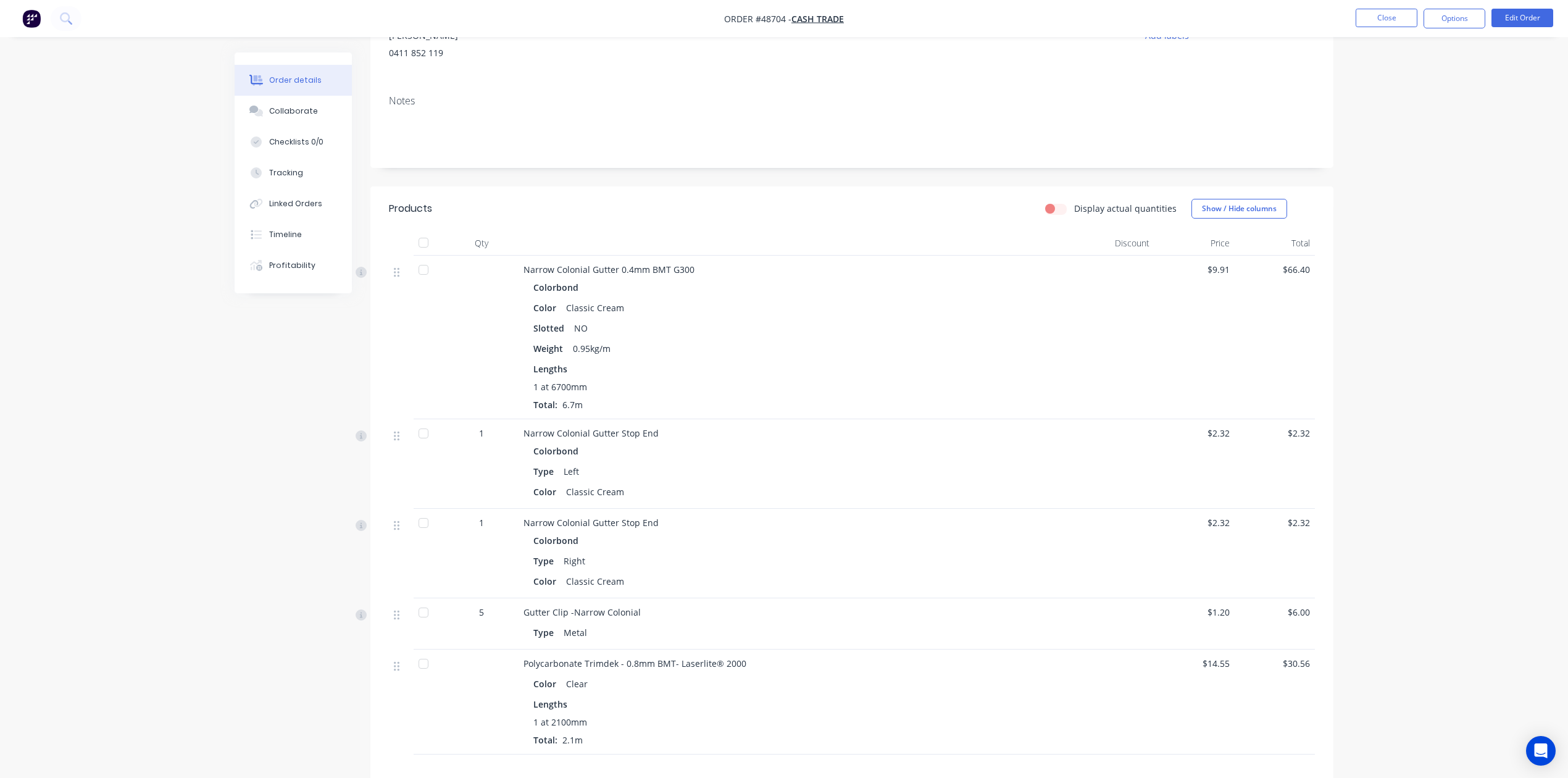
scroll to position [315, 0]
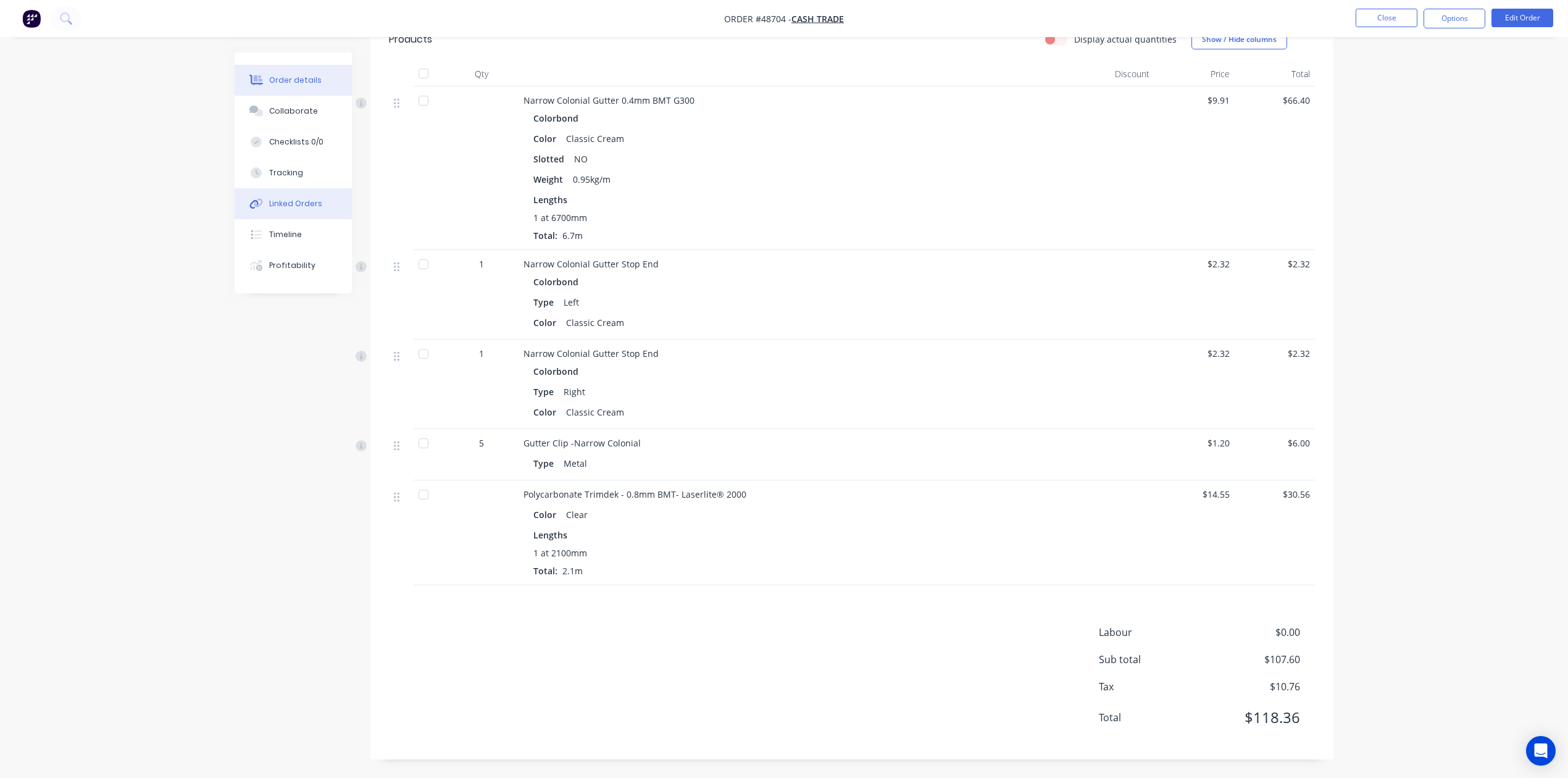
click at [263, 208] on div at bounding box center [255, 203] width 19 height 12
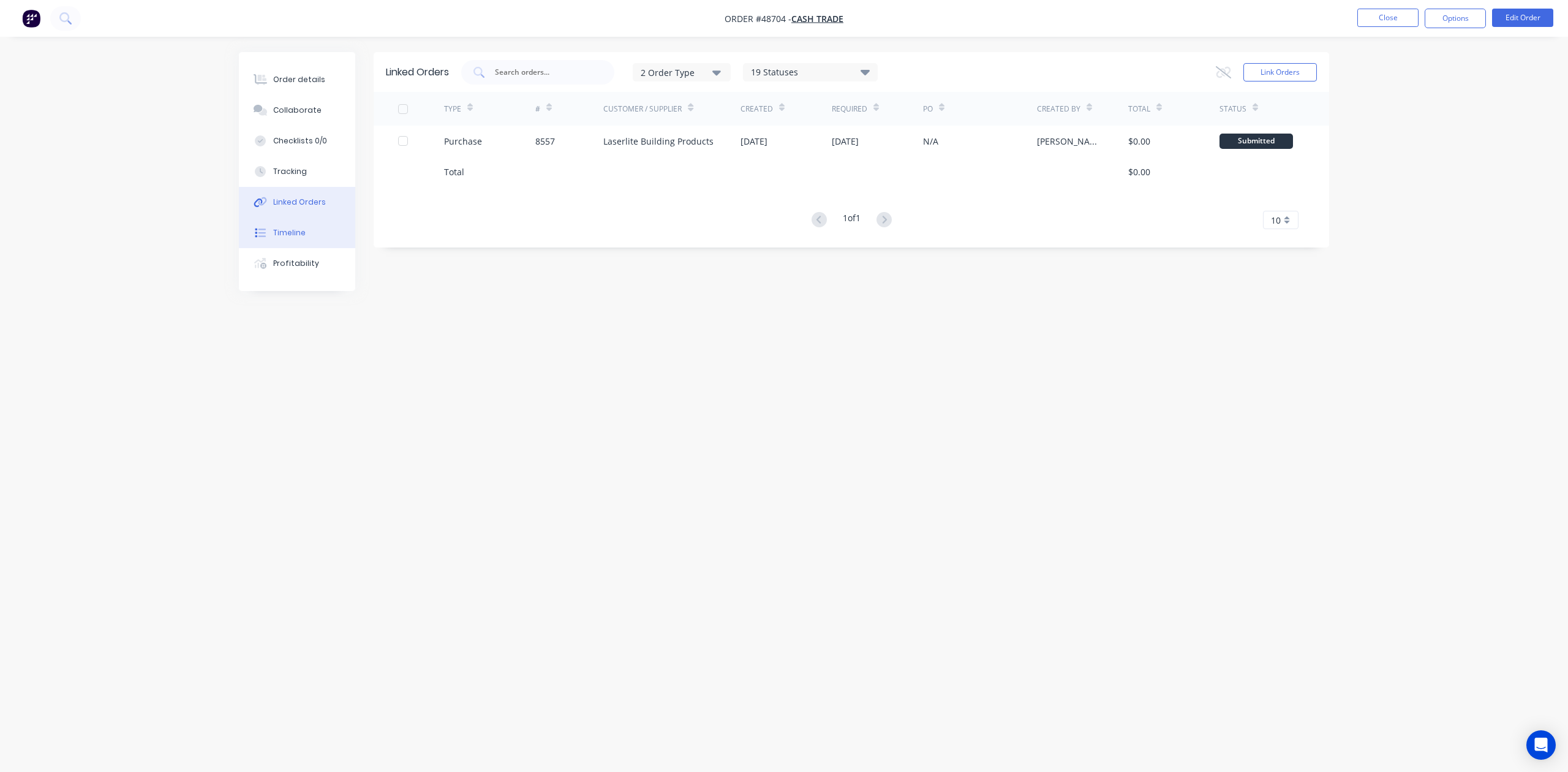
click at [305, 231] on button "Timeline" at bounding box center [297, 232] width 116 height 31
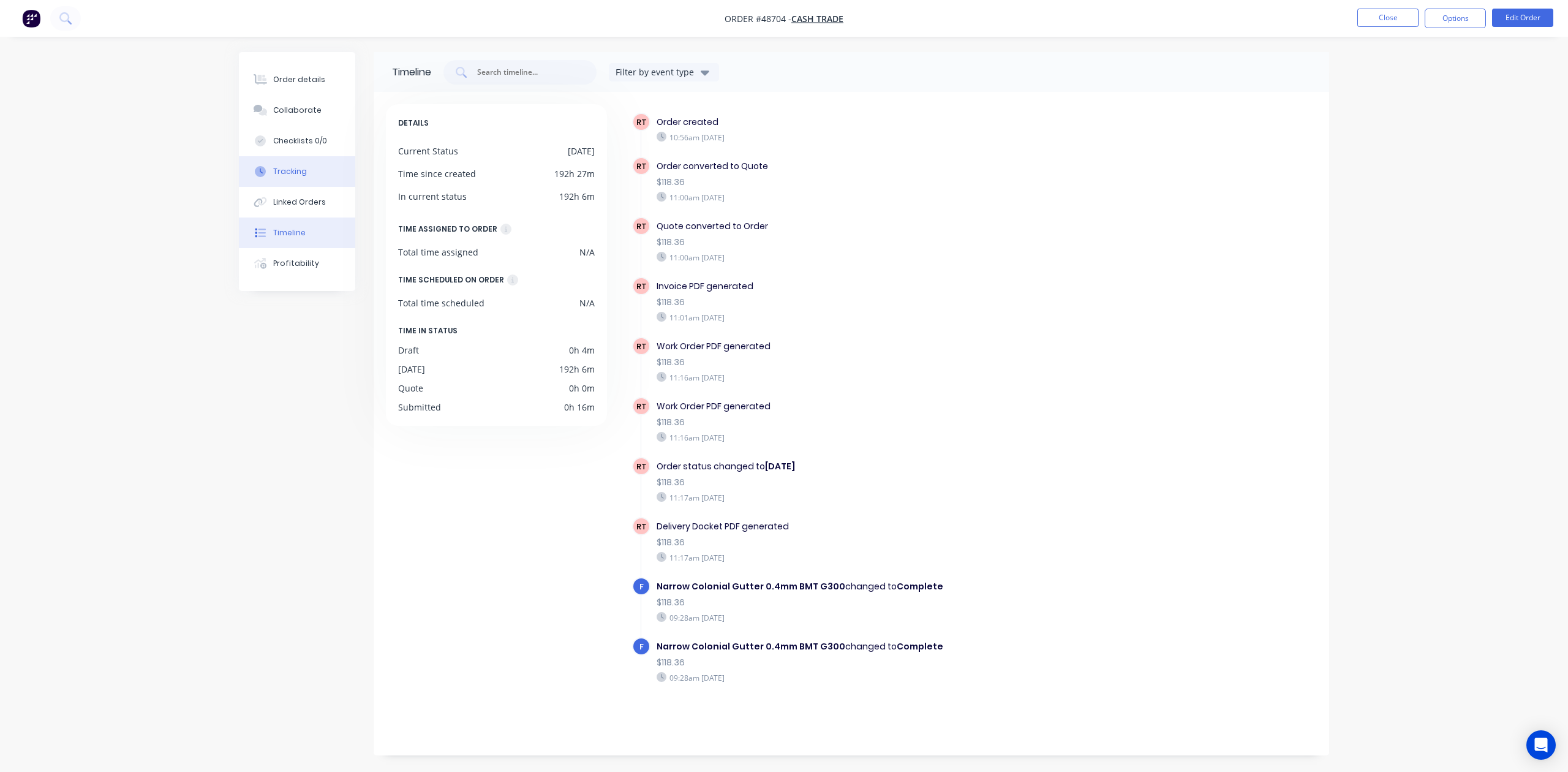
click at [293, 159] on button "Tracking" at bounding box center [297, 172] width 116 height 31
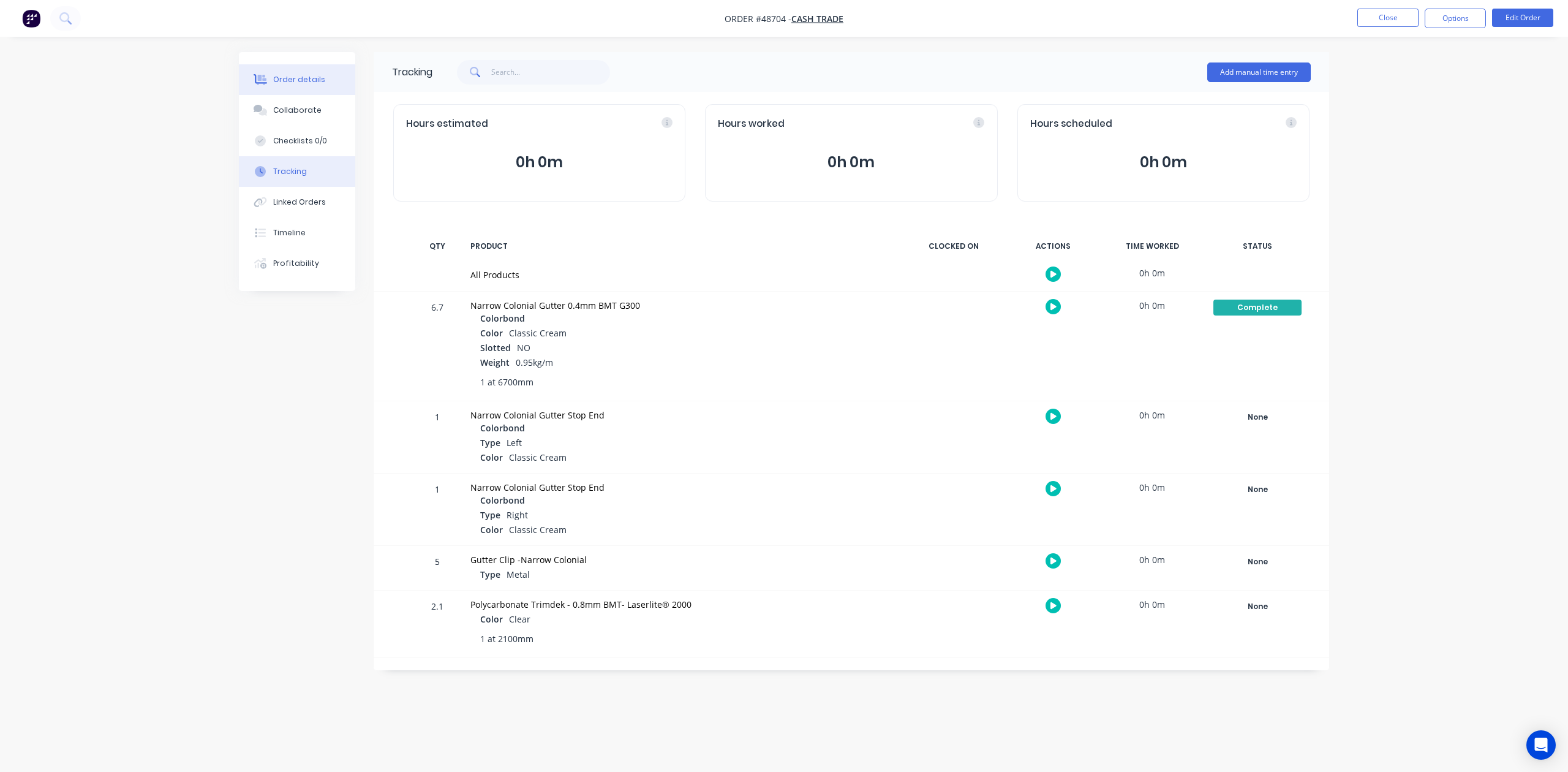
click at [303, 77] on div "Order details" at bounding box center [298, 79] width 52 height 11
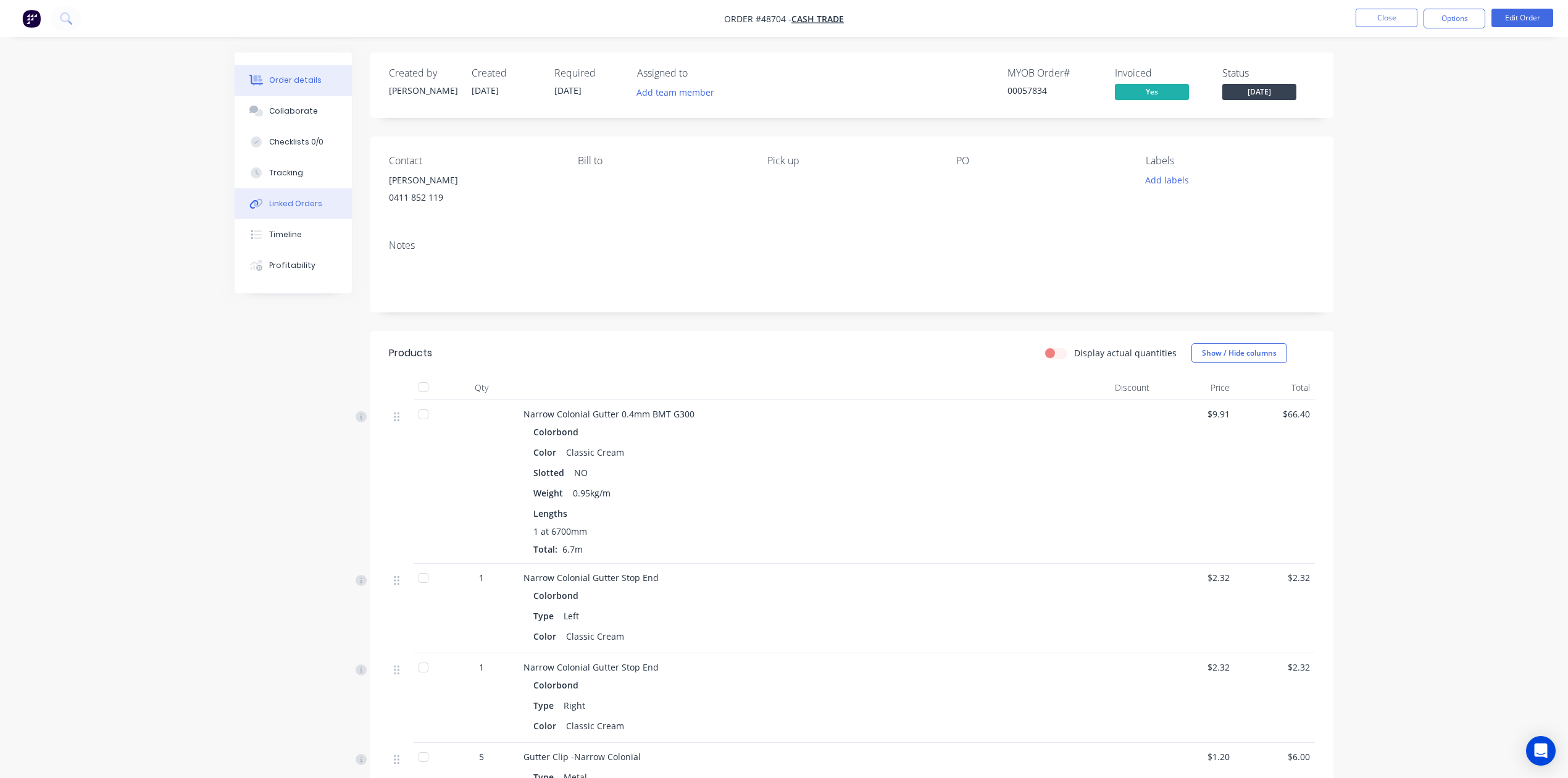
click at [304, 188] on button "Linked Orders" at bounding box center [294, 203] width 117 height 31
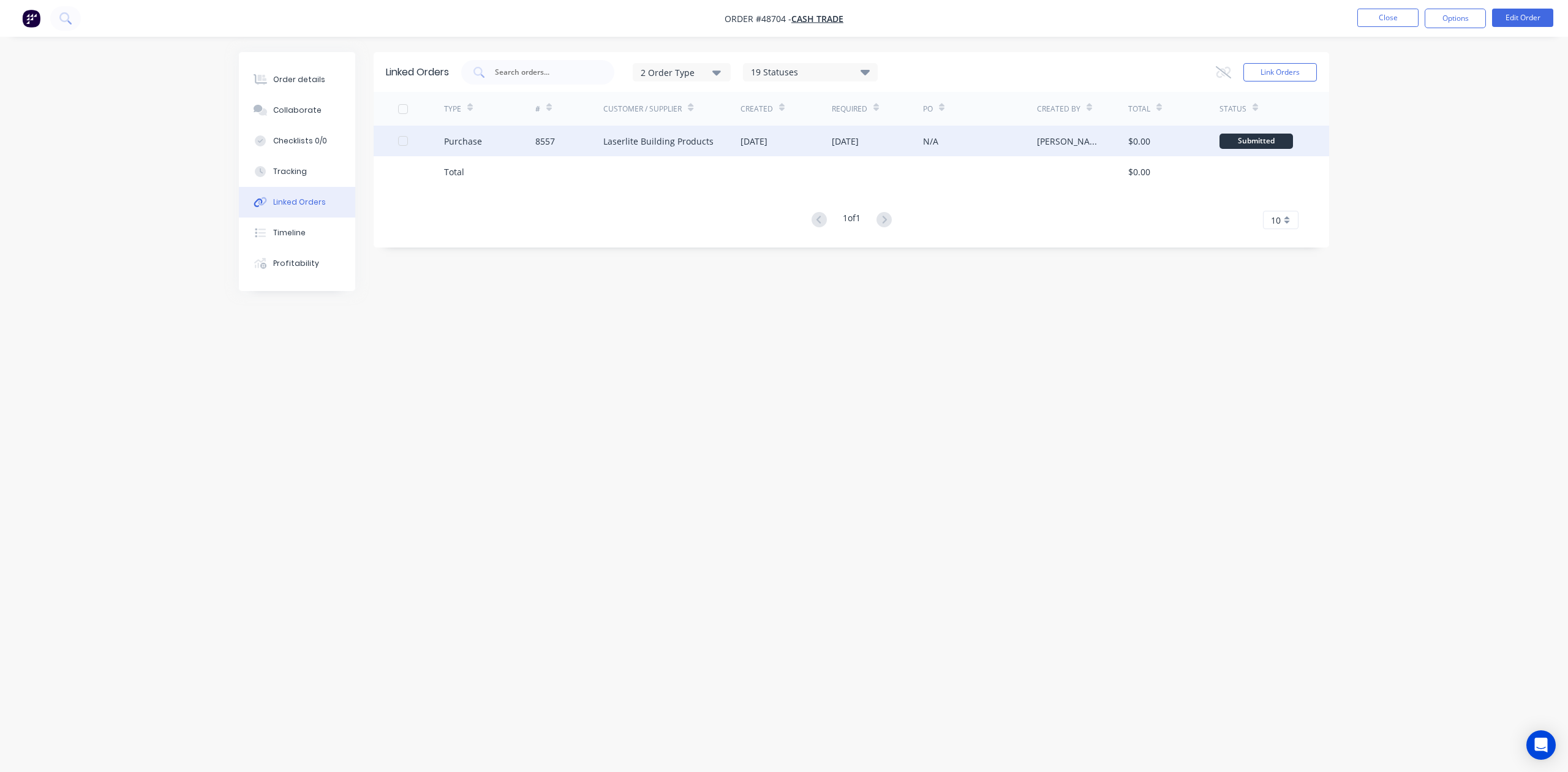
click at [743, 154] on div "[DATE]" at bounding box center [787, 141] width 92 height 31
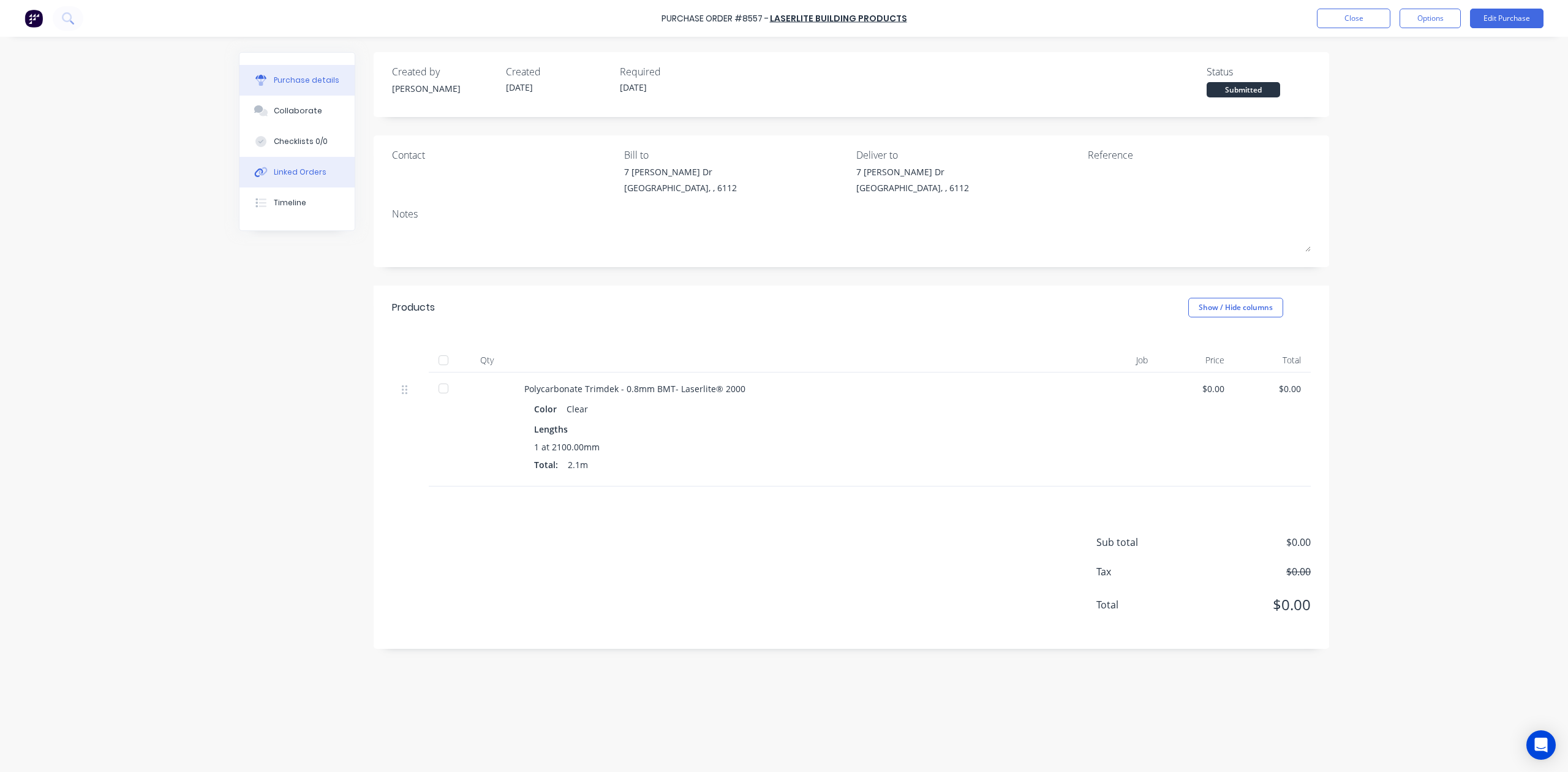
click at [333, 165] on button "Linked Orders" at bounding box center [297, 172] width 115 height 31
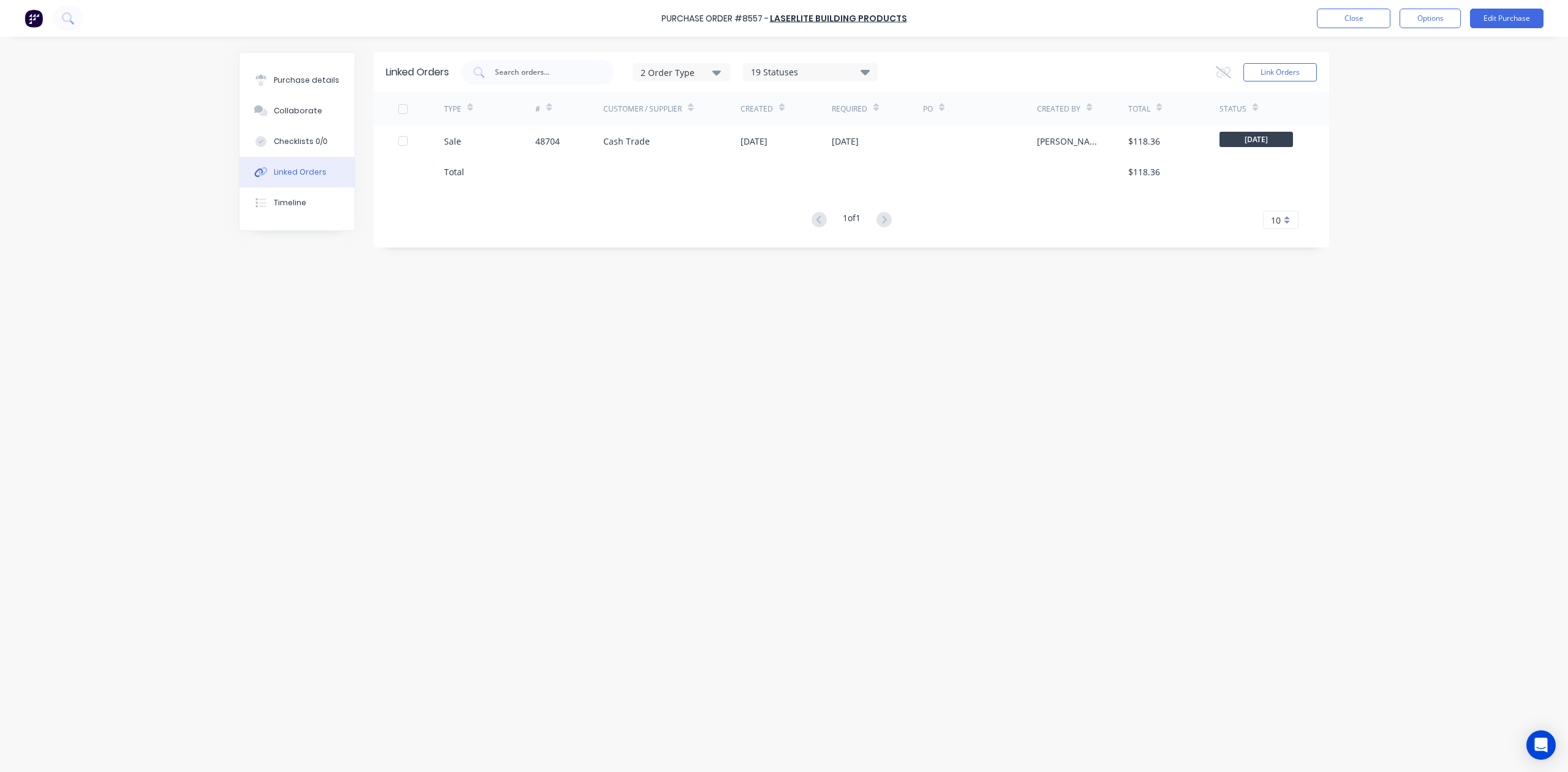
click at [497, 159] on div "Total" at bounding box center [490, 172] width 92 height 31
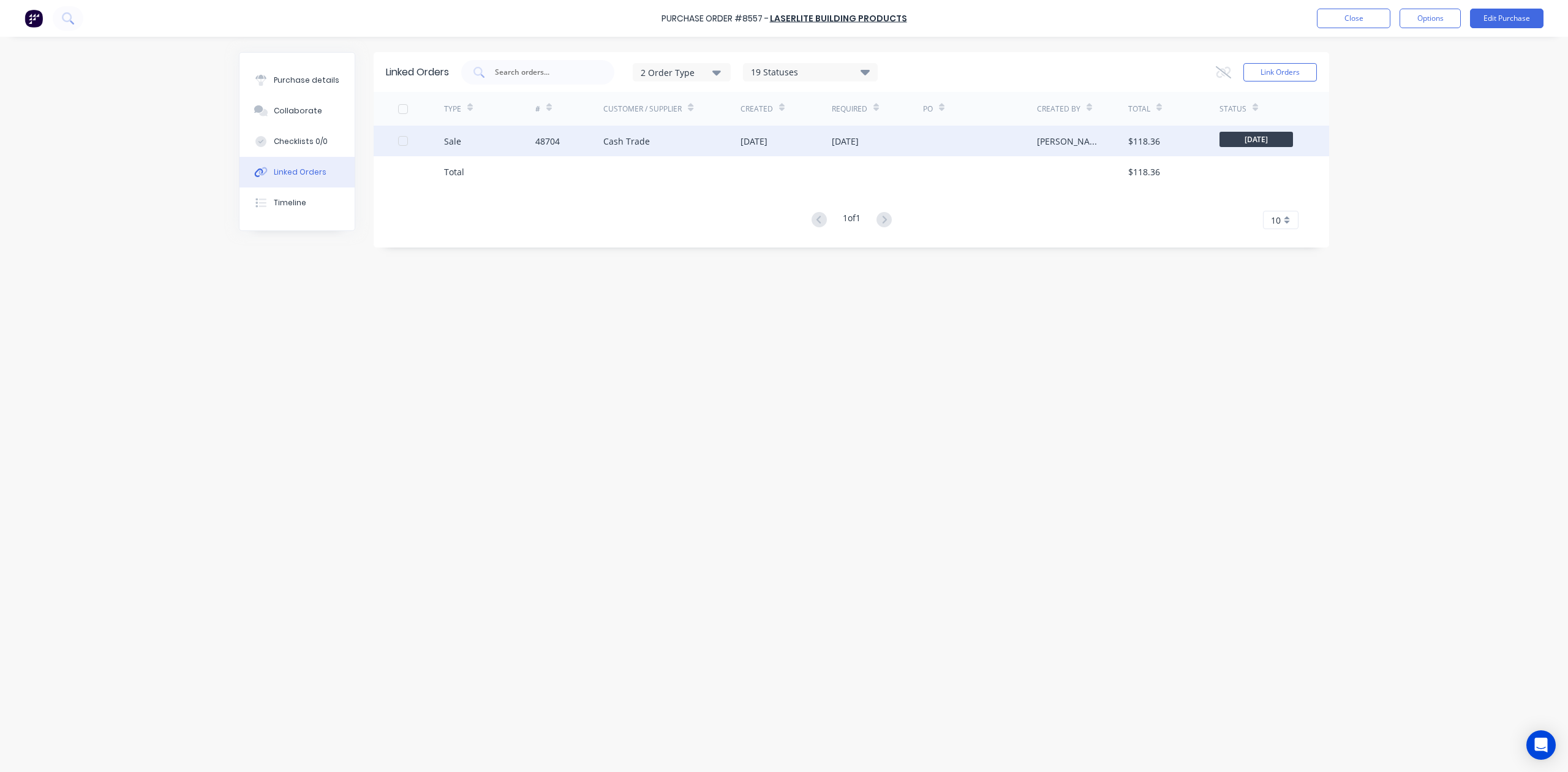
click at [501, 151] on div "Sale" at bounding box center [490, 141] width 92 height 31
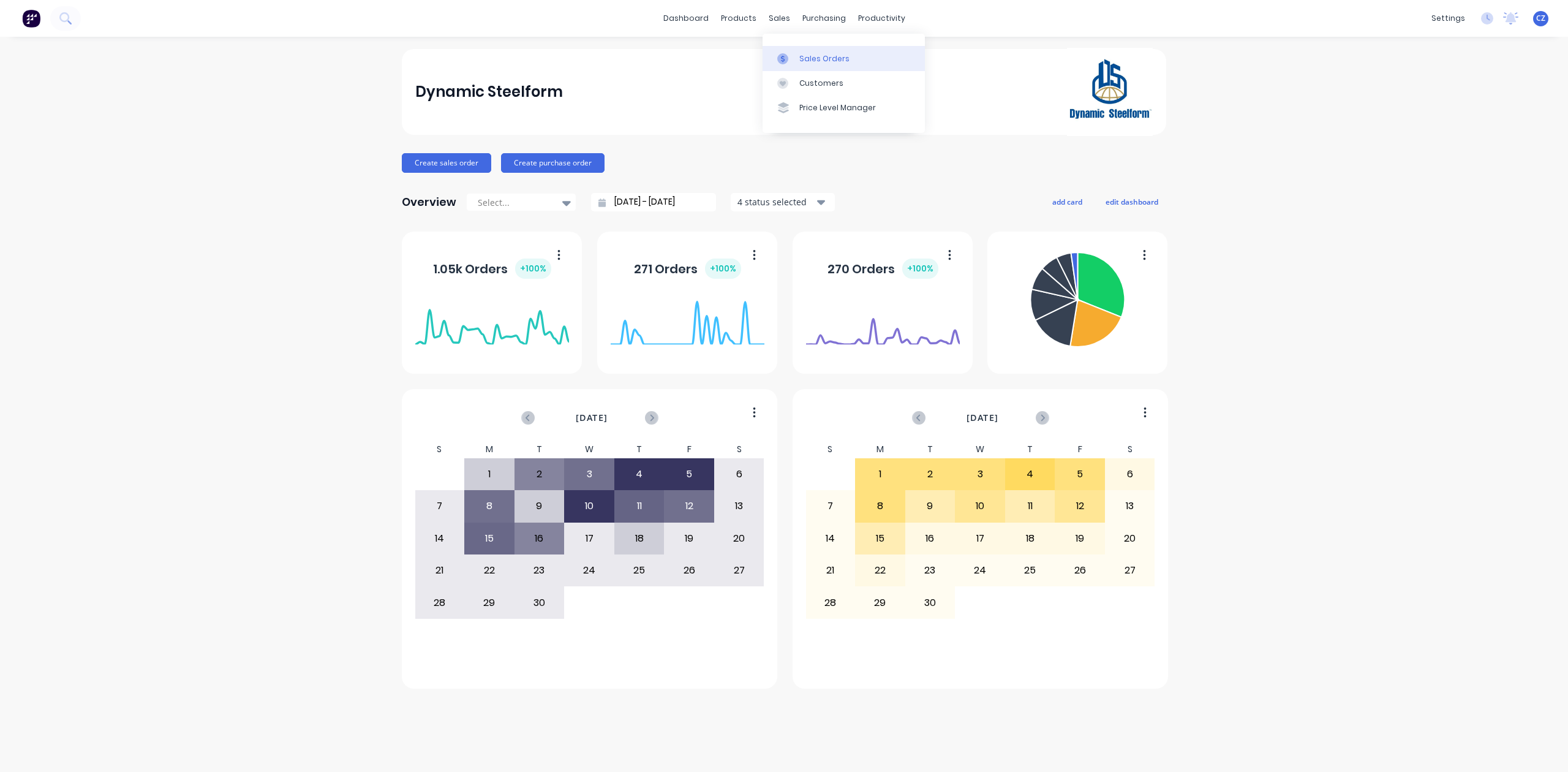
click at [793, 56] on div at bounding box center [786, 59] width 18 height 11
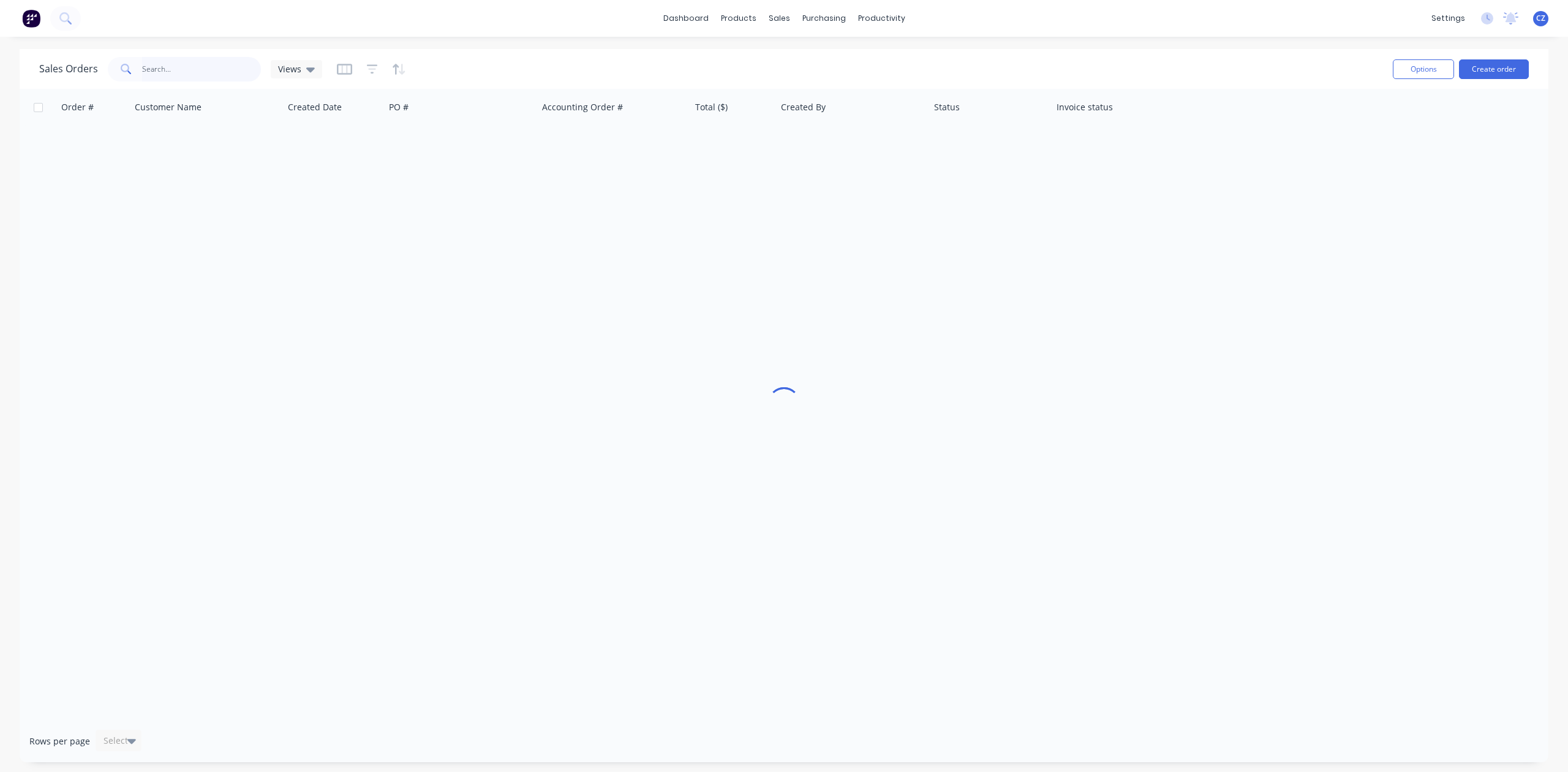
click at [196, 71] on input "text" at bounding box center [202, 70] width 120 height 25
drag, startPoint x: 233, startPoint y: 63, endPoint x: 65, endPoint y: 77, distance: 168.6
click at [65, 77] on div "Sales Orders 420619120 Views" at bounding box center [181, 70] width 283 height 25
type input "420619120"
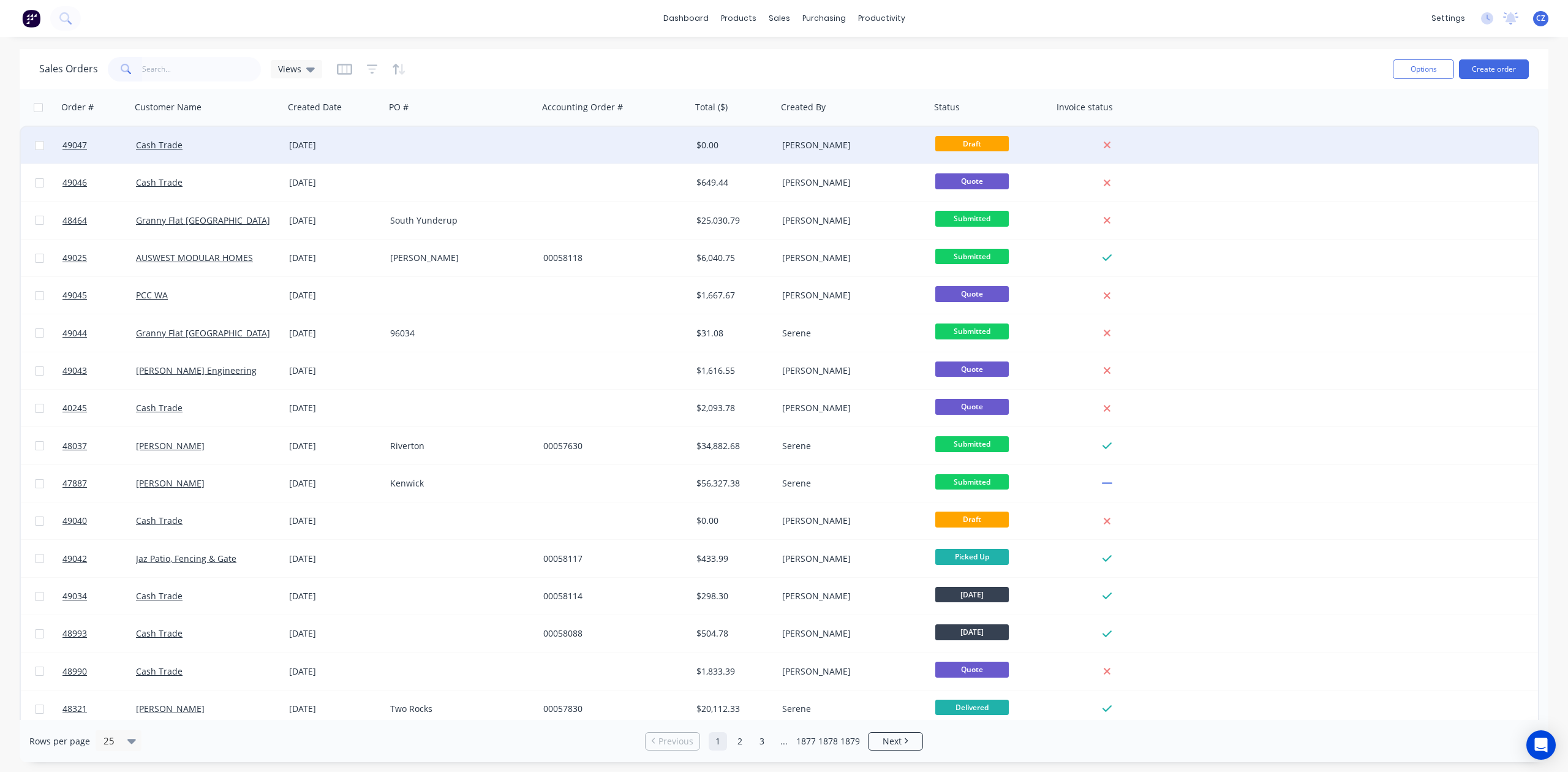
click at [715, 140] on div "$0.00" at bounding box center [733, 145] width 72 height 12
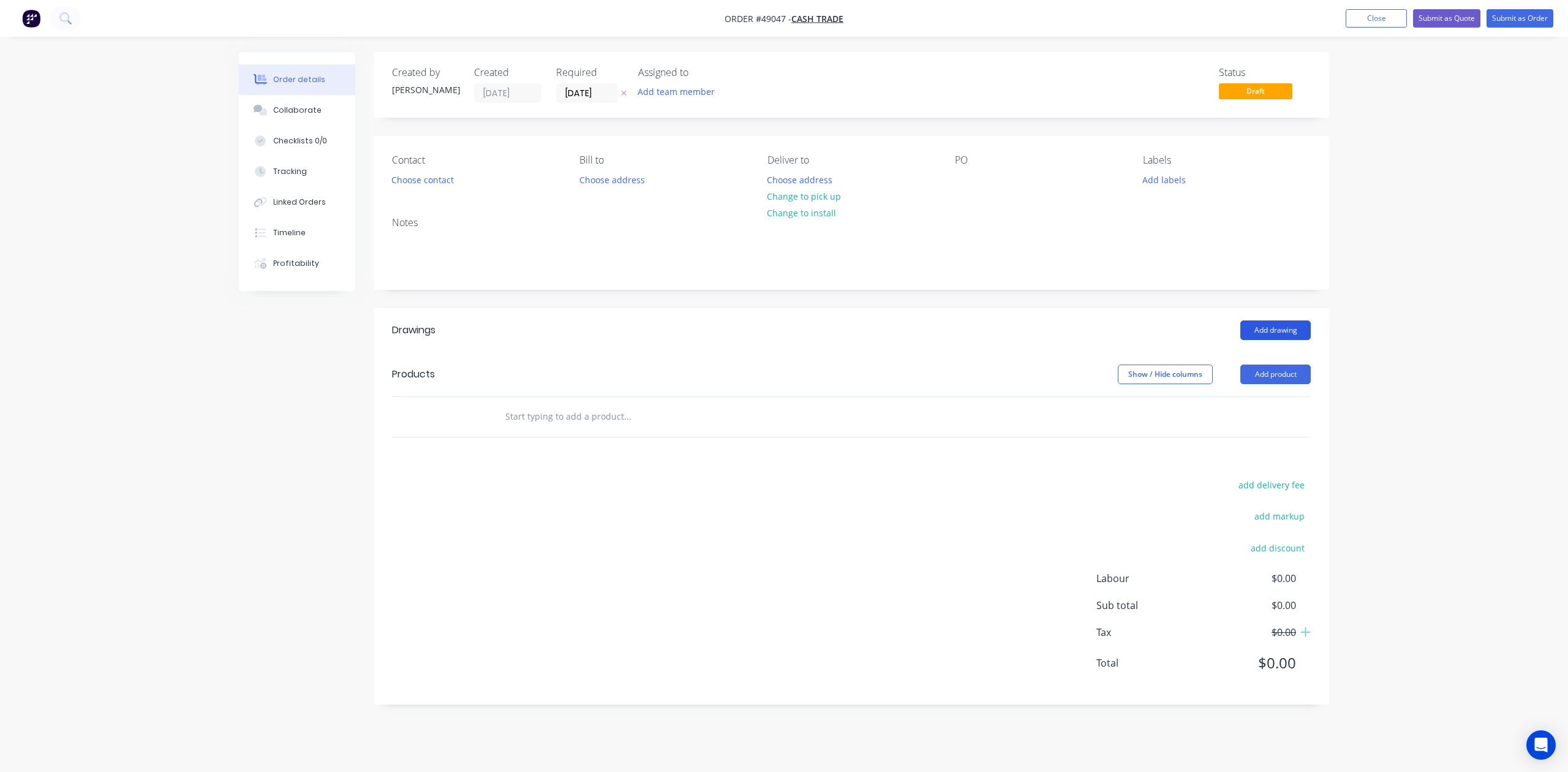
click at [1289, 334] on button "Add drawing" at bounding box center [1276, 330] width 70 height 19
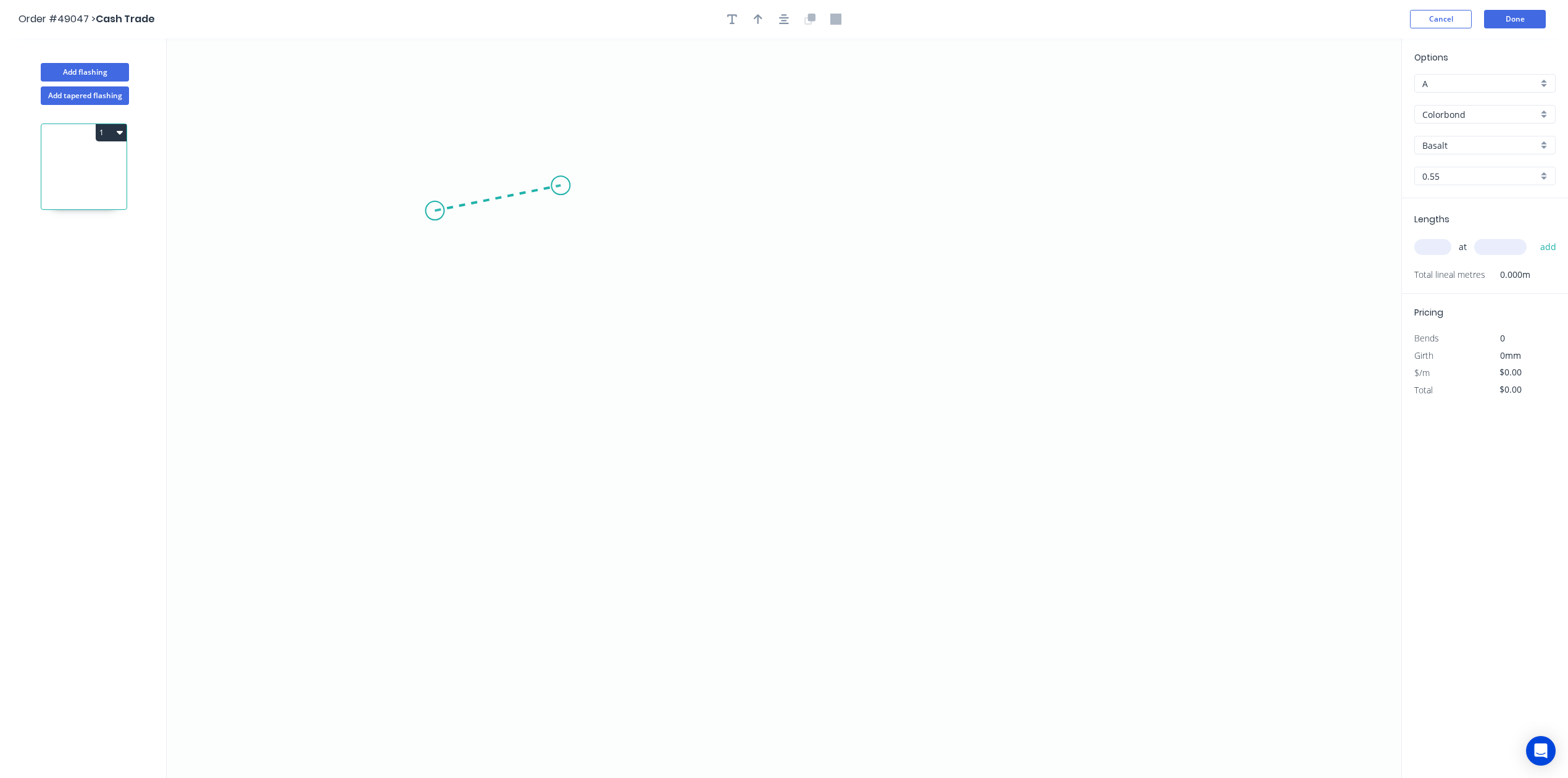
drag, startPoint x: 435, startPoint y: 211, endPoint x: 561, endPoint y: 186, distance: 128.5
click at [561, 186] on icon "0" at bounding box center [784, 408] width 1235 height 740
click at [561, 207] on icon "0 ?" at bounding box center [784, 408] width 1235 height 740
click at [561, 210] on circle at bounding box center [561, 205] width 19 height 19
click at [606, 225] on div "Delete point" at bounding box center [629, 227] width 124 height 26
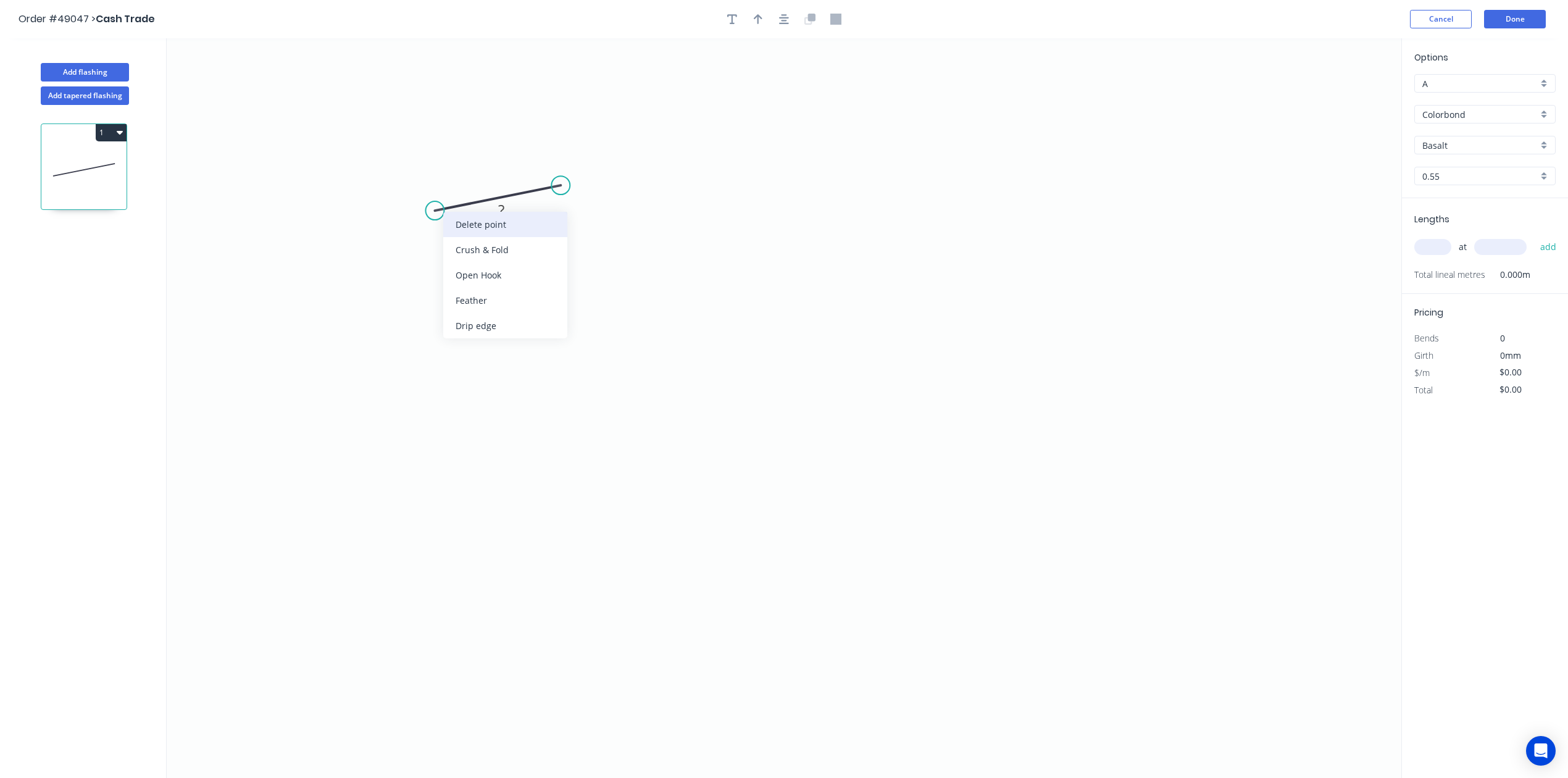
drag, startPoint x: 497, startPoint y: 227, endPoint x: 546, endPoint y: 221, distance: 49.4
click at [498, 227] on div "Delete point" at bounding box center [506, 224] width 124 height 26
click at [1503, 15] on button "Done" at bounding box center [1516, 19] width 62 height 19
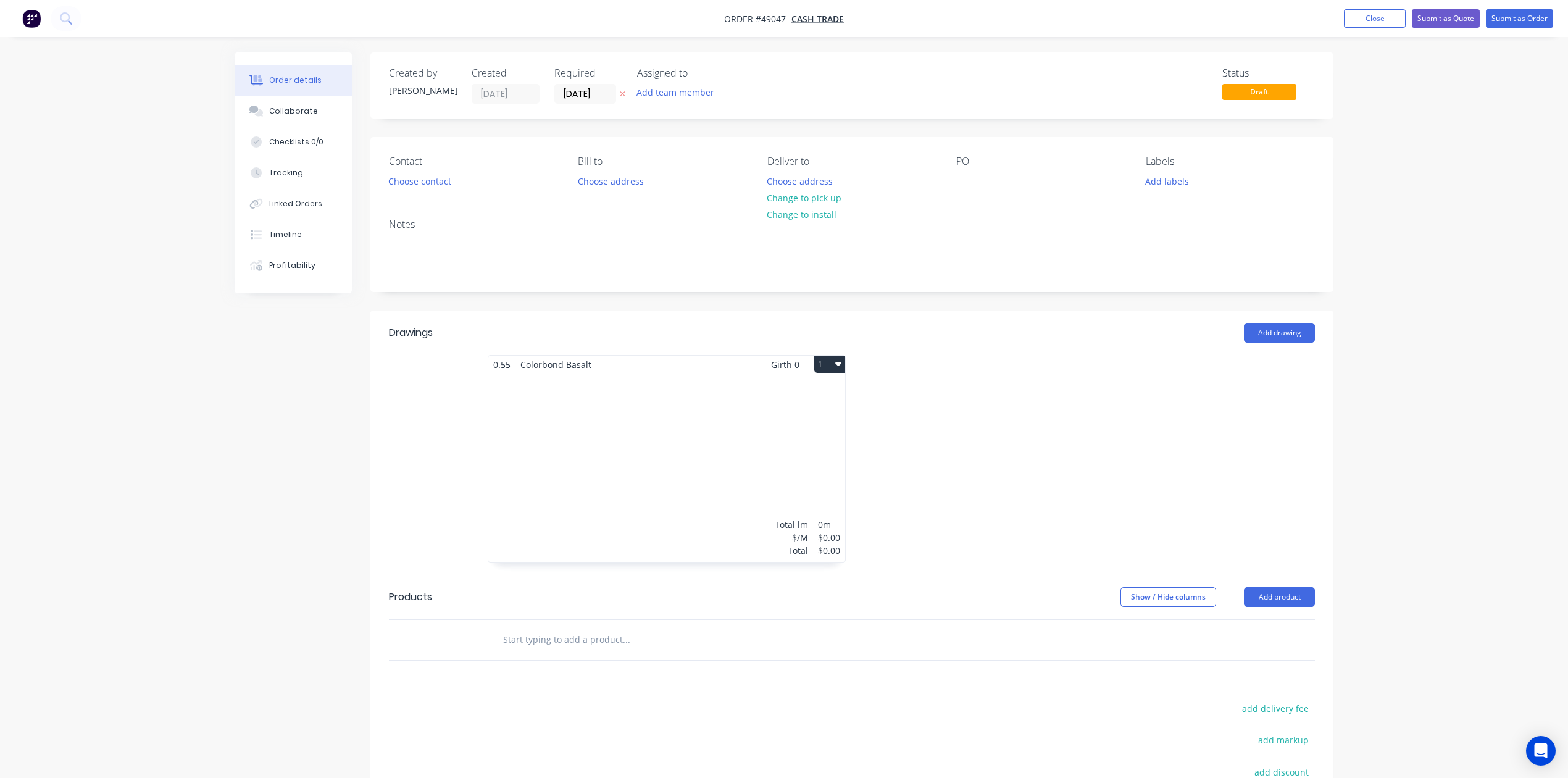
click at [836, 364] on icon "button" at bounding box center [838, 365] width 6 height 4
click at [798, 448] on div "Delete" at bounding box center [786, 444] width 95 height 18
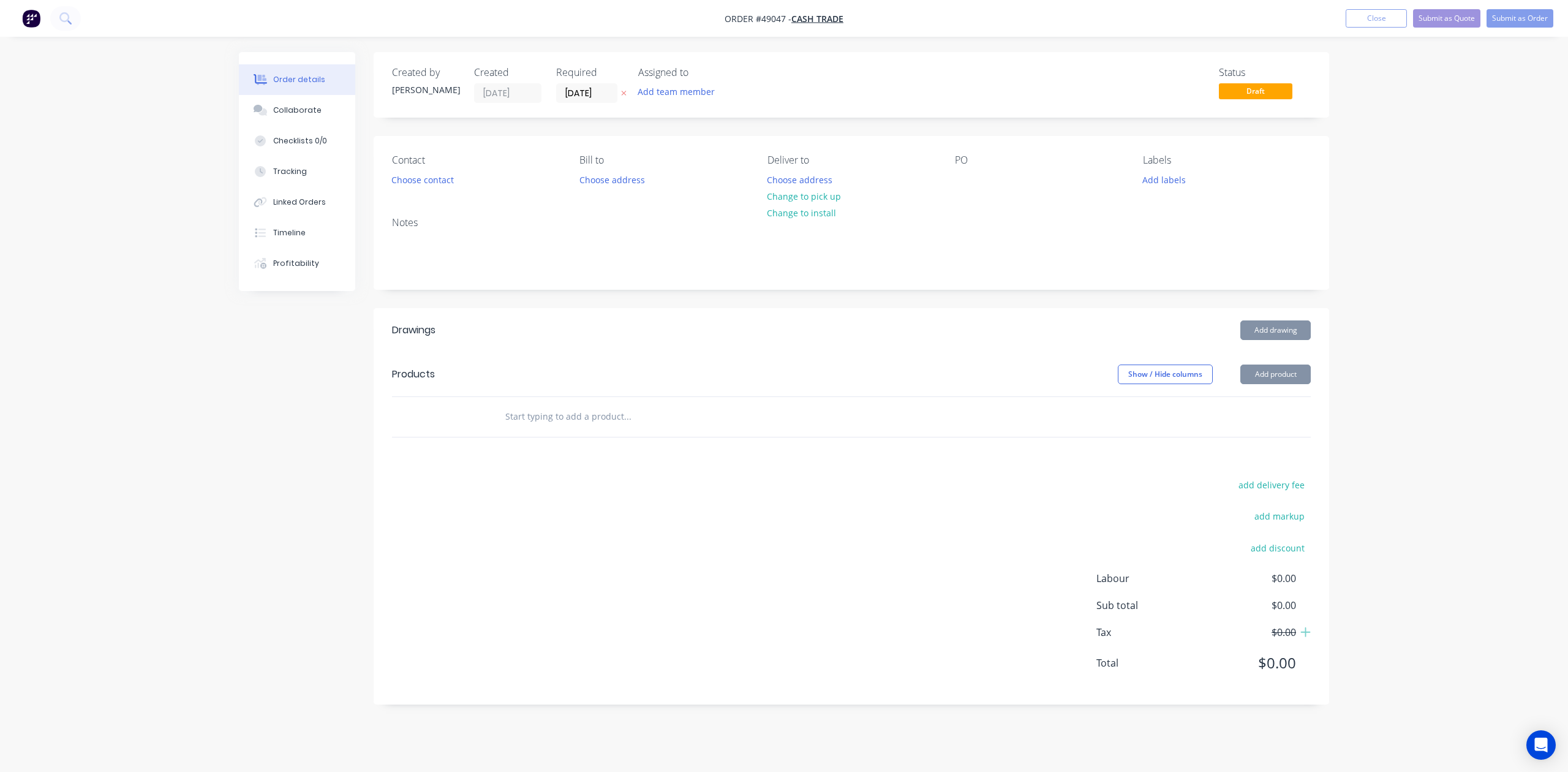
click at [1072, 415] on div at bounding box center [852, 416] width 919 height 40
click at [1392, 1] on nav "Order #49047 - Cash Trade Add product Close Submit as Quote Submit as Order" at bounding box center [784, 18] width 1568 height 37
click at [1393, 13] on button "Close" at bounding box center [1377, 18] width 62 height 18
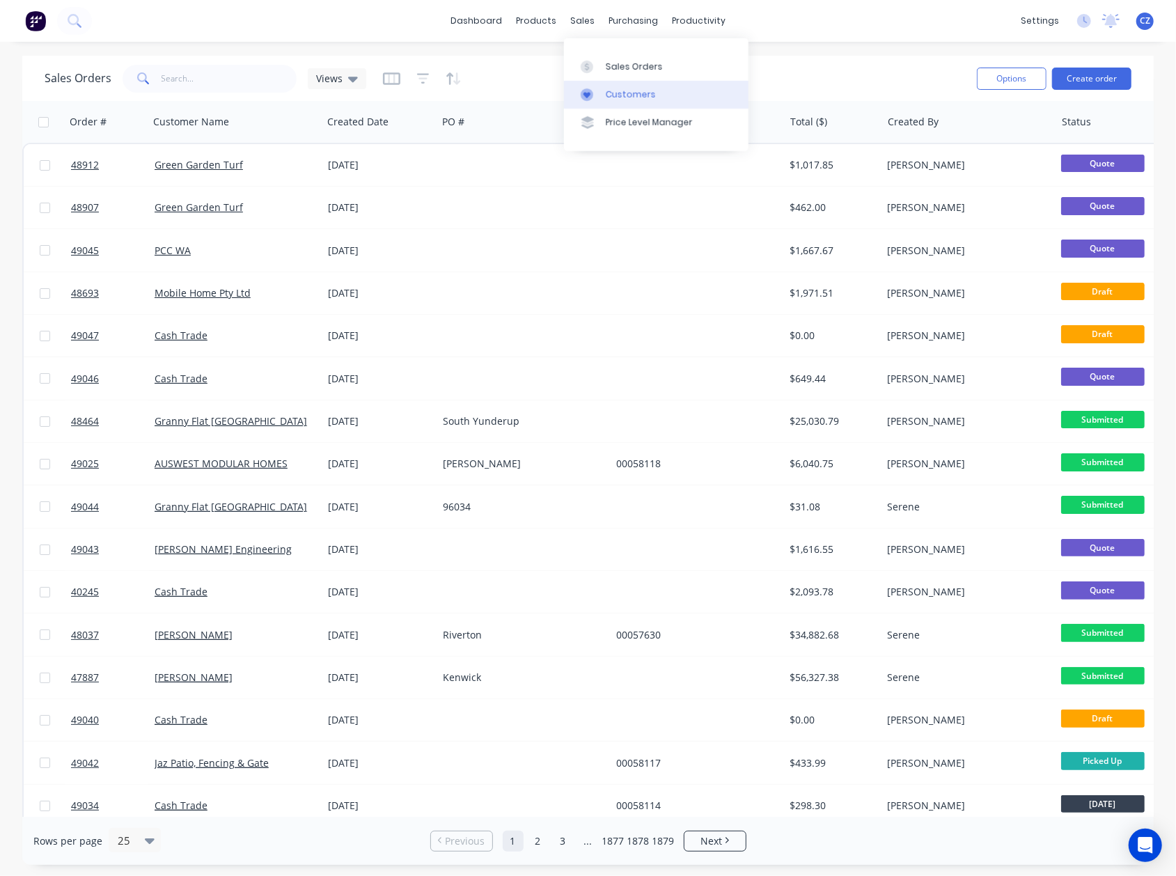
drag, startPoint x: 596, startPoint y: 95, endPoint x: 585, endPoint y: 93, distance: 11.5
click at [596, 95] on div at bounding box center [591, 94] width 21 height 13
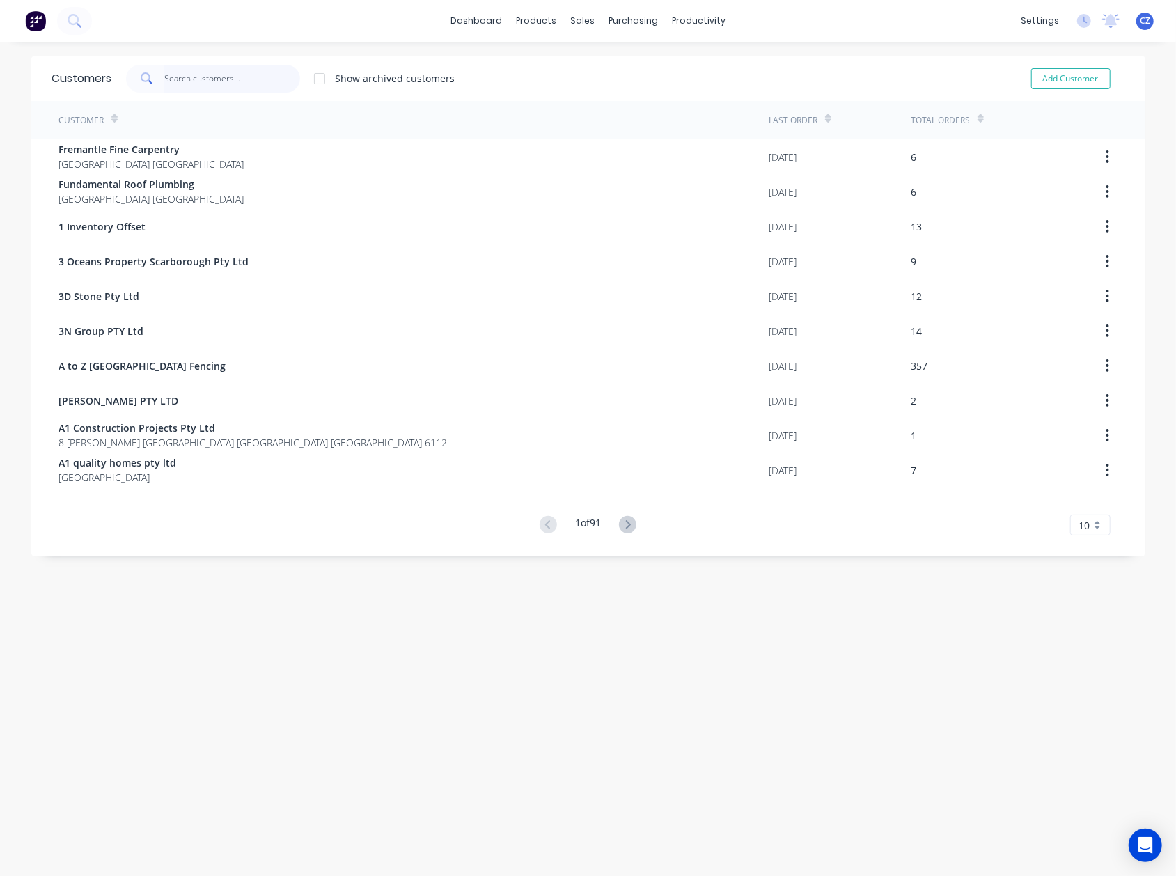
click at [288, 73] on input "text" at bounding box center [232, 79] width 136 height 28
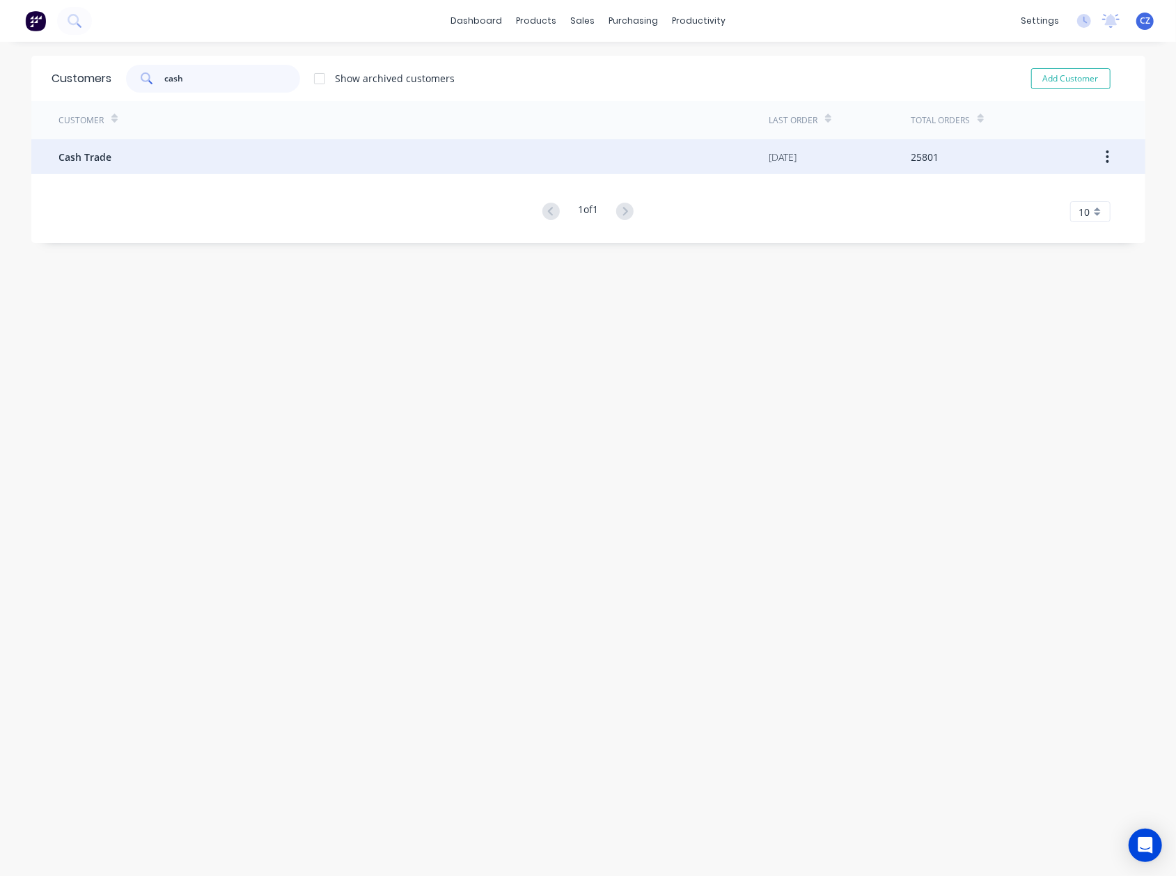
type input "cash"
click at [259, 155] on div "Cash Trade" at bounding box center [414, 156] width 710 height 35
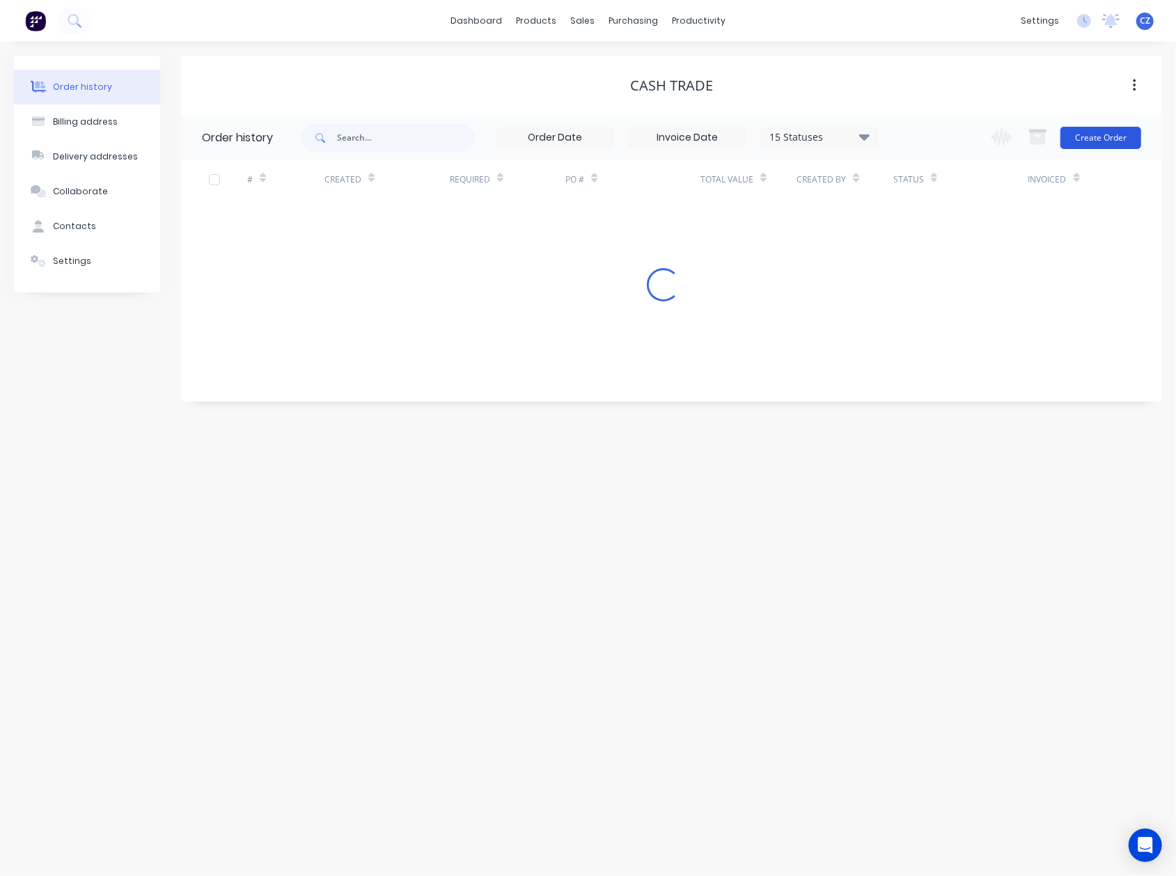
click at [1106, 141] on button "Create Order" at bounding box center [1100, 138] width 81 height 22
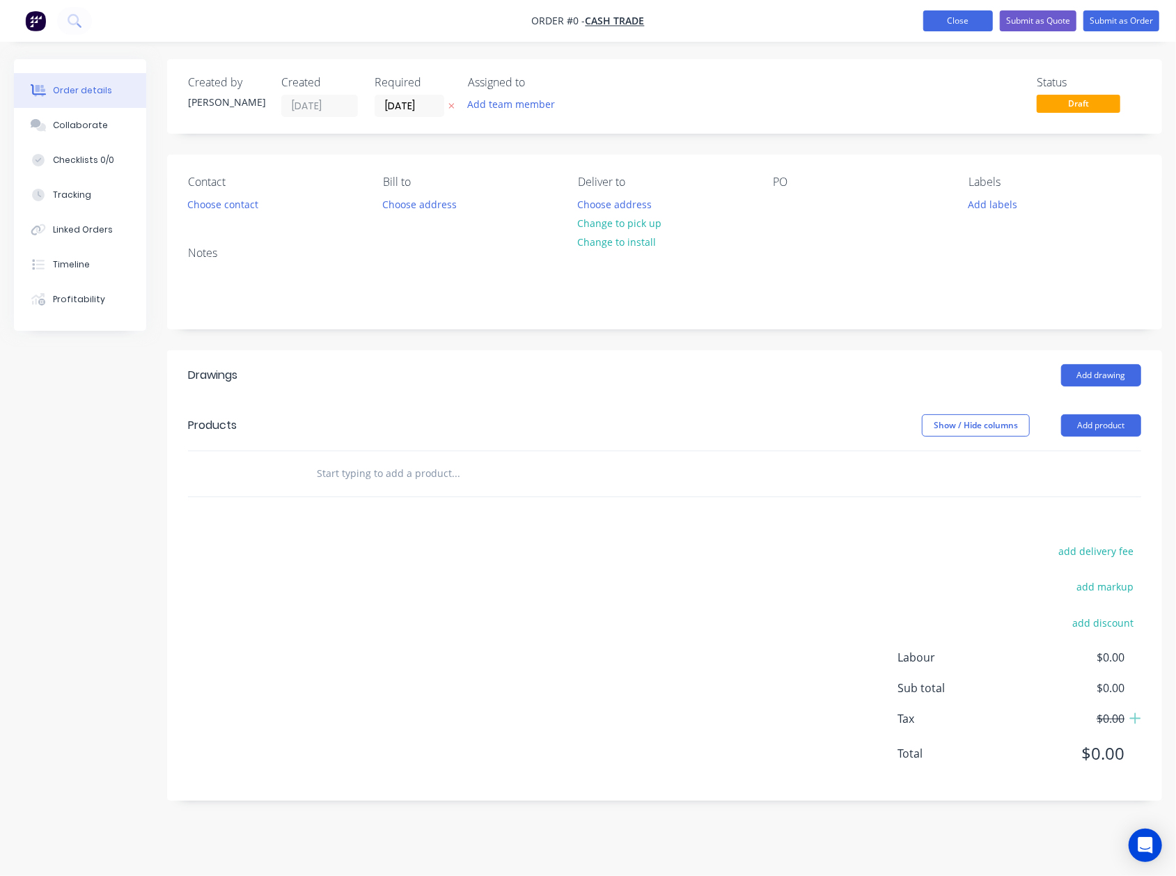
click at [958, 11] on button "Close" at bounding box center [958, 20] width 70 height 21
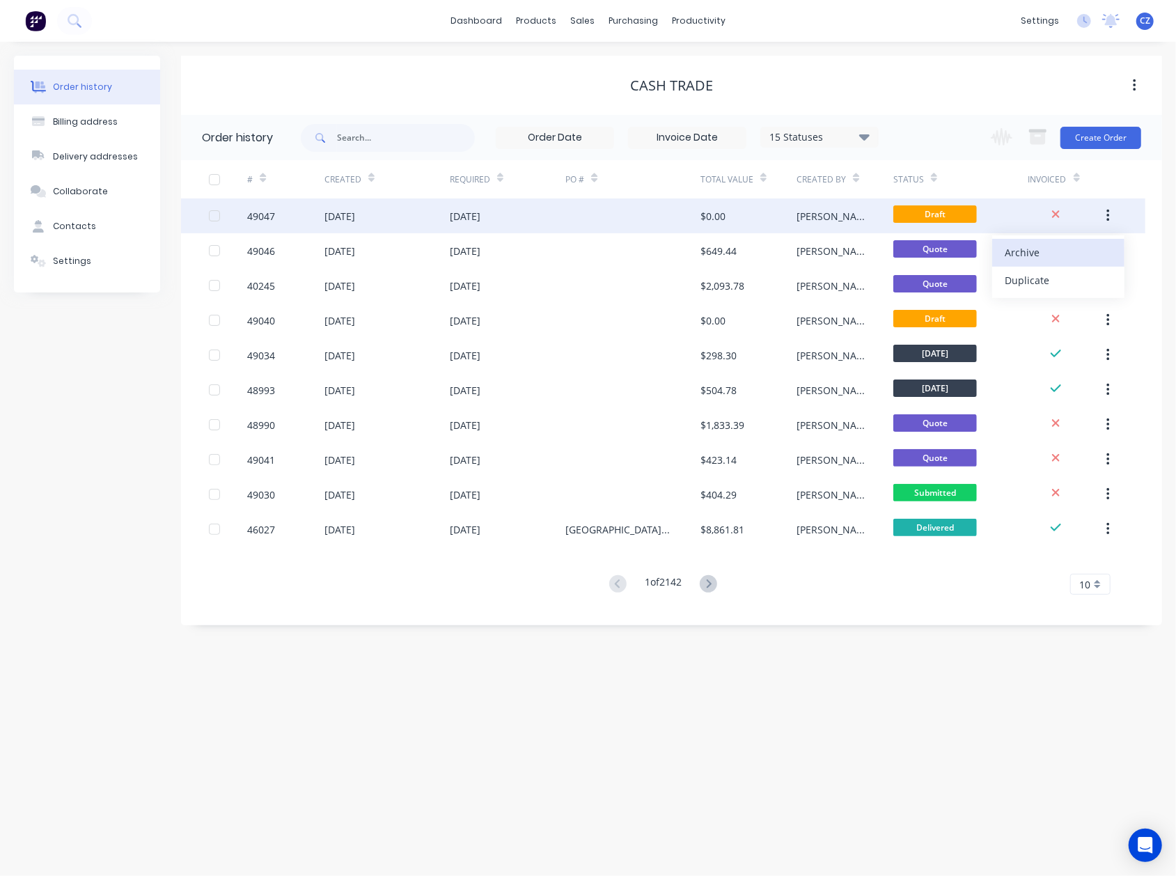
click at [1082, 249] on div "Archive" at bounding box center [1058, 252] width 107 height 20
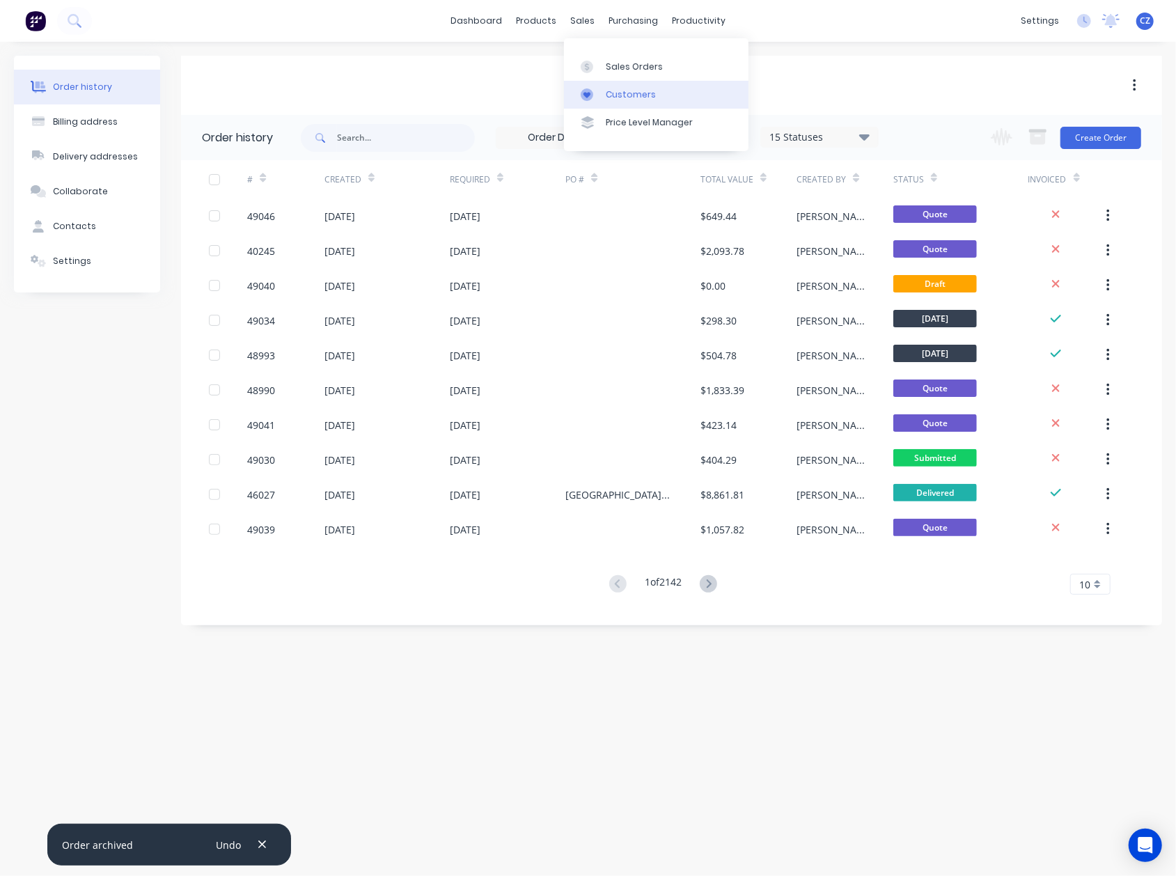
click at [620, 107] on link "Customers" at bounding box center [656, 95] width 184 height 28
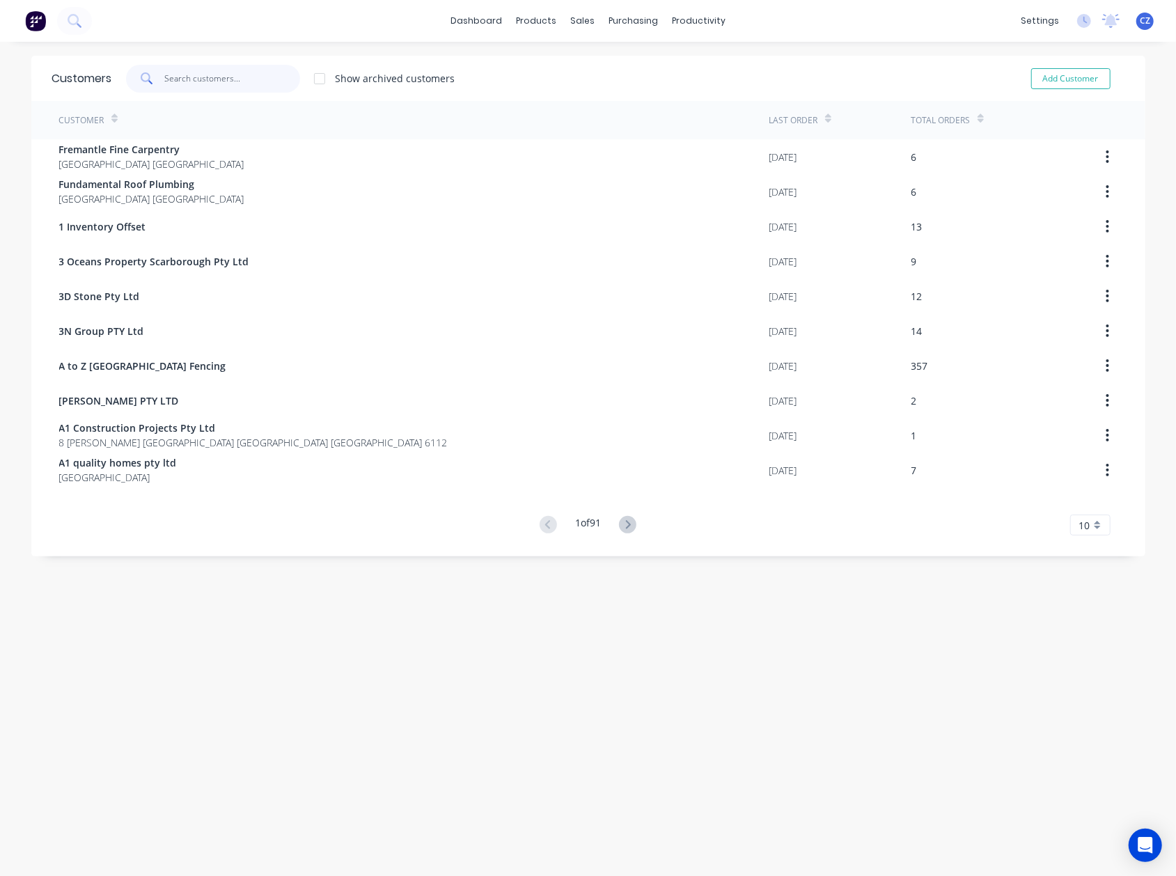
click at [249, 84] on input "text" at bounding box center [232, 79] width 136 height 28
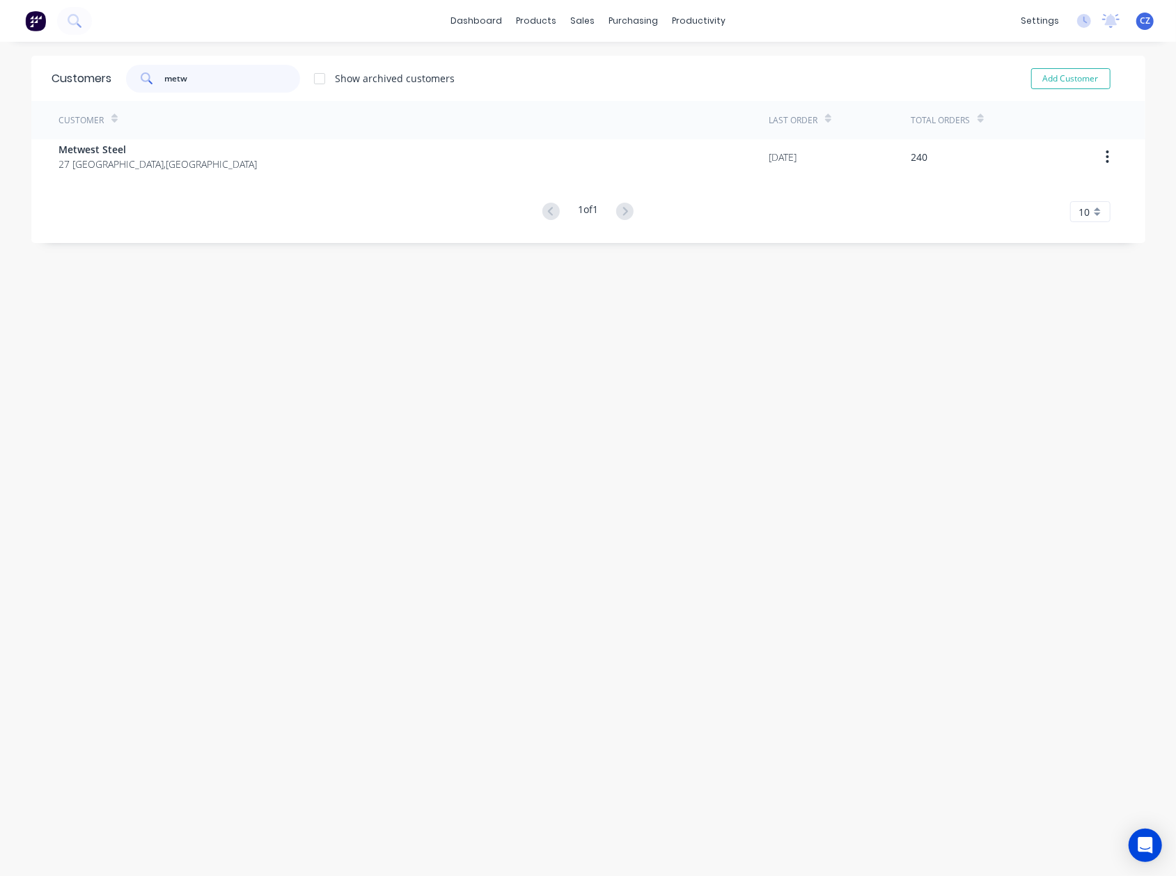
drag, startPoint x: 189, startPoint y: 81, endPoint x: -15, endPoint y: 68, distance: 205.2
click at [0, 68] on html "dashboard products sales purchasing productivity dashboard products Product Cat…" at bounding box center [588, 438] width 1176 height 876
type input "westlin"
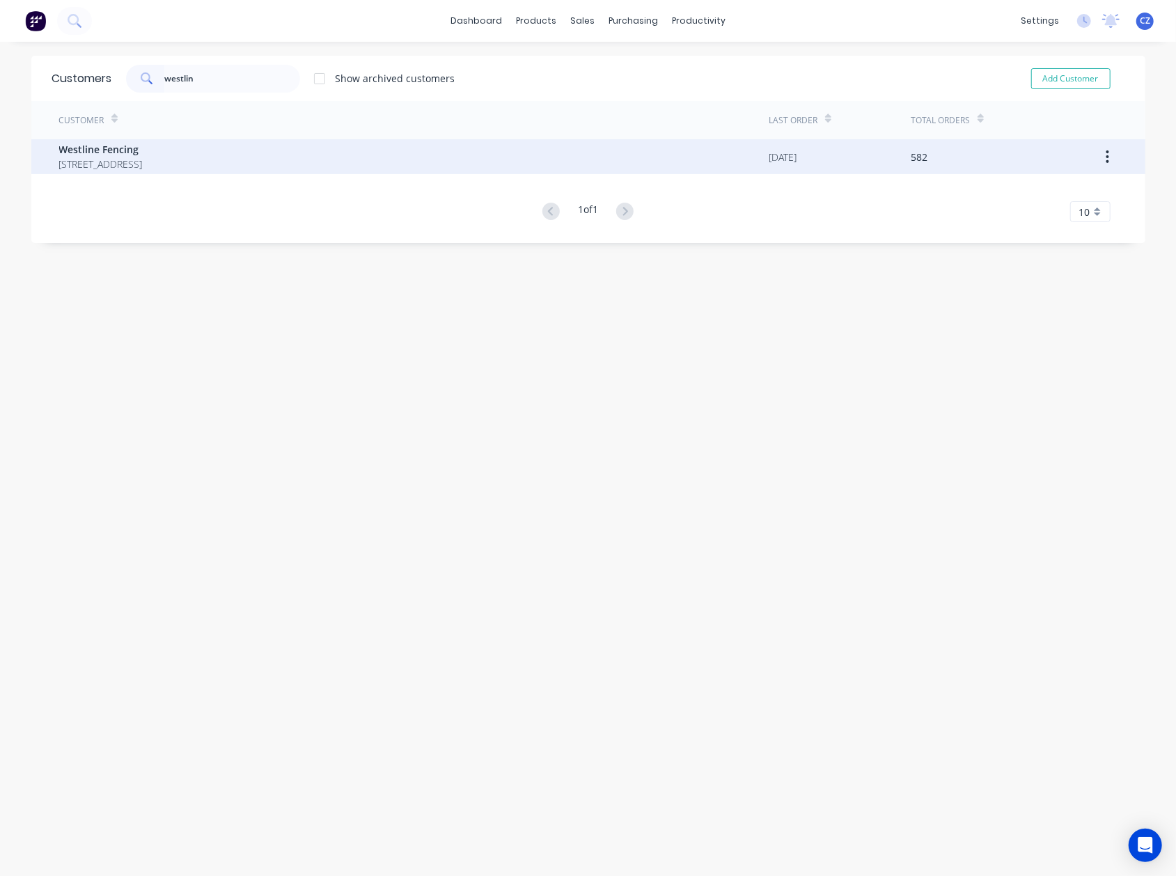
click at [68, 141] on div "Customer Last Order Total Orders Westline Fencing [STREET_ADDRESS] [DATE] 582 1…" at bounding box center [588, 161] width 1114 height 121
drag, startPoint x: 187, startPoint y: 160, endPoint x: 195, endPoint y: 164, distance: 8.7
click at [143, 164] on span "[STREET_ADDRESS]" at bounding box center [101, 164] width 84 height 15
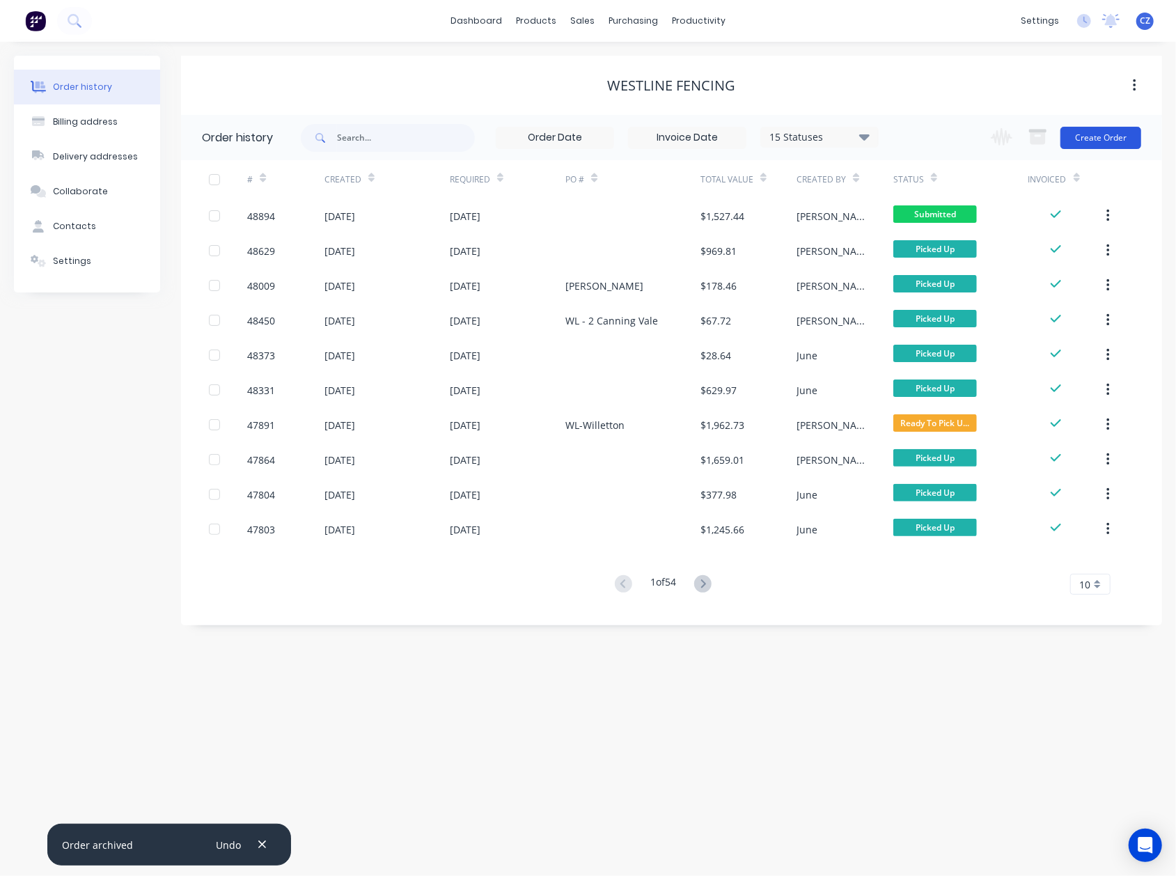
click at [1117, 146] on button "Create Order" at bounding box center [1100, 138] width 81 height 22
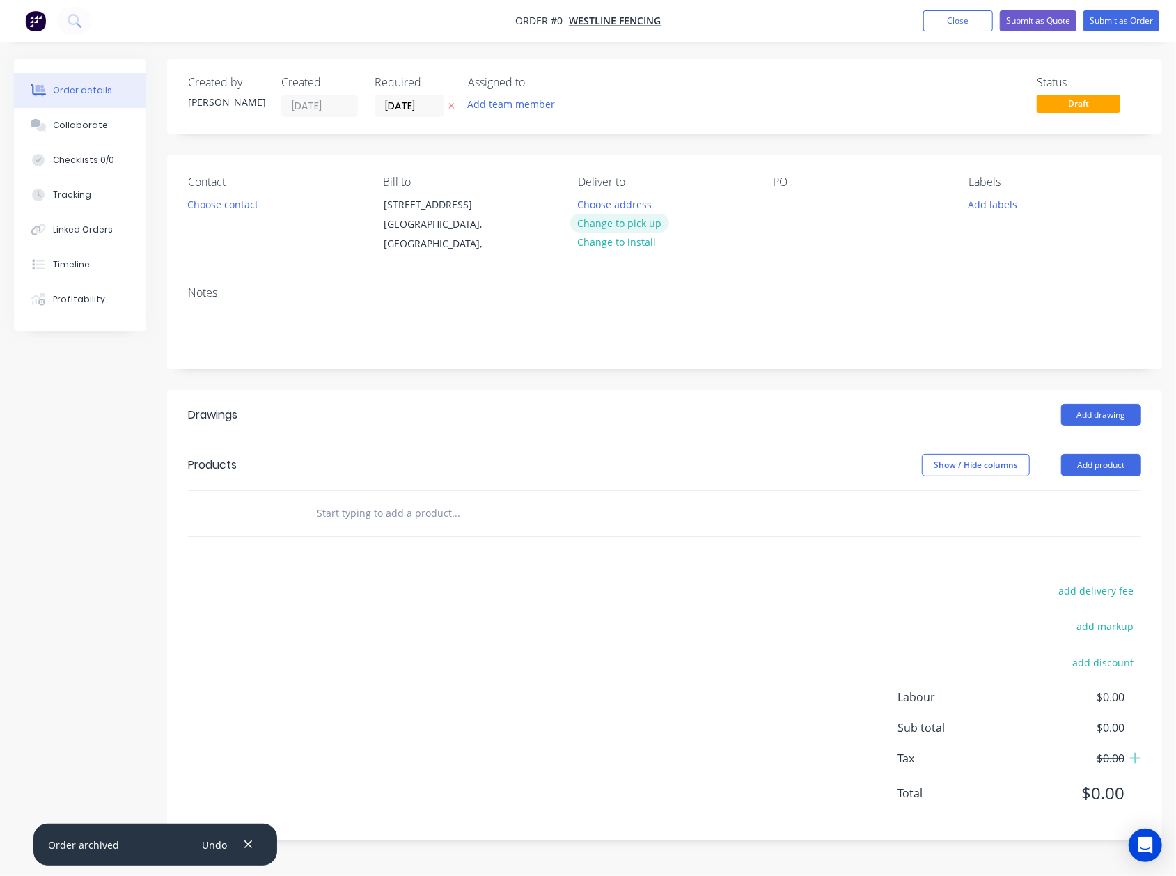
click at [636, 227] on button "Change to pick up" at bounding box center [619, 223] width 99 height 19
click at [226, 207] on button "Choose contact" at bounding box center [223, 203] width 86 height 19
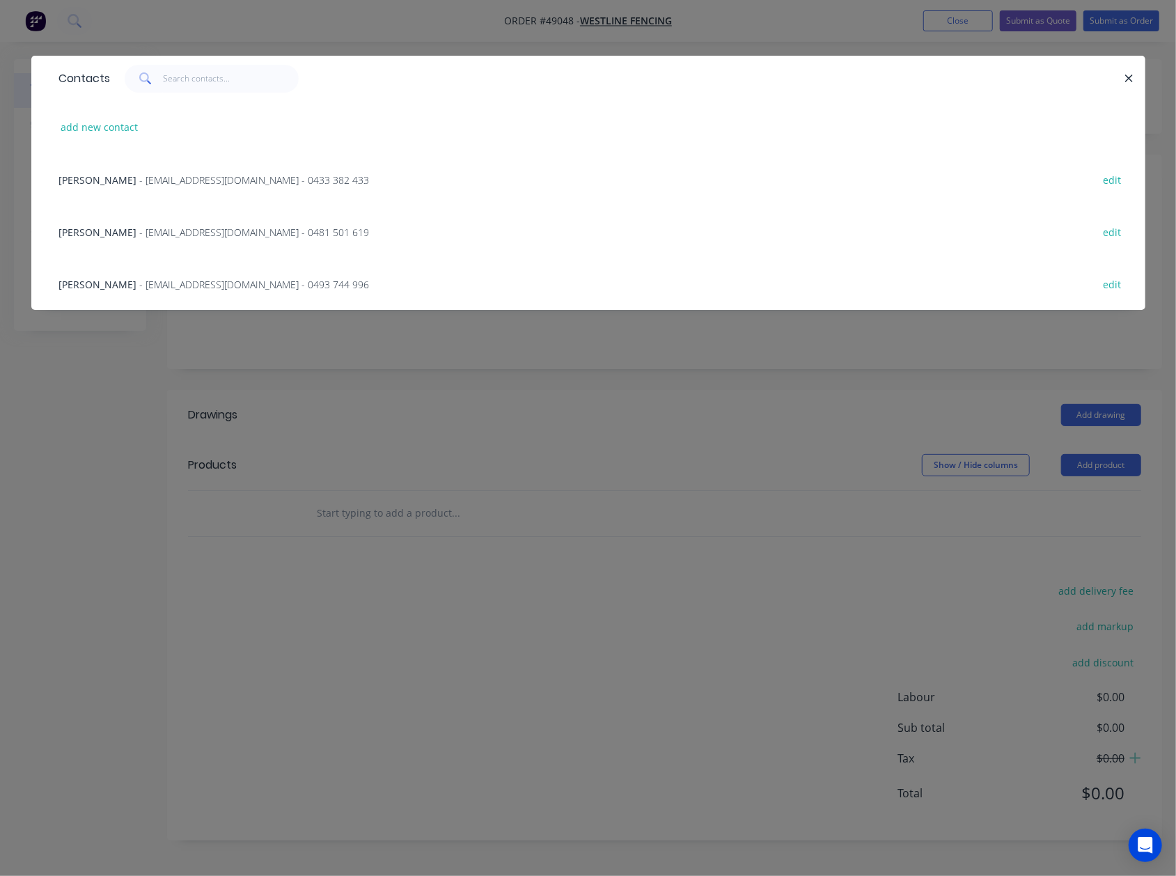
click at [140, 288] on span "- [EMAIL_ADDRESS][DOMAIN_NAME] - 0493 744 996" at bounding box center [255, 284] width 230 height 13
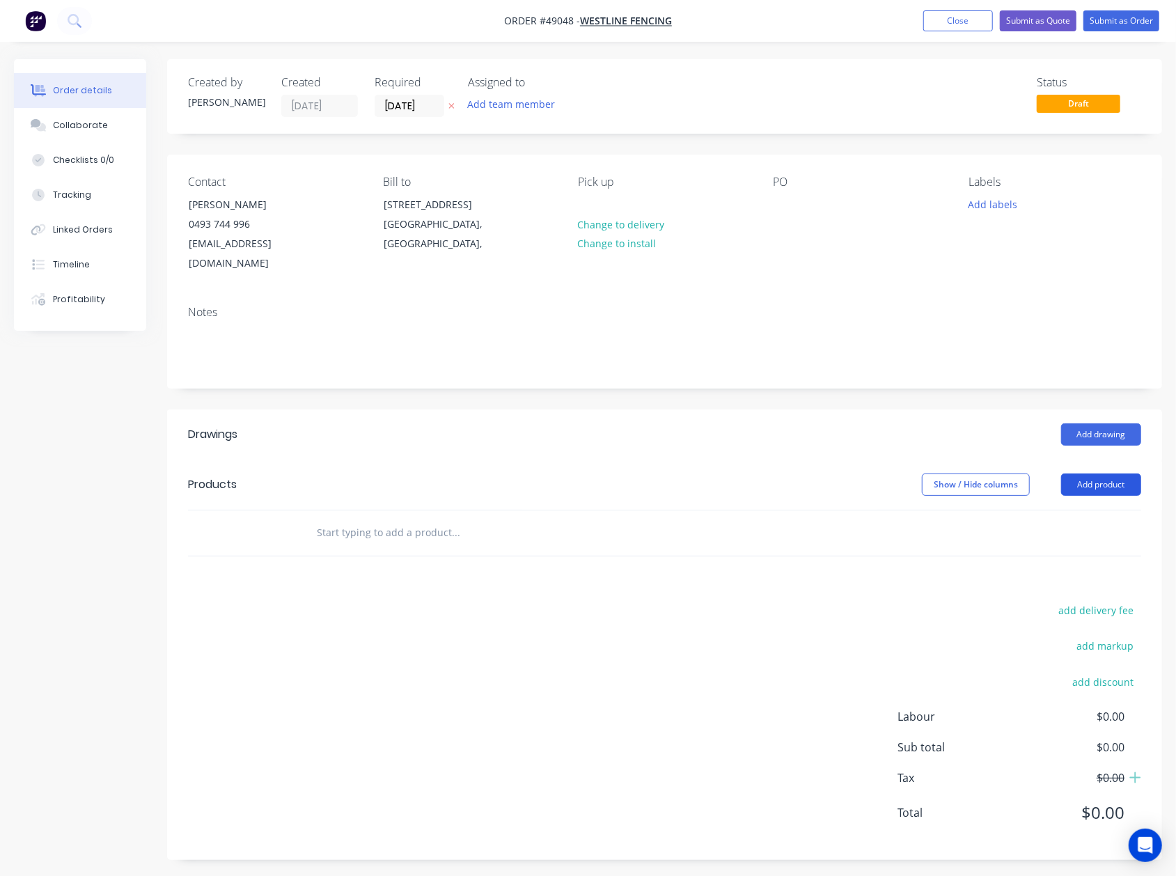
click at [1117, 473] on button "Add product" at bounding box center [1101, 484] width 80 height 22
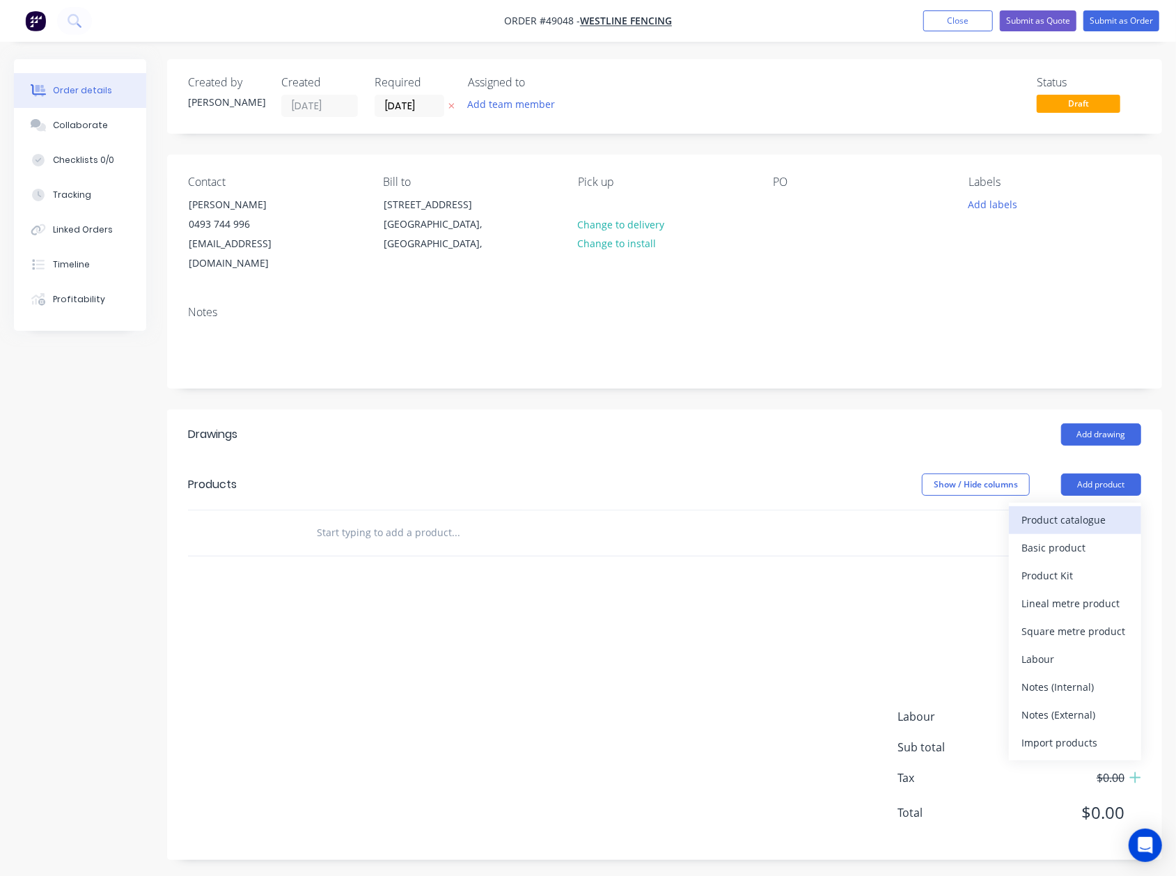
click at [1096, 510] on div "Product catalogue" at bounding box center [1074, 520] width 107 height 20
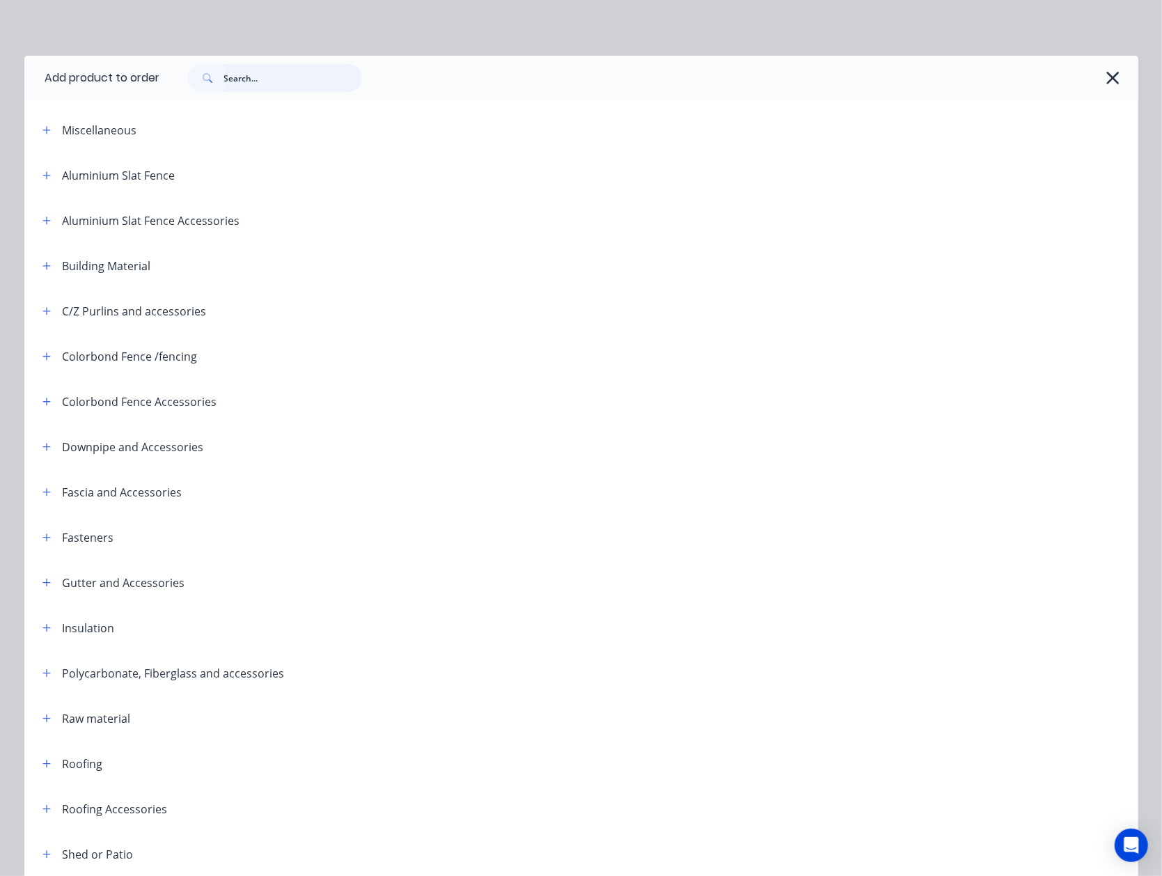
click at [248, 79] on input "text" at bounding box center [293, 78] width 138 height 28
type input "sheet"
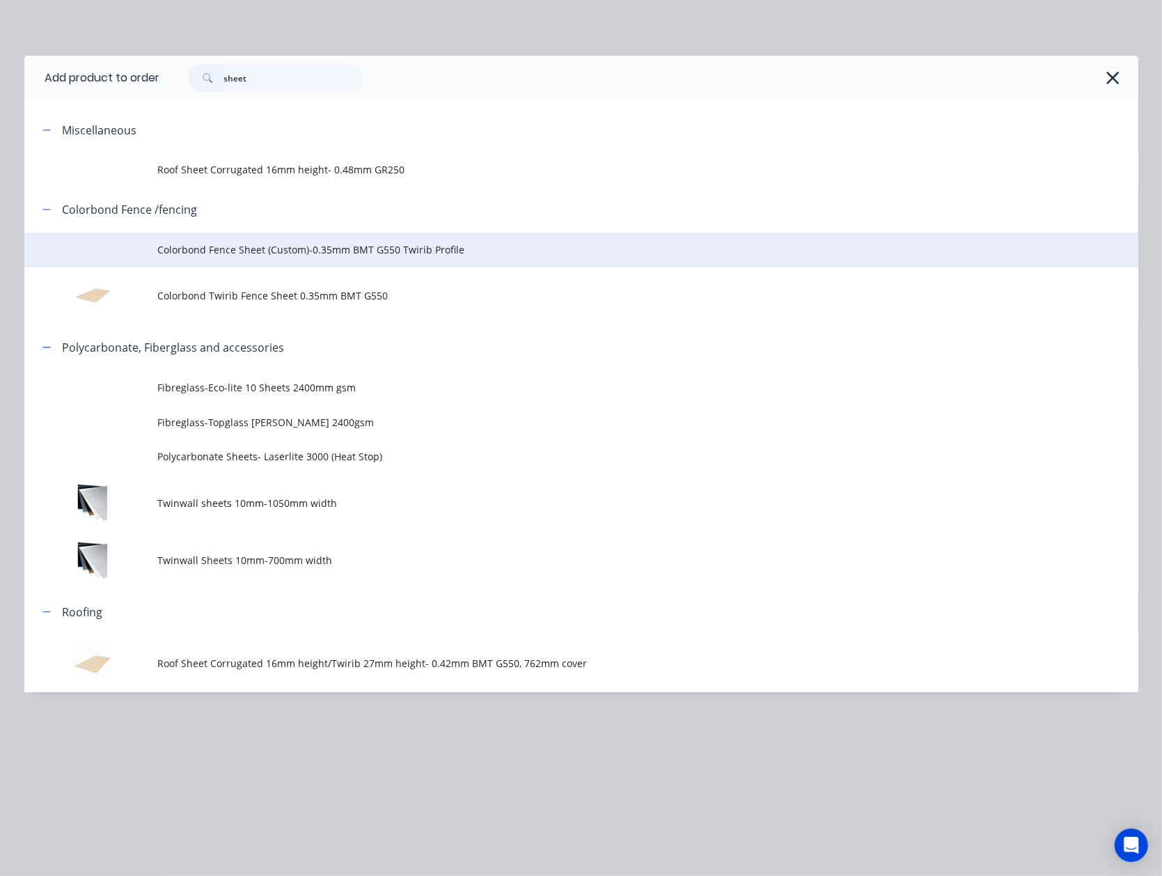
click at [204, 260] on td "Colorbond Fence Sheet (Custom)-0.35mm BMT G550 Twirib Profile" at bounding box center [648, 250] width 980 height 35
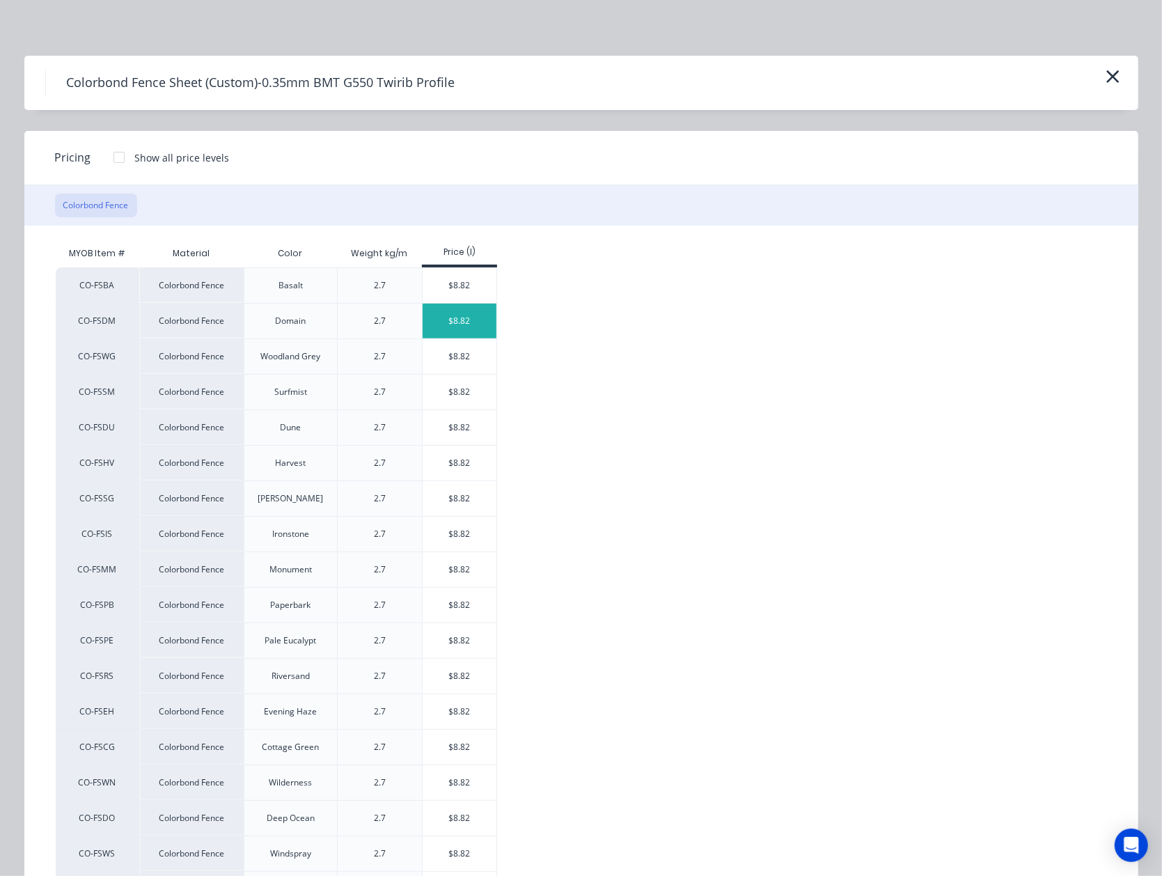
click at [472, 329] on div "$8.82" at bounding box center [460, 321] width 74 height 35
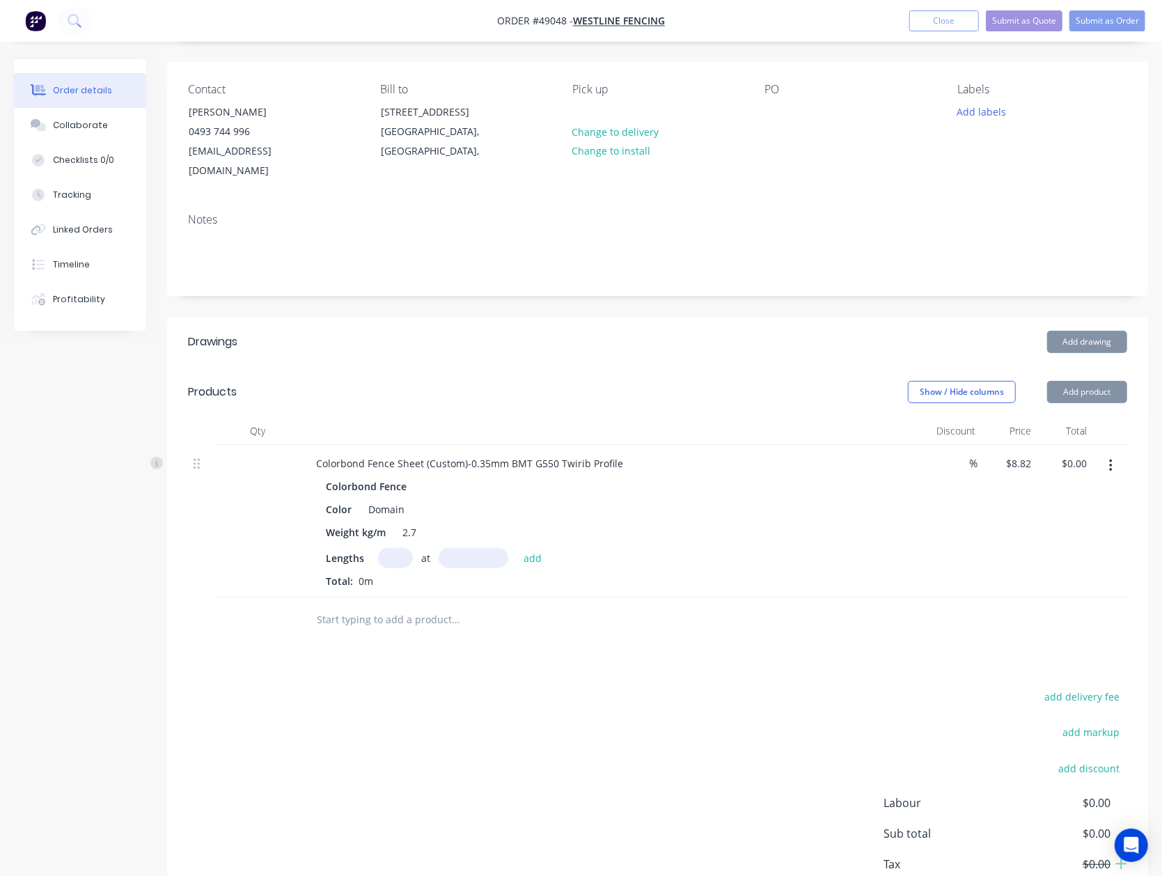
scroll to position [166, 0]
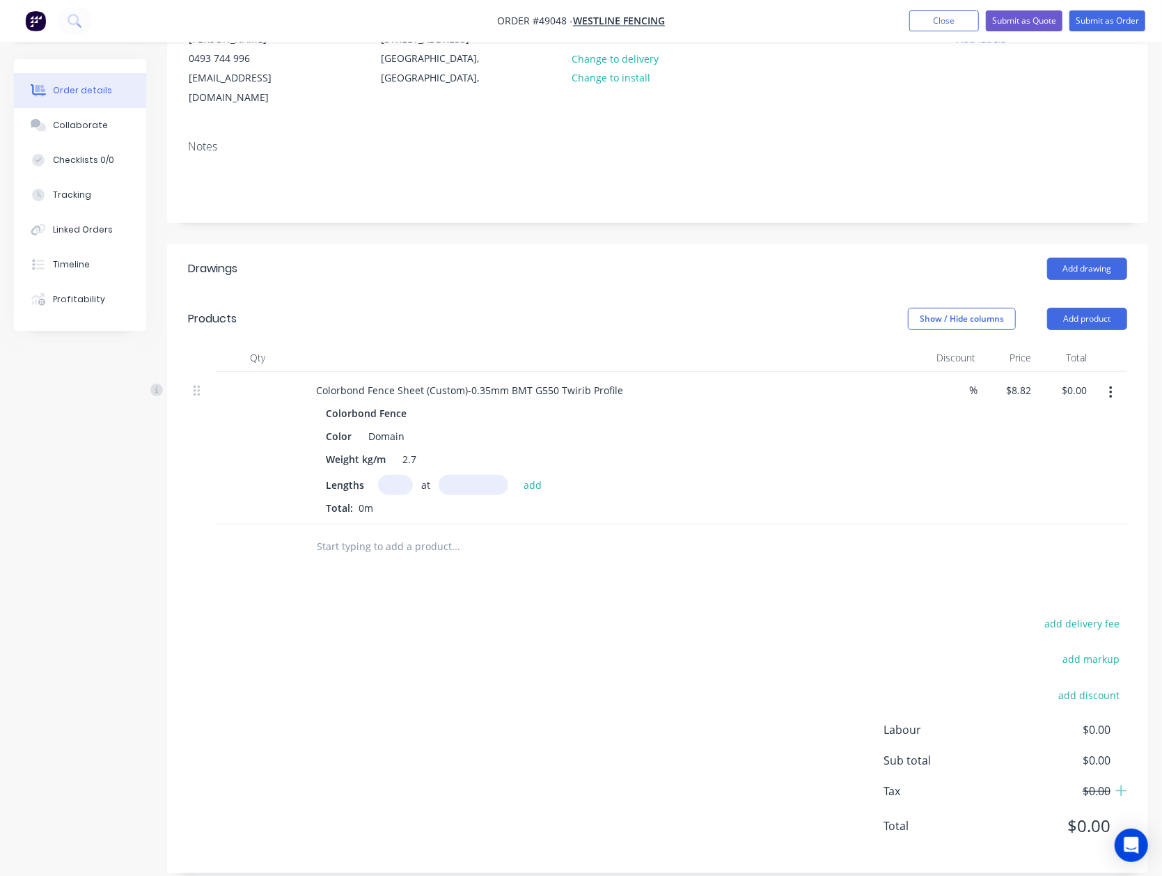
click at [390, 475] on input "text" at bounding box center [395, 485] width 35 height 20
type input "3"
type input "1560"
click at [517, 475] on button "add" at bounding box center [533, 484] width 33 height 19
type input "$41.28"
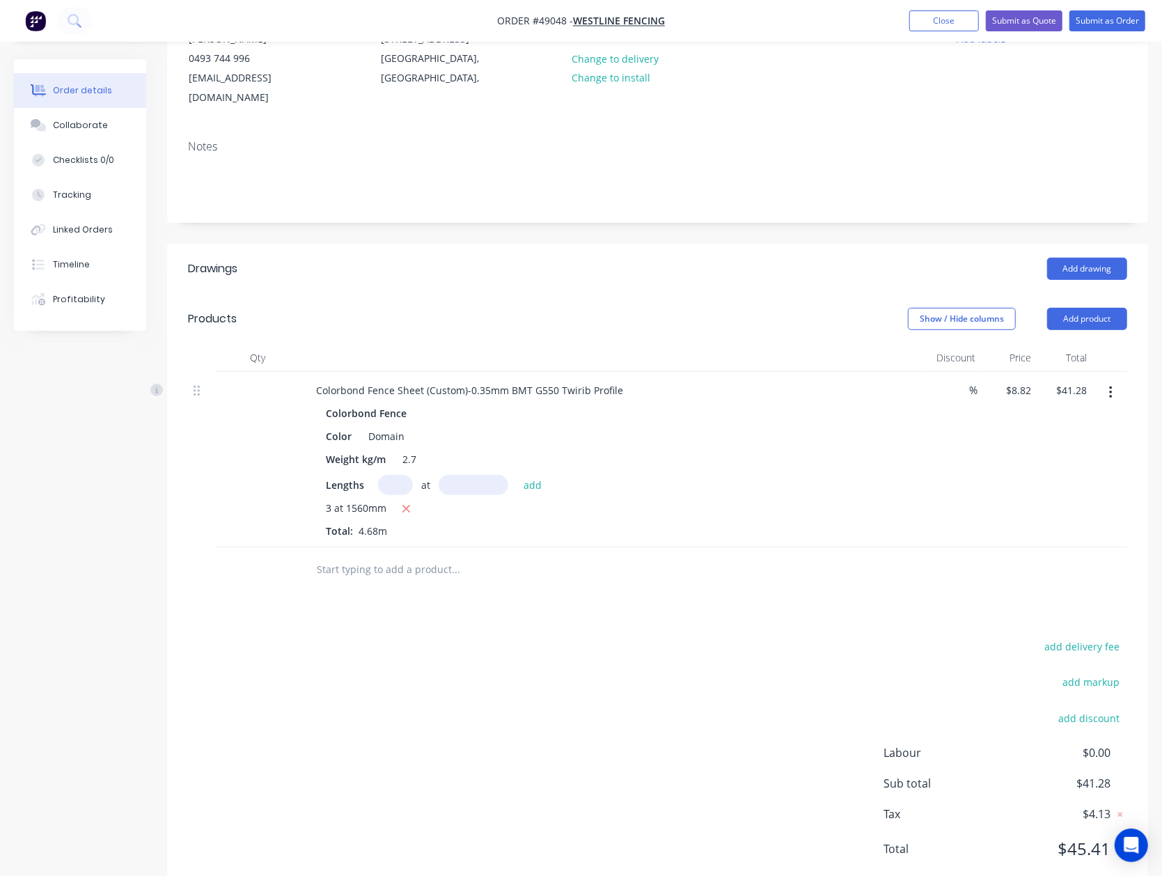
click at [1079, 312] on header "Products Show / Hide columns Add product" at bounding box center [657, 319] width 981 height 50
click at [1087, 308] on button "Add product" at bounding box center [1087, 319] width 80 height 22
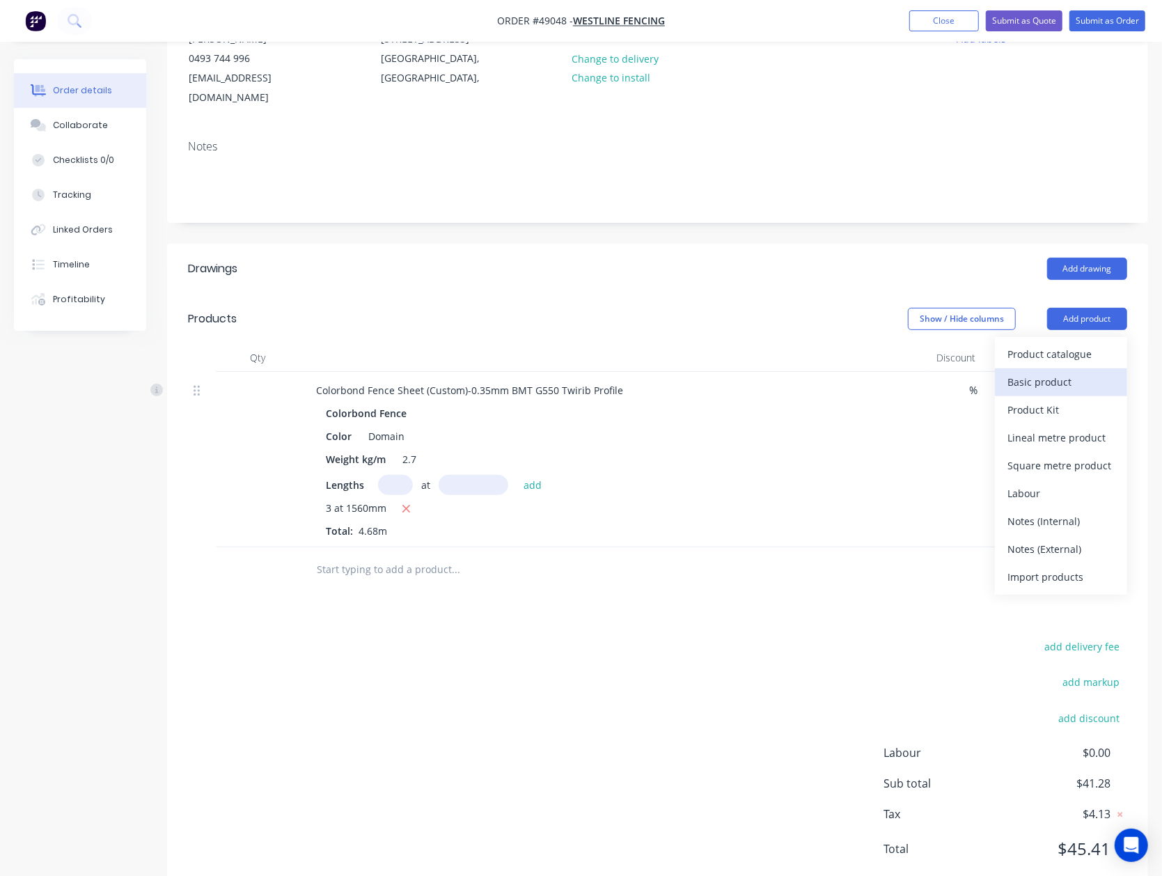
drag, startPoint x: 1087, startPoint y: 309, endPoint x: 1079, endPoint y: 358, distance: 49.4
click at [1081, 355] on div "Product catalogue Basic product Product Kit Lineal metre product Square metre p…" at bounding box center [1061, 466] width 132 height 258
click at [1075, 372] on div "Basic product" at bounding box center [1060, 382] width 107 height 20
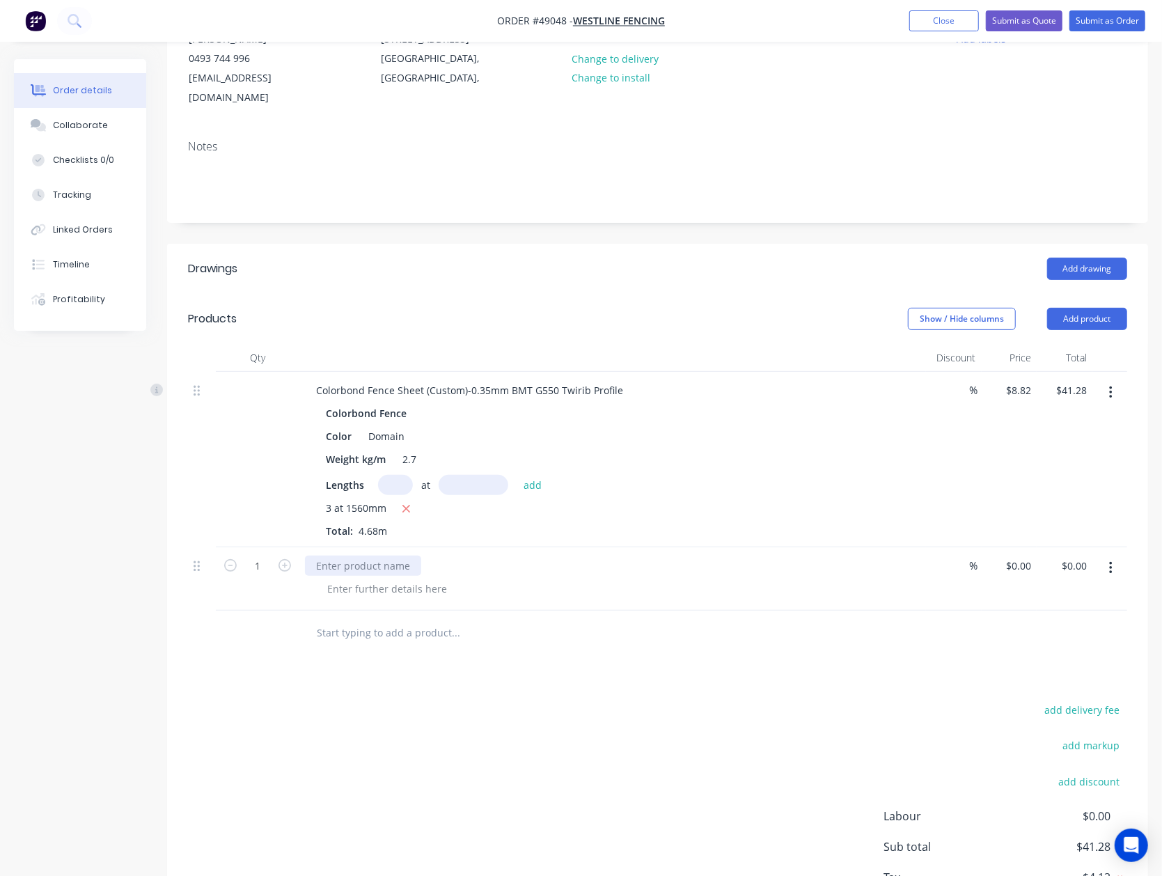
click at [399, 556] on div at bounding box center [363, 566] width 116 height 20
click at [1023, 556] on input "0" at bounding box center [1029, 566] width 16 height 20
type input "$4.41"
click at [590, 670] on div "Drawings Add drawing Products Show / Hide columns Add product Qty Discount Pric…" at bounding box center [657, 602] width 981 height 716
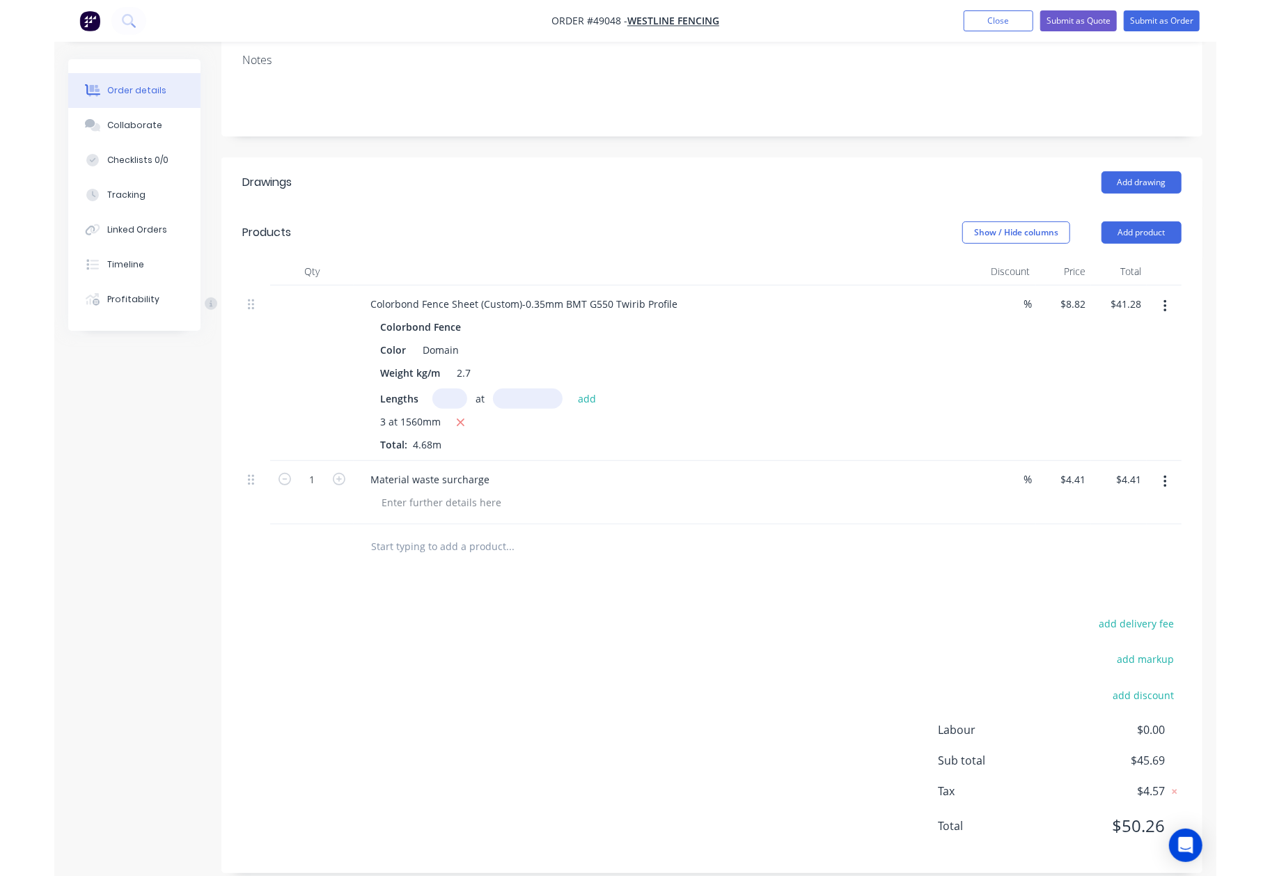
scroll to position [0, 0]
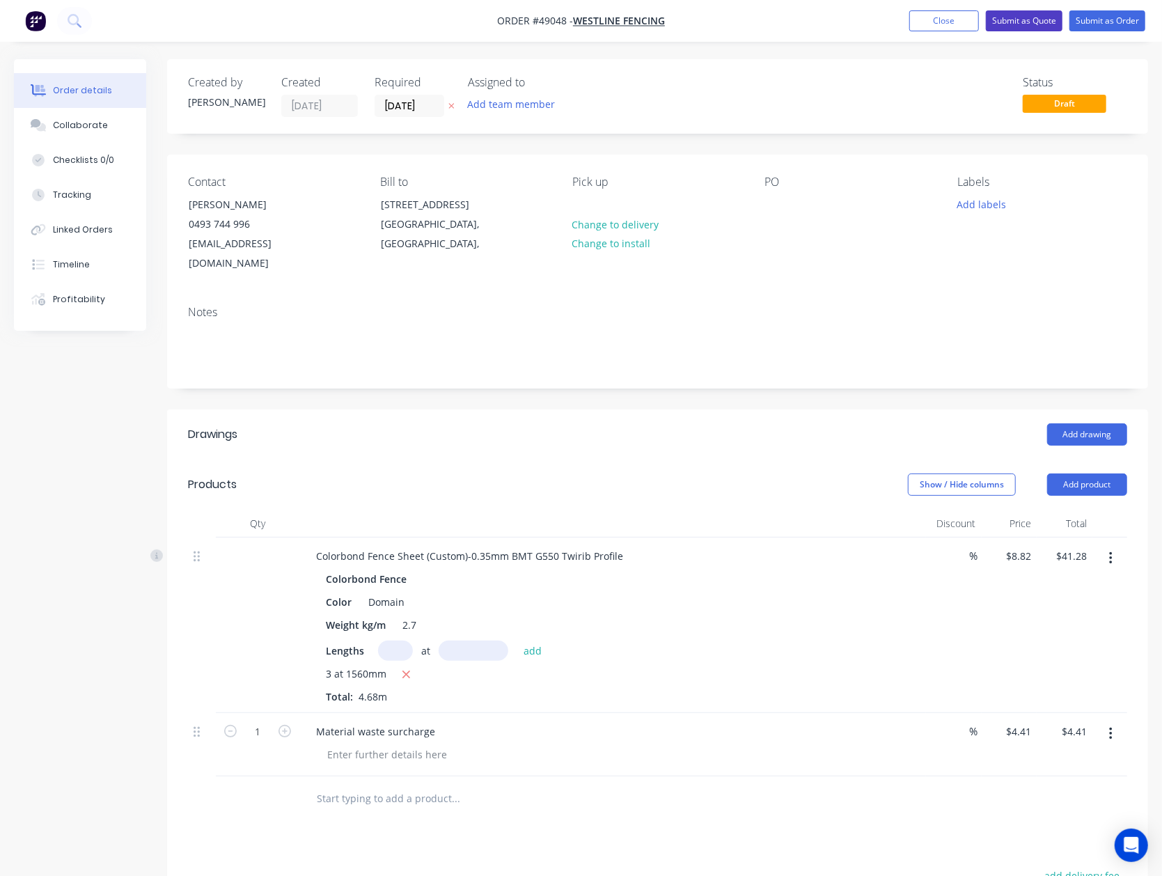
click at [1051, 21] on button "Submit as Quote" at bounding box center [1024, 20] width 77 height 21
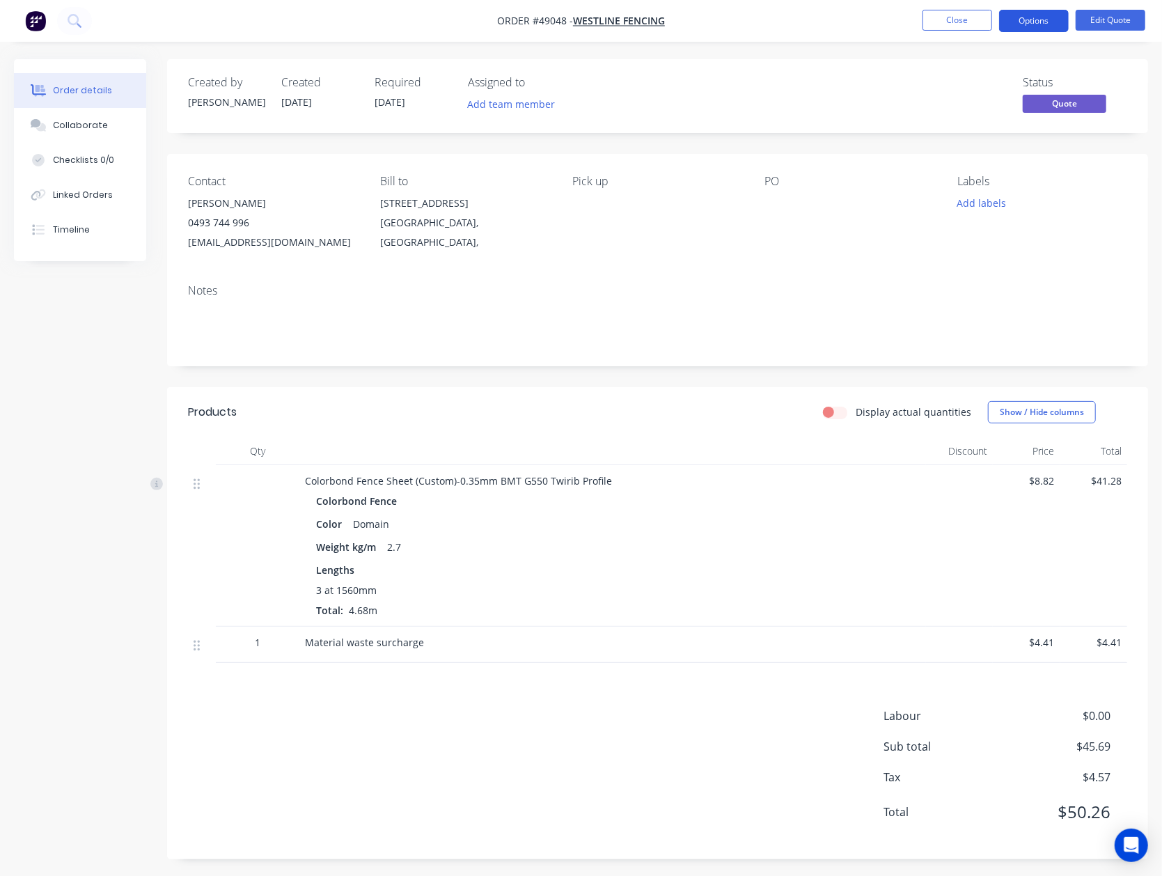
click at [1040, 26] on button "Options" at bounding box center [1034, 21] width 70 height 22
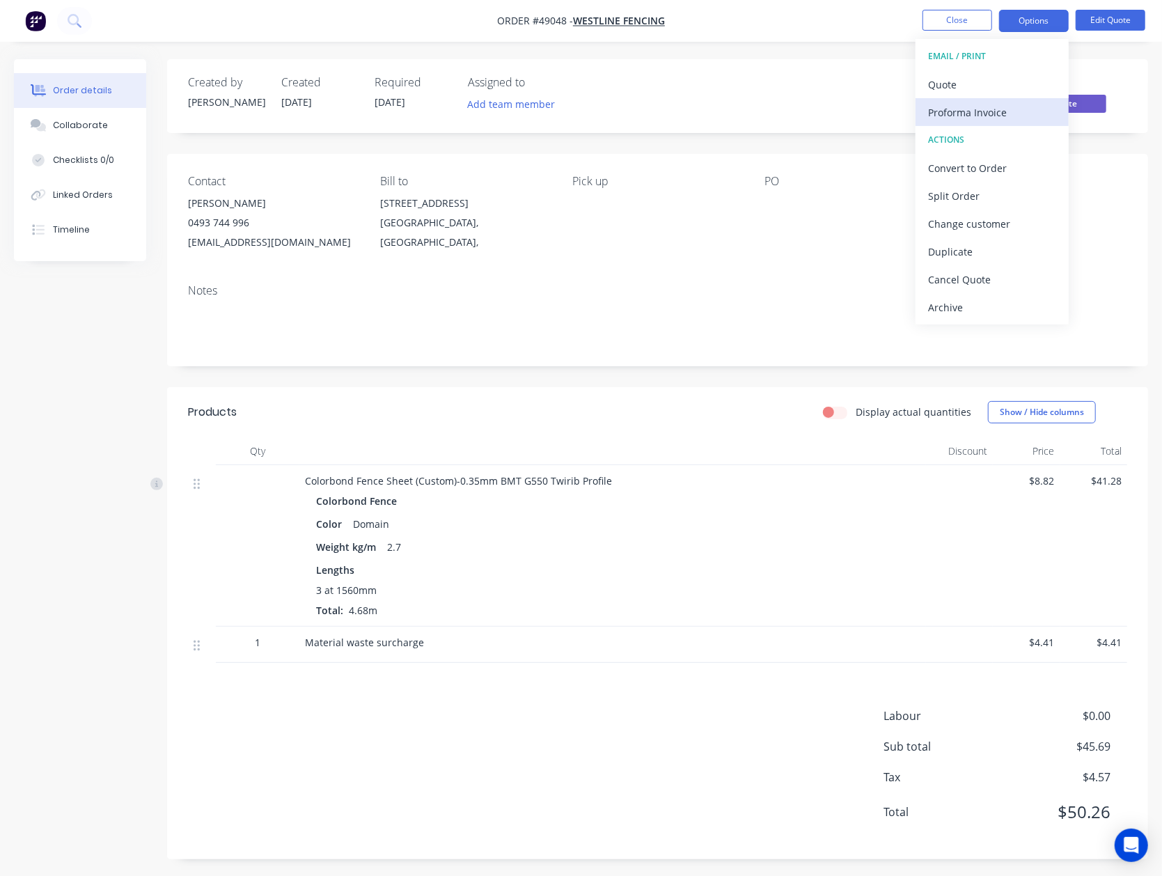
click at [1030, 109] on div "Proforma Invoice" at bounding box center [992, 112] width 128 height 20
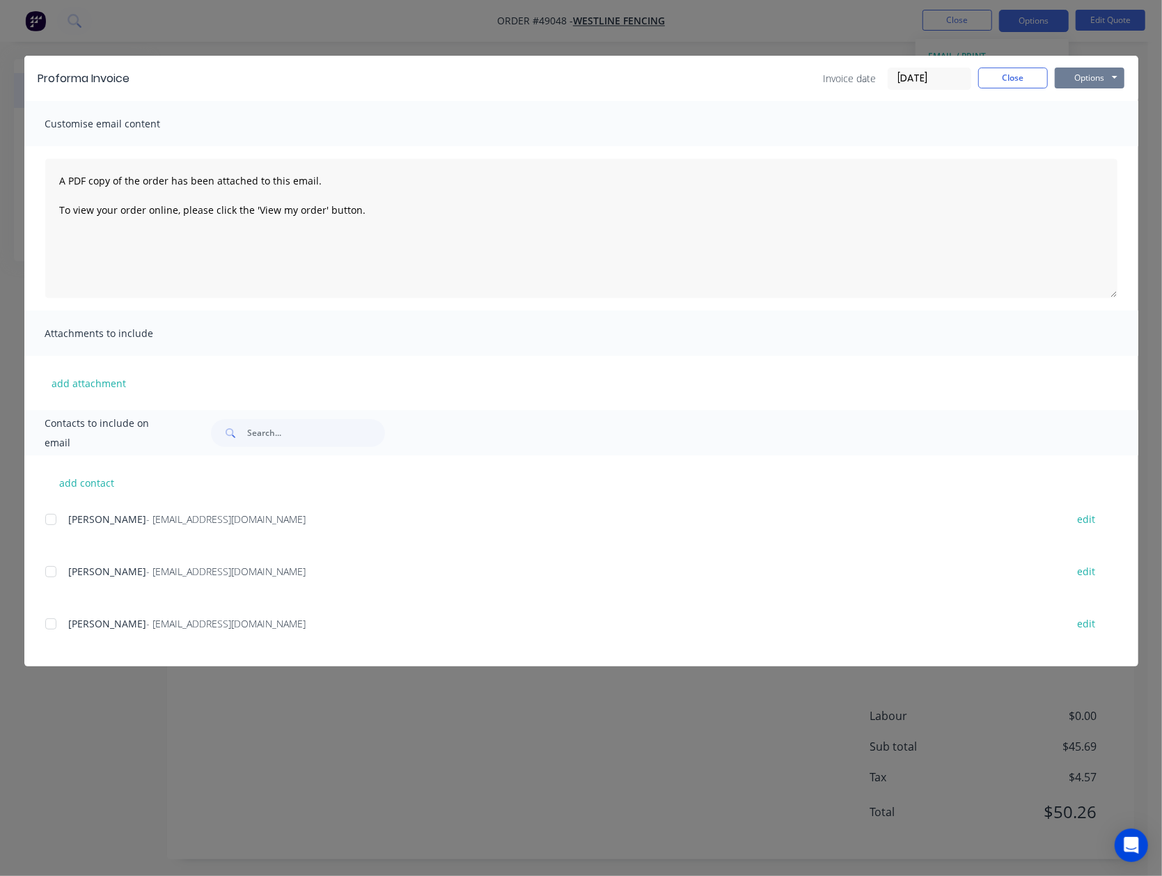
click at [1098, 82] on button "Options" at bounding box center [1090, 78] width 70 height 21
click at [1098, 98] on button "Preview" at bounding box center [1099, 102] width 89 height 23
click at [1031, 76] on button "Close" at bounding box center [1013, 78] width 70 height 21
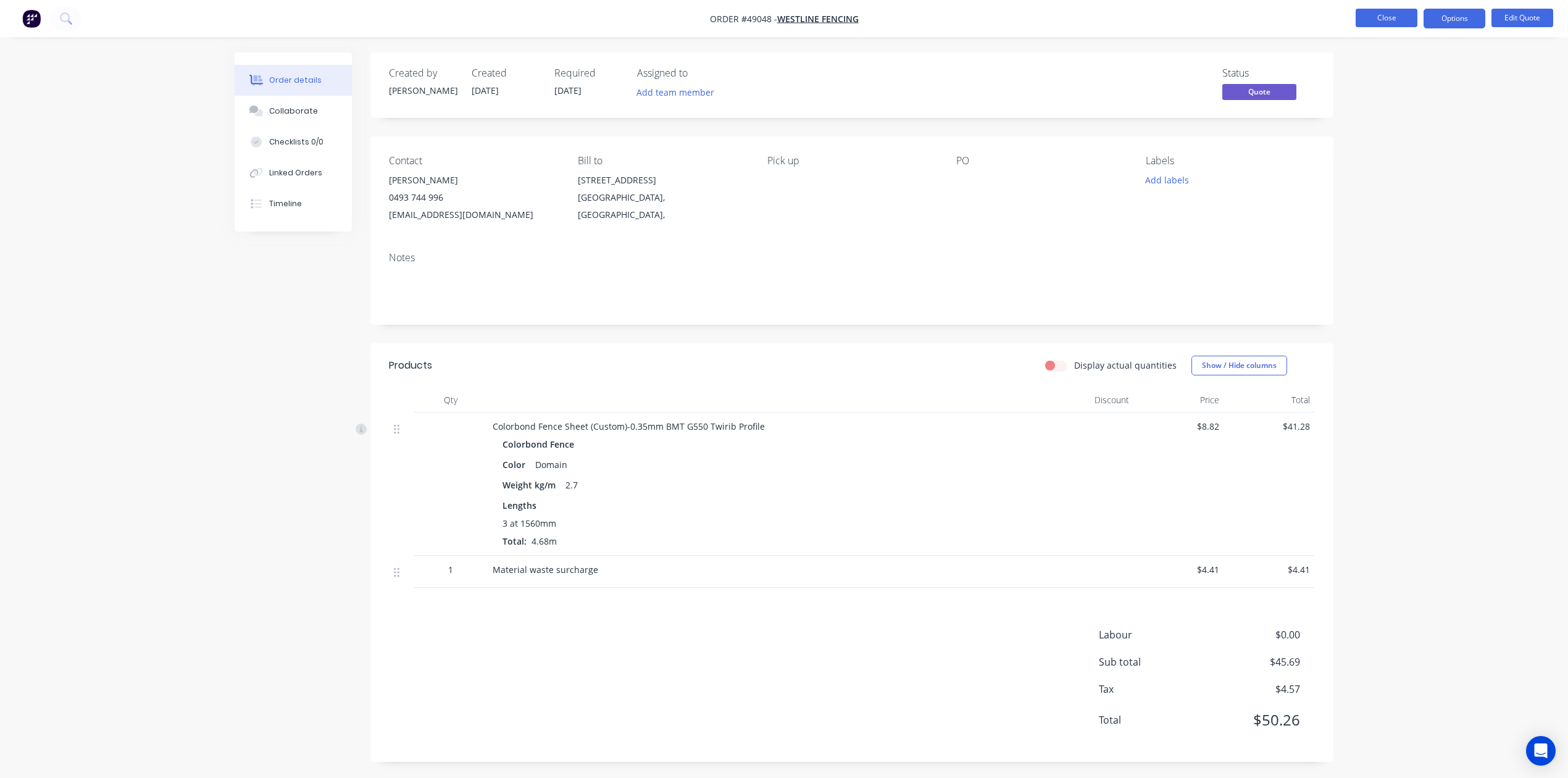
click at [1406, 11] on button "Close" at bounding box center [1387, 18] width 62 height 19
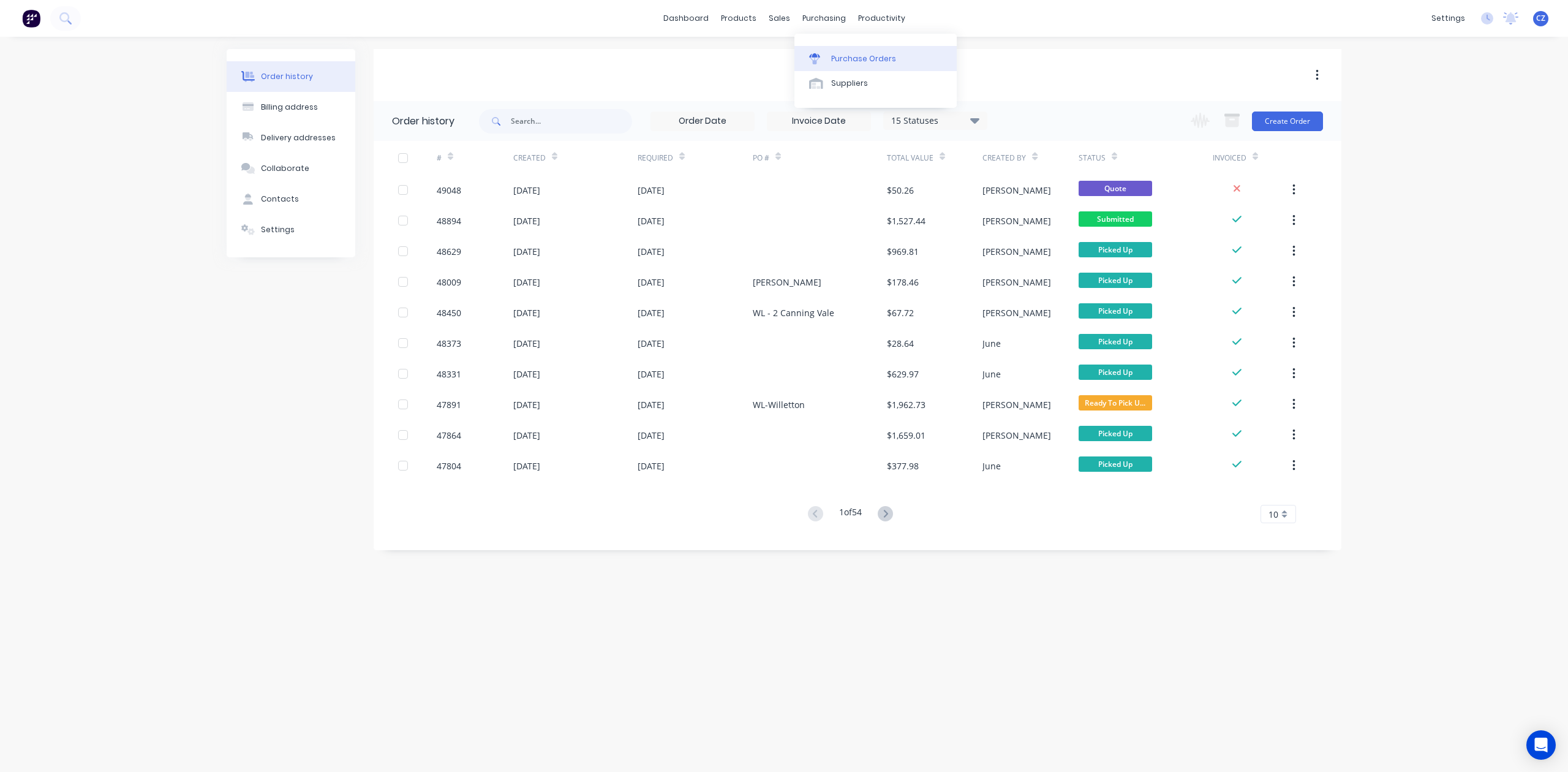
click at [832, 59] on div "Purchase Orders" at bounding box center [864, 59] width 65 height 11
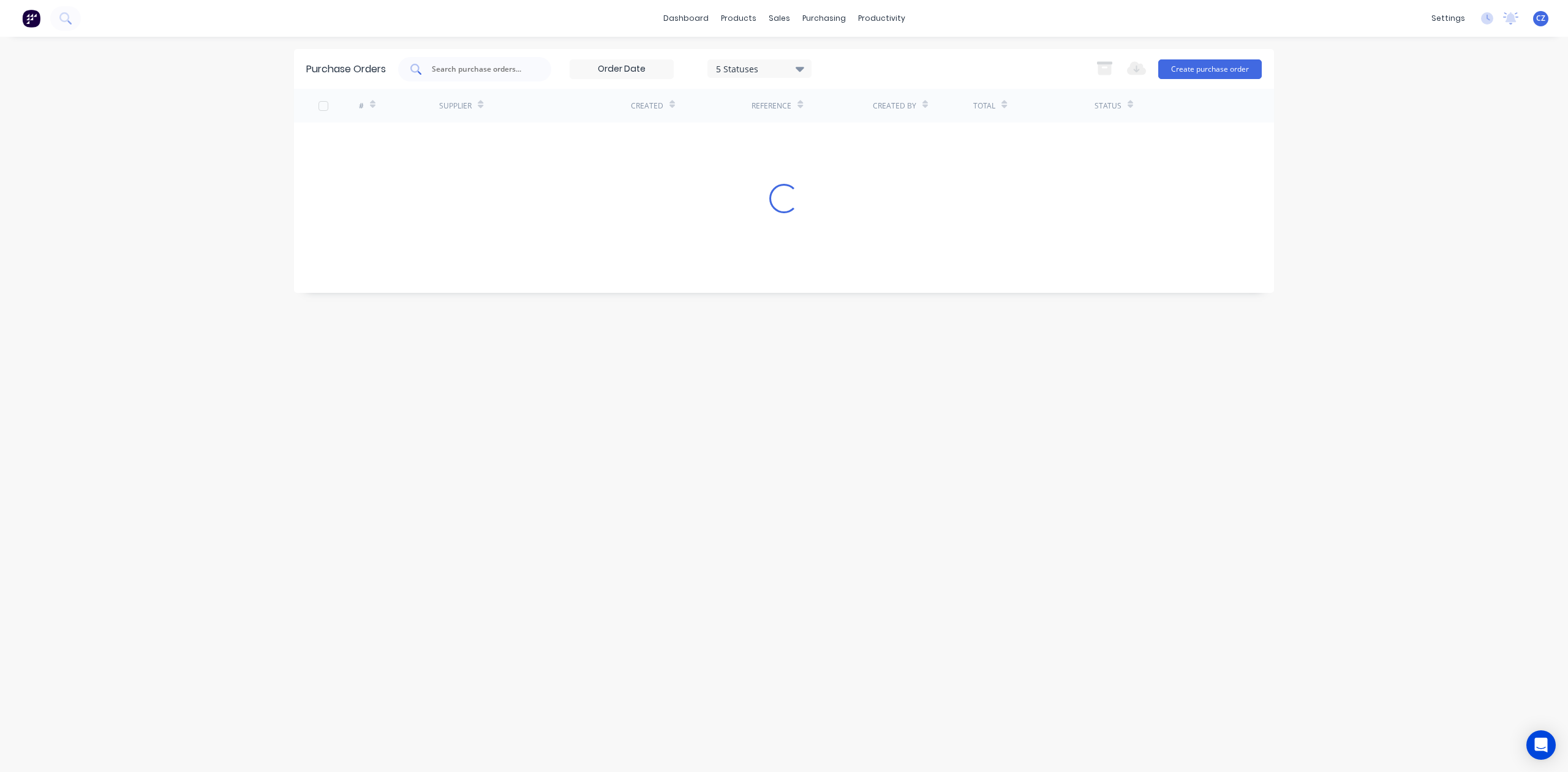
drag, startPoint x: 447, startPoint y: 57, endPoint x: 456, endPoint y: 69, distance: 15.0
click at [450, 62] on div at bounding box center [475, 70] width 153 height 25
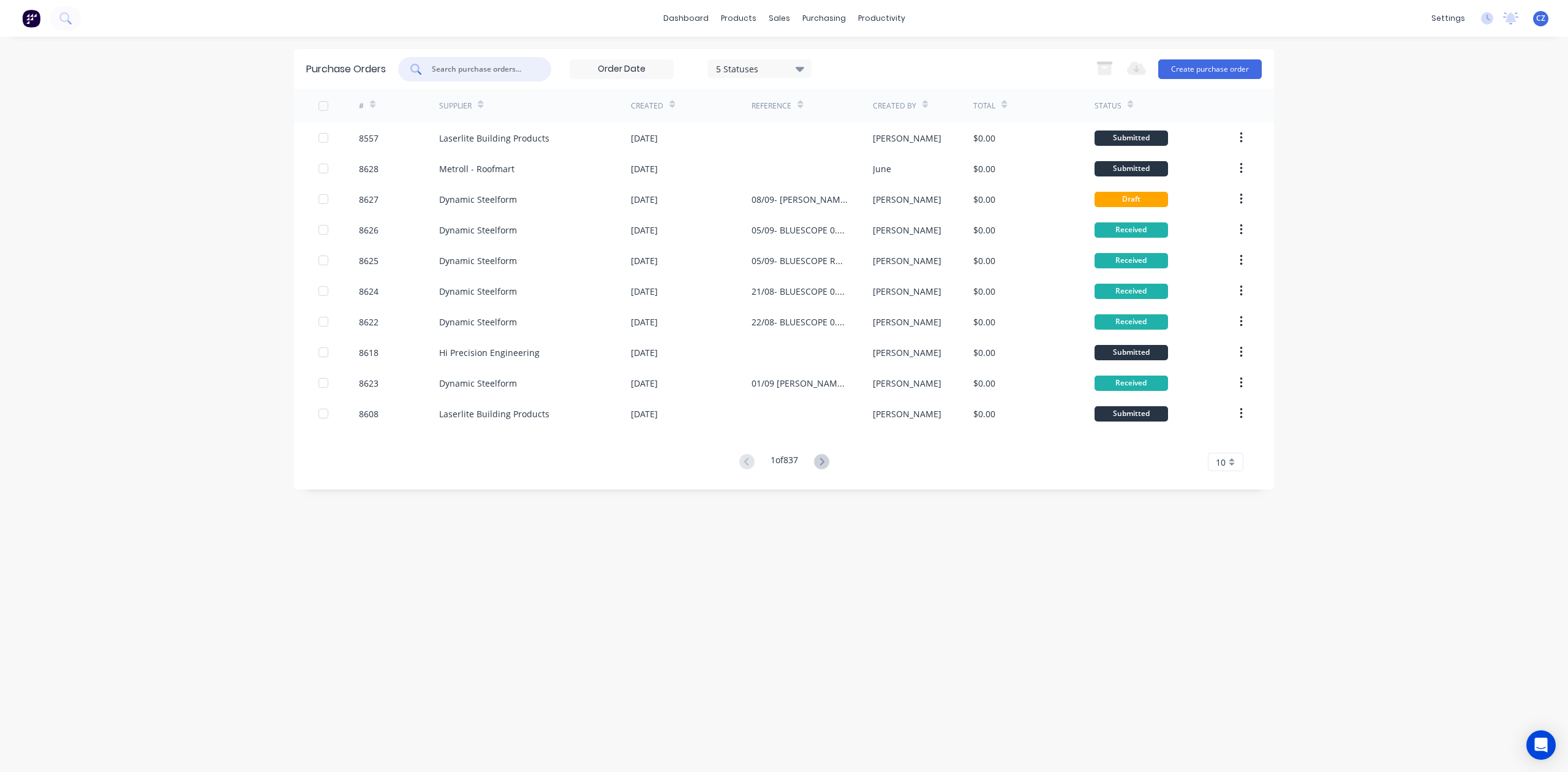
click at [456, 69] on input "text" at bounding box center [481, 70] width 102 height 12
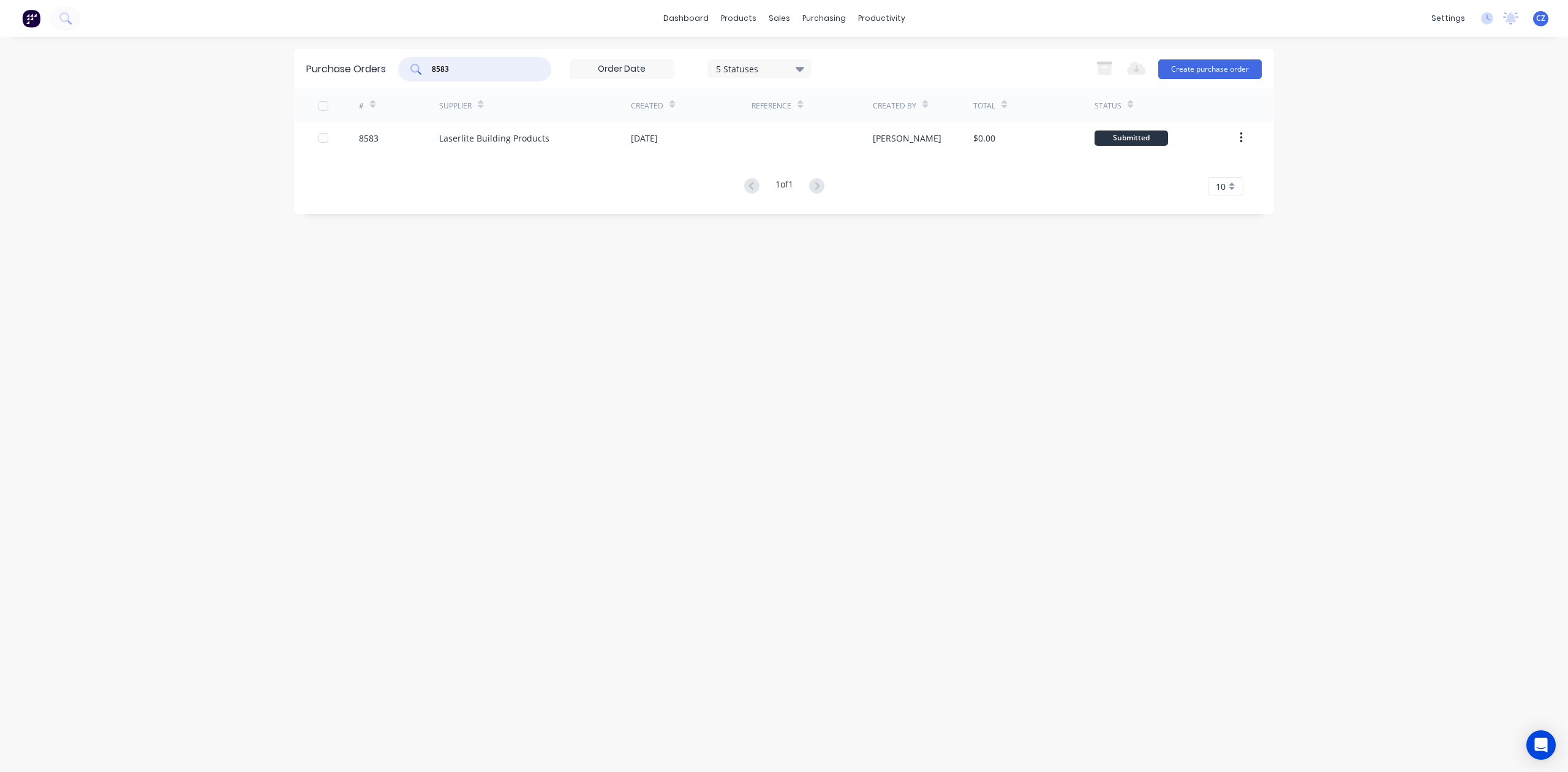
type input "8583"
drag, startPoint x: 490, startPoint y: 70, endPoint x: 318, endPoint y: 70, distance: 172.0
click at [318, 70] on div "Purchase Orders 8583 5 Statuses 5 Statuses Export to Excel (XLSX) Create purcha…" at bounding box center [784, 69] width 980 height 40
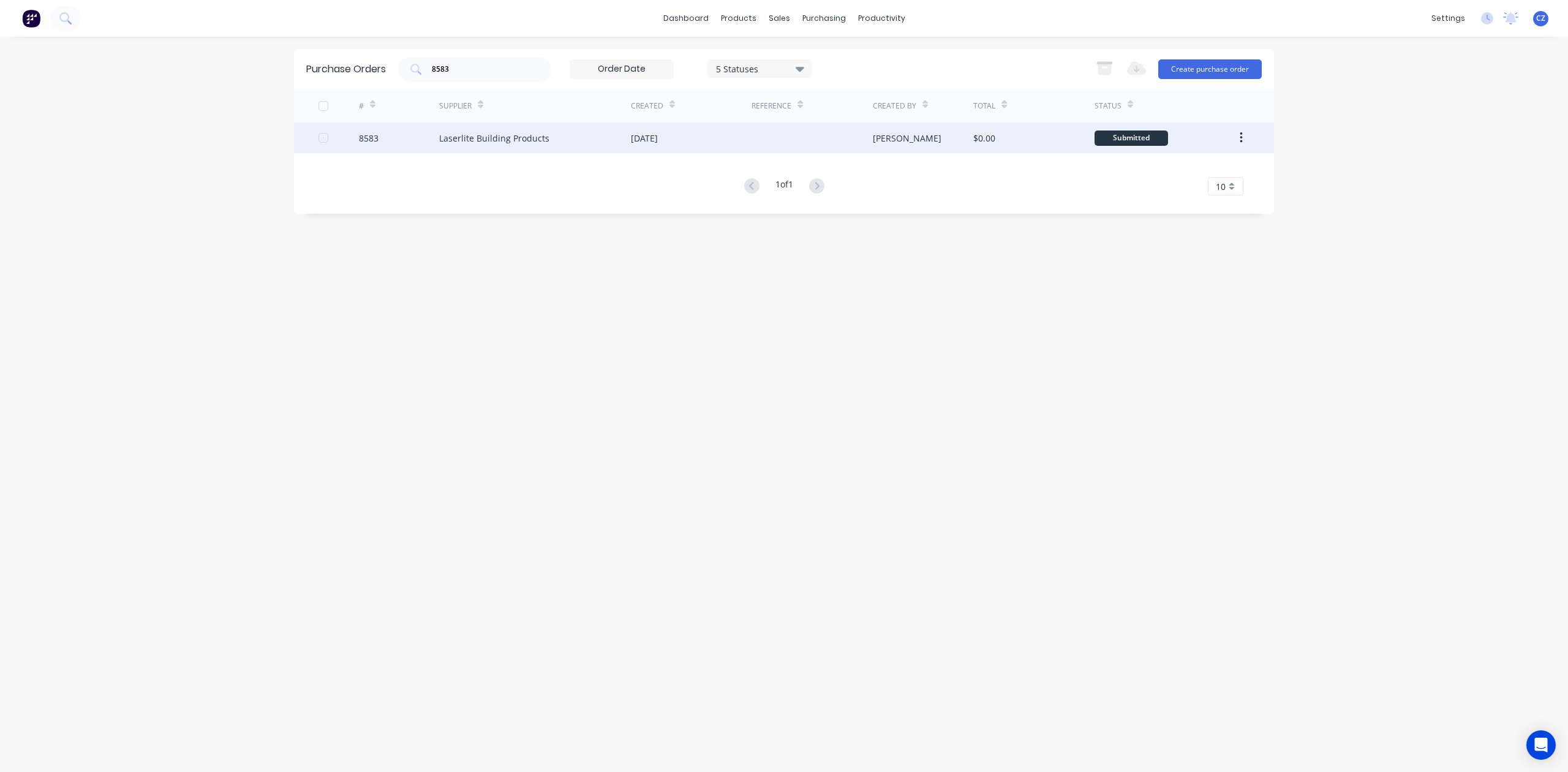
click at [593, 133] on div "Laserlite Building Products" at bounding box center [535, 137] width 192 height 31
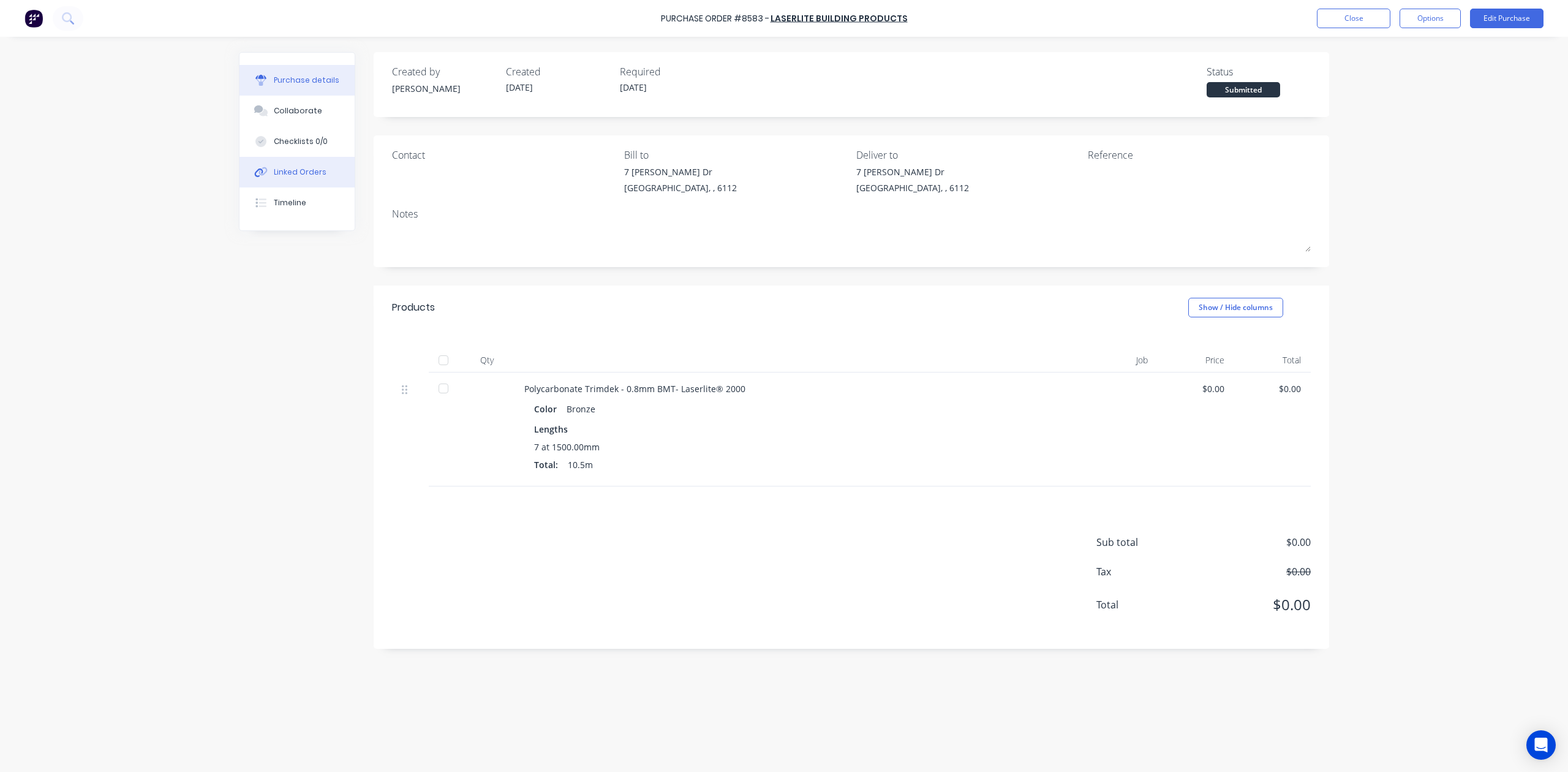
click at [285, 170] on div "Linked Orders" at bounding box center [300, 172] width 53 height 11
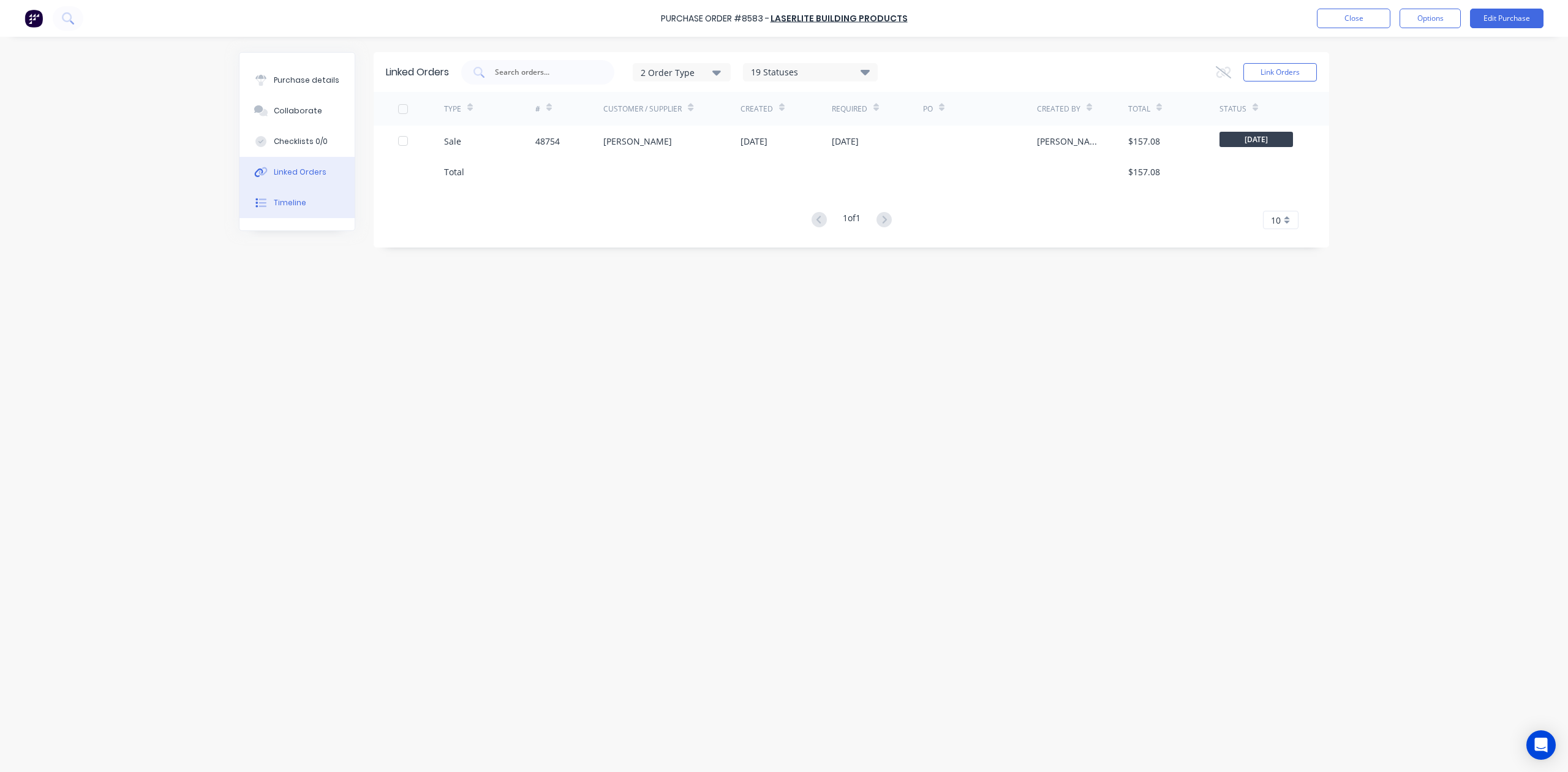
click at [296, 206] on div "Timeline" at bounding box center [289, 202] width 33 height 11
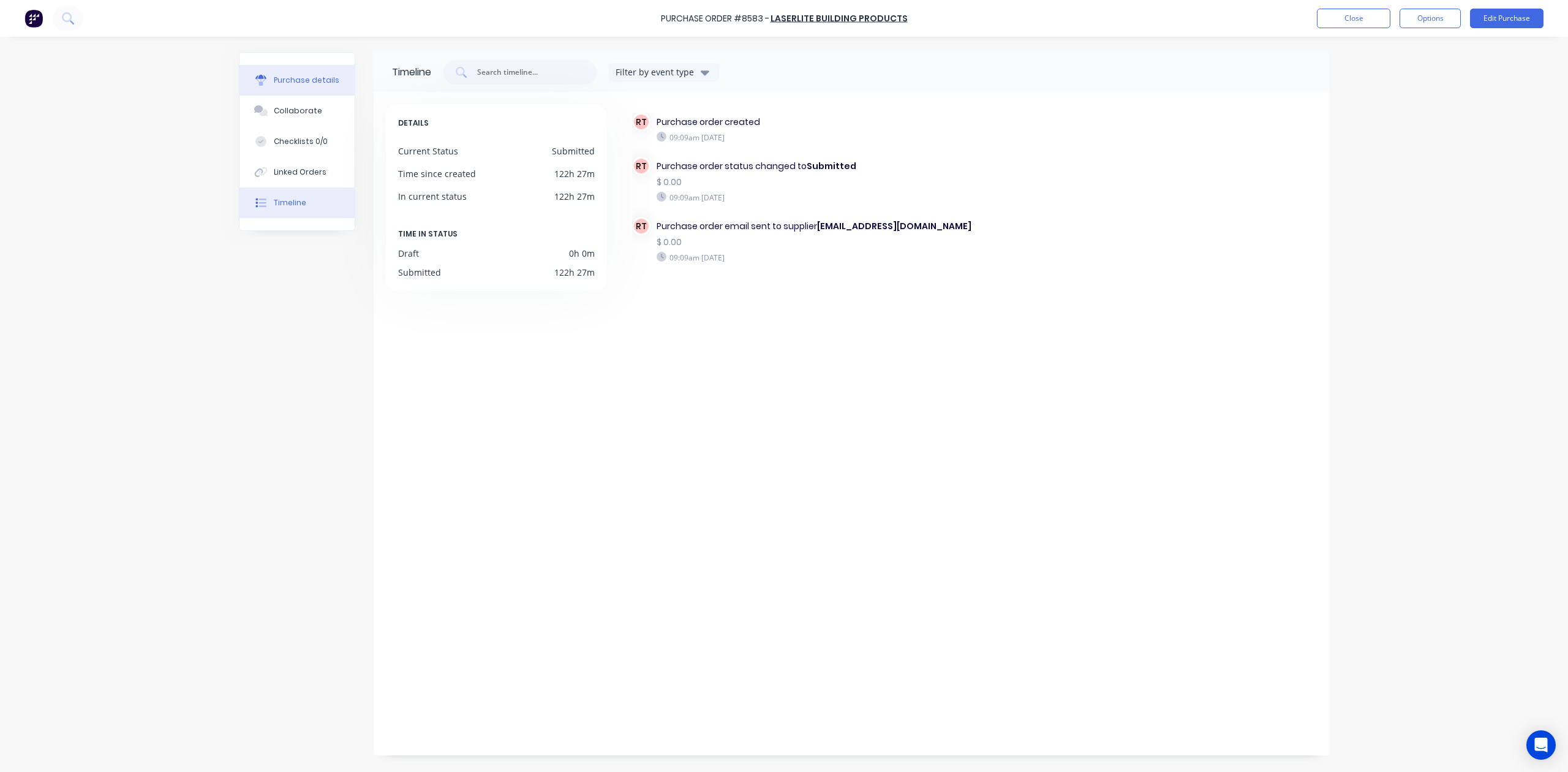
click at [277, 75] on div "Purchase details" at bounding box center [306, 80] width 65 height 11
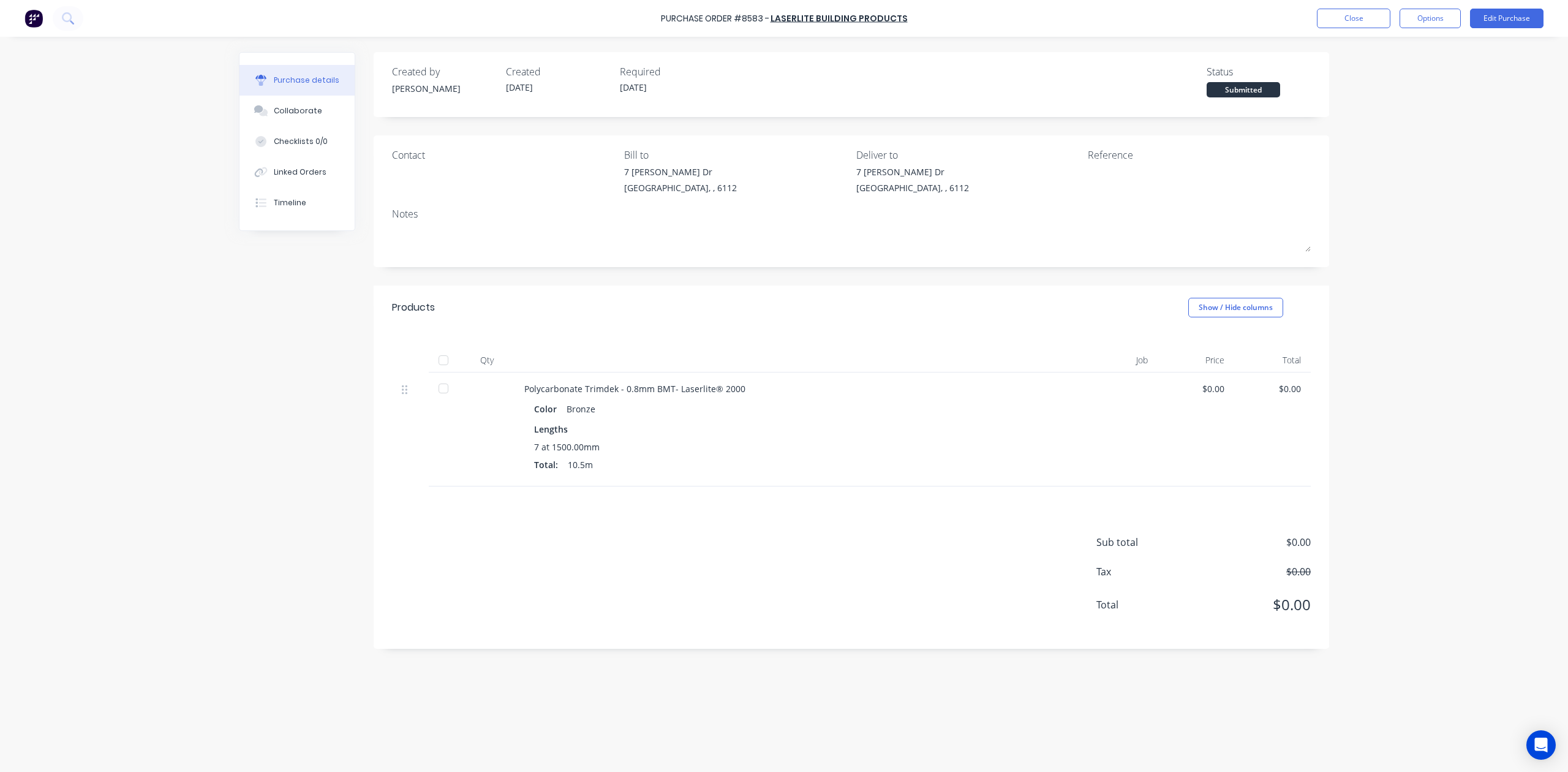
click at [898, 584] on div "Sub total $0.00 Tax $0.00 Total $0.00" at bounding box center [852, 568] width 956 height 162
click at [304, 71] on button "Purchase details" at bounding box center [297, 80] width 115 height 31
click at [324, 167] on button "Linked Orders" at bounding box center [297, 172] width 115 height 31
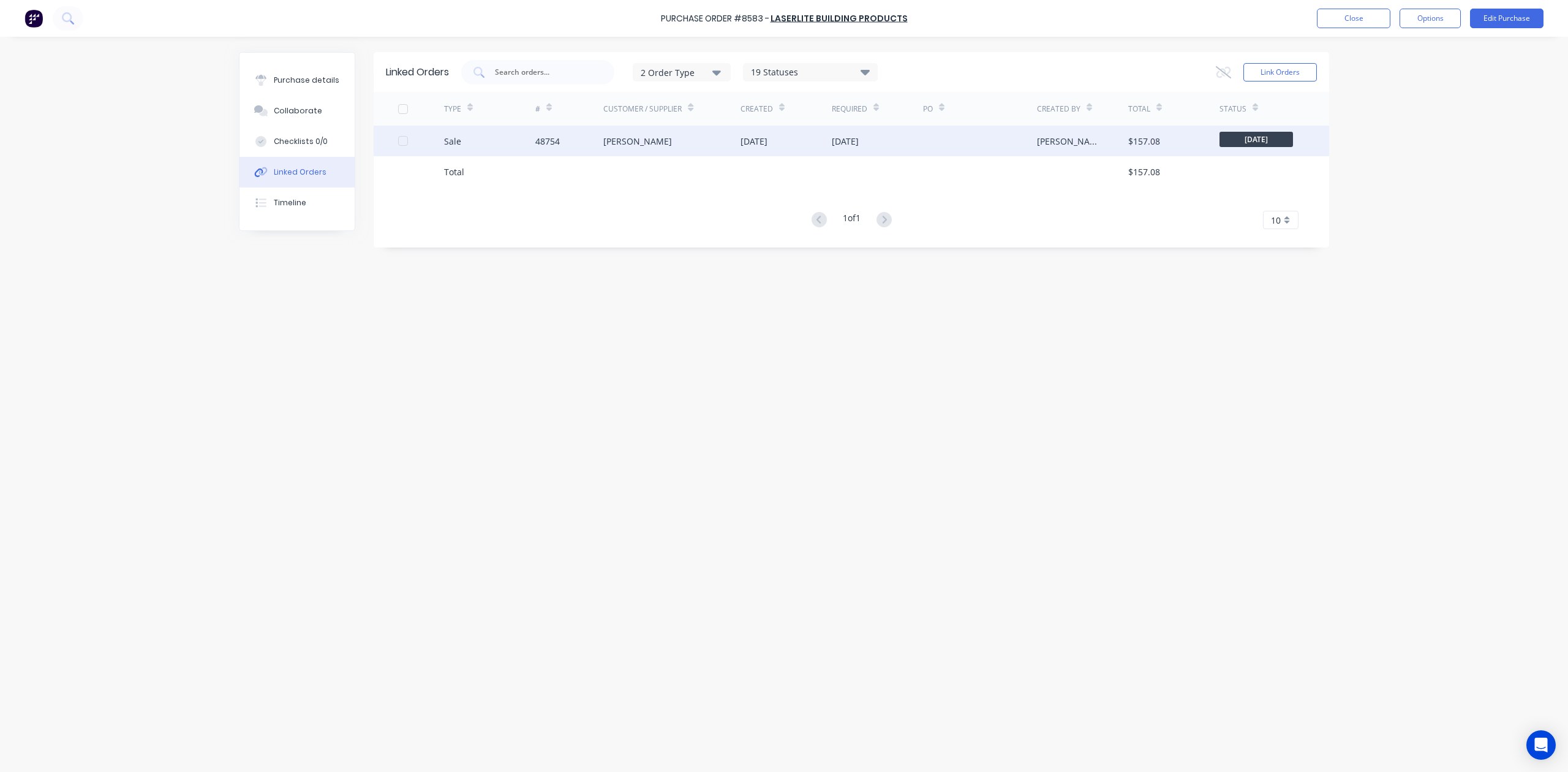
click at [627, 152] on div "[PERSON_NAME]" at bounding box center [672, 141] width 137 height 31
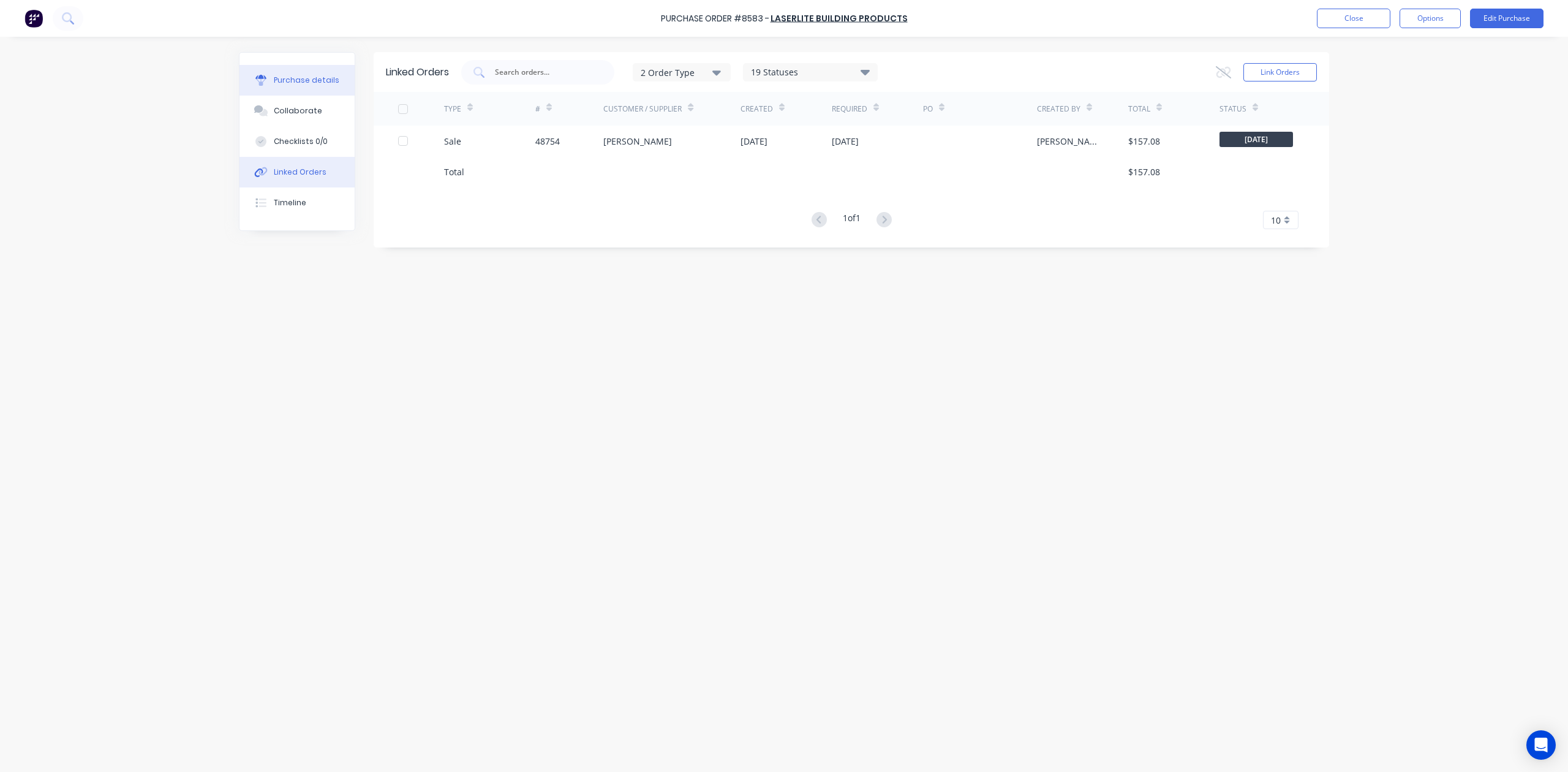
click at [303, 84] on div "Purchase details" at bounding box center [306, 80] width 65 height 11
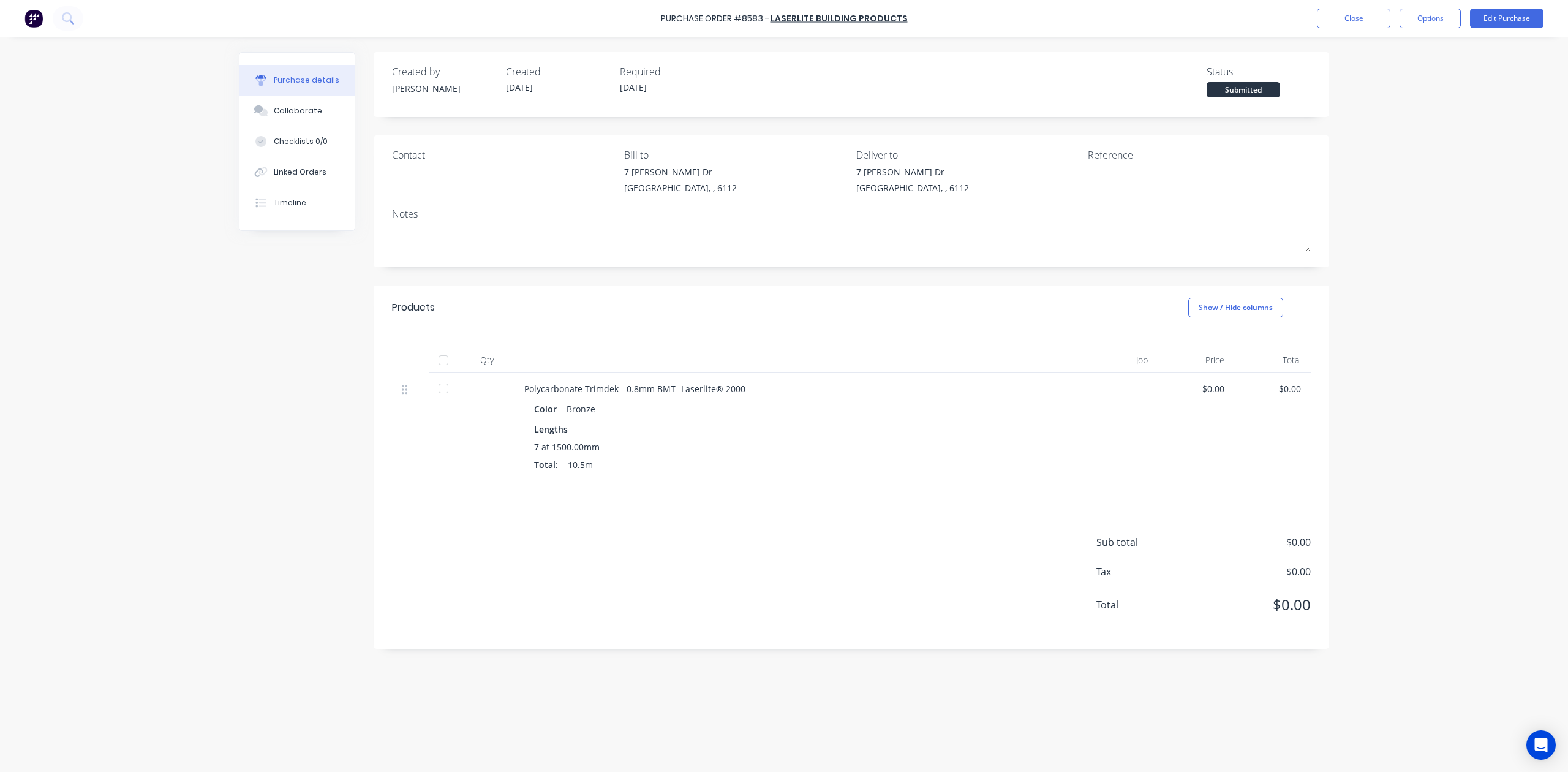
click at [981, 297] on div "Products Show / Hide columns" at bounding box center [852, 307] width 956 height 44
click at [275, 178] on button "Linked Orders" at bounding box center [297, 172] width 115 height 31
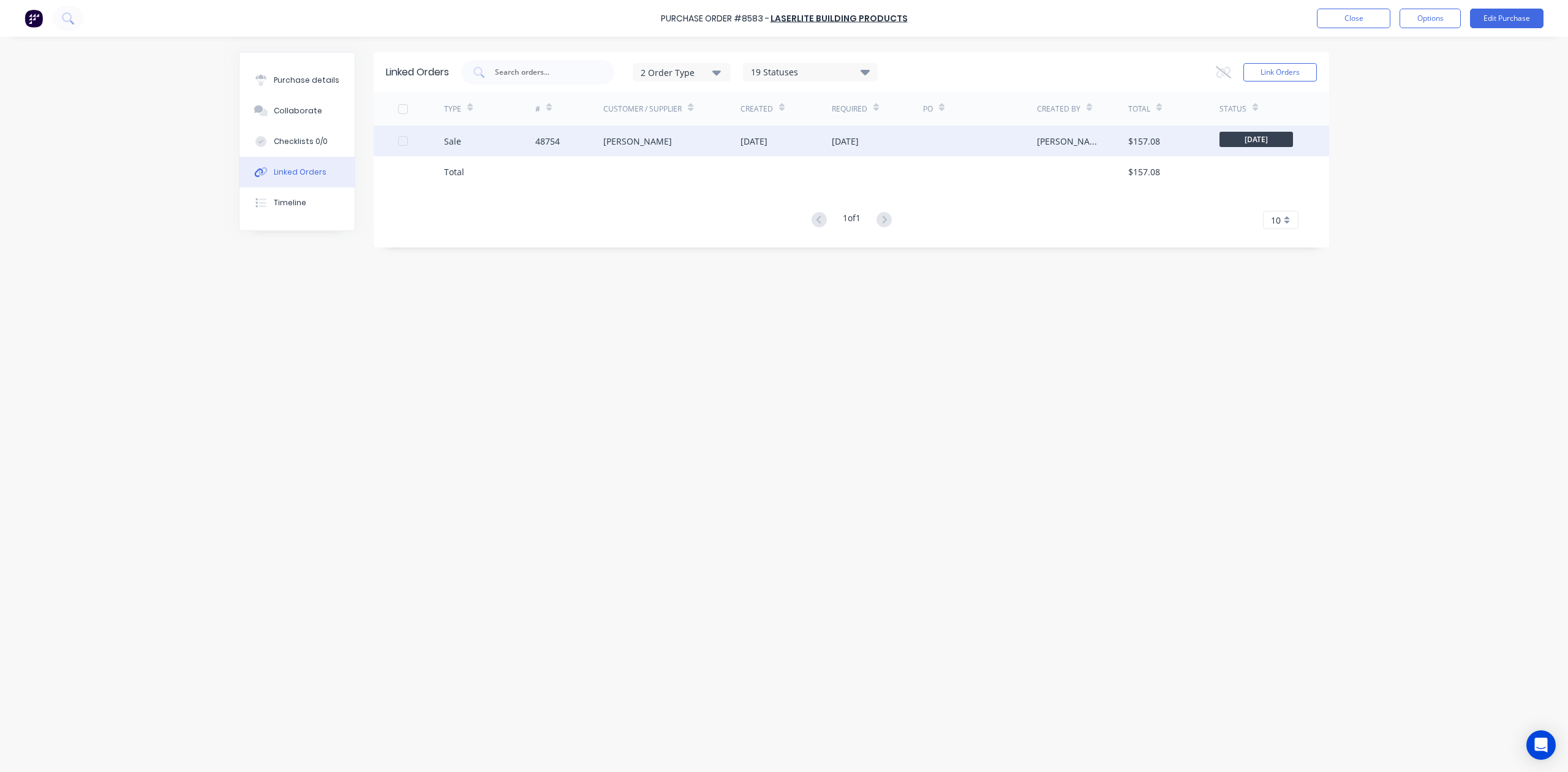
click at [694, 152] on div "[PERSON_NAME]" at bounding box center [672, 141] width 137 height 31
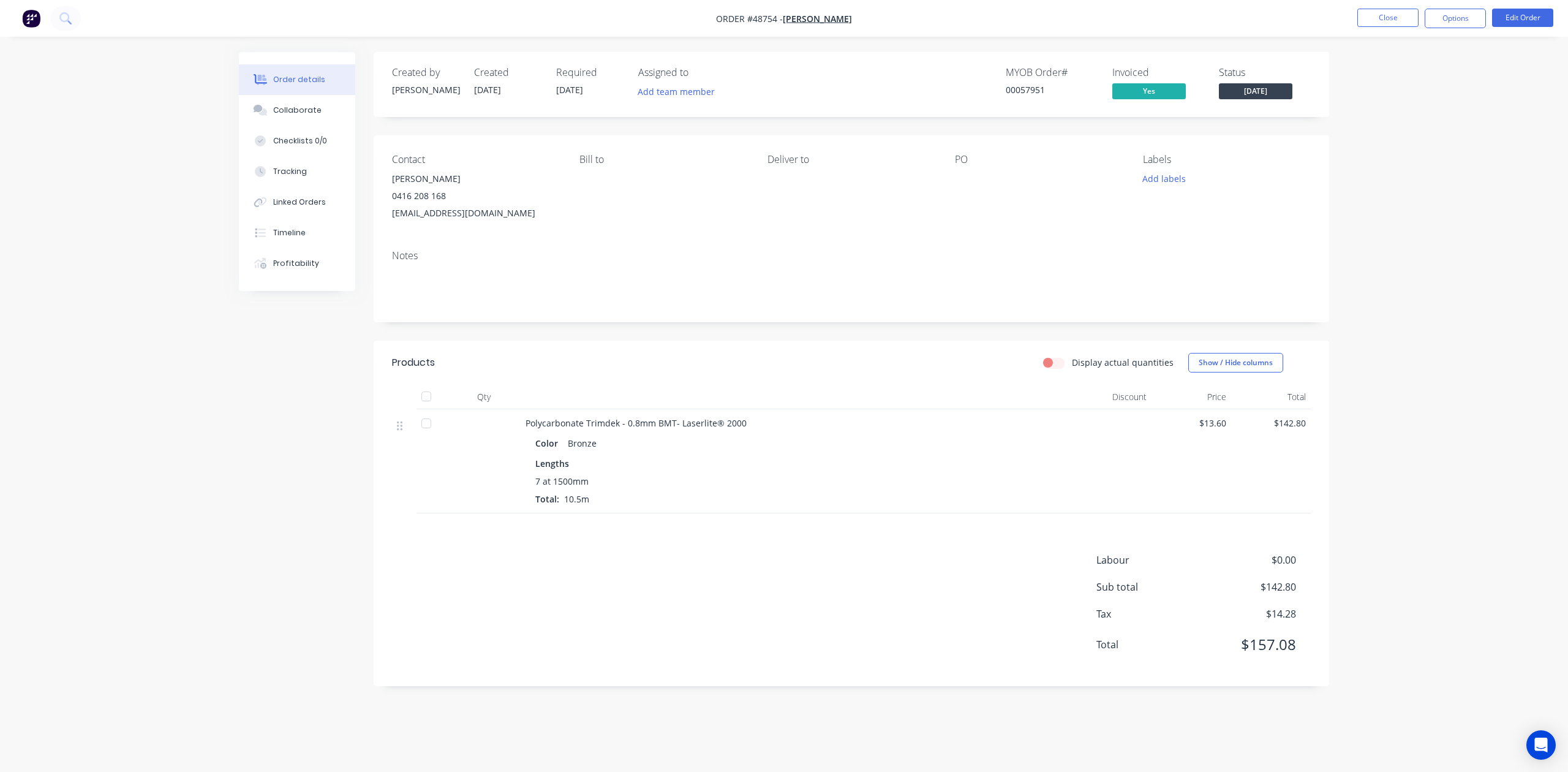
click at [905, 402] on div at bounding box center [796, 397] width 552 height 25
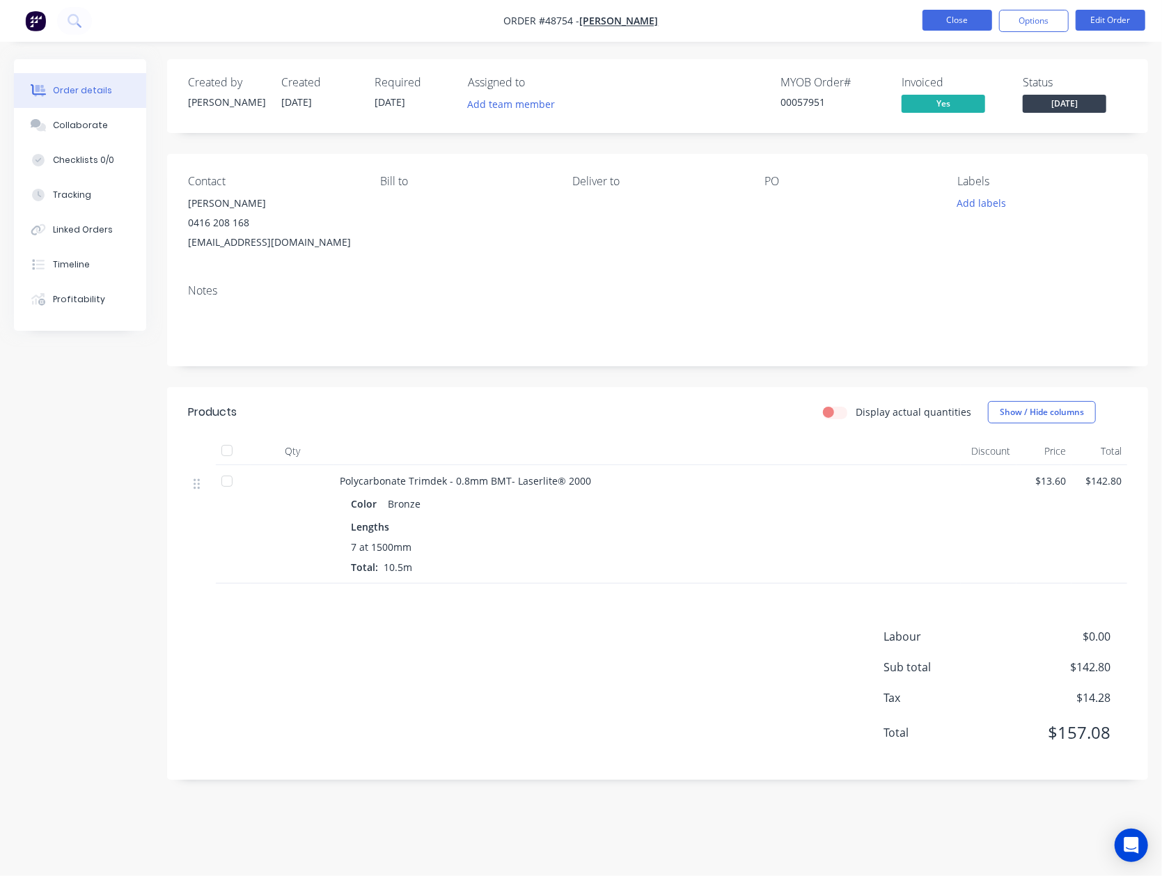
click at [948, 20] on button "Close" at bounding box center [957, 20] width 70 height 21
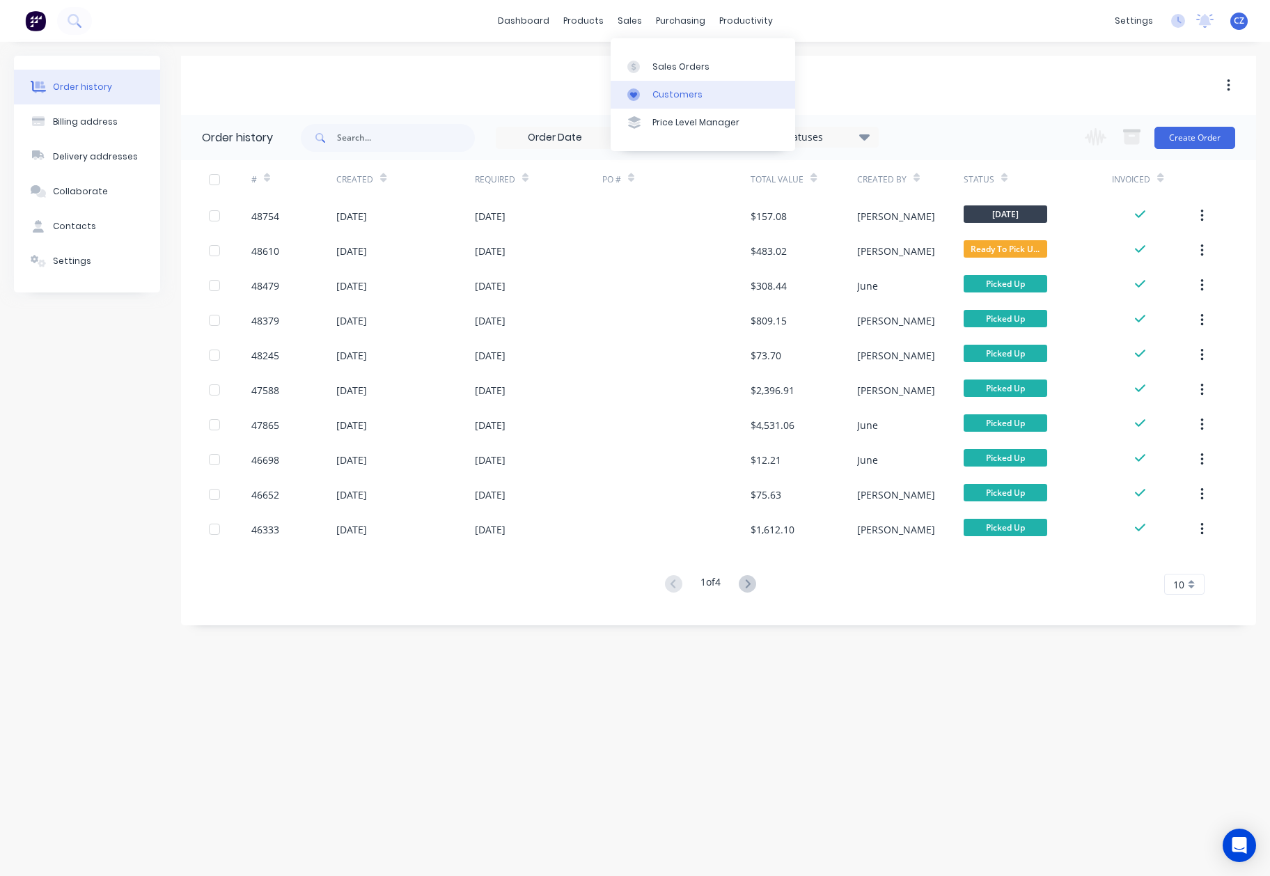
click at [643, 103] on link "Customers" at bounding box center [703, 95] width 184 height 28
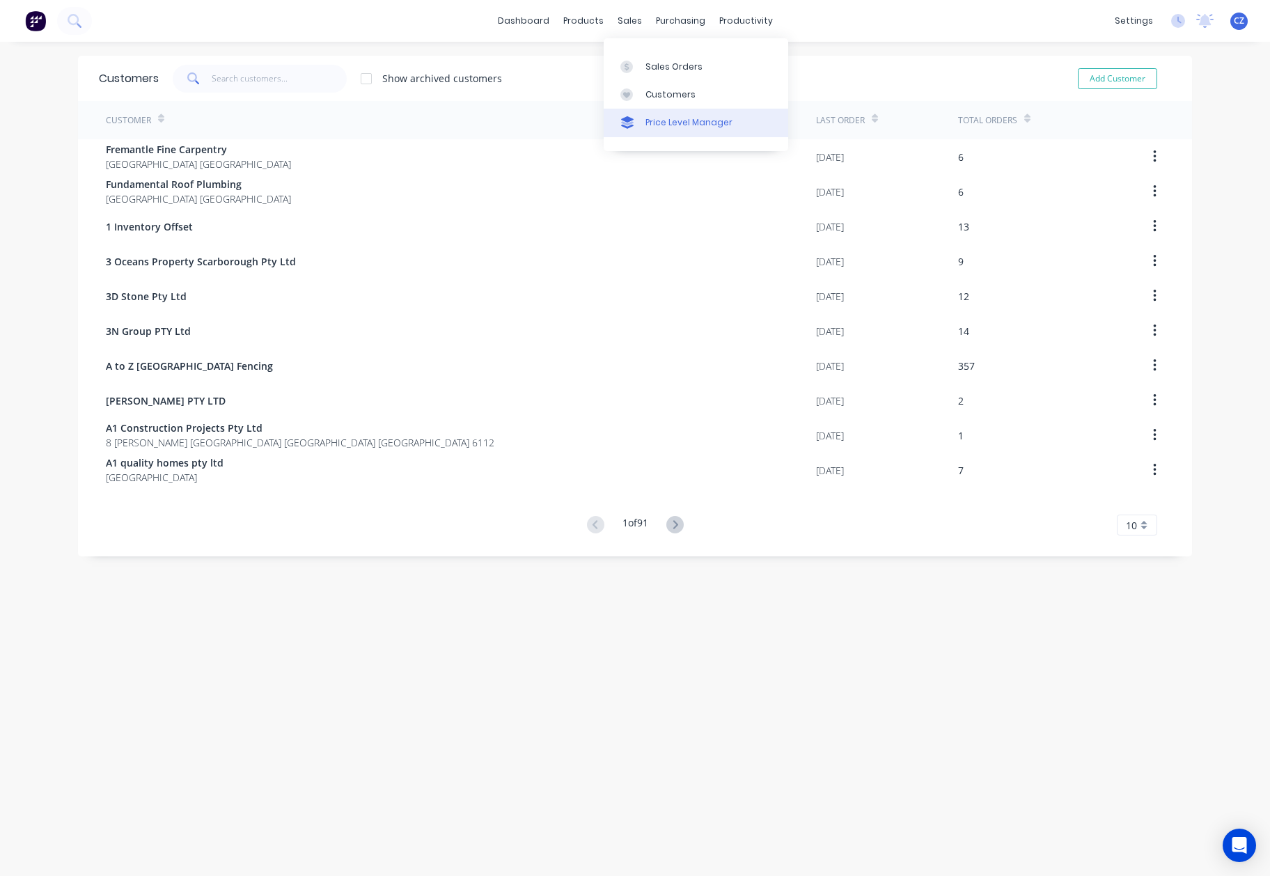
click at [649, 111] on link "Price Level Manager" at bounding box center [696, 123] width 184 height 28
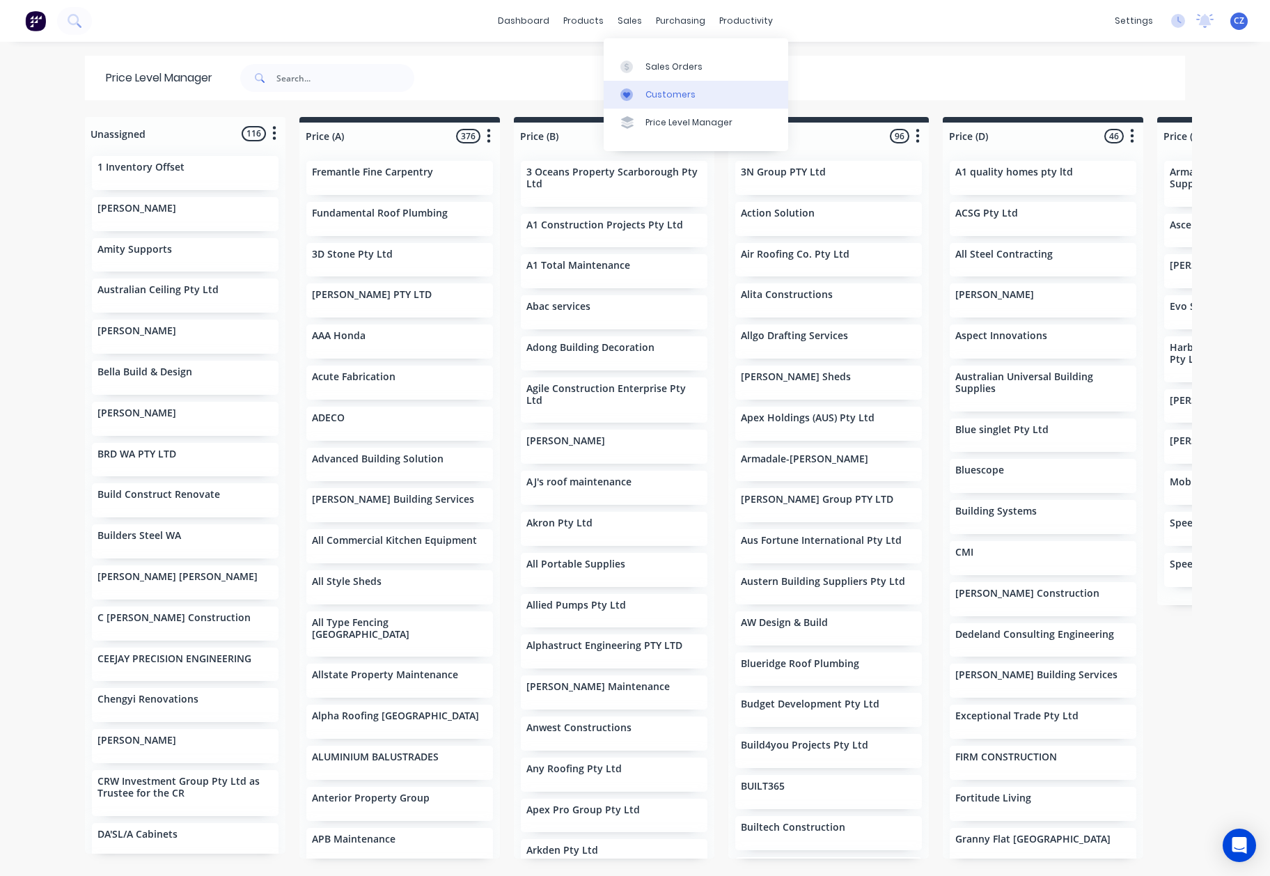
click at [655, 93] on div "Customers" at bounding box center [670, 94] width 50 height 13
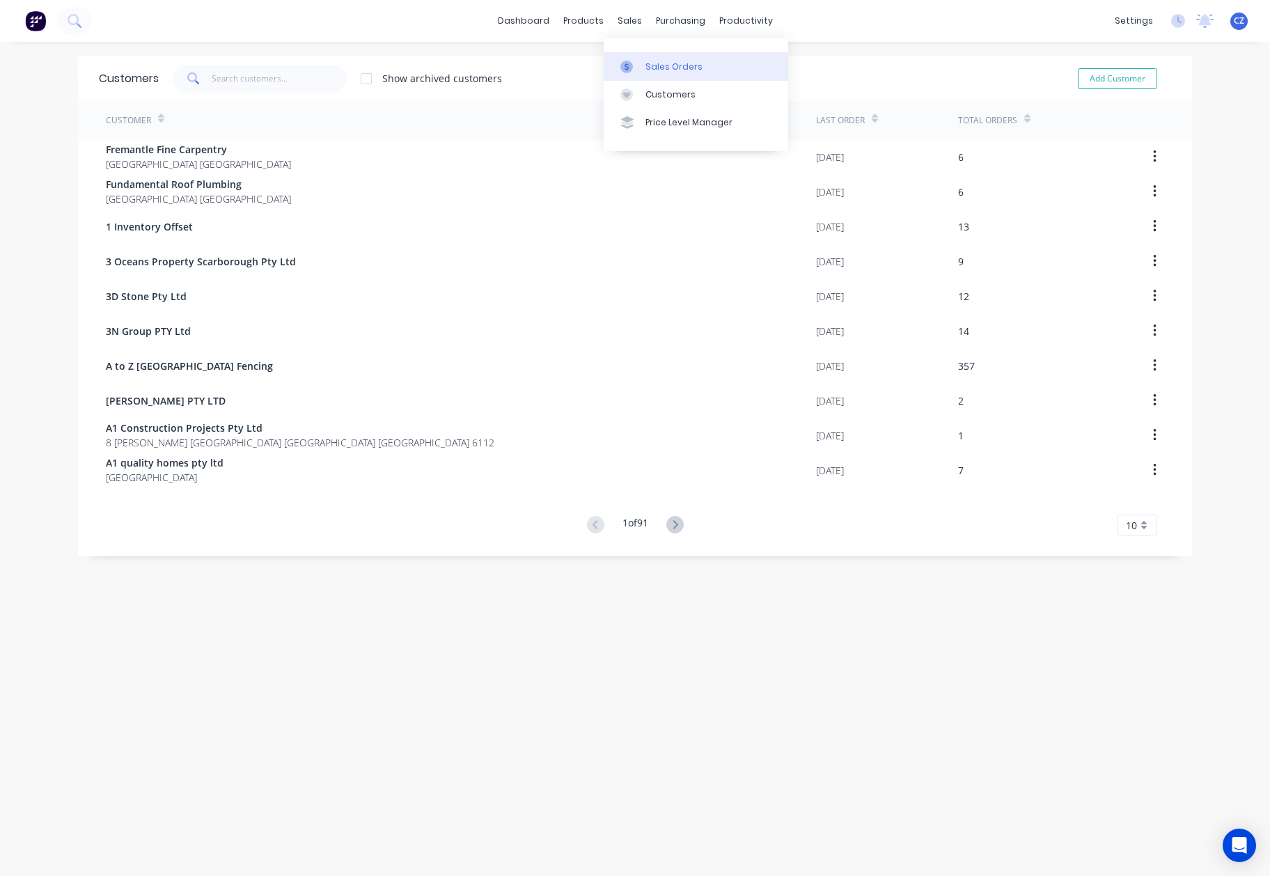
click at [635, 70] on div at bounding box center [630, 67] width 21 height 13
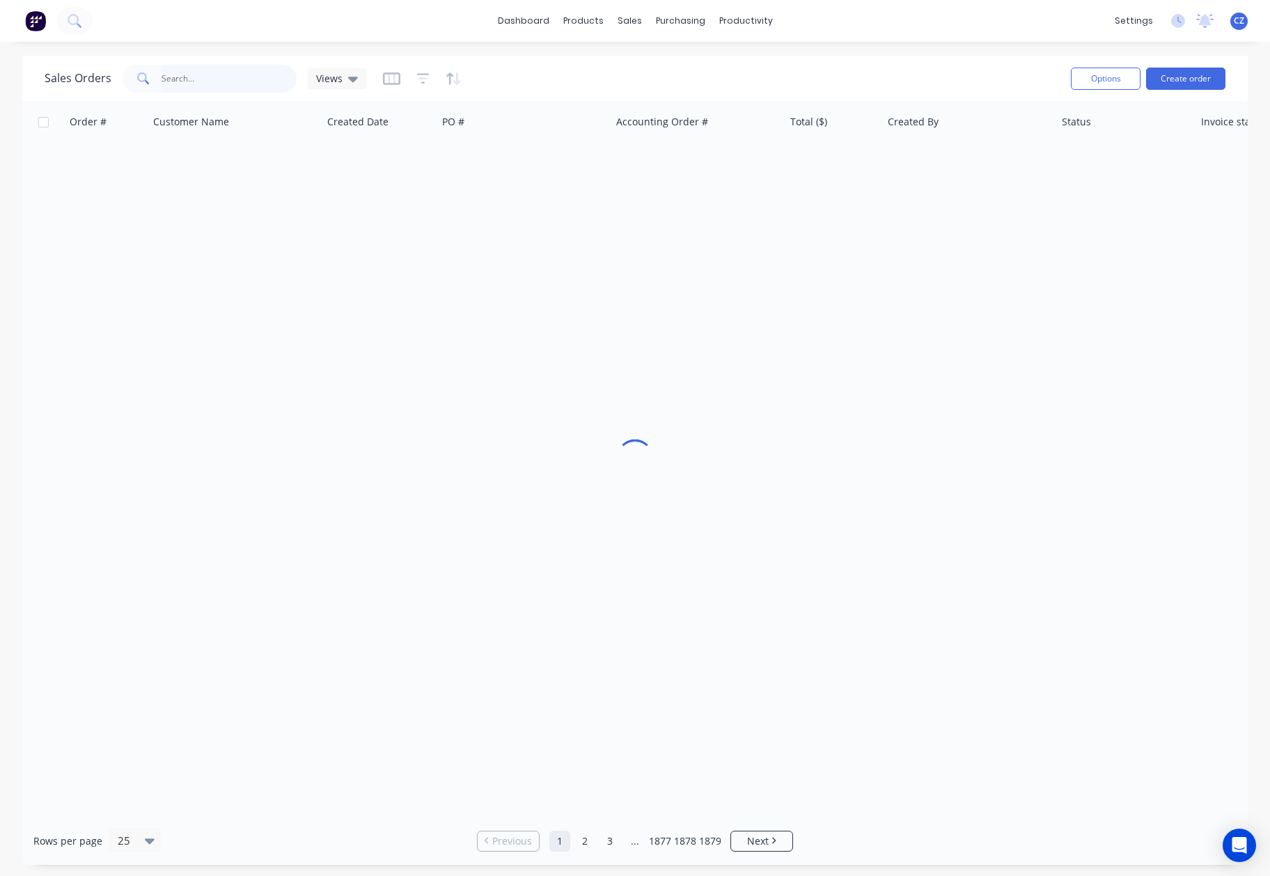
click at [245, 89] on input "text" at bounding box center [230, 79] width 136 height 28
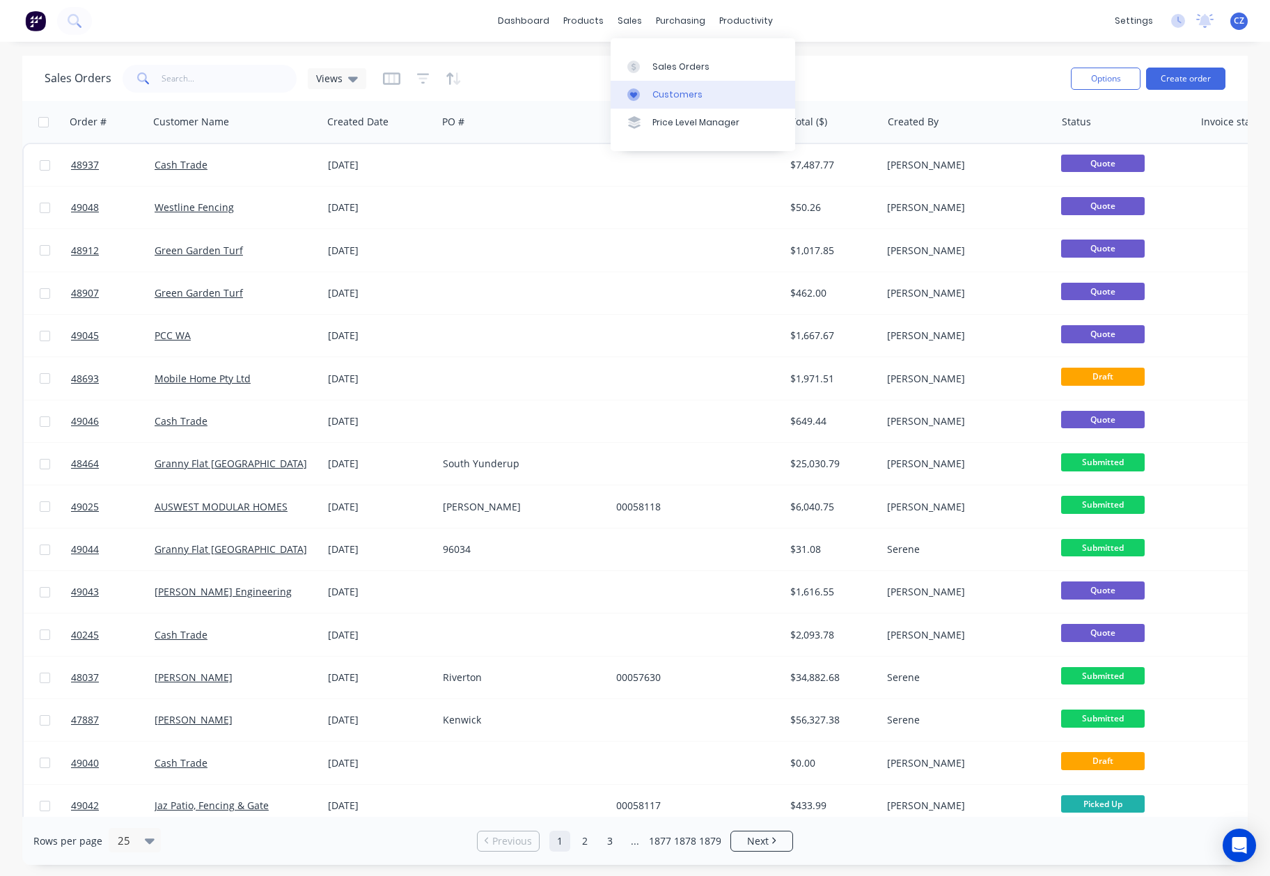
click at [652, 81] on link "Customers" at bounding box center [703, 95] width 184 height 28
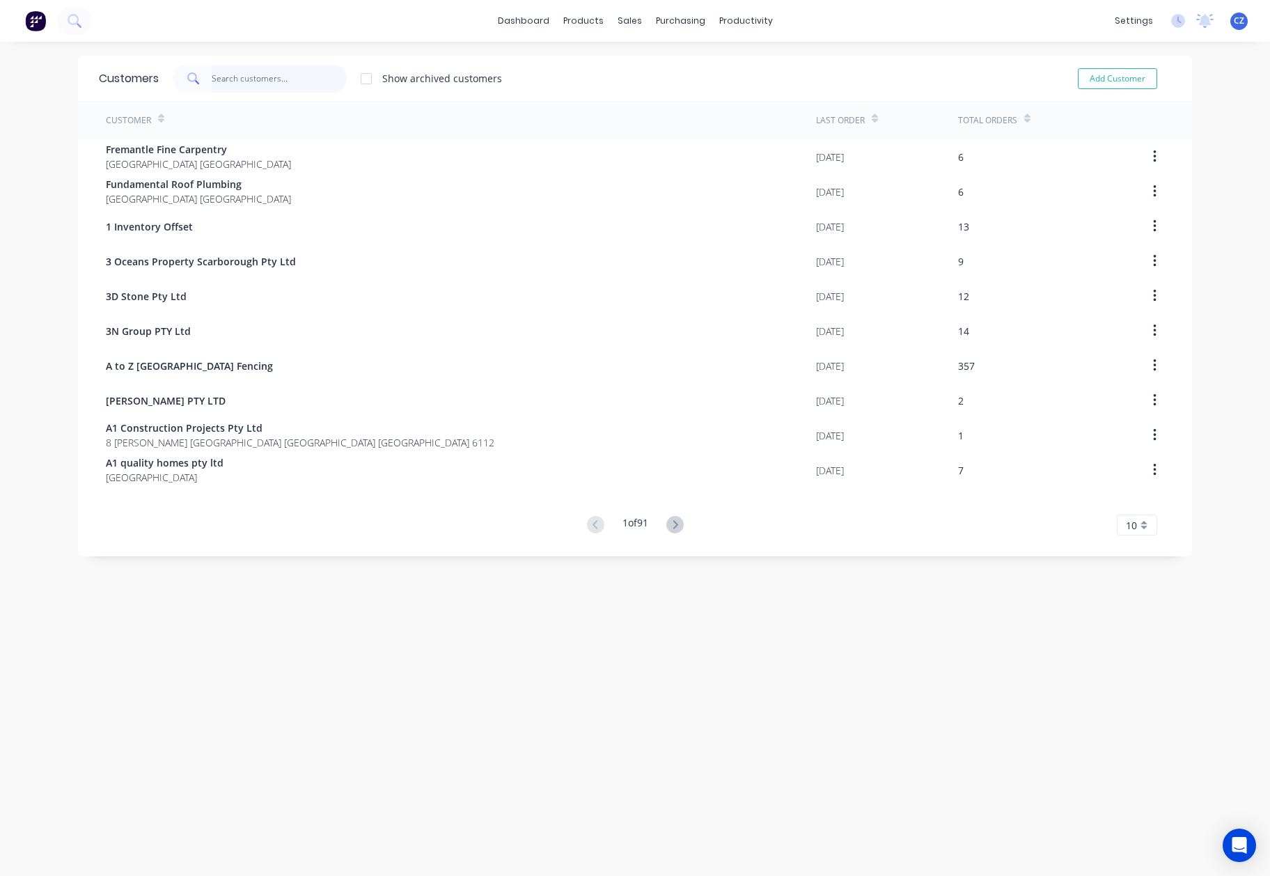
click at [285, 81] on input "text" at bounding box center [280, 79] width 136 height 28
click at [657, 98] on div "Customers" at bounding box center [670, 94] width 50 height 13
click at [653, 97] on div "Customers" at bounding box center [670, 94] width 50 height 13
click at [658, 72] on div "Sales Orders" at bounding box center [673, 67] width 57 height 13
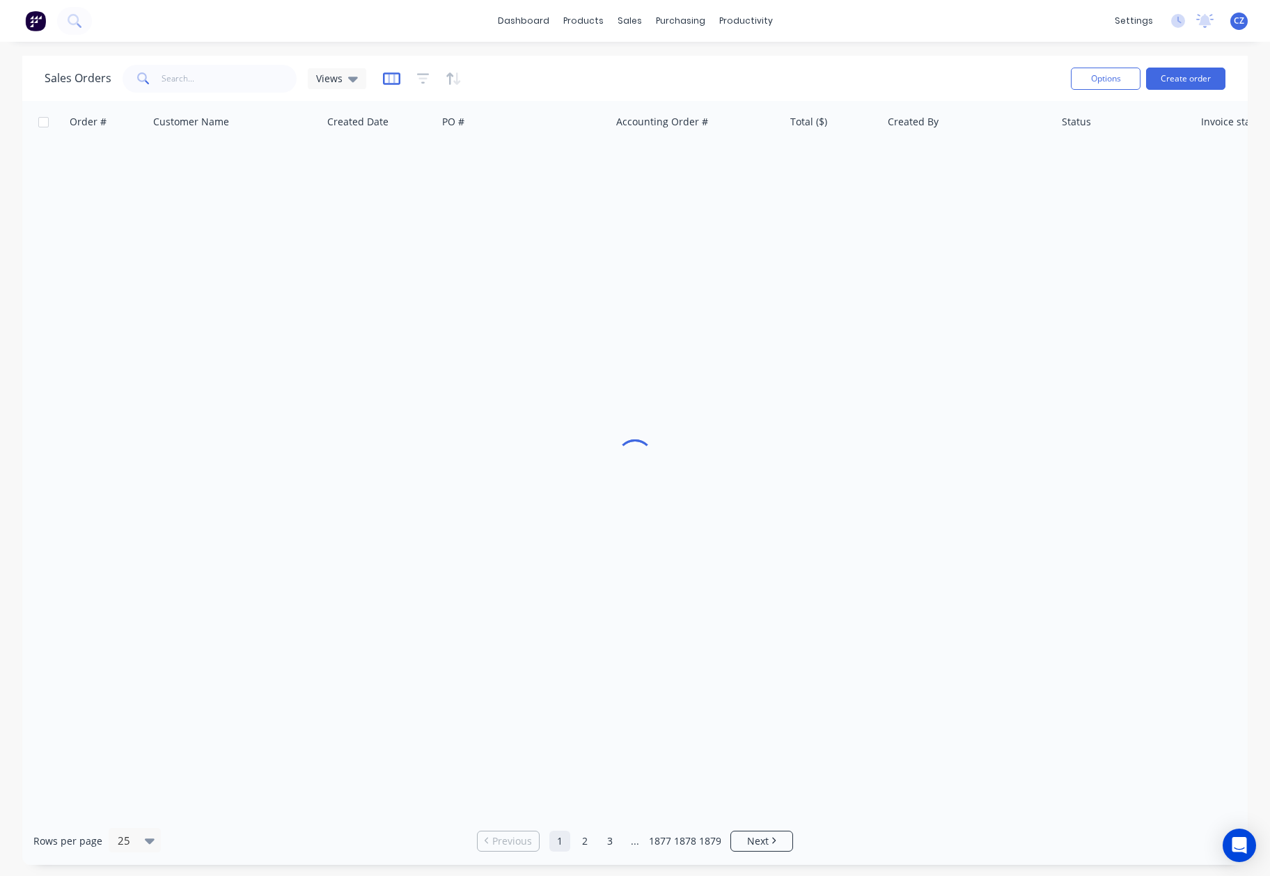
click at [395, 78] on icon "button" at bounding box center [391, 79] width 17 height 14
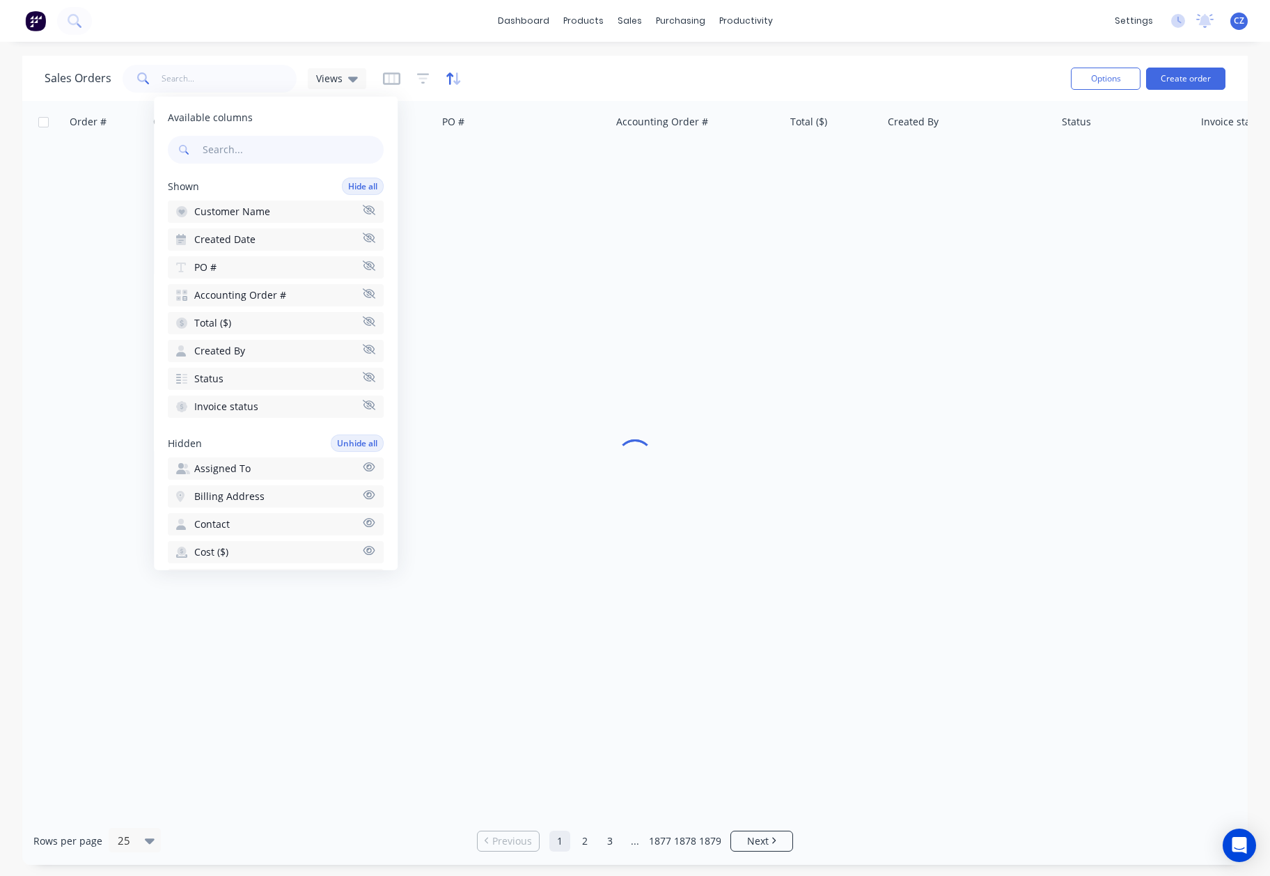
click at [449, 78] on icon "button" at bounding box center [454, 79] width 16 height 14
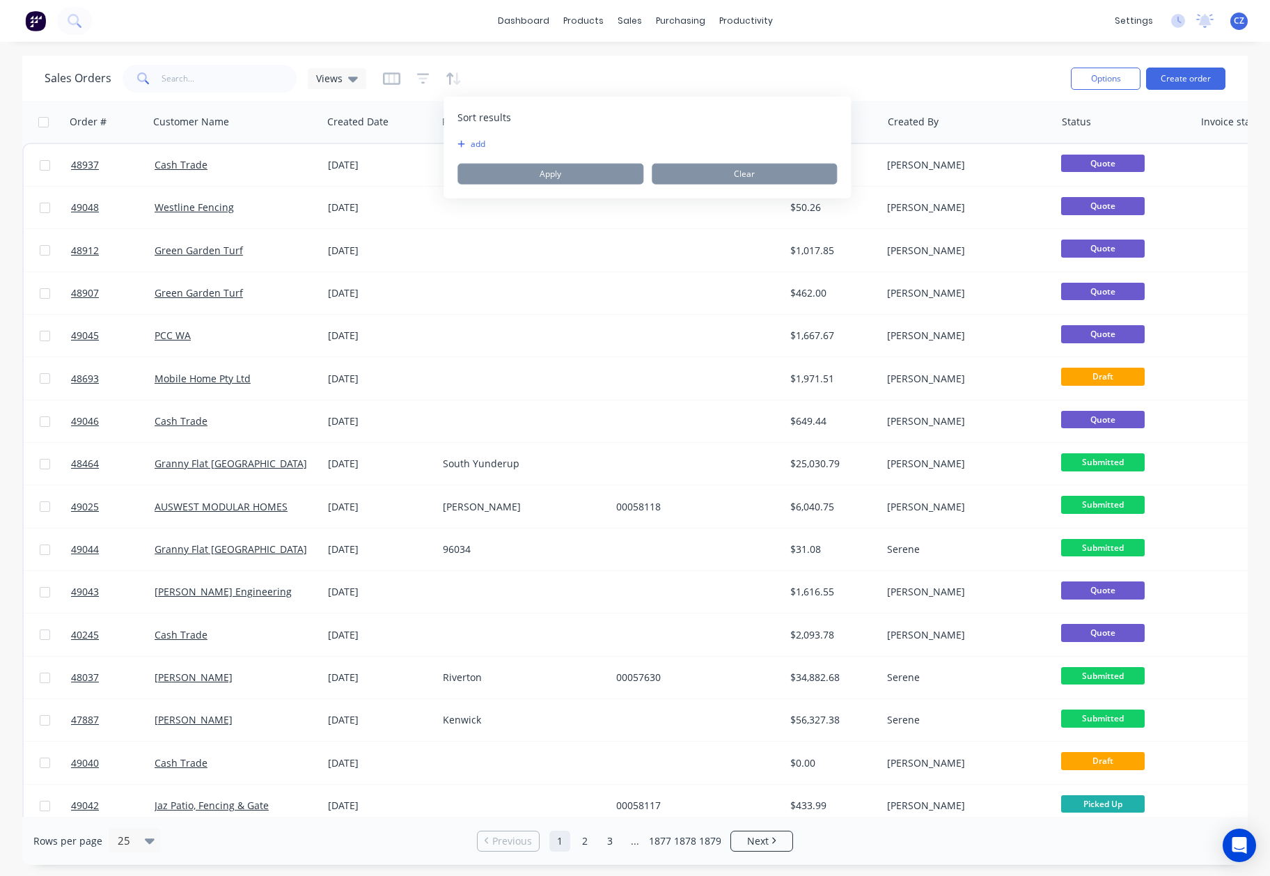
click at [463, 145] on icon "button" at bounding box center [461, 144] width 8 height 8
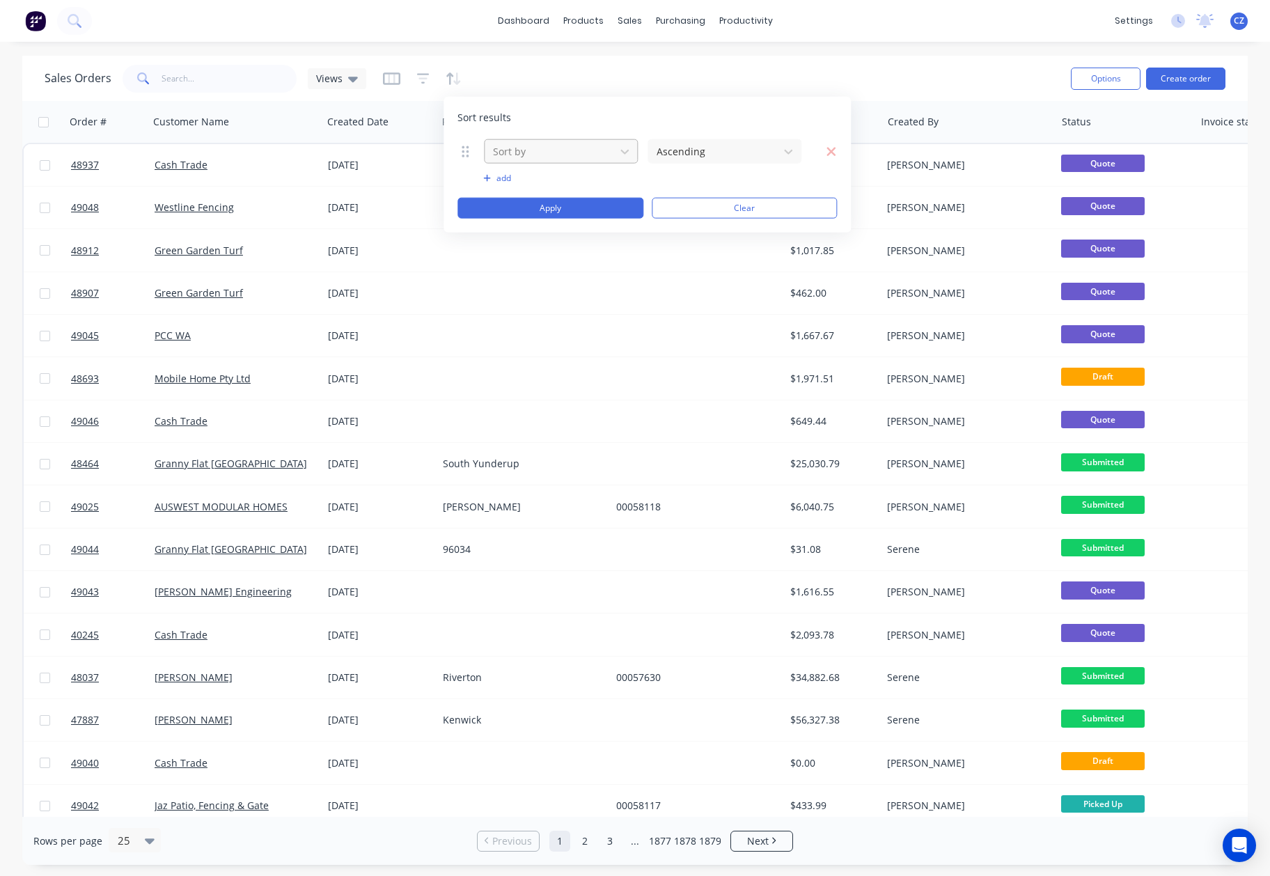
click at [510, 148] on div at bounding box center [550, 151] width 116 height 17
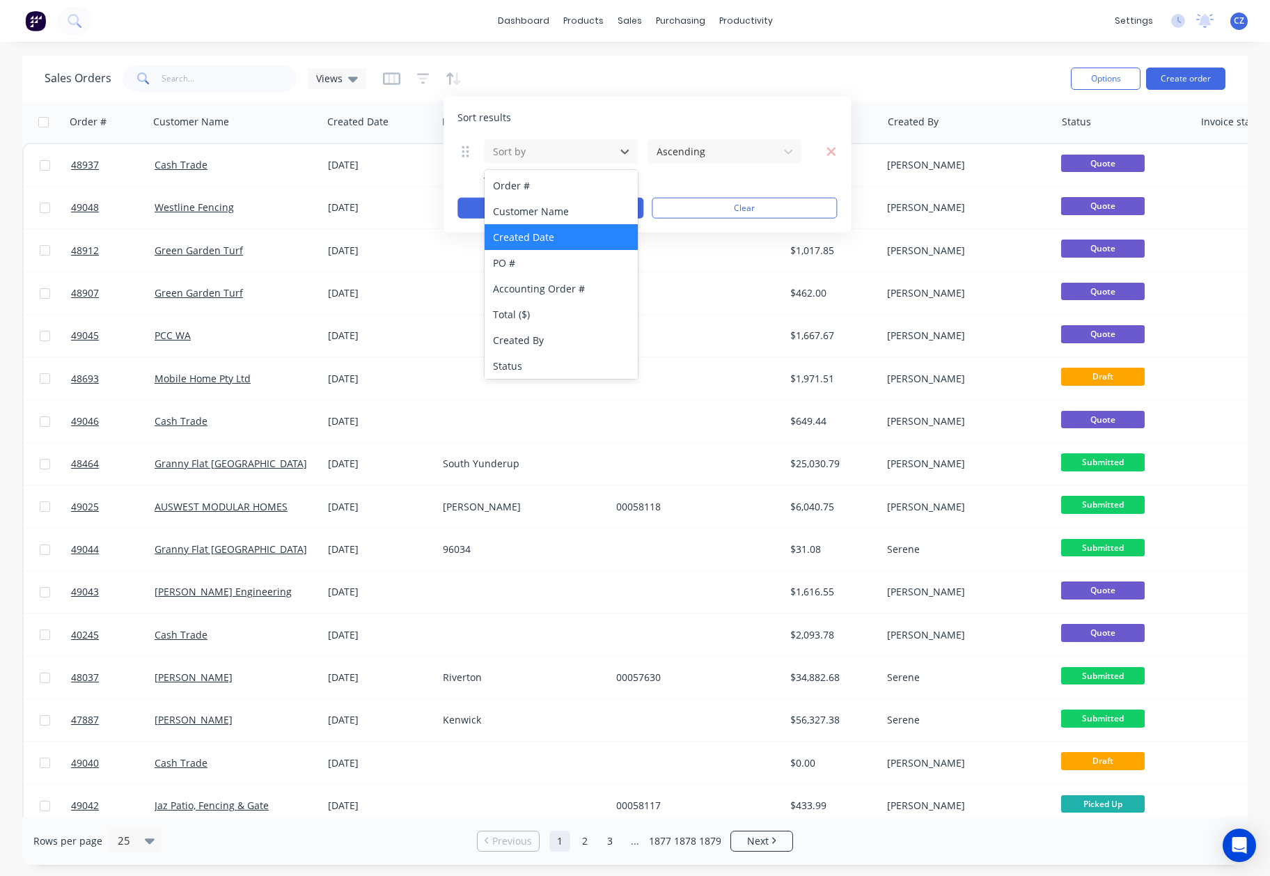
click at [572, 227] on div "Created Date" at bounding box center [561, 237] width 153 height 26
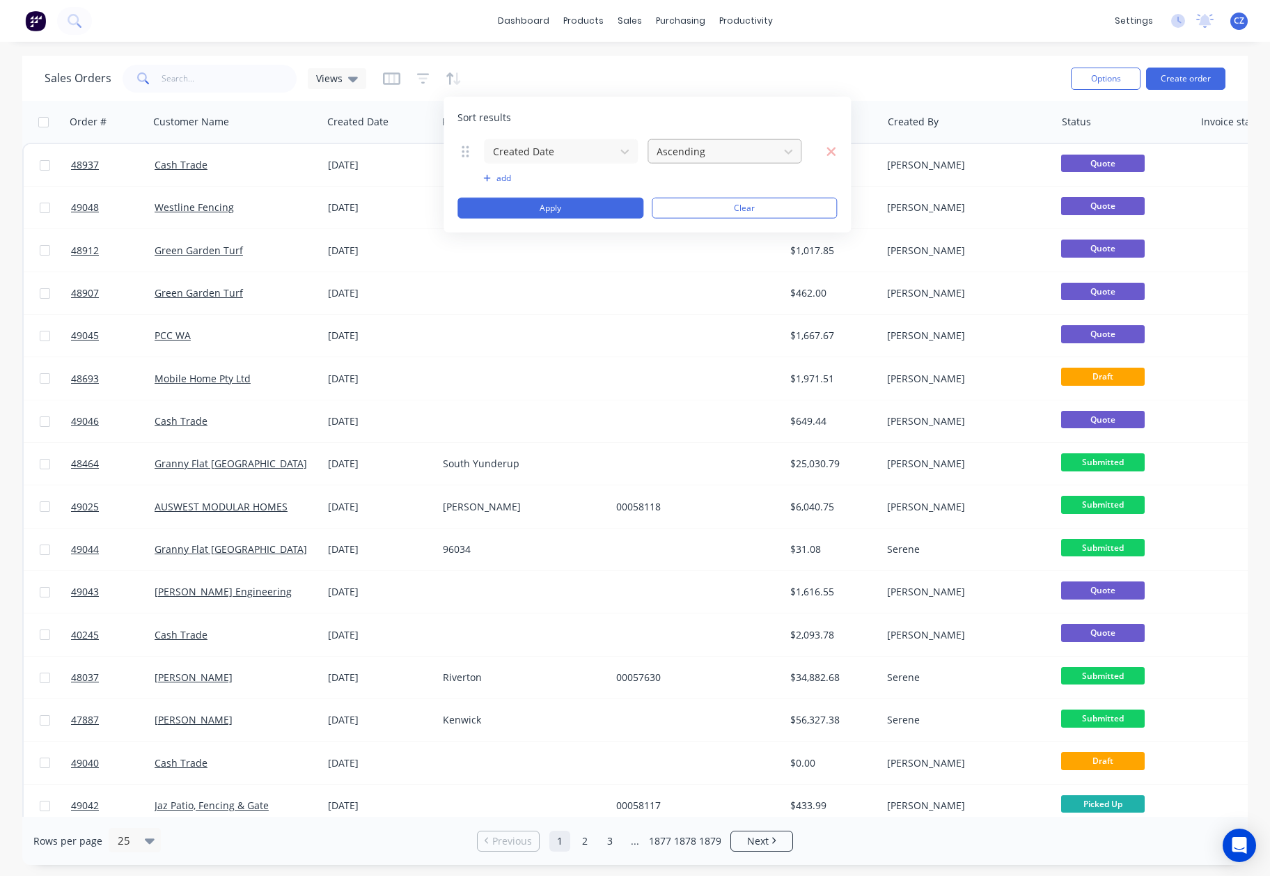
click at [694, 157] on div at bounding box center [713, 151] width 116 height 17
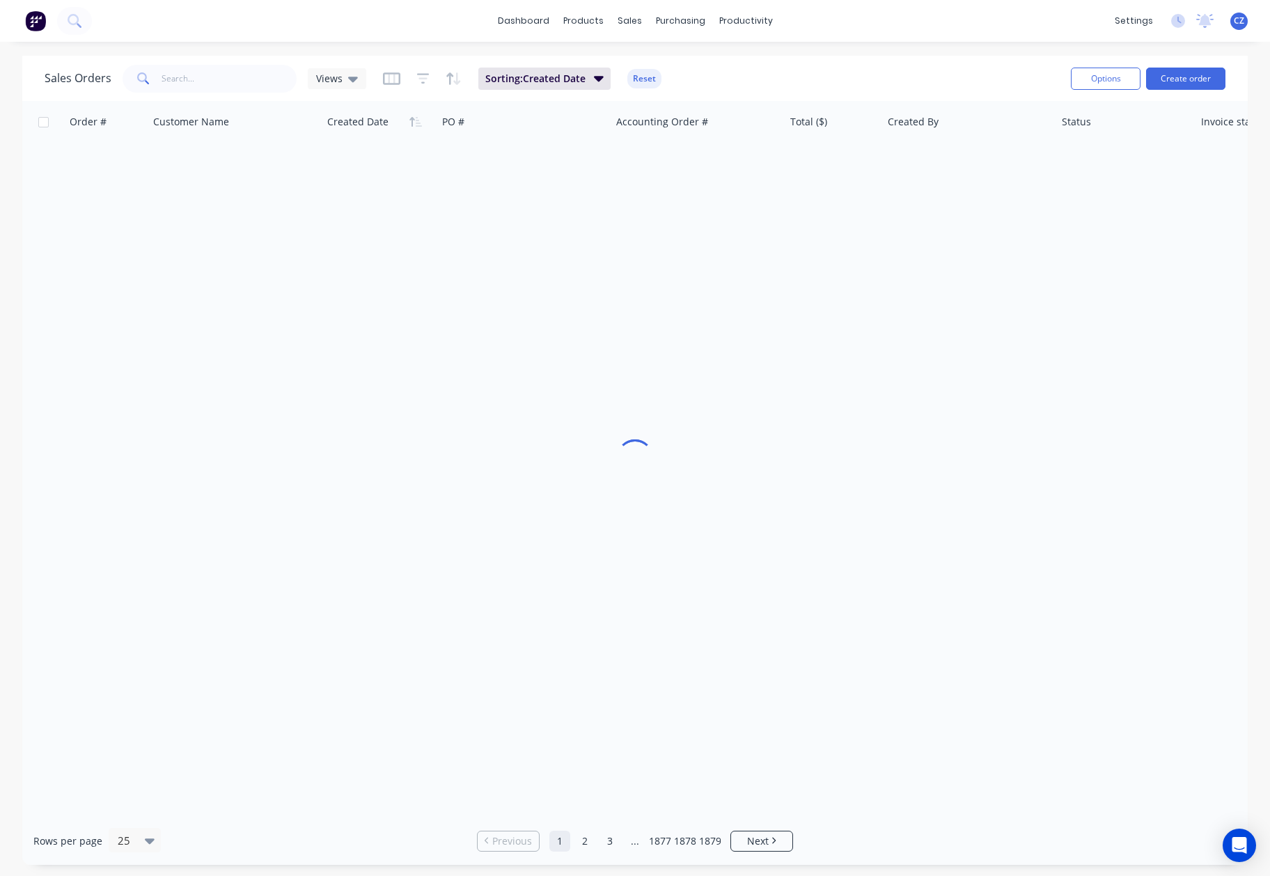
click at [677, 76] on div "Sales Orders Views Sorting: Created Date Reset" at bounding box center [552, 78] width 1015 height 34
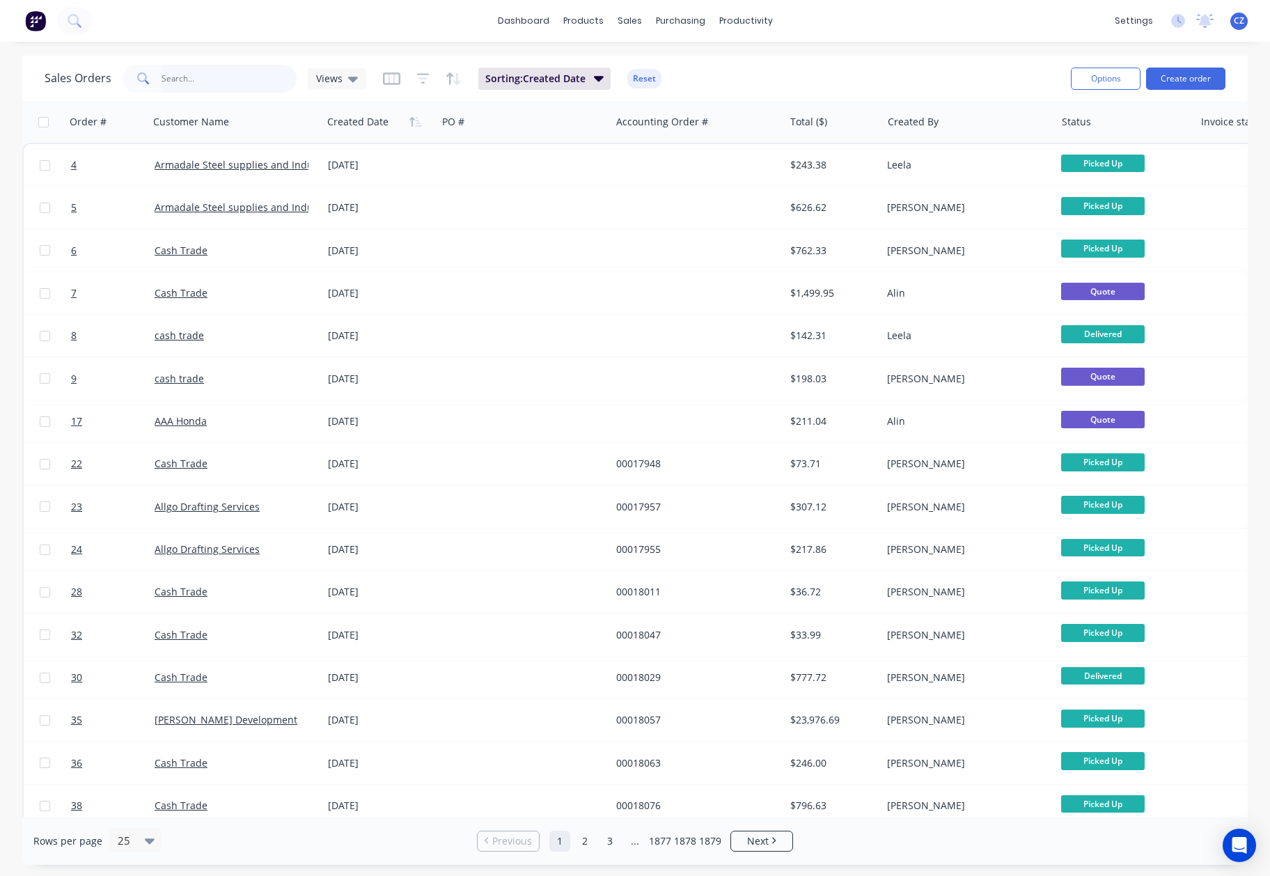
click at [254, 77] on input "text" at bounding box center [230, 79] width 136 height 28
click at [243, 79] on input "text" at bounding box center [230, 79] width 136 height 28
click at [438, 28] on div "dashboard products sales purchasing productivity dashboard products Product Cat…" at bounding box center [635, 21] width 1270 height 42
click at [254, 70] on input "text" at bounding box center [230, 79] width 136 height 28
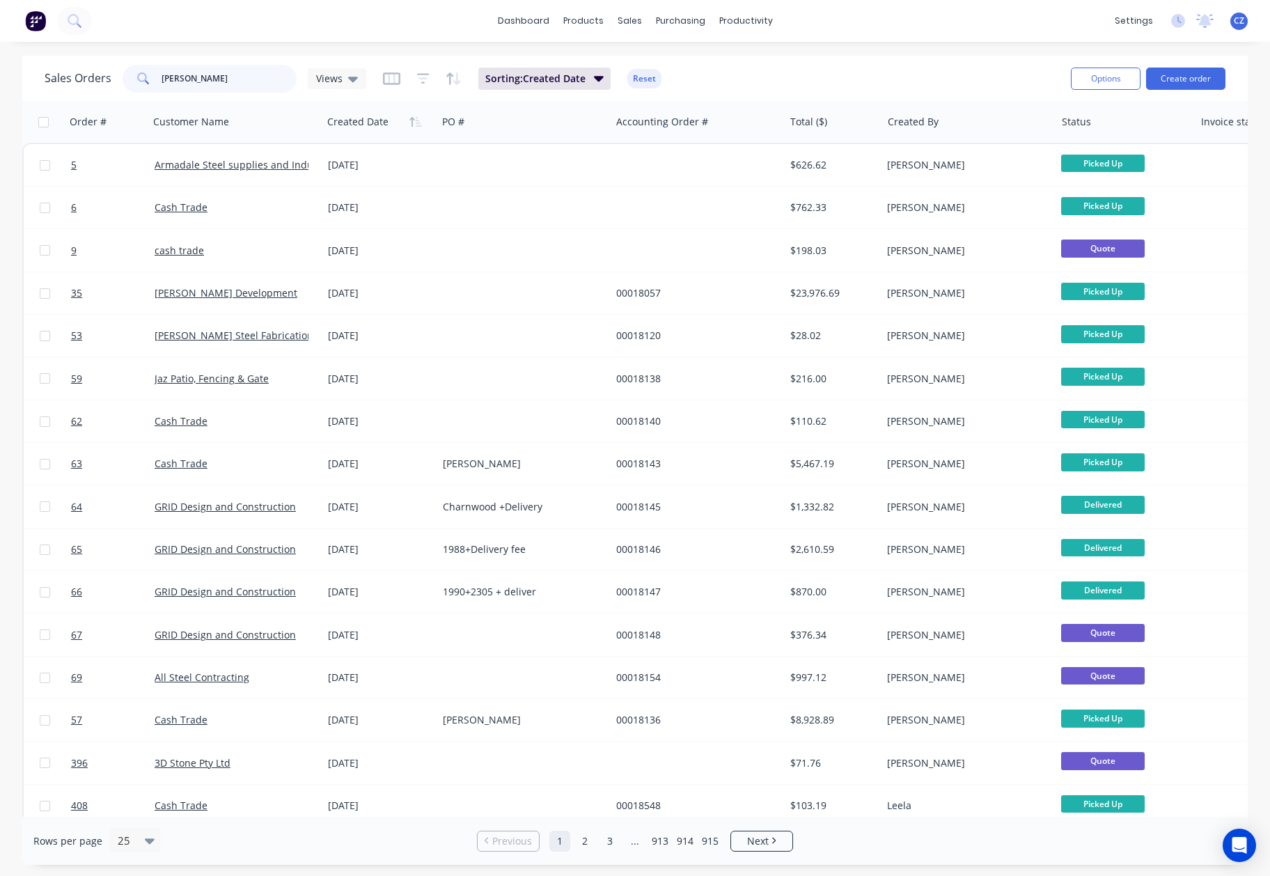
type input "cathy"
click at [449, 26] on div "dashboard products sales purchasing productivity dashboard products Product Cat…" at bounding box center [635, 21] width 1270 height 42
click at [547, 81] on span "Sorting: Created Date" at bounding box center [535, 79] width 100 height 14
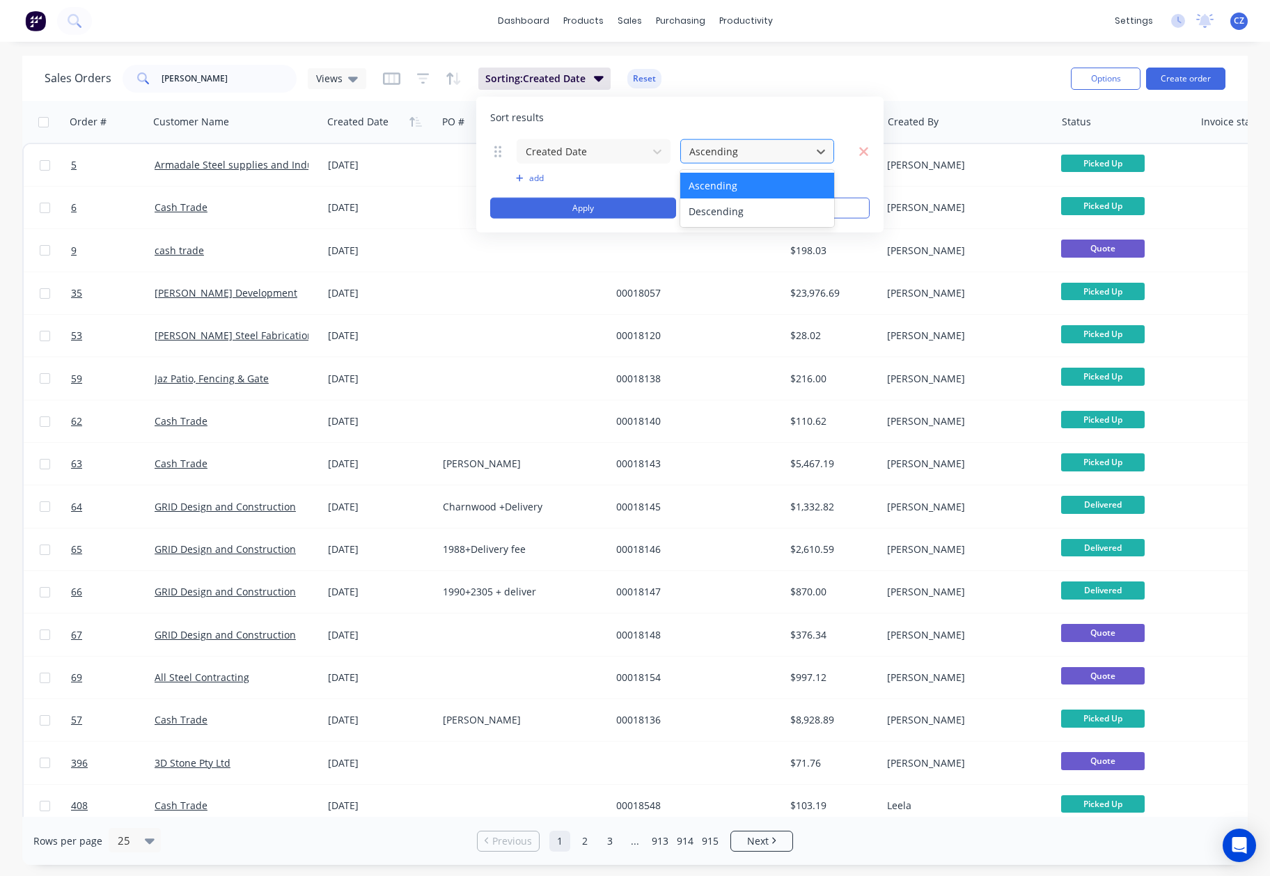
click at [785, 159] on div at bounding box center [746, 151] width 116 height 17
click at [788, 202] on div "Descending" at bounding box center [756, 211] width 153 height 26
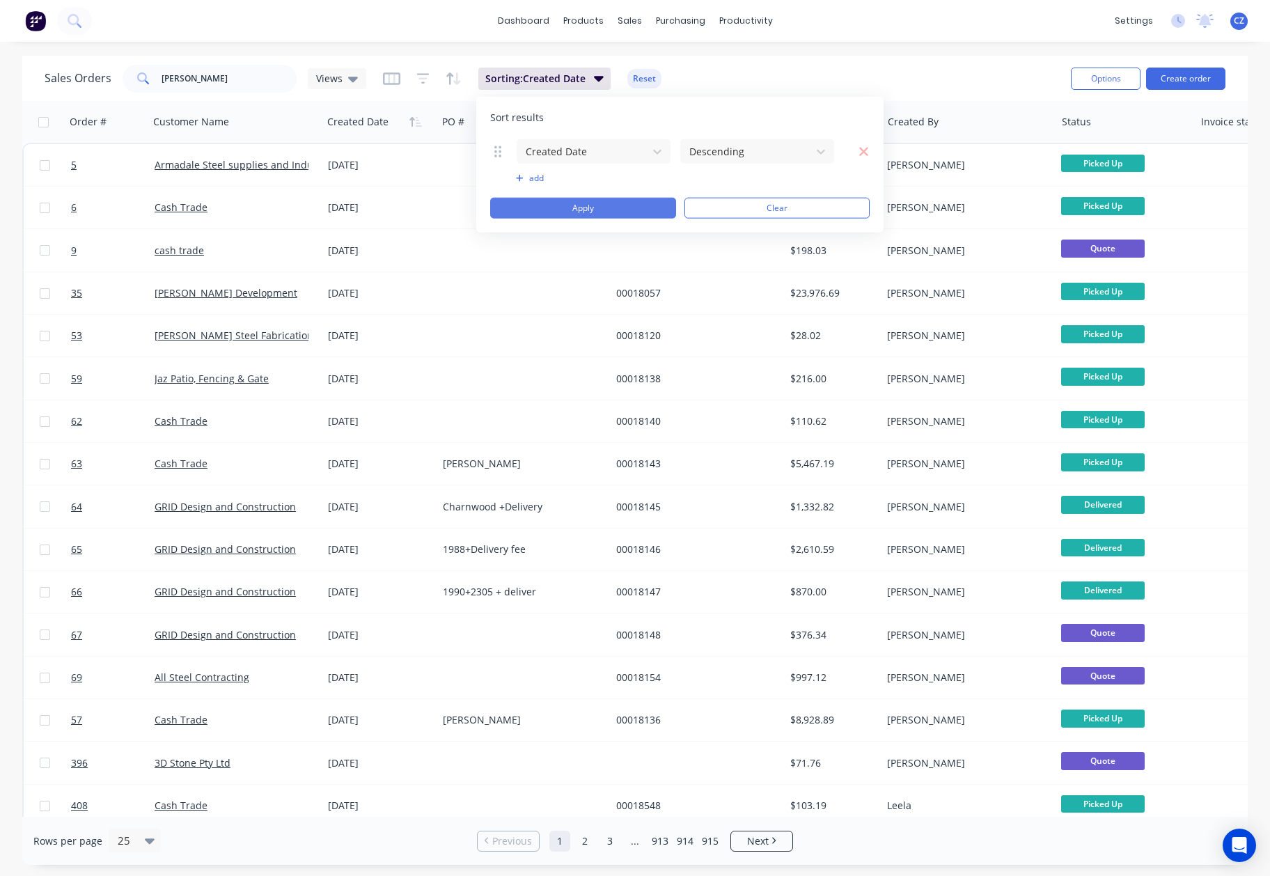
click at [617, 210] on button "Apply" at bounding box center [583, 208] width 186 height 21
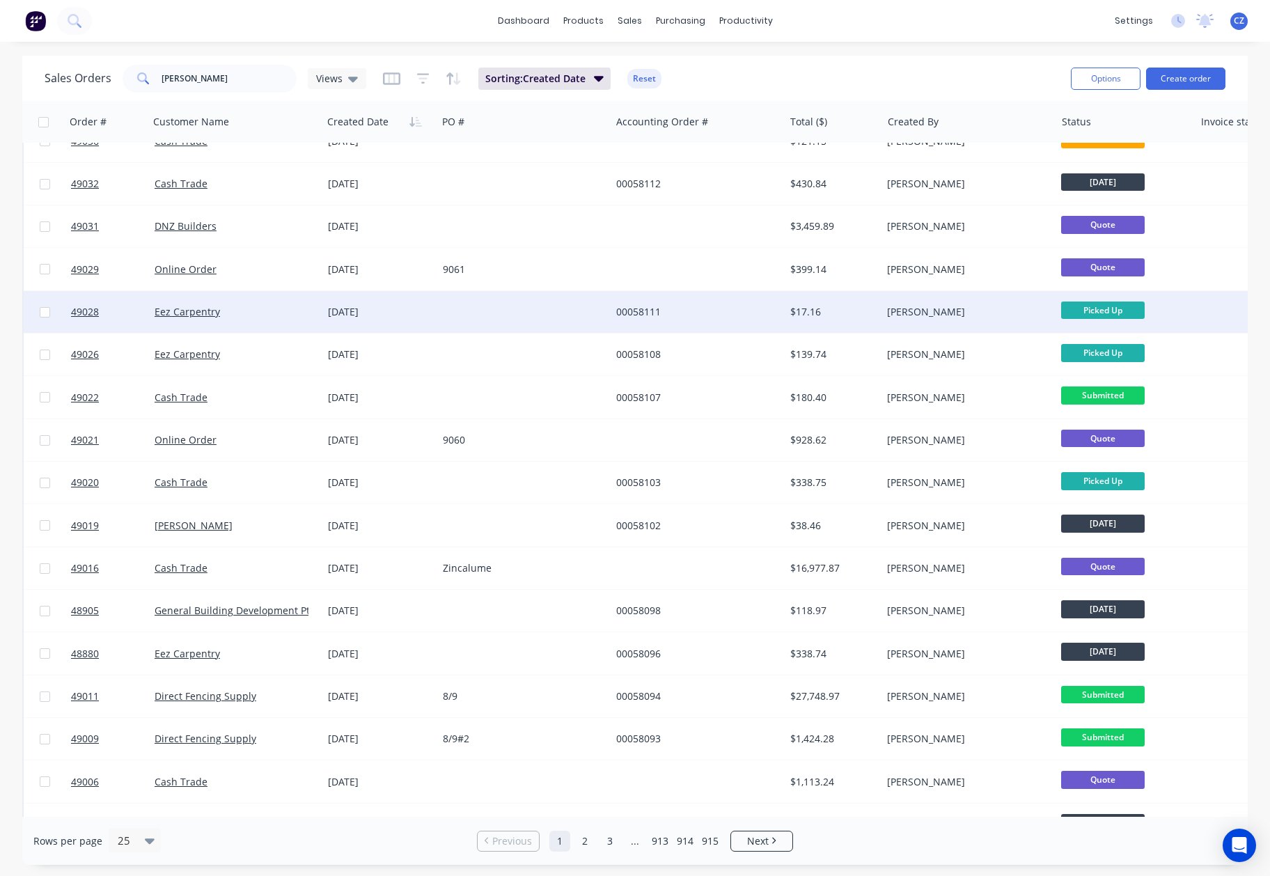
scroll to position [399, 0]
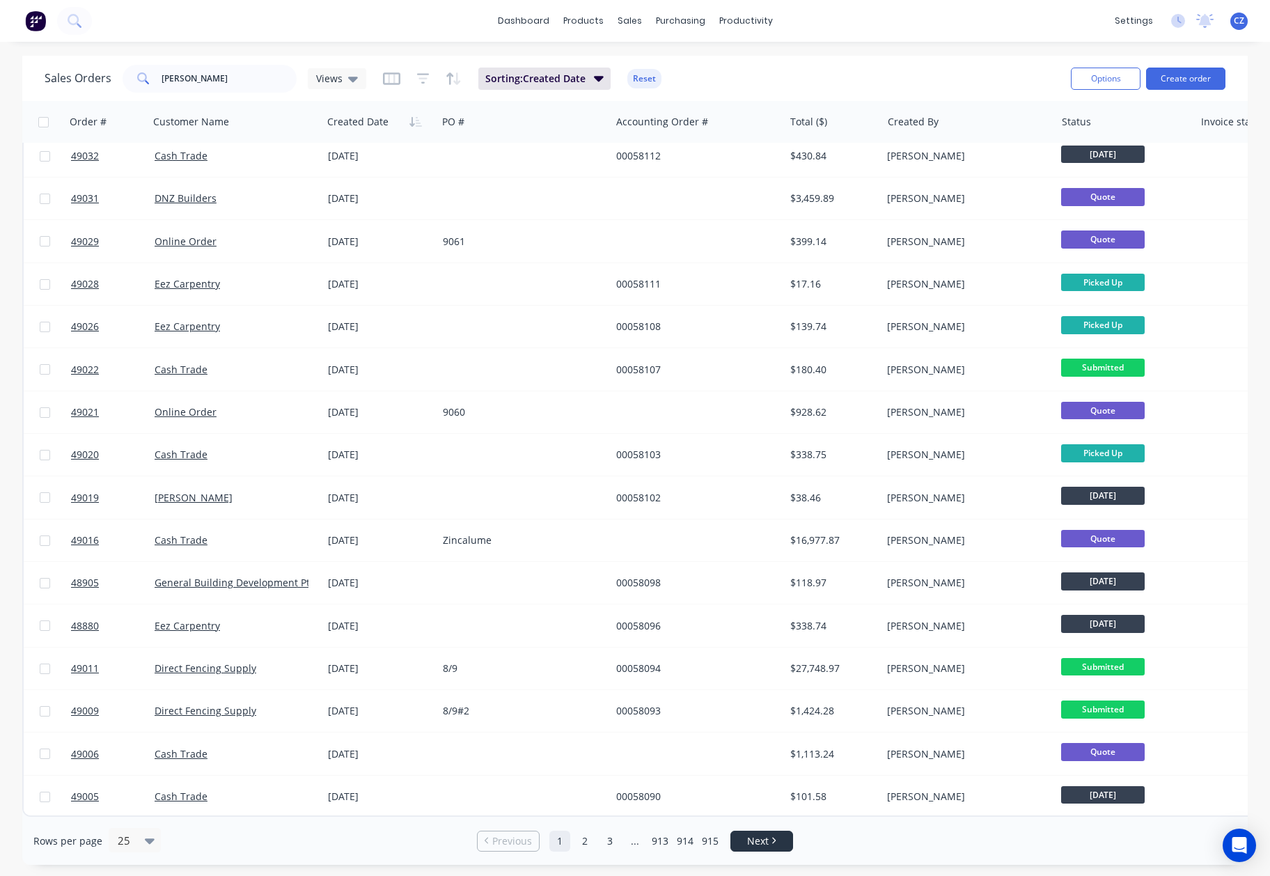
click at [776, 839] on link "Next" at bounding box center [761, 841] width 61 height 14
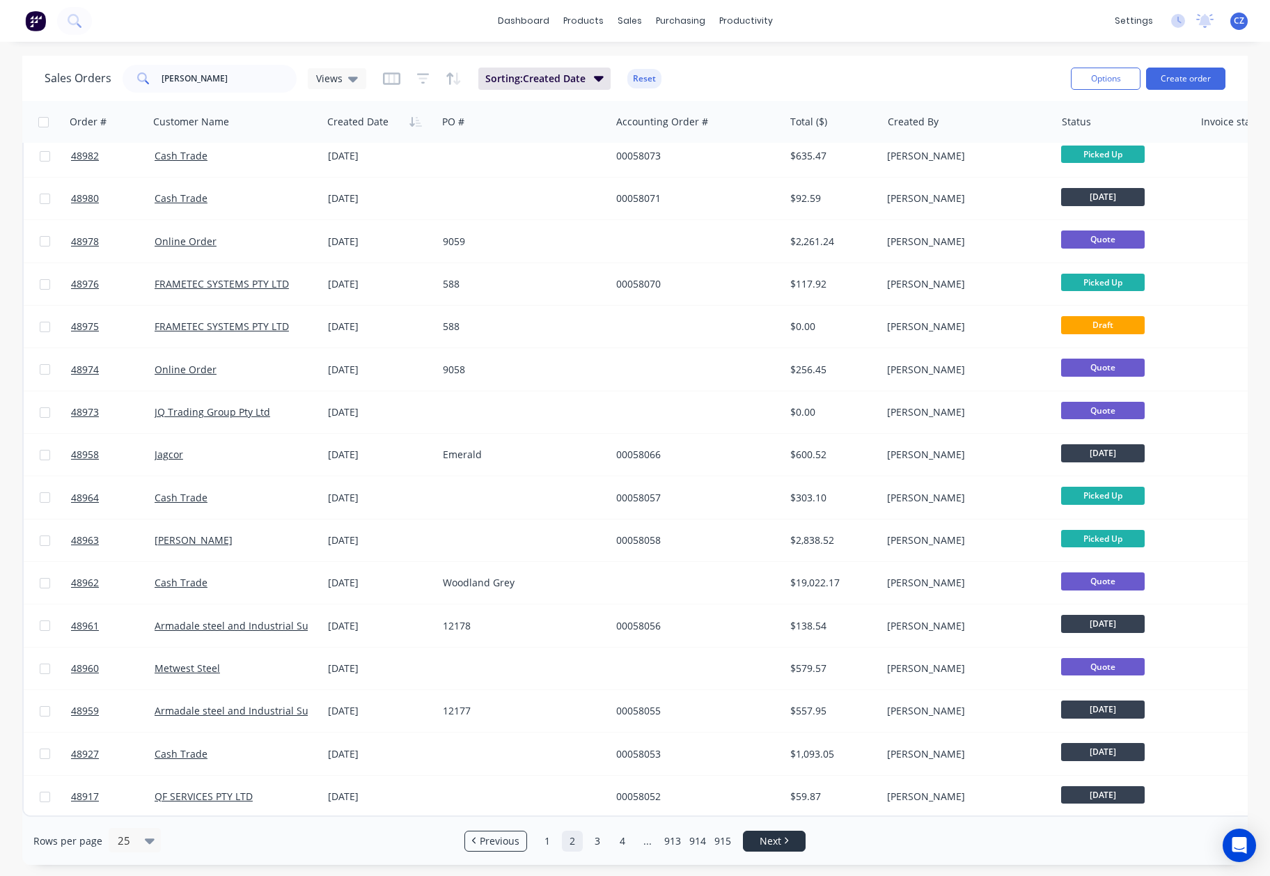
click at [785, 842] on icon "Next page" at bounding box center [786, 840] width 4 height 7
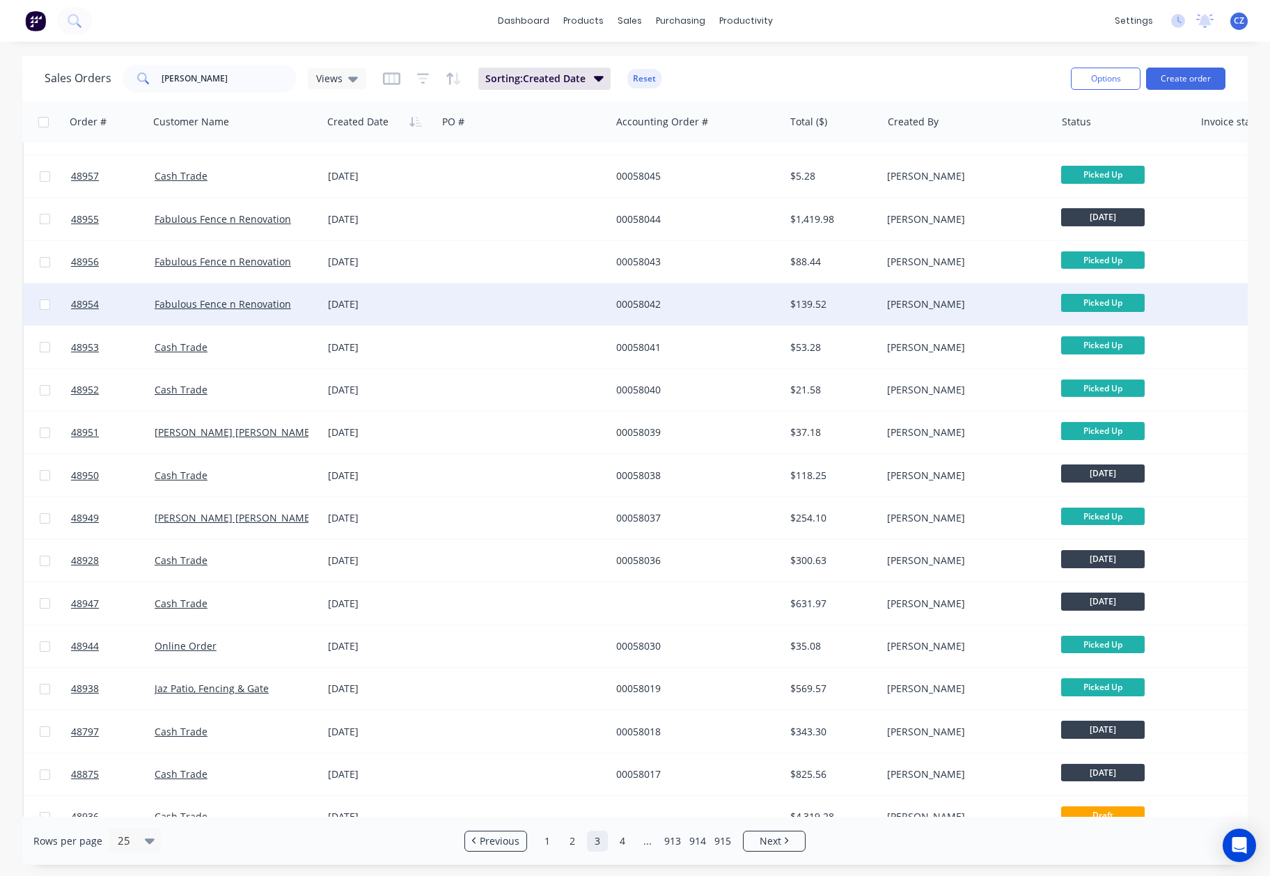
scroll to position [213, 0]
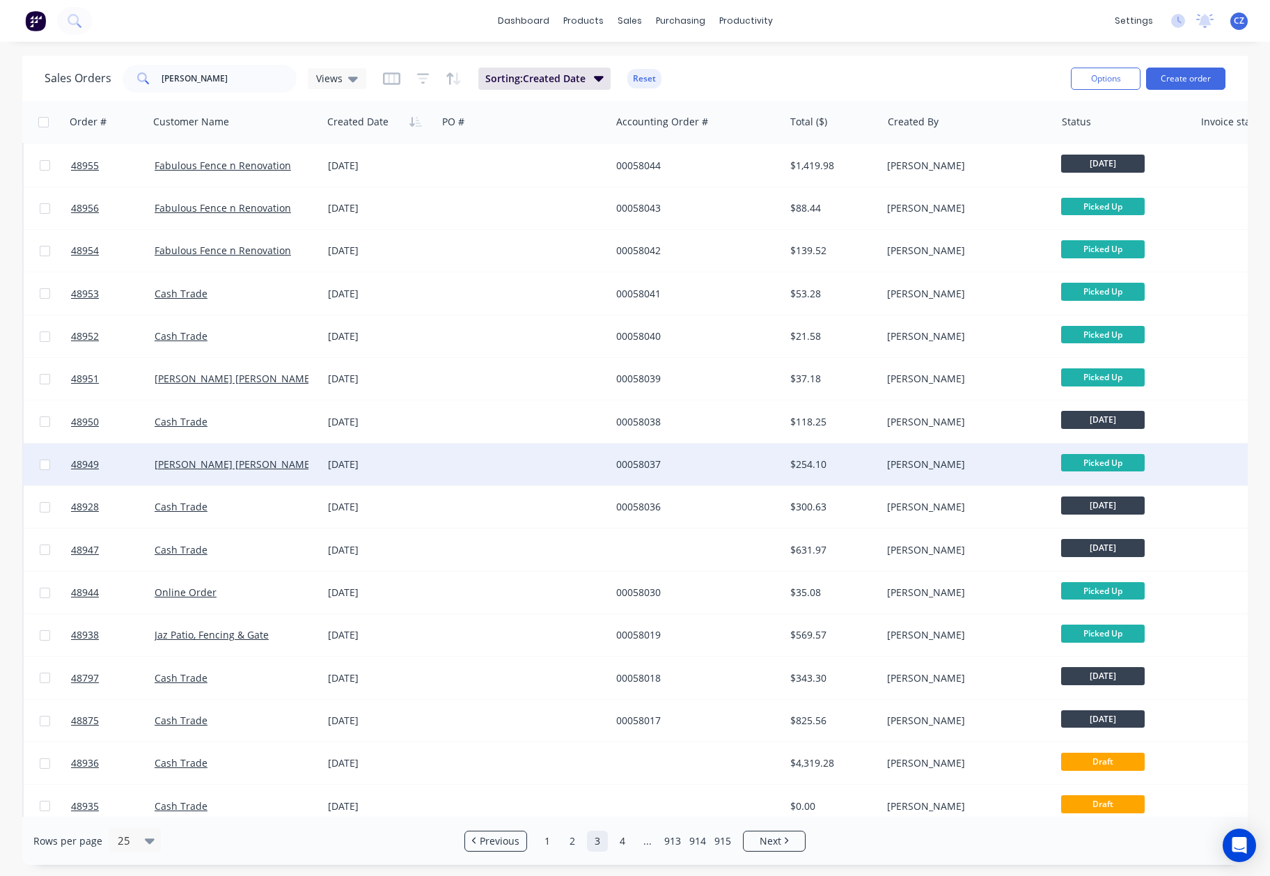
click at [749, 460] on div "00058037" at bounding box center [693, 464] width 155 height 14
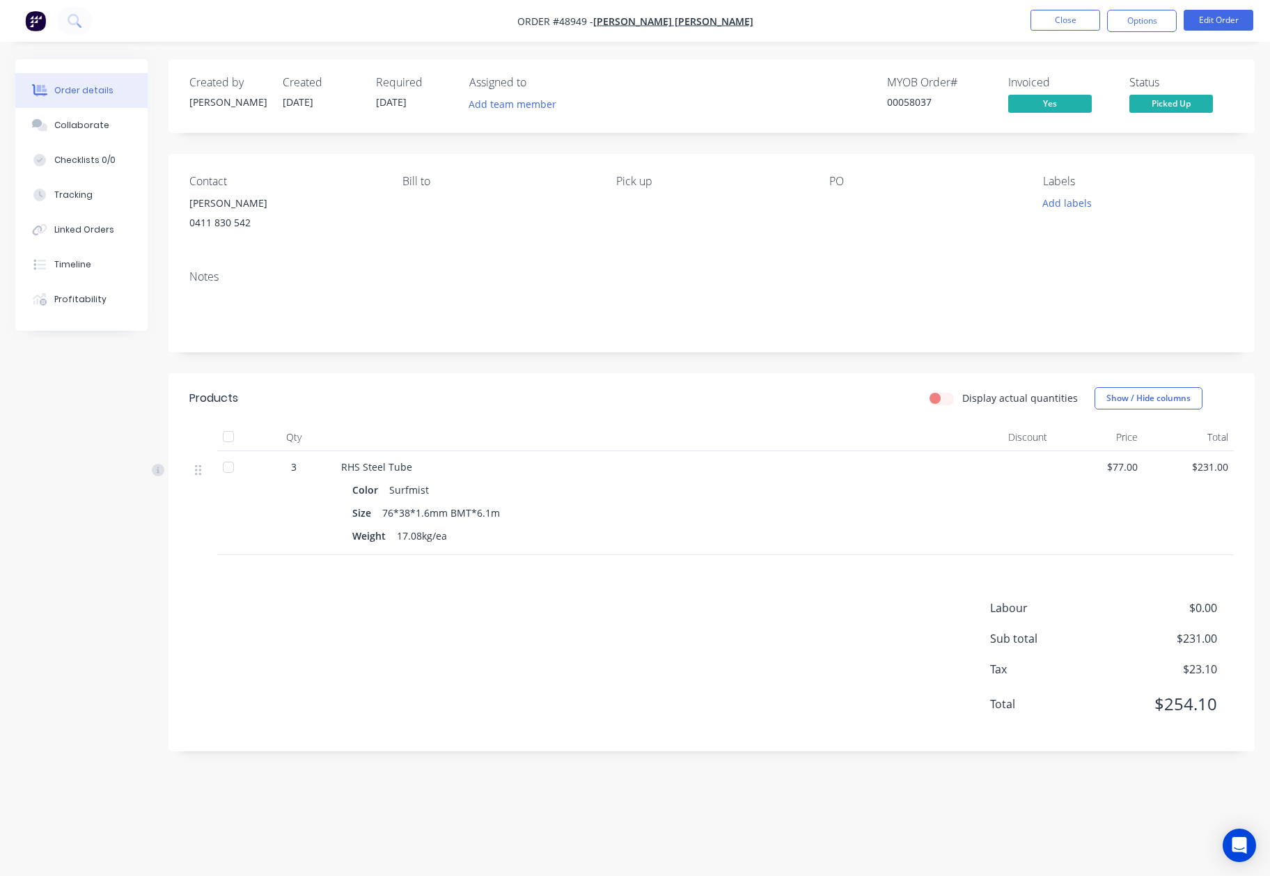
click at [1006, 223] on div "PO" at bounding box center [924, 206] width 191 height 63
click at [1060, 24] on button "Close" at bounding box center [1065, 20] width 70 height 21
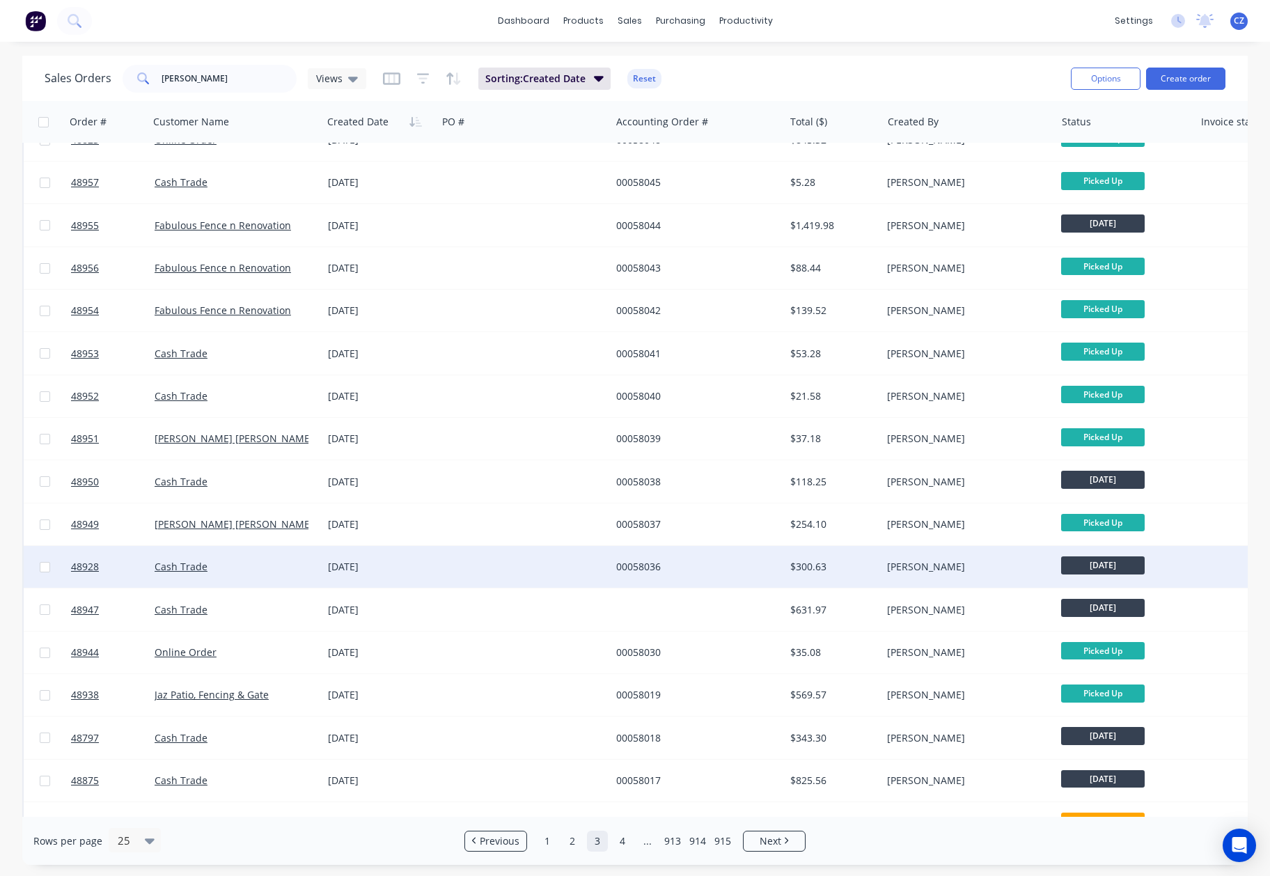
scroll to position [399, 0]
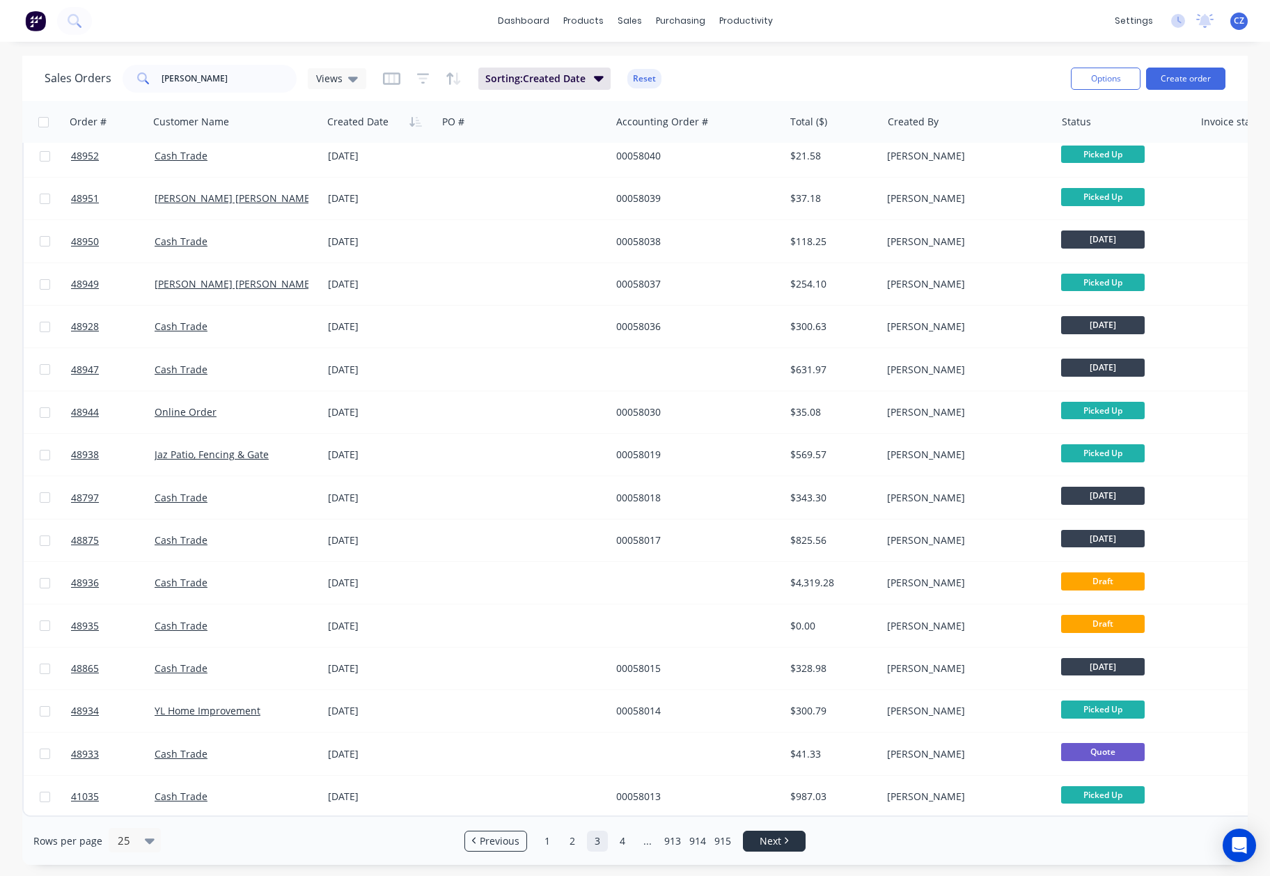
click at [764, 850] on li "Next" at bounding box center [774, 841] width 63 height 21
click at [547, 85] on button "Sorting: Created Date" at bounding box center [544, 79] width 132 height 22
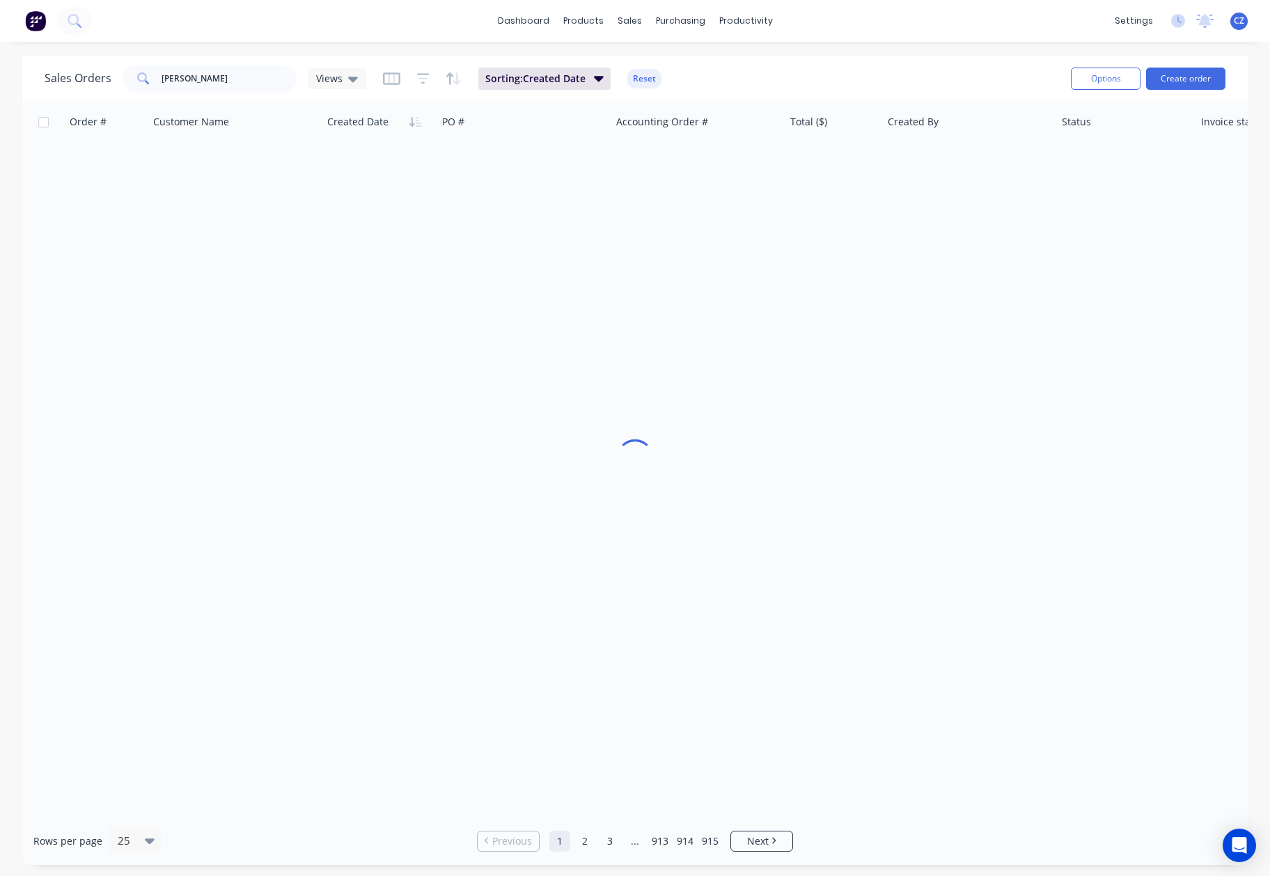
scroll to position [6, 0]
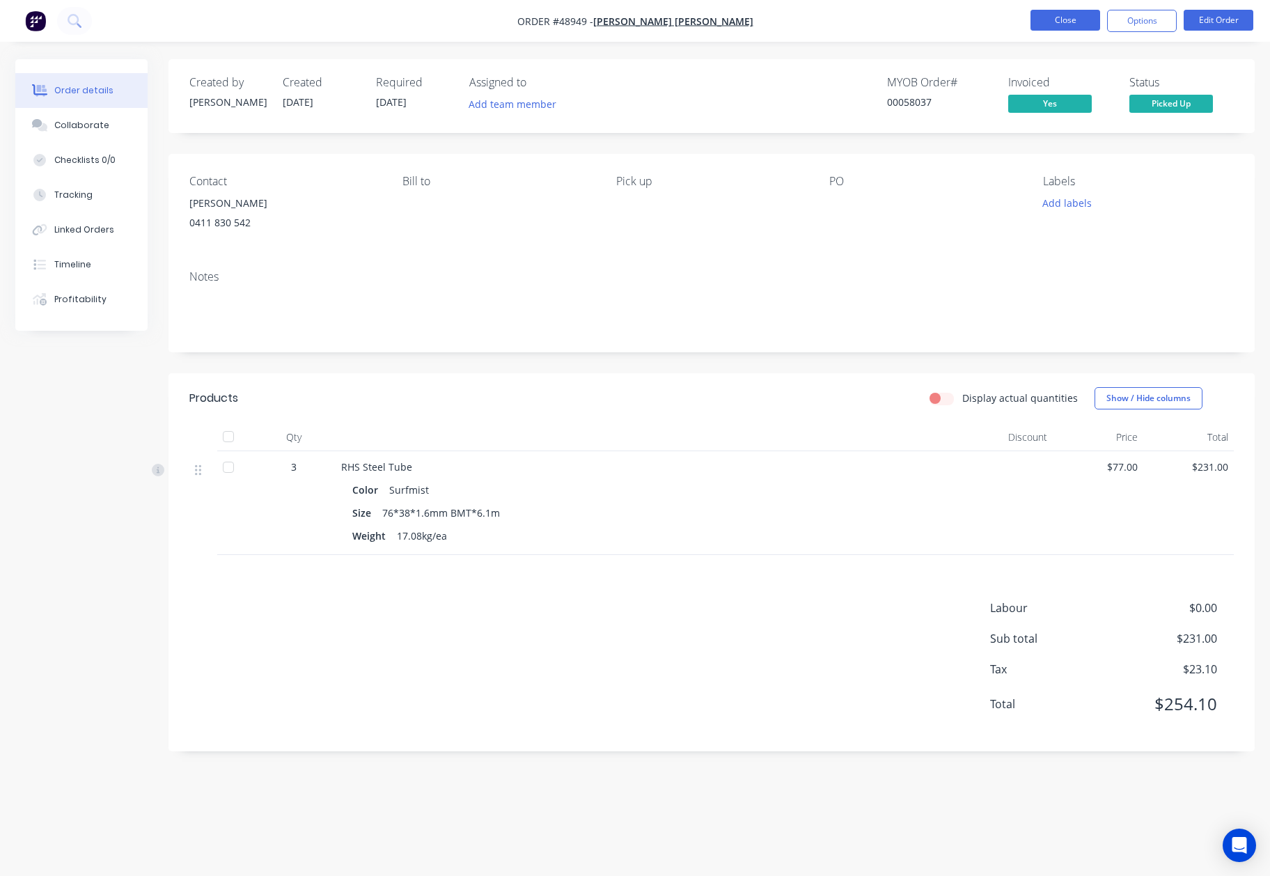
click at [1054, 24] on button "Close" at bounding box center [1065, 20] width 70 height 21
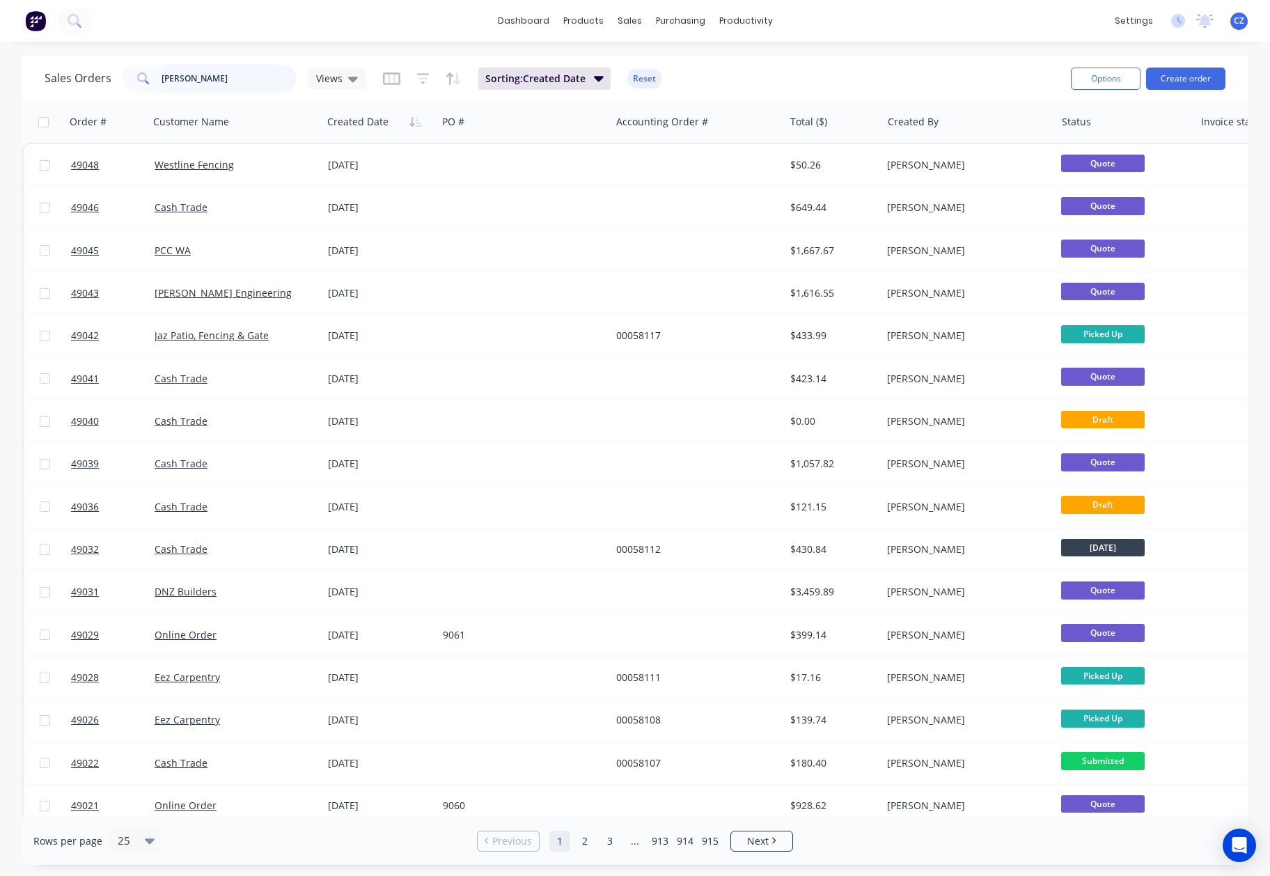
drag, startPoint x: 240, startPoint y: 70, endPoint x: -28, endPoint y: 84, distance: 268.4
click at [0, 84] on html "dashboard products sales purchasing productivity dashboard products Product Cat…" at bounding box center [635, 438] width 1270 height 876
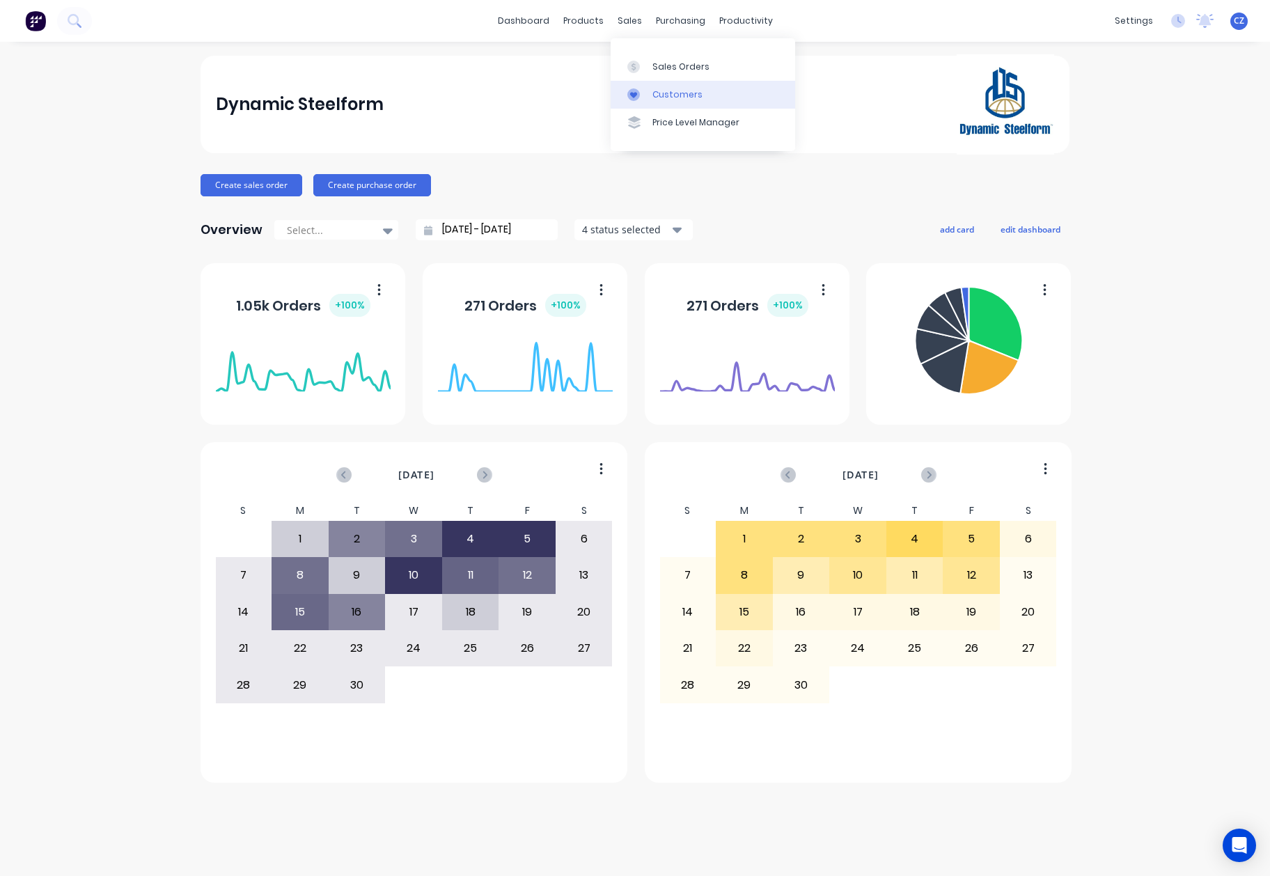
click at [643, 97] on div at bounding box center [637, 94] width 21 height 13
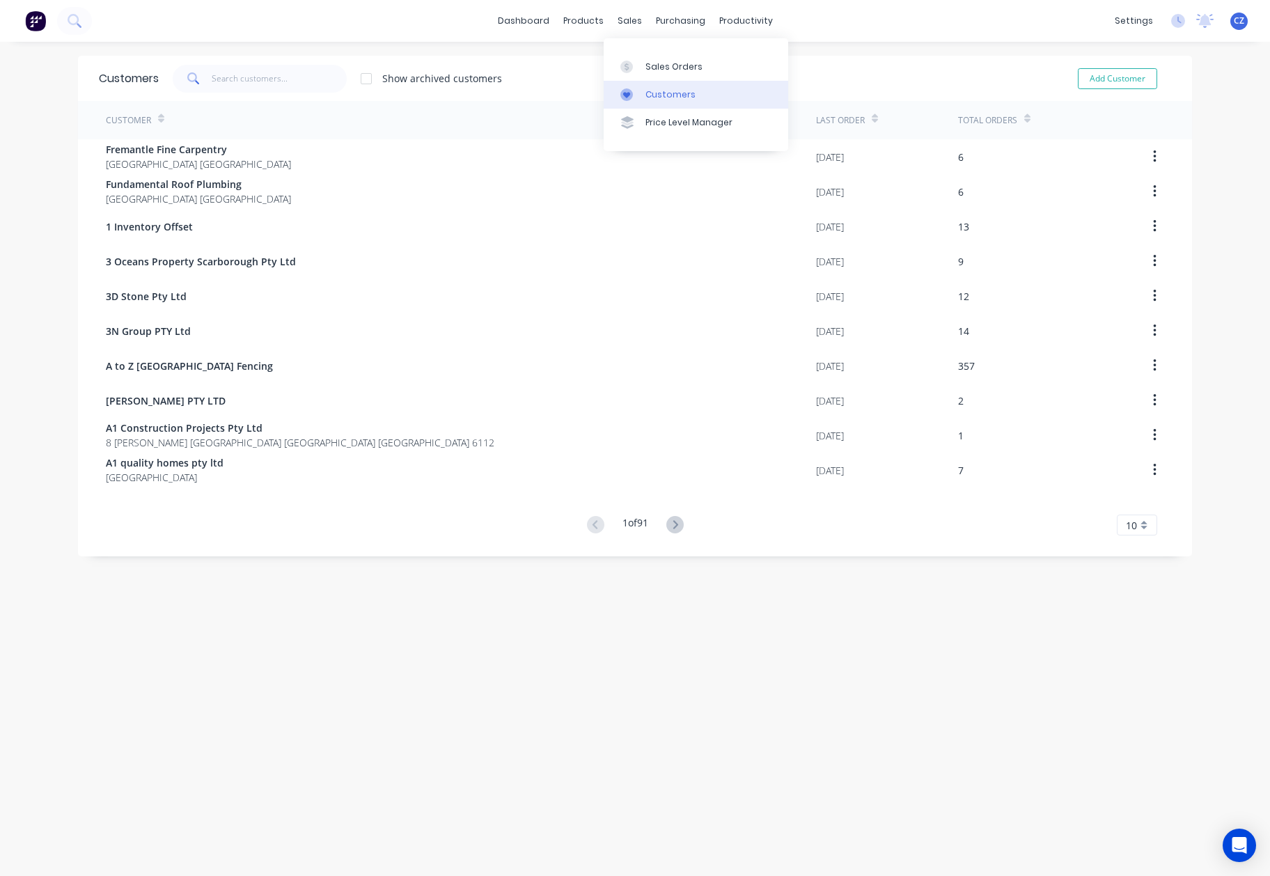
click at [641, 93] on link "Customers" at bounding box center [696, 95] width 184 height 28
click at [628, 64] on icon at bounding box center [626, 67] width 13 height 13
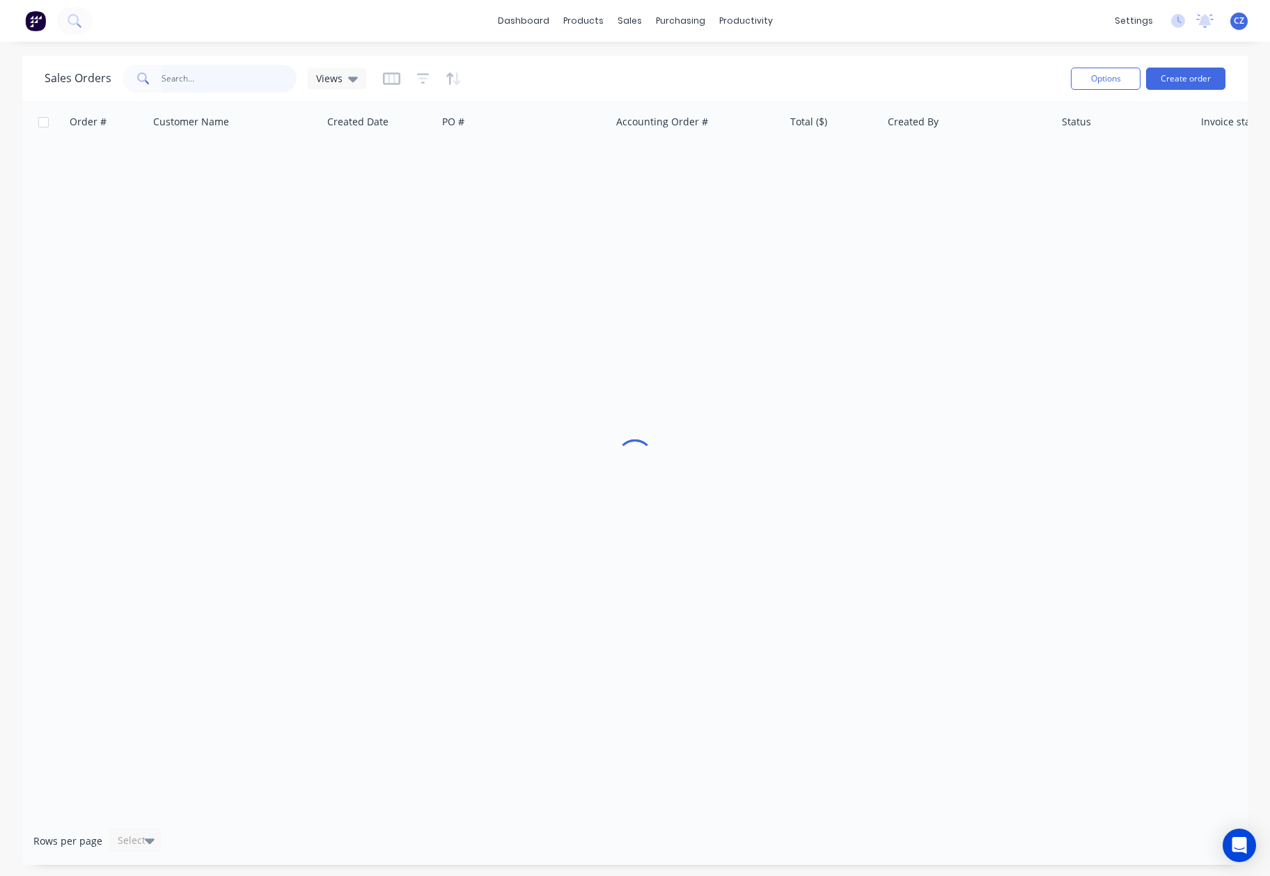
click at [187, 82] on input "text" at bounding box center [230, 79] width 136 height 28
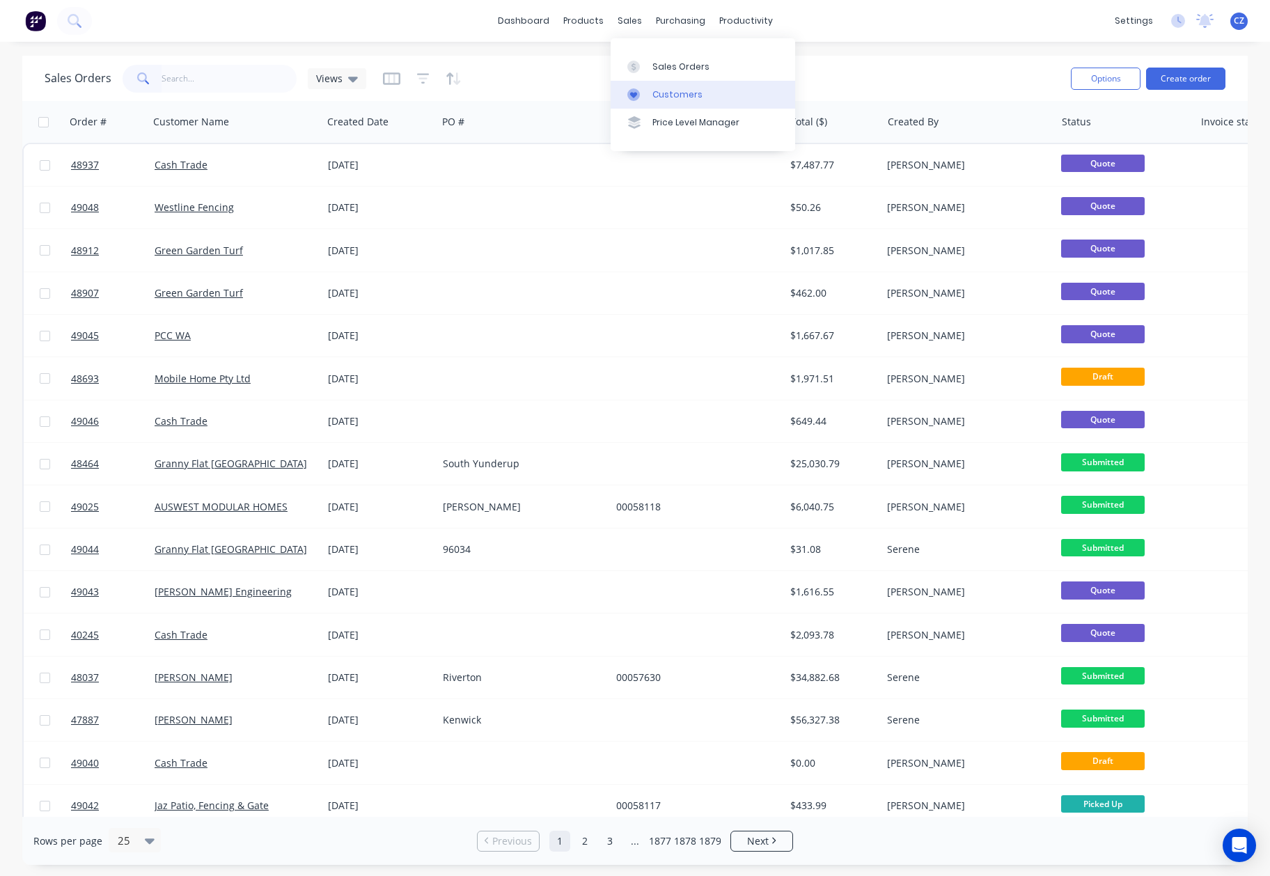
click at [634, 92] on g at bounding box center [633, 94] width 13 height 13
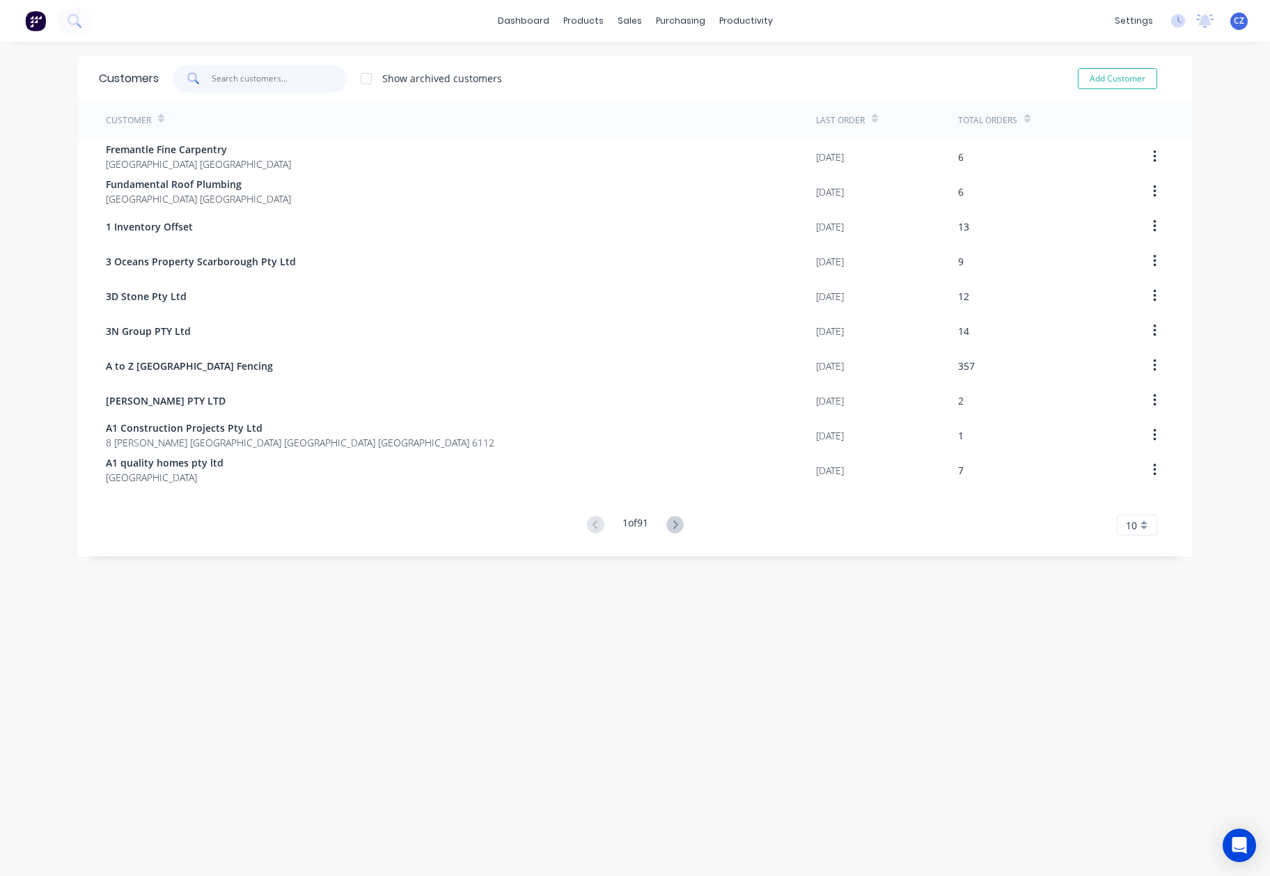
click at [238, 81] on input "text" at bounding box center [280, 79] width 136 height 28
drag, startPoint x: 244, startPoint y: 95, endPoint x: 249, endPoint y: 81, distance: 14.8
click at [244, 95] on div "Customers Show archived customers Add Customer" at bounding box center [635, 78] width 1114 height 45
click at [249, 81] on input "text" at bounding box center [280, 79] width 136 height 28
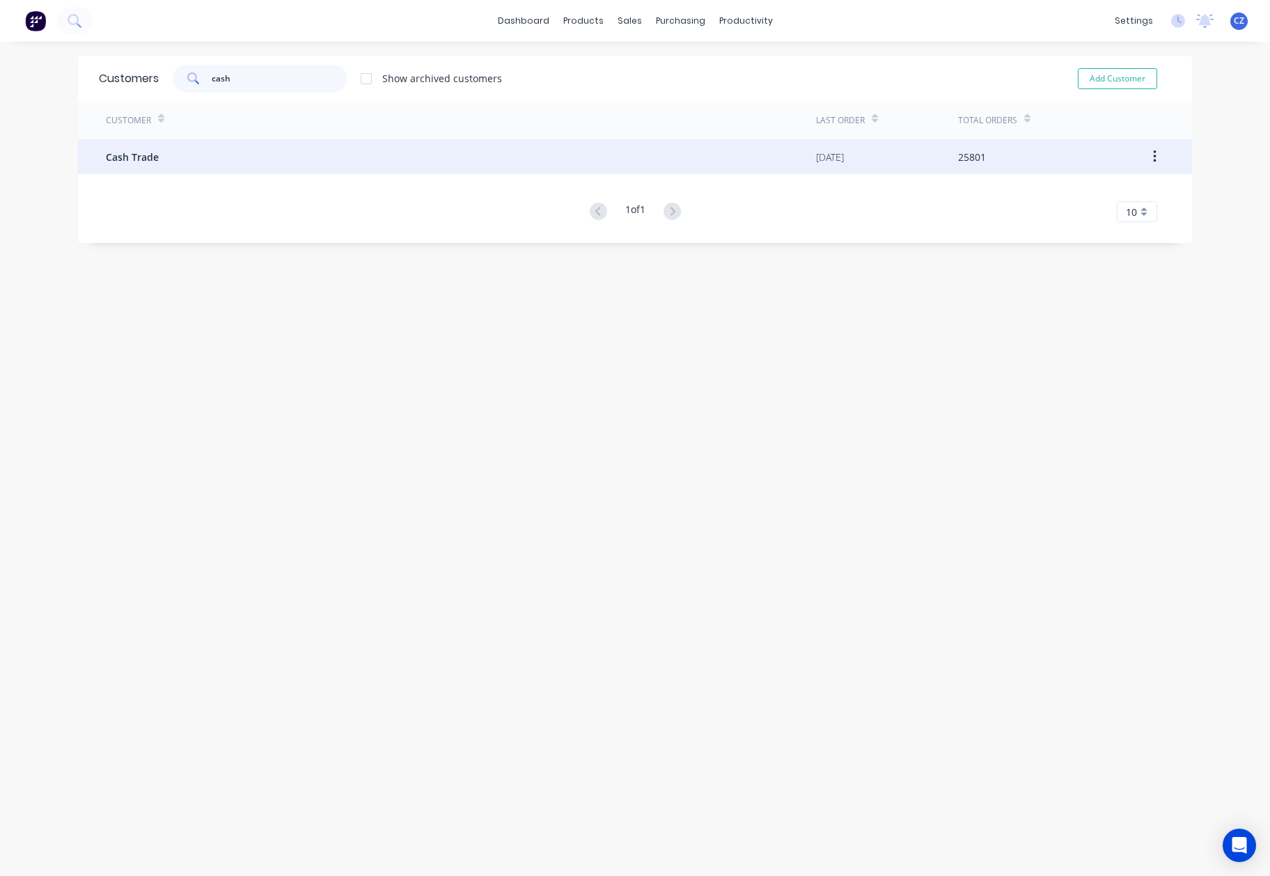
type input "cash"
click at [251, 148] on div "Cash Trade" at bounding box center [461, 156] width 710 height 35
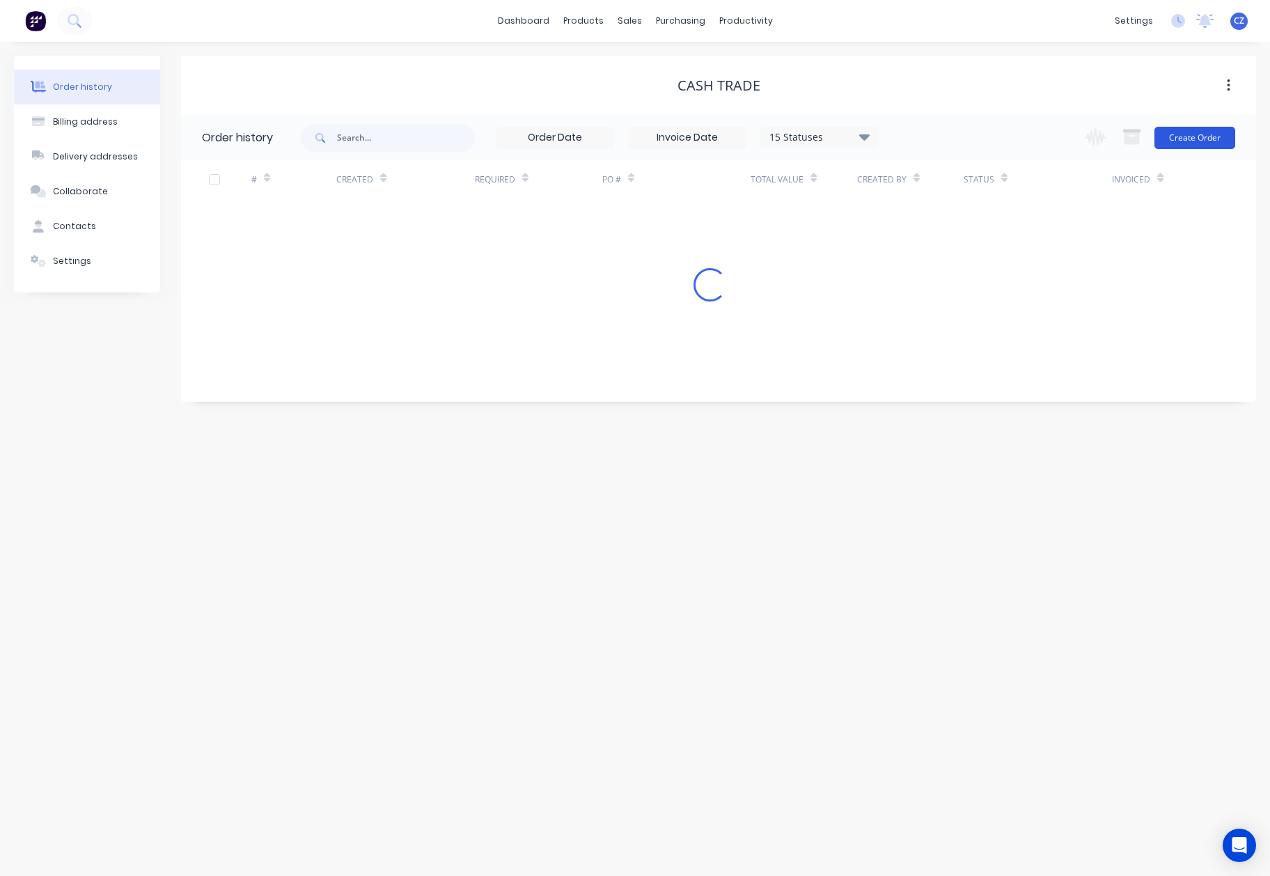
click at [1190, 136] on button "Create Order" at bounding box center [1194, 138] width 81 height 22
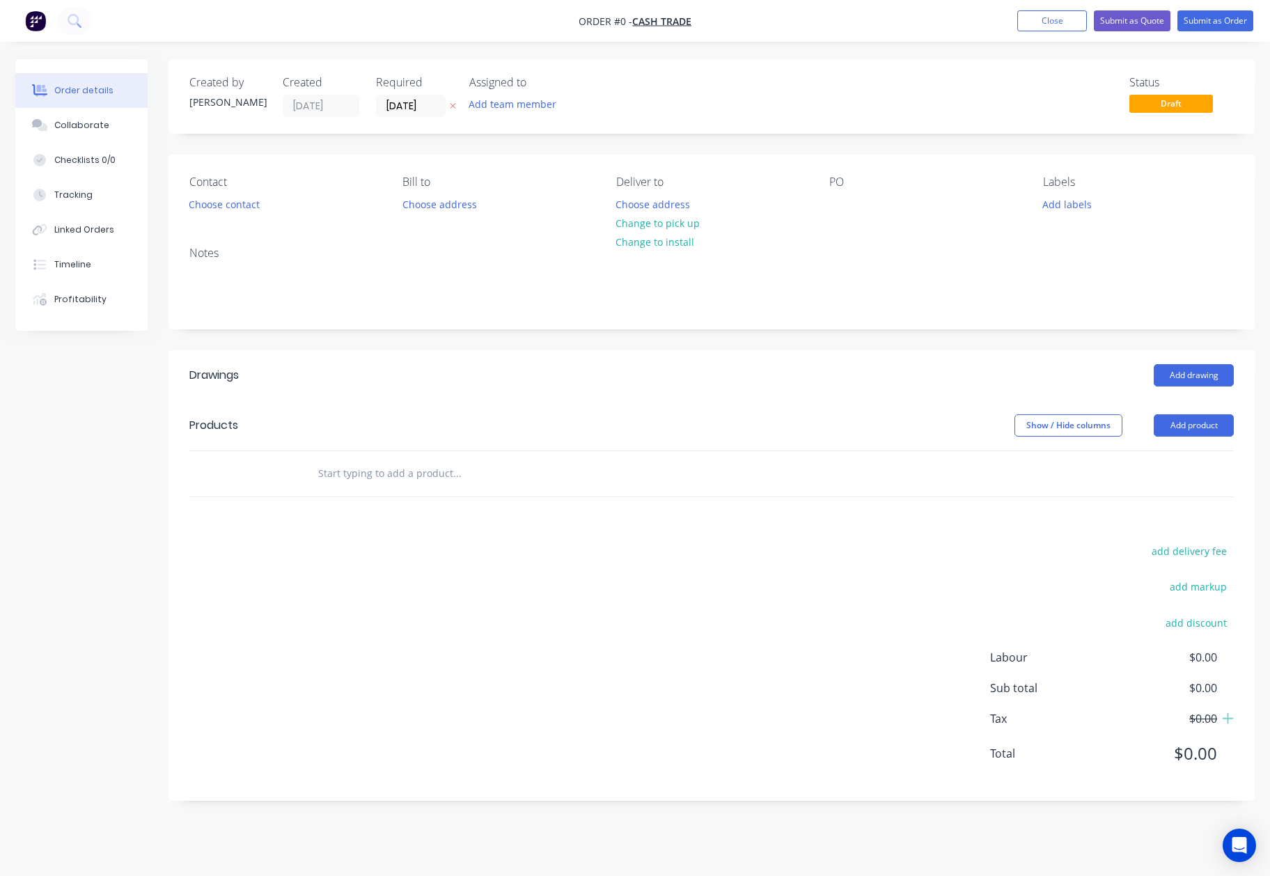
click at [563, 377] on div "Add drawing" at bounding box center [822, 375] width 822 height 22
click at [679, 227] on button "Change to pick up" at bounding box center [657, 223] width 99 height 19
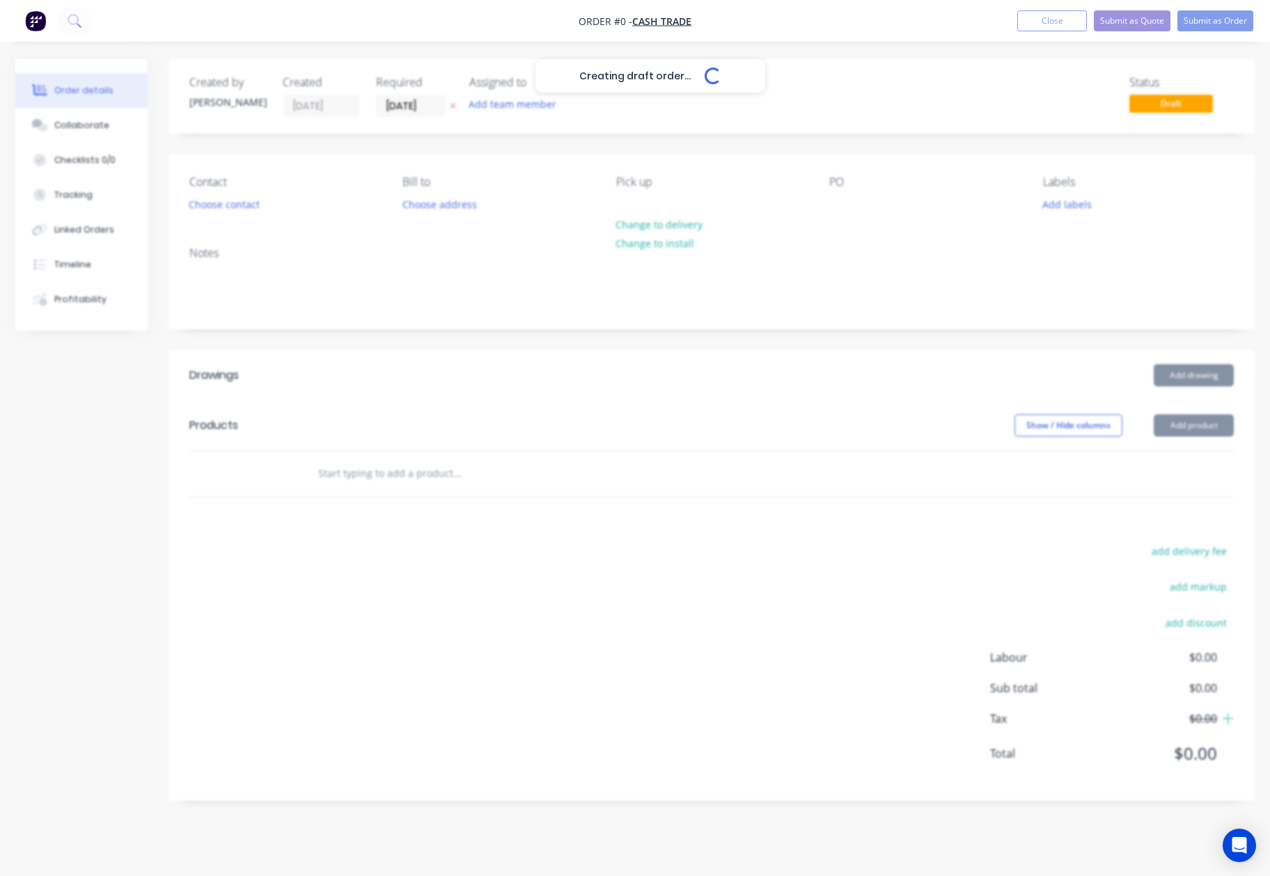
click at [684, 363] on div "Creating draft order... Loading..." at bounding box center [650, 497] width 1270 height 876
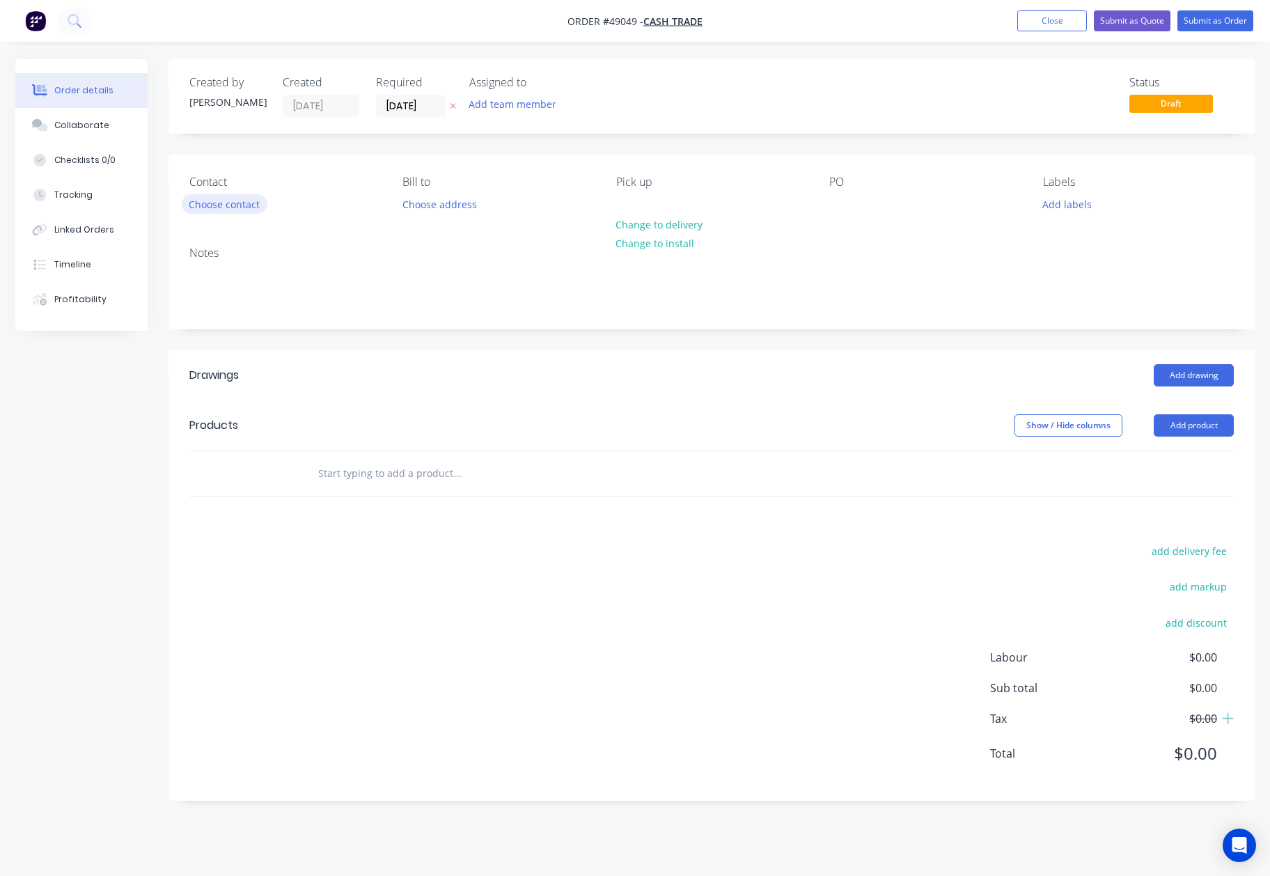
click at [223, 202] on button "Choose contact" at bounding box center [225, 203] width 86 height 19
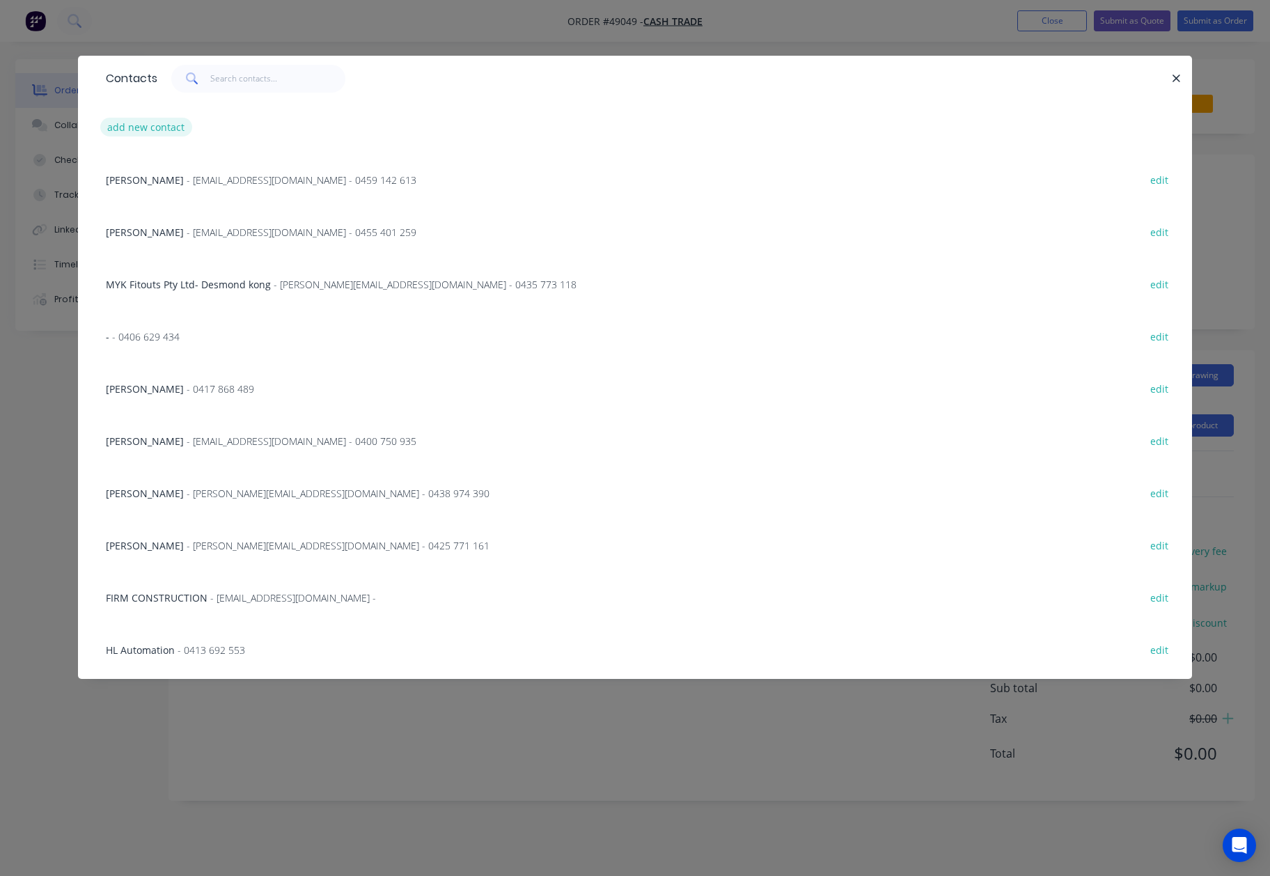
click at [137, 121] on button "add new contact" at bounding box center [146, 127] width 92 height 19
select select "AU"
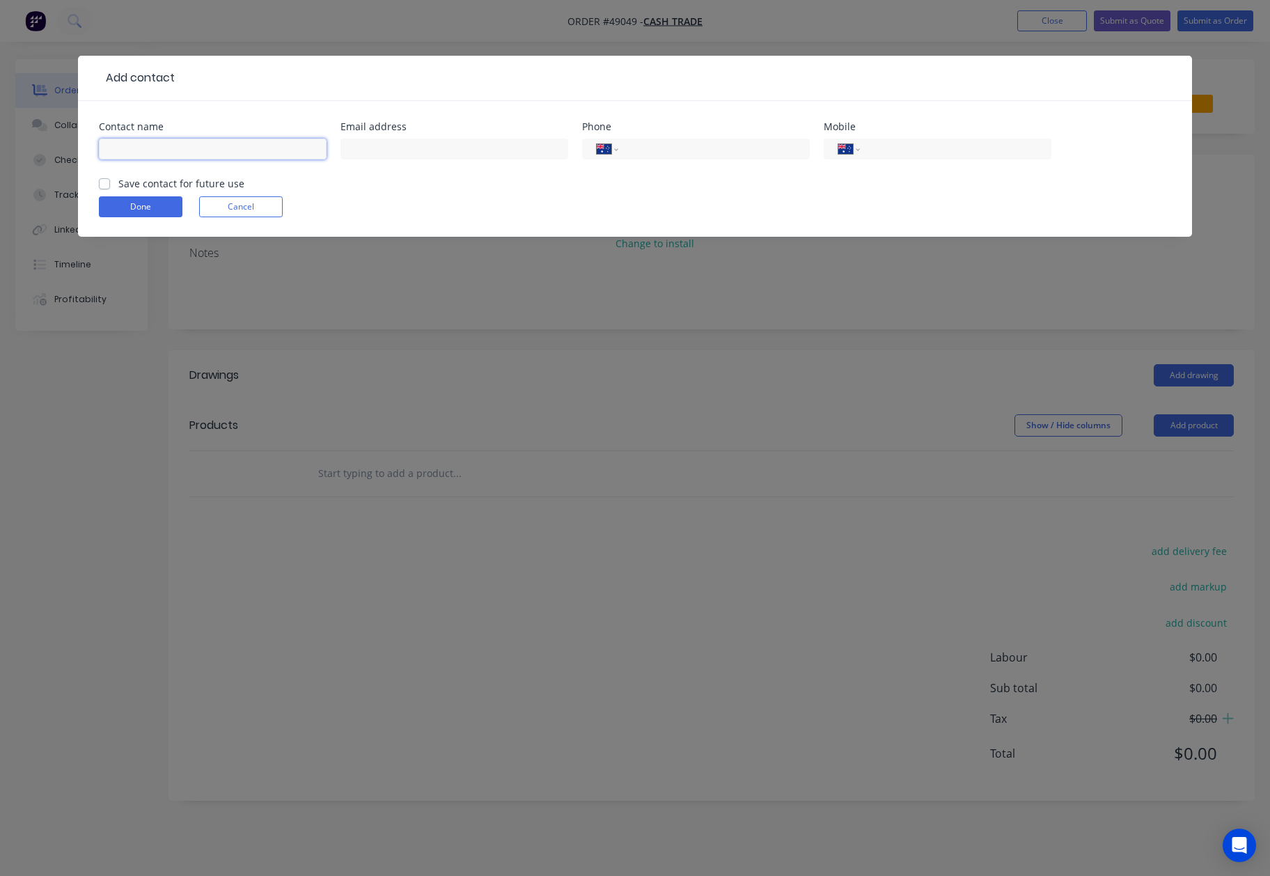
click at [129, 148] on input "text" at bounding box center [213, 149] width 228 height 21
paste input "[PERSON_NAME]"
type input "[PERSON_NAME]"
click at [957, 156] on input "tel" at bounding box center [953, 149] width 167 height 16
click at [957, 154] on input "tel" at bounding box center [953, 149] width 167 height 16
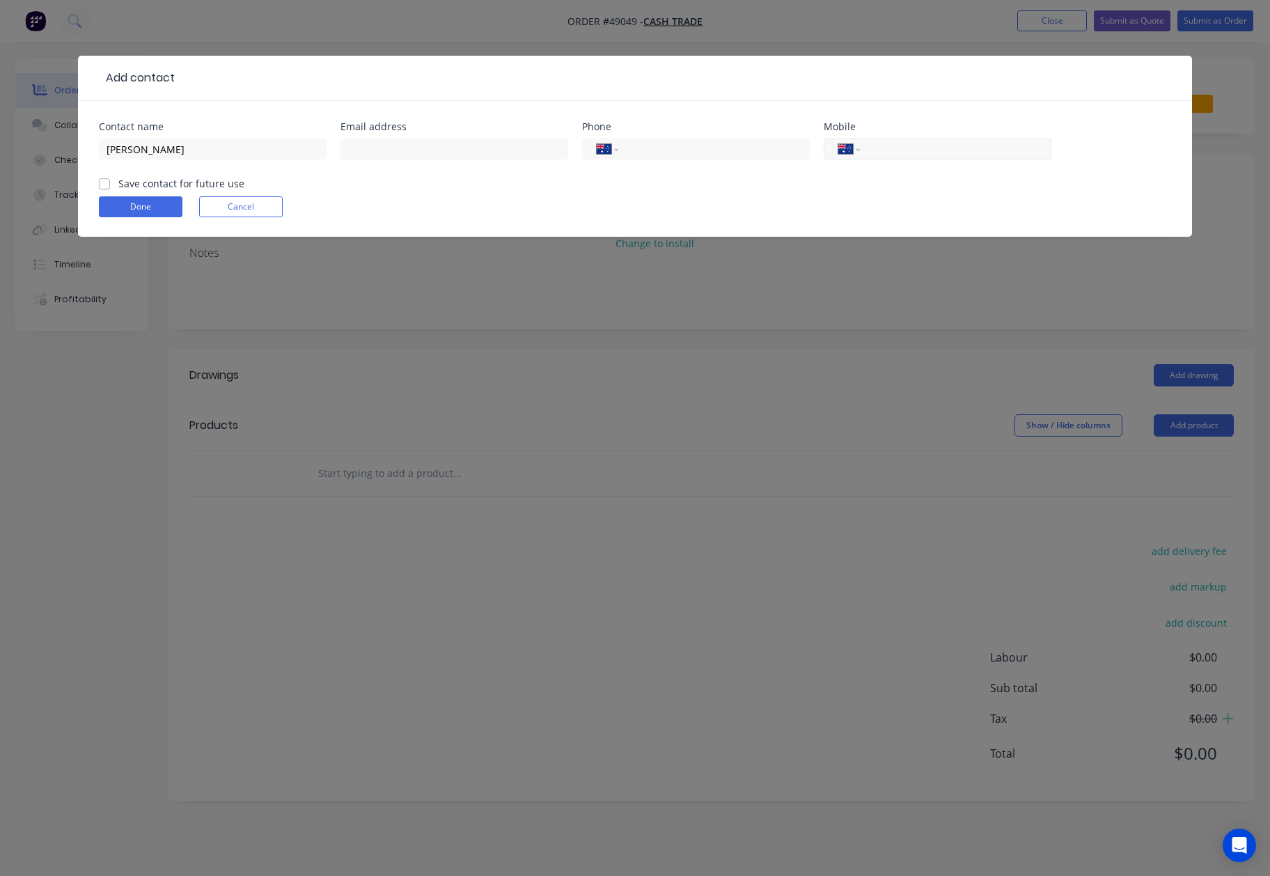
paste input "0450 223 979"
type input "0450 223 979"
drag, startPoint x: 831, startPoint y: 194, endPoint x: 810, endPoint y: 194, distance: 20.2
click at [828, 194] on form "Contact name [PERSON_NAME][GEOGRAPHIC_DATA] Email address Phone International […" at bounding box center [635, 179] width 1072 height 115
click at [496, 148] on input "text" at bounding box center [454, 149] width 228 height 21
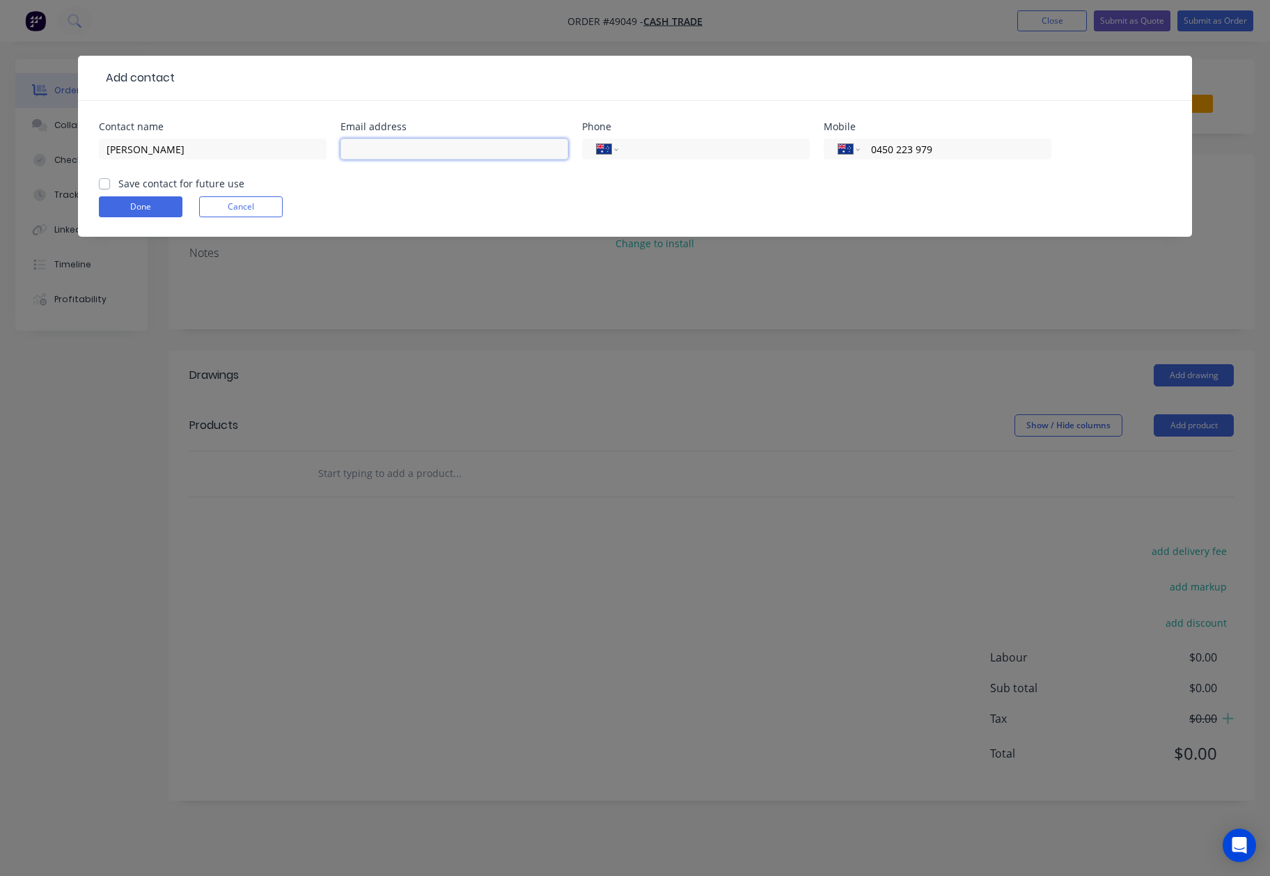
paste input "[EMAIL_ADDRESS][DOMAIN_NAME]"
type input "[EMAIL_ADDRESS][DOMAIN_NAME]"
click at [124, 207] on button "Done" at bounding box center [141, 206] width 84 height 21
